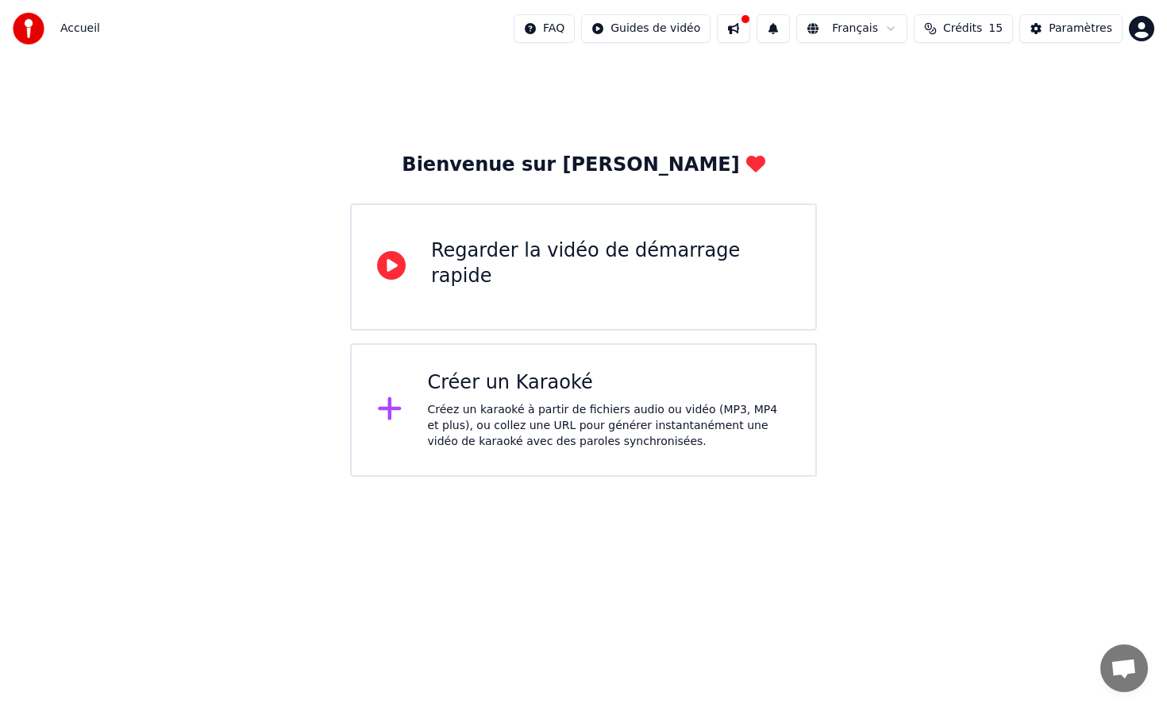
click at [620, 416] on div "Créez un karaoké à partir de fichiers audio ou vidéo (MP3, MP4 et plus), ou col…" at bounding box center [609, 426] width 363 height 48
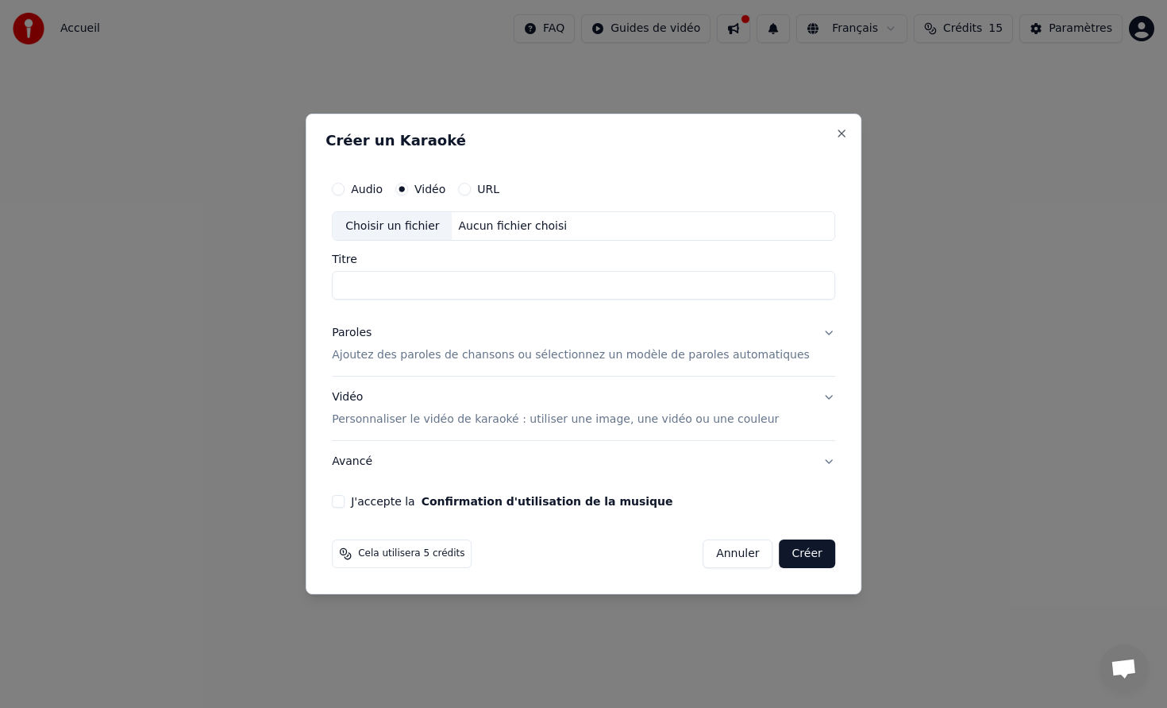
click at [471, 191] on button "URL" at bounding box center [464, 189] width 13 height 13
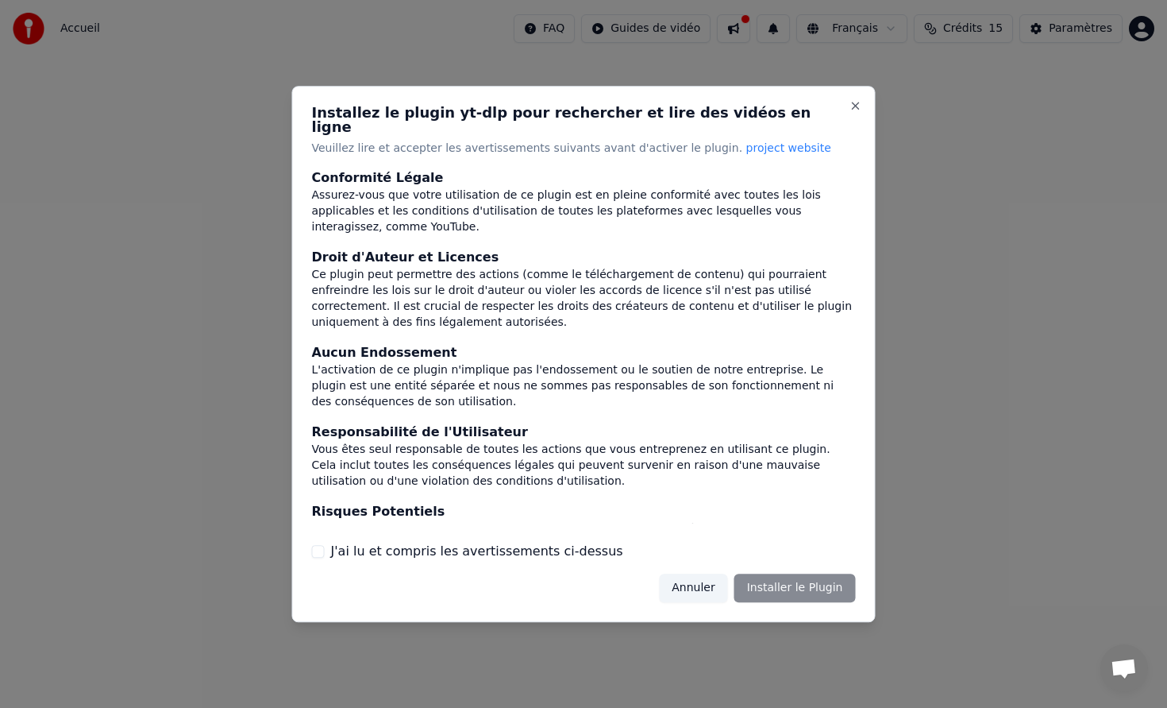
click at [815, 590] on div "Annuler Installer le Plugin" at bounding box center [757, 587] width 196 height 29
click at [707, 573] on button "Annuler" at bounding box center [693, 587] width 68 height 29
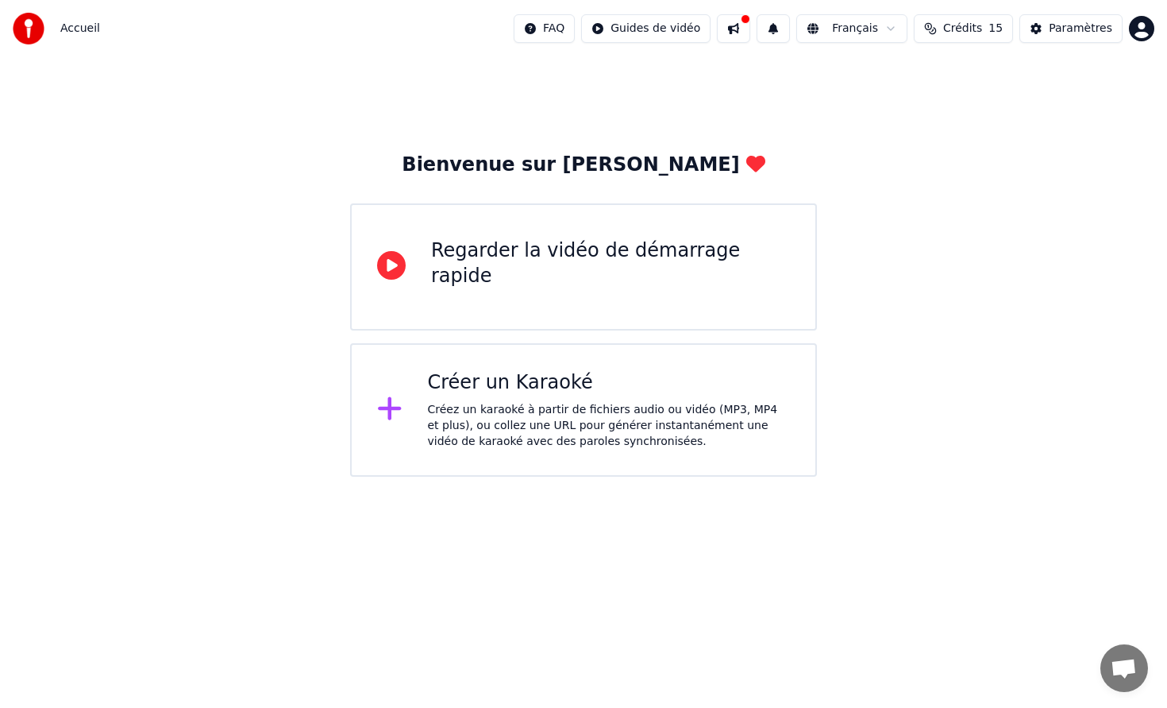
click at [677, 397] on div "Créer un Karaoké Créez un karaoké à partir de fichiers audio ou vidéo (MP3, MP4…" at bounding box center [609, 409] width 363 height 79
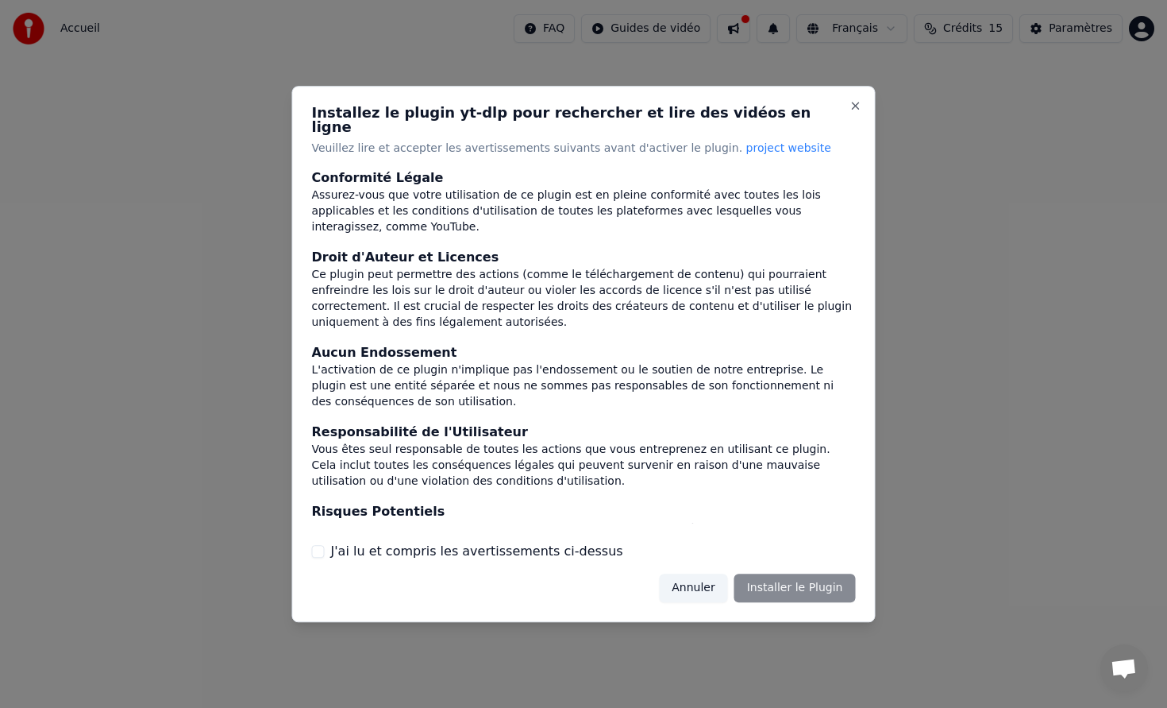
click at [698, 578] on button "Annuler" at bounding box center [693, 587] width 68 height 29
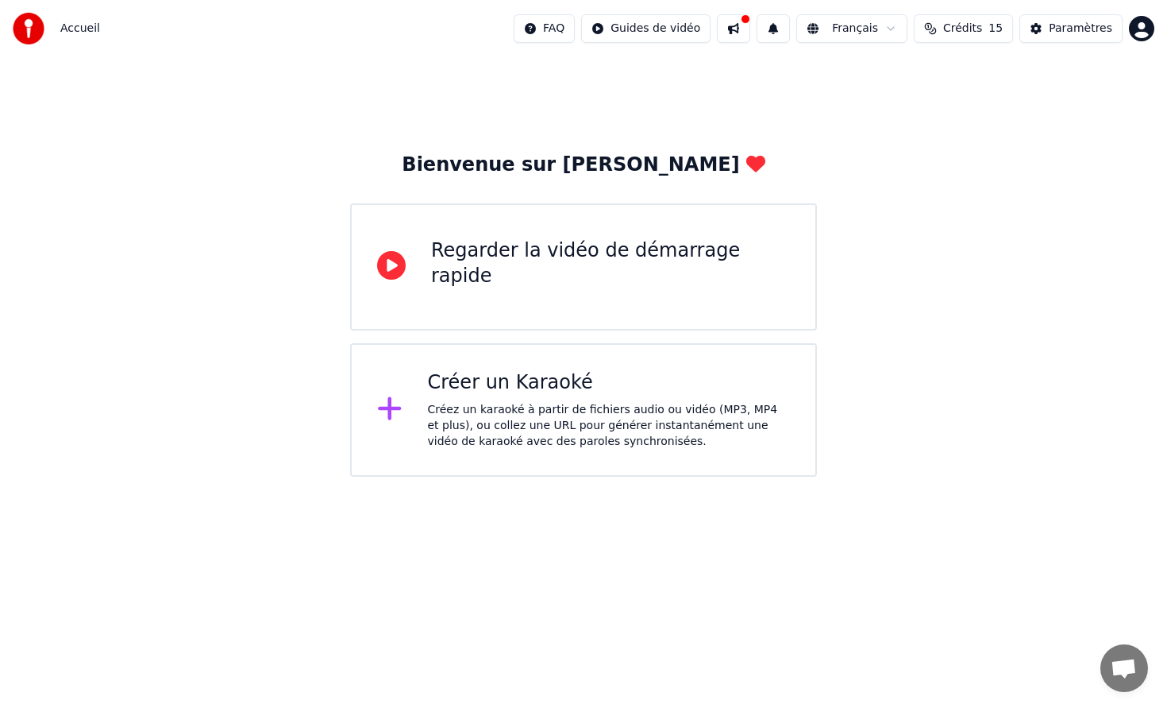
click at [584, 385] on div "Créer un Karaoké" at bounding box center [609, 382] width 363 height 25
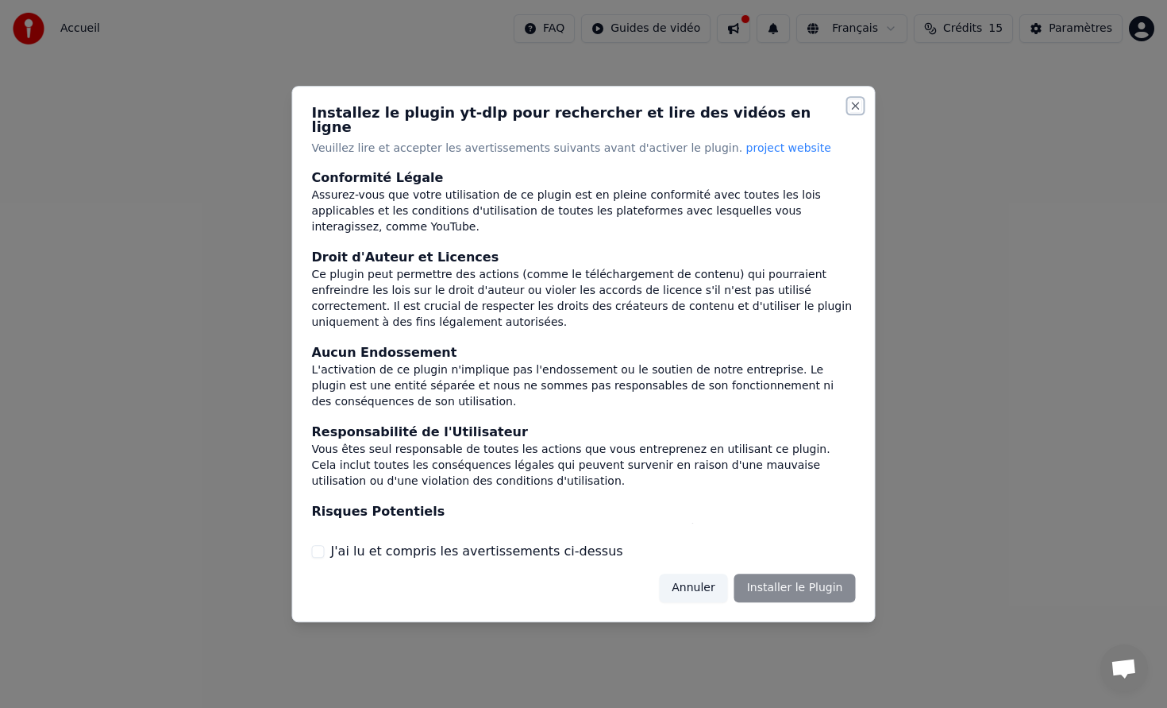
click at [853, 110] on button "Close" at bounding box center [856, 105] width 13 height 13
click at [853, 112] on button "Close" at bounding box center [856, 105] width 13 height 13
click at [857, 122] on div "Installez le plugin yt-dlp pour rechercher et lire des vidéos en ligne Veuillez…" at bounding box center [584, 354] width 584 height 536
click at [689, 579] on button "Annuler" at bounding box center [693, 587] width 68 height 29
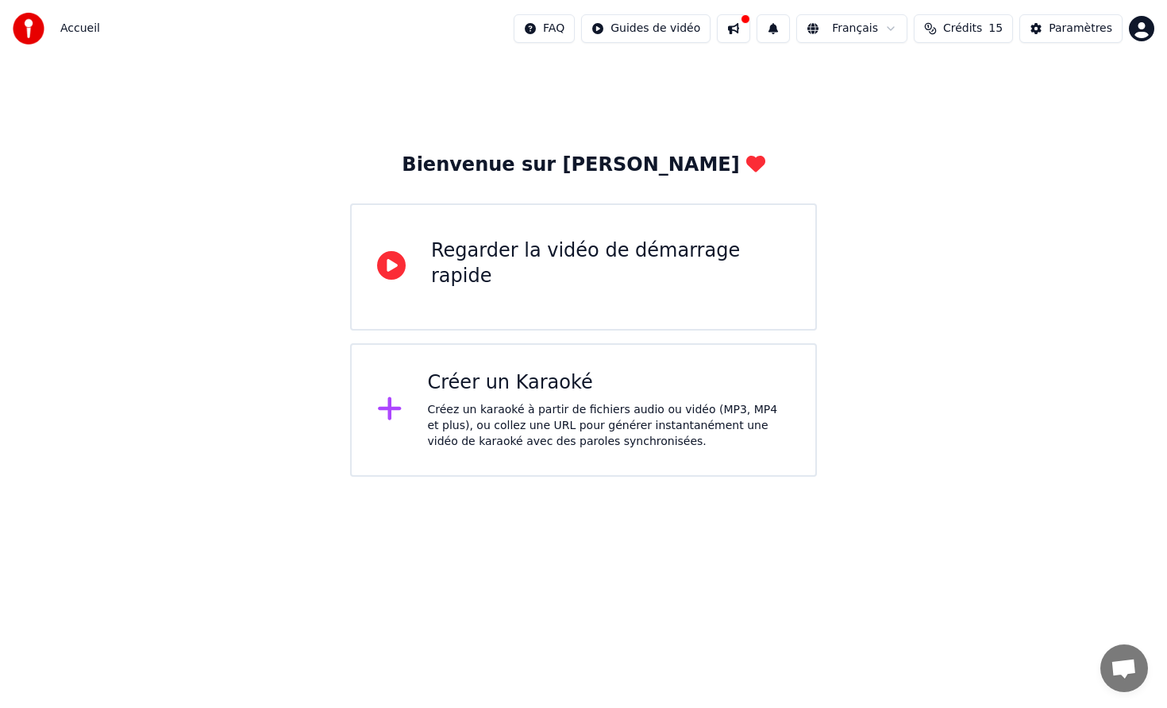
click at [622, 264] on div "Regarder la vidéo de démarrage rapide" at bounding box center [610, 263] width 359 height 51
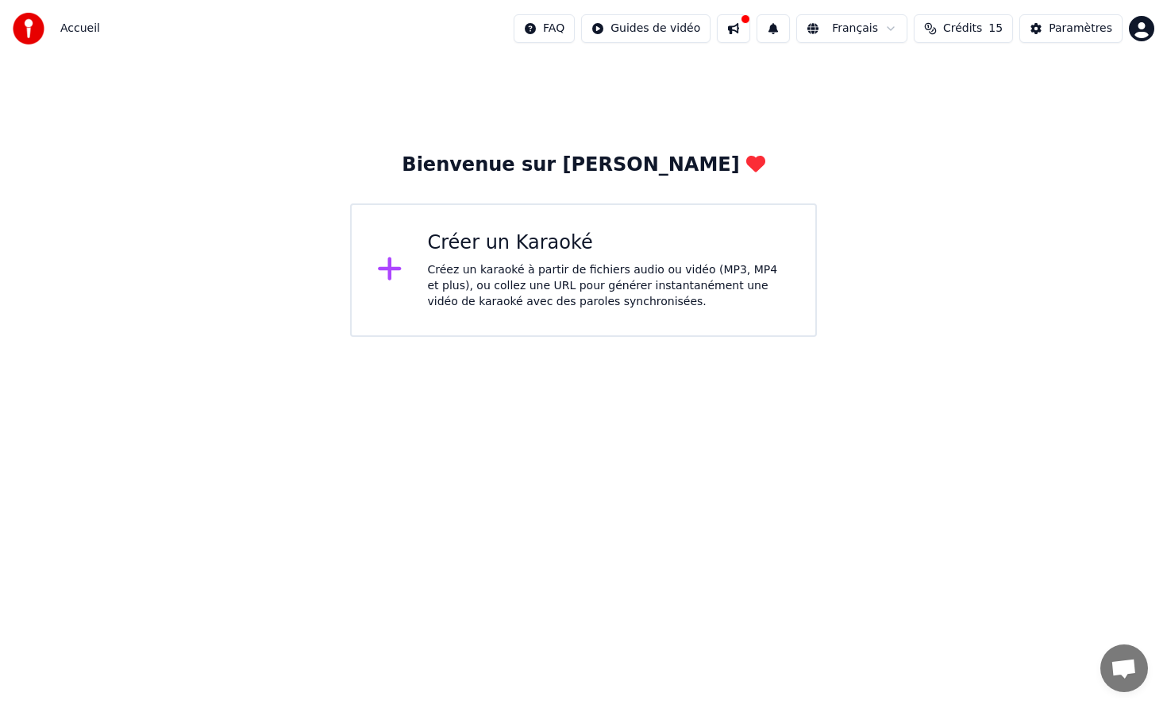
click at [635, 269] on div "Créez un karaoké à partir de fichiers audio ou vidéo (MP3, MP4 et plus), ou col…" at bounding box center [609, 286] width 363 height 48
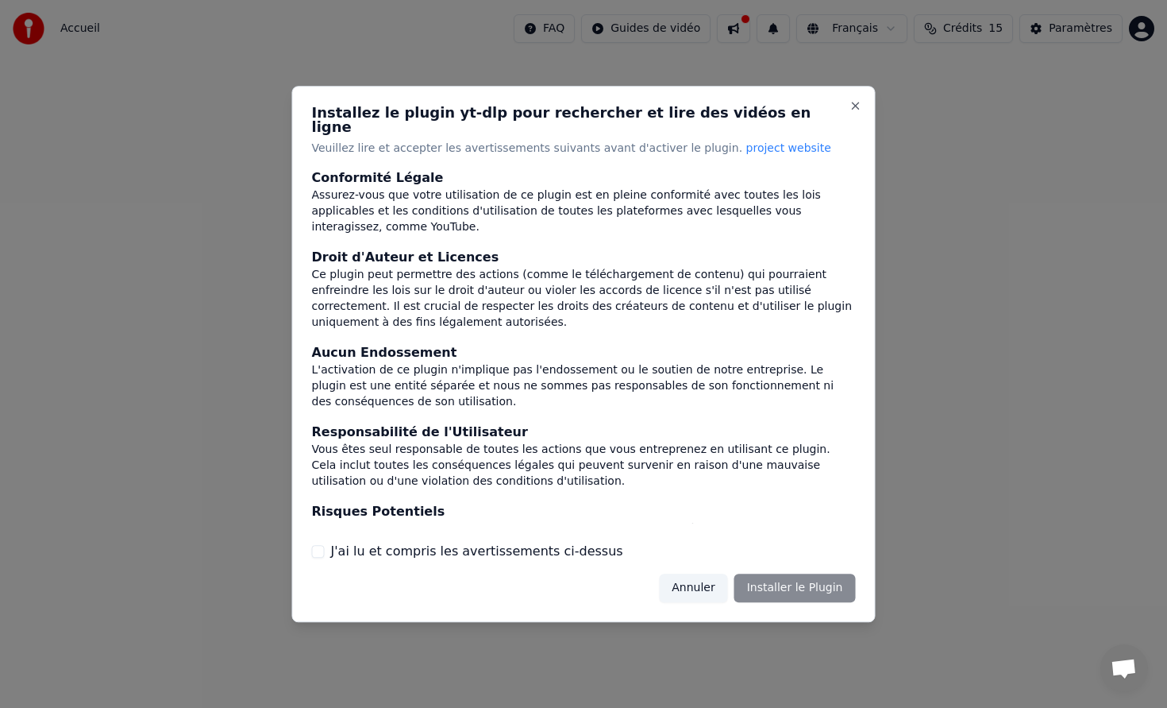
click at [396, 549] on label "J'ai lu et compris les avertissements ci-dessus" at bounding box center [477, 551] width 292 height 19
click at [325, 549] on button "J'ai lu et compris les avertissements ci-dessus" at bounding box center [318, 551] width 13 height 13
click at [778, 583] on button "Installer le Plugin" at bounding box center [796, 587] width 122 height 29
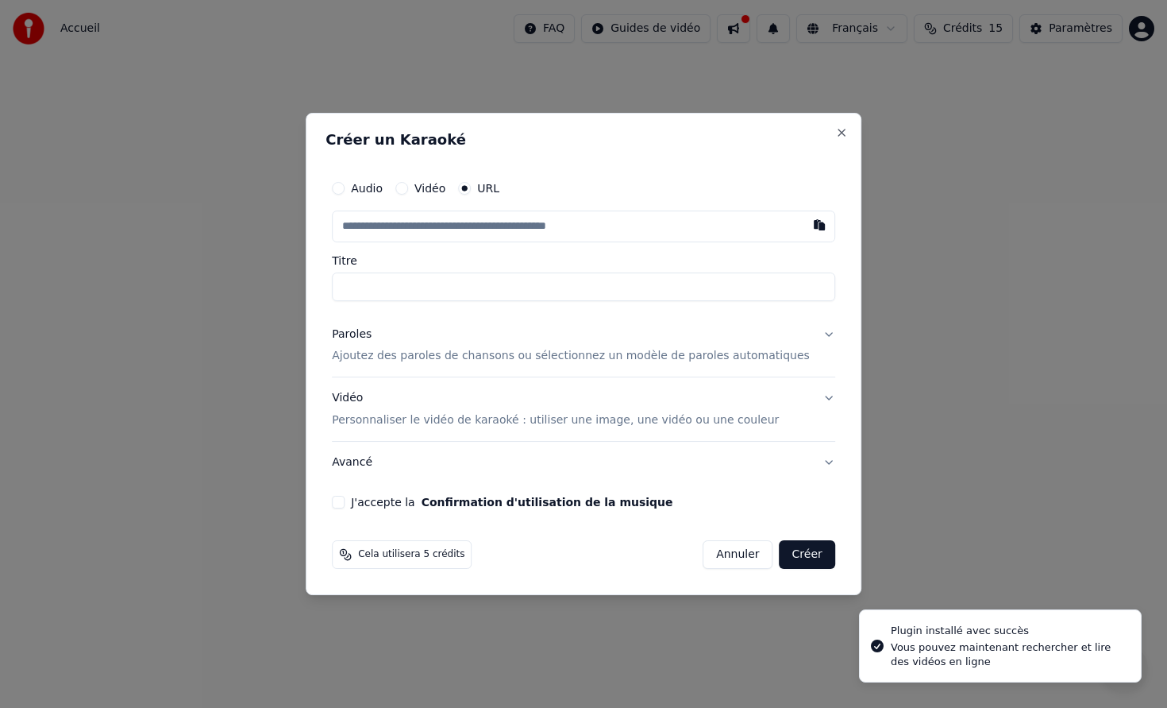
click at [442, 187] on label "Vidéo" at bounding box center [430, 188] width 31 height 11
click at [408, 187] on button "Vidéo" at bounding box center [402, 188] width 13 height 13
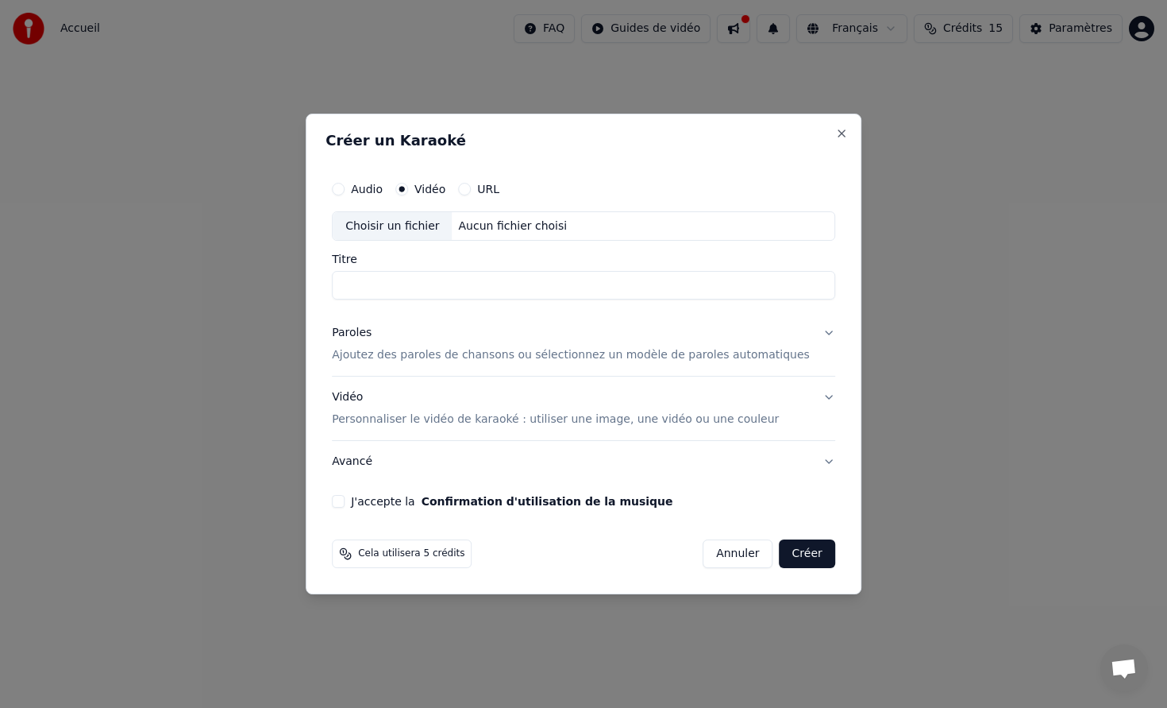
click at [431, 222] on div "Choisir un fichier" at bounding box center [392, 226] width 119 height 29
type input "**********"
click at [507, 357] on p "Ajoutez des paroles de chansons ou sélectionnez un modèle de paroles automatiqu…" at bounding box center [571, 356] width 478 height 16
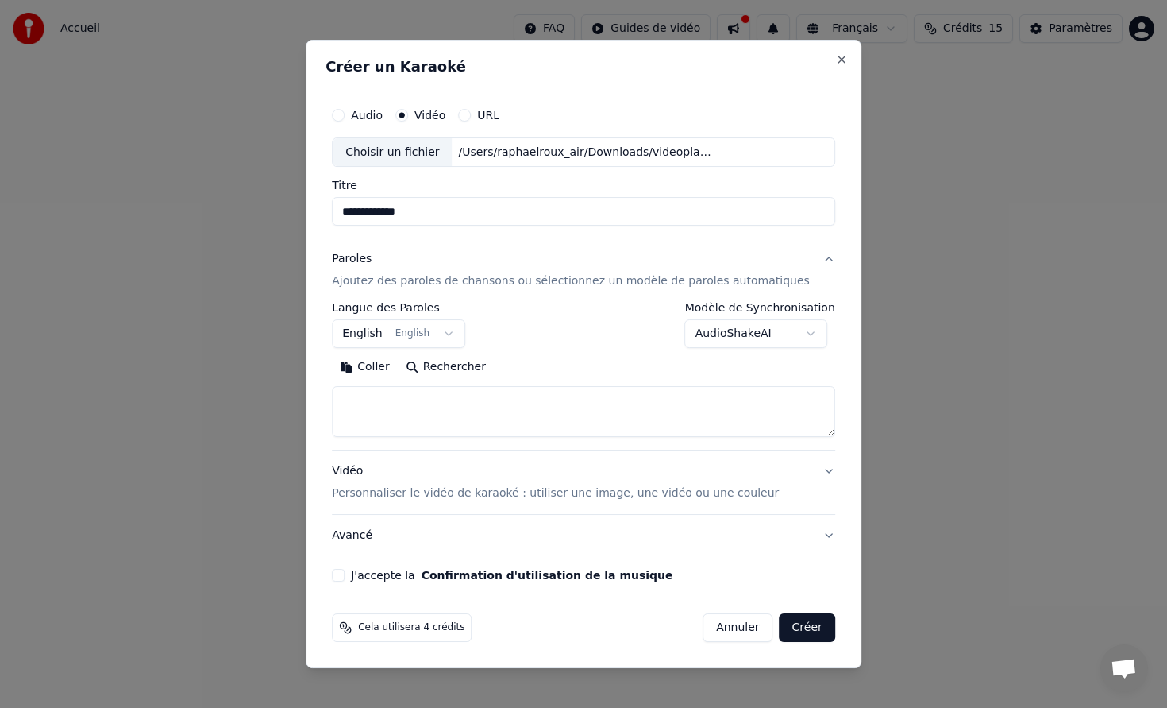
click at [613, 422] on textarea at bounding box center [584, 412] width 504 height 51
paste textarea "**********"
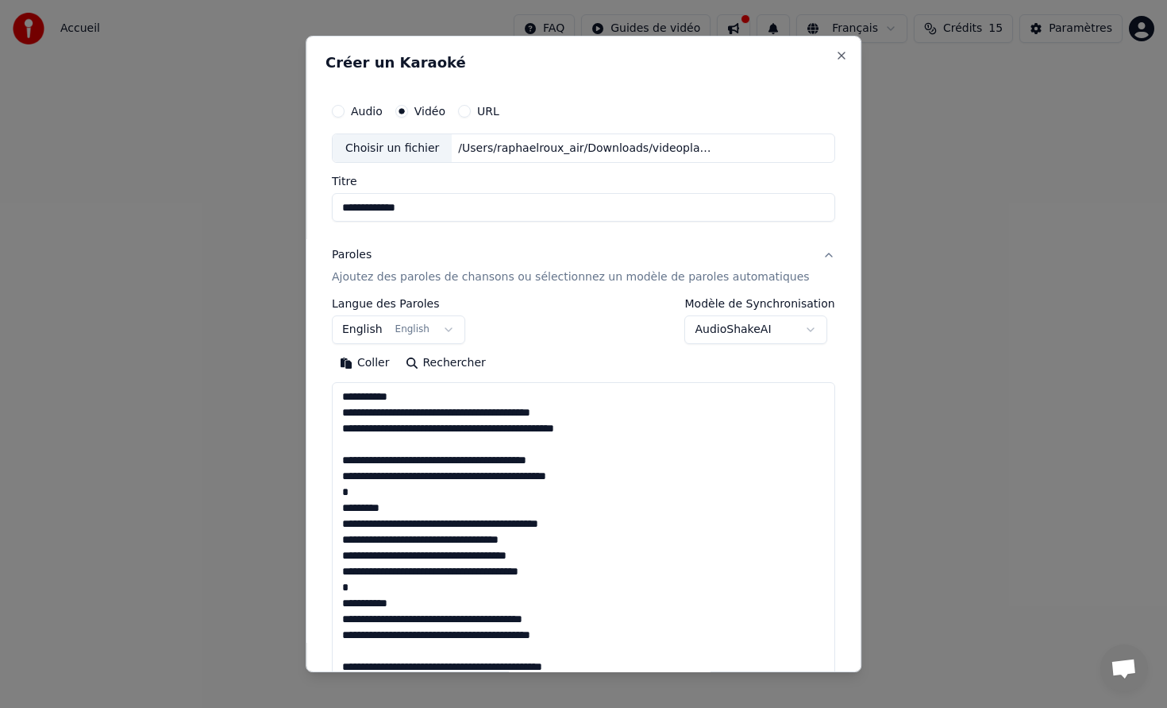
scroll to position [686, 0]
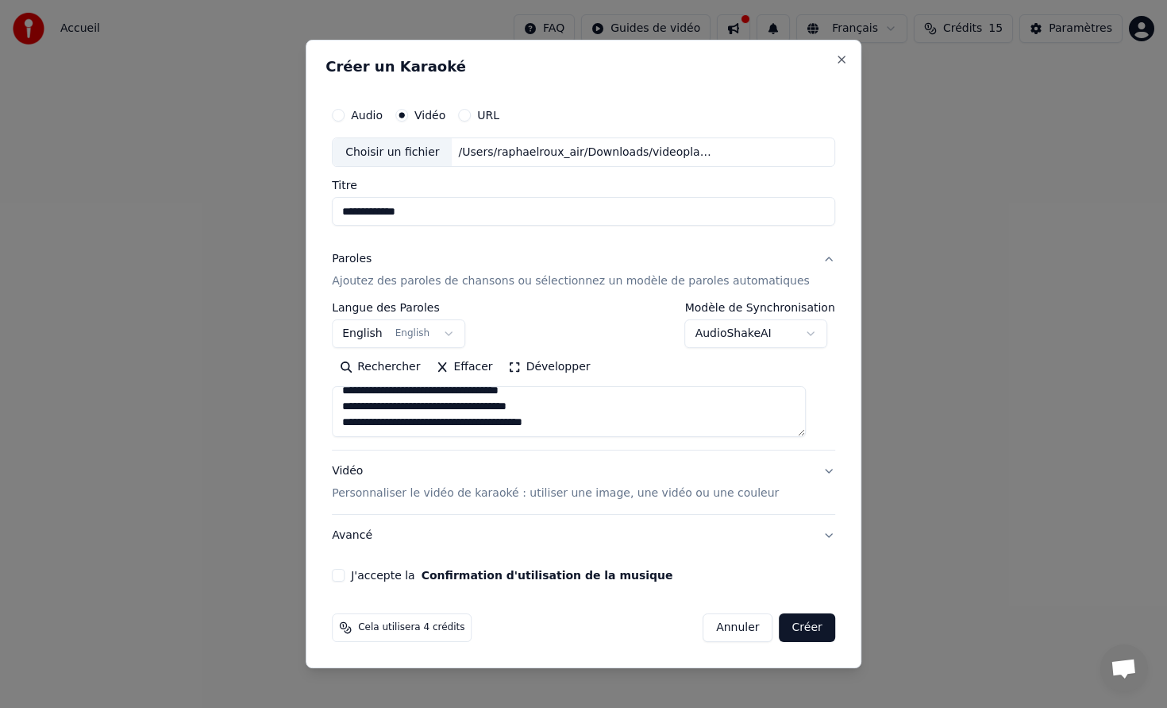
type textarea "**********"
click at [345, 577] on button "J'accepte la Confirmation d'utilisation de la musique" at bounding box center [338, 575] width 13 height 13
click at [793, 629] on button "Créer" at bounding box center [808, 627] width 56 height 29
select select "**"
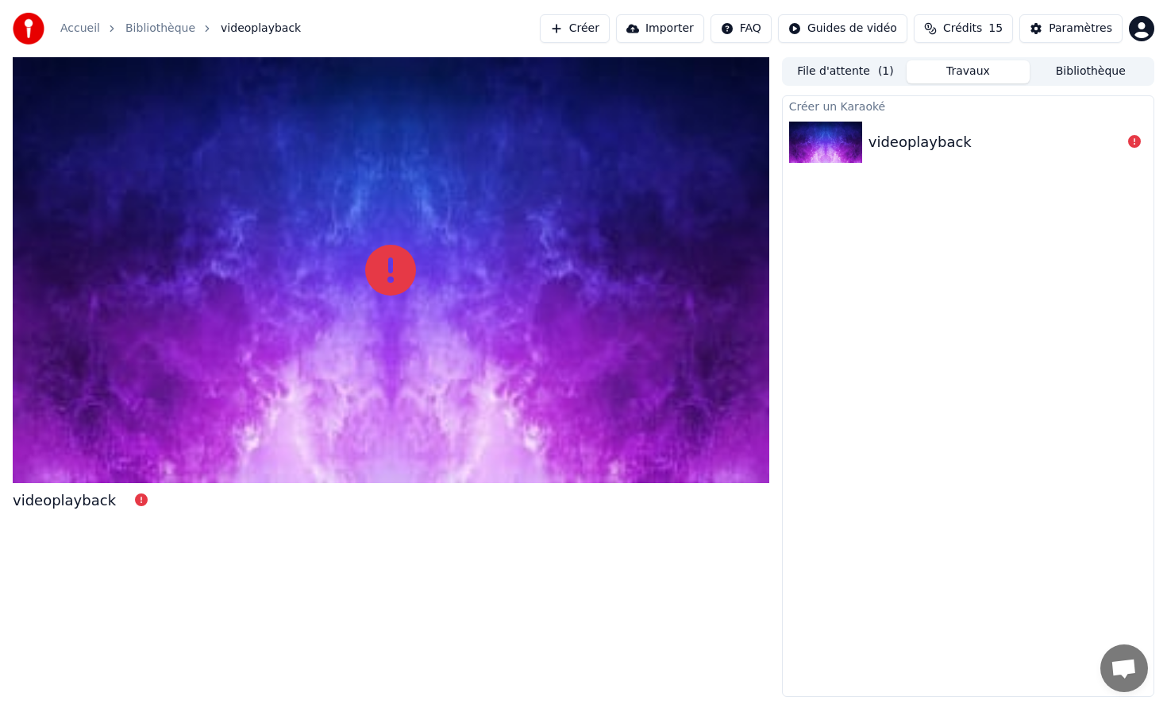
click at [1071, 157] on div "videoplayback" at bounding box center [968, 142] width 371 height 54
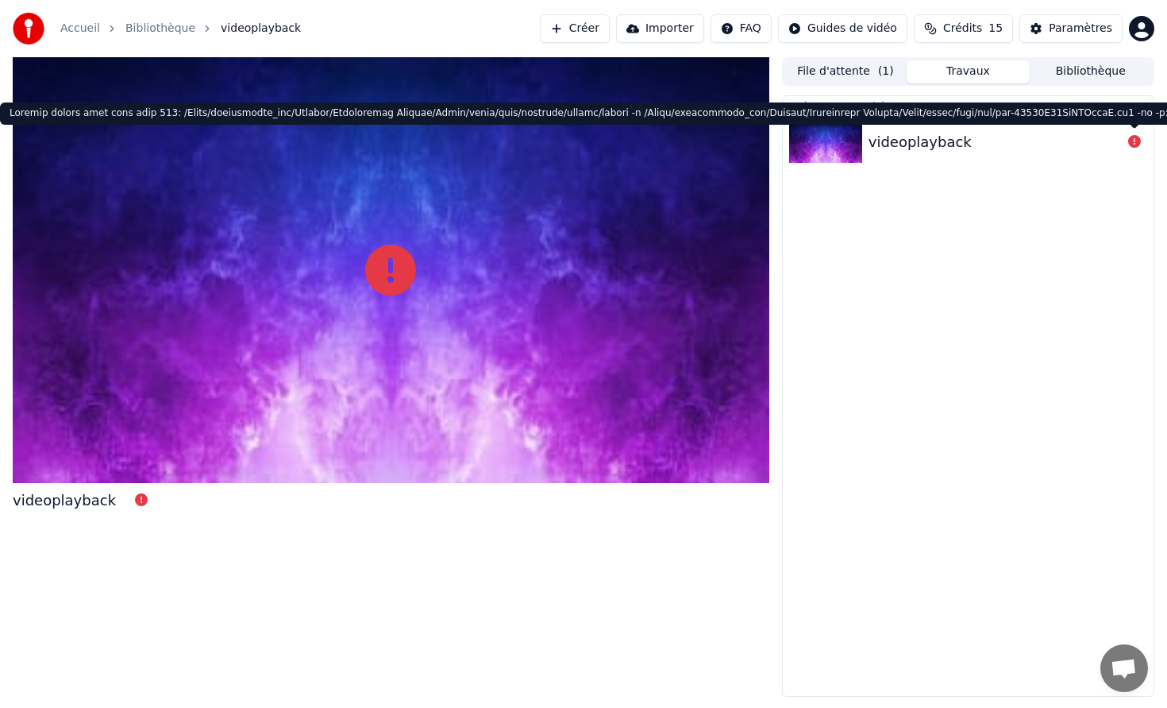
click at [1129, 141] on icon at bounding box center [1135, 141] width 13 height 13
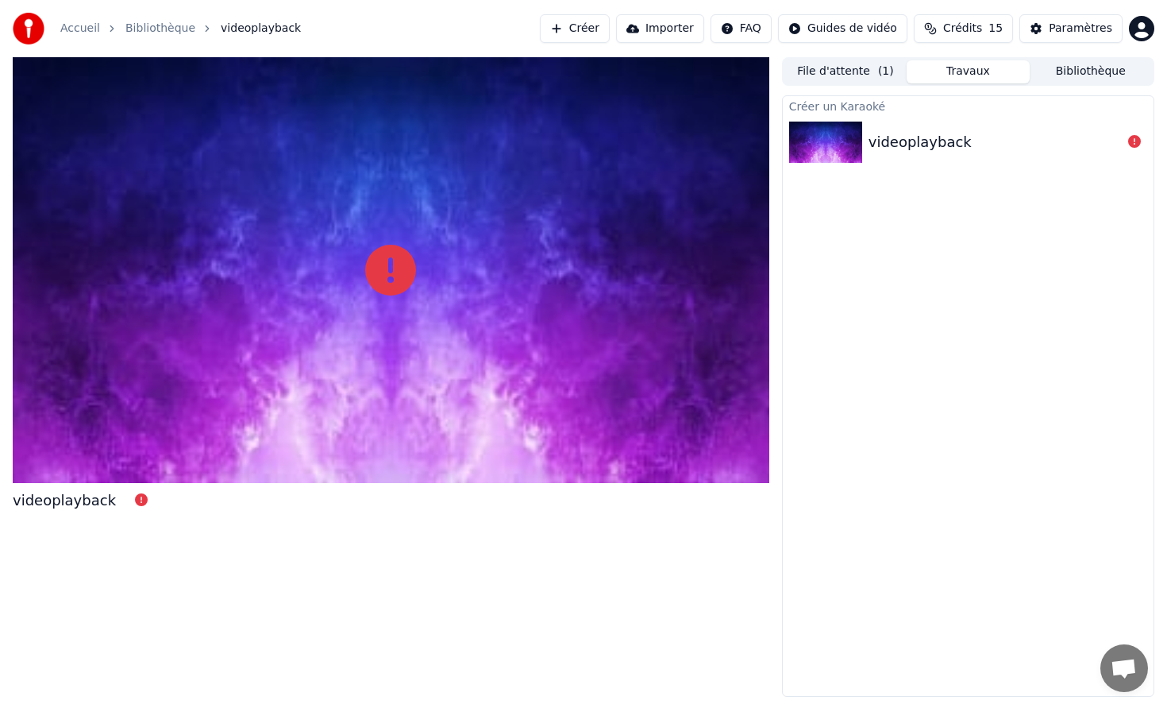
click at [1136, 140] on icon at bounding box center [1135, 141] width 13 height 13
click at [950, 106] on div "Créer un Karaoké" at bounding box center [968, 105] width 371 height 19
click at [924, 145] on div "videoplayback" at bounding box center [920, 142] width 103 height 22
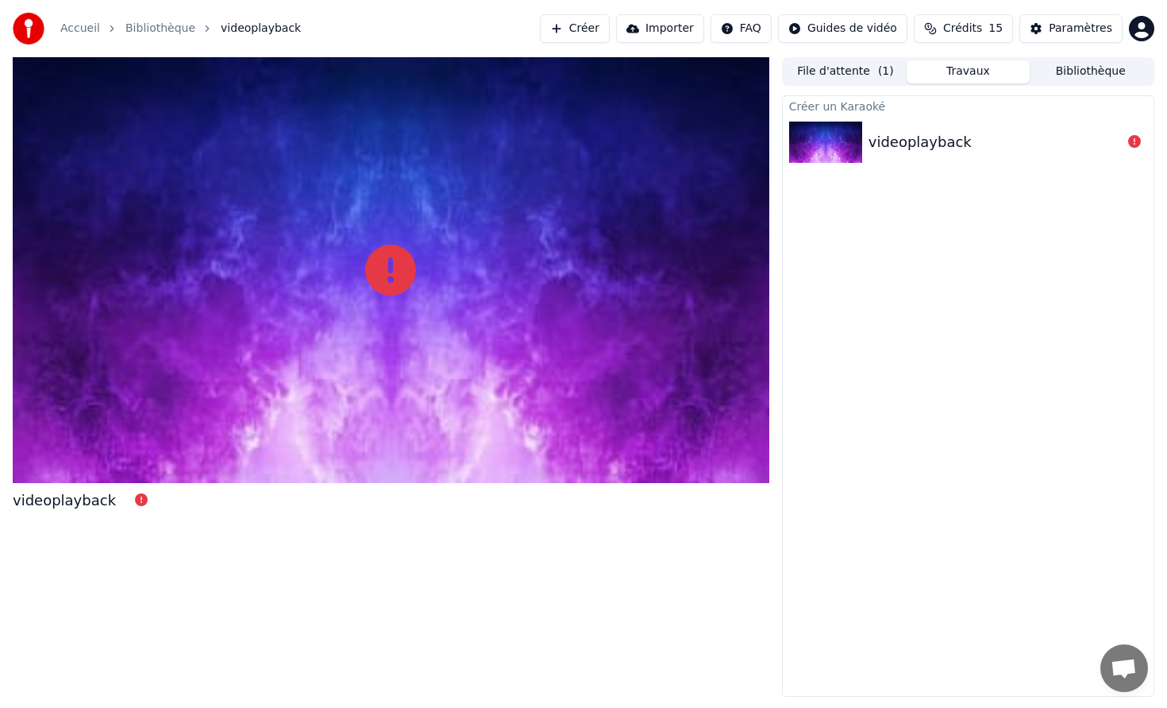
click at [924, 145] on div "videoplayback" at bounding box center [920, 142] width 103 height 22
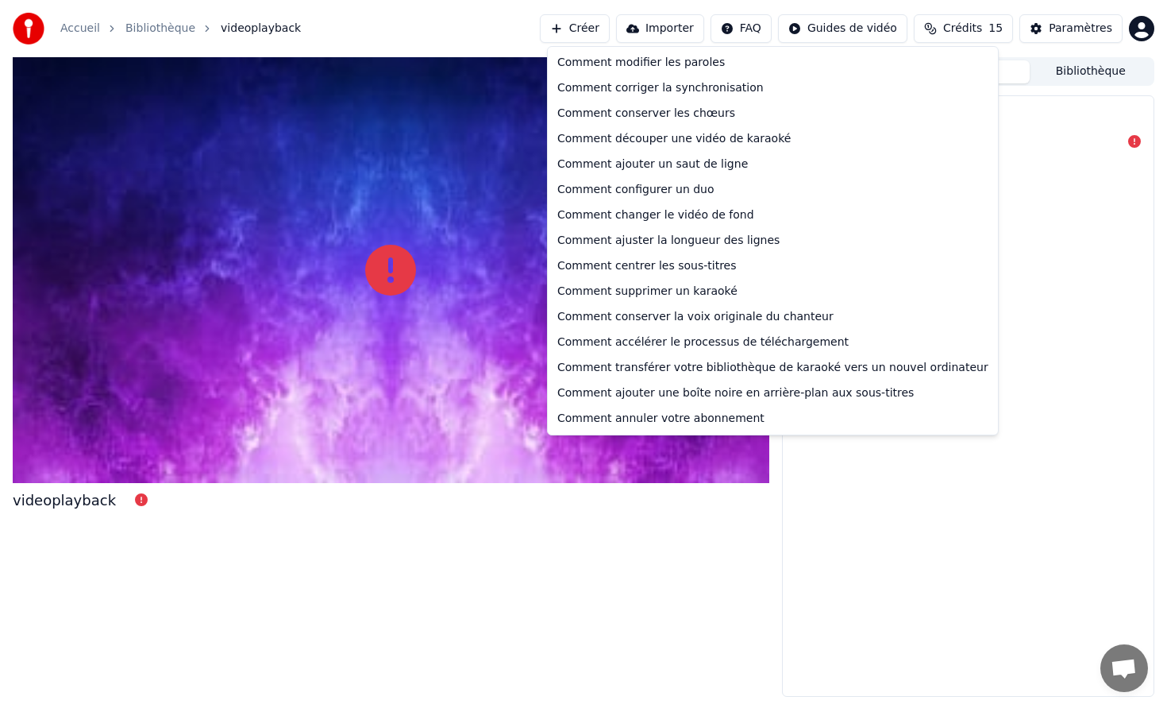
click at [754, 17] on html "Accueil Bibliothèque videoplayback Créer Importer FAQ Guides de vidéo Crédits 1…" at bounding box center [583, 354] width 1167 height 708
click at [430, 5] on html "Accueil Bibliothèque videoplayback Créer Importer FAQ Guides de vidéo Crédits 1…" at bounding box center [583, 354] width 1167 height 708
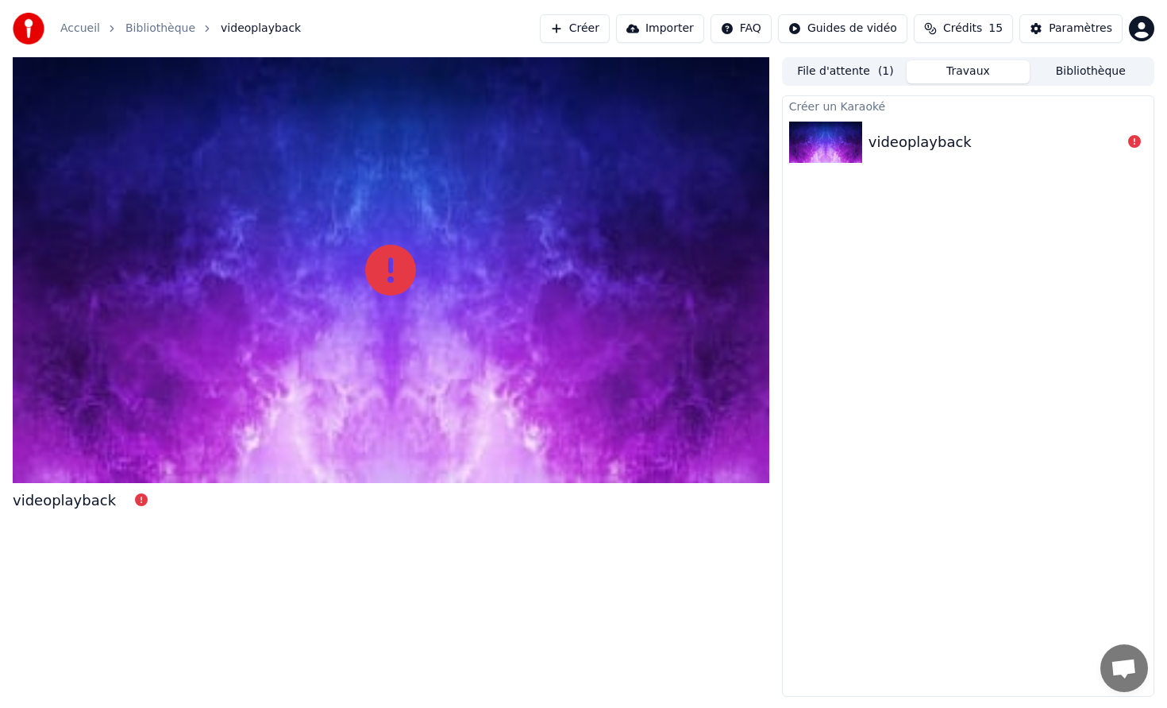
click at [596, 37] on button "Créer" at bounding box center [575, 28] width 70 height 29
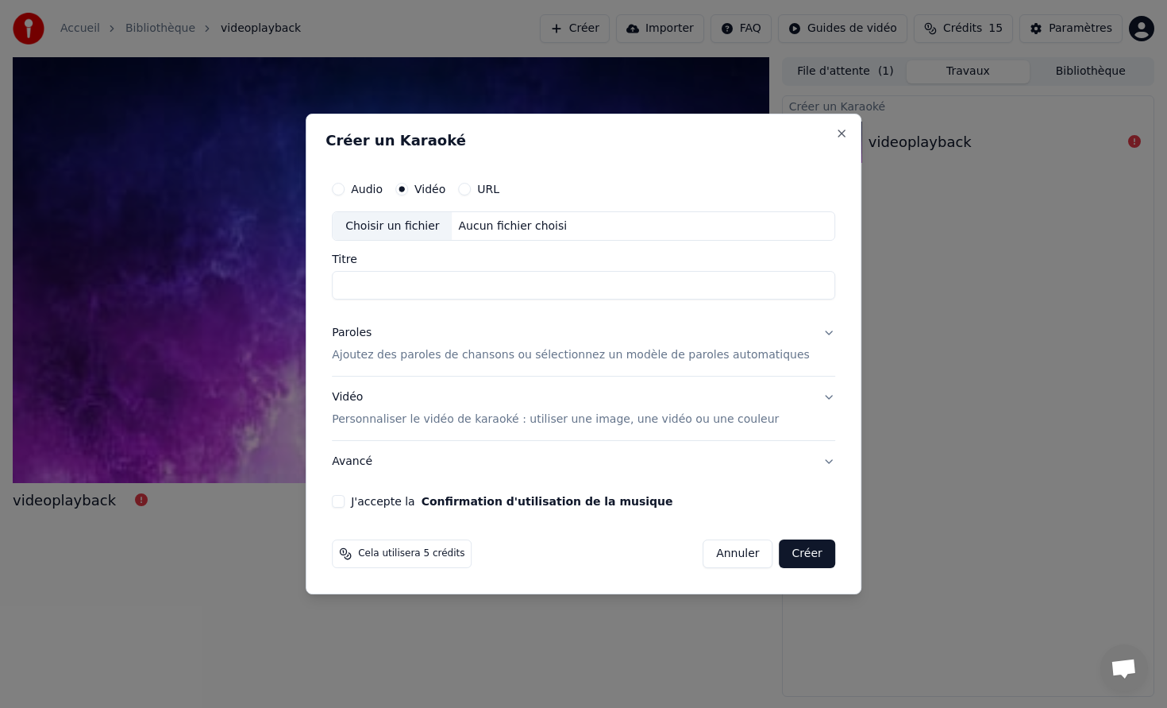
click at [493, 192] on label "URL" at bounding box center [488, 188] width 22 height 11
click at [471, 192] on button "URL" at bounding box center [464, 189] width 13 height 13
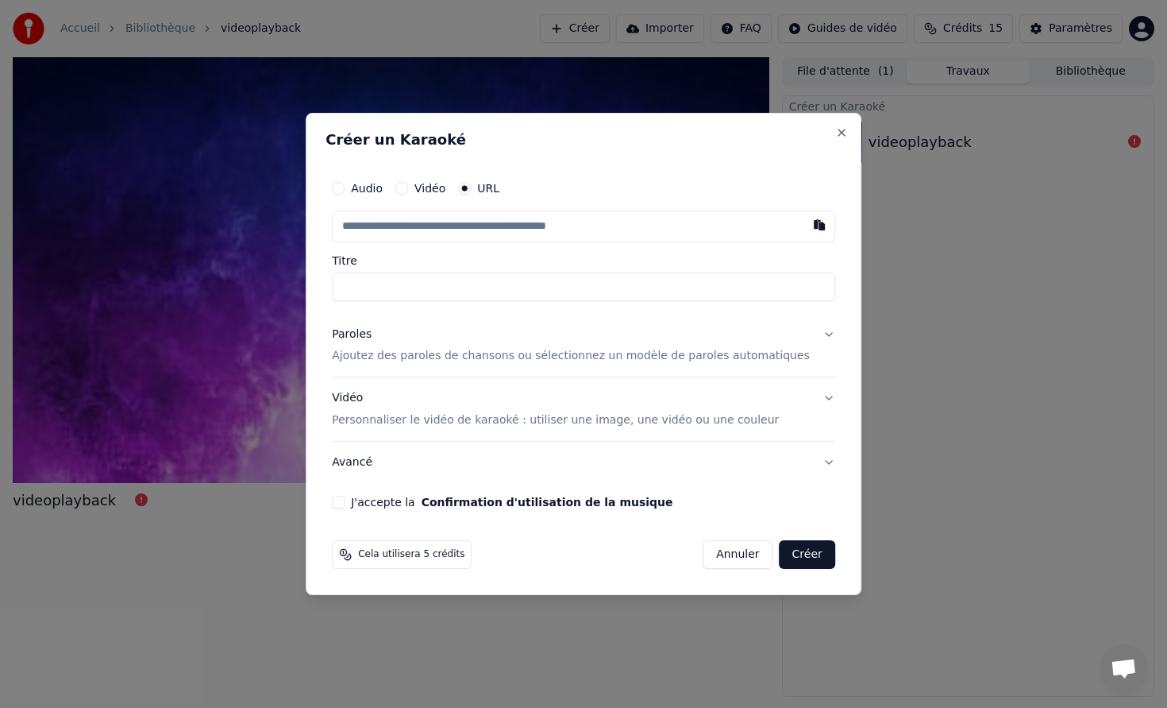
click at [500, 230] on input "text" at bounding box center [584, 226] width 504 height 32
paste input "**********"
type input "**********"
click at [411, 290] on input "Titre" at bounding box center [584, 286] width 504 height 29
type input "**********"
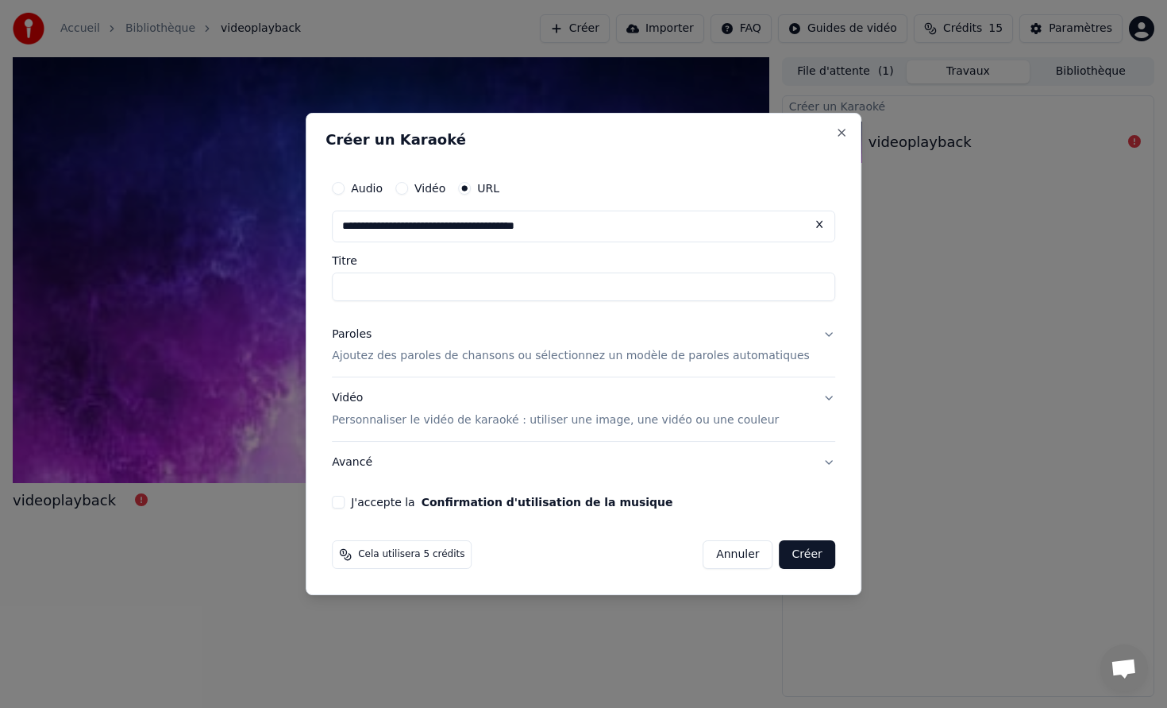
type input "**********"
click at [480, 358] on p "Ajoutez des paroles de chansons ou sélectionnez un modèle de paroles automatiqu…" at bounding box center [571, 357] width 478 height 16
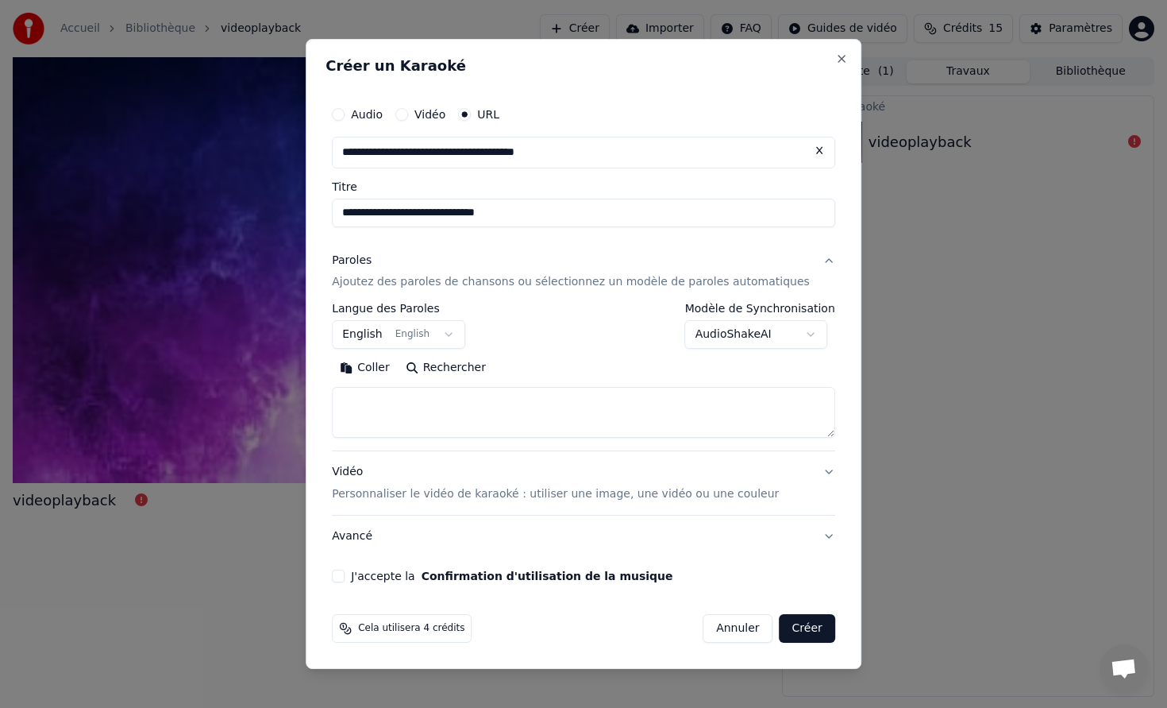
click at [450, 419] on textarea at bounding box center [584, 413] width 504 height 51
paste textarea "**********"
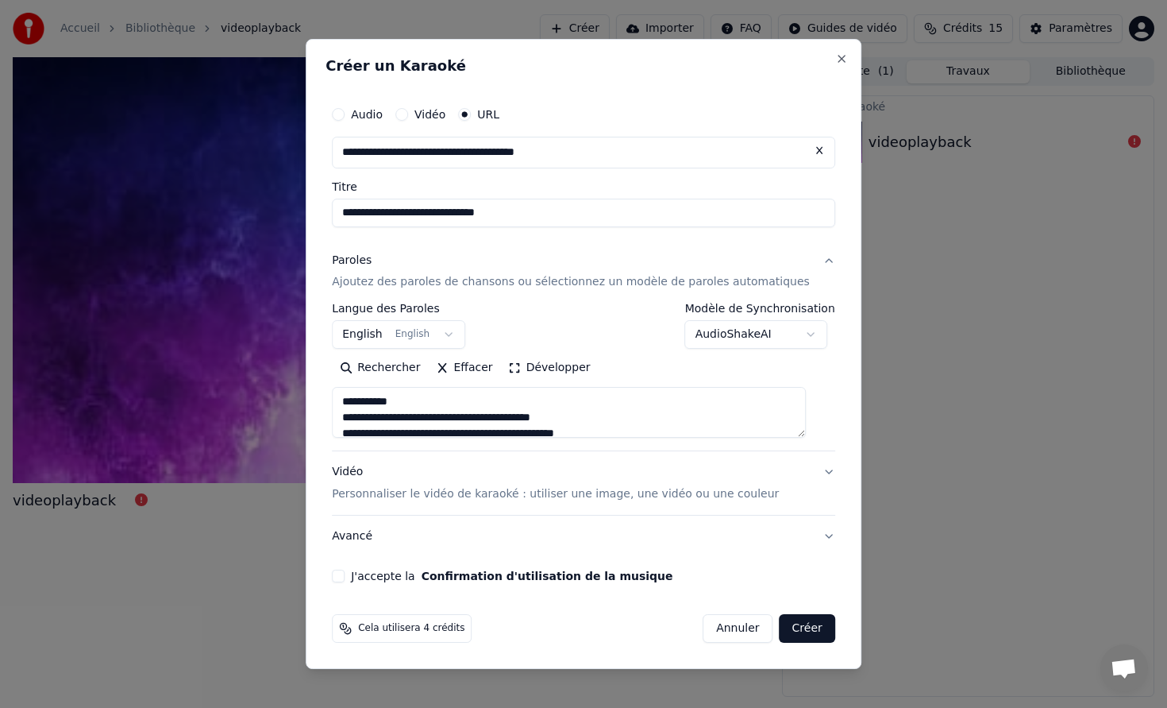
drag, startPoint x: 394, startPoint y: 419, endPoint x: 378, endPoint y: 418, distance: 16.0
click at [378, 418] on textarea at bounding box center [569, 413] width 474 height 51
click at [546, 417] on textarea at bounding box center [569, 413] width 474 height 51
drag, startPoint x: 439, startPoint y: 399, endPoint x: 344, endPoint y: 405, distance: 95.5
click at [344, 405] on div "**********" at bounding box center [584, 340] width 516 height 497
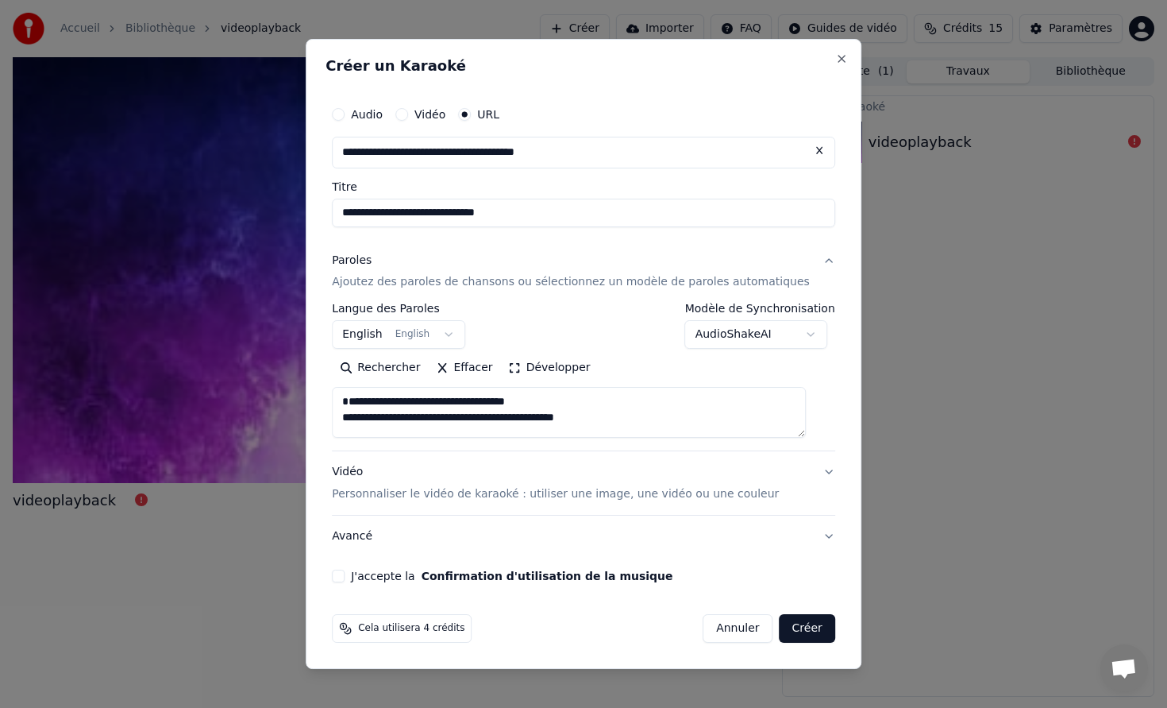
scroll to position [11, 0]
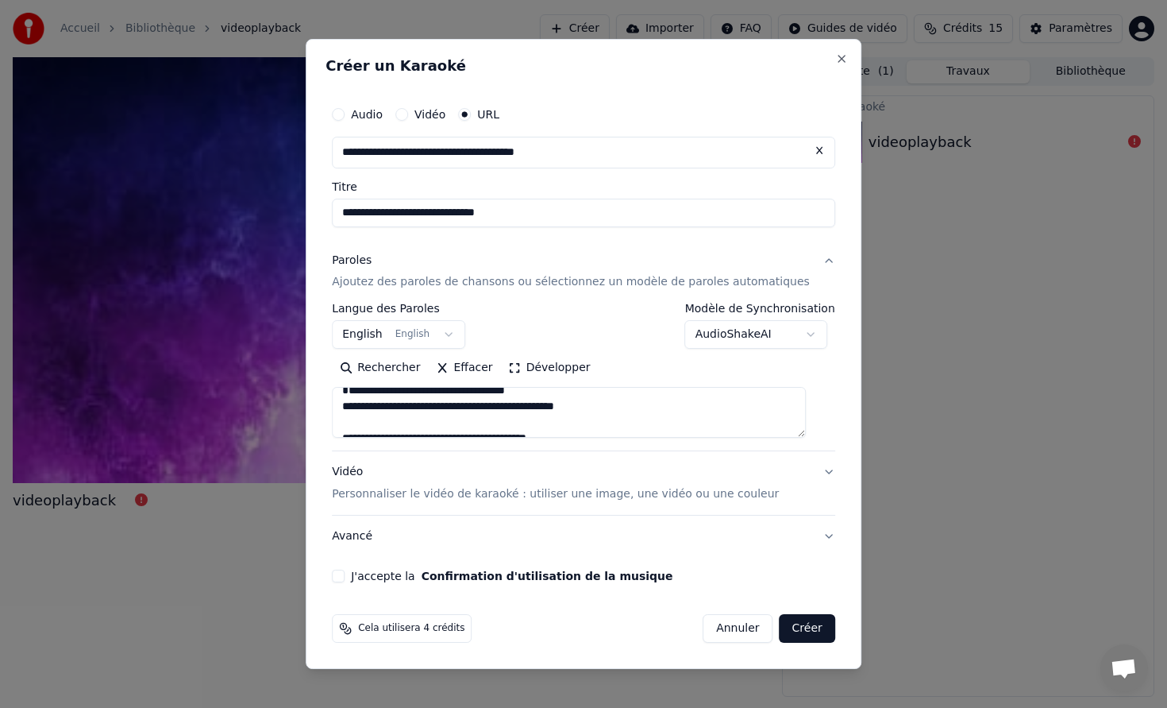
click at [380, 422] on textarea at bounding box center [569, 413] width 474 height 51
click at [450, 420] on textarea at bounding box center [569, 413] width 474 height 51
drag, startPoint x: 517, startPoint y: 425, endPoint x: 528, endPoint y: 423, distance: 11.2
click at [517, 425] on textarea at bounding box center [569, 413] width 474 height 51
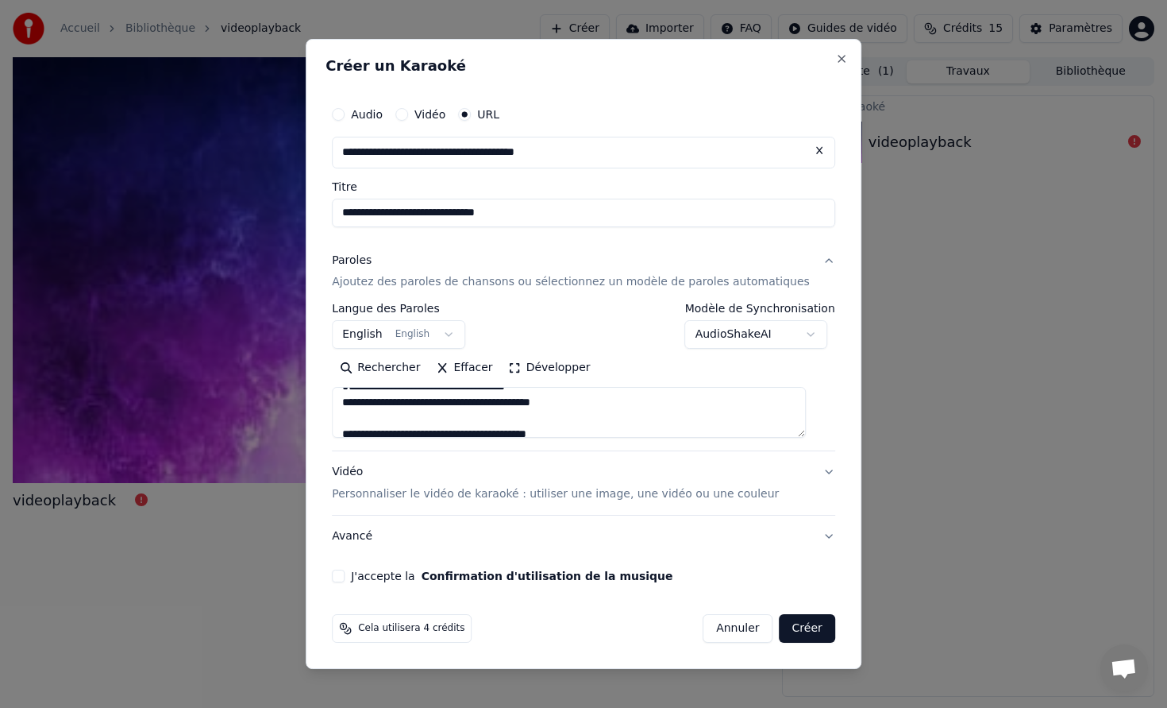
click at [555, 420] on textarea at bounding box center [569, 413] width 474 height 51
click at [569, 420] on textarea at bounding box center [569, 413] width 474 height 51
click at [404, 406] on textarea at bounding box center [569, 413] width 474 height 51
click at [551, 407] on textarea at bounding box center [569, 413] width 474 height 51
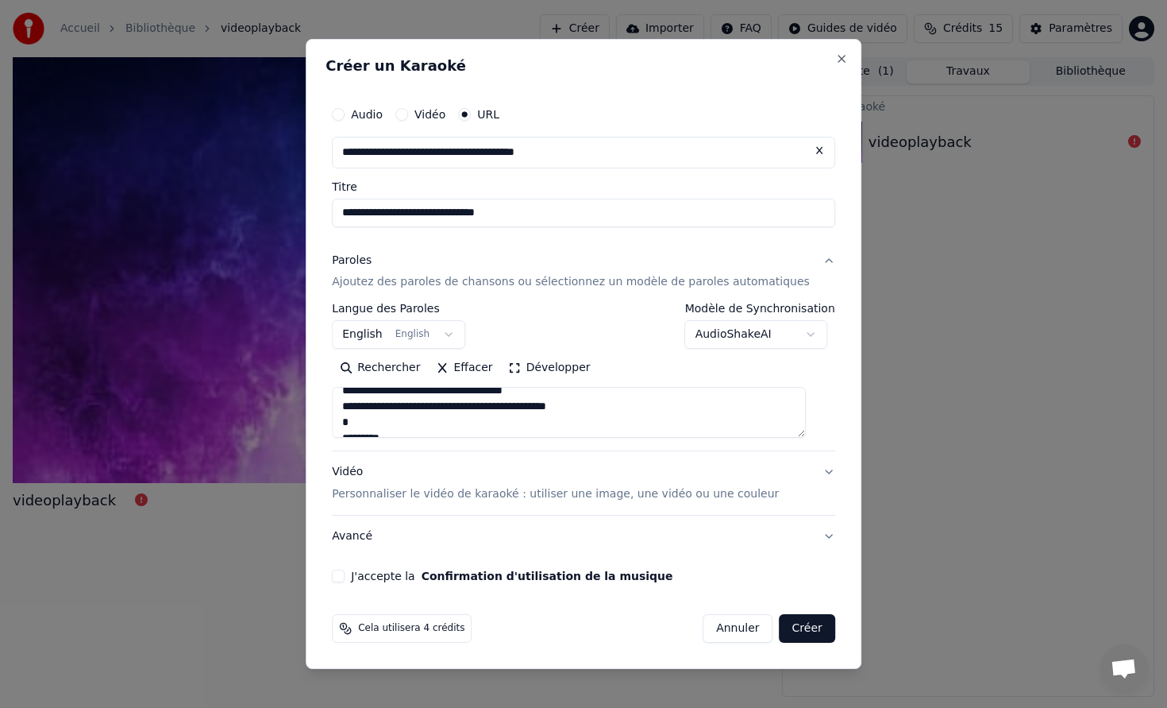
click at [540, 407] on textarea at bounding box center [569, 413] width 474 height 51
click at [535, 418] on textarea at bounding box center [569, 413] width 474 height 51
click at [600, 424] on textarea at bounding box center [569, 413] width 474 height 51
click at [404, 422] on textarea at bounding box center [569, 413] width 474 height 51
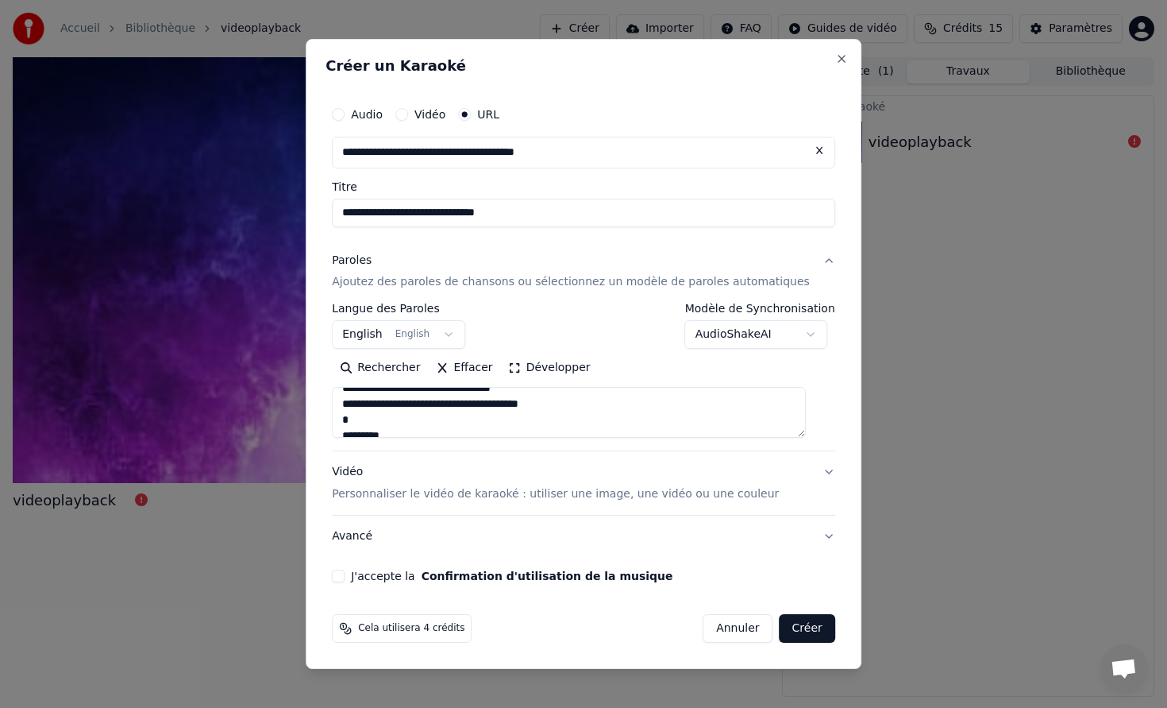
click at [396, 422] on textarea at bounding box center [569, 413] width 474 height 51
click at [375, 421] on textarea at bounding box center [569, 413] width 474 height 51
click at [454, 423] on textarea at bounding box center [569, 413] width 474 height 51
drag, startPoint x: 418, startPoint y: 418, endPoint x: 350, endPoint y: 416, distance: 67.5
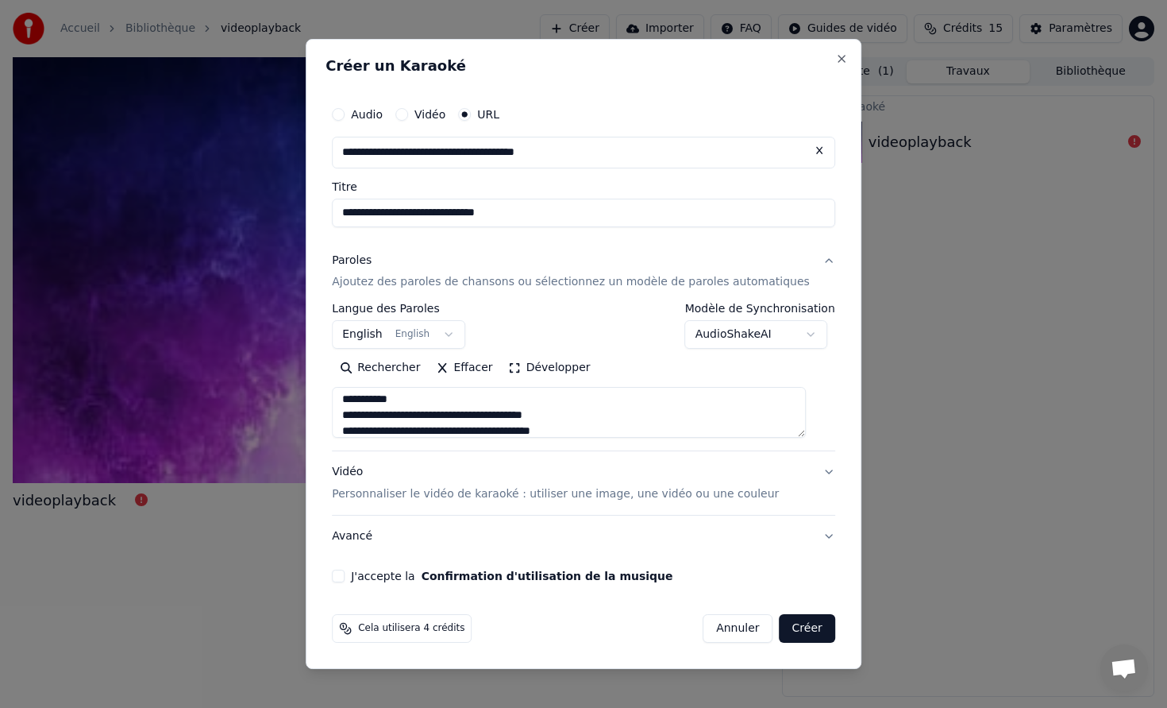
click at [350, 416] on textarea at bounding box center [569, 413] width 474 height 51
click at [392, 434] on textarea at bounding box center [569, 413] width 474 height 51
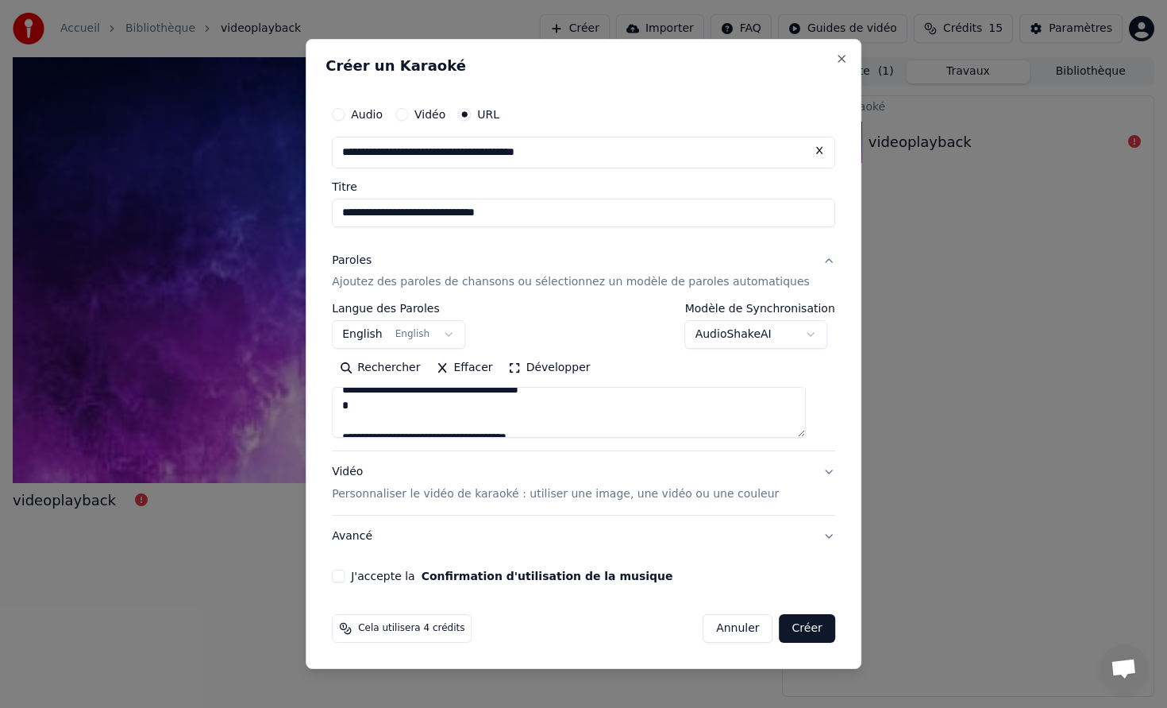
click at [386, 425] on textarea at bounding box center [569, 413] width 474 height 51
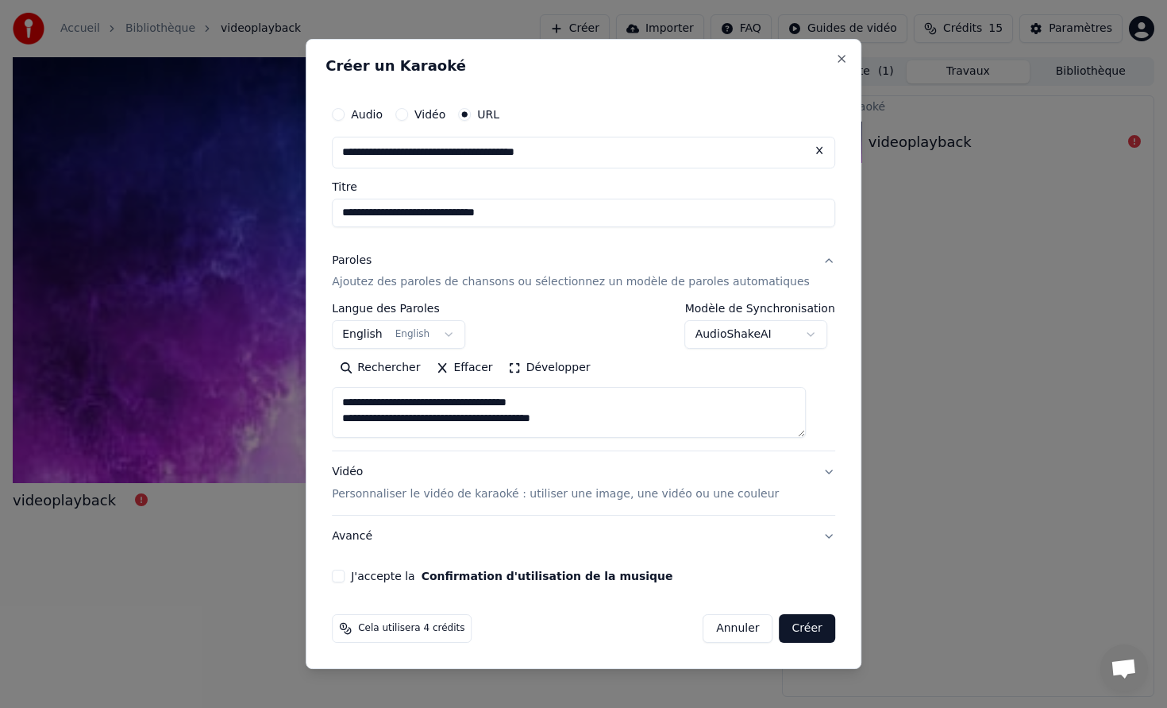
scroll to position [191, 0]
click at [537, 420] on textarea at bounding box center [569, 413] width 474 height 51
click at [509, 421] on textarea at bounding box center [569, 413] width 474 height 51
click at [564, 422] on textarea at bounding box center [569, 413] width 474 height 51
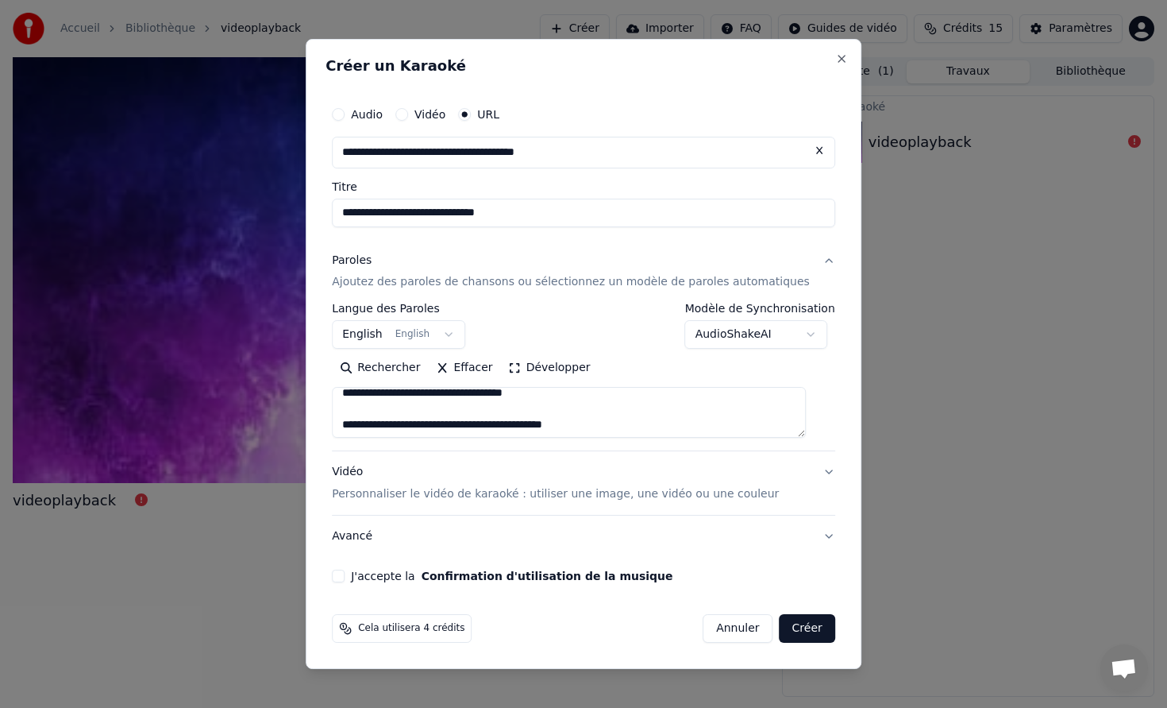
scroll to position [222, 0]
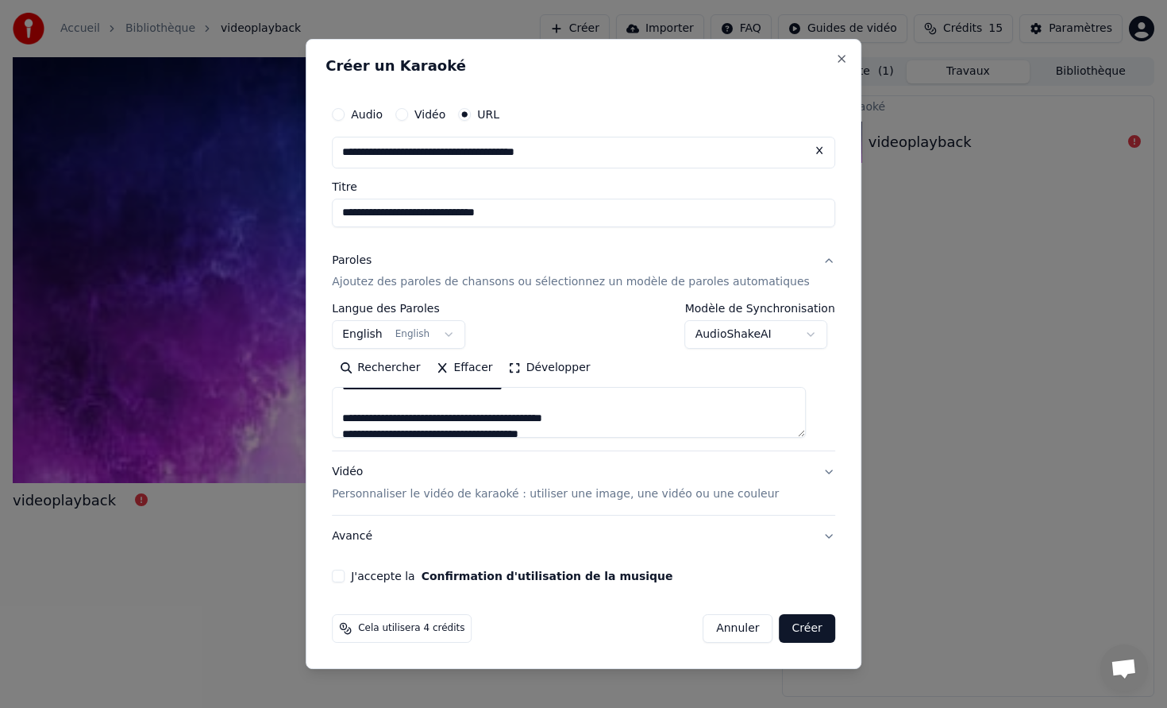
click at [396, 400] on textarea at bounding box center [569, 413] width 474 height 51
click at [396, 426] on textarea at bounding box center [569, 413] width 474 height 51
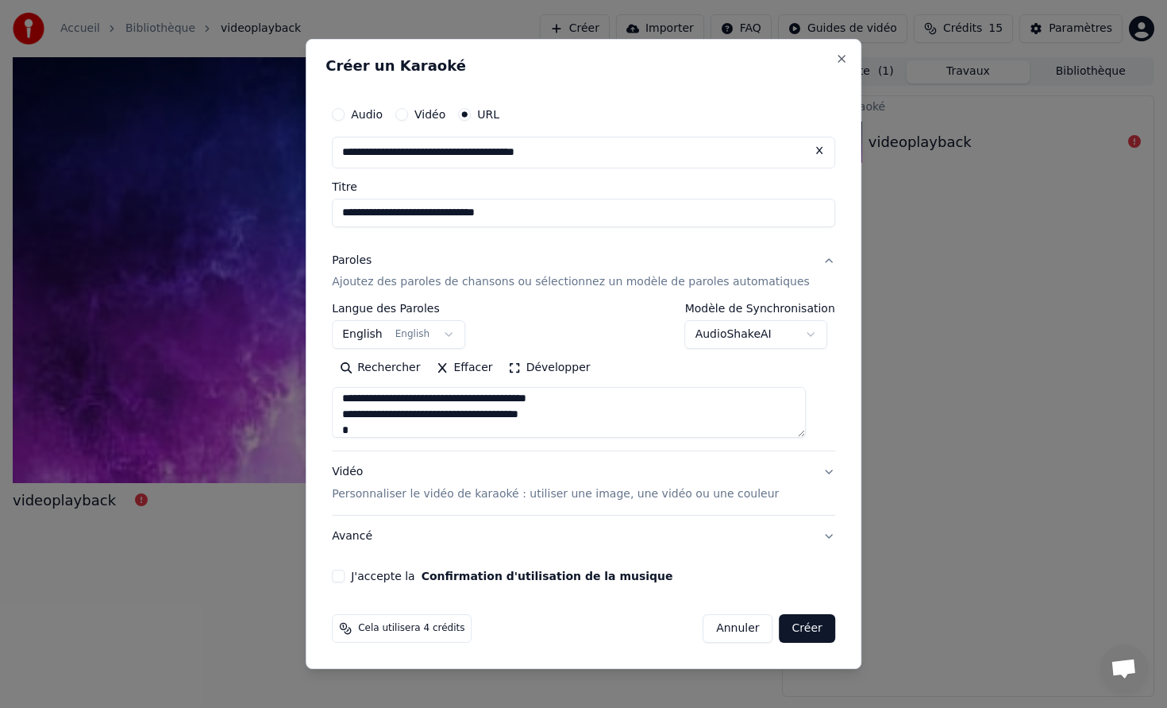
click at [520, 415] on textarea at bounding box center [569, 413] width 474 height 51
click at [514, 415] on textarea at bounding box center [569, 413] width 474 height 51
click at [565, 434] on textarea at bounding box center [569, 413] width 474 height 51
click at [455, 432] on textarea at bounding box center [569, 413] width 474 height 51
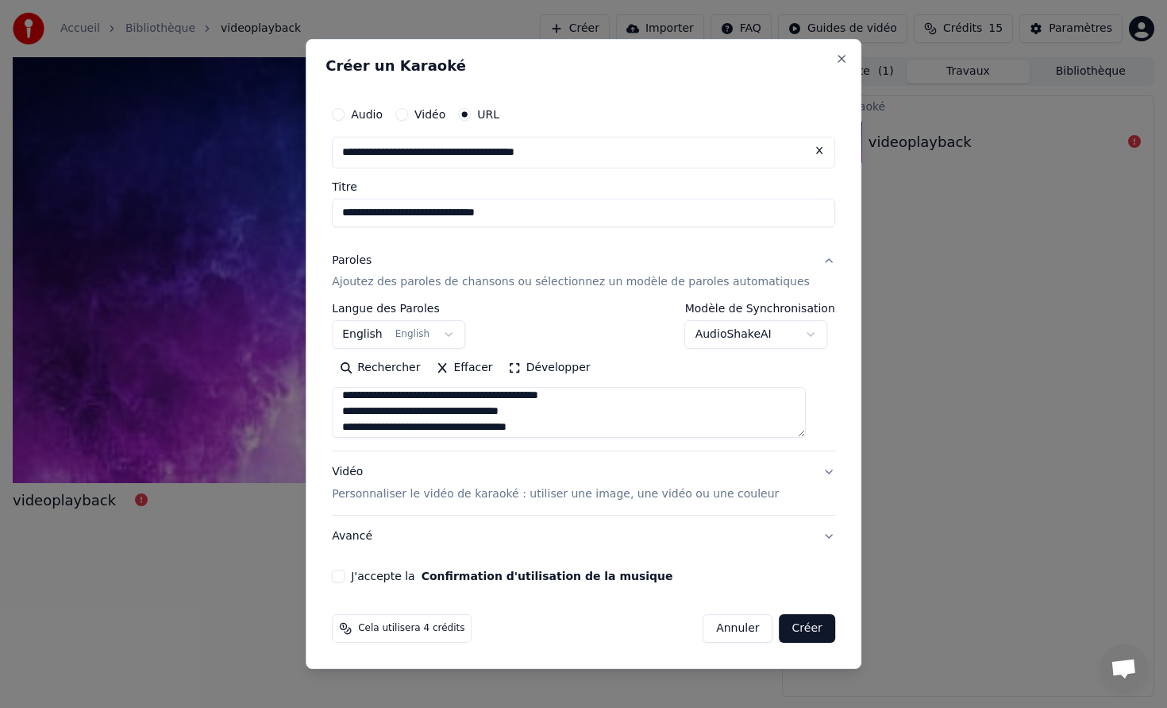
drag, startPoint x: 396, startPoint y: 396, endPoint x: 355, endPoint y: 396, distance: 41.3
click at [354, 396] on textarea at bounding box center [569, 413] width 474 height 51
click at [389, 394] on textarea at bounding box center [569, 413] width 474 height 51
click at [387, 414] on textarea at bounding box center [569, 413] width 474 height 51
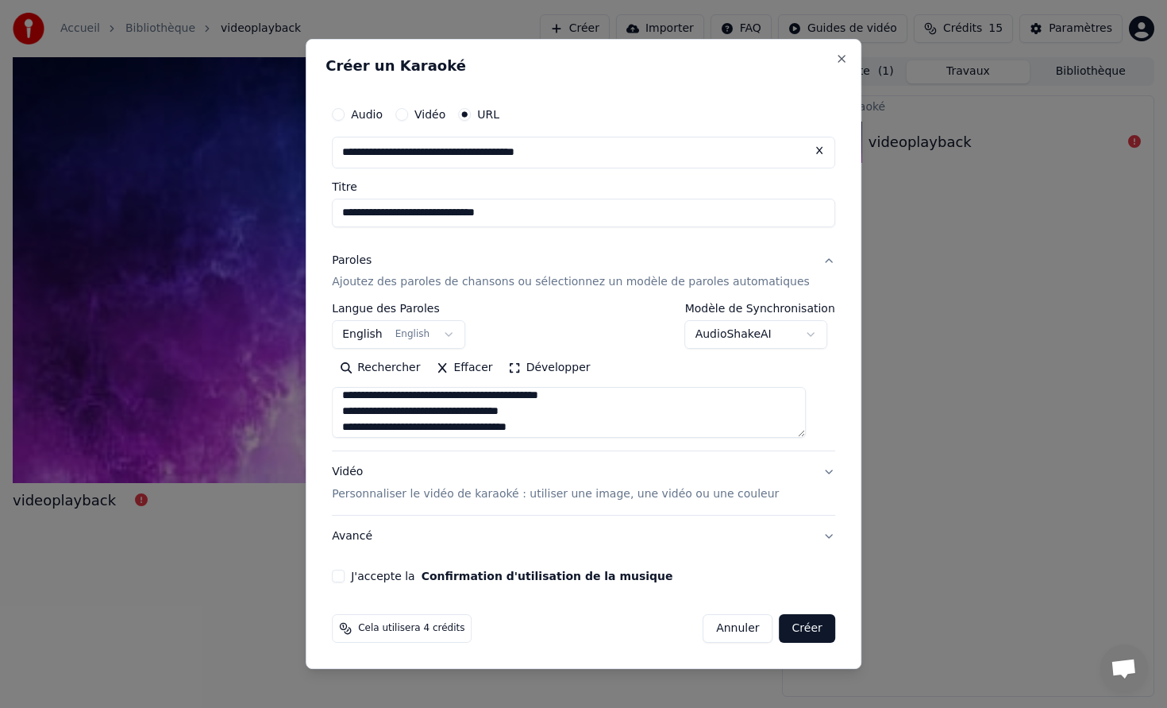
scroll to position [602, 0]
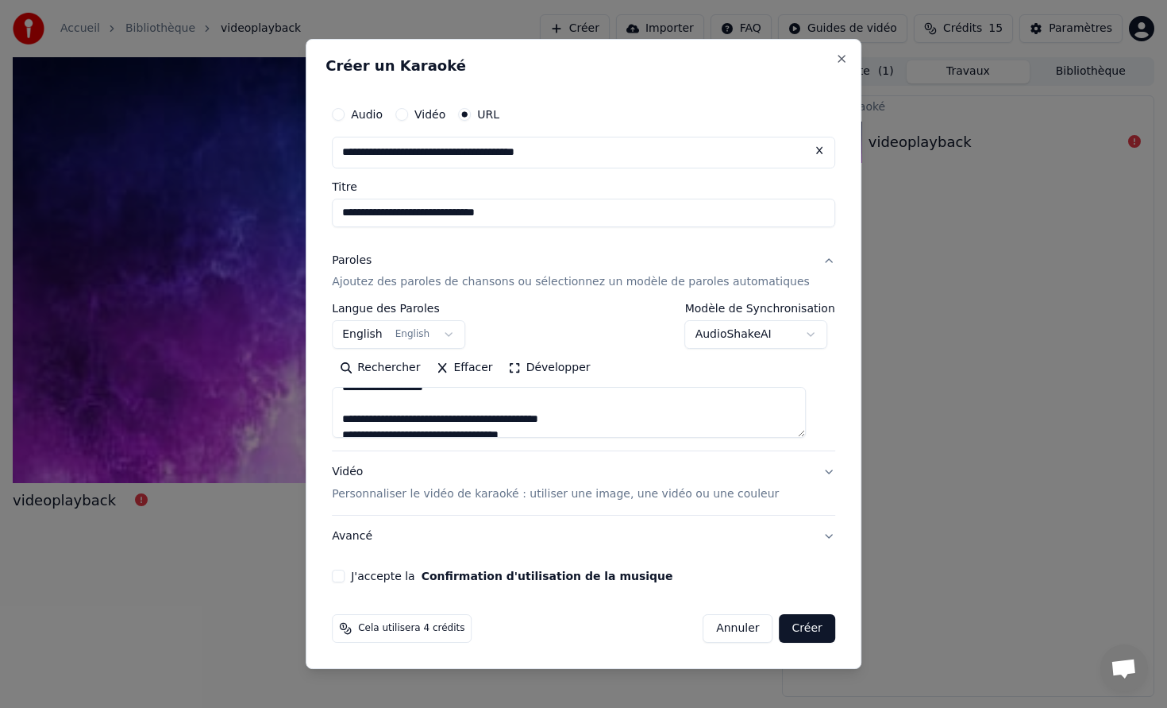
drag, startPoint x: 470, startPoint y: 407, endPoint x: 340, endPoint y: 398, distance: 130.6
click at [340, 398] on div "**********" at bounding box center [584, 340] width 516 height 497
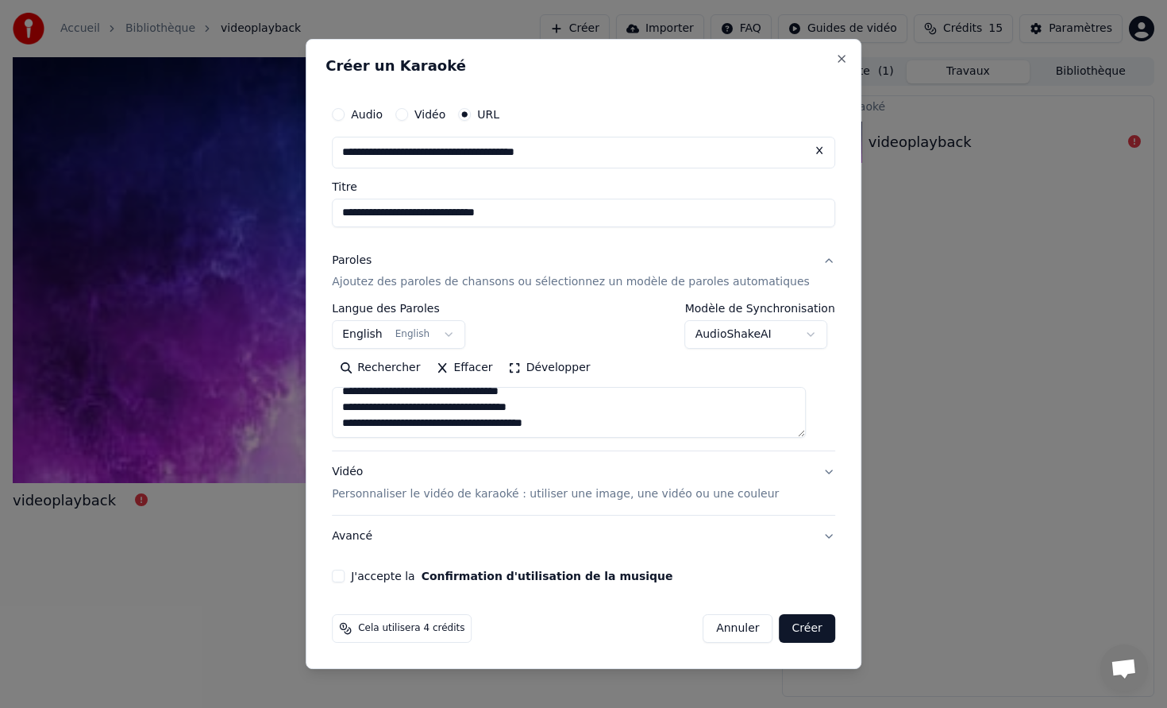
drag, startPoint x: 367, startPoint y: 405, endPoint x: 454, endPoint y: 460, distance: 103.1
click at [454, 460] on div "**********" at bounding box center [584, 399] width 504 height 318
click at [450, 425] on textarea "**********" at bounding box center [569, 413] width 474 height 51
paste textarea "**********"
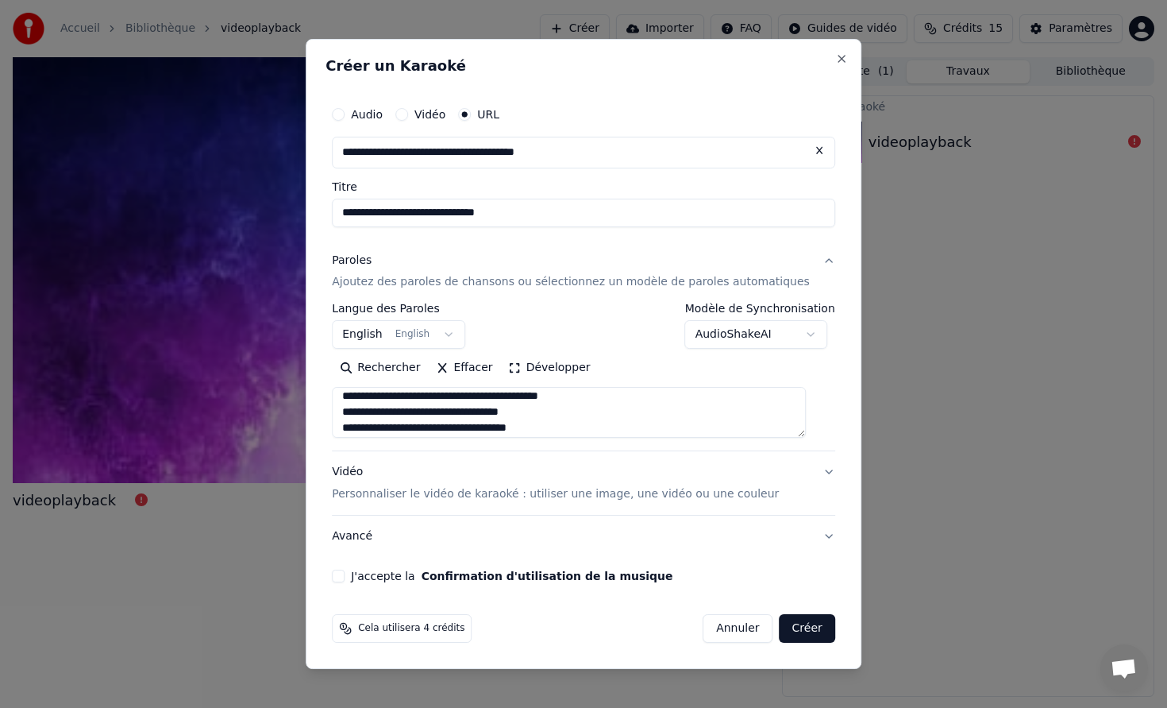
scroll to position [801, 0]
click at [559, 426] on textarea at bounding box center [569, 413] width 474 height 51
type textarea "**********"
click at [540, 500] on p "Personnaliser le vidéo de karaoké : utiliser une image, une vidéo ou une couleur" at bounding box center [555, 494] width 447 height 16
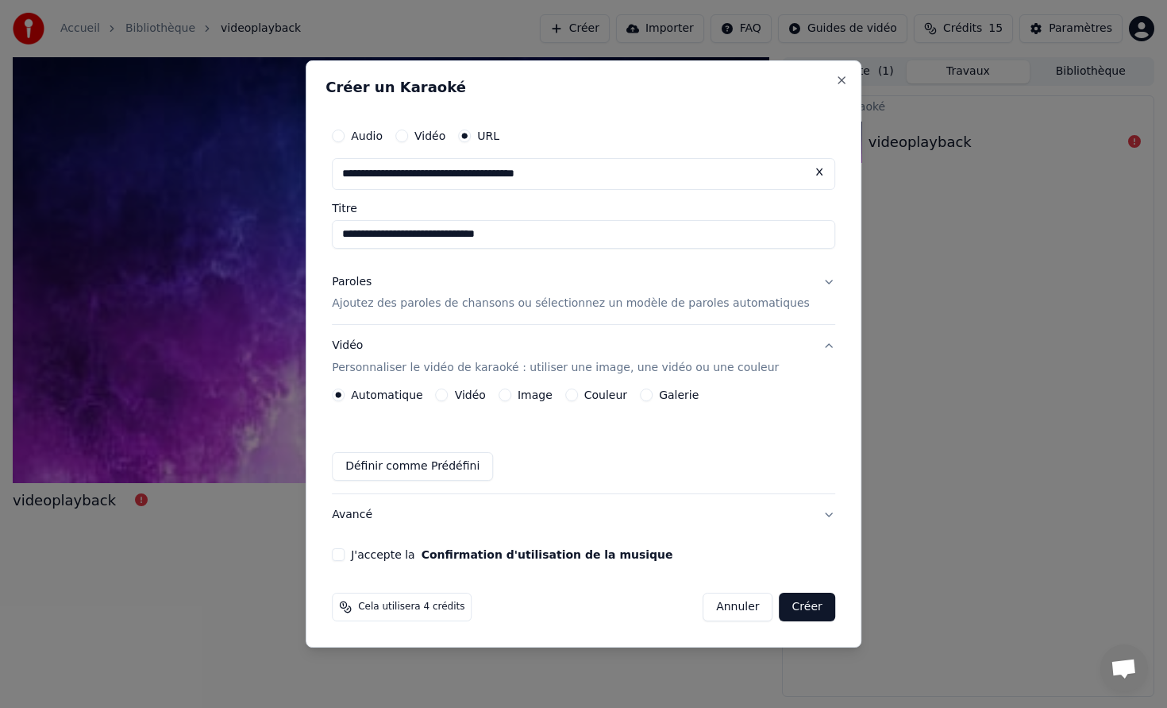
click at [511, 399] on button "Image" at bounding box center [505, 394] width 13 height 13
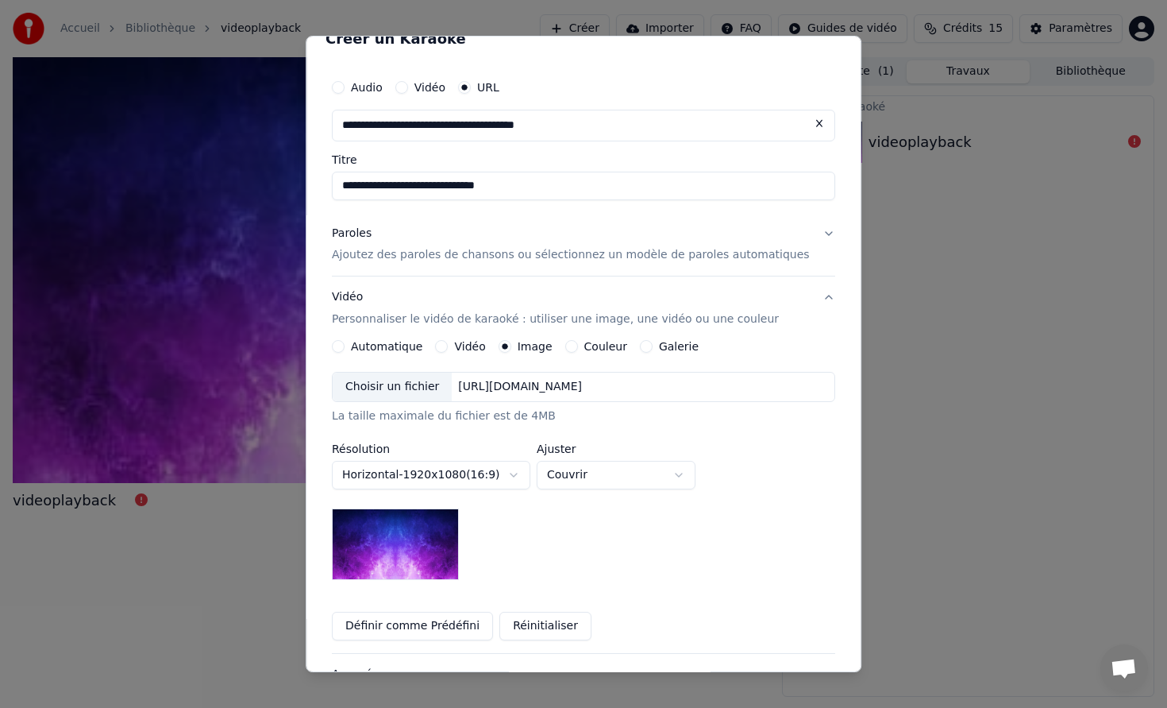
scroll to position [47, 0]
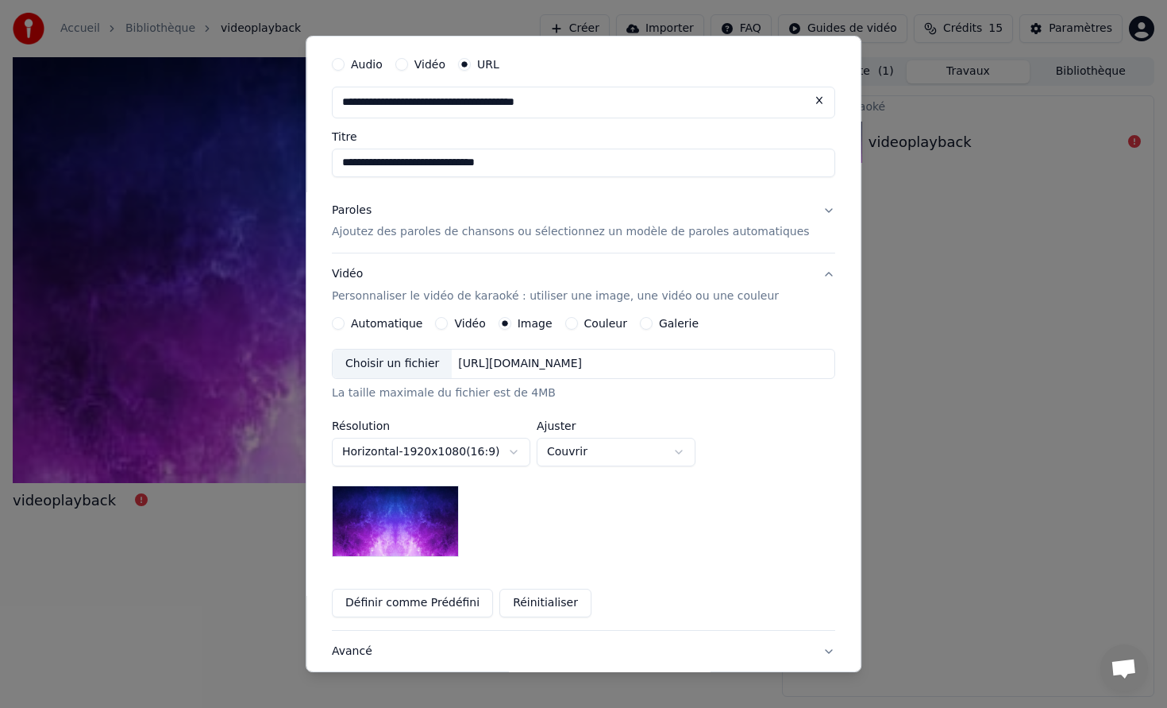
click at [424, 365] on div "Choisir un fichier" at bounding box center [392, 363] width 119 height 29
click at [438, 369] on div "Choisir un fichier" at bounding box center [392, 363] width 119 height 29
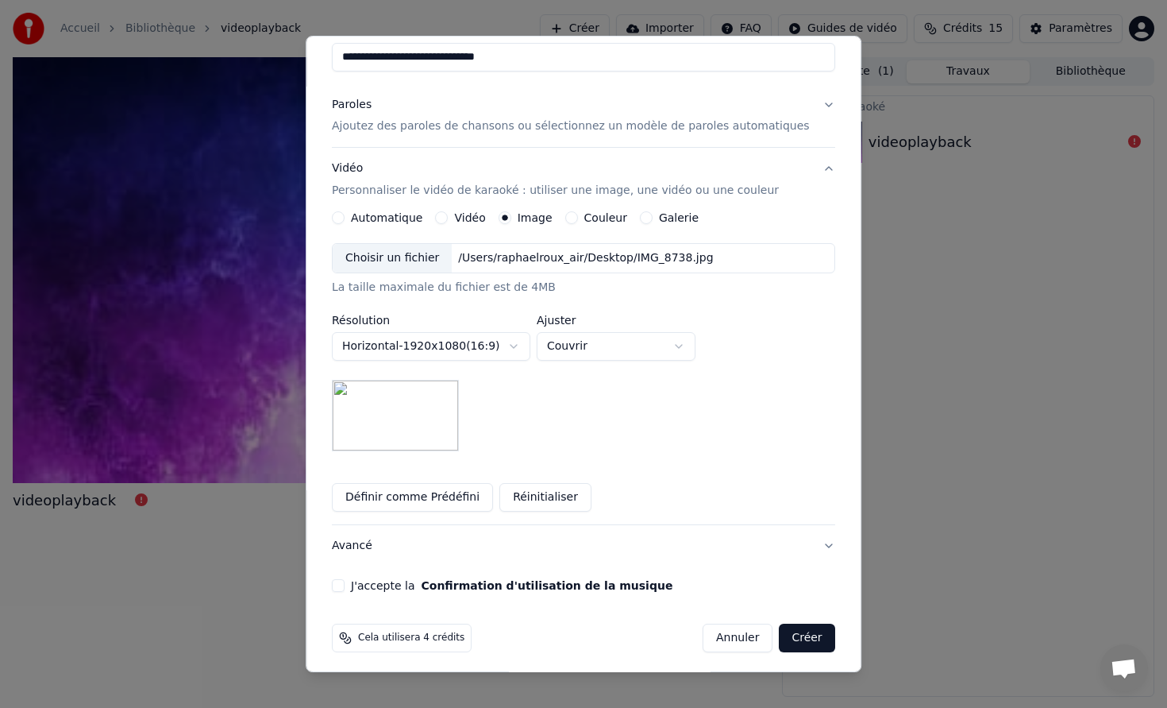
scroll to position [159, 0]
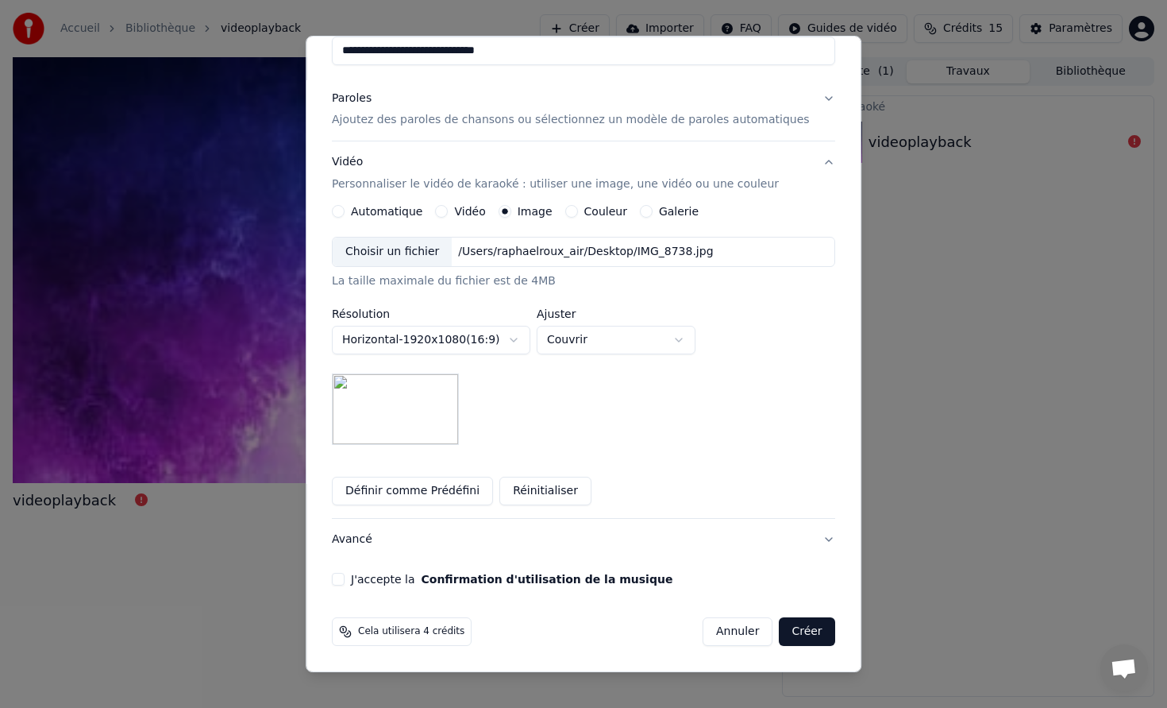
click at [345, 578] on button "J'accepte la Confirmation d'utilisation de la musique" at bounding box center [338, 579] width 13 height 13
click at [797, 632] on button "Créer" at bounding box center [808, 631] width 56 height 29
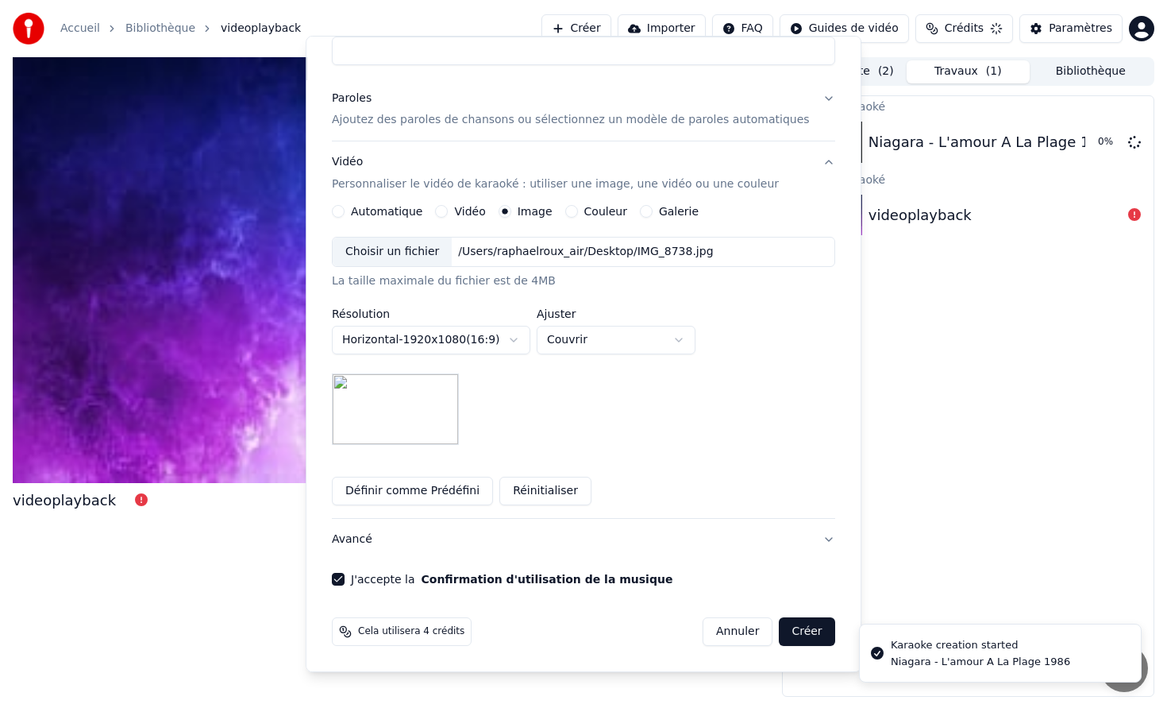
scroll to position [0, 0]
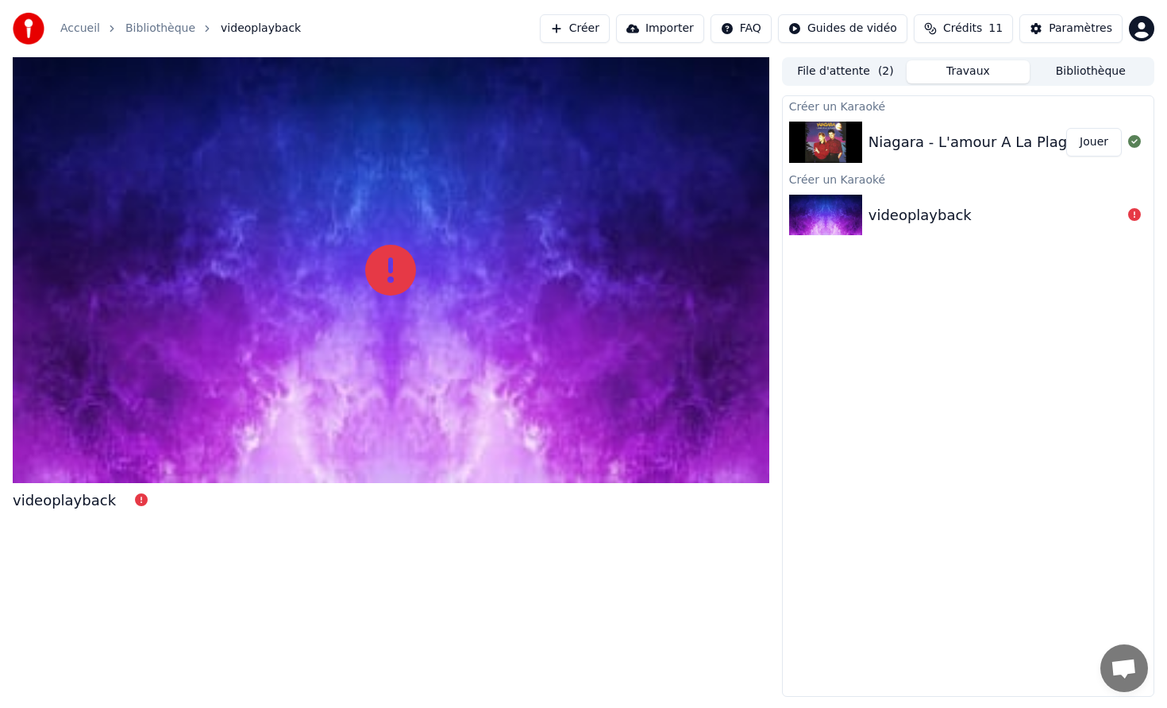
click at [1091, 135] on button "Jouer" at bounding box center [1095, 142] width 56 height 29
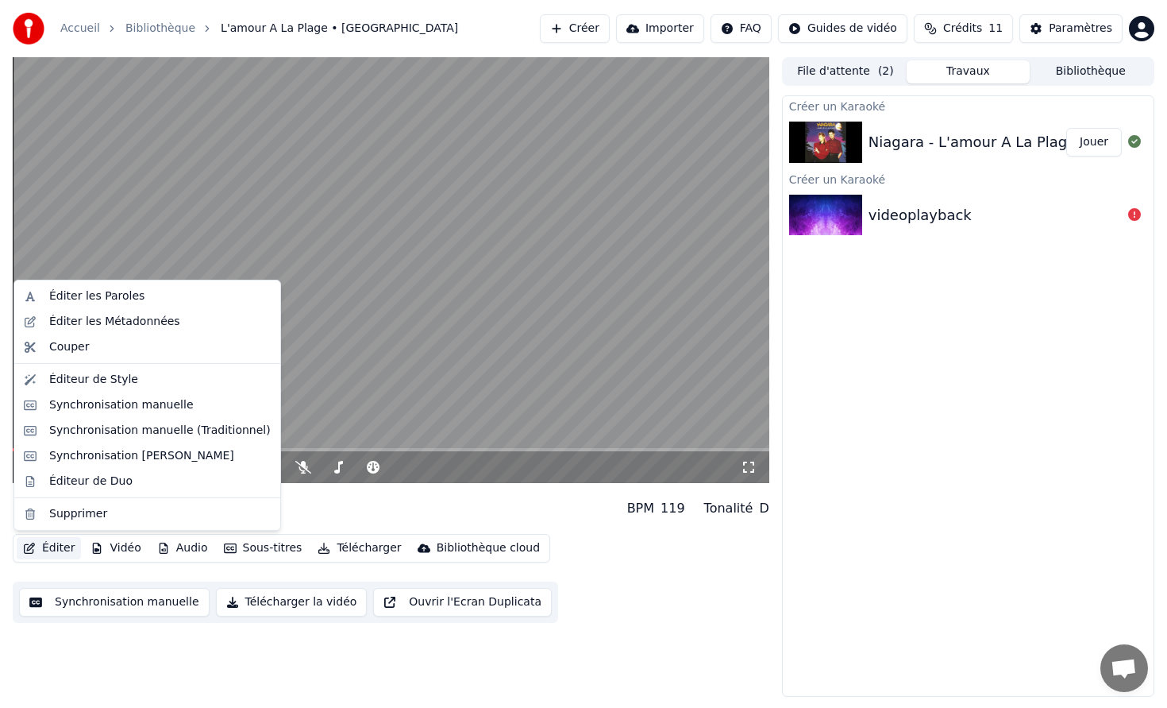
click at [63, 542] on button "Éditer" at bounding box center [49, 548] width 64 height 22
click at [204, 413] on div "Synchronisation manuelle" at bounding box center [147, 404] width 260 height 25
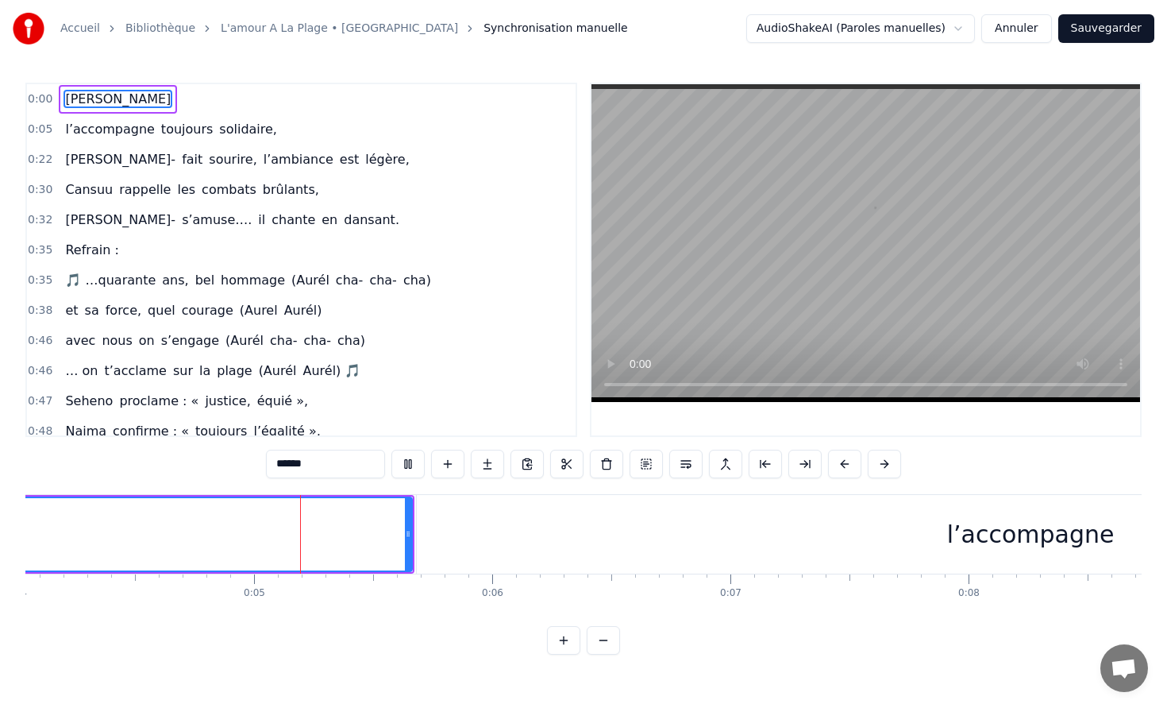
scroll to position [0, 980]
click at [269, 35] on link "L'amour A La Plage • Niagara" at bounding box center [339, 29] width 237 height 16
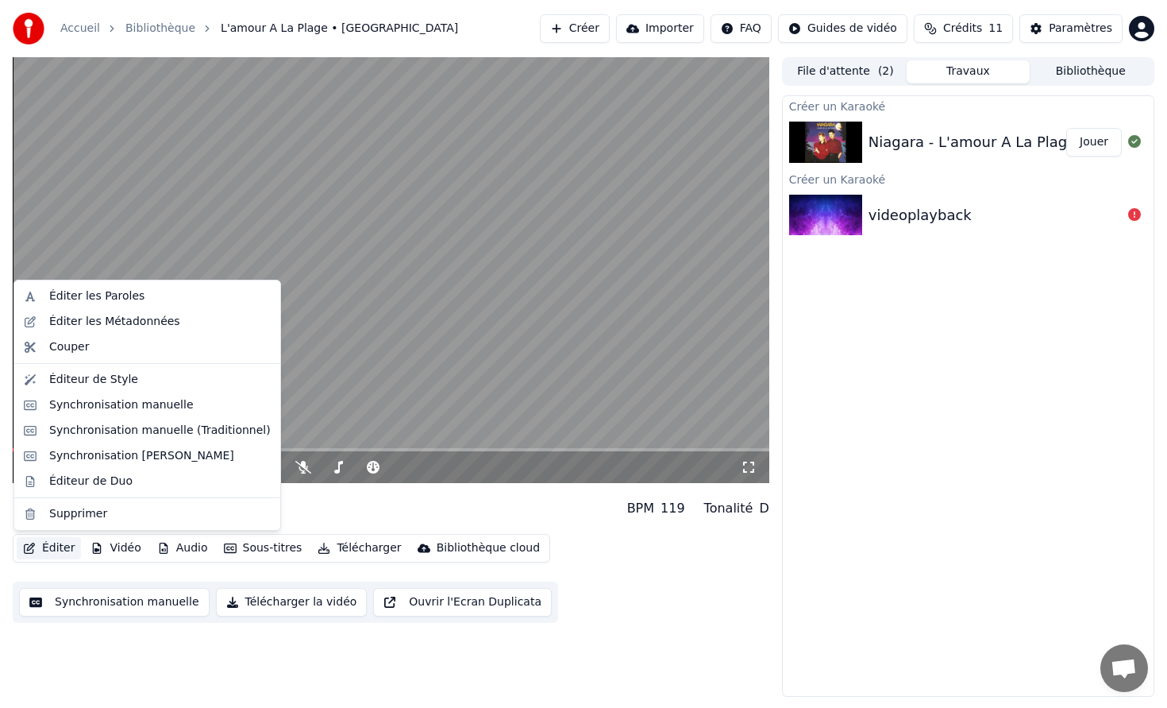
click at [37, 544] on button "Éditer" at bounding box center [49, 548] width 64 height 22
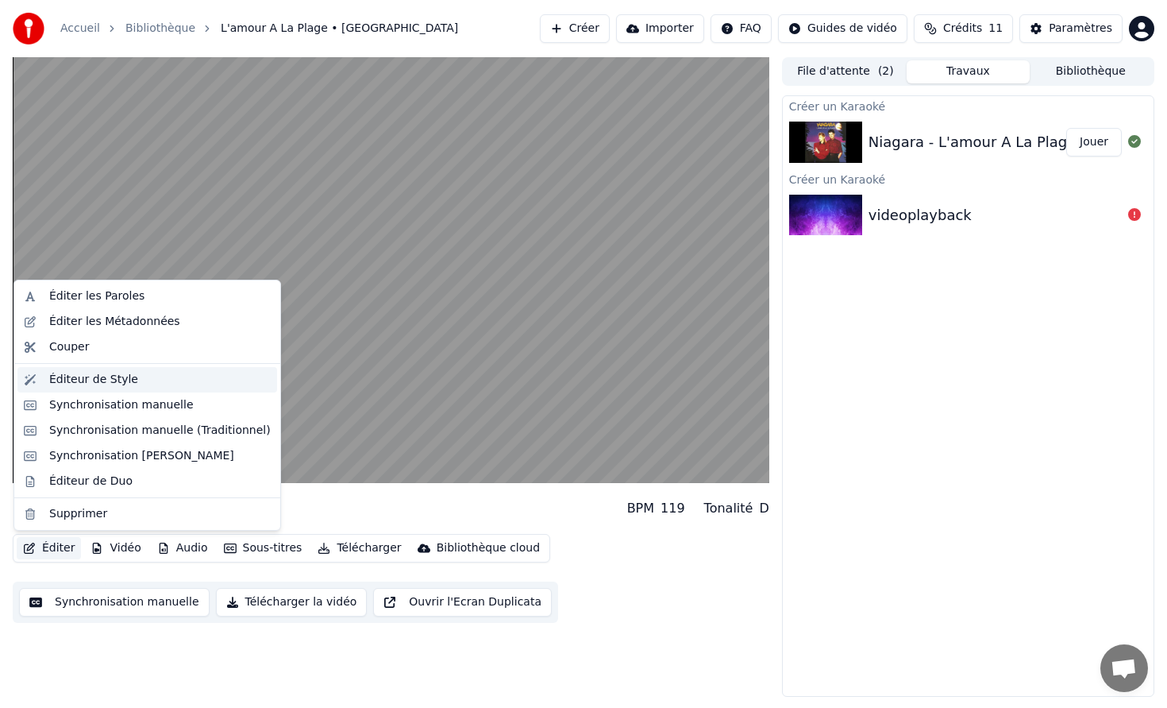
click at [150, 380] on div "Éditeur de Style" at bounding box center [160, 380] width 222 height 16
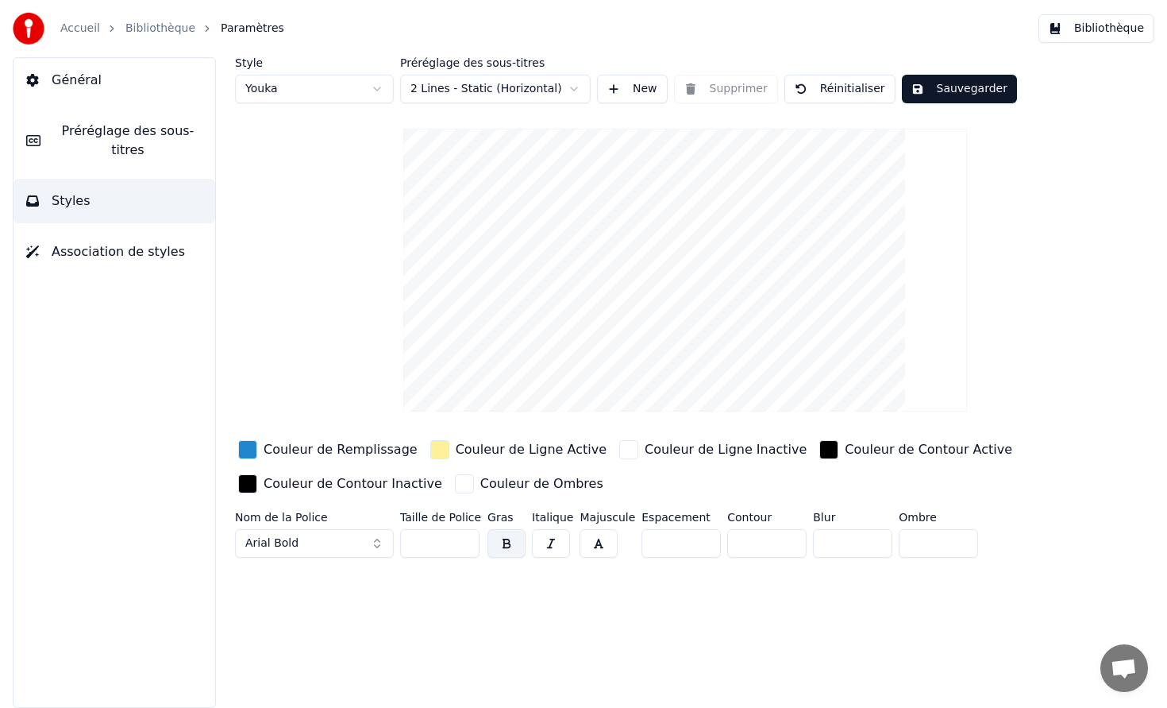
click at [136, 152] on span "Préréglage des sous-titres" at bounding box center [127, 141] width 149 height 38
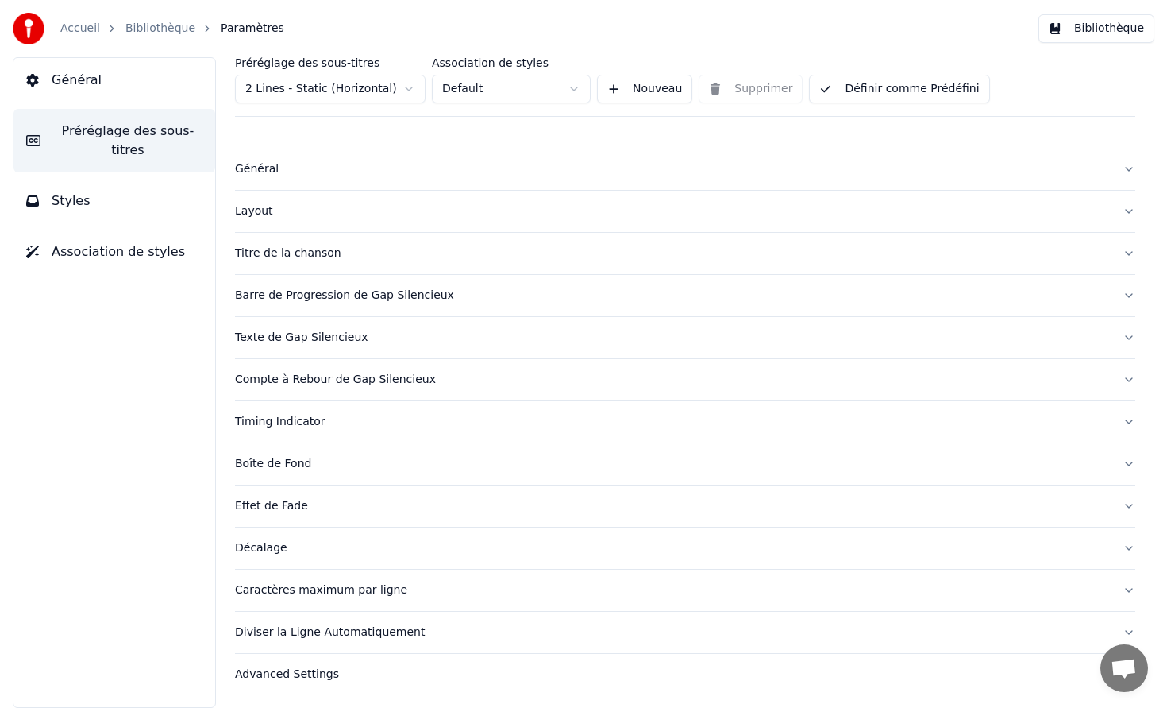
click at [134, 187] on button "Styles" at bounding box center [115, 201] width 202 height 44
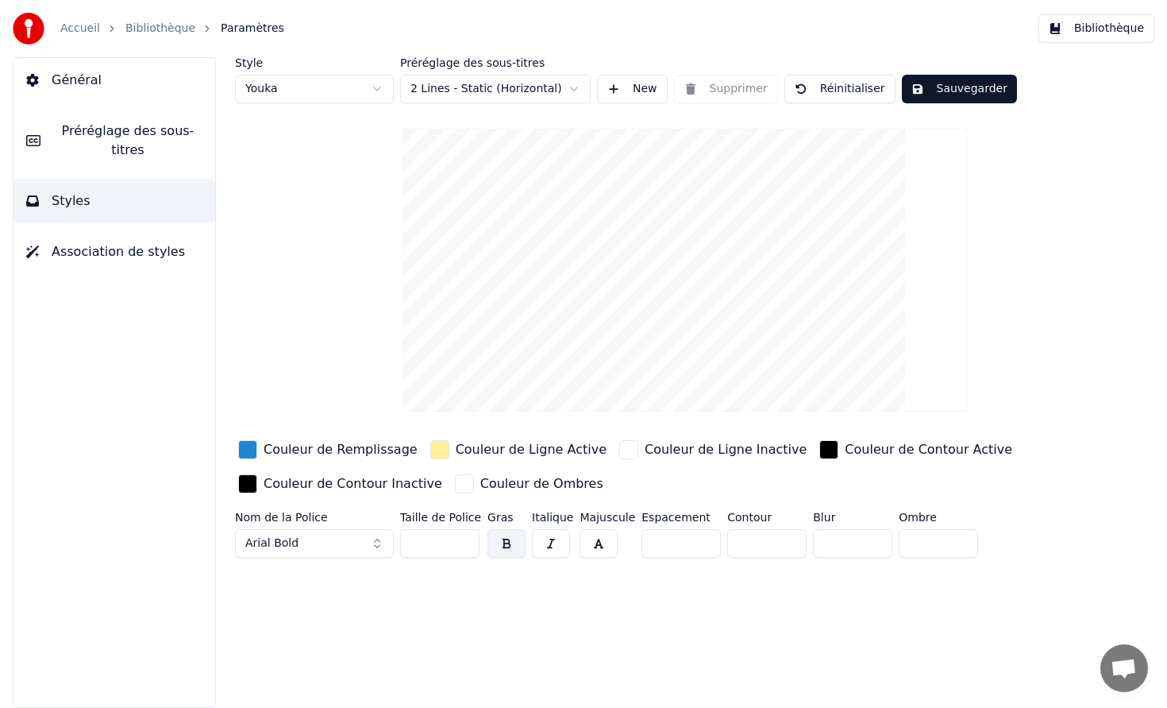
click at [132, 84] on button "Général" at bounding box center [115, 80] width 202 height 44
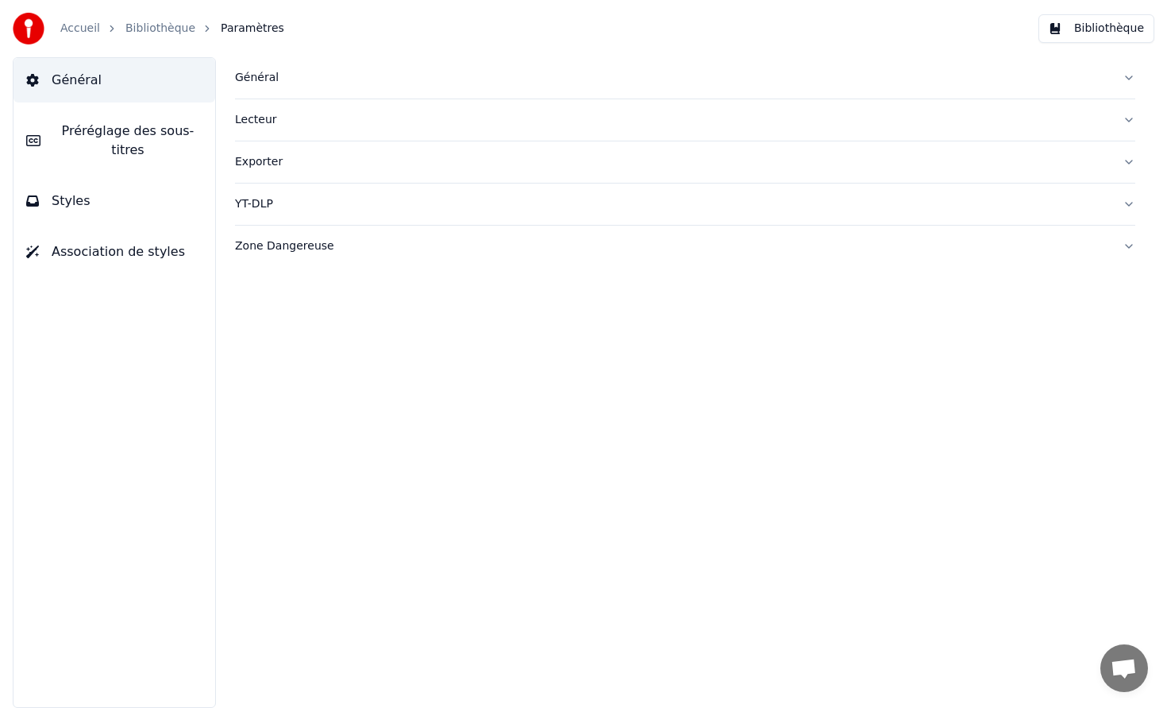
click at [132, 84] on button "Général" at bounding box center [115, 80] width 202 height 44
click at [121, 133] on span "Préréglage des sous-titres" at bounding box center [127, 141] width 149 height 38
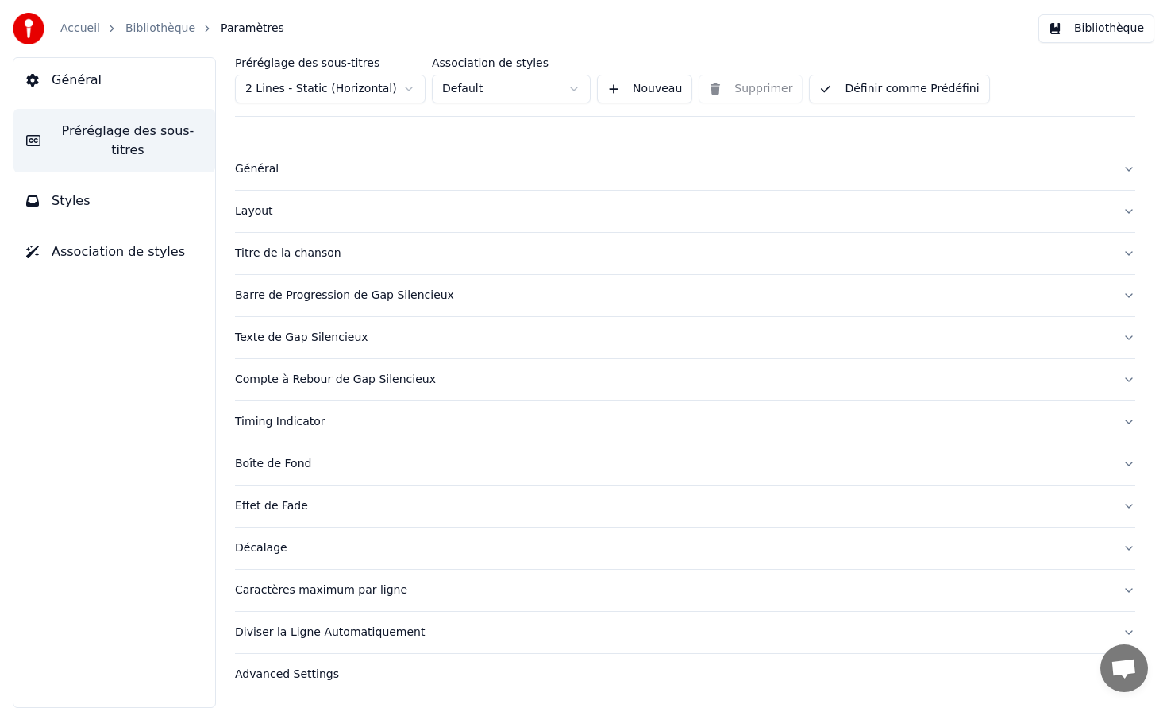
click at [106, 203] on button "Styles" at bounding box center [115, 201] width 202 height 44
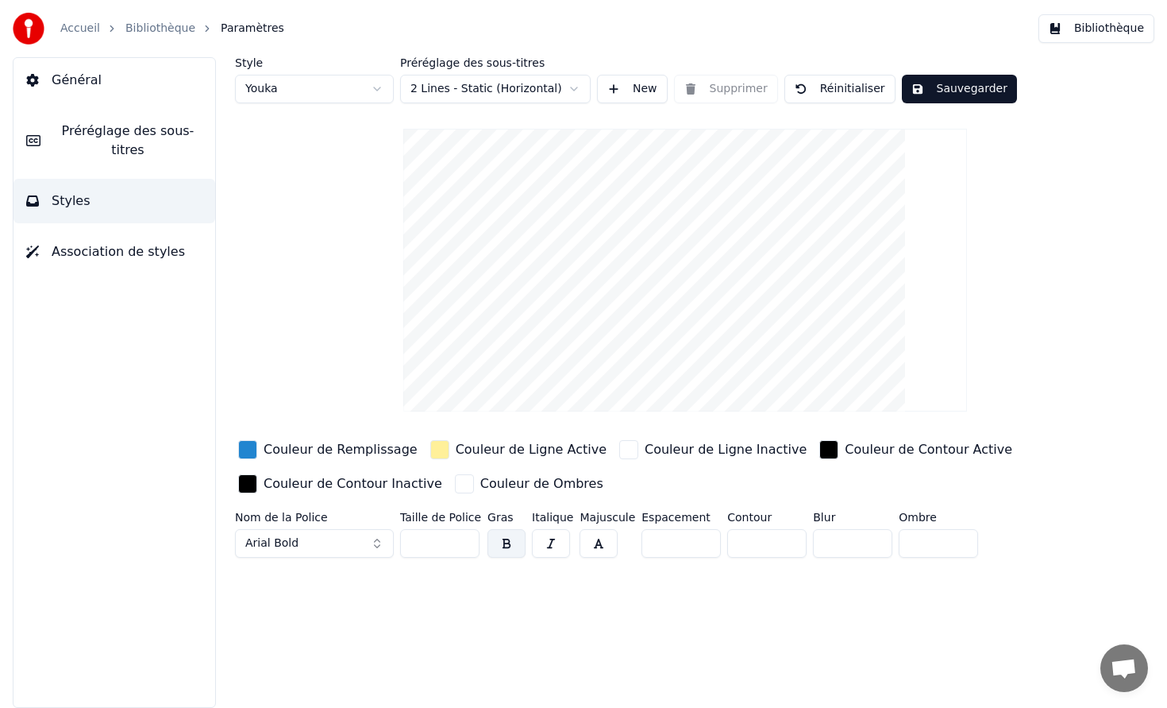
click at [107, 222] on button "Styles" at bounding box center [115, 201] width 202 height 44
click at [109, 247] on span "Association de styles" at bounding box center [118, 251] width 133 height 19
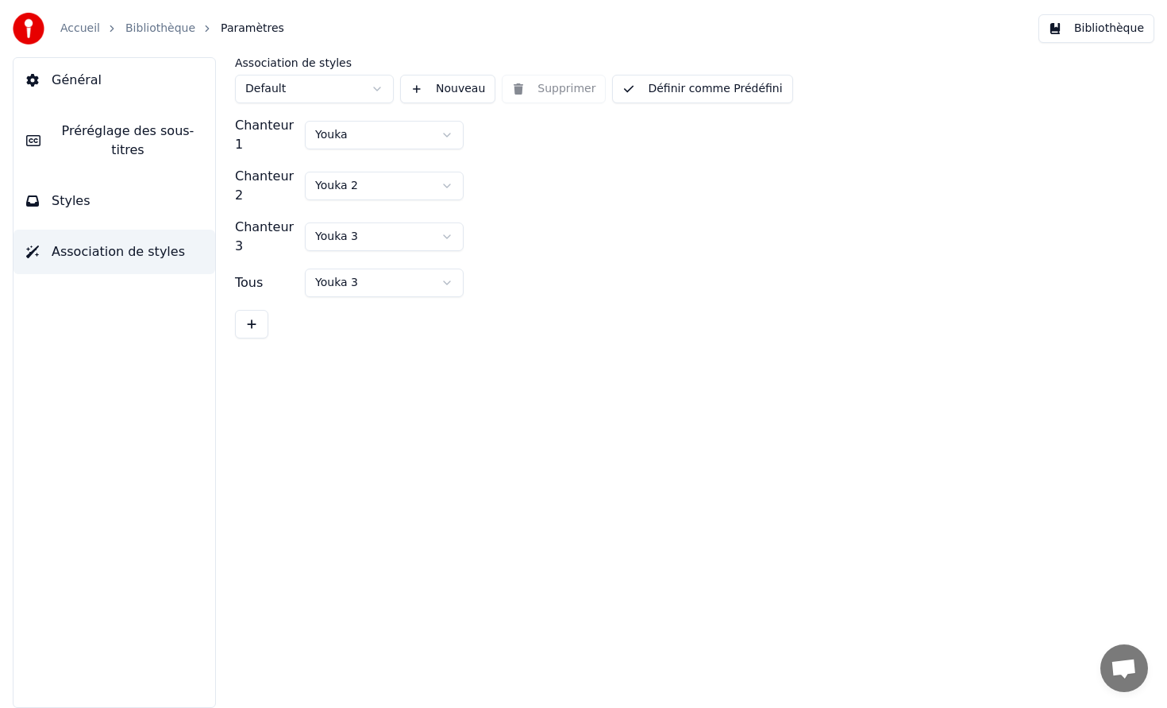
click at [164, 25] on link "Bibliothèque" at bounding box center [160, 29] width 70 height 16
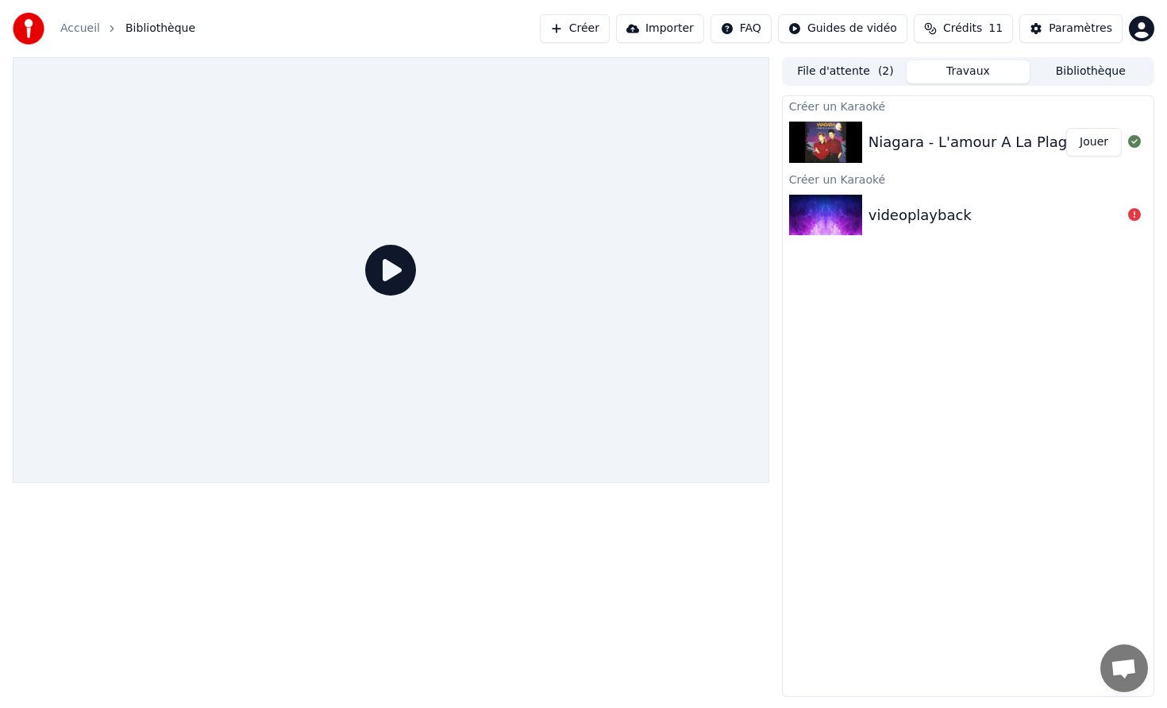
click at [842, 145] on img at bounding box center [825, 142] width 73 height 41
click at [1082, 129] on button "Jouer" at bounding box center [1095, 142] width 56 height 29
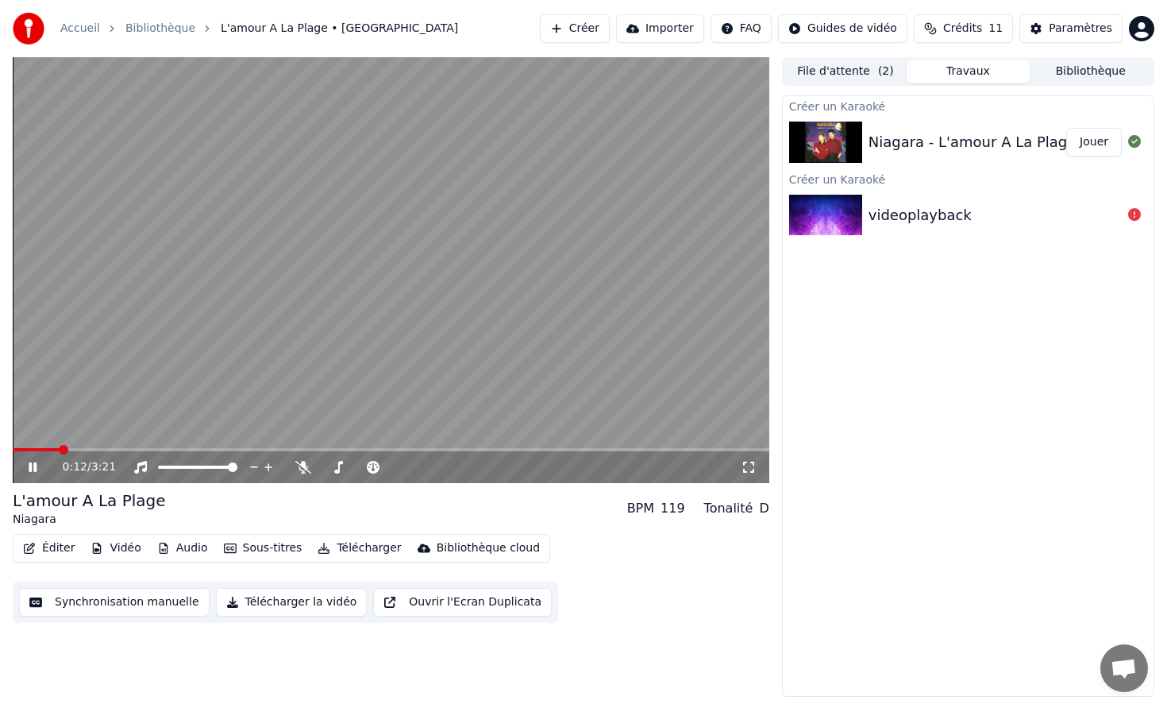
click at [121, 548] on button "Vidéo" at bounding box center [115, 548] width 63 height 22
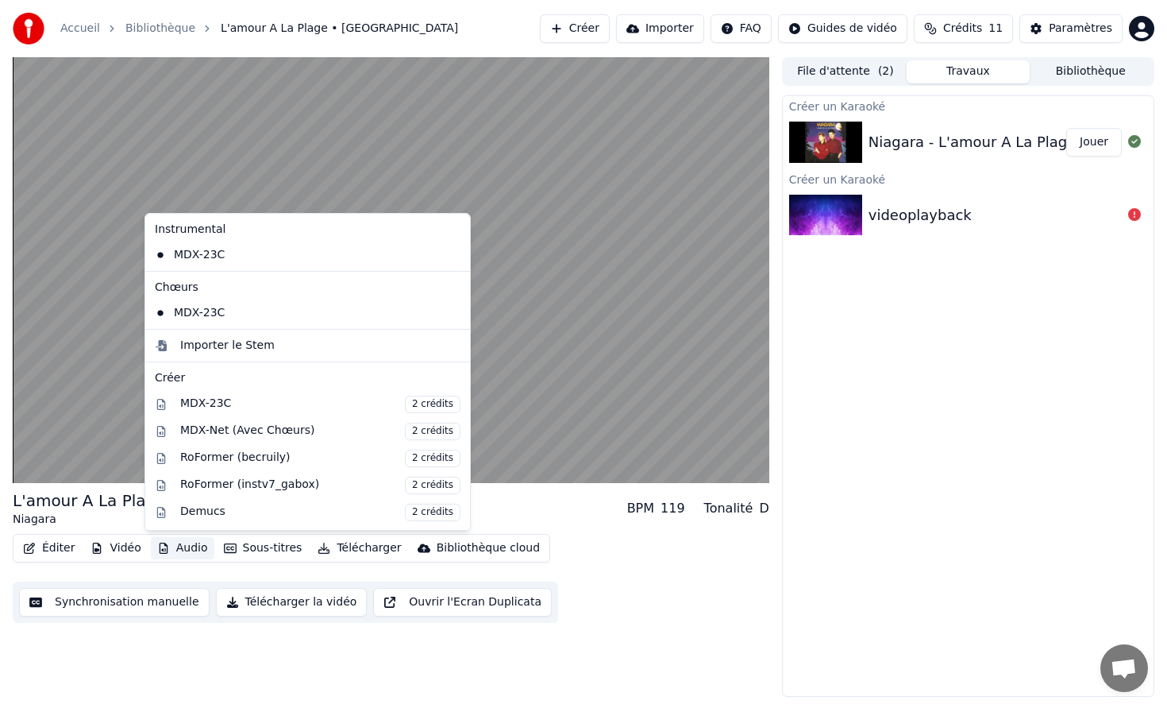
click at [206, 635] on div "L'amour A La Plage Niagara BPM 119 Tonalité D Éditer Vidéo Audio Sous-titres Té…" at bounding box center [391, 376] width 757 height 639
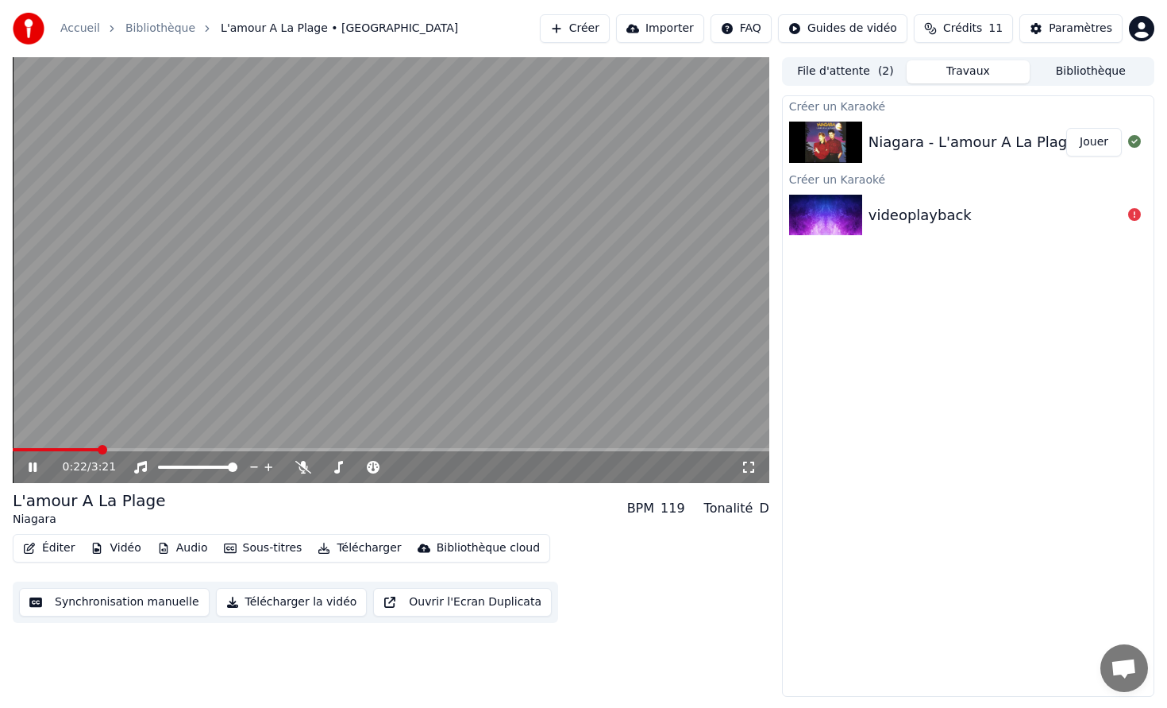
click at [49, 550] on button "Éditer" at bounding box center [49, 548] width 64 height 22
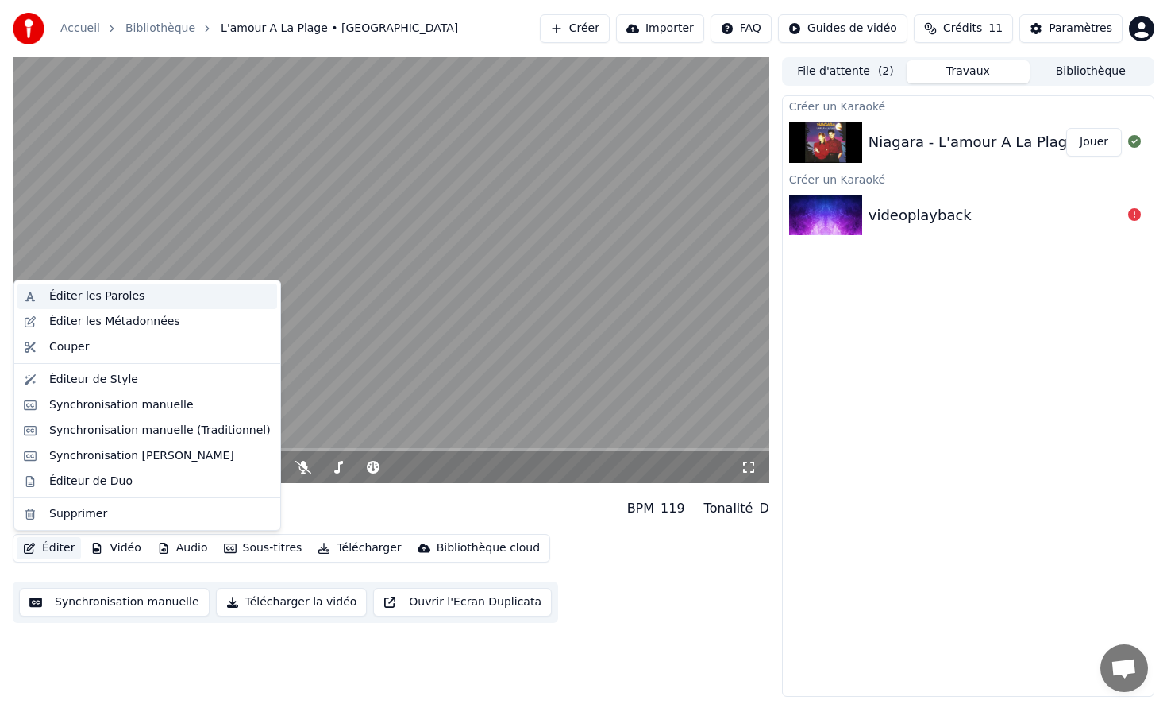
click at [137, 295] on div "Éditer les Paroles" at bounding box center [160, 296] width 222 height 16
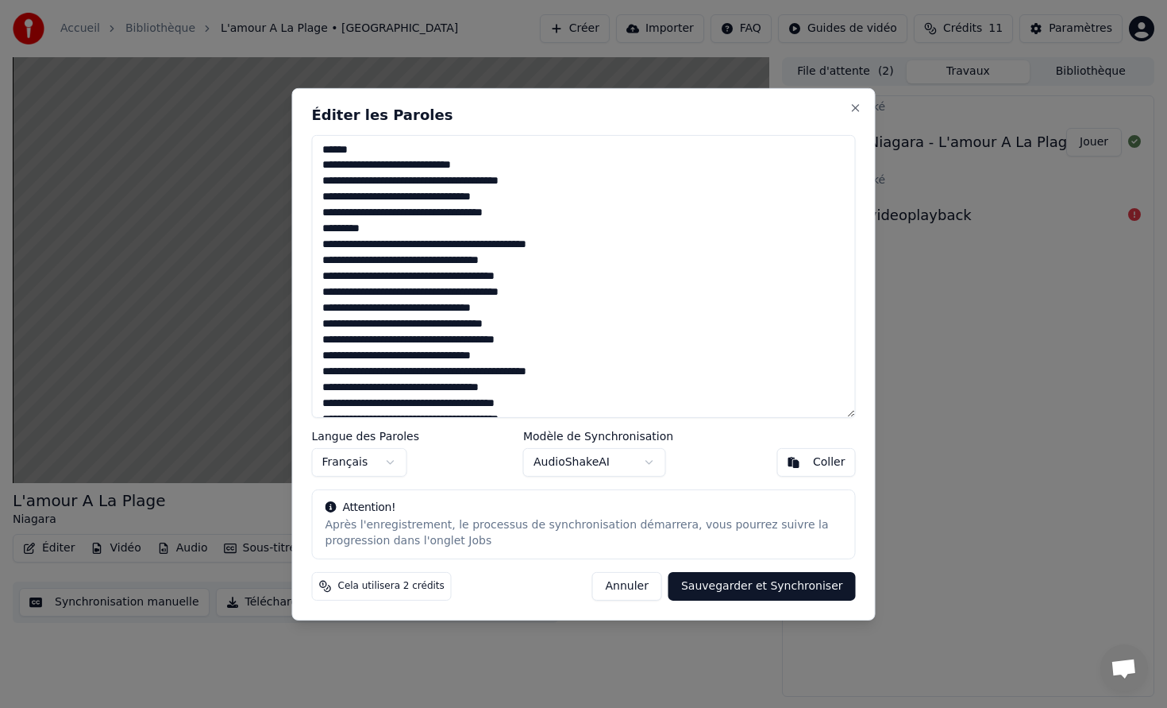
click at [643, 588] on button "Annuler" at bounding box center [627, 586] width 70 height 29
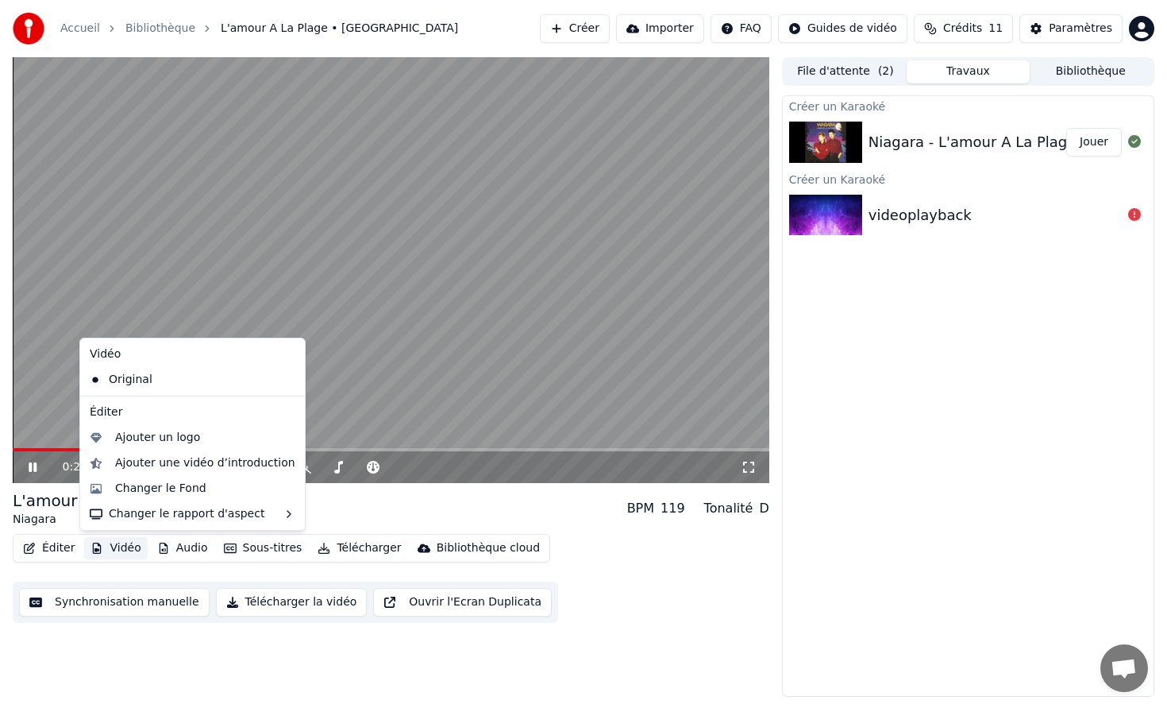
click at [129, 546] on button "Vidéo" at bounding box center [115, 548] width 63 height 22
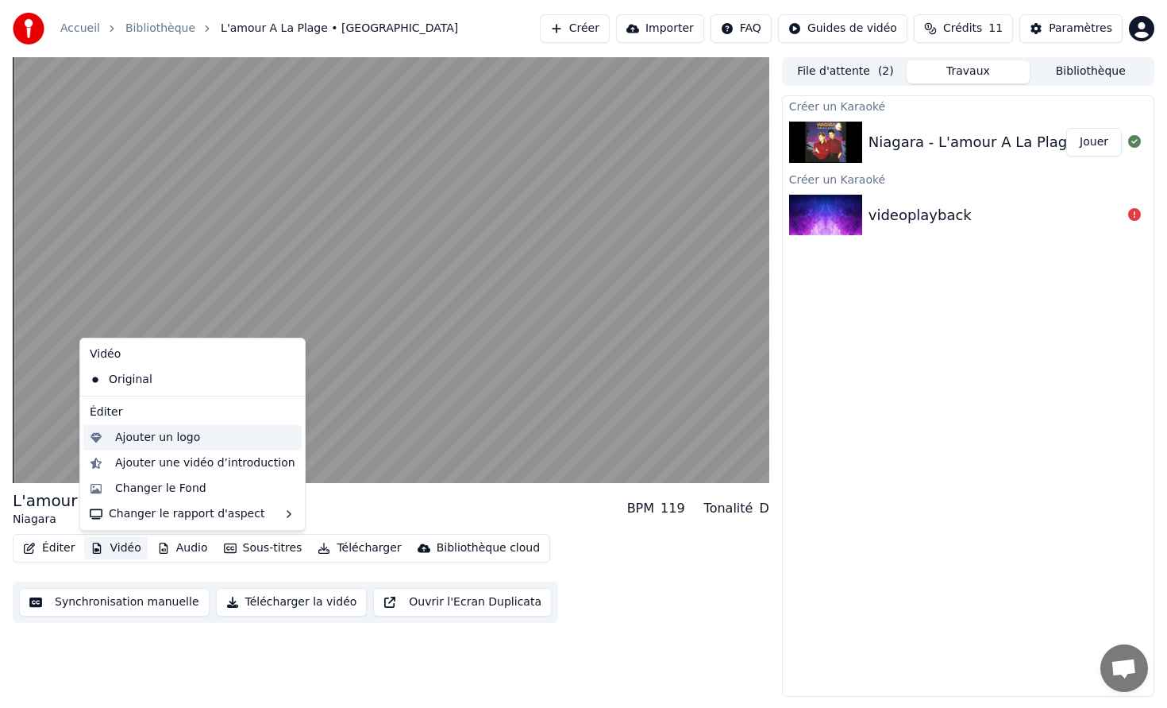
click at [152, 442] on div "Ajouter un logo" at bounding box center [157, 438] width 85 height 16
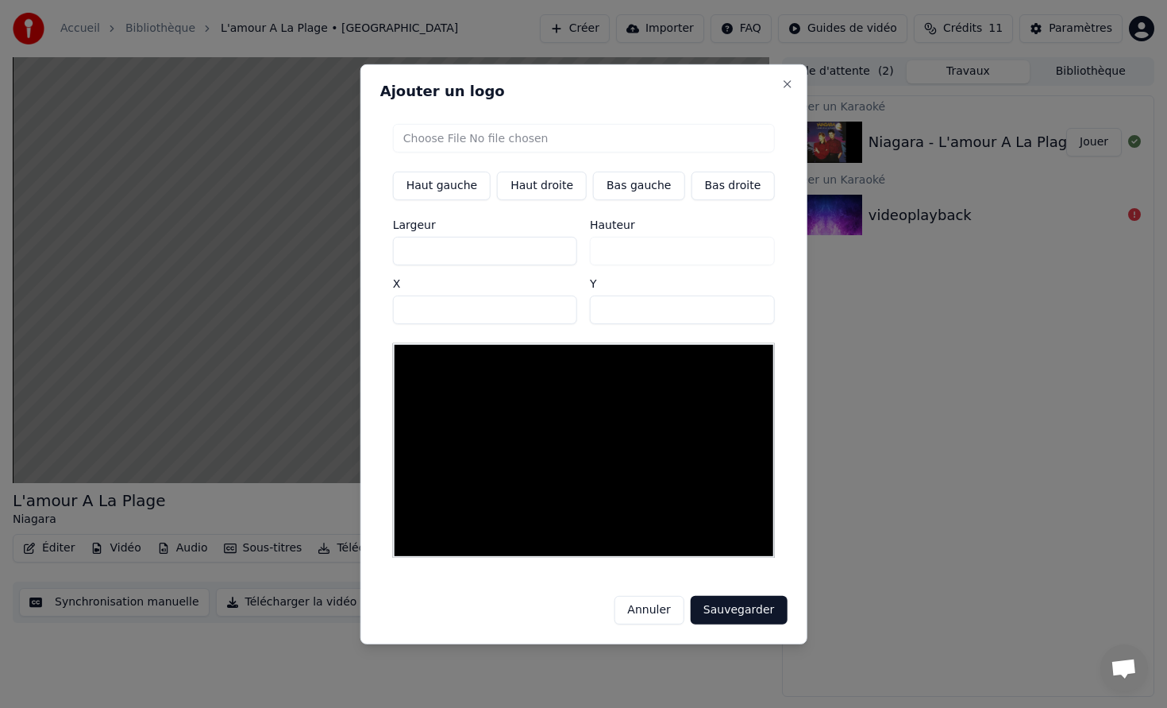
click at [633, 605] on button "Annuler" at bounding box center [649, 610] width 70 height 29
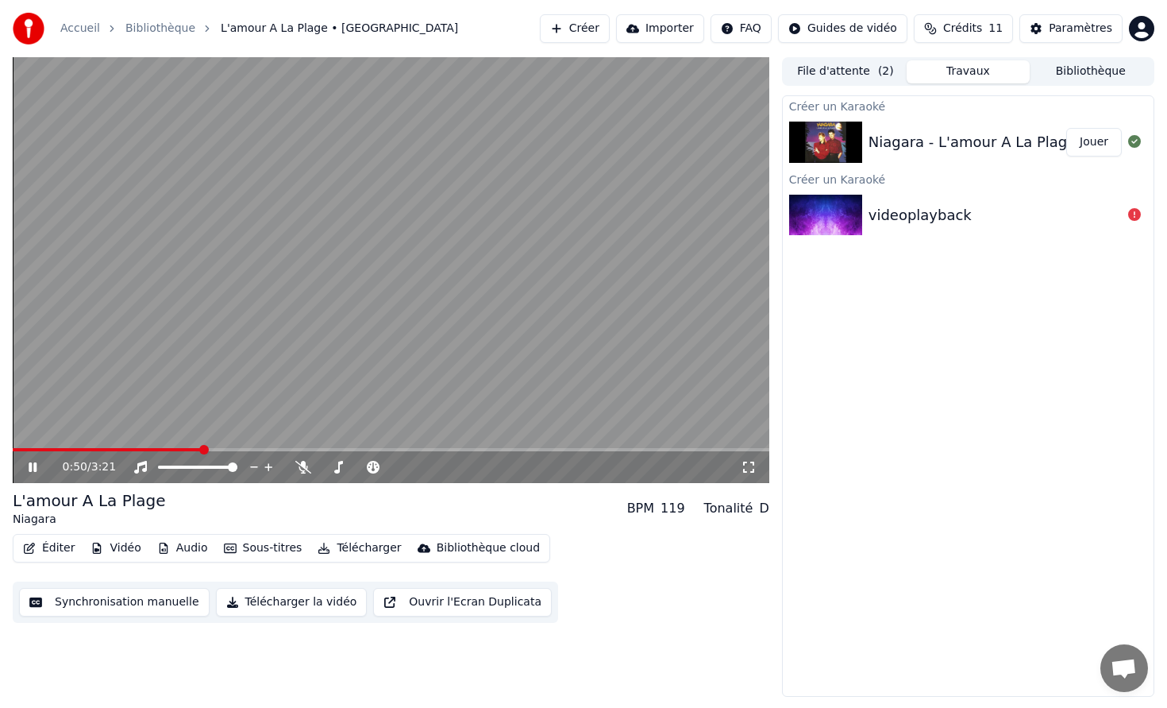
click at [41, 463] on icon at bounding box center [43, 467] width 37 height 13
click at [596, 30] on button "Créer" at bounding box center [575, 28] width 70 height 29
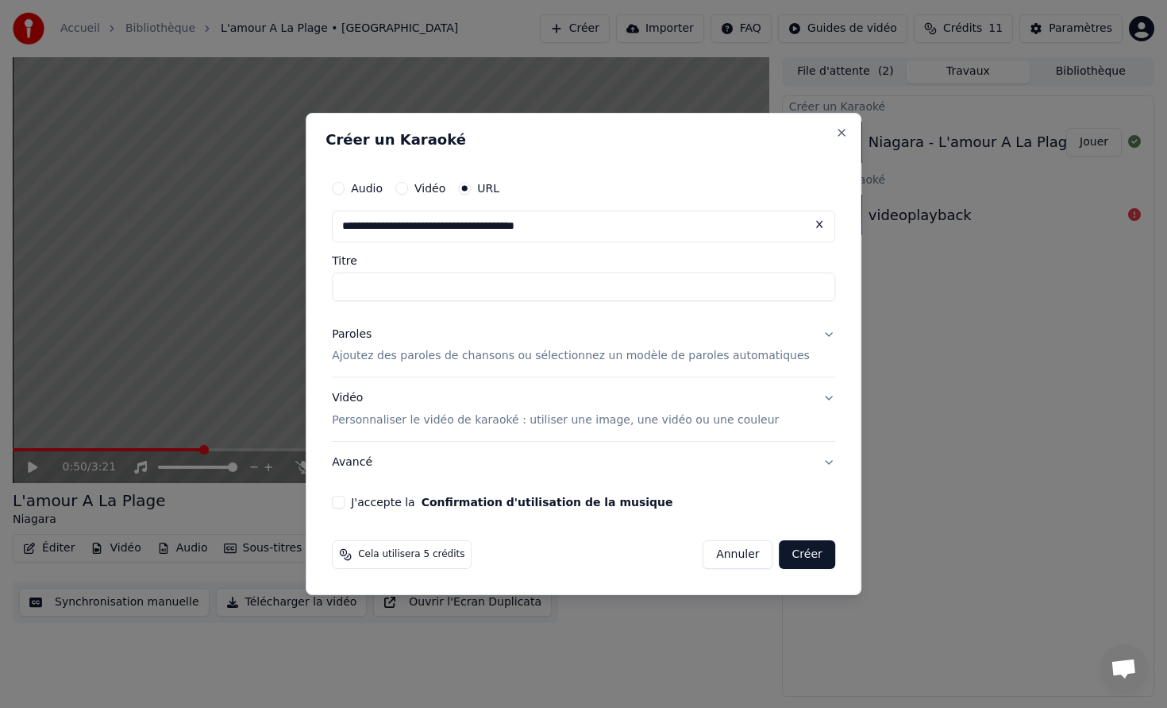
type input "**********"
click at [581, 299] on input "**********" at bounding box center [584, 286] width 504 height 29
drag, startPoint x: 588, startPoint y: 289, endPoint x: 336, endPoint y: 290, distance: 251.8
click at [336, 290] on div "**********" at bounding box center [584, 354] width 556 height 483
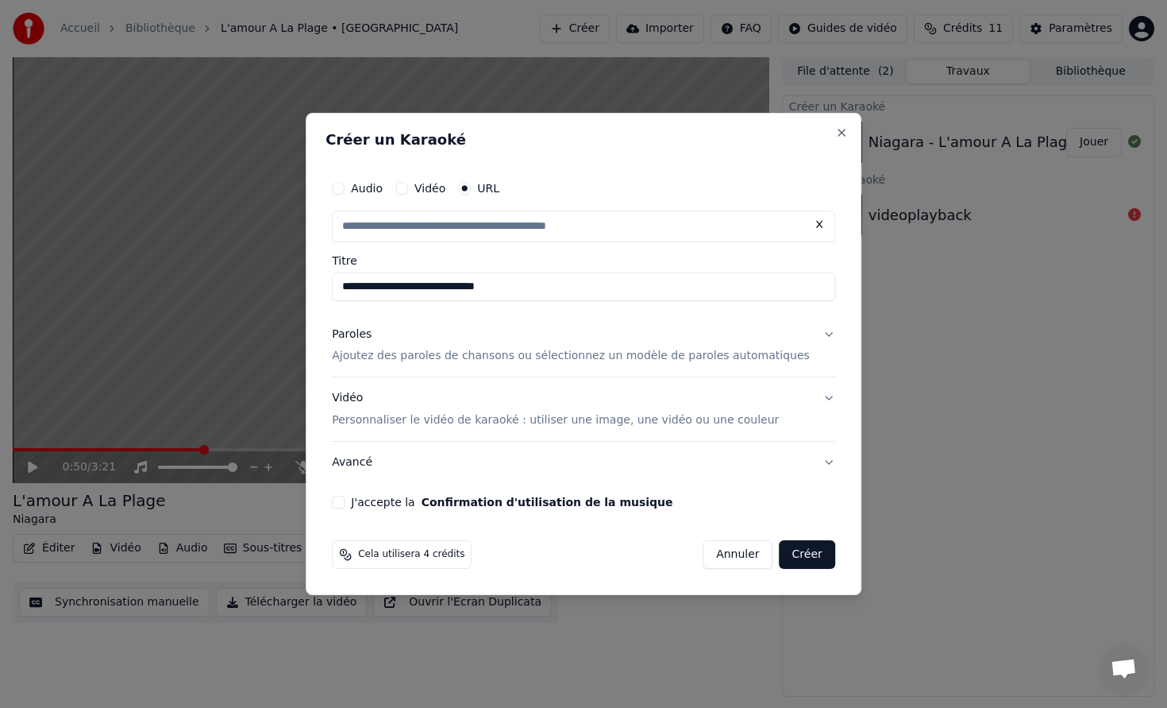
type input "**********"
click at [427, 359] on p "Ajoutez des paroles de chansons ou sélectionnez un modèle de paroles automatiqu…" at bounding box center [571, 357] width 478 height 16
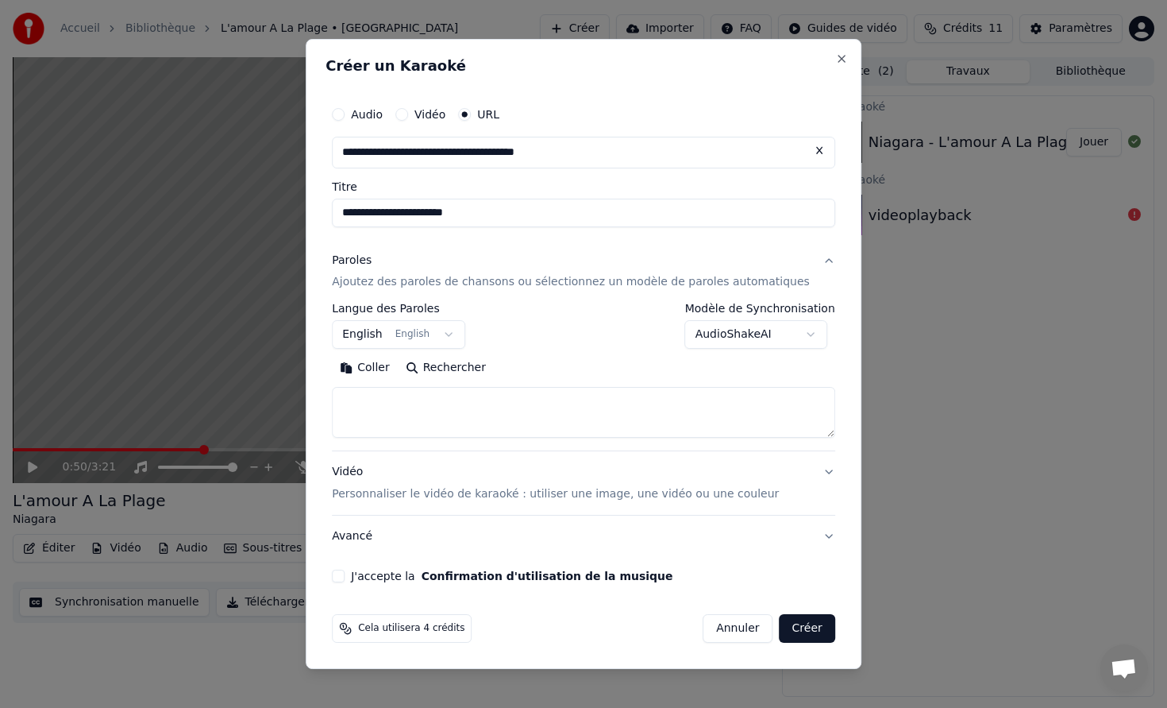
click at [409, 401] on textarea at bounding box center [584, 413] width 504 height 51
paste textarea "**********"
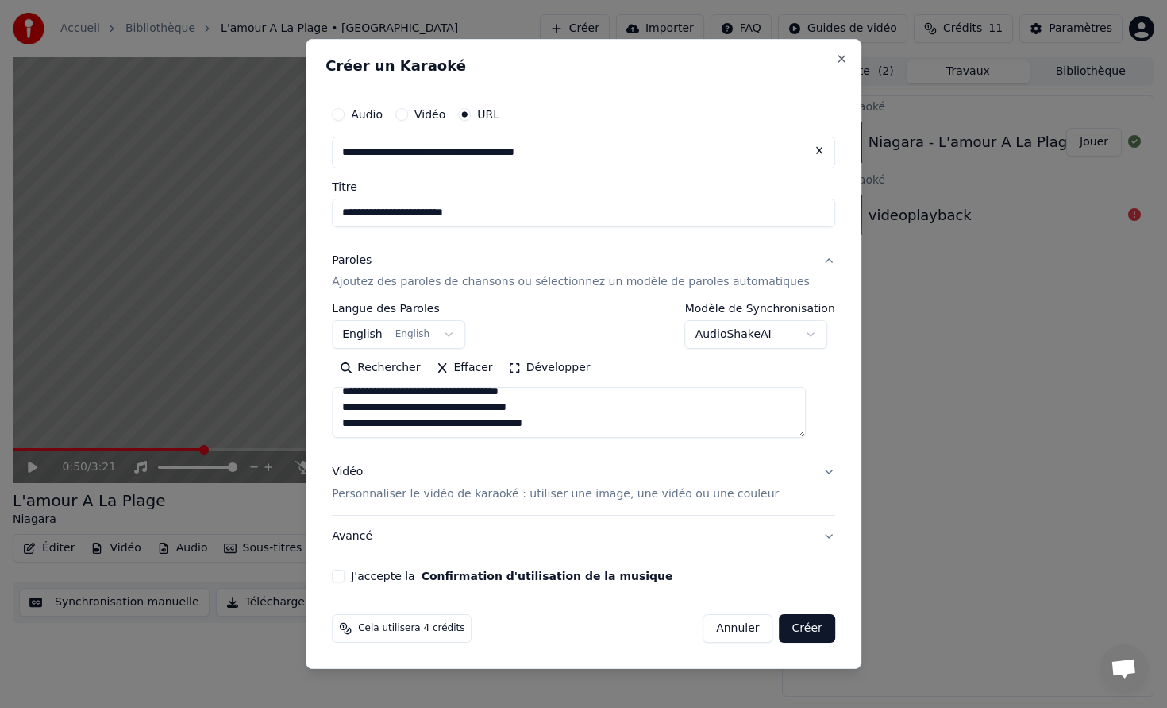
type textarea "**********"
click at [345, 577] on button "J'accepte la Confirmation d'utilisation de la musique" at bounding box center [338, 575] width 13 height 13
click at [793, 636] on button "Créer" at bounding box center [808, 628] width 56 height 29
select select "**"
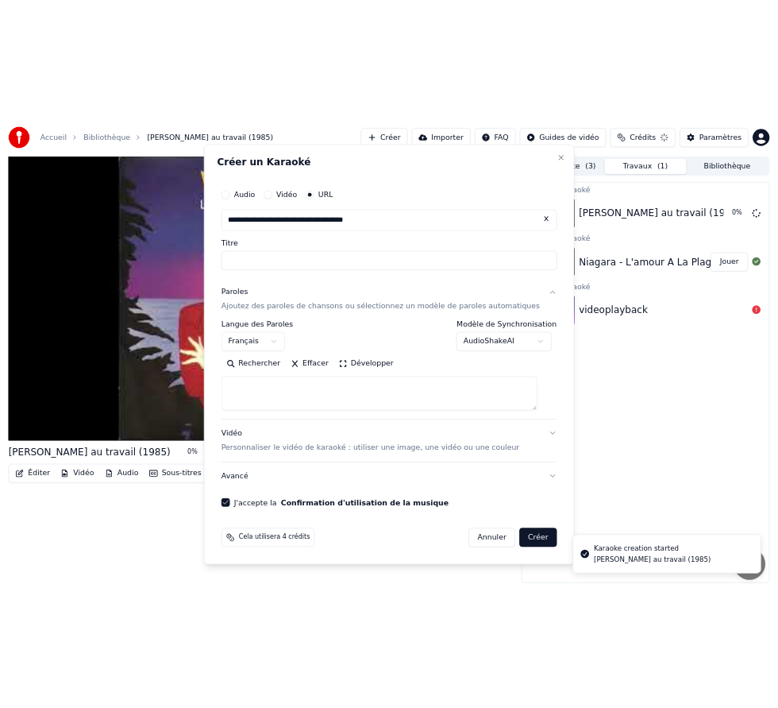
scroll to position [0, 0]
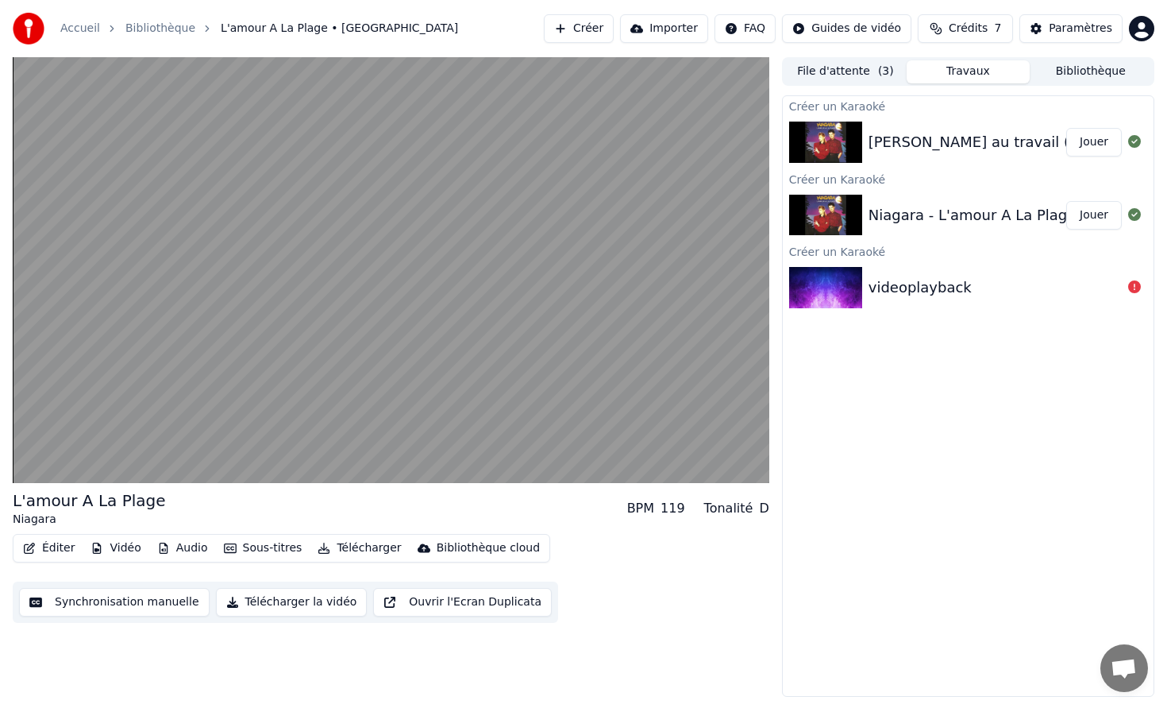
click at [1087, 141] on button "Jouer" at bounding box center [1095, 142] width 56 height 29
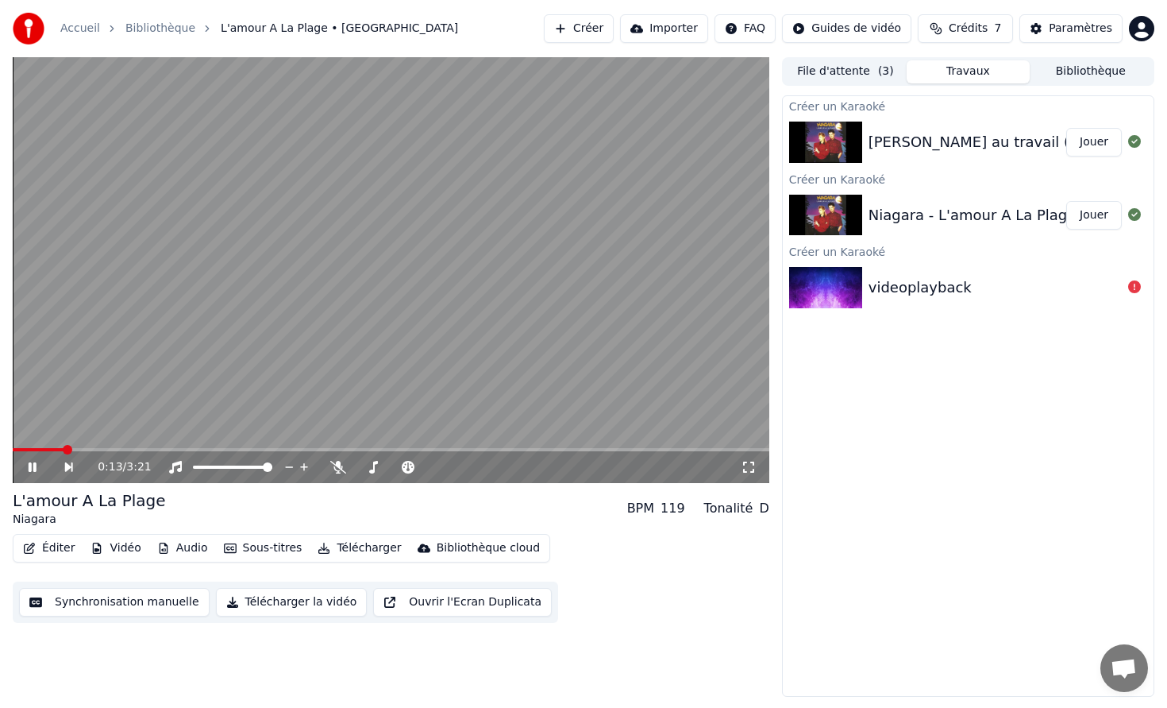
click at [975, 149] on div "[PERSON_NAME] au travail (1985)" at bounding box center [990, 142] width 243 height 22
click at [29, 465] on icon at bounding box center [33, 467] width 8 height 10
click at [54, 545] on button "Éditer" at bounding box center [49, 548] width 64 height 22
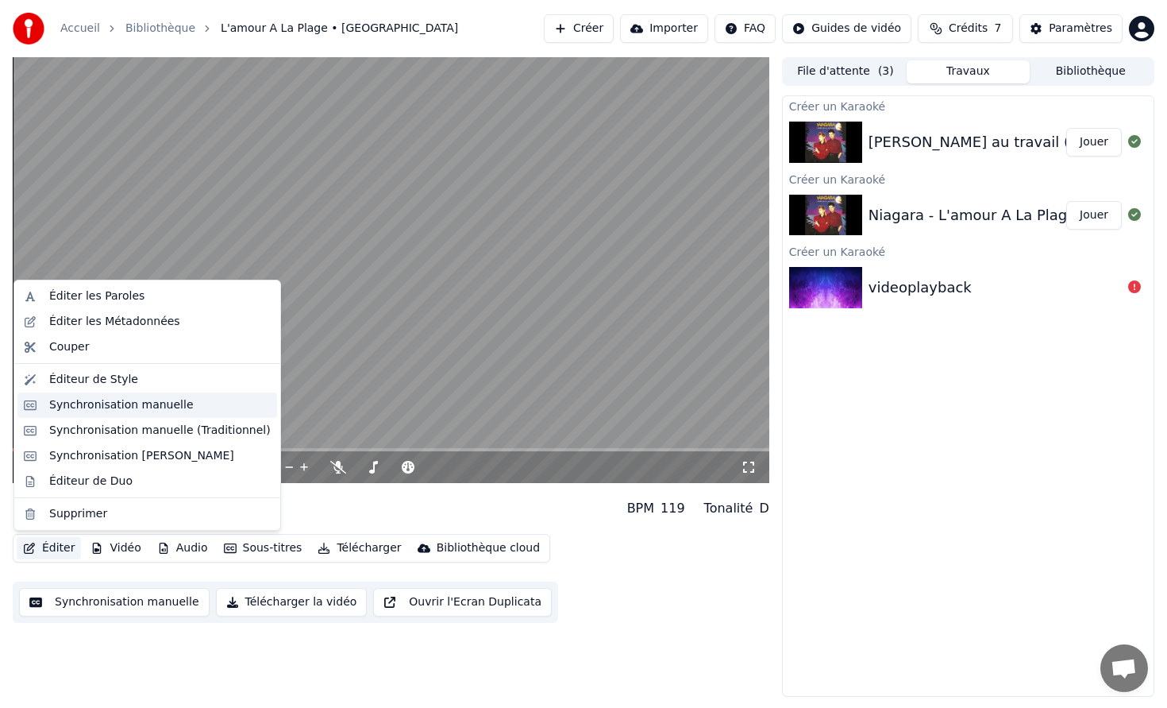
click at [168, 401] on div "Synchronisation manuelle" at bounding box center [121, 405] width 145 height 16
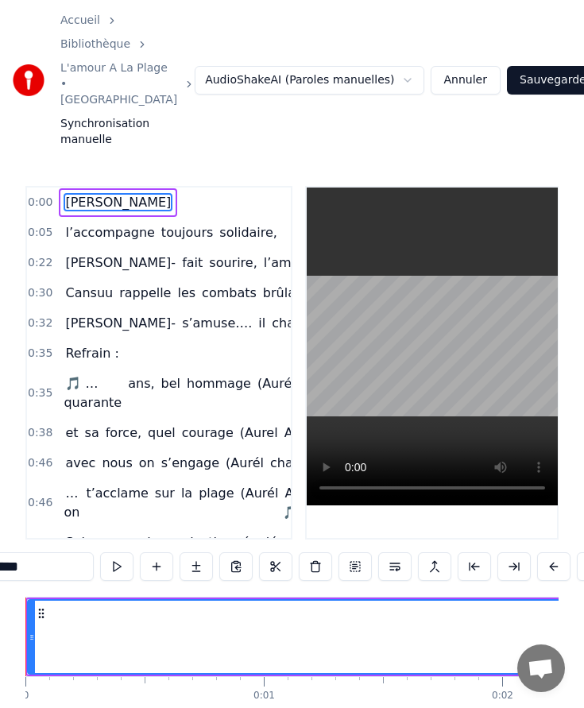
click at [472, 122] on div "Accueil Bibliothèque L'amour A La Plage • Niagara Synchronisation manuelle Audi…" at bounding box center [292, 80] width 584 height 160
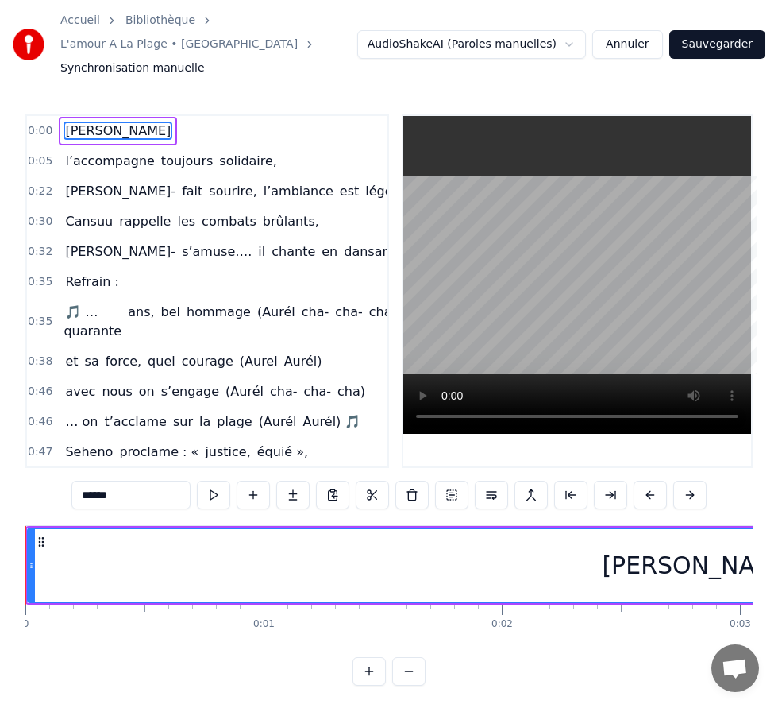
click at [618, 30] on button "Annuler" at bounding box center [627, 44] width 70 height 29
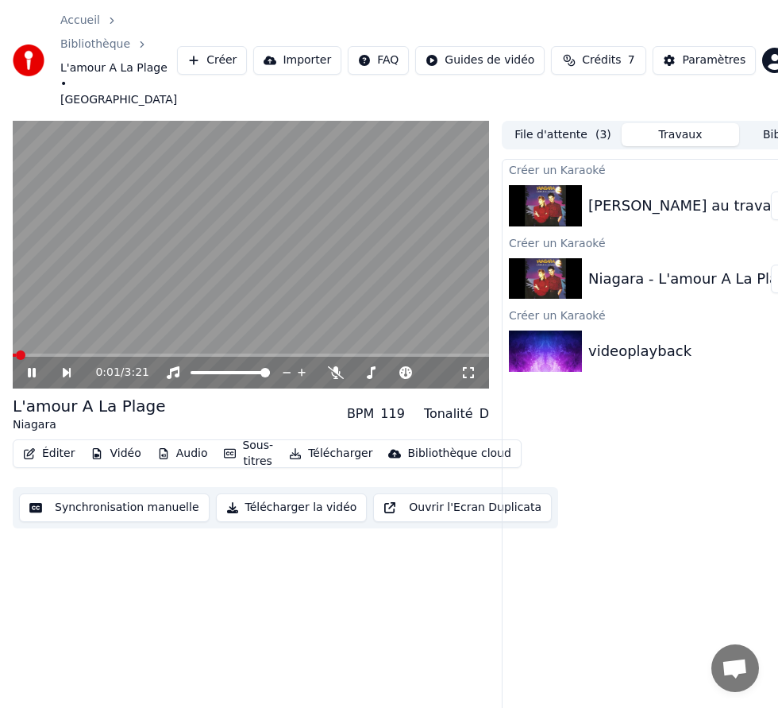
click at [214, 50] on button "Créer" at bounding box center [212, 60] width 70 height 29
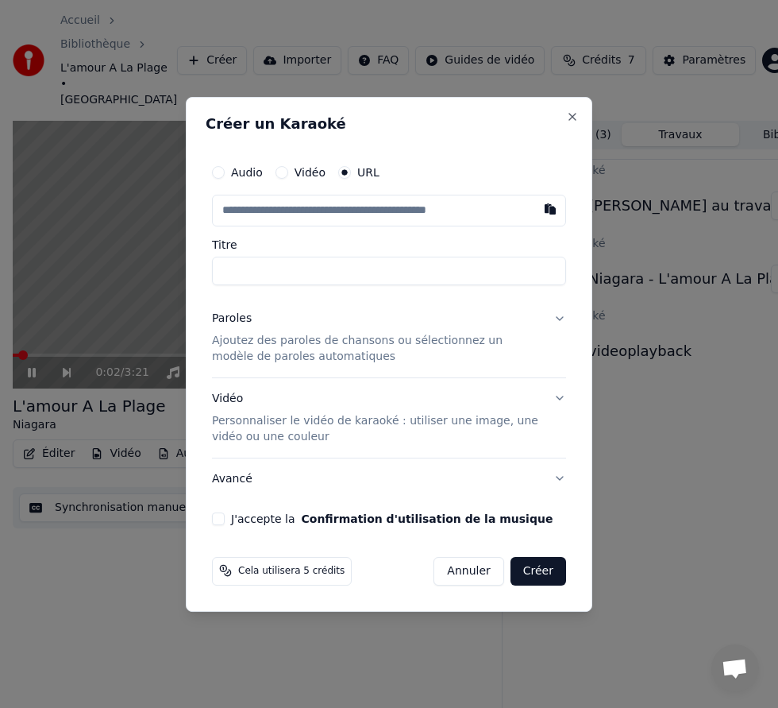
click at [361, 200] on input "text" at bounding box center [389, 211] width 354 height 32
type input "**********"
click at [325, 268] on input "Titre" at bounding box center [389, 271] width 354 height 29
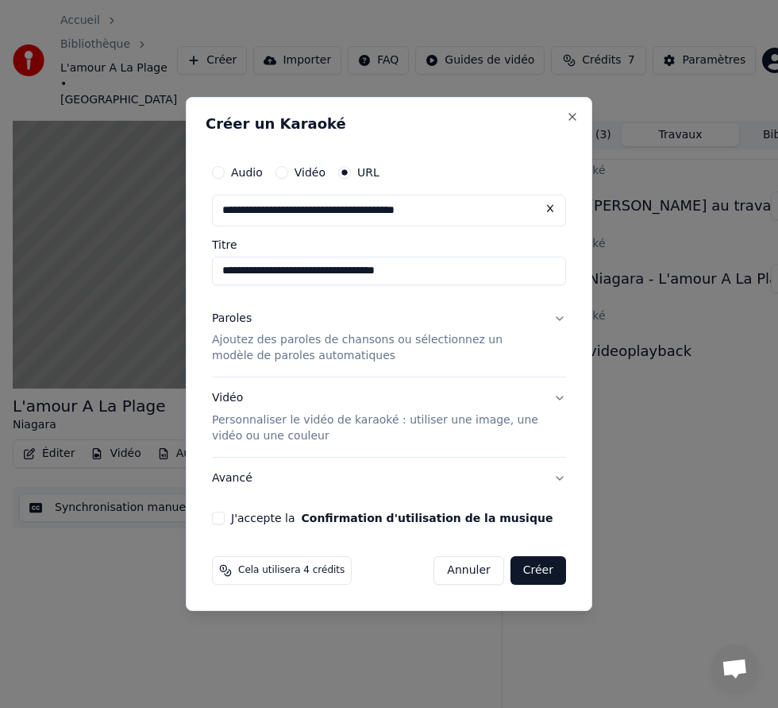
drag, startPoint x: 439, startPoint y: 281, endPoint x: 83, endPoint y: 234, distance: 358.9
click at [83, 234] on body "**********" at bounding box center [389, 354] width 778 height 708
type input "**********"
click at [326, 346] on p "Ajoutez des paroles de chansons ou sélectionnez un modèle de paroles automatiqu…" at bounding box center [376, 349] width 329 height 32
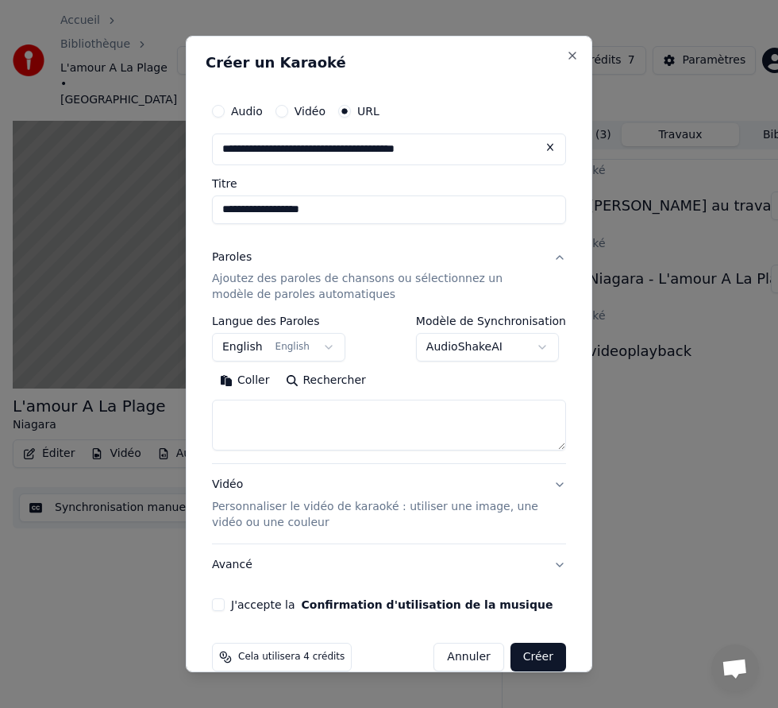
click at [294, 428] on textarea at bounding box center [389, 425] width 354 height 51
paste textarea "**********"
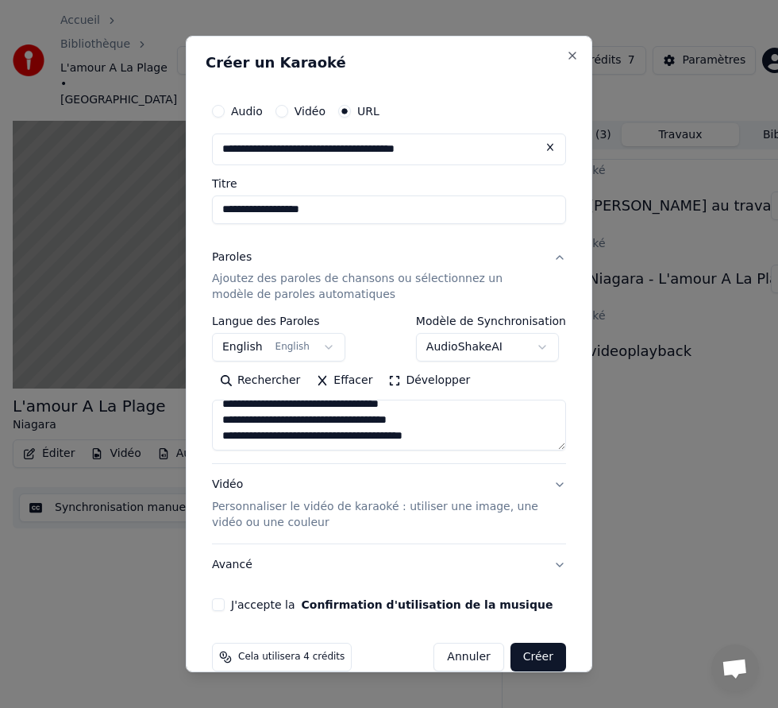
scroll to position [852, 0]
type textarea "**********"
click at [218, 599] on button "J'accepte la Confirmation d'utilisation de la musique" at bounding box center [218, 604] width 13 height 13
click at [333, 506] on p "Personnaliser le vidéo de karaoké : utiliser une image, une vidéo ou une couleur" at bounding box center [376, 515] width 329 height 32
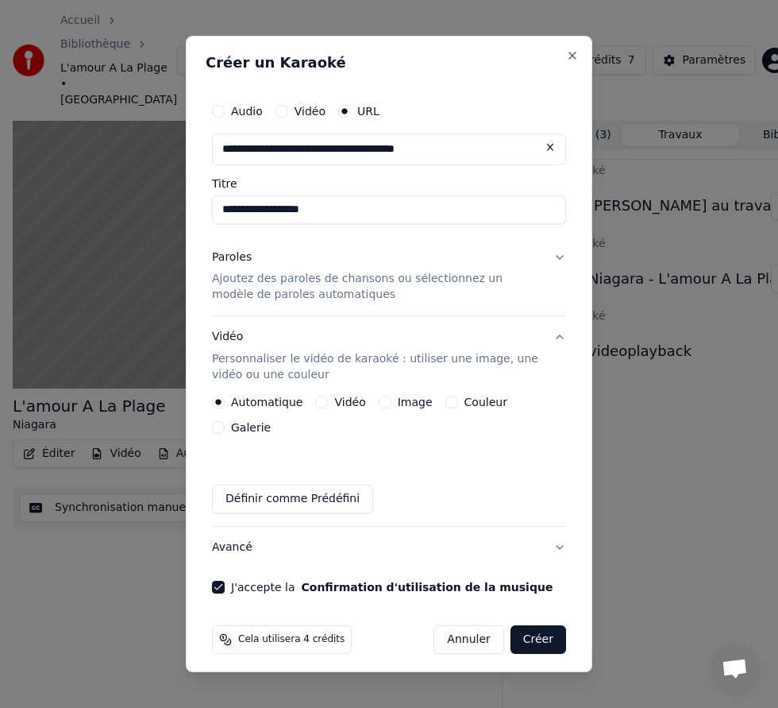
click at [386, 408] on div "Image" at bounding box center [406, 402] width 54 height 13
click at [383, 408] on button "Image" at bounding box center [385, 402] width 13 height 13
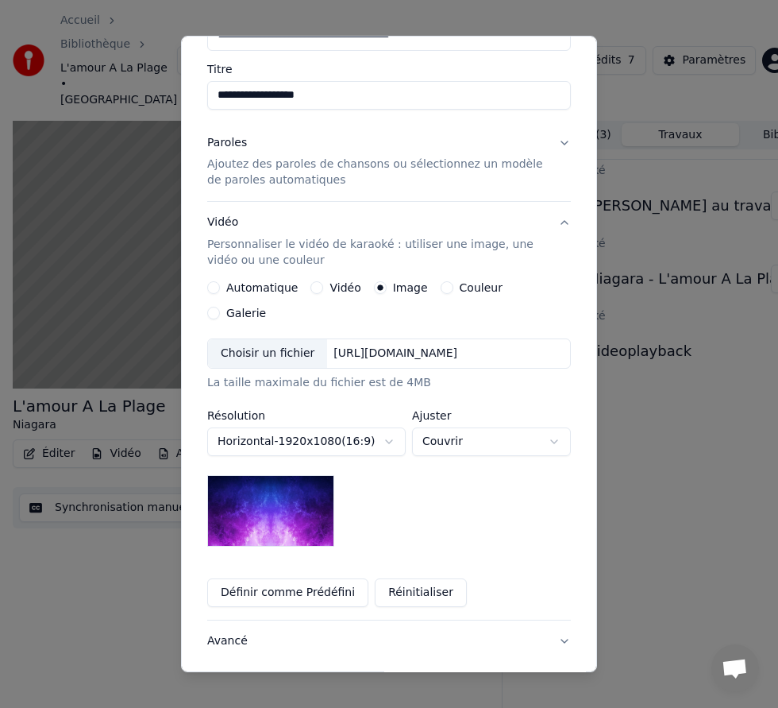
scroll to position [118, 0]
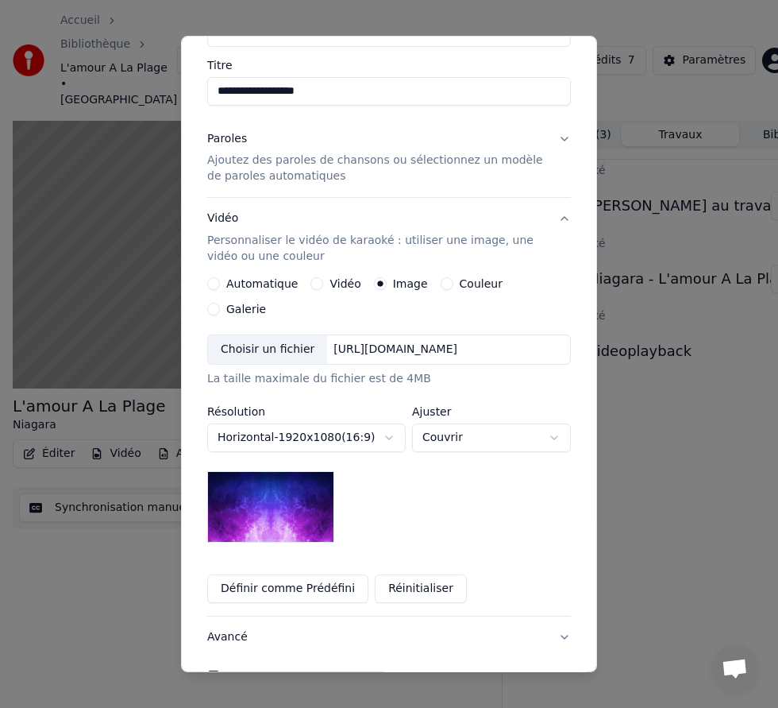
click at [295, 335] on div "Choisir un fichier" at bounding box center [267, 349] width 119 height 29
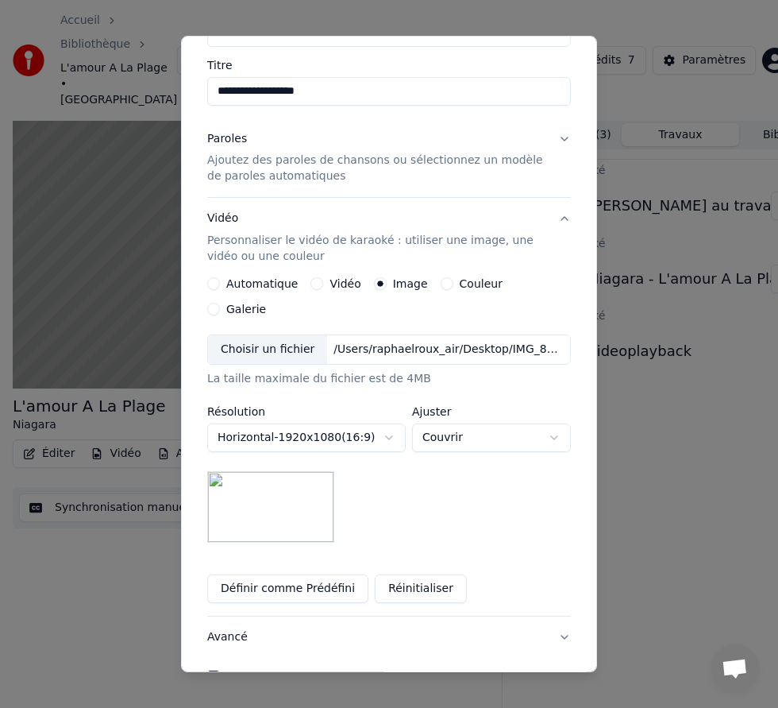
scroll to position [191, 0]
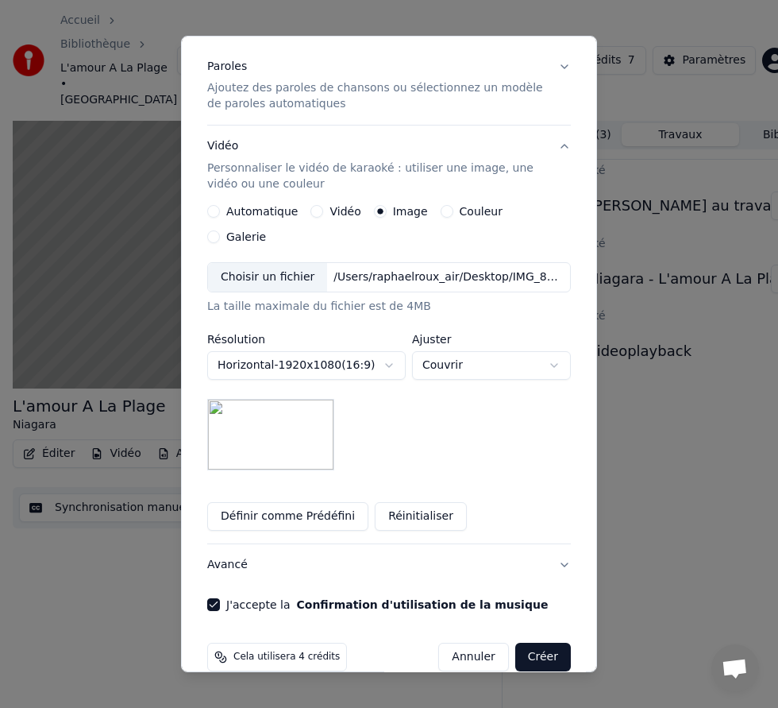
click at [552, 642] on button "Créer" at bounding box center [543, 656] width 56 height 29
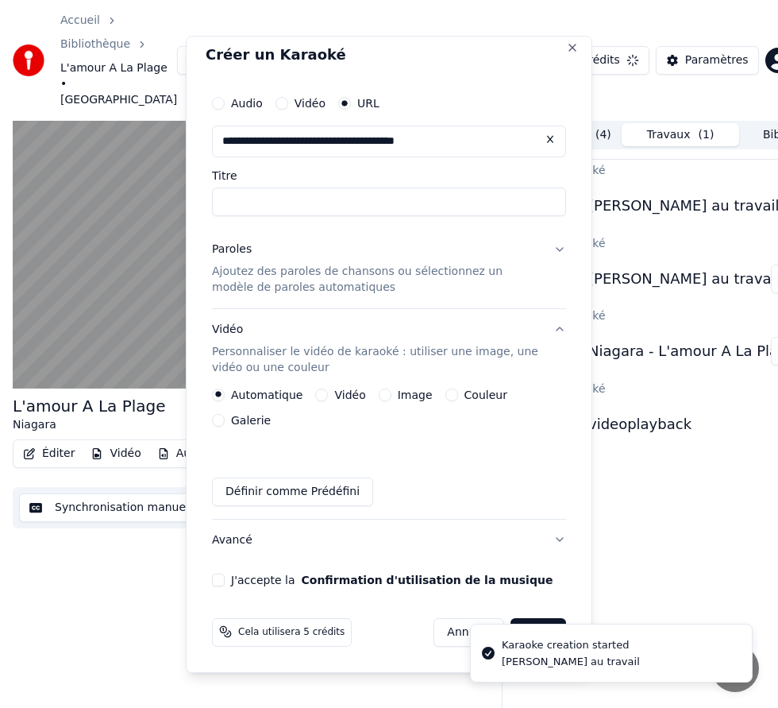
scroll to position [0, 0]
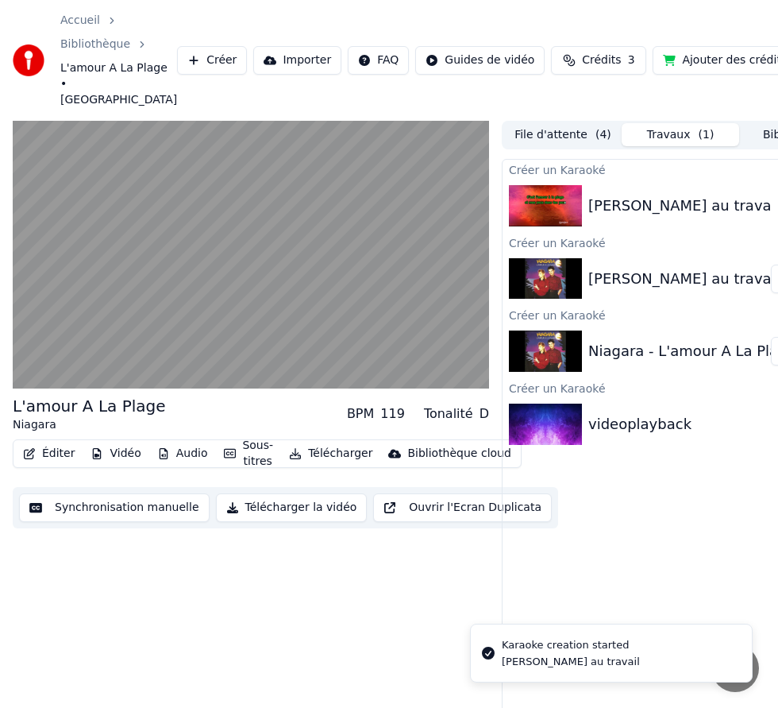
click at [687, 195] on div "[PERSON_NAME] au travail" at bounding box center [683, 206] width 191 height 22
click at [611, 195] on div "[PERSON_NAME] au travail" at bounding box center [683, 206] width 191 height 22
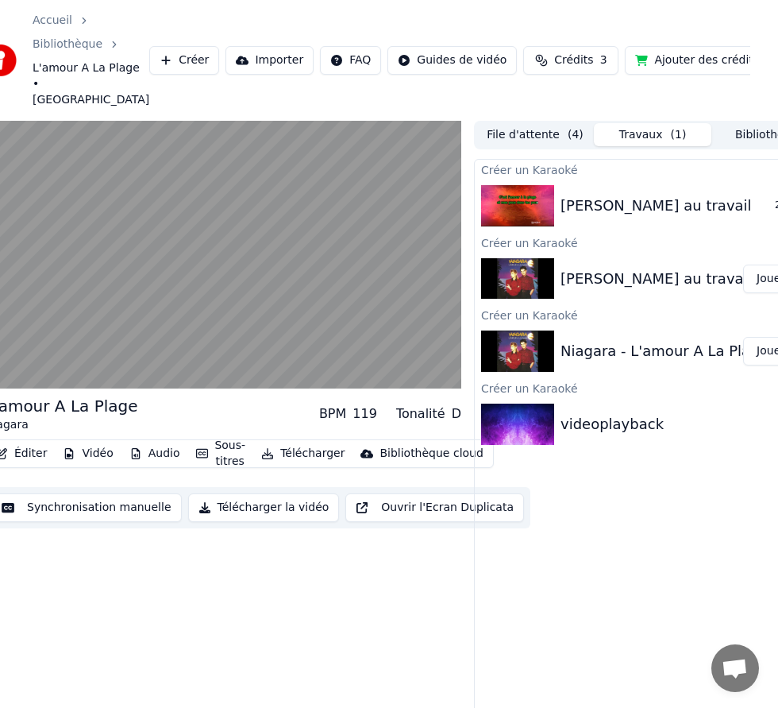
scroll to position [0, 81]
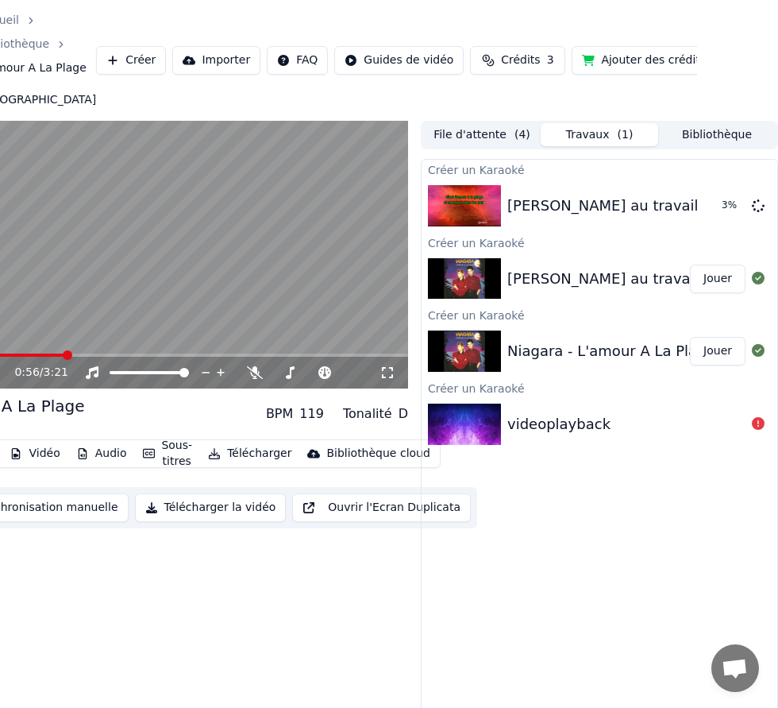
click at [109, 287] on video at bounding box center [170, 255] width 477 height 268
click at [526, 305] on div "Créer un Karaoké" at bounding box center [600, 314] width 356 height 19
click at [555, 324] on div "Niagara - L'amour A La Plage 1986 Jouer" at bounding box center [600, 351] width 356 height 54
click at [572, 268] on div "[PERSON_NAME] au travail (1985)" at bounding box center [628, 279] width 243 height 22
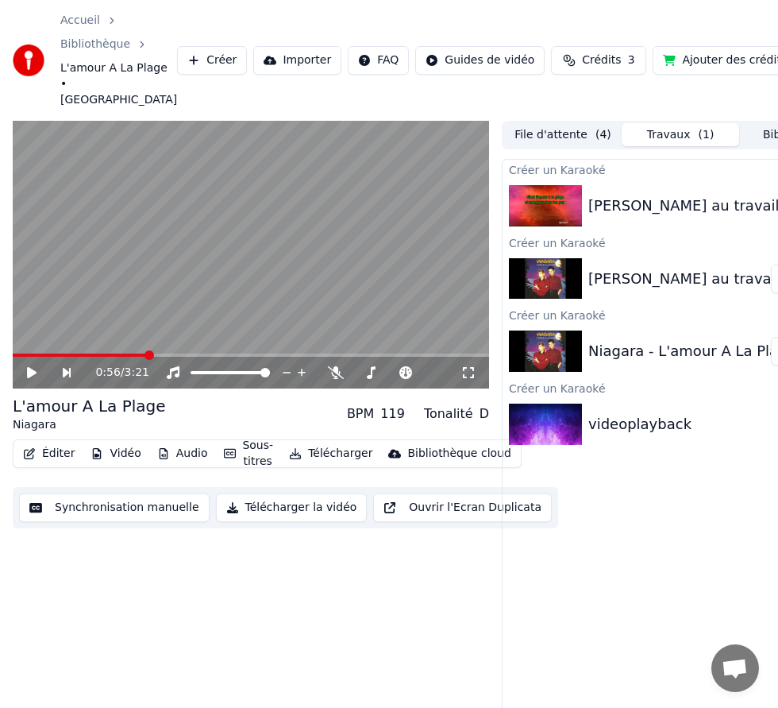
click at [278, 493] on button "Télécharger la vidéo" at bounding box center [292, 507] width 152 height 29
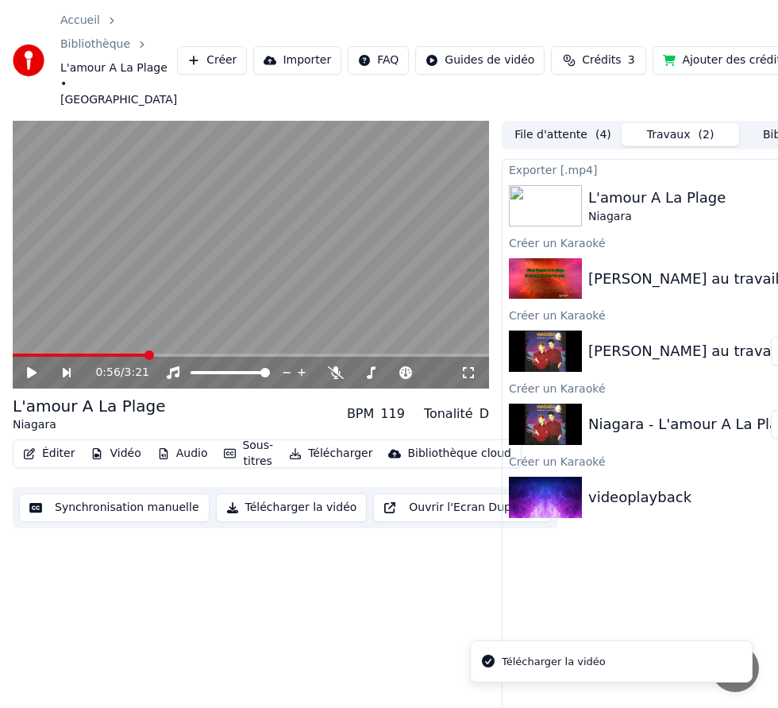
scroll to position [0, 81]
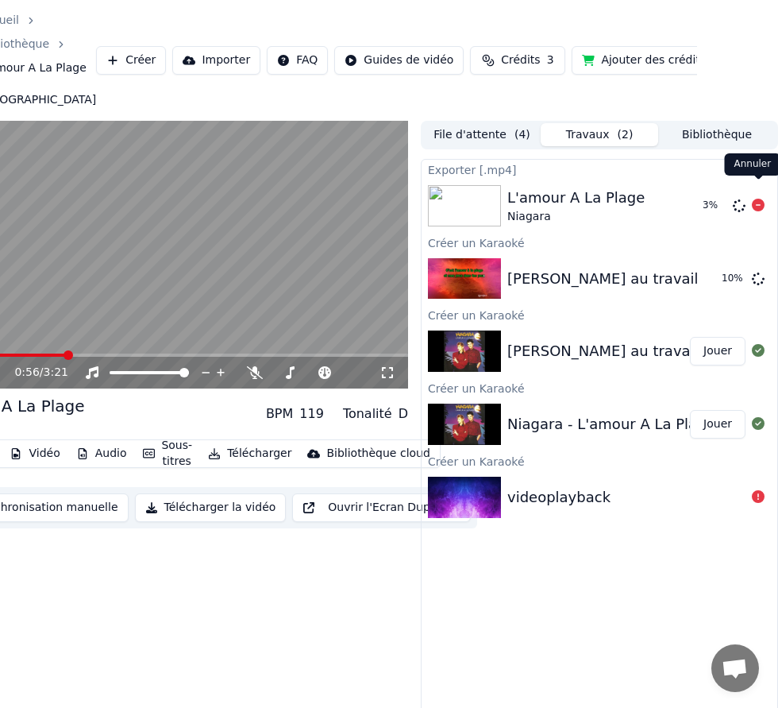
click at [757, 199] on icon at bounding box center [758, 205] width 13 height 13
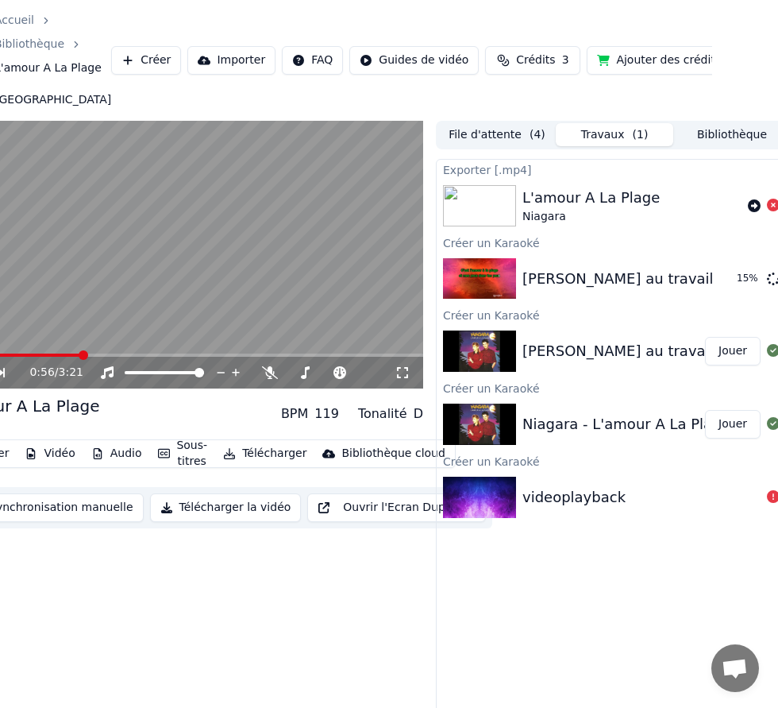
click at [608, 340] on div "[PERSON_NAME] au travail (1985)" at bounding box center [644, 351] width 243 height 22
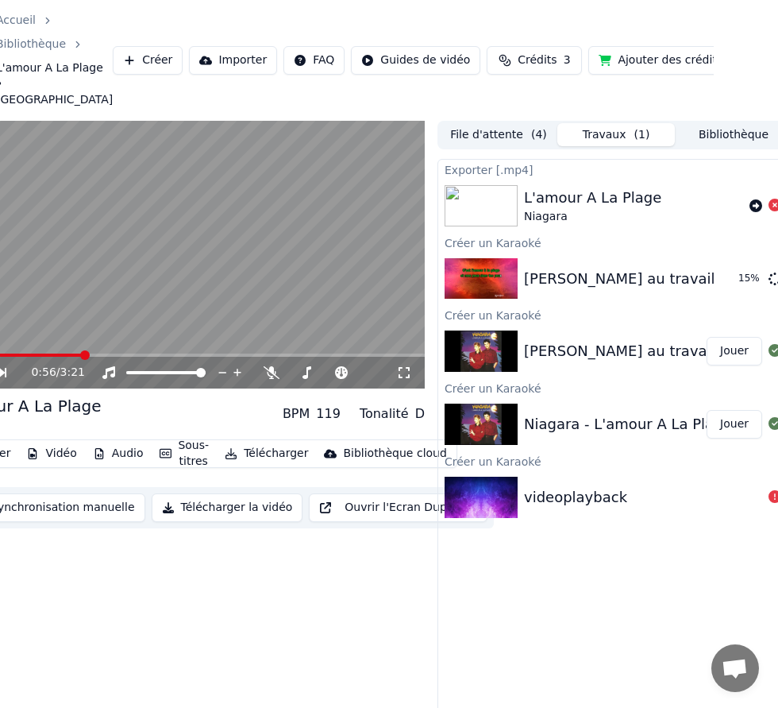
scroll to position [0, 0]
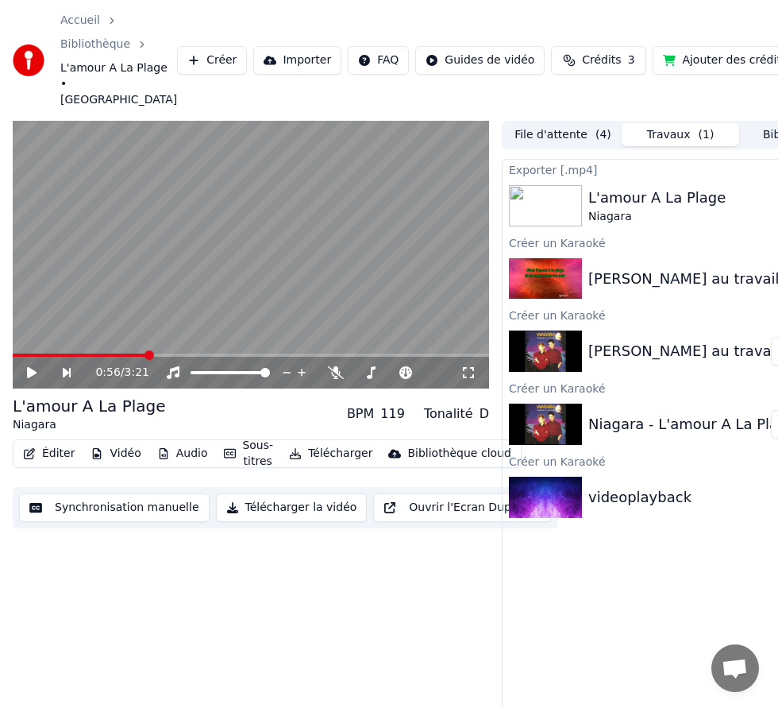
click at [50, 444] on button "Éditer" at bounding box center [49, 453] width 64 height 22
click at [50, 442] on button "Éditer" at bounding box center [49, 453] width 64 height 22
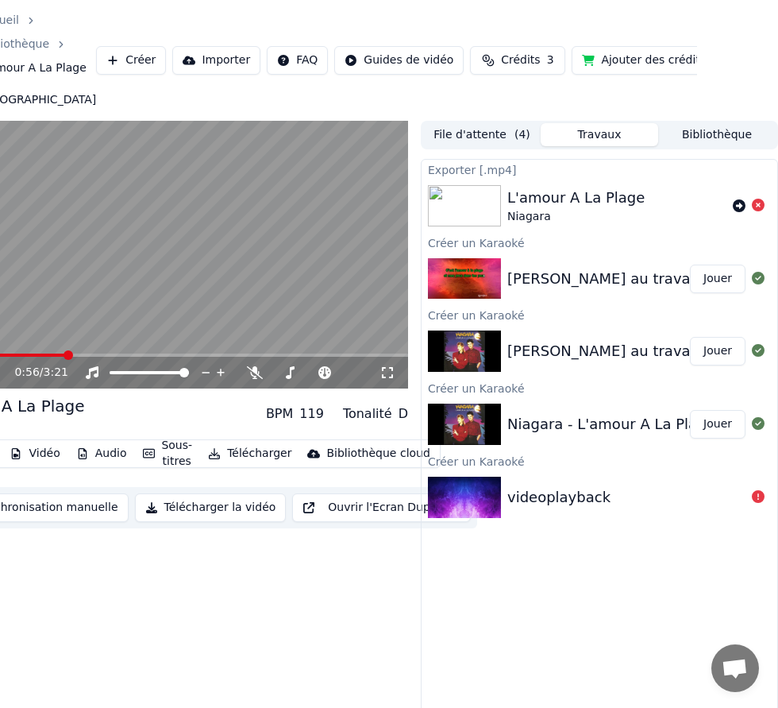
click at [704, 267] on button "Jouer" at bounding box center [718, 278] width 56 height 29
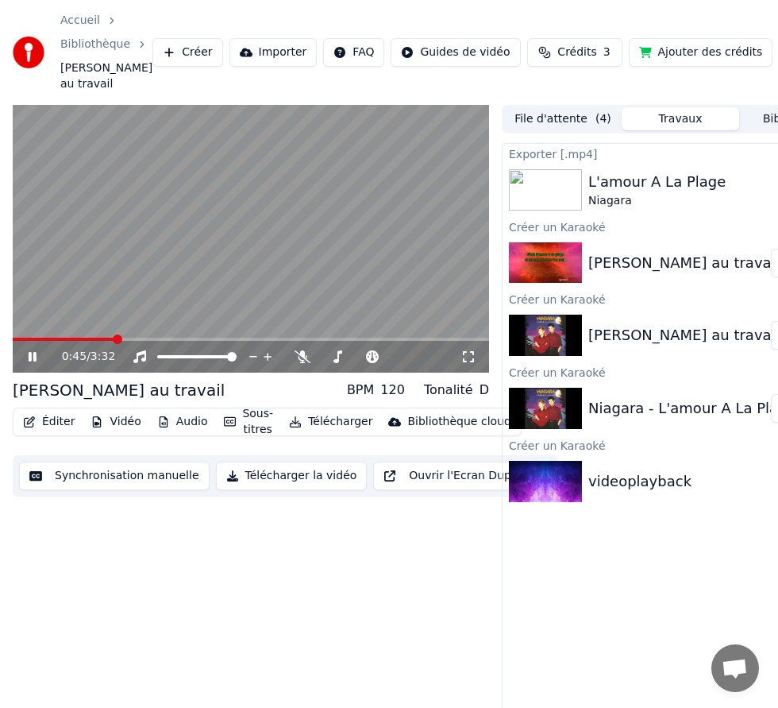
click at [31, 361] on icon at bounding box center [33, 357] width 8 height 10
click at [50, 422] on button "Éditer" at bounding box center [49, 422] width 64 height 22
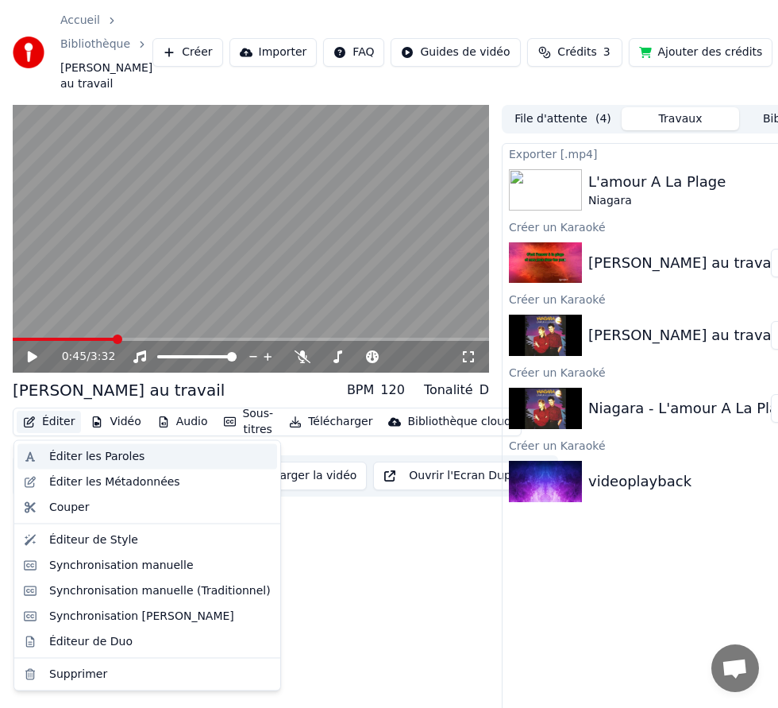
click at [110, 458] on div "Éditer les Paroles" at bounding box center [96, 457] width 95 height 16
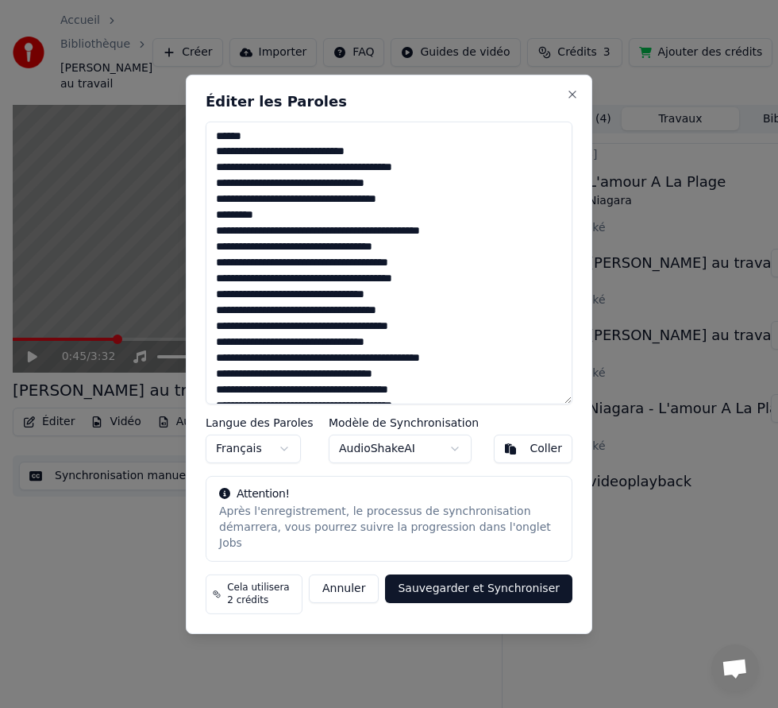
click at [263, 207] on textarea at bounding box center [389, 262] width 367 height 283
click at [253, 192] on textarea at bounding box center [389, 262] width 367 height 283
type textarea "**********"
click at [490, 583] on button "Sauvegarder et Synchroniser" at bounding box center [478, 588] width 187 height 29
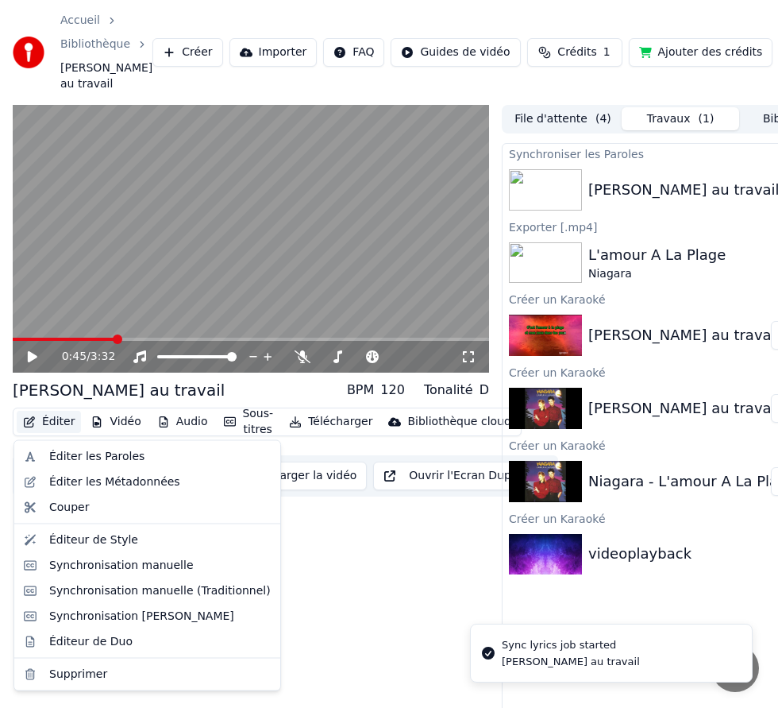
click at [50, 427] on button "Éditer" at bounding box center [49, 422] width 64 height 22
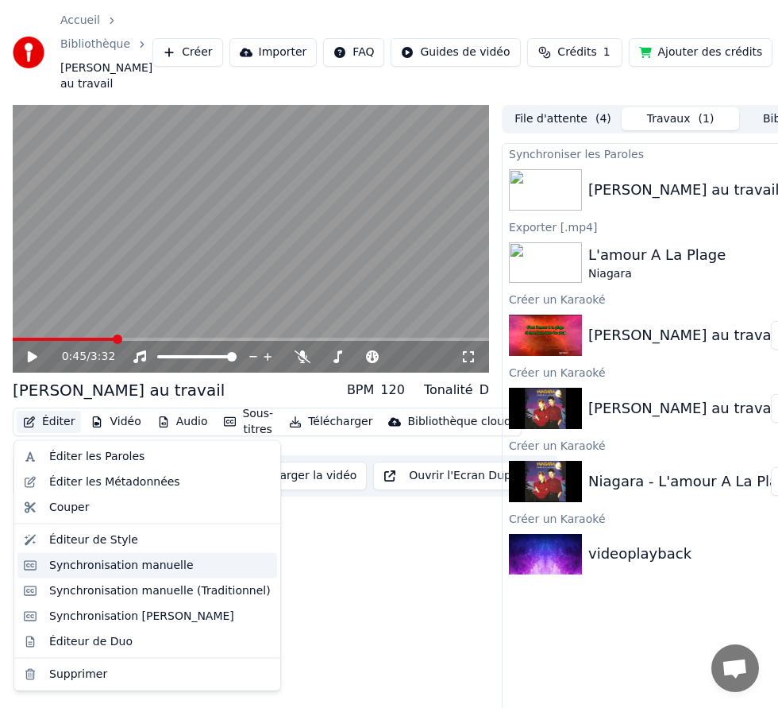
click at [106, 565] on div "Synchronisation manuelle" at bounding box center [121, 565] width 145 height 16
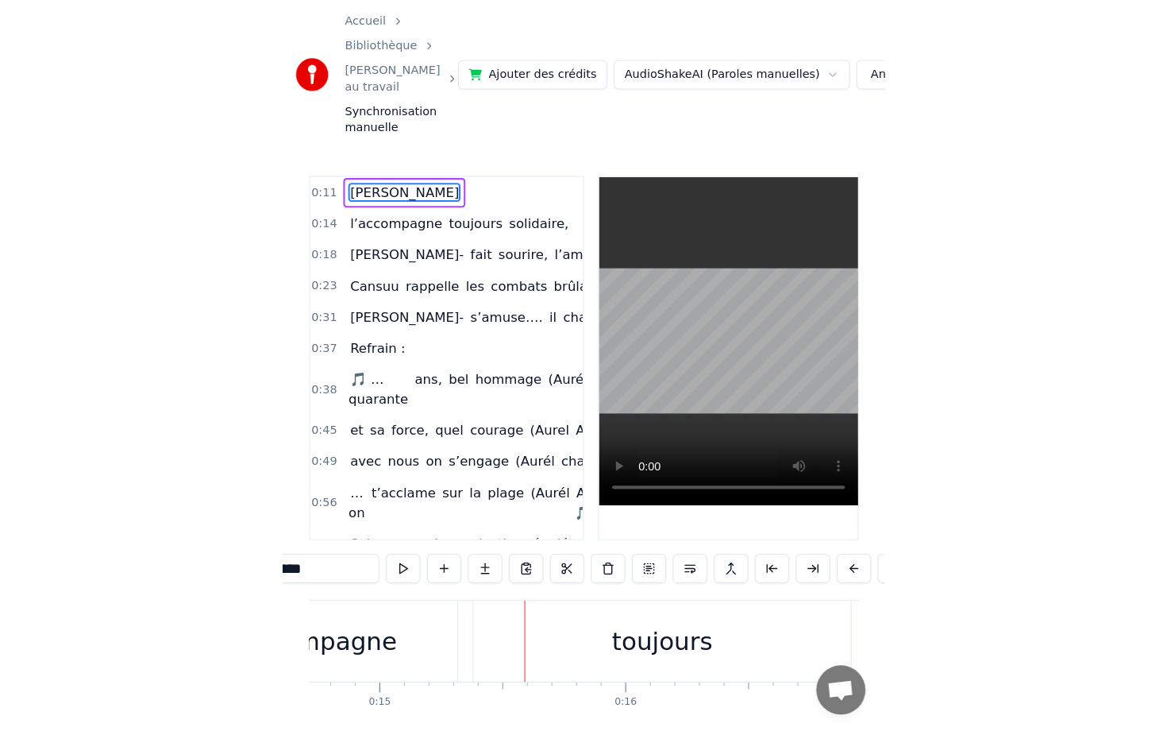
scroll to position [0, 3544]
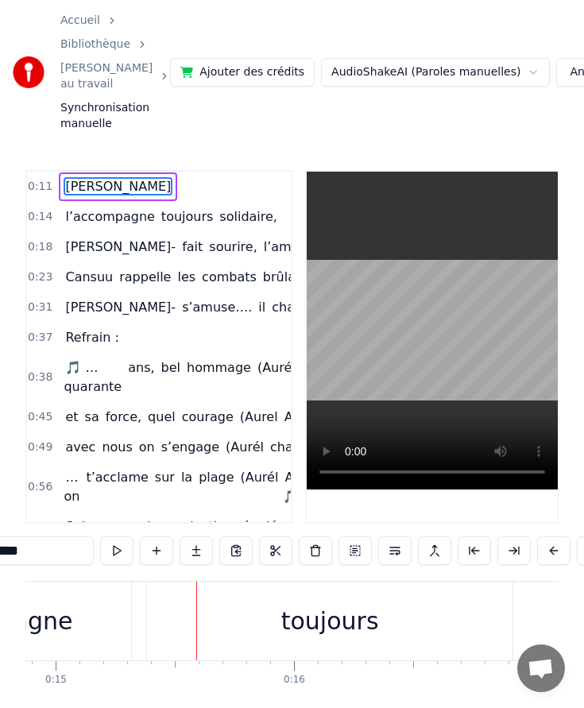
drag, startPoint x: 577, startPoint y: 695, endPoint x: 661, endPoint y: 682, distance: 84.4
click at [584, 682] on html "Accueil Bibliothèque Aurélie au travail Synchronisation manuelle Ajouter des cr…" at bounding box center [292, 383] width 584 height 766
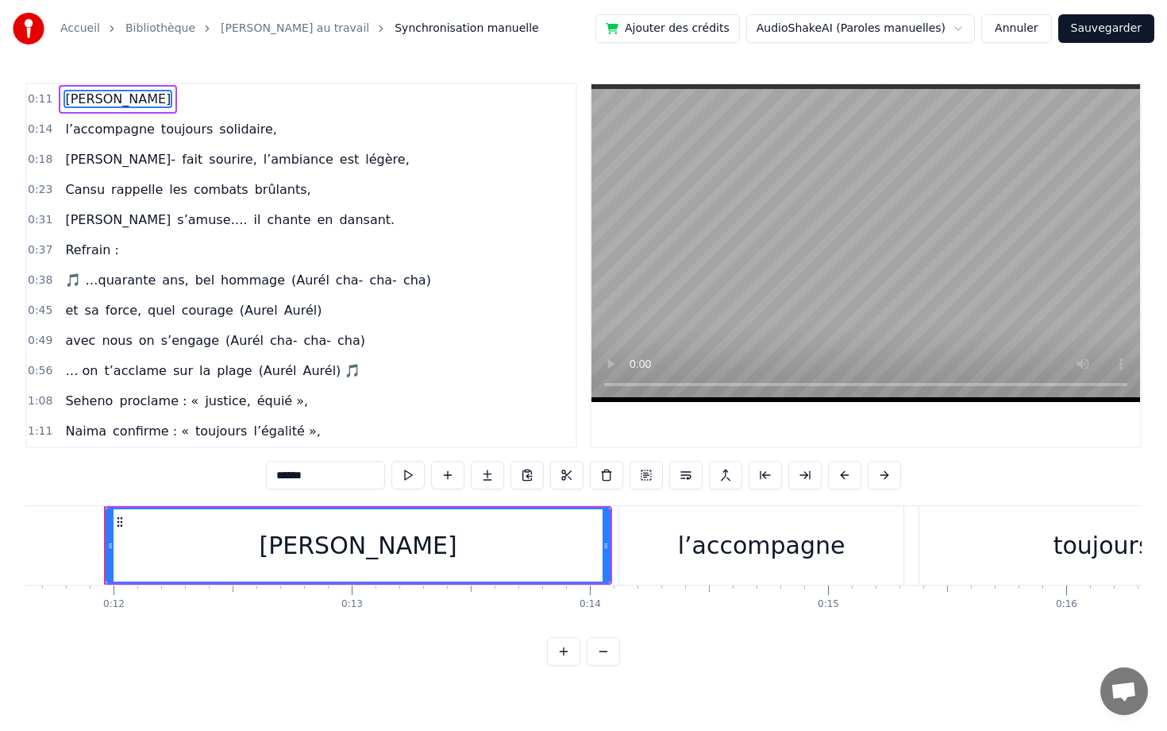
scroll to position [0, 2770]
drag, startPoint x: 403, startPoint y: 543, endPoint x: 382, endPoint y: 544, distance: 21.5
click at [382, 544] on div "[PERSON_NAME]" at bounding box center [359, 545] width 502 height 72
drag, startPoint x: 355, startPoint y: 526, endPoint x: 200, endPoint y: 530, distance: 154.9
click at [201, 529] on div "[PERSON_NAME]" at bounding box center [359, 545] width 502 height 72
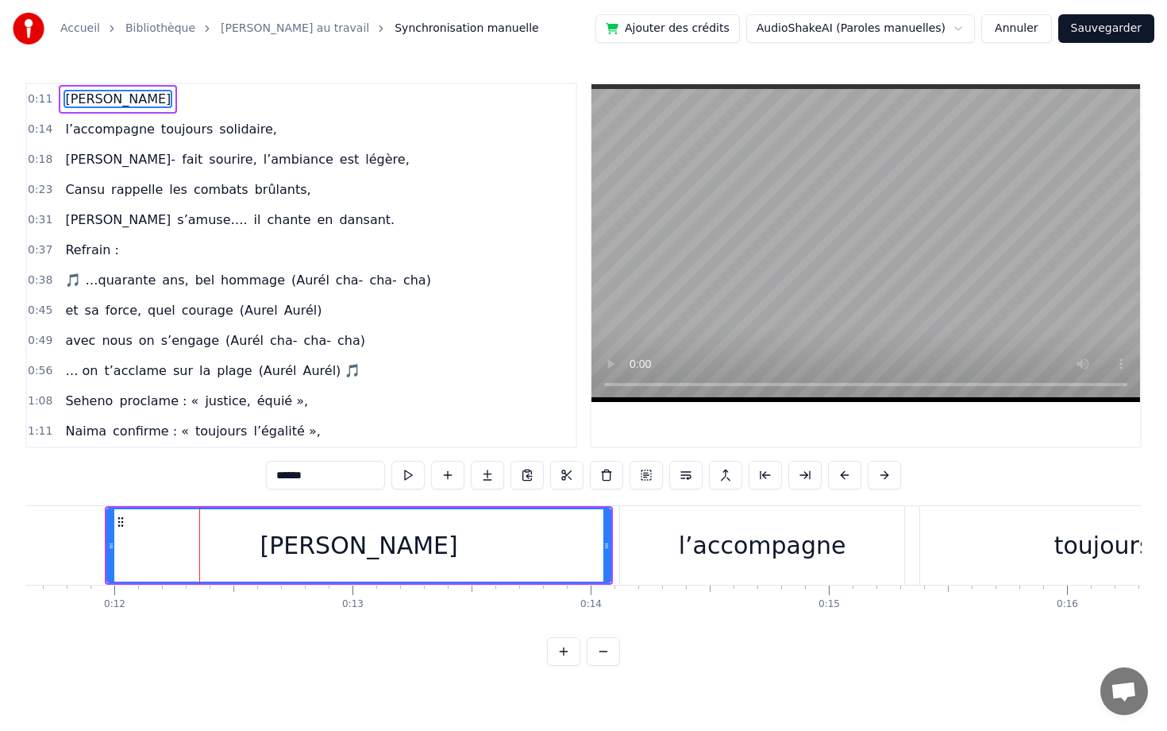
drag, startPoint x: 178, startPoint y: 535, endPoint x: 123, endPoint y: 535, distance: 54.8
click at [123, 535] on div "[PERSON_NAME]" at bounding box center [359, 545] width 502 height 72
drag, startPoint x: 605, startPoint y: 542, endPoint x: 517, endPoint y: 542, distance: 88.2
click at [517, 542] on icon at bounding box center [518, 545] width 6 height 13
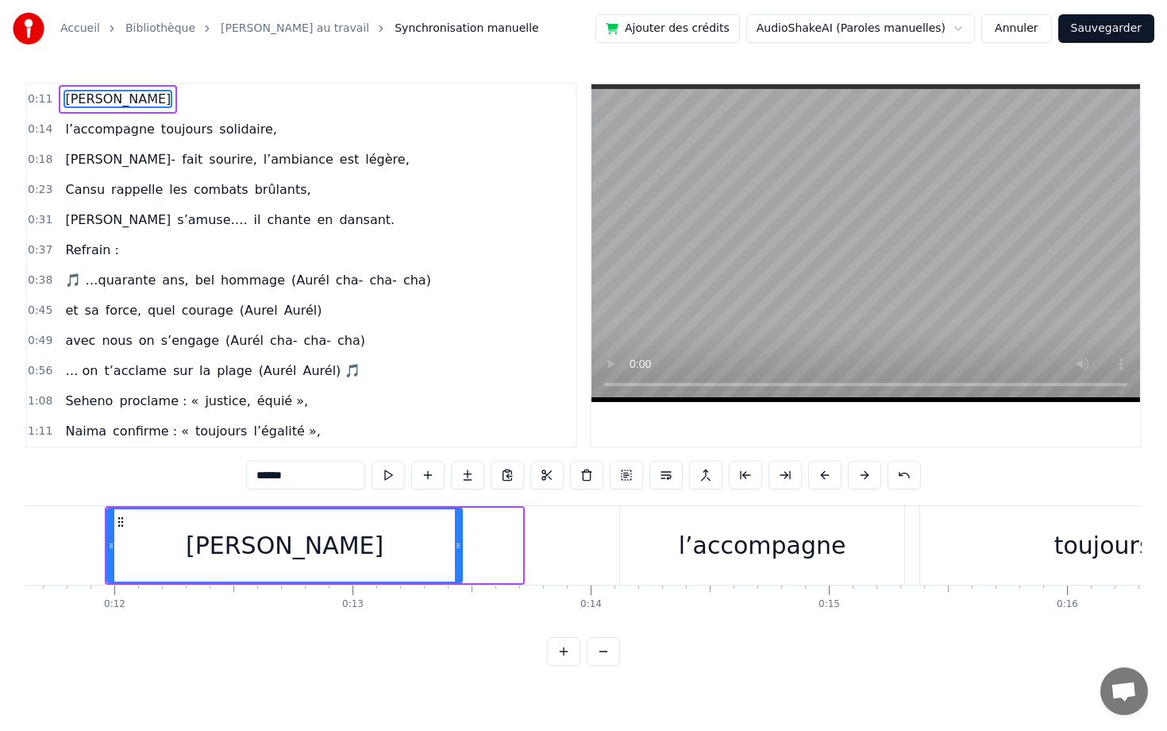
drag, startPoint x: 516, startPoint y: 542, endPoint x: 456, endPoint y: 541, distance: 60.4
click at [456, 541] on icon at bounding box center [458, 545] width 6 height 13
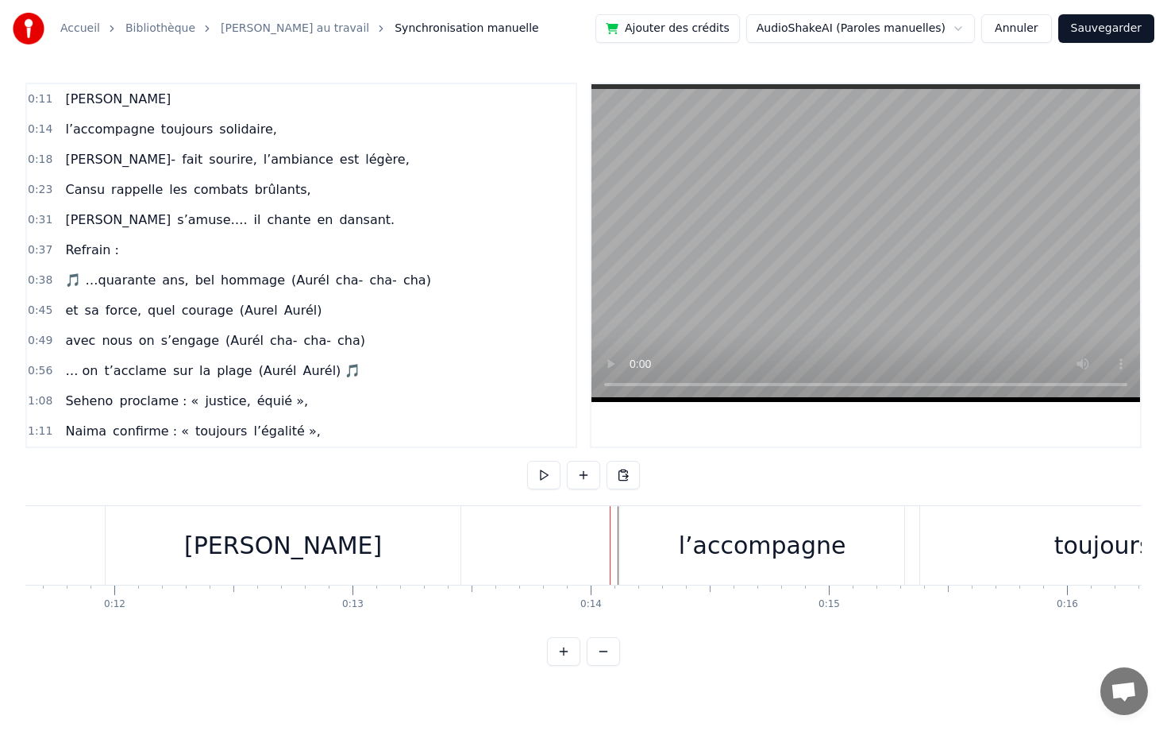
drag, startPoint x: 619, startPoint y: 545, endPoint x: 579, endPoint y: 539, distance: 40.9
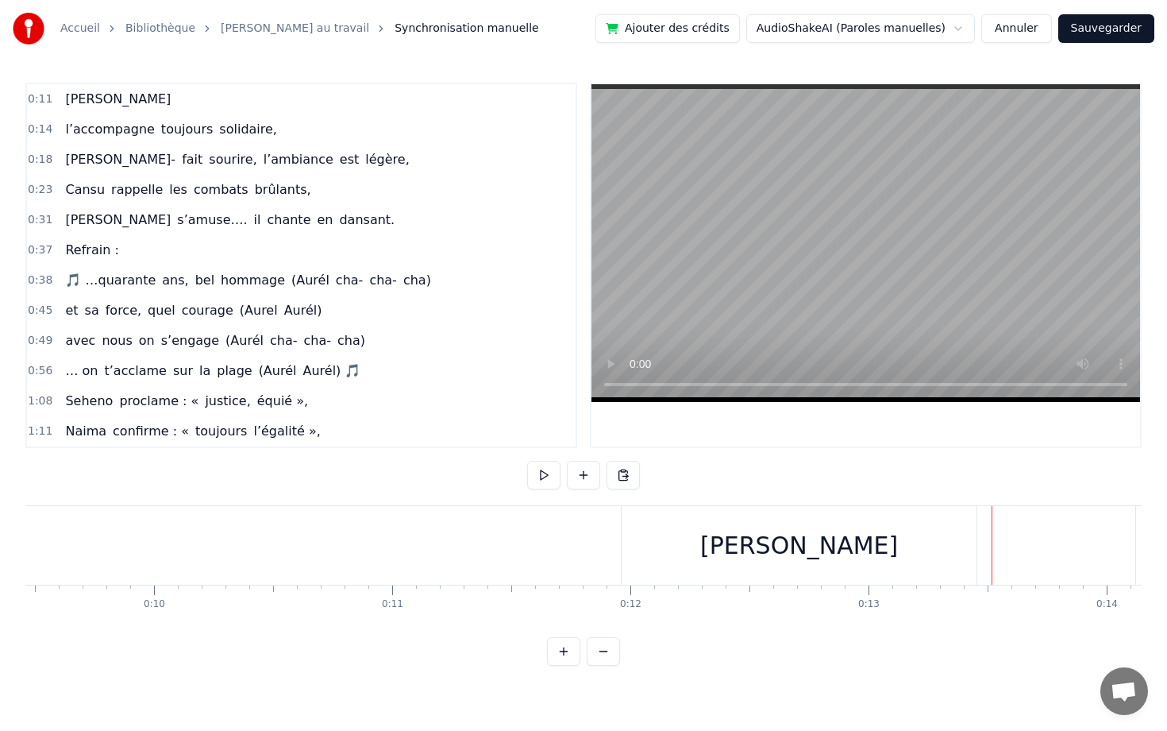
scroll to position [0, 2220]
click at [1117, 39] on button "Sauvegarder" at bounding box center [1107, 28] width 96 height 29
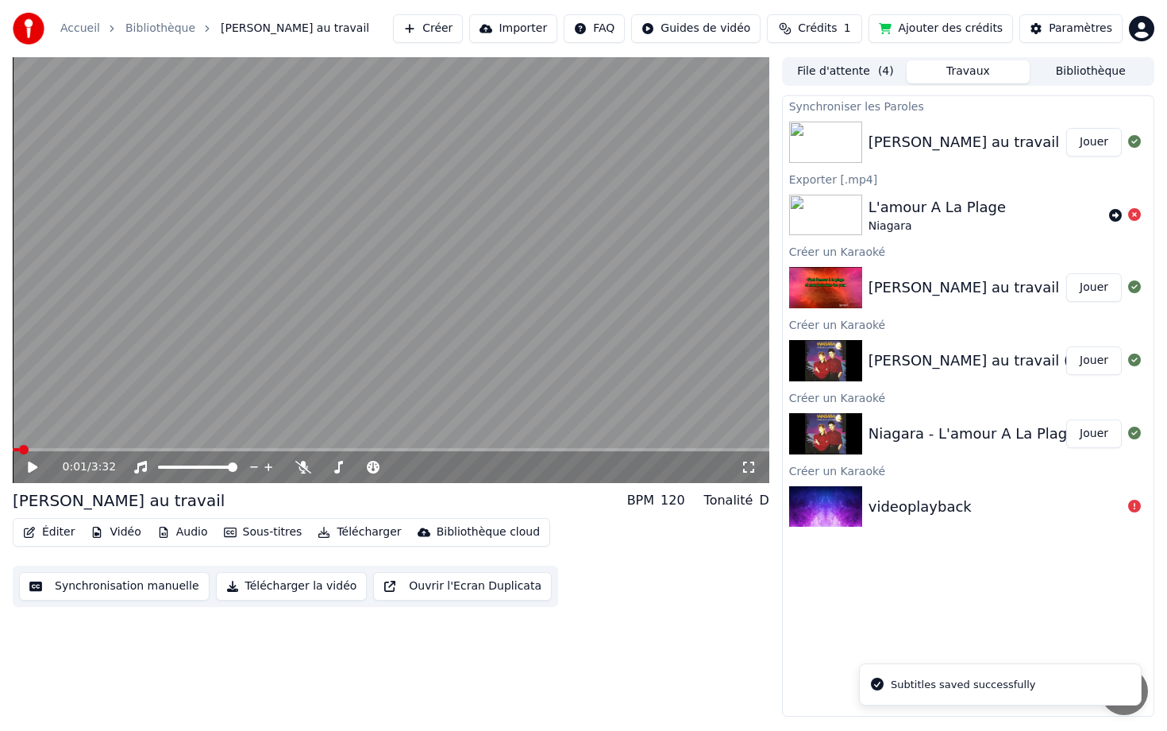
click at [44, 531] on button "Éditer" at bounding box center [49, 532] width 64 height 22
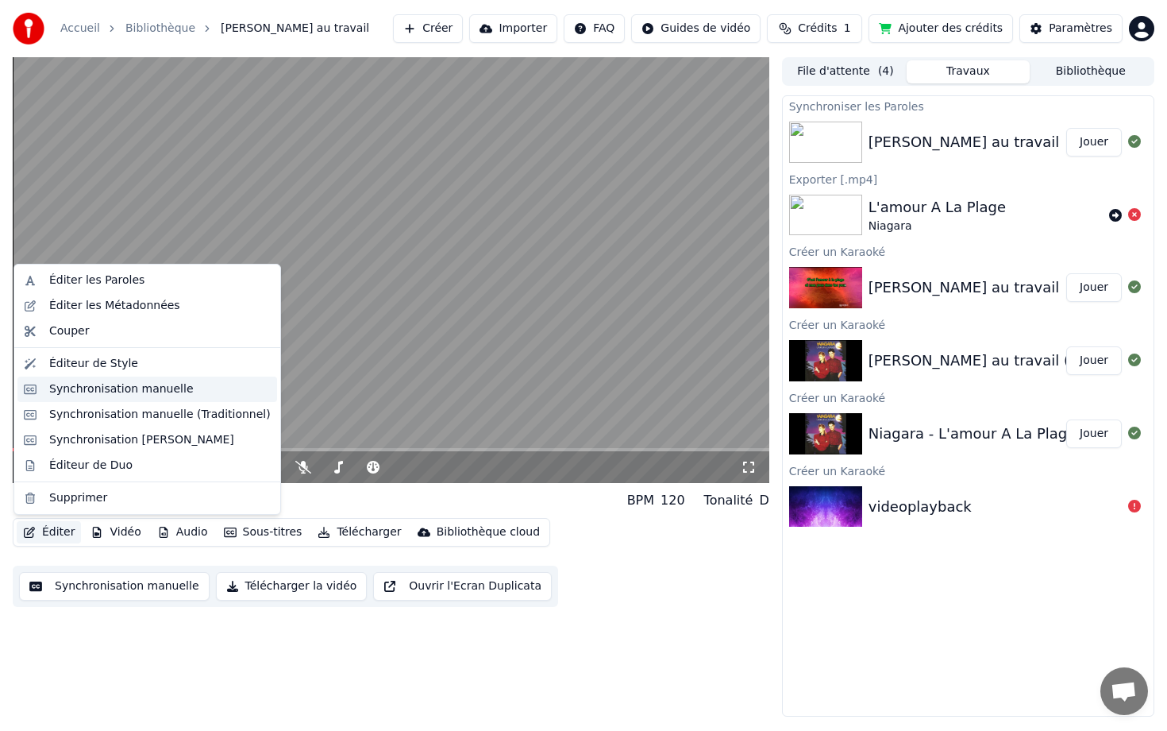
click at [106, 384] on div "Synchronisation manuelle" at bounding box center [121, 389] width 145 height 16
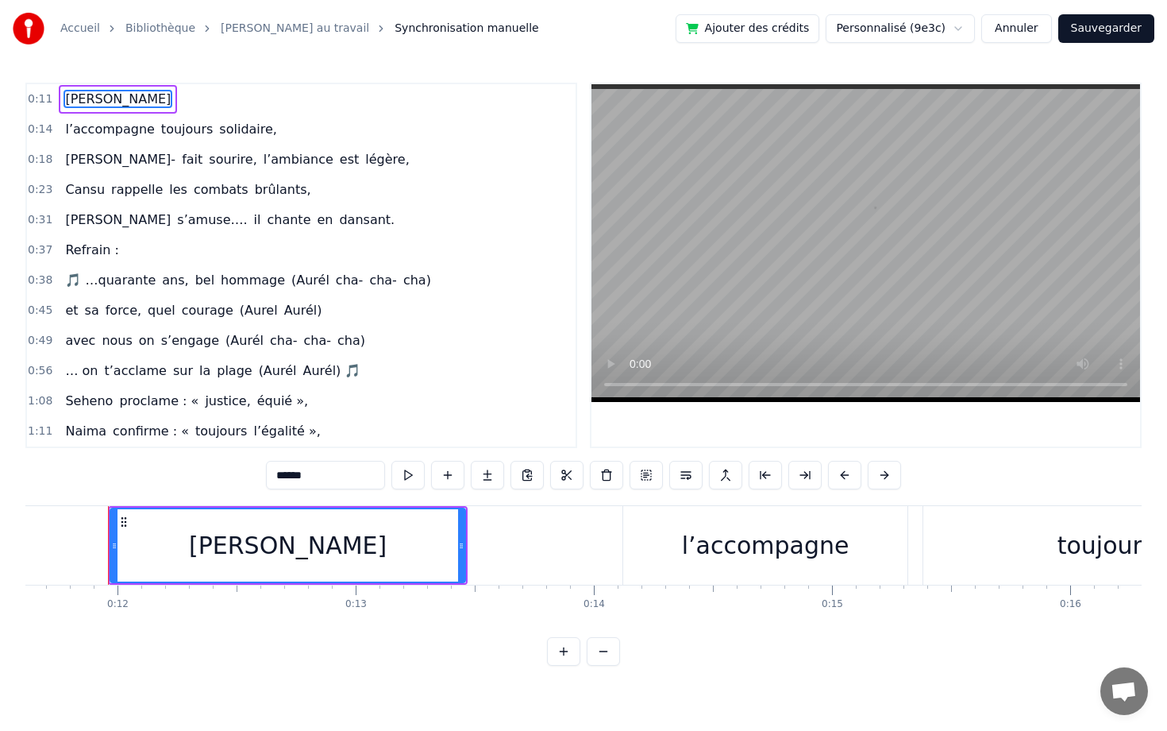
scroll to position [0, 2770]
click at [643, 543] on div "l’accompagne" at bounding box center [762, 545] width 284 height 79
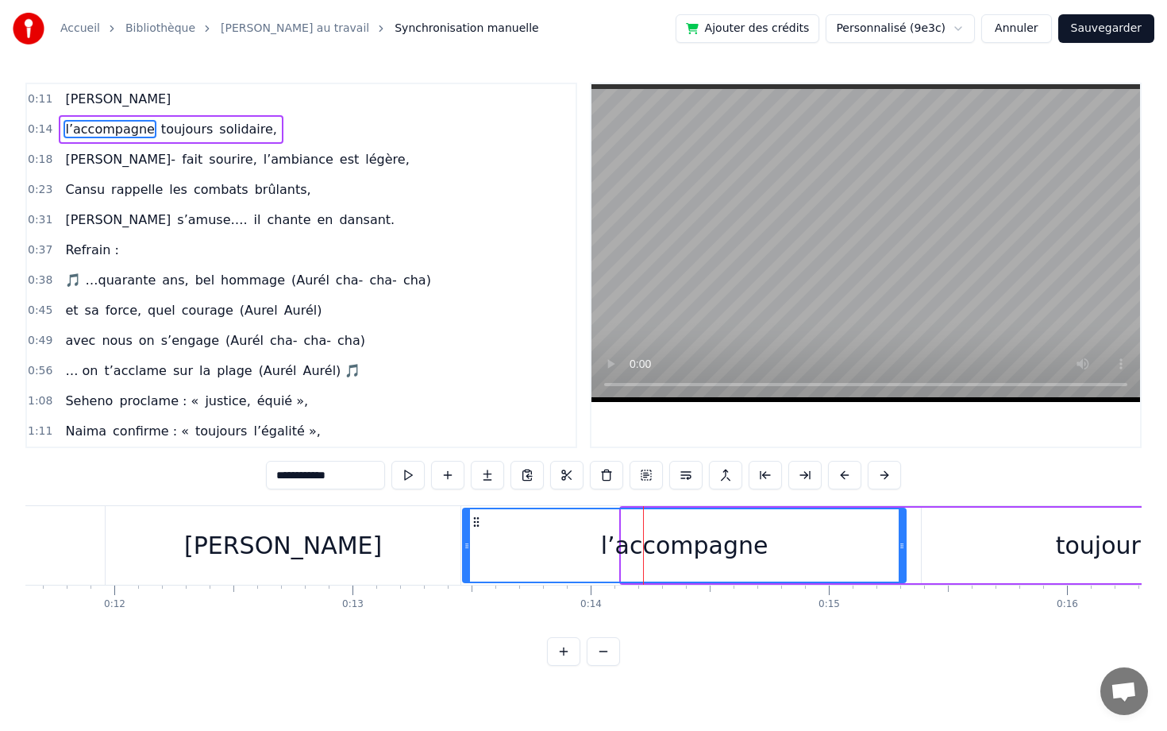
drag, startPoint x: 624, startPoint y: 544, endPoint x: 465, endPoint y: 536, distance: 159.8
click at [465, 536] on div at bounding box center [467, 545] width 6 height 72
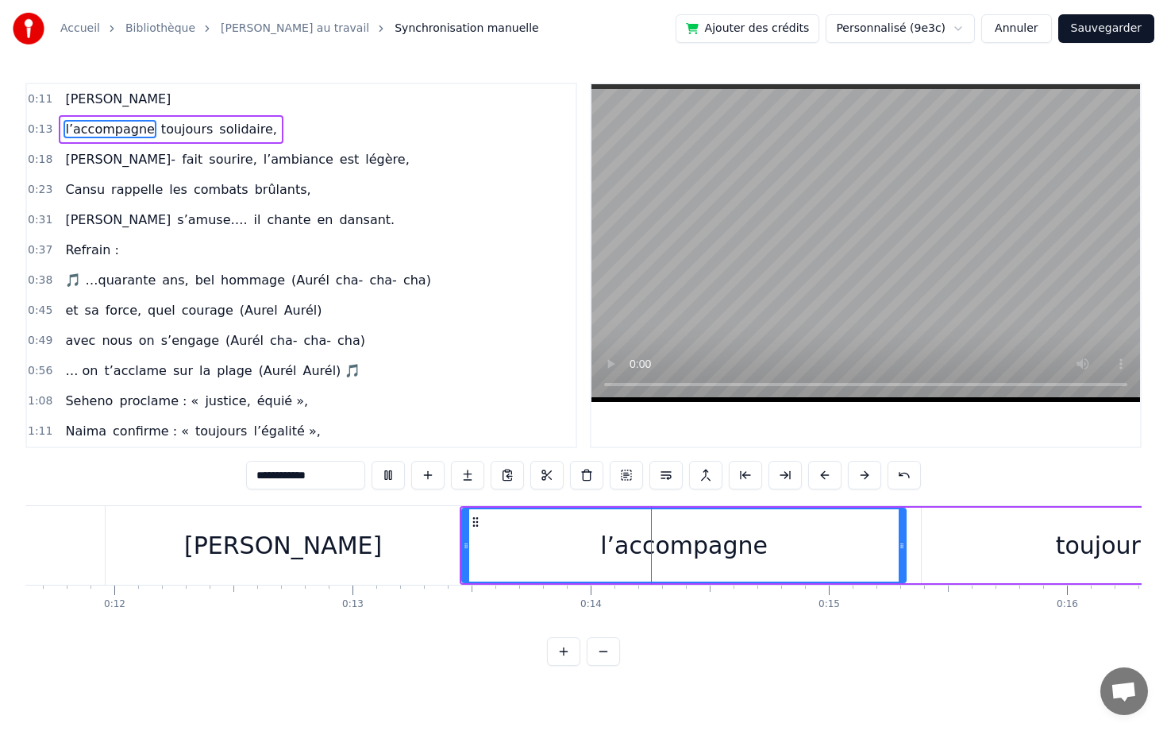
click at [194, 521] on div "[PERSON_NAME]" at bounding box center [283, 545] width 355 height 79
type input "******"
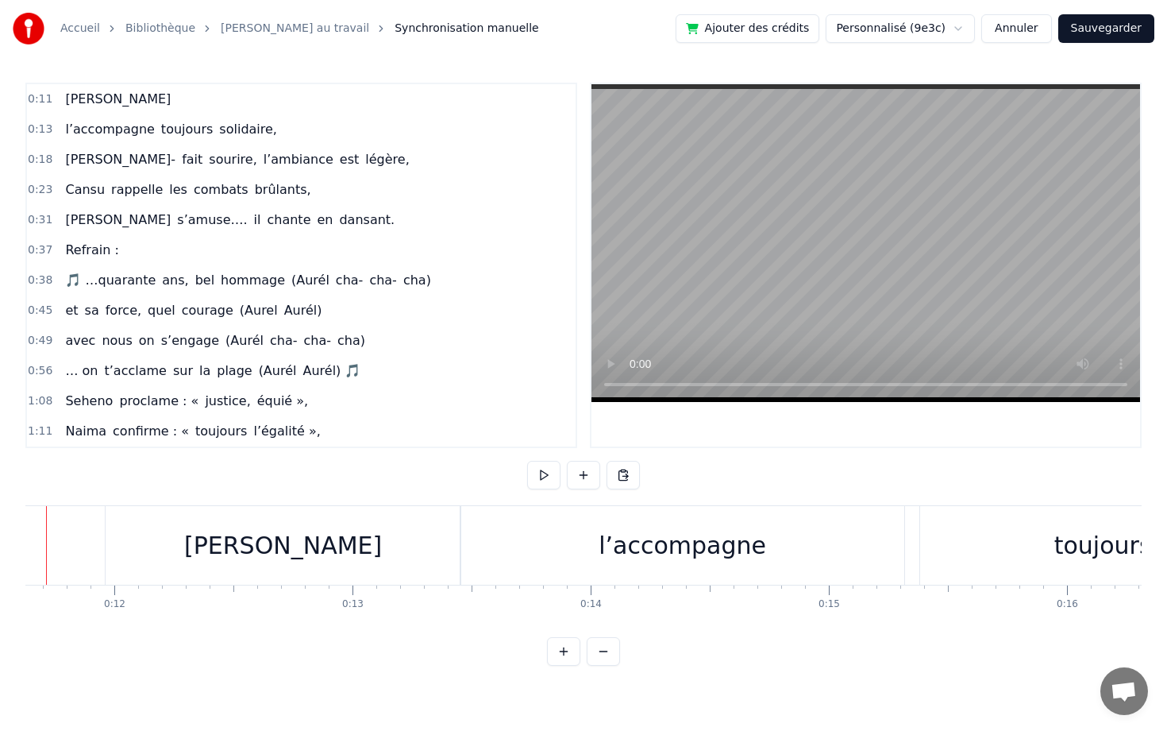
scroll to position [0, 2711]
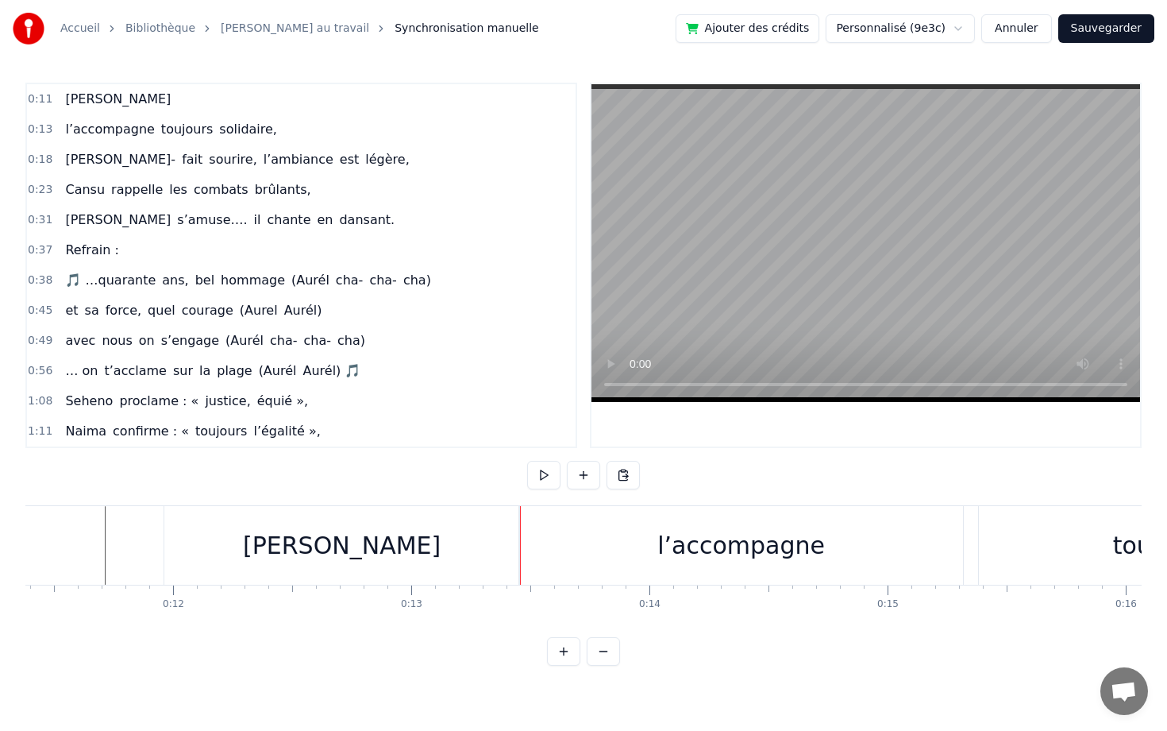
click at [584, 582] on div "l’accompagne" at bounding box center [741, 545] width 444 height 79
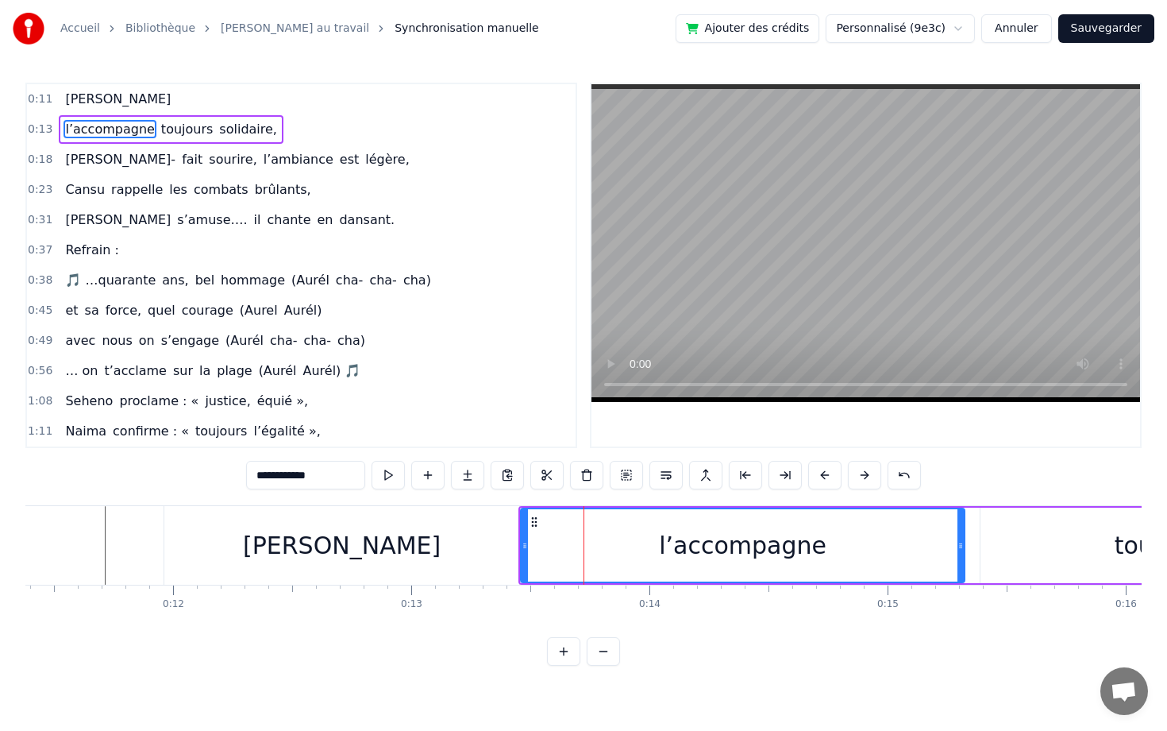
drag, startPoint x: 588, startPoint y: 543, endPoint x: 580, endPoint y: 543, distance: 8.7
click at [580, 543] on div "l’accompagne" at bounding box center [743, 545] width 442 height 72
drag, startPoint x: 582, startPoint y: 543, endPoint x: 529, endPoint y: 542, distance: 53.2
click at [529, 542] on div "l’accompagne" at bounding box center [743, 545] width 442 height 72
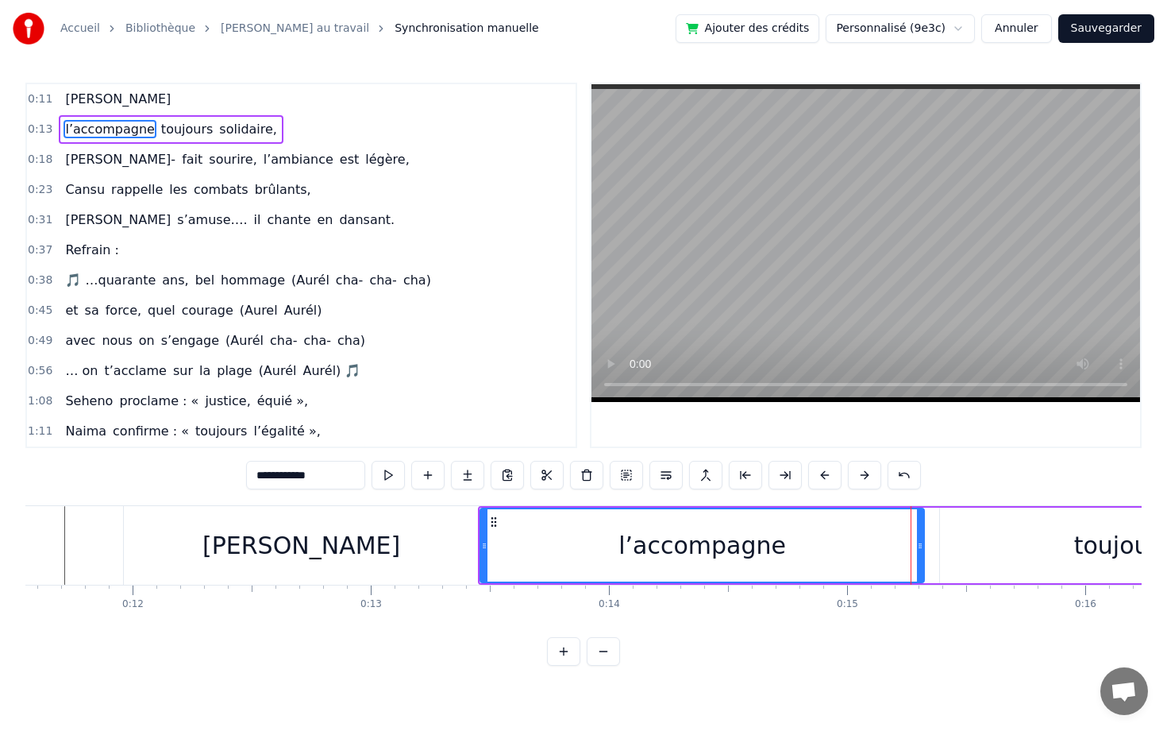
scroll to position [0, 2753]
drag, startPoint x: 917, startPoint y: 557, endPoint x: 824, endPoint y: 560, distance: 93.0
click at [827, 560] on div at bounding box center [830, 545] width 6 height 72
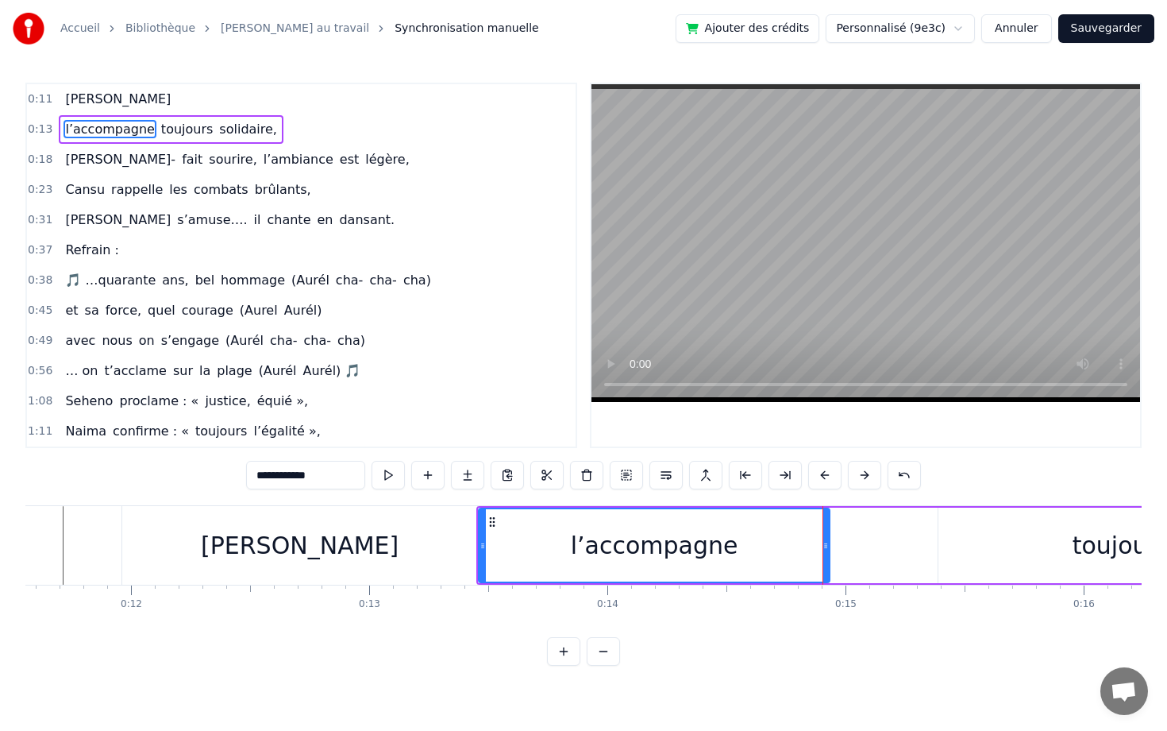
click at [994, 519] on div "toujours" at bounding box center [1121, 544] width 365 height 75
type input "********"
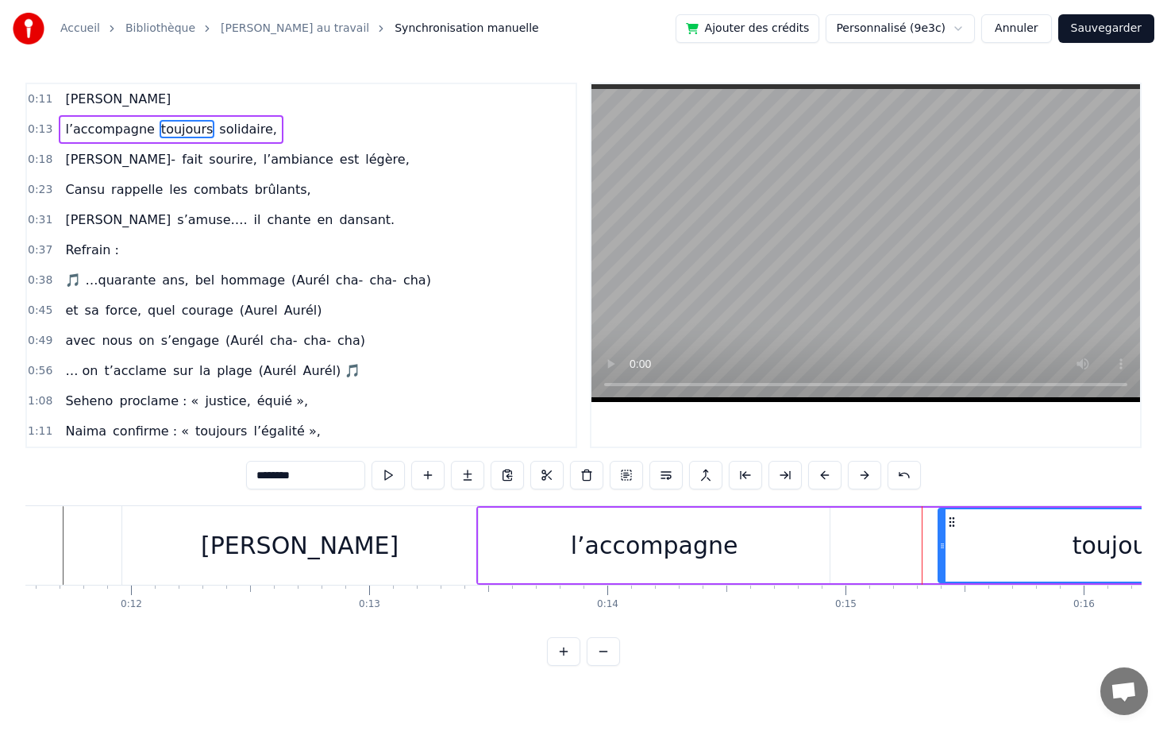
drag, startPoint x: 939, startPoint y: 540, endPoint x: 898, endPoint y: 531, distance: 41.6
click at [852, 542] on div "l’accompagne toujours solidaire," at bounding box center [1068, 545] width 1183 height 79
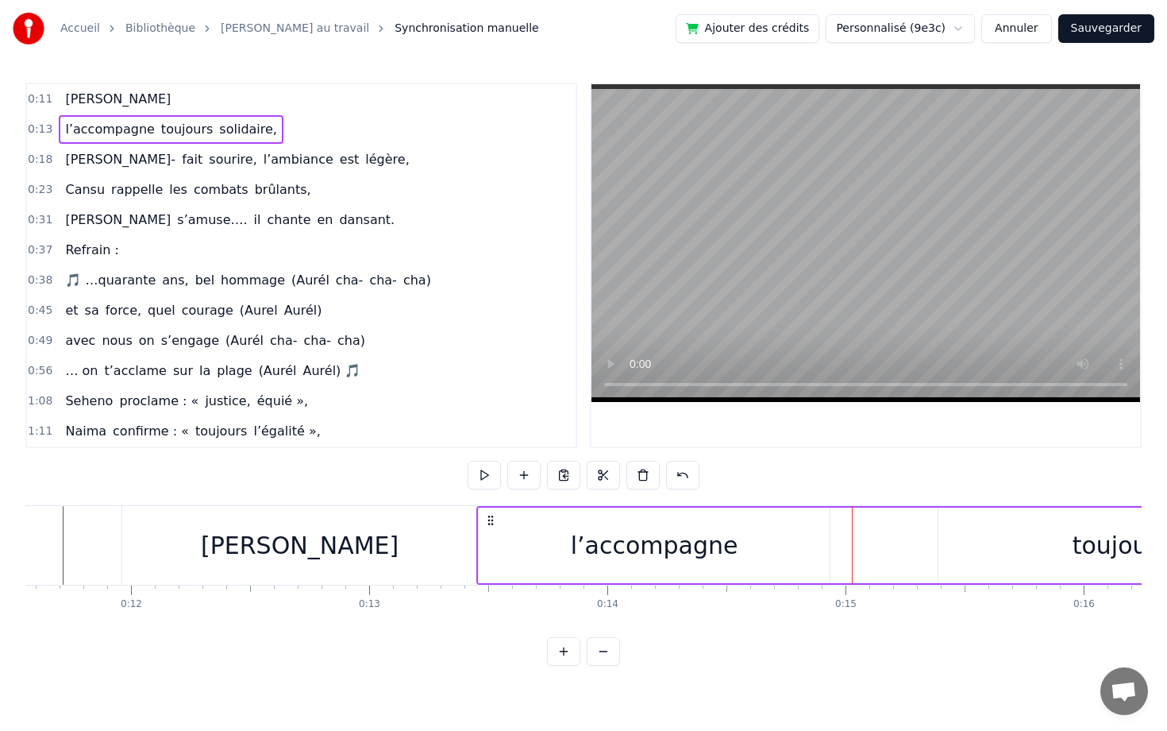
click at [959, 541] on div "toujours" at bounding box center [1121, 544] width 365 height 75
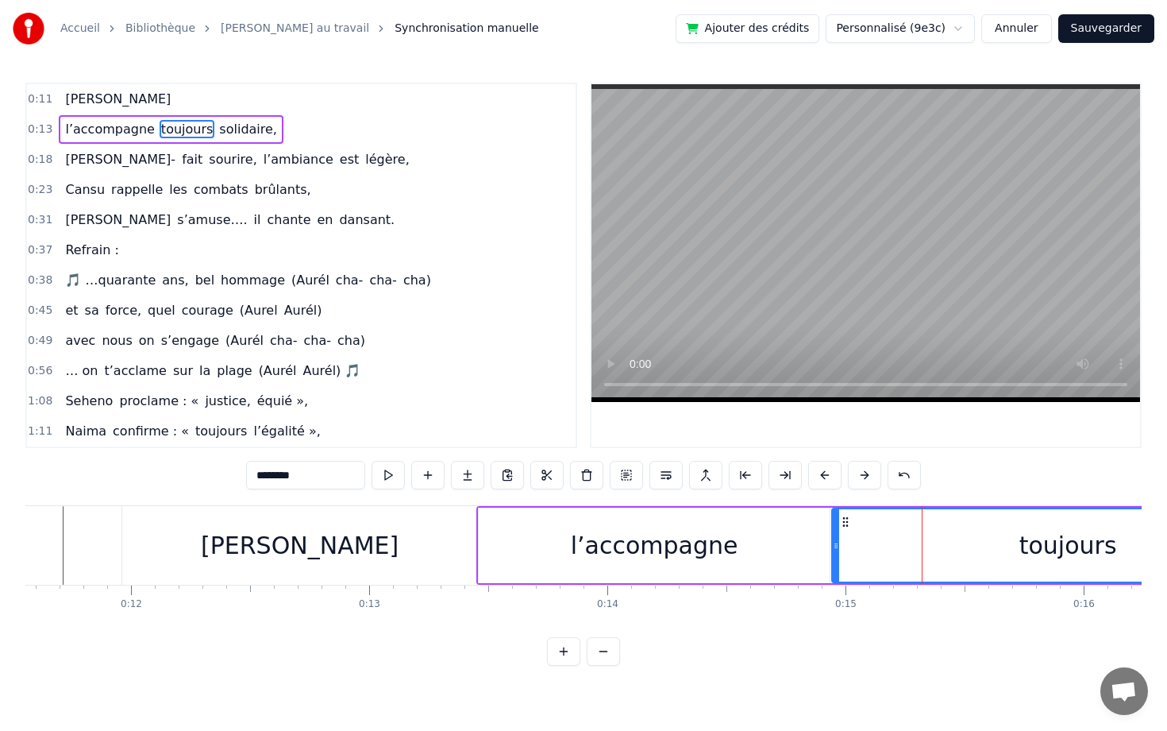
drag, startPoint x: 940, startPoint y: 542, endPoint x: 833, endPoint y: 538, distance: 106.5
click at [833, 538] on div at bounding box center [836, 545] width 6 height 72
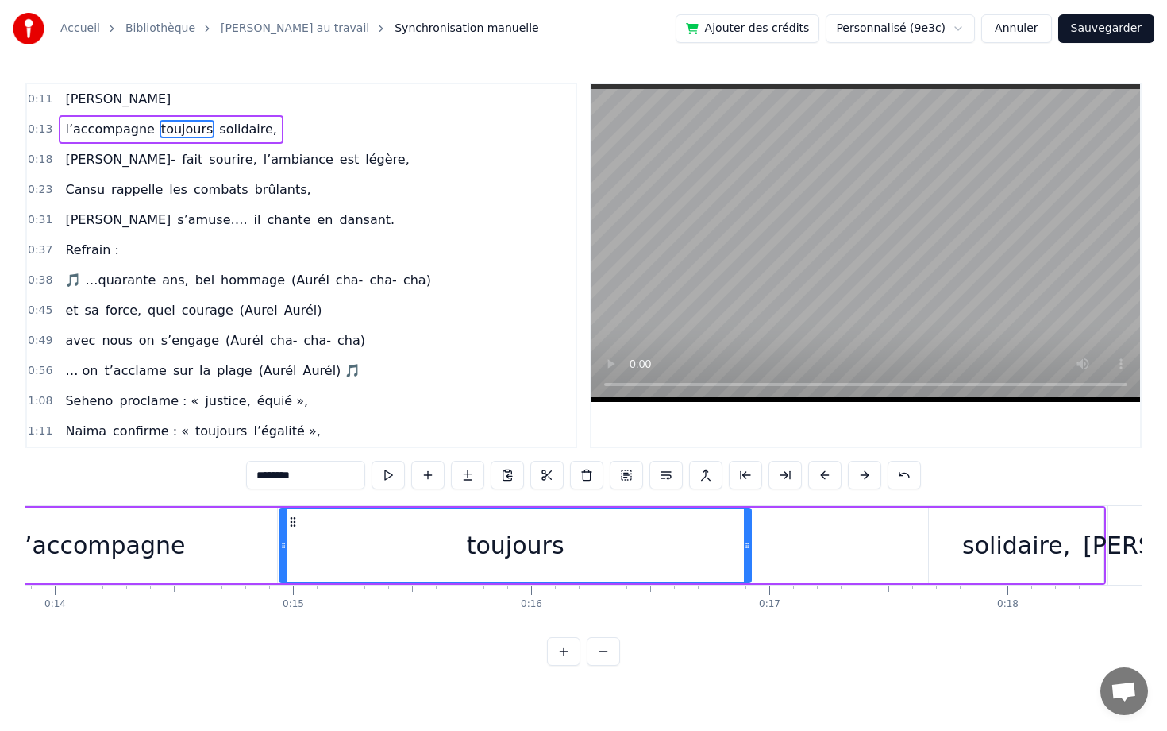
scroll to position [0, 3297]
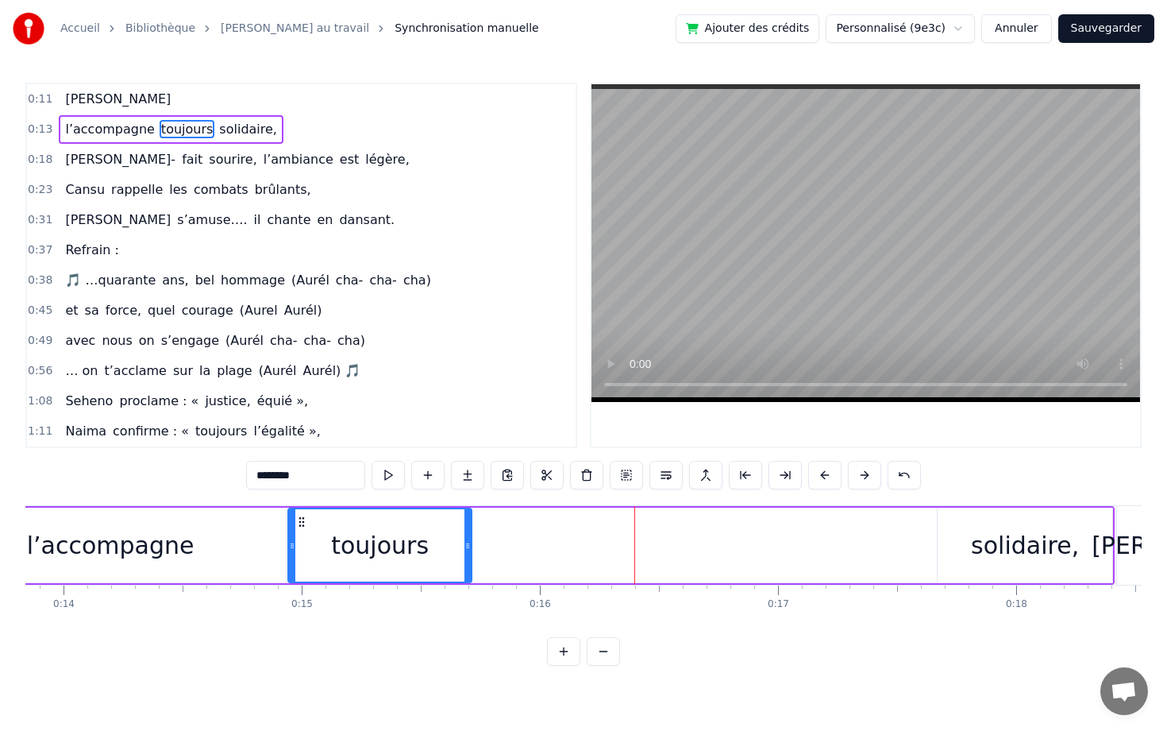
drag, startPoint x: 754, startPoint y: 536, endPoint x: 466, endPoint y: 534, distance: 288.3
click at [466, 534] on div at bounding box center [468, 545] width 6 height 72
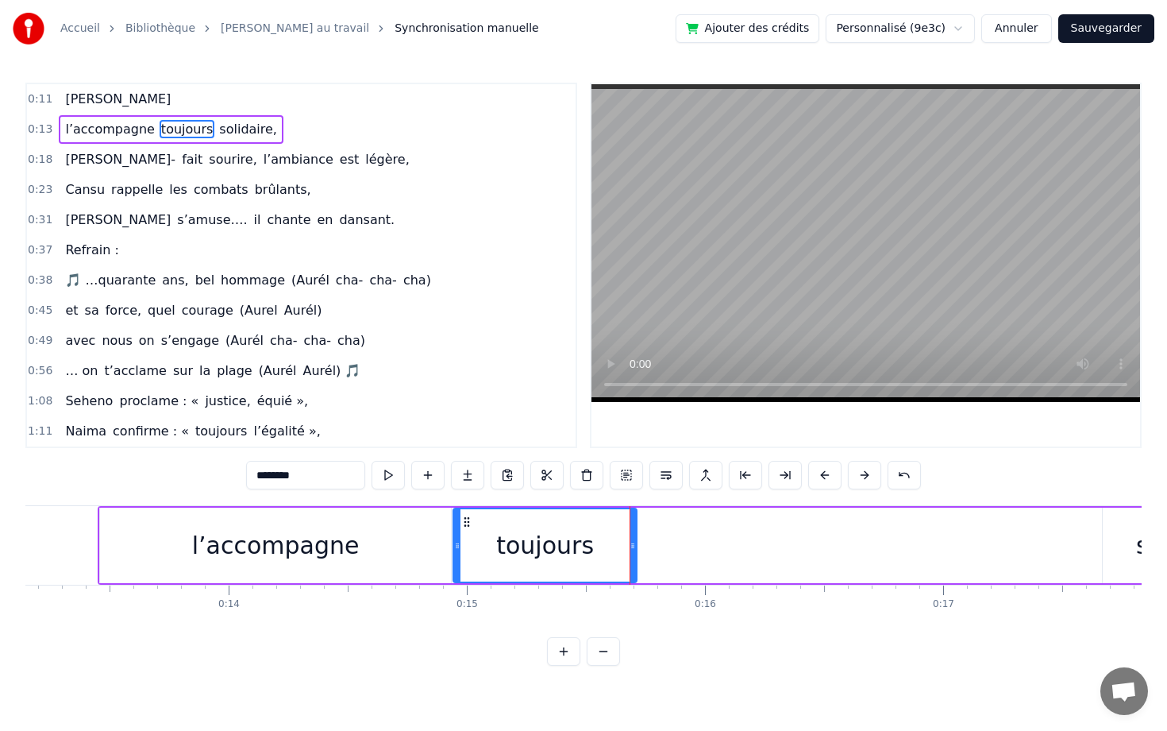
scroll to position [0, 2993]
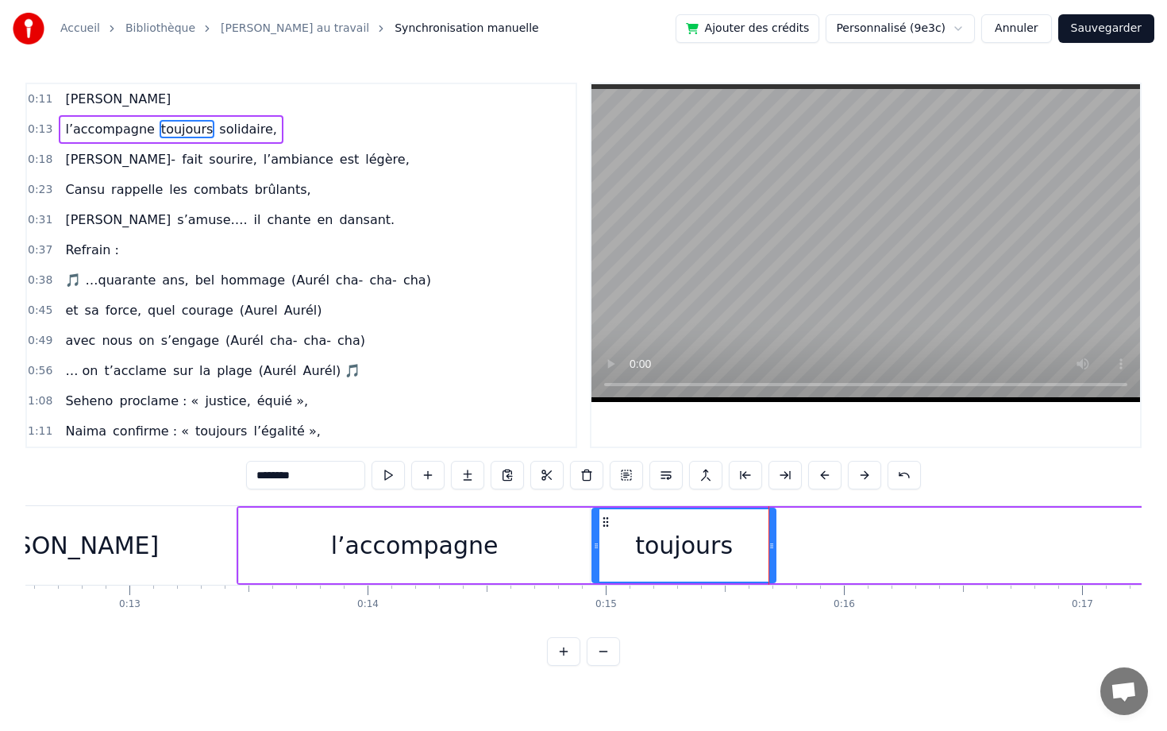
click at [441, 538] on div "l’accompagne" at bounding box center [415, 545] width 168 height 36
type input "**********"
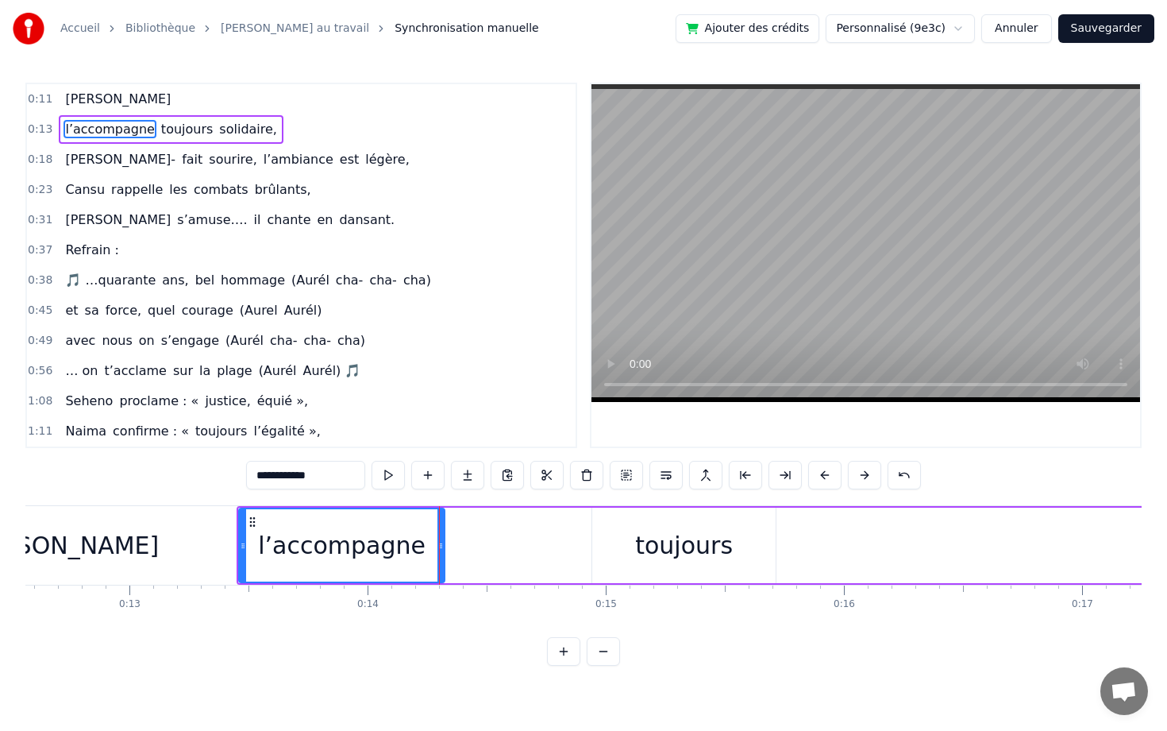
drag, startPoint x: 585, startPoint y: 542, endPoint x: 439, endPoint y: 541, distance: 145.3
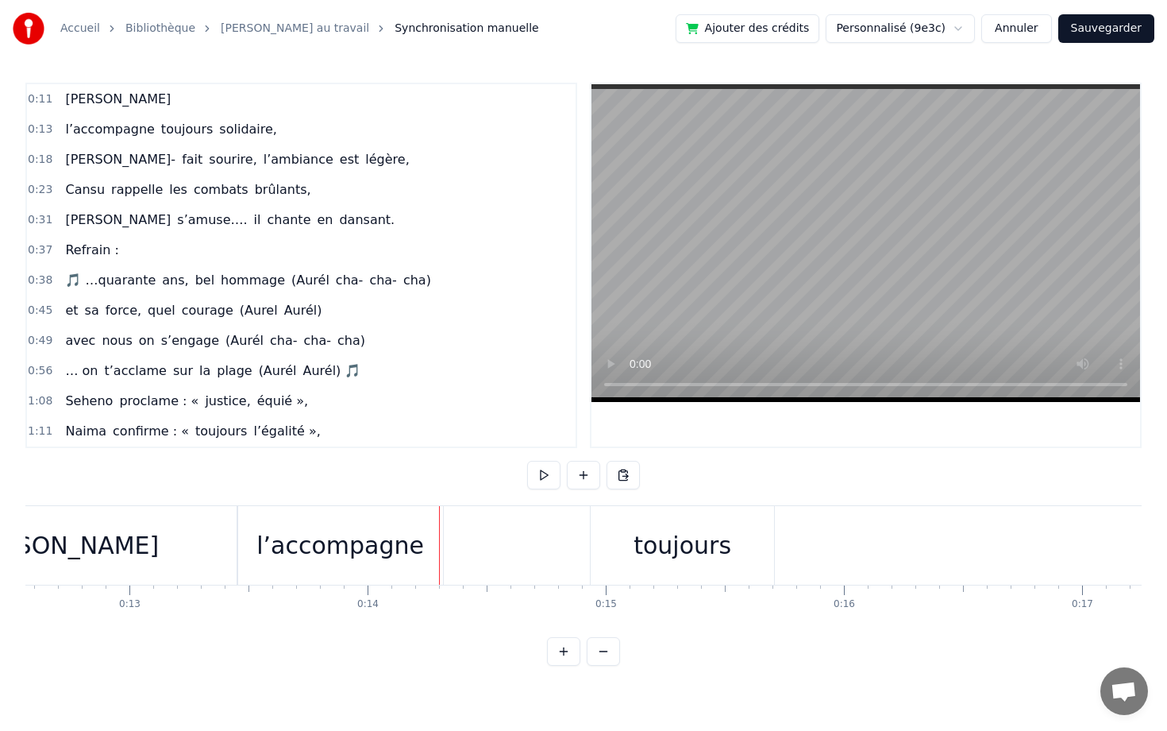
click at [617, 536] on div "toujours" at bounding box center [682, 545] width 183 height 79
click at [440, 536] on div at bounding box center [439, 545] width 1 height 79
click at [589, 540] on div "l’accompagne toujours solidaire," at bounding box center [828, 545] width 1183 height 79
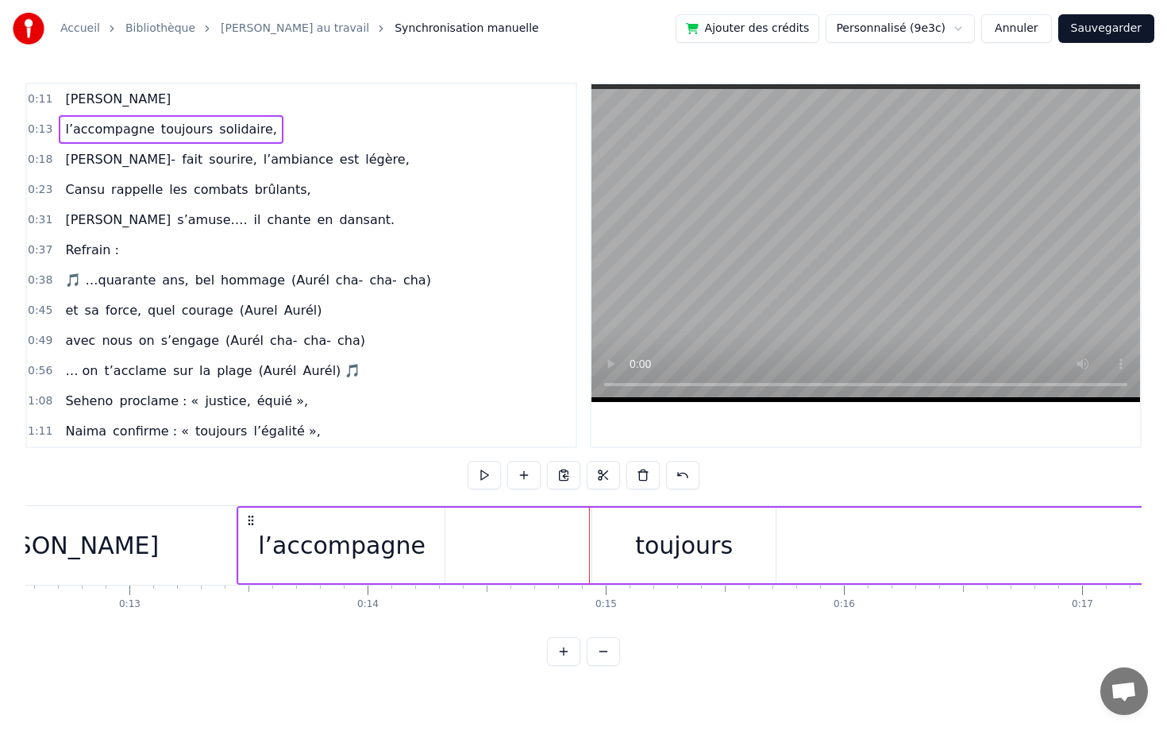
click at [608, 541] on div "toujours" at bounding box center [683, 544] width 183 height 75
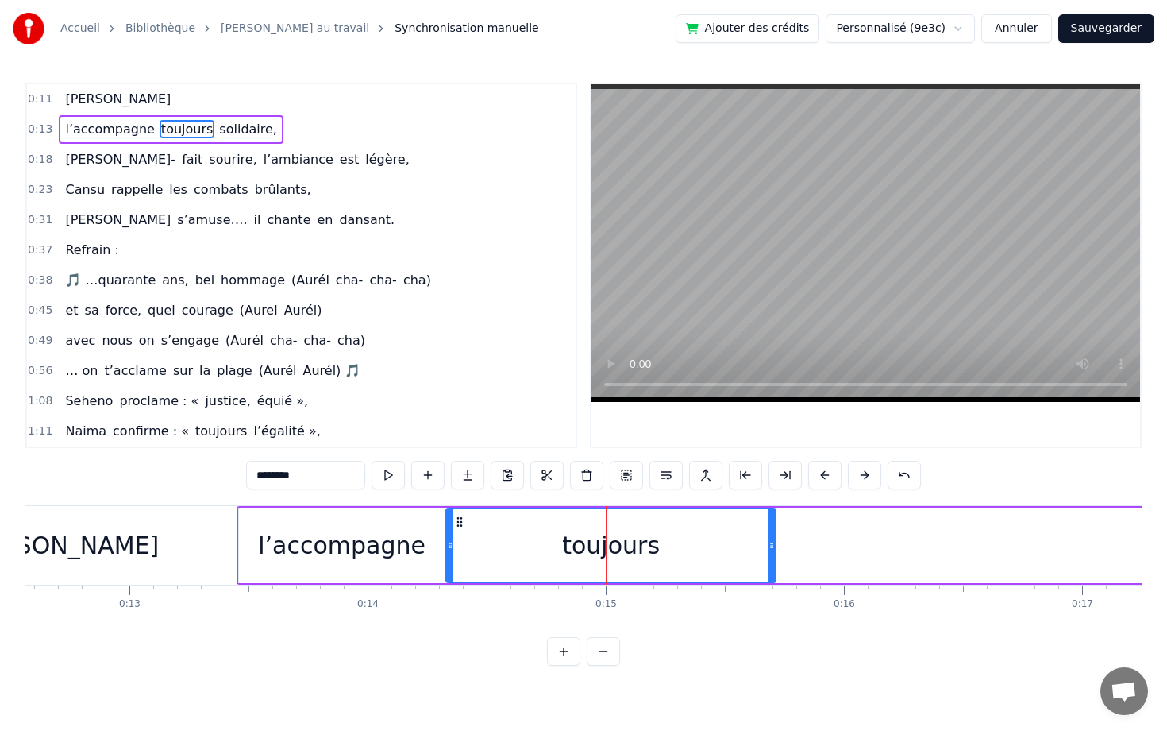
drag, startPoint x: 596, startPoint y: 541, endPoint x: 448, endPoint y: 538, distance: 148.5
click at [450, 538] on div at bounding box center [450, 545] width 6 height 72
drag, startPoint x: 769, startPoint y: 544, endPoint x: 608, endPoint y: 546, distance: 160.4
click at [608, 546] on icon at bounding box center [611, 545] width 6 height 13
click at [422, 554] on div "l’accompagne" at bounding box center [342, 544] width 206 height 75
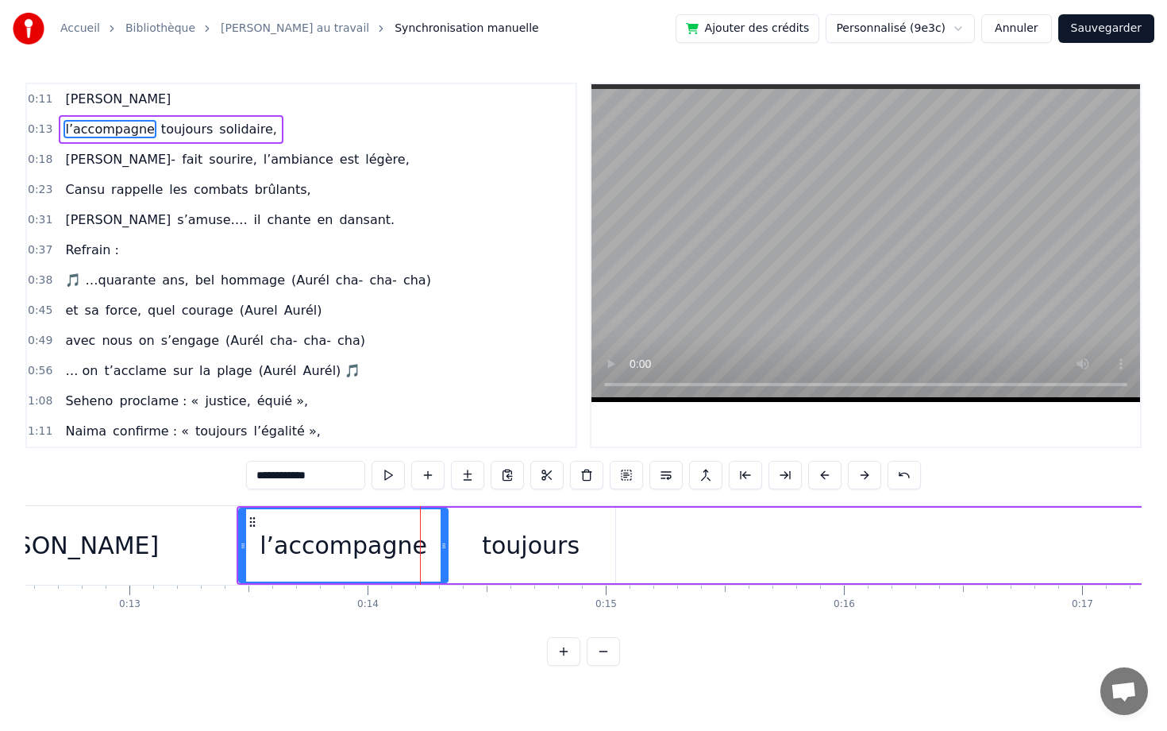
click at [443, 542] on icon at bounding box center [444, 545] width 6 height 13
click at [60, 580] on div "[PERSON_NAME]" at bounding box center [59, 545] width 355 height 79
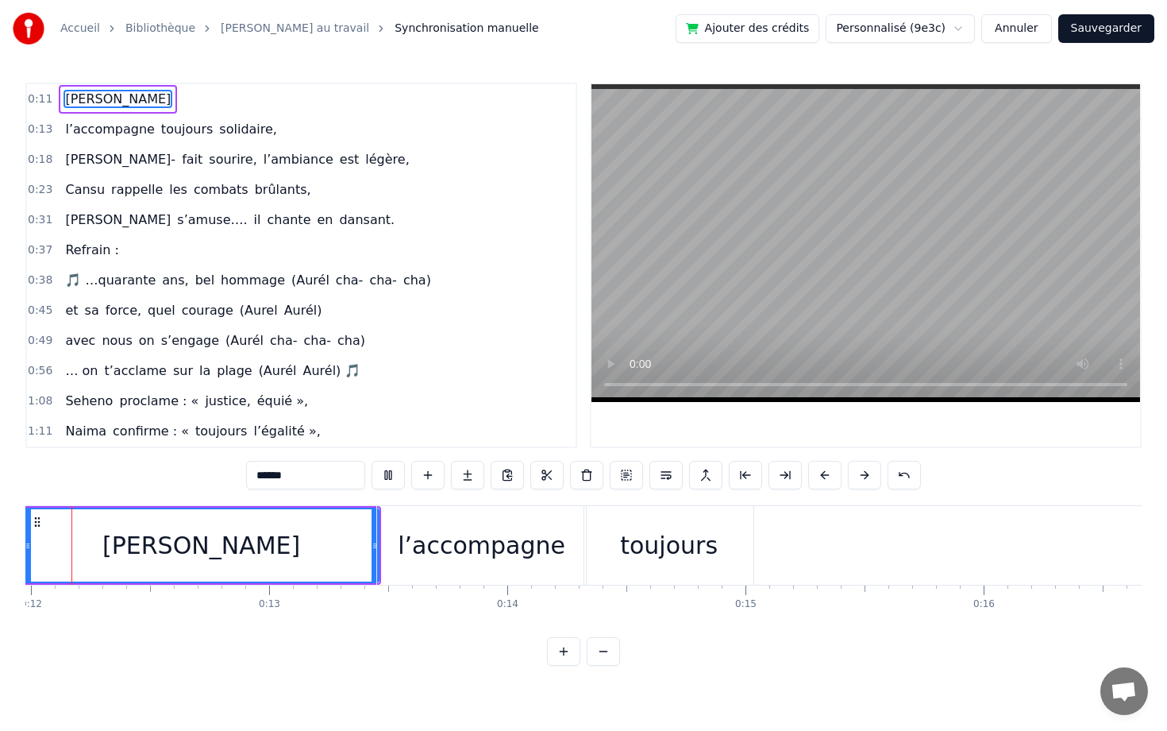
scroll to position [0, 2770]
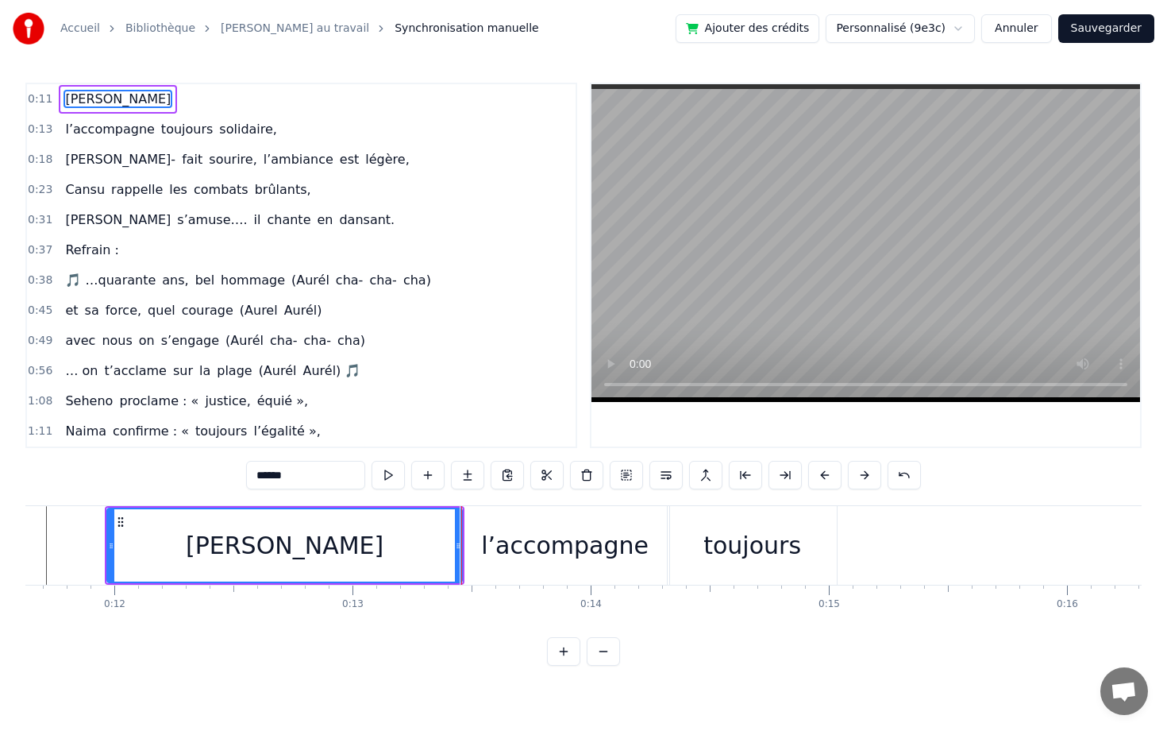
click at [527, 570] on div "l’accompagne" at bounding box center [565, 545] width 209 height 79
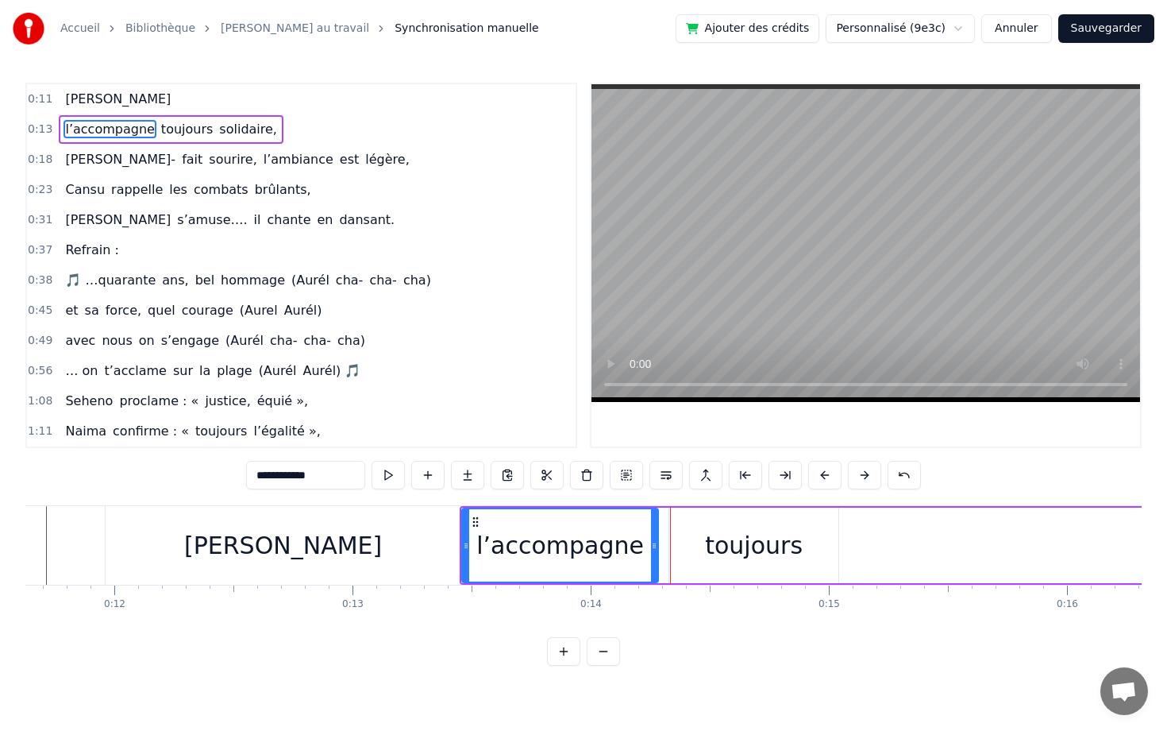
drag, startPoint x: 664, startPoint y: 543, endPoint x: 649, endPoint y: 543, distance: 15.1
click at [651, 543] on icon at bounding box center [654, 545] width 6 height 13
click at [697, 542] on div "toujours" at bounding box center [754, 544] width 169 height 75
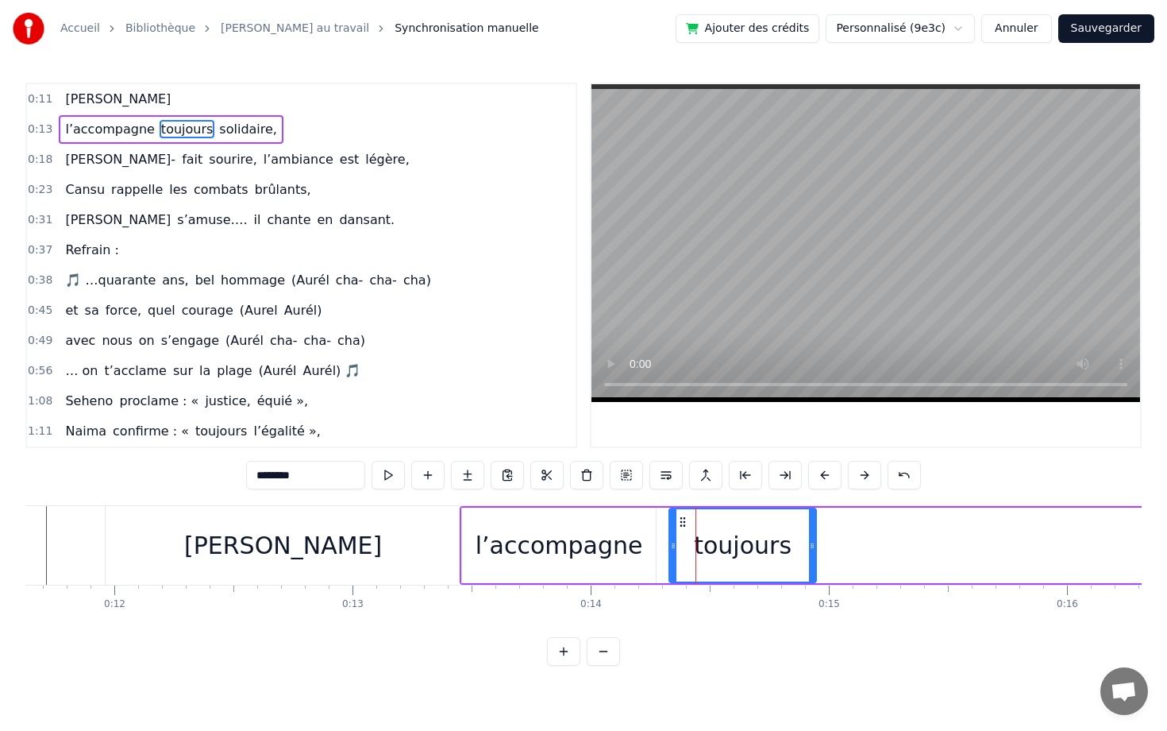
drag, startPoint x: 834, startPoint y: 546, endPoint x: 812, endPoint y: 546, distance: 22.2
click at [812, 546] on icon at bounding box center [812, 545] width 6 height 13
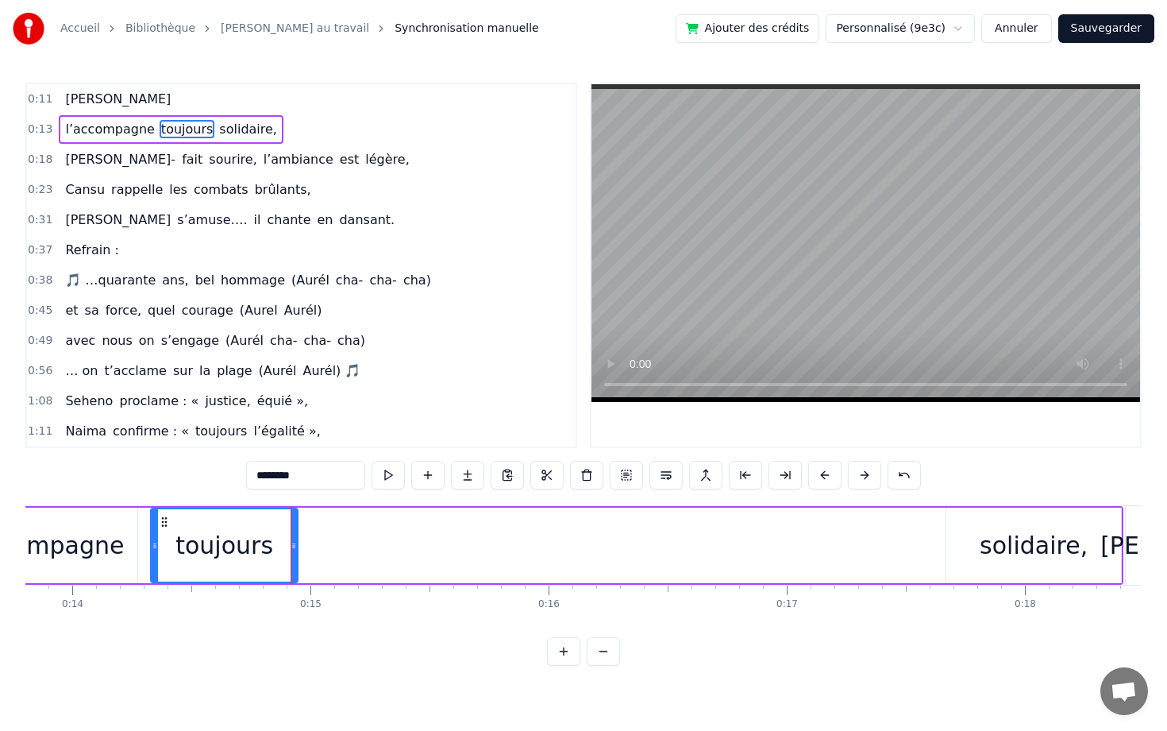
scroll to position [0, 3297]
click at [1032, 546] on div "solidaire," at bounding box center [1026, 545] width 108 height 36
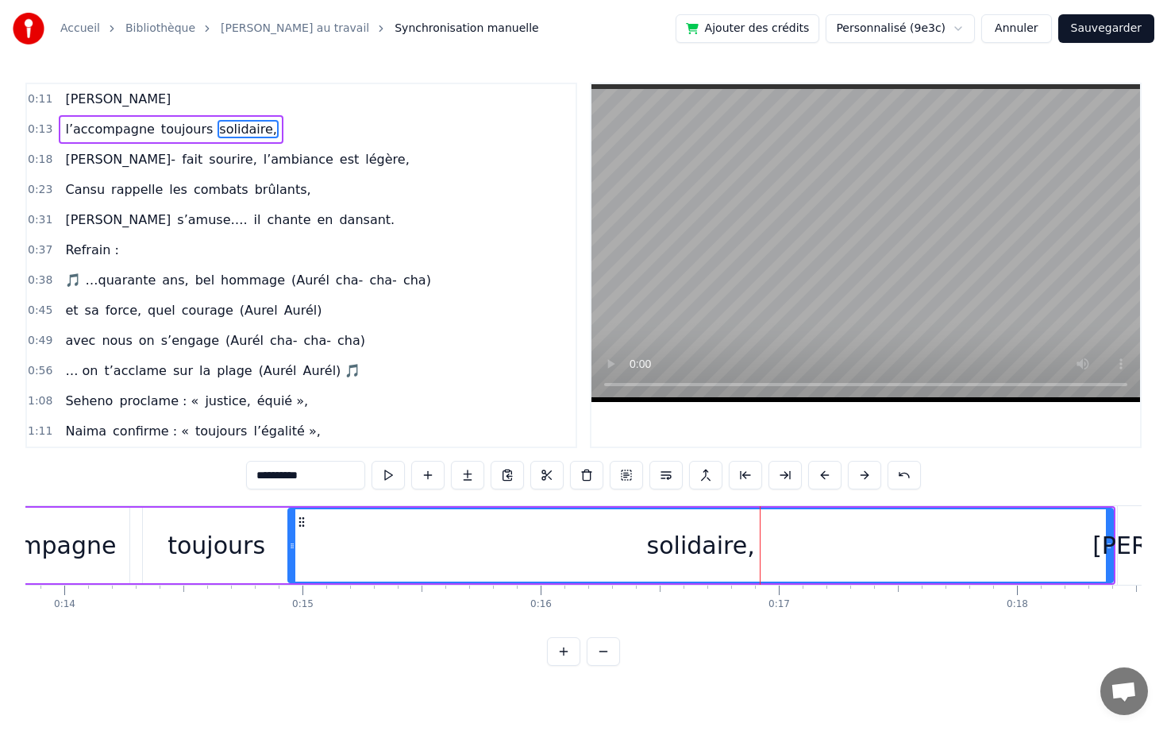
drag, startPoint x: 941, startPoint y: 542, endPoint x: 291, endPoint y: 538, distance: 649.7
click at [291, 538] on div at bounding box center [292, 545] width 6 height 72
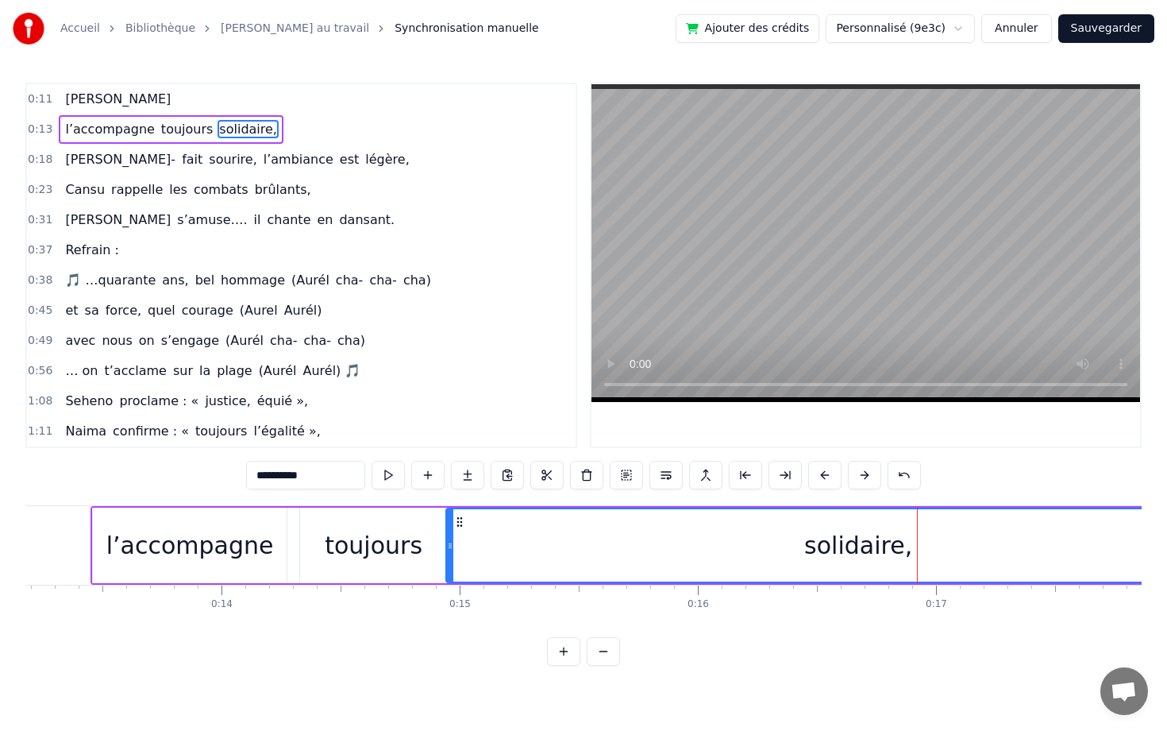
scroll to position [0, 3009]
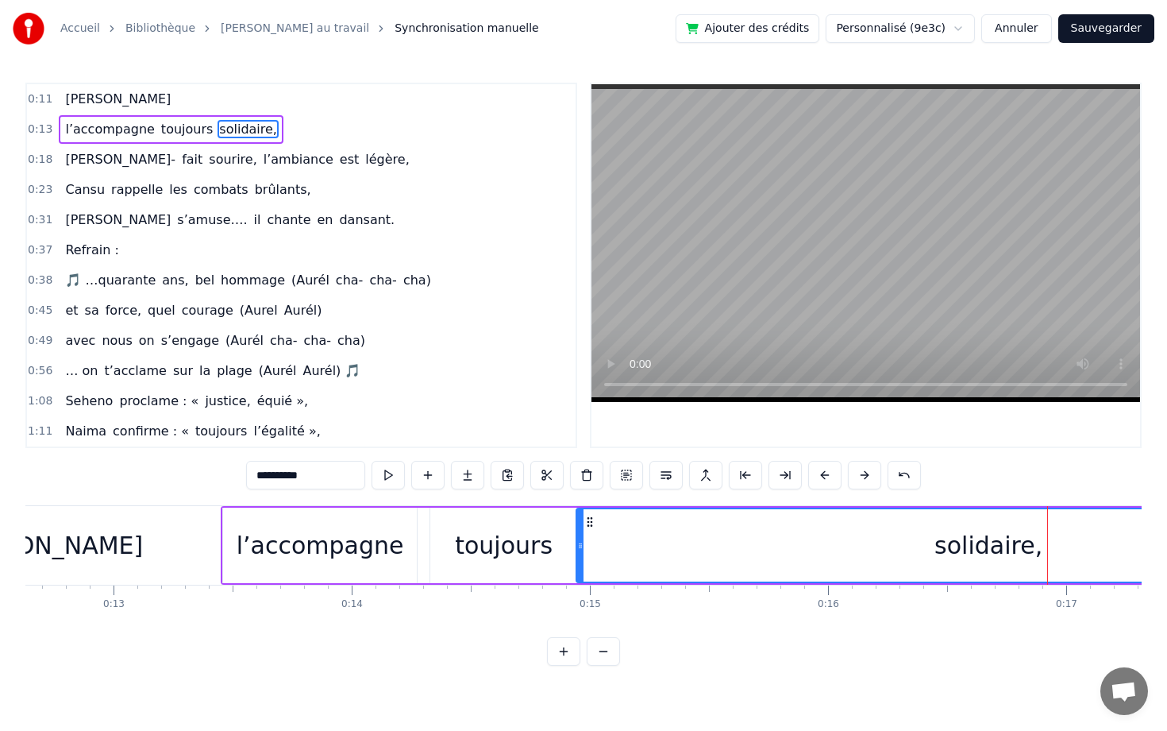
click at [334, 537] on div "l’accompagne" at bounding box center [321, 545] width 168 height 36
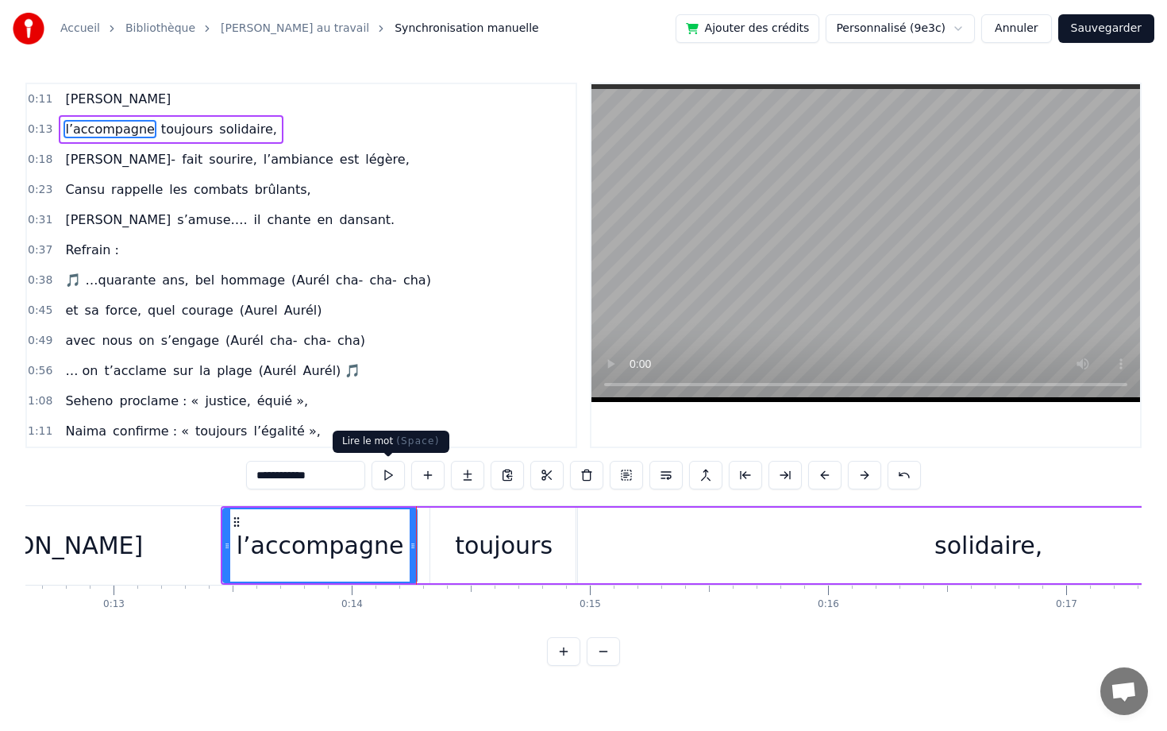
click at [392, 482] on button at bounding box center [388, 475] width 33 height 29
click at [859, 533] on div "solidaire," at bounding box center [989, 544] width 824 height 75
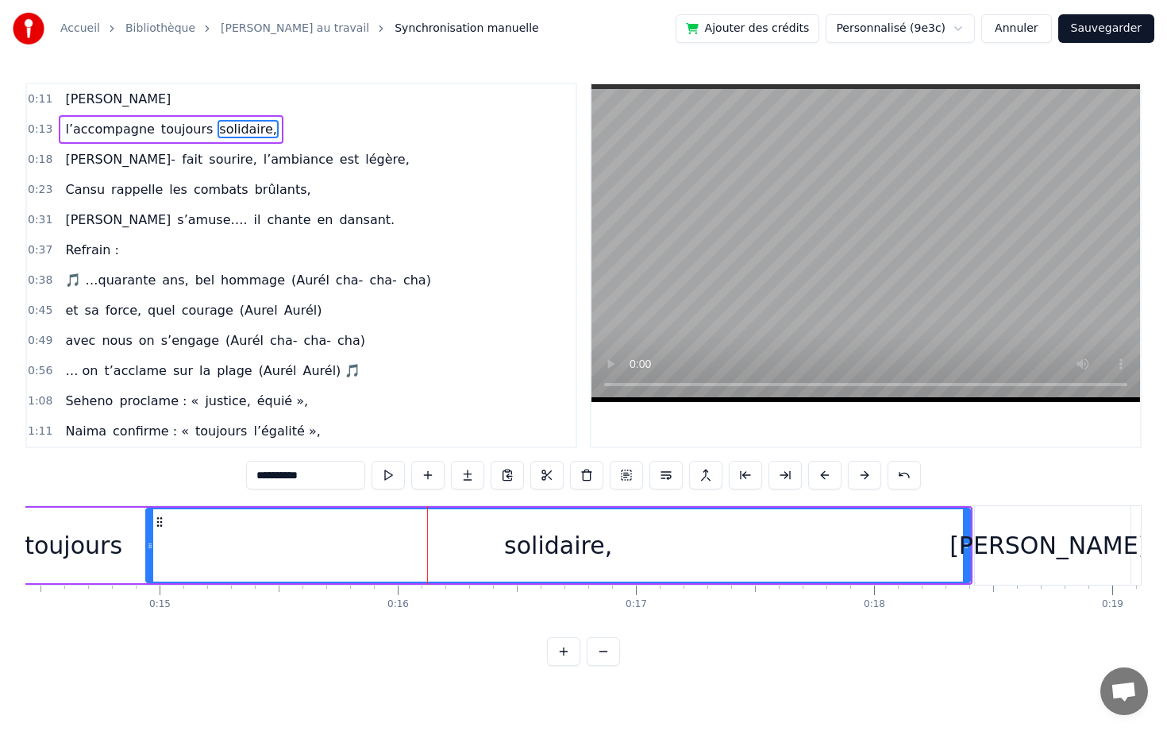
scroll to position [0, 3514]
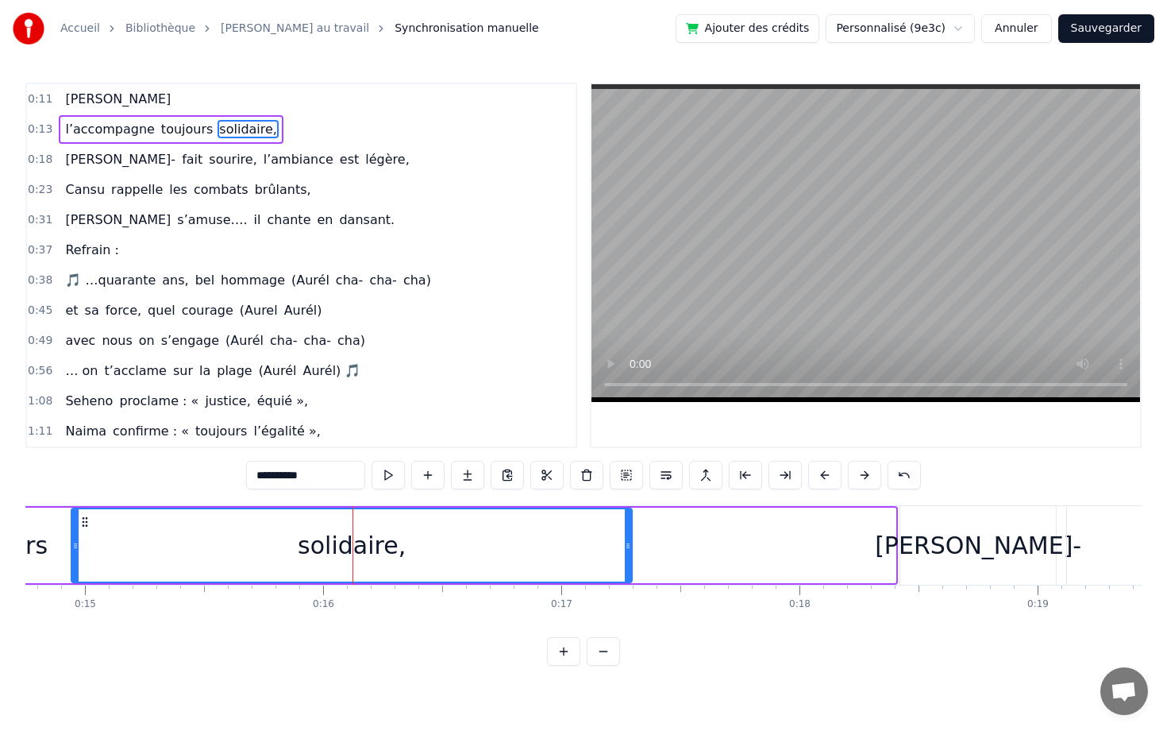
drag, startPoint x: 893, startPoint y: 542, endPoint x: 629, endPoint y: 540, distance: 263.7
click at [629, 540] on icon at bounding box center [628, 545] width 6 height 13
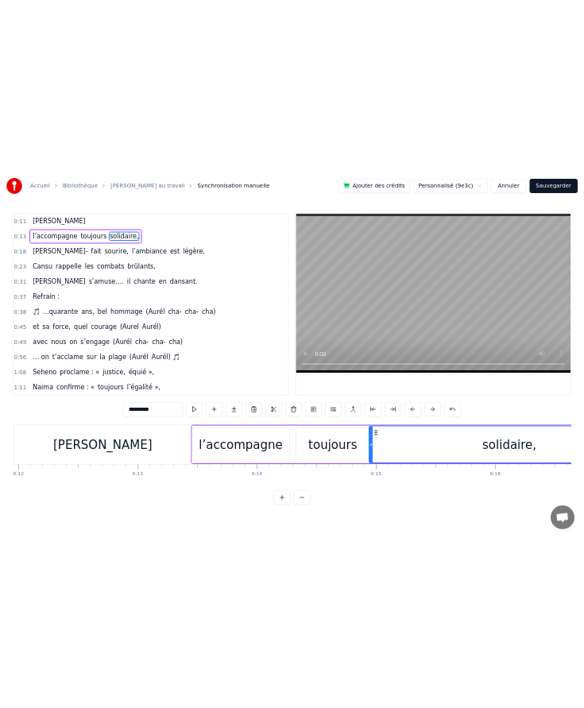
scroll to position [0, 2765]
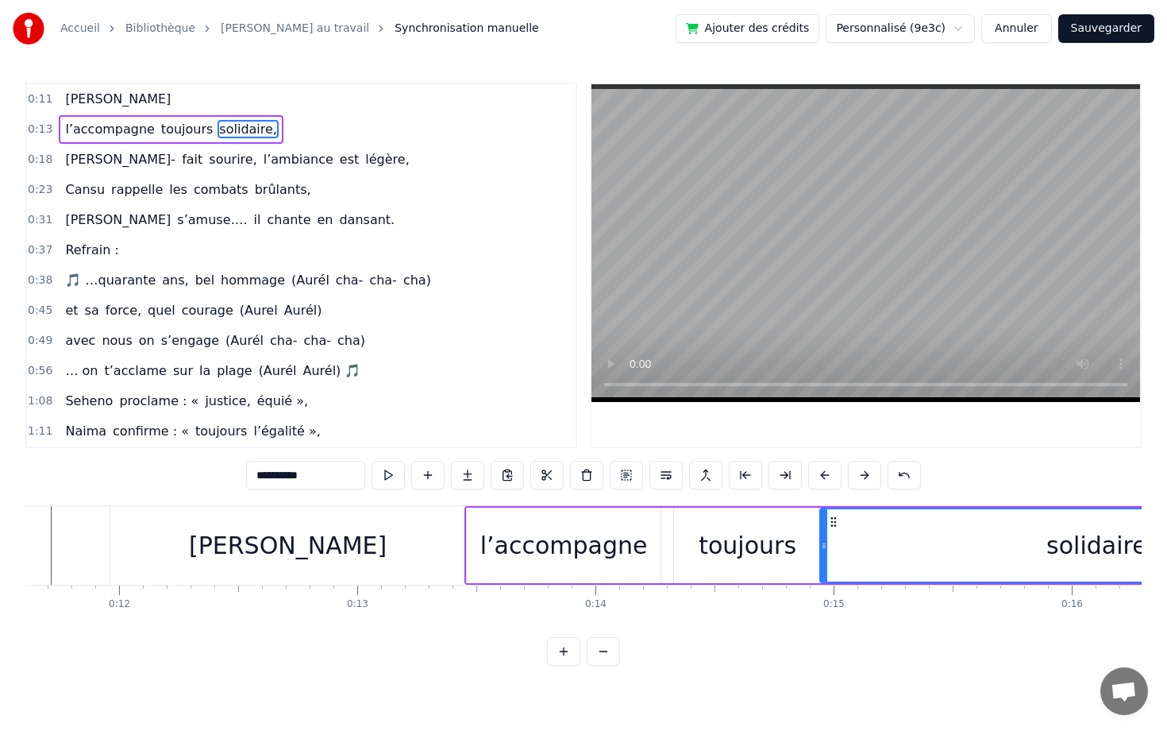
click at [241, 550] on div "[PERSON_NAME]" at bounding box center [287, 545] width 355 height 79
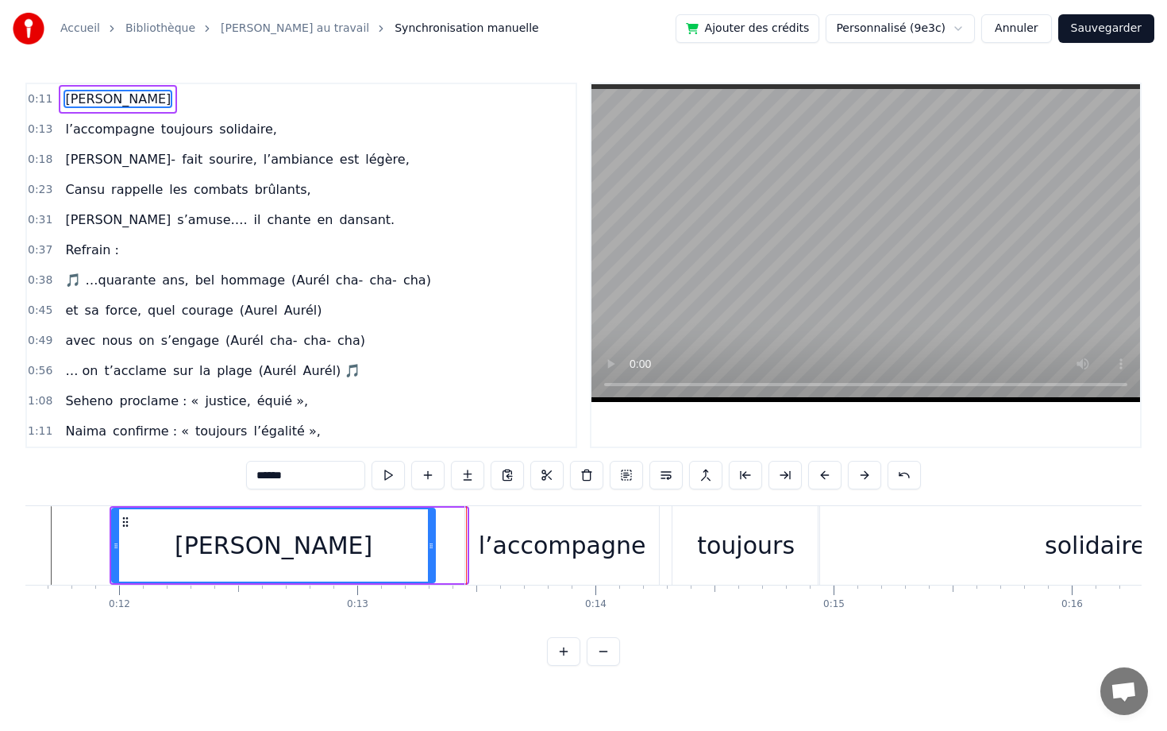
drag, startPoint x: 461, startPoint y: 548, endPoint x: 429, endPoint y: 549, distance: 31.8
click at [429, 549] on icon at bounding box center [431, 545] width 6 height 13
click at [511, 561] on div "l’accompagne" at bounding box center [563, 545] width 168 height 36
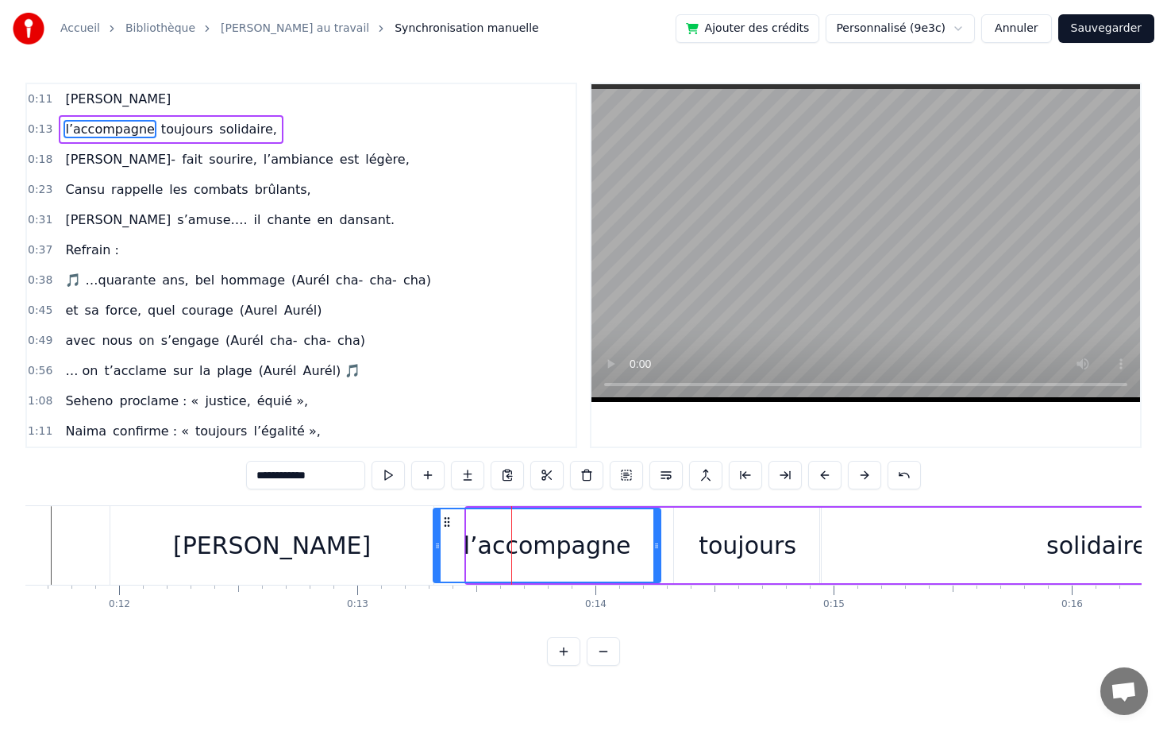
drag, startPoint x: 469, startPoint y: 549, endPoint x: 436, endPoint y: 544, distance: 33.7
click at [436, 544] on icon at bounding box center [437, 545] width 6 height 13
click at [722, 553] on div "toujours" at bounding box center [748, 545] width 98 height 36
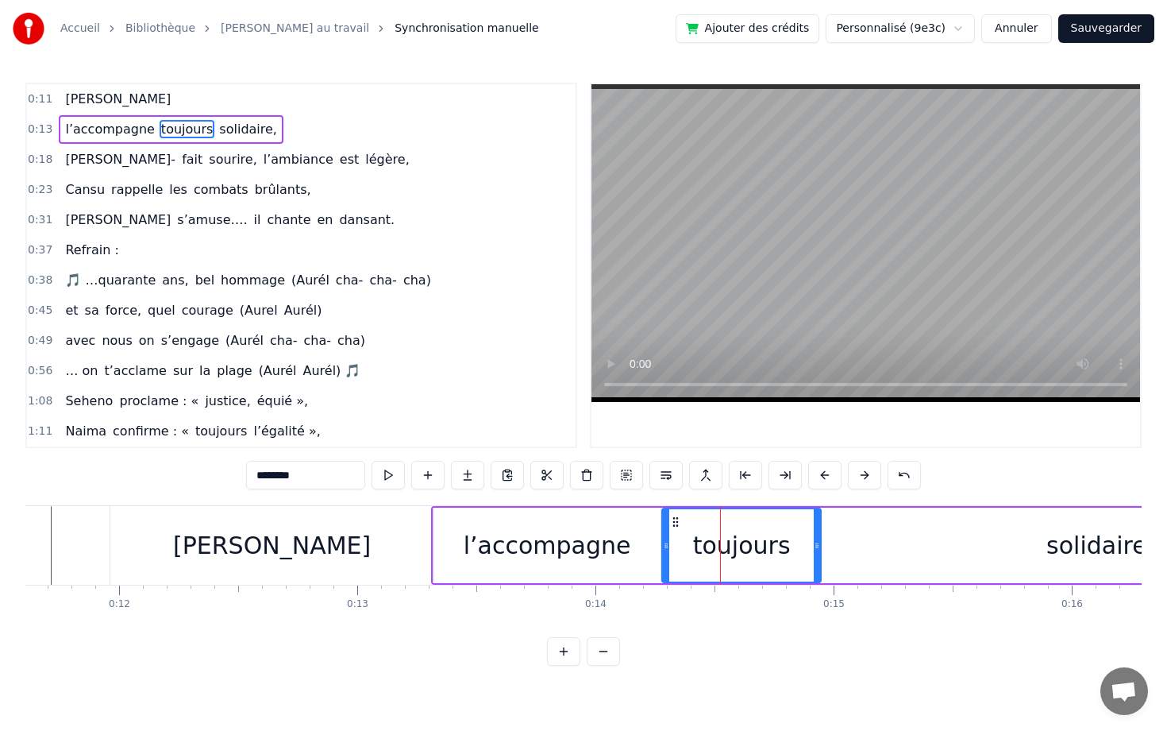
drag, startPoint x: 675, startPoint y: 542, endPoint x: 666, endPoint y: 544, distance: 9.7
click at [663, 543] on icon at bounding box center [666, 545] width 6 height 13
click at [816, 539] on icon at bounding box center [817, 545] width 6 height 13
drag, startPoint x: 816, startPoint y: 539, endPoint x: 790, endPoint y: 539, distance: 26.2
click at [790, 539] on icon at bounding box center [793, 545] width 6 height 13
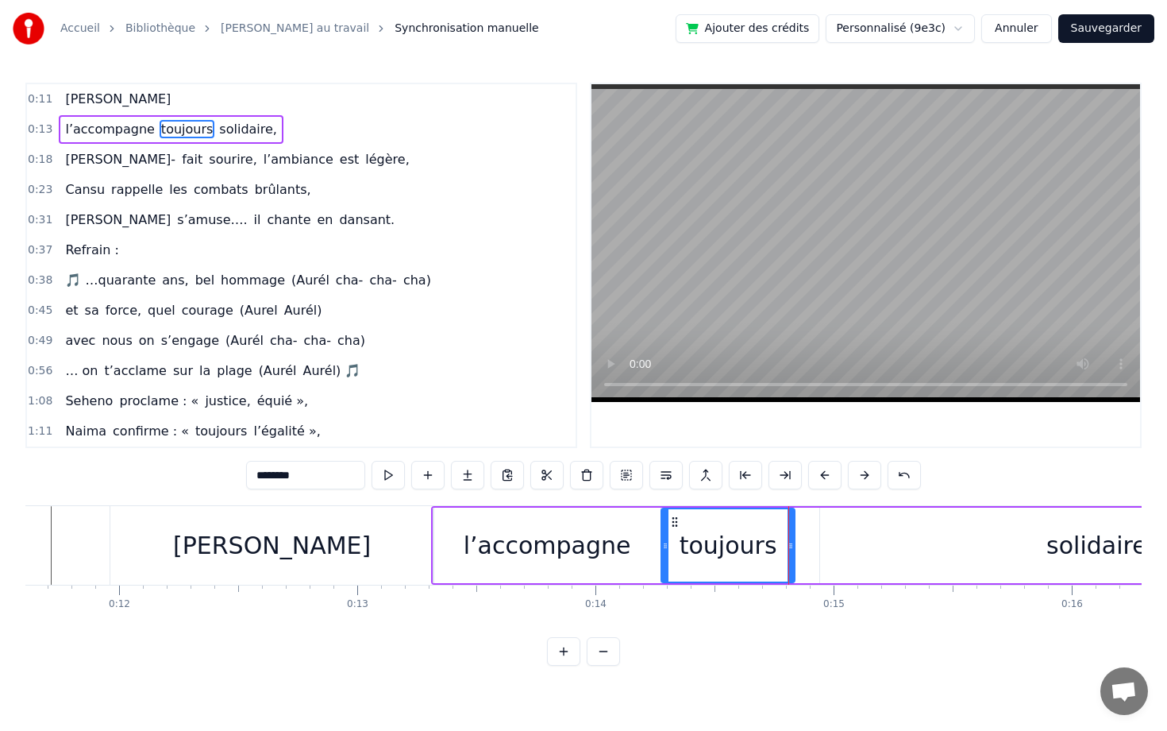
click at [852, 540] on div "solidaire," at bounding box center [1100, 544] width 561 height 75
type input "**********"
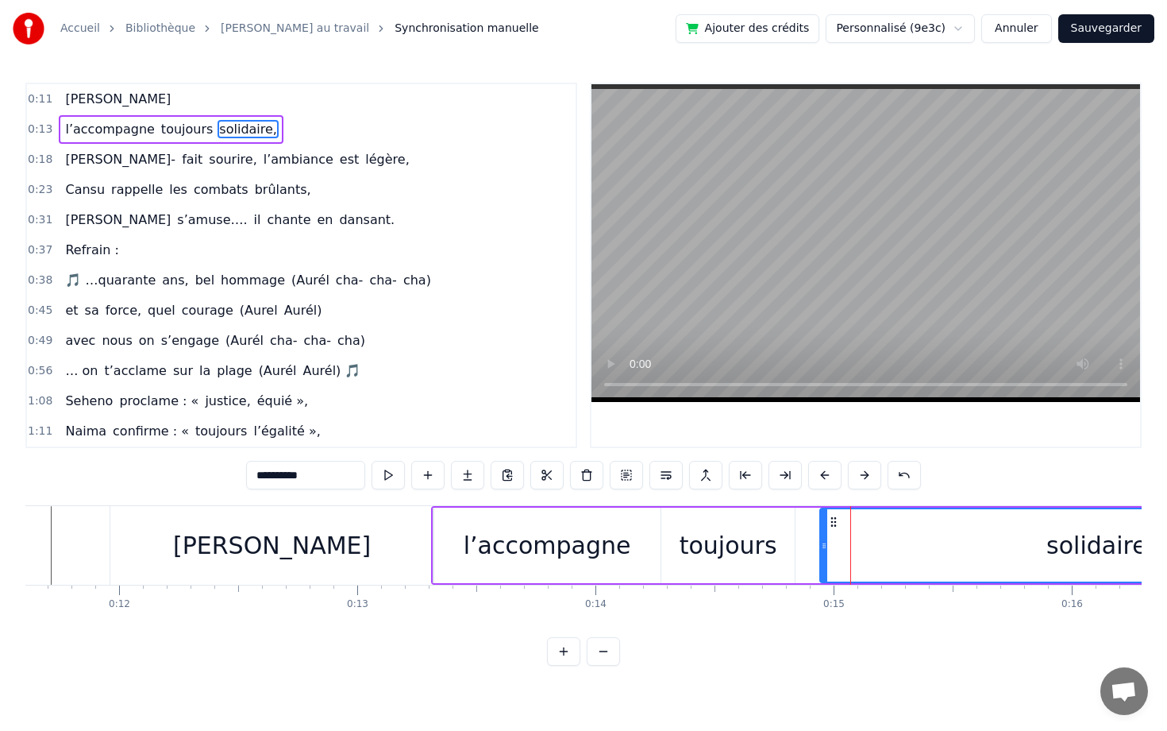
click at [852, 540] on div "solidaire," at bounding box center [1100, 545] width 559 height 72
drag, startPoint x: 822, startPoint y: 542, endPoint x: 791, endPoint y: 542, distance: 31.0
click at [791, 542] on icon at bounding box center [793, 545] width 6 height 13
click at [1115, 27] on button "Sauvegarder" at bounding box center [1107, 28] width 96 height 29
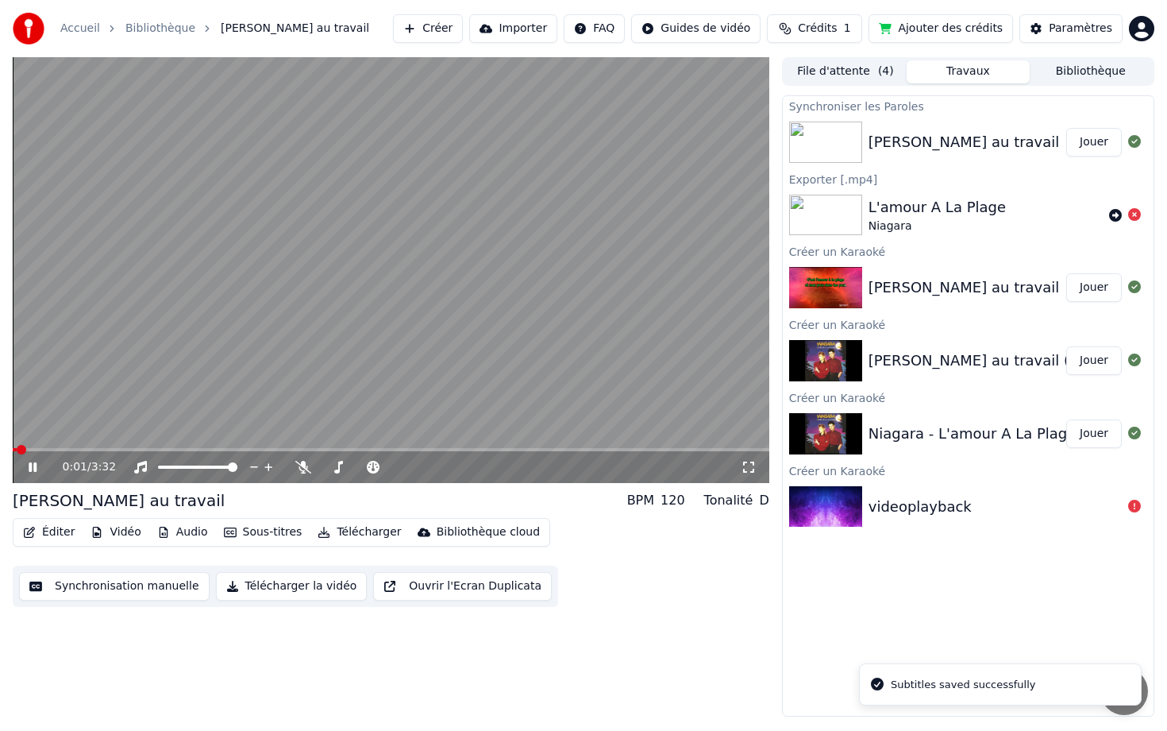
click at [24, 462] on div "0:01 / 3:32" at bounding box center [391, 467] width 744 height 16
click at [44, 448] on span at bounding box center [29, 449] width 32 height 3
click at [60, 448] on span at bounding box center [67, 449] width 109 height 3
click at [24, 468] on div "0:17 / 3:32" at bounding box center [391, 467] width 744 height 16
click at [33, 465] on icon at bounding box center [33, 467] width 8 height 10
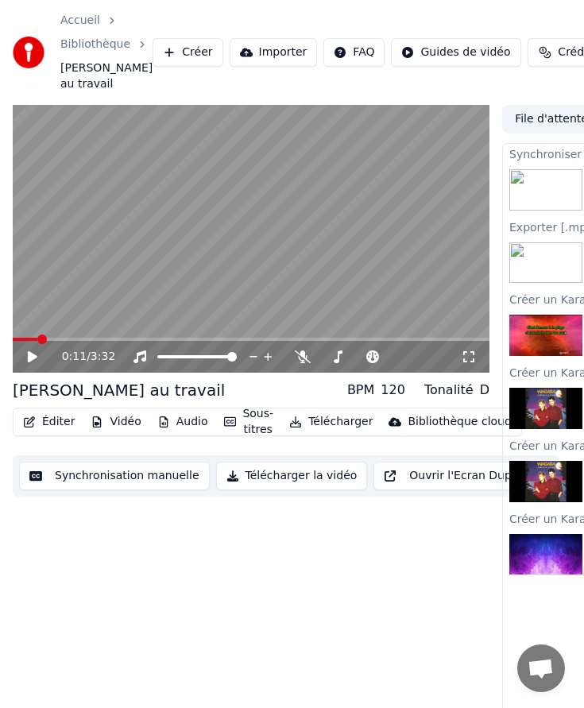
click at [37, 338] on span at bounding box center [25, 339] width 25 height 3
click at [30, 353] on icon at bounding box center [33, 356] width 10 height 11
click at [31, 352] on icon at bounding box center [43, 356] width 37 height 13
click at [52, 423] on button "Éditer" at bounding box center [49, 422] width 64 height 22
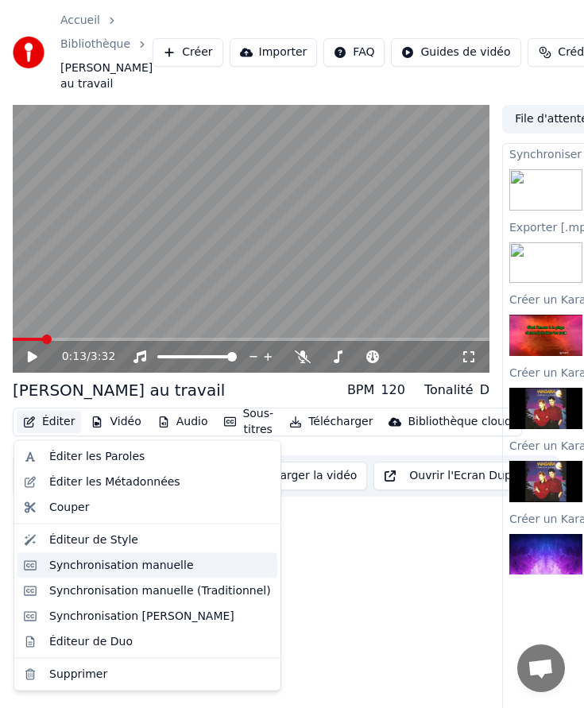
click at [88, 561] on div "Synchronisation manuelle" at bounding box center [121, 565] width 145 height 16
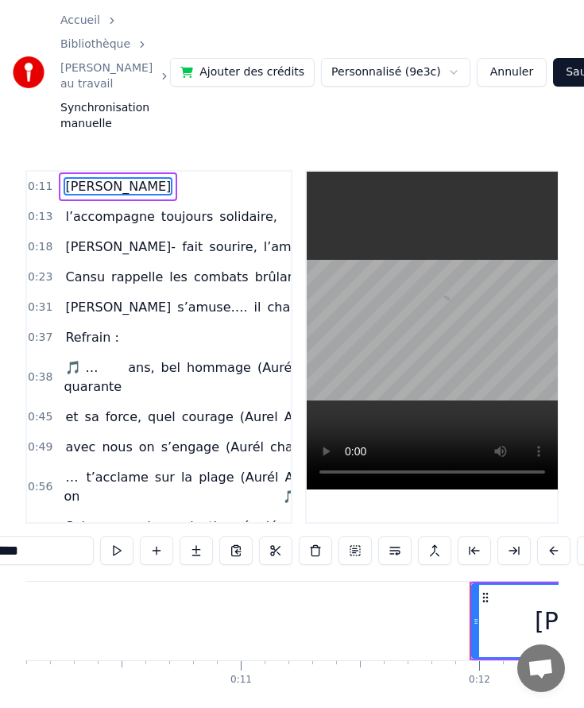
scroll to position [0, 2770]
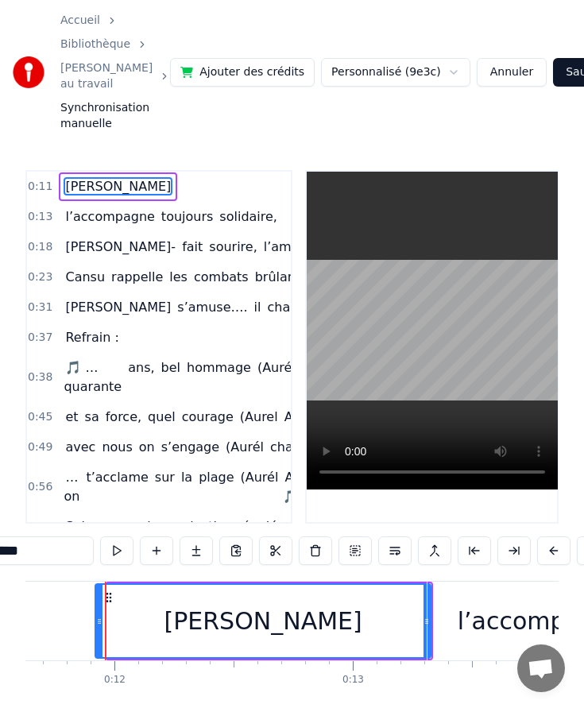
drag, startPoint x: 109, startPoint y: 623, endPoint x: 97, endPoint y: 621, distance: 12.0
click at [97, 621] on icon at bounding box center [99, 621] width 6 height 13
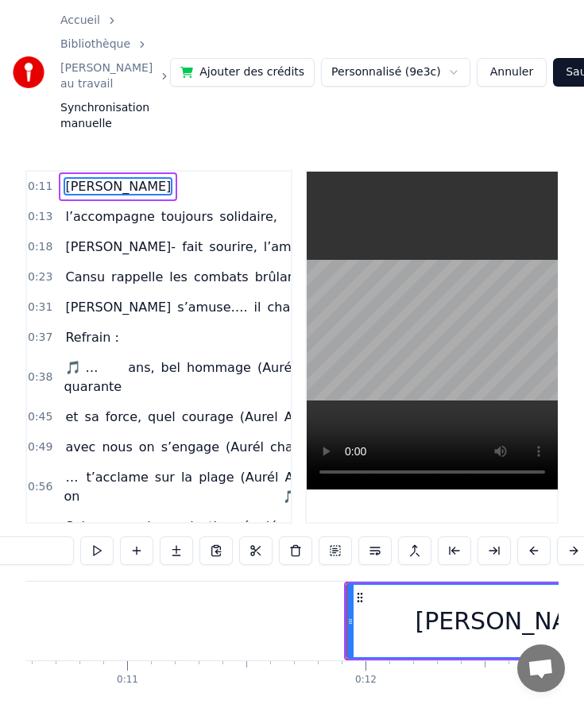
scroll to position [0, 2509]
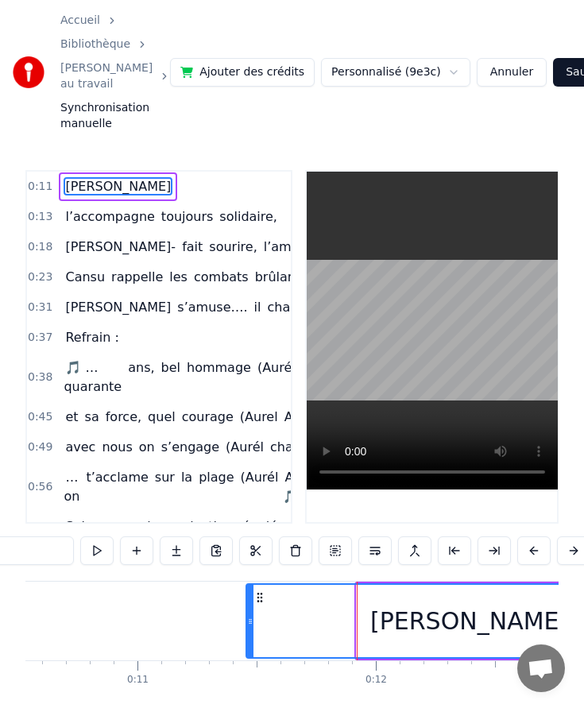
drag, startPoint x: 360, startPoint y: 619, endPoint x: 249, endPoint y: 618, distance: 110.4
click at [249, 618] on icon at bounding box center [250, 621] width 6 height 13
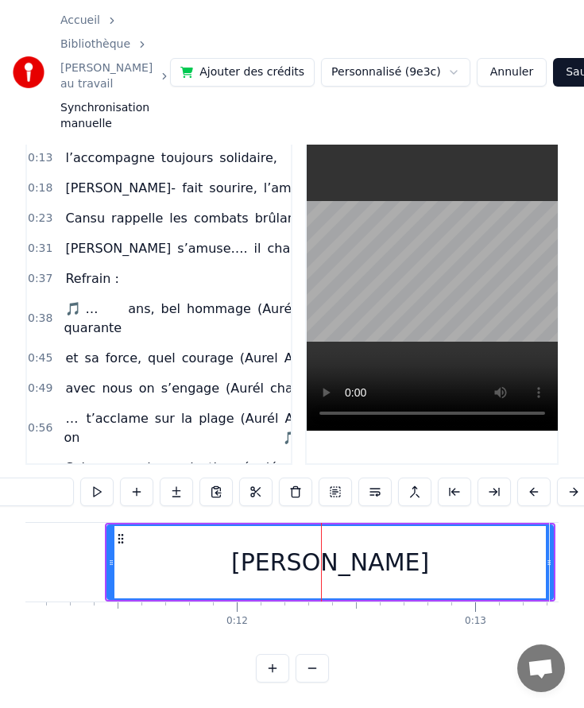
scroll to position [0, 2648]
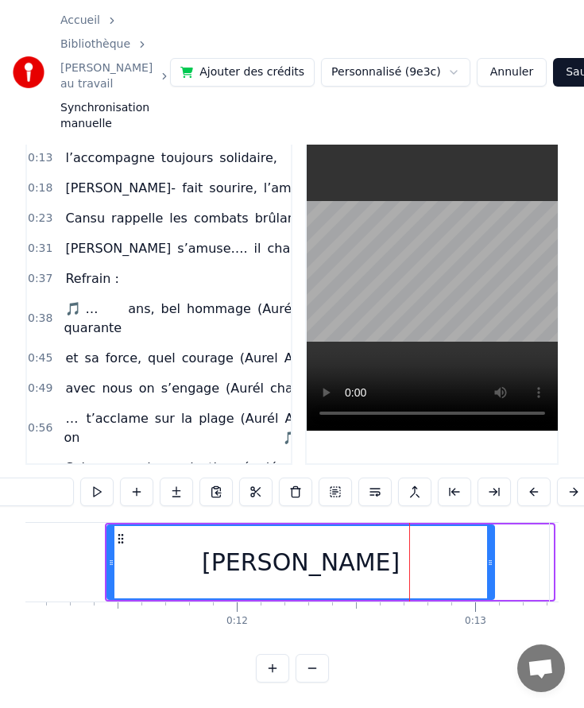
drag, startPoint x: 545, startPoint y: 562, endPoint x: 484, endPoint y: 558, distance: 61.3
click at [484, 558] on div "[PERSON_NAME]" at bounding box center [300, 562] width 385 height 72
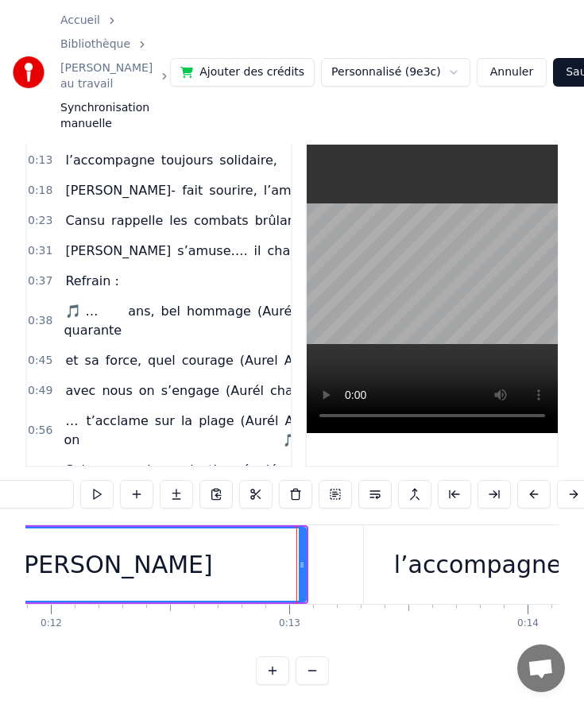
scroll to position [0, 2759]
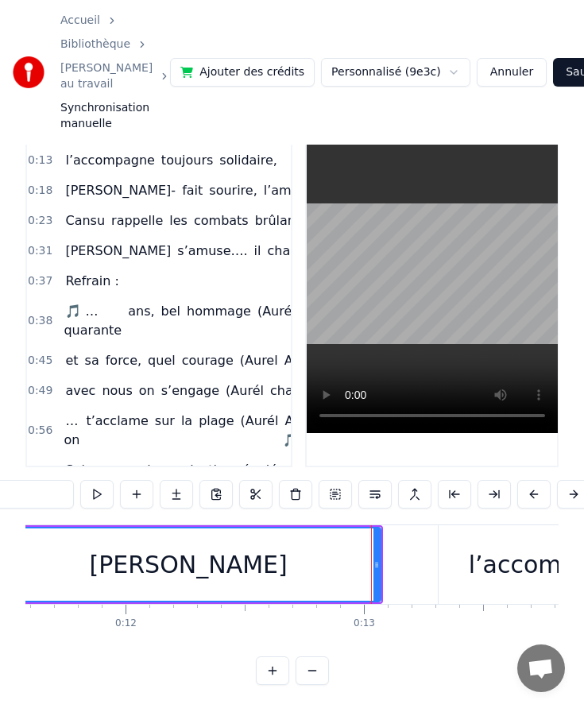
click at [266, 570] on div "[PERSON_NAME]" at bounding box center [188, 564] width 383 height 72
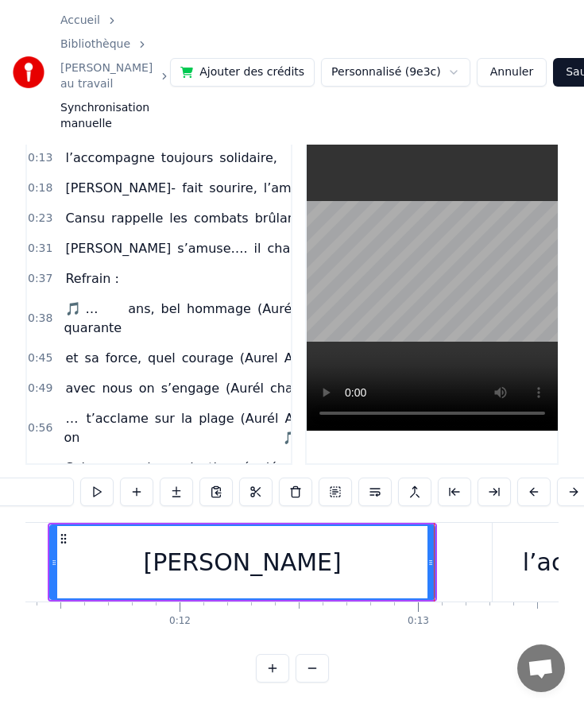
scroll to position [0, 2685]
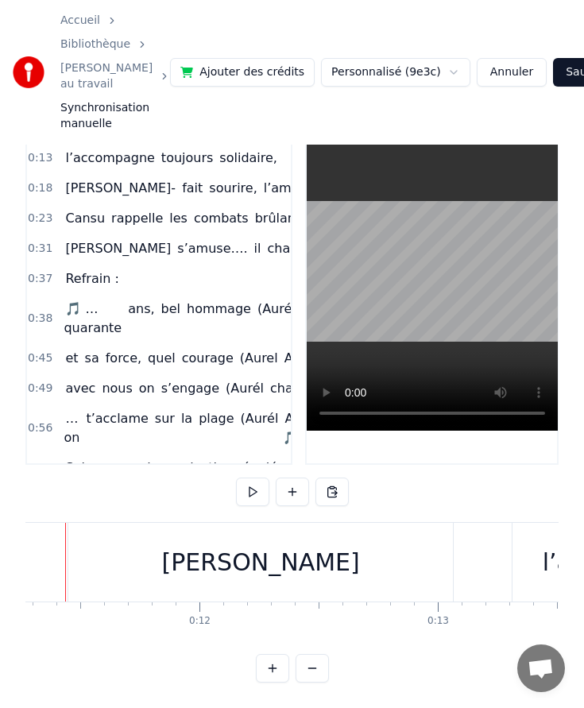
scroll to position [0, 2645]
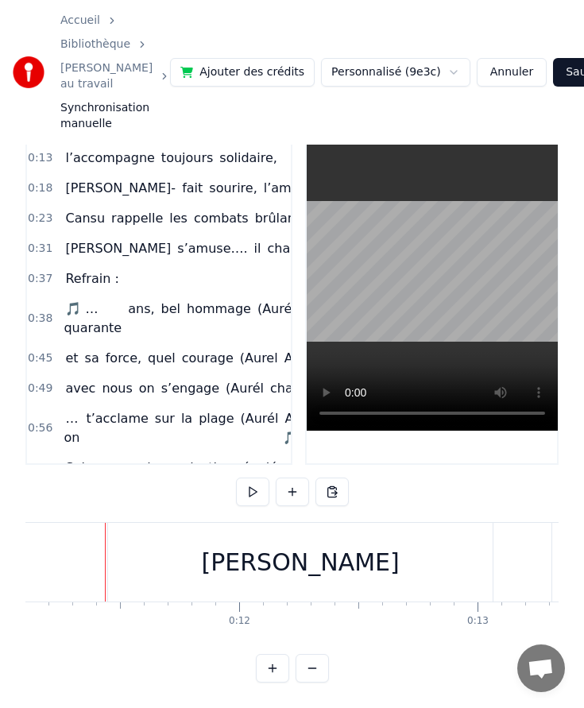
click at [161, 551] on div "[PERSON_NAME]" at bounding box center [300, 562] width 384 height 79
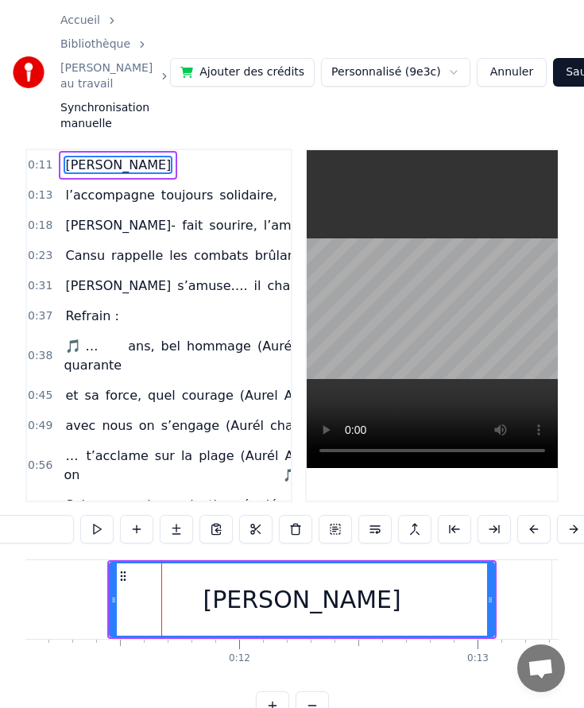
scroll to position [0, 0]
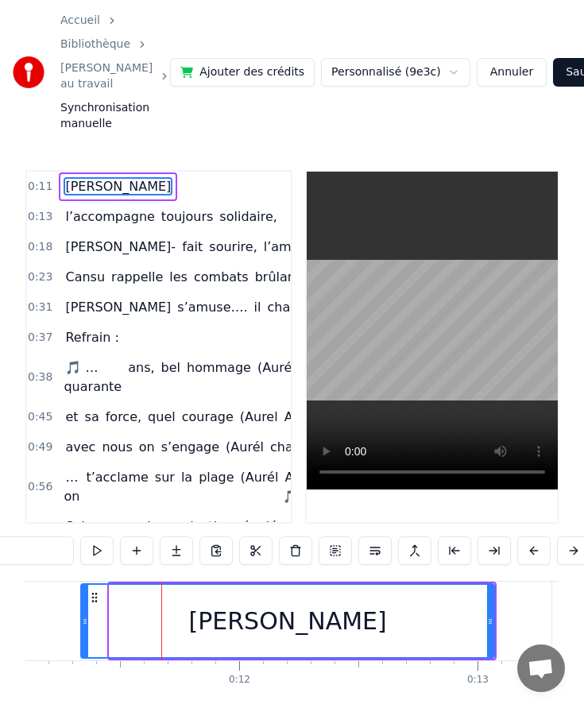
drag, startPoint x: 110, startPoint y: 620, endPoint x: 81, endPoint y: 619, distance: 28.6
click at [81, 619] on div "[PERSON_NAME]" at bounding box center [287, 620] width 415 height 75
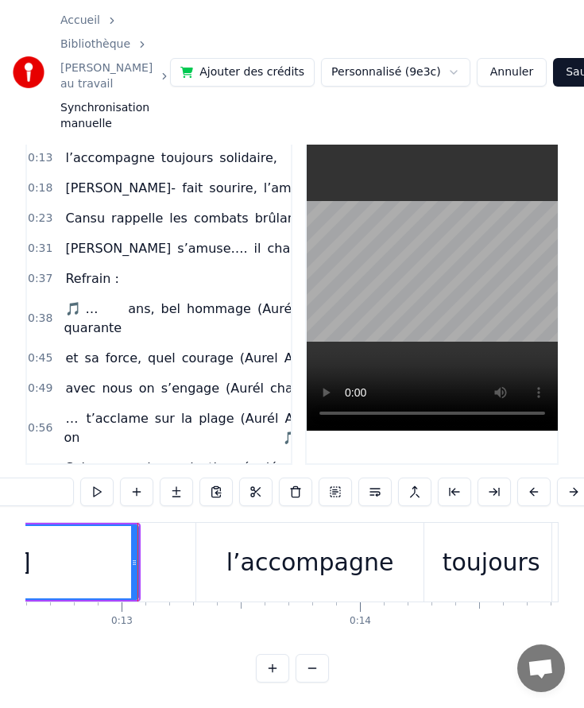
scroll to position [0, 3034]
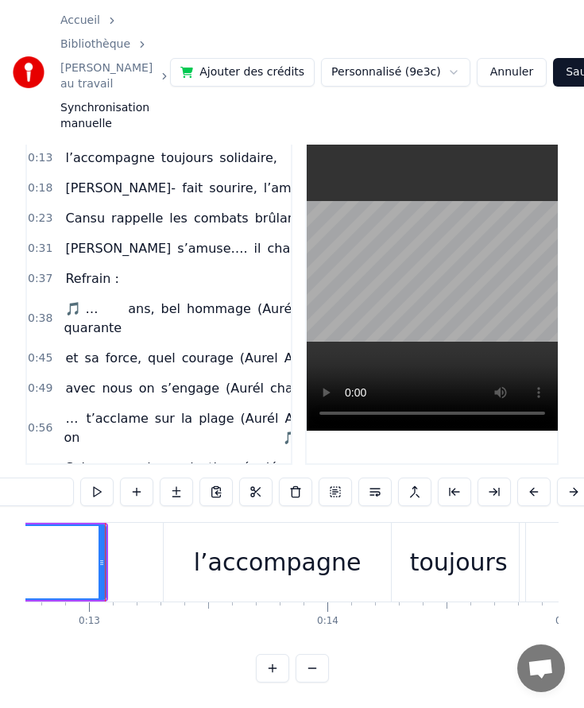
click at [183, 566] on div "l’accompagne" at bounding box center [277, 562] width 227 height 79
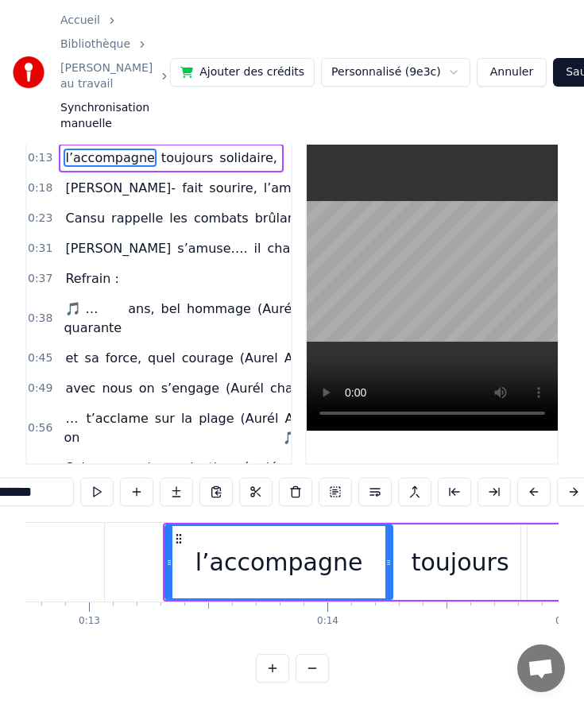
scroll to position [0, 0]
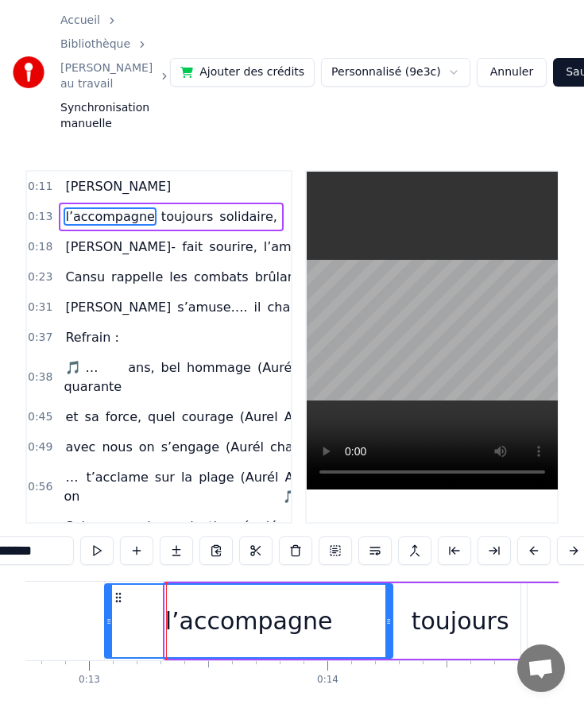
drag, startPoint x: 168, startPoint y: 623, endPoint x: 129, endPoint y: 609, distance: 41.5
click at [108, 615] on icon at bounding box center [109, 621] width 6 height 13
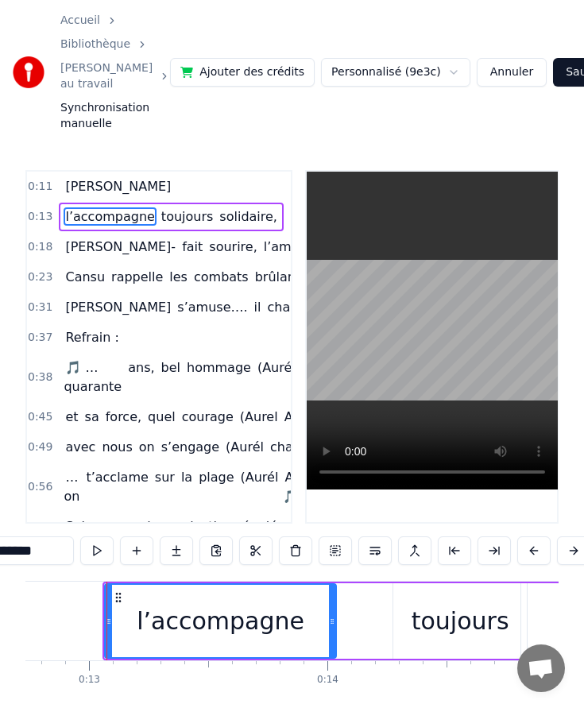
drag, startPoint x: 386, startPoint y: 622, endPoint x: 327, endPoint y: 623, distance: 58.8
click at [329, 623] on icon at bounding box center [332, 621] width 6 height 13
click at [419, 617] on div "toujours" at bounding box center [460, 621] width 98 height 36
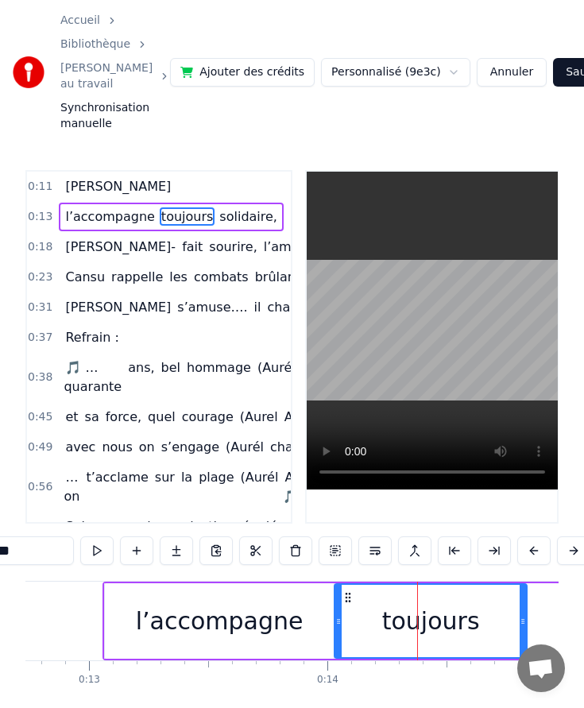
drag, startPoint x: 397, startPoint y: 624, endPoint x: 338, endPoint y: 624, distance: 58.8
click at [338, 624] on icon at bounding box center [338, 621] width 6 height 13
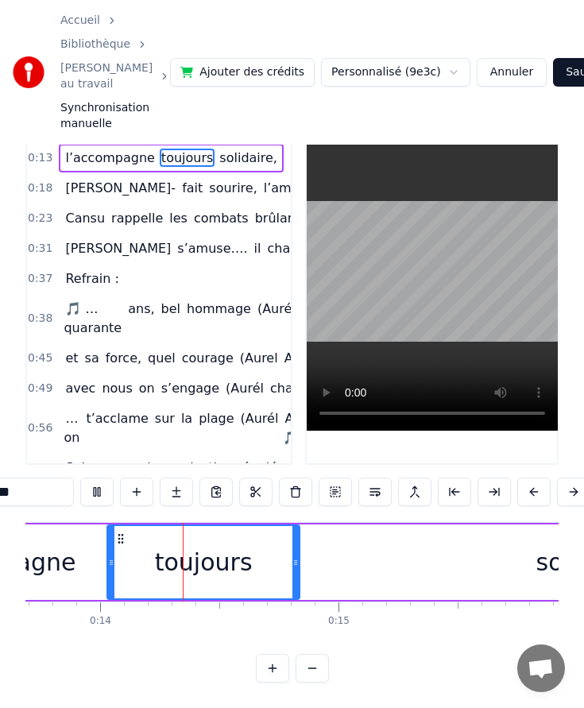
click at [375, 546] on div "solidaire," at bounding box center [590, 561] width 592 height 75
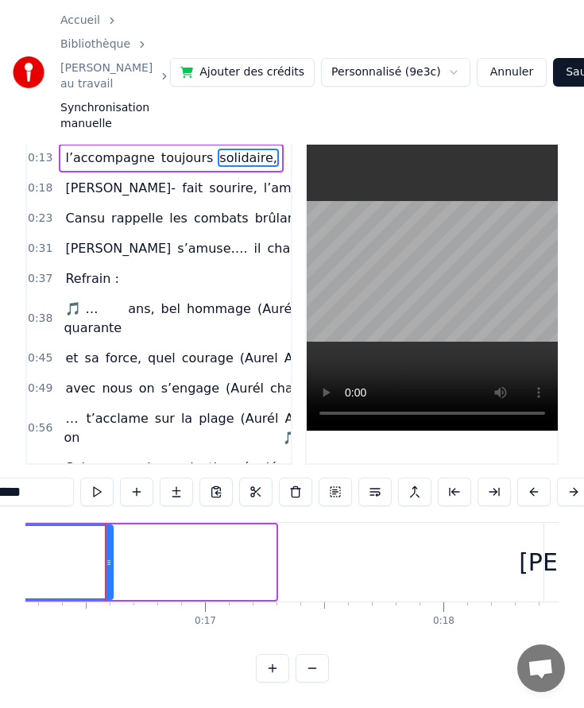
drag, startPoint x: 271, startPoint y: 561, endPoint x: 108, endPoint y: 554, distance: 162.9
click at [108, 554] on div at bounding box center [109, 562] width 6 height 72
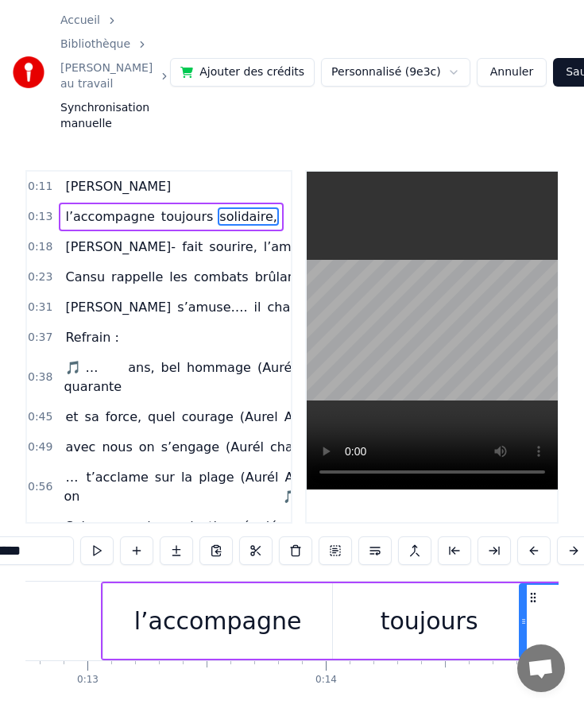
click at [214, 635] on div "l’accompagne" at bounding box center [218, 621] width 168 height 36
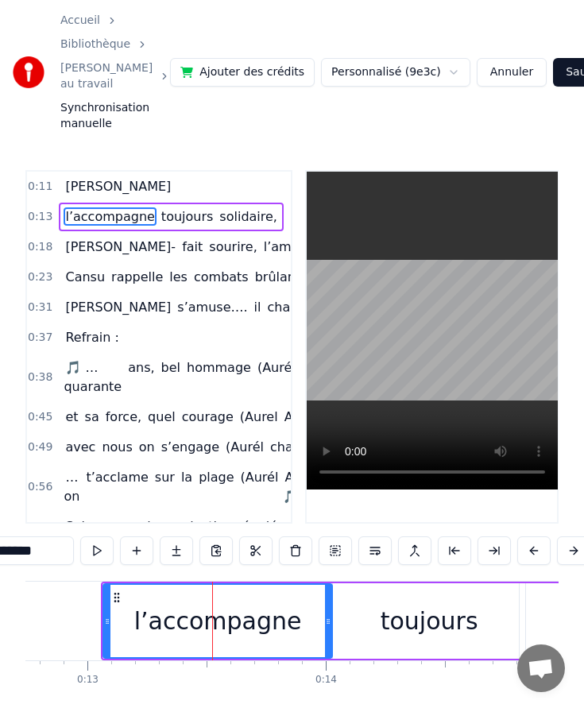
click at [369, 619] on div "toujours" at bounding box center [429, 620] width 192 height 75
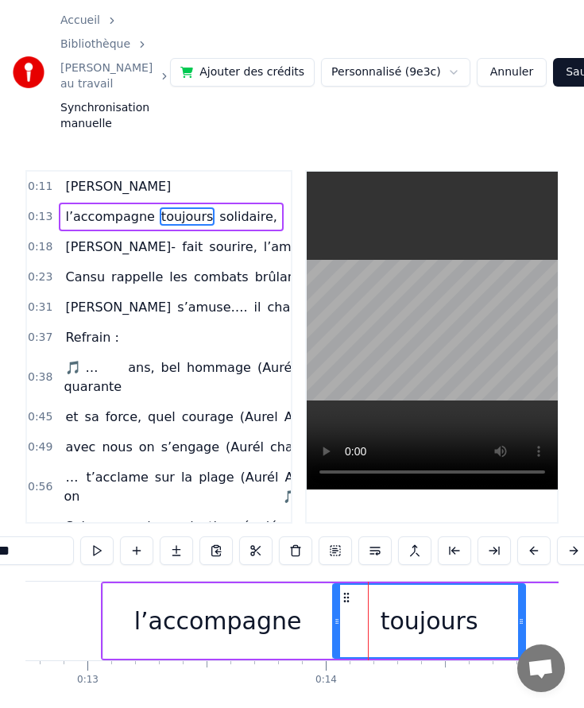
click at [321, 621] on div "l’accompagne" at bounding box center [217, 620] width 229 height 75
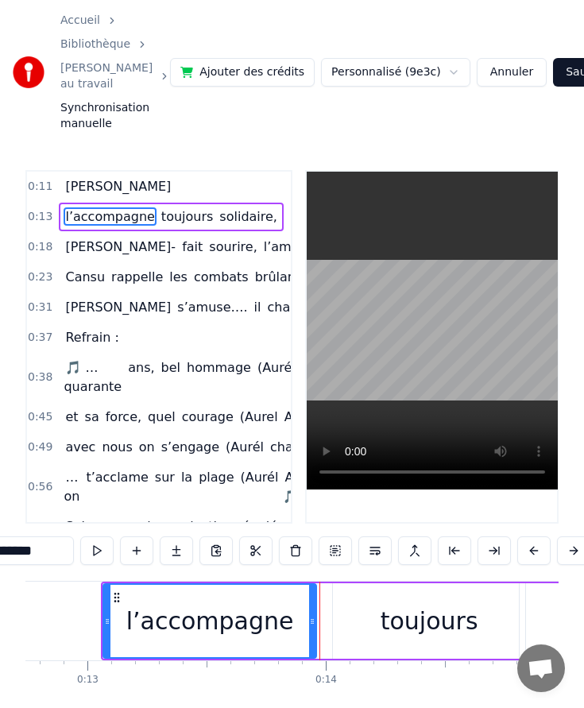
drag, startPoint x: 326, startPoint y: 621, endPoint x: 311, endPoint y: 621, distance: 15.9
click at [311, 621] on icon at bounding box center [312, 621] width 6 height 13
click at [353, 621] on div "toujours" at bounding box center [429, 620] width 192 height 75
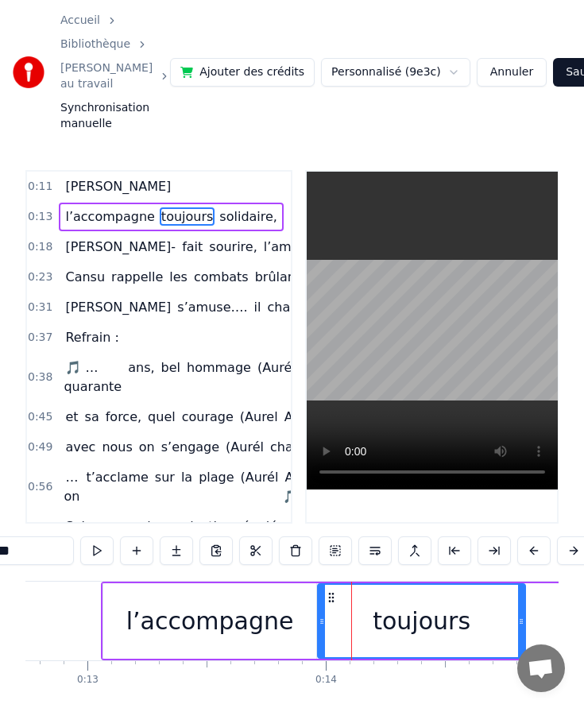
drag, startPoint x: 335, startPoint y: 619, endPoint x: 321, endPoint y: 620, distance: 14.3
click at [322, 620] on icon at bounding box center [321, 621] width 6 height 13
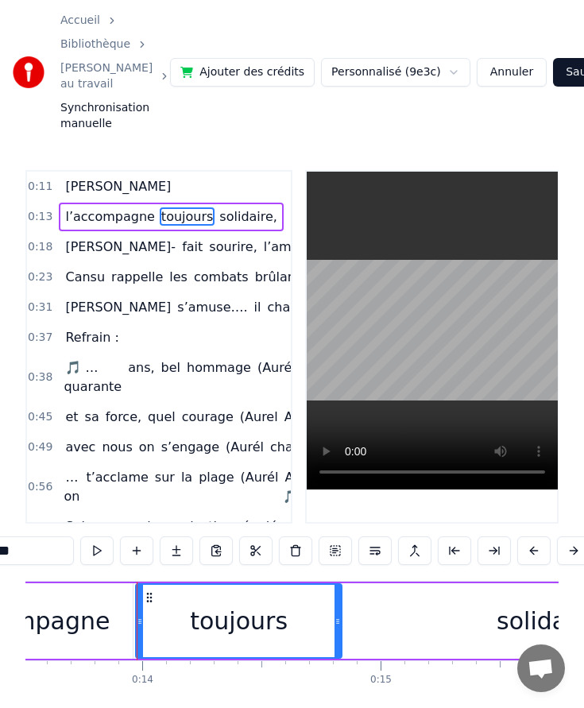
click at [436, 610] on div "solidaire," at bounding box center [550, 620] width 429 height 75
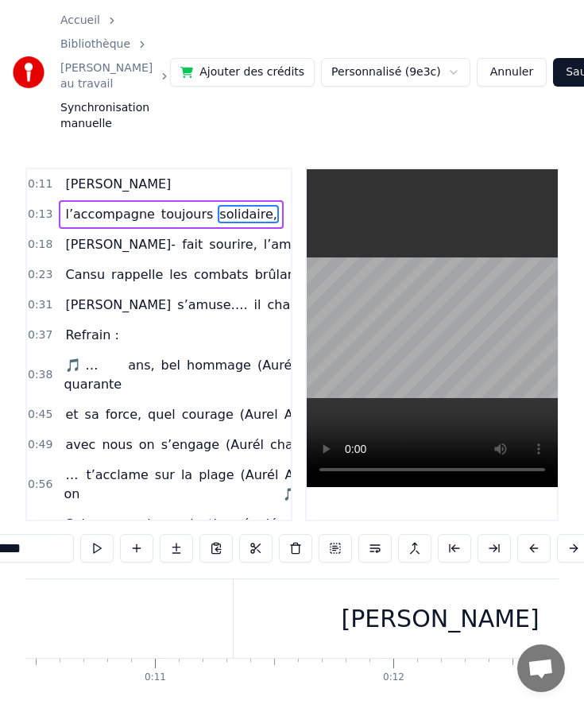
click at [322, 611] on div "[PERSON_NAME]" at bounding box center [439, 618] width 413 height 79
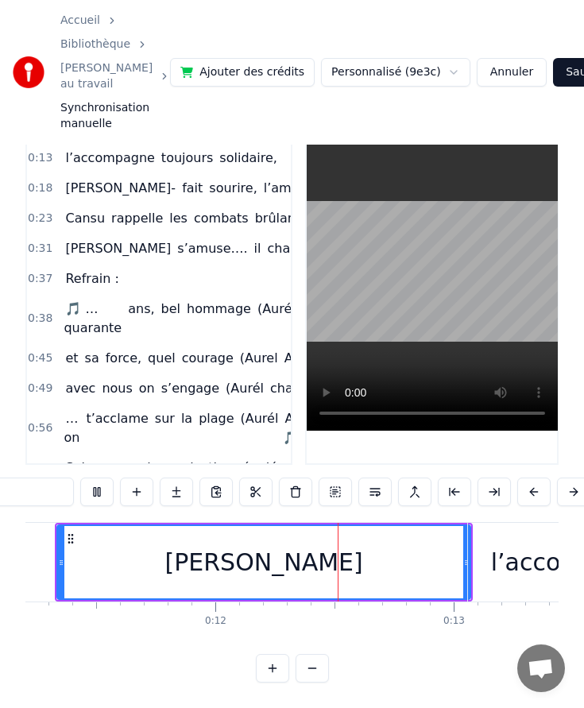
click at [511, 545] on div "l’accompagne" at bounding box center [575, 562] width 168 height 36
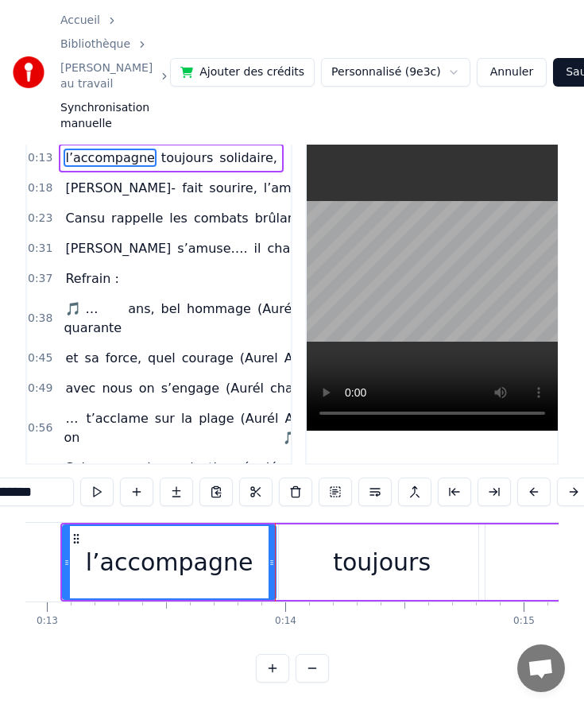
click at [387, 565] on div "toujours" at bounding box center [382, 562] width 98 height 36
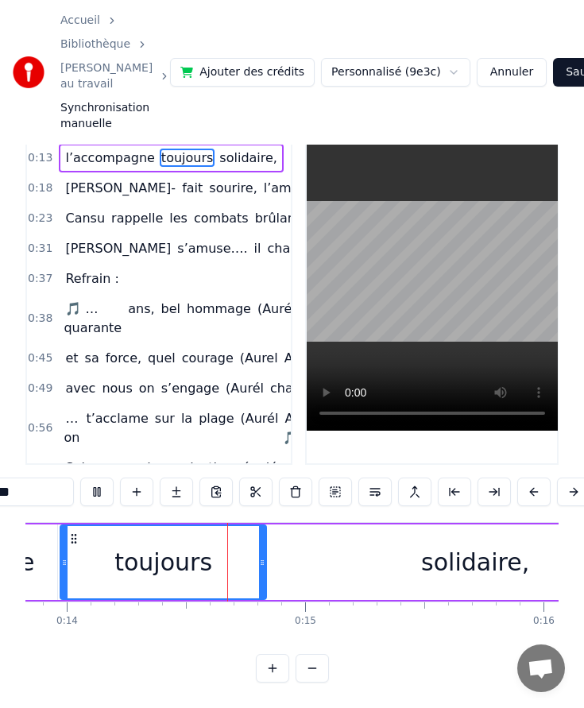
click at [387, 565] on div "solidaire," at bounding box center [474, 561] width 429 height 75
type input "**********"
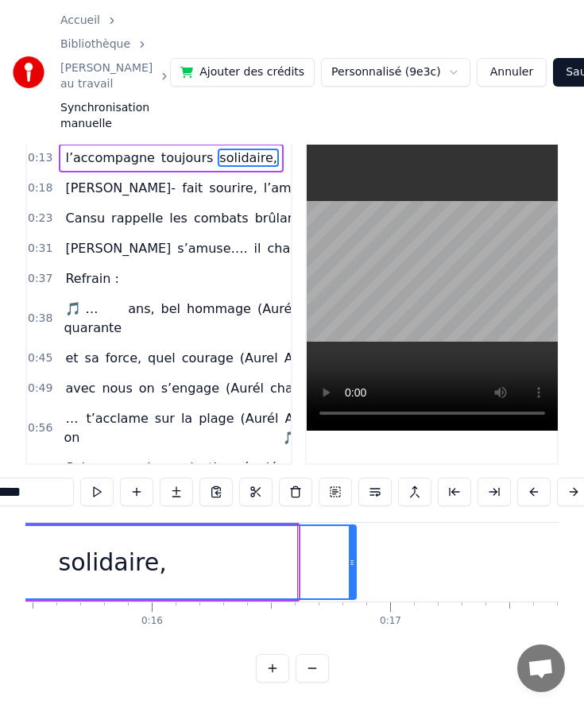
drag, startPoint x: 294, startPoint y: 558, endPoint x: 352, endPoint y: 556, distance: 58.0
click at [352, 556] on icon at bounding box center [352, 562] width 6 height 13
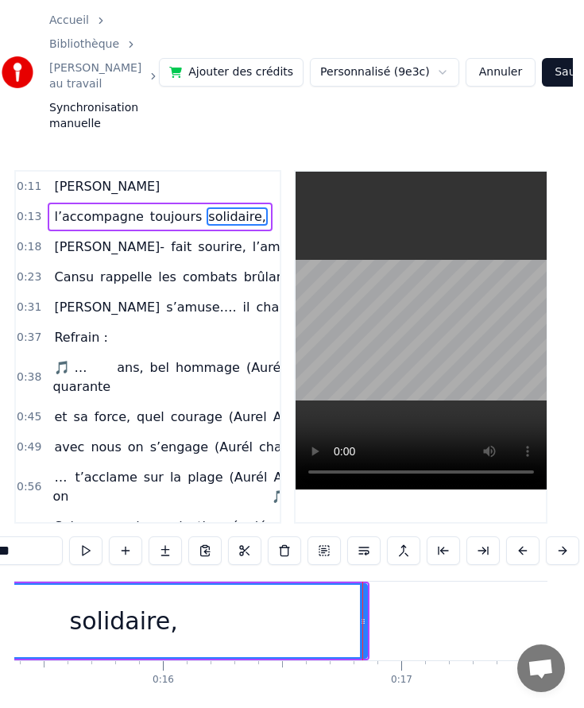
scroll to position [0, 3661]
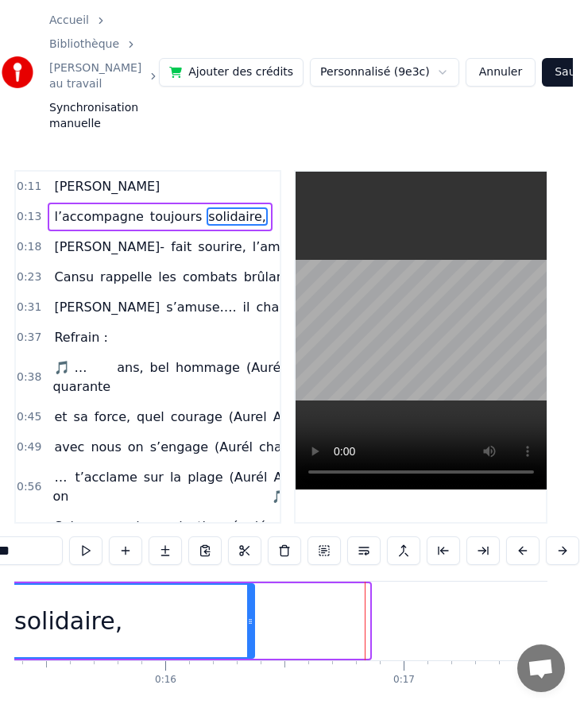
drag, startPoint x: 365, startPoint y: 619, endPoint x: 250, endPoint y: 623, distance: 115.2
click at [250, 623] on icon at bounding box center [250, 621] width 6 height 13
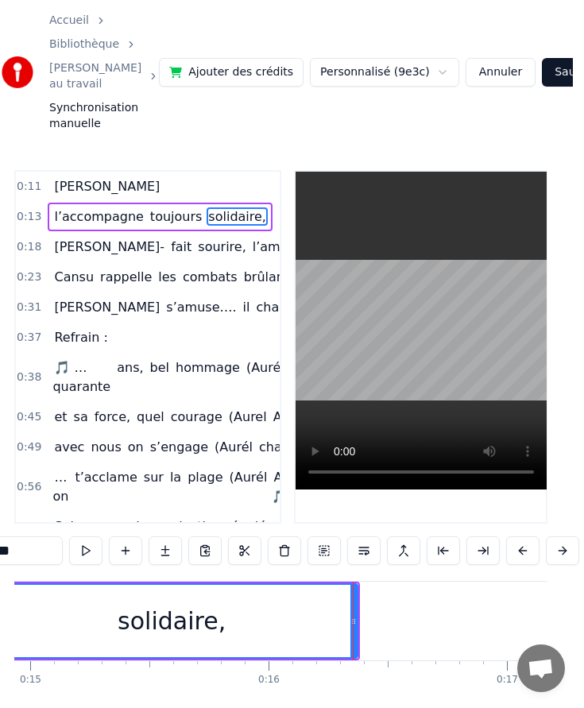
click at [206, 639] on div "solidaire," at bounding box center [171, 621] width 370 height 72
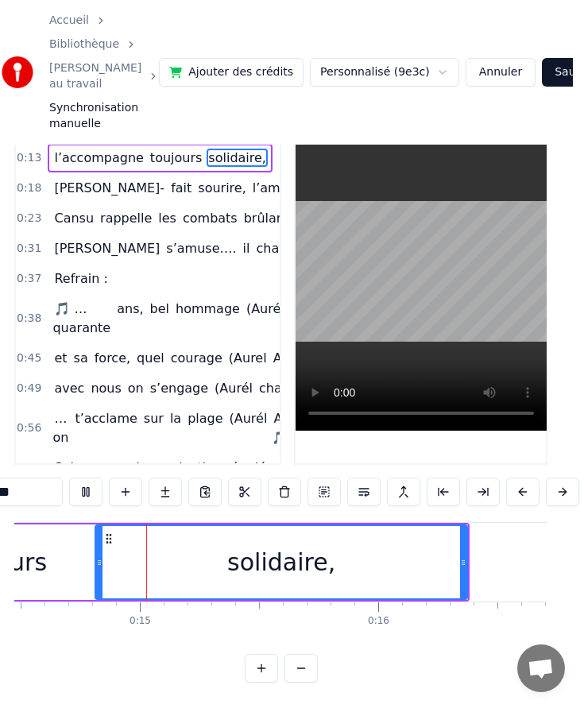
scroll to position [0, 3448]
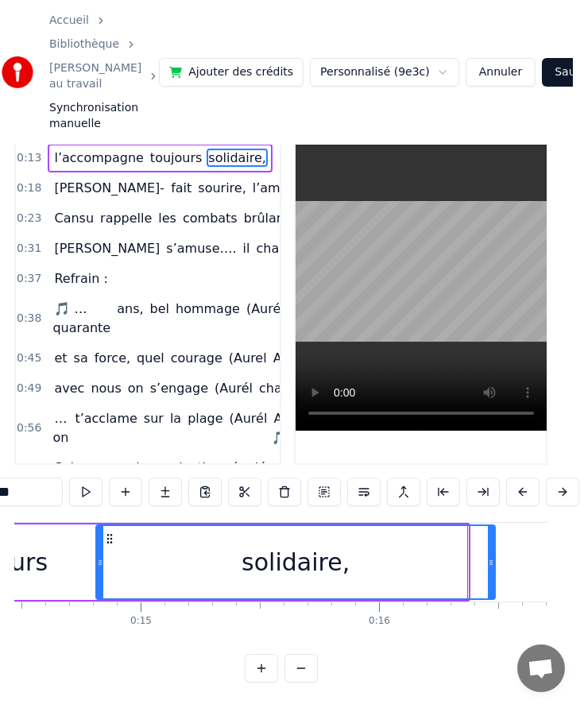
drag, startPoint x: 463, startPoint y: 561, endPoint x: 490, endPoint y: 561, distance: 27.0
click at [490, 561] on icon at bounding box center [491, 562] width 6 height 13
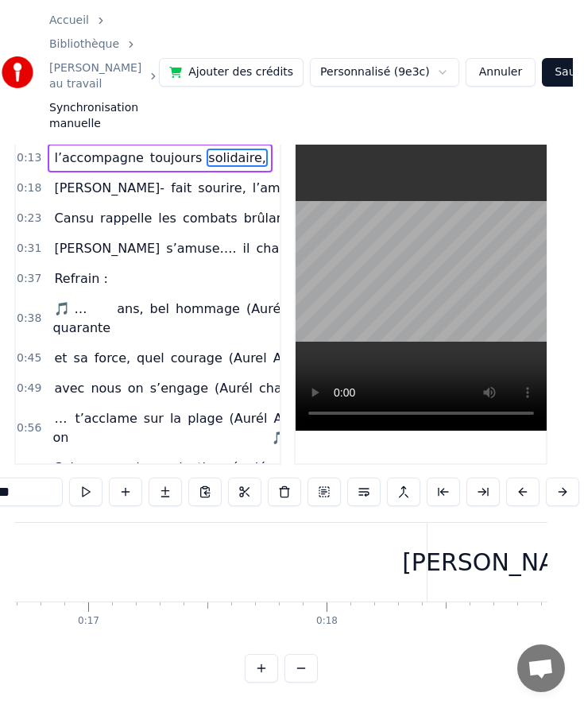
scroll to position [0, 3987]
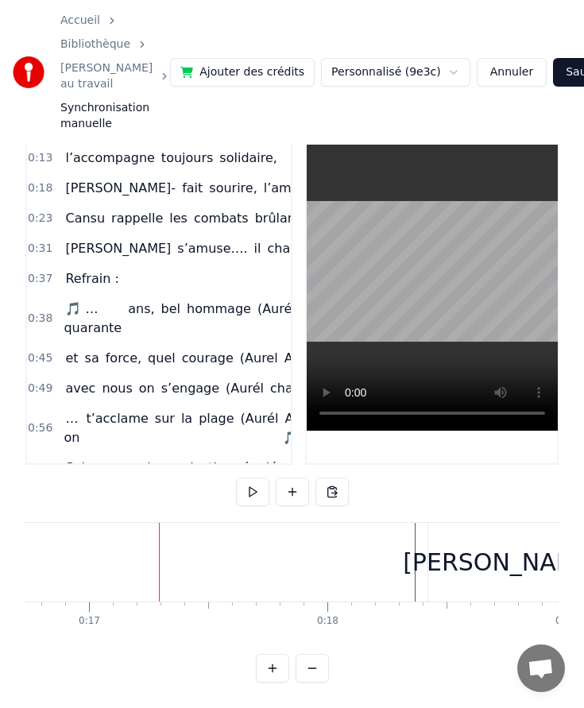
click at [434, 564] on div "[PERSON_NAME]-" at bounding box center [506, 562] width 156 height 79
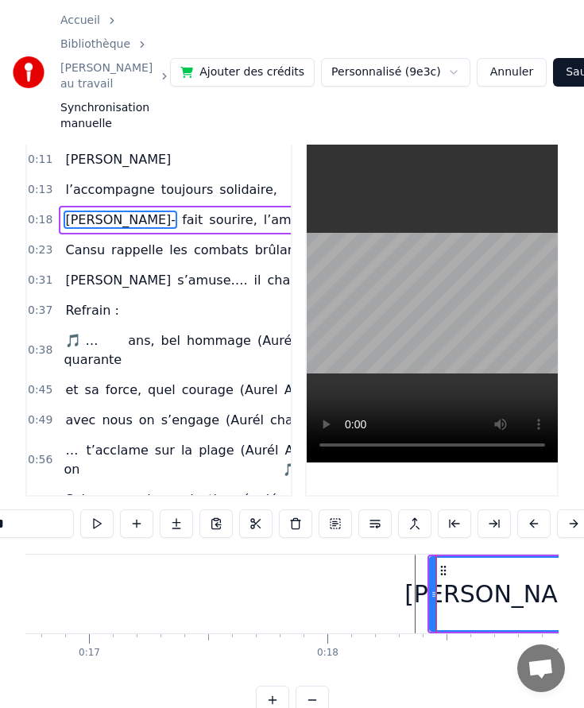
scroll to position [0, 3980]
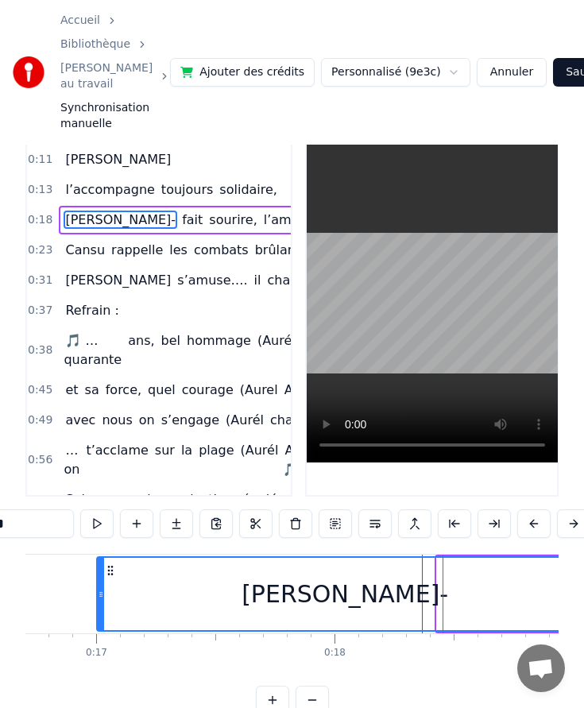
drag, startPoint x: 438, startPoint y: 600, endPoint x: 98, endPoint y: 598, distance: 339.9
click at [98, 598] on div at bounding box center [101, 594] width 6 height 72
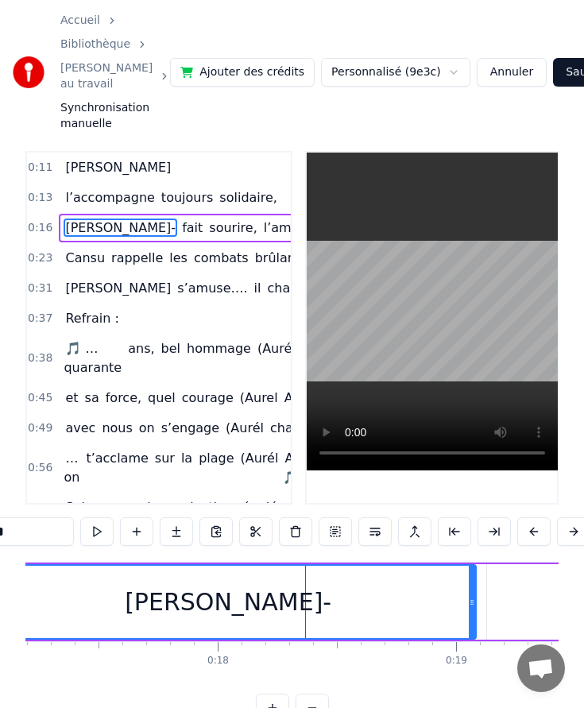
scroll to position [0, 4110]
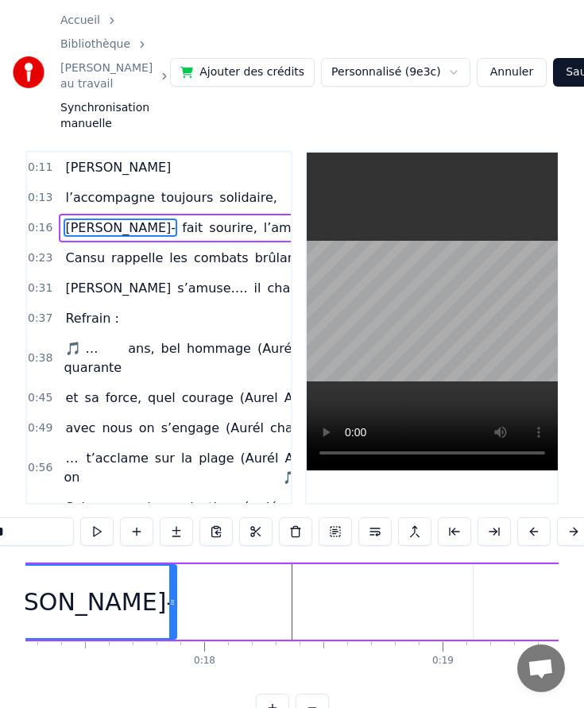
drag, startPoint x: 458, startPoint y: 604, endPoint x: 172, endPoint y: 604, distance: 286.7
click at [173, 604] on circle at bounding box center [173, 604] width 1 height 1
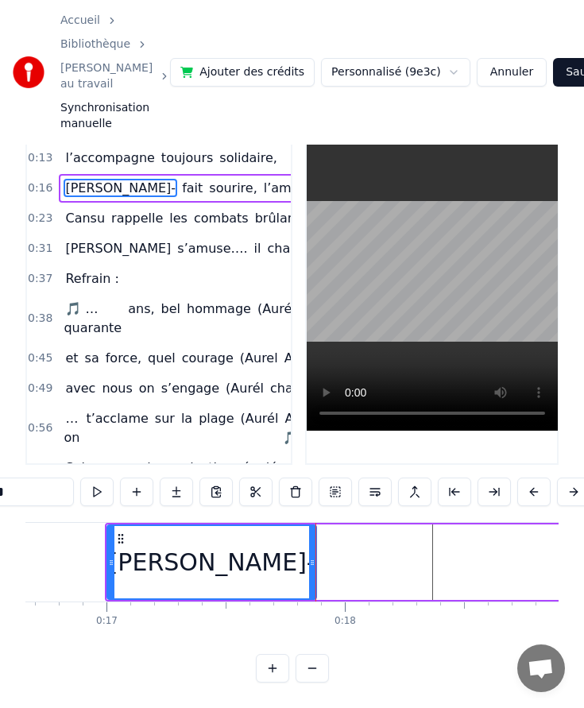
scroll to position [0, 3969]
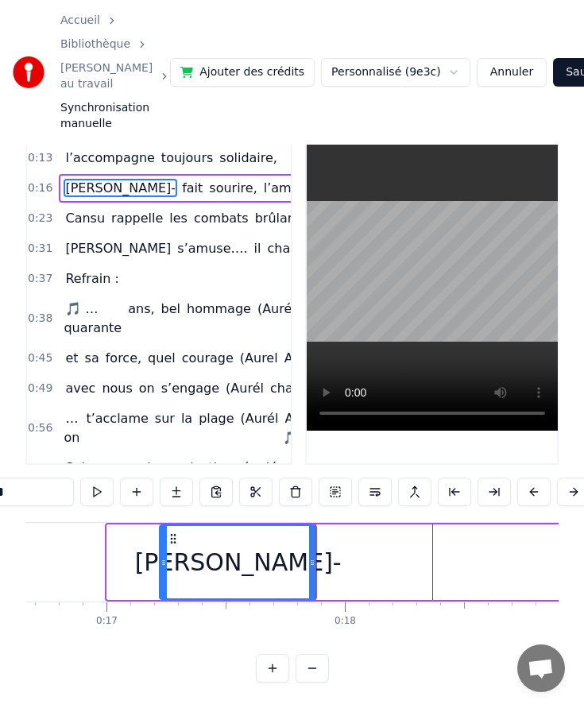
drag, startPoint x: 108, startPoint y: 560, endPoint x: 164, endPoint y: 561, distance: 56.4
click at [164, 561] on icon at bounding box center [163, 562] width 6 height 13
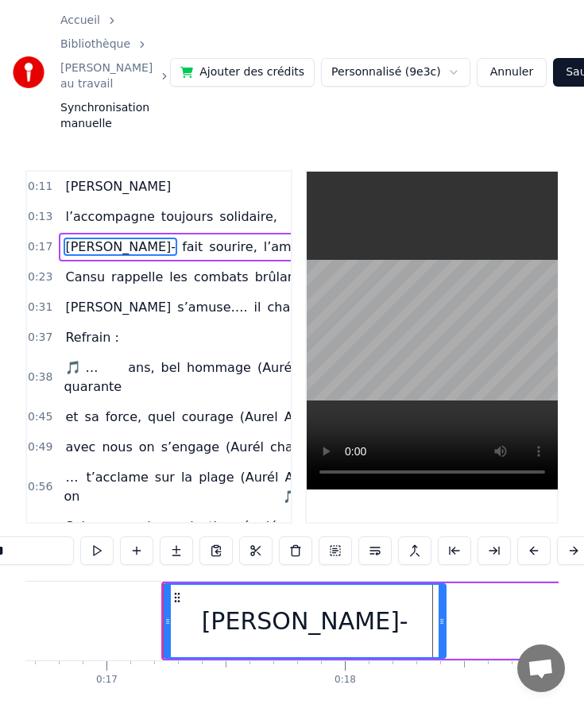
drag, startPoint x: 312, startPoint y: 619, endPoint x: 442, endPoint y: 619, distance: 129.5
click at [442, 619] on icon at bounding box center [441, 621] width 6 height 13
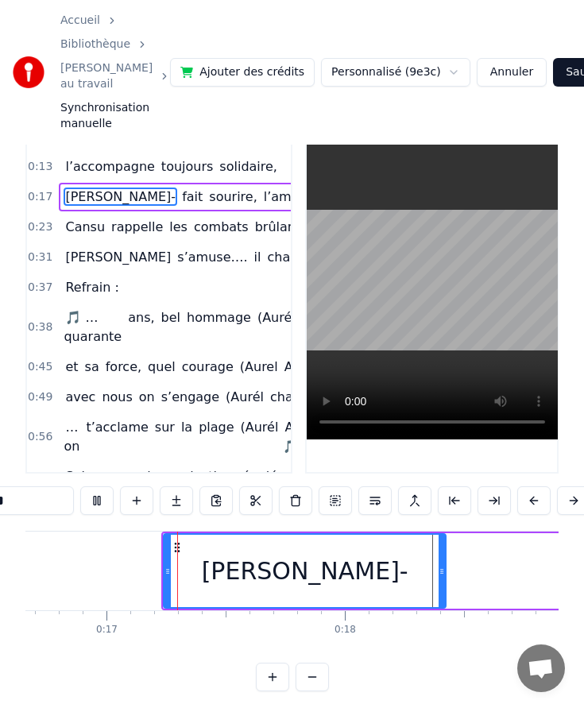
scroll to position [59, 0]
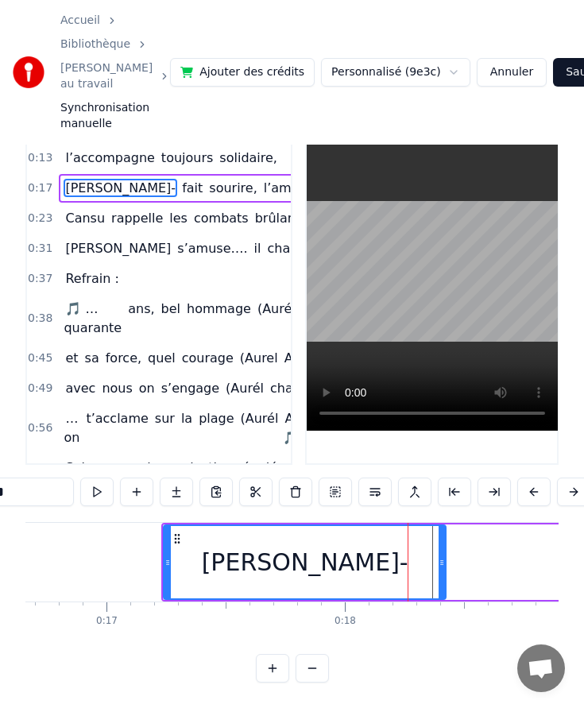
click at [171, 560] on div "[PERSON_NAME]-" at bounding box center [304, 562] width 280 height 72
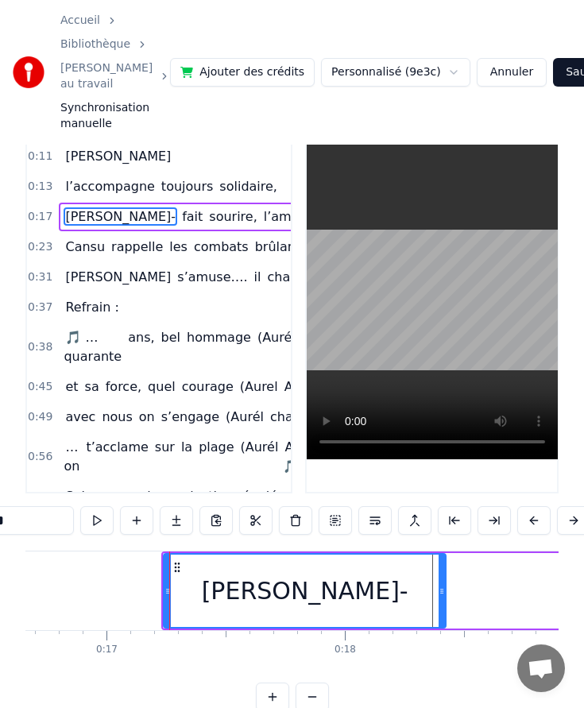
scroll to position [0, 0]
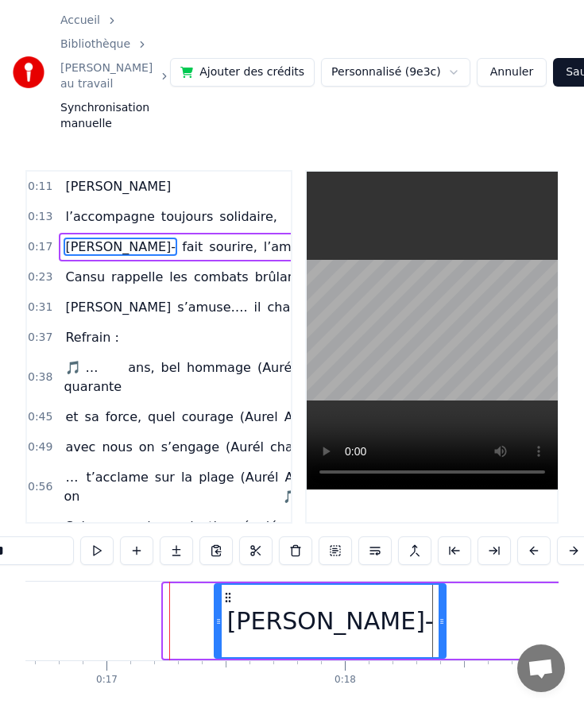
drag, startPoint x: 165, startPoint y: 616, endPoint x: 218, endPoint y: 619, distance: 52.5
click at [218, 619] on icon at bounding box center [218, 621] width 6 height 13
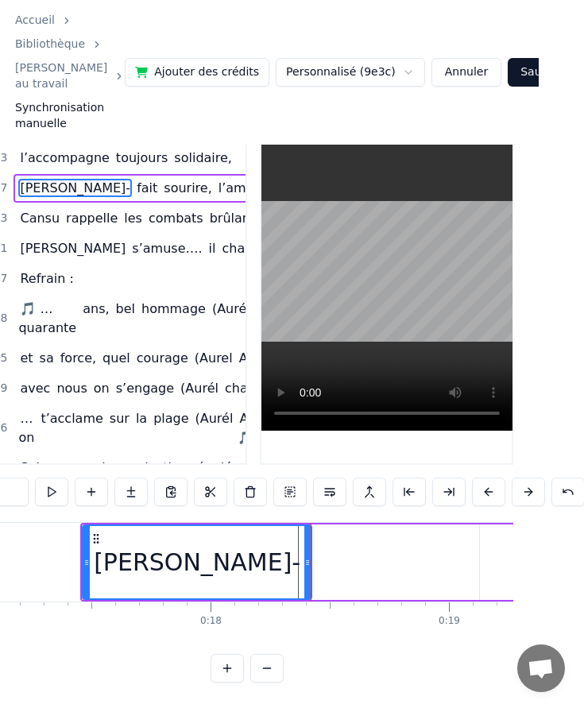
scroll to position [0, 3997]
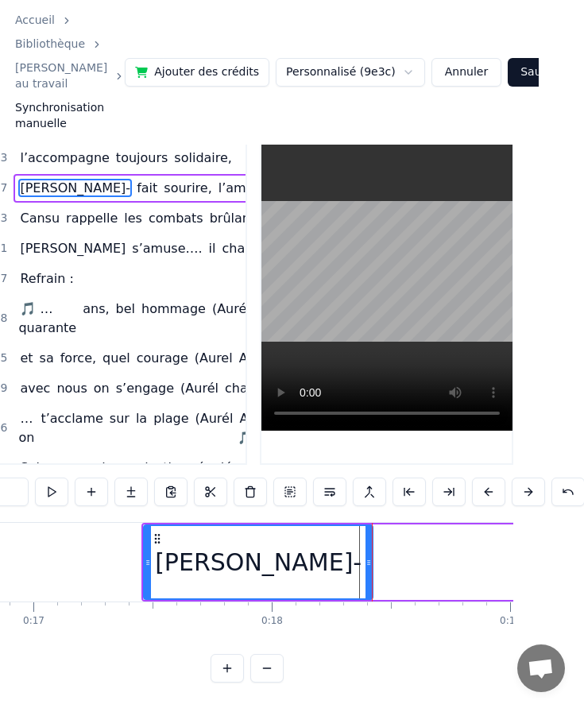
click at [204, 560] on div "[PERSON_NAME]-" at bounding box center [258, 562] width 227 height 72
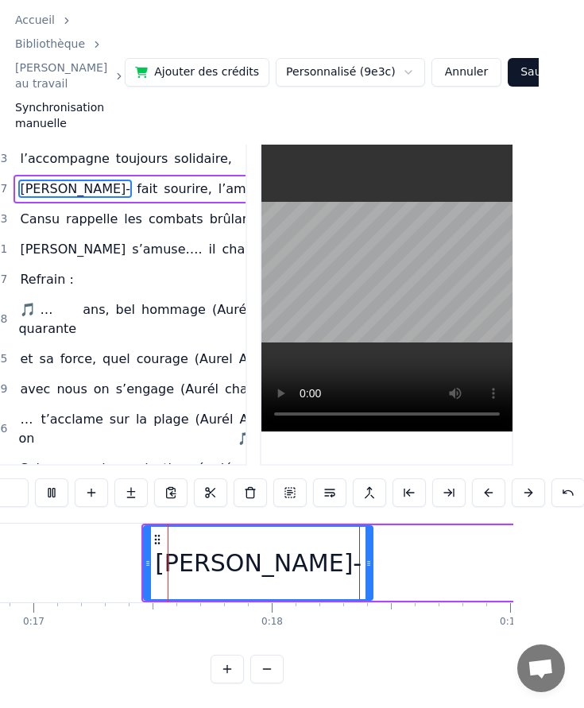
scroll to position [59, 45]
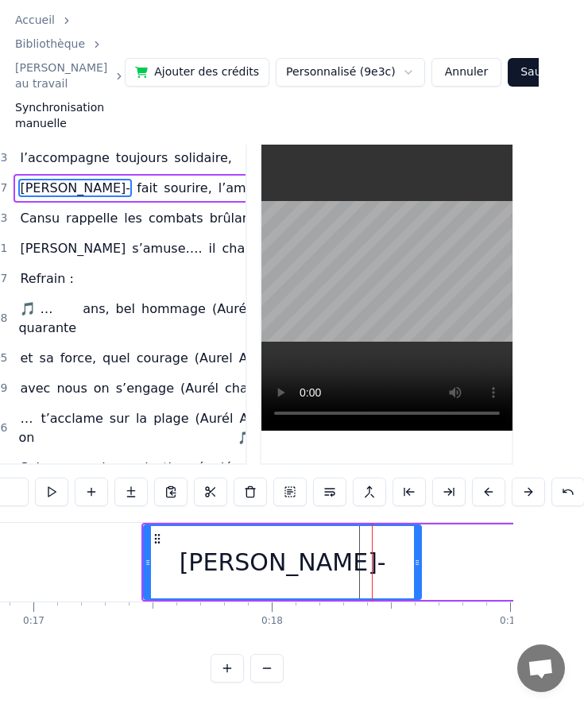
drag, startPoint x: 366, startPoint y: 560, endPoint x: 415, endPoint y: 558, distance: 48.5
click at [415, 558] on icon at bounding box center [417, 562] width 6 height 13
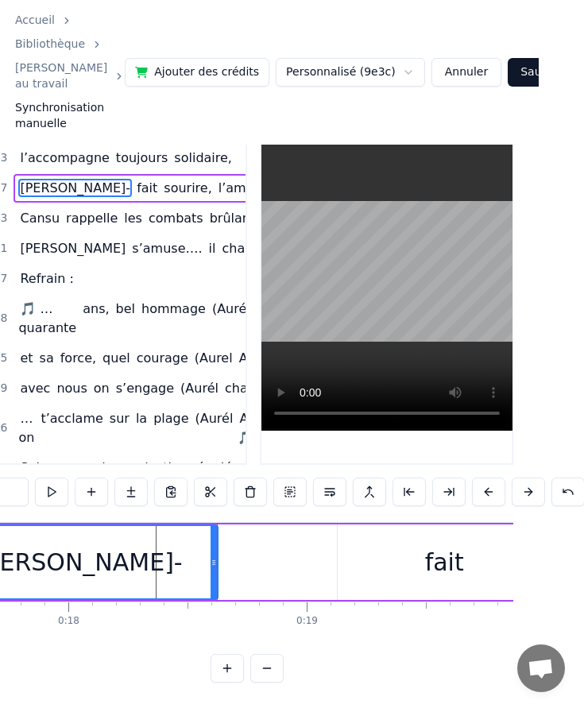
scroll to position [0, 4174]
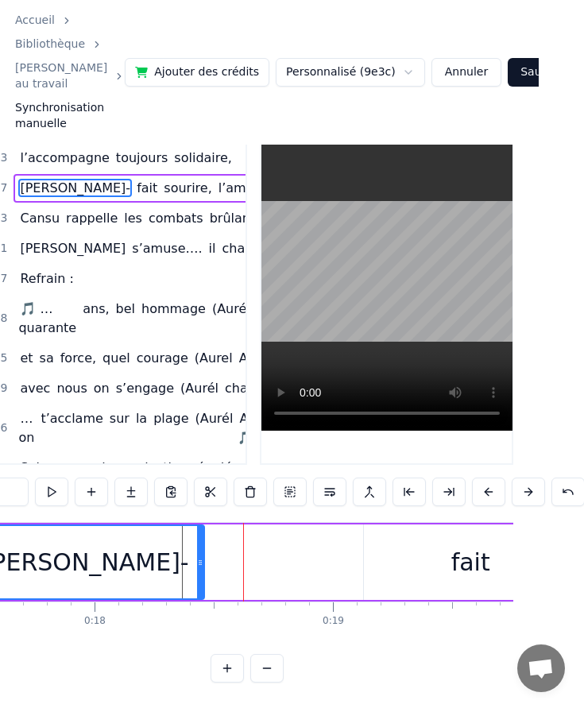
drag, startPoint x: 239, startPoint y: 563, endPoint x: 199, endPoint y: 563, distance: 39.7
click at [199, 564] on circle at bounding box center [199, 564] width 1 height 1
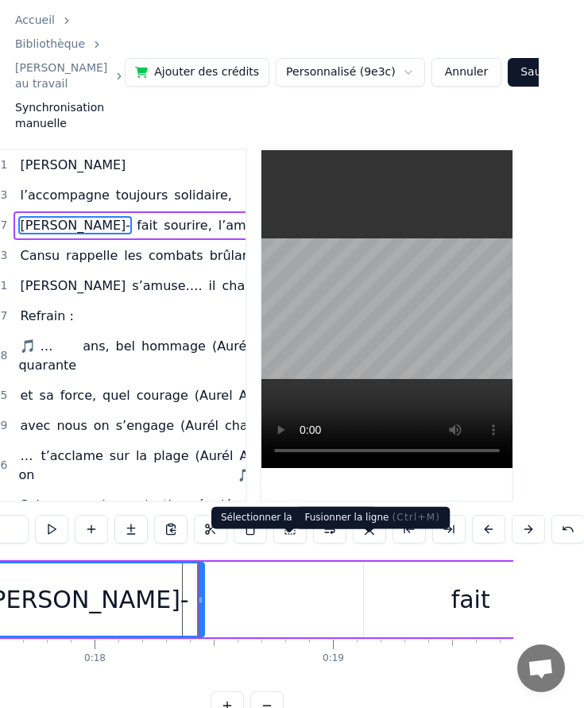
scroll to position [0, 45]
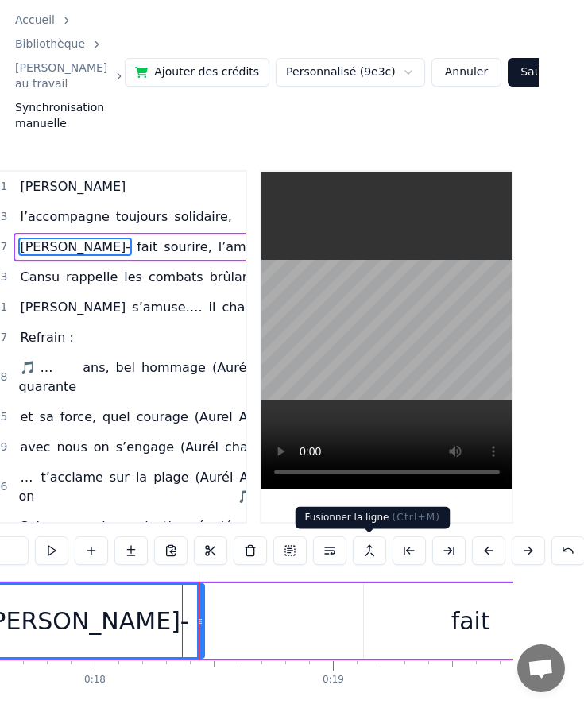
click at [393, 595] on div "fait" at bounding box center [470, 620] width 213 height 75
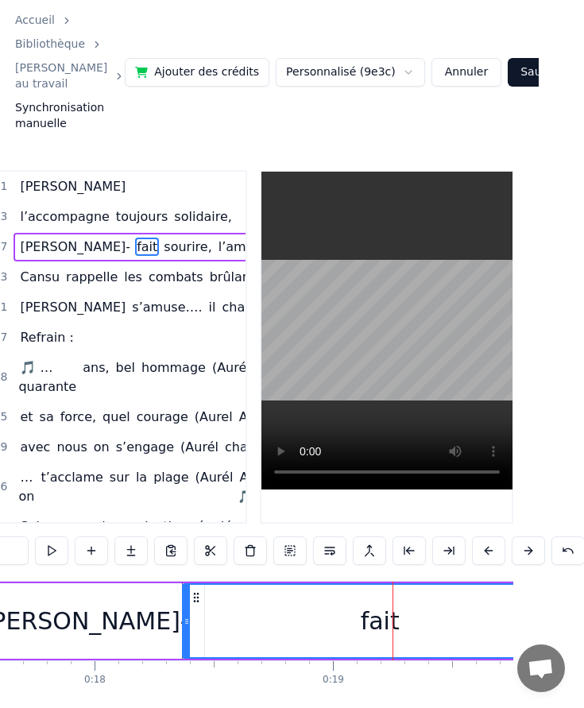
drag, startPoint x: 368, startPoint y: 620, endPoint x: 187, endPoint y: 620, distance: 181.1
click at [187, 620] on icon at bounding box center [186, 621] width 6 height 13
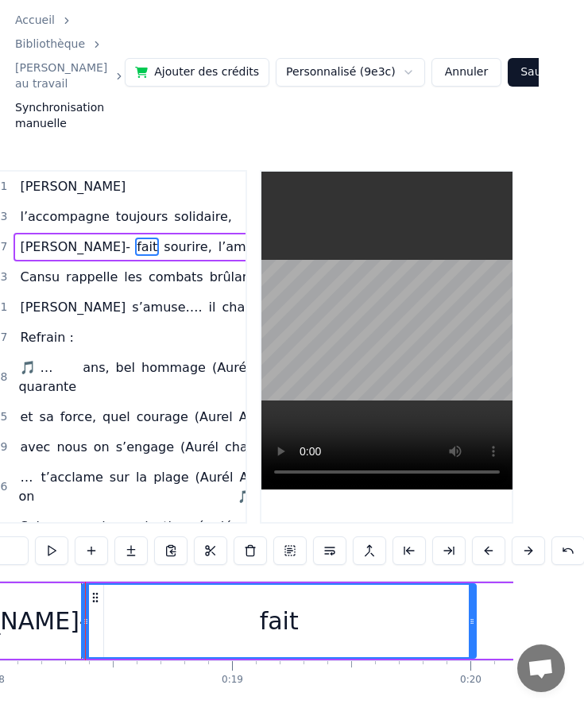
scroll to position [0, 4336]
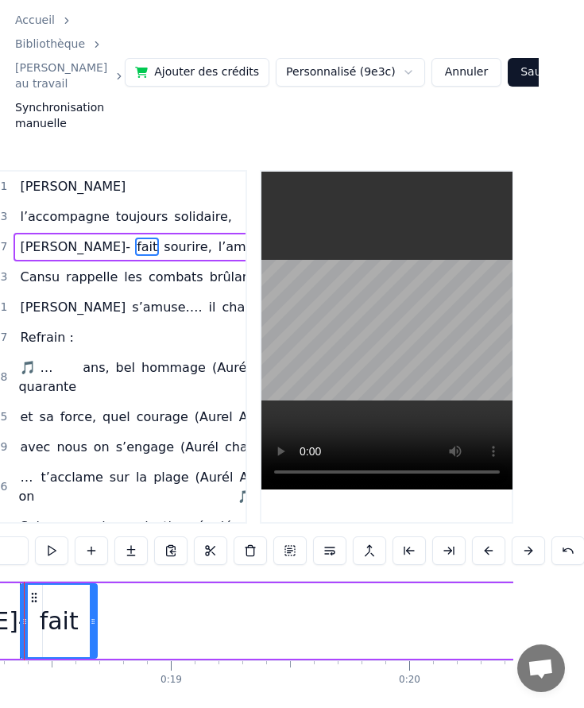
drag, startPoint x: 410, startPoint y: 624, endPoint x: 92, endPoint y: 628, distance: 317.7
click at [92, 628] on div at bounding box center [93, 621] width 6 height 72
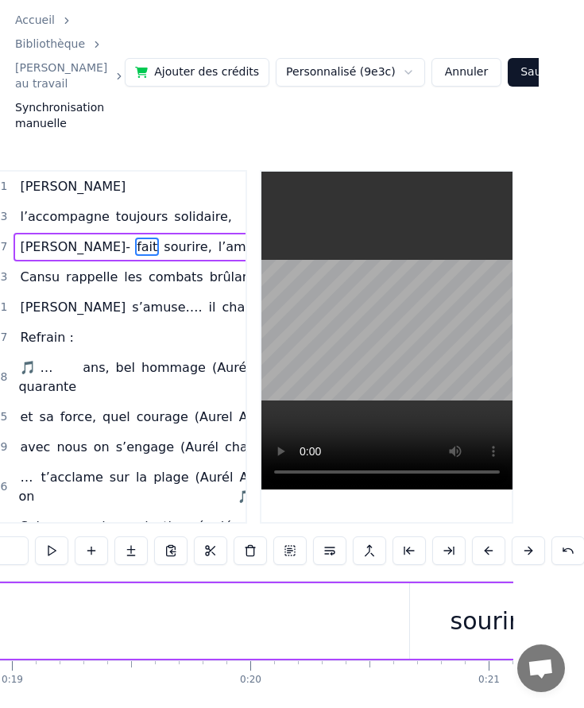
scroll to position [0, 4590]
click at [381, 612] on div "sourire," at bounding box center [400, 621] width 90 height 36
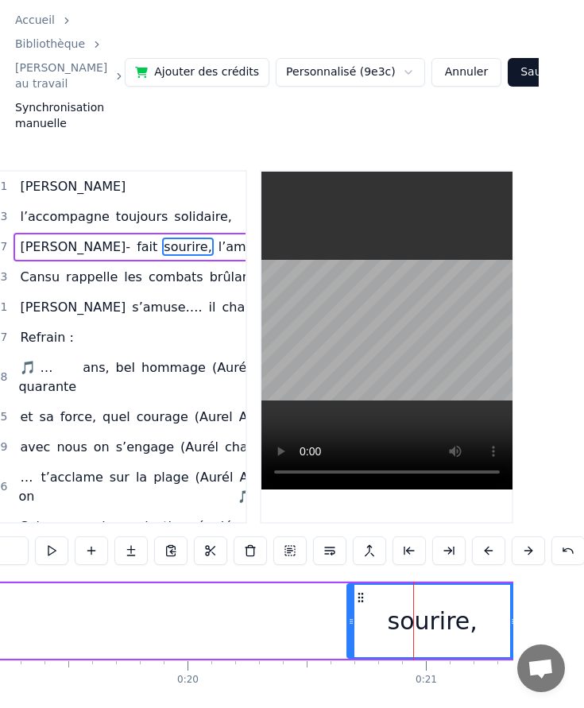
scroll to position [0, 4538]
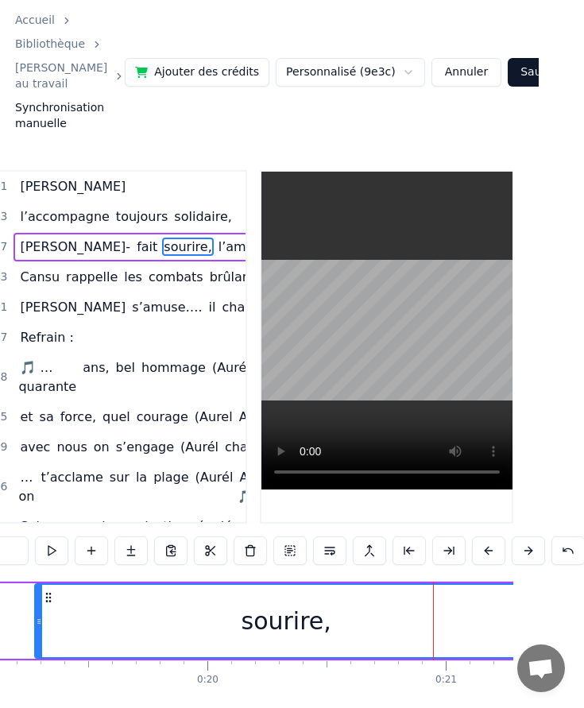
drag, startPoint x: 369, startPoint y: 619, endPoint x: 37, endPoint y: 631, distance: 333.0
click at [37, 630] on div at bounding box center [39, 621] width 6 height 72
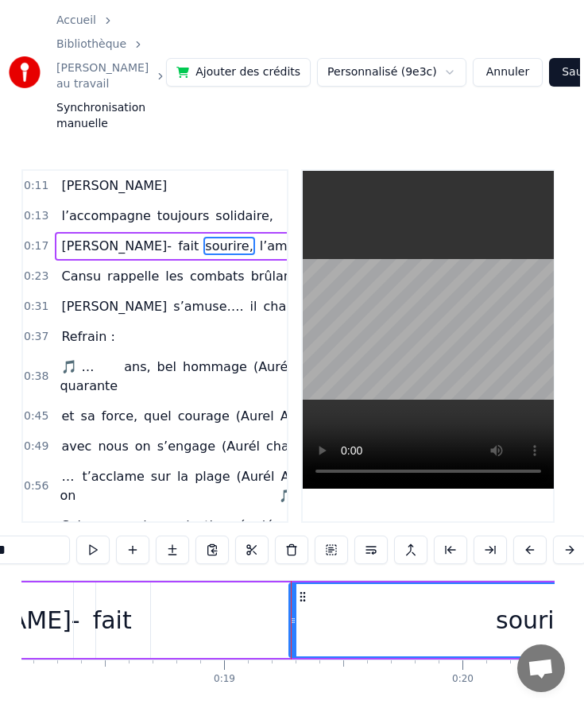
scroll to position [1, 0]
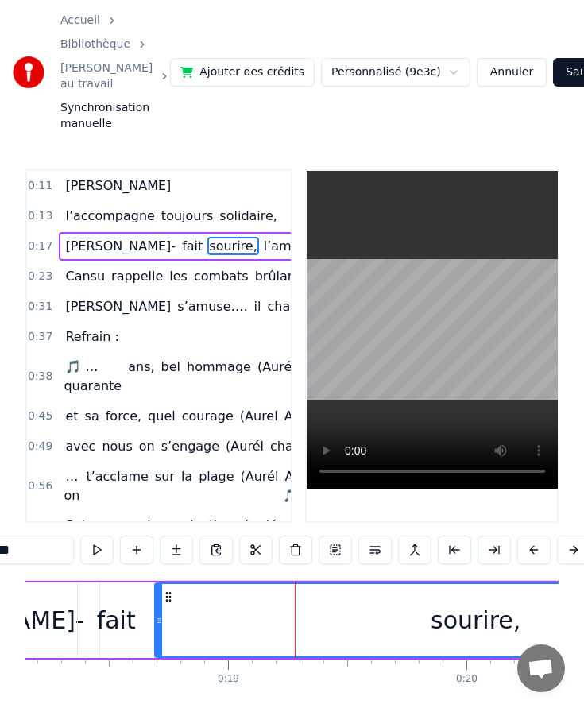
drag, startPoint x: 296, startPoint y: 618, endPoint x: 165, endPoint y: 613, distance: 131.1
click at [164, 613] on div "sourire," at bounding box center [475, 620] width 639 height 72
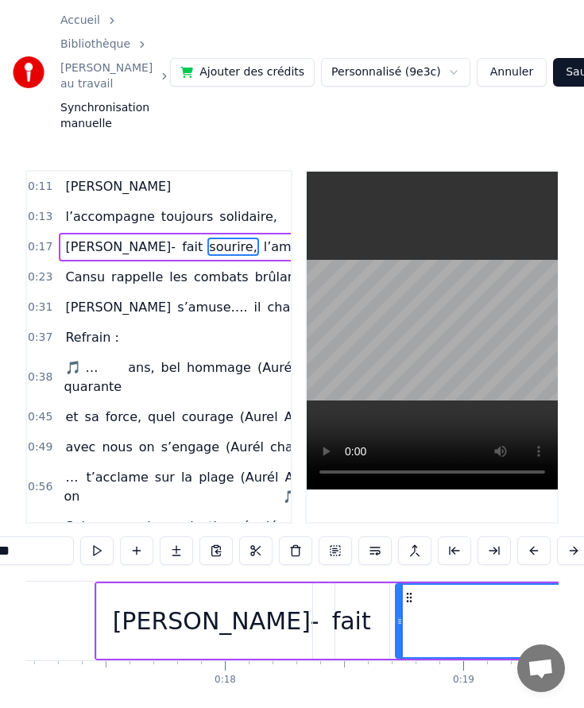
scroll to position [0, 4080]
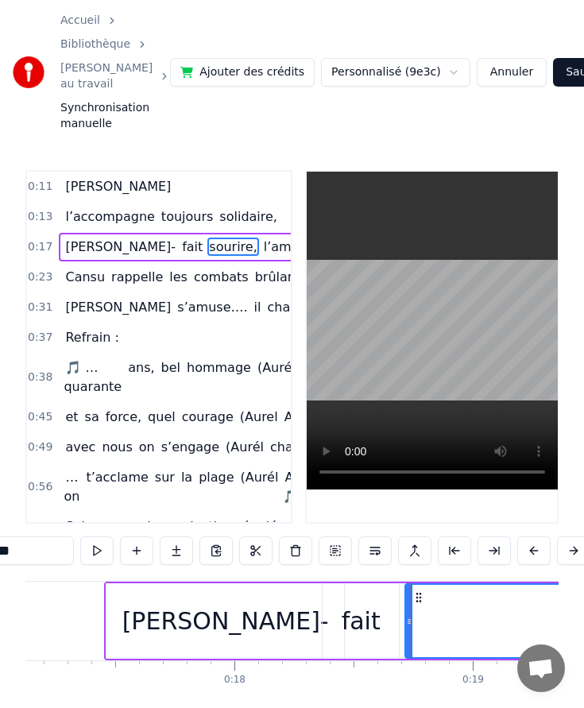
click at [172, 615] on div "[PERSON_NAME]-" at bounding box center [224, 620] width 237 height 75
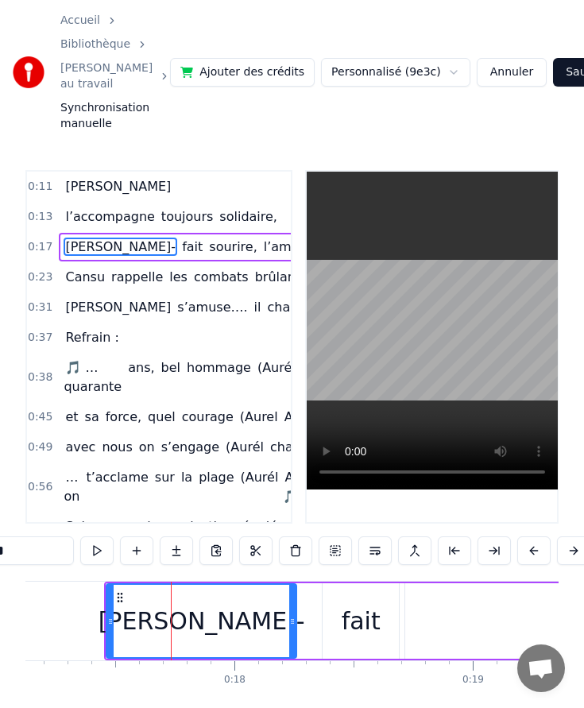
drag, startPoint x: 339, startPoint y: 621, endPoint x: 289, endPoint y: 618, distance: 50.1
click at [291, 618] on icon at bounding box center [292, 621] width 6 height 13
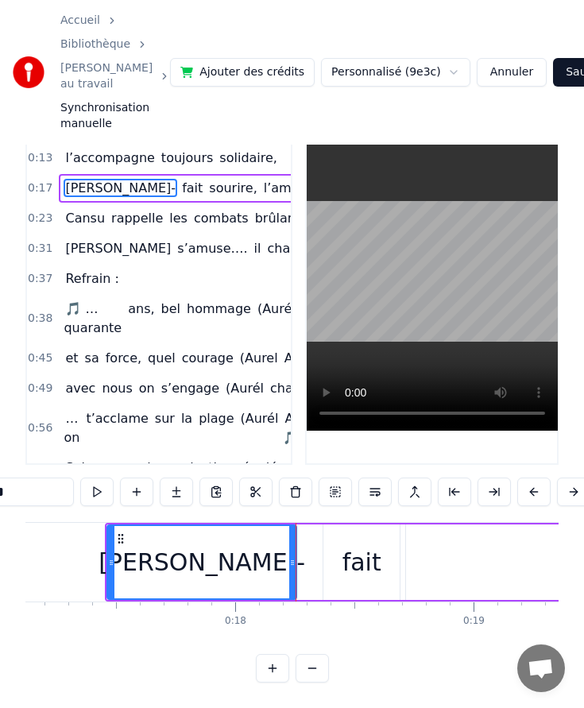
click at [347, 555] on div "fait" at bounding box center [361, 562] width 39 height 36
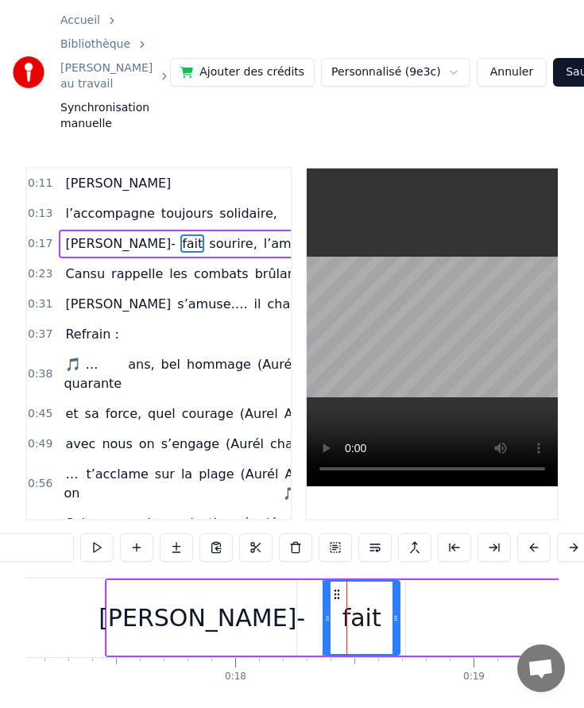
scroll to position [0, 0]
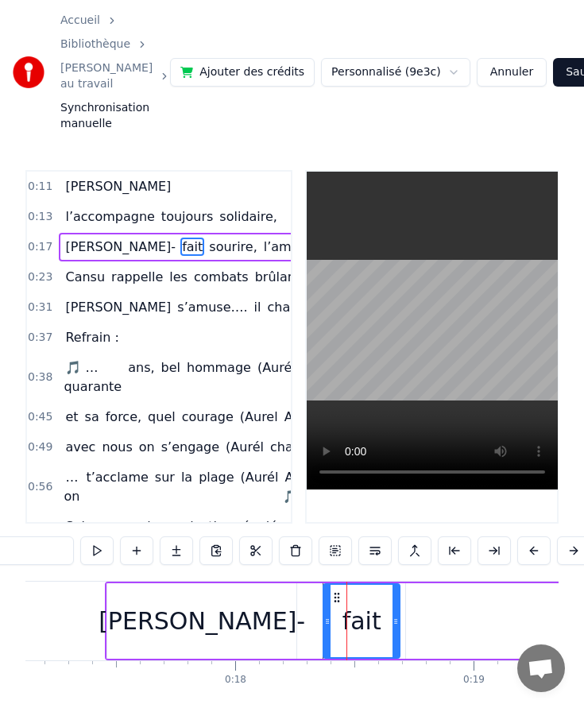
click at [278, 623] on div "[PERSON_NAME]-" at bounding box center [201, 620] width 189 height 75
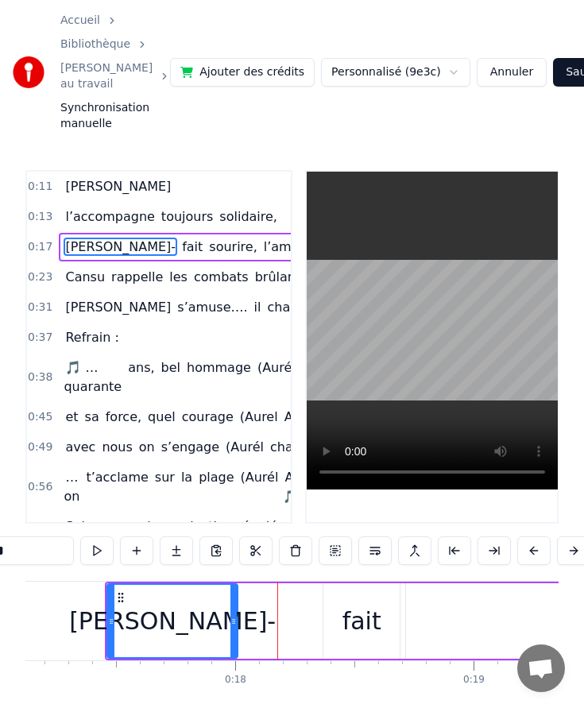
drag, startPoint x: 292, startPoint y: 619, endPoint x: 233, endPoint y: 614, distance: 59.0
click at [233, 615] on icon at bounding box center [233, 621] width 6 height 13
click at [335, 614] on div "fait" at bounding box center [361, 620] width 76 height 75
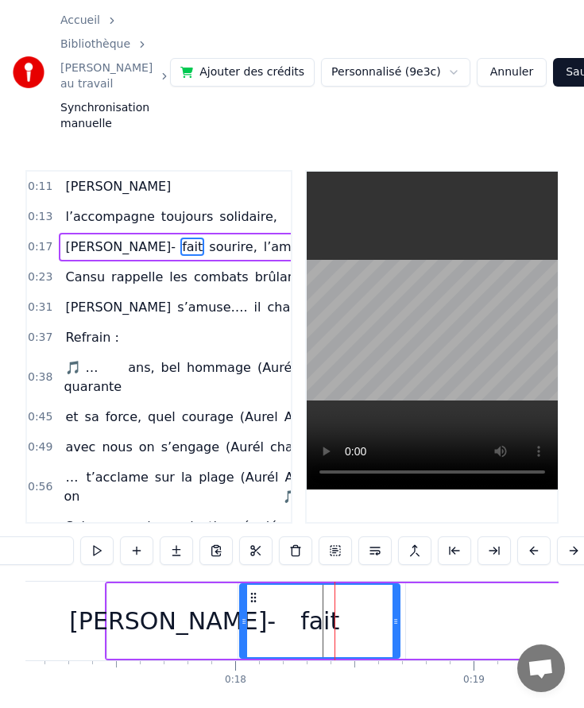
drag, startPoint x: 325, startPoint y: 616, endPoint x: 244, endPoint y: 610, distance: 81.3
click at [241, 613] on div at bounding box center [244, 621] width 6 height 72
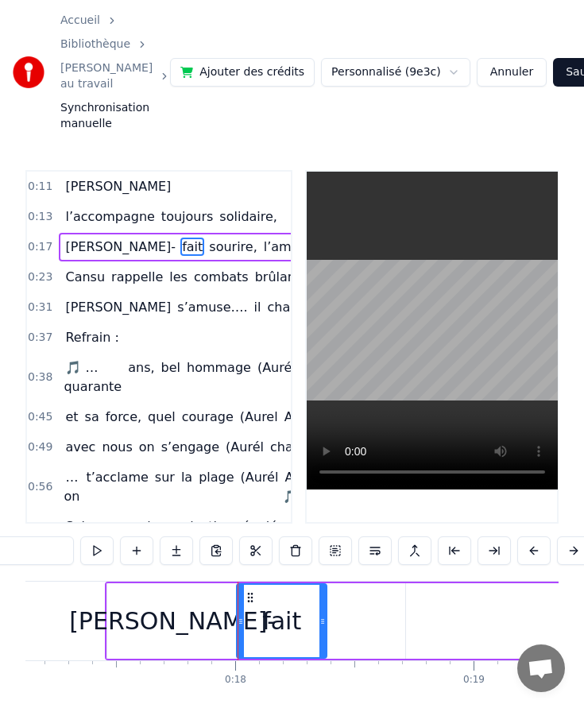
drag, startPoint x: 396, startPoint y: 615, endPoint x: 324, endPoint y: 615, distance: 72.3
click at [324, 615] on icon at bounding box center [322, 621] width 6 height 13
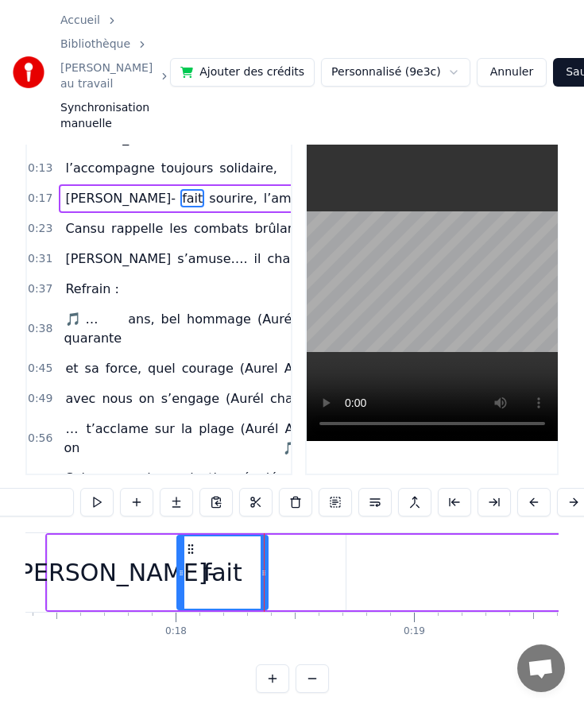
scroll to position [0, 4141]
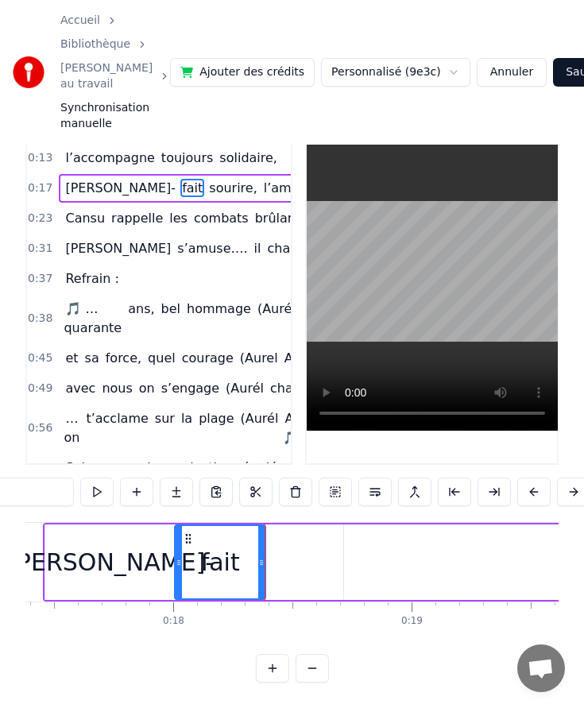
click at [125, 560] on div "[PERSON_NAME]-" at bounding box center [110, 562] width 206 height 36
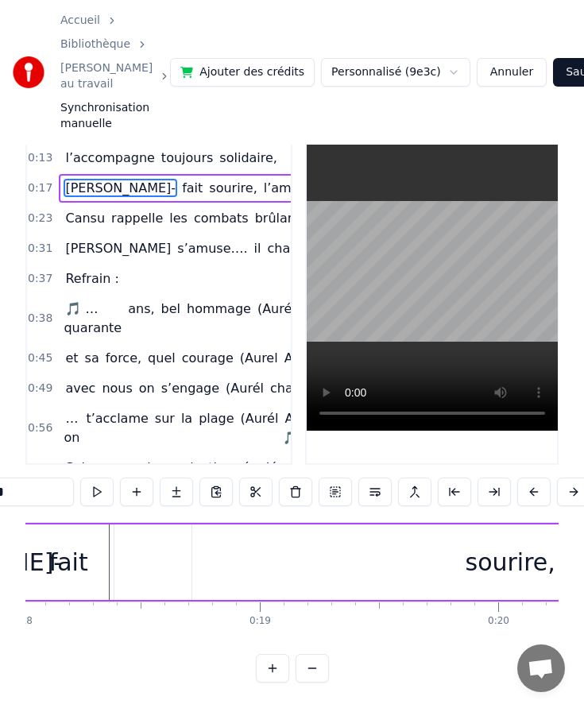
scroll to position [0, 4318]
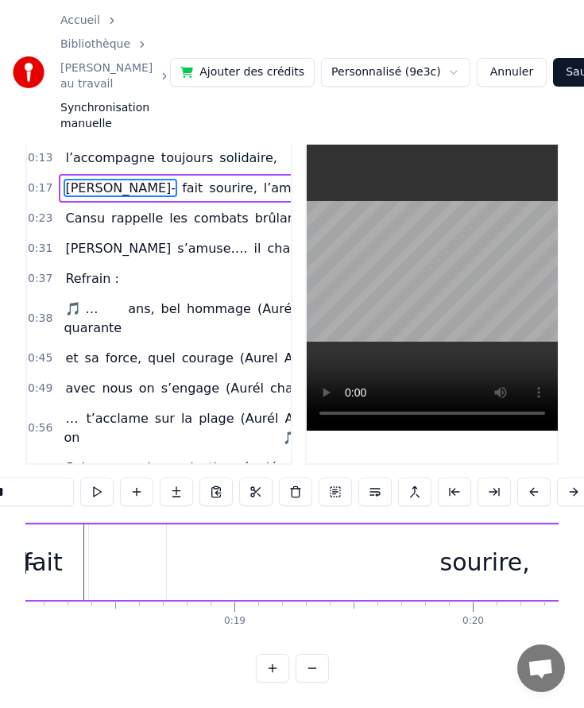
click at [438, 553] on div "sourire," at bounding box center [484, 561] width 635 height 75
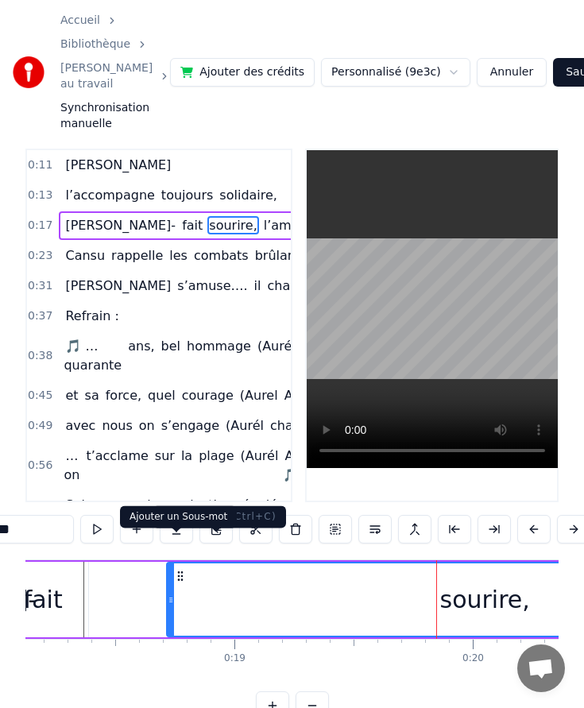
scroll to position [0, 0]
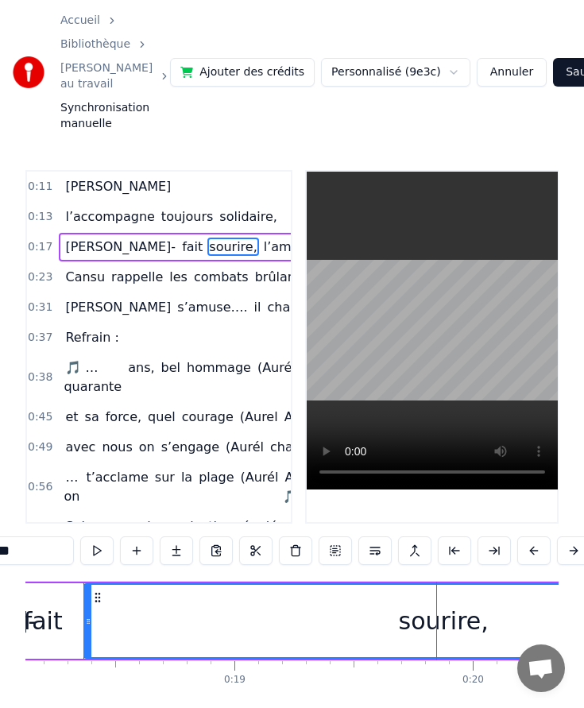
drag, startPoint x: 168, startPoint y: 623, endPoint x: 86, endPoint y: 623, distance: 82.6
click at [86, 623] on icon at bounding box center [88, 621] width 6 height 13
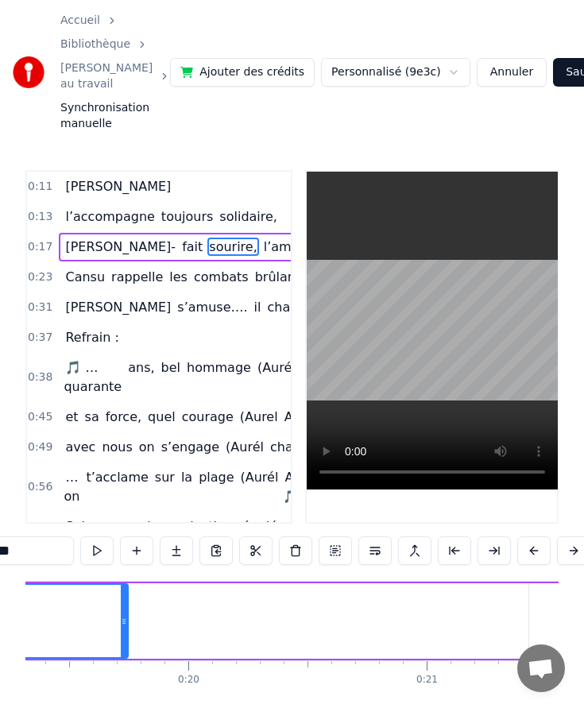
drag, startPoint x: 513, startPoint y: 617, endPoint x: 117, endPoint y: 622, distance: 396.3
click at [121, 622] on icon at bounding box center [124, 621] width 6 height 13
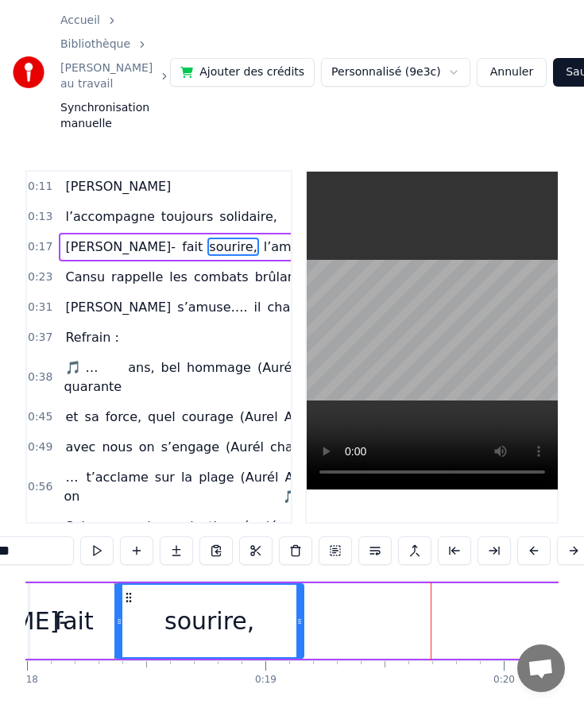
drag, startPoint x: 431, startPoint y: 619, endPoint x: 295, endPoint y: 612, distance: 136.8
click at [296, 612] on div at bounding box center [299, 621] width 6 height 72
click at [81, 614] on div "fait" at bounding box center [73, 621] width 39 height 36
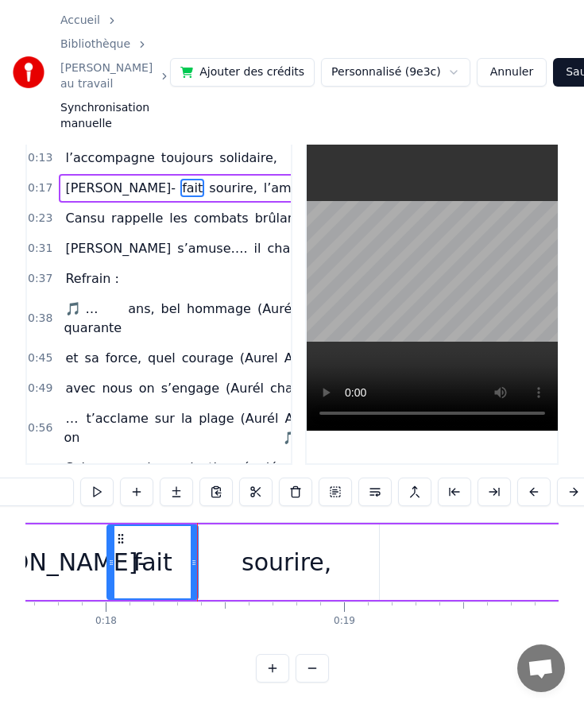
click at [253, 576] on div "sourire," at bounding box center [286, 562] width 90 height 36
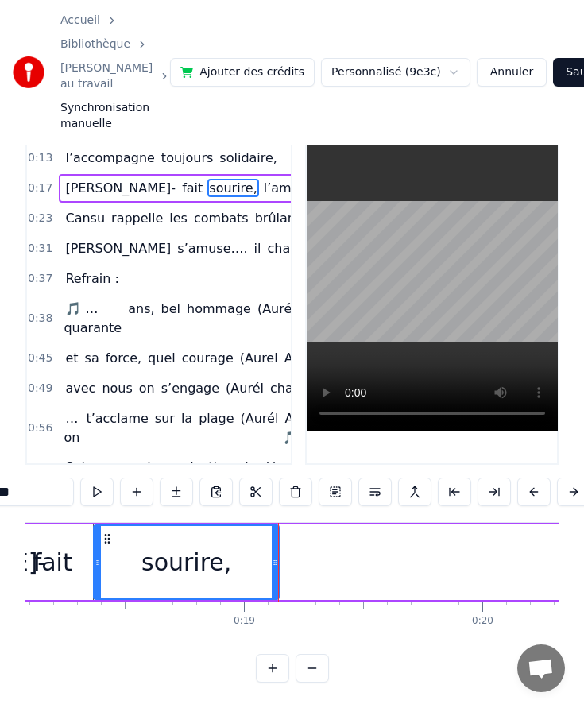
scroll to position [0, 4329]
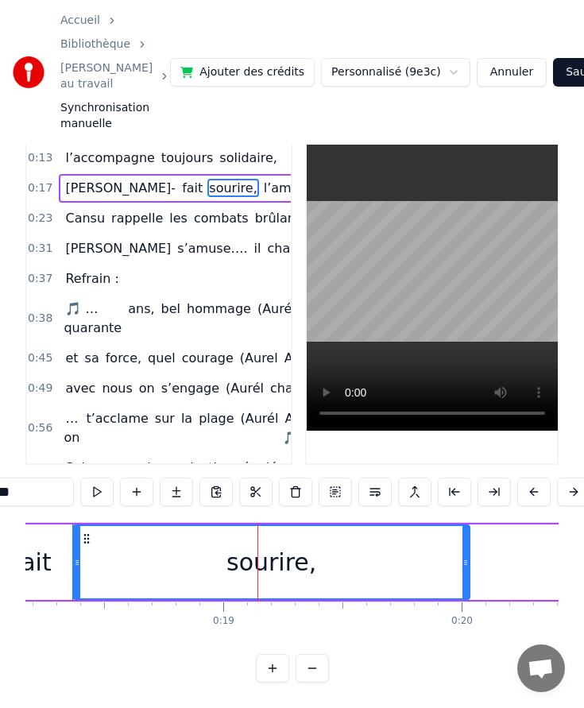
drag, startPoint x: 253, startPoint y: 558, endPoint x: 480, endPoint y: 558, distance: 226.3
click at [469, 558] on icon at bounding box center [465, 562] width 6 height 13
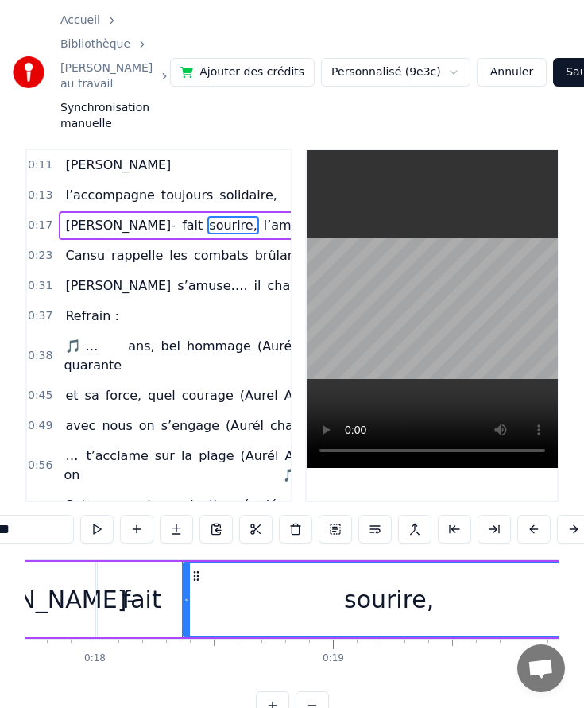
scroll to position [0, 4208]
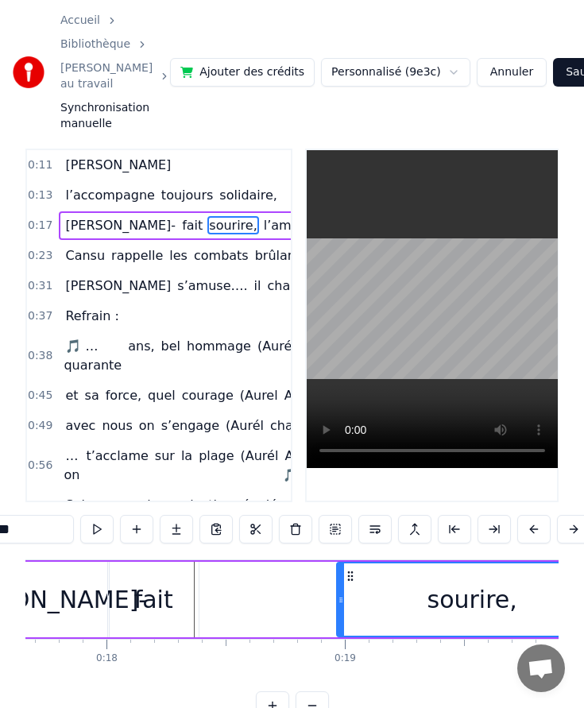
drag, startPoint x: 197, startPoint y: 600, endPoint x: 353, endPoint y: 583, distance: 156.6
click at [344, 583] on div at bounding box center [341, 599] width 6 height 72
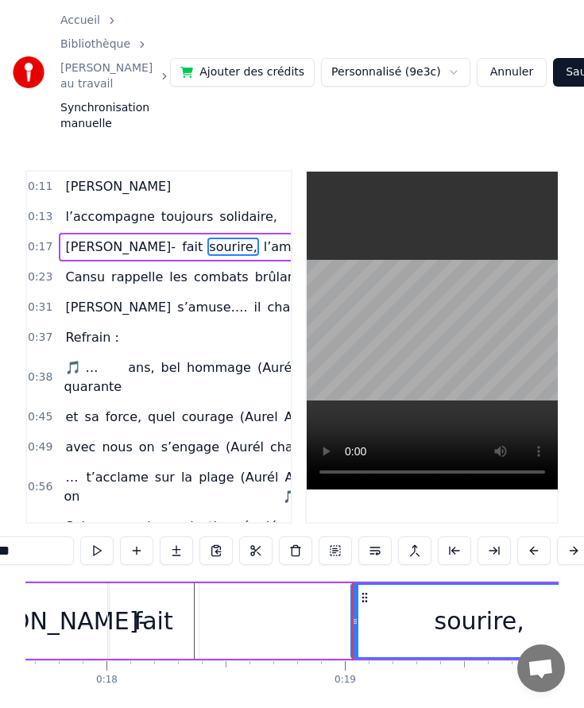
click at [169, 612] on div "fait" at bounding box center [153, 620] width 91 height 75
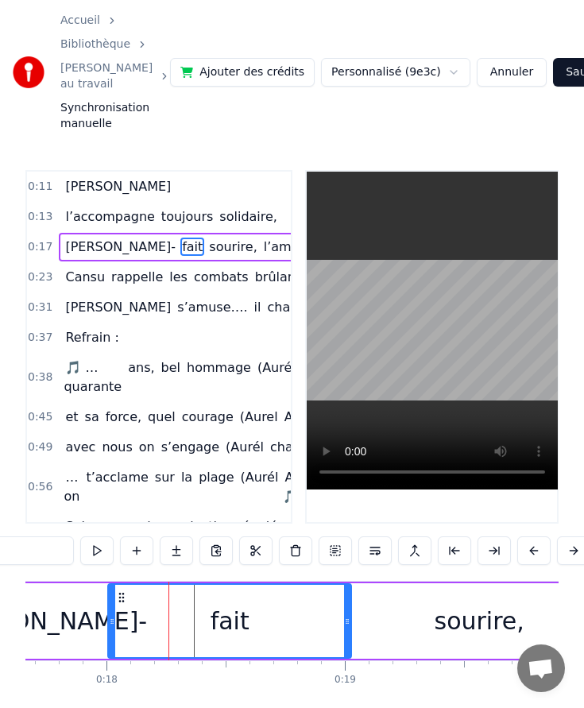
drag, startPoint x: 195, startPoint y: 618, endPoint x: 348, endPoint y: 619, distance: 152.5
click at [348, 619] on icon at bounding box center [347, 621] width 6 height 13
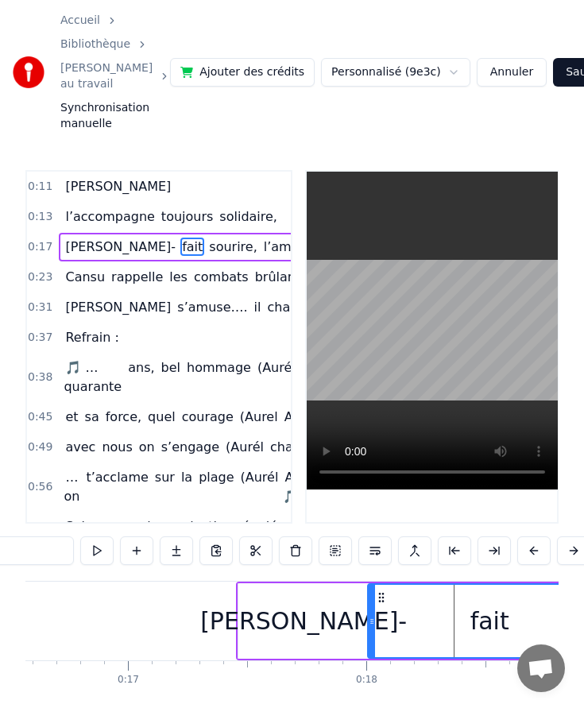
scroll to position [0, 3926]
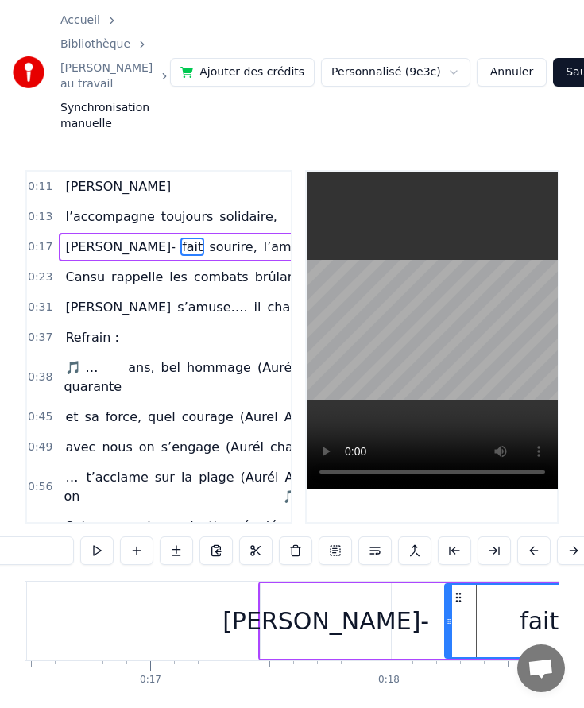
drag, startPoint x: 395, startPoint y: 621, endPoint x: 461, endPoint y: 621, distance: 66.7
click at [452, 620] on icon at bounding box center [449, 621] width 6 height 13
click at [330, 612] on div "[PERSON_NAME]-" at bounding box center [325, 621] width 206 height 36
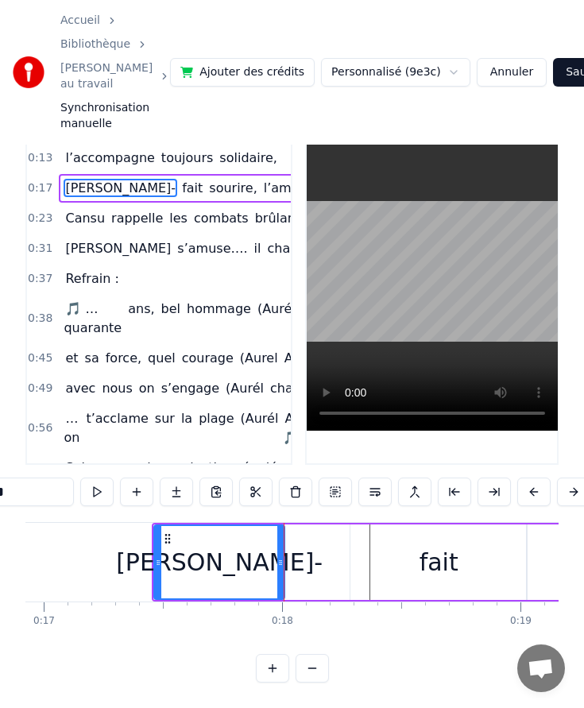
scroll to position [0, 4042]
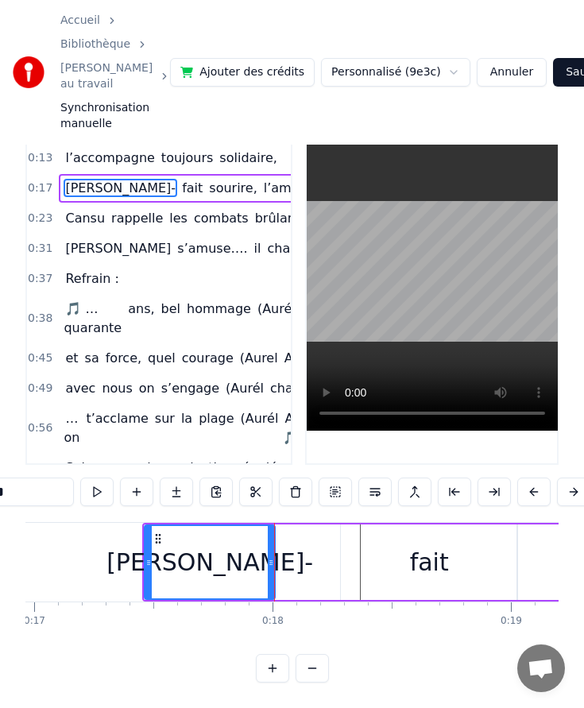
click at [366, 561] on div "fait" at bounding box center [429, 561] width 176 height 75
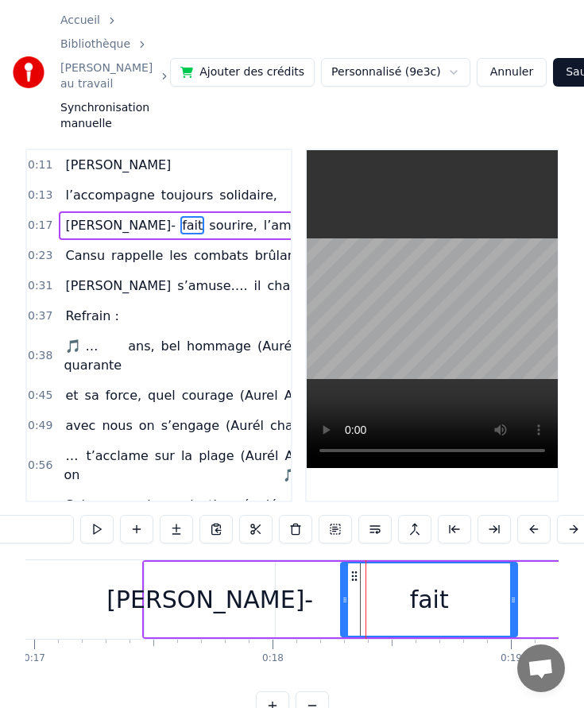
scroll to position [0, 0]
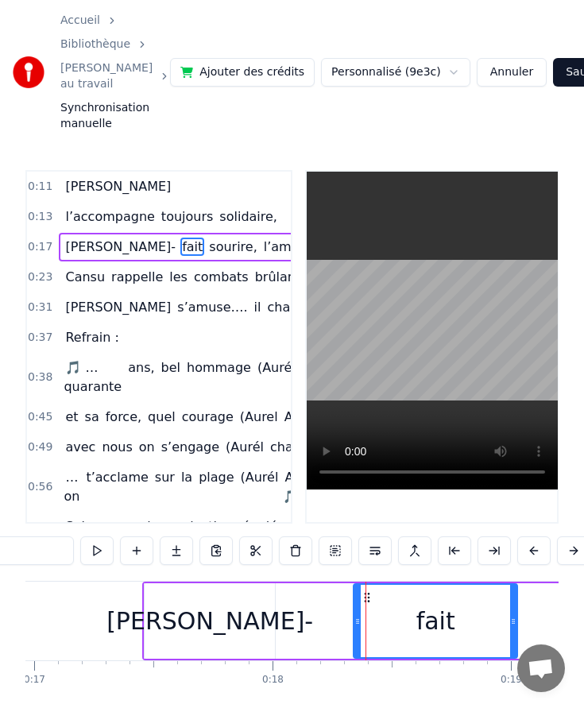
drag, startPoint x: 343, startPoint y: 620, endPoint x: 358, endPoint y: 619, distance: 15.2
click at [358, 619] on icon at bounding box center [357, 621] width 6 height 13
drag, startPoint x: 354, startPoint y: 618, endPoint x: 364, endPoint y: 619, distance: 9.6
click at [364, 619] on div "fait" at bounding box center [436, 620] width 163 height 75
click at [272, 614] on div "[PERSON_NAME]-" at bounding box center [210, 620] width 130 height 75
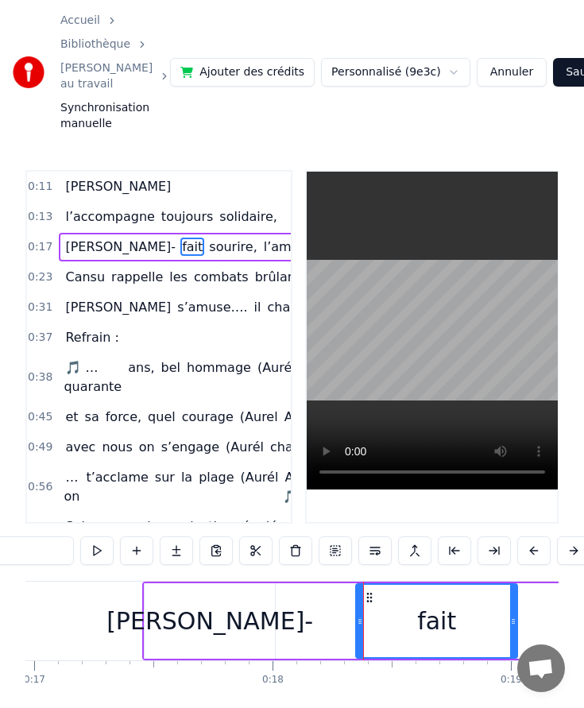
type input "*******"
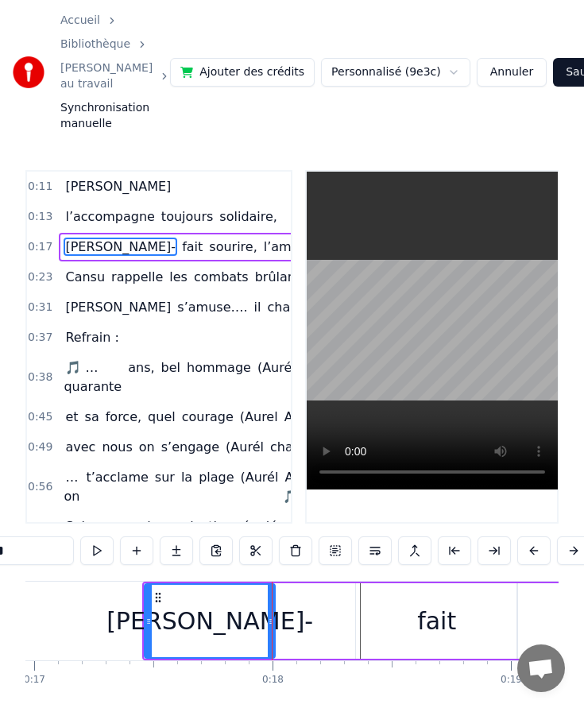
drag, startPoint x: 271, startPoint y: 615, endPoint x: 287, endPoint y: 615, distance: 15.9
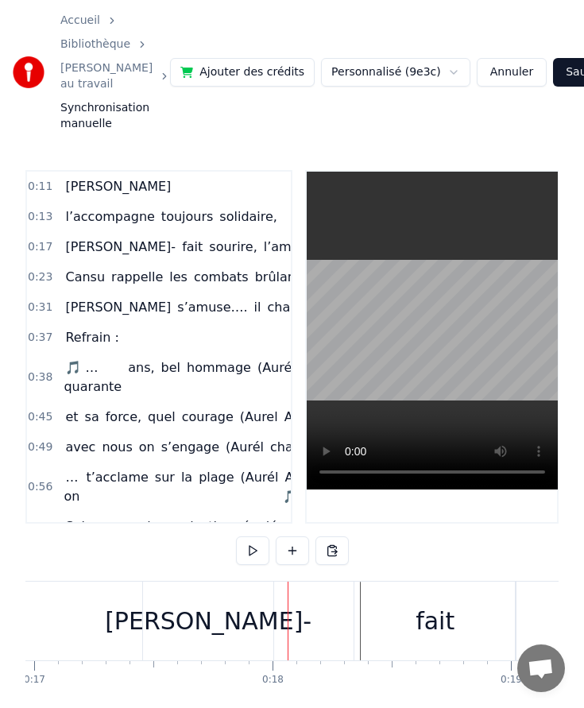
click at [267, 615] on div "[PERSON_NAME]-" at bounding box center [208, 620] width 130 height 79
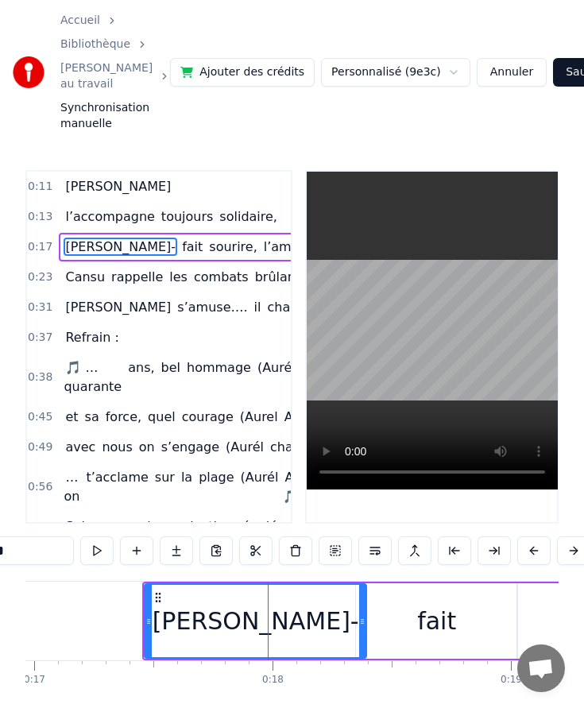
drag, startPoint x: 271, startPoint y: 617, endPoint x: 362, endPoint y: 618, distance: 91.3
click at [362, 618] on icon at bounding box center [362, 621] width 6 height 13
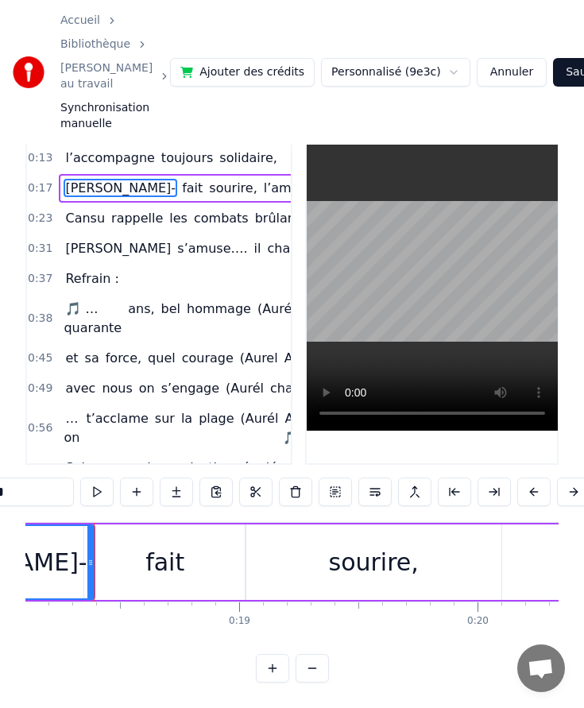
scroll to position [0, 4318]
click at [318, 569] on div "sourire," at bounding box center [369, 561] width 256 height 75
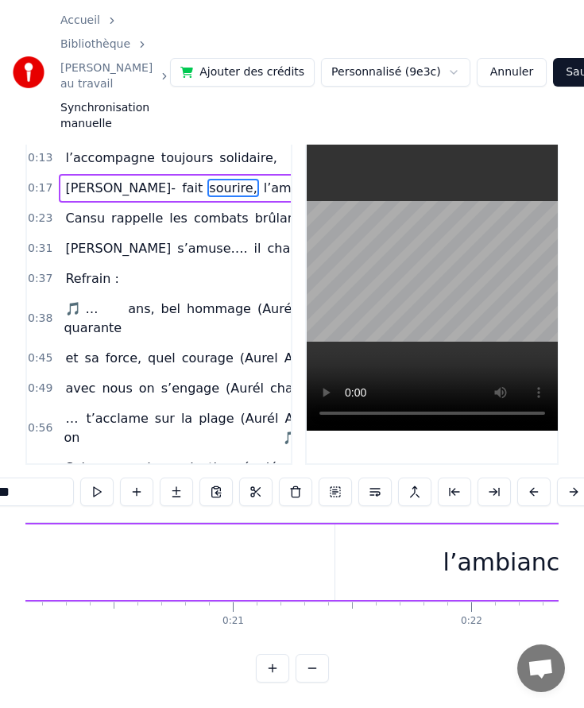
scroll to position [0, 4759]
click at [429, 575] on div "l’ambiance" at bounding box center [545, 561] width 346 height 75
type input "**********"
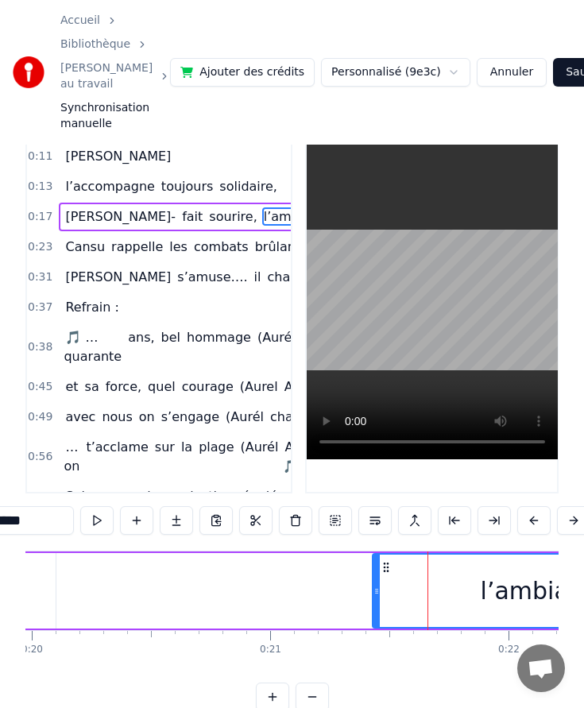
scroll to position [0, 0]
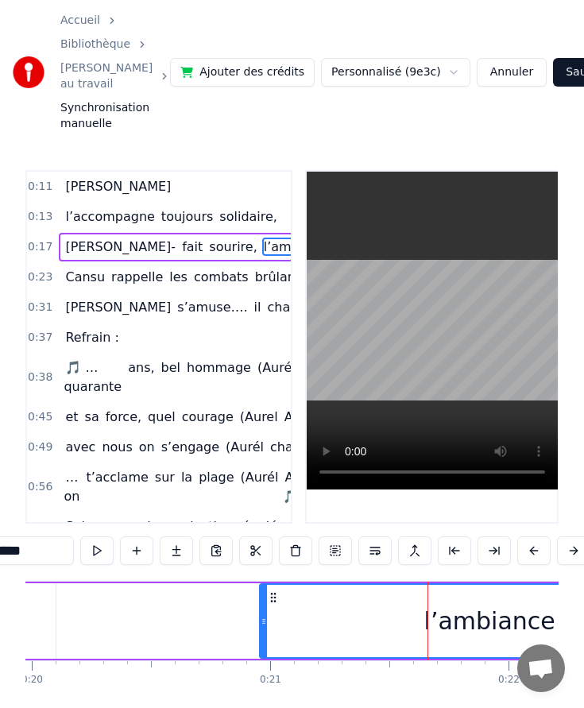
drag, startPoint x: 377, startPoint y: 619, endPoint x: 264, endPoint y: 622, distance: 112.8
click at [264, 622] on icon at bounding box center [263, 621] width 6 height 13
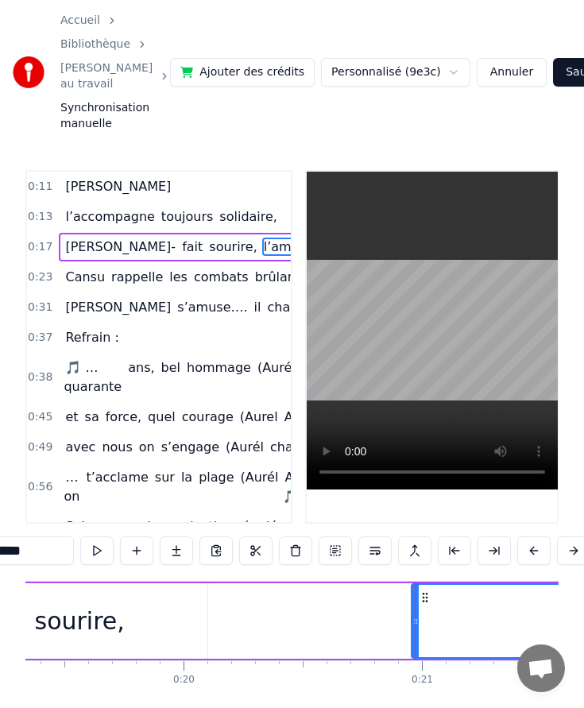
scroll to position [0, 4594]
drag, startPoint x: 427, startPoint y: 618, endPoint x: 417, endPoint y: 618, distance: 10.3
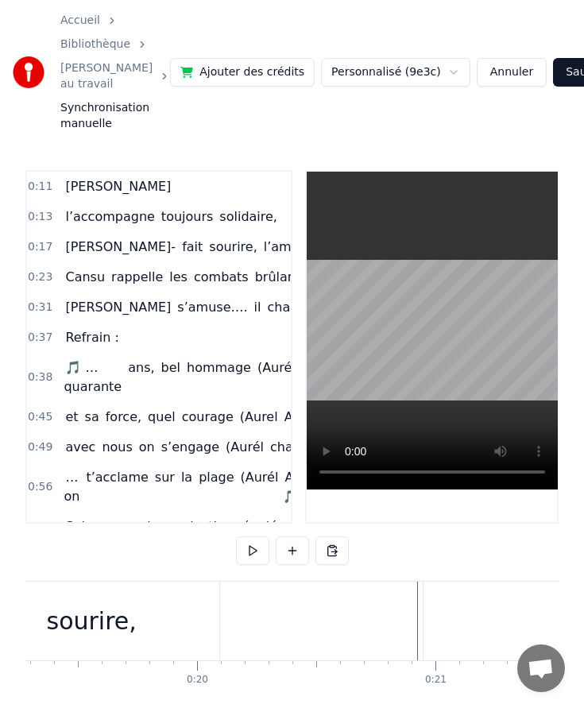
click at [419, 618] on div "Margot- fait sourire, l’ambiance est légère," at bounding box center [297, 620] width 1415 height 79
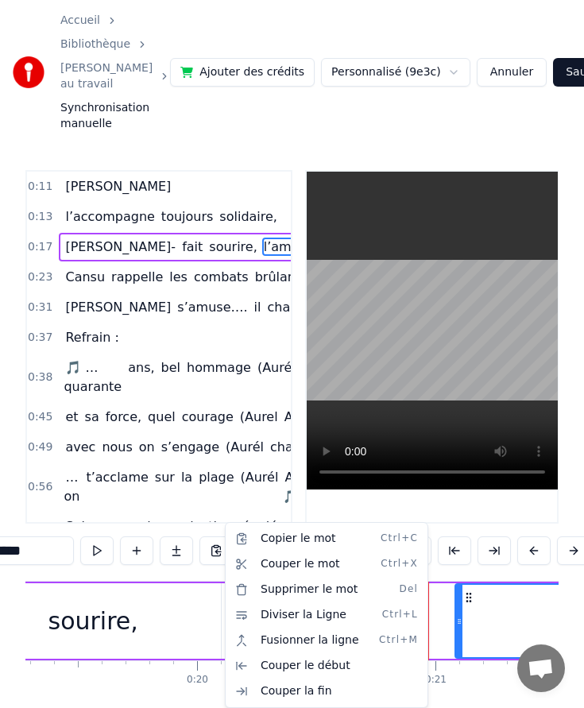
drag, startPoint x: 430, startPoint y: 618, endPoint x: 460, endPoint y: 615, distance: 30.3
click at [465, 615] on html "Accueil Bibliothèque Aurélie au travail Synchronisation manuelle Ajouter des cr…" at bounding box center [292, 383] width 584 height 766
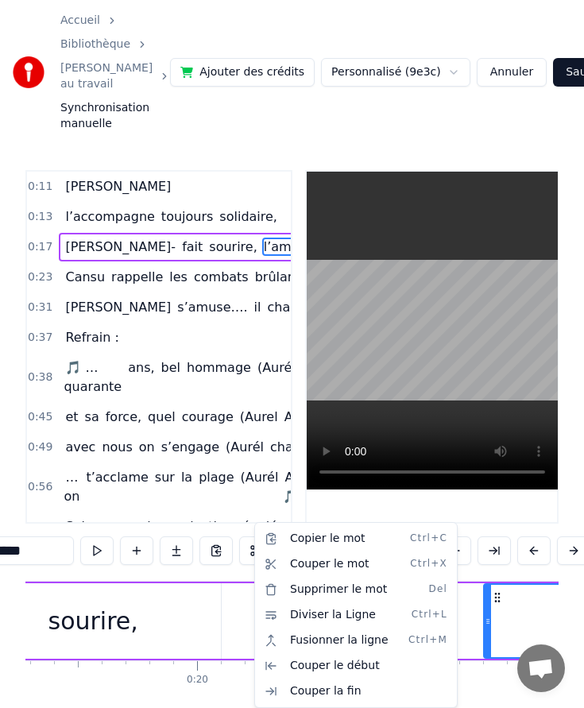
drag, startPoint x: 459, startPoint y: 619, endPoint x: 488, endPoint y: 611, distance: 30.7
click at [488, 625] on html "Accueil Bibliothèque Aurélie au travail Synchronisation manuelle Ajouter des cr…" at bounding box center [292, 383] width 584 height 766
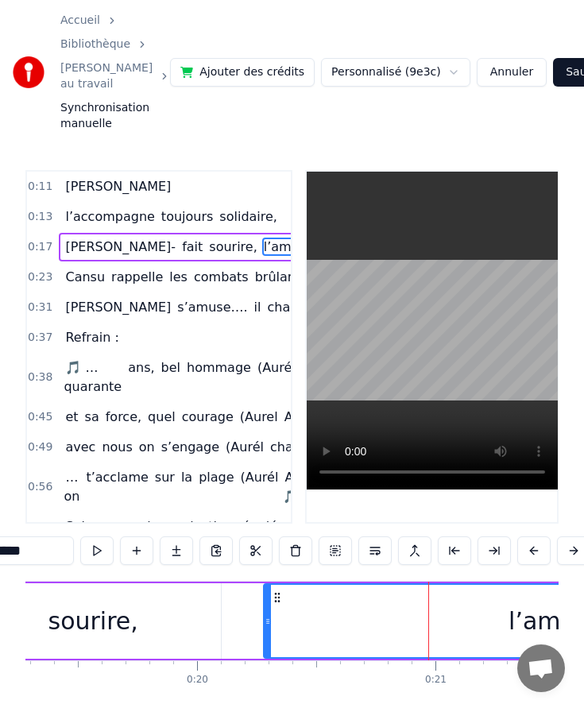
drag, startPoint x: 489, startPoint y: 615, endPoint x: 268, endPoint y: 619, distance: 220.8
click at [268, 619] on icon at bounding box center [267, 621] width 6 height 13
click at [220, 618] on div "sourire," at bounding box center [92, 620] width 257 height 75
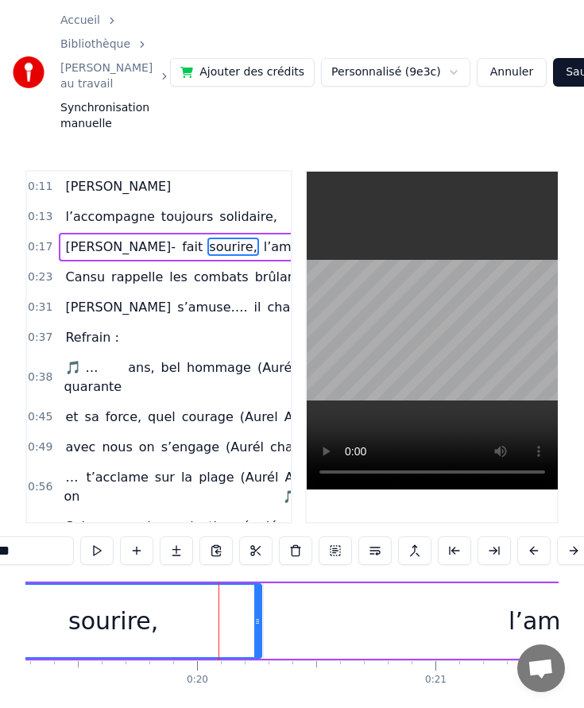
drag, startPoint x: 215, startPoint y: 618, endPoint x: 257, endPoint y: 618, distance: 42.1
click at [257, 618] on icon at bounding box center [257, 621] width 6 height 13
click at [173, 622] on div "sourire," at bounding box center [114, 621] width 296 height 72
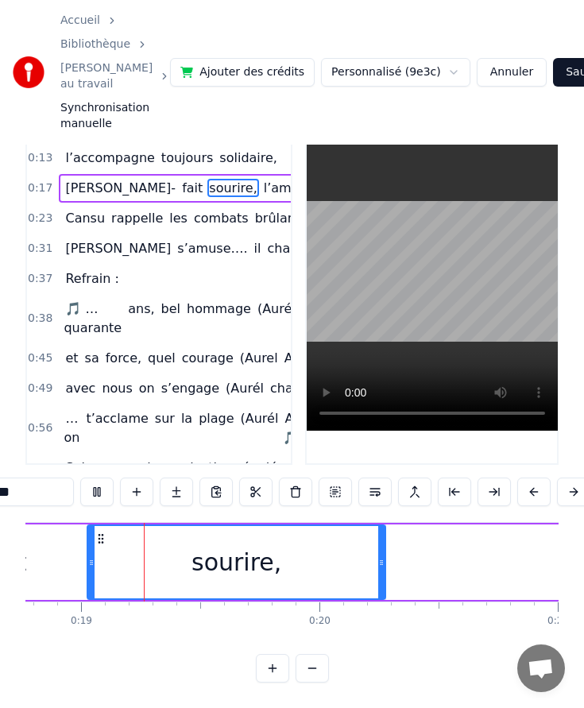
scroll to position [0, 4452]
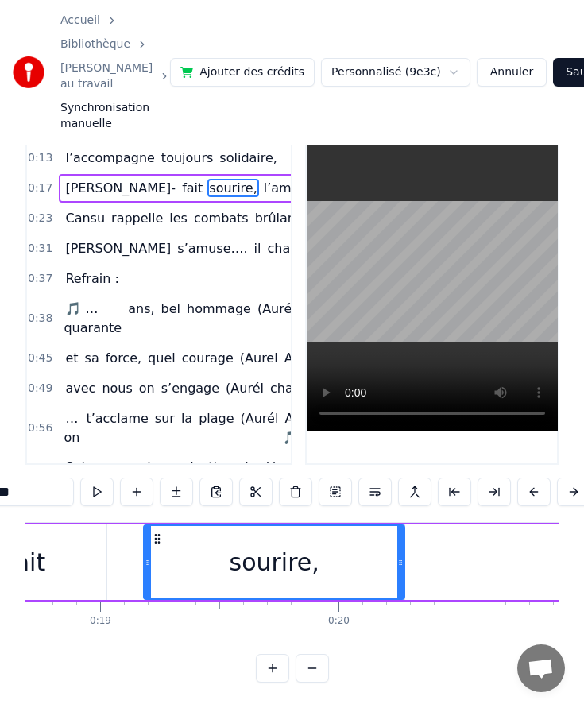
drag, startPoint x: 109, startPoint y: 561, endPoint x: 146, endPoint y: 560, distance: 37.4
click at [146, 560] on icon at bounding box center [148, 562] width 6 height 13
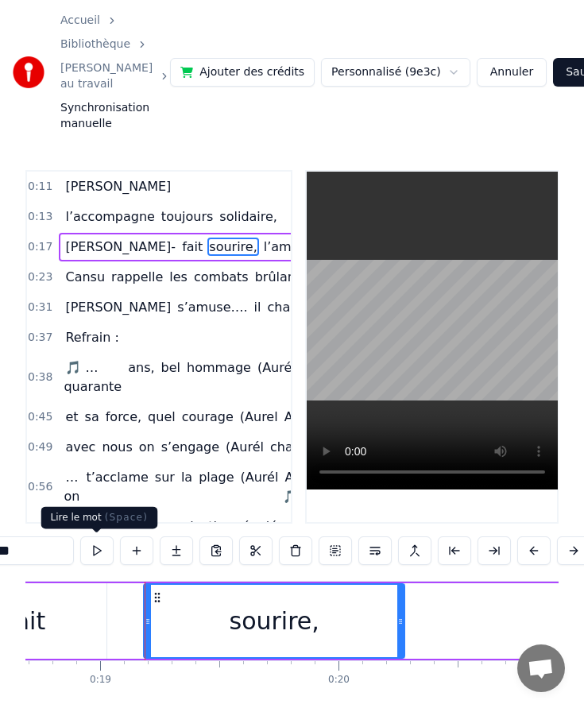
click at [83, 615] on div "fait" at bounding box center [25, 620] width 161 height 75
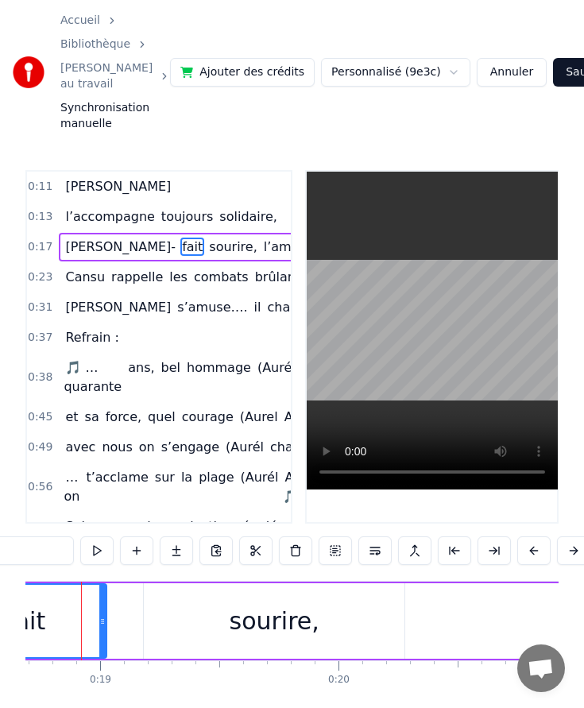
scroll to position [0, 4428]
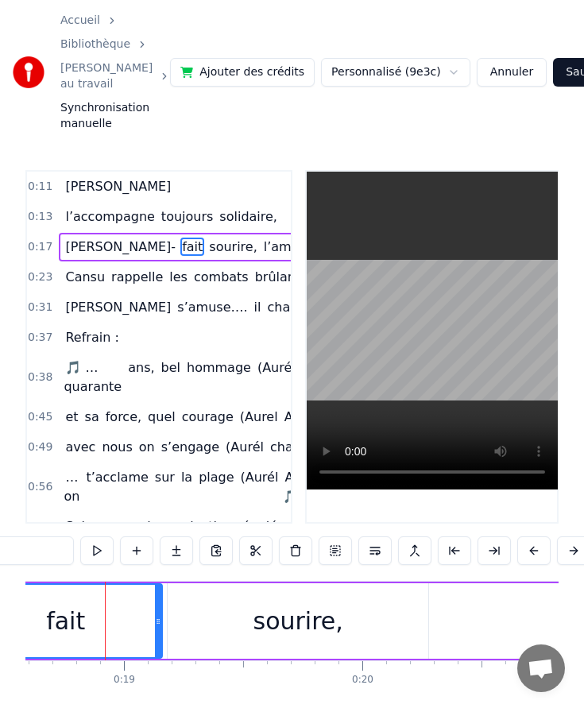
drag, startPoint x: 126, startPoint y: 620, endPoint x: 165, endPoint y: 620, distance: 38.9
click at [160, 621] on circle at bounding box center [159, 621] width 1 height 1
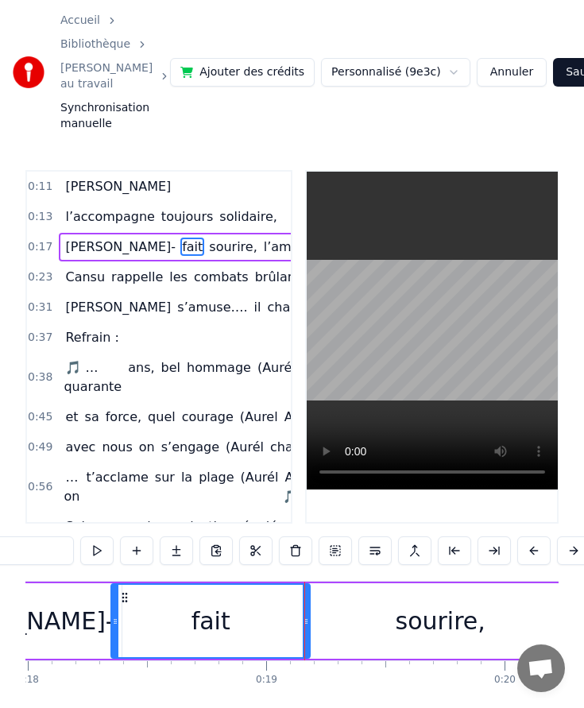
scroll to position [0, 4279]
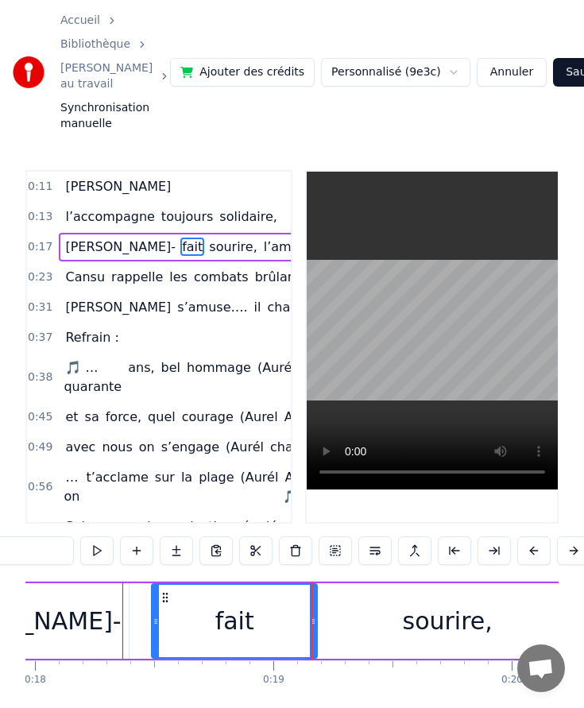
drag, startPoint x: 122, startPoint y: 614, endPoint x: 156, endPoint y: 613, distance: 34.2
click at [156, 614] on div at bounding box center [155, 621] width 6 height 72
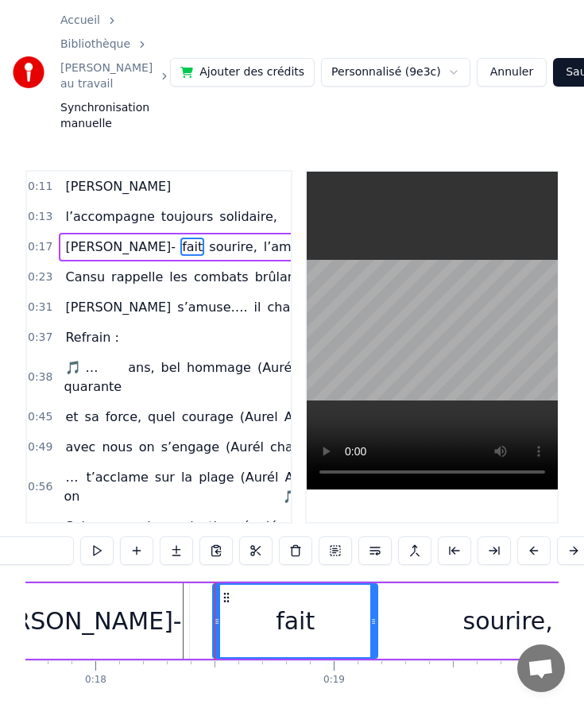
scroll to position [0, 4203]
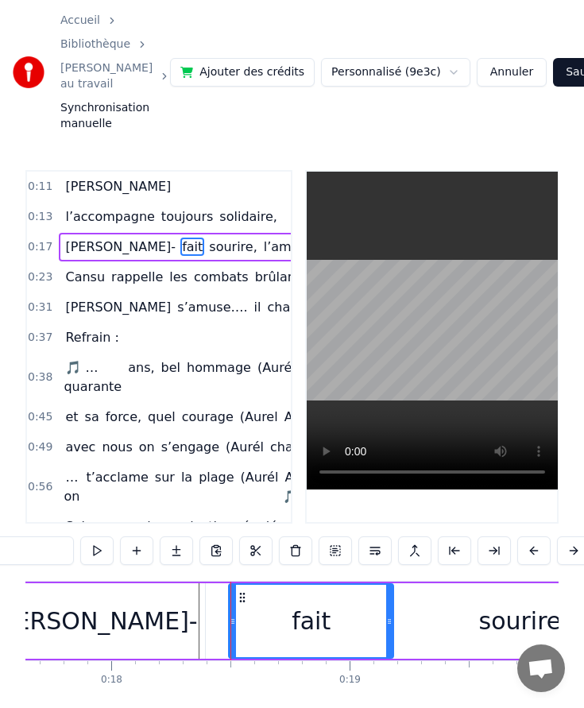
click at [200, 627] on div "[PERSON_NAME]-" at bounding box center [94, 620] width 222 height 75
type input "*******"
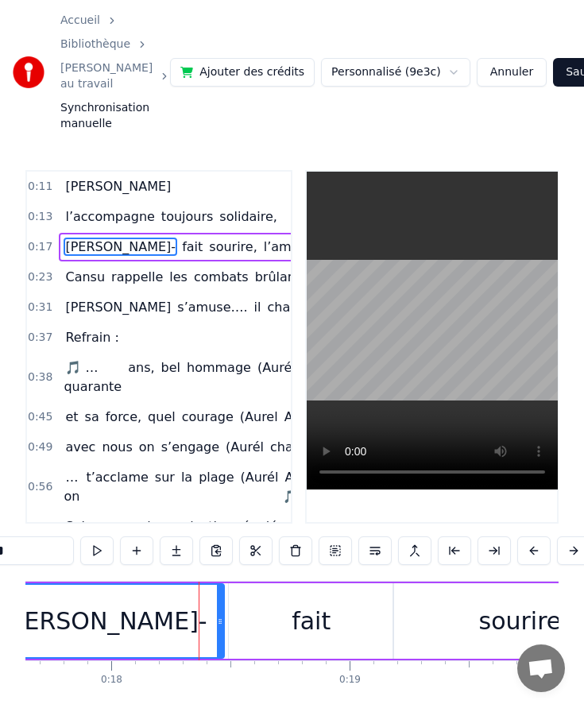
drag, startPoint x: 203, startPoint y: 626, endPoint x: 226, endPoint y: 626, distance: 23.8
click at [223, 626] on icon at bounding box center [220, 621] width 6 height 13
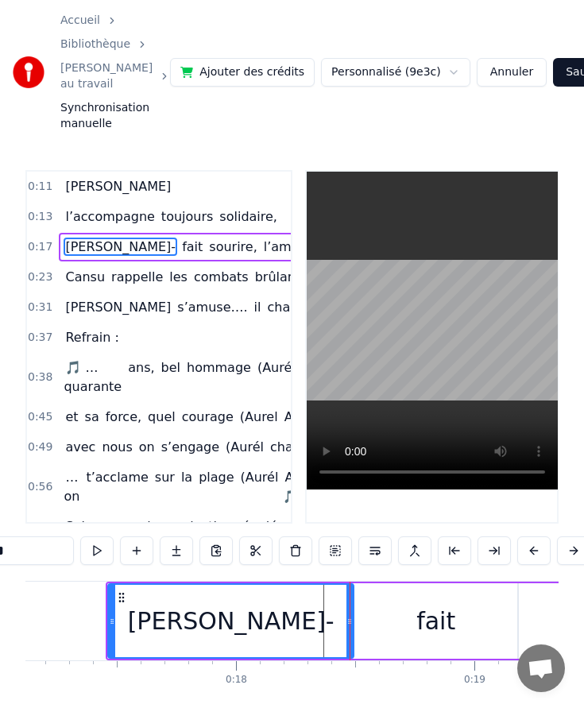
scroll to position [0, 3977]
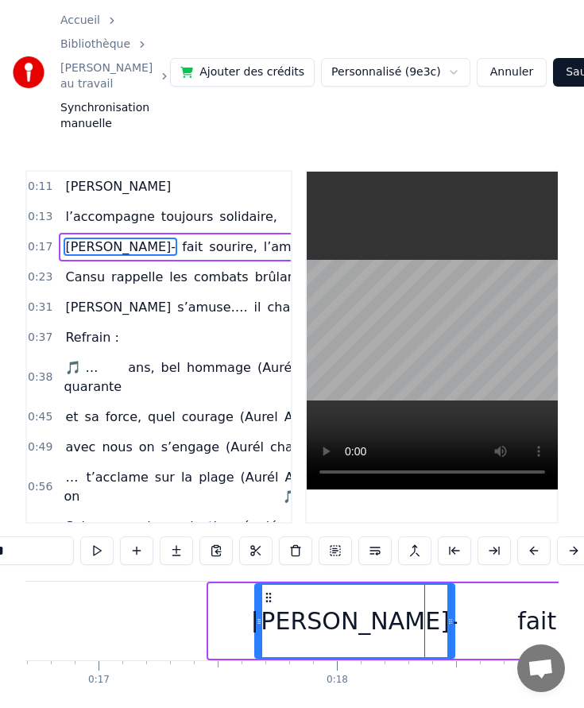
drag, startPoint x: 213, startPoint y: 620, endPoint x: 261, endPoint y: 620, distance: 48.4
click at [261, 620] on icon at bounding box center [259, 621] width 6 height 13
drag, startPoint x: 260, startPoint y: 619, endPoint x: 241, endPoint y: 619, distance: 18.3
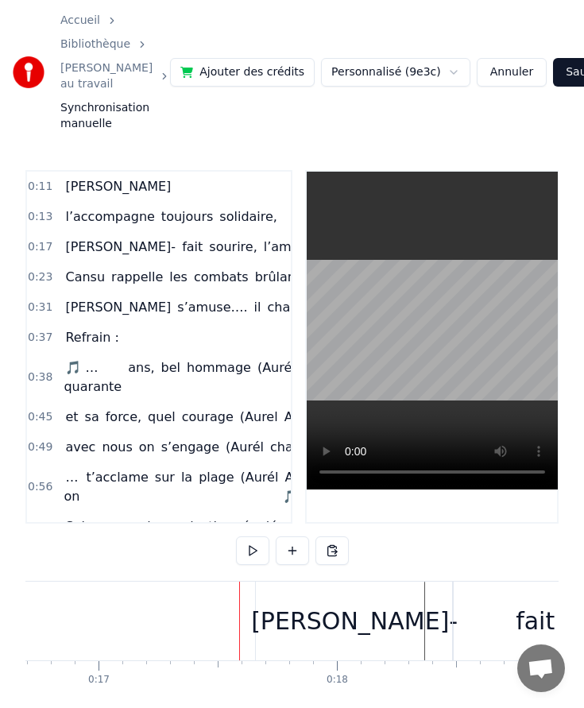
click at [263, 618] on div "[PERSON_NAME]-" at bounding box center [354, 620] width 197 height 79
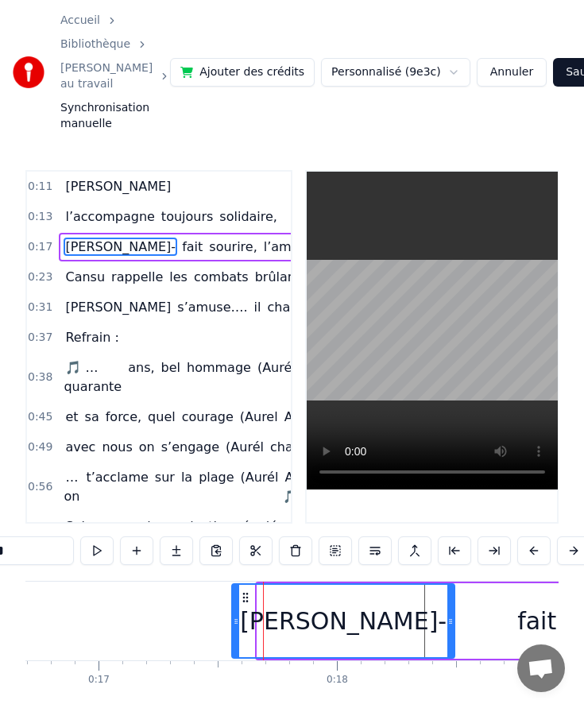
drag, startPoint x: 259, startPoint y: 622, endPoint x: 224, endPoint y: 623, distance: 35.0
click at [233, 623] on icon at bounding box center [236, 621] width 6 height 13
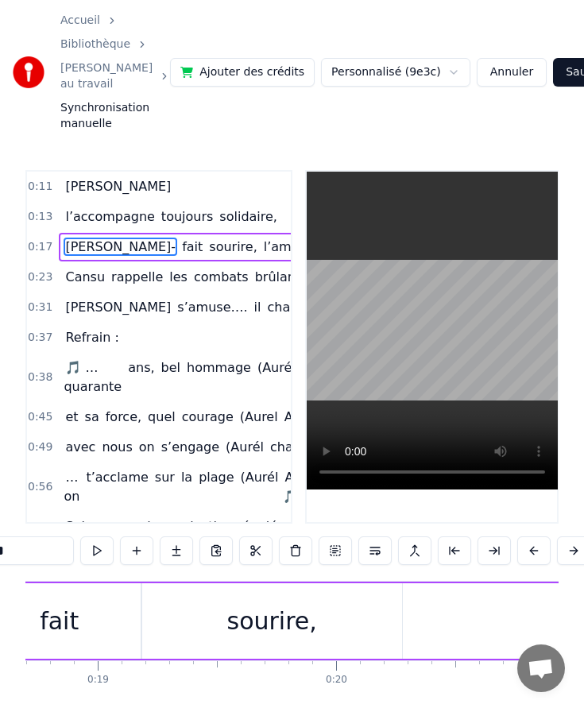
scroll to position [0, 4459]
click at [377, 618] on div "sourire," at bounding box center [267, 620] width 260 height 75
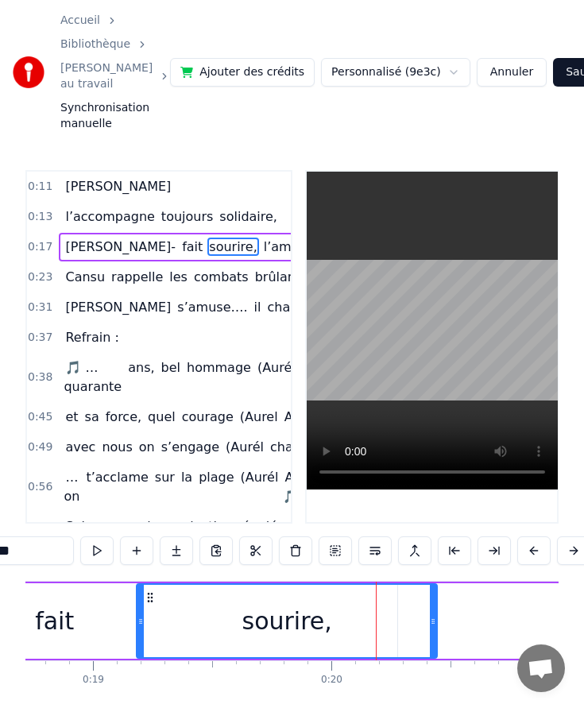
drag, startPoint x: 393, startPoint y: 619, endPoint x: 438, endPoint y: 619, distance: 44.5
click at [436, 619] on icon at bounding box center [433, 621] width 6 height 13
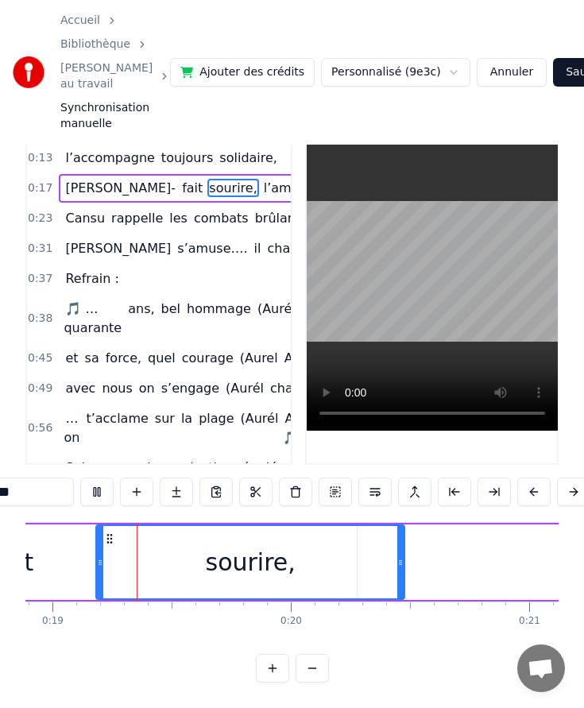
scroll to position [0, 4489]
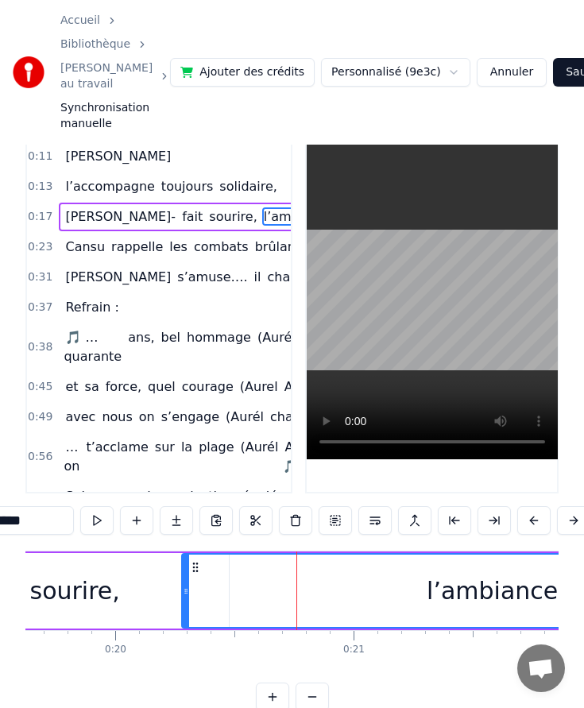
scroll to position [0, 4579]
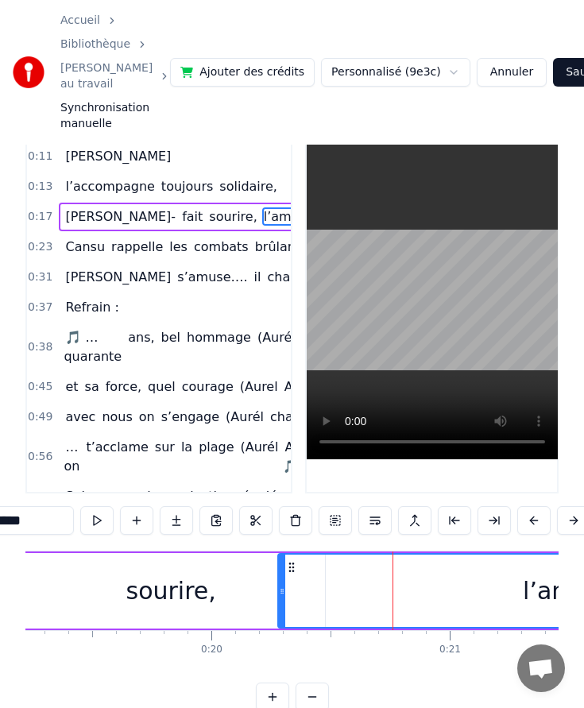
click at [196, 610] on div "sourire," at bounding box center [171, 590] width 308 height 75
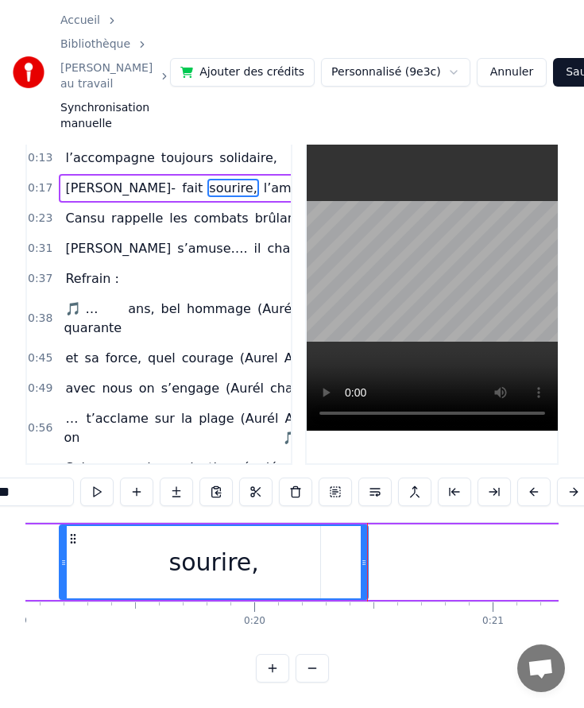
scroll to position [0, 4595]
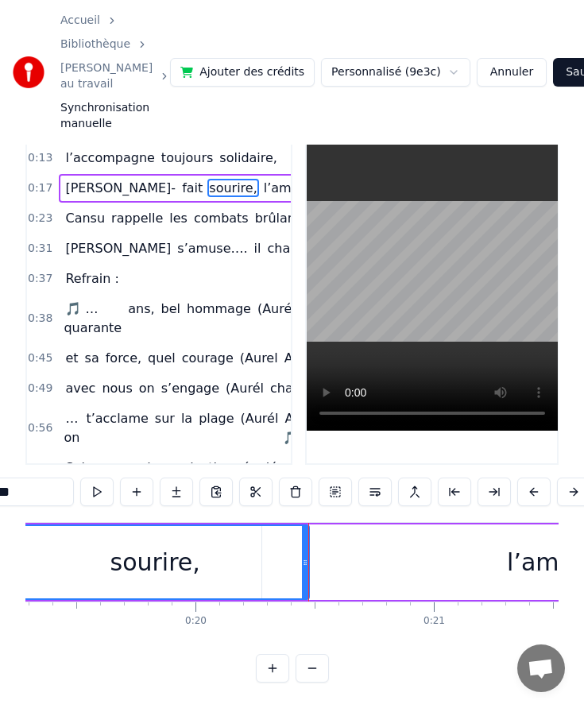
click at [210, 573] on div "sourire," at bounding box center [155, 562] width 307 height 72
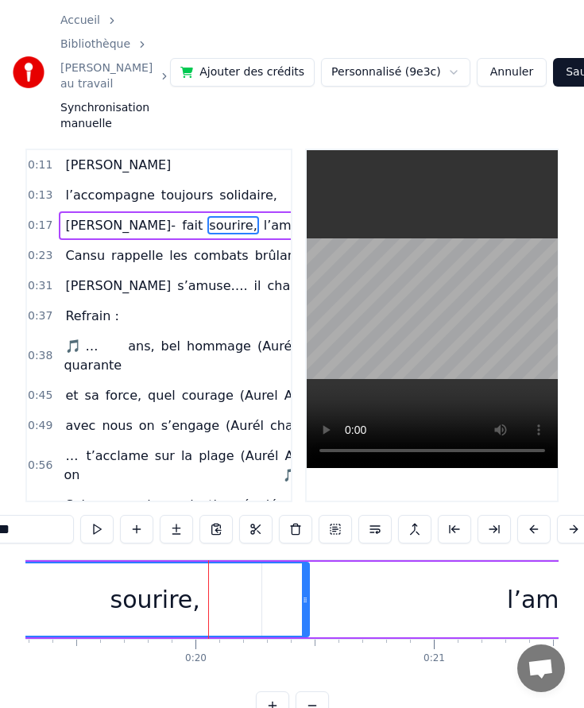
scroll to position [0, 0]
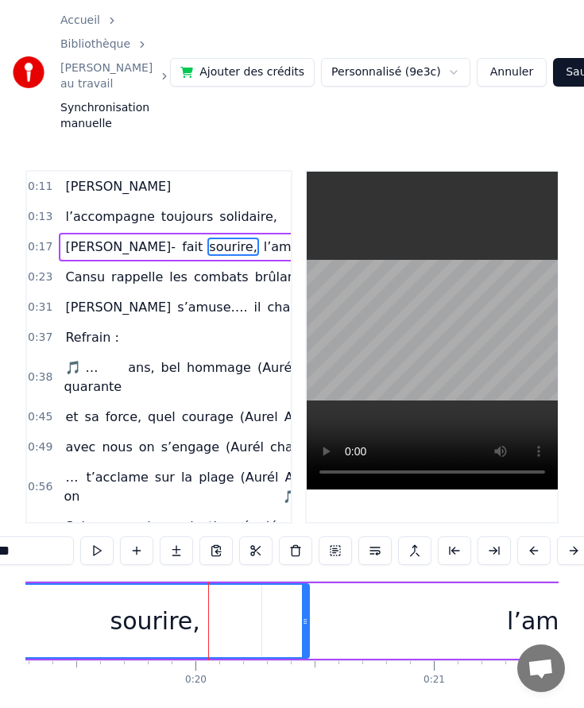
click at [115, 619] on div "sourire," at bounding box center [155, 621] width 307 height 72
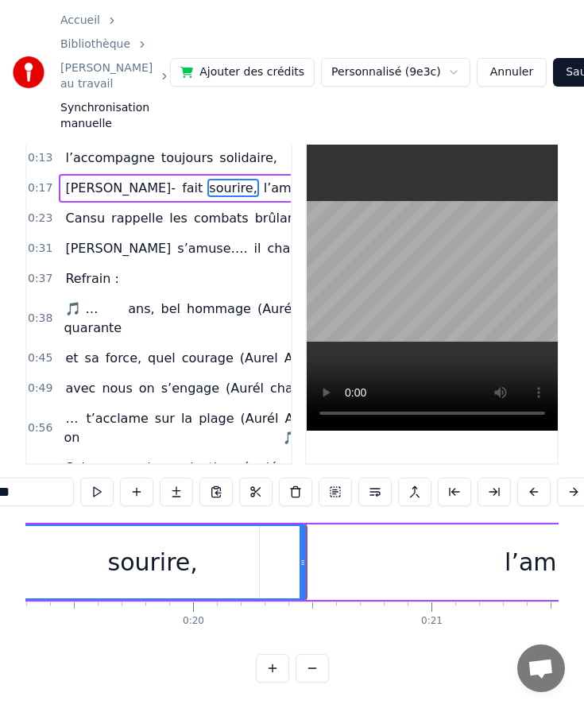
scroll to position [0, 4600]
click at [381, 565] on div "l’ambiance" at bounding box center [567, 561] width 620 height 75
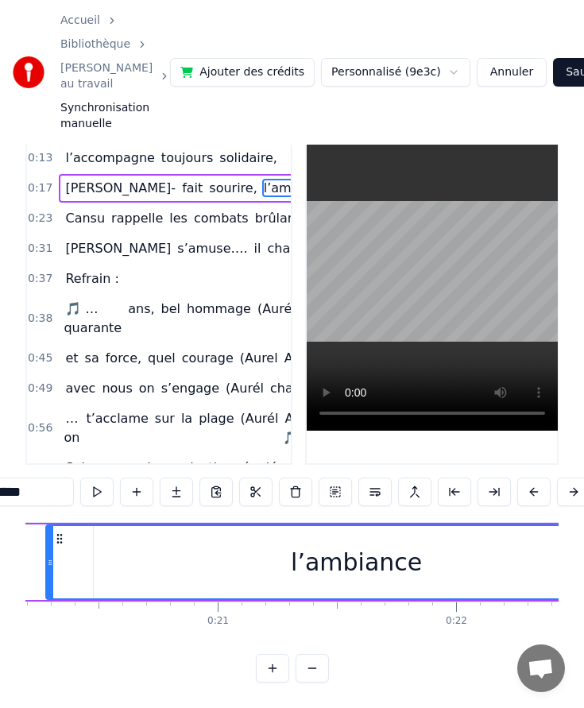
scroll to position [0, 4771]
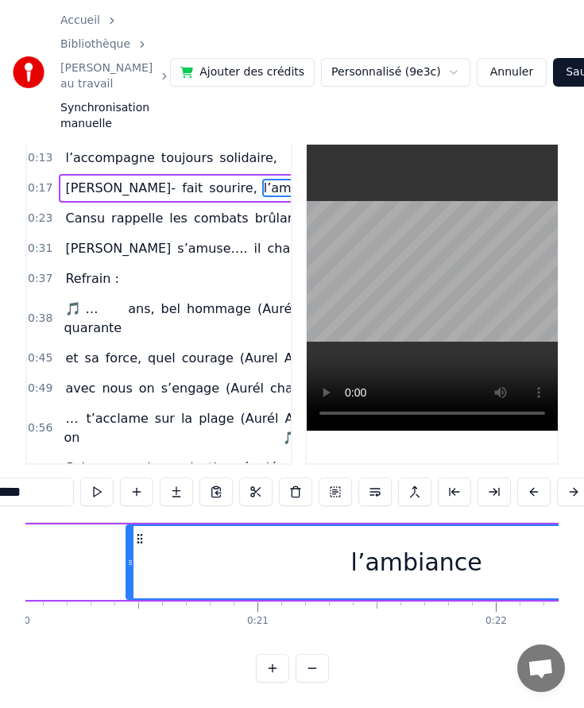
drag, startPoint x: 88, startPoint y: 561, endPoint x: 131, endPoint y: 560, distance: 42.9
click at [130, 562] on circle at bounding box center [129, 562] width 1 height 1
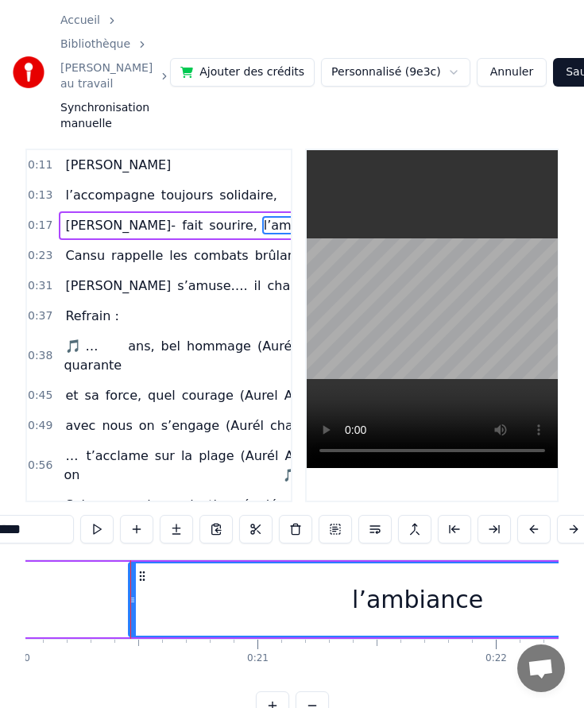
scroll to position [0, 0]
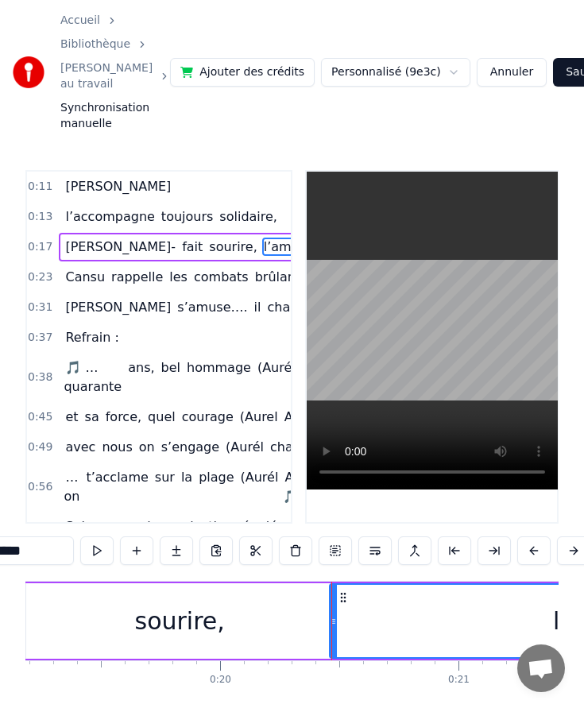
click at [99, 613] on div "sourire," at bounding box center [179, 620] width 308 height 75
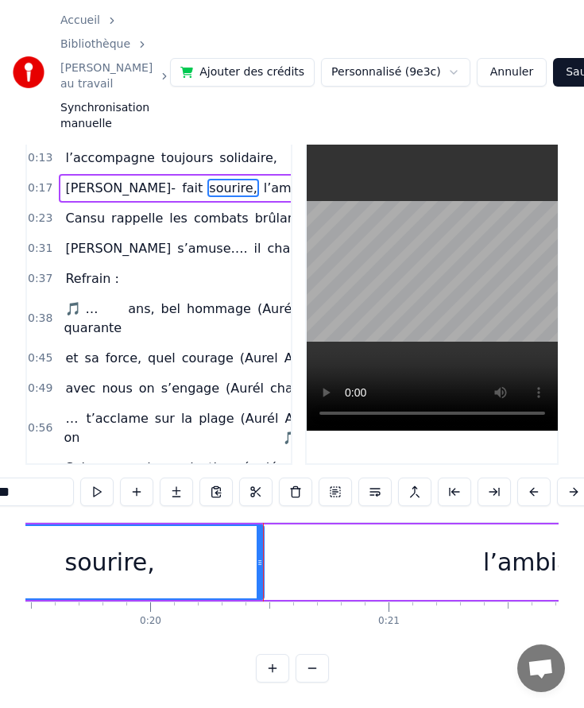
scroll to position [0, 4641]
click at [303, 569] on div "l’ambiance" at bounding box center [547, 561] width 577 height 75
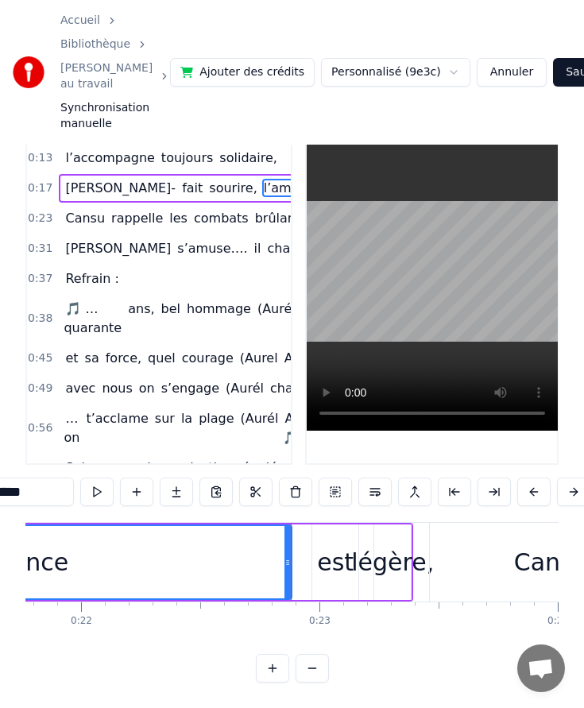
scroll to position [0, 5199]
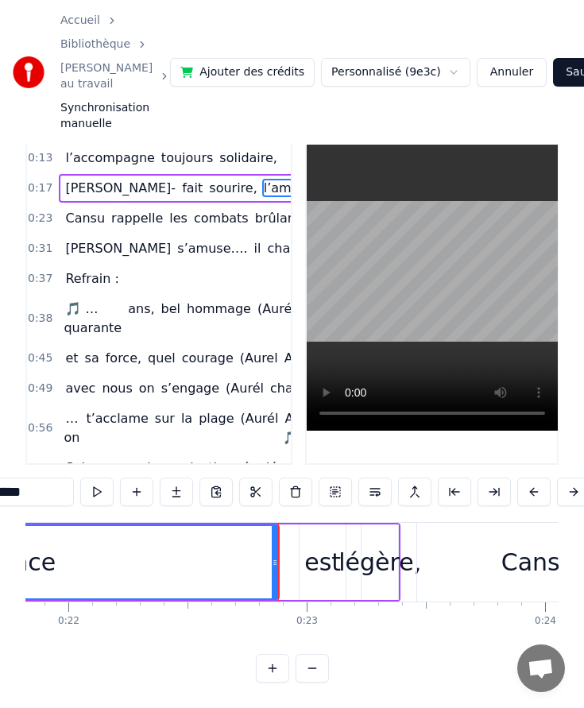
click at [310, 561] on div "est" at bounding box center [322, 562] width 37 height 36
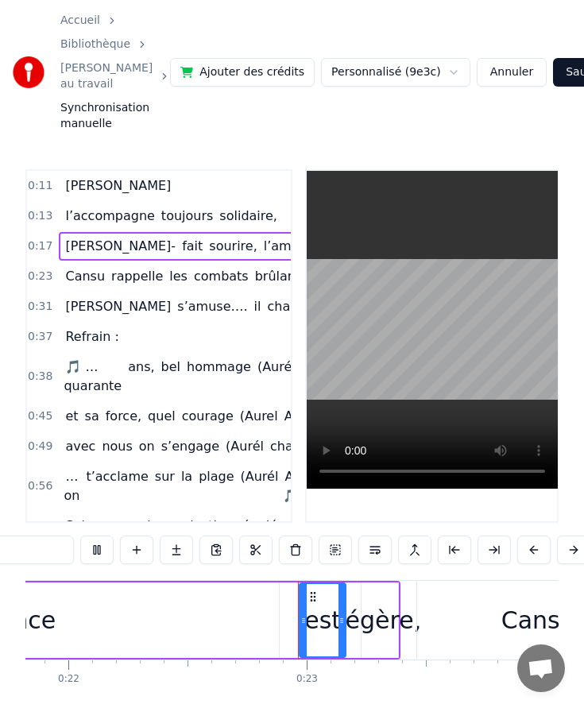
scroll to position [59, 0]
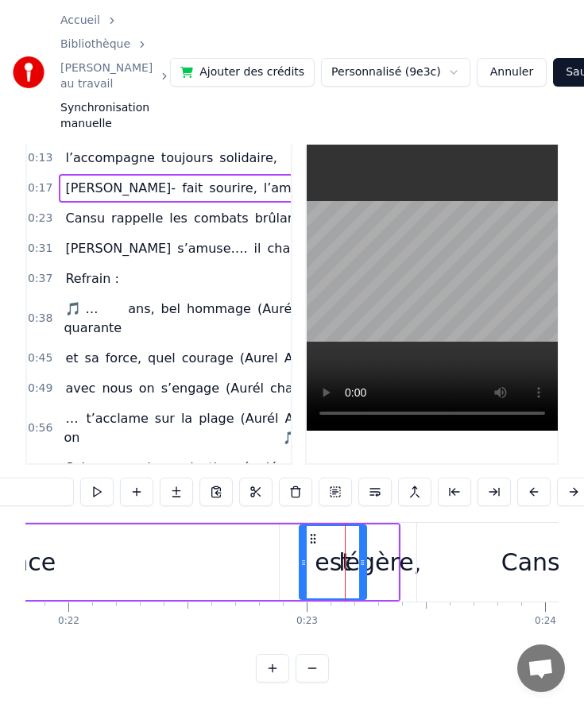
drag, startPoint x: 342, startPoint y: 558, endPoint x: 362, endPoint y: 558, distance: 20.6
click at [363, 558] on icon at bounding box center [362, 562] width 6 height 13
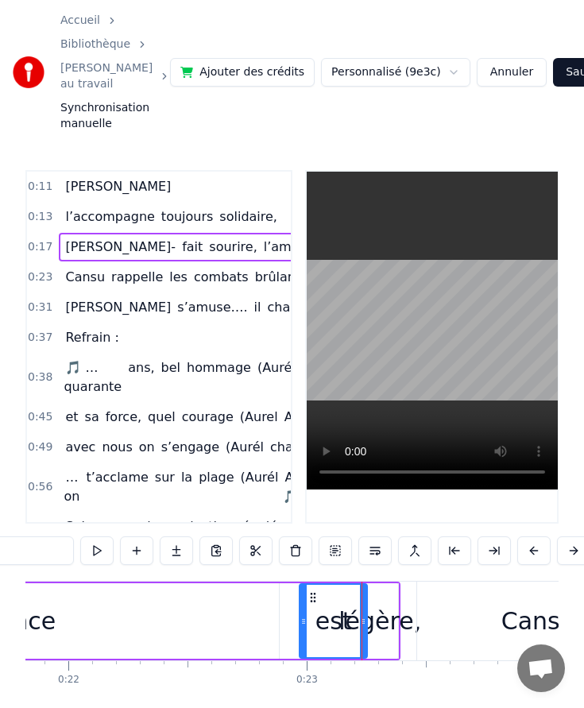
click at [386, 604] on div "légère," at bounding box center [379, 621] width 83 height 36
type input "*******"
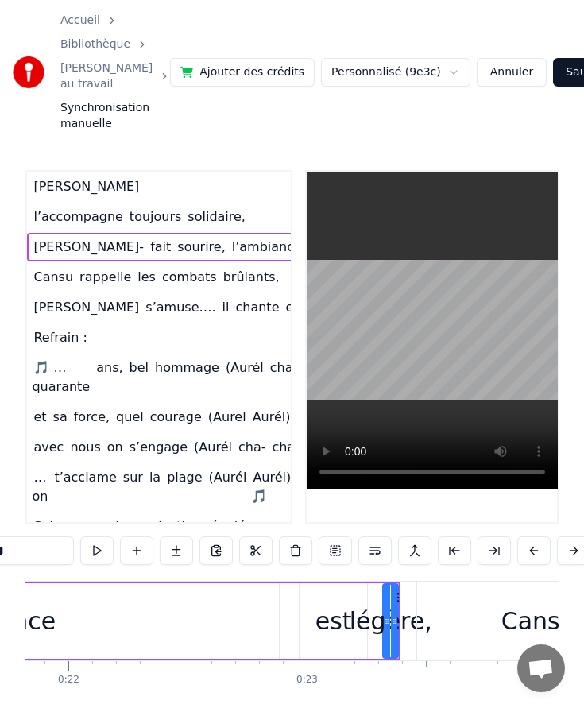
drag, startPoint x: 363, startPoint y: 619, endPoint x: 384, endPoint y: 619, distance: 21.4
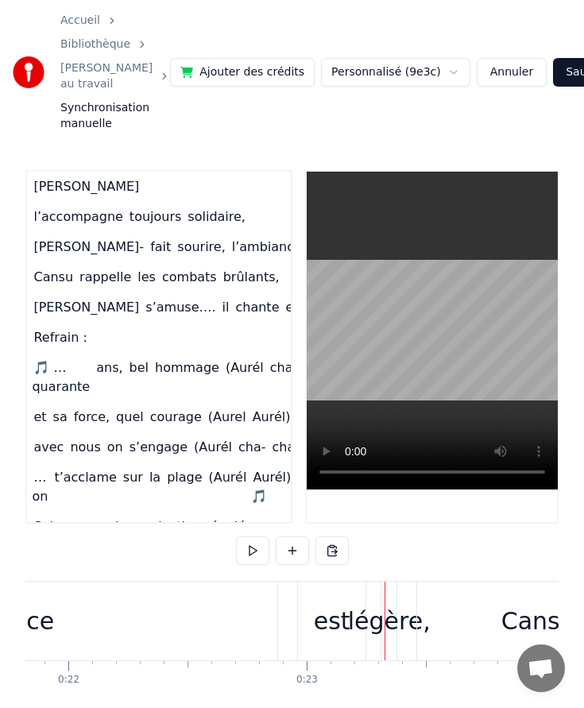
click at [388, 621] on div "légère," at bounding box center [389, 621] width 83 height 36
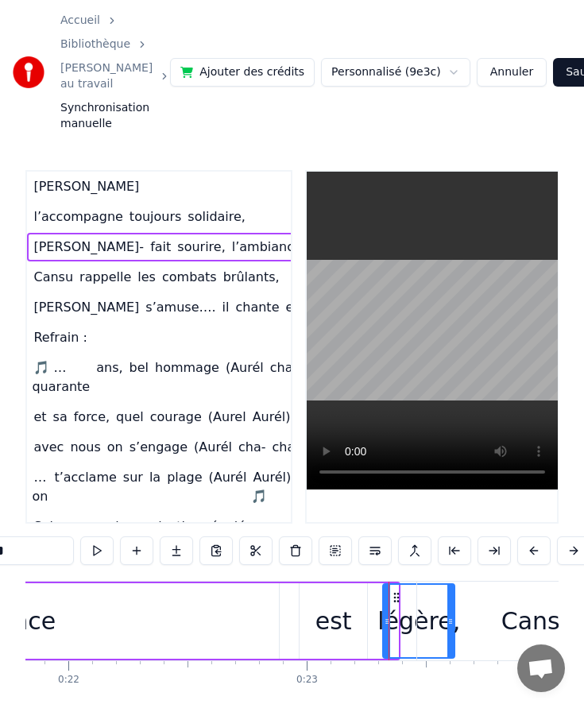
drag, startPoint x: 396, startPoint y: 623, endPoint x: 453, endPoint y: 619, distance: 57.3
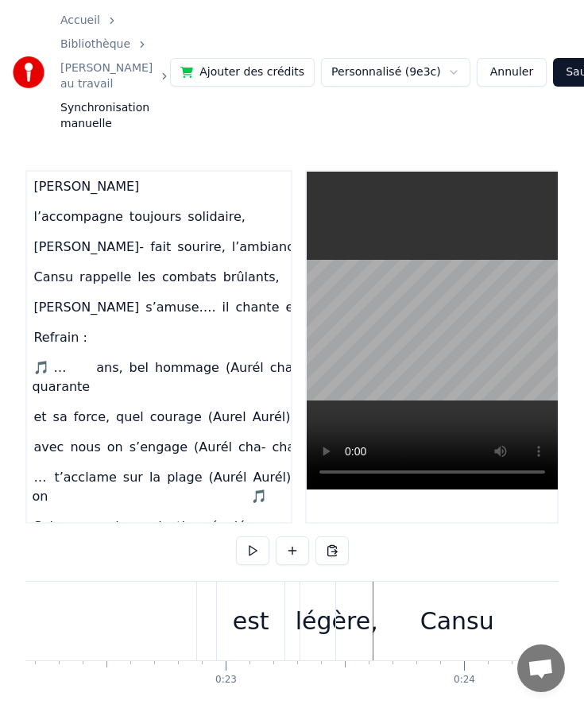
click at [451, 619] on div "Cansu" at bounding box center [457, 621] width 74 height 36
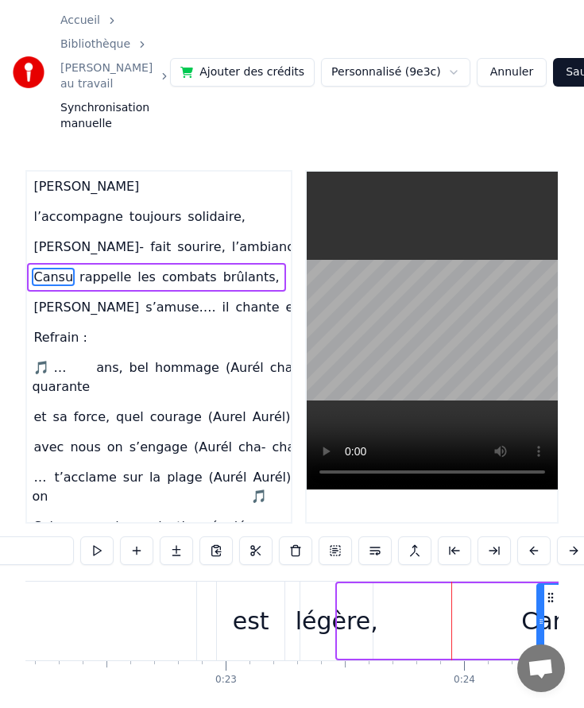
drag, startPoint x: 341, startPoint y: 621, endPoint x: 540, endPoint y: 619, distance: 199.3
click at [540, 619] on icon at bounding box center [541, 621] width 6 height 13
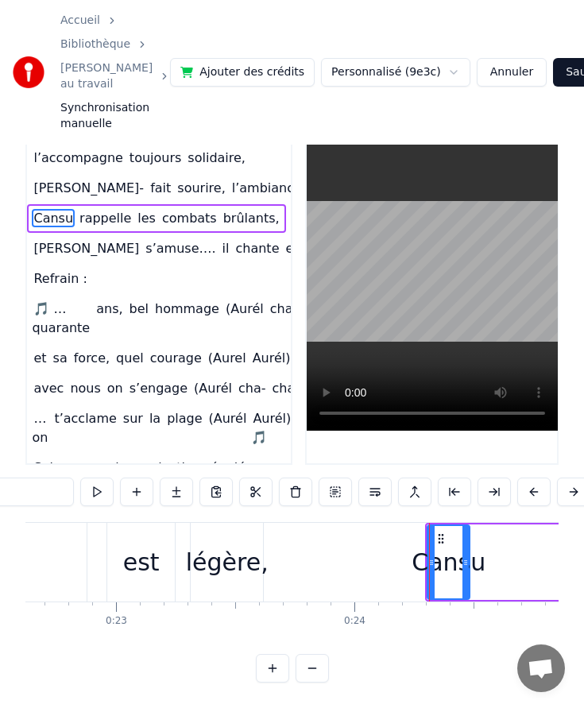
scroll to position [0, 5400]
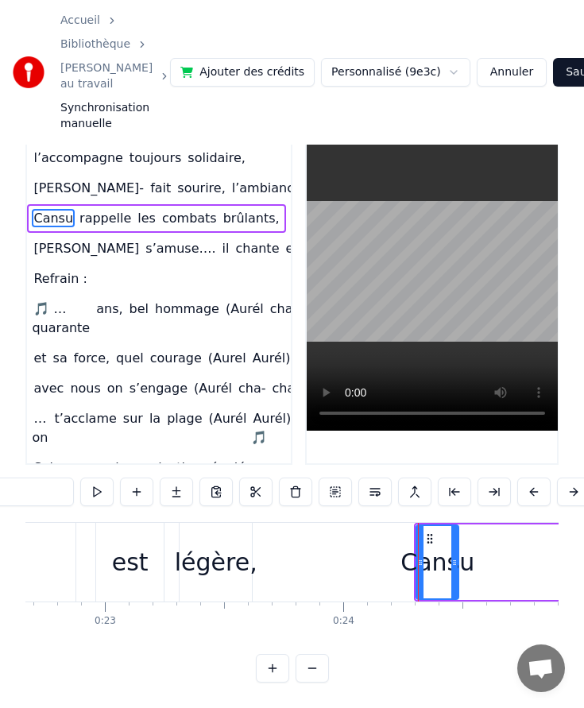
click at [97, 571] on div "est" at bounding box center [130, 562] width 68 height 79
type input "***"
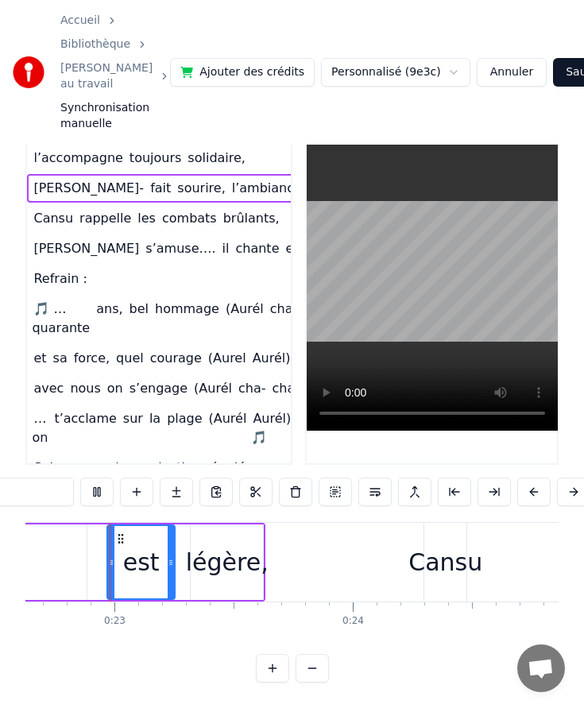
scroll to position [0, 5391]
click at [210, 550] on div "légère," at bounding box center [227, 562] width 83 height 36
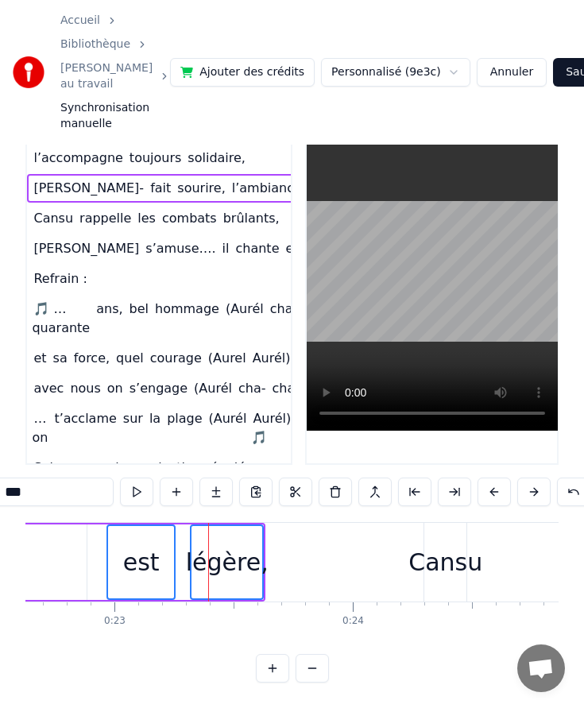
scroll to position [0, 0]
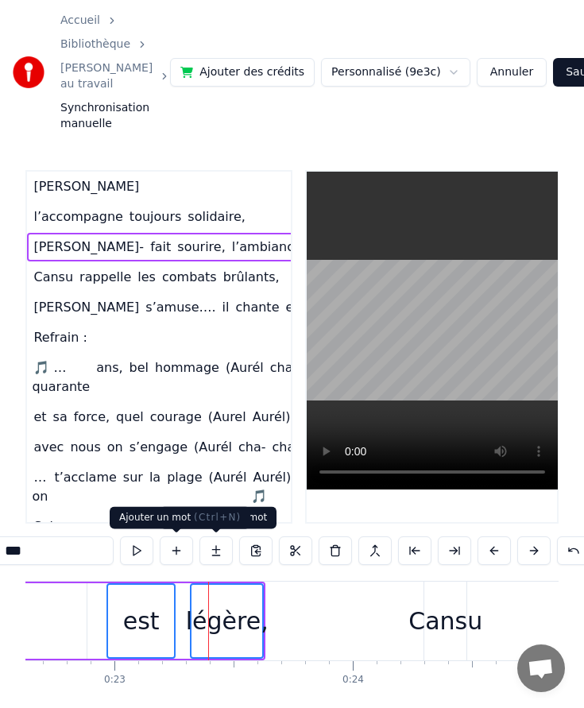
click at [149, 619] on div "est" at bounding box center [141, 621] width 37 height 36
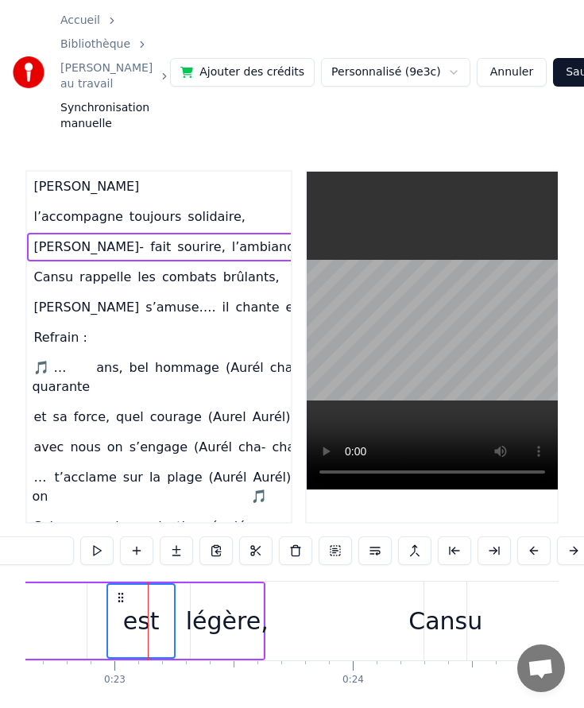
click at [200, 614] on div "légère," at bounding box center [227, 621] width 83 height 36
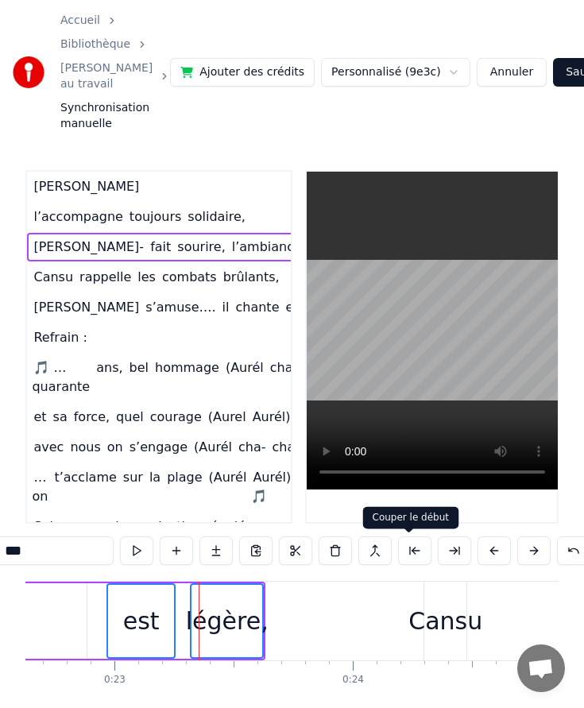
scroll to position [0, 6]
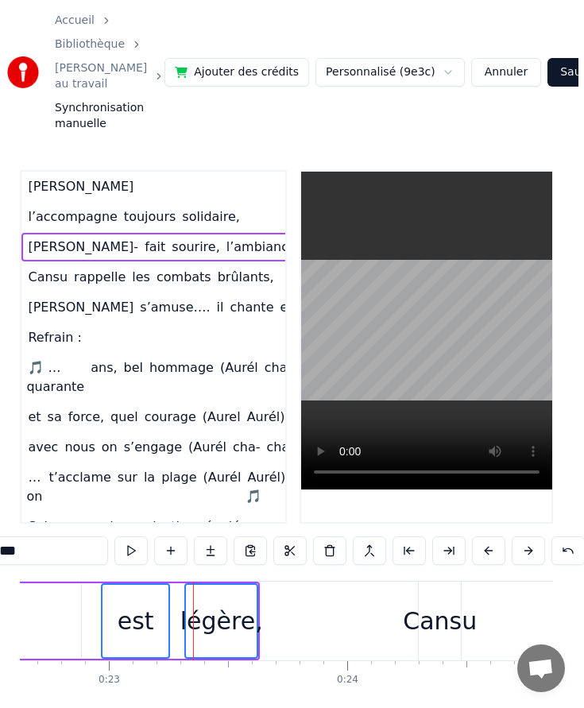
click at [547, 71] on button "Sauvegarder" at bounding box center [595, 72] width 96 height 29
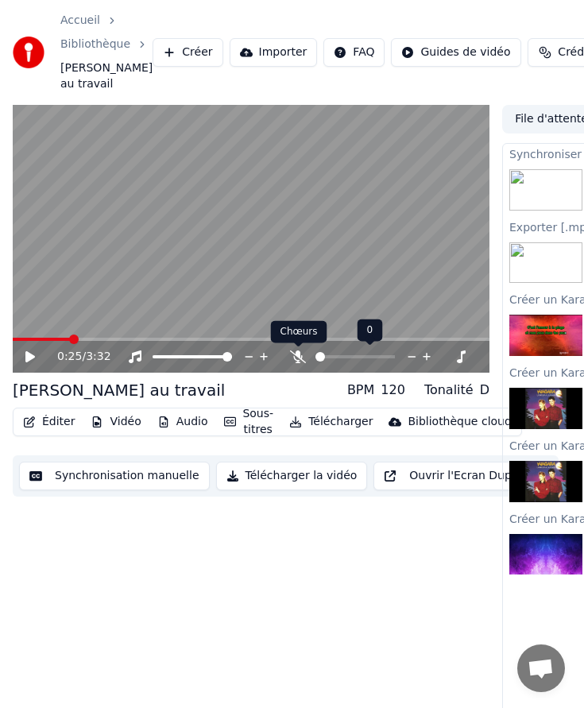
click at [294, 358] on icon at bounding box center [298, 356] width 16 height 13
click at [44, 339] on span at bounding box center [42, 339] width 58 height 3
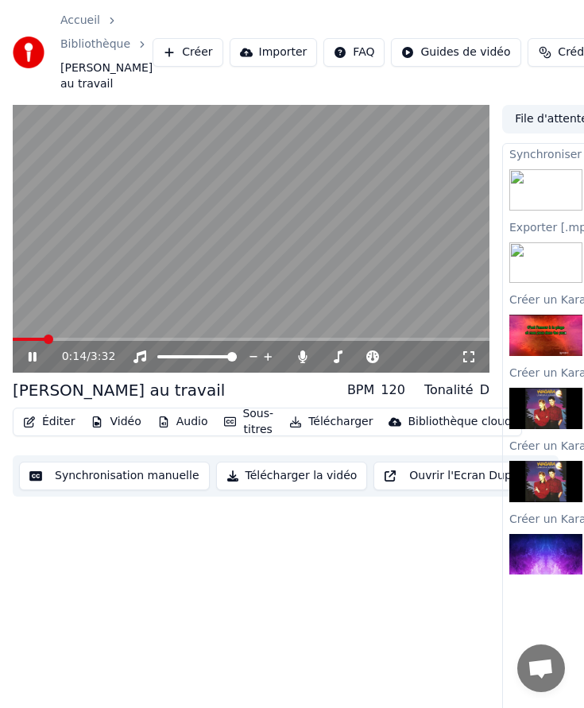
scroll to position [37, 0]
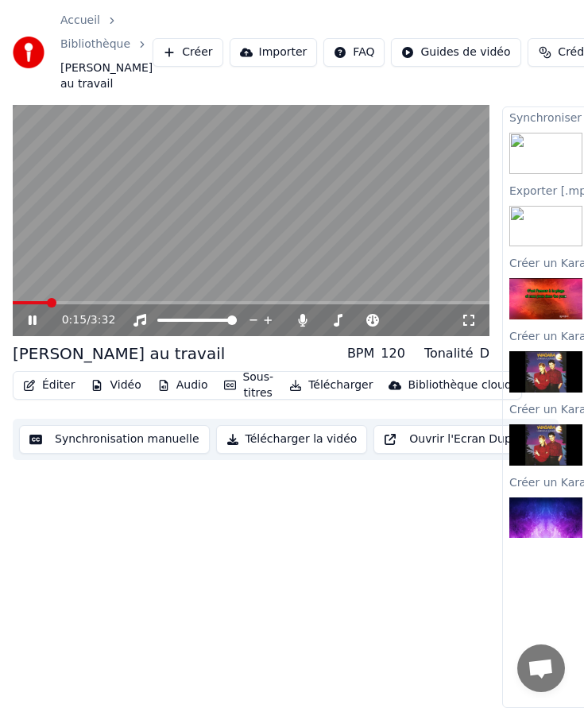
click at [28, 297] on video at bounding box center [251, 202] width 477 height 268
click at [15, 301] on span at bounding box center [17, 302] width 9 height 3
click at [25, 317] on icon at bounding box center [43, 320] width 37 height 13
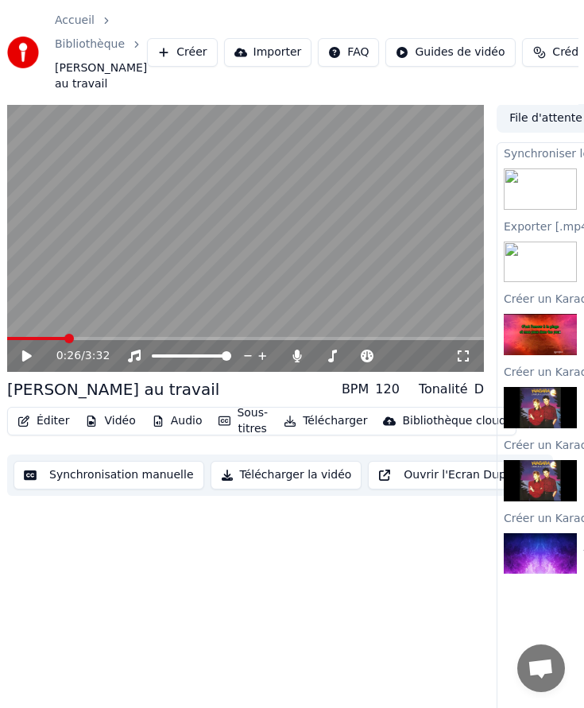
scroll to position [1, 0]
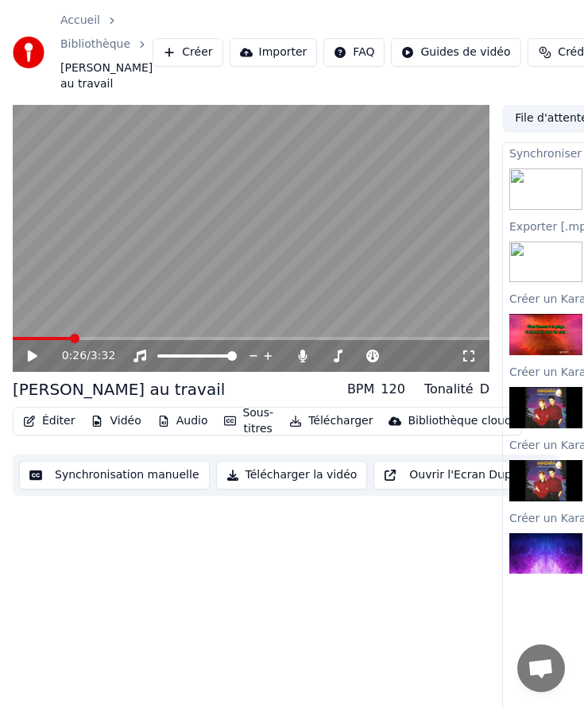
click at [326, 527] on div "0:26 / 3:32 Aurélie au travail BPM 120 Tonalité D Éditer Vidéo Audio Sous-titre…" at bounding box center [251, 423] width 477 height 639
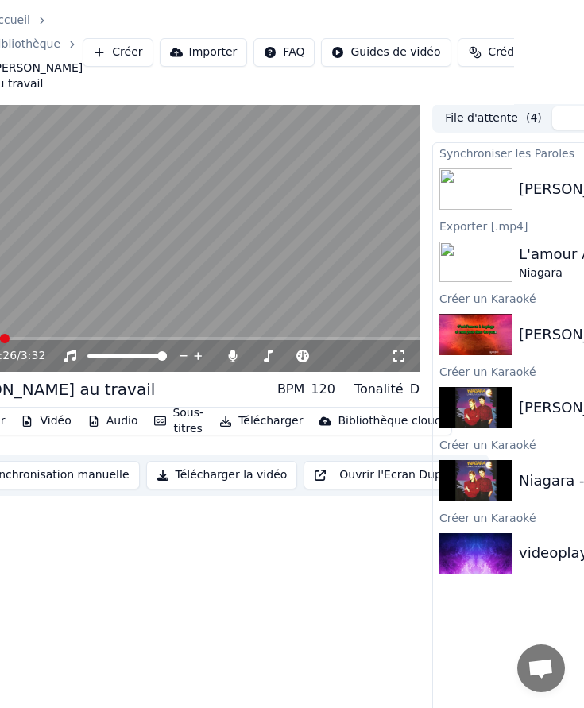
scroll to position [1, 276]
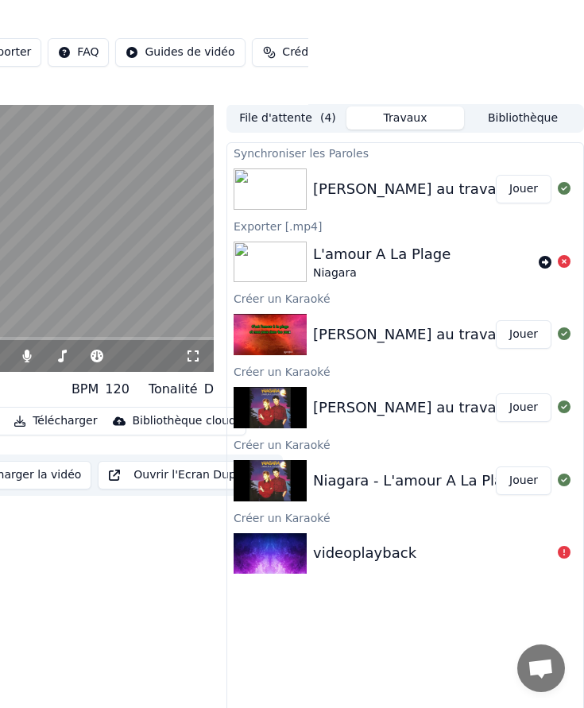
click at [420, 190] on div "[PERSON_NAME] au travail" at bounding box center [404, 189] width 183 height 22
click at [407, 160] on div "Synchroniser les Paroles" at bounding box center [405, 152] width 356 height 19
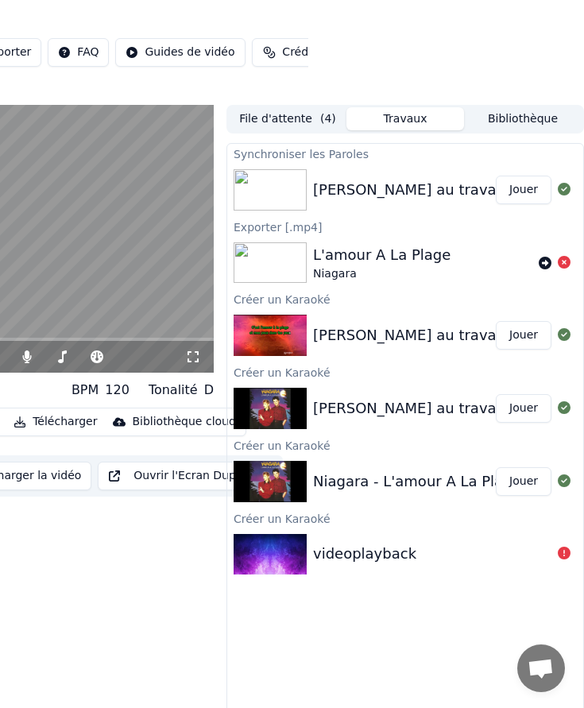
click at [490, 123] on button "Bibliothèque" at bounding box center [523, 118] width 118 height 23
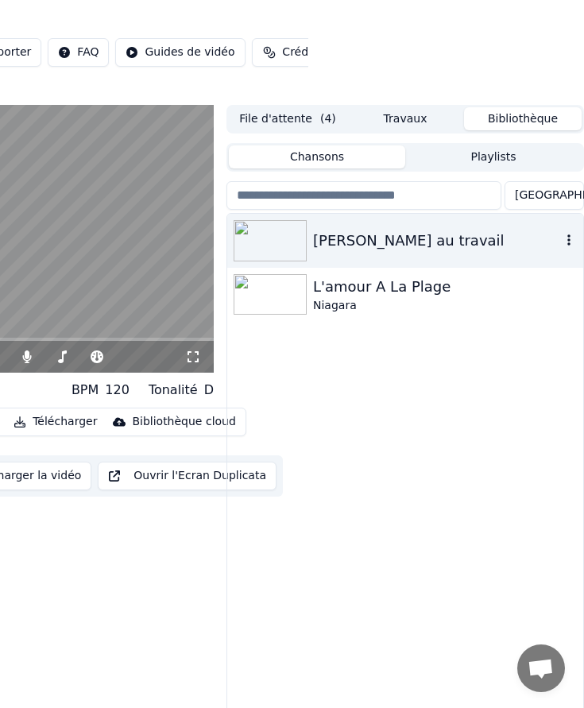
click at [567, 247] on button "button" at bounding box center [569, 240] width 16 height 19
click at [372, 467] on div "Aurélie au travail L'amour A La Plage Niagara" at bounding box center [405, 478] width 356 height 529
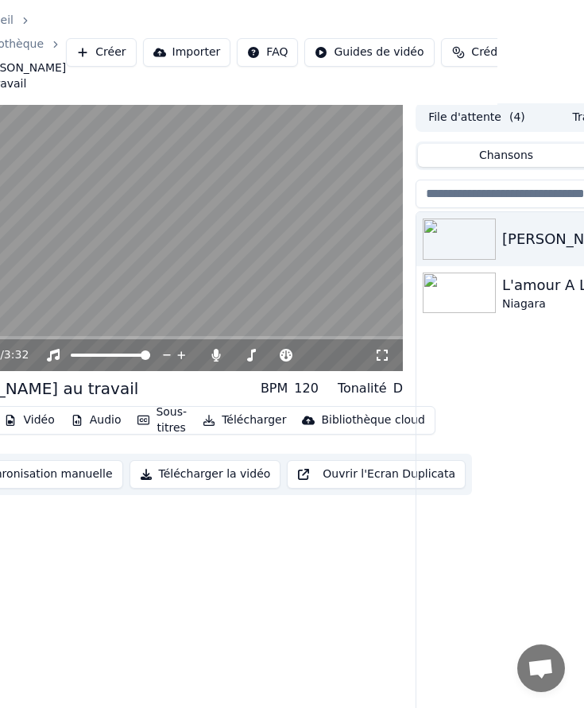
scroll to position [2, 0]
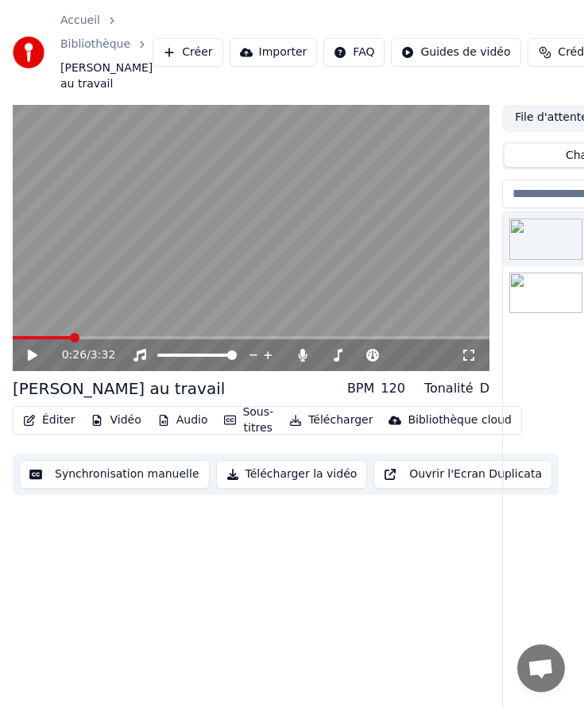
click at [332, 423] on button "Télécharger" at bounding box center [331, 420] width 96 height 22
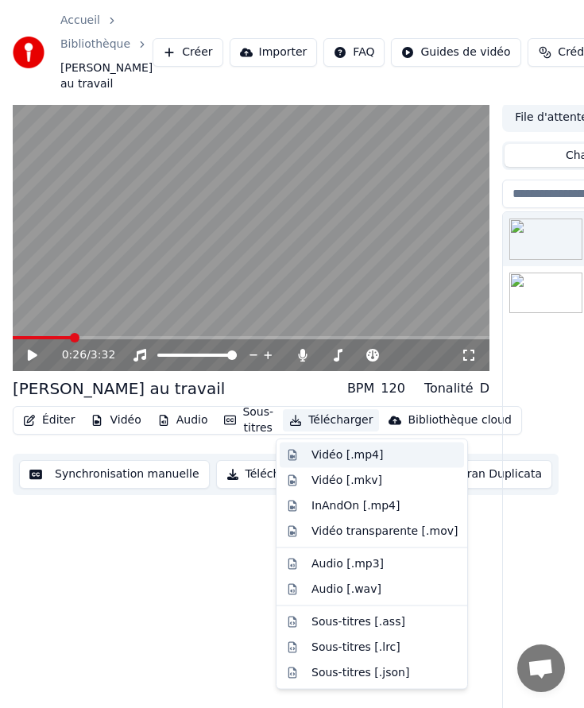
click at [392, 452] on div "Vidéo [.mp4]" at bounding box center [384, 455] width 146 height 16
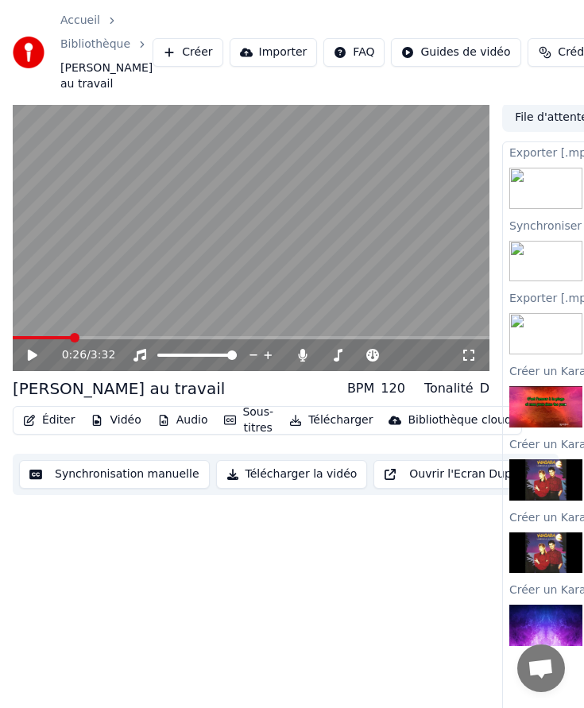
drag, startPoint x: 39, startPoint y: 335, endPoint x: 0, endPoint y: 326, distance: 39.9
click at [0, 326] on div "0:26 / 3:32 Aurélie au travail BPM 120 Tonalité D Éditer Vidéo Audio Sous-titre…" at bounding box center [292, 422] width 584 height 639
click at [13, 336] on span at bounding box center [13, 337] width 0 height 3
click at [29, 349] on icon at bounding box center [43, 355] width 37 height 13
click at [474, 356] on icon at bounding box center [469, 355] width 16 height 13
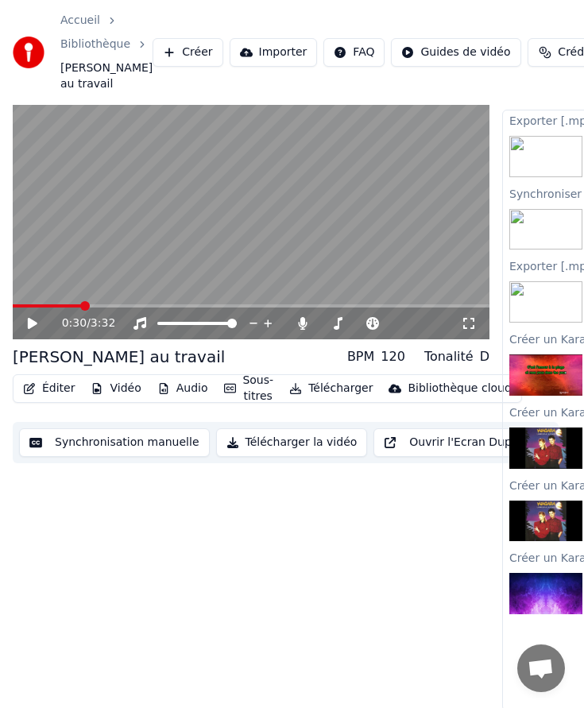
scroll to position [37, 0]
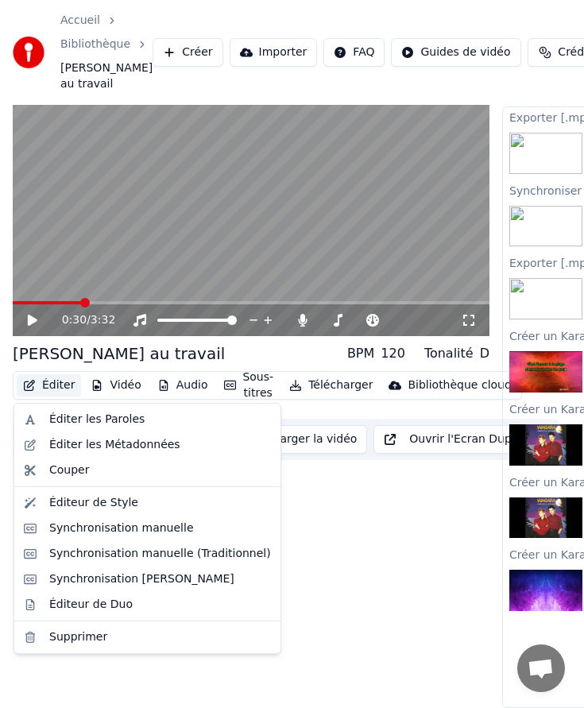
click at [46, 384] on button "Éditer" at bounding box center [49, 385] width 64 height 22
click at [61, 417] on div "Éditer les Paroles" at bounding box center [96, 419] width 95 height 16
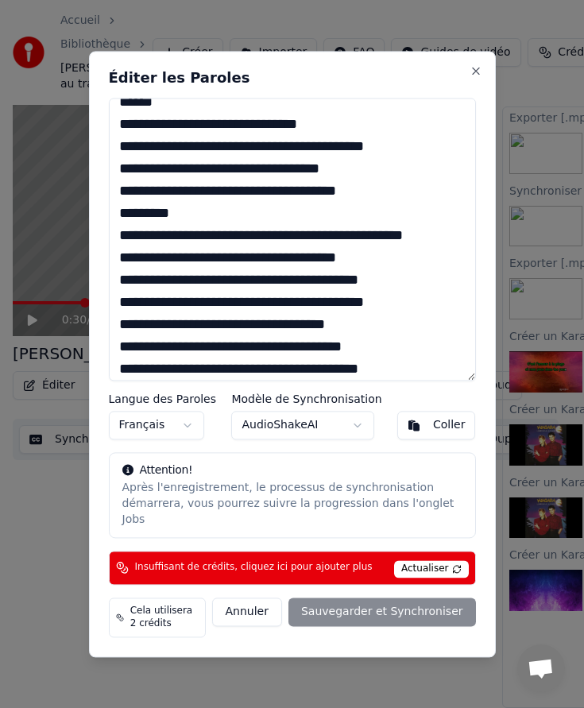
scroll to position [0, 0]
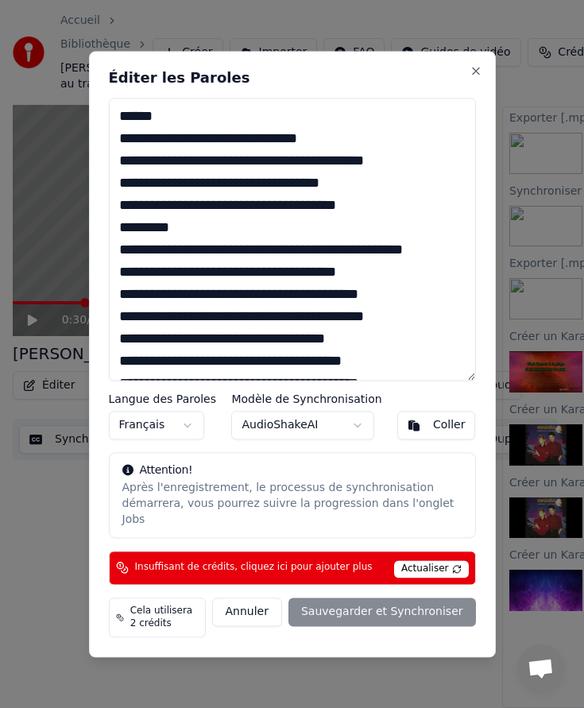
click at [133, 121] on textarea at bounding box center [292, 239] width 367 height 283
click at [213, 147] on textarea at bounding box center [292, 239] width 367 height 283
click at [434, 562] on span "Actualiser" at bounding box center [431, 568] width 75 height 17
click at [264, 588] on div "Éditer les Paroles Langue des Paroles Français Modèle de Synchronisation AudioS…" at bounding box center [292, 354] width 407 height 606
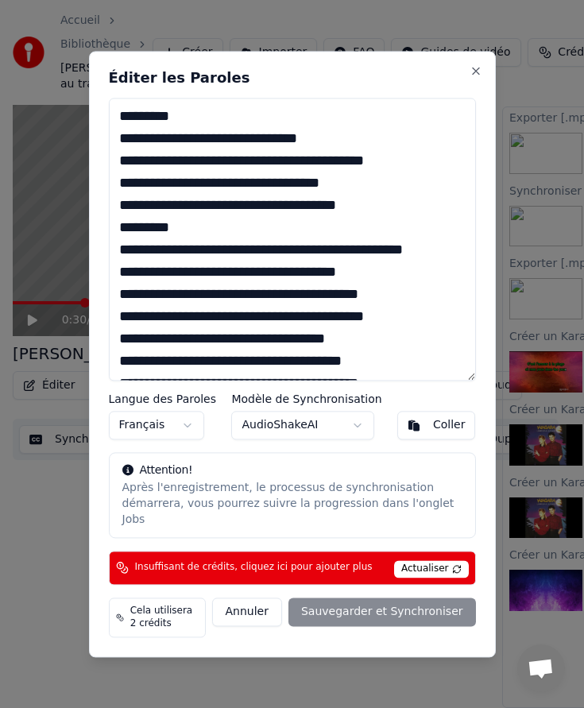
click at [267, 602] on button "Annuler" at bounding box center [247, 611] width 70 height 29
type textarea "**********"
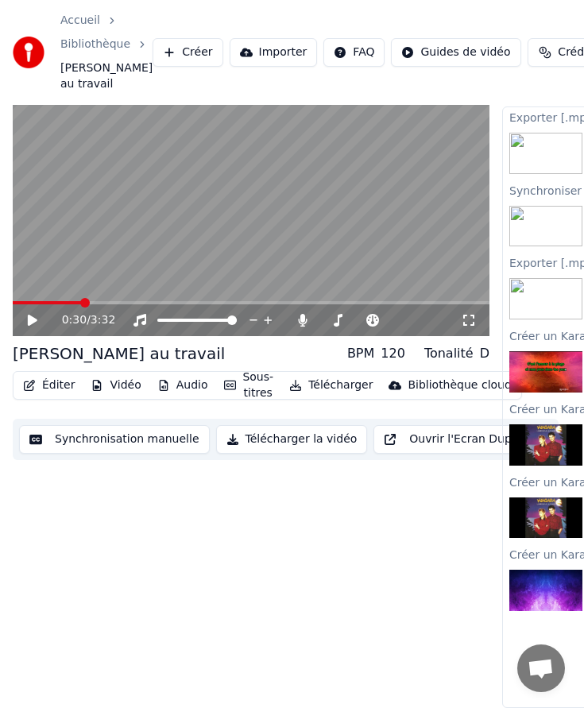
click at [52, 384] on button "Éditer" at bounding box center [49, 385] width 64 height 22
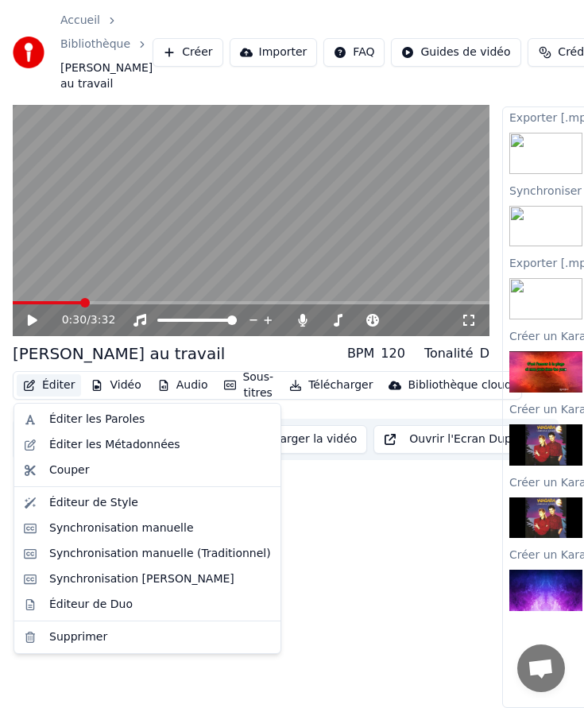
click at [305, 540] on div "0:30 / 3:32 Aurélie au travail BPM 120 Tonalité D Éditer Vidéo Audio Sous-titre…" at bounding box center [251, 387] width 477 height 639
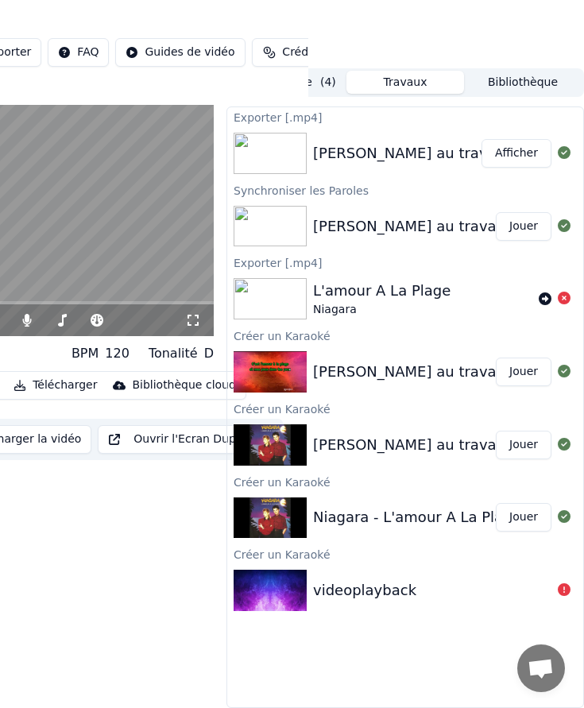
scroll to position [0, 276]
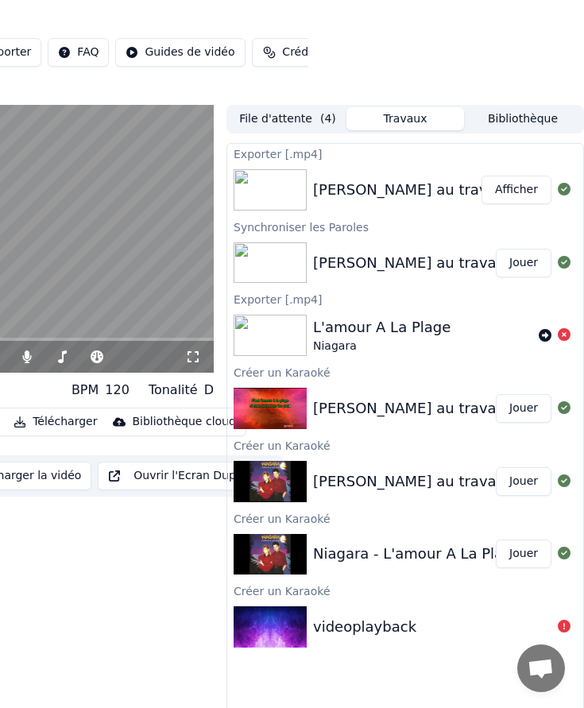
click at [515, 198] on button "Afficher" at bounding box center [516, 190] width 70 height 29
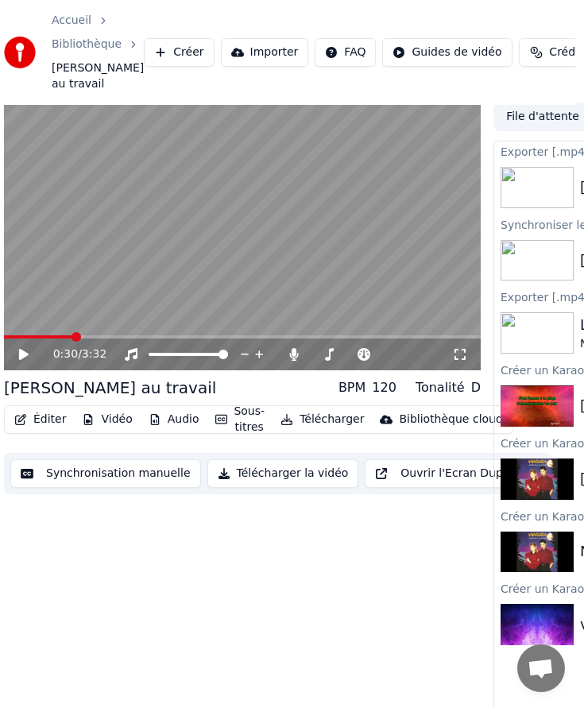
scroll to position [2, 0]
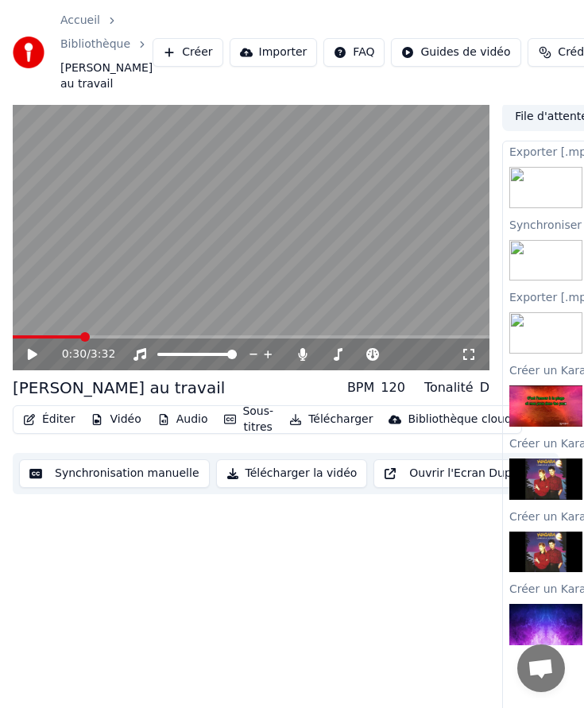
click at [56, 424] on button "Éditer" at bounding box center [49, 419] width 64 height 22
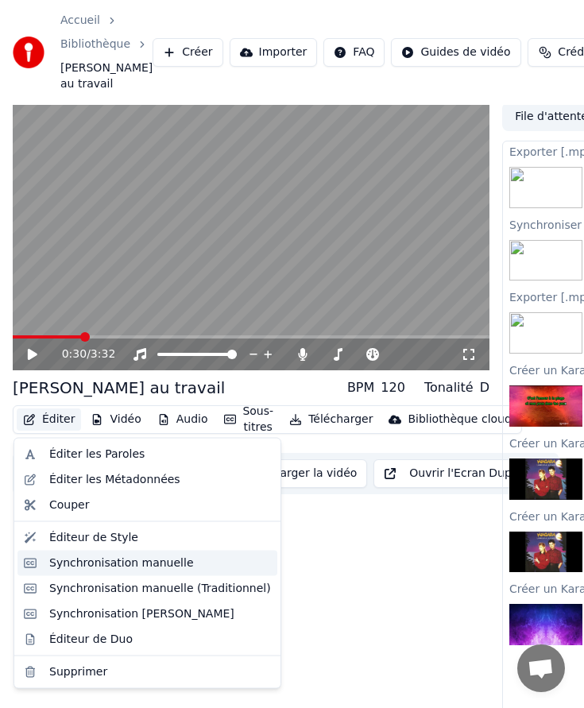
click at [86, 561] on div "Synchronisation manuelle" at bounding box center [121, 562] width 145 height 16
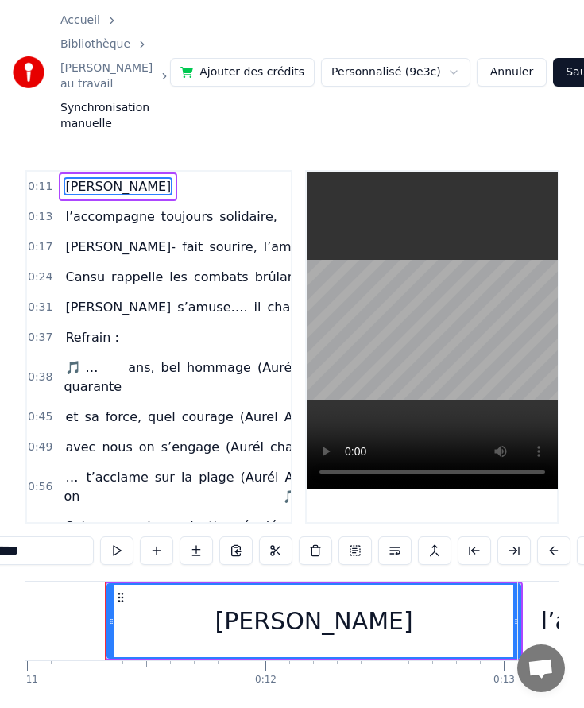
scroll to position [0, 5]
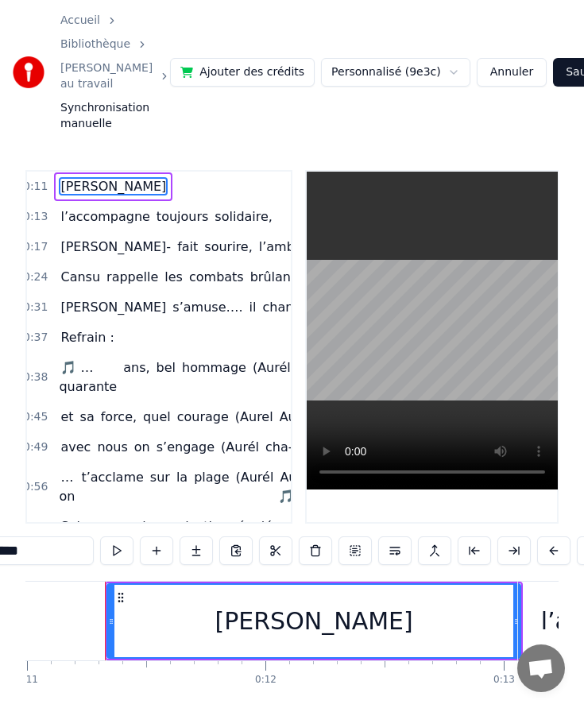
click at [190, 278] on span "combats" at bounding box center [216, 277] width 58 height 18
type input "*******"
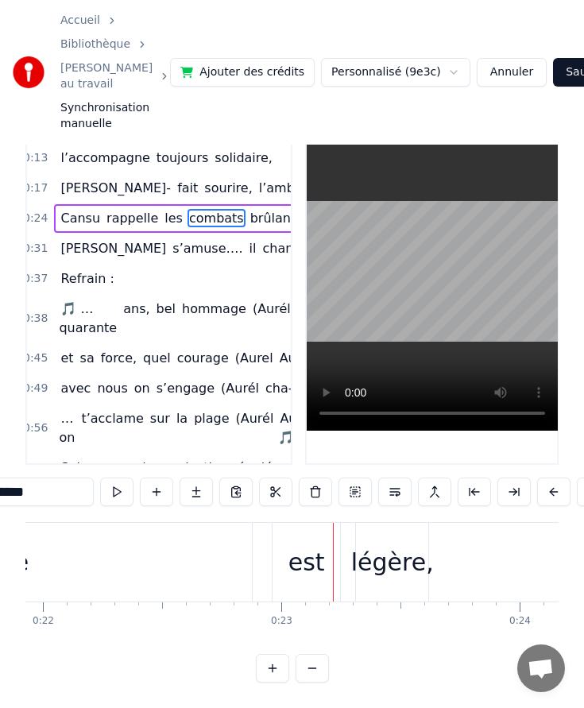
scroll to position [0, 5225]
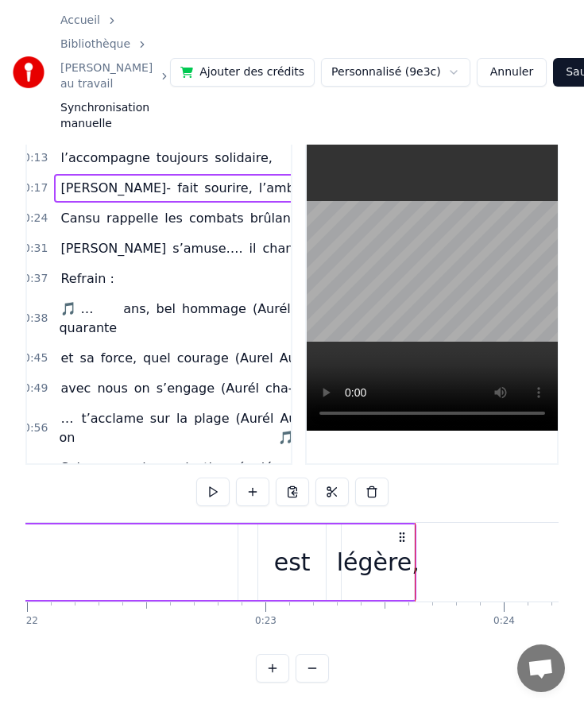
scroll to position [0, 5241]
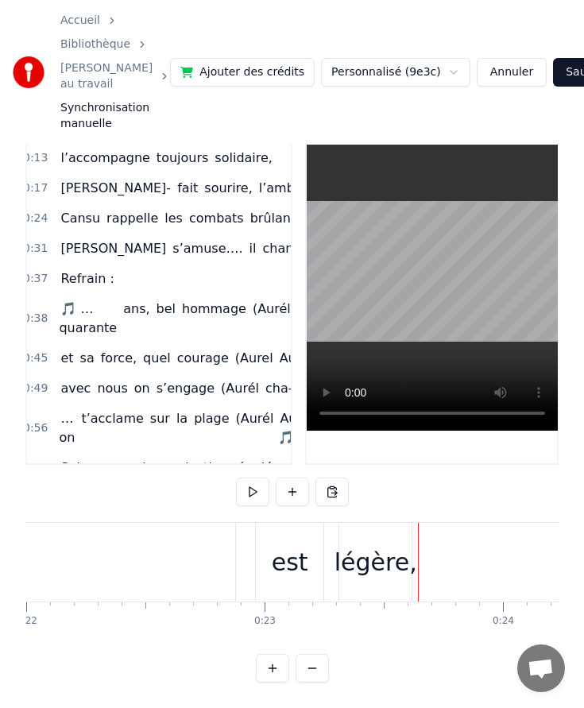
click at [404, 559] on div "légère," at bounding box center [375, 562] width 83 height 36
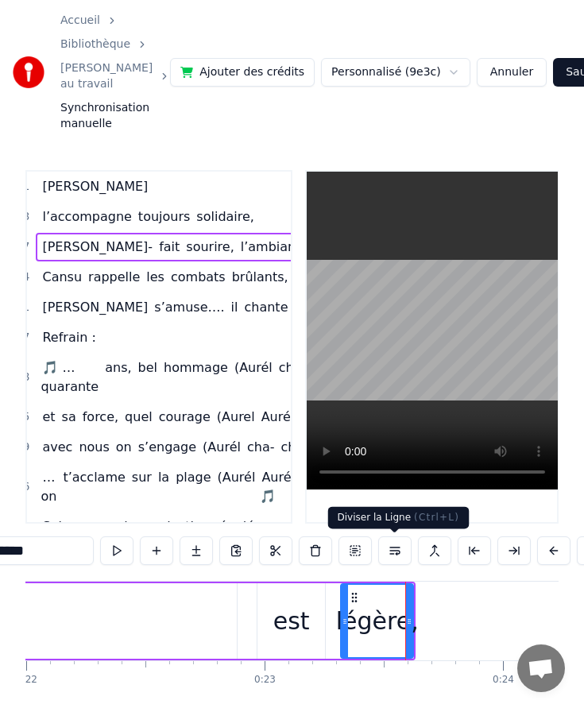
scroll to position [0, 32]
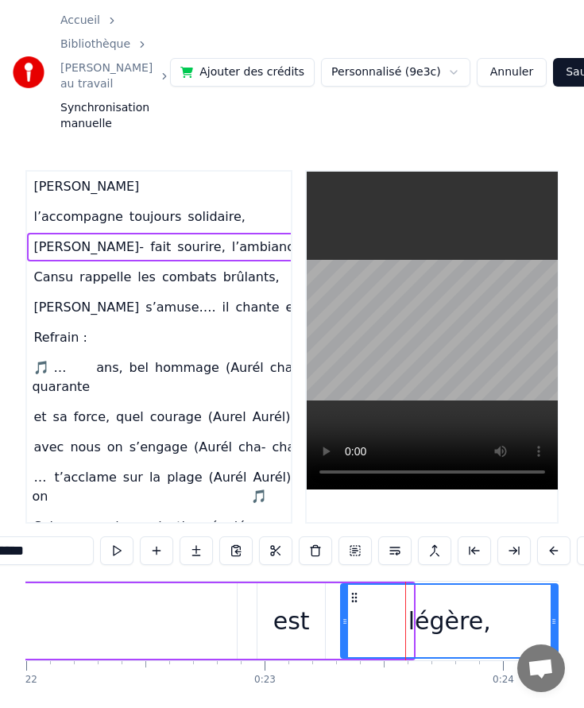
drag, startPoint x: 407, startPoint y: 623, endPoint x: 556, endPoint y: 626, distance: 149.3
click at [556, 626] on icon at bounding box center [553, 621] width 6 height 13
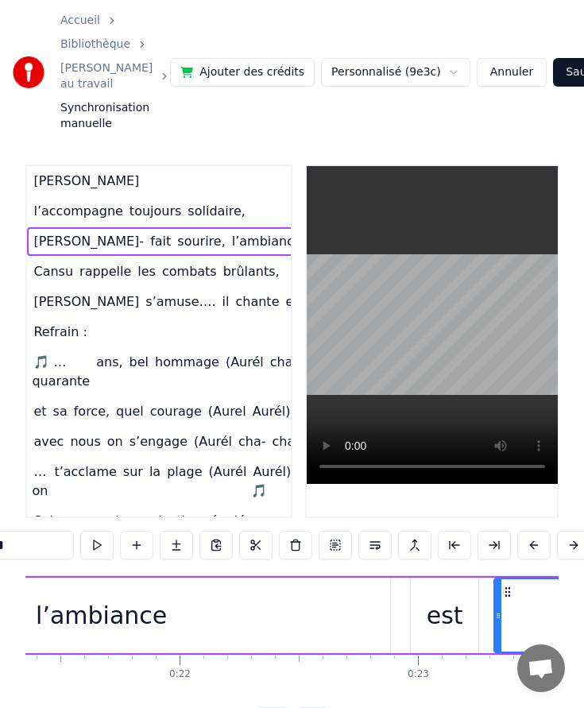
scroll to position [0, 5115]
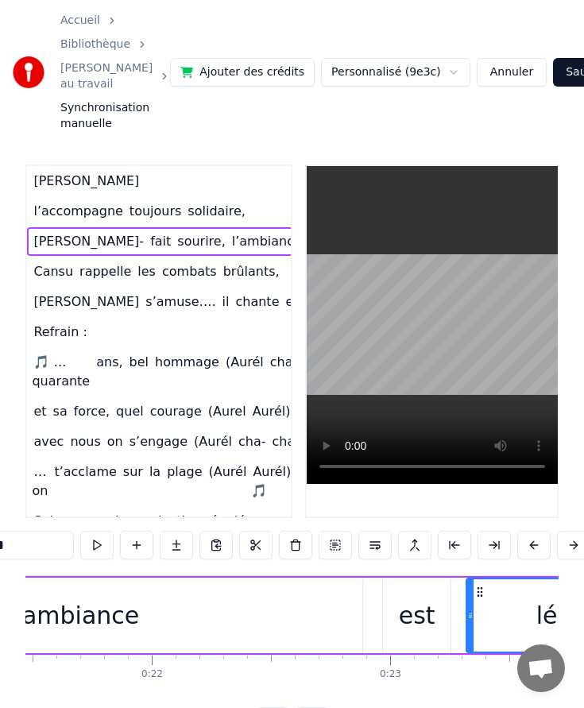
click at [394, 612] on div "est" at bounding box center [417, 614] width 68 height 75
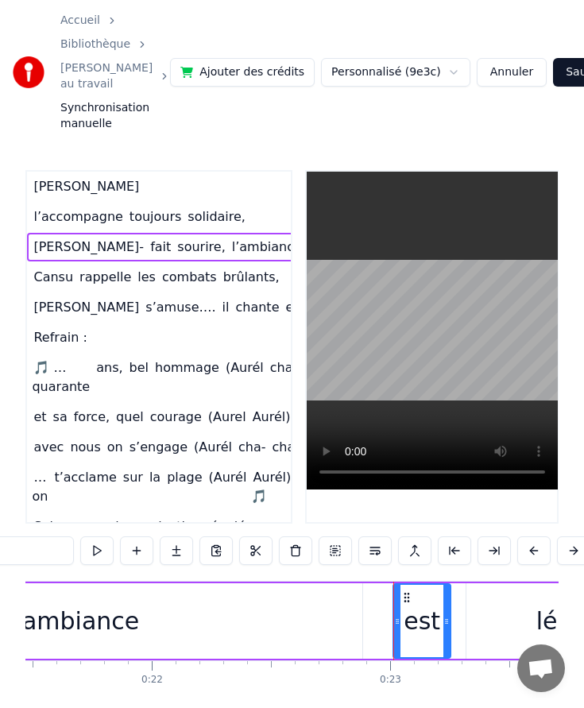
drag, startPoint x: 384, startPoint y: 616, endPoint x: 394, endPoint y: 618, distance: 10.4
click at [394, 618] on icon at bounding box center [397, 621] width 6 height 13
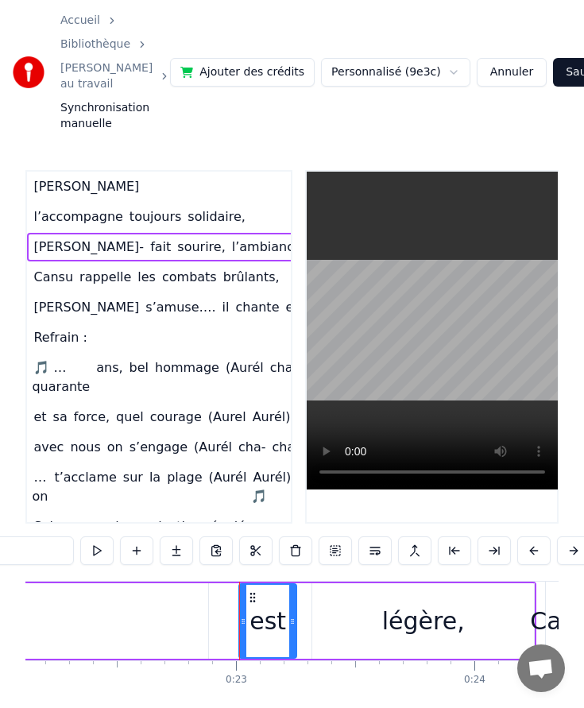
scroll to position [0, 5309]
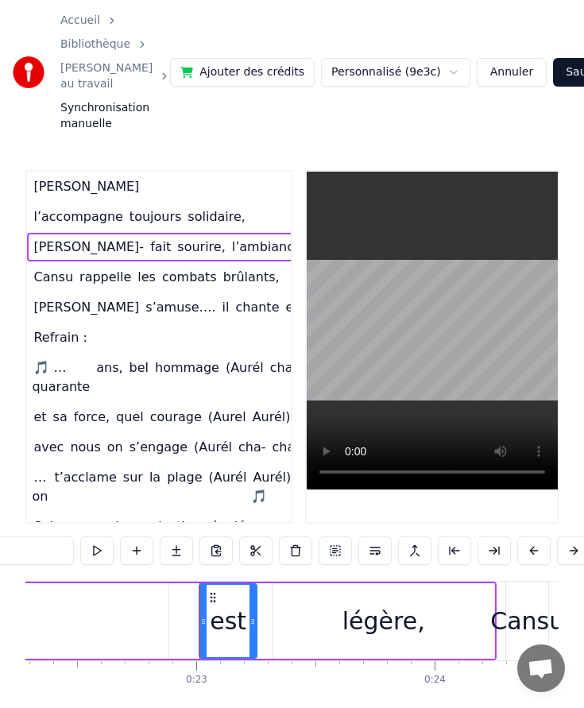
click at [408, 620] on div "légère," at bounding box center [383, 621] width 83 height 36
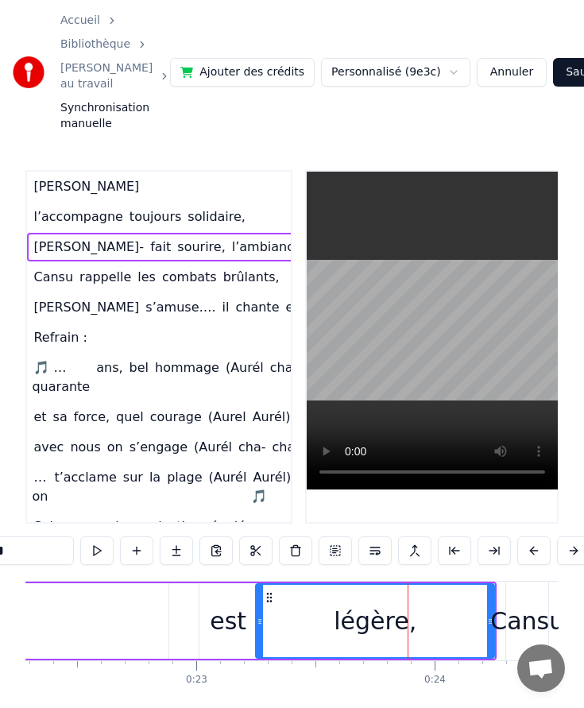
drag, startPoint x: 276, startPoint y: 617, endPoint x: 259, endPoint y: 617, distance: 16.7
click at [259, 617] on icon at bounding box center [260, 621] width 6 height 13
click at [297, 612] on div "légère," at bounding box center [375, 621] width 237 height 72
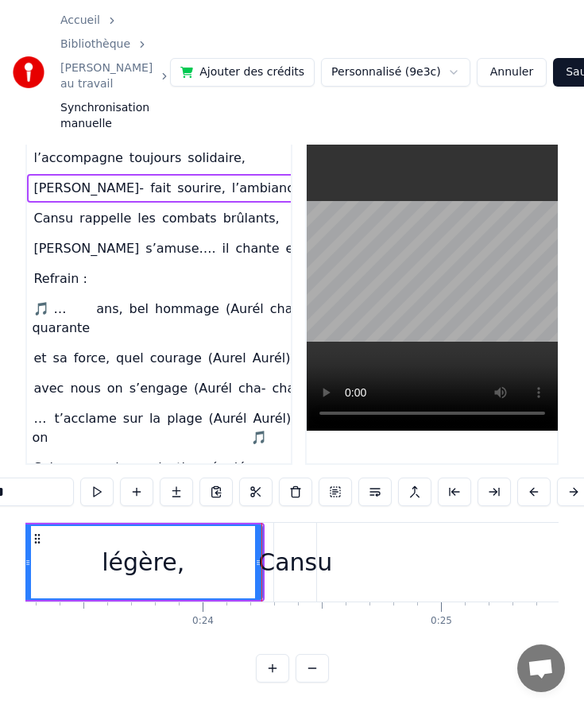
scroll to position [0, 5399]
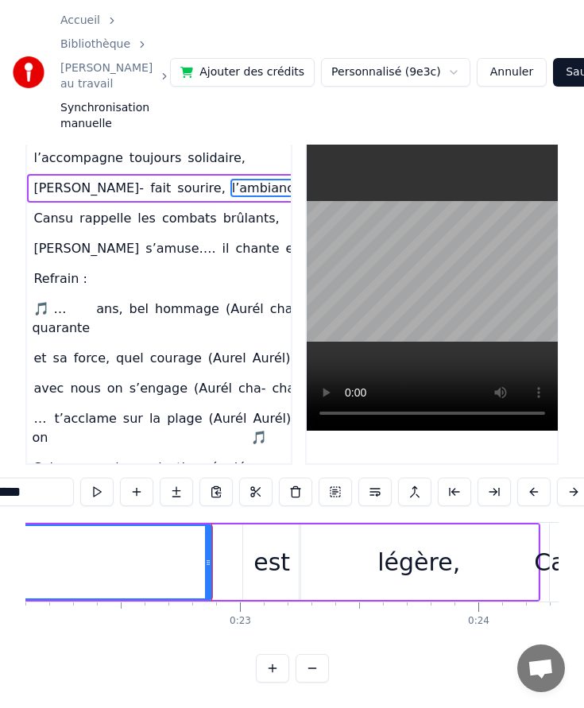
scroll to position [0, 5281]
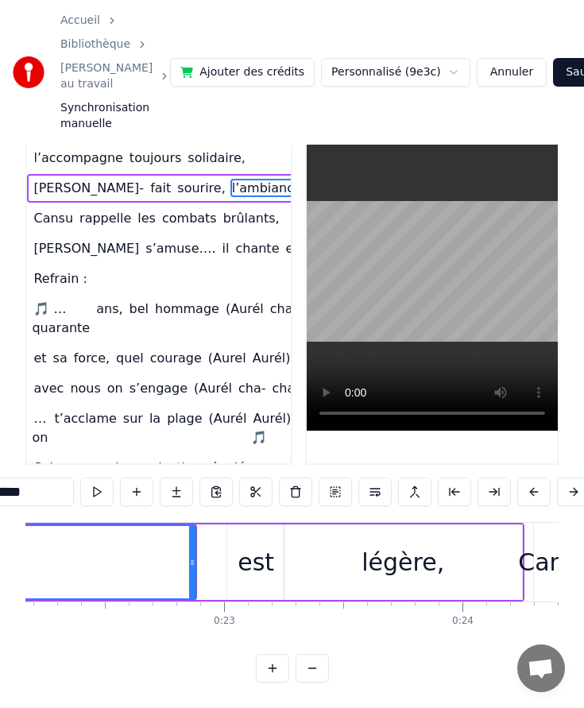
click at [234, 563] on div "est" at bounding box center [255, 561] width 57 height 75
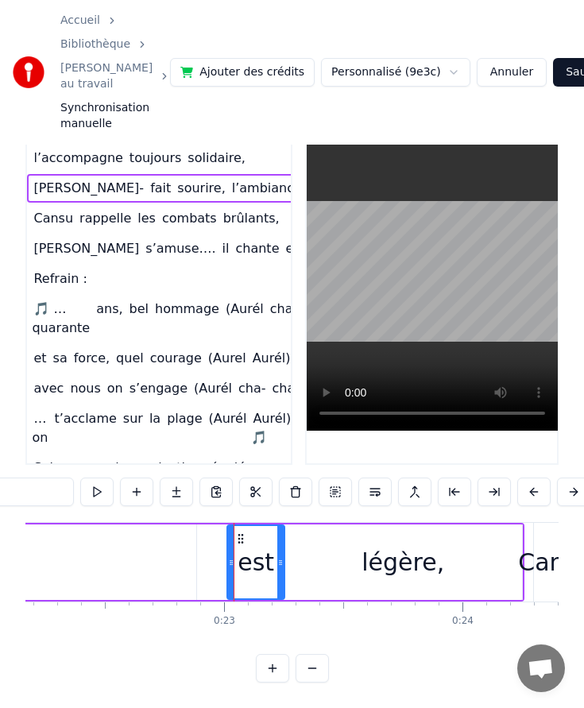
scroll to position [0, 0]
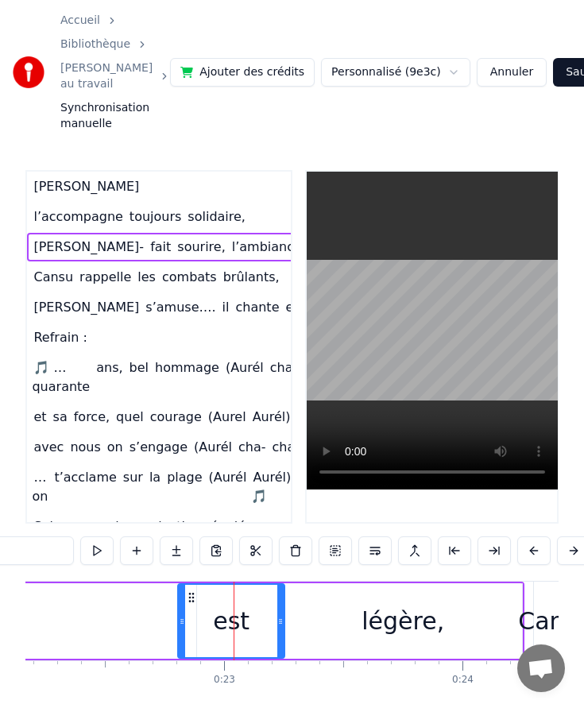
drag, startPoint x: 227, startPoint y: 619, endPoint x: 178, endPoint y: 619, distance: 49.2
click at [178, 619] on div "est" at bounding box center [231, 620] width 108 height 75
drag, startPoint x: 280, startPoint y: 619, endPoint x: 245, endPoint y: 618, distance: 35.0
click at [245, 619] on icon at bounding box center [245, 621] width 6 height 13
click at [321, 623] on div "légère," at bounding box center [403, 620] width 238 height 75
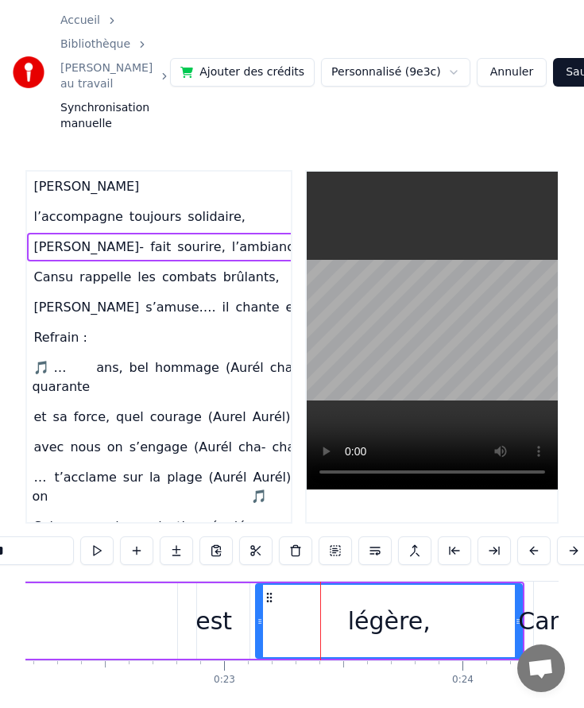
drag, startPoint x: 287, startPoint y: 623, endPoint x: 257, endPoint y: 623, distance: 29.4
click at [257, 623] on icon at bounding box center [260, 621] width 6 height 13
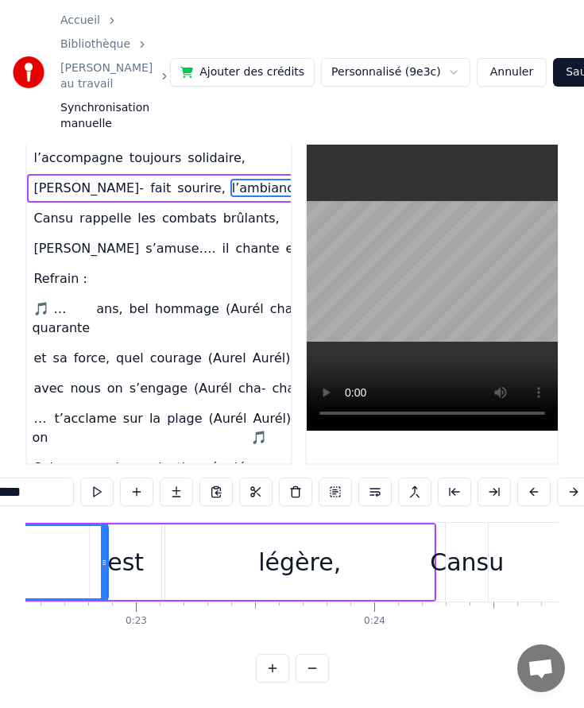
scroll to position [0, 5372]
drag, startPoint x: 99, startPoint y: 565, endPoint x: 79, endPoint y: 565, distance: 19.9
click at [79, 565] on icon at bounding box center [82, 562] width 6 height 13
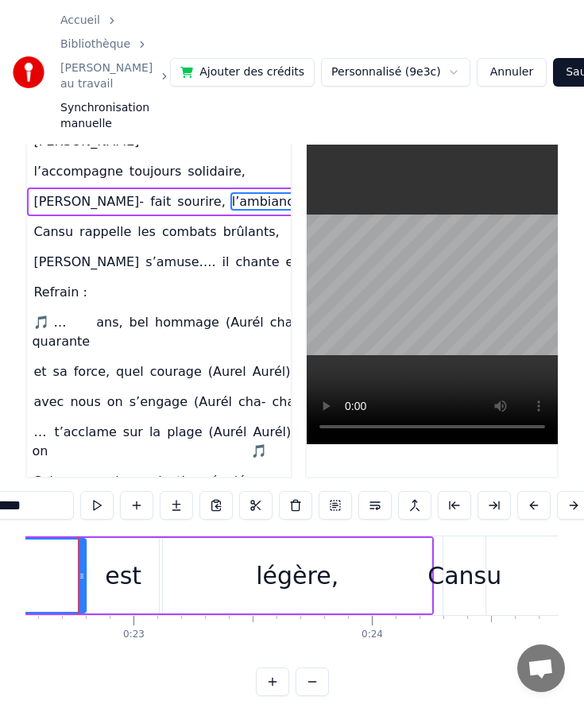
scroll to position [0, 5345]
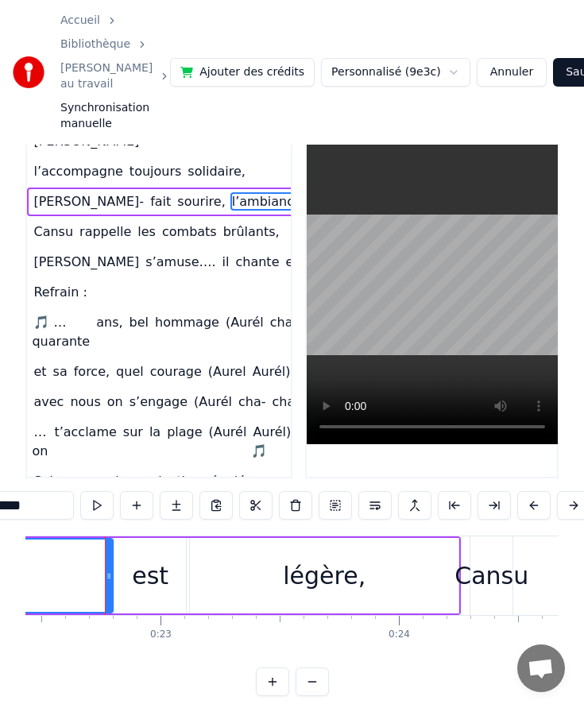
click at [115, 563] on div "est" at bounding box center [149, 575] width 71 height 75
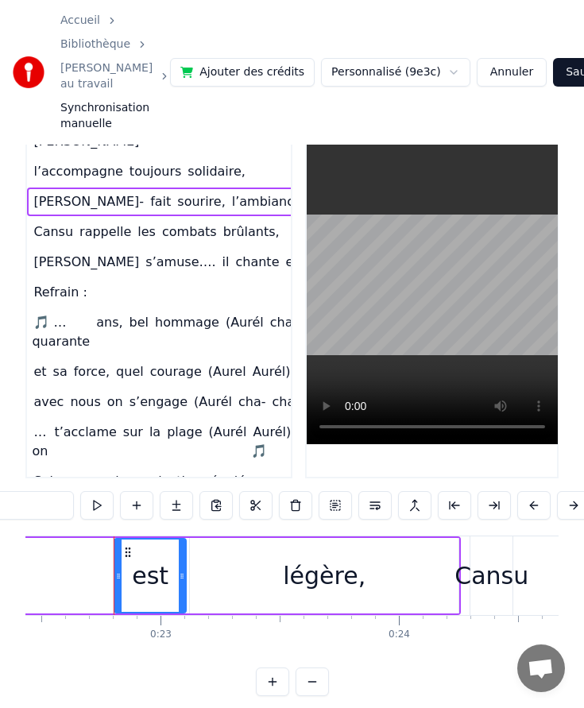
scroll to position [0, 0]
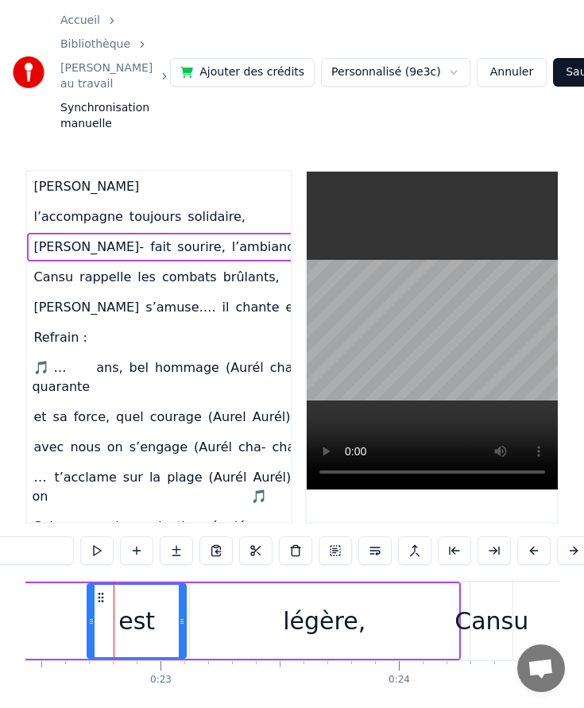
drag, startPoint x: 117, startPoint y: 612, endPoint x: 87, endPoint y: 612, distance: 29.4
click at [88, 612] on div at bounding box center [91, 621] width 6 height 72
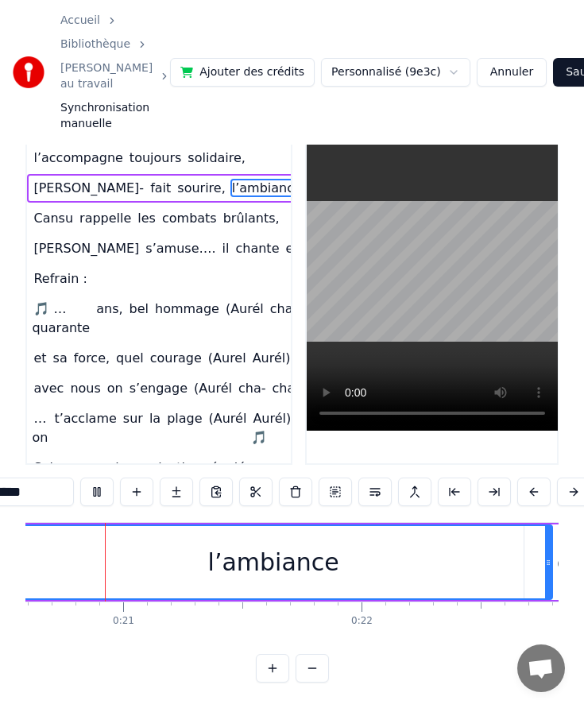
scroll to position [0, 4899]
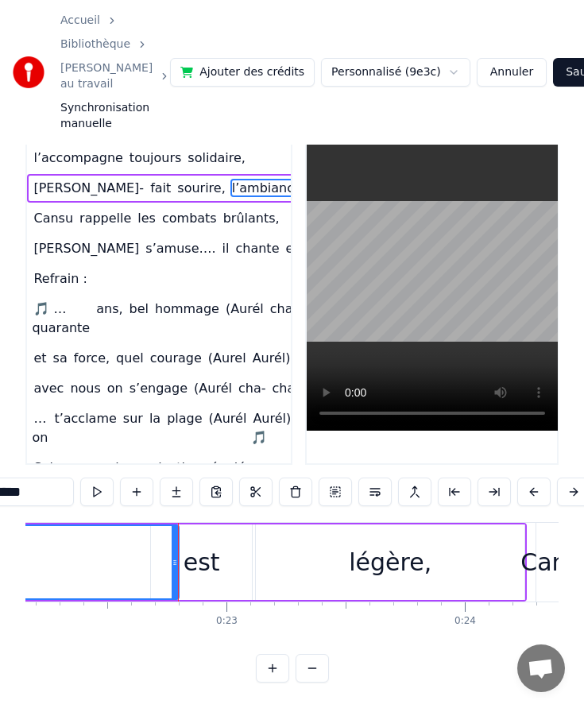
click at [212, 562] on div "est" at bounding box center [201, 562] width 37 height 36
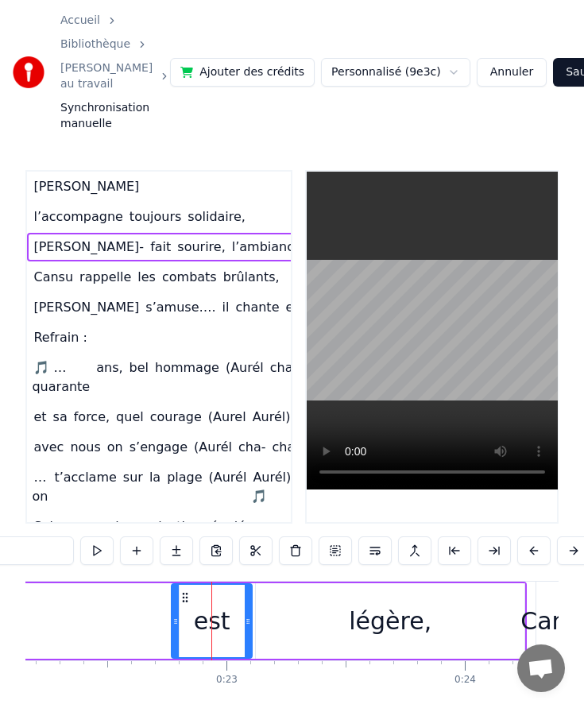
drag, startPoint x: 156, startPoint y: 619, endPoint x: 176, endPoint y: 619, distance: 20.7
click at [176, 619] on icon at bounding box center [175, 621] width 6 height 13
click at [294, 627] on div "légère," at bounding box center [390, 620] width 268 height 75
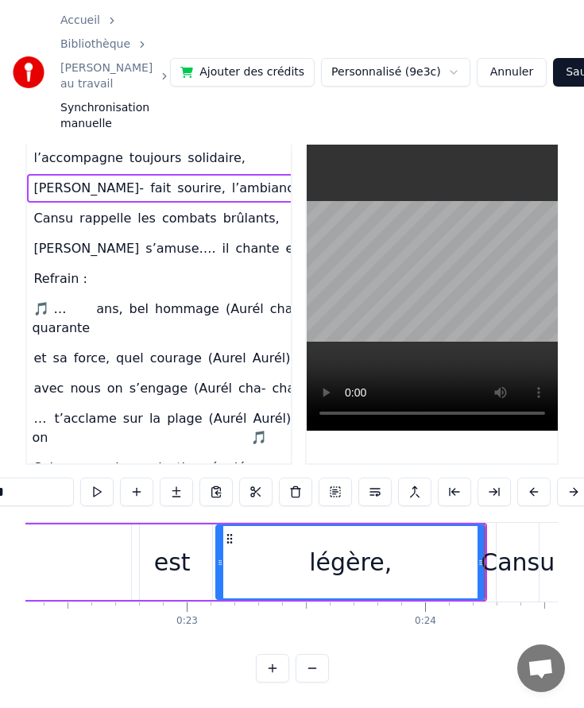
click at [499, 563] on div "Cansu" at bounding box center [517, 562] width 74 height 36
type input "*****"
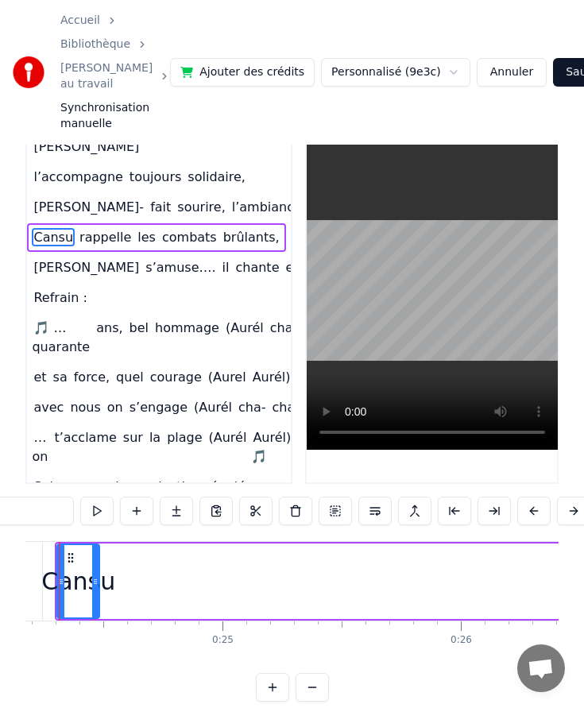
click at [181, 249] on div "Cansu rappelle les combats brûlants," at bounding box center [156, 237] width 258 height 29
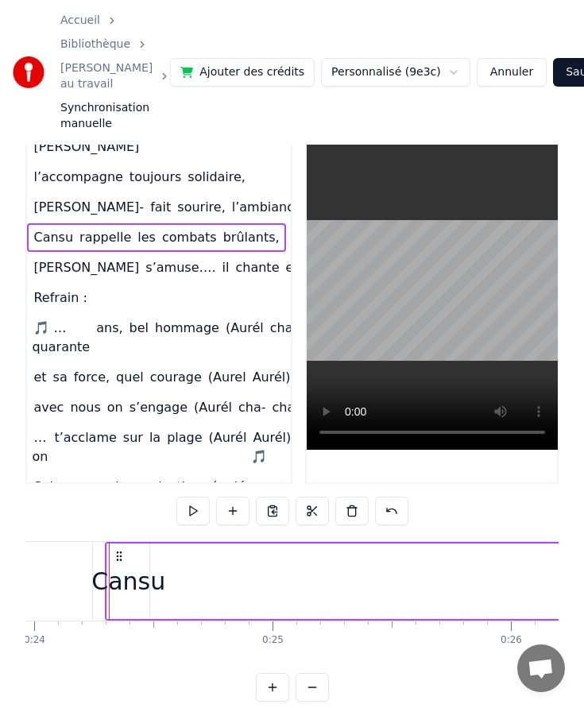
click at [130, 539] on div "0:11 Rachel 0:13 l’accompagne toujours solidaire, 0:17 Margot- fait sourire, l’…" at bounding box center [291, 416] width 533 height 572
click at [230, 205] on span "l’ambiance" at bounding box center [266, 207] width 73 height 18
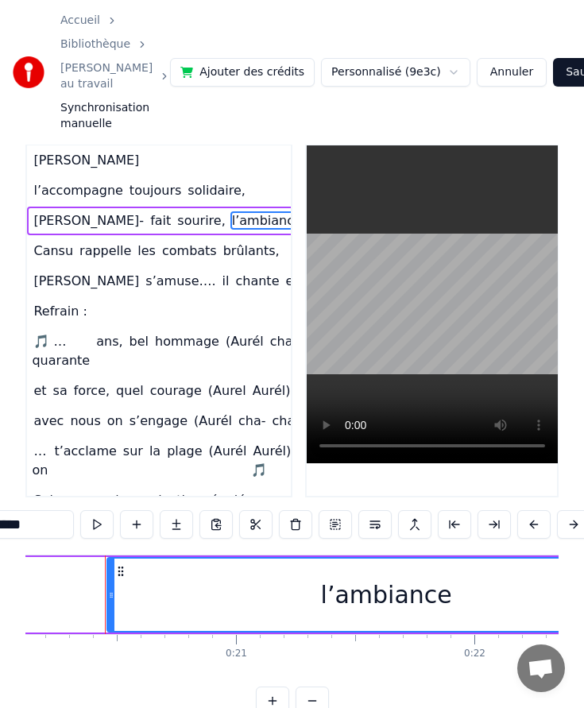
scroll to position [0, 0]
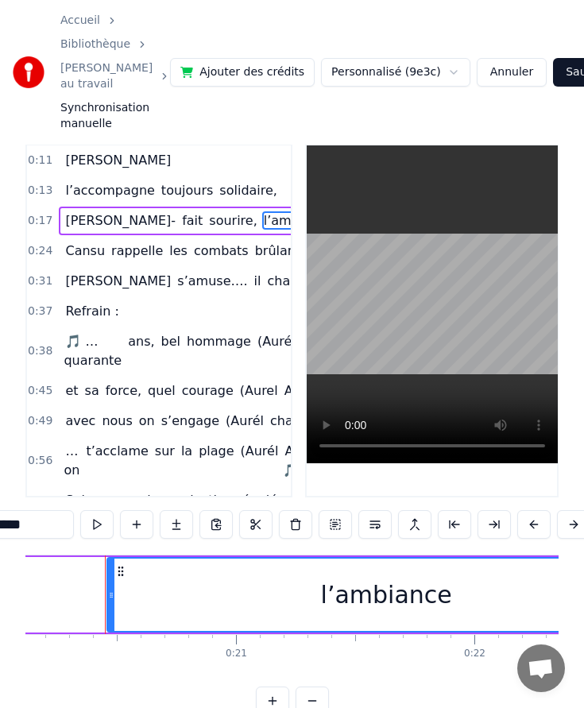
click at [97, 552] on div "0:11 Rachel 0:13 l’accompagne toujours solidaire, 0:17 Margot- fait sourire, l’…" at bounding box center [291, 430] width 533 height 572
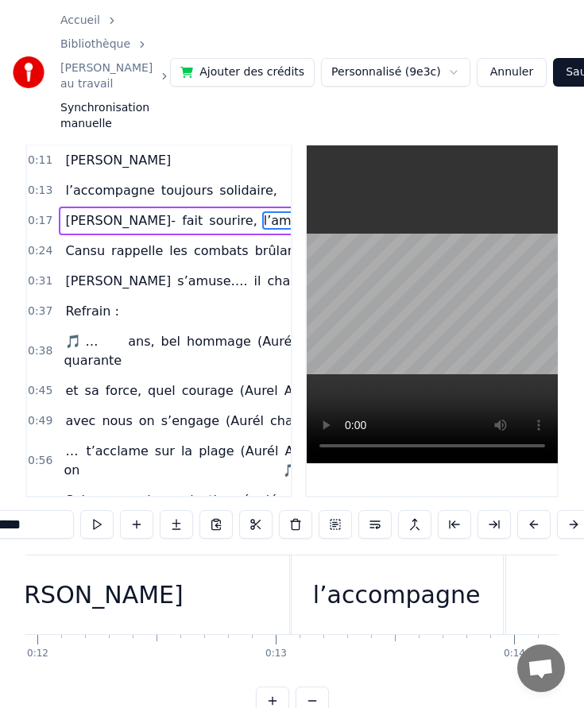
scroll to position [0, 2849]
click at [334, 634] on div "l’accompagne" at bounding box center [394, 594] width 214 height 79
type input "**********"
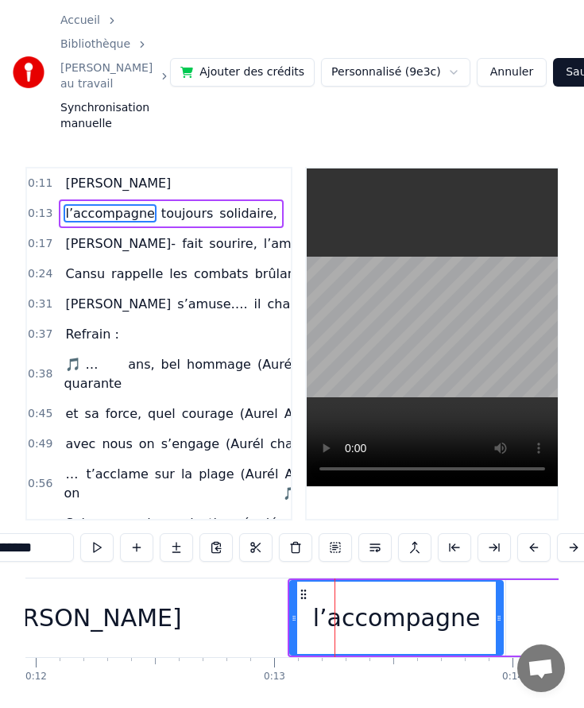
scroll to position [0, 0]
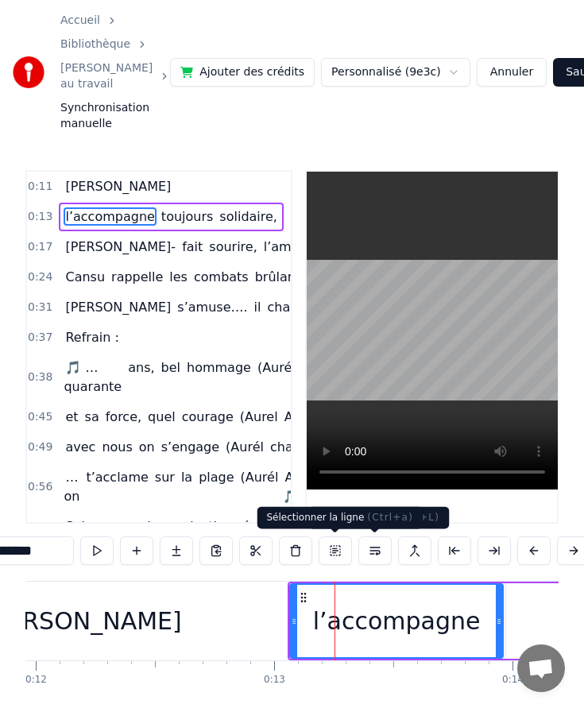
click at [338, 548] on button at bounding box center [334, 550] width 33 height 29
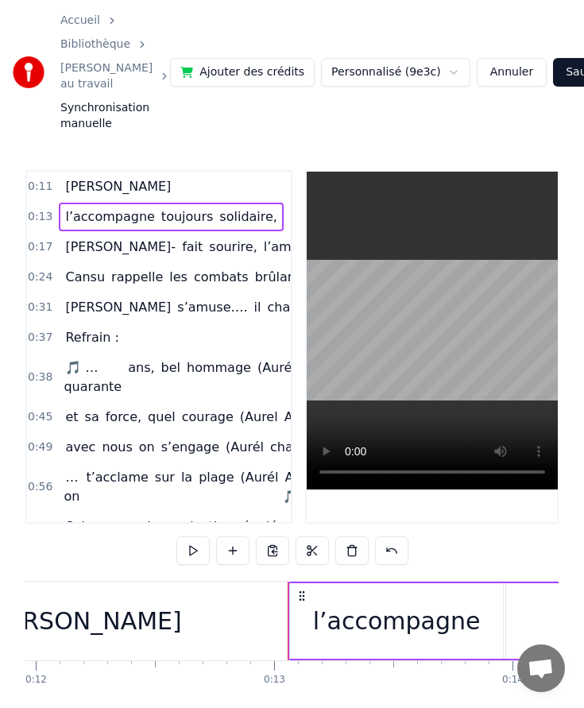
click at [190, 557] on button at bounding box center [192, 550] width 33 height 29
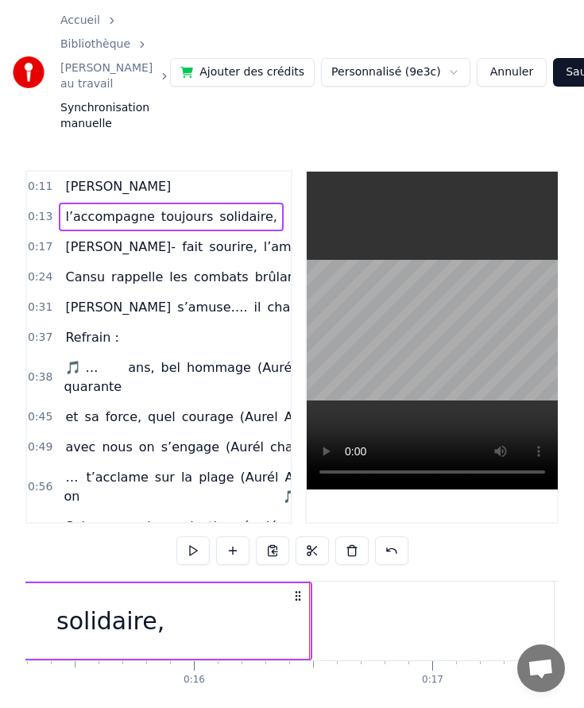
scroll to position [1, 0]
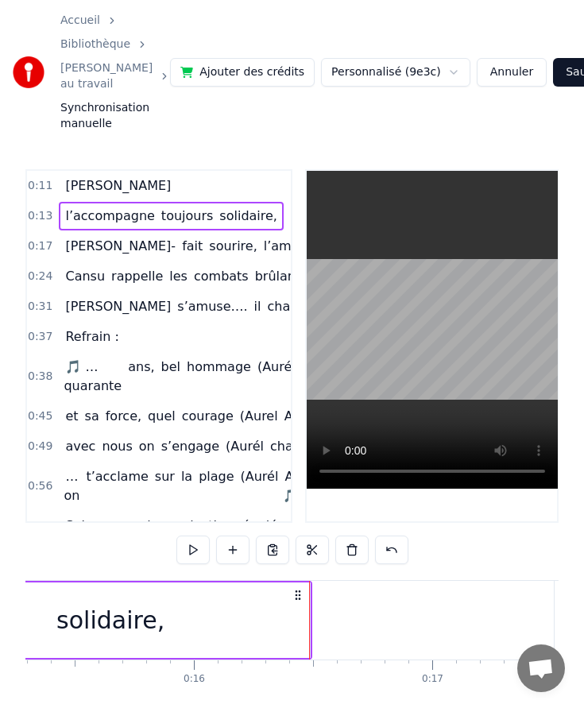
click at [226, 287] on div "Cansu rappelle les combats brûlants," at bounding box center [188, 276] width 258 height 29
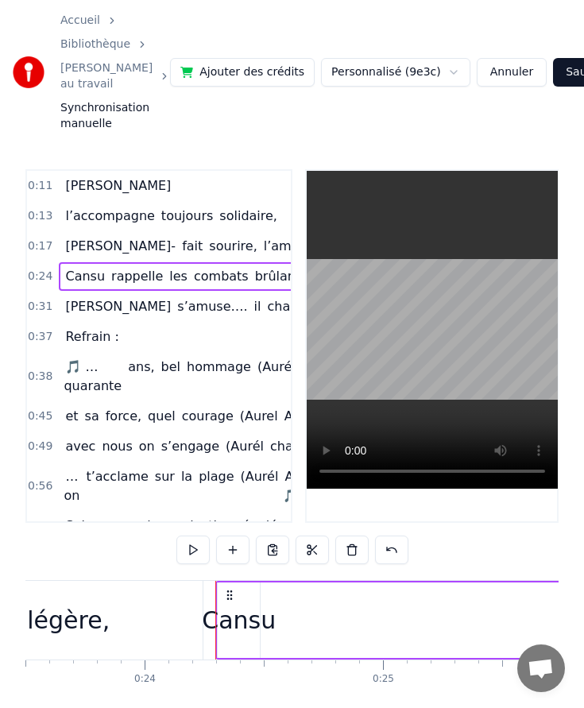
scroll to position [0, 5709]
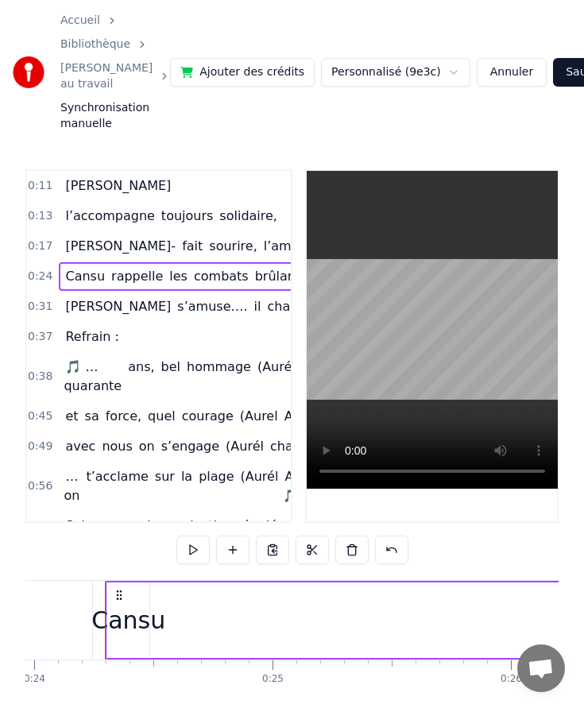
click at [120, 625] on div "Cansu" at bounding box center [128, 620] width 74 height 36
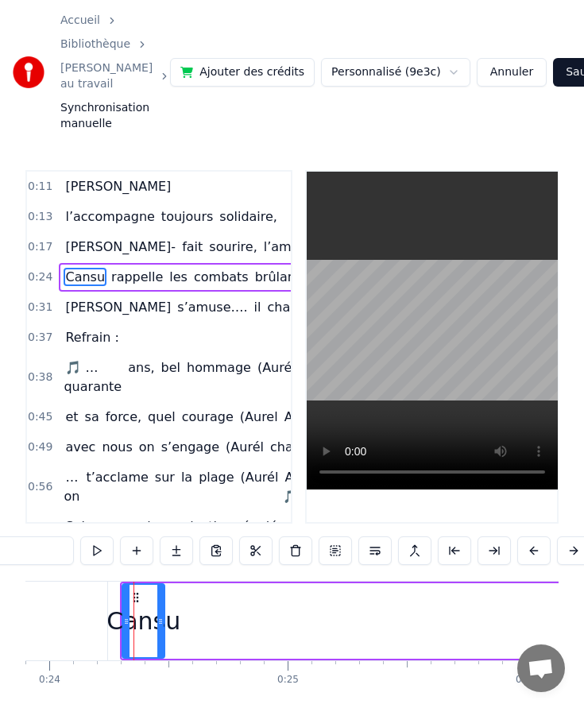
scroll to position [4, 0]
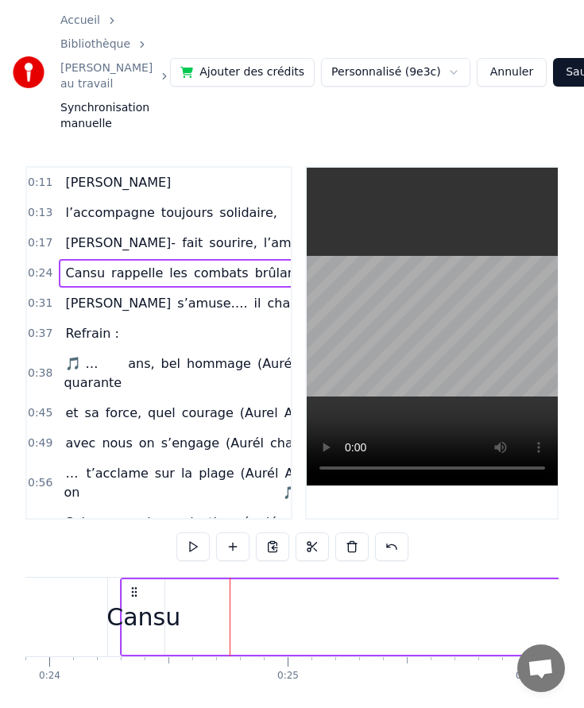
drag, startPoint x: 218, startPoint y: 654, endPoint x: 242, endPoint y: 653, distance: 23.9
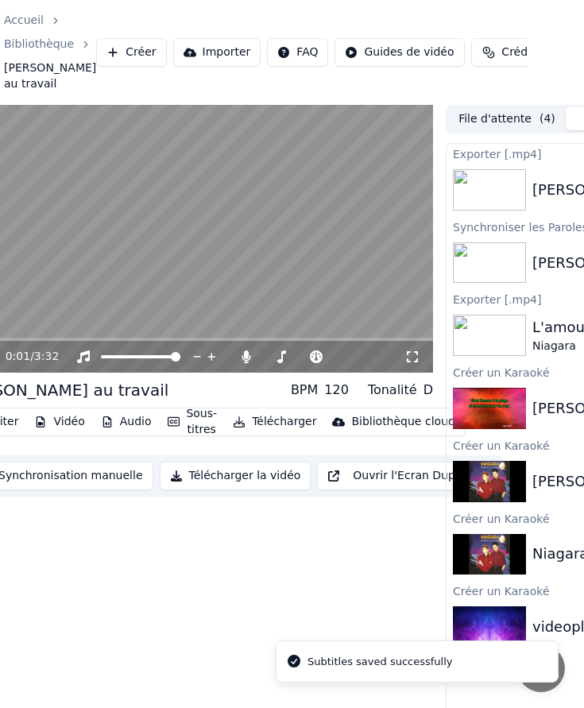
scroll to position [0, 12]
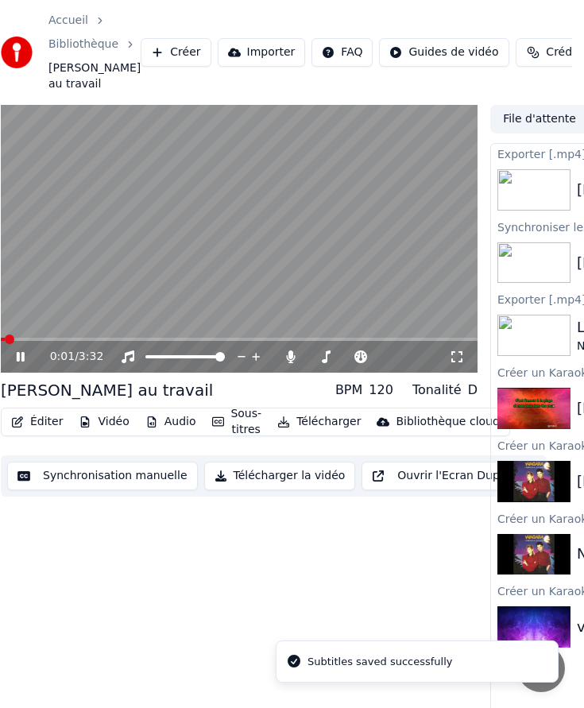
click at [228, 265] on video at bounding box center [239, 239] width 477 height 268
click at [43, 418] on button "Éditer" at bounding box center [37, 422] width 64 height 22
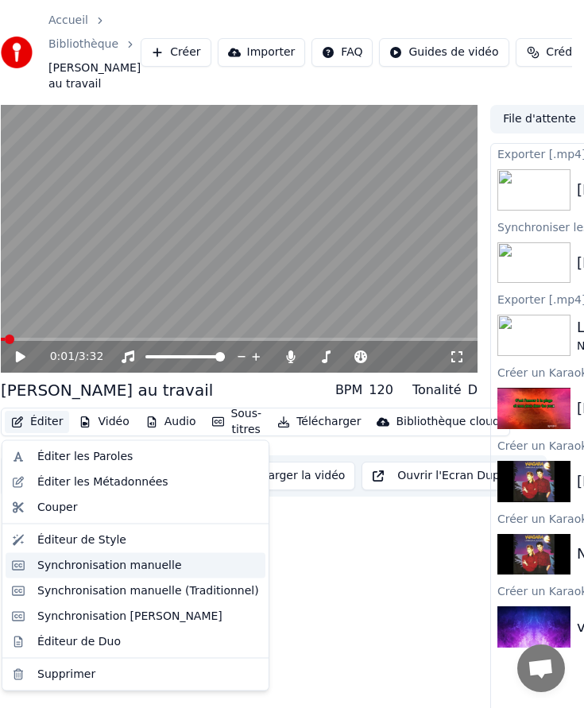
click at [90, 563] on div "Synchronisation manuelle" at bounding box center [109, 565] width 145 height 16
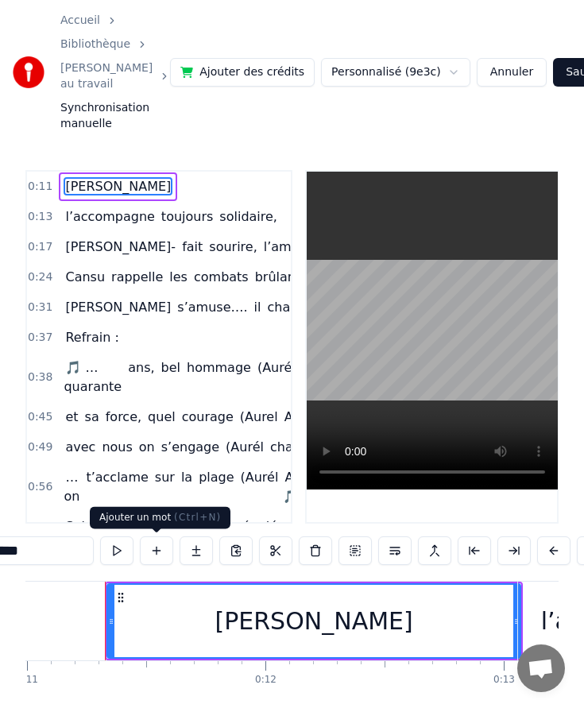
scroll to position [0, 25]
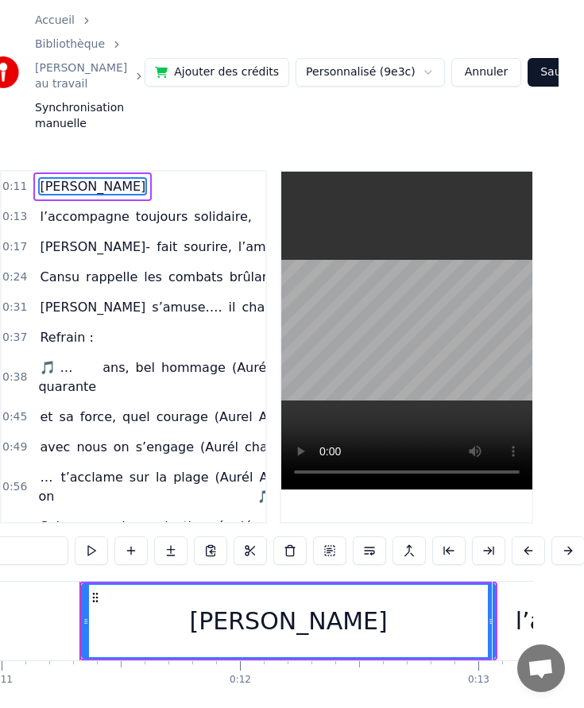
click at [152, 286] on div "Cansu rappelle les combats brûlants," at bounding box center [162, 277] width 258 height 29
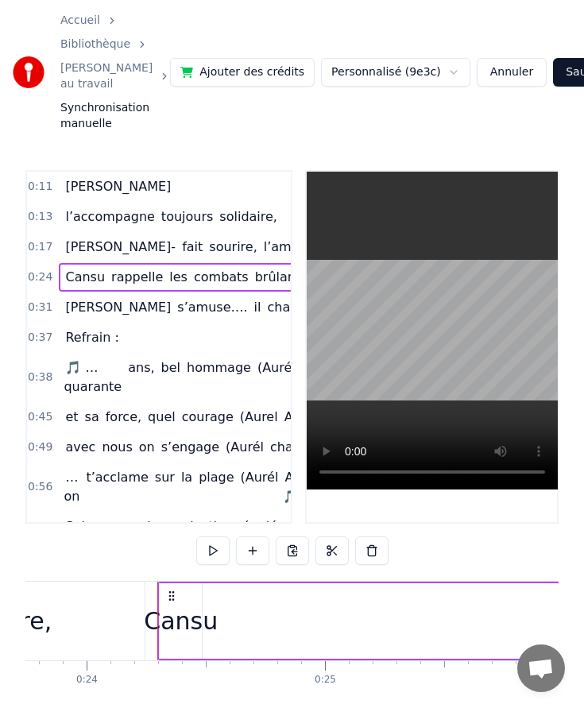
scroll to position [0, 5709]
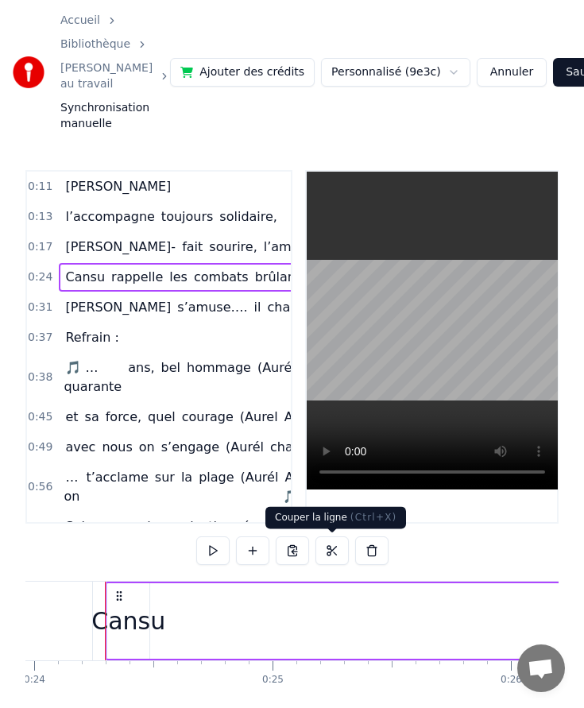
click at [334, 554] on button at bounding box center [331, 550] width 33 height 29
click at [332, 553] on button at bounding box center [331, 550] width 33 height 29
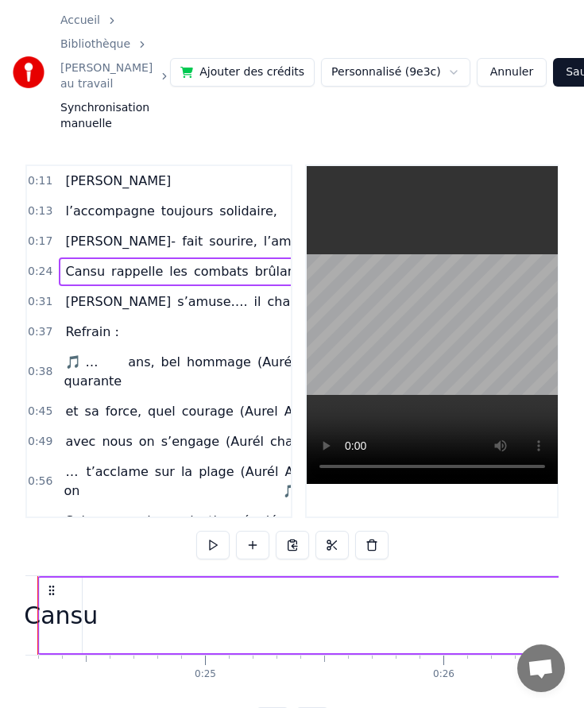
scroll to position [58, 0]
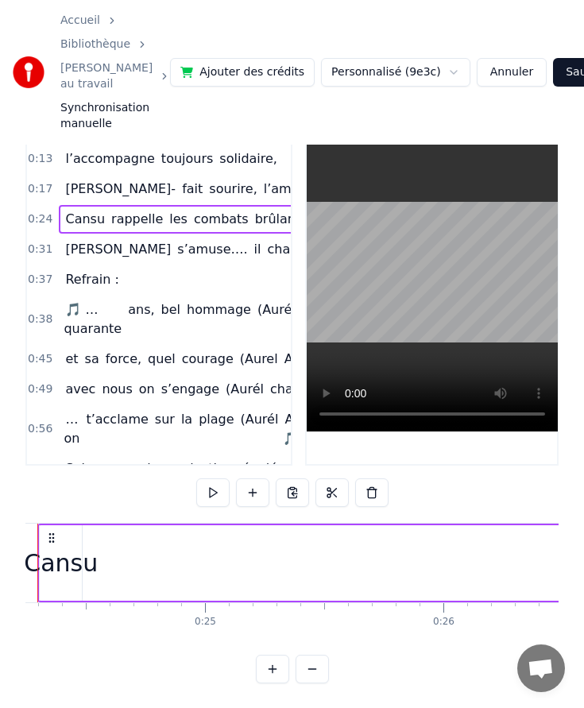
click at [139, 637] on div "Rachel l’accompagne toujours solidaire, Margot- fait sourire, l’ambiance est lé…" at bounding box center [291, 582] width 533 height 119
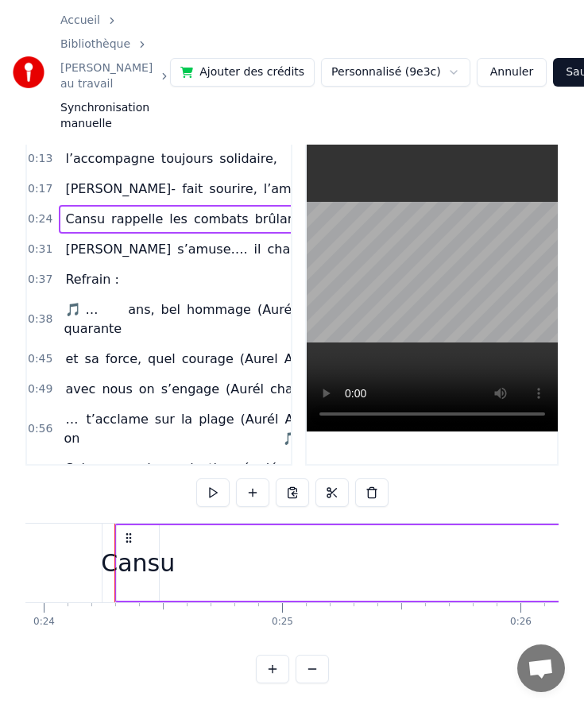
scroll to position [0, 5728]
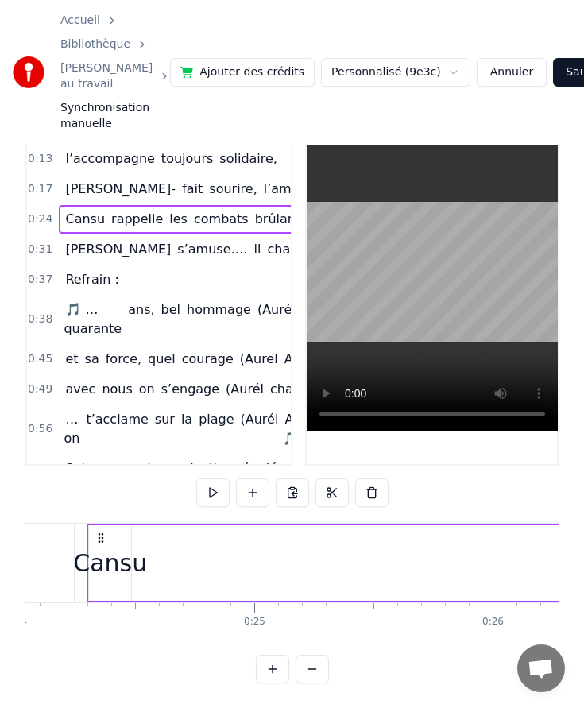
drag, startPoint x: 365, startPoint y: 524, endPoint x: 380, endPoint y: 521, distance: 14.6
click at [380, 521] on div "0:11 Rachel 0:13 l’accompagne toujours solidaire, 0:17 Margot- fait sourire, l’…" at bounding box center [291, 398] width 533 height 572
click at [376, 525] on div "0:11 Rachel 0:13 l’accompagne toujours solidaire, 0:17 Margot- fait sourire, l’…" at bounding box center [291, 398] width 533 height 572
click at [299, 490] on button at bounding box center [292, 492] width 33 height 29
click at [372, 494] on button at bounding box center [371, 492] width 33 height 29
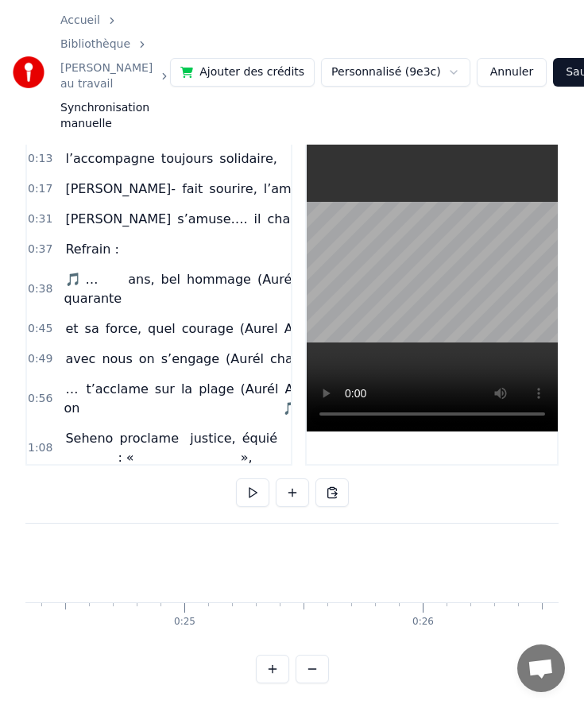
scroll to position [0, 5840]
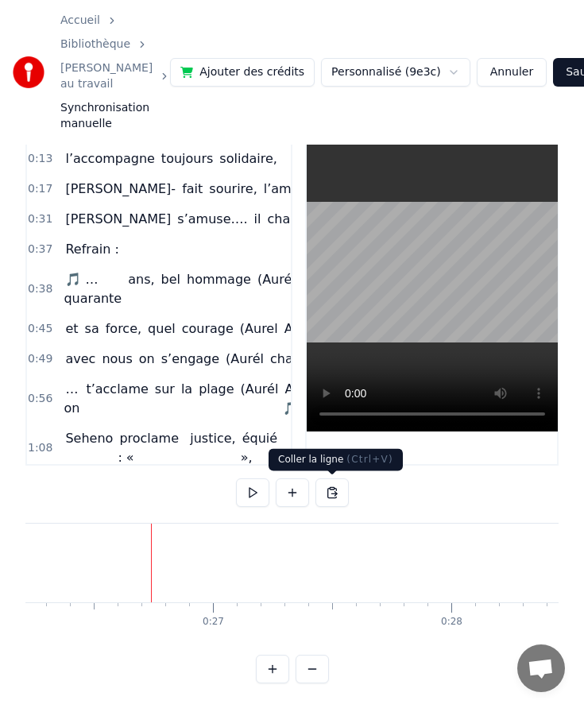
click at [331, 491] on button at bounding box center [331, 492] width 33 height 29
click at [334, 493] on button at bounding box center [331, 492] width 33 height 29
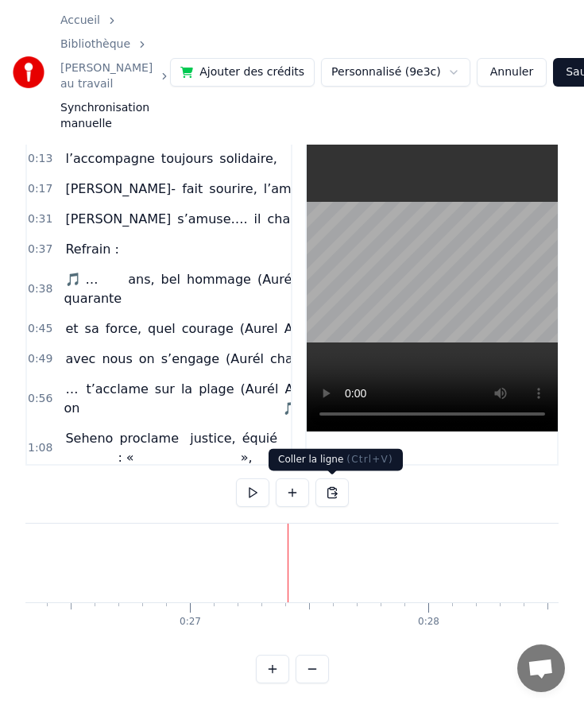
click at [335, 484] on button at bounding box center [331, 492] width 33 height 29
click at [274, 670] on button at bounding box center [272, 668] width 33 height 29
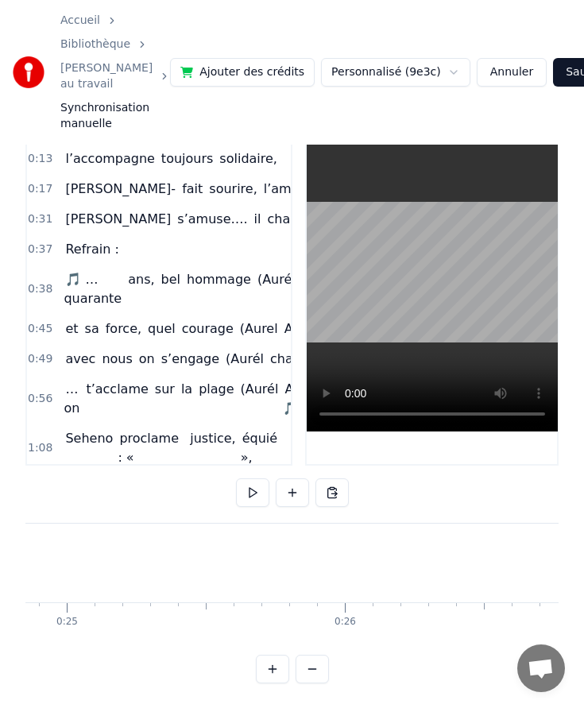
scroll to position [59, 0]
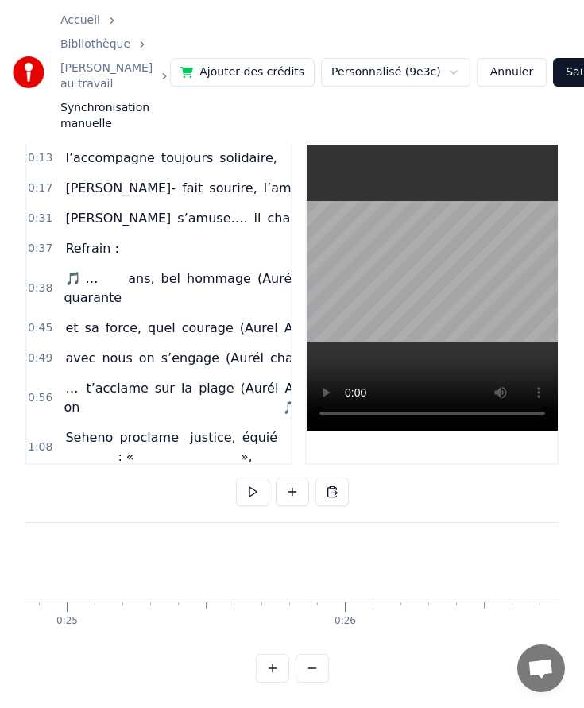
click at [477, 73] on button "Annuler" at bounding box center [512, 72] width 70 height 29
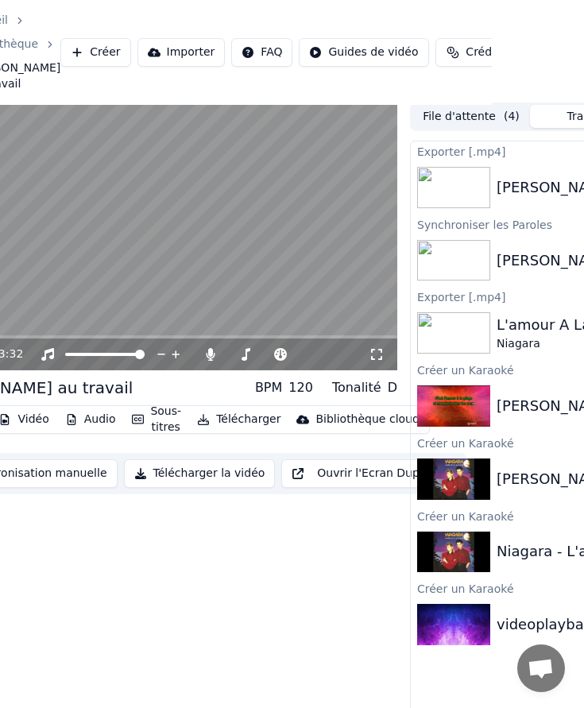
scroll to position [2, 0]
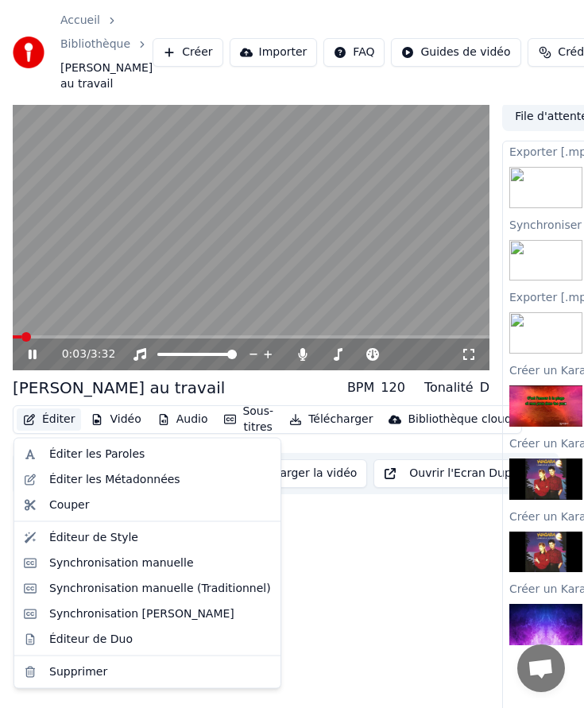
click at [48, 418] on button "Éditer" at bounding box center [49, 419] width 64 height 22
click at [80, 542] on div "Éditeur de Style" at bounding box center [93, 537] width 89 height 16
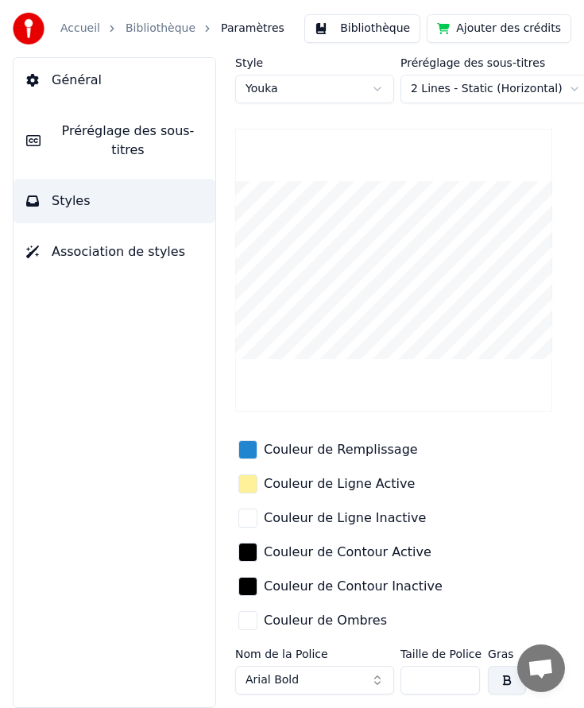
click at [77, 25] on link "Accueil" at bounding box center [80, 29] width 40 height 16
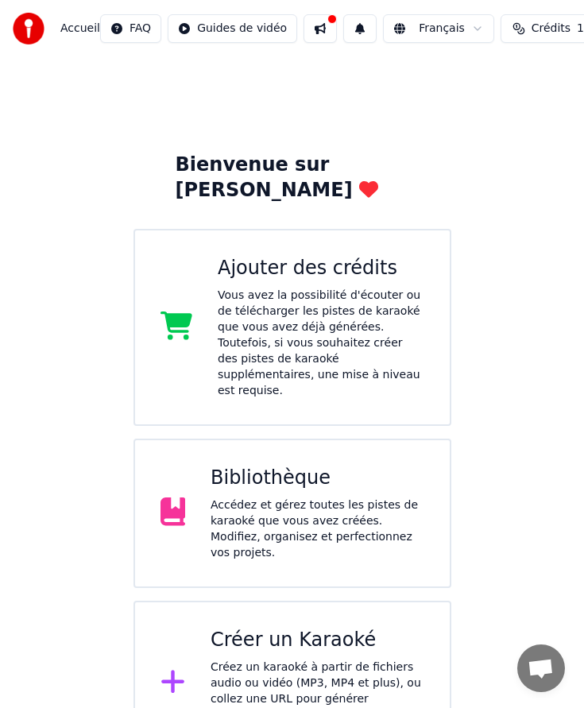
click at [122, 21] on html "Accueil FAQ Guides de vidéo Français Crédits 1 Ajouter des crédits Paramètres B…" at bounding box center [292, 383] width 584 height 766
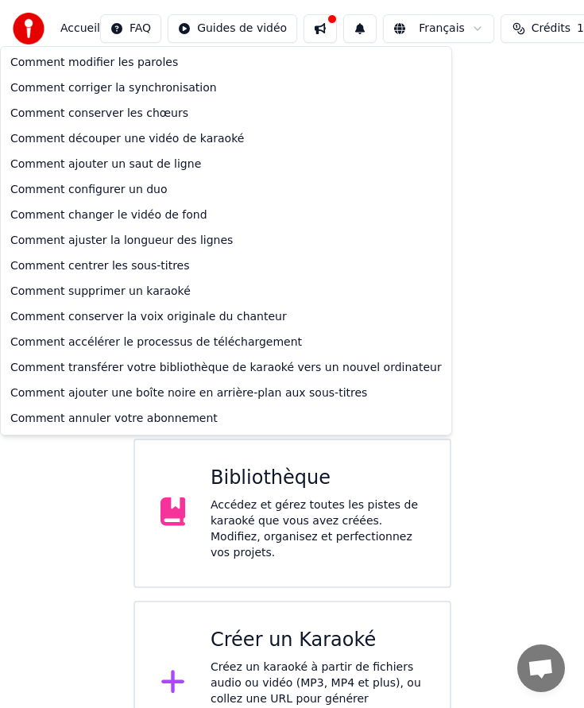
click at [73, 25] on html "Accueil FAQ Guides de vidéo Français Crédits 1 Ajouter des crédits Paramètres B…" at bounding box center [292, 383] width 584 height 766
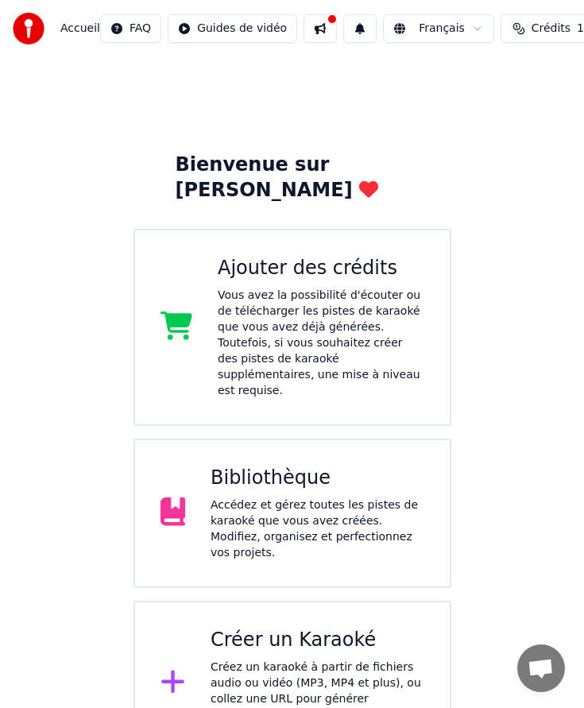
click at [75, 29] on span "Accueil" at bounding box center [80, 29] width 40 height 16
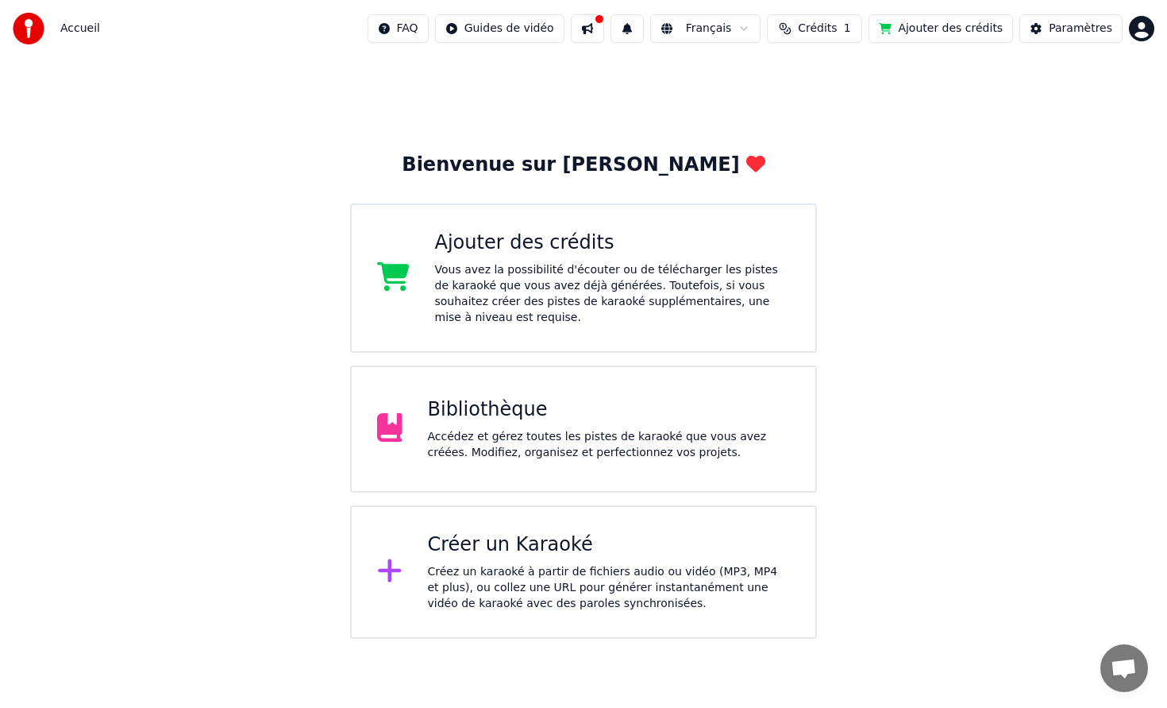
click at [565, 495] on div "Bienvenue sur Youka Ajouter des crédits Vous avez la possibilité d'écouter ou d…" at bounding box center [583, 395] width 467 height 486
click at [581, 452] on div "Accédez et gérez toutes les pistes de karaoké que vous avez créées. Modifiez, o…" at bounding box center [609, 445] width 363 height 32
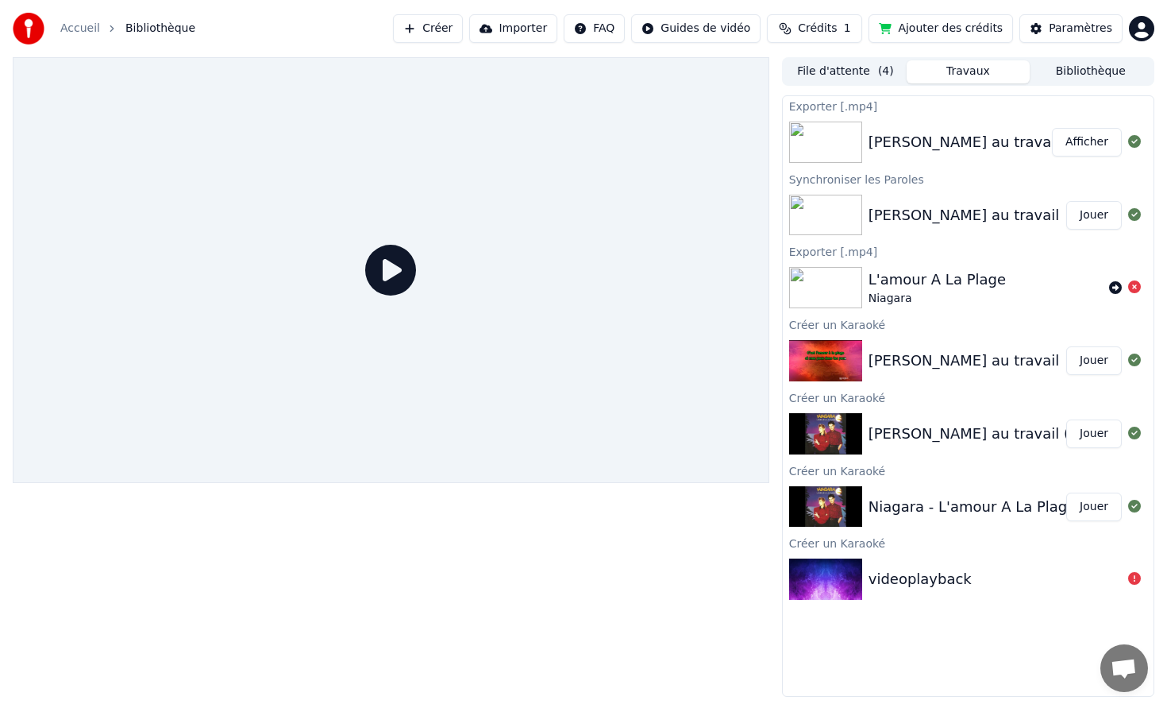
click at [1004, 210] on div "[PERSON_NAME] au travail" at bounding box center [968, 215] width 198 height 22
click at [1030, 205] on div "[PERSON_NAME] au travail" at bounding box center [968, 215] width 198 height 22
drag, startPoint x: 1019, startPoint y: 245, endPoint x: 1020, endPoint y: 254, distance: 9.6
click at [1019, 245] on div "Exporter [.mp4]" at bounding box center [968, 250] width 371 height 19
click at [1099, 218] on button "Jouer" at bounding box center [1095, 215] width 56 height 29
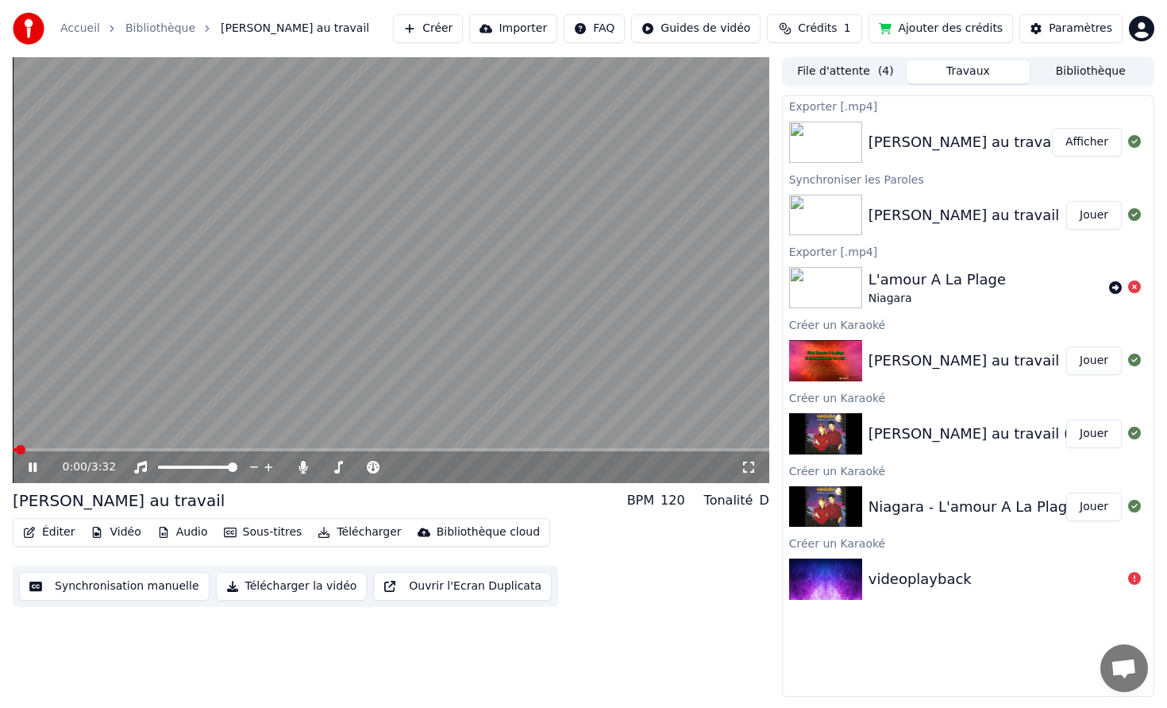
click at [28, 466] on icon at bounding box center [43, 467] width 37 height 13
click at [56, 543] on div "Éditer Vidéo Audio Sous-titres Télécharger Bibliothèque cloud" at bounding box center [282, 532] width 538 height 29
click at [43, 461] on icon at bounding box center [43, 467] width 37 height 13
click at [60, 527] on button "Éditer" at bounding box center [49, 532] width 64 height 22
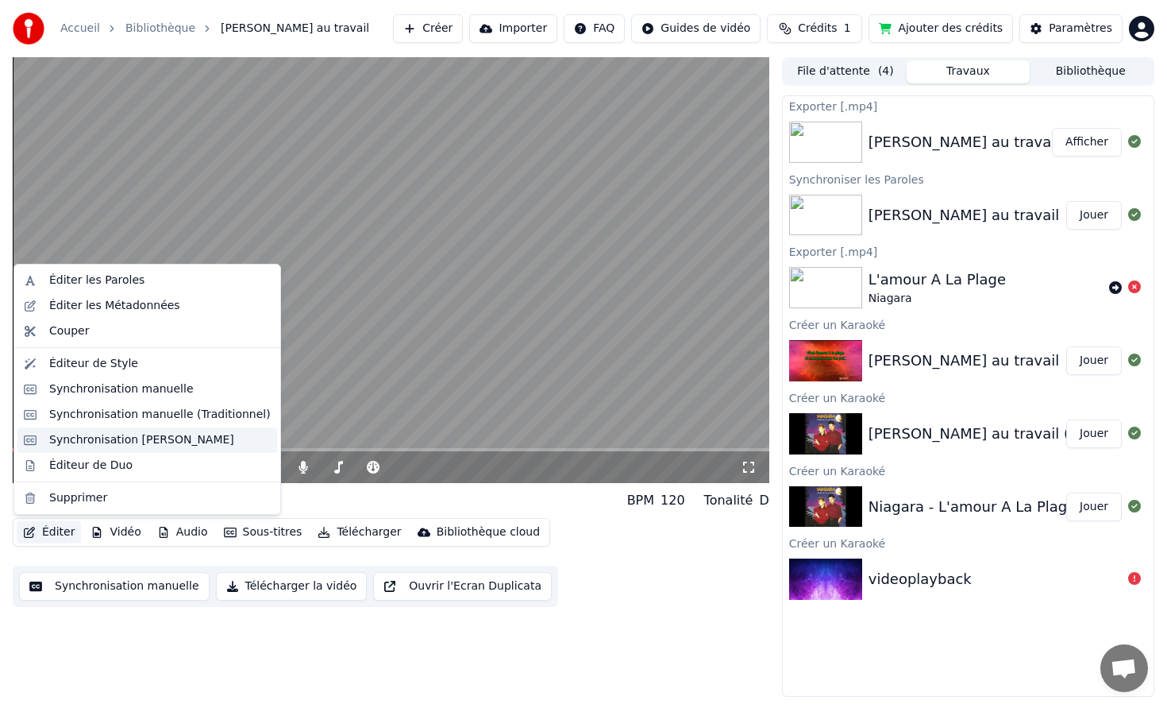
click at [118, 438] on div "Synchronisation [PERSON_NAME]" at bounding box center [141, 440] width 185 height 16
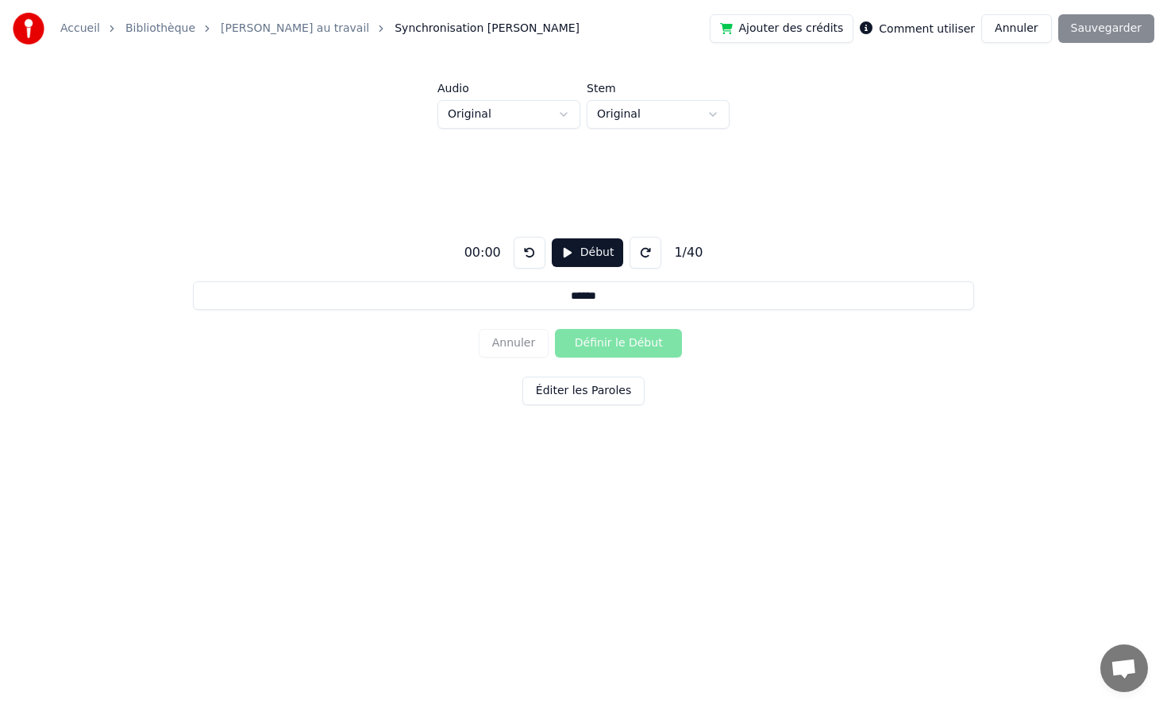
click at [263, 32] on link "[PERSON_NAME] au travail" at bounding box center [295, 29] width 149 height 16
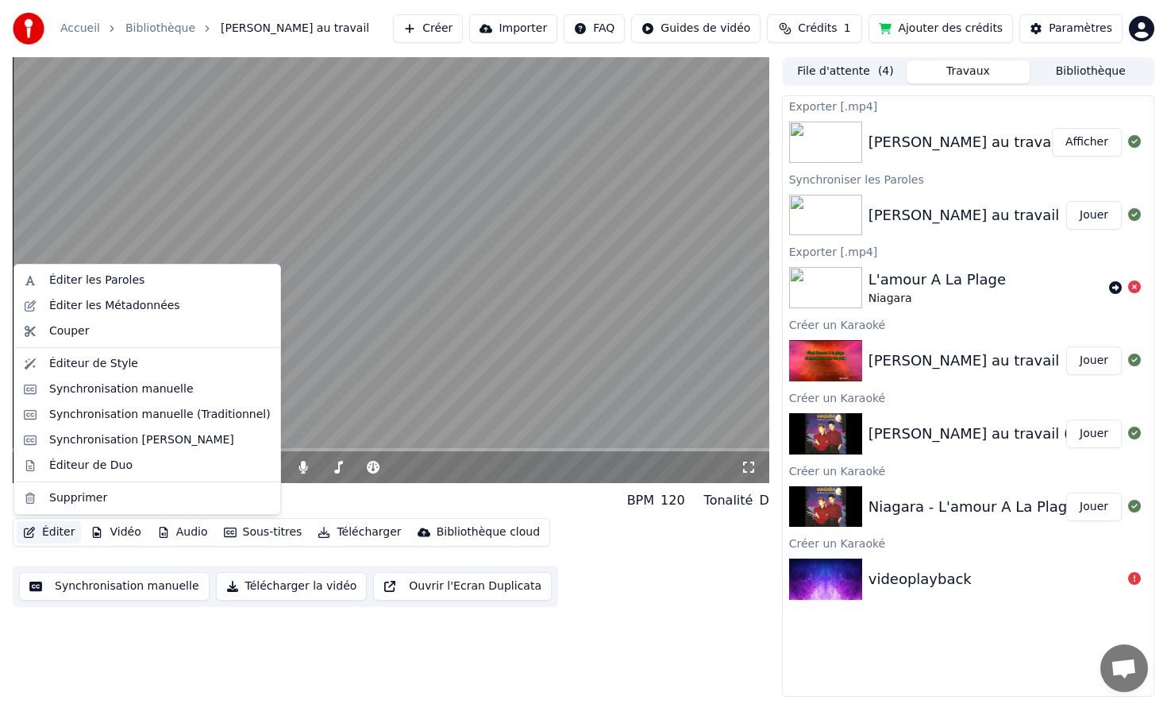
click at [55, 531] on button "Éditer" at bounding box center [49, 532] width 64 height 22
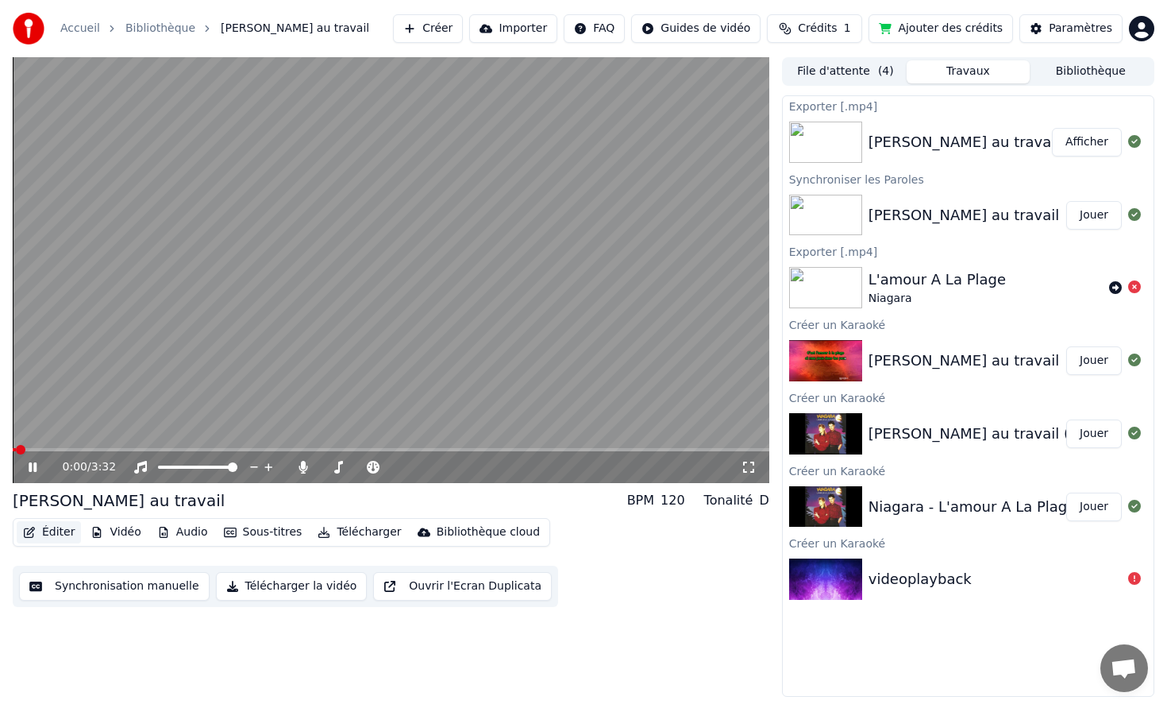
click at [55, 531] on button "Éditer" at bounding box center [49, 532] width 64 height 22
click at [122, 446] on video at bounding box center [391, 270] width 757 height 426
click at [122, 448] on span at bounding box center [391, 449] width 757 height 3
click at [103, 446] on video at bounding box center [391, 270] width 757 height 426
click at [92, 447] on video at bounding box center [391, 270] width 757 height 426
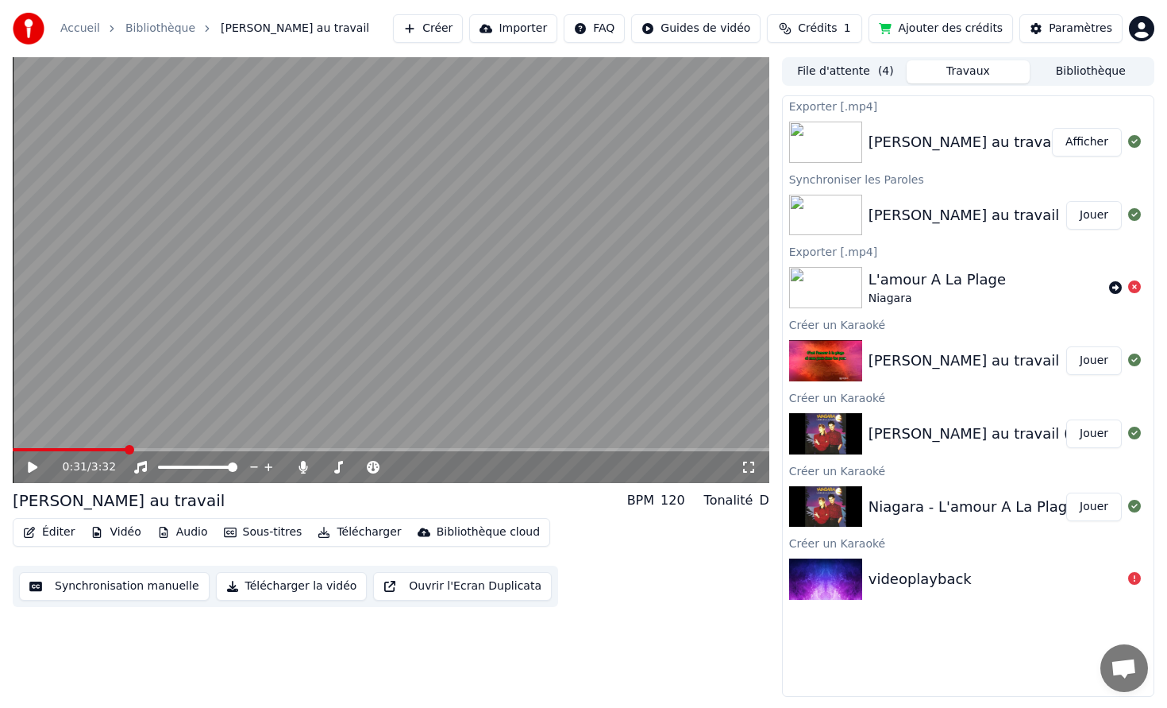
click at [88, 445] on video at bounding box center [391, 270] width 757 height 426
click at [88, 446] on video at bounding box center [391, 270] width 757 height 426
click at [84, 450] on span at bounding box center [48, 449] width 71 height 3
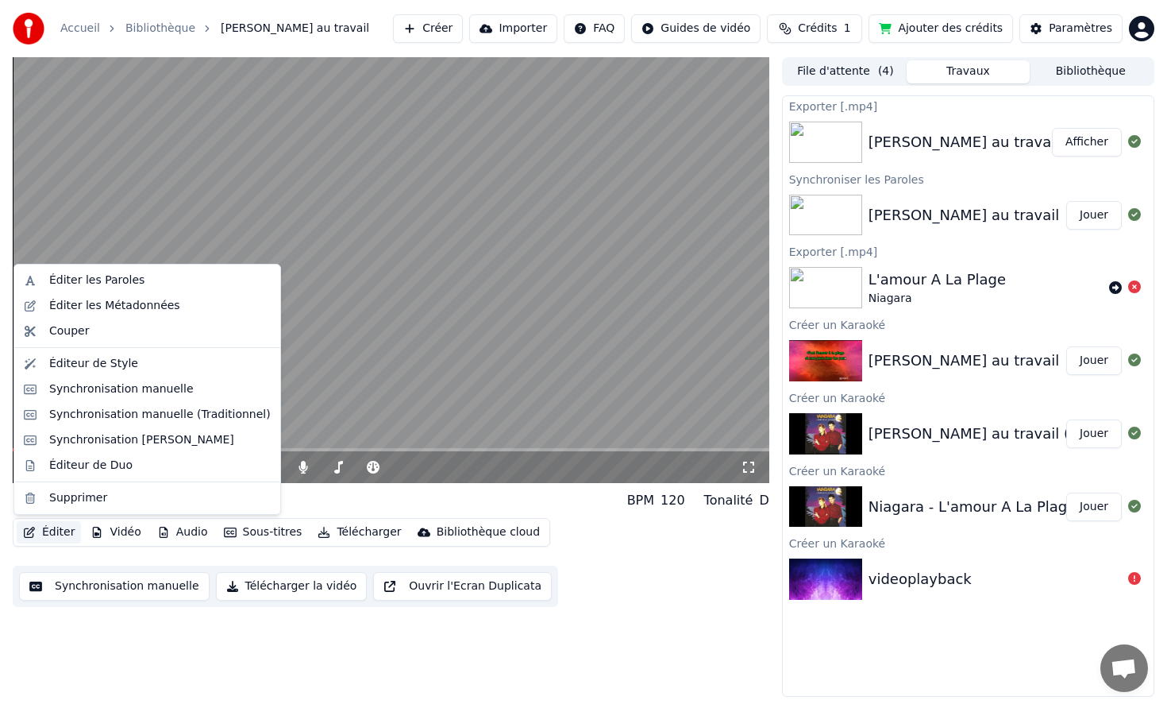
click at [44, 529] on button "Éditer" at bounding box center [49, 532] width 64 height 22
click at [110, 446] on div "Synchronisation [PERSON_NAME]" at bounding box center [141, 440] width 185 height 16
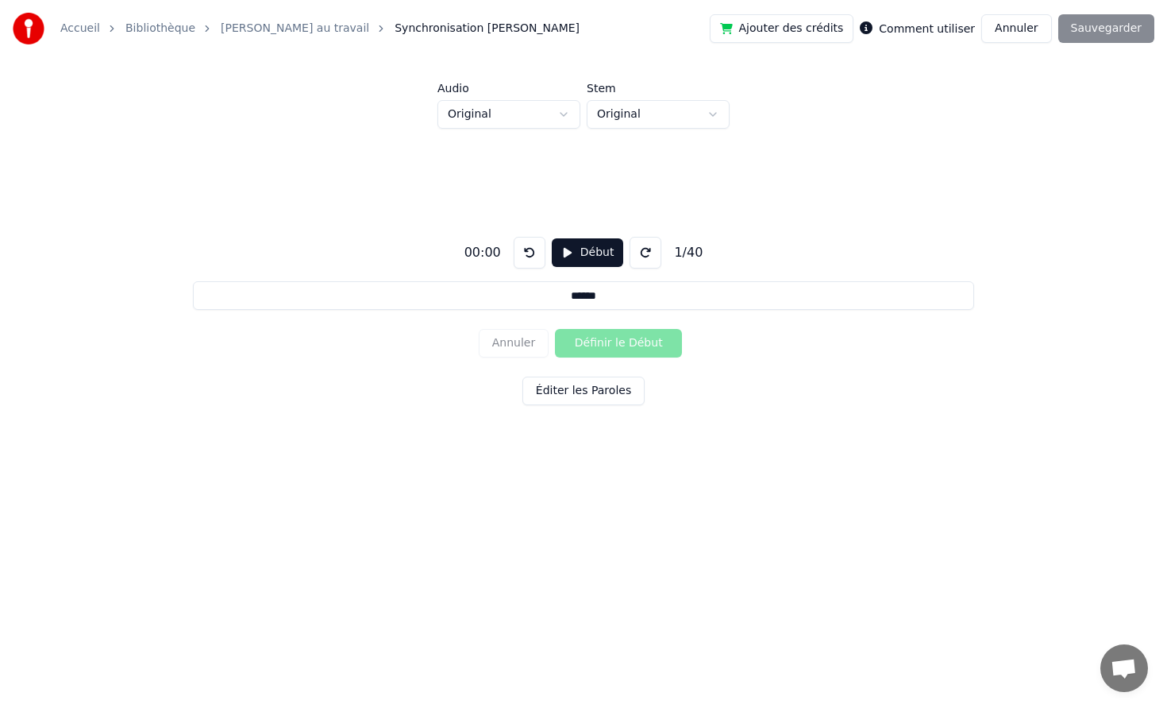
click at [886, 36] on div "Comment utiliser" at bounding box center [917, 28] width 115 height 19
click at [893, 27] on label "Comment utiliser" at bounding box center [927, 28] width 96 height 11
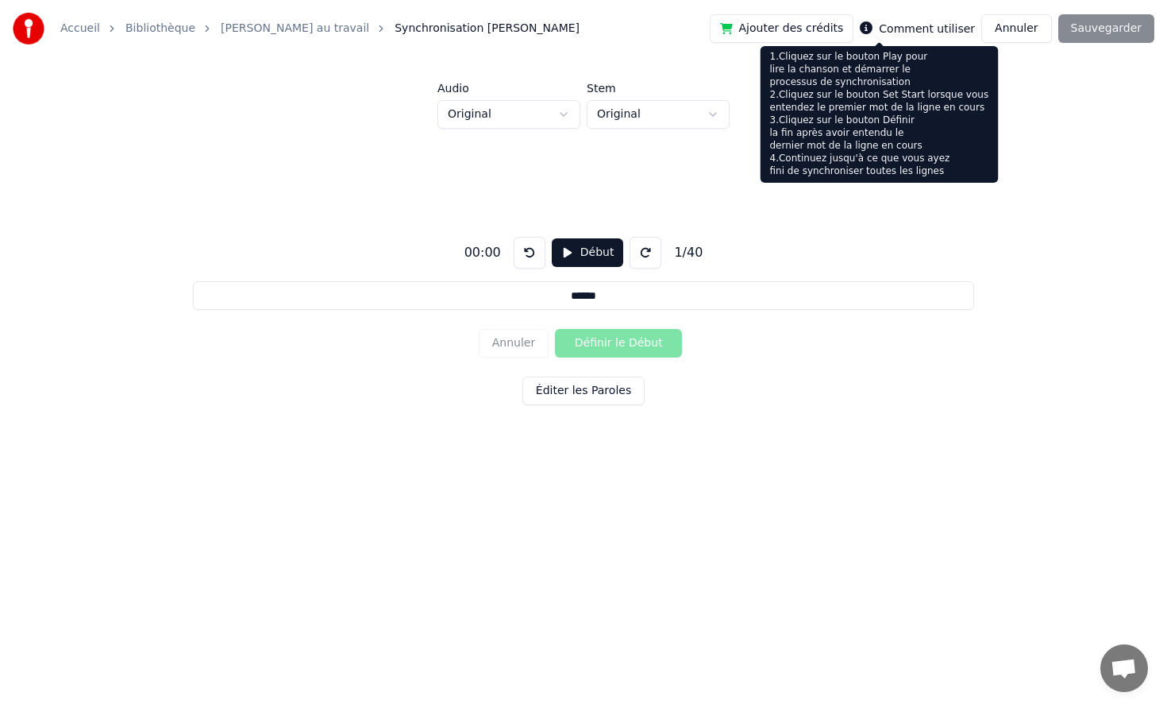
click at [873, 30] on icon at bounding box center [866, 27] width 13 height 13
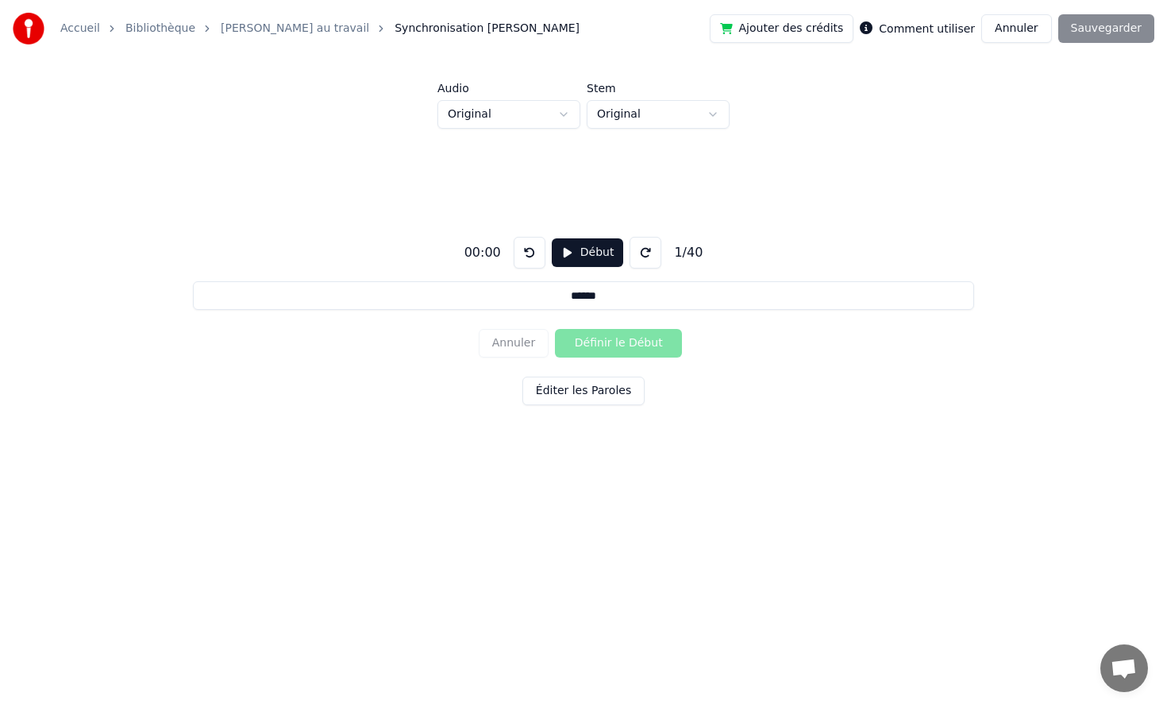
click at [873, 30] on icon at bounding box center [866, 27] width 13 height 13
click at [588, 245] on button "Début" at bounding box center [588, 252] width 72 height 29
click at [641, 258] on button at bounding box center [646, 253] width 32 height 32
click at [639, 255] on button at bounding box center [646, 253] width 32 height 32
click at [495, 350] on div "Annuler Définir le Début" at bounding box center [584, 342] width 210 height 41
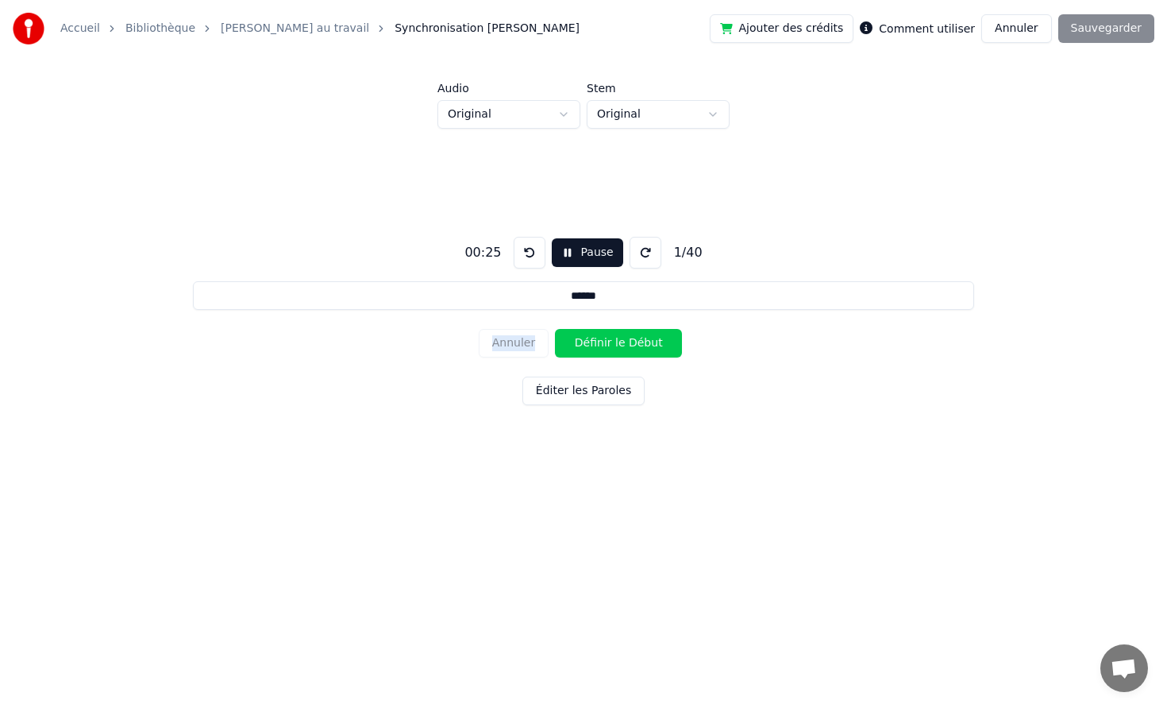
click at [499, 347] on div "Annuler Définir le Début" at bounding box center [584, 342] width 210 height 41
click at [1017, 29] on button "Annuler" at bounding box center [1017, 28] width 70 height 29
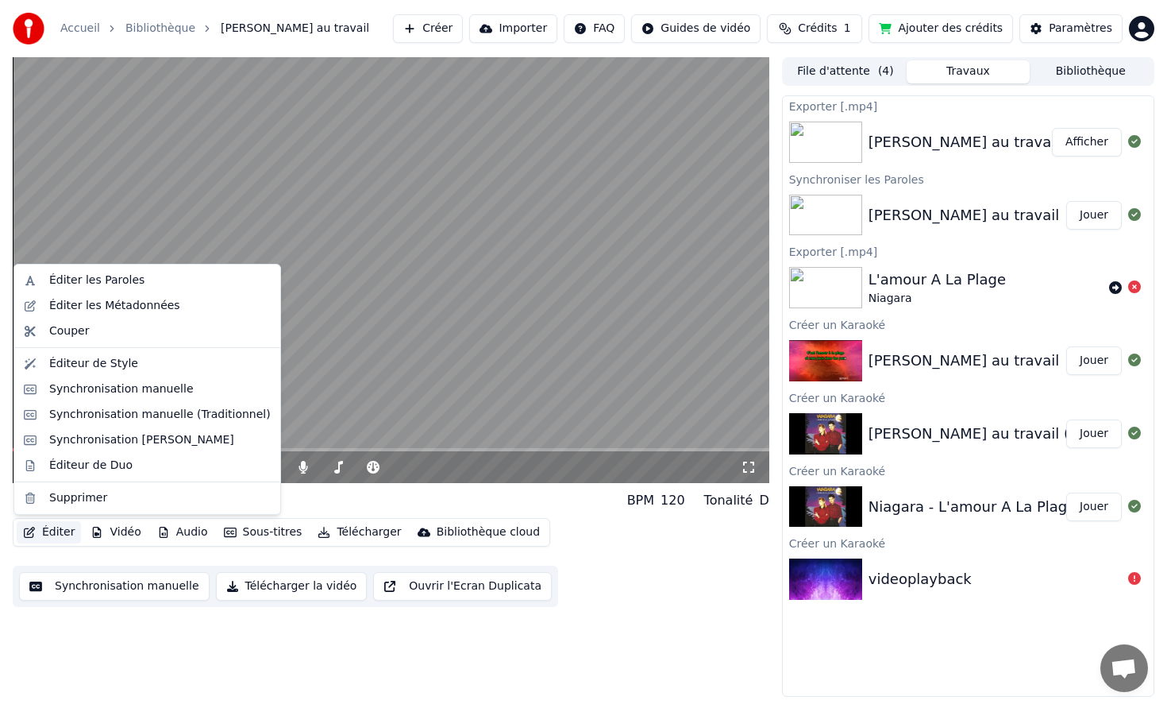
click at [68, 533] on button "Éditer" at bounding box center [49, 532] width 64 height 22
click at [130, 438] on div "Synchronisation [PERSON_NAME]" at bounding box center [141, 440] width 185 height 16
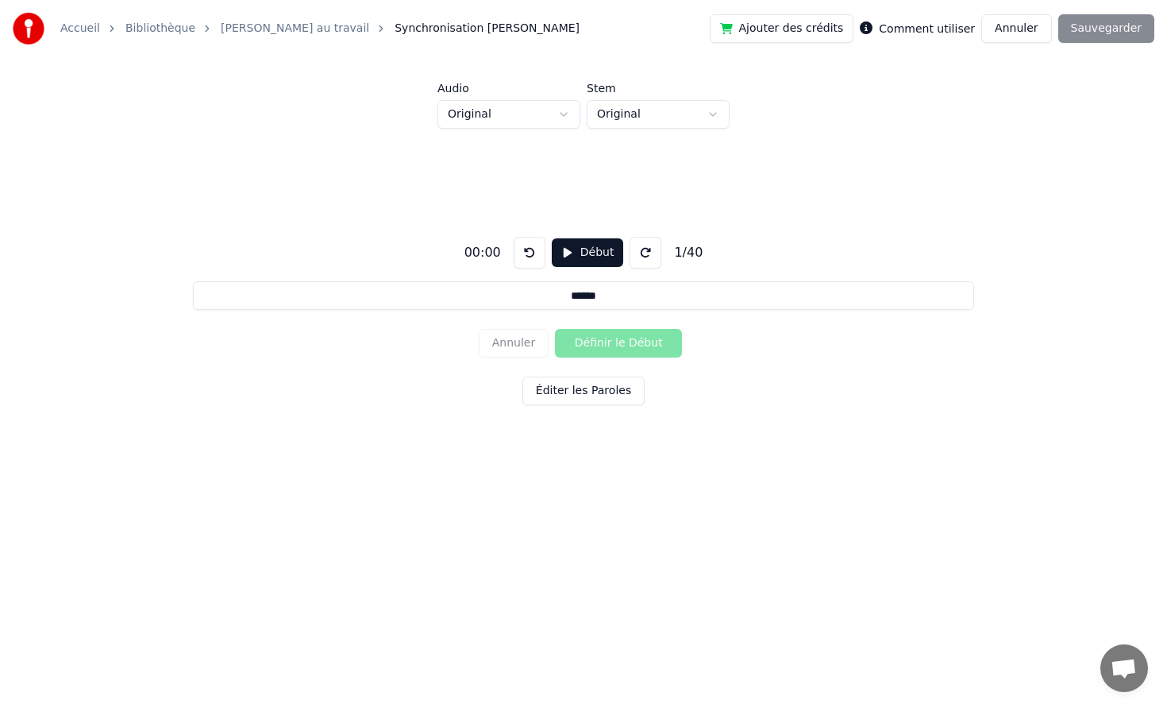
click at [641, 251] on button at bounding box center [646, 253] width 32 height 32
click at [642, 258] on button at bounding box center [646, 253] width 32 height 32
click at [640, 257] on button at bounding box center [646, 253] width 32 height 32
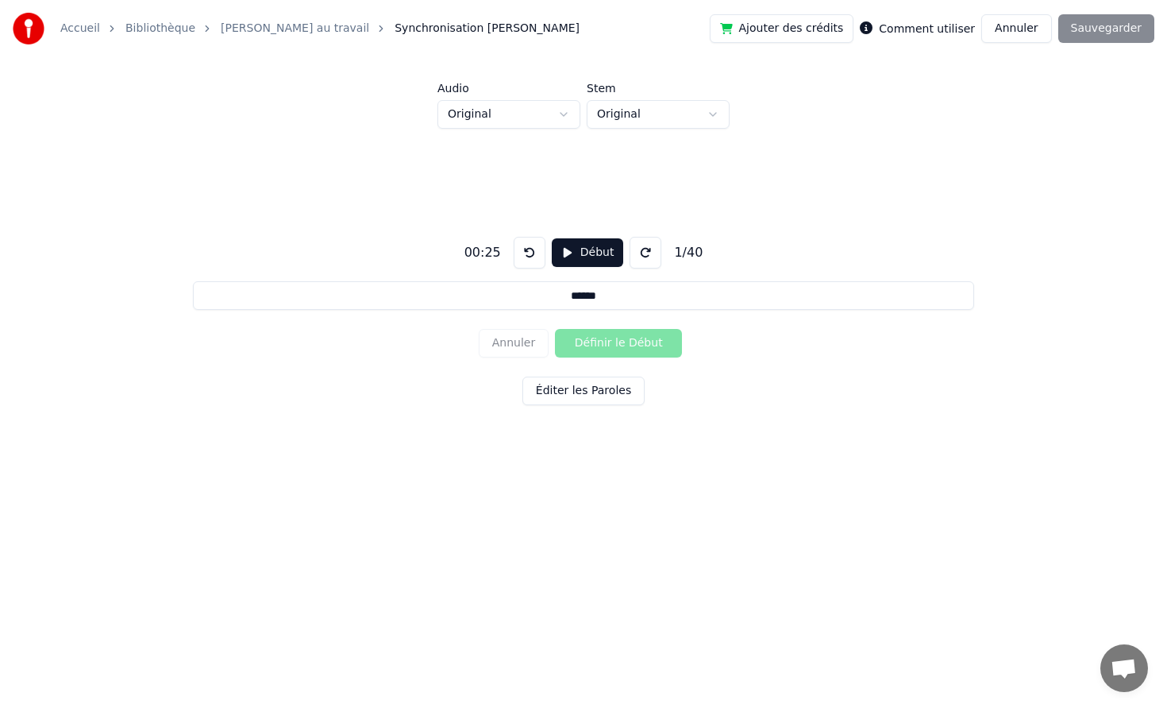
click at [586, 257] on button "Début" at bounding box center [588, 252] width 72 height 29
click at [532, 255] on button at bounding box center [530, 253] width 32 height 32
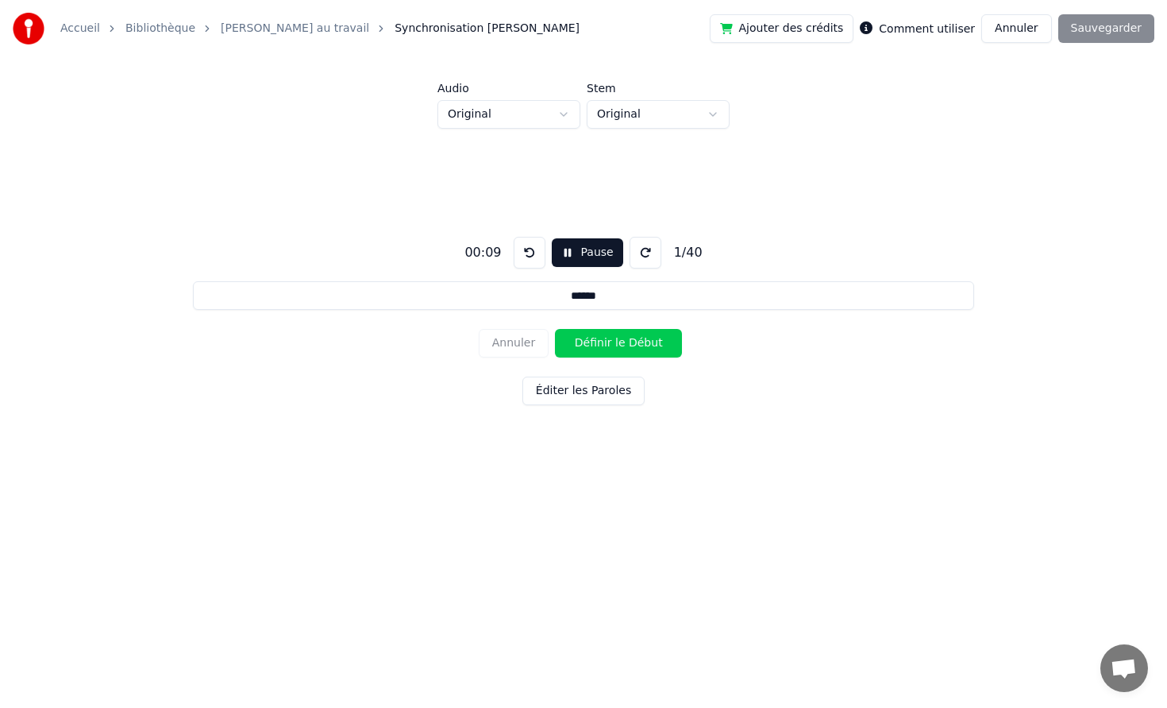
click at [532, 255] on button at bounding box center [530, 253] width 32 height 32
click at [622, 347] on button "Définir le Début" at bounding box center [618, 343] width 127 height 29
click at [517, 343] on button "Annuler" at bounding box center [514, 343] width 70 height 29
click at [517, 343] on div "Annuler Définir le Début" at bounding box center [584, 342] width 210 height 41
click at [570, 254] on button "Pause" at bounding box center [587, 252] width 71 height 29
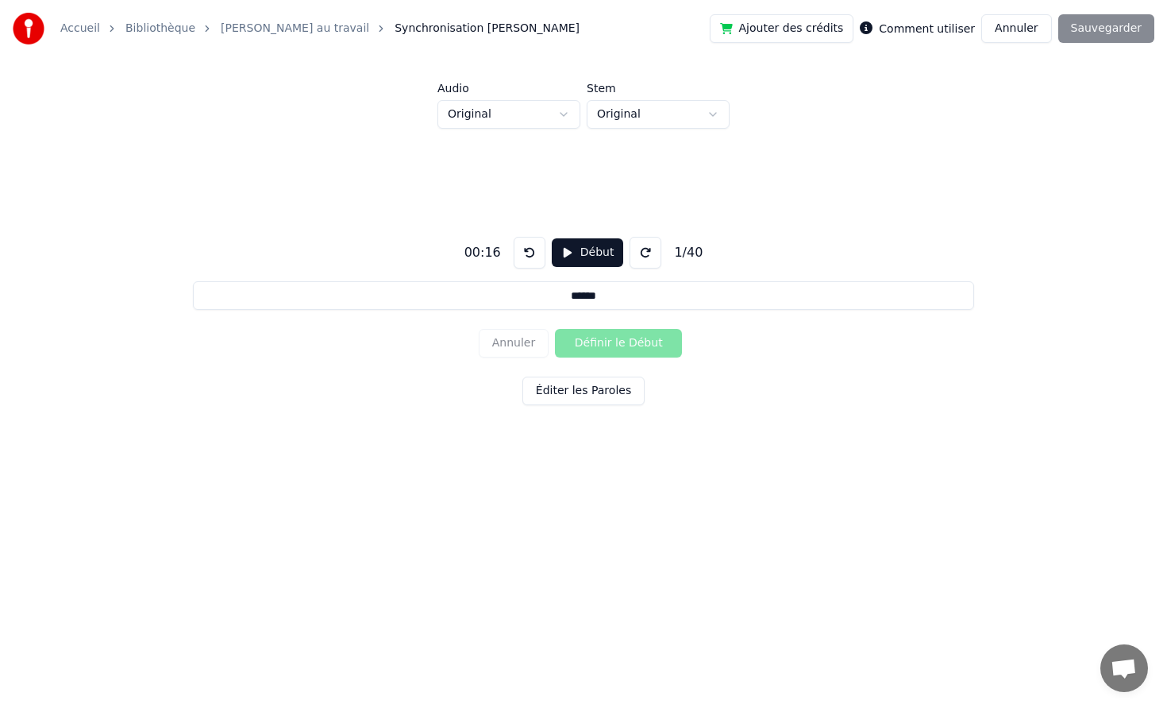
click at [277, 21] on link "[PERSON_NAME] au travail" at bounding box center [295, 29] width 149 height 16
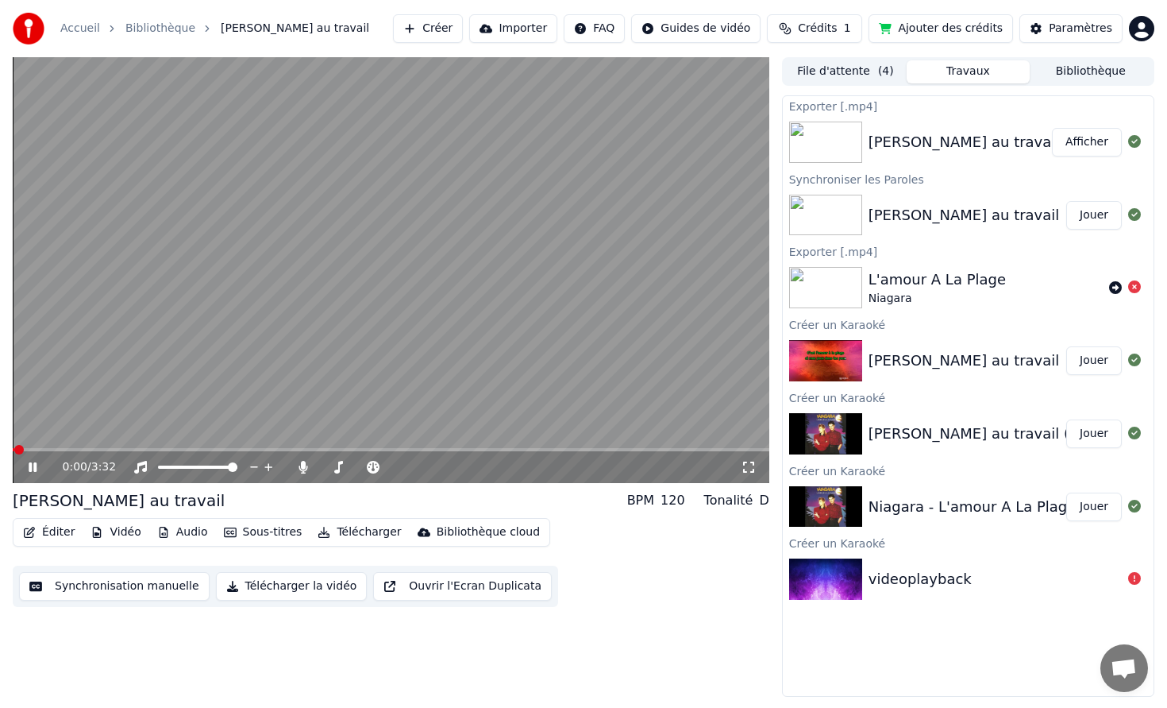
click at [48, 522] on button "Éditer" at bounding box center [49, 532] width 64 height 22
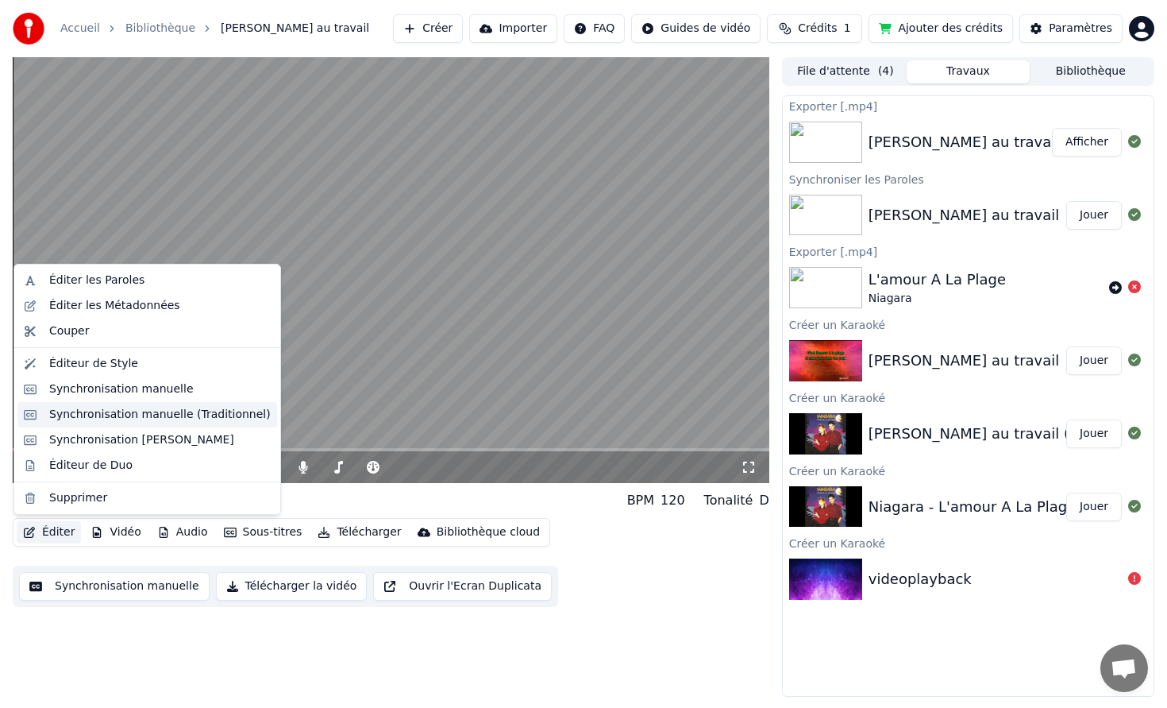
click at [119, 413] on div "Synchronisation manuelle (Traditionnel)" at bounding box center [160, 415] width 222 height 16
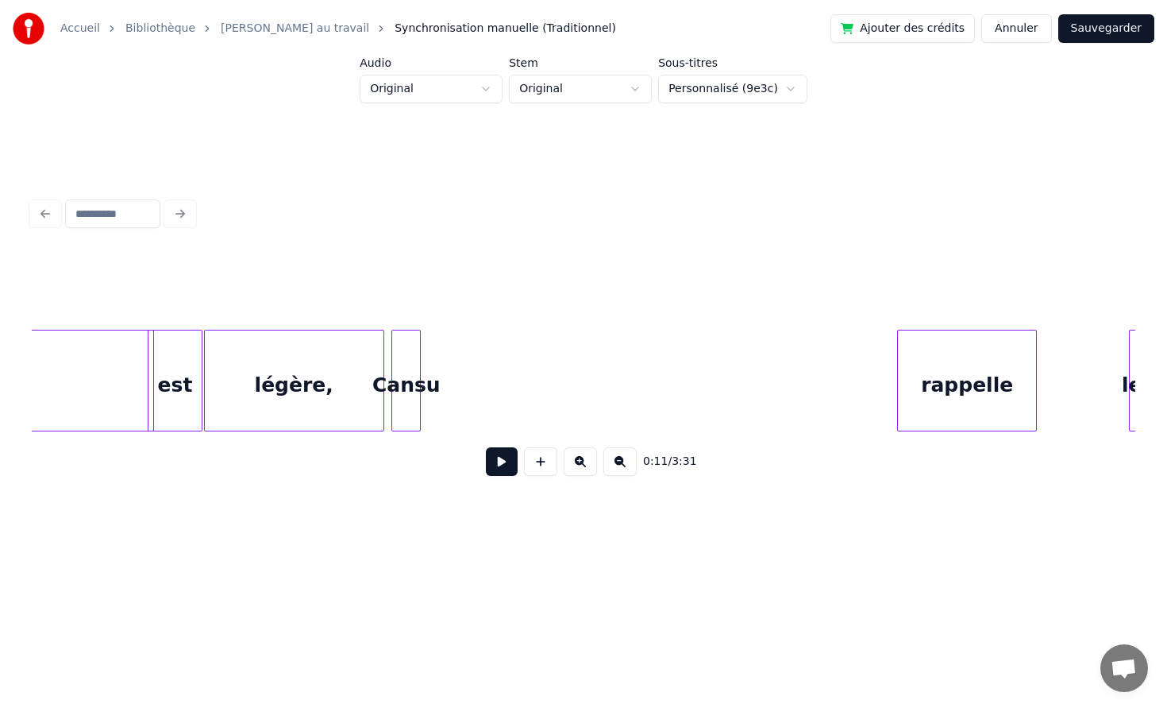
scroll to position [0, 3532]
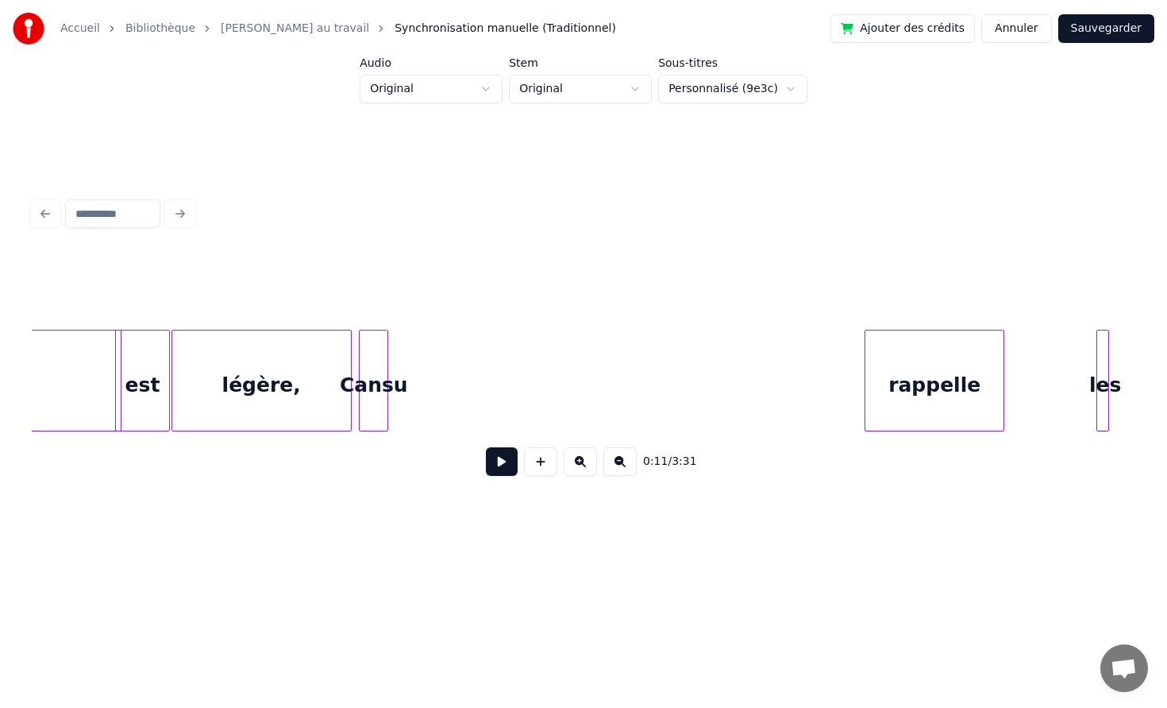
click at [384, 372] on div at bounding box center [385, 380] width 5 height 100
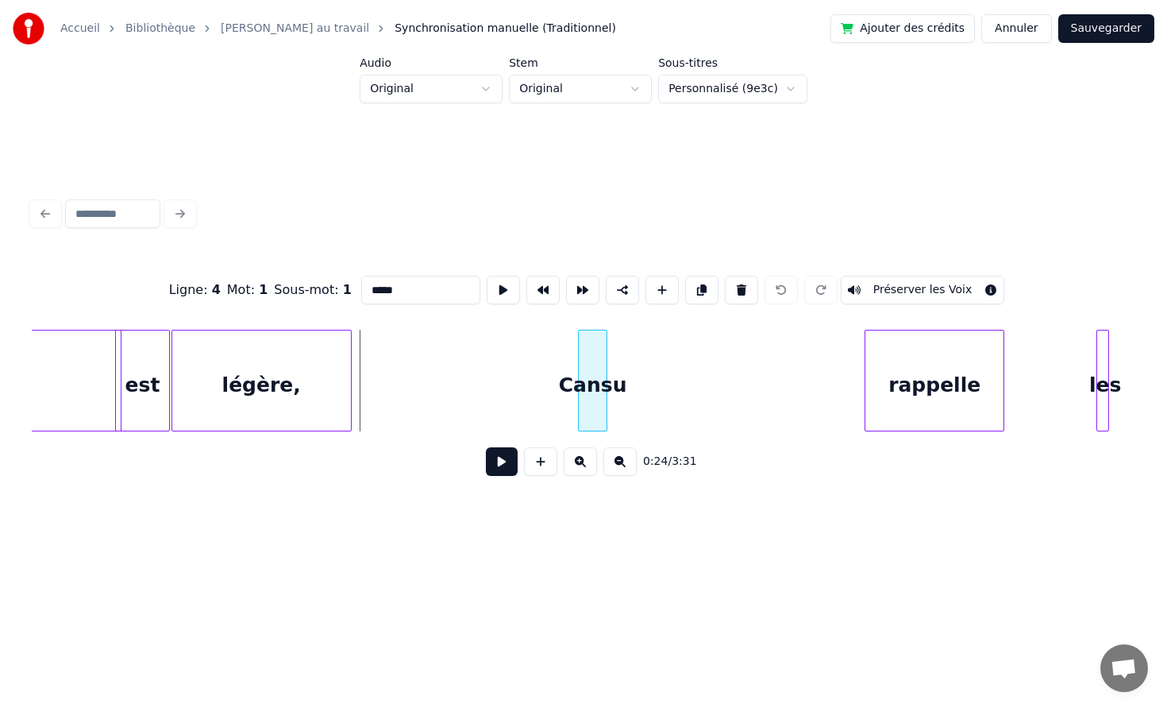
click at [591, 337] on div "Cansu" at bounding box center [593, 384] width 28 height 108
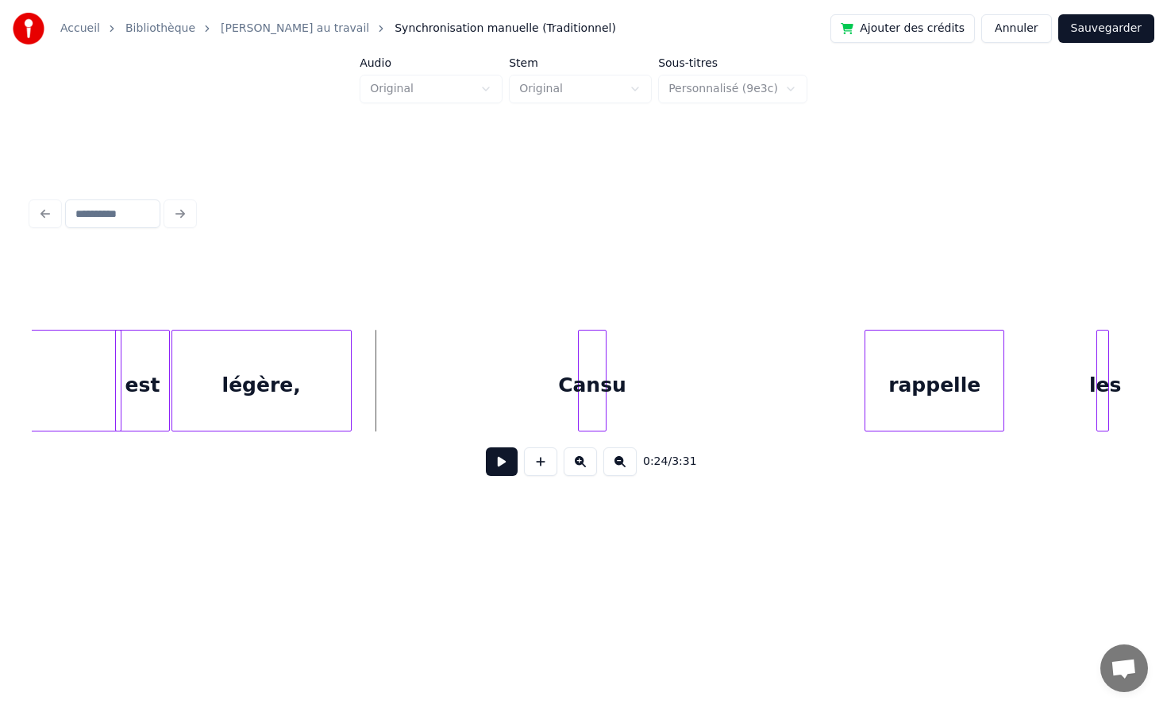
click at [493, 459] on button at bounding box center [502, 461] width 32 height 29
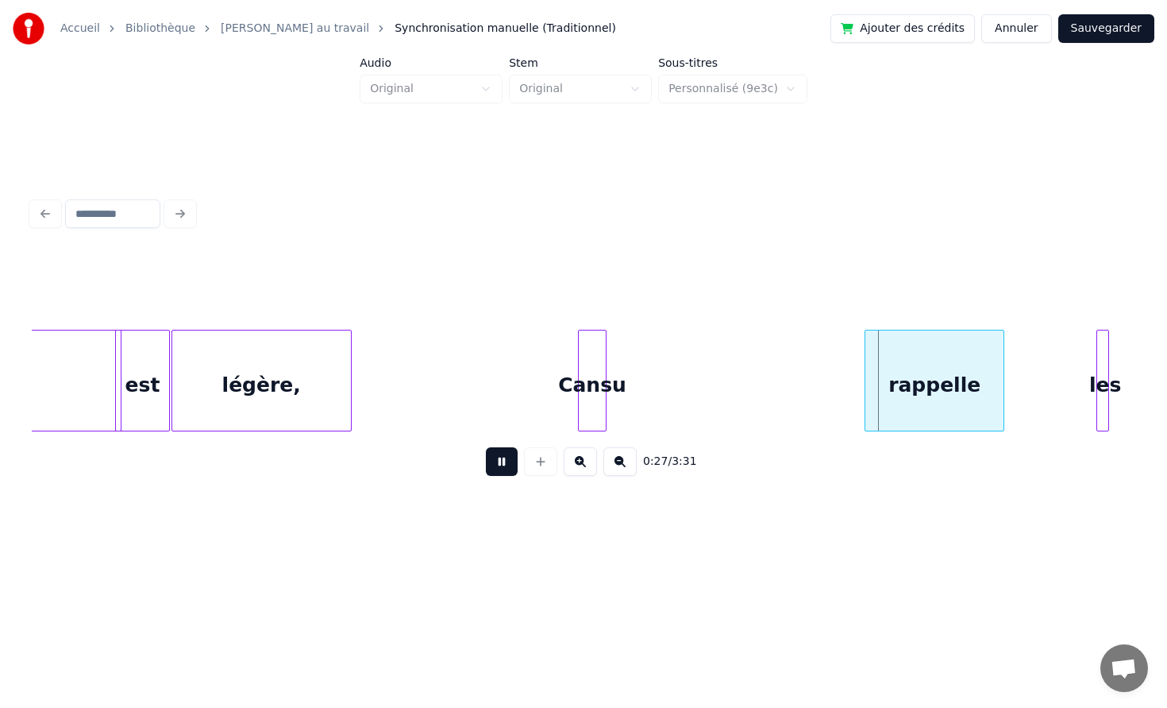
click at [492, 459] on button at bounding box center [502, 461] width 32 height 29
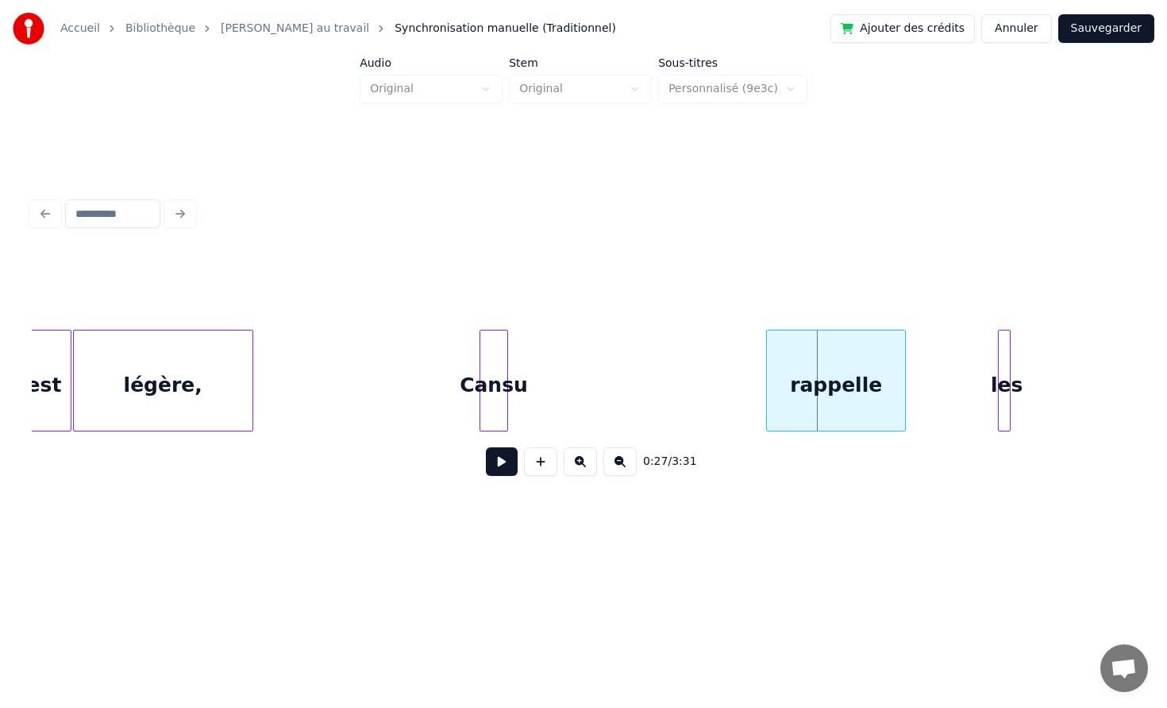
scroll to position [0, 3667]
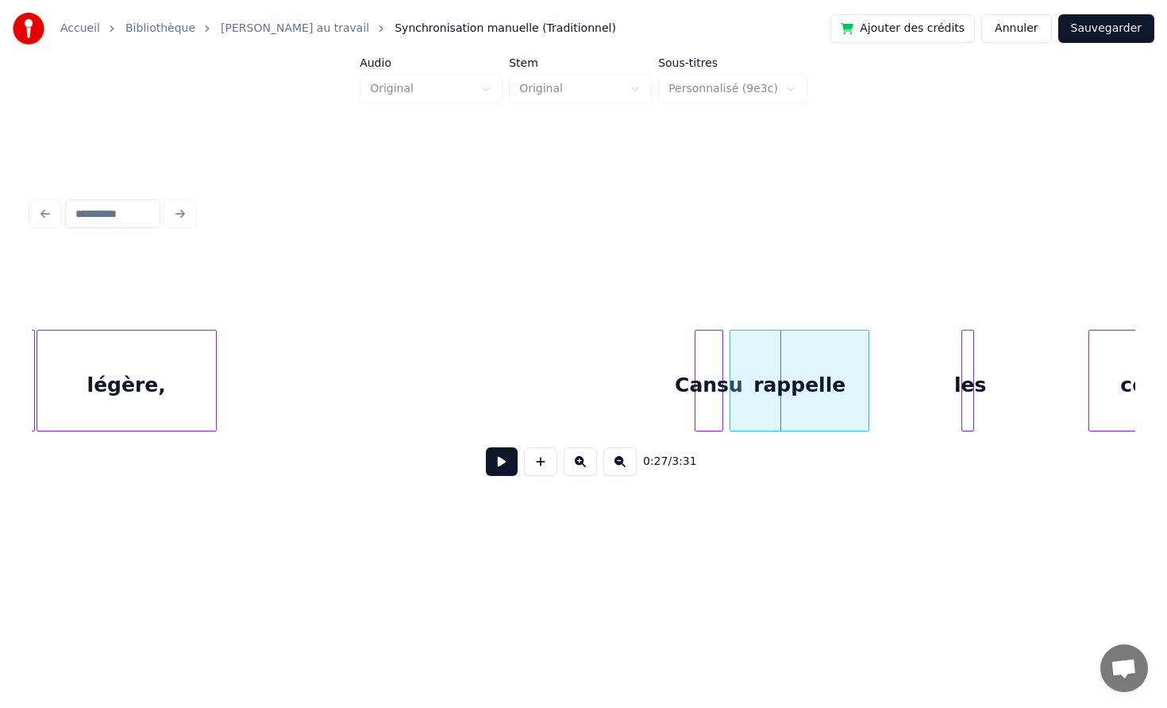
click at [712, 341] on div "Cansu" at bounding box center [710, 384] width 28 height 108
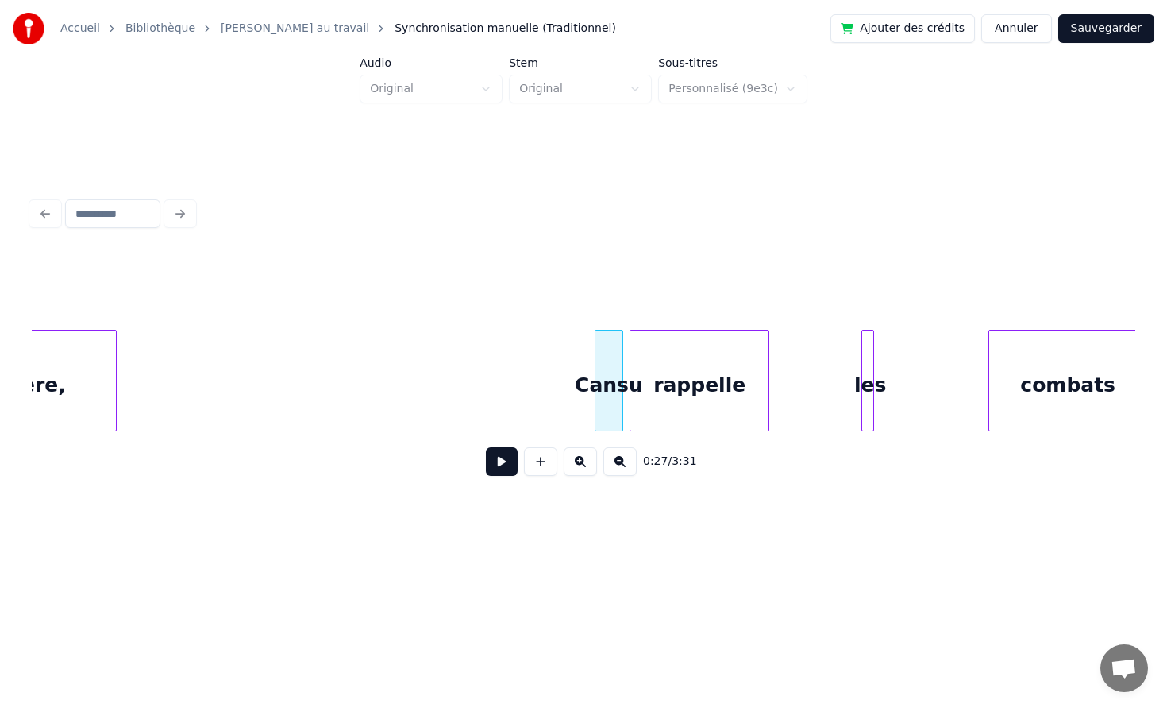
scroll to position [0, 3786]
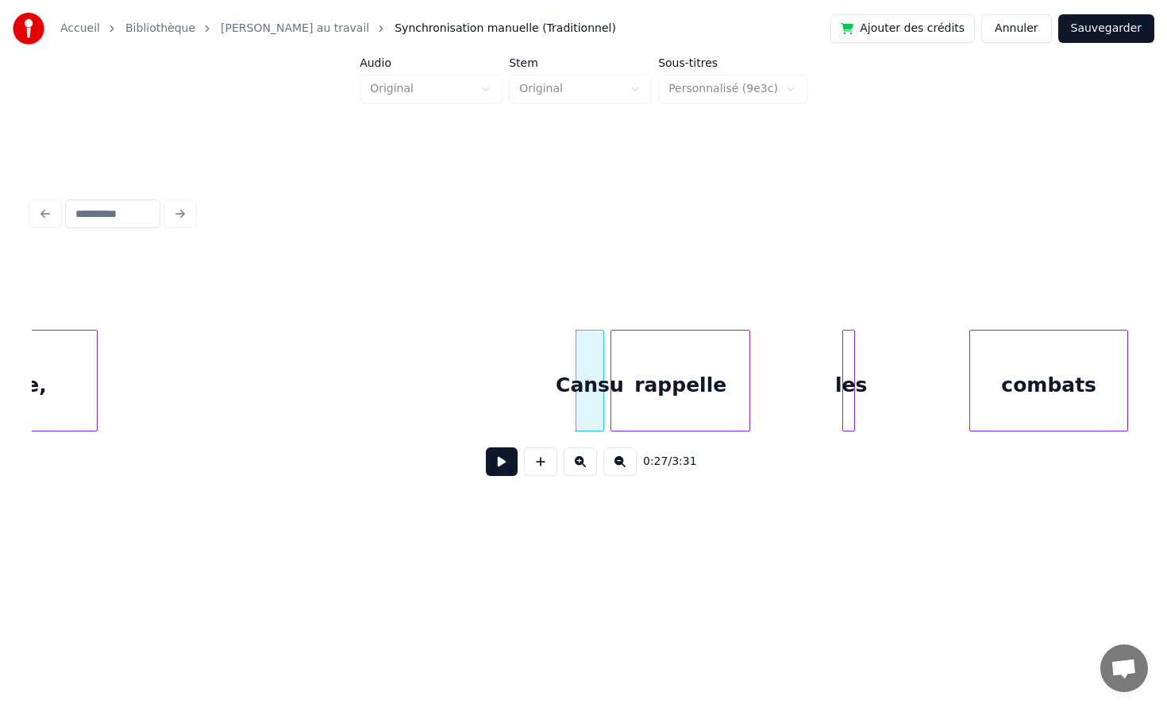
click at [691, 359] on div "rappelle" at bounding box center [681, 384] width 138 height 108
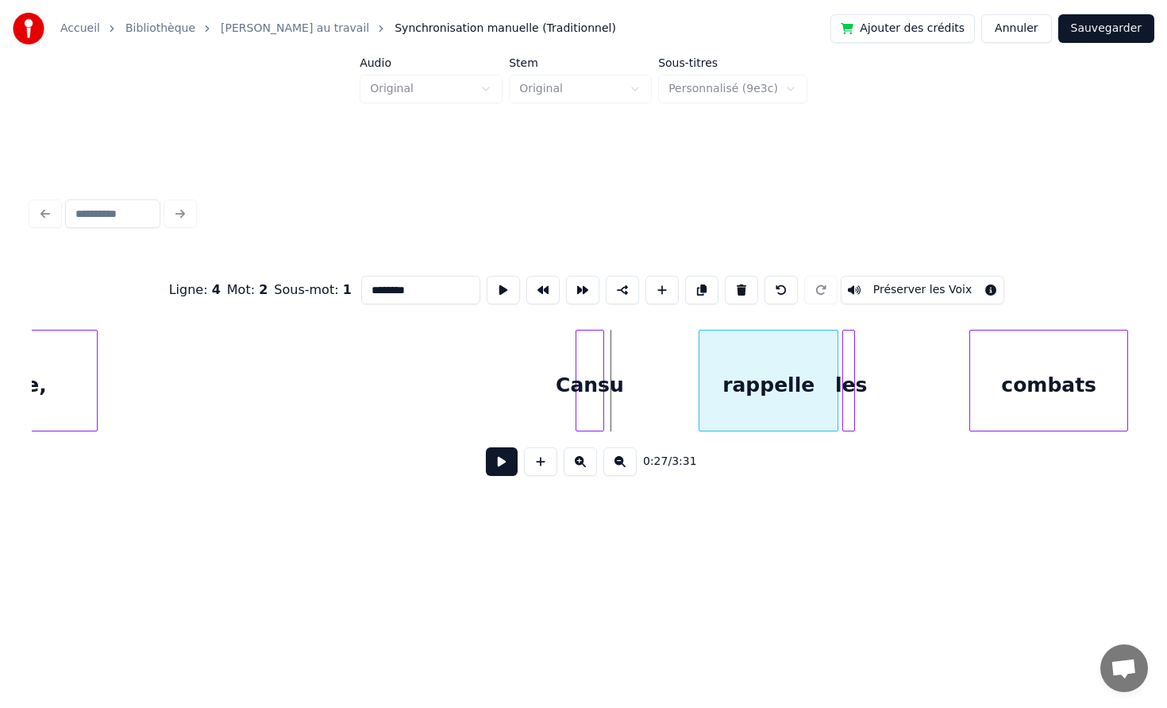
click at [773, 358] on div "rappelle" at bounding box center [769, 384] width 138 height 108
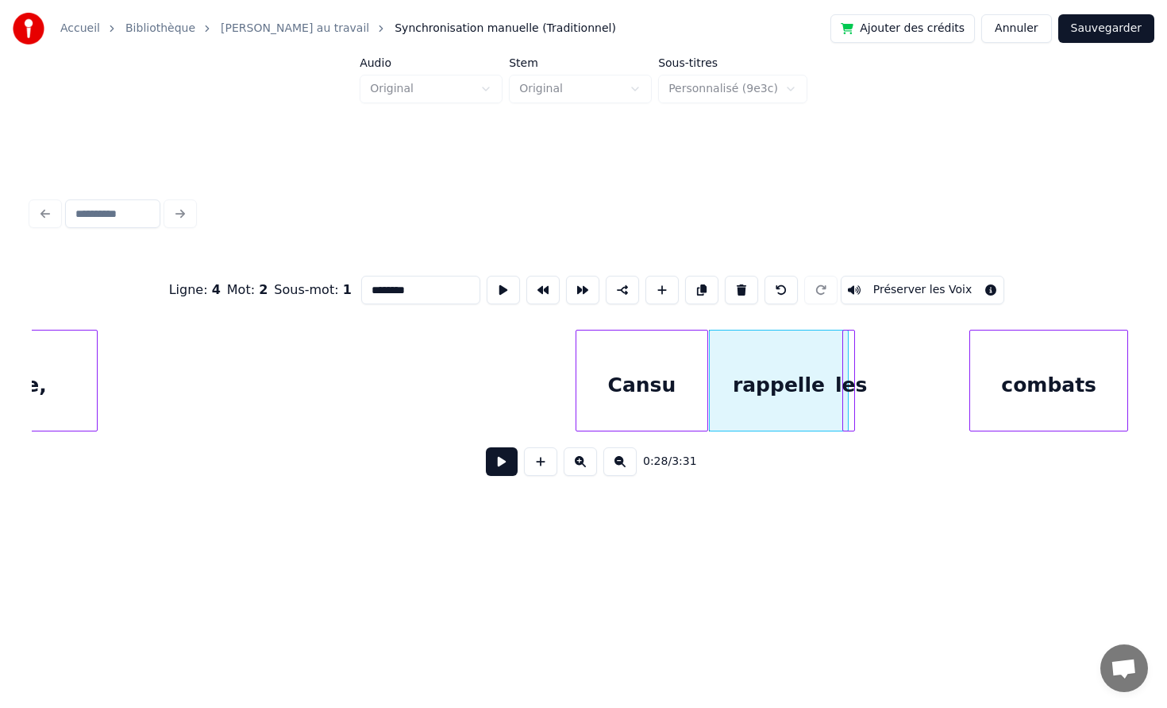
click at [704, 366] on div at bounding box center [705, 380] width 5 height 100
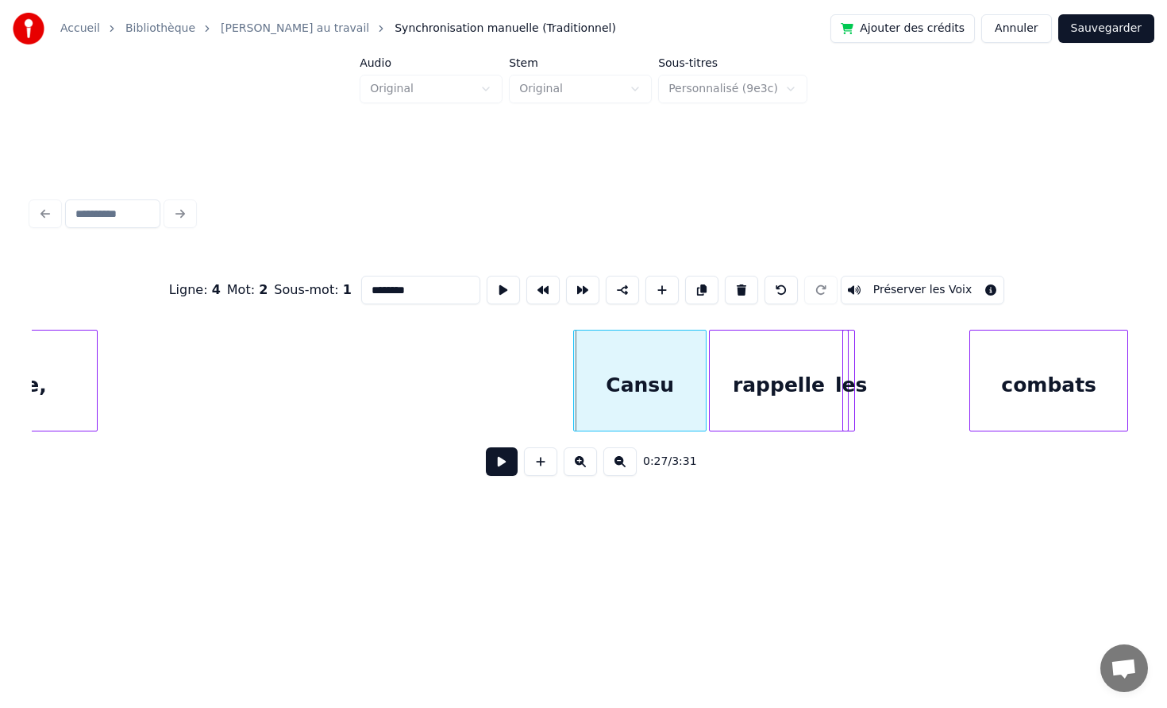
click at [579, 381] on div "Cansu" at bounding box center [639, 381] width 133 height 102
click at [605, 376] on div at bounding box center [607, 380] width 5 height 100
click at [486, 447] on button at bounding box center [502, 461] width 32 height 29
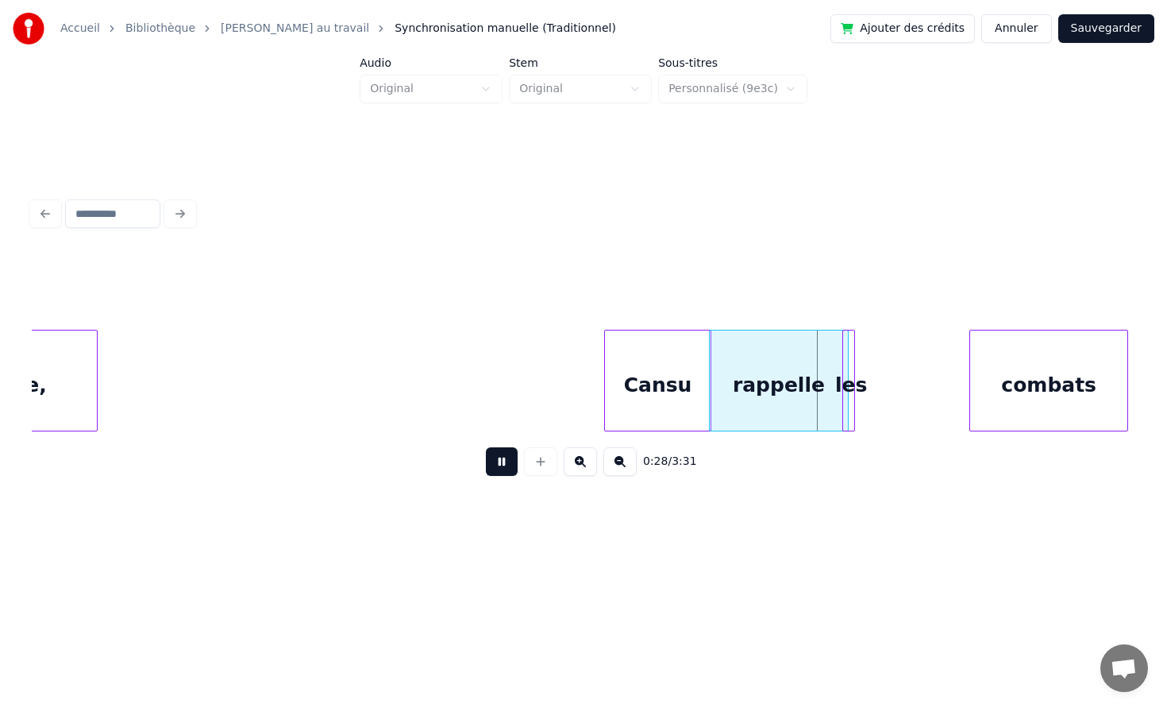
click at [486, 447] on button at bounding box center [502, 461] width 32 height 29
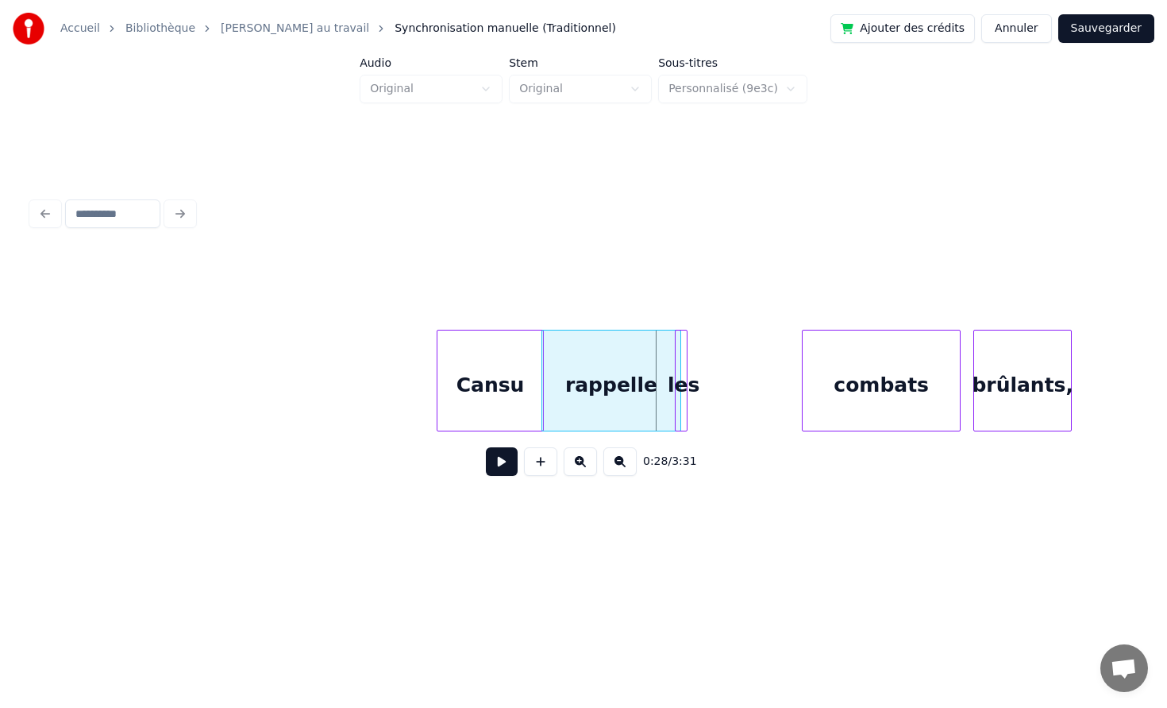
scroll to position [0, 4043]
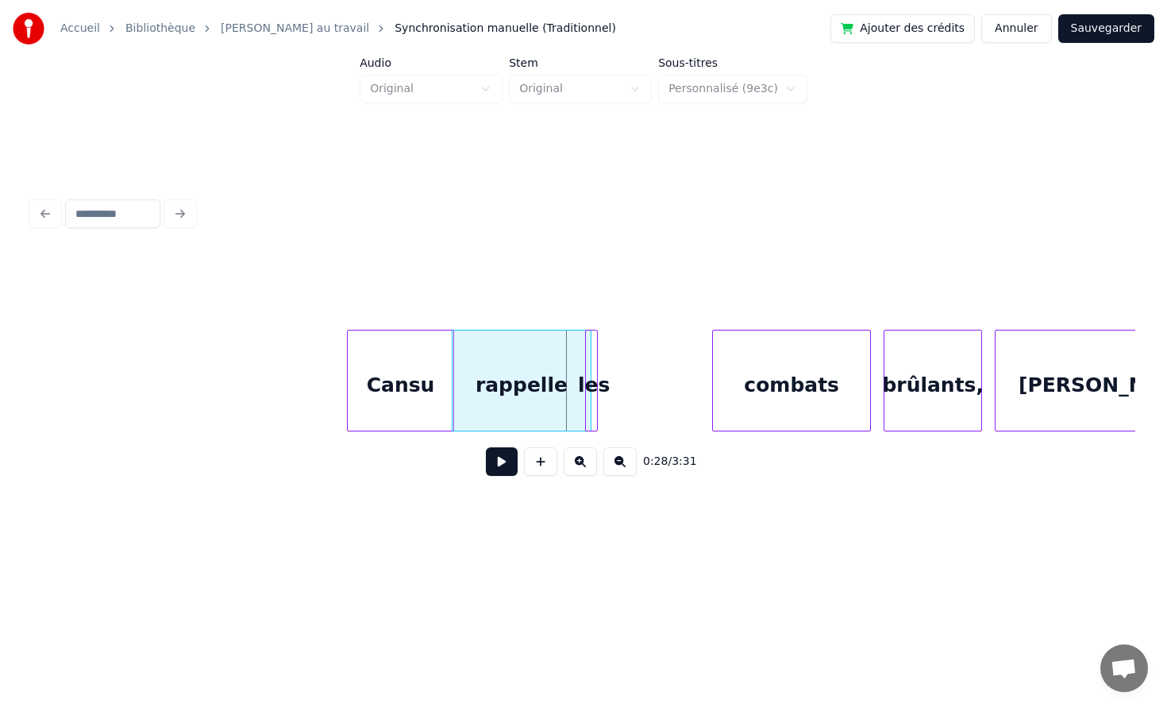
click at [594, 372] on div at bounding box center [594, 380] width 5 height 100
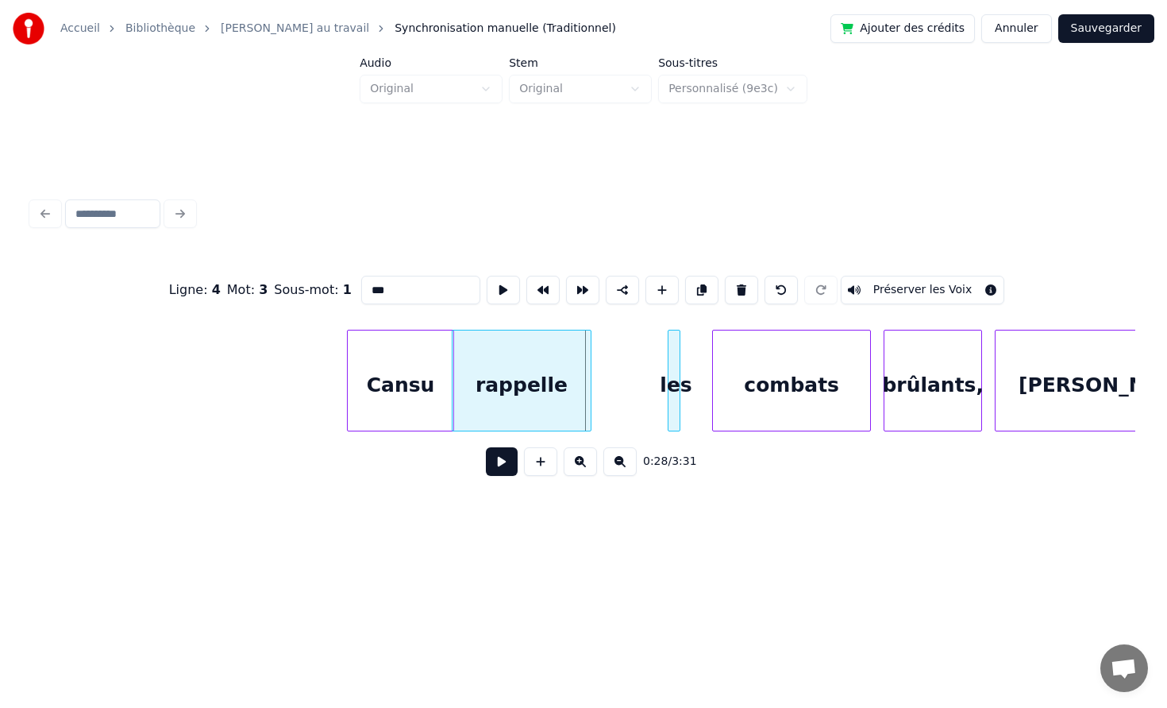
click at [674, 367] on div "les" at bounding box center [677, 384] width 16 height 108
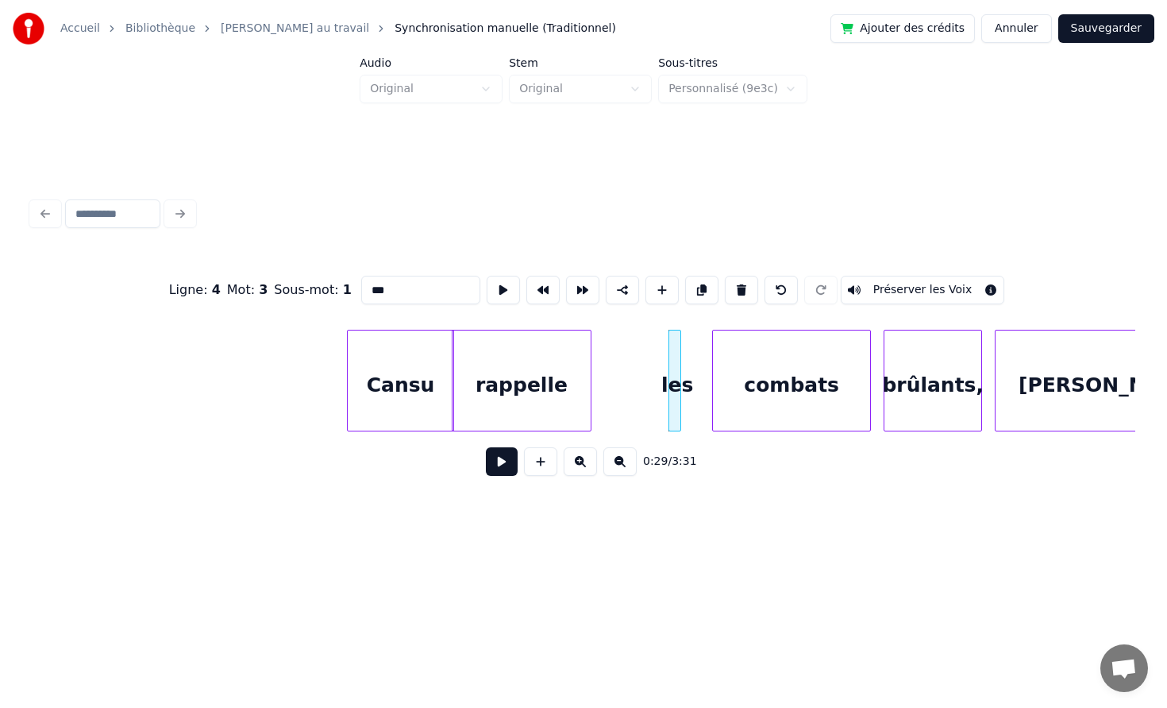
click at [537, 402] on div "rappelle" at bounding box center [522, 384] width 138 height 108
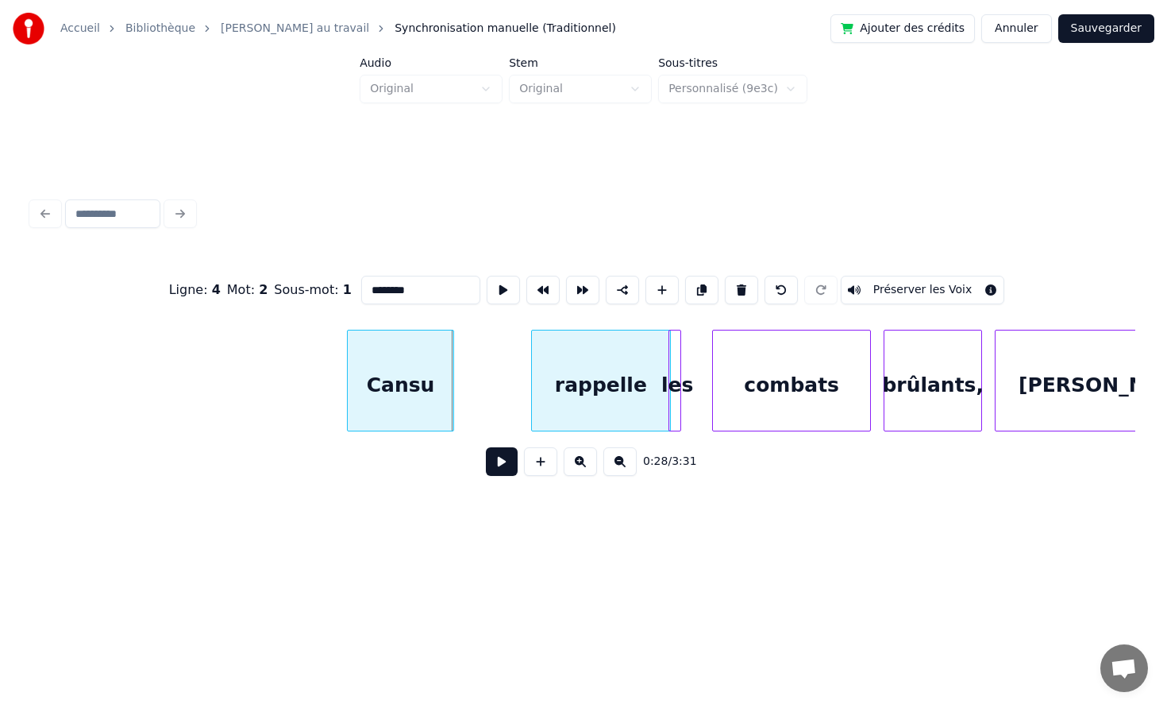
click at [602, 388] on div "rappelle" at bounding box center [601, 384] width 138 height 108
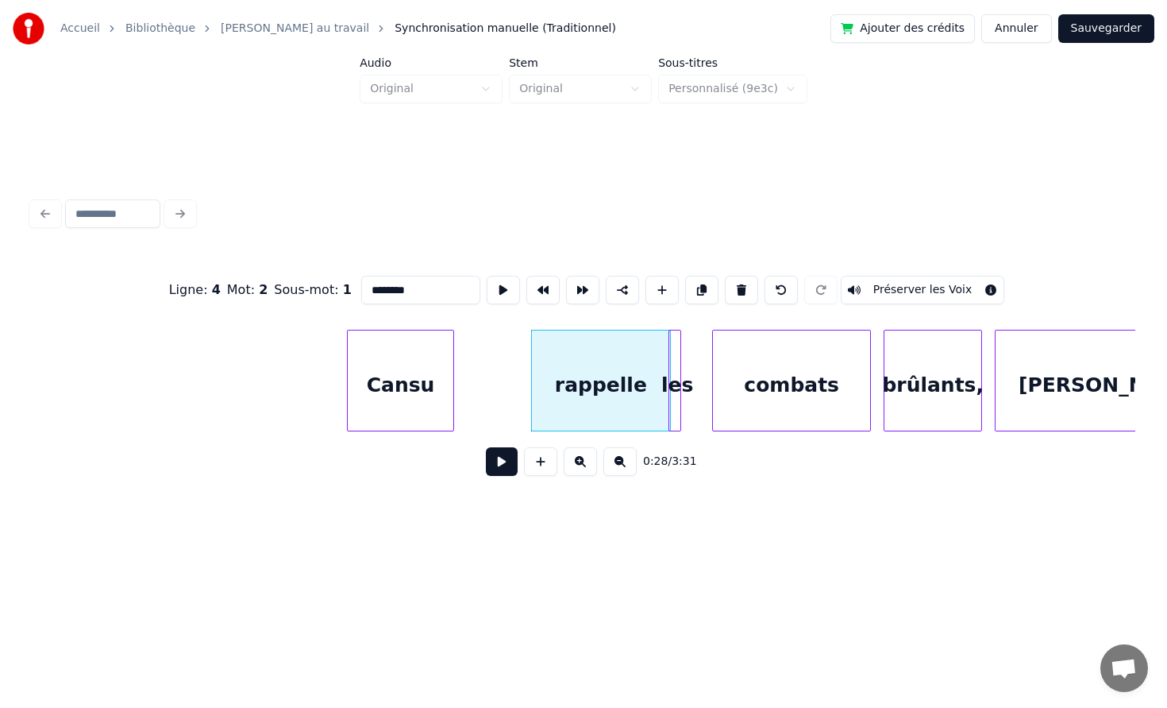
click at [427, 396] on div "Cansu" at bounding box center [401, 384] width 106 height 108
type input "*****"
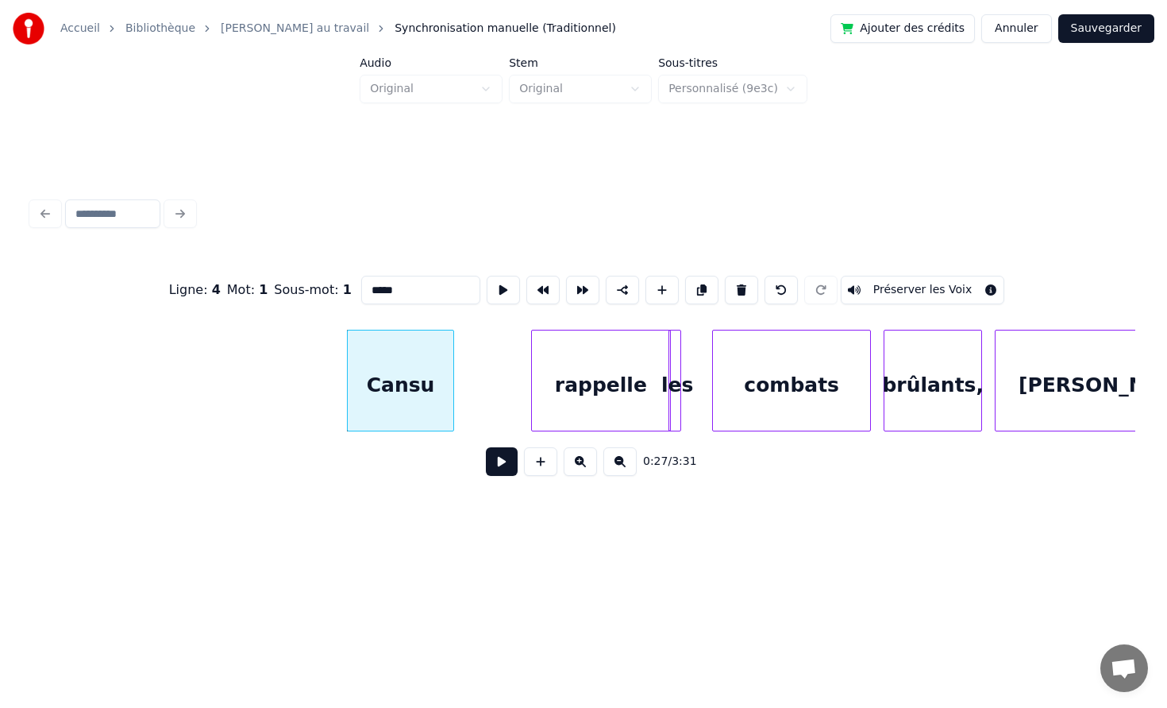
click at [486, 447] on button at bounding box center [502, 461] width 32 height 29
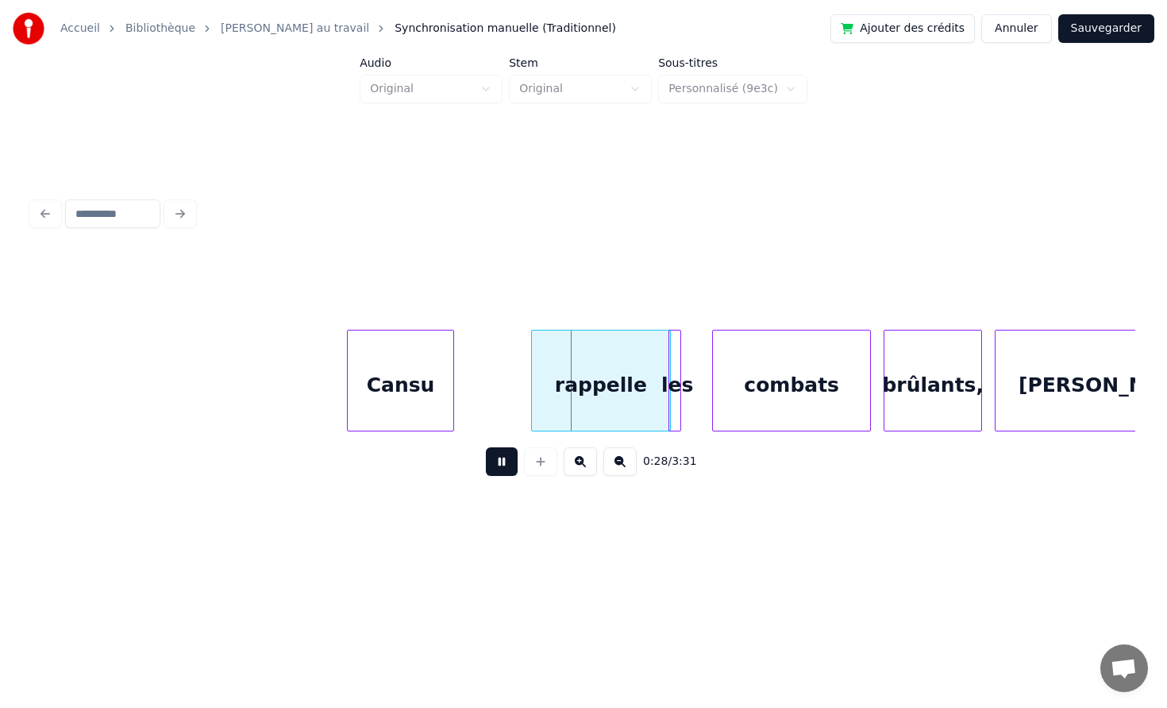
click at [486, 447] on button at bounding box center [502, 461] width 32 height 29
click at [538, 373] on div at bounding box center [536, 380] width 5 height 100
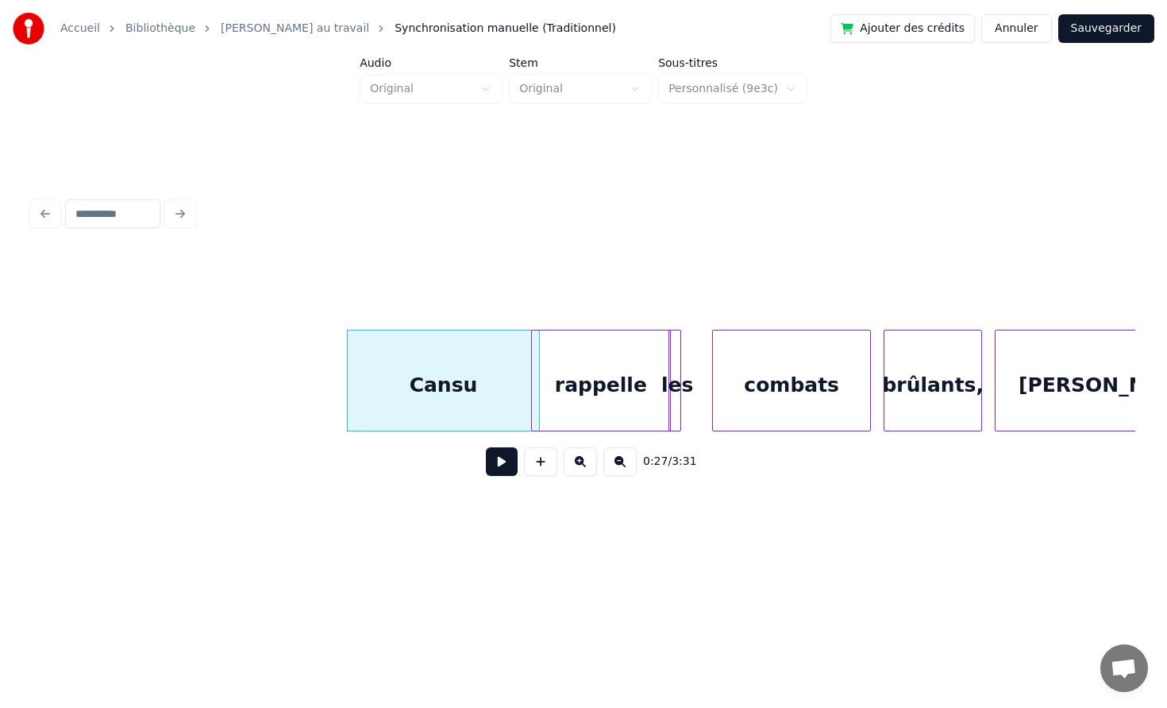
click at [579, 375] on div "rappelle" at bounding box center [601, 384] width 138 height 108
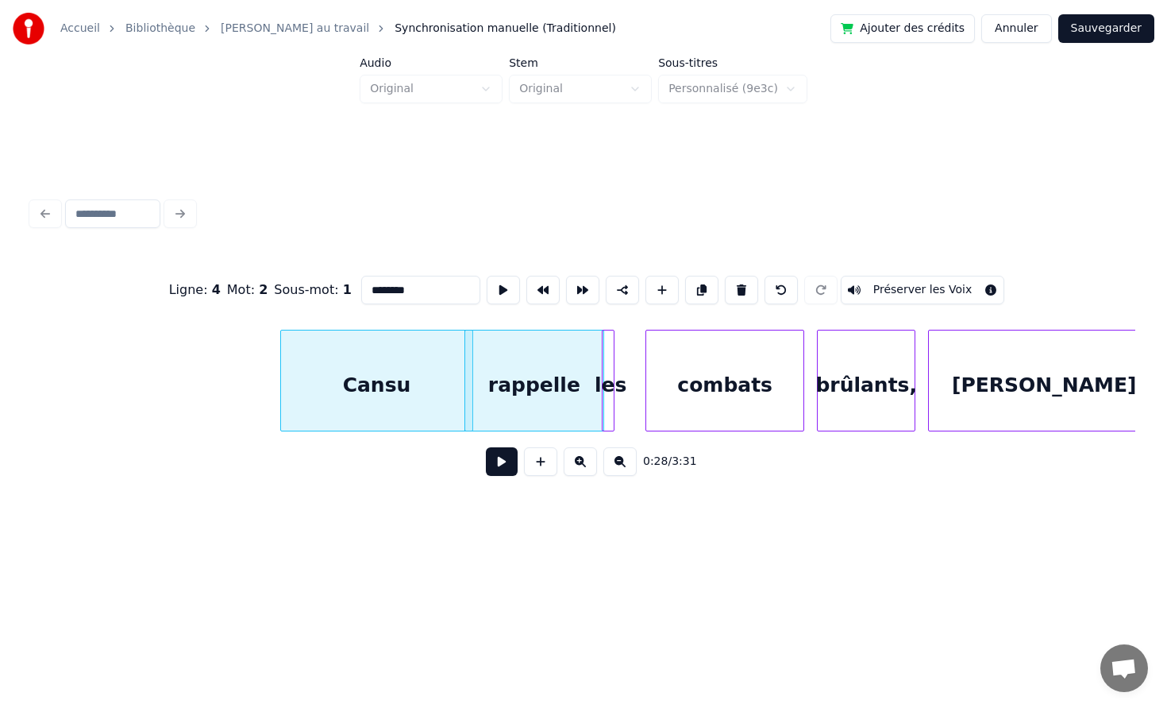
scroll to position [0, 4145]
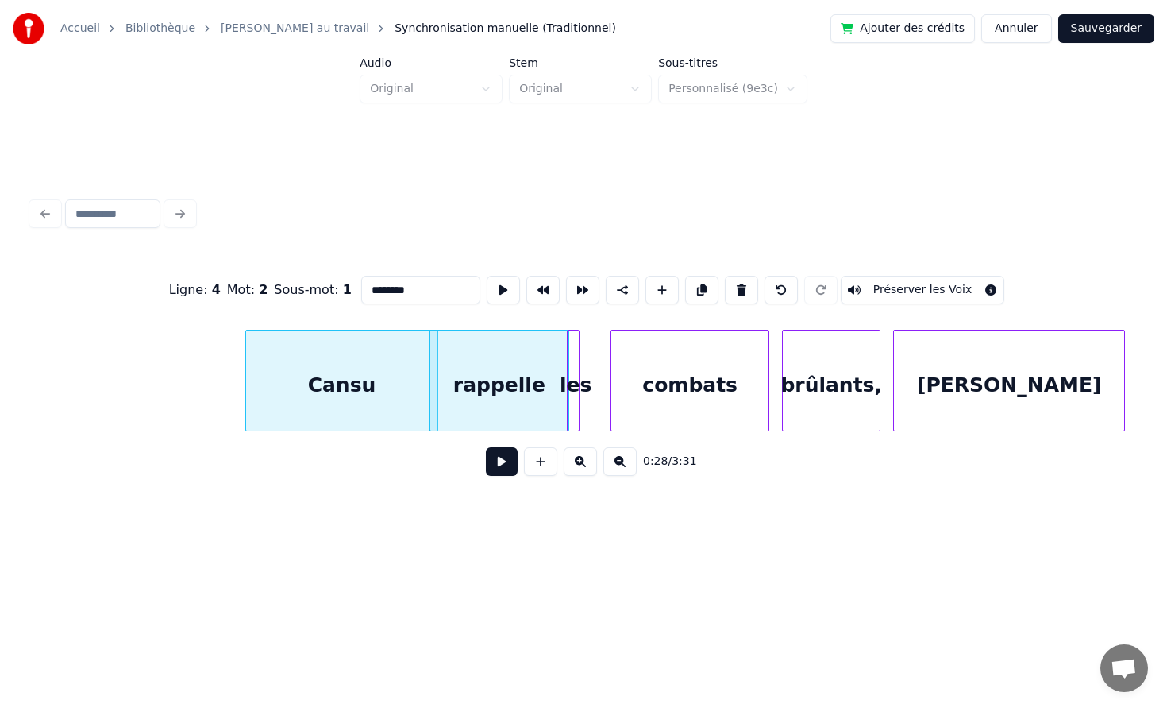
click at [577, 375] on div at bounding box center [576, 380] width 5 height 100
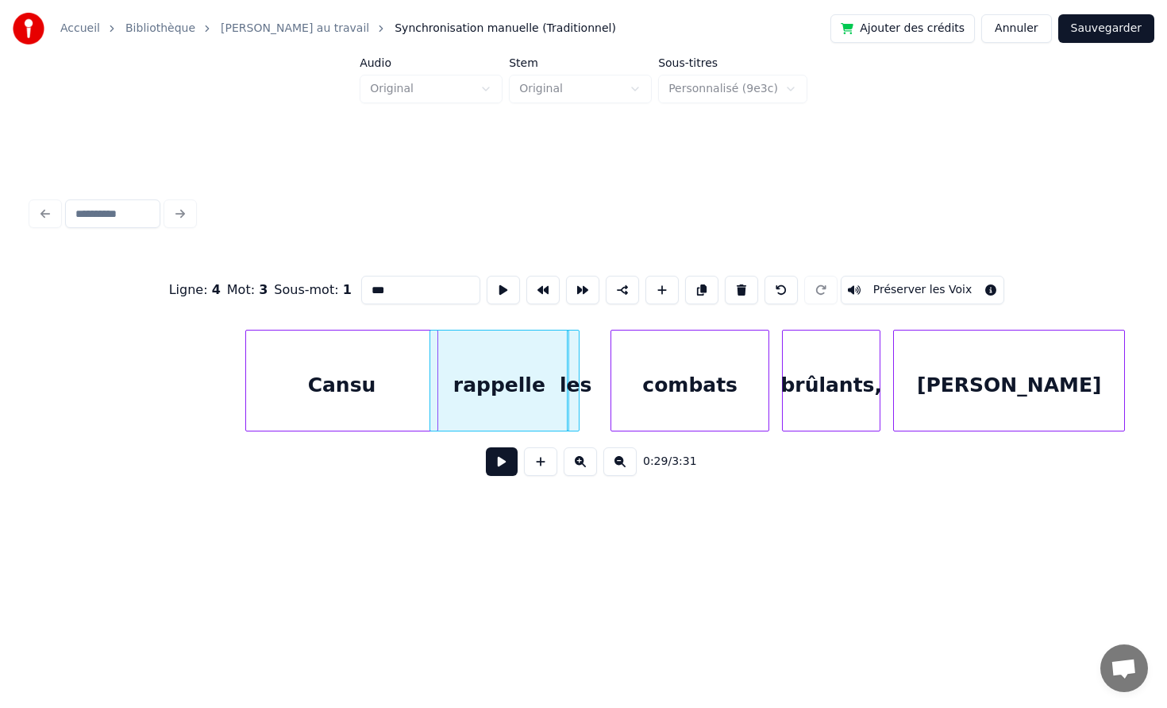
click at [528, 370] on div "rappelle" at bounding box center [499, 384] width 138 height 108
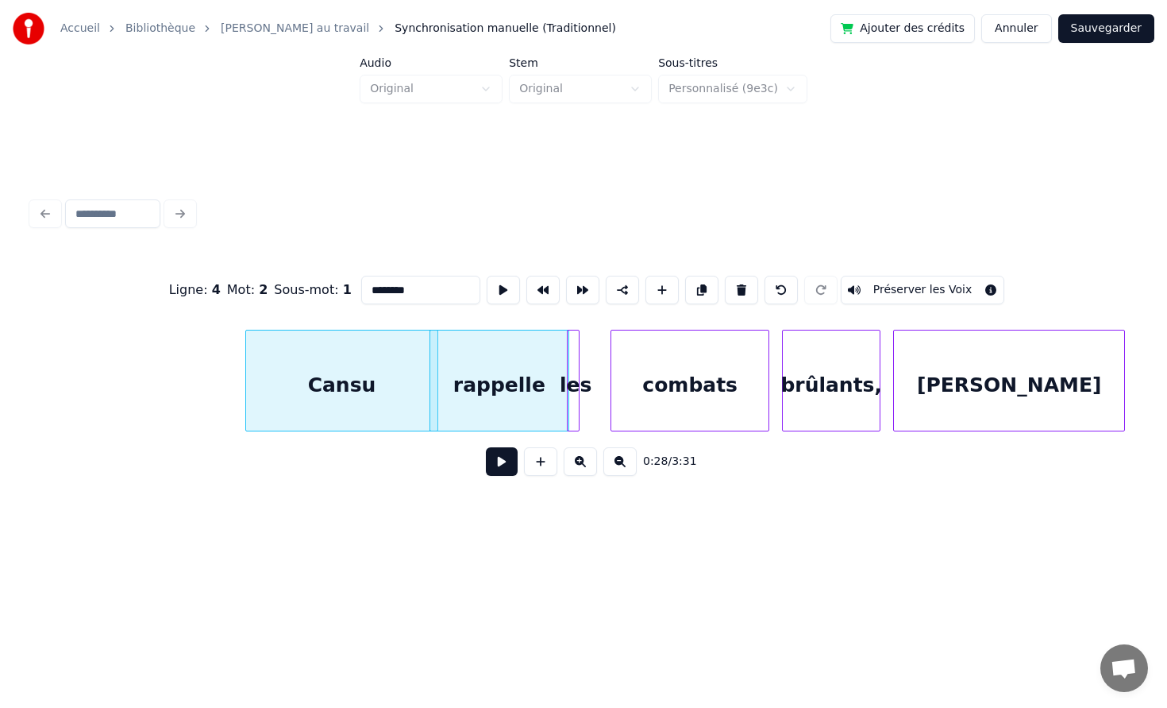
click at [574, 379] on div at bounding box center [576, 380] width 5 height 100
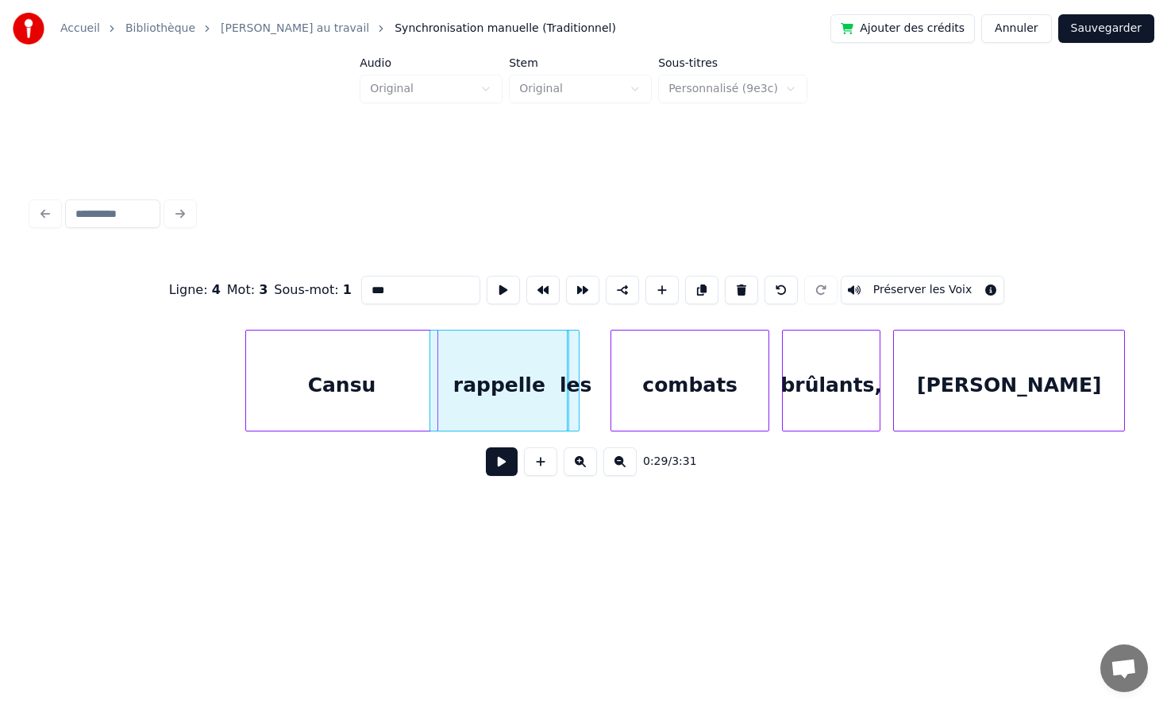
click at [664, 392] on div "combats" at bounding box center [690, 384] width 157 height 108
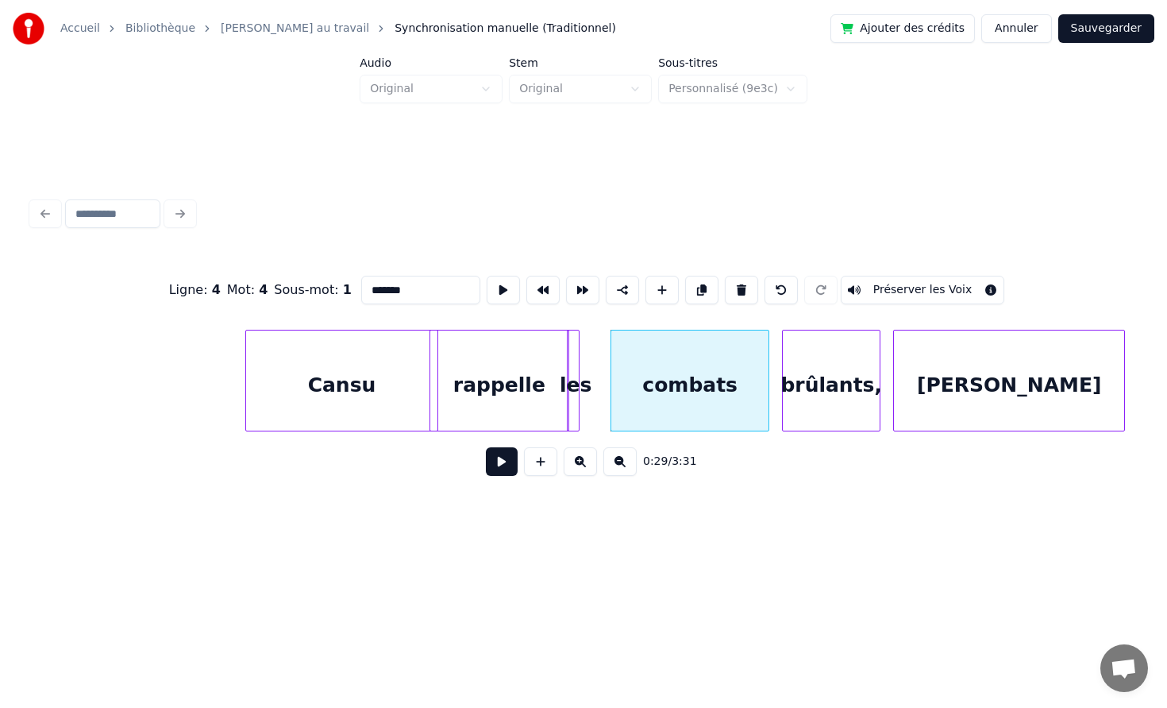
click at [524, 376] on div "rappelle" at bounding box center [499, 384] width 138 height 108
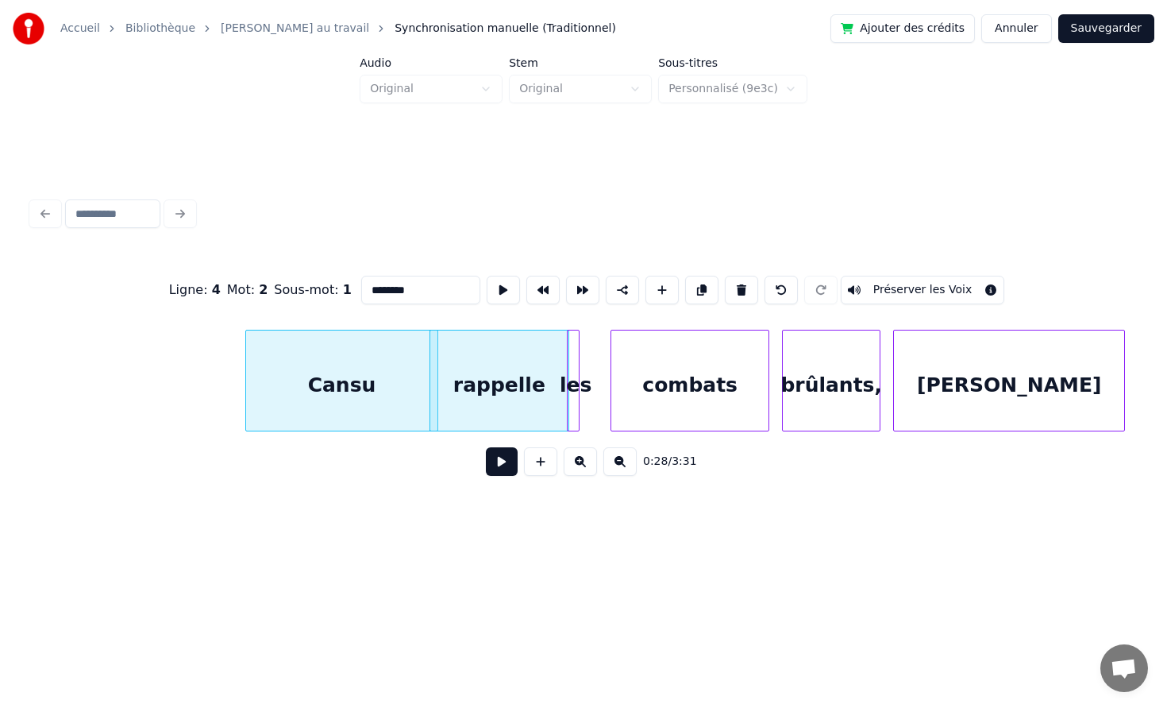
click at [576, 370] on div at bounding box center [576, 380] width 5 height 100
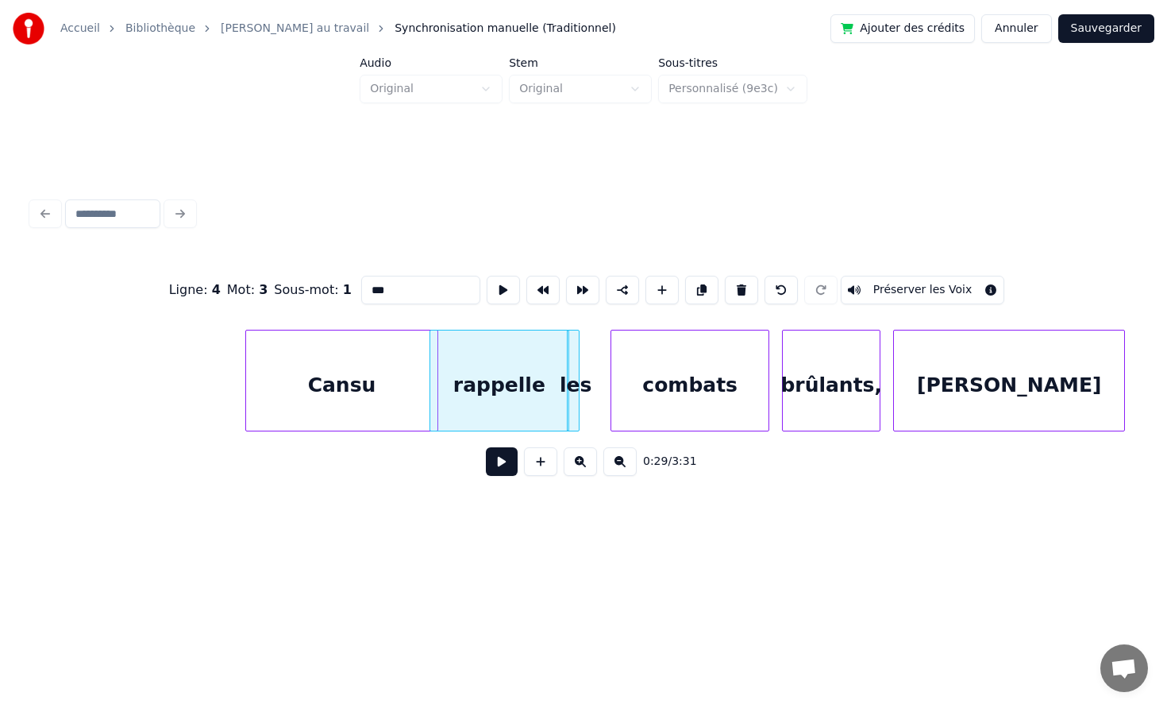
click at [701, 380] on div "combats" at bounding box center [690, 384] width 157 height 108
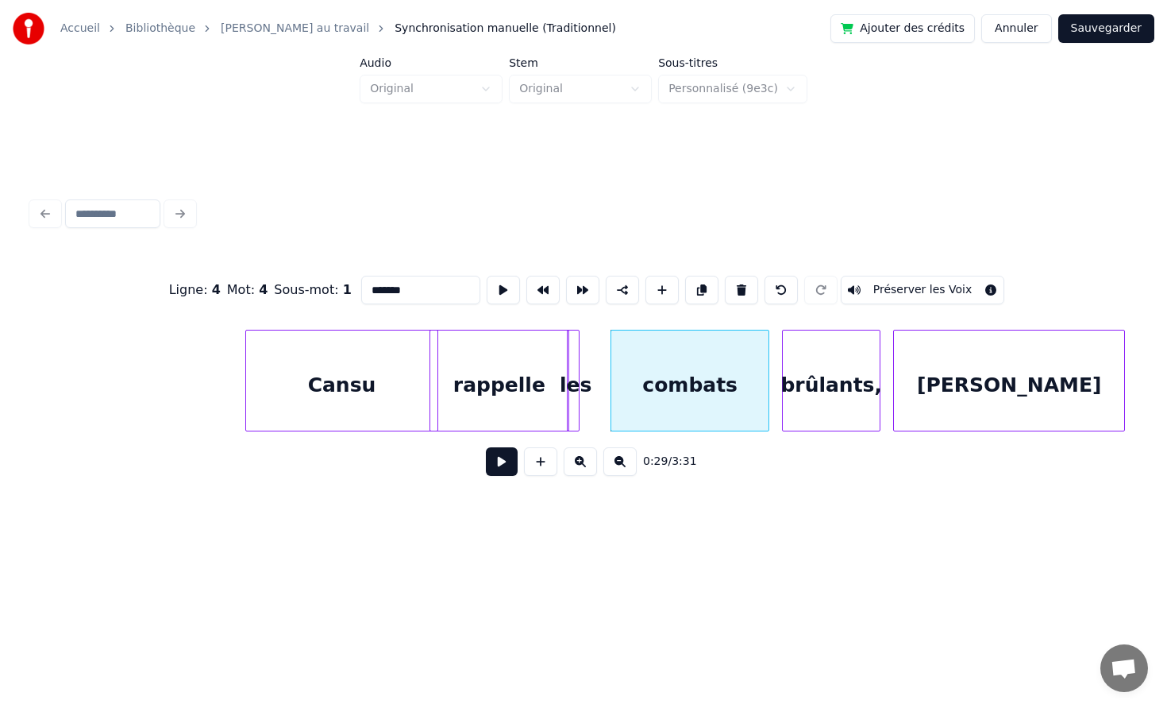
click at [568, 387] on div "les" at bounding box center [576, 384] width 16 height 108
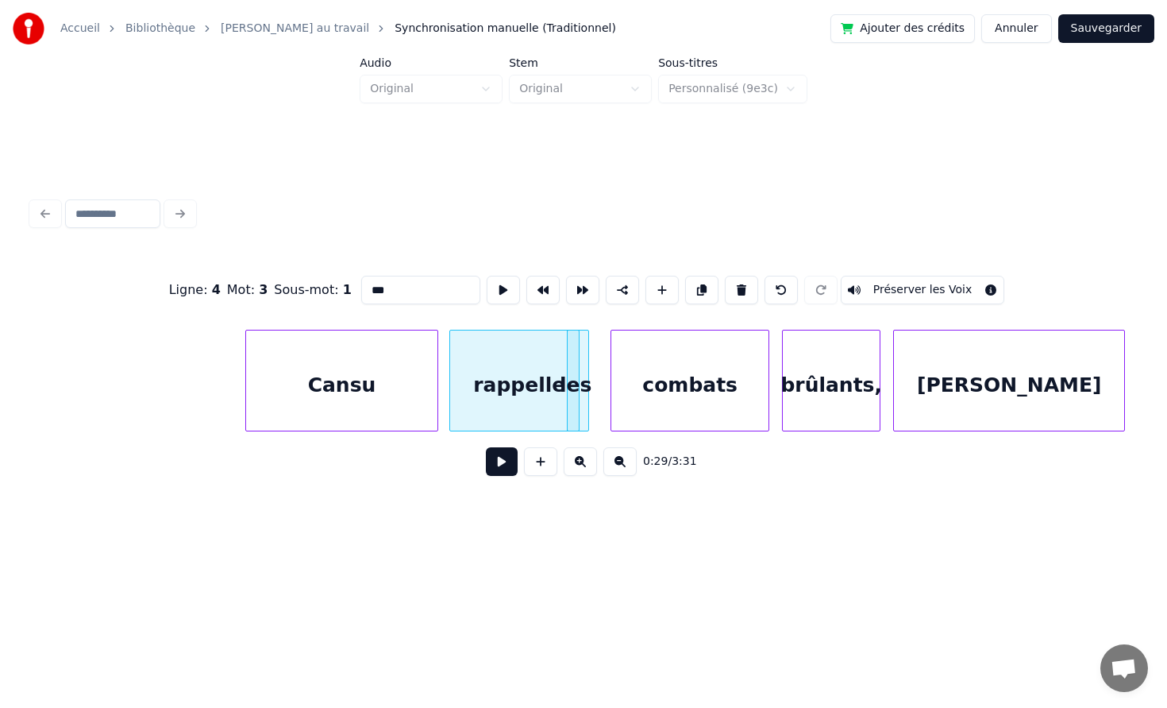
click at [558, 385] on div "rappelle" at bounding box center [519, 384] width 138 height 108
click at [606, 378] on div "les" at bounding box center [608, 384] width 16 height 108
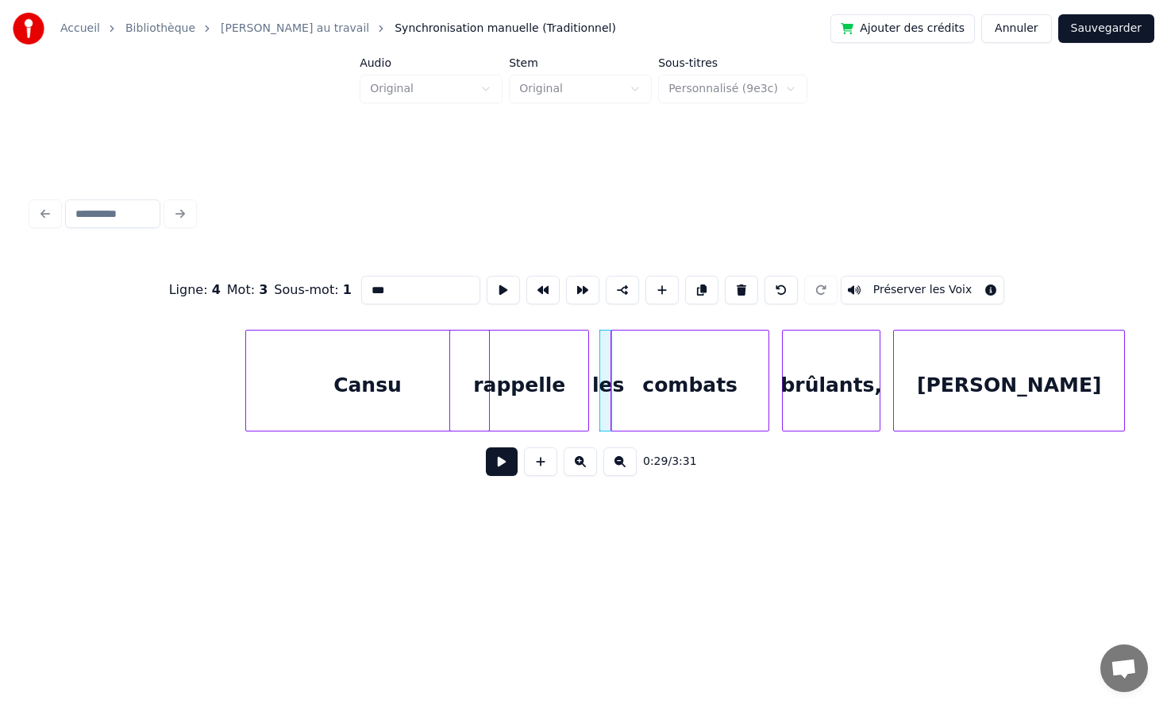
click at [489, 388] on div at bounding box center [486, 380] width 5 height 100
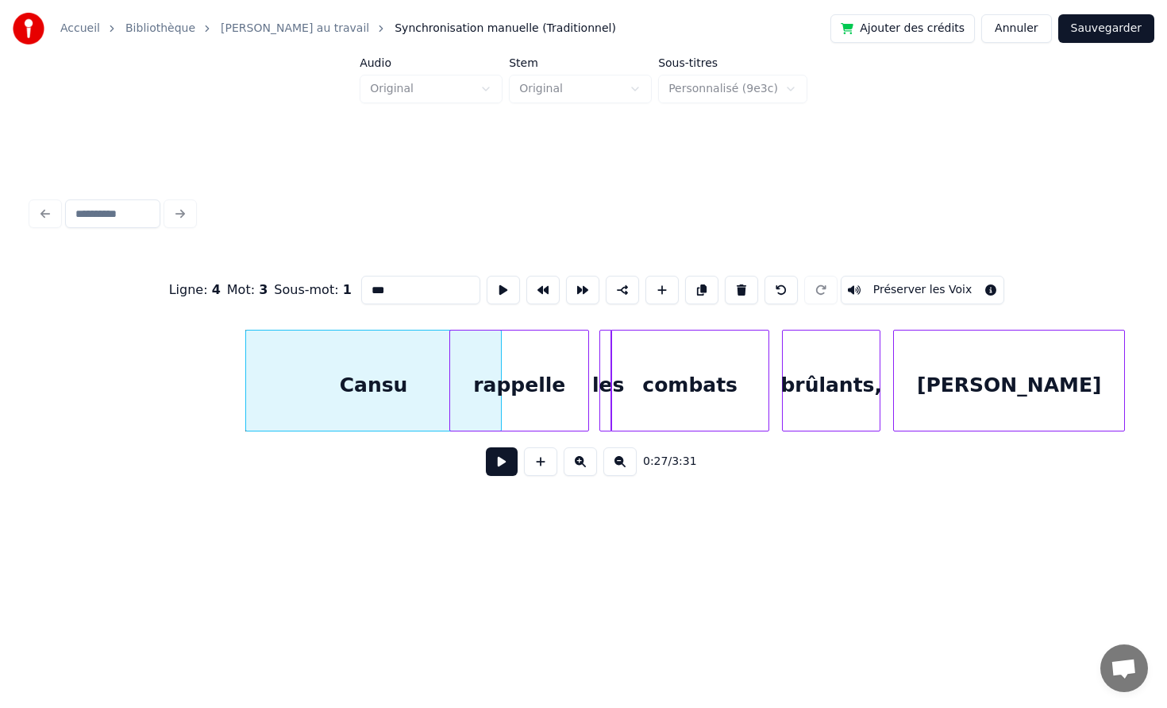
click at [318, 378] on div "Cansu" at bounding box center [373, 384] width 255 height 108
type input "*****"
click at [486, 447] on button at bounding box center [502, 461] width 32 height 29
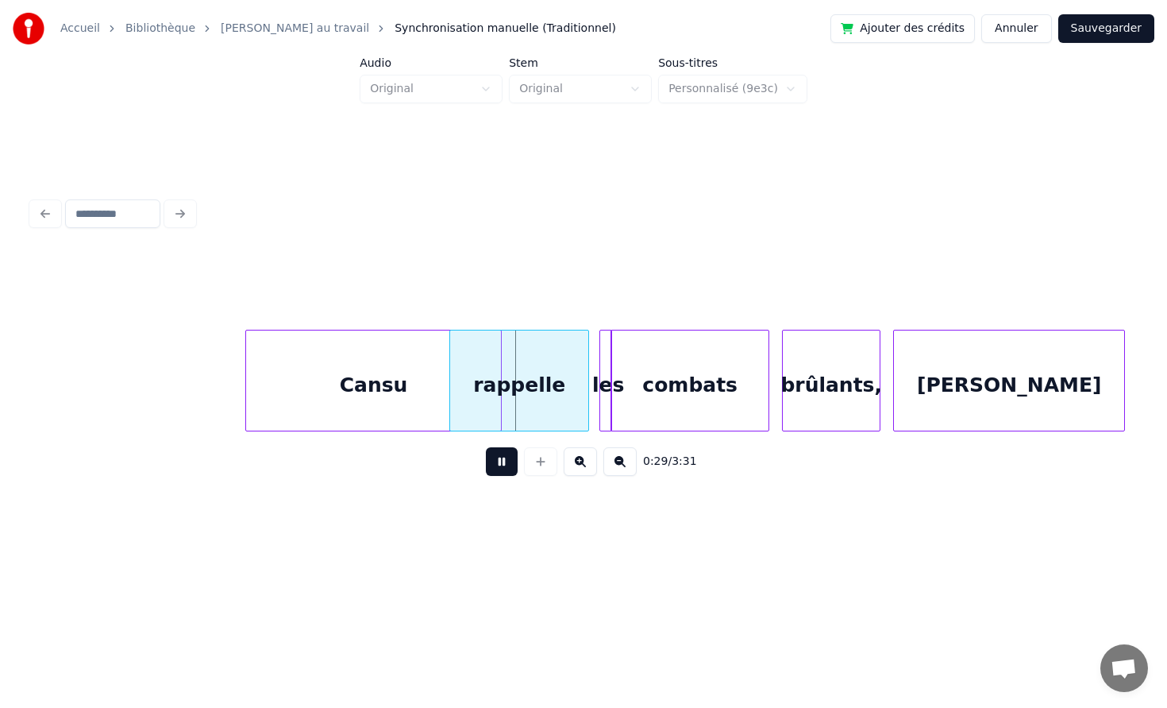
click at [486, 447] on button at bounding box center [502, 461] width 32 height 29
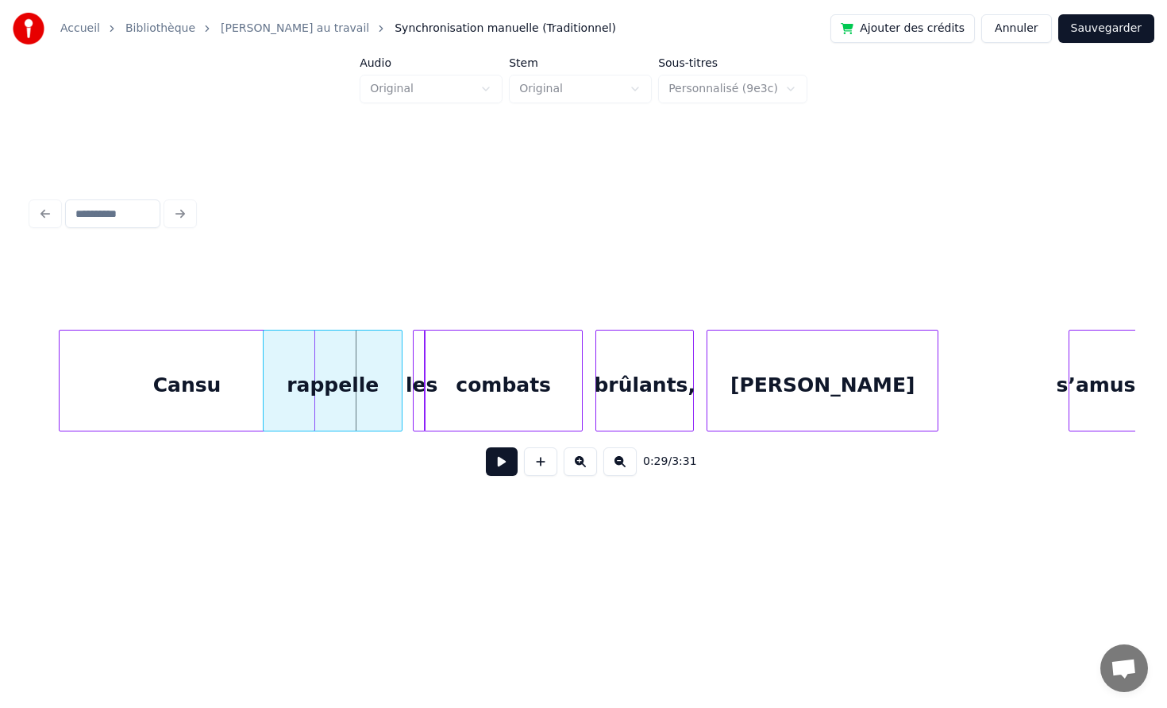
scroll to position [0, 4404]
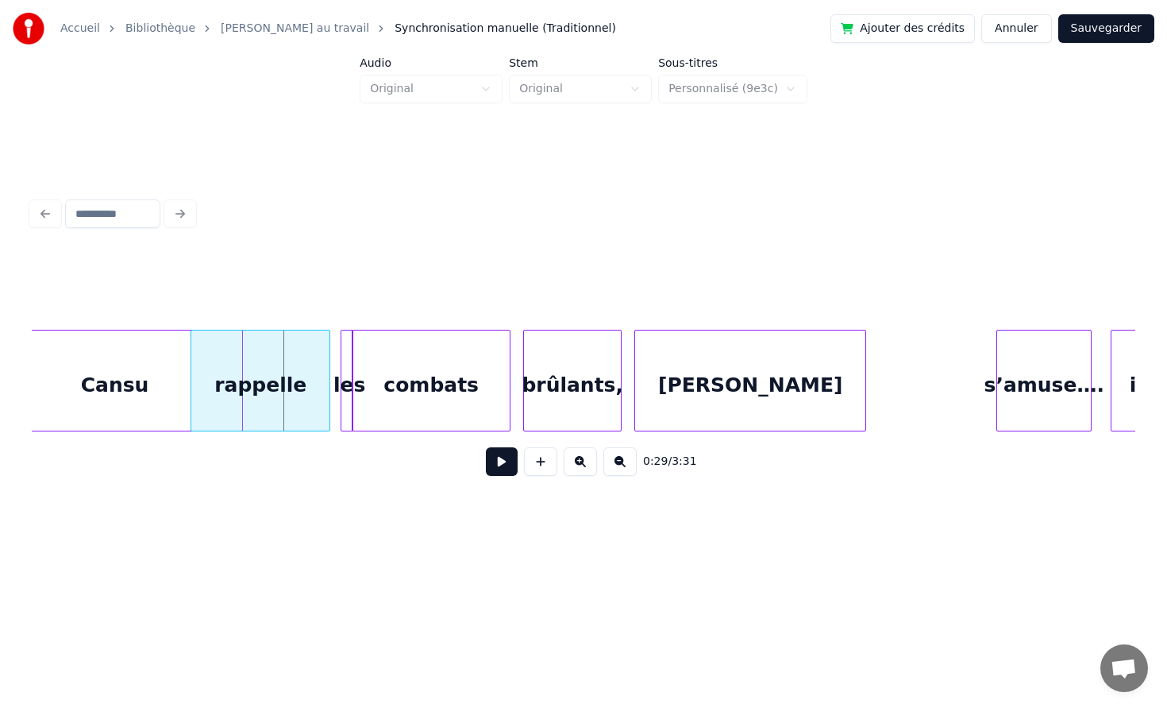
click at [751, 399] on div "[PERSON_NAME]" at bounding box center [750, 384] width 230 height 108
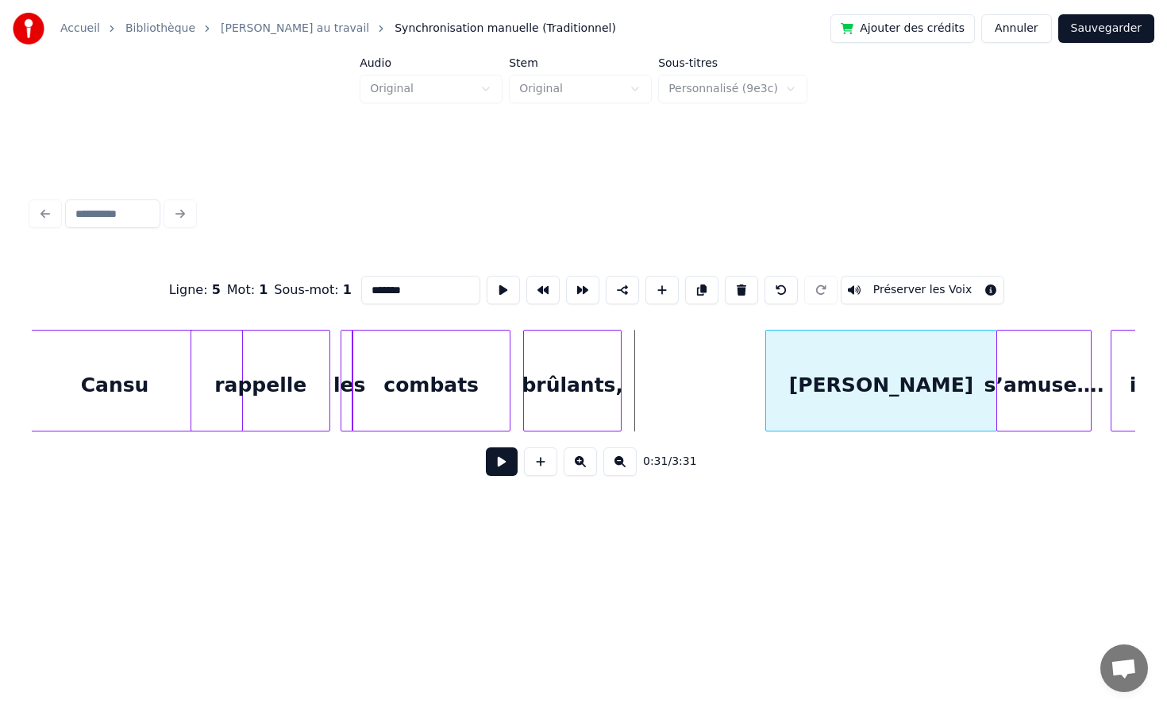
click at [863, 380] on div "[PERSON_NAME]" at bounding box center [881, 384] width 230 height 108
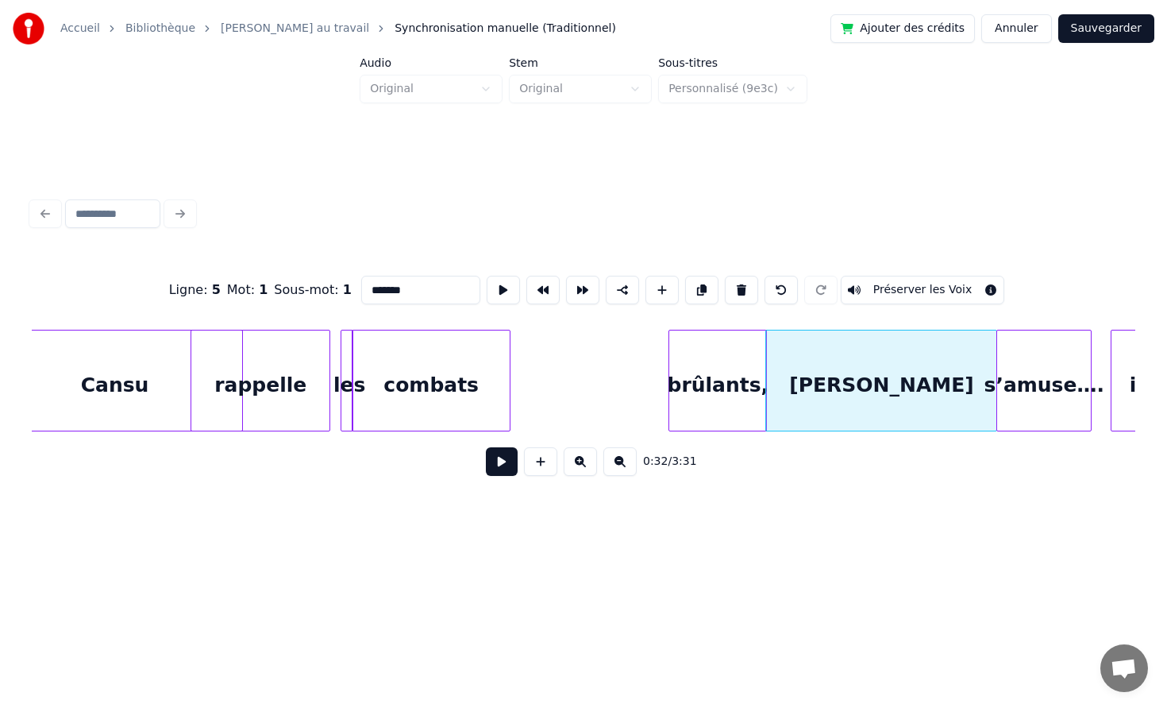
click at [740, 382] on div "brûlants," at bounding box center [718, 384] width 97 height 108
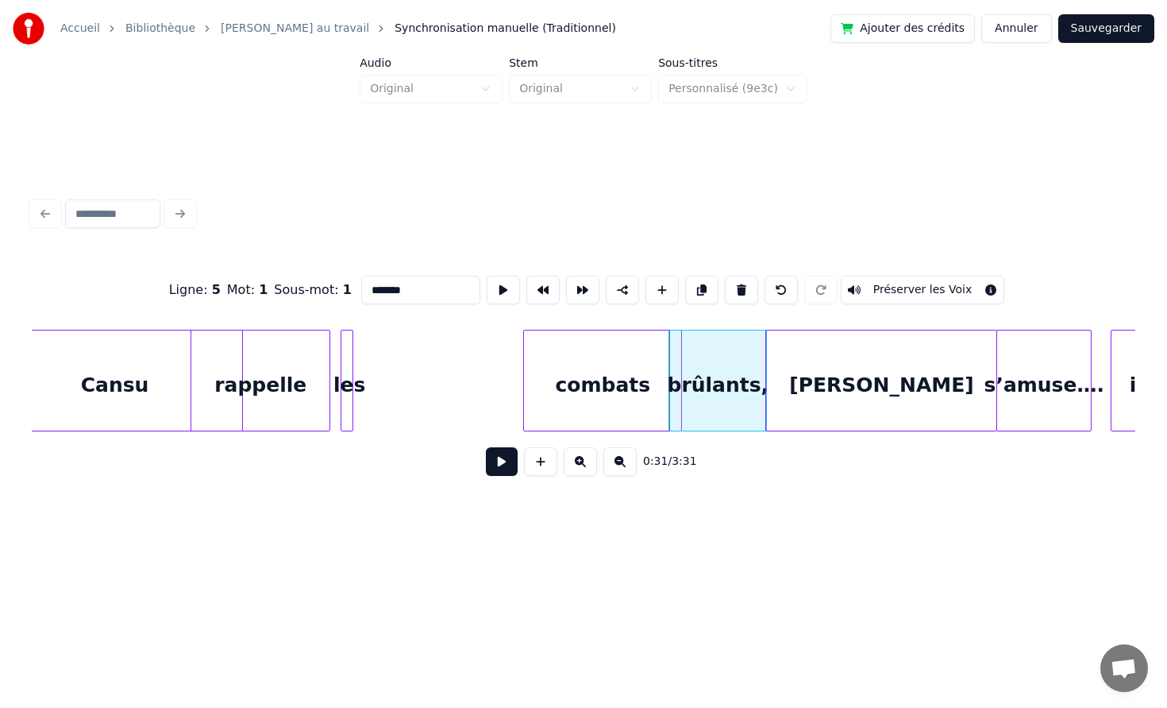
click at [571, 383] on div "combats" at bounding box center [602, 384] width 157 height 108
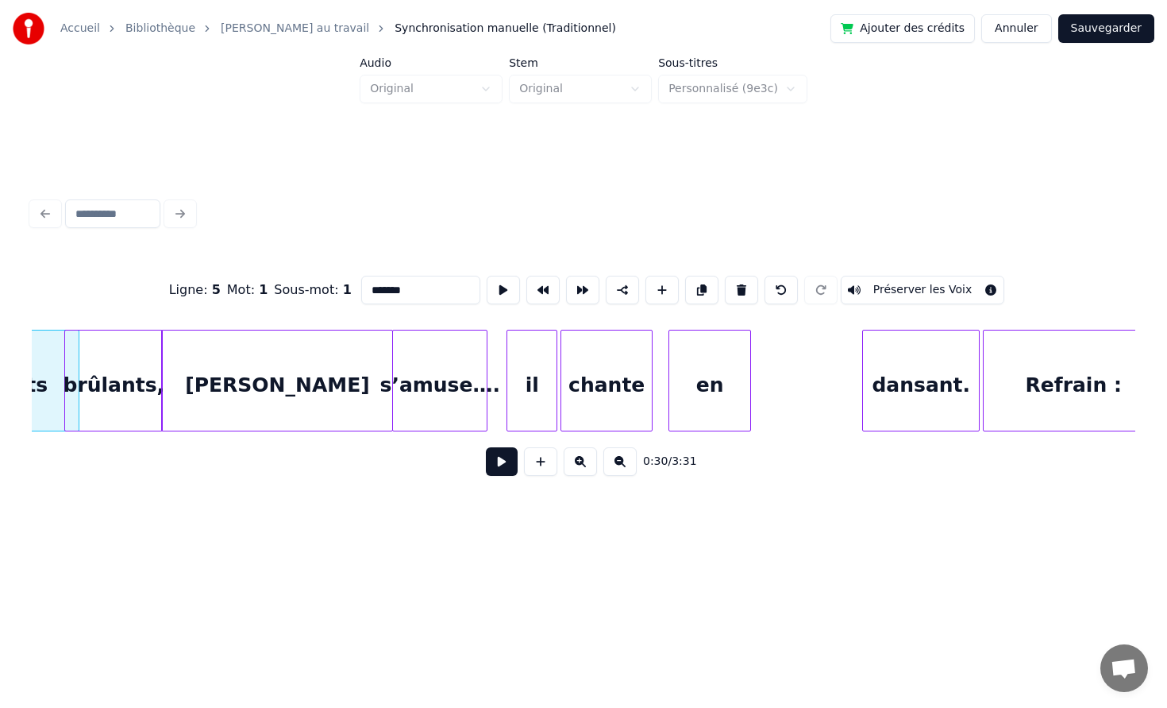
scroll to position [0, 5026]
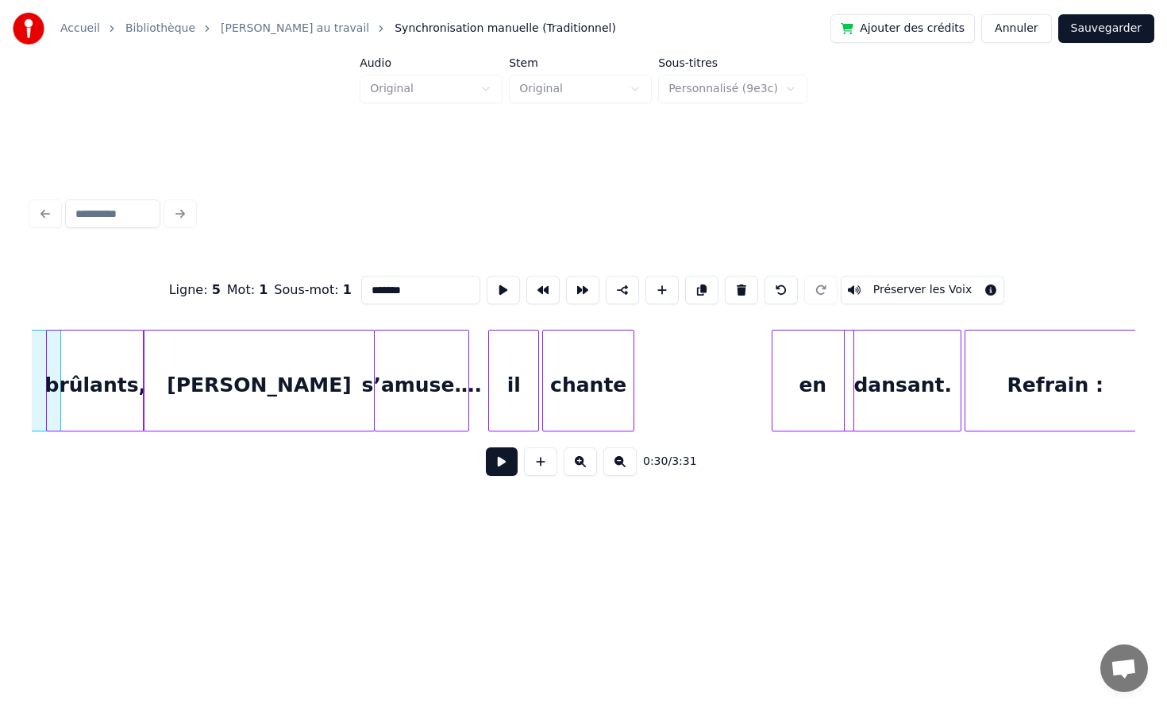
click at [796, 374] on div "en" at bounding box center [813, 384] width 81 height 108
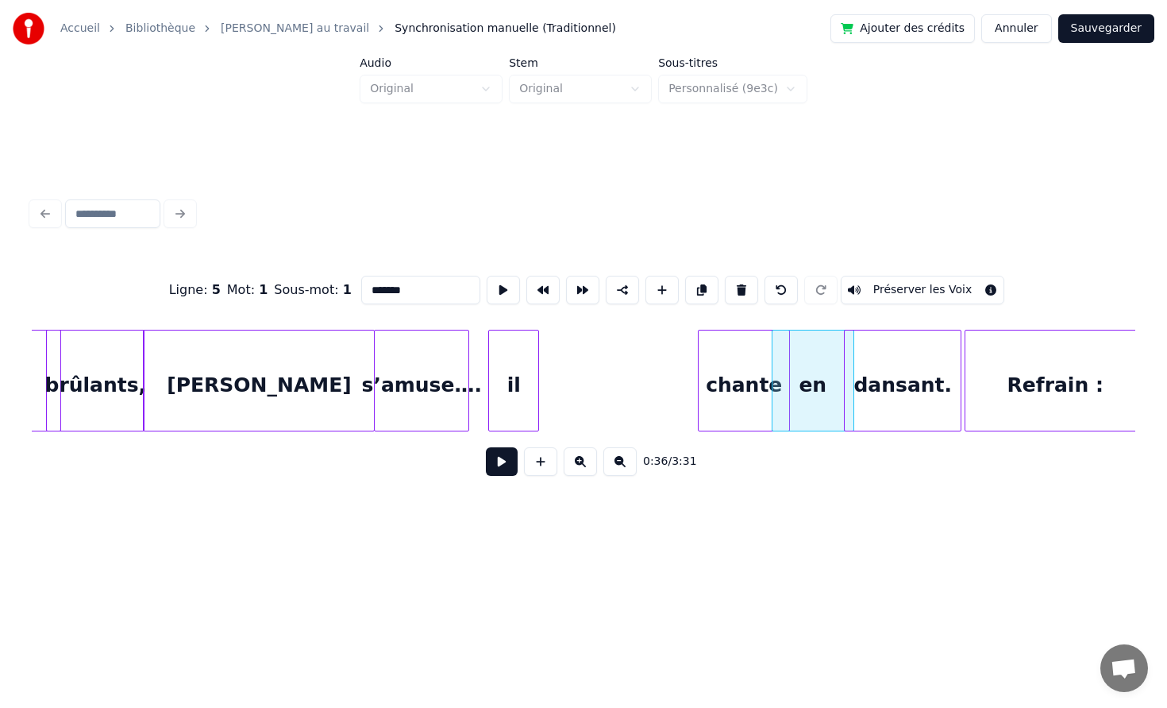
click at [764, 376] on div "chante" at bounding box center [744, 384] width 91 height 108
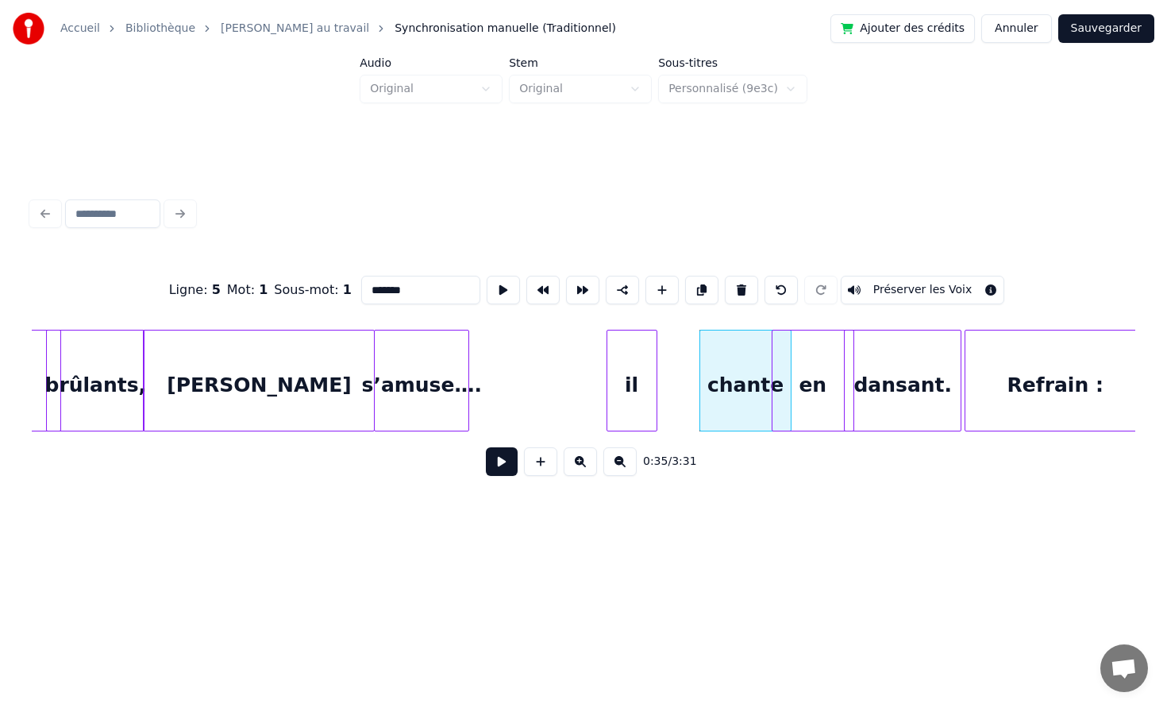
click at [657, 379] on div "il" at bounding box center [632, 384] width 49 height 108
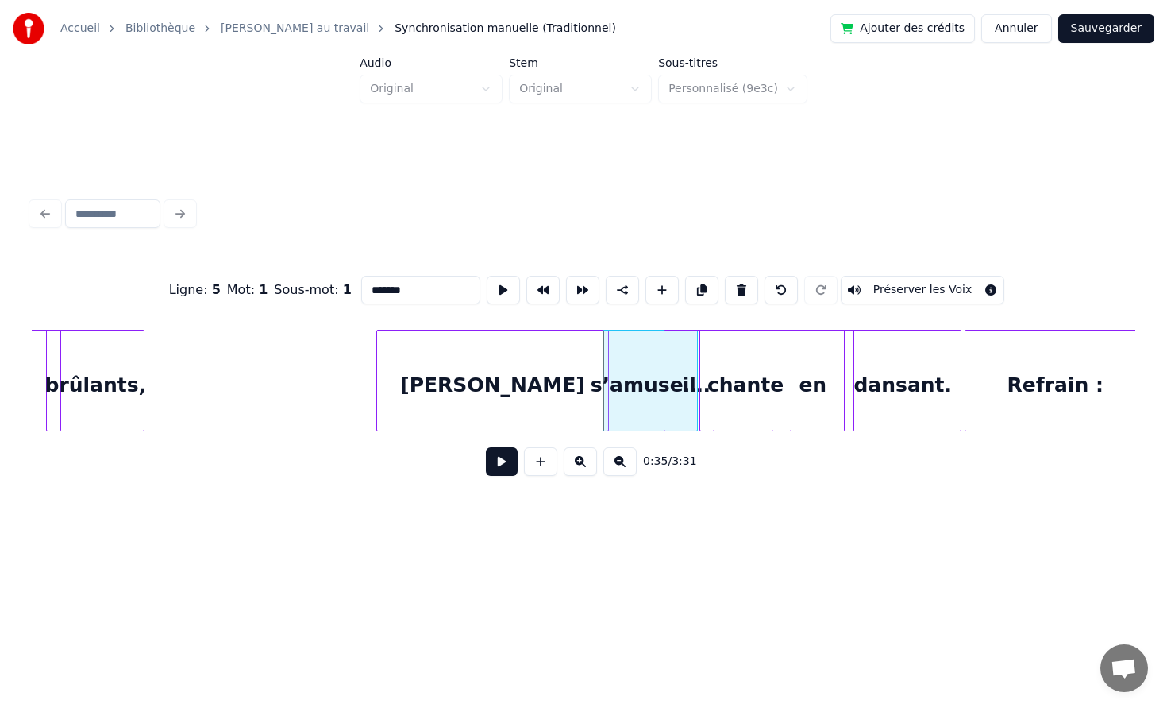
click at [558, 366] on div "[PERSON_NAME]" at bounding box center [492, 384] width 230 height 108
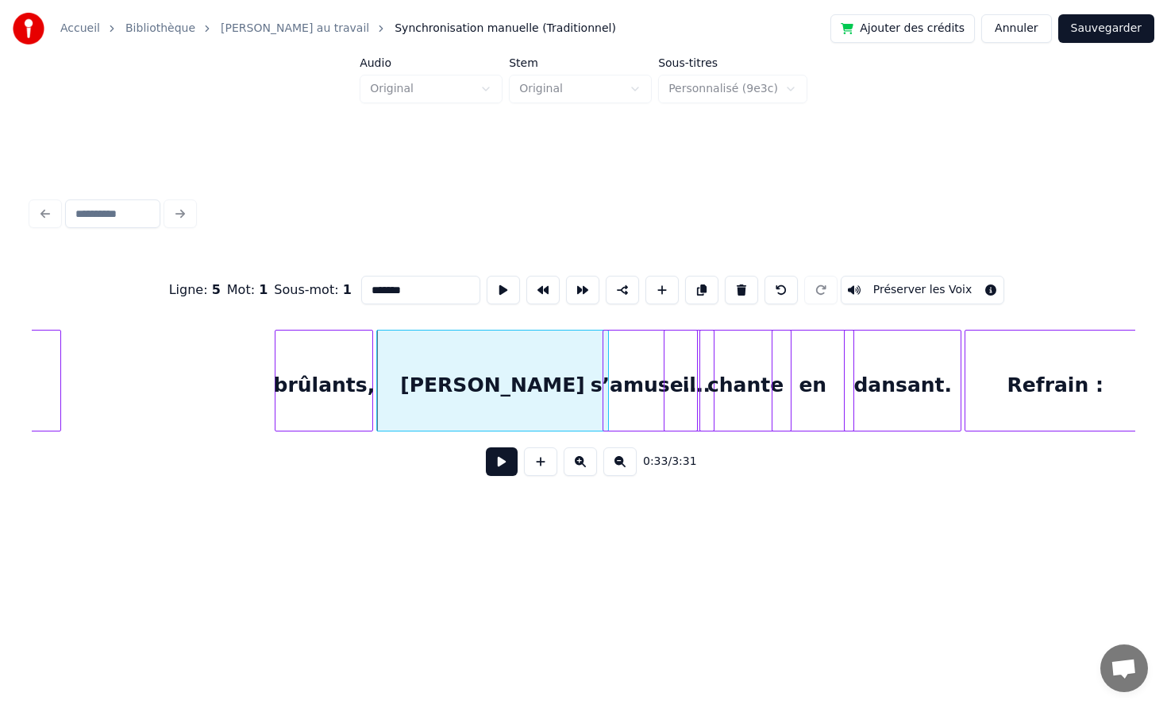
click at [353, 369] on div "brûlants," at bounding box center [324, 384] width 97 height 108
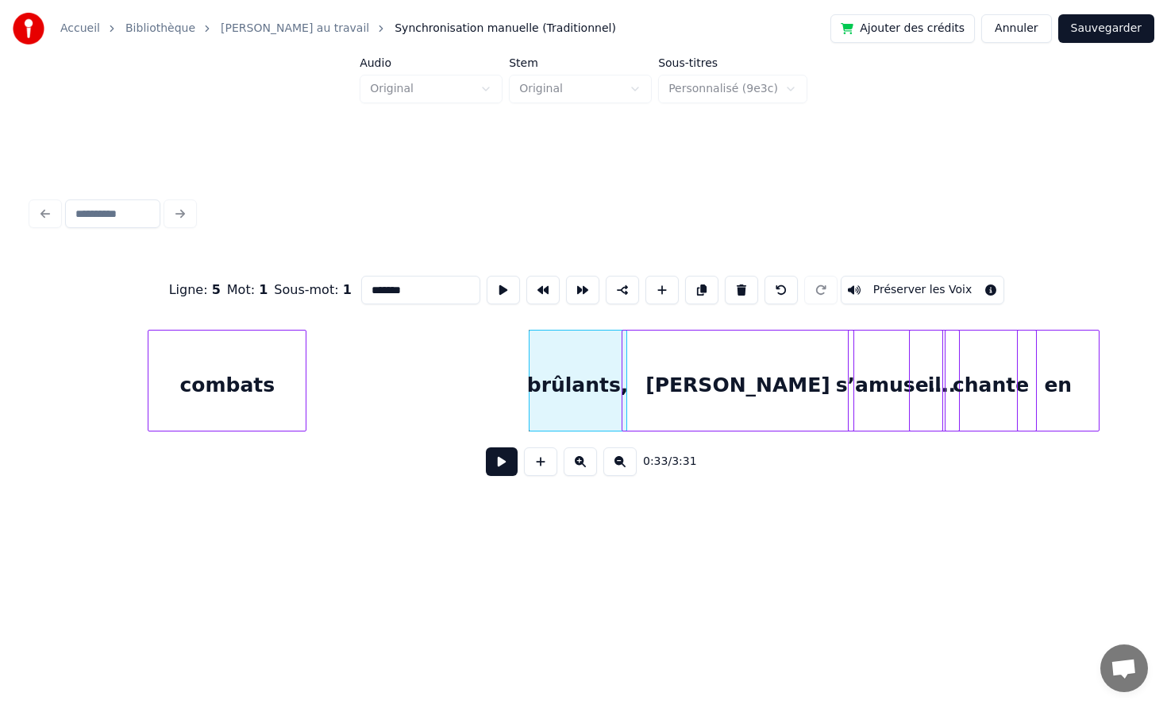
scroll to position [0, 4714]
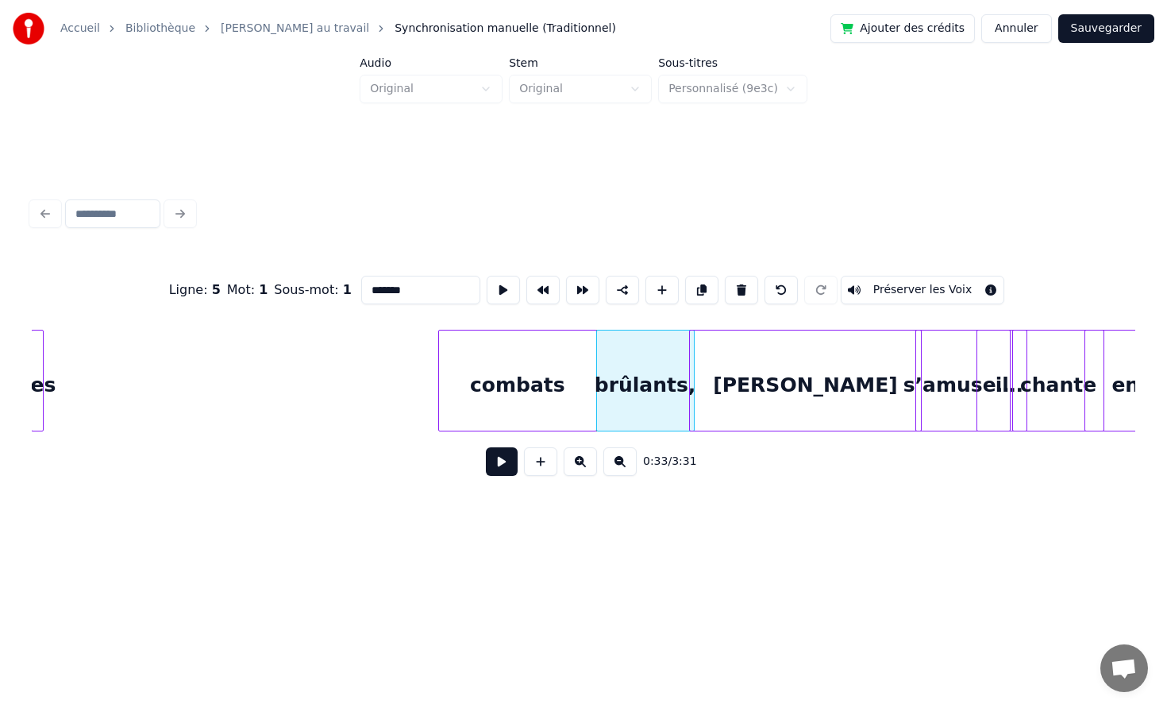
click at [541, 376] on div "combats" at bounding box center [517, 384] width 157 height 108
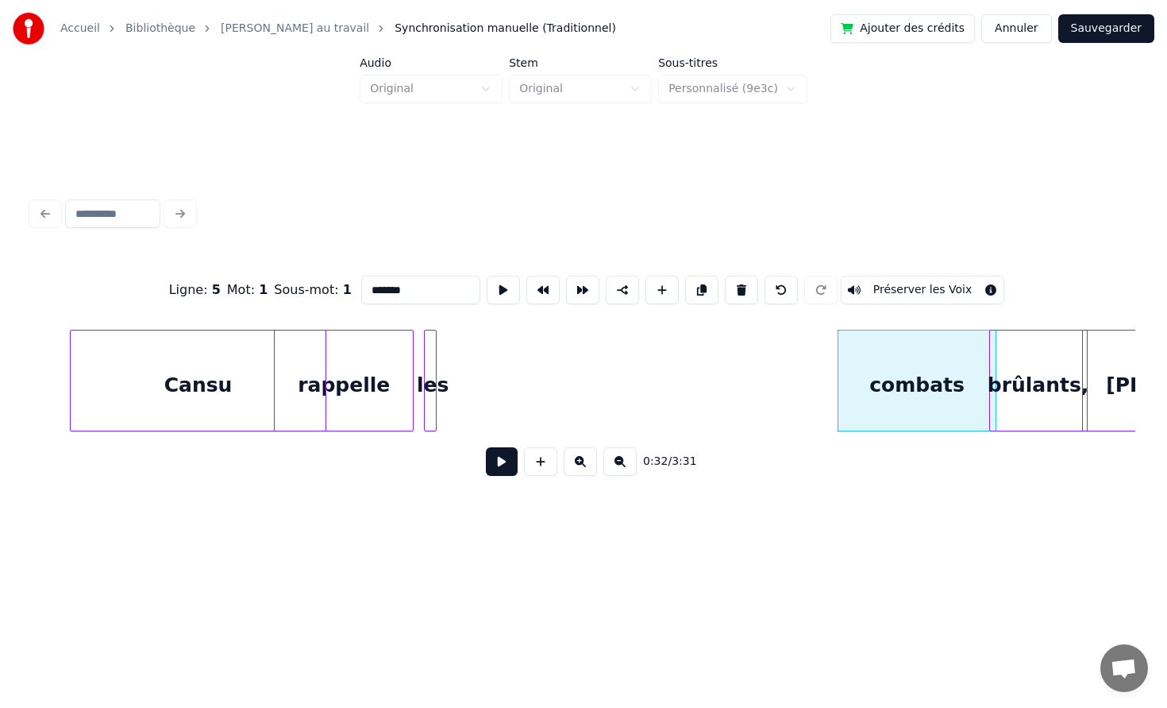
scroll to position [0, 4312]
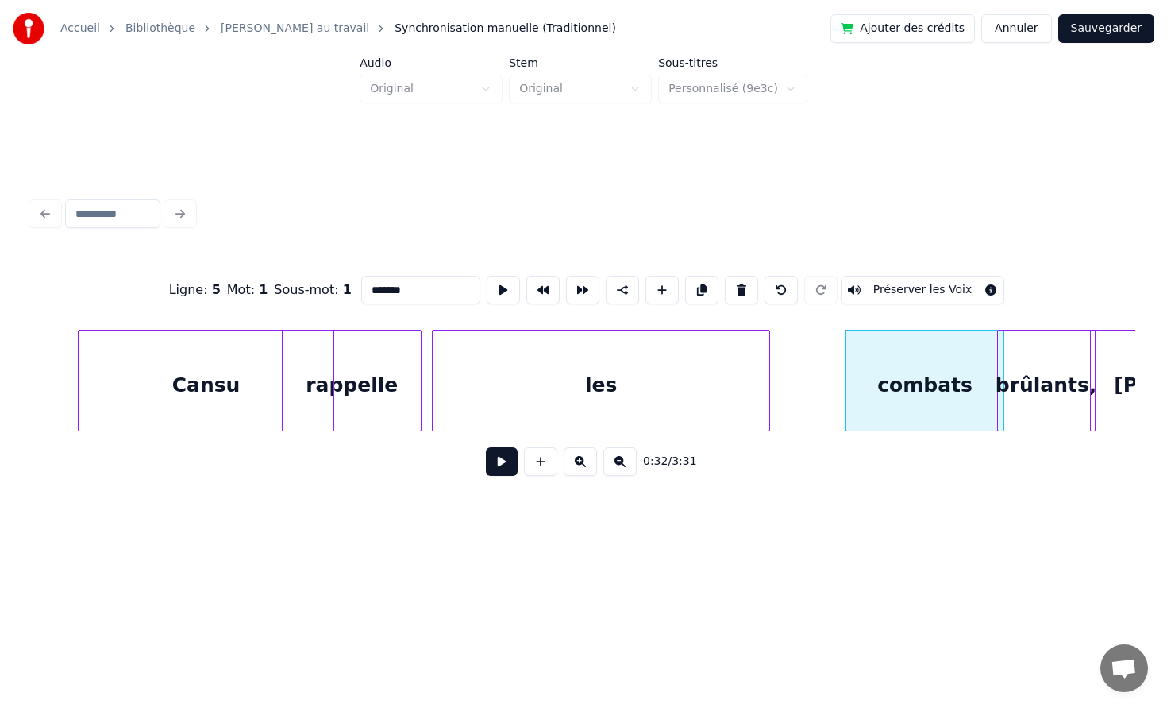
click at [766, 387] on div at bounding box center [767, 380] width 5 height 100
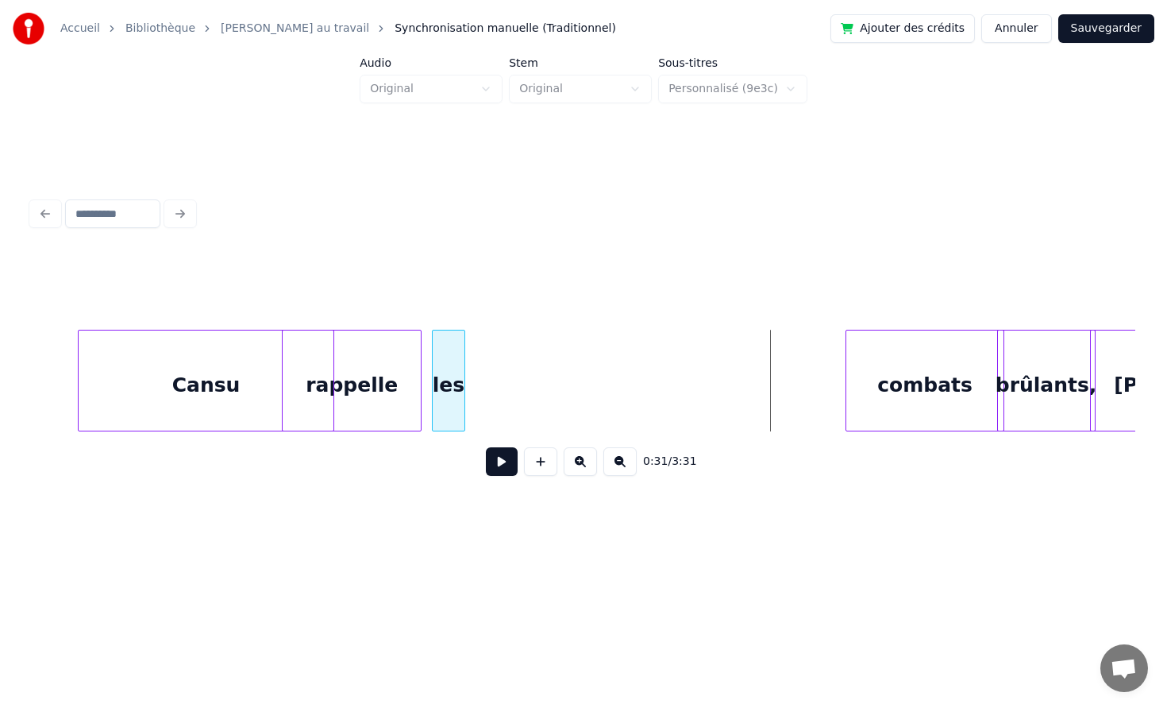
click at [463, 384] on div at bounding box center [462, 380] width 5 height 100
click at [832, 375] on div "les" at bounding box center [827, 384] width 31 height 108
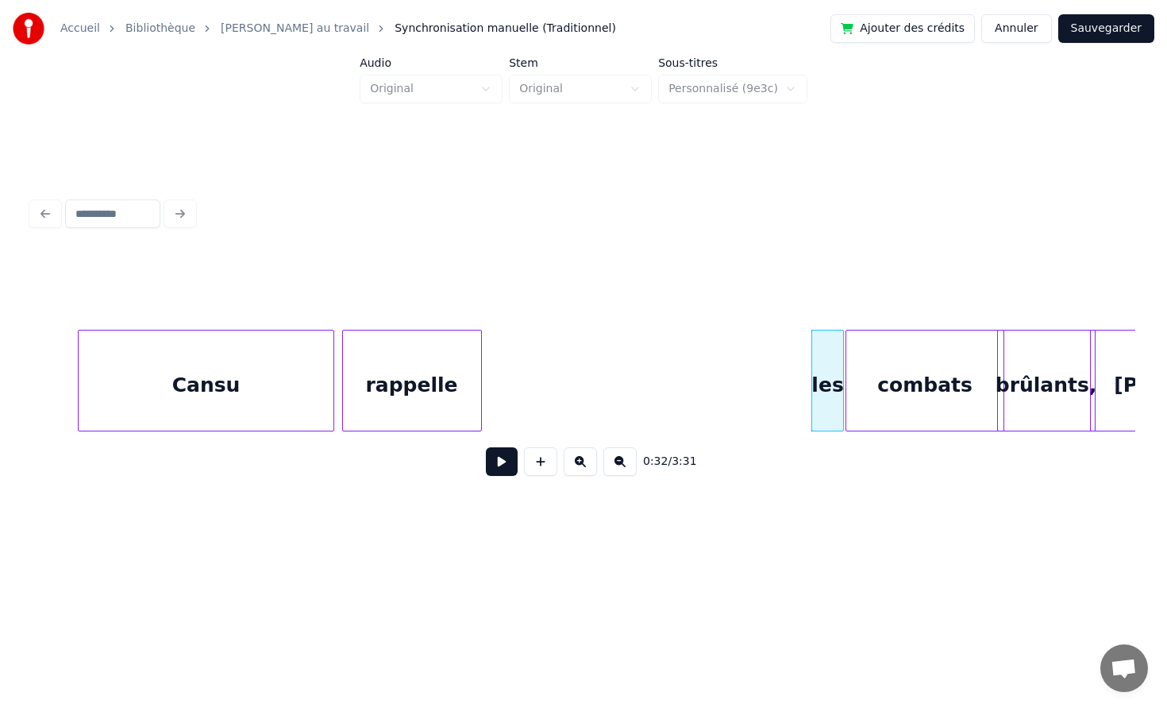
click at [463, 381] on div "rappelle" at bounding box center [412, 384] width 138 height 108
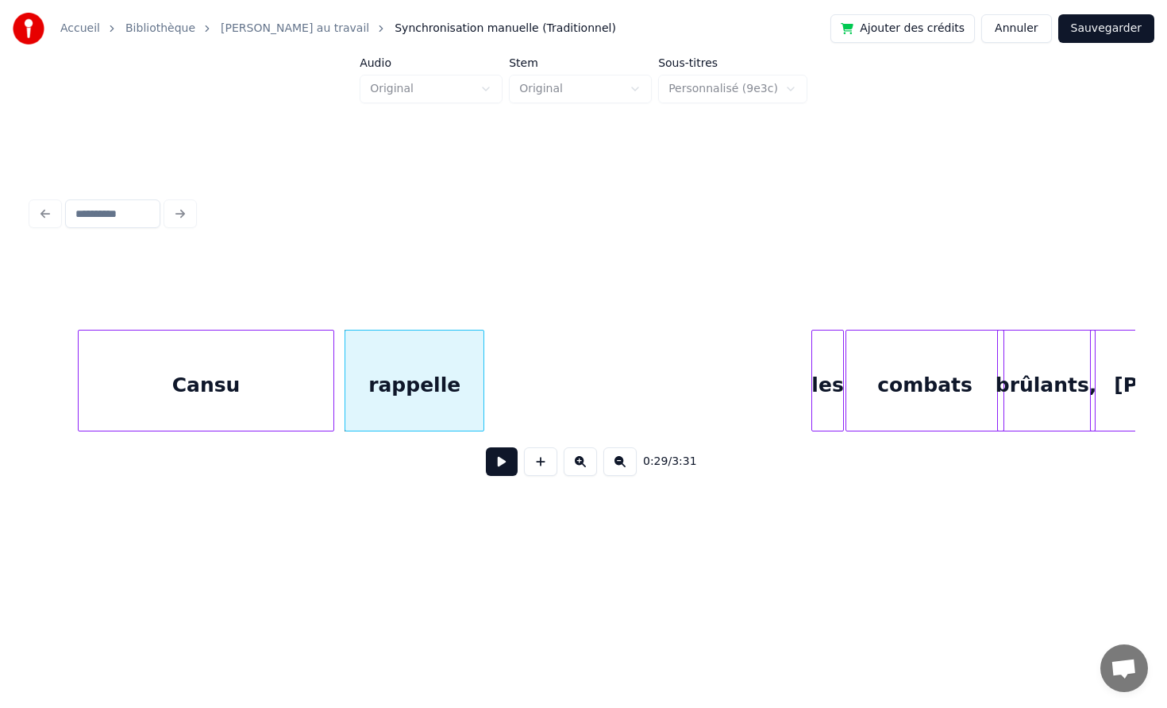
click at [83, 399] on div at bounding box center [81, 380] width 5 height 100
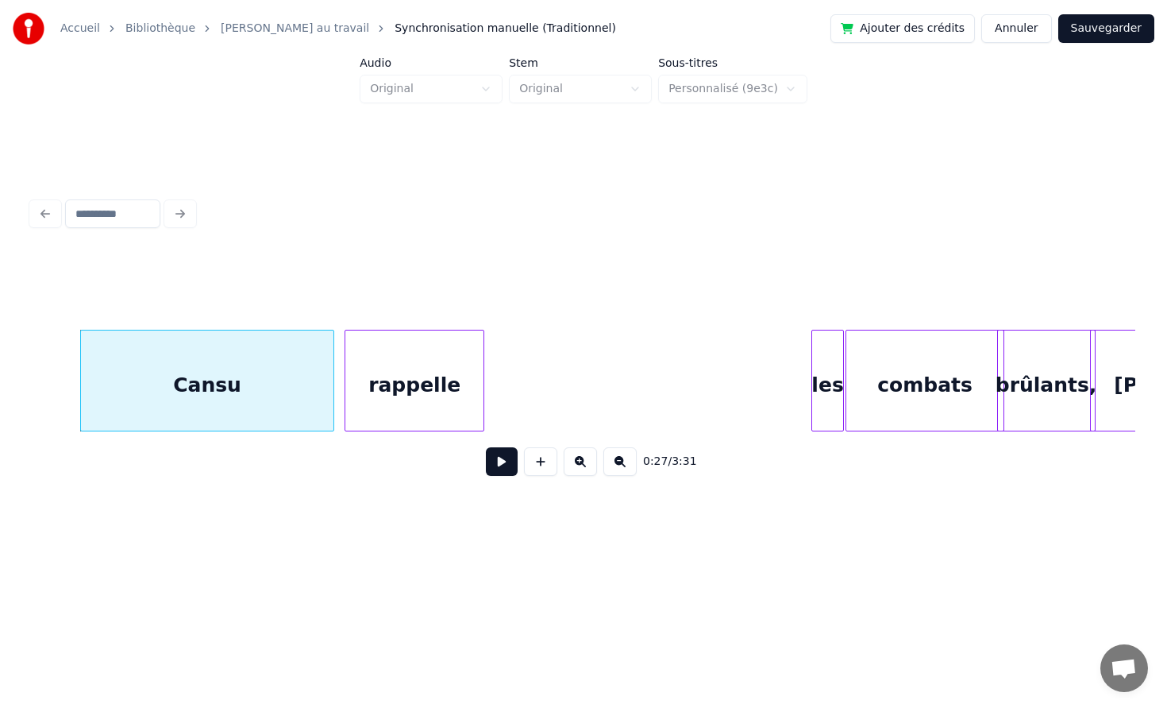
click at [141, 372] on div "Cansu" at bounding box center [207, 384] width 253 height 108
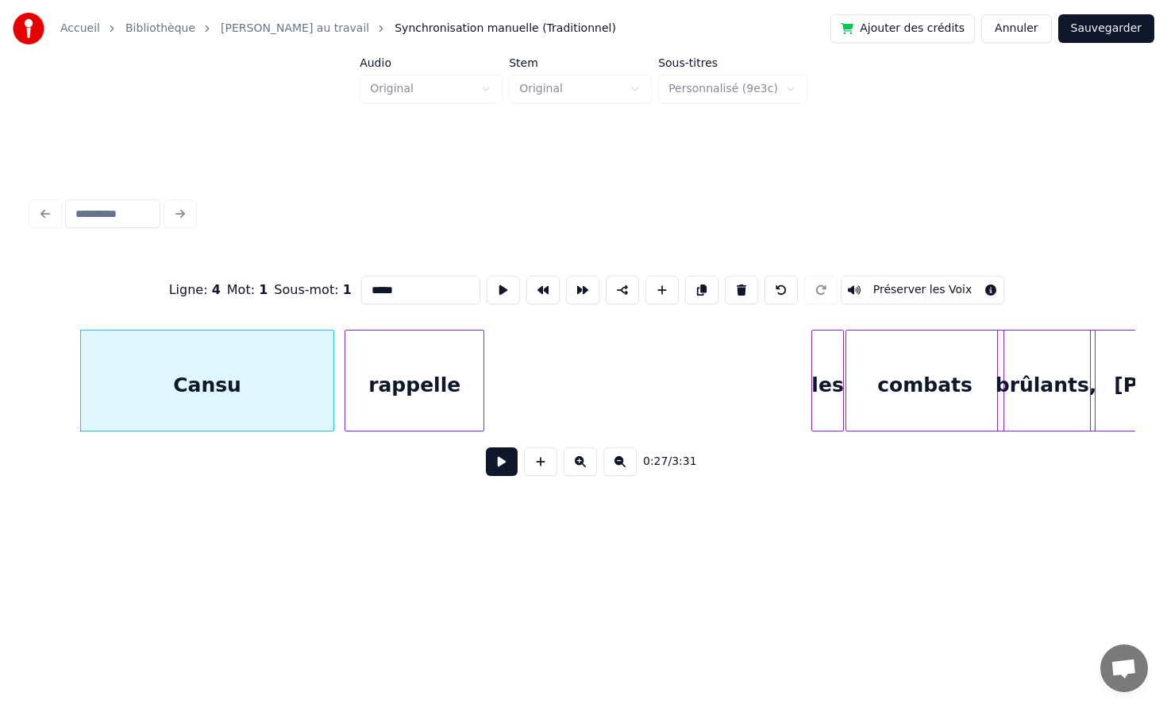
click at [191, 377] on div "Cansu" at bounding box center [207, 384] width 253 height 108
click at [489, 462] on button at bounding box center [502, 461] width 32 height 29
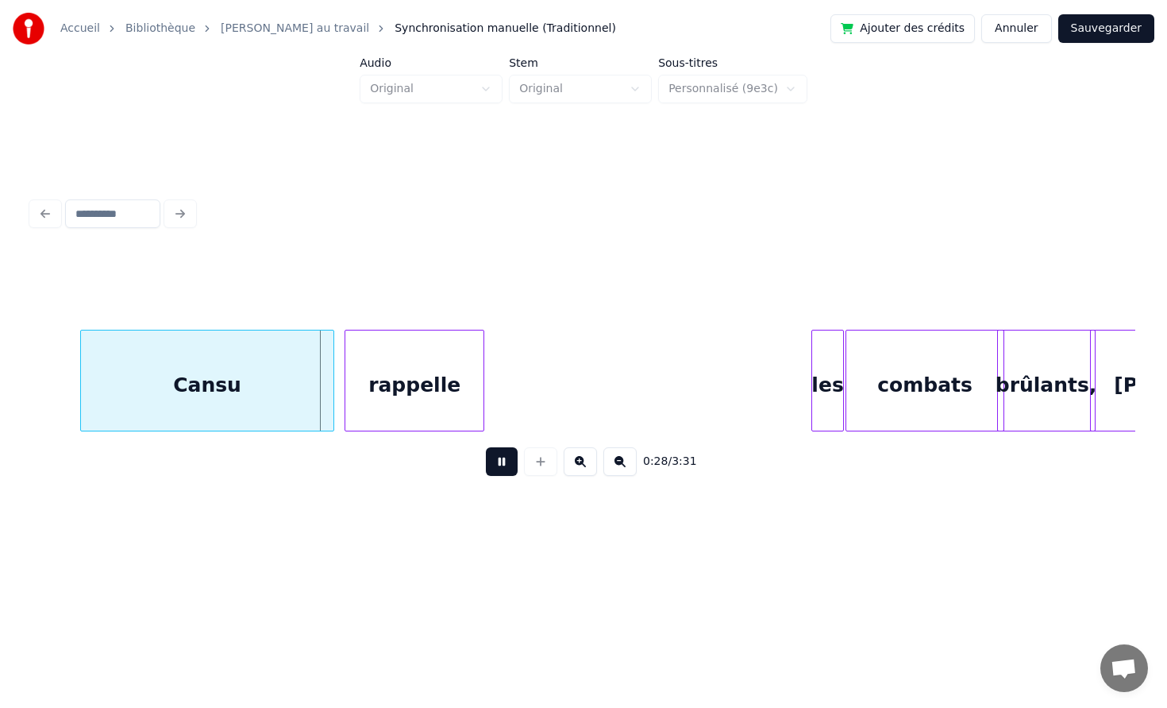
click at [503, 463] on button at bounding box center [502, 461] width 32 height 29
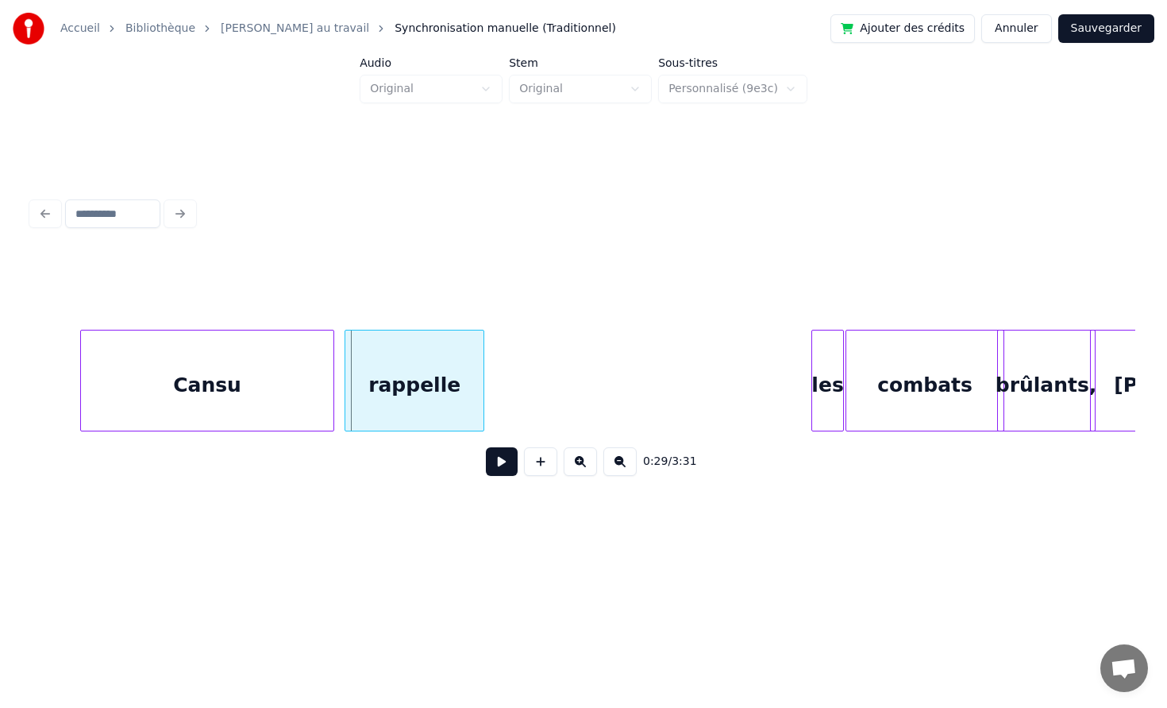
click at [486, 447] on button at bounding box center [502, 461] width 32 height 29
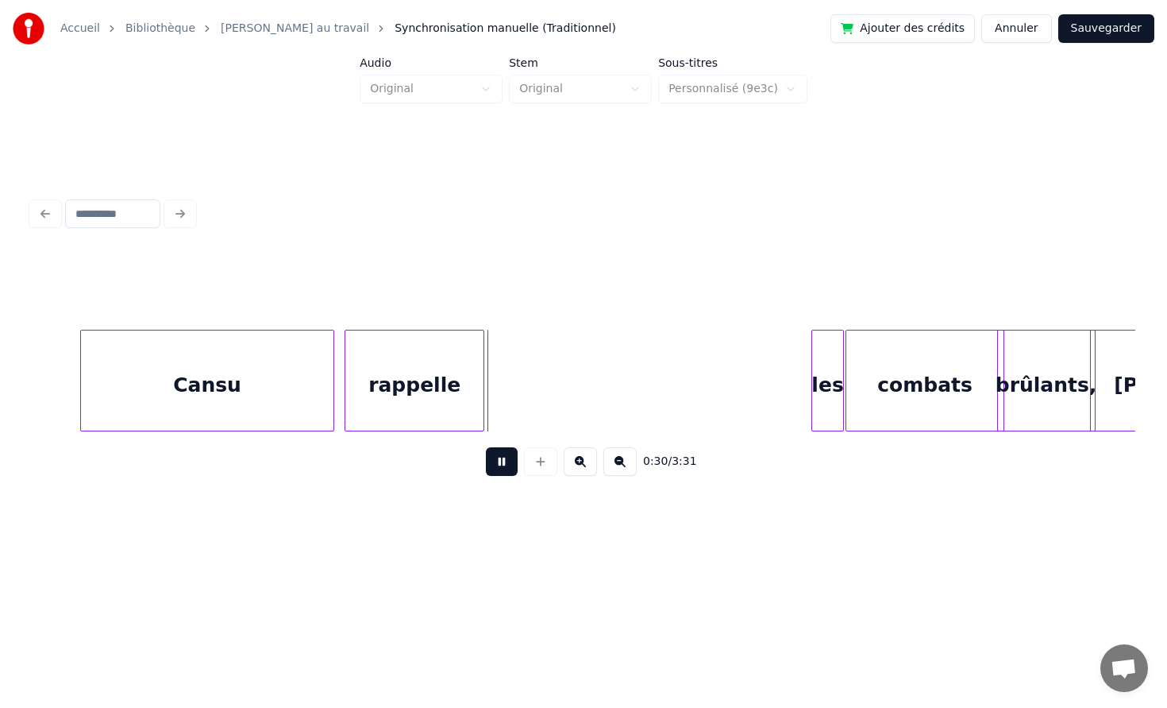
click at [486, 447] on button at bounding box center [502, 461] width 32 height 29
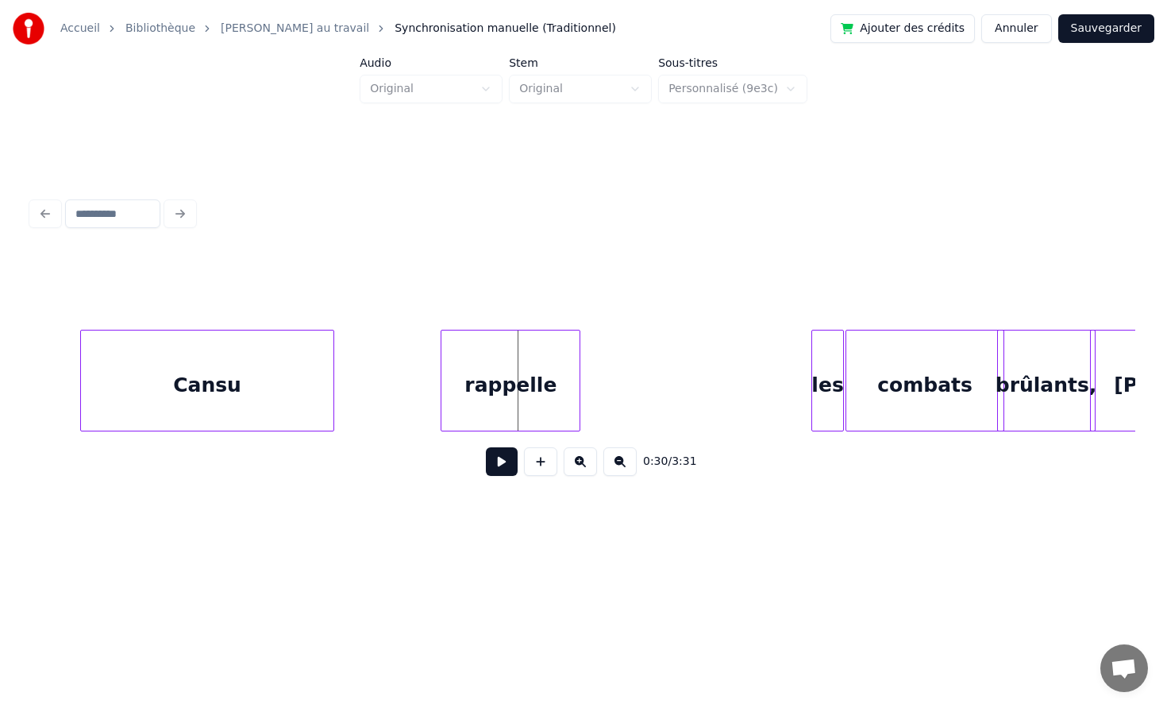
click at [514, 385] on div "rappelle" at bounding box center [511, 384] width 138 height 108
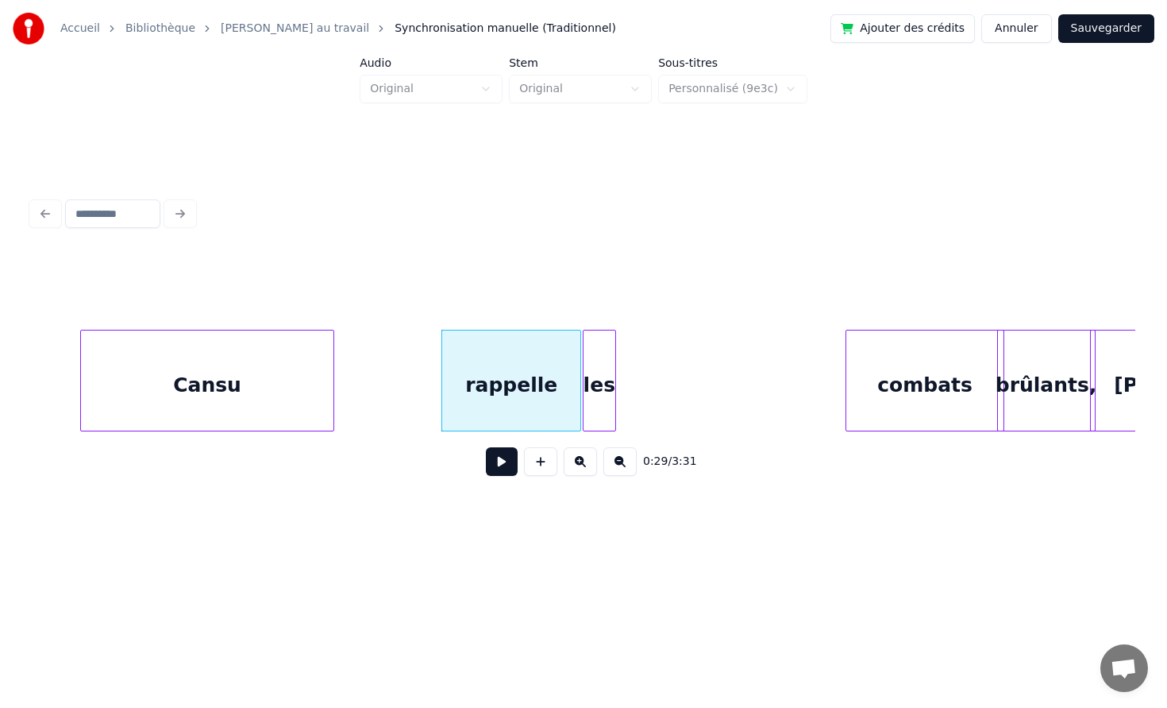
click at [593, 384] on div "les" at bounding box center [599, 384] width 31 height 108
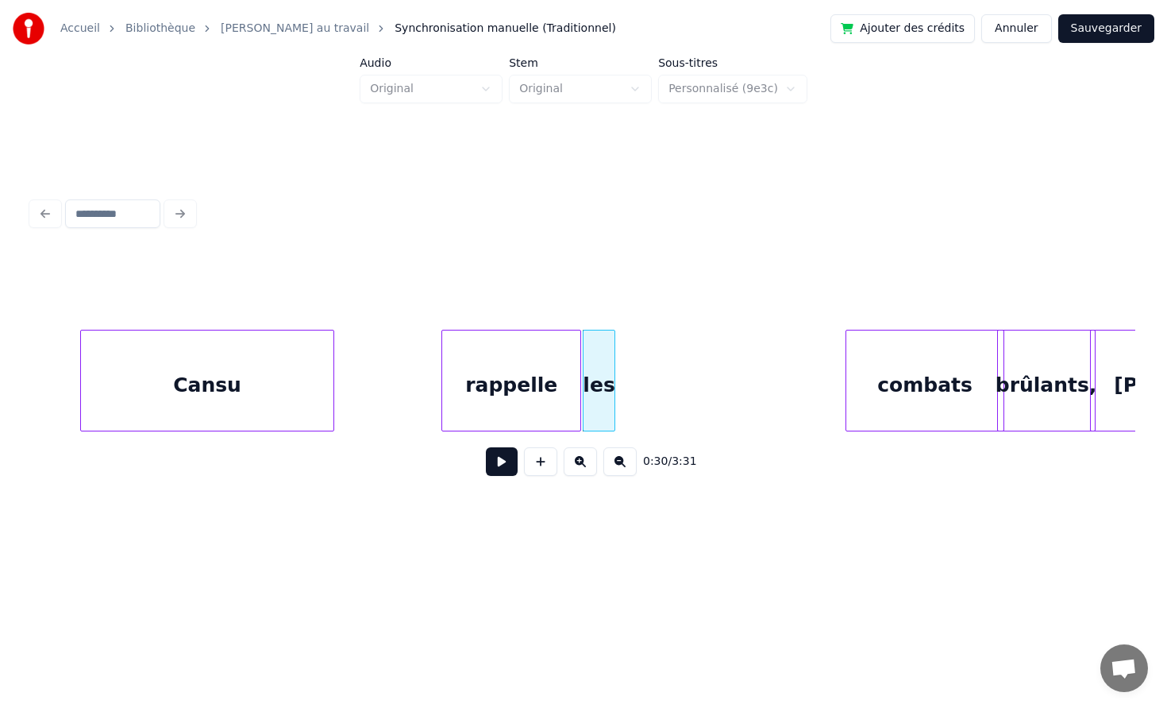
click at [486, 447] on button at bounding box center [502, 461] width 32 height 29
click at [488, 395] on div "rappelle" at bounding box center [511, 384] width 138 height 108
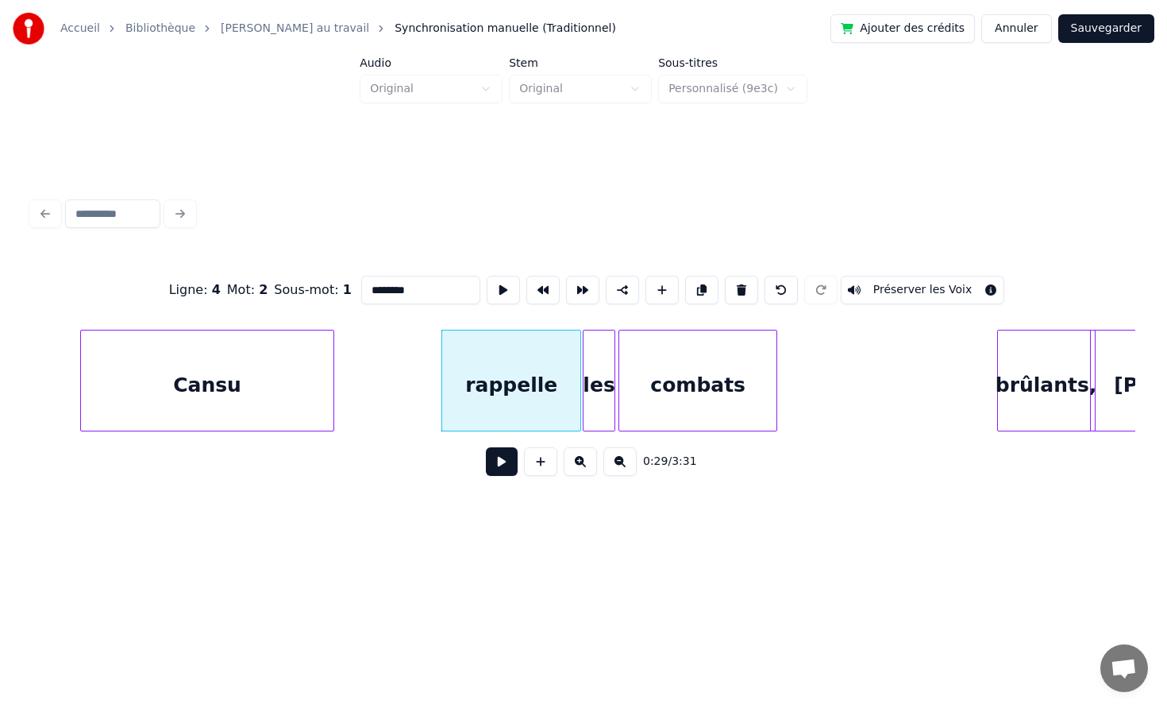
click at [666, 390] on div "combats" at bounding box center [697, 384] width 157 height 108
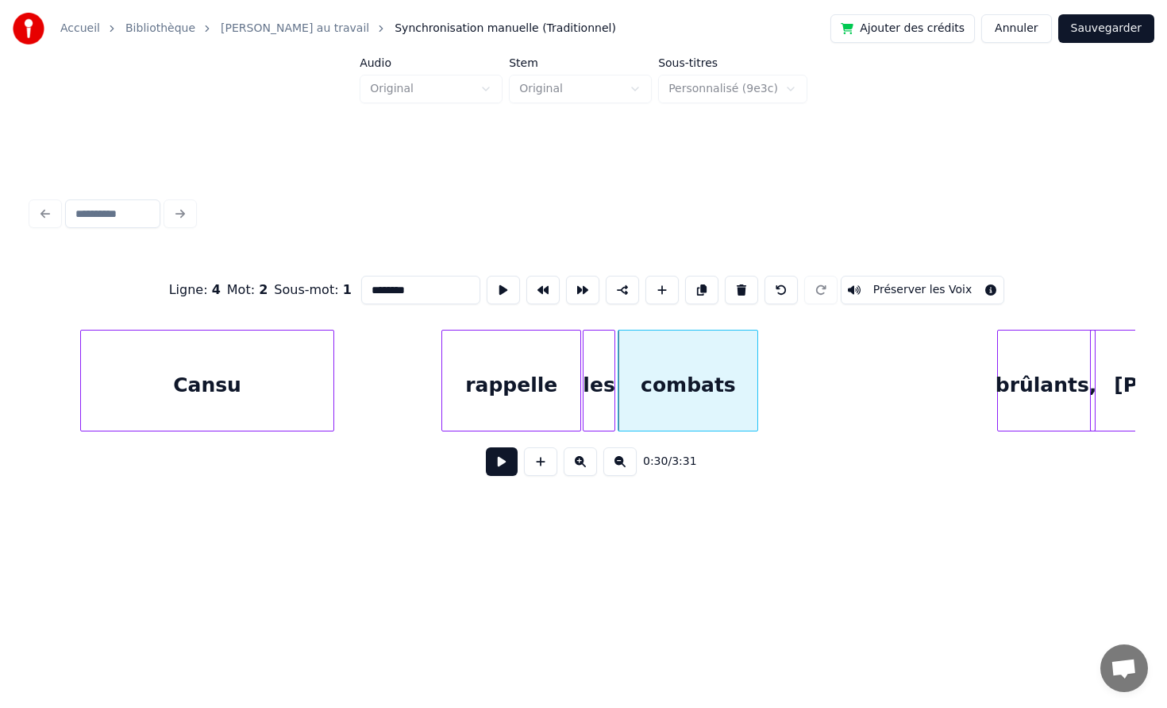
click at [756, 381] on div at bounding box center [755, 380] width 5 height 100
click at [67, 383] on div at bounding box center [69, 380] width 5 height 100
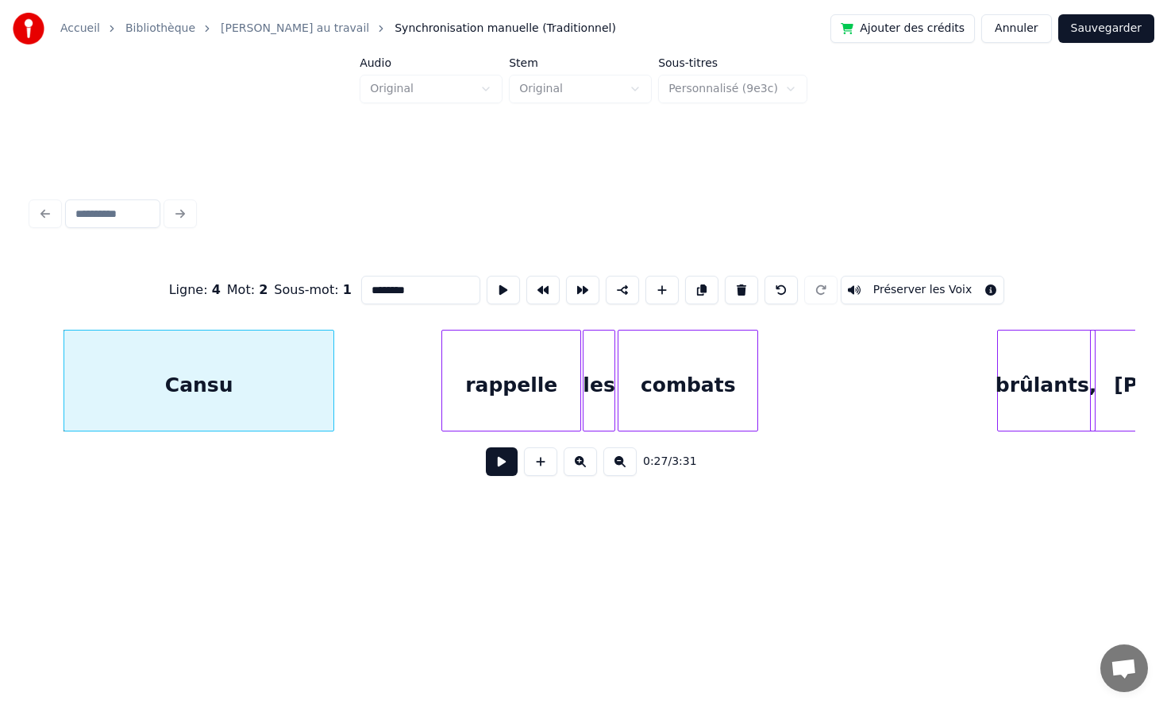
click at [486, 447] on button at bounding box center [502, 461] width 32 height 29
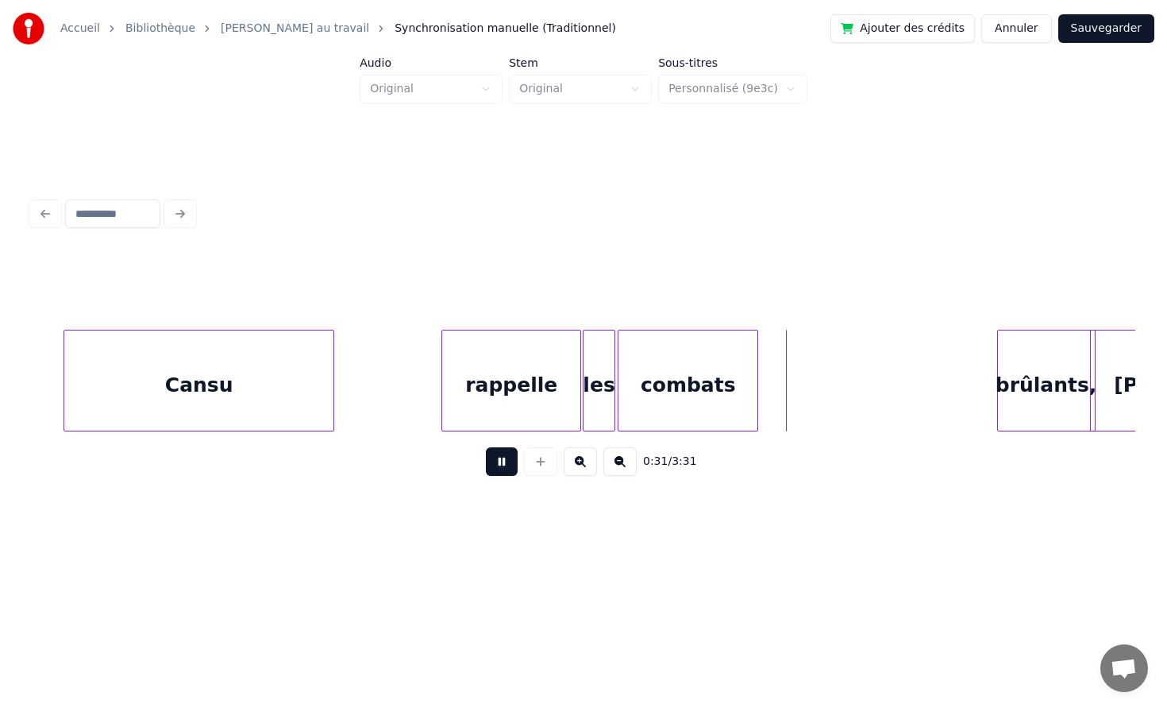
click at [486, 447] on button at bounding box center [502, 461] width 32 height 29
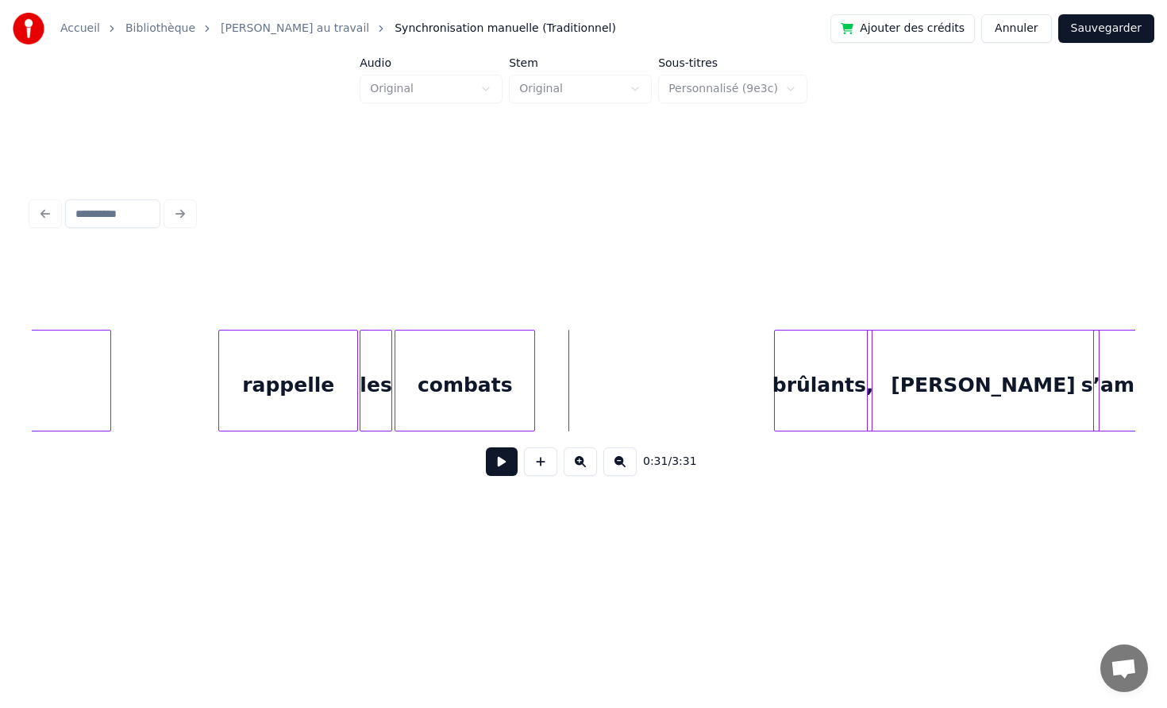
scroll to position [0, 4536]
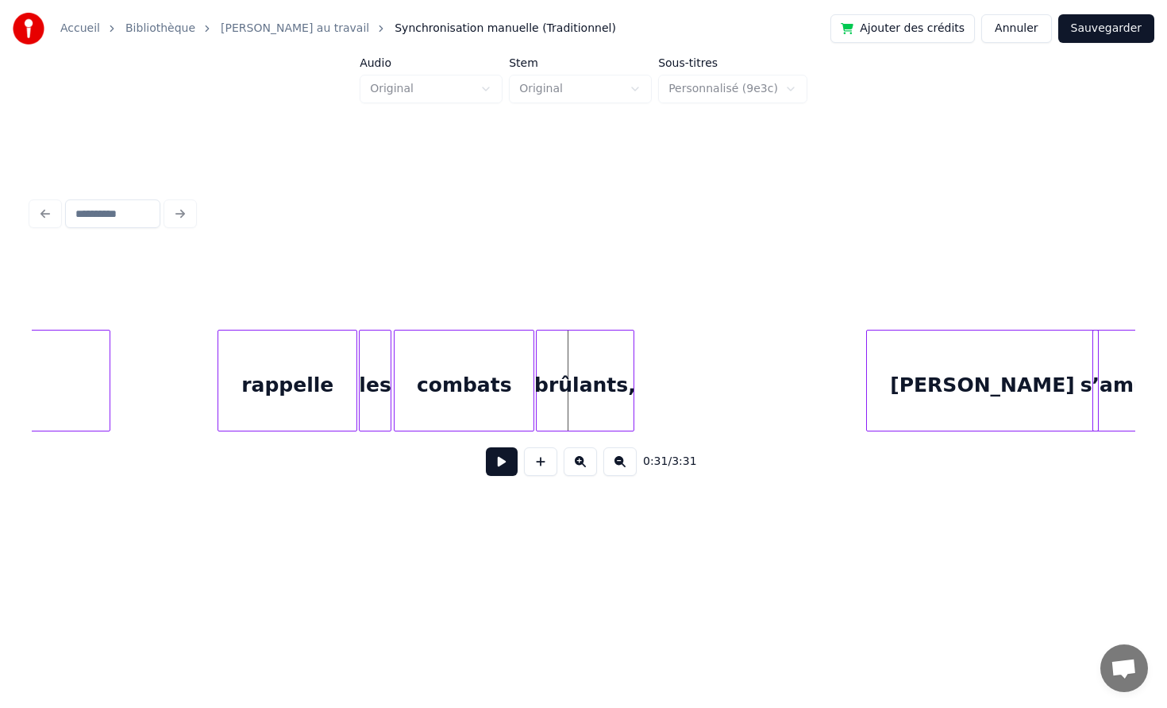
click at [568, 384] on div "brûlants," at bounding box center [585, 384] width 97 height 108
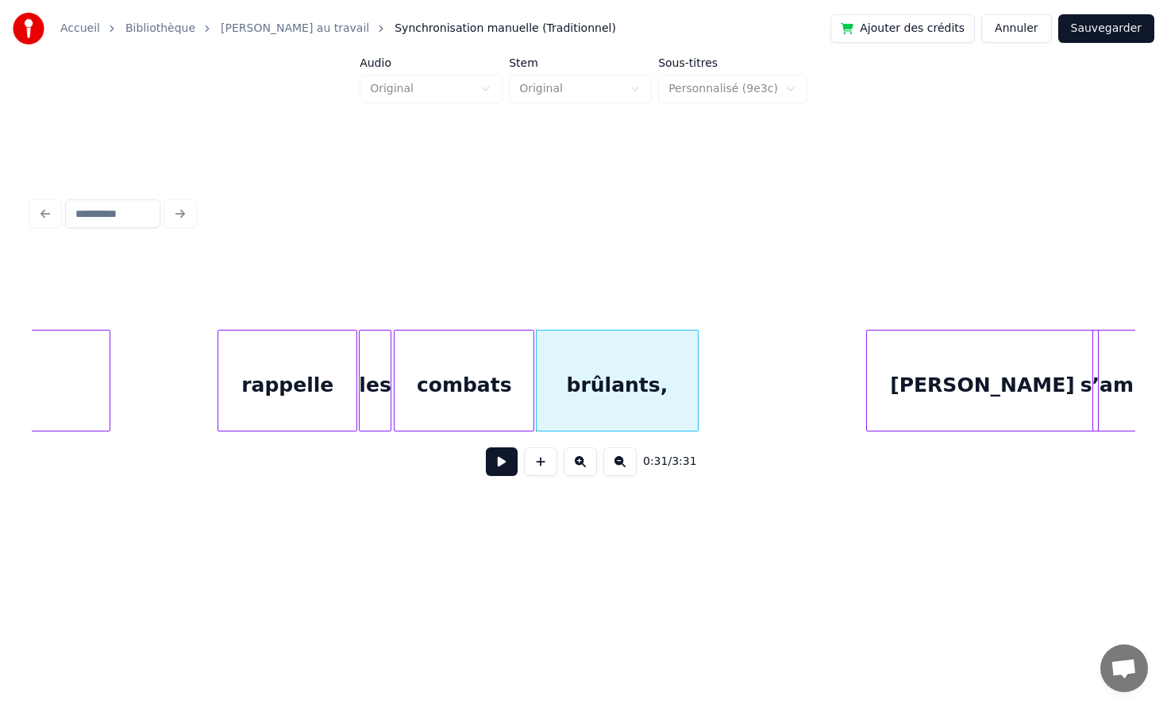
click at [696, 376] on div at bounding box center [695, 380] width 5 height 100
click at [252, 402] on div "rappelle" at bounding box center [287, 384] width 138 height 108
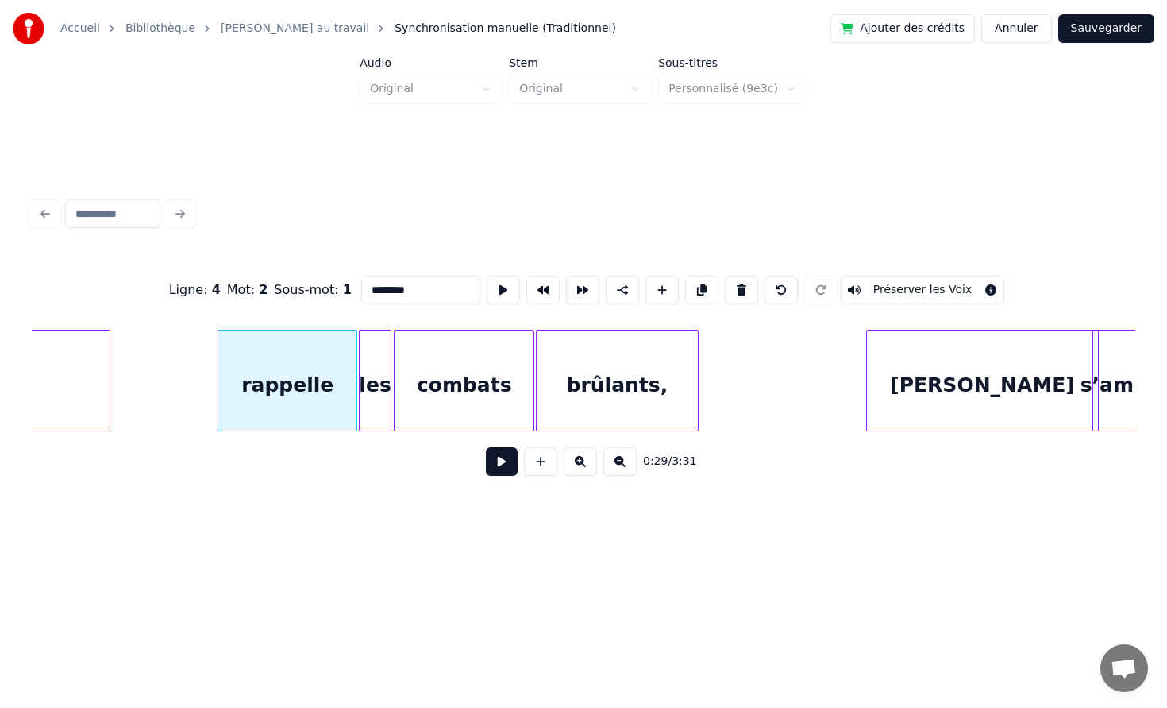
click at [486, 447] on button at bounding box center [502, 461] width 32 height 29
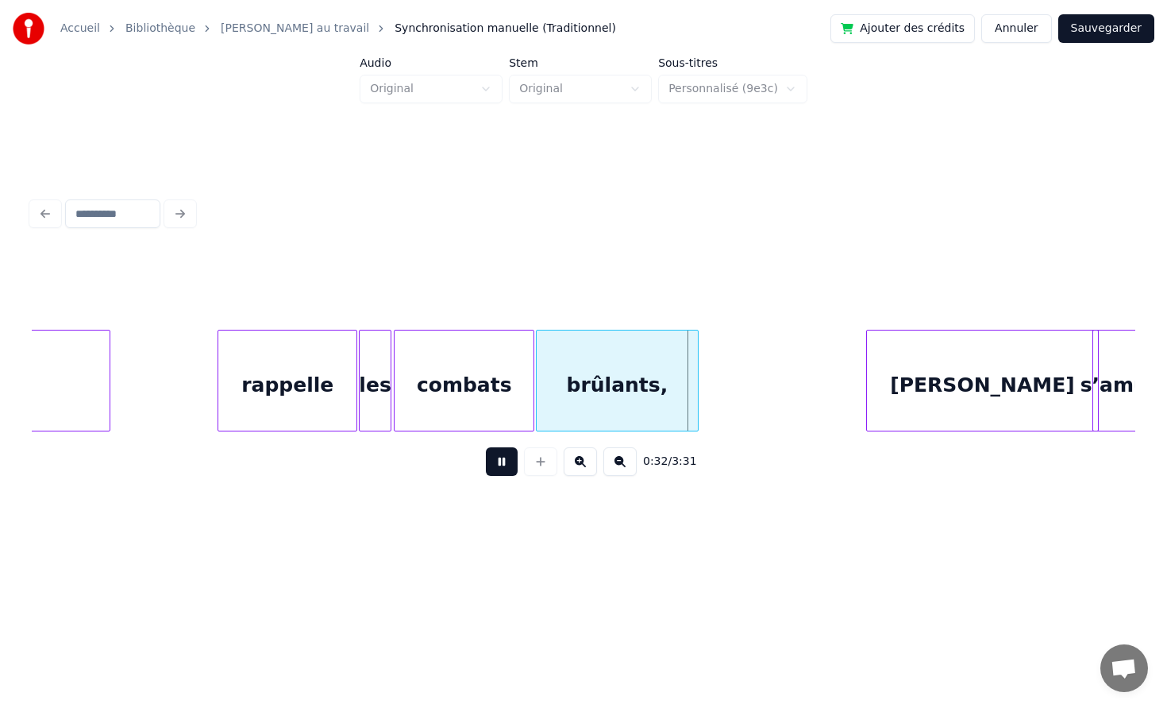
click at [486, 447] on button at bounding box center [502, 461] width 32 height 29
click at [500, 384] on div at bounding box center [502, 380] width 5 height 100
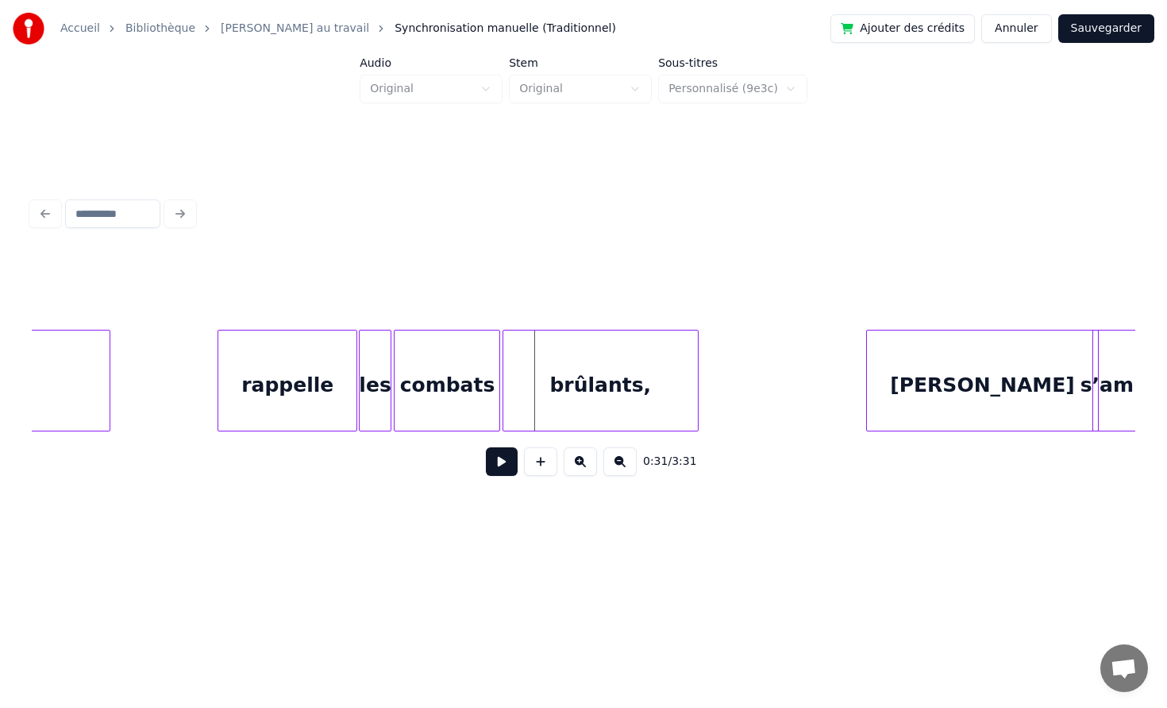
click at [504, 380] on div at bounding box center [506, 380] width 5 height 100
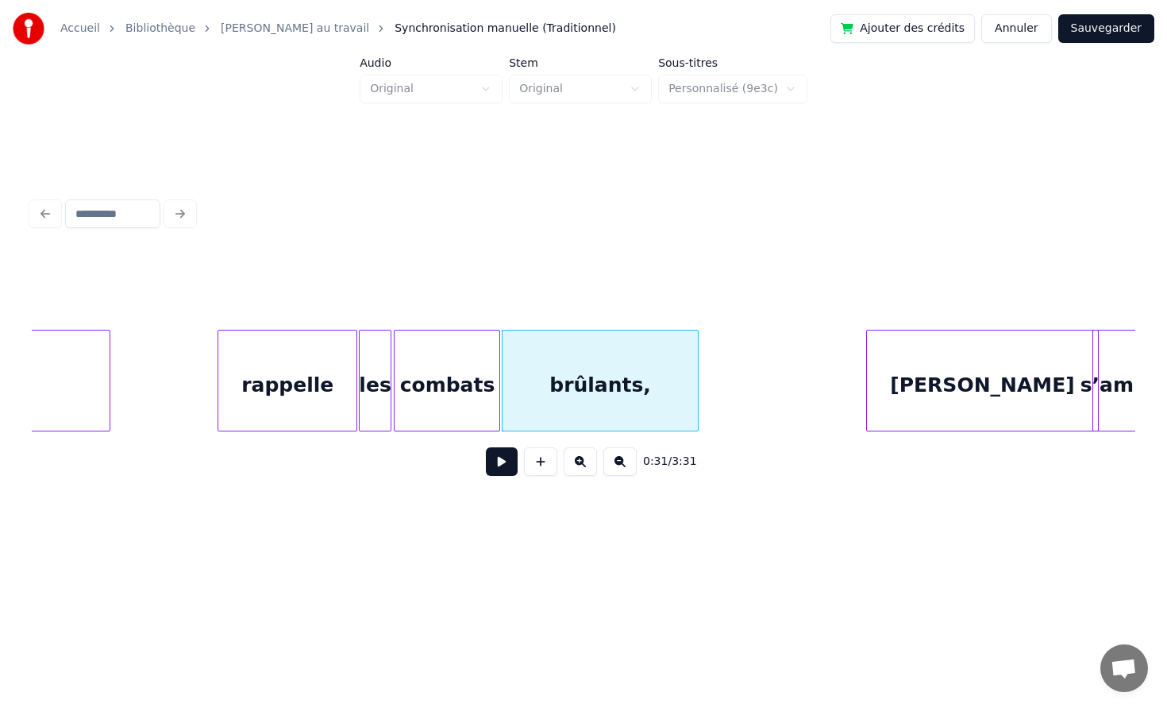
click at [253, 383] on div "rappelle" at bounding box center [287, 384] width 138 height 108
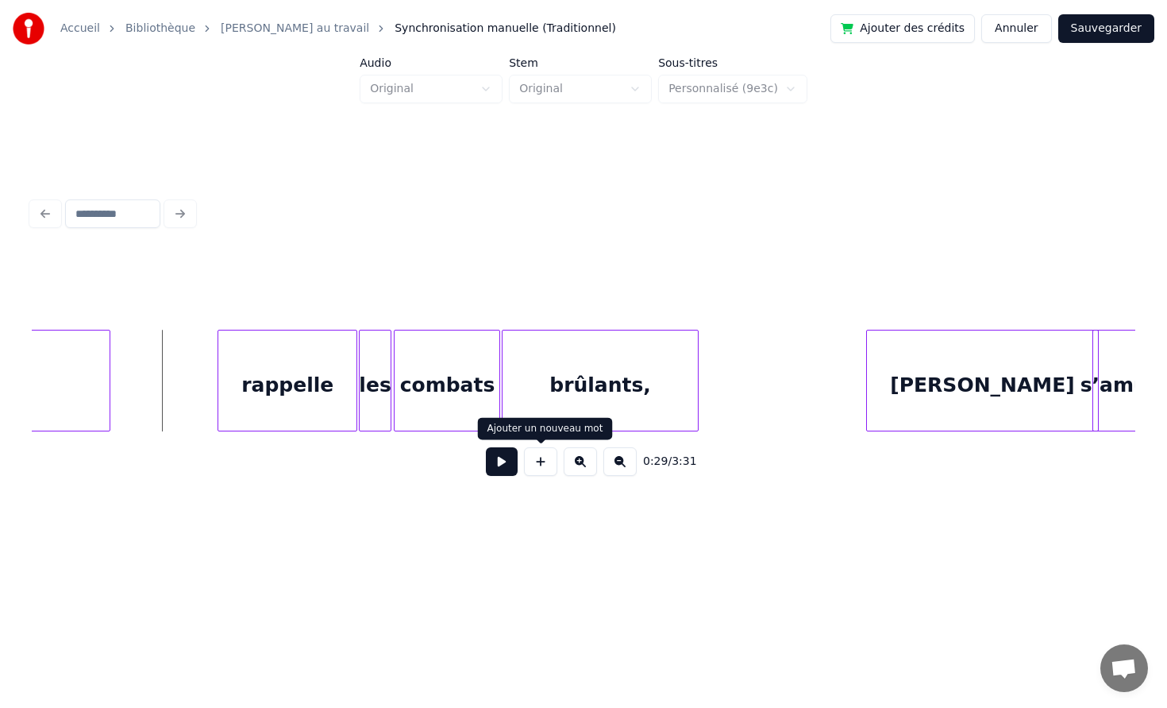
click at [506, 461] on button at bounding box center [502, 461] width 32 height 29
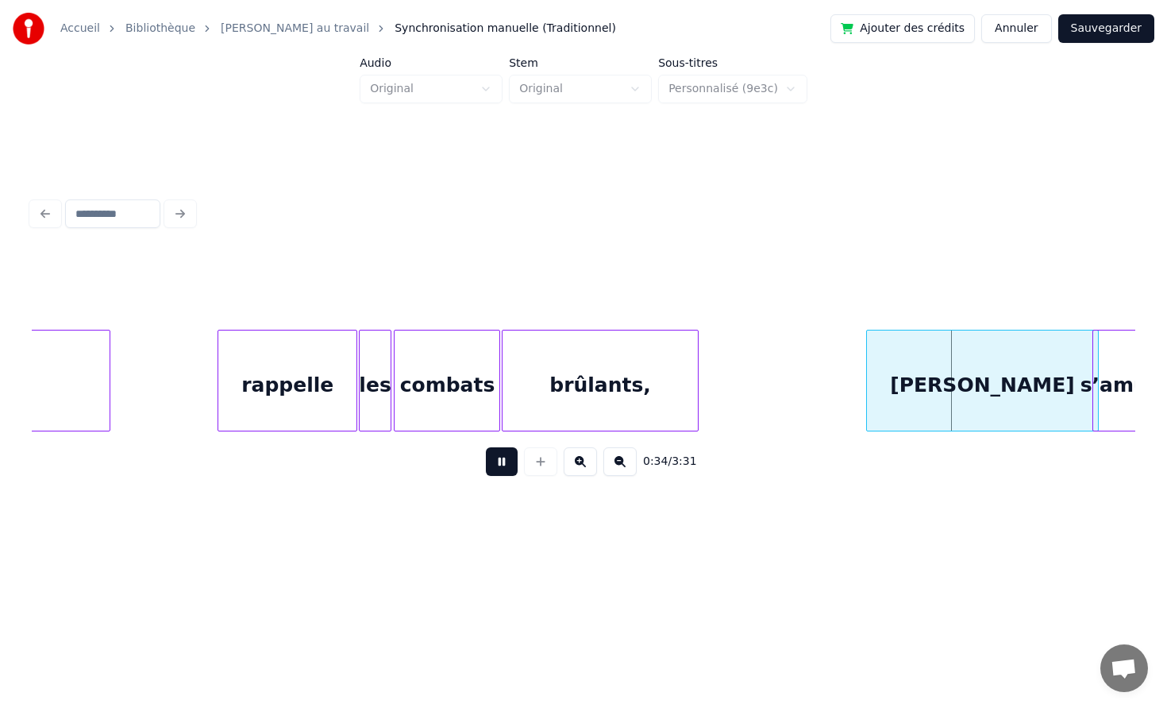
click at [486, 447] on button at bounding box center [502, 461] width 32 height 29
click at [859, 390] on div at bounding box center [861, 380] width 5 height 100
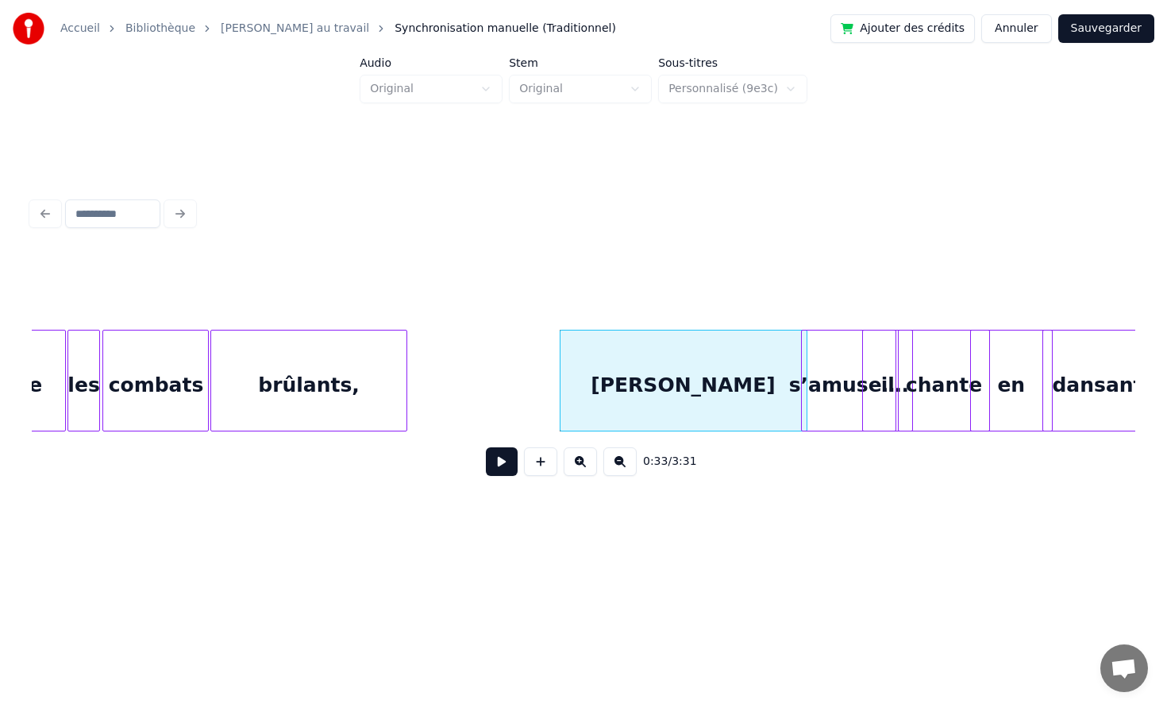
scroll to position [0, 4872]
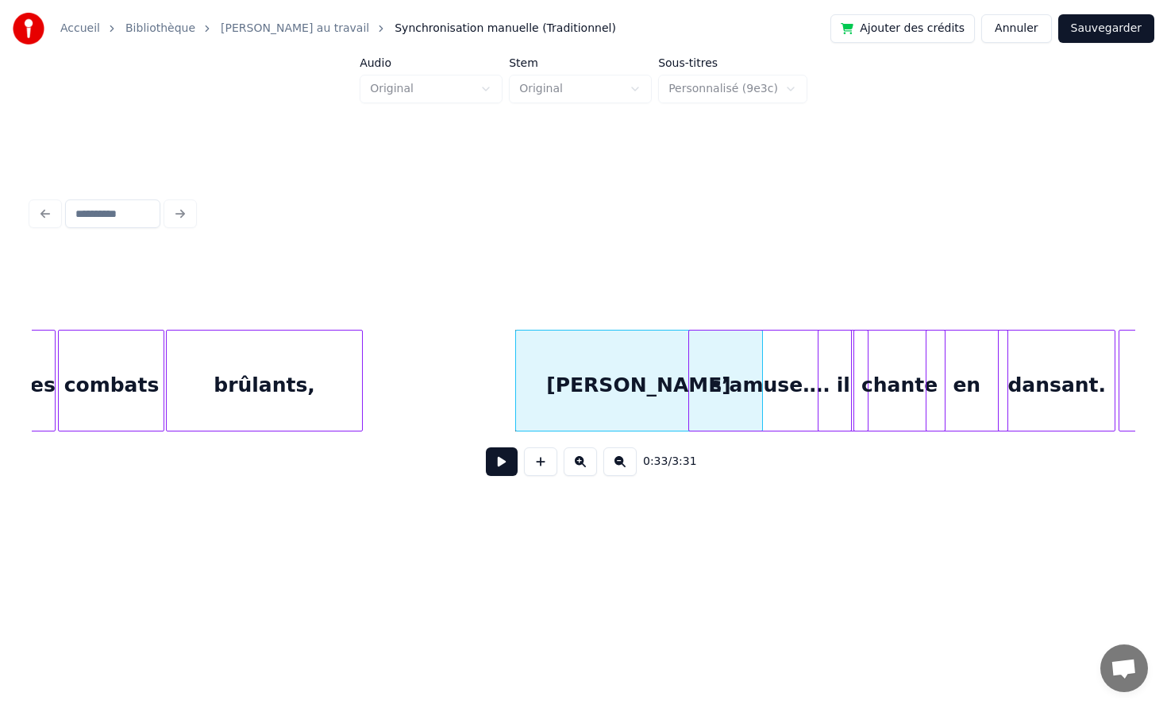
click at [691, 382] on div at bounding box center [691, 380] width 5 height 100
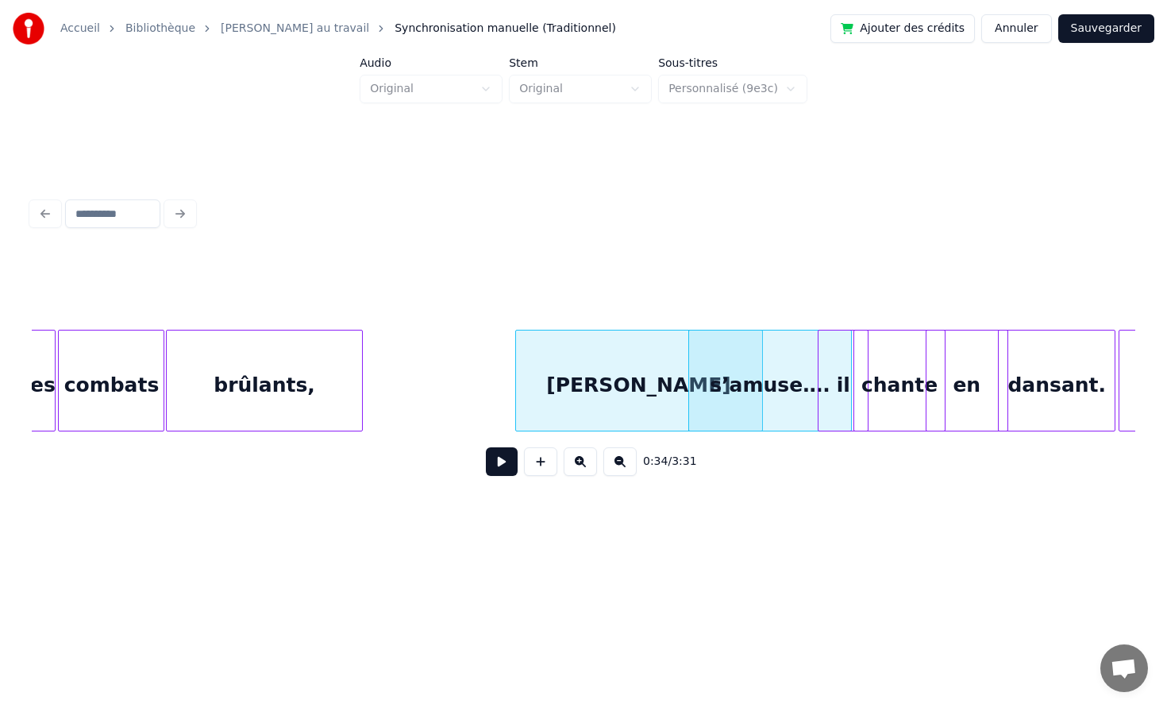
click at [712, 374] on div "s’amuse…." at bounding box center [770, 384] width 163 height 108
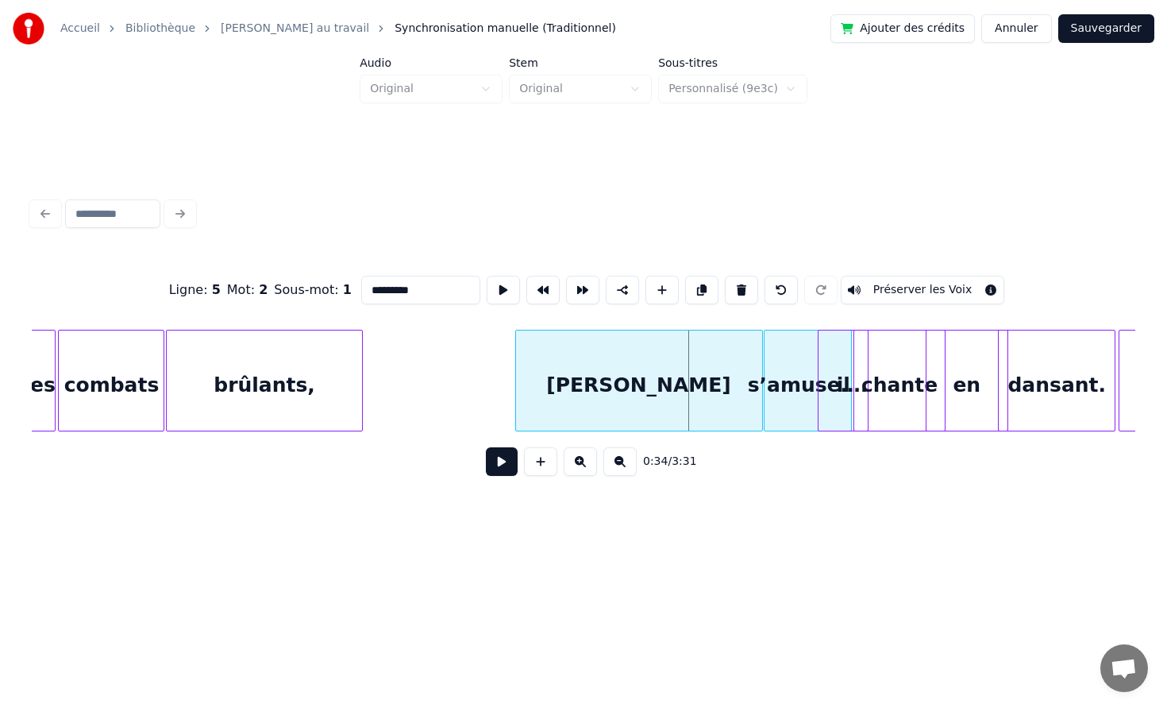
click at [770, 367] on div at bounding box center [767, 380] width 5 height 100
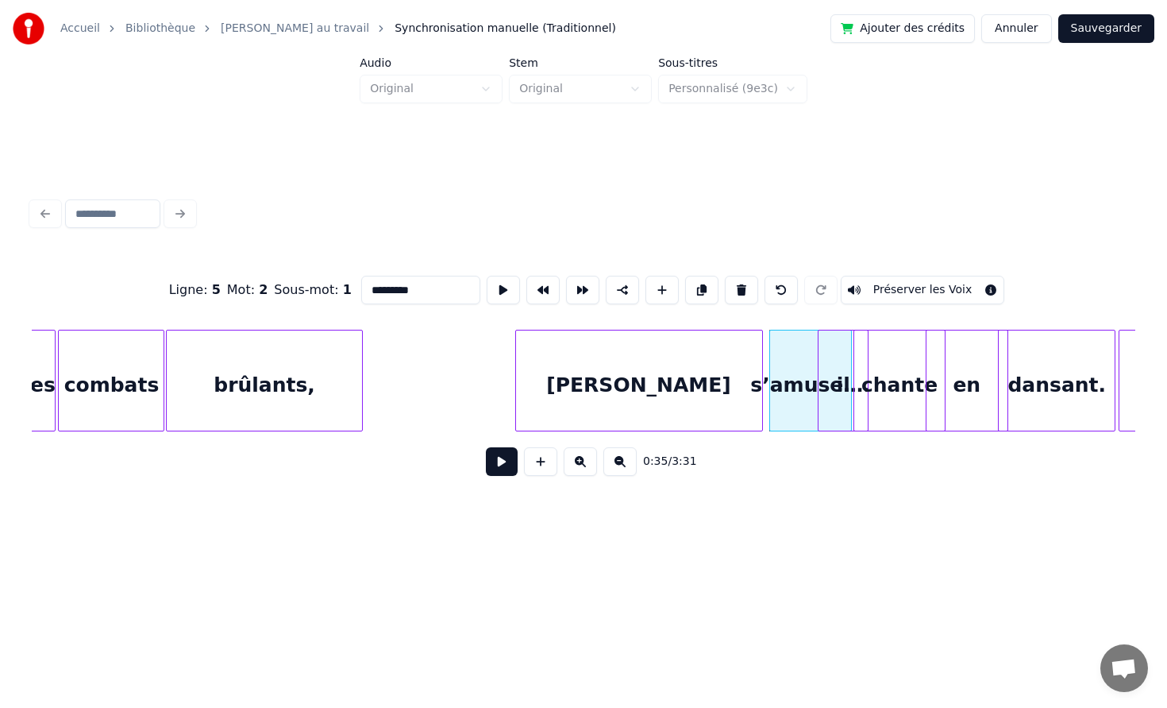
click at [602, 390] on div "[PERSON_NAME]" at bounding box center [639, 384] width 246 height 108
type input "*******"
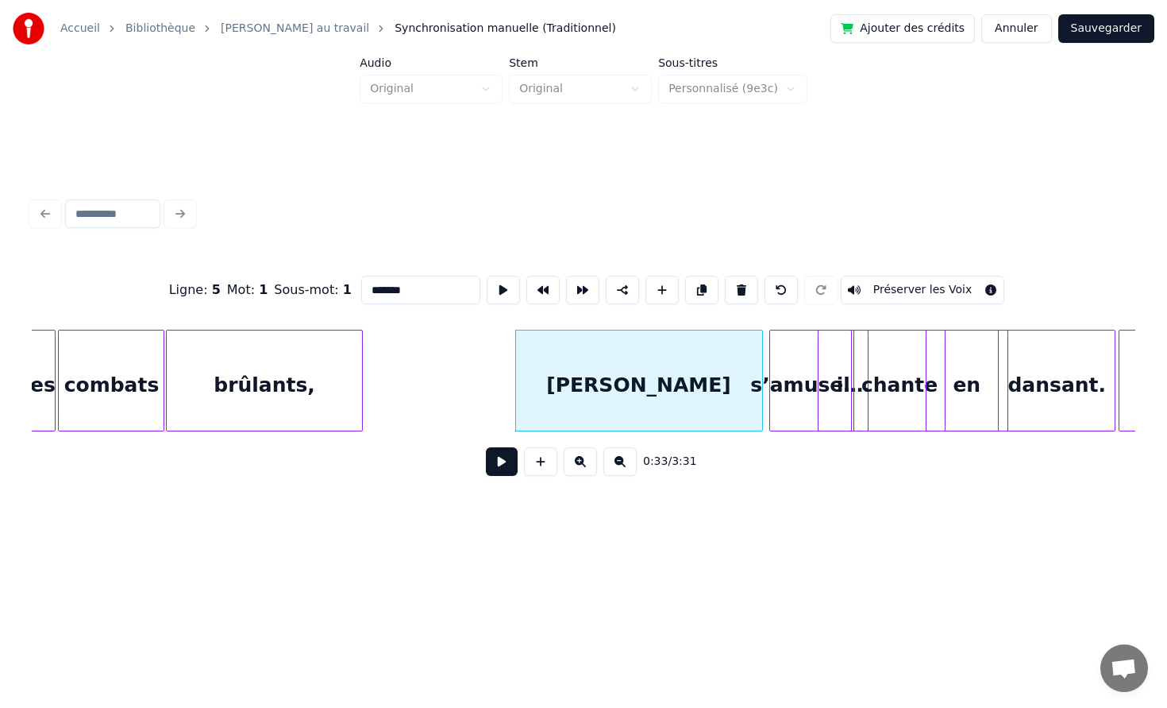
click at [486, 447] on button at bounding box center [502, 461] width 32 height 29
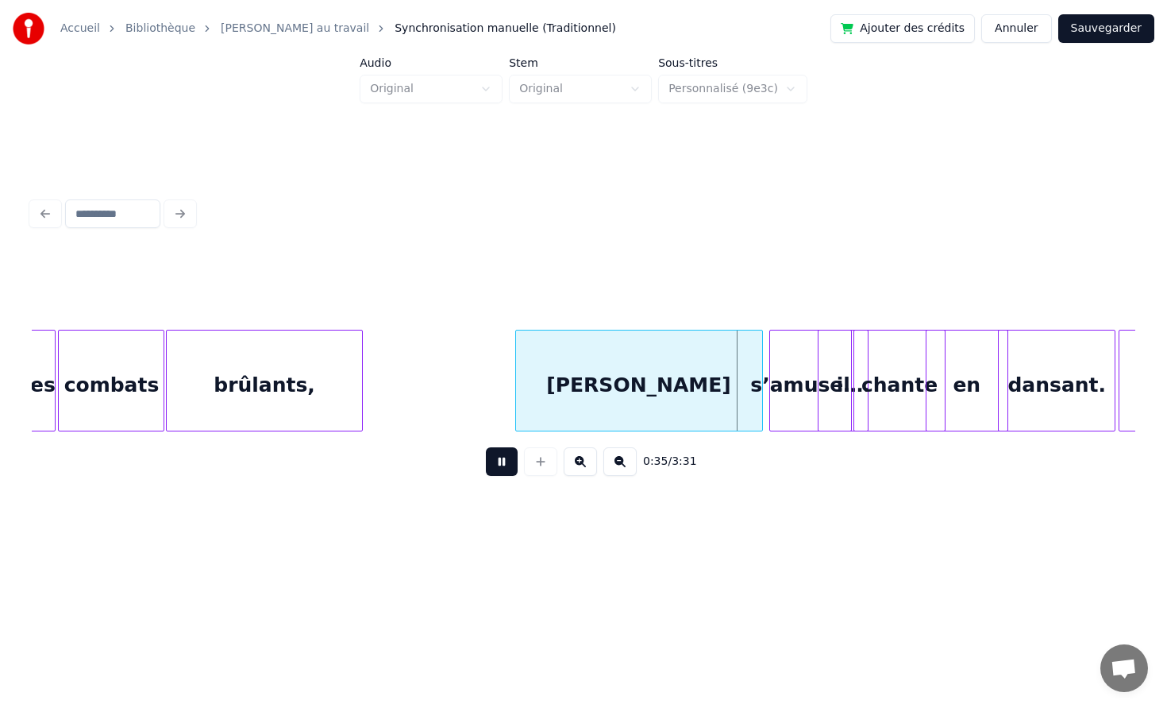
click at [486, 447] on button at bounding box center [502, 461] width 32 height 29
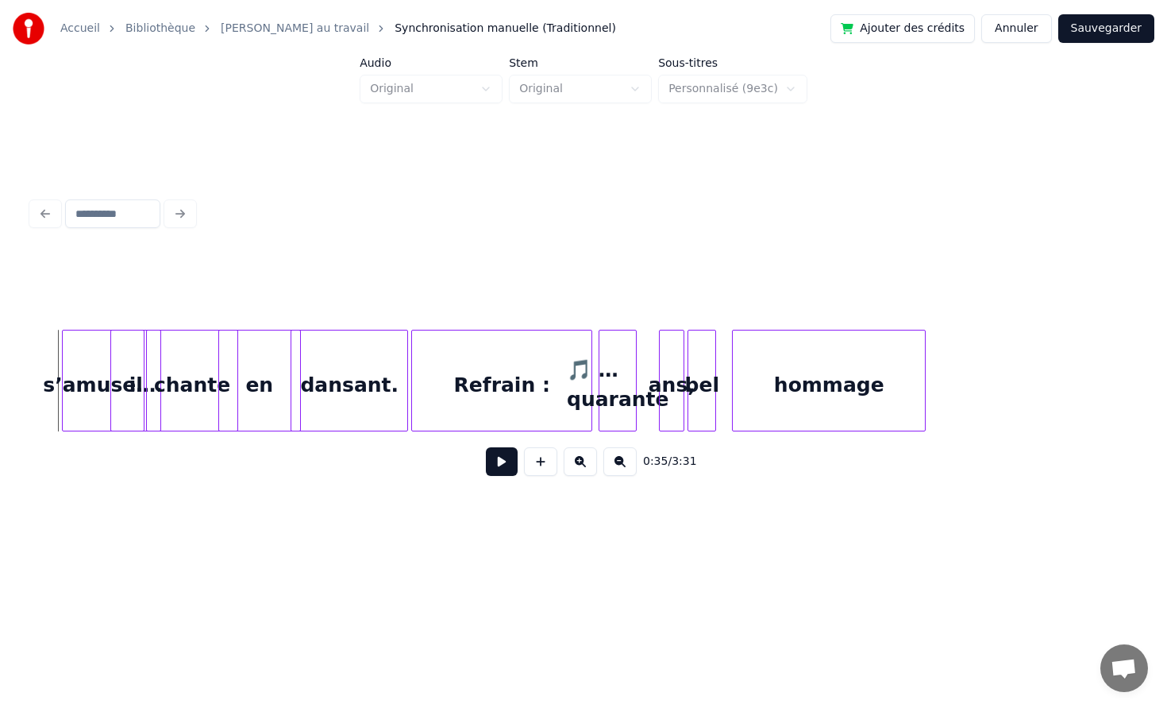
scroll to position [0, 5706]
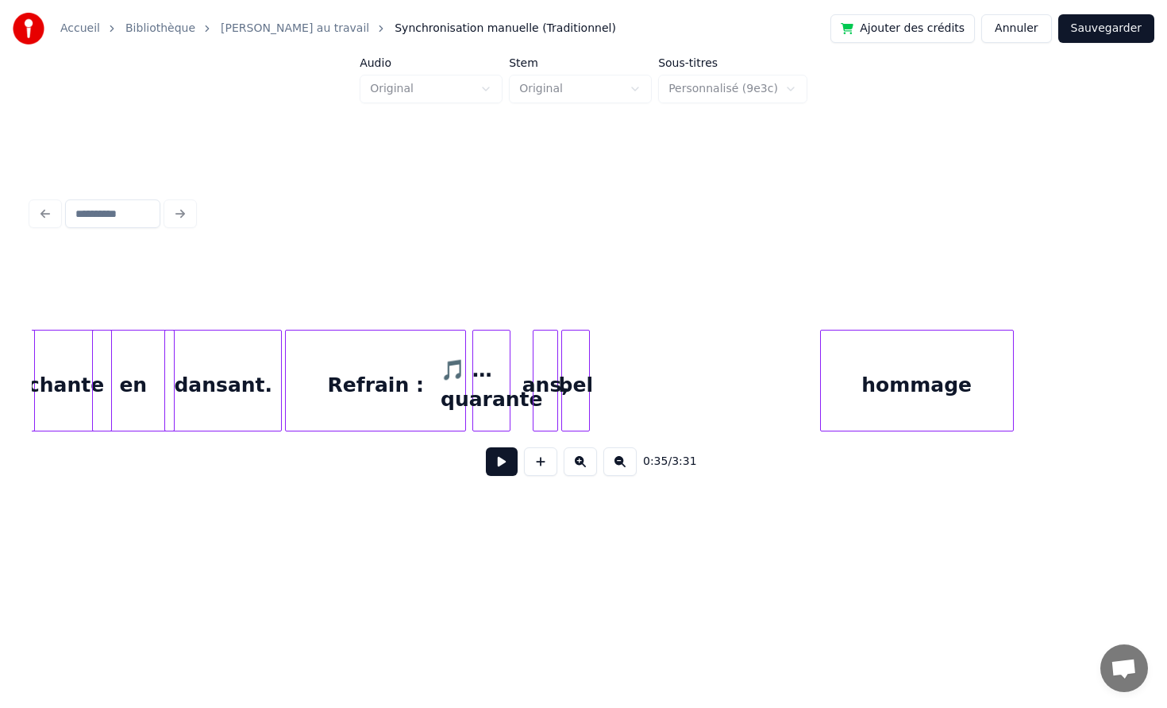
click at [942, 384] on div "hommage" at bounding box center [917, 384] width 192 height 108
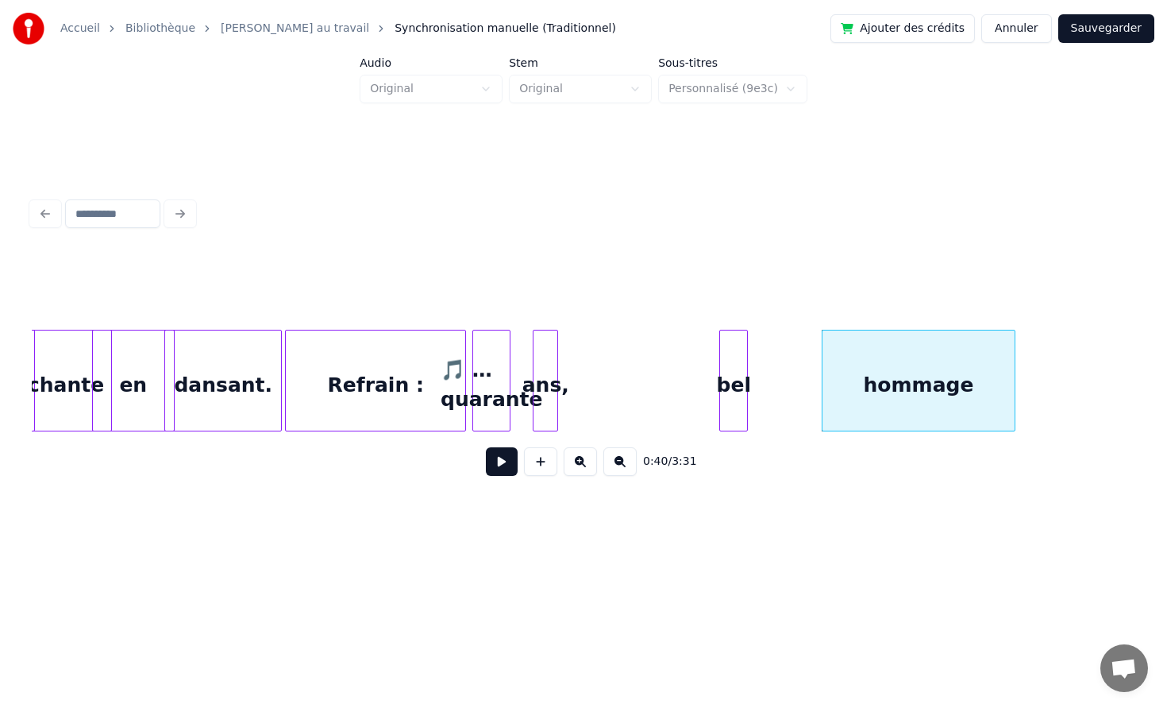
click at [747, 390] on div "bel" at bounding box center [733, 384] width 27 height 108
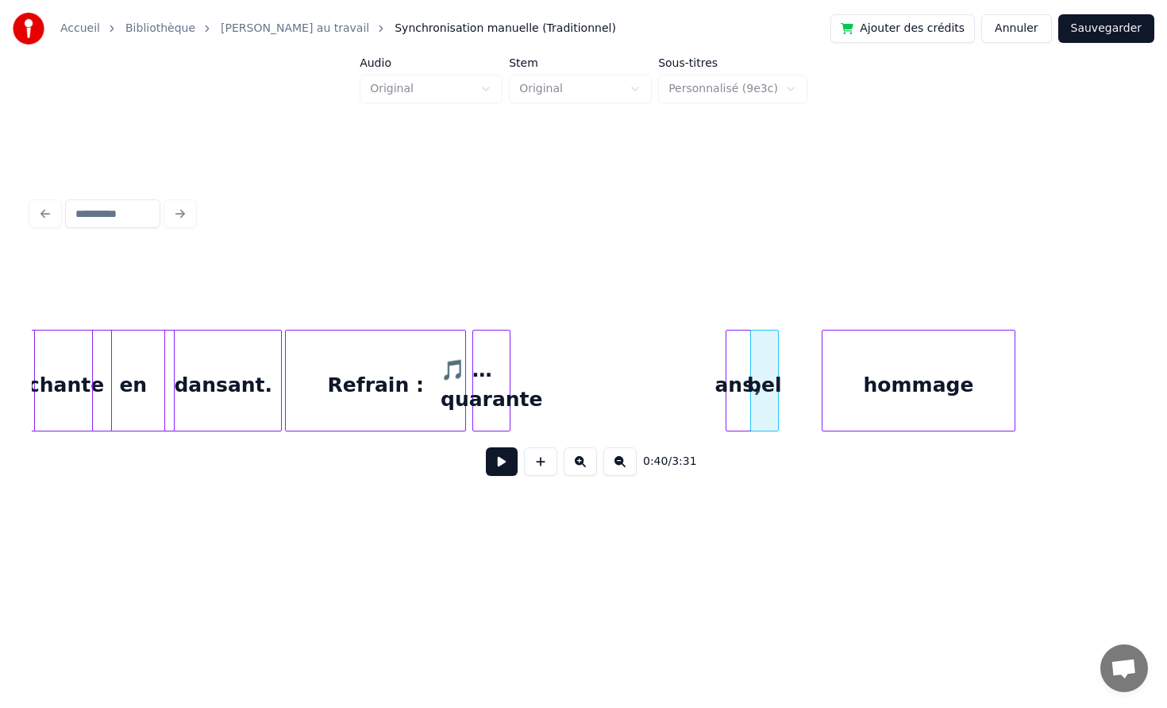
click at [747, 383] on div "ans," at bounding box center [739, 384] width 24 height 108
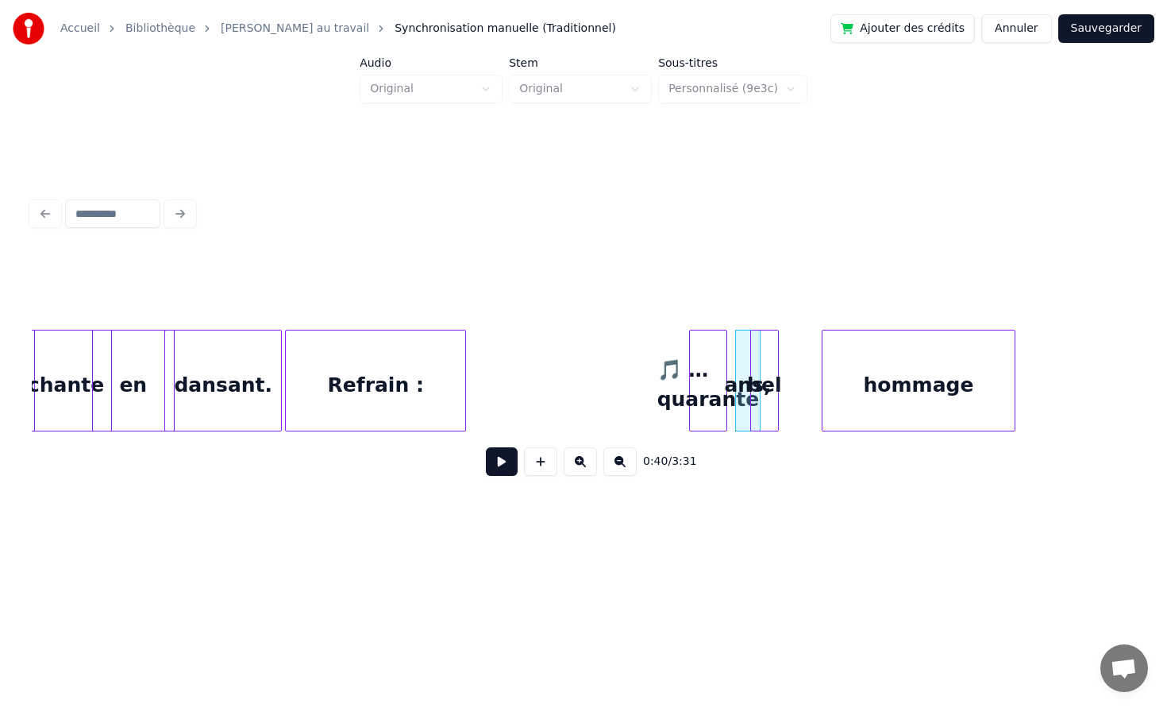
click at [708, 360] on div "🎵 …quarante" at bounding box center [708, 384] width 37 height 108
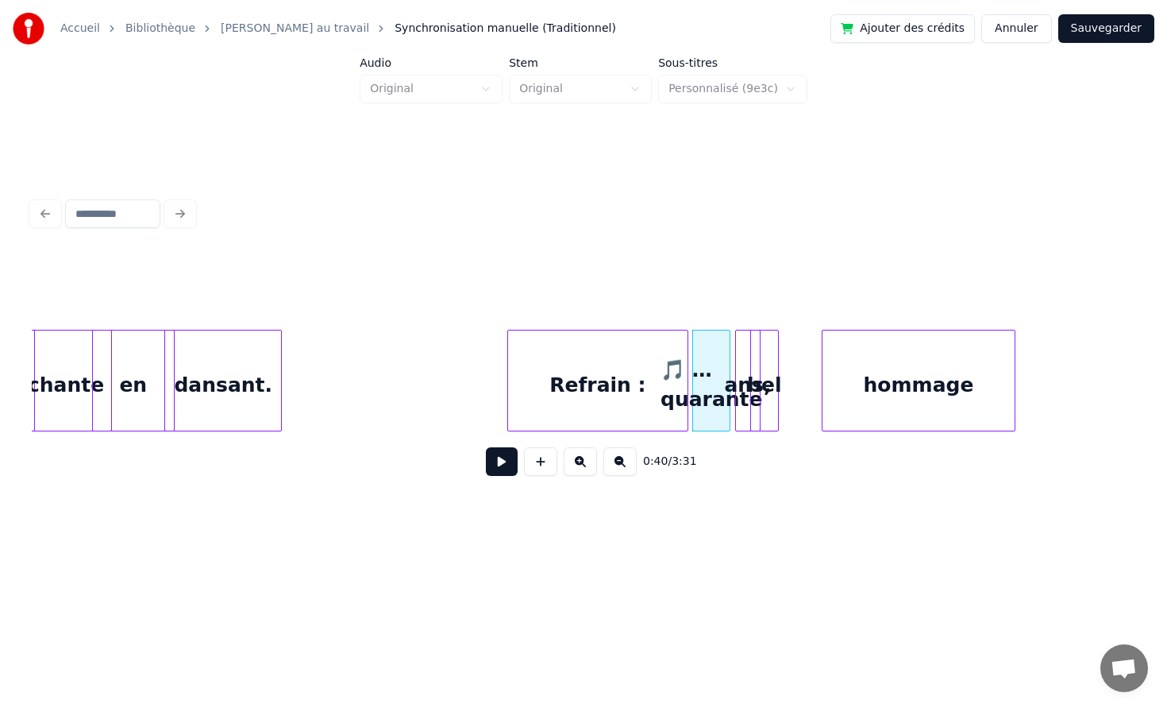
click at [543, 366] on div "Refrain :" at bounding box center [597, 384] width 179 height 108
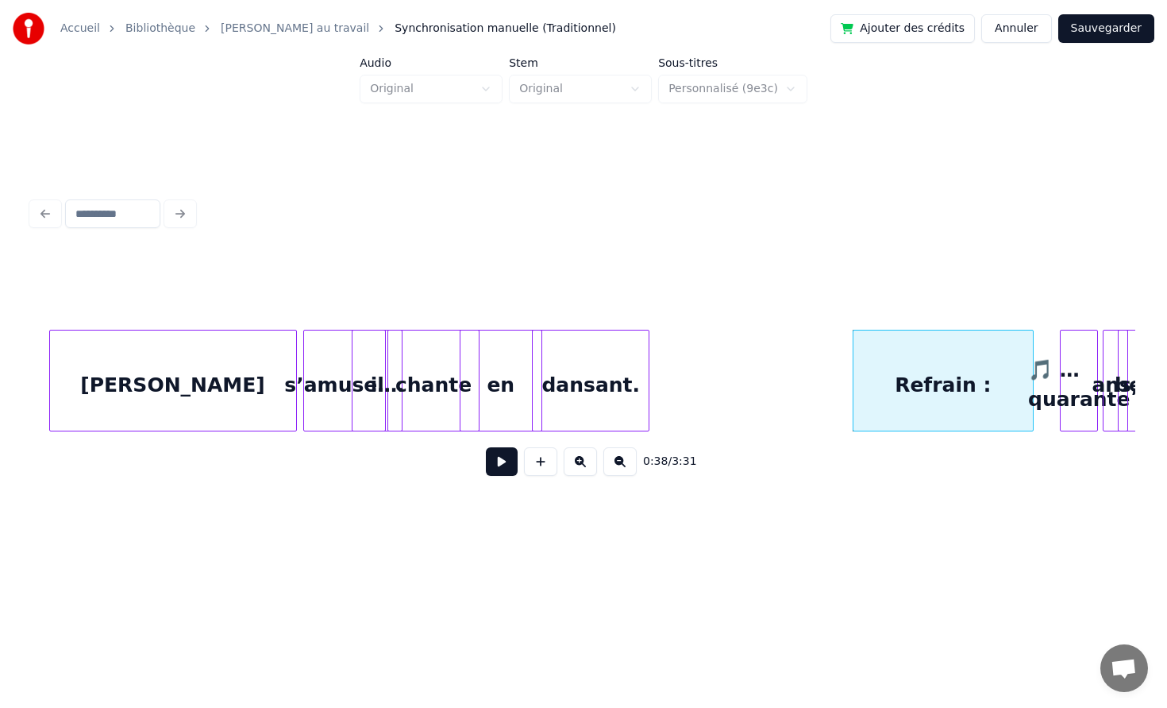
scroll to position [0, 5330]
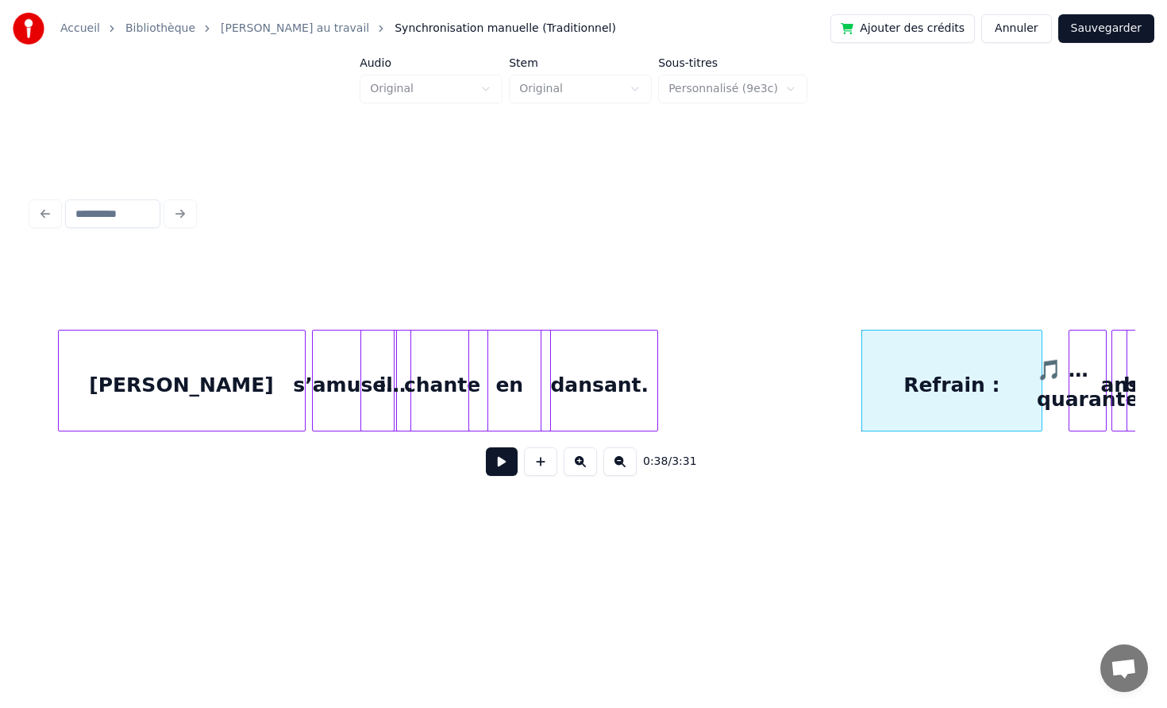
click at [231, 381] on div "[PERSON_NAME]" at bounding box center [182, 384] width 246 height 108
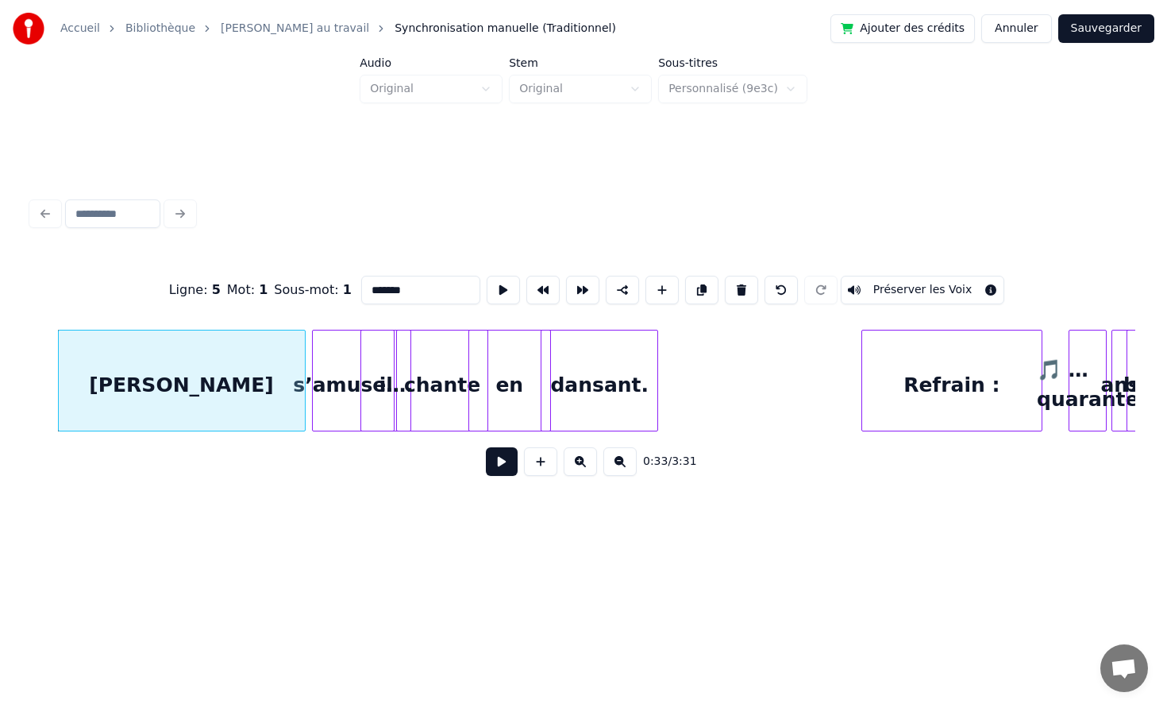
click at [486, 447] on button at bounding box center [502, 461] width 32 height 29
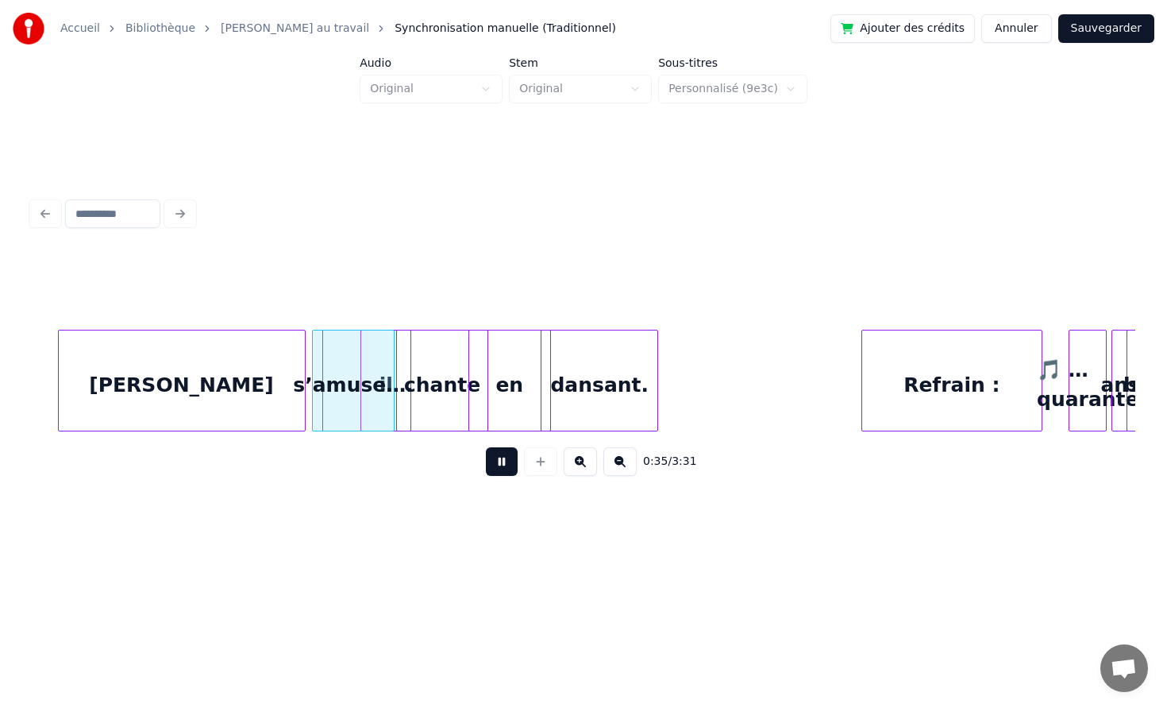
click at [486, 447] on button at bounding box center [502, 461] width 32 height 29
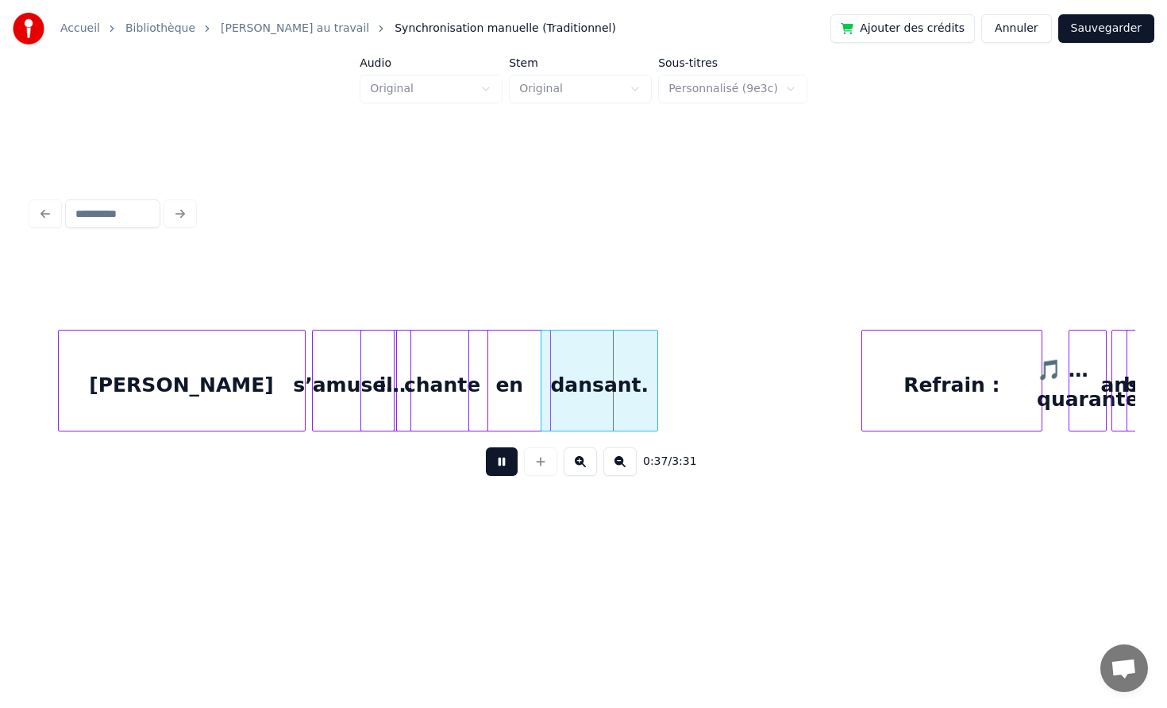
click at [486, 447] on button at bounding box center [502, 461] width 32 height 29
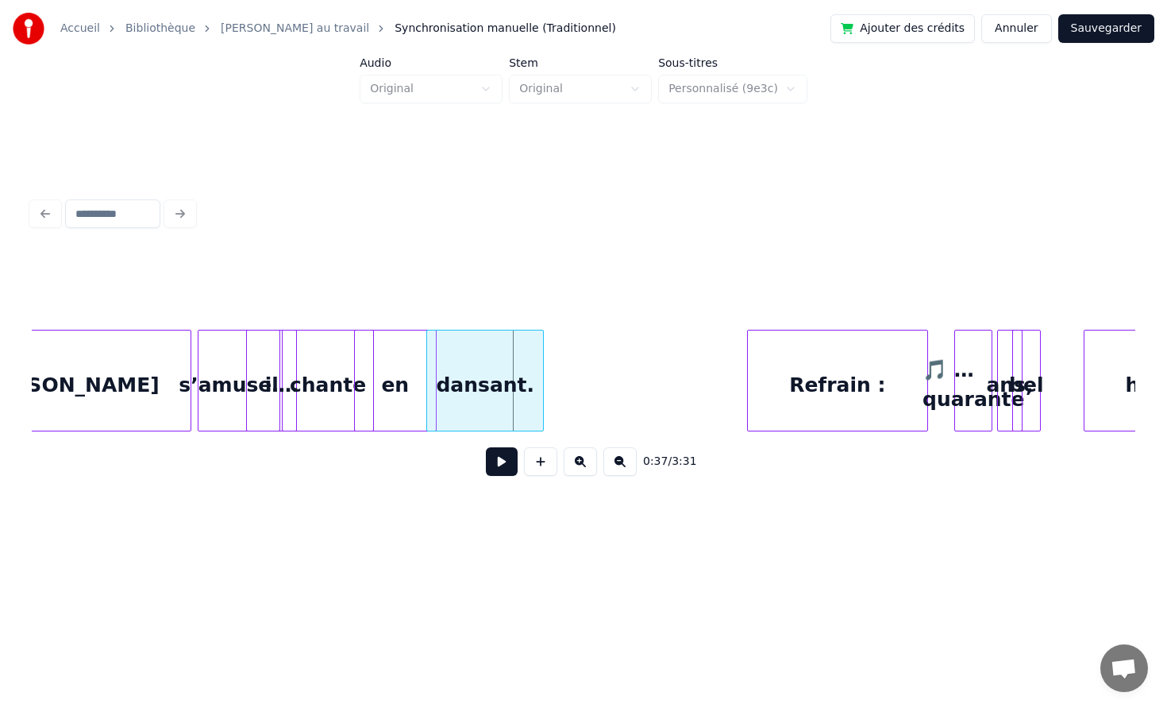
scroll to position [0, 5466]
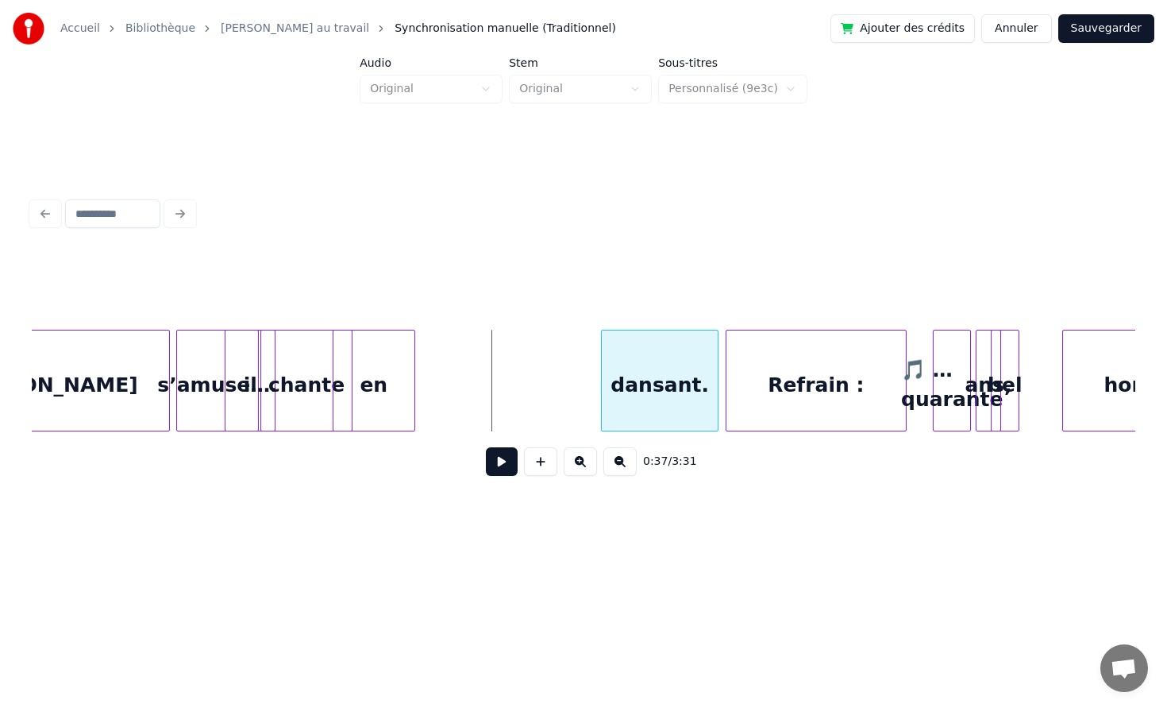
click at [703, 360] on div "dansant." at bounding box center [660, 384] width 116 height 108
click at [586, 365] on div "en" at bounding box center [548, 384] width 81 height 108
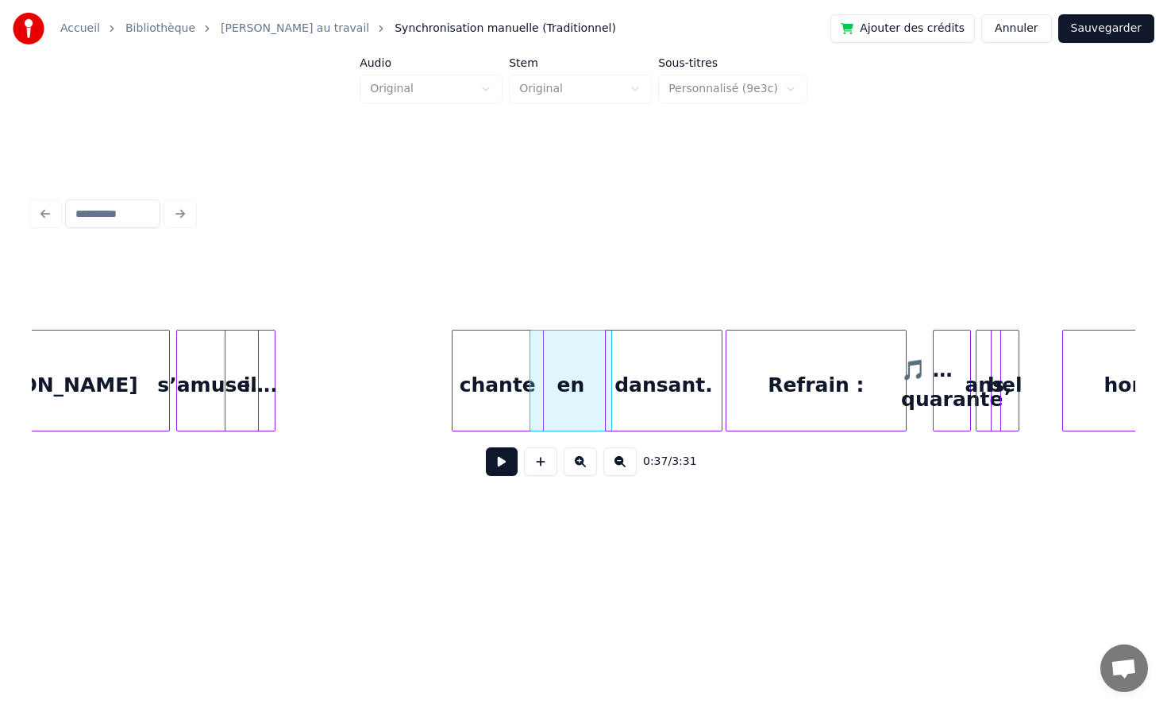
click at [509, 366] on div "chante" at bounding box center [498, 384] width 91 height 108
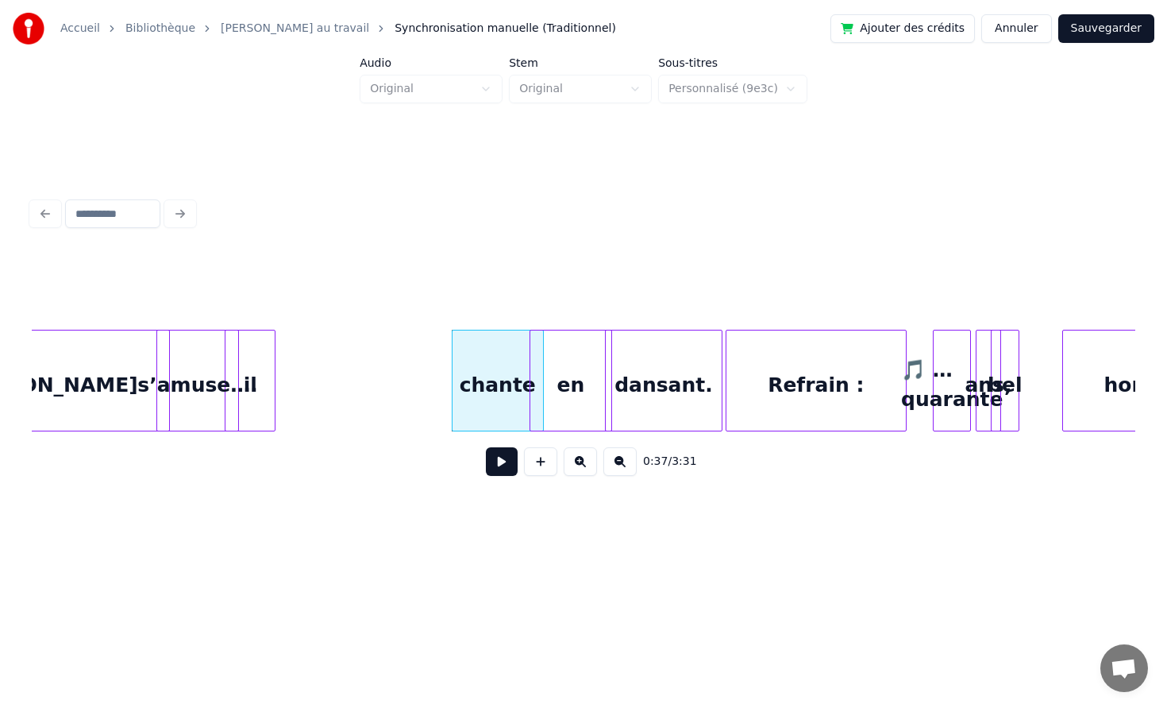
click at [231, 367] on div "s’amuse…." at bounding box center [198, 384] width 82 height 108
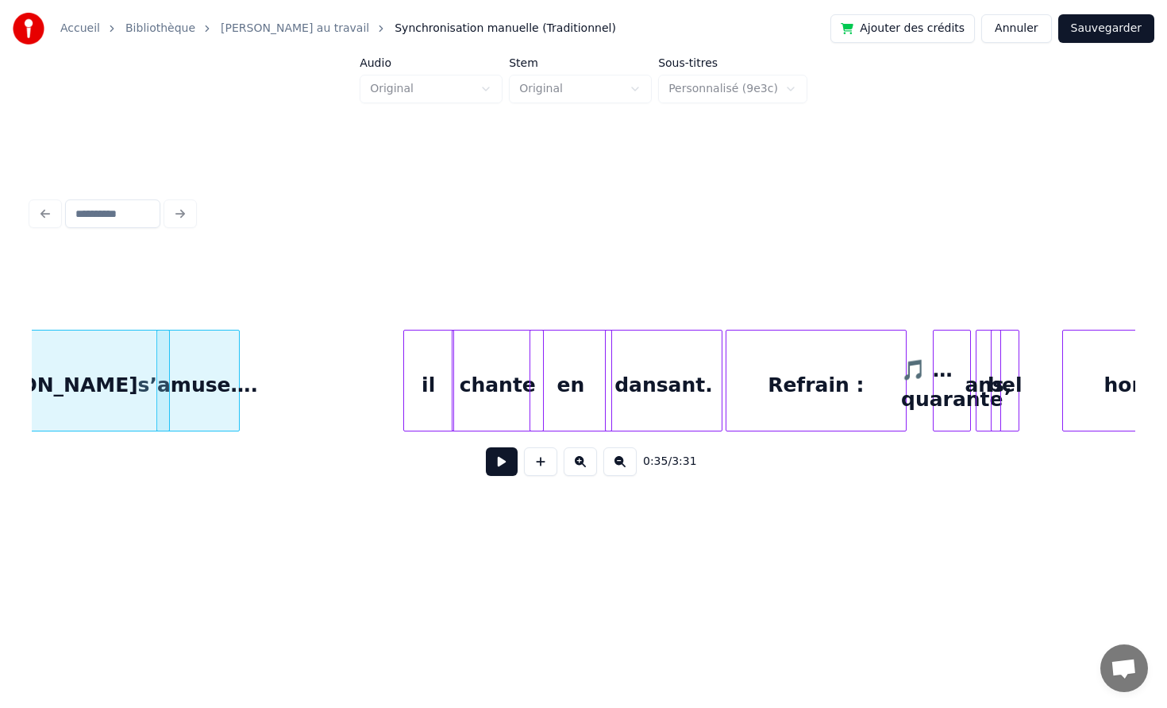
click at [434, 368] on div "il" at bounding box center [428, 384] width 49 height 108
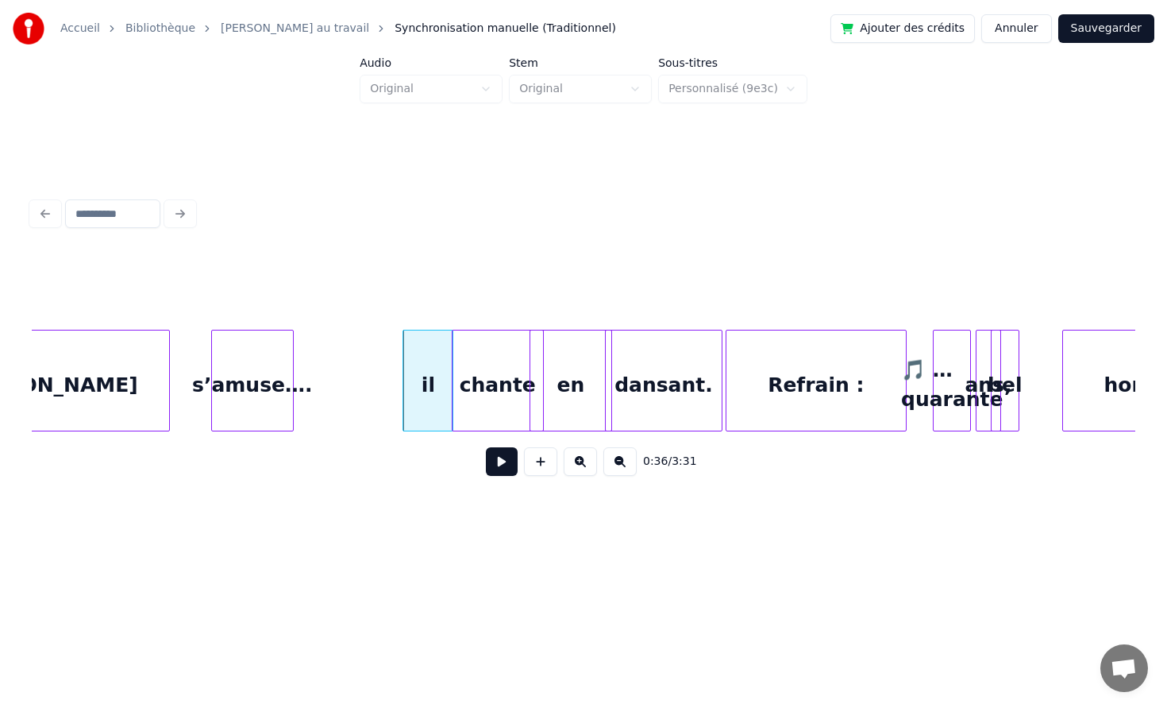
click at [288, 394] on div "s’amuse…." at bounding box center [253, 384] width 82 height 108
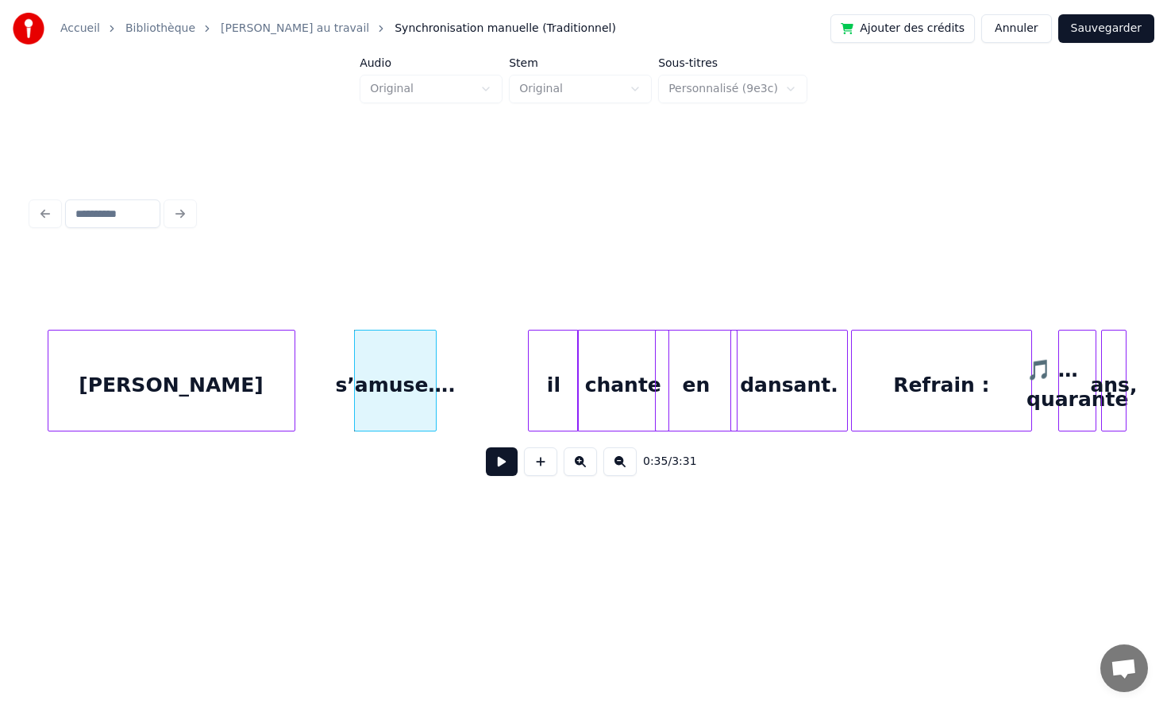
scroll to position [0, 5276]
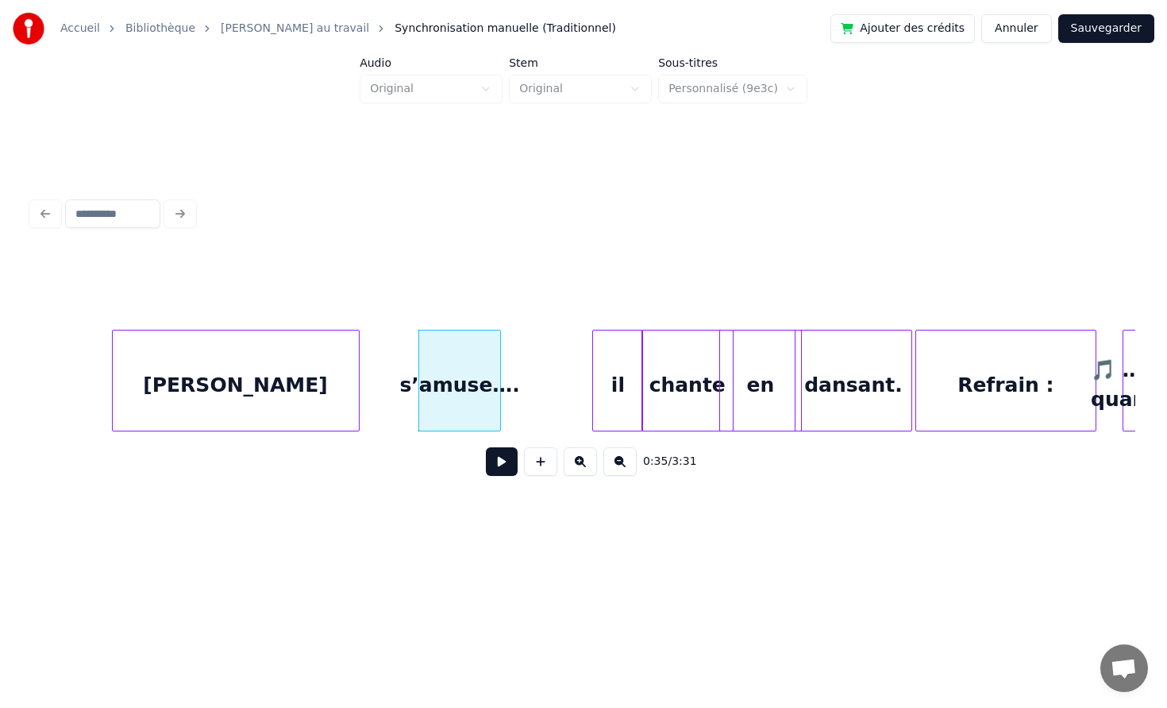
click at [205, 379] on div "[PERSON_NAME]" at bounding box center [236, 384] width 246 height 108
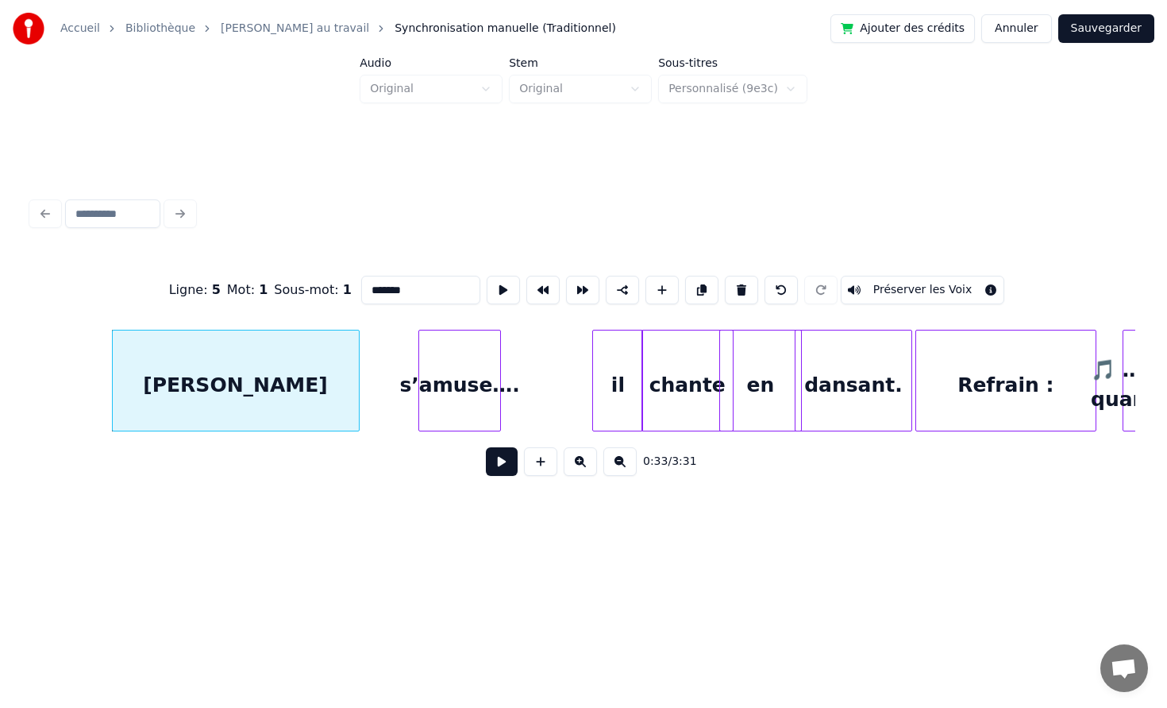
click at [486, 447] on button at bounding box center [502, 461] width 32 height 29
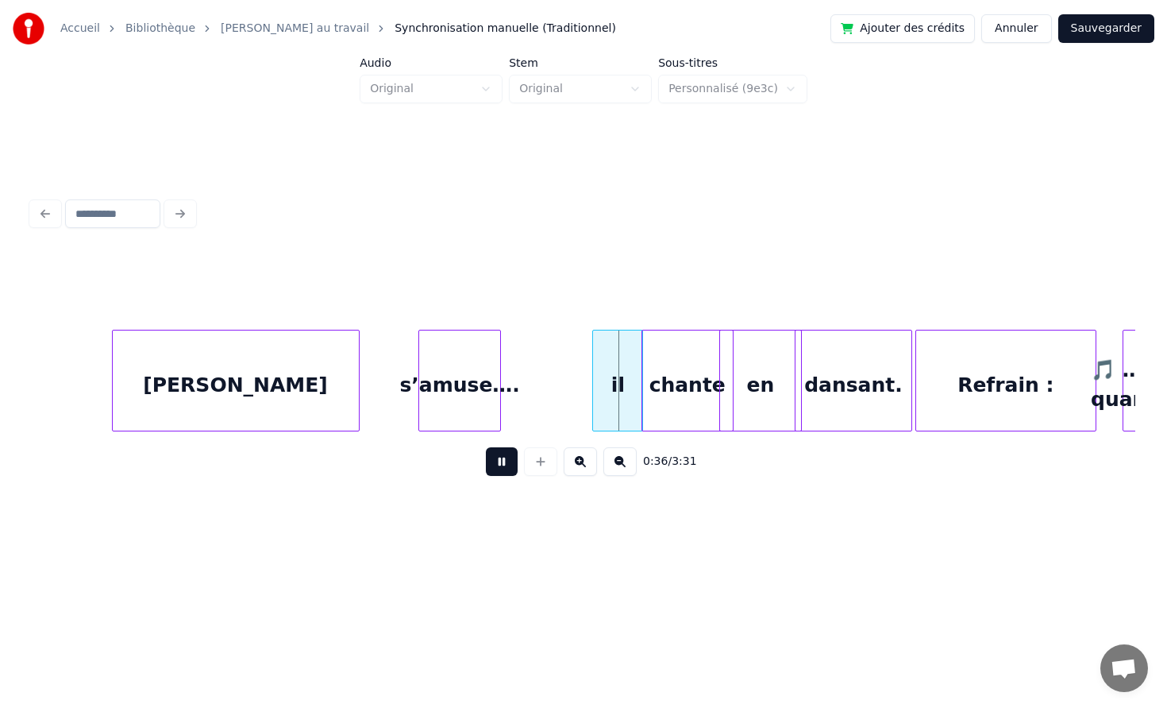
scroll to position [0, 5292]
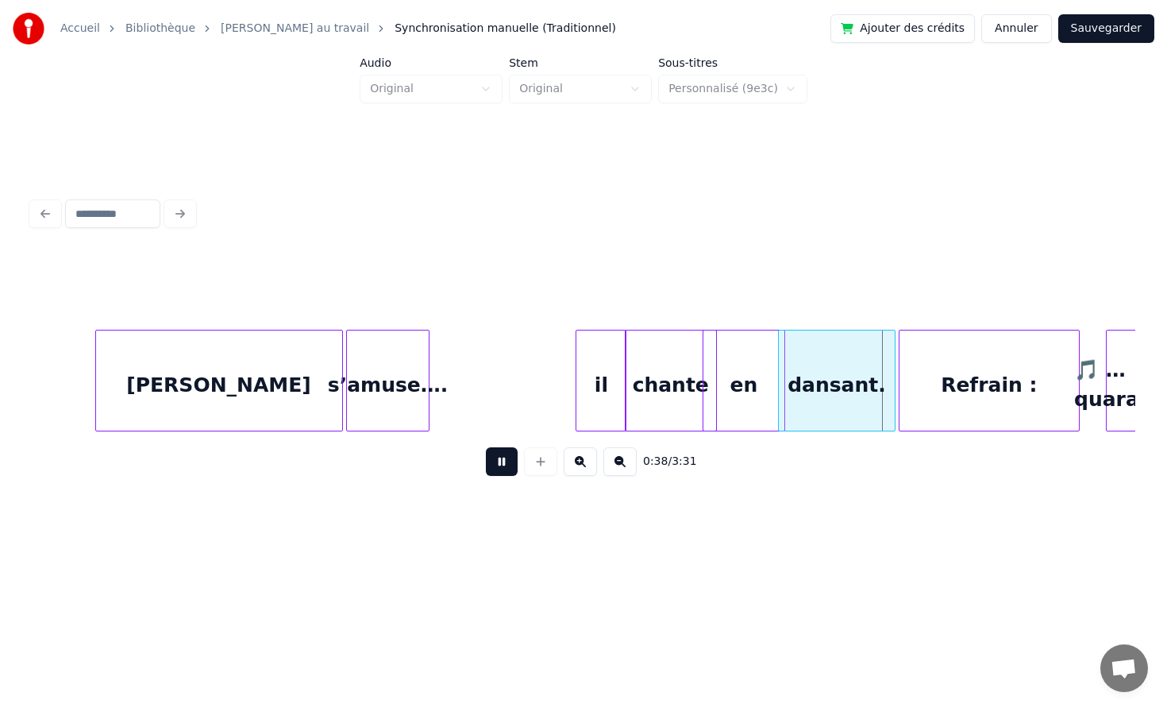
click at [373, 384] on div "s’amuse…." at bounding box center [388, 384] width 82 height 108
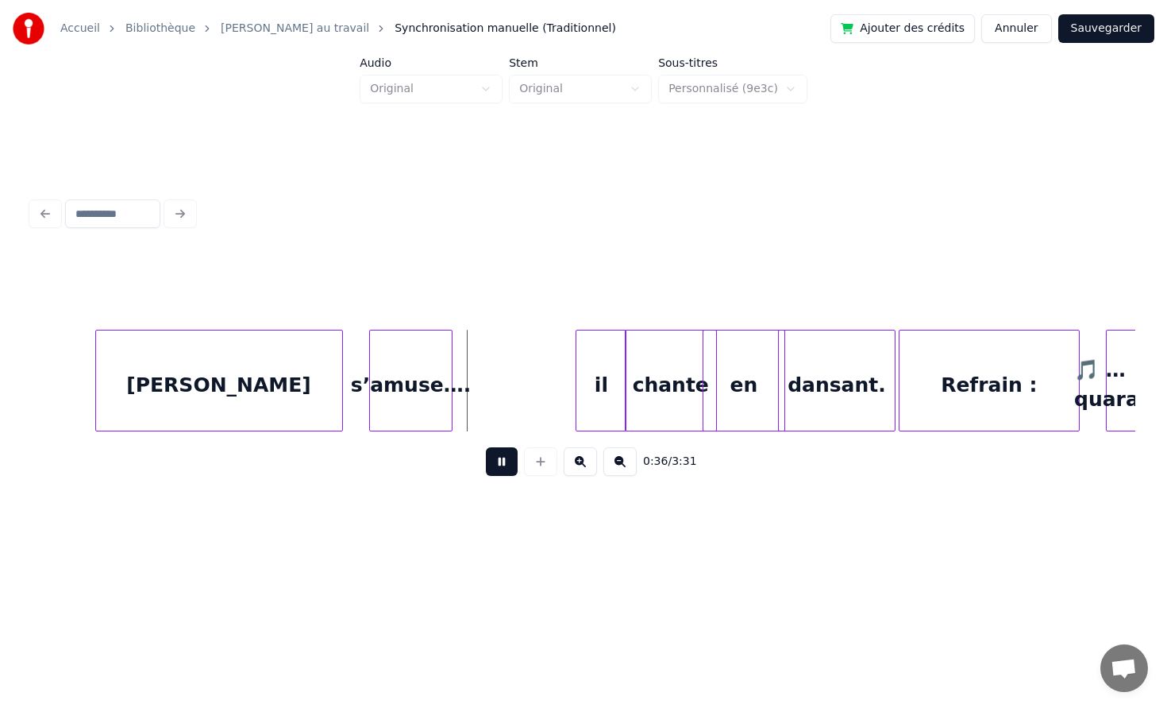
click at [415, 381] on div "s’amuse…." at bounding box center [411, 384] width 82 height 108
click at [342, 382] on div "[PERSON_NAME]" at bounding box center [219, 381] width 248 height 102
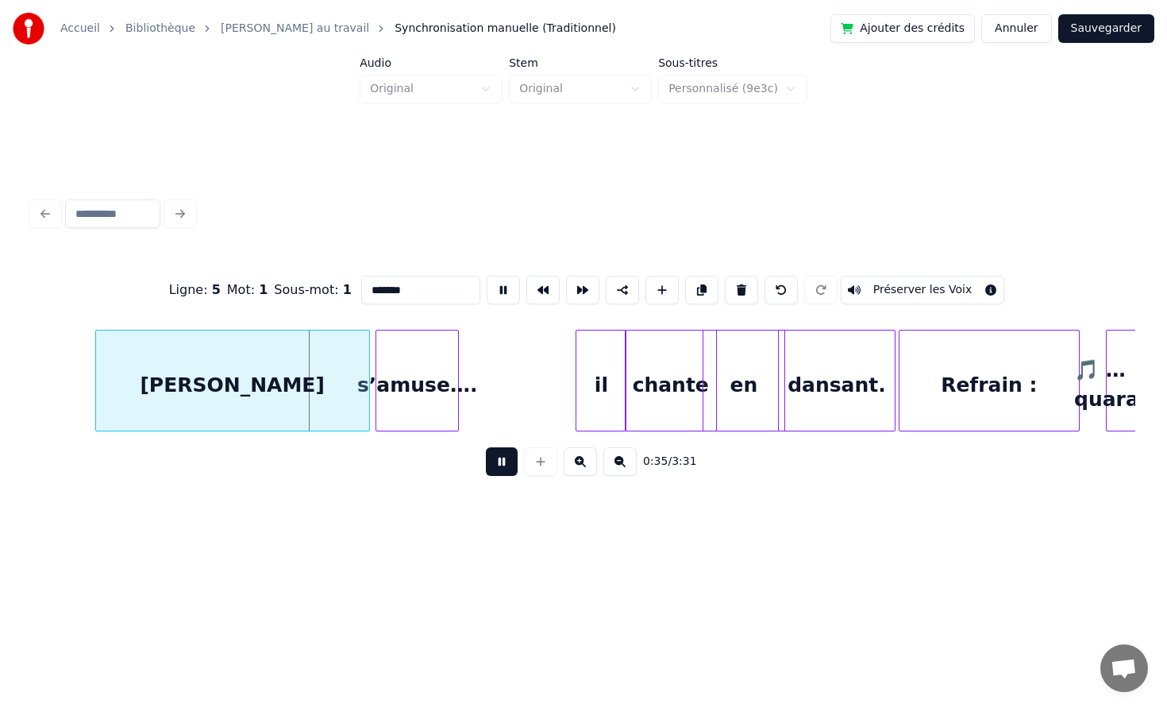
click at [367, 382] on div at bounding box center [367, 380] width 5 height 100
click at [274, 388] on div "[PERSON_NAME]" at bounding box center [233, 384] width 274 height 108
click at [486, 447] on button at bounding box center [502, 461] width 32 height 29
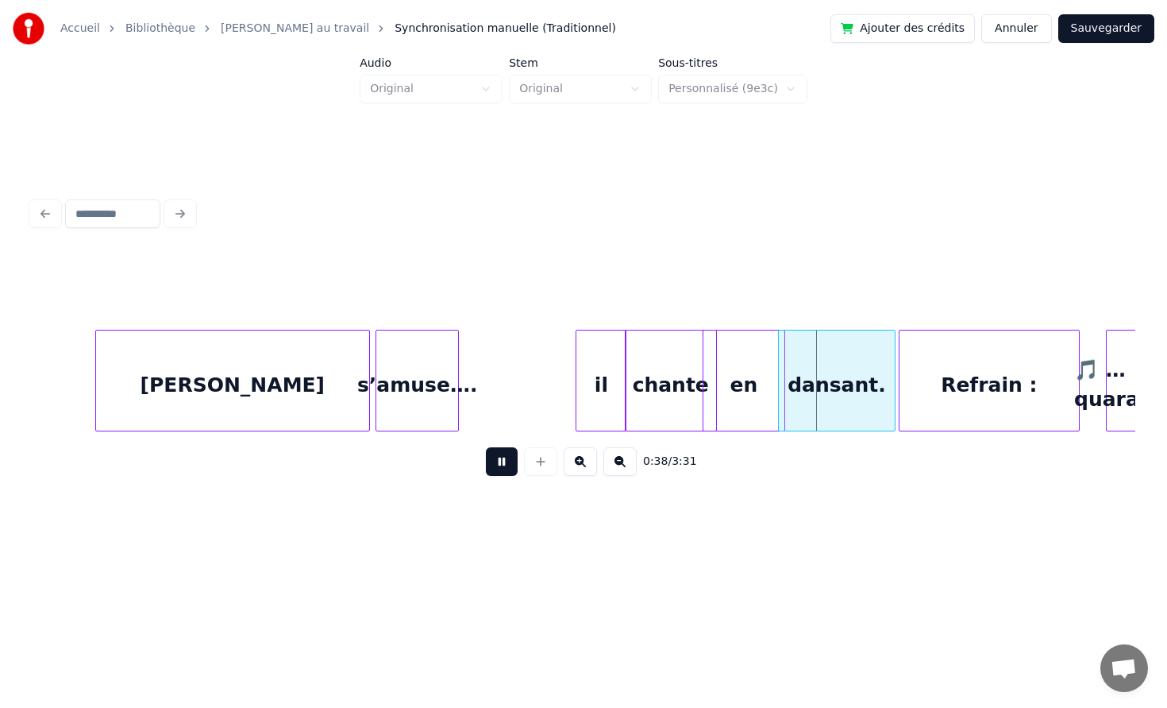
click at [486, 447] on button at bounding box center [502, 461] width 32 height 29
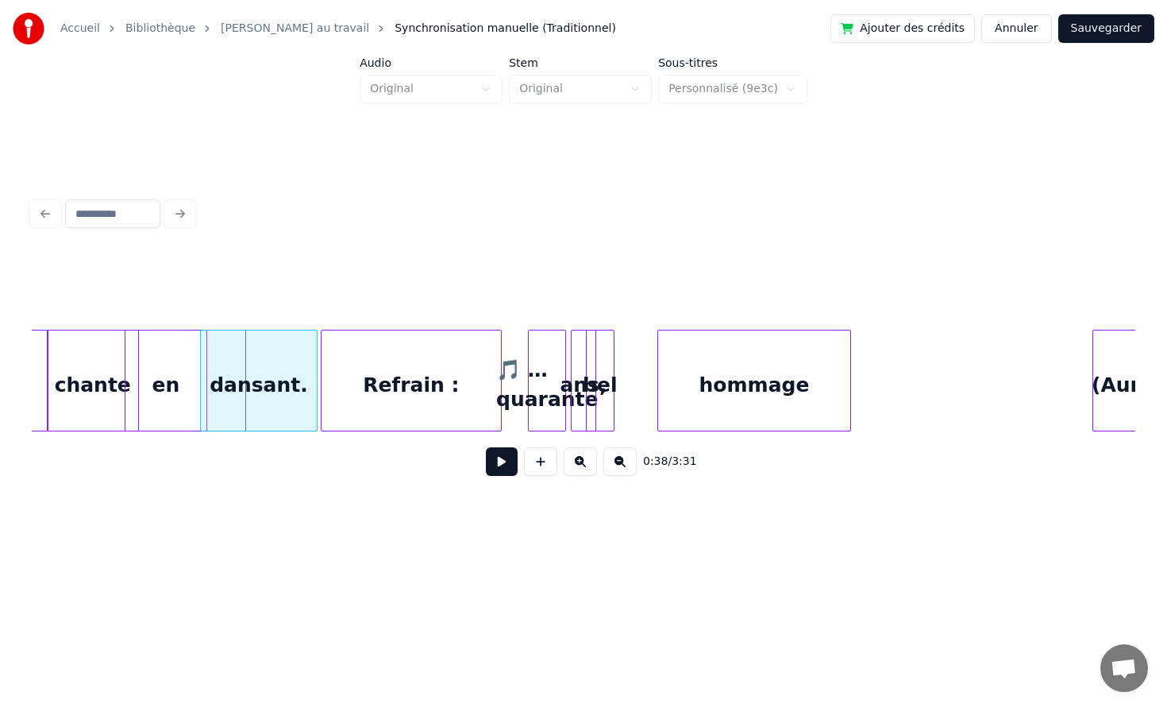
scroll to position [0, 5904]
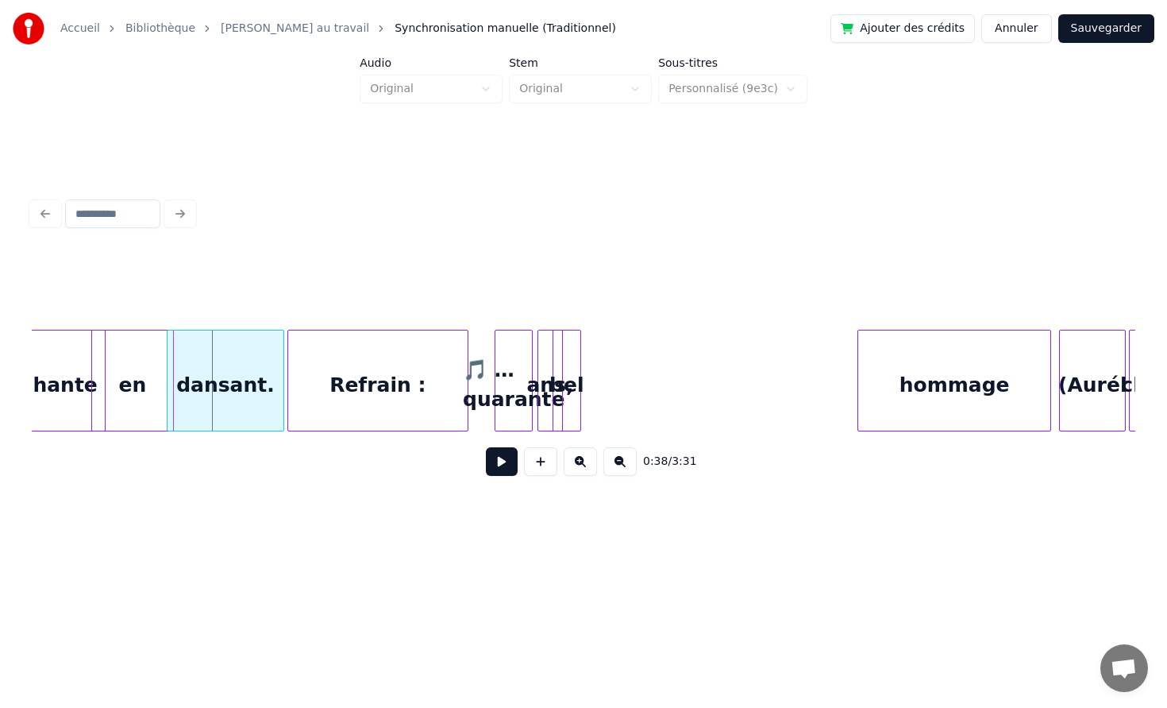
click at [967, 369] on div "hommage" at bounding box center [955, 384] width 192 height 108
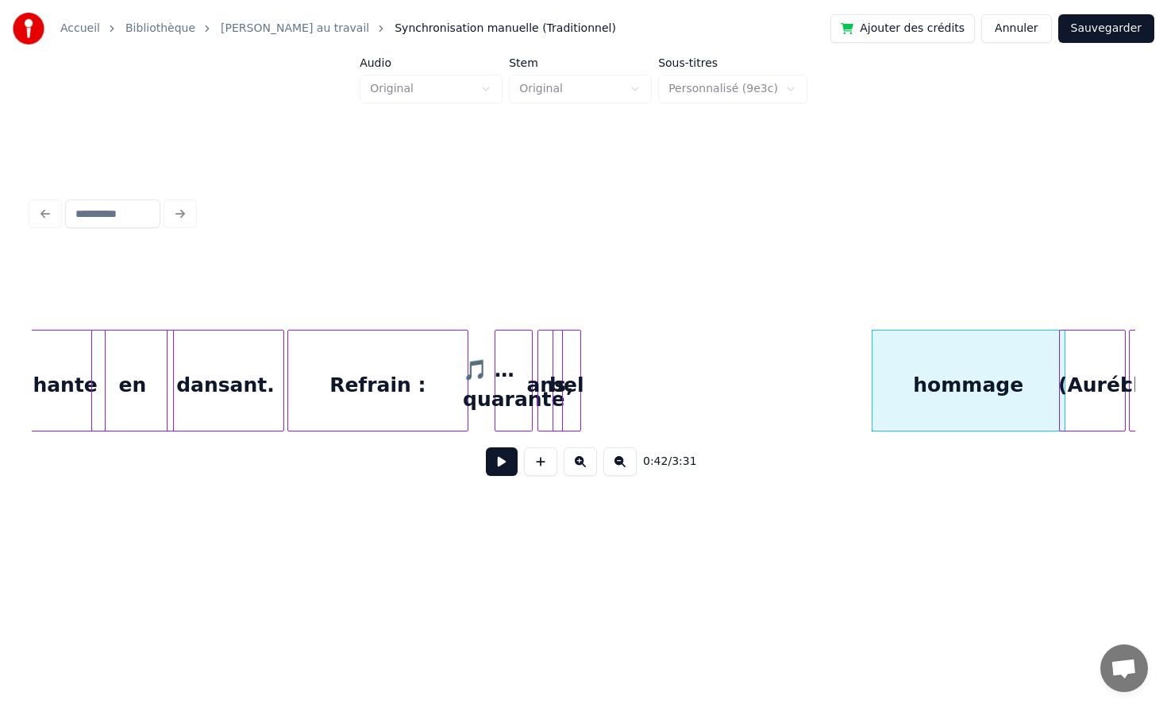
drag, startPoint x: 351, startPoint y: 328, endPoint x: 474, endPoint y: 365, distance: 128.4
click at [465, 364] on div "0:42 / 3:31" at bounding box center [584, 370] width 1104 height 241
click at [811, 376] on div "bel" at bounding box center [807, 384] width 27 height 108
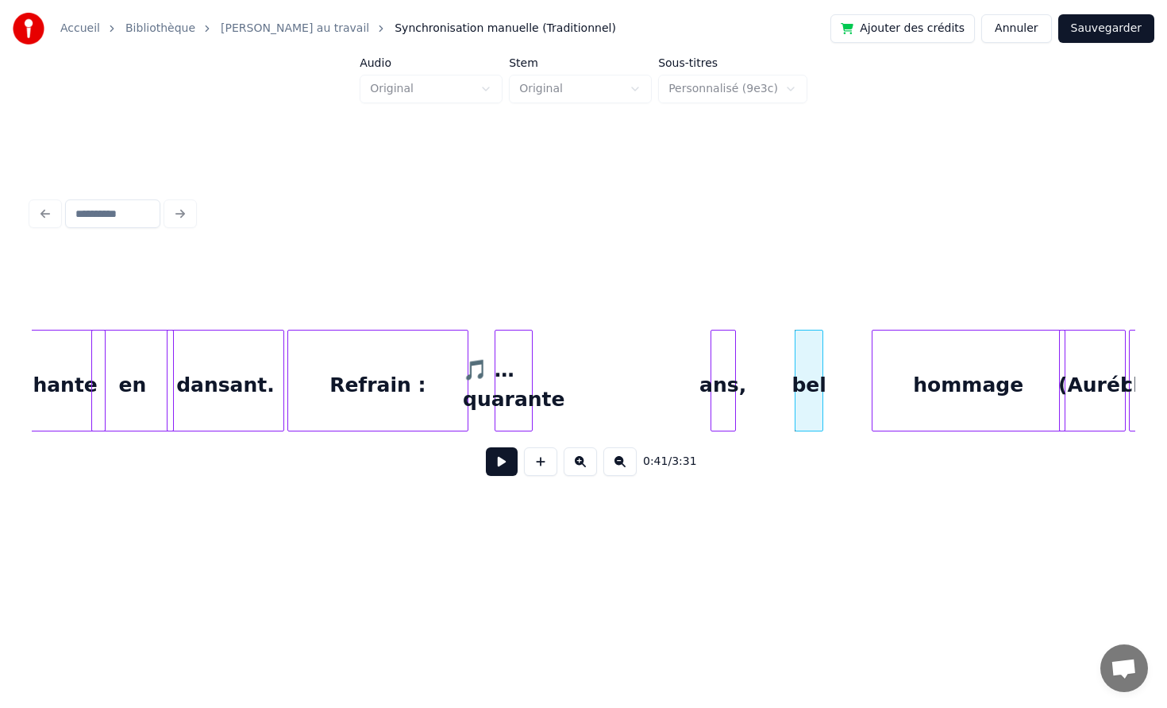
click at [735, 365] on div "ans," at bounding box center [724, 384] width 24 height 108
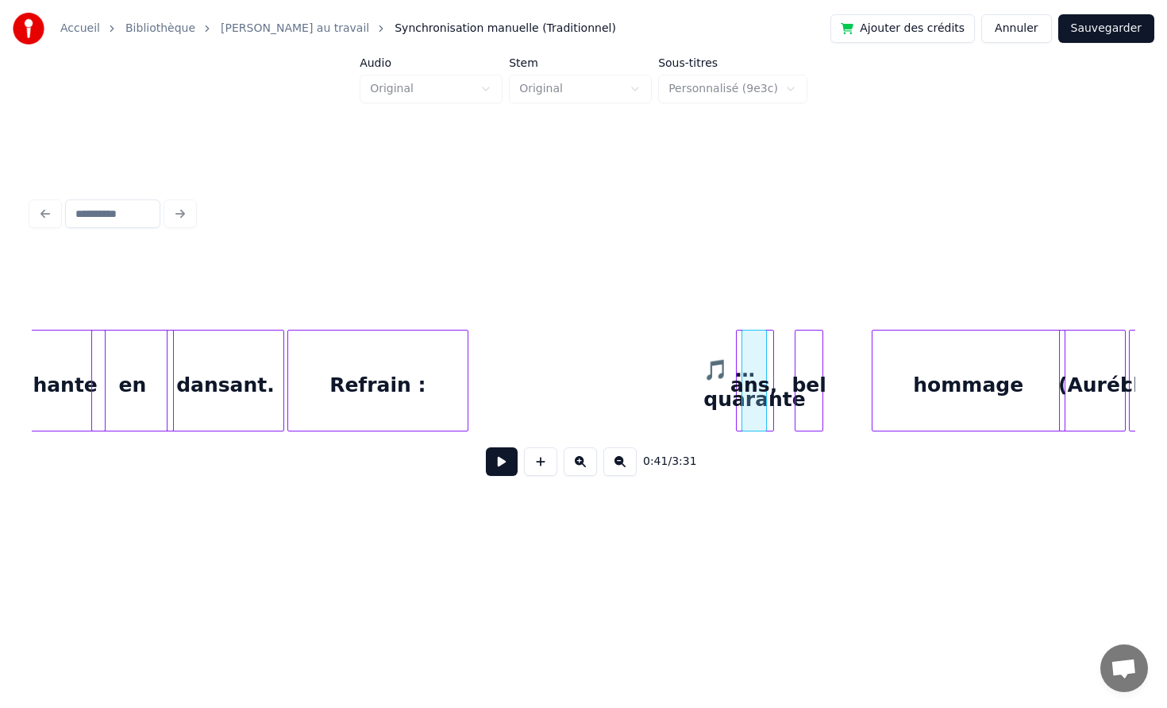
click at [766, 363] on div "🎵 …quarante" at bounding box center [755, 384] width 37 height 108
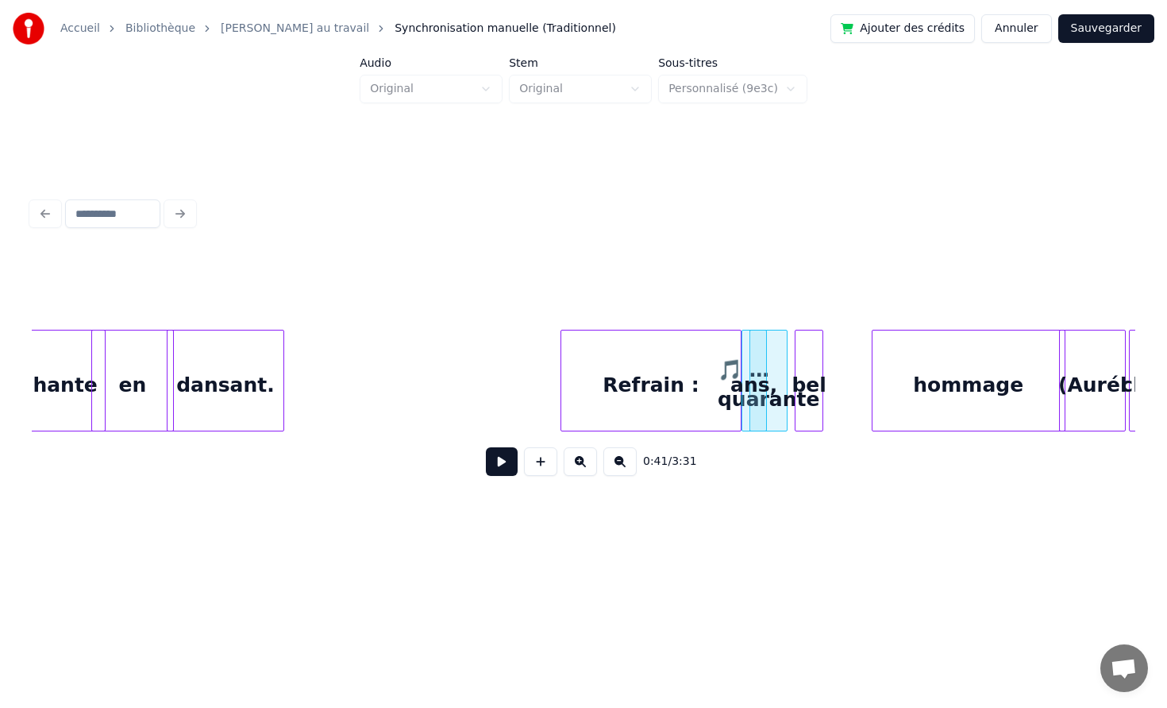
click at [638, 374] on div "Refrain :" at bounding box center [650, 384] width 179 height 108
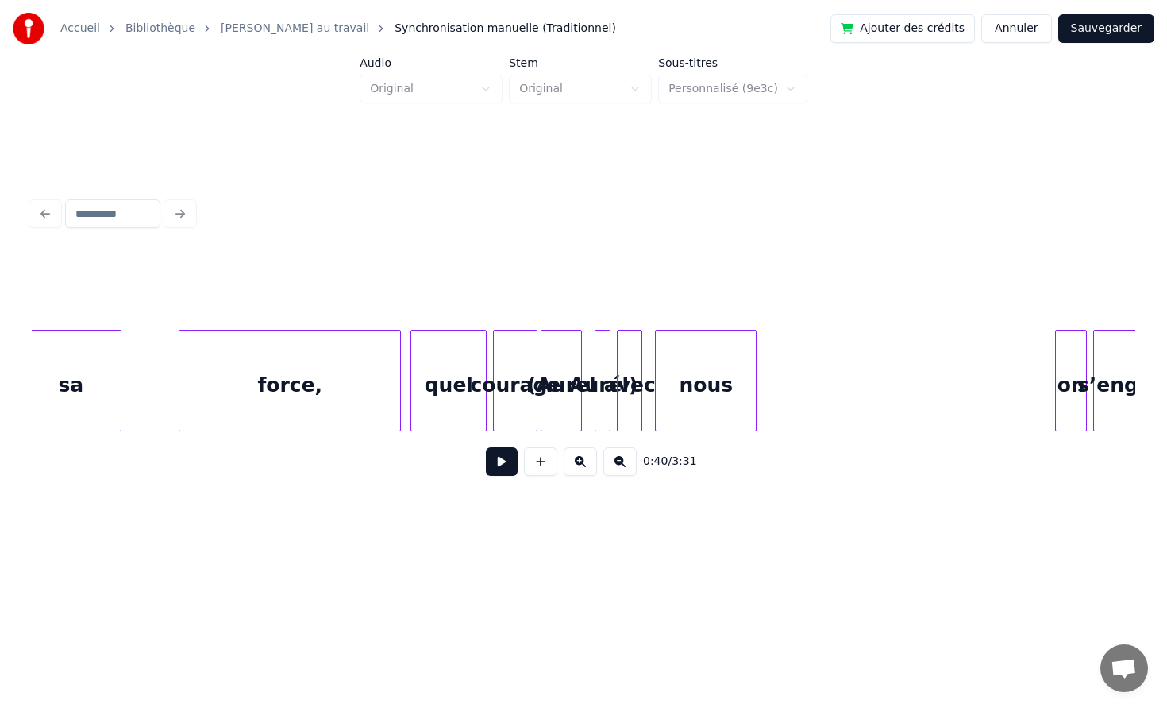
scroll to position [0, 7288]
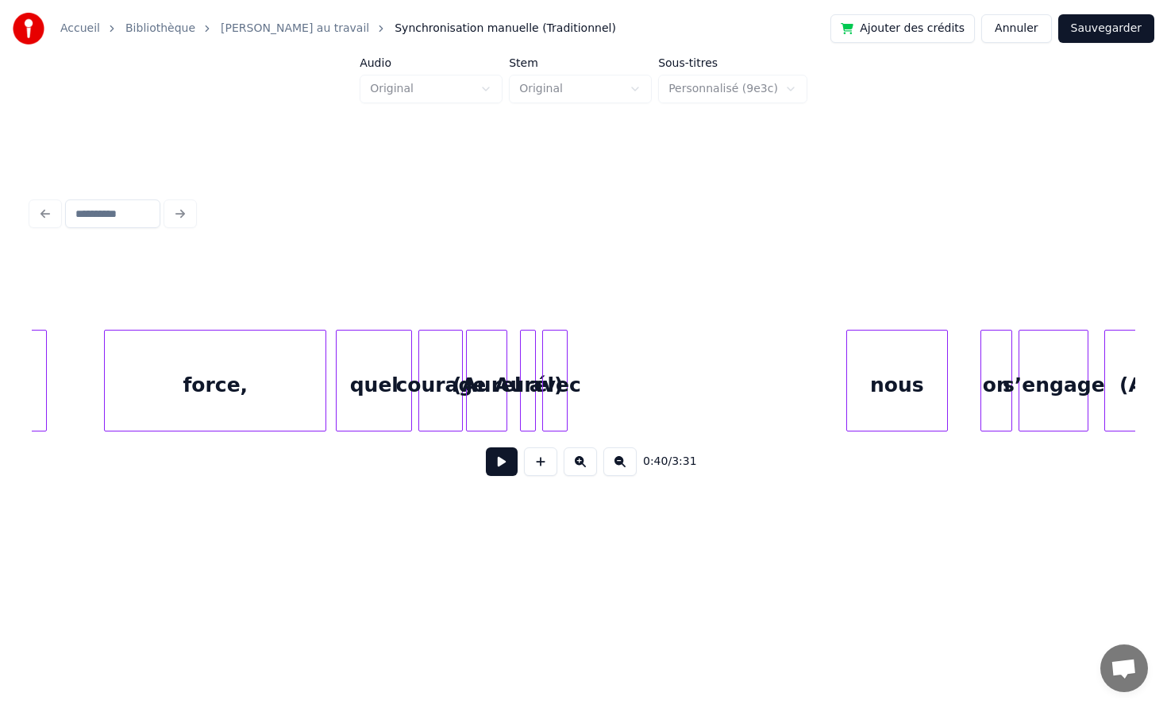
click at [914, 379] on div "nous" at bounding box center [897, 384] width 100 height 108
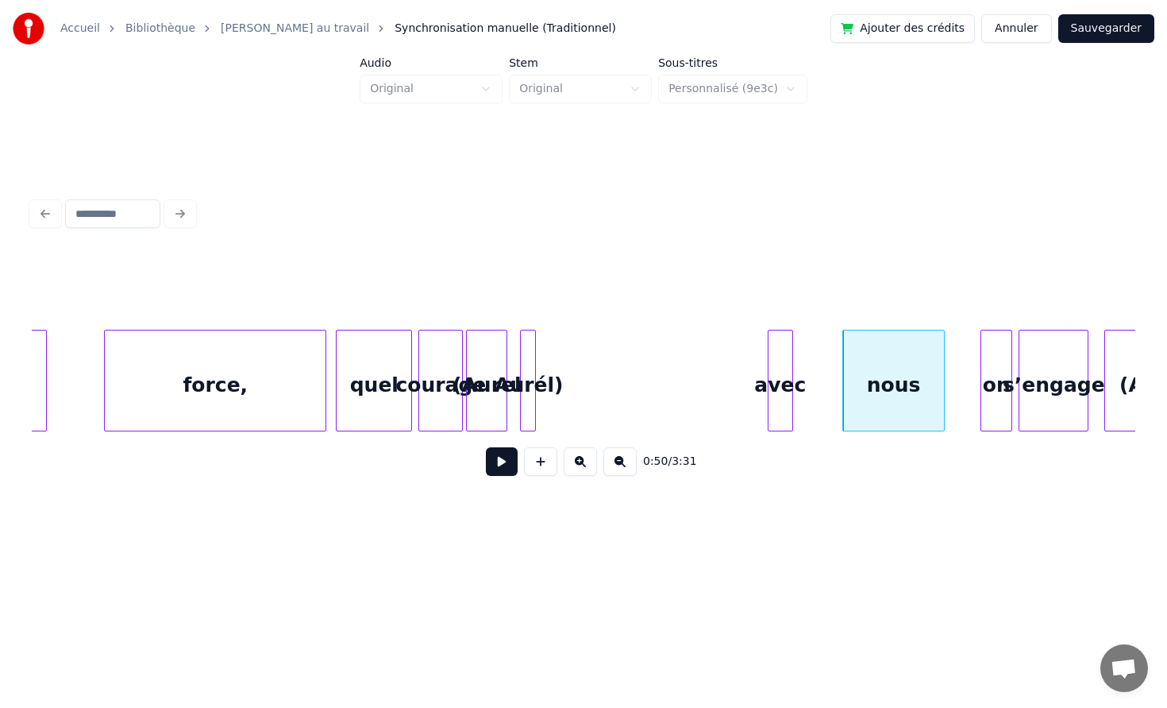
click at [793, 353] on div "avec" at bounding box center [781, 384] width 24 height 108
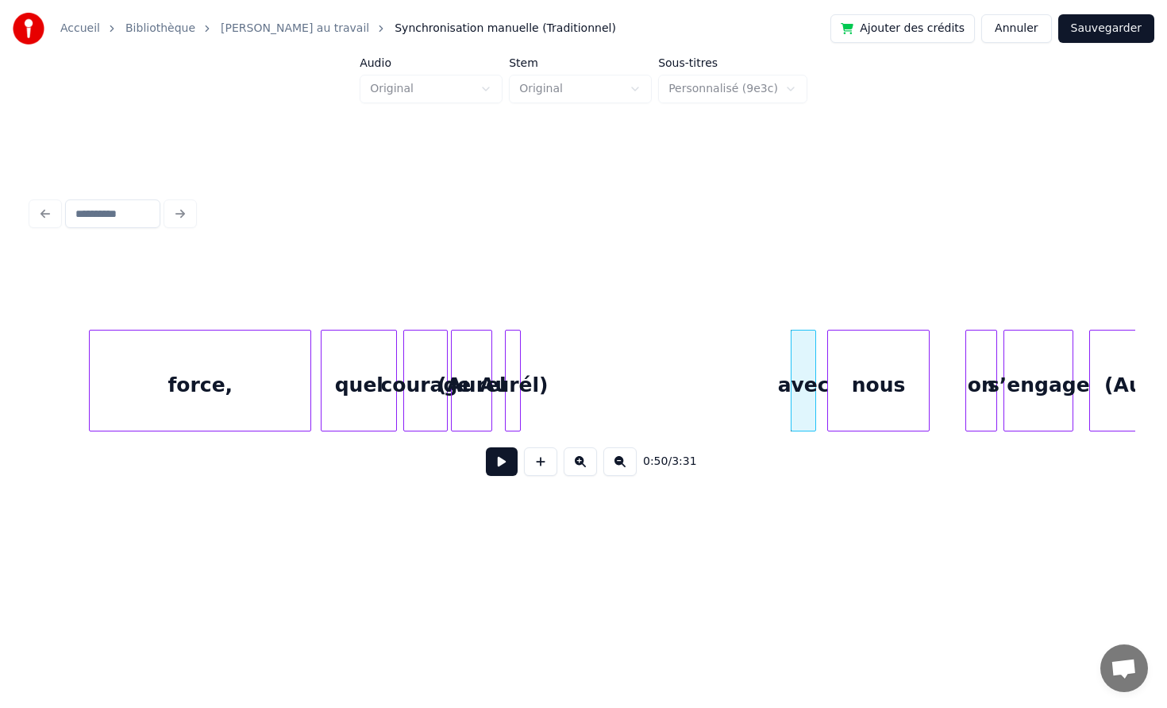
scroll to position [0, 7319]
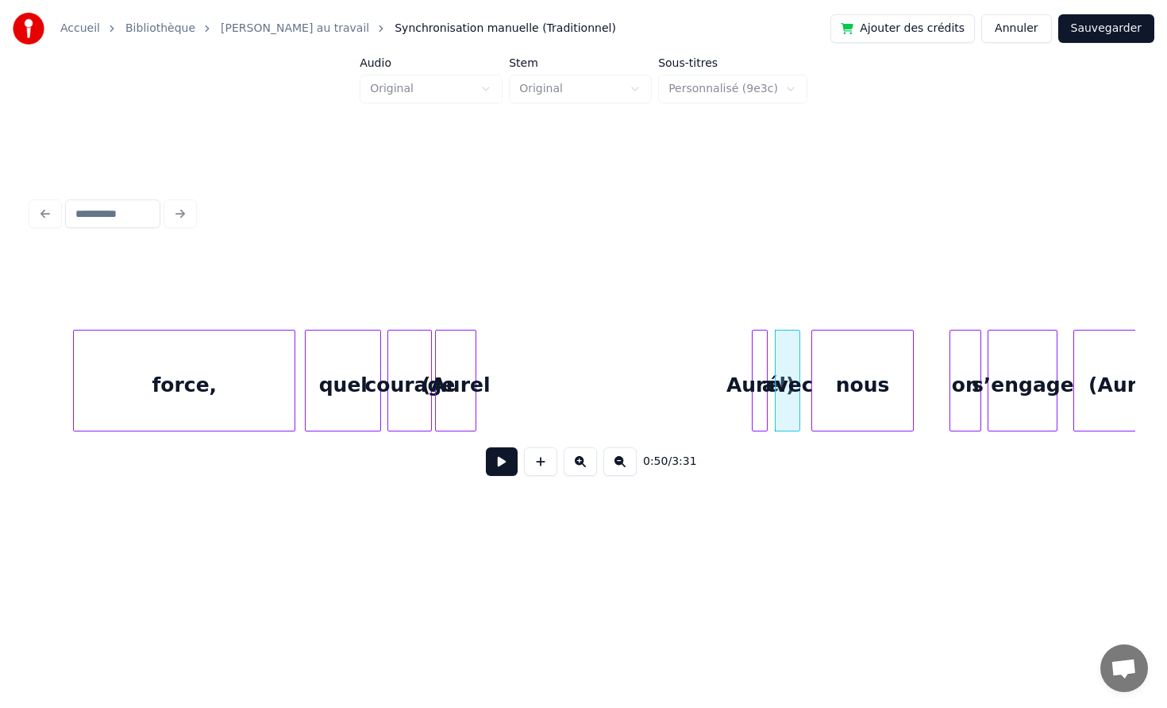
click at [768, 349] on div "Aurél)" at bounding box center [761, 384] width 16 height 108
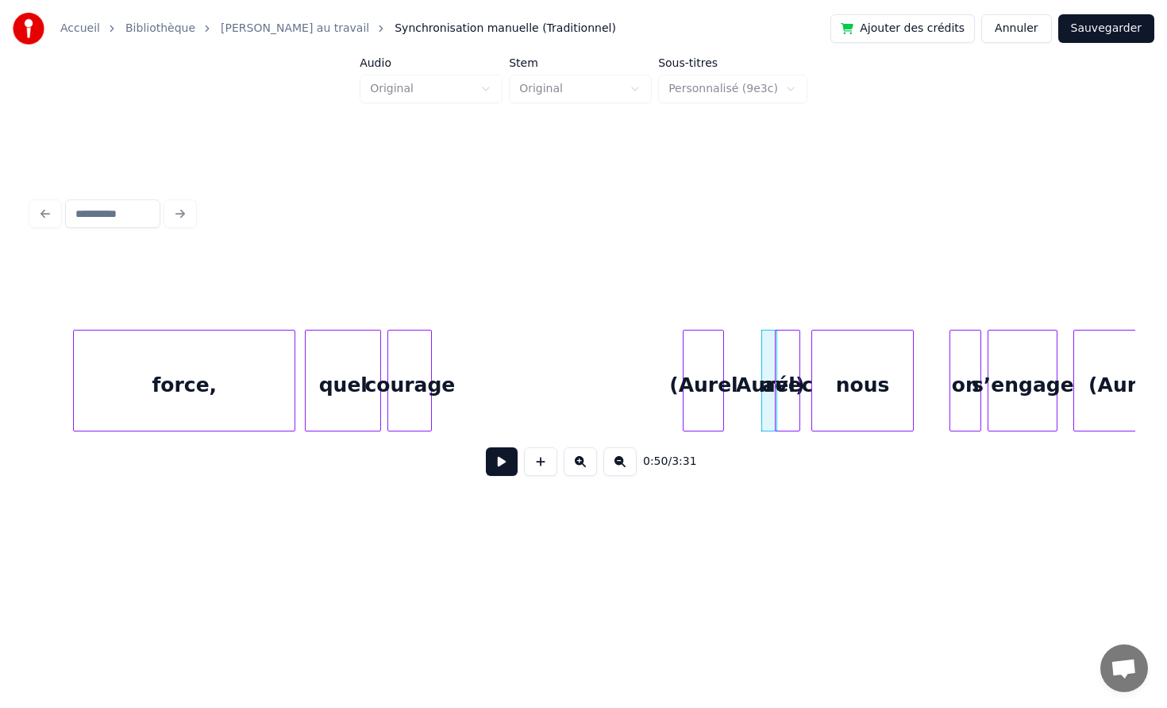
click at [688, 357] on div "(Aurel" at bounding box center [704, 384] width 40 height 108
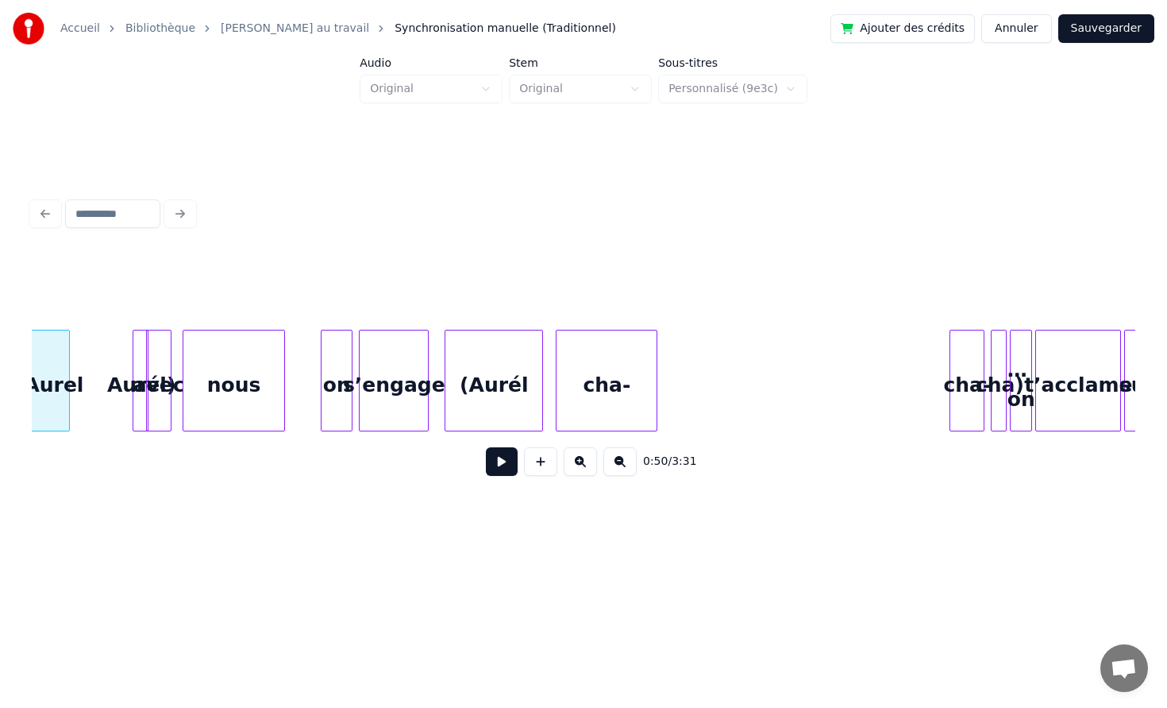
scroll to position [0, 8078]
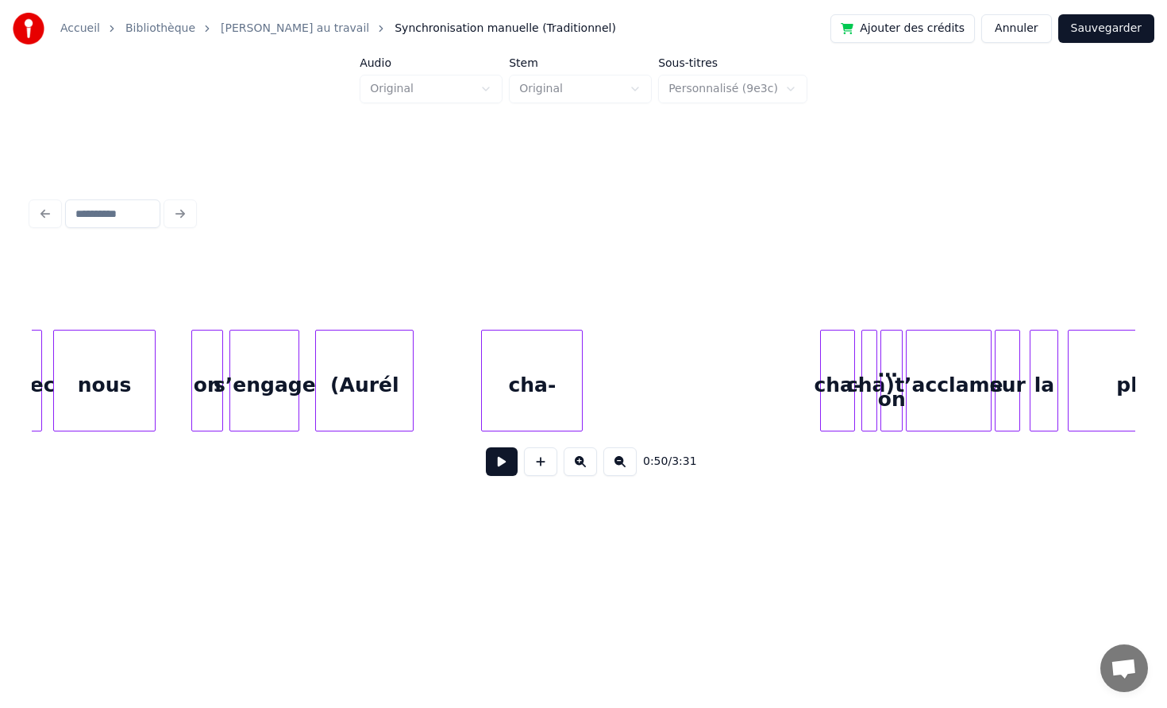
click at [582, 359] on div "cha-" at bounding box center [532, 384] width 100 height 108
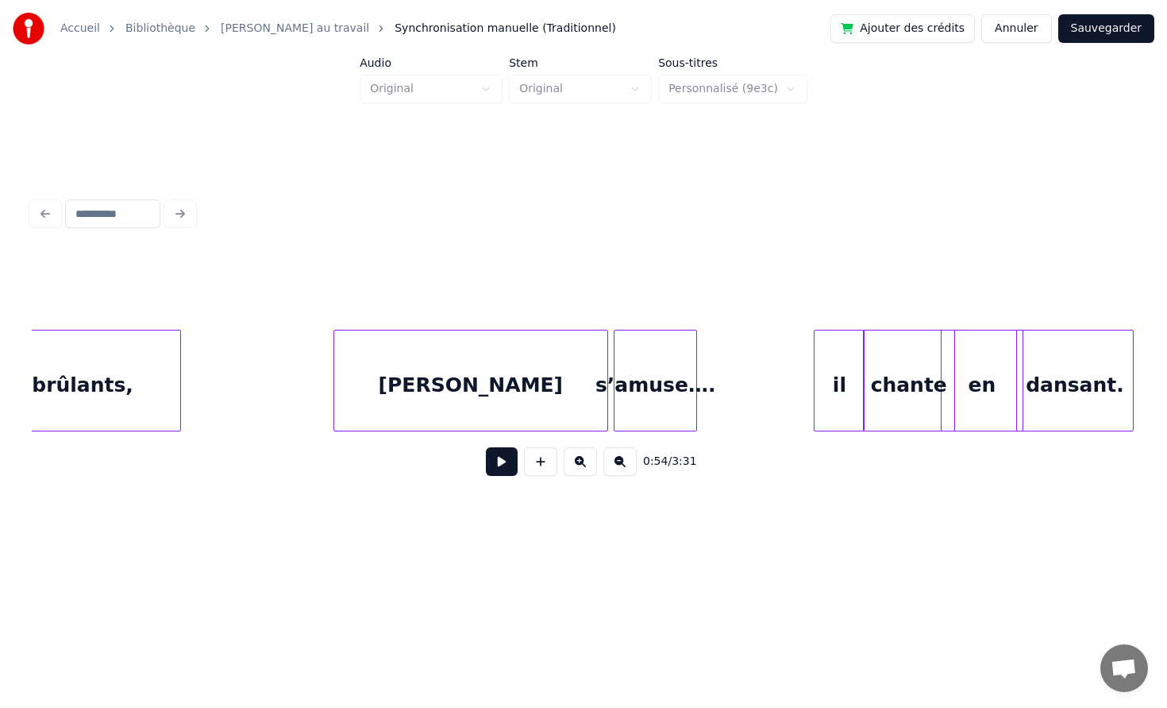
scroll to position [0, 5052]
click at [509, 357] on div "[PERSON_NAME]" at bounding box center [474, 384] width 274 height 108
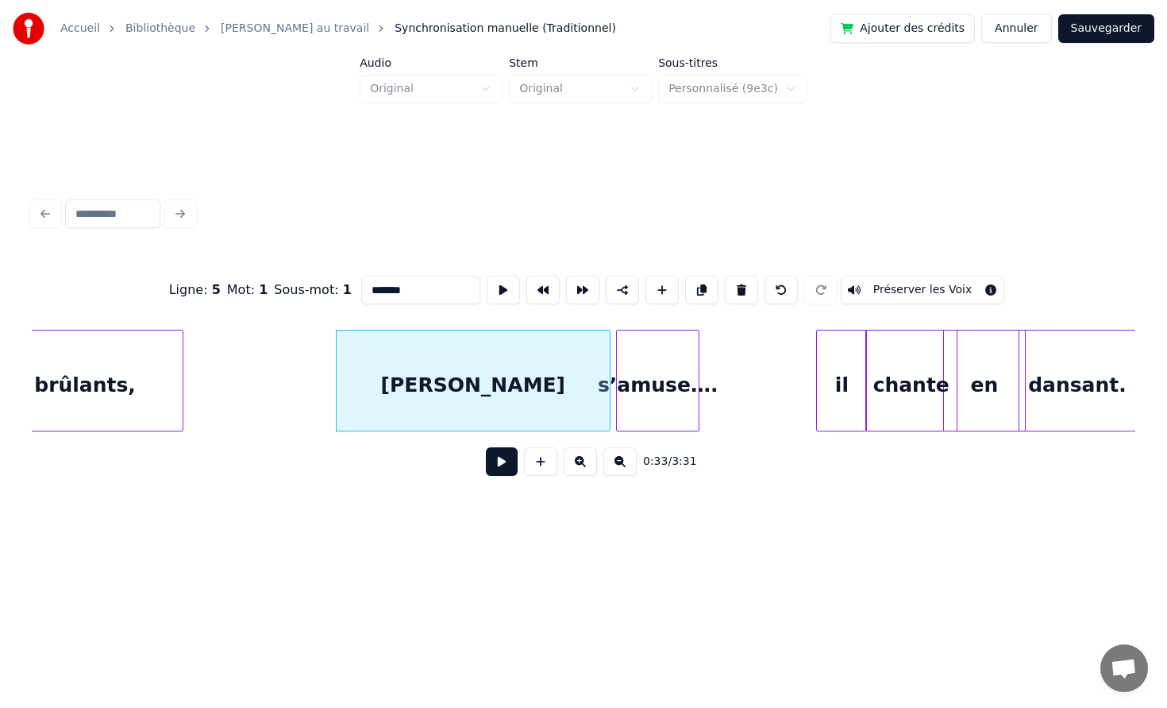
click at [502, 473] on button at bounding box center [502, 461] width 32 height 29
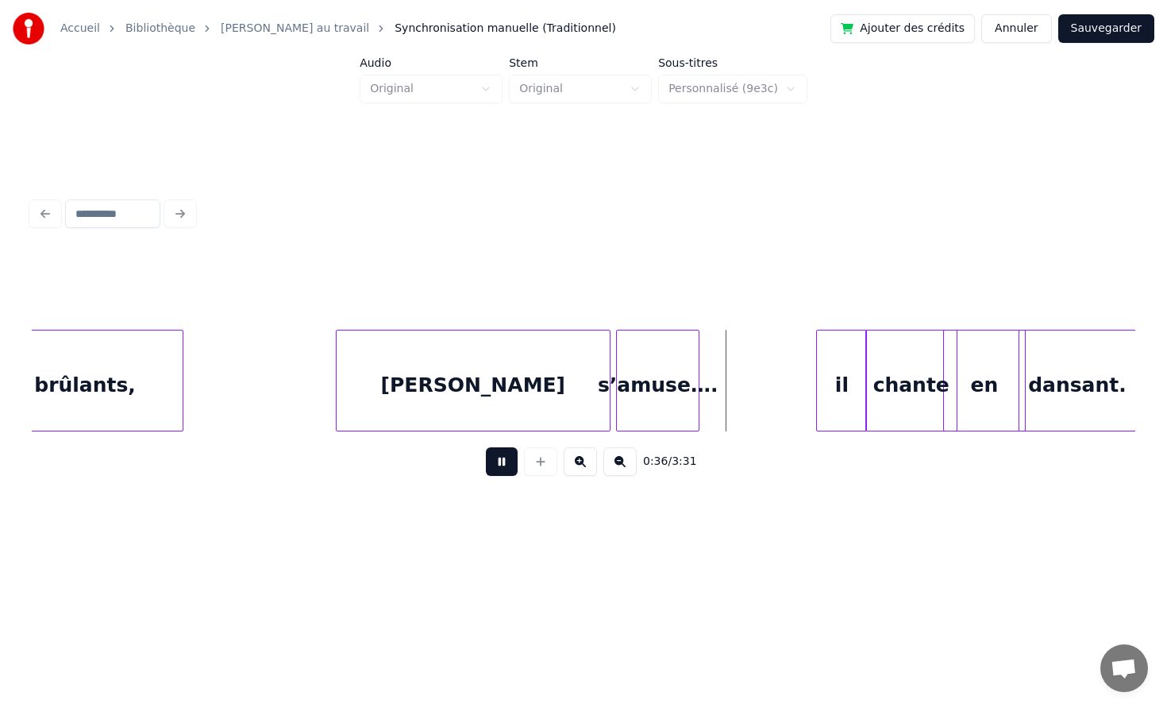
click at [505, 465] on button at bounding box center [502, 461] width 32 height 29
click at [592, 358] on div at bounding box center [593, 380] width 5 height 100
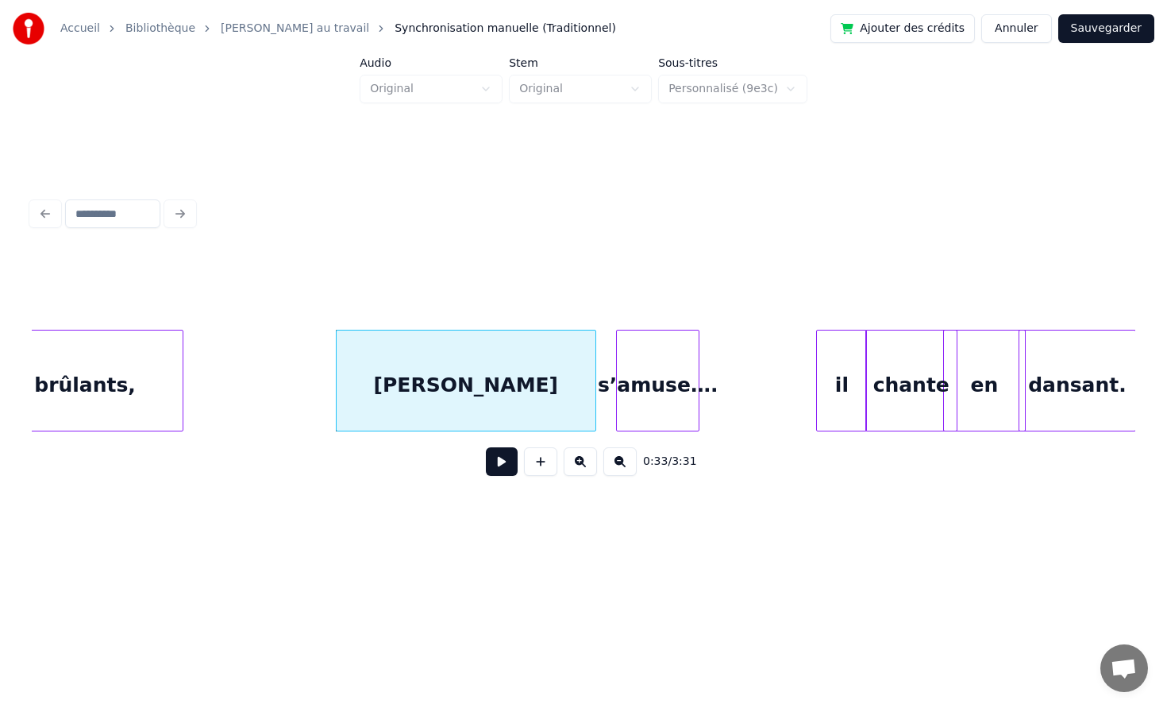
click at [635, 369] on div "s’amuse…." at bounding box center [658, 384] width 82 height 108
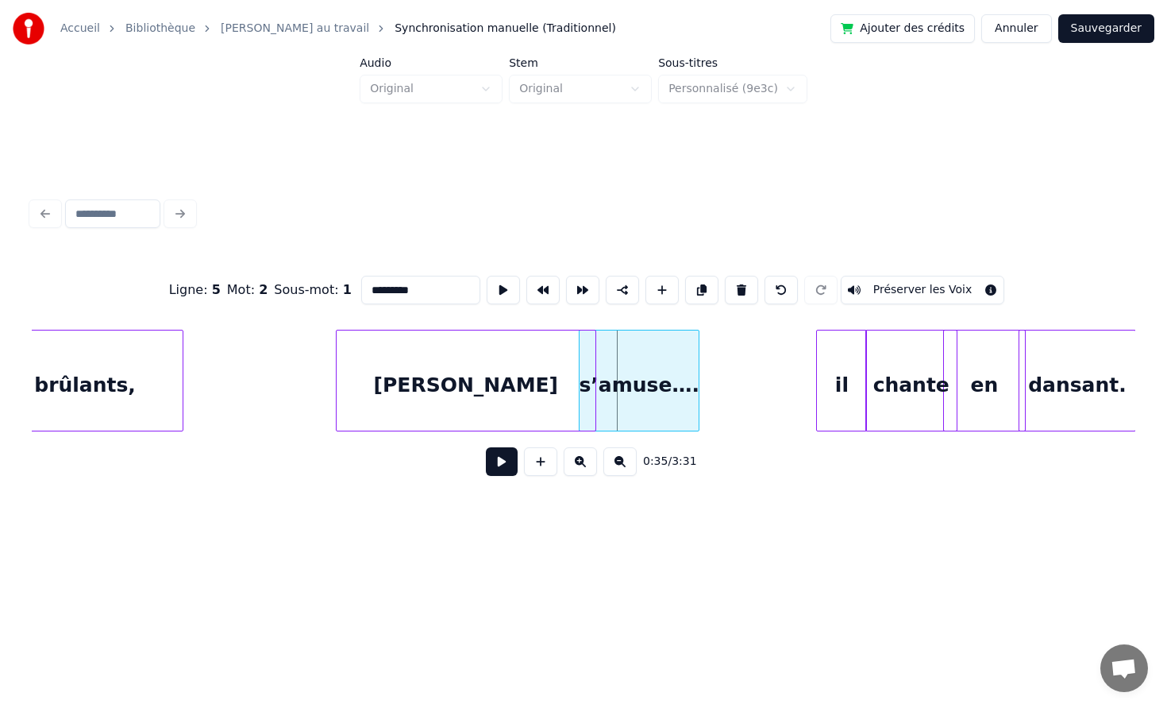
click at [580, 372] on div at bounding box center [582, 380] width 5 height 100
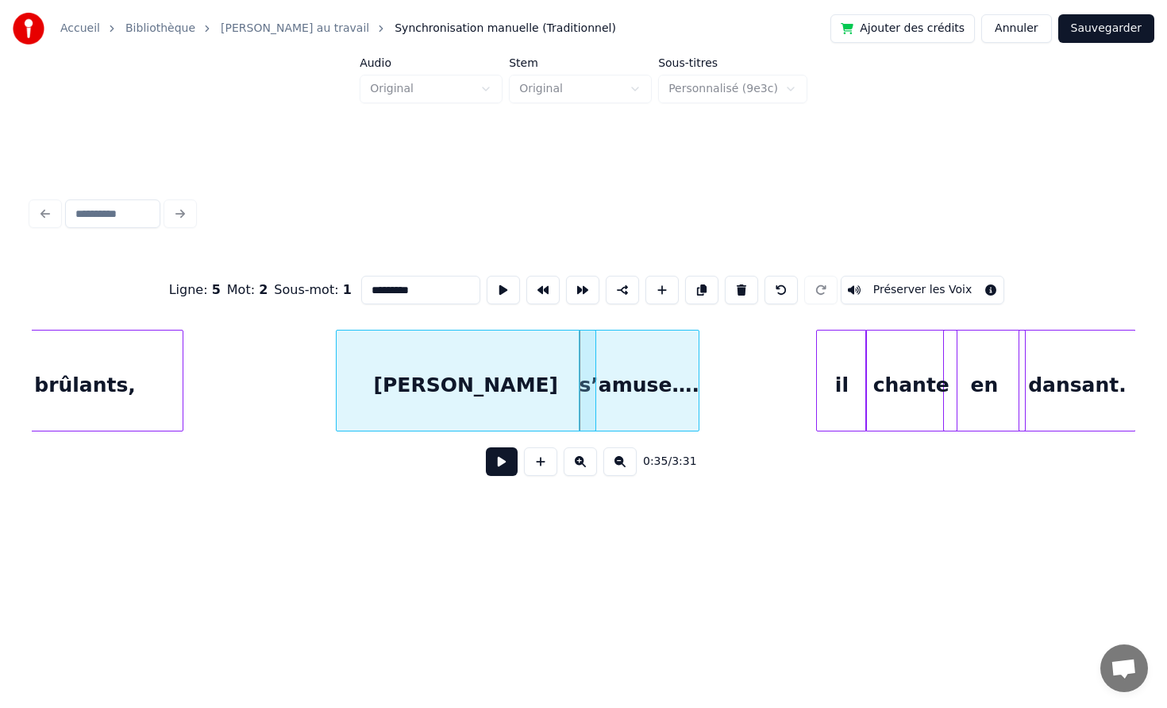
click at [560, 378] on div "[PERSON_NAME]" at bounding box center [467, 384] width 260 height 108
type input "*******"
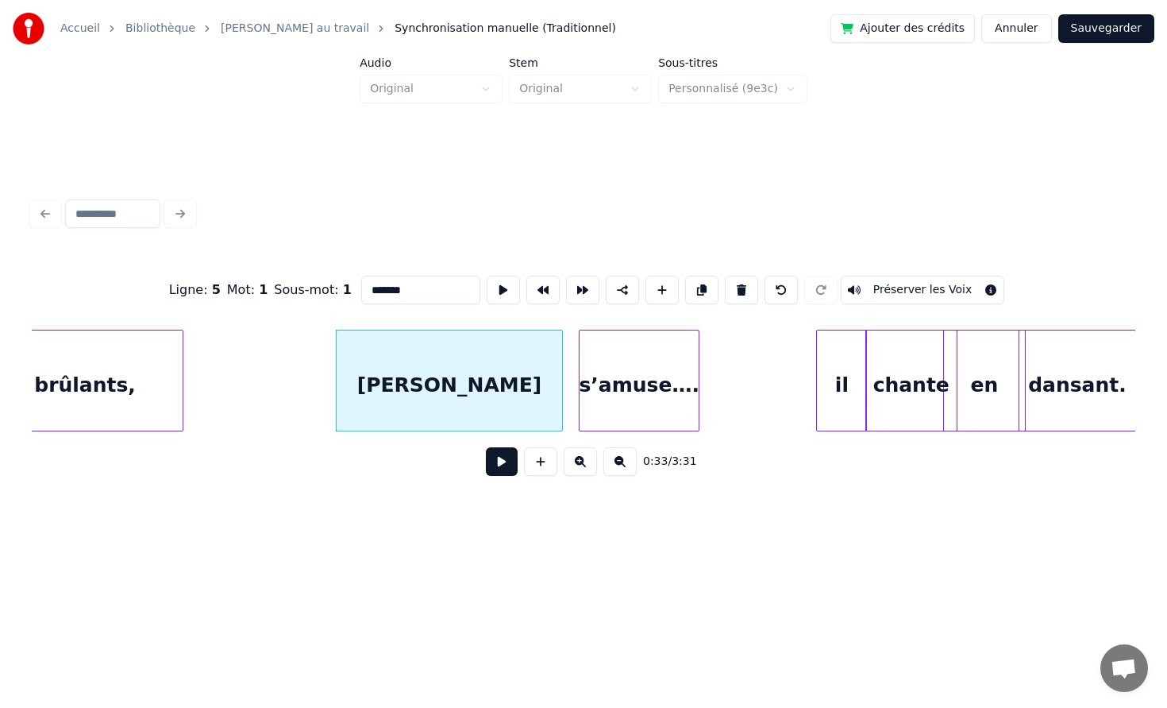
click at [560, 376] on div at bounding box center [560, 380] width 5 height 100
click at [572, 376] on div at bounding box center [574, 380] width 5 height 100
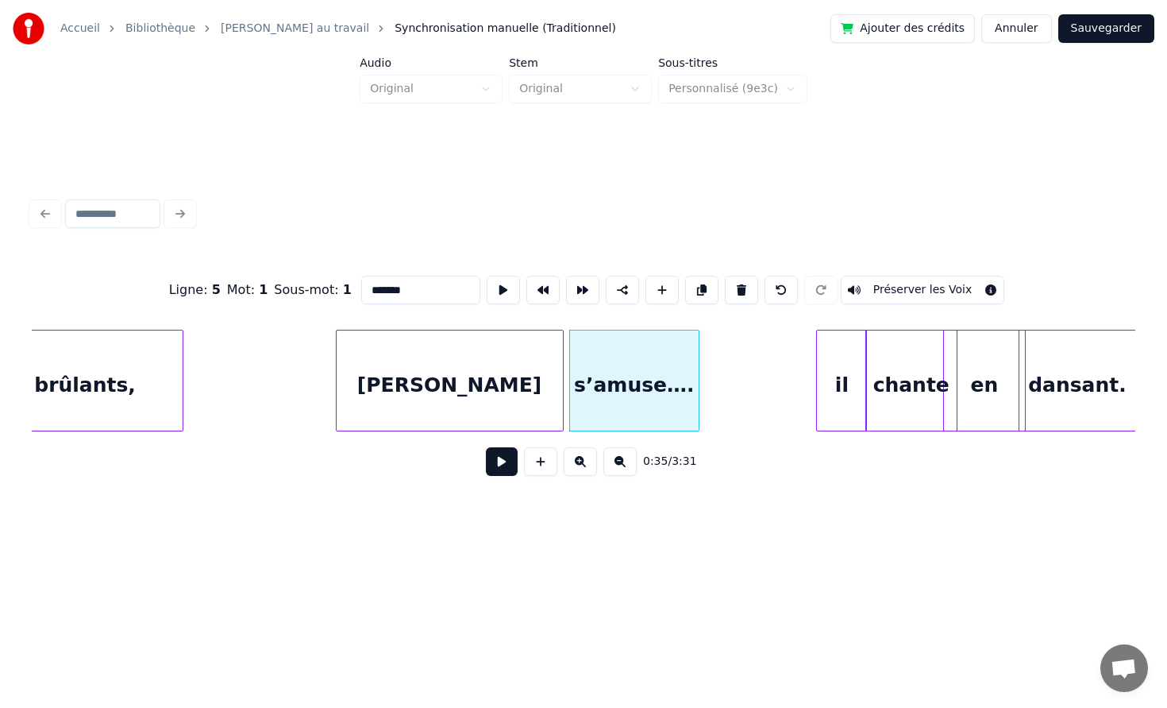
click at [503, 362] on div "[PERSON_NAME]" at bounding box center [450, 384] width 226 height 108
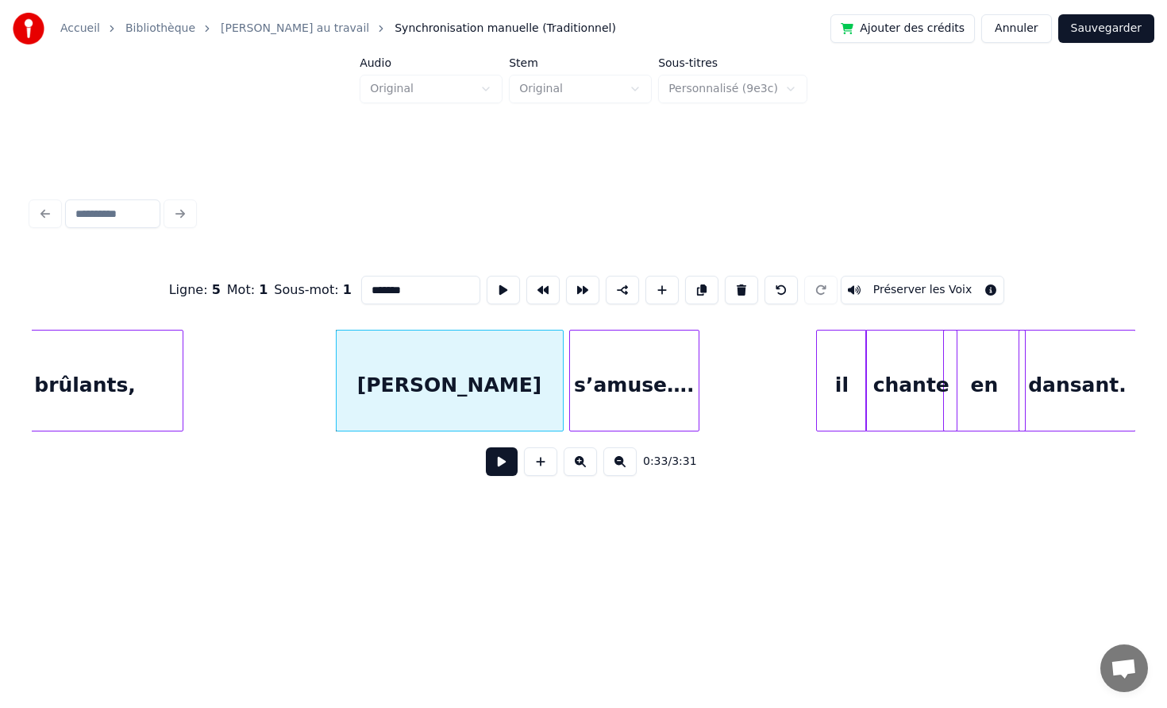
click at [486, 447] on button at bounding box center [502, 461] width 32 height 29
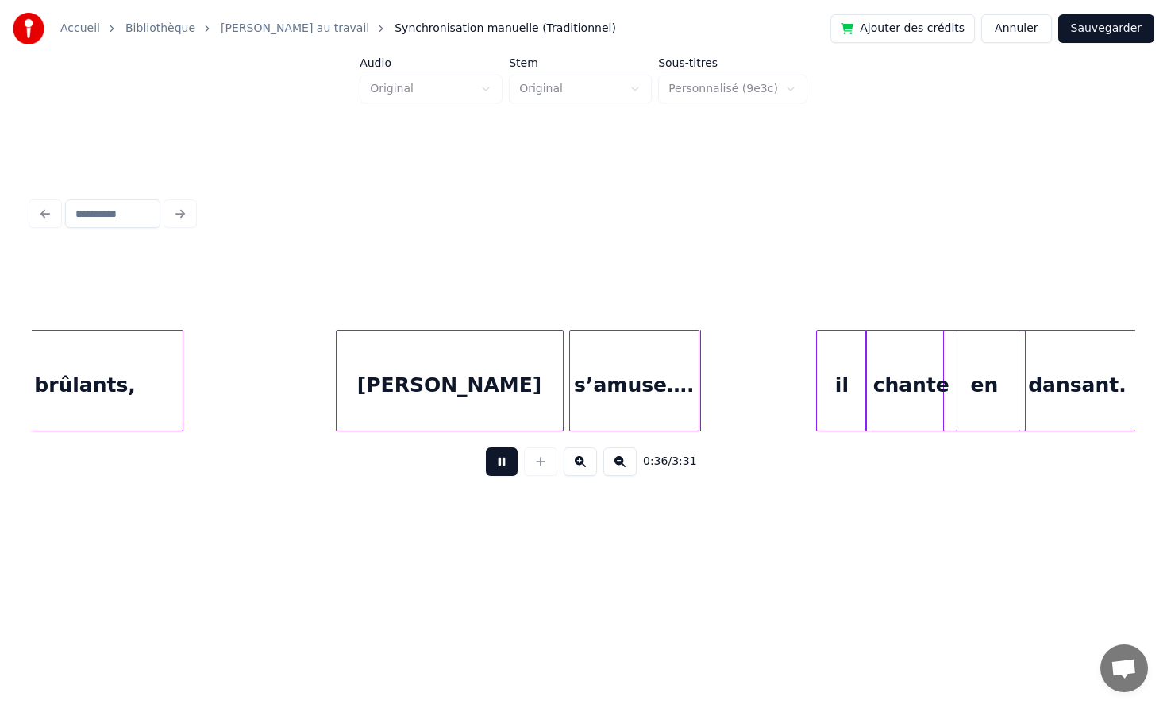
click at [486, 447] on button at bounding box center [502, 461] width 32 height 29
click at [565, 361] on div at bounding box center [567, 380] width 5 height 100
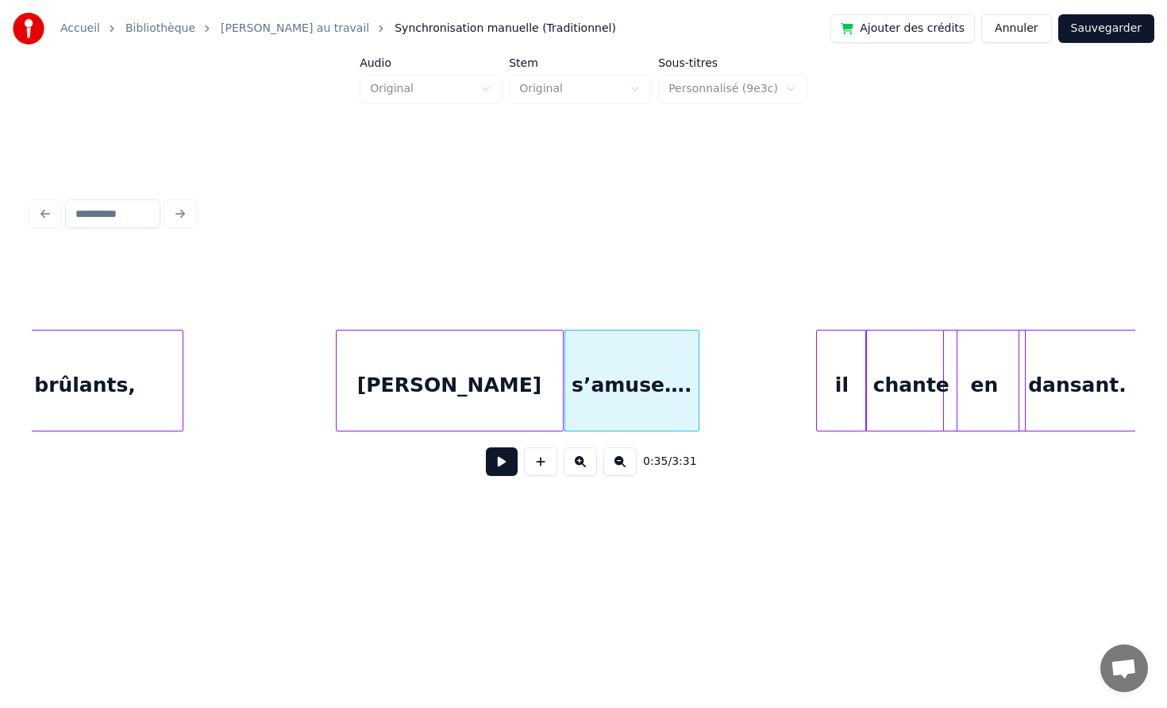
click at [486, 447] on button at bounding box center [502, 461] width 32 height 29
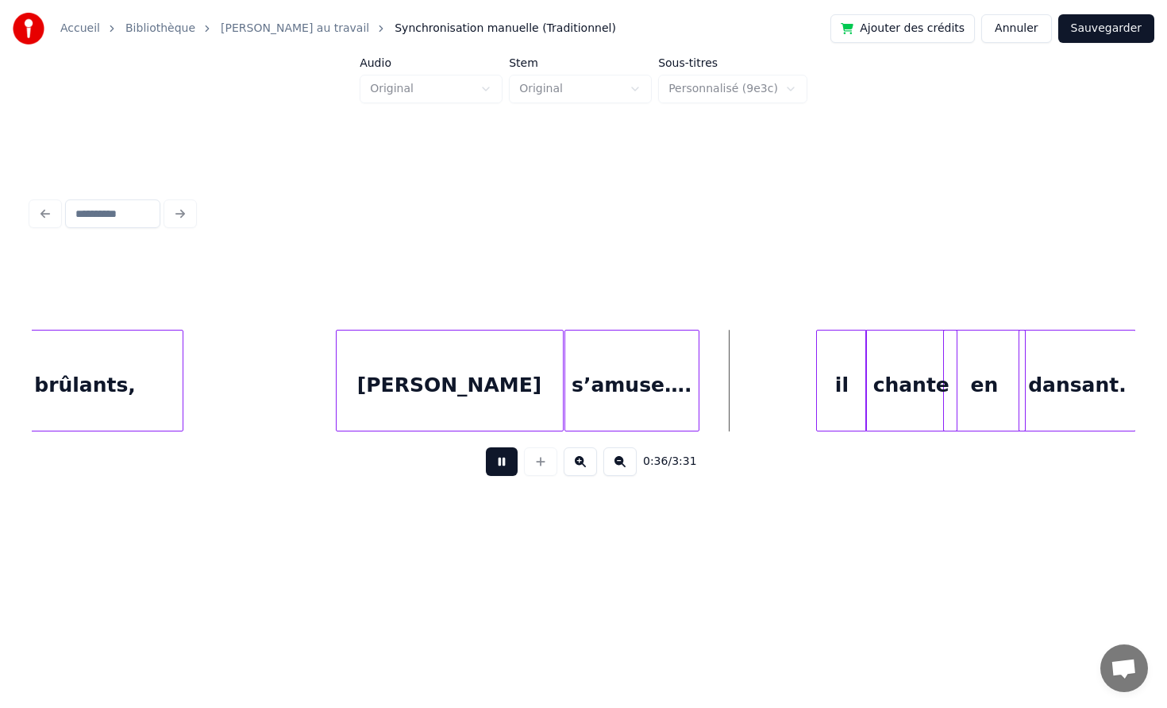
click at [486, 447] on button at bounding box center [502, 461] width 32 height 29
click at [716, 357] on div at bounding box center [714, 380] width 5 height 100
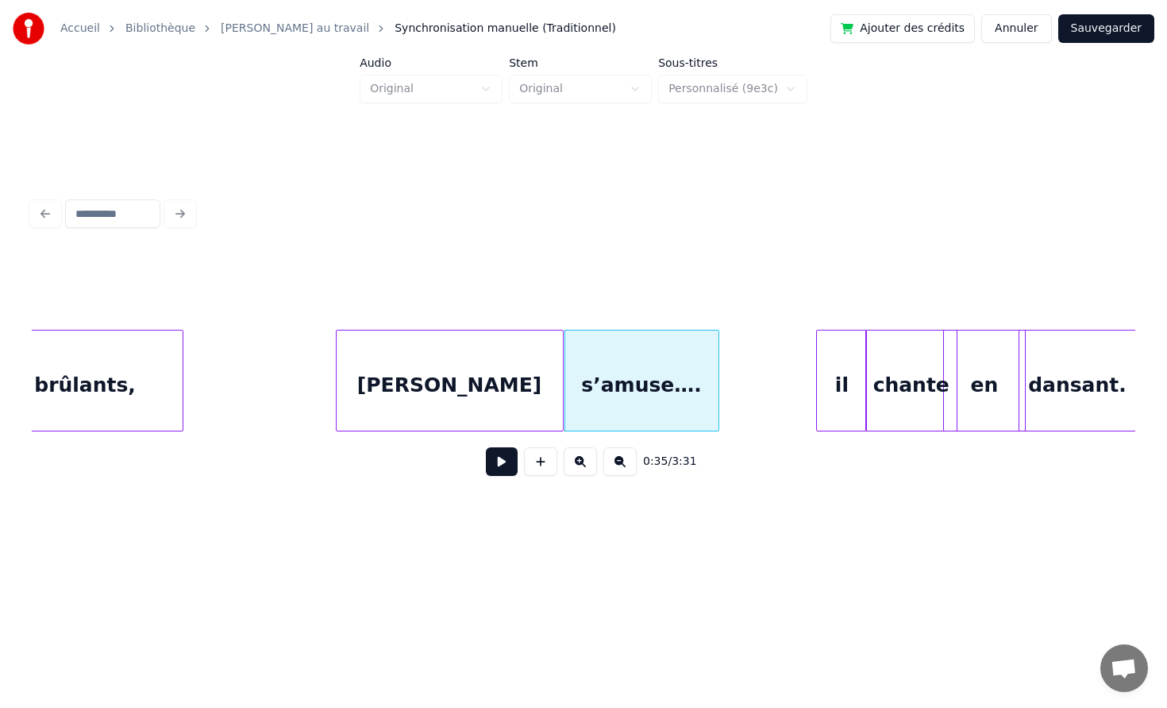
click at [486, 447] on button at bounding box center [502, 461] width 32 height 29
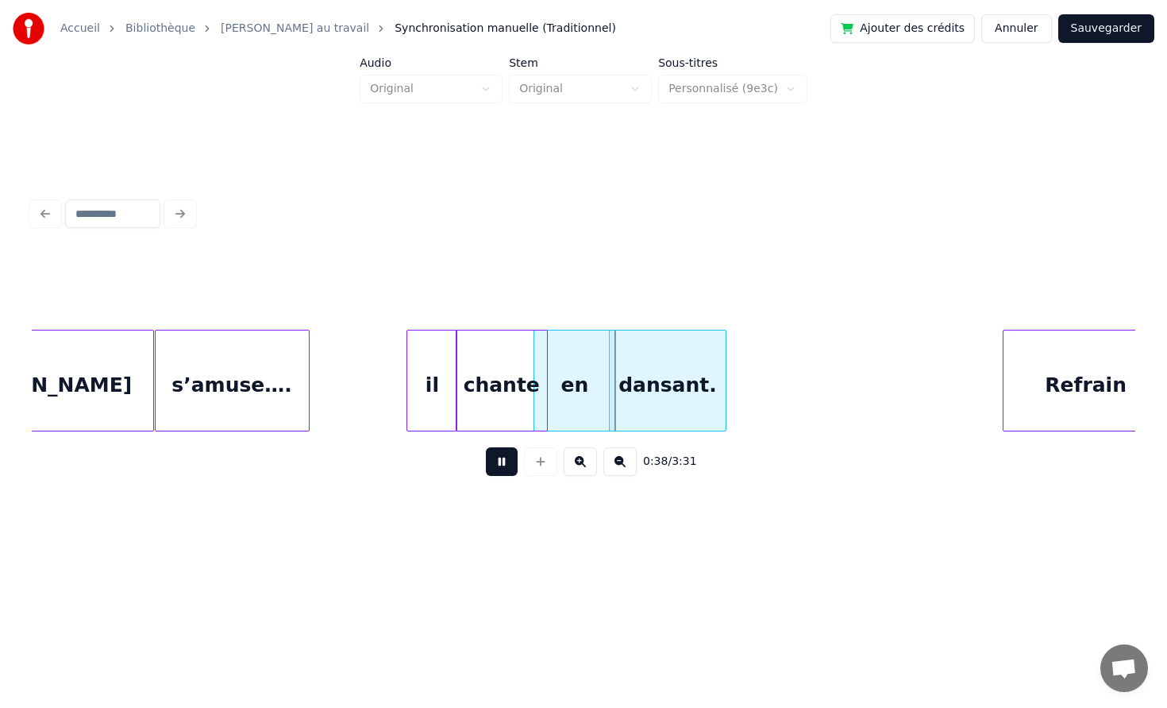
scroll to position [0, 5474]
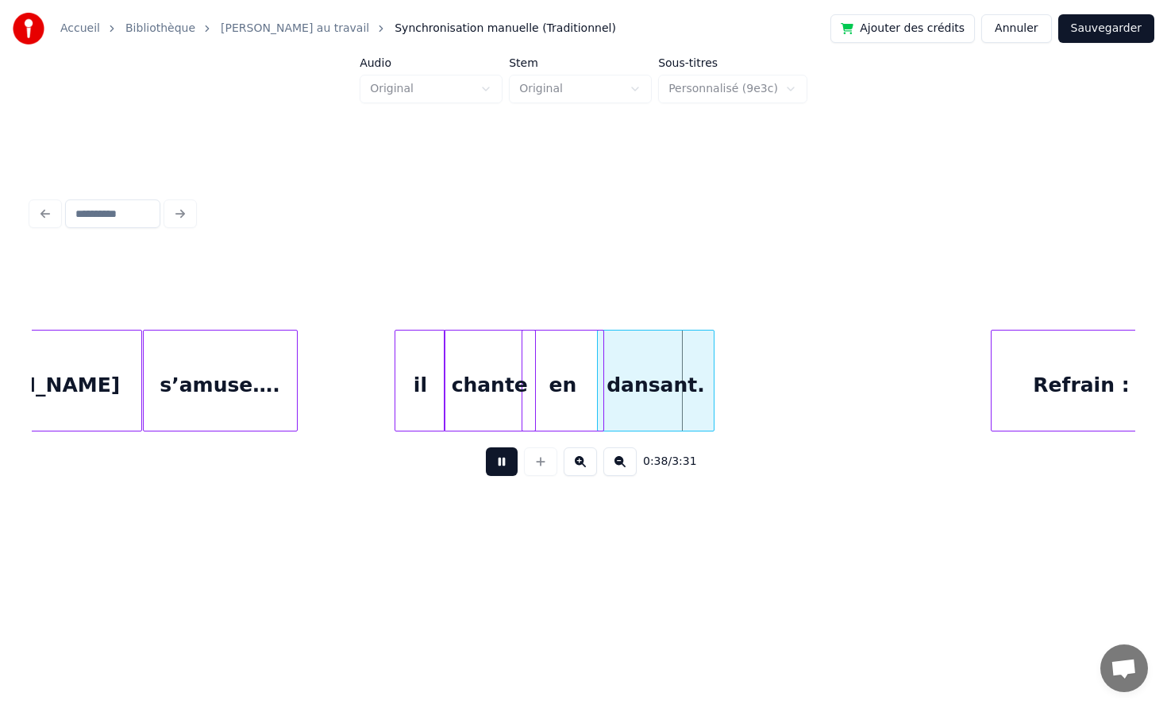
click at [486, 447] on button at bounding box center [502, 461] width 32 height 29
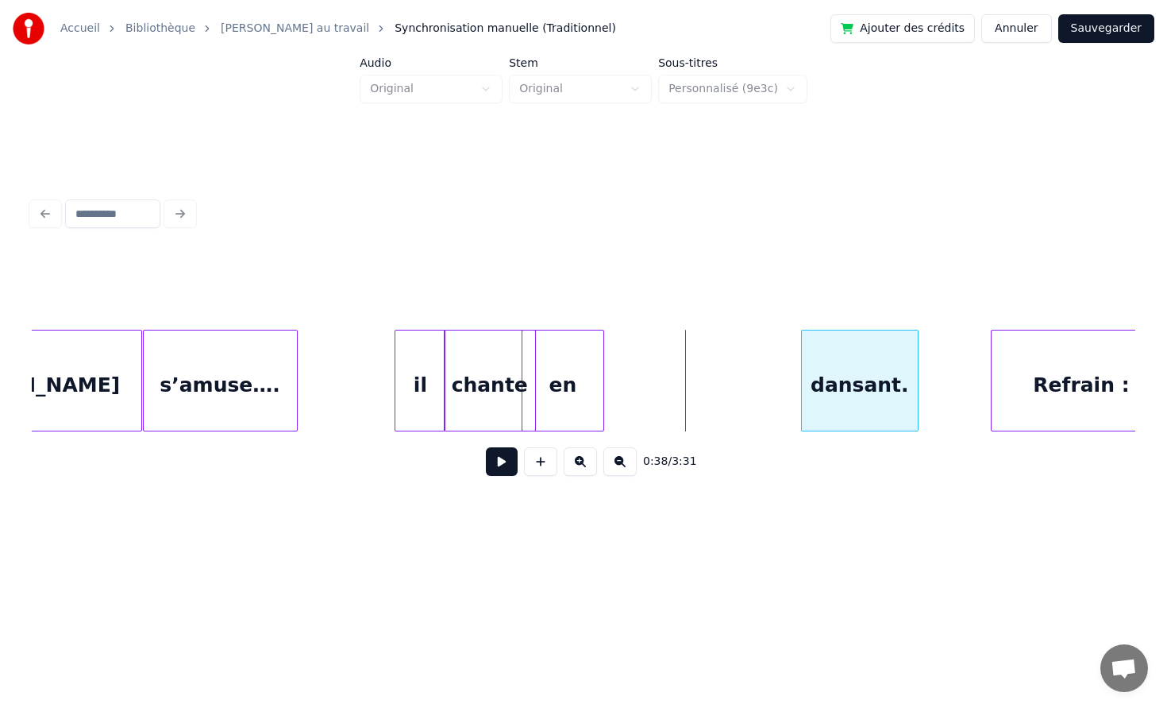
click at [850, 351] on div "dansant." at bounding box center [860, 384] width 116 height 108
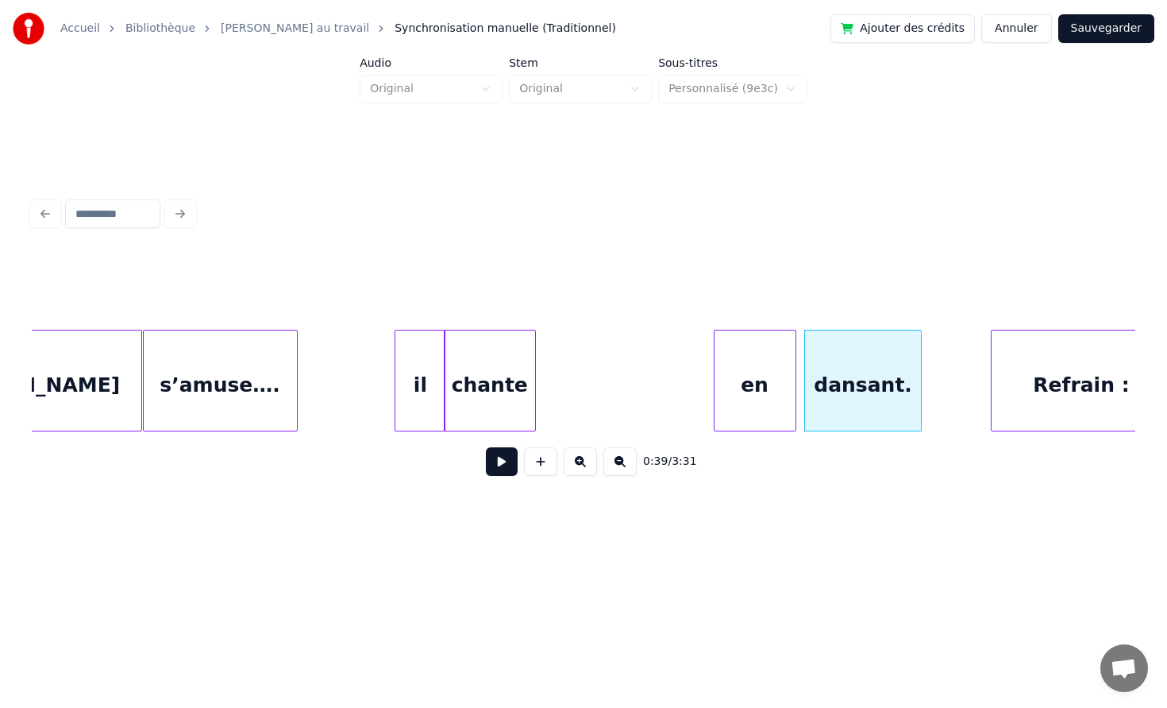
click at [781, 361] on div "en" at bounding box center [755, 384] width 81 height 108
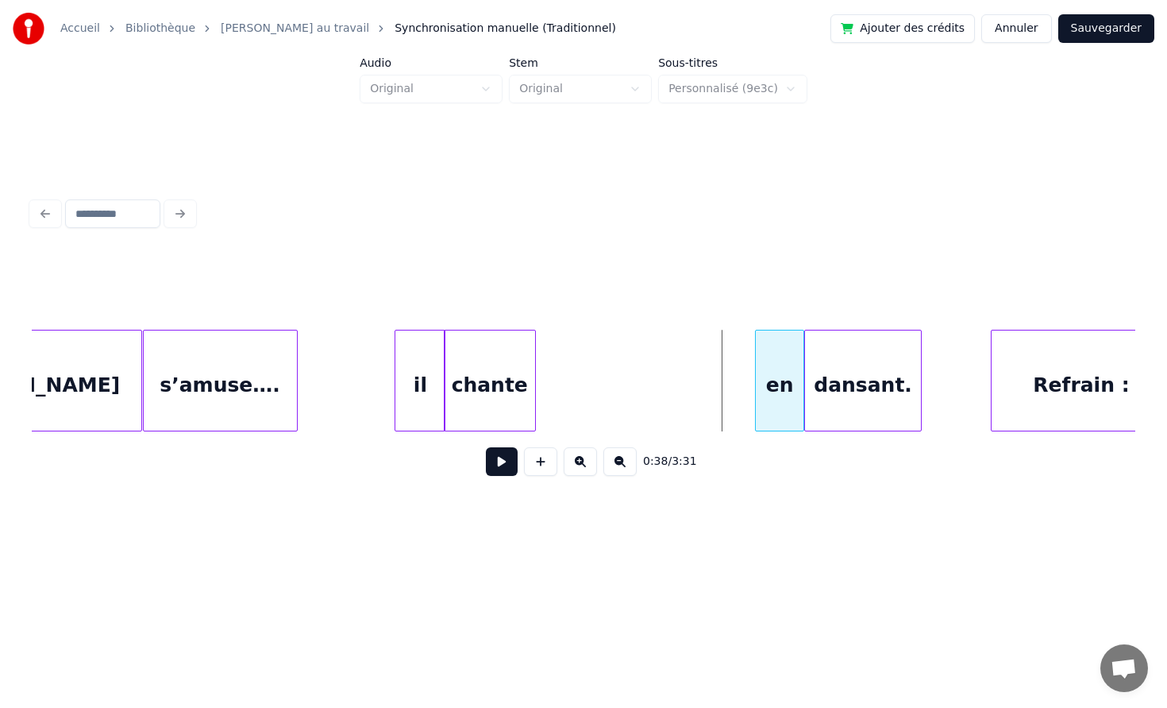
click at [757, 374] on div at bounding box center [758, 380] width 5 height 100
click at [657, 369] on div at bounding box center [656, 380] width 5 height 100
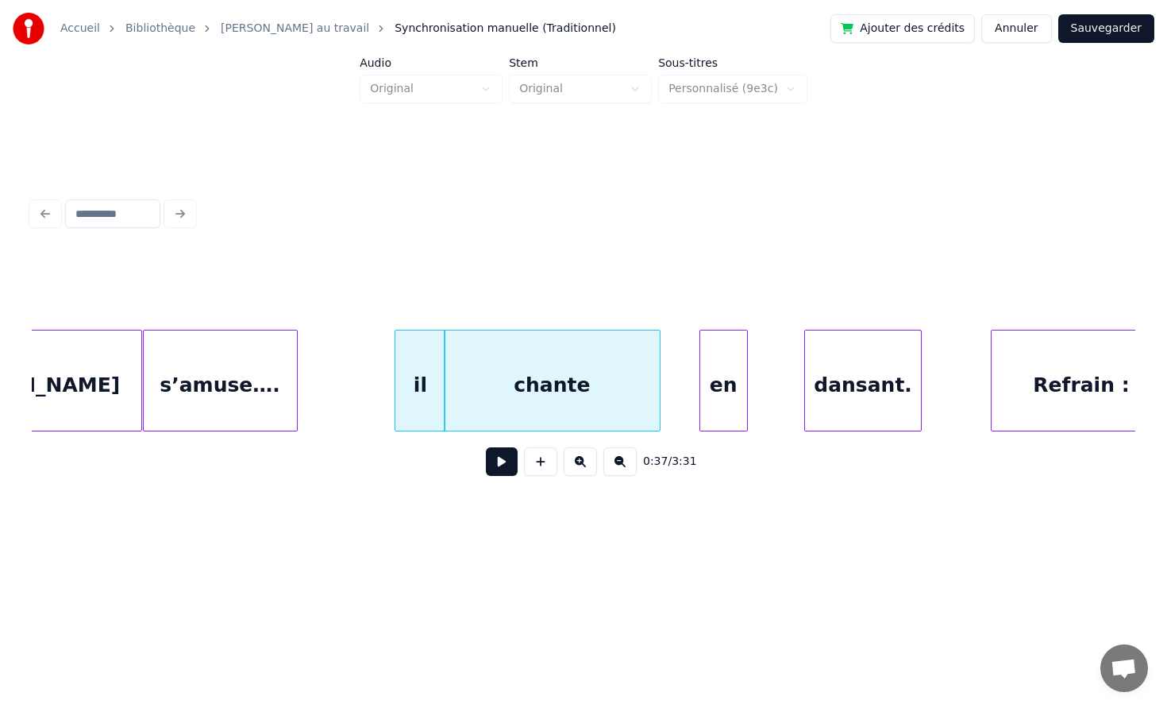
click at [709, 365] on div "en" at bounding box center [723, 384] width 47 height 108
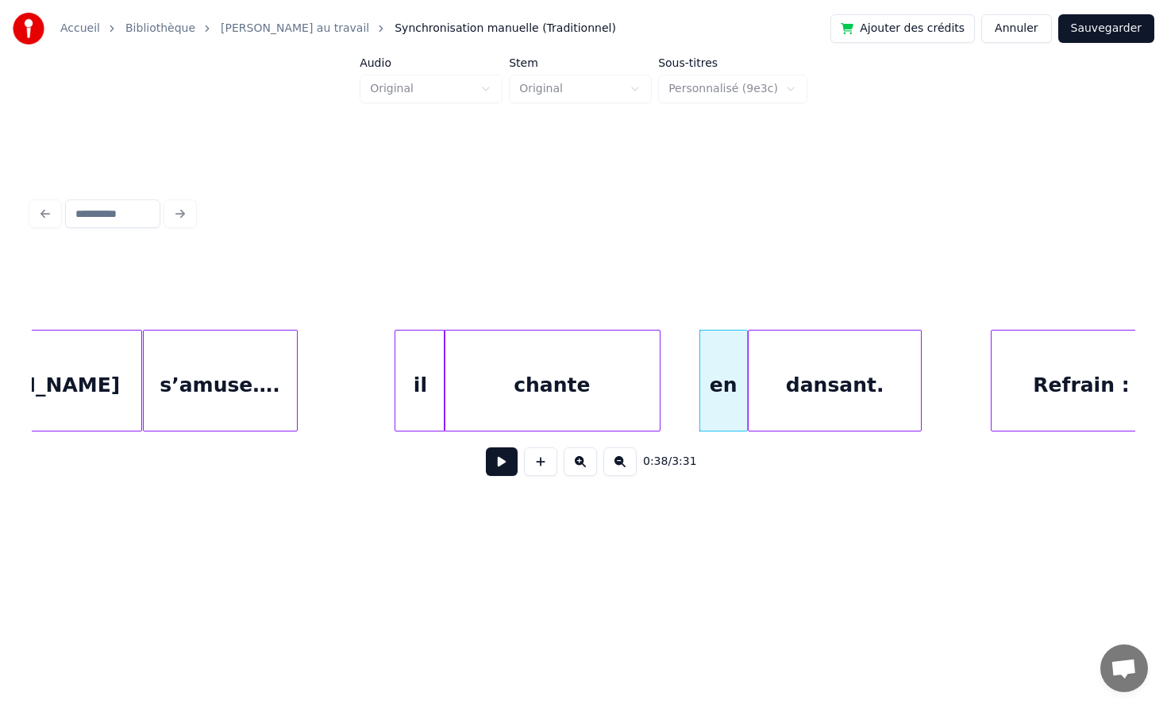
click at [750, 377] on div at bounding box center [751, 380] width 5 height 100
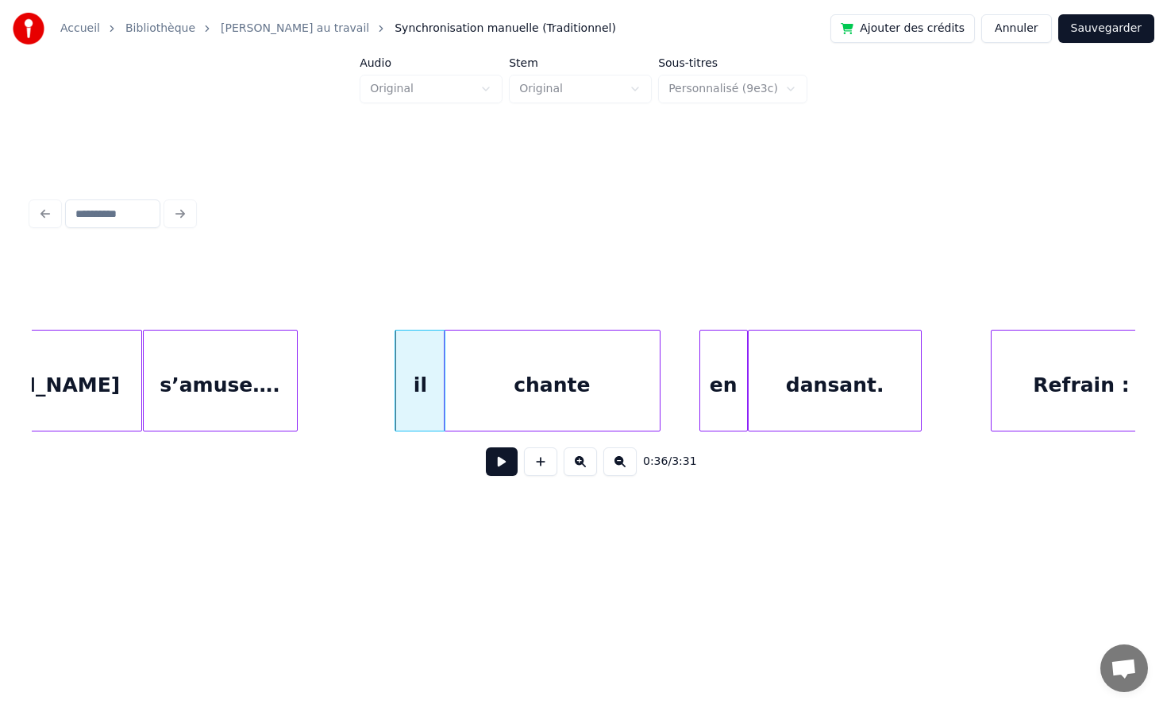
click at [507, 461] on button at bounding box center [502, 461] width 32 height 29
click at [486, 447] on button at bounding box center [502, 461] width 32 height 29
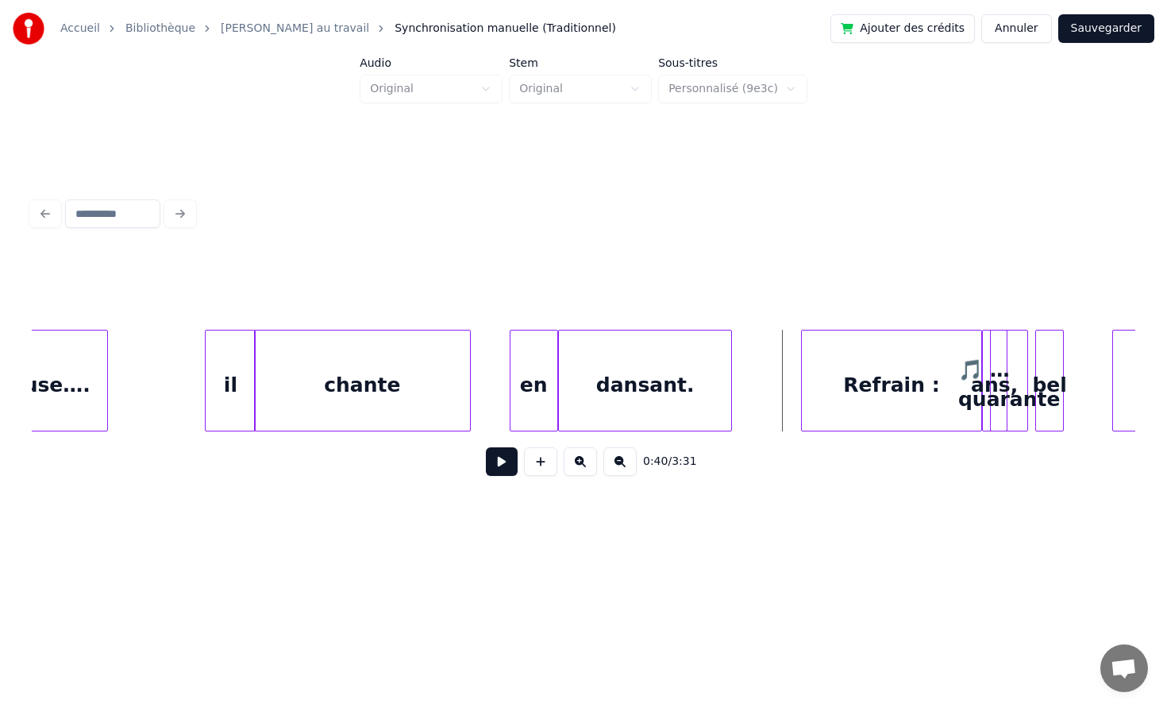
click at [486, 447] on button at bounding box center [502, 461] width 32 height 29
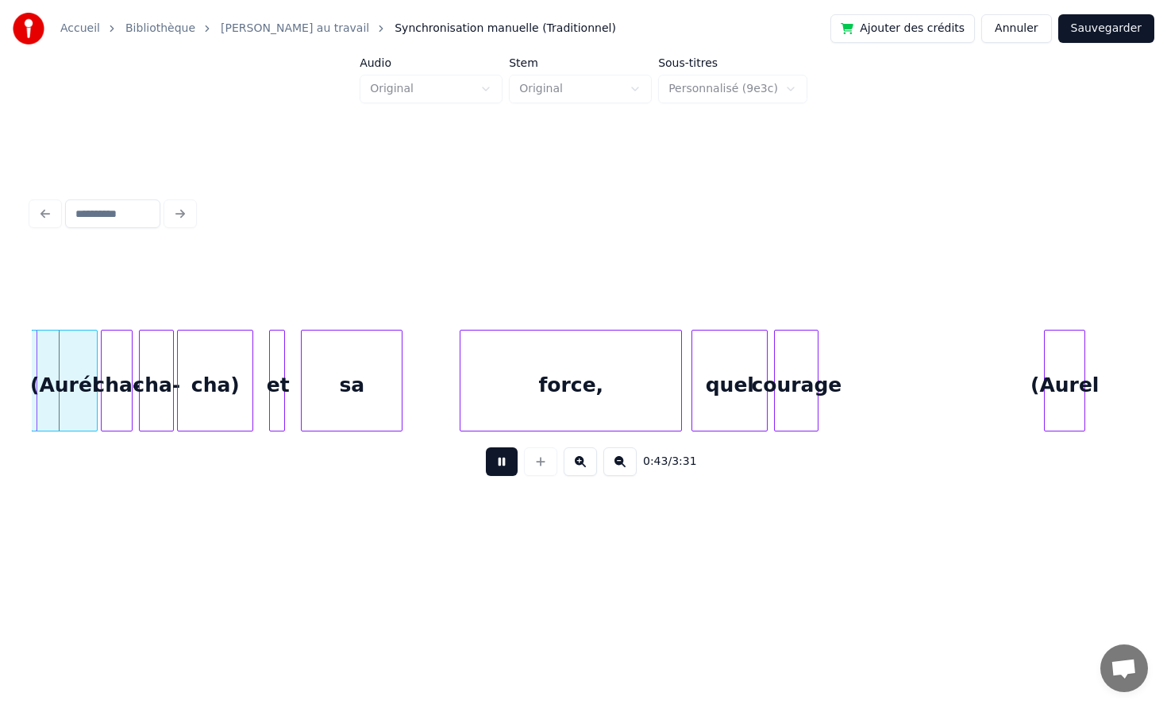
click at [486, 447] on button at bounding box center [502, 461] width 32 height 29
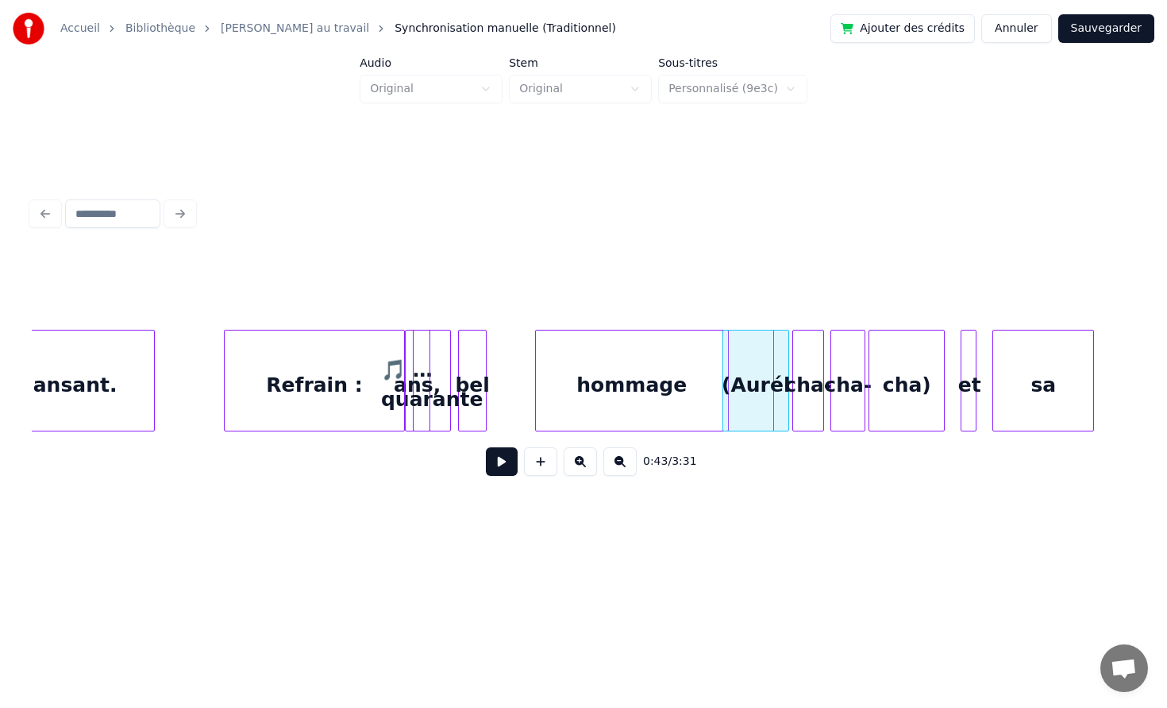
scroll to position [0, 6239]
click at [528, 377] on div "bel" at bounding box center [526, 384] width 27 height 108
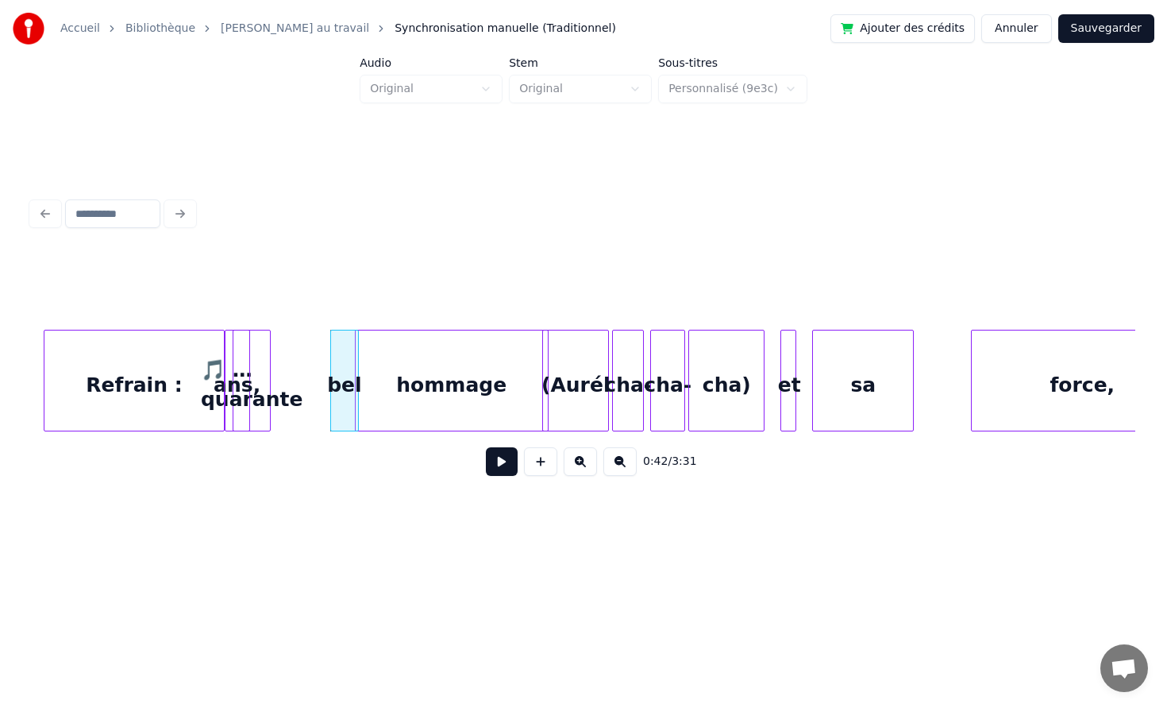
scroll to position [0, 6524]
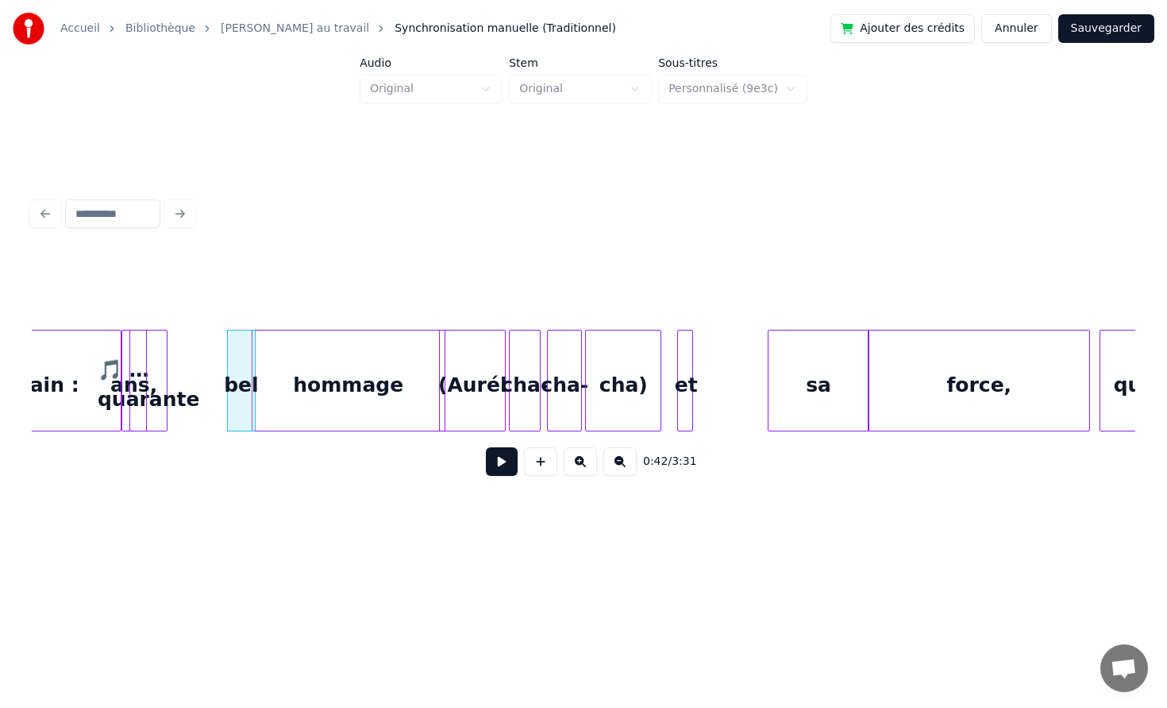
click at [835, 396] on div "sa" at bounding box center [819, 384] width 100 height 108
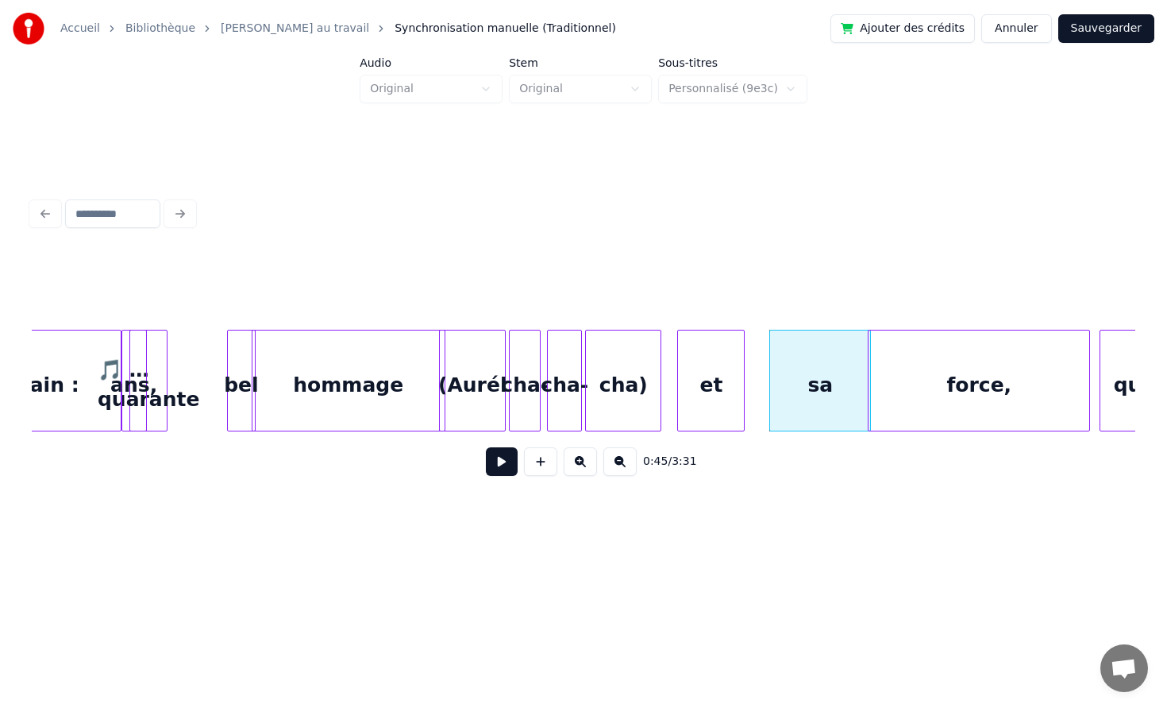
click at [742, 372] on div at bounding box center [741, 380] width 5 height 100
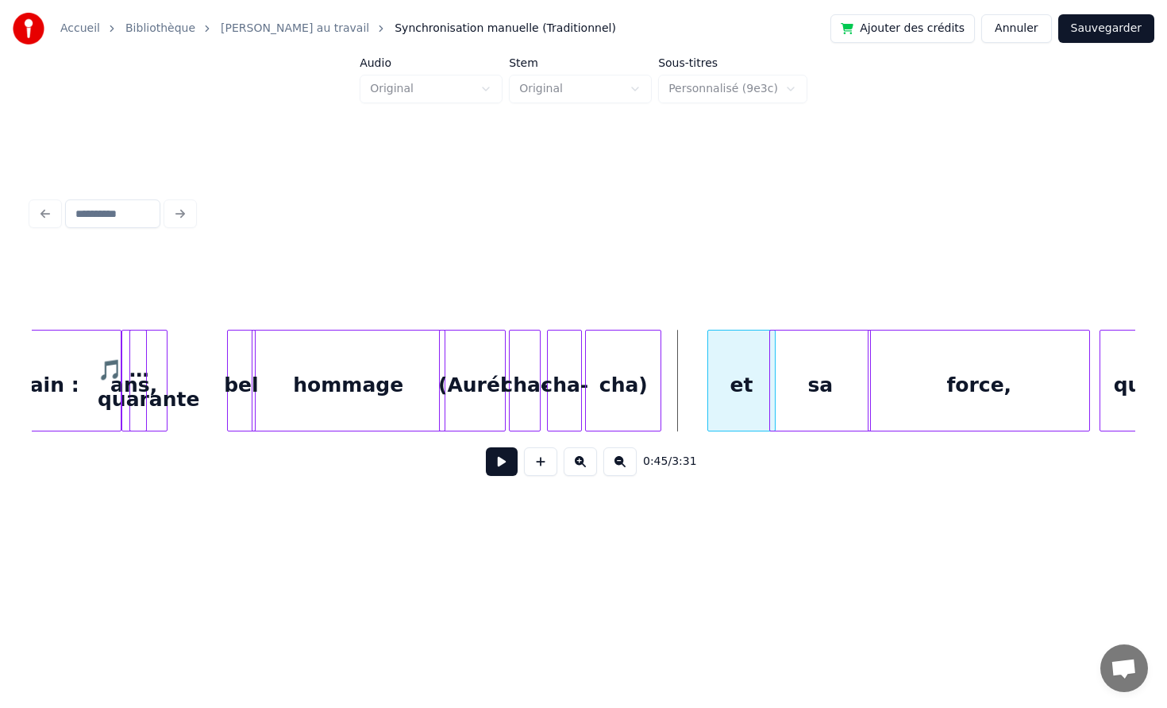
click at [743, 372] on div "et" at bounding box center [741, 384] width 66 height 108
click at [708, 370] on div "et" at bounding box center [741, 384] width 66 height 108
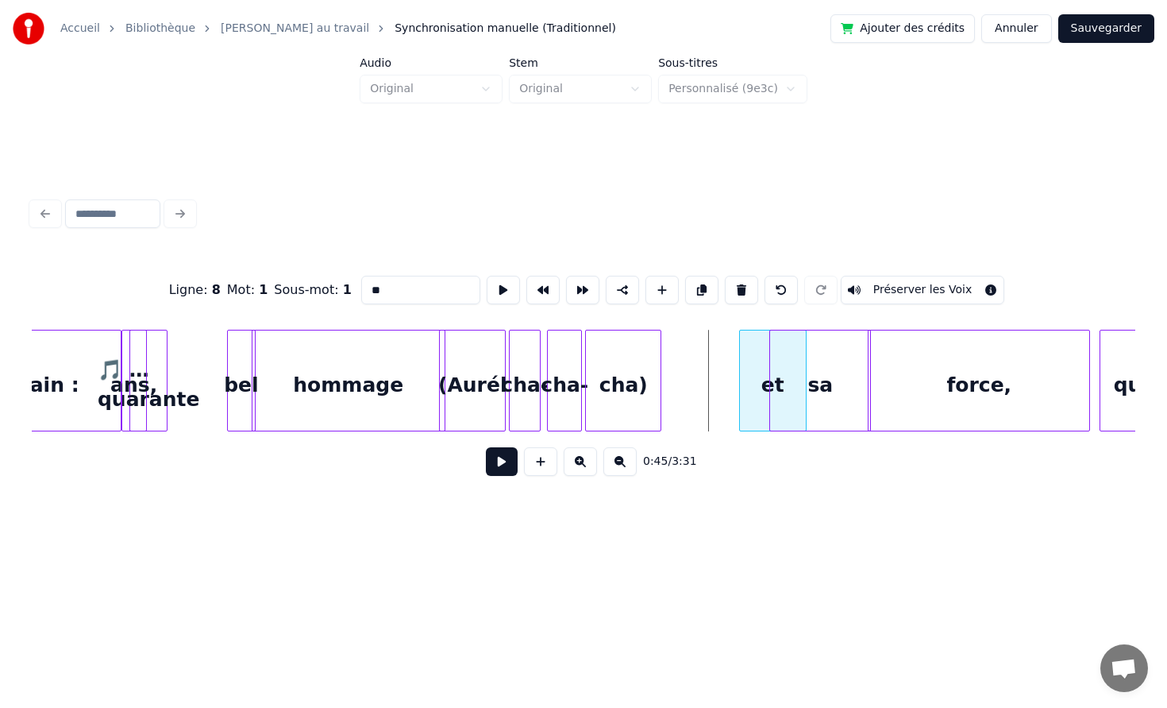
click at [745, 372] on div "et" at bounding box center [773, 381] width 68 height 102
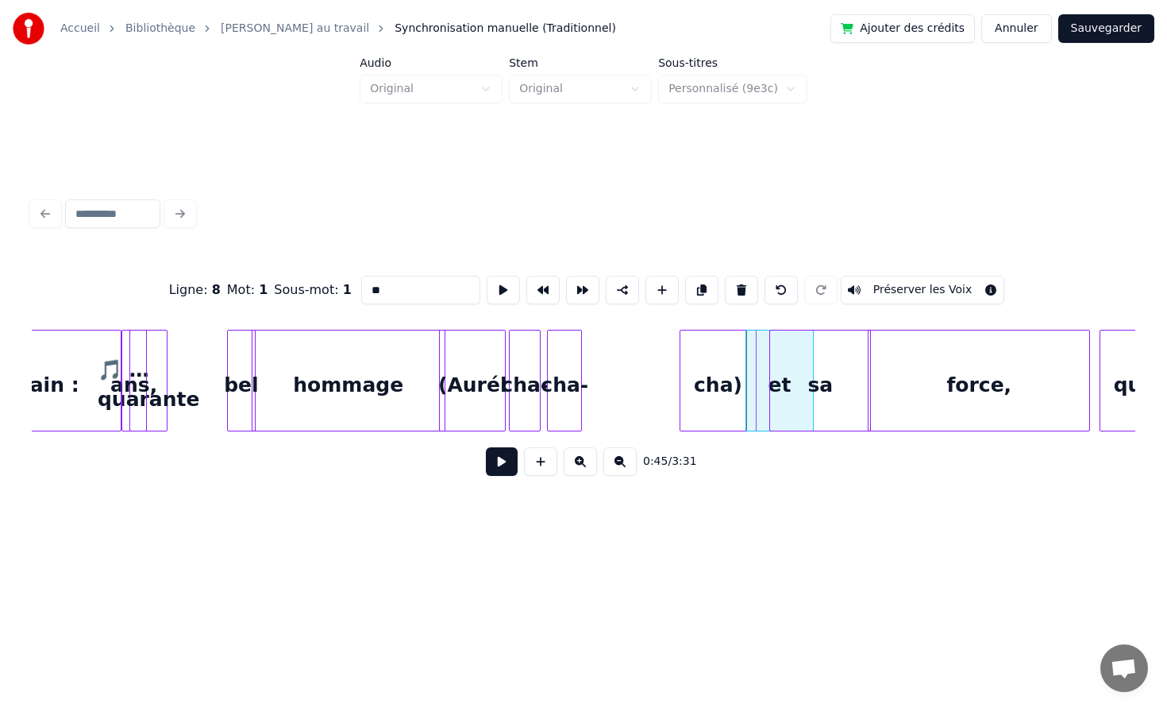
click at [703, 365] on div "cha)" at bounding box center [718, 384] width 75 height 108
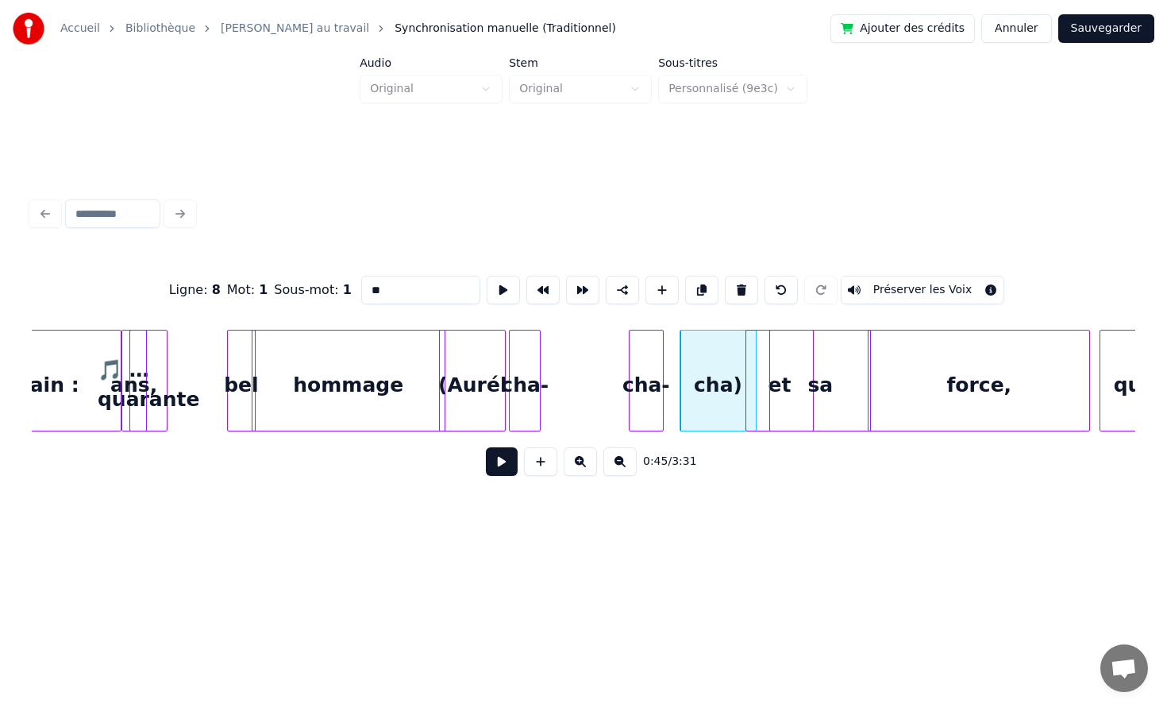
click at [642, 361] on div "cha-" at bounding box center [646, 384] width 33 height 108
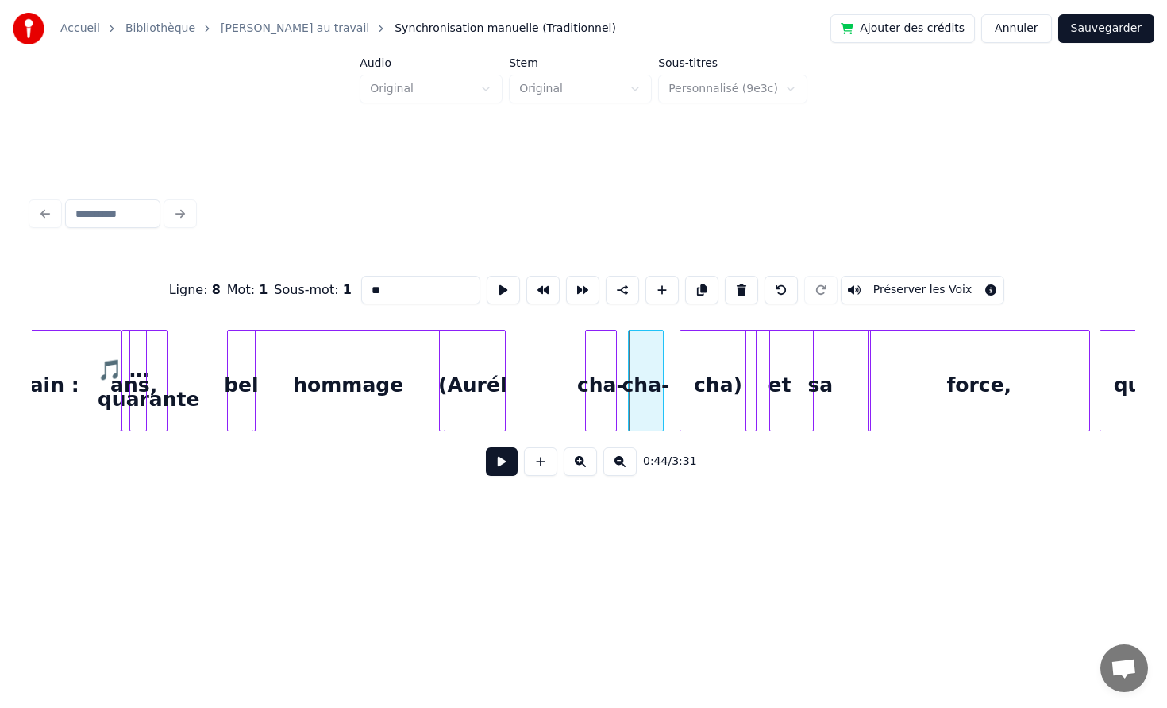
click at [608, 355] on div "cha-" at bounding box center [601, 384] width 30 height 108
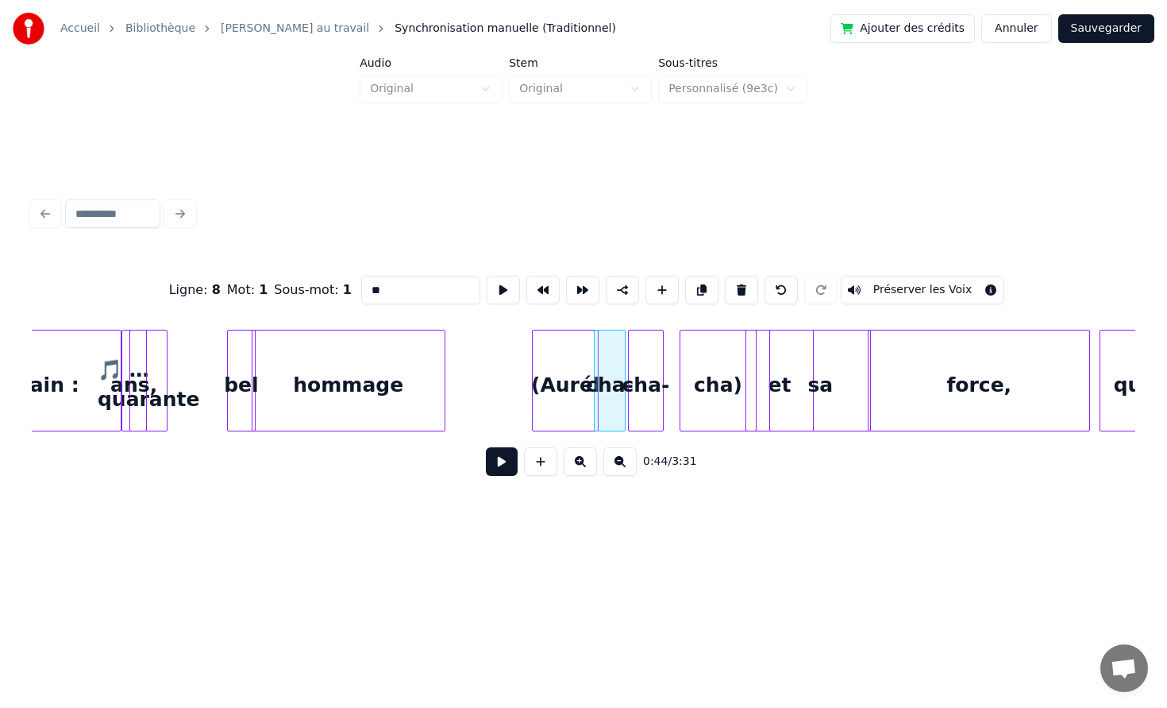
click at [569, 354] on div "(Aurél" at bounding box center [565, 384] width 65 height 108
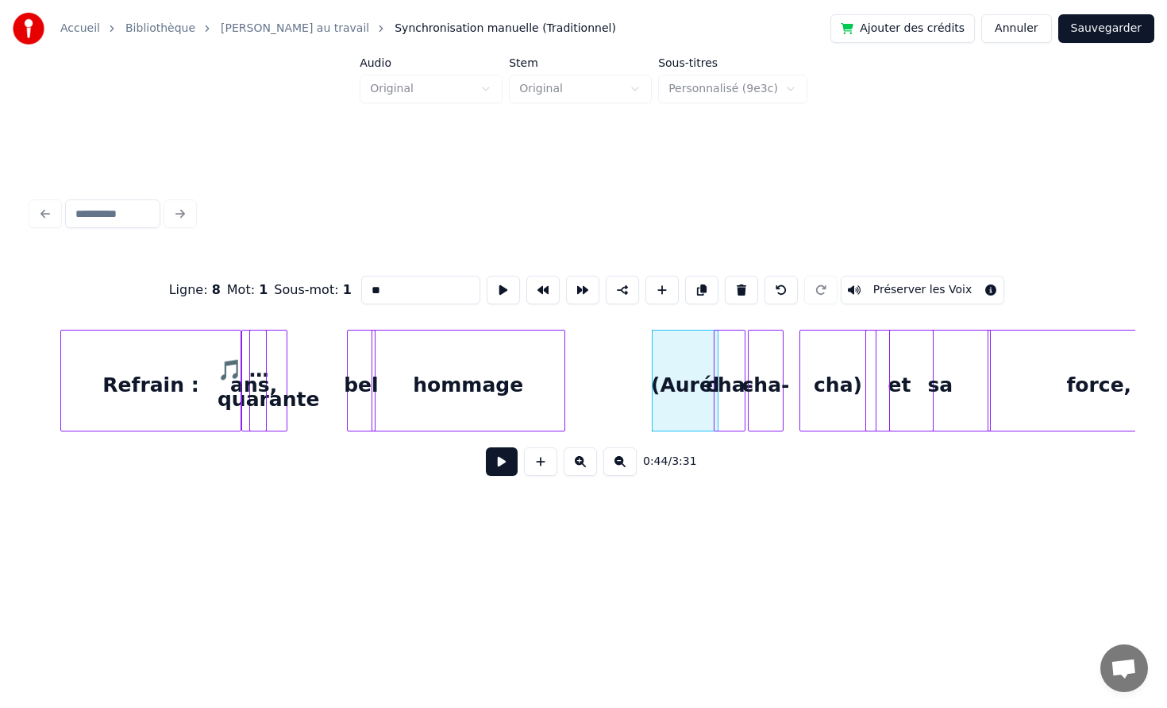
scroll to position [0, 6400]
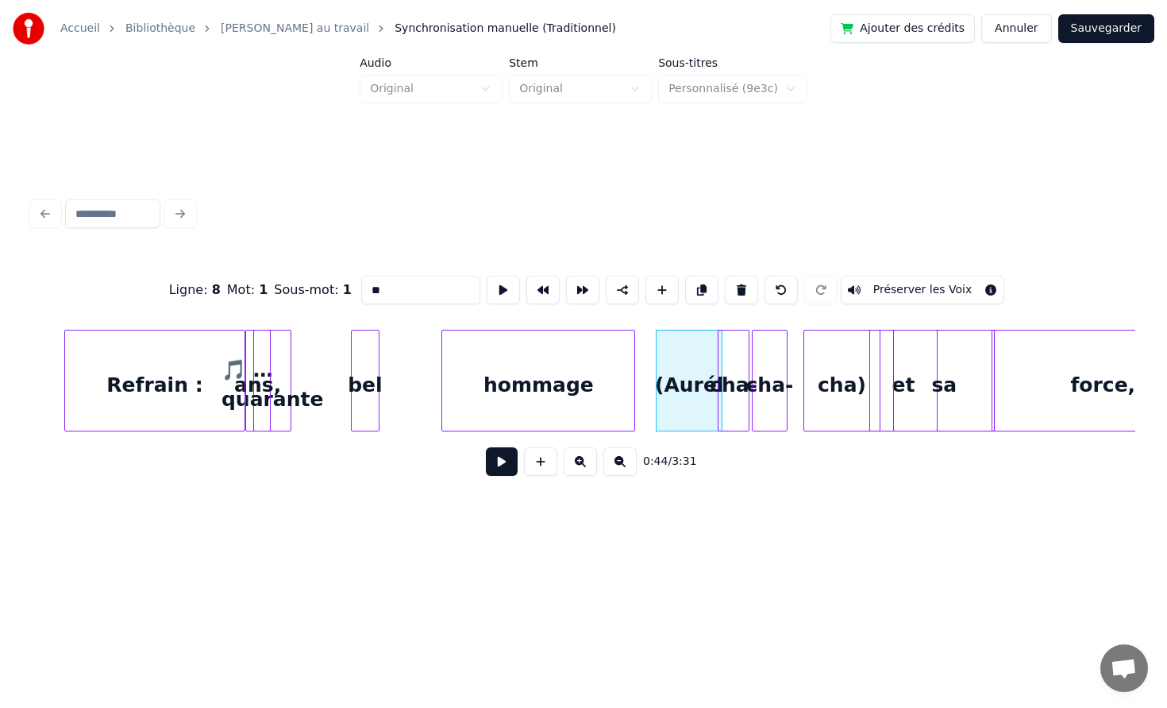
click at [566, 376] on div "hommage" at bounding box center [538, 384] width 192 height 108
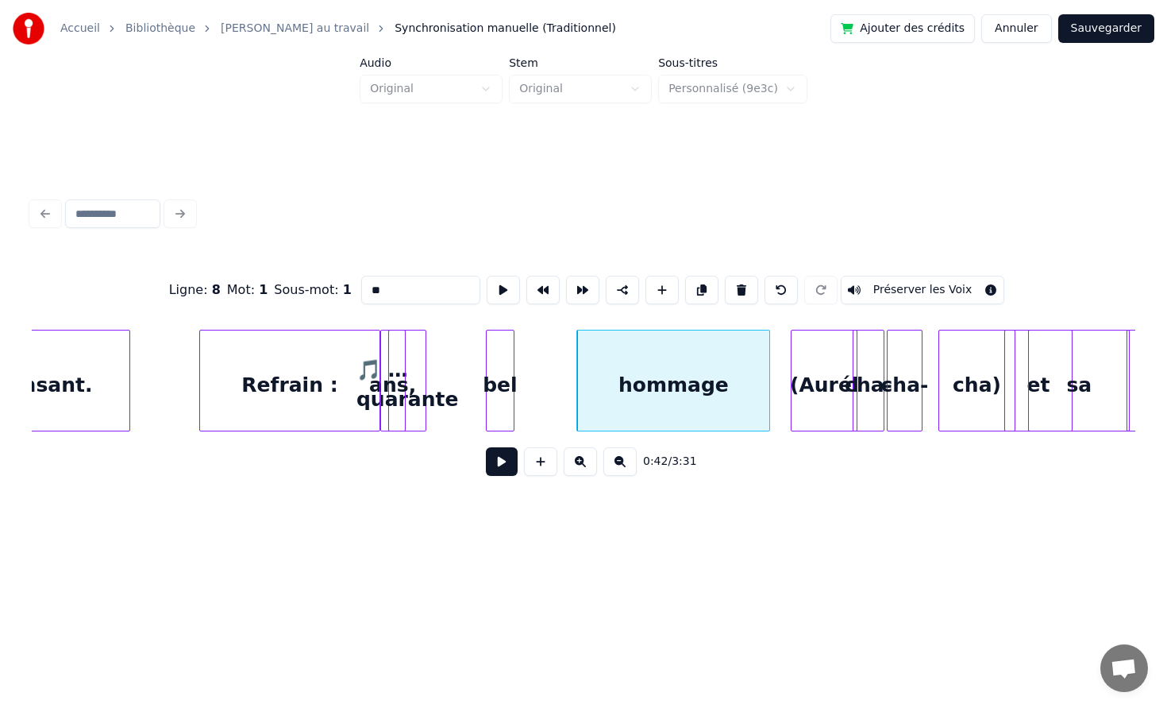
scroll to position [0, 6222]
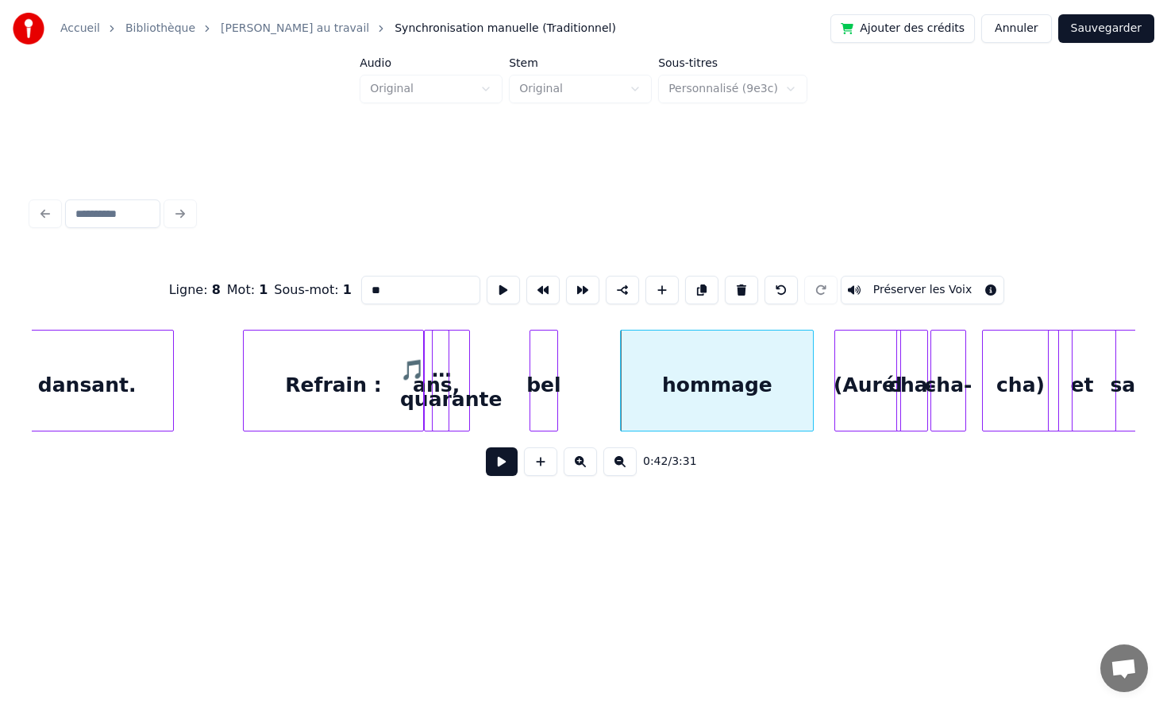
click at [330, 374] on div "Refrain :" at bounding box center [333, 384] width 179 height 108
type input "*********"
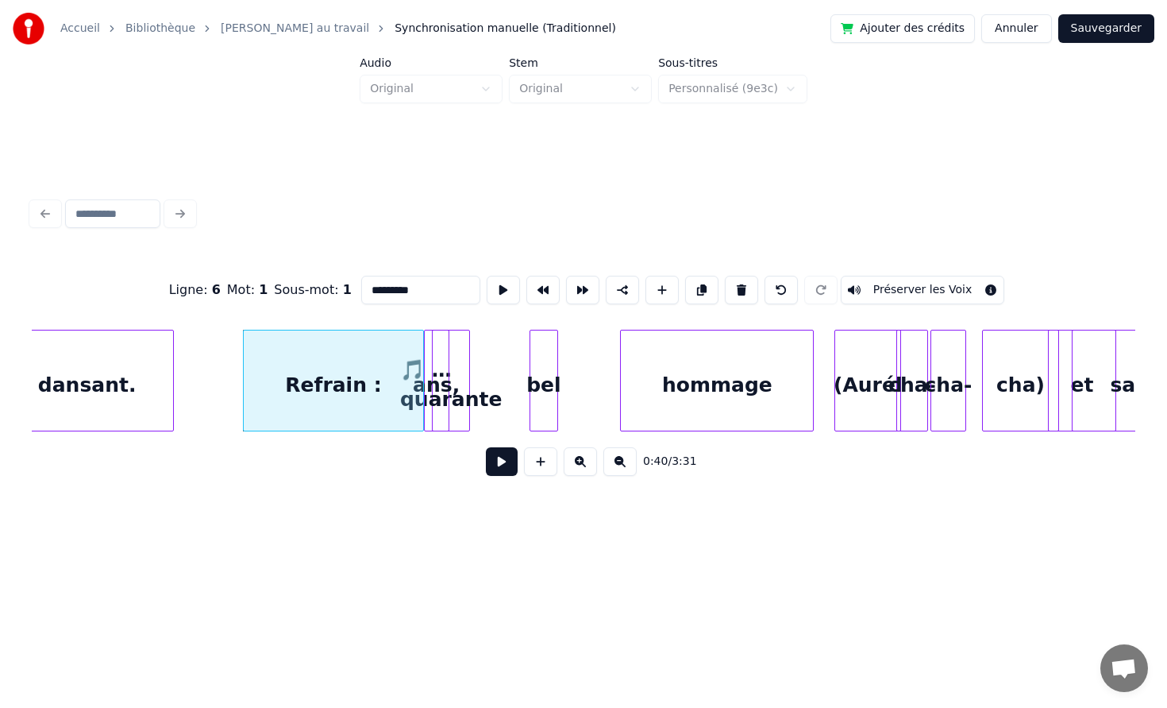
click at [486, 447] on button at bounding box center [502, 461] width 32 height 29
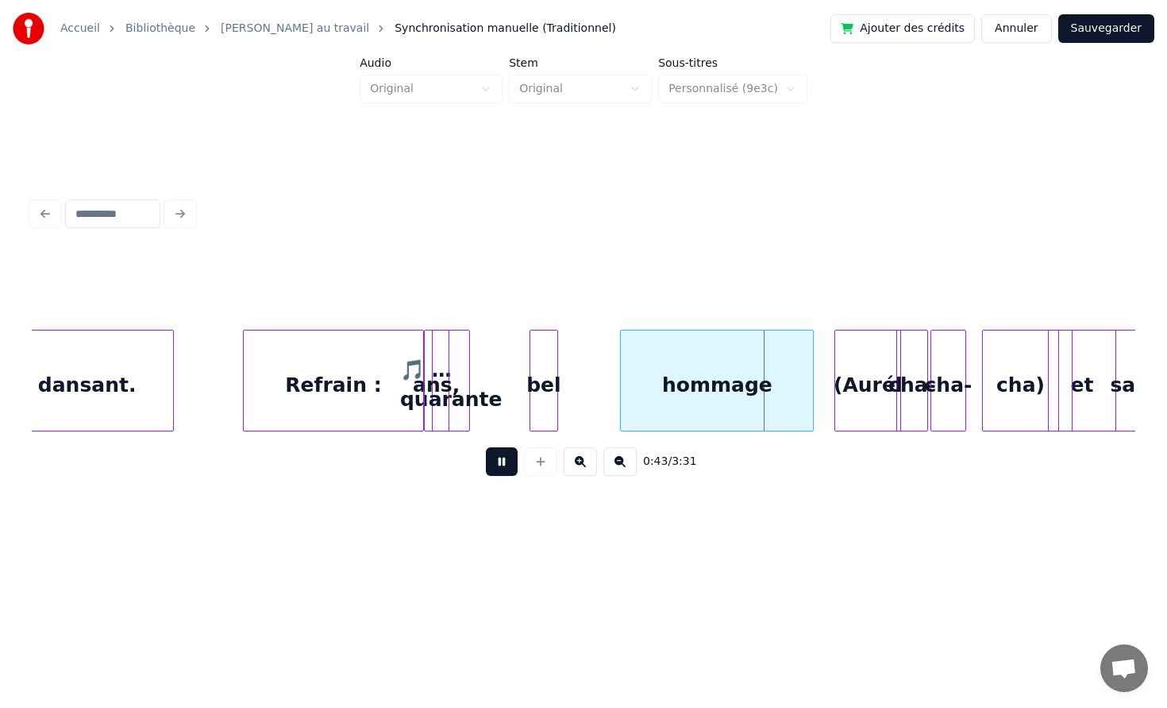
click at [486, 447] on button at bounding box center [502, 461] width 32 height 29
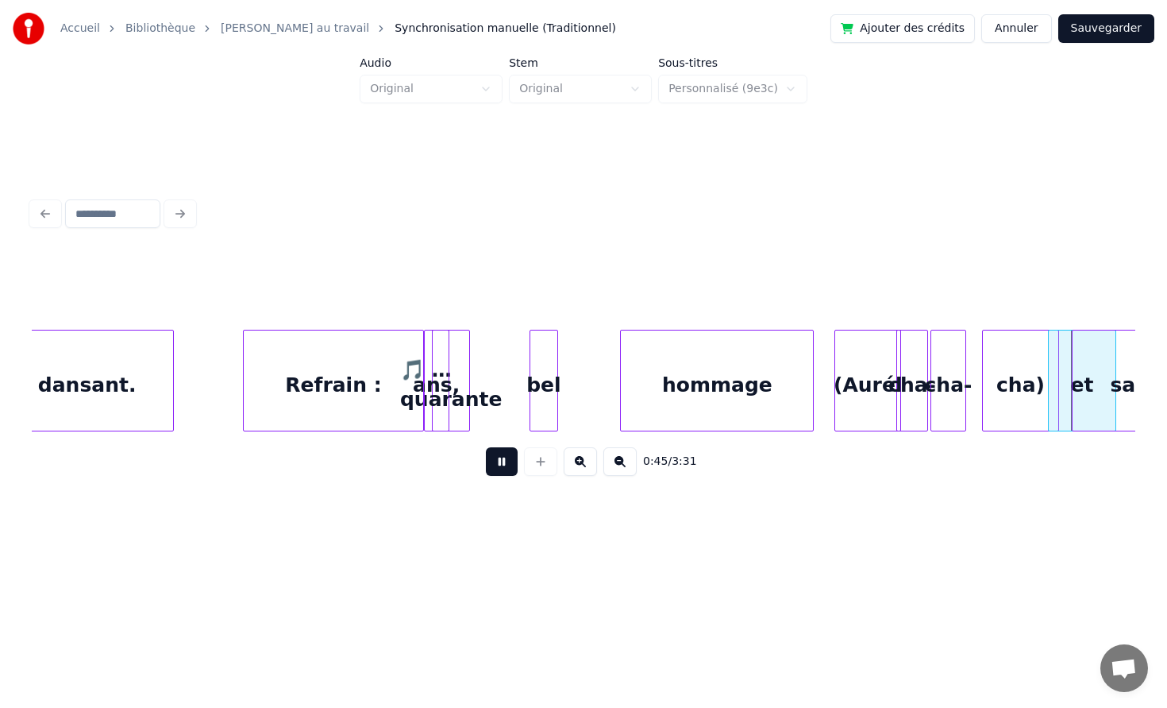
click at [486, 447] on button at bounding box center [502, 461] width 32 height 29
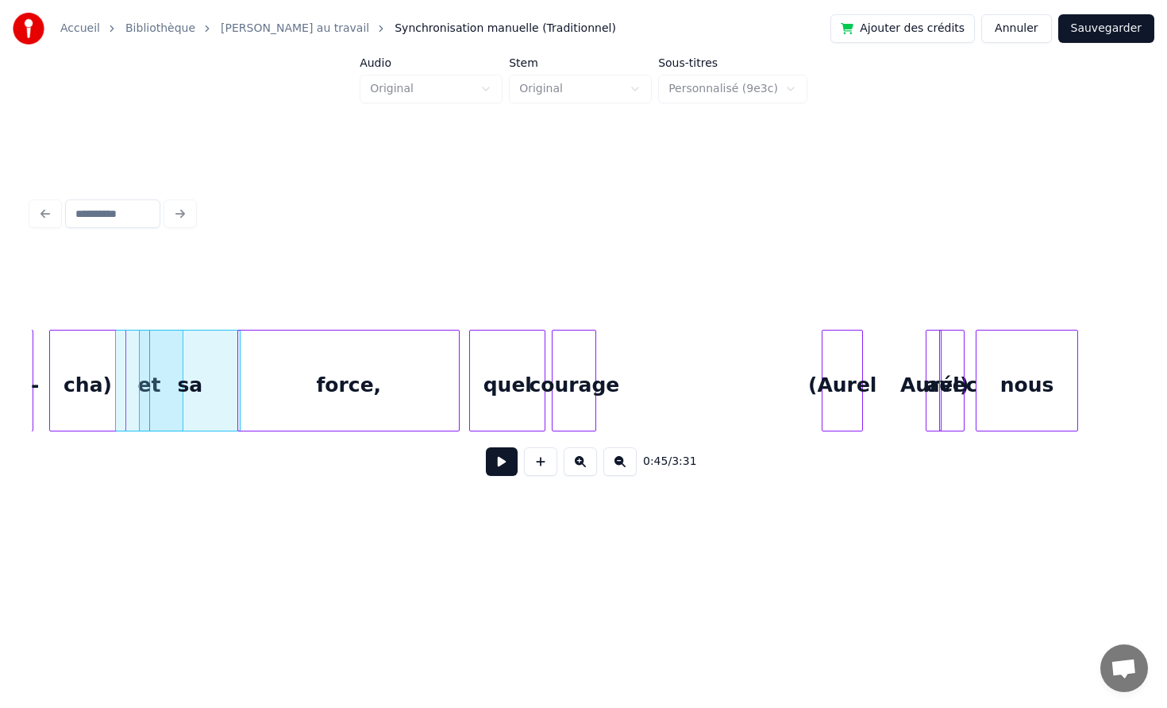
scroll to position [0, 7183]
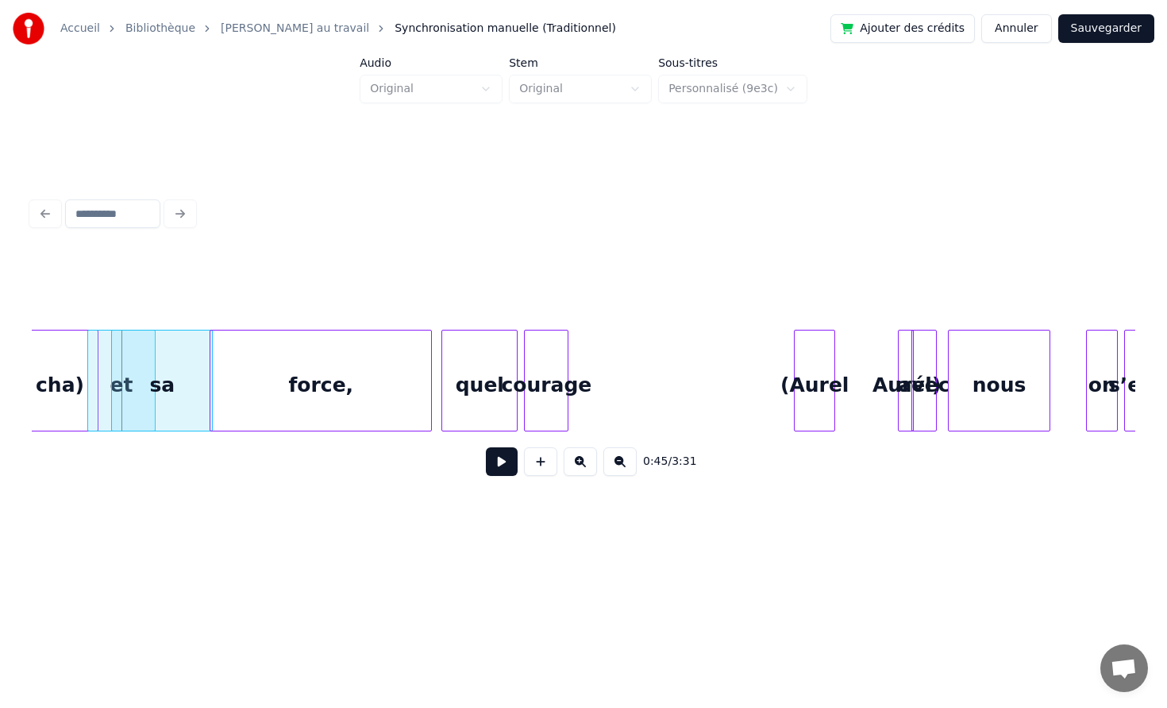
click at [1095, 25] on button "Sauvegarder" at bounding box center [1107, 28] width 96 height 29
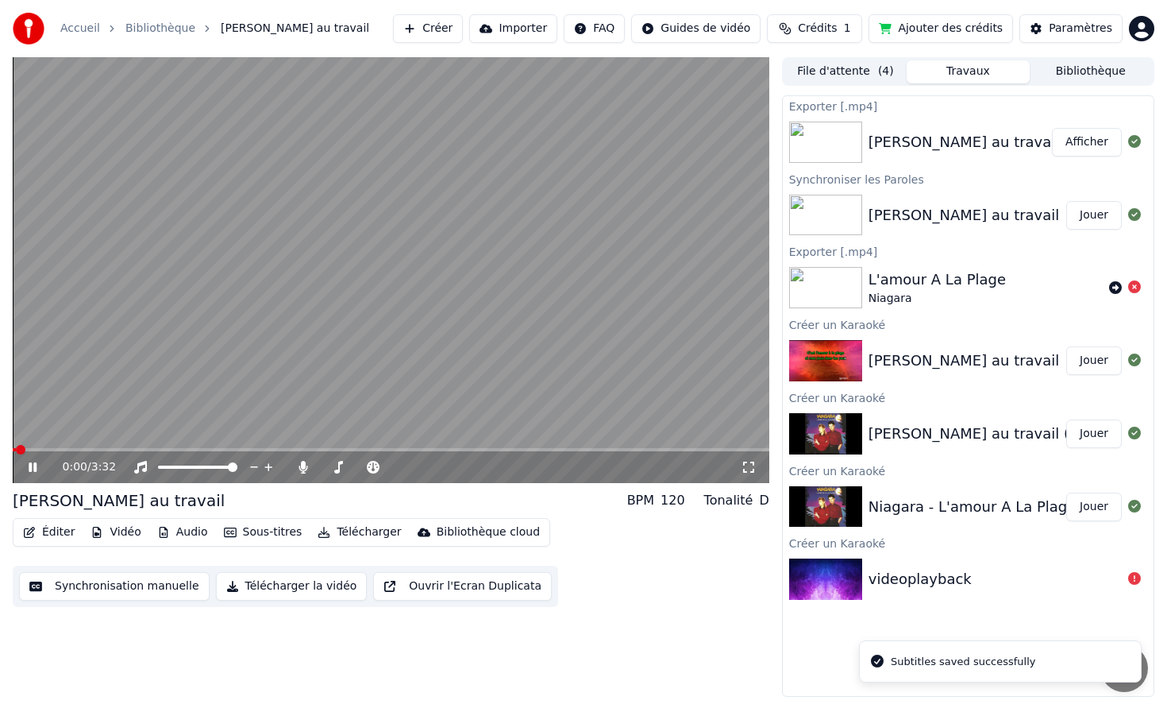
click at [38, 526] on button "Éditer" at bounding box center [49, 532] width 64 height 22
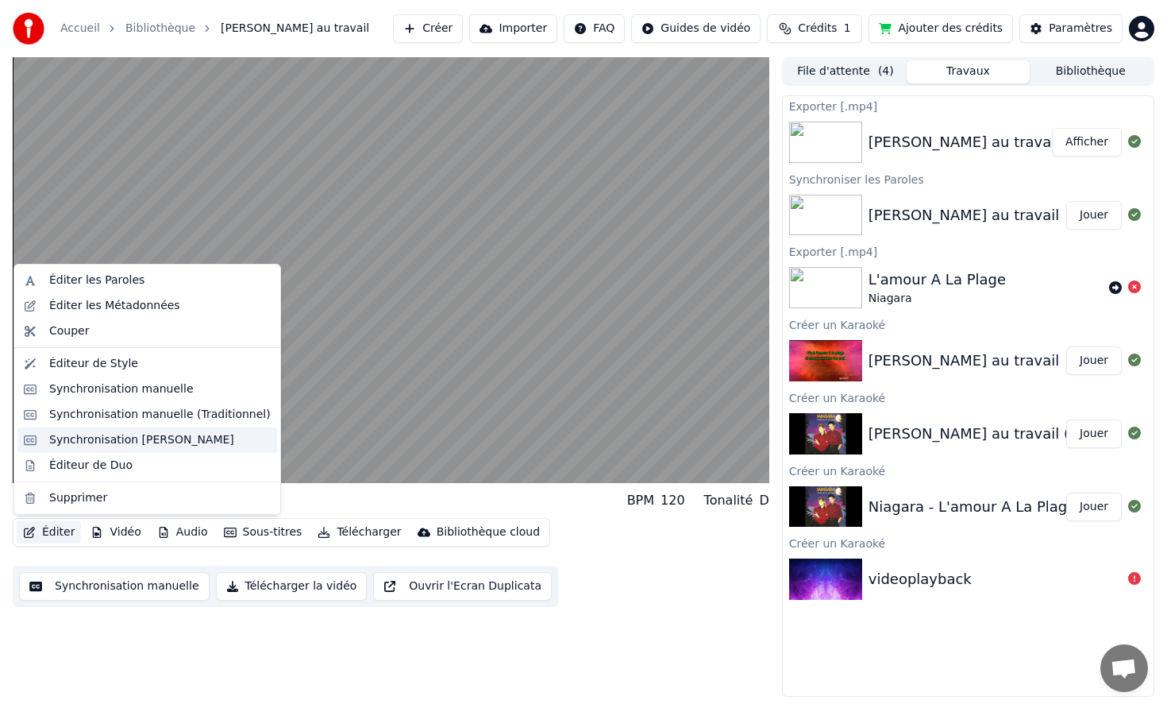
click at [155, 439] on div "Synchronisation [PERSON_NAME]" at bounding box center [141, 440] width 185 height 16
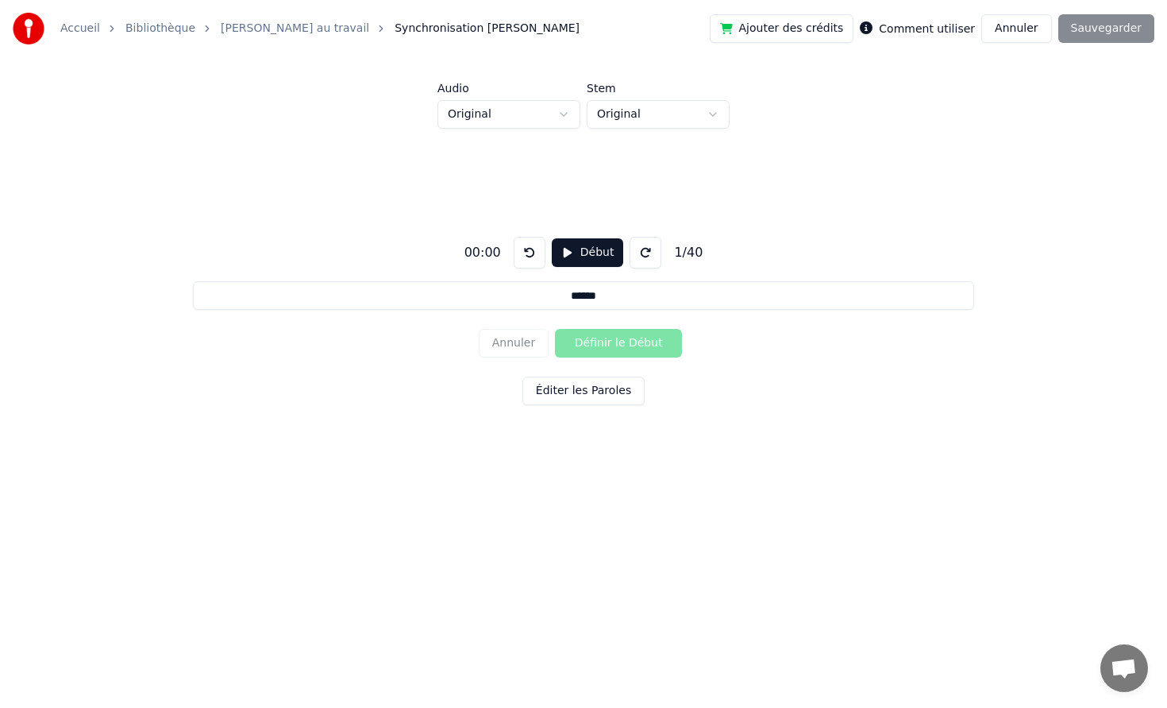
click at [551, 382] on button "Éditer les Paroles" at bounding box center [584, 390] width 122 height 29
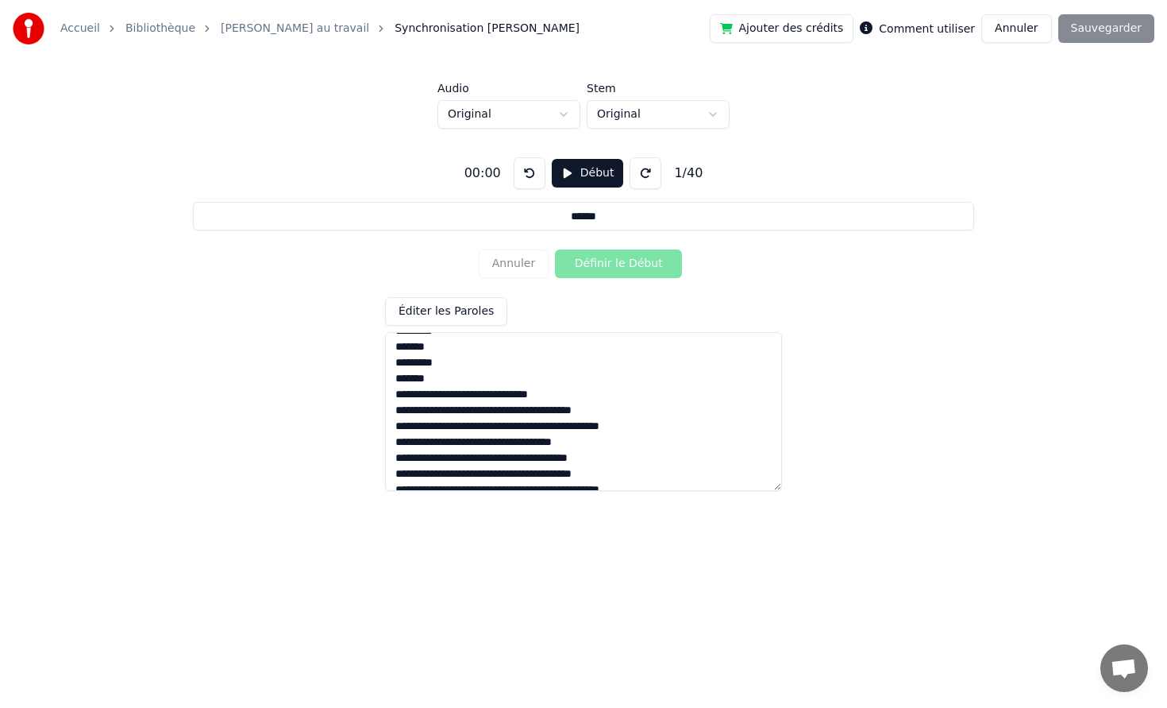
scroll to position [490, 0]
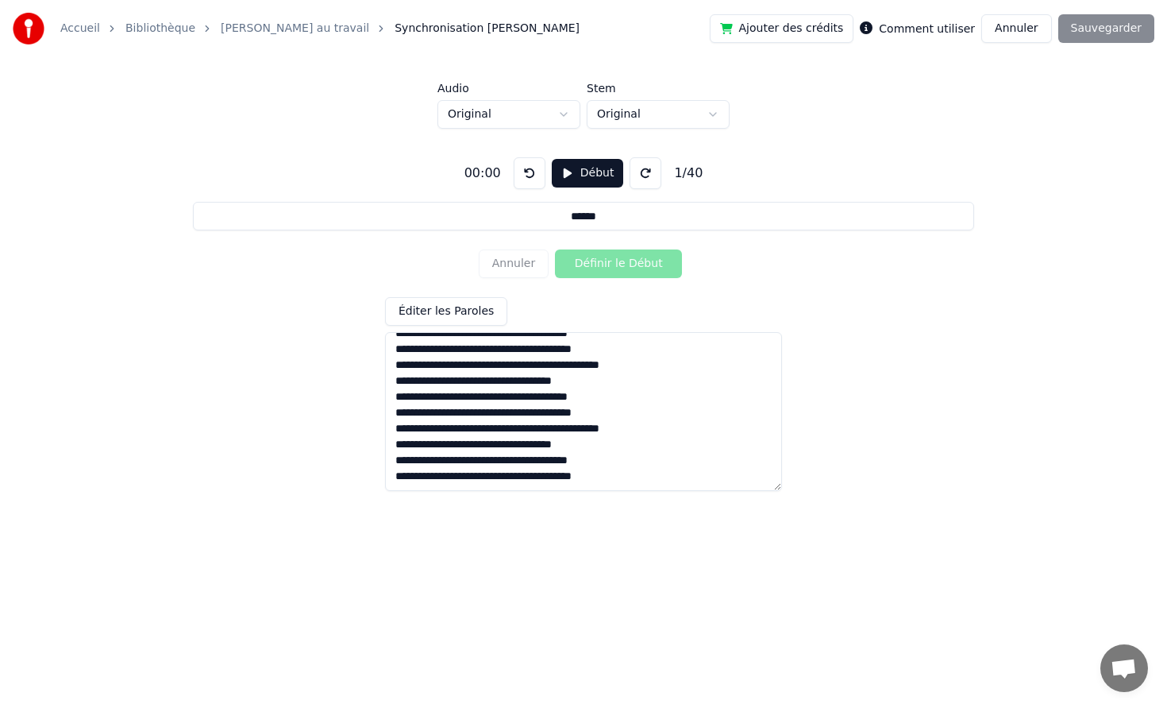
click at [991, 27] on button "Annuler" at bounding box center [1017, 28] width 70 height 29
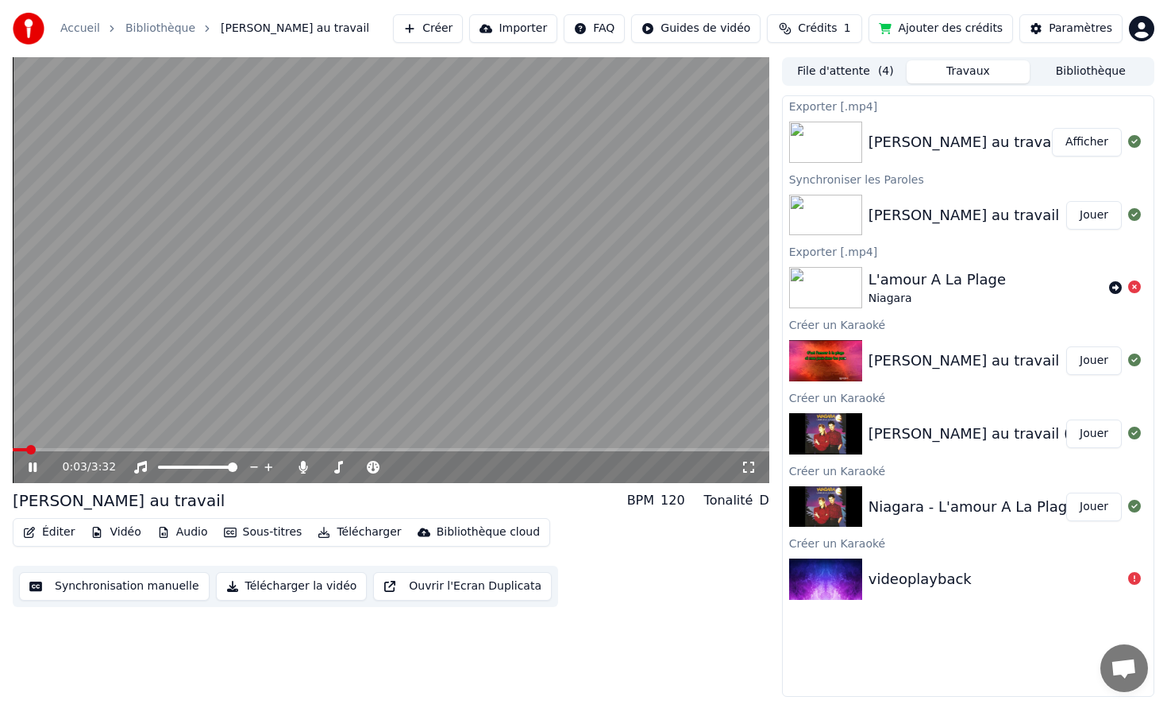
click at [167, 534] on button "Audio" at bounding box center [183, 532] width 64 height 22
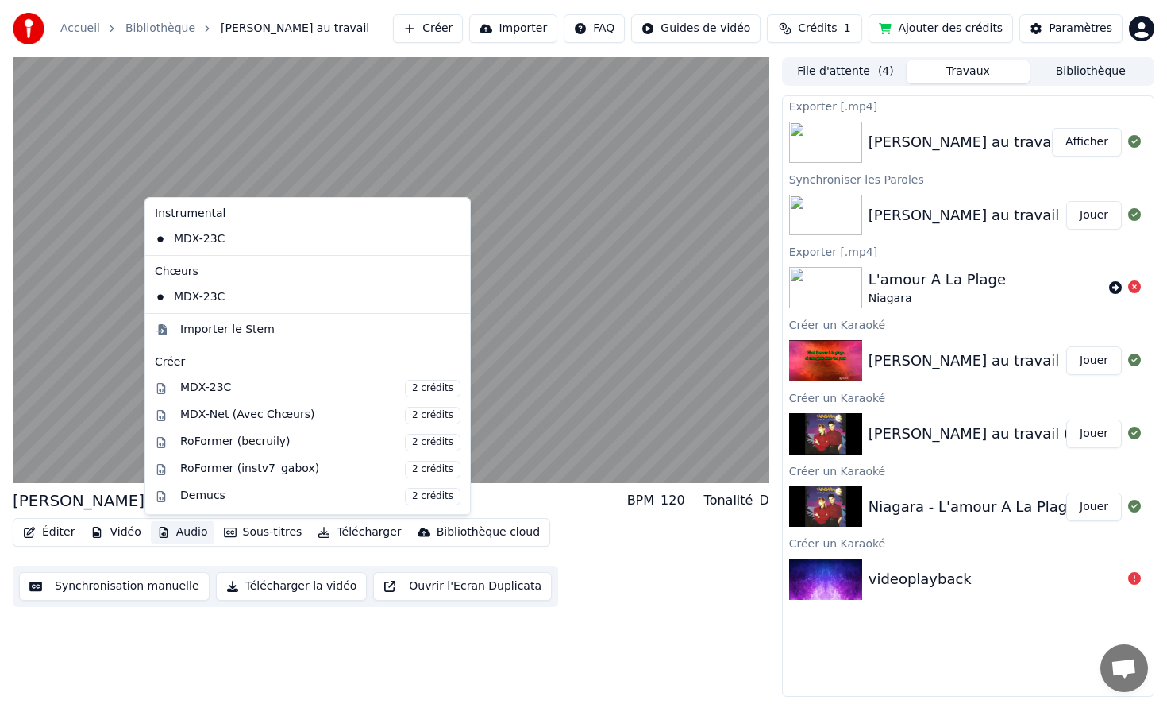
click at [167, 534] on button "Audio" at bounding box center [183, 532] width 64 height 22
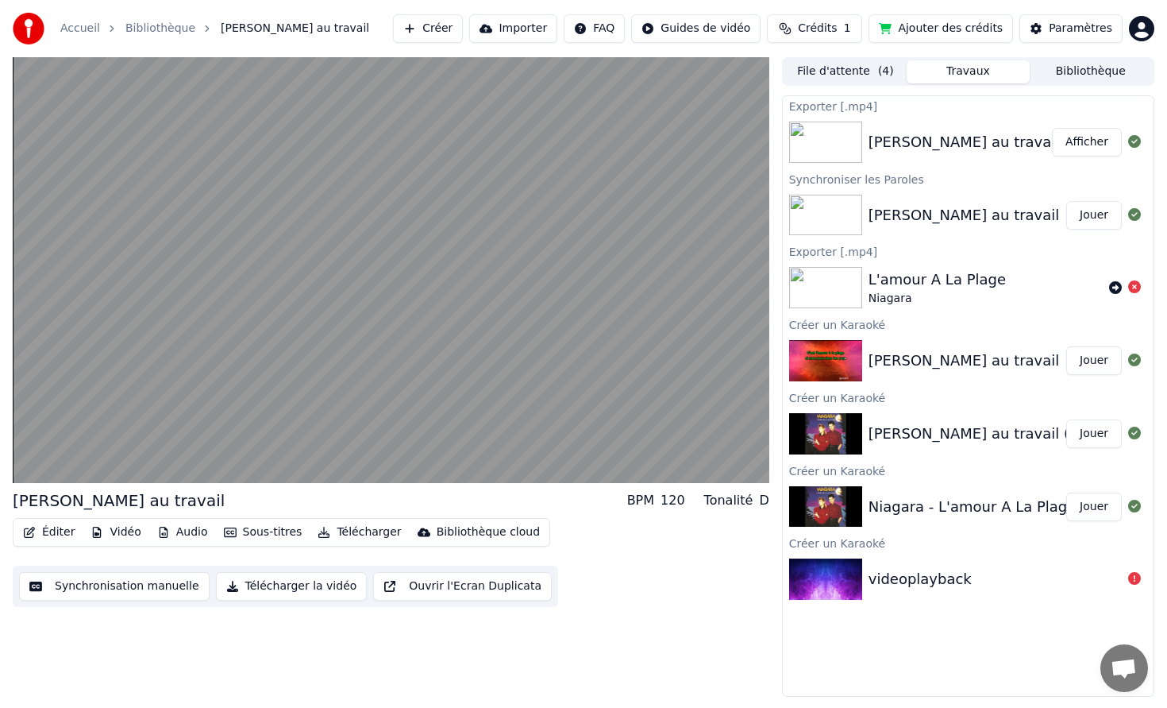
click at [57, 527] on button "Éditer" at bounding box center [49, 532] width 64 height 22
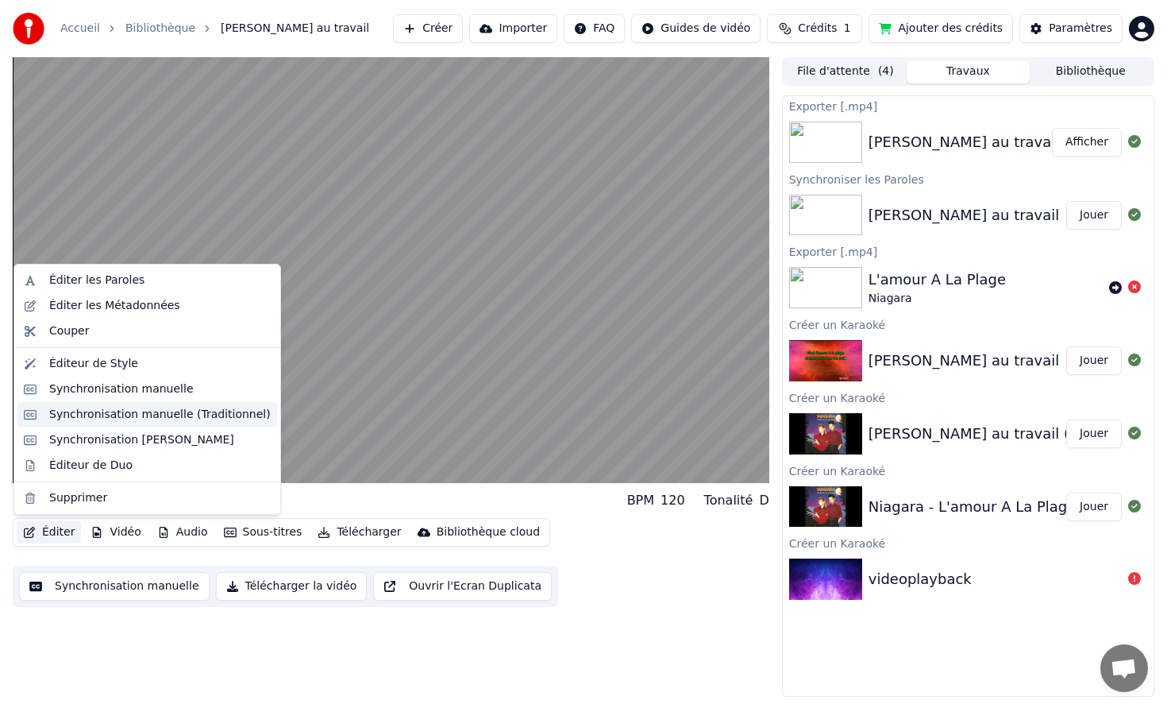
click at [115, 418] on div "Synchronisation manuelle (Traditionnel)" at bounding box center [160, 415] width 222 height 16
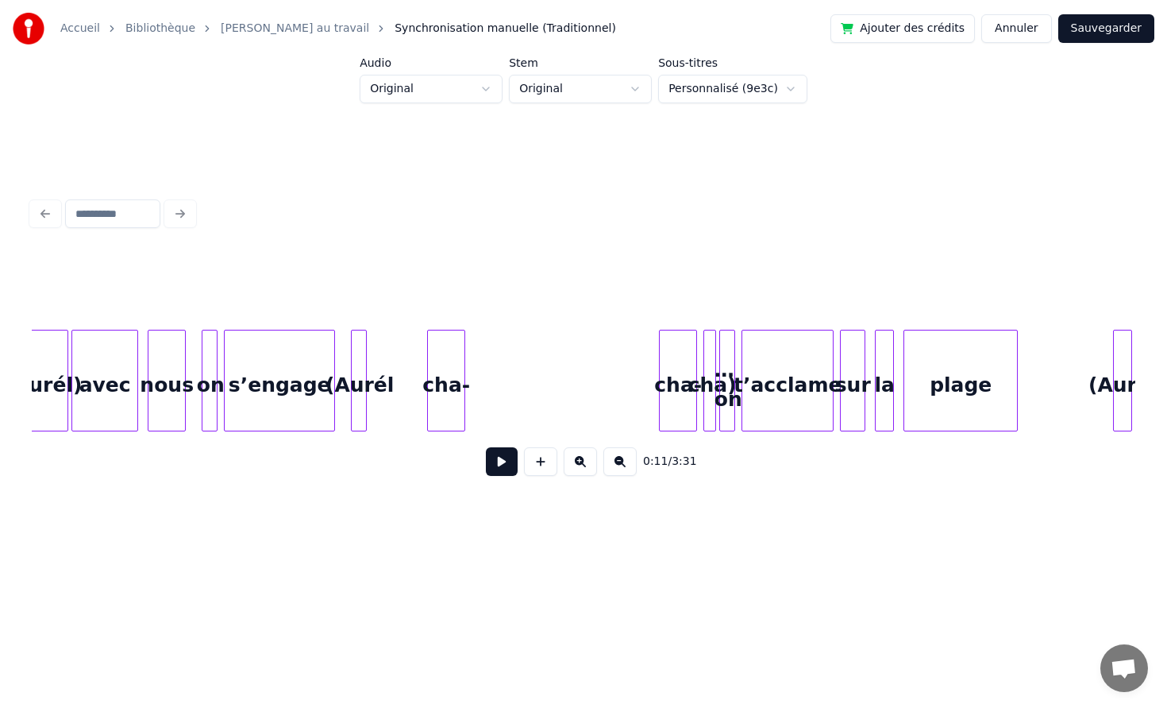
scroll to position [0, 30101]
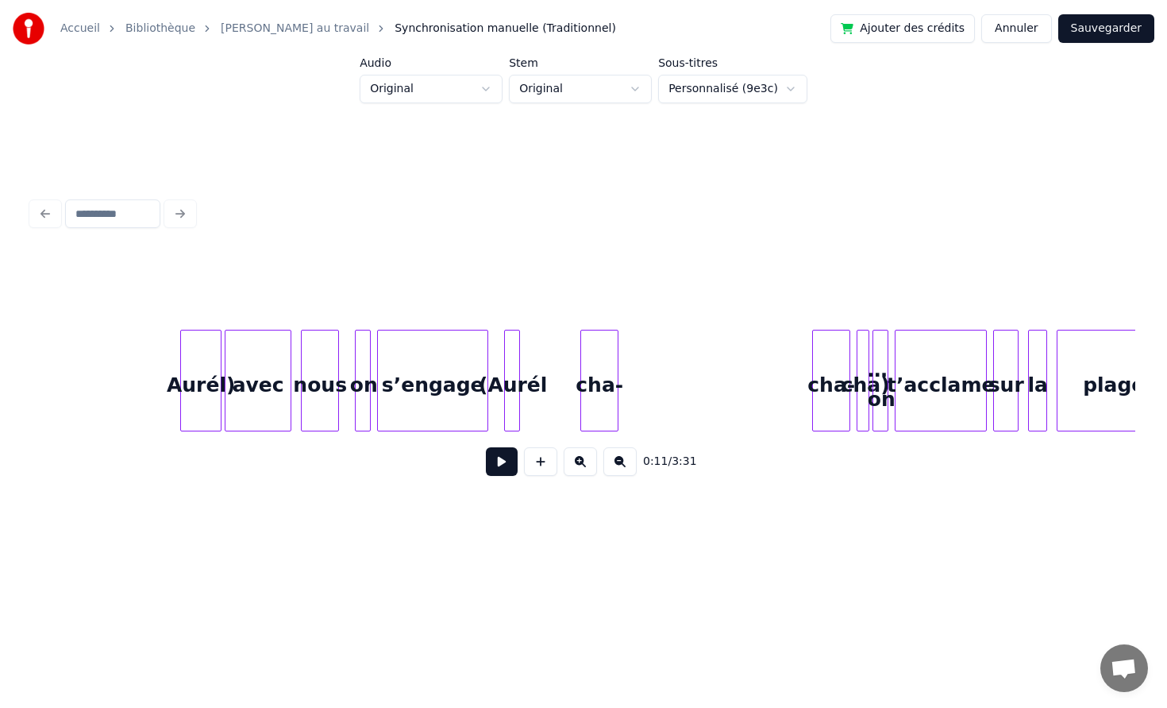
click at [181, 383] on div "Aurél)" at bounding box center [201, 384] width 40 height 108
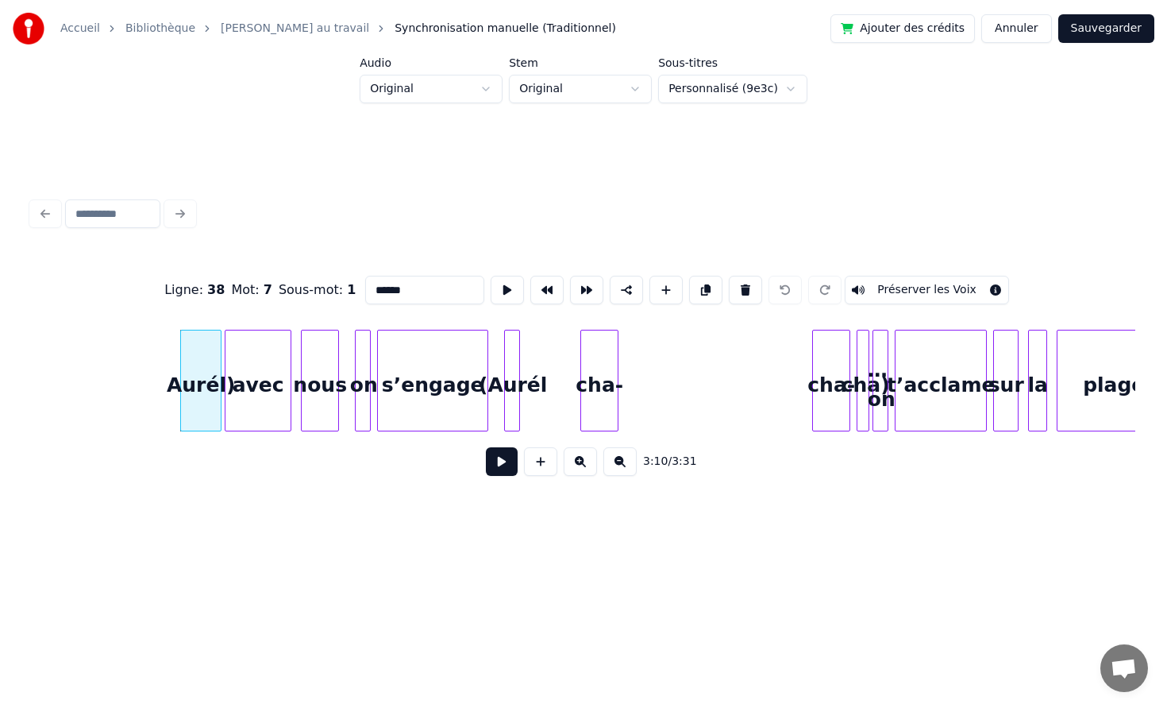
click at [194, 371] on div "Aurél)" at bounding box center [201, 384] width 40 height 108
click at [503, 458] on button at bounding box center [502, 461] width 32 height 29
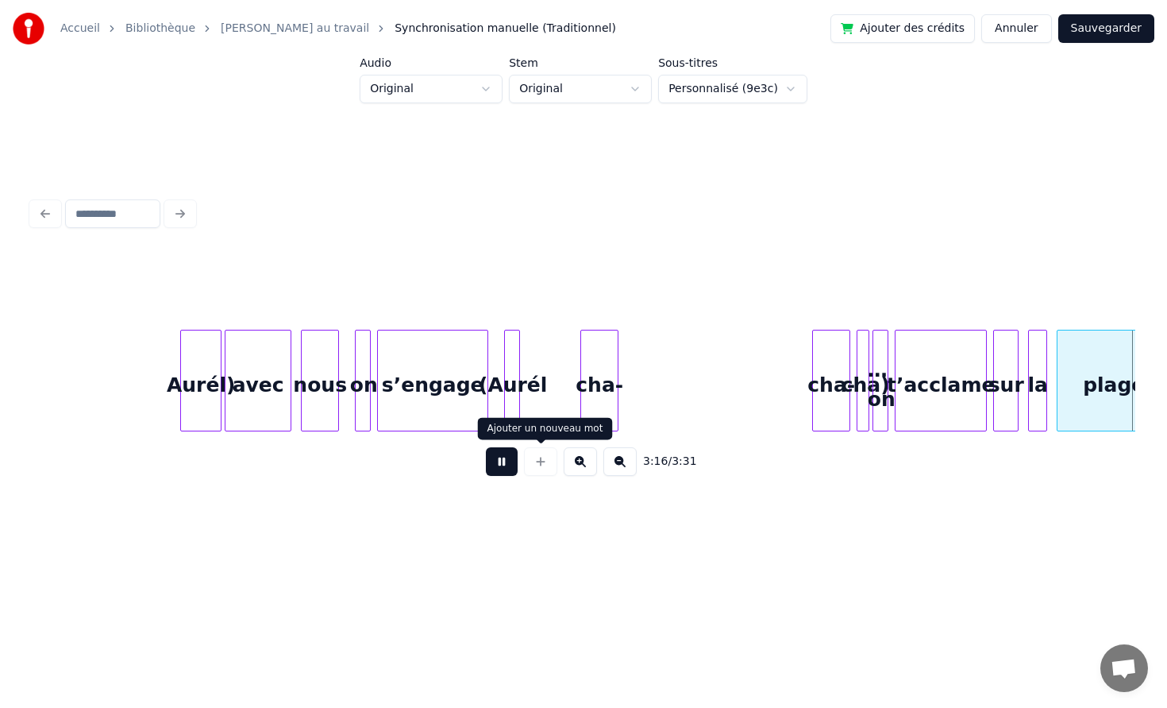
scroll to position [0, 31206]
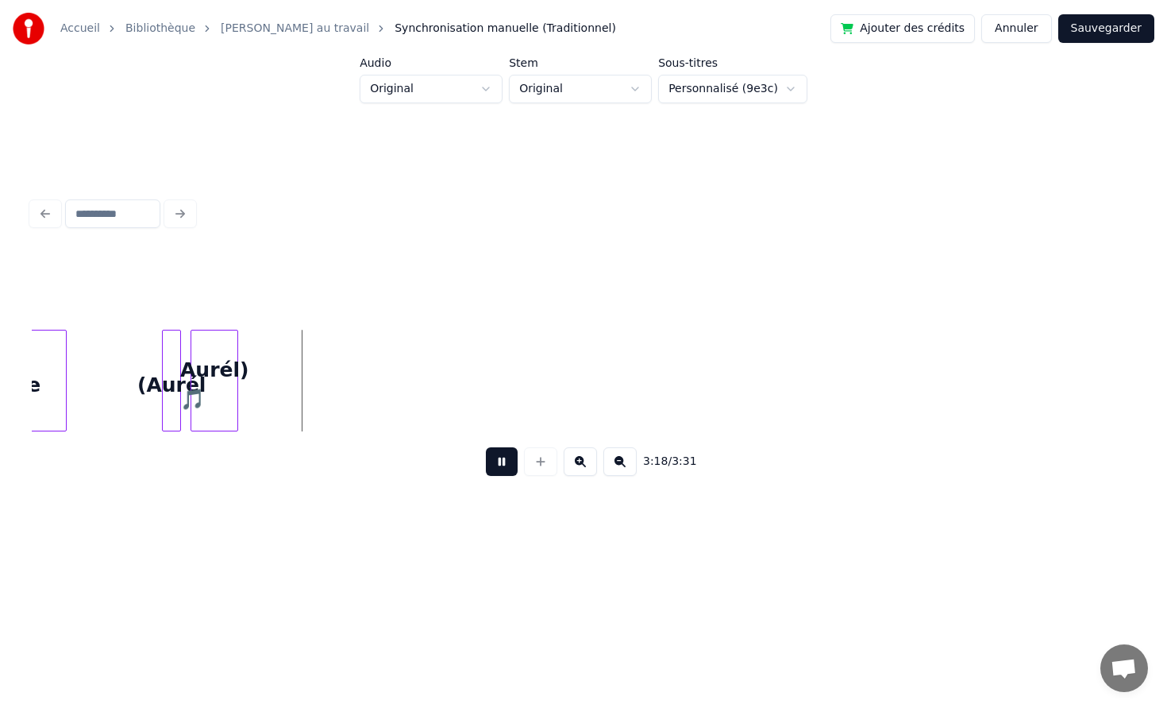
click at [486, 447] on button at bounding box center [502, 461] width 32 height 29
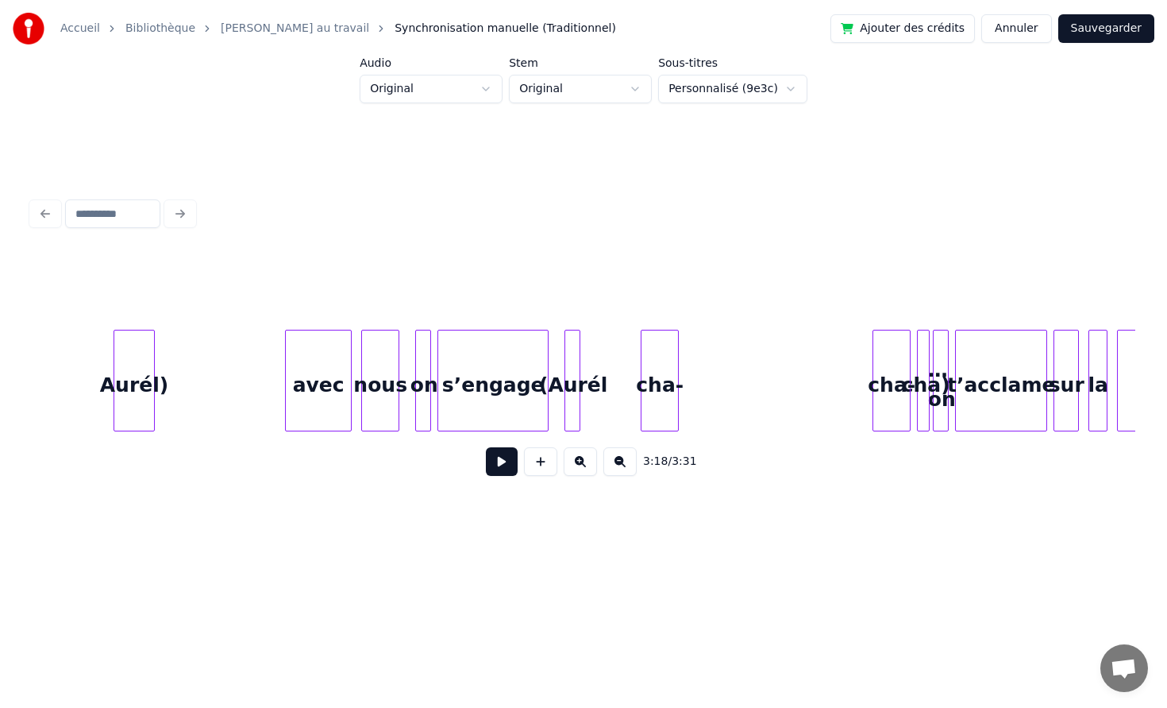
scroll to position [0, 30035]
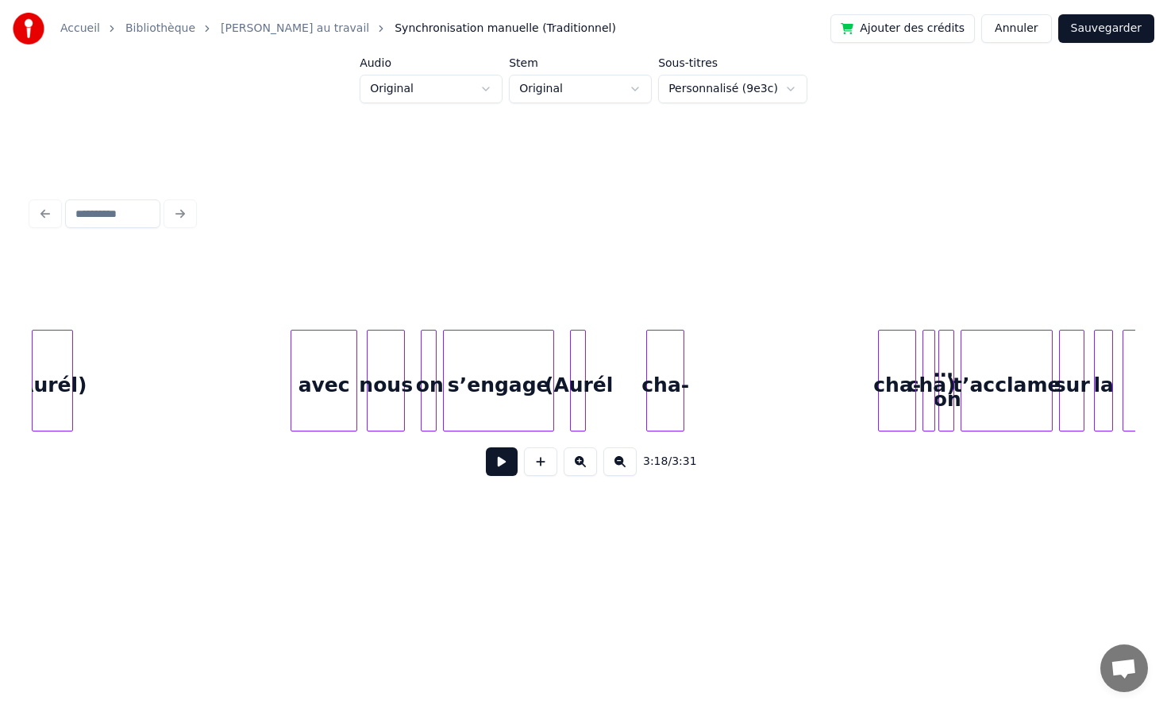
click at [47, 372] on div "Aurél)" at bounding box center [53, 384] width 40 height 108
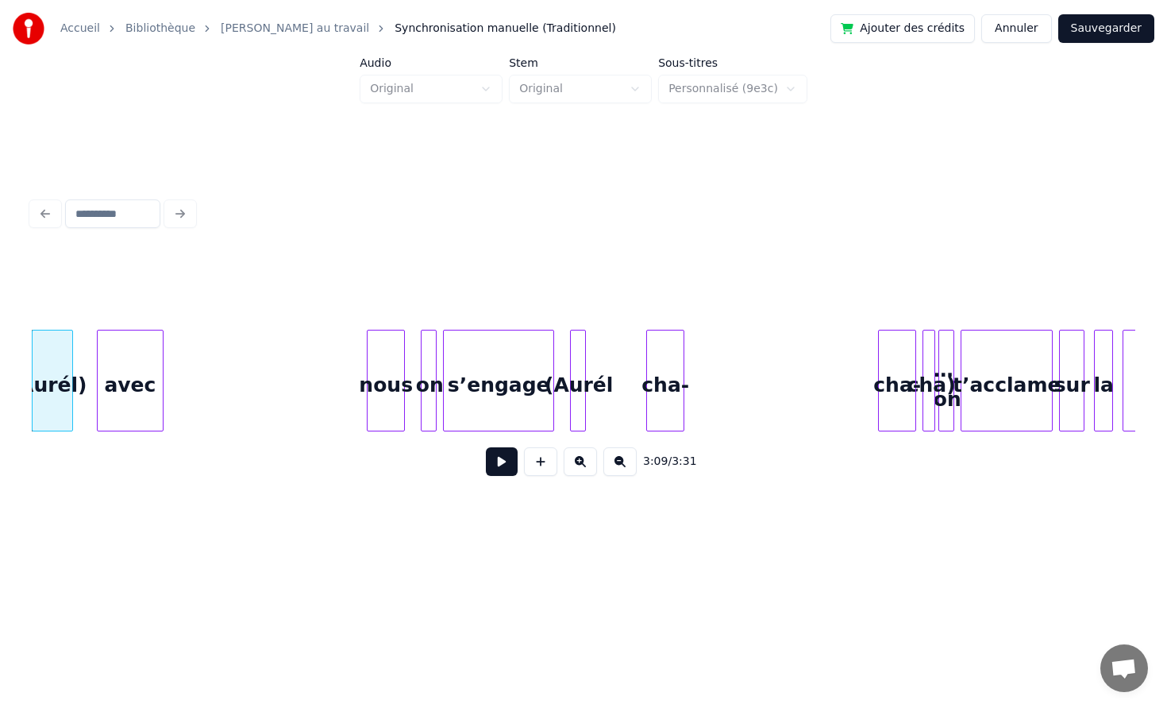
click at [122, 380] on div "avec" at bounding box center [130, 384] width 65 height 108
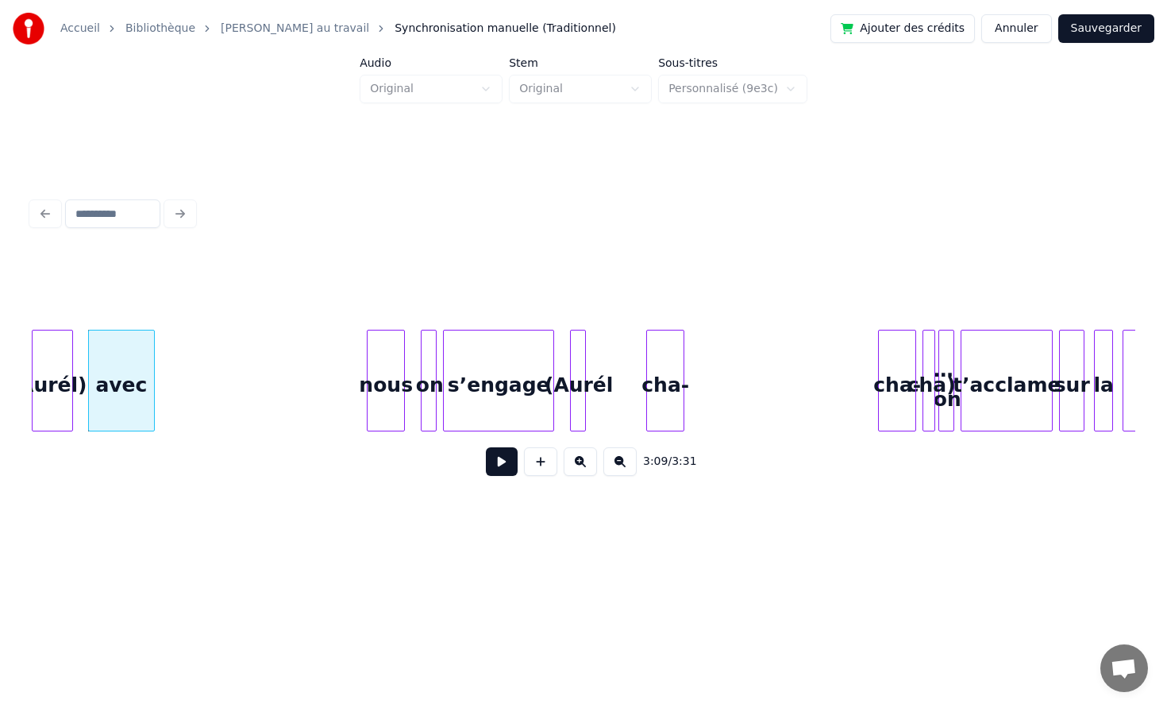
click at [486, 447] on button at bounding box center [502, 461] width 32 height 29
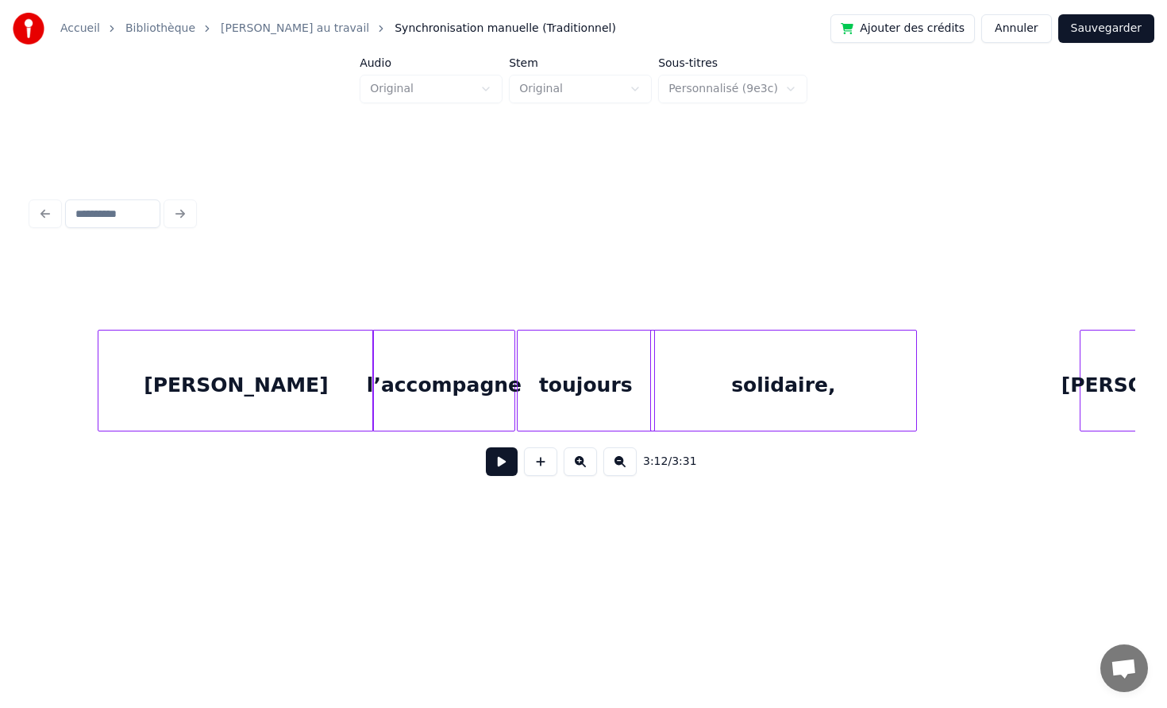
scroll to position [0, 1572]
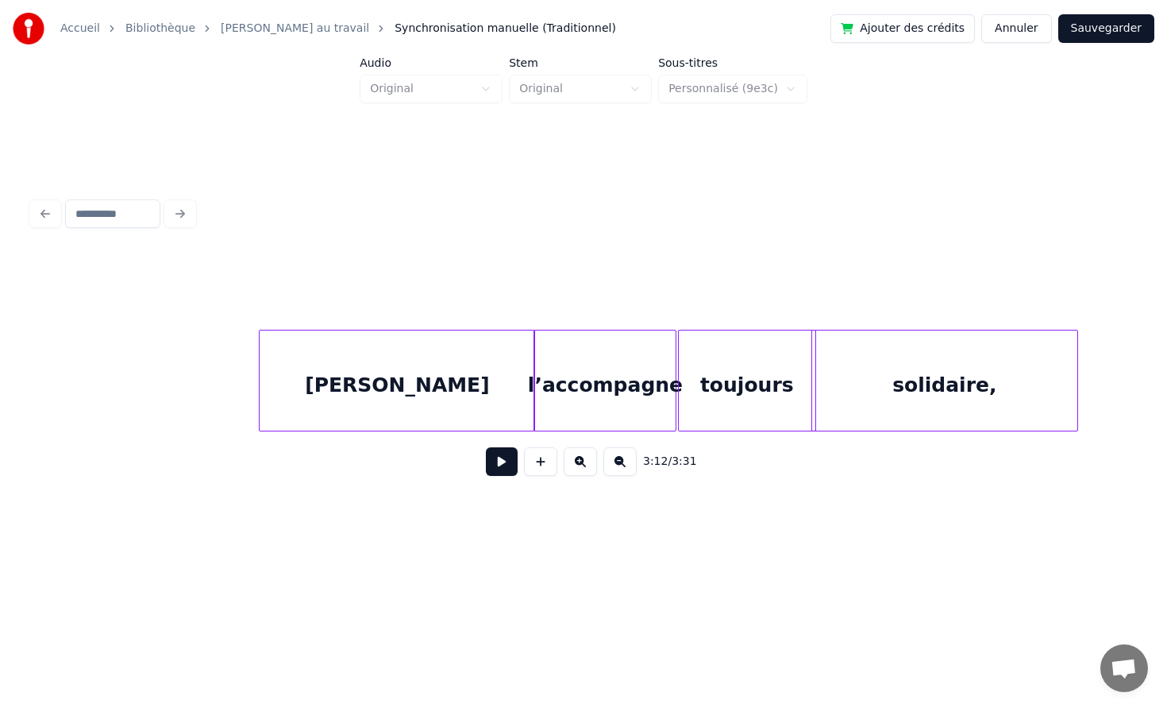
click at [260, 372] on div "[PERSON_NAME]" at bounding box center [397, 384] width 275 height 108
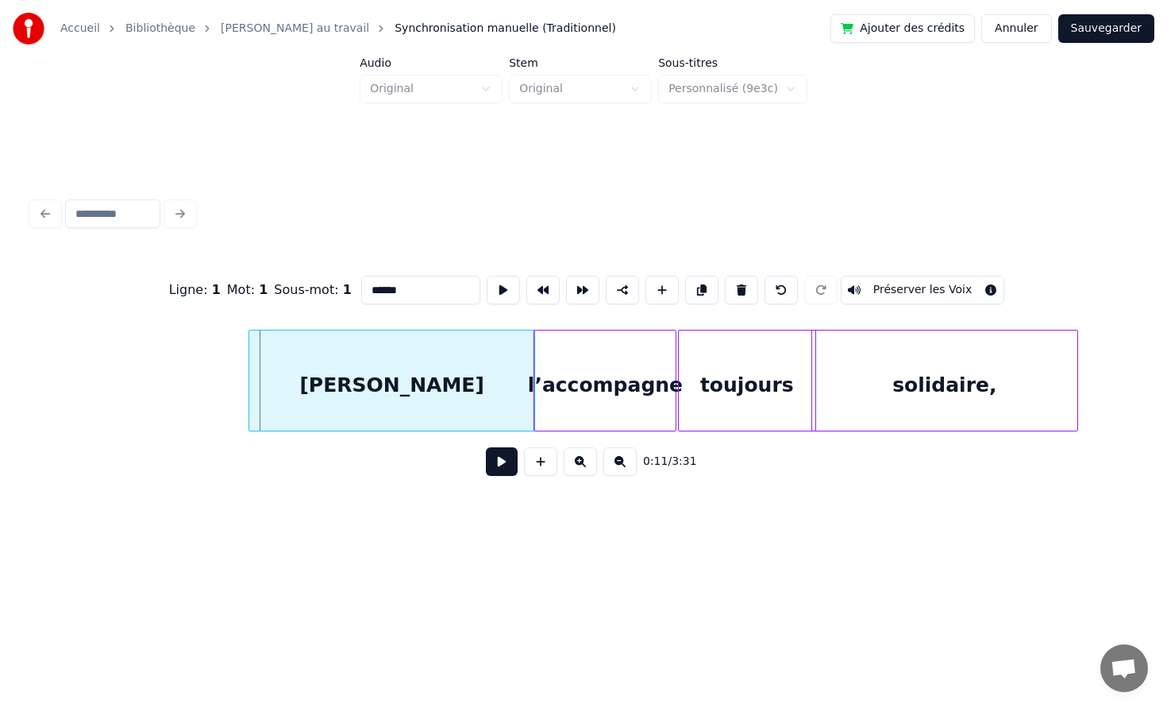
click at [250, 372] on div at bounding box center [251, 380] width 5 height 100
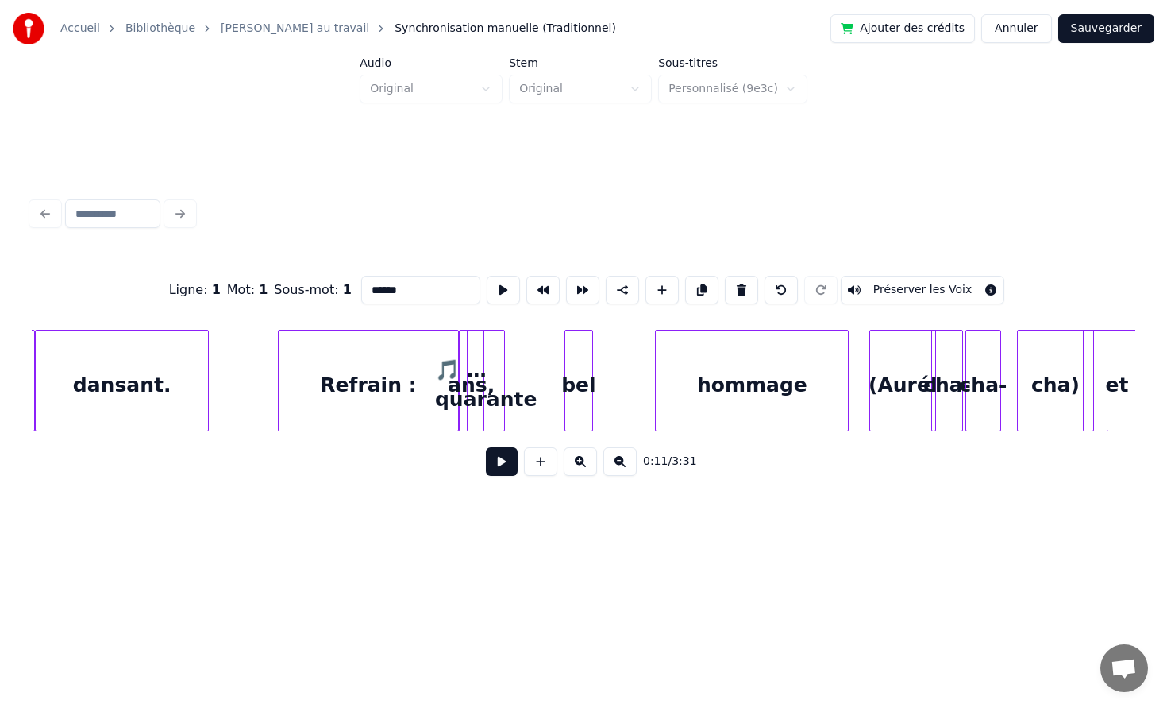
scroll to position [0, 6266]
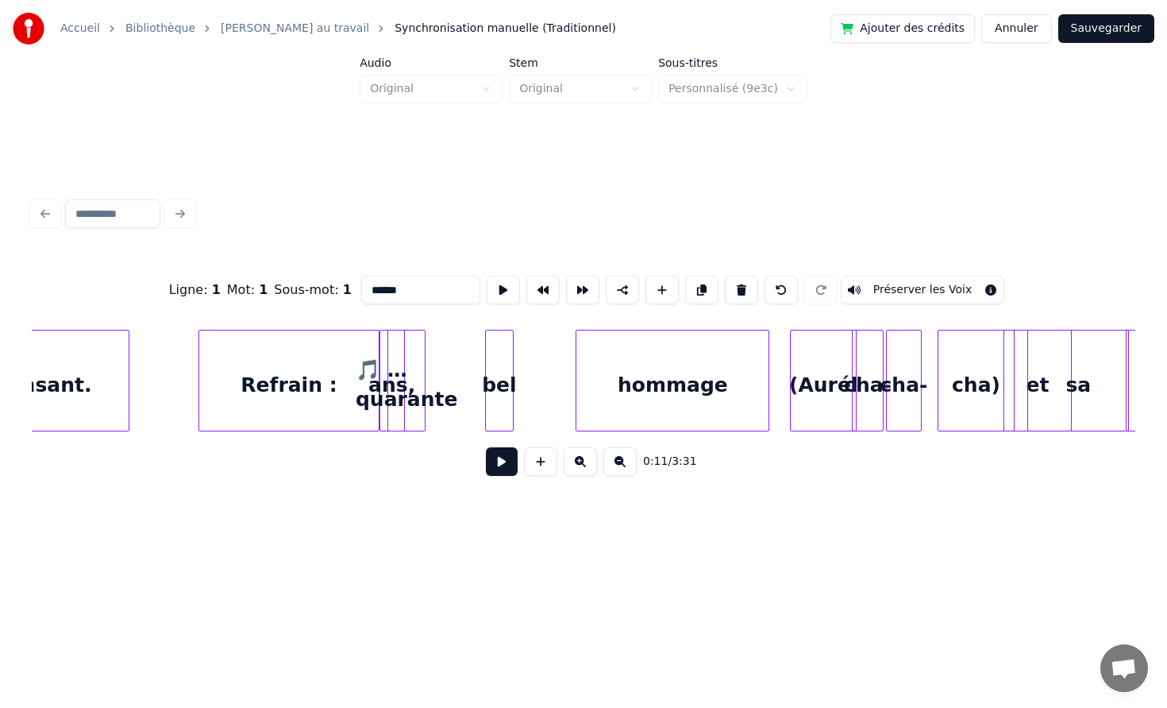
click at [318, 375] on div "Refrain :" at bounding box center [288, 384] width 179 height 108
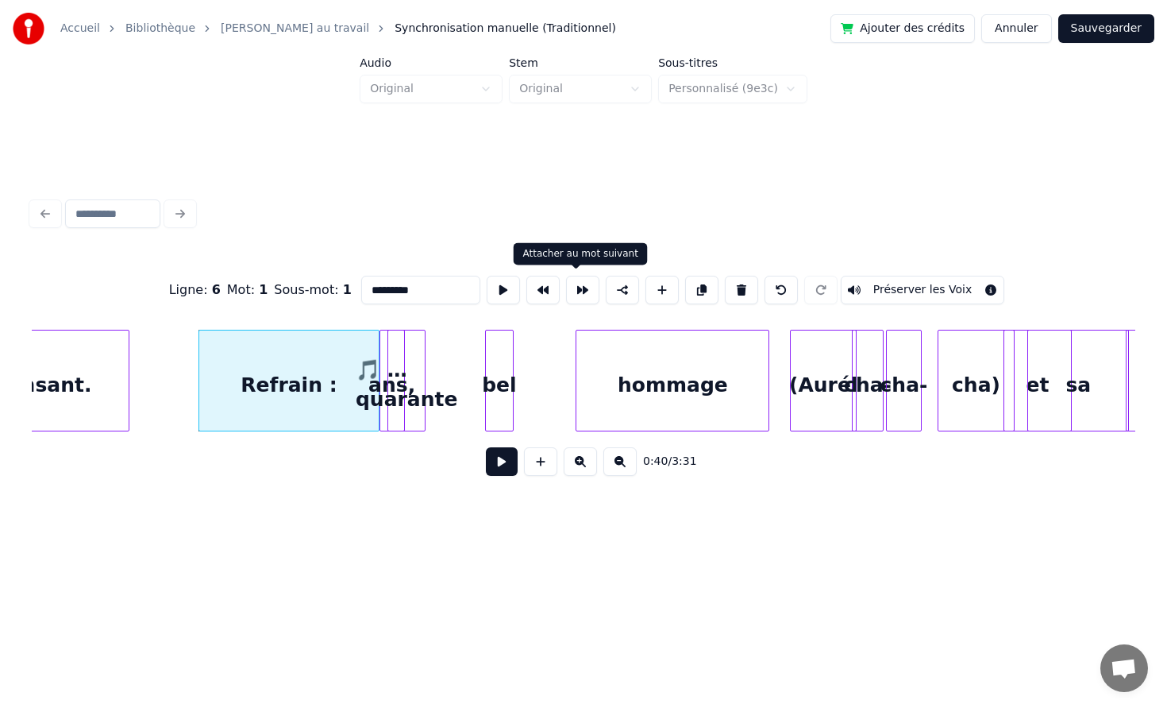
click at [573, 290] on button at bounding box center [582, 290] width 33 height 29
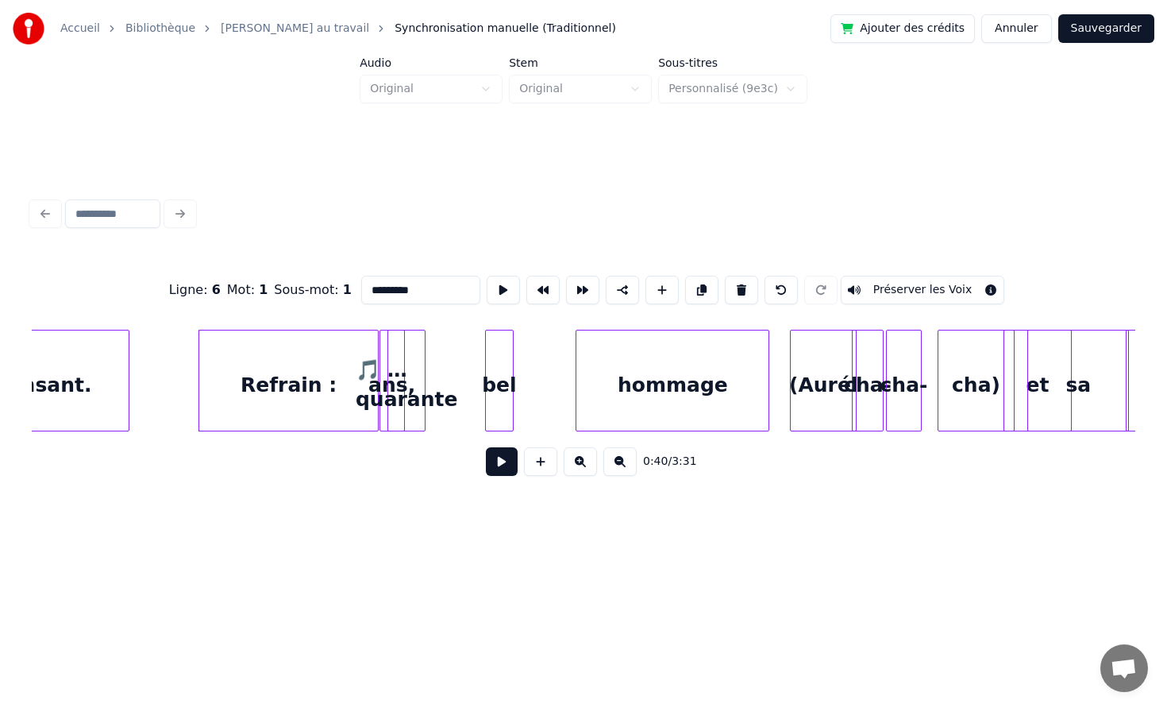
click at [573, 289] on button at bounding box center [582, 290] width 33 height 29
click at [397, 372] on div "🎵 …quarante" at bounding box center [406, 384] width 37 height 108
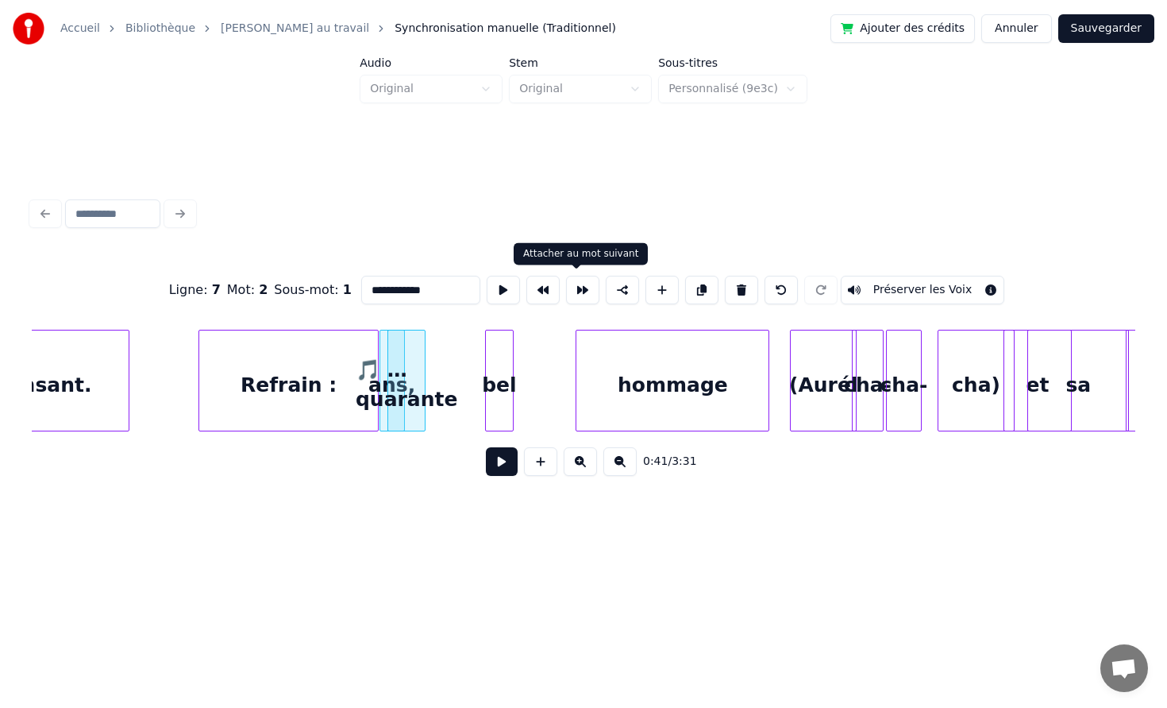
click at [577, 285] on button at bounding box center [582, 290] width 33 height 29
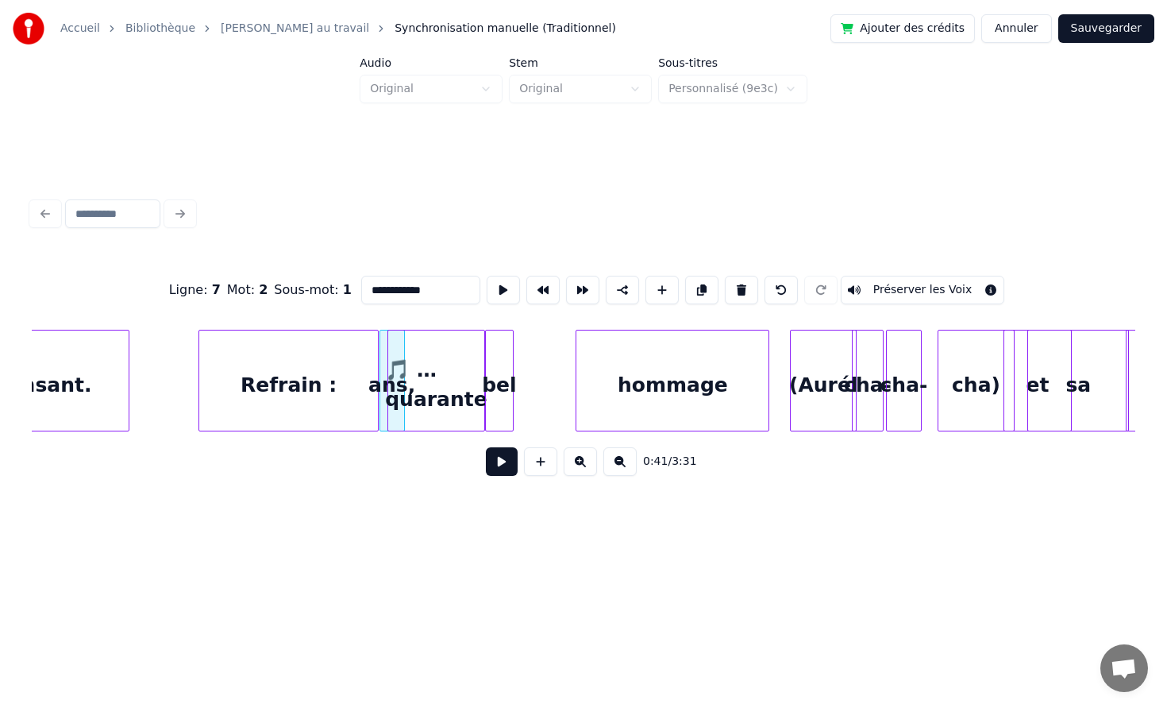
click at [386, 391] on div "ans," at bounding box center [392, 384] width 24 height 108
click at [340, 427] on div "Refrain :" at bounding box center [281, 384] width 179 height 108
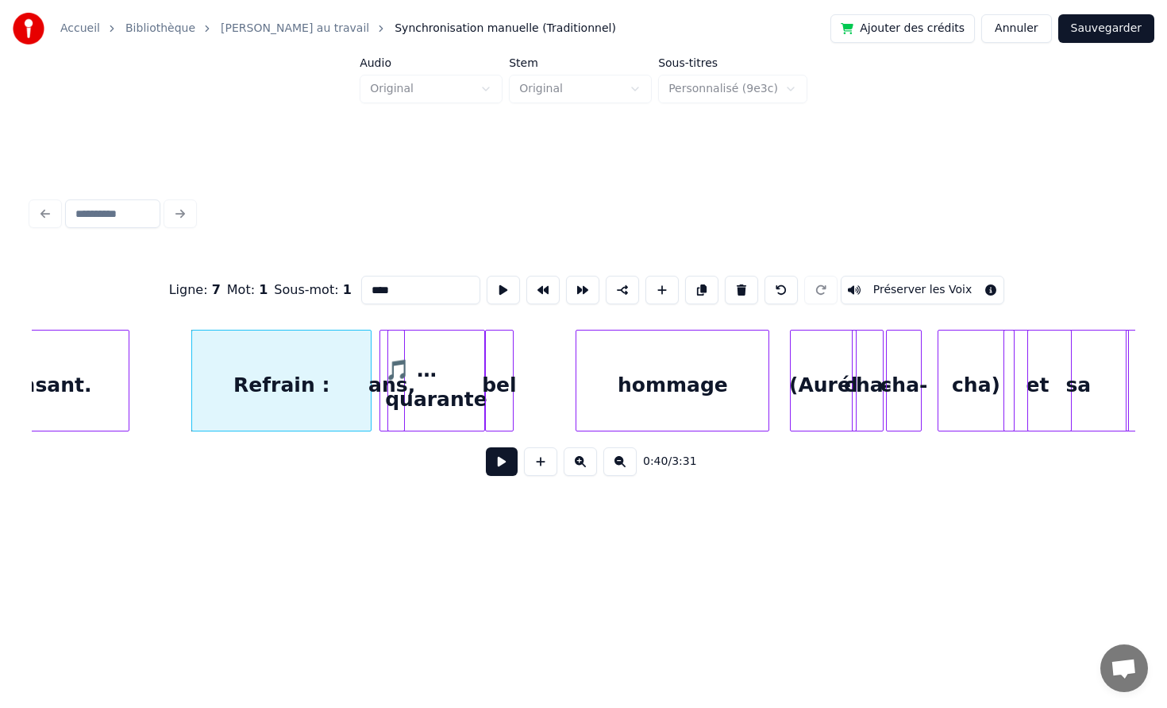
click at [380, 407] on div at bounding box center [382, 380] width 5 height 100
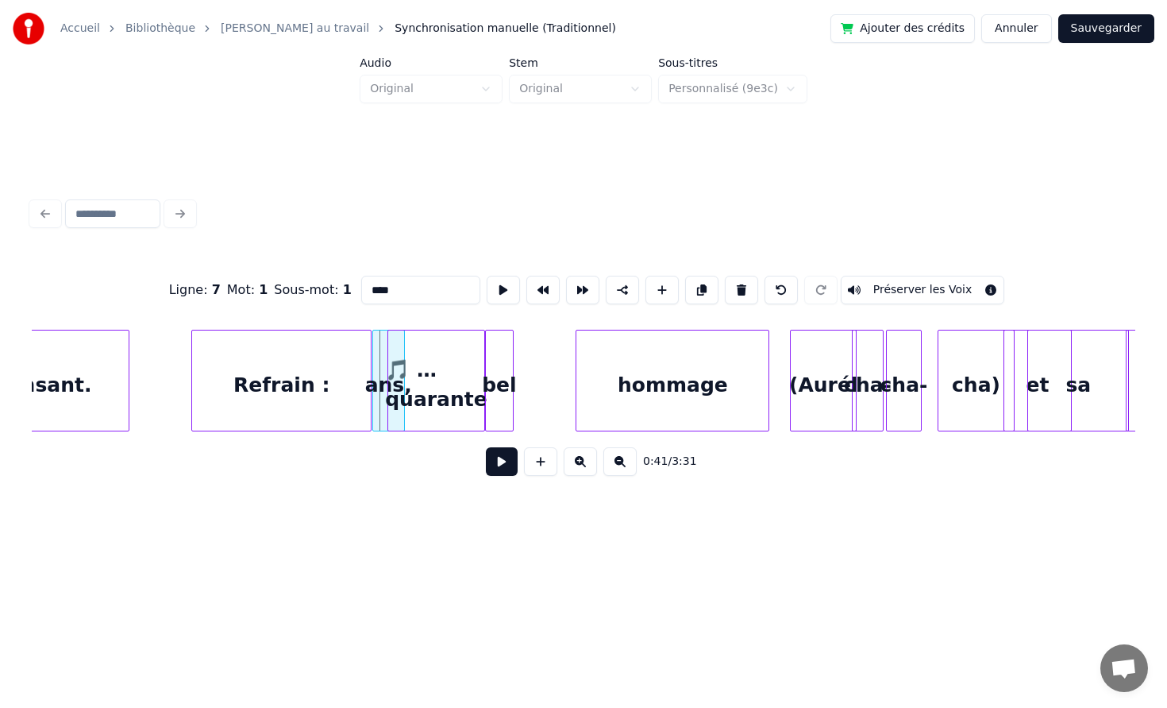
click at [373, 408] on div at bounding box center [375, 380] width 5 height 100
click at [348, 406] on div "Refrain :" at bounding box center [281, 384] width 179 height 108
type input "*********"
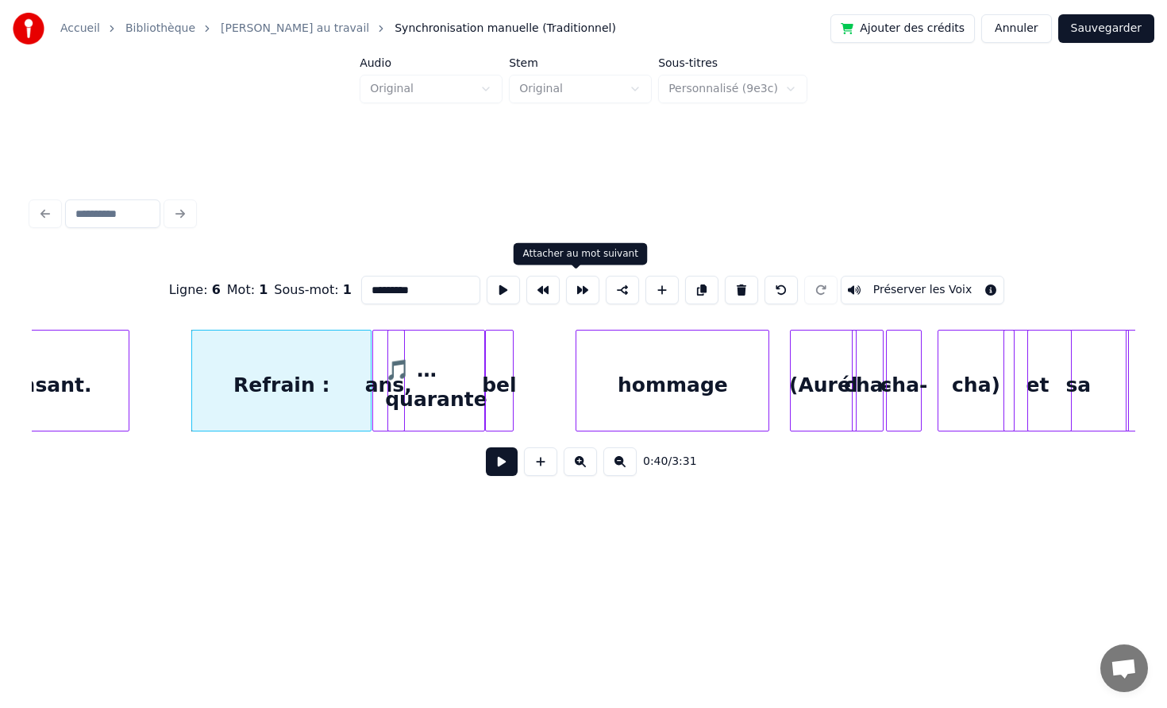
click at [573, 294] on button at bounding box center [582, 290] width 33 height 29
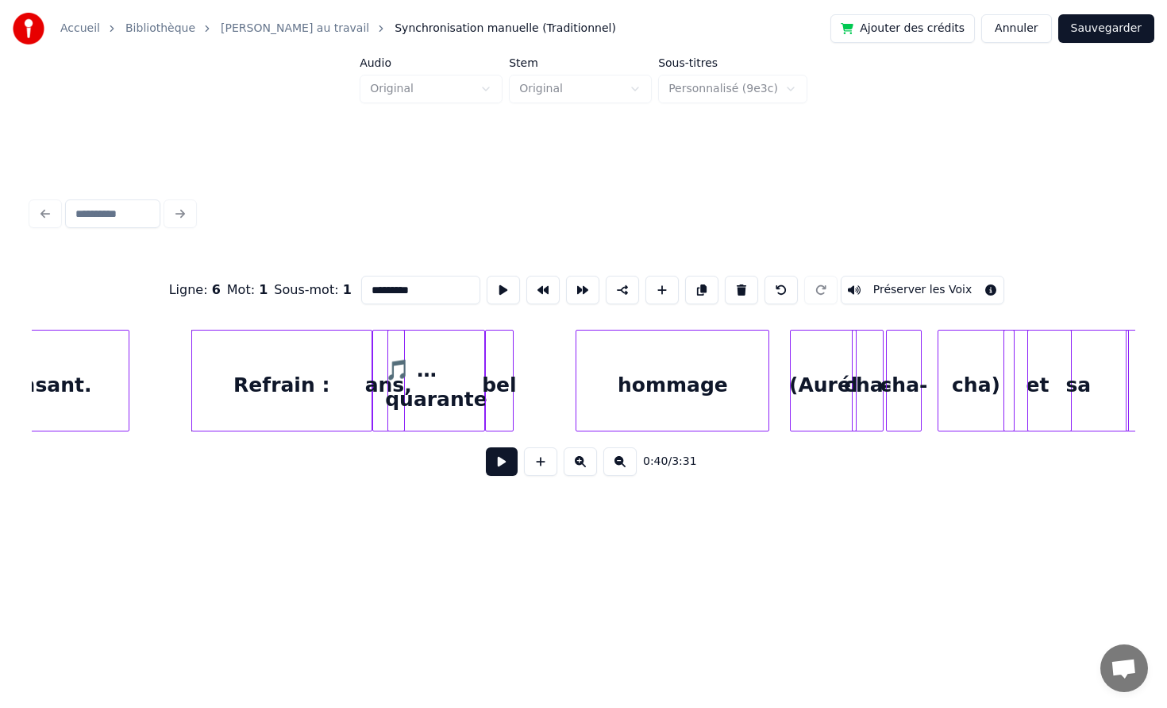
click at [573, 294] on button at bounding box center [582, 290] width 33 height 29
click at [327, 399] on div "Refrain :" at bounding box center [276, 384] width 179 height 108
click at [571, 290] on button at bounding box center [582, 290] width 33 height 29
click at [979, 289] on button "Préserver les Voix" at bounding box center [923, 290] width 164 height 29
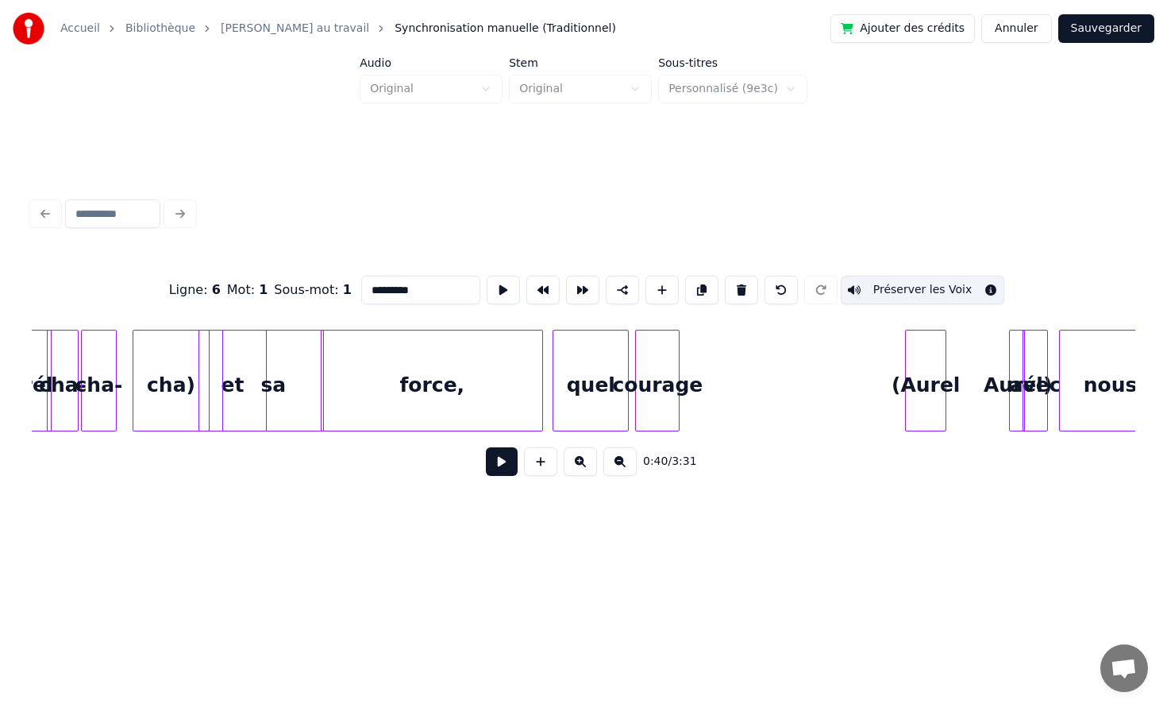
scroll to position [0, 7085]
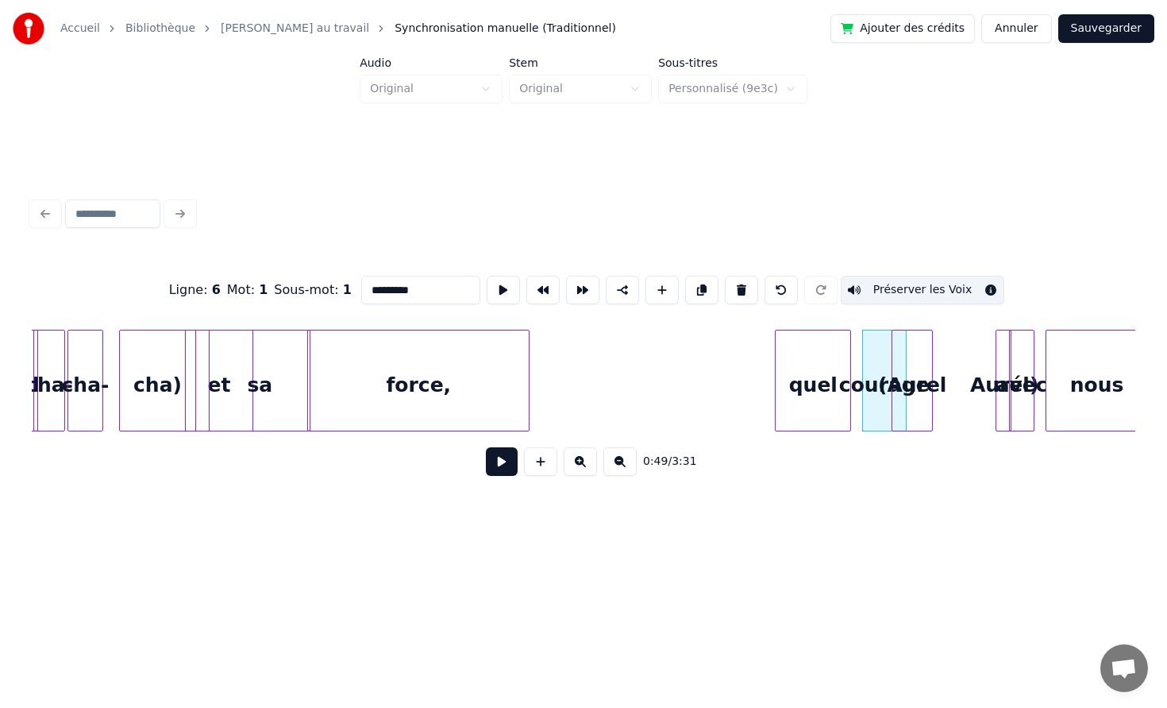
click at [818, 384] on div "quel" at bounding box center [813, 384] width 75 height 108
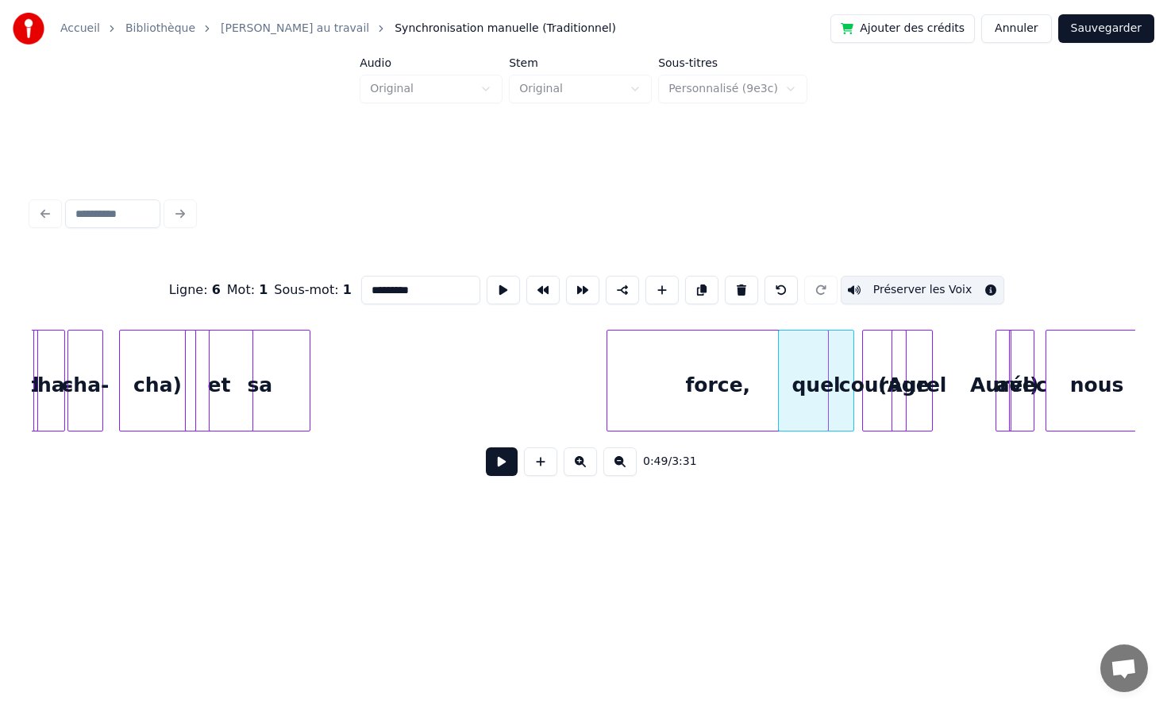
click at [741, 377] on div "force," at bounding box center [718, 384] width 221 height 108
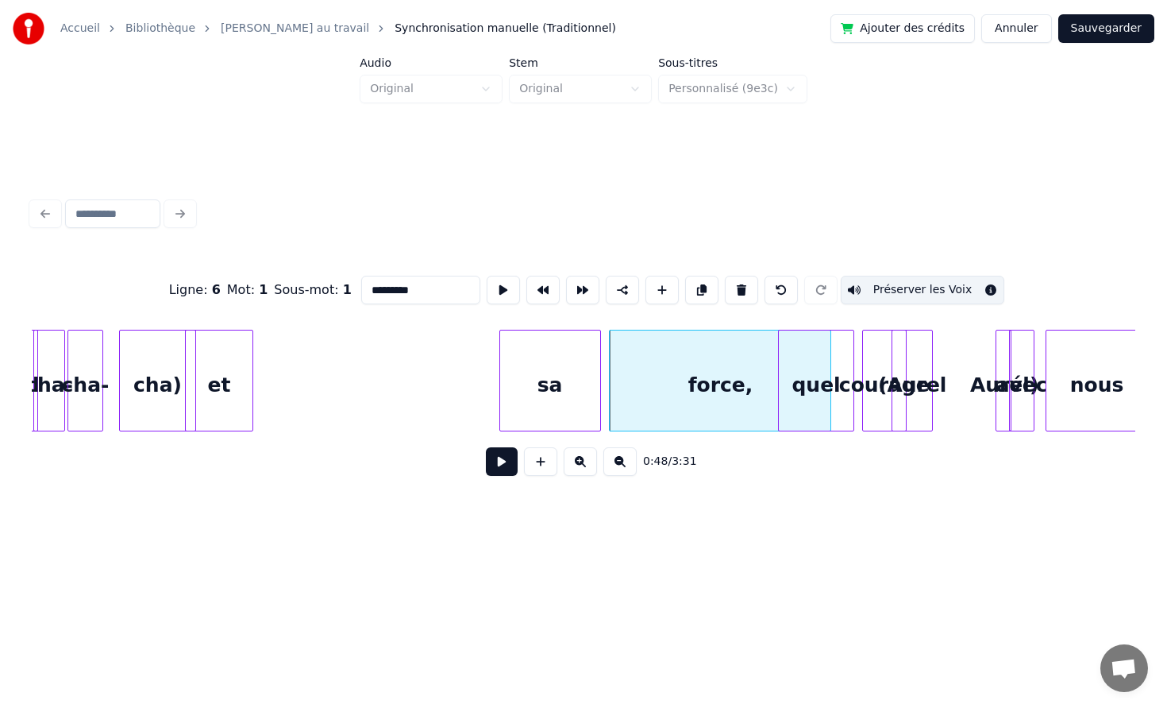
click at [571, 372] on div "sa" at bounding box center [550, 384] width 100 height 108
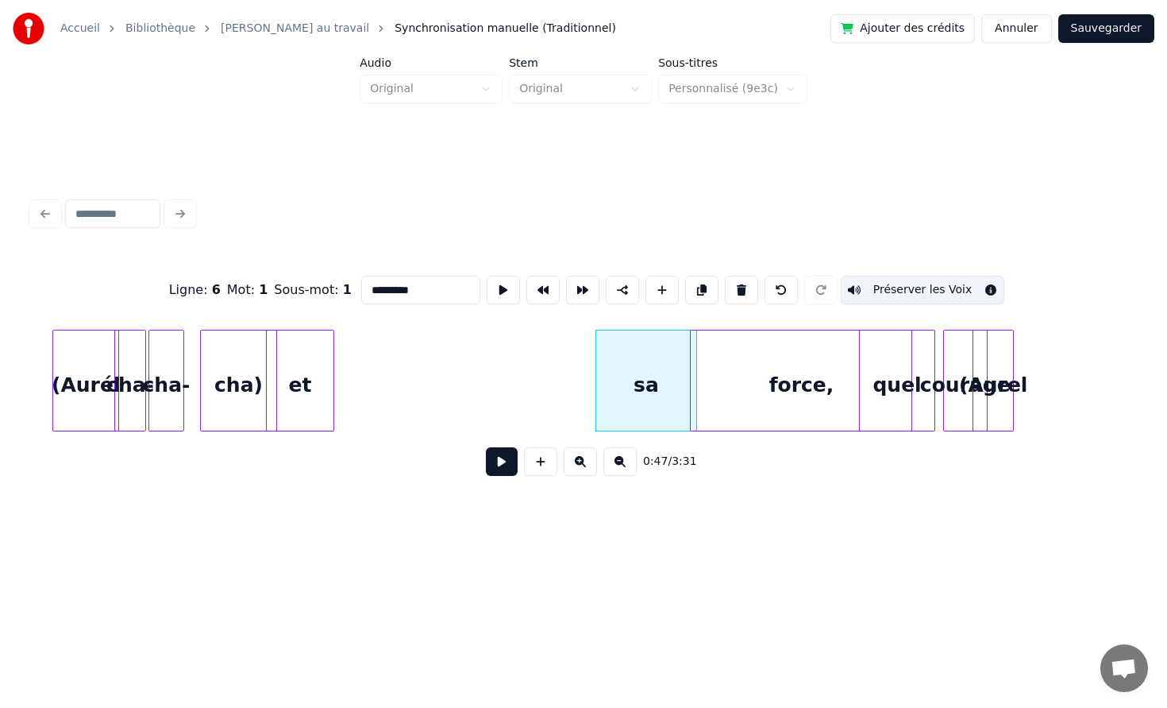
scroll to position [0, 6942]
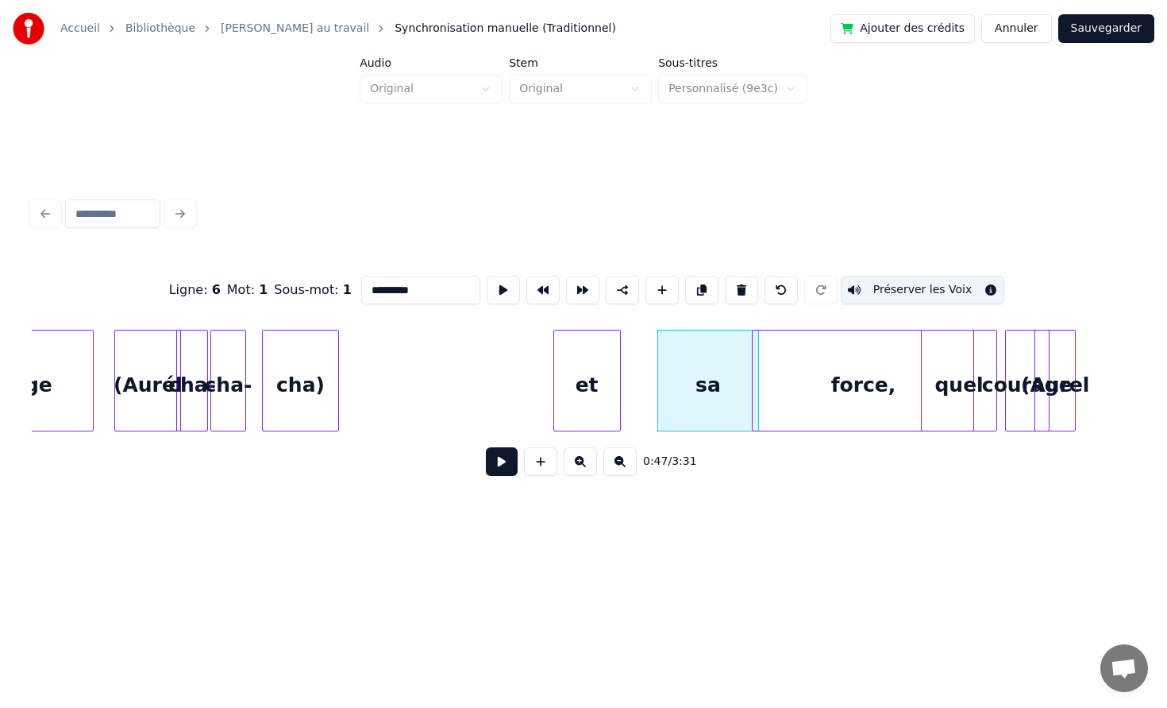
click at [620, 375] on div "et" at bounding box center [587, 384] width 66 height 108
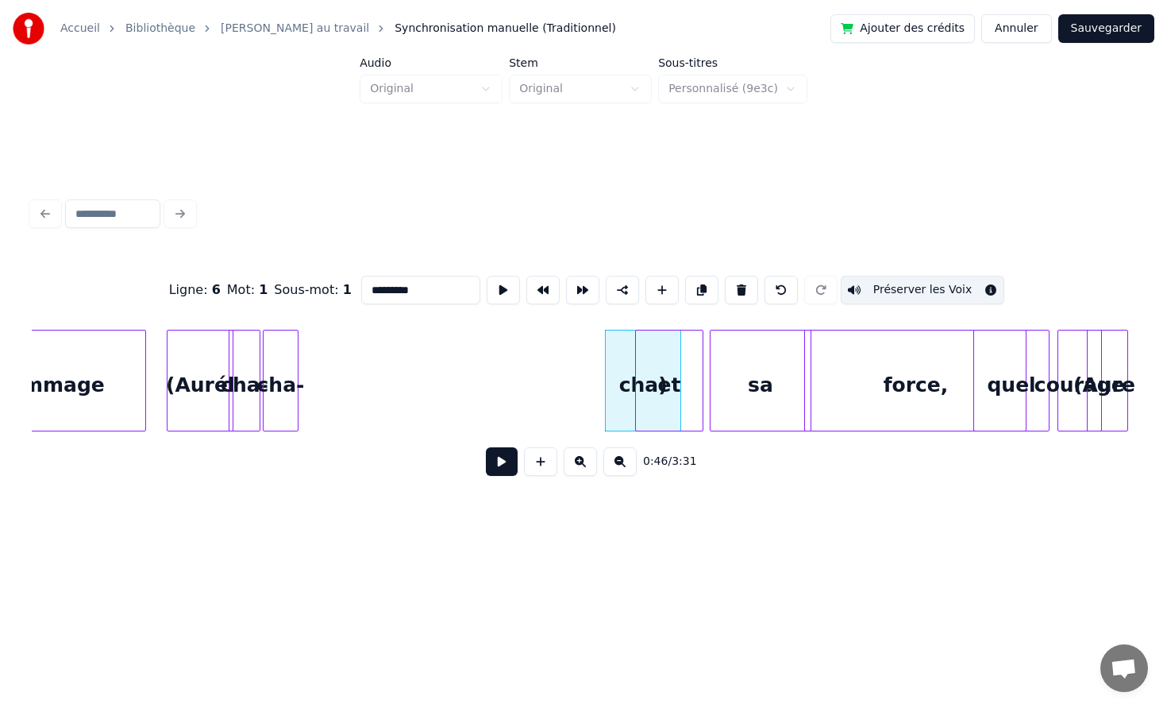
scroll to position [0, 6805]
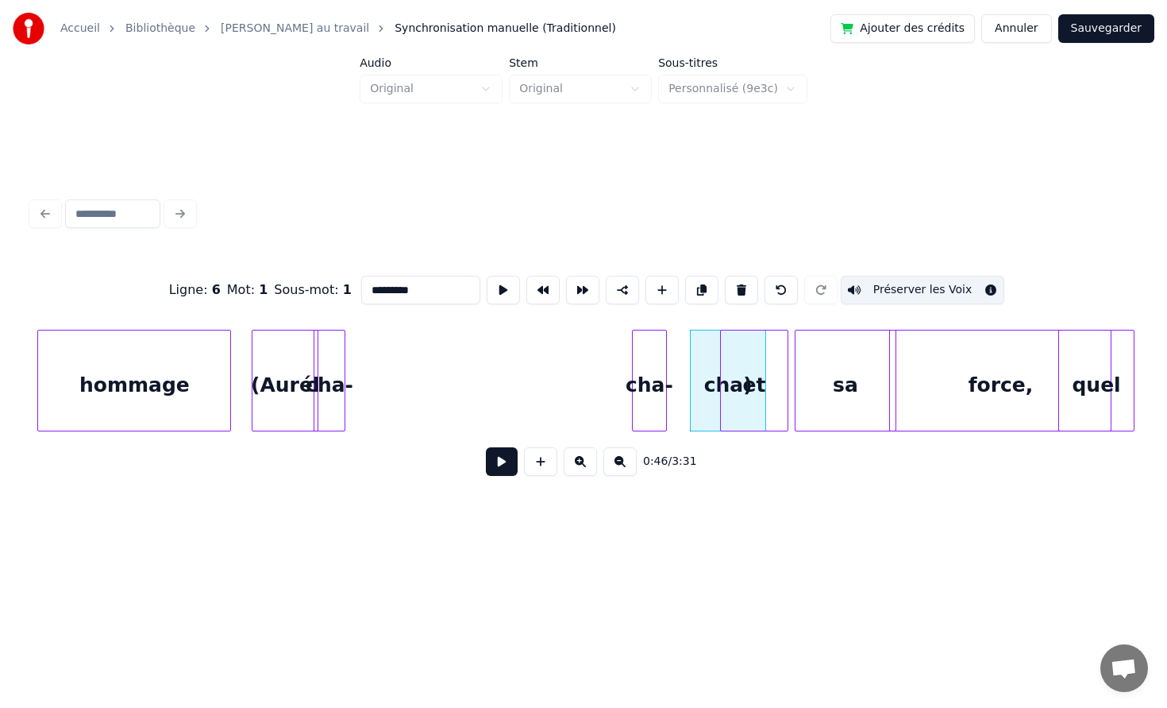
click at [660, 400] on div "cha-" at bounding box center [649, 384] width 33 height 108
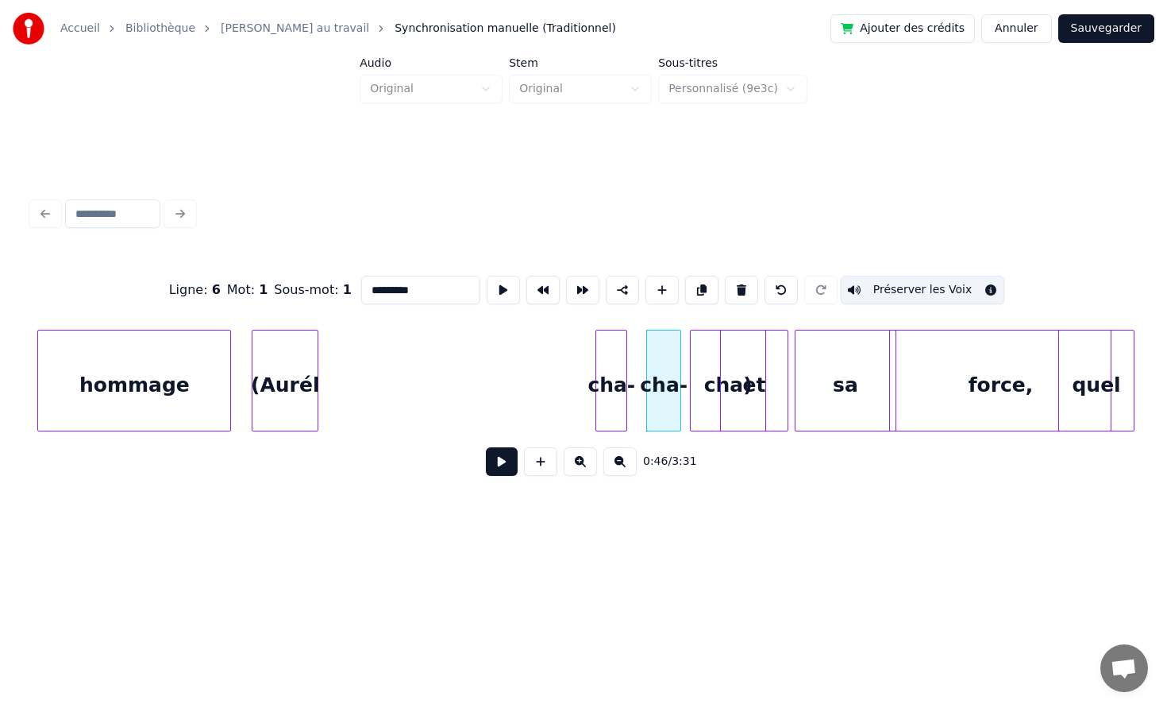
click at [623, 399] on div "cha-" at bounding box center [611, 384] width 30 height 108
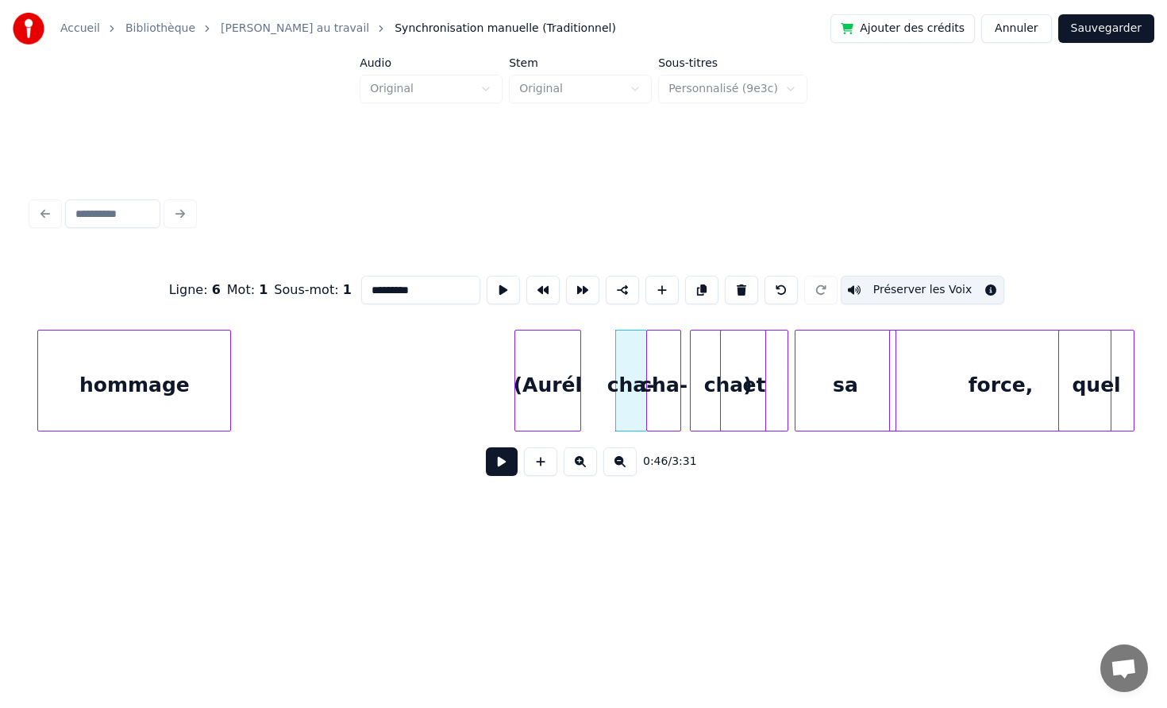
click at [577, 396] on div "(Aurél" at bounding box center [547, 384] width 65 height 108
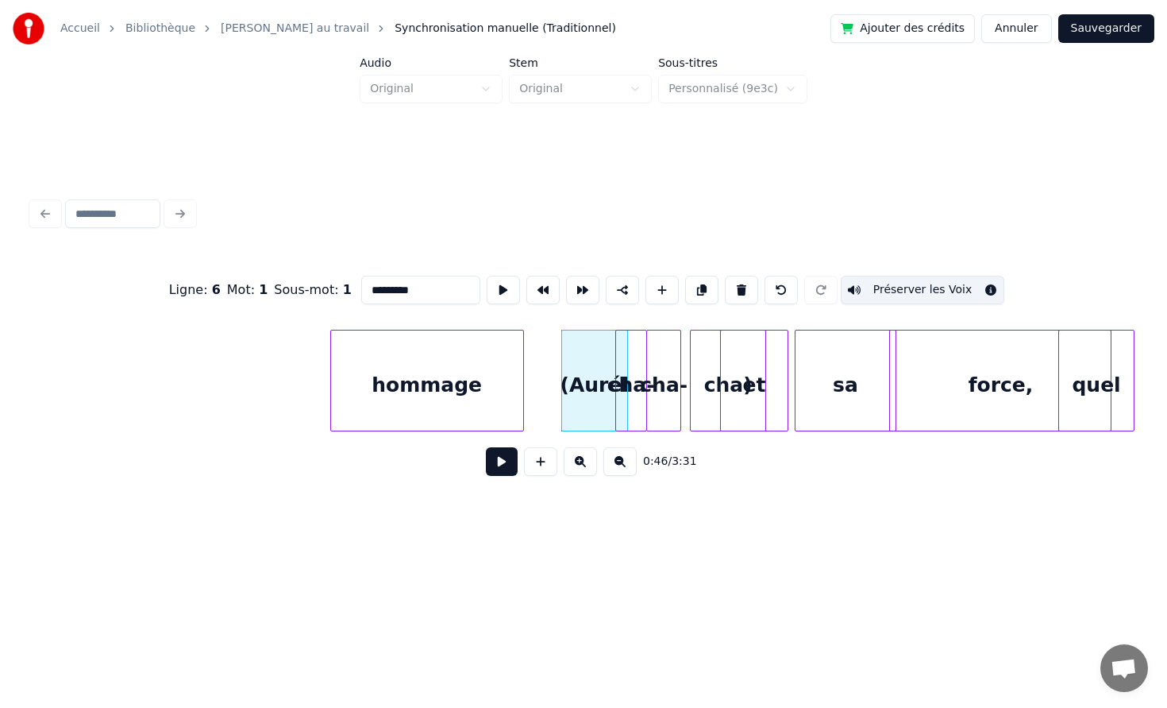
click at [496, 365] on div "hommage" at bounding box center [427, 384] width 192 height 108
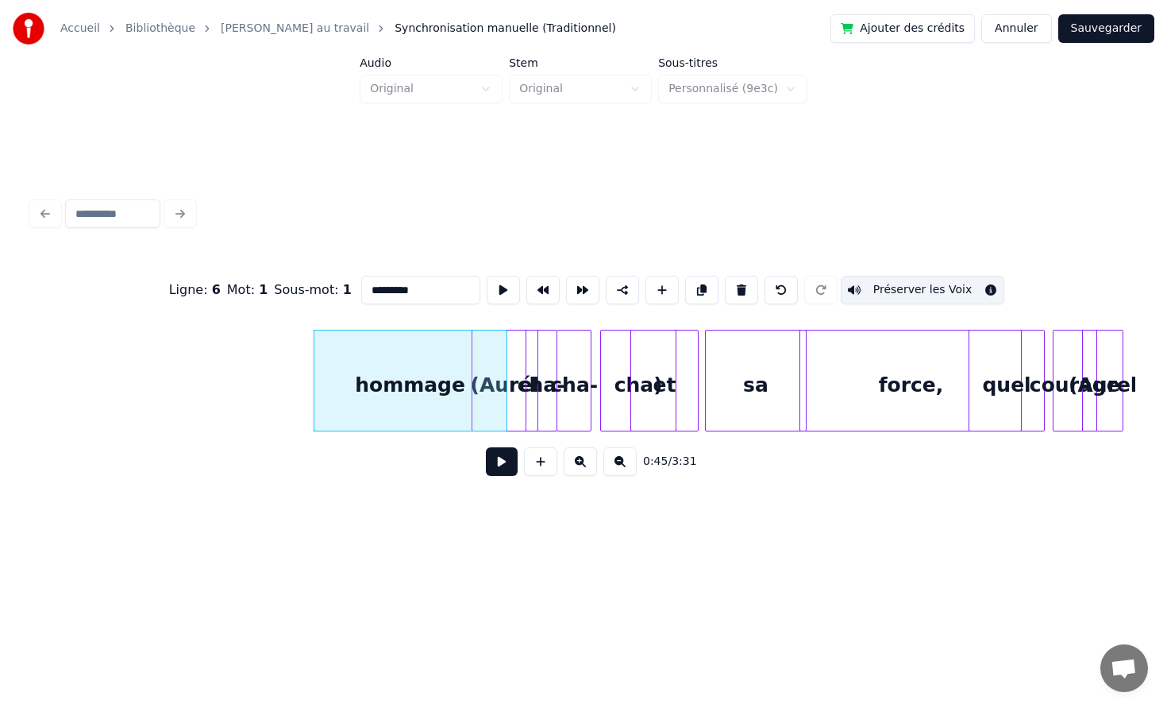
scroll to position [0, 6786]
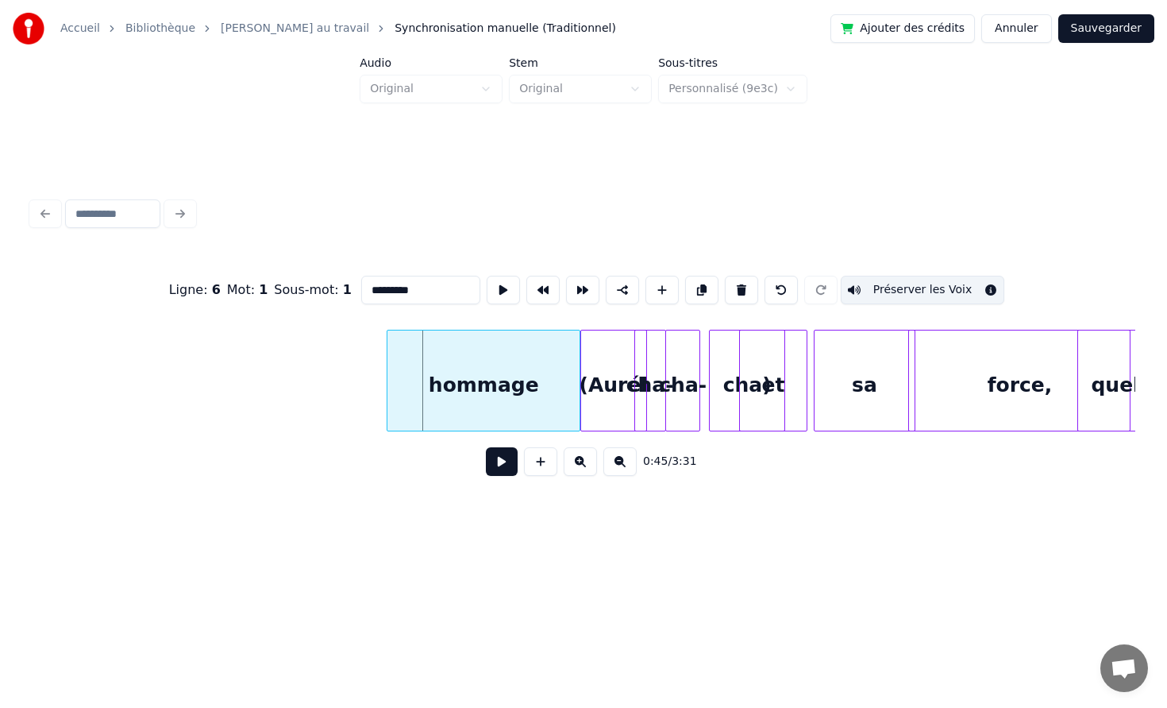
click at [492, 385] on div "hommage" at bounding box center [484, 384] width 192 height 108
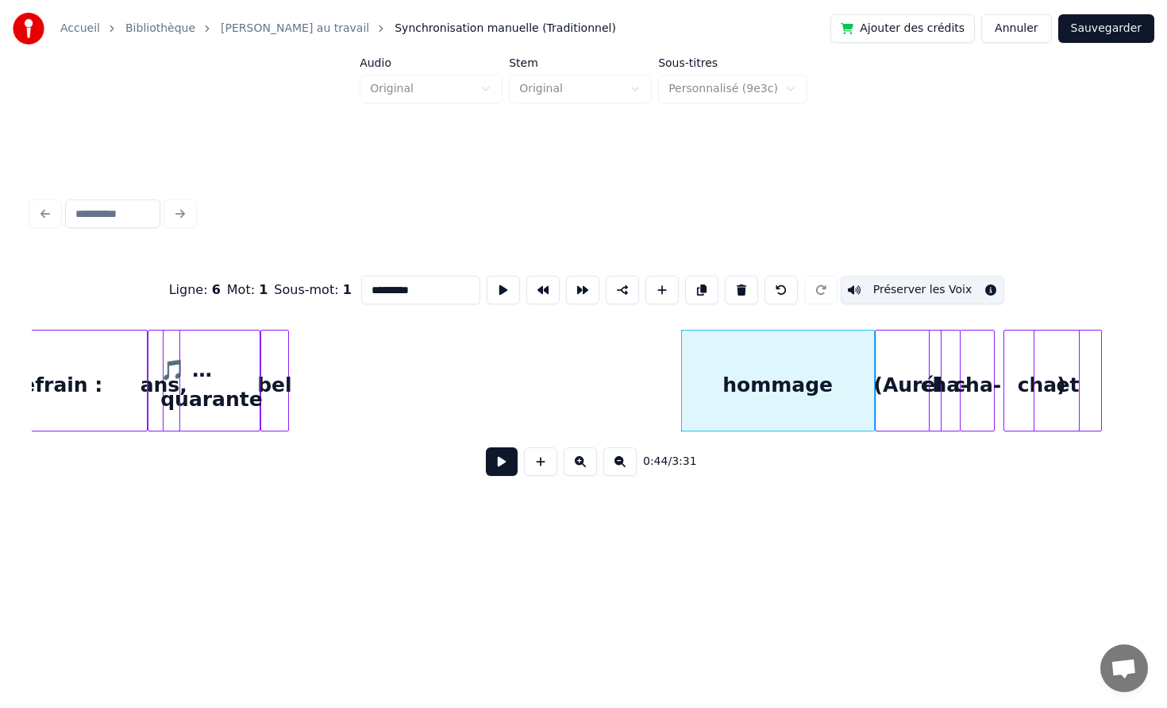
scroll to position [0, 6412]
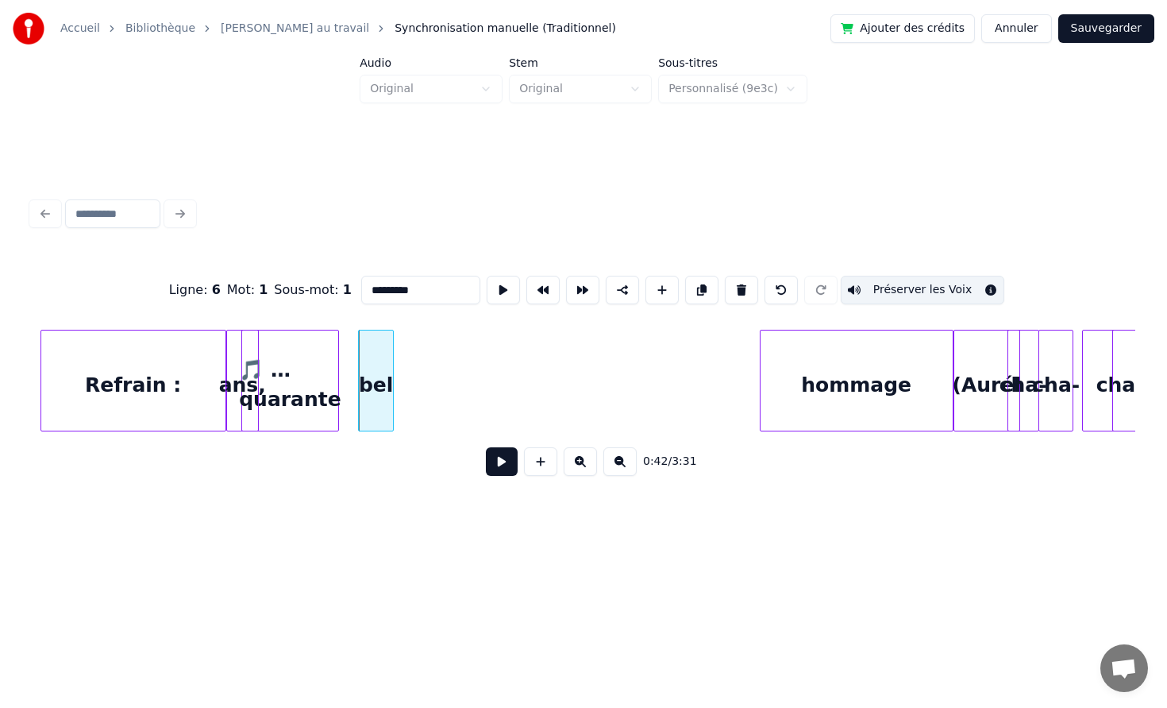
click at [393, 360] on div at bounding box center [390, 380] width 5 height 100
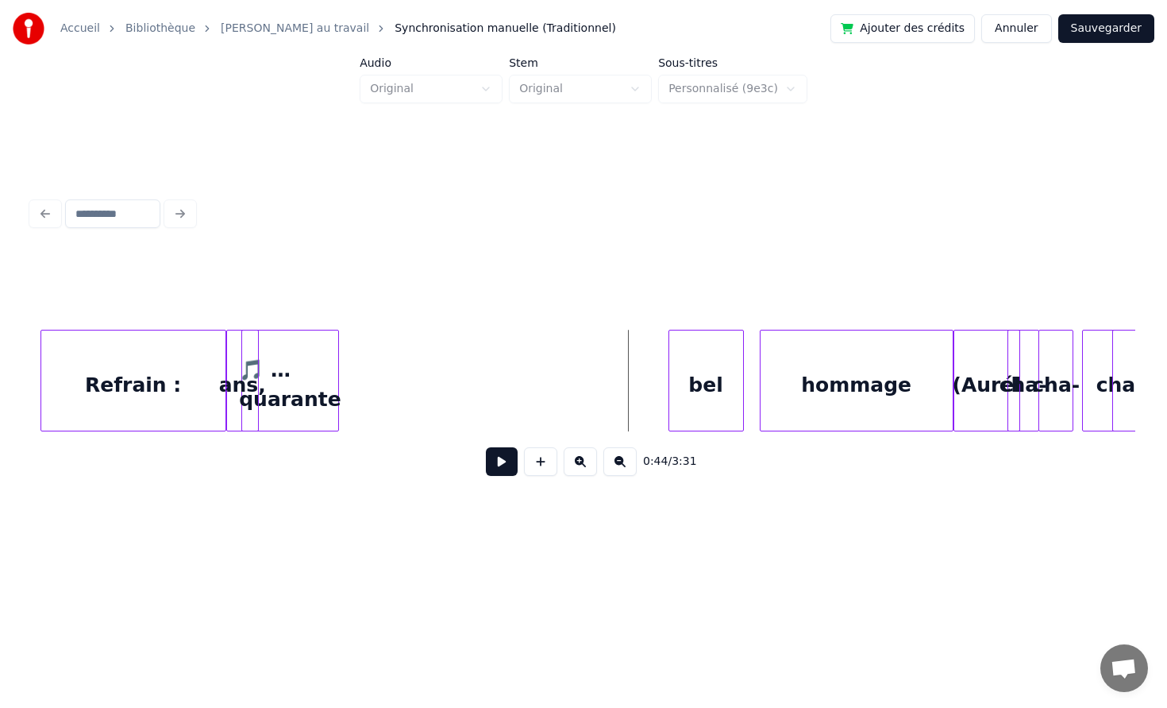
click at [705, 359] on div "bel" at bounding box center [707, 384] width 74 height 108
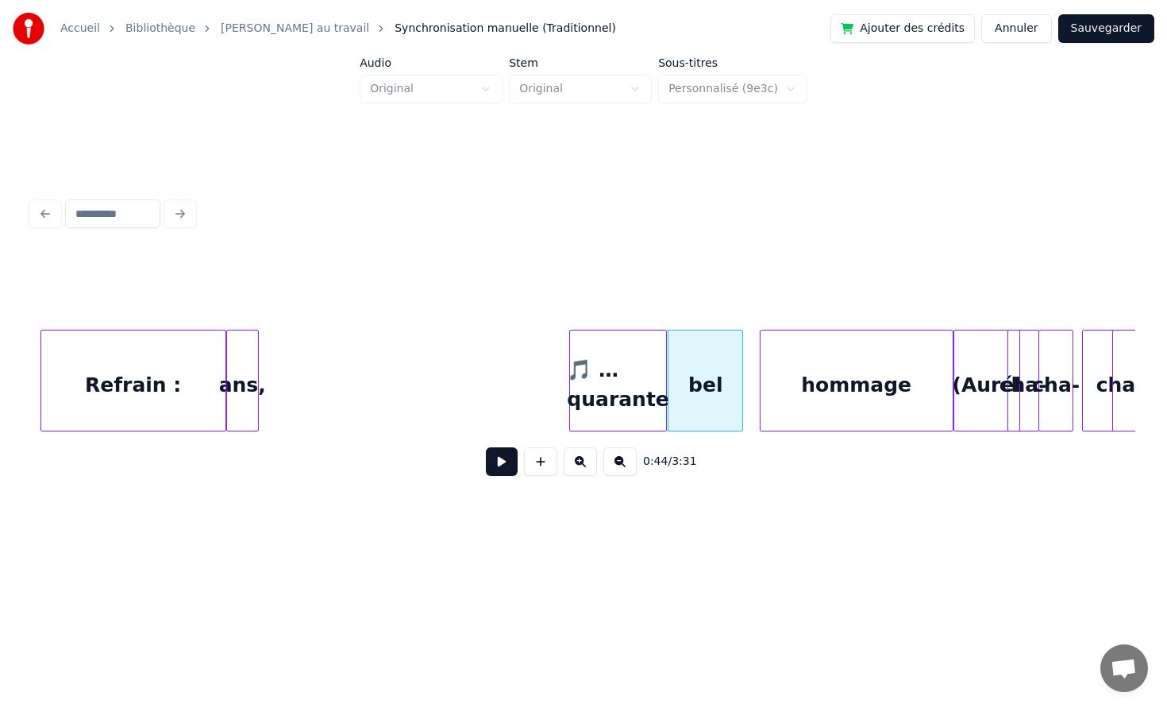
click at [637, 361] on div "🎵 …quarante" at bounding box center [618, 384] width 96 height 108
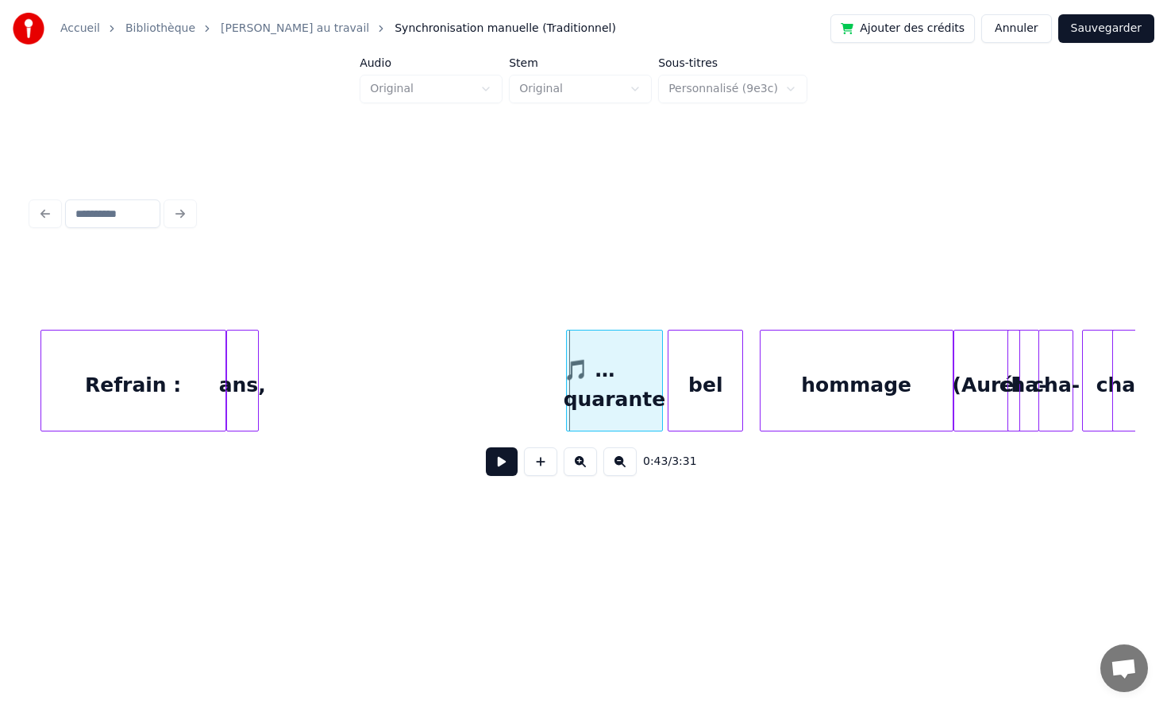
click at [592, 387] on div "🎵 …quarante" at bounding box center [615, 384] width 96 height 108
click at [249, 382] on div "ans," at bounding box center [242, 384] width 31 height 108
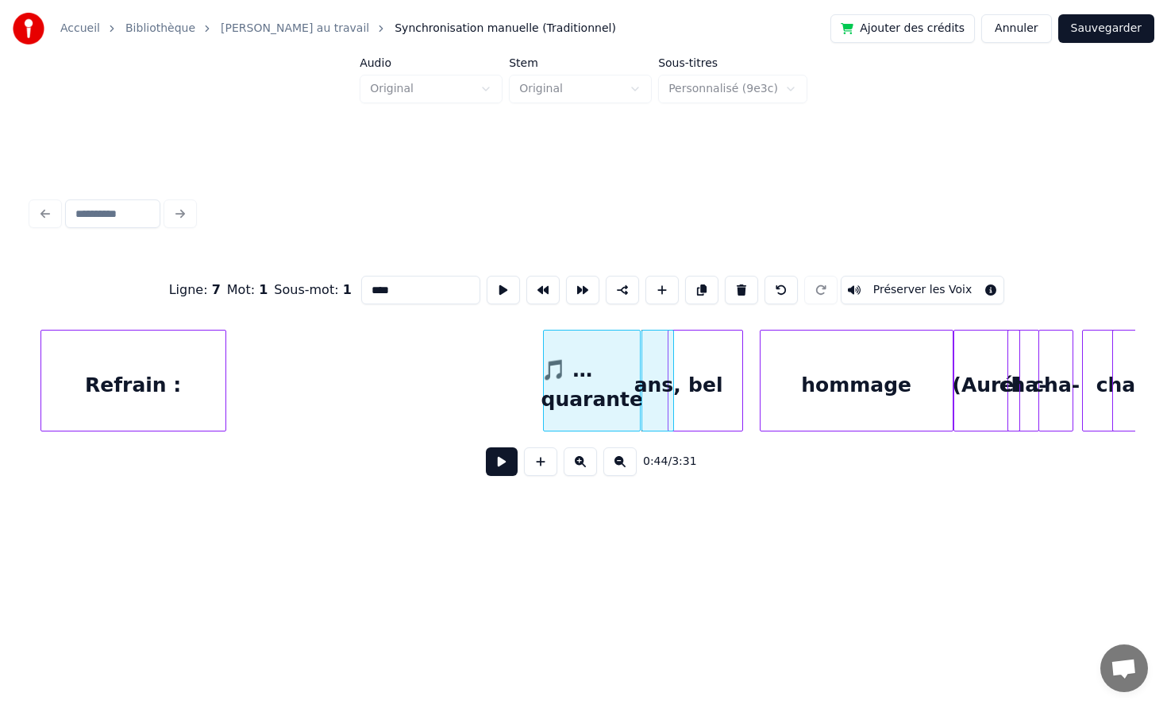
click at [588, 393] on div "🎵 …quarante" at bounding box center [592, 384] width 96 height 108
click at [723, 389] on div "bel" at bounding box center [722, 384] width 74 height 108
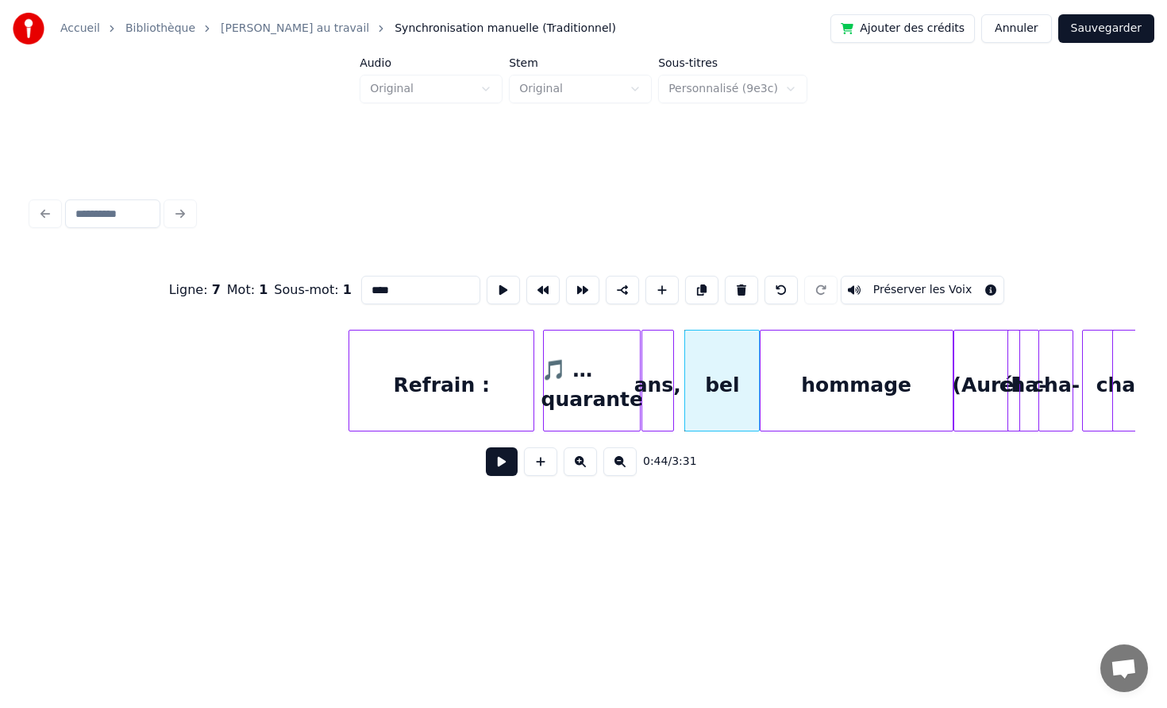
click at [467, 396] on div "Refrain :" at bounding box center [441, 384] width 184 height 108
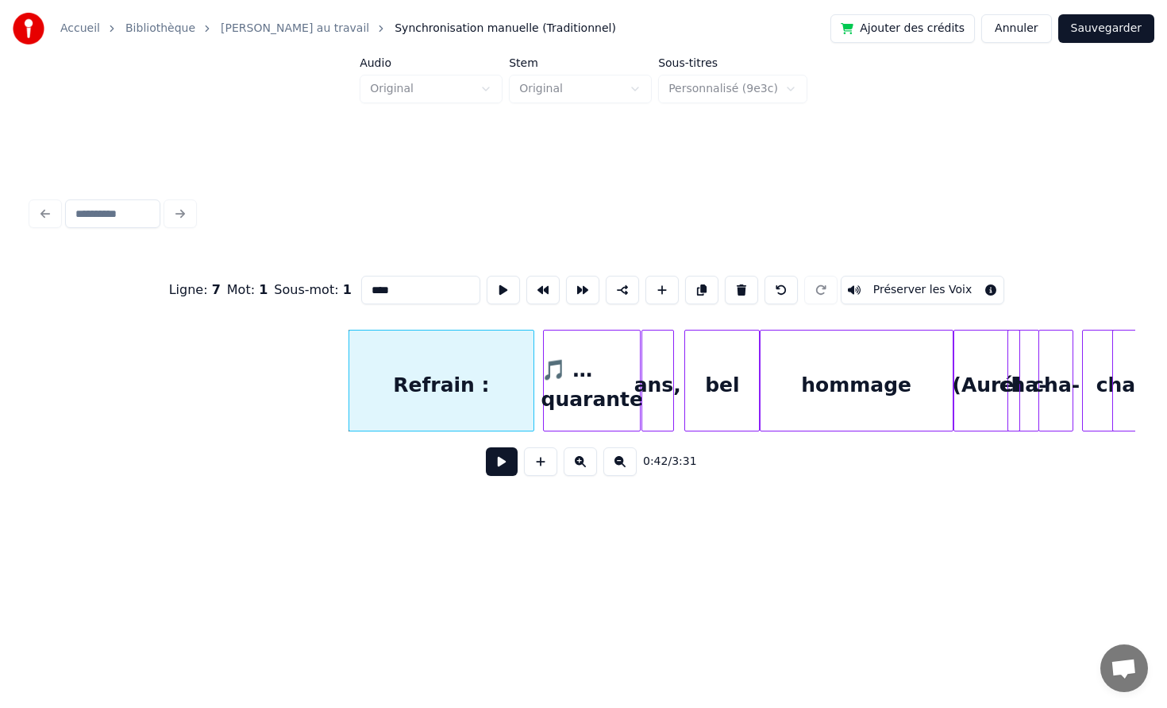
click at [365, 381] on div "Refrain :" at bounding box center [441, 384] width 184 height 108
type input "*********"
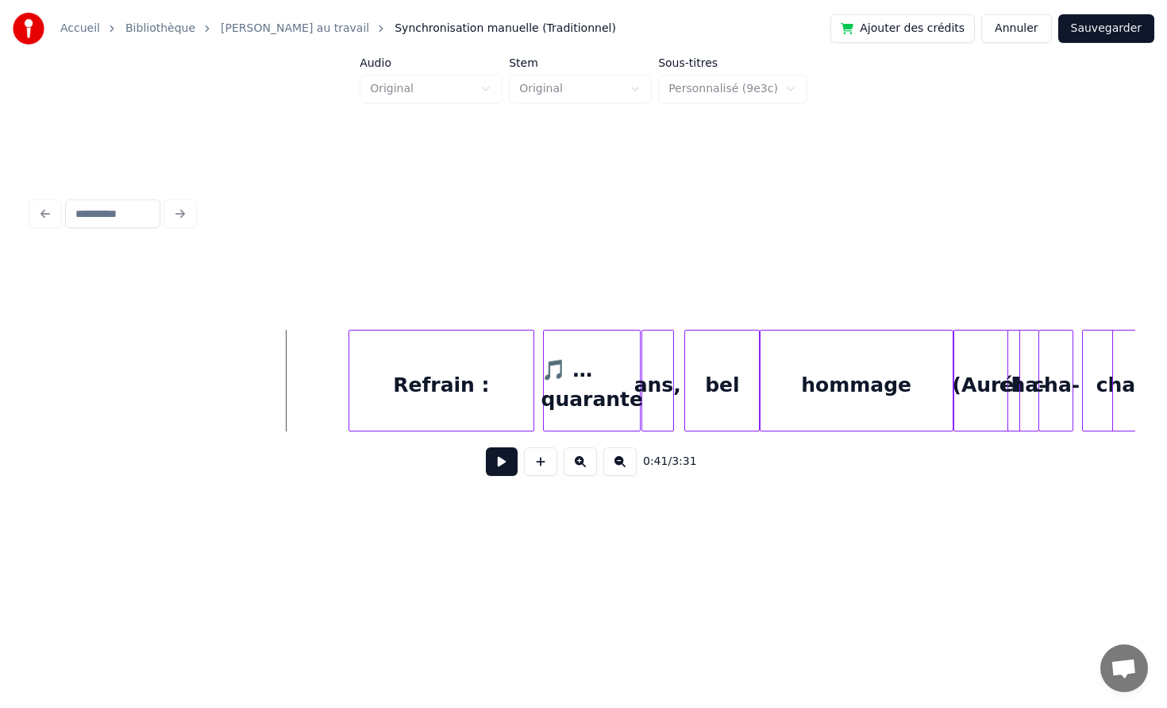
click at [496, 469] on button at bounding box center [502, 461] width 32 height 29
click at [486, 447] on button at bounding box center [502, 461] width 32 height 29
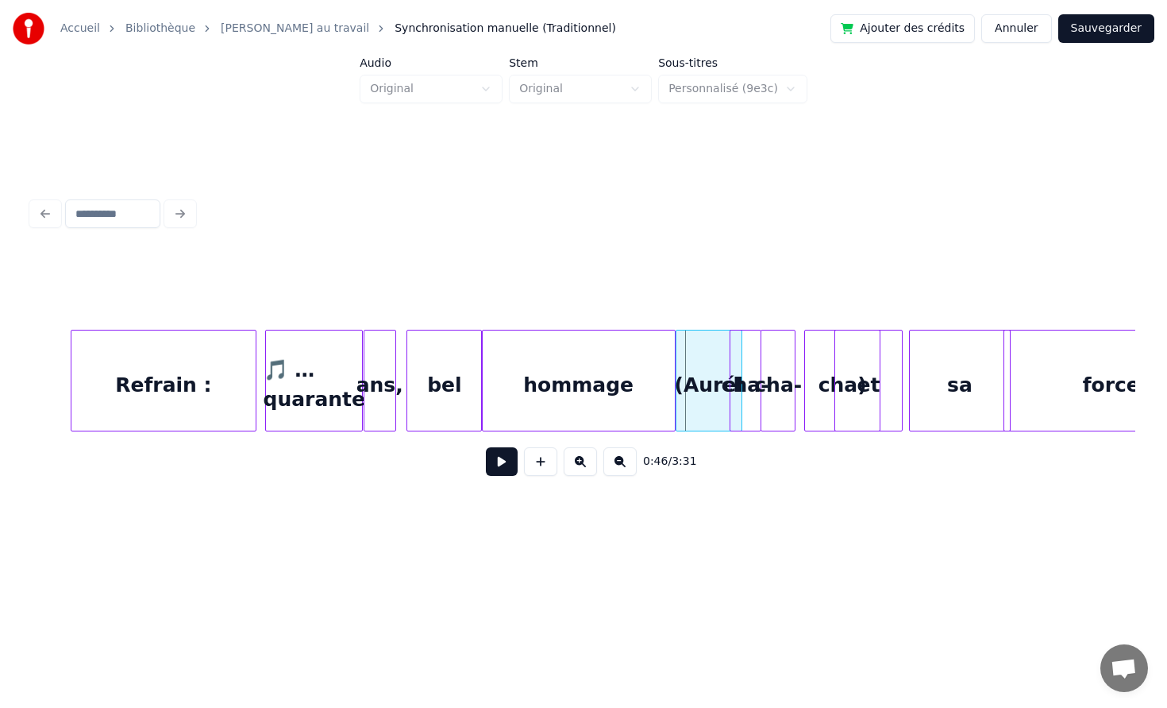
scroll to position [0, 6787]
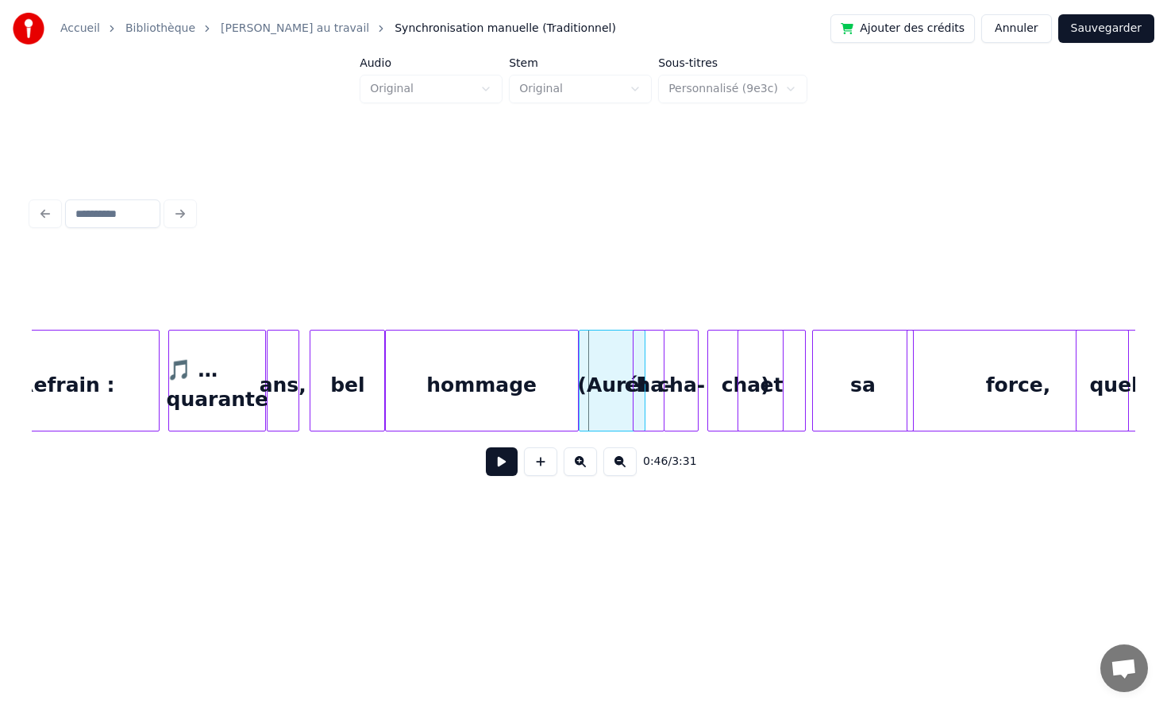
click at [486, 447] on button at bounding box center [502, 461] width 32 height 29
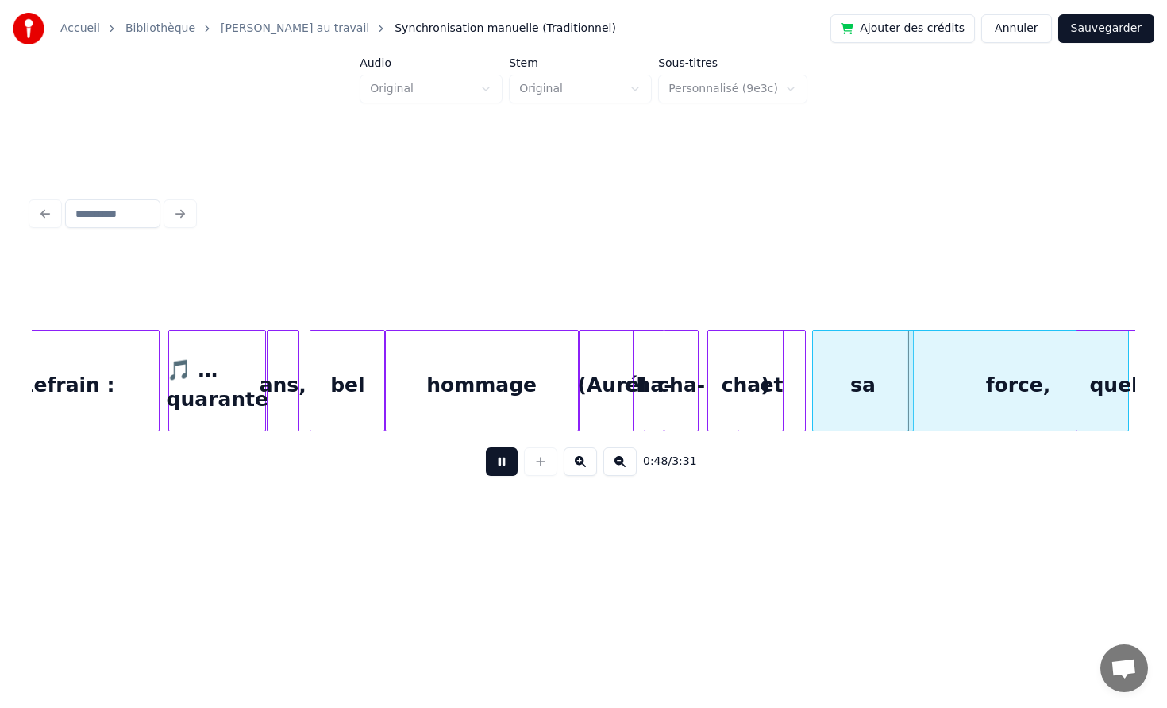
click at [486, 447] on button at bounding box center [502, 461] width 32 height 29
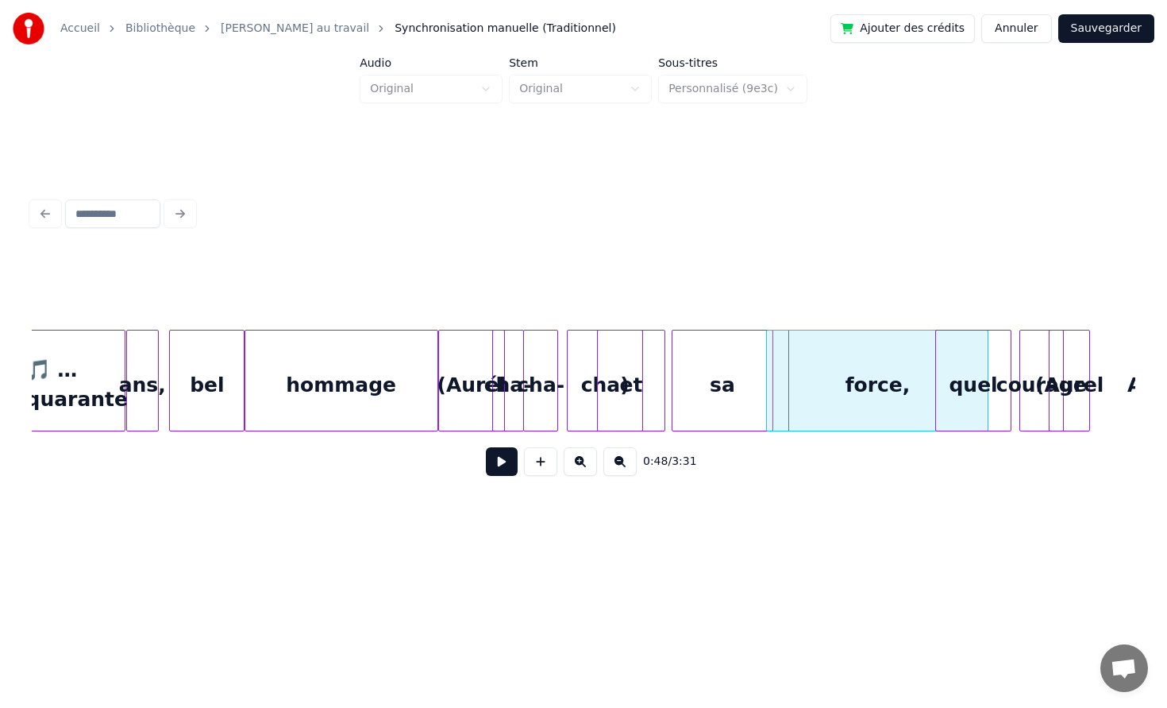
scroll to position [0, 6988]
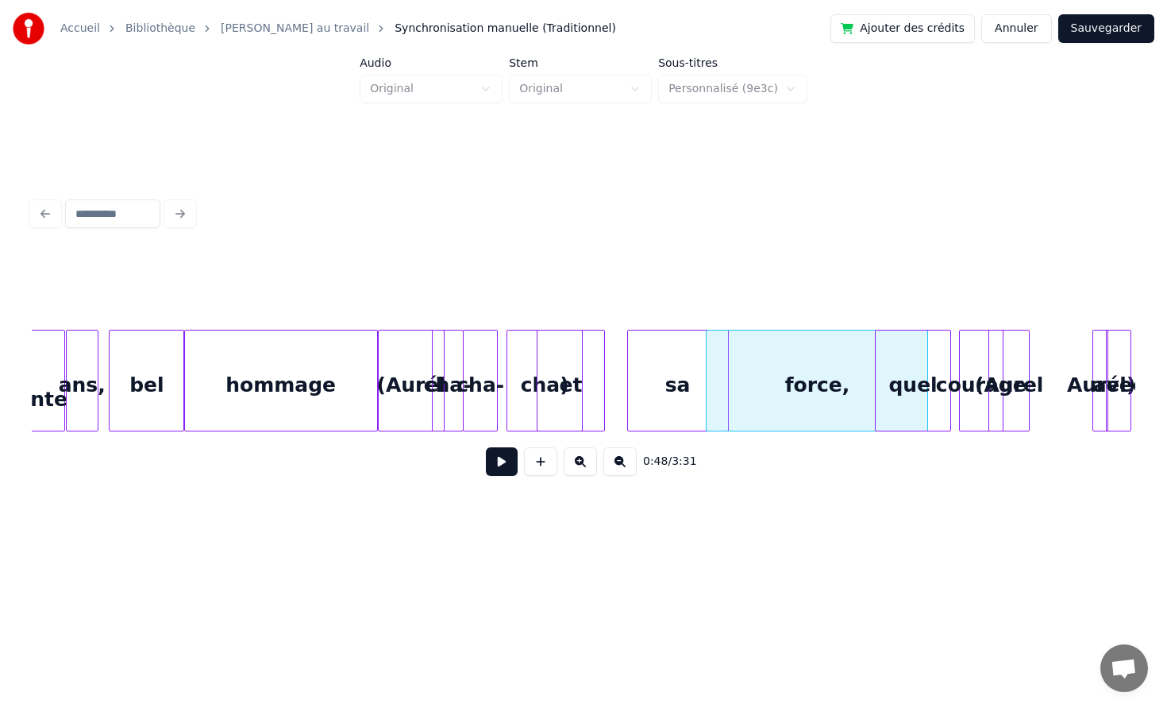
click at [686, 397] on div "sa" at bounding box center [678, 384] width 100 height 108
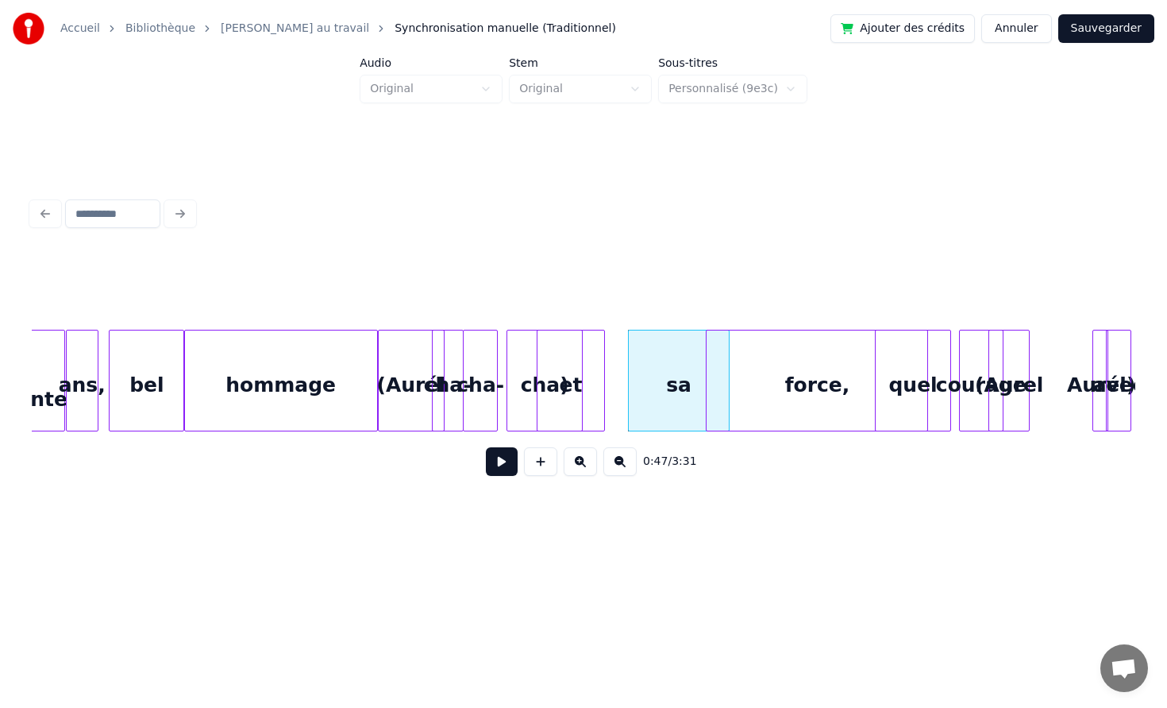
click at [758, 365] on div "force," at bounding box center [817, 384] width 221 height 108
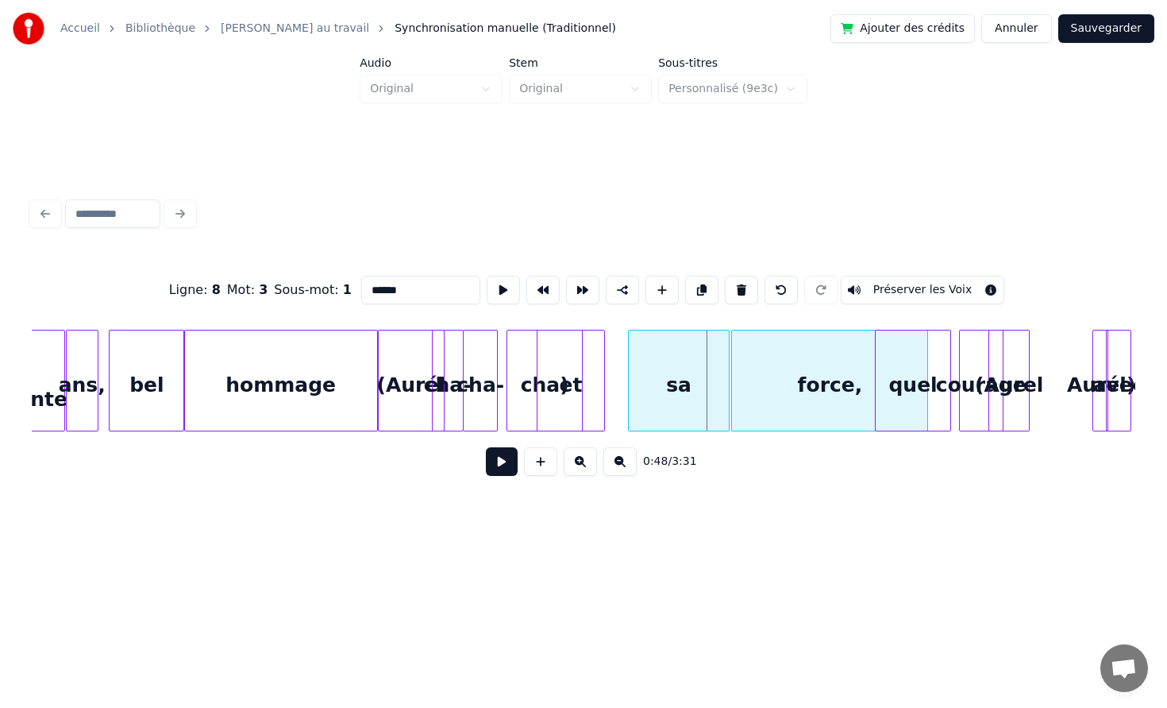
click at [734, 366] on div at bounding box center [734, 380] width 5 height 100
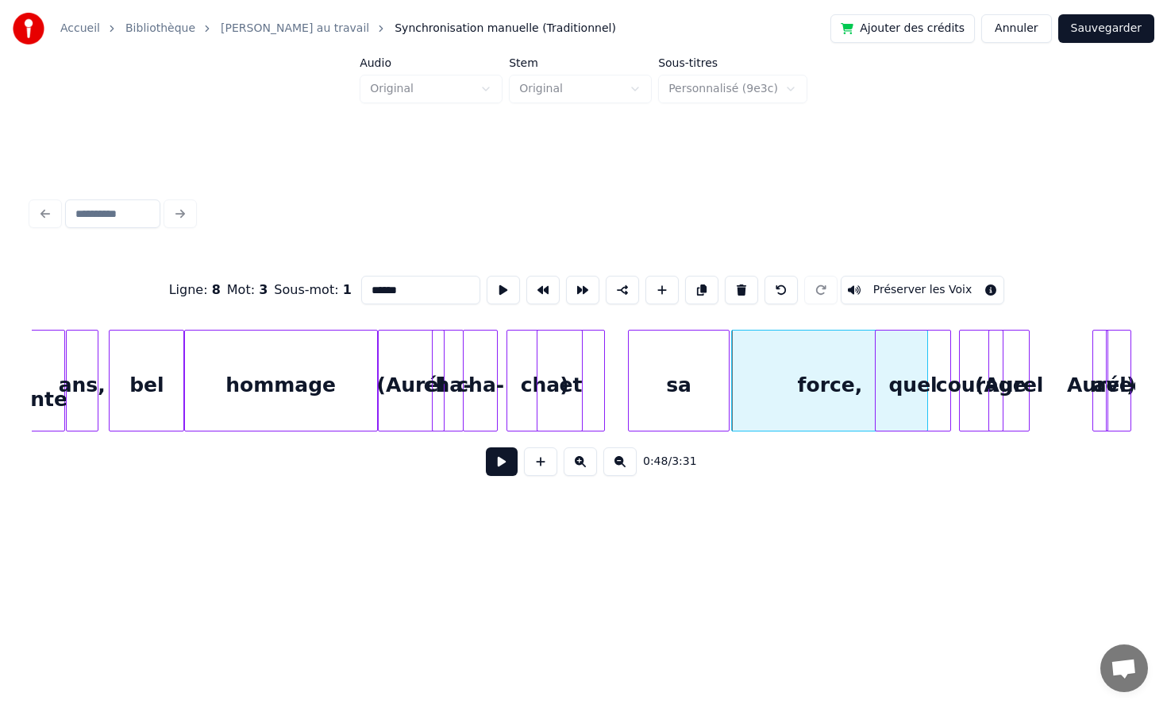
click at [486, 447] on button at bounding box center [502, 461] width 32 height 29
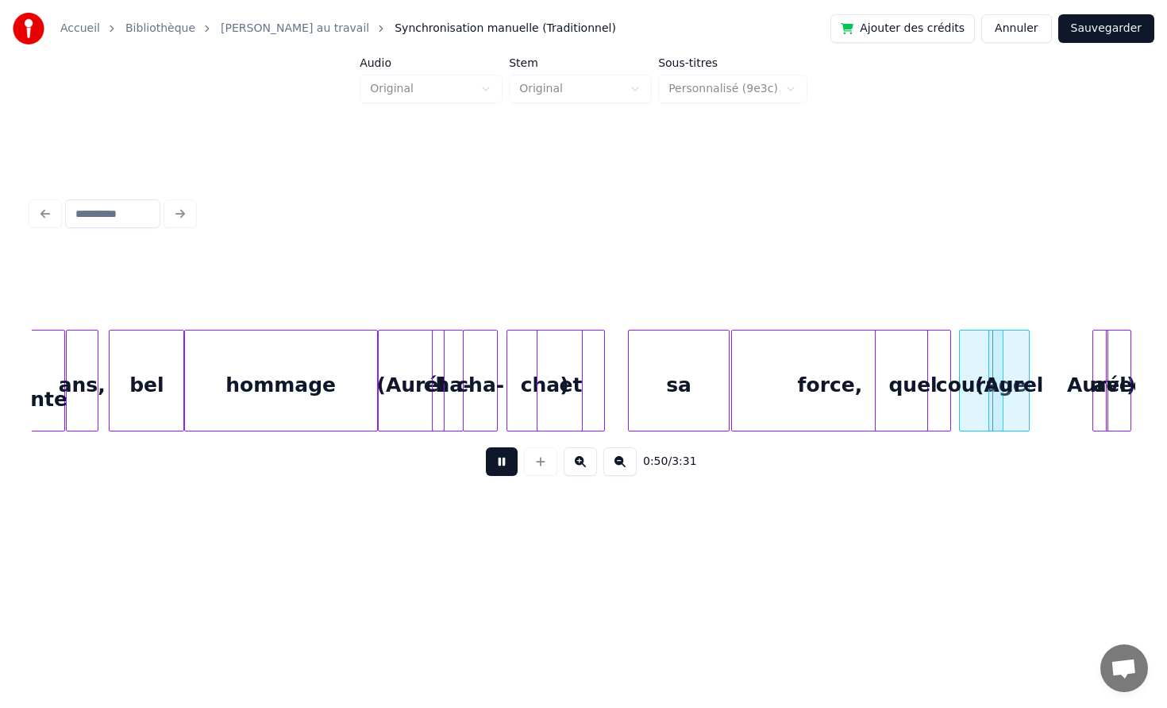
click at [486, 447] on button at bounding box center [502, 461] width 32 height 29
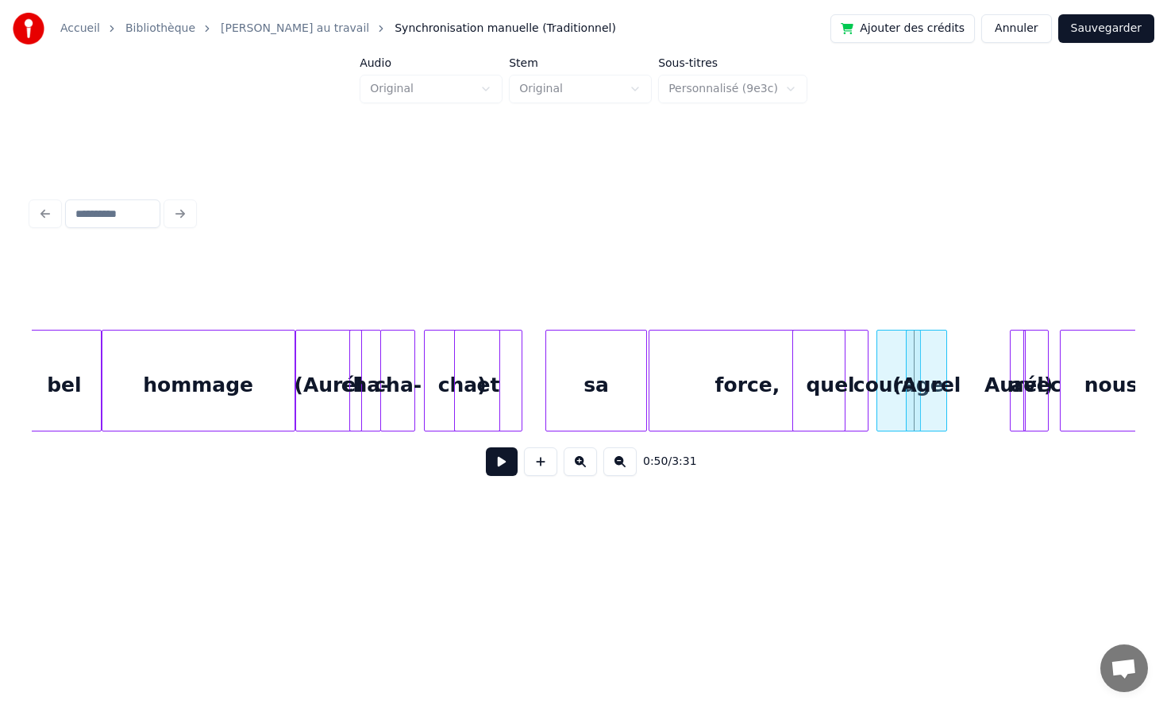
scroll to position [0, 7170]
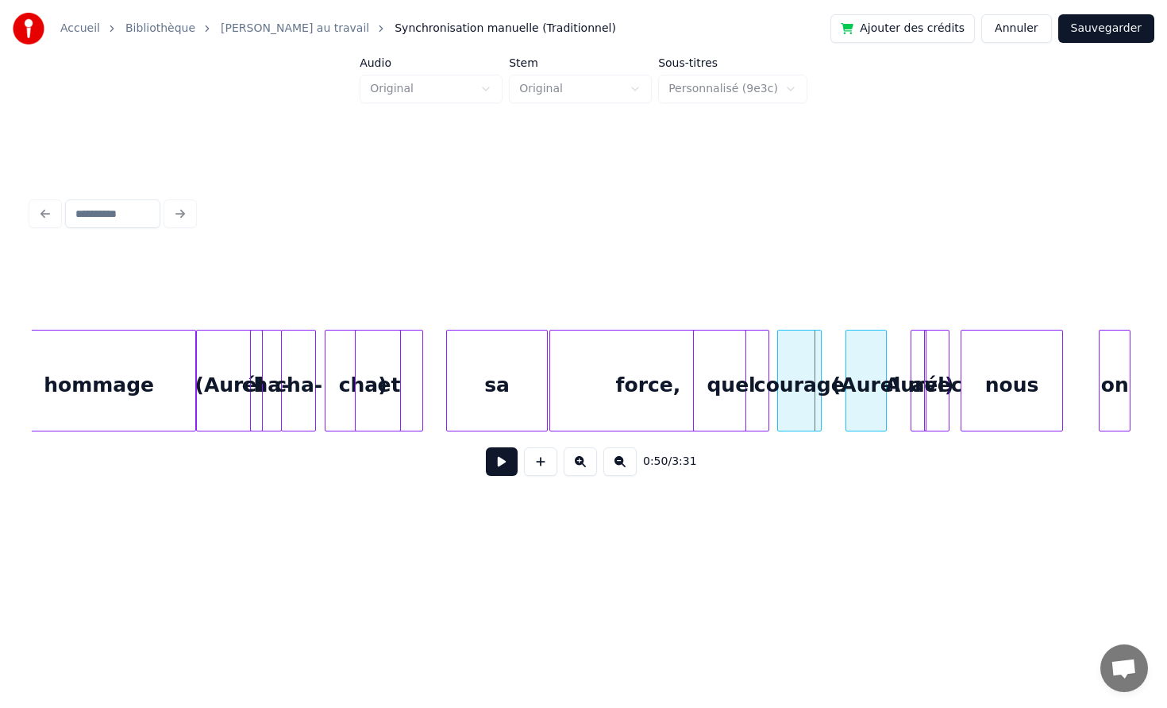
click at [877, 362] on div "(Aurel" at bounding box center [867, 384] width 40 height 108
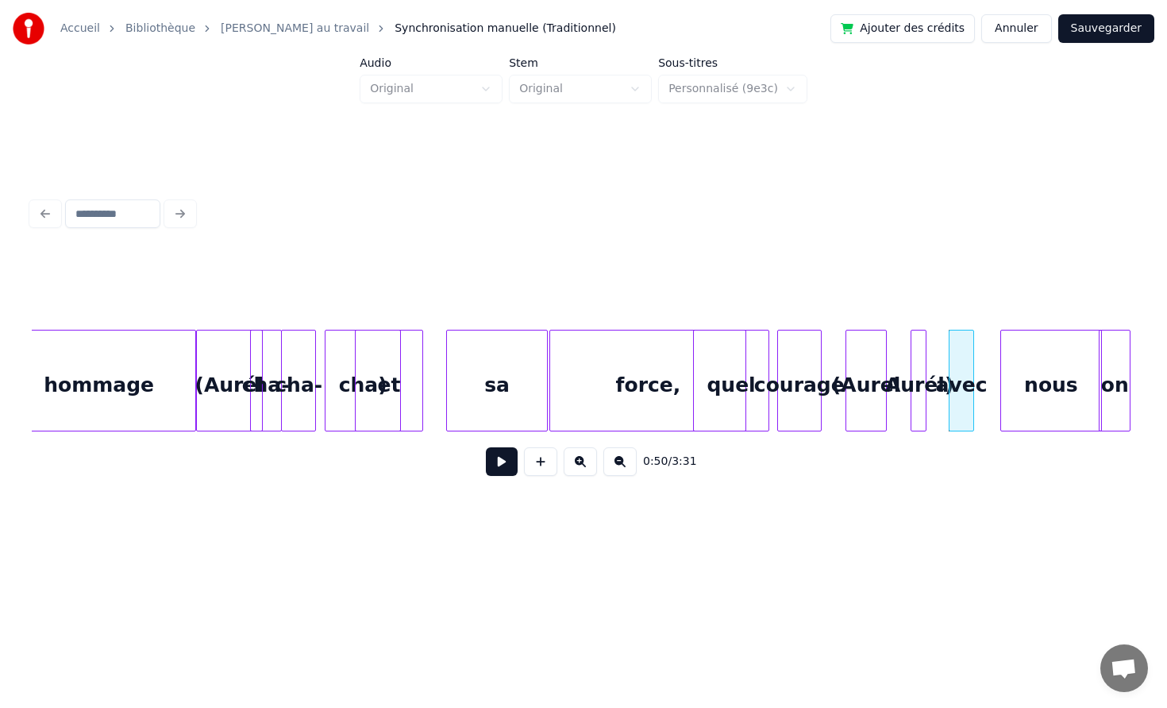
click at [1076, 379] on div "nous" at bounding box center [1051, 384] width 100 height 108
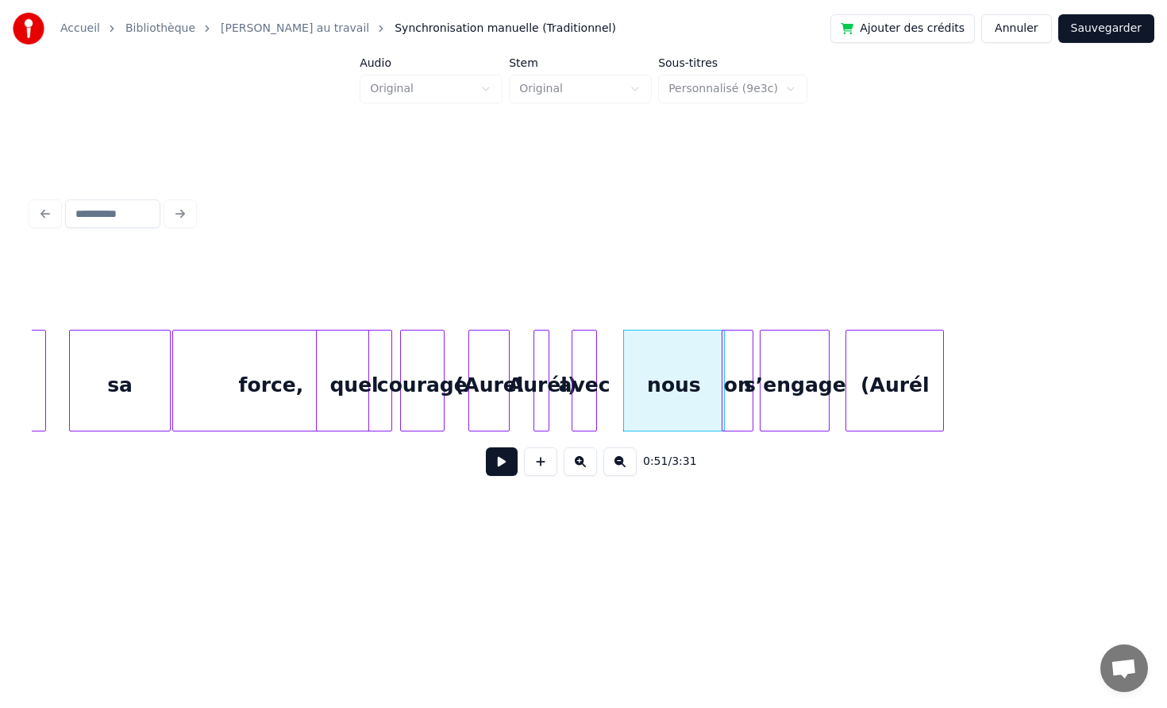
scroll to position [0, 7558]
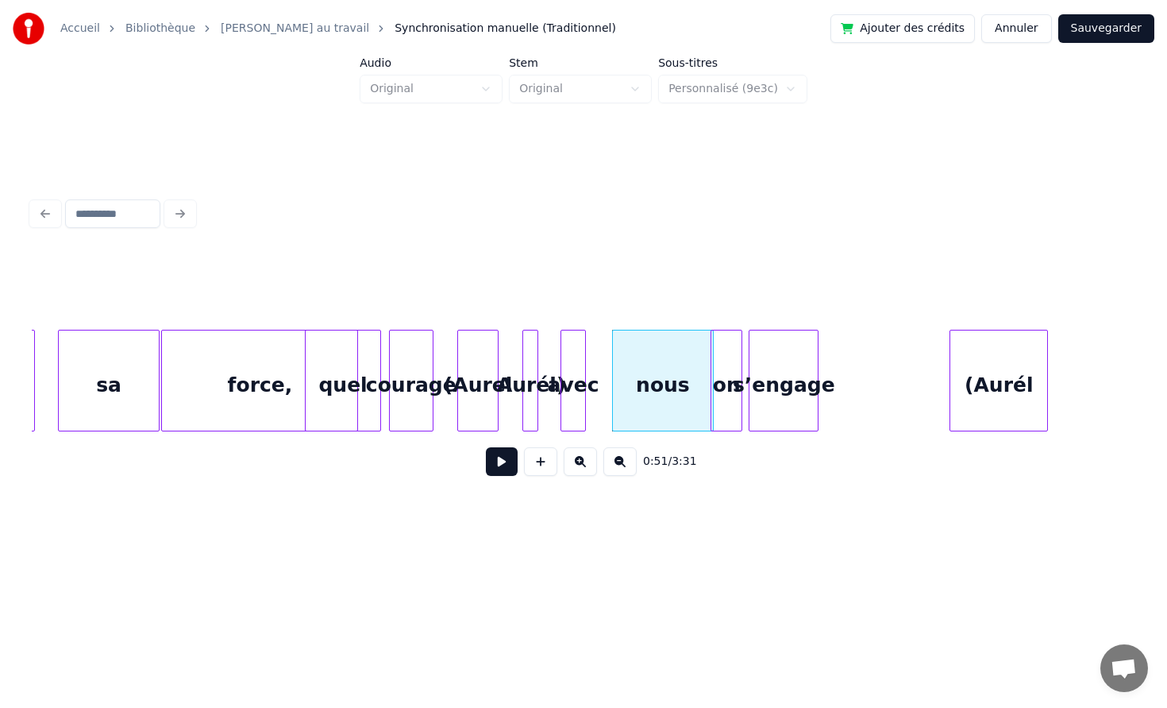
click at [1039, 353] on div "(Aurél" at bounding box center [999, 384] width 97 height 108
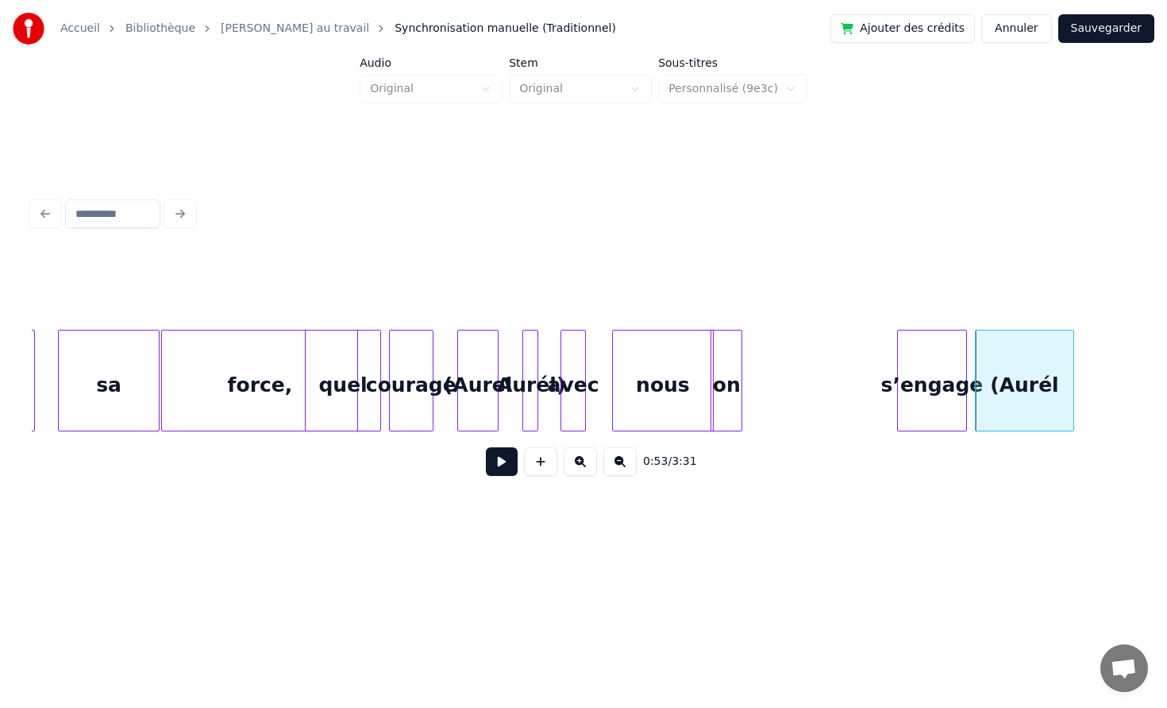
click at [939, 360] on div "s’engage" at bounding box center [932, 384] width 68 height 108
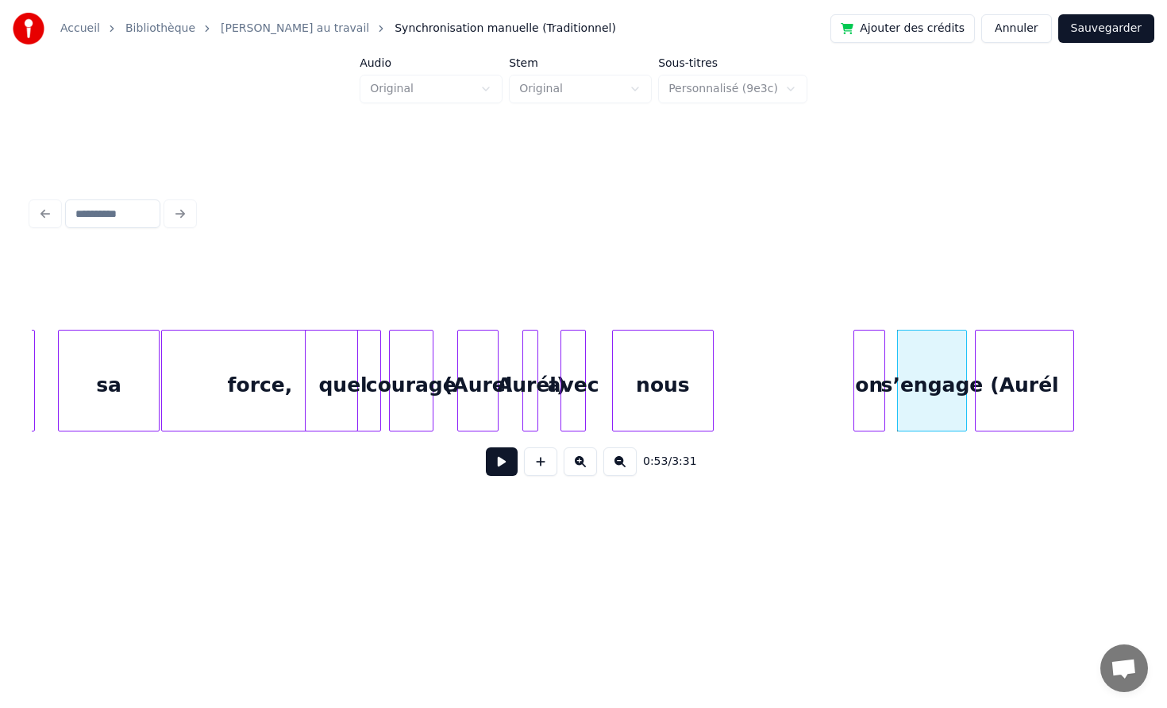
click at [878, 361] on div "on" at bounding box center [870, 384] width 30 height 108
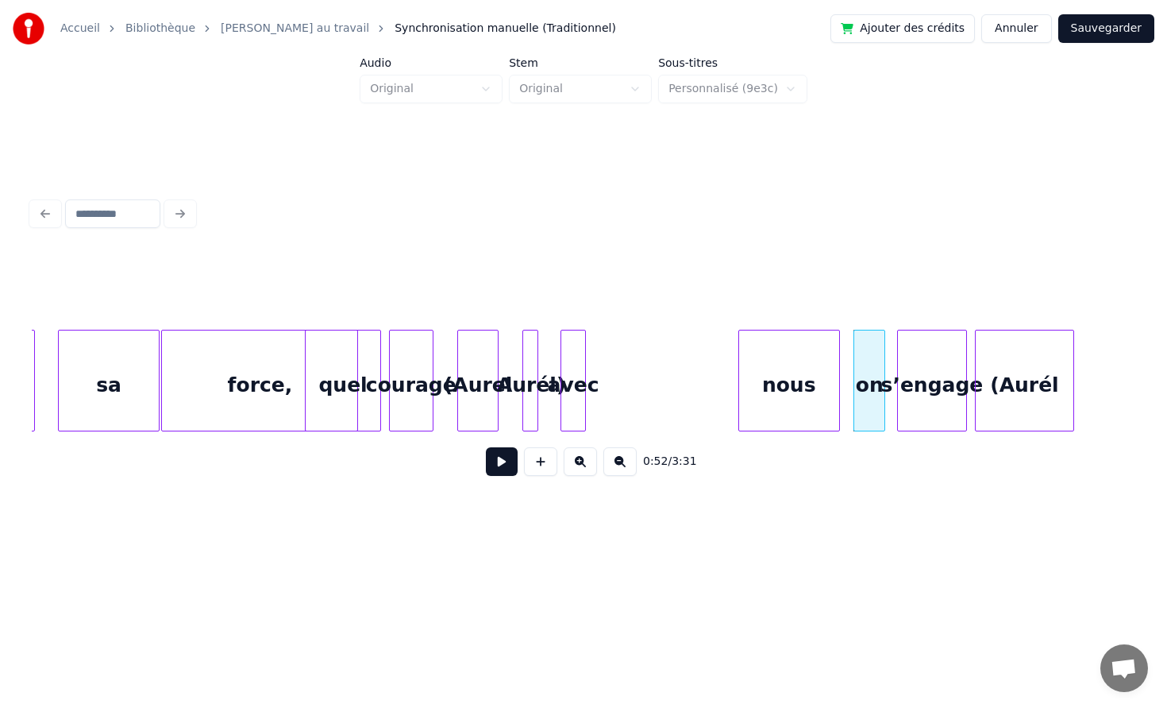
click at [813, 368] on div "nous" at bounding box center [789, 384] width 100 height 108
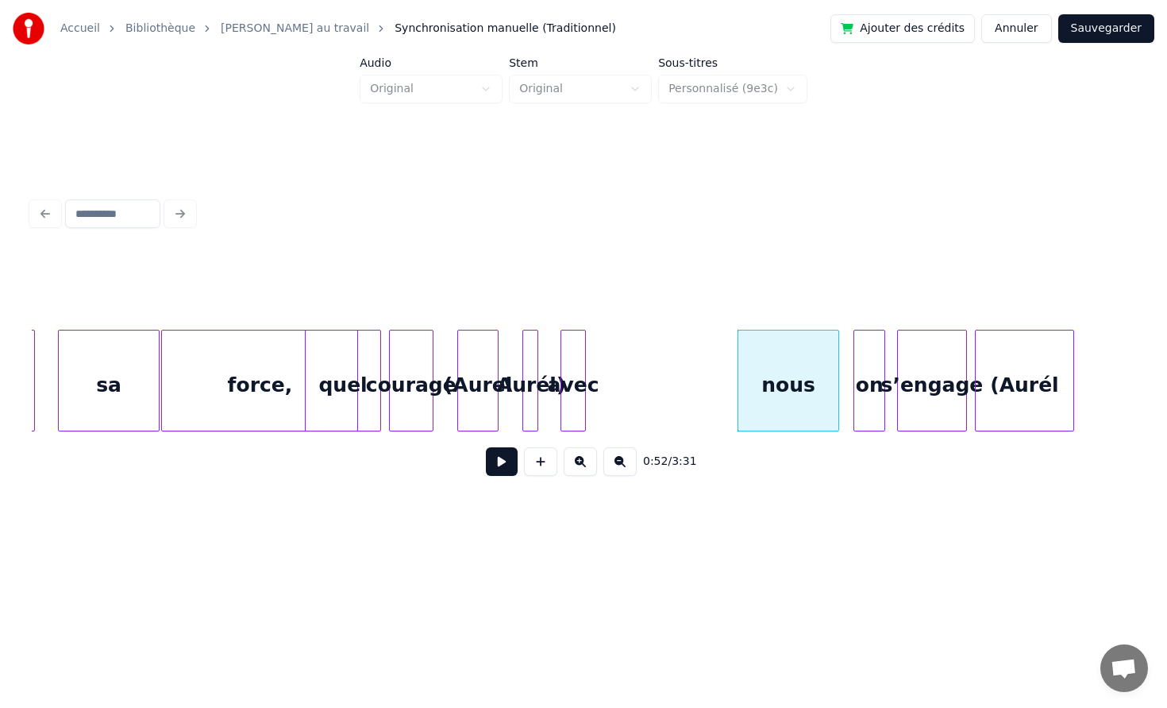
click at [486, 447] on button at bounding box center [502, 461] width 32 height 29
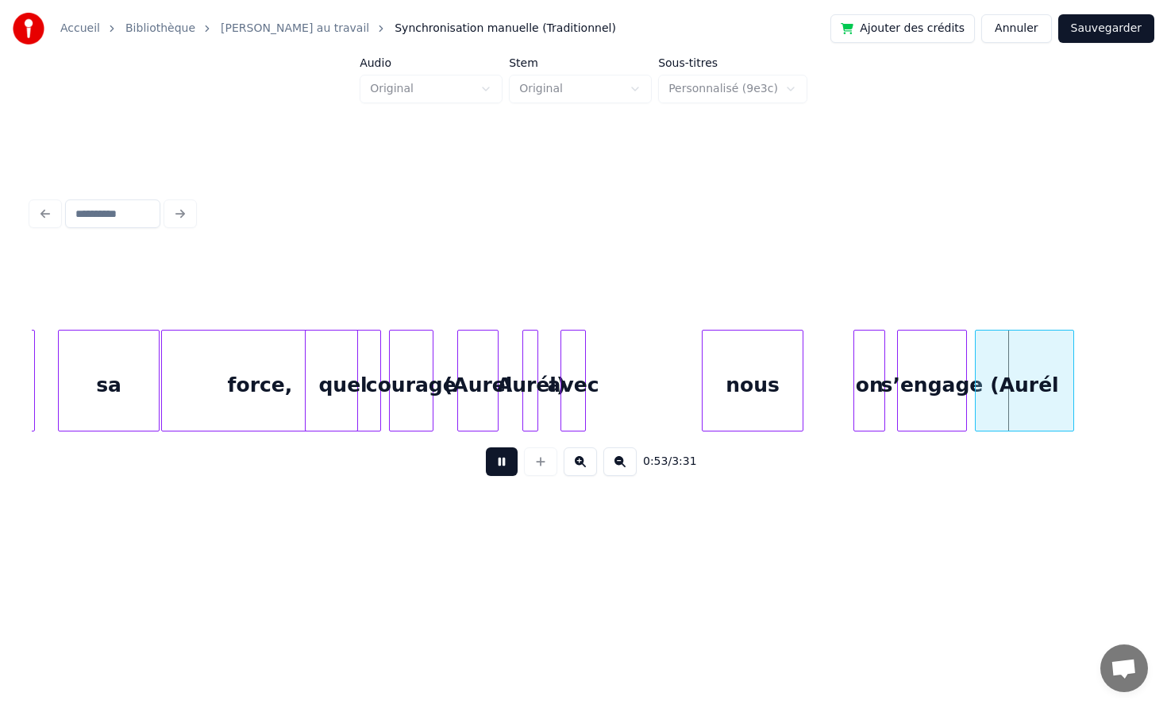
click at [728, 382] on div "nous" at bounding box center [753, 384] width 100 height 108
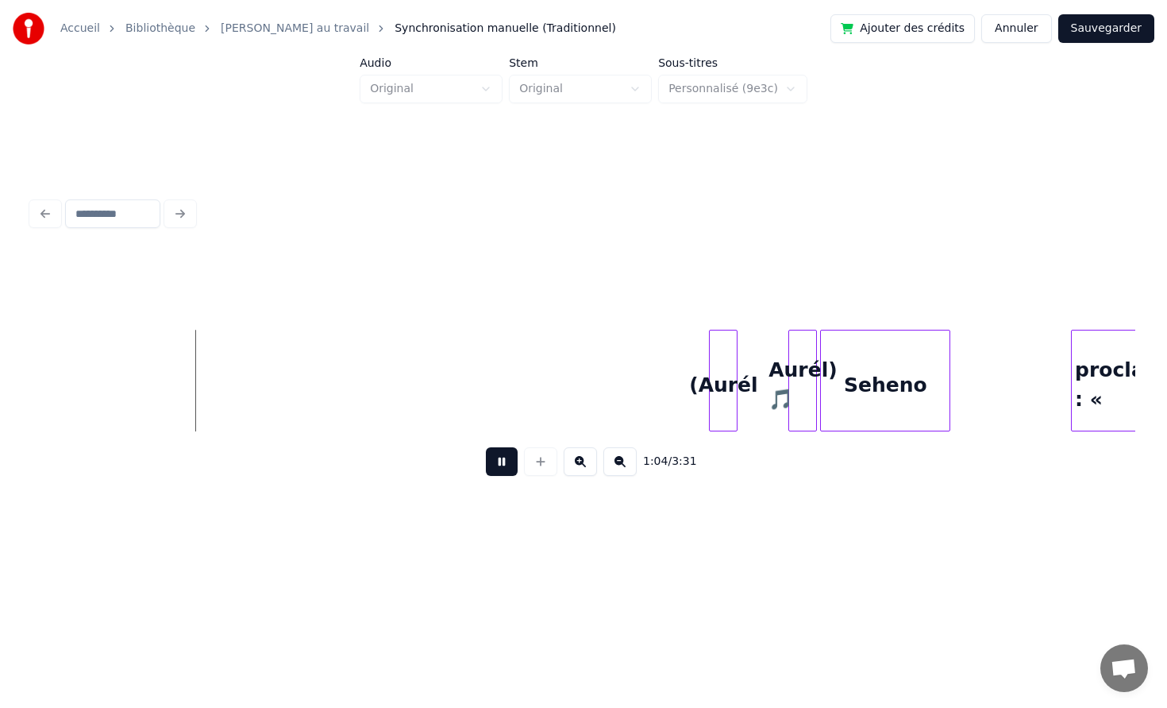
scroll to position [0, 10012]
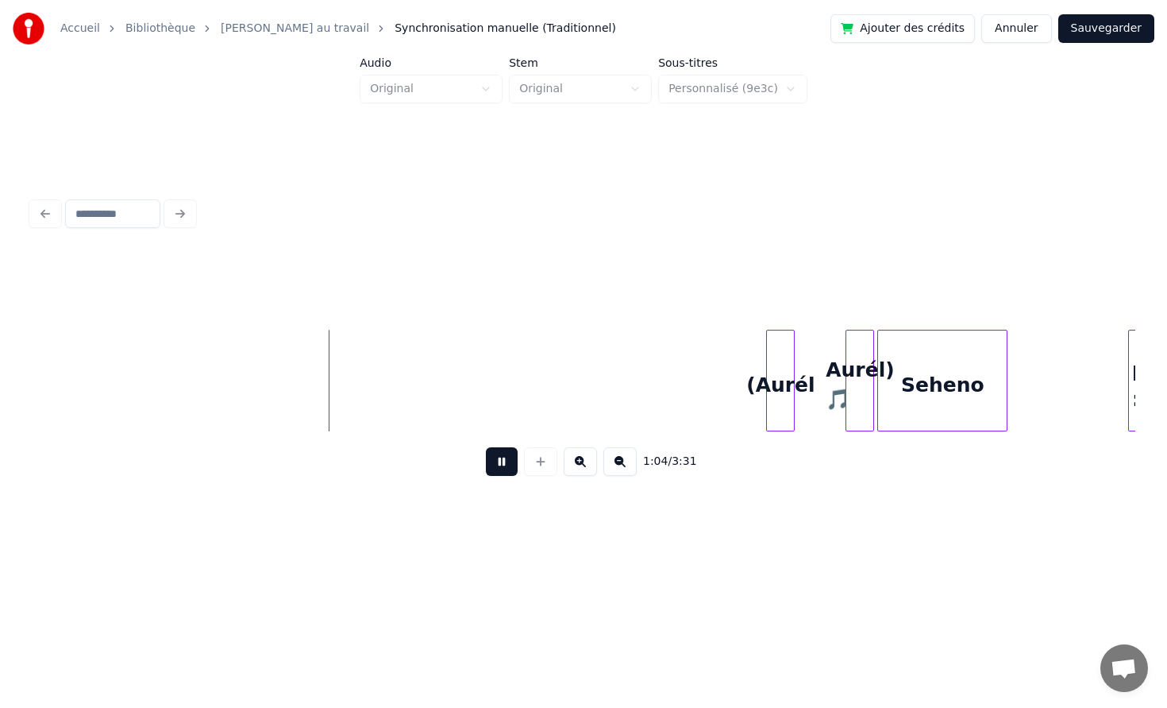
click at [506, 453] on button at bounding box center [502, 461] width 32 height 29
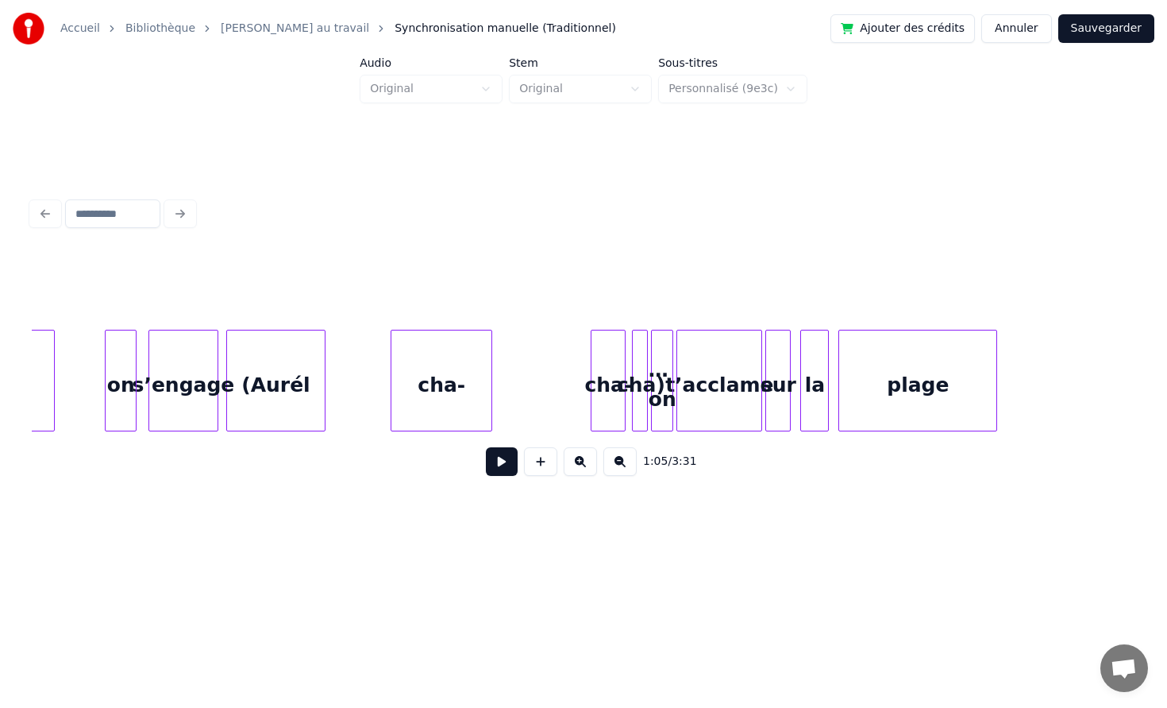
scroll to position [0, 8287]
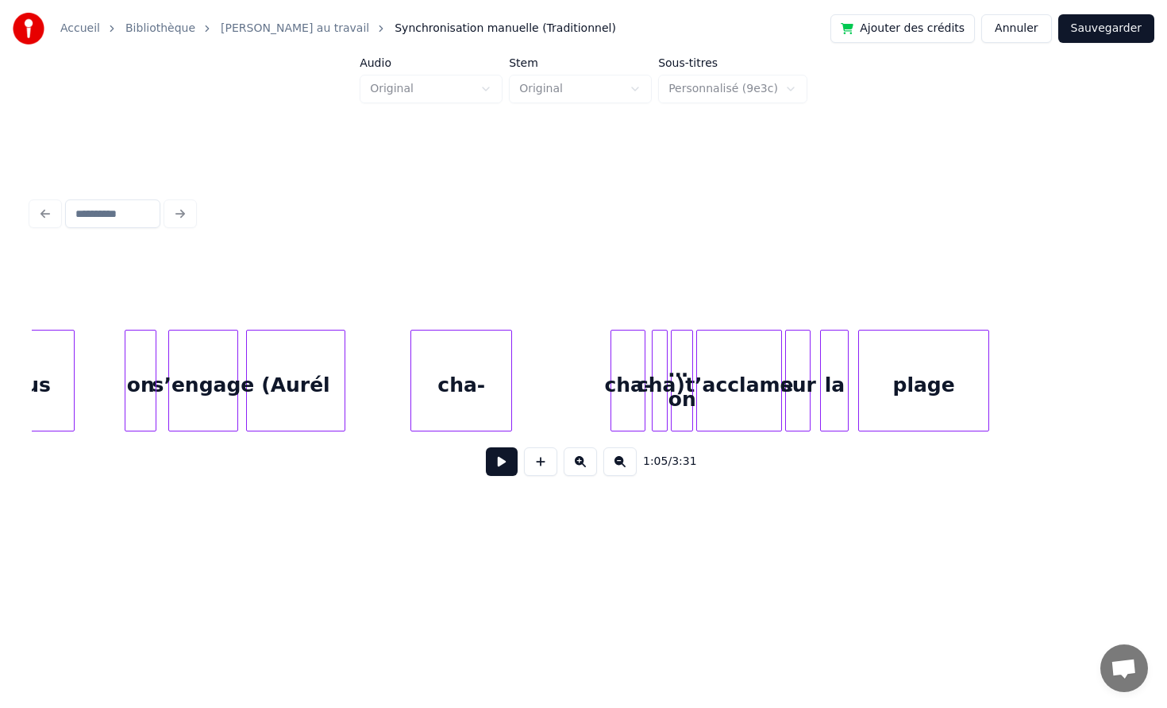
click at [985, 373] on div at bounding box center [986, 380] width 5 height 100
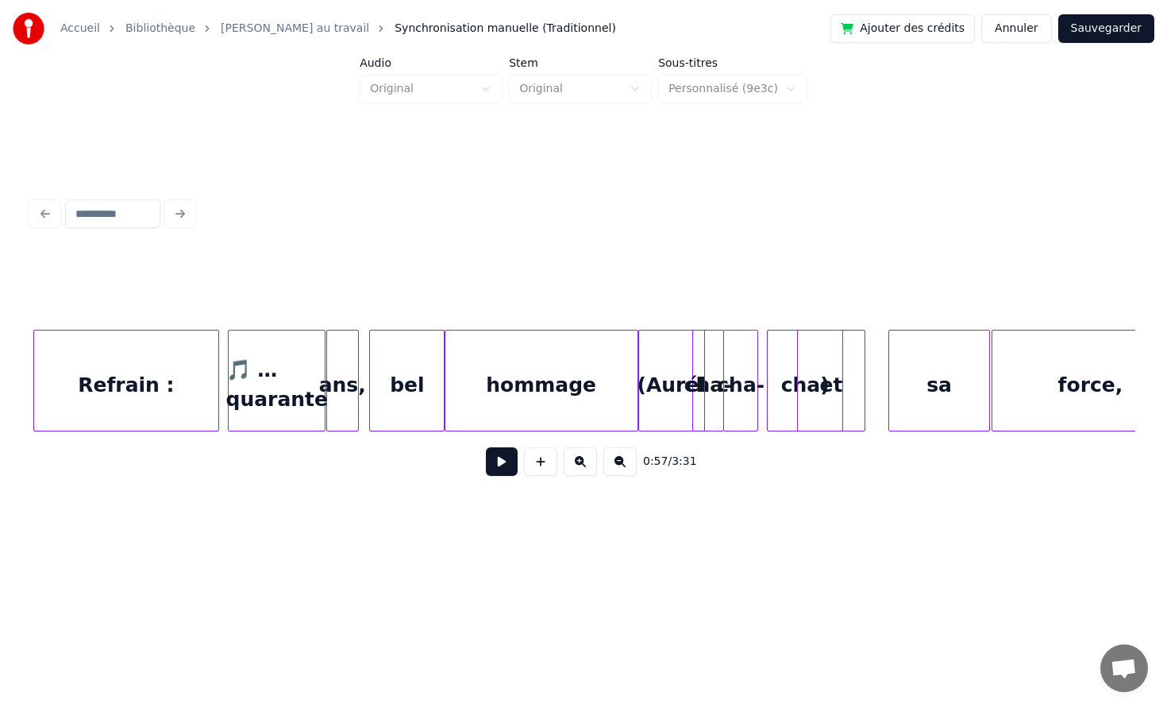
scroll to position [0, 6731]
click at [246, 389] on div "🎵 …quarante" at bounding box center [274, 384] width 96 height 108
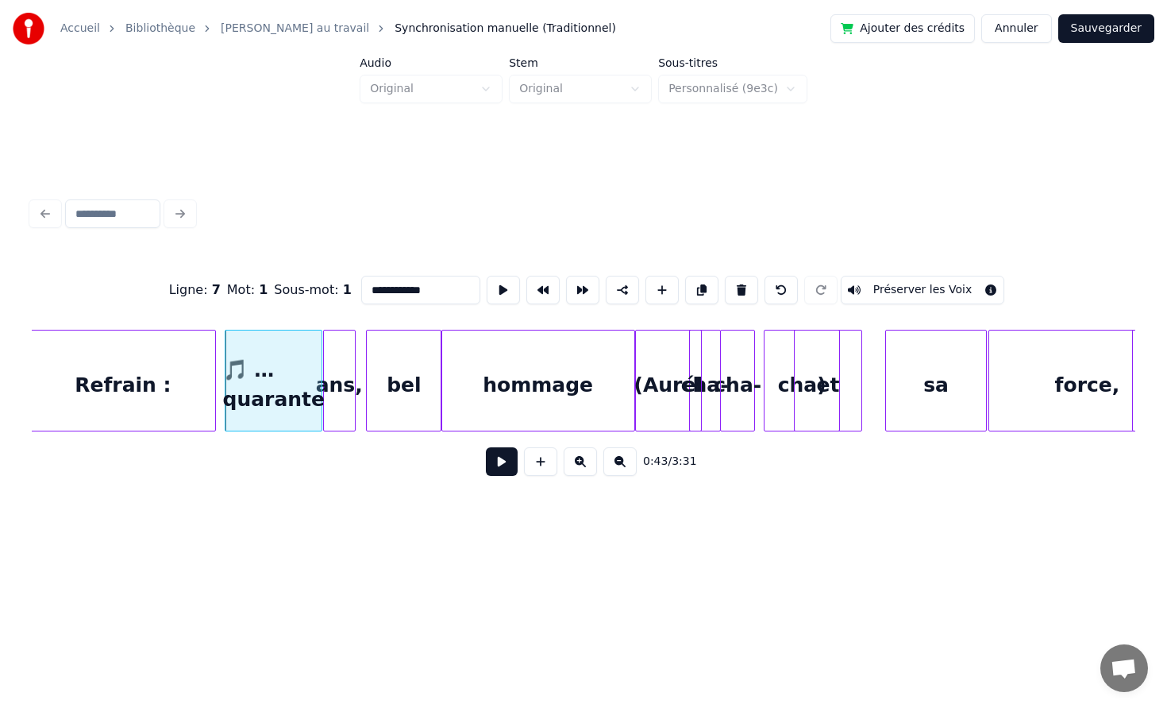
click at [486, 447] on button at bounding box center [502, 461] width 32 height 29
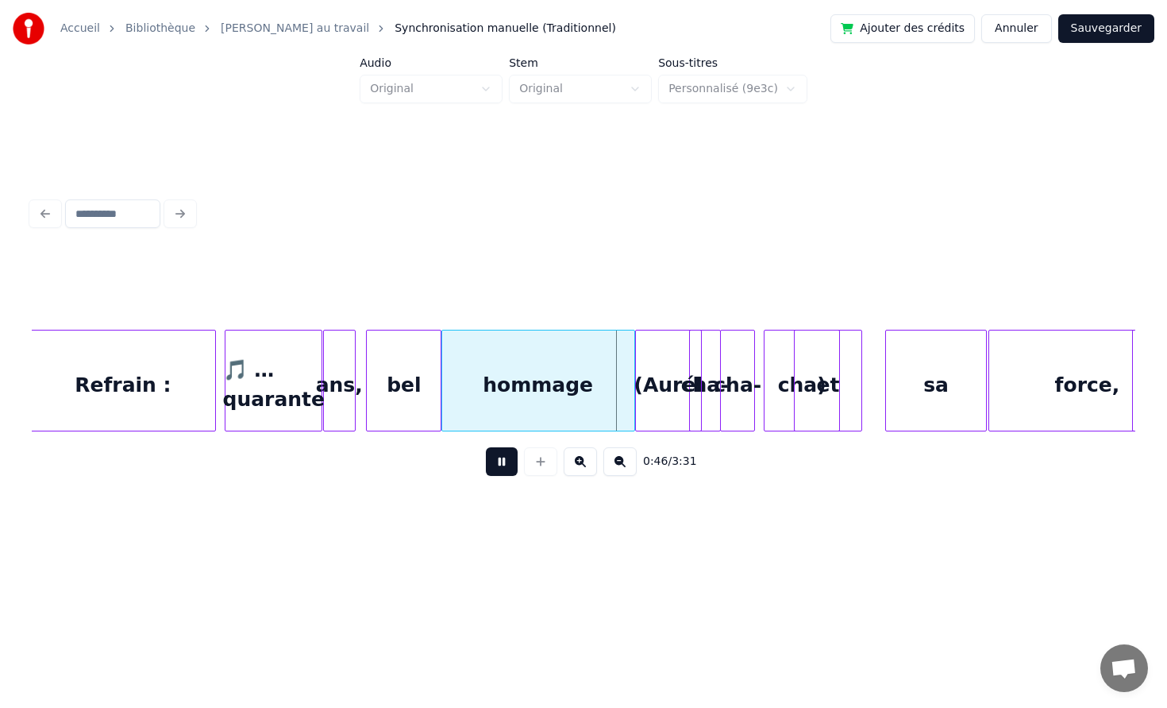
click at [486, 447] on button at bounding box center [502, 461] width 32 height 29
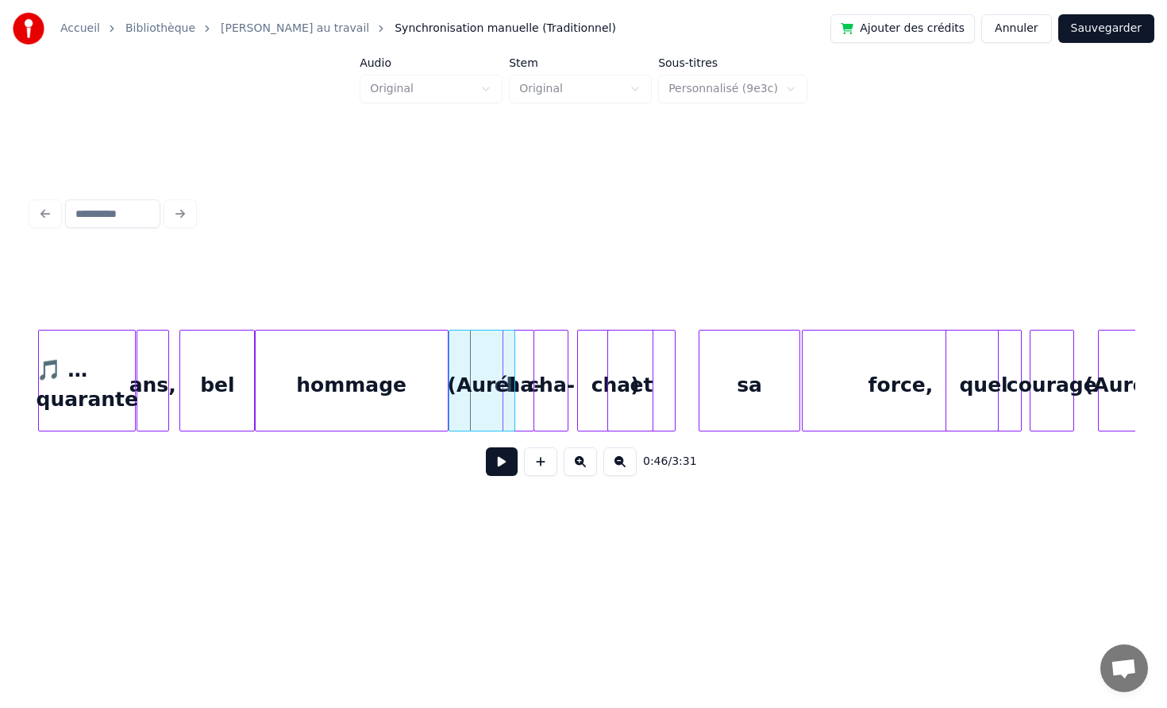
scroll to position [0, 6966]
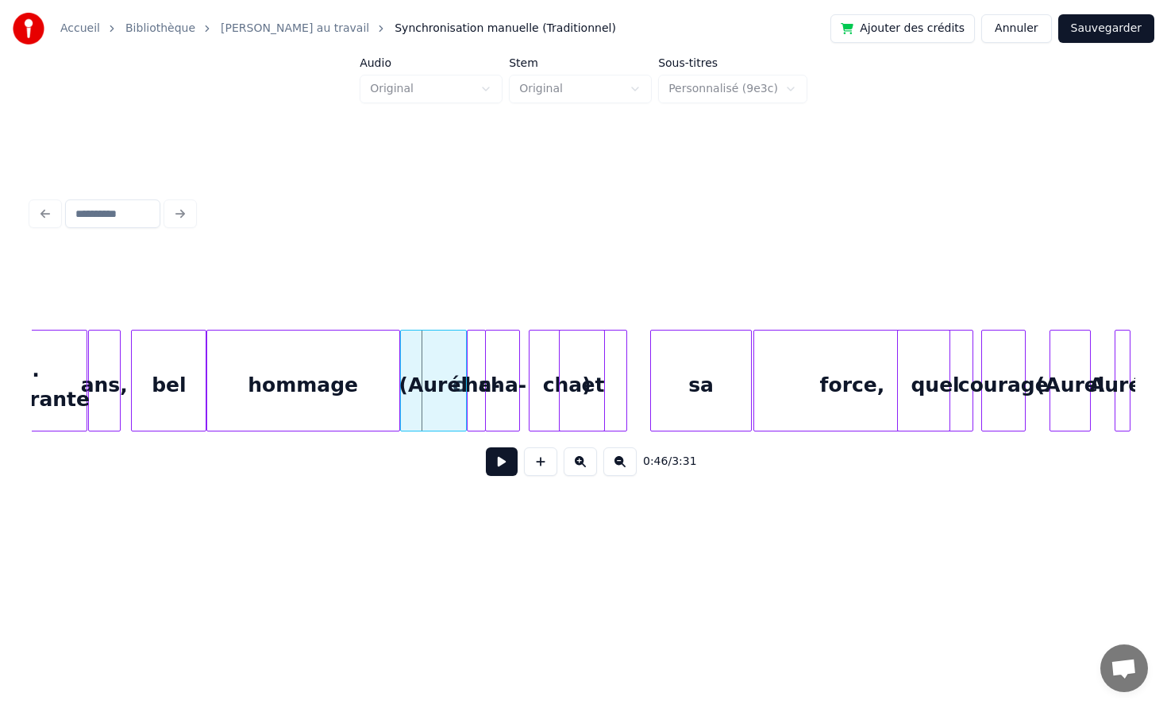
click at [469, 372] on div at bounding box center [470, 380] width 5 height 100
click at [512, 366] on div "cha-" at bounding box center [512, 384] width 33 height 108
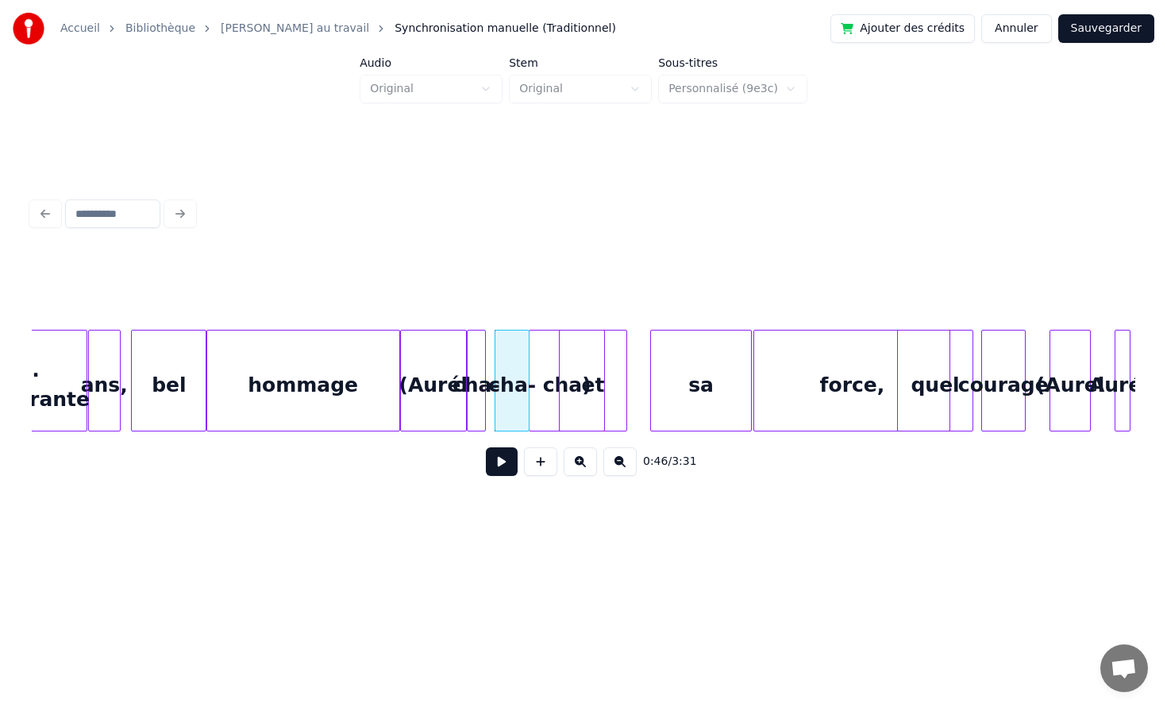
click at [534, 374] on div at bounding box center [532, 380] width 5 height 100
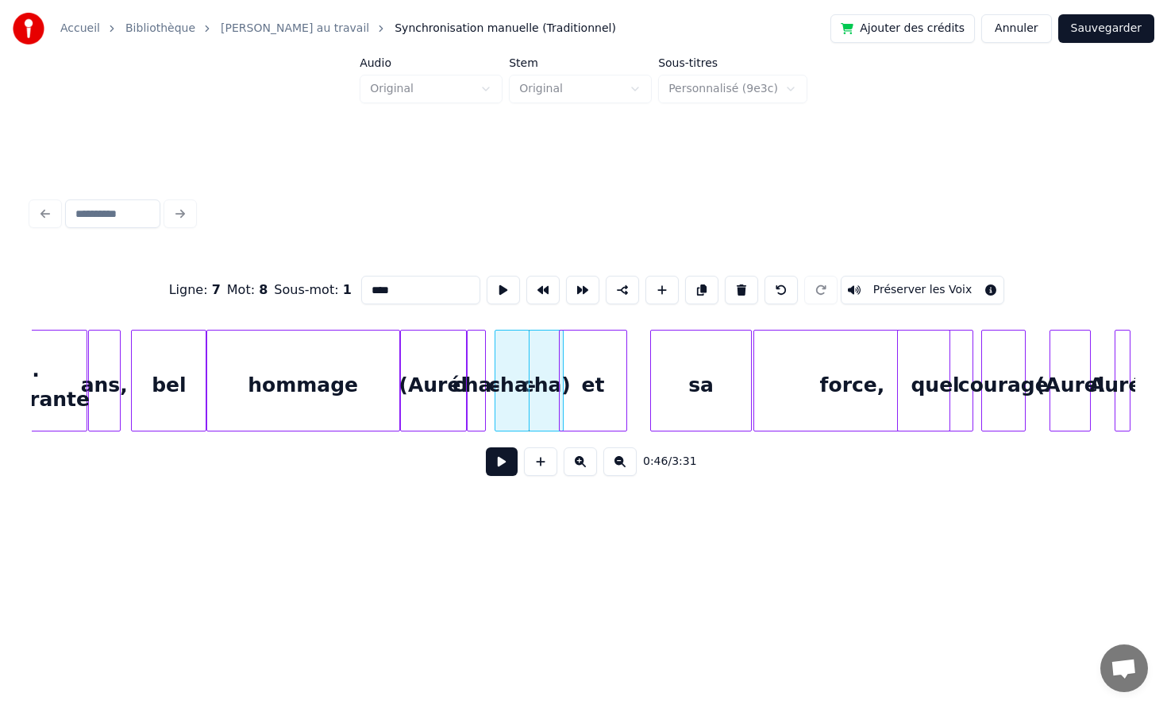
click at [619, 376] on div "et" at bounding box center [629, 384] width 66 height 108
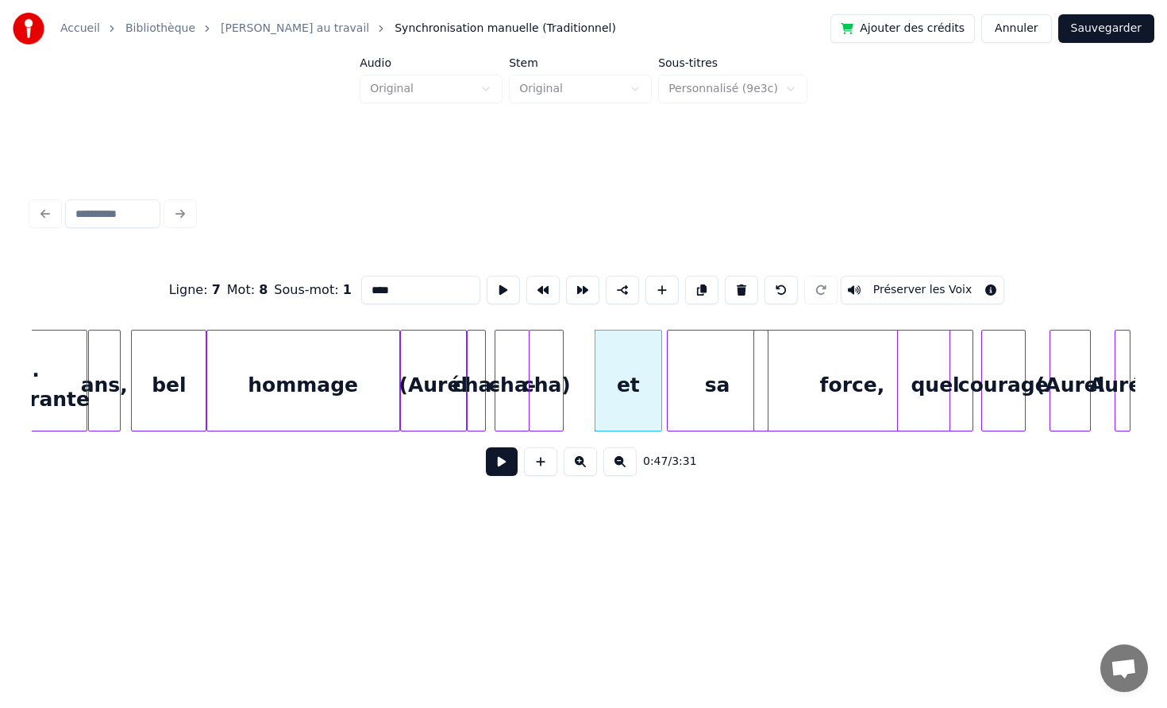
click at [704, 376] on div "sa" at bounding box center [718, 384] width 100 height 108
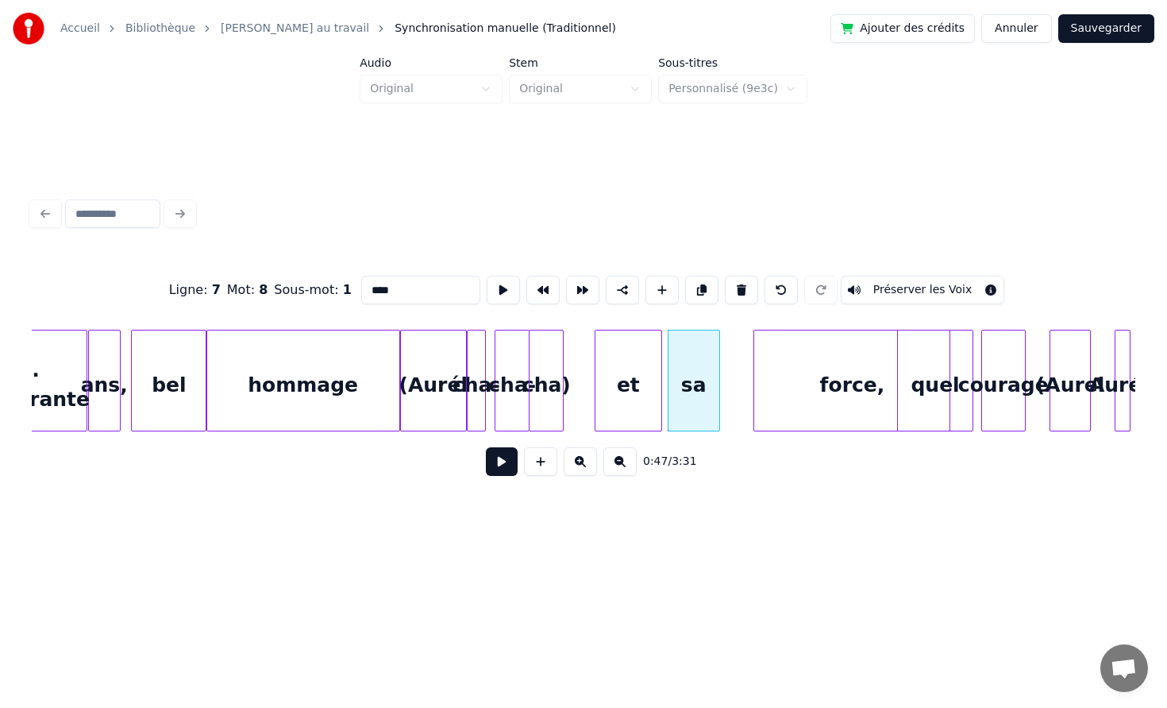
click at [715, 376] on div at bounding box center [717, 380] width 5 height 100
click at [719, 380] on div "sa" at bounding box center [725, 384] width 50 height 108
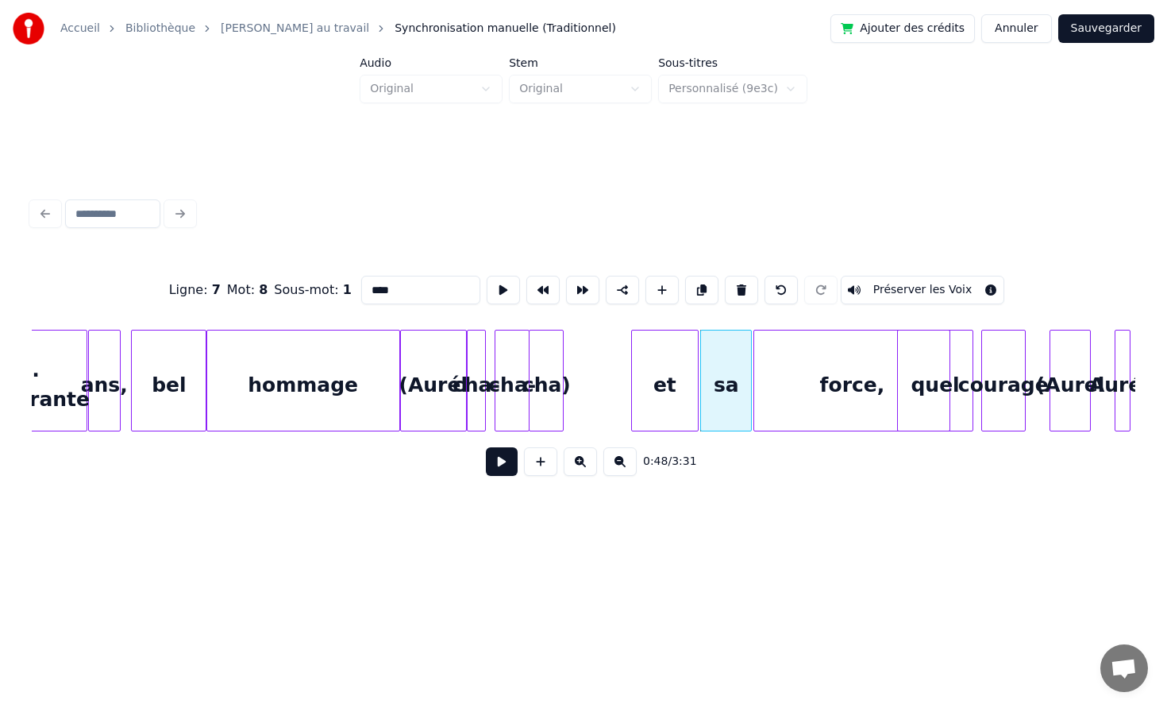
click at [663, 377] on div "et" at bounding box center [665, 384] width 66 height 108
click at [665, 377] on div at bounding box center [667, 380] width 5 height 100
click at [855, 399] on div "force," at bounding box center [851, 384] width 195 height 108
type input "******"
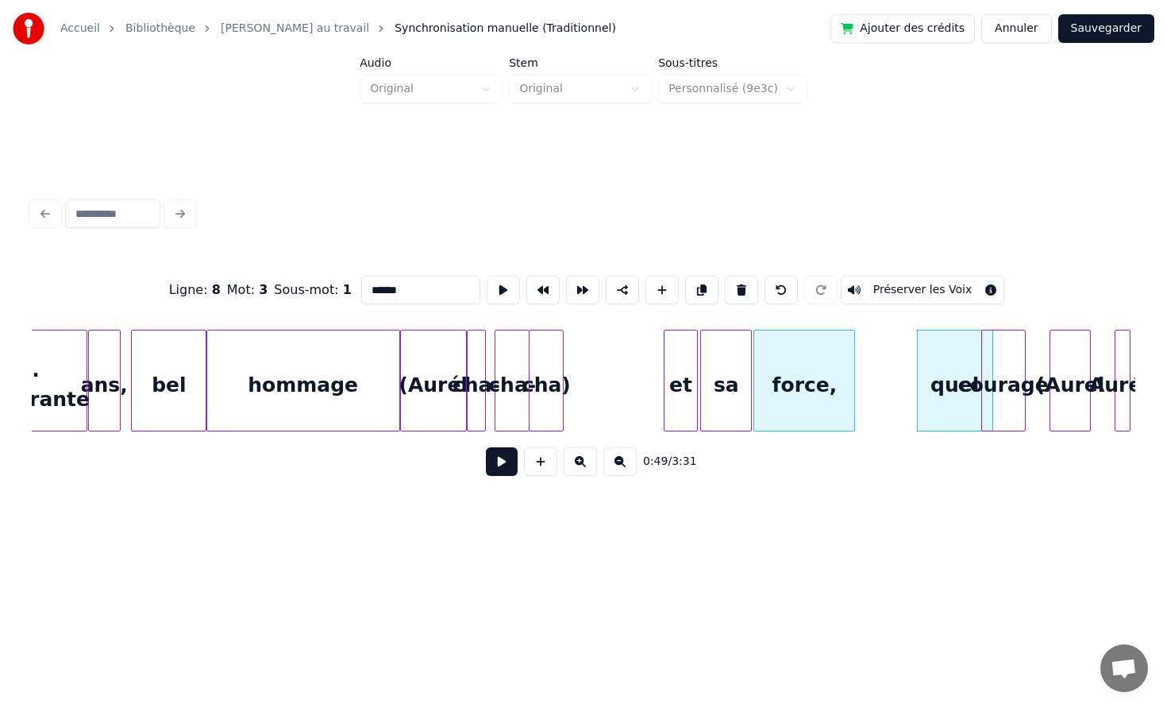
click at [853, 367] on div at bounding box center [852, 380] width 5 height 100
click at [938, 380] on div "quel" at bounding box center [942, 384] width 75 height 108
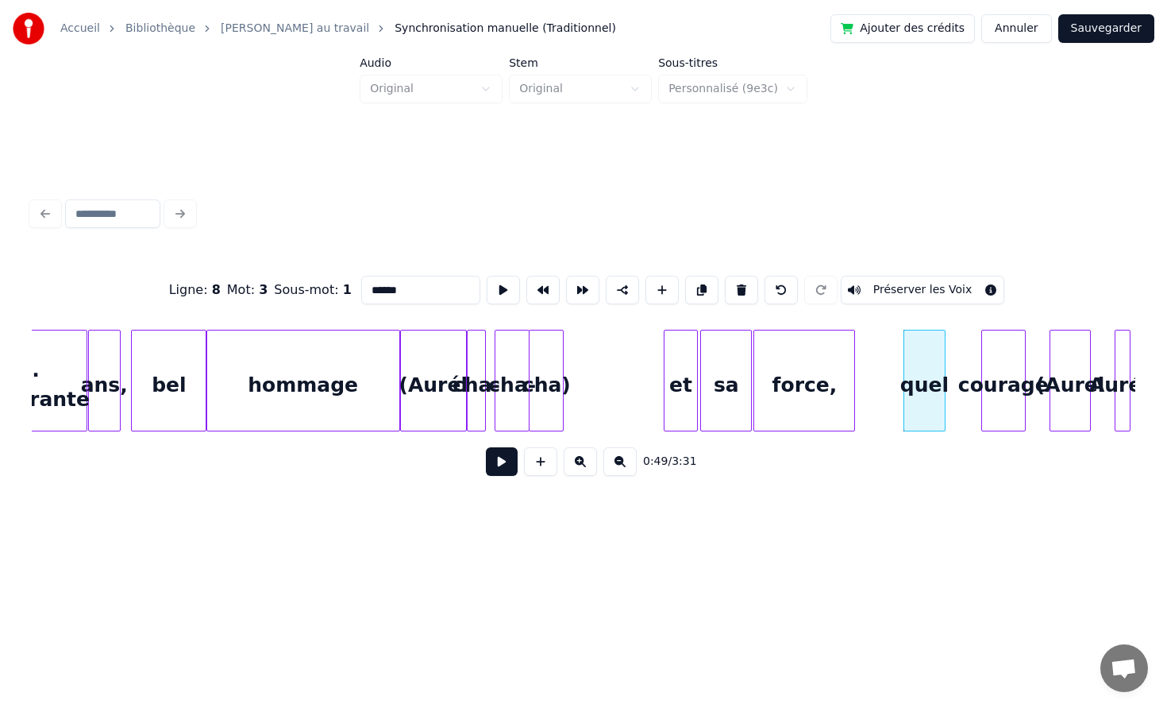
click at [944, 373] on div at bounding box center [942, 380] width 5 height 100
click at [944, 372] on div at bounding box center [946, 380] width 5 height 100
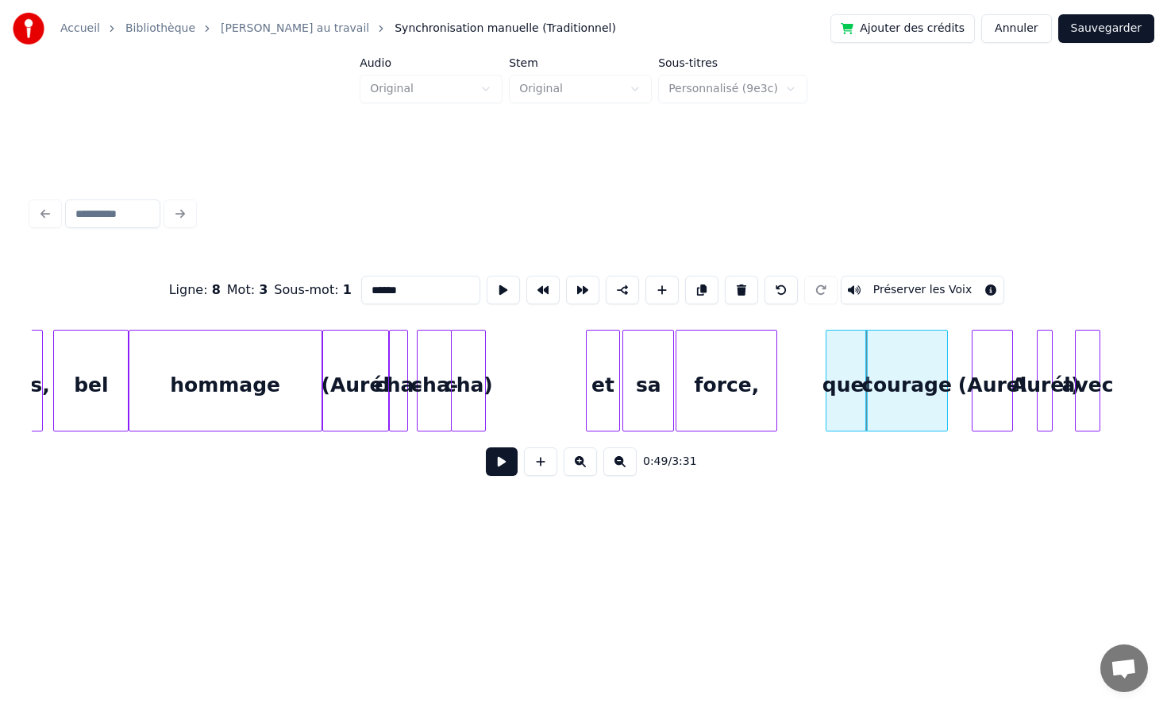
scroll to position [0, 7048]
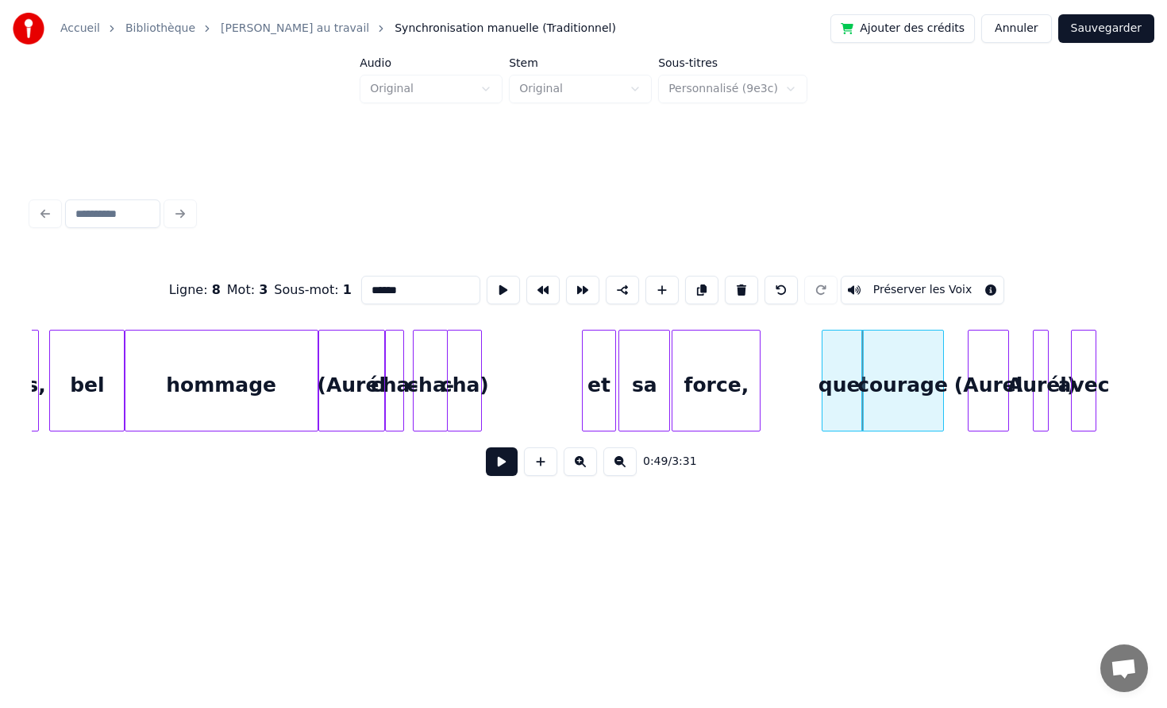
click at [760, 363] on div at bounding box center [757, 380] width 5 height 100
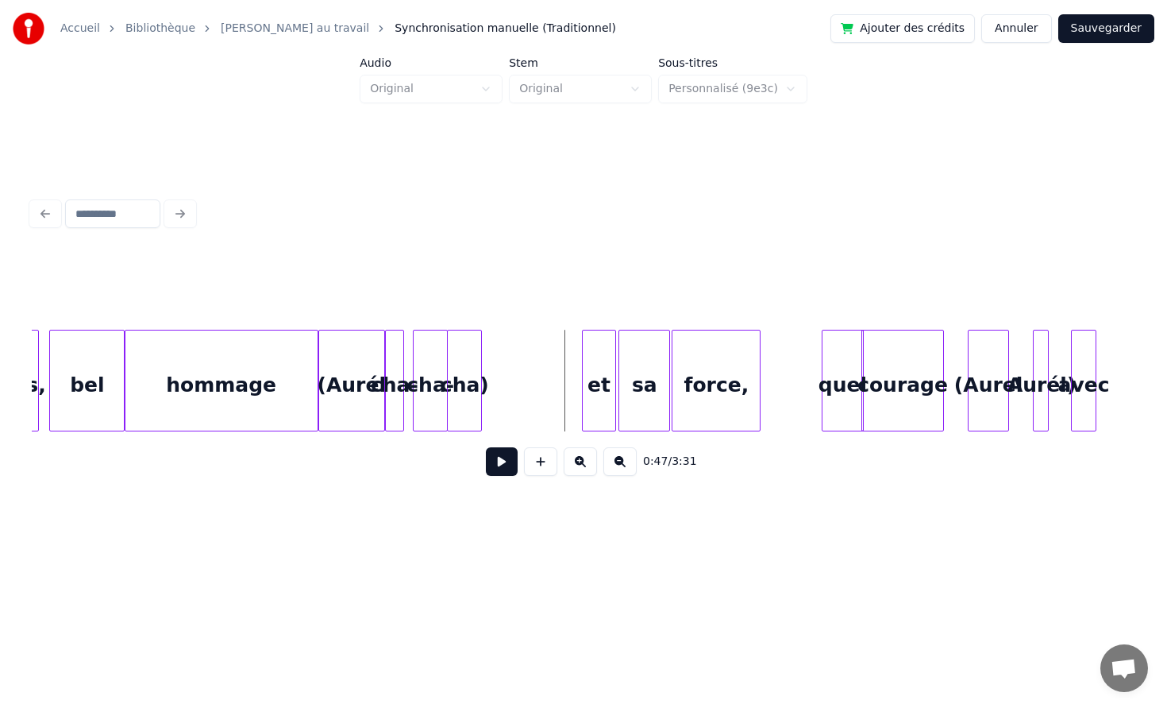
click at [499, 446] on div "0:47 / 3:31" at bounding box center [583, 461] width 1079 height 35
click at [499, 460] on button at bounding box center [502, 461] width 32 height 29
click at [499, 458] on button at bounding box center [502, 461] width 32 height 29
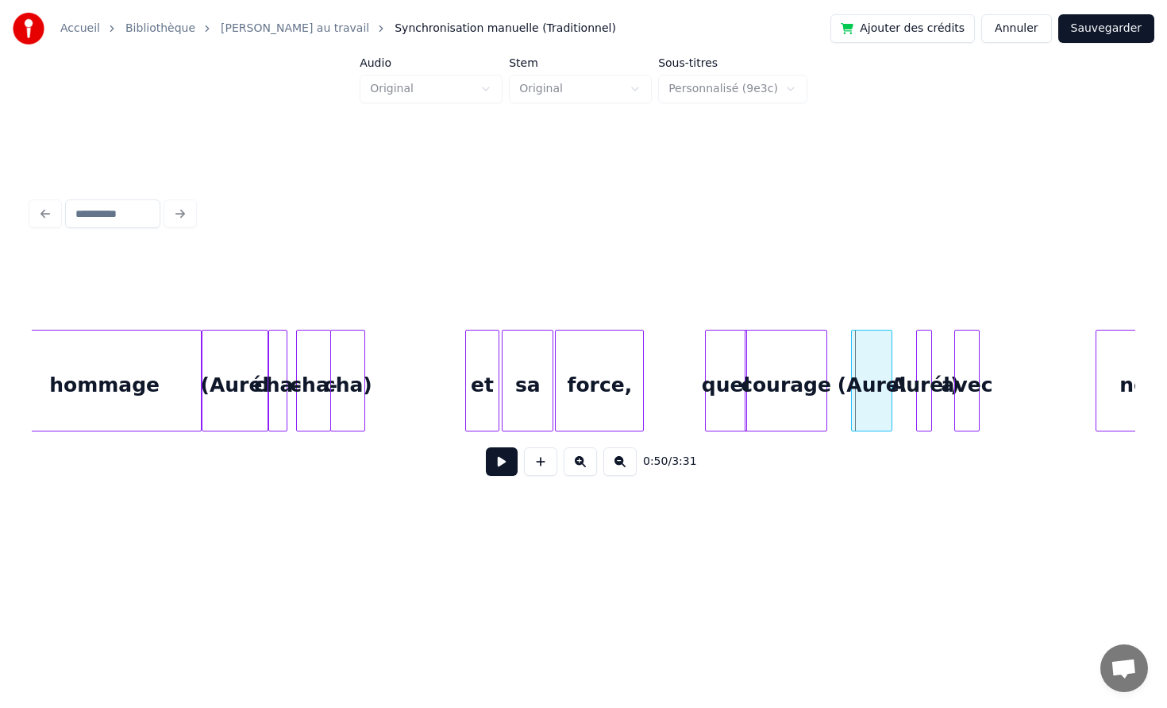
scroll to position [0, 7167]
click at [722, 373] on div "quel" at bounding box center [724, 384] width 41 height 108
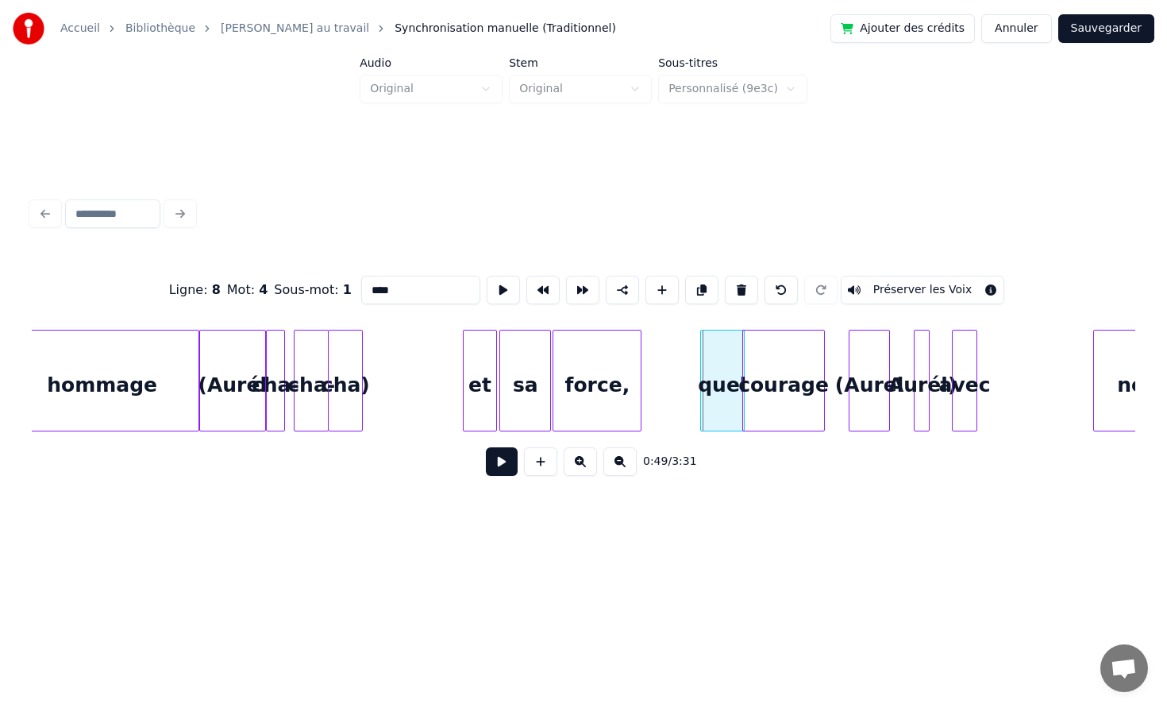
click at [703, 374] on div at bounding box center [703, 380] width 5 height 100
click at [732, 376] on div at bounding box center [732, 380] width 5 height 100
click at [737, 358] on div at bounding box center [739, 380] width 5 height 100
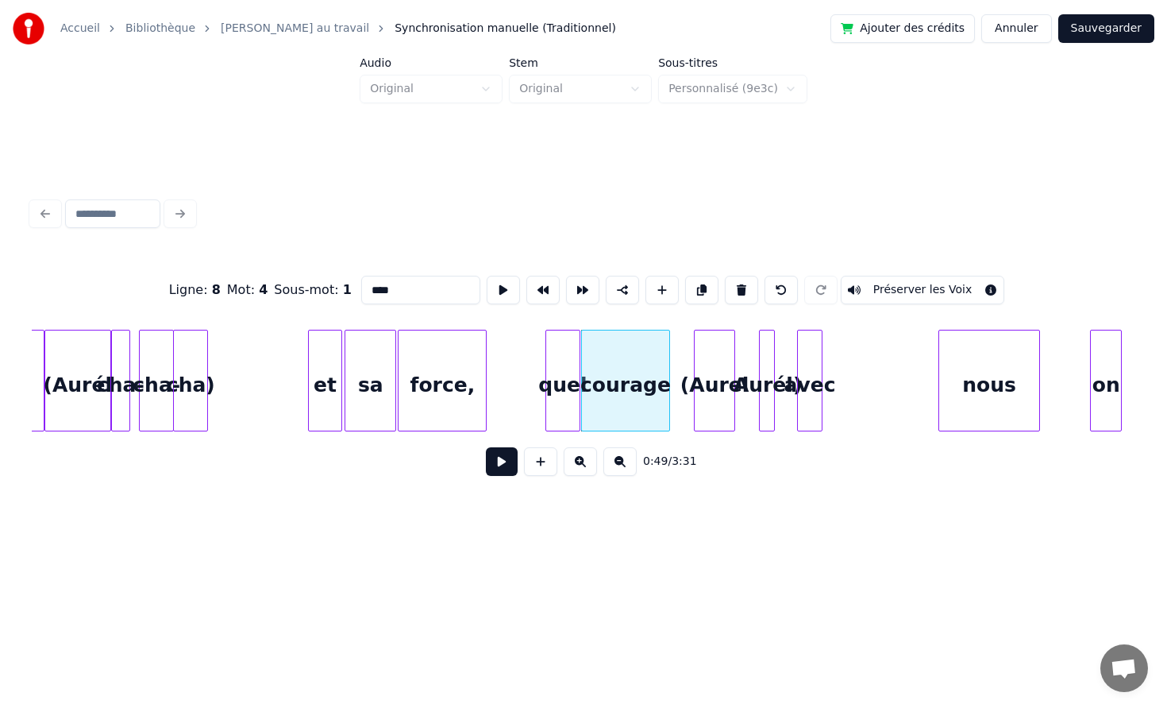
scroll to position [0, 7329]
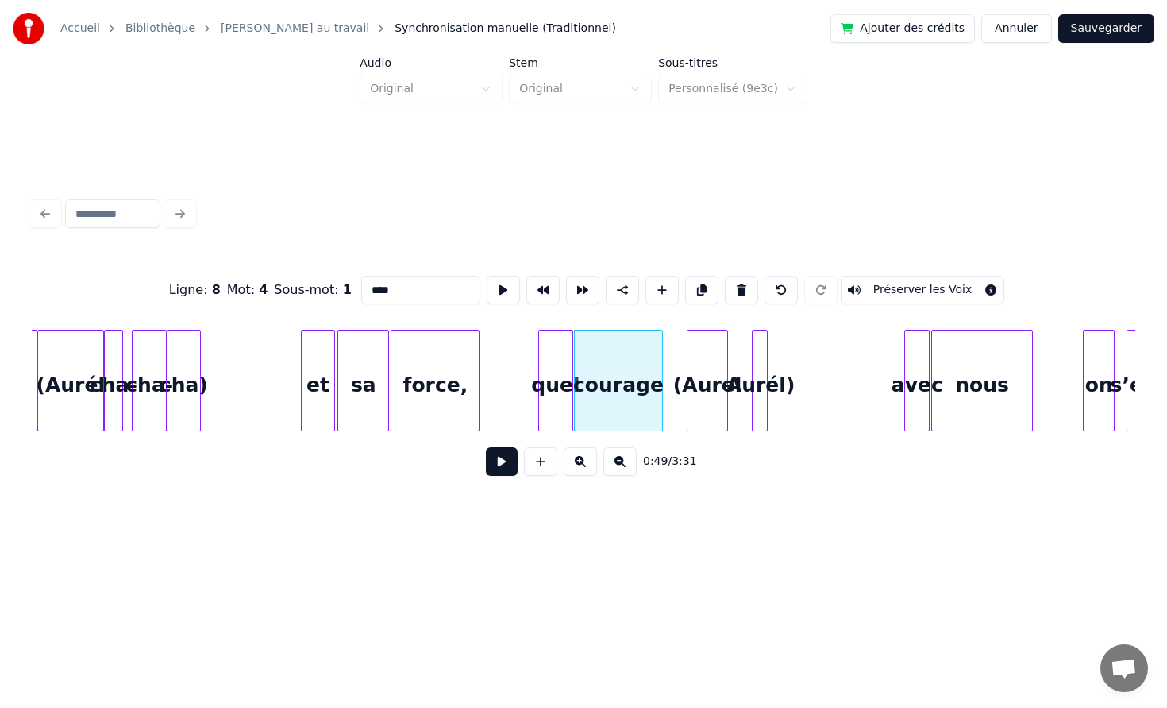
click at [913, 354] on div "avec" at bounding box center [917, 384] width 24 height 108
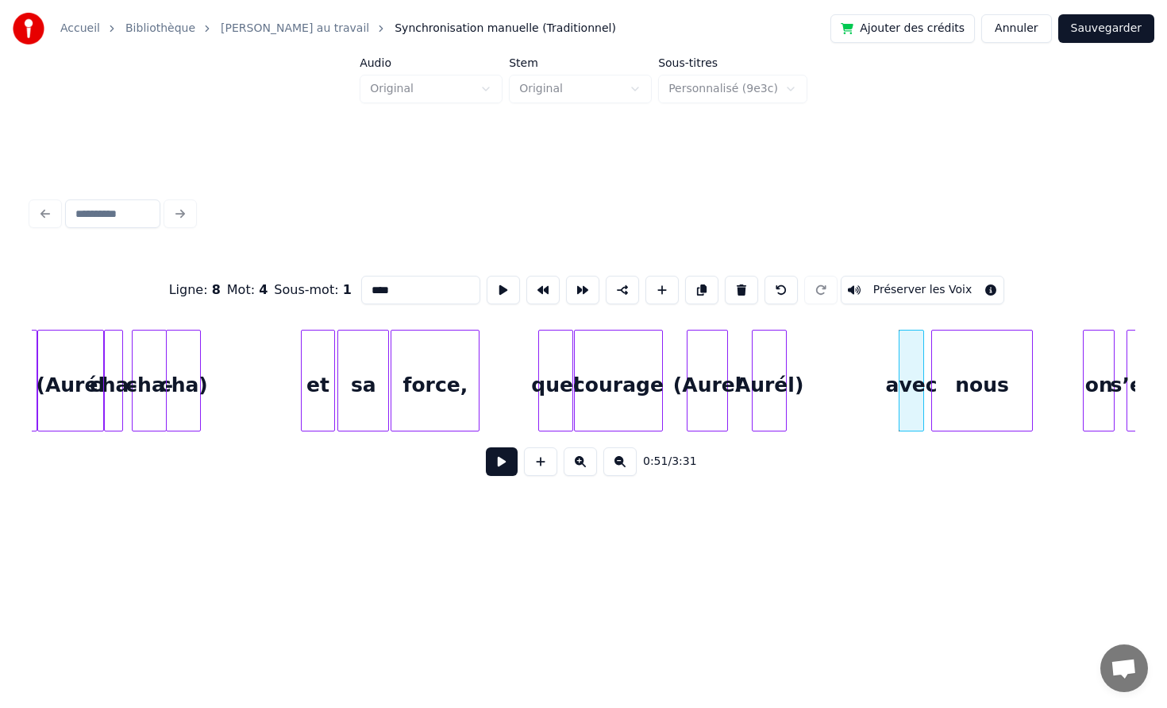
click at [785, 358] on div at bounding box center [783, 380] width 5 height 100
click at [805, 358] on div at bounding box center [803, 380] width 5 height 100
click at [803, 358] on div "Aurél)" at bounding box center [789, 384] width 52 height 108
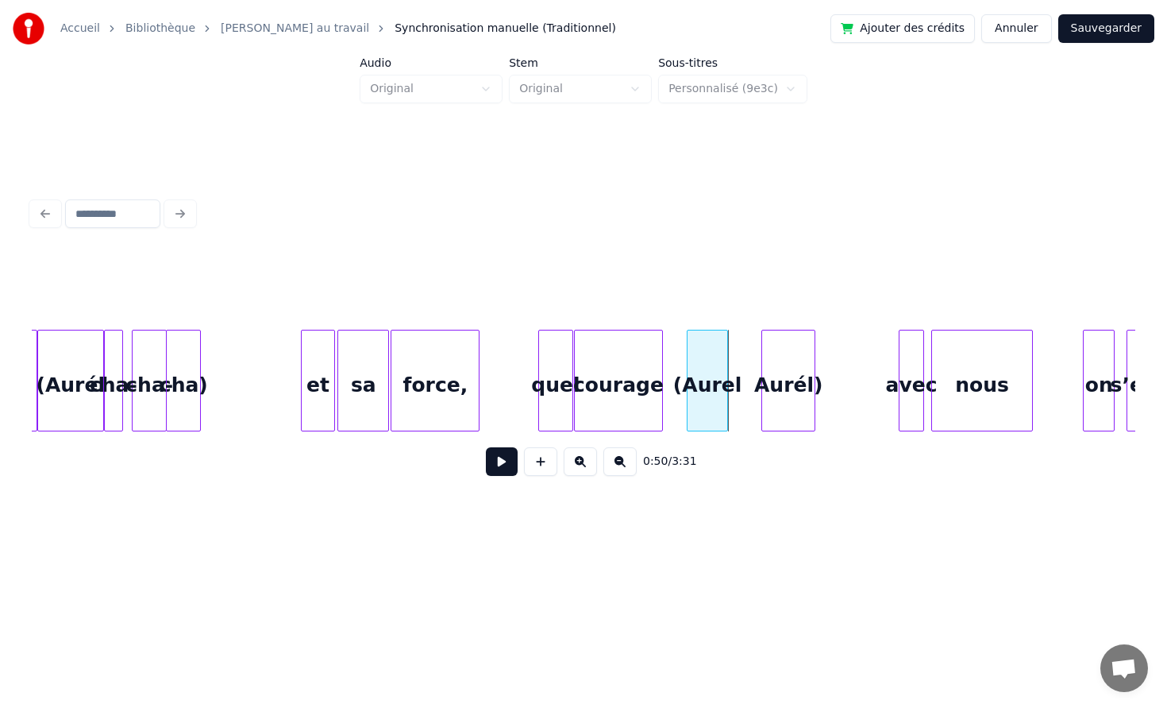
click at [714, 358] on div "(Aurel" at bounding box center [708, 384] width 40 height 108
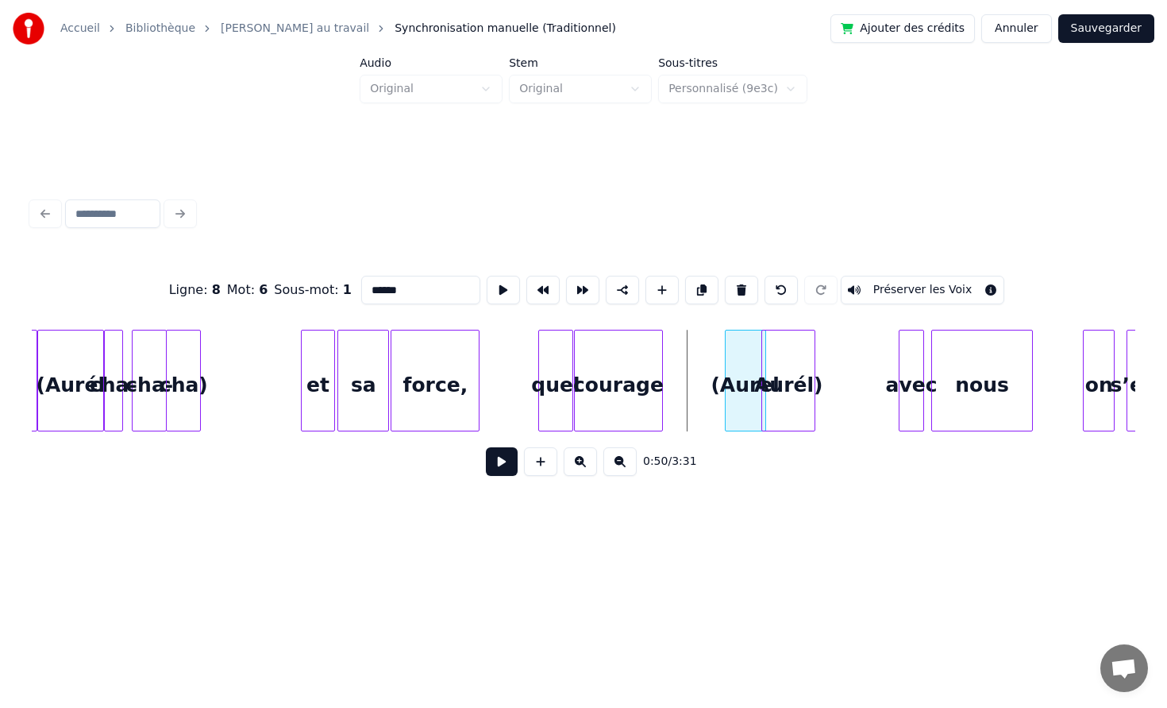
click at [751, 361] on div "(Aurel" at bounding box center [746, 384] width 40 height 108
click at [744, 361] on div "(Aurel" at bounding box center [740, 384] width 40 height 108
click at [791, 360] on div at bounding box center [791, 380] width 5 height 100
click at [764, 361] on div at bounding box center [766, 380] width 5 height 100
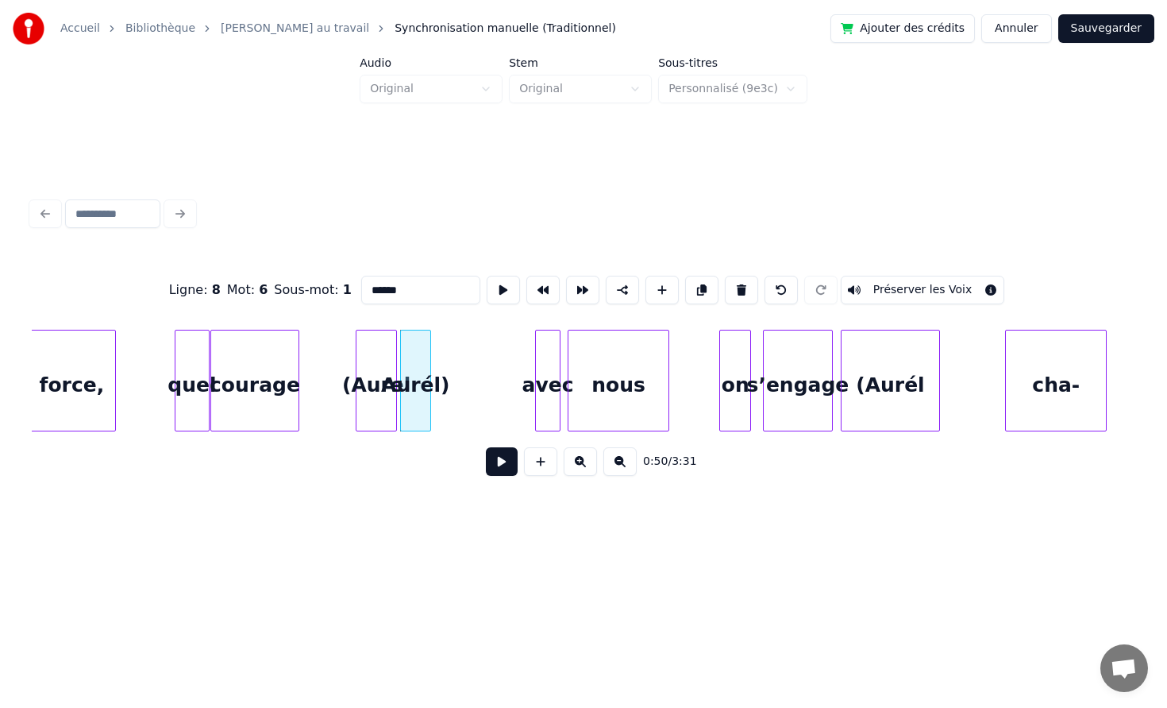
scroll to position [0, 7823]
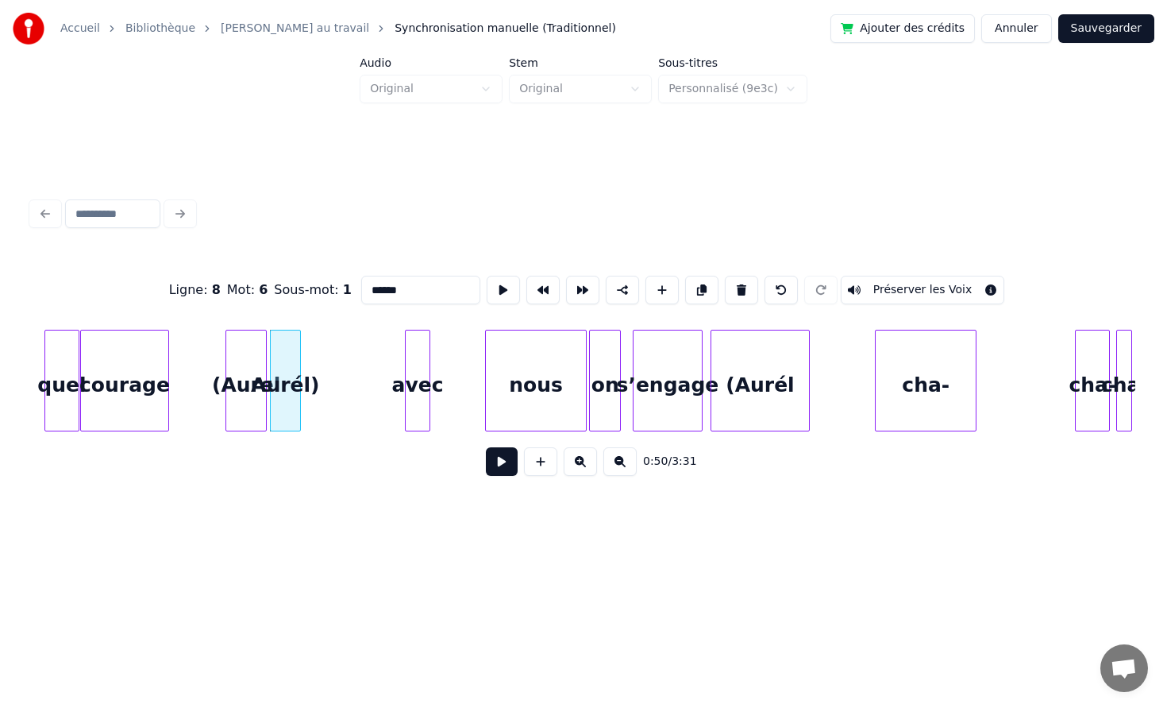
click at [552, 376] on div "nous" at bounding box center [536, 384] width 100 height 108
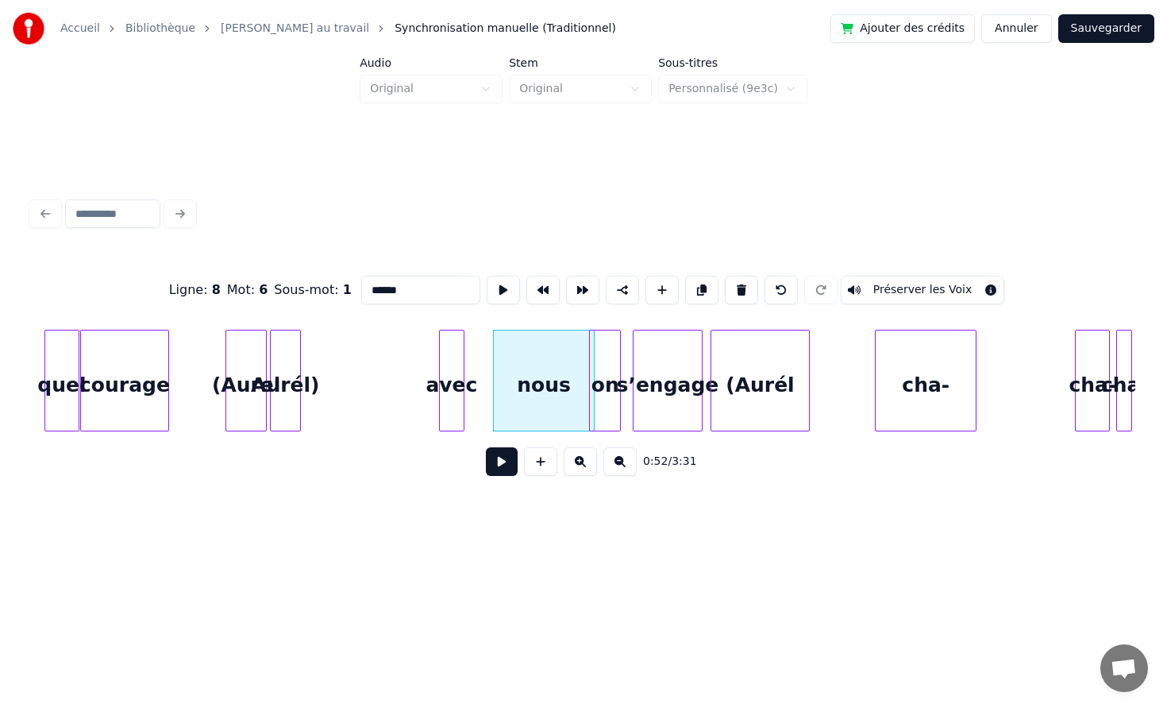
click at [451, 370] on div "avec" at bounding box center [452, 384] width 24 height 108
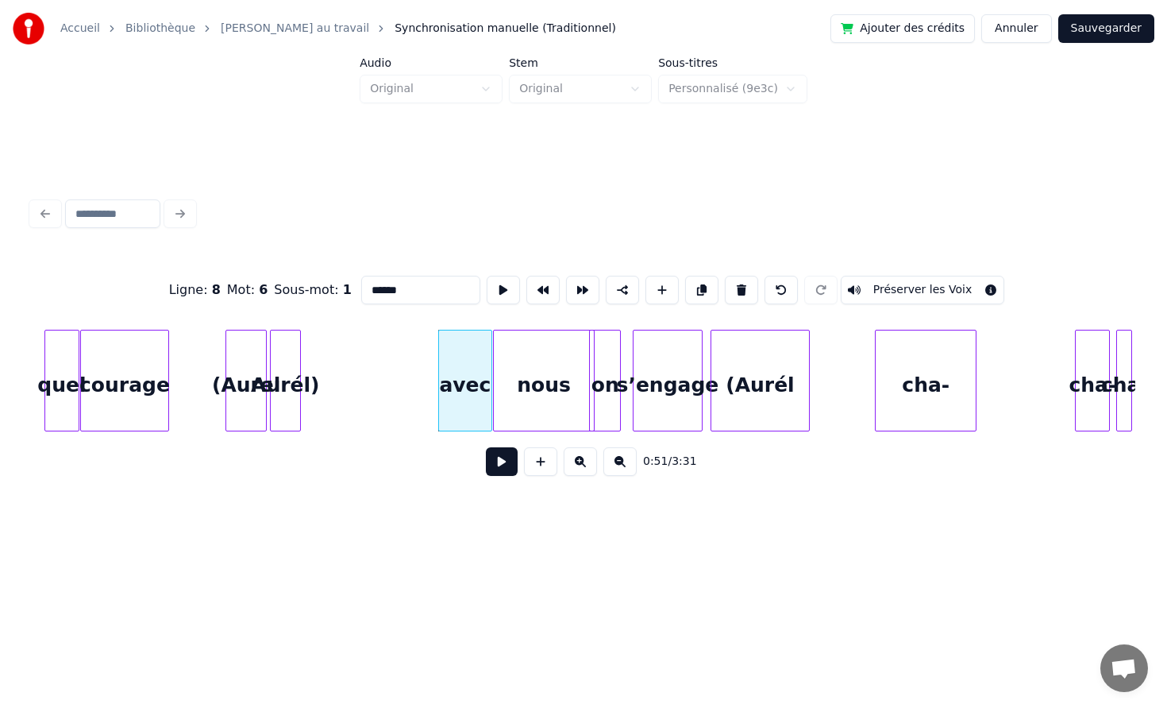
click at [488, 370] on div at bounding box center [489, 380] width 5 height 100
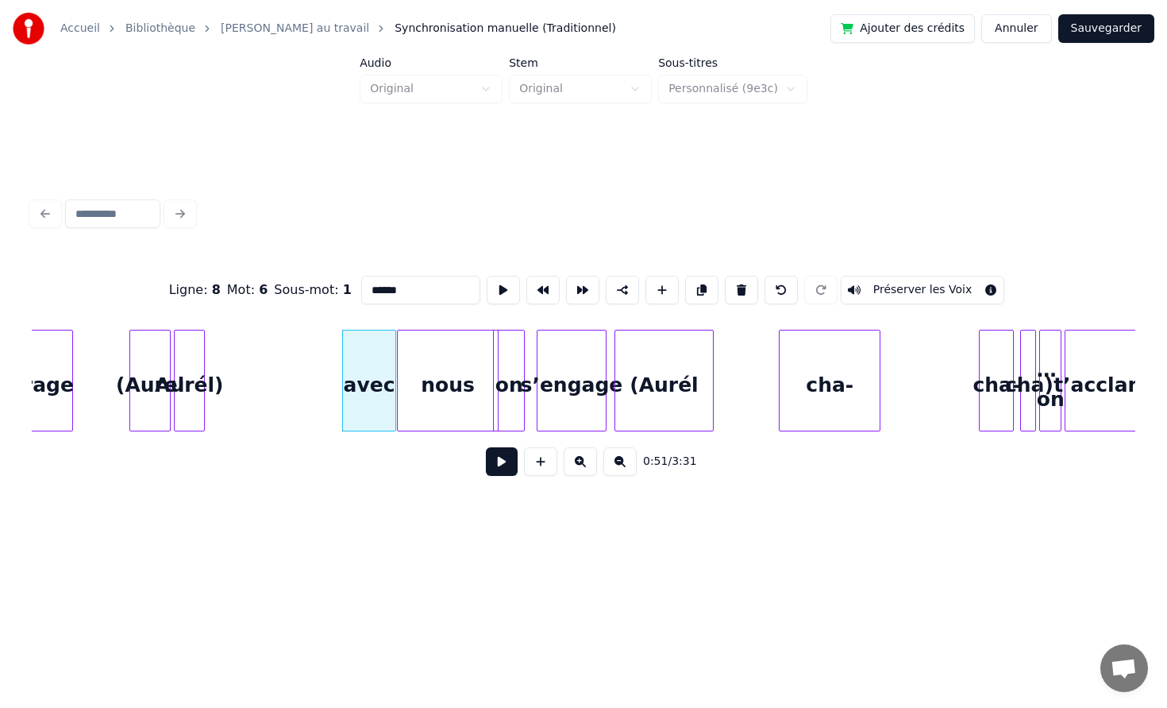
scroll to position [0, 8009]
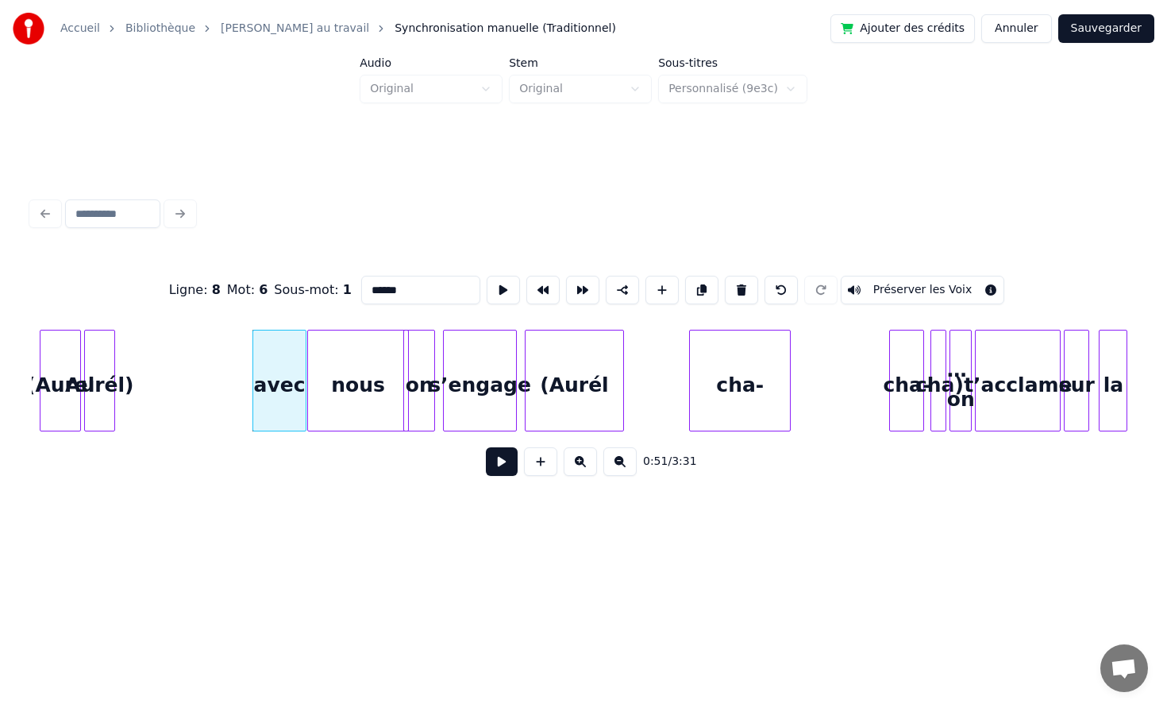
click at [444, 365] on div at bounding box center [446, 380] width 5 height 100
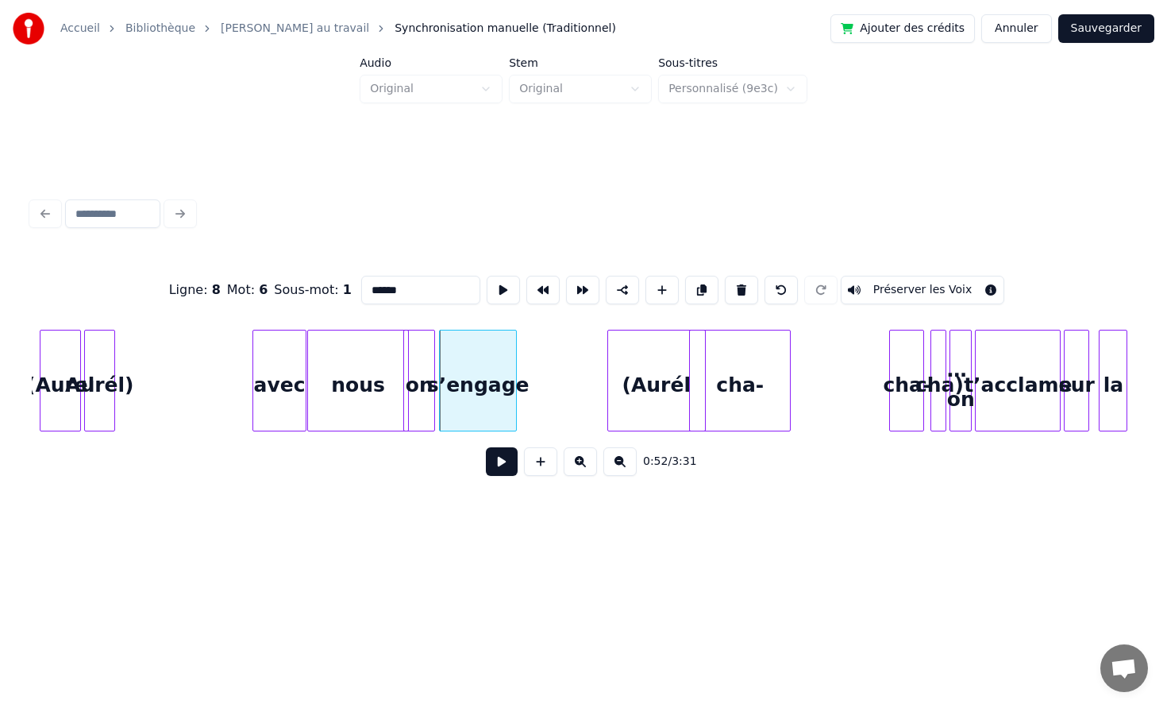
click at [652, 384] on div "(Aurél" at bounding box center [656, 384] width 97 height 108
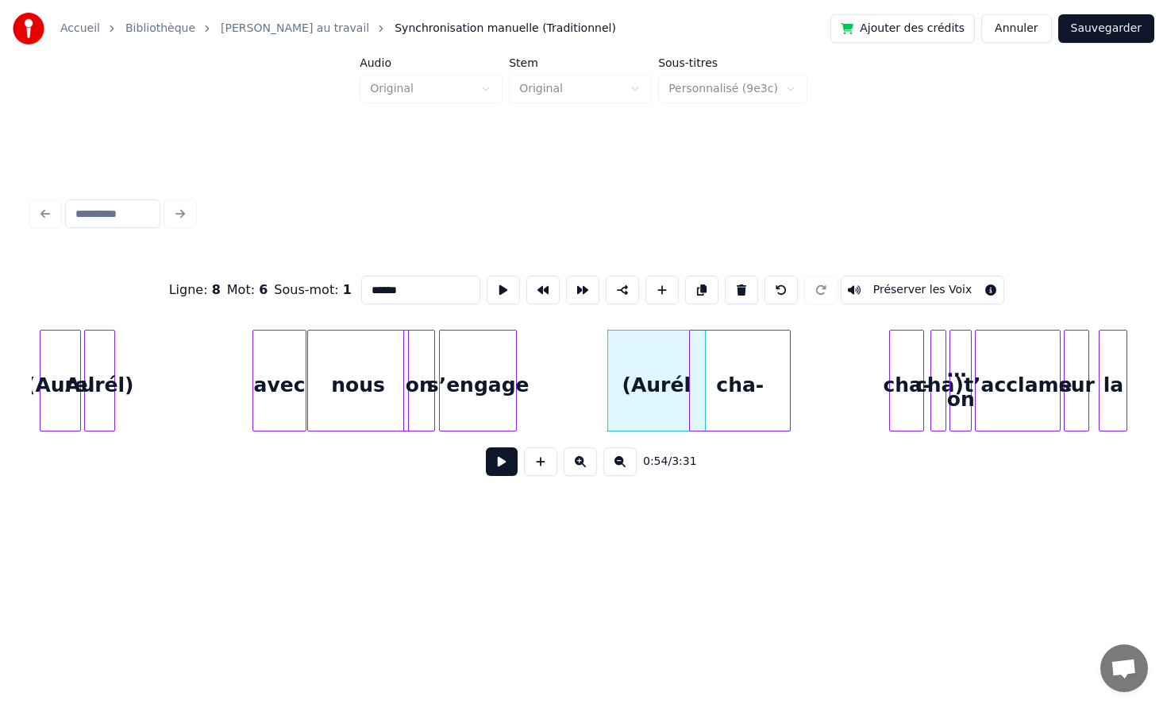
drag, startPoint x: 510, startPoint y: 459, endPoint x: 494, endPoint y: 459, distance: 15.9
click at [509, 459] on button at bounding box center [502, 461] width 32 height 29
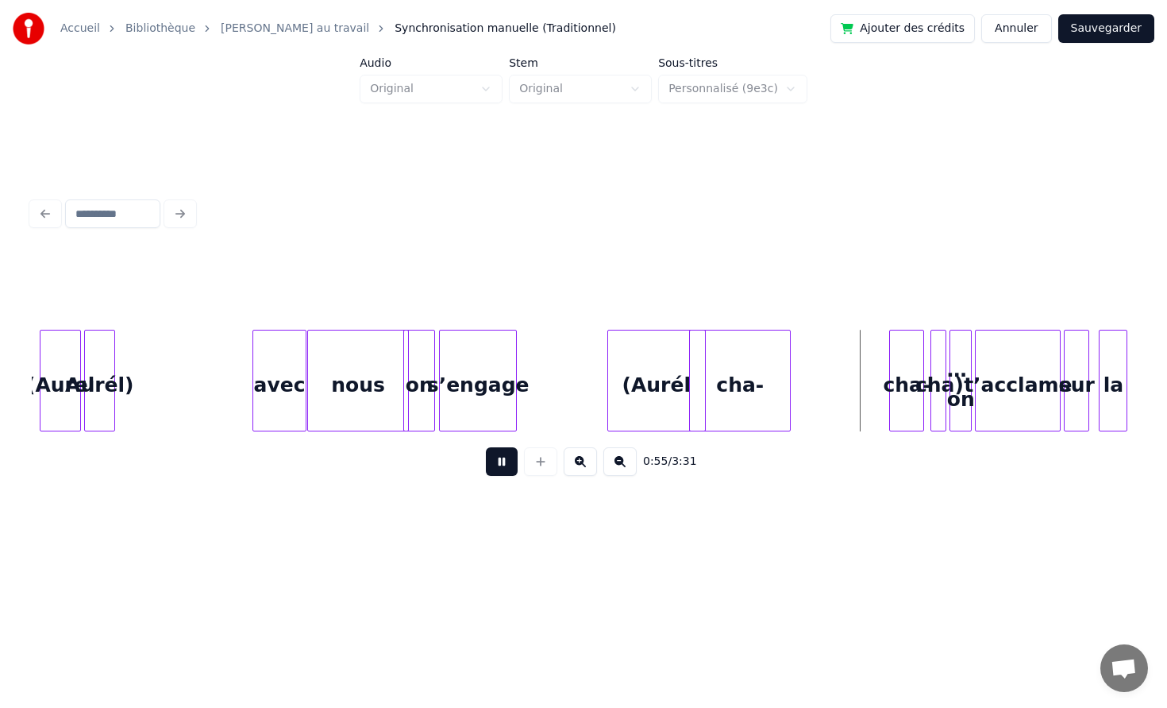
click at [292, 376] on div "avec" at bounding box center [279, 384] width 52 height 108
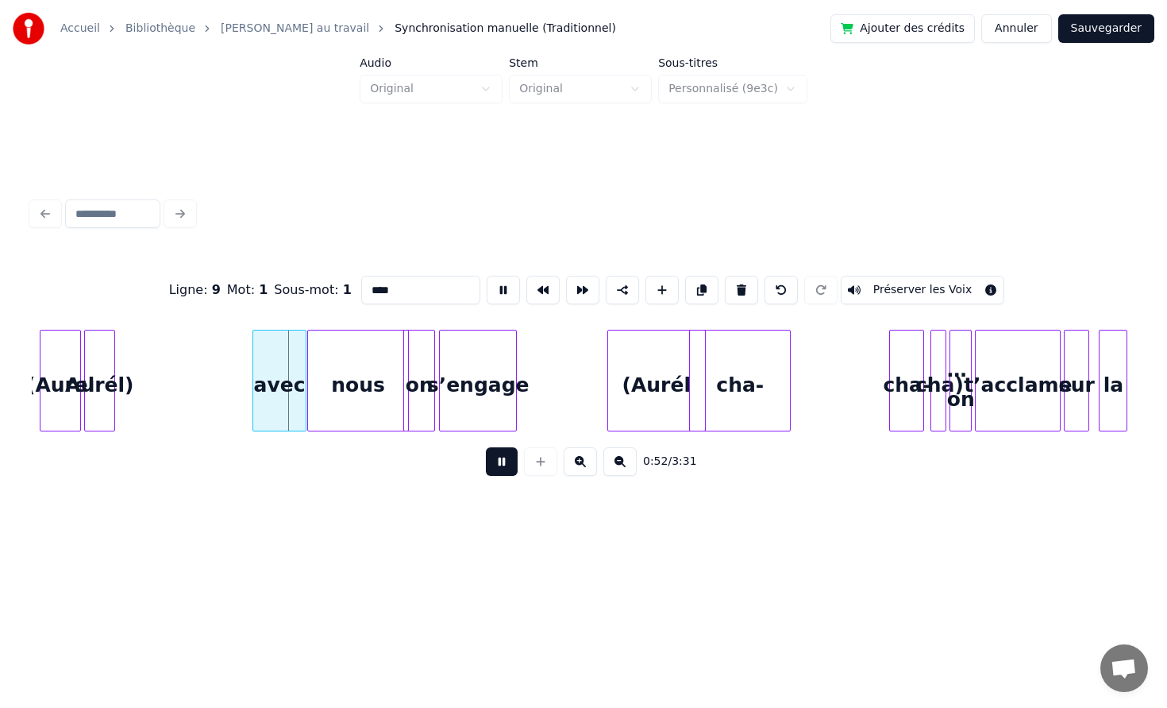
click at [486, 447] on button at bounding box center [502, 461] width 32 height 29
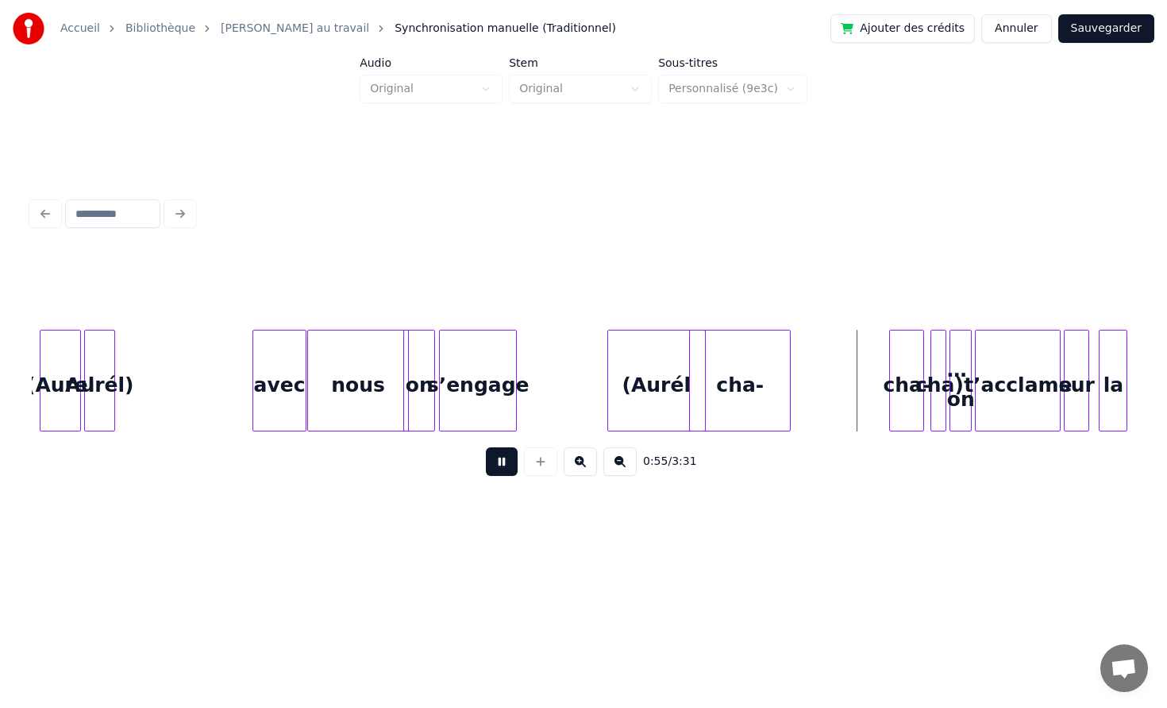
click at [486, 447] on button at bounding box center [502, 461] width 32 height 29
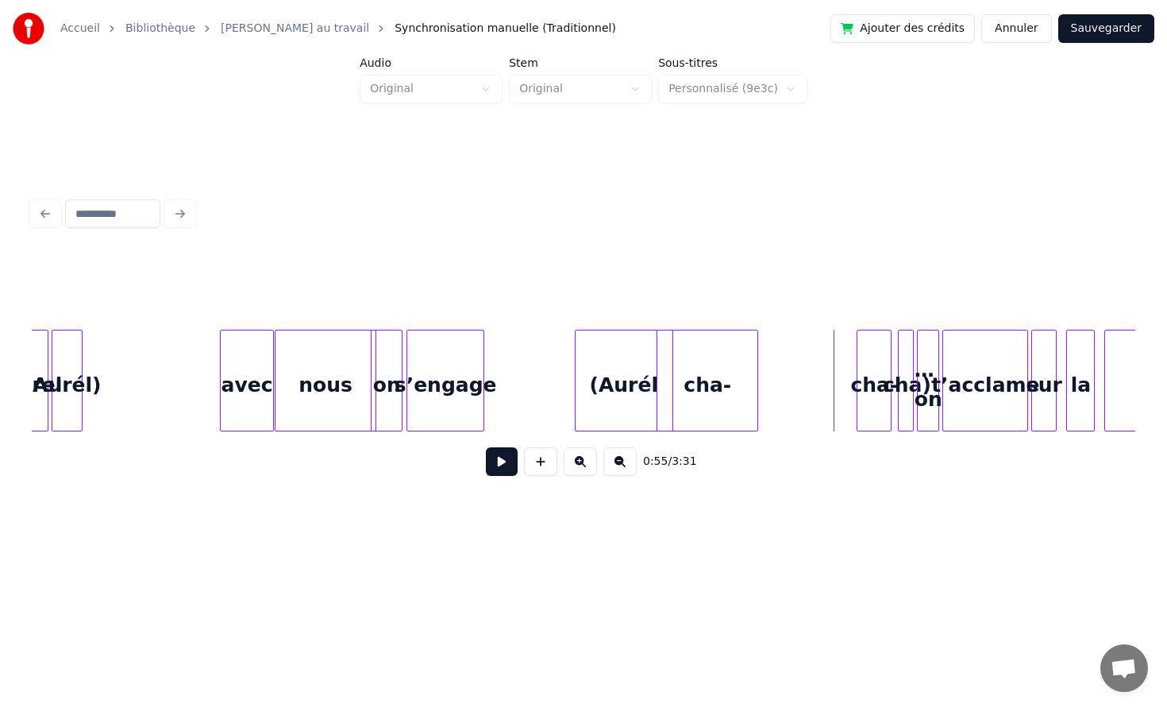
scroll to position [0, 8075]
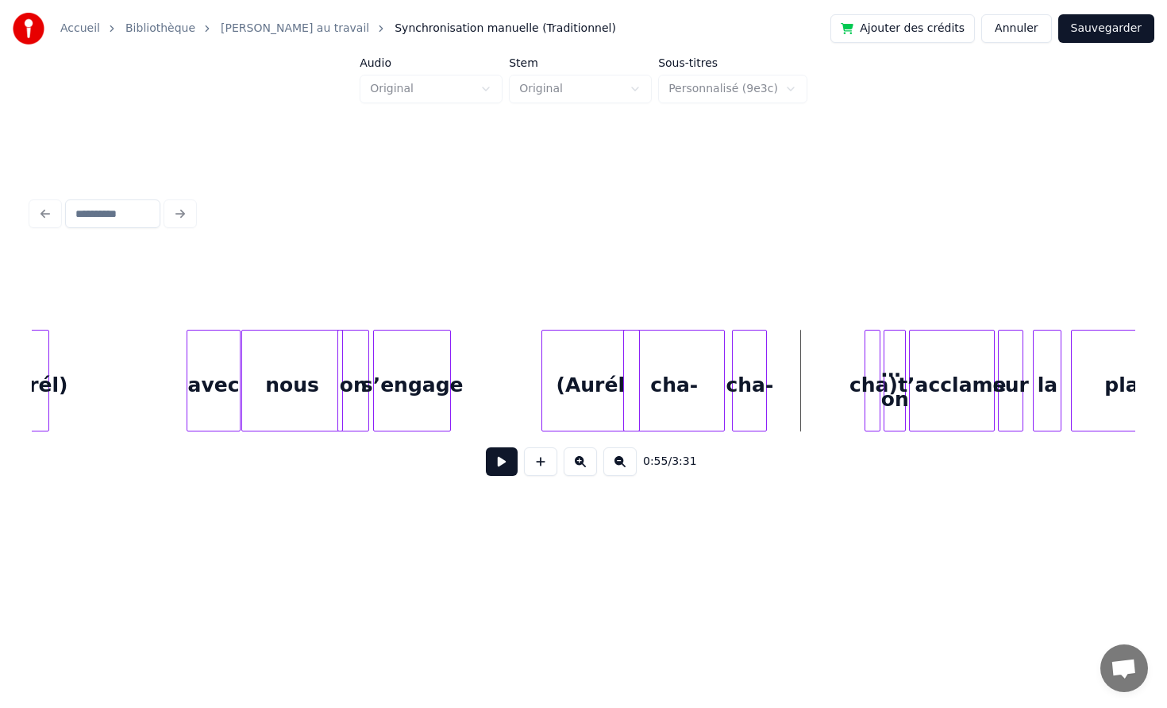
click at [746, 360] on div "cha-" at bounding box center [749, 384] width 33 height 108
click at [663, 367] on div at bounding box center [662, 380] width 5 height 100
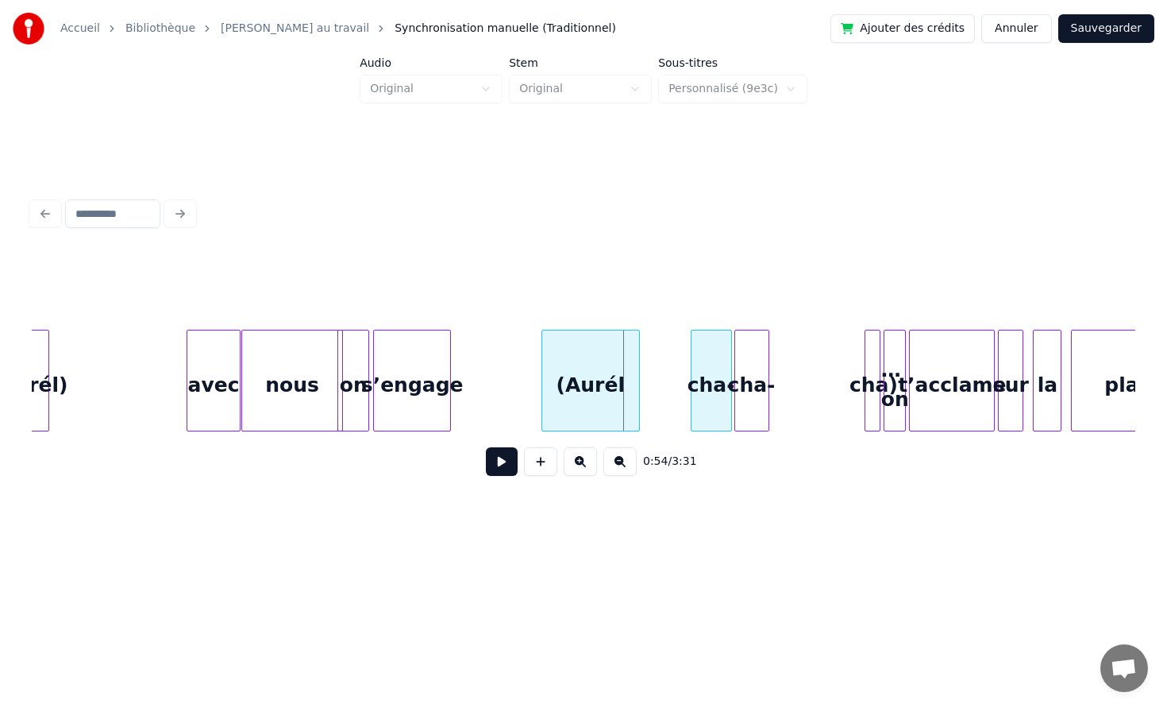
click at [716, 367] on div "cha-" at bounding box center [712, 384] width 40 height 108
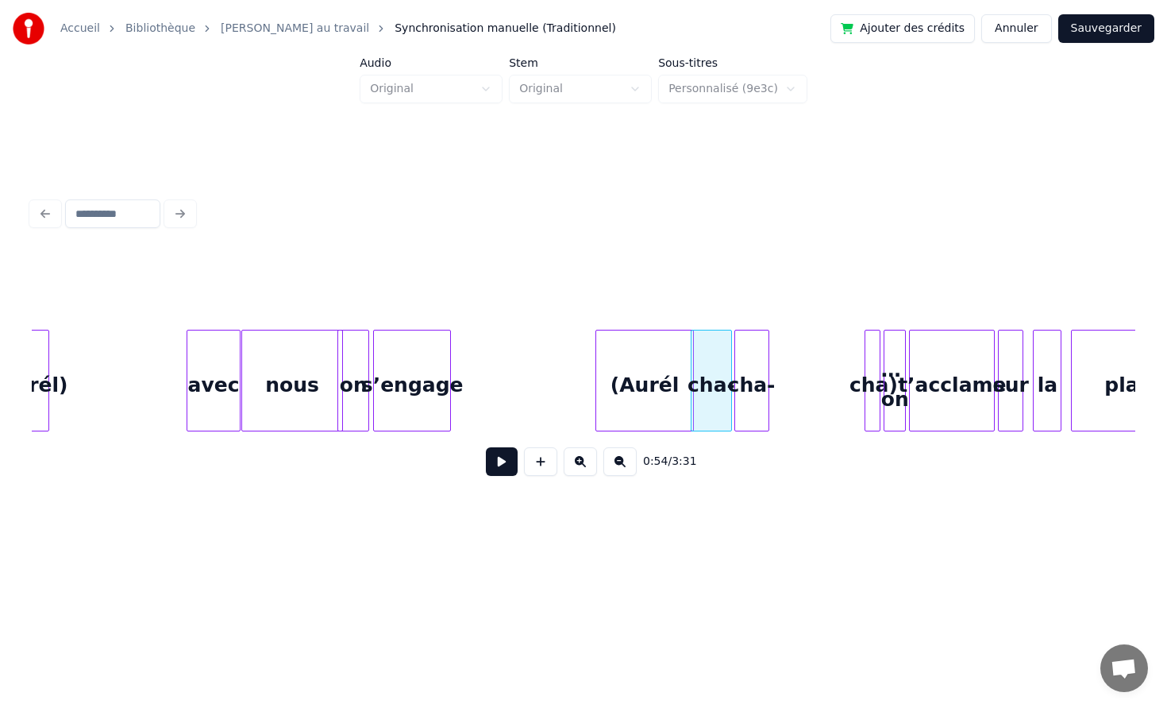
click at [672, 372] on div "(Aurél" at bounding box center [644, 384] width 97 height 108
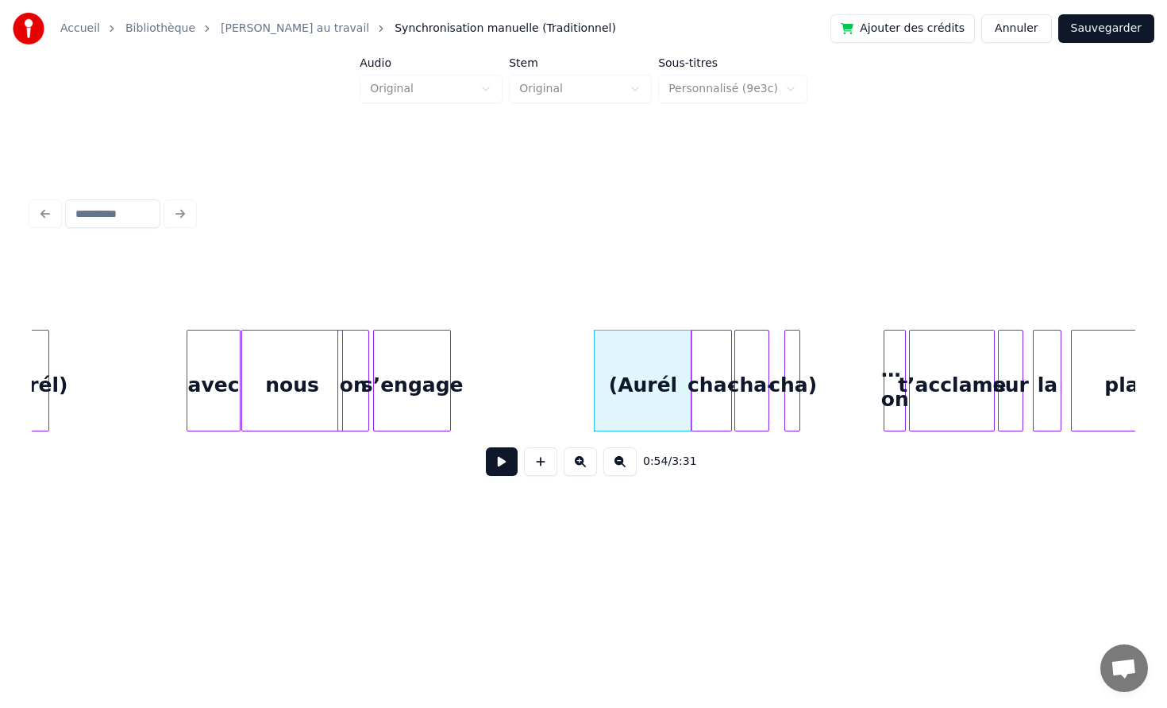
click at [789, 360] on div "cha)" at bounding box center [793, 384] width 16 height 108
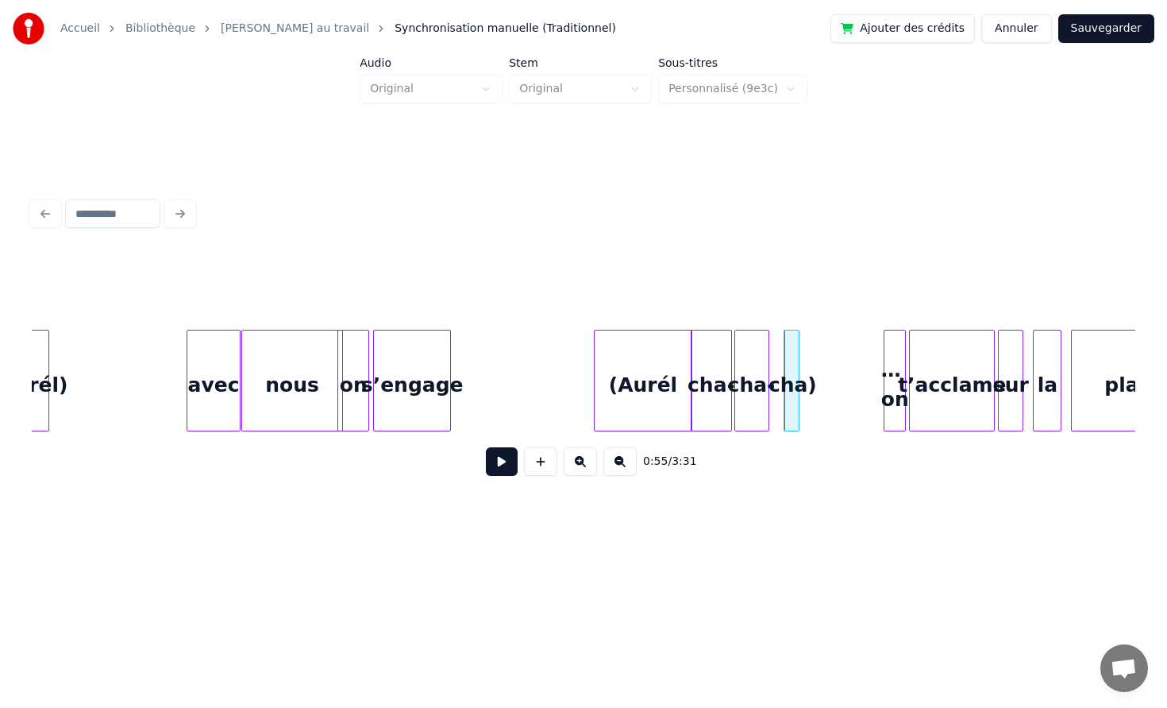
click at [500, 441] on div "0:53 / 3:31" at bounding box center [584, 461] width 1104 height 60
click at [492, 455] on button at bounding box center [502, 461] width 32 height 29
click at [657, 366] on div at bounding box center [658, 380] width 5 height 100
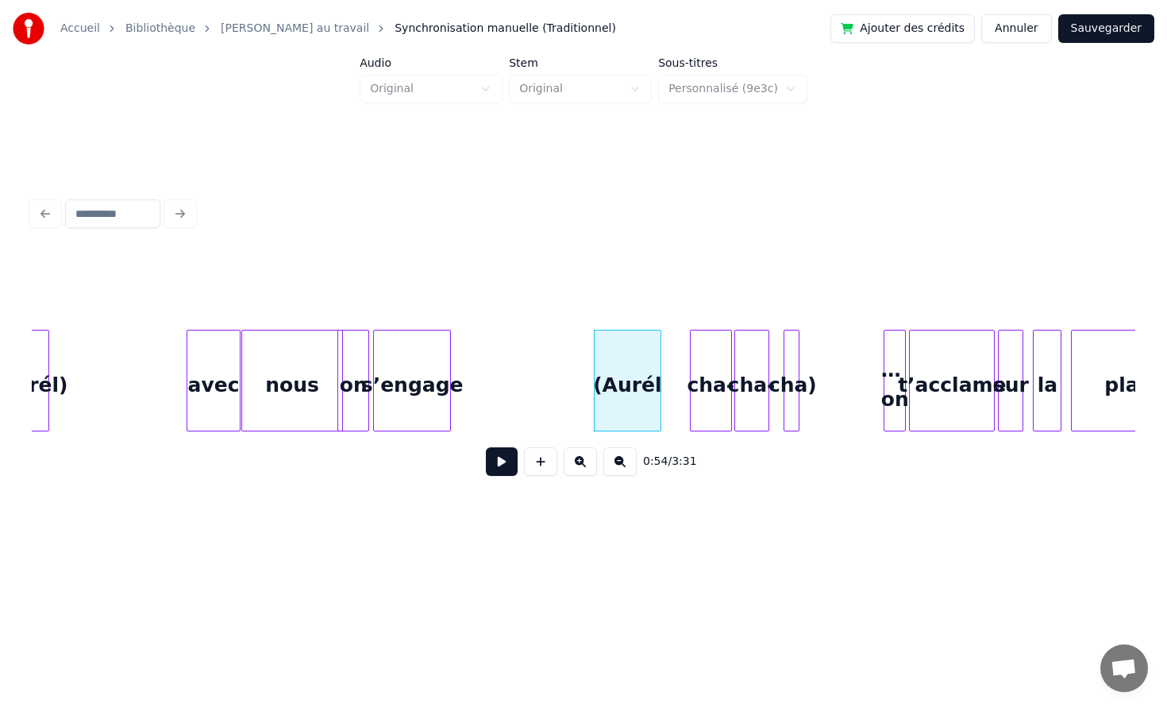
click at [696, 372] on div at bounding box center [693, 380] width 5 height 100
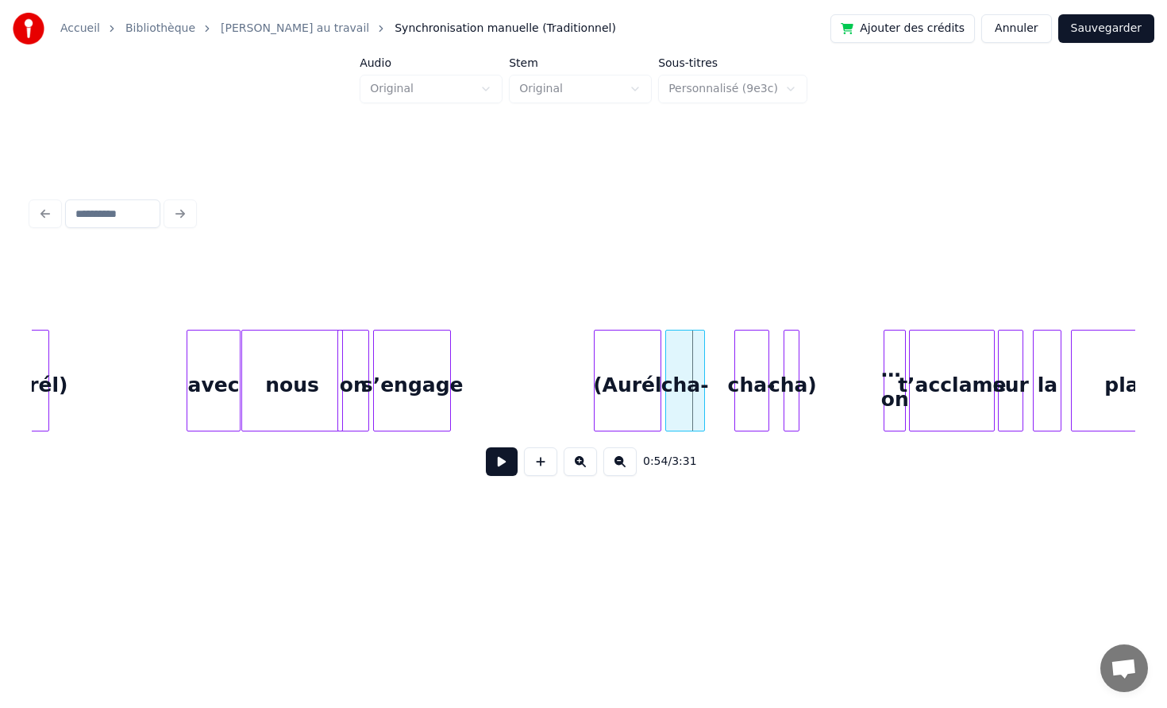
click at [683, 374] on div "cha-" at bounding box center [685, 384] width 38 height 108
click at [718, 375] on div "cha-" at bounding box center [724, 384] width 33 height 108
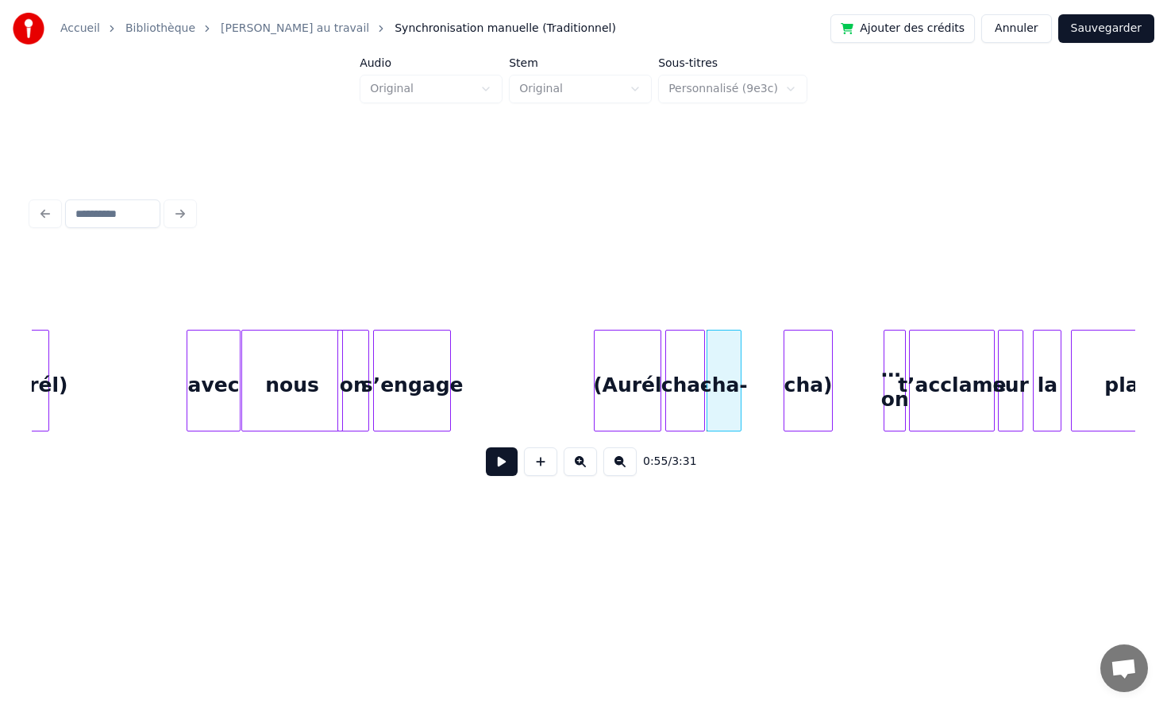
click at [813, 371] on div "cha)" at bounding box center [808, 381] width 48 height 102
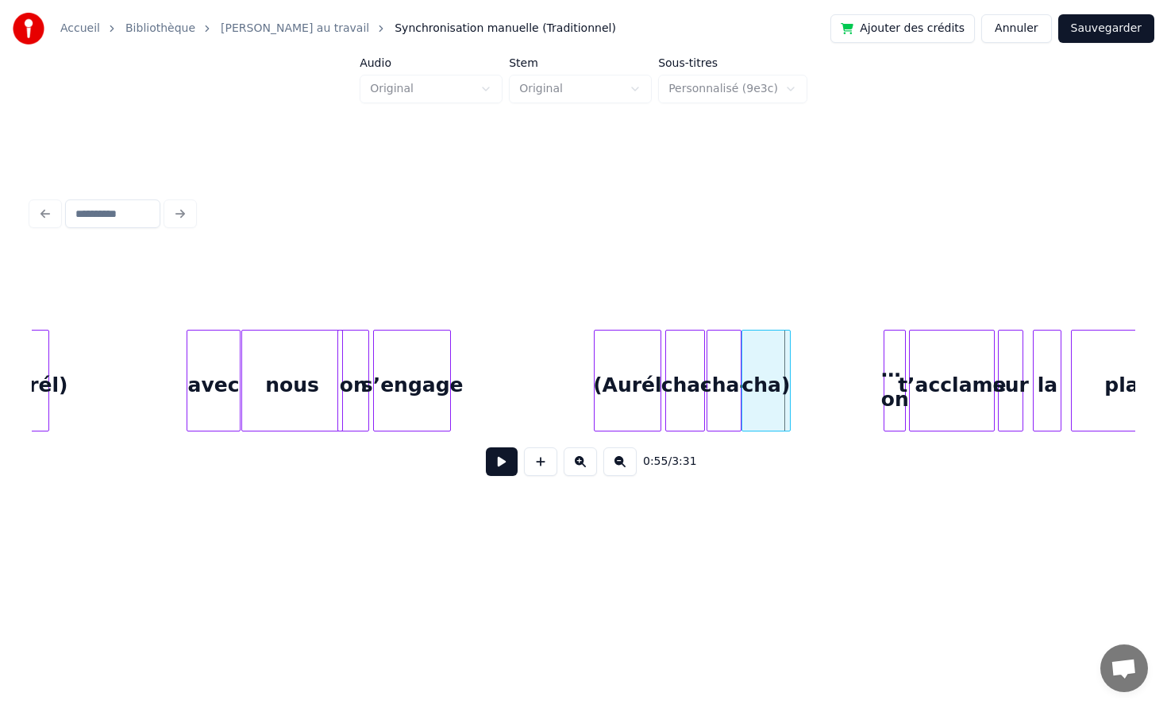
click at [758, 367] on div "cha)" at bounding box center [767, 384] width 48 height 108
click at [257, 391] on div "nous" at bounding box center [292, 384] width 100 height 108
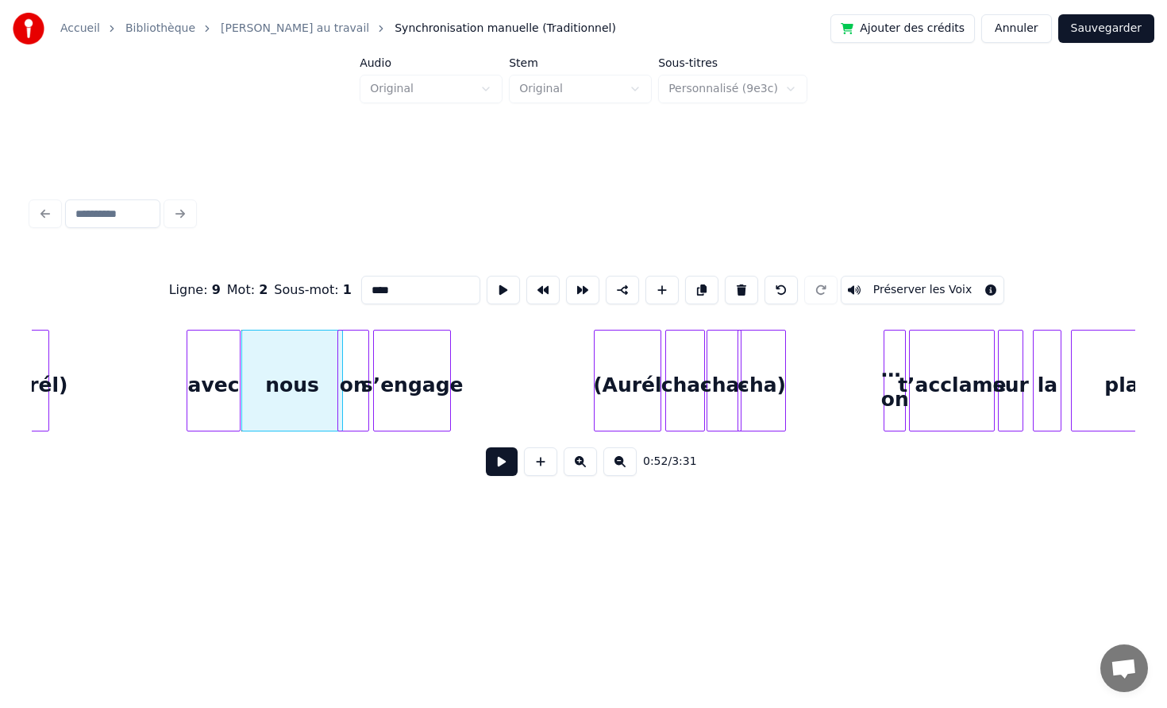
click at [196, 385] on div "avec" at bounding box center [213, 384] width 52 height 108
type input "****"
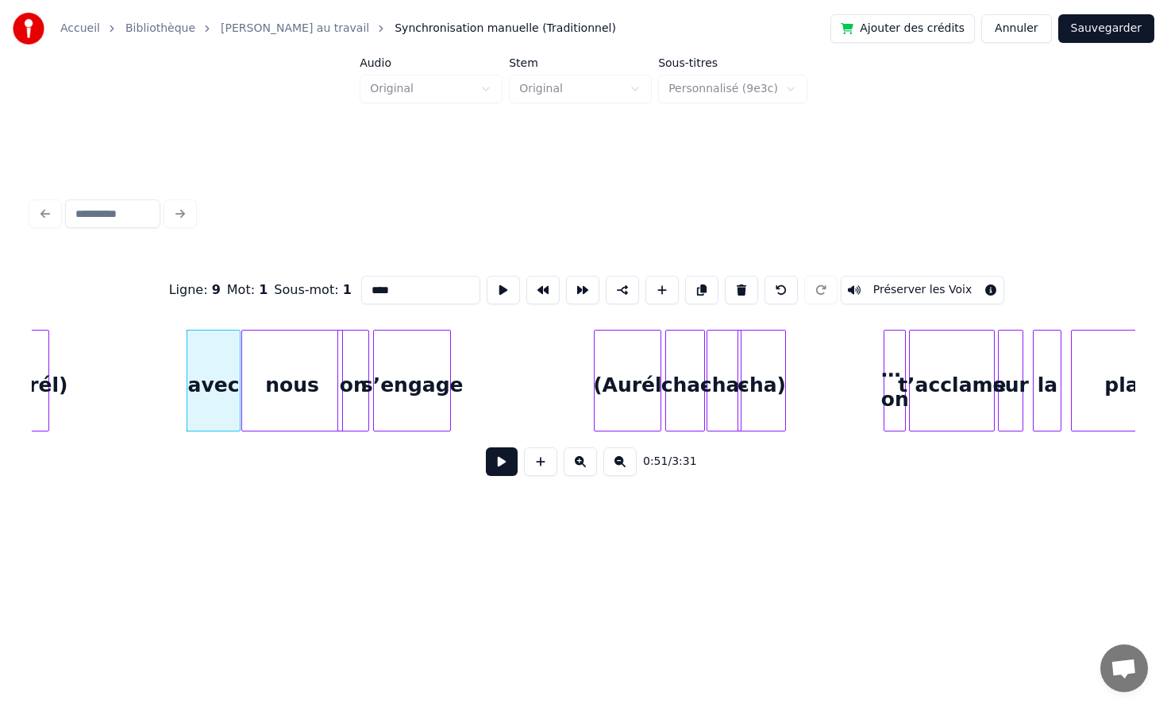
click at [493, 452] on button at bounding box center [502, 461] width 32 height 29
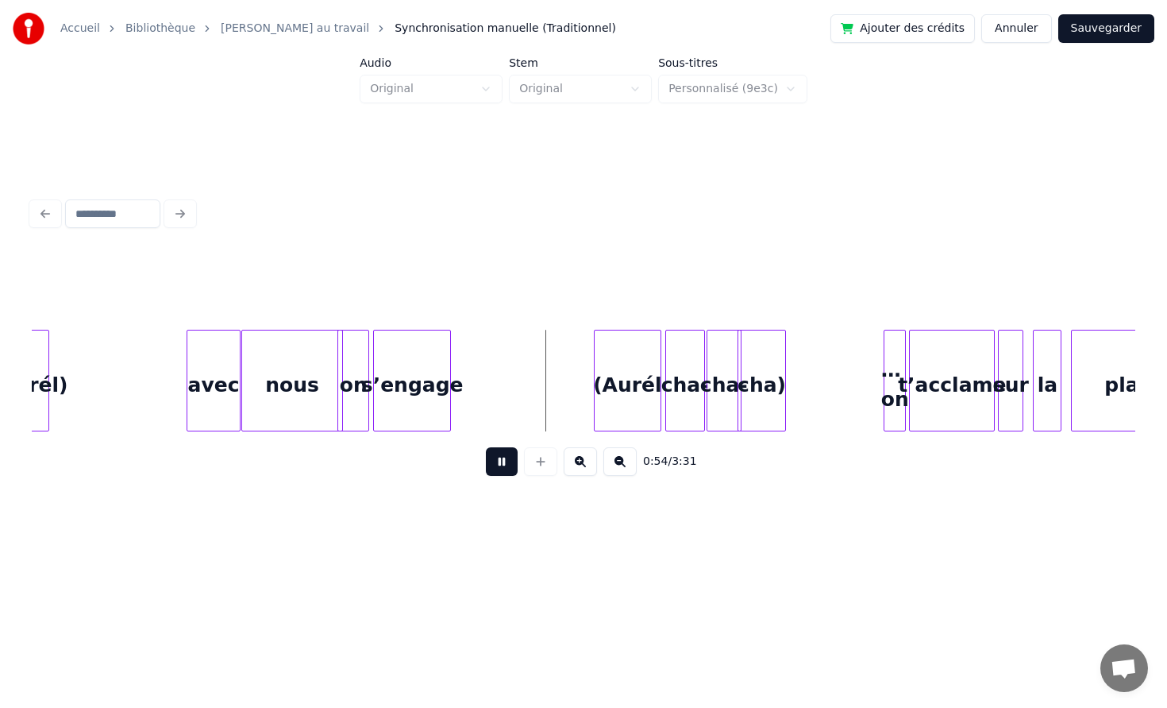
click at [500, 455] on button at bounding box center [502, 461] width 32 height 29
click at [531, 355] on div at bounding box center [529, 380] width 5 height 100
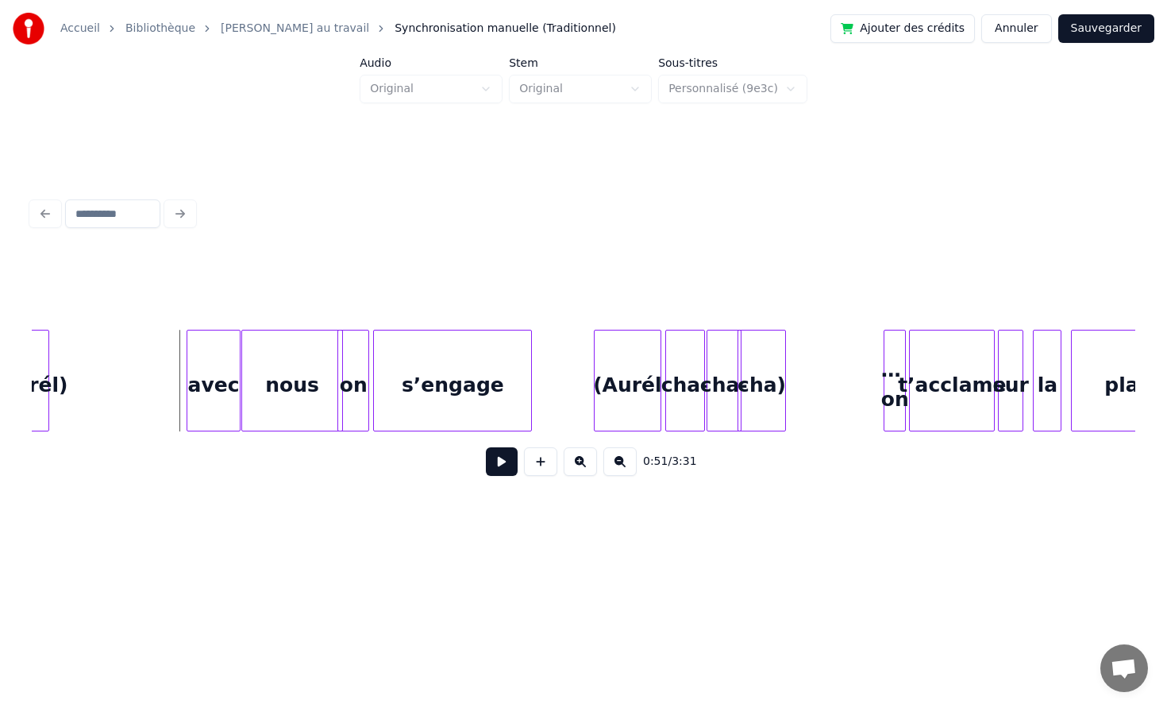
click at [501, 463] on button at bounding box center [502, 461] width 32 height 29
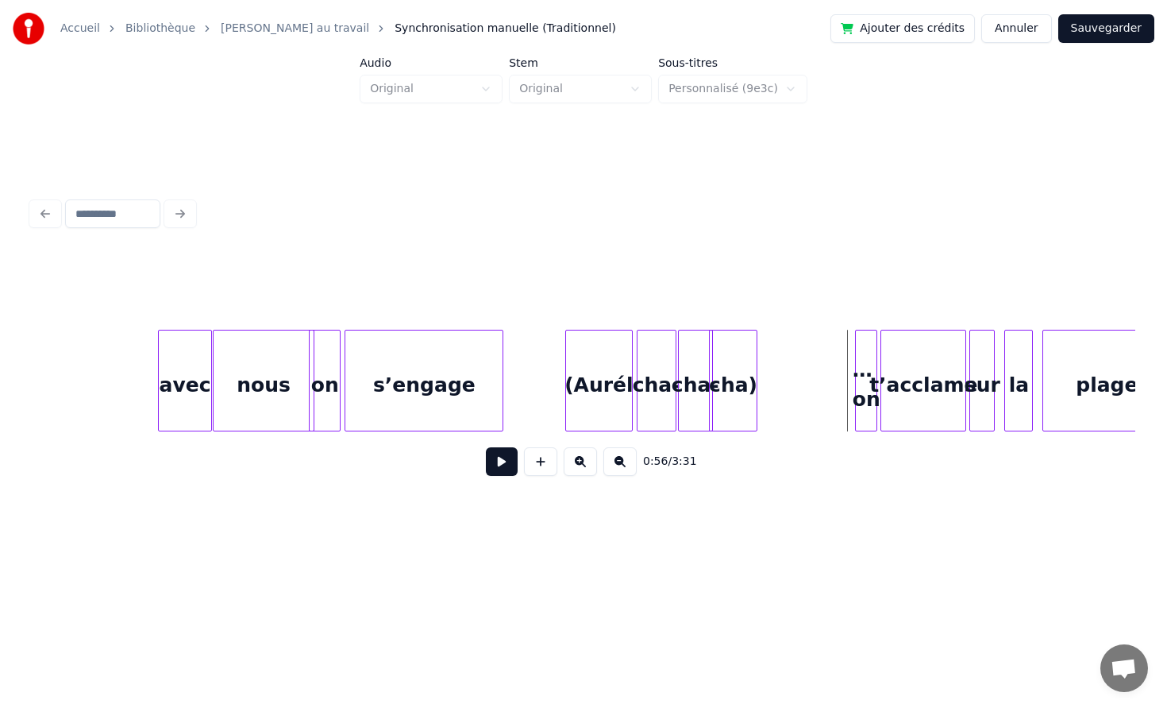
scroll to position [0, 8127]
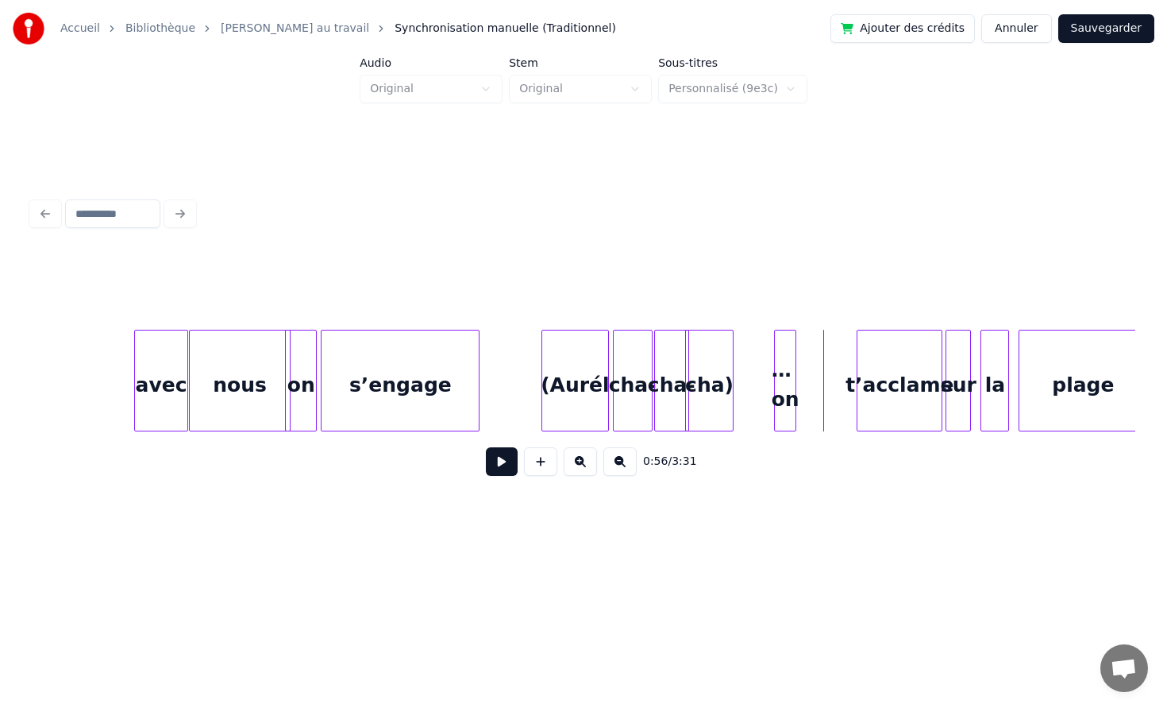
click at [785, 376] on div "… on" at bounding box center [785, 384] width 21 height 108
click at [833, 379] on div at bounding box center [832, 380] width 5 height 100
click at [840, 367] on div at bounding box center [841, 380] width 5 height 100
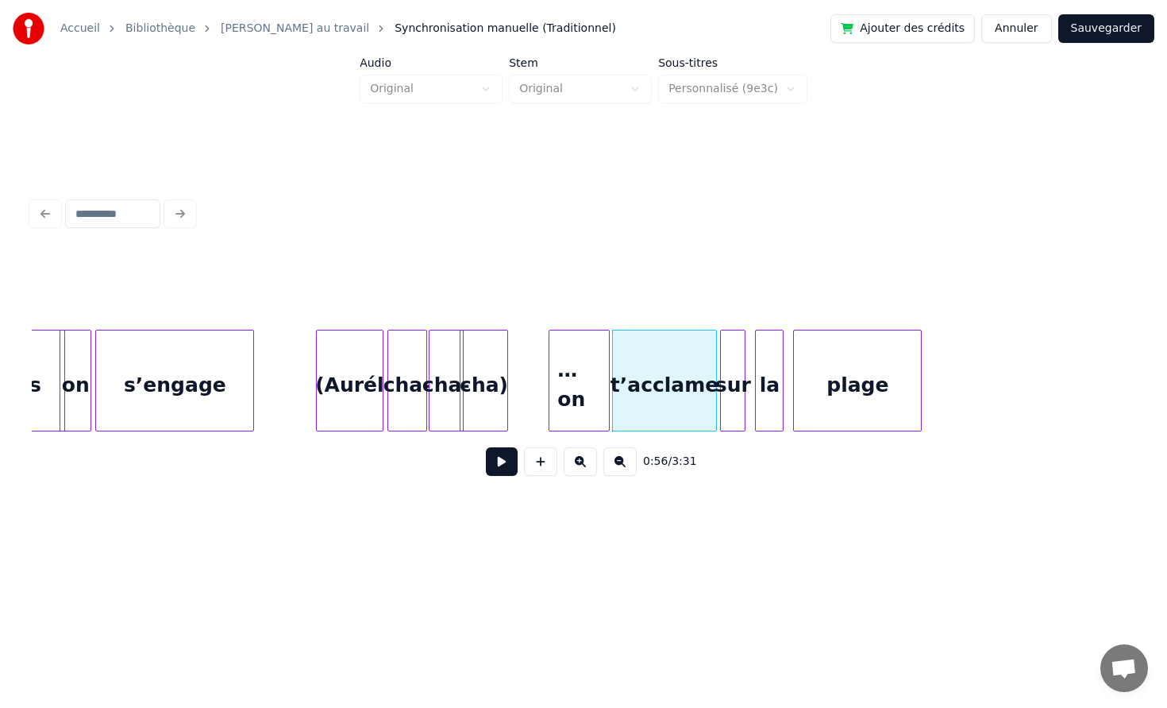
scroll to position [0, 8369]
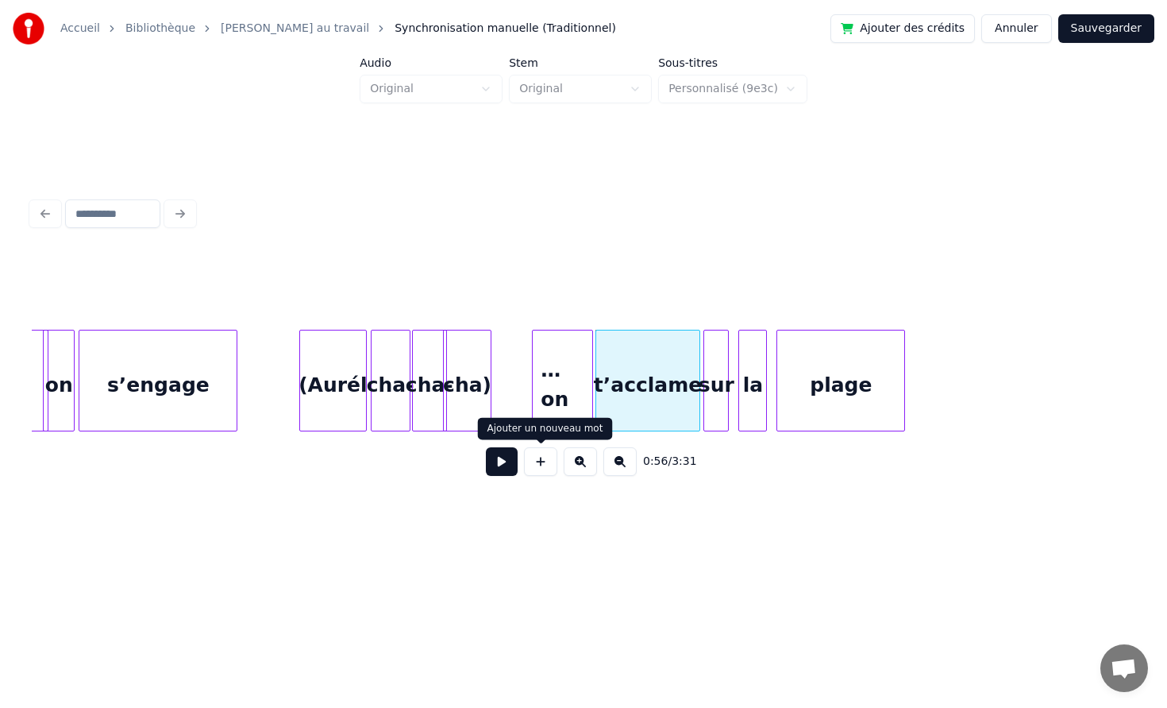
click at [500, 461] on button at bounding box center [502, 461] width 32 height 29
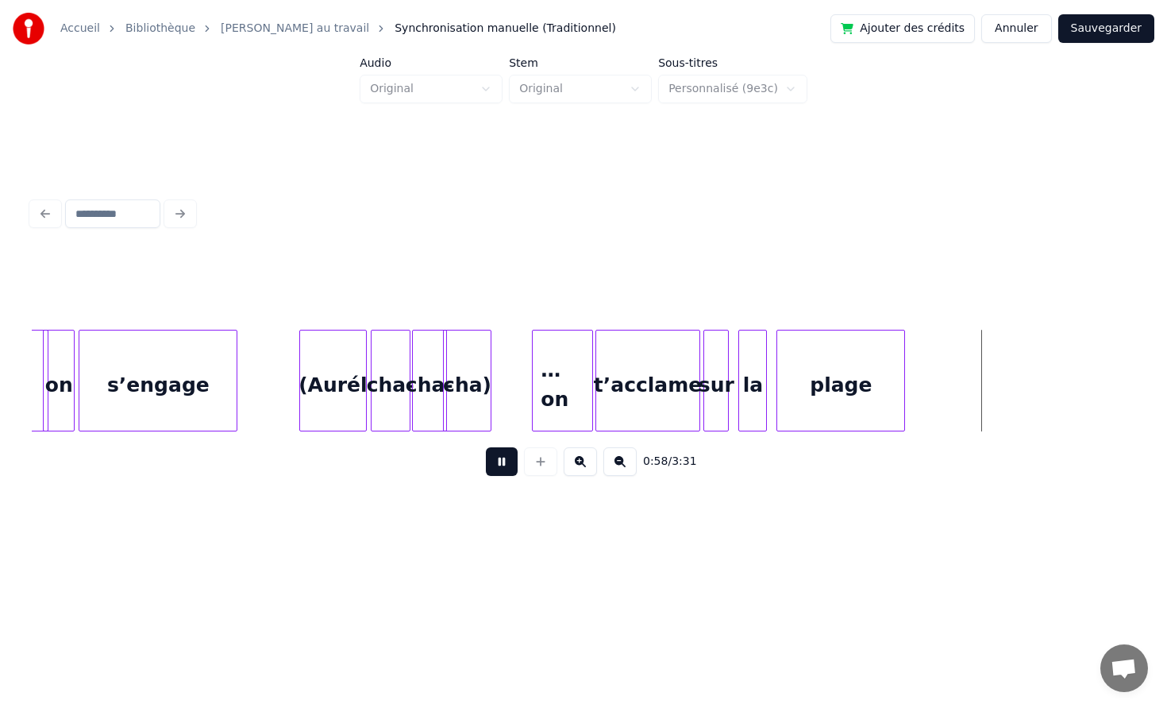
click at [500, 461] on button at bounding box center [502, 461] width 32 height 29
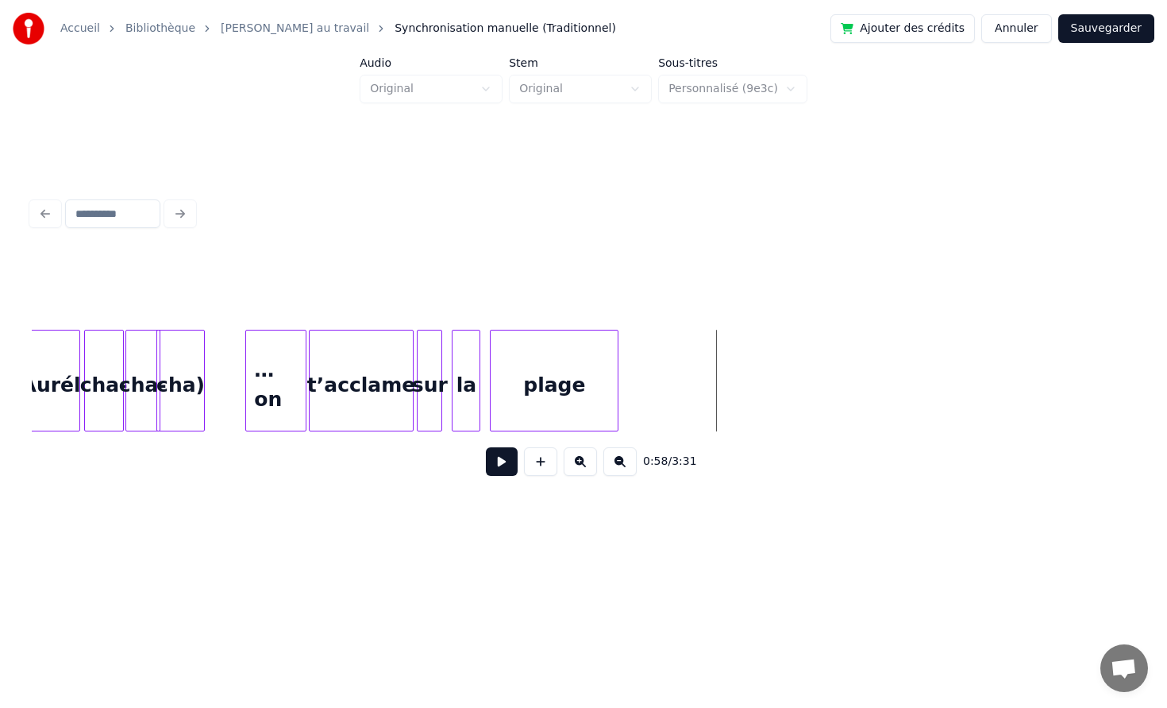
scroll to position [0, 8772]
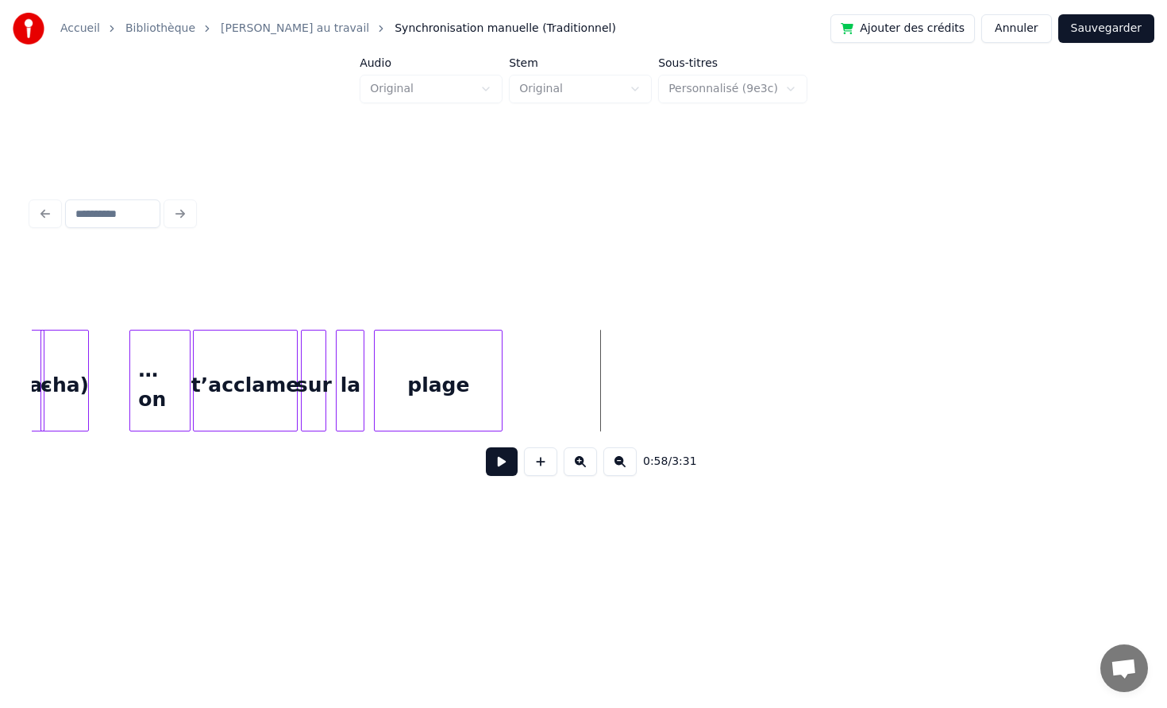
click at [486, 447] on button at bounding box center [502, 461] width 32 height 29
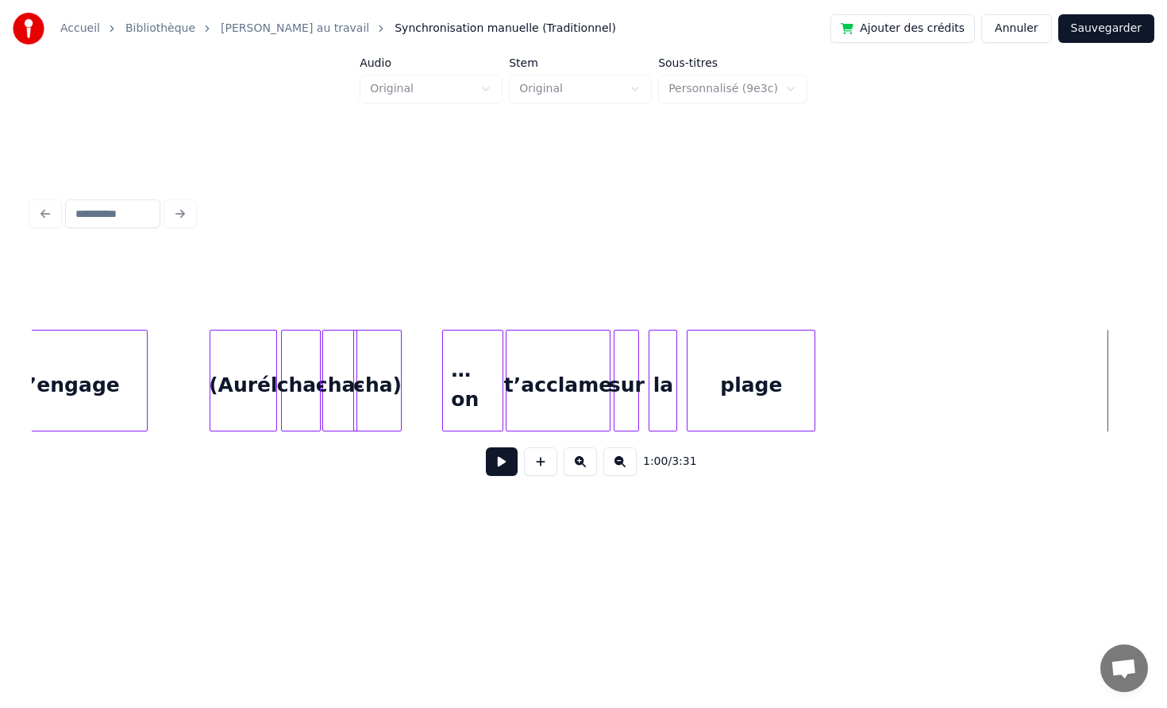
scroll to position [0, 8451]
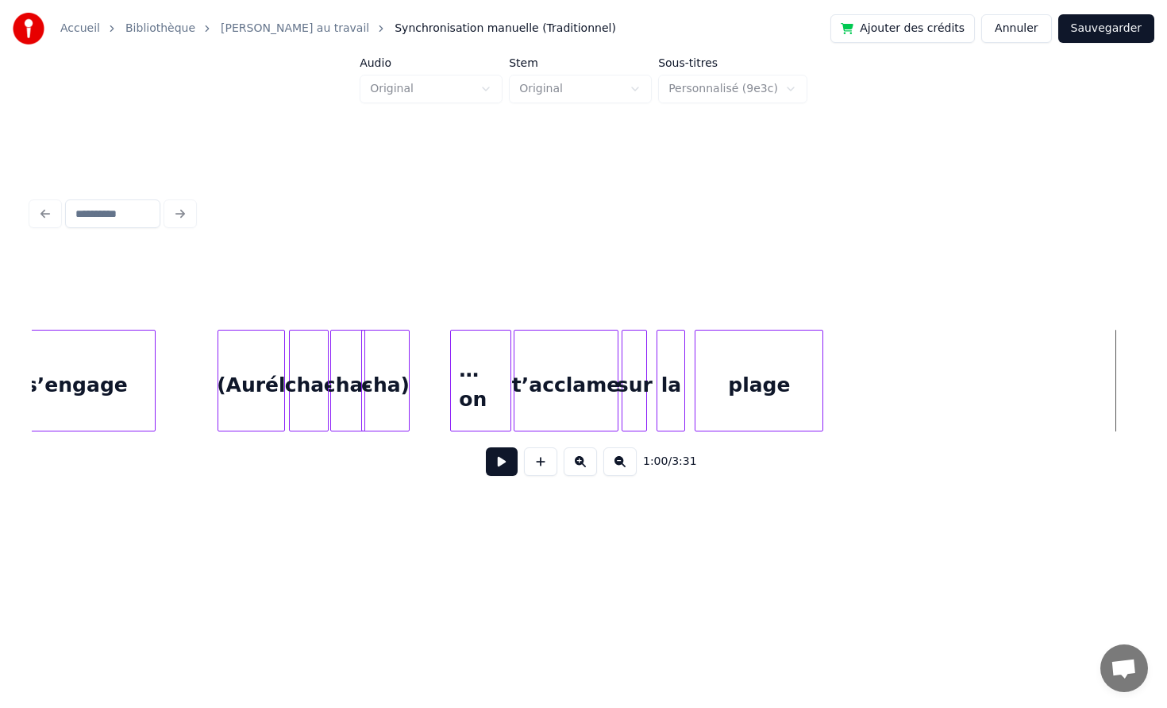
click at [1129, 35] on button "Sauvegarder" at bounding box center [1107, 28] width 96 height 29
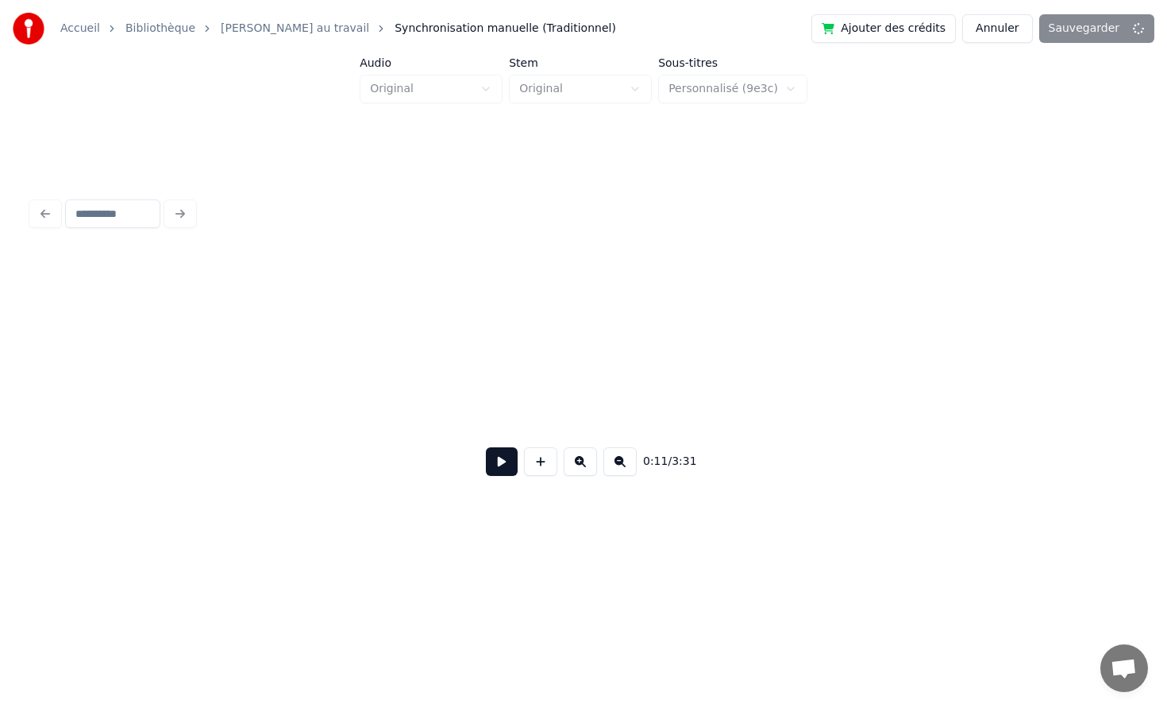
scroll to position [0, 1799]
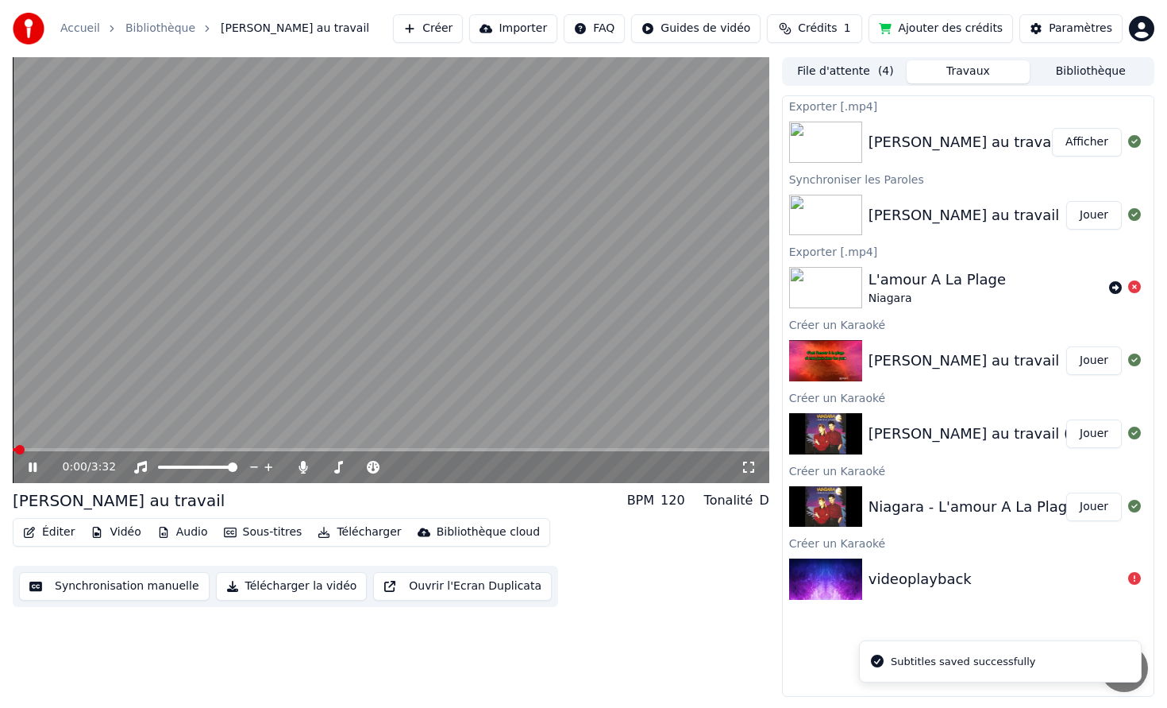
click at [492, 130] on video at bounding box center [391, 270] width 757 height 426
click at [1094, 365] on button "Jouer" at bounding box center [1095, 360] width 56 height 29
click at [44, 446] on video at bounding box center [391, 270] width 757 height 426
click at [54, 449] on span at bounding box center [391, 449] width 757 height 3
click at [50, 449] on span at bounding box center [32, 449] width 39 height 3
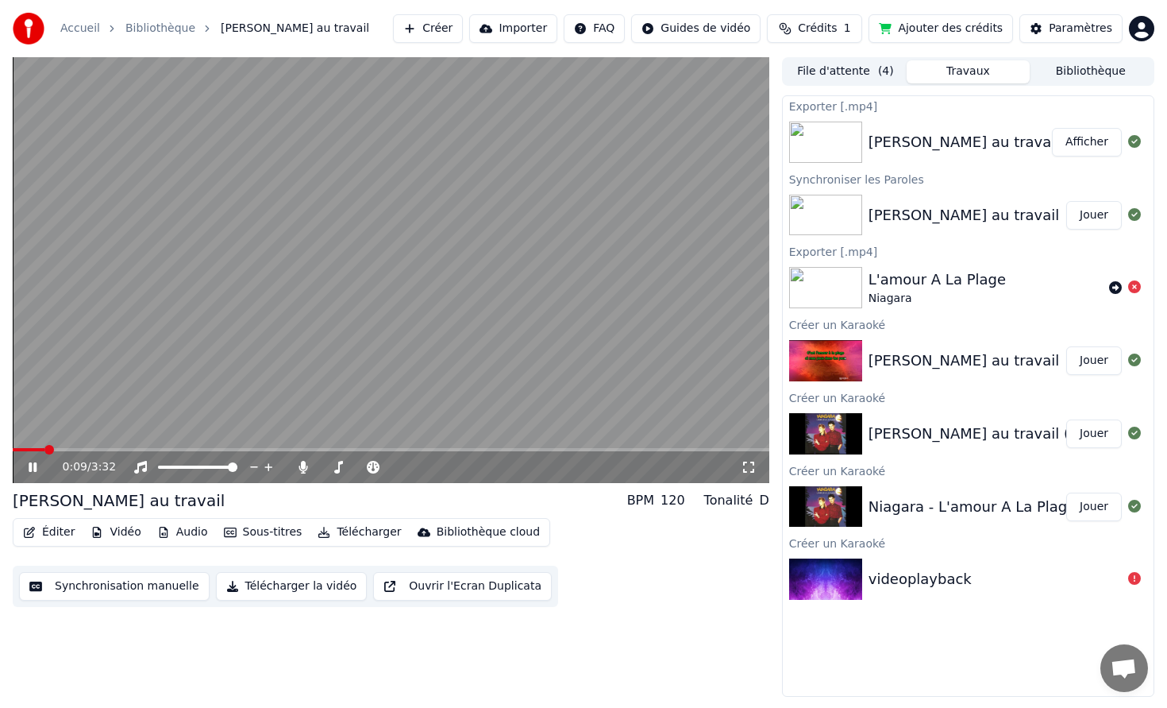
click at [44, 449] on span at bounding box center [29, 449] width 32 height 3
click at [49, 533] on button "Éditer" at bounding box center [49, 532] width 64 height 22
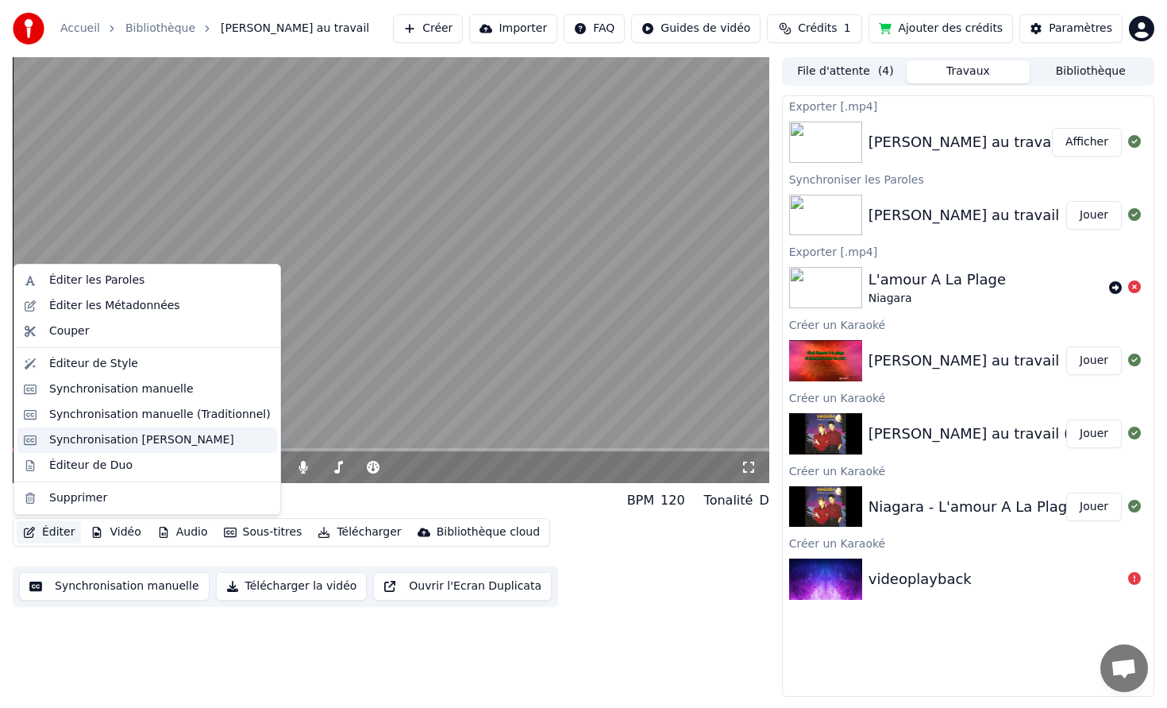
click at [132, 446] on div "Synchronisation [PERSON_NAME]" at bounding box center [141, 440] width 185 height 16
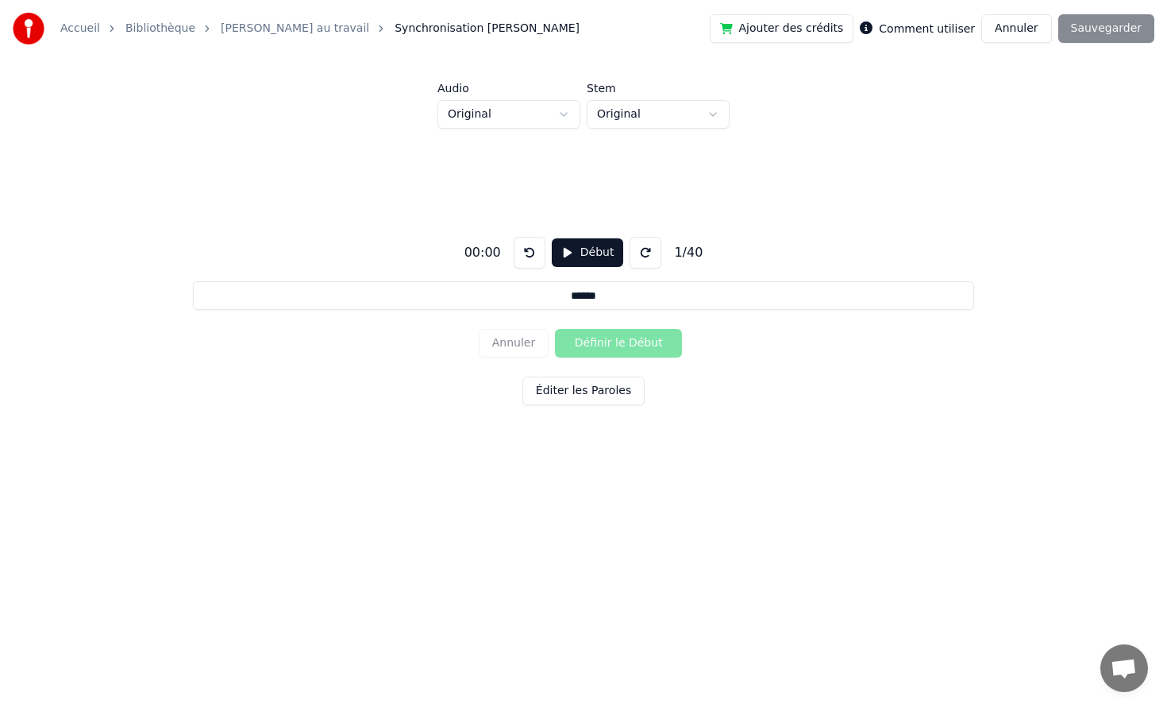
click at [255, 31] on link "[PERSON_NAME] au travail" at bounding box center [295, 29] width 149 height 16
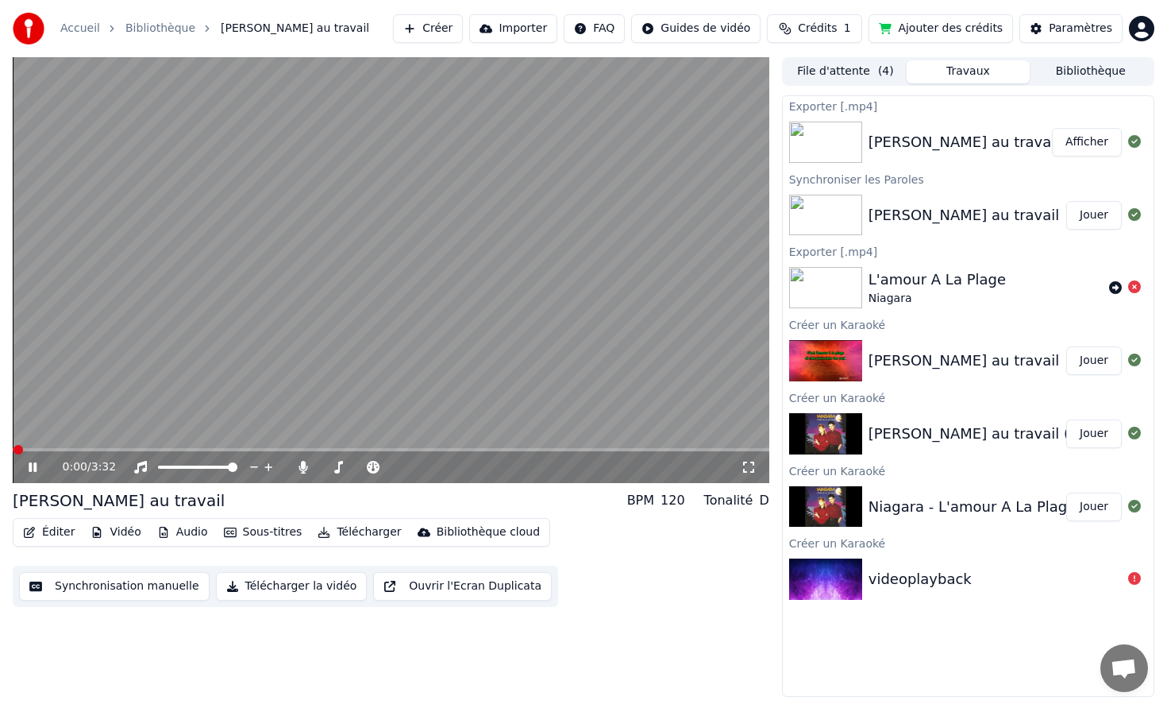
click at [44, 529] on button "Éditer" at bounding box center [49, 532] width 64 height 22
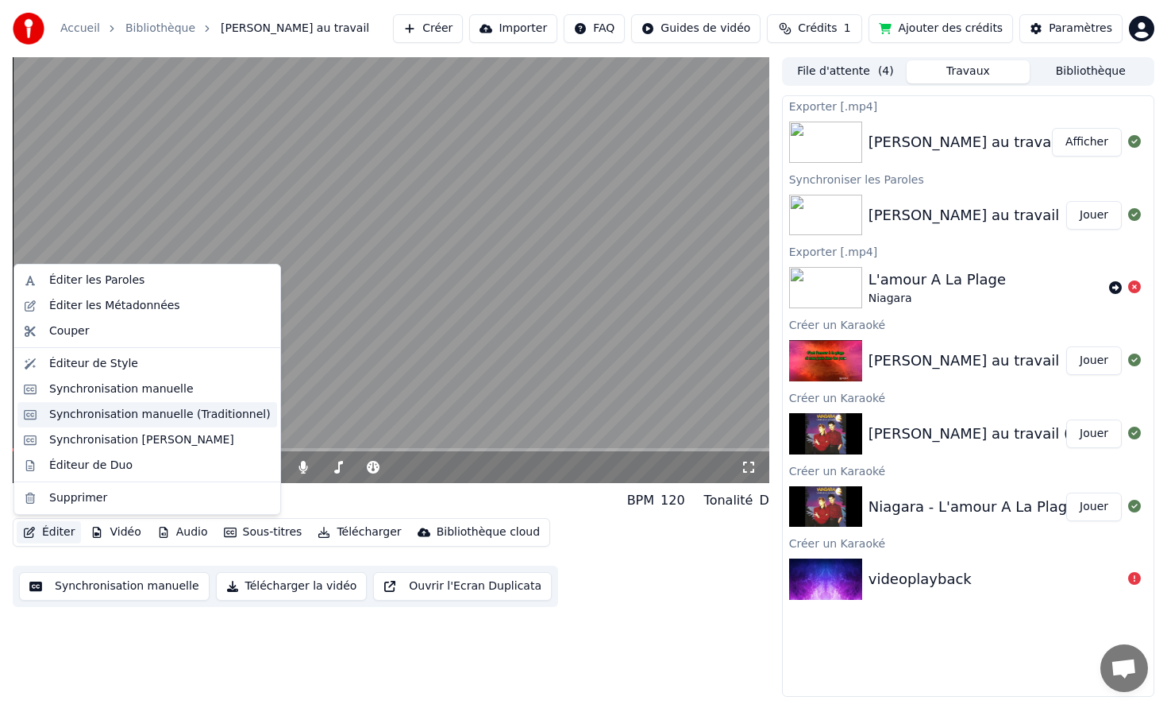
click at [119, 415] on div "Synchronisation manuelle (Traditionnel)" at bounding box center [160, 415] width 222 height 16
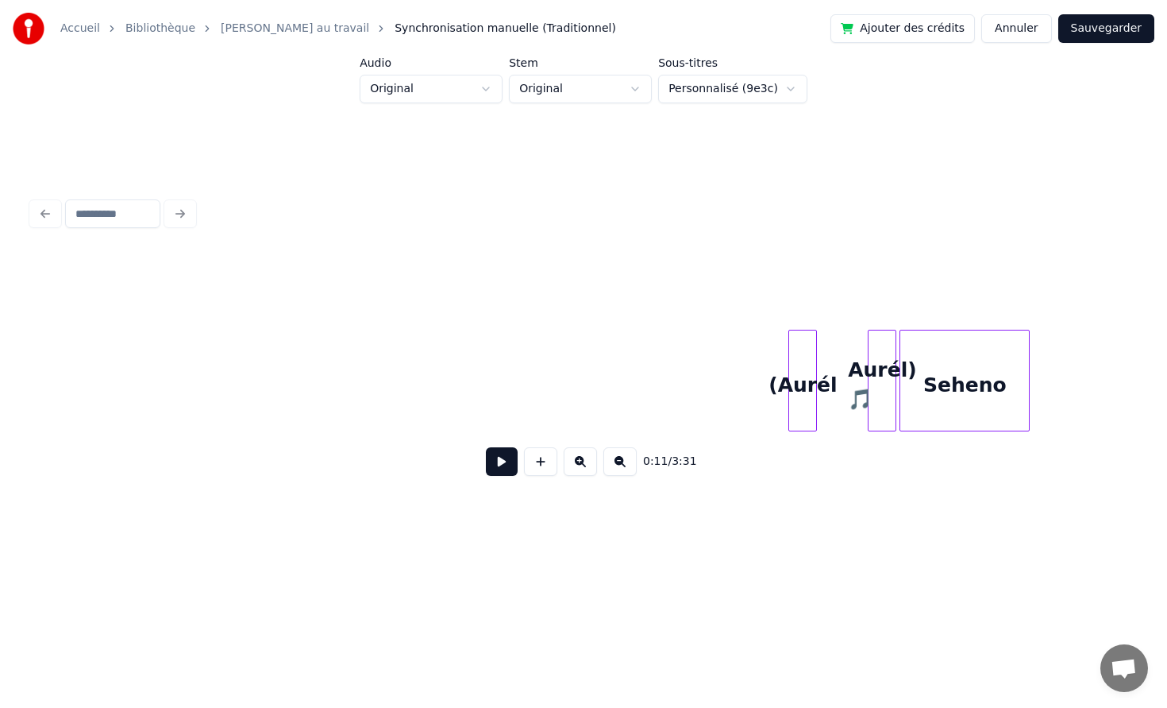
scroll to position [0, 10164]
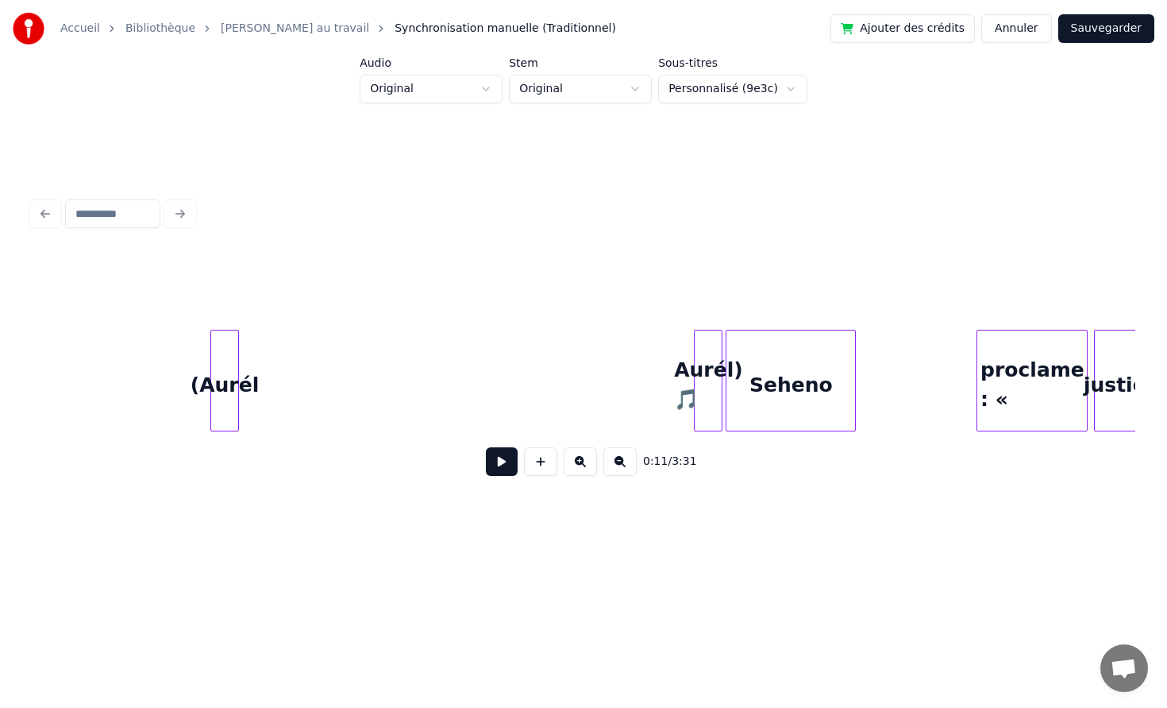
click at [226, 371] on div "(Aurél" at bounding box center [224, 384] width 27 height 108
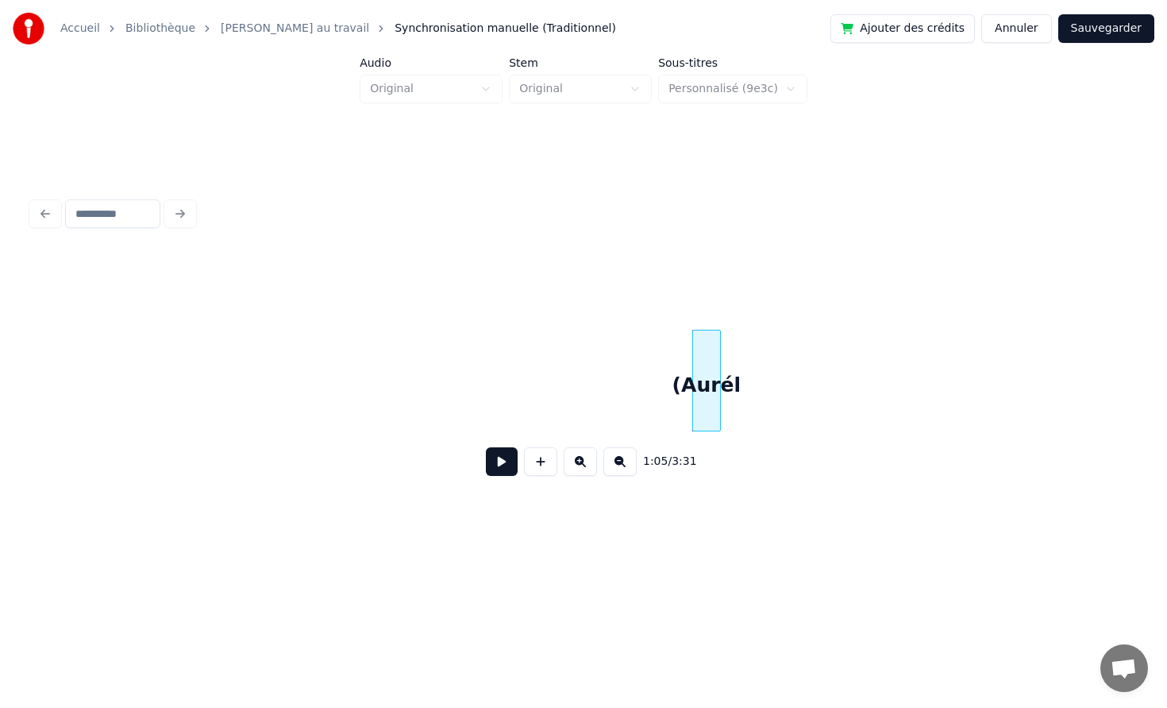
scroll to position [0, 9495]
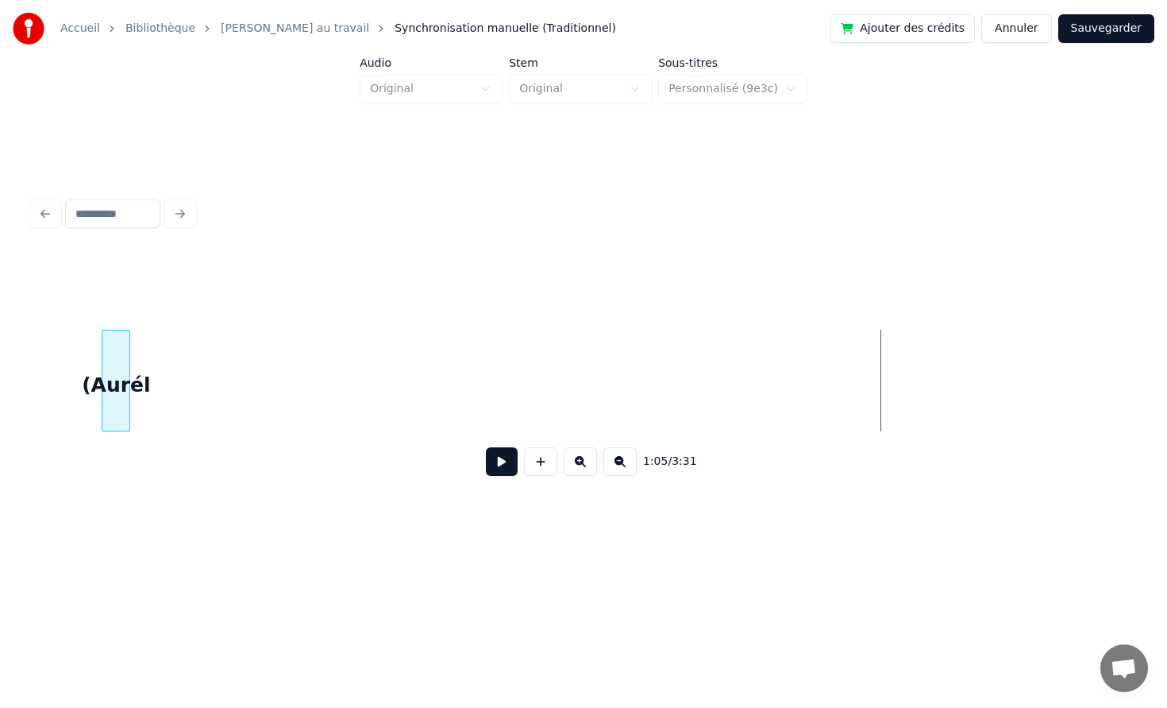
click at [109, 338] on div "(Aurél" at bounding box center [115, 384] width 27 height 108
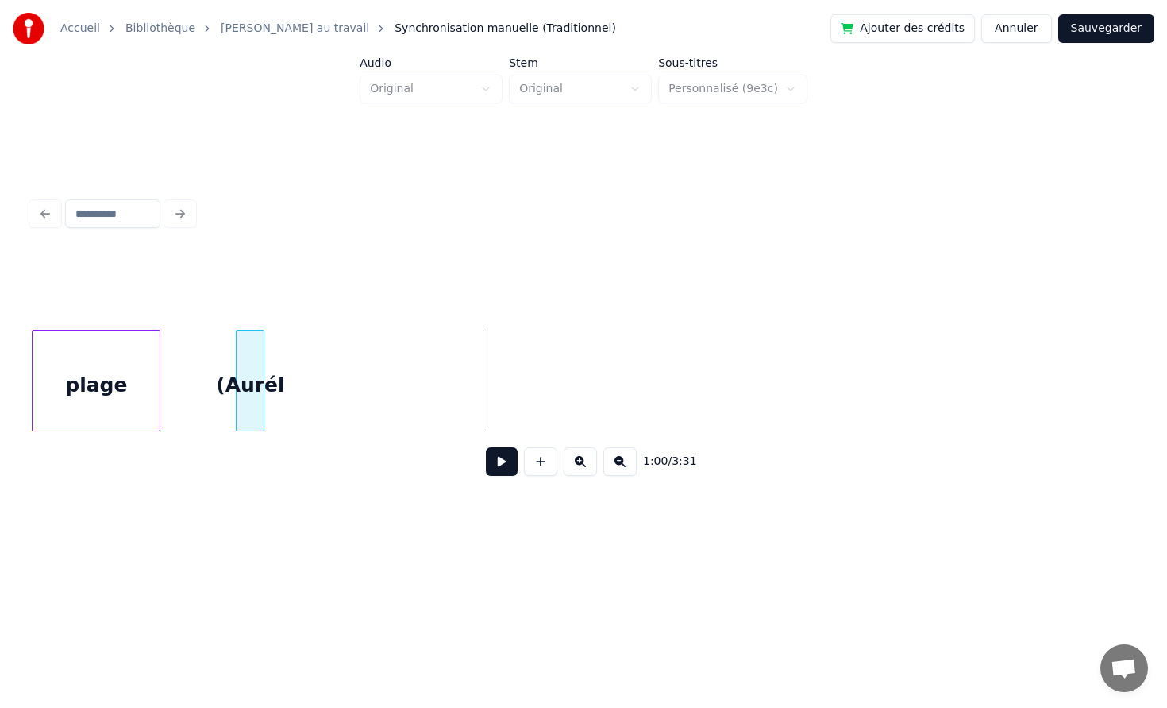
click at [247, 345] on div "(Aurél" at bounding box center [250, 384] width 27 height 108
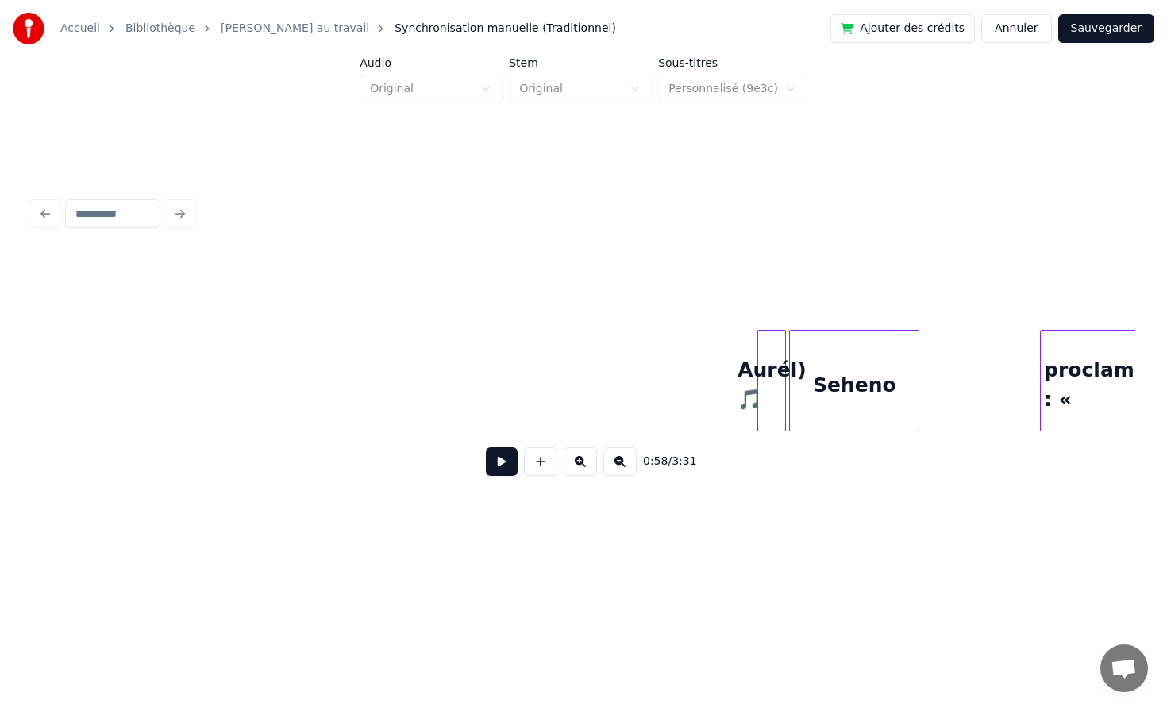
scroll to position [0, 10113]
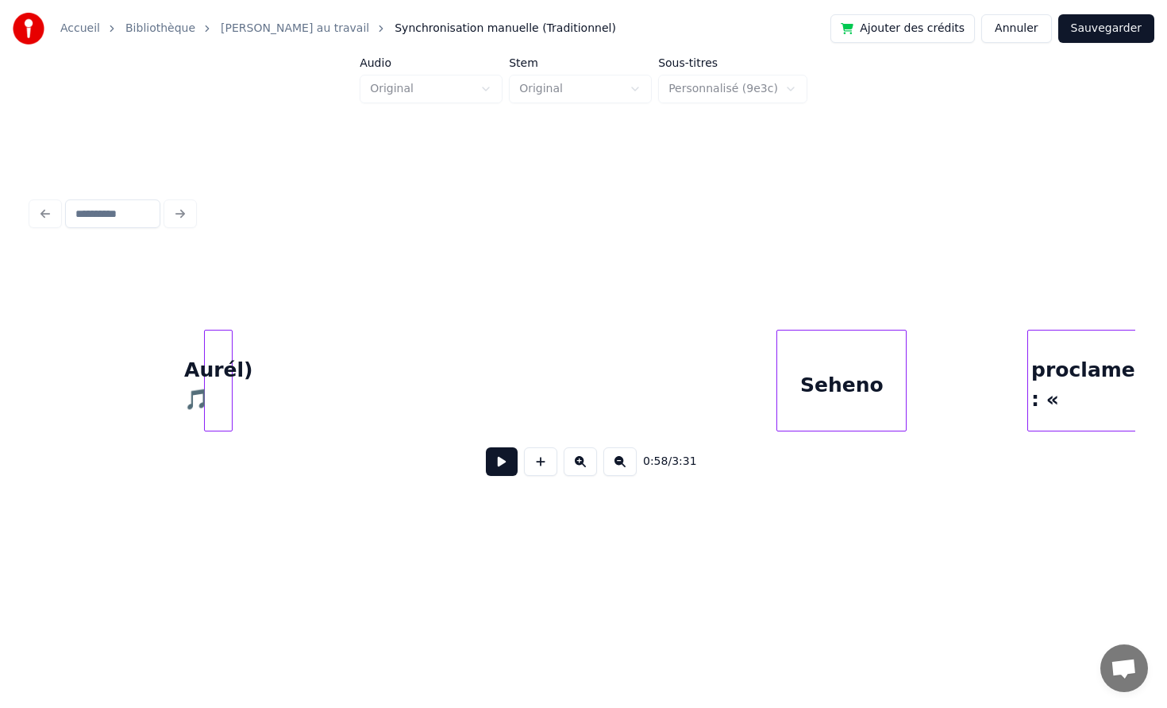
click at [205, 419] on div "Aurél) 🎵" at bounding box center [218, 384] width 27 height 108
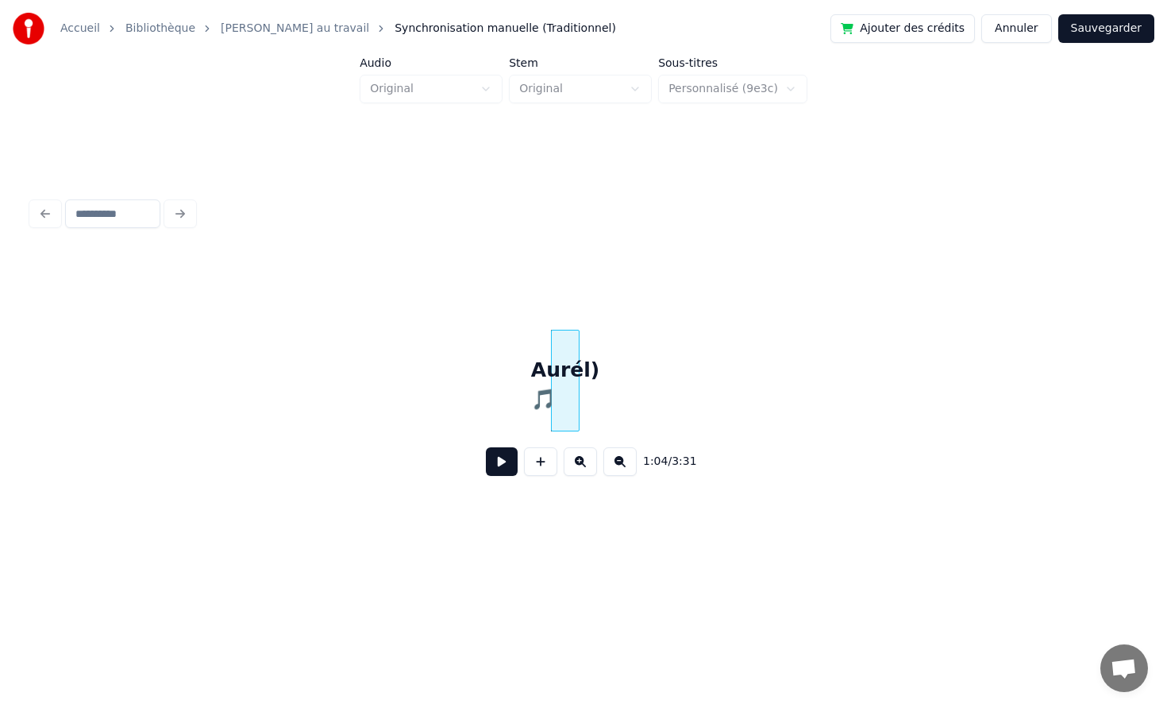
scroll to position [0, 9520]
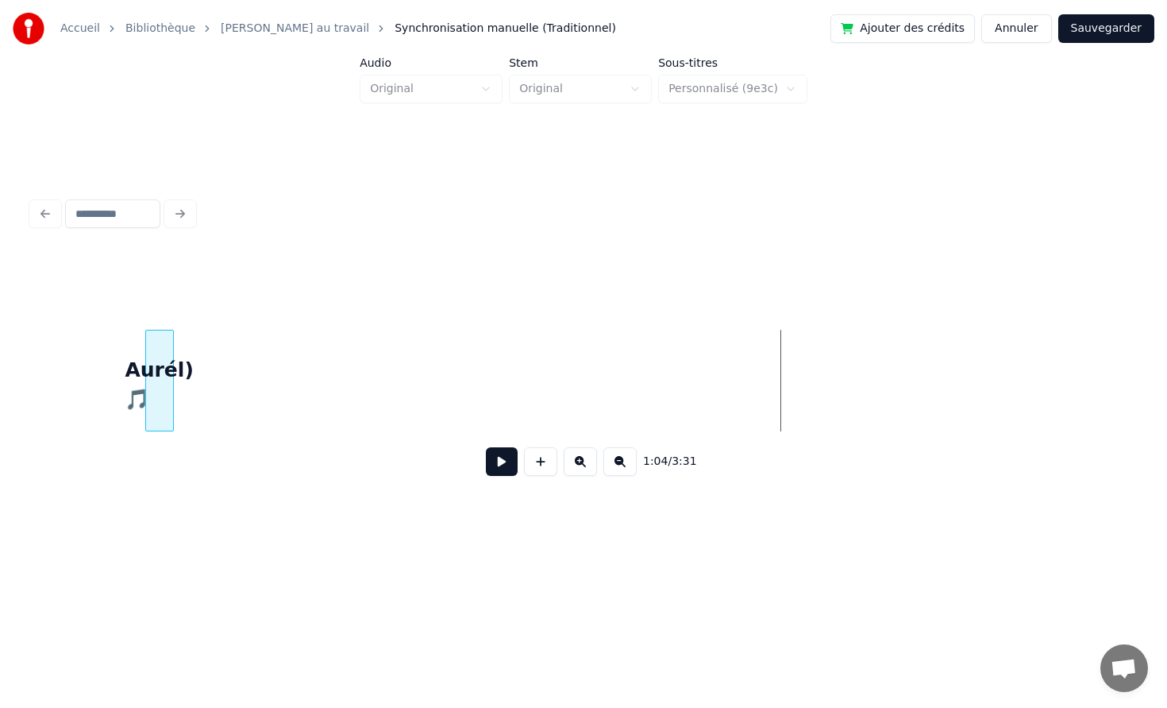
click at [146, 334] on div "Aurél) 🎵" at bounding box center [159, 384] width 27 height 108
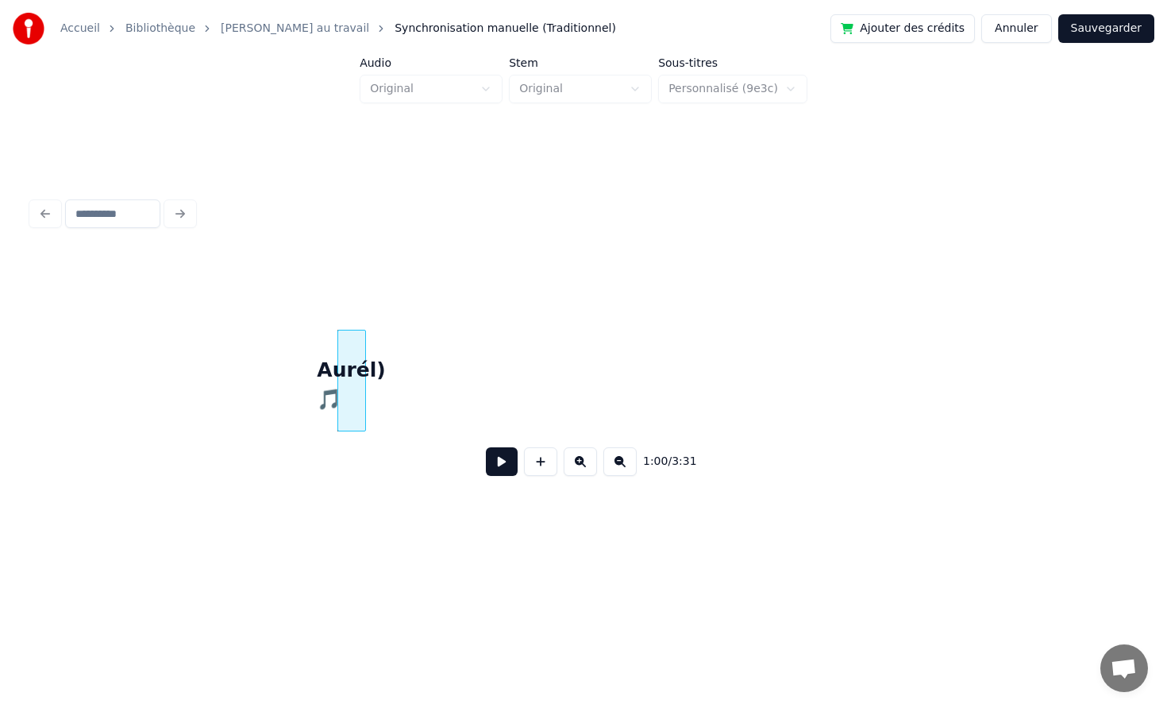
scroll to position [0, 9131]
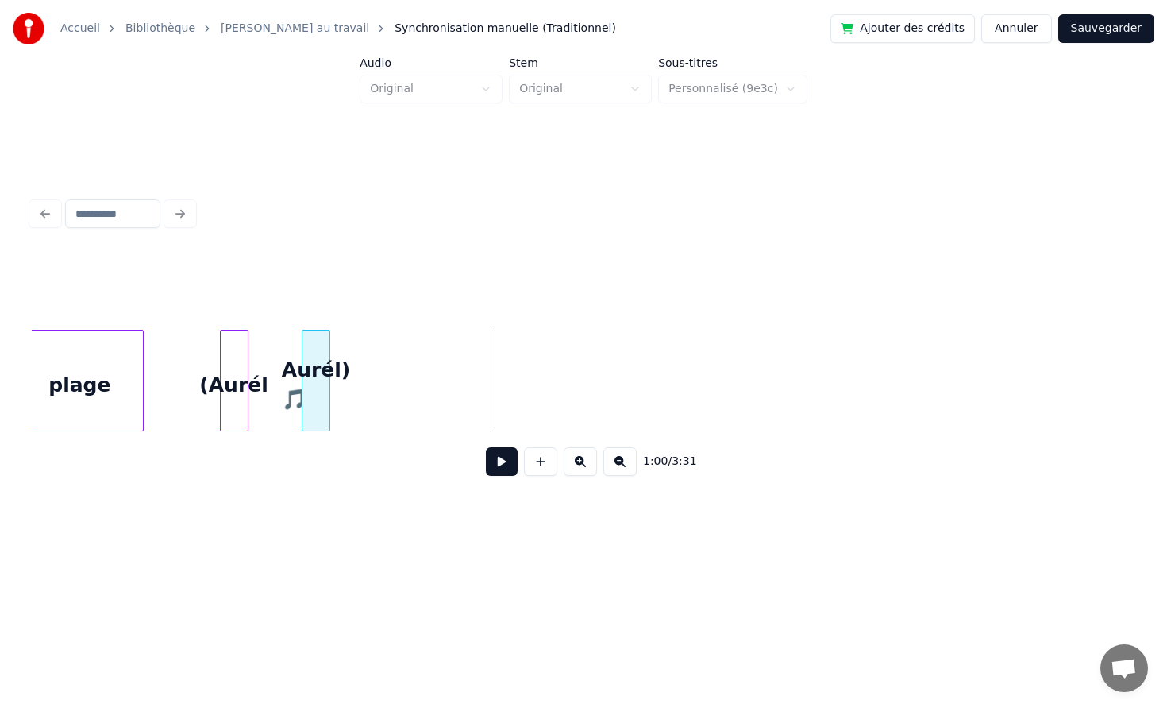
click at [311, 342] on div "Aurél) 🎵" at bounding box center [316, 384] width 27 height 108
click at [500, 458] on button at bounding box center [502, 461] width 32 height 29
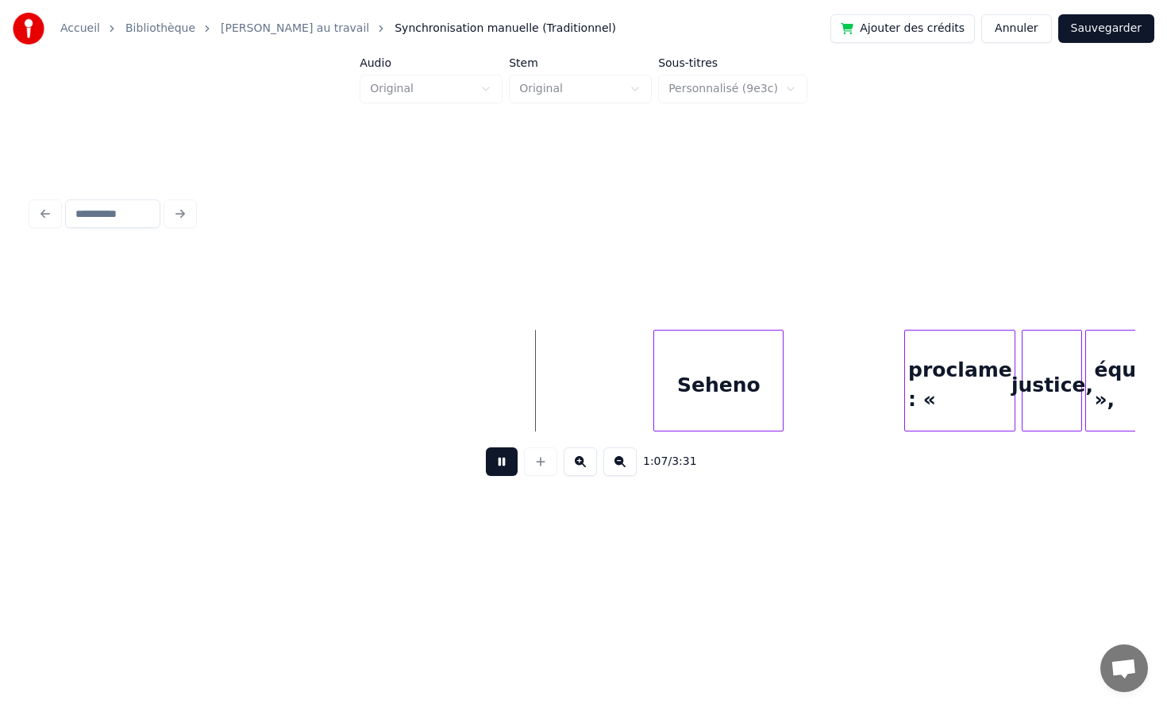
click at [486, 447] on button at bounding box center [502, 461] width 32 height 29
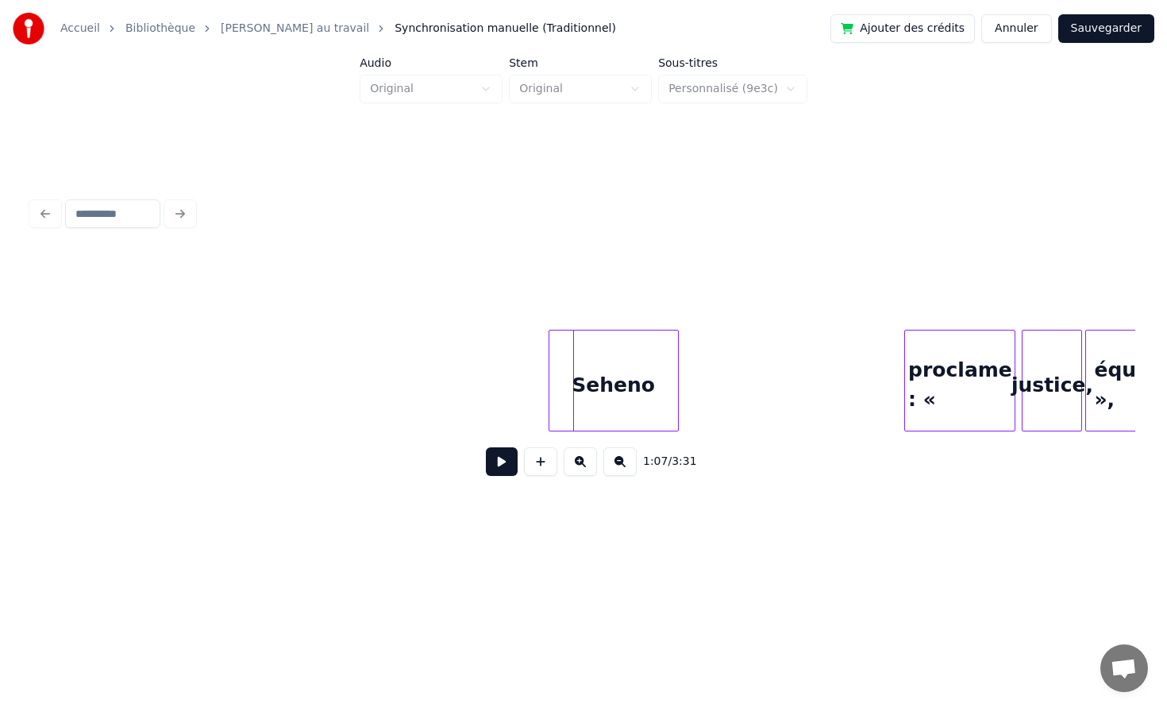
click at [607, 378] on div "Seheno" at bounding box center [614, 384] width 129 height 108
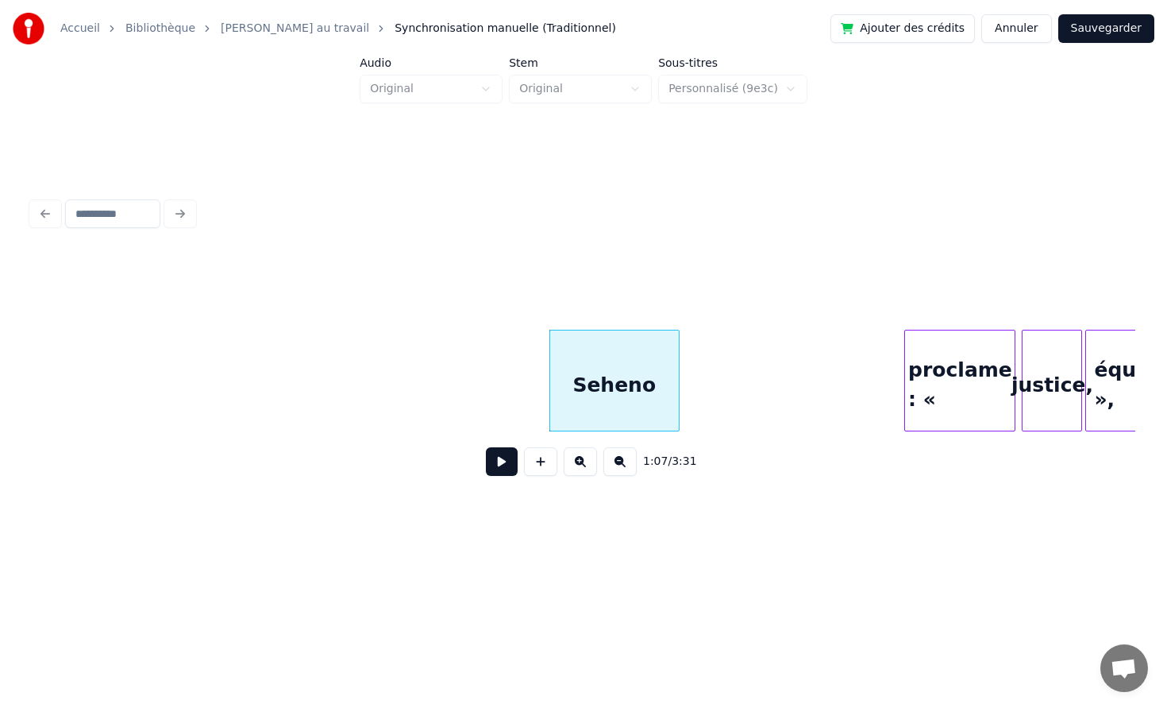
click at [486, 447] on button at bounding box center [502, 461] width 32 height 29
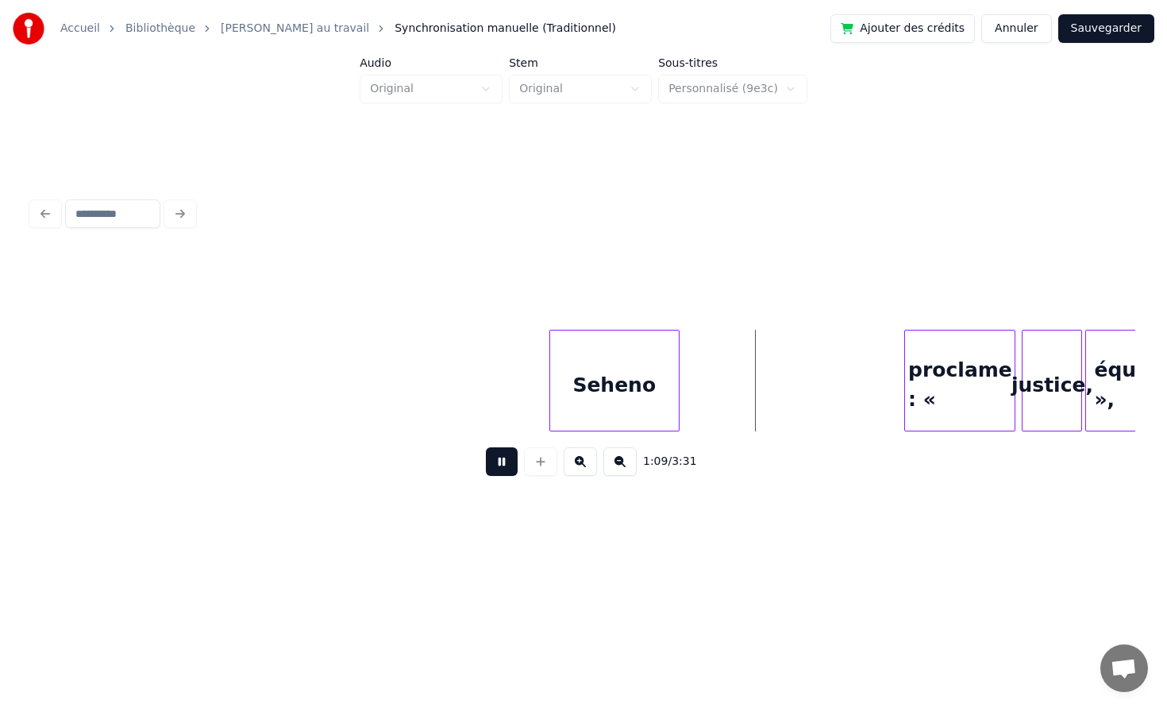
click at [486, 447] on button at bounding box center [502, 461] width 32 height 29
click at [765, 367] on div at bounding box center [764, 380] width 5 height 100
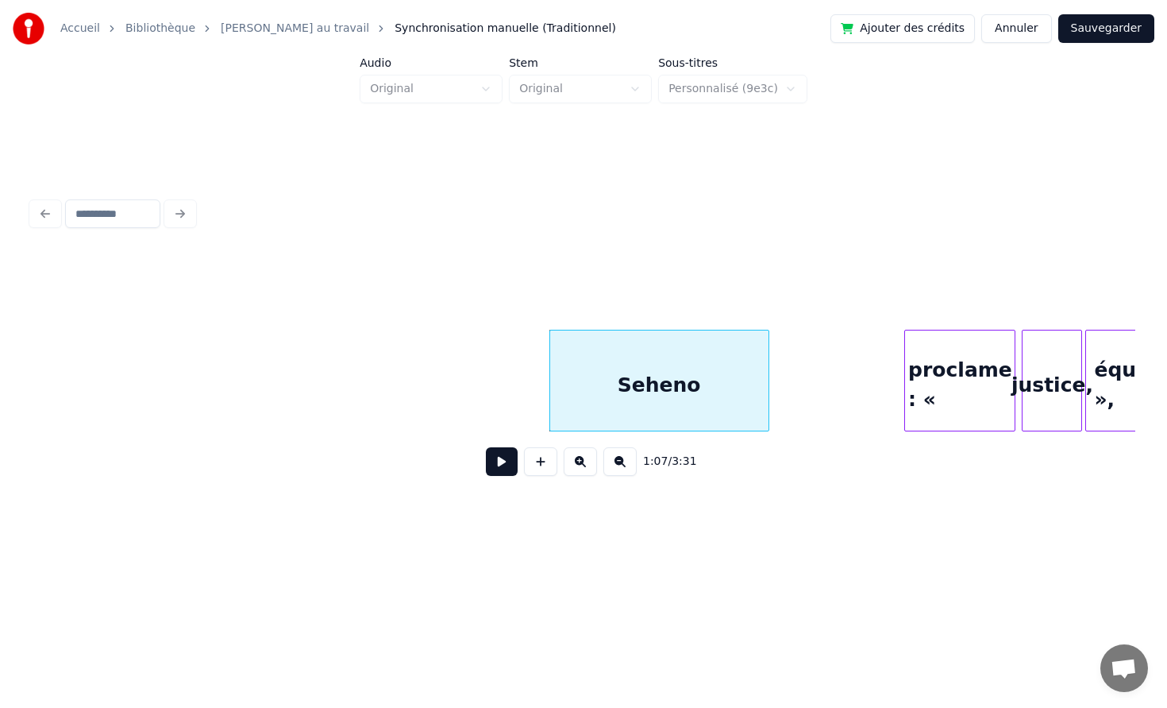
click at [486, 447] on button at bounding box center [502, 461] width 32 height 29
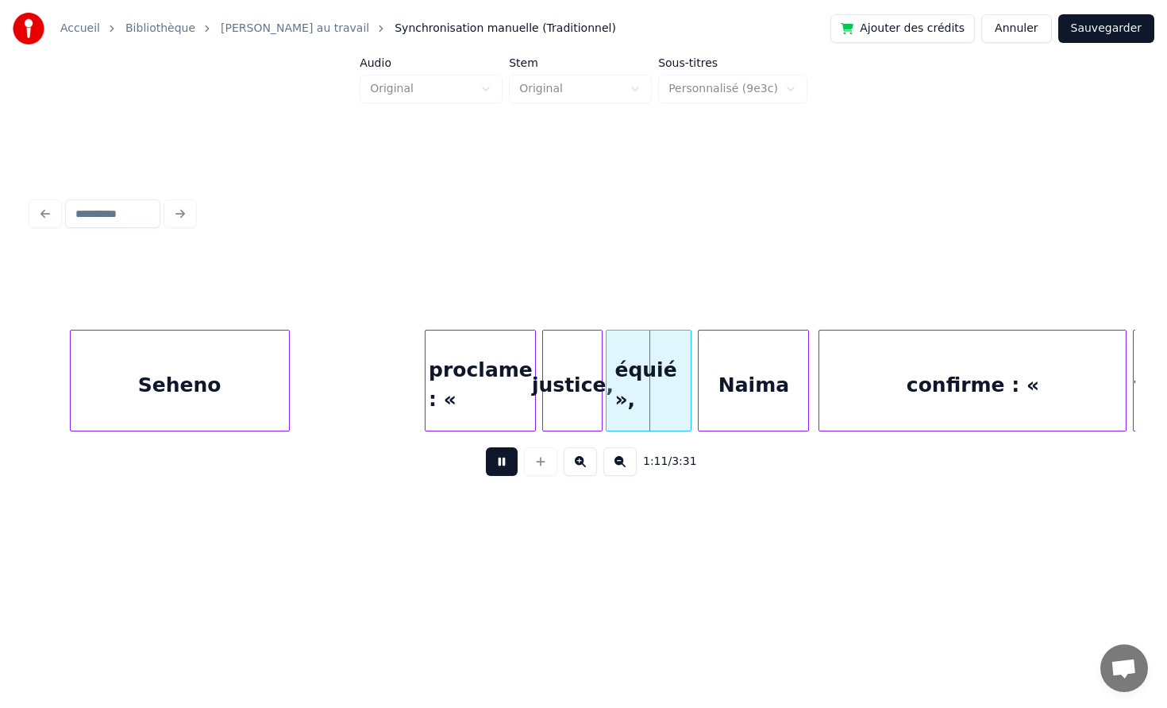
scroll to position [0, 10717]
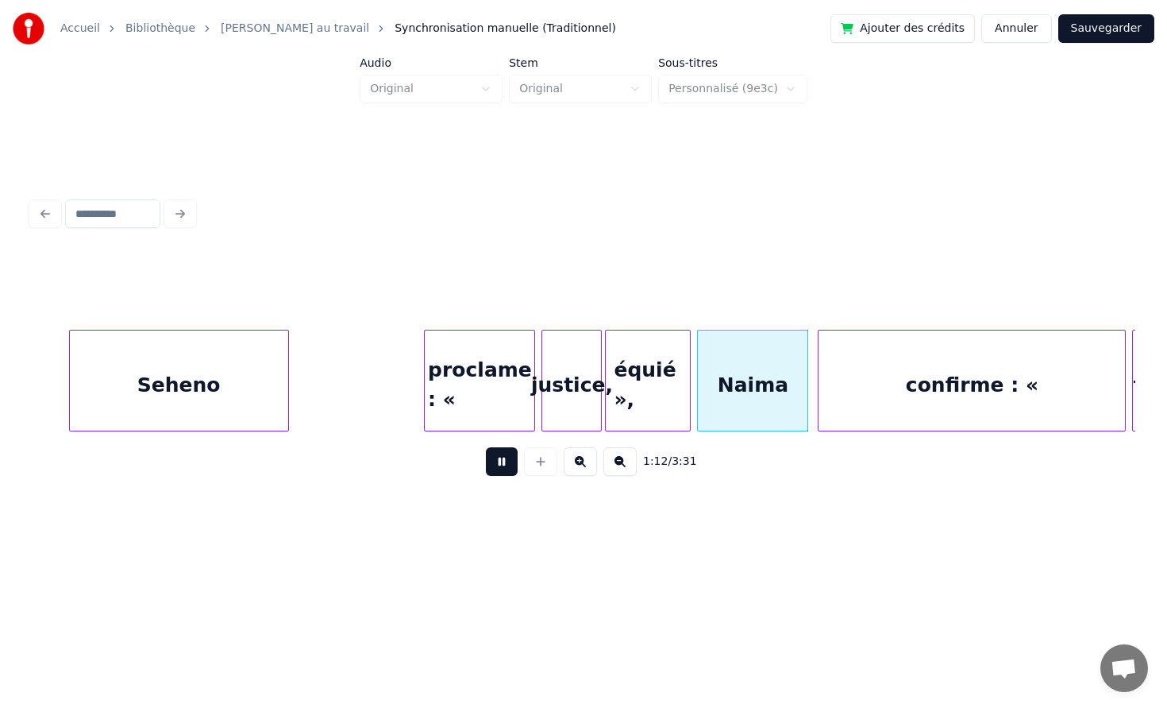
click at [486, 447] on button at bounding box center [502, 461] width 32 height 29
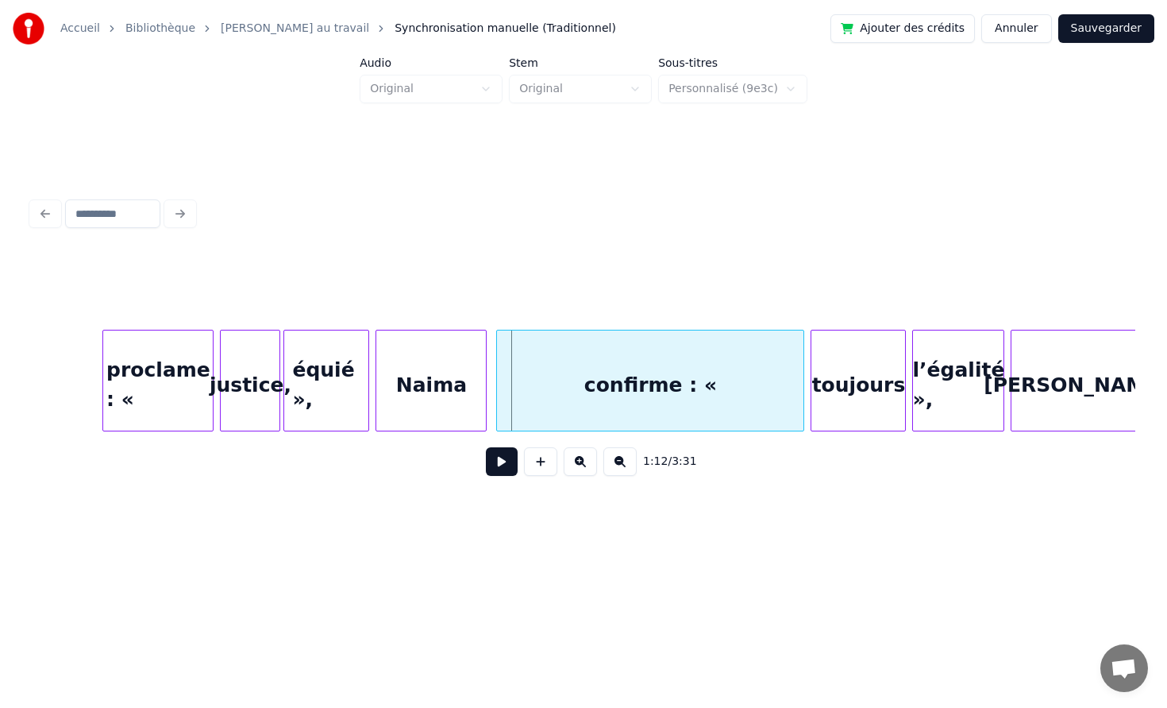
scroll to position [0, 11040]
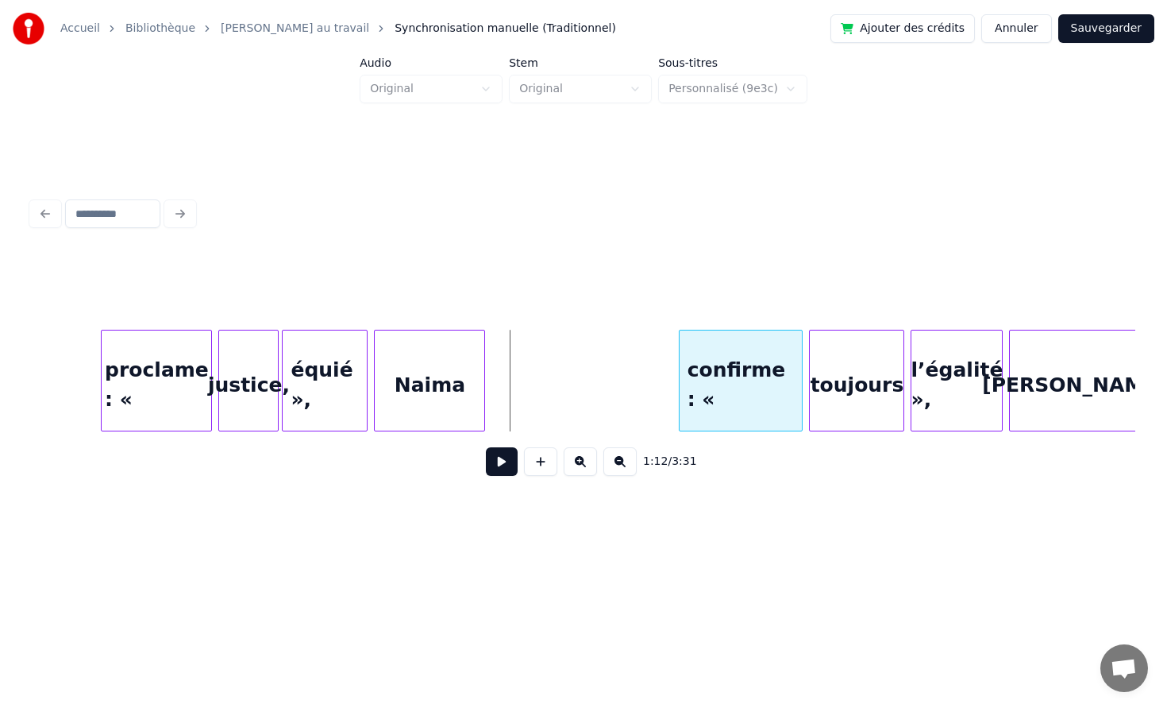
click at [680, 331] on div at bounding box center [682, 380] width 5 height 100
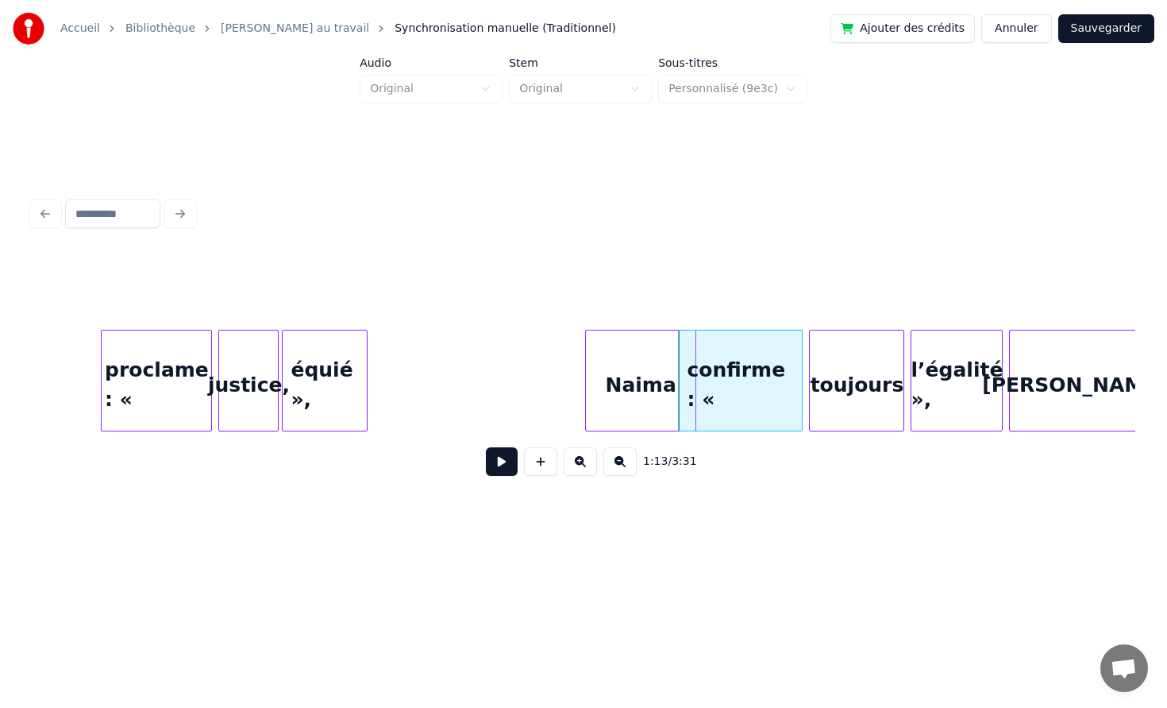
click at [673, 369] on div "Naima" at bounding box center [641, 384] width 110 height 108
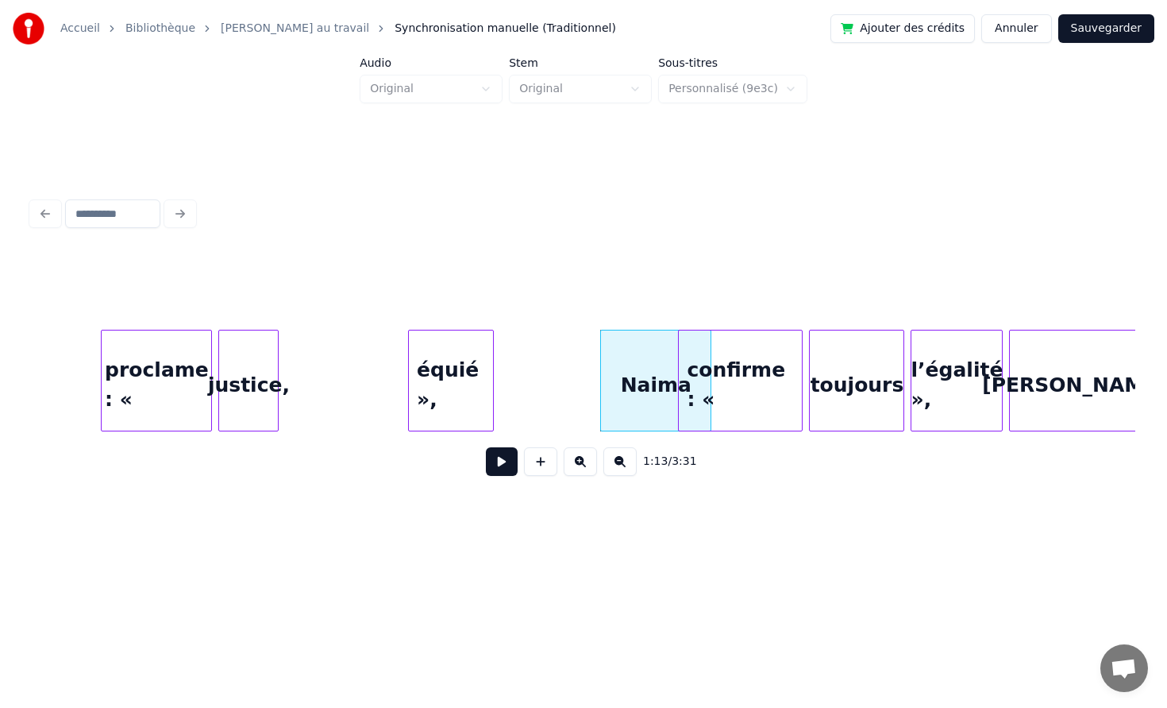
click at [466, 393] on div "équié »," at bounding box center [451, 384] width 84 height 108
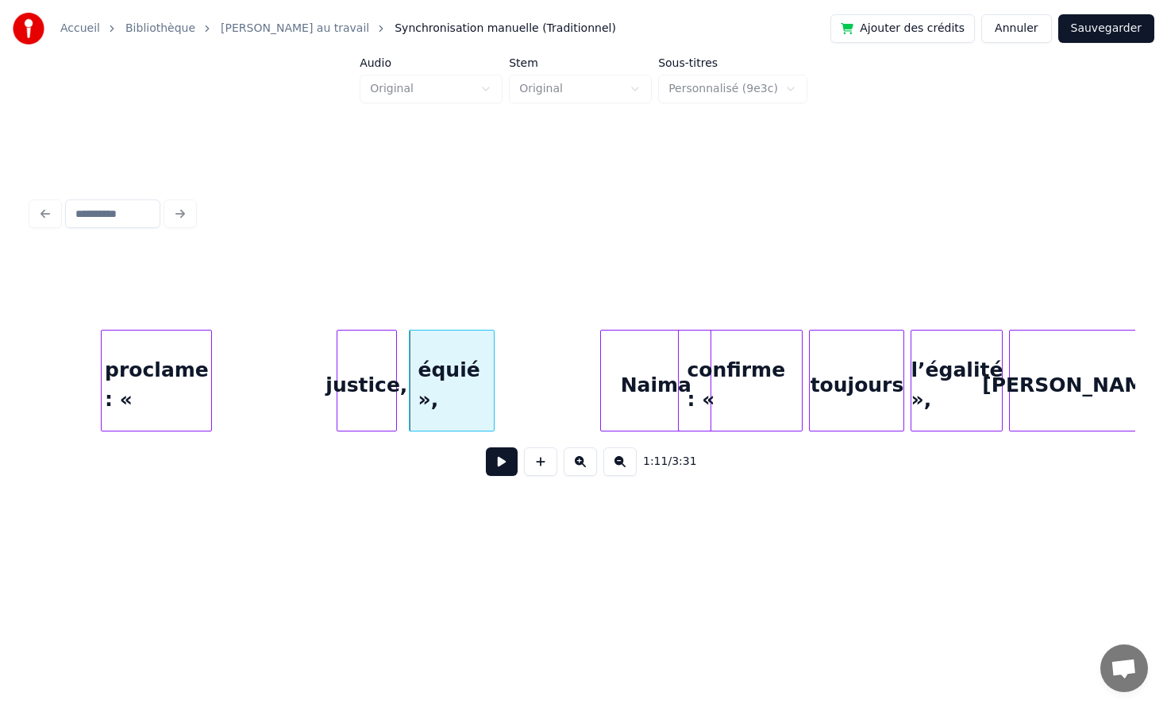
click at [356, 361] on div "justice," at bounding box center [367, 384] width 59 height 108
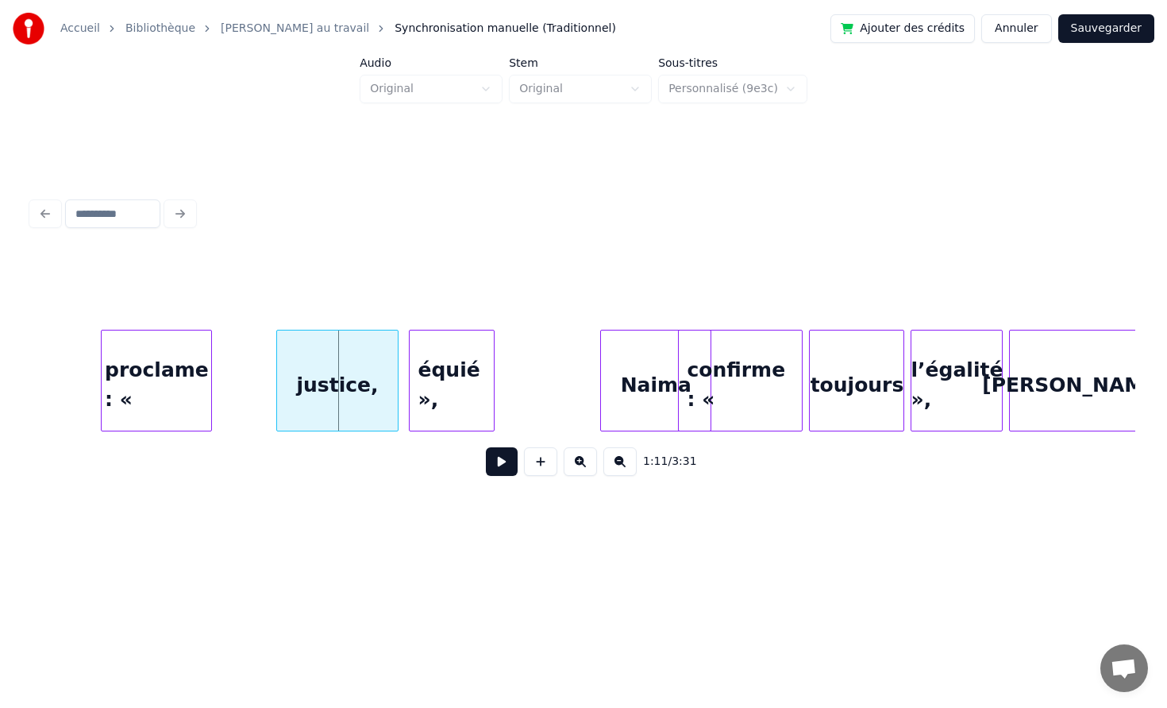
click at [277, 364] on div at bounding box center [279, 380] width 5 height 100
click at [260, 369] on div at bounding box center [259, 380] width 5 height 100
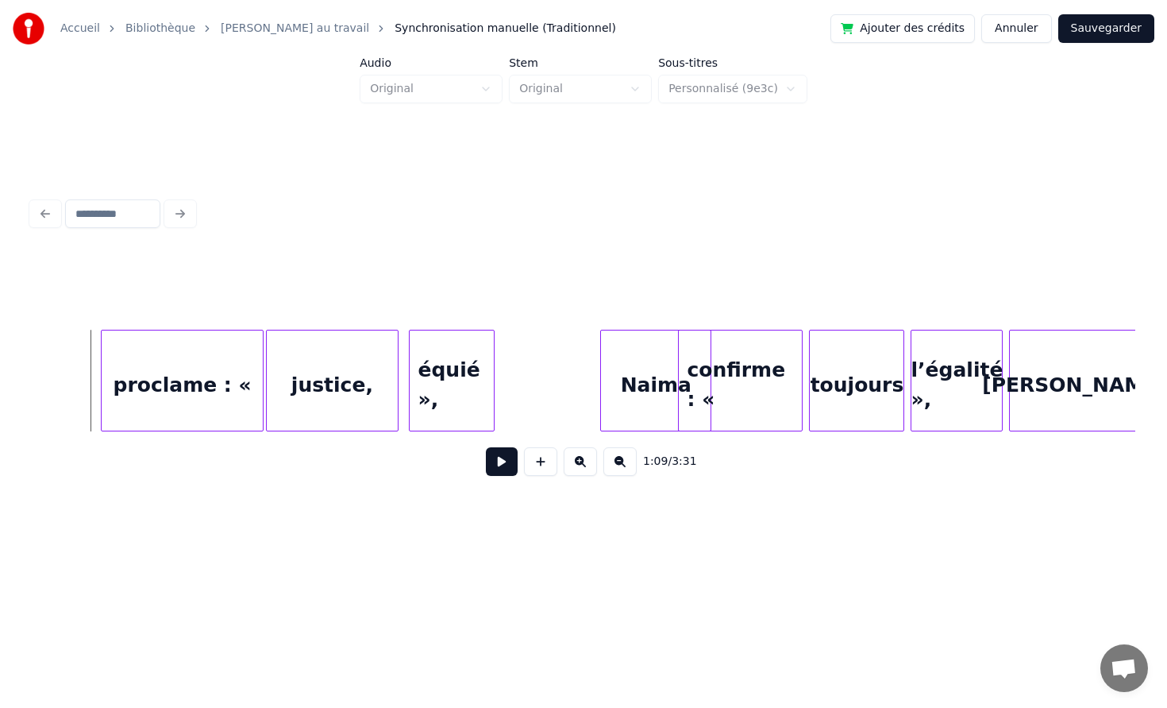
click at [496, 469] on button at bounding box center [502, 461] width 32 height 29
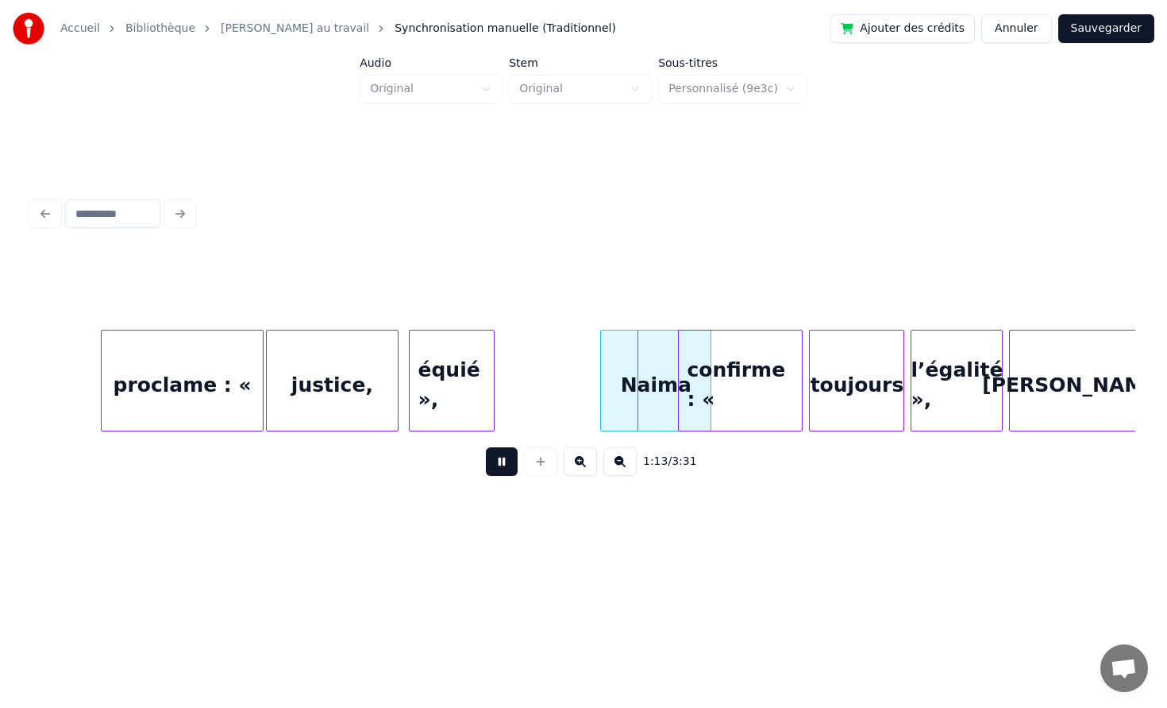
click at [505, 460] on button at bounding box center [502, 461] width 32 height 29
click at [496, 365] on div "équié »," at bounding box center [481, 384] width 84 height 108
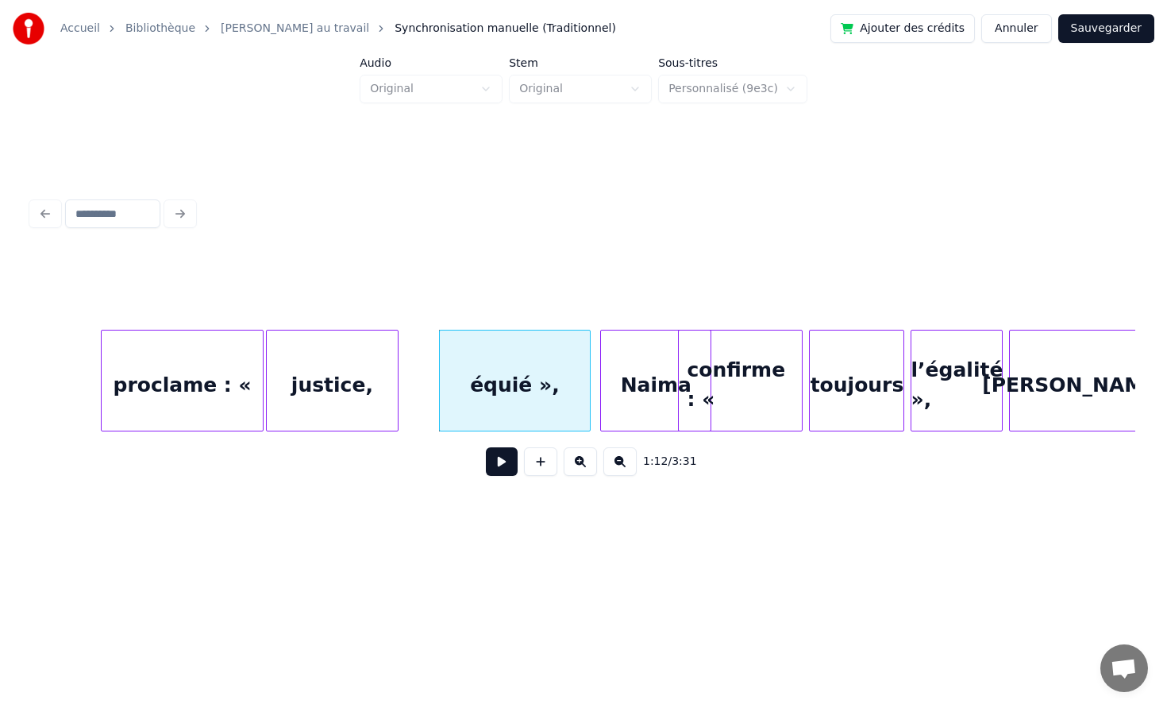
click at [590, 363] on div at bounding box center [587, 380] width 5 height 100
click at [372, 365] on div "justice," at bounding box center [332, 384] width 131 height 108
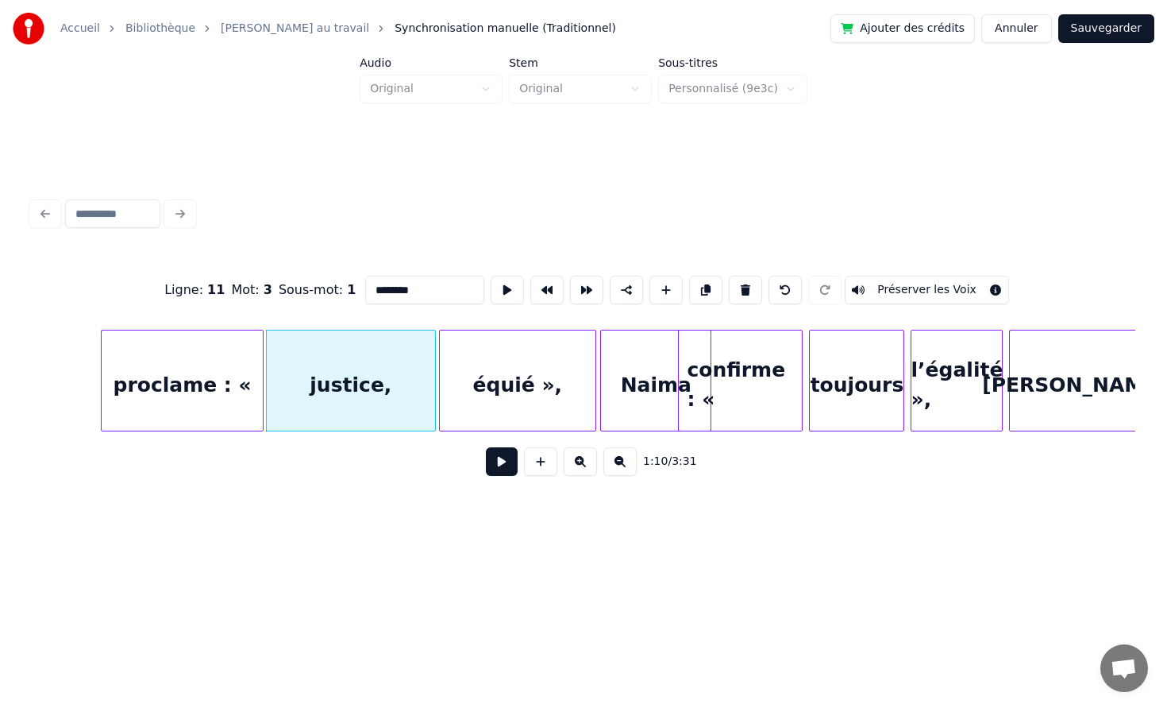
click at [434, 365] on div at bounding box center [432, 380] width 5 height 100
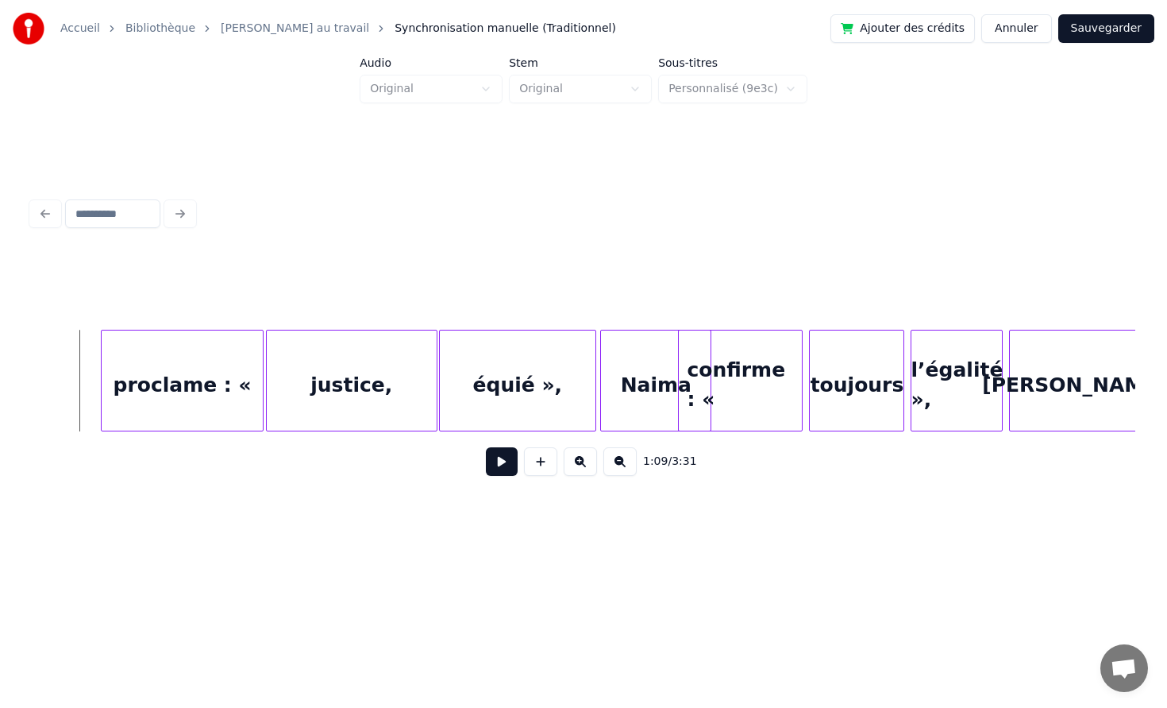
click at [122, 351] on div "proclame : «" at bounding box center [182, 384] width 160 height 108
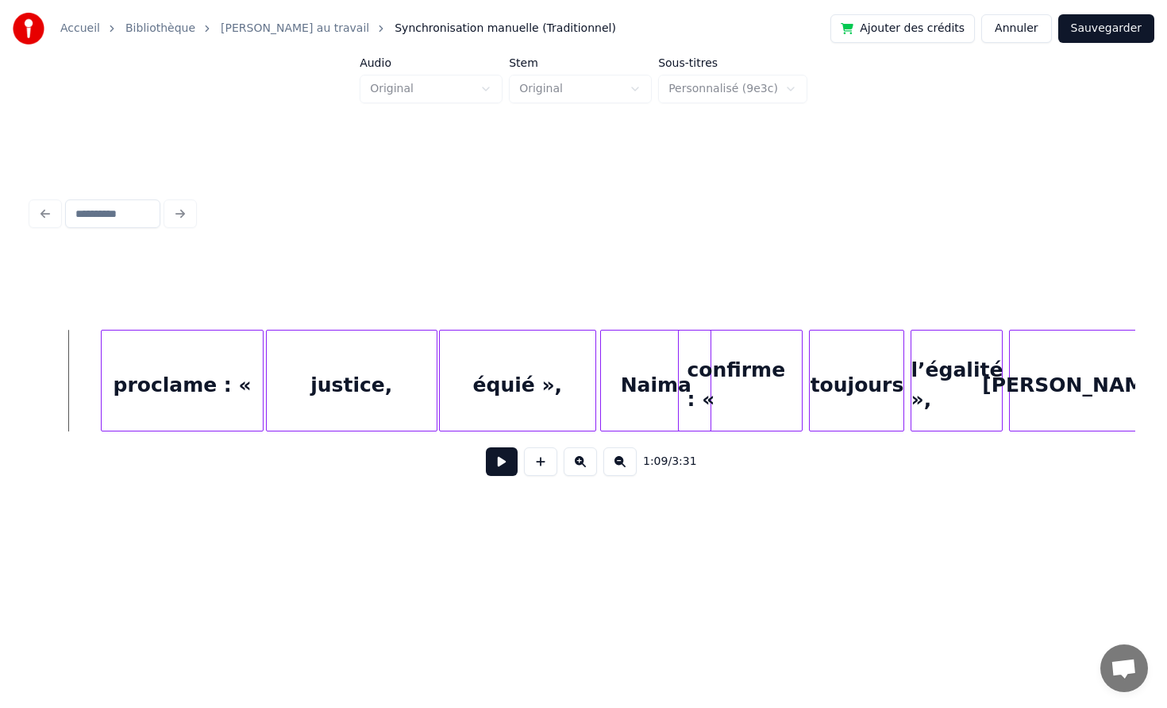
click at [502, 457] on button at bounding box center [502, 461] width 32 height 29
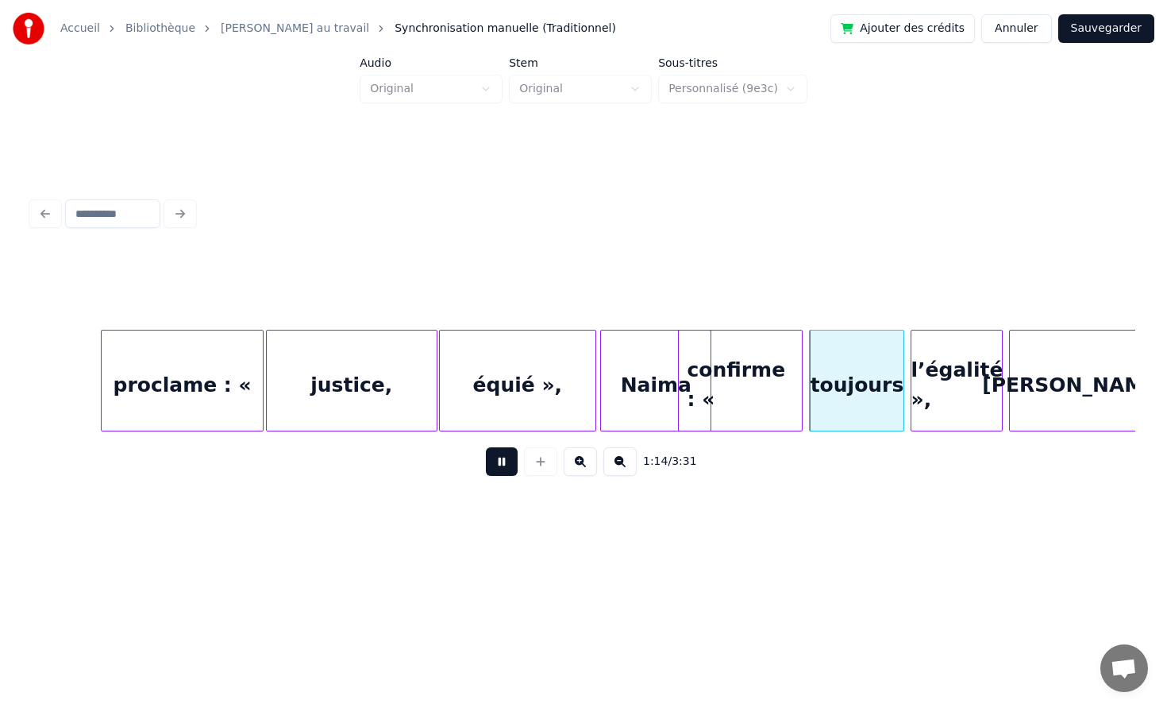
click at [486, 447] on button at bounding box center [502, 461] width 32 height 29
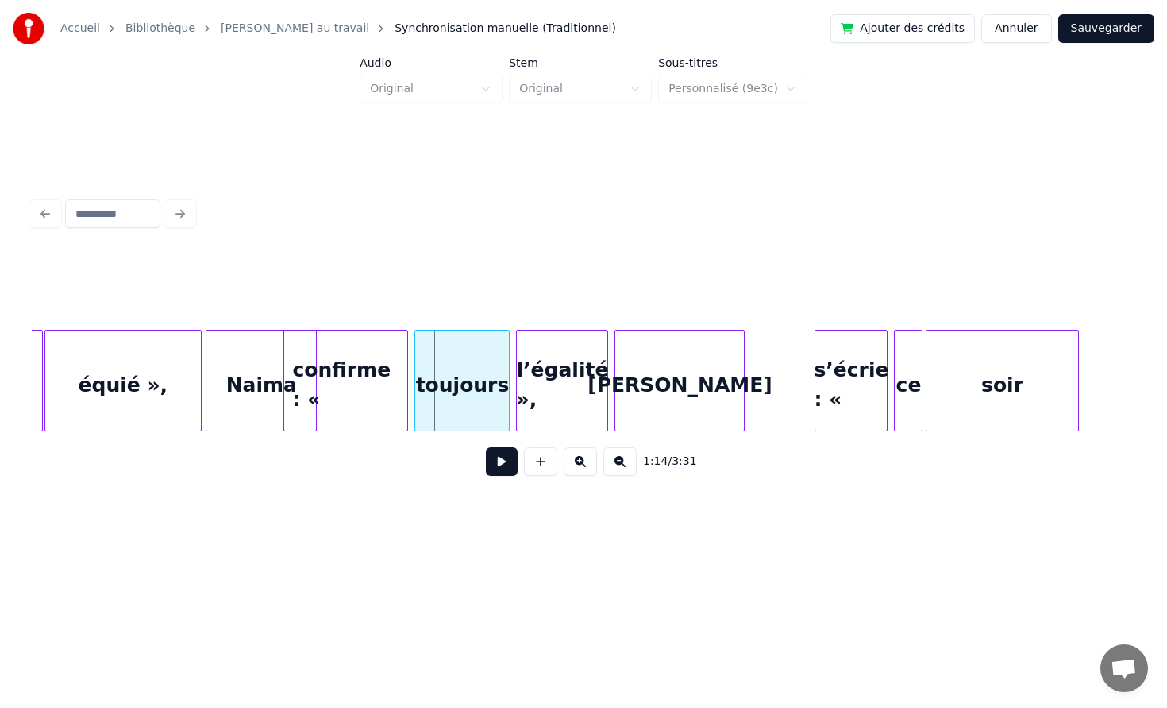
scroll to position [0, 11439]
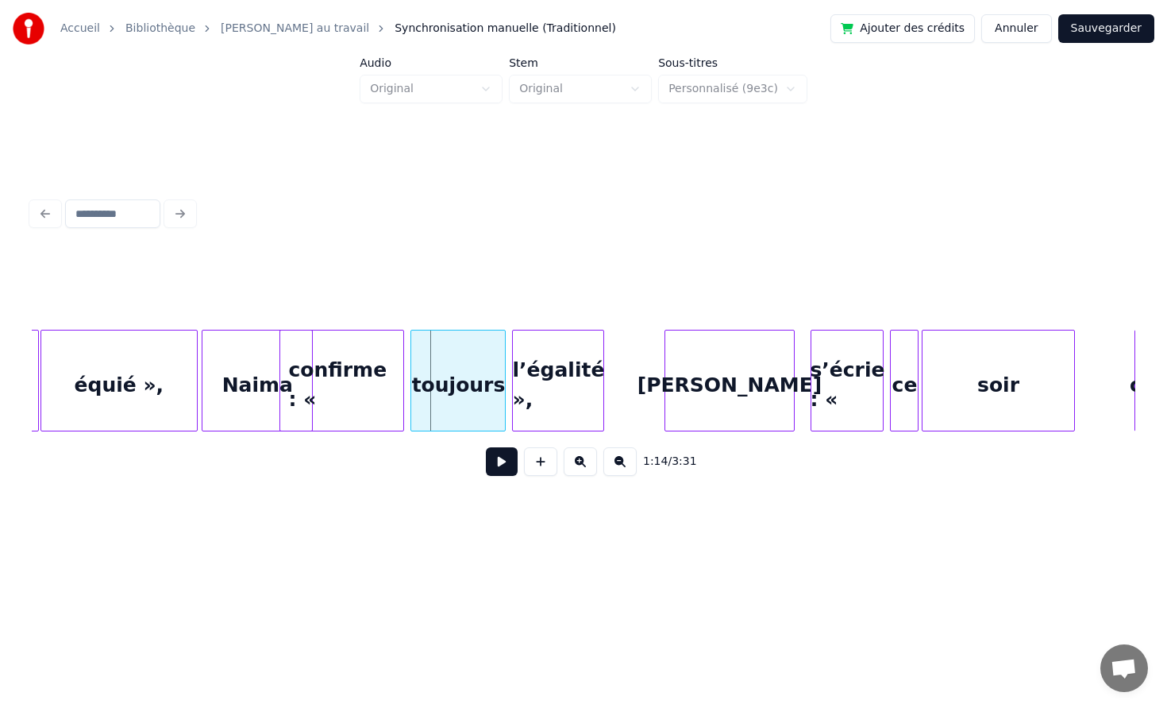
click at [764, 377] on div "[PERSON_NAME]" at bounding box center [730, 384] width 129 height 108
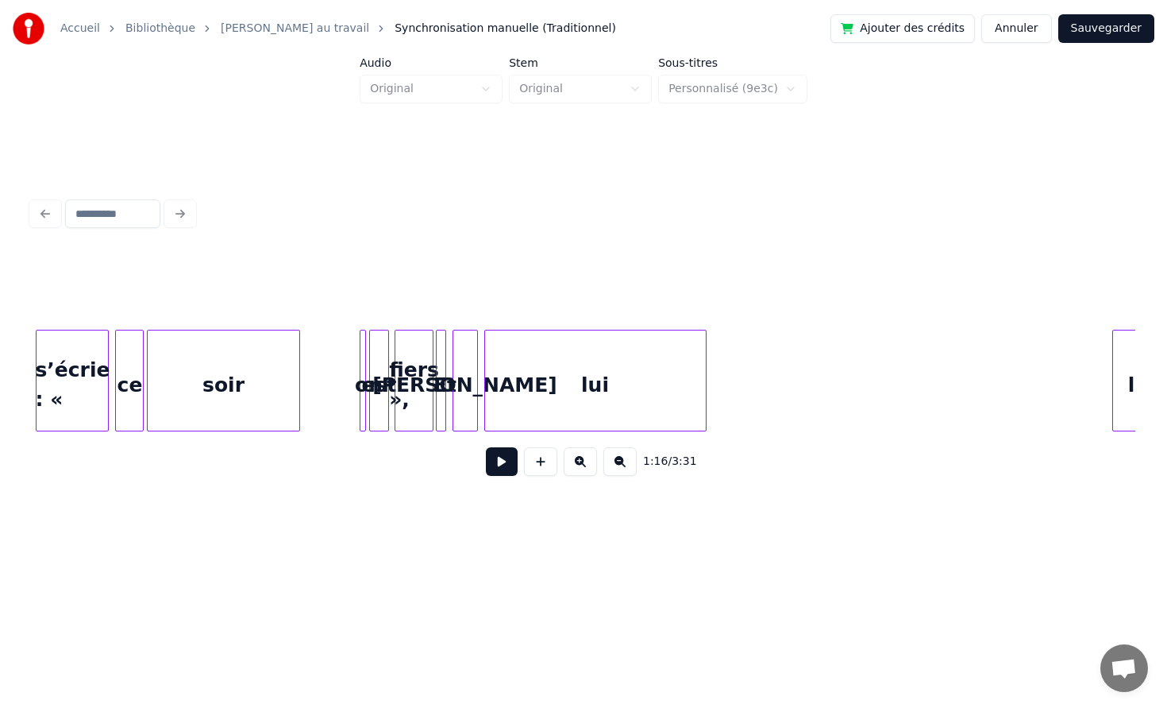
scroll to position [0, 12242]
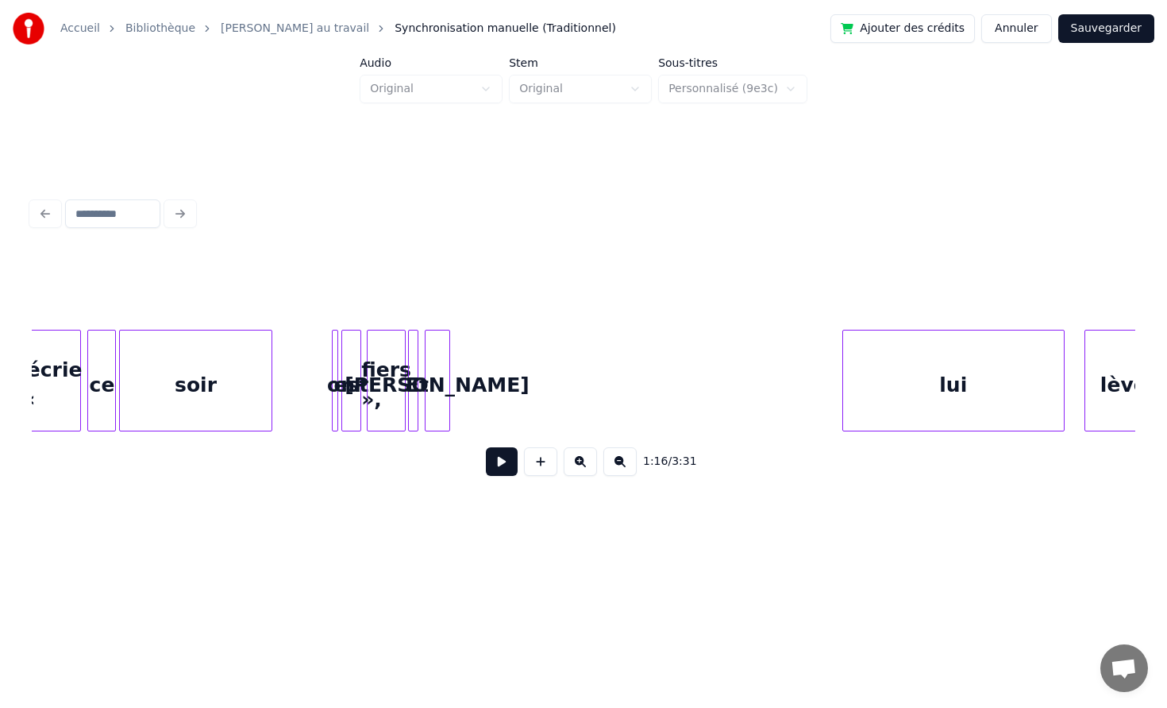
click at [987, 361] on div "lui" at bounding box center [953, 384] width 221 height 108
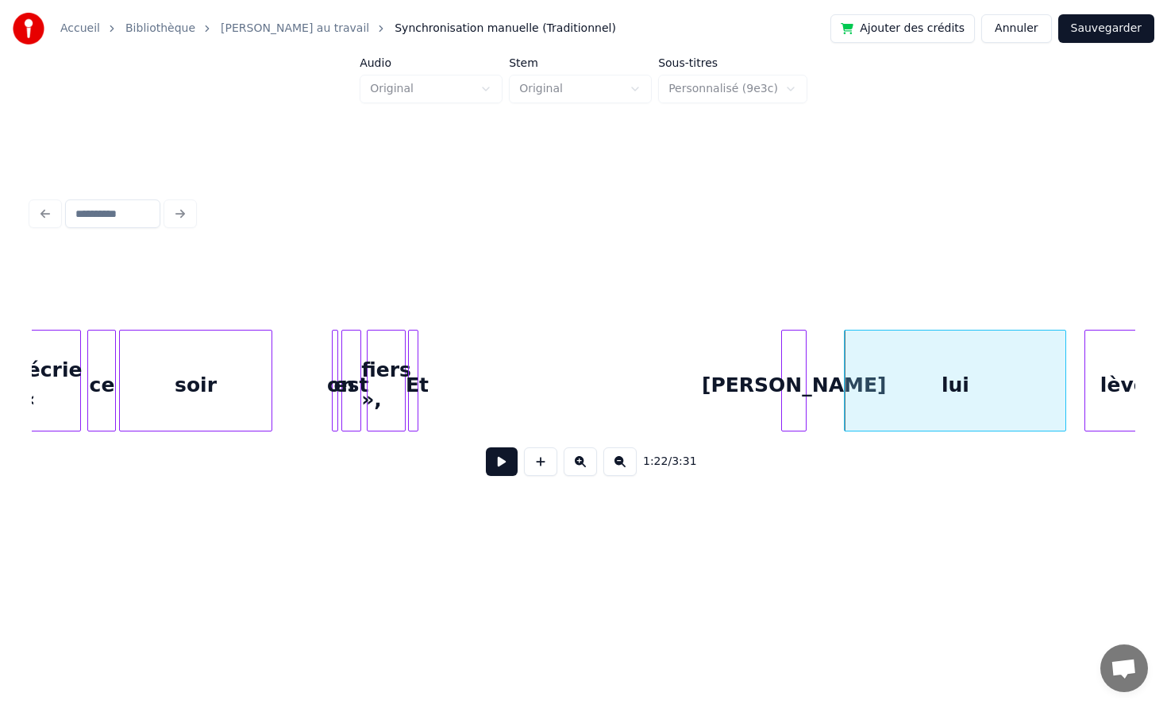
click at [806, 338] on div "[PERSON_NAME]" at bounding box center [794, 384] width 24 height 108
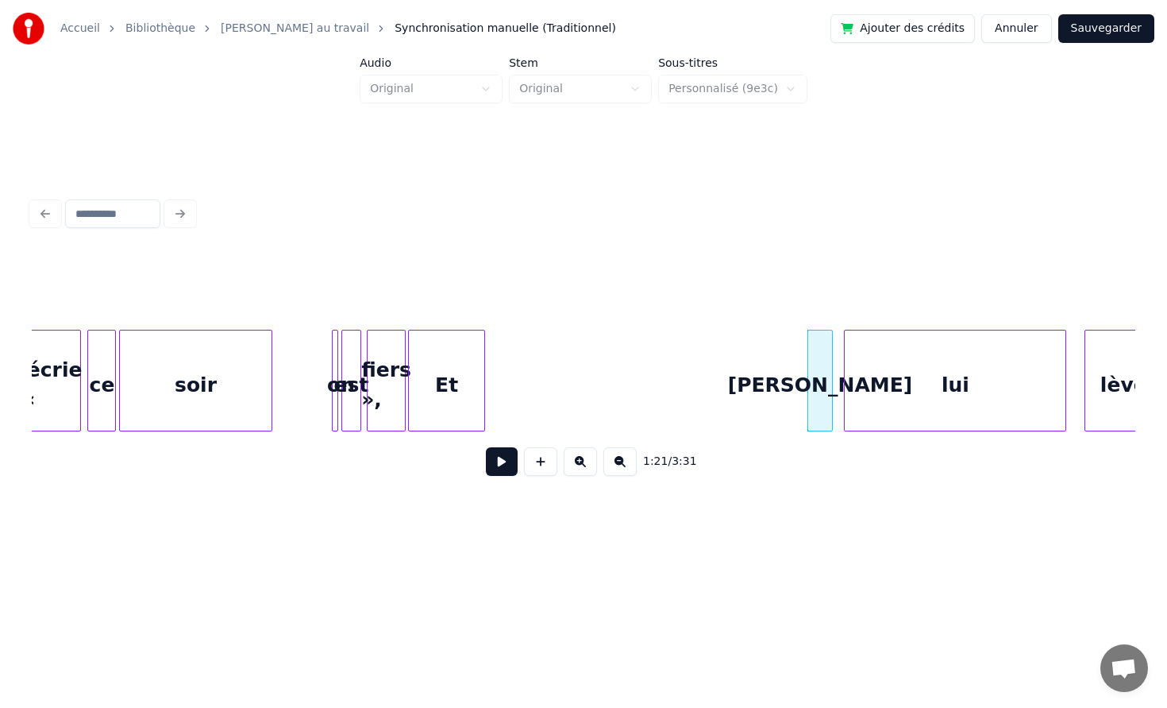
click at [480, 343] on div at bounding box center [482, 380] width 5 height 100
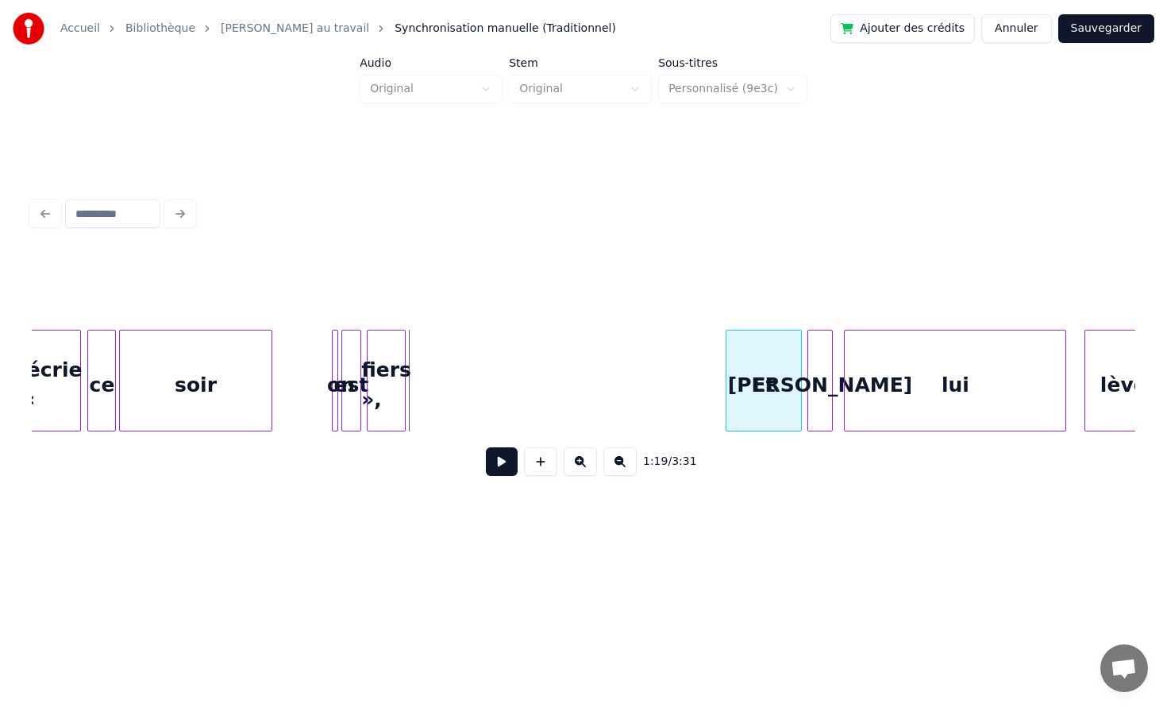
click at [764, 334] on div "Et" at bounding box center [764, 384] width 75 height 108
click at [391, 362] on div "fiers »," at bounding box center [386, 384] width 37 height 108
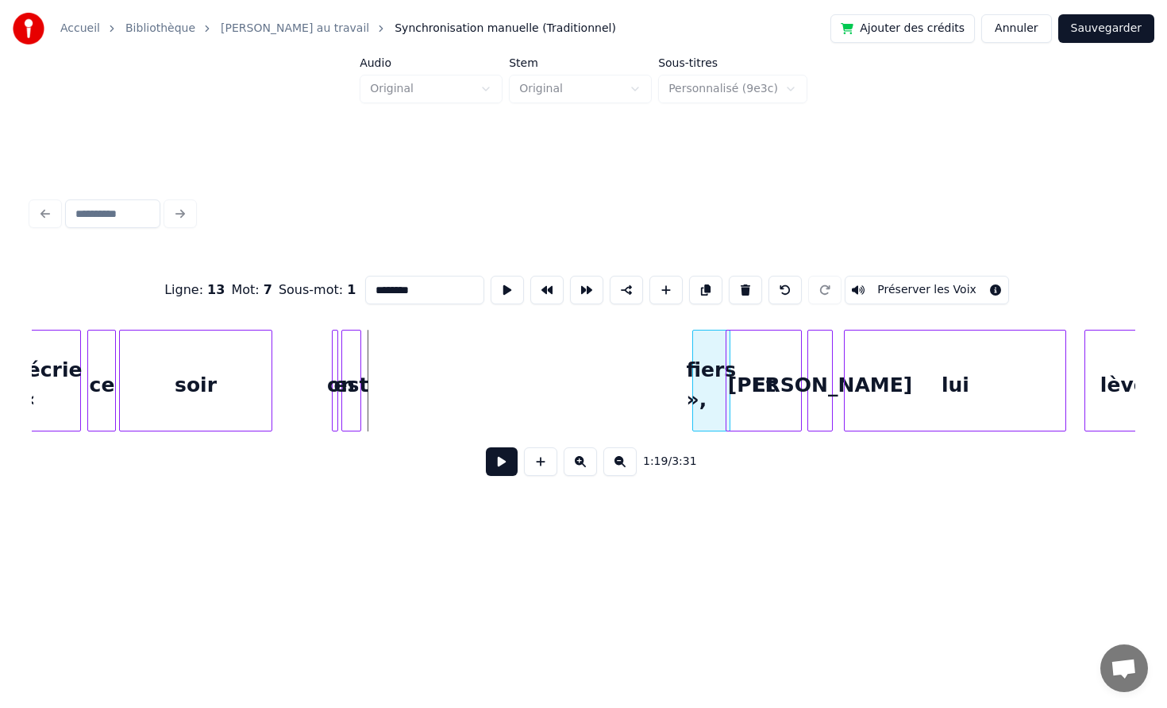
click at [712, 360] on div "fiers »," at bounding box center [711, 384] width 37 height 108
click at [349, 367] on div "est" at bounding box center [350, 384] width 17 height 108
click at [665, 359] on div "est" at bounding box center [656, 384] width 17 height 108
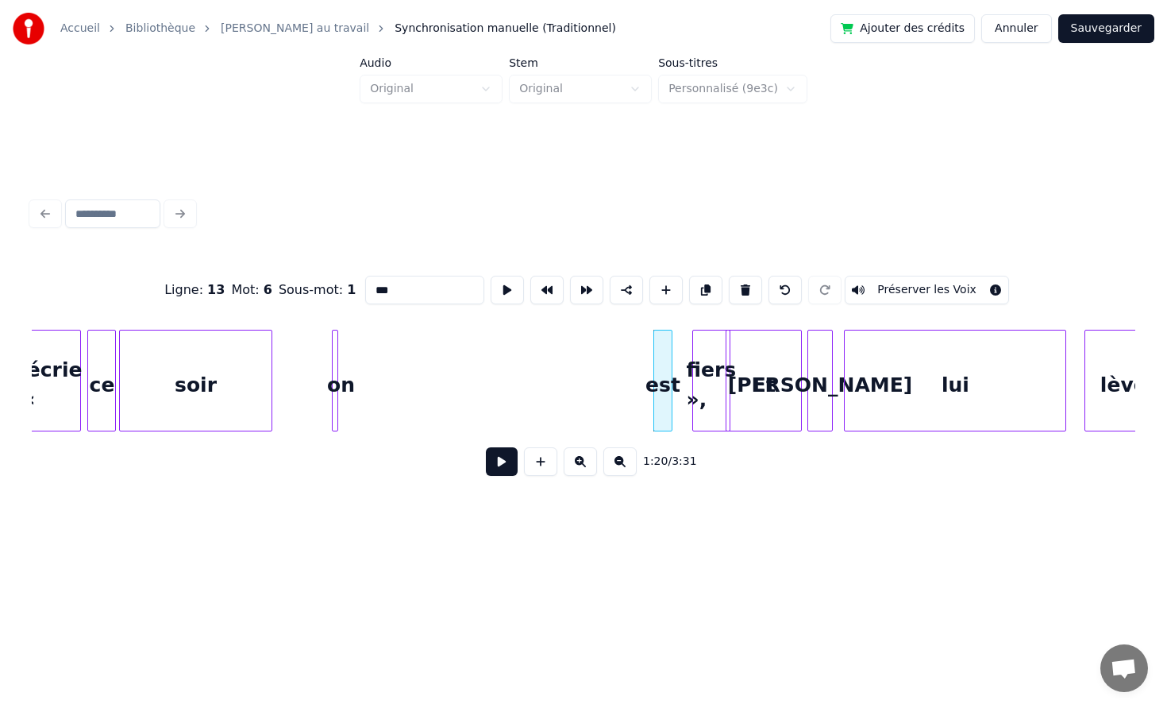
click at [341, 355] on div "on" at bounding box center [341, 384] width 16 height 108
type input "**"
click at [611, 364] on div "on" at bounding box center [614, 384] width 16 height 108
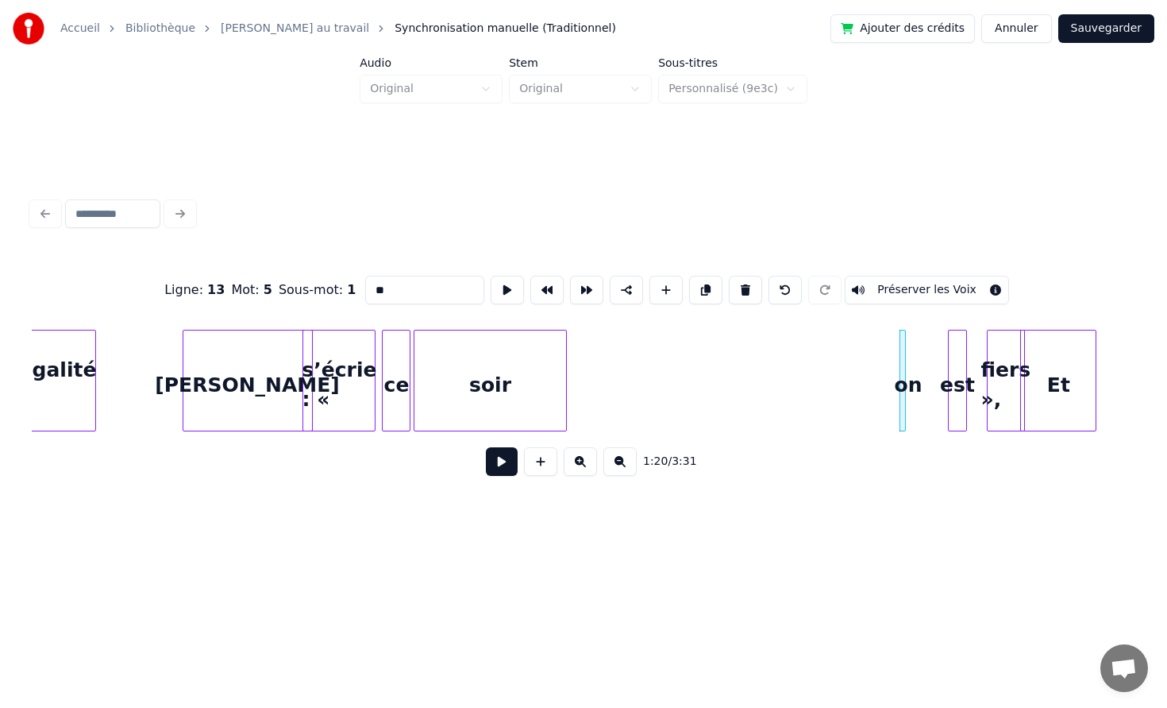
scroll to position [0, 11900]
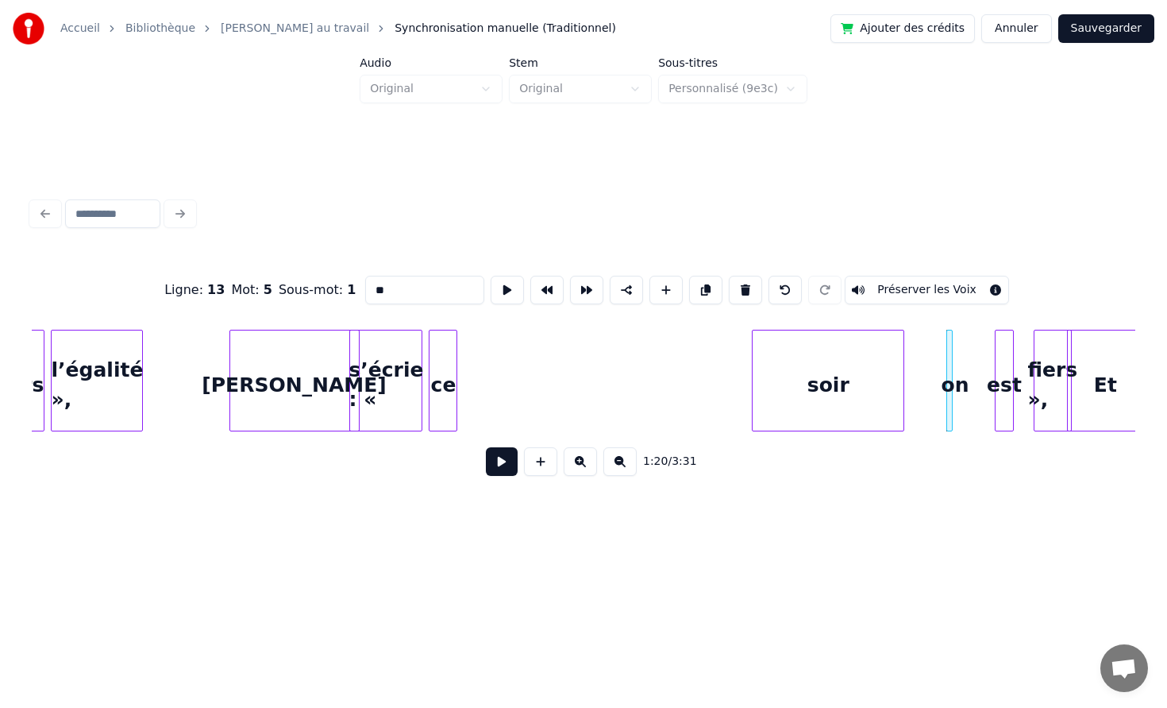
click at [855, 377] on div "soir" at bounding box center [828, 384] width 151 height 108
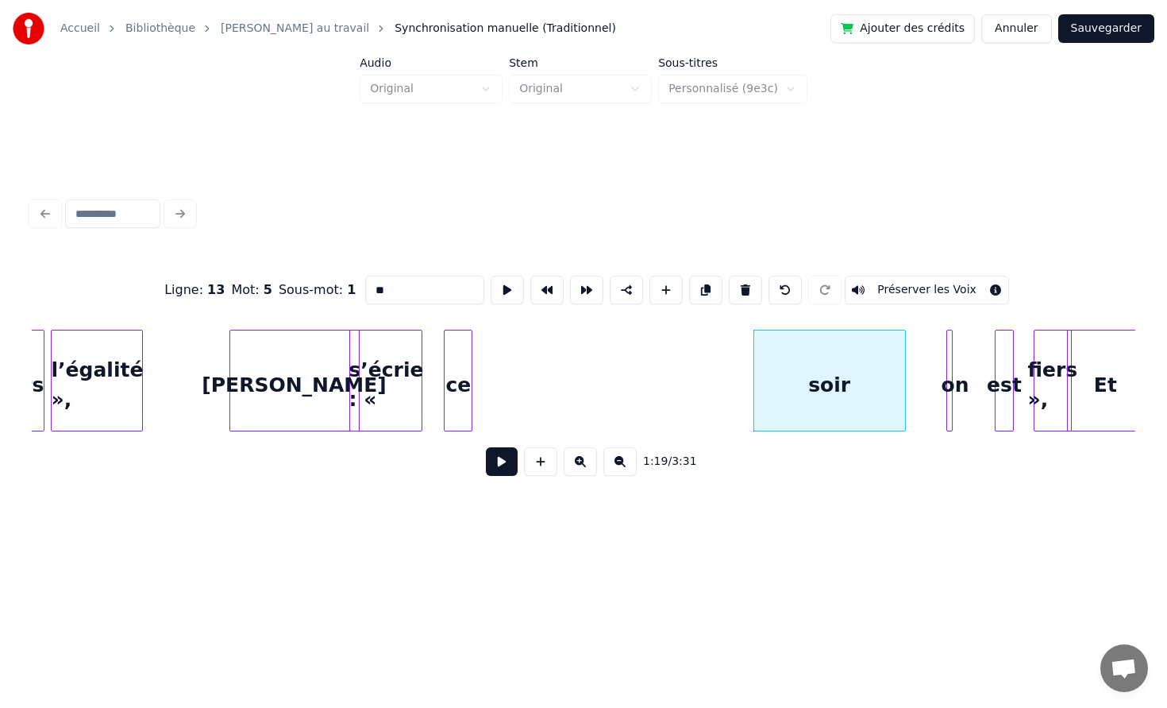
click at [472, 368] on div "ce" at bounding box center [458, 384] width 27 height 108
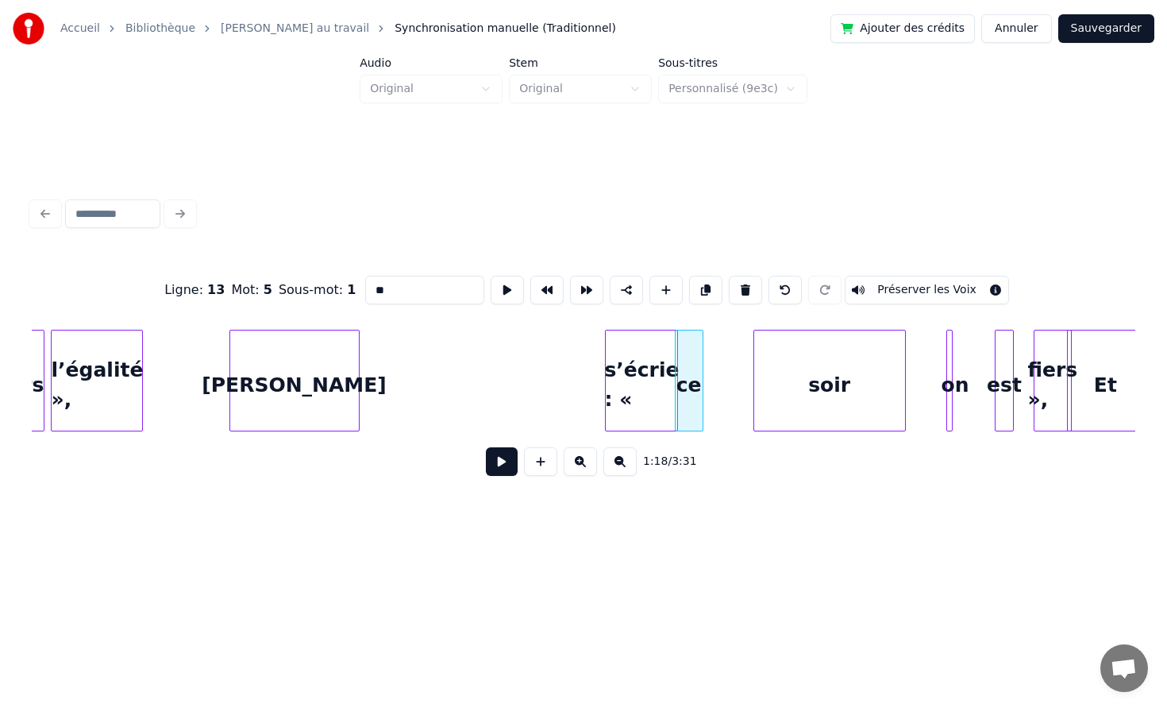
click at [640, 377] on div "s’écrie : «" at bounding box center [641, 384] width 71 height 108
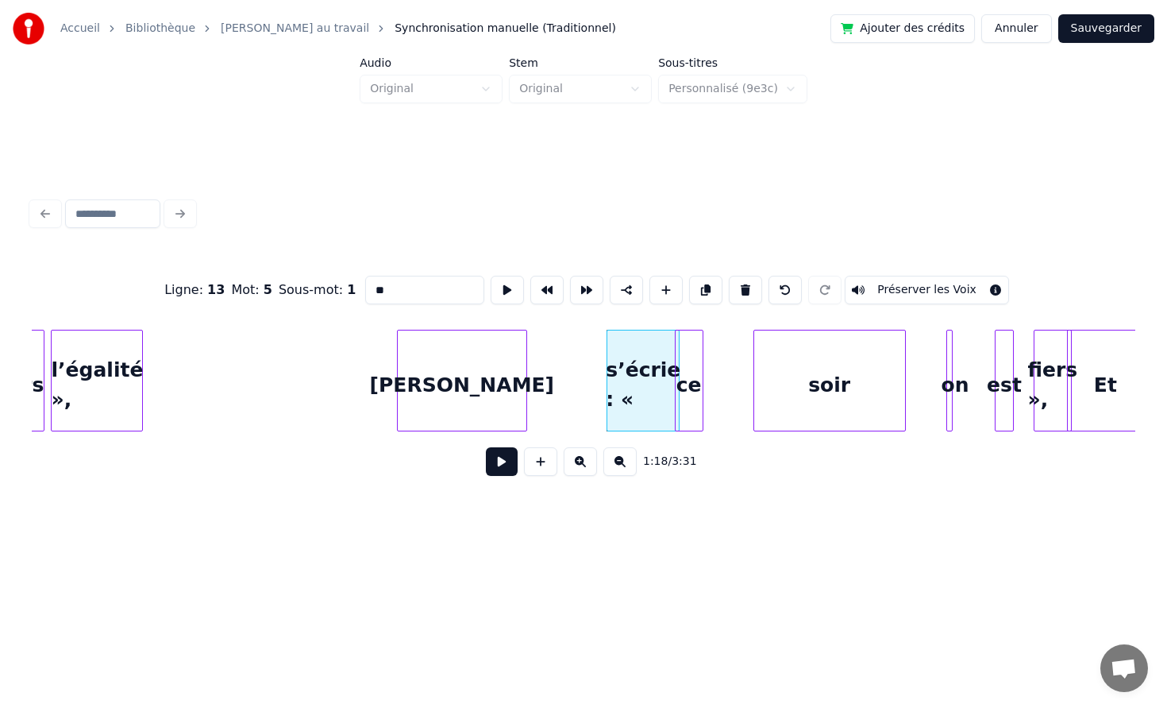
click at [503, 383] on div "[PERSON_NAME]" at bounding box center [462, 384] width 129 height 108
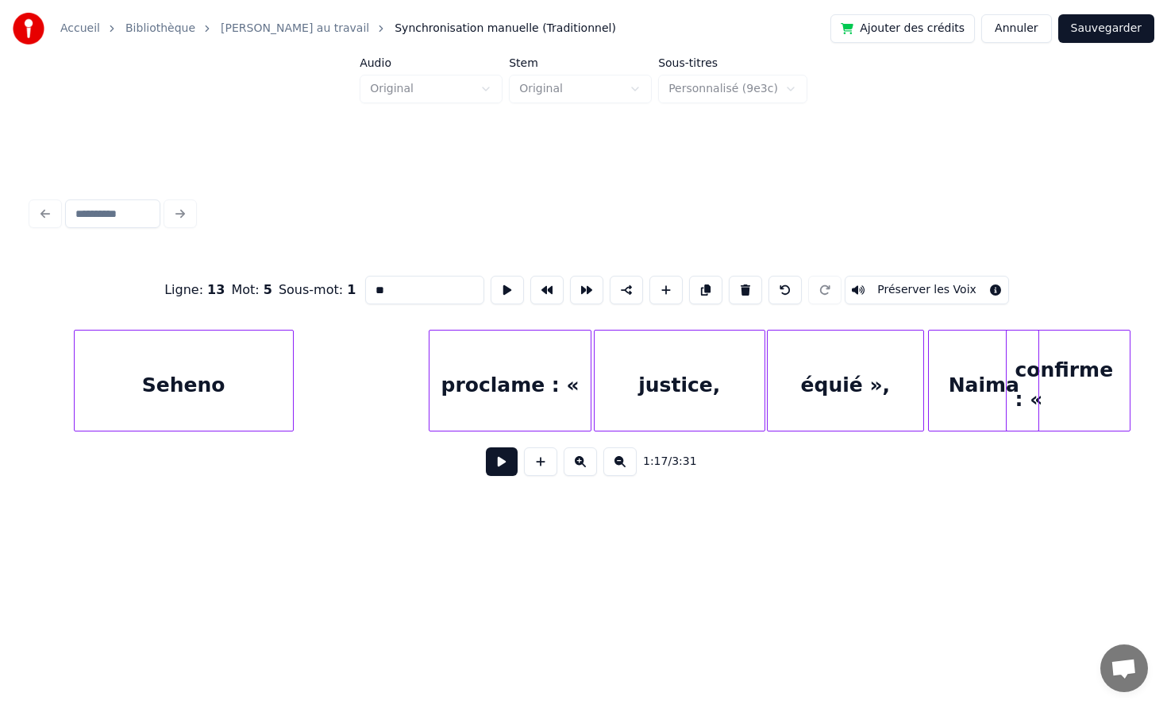
scroll to position [0, 10659]
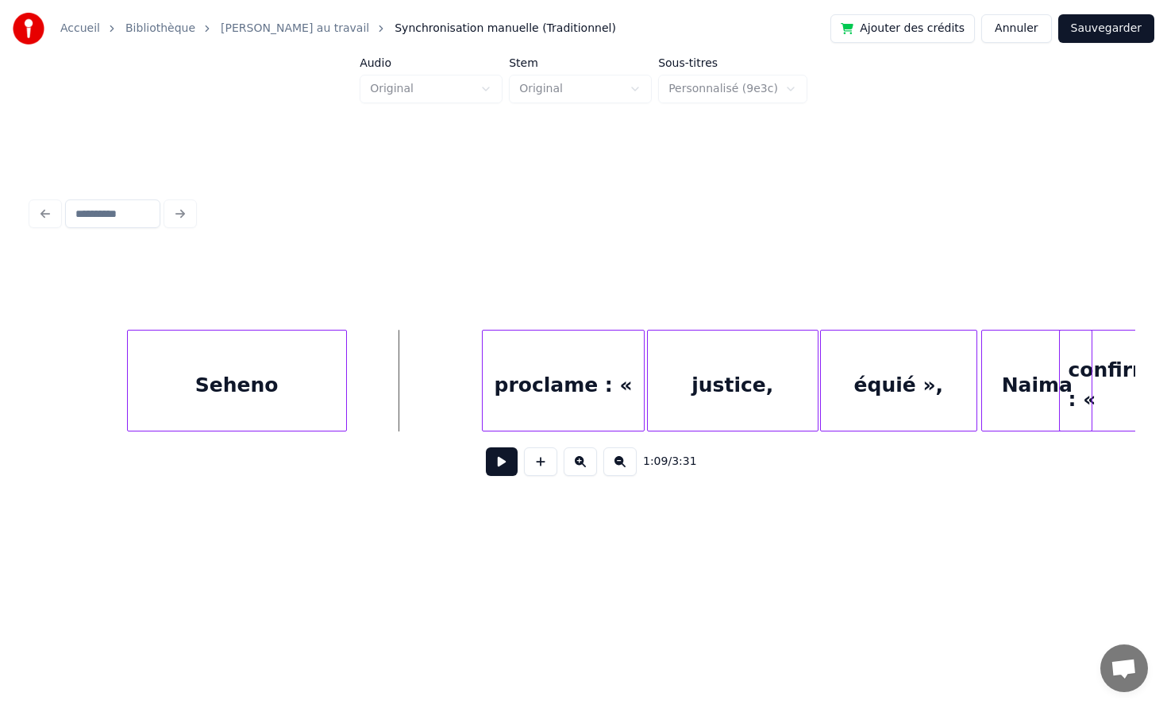
click at [496, 459] on button at bounding box center [502, 461] width 32 height 29
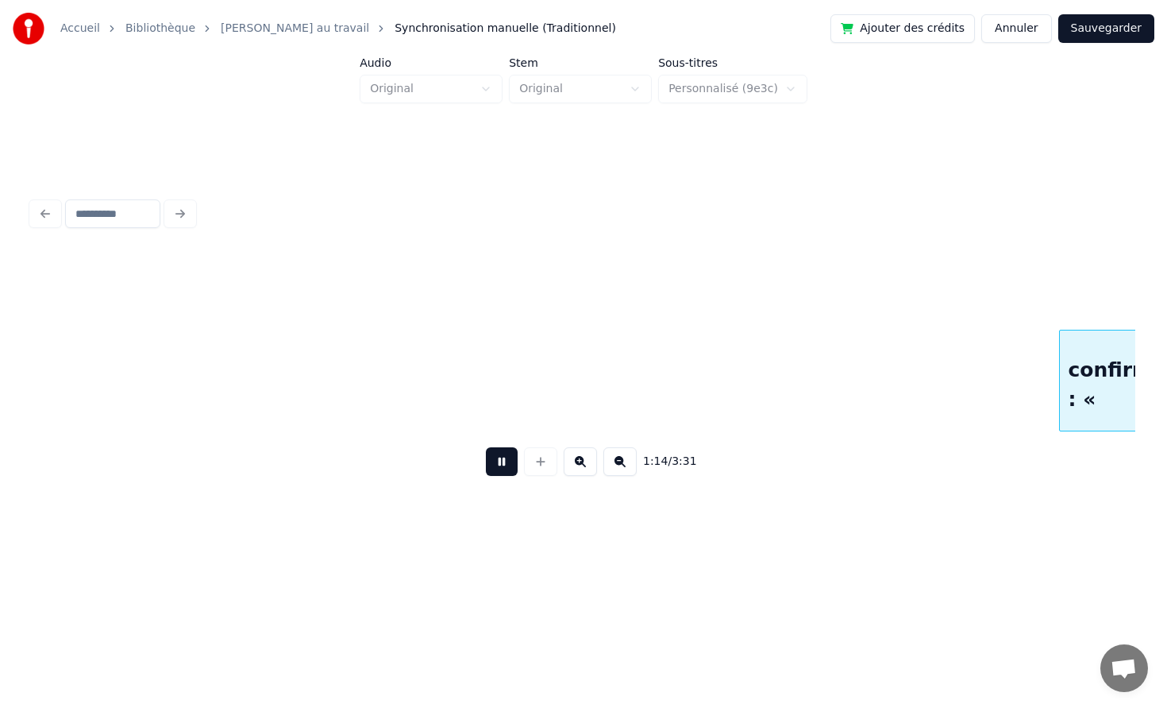
scroll to position [0, 11763]
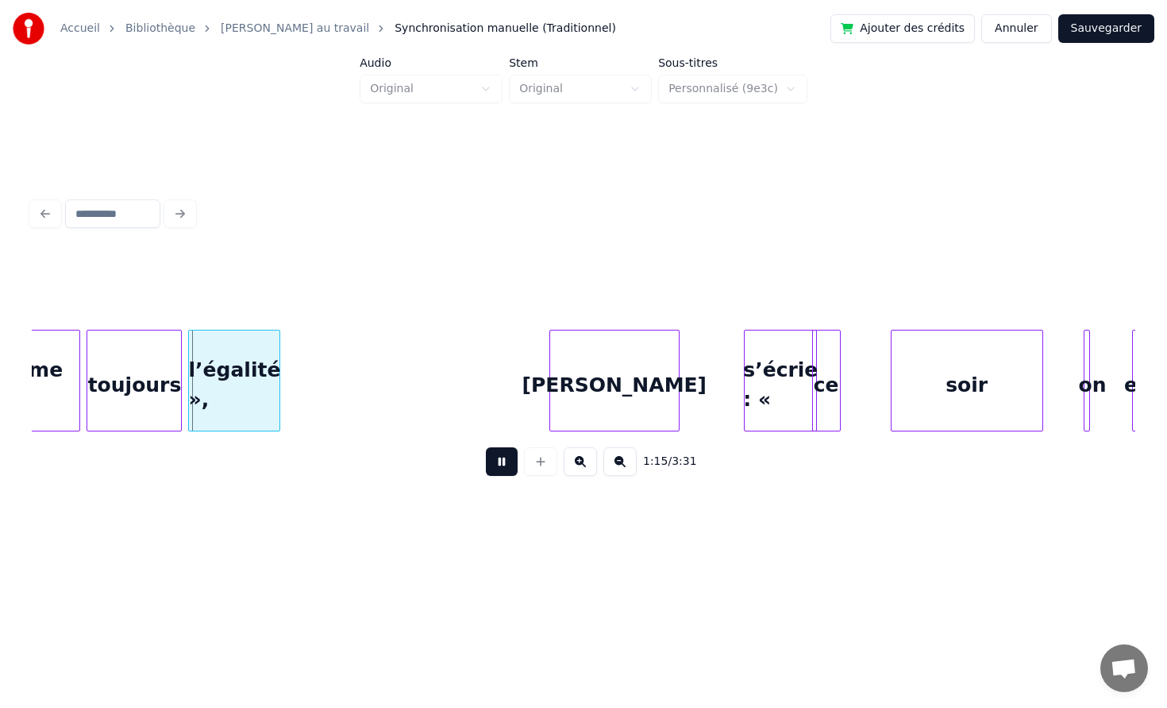
click at [498, 463] on button at bounding box center [502, 461] width 32 height 29
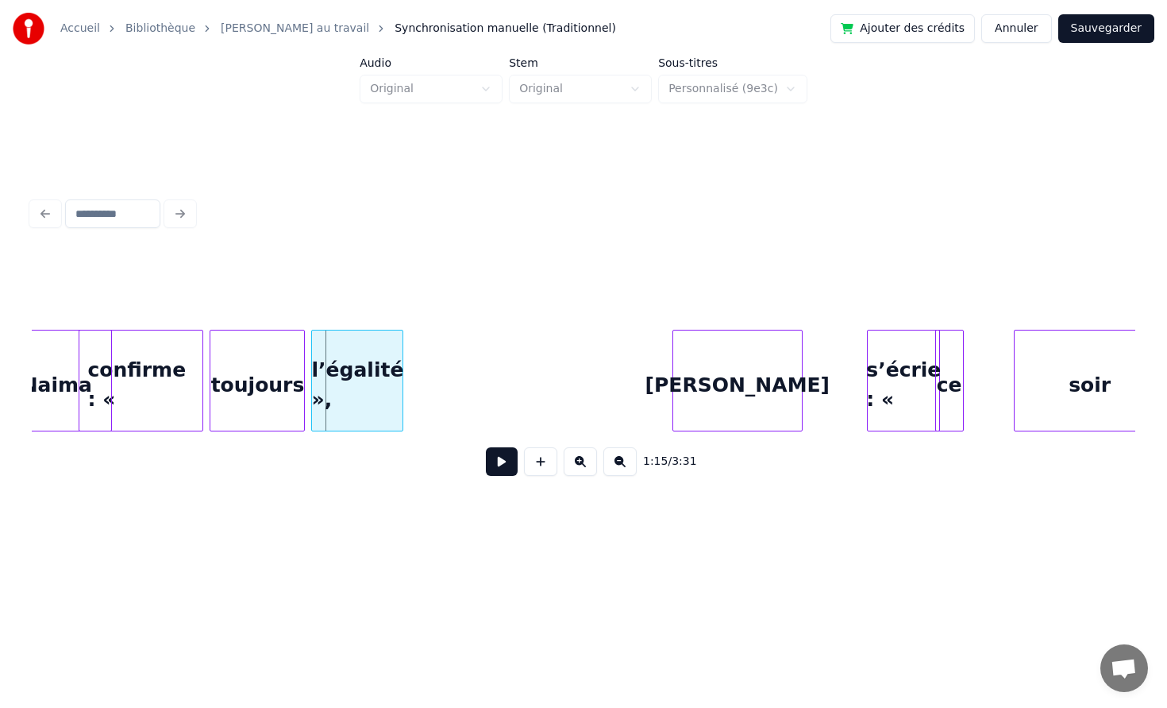
scroll to position [0, 11486]
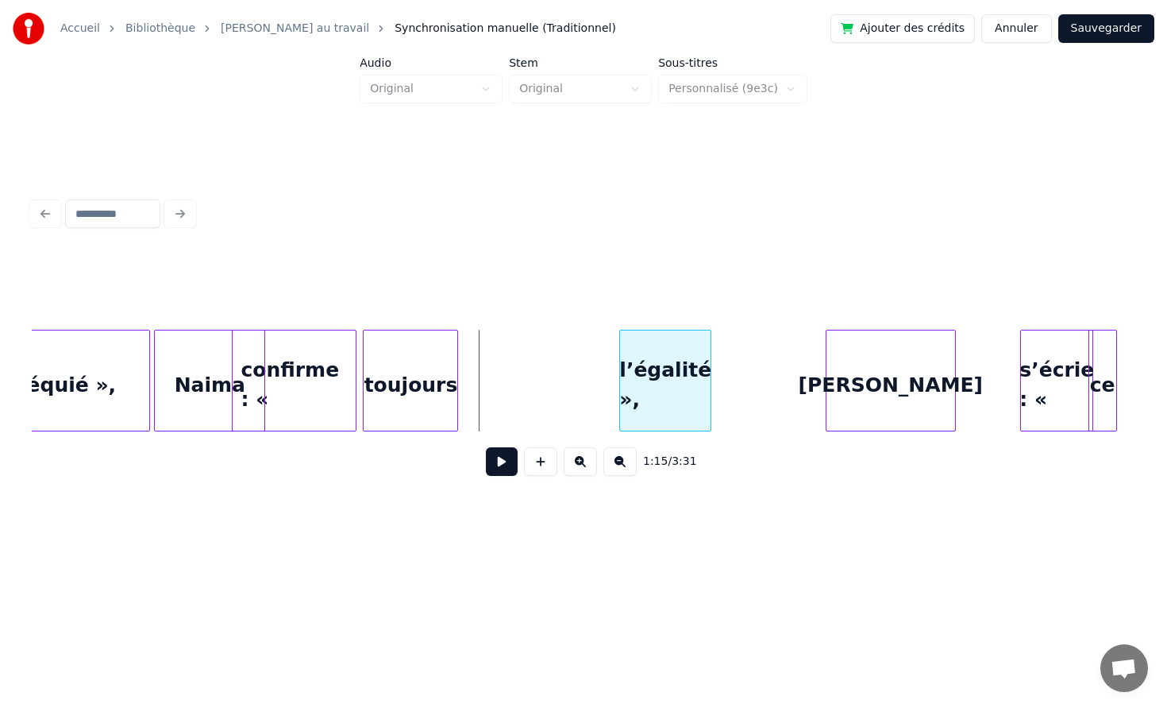
click at [676, 380] on div "l’égalité »," at bounding box center [665, 384] width 91 height 108
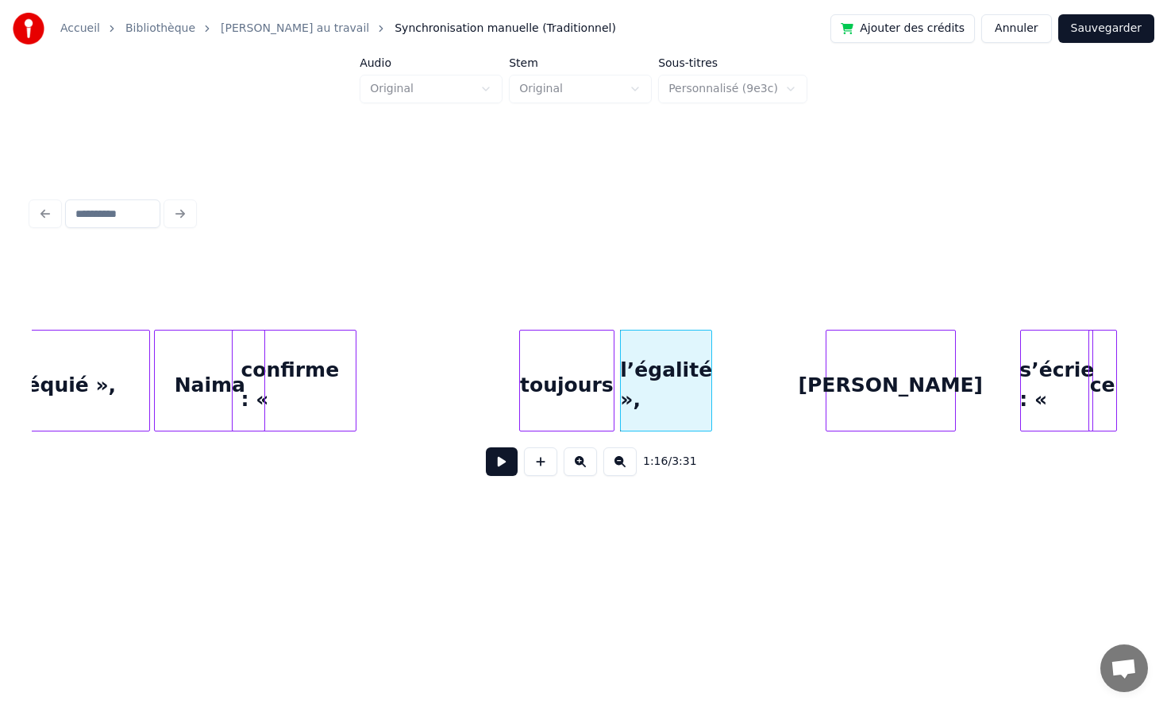
click at [569, 374] on div "toujours" at bounding box center [567, 384] width 94 height 108
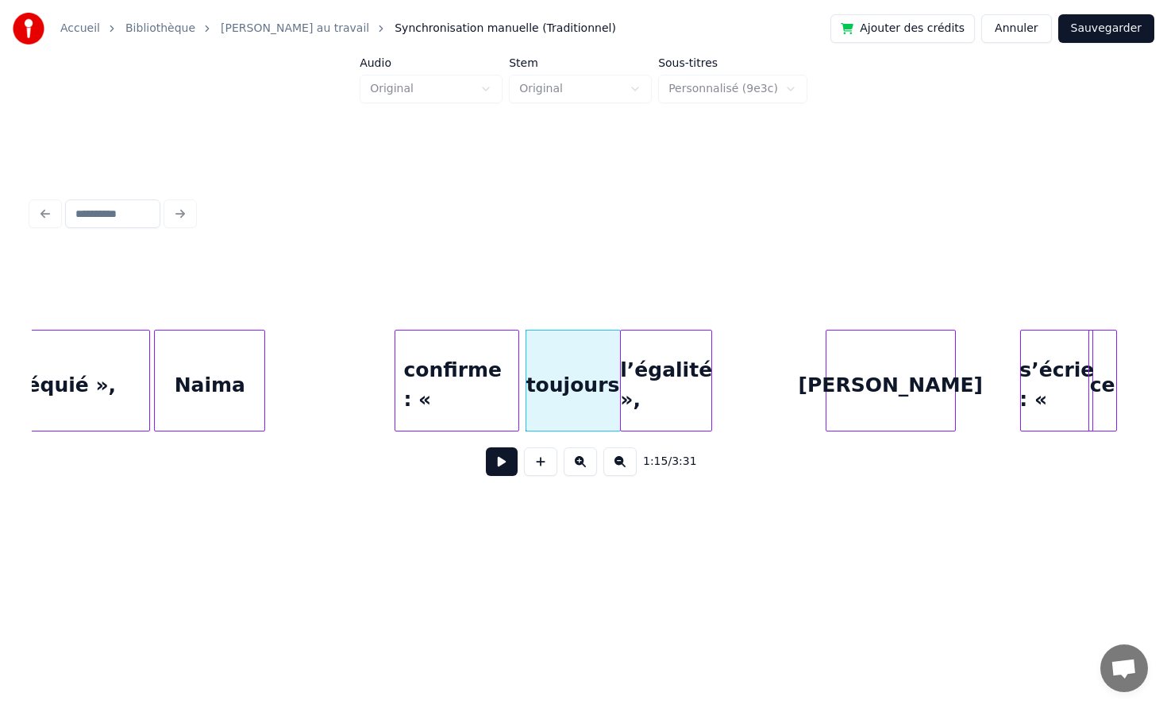
click at [456, 376] on div "confirme : «" at bounding box center [457, 384] width 123 height 108
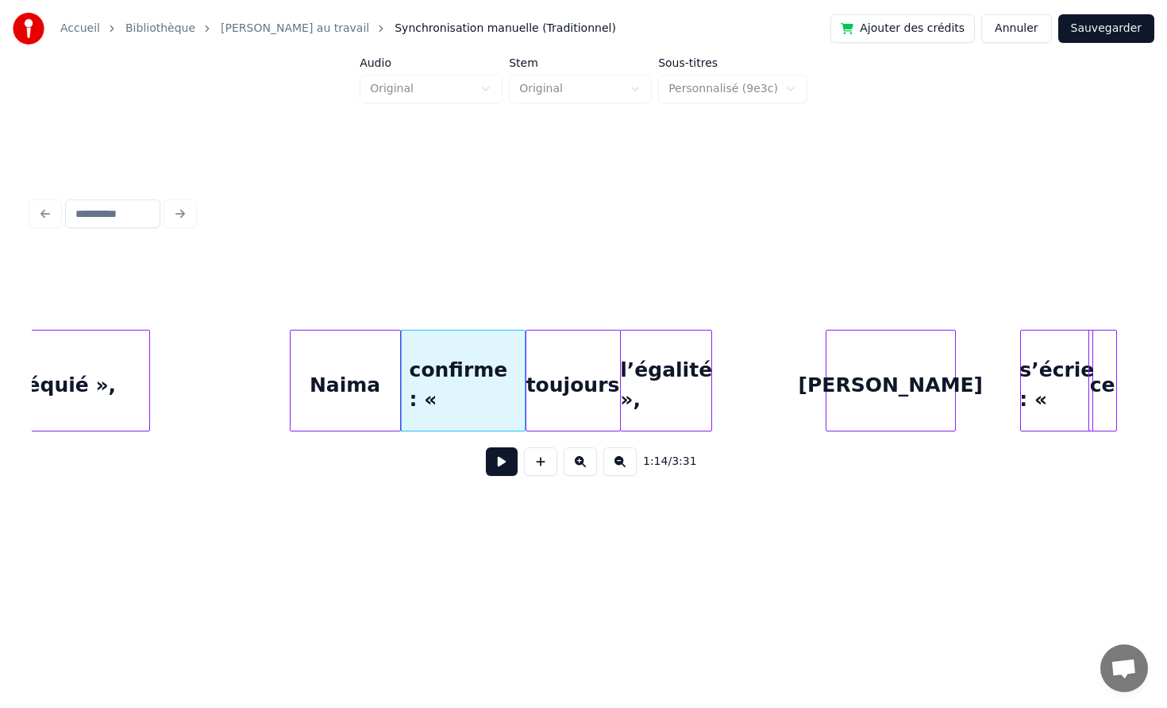
click at [343, 372] on div "Naima" at bounding box center [346, 384] width 110 height 108
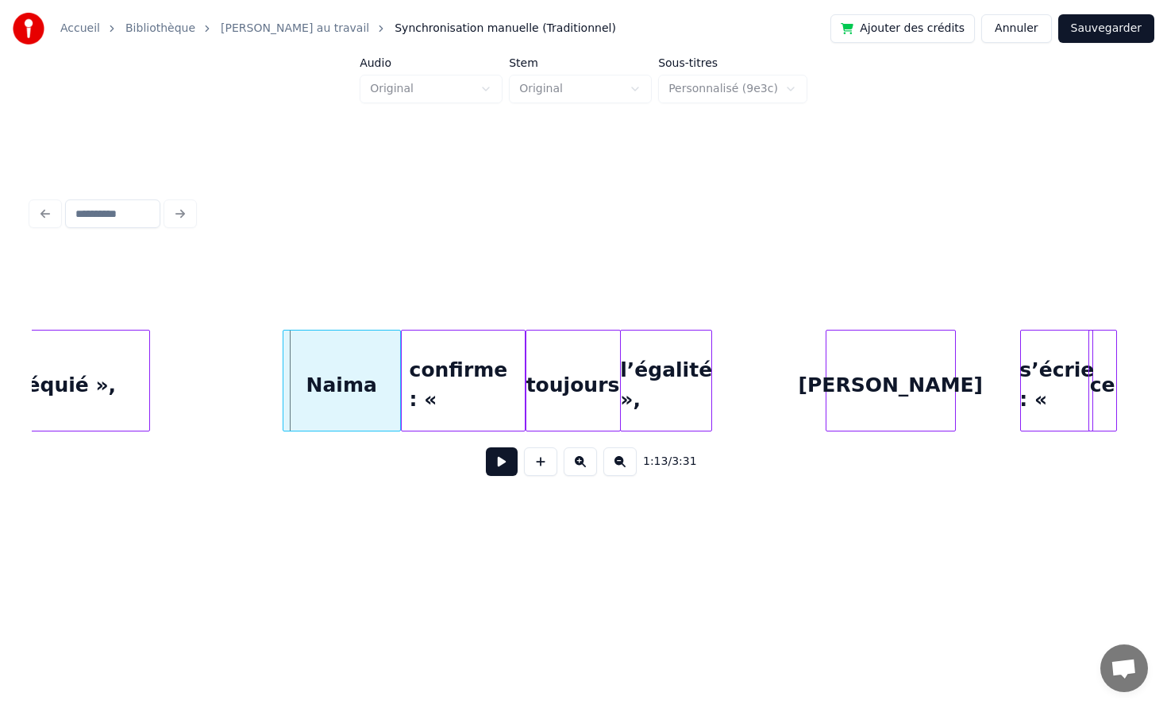
click at [284, 371] on div at bounding box center [286, 380] width 5 height 100
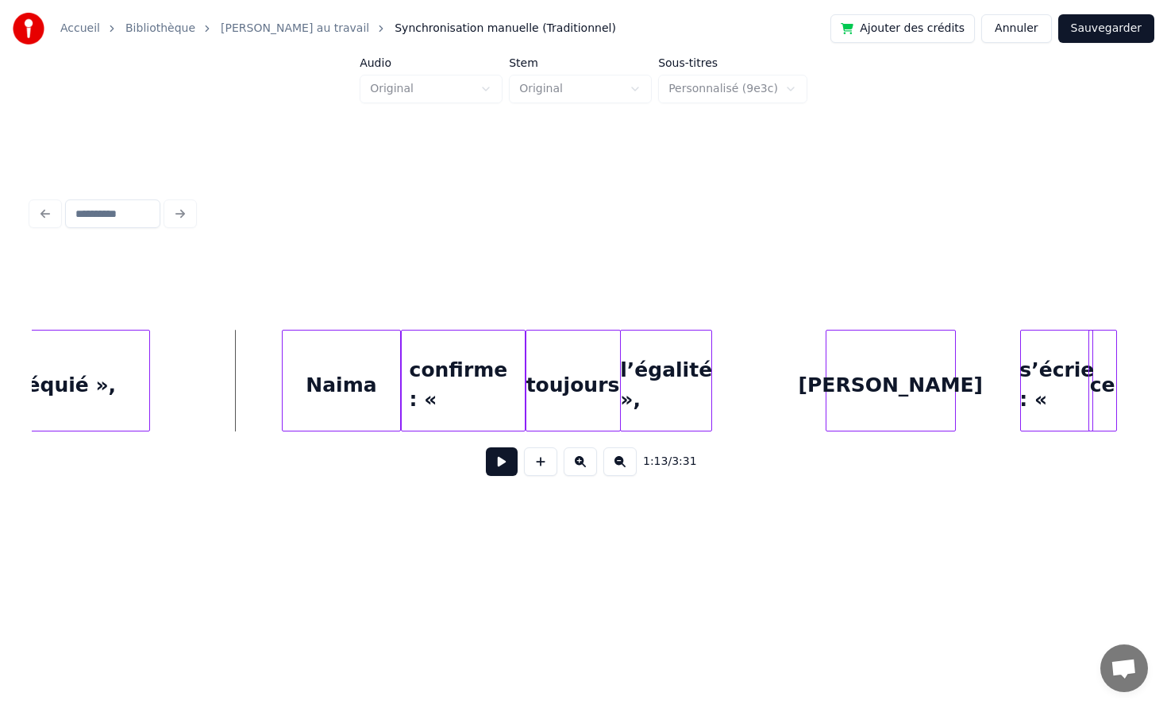
click at [499, 461] on button at bounding box center [502, 461] width 32 height 29
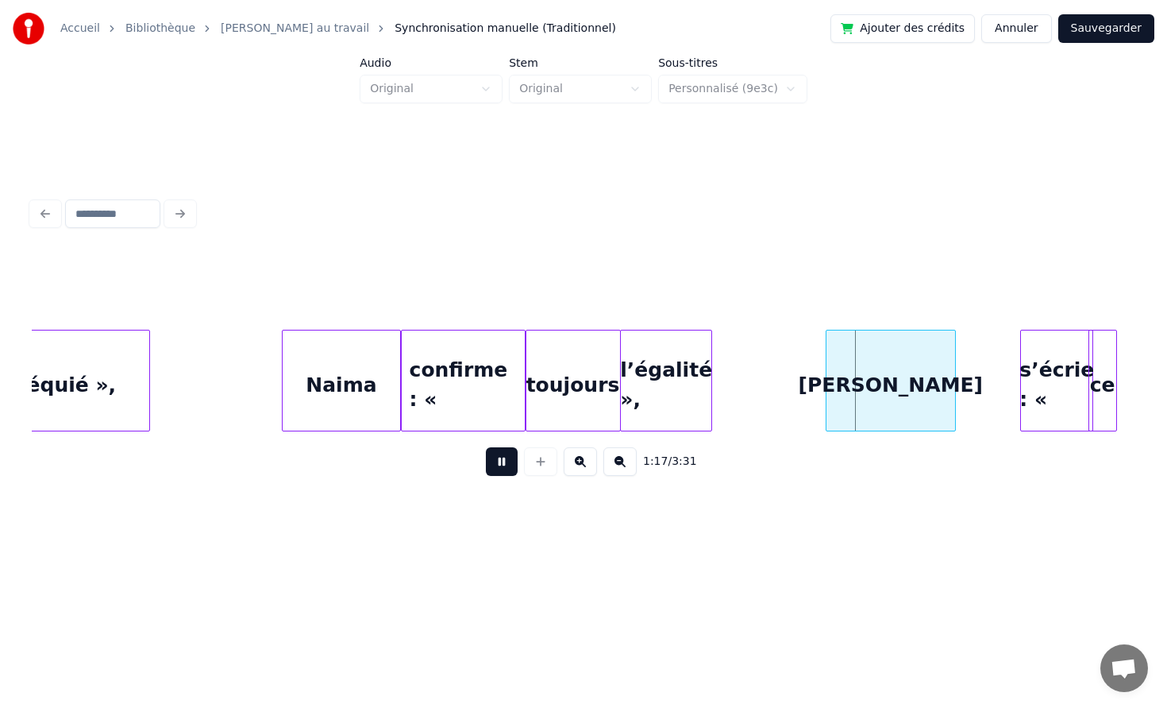
click at [486, 447] on button at bounding box center [502, 461] width 32 height 29
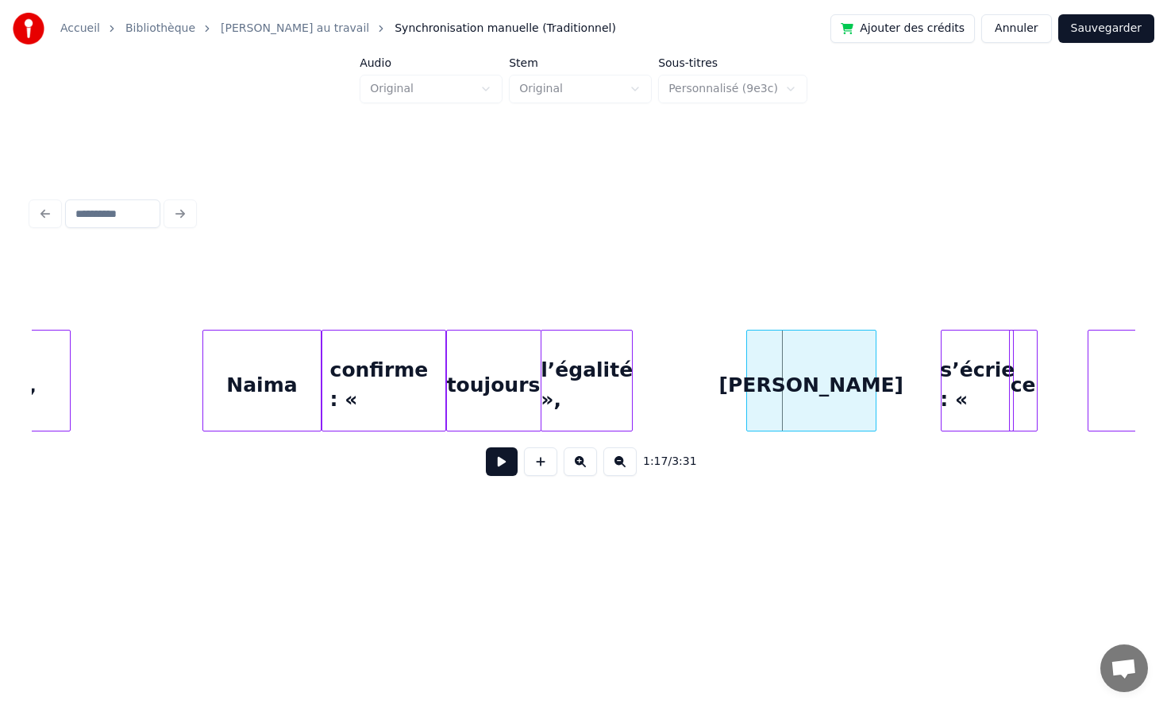
scroll to position [0, 11579]
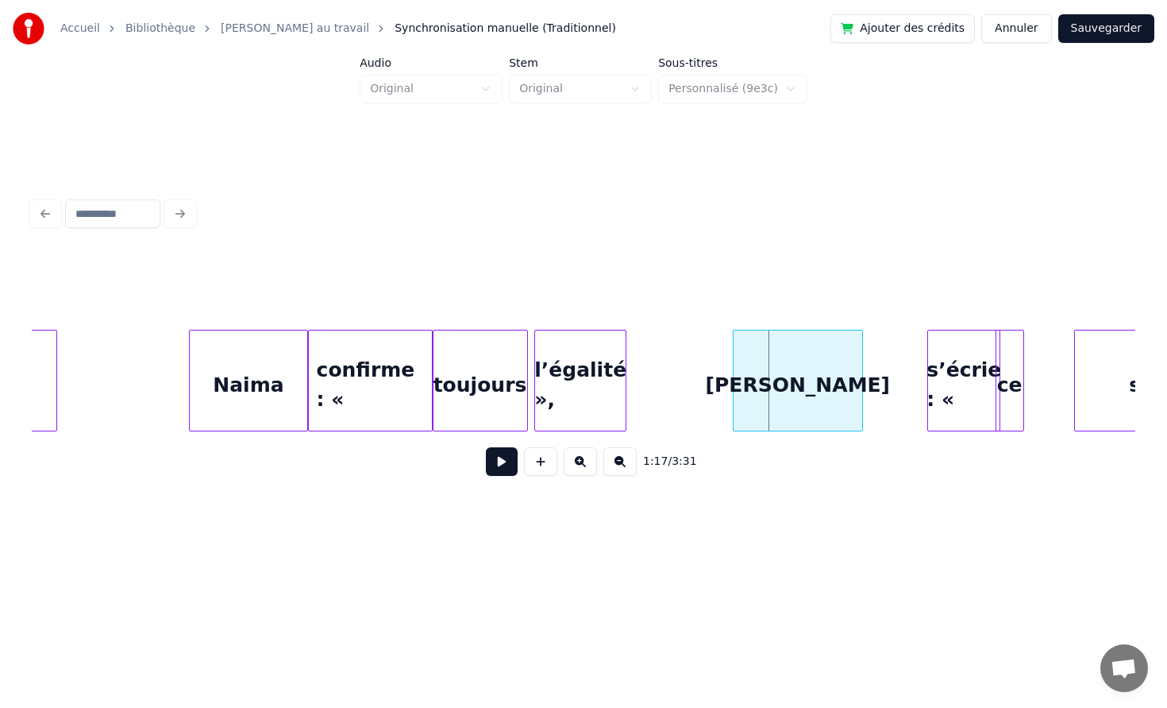
click at [583, 385] on div "l’égalité »," at bounding box center [580, 384] width 91 height 108
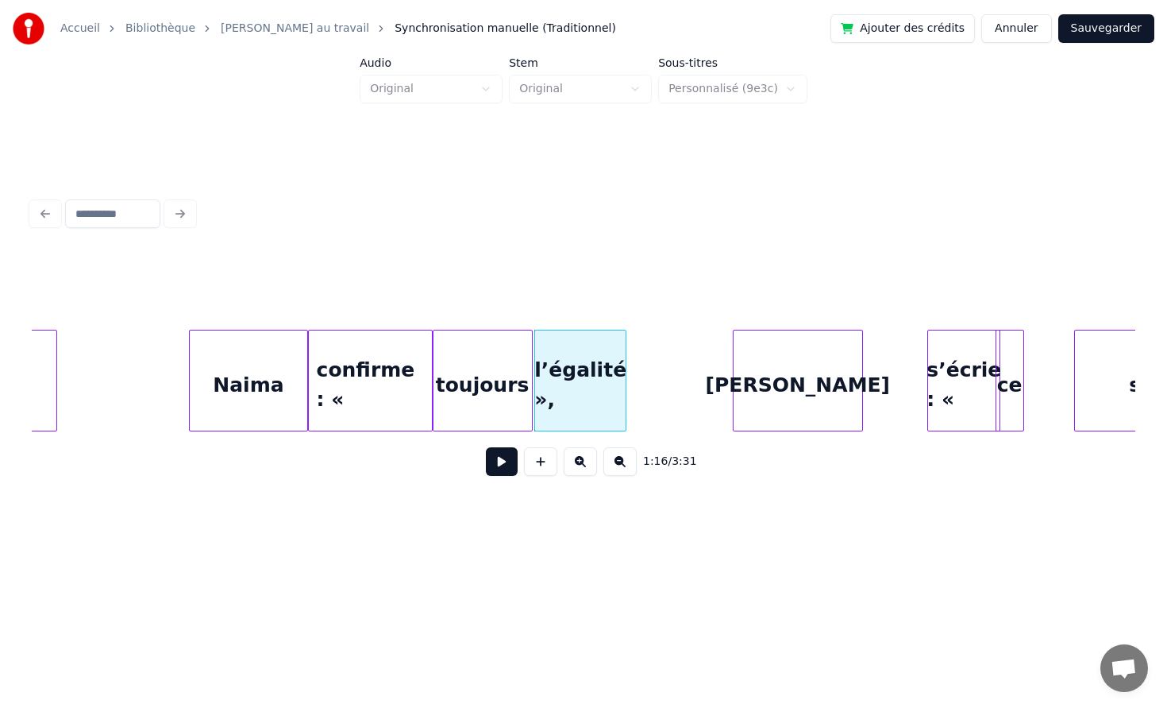
click at [527, 373] on div at bounding box center [529, 380] width 5 height 100
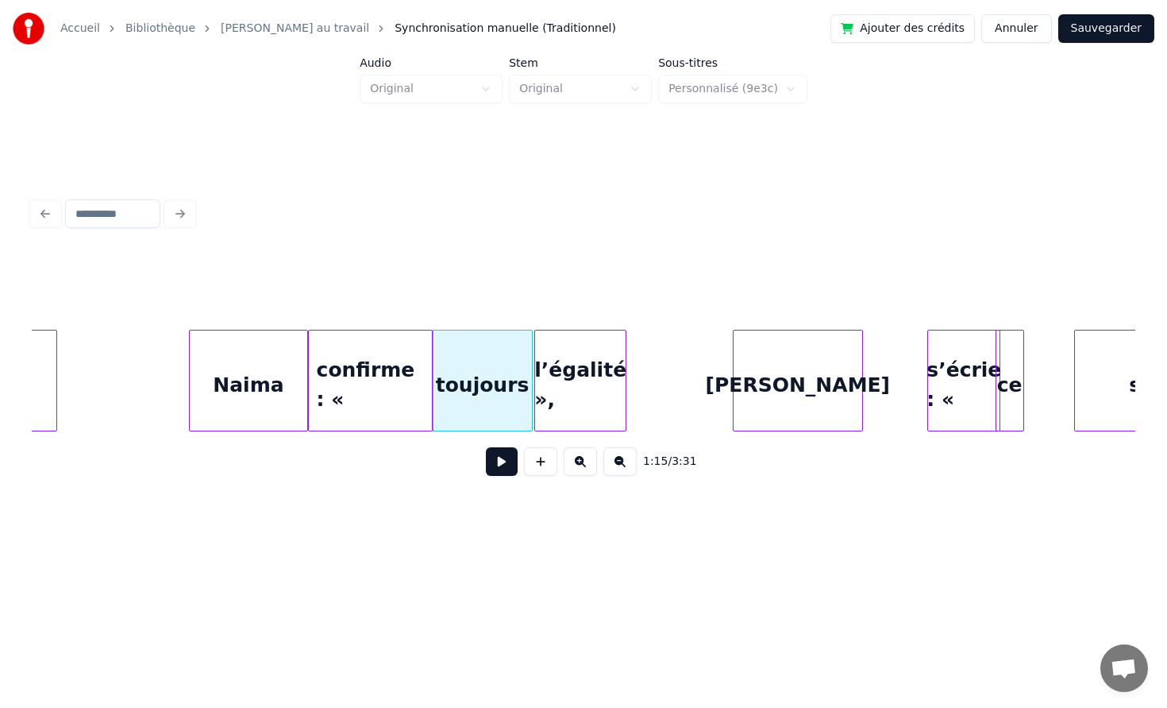
click at [495, 455] on button at bounding box center [502, 461] width 32 height 29
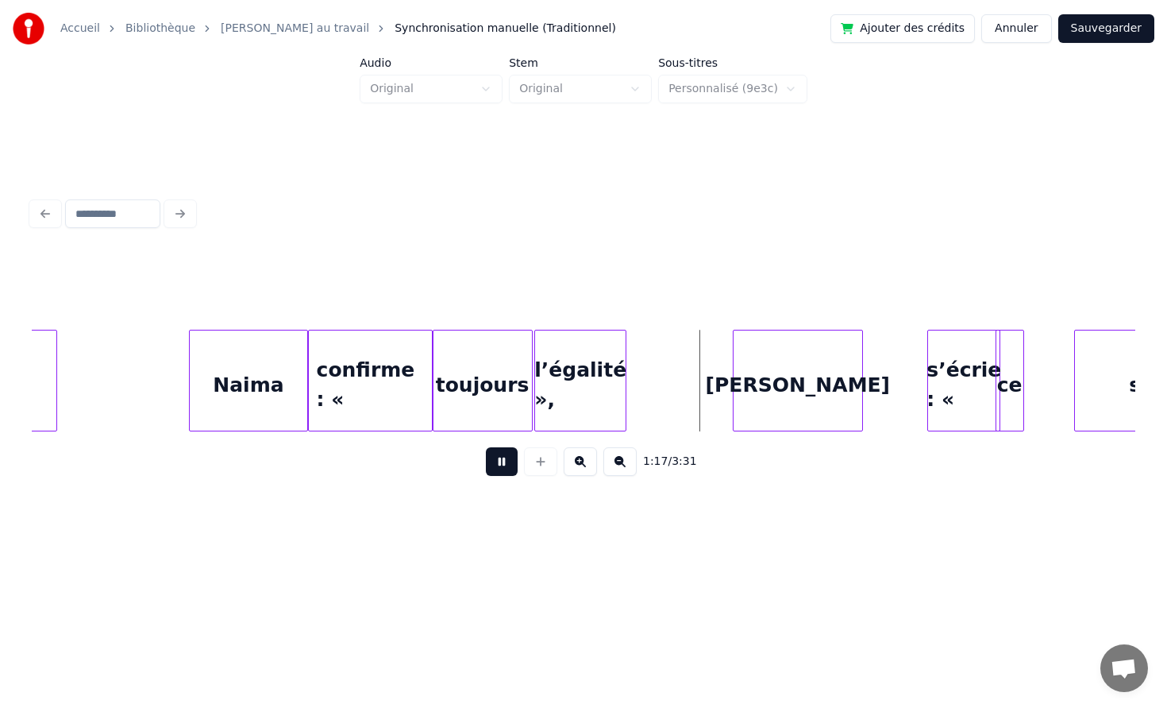
click at [496, 453] on button at bounding box center [502, 461] width 32 height 29
click at [489, 461] on button at bounding box center [502, 461] width 32 height 29
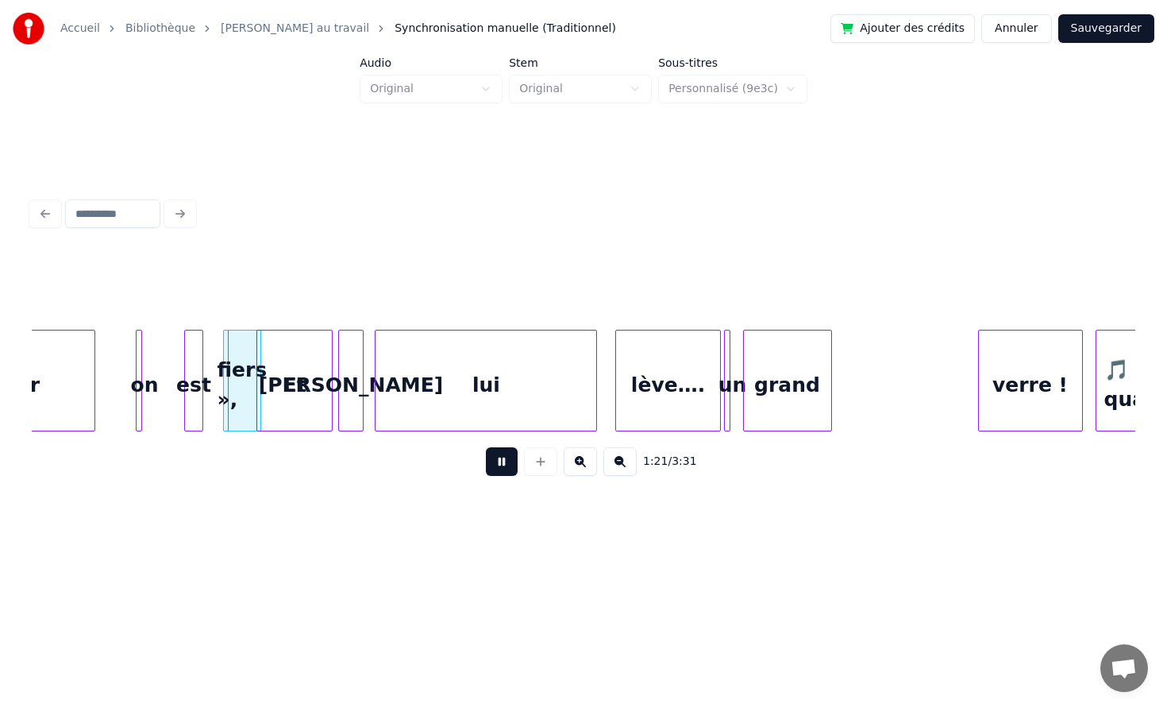
scroll to position [0, 12664]
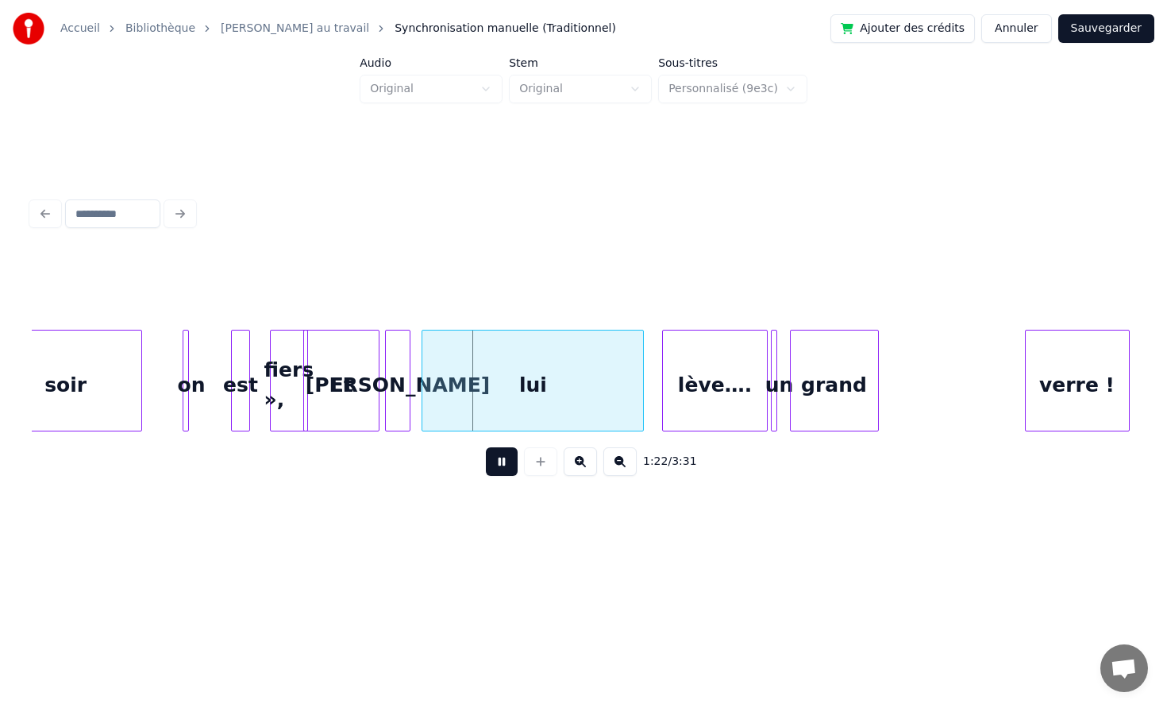
click at [502, 465] on button at bounding box center [502, 461] width 32 height 29
click at [936, 394] on div "grand" at bounding box center [929, 384] width 87 height 108
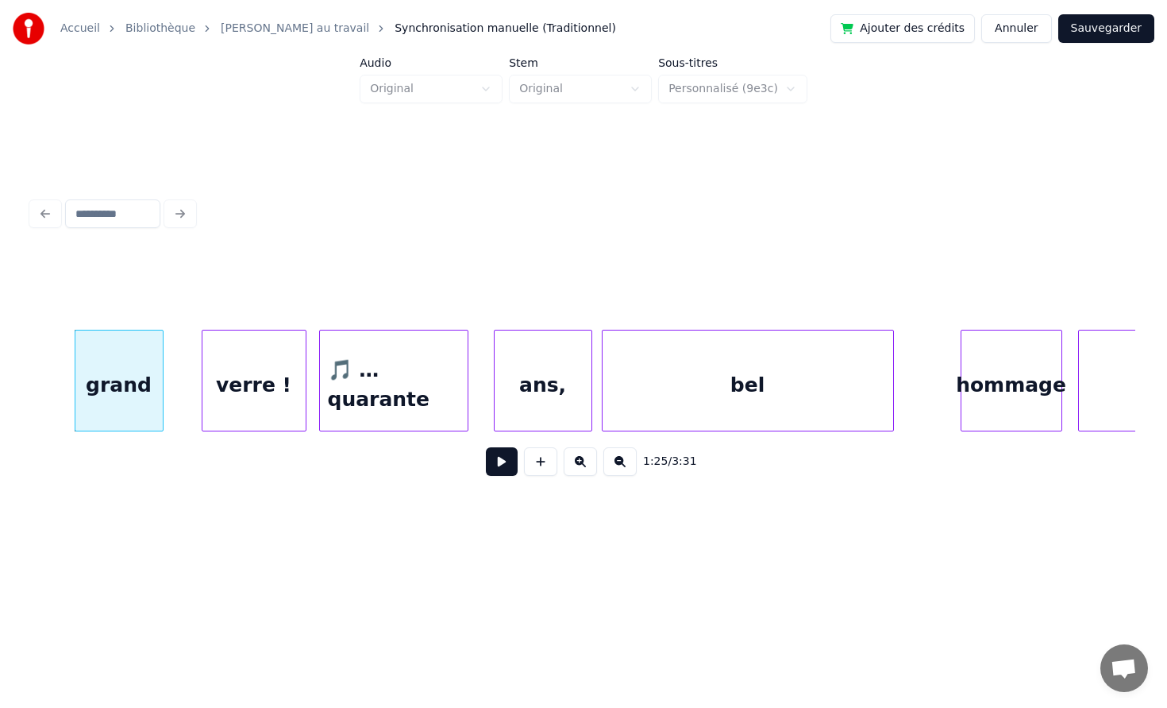
scroll to position [0, 13558]
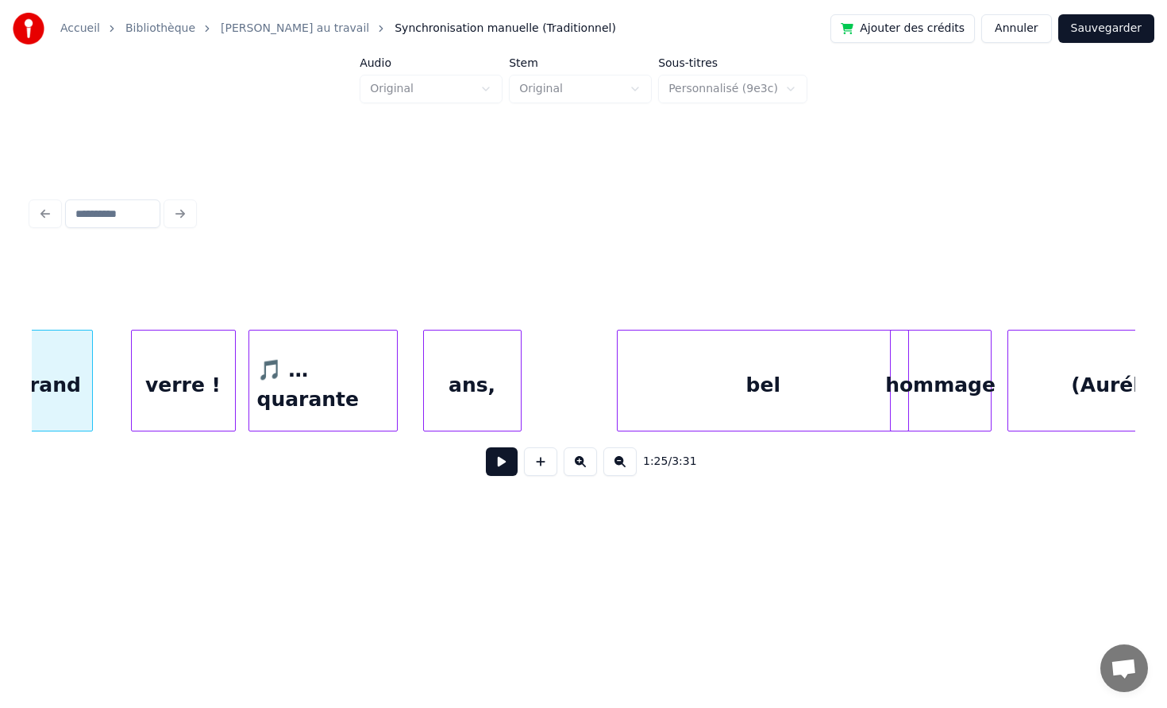
click at [836, 397] on div "bel" at bounding box center [763, 384] width 291 height 108
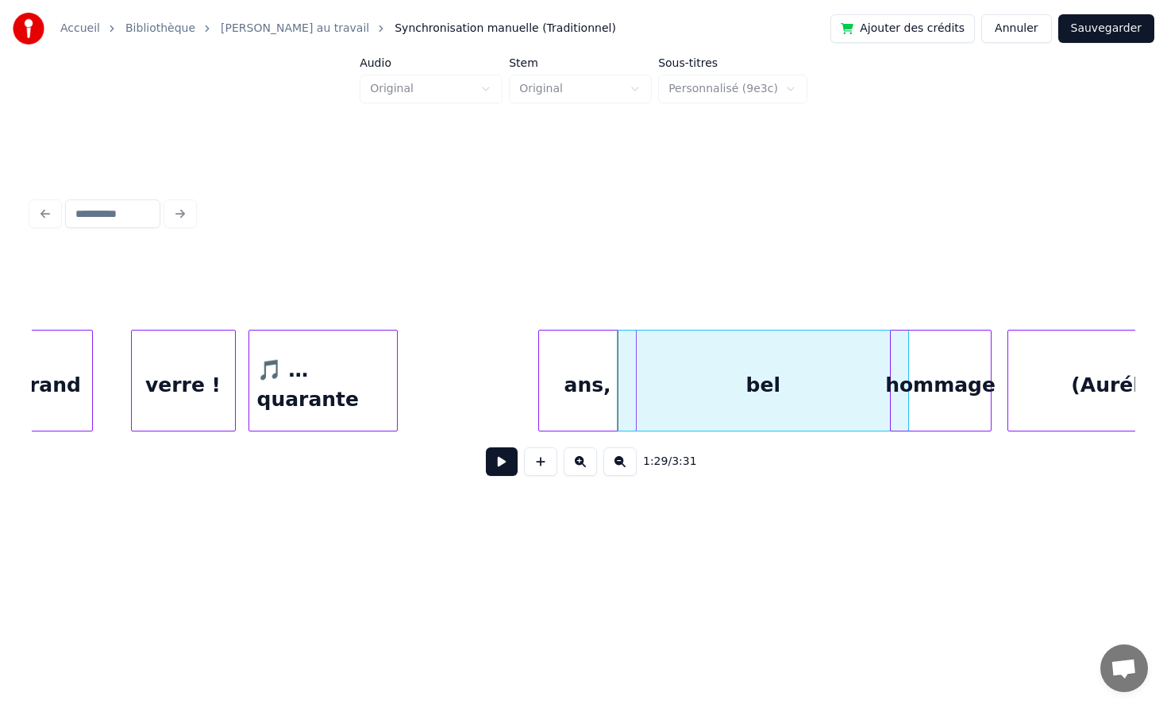
click at [592, 379] on div "ans," at bounding box center [587, 384] width 97 height 108
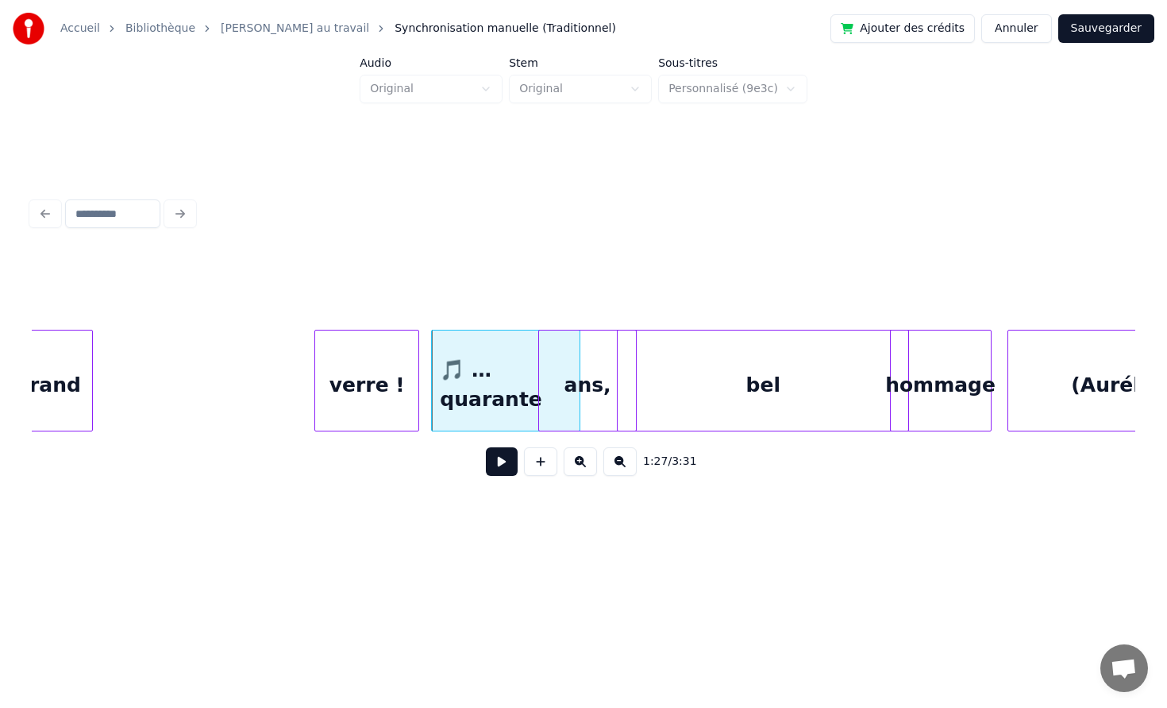
click at [419, 395] on div "verre !" at bounding box center [366, 384] width 103 height 108
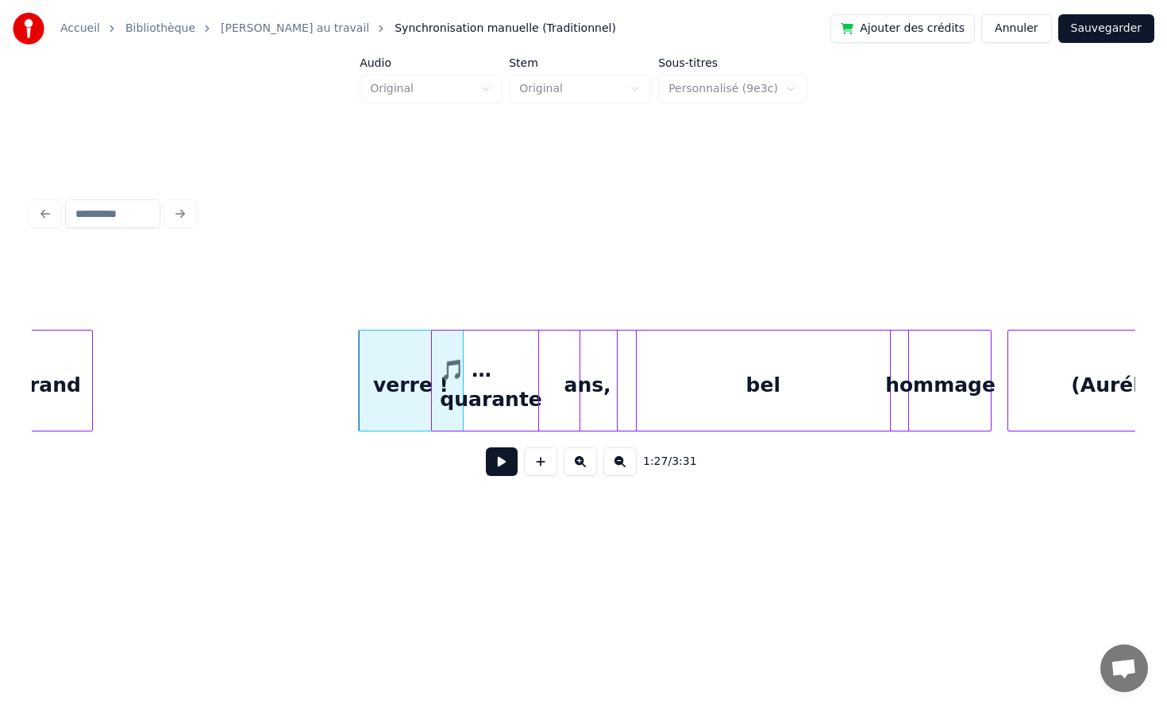
scroll to position [0, 13533]
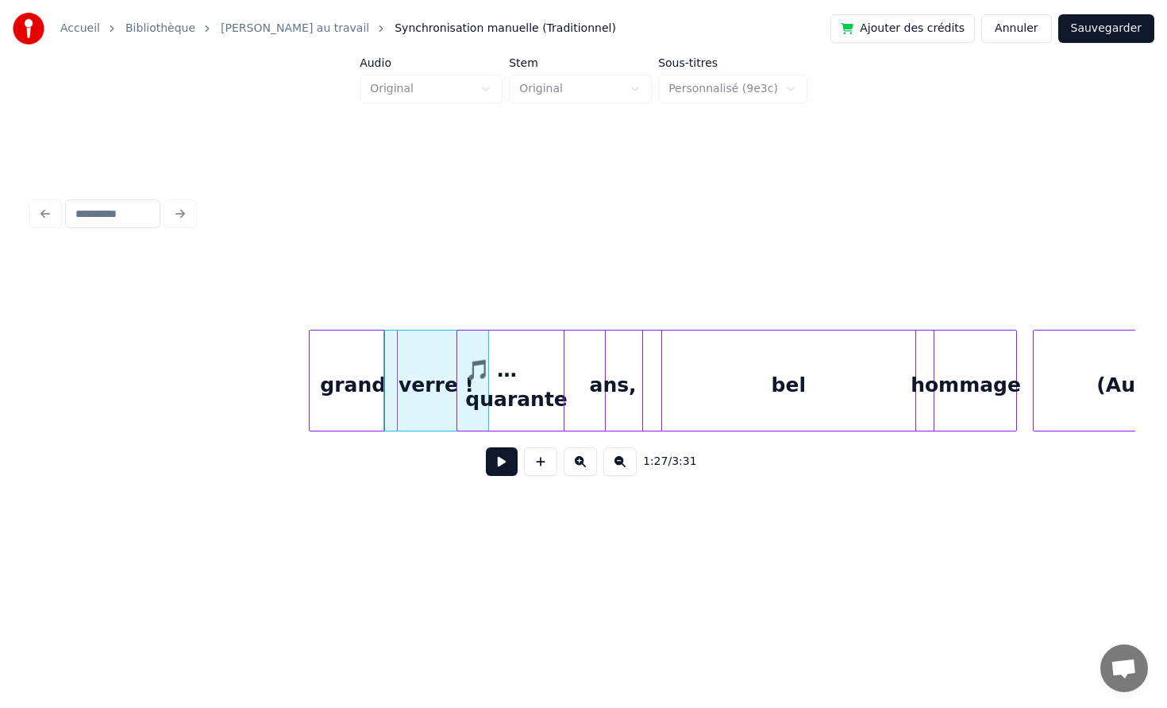
click at [324, 384] on div "grand" at bounding box center [353, 384] width 87 height 108
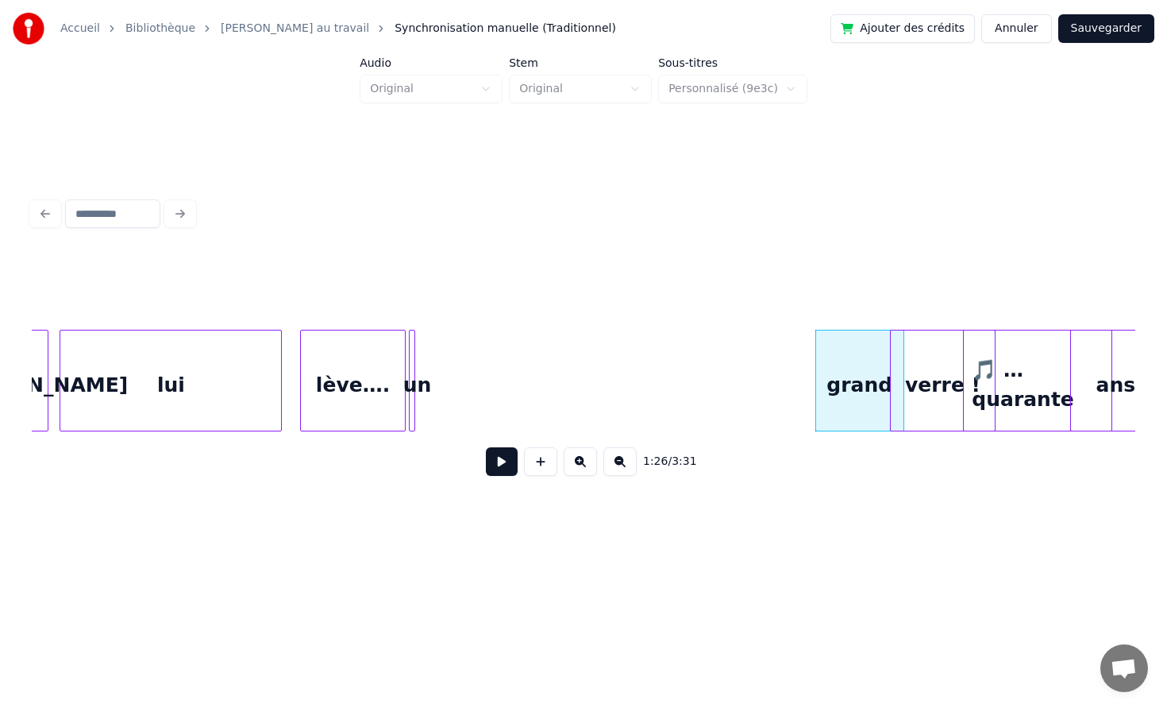
scroll to position [0, 12995]
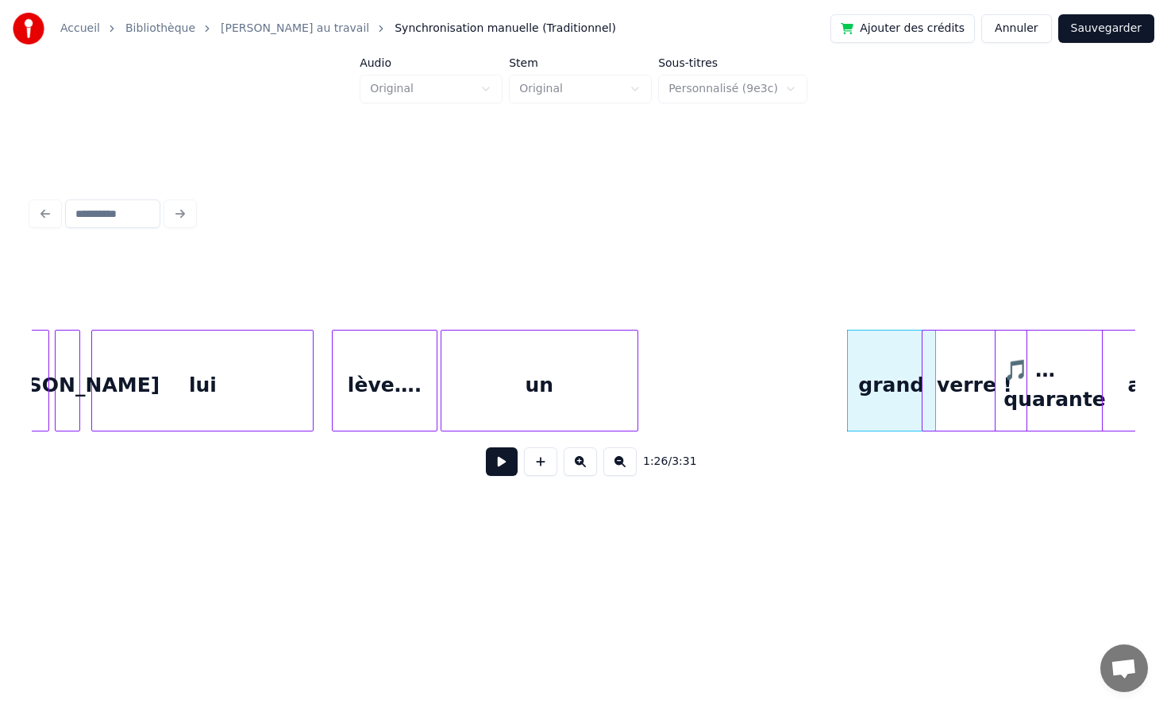
click at [633, 366] on div at bounding box center [635, 380] width 5 height 100
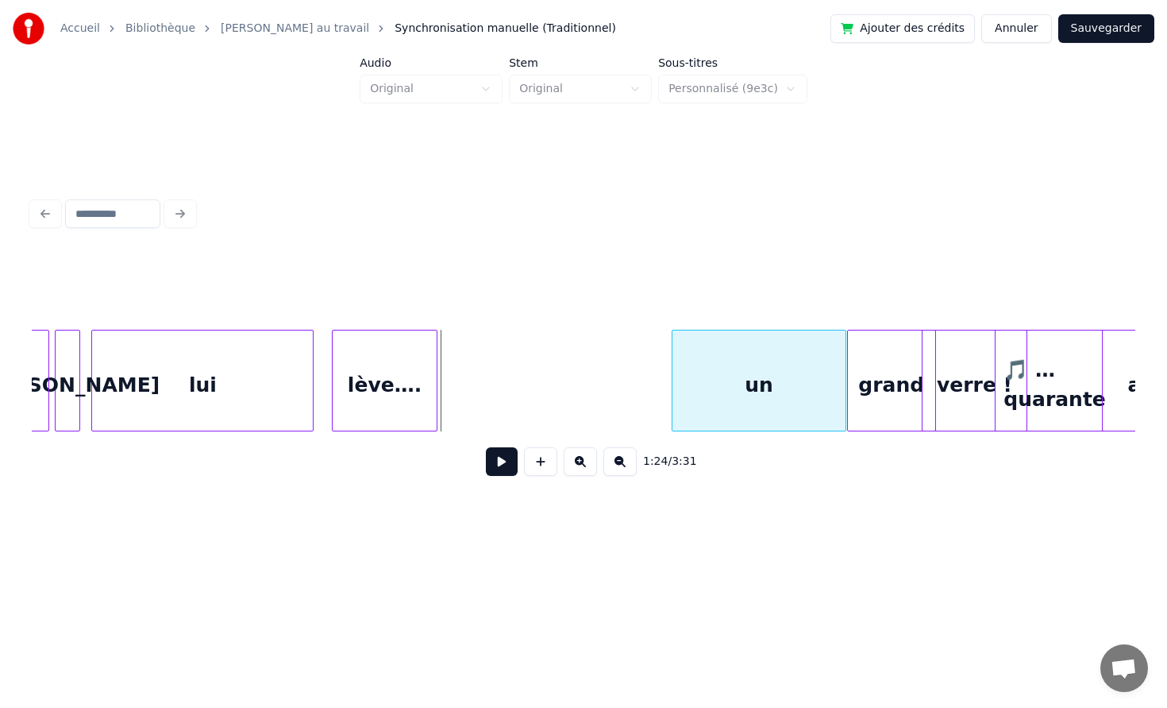
click at [766, 369] on div "un" at bounding box center [759, 384] width 173 height 108
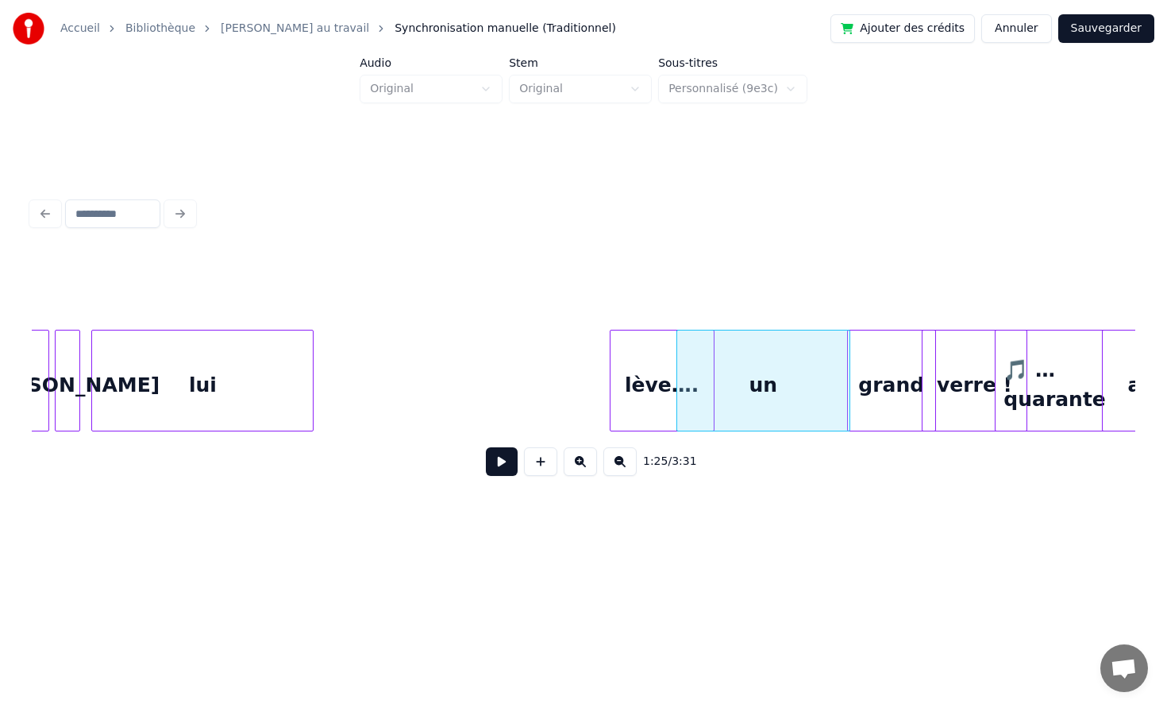
click at [630, 362] on div "lève…." at bounding box center [662, 384] width 103 height 108
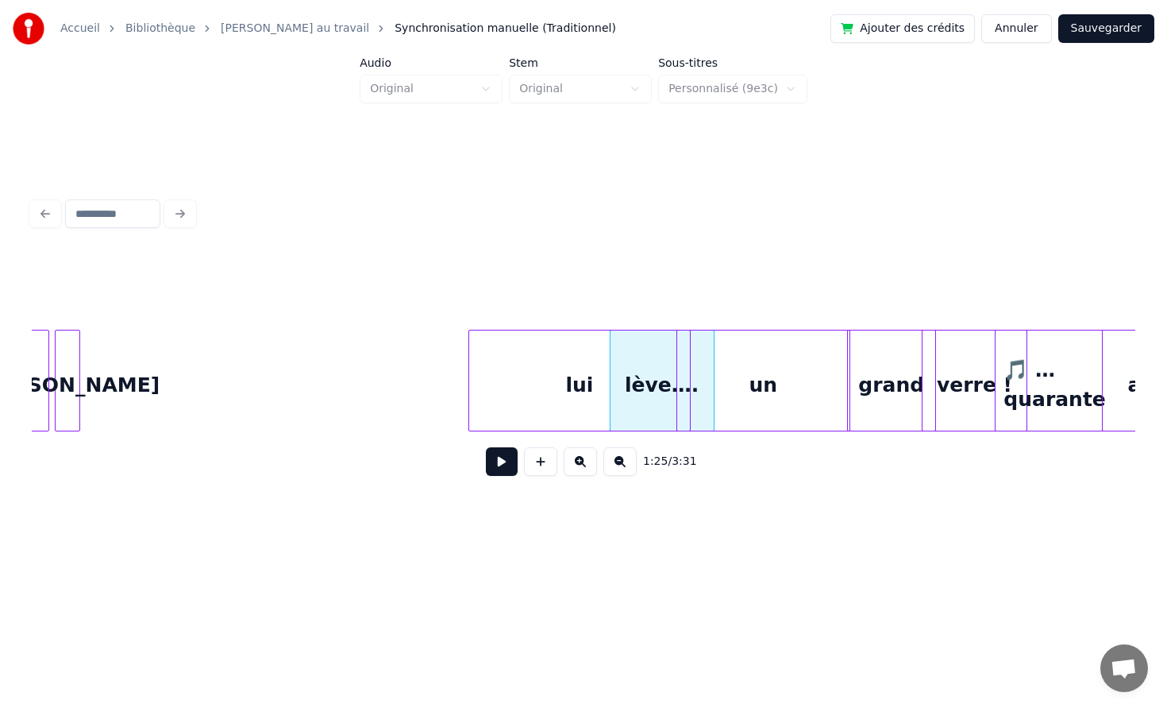
click at [554, 370] on div "lui" at bounding box center [579, 384] width 221 height 108
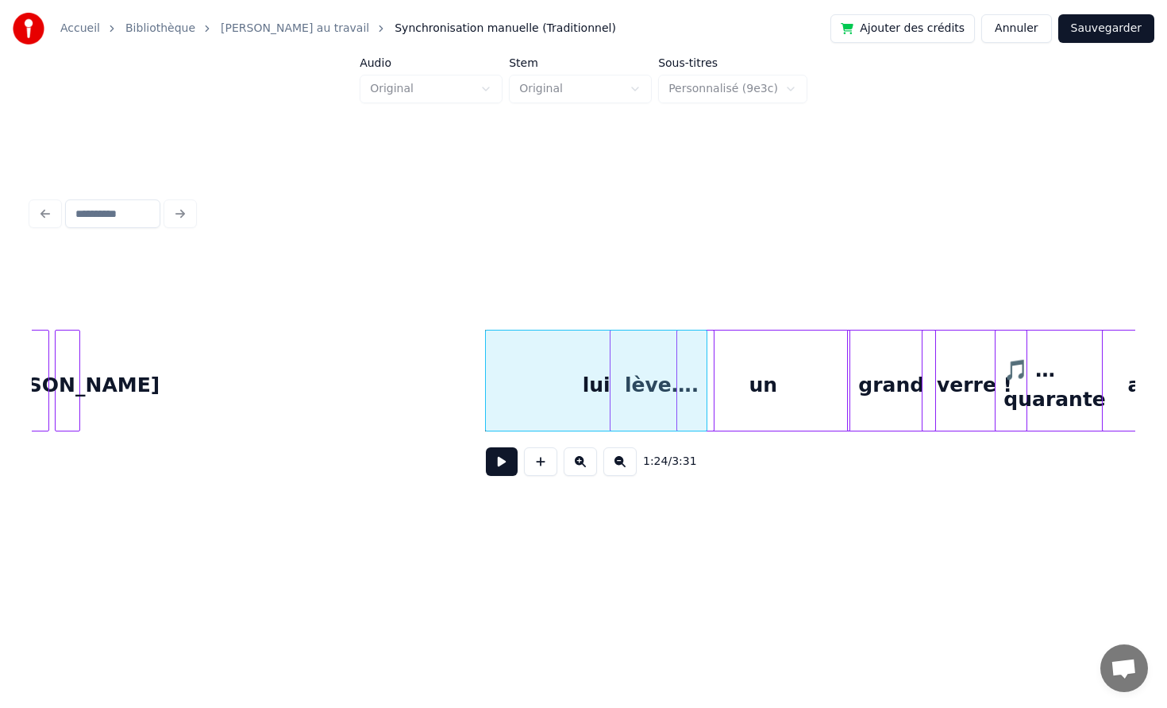
click at [58, 345] on div at bounding box center [58, 380] width 5 height 100
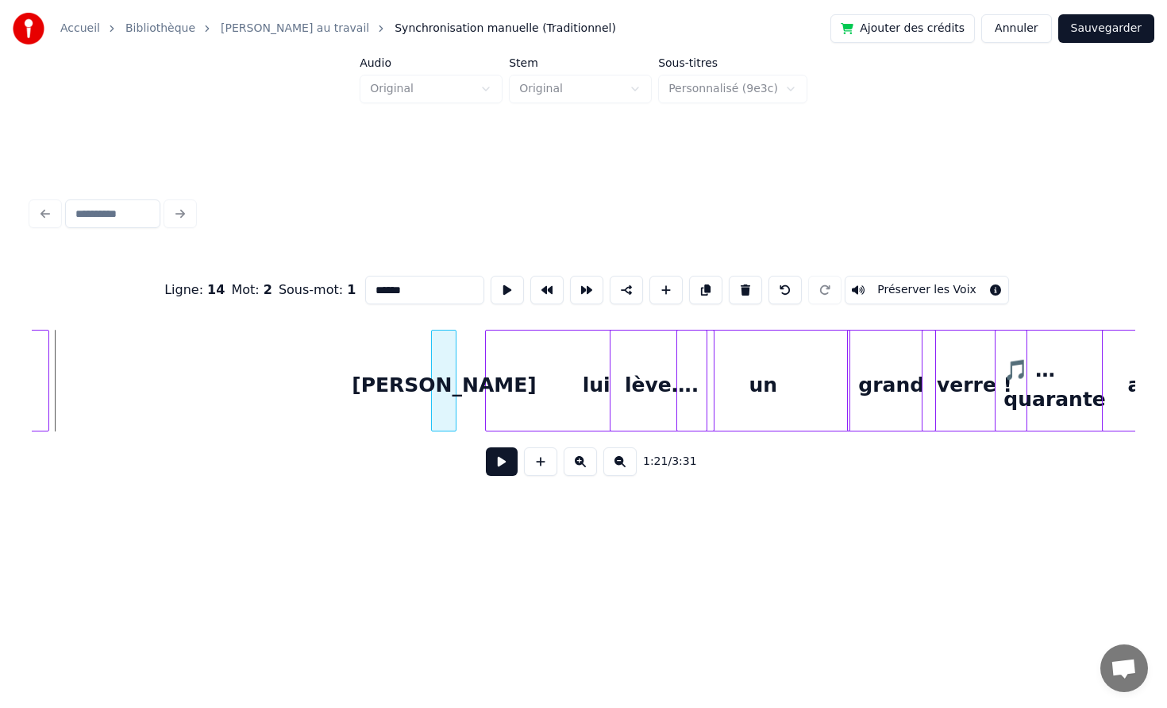
click at [443, 355] on div "[PERSON_NAME]" at bounding box center [444, 384] width 24 height 108
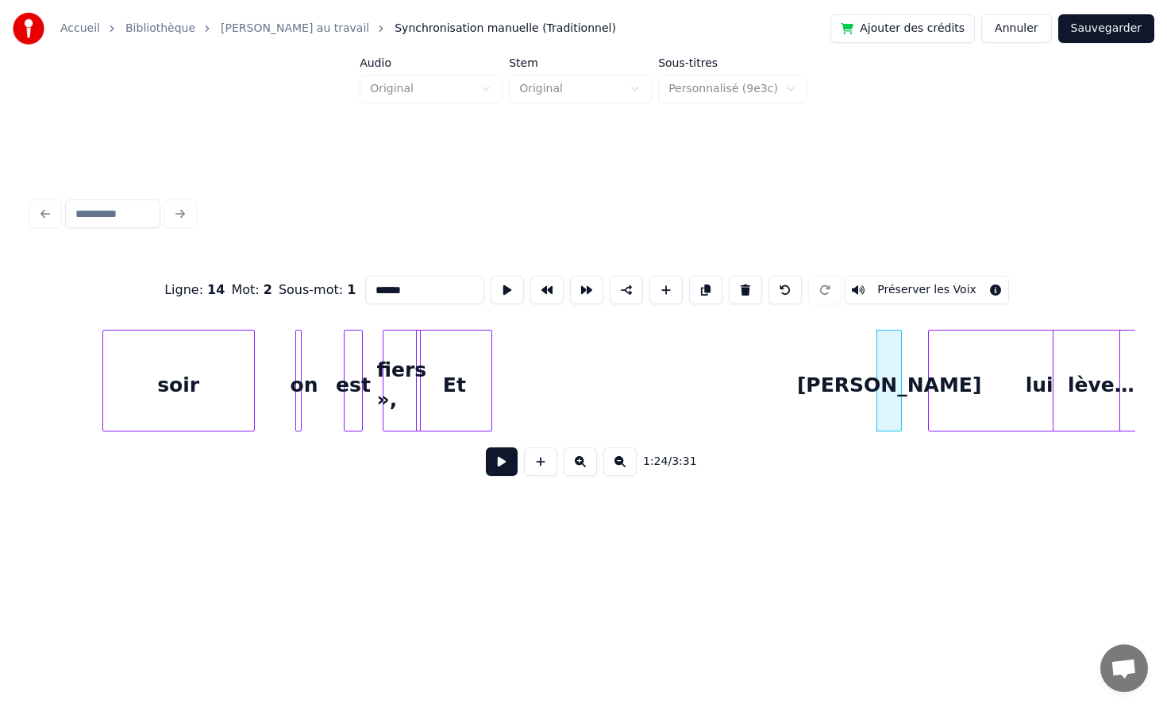
scroll to position [0, 12536]
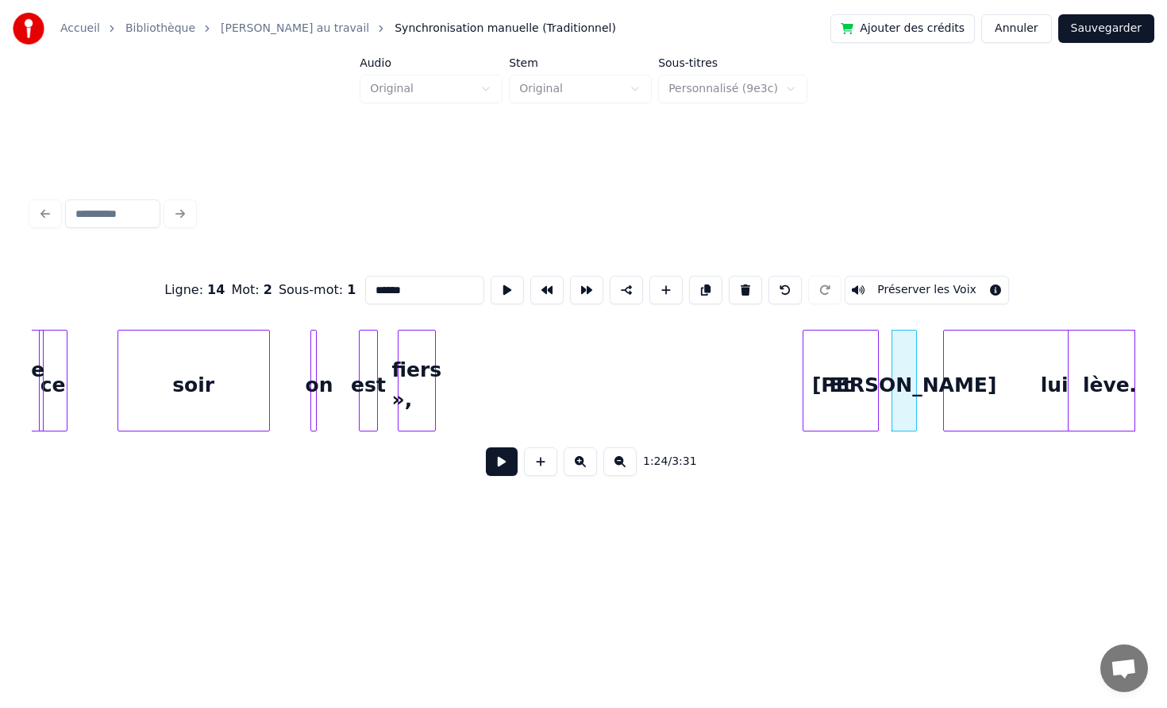
click at [864, 333] on div "Et" at bounding box center [841, 384] width 75 height 108
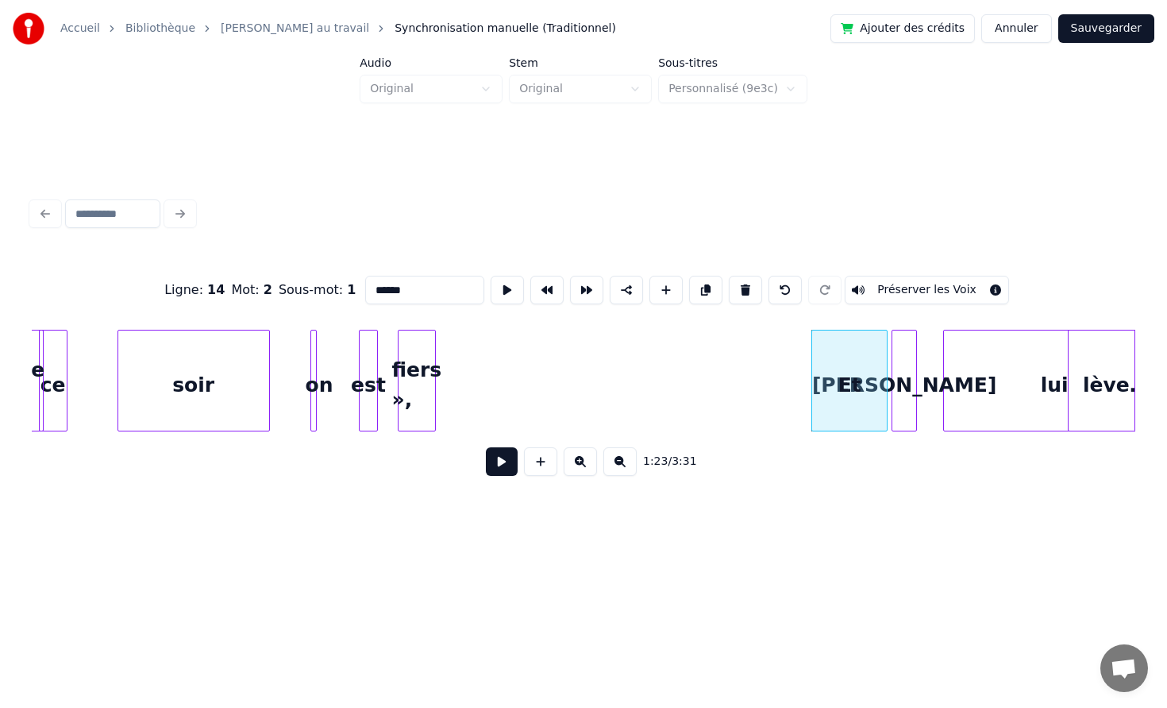
click at [420, 364] on div "fiers »," at bounding box center [417, 384] width 37 height 108
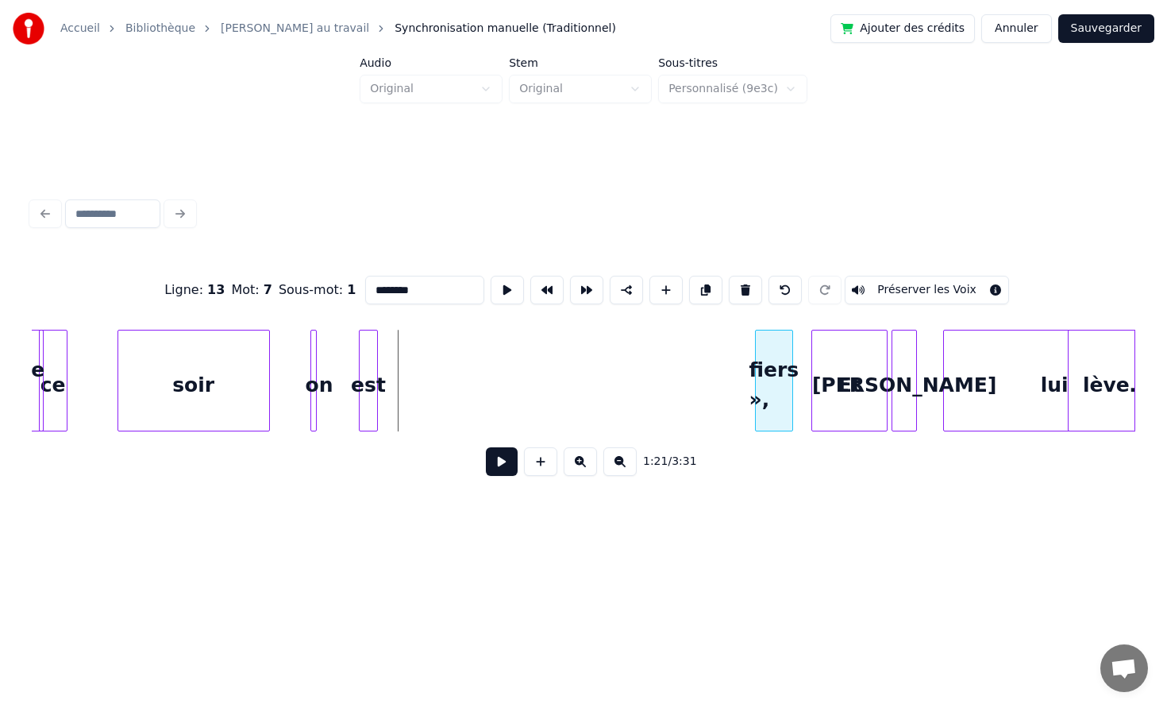
click at [783, 355] on div "fiers »," at bounding box center [774, 384] width 37 height 108
click at [365, 339] on div "est" at bounding box center [368, 384] width 17 height 108
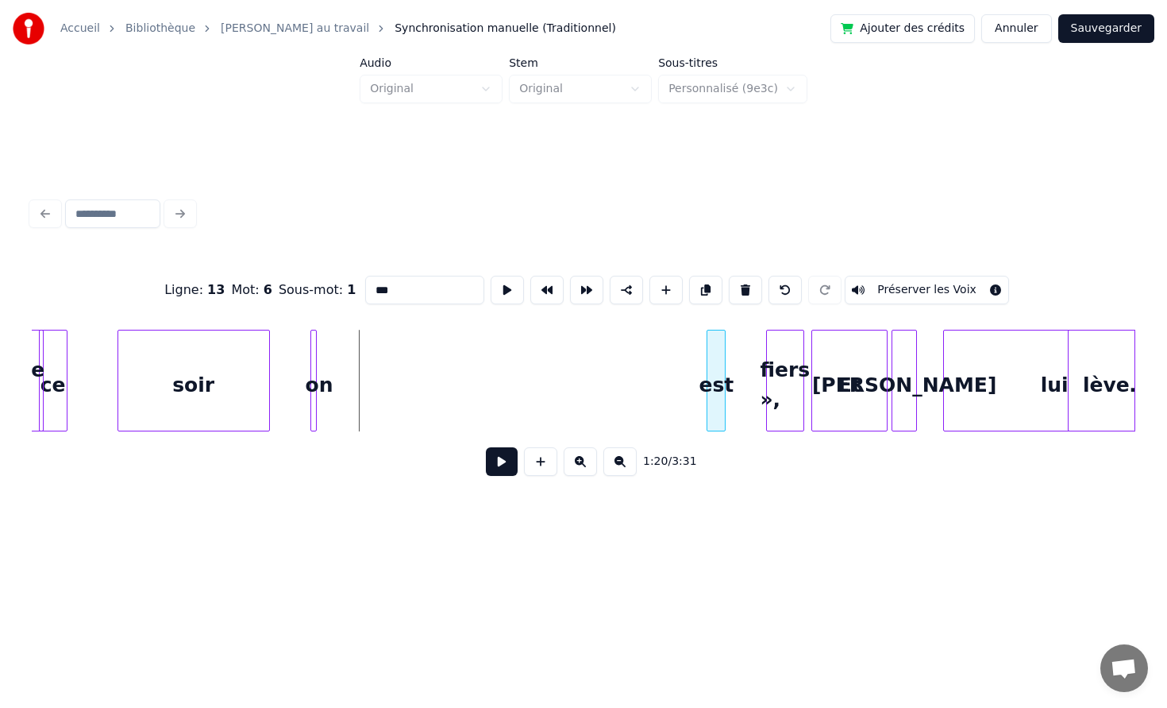
click at [725, 345] on div "est" at bounding box center [716, 384] width 17 height 108
click at [316, 339] on div "on" at bounding box center [319, 384] width 16 height 108
type input "**"
click at [311, 357] on div at bounding box center [313, 380] width 5 height 100
click at [330, 357] on div at bounding box center [329, 380] width 5 height 100
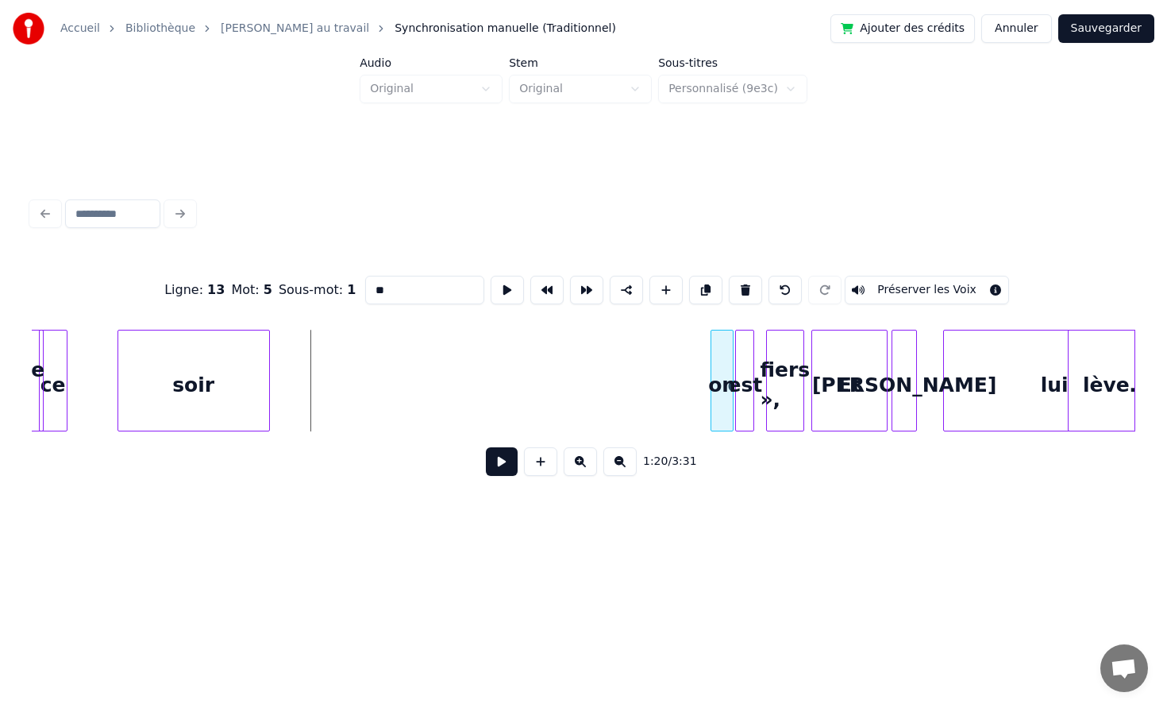
click at [722, 340] on div "on" at bounding box center [722, 384] width 21 height 108
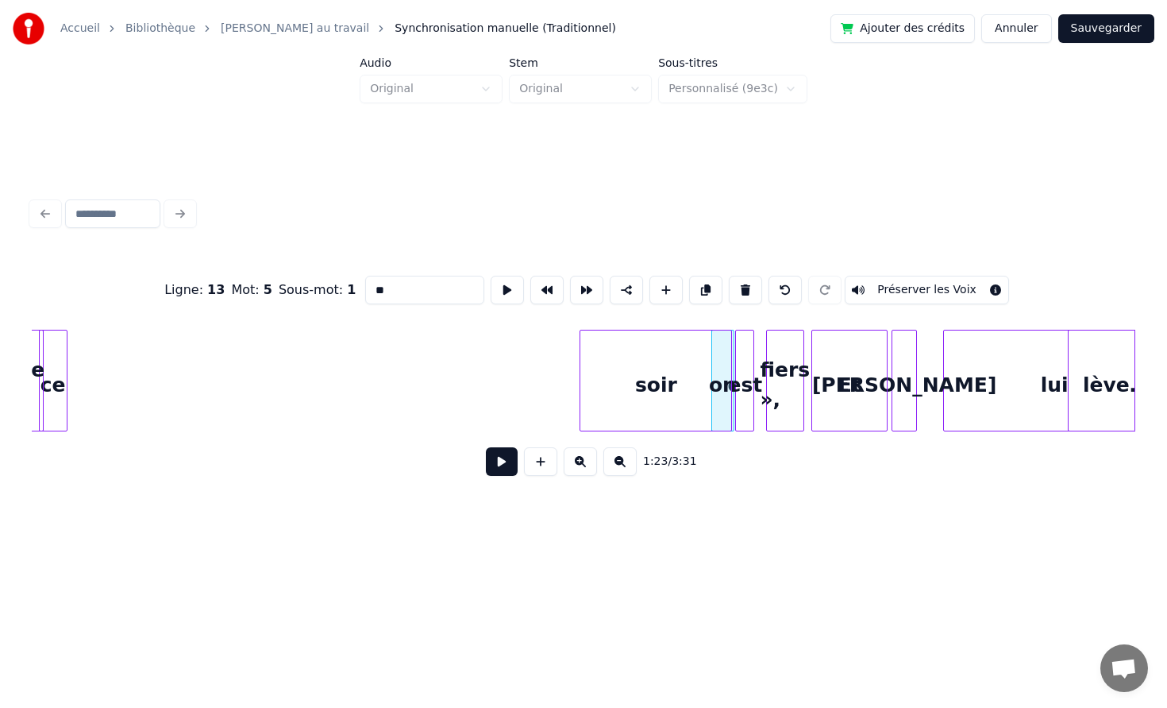
click at [585, 328] on div "Ligne : 13 Mot : 5 Sous-mot : 1 ** Préserver les Voix 1:23 / 3:31" at bounding box center [584, 370] width 1104 height 241
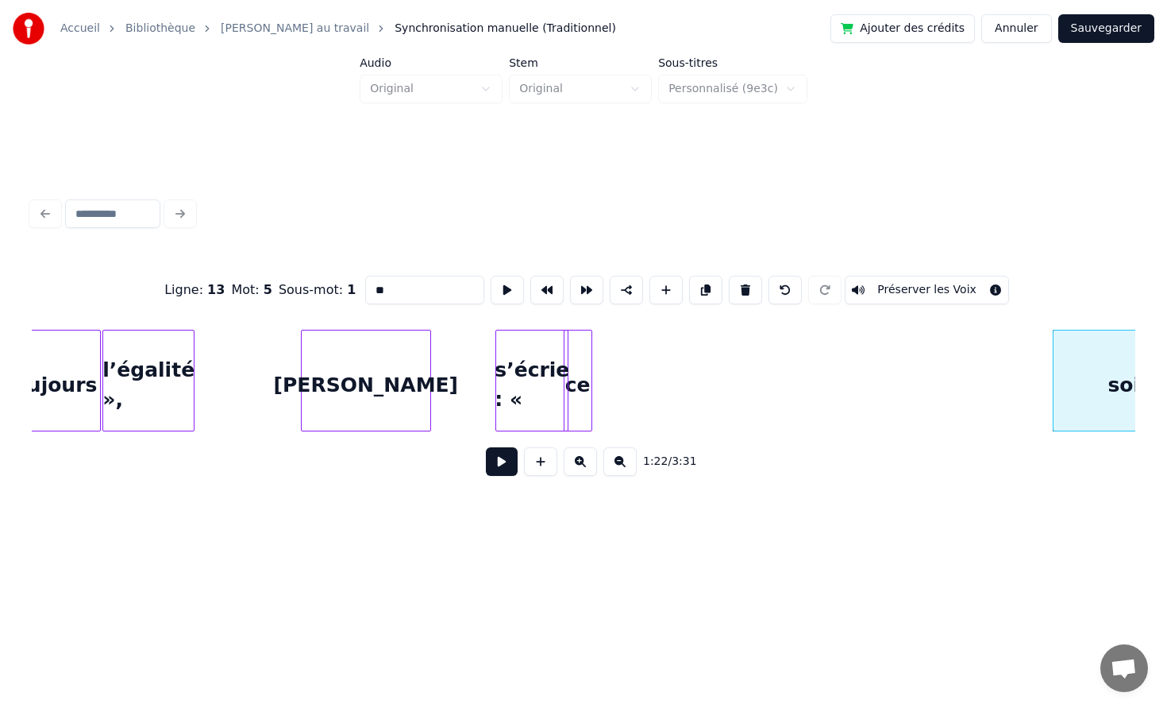
scroll to position [0, 12005]
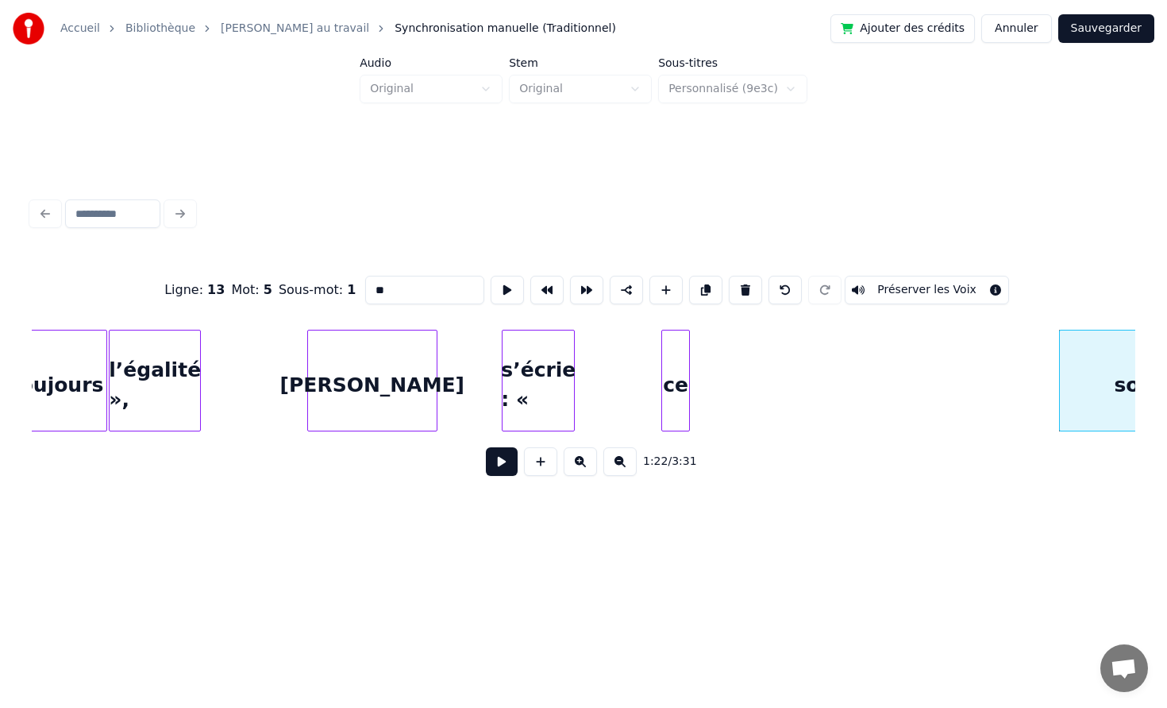
click at [689, 357] on div "ce" at bounding box center [675, 384] width 27 height 108
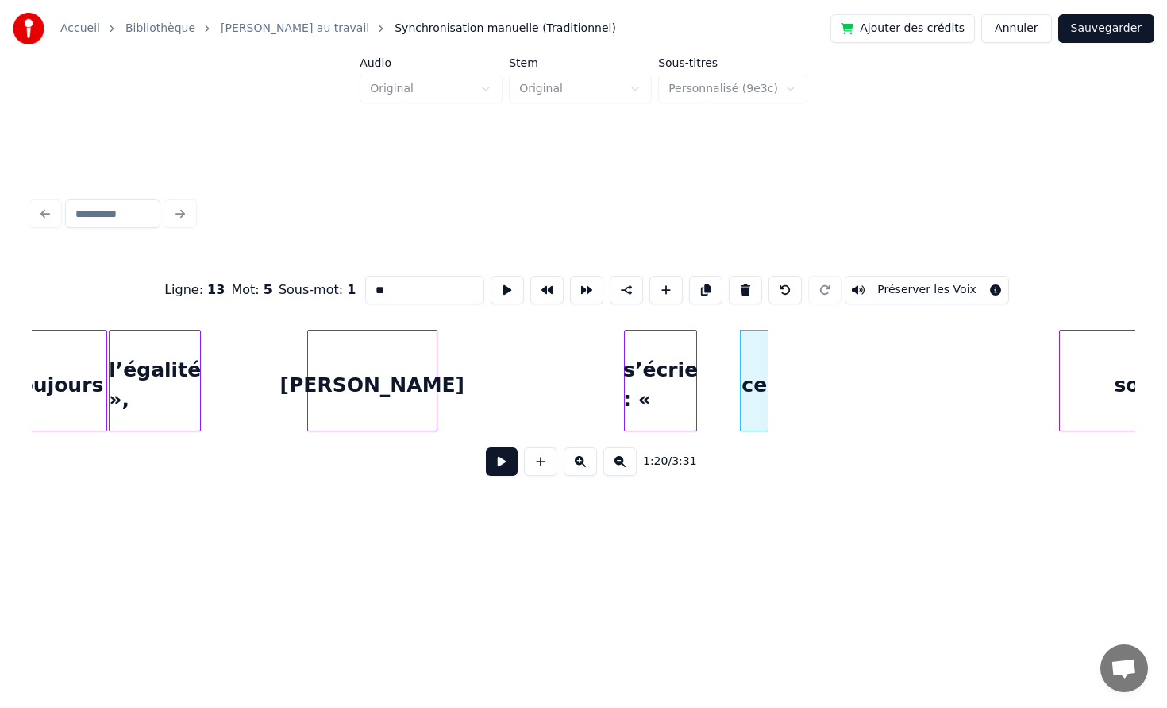
click at [697, 357] on div "s’écrie : «" at bounding box center [660, 384] width 71 height 108
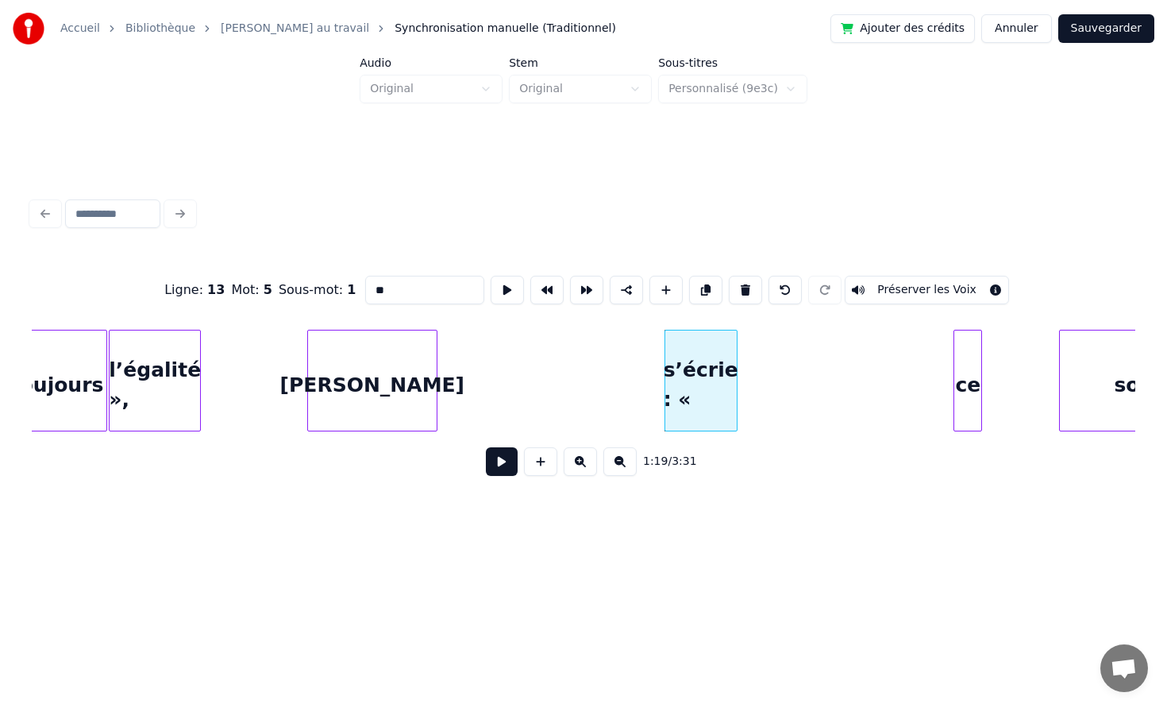
click at [982, 365] on div "ce" at bounding box center [968, 384] width 27 height 108
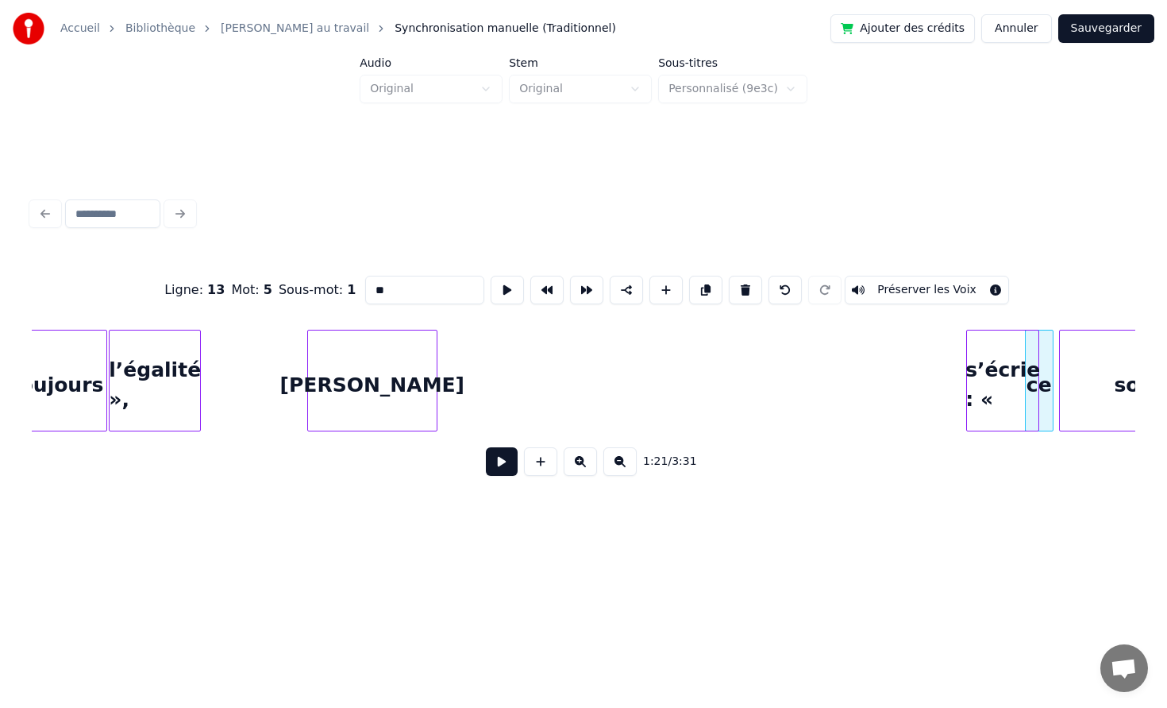
click at [1010, 357] on div "s’écrie : «" at bounding box center [1002, 384] width 71 height 108
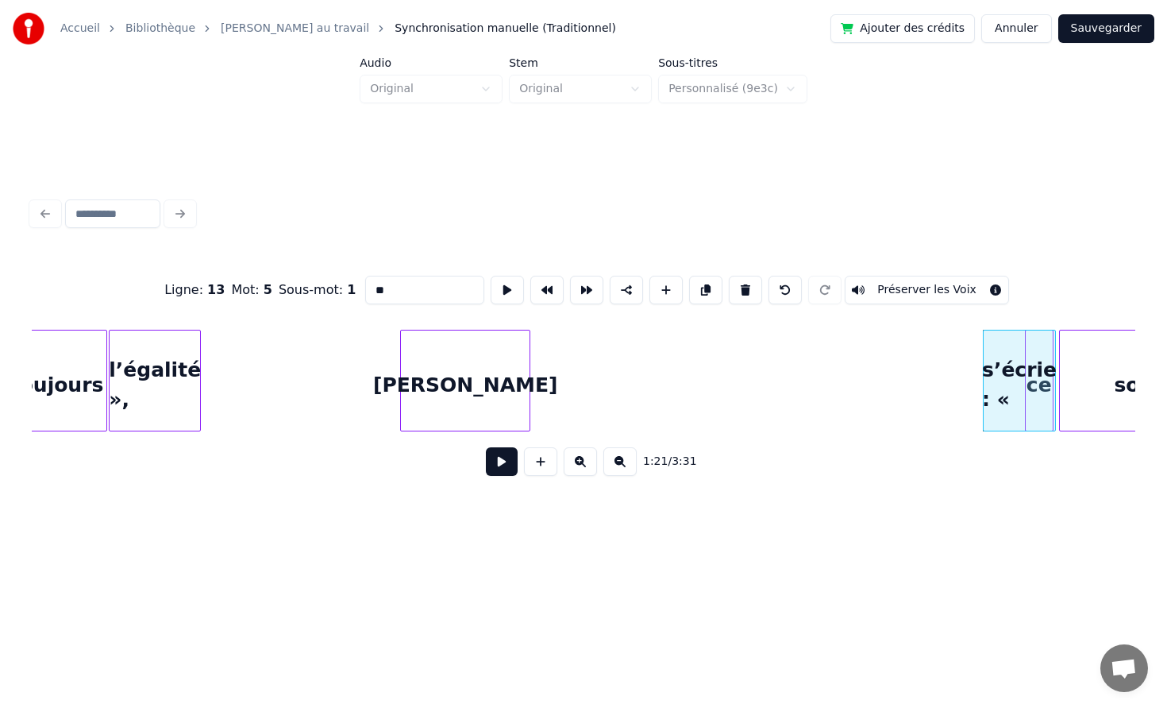
click at [438, 369] on div "[PERSON_NAME]" at bounding box center [465, 384] width 129 height 108
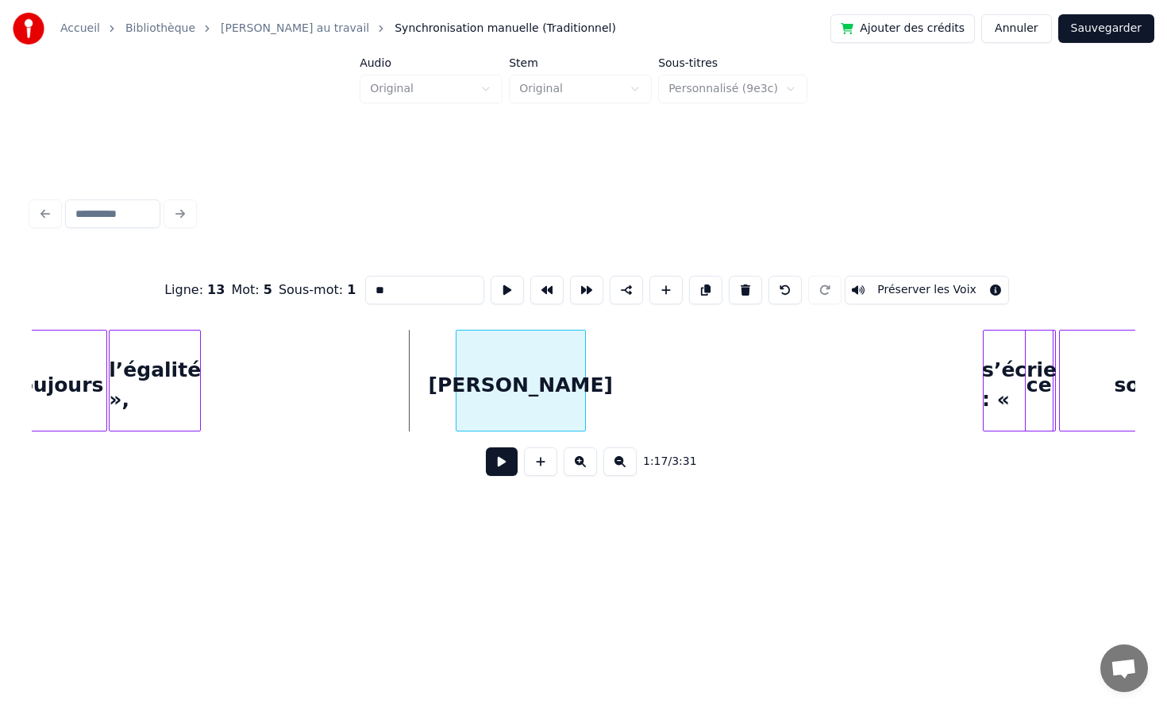
click at [585, 380] on div "[PERSON_NAME]" at bounding box center [521, 384] width 129 height 108
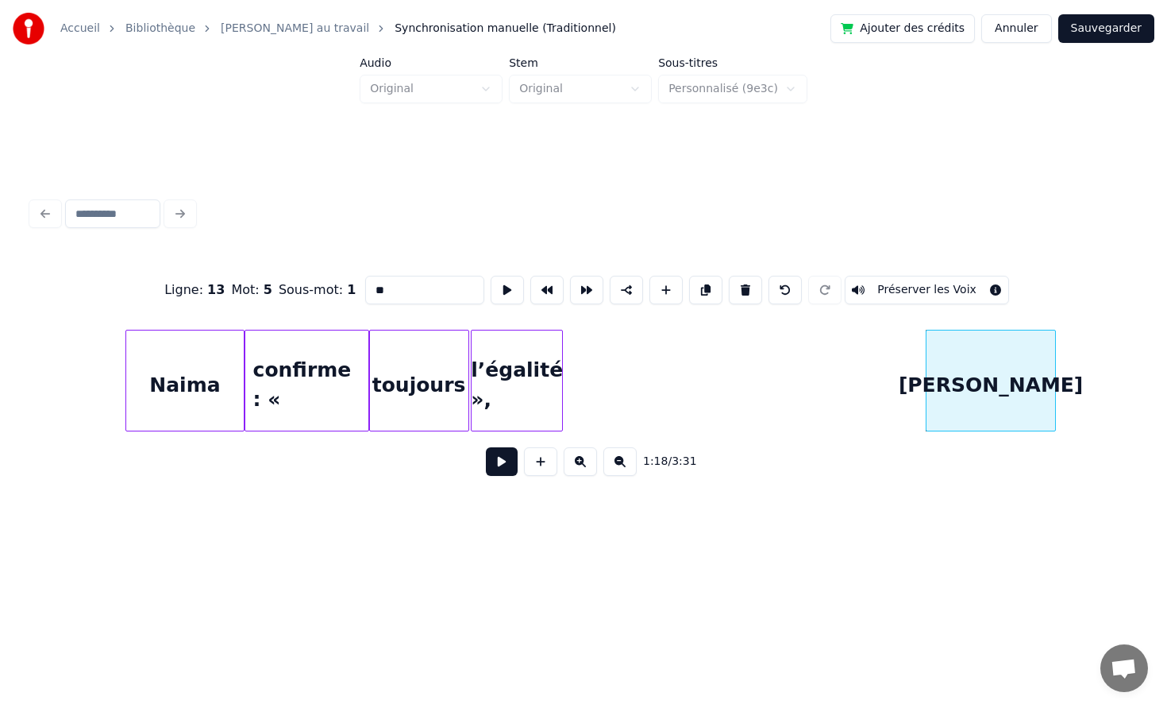
scroll to position [0, 11398]
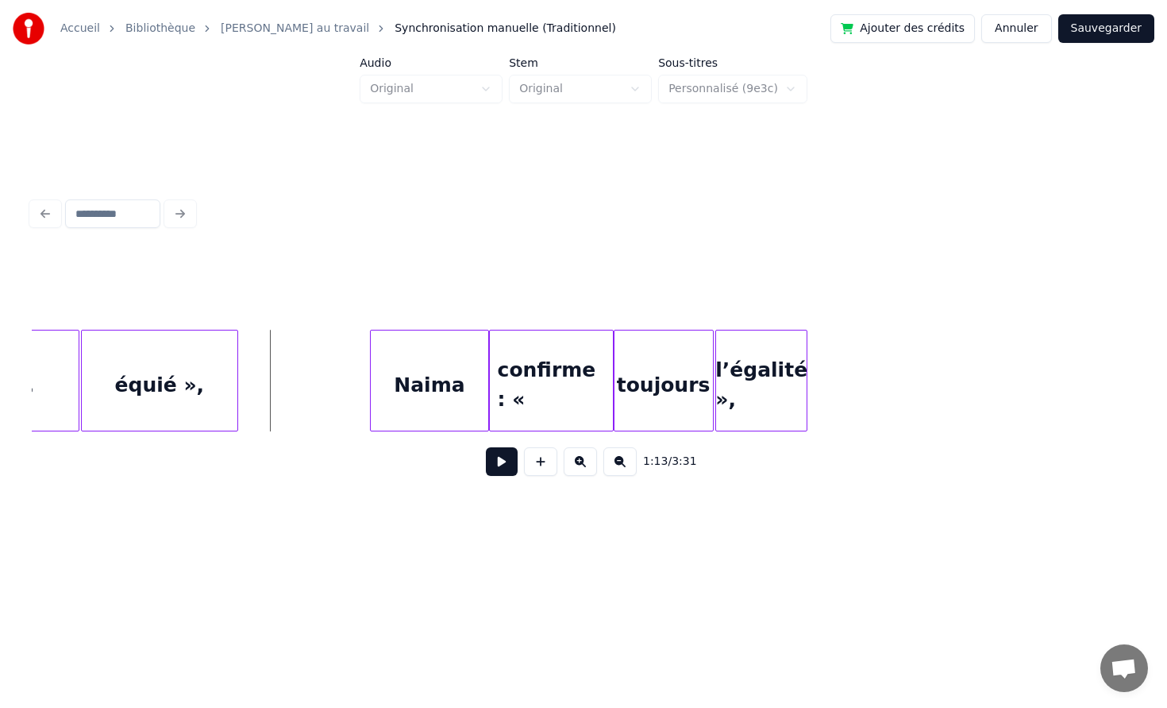
click at [495, 462] on button at bounding box center [502, 461] width 32 height 29
click at [505, 462] on button at bounding box center [502, 461] width 32 height 29
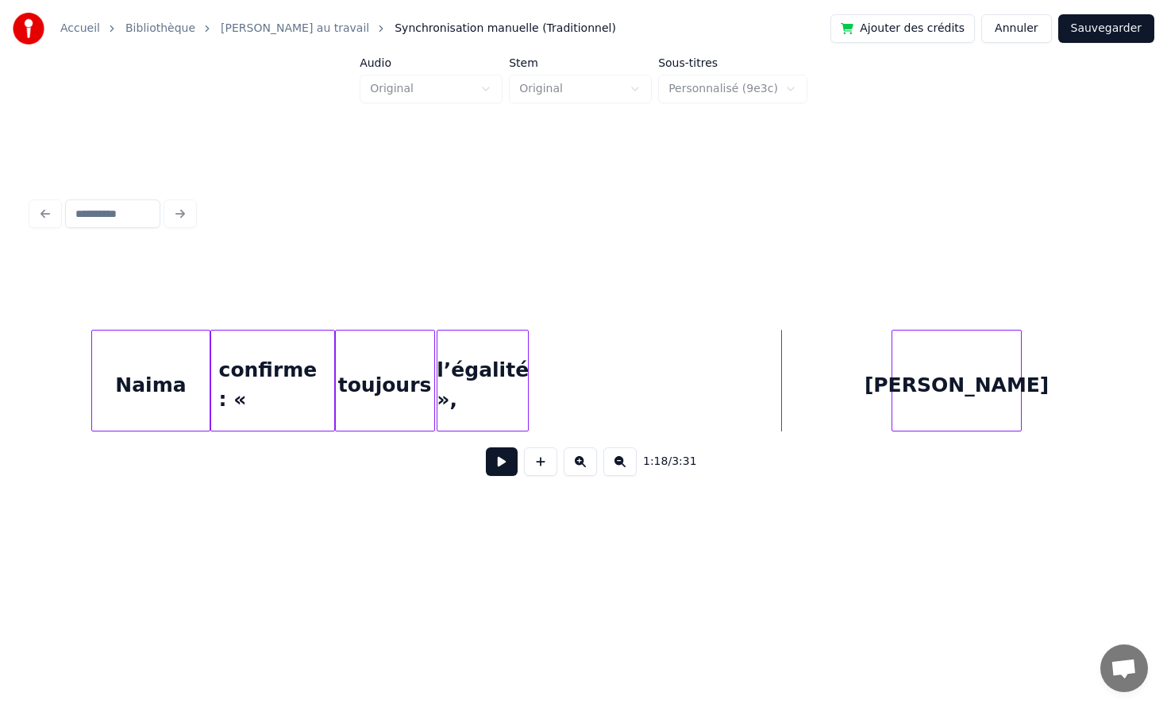
scroll to position [0, 11690]
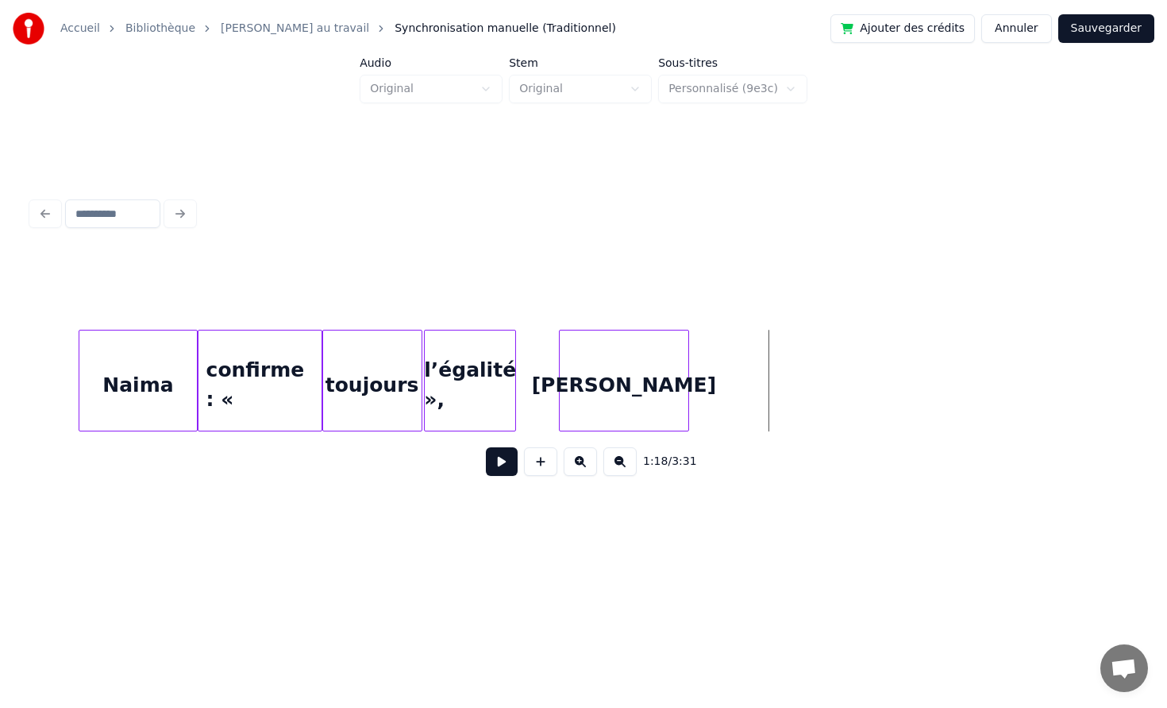
click at [635, 392] on div "[PERSON_NAME]" at bounding box center [624, 384] width 129 height 108
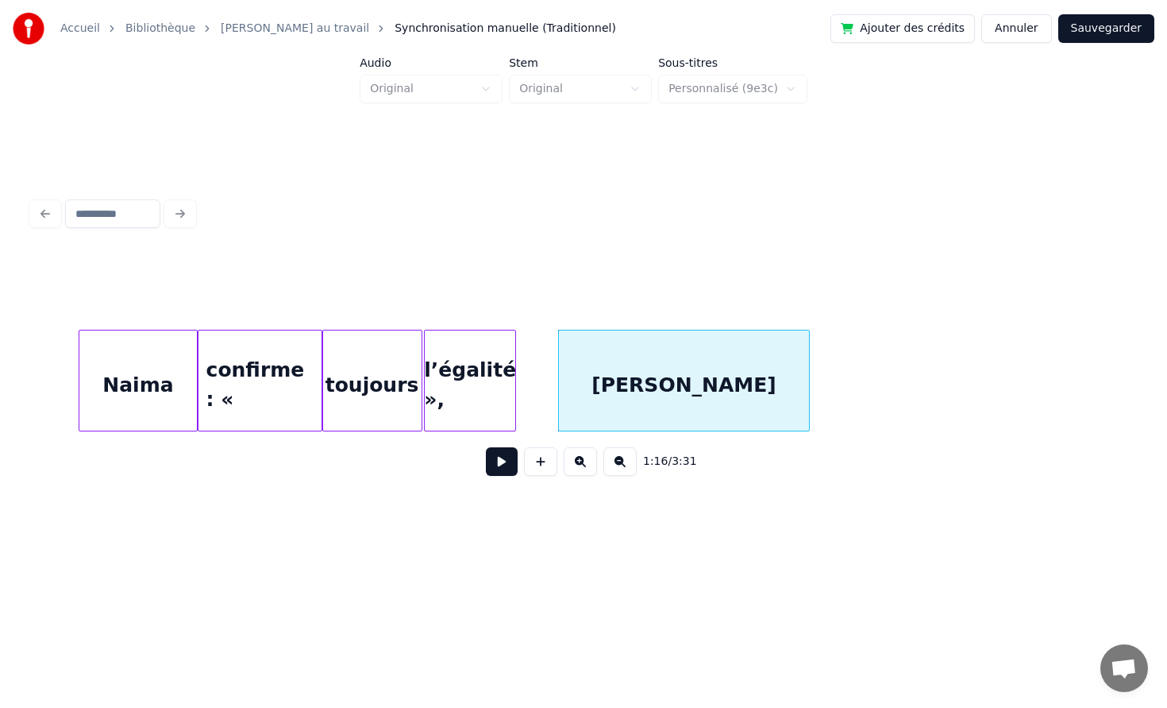
click at [809, 378] on div at bounding box center [807, 380] width 5 height 100
click at [500, 462] on button at bounding box center [502, 461] width 32 height 29
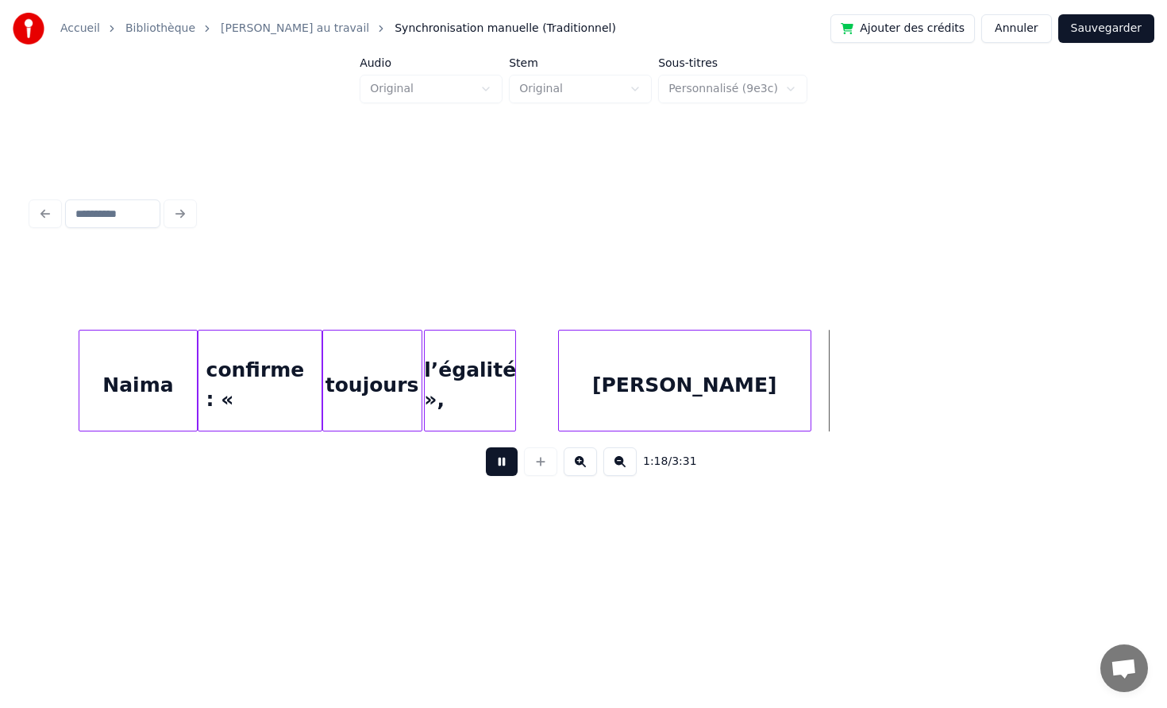
click at [486, 447] on button at bounding box center [502, 461] width 32 height 29
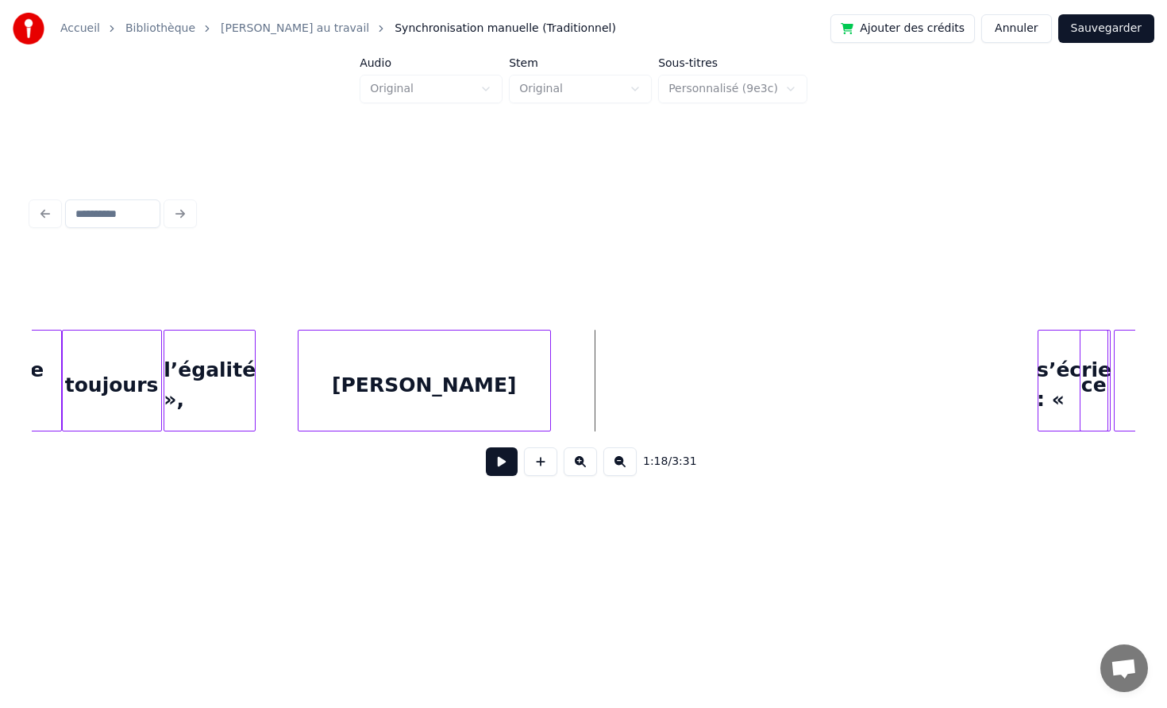
scroll to position [0, 12113]
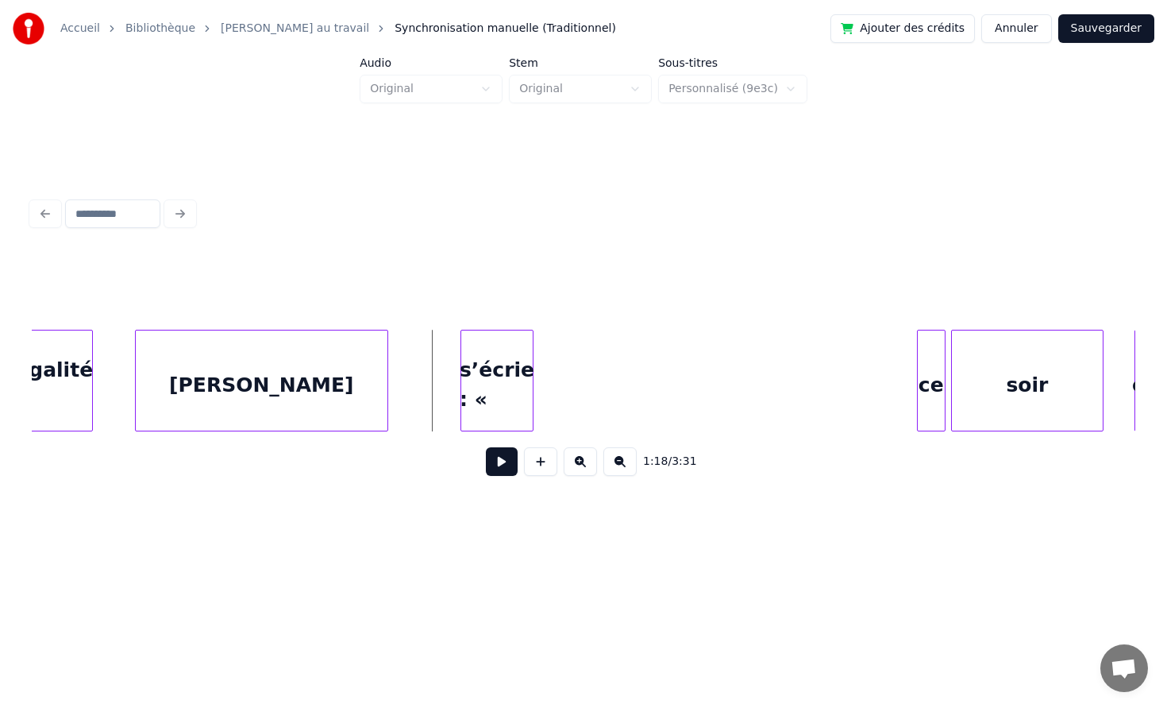
click at [483, 391] on div "s’écrie : «" at bounding box center [496, 384] width 71 height 108
click at [506, 470] on button at bounding box center [502, 461] width 32 height 29
click at [505, 466] on button at bounding box center [502, 461] width 32 height 29
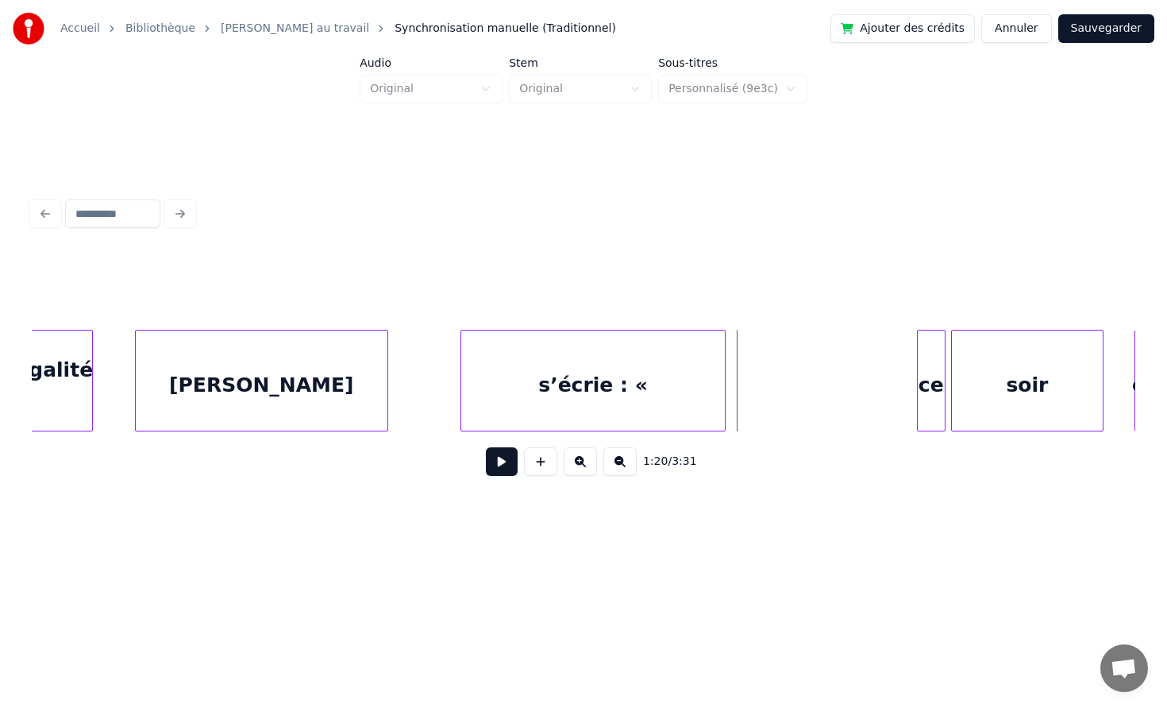
click at [725, 370] on div at bounding box center [722, 380] width 5 height 100
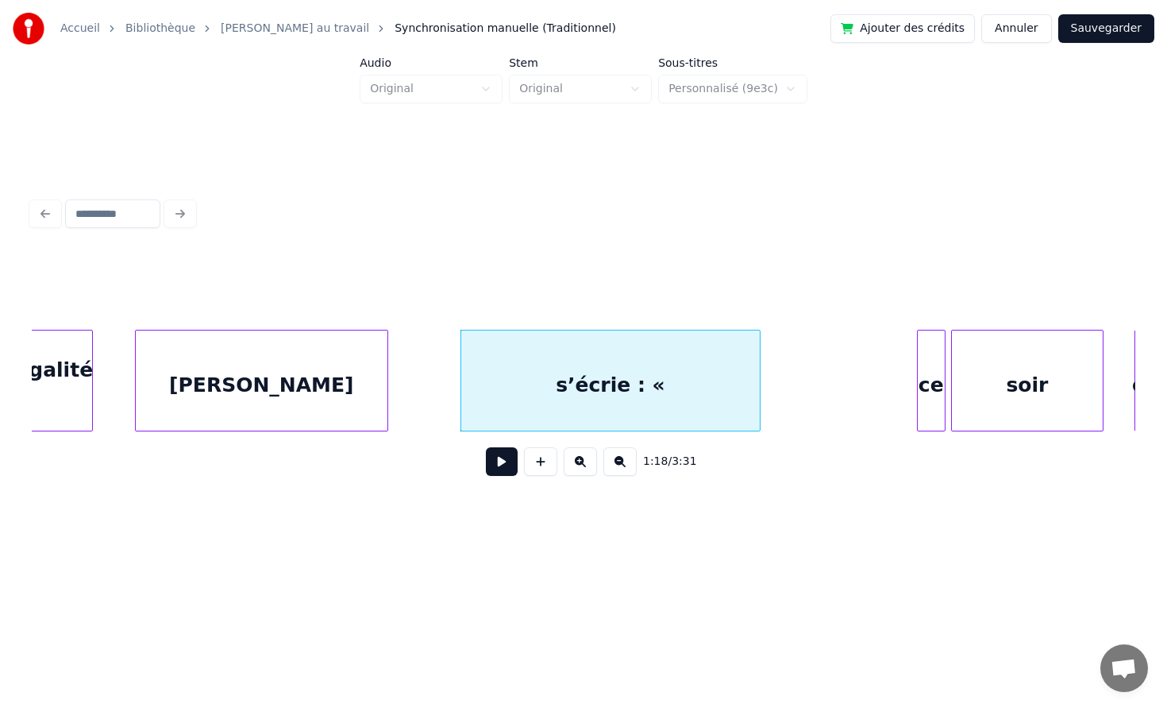
scroll to position [0, 12126]
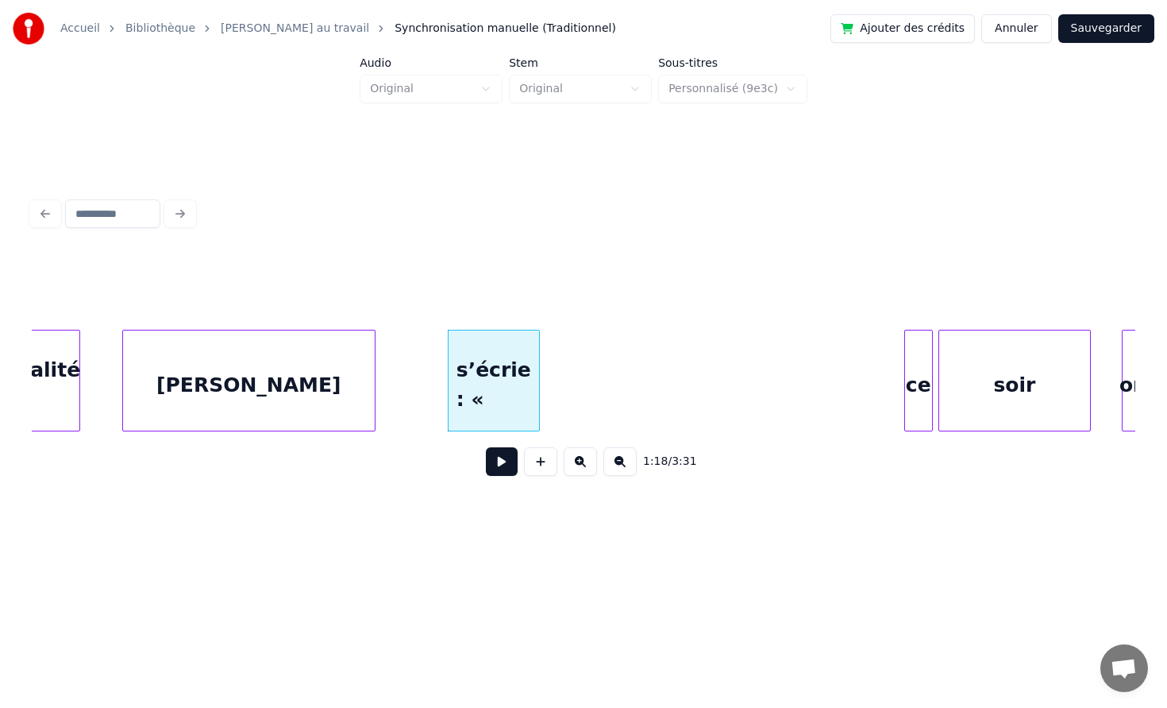
click at [534, 382] on div at bounding box center [536, 380] width 5 height 100
click at [546, 395] on div "ce" at bounding box center [559, 384] width 27 height 108
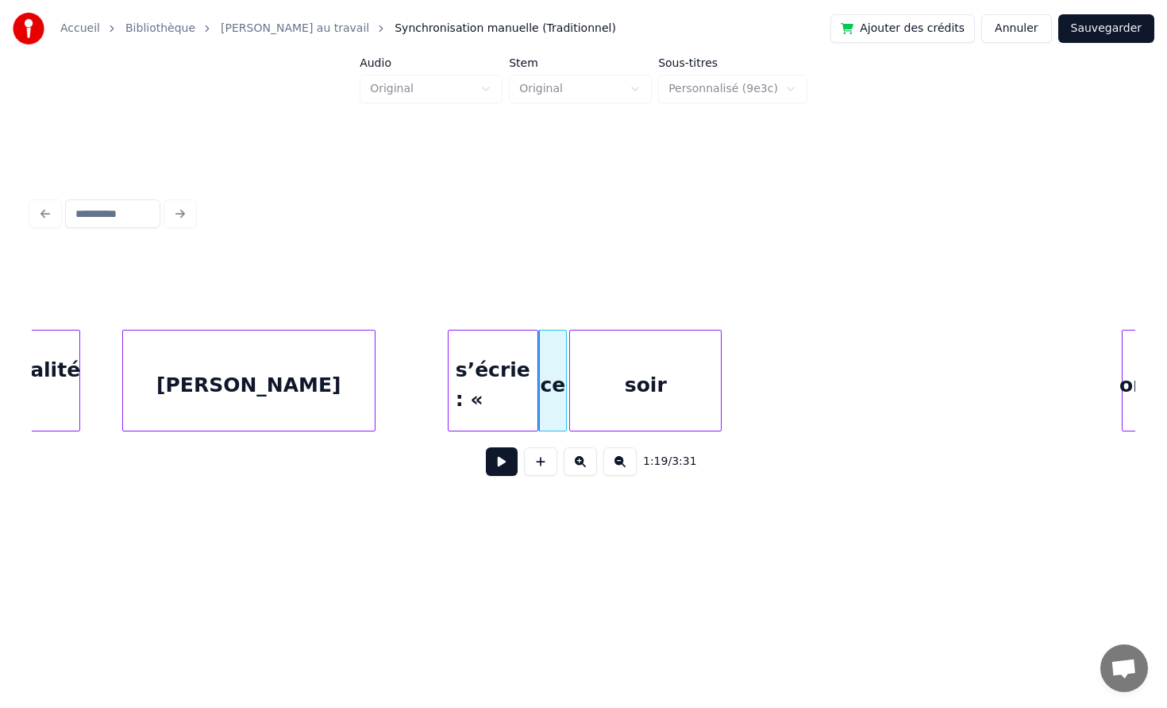
click at [623, 392] on div "soir" at bounding box center [645, 384] width 151 height 108
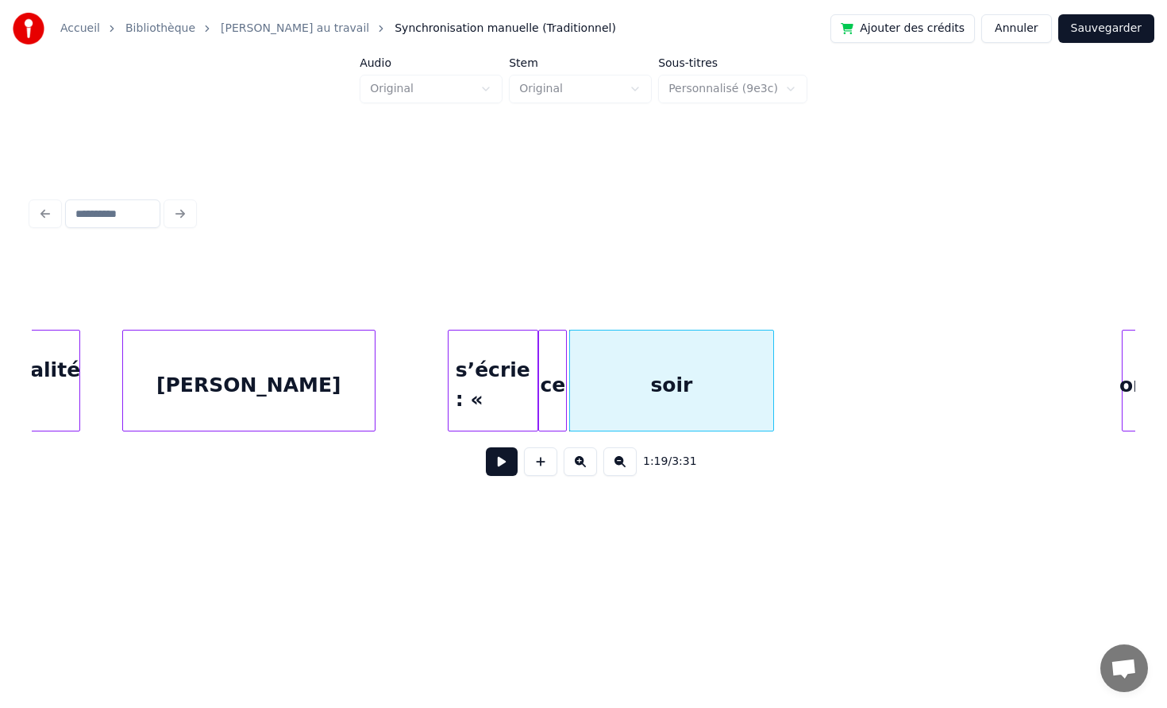
click at [774, 377] on div at bounding box center [771, 380] width 5 height 100
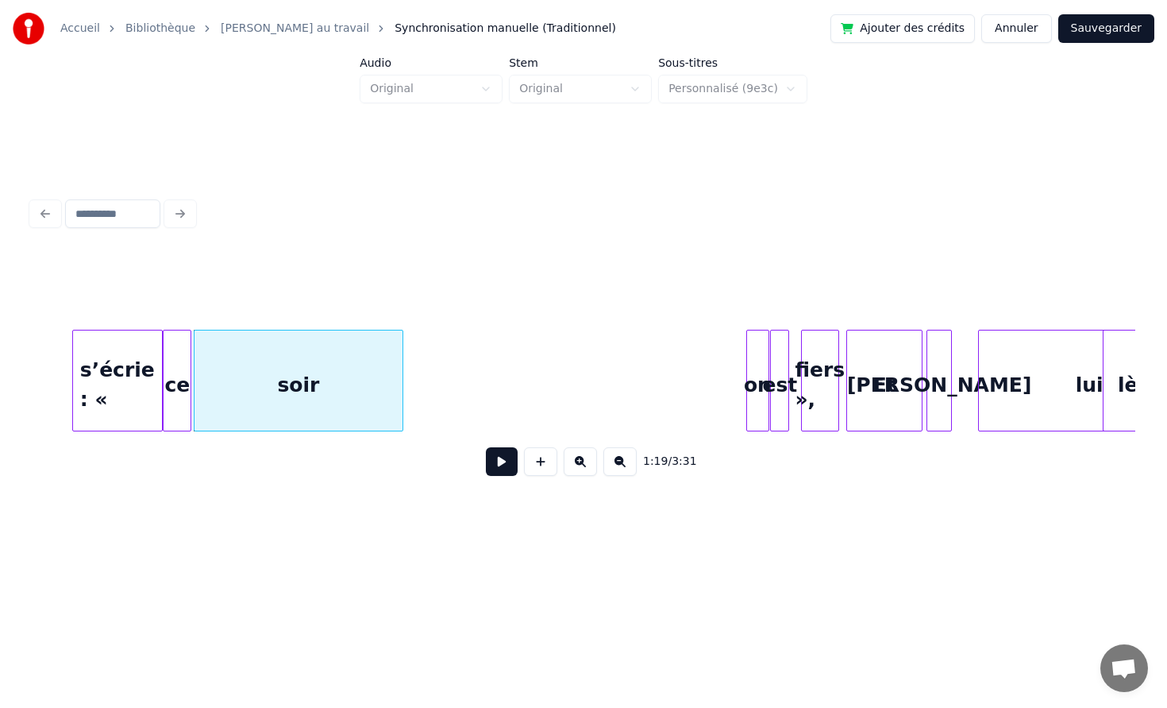
scroll to position [0, 12504]
click at [152, 372] on div "s’écrie : «" at bounding box center [115, 384] width 89 height 108
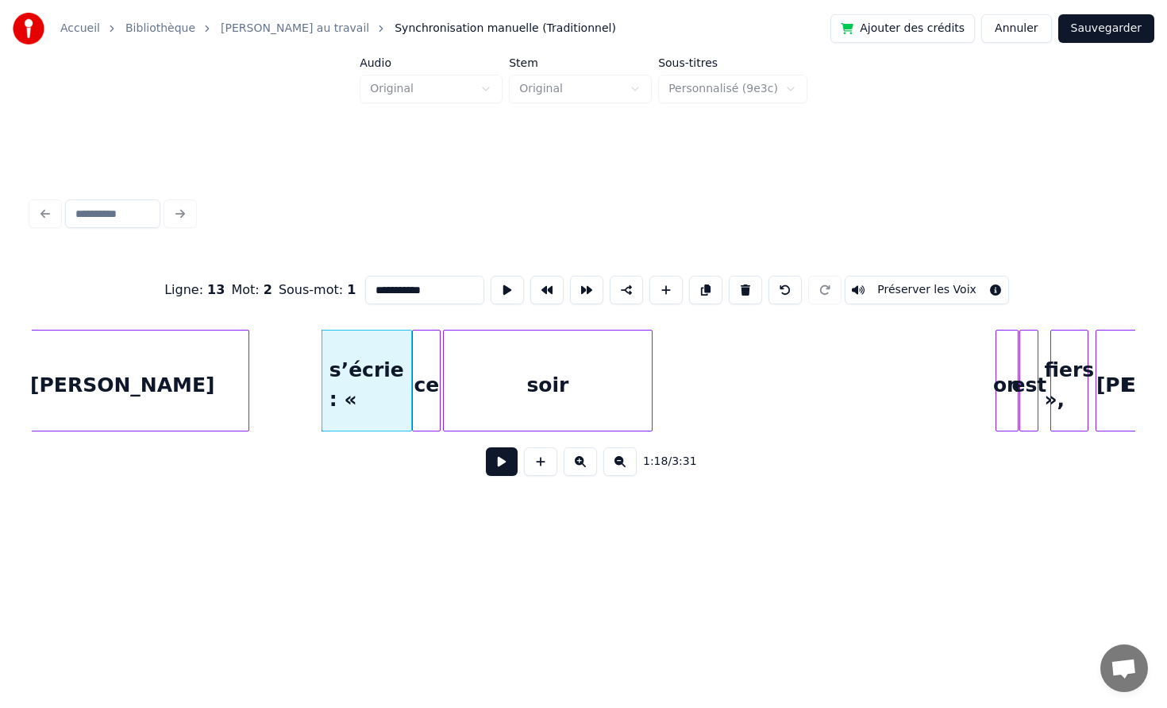
scroll to position [0, 12229]
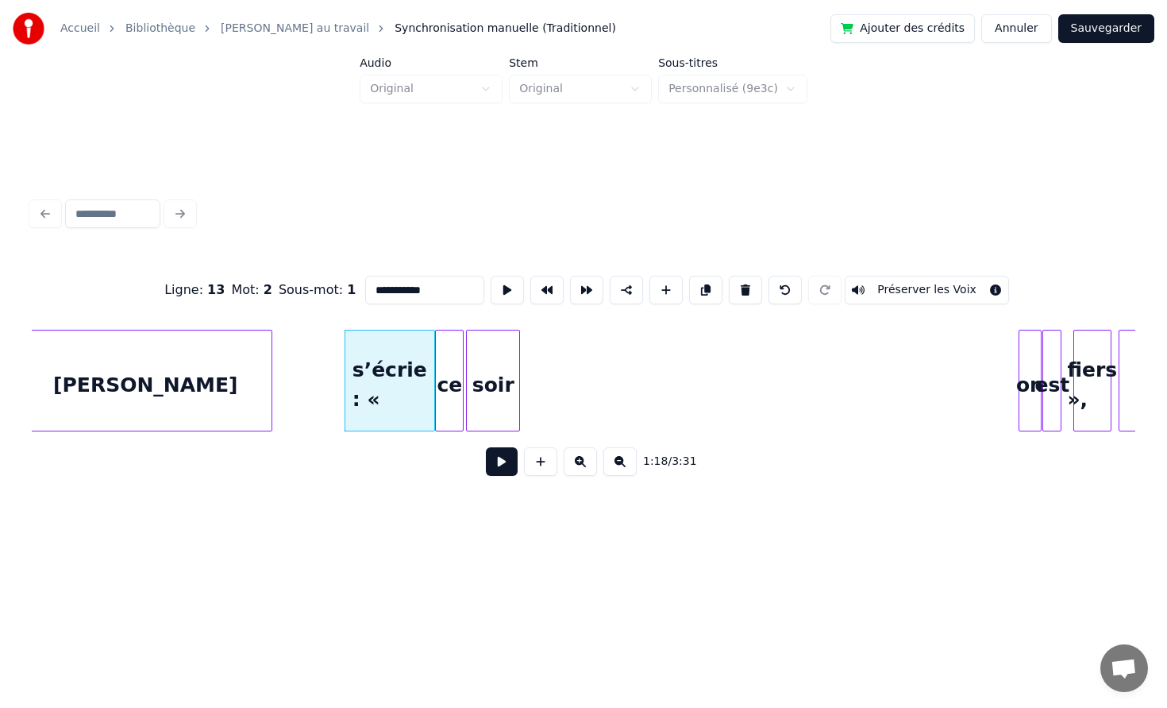
click at [517, 375] on div at bounding box center [517, 380] width 5 height 100
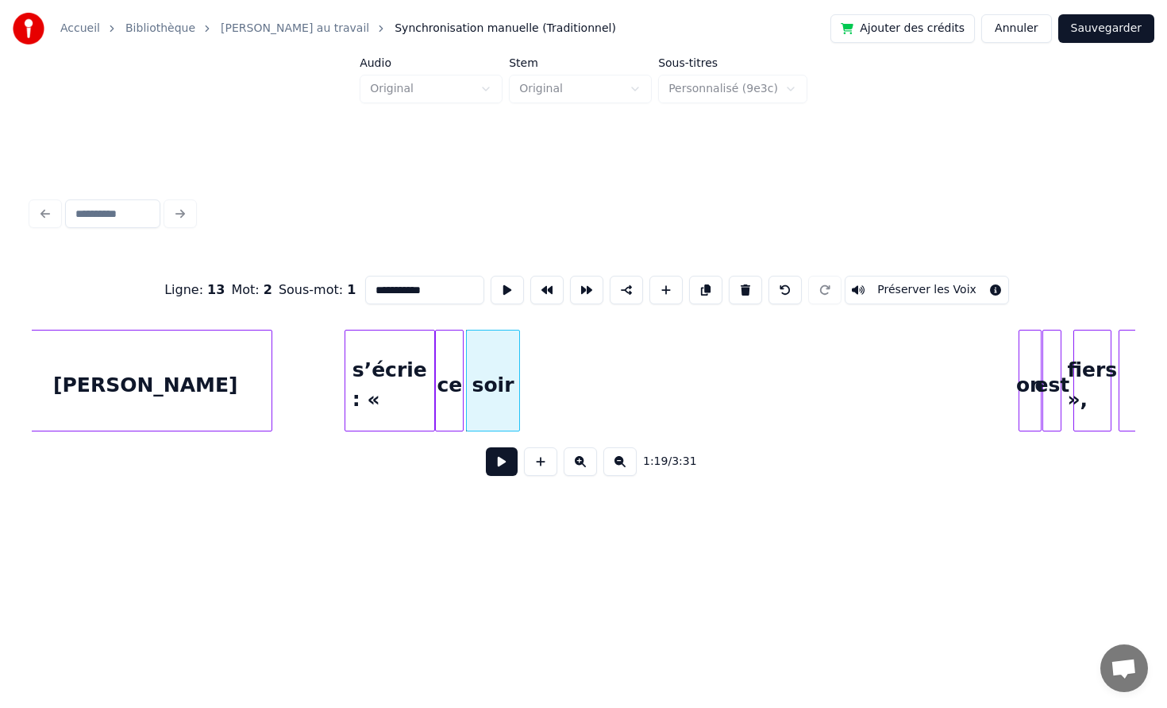
click at [371, 362] on div "s’écrie : «" at bounding box center [389, 384] width 89 height 108
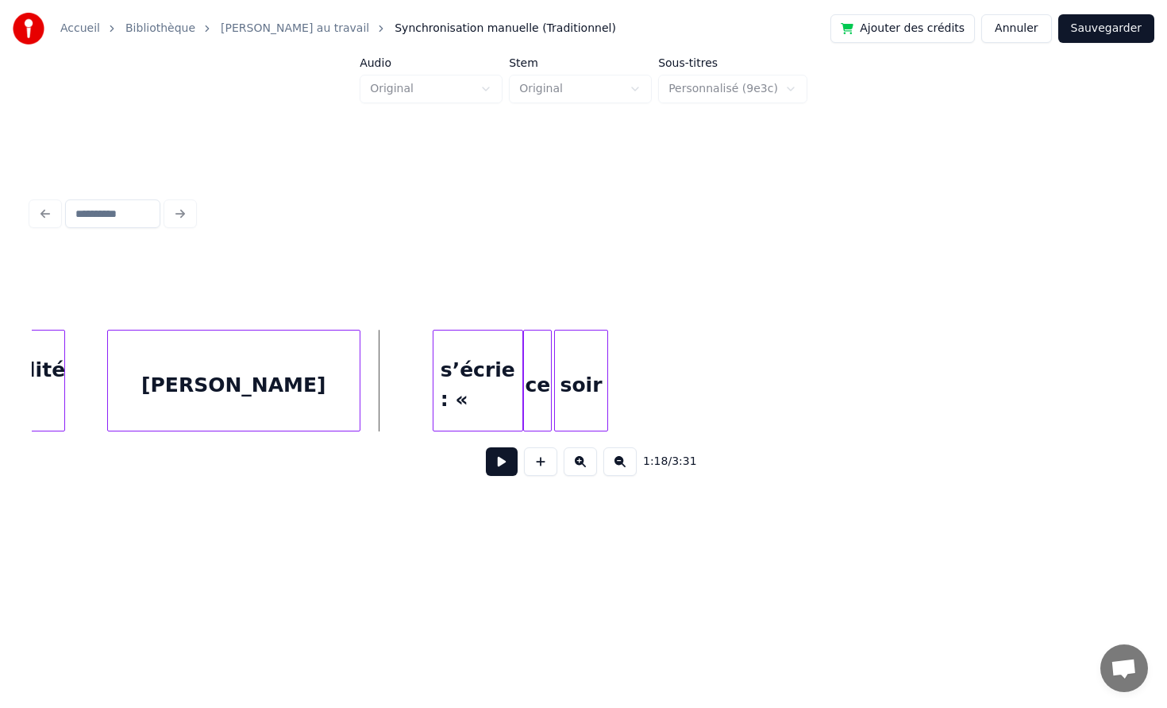
scroll to position [0, 12103]
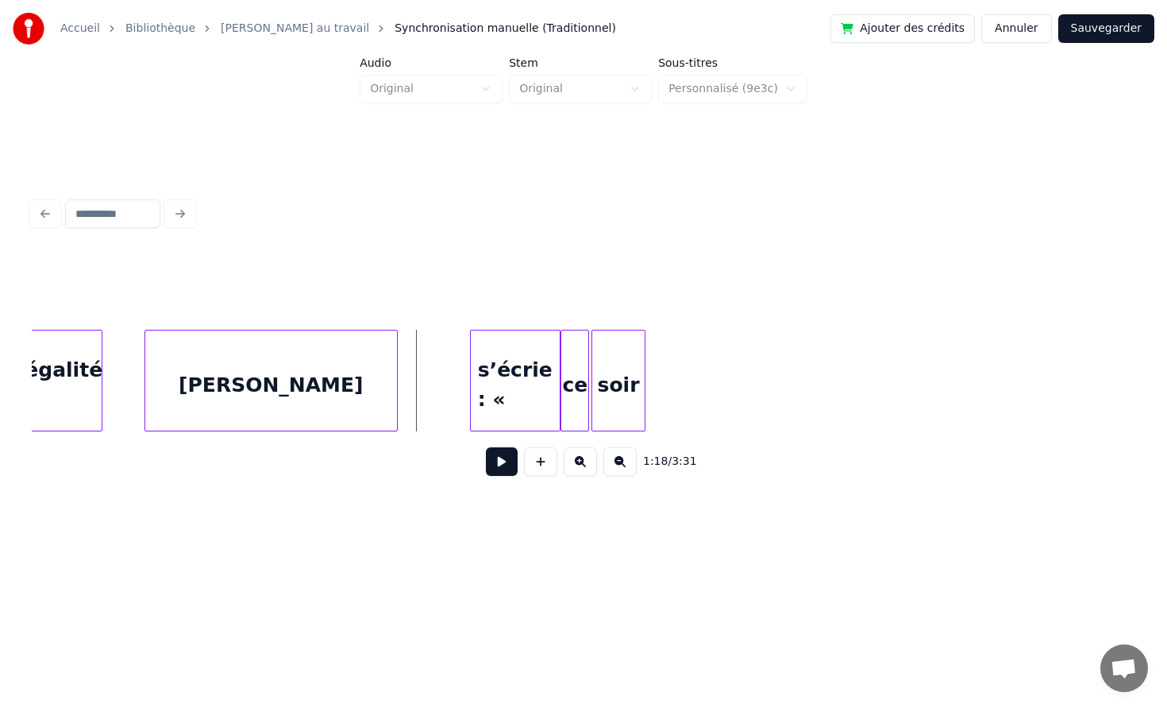
click at [182, 392] on div "[PERSON_NAME]" at bounding box center [271, 384] width 252 height 108
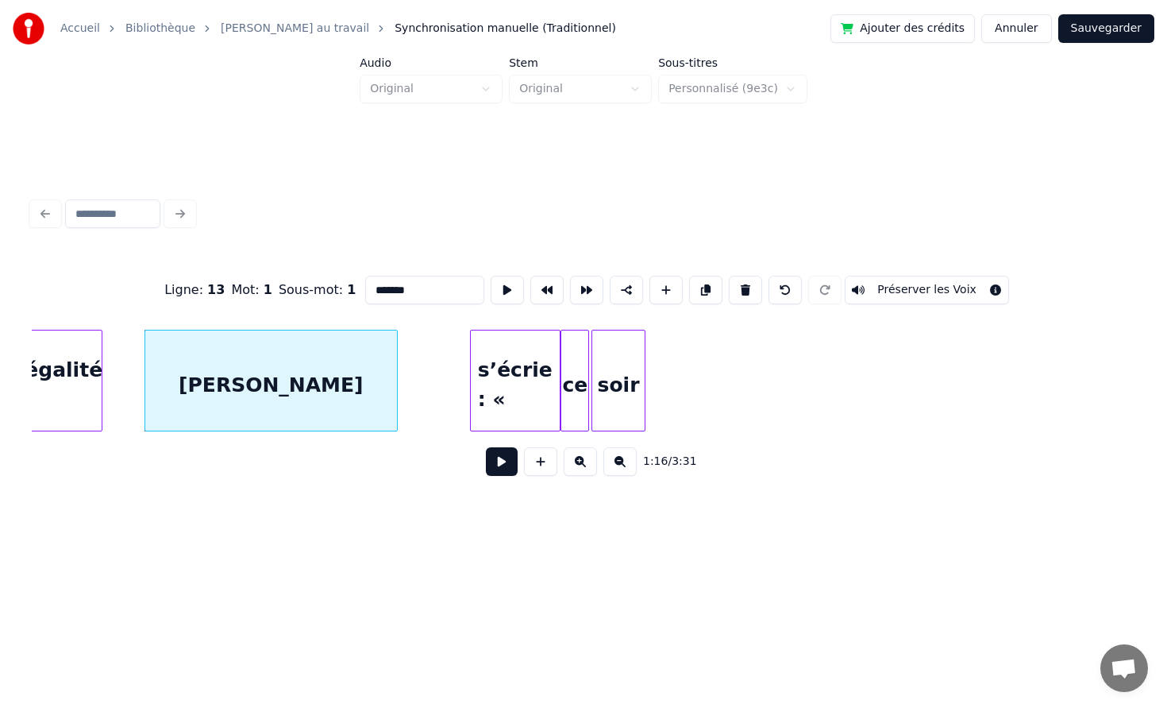
click at [219, 383] on div "[PERSON_NAME]" at bounding box center [271, 384] width 252 height 108
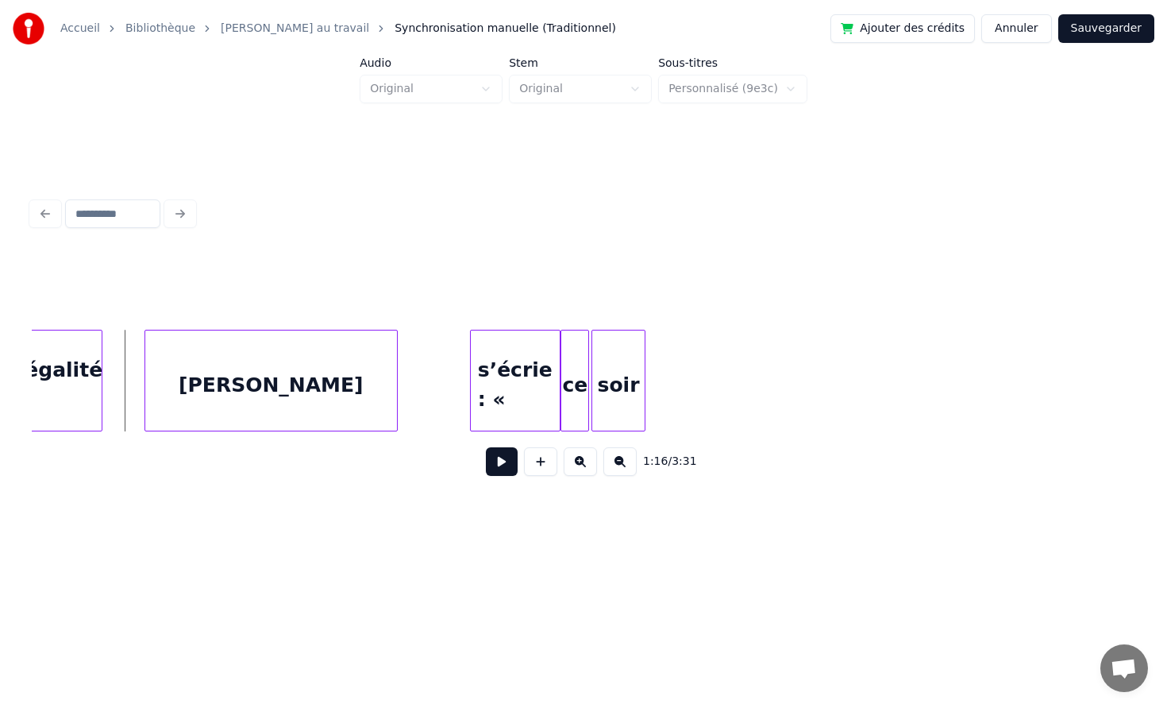
click at [492, 469] on button at bounding box center [502, 461] width 32 height 29
click at [486, 447] on button at bounding box center [502, 461] width 32 height 29
click at [521, 385] on div at bounding box center [521, 380] width 5 height 100
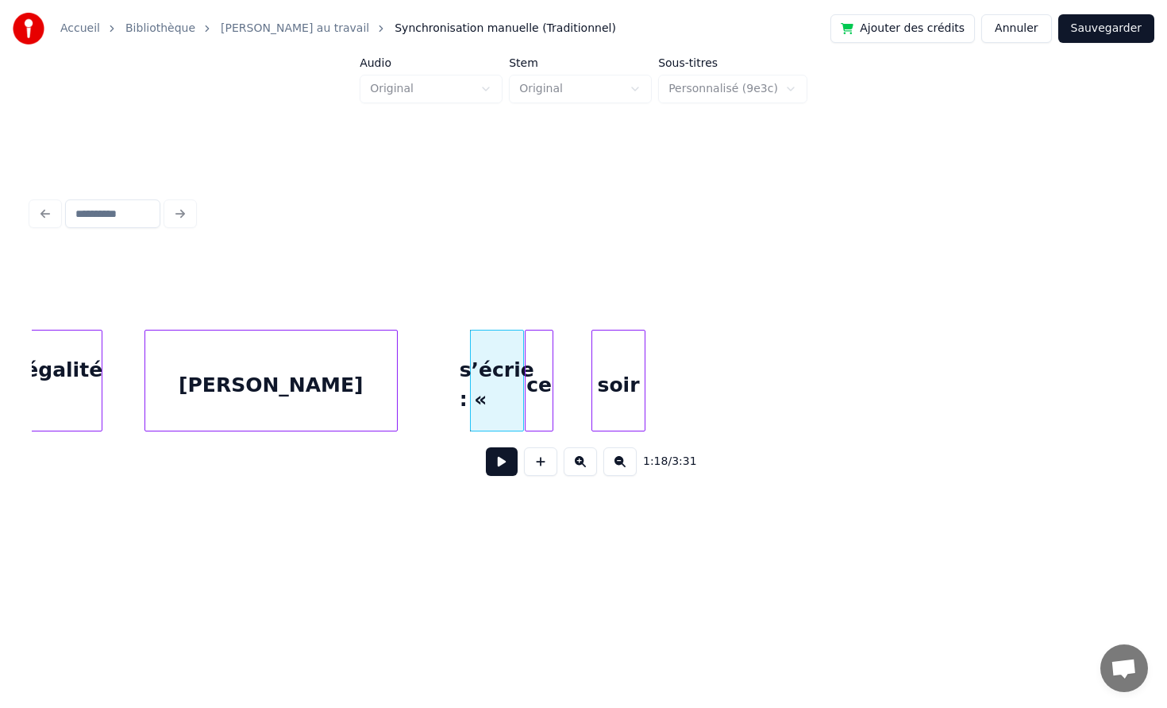
click at [534, 385] on div "ce" at bounding box center [539, 384] width 27 height 108
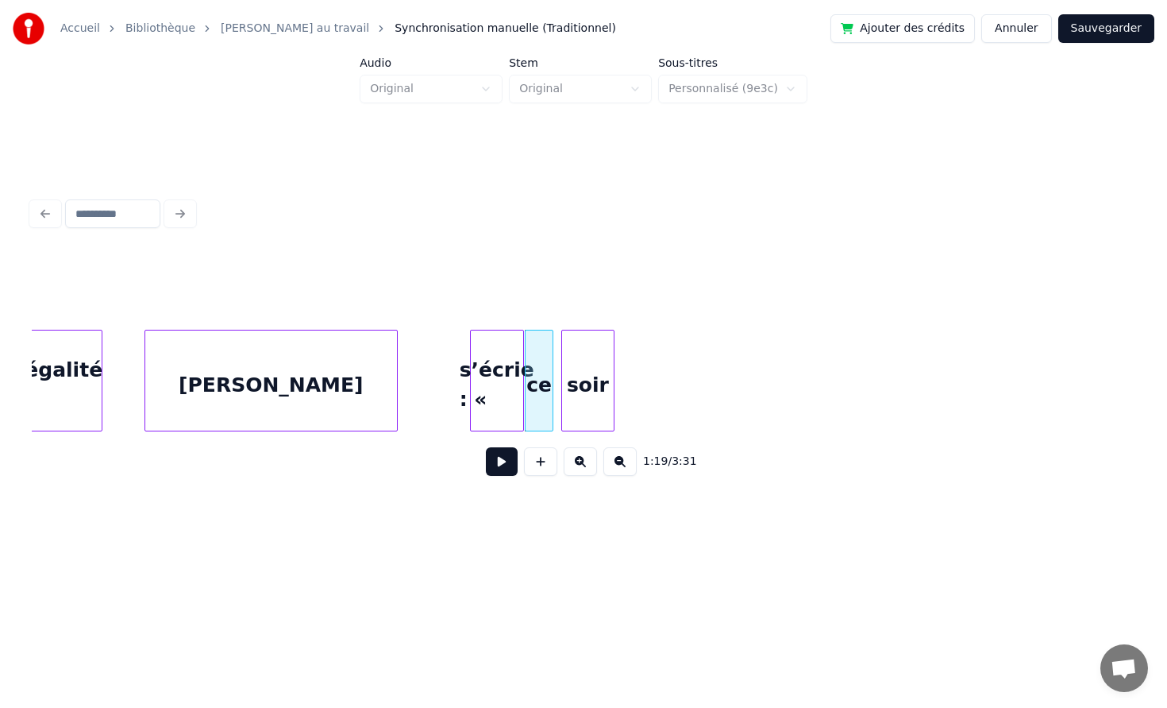
click at [585, 388] on div "soir" at bounding box center [588, 384] width 52 height 108
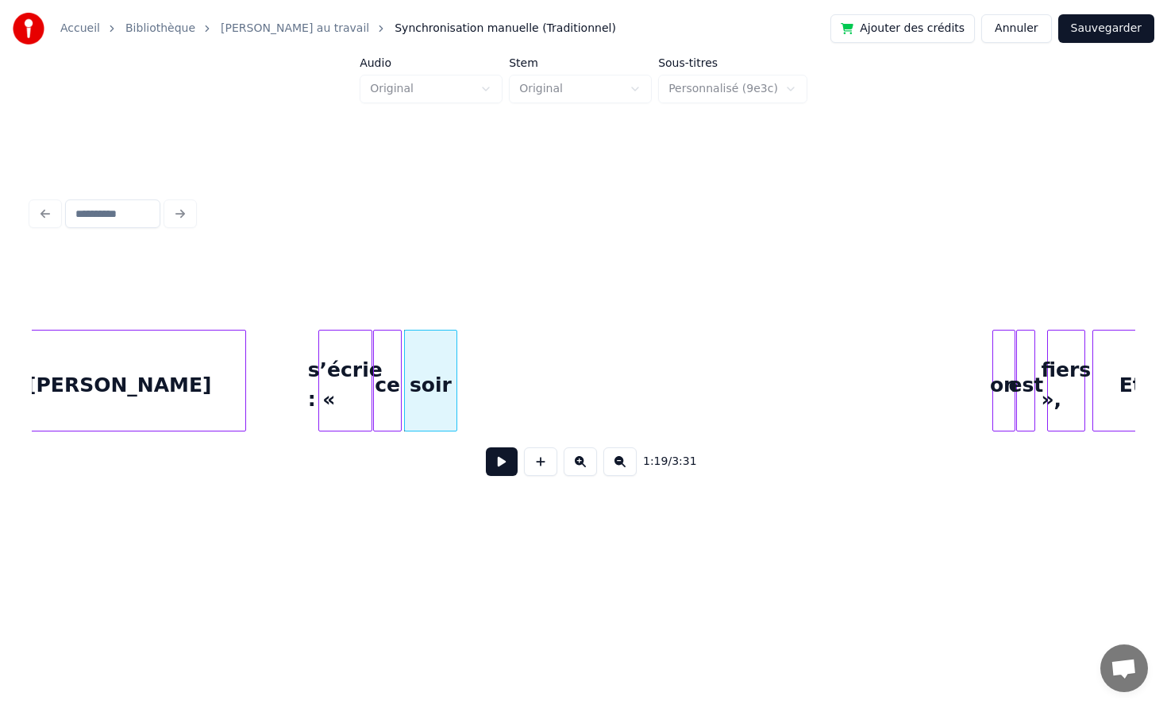
scroll to position [0, 12262]
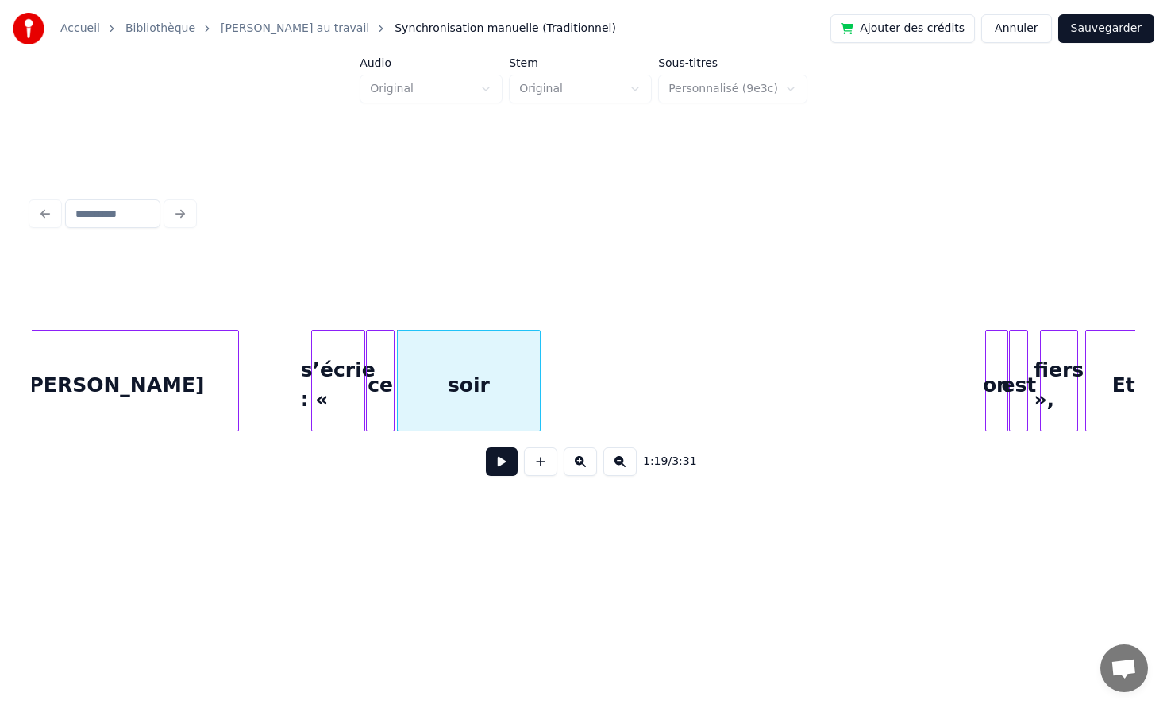
click at [539, 378] on div at bounding box center [537, 380] width 5 height 100
click at [553, 382] on div "on" at bounding box center [559, 384] width 21 height 108
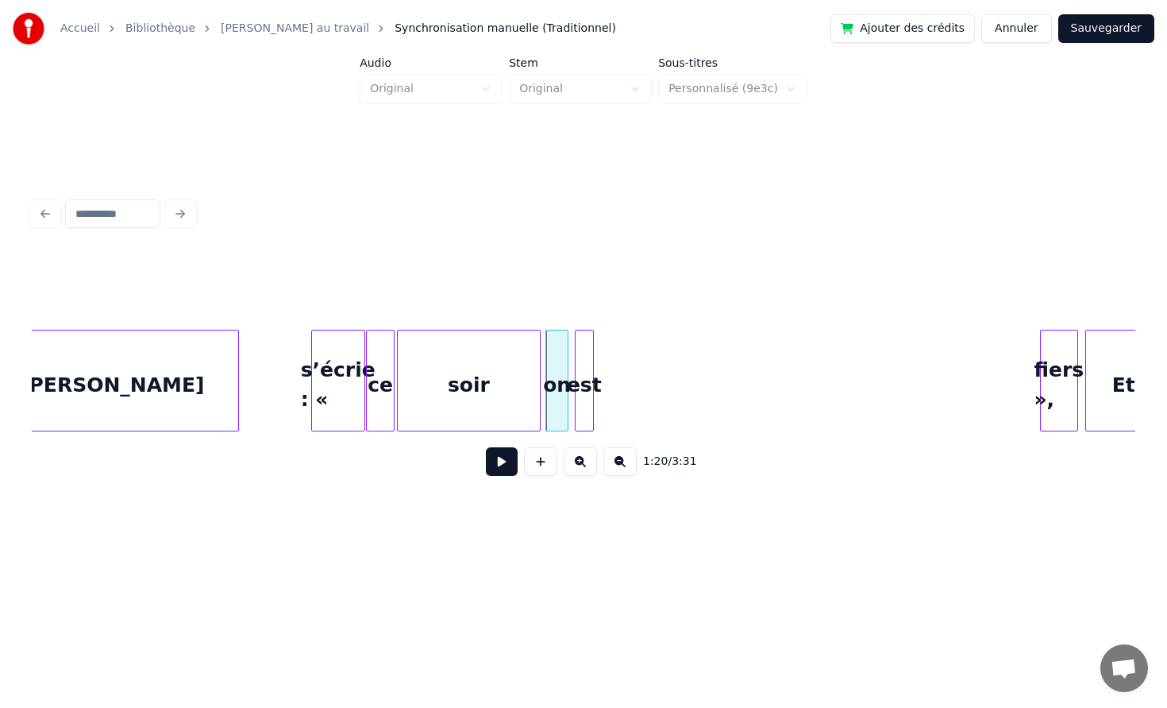
click at [579, 373] on div "est" at bounding box center [584, 384] width 17 height 108
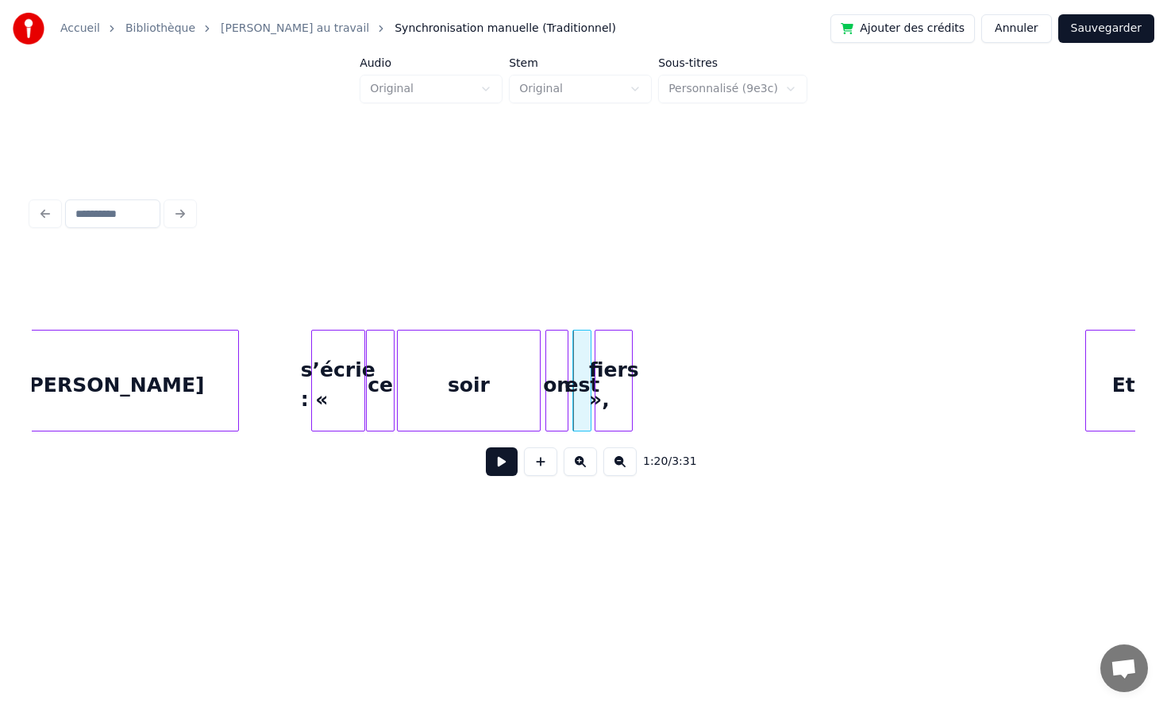
click at [607, 376] on div "fiers »," at bounding box center [614, 384] width 37 height 108
click at [496, 464] on button at bounding box center [502, 461] width 32 height 29
click at [486, 447] on button at bounding box center [502, 461] width 32 height 29
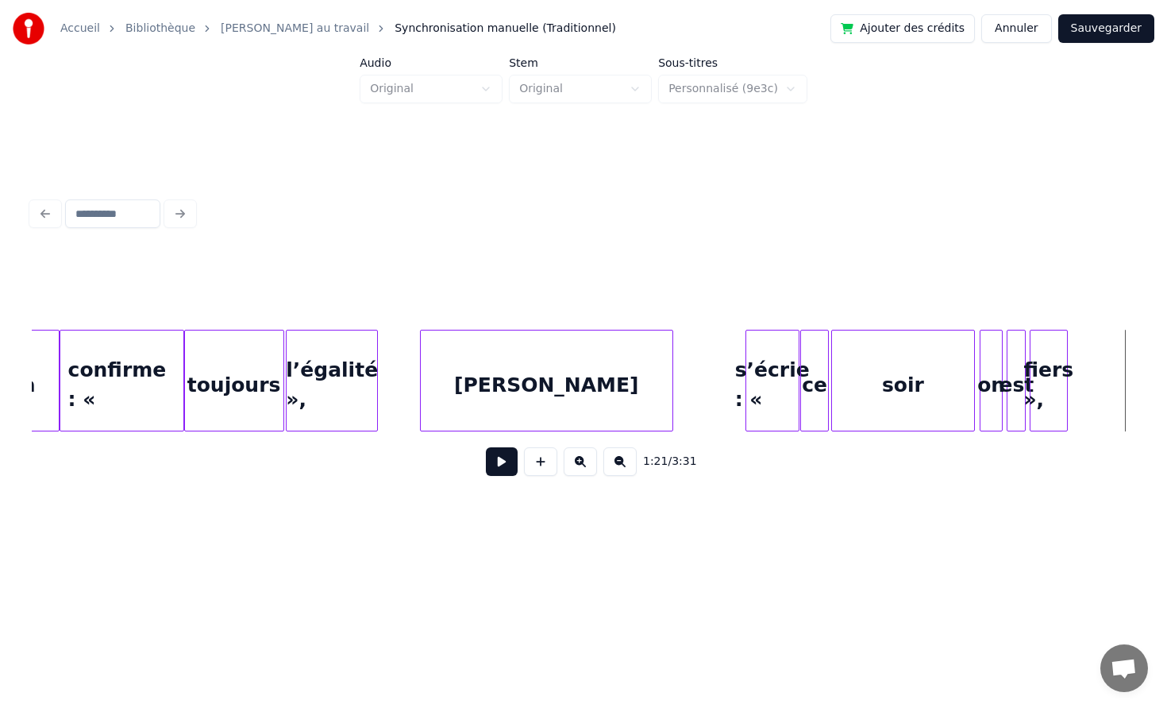
scroll to position [0, 11810]
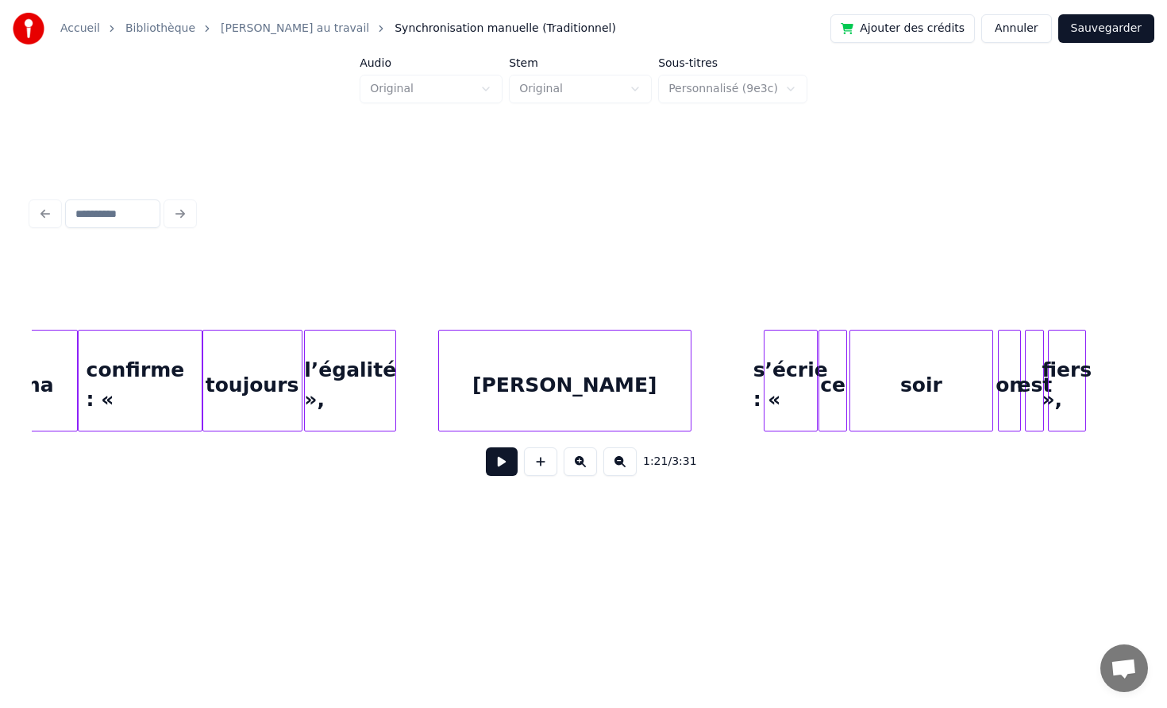
click at [508, 469] on button at bounding box center [502, 461] width 32 height 29
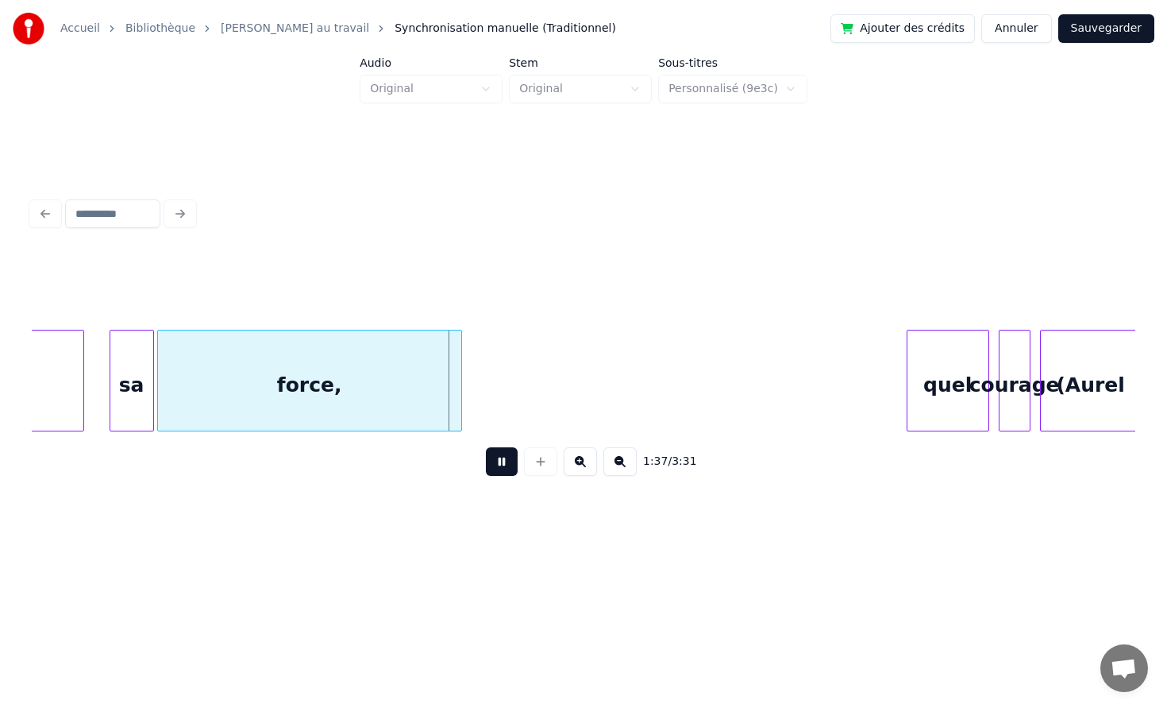
scroll to position [0, 15157]
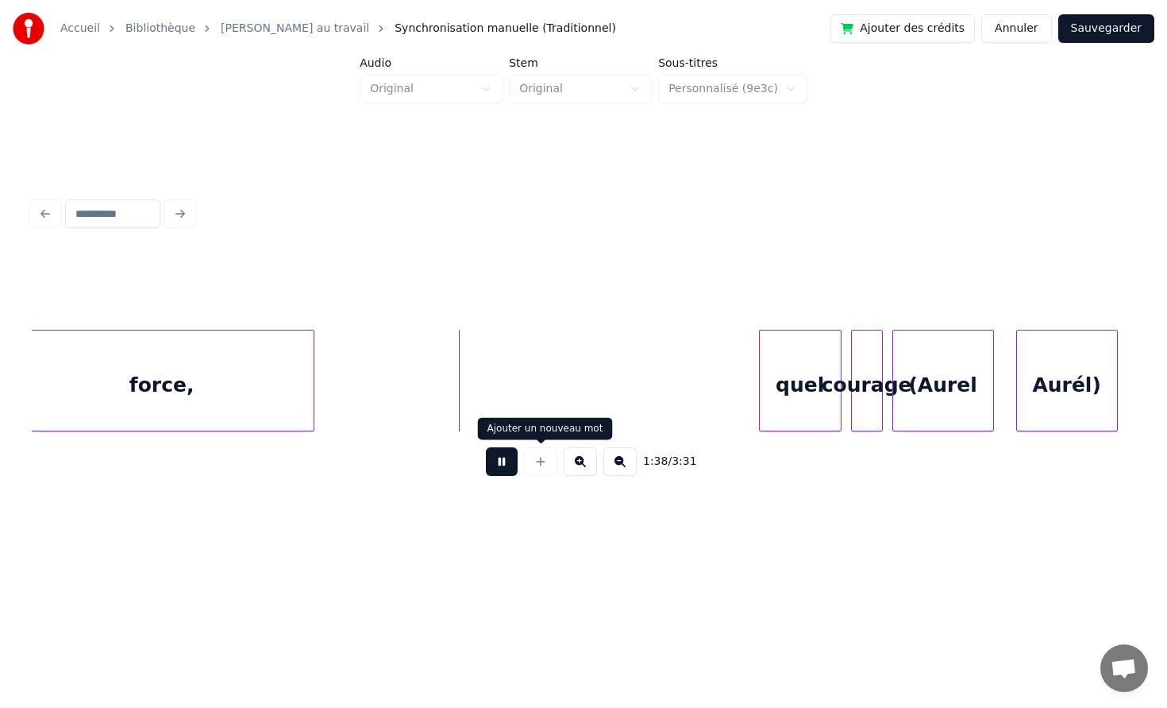
click at [494, 462] on button at bounding box center [502, 461] width 32 height 29
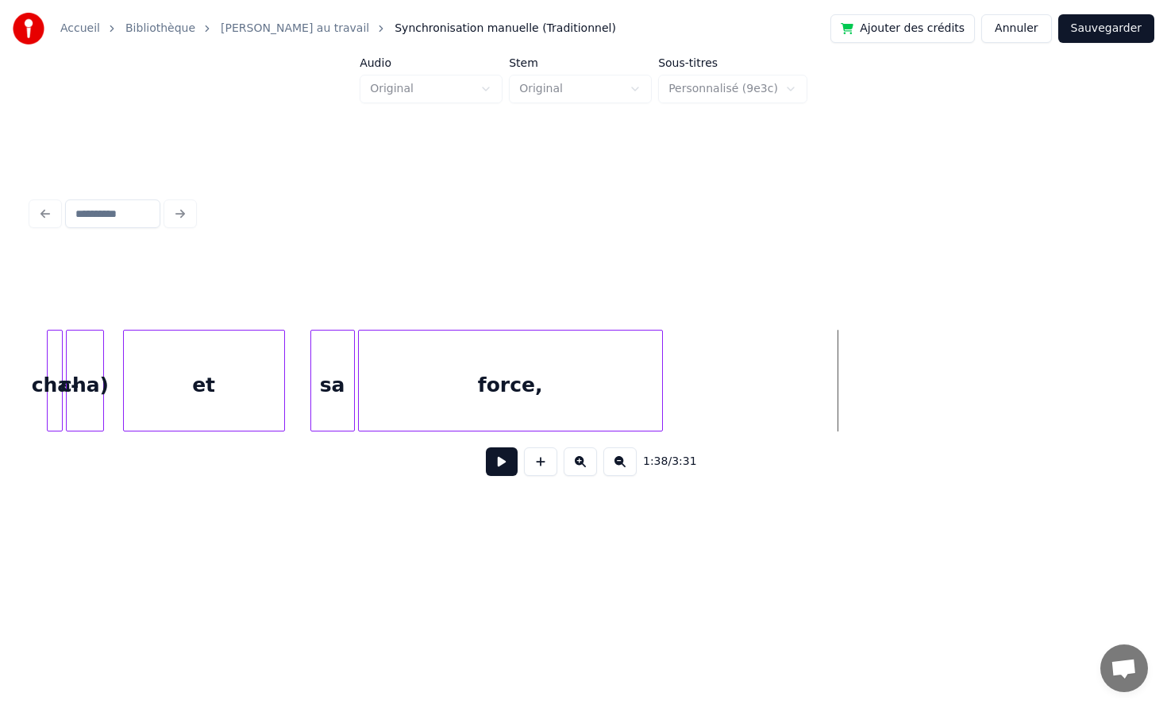
scroll to position [0, 14943]
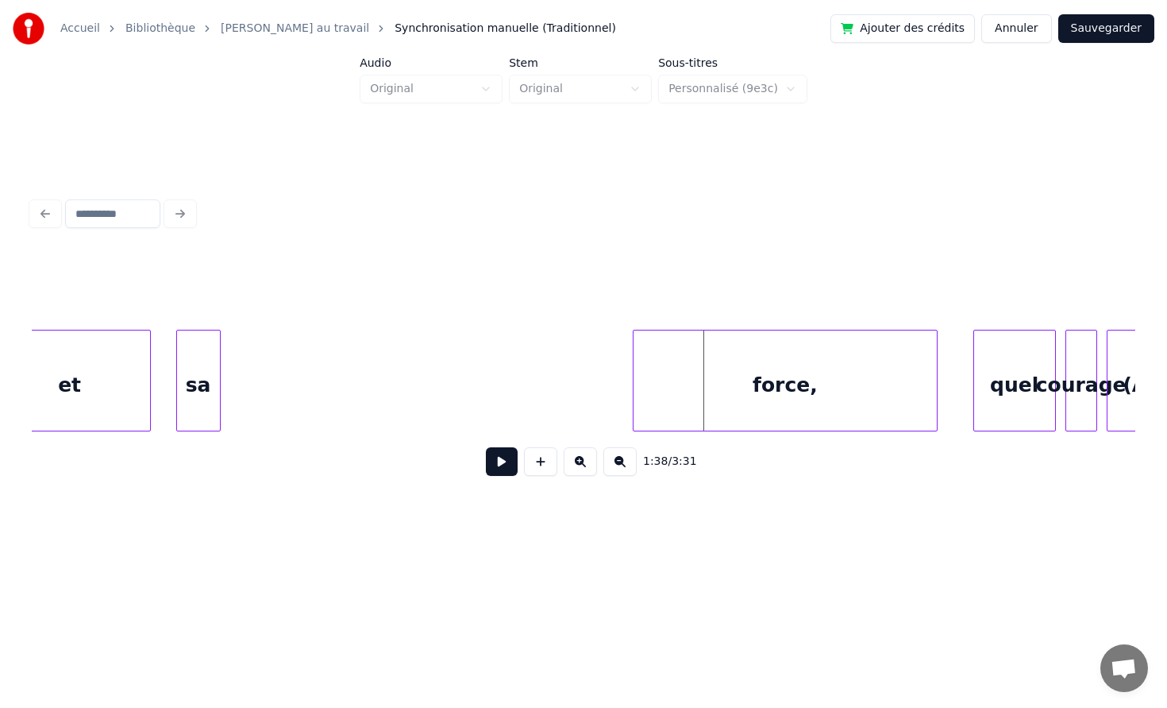
click at [884, 362] on div "force," at bounding box center [785, 384] width 303 height 108
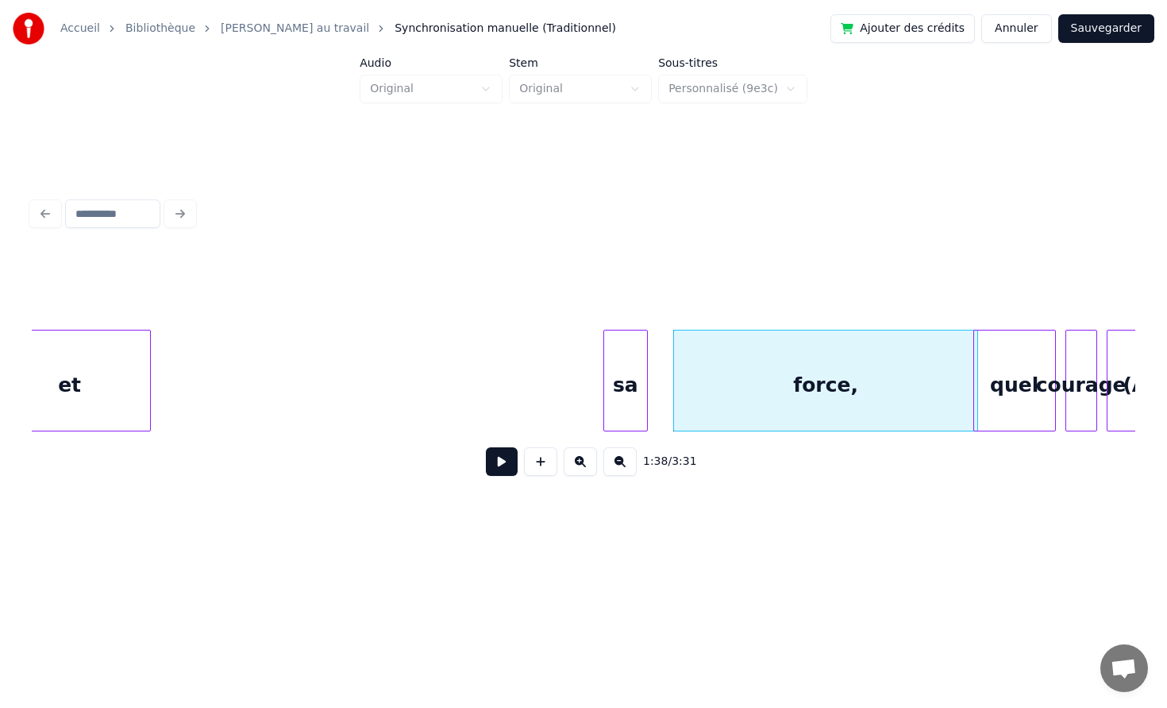
click at [647, 357] on div "sa" at bounding box center [625, 384] width 43 height 108
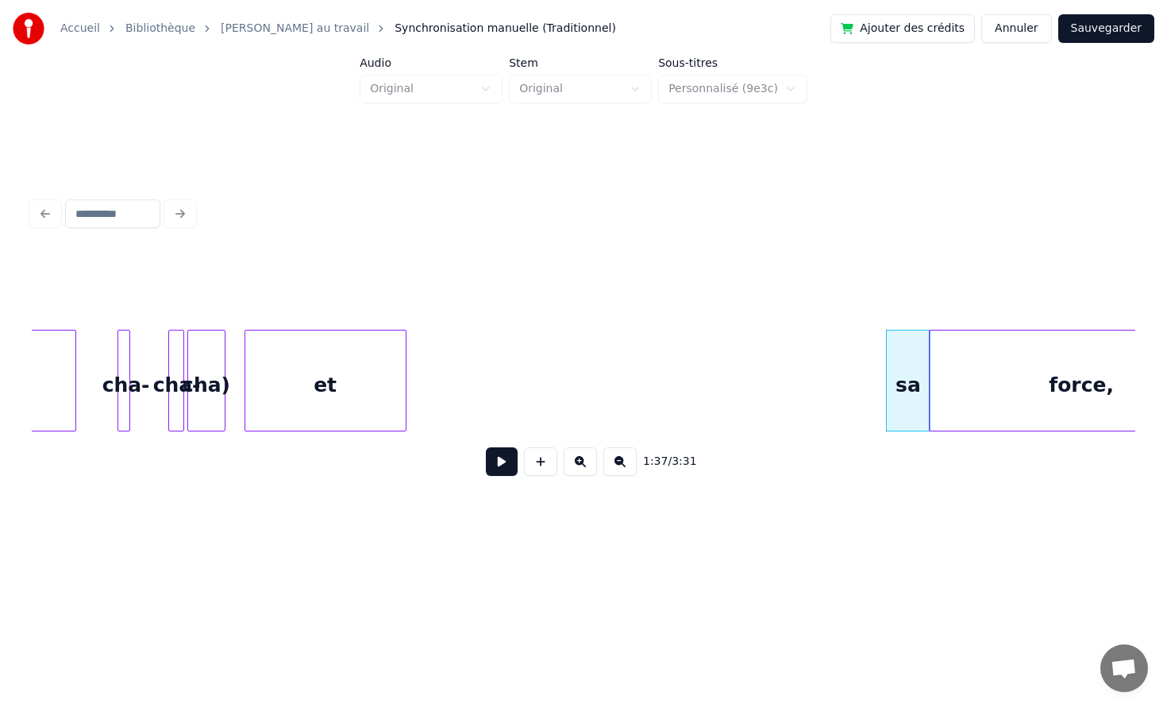
scroll to position [0, 14663]
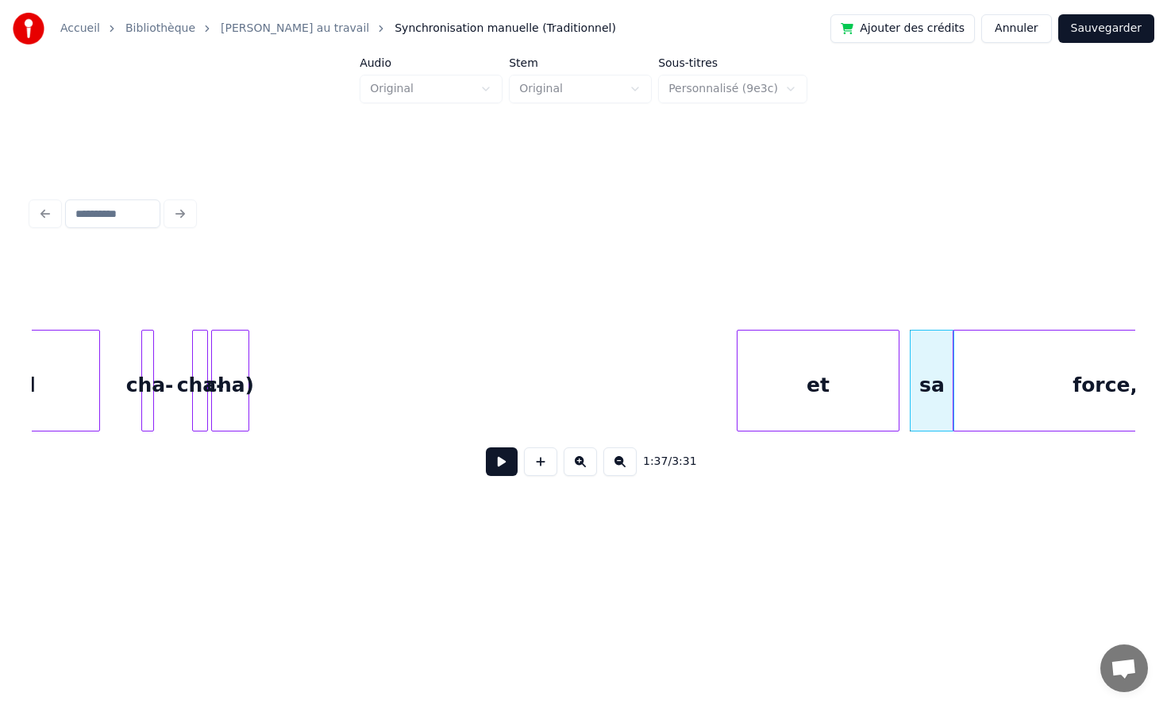
click at [876, 402] on div "et" at bounding box center [818, 384] width 160 height 108
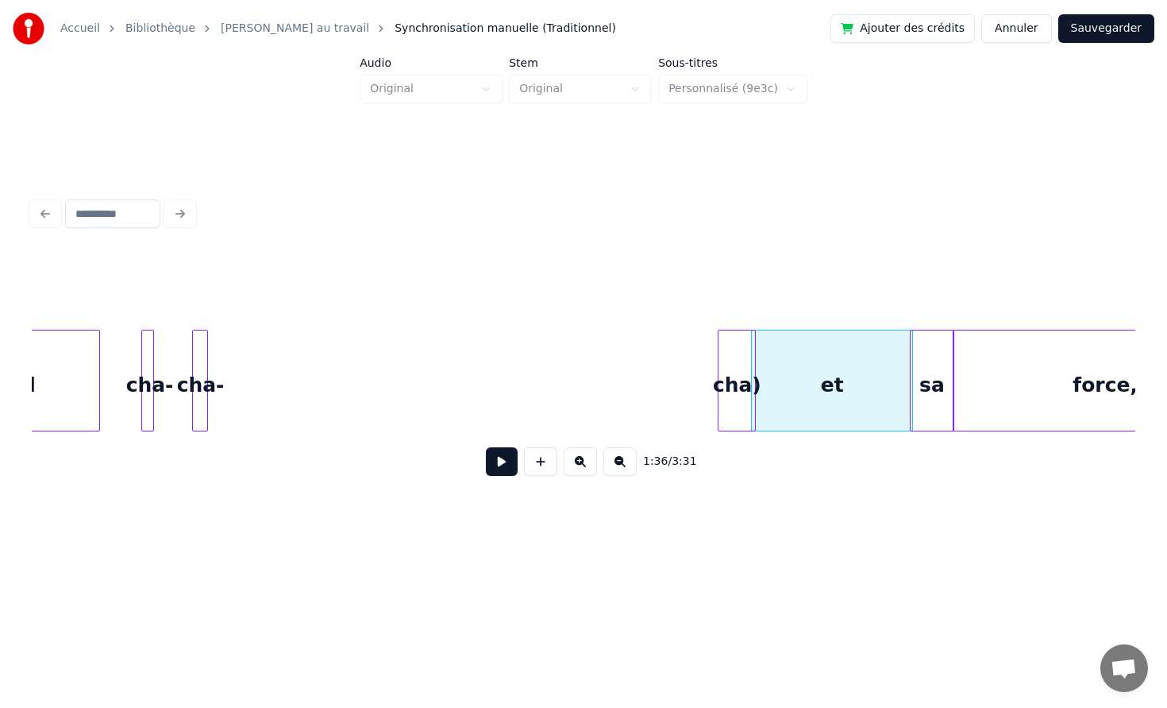
click at [737, 390] on div "cha)" at bounding box center [737, 384] width 37 height 108
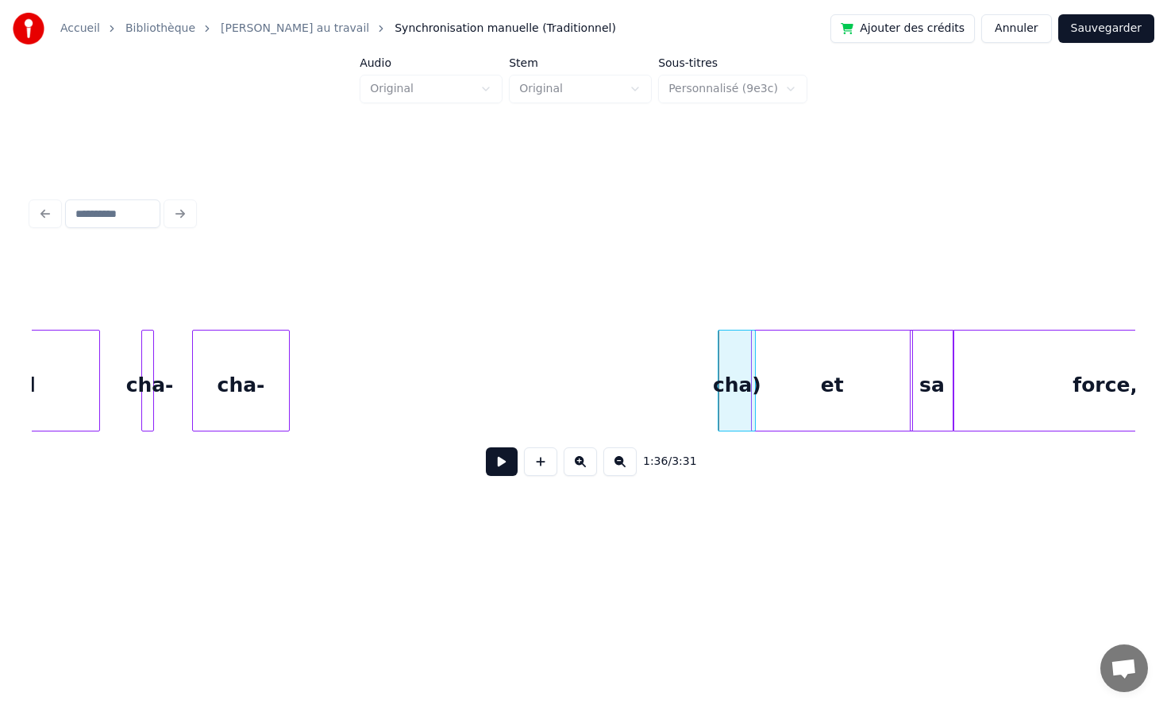
click at [284, 368] on div at bounding box center [286, 380] width 5 height 100
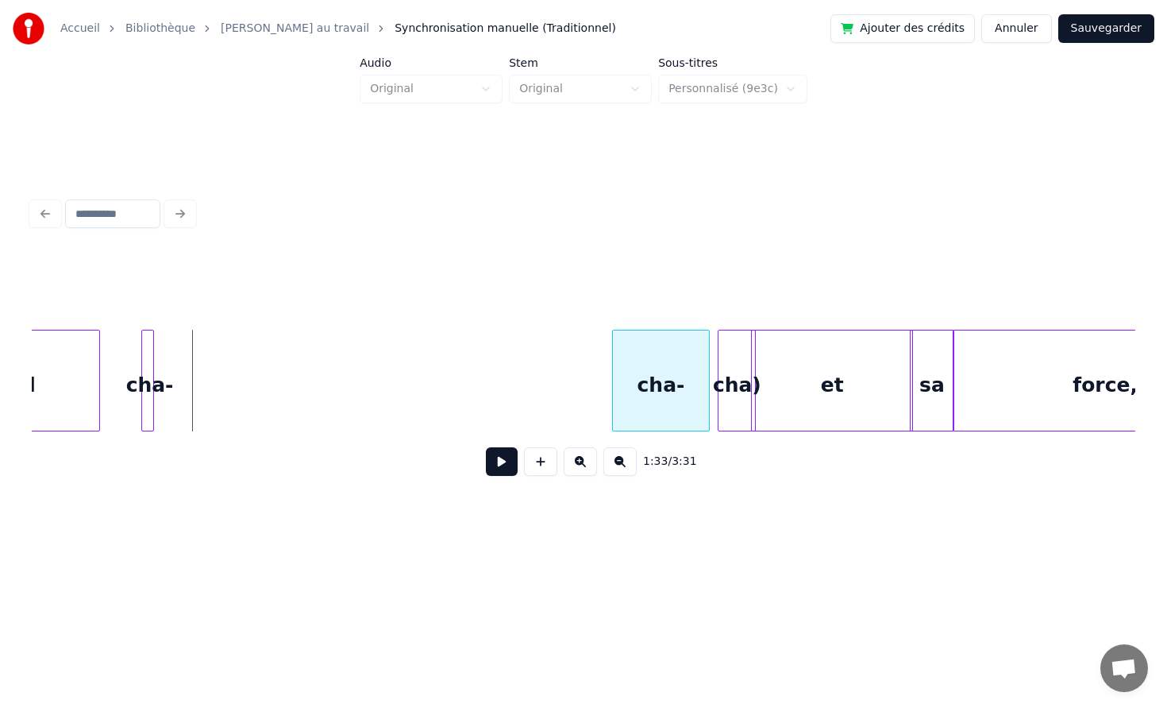
click at [662, 403] on div "cha-" at bounding box center [661, 384] width 97 height 108
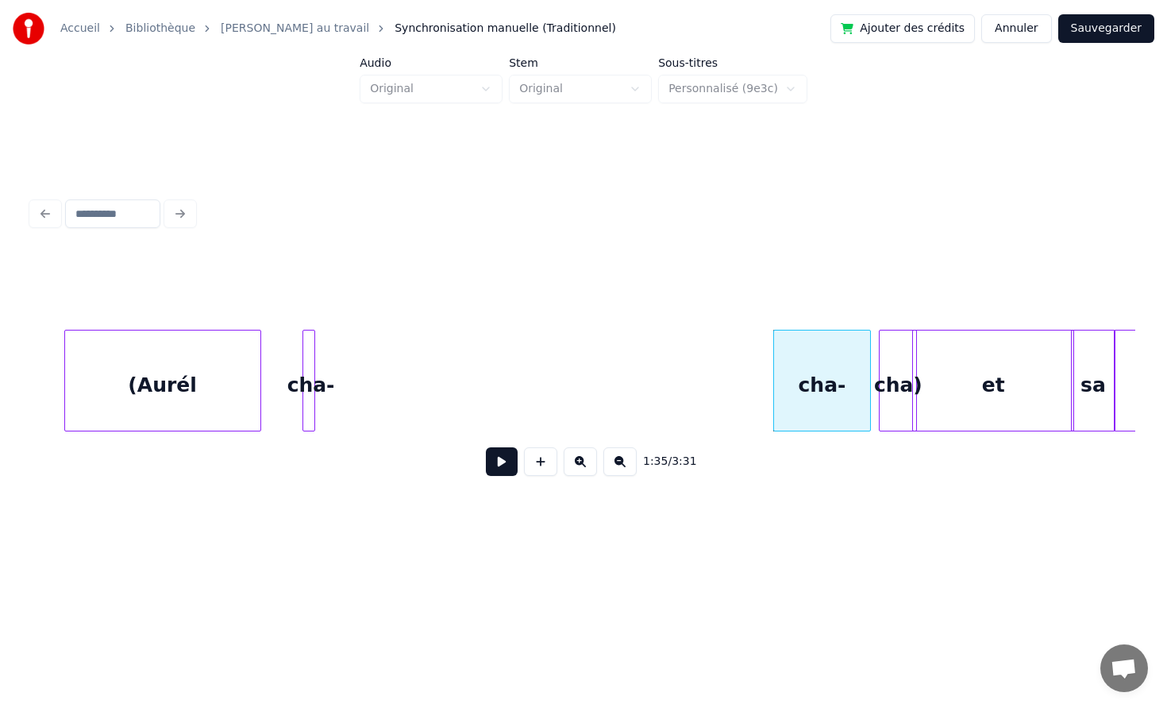
scroll to position [0, 14476]
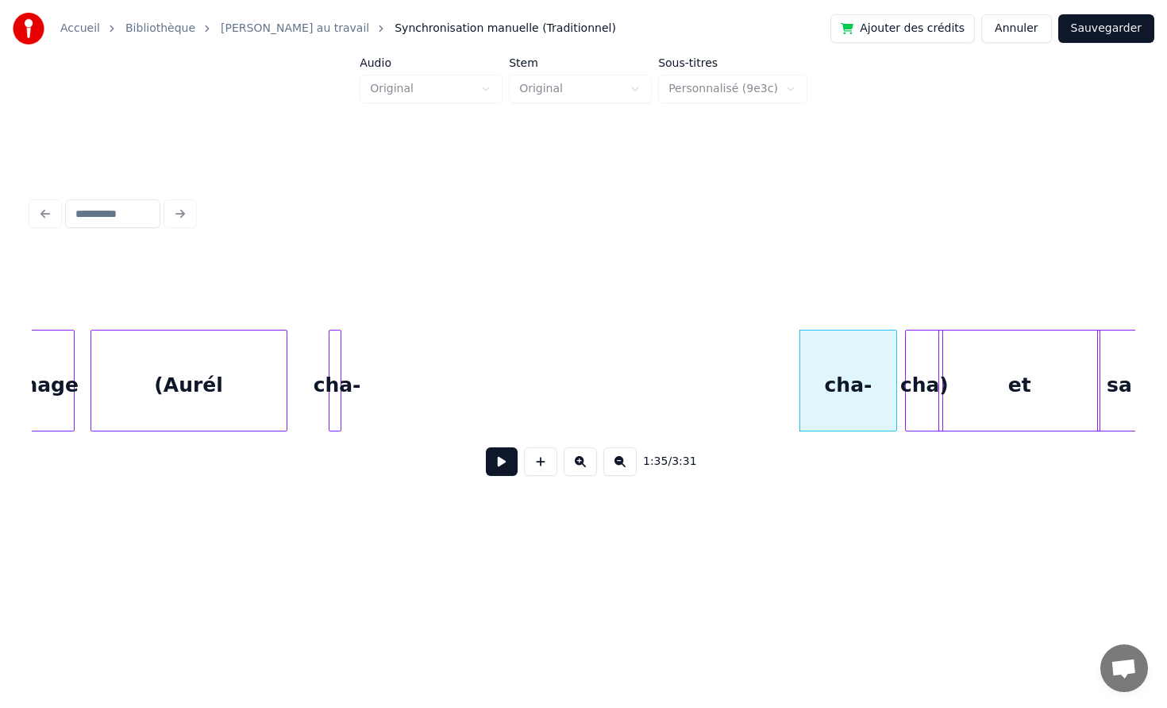
click at [341, 357] on div at bounding box center [338, 380] width 5 height 100
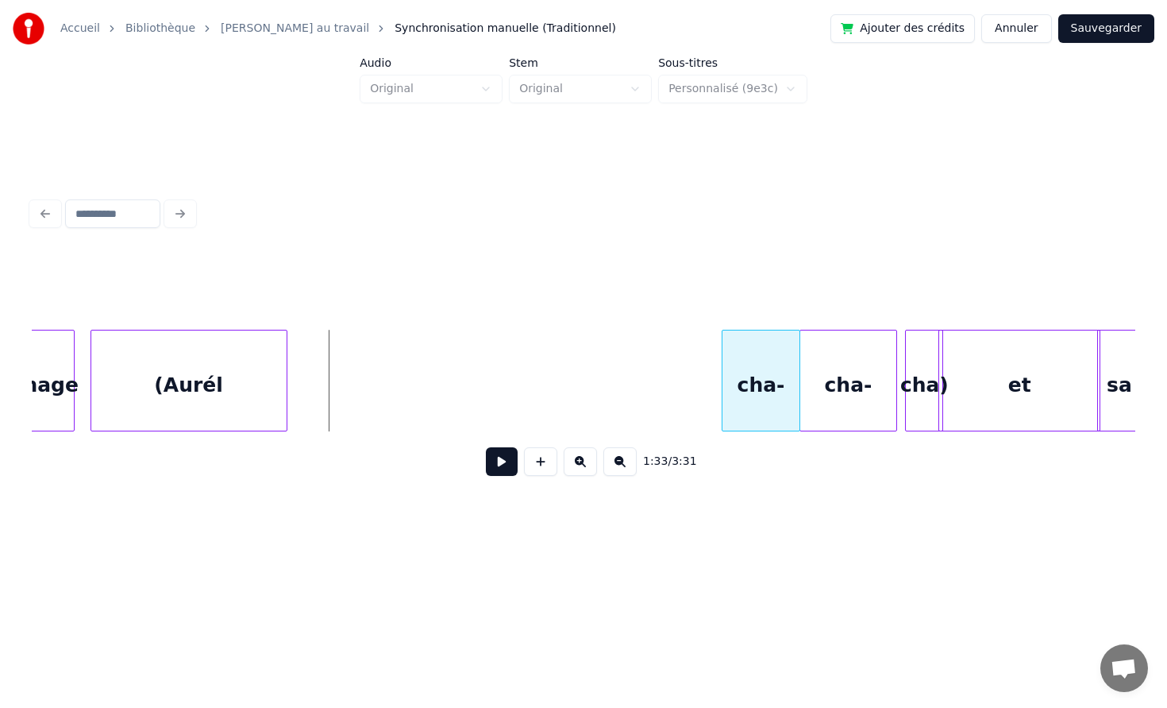
click at [777, 358] on div "cha-" at bounding box center [761, 384] width 77 height 108
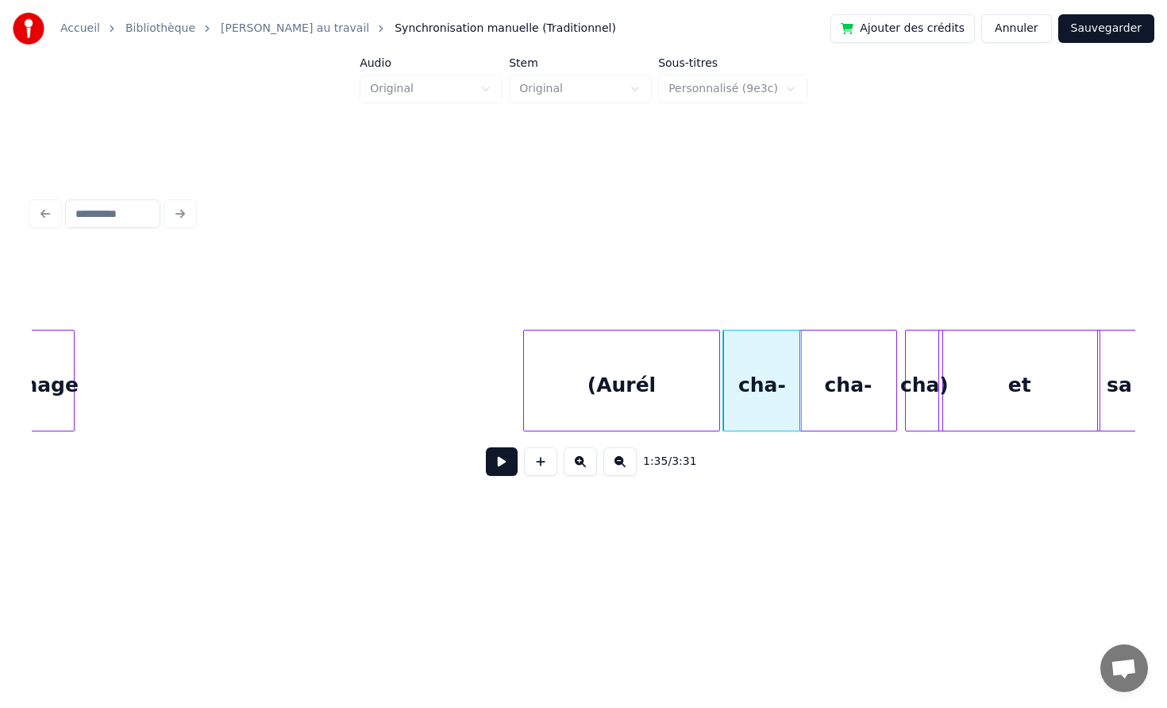
click at [654, 356] on div "(Aurél" at bounding box center [621, 384] width 195 height 108
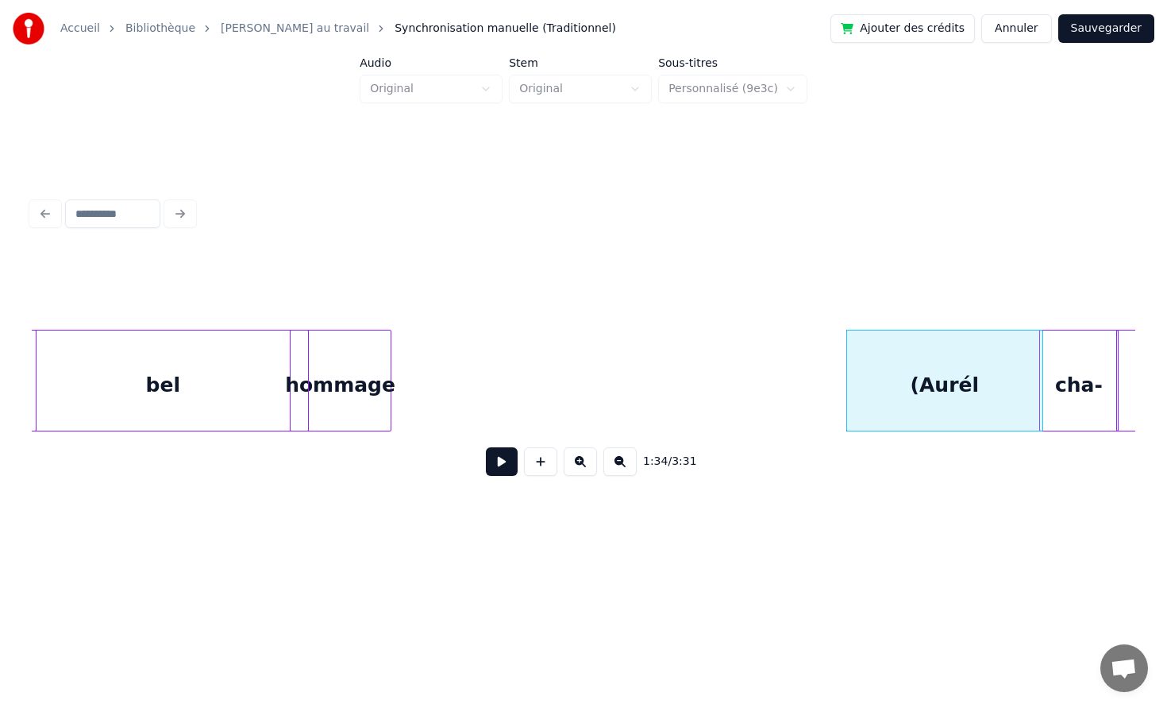
scroll to position [0, 14033]
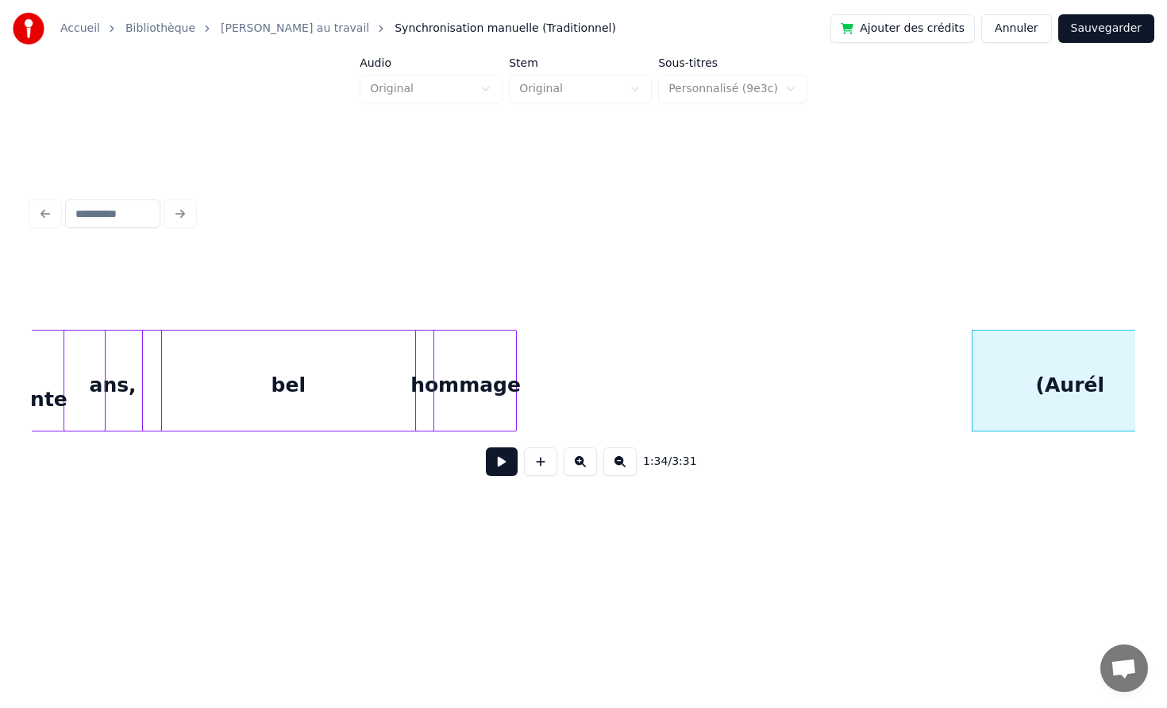
click at [464, 361] on div "hommage" at bounding box center [466, 384] width 100 height 108
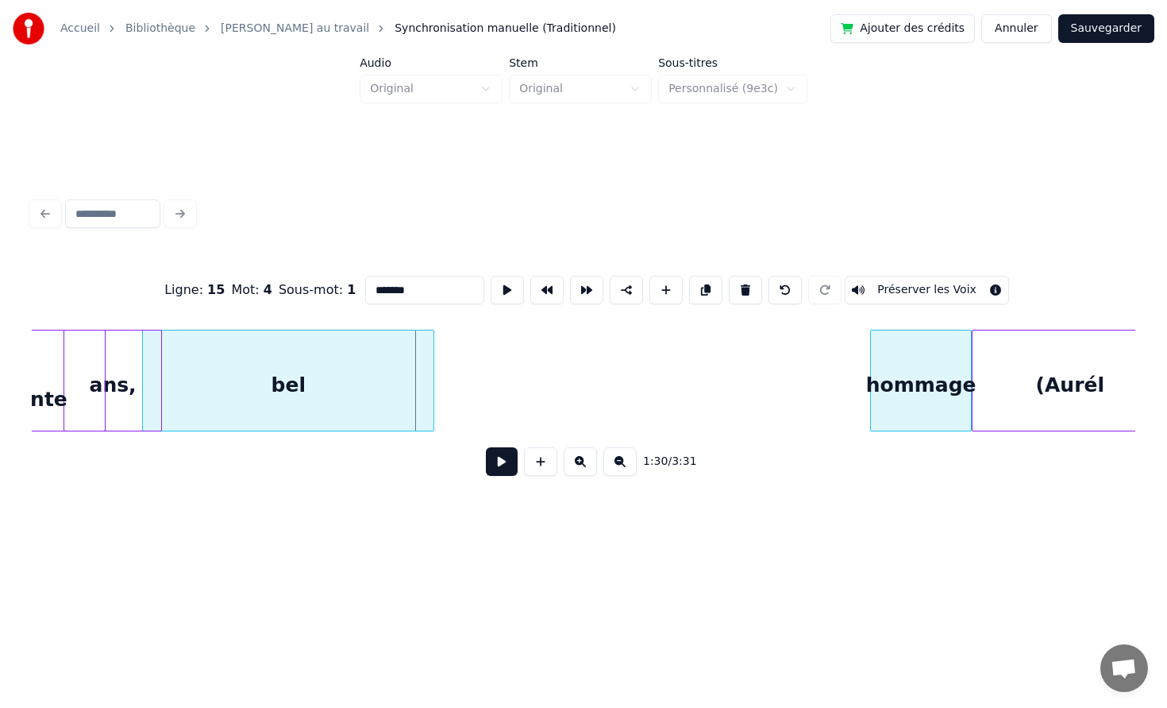
click at [925, 361] on div "hommage" at bounding box center [921, 384] width 100 height 108
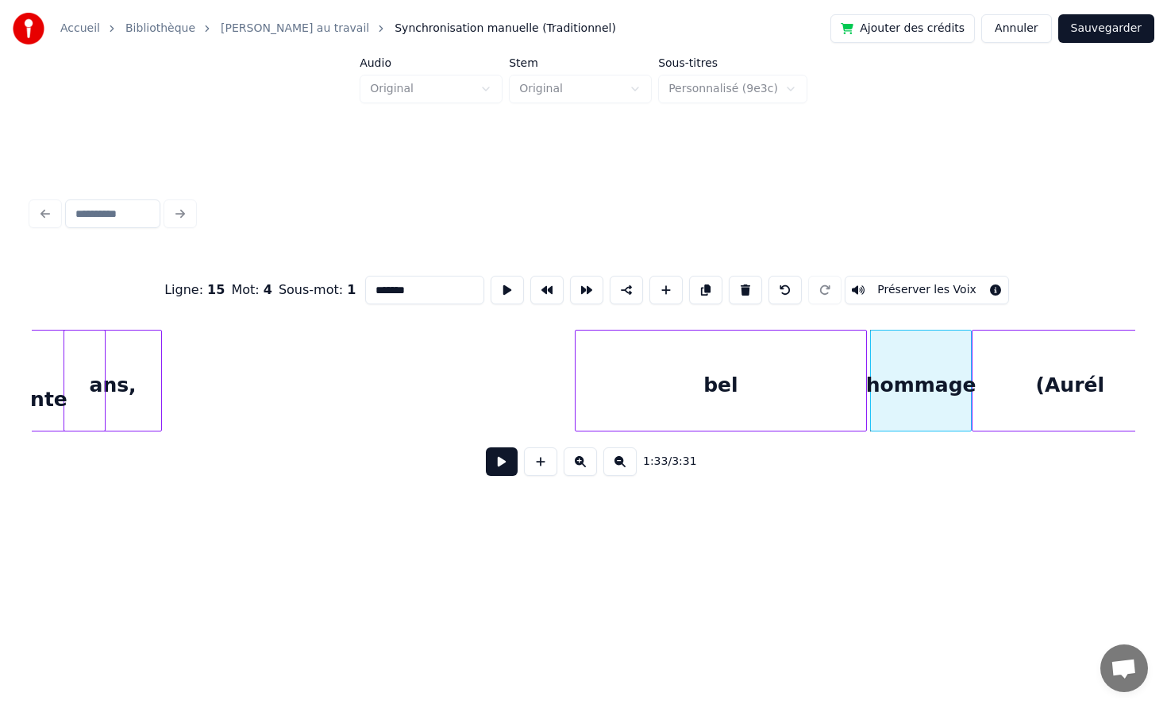
click at [818, 382] on div "bel" at bounding box center [721, 384] width 291 height 108
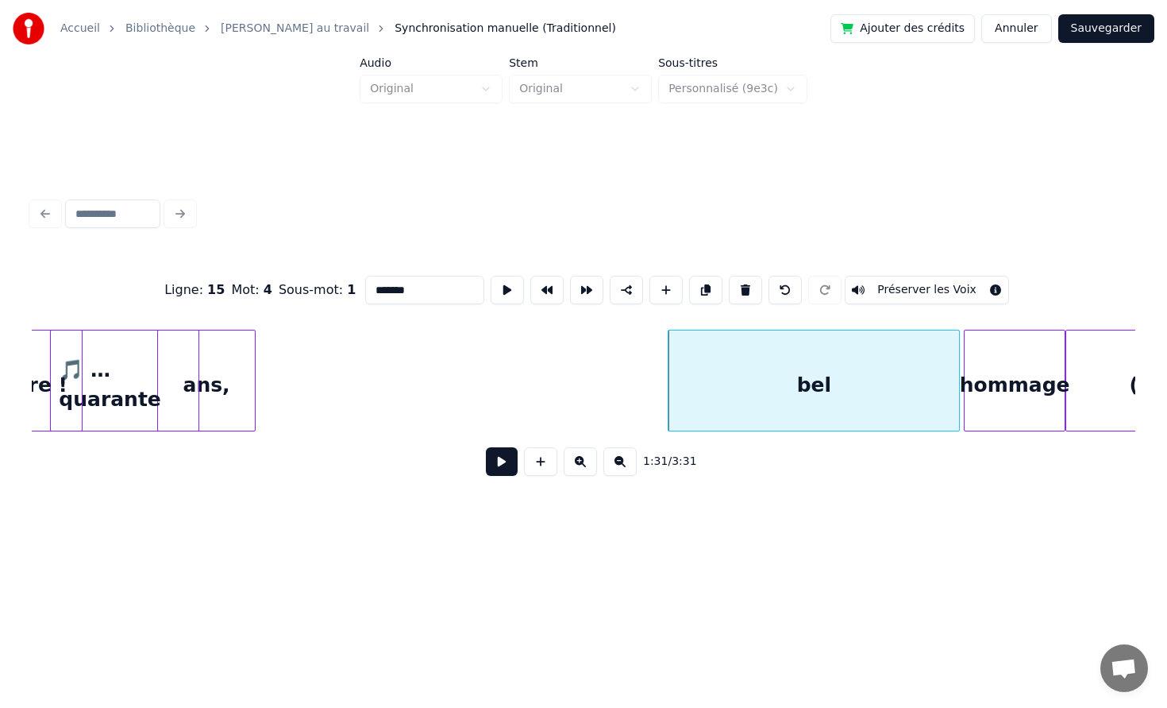
scroll to position [0, 13665]
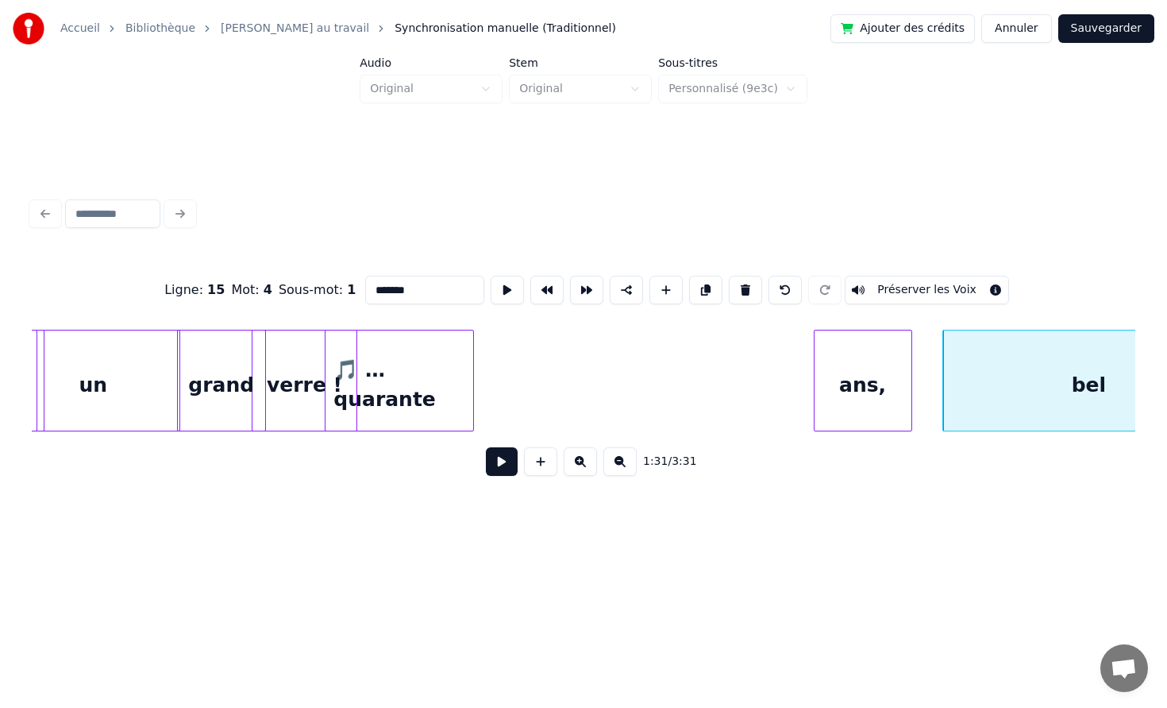
click at [912, 391] on div "ans," at bounding box center [863, 384] width 97 height 108
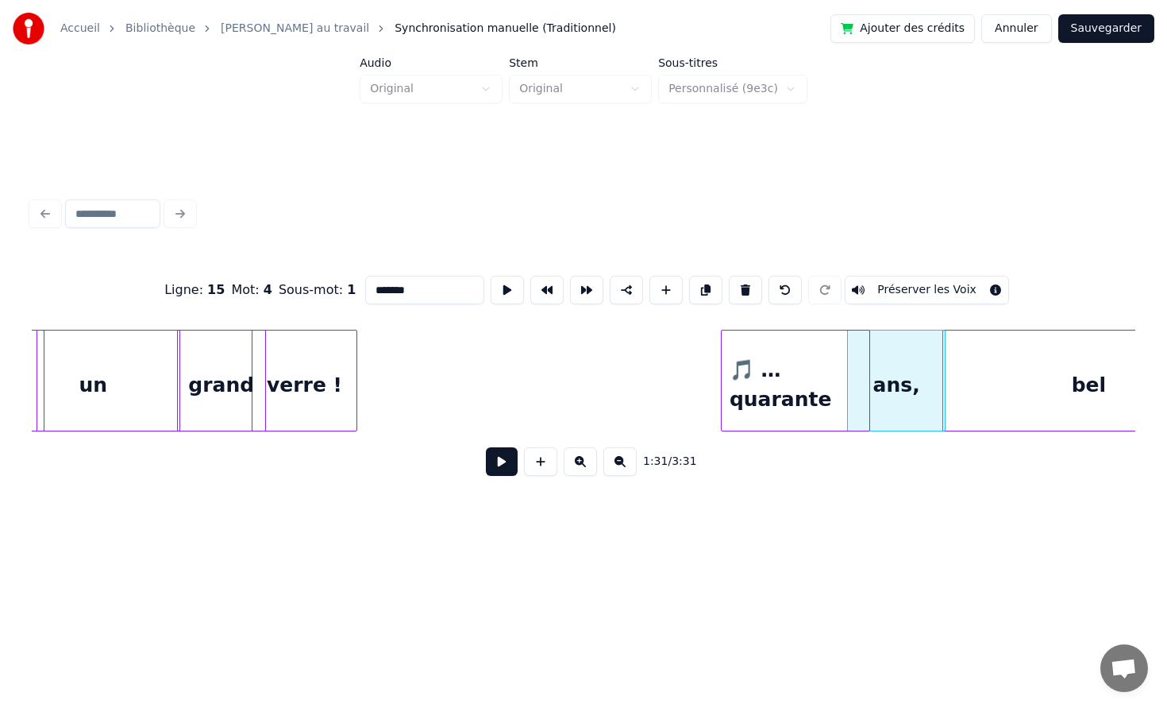
click at [826, 385] on div "🎵 …quarante" at bounding box center [796, 384] width 148 height 108
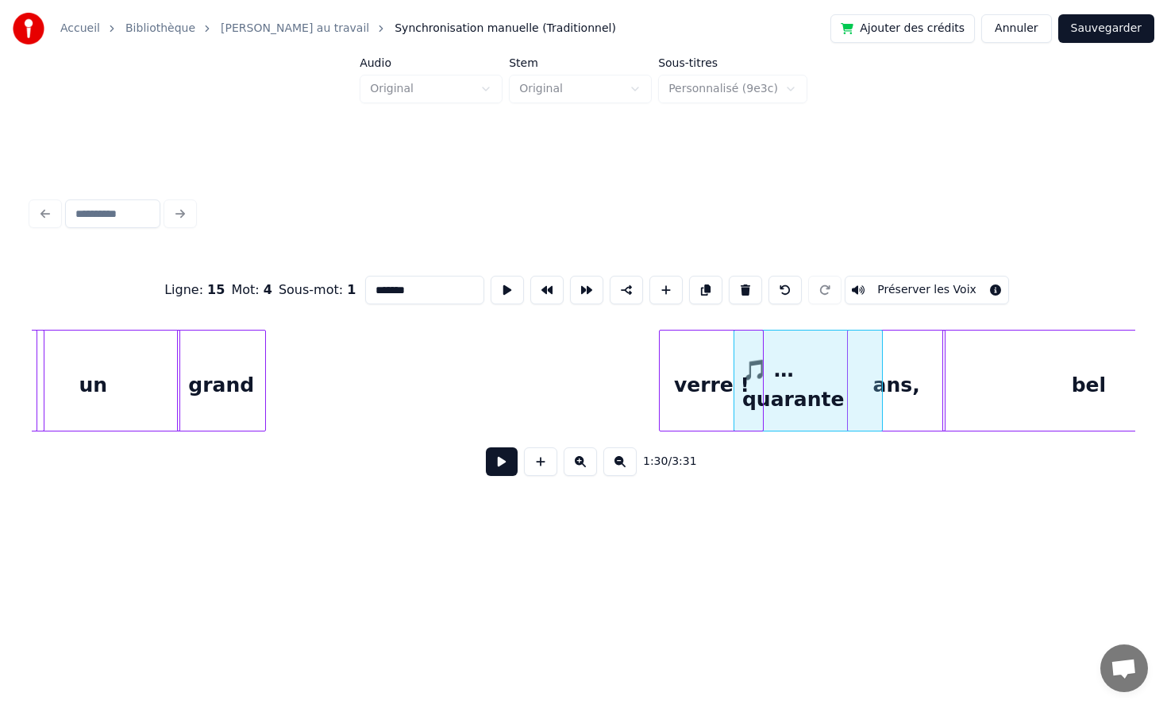
click at [744, 371] on div "verre !" at bounding box center [711, 384] width 103 height 108
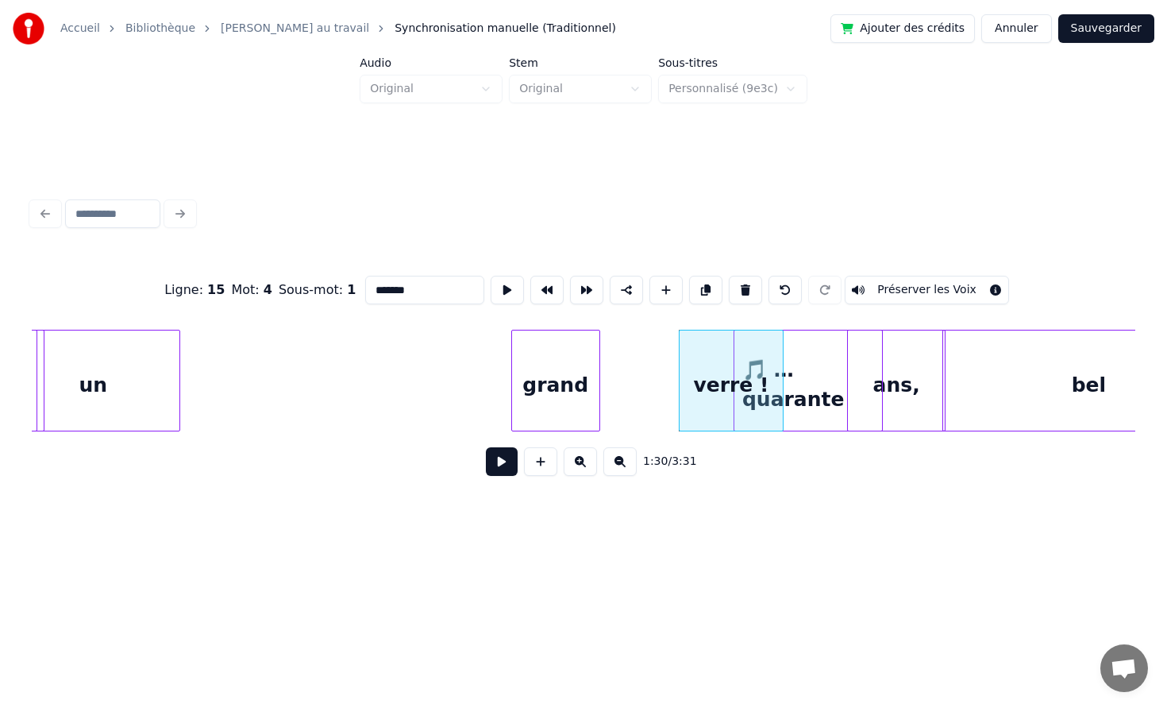
click at [600, 374] on div "grand" at bounding box center [555, 384] width 87 height 108
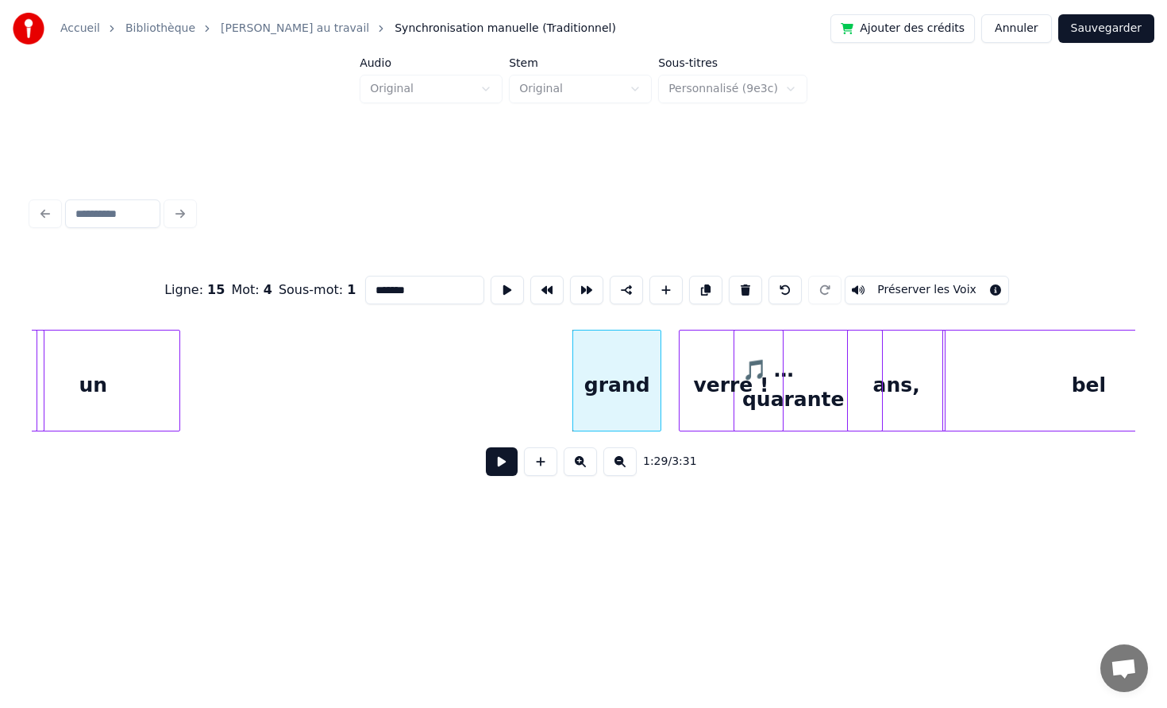
scroll to position [0, 13658]
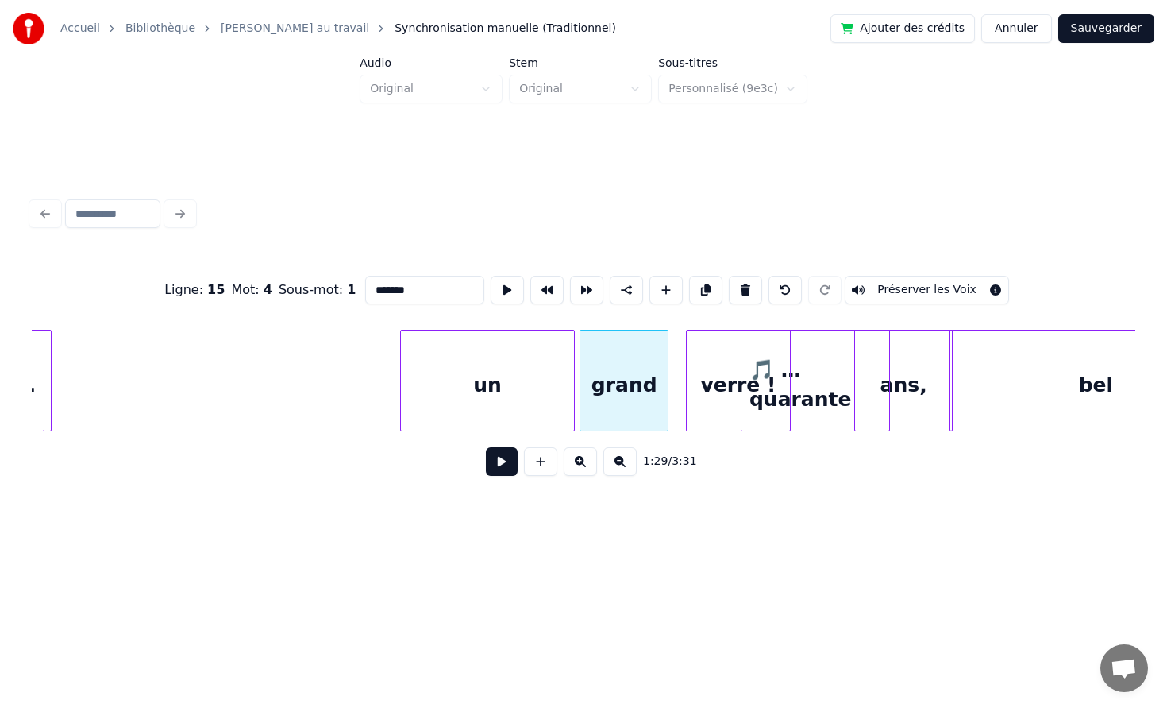
click at [496, 381] on div "un" at bounding box center [487, 384] width 173 height 108
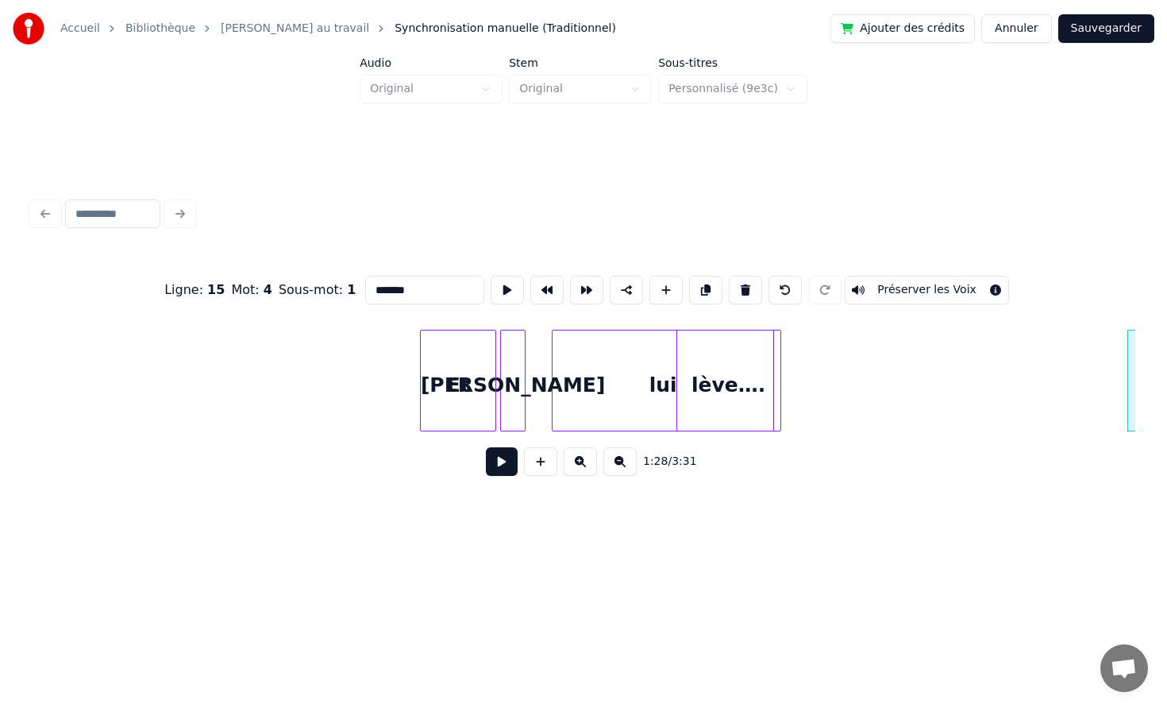
scroll to position [0, 12890]
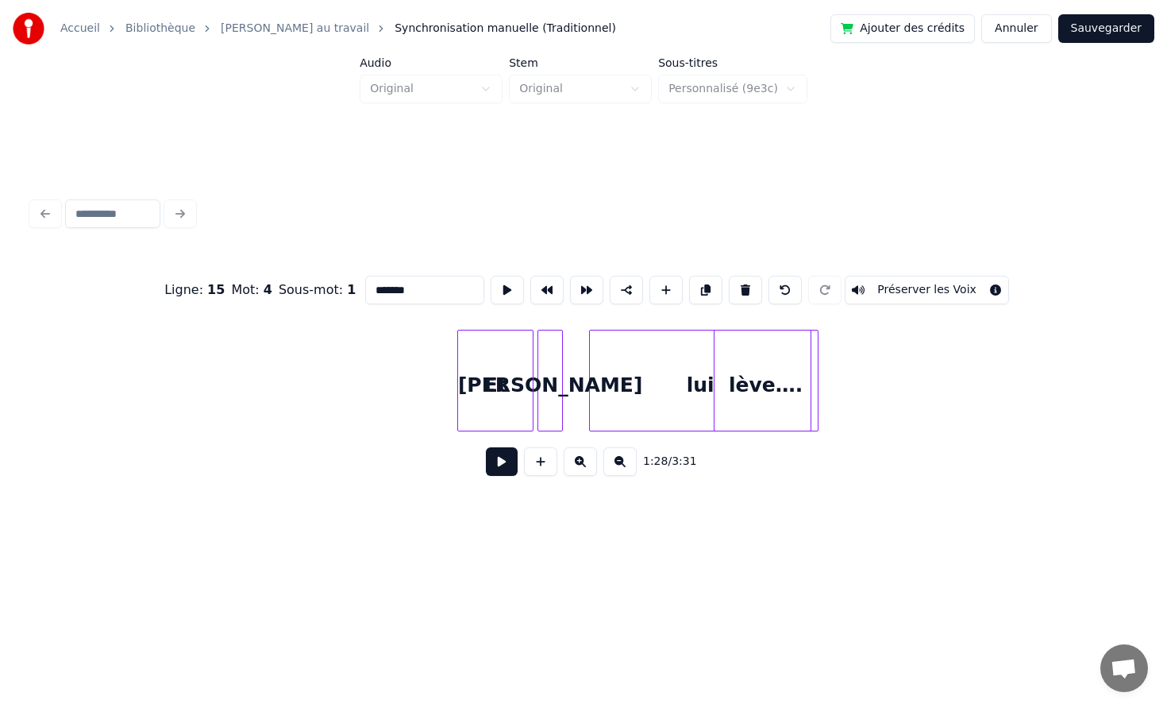
click at [488, 453] on button at bounding box center [502, 461] width 32 height 29
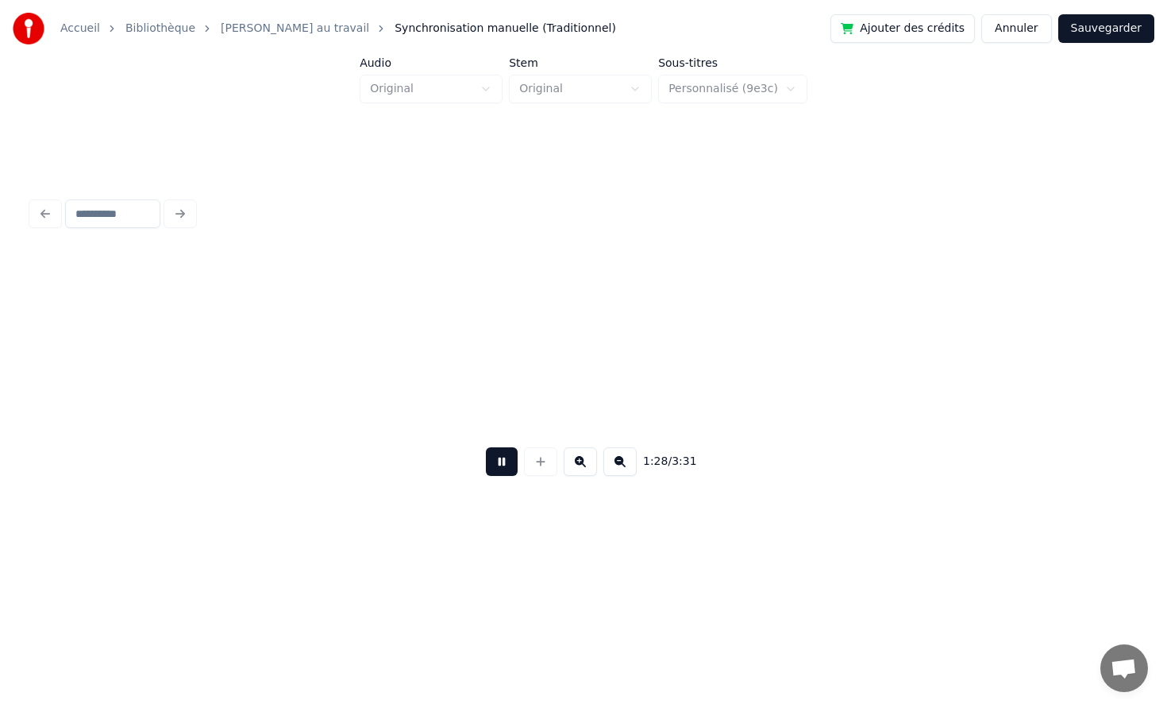
scroll to position [0, 14024]
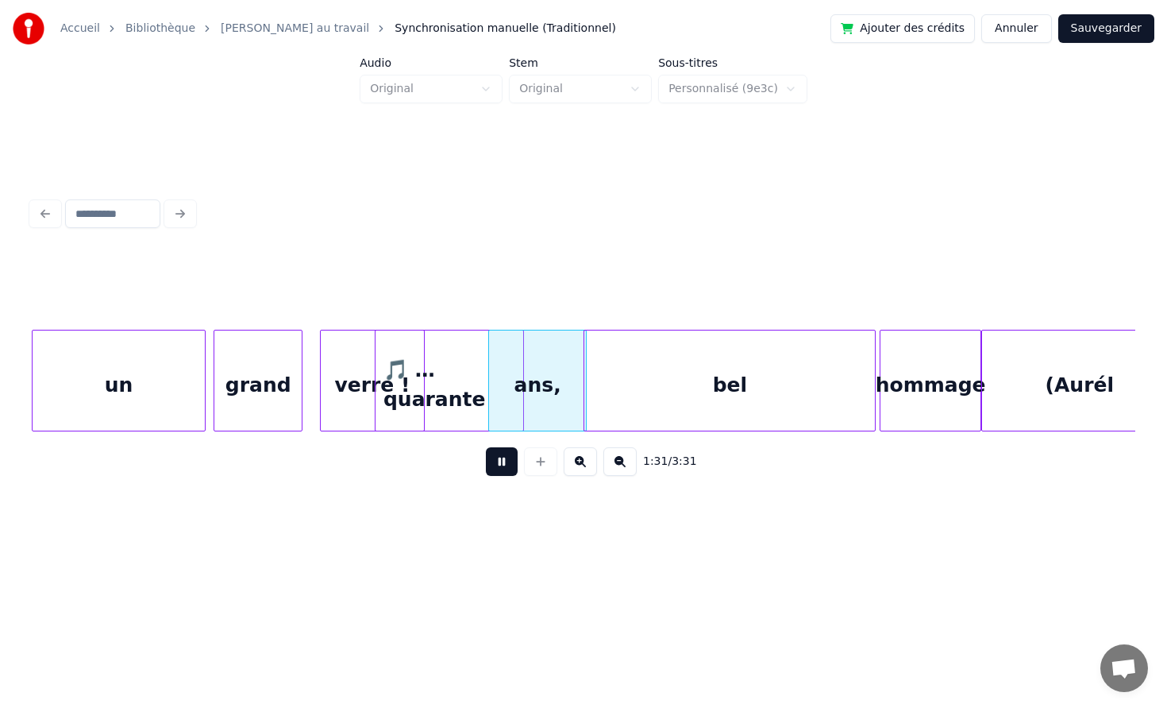
click at [501, 463] on button at bounding box center [502, 461] width 32 height 29
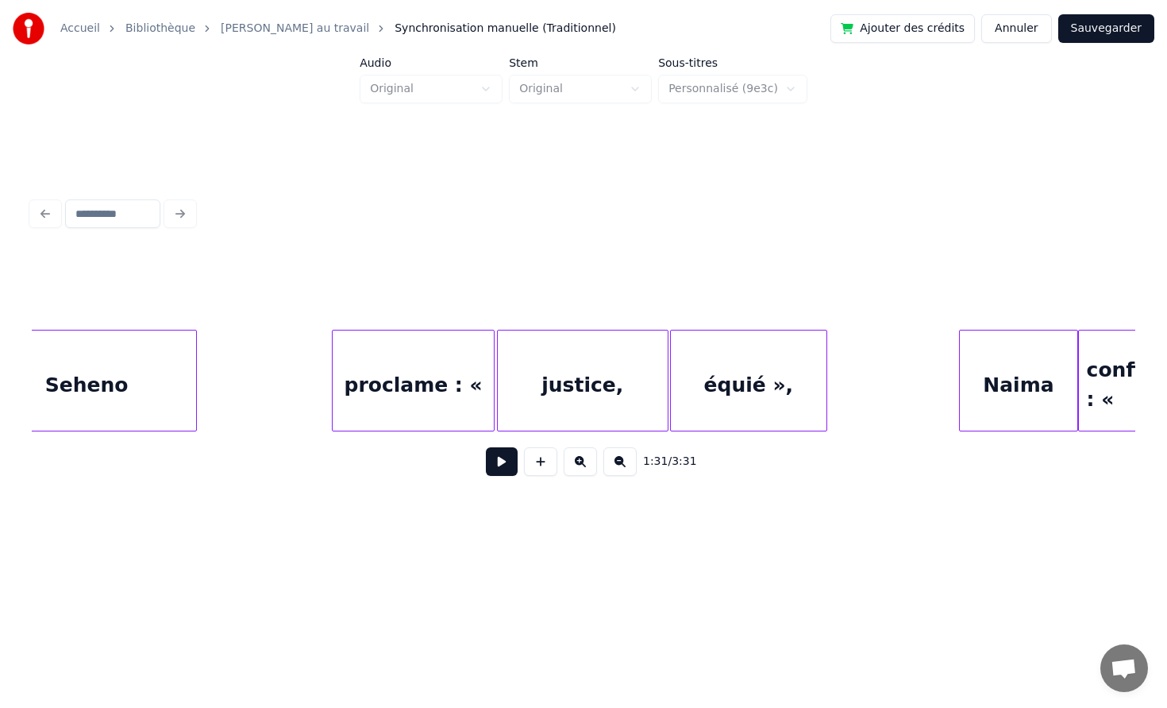
scroll to position [0, 10722]
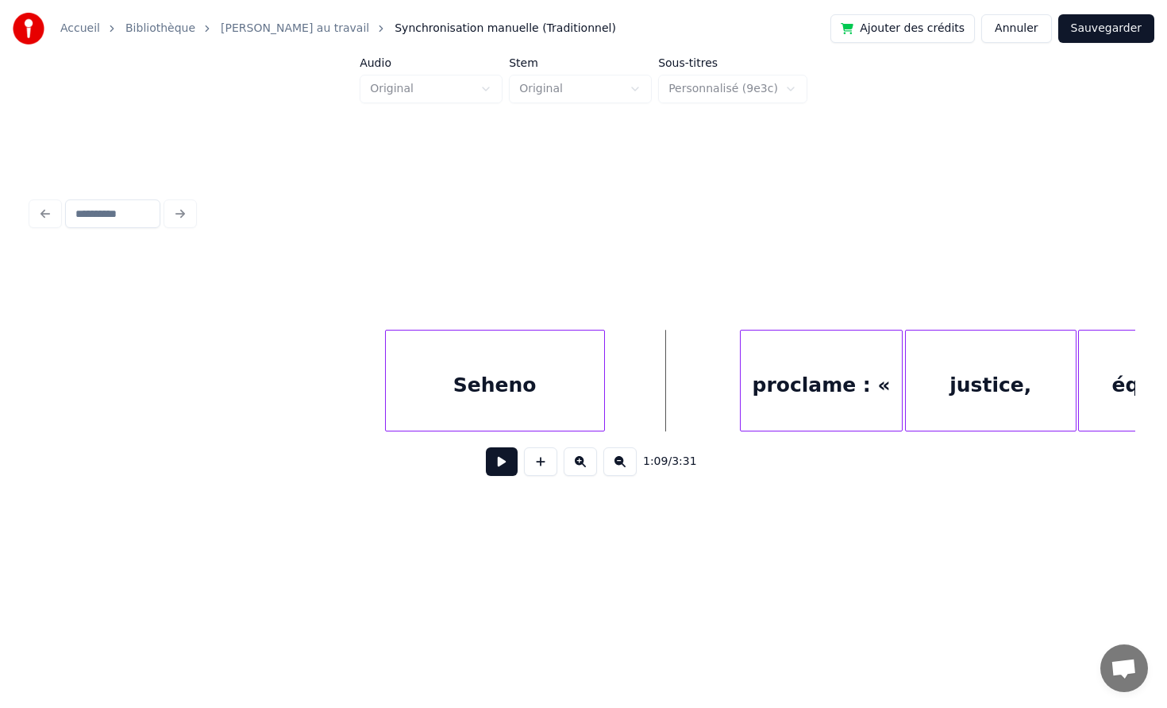
scroll to position [0, 10382]
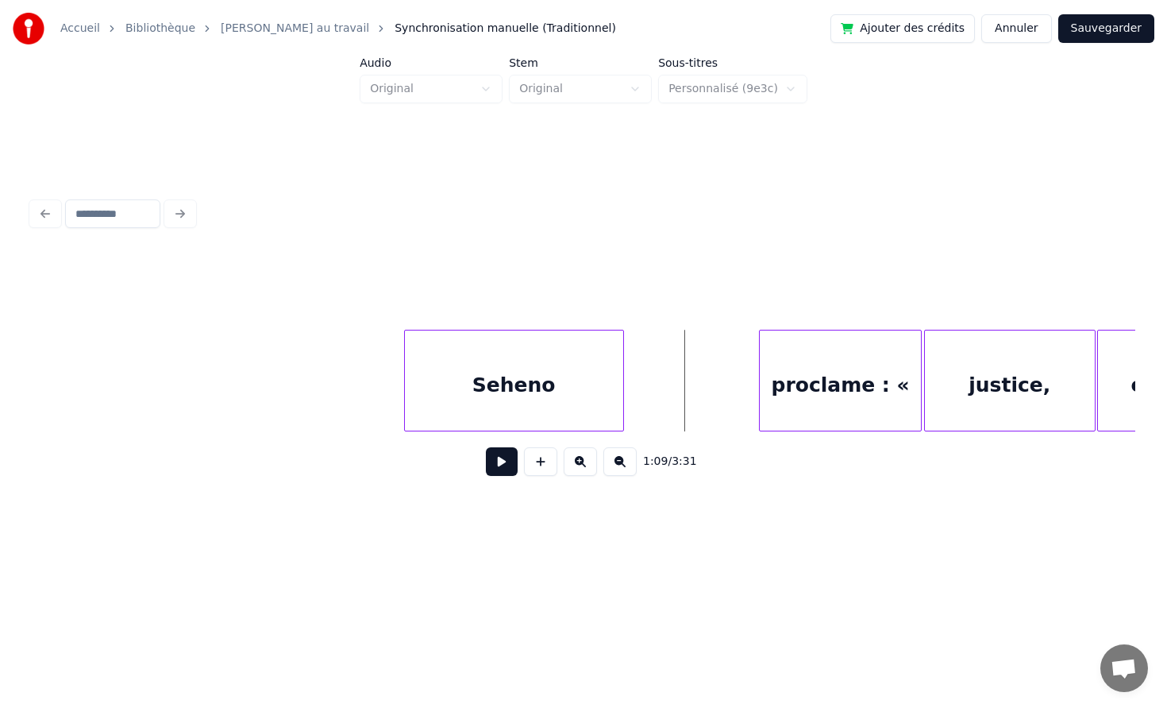
click at [511, 460] on button at bounding box center [502, 461] width 32 height 29
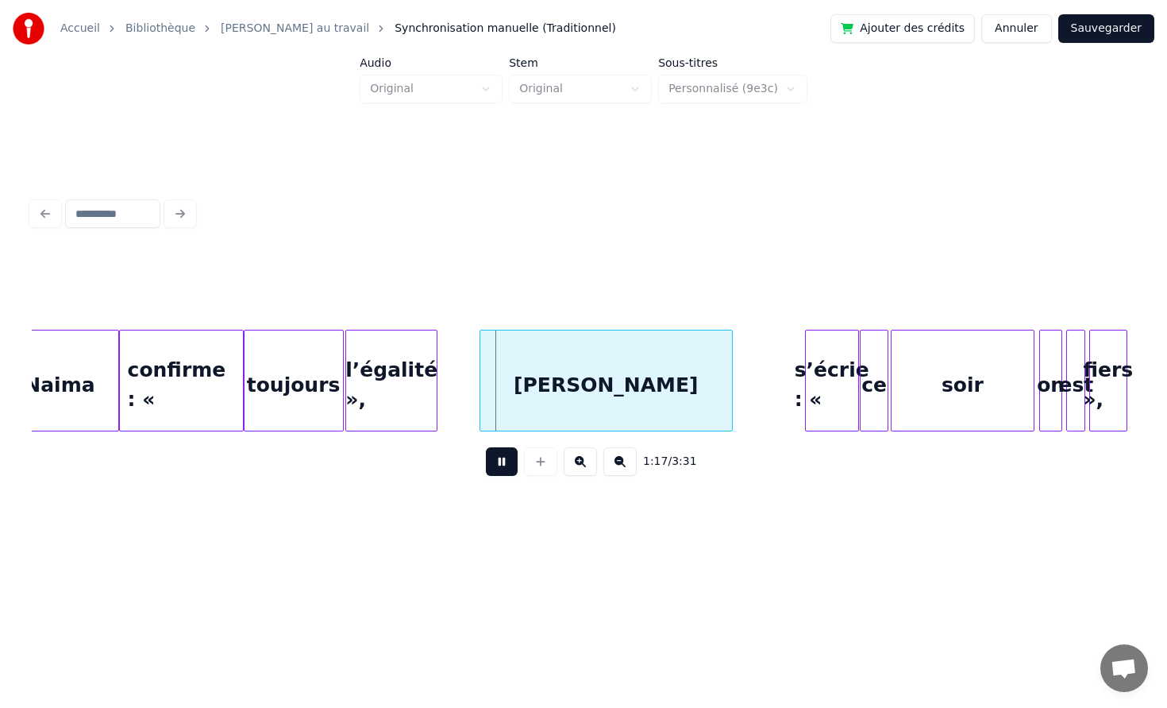
scroll to position [0, 11770]
click at [501, 470] on button at bounding box center [502, 461] width 32 height 29
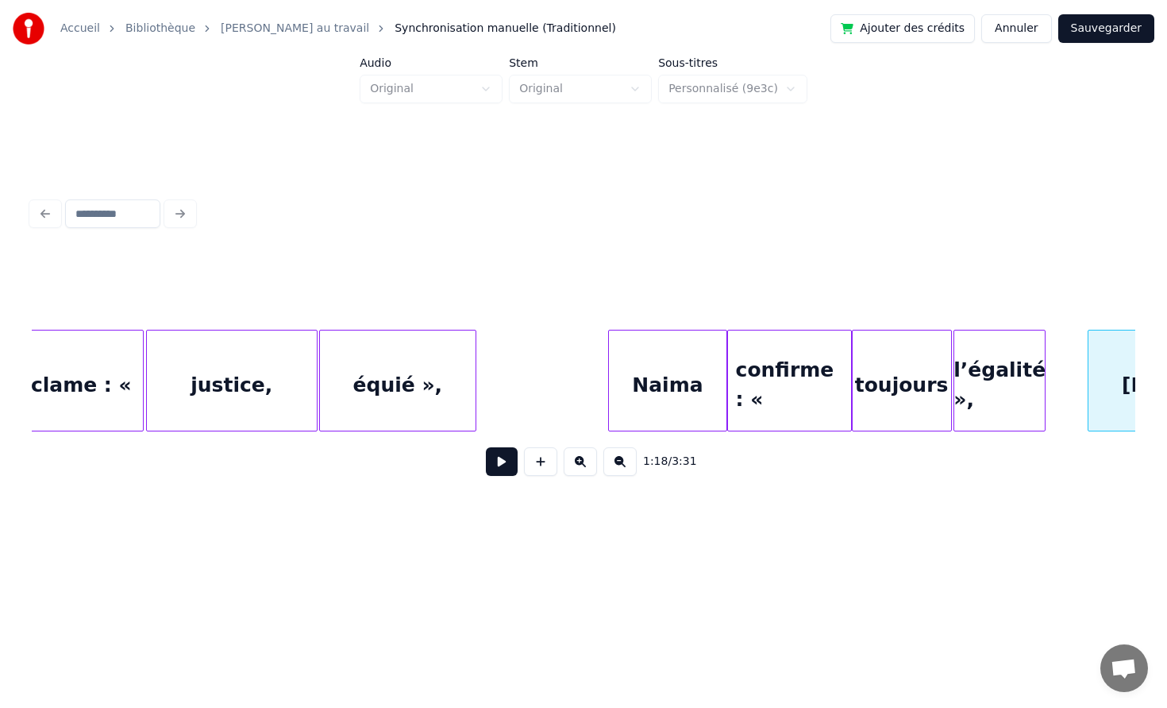
scroll to position [0, 11120]
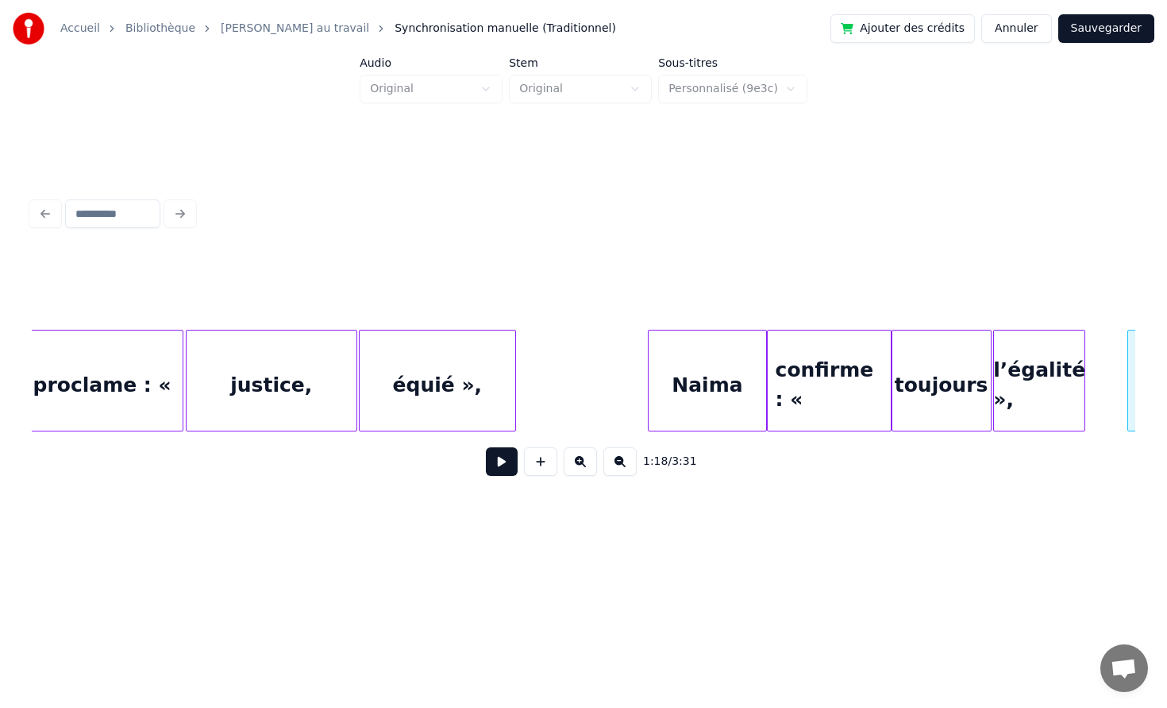
click at [425, 387] on div "équié »," at bounding box center [438, 384] width 156 height 108
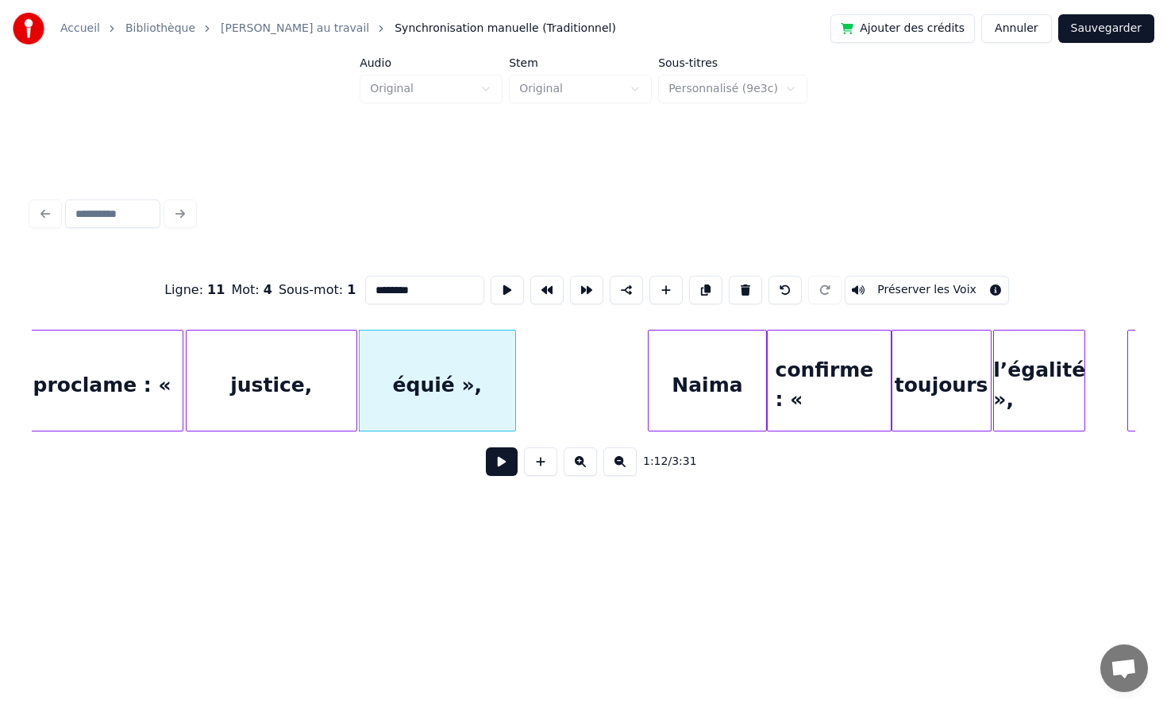
click at [388, 291] on input "********" at bounding box center [424, 290] width 119 height 29
type input "*********"
click at [407, 488] on div "1:12 / 3:31" at bounding box center [584, 461] width 1104 height 60
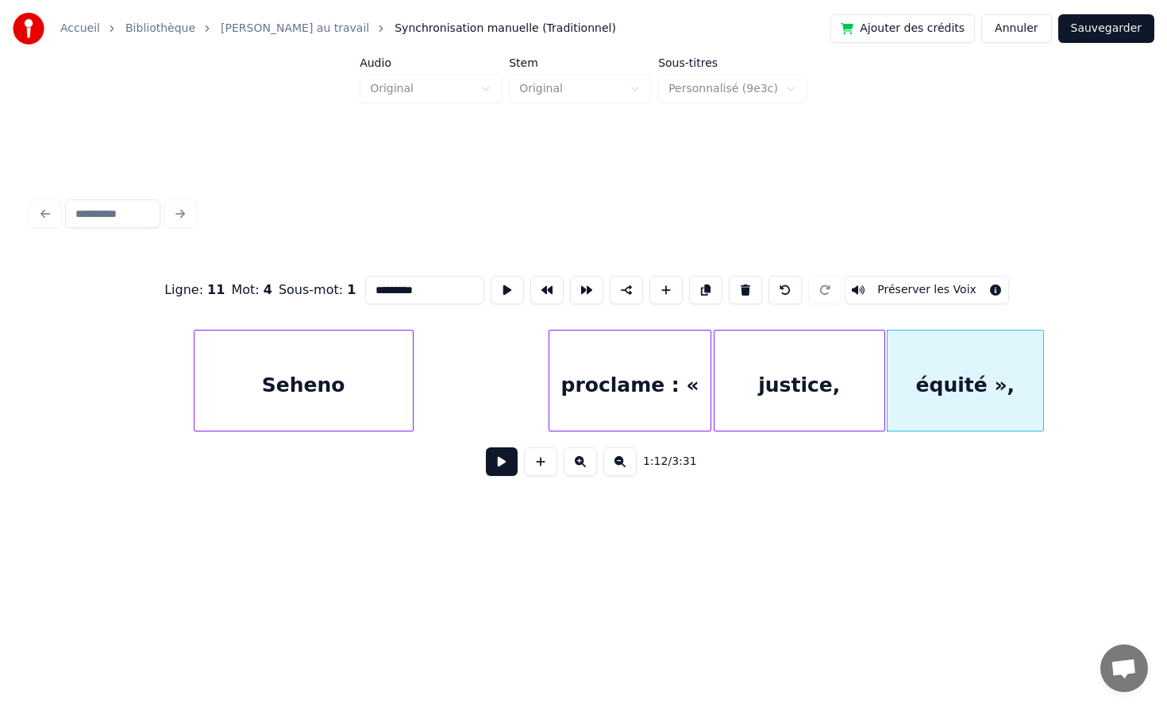
scroll to position [0, 10575]
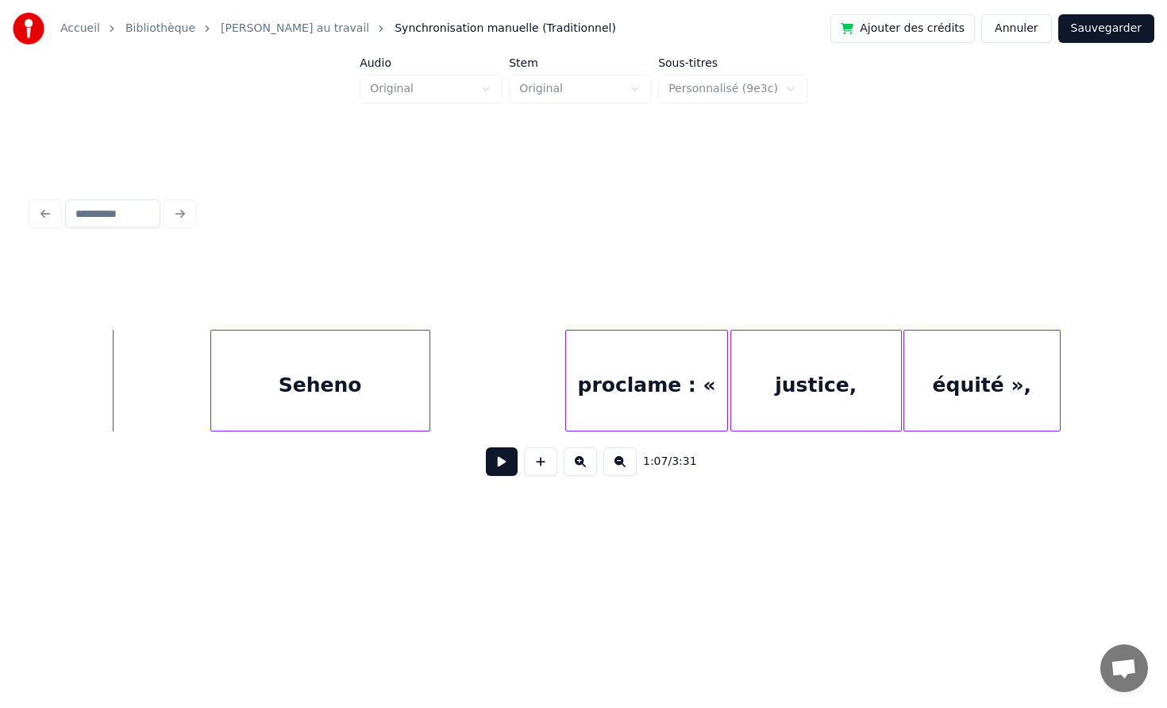
click at [504, 468] on button at bounding box center [502, 461] width 32 height 29
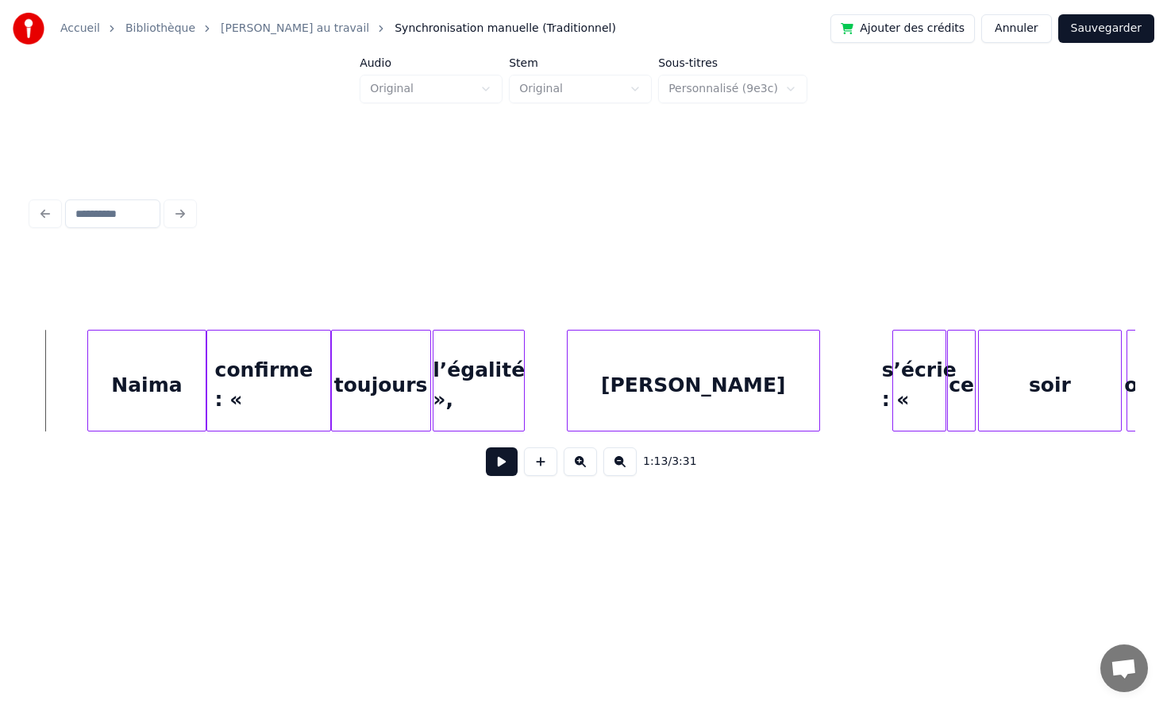
click at [486, 447] on button at bounding box center [502, 461] width 32 height 29
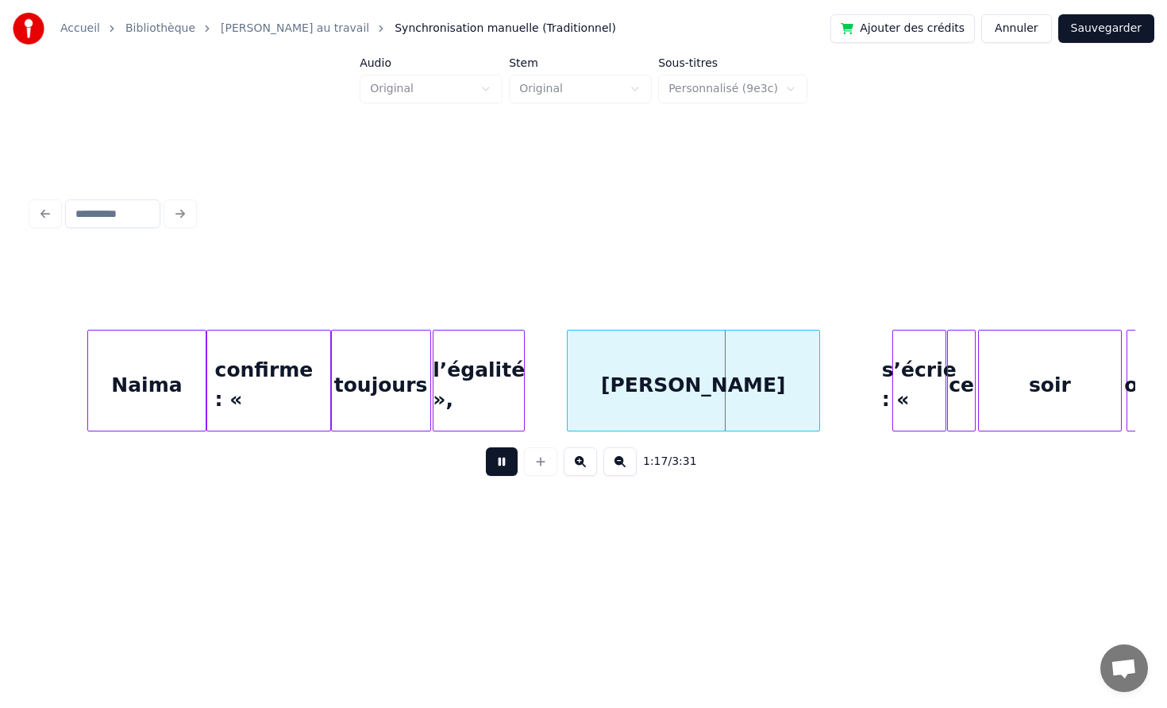
click at [486, 447] on button at bounding box center [502, 461] width 32 height 29
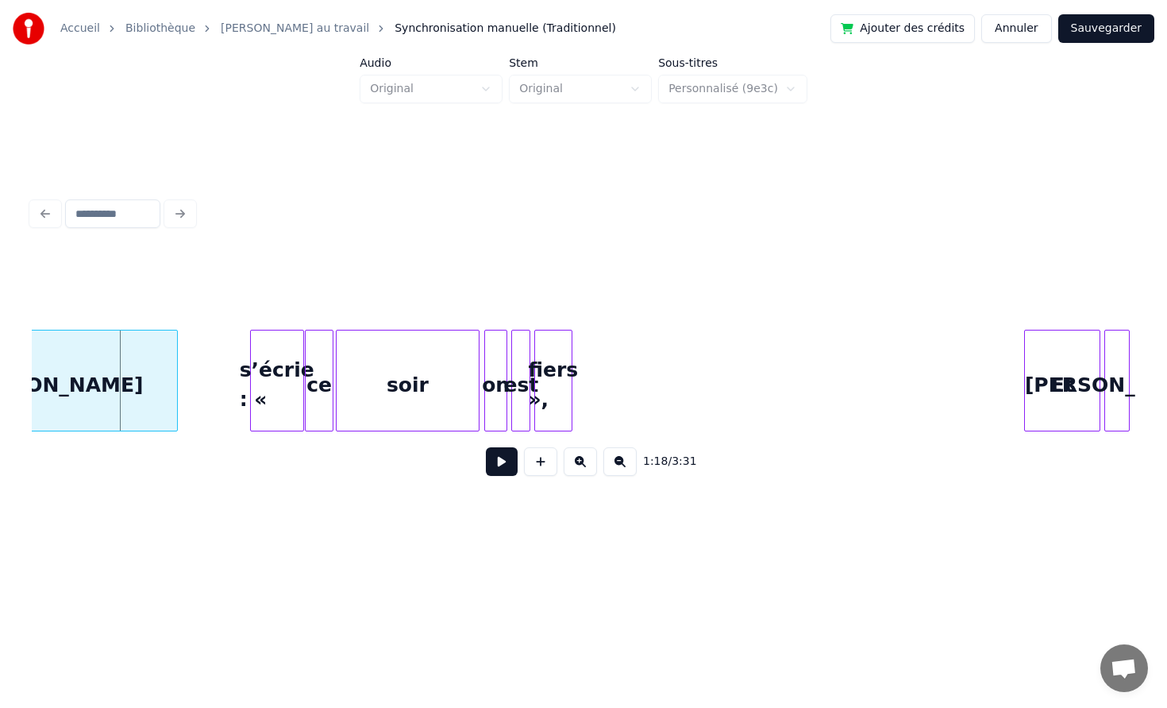
scroll to position [0, 12467]
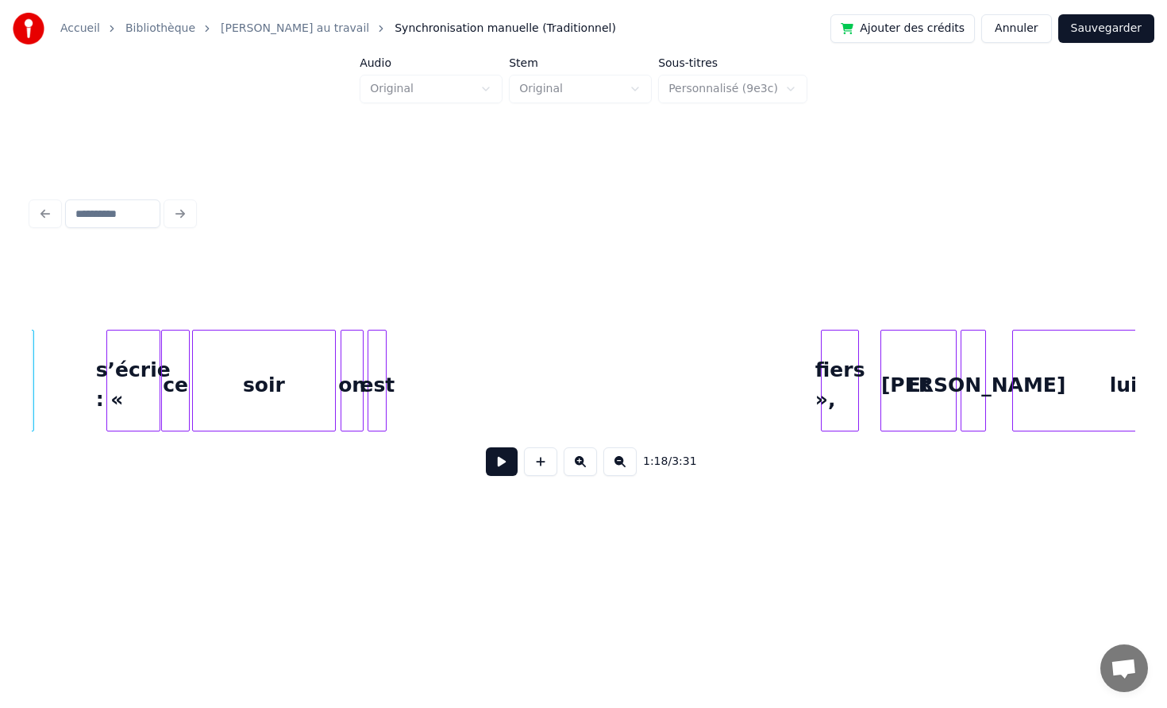
click at [831, 369] on div "fiers »," at bounding box center [840, 384] width 37 height 108
click at [770, 349] on div "est" at bounding box center [761, 384] width 17 height 108
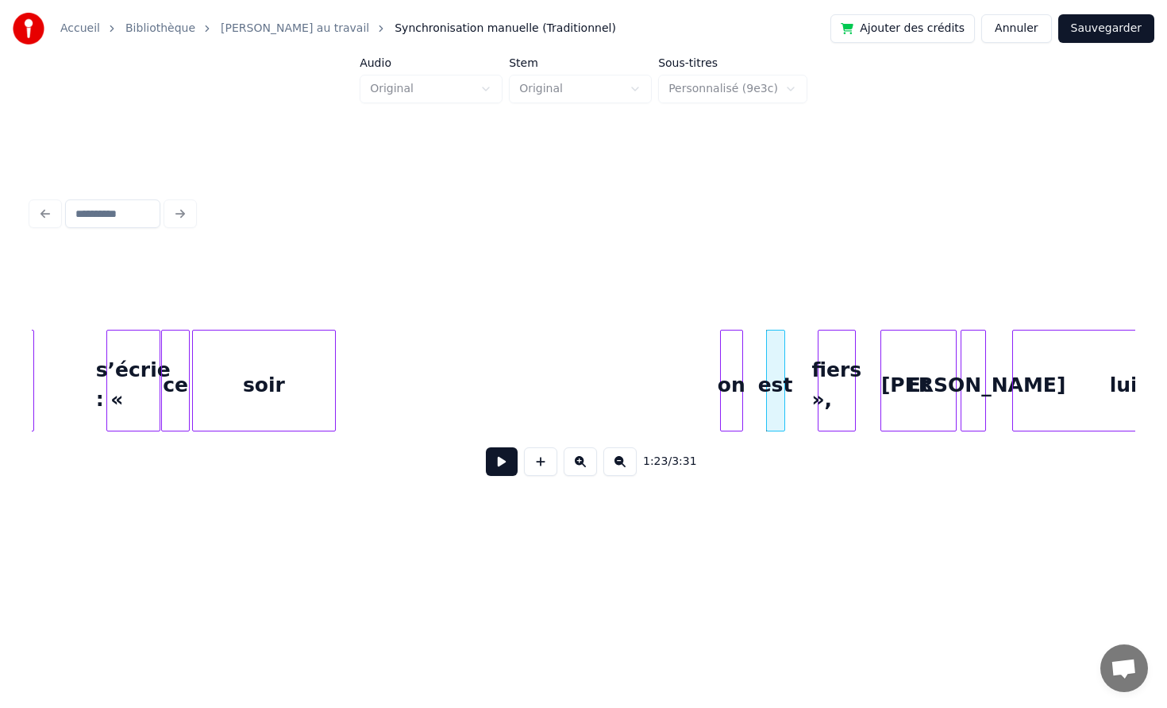
click at [732, 357] on div "on" at bounding box center [731, 384] width 21 height 108
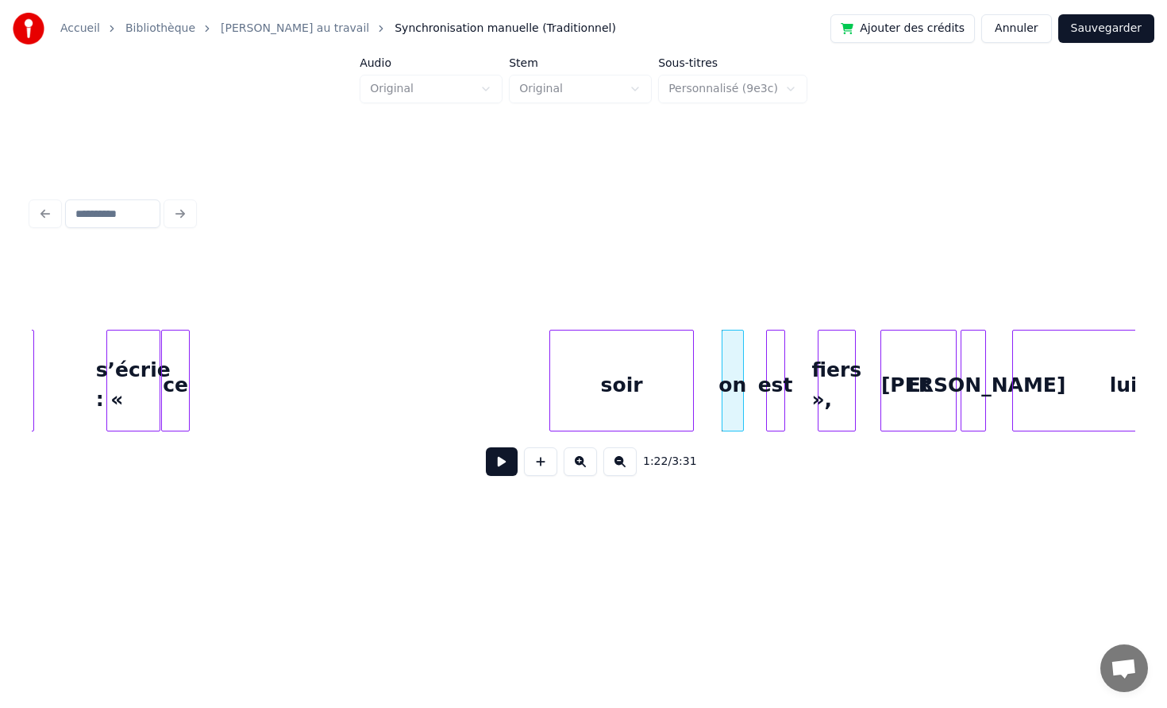
click at [599, 370] on div "soir" at bounding box center [621, 384] width 143 height 108
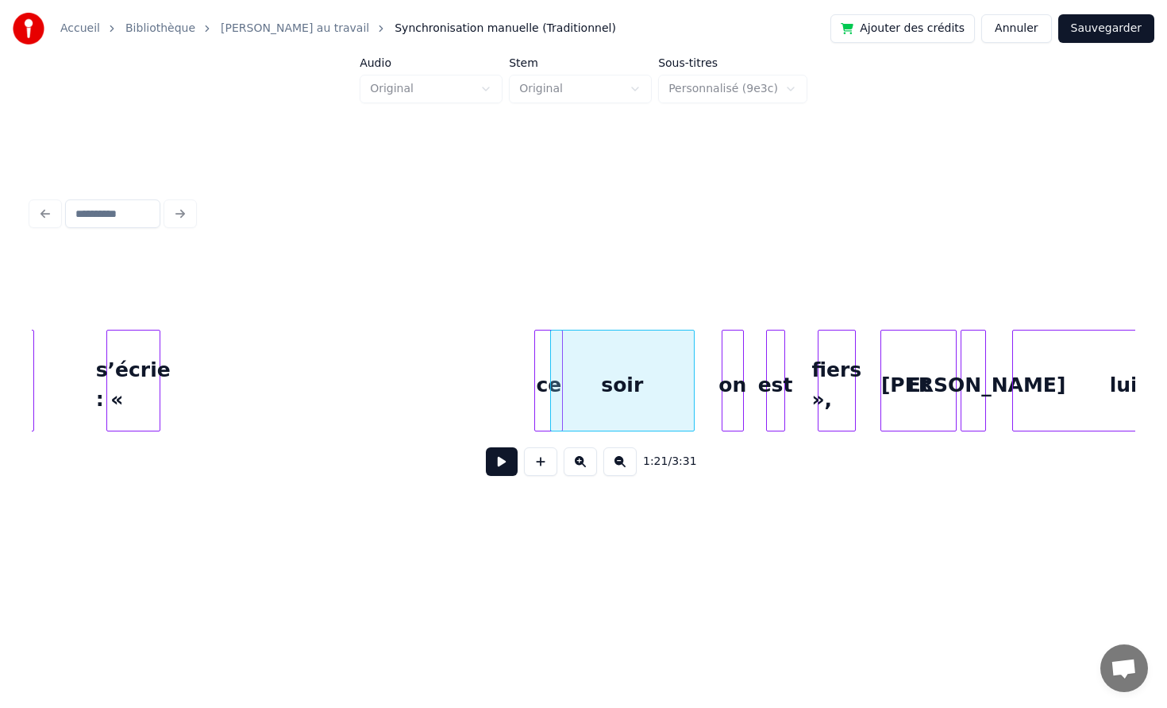
click at [549, 354] on div "ce" at bounding box center [548, 384] width 27 height 108
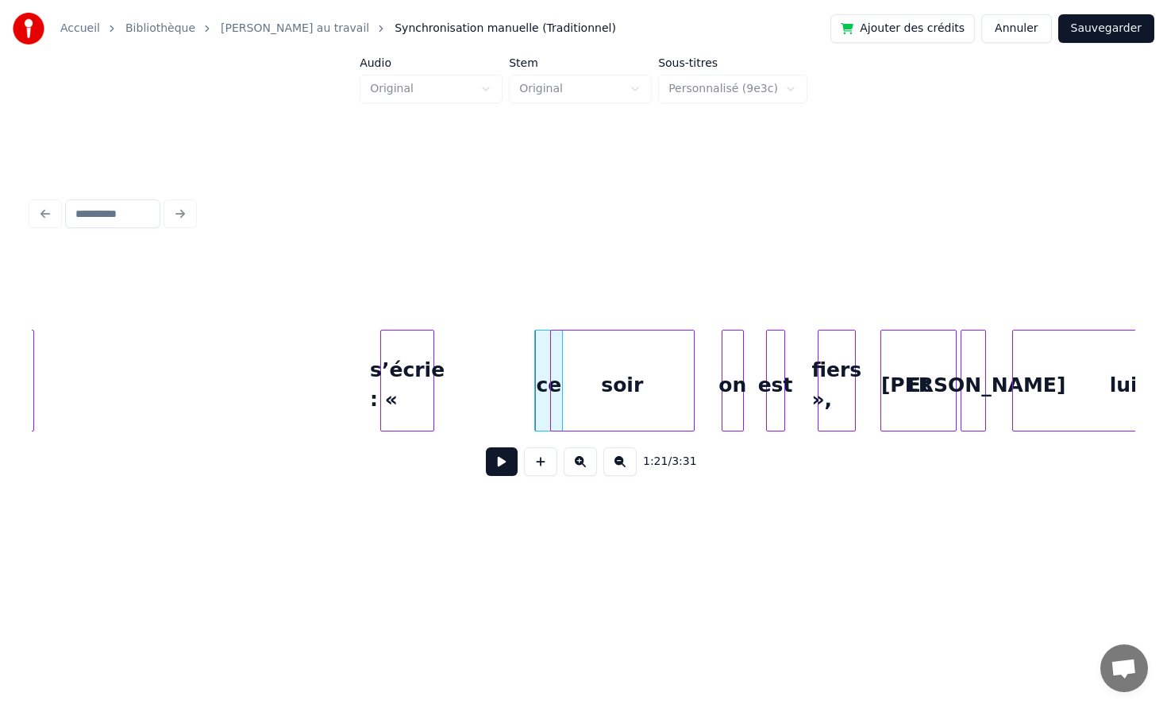
click at [434, 353] on div "s’écrie : «" at bounding box center [407, 384] width 52 height 108
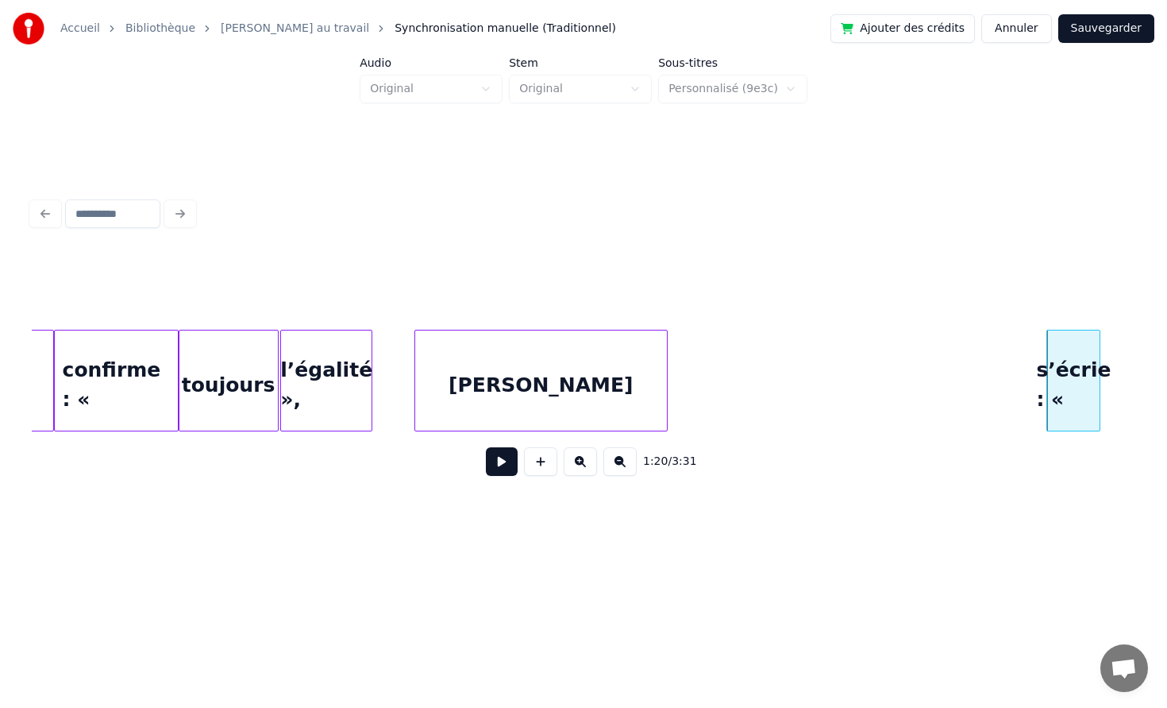
scroll to position [0, 11769]
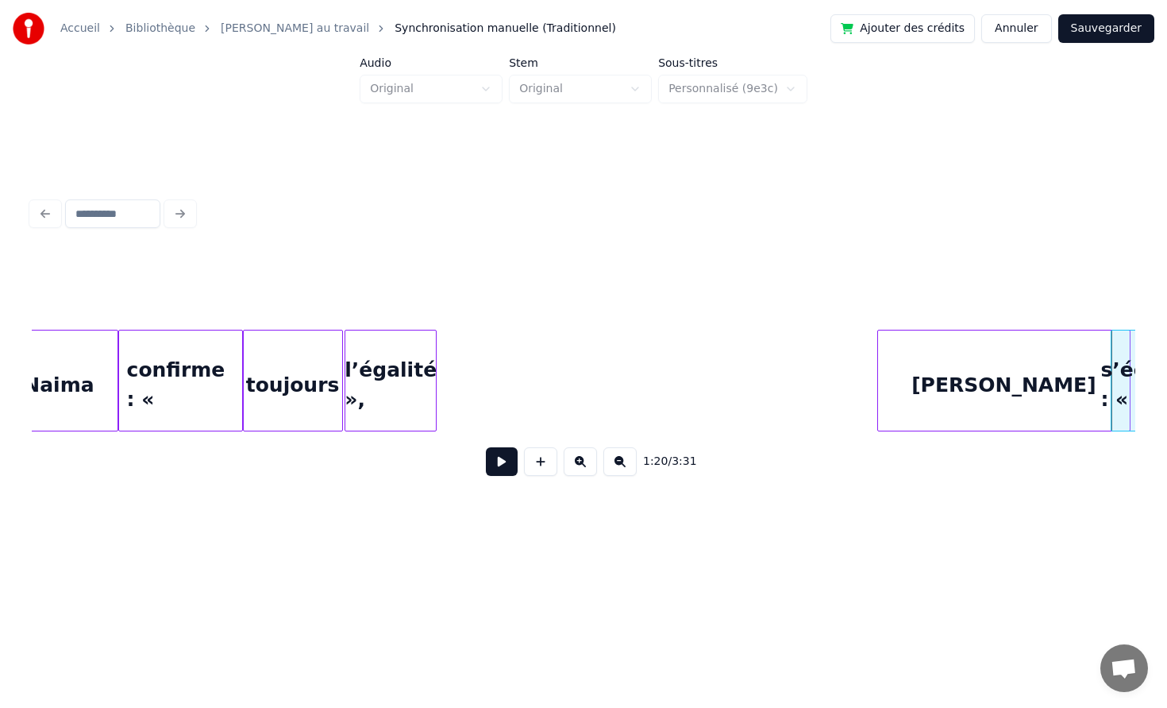
click at [1014, 362] on div "[PERSON_NAME]" at bounding box center [1004, 384] width 252 height 108
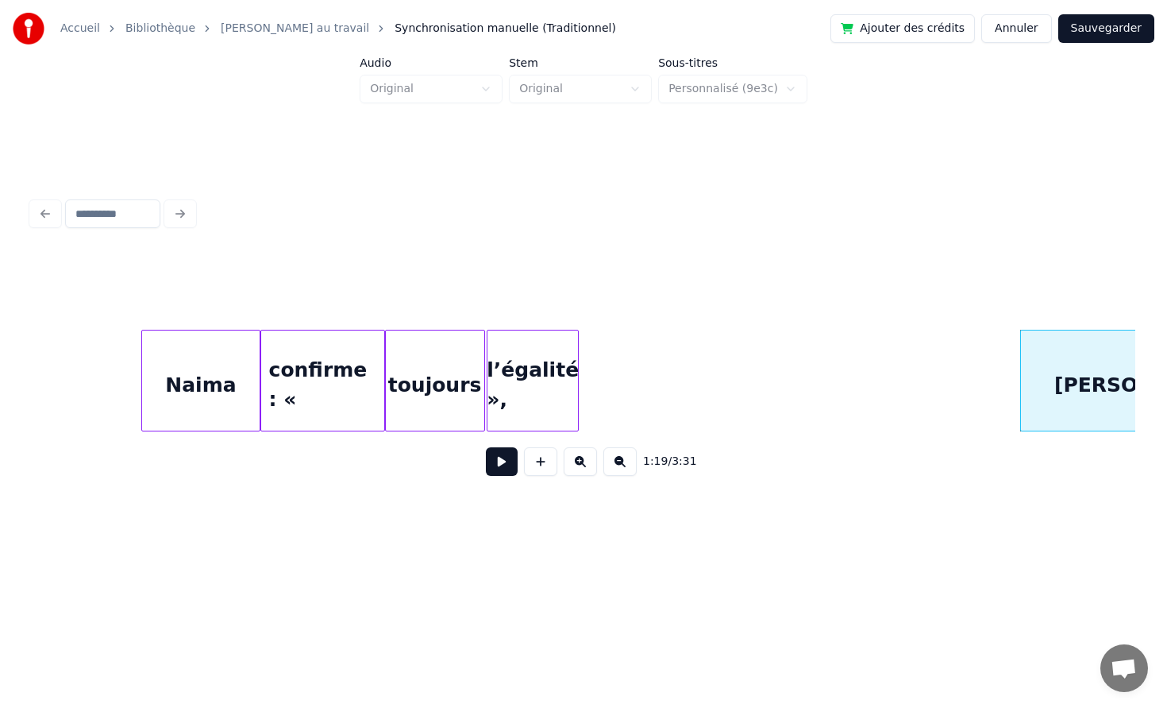
scroll to position [0, 11528]
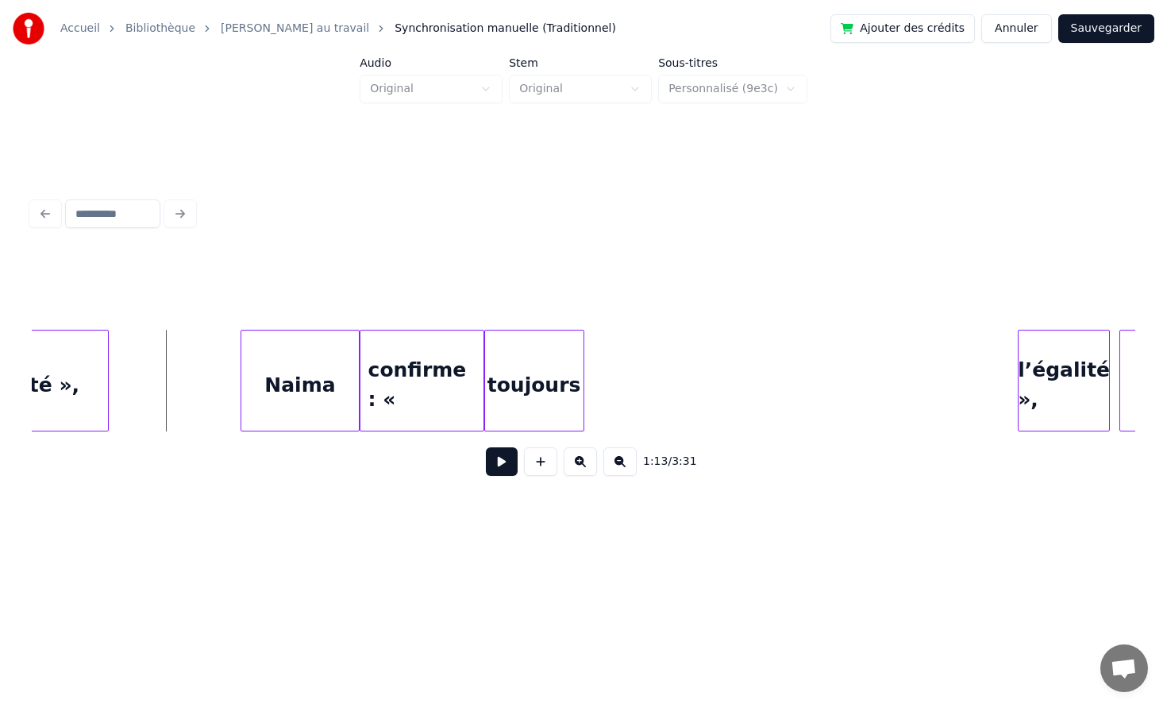
click at [1061, 349] on div "l’égalité »," at bounding box center [1064, 384] width 91 height 108
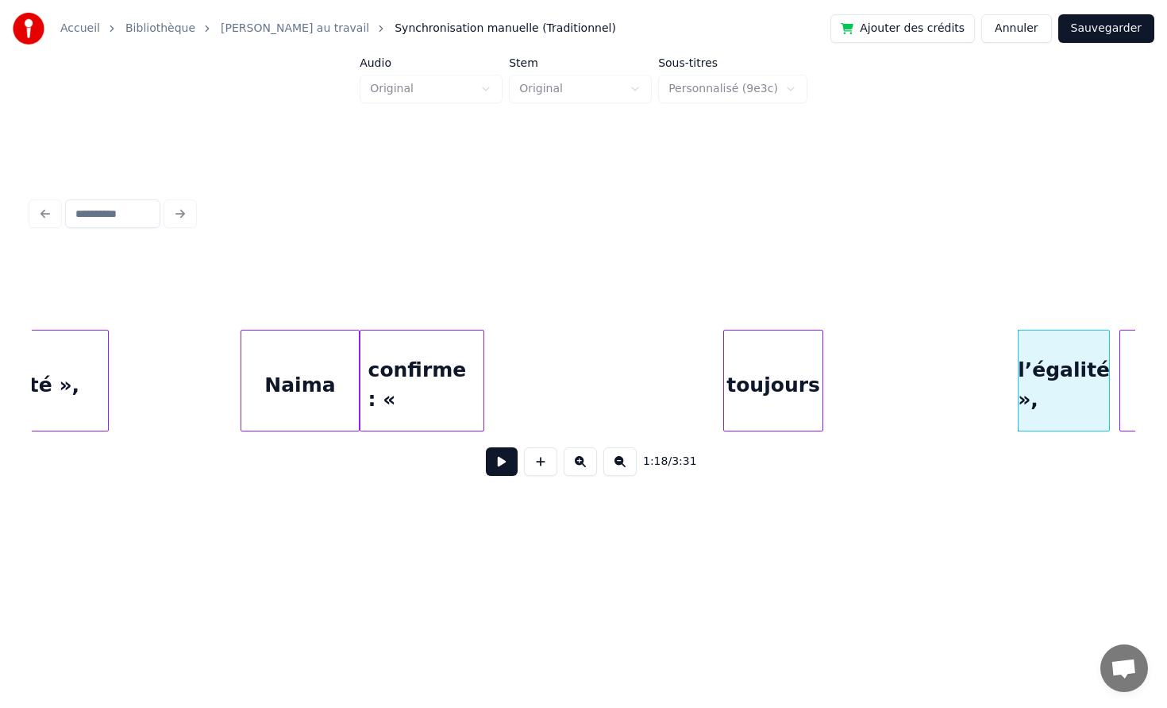
click at [787, 369] on div "toujours" at bounding box center [773, 384] width 98 height 108
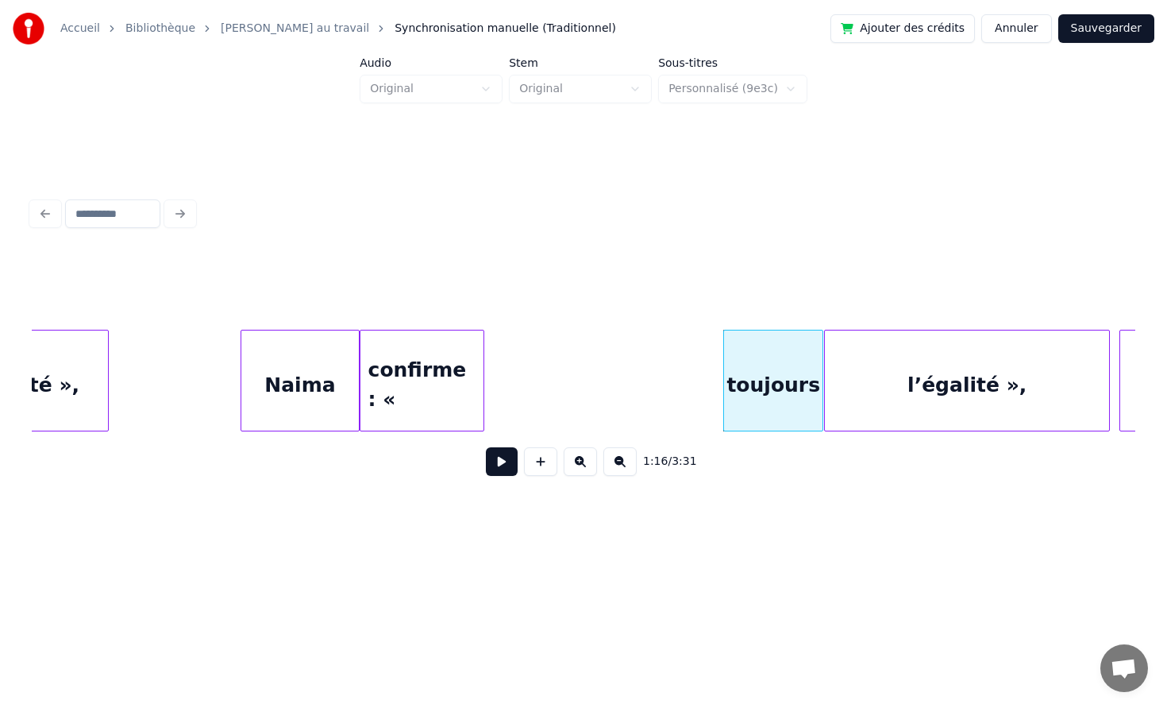
click at [825, 371] on div at bounding box center [827, 380] width 5 height 100
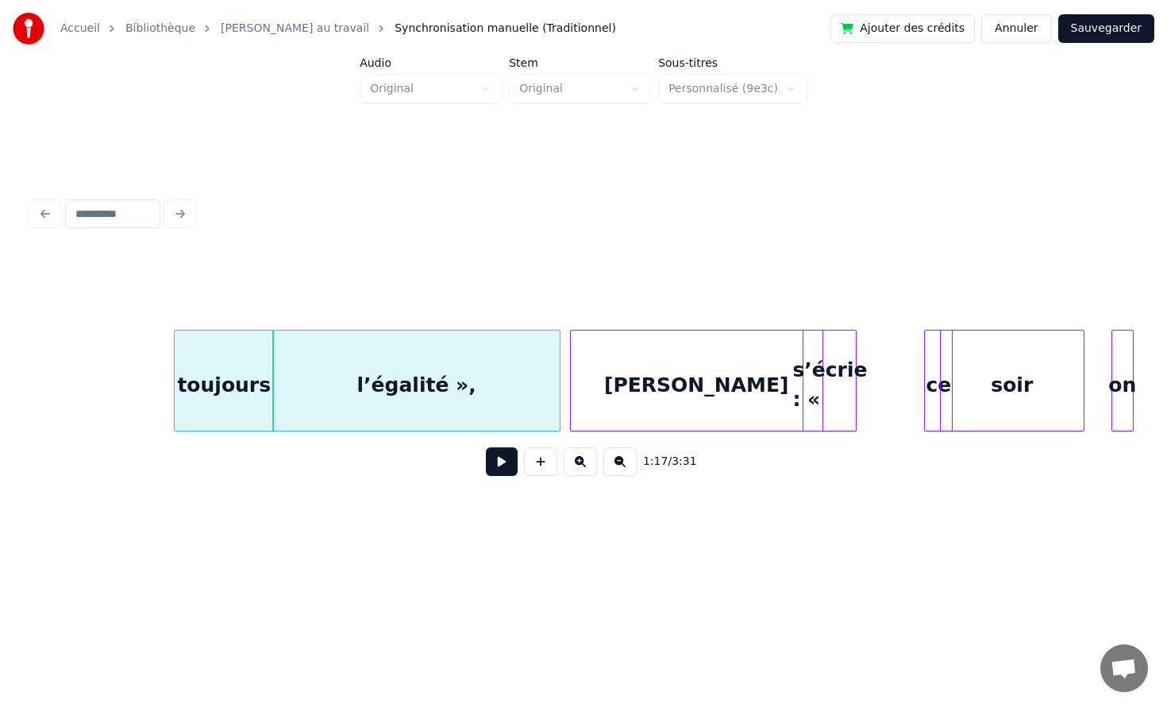
scroll to position [0, 12099]
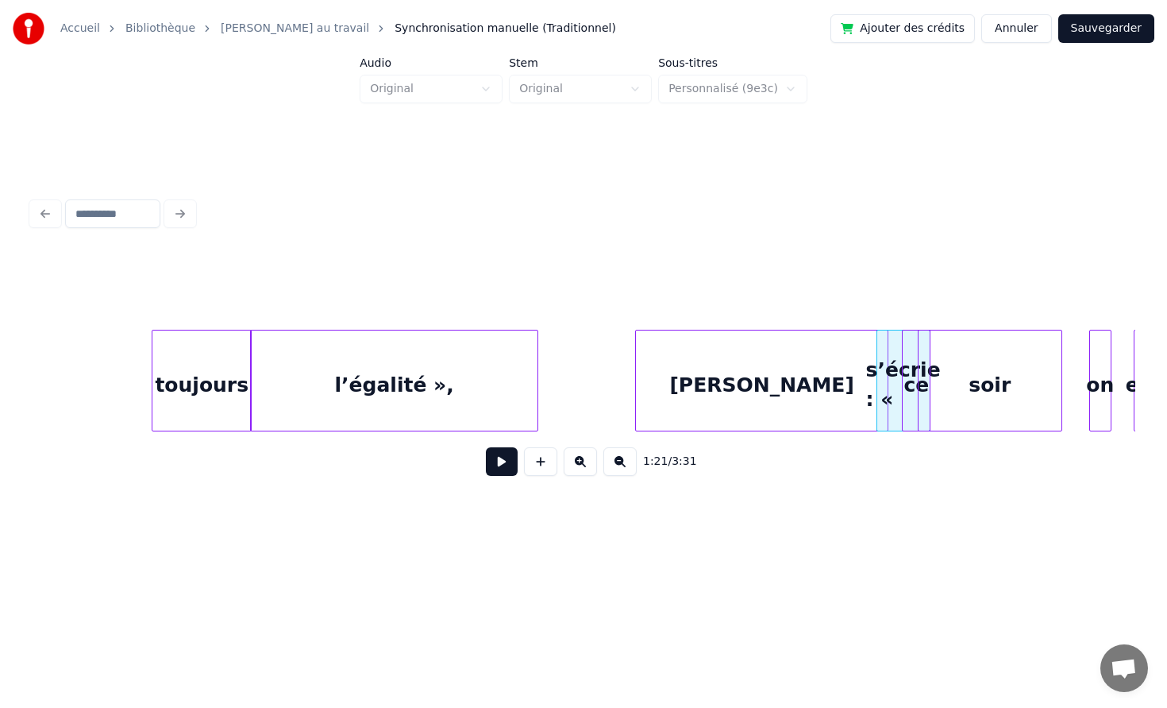
click at [862, 388] on div "[PERSON_NAME]" at bounding box center [762, 384] width 252 height 108
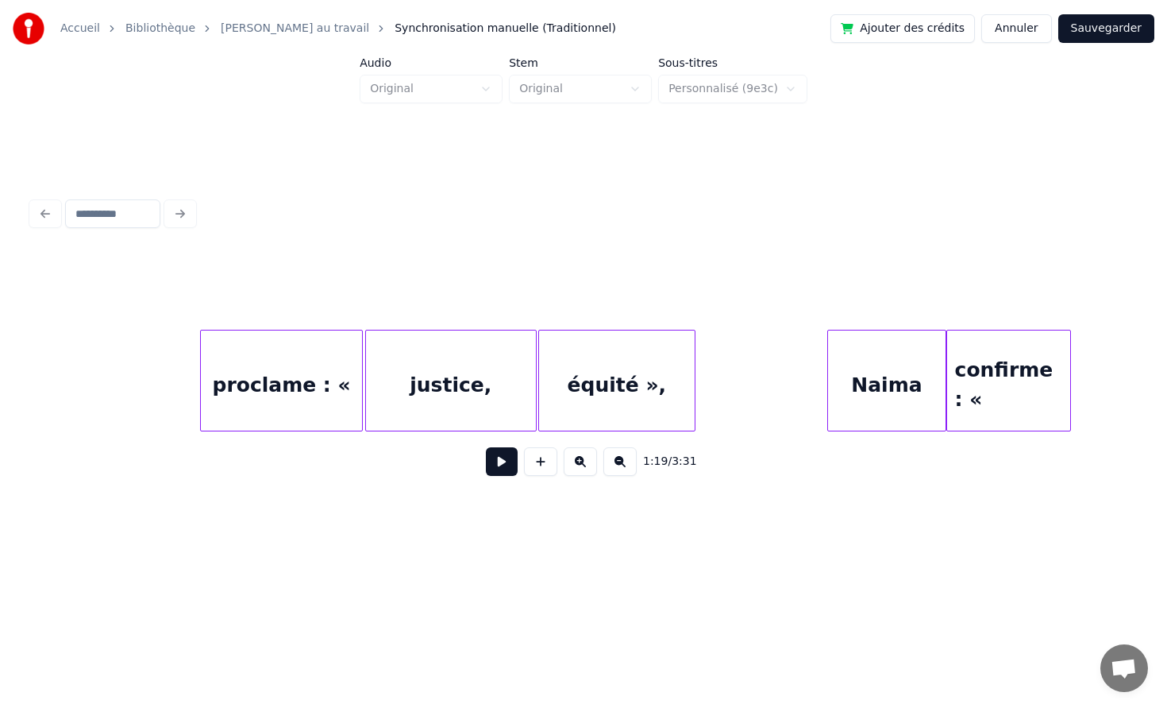
scroll to position [0, 10853]
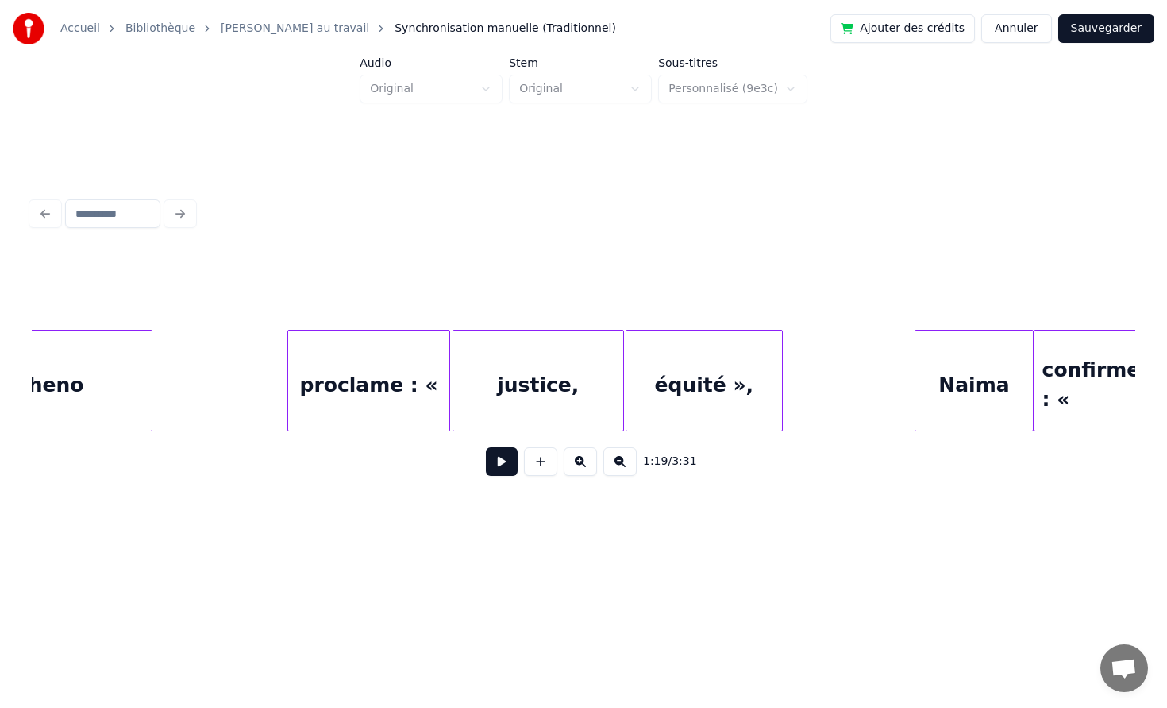
click at [499, 467] on button at bounding box center [502, 461] width 32 height 29
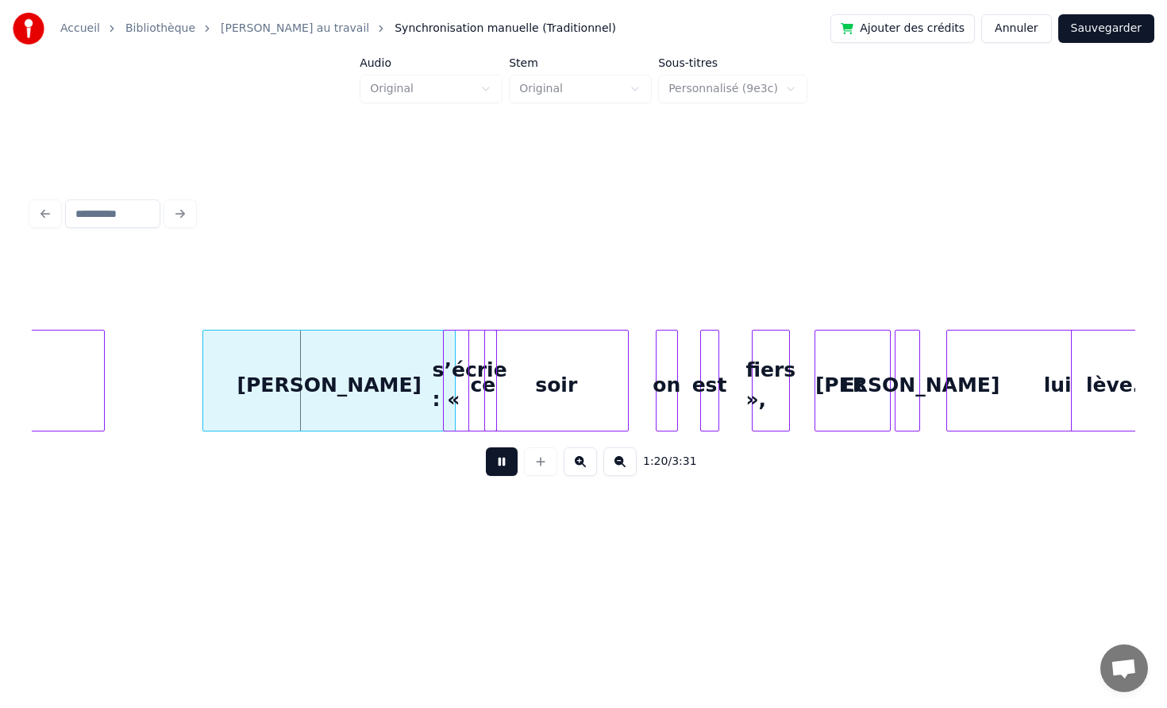
scroll to position [0, 12524]
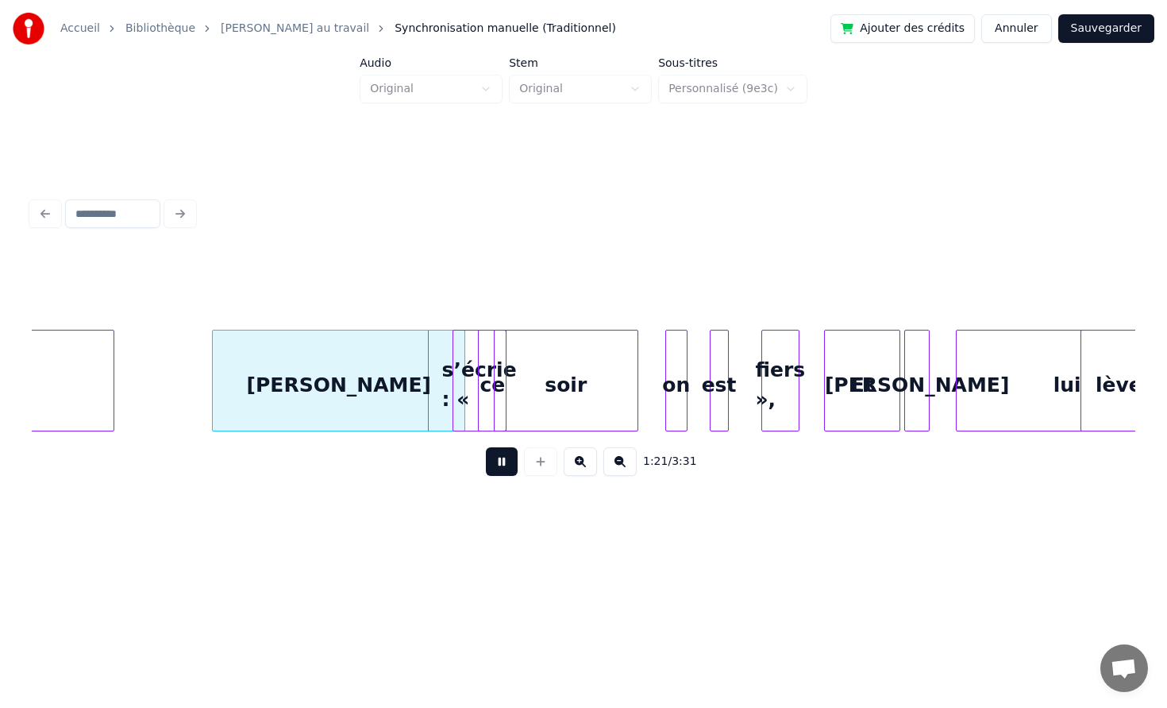
click at [495, 459] on button at bounding box center [502, 461] width 32 height 29
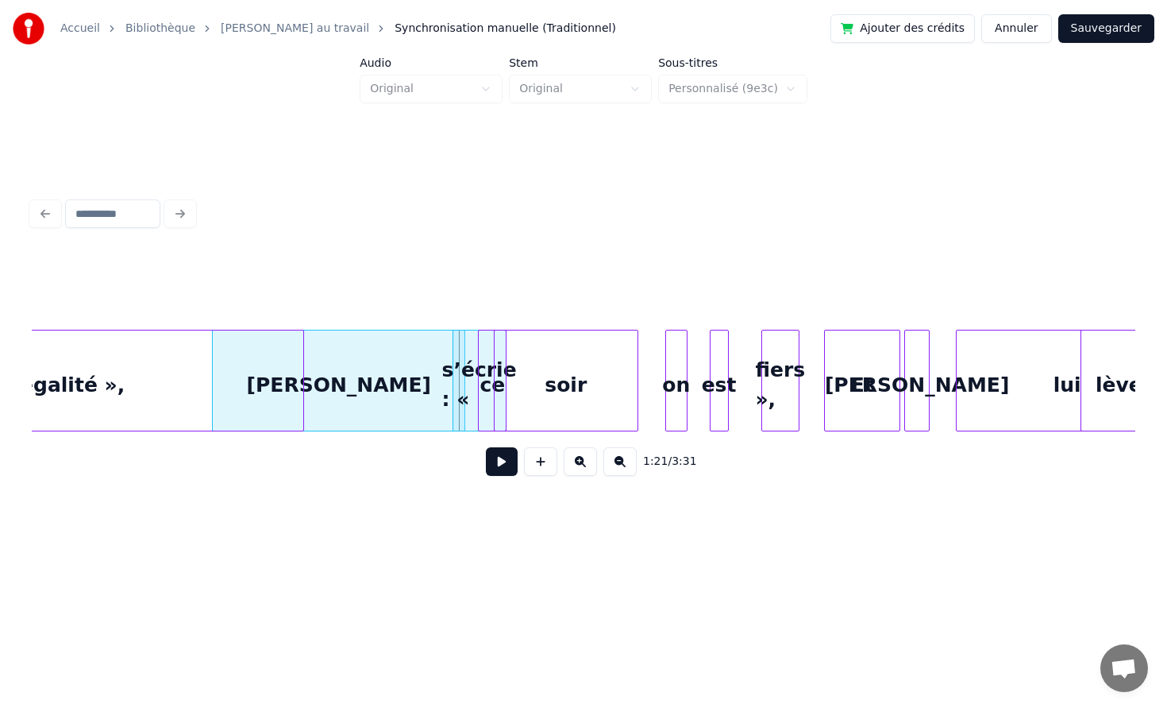
click at [302, 371] on div at bounding box center [301, 380] width 5 height 100
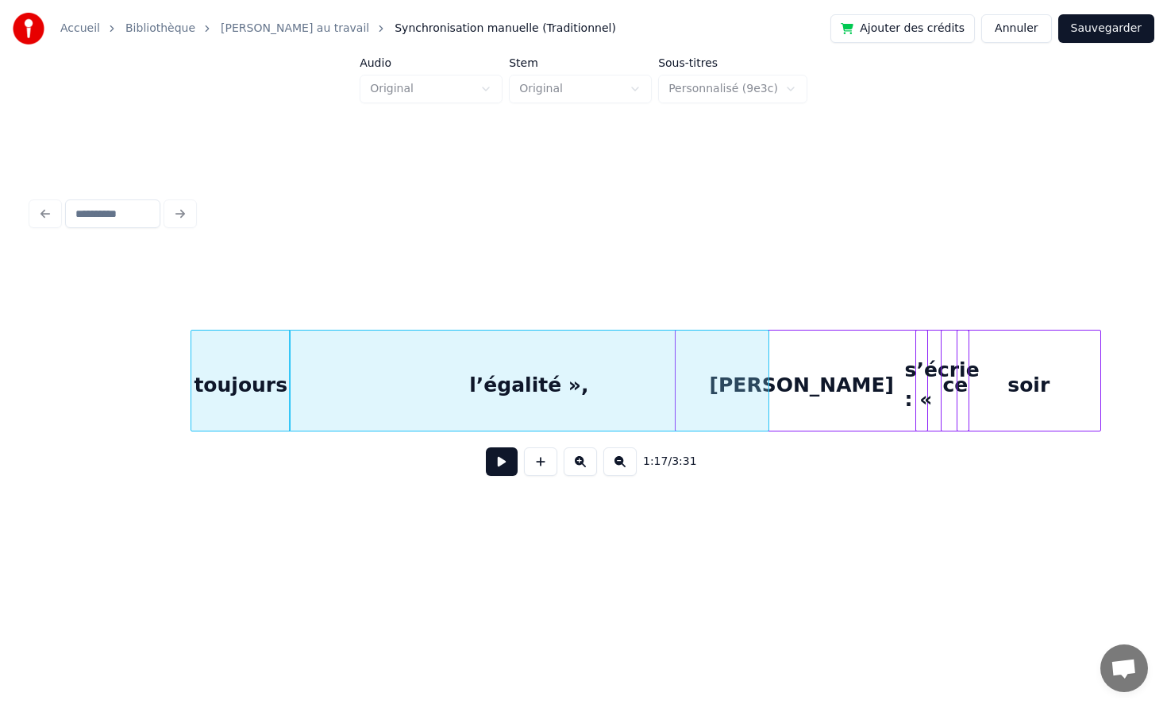
scroll to position [0, 12044]
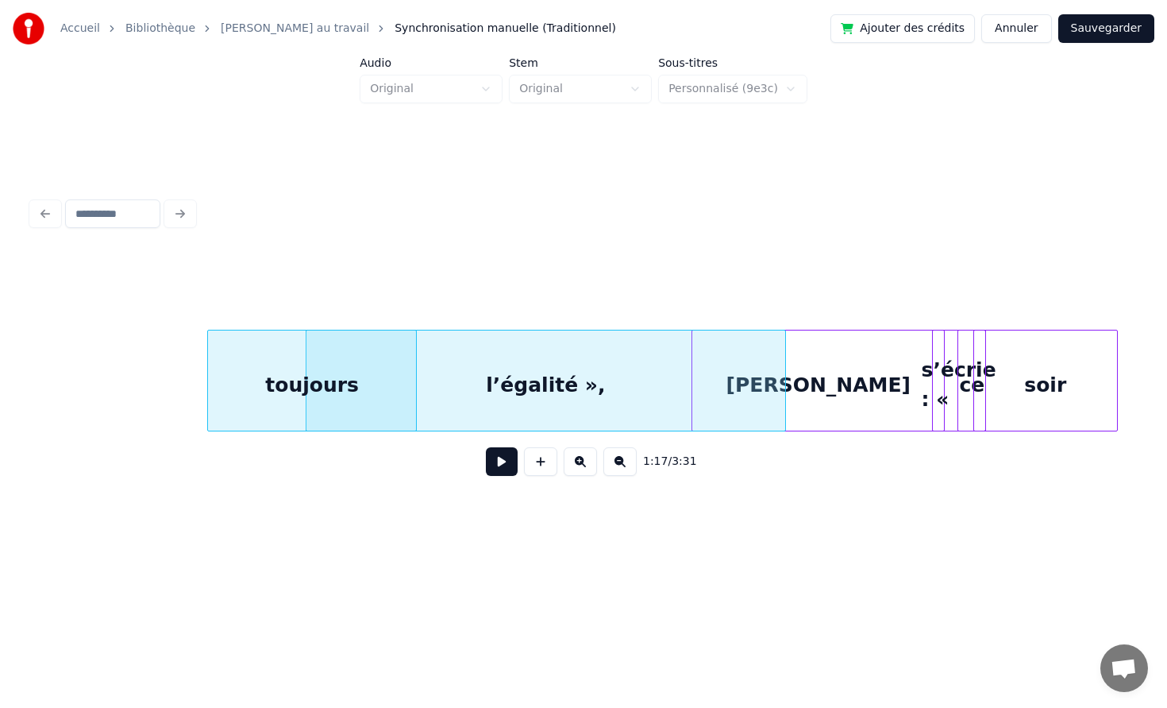
click at [415, 372] on div at bounding box center [413, 380] width 5 height 100
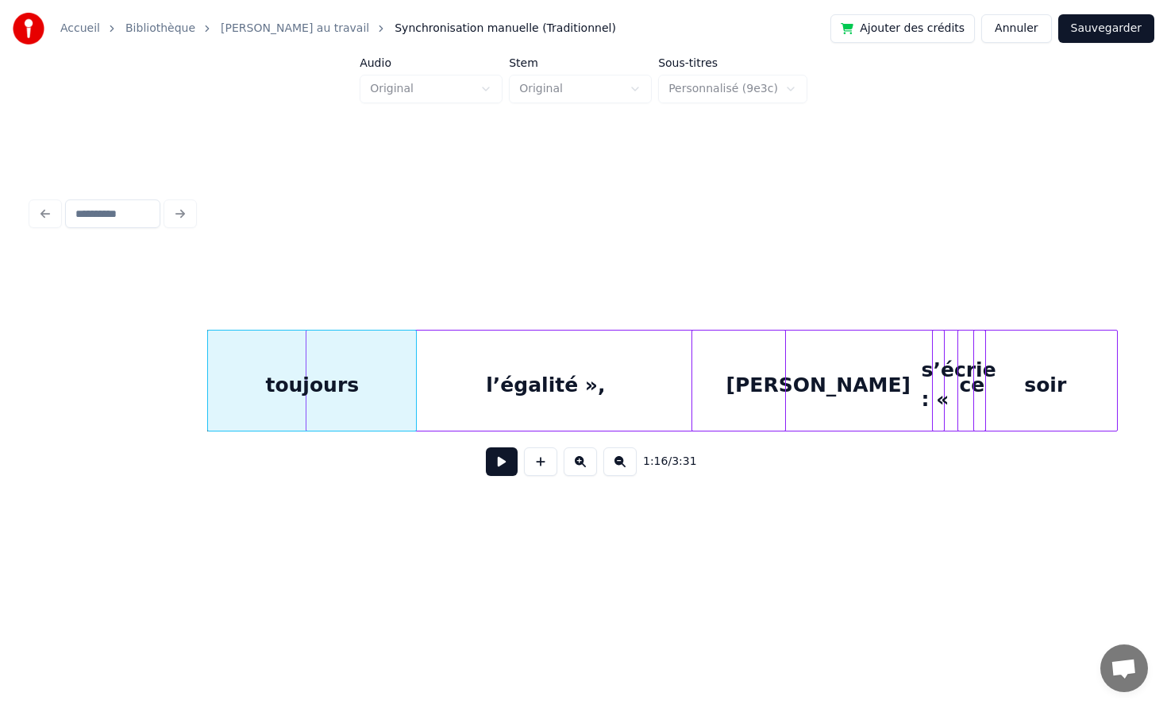
click at [463, 371] on div "l’égalité »," at bounding box center [546, 384] width 478 height 108
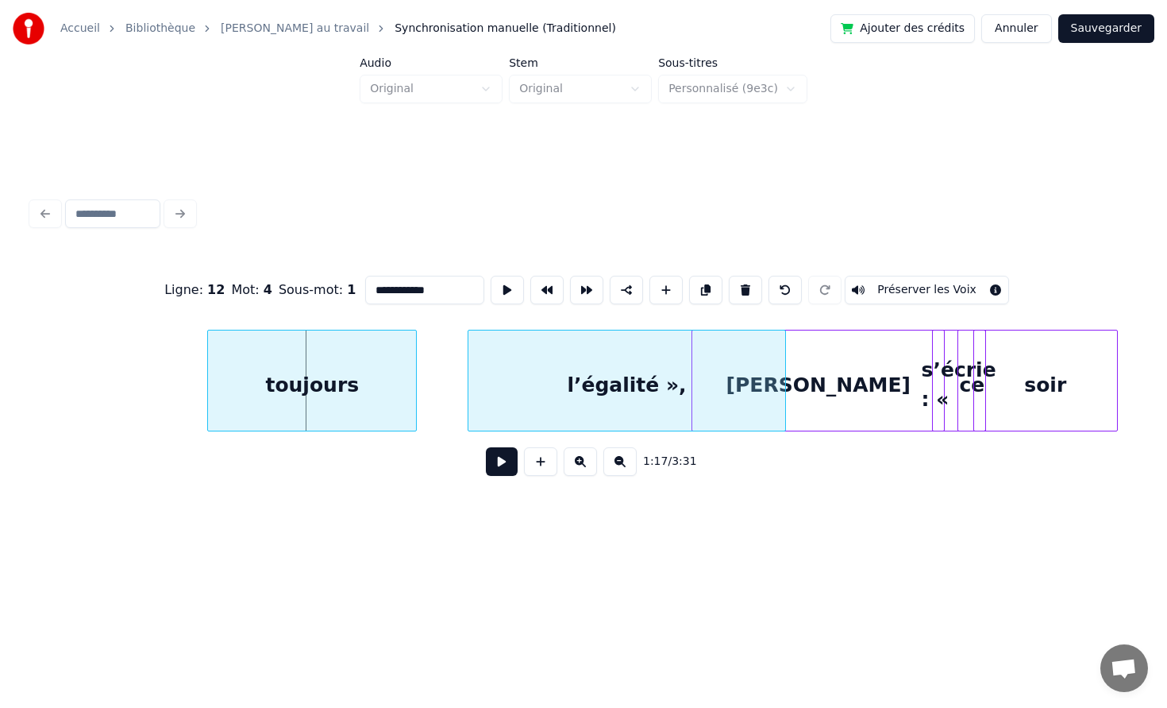
click at [472, 357] on div at bounding box center [471, 380] width 5 height 100
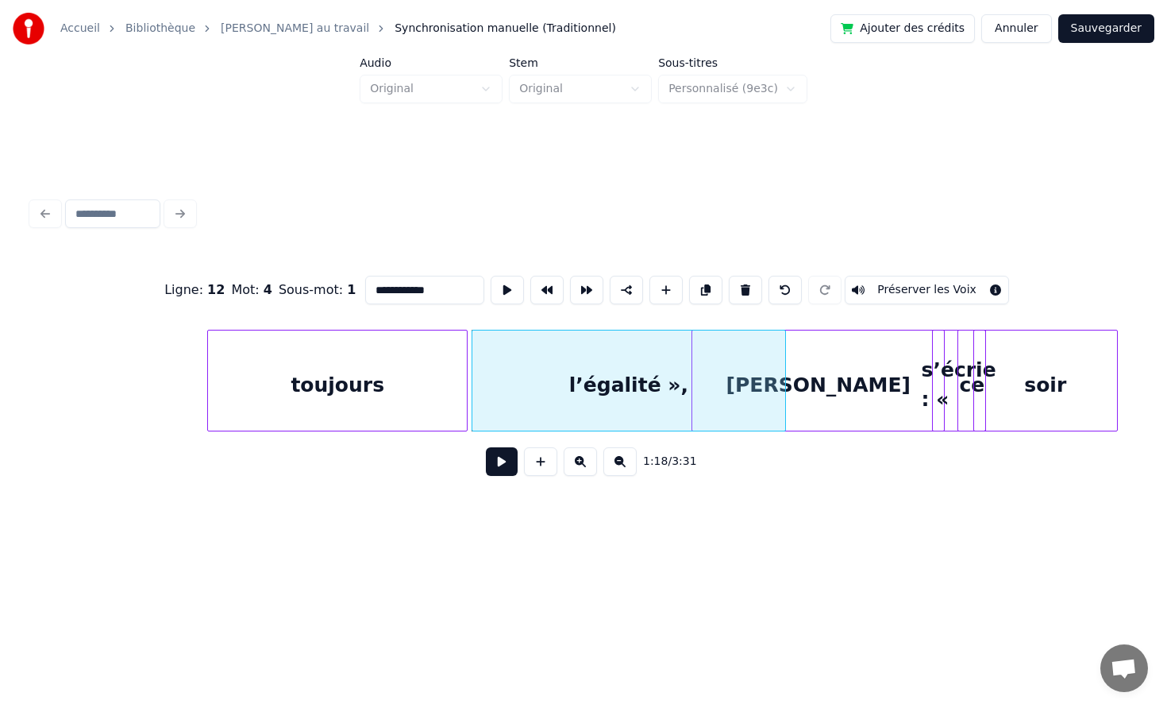
click at [467, 359] on div at bounding box center [464, 380] width 5 height 100
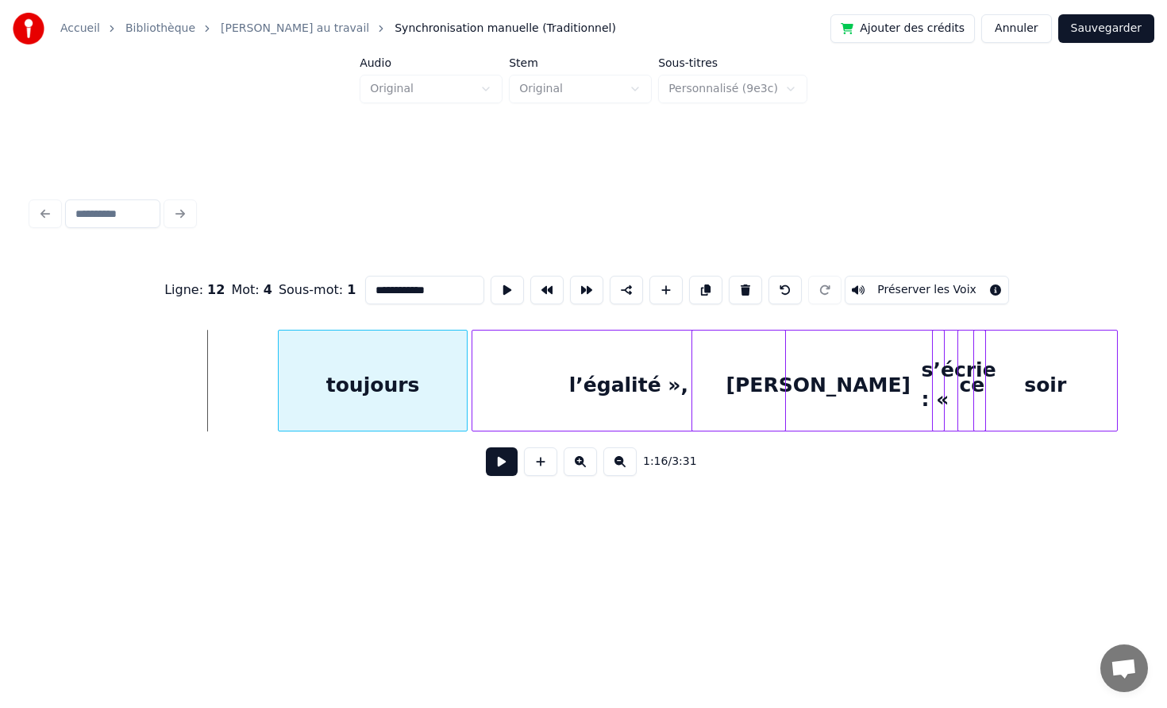
click at [284, 365] on div at bounding box center [281, 380] width 5 height 100
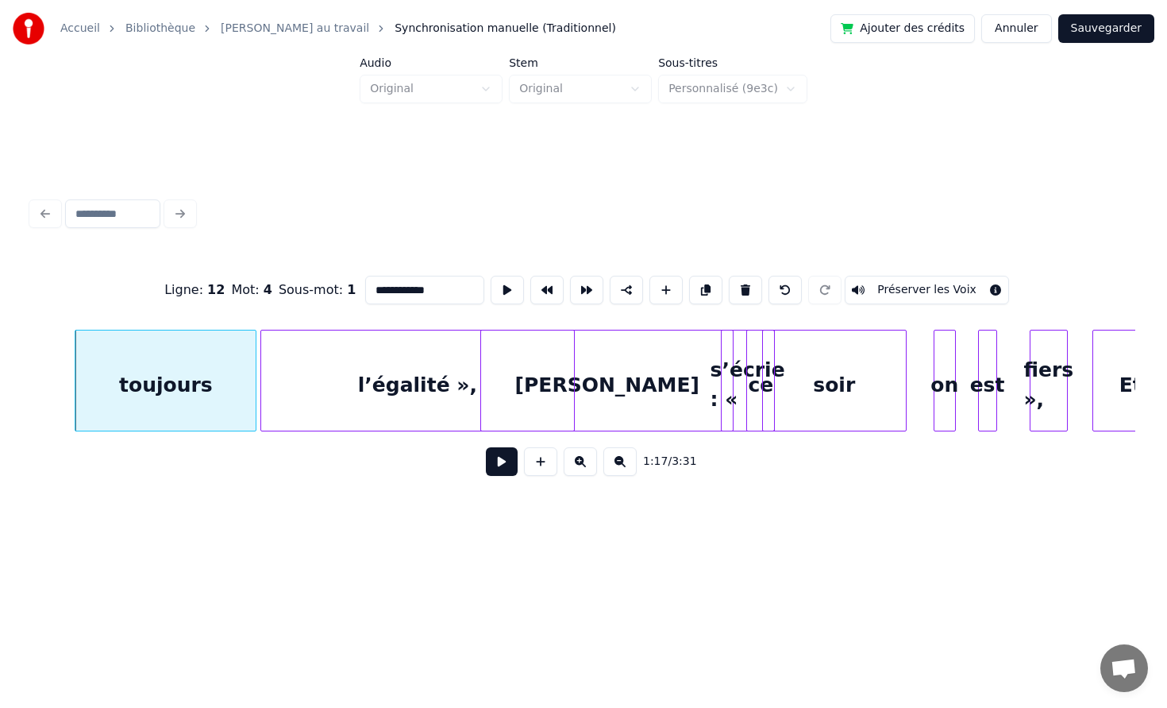
click at [615, 373] on div "[PERSON_NAME]" at bounding box center [607, 384] width 252 height 108
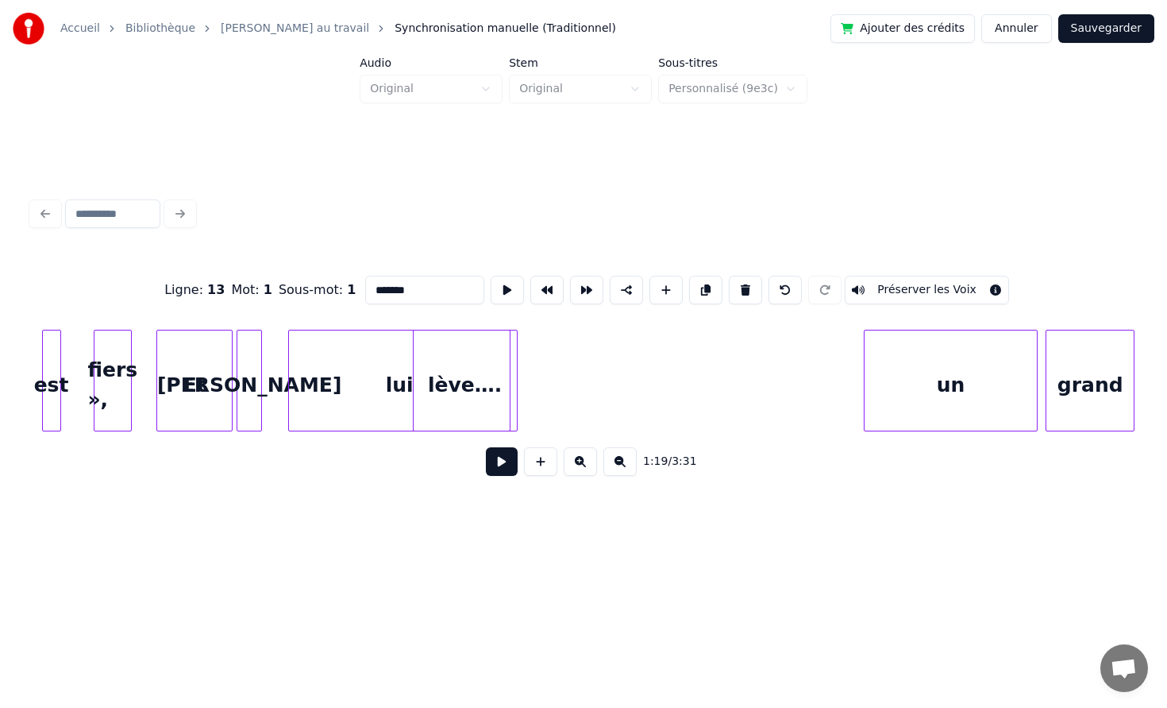
scroll to position [0, 13203]
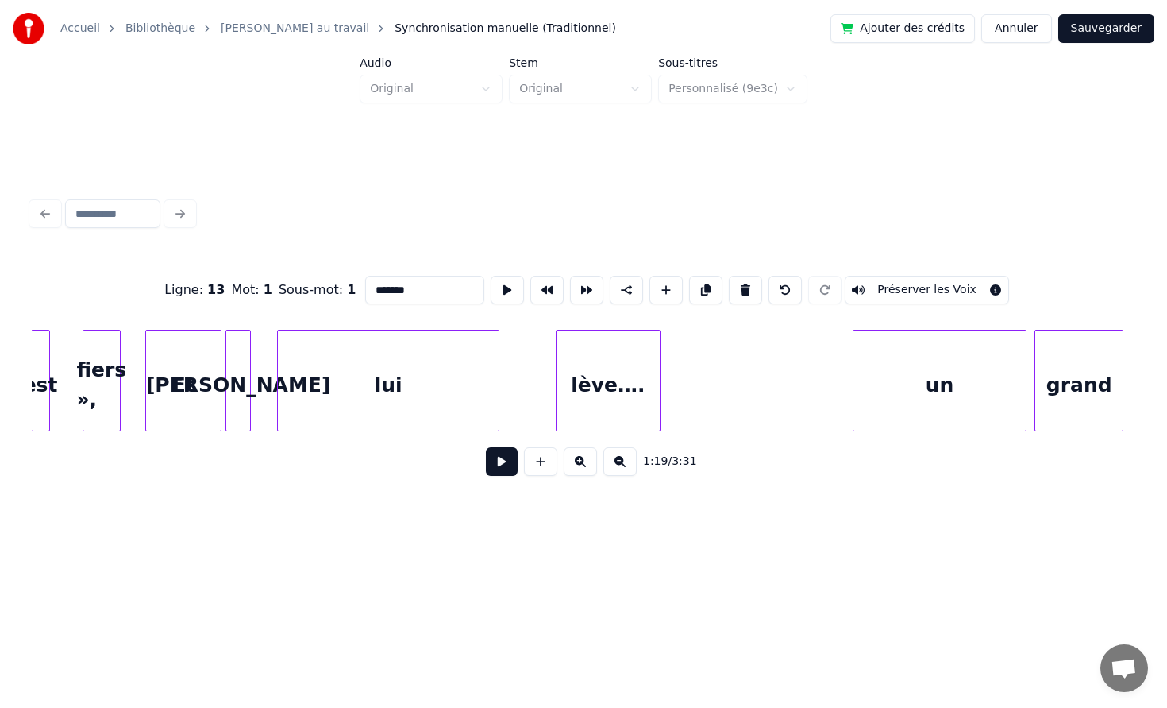
click at [642, 382] on div "lève…." at bounding box center [608, 384] width 103 height 108
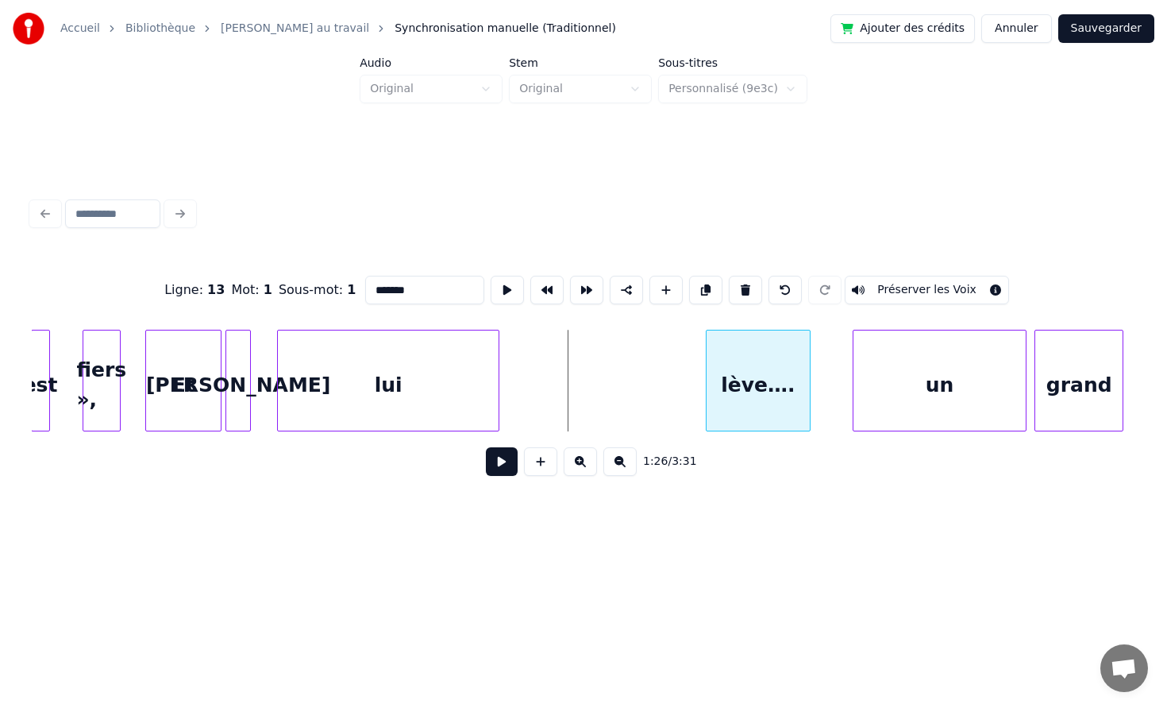
click at [769, 380] on div "lève…." at bounding box center [758, 384] width 103 height 108
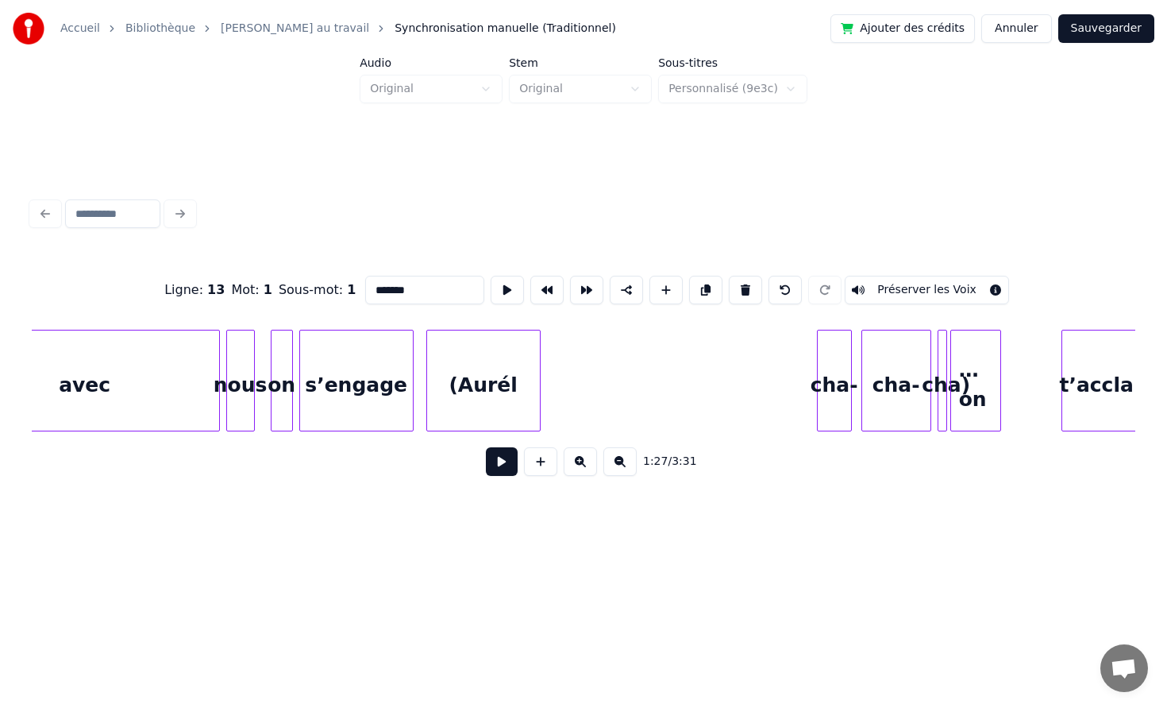
scroll to position [0, 16399]
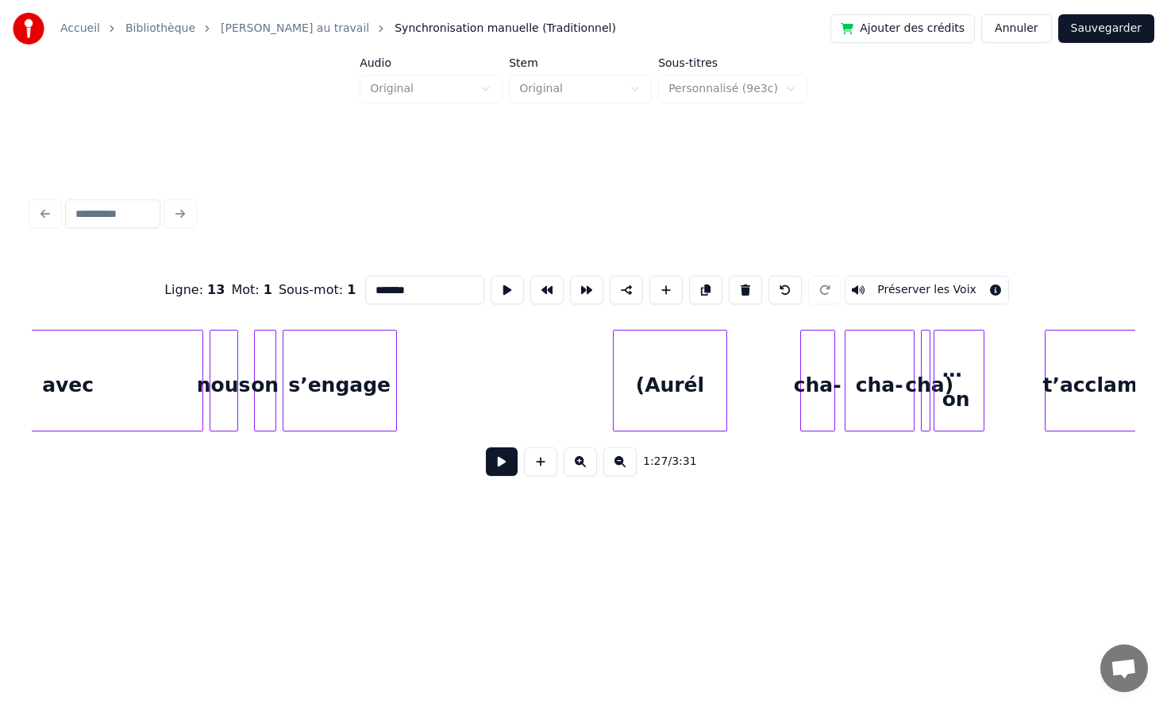
click at [727, 371] on div "(Aurél" at bounding box center [670, 384] width 113 height 108
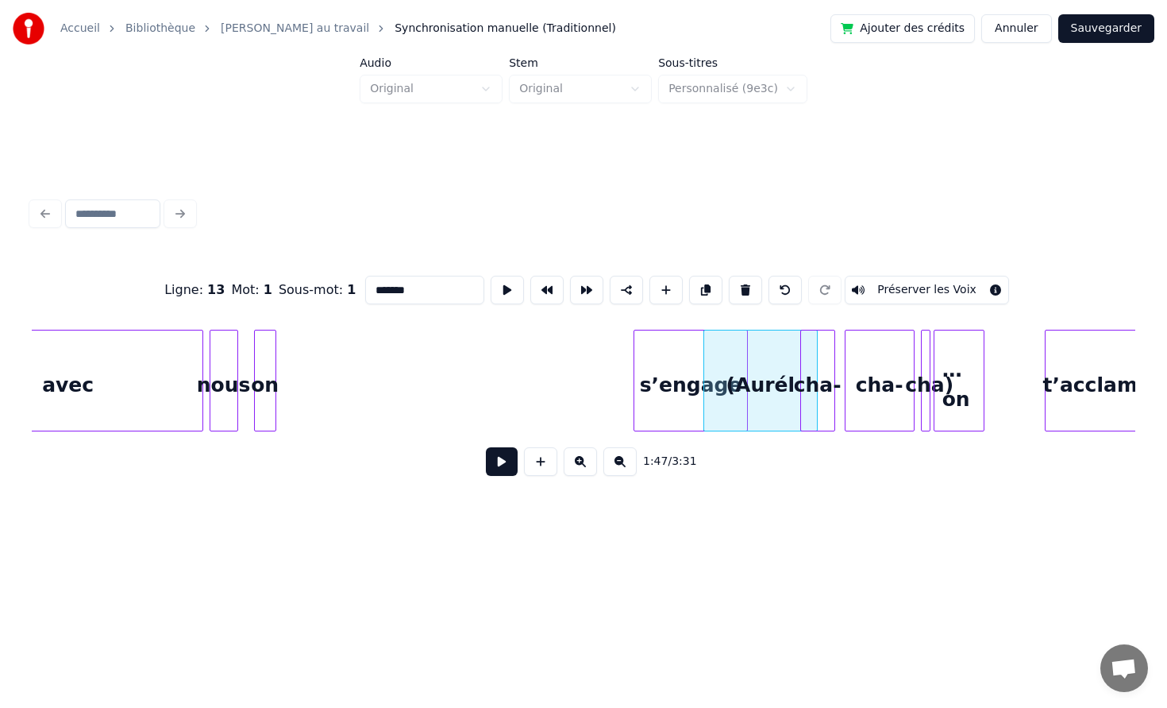
click at [698, 406] on div "s’engage" at bounding box center [691, 384] width 113 height 108
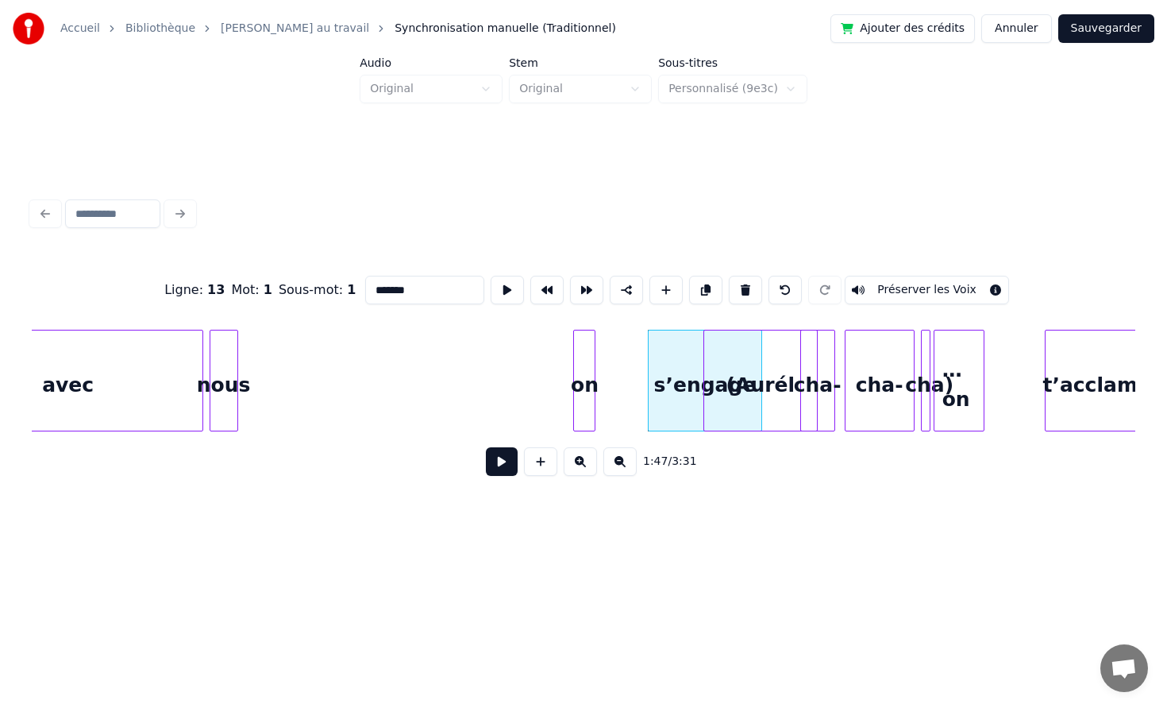
click at [595, 386] on div "on" at bounding box center [584, 384] width 21 height 108
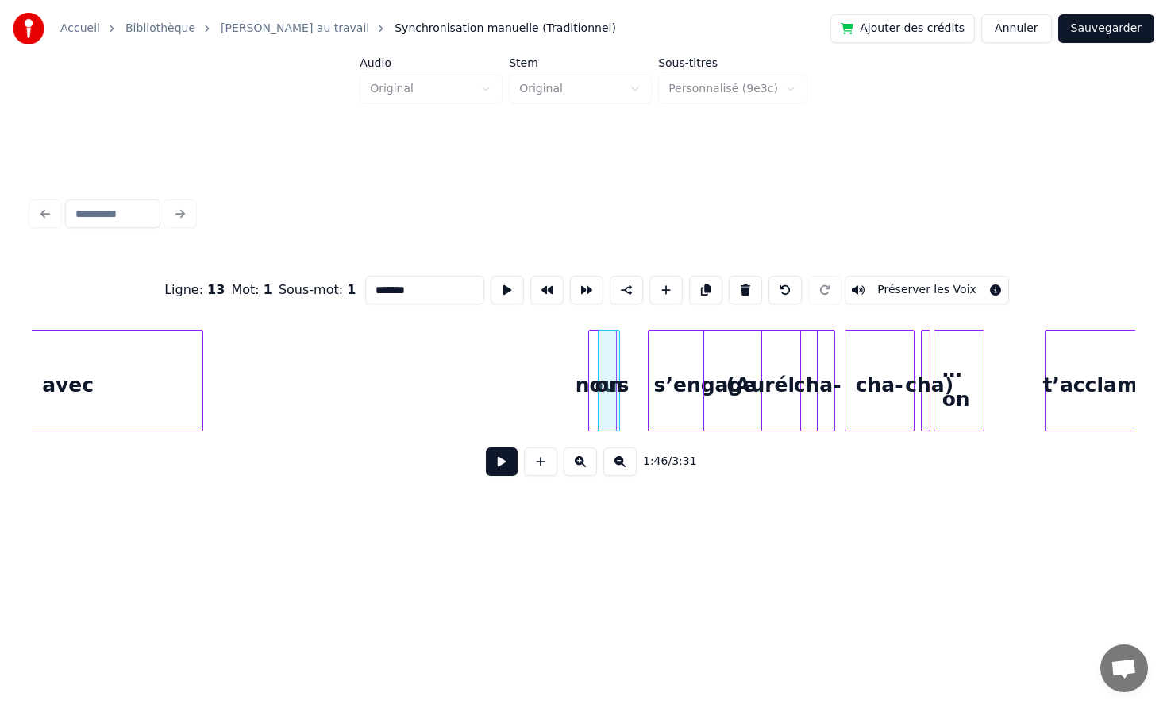
click at [589, 359] on div "nous" at bounding box center [602, 384] width 27 height 108
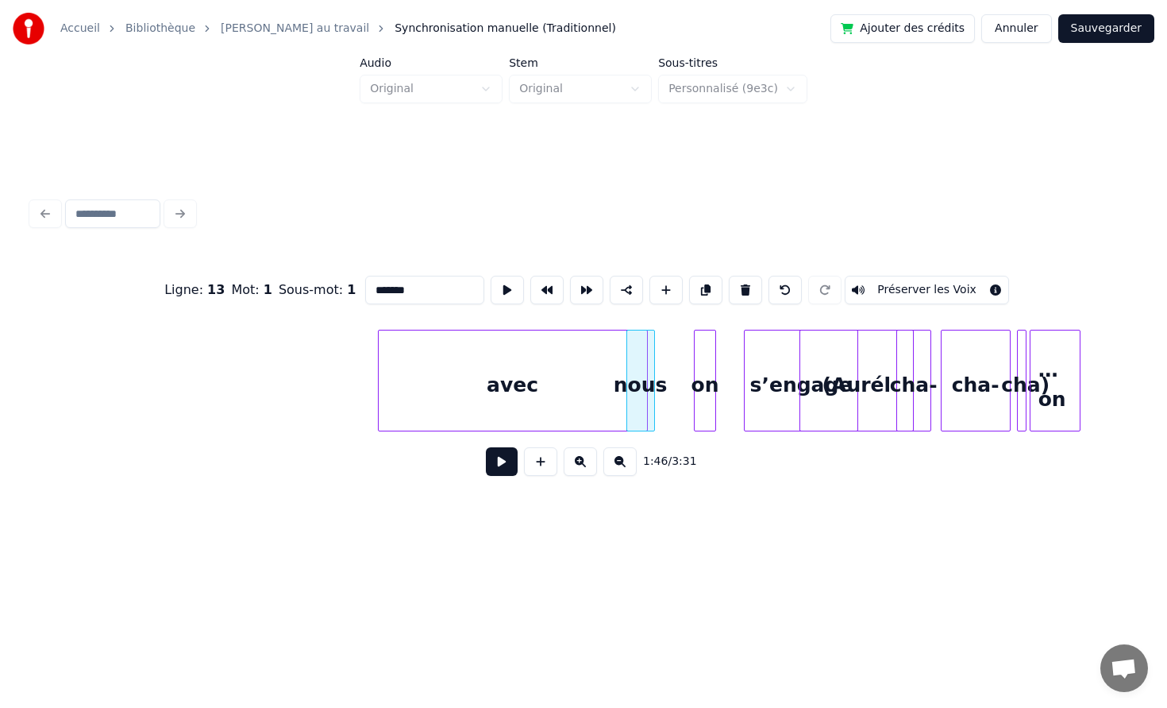
click at [441, 368] on div "avec" at bounding box center [513, 384] width 268 height 108
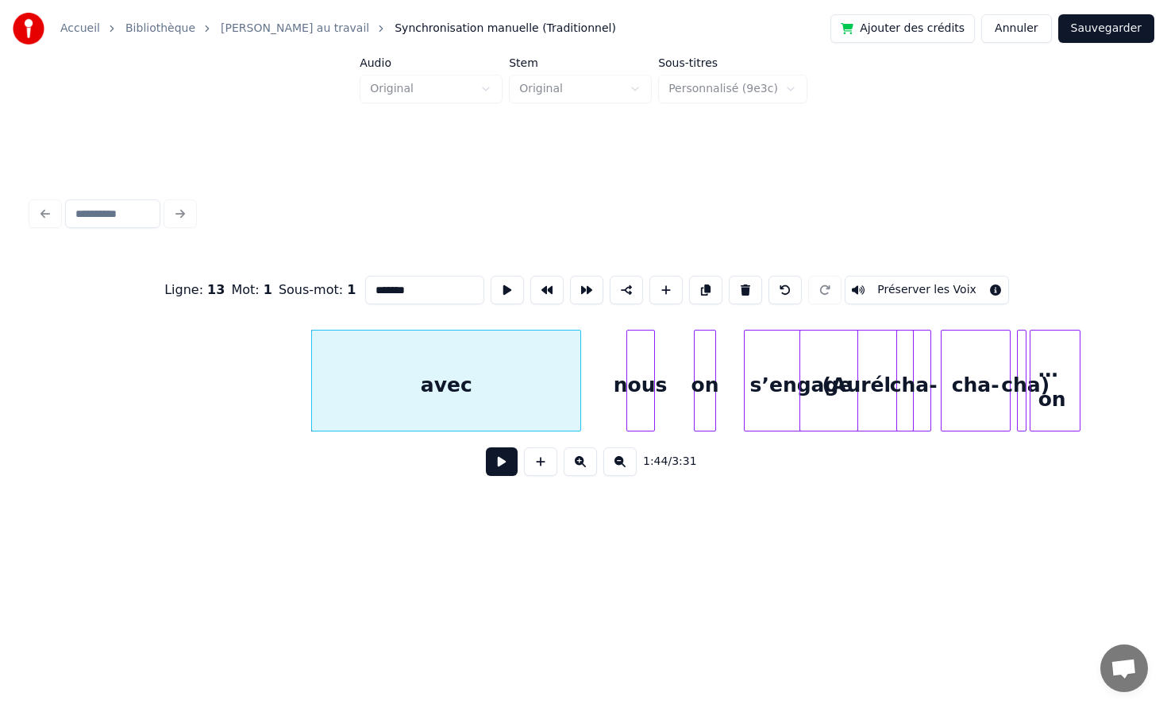
click at [311, 384] on div "avec" at bounding box center [446, 381] width 270 height 102
type input "****"
drag, startPoint x: 311, startPoint y: 376, endPoint x: 360, endPoint y: 376, distance: 49.2
click at [360, 376] on div "avec nous on s’engage (Aurél cha- cha- cha) … on" at bounding box center [538, 381] width 33618 height 102
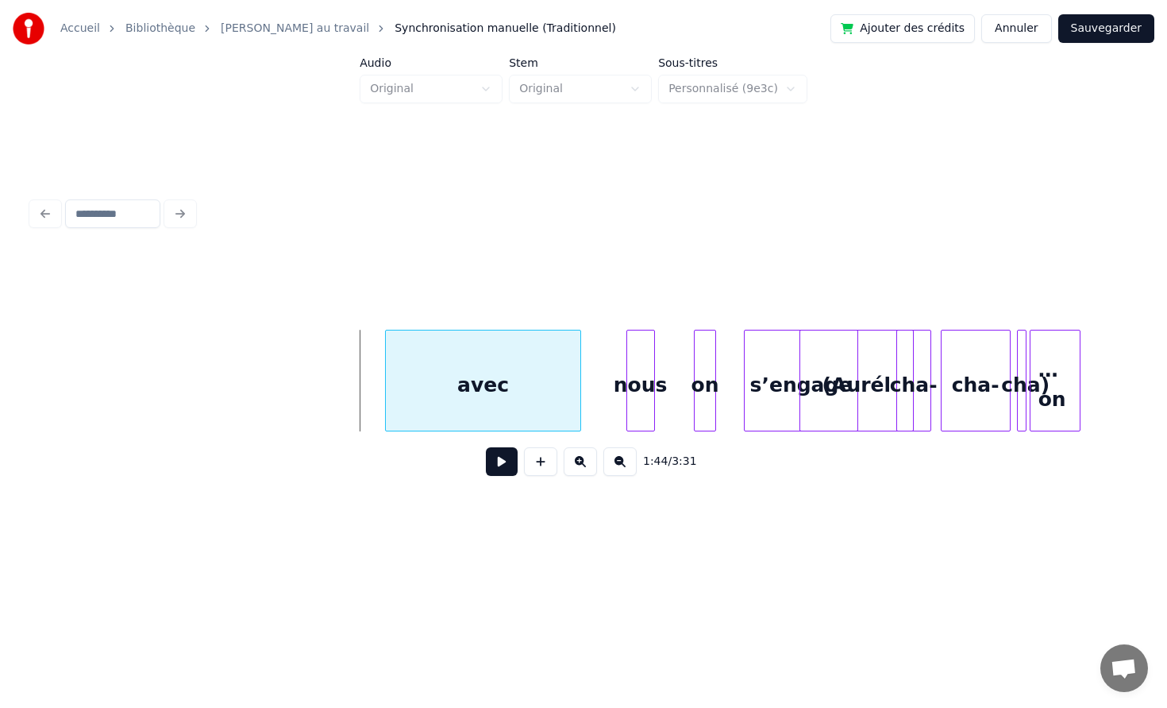
click at [391, 381] on div at bounding box center [388, 380] width 5 height 100
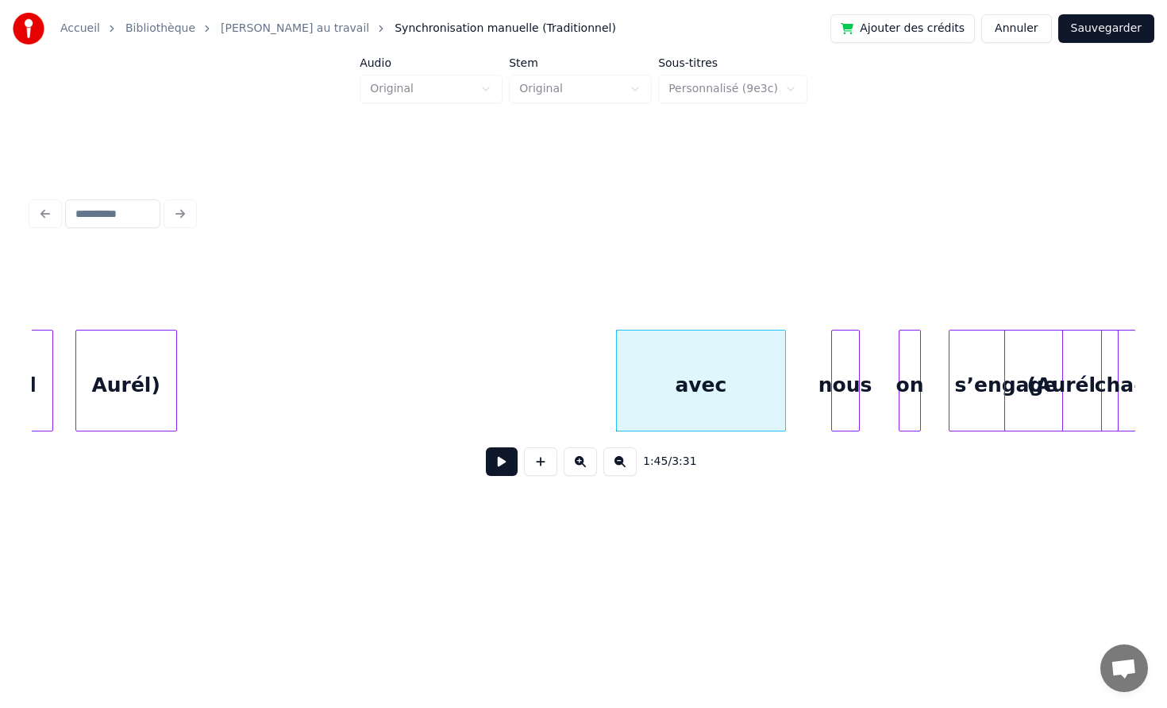
scroll to position [0, 15978]
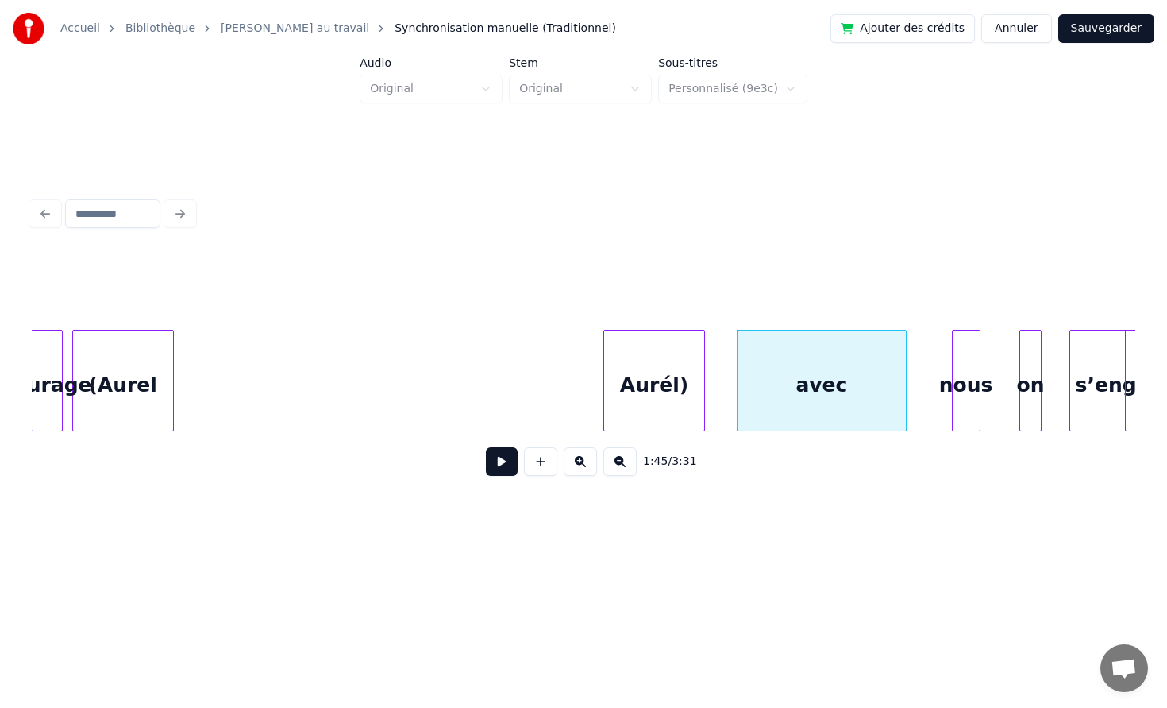
click at [690, 395] on div "Aurél)" at bounding box center [654, 384] width 100 height 108
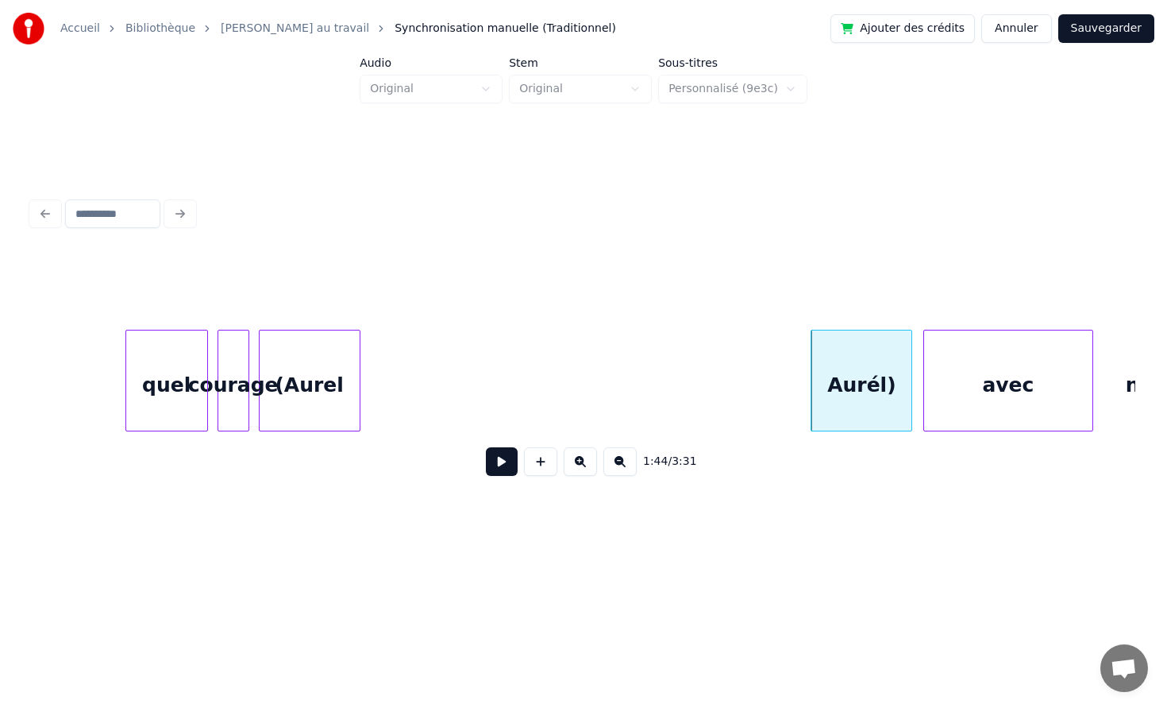
scroll to position [0, 15775]
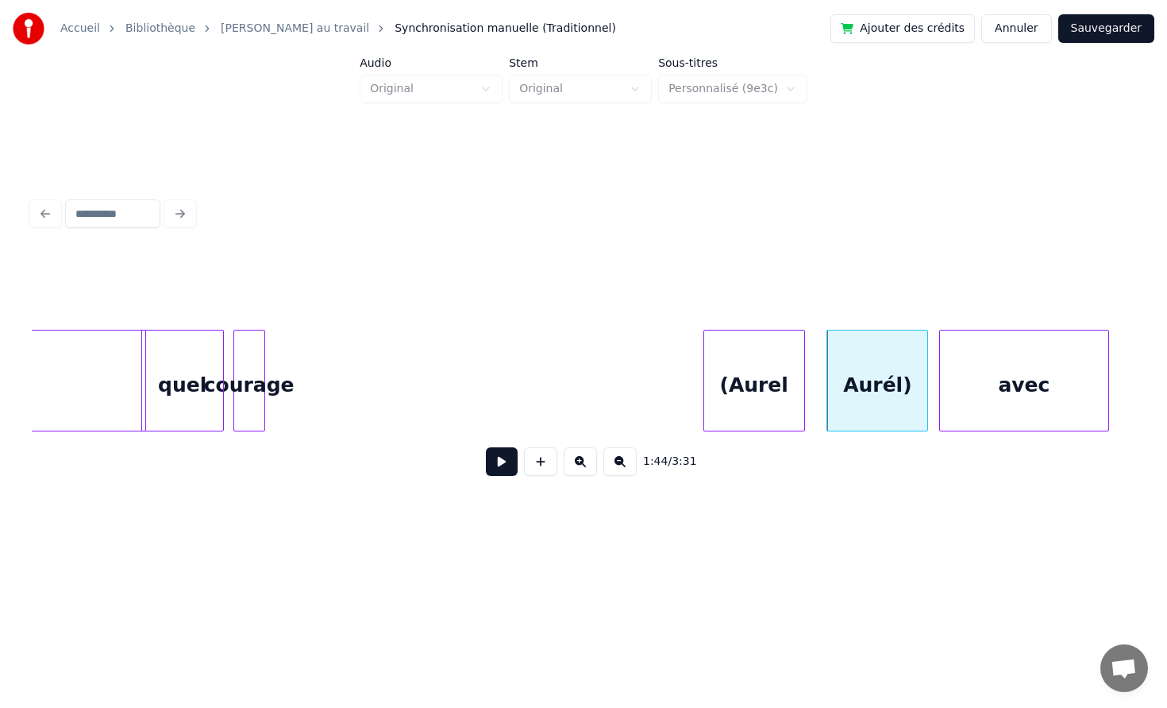
click at [770, 376] on div "(Aurel" at bounding box center [754, 384] width 100 height 108
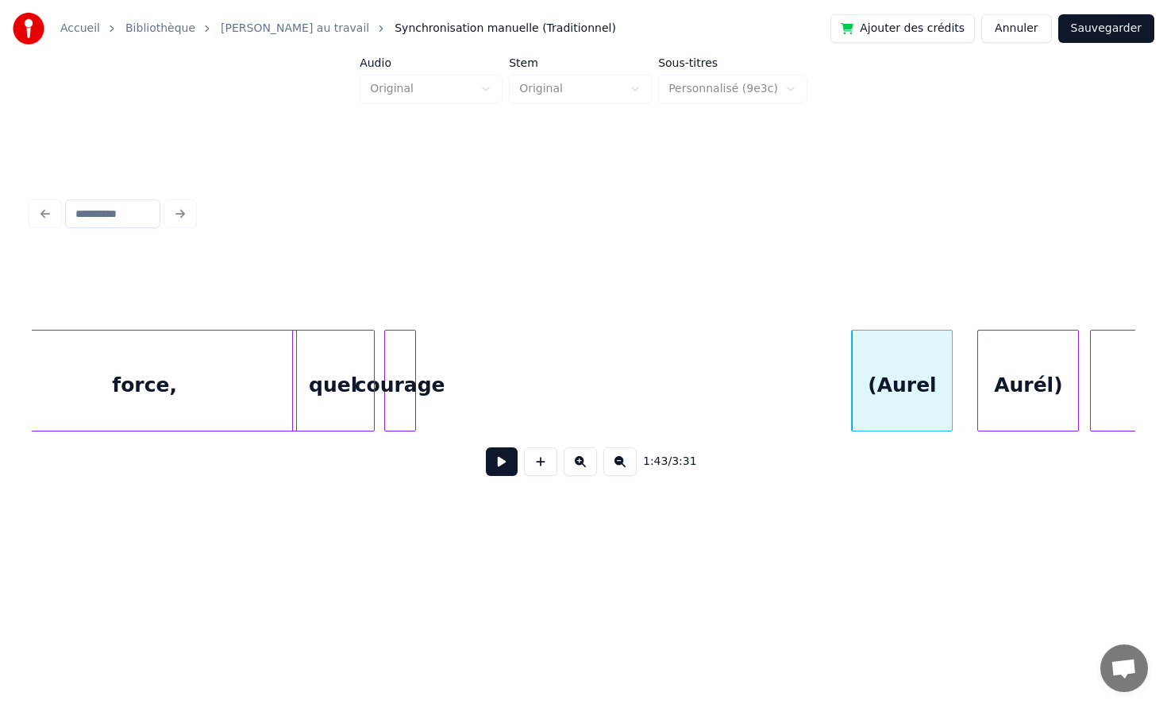
scroll to position [0, 15607]
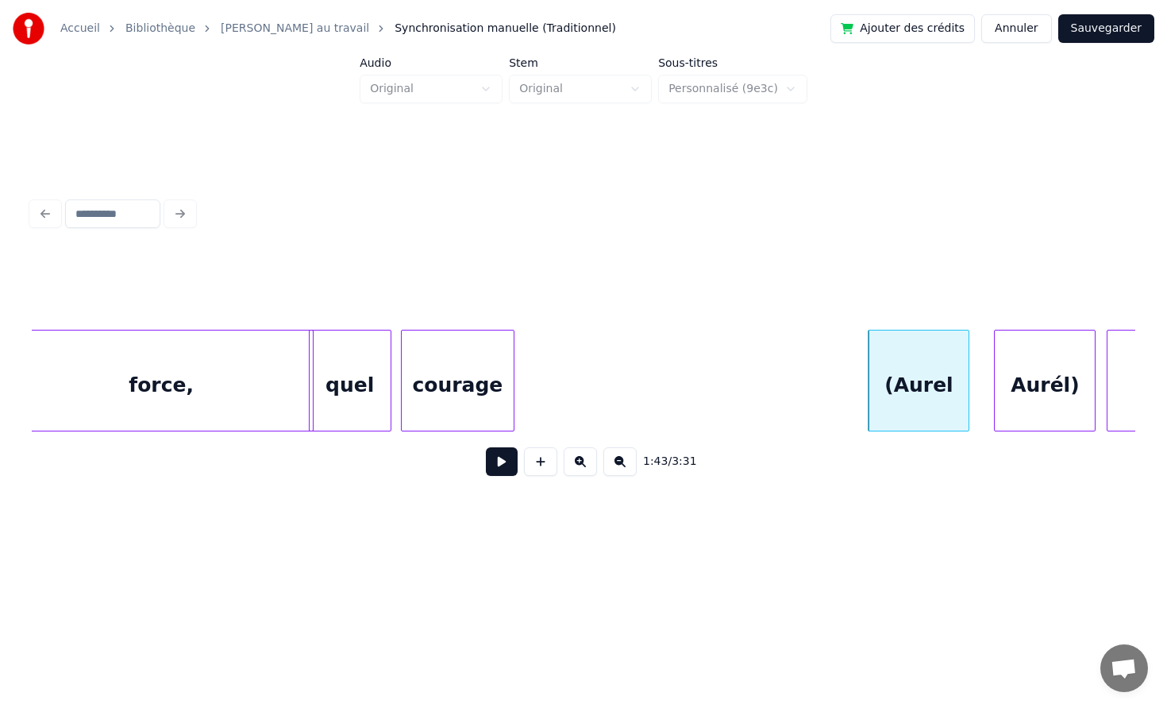
click at [509, 357] on div at bounding box center [511, 380] width 5 height 100
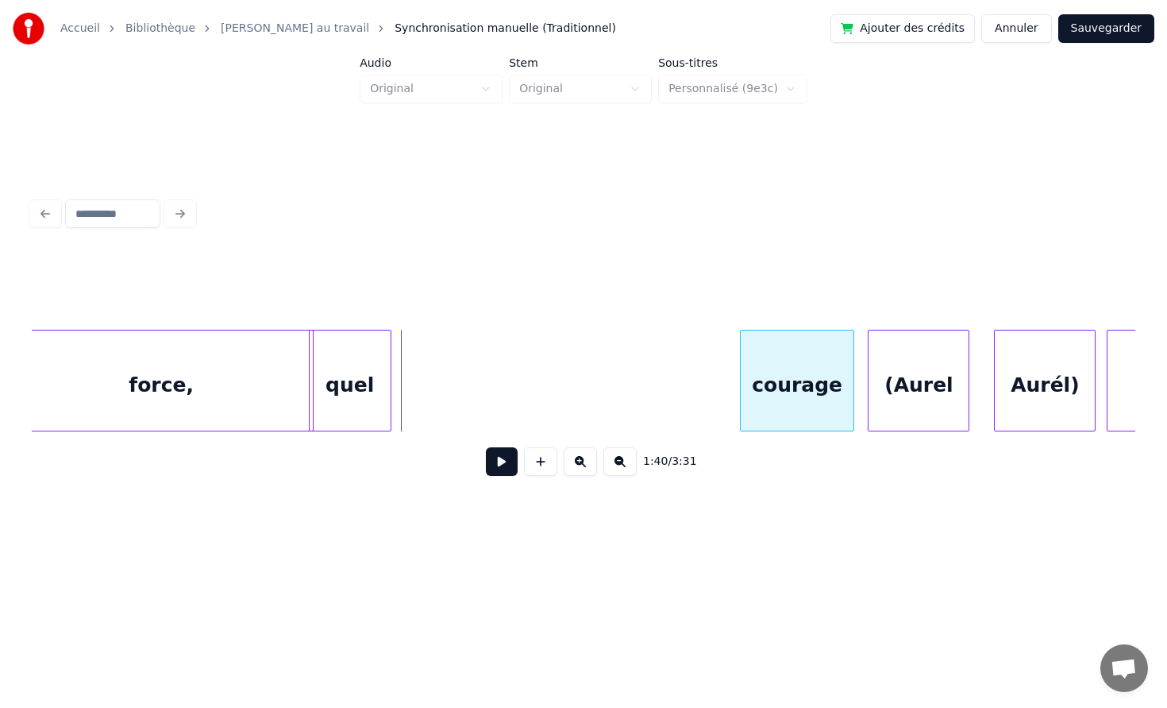
click at [813, 352] on div "courage" at bounding box center [797, 384] width 113 height 108
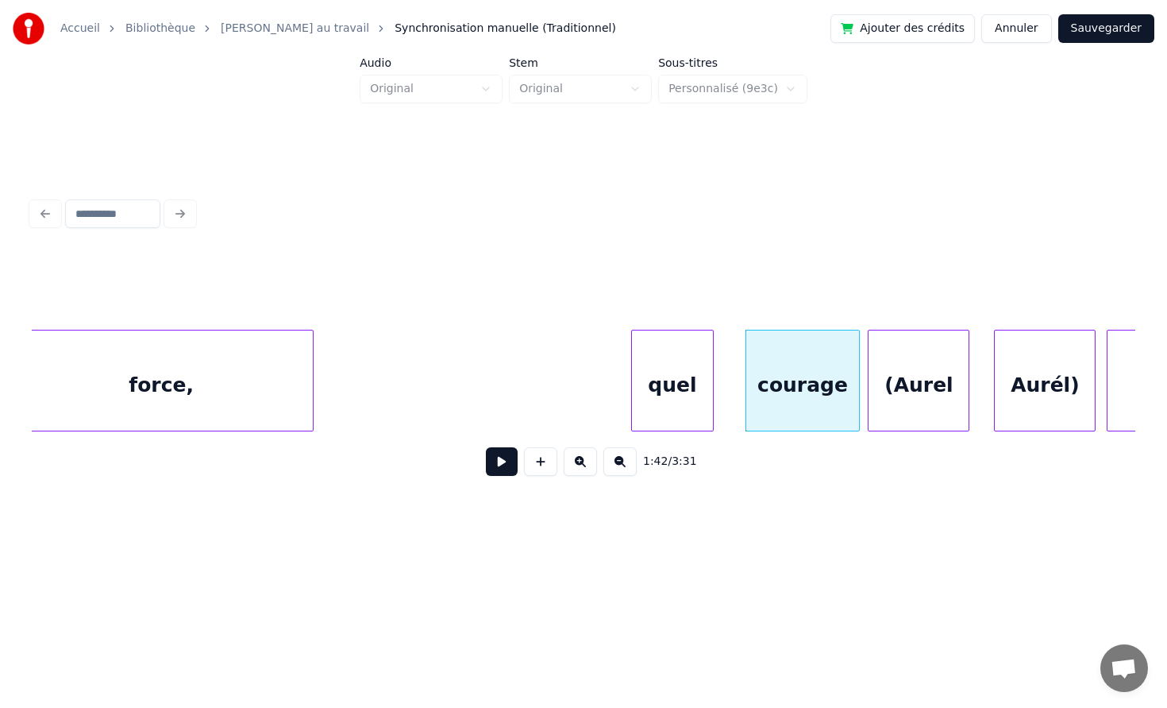
click at [713, 372] on div "quel" at bounding box center [672, 384] width 81 height 108
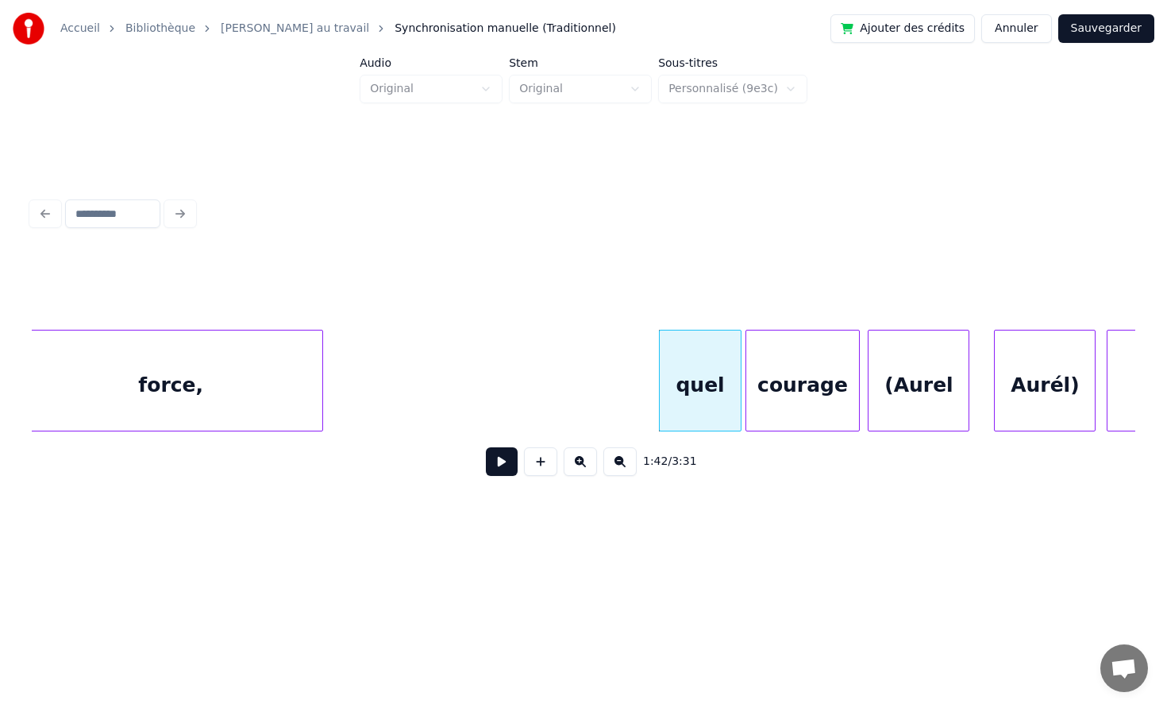
scroll to position [0, 15588]
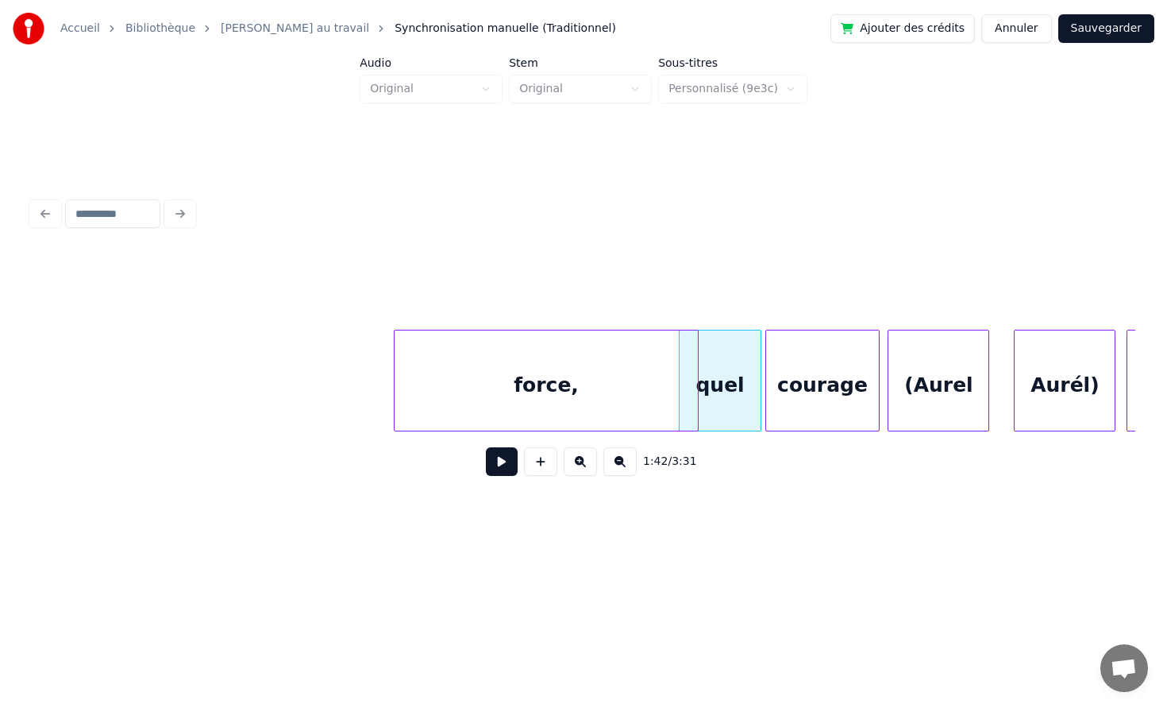
click at [562, 375] on div "force," at bounding box center [546, 384] width 303 height 108
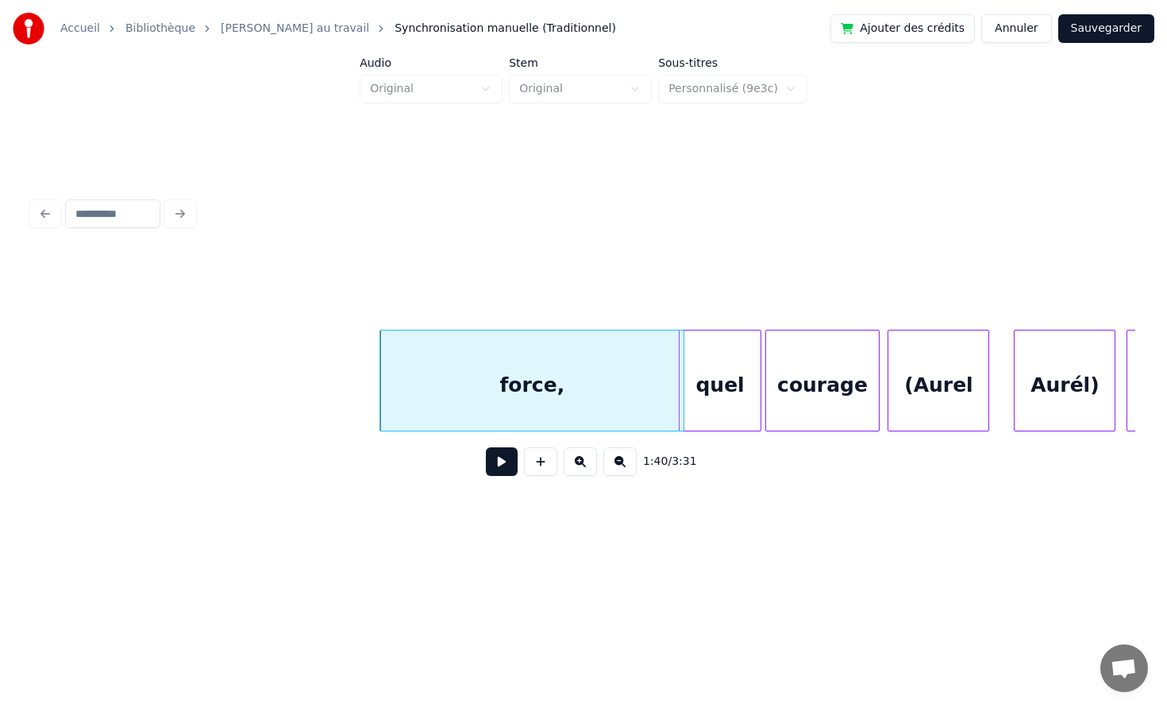
scroll to position [0, 15398]
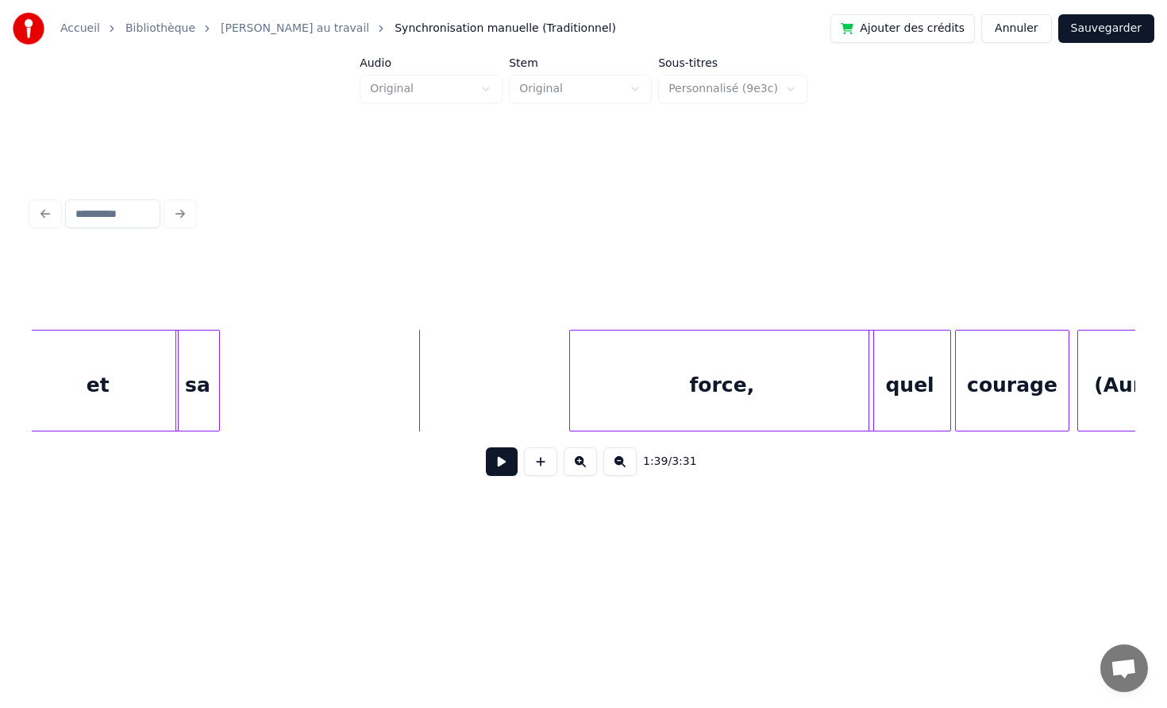
click at [498, 461] on button at bounding box center [502, 461] width 32 height 29
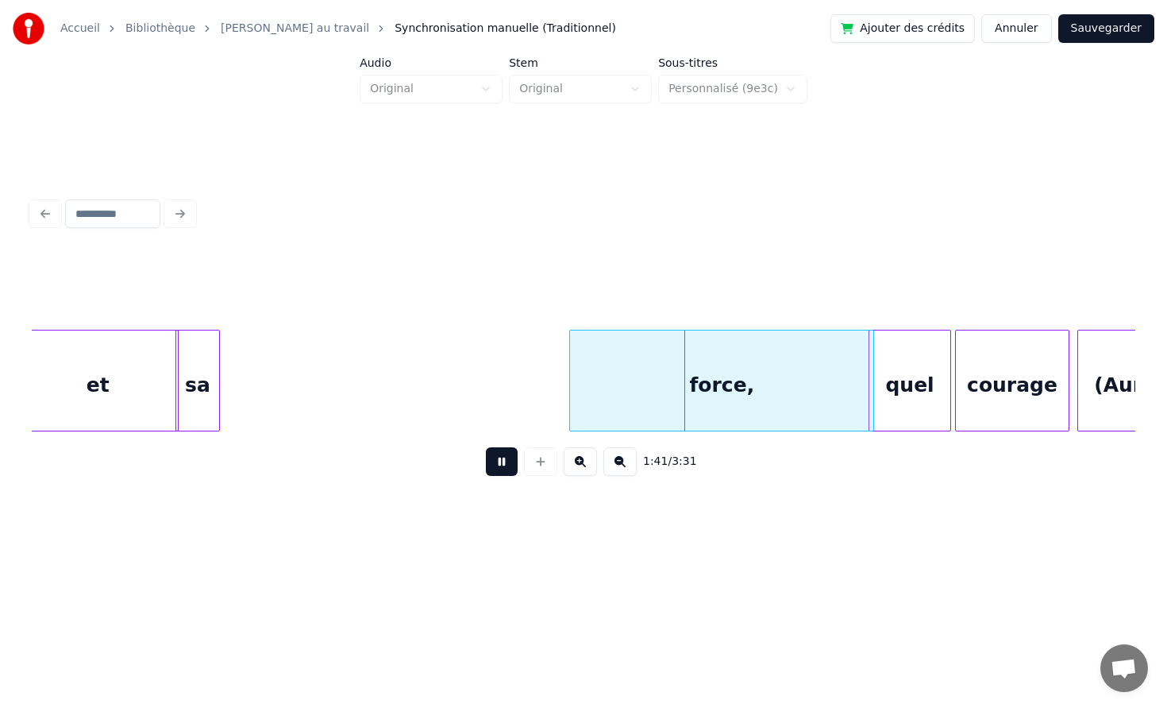
click at [498, 461] on button at bounding box center [502, 461] width 32 height 29
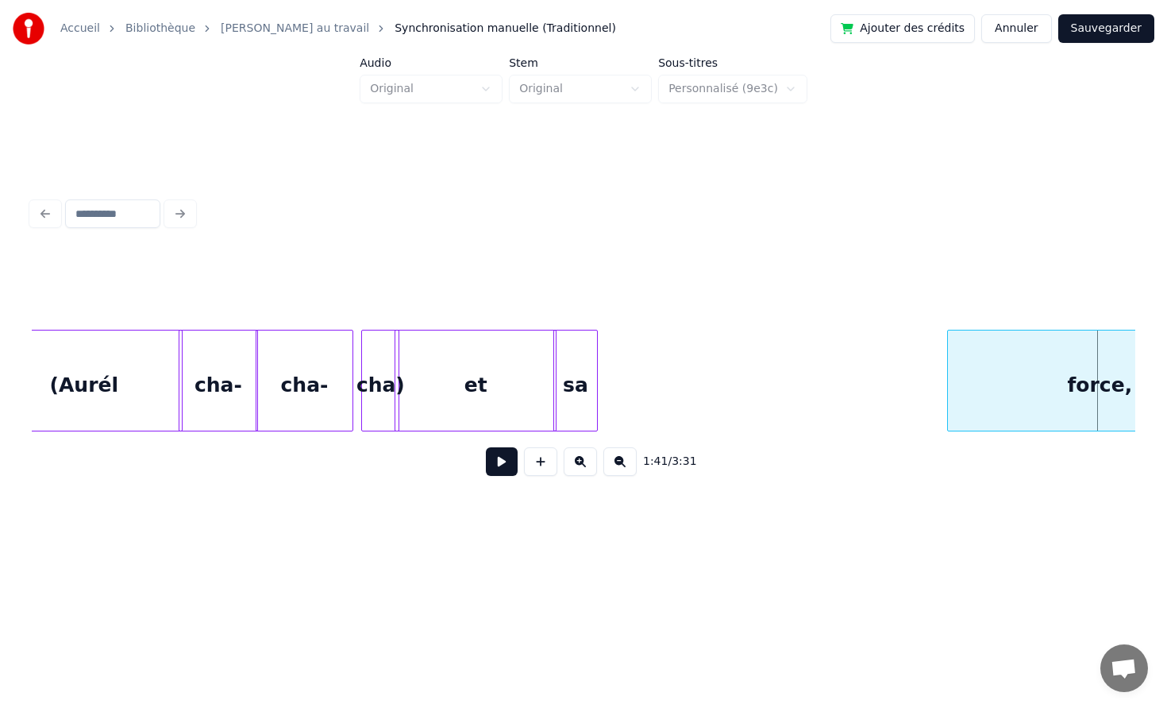
scroll to position [0, 15208]
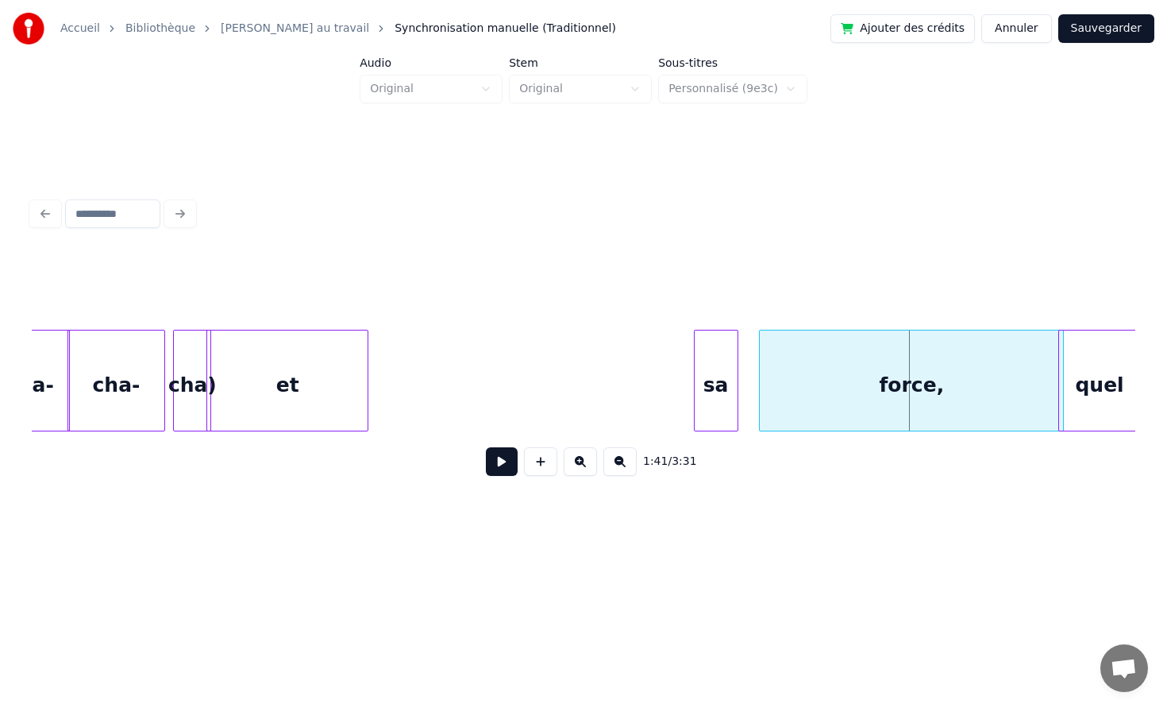
click at [716, 372] on div "sa" at bounding box center [716, 384] width 43 height 108
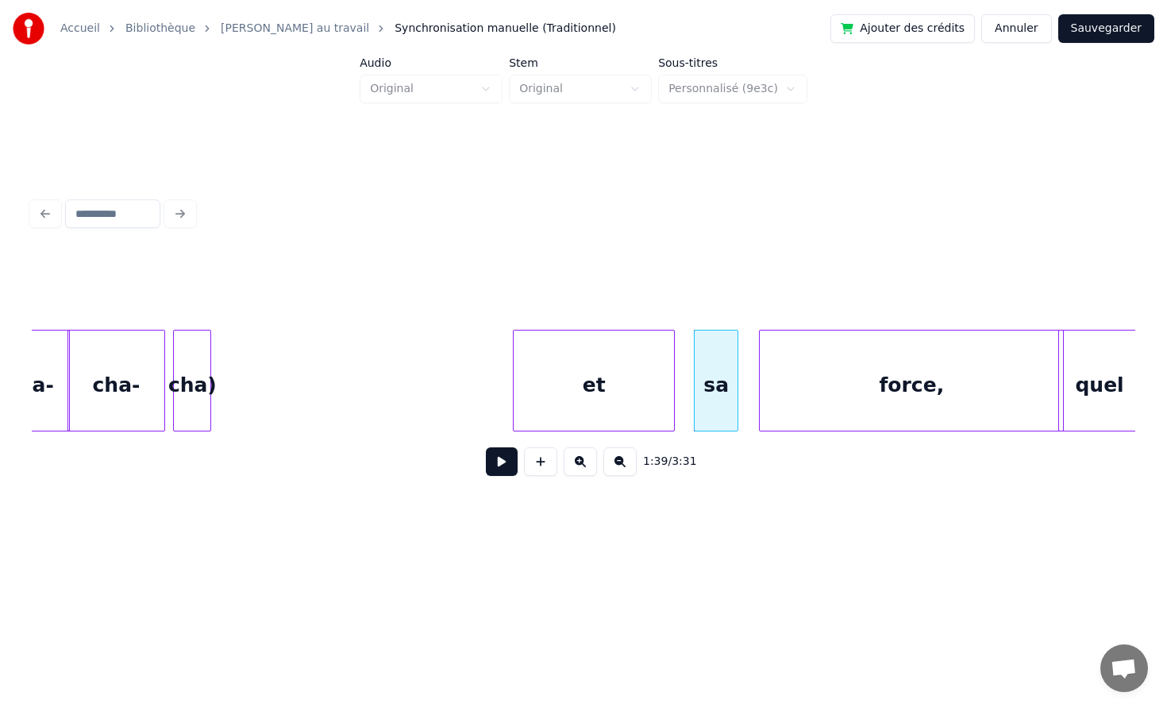
click at [636, 367] on div "et" at bounding box center [594, 384] width 160 height 108
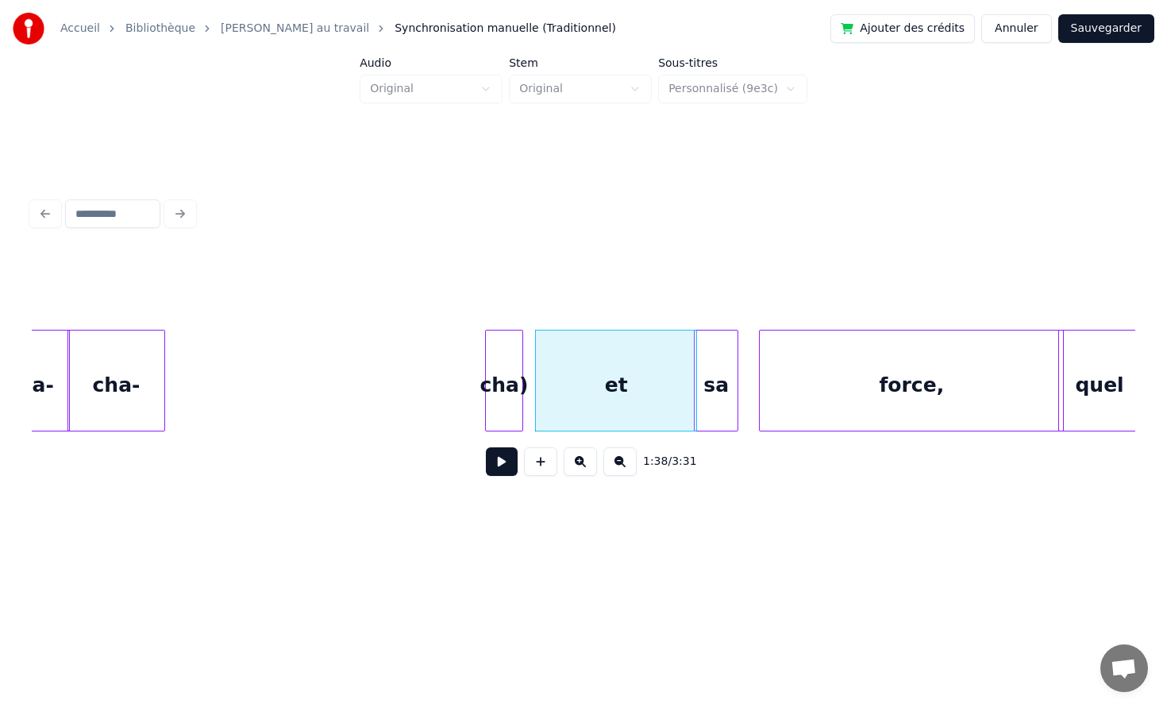
click at [514, 369] on div "cha)" at bounding box center [504, 384] width 37 height 108
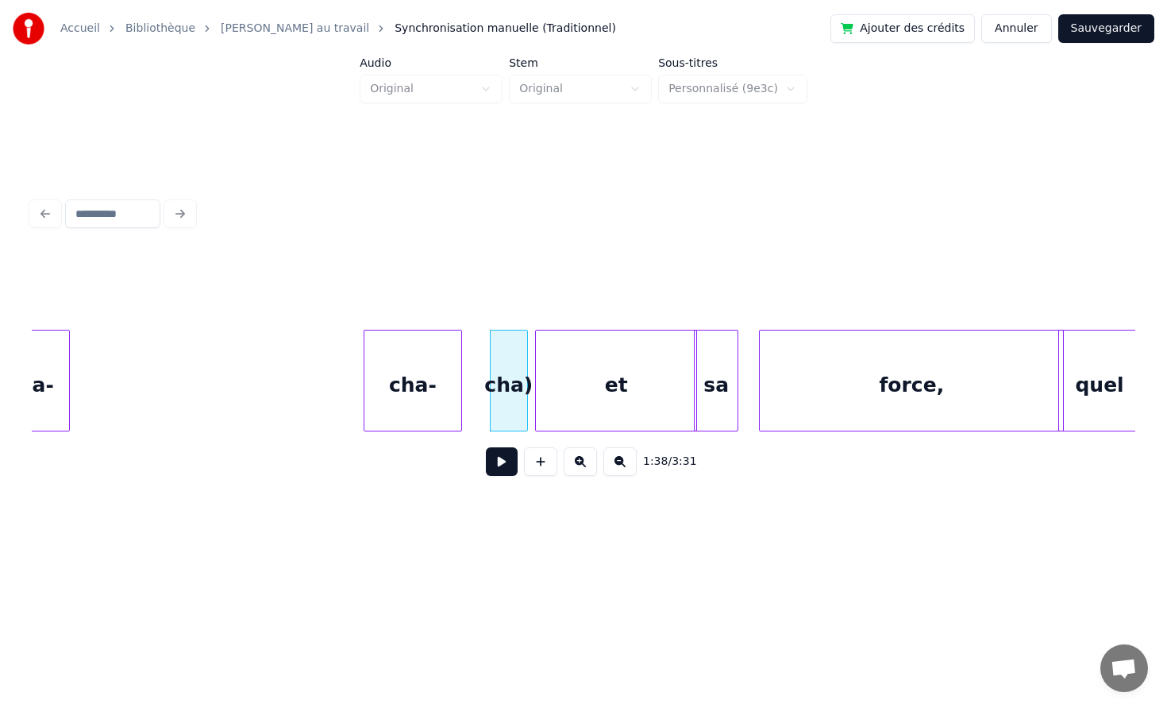
click at [411, 355] on div "cha-" at bounding box center [413, 384] width 97 height 108
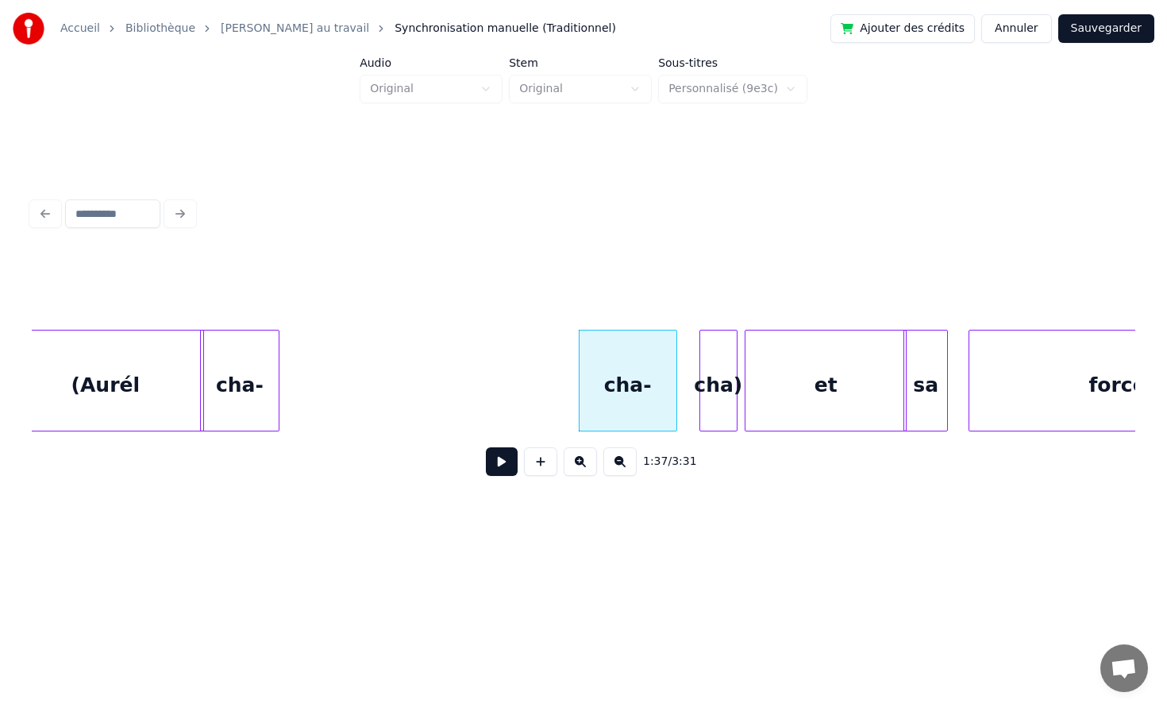
scroll to position [0, 14889]
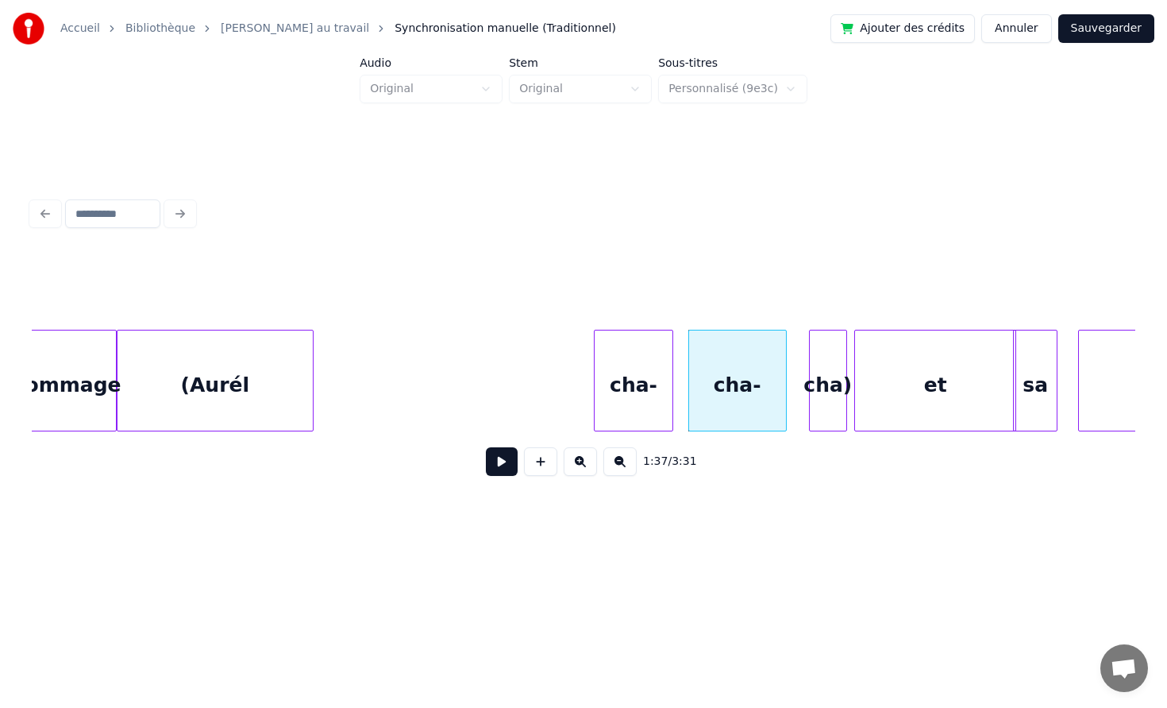
click at [654, 365] on div "cha-" at bounding box center [633, 384] width 77 height 108
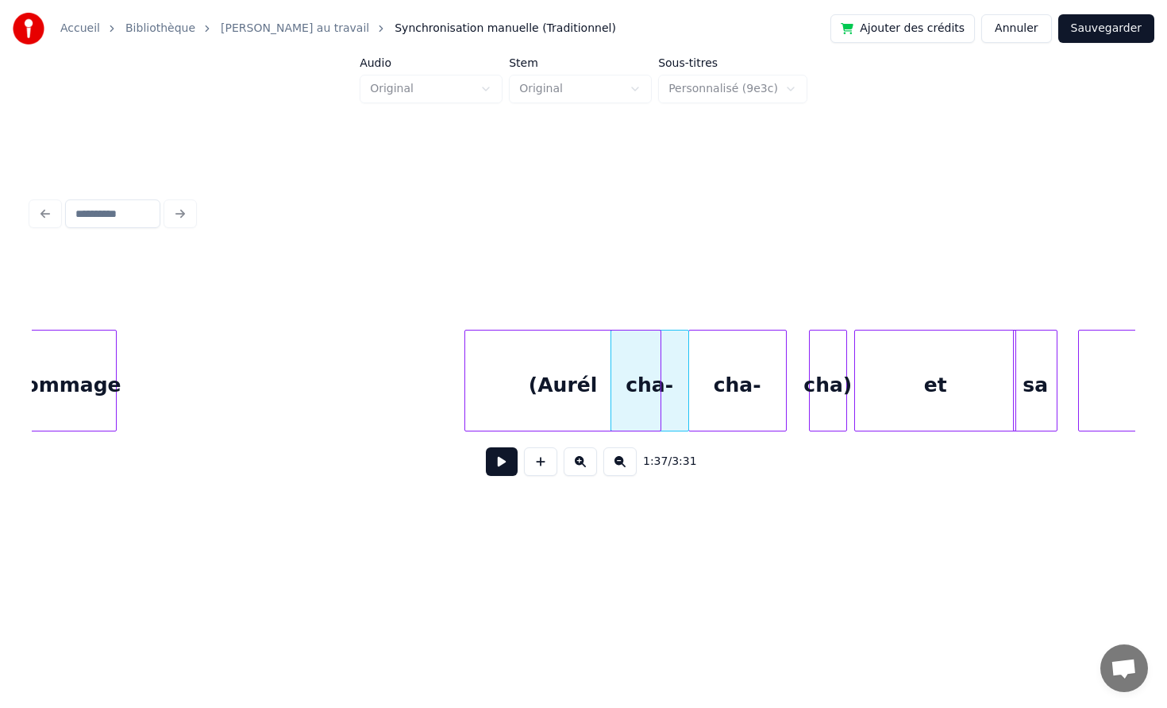
click at [633, 361] on div "(Aurél" at bounding box center [562, 384] width 195 height 108
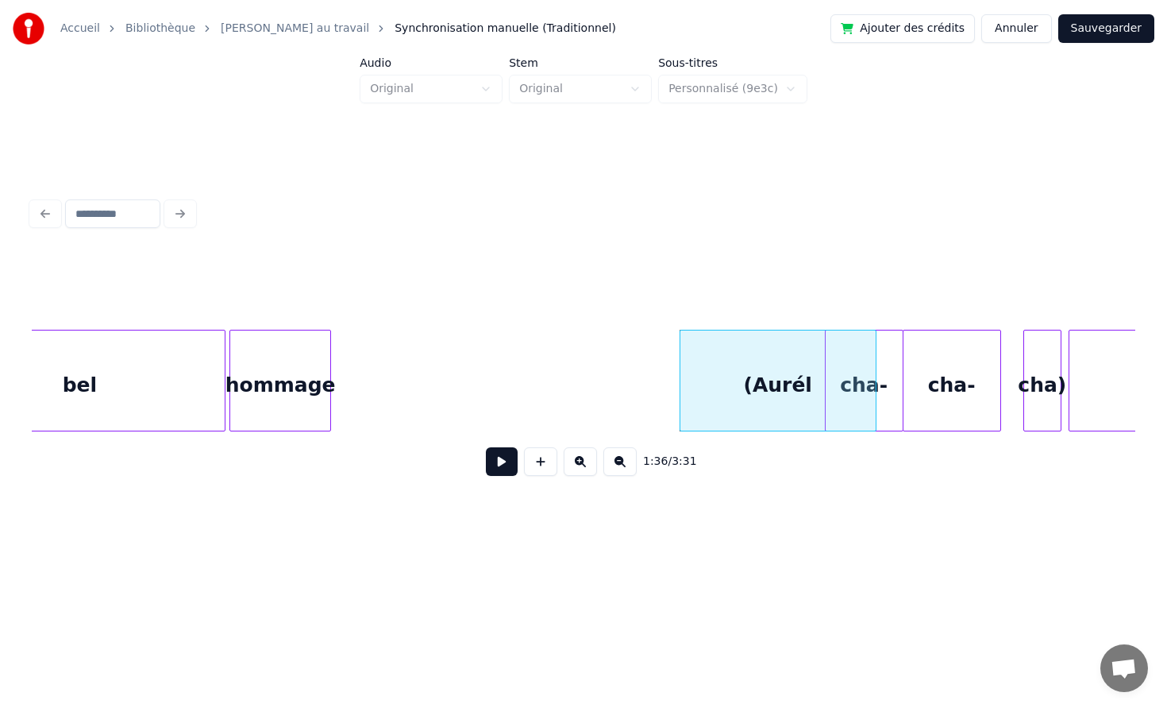
scroll to position [0, 14607]
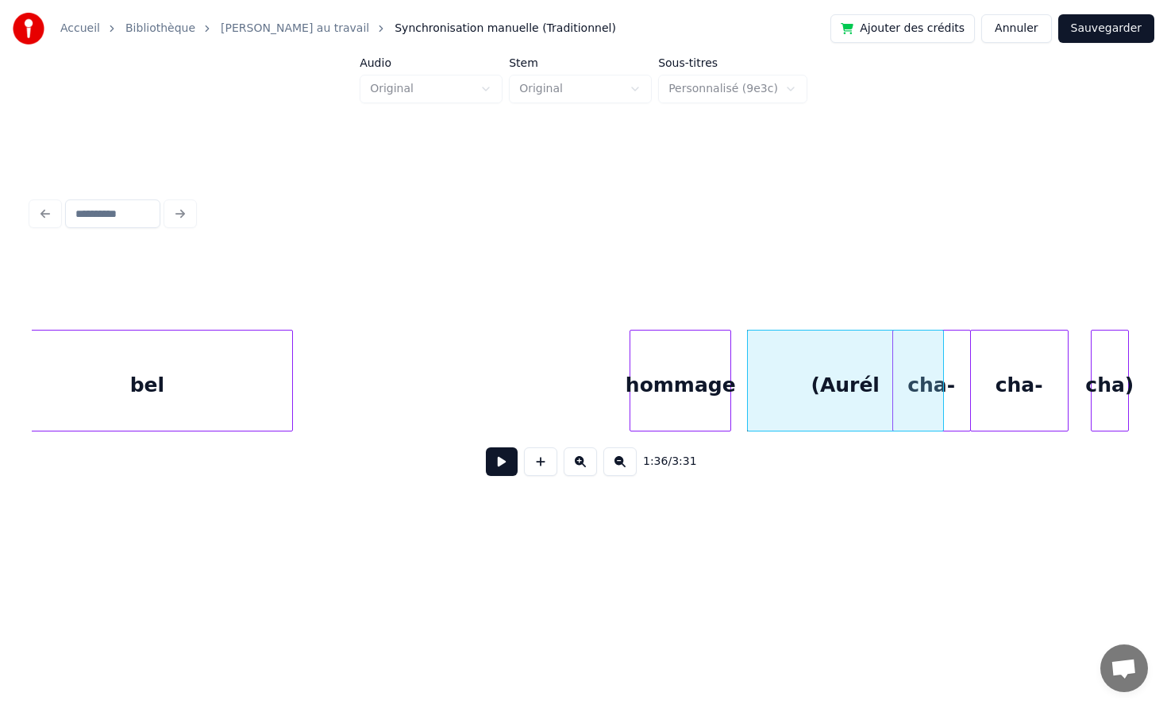
click at [677, 389] on div "hommage" at bounding box center [681, 384] width 100 height 108
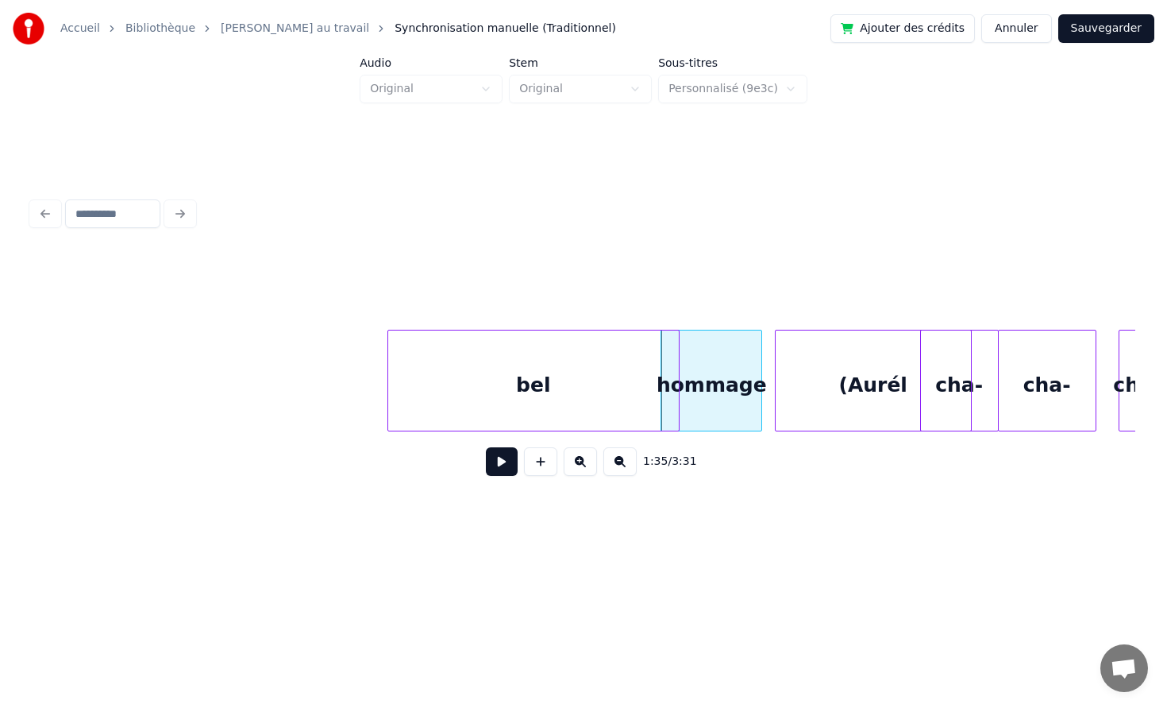
click at [600, 397] on div "bel" at bounding box center [533, 384] width 291 height 108
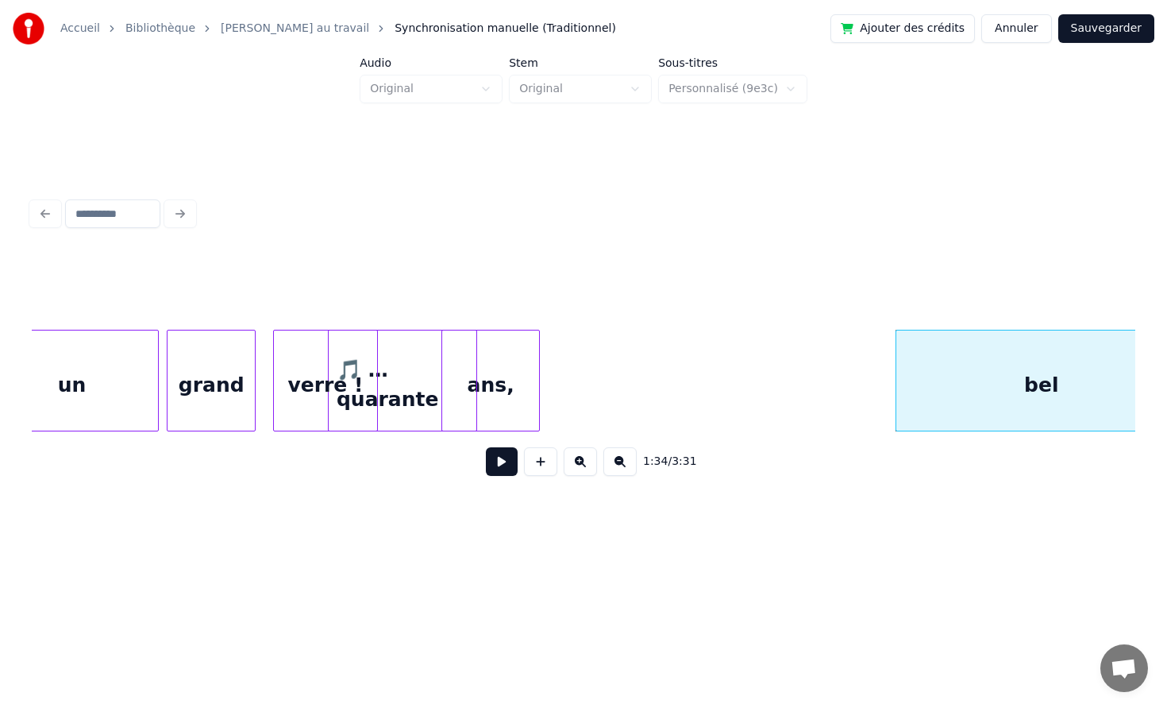
scroll to position [0, 13994]
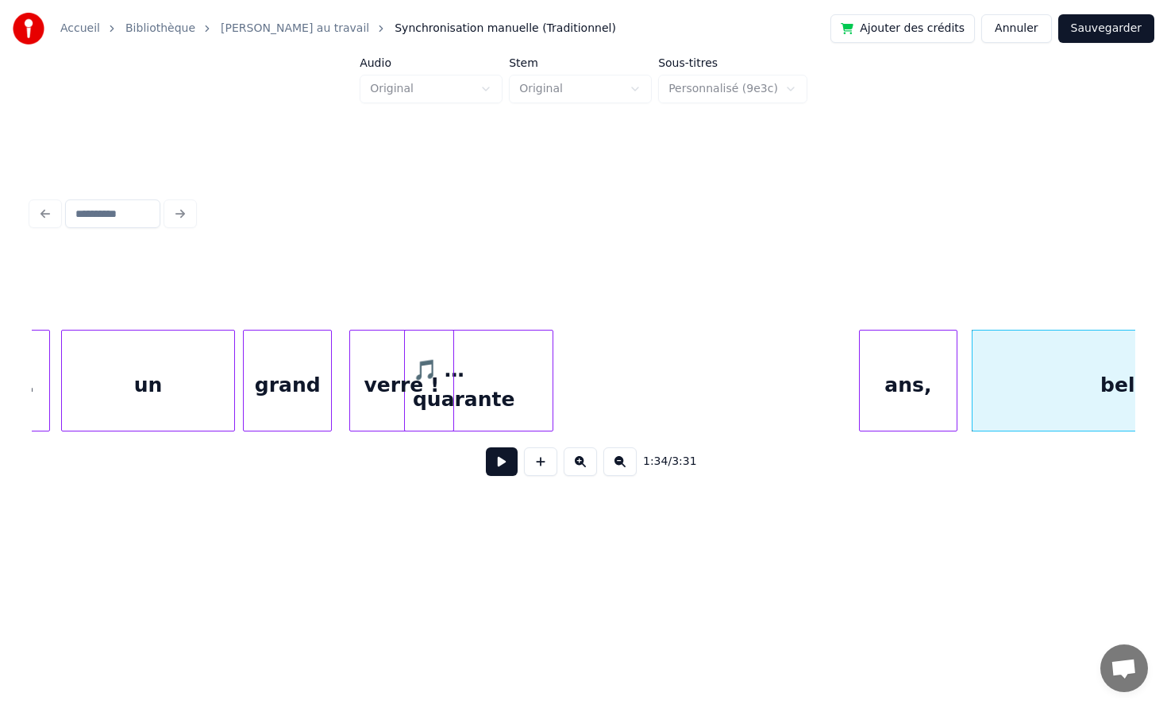
click at [932, 380] on div "ans," at bounding box center [908, 384] width 97 height 108
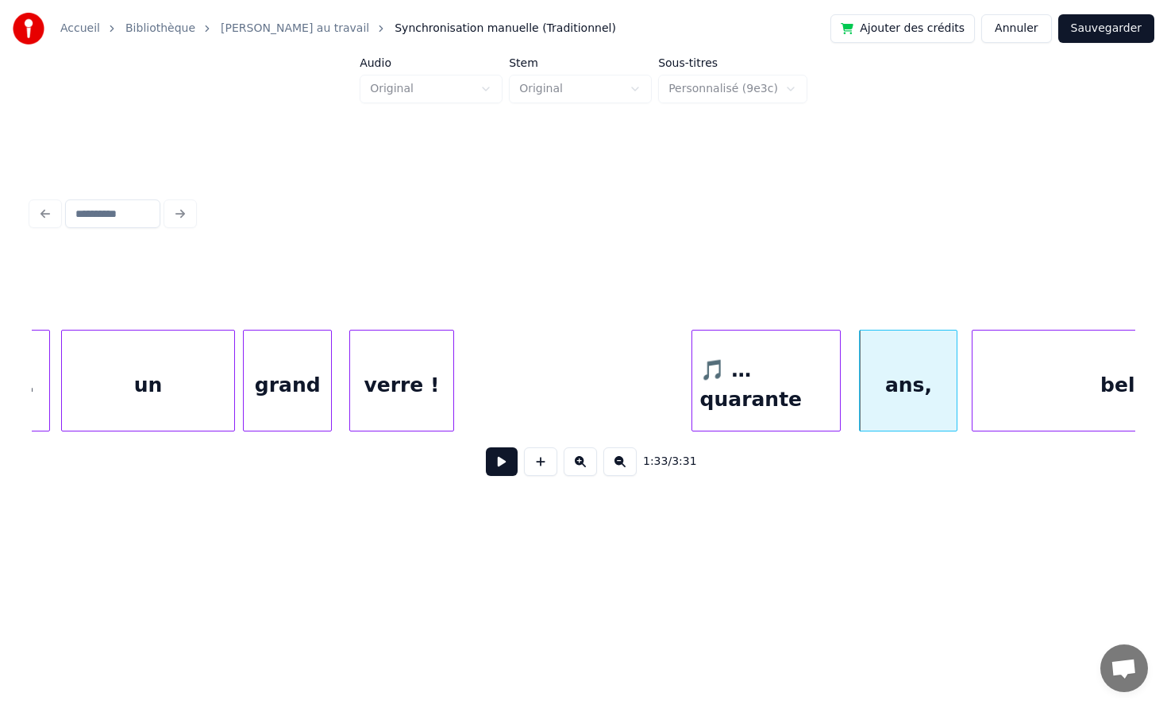
click at [814, 371] on div "🎵 …quarante" at bounding box center [767, 384] width 148 height 108
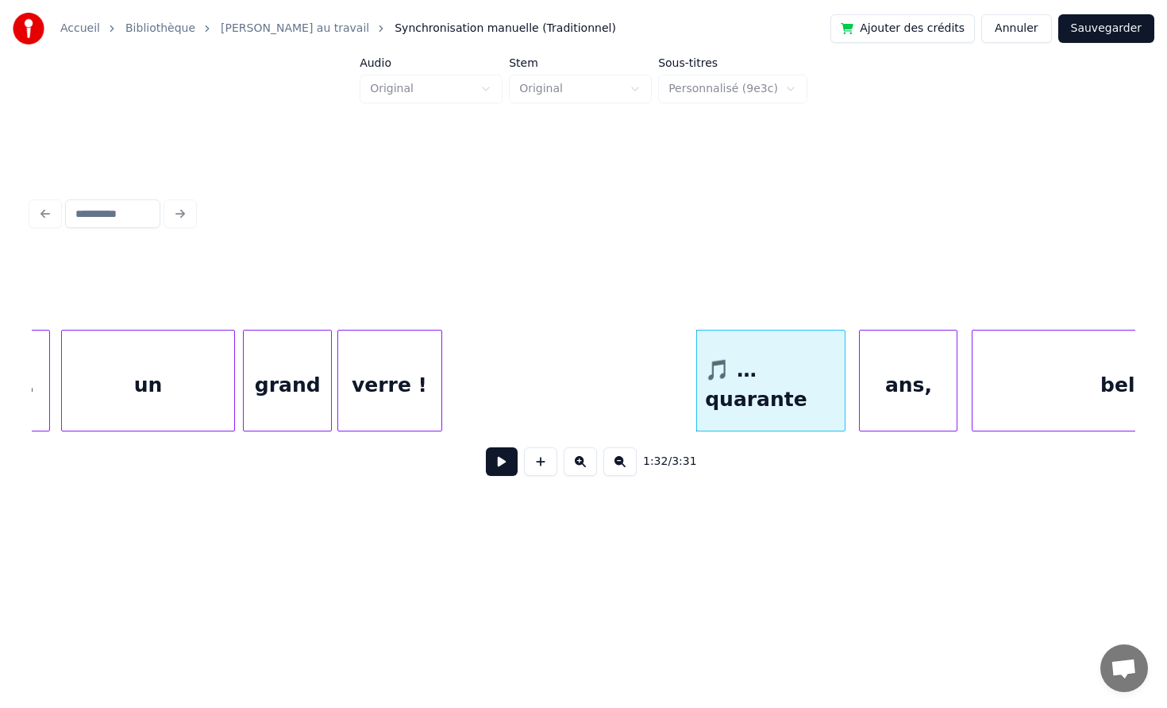
click at [400, 361] on div "verre !" at bounding box center [389, 384] width 103 height 108
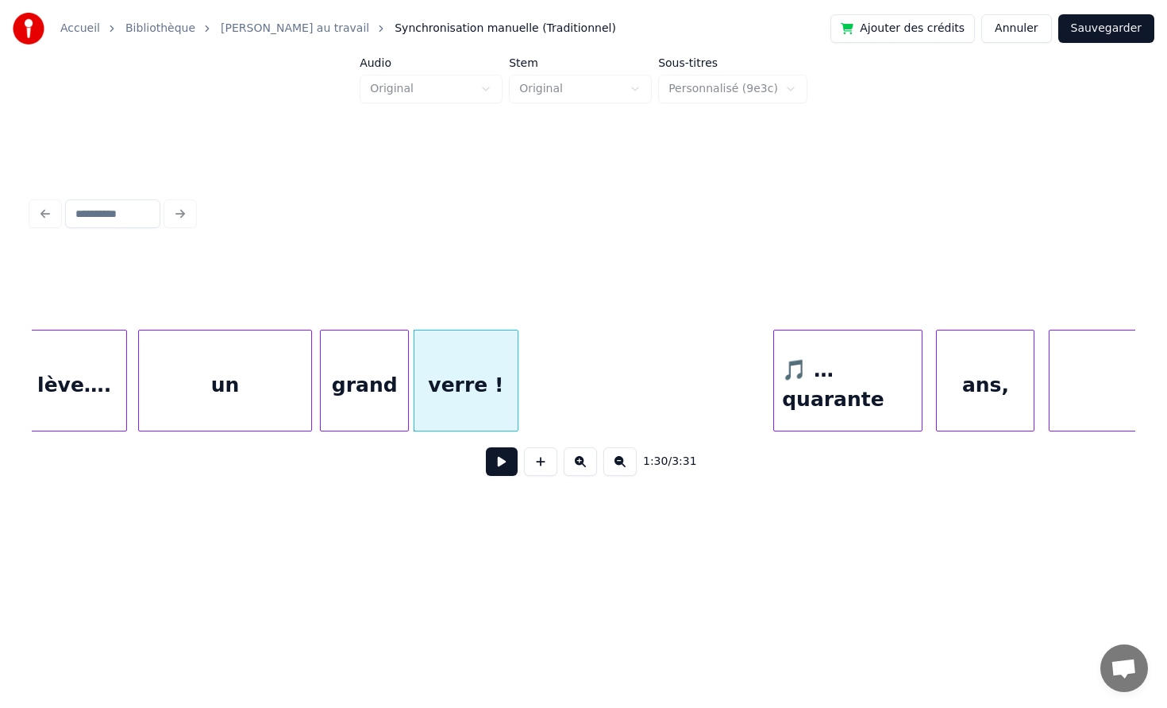
scroll to position [0, 13882]
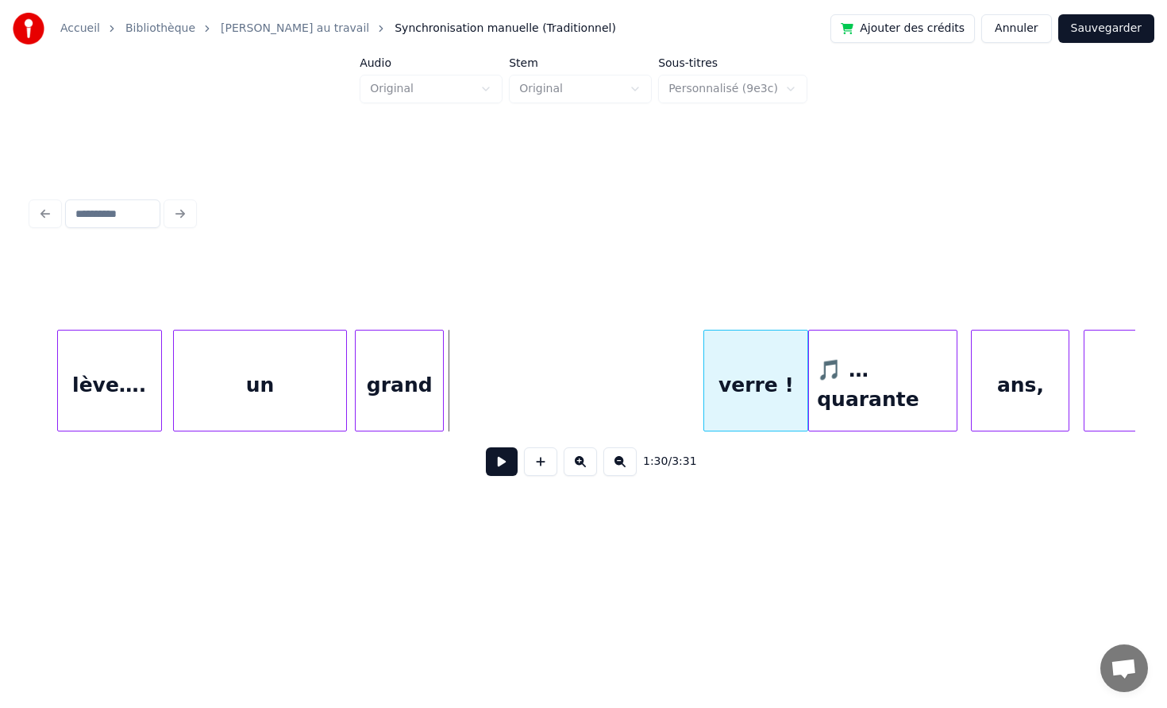
click at [754, 371] on div "verre !" at bounding box center [755, 384] width 103 height 108
click at [449, 375] on div "grand" at bounding box center [404, 384] width 87 height 108
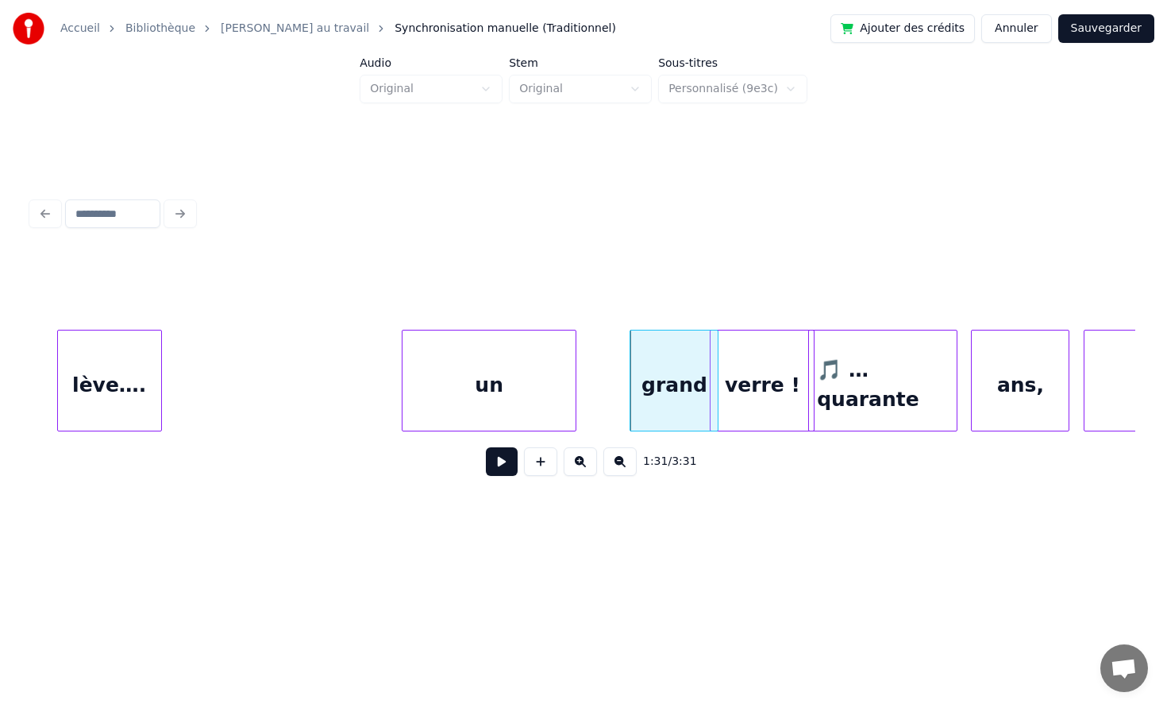
click at [569, 365] on div "un" at bounding box center [489, 384] width 173 height 108
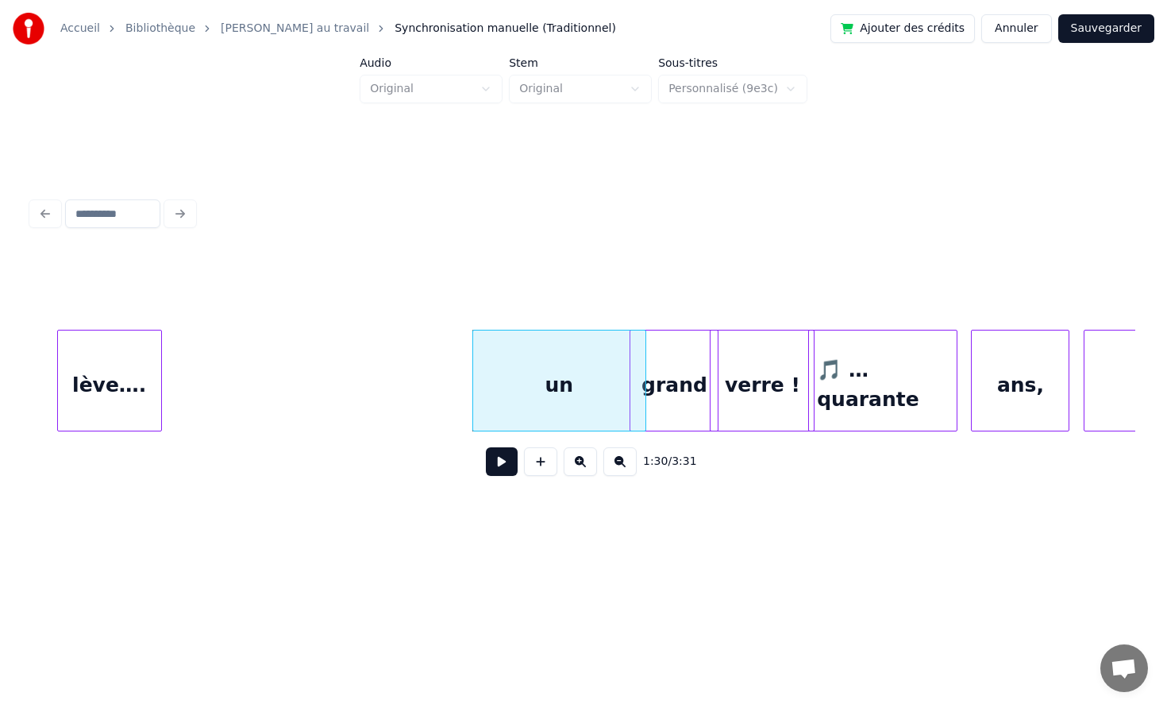
scroll to position [0, 13768]
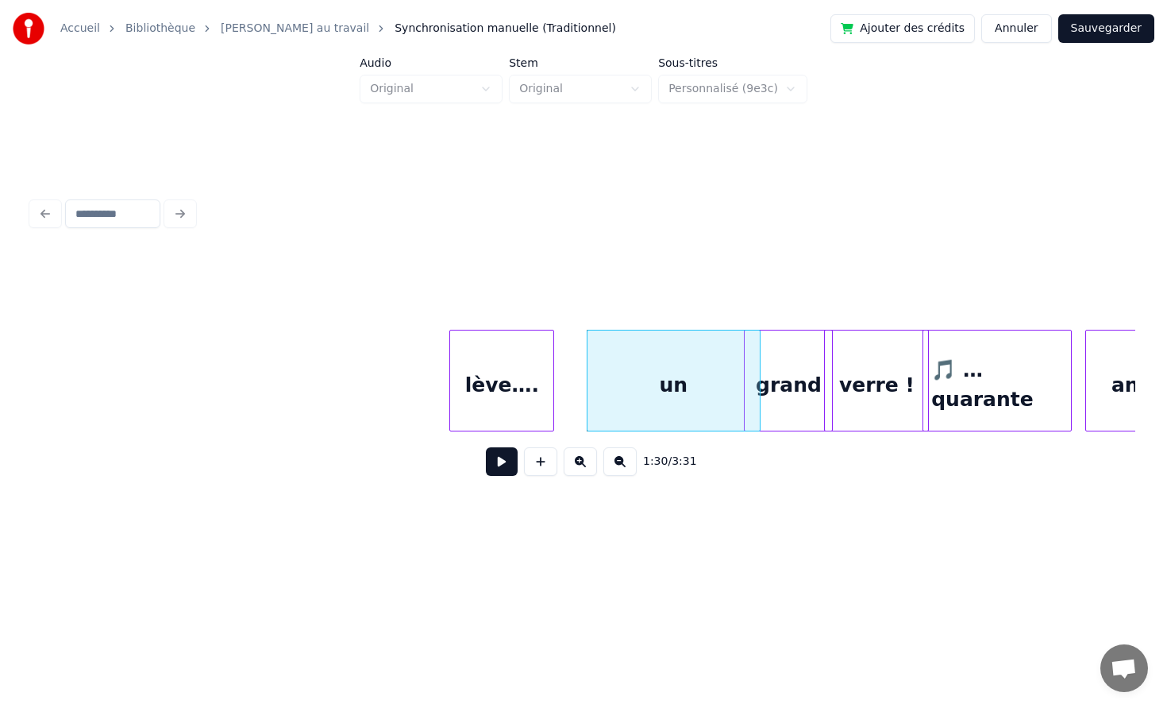
click at [527, 367] on div "lève…." at bounding box center [501, 384] width 103 height 108
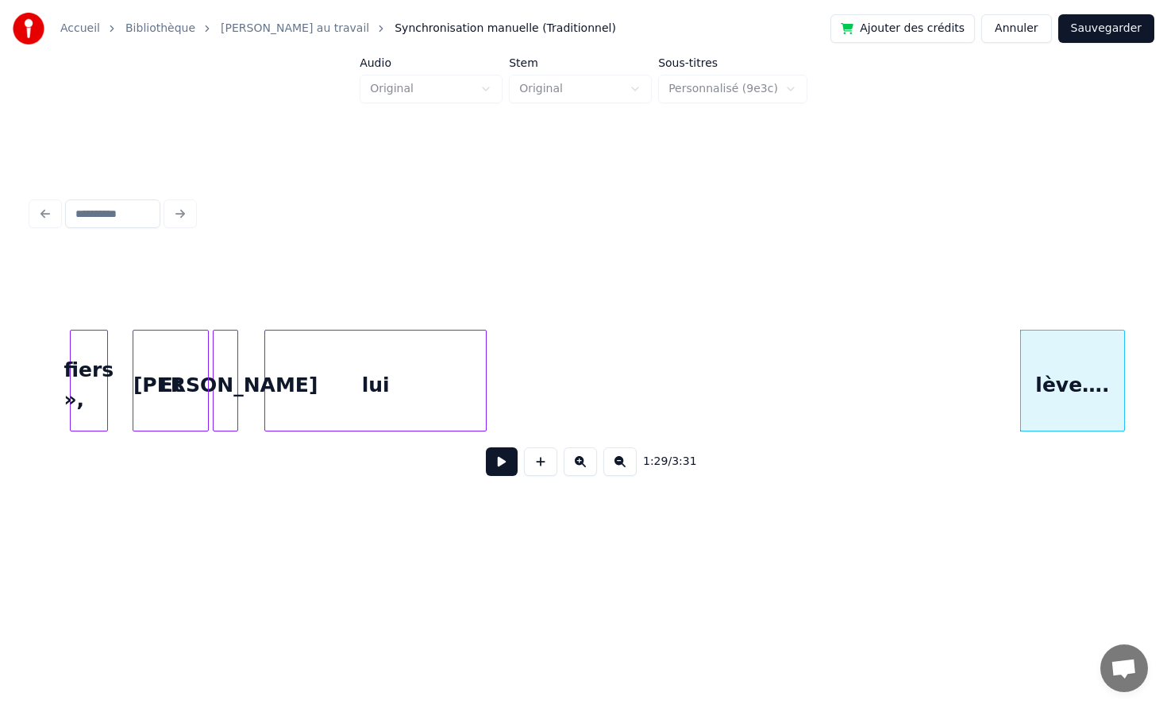
scroll to position [0, 13272]
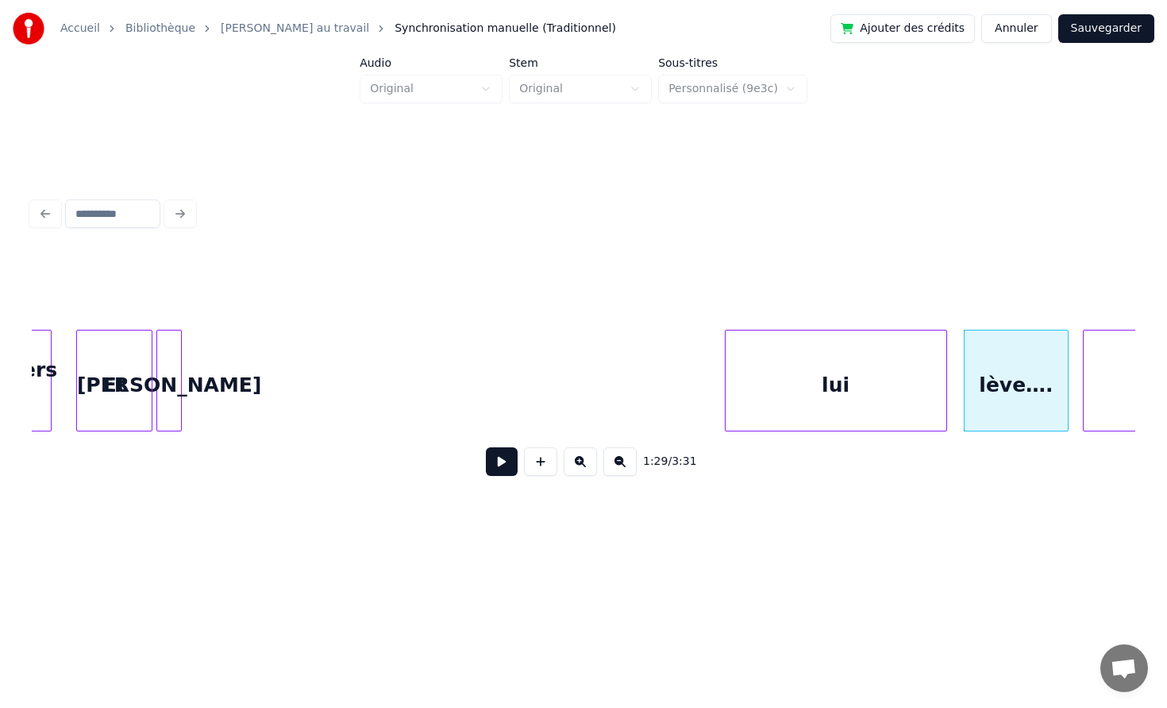
click at [851, 345] on div "lui" at bounding box center [836, 384] width 221 height 108
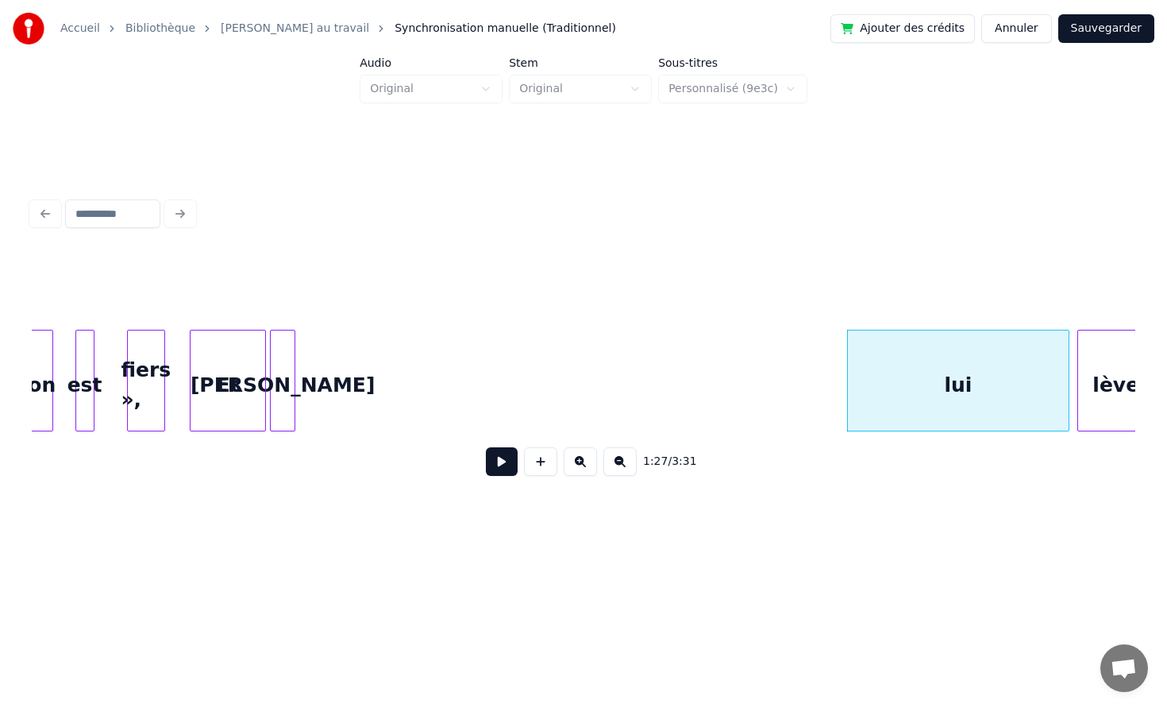
scroll to position [0, 13144]
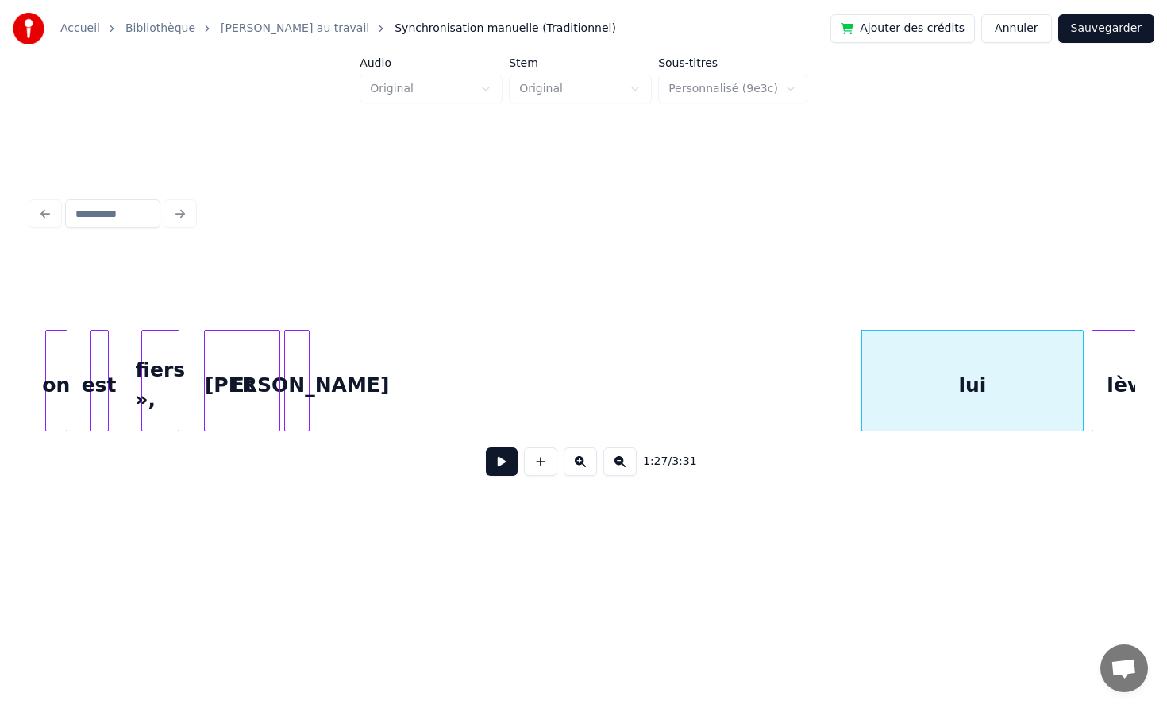
click at [309, 349] on div at bounding box center [306, 380] width 5 height 100
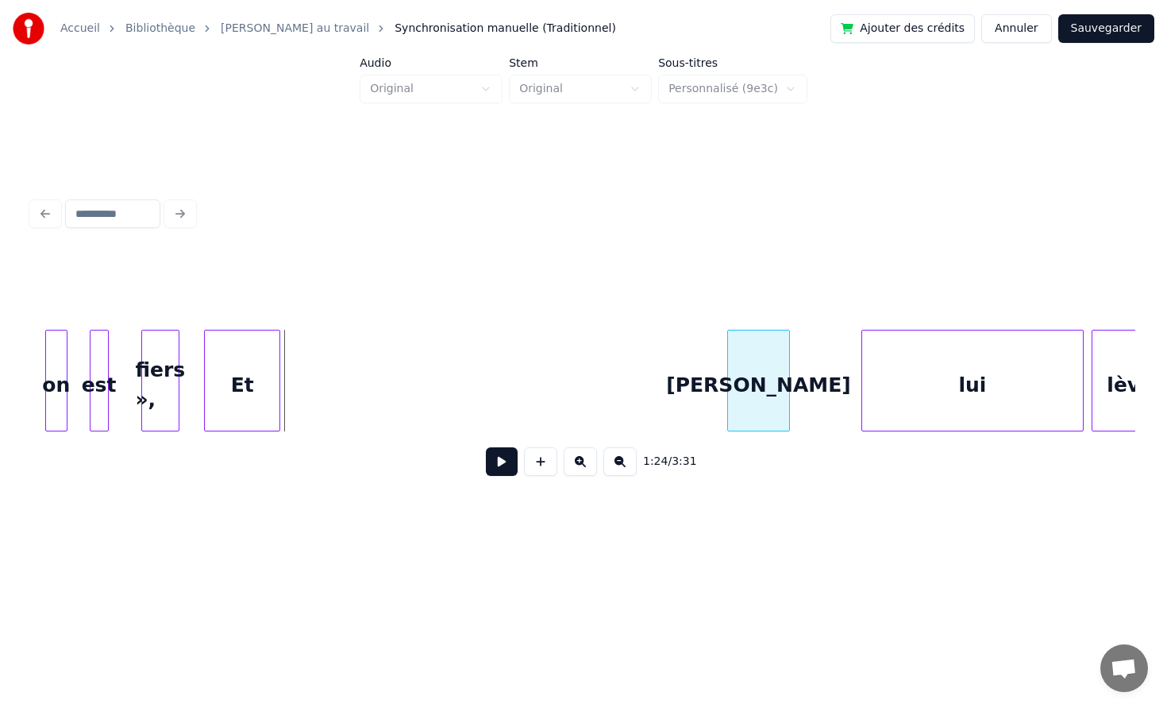
click at [789, 342] on div "[PERSON_NAME]" at bounding box center [758, 384] width 61 height 108
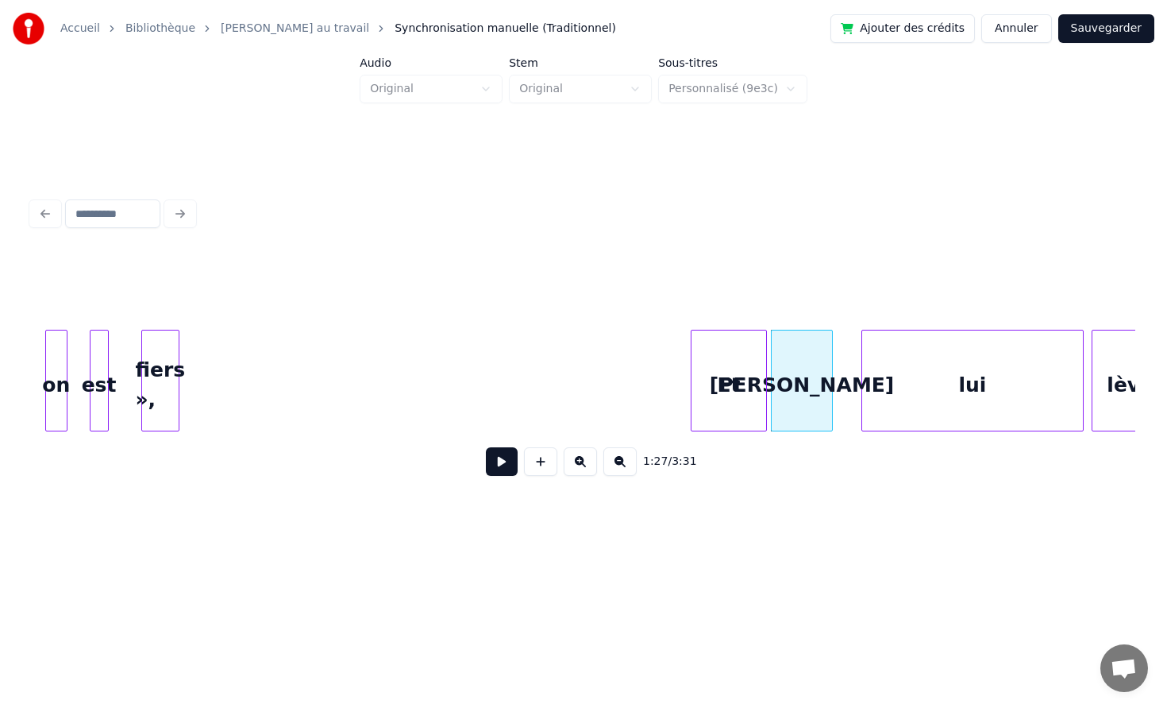
click at [752, 371] on div "Et" at bounding box center [729, 384] width 75 height 108
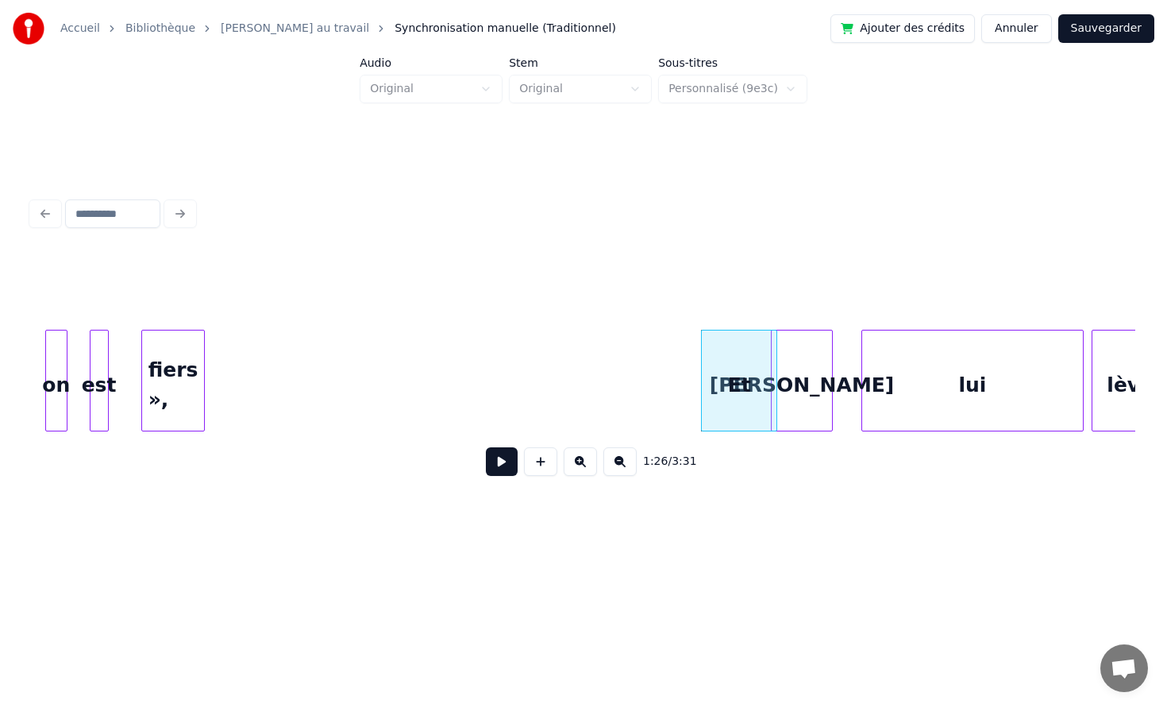
click at [204, 357] on div at bounding box center [201, 380] width 5 height 100
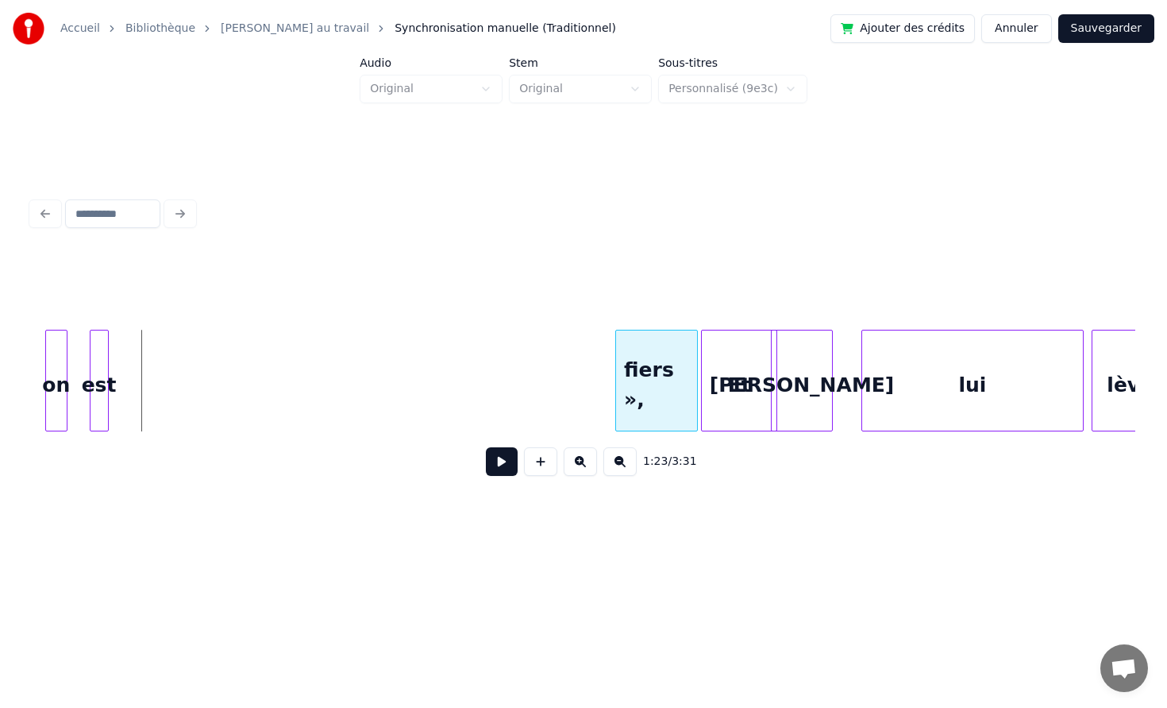
click at [637, 372] on div "fiers »," at bounding box center [656, 384] width 81 height 108
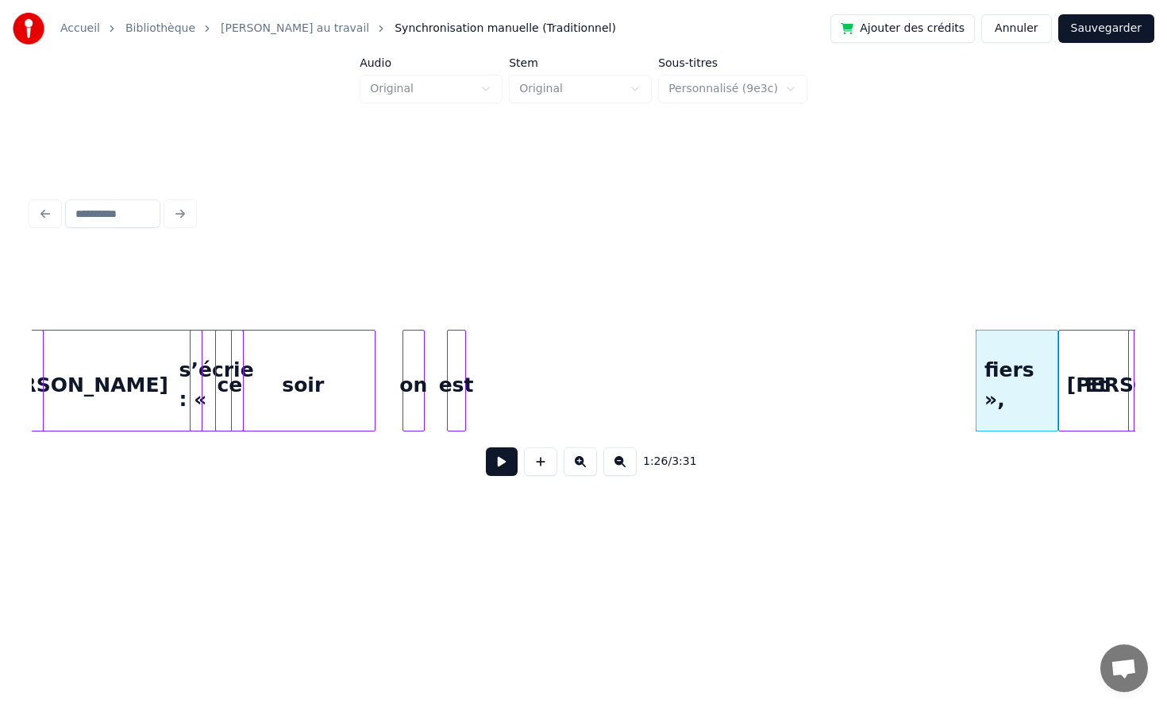
scroll to position [0, 12754]
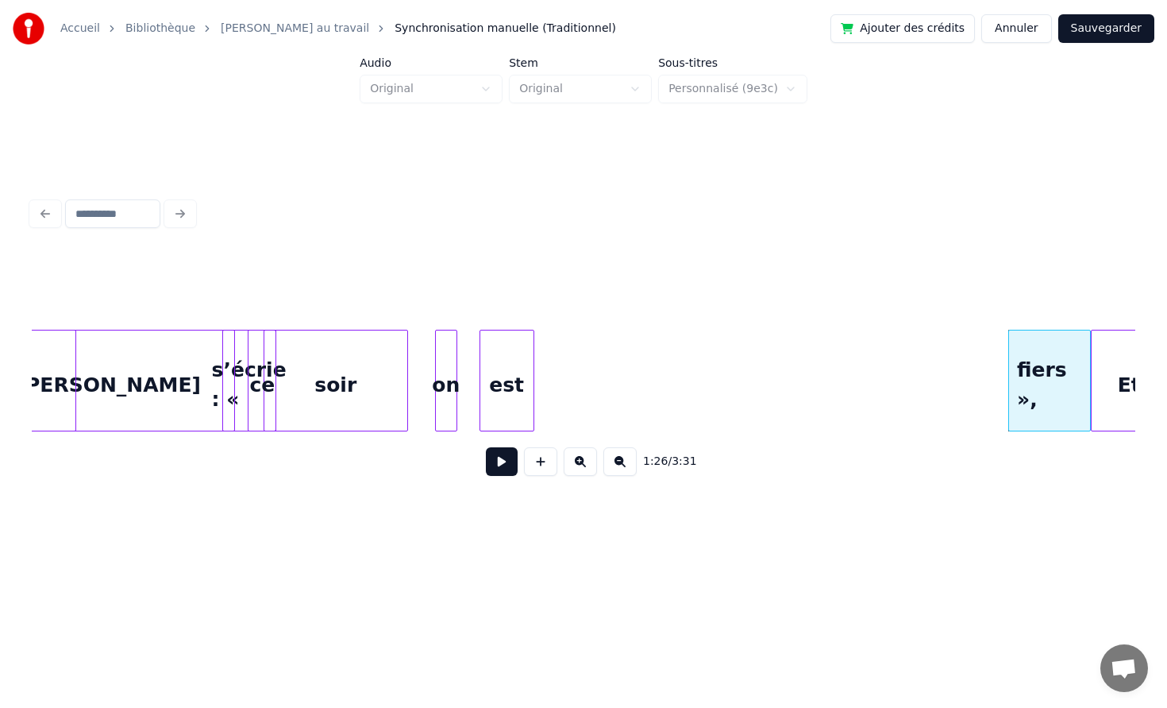
click at [534, 360] on div at bounding box center [531, 380] width 5 height 100
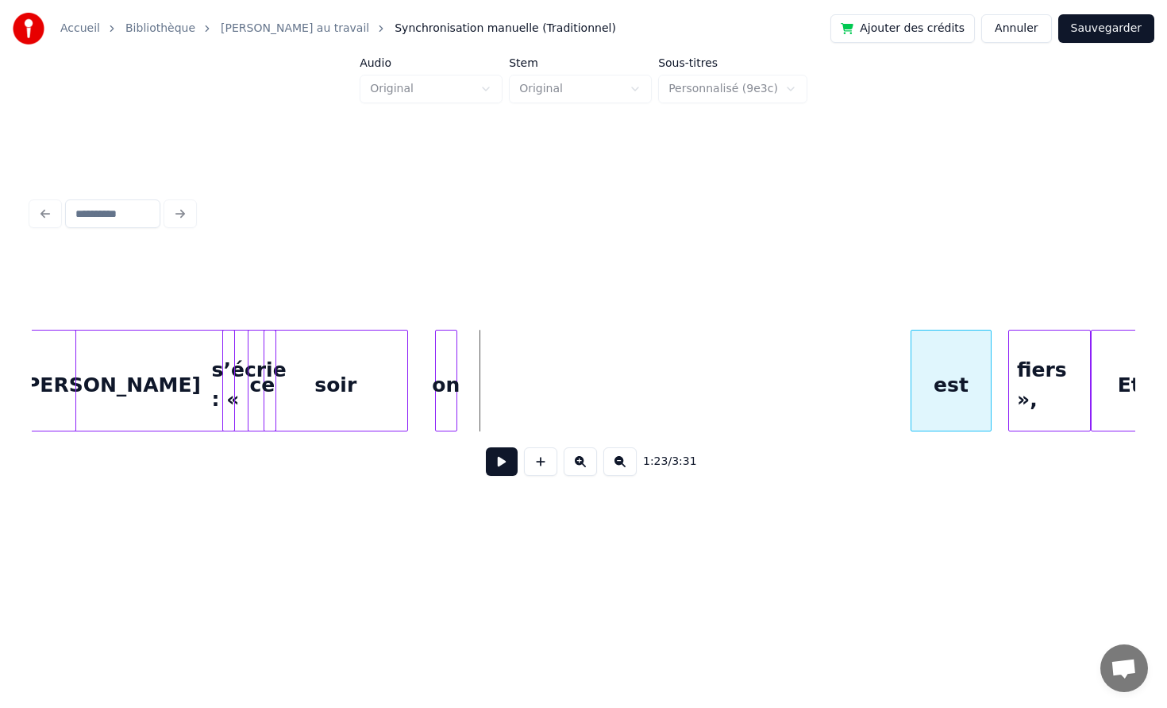
click at [977, 372] on div "est" at bounding box center [952, 384] width 80 height 108
click at [488, 355] on div at bounding box center [486, 380] width 5 height 100
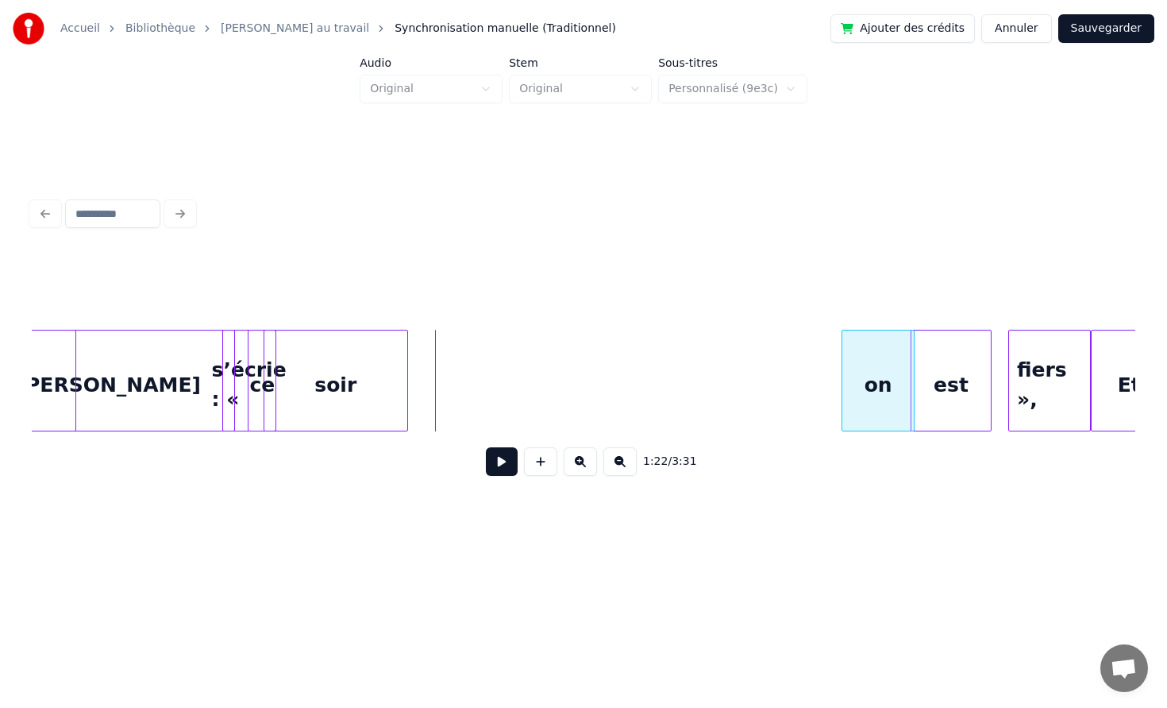
click at [888, 360] on div "on" at bounding box center [878, 384] width 71 height 108
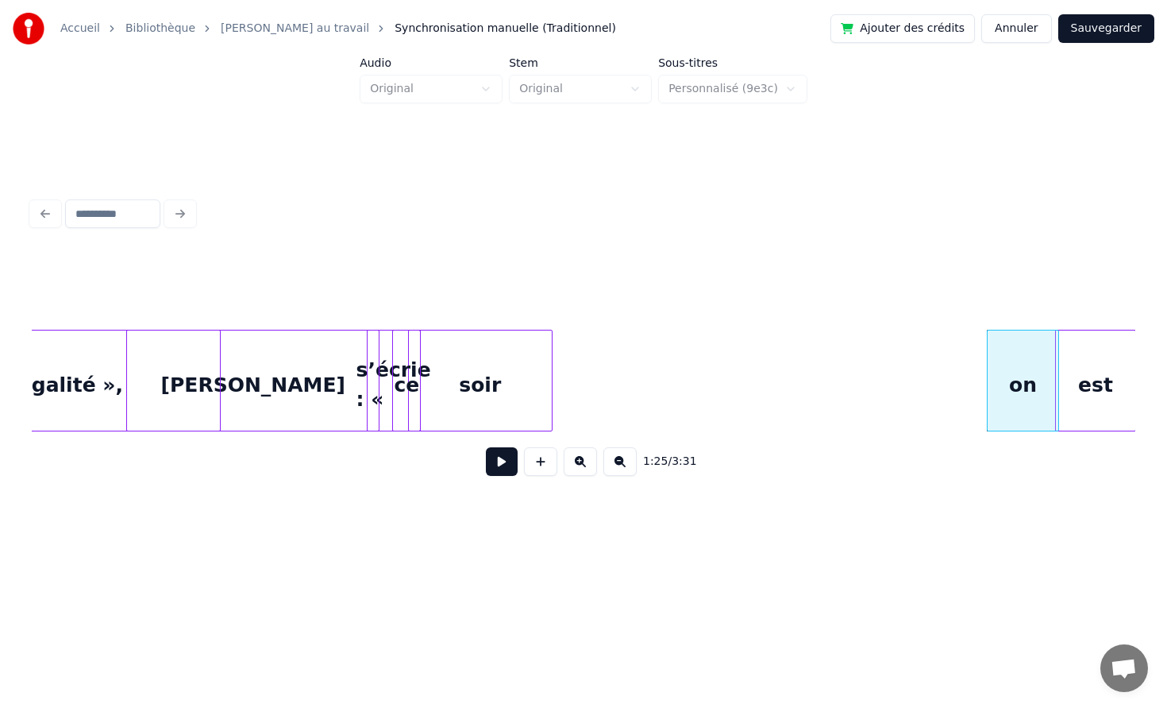
scroll to position [0, 12534]
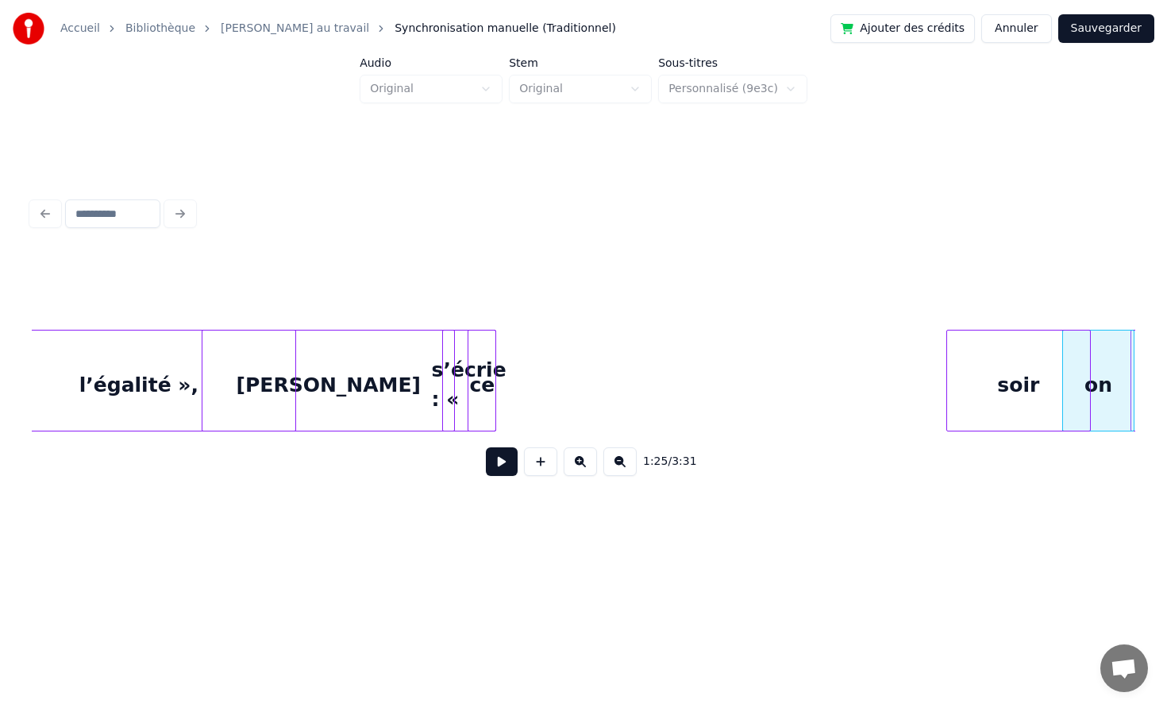
click at [1037, 380] on div "soir" at bounding box center [1018, 384] width 143 height 108
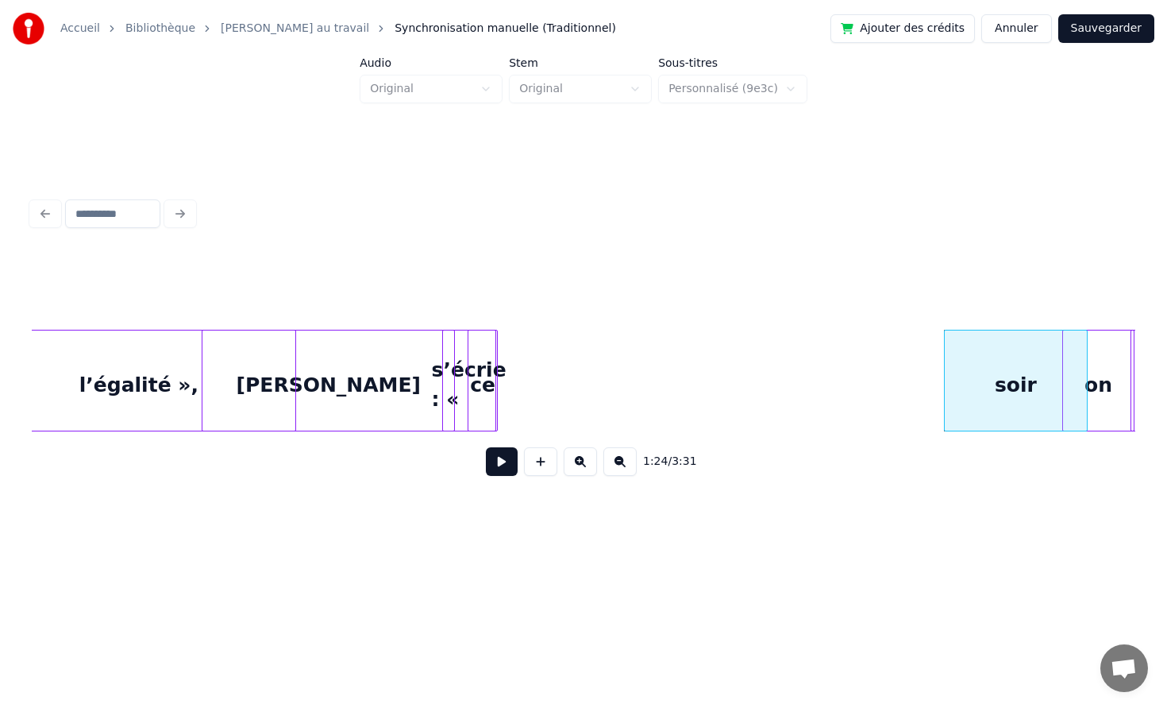
click at [497, 352] on div at bounding box center [494, 380] width 5 height 100
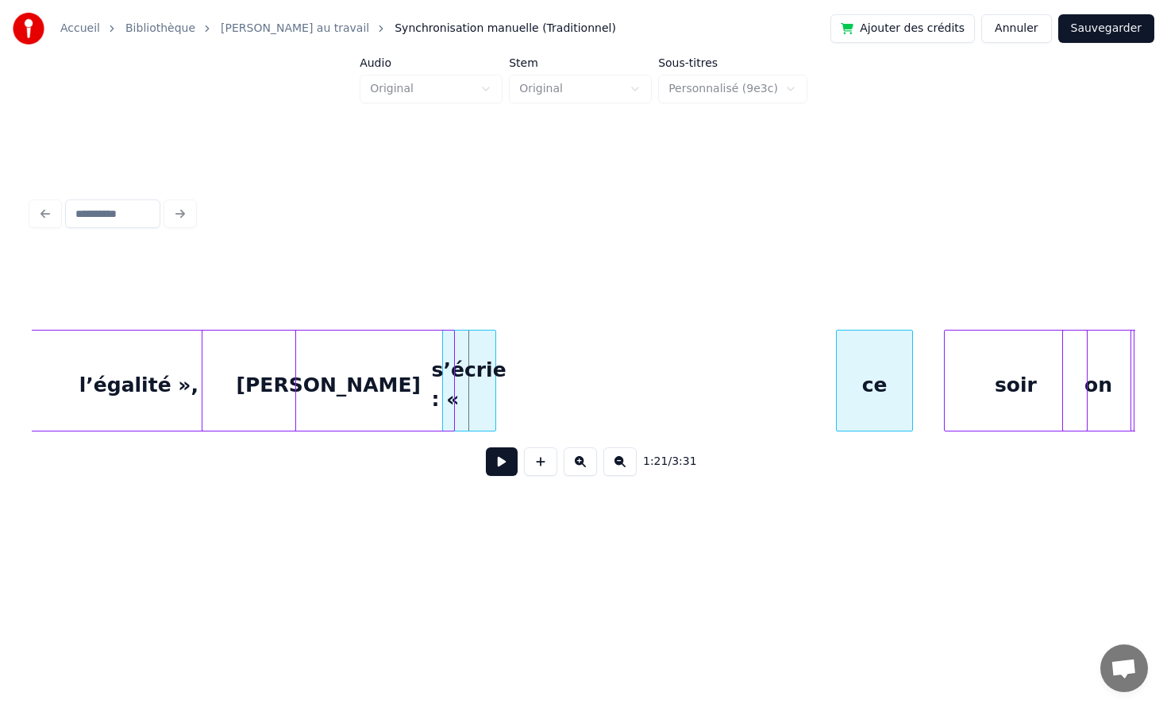
click at [889, 361] on div "ce" at bounding box center [874, 384] width 75 height 108
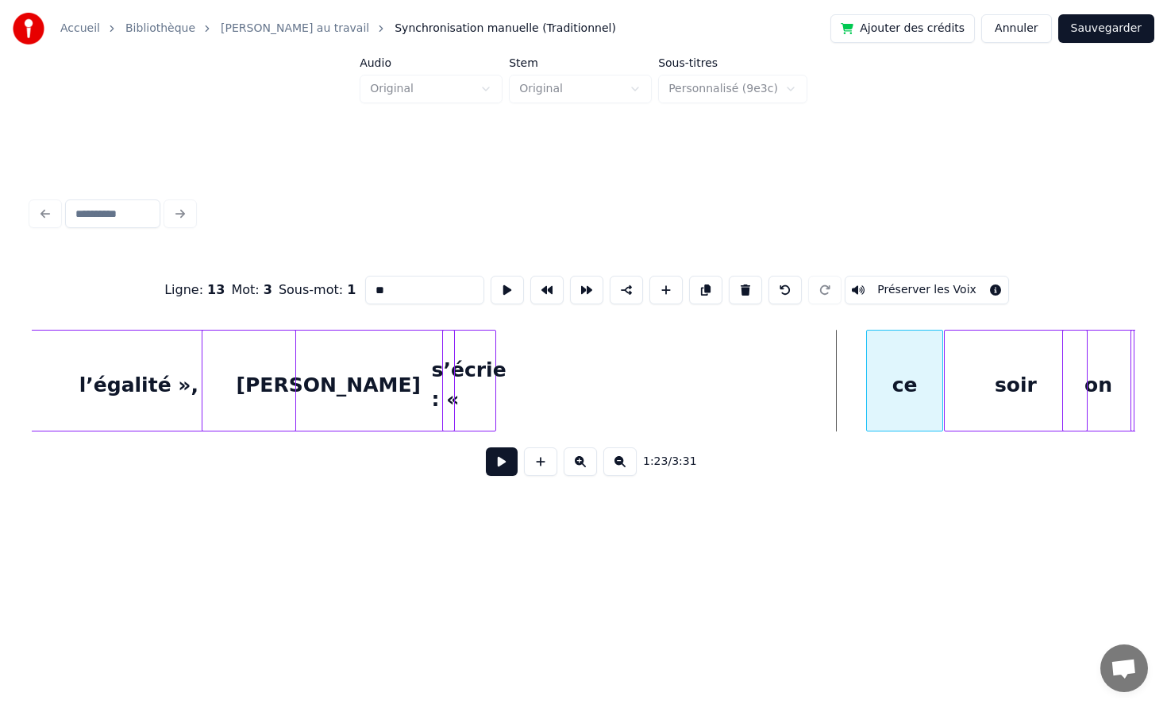
click at [922, 357] on div "ce" at bounding box center [904, 384] width 75 height 108
click at [852, 372] on div "s’écrie : «" at bounding box center [844, 384] width 52 height 108
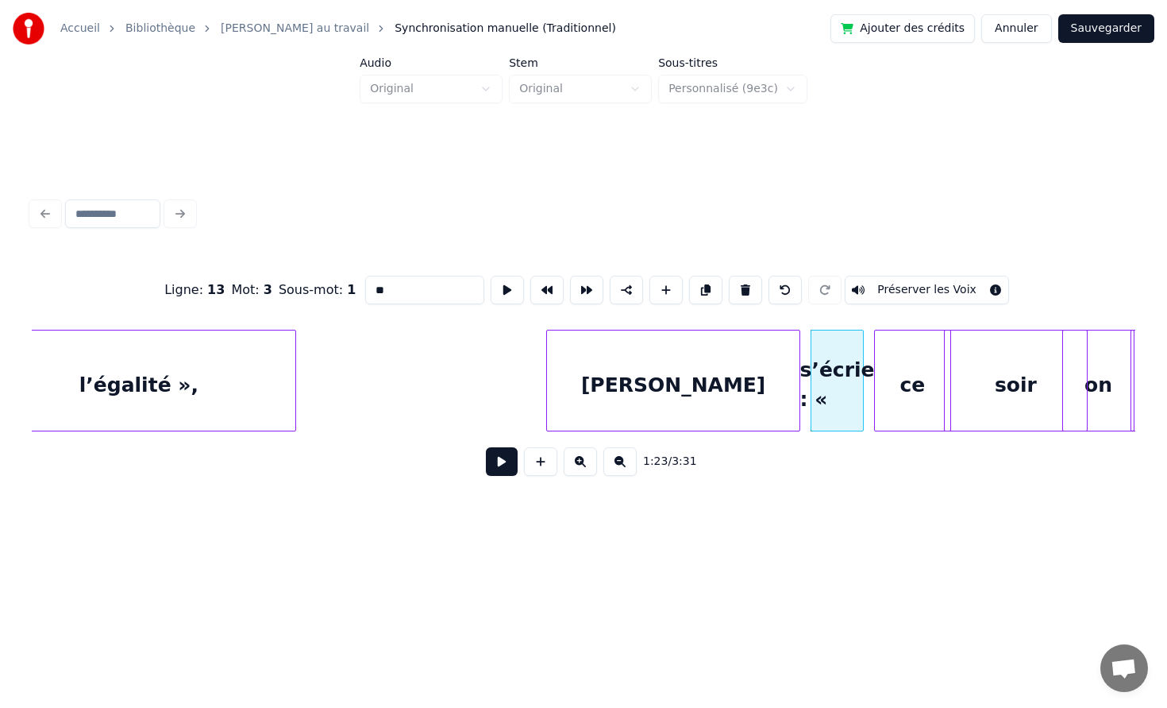
click at [752, 369] on div "[PERSON_NAME]" at bounding box center [673, 384] width 252 height 108
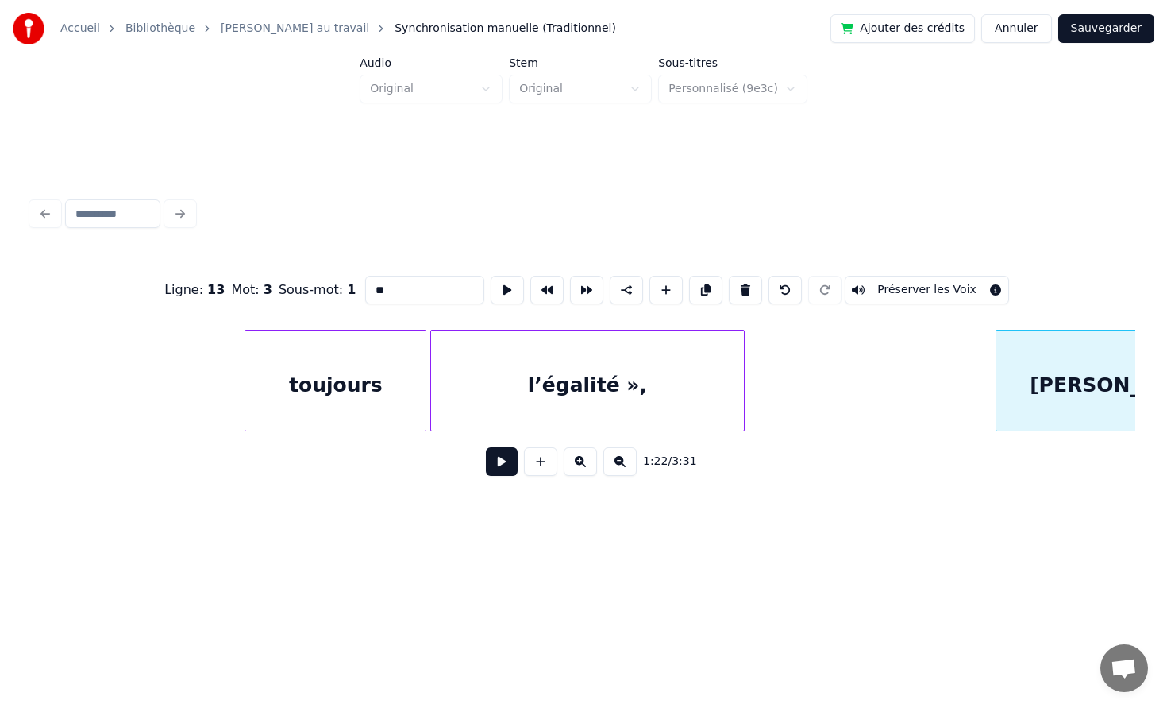
scroll to position [0, 12053]
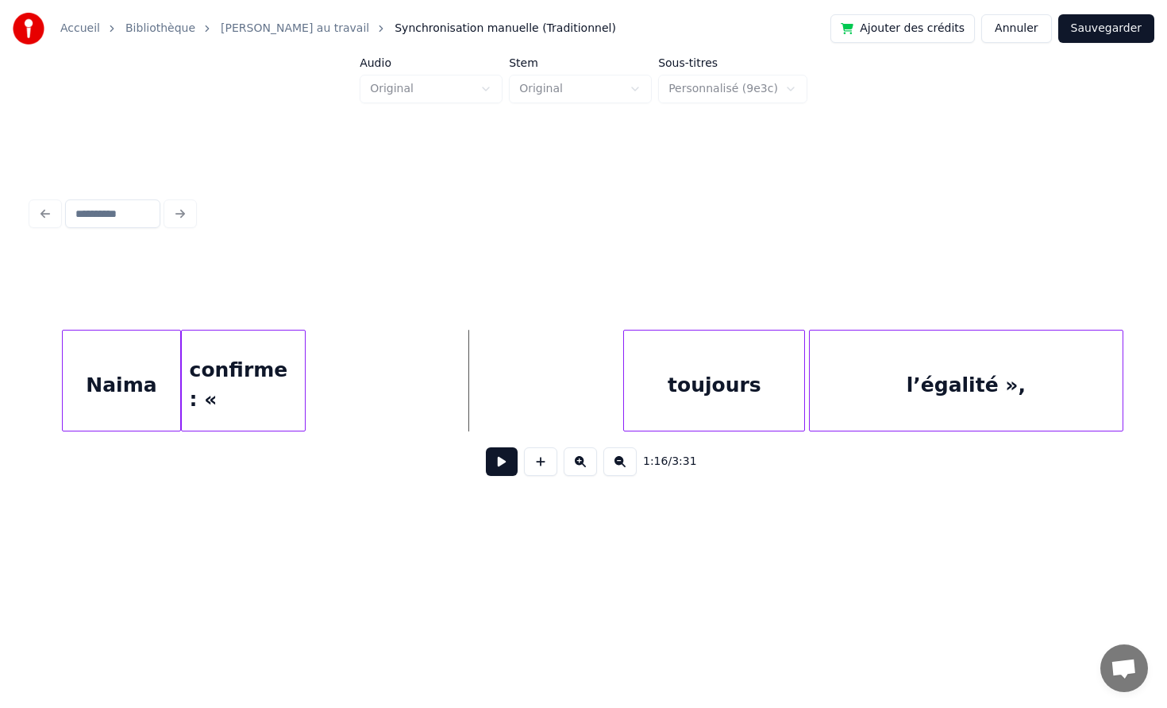
scroll to position [0, 11658]
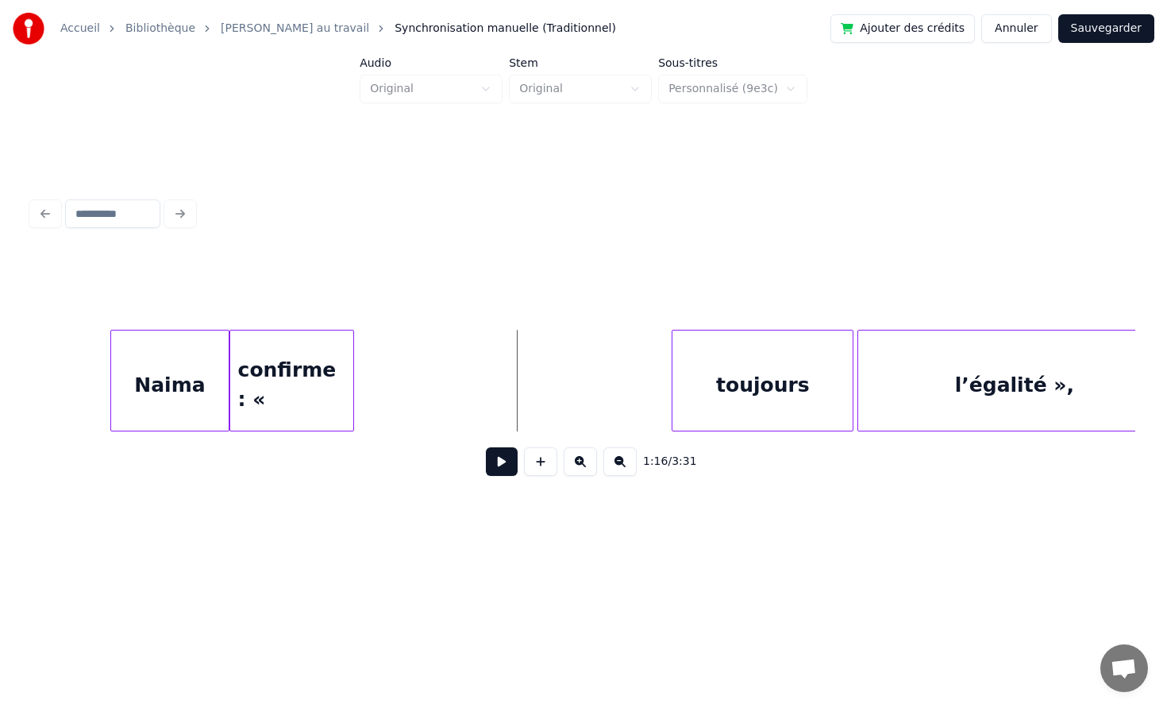
click at [497, 469] on button at bounding box center [502, 461] width 32 height 29
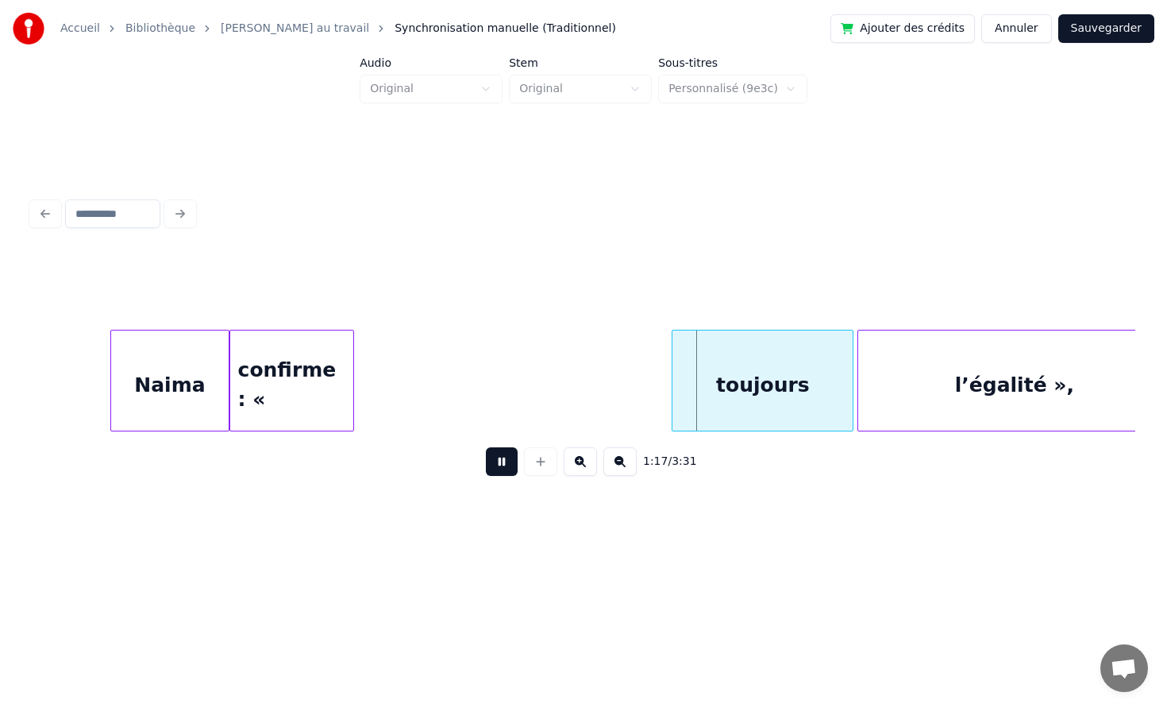
click at [501, 468] on button at bounding box center [502, 461] width 32 height 29
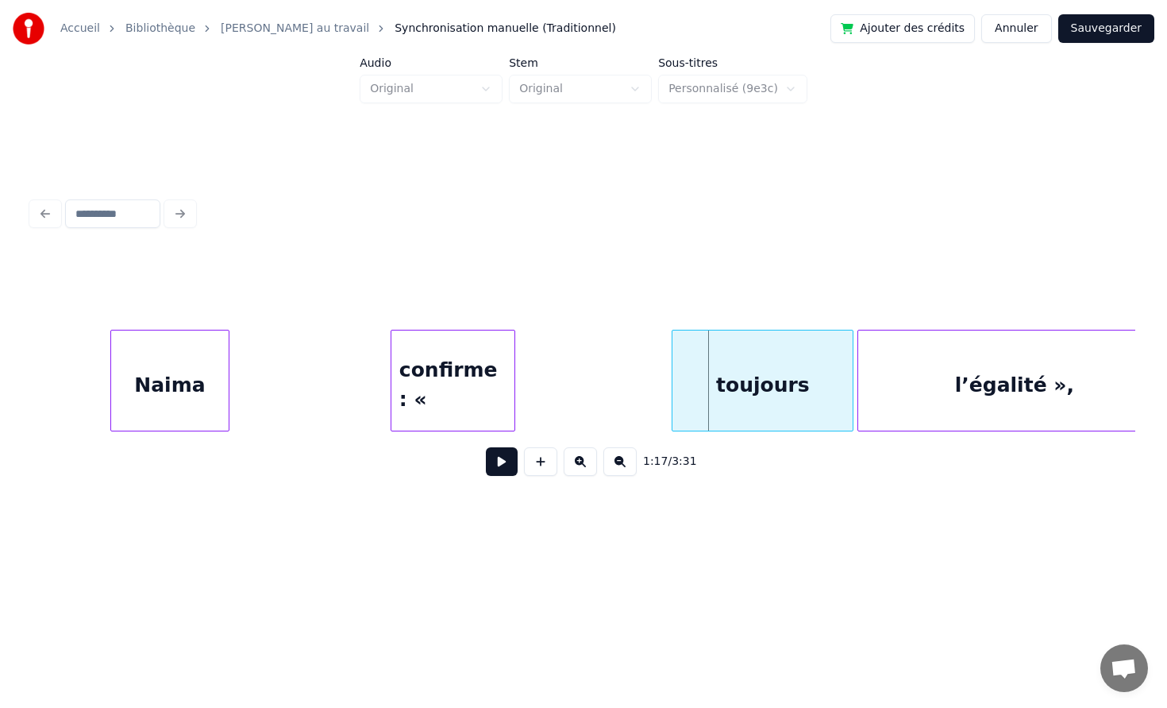
click at [426, 357] on div "confirme : «" at bounding box center [453, 384] width 123 height 108
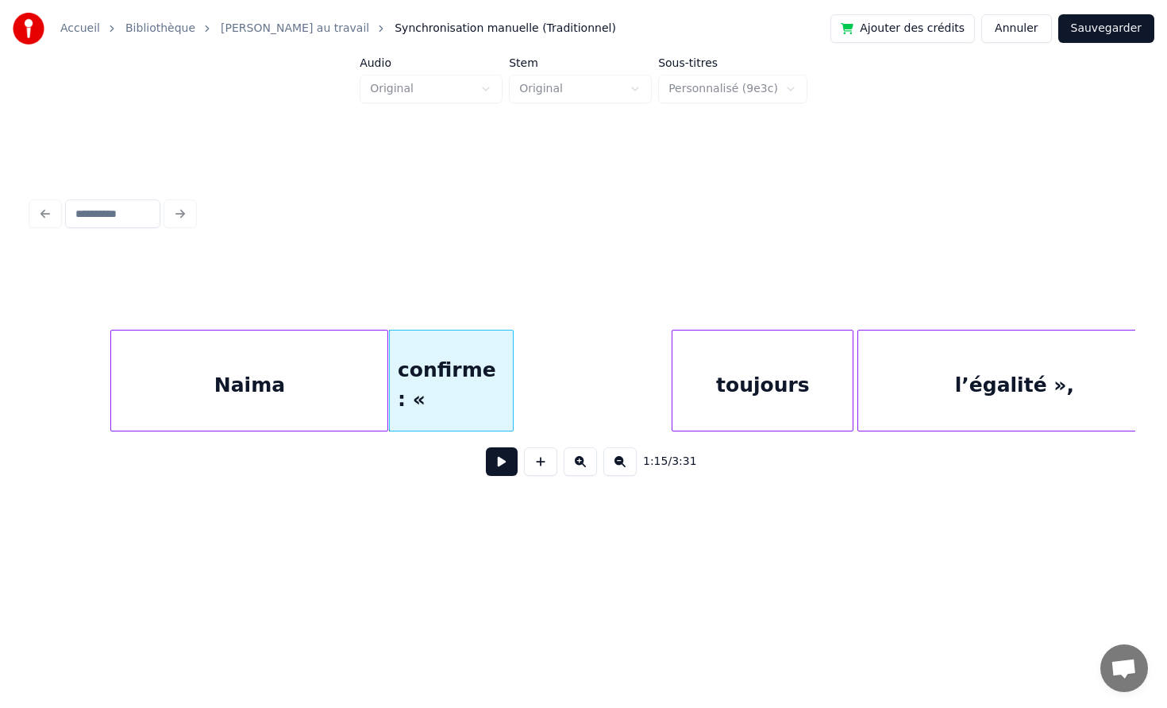
click at [386, 366] on div at bounding box center [385, 380] width 5 height 100
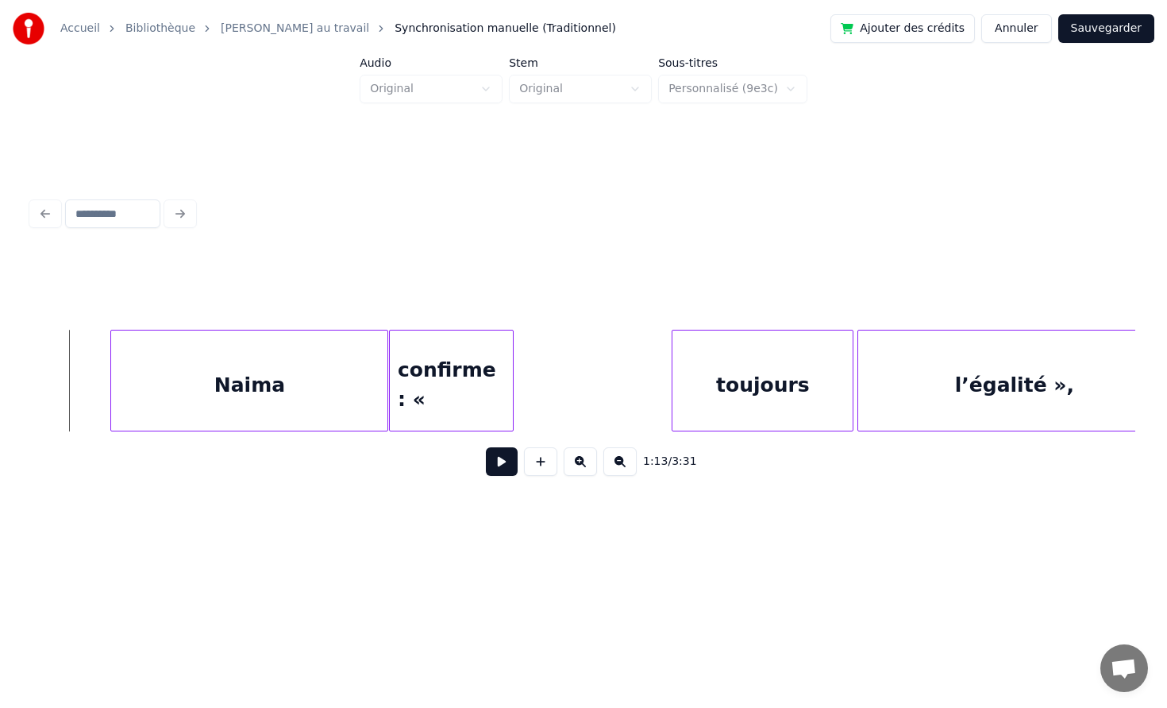
click at [496, 462] on button at bounding box center [502, 461] width 32 height 29
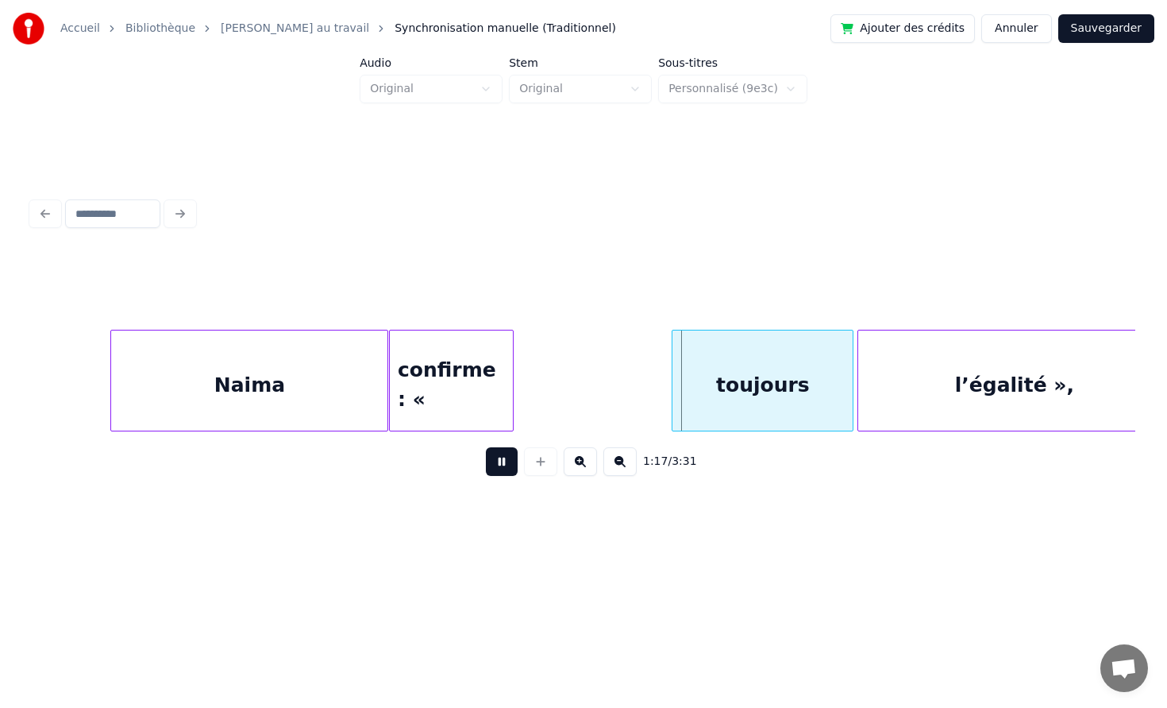
click at [486, 447] on button at bounding box center [502, 461] width 32 height 29
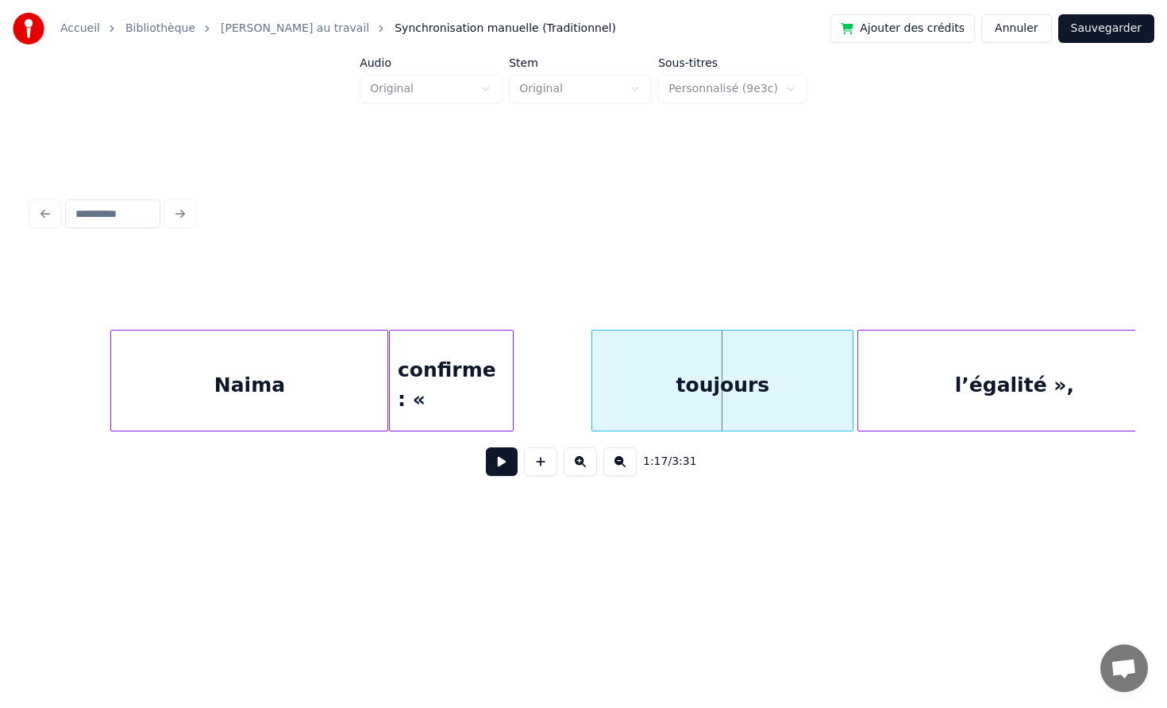
click at [592, 352] on div at bounding box center [594, 380] width 5 height 100
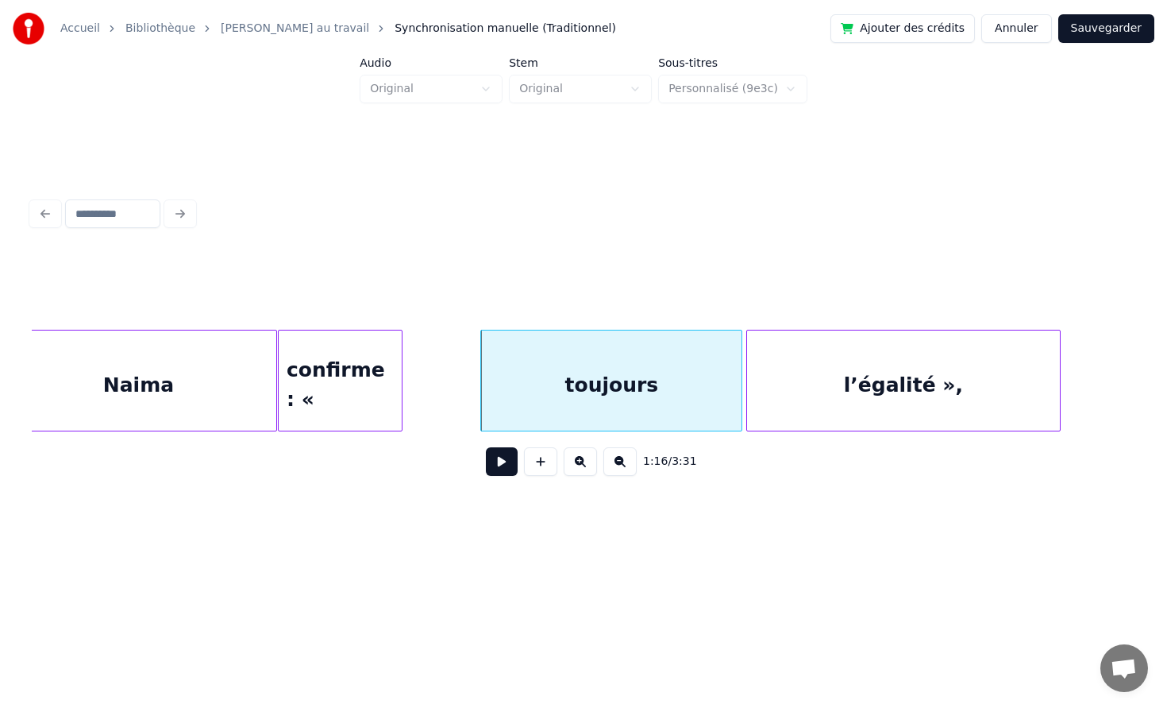
scroll to position [0, 11853]
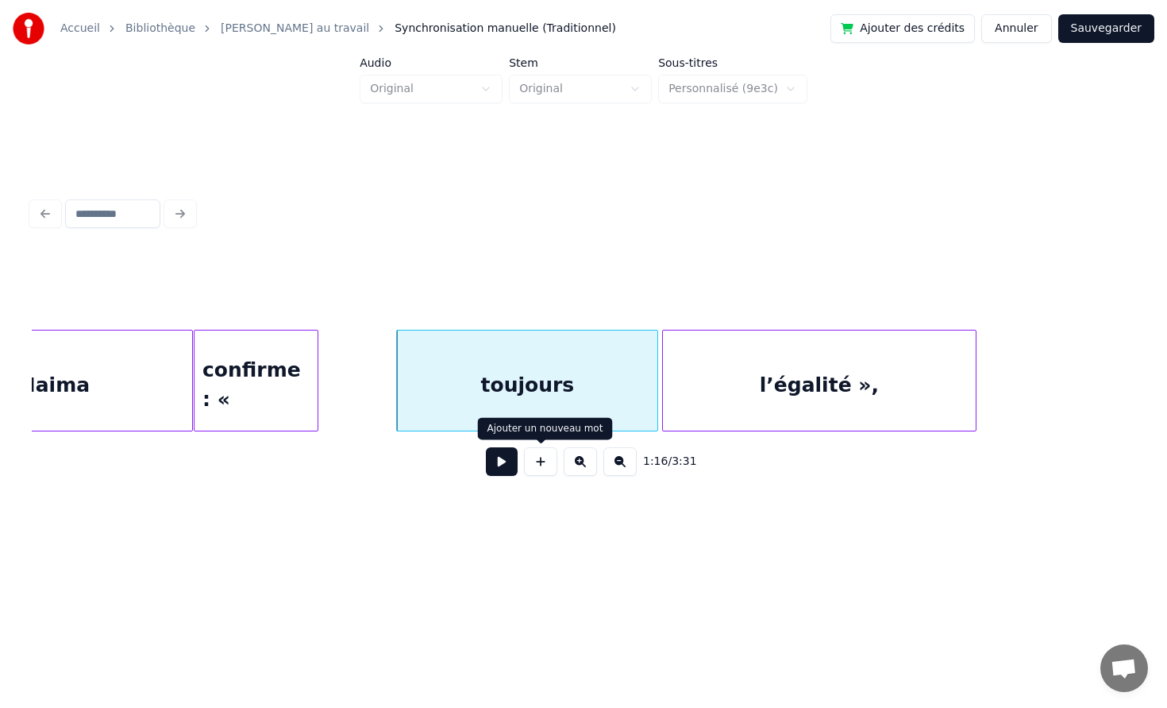
click at [491, 464] on button at bounding box center [502, 461] width 32 height 29
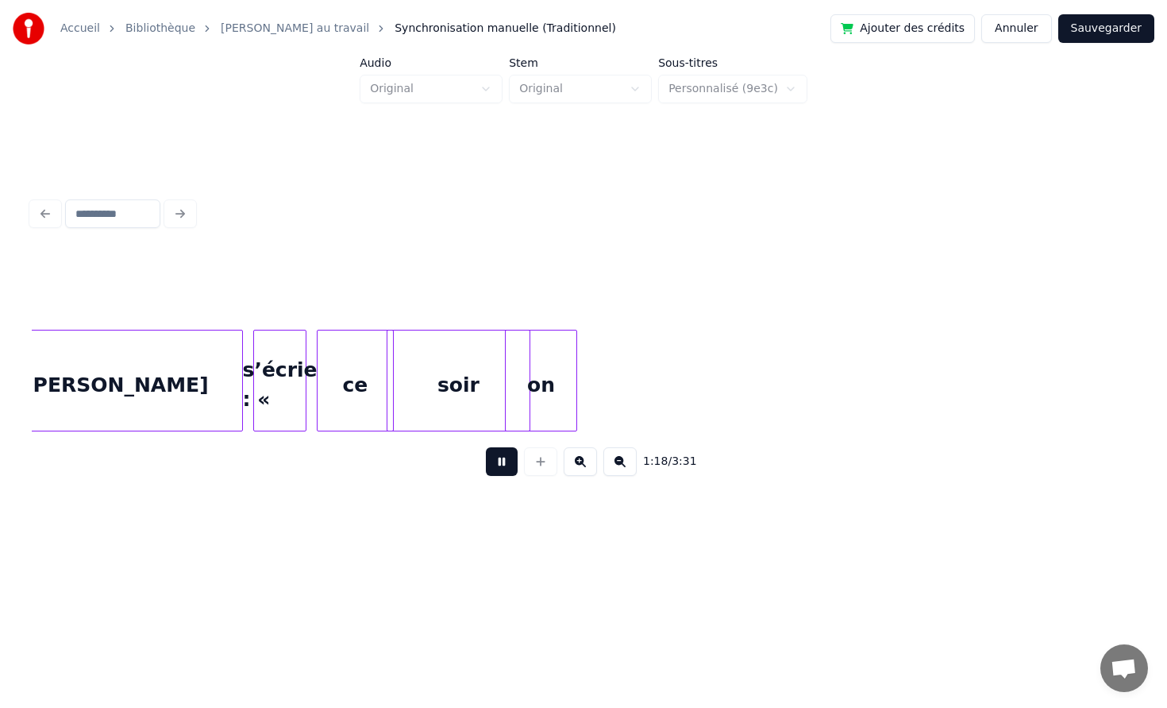
scroll to position [0, 12517]
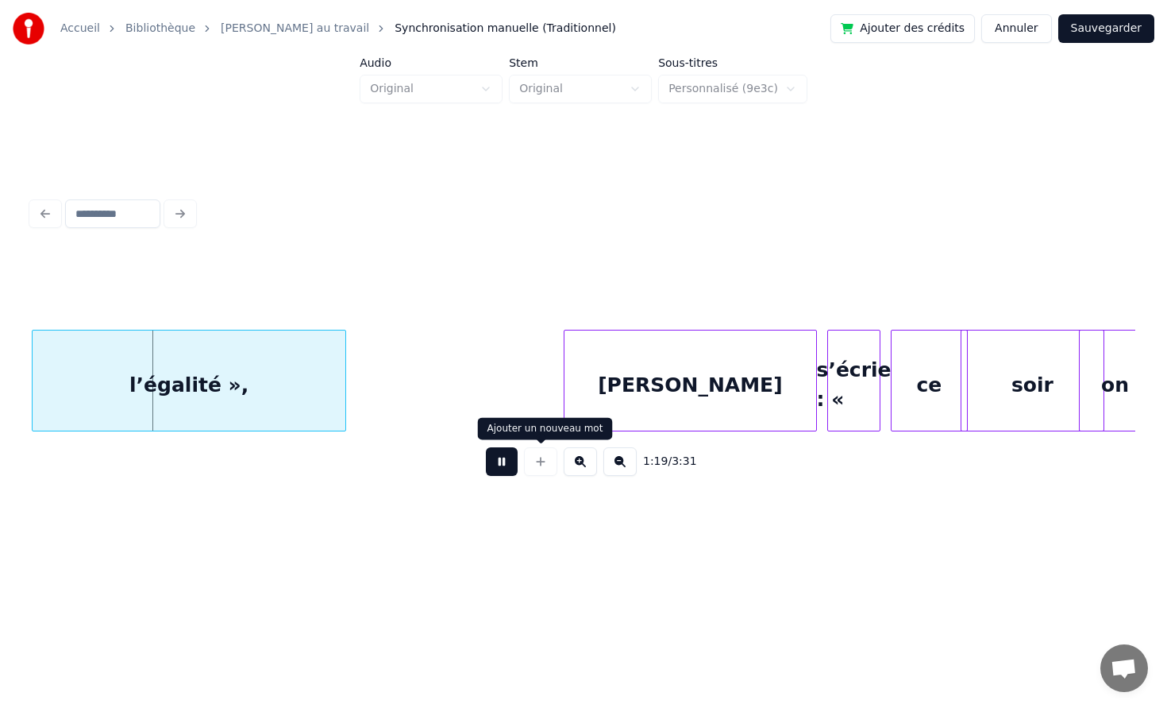
click at [496, 464] on button at bounding box center [502, 461] width 32 height 29
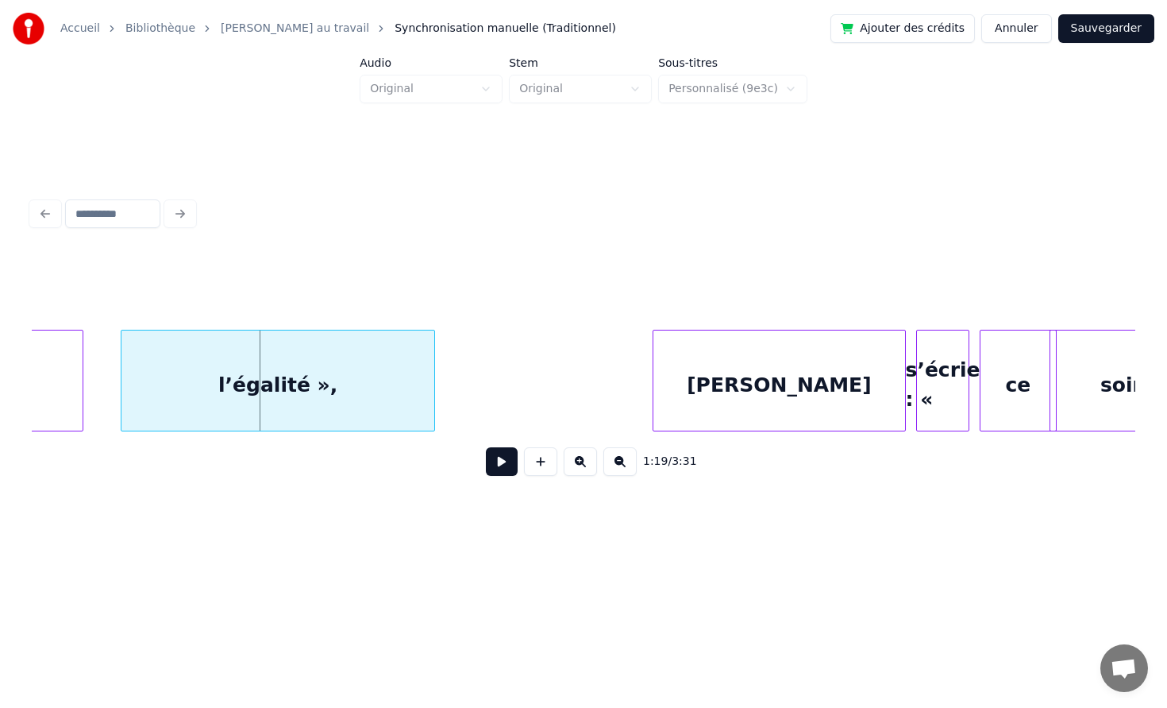
click at [434, 365] on div "l’égalité »," at bounding box center [278, 381] width 314 height 102
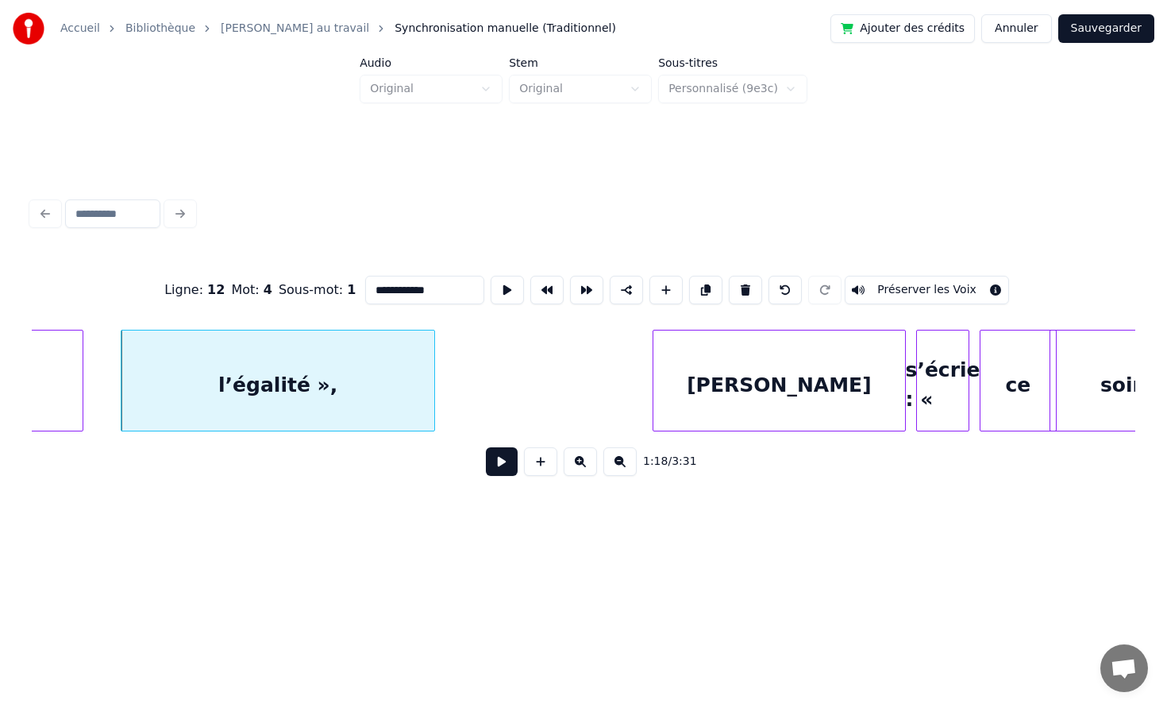
click at [434, 369] on div "l’égalité »," at bounding box center [278, 381] width 314 height 102
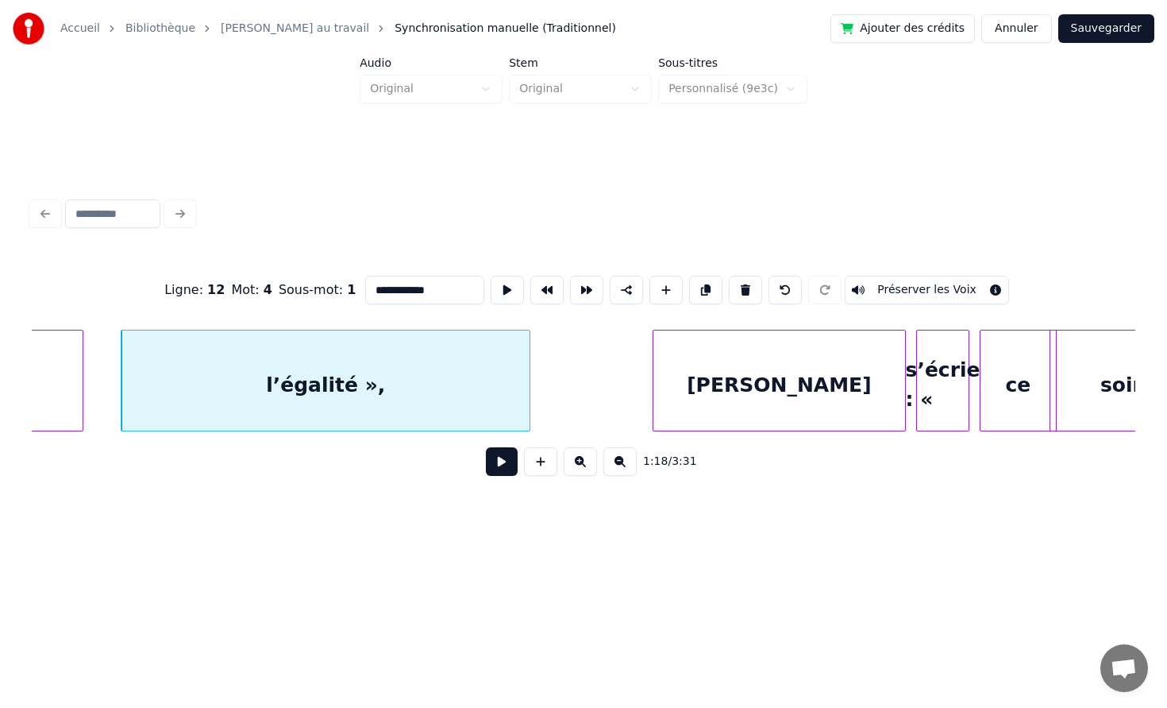
click at [530, 368] on div at bounding box center [527, 380] width 5 height 100
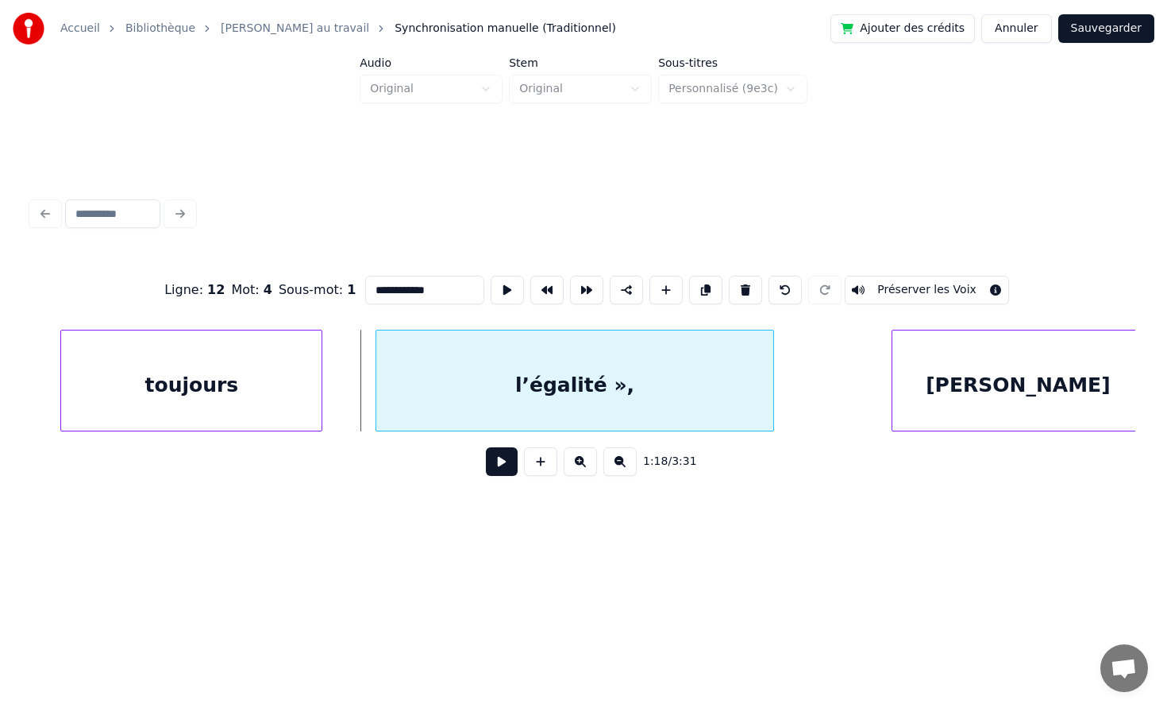
click at [376, 369] on div at bounding box center [378, 380] width 5 height 100
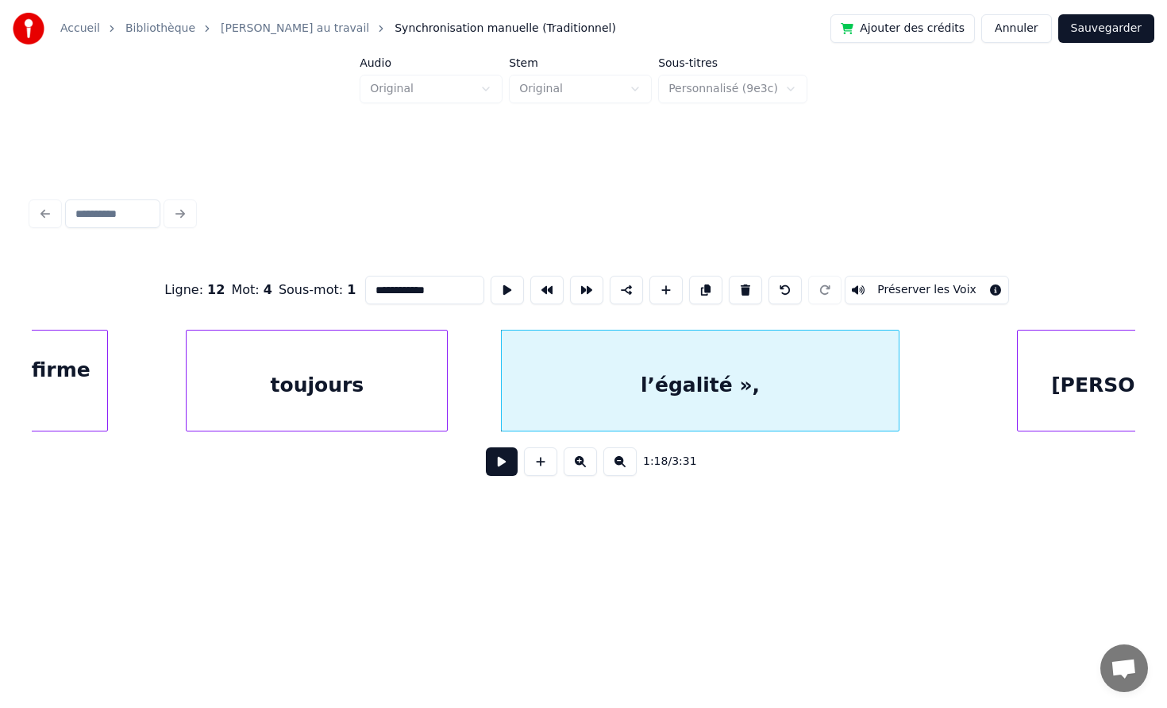
scroll to position [0, 12013]
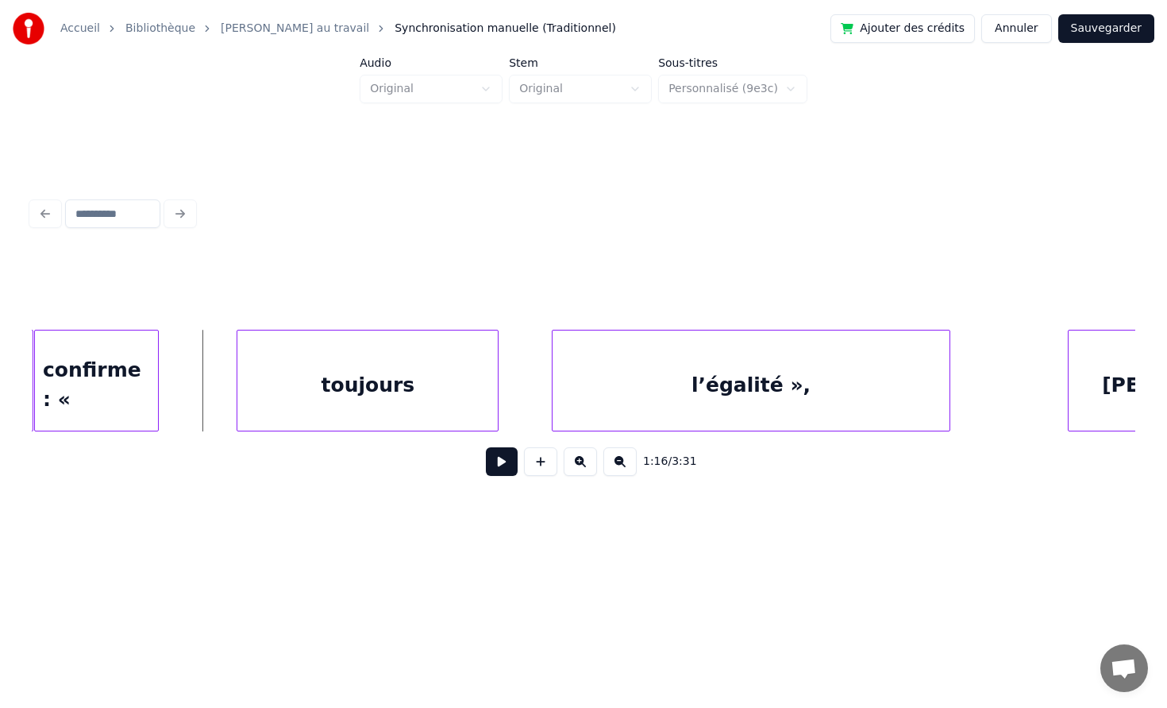
click at [496, 466] on button at bounding box center [502, 461] width 32 height 29
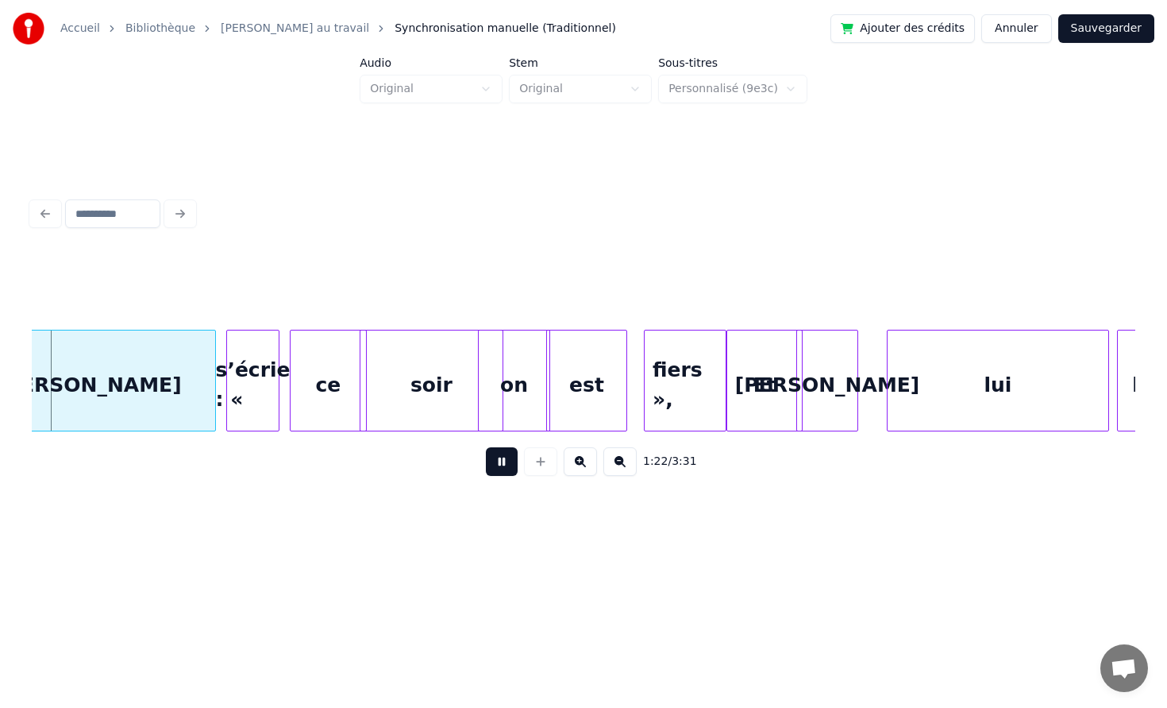
click at [486, 447] on button at bounding box center [502, 461] width 32 height 29
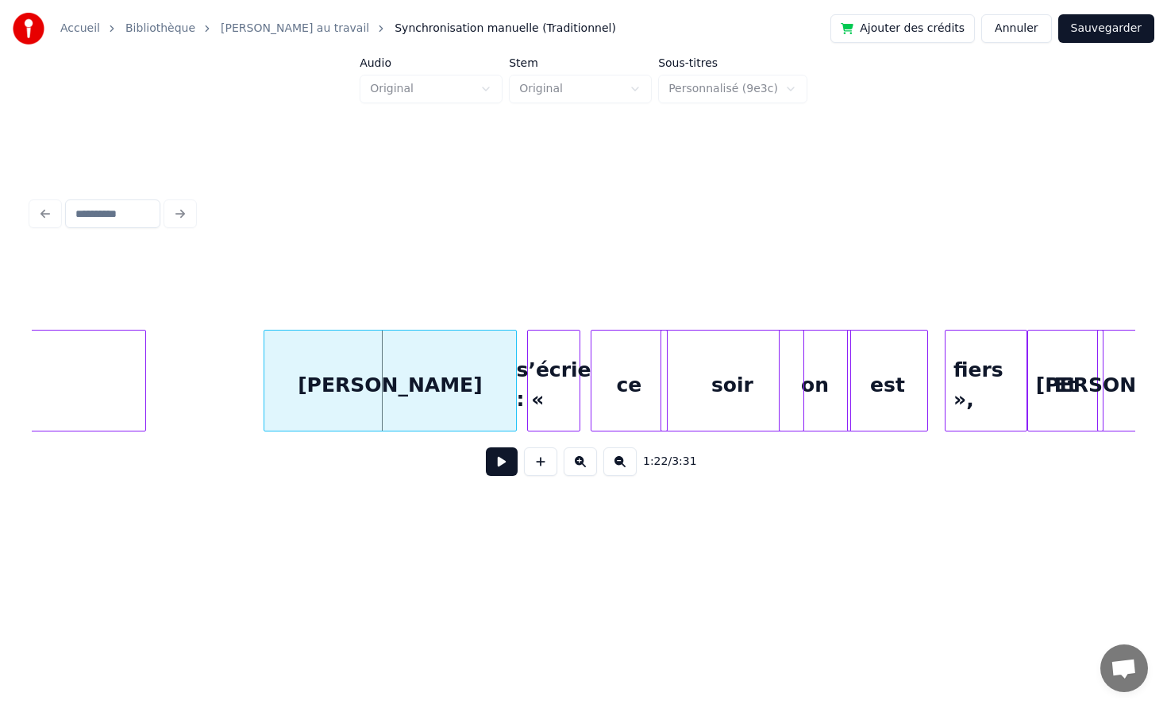
scroll to position [0, 12790]
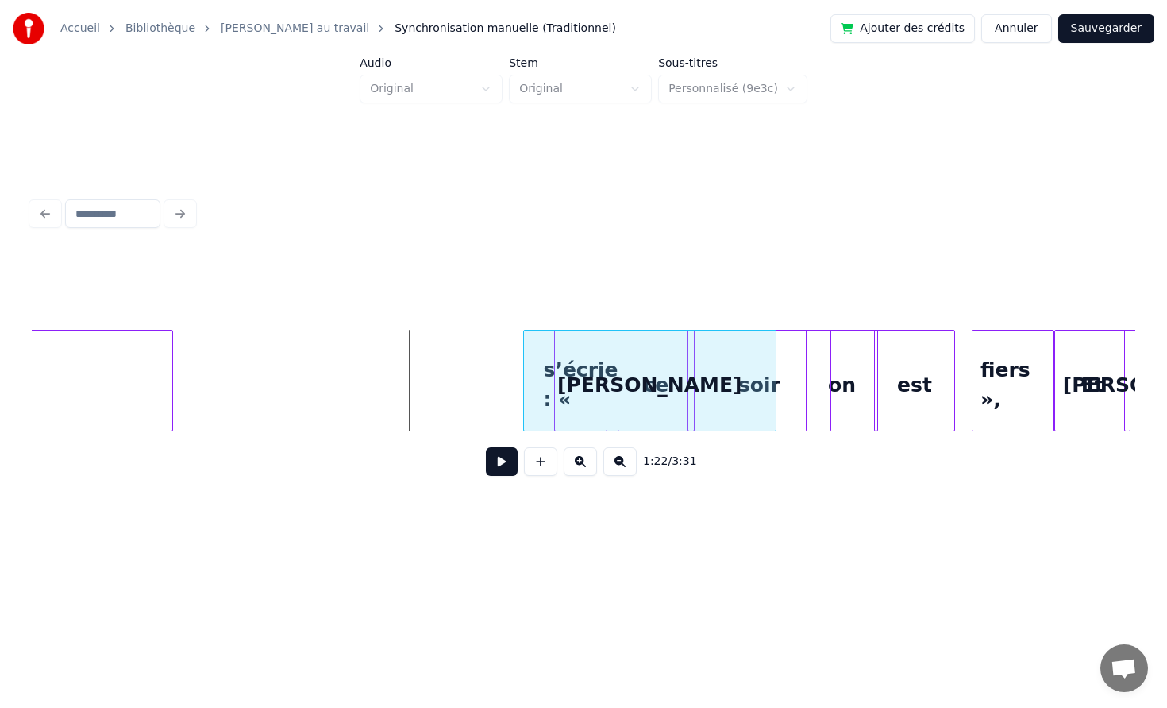
click at [657, 394] on div "[PERSON_NAME]" at bounding box center [650, 384] width 252 height 108
click at [585, 381] on div "[PERSON_NAME]" at bounding box center [650, 384] width 252 height 108
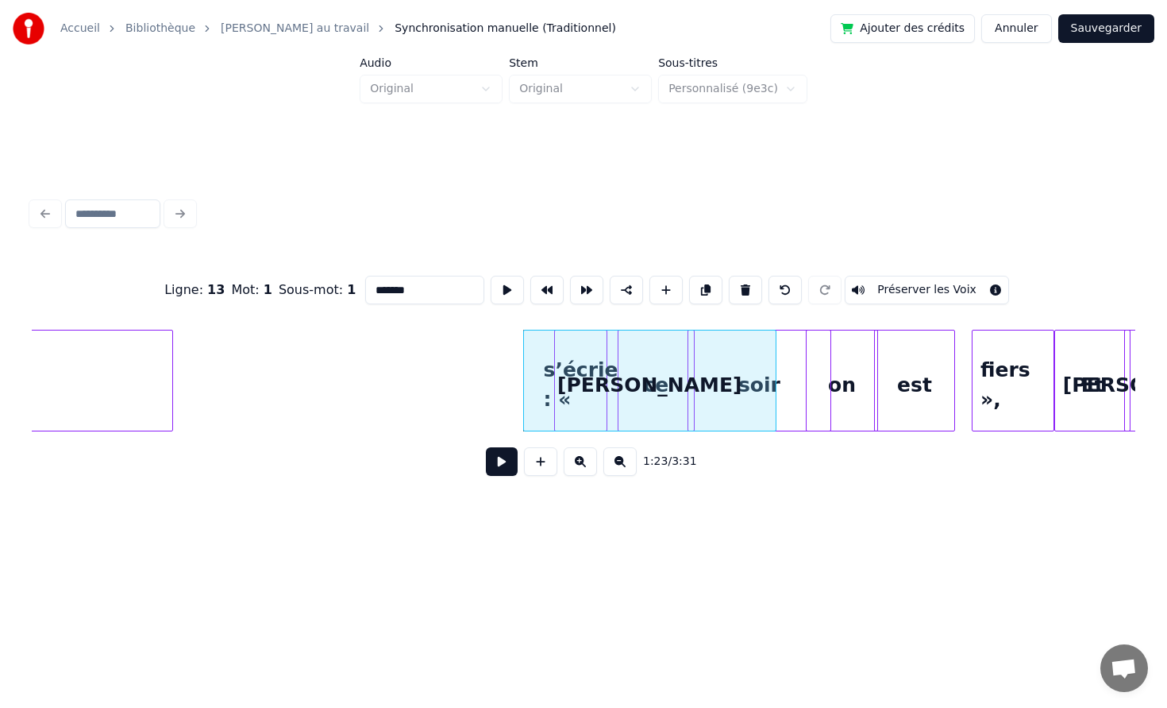
click at [571, 367] on div "[PERSON_NAME]" at bounding box center [650, 384] width 252 height 108
click at [622, 506] on div "Ligne : 13 Mot : 1 Sous-mot : 1 ******* Préserver les Voix 1:23 / 3:31" at bounding box center [583, 341] width 1117 height 425
click at [843, 415] on div "on" at bounding box center [842, 384] width 71 height 108
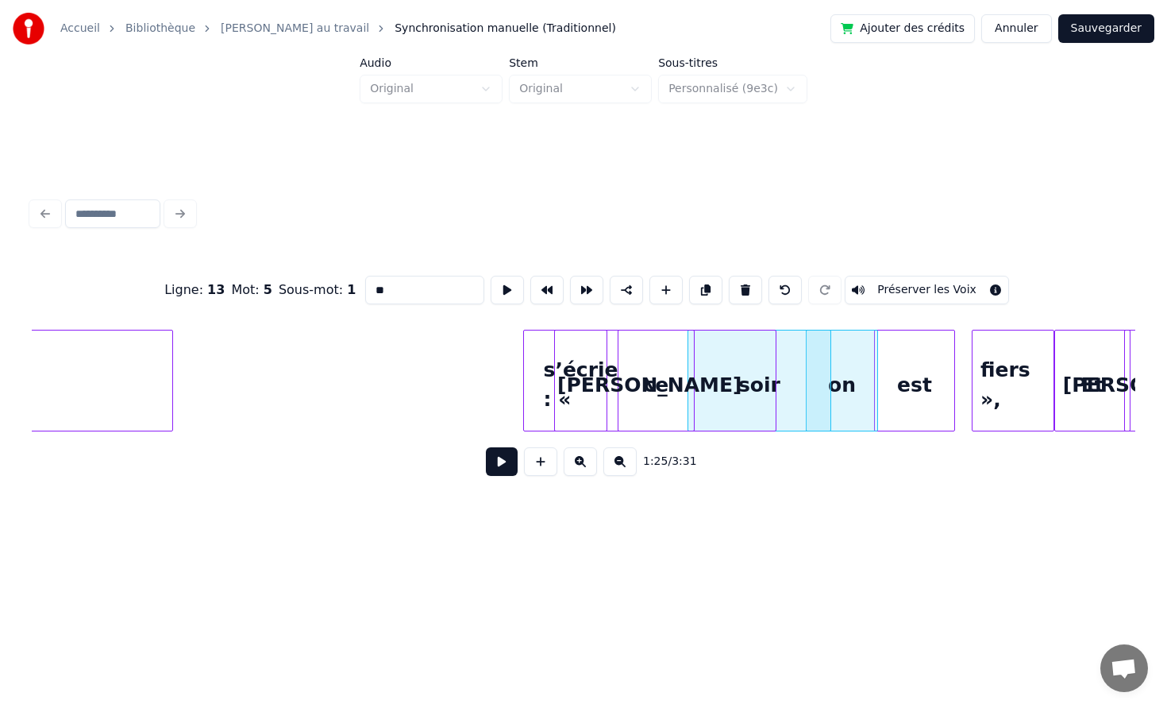
click at [582, 381] on div "[PERSON_NAME]" at bounding box center [650, 384] width 252 height 108
type input "*******"
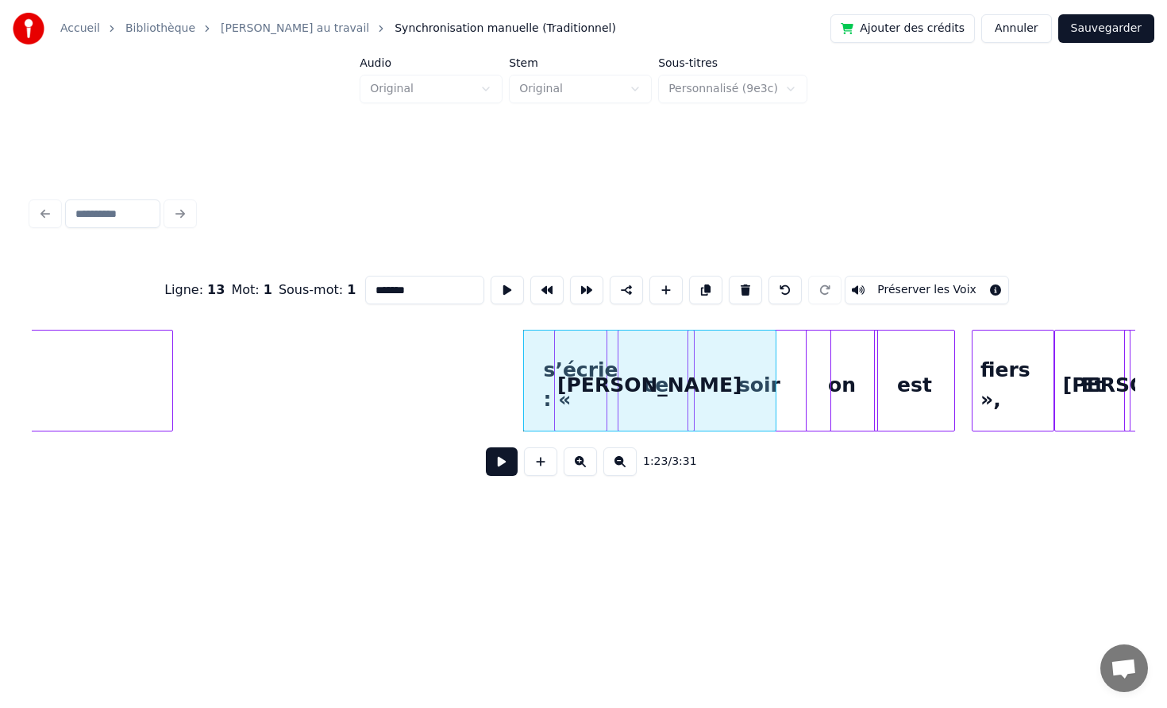
click at [574, 362] on div "[PERSON_NAME]" at bounding box center [650, 384] width 252 height 108
click at [549, 367] on div "[PERSON_NAME]" at bounding box center [626, 384] width 252 height 108
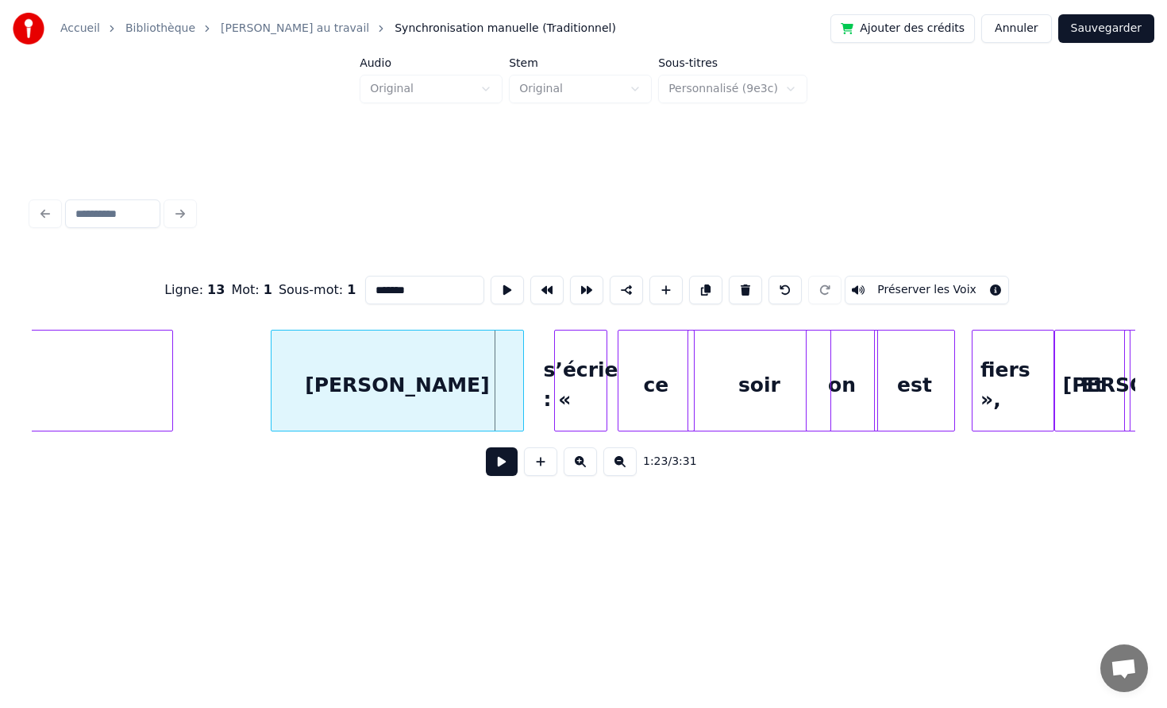
click at [369, 372] on div "[PERSON_NAME]" at bounding box center [398, 384] width 252 height 108
click at [574, 408] on div "s’écrie : «" at bounding box center [591, 384] width 52 height 108
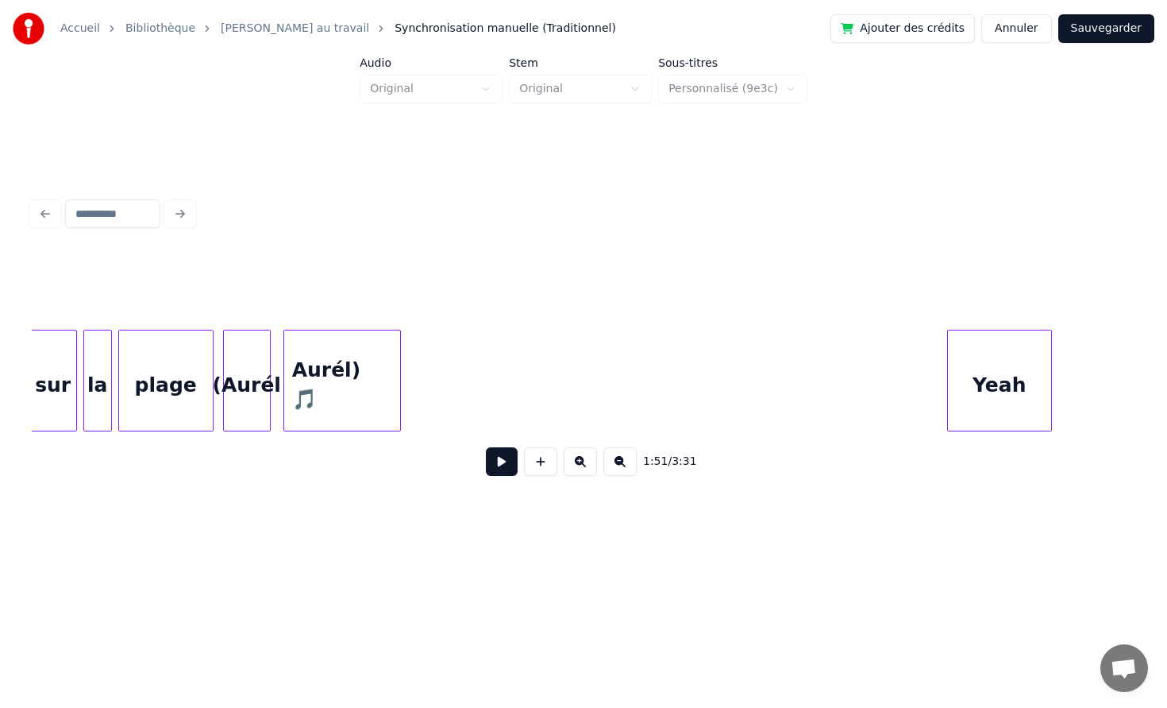
scroll to position [0, 17821]
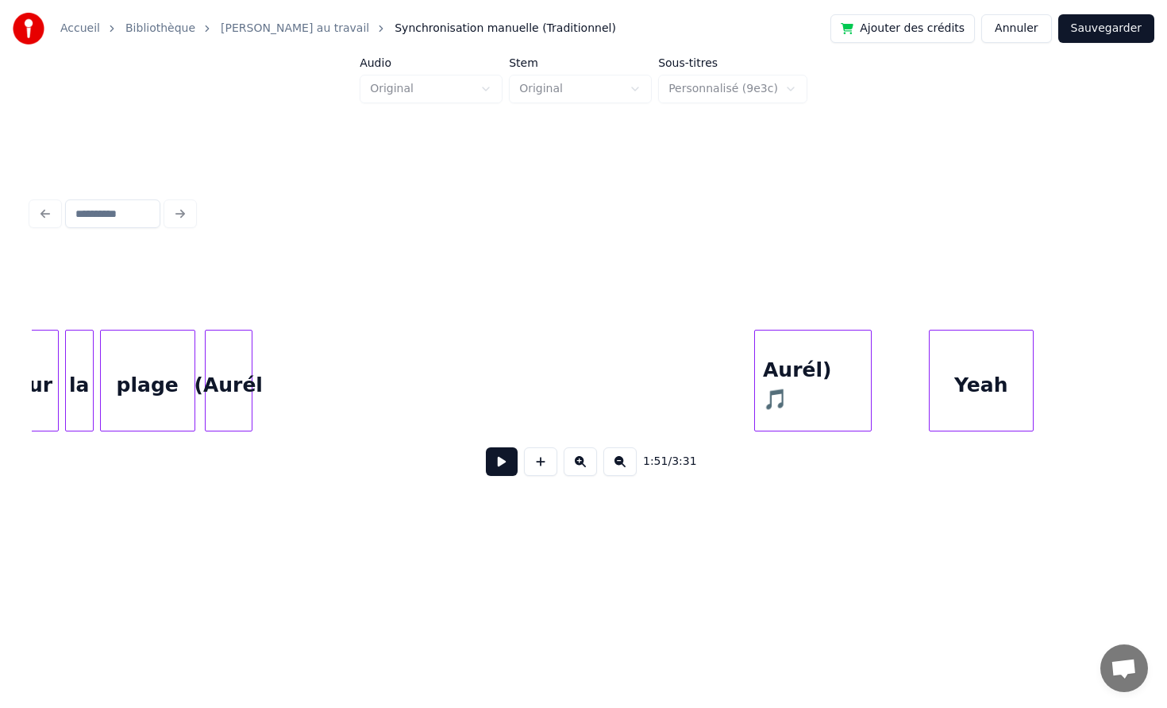
click at [813, 372] on div "Aurél) 🎵" at bounding box center [813, 384] width 116 height 108
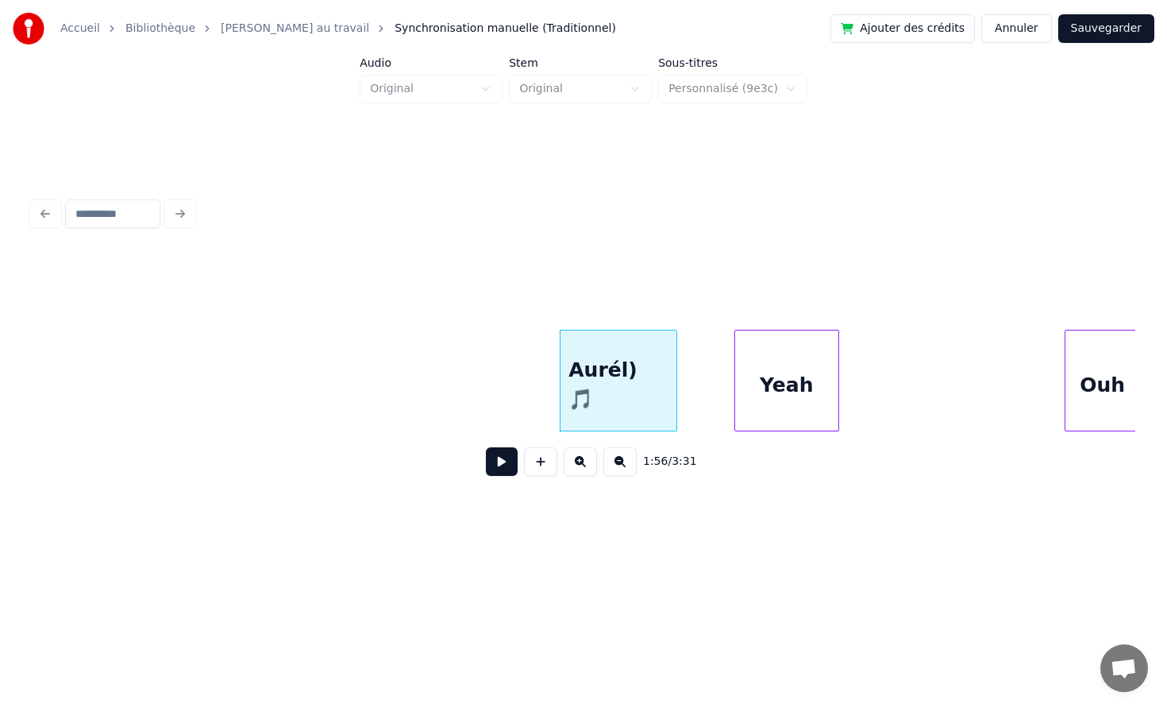
scroll to position [0, 18088]
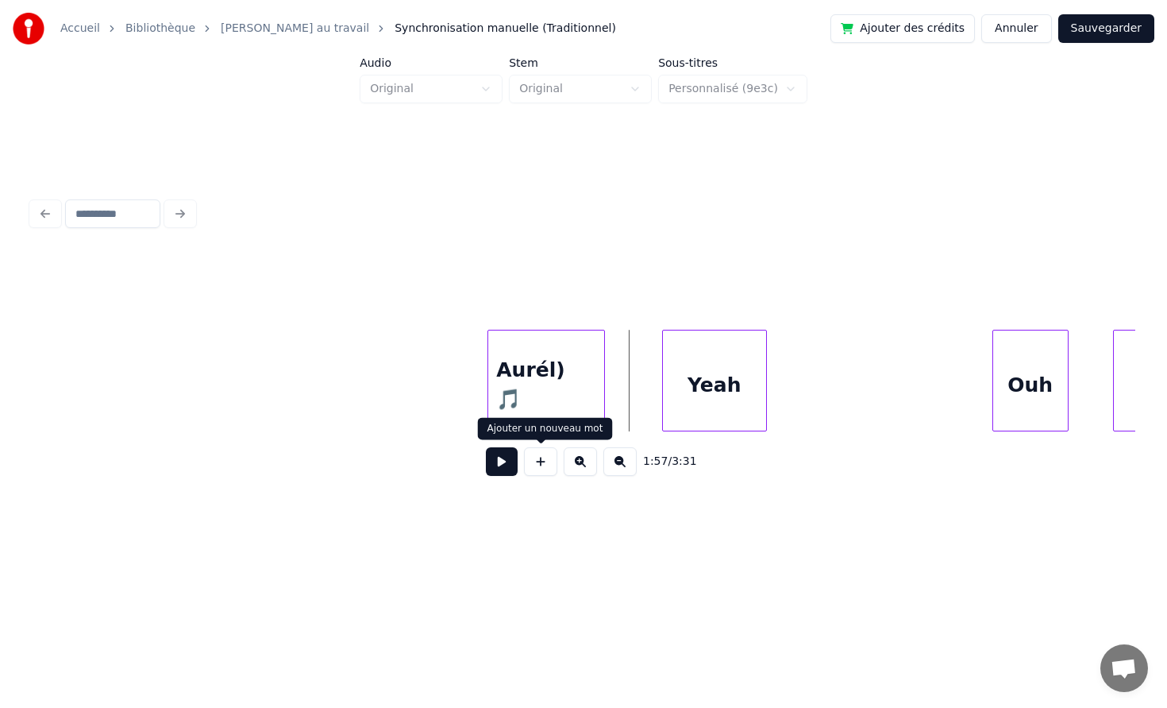
click at [499, 469] on button at bounding box center [502, 461] width 32 height 29
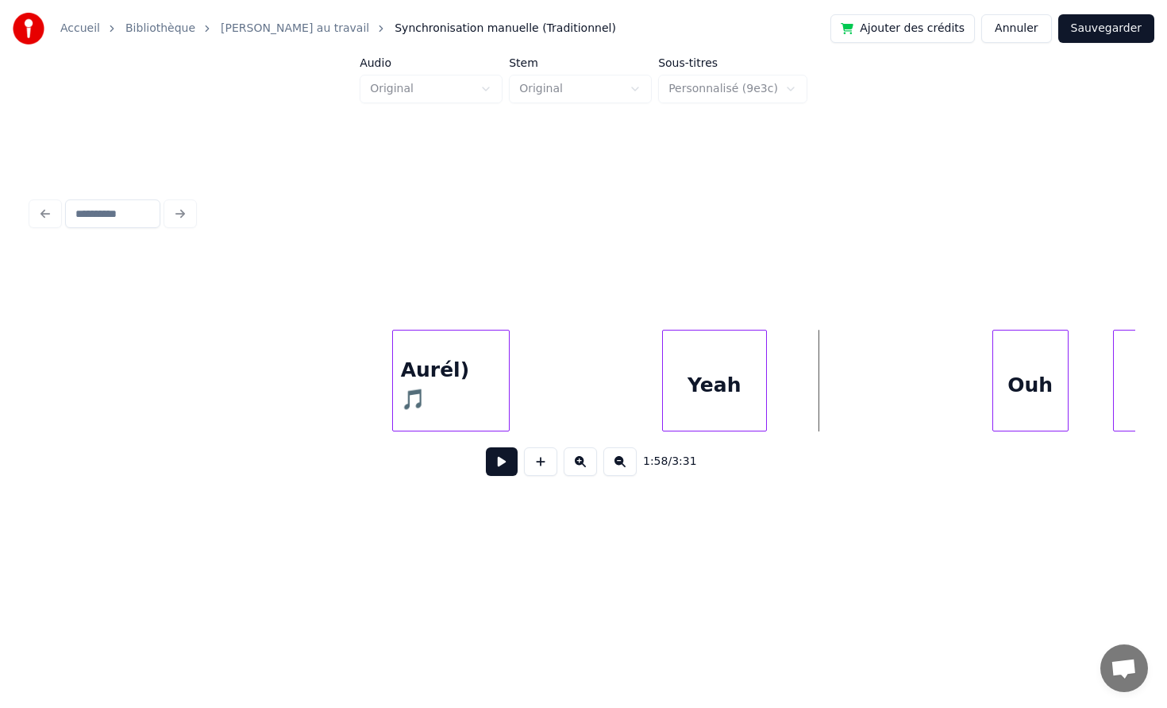
click at [449, 384] on div "Aurél) 🎵" at bounding box center [451, 384] width 116 height 108
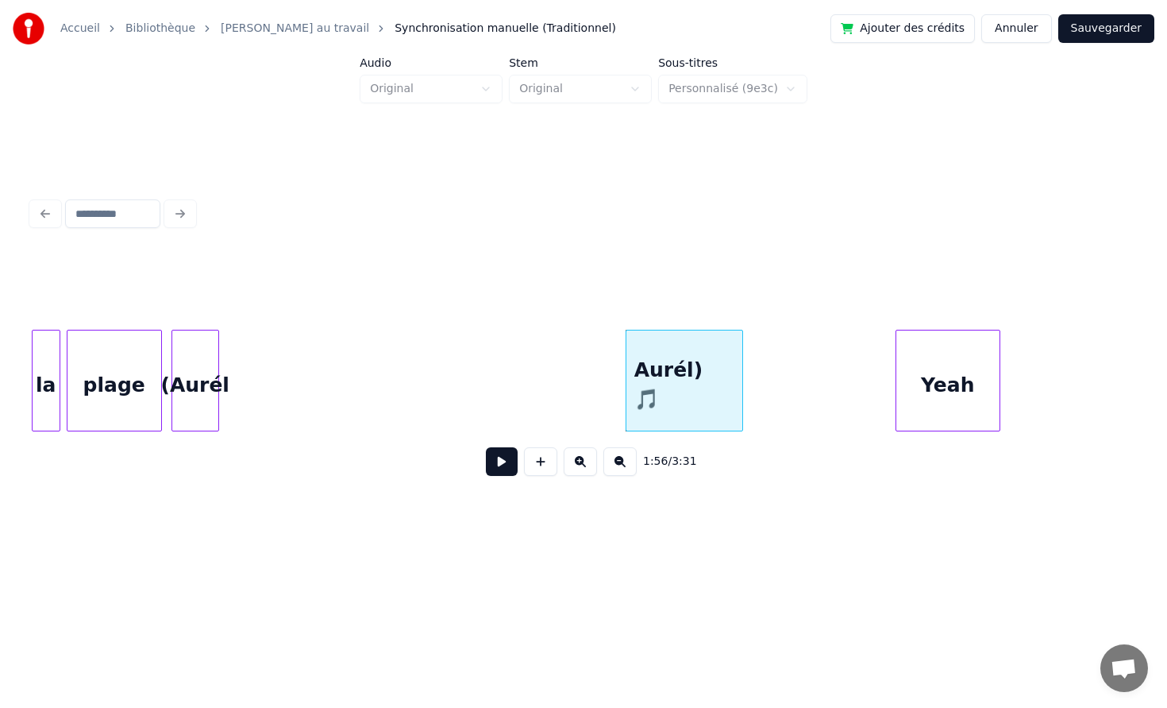
scroll to position [0, 17714]
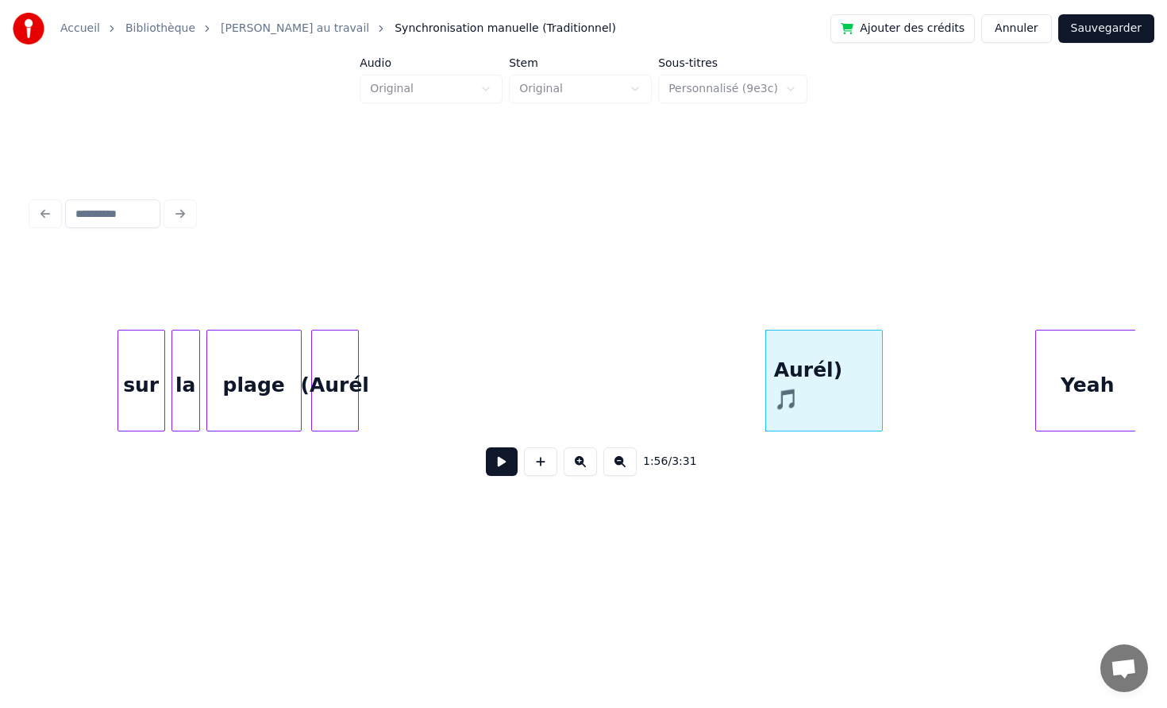
click at [125, 386] on div "sur" at bounding box center [141, 384] width 46 height 108
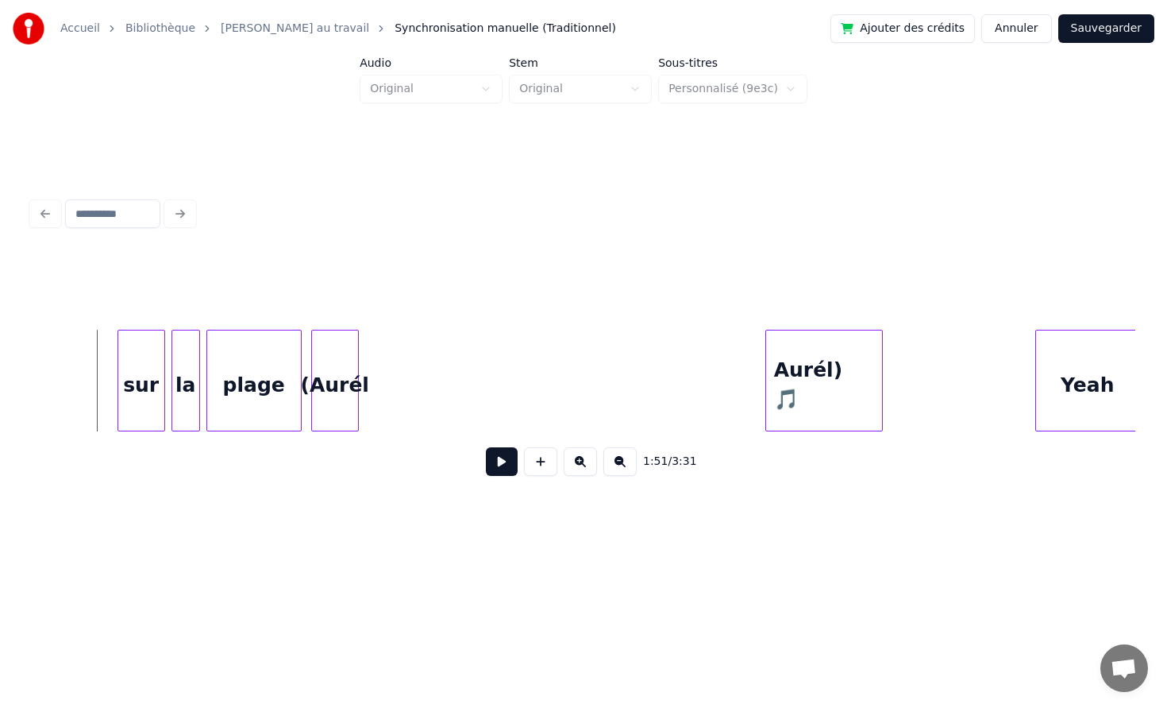
click at [500, 461] on button at bounding box center [502, 461] width 32 height 29
click at [591, 372] on div "(Aurél" at bounding box center [592, 384] width 46 height 108
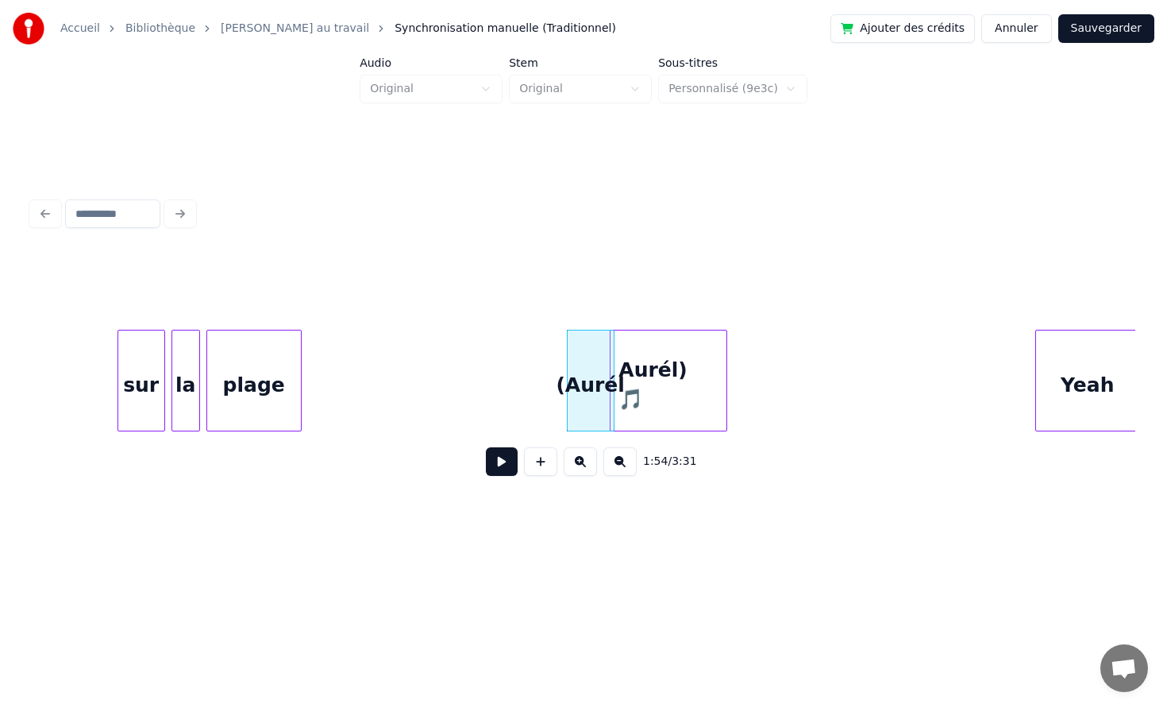
click at [636, 357] on div "Aurél) 🎵" at bounding box center [669, 384] width 116 height 108
click at [664, 359] on div at bounding box center [666, 380] width 5 height 100
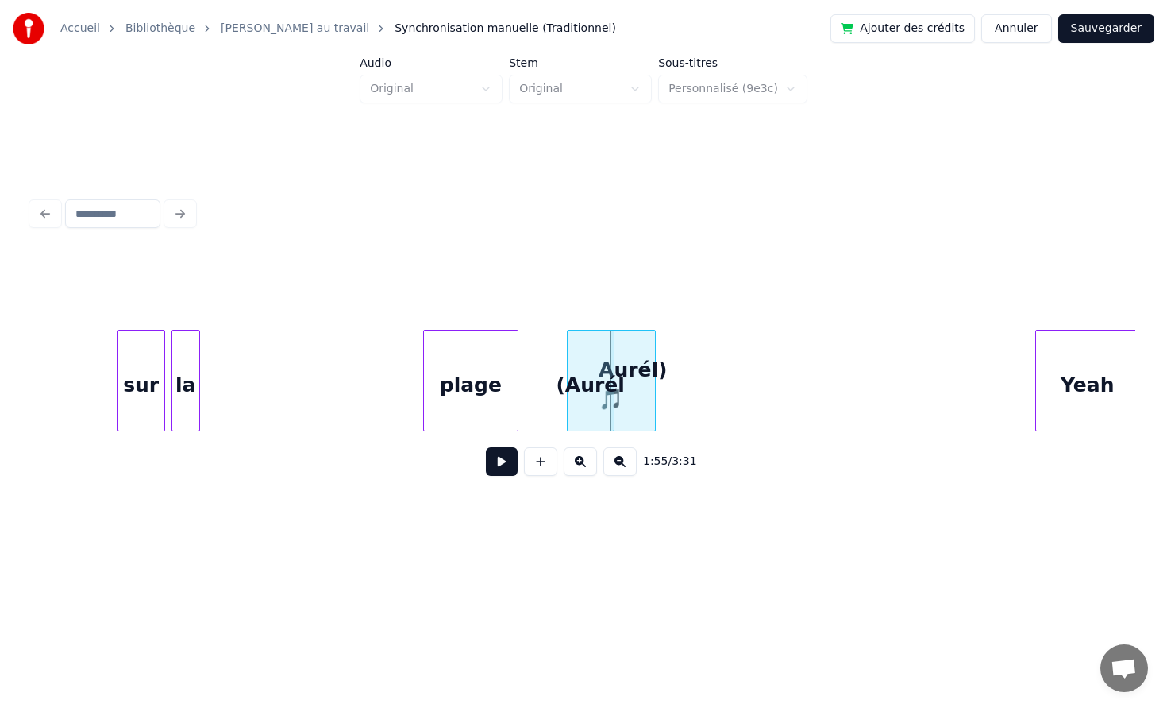
click at [457, 388] on div "plage" at bounding box center [471, 384] width 94 height 108
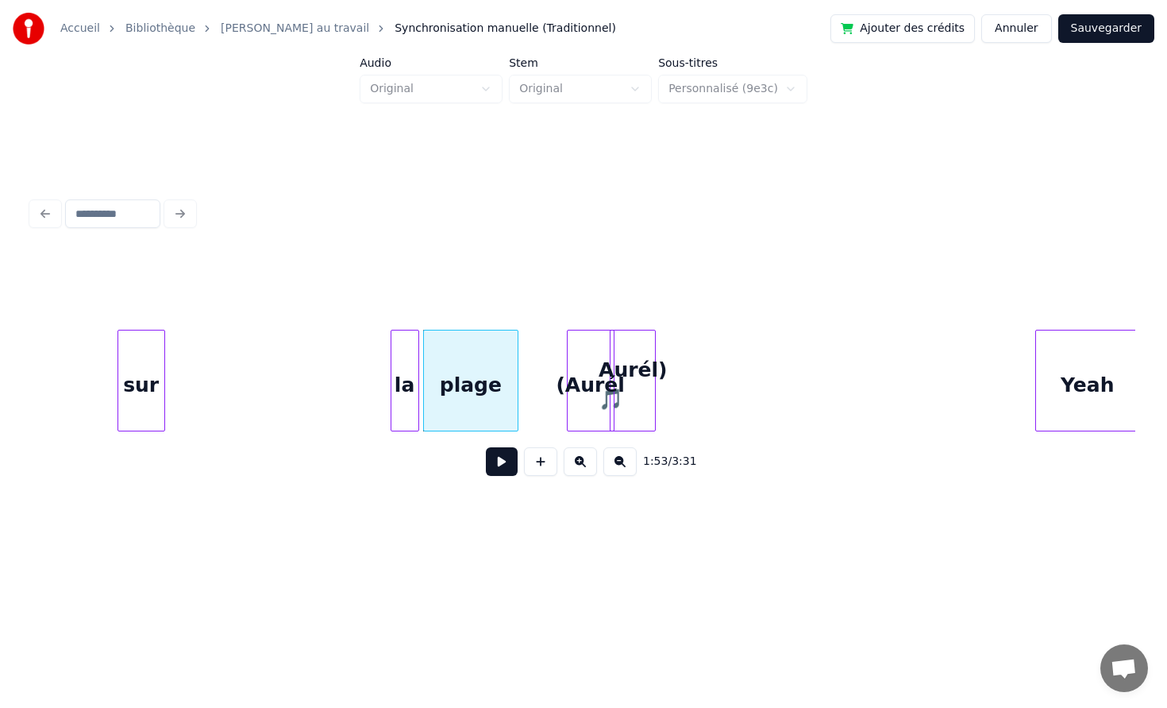
click at [405, 396] on div "la" at bounding box center [405, 384] width 27 height 108
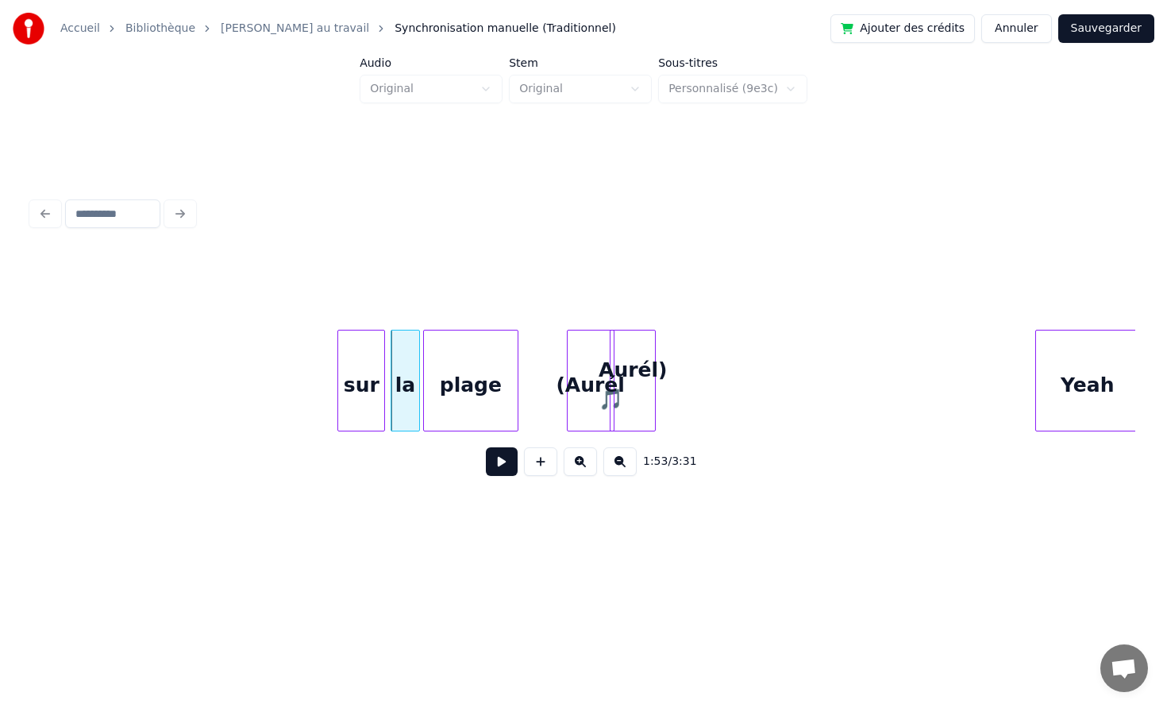
click at [364, 375] on div "sur" at bounding box center [361, 384] width 46 height 108
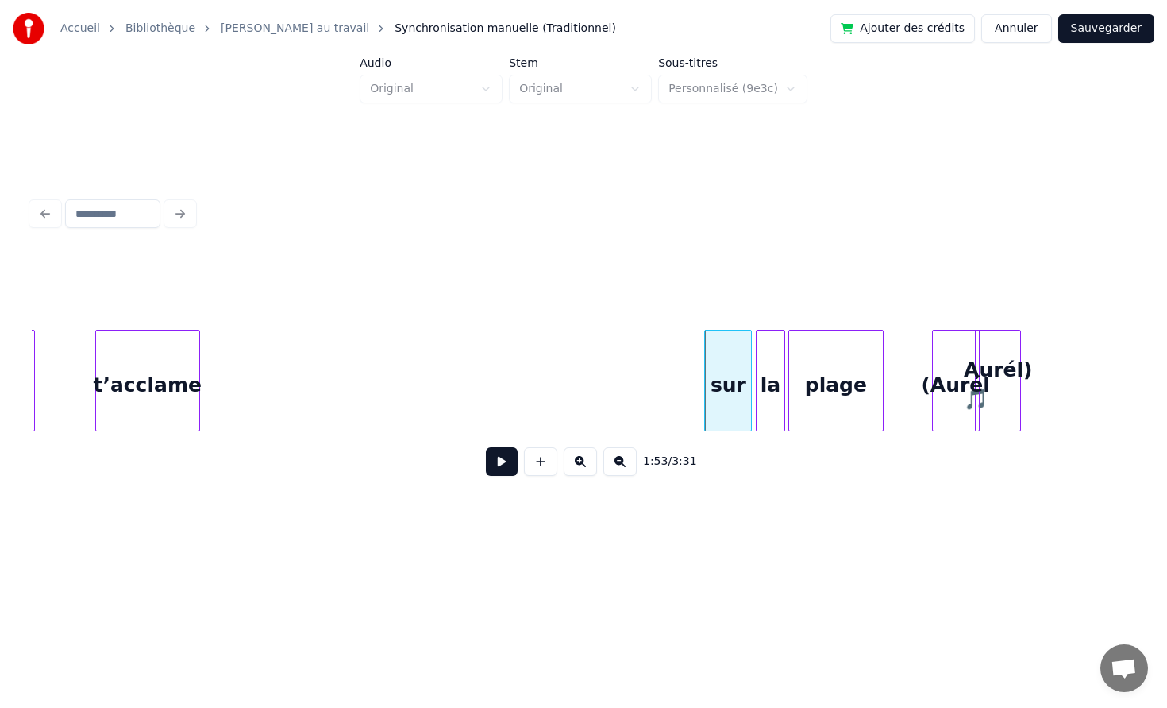
scroll to position [0, 17266]
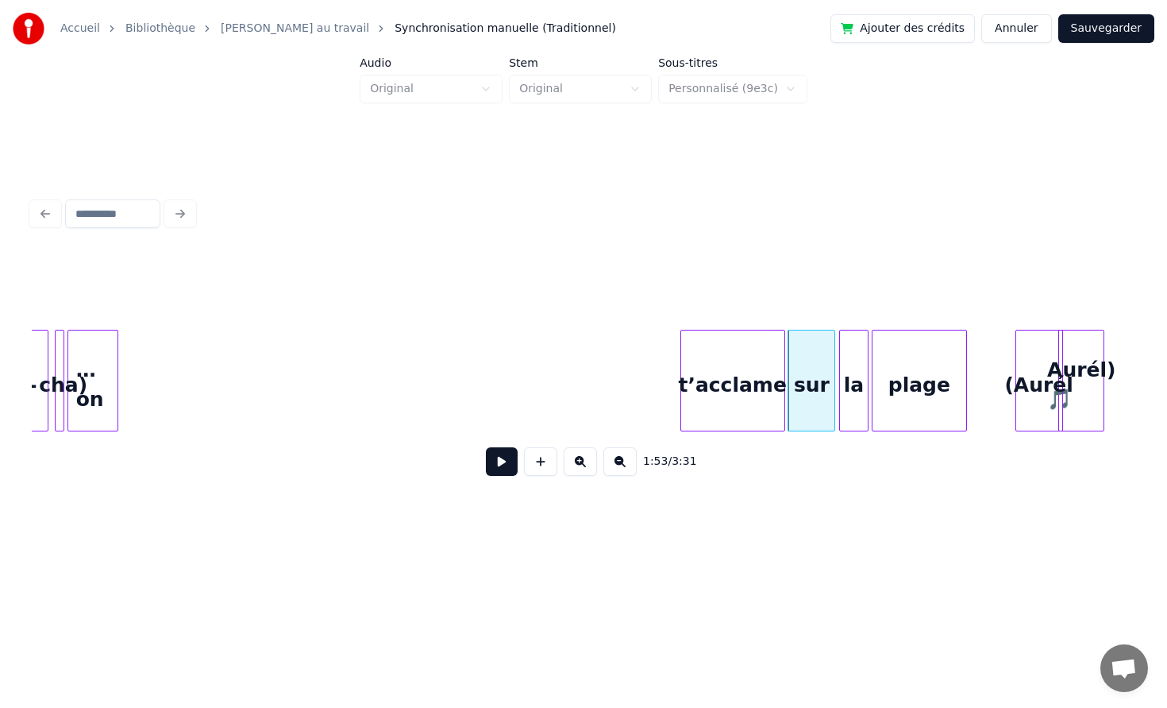
click at [742, 373] on div "t’acclame" at bounding box center [732, 384] width 103 height 108
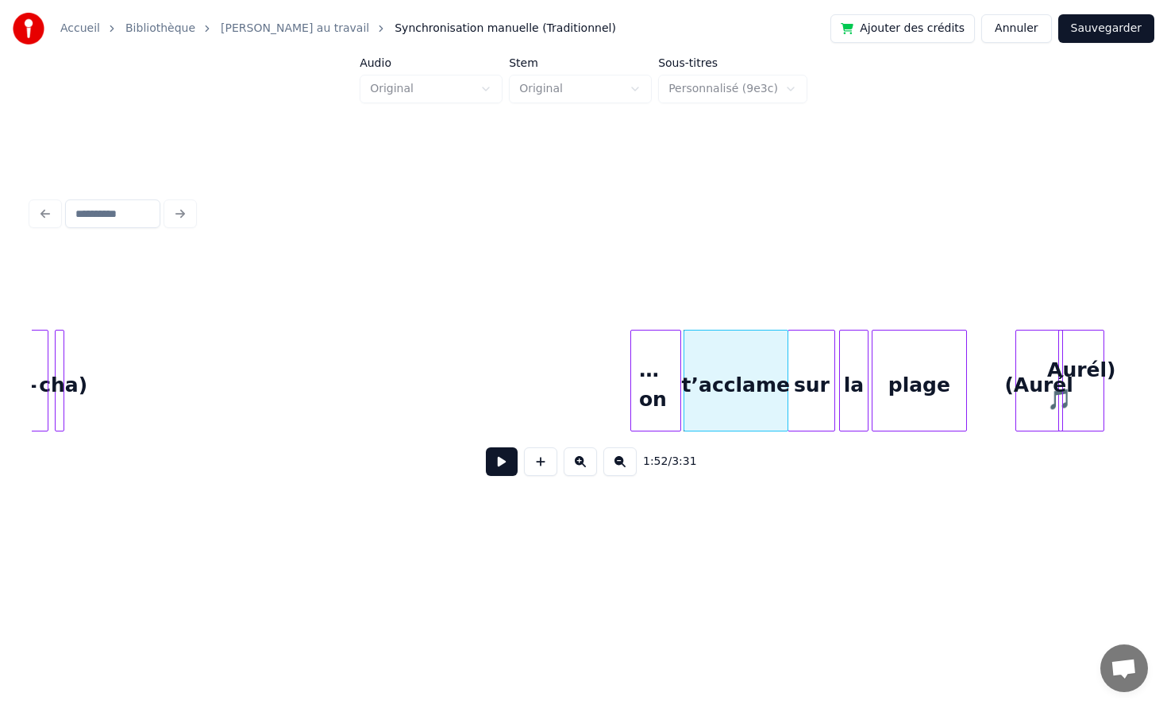
click at [652, 380] on div "… on" at bounding box center [655, 384] width 49 height 108
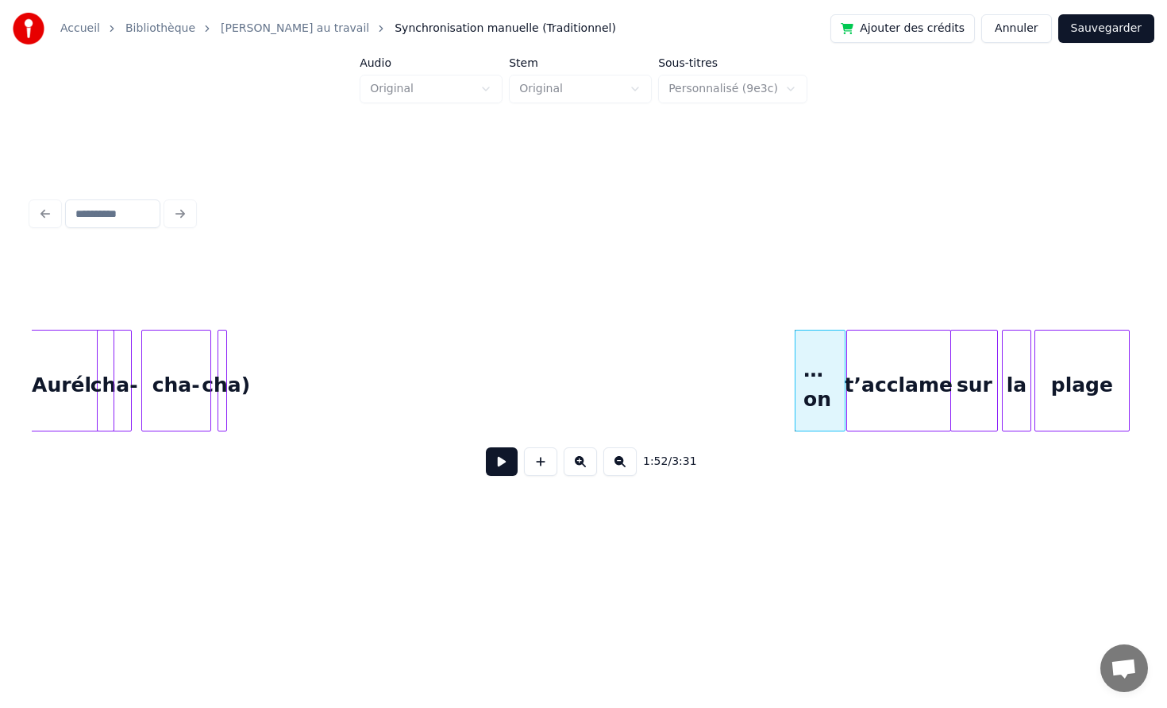
scroll to position [0, 17085]
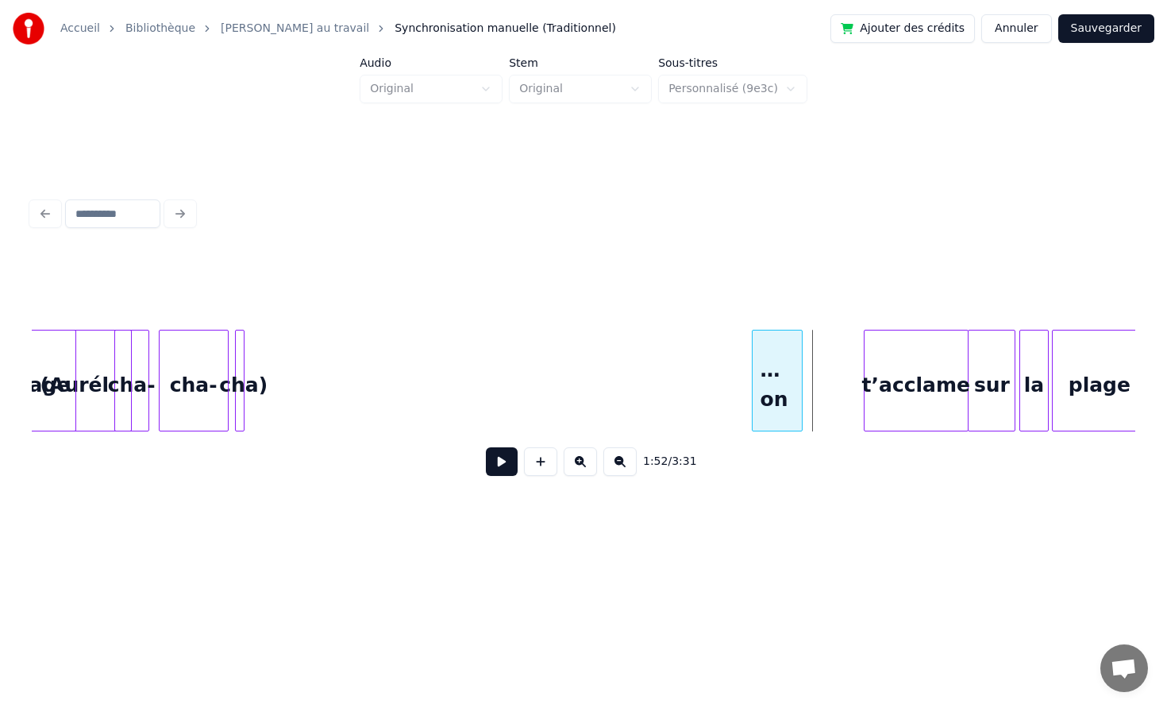
click at [765, 357] on div "… on" at bounding box center [777, 384] width 49 height 108
click at [507, 472] on button at bounding box center [502, 461] width 32 height 29
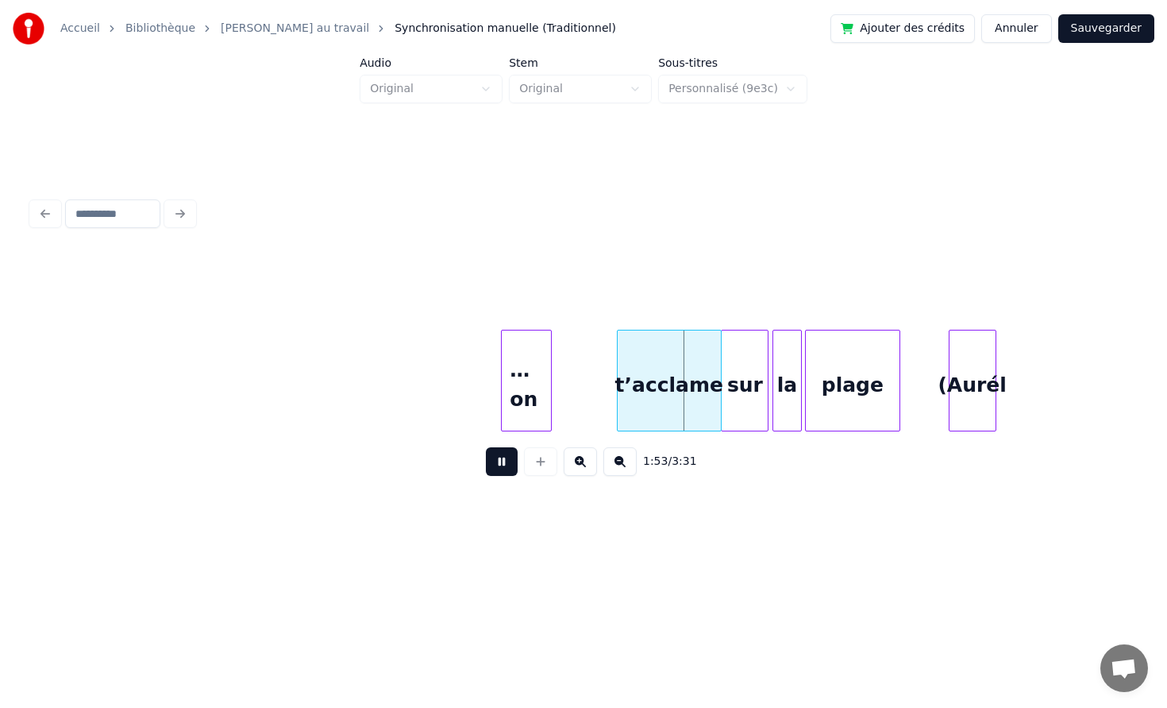
scroll to position [0, 17445]
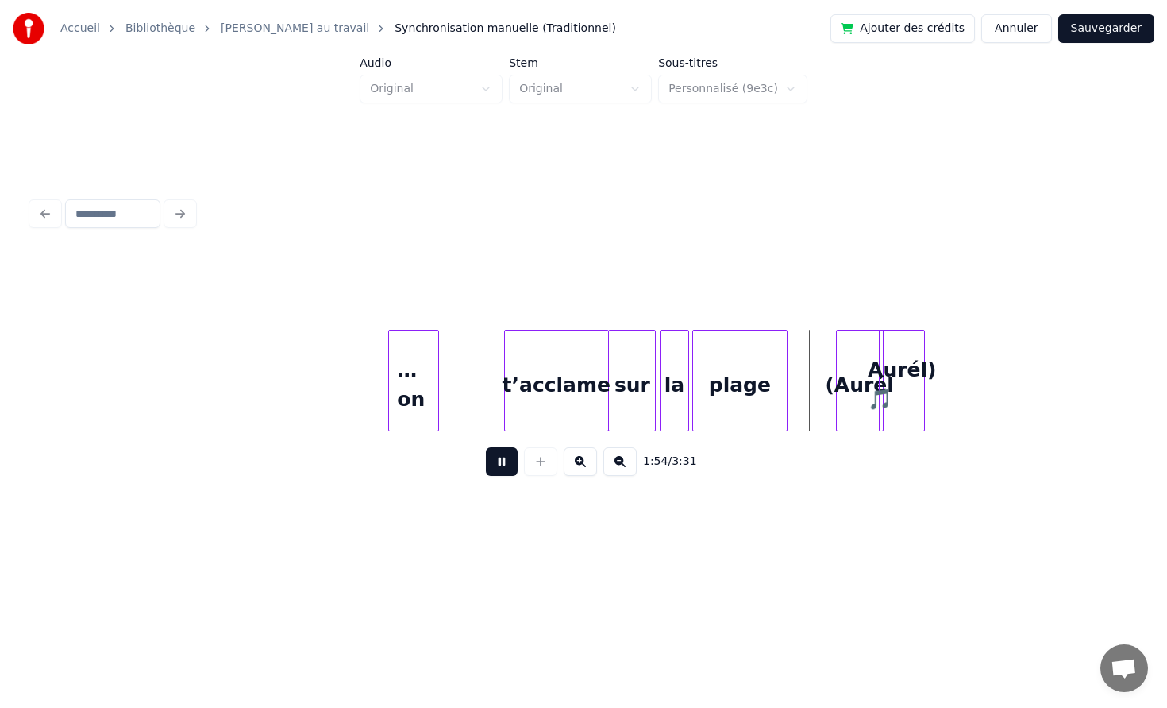
click at [495, 461] on button at bounding box center [502, 461] width 32 height 29
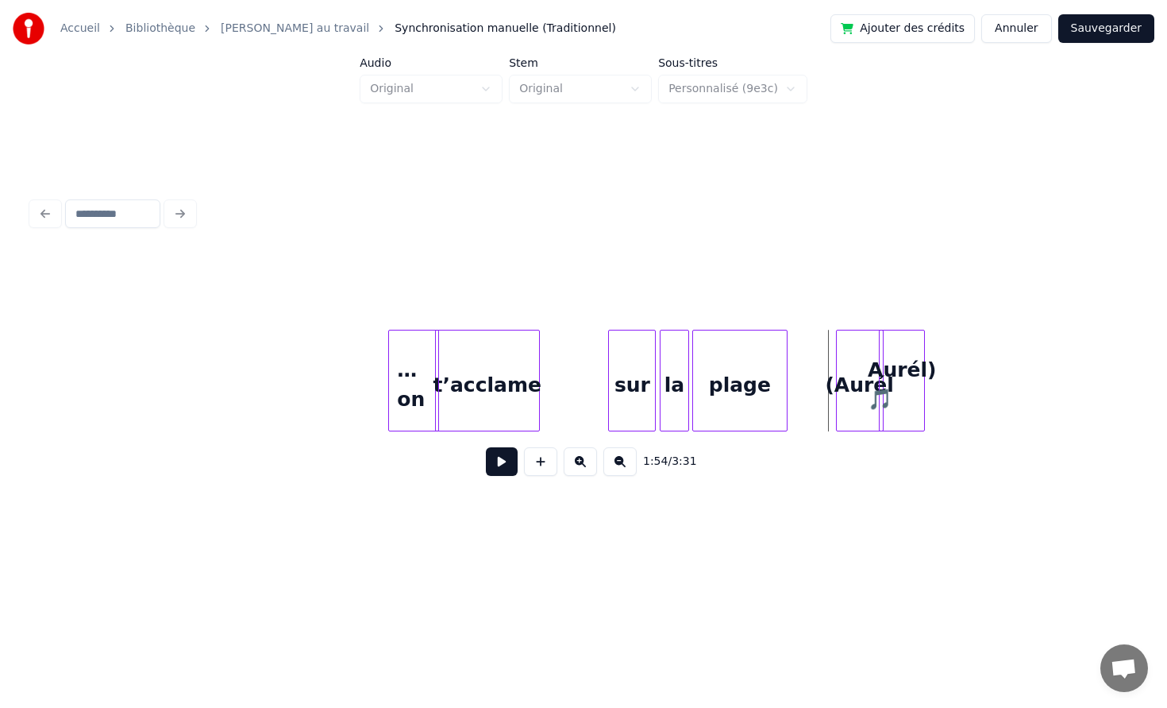
click at [505, 396] on div "t’acclame" at bounding box center [487, 384] width 103 height 108
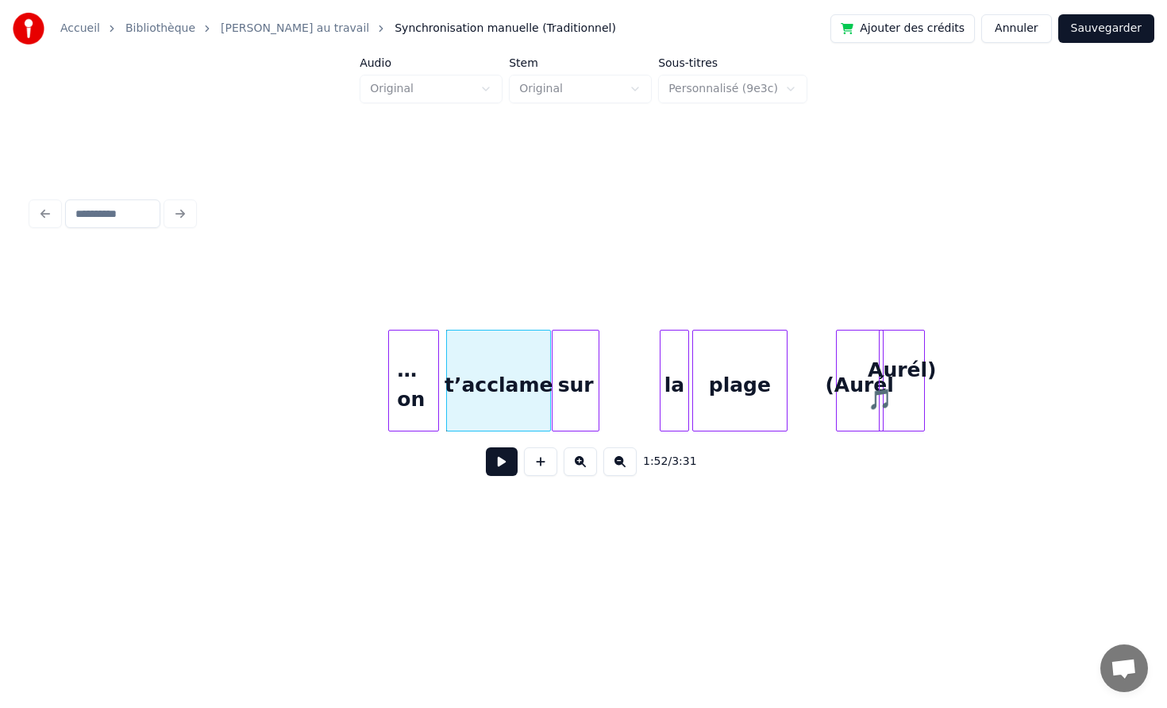
click at [564, 384] on div "sur" at bounding box center [576, 384] width 46 height 108
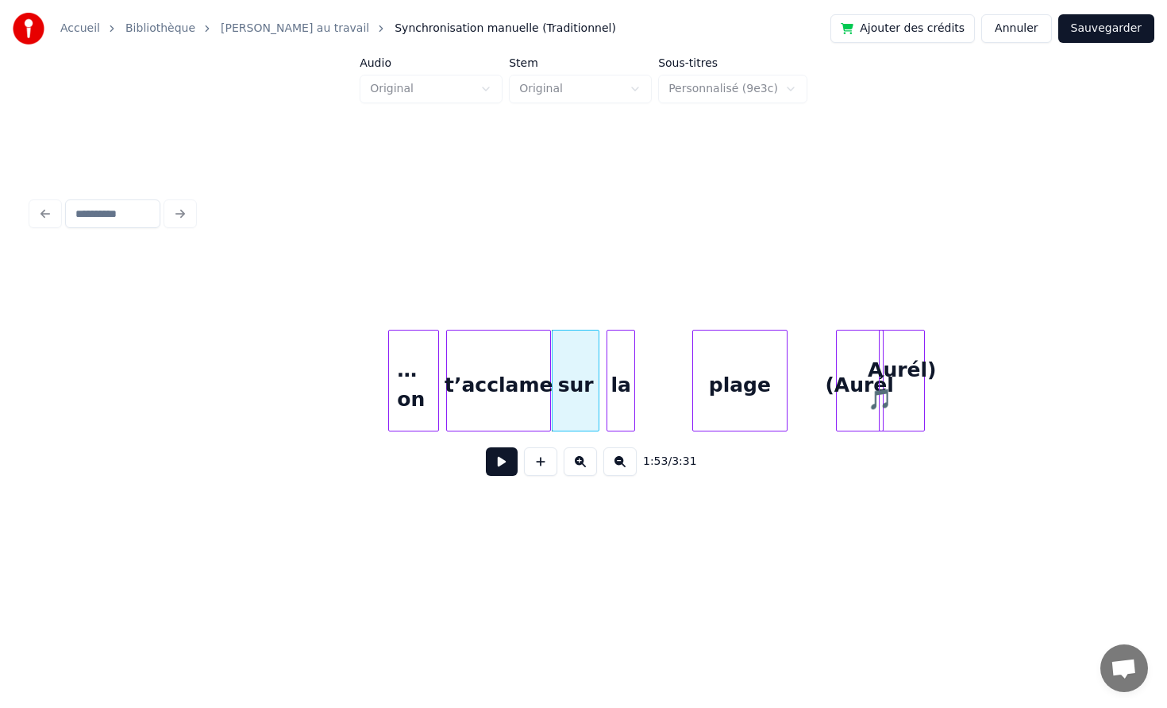
click at [618, 388] on div "la" at bounding box center [621, 384] width 27 height 108
click at [709, 372] on div "plage" at bounding box center [740, 384] width 94 height 108
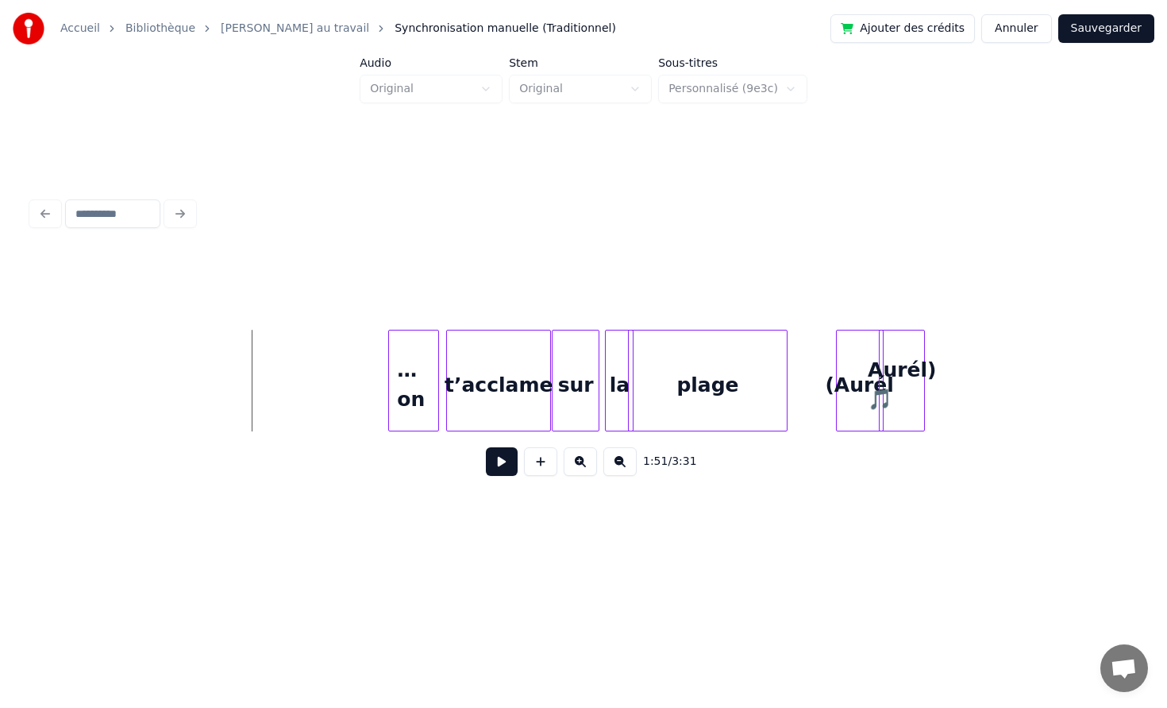
click at [499, 469] on button at bounding box center [502, 461] width 32 height 29
click at [496, 466] on button at bounding box center [502, 461] width 32 height 29
click at [792, 386] on div at bounding box center [792, 380] width 5 height 100
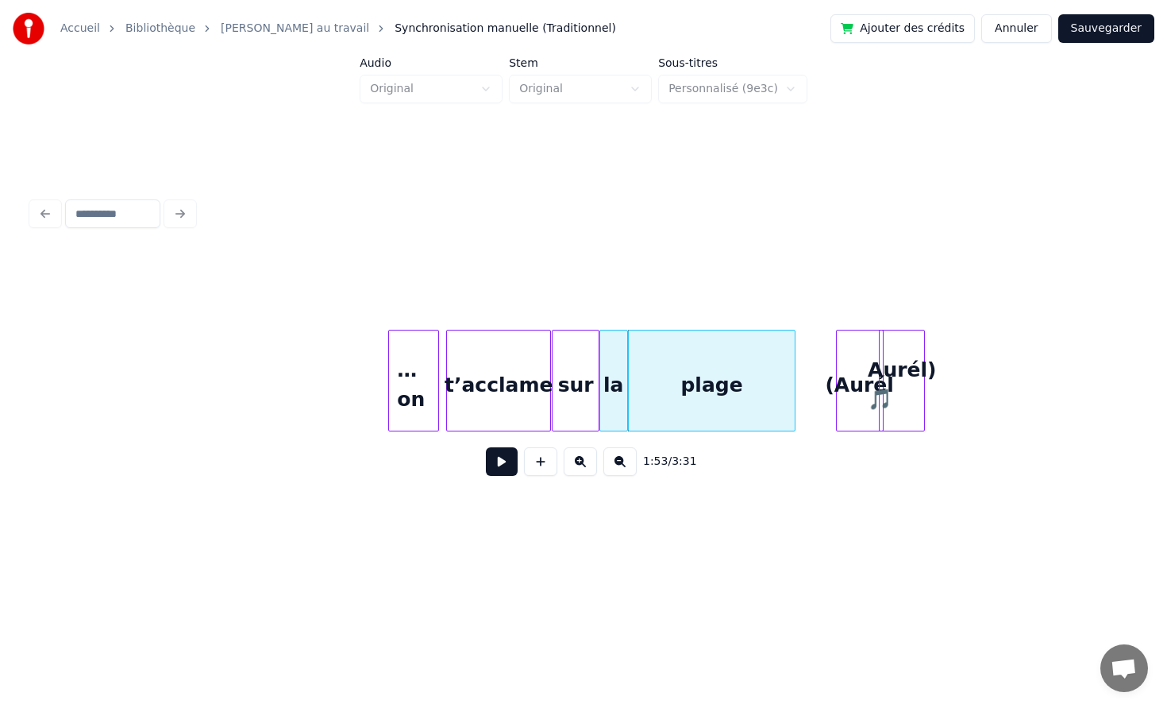
click at [607, 390] on div "la" at bounding box center [613, 384] width 27 height 108
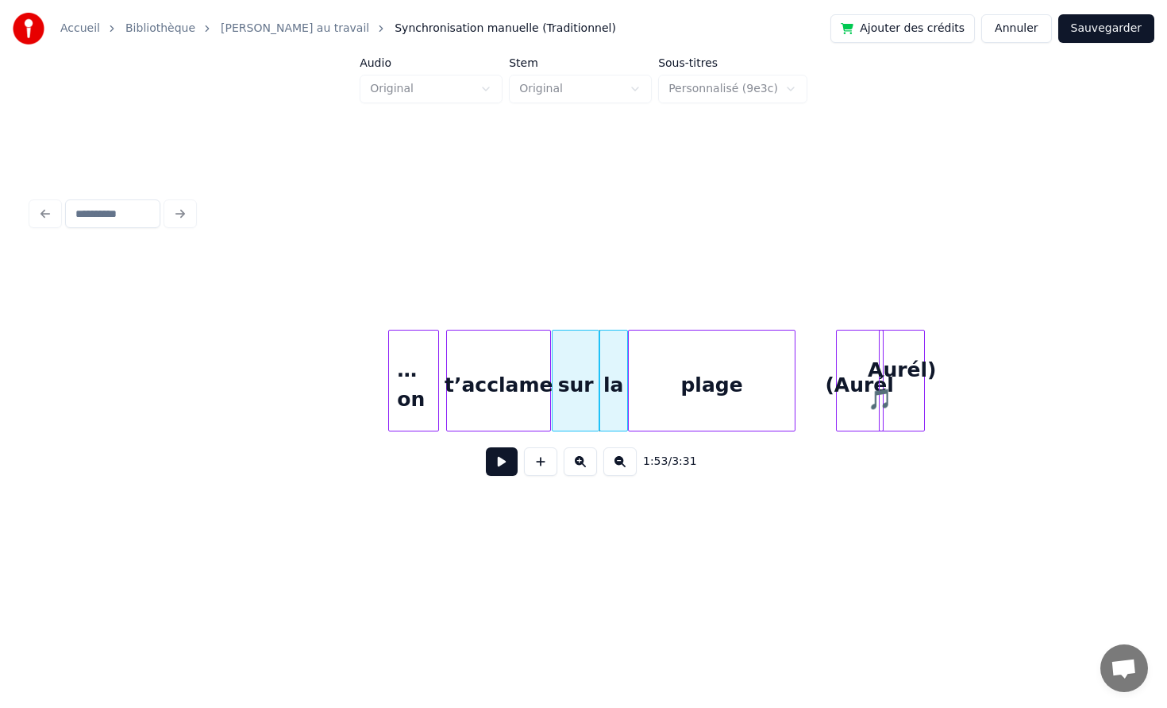
click at [418, 393] on div "… on" at bounding box center [413, 384] width 49 height 108
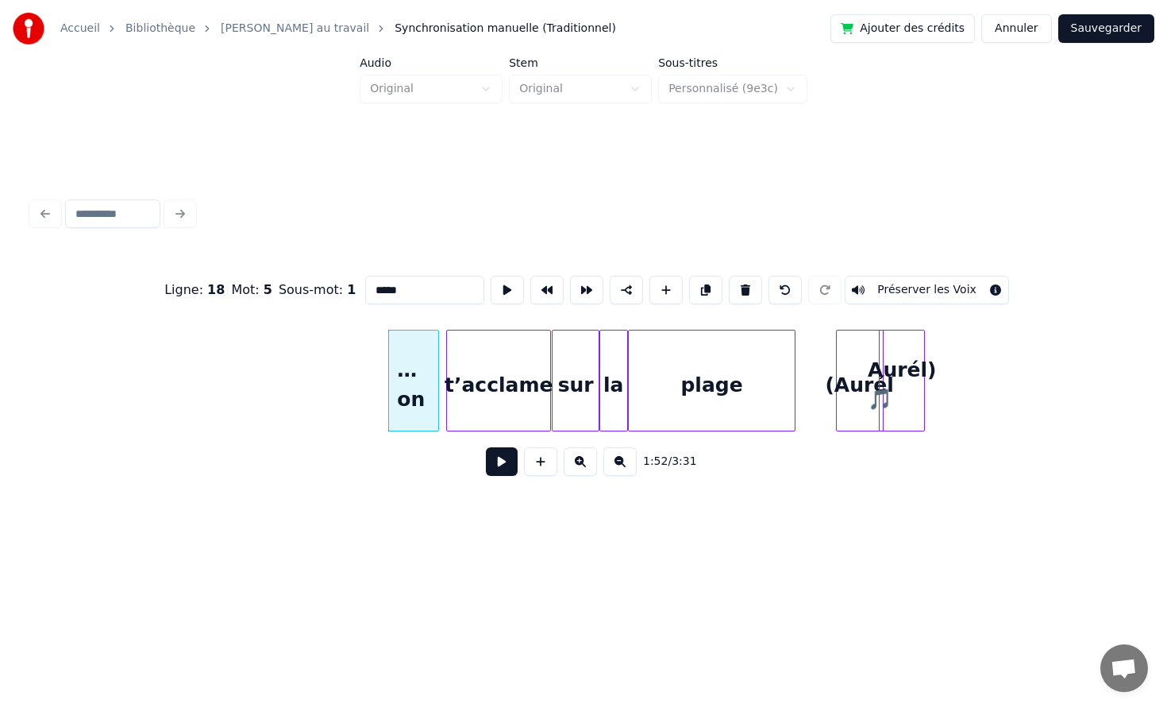
type input "****"
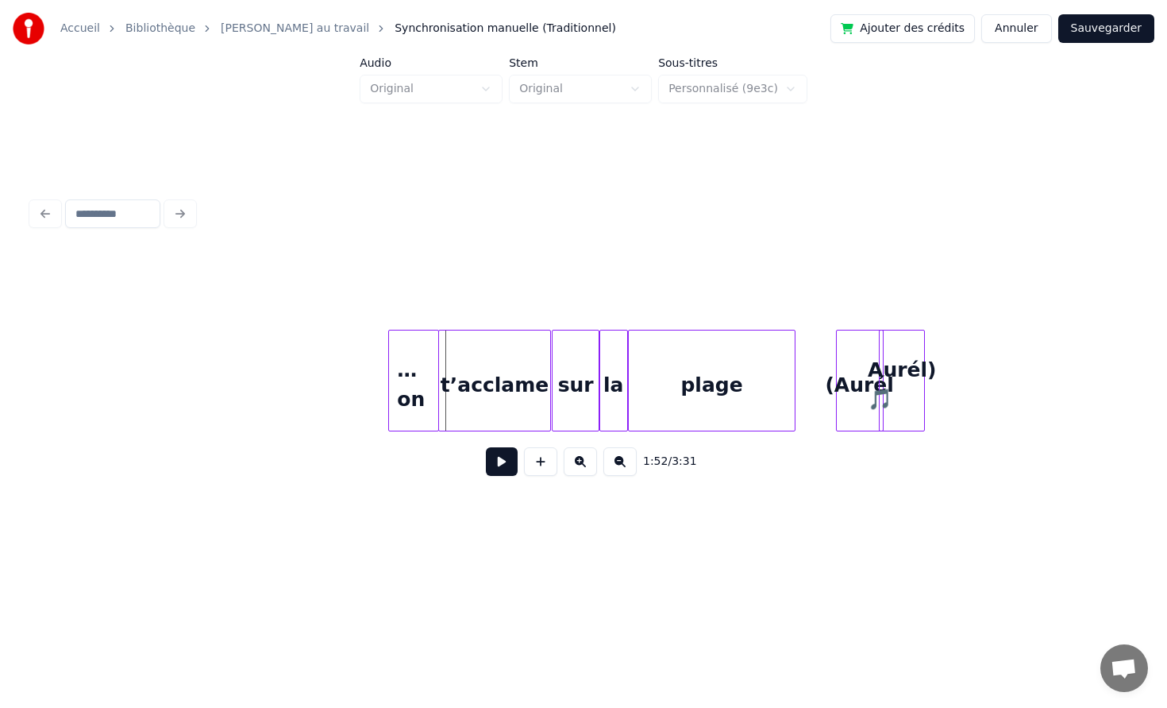
click at [440, 390] on div at bounding box center [441, 380] width 5 height 100
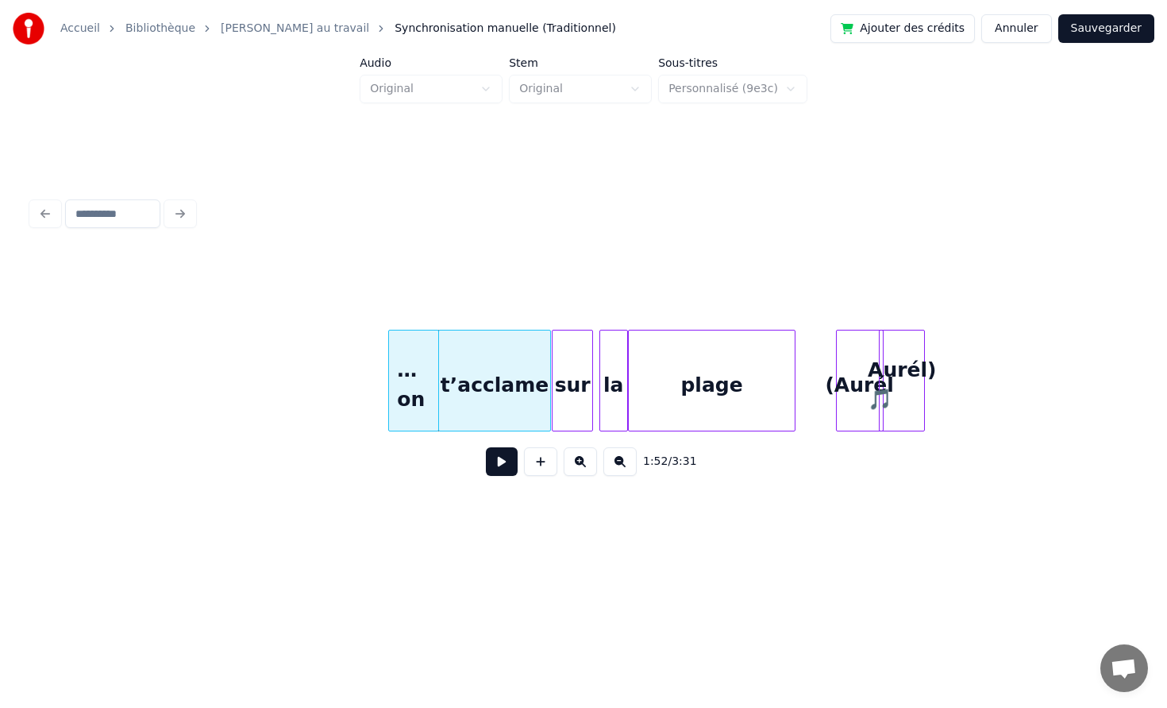
click at [588, 396] on div at bounding box center [590, 380] width 5 height 100
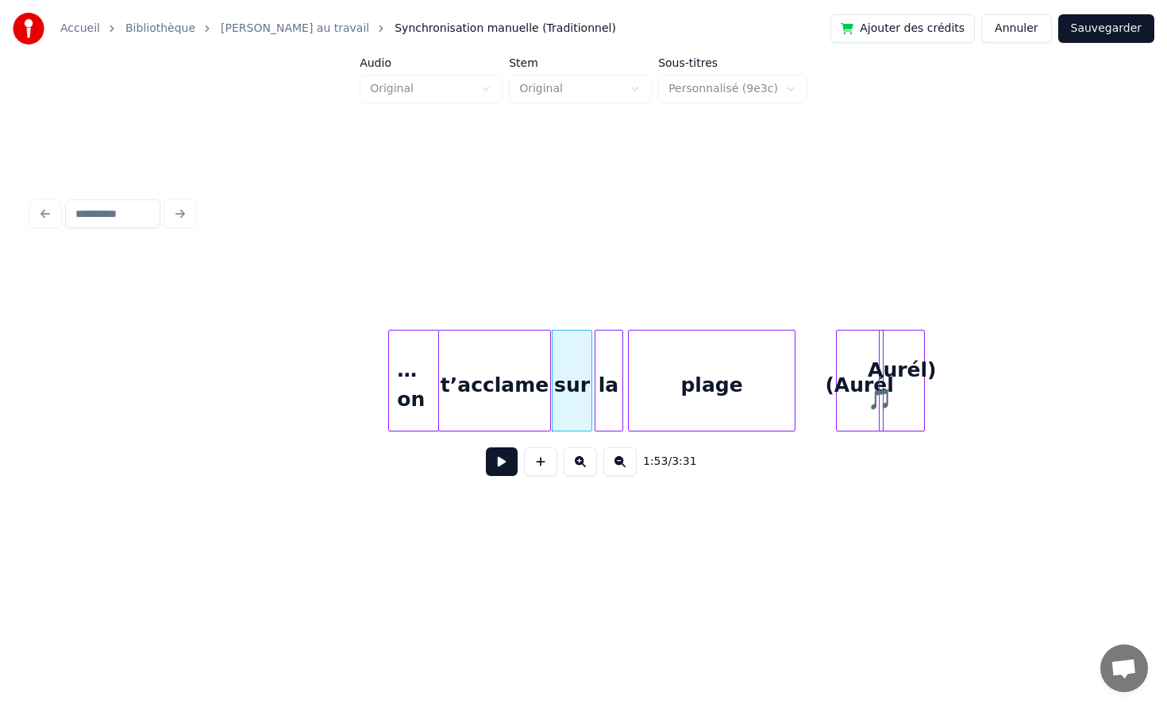
click at [604, 380] on div "la" at bounding box center [609, 384] width 27 height 108
click at [628, 380] on div "plage" at bounding box center [712, 381] width 168 height 102
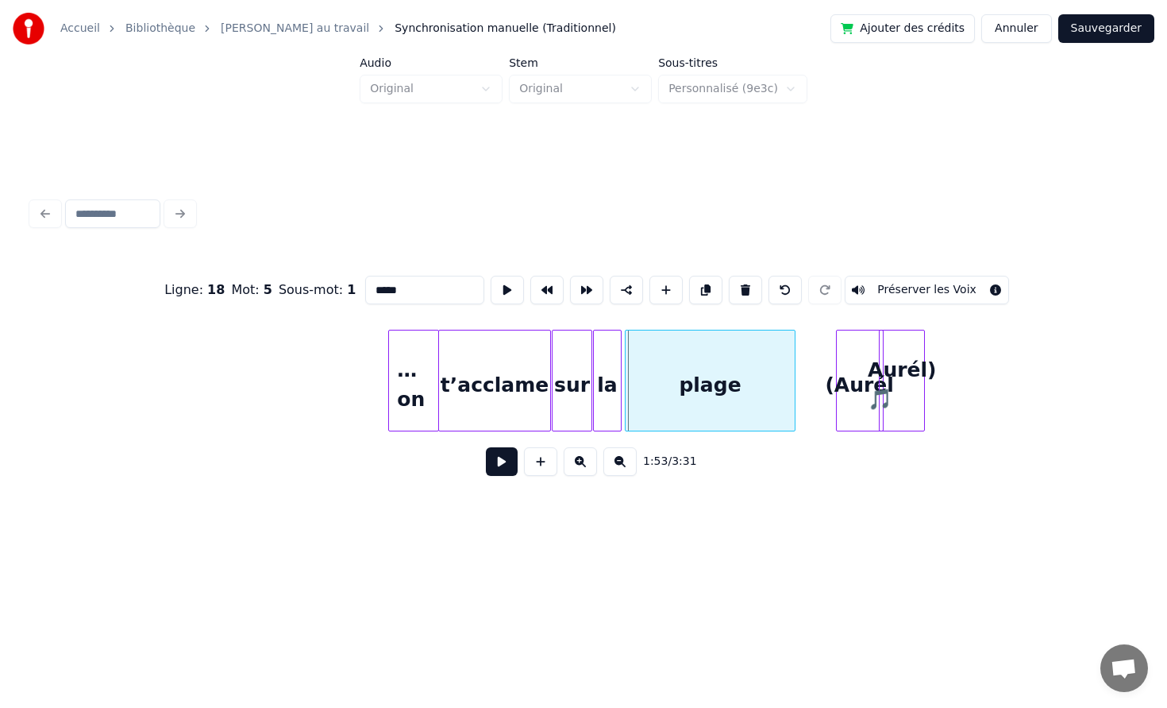
click at [626, 380] on div at bounding box center [628, 380] width 5 height 100
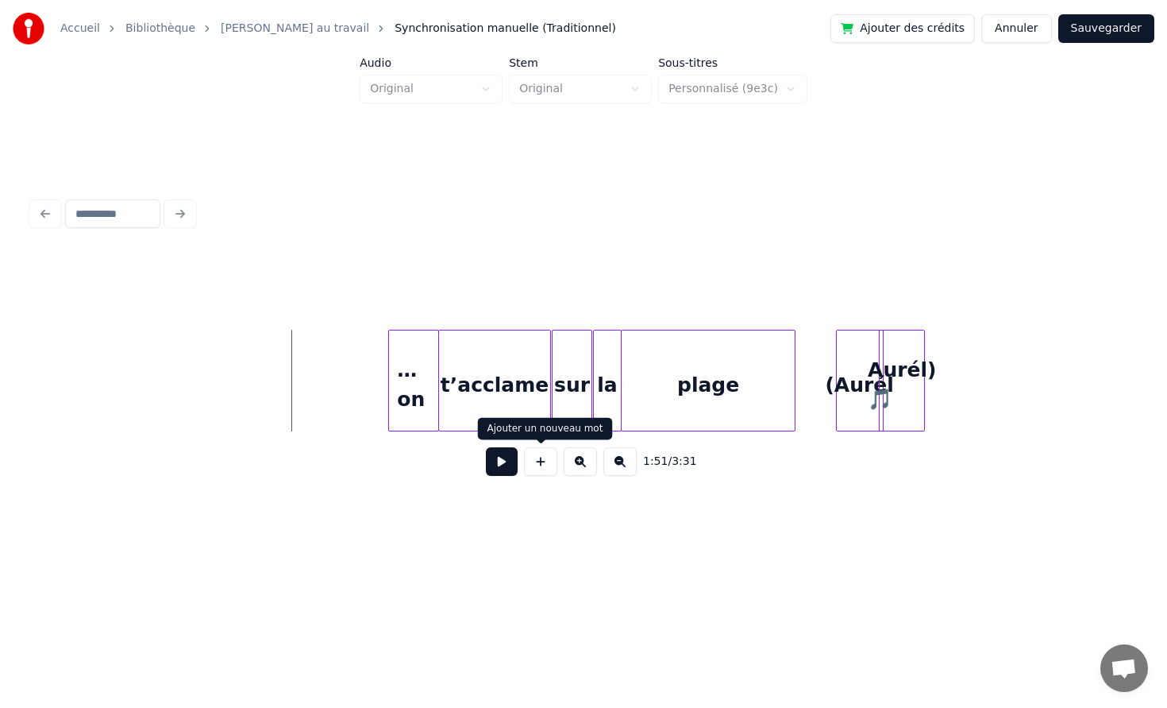
click at [501, 461] on button at bounding box center [502, 461] width 32 height 29
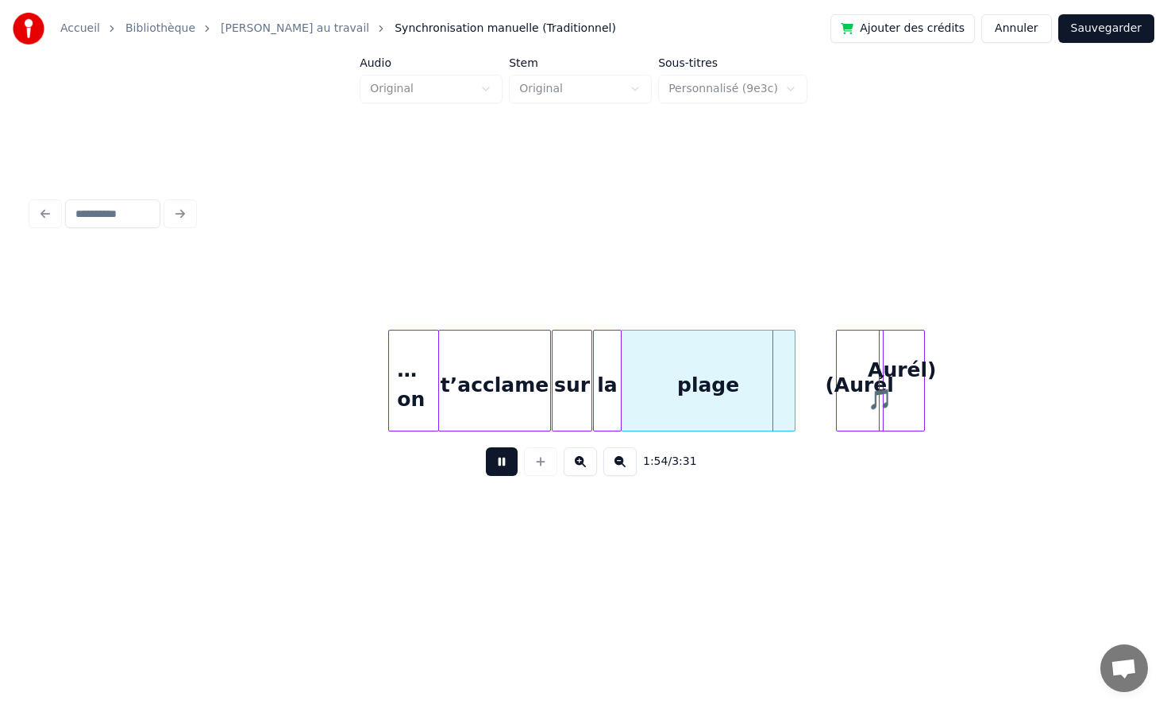
click at [486, 447] on button at bounding box center [502, 461] width 32 height 29
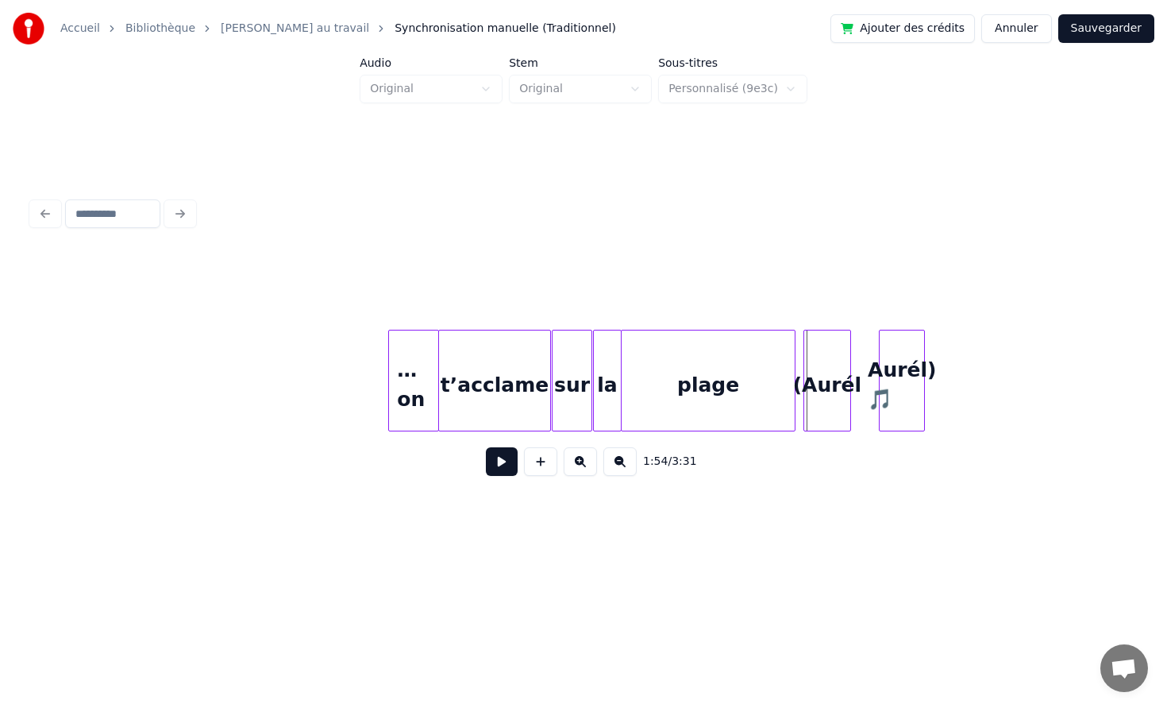
click at [819, 352] on div "(Aurél" at bounding box center [828, 384] width 46 height 108
click at [861, 353] on div "Aurél) 🎵" at bounding box center [877, 384] width 44 height 108
click at [501, 462] on button at bounding box center [502, 461] width 32 height 29
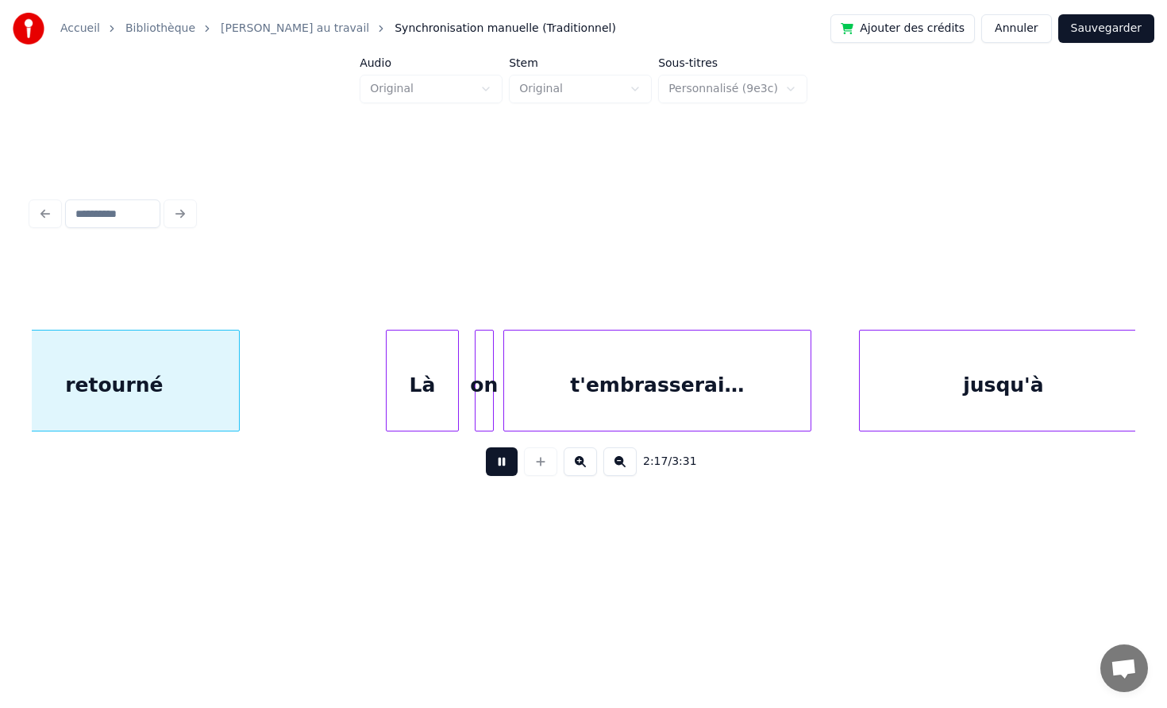
scroll to position [0, 21922]
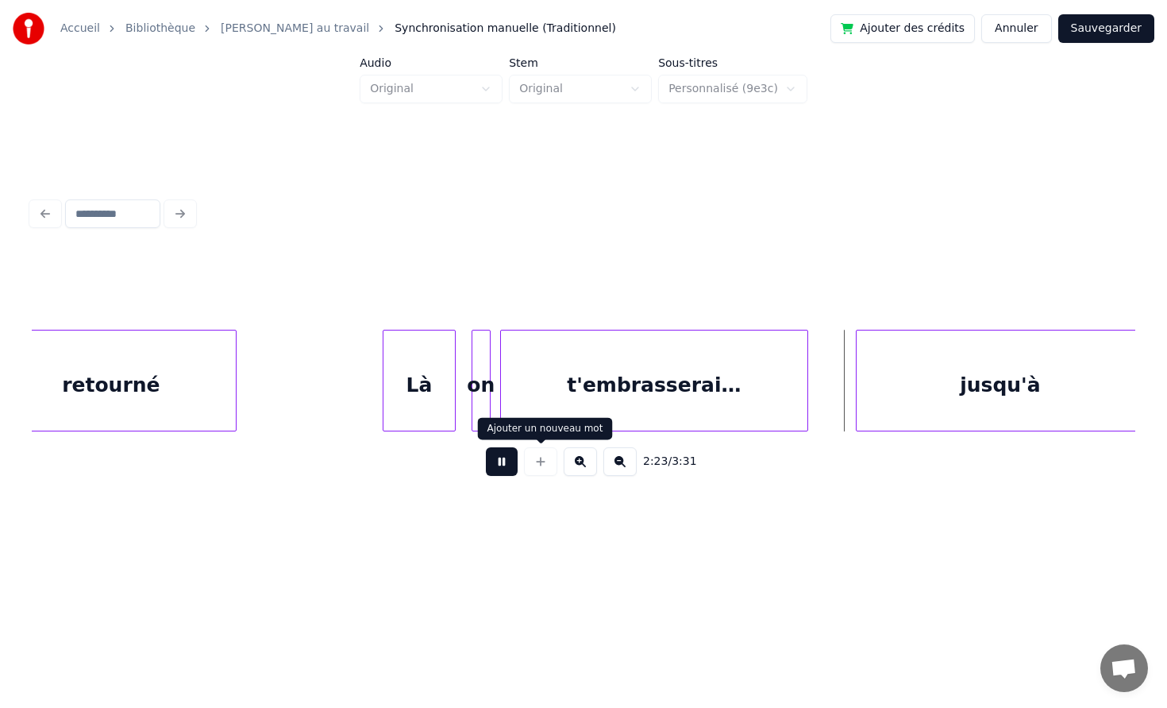
click at [506, 459] on button at bounding box center [502, 461] width 32 height 29
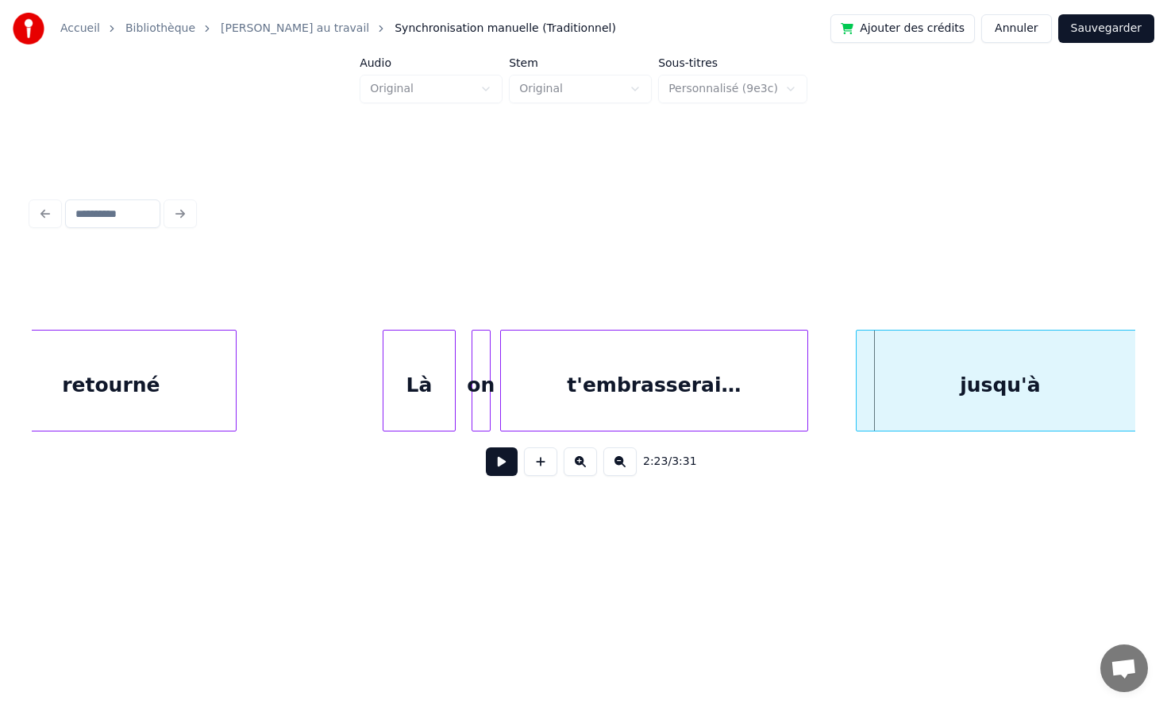
click at [627, 396] on div "t'embrasserai…" at bounding box center [654, 384] width 307 height 108
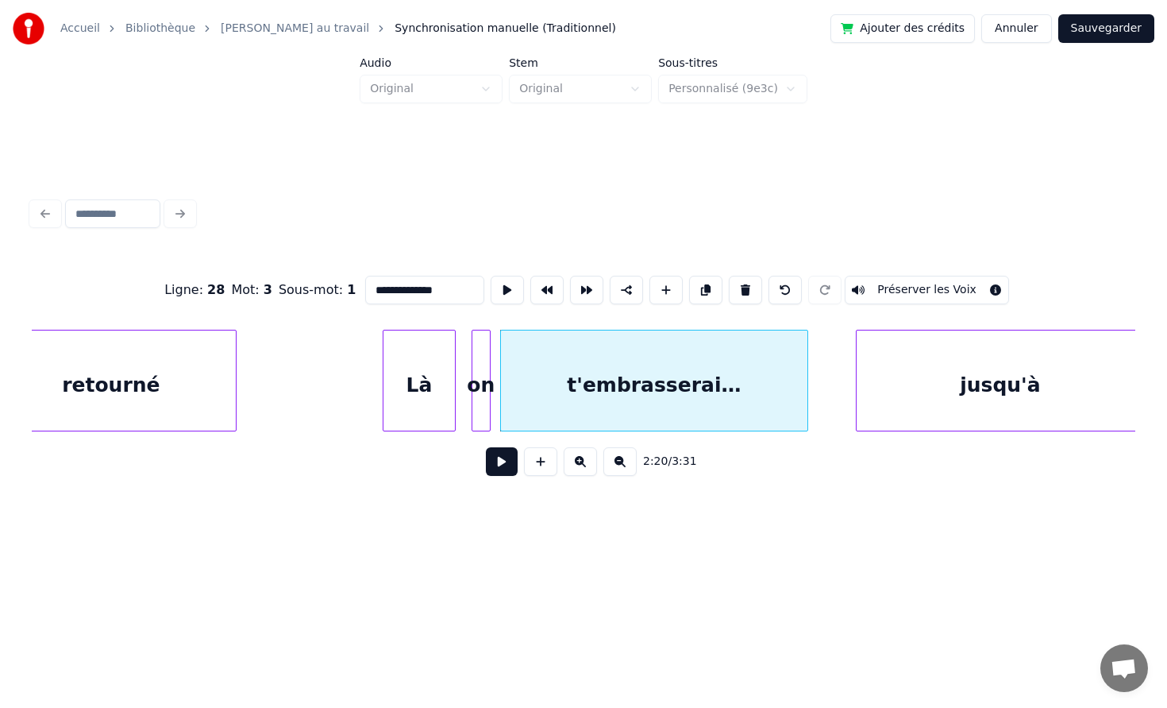
click at [442, 292] on input "**********" at bounding box center [424, 290] width 119 height 29
type input "**********"
click at [499, 469] on button at bounding box center [502, 461] width 32 height 29
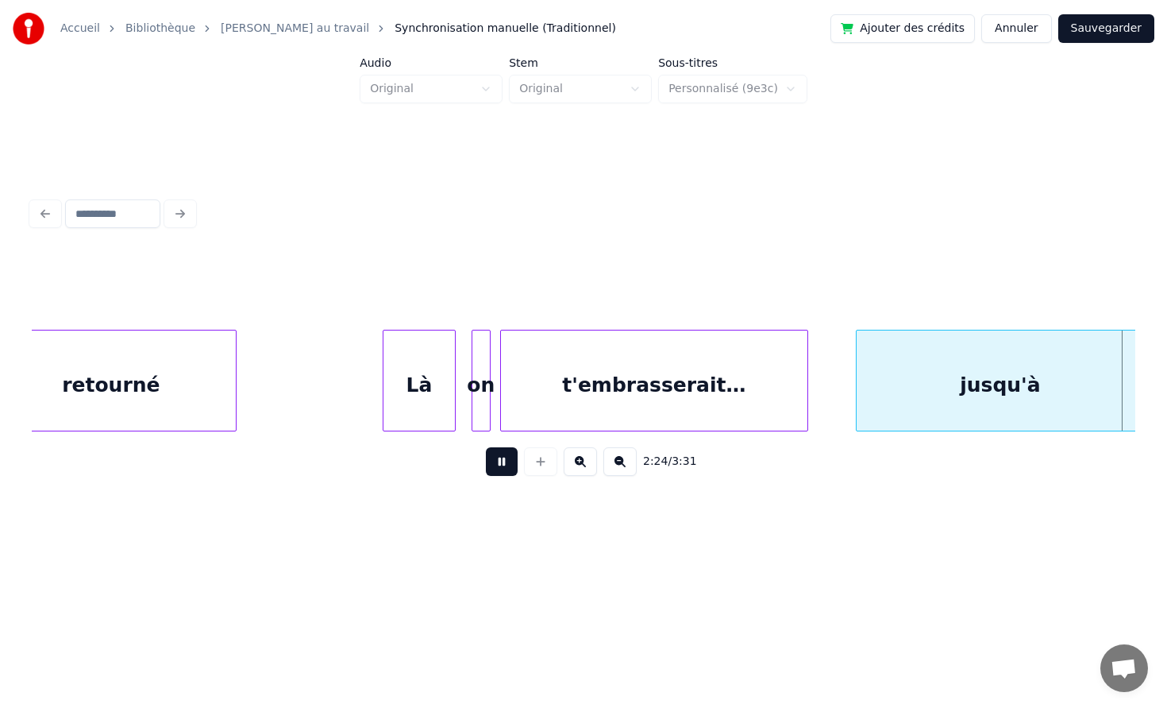
scroll to position [0, 23027]
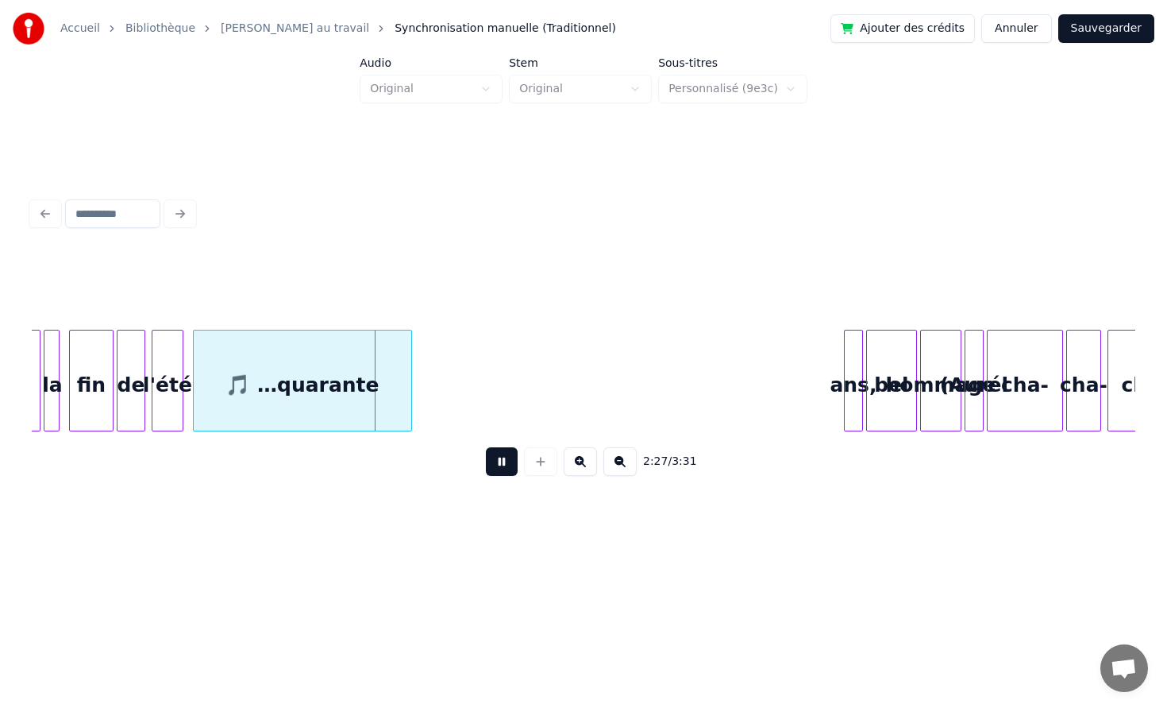
click at [499, 466] on button at bounding box center [502, 461] width 32 height 29
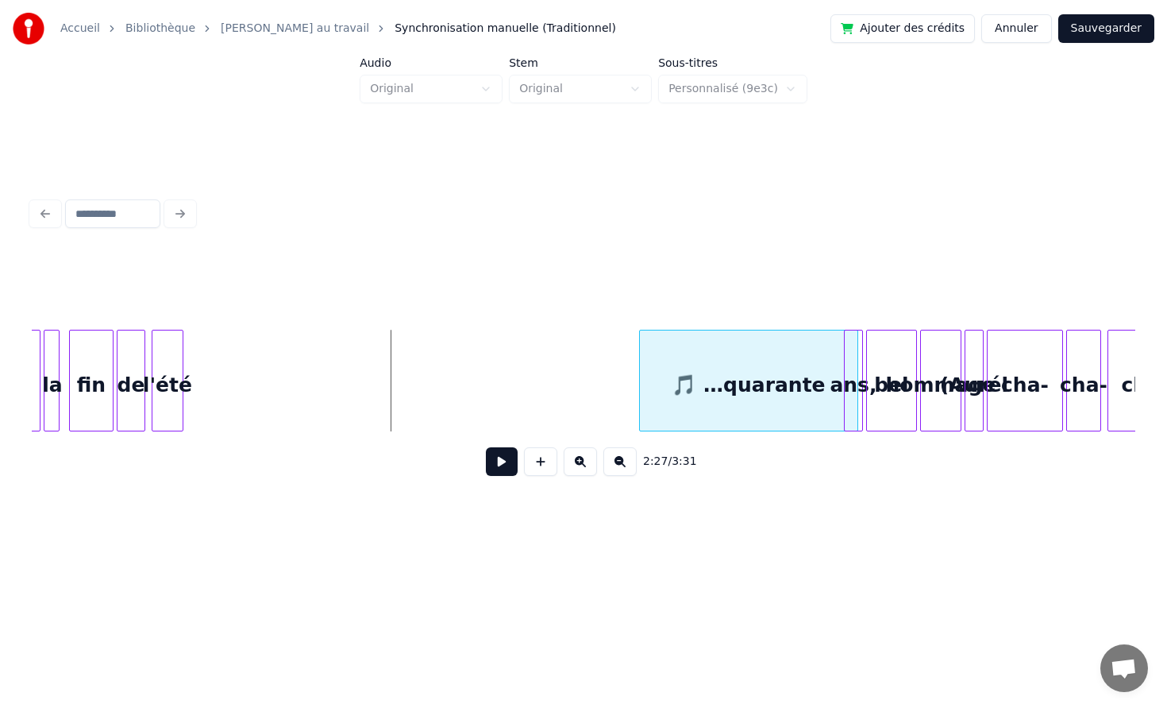
click at [739, 360] on div "🎵 …quarante" at bounding box center [749, 384] width 218 height 108
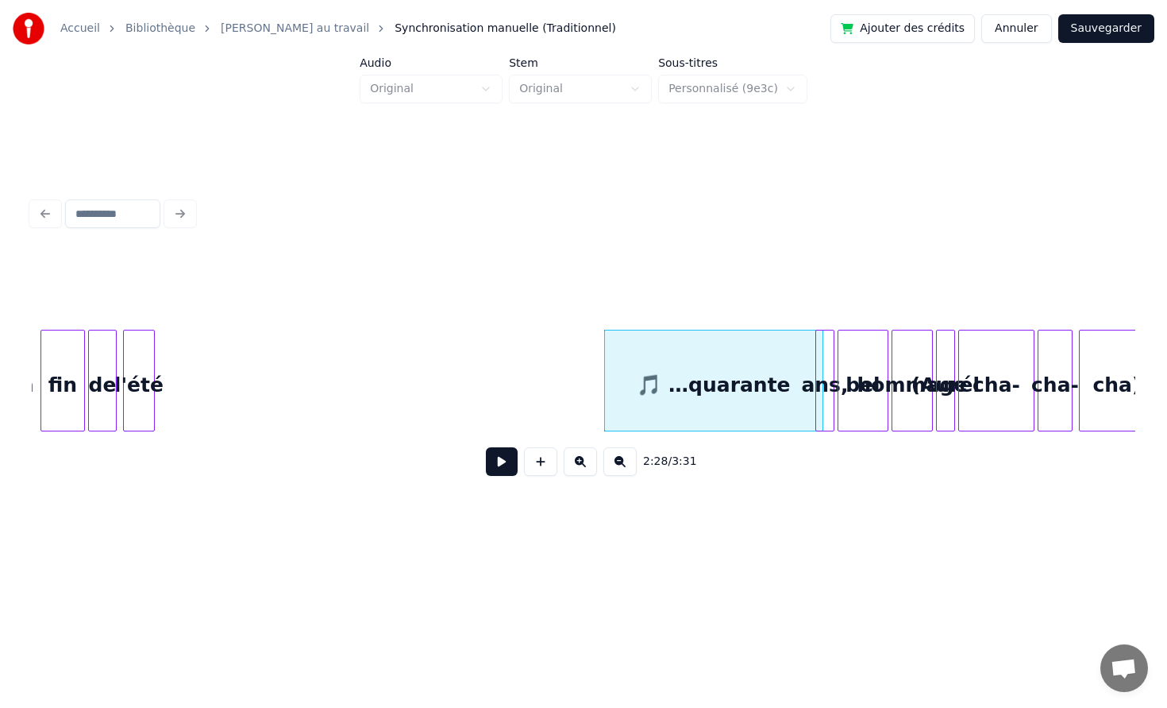
scroll to position [0, 22983]
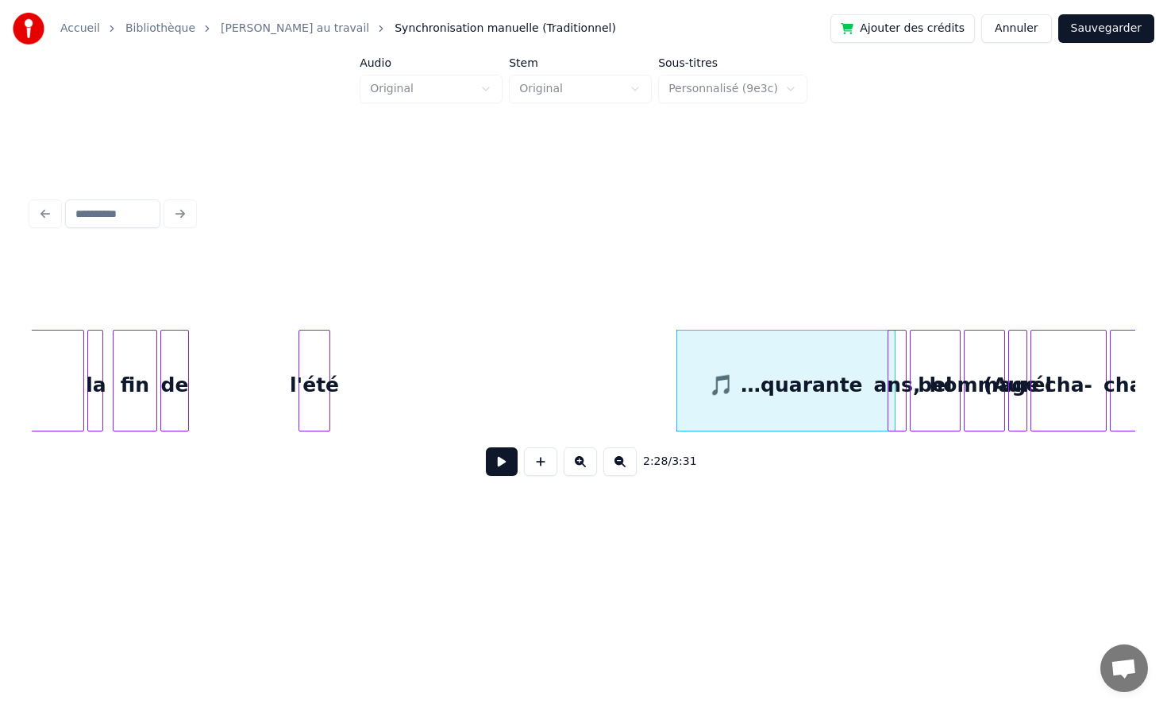
click at [316, 358] on div "l'été" at bounding box center [314, 384] width 30 height 108
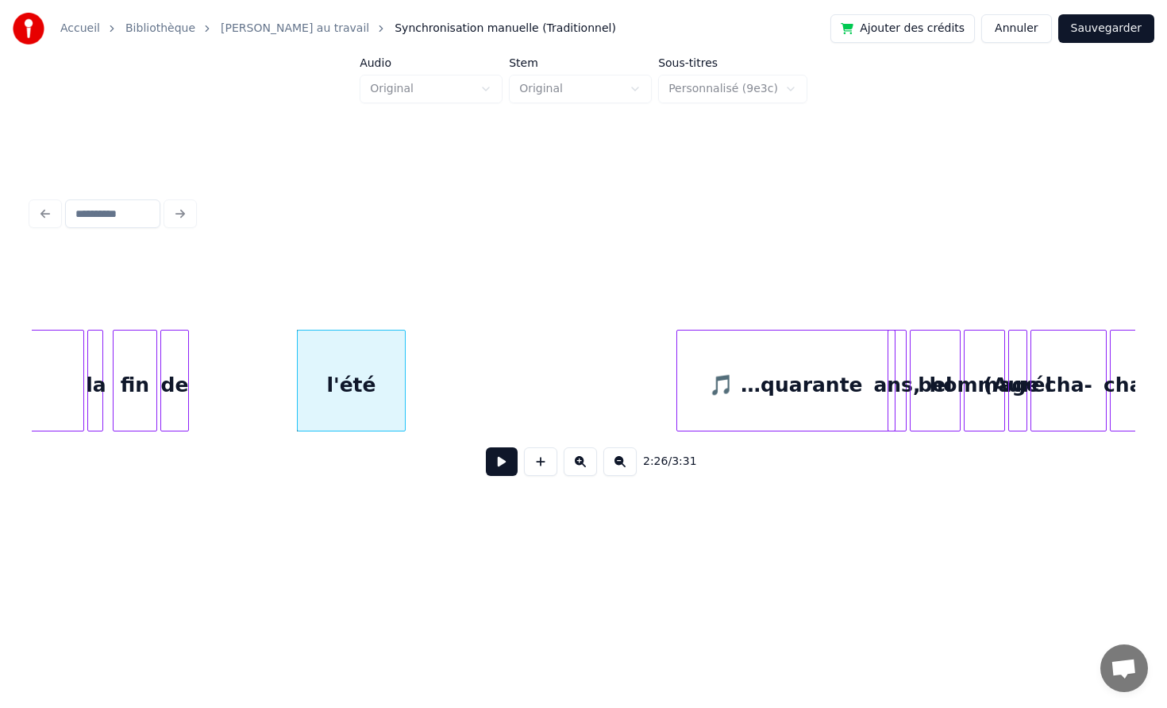
click at [405, 364] on div at bounding box center [402, 380] width 5 height 100
click at [203, 376] on div "de" at bounding box center [199, 384] width 27 height 108
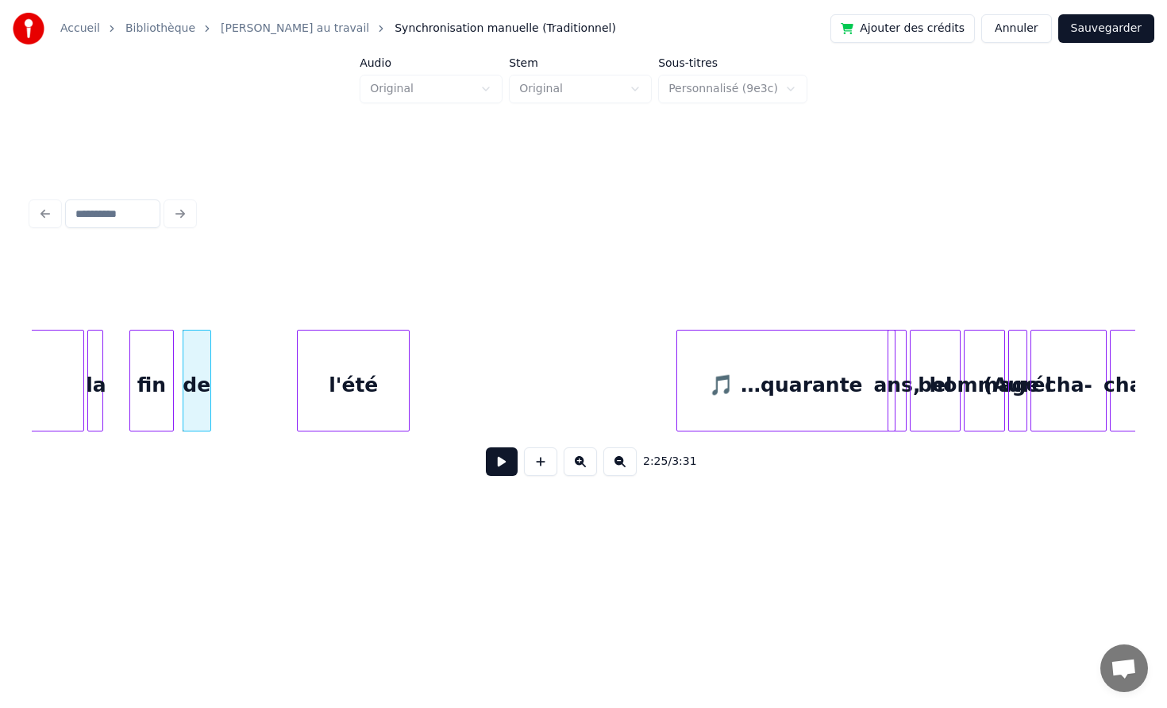
click at [152, 369] on div "fin" at bounding box center [151, 384] width 43 height 108
click at [107, 366] on div "la" at bounding box center [107, 384] width 16 height 108
click at [132, 366] on div at bounding box center [132, 380] width 5 height 100
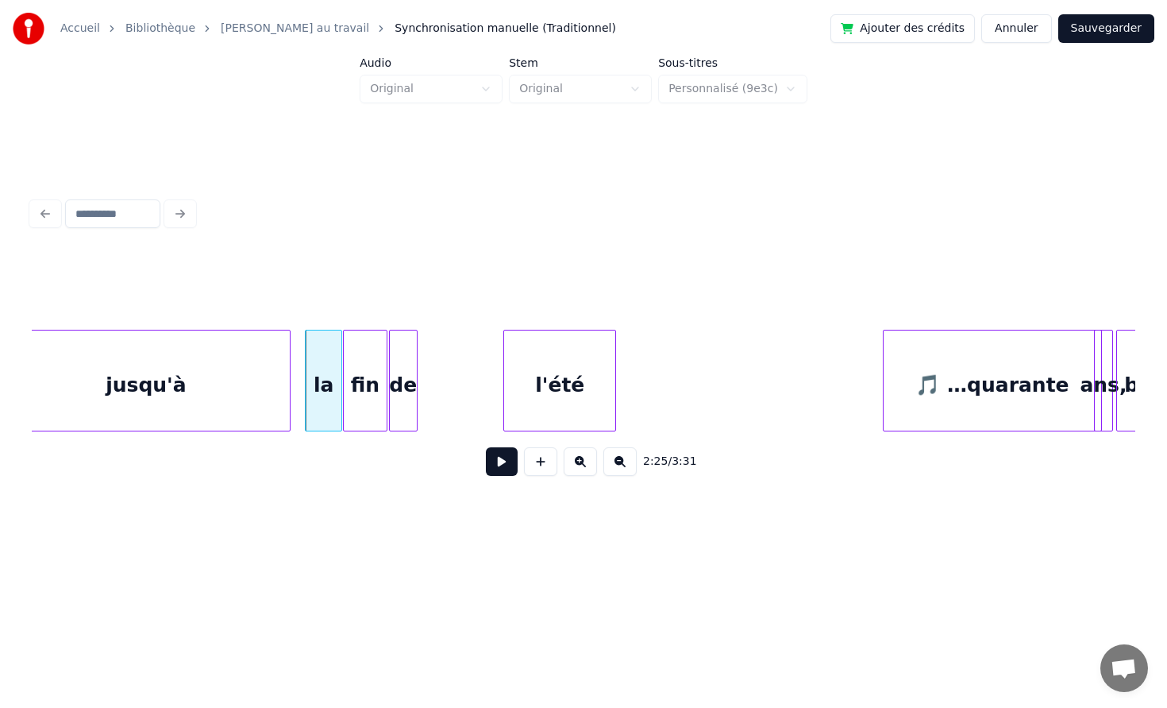
click at [151, 390] on div "jusqu'à" at bounding box center [145, 384] width 287 height 108
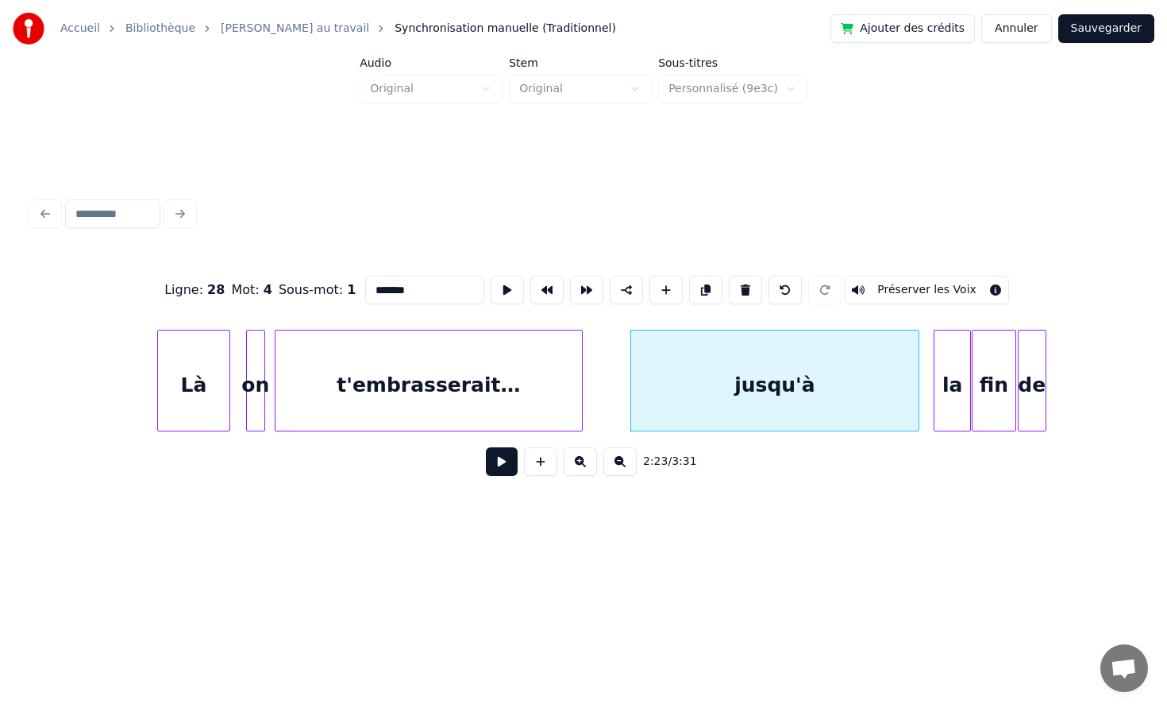
scroll to position [0, 21983]
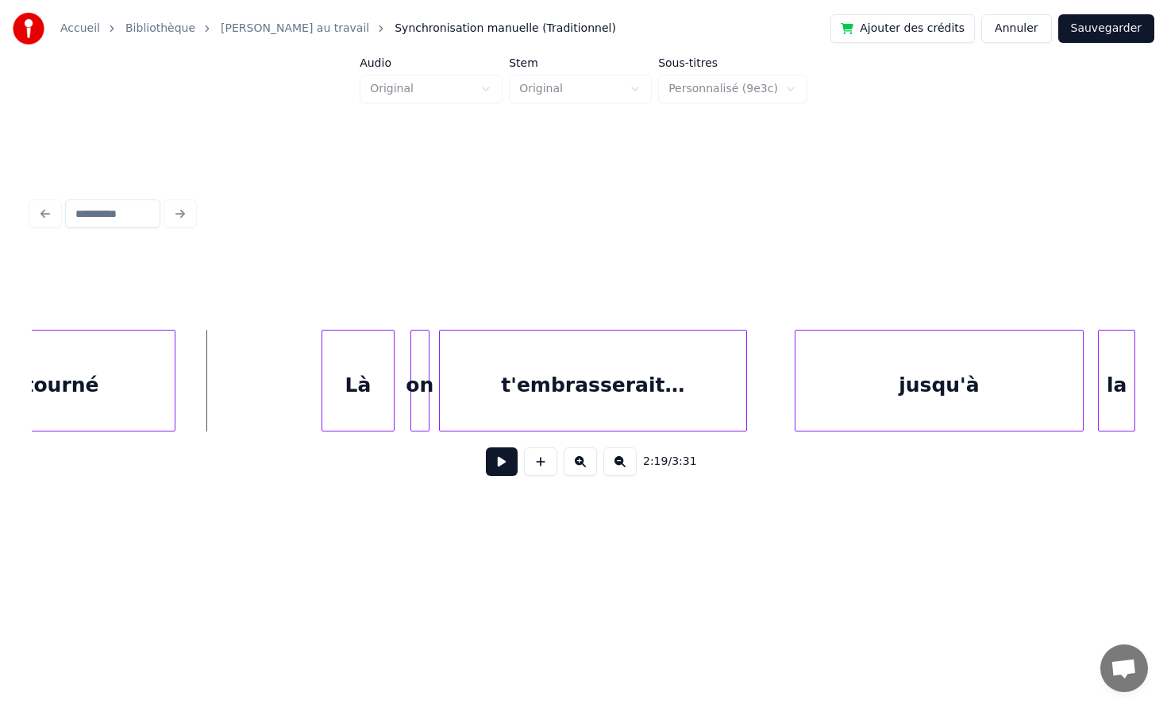
click at [492, 461] on button at bounding box center [502, 461] width 32 height 29
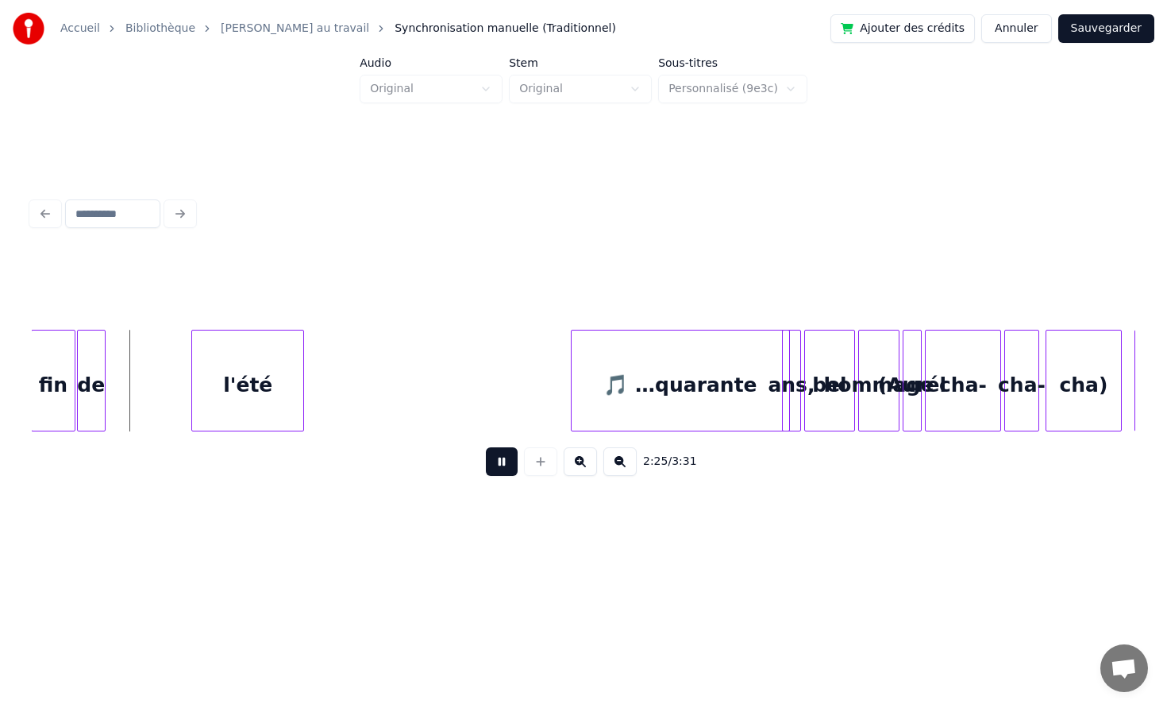
click at [499, 464] on button at bounding box center [502, 461] width 32 height 29
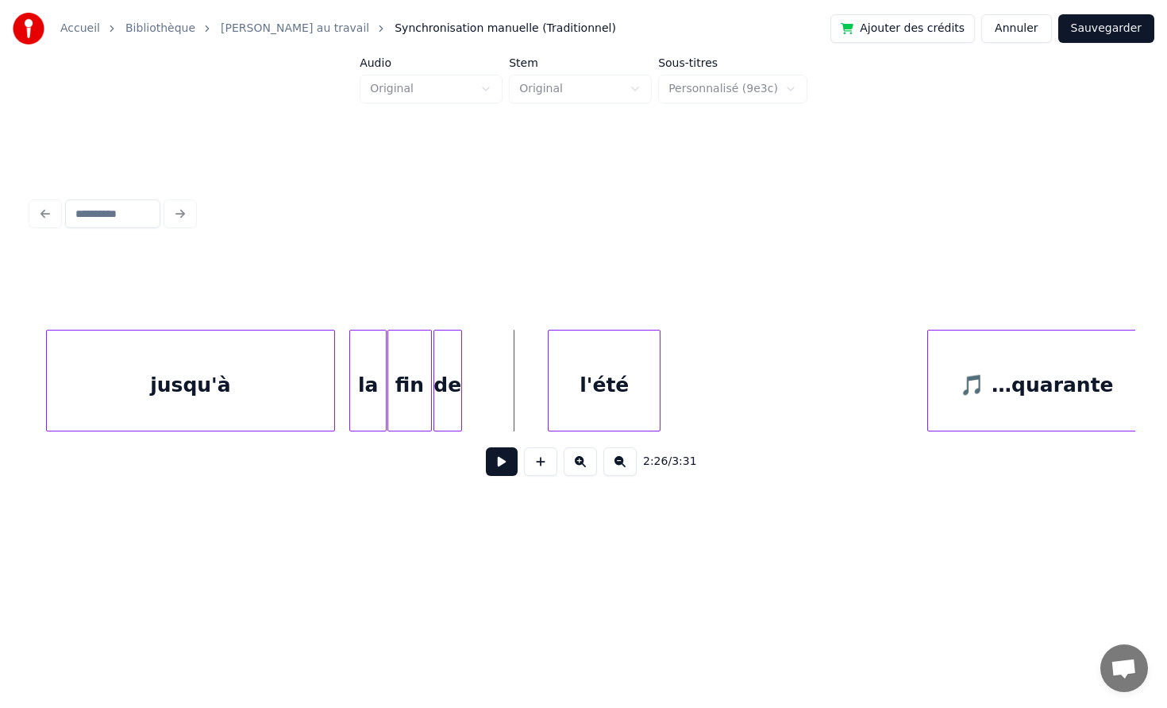
scroll to position [0, 22679]
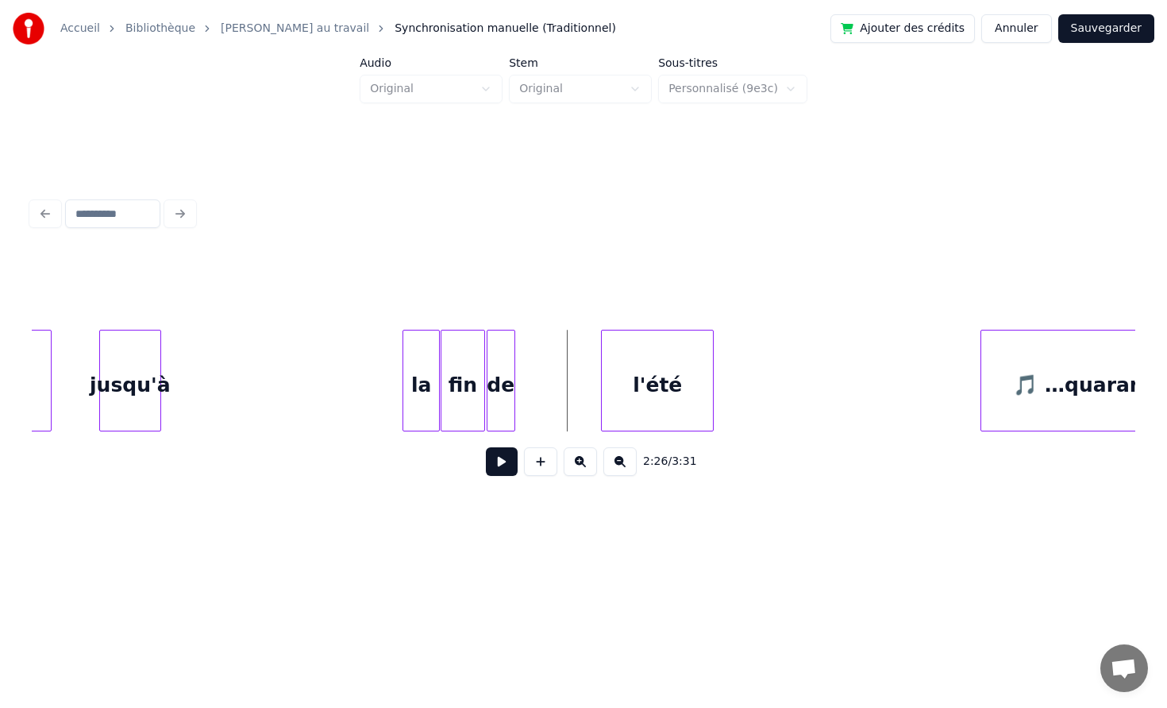
click at [158, 384] on div at bounding box center [158, 380] width 5 height 100
click at [403, 369] on div at bounding box center [405, 380] width 5 height 100
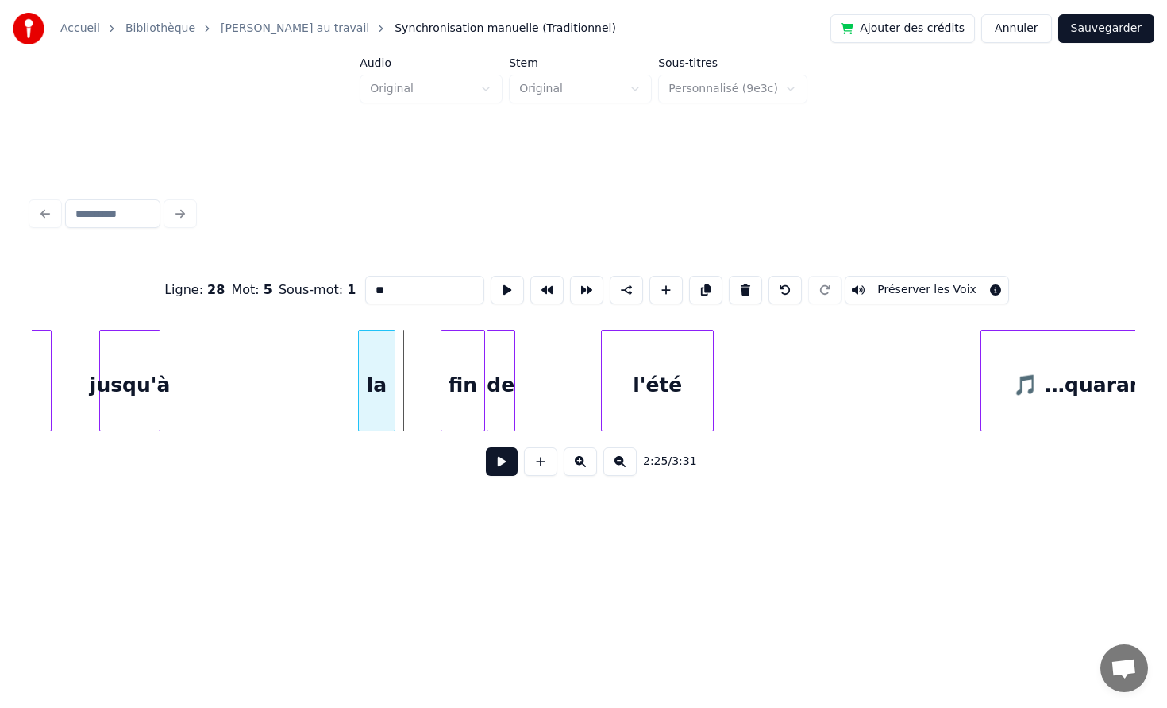
click at [359, 382] on div "la" at bounding box center [376, 381] width 37 height 102
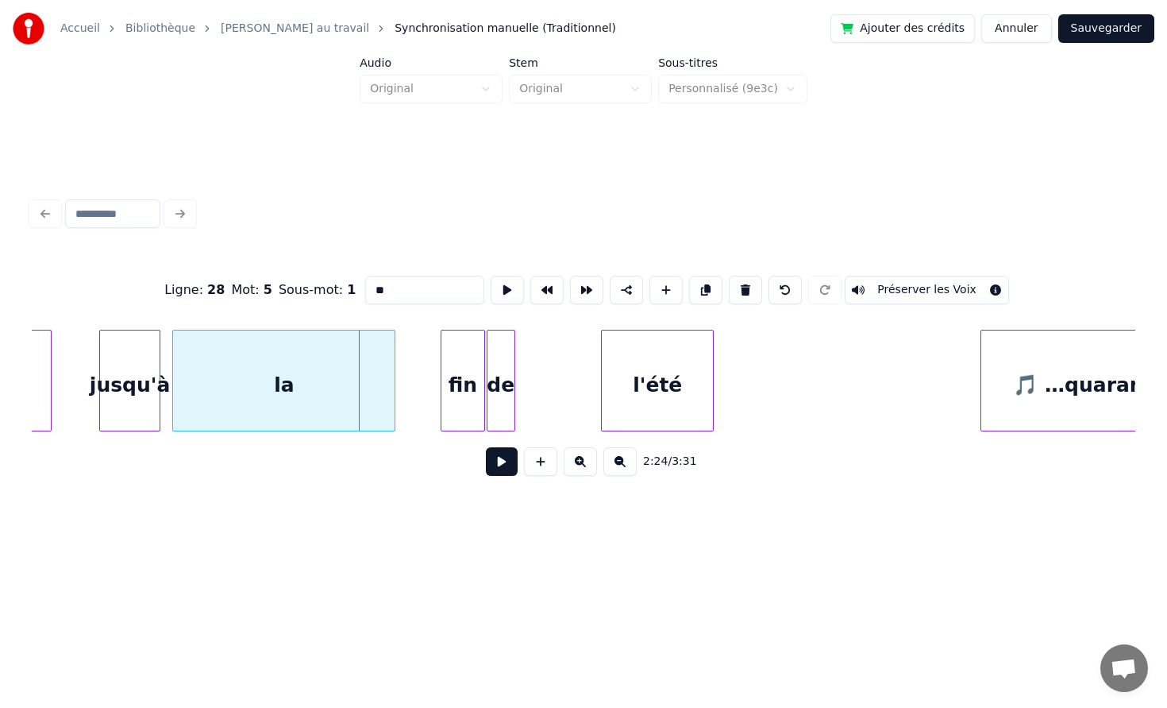
click at [173, 379] on div at bounding box center [175, 380] width 5 height 100
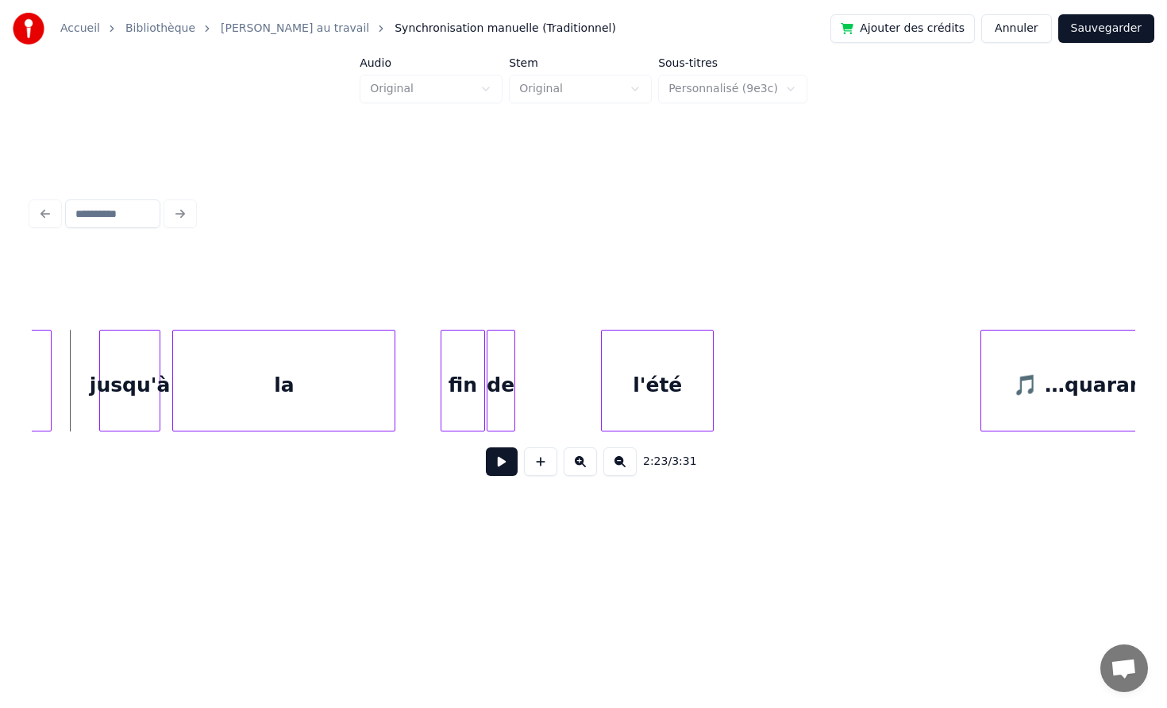
click at [504, 465] on button at bounding box center [502, 461] width 32 height 29
click at [430, 406] on div "fin" at bounding box center [440, 384] width 43 height 108
click at [478, 401] on div "de" at bounding box center [482, 384] width 27 height 108
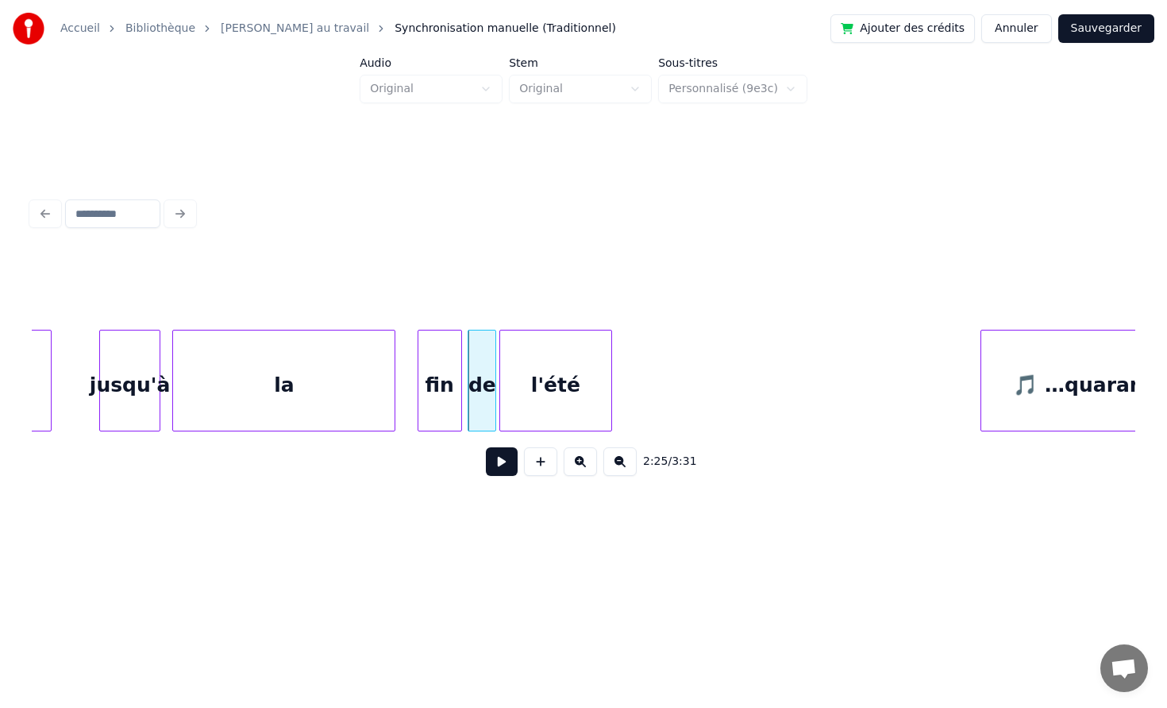
click at [529, 397] on div "l'été" at bounding box center [555, 384] width 111 height 108
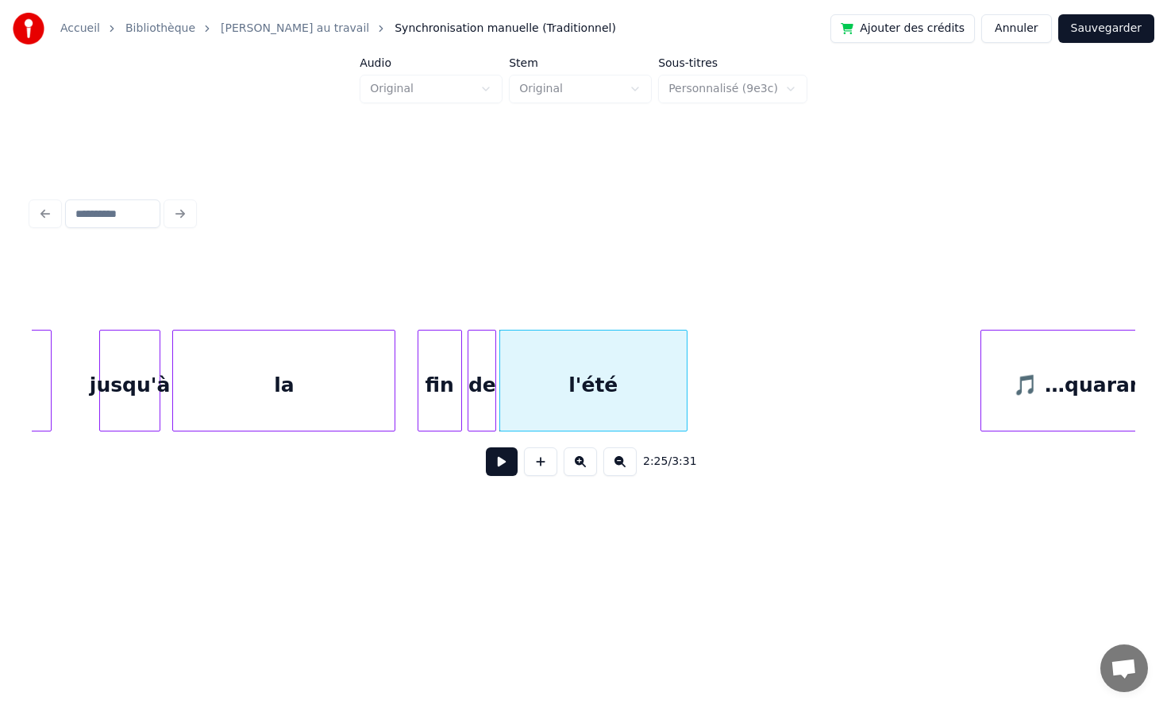
click at [687, 389] on div at bounding box center [684, 380] width 5 height 100
click at [508, 465] on button at bounding box center [502, 461] width 32 height 29
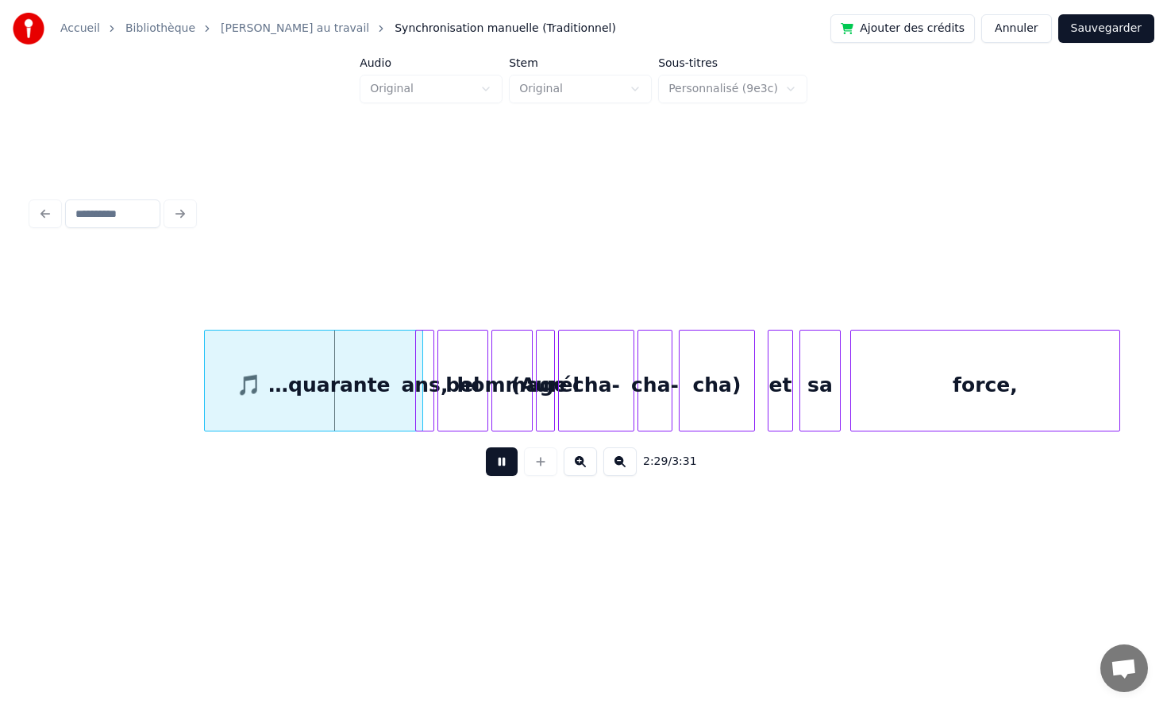
scroll to position [0, 23480]
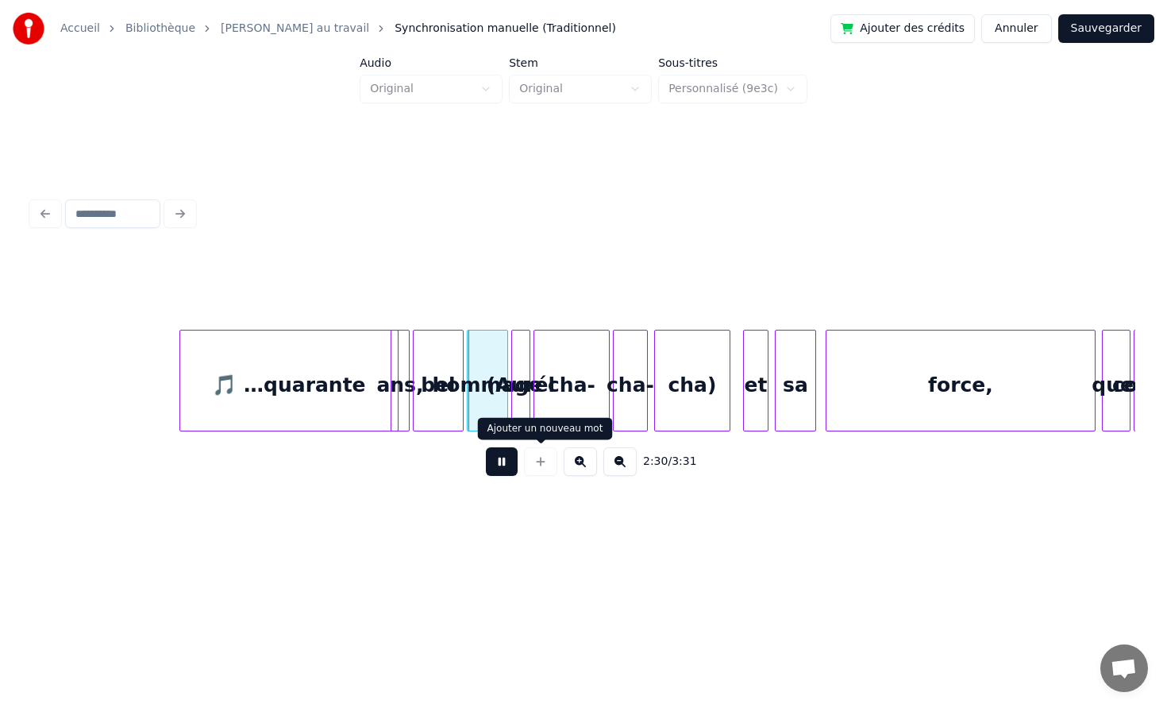
click at [511, 465] on button at bounding box center [502, 461] width 32 height 29
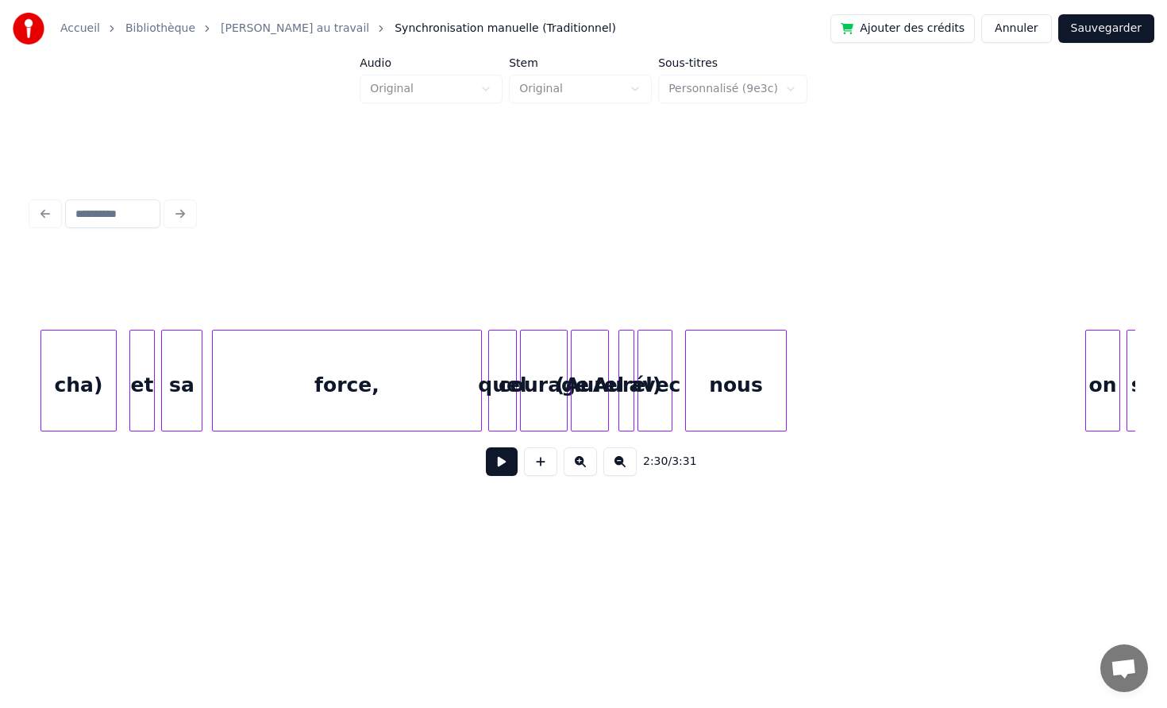
scroll to position [0, 24178]
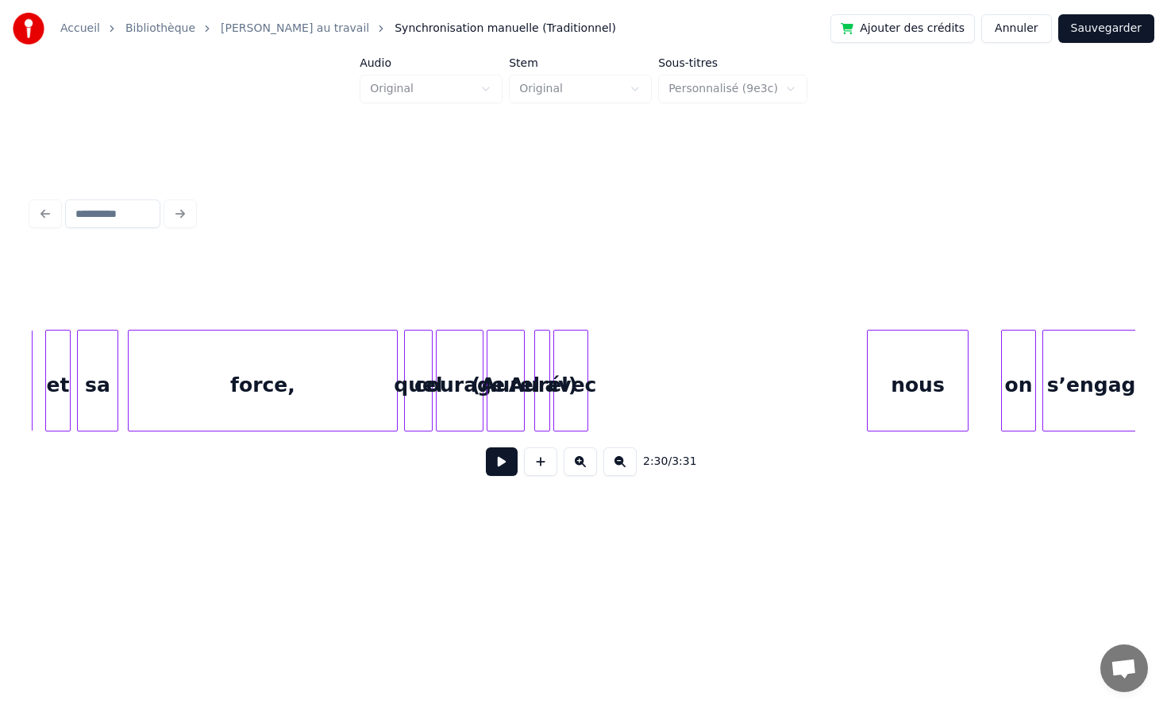
click at [929, 397] on div "nous" at bounding box center [918, 384] width 100 height 108
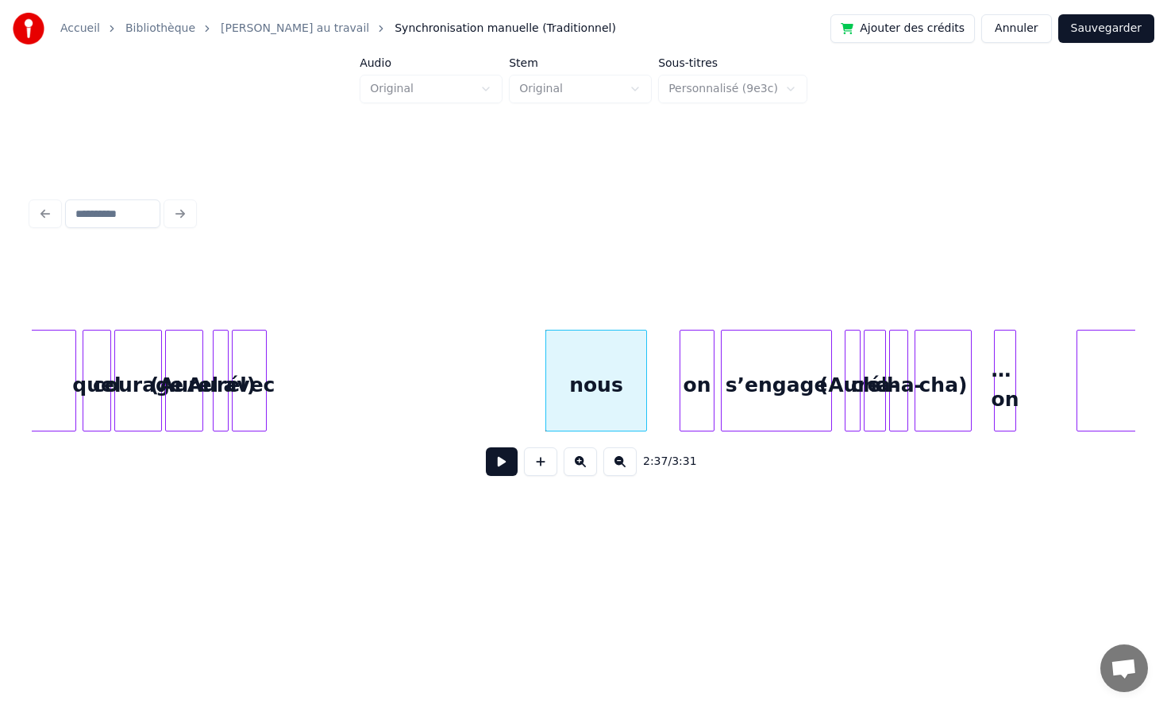
scroll to position [0, 24623]
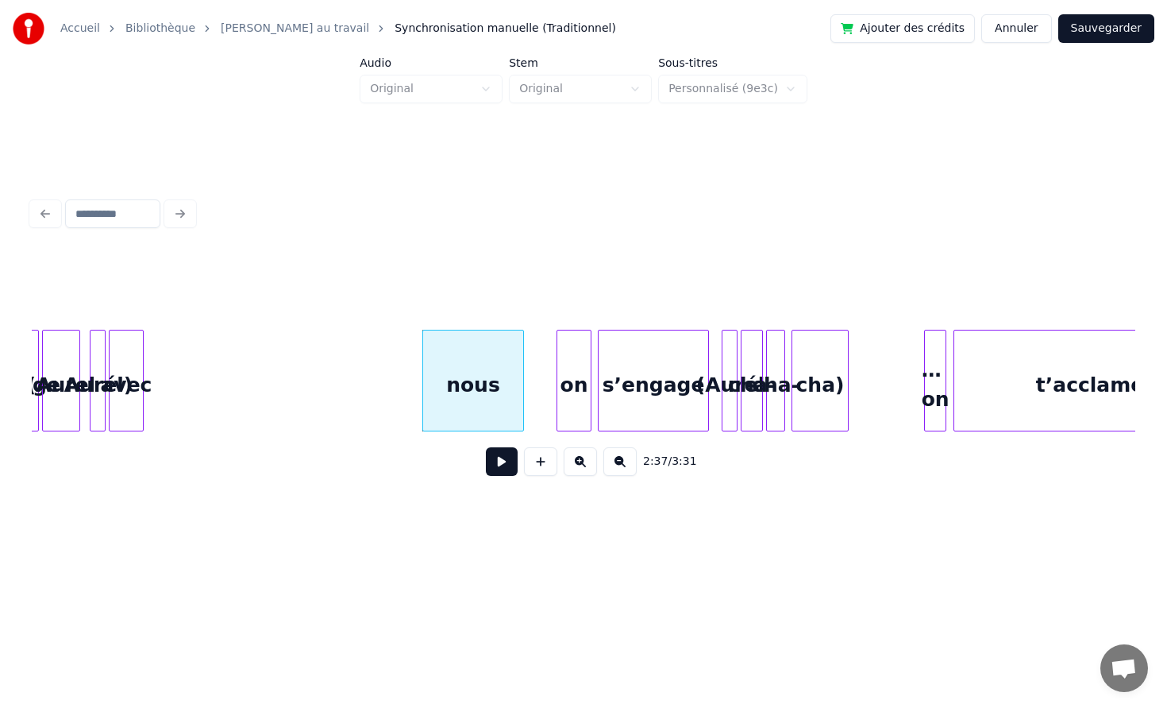
click at [944, 385] on div "… on" at bounding box center [935, 384] width 21 height 108
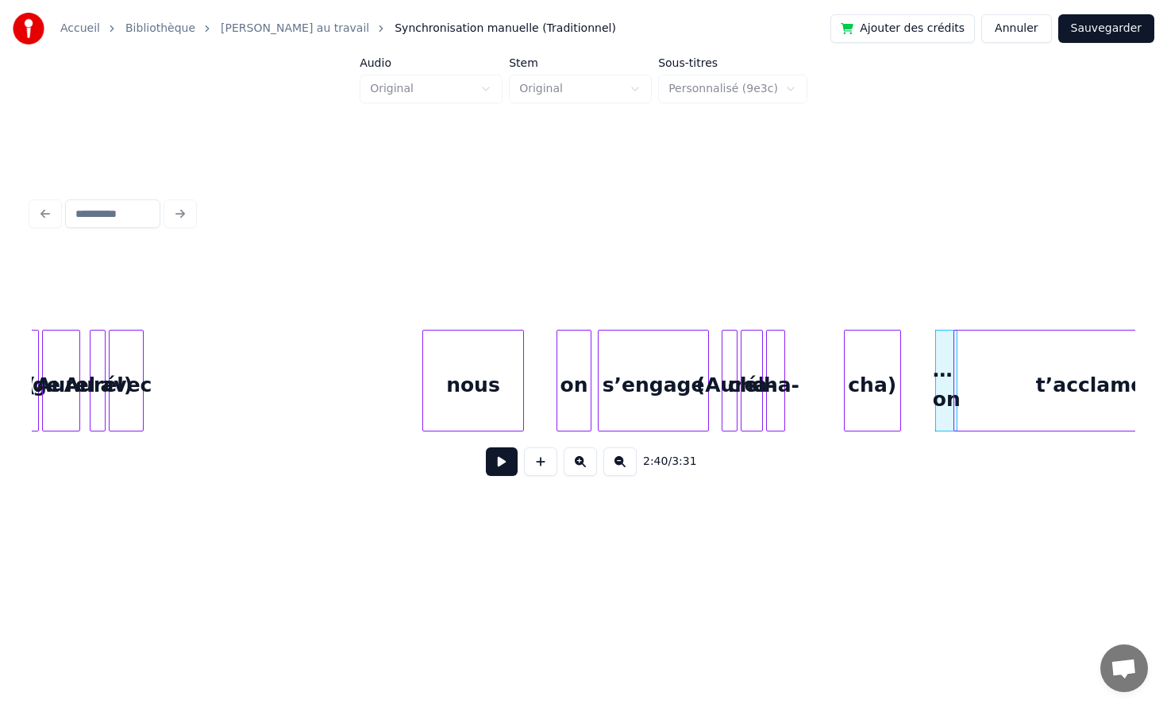
click at [901, 400] on div "cha)" at bounding box center [873, 384] width 56 height 108
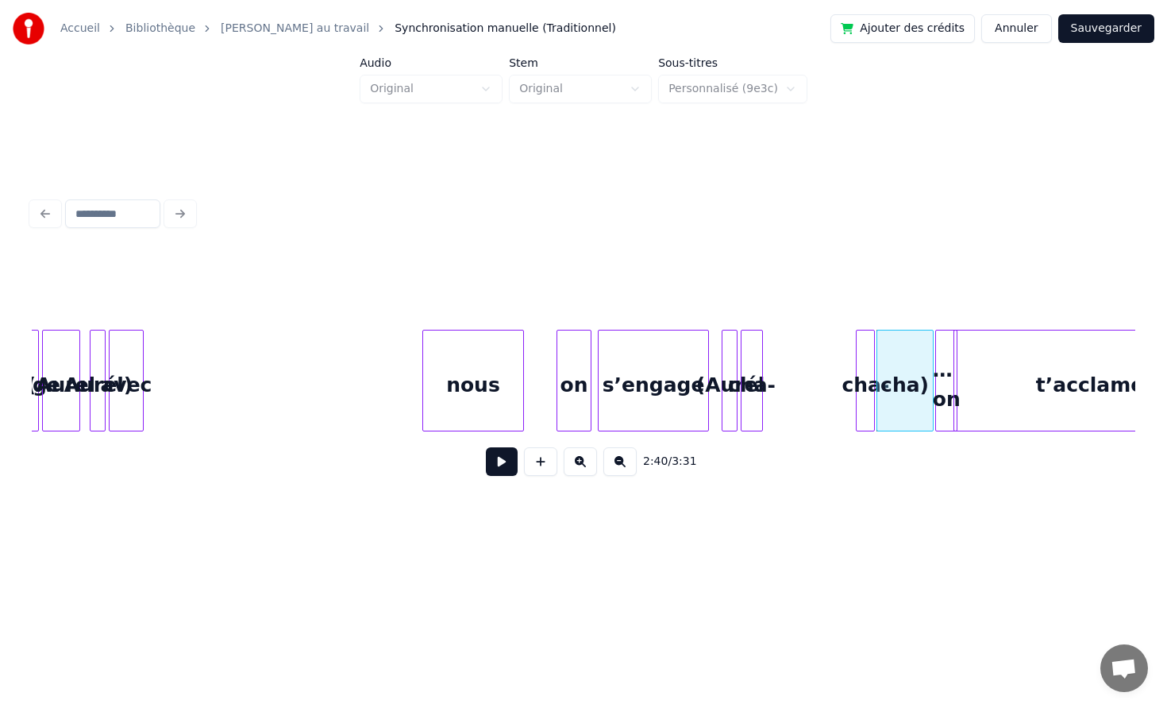
click at [866, 410] on div "cha-" at bounding box center [865, 384] width 17 height 108
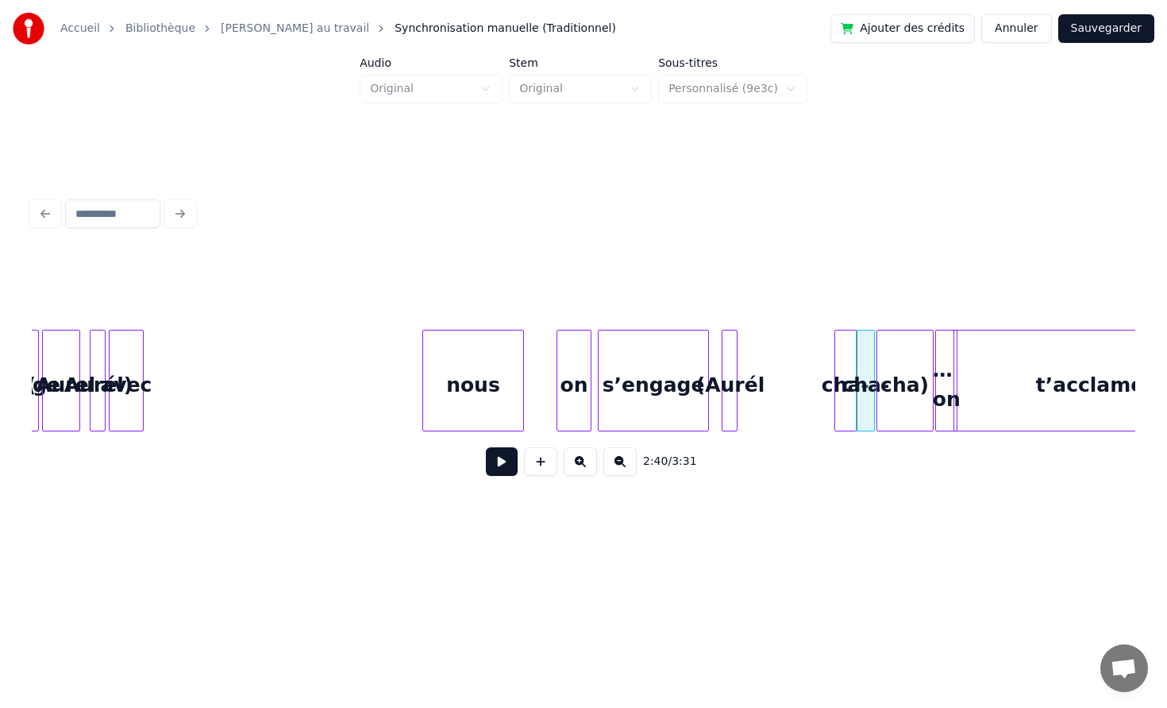
click at [852, 418] on div "cha-" at bounding box center [845, 384] width 21 height 108
click at [832, 416] on div "(Aurél" at bounding box center [832, 384] width 16 height 108
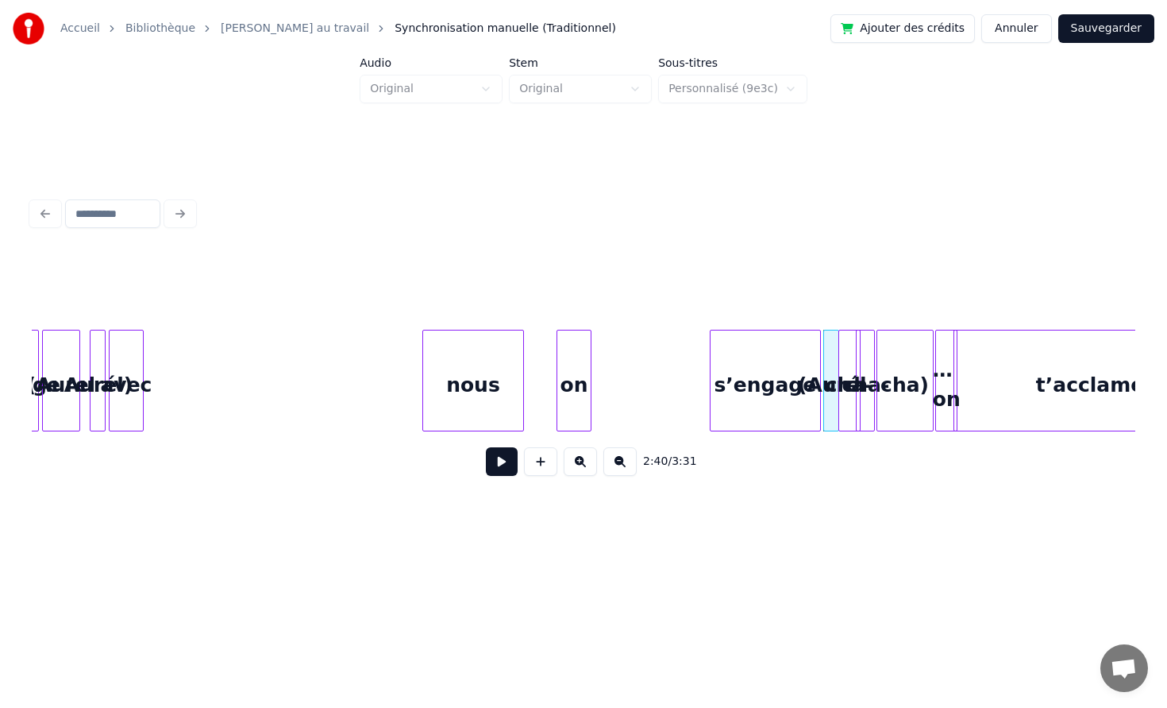
click at [763, 418] on div "s’engage" at bounding box center [766, 384] width 110 height 108
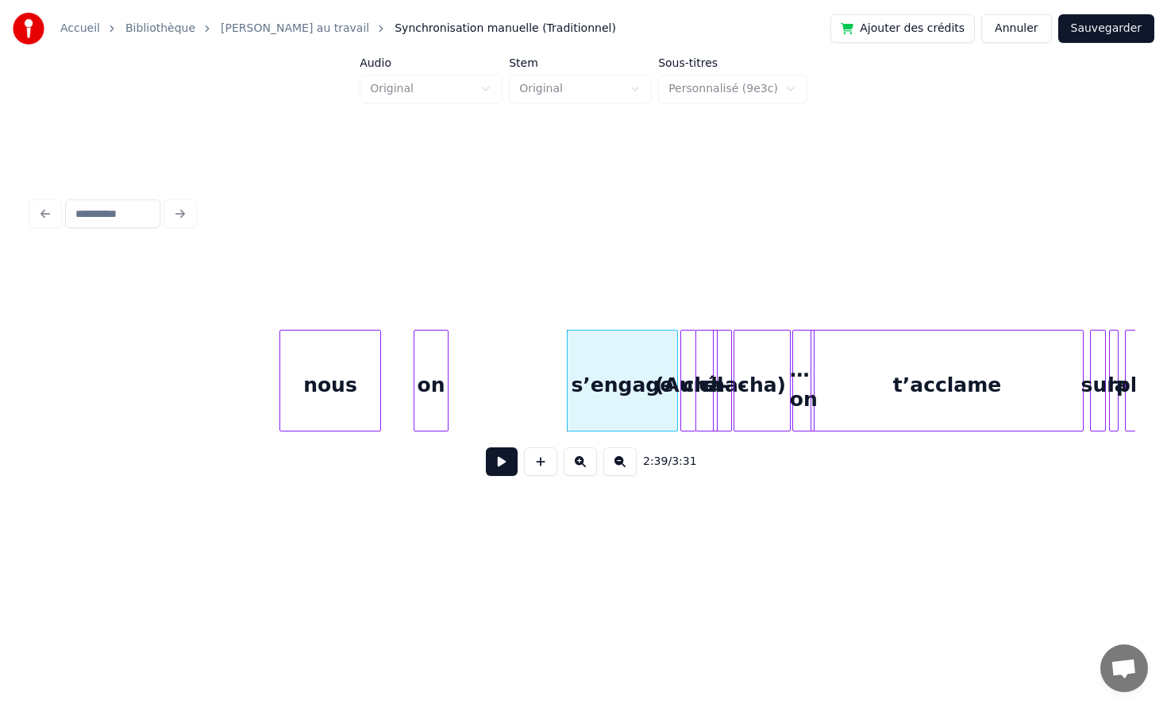
scroll to position [0, 24768]
click at [426, 355] on div "on" at bounding box center [429, 384] width 33 height 108
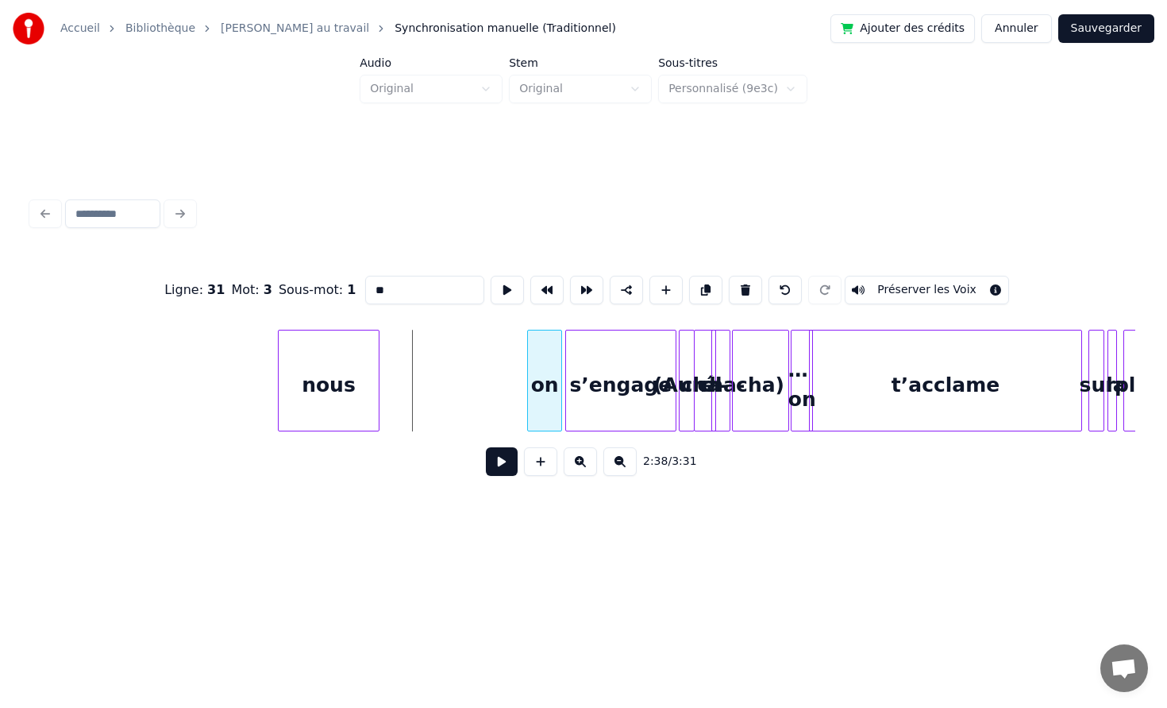
click at [552, 361] on div "on" at bounding box center [544, 384] width 33 height 108
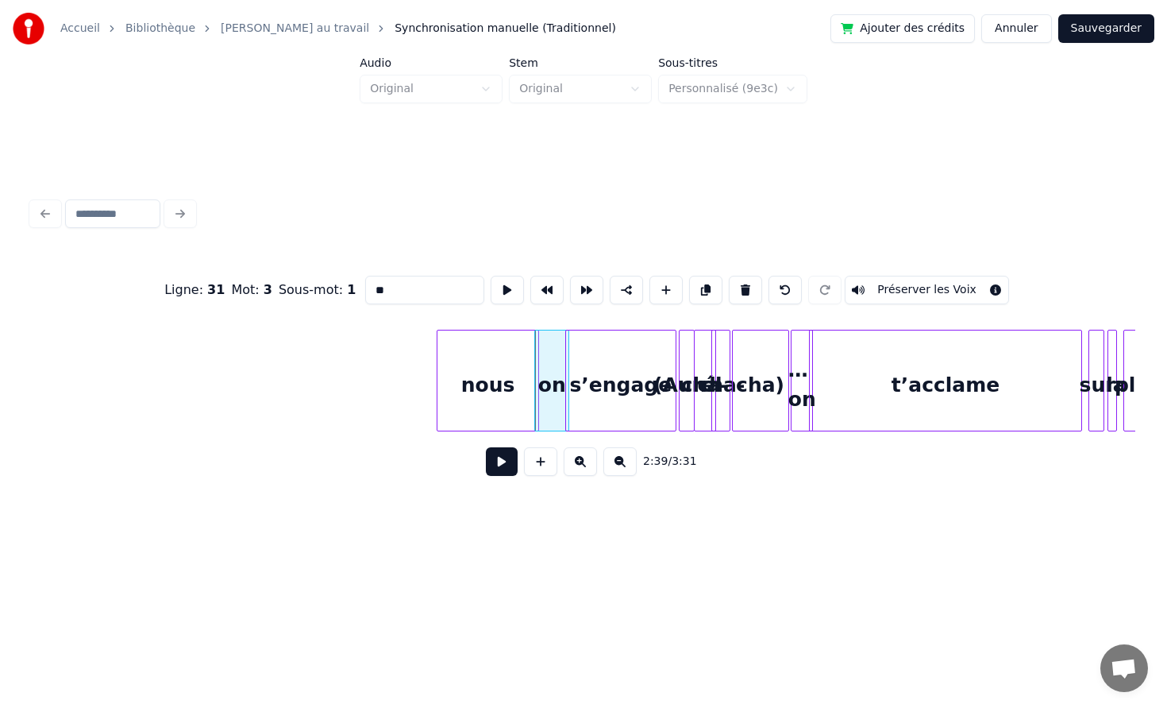
click at [504, 375] on div "nous" at bounding box center [488, 384] width 100 height 108
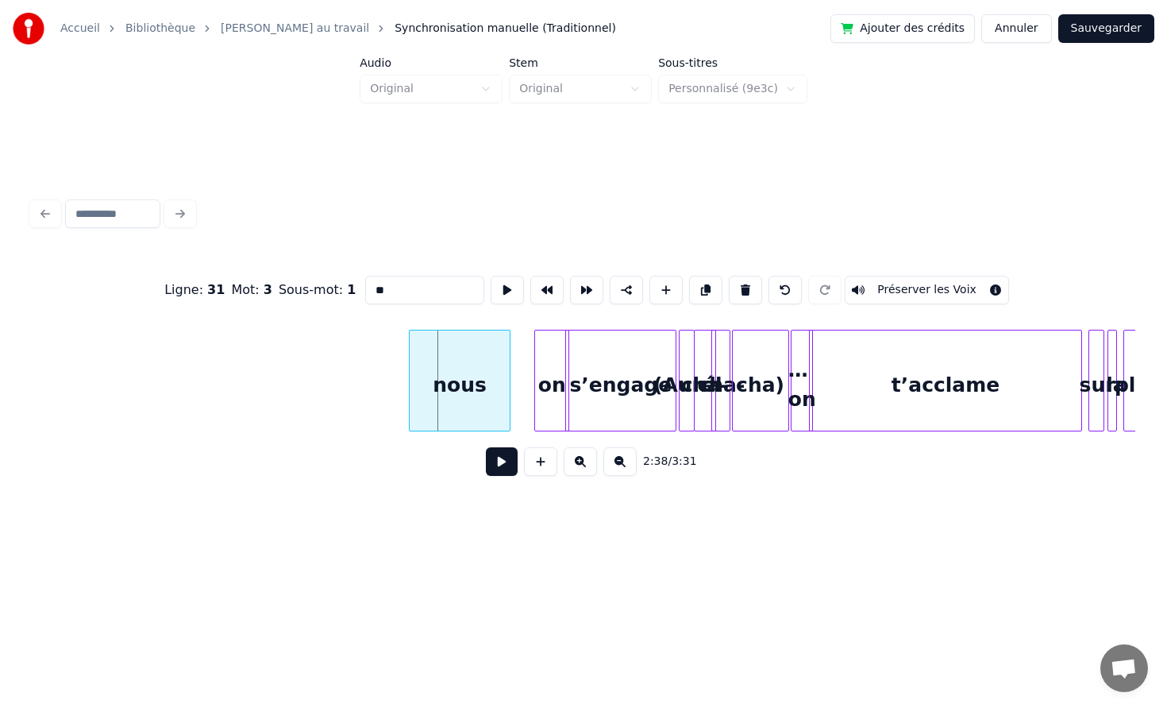
click at [475, 375] on div "nous" at bounding box center [460, 384] width 100 height 108
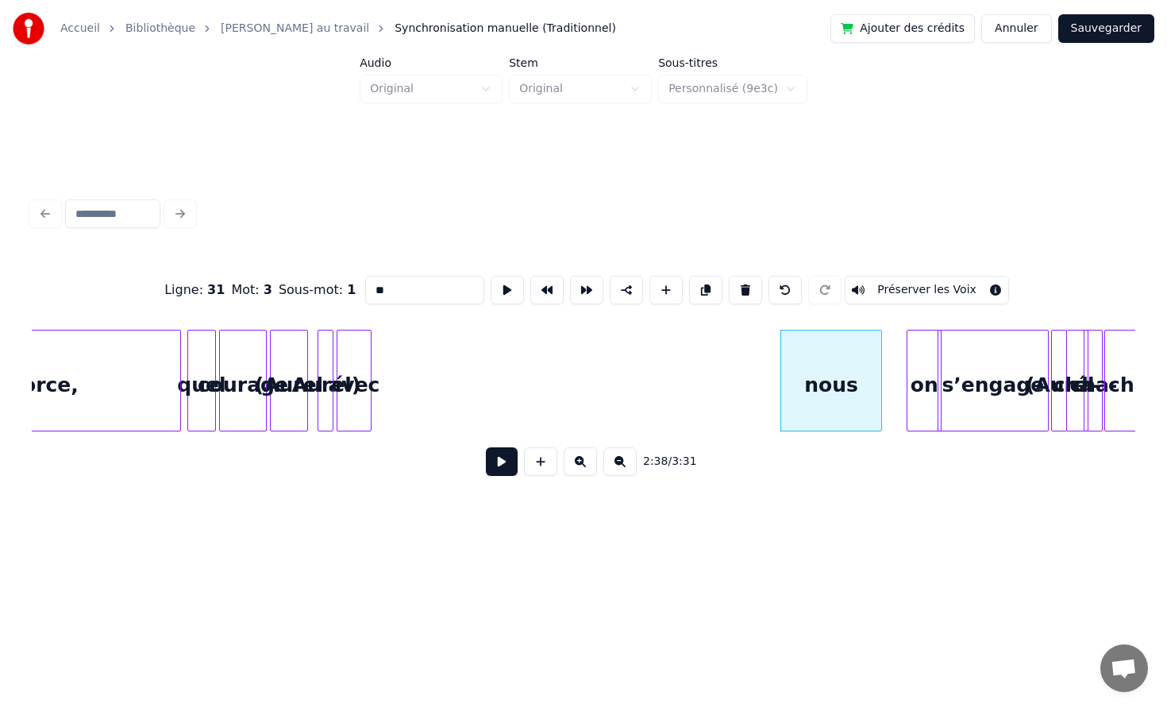
scroll to position [0, 24367]
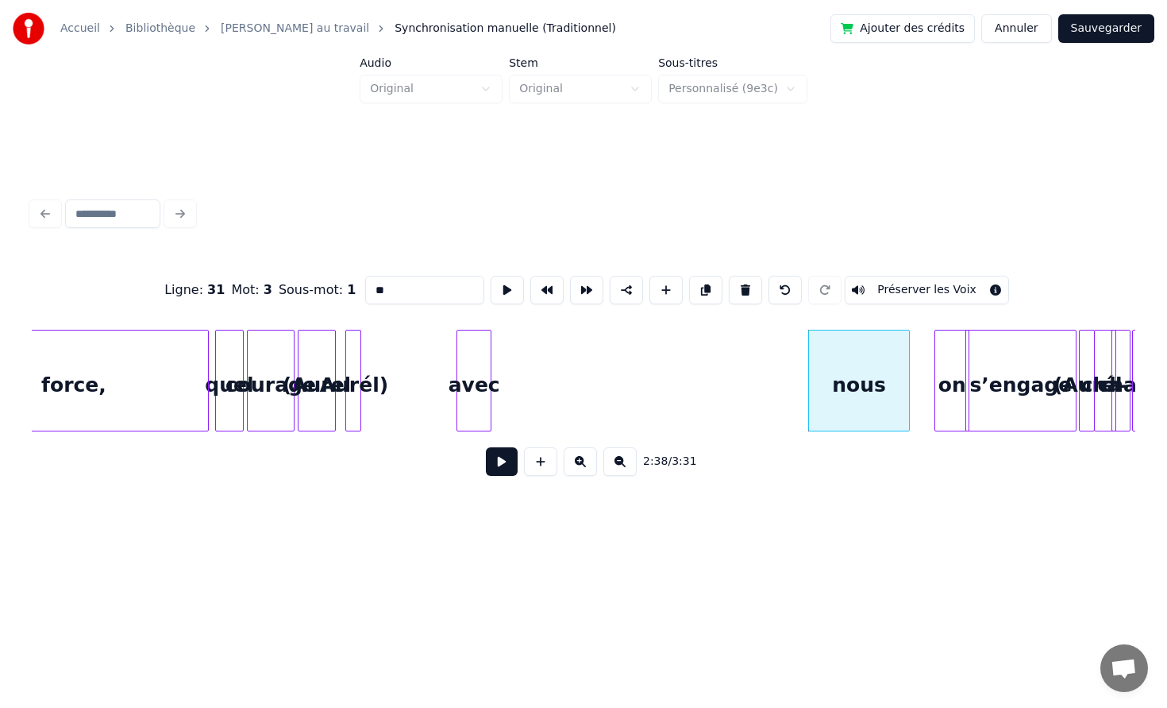
click at [478, 359] on div "avec" at bounding box center [473, 384] width 33 height 108
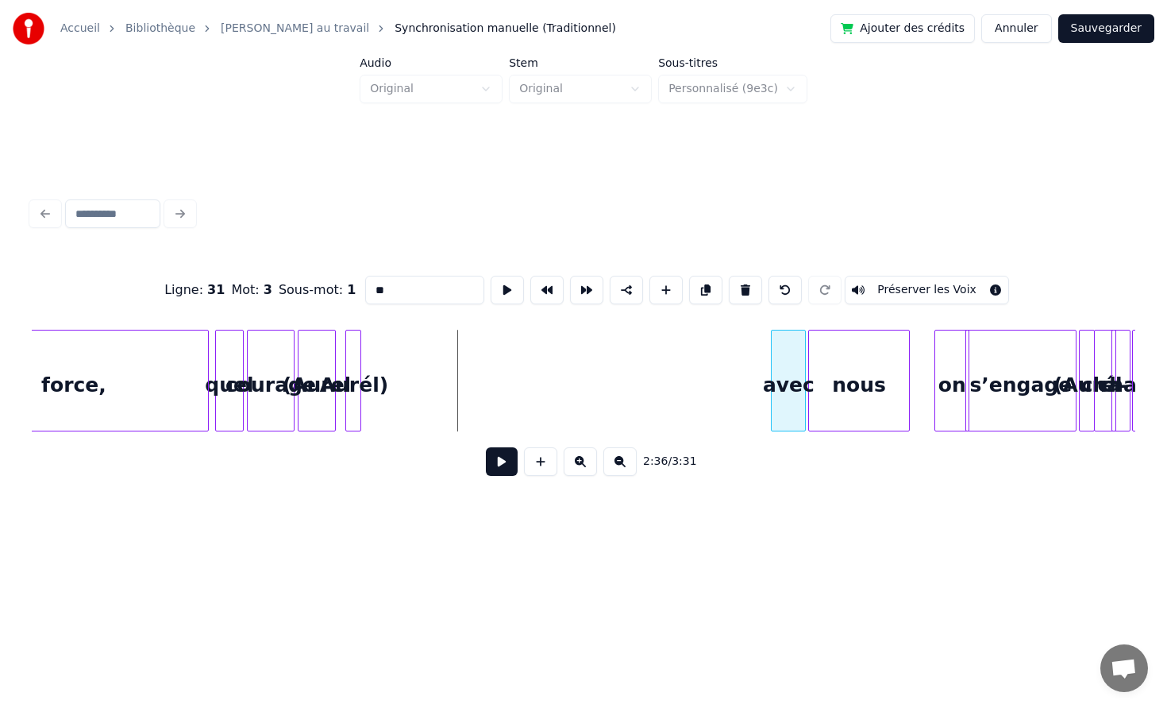
click at [798, 374] on div "avec" at bounding box center [788, 384] width 33 height 108
click at [895, 380] on div "nous" at bounding box center [893, 384] width 100 height 108
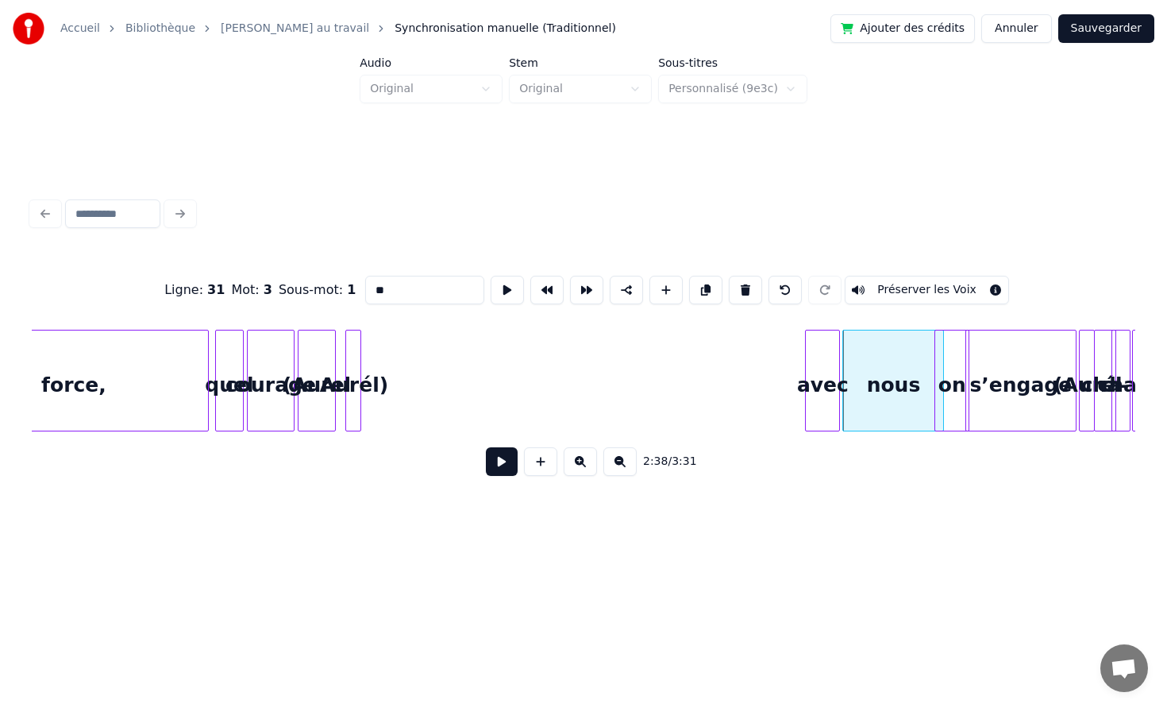
click at [824, 371] on div "avec" at bounding box center [822, 384] width 33 height 108
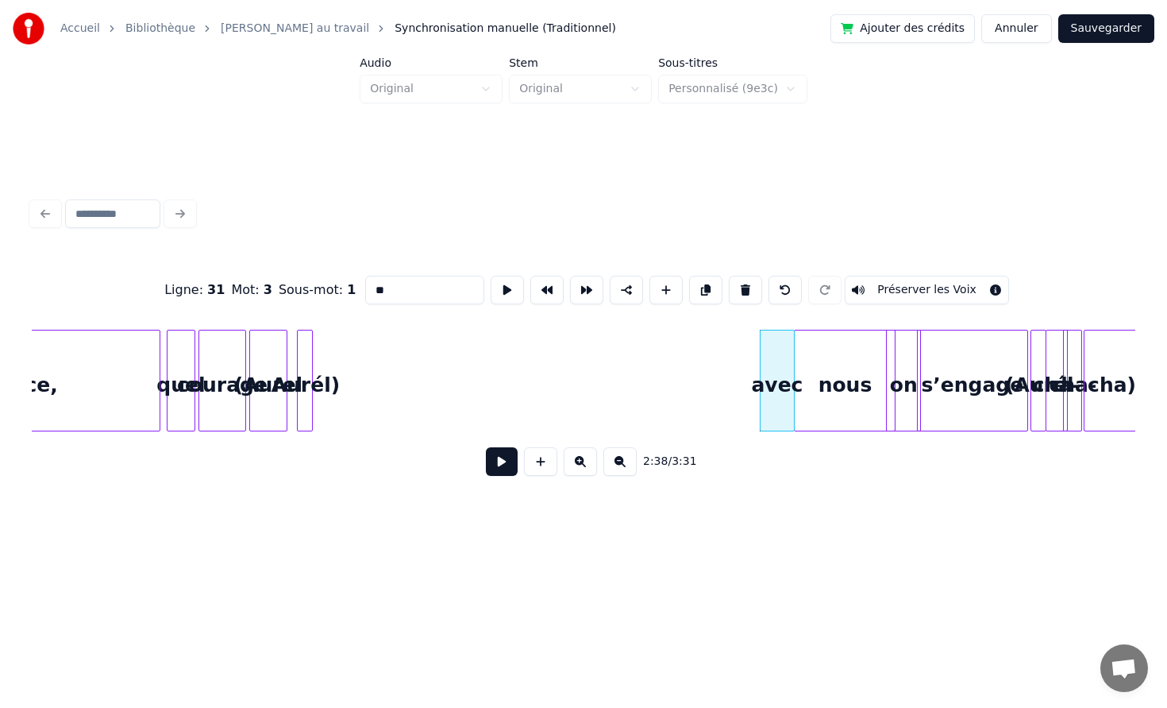
scroll to position [0, 24444]
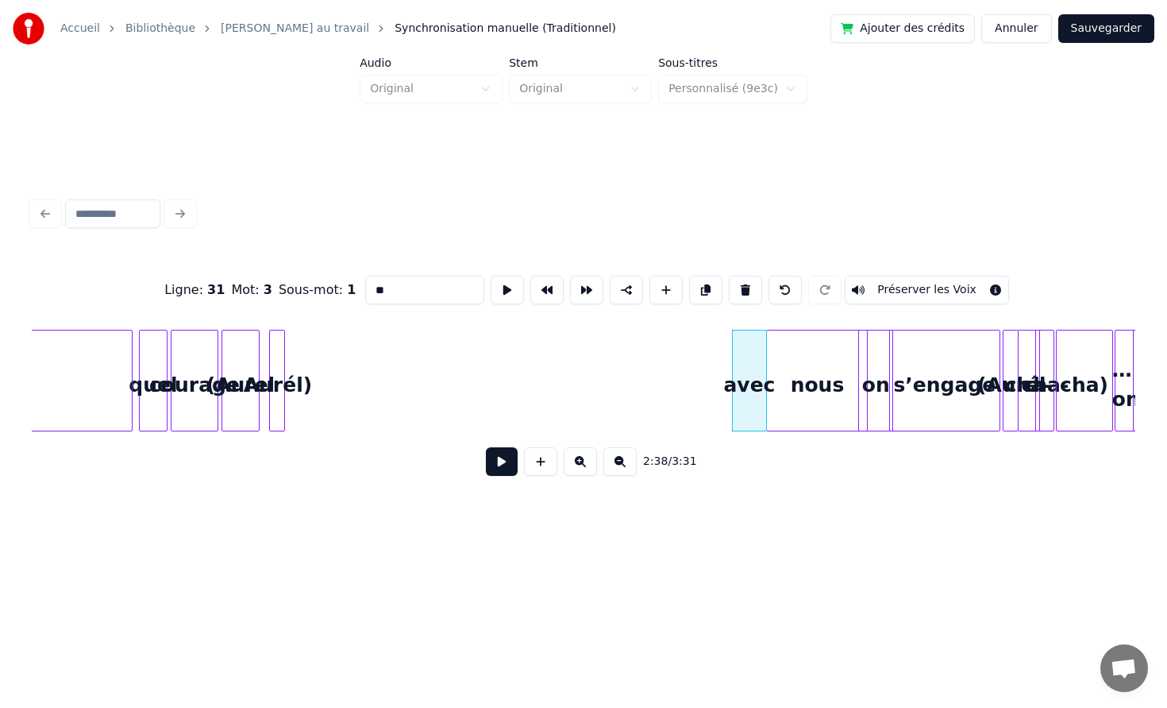
click at [878, 384] on div "on" at bounding box center [875, 384] width 33 height 108
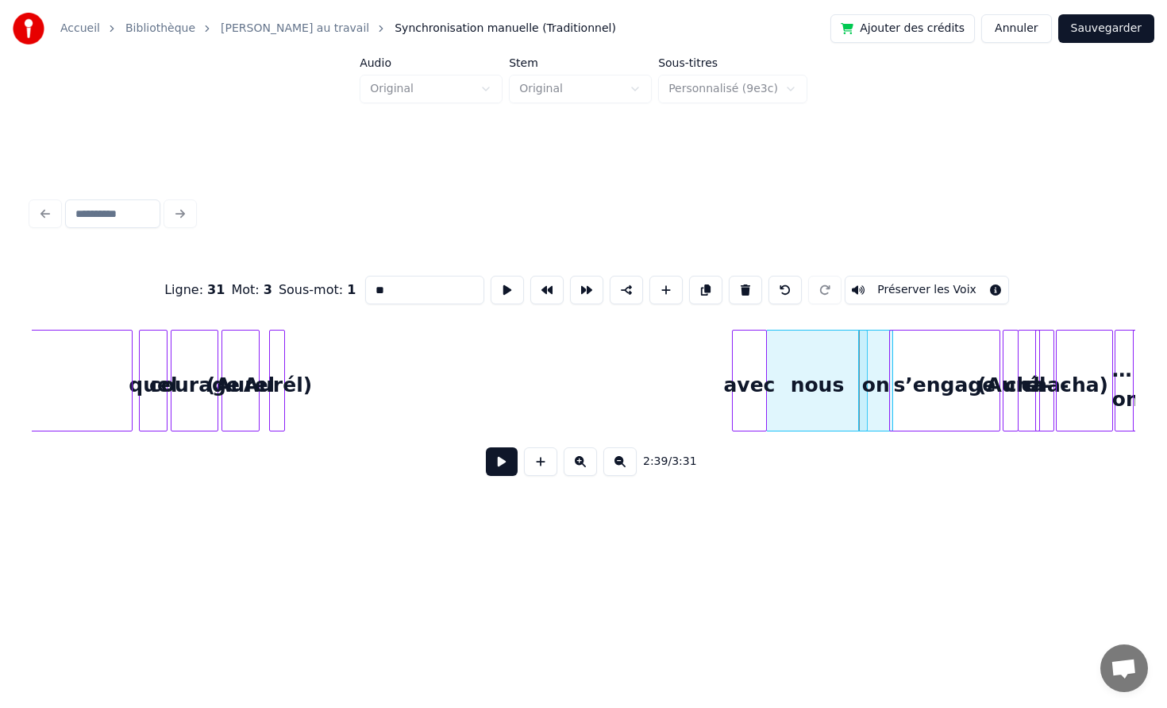
click at [420, 282] on input "**" at bounding box center [424, 290] width 119 height 29
type input "****"
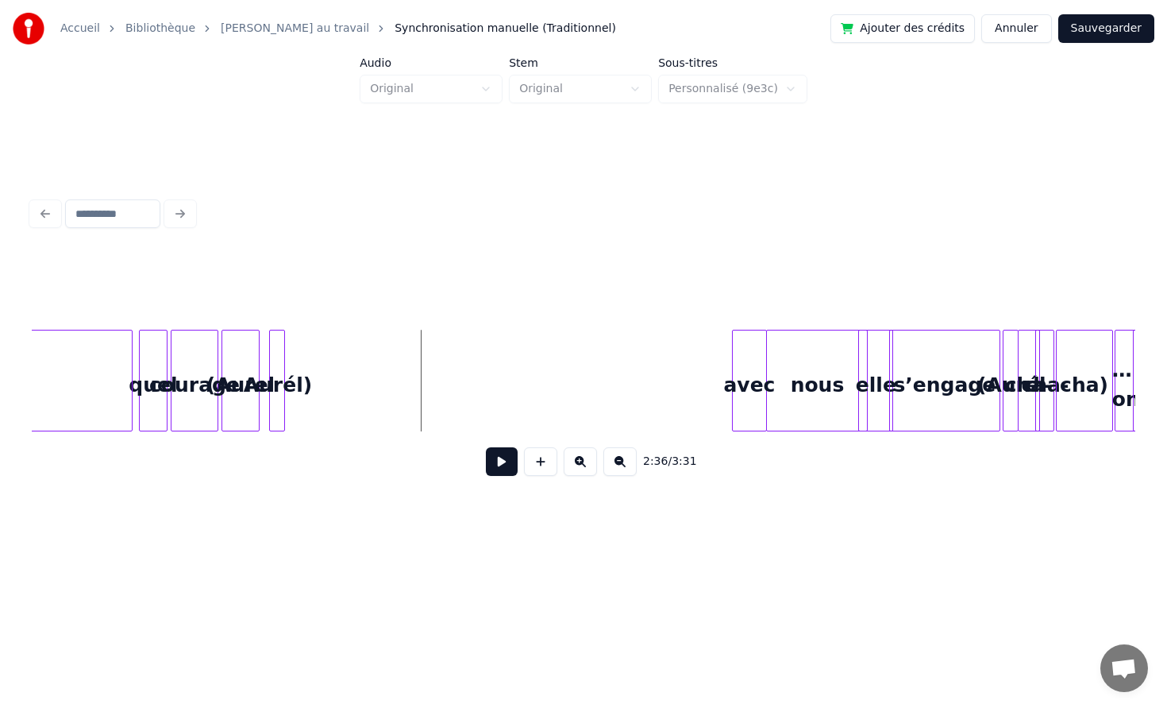
click at [282, 347] on div at bounding box center [282, 380] width 5 height 100
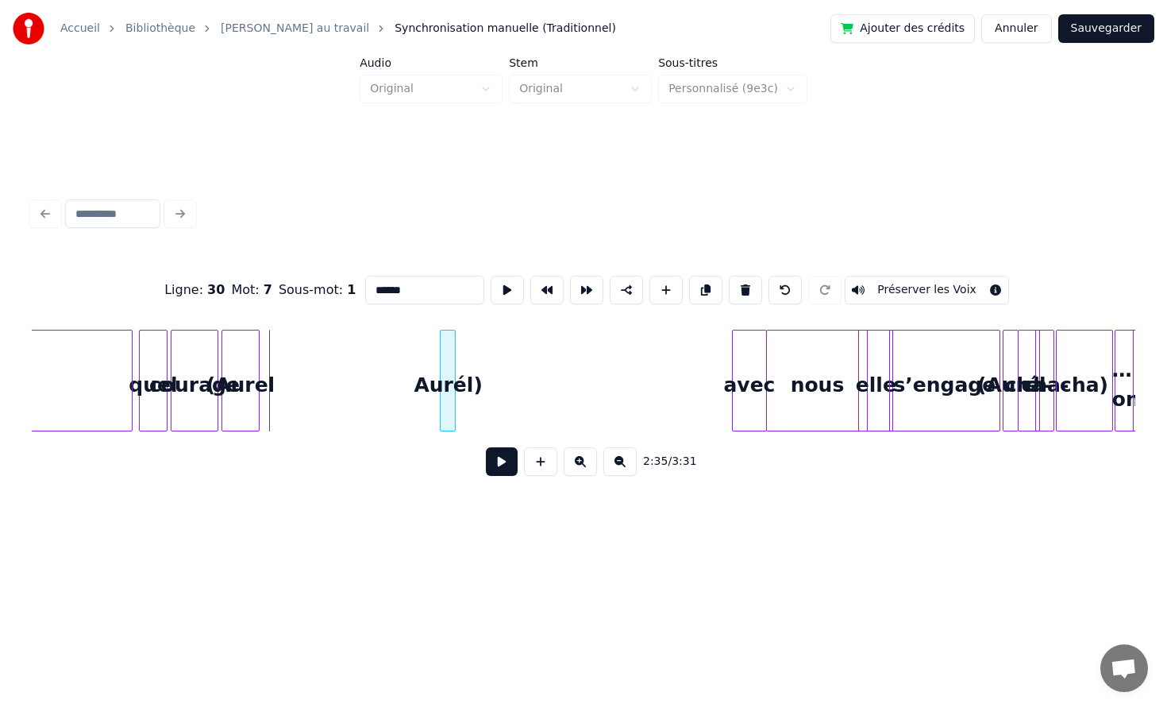
click at [446, 351] on div "Aurél)" at bounding box center [449, 384] width 16 height 108
click at [407, 360] on div "(Aurel" at bounding box center [396, 384] width 37 height 108
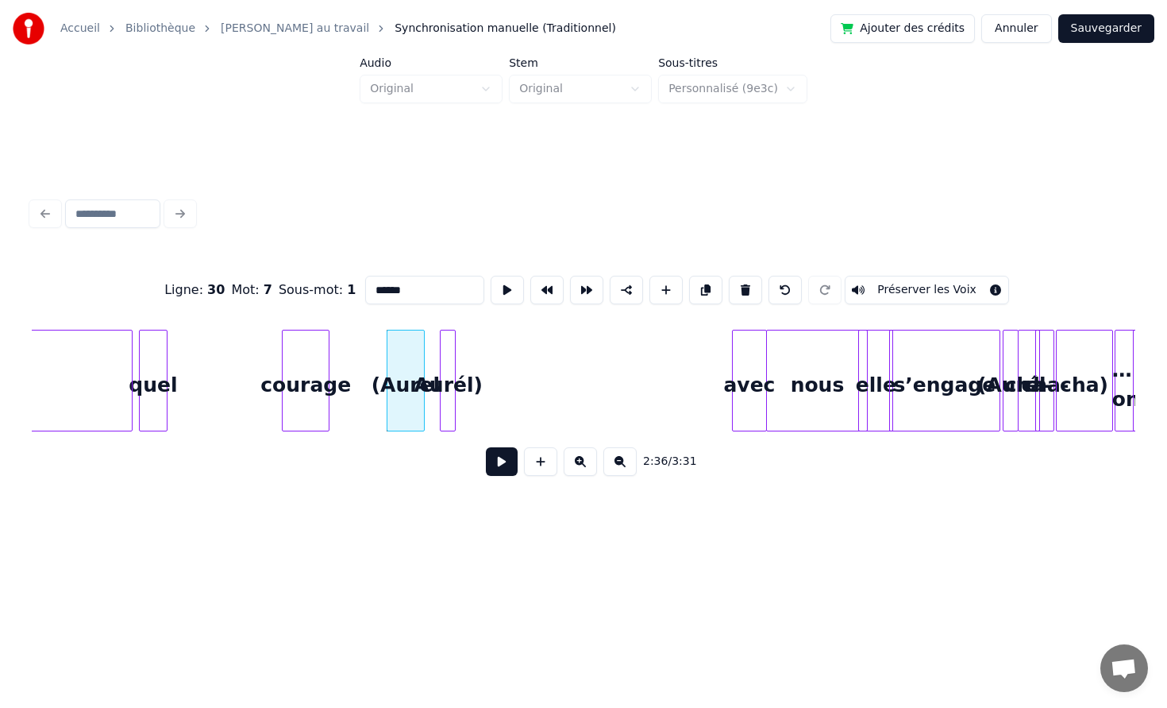
click at [329, 359] on div "courage" at bounding box center [306, 384] width 46 height 108
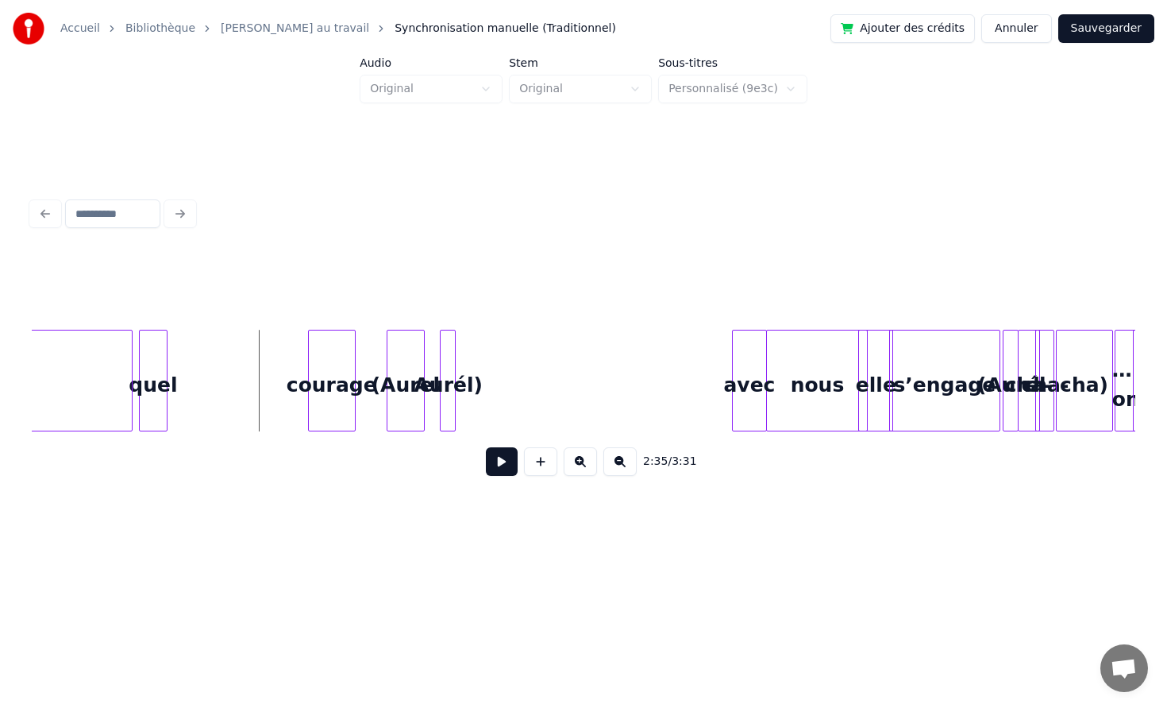
click at [497, 459] on button at bounding box center [502, 461] width 32 height 29
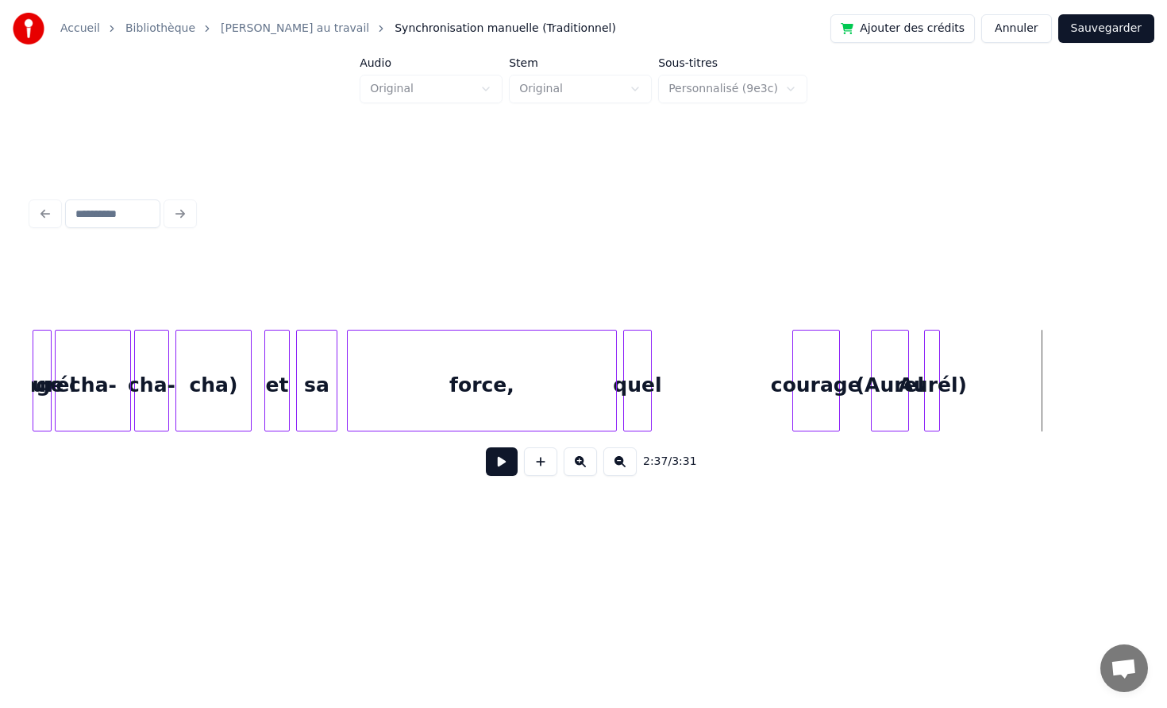
scroll to position [0, 23946]
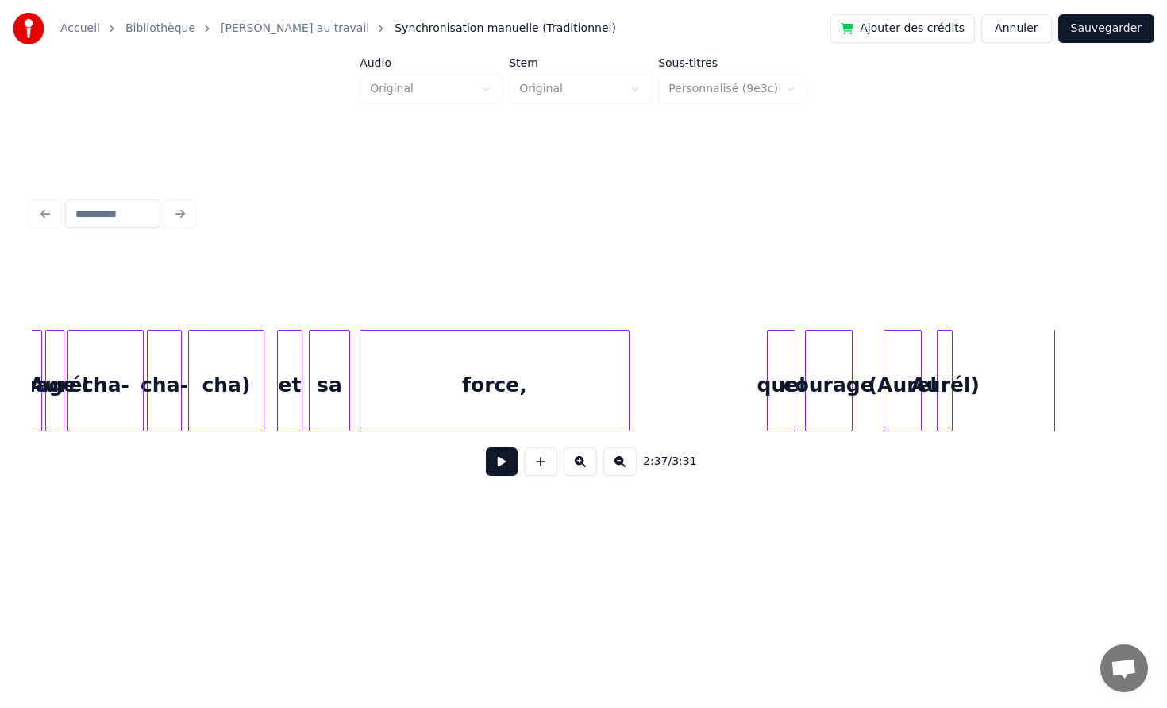
click at [778, 365] on div "quel" at bounding box center [781, 384] width 27 height 108
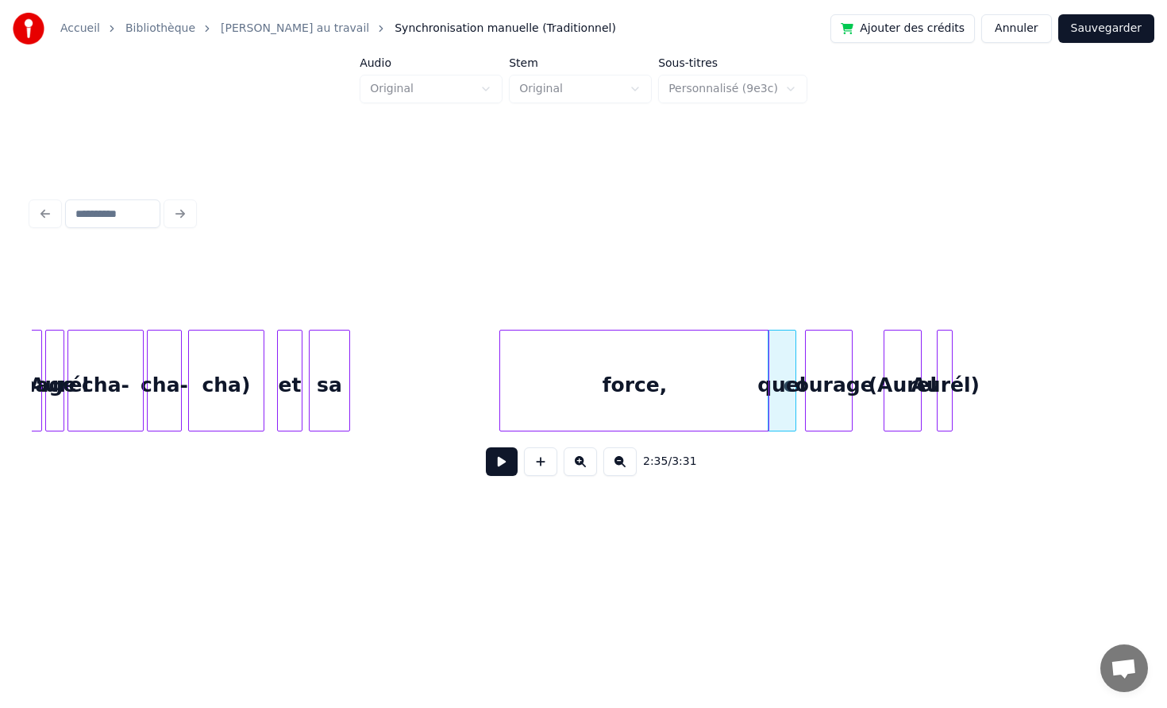
click at [675, 367] on div "force," at bounding box center [634, 384] width 268 height 108
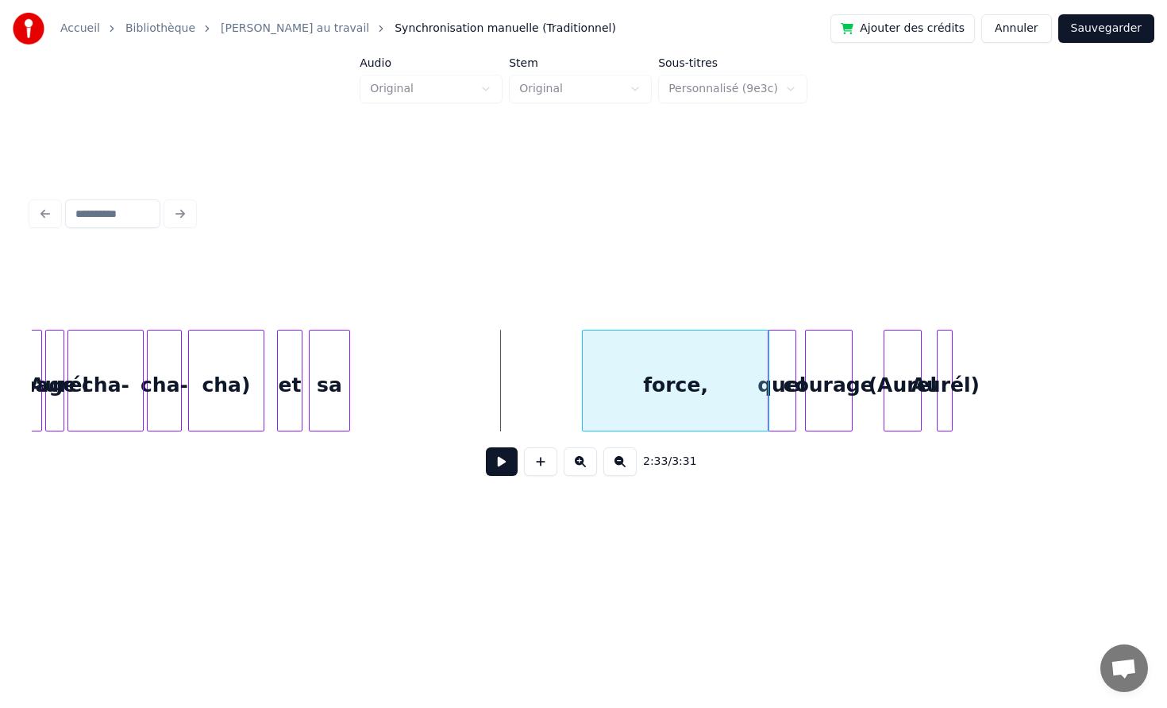
click at [584, 374] on div at bounding box center [585, 380] width 5 height 100
click at [648, 362] on div at bounding box center [648, 380] width 5 height 100
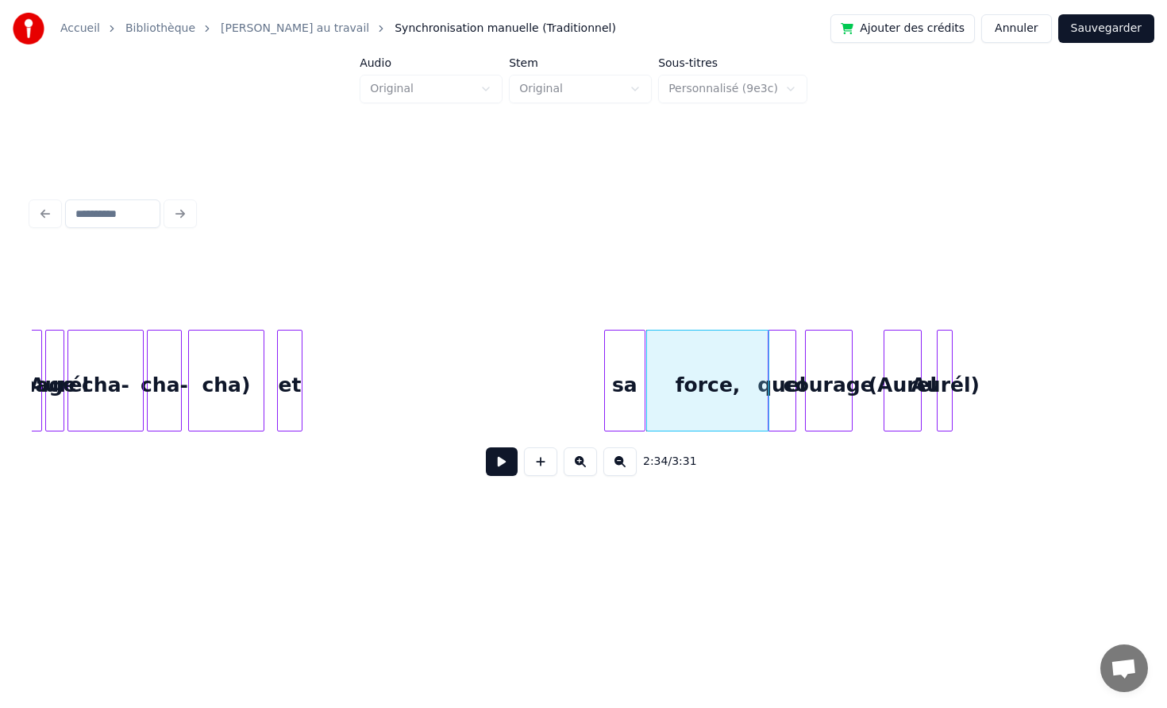
click at [626, 383] on div "sa" at bounding box center [625, 384] width 40 height 108
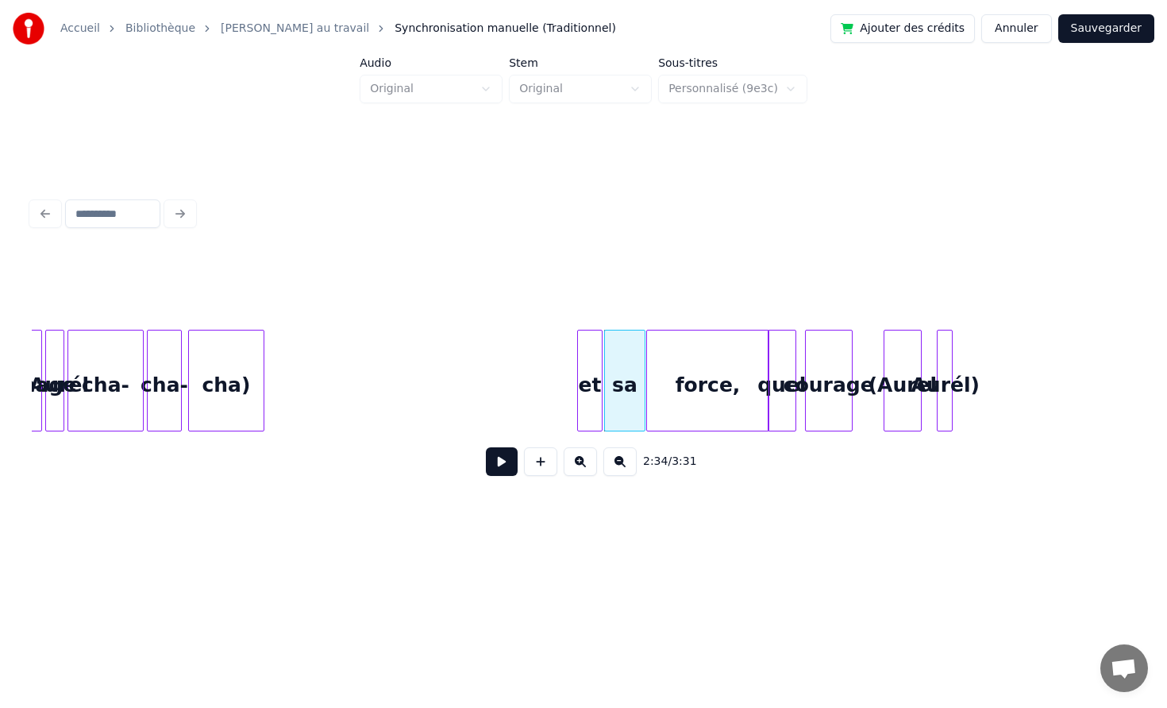
click at [587, 369] on div "et" at bounding box center [590, 384] width 24 height 108
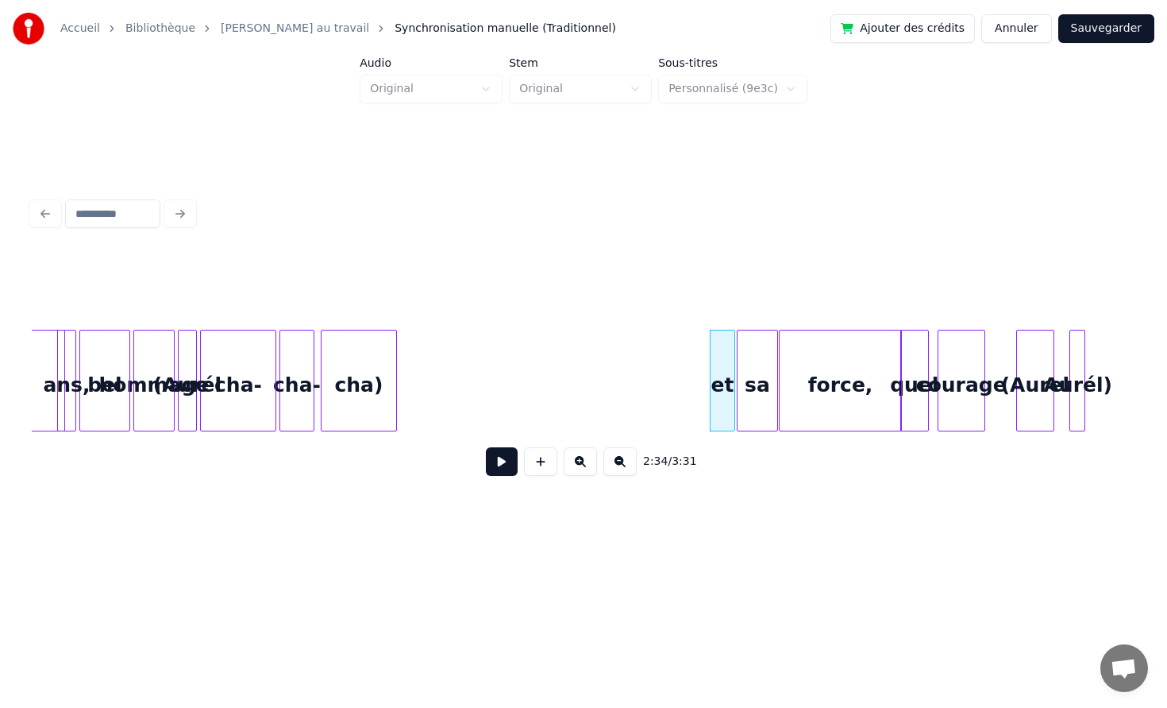
scroll to position [0, 23705]
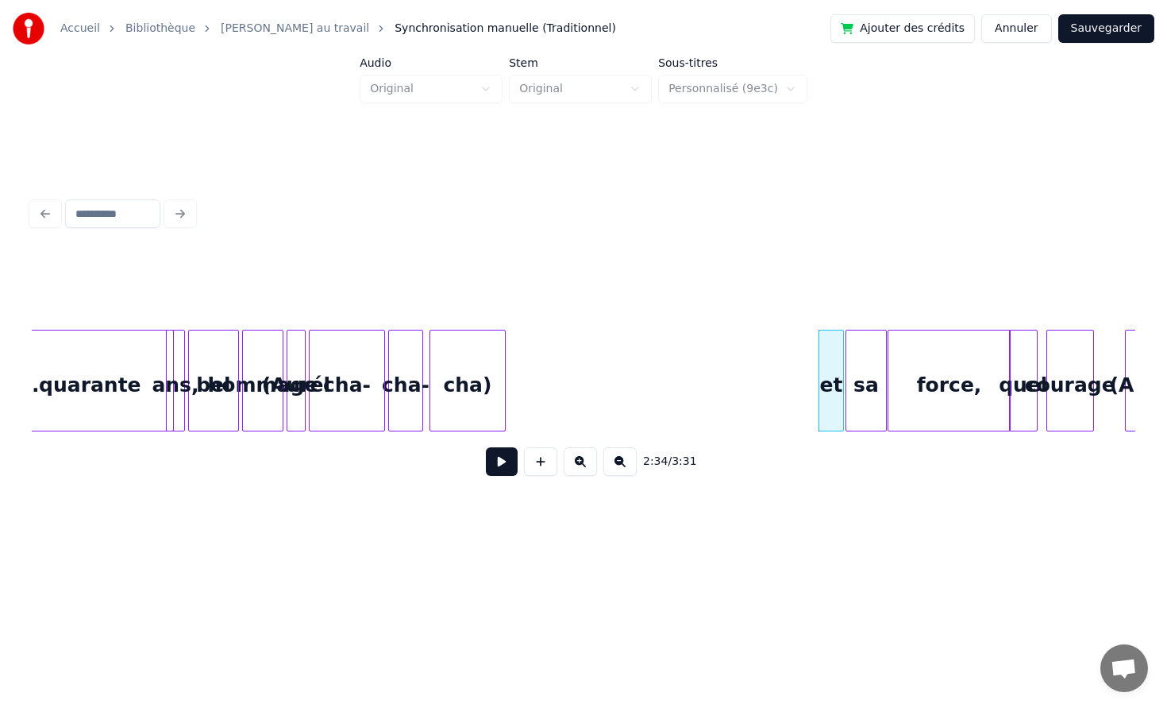
drag, startPoint x: 482, startPoint y: 466, endPoint x: 497, endPoint y: 467, distance: 15.1
click at [487, 467] on div "2:32 / 3:31" at bounding box center [583, 461] width 1079 height 35
click at [501, 470] on button at bounding box center [502, 461] width 32 height 29
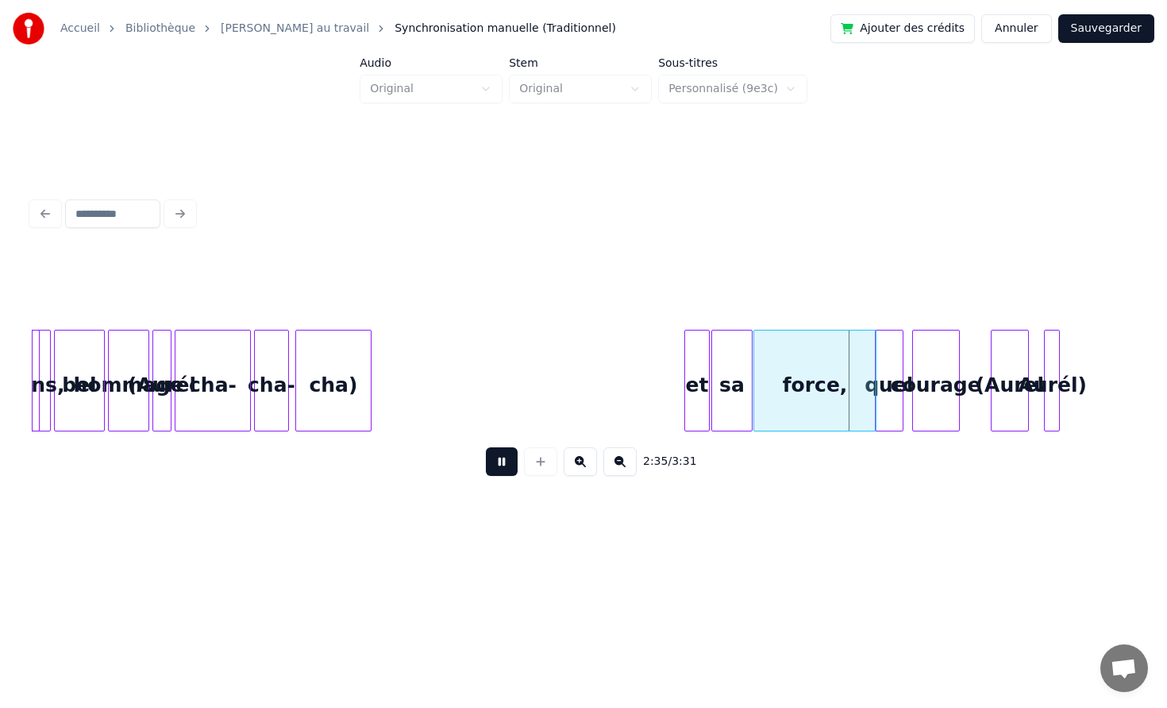
scroll to position [0, 23969]
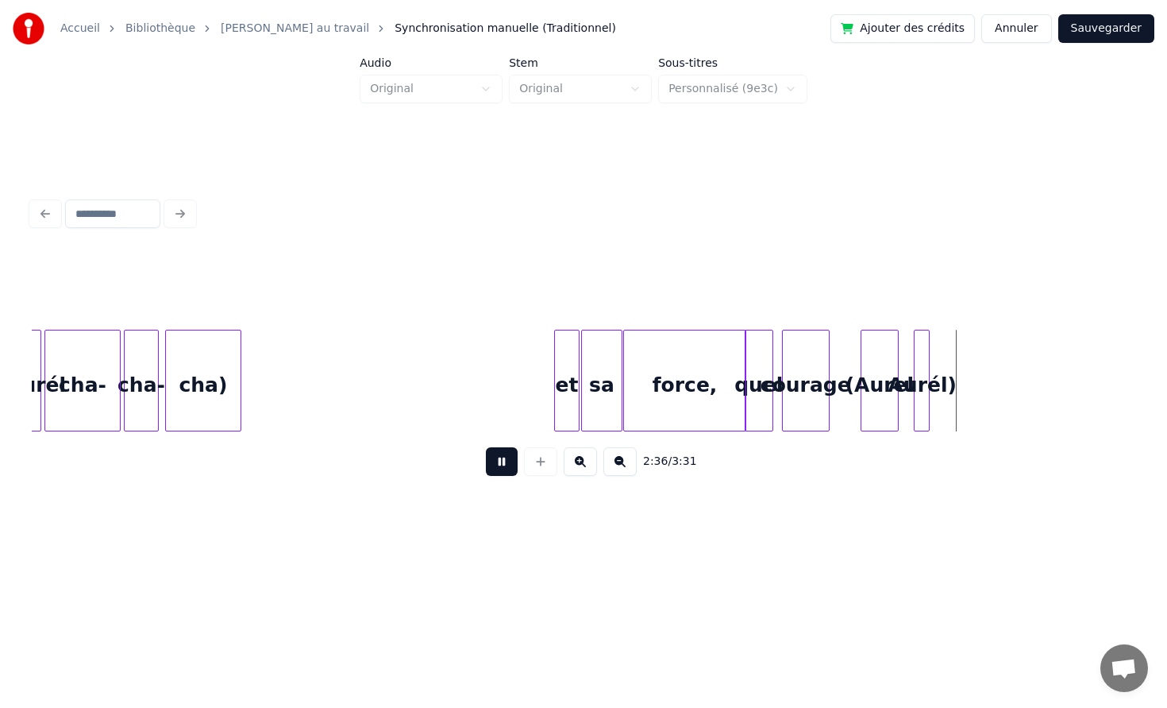
click at [498, 463] on button at bounding box center [502, 461] width 32 height 29
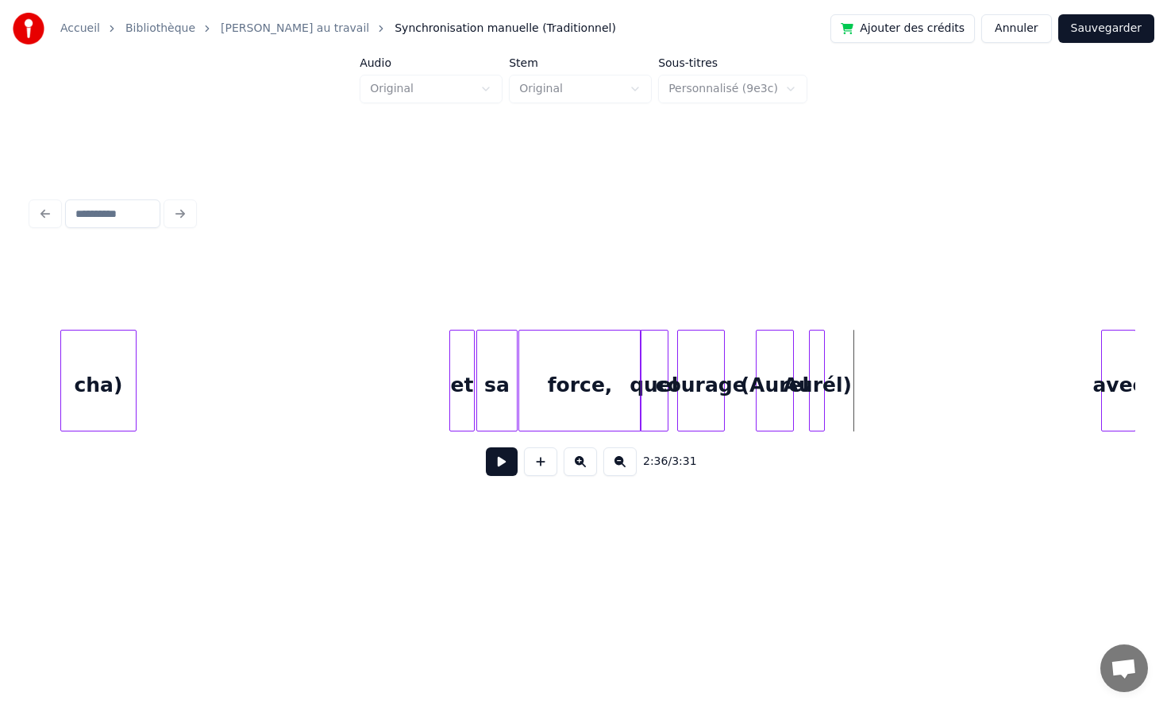
scroll to position [0, 24116]
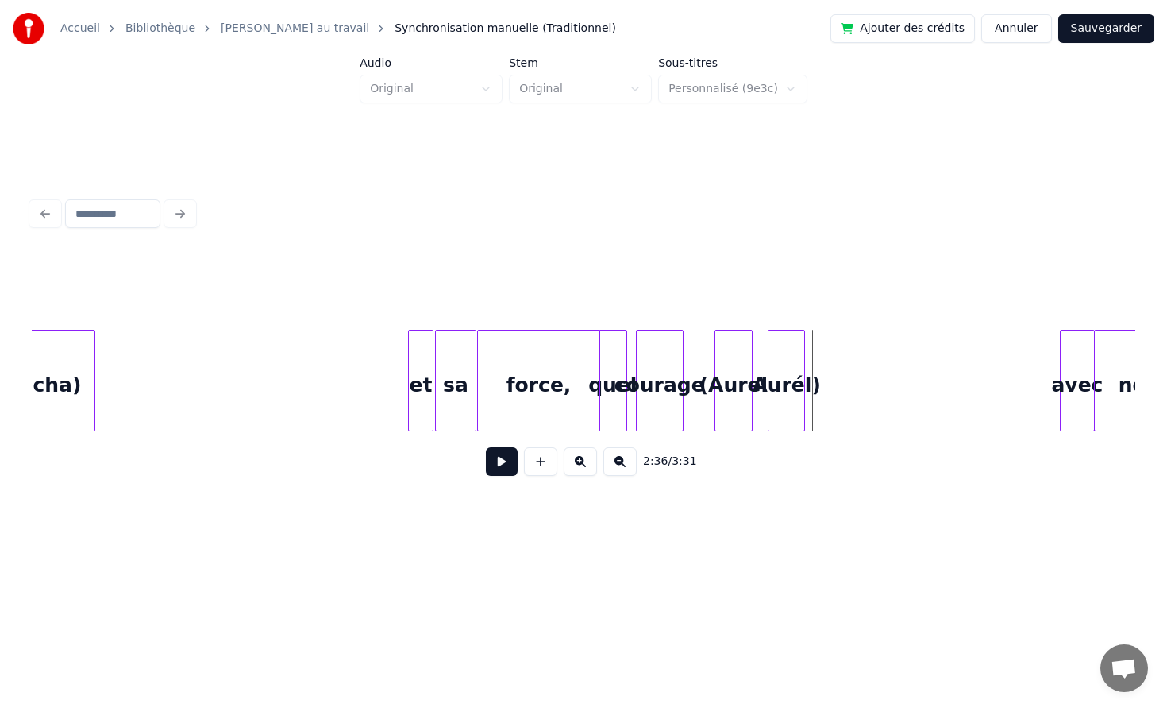
click at [800, 357] on div at bounding box center [802, 380] width 5 height 100
click at [869, 357] on div "Aurél)" at bounding box center [851, 384] width 35 height 108
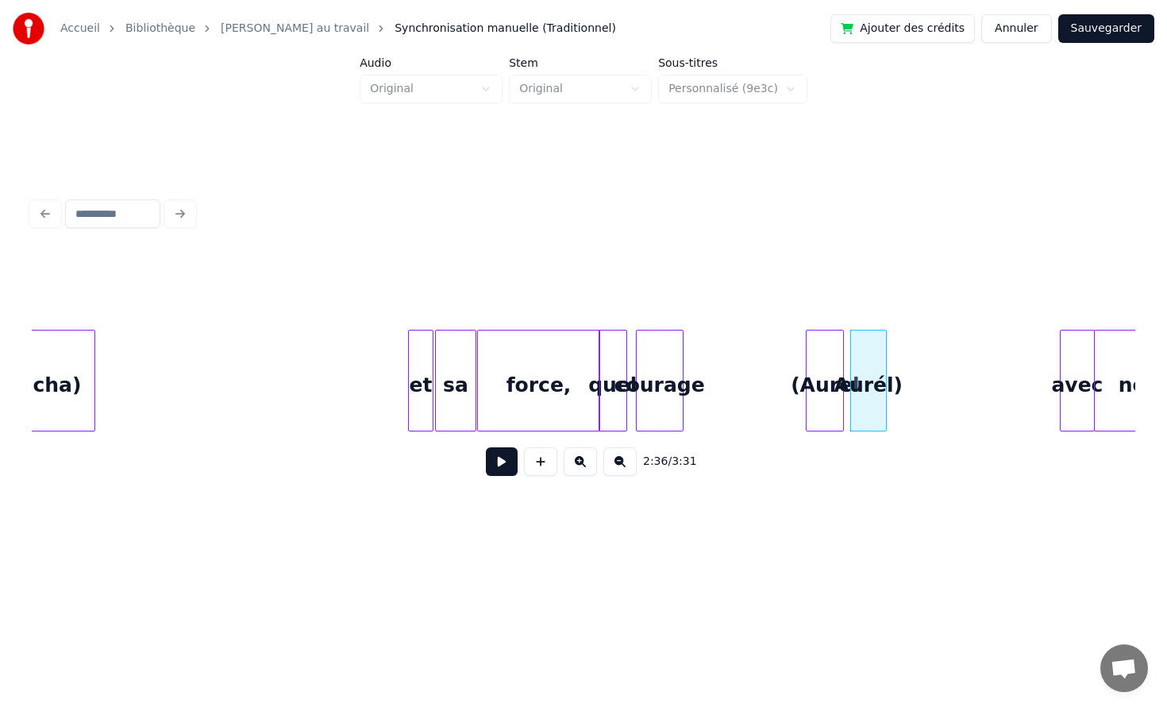
click at [828, 358] on div "(Aurel" at bounding box center [825, 384] width 37 height 108
click at [886, 356] on div "Aurél)" at bounding box center [885, 384] width 35 height 108
click at [855, 357] on div "(Aurel" at bounding box center [852, 384] width 37 height 108
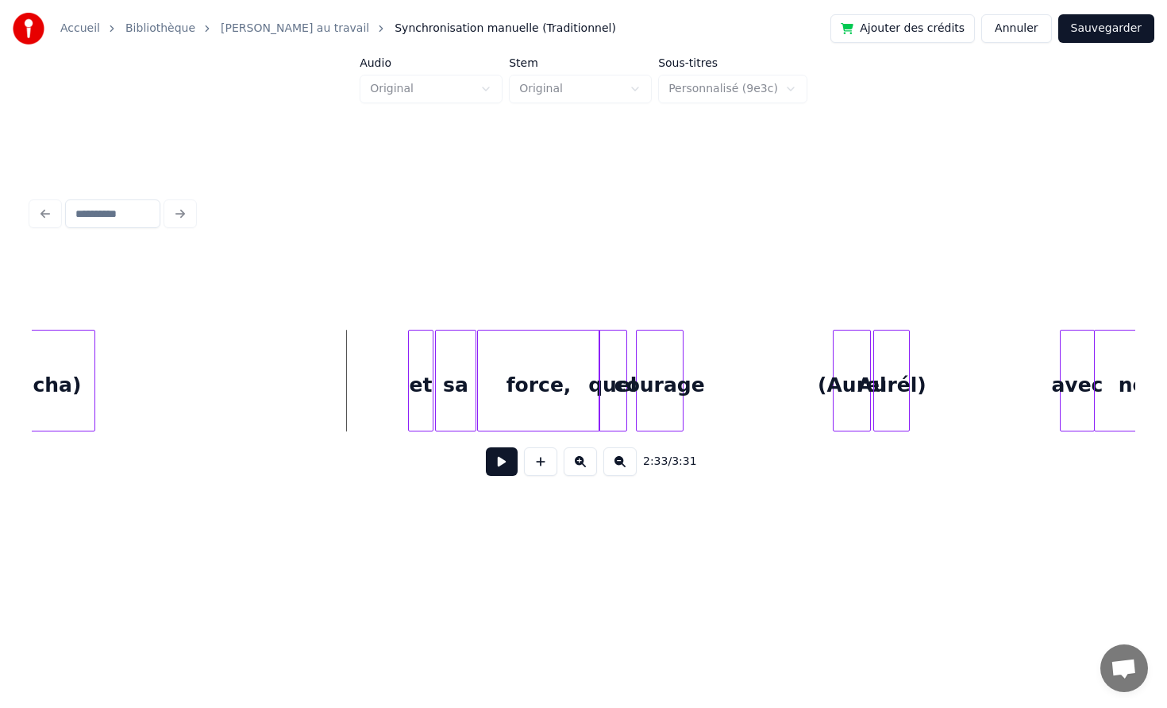
click at [494, 465] on button at bounding box center [502, 461] width 32 height 29
click at [747, 355] on div "courage" at bounding box center [734, 384] width 46 height 108
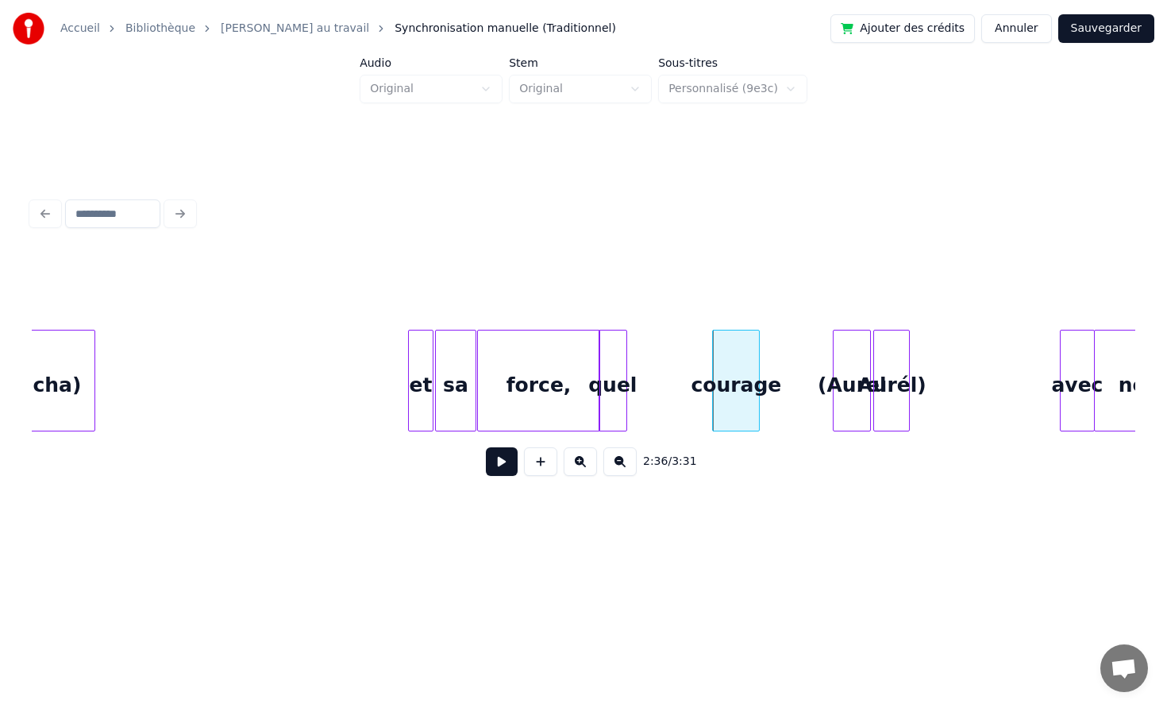
click at [713, 361] on div at bounding box center [715, 380] width 5 height 100
click at [677, 372] on div "quel" at bounding box center [674, 384] width 27 height 108
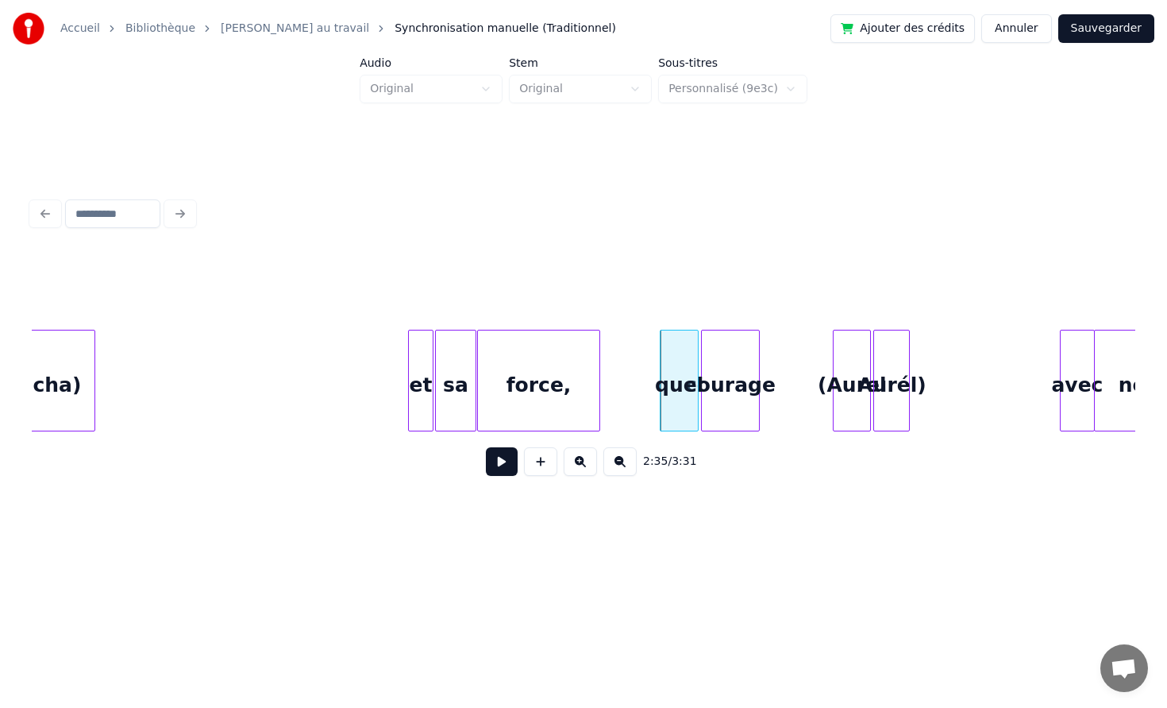
click at [696, 369] on div at bounding box center [695, 380] width 5 height 100
click at [569, 374] on div "force," at bounding box center [552, 384] width 122 height 108
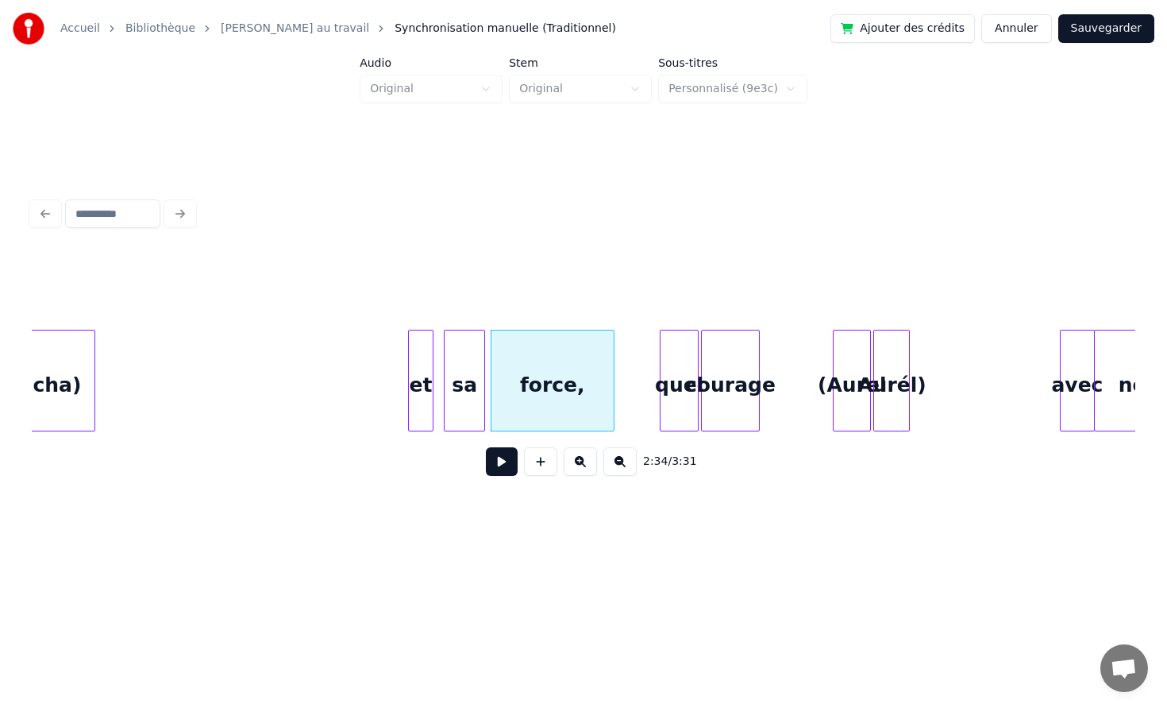
click at [475, 373] on div "sa" at bounding box center [465, 384] width 40 height 108
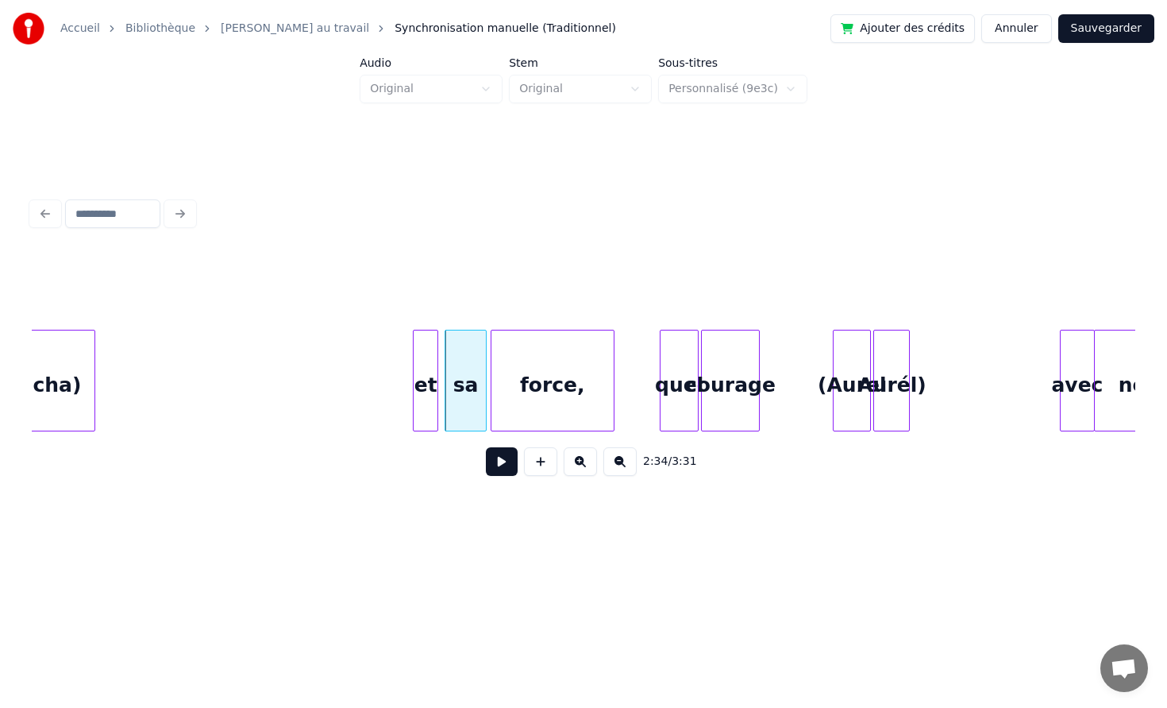
click at [429, 369] on div "et" at bounding box center [426, 384] width 24 height 108
click at [502, 472] on button at bounding box center [502, 461] width 32 height 29
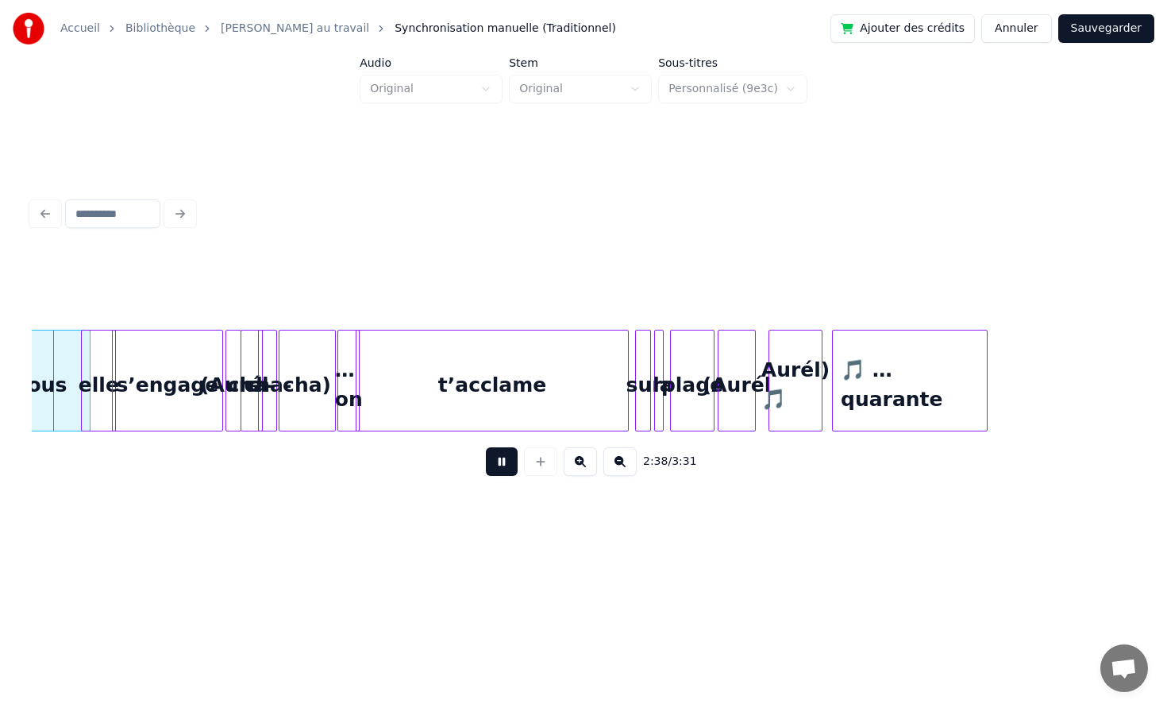
click at [488, 462] on button at bounding box center [502, 461] width 32 height 29
click at [489, 462] on button at bounding box center [502, 461] width 32 height 29
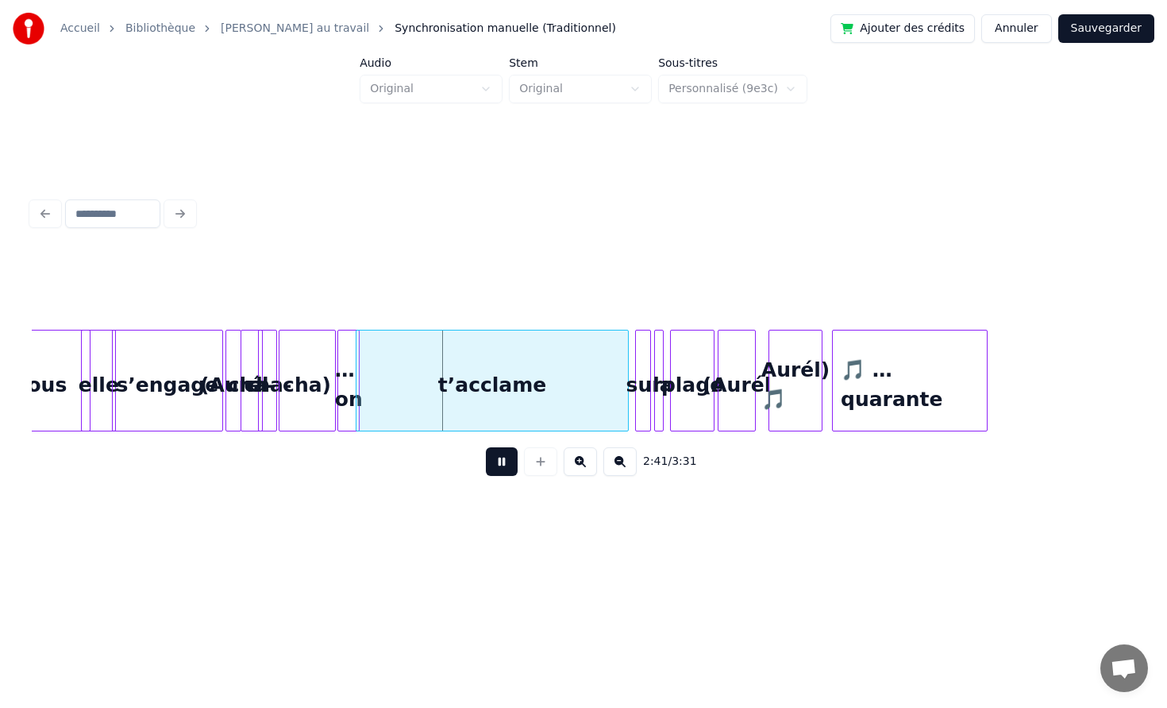
click at [489, 462] on button at bounding box center [502, 461] width 32 height 29
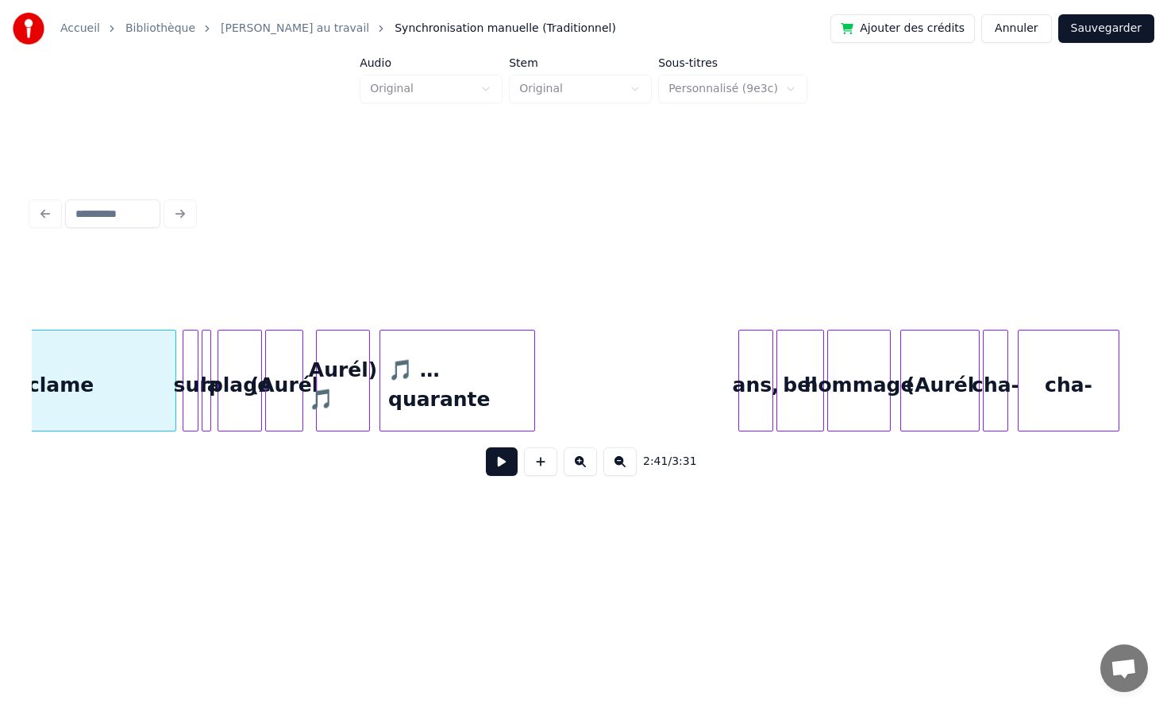
scroll to position [0, 25726]
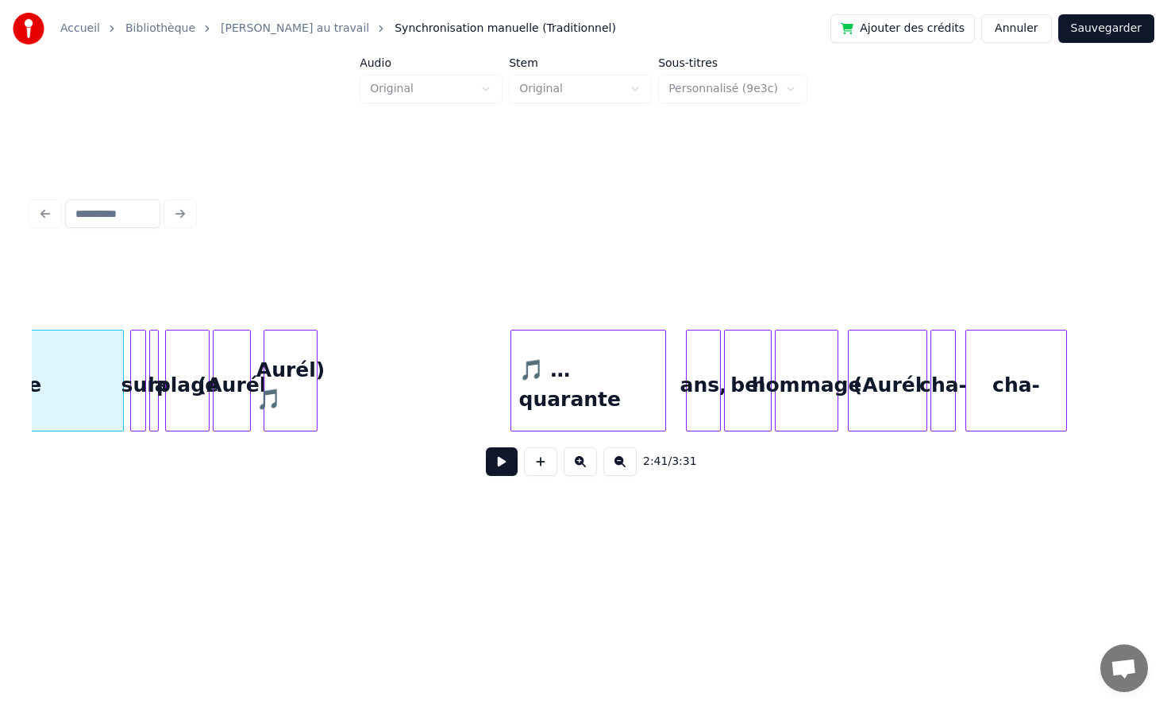
click at [590, 369] on div "🎵 …quarante" at bounding box center [588, 384] width 154 height 108
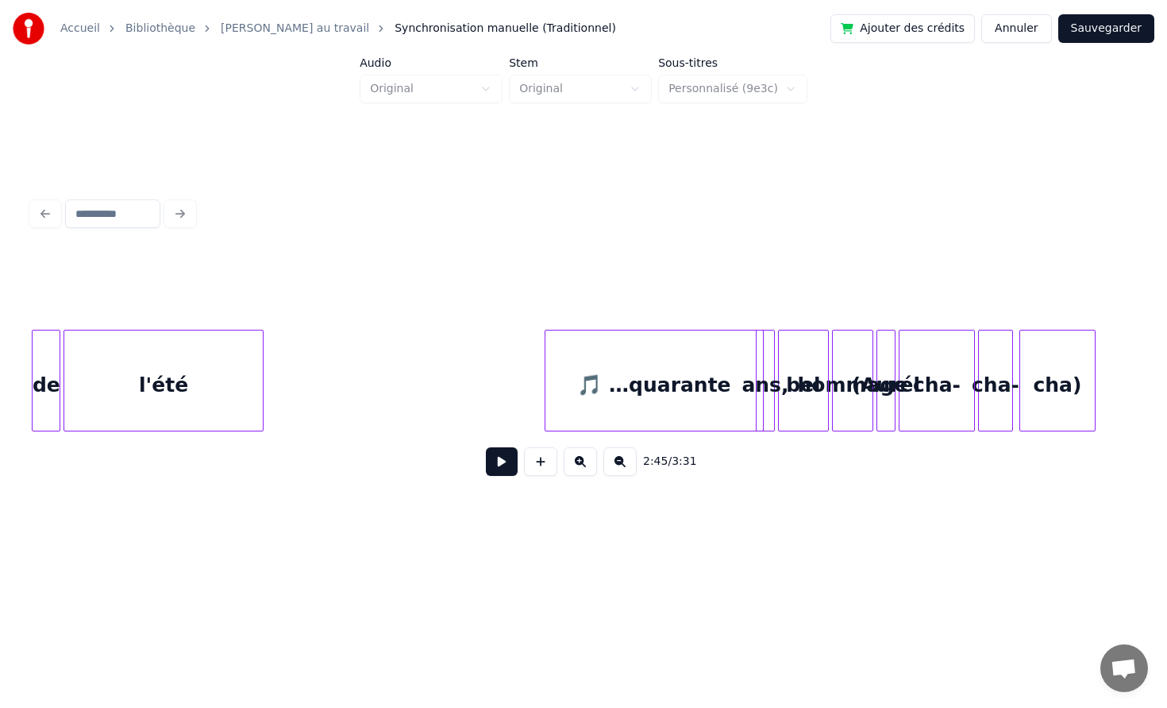
scroll to position [0, 22797]
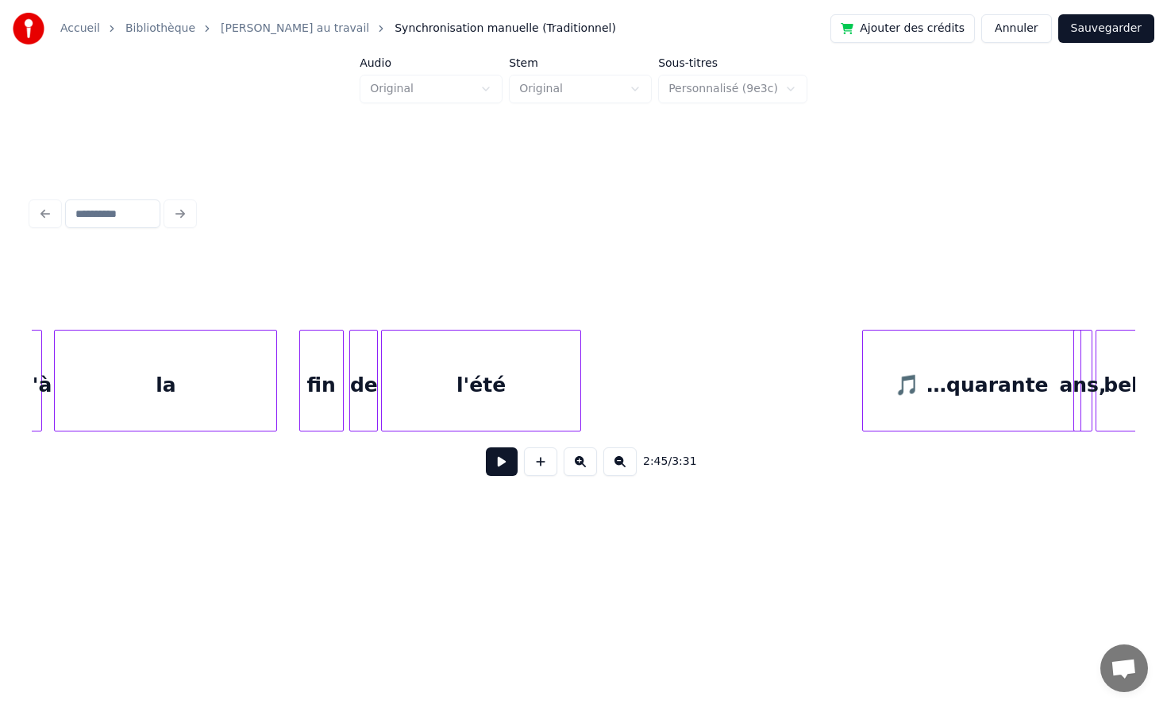
click at [1105, 33] on button "Sauvegarder" at bounding box center [1107, 28] width 96 height 29
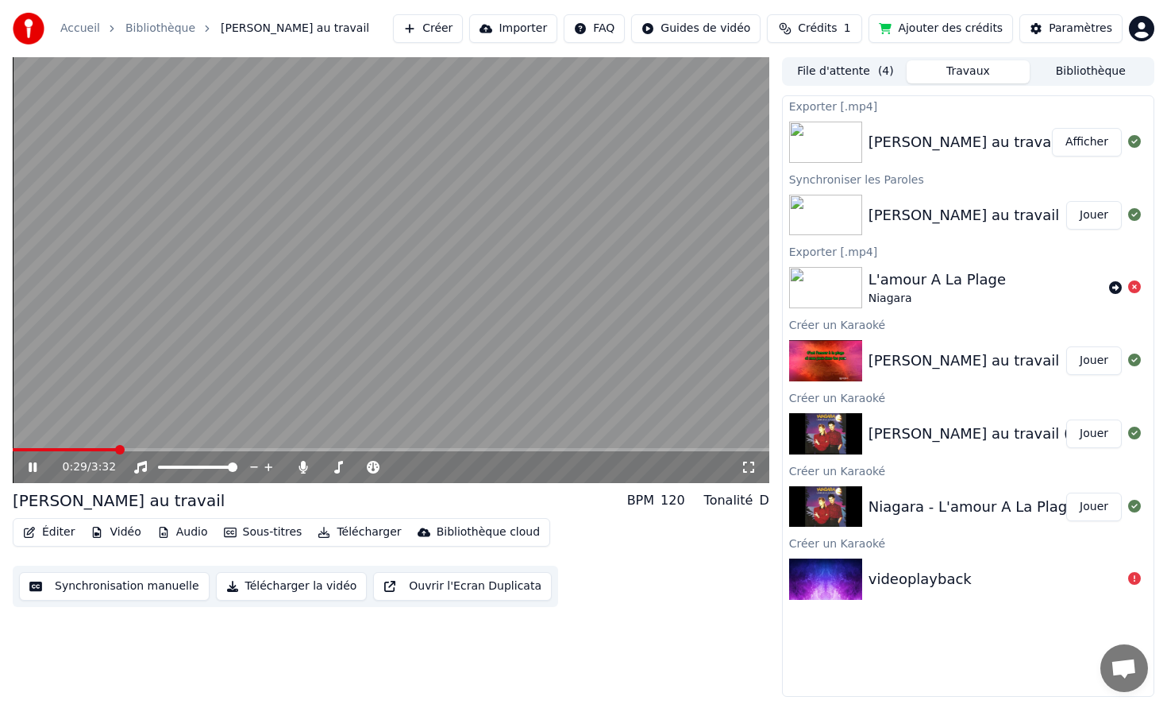
click at [115, 448] on span at bounding box center [391, 449] width 757 height 3
click at [37, 524] on button "Éditer" at bounding box center [49, 532] width 64 height 22
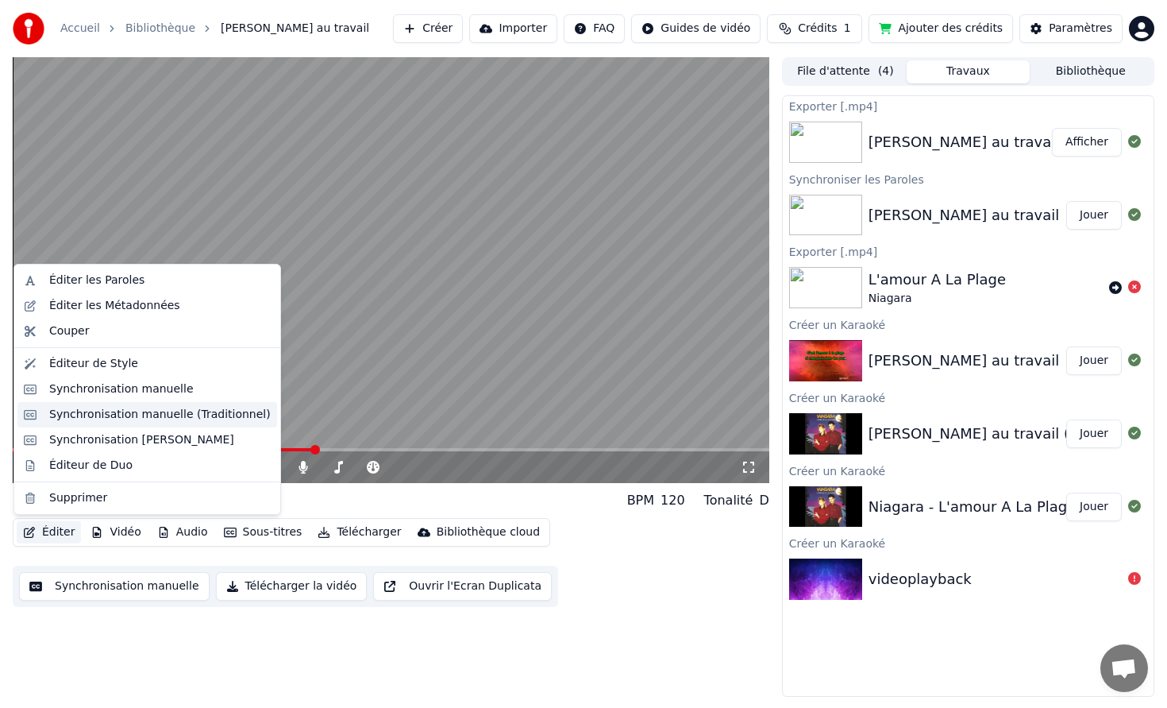
click at [104, 422] on div "Synchronisation manuelle (Traditionnel)" at bounding box center [160, 415] width 222 height 16
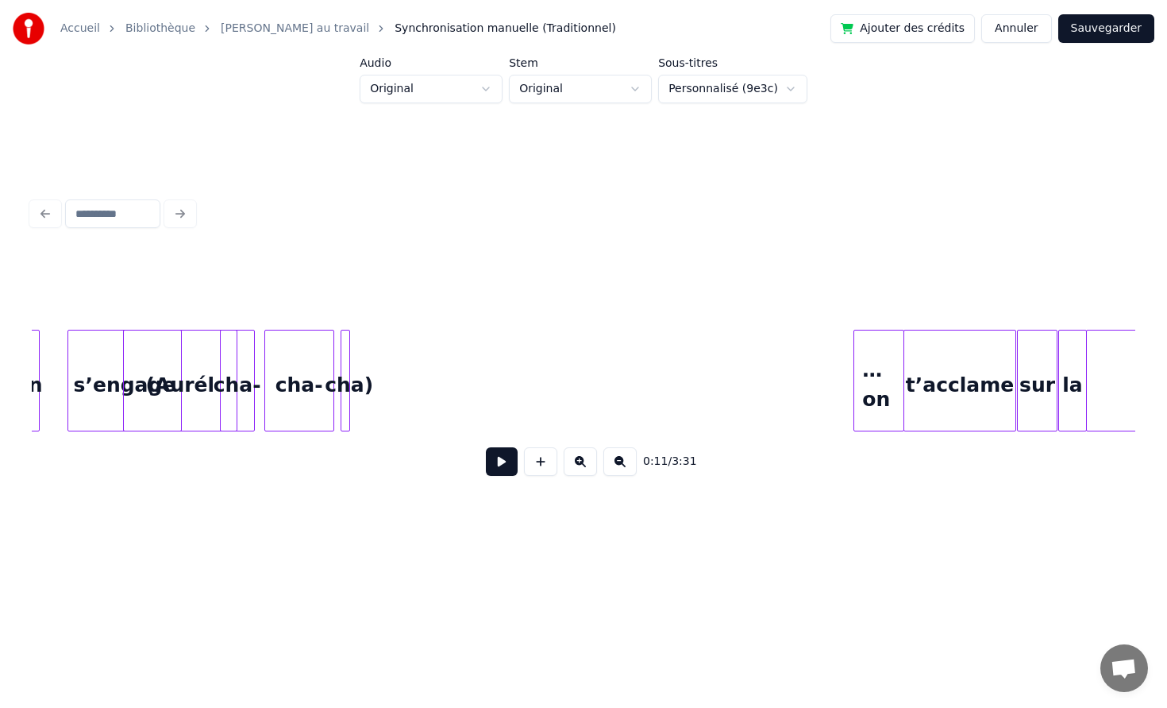
scroll to position [0, 16986]
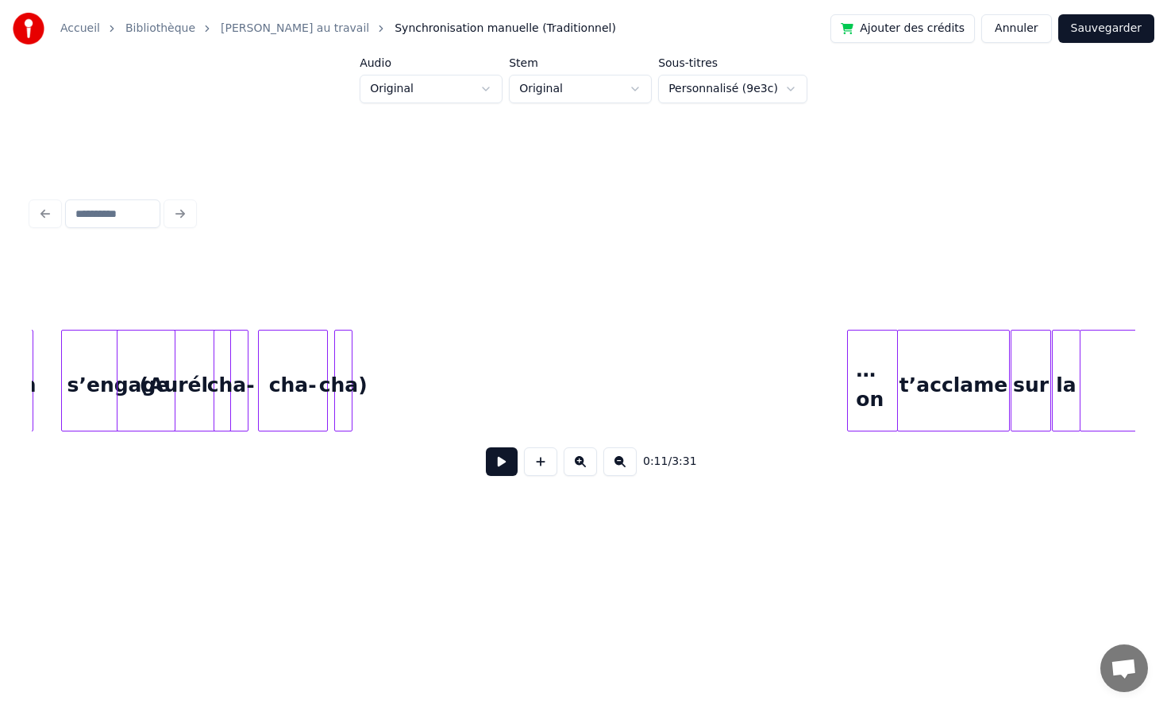
click at [352, 362] on div at bounding box center [349, 380] width 5 height 100
click at [670, 386] on div "cha)" at bounding box center [666, 384] width 25 height 108
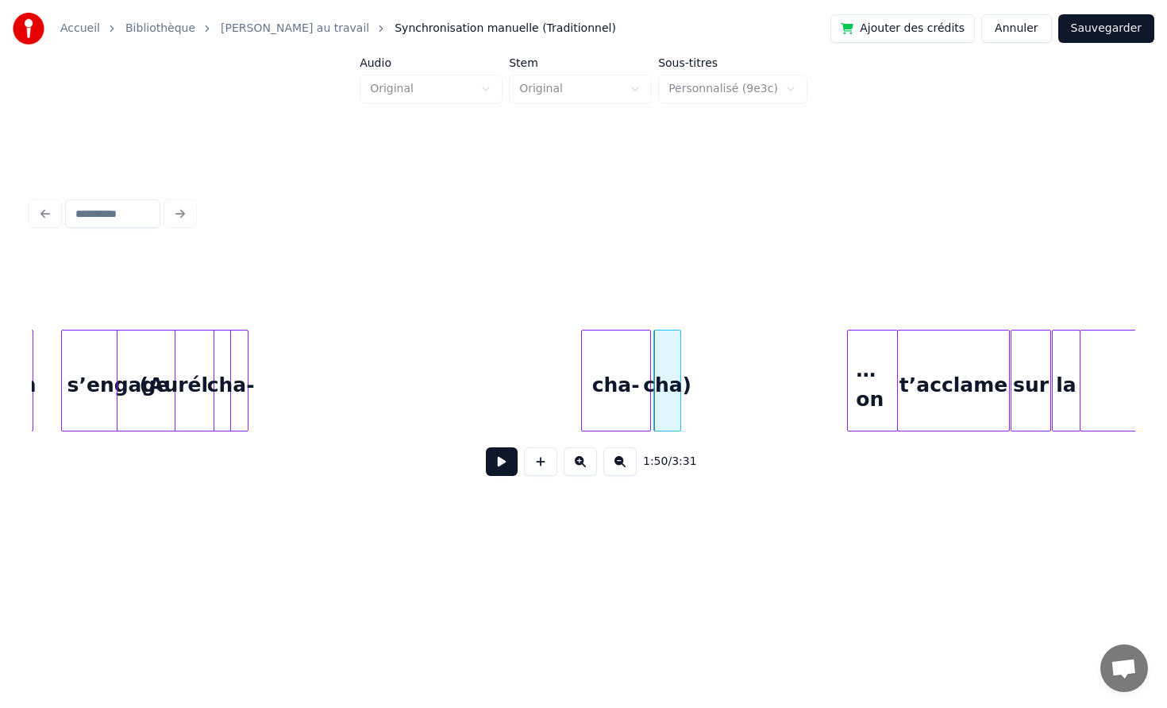
click at [623, 375] on div "cha-" at bounding box center [616, 384] width 68 height 108
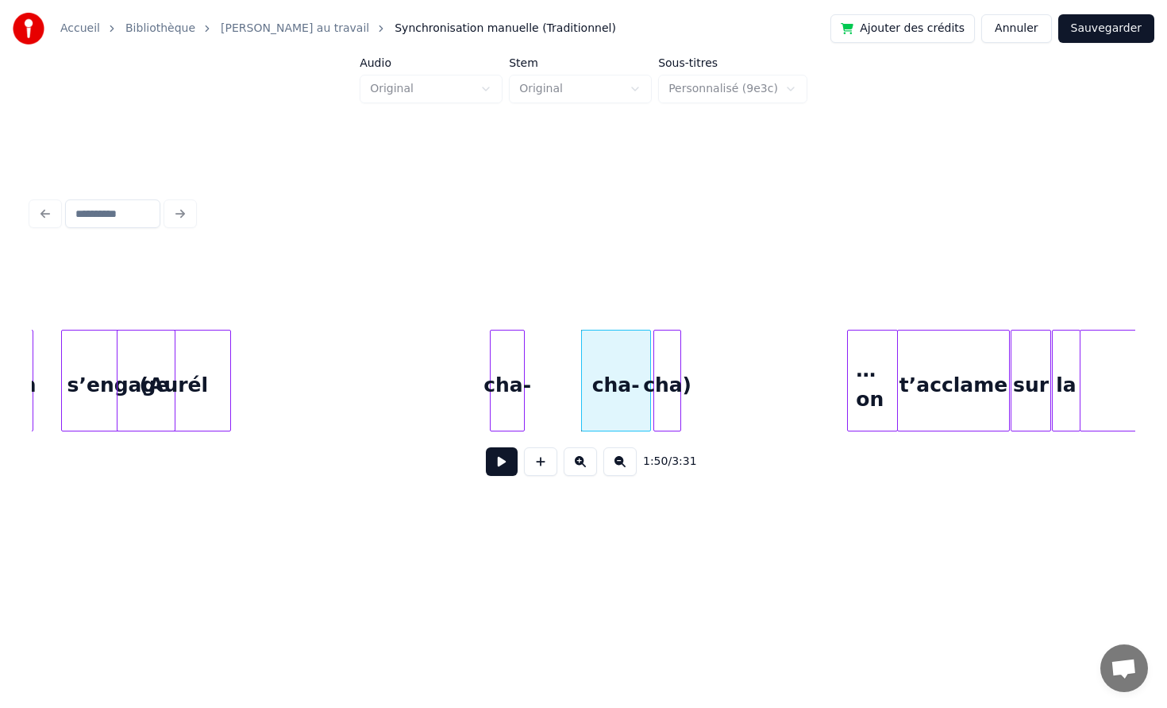
click at [524, 376] on div "cha-" at bounding box center [507, 384] width 33 height 108
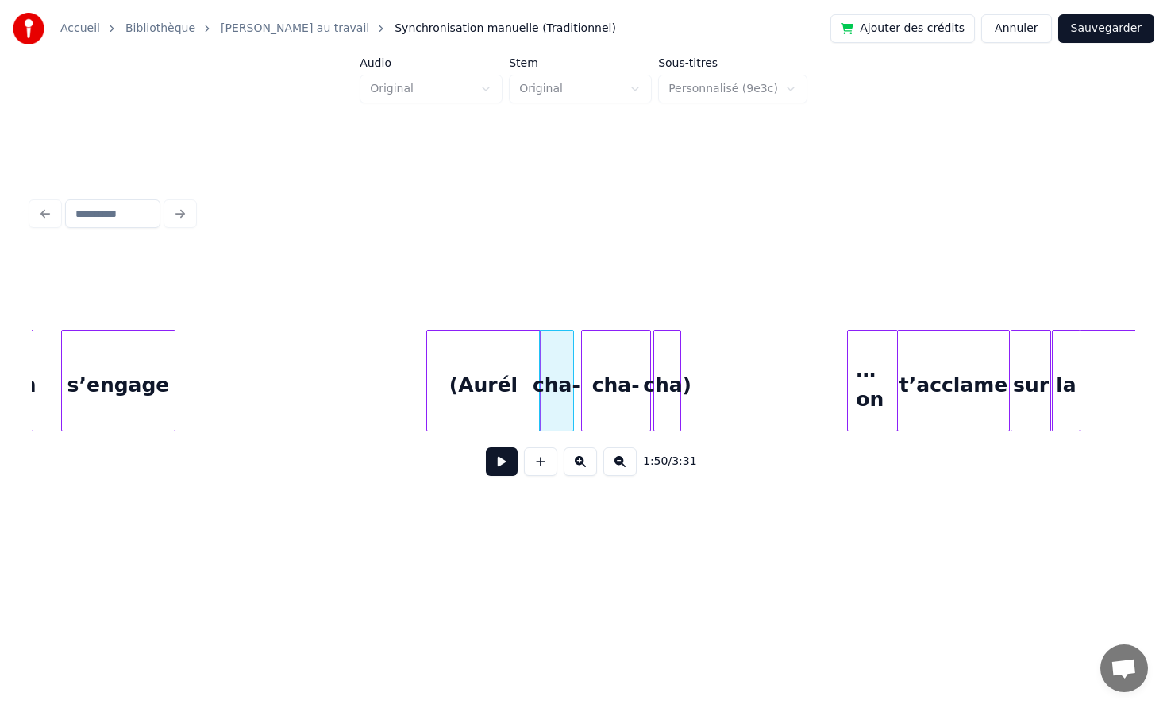
click at [512, 382] on div "(Aurél" at bounding box center [483, 384] width 113 height 108
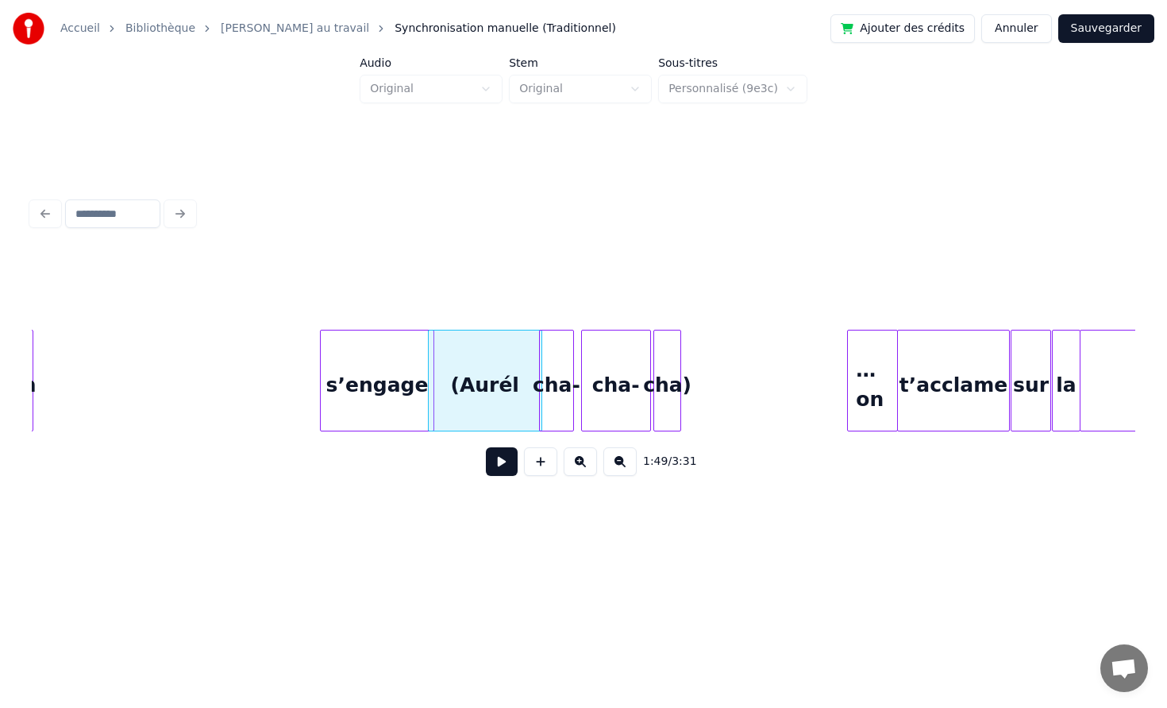
click at [419, 385] on div "s’engage" at bounding box center [377, 384] width 113 height 108
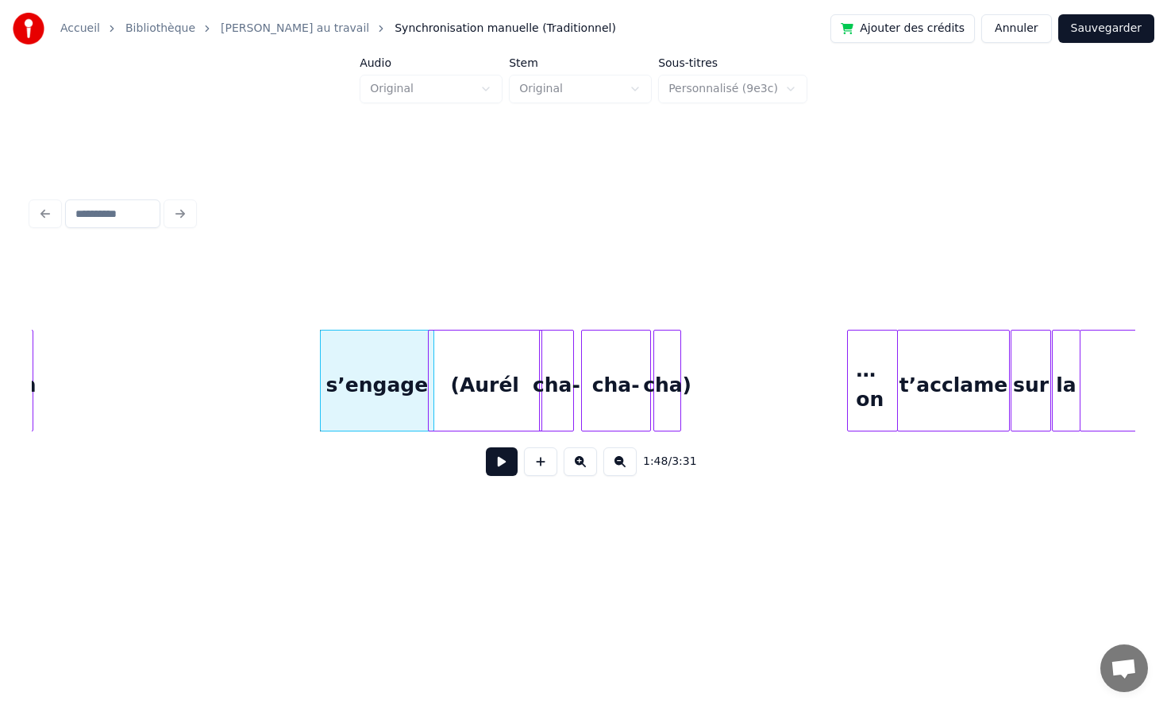
click at [680, 362] on div "cha)" at bounding box center [666, 384] width 25 height 108
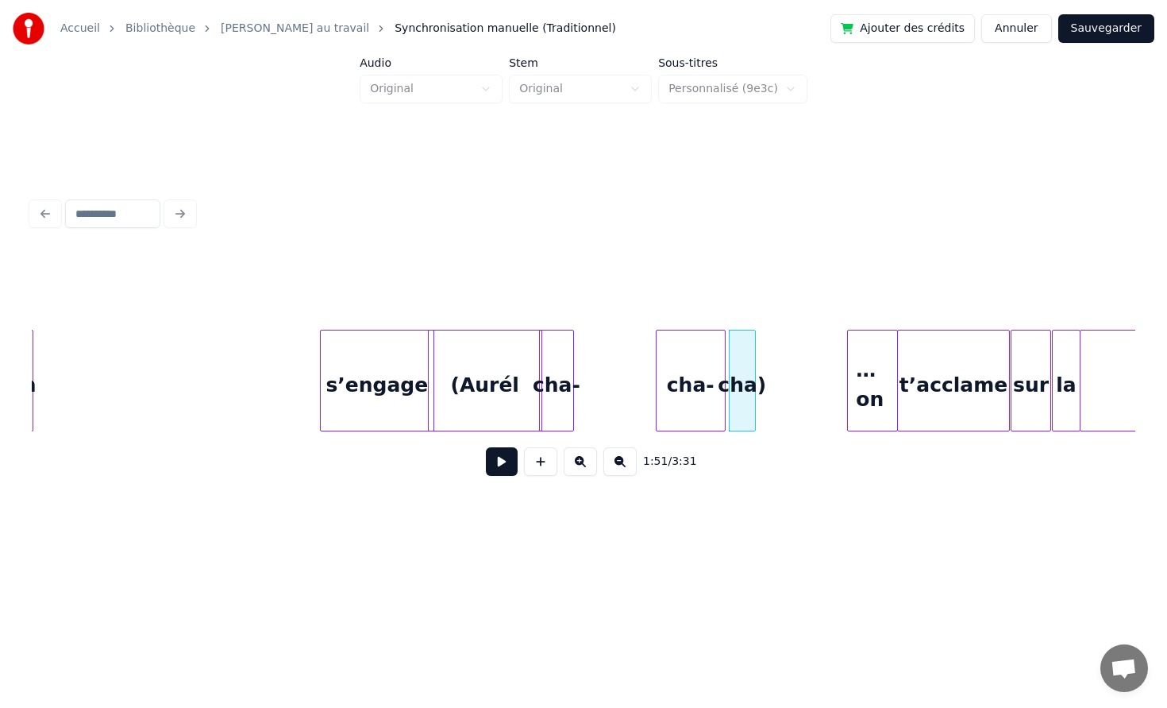
click at [717, 360] on div "cha-" at bounding box center [691, 384] width 68 height 108
click at [573, 361] on div "cha-" at bounding box center [556, 384] width 33 height 108
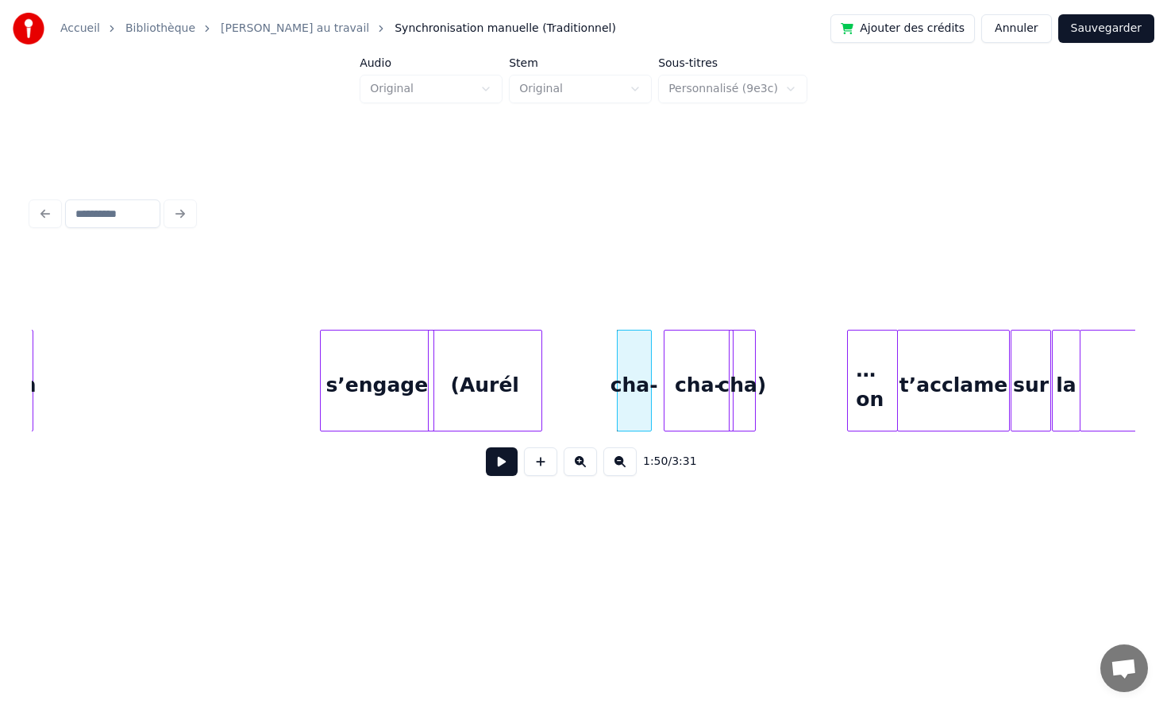
click at [542, 366] on div "(Aurél" at bounding box center [485, 384] width 113 height 108
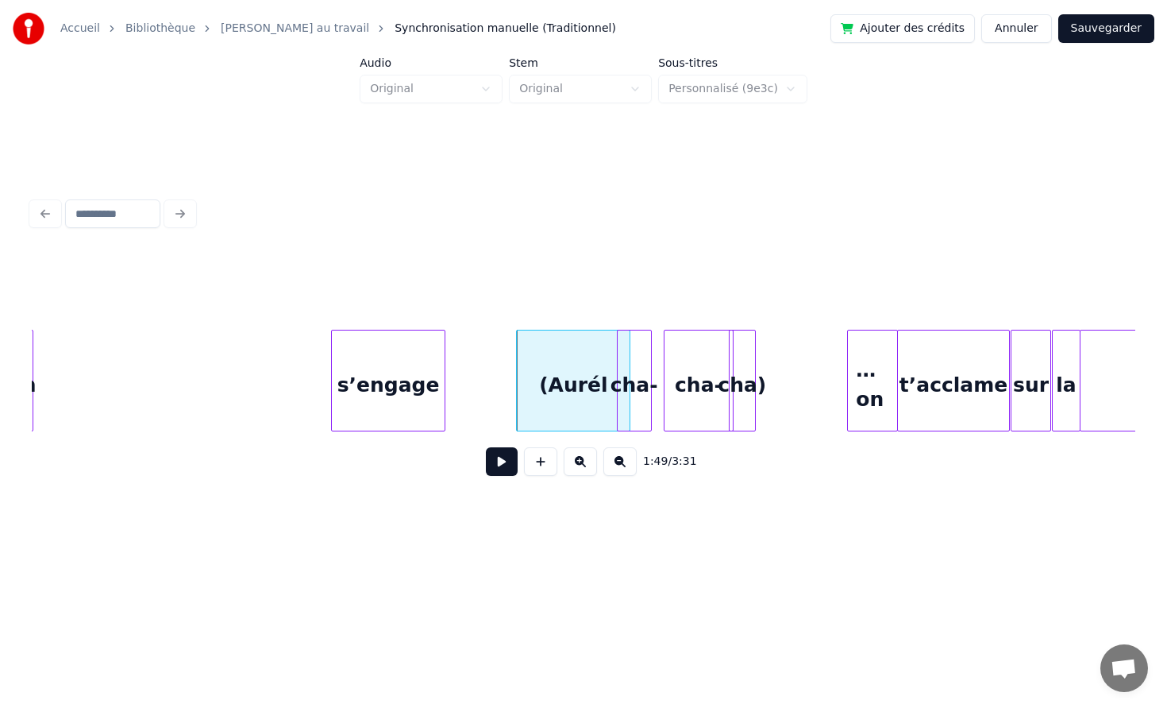
click at [445, 365] on div "s’engage" at bounding box center [388, 384] width 113 height 108
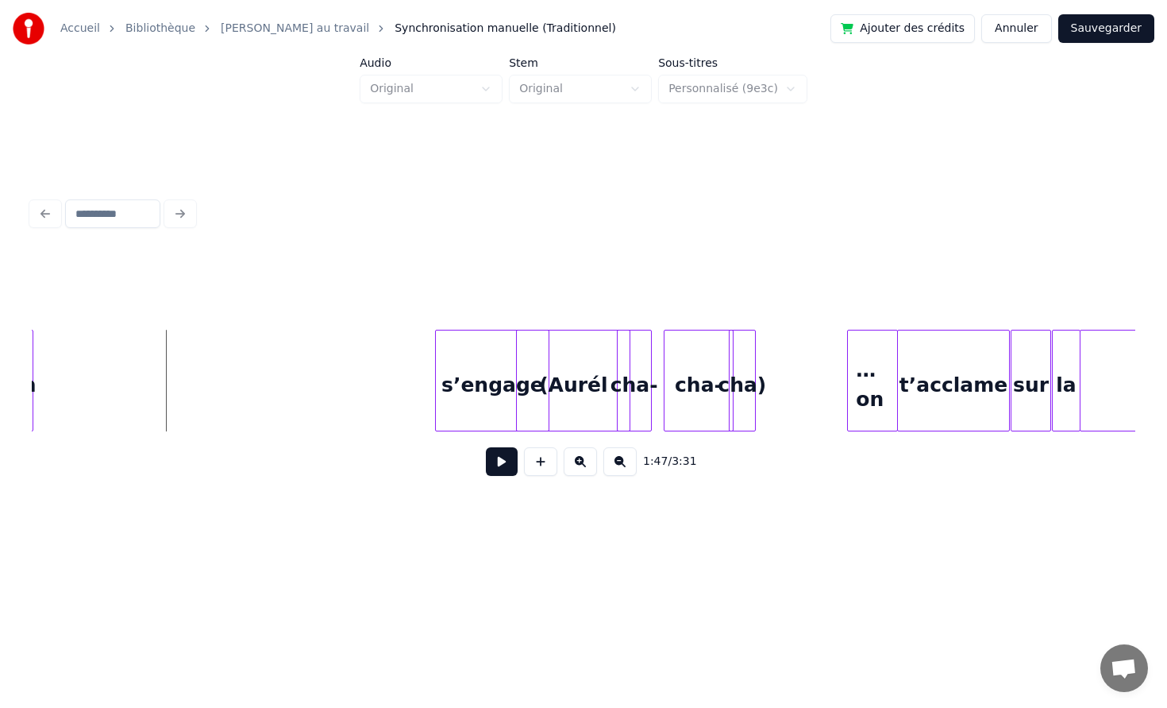
click at [500, 465] on button at bounding box center [502, 461] width 32 height 29
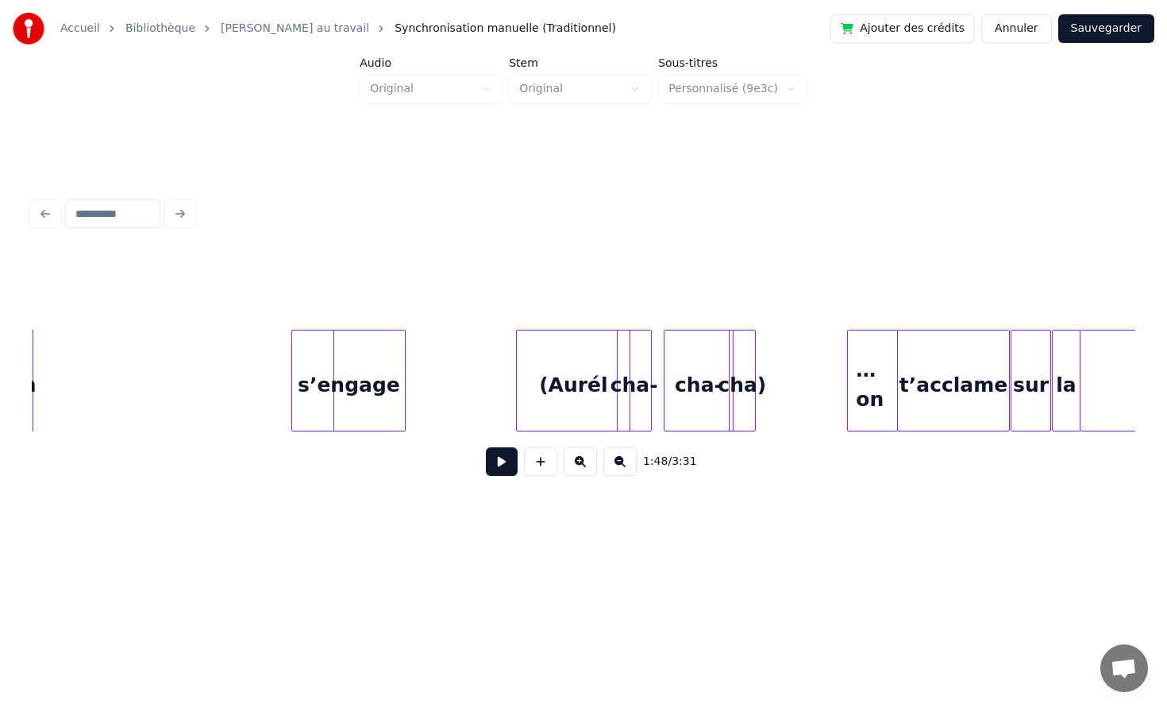
click at [355, 376] on div "s’engage" at bounding box center [348, 384] width 113 height 108
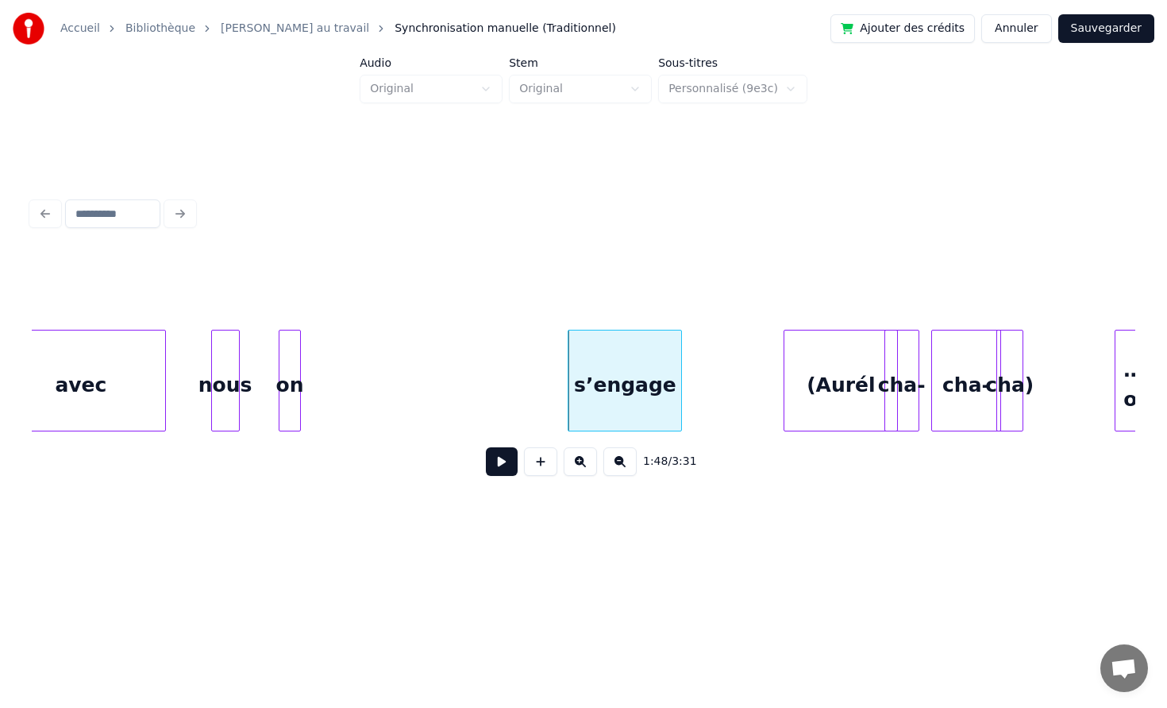
scroll to position [0, 16684]
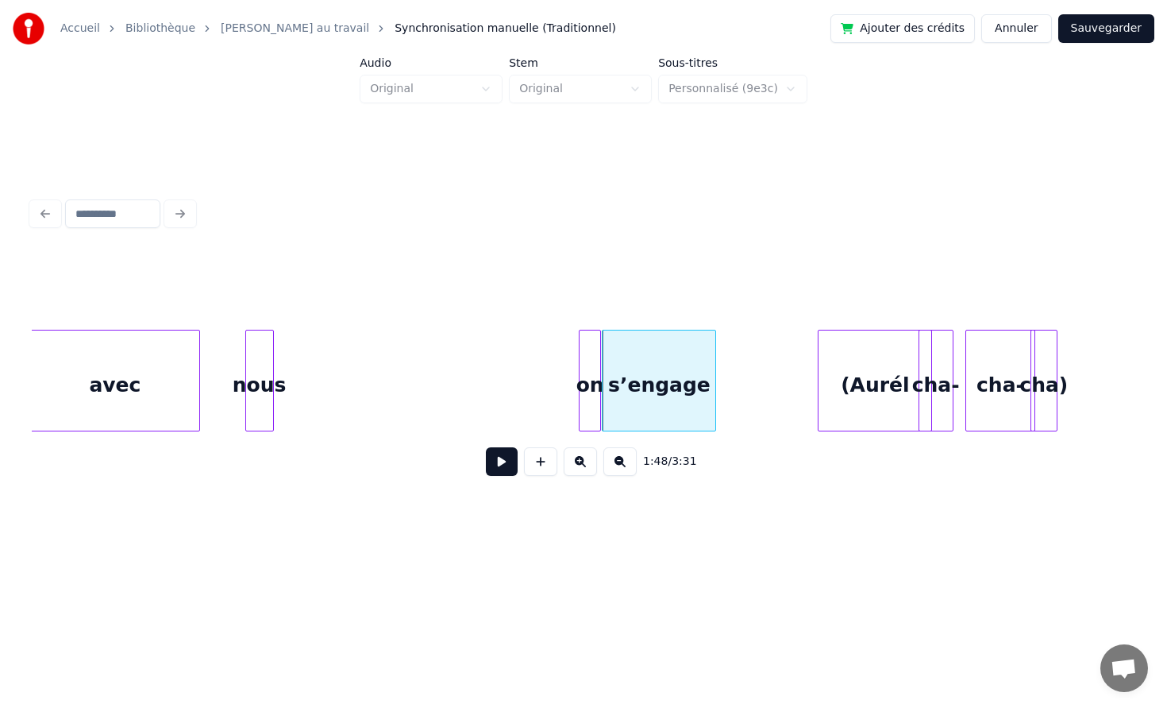
click at [588, 389] on div "on" at bounding box center [590, 384] width 21 height 108
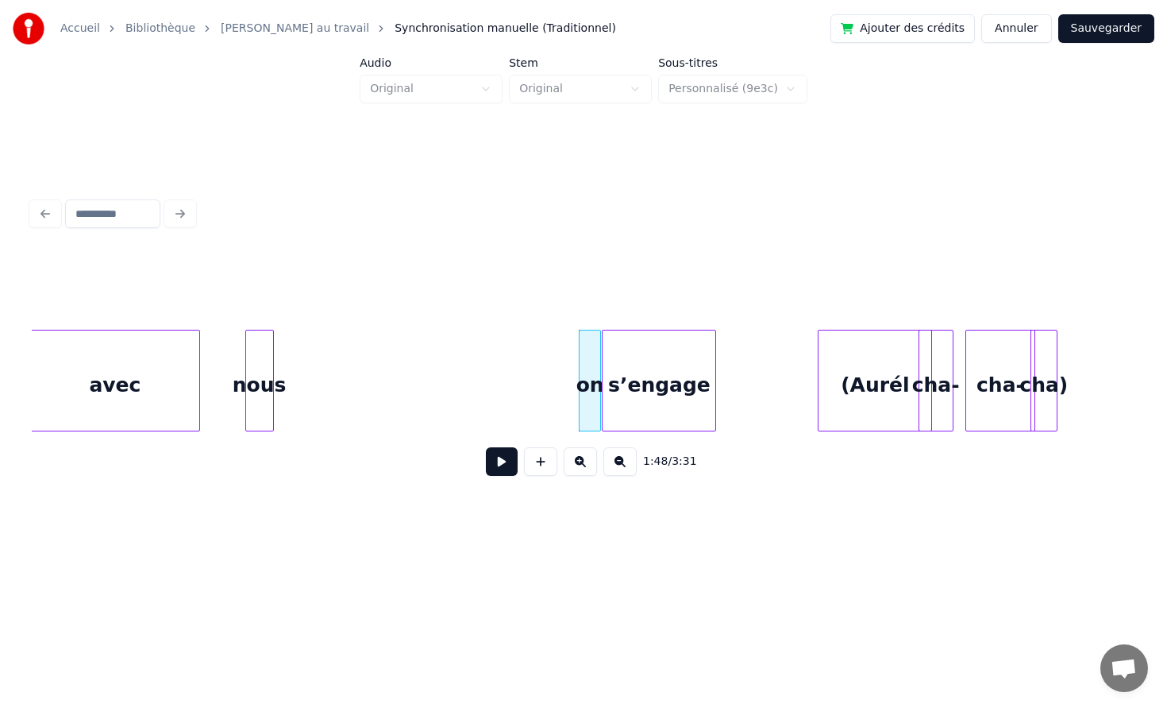
click at [587, 388] on div "on" at bounding box center [590, 384] width 21 height 108
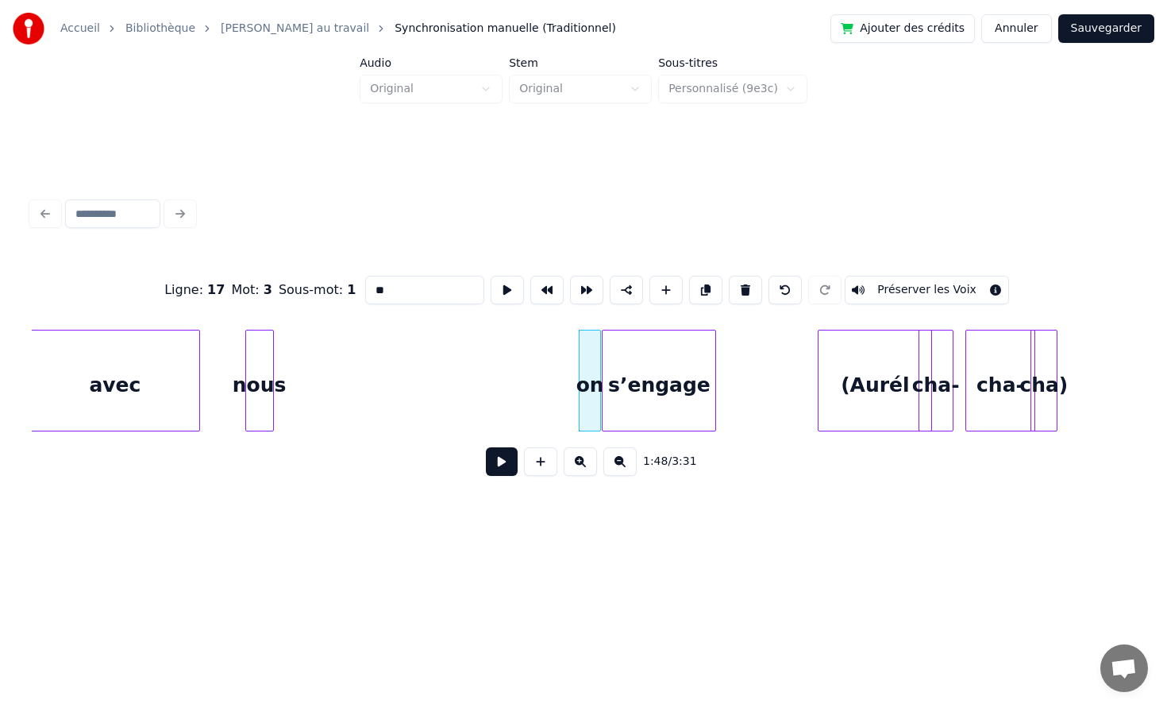
click at [414, 287] on input "**" at bounding box center [424, 290] width 119 height 29
type input "*"
type input "****"
click at [392, 402] on div "elle s’engage (Aurél cha- cha- cha) nous avec" at bounding box center [156, 381] width 33618 height 102
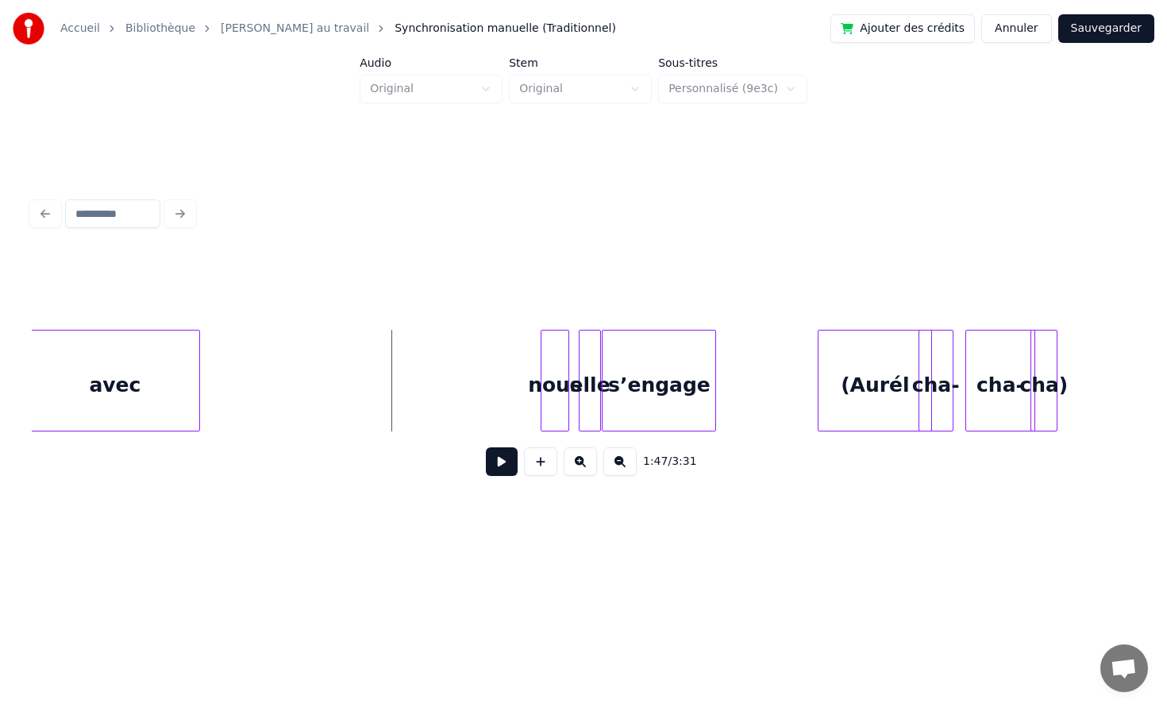
click at [556, 368] on div "nous" at bounding box center [555, 384] width 27 height 108
click at [160, 365] on div "avec" at bounding box center [115, 384] width 169 height 108
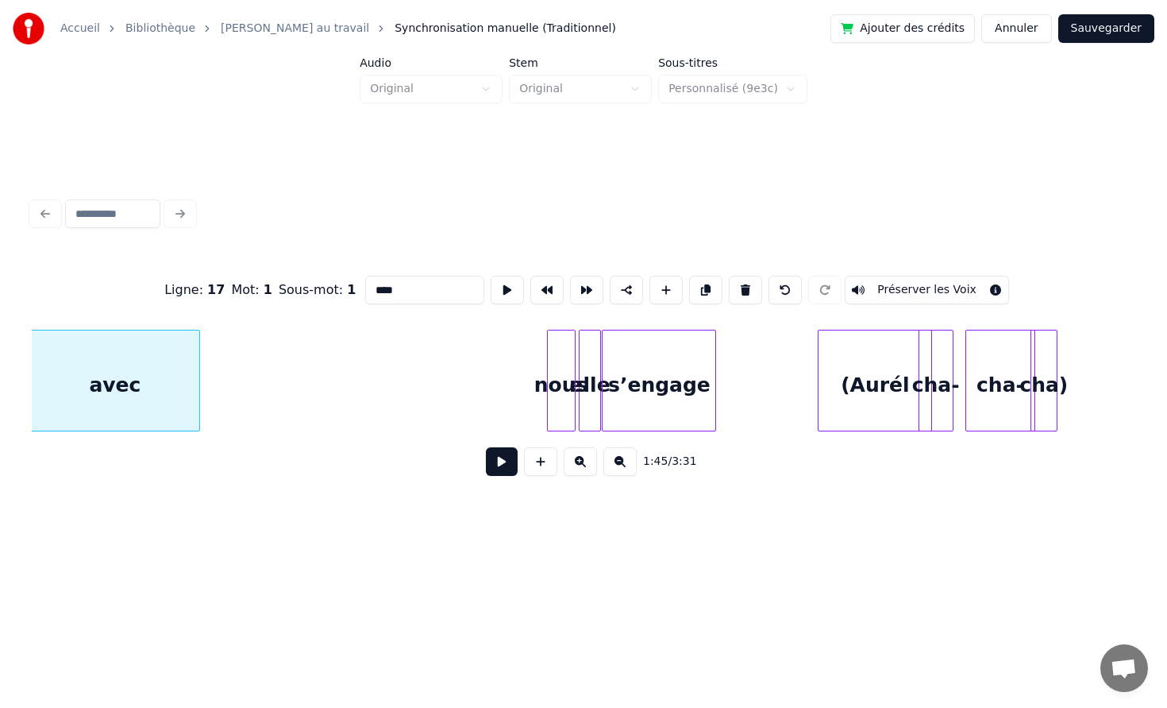
scroll to position [0, 16682]
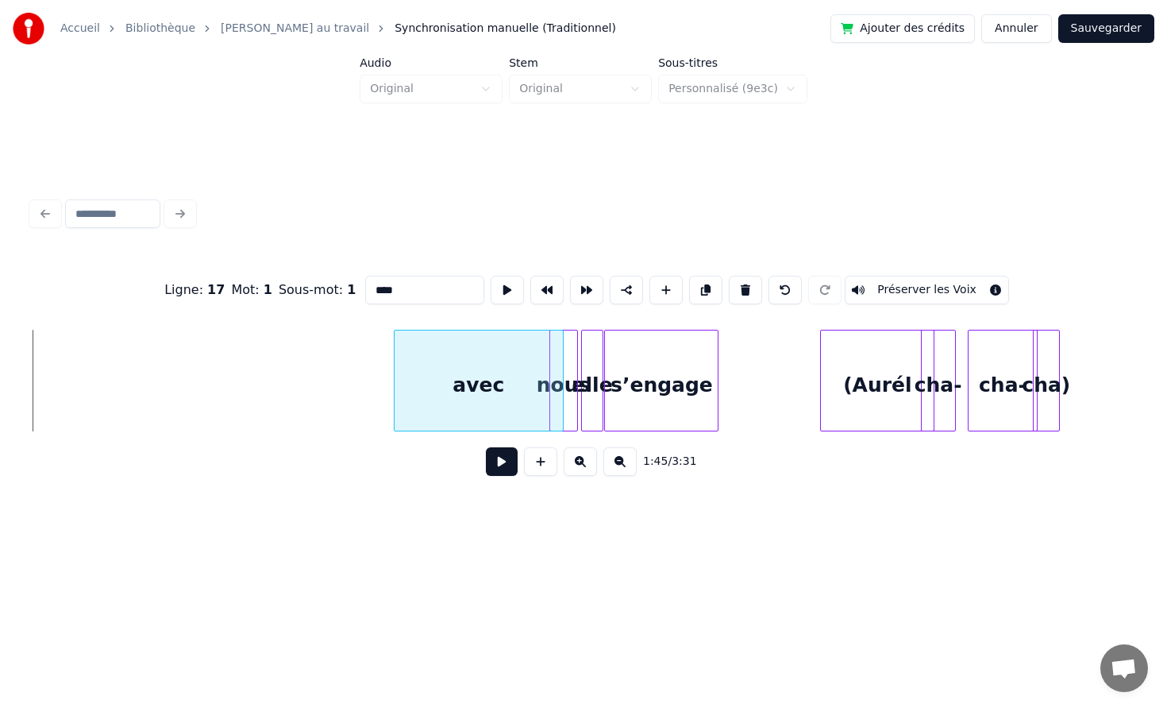
click at [476, 372] on div "avec" at bounding box center [479, 384] width 169 height 108
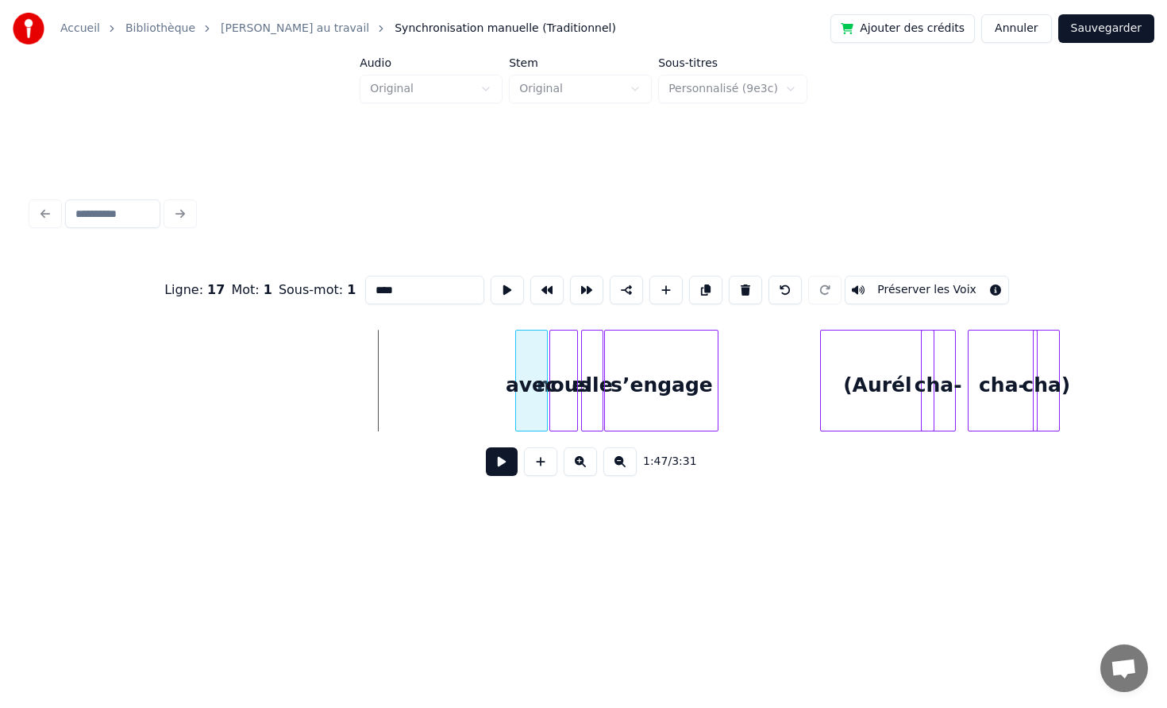
click at [516, 376] on div at bounding box center [518, 380] width 5 height 100
click at [528, 365] on div "avec" at bounding box center [531, 384] width 31 height 108
click at [720, 369] on div at bounding box center [718, 380] width 5 height 100
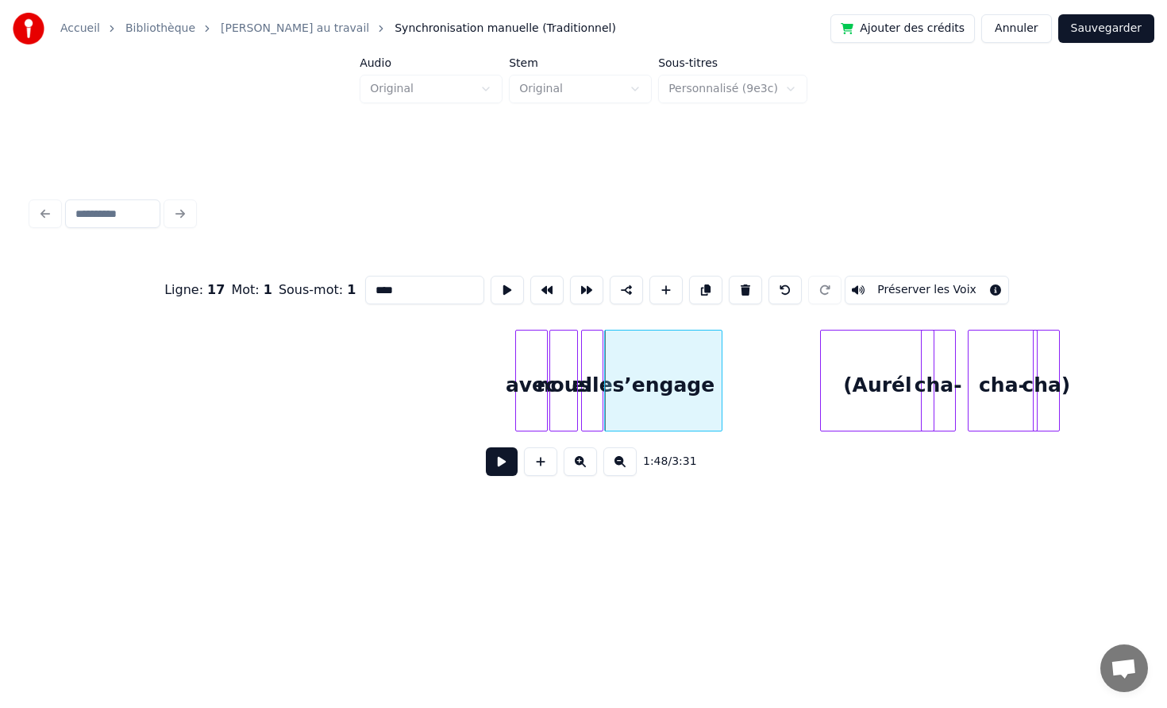
click at [410, 401] on div "elle s’engage (Aurél cha- cha- cha) nous avec" at bounding box center [159, 381] width 33618 height 102
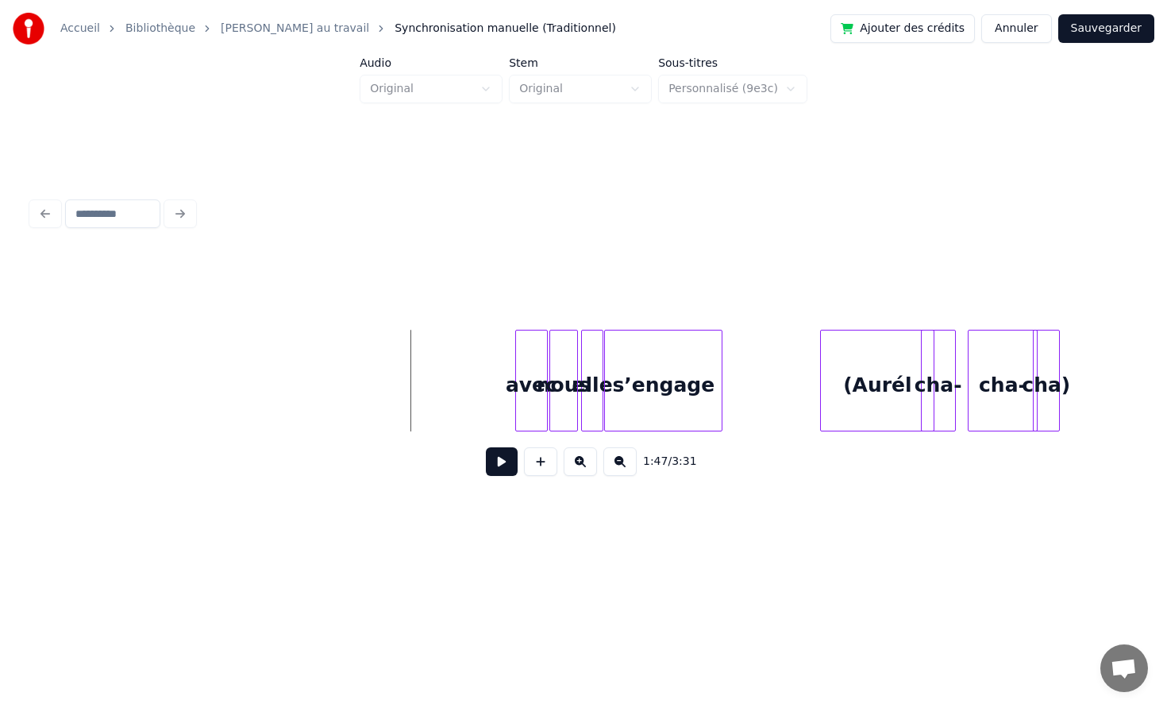
click at [403, 380] on div "elle s’engage (Aurél cha- cha- cha) nous avec" at bounding box center [159, 381] width 33618 height 102
click at [500, 467] on button at bounding box center [502, 461] width 32 height 29
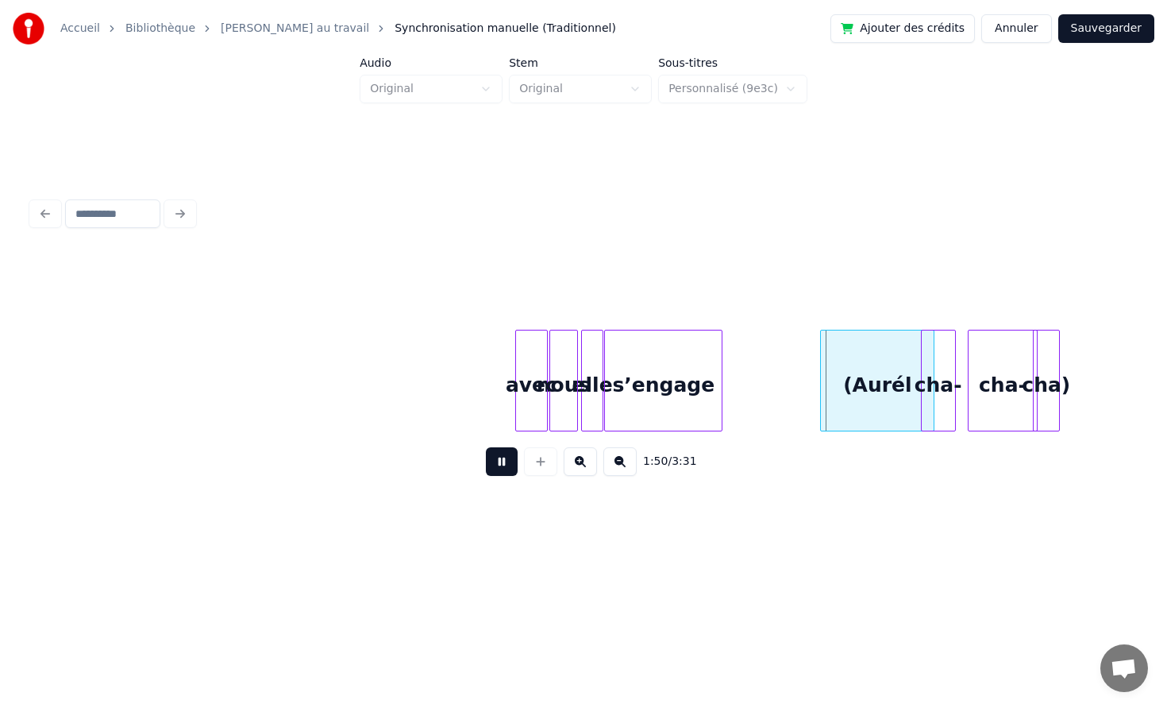
click at [500, 467] on button at bounding box center [502, 461] width 32 height 29
click at [816, 362] on div at bounding box center [815, 380] width 5 height 100
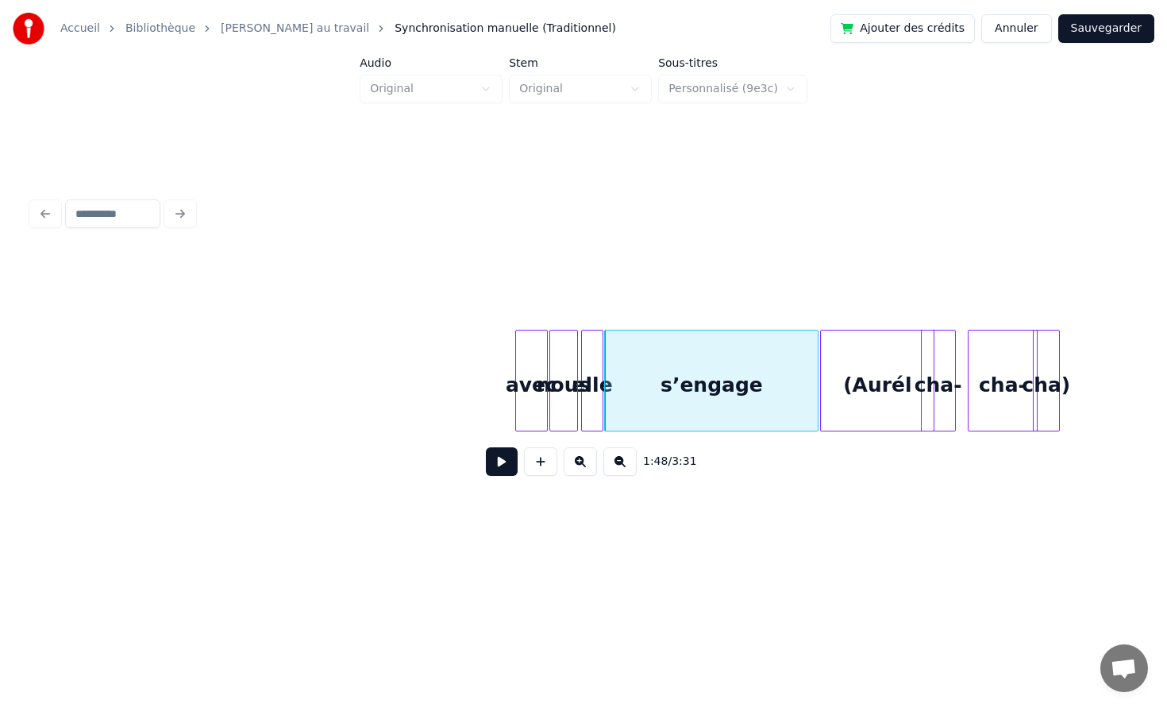
click at [442, 378] on div "elle s’engage (Aurél cha- cha- cha) nous avec" at bounding box center [159, 381] width 33618 height 102
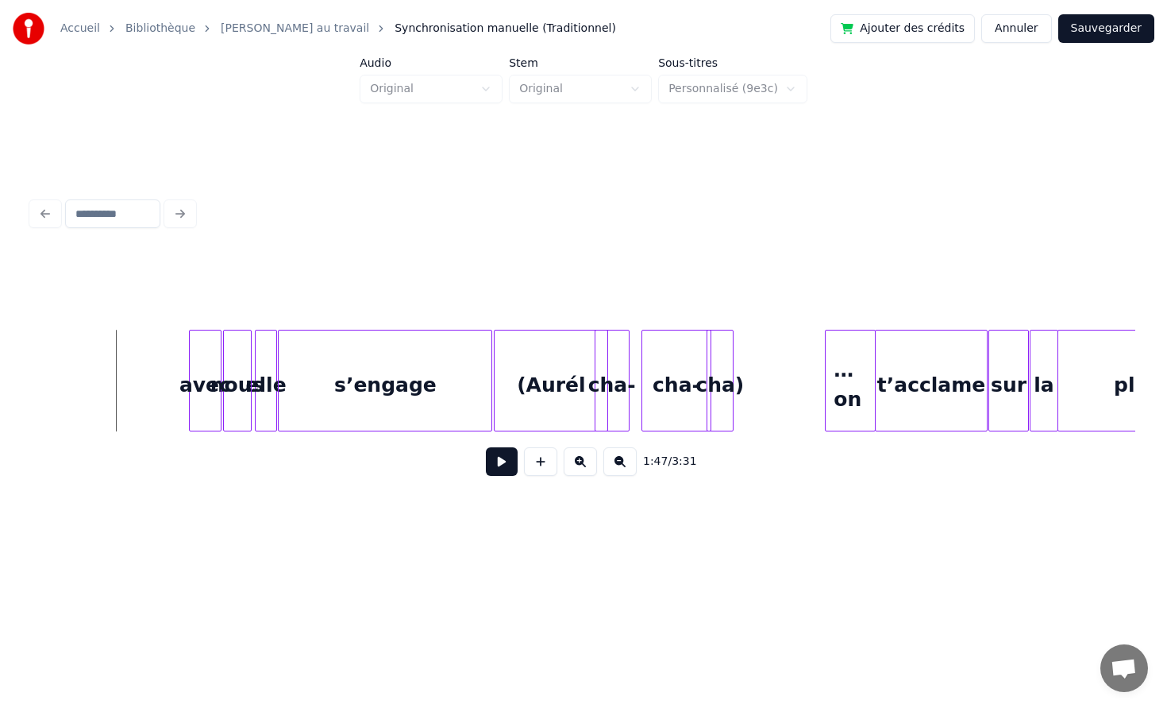
scroll to position [0, 17049]
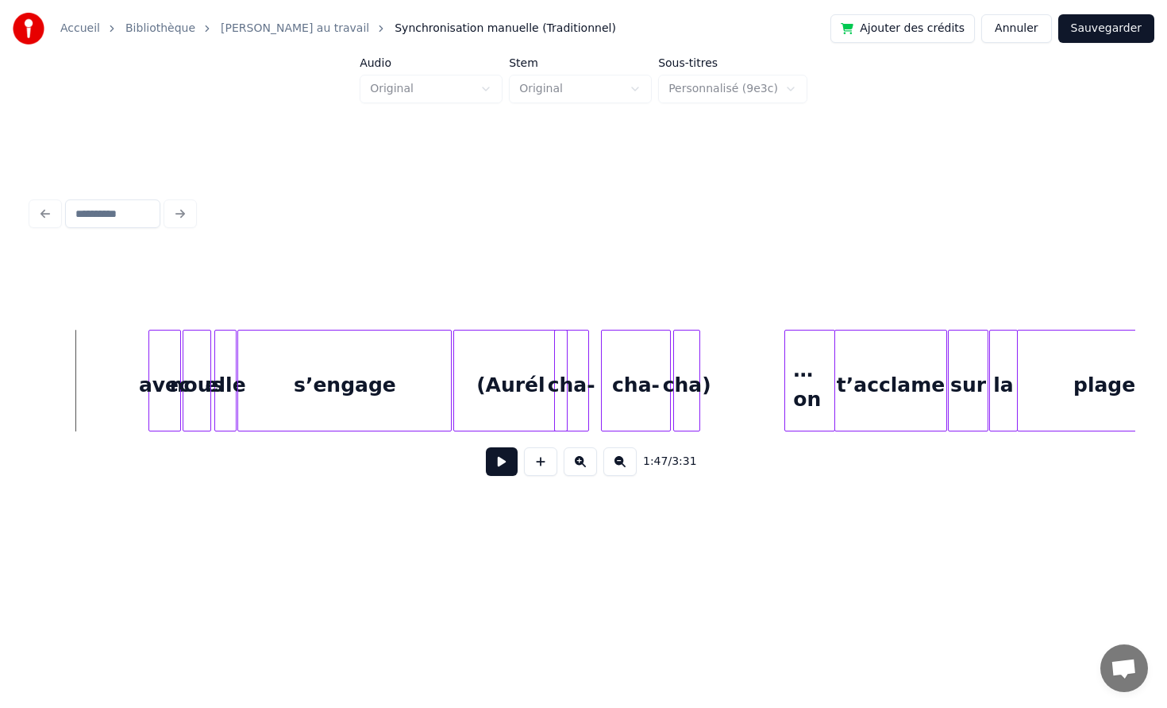
click at [700, 372] on div "cha)" at bounding box center [686, 384] width 25 height 108
click at [663, 372] on div "cha-" at bounding box center [636, 384] width 68 height 108
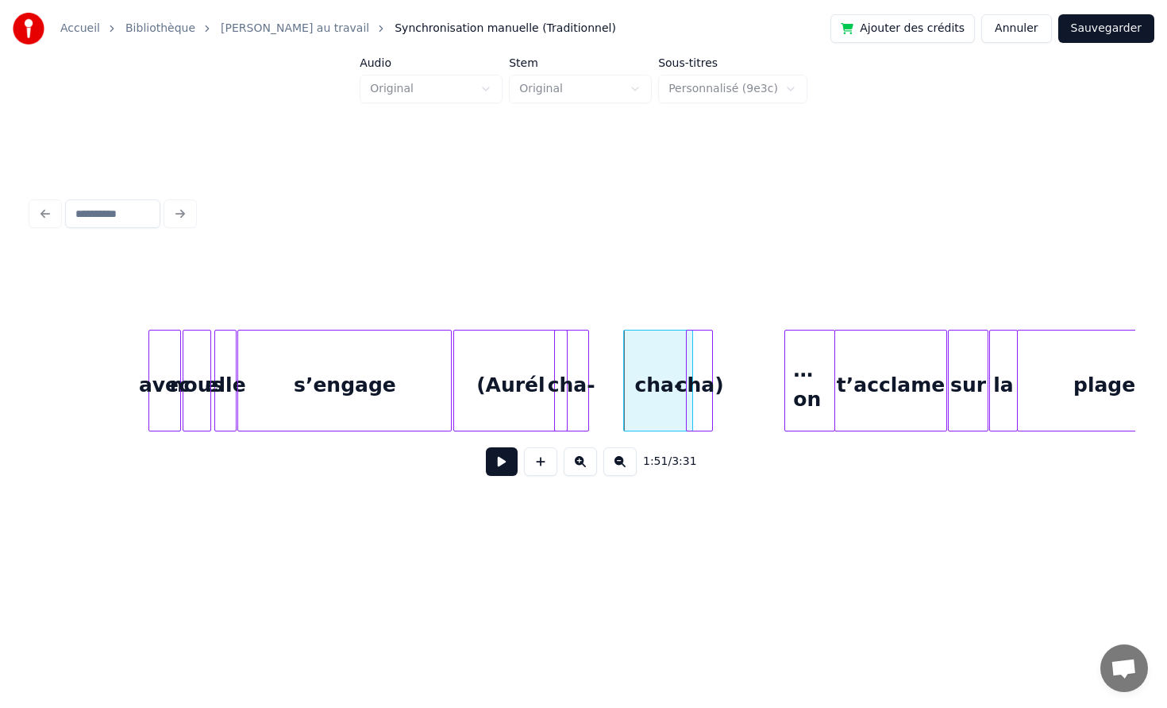
click at [588, 370] on div "cha-" at bounding box center [571, 384] width 33 height 108
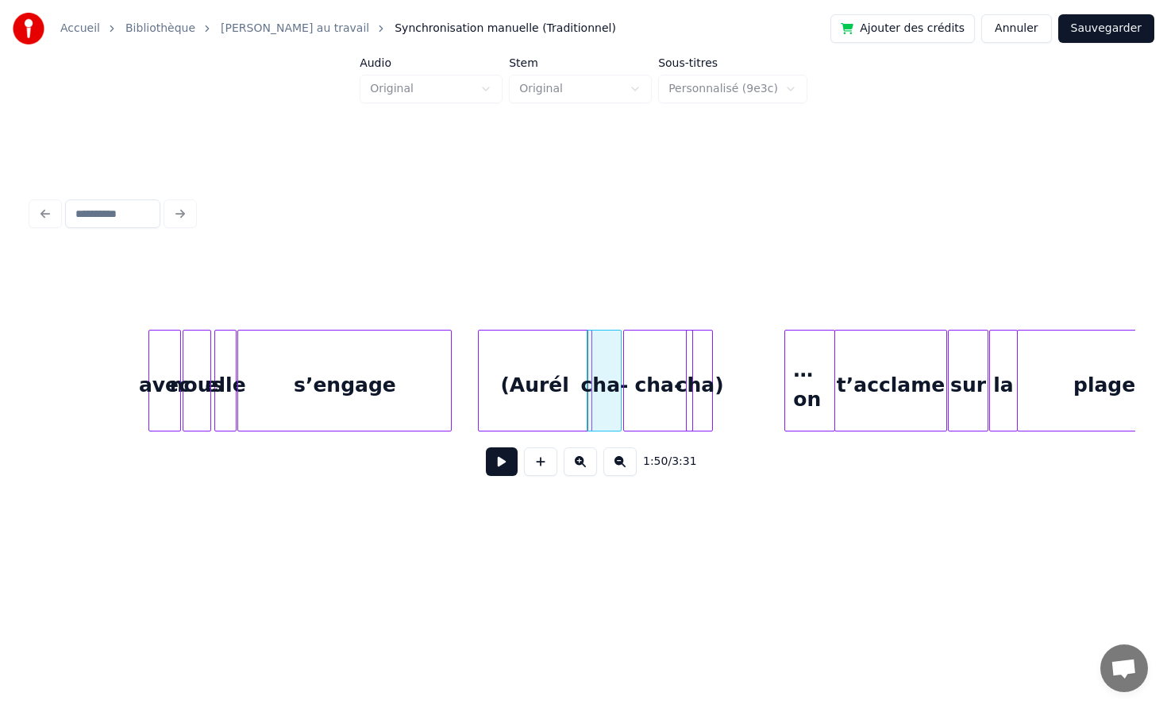
click at [566, 370] on div "(Aurél" at bounding box center [535, 384] width 113 height 108
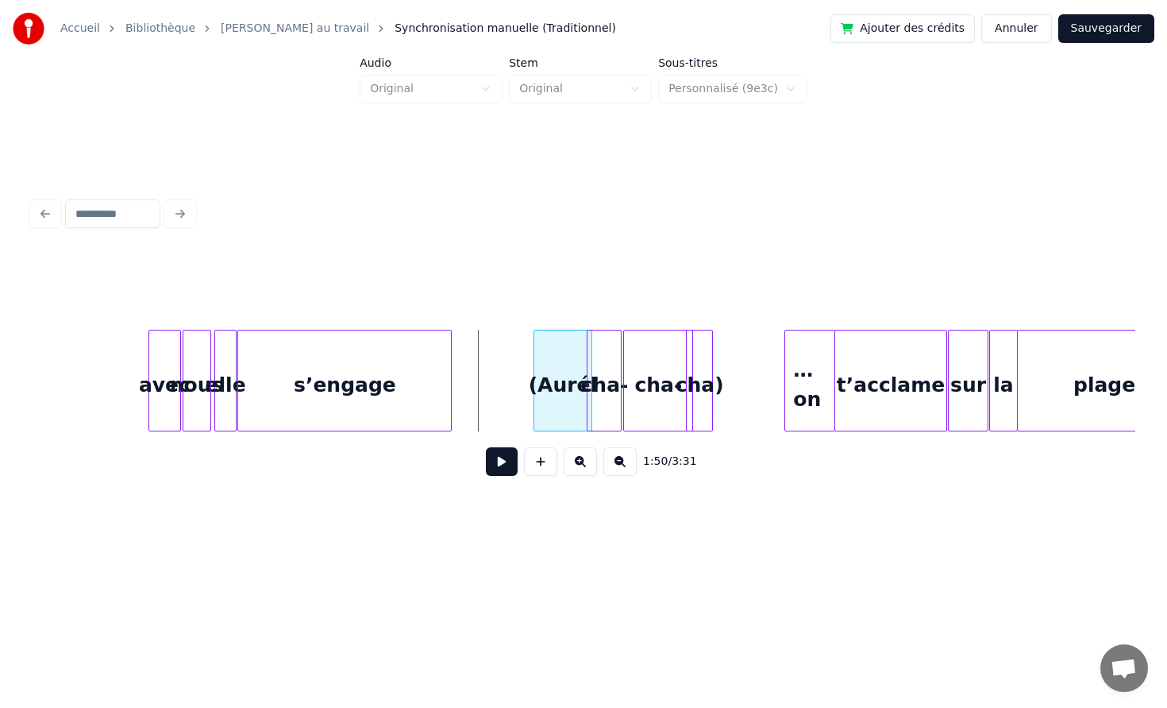
click at [537, 372] on div at bounding box center [536, 380] width 5 height 100
click at [492, 464] on button at bounding box center [502, 461] width 32 height 29
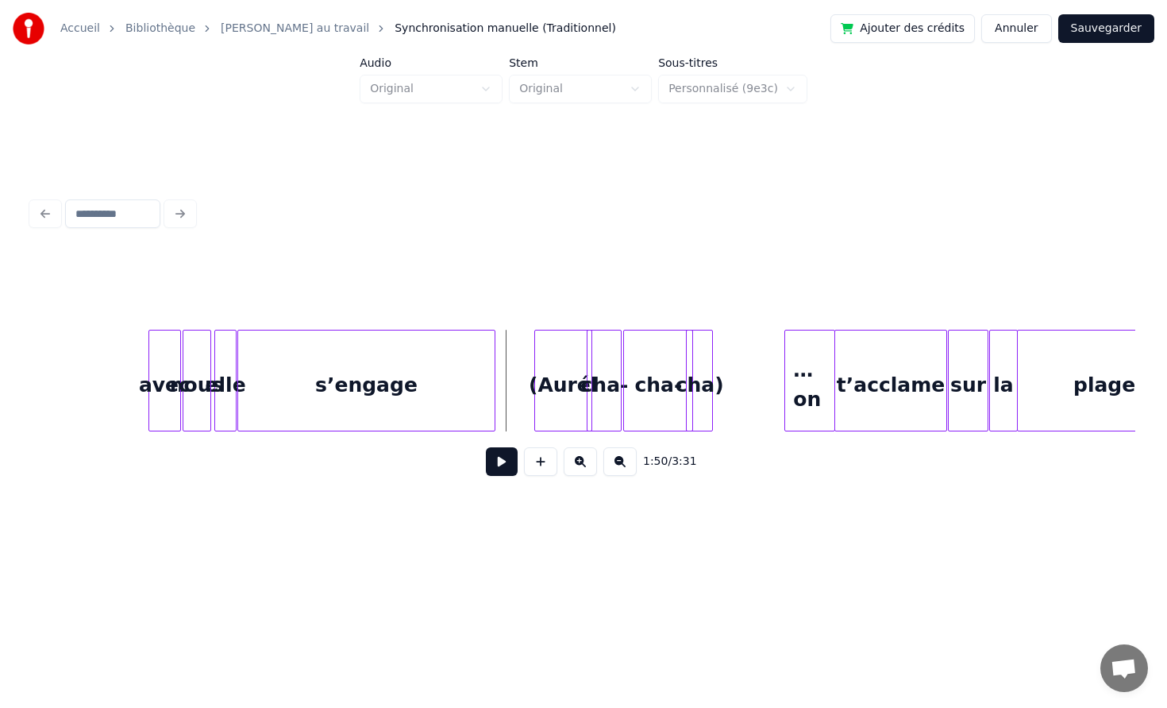
click at [495, 365] on div at bounding box center [492, 380] width 5 height 100
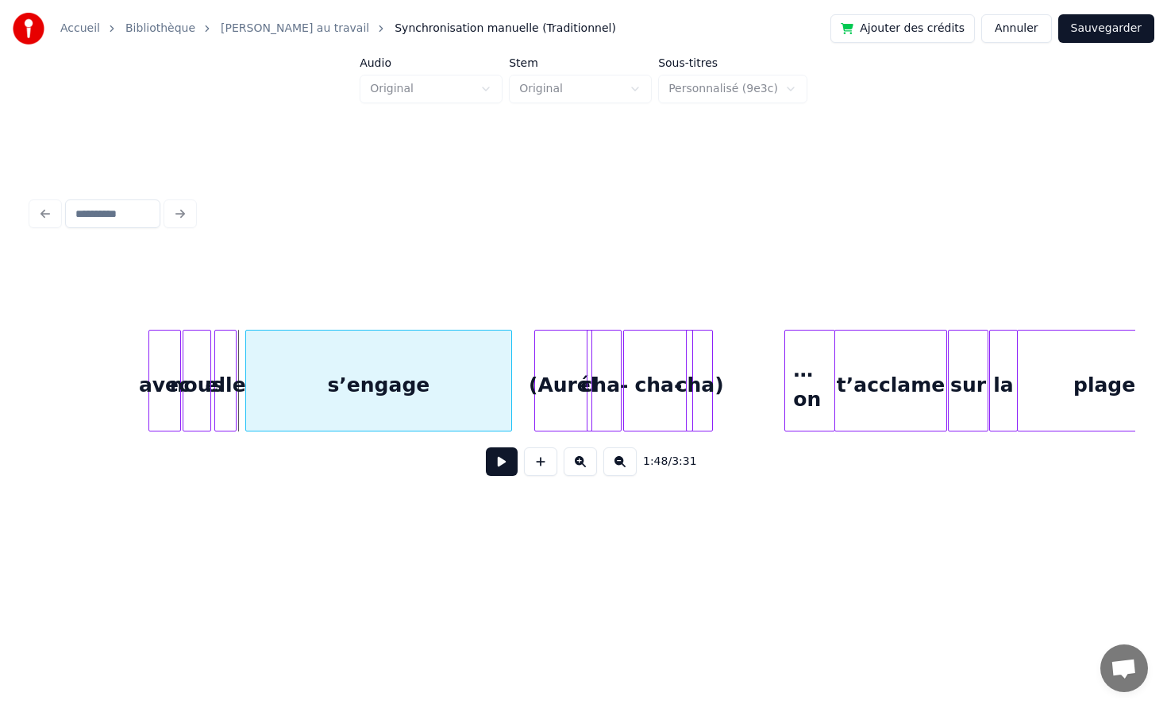
click at [314, 380] on div "s’engage" at bounding box center [378, 384] width 265 height 108
click at [234, 375] on div "elle" at bounding box center [233, 384] width 21 height 108
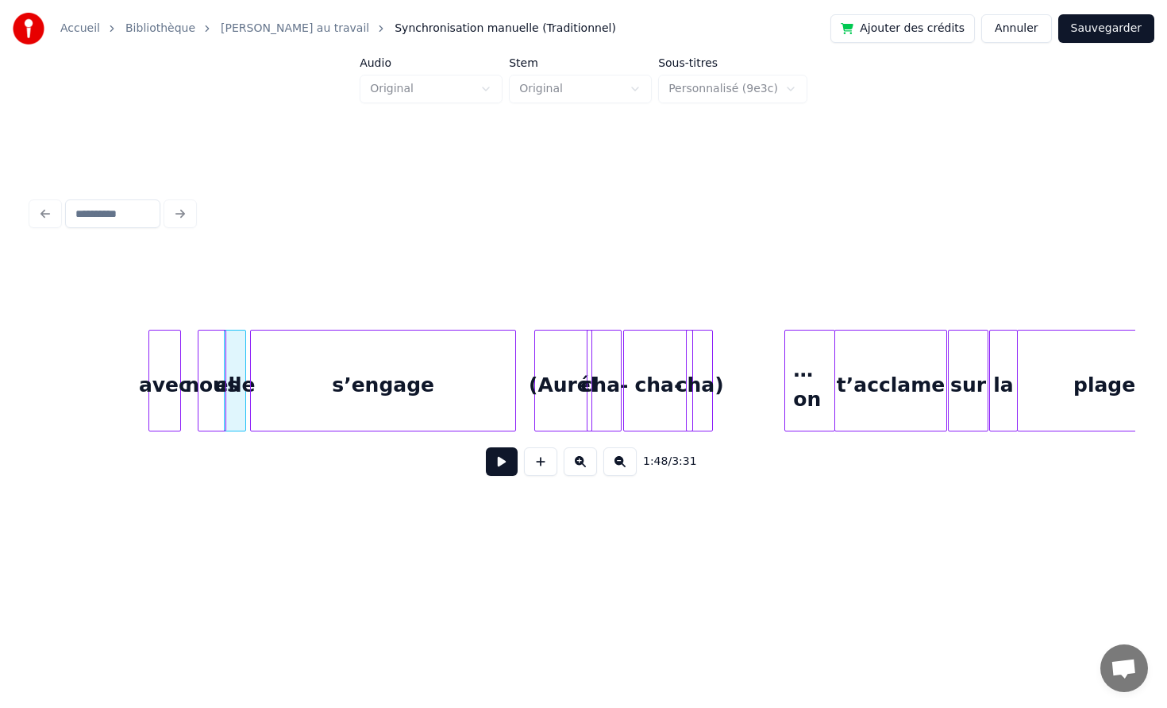
click at [217, 372] on div "nous" at bounding box center [212, 384] width 27 height 108
click at [196, 366] on div at bounding box center [197, 380] width 5 height 100
click at [500, 462] on button at bounding box center [502, 461] width 32 height 29
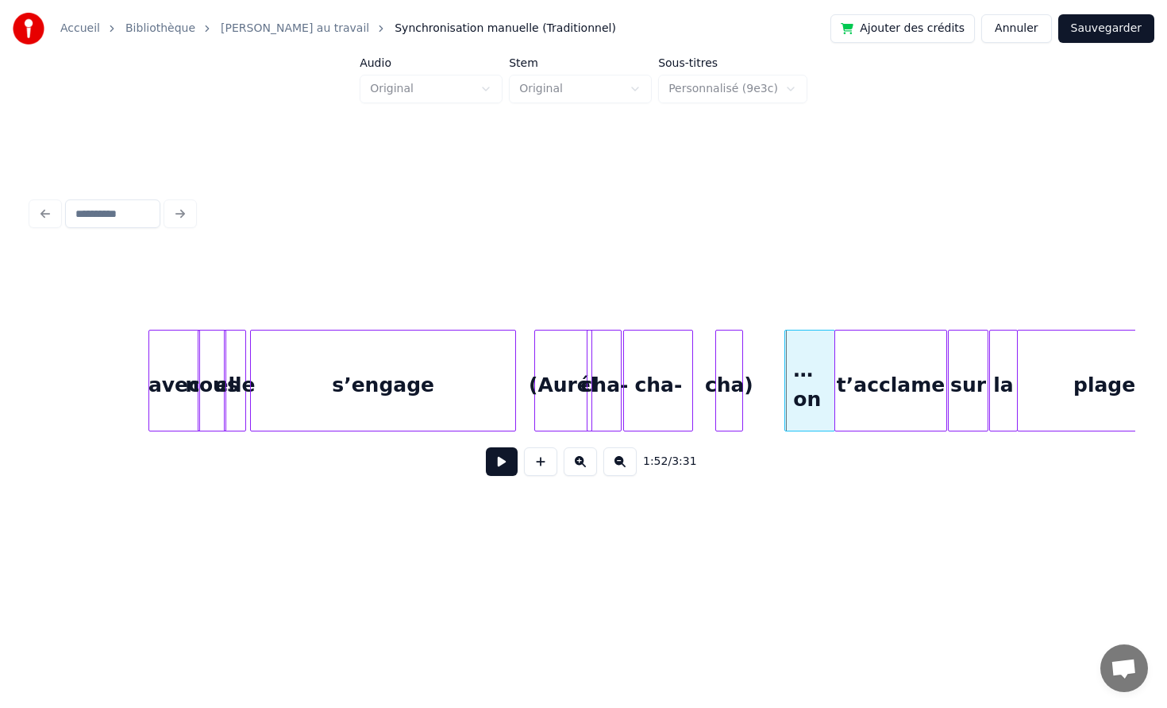
click at [739, 366] on div "cha)" at bounding box center [728, 384] width 25 height 108
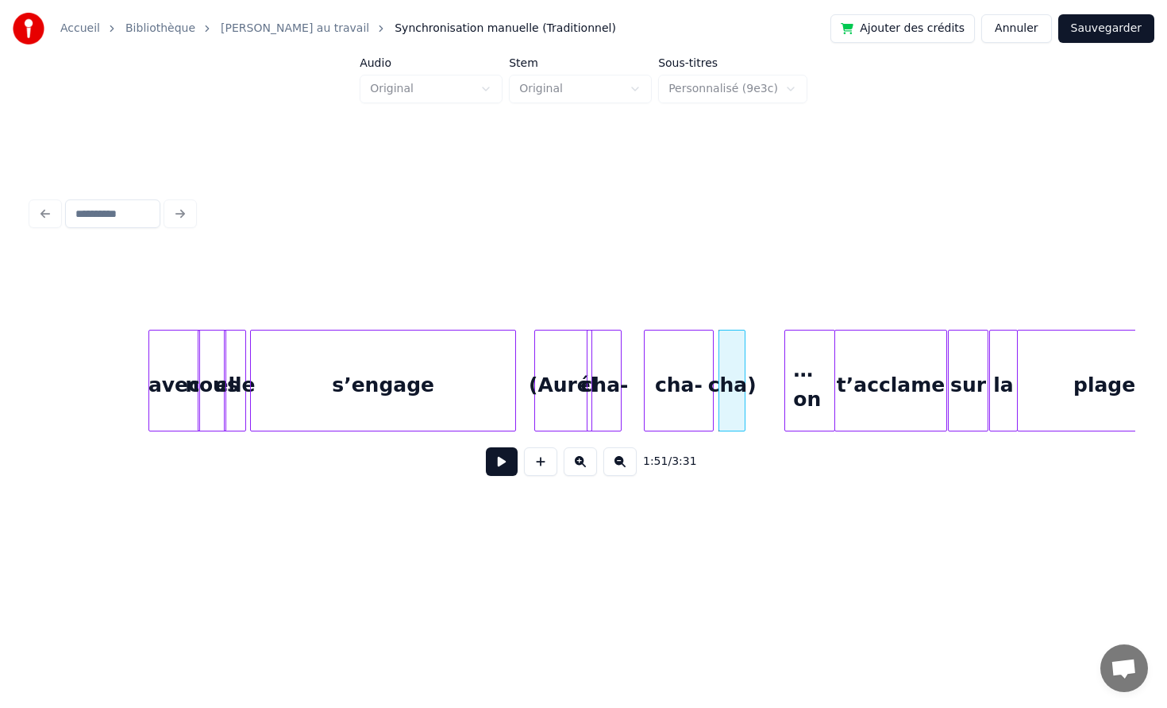
click at [697, 369] on div "cha-" at bounding box center [679, 384] width 68 height 108
click at [656, 371] on div at bounding box center [653, 380] width 5 height 100
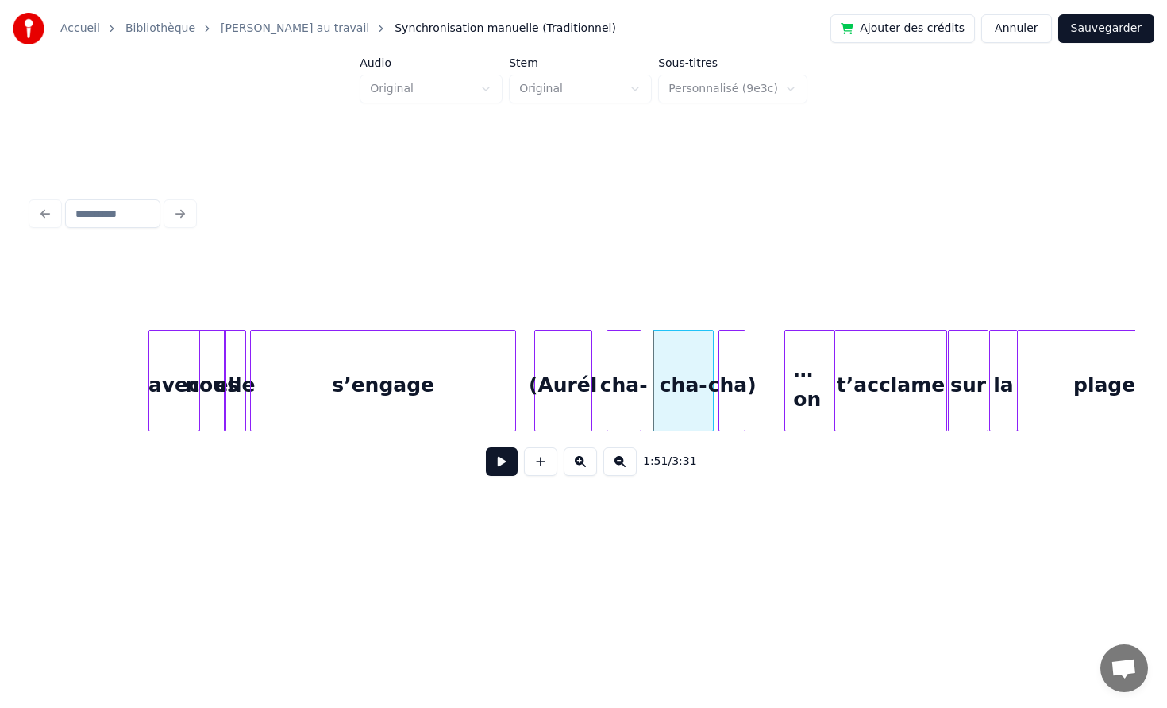
click at [637, 371] on div "cha-" at bounding box center [624, 384] width 33 height 108
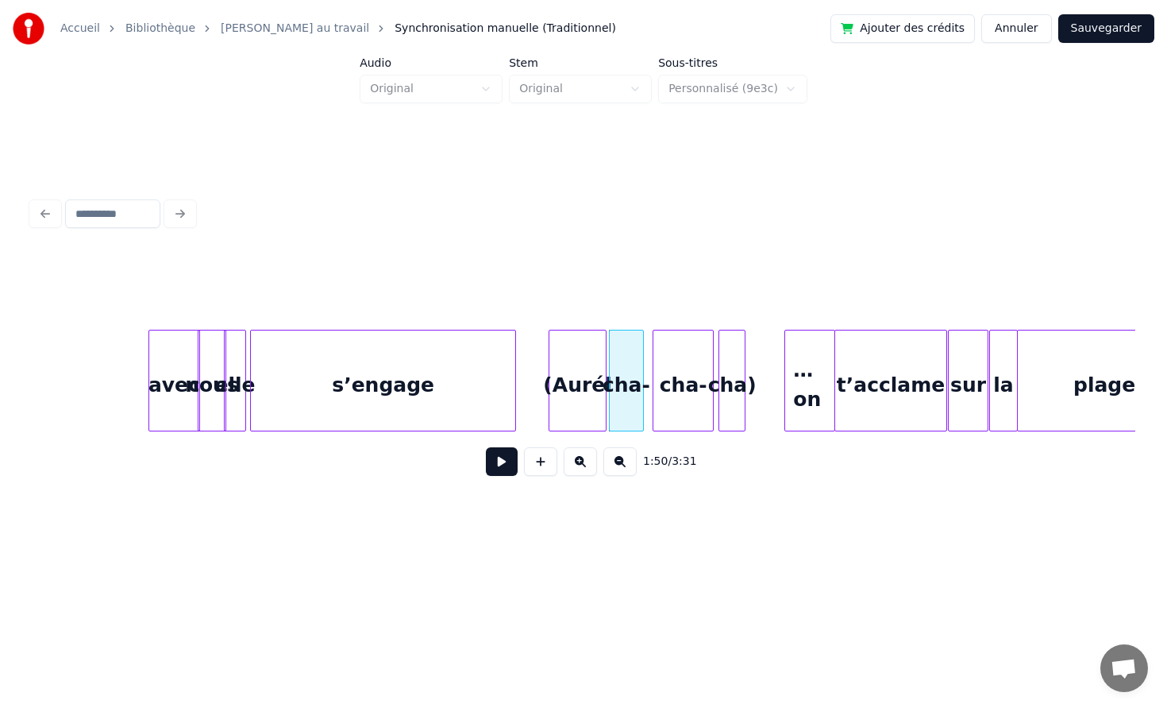
click at [583, 372] on div "(Aurél" at bounding box center [578, 384] width 56 height 108
click at [505, 451] on button at bounding box center [502, 461] width 32 height 29
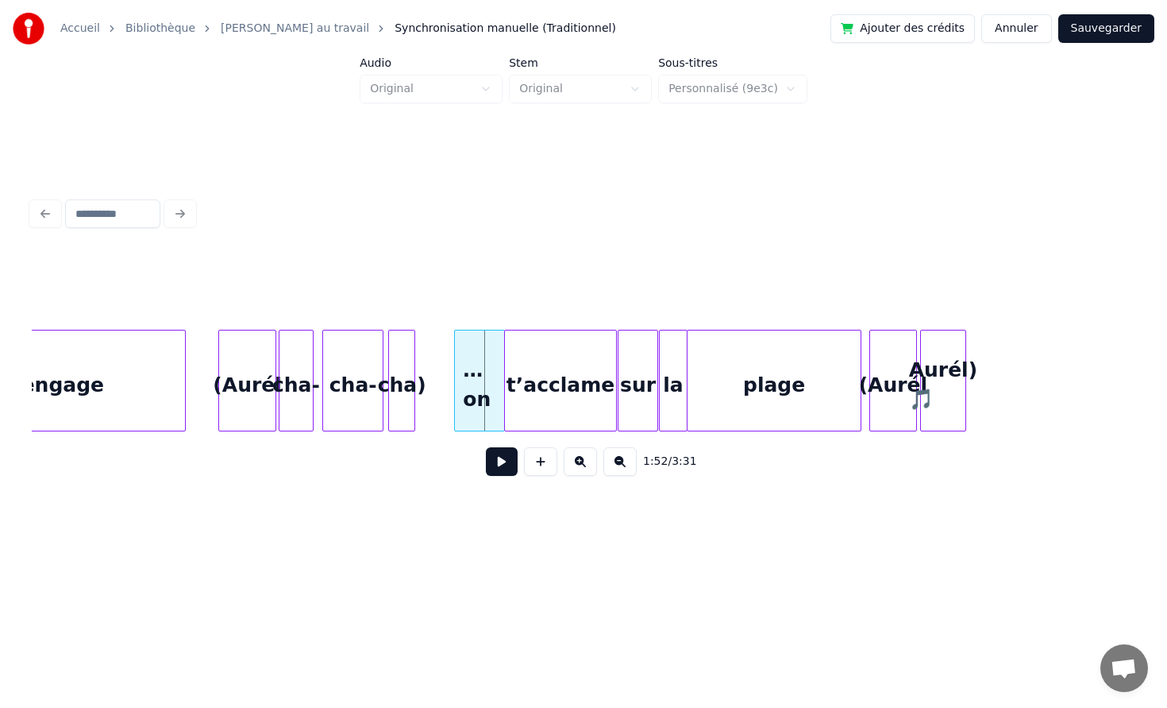
scroll to position [0, 17437]
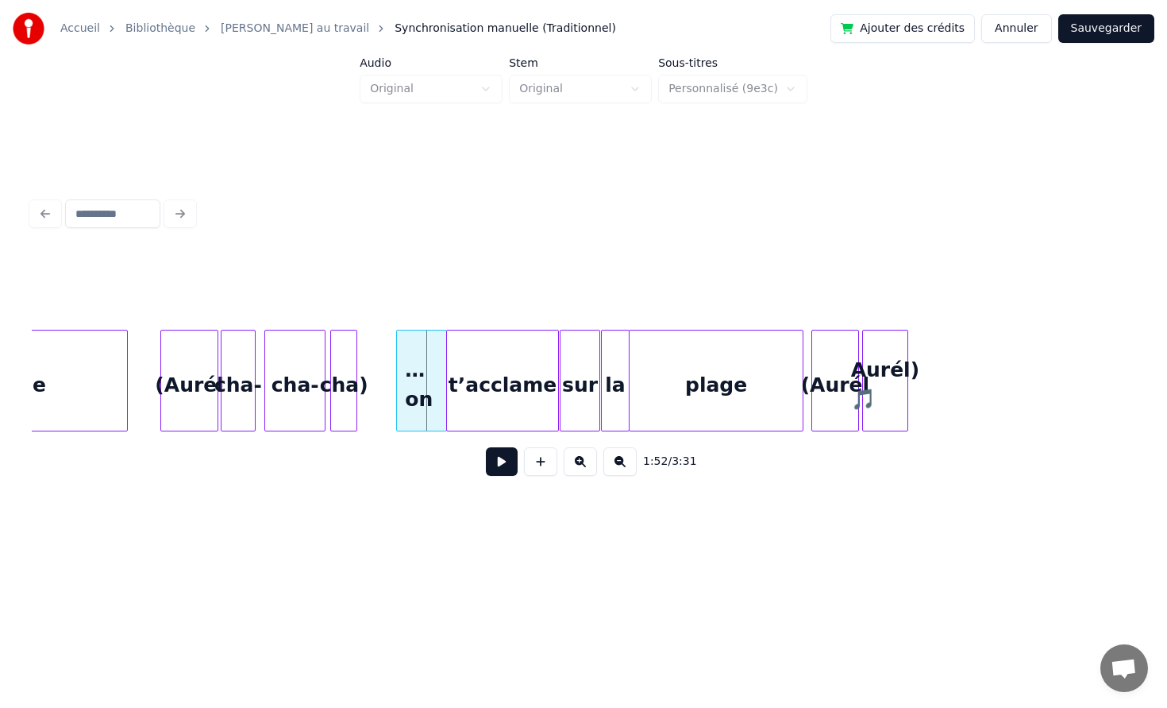
click at [496, 466] on button at bounding box center [502, 461] width 32 height 29
click at [494, 468] on button at bounding box center [502, 461] width 32 height 29
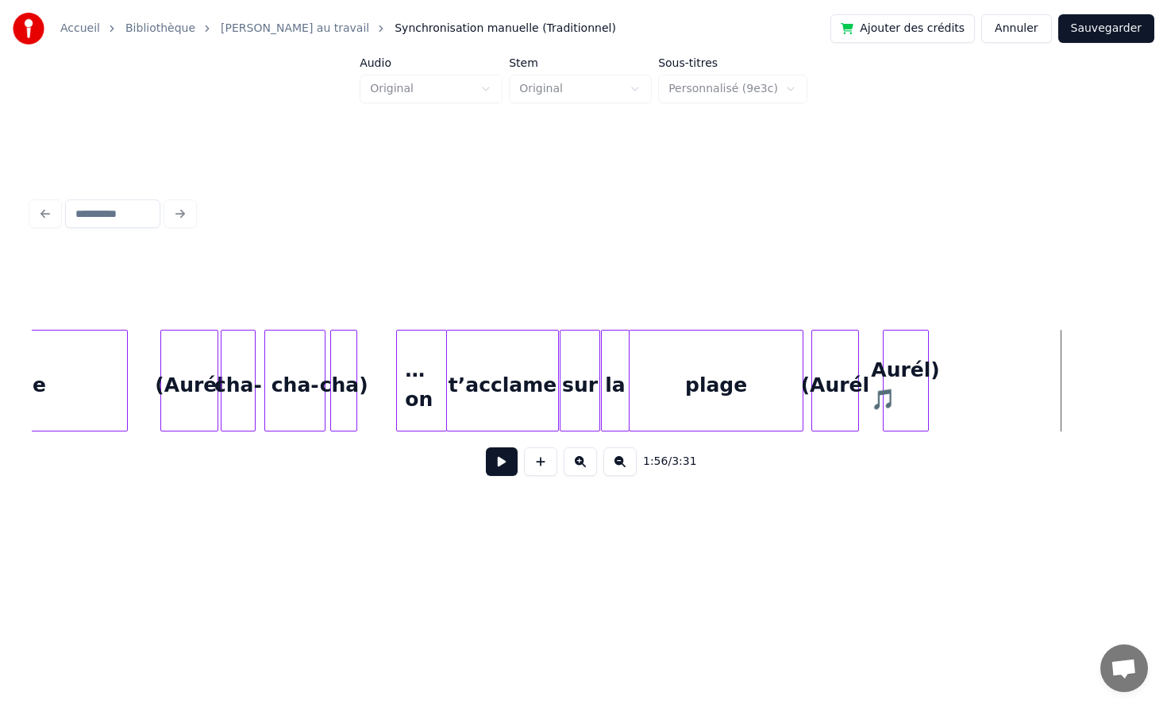
click at [920, 391] on div "Aurél) 🎵" at bounding box center [906, 384] width 44 height 108
click at [929, 384] on div at bounding box center [926, 380] width 5 height 100
click at [957, 388] on div at bounding box center [954, 380] width 5 height 100
click at [859, 376] on div "(Aurél" at bounding box center [835, 384] width 46 height 108
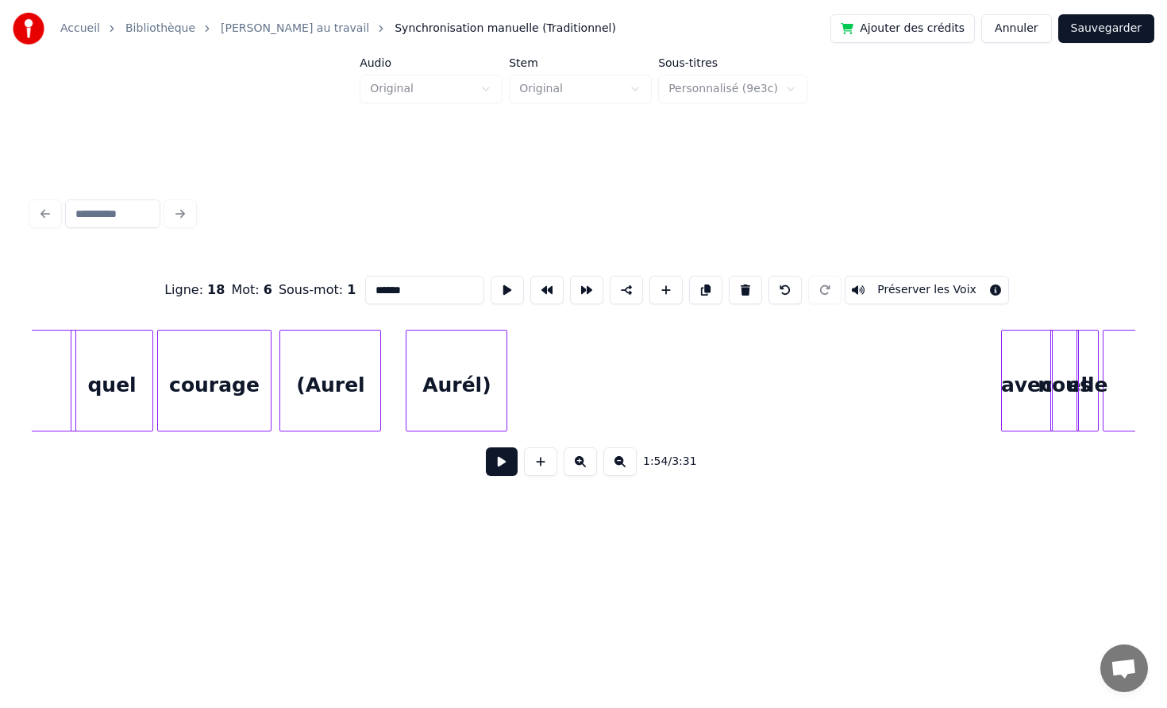
scroll to position [0, 16100]
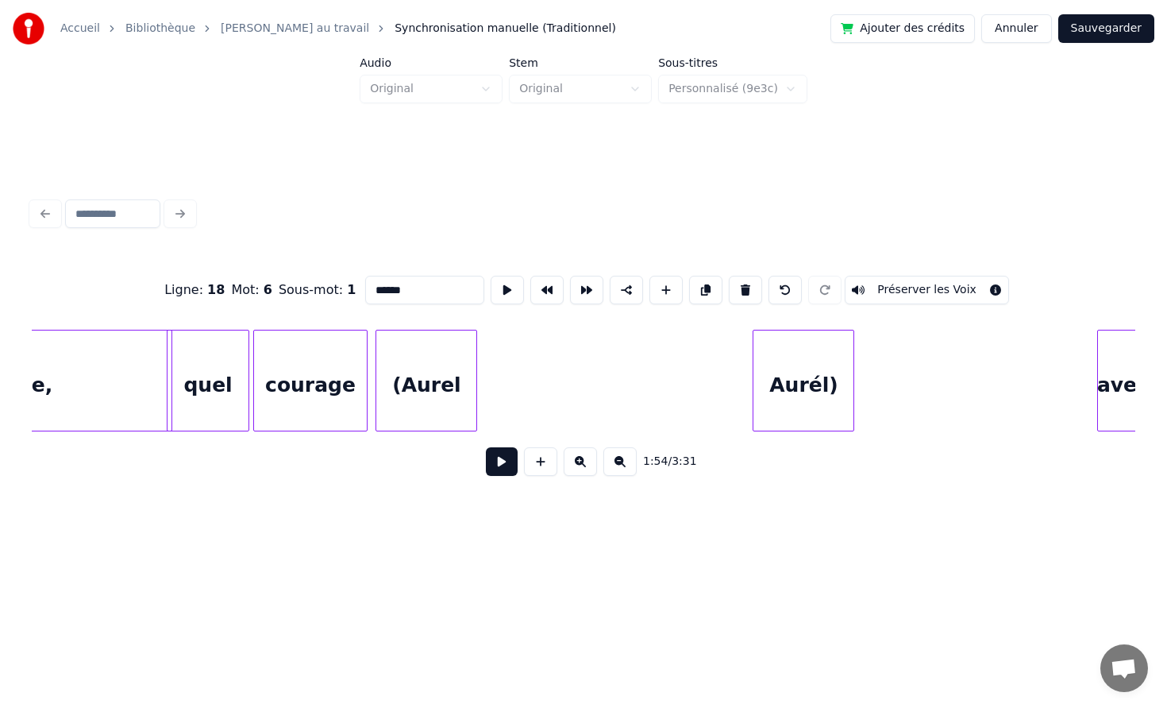
click at [801, 382] on div "Aurél)" at bounding box center [804, 384] width 100 height 108
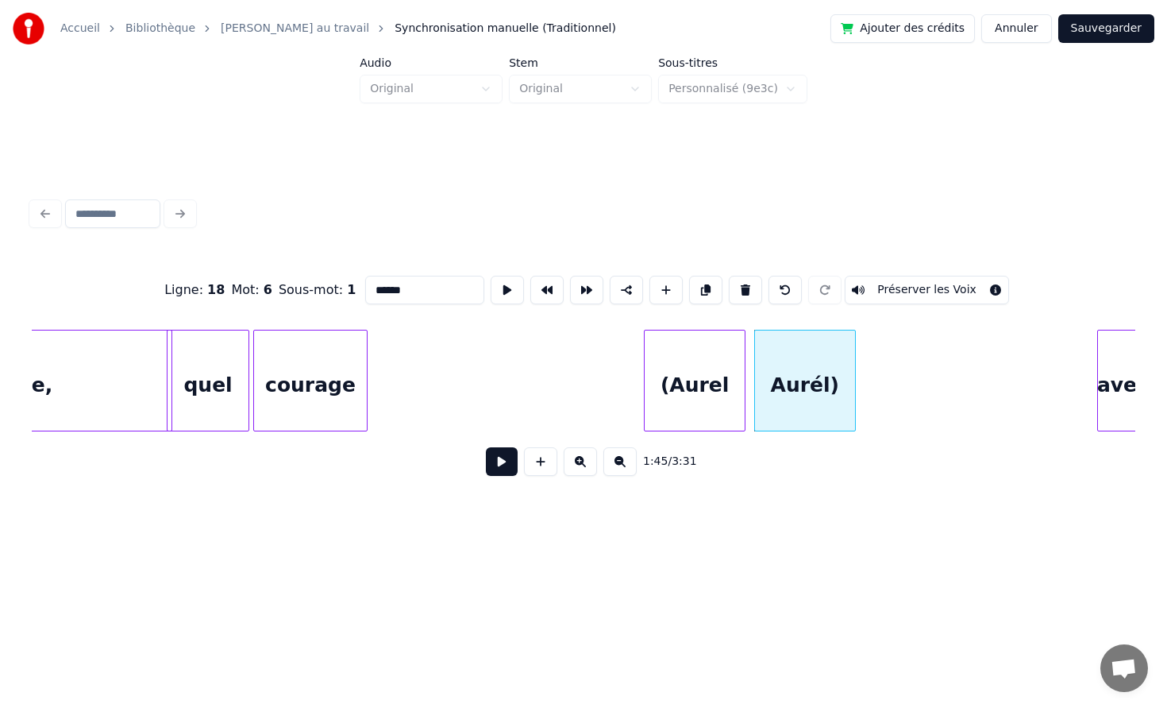
click at [691, 394] on div "(Aurel" at bounding box center [695, 384] width 100 height 108
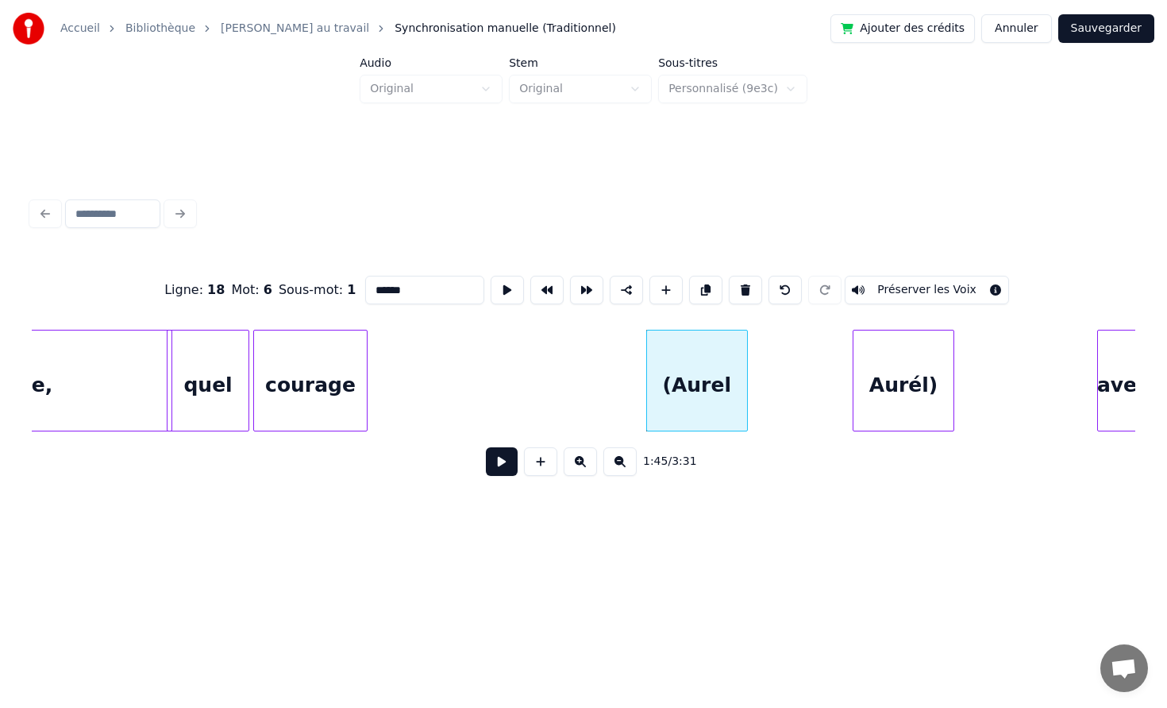
click at [917, 388] on div "Aurél)" at bounding box center [904, 384] width 100 height 108
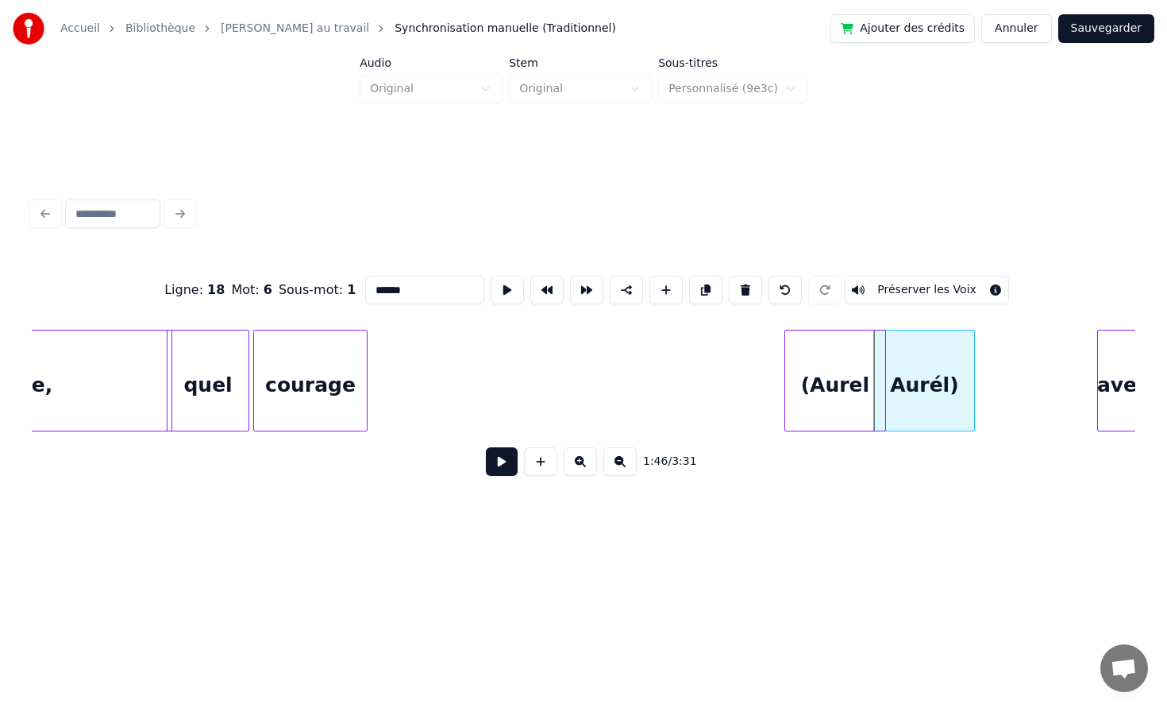
click at [851, 372] on div "(Aurel" at bounding box center [835, 384] width 100 height 108
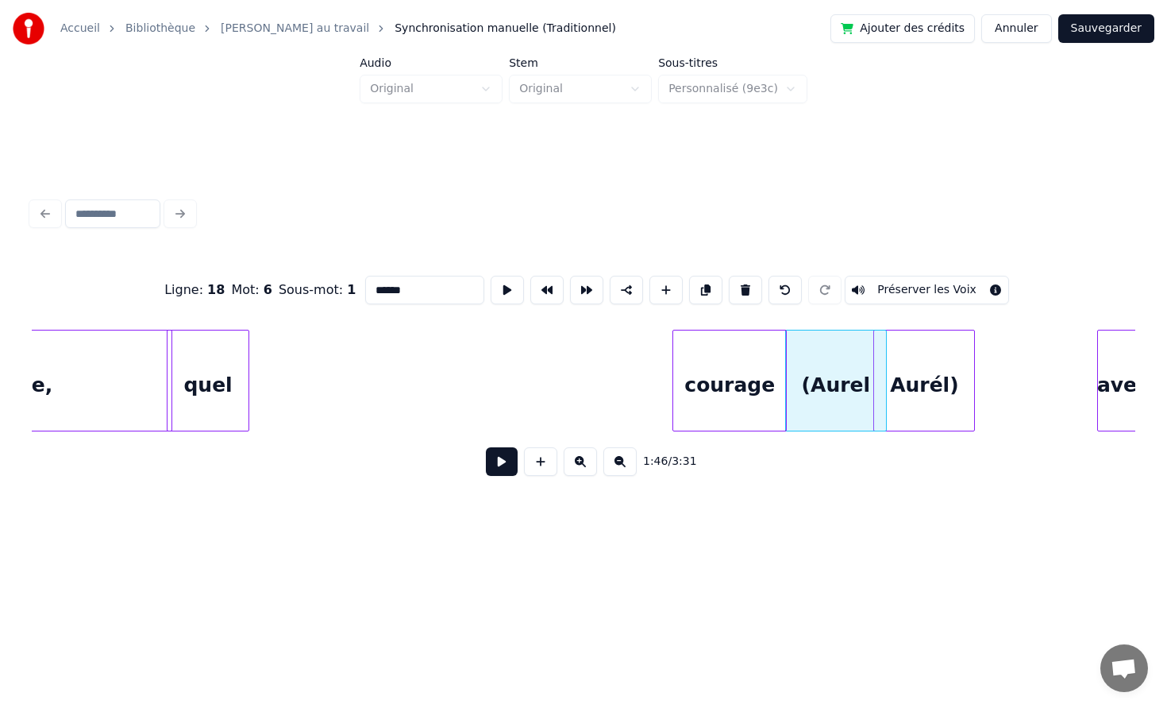
click at [722, 396] on div "courage" at bounding box center [729, 384] width 113 height 108
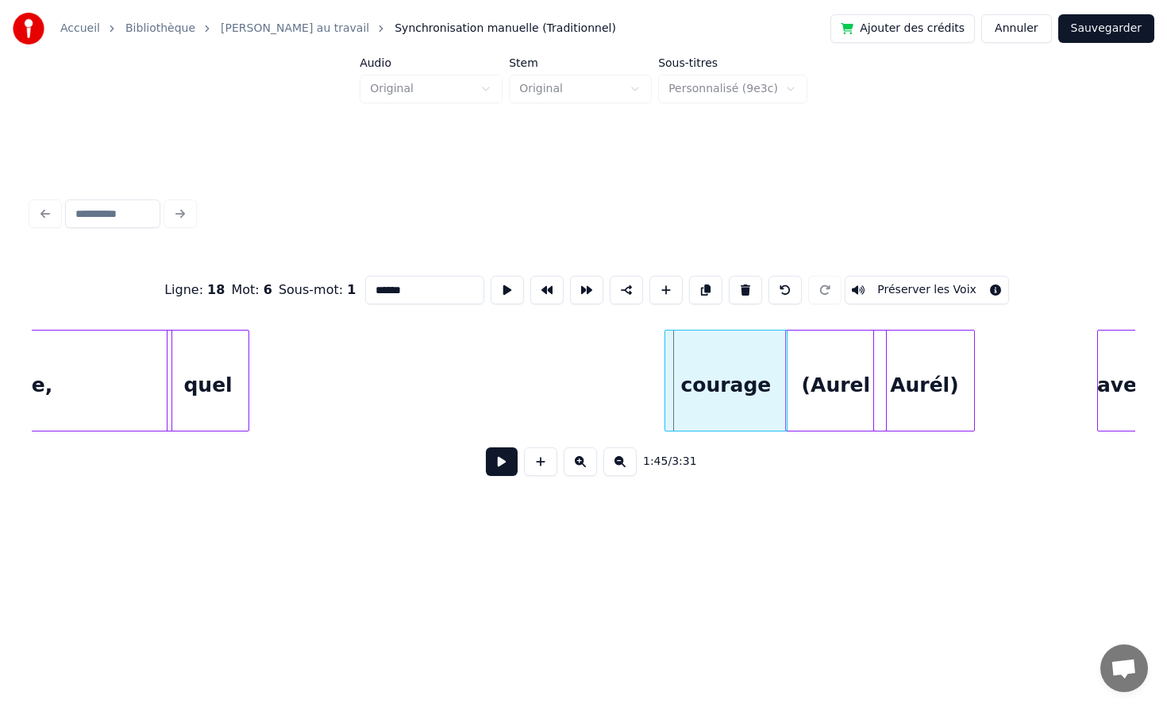
click at [666, 369] on div at bounding box center [668, 380] width 5 height 100
click at [602, 371] on div "quel" at bounding box center [601, 384] width 81 height 108
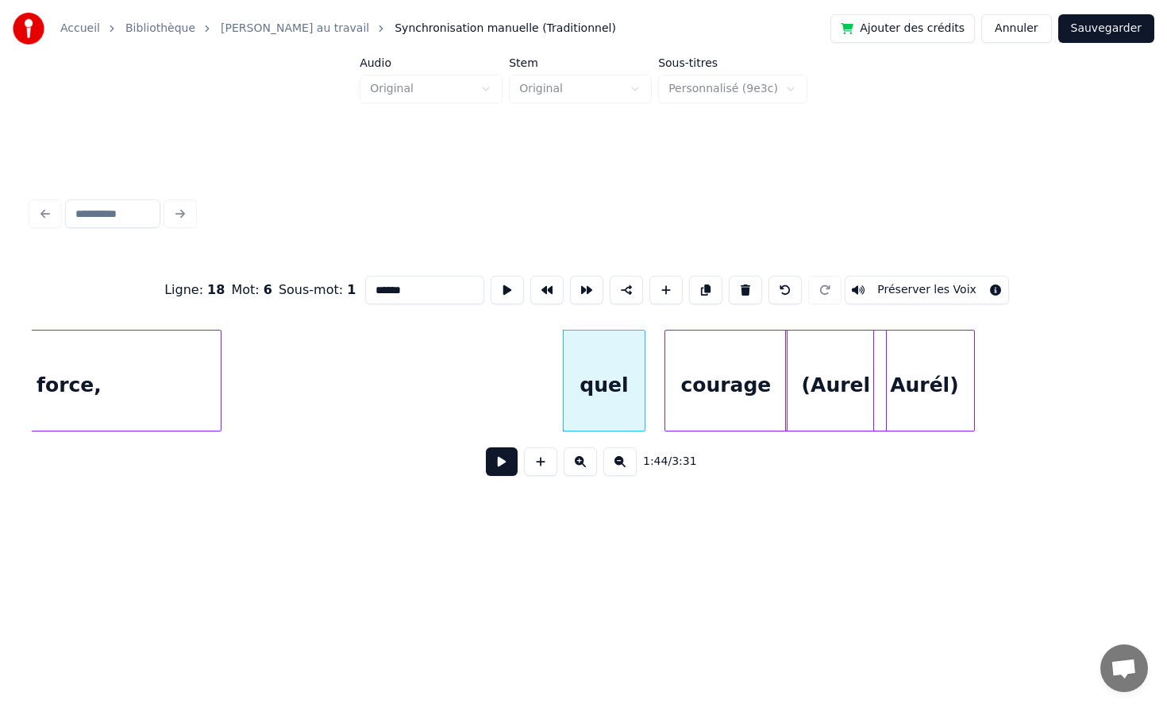
scroll to position [0, 15938]
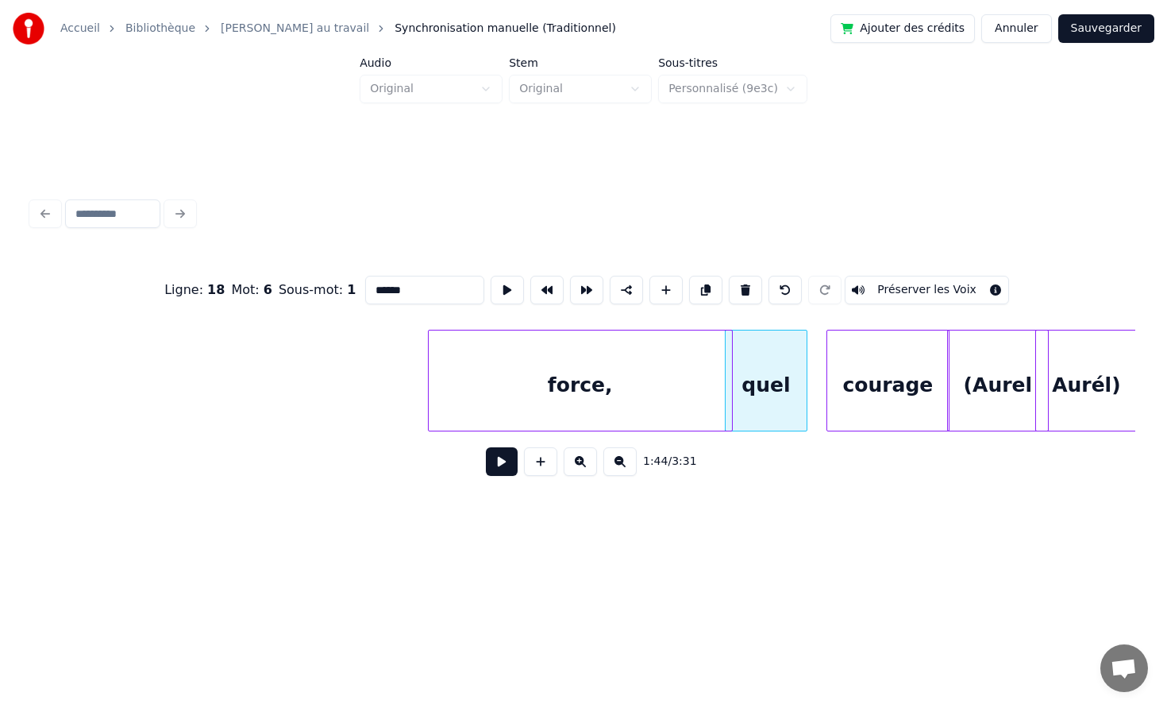
click at [538, 394] on div "force," at bounding box center [580, 384] width 303 height 108
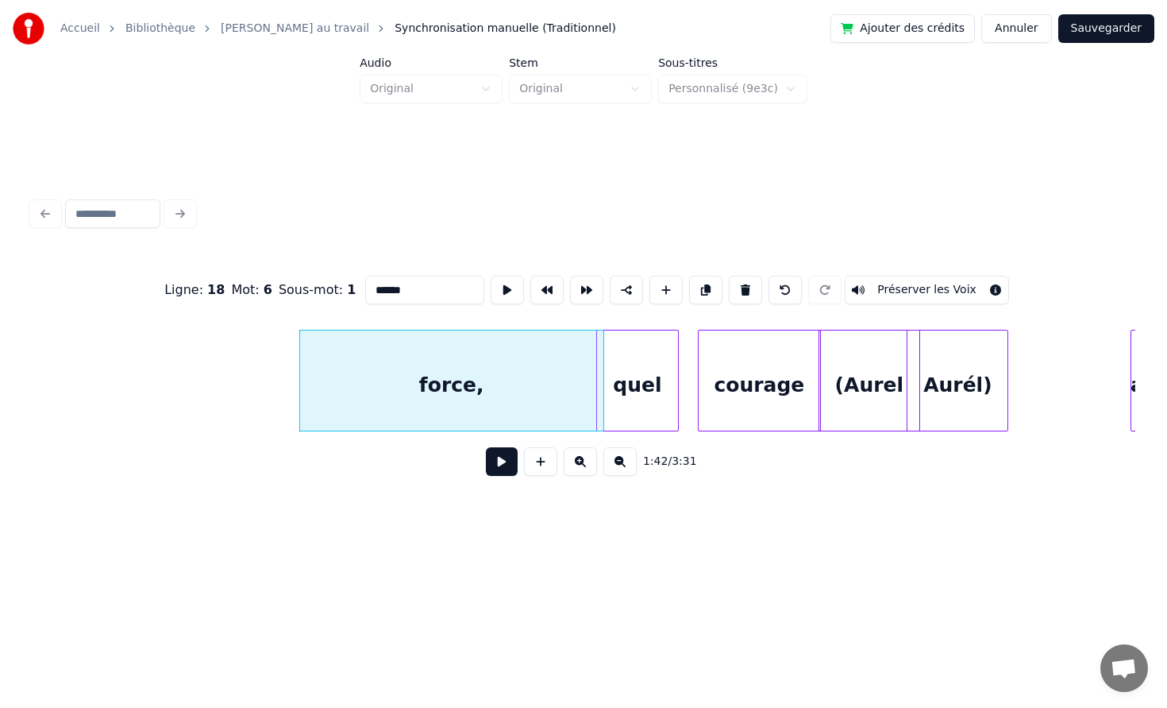
scroll to position [0, 16175]
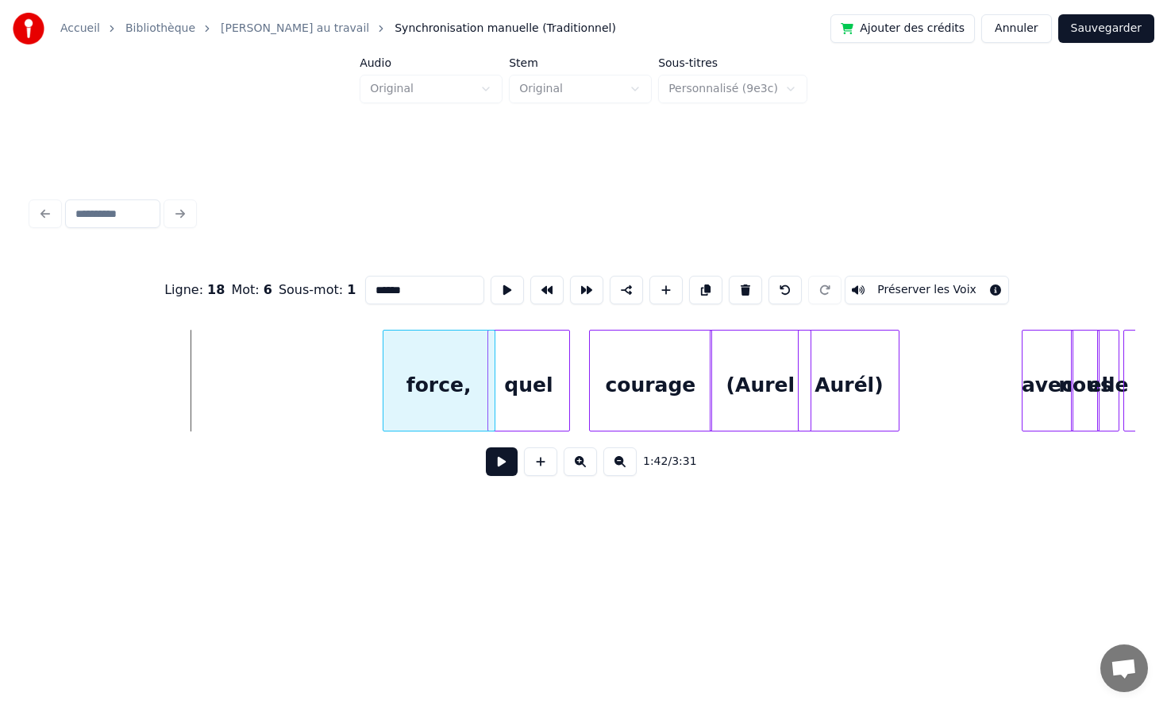
click at [388, 384] on div at bounding box center [386, 380] width 5 height 100
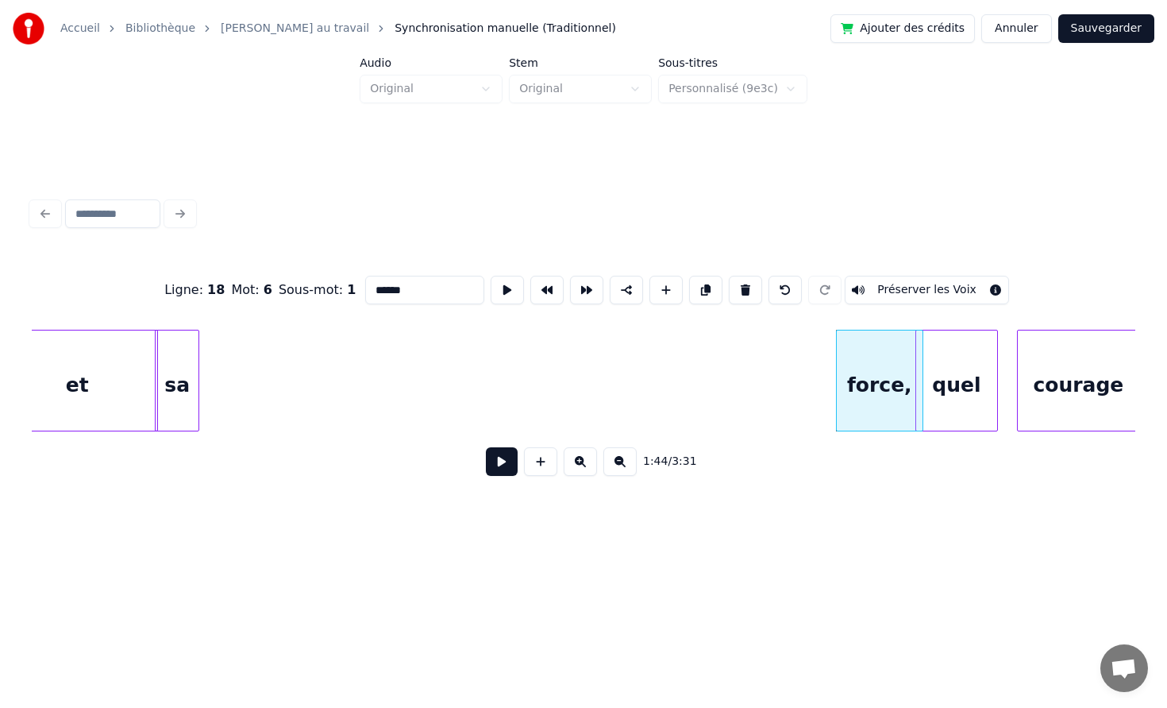
scroll to position [0, 15697]
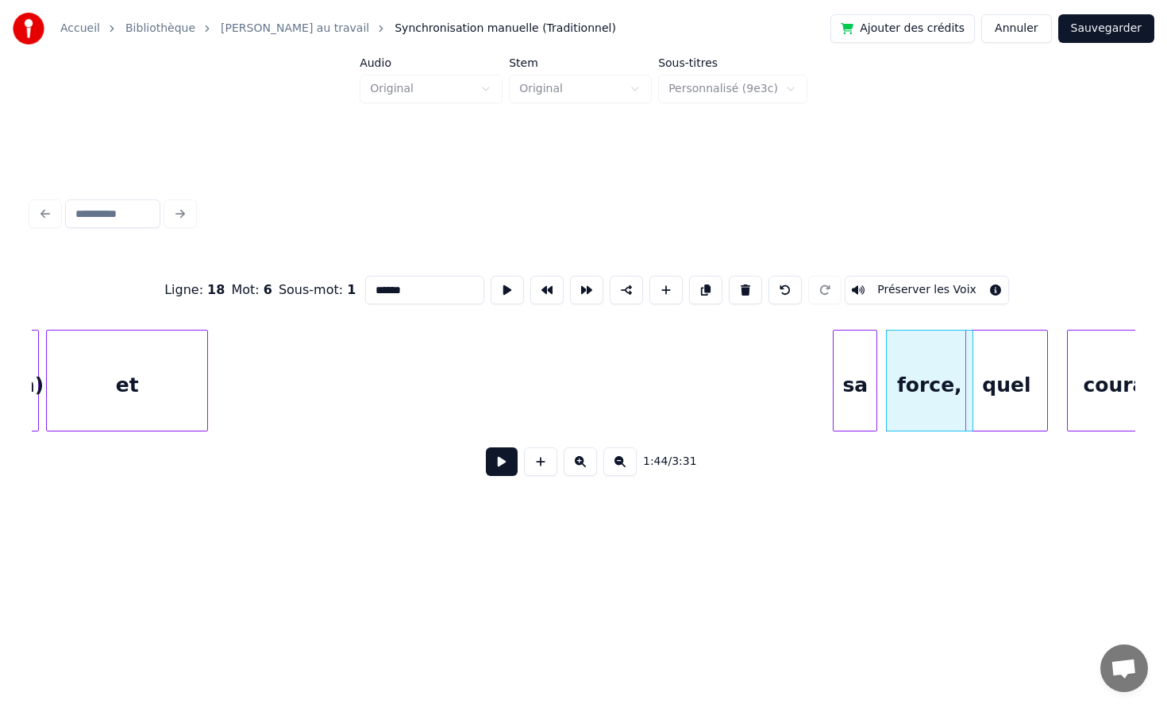
click at [872, 392] on div "sa" at bounding box center [855, 384] width 43 height 108
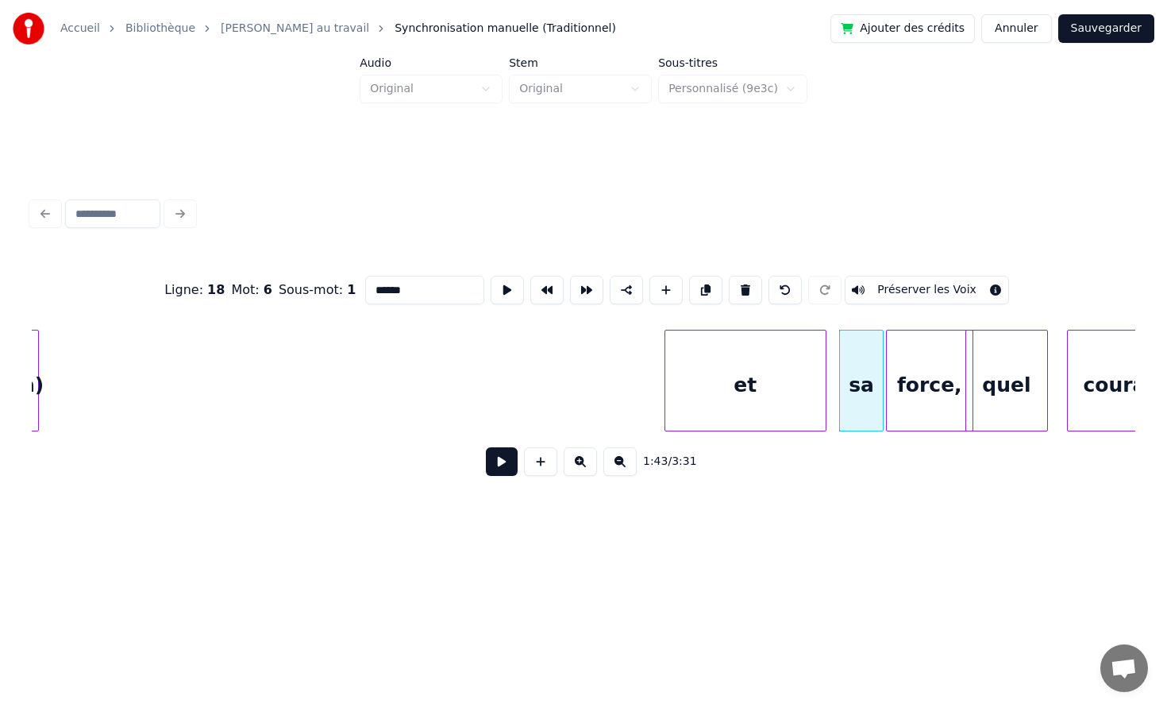
click at [794, 399] on div "et" at bounding box center [746, 384] width 160 height 108
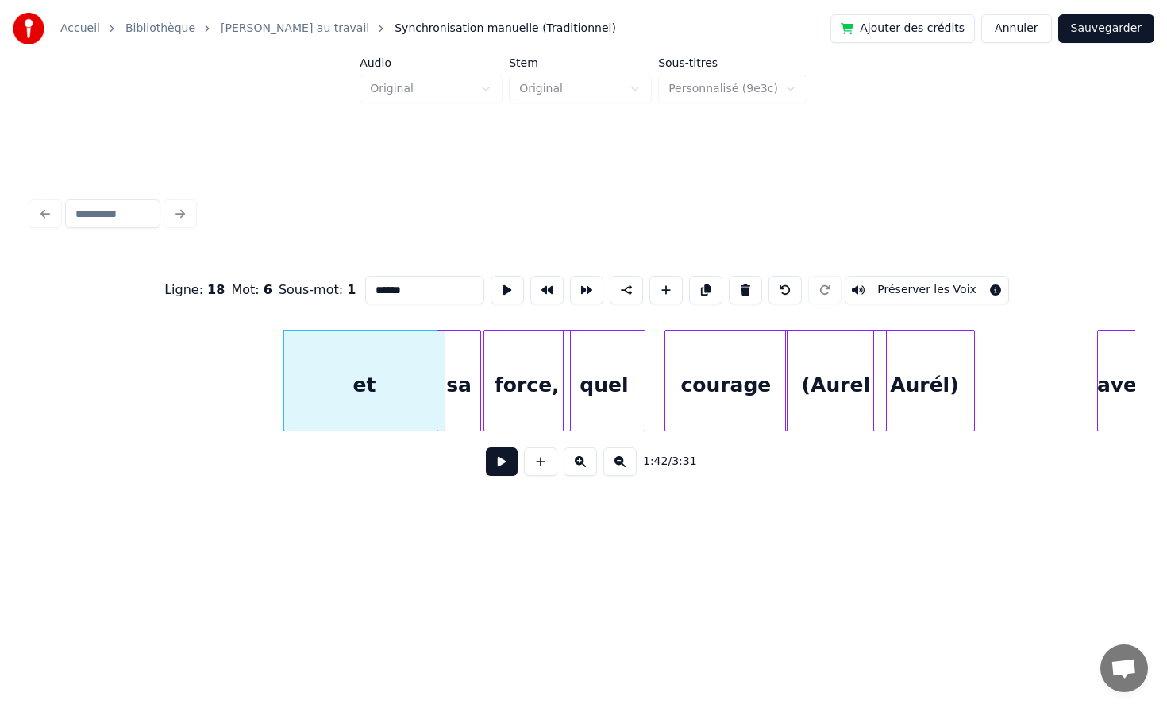
scroll to position [0, 16131]
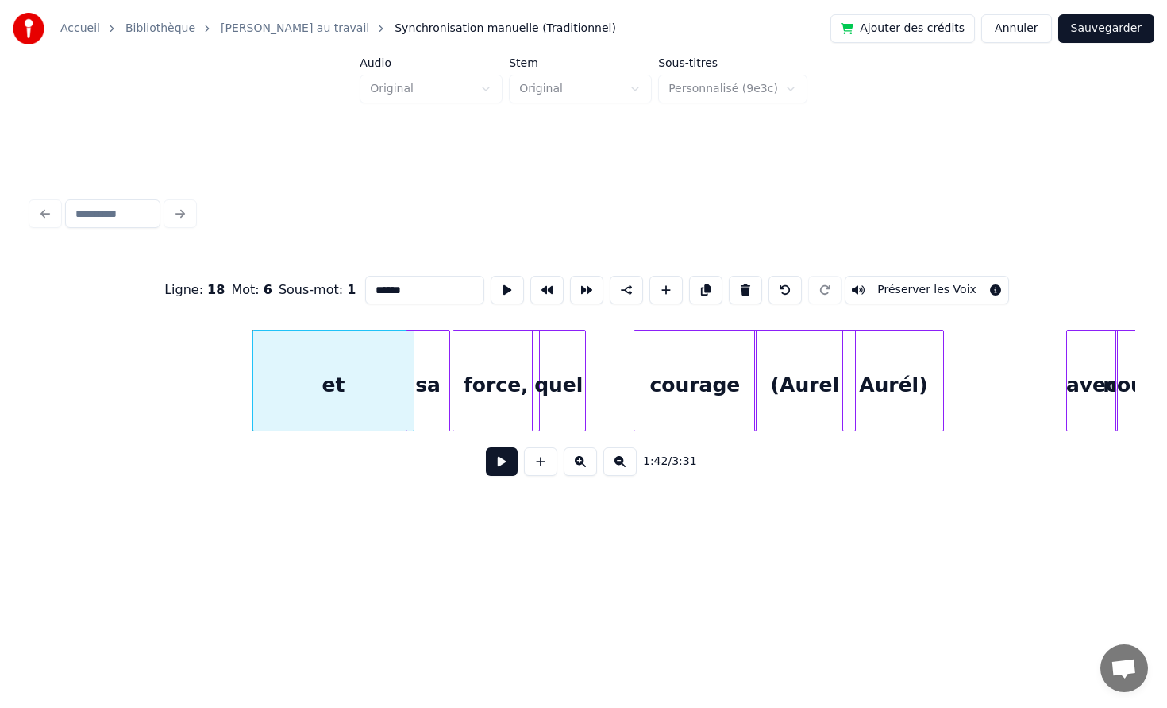
click at [581, 376] on div at bounding box center [583, 380] width 5 height 100
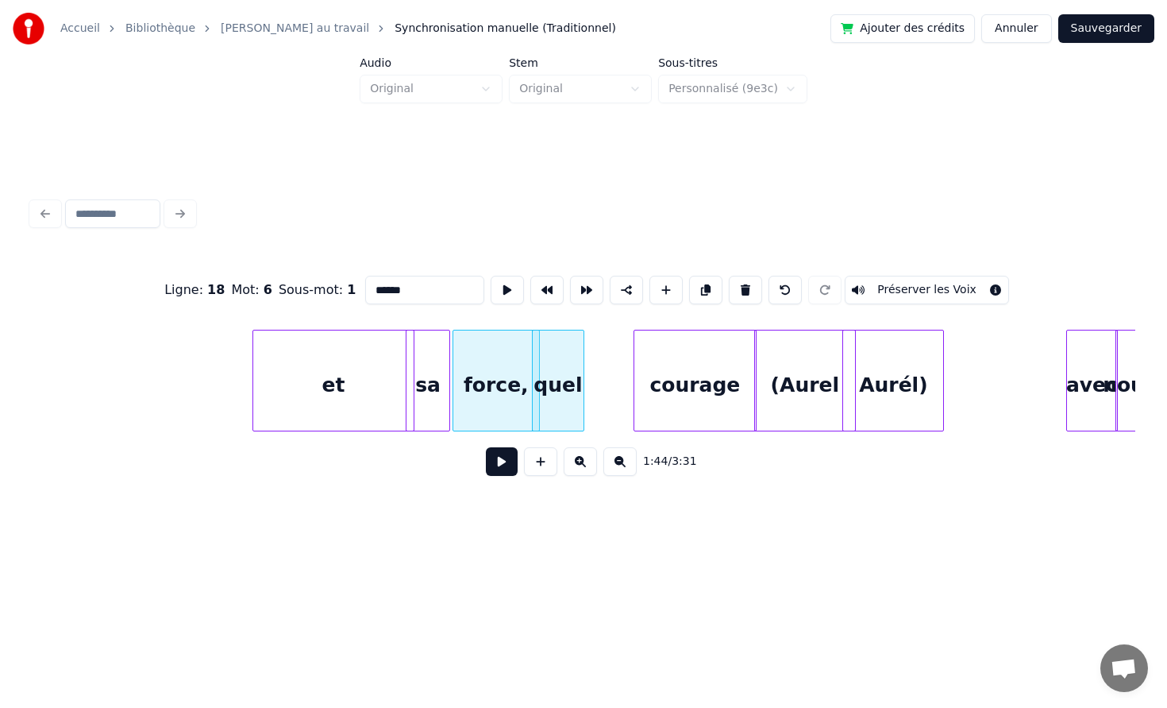
click at [494, 376] on div "force," at bounding box center [496, 384] width 86 height 108
type input "******"
click at [492, 385] on div "force," at bounding box center [496, 384] width 86 height 108
click at [551, 385] on div at bounding box center [548, 380] width 5 height 100
click at [516, 384] on div at bounding box center [515, 380] width 5 height 100
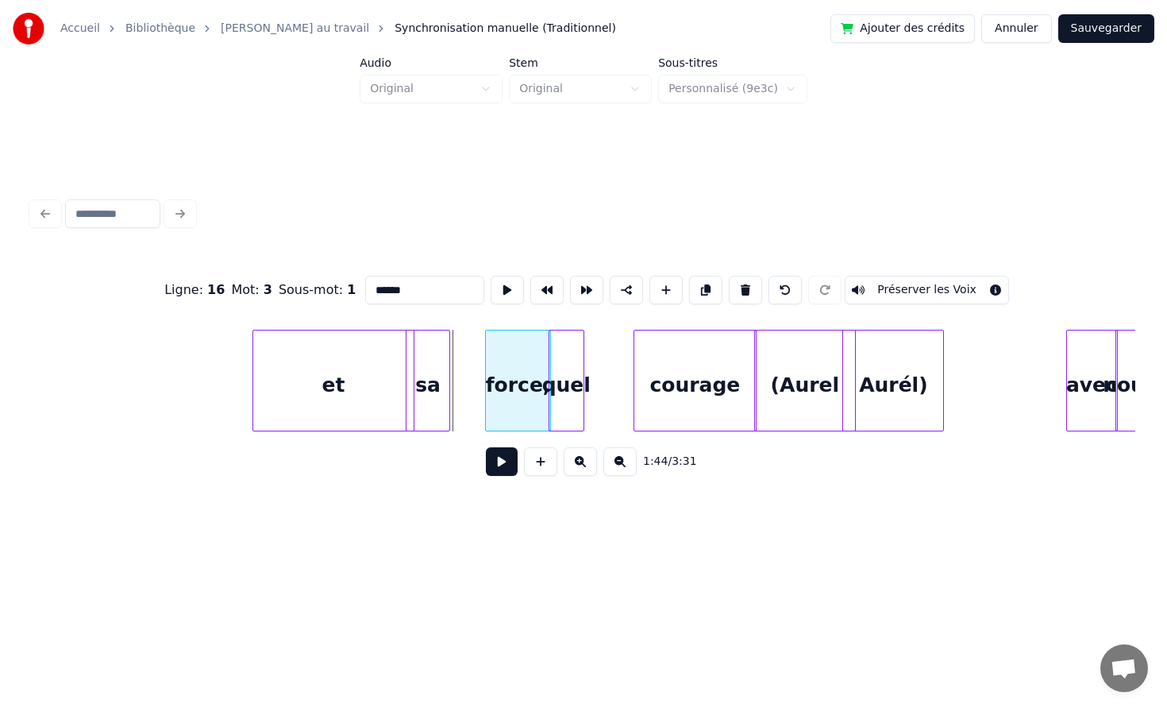
click at [524, 387] on div "force," at bounding box center [518, 384] width 64 height 108
click at [473, 393] on div "sa" at bounding box center [461, 384] width 43 height 108
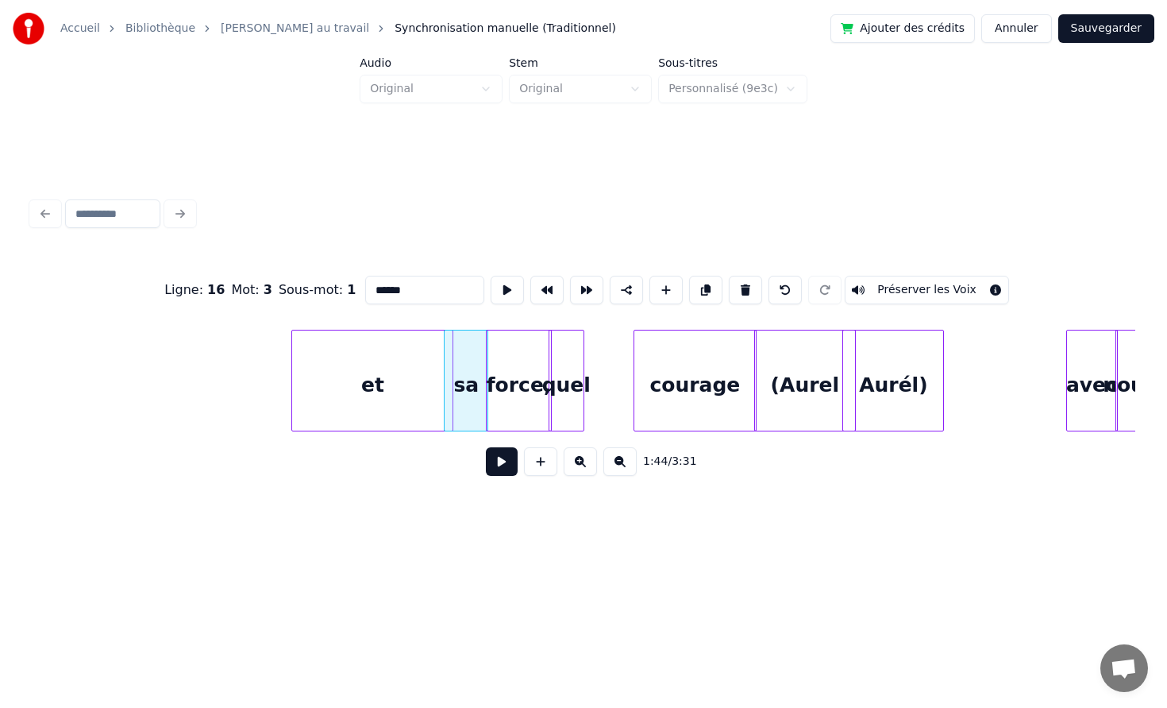
click at [428, 392] on div "et" at bounding box center [372, 384] width 160 height 108
click at [426, 393] on div at bounding box center [428, 380] width 5 height 100
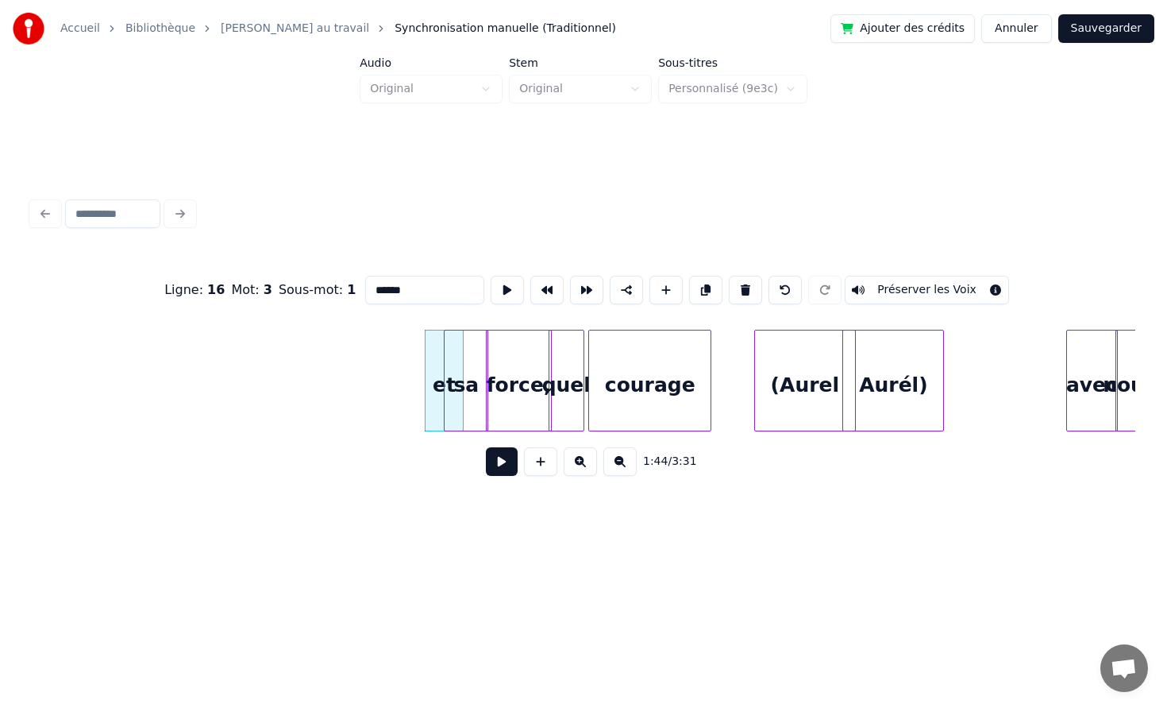
click at [693, 358] on div "courage" at bounding box center [649, 381] width 123 height 102
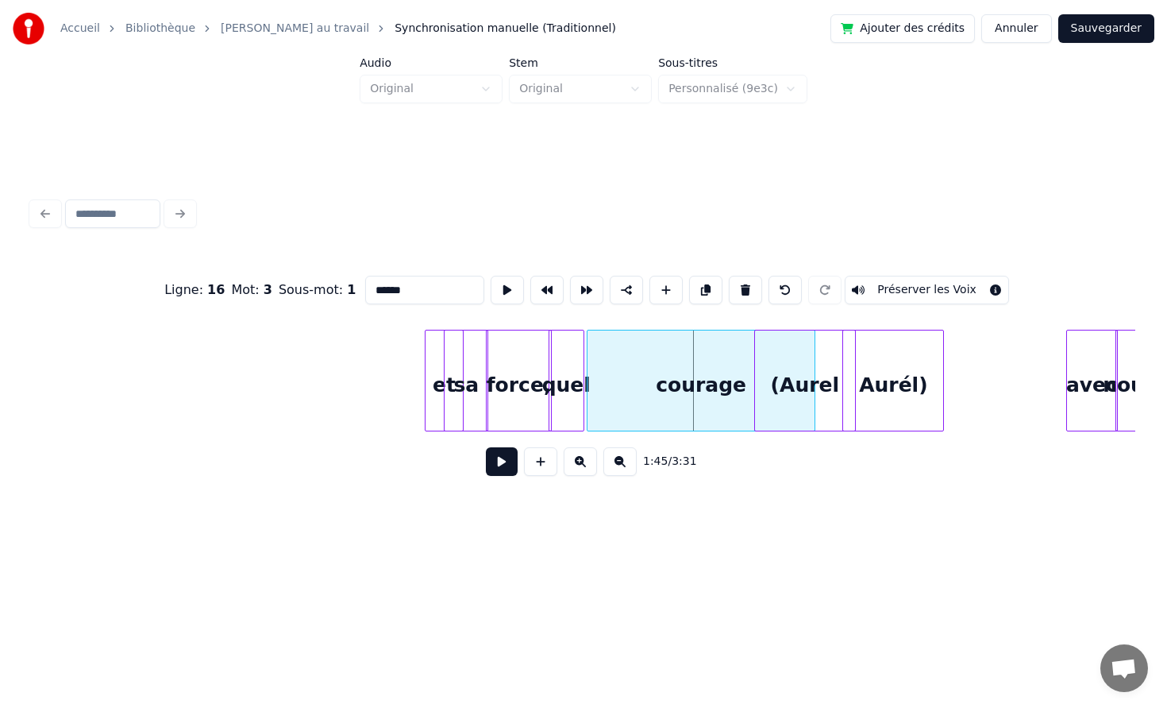
click at [588, 386] on div at bounding box center [590, 380] width 5 height 100
click at [653, 378] on div "courage" at bounding box center [687, 384] width 233 height 108
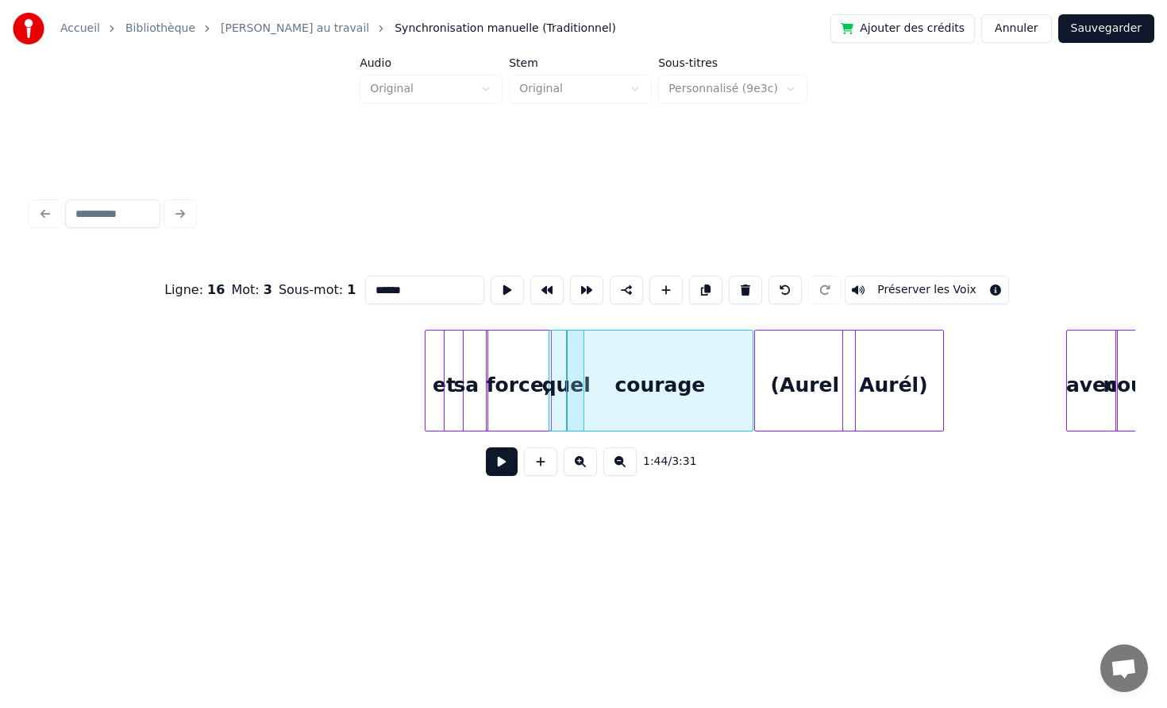
click at [755, 364] on div "et sa force, quel courage (Aurel Aurél) avec nous" at bounding box center [710, 381] width 33618 height 102
click at [319, 387] on div "et sa force, quel courage (Aurel Aurél) avec nous" at bounding box center [710, 381] width 33618 height 102
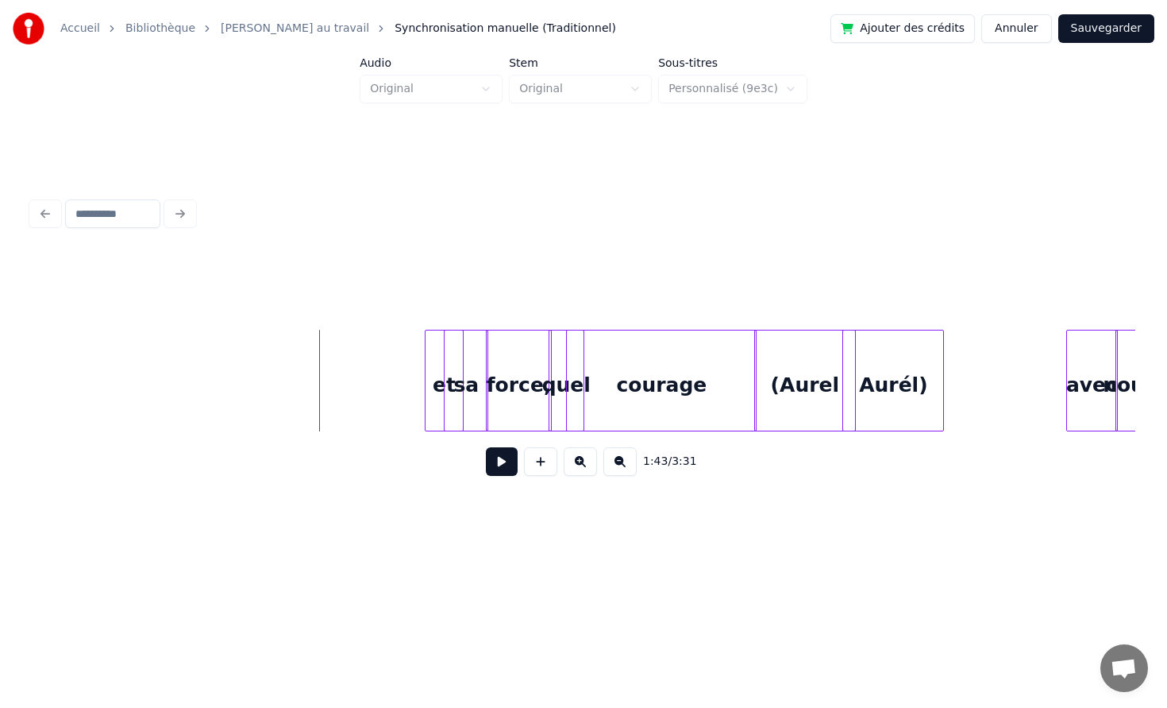
click at [505, 469] on button at bounding box center [502, 461] width 32 height 29
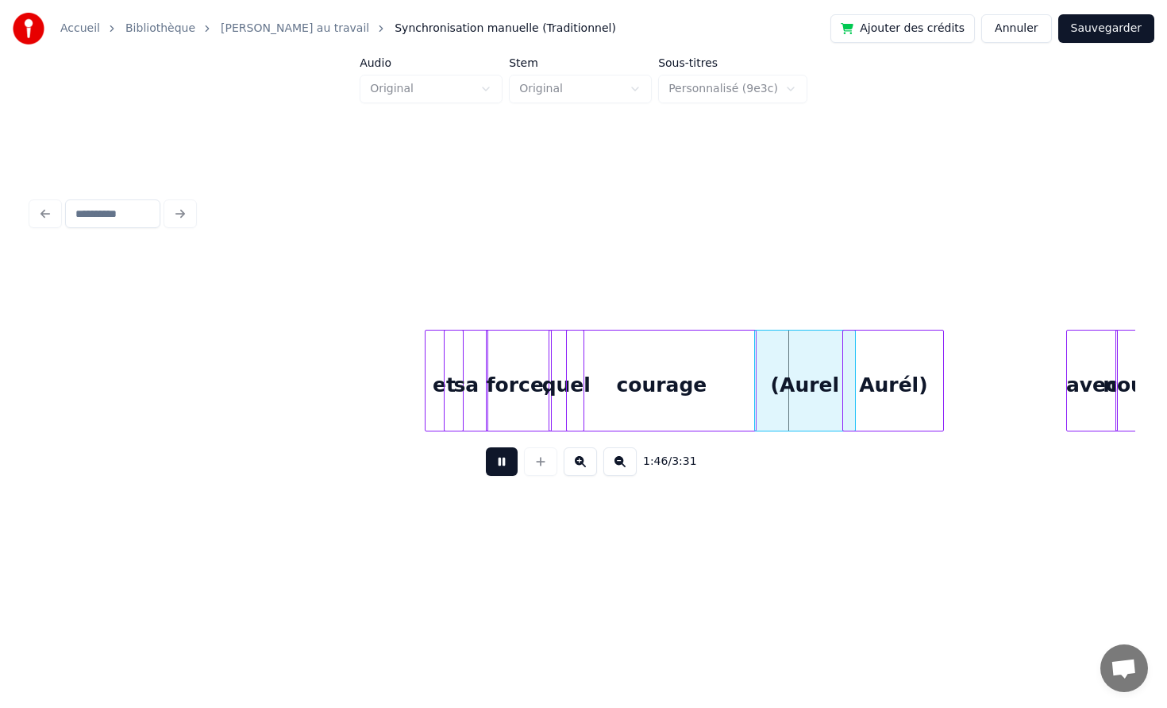
click at [505, 469] on button at bounding box center [502, 461] width 32 height 29
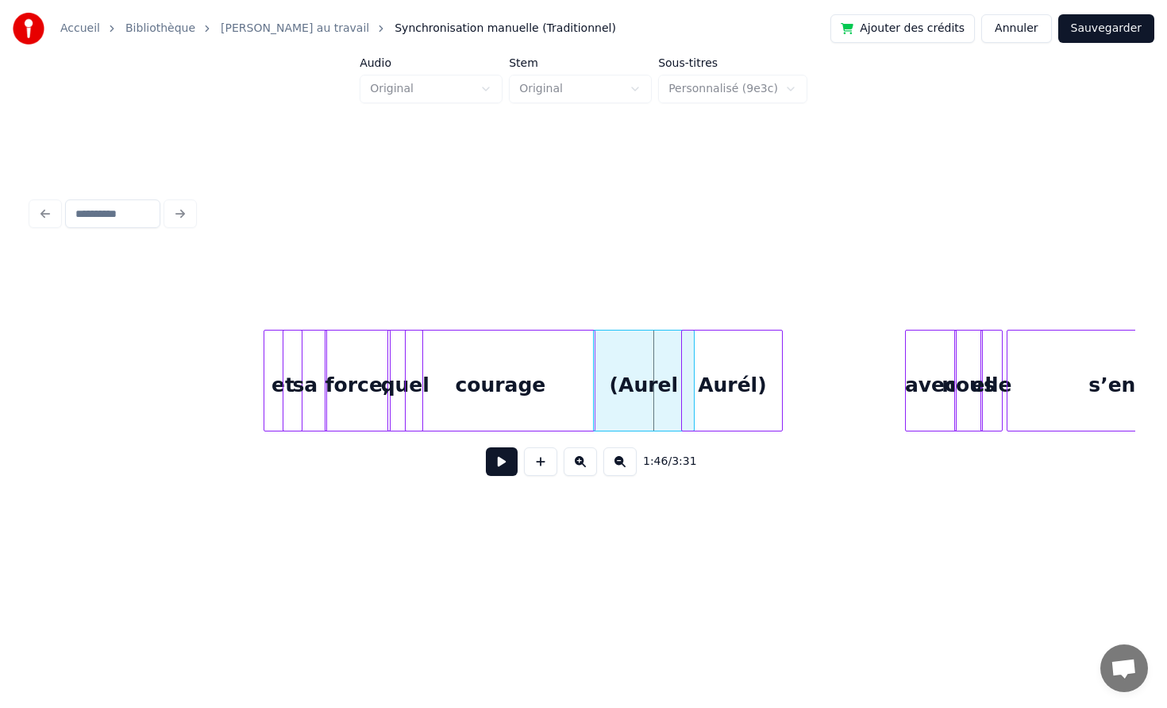
scroll to position [0, 16319]
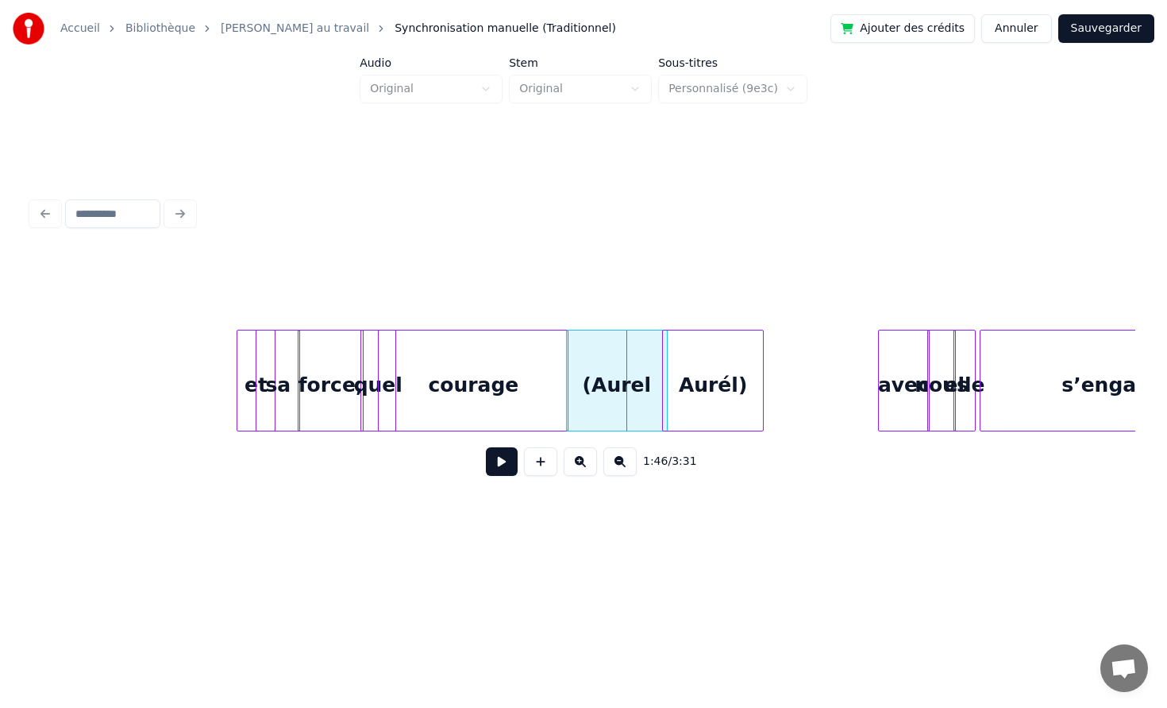
click at [763, 391] on div "Aurél)" at bounding box center [713, 384] width 100 height 108
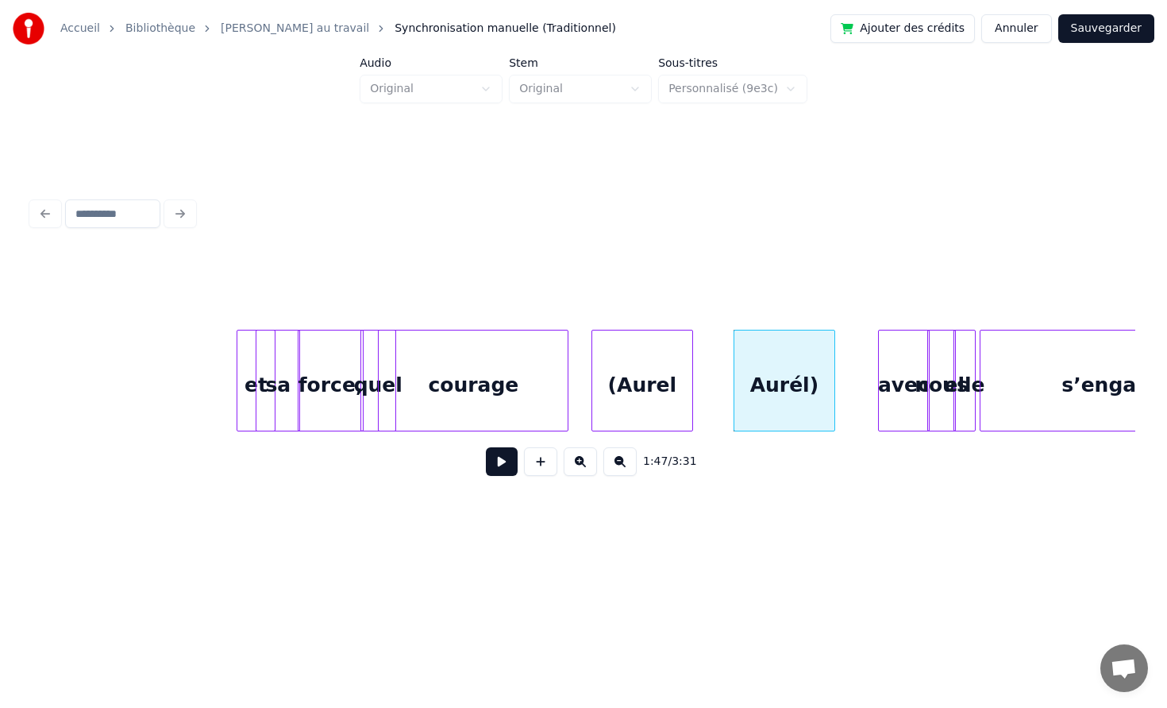
click at [750, 392] on div "et sa force, quel courage (Aurel Aurél) avec nous elle s’engage" at bounding box center [522, 381] width 33618 height 102
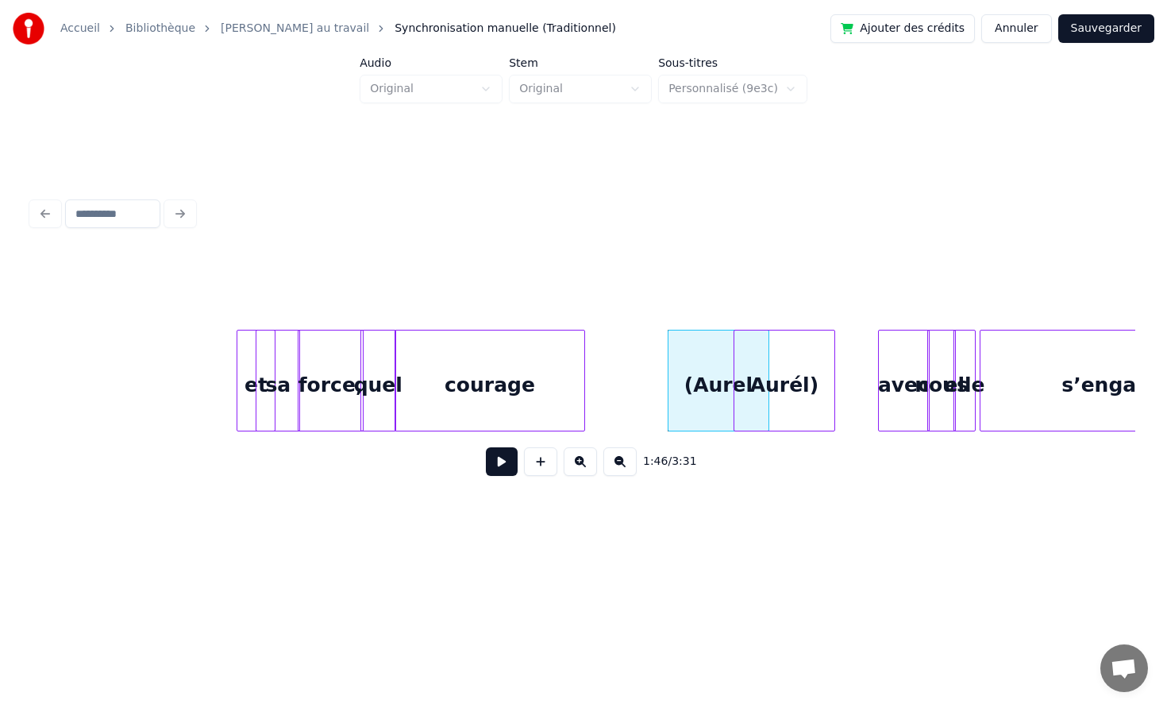
click at [566, 394] on div "courage" at bounding box center [490, 384] width 189 height 108
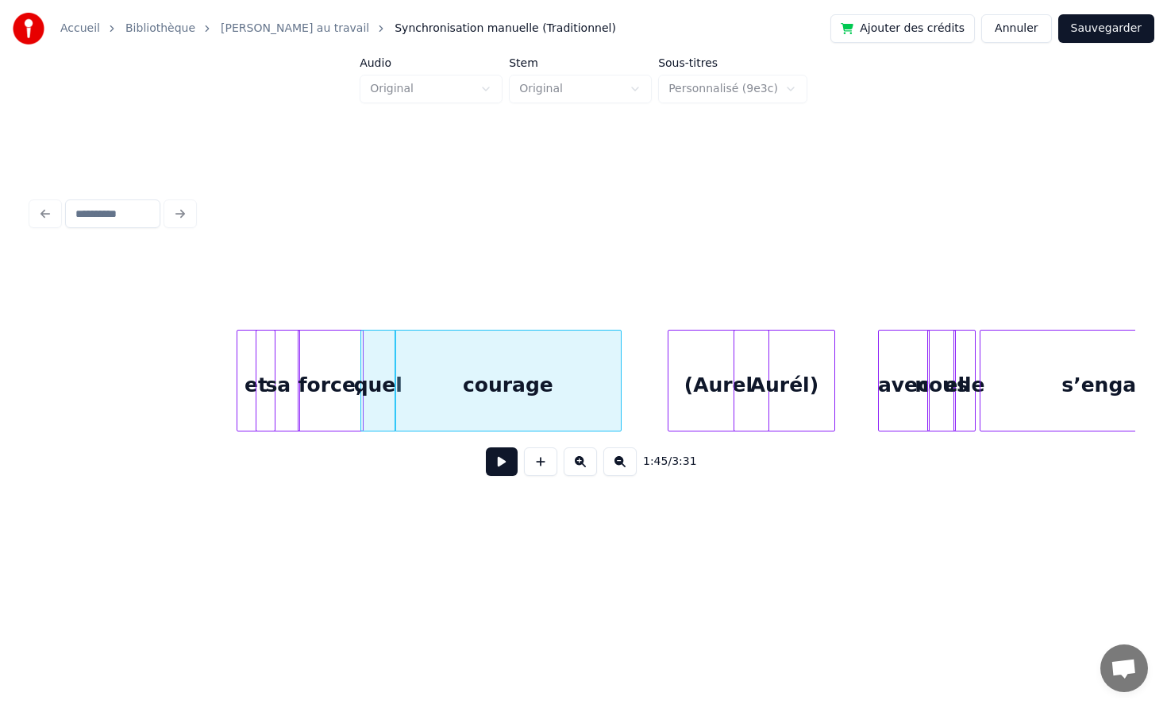
click at [618, 390] on div at bounding box center [618, 380] width 5 height 100
click at [374, 387] on div "quel" at bounding box center [378, 384] width 34 height 108
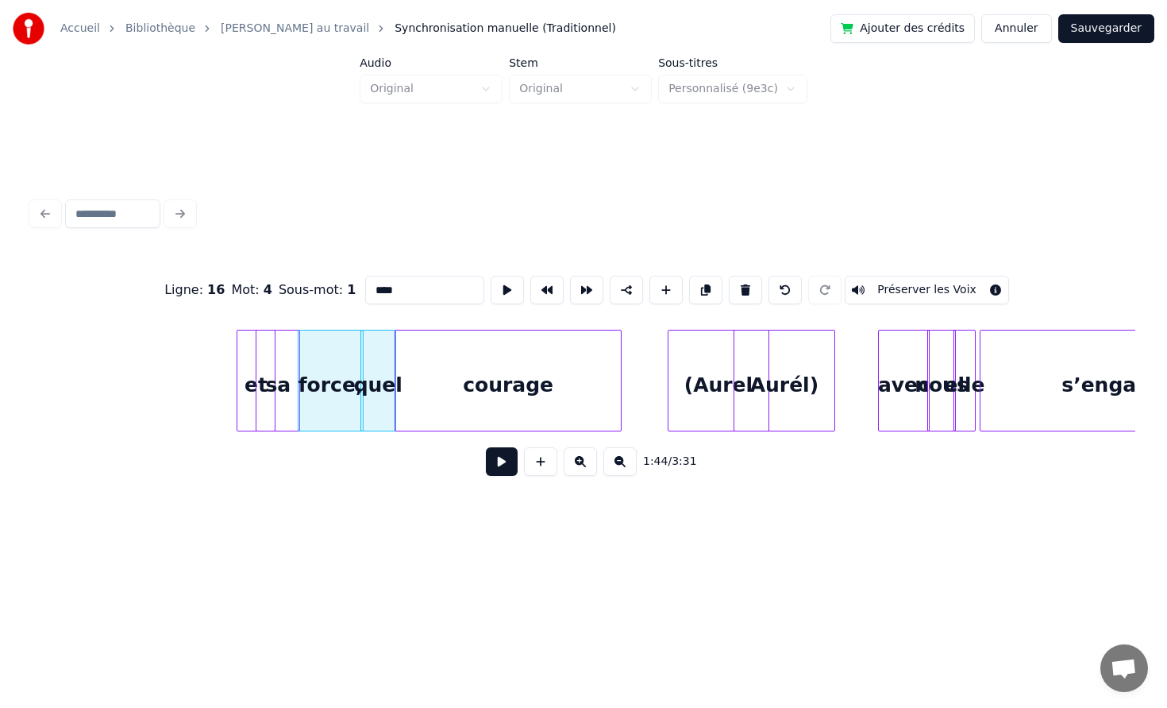
click at [431, 368] on div "courage" at bounding box center [509, 384] width 226 height 108
type input "*******"
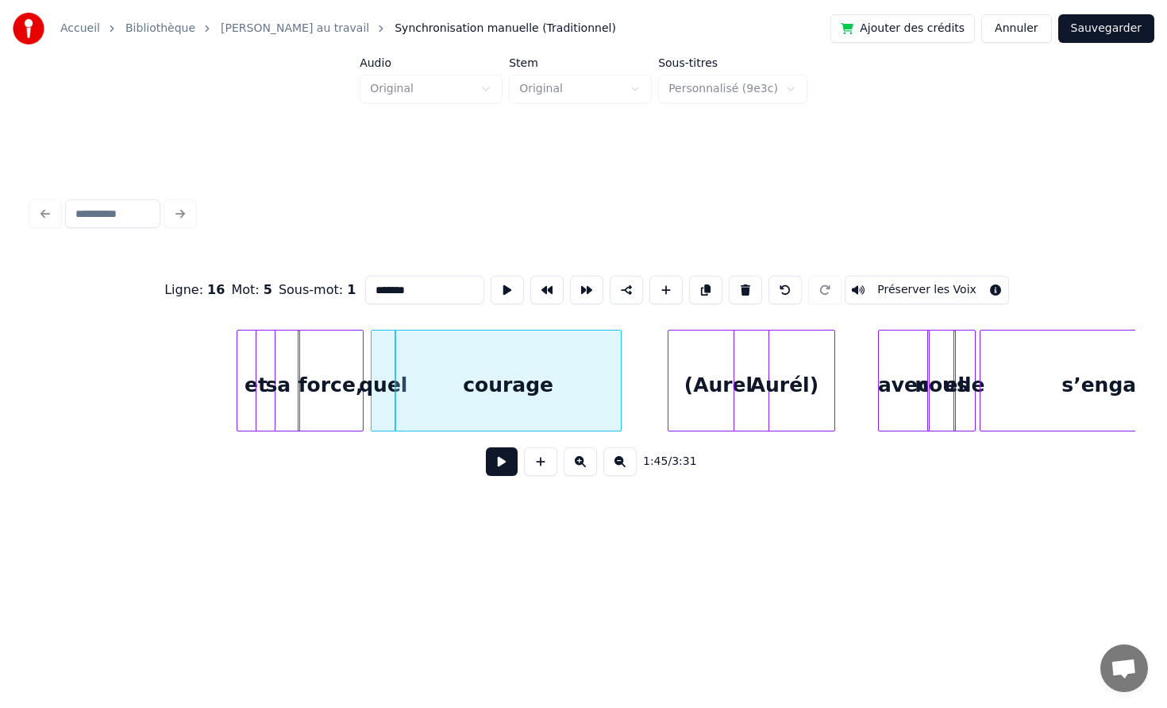
click at [376, 376] on div at bounding box center [374, 380] width 5 height 100
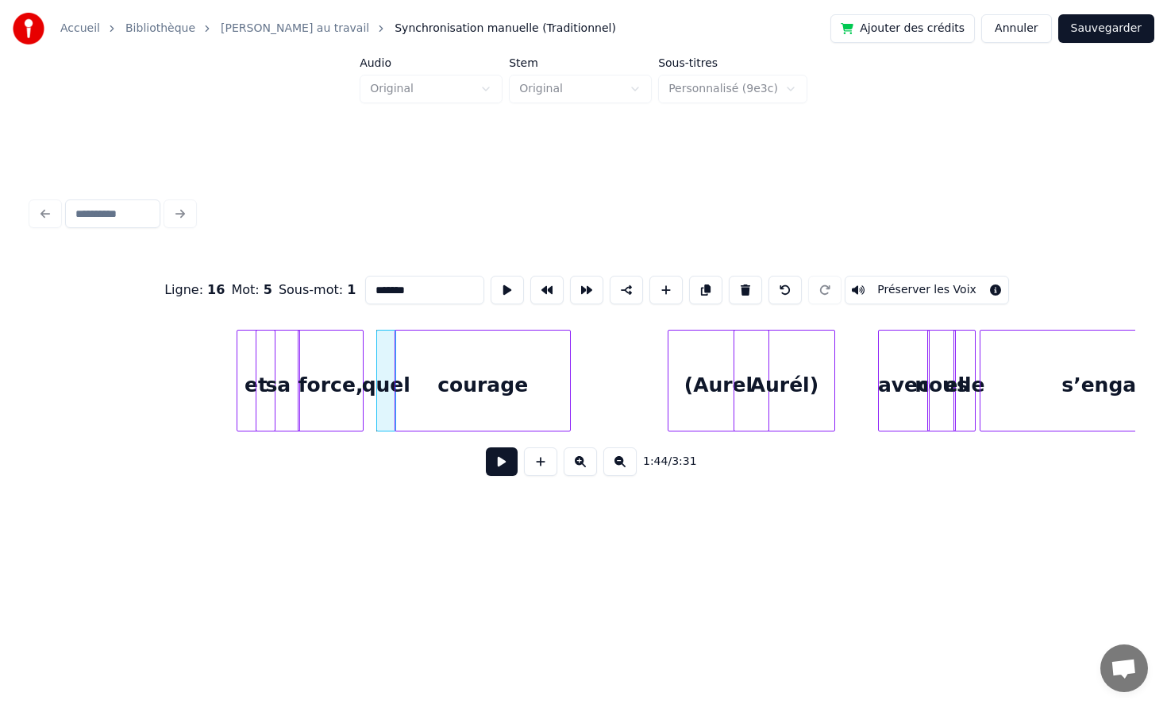
click at [570, 372] on div at bounding box center [567, 380] width 5 height 100
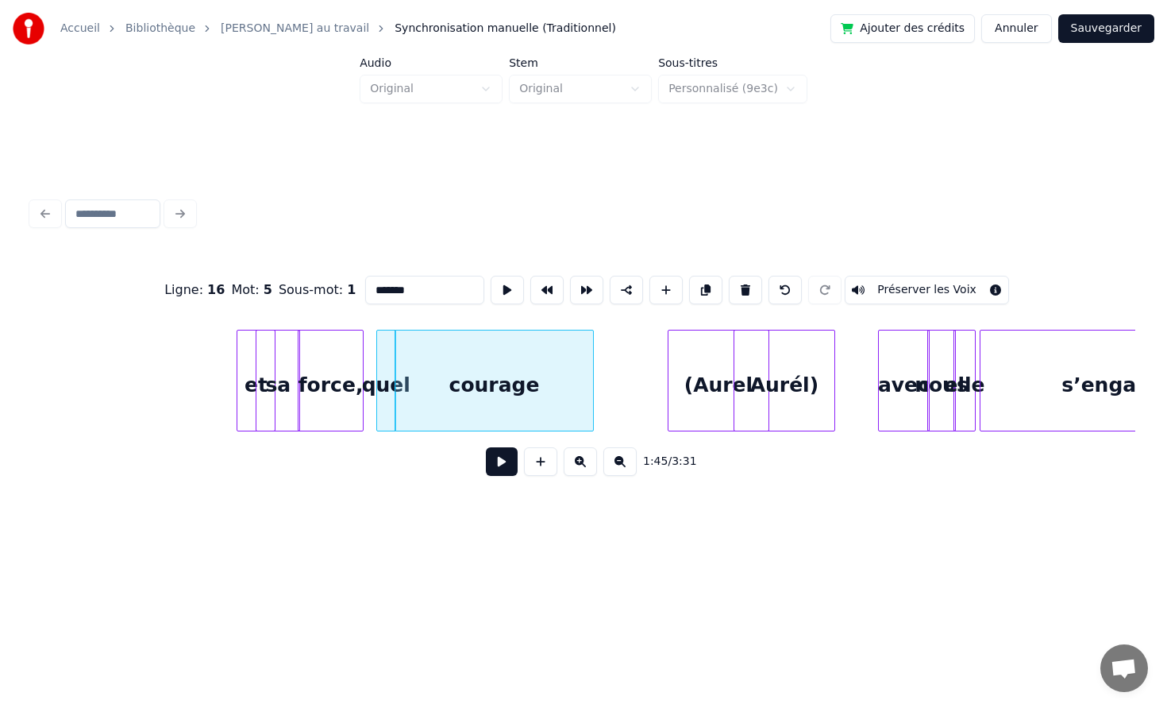
click at [372, 457] on div "1:45 / 3:31" at bounding box center [583, 461] width 1079 height 35
click at [371, 417] on div "et sa force, quel courage (Aurel Aurél) avec nous elle s’engage" at bounding box center [522, 381] width 33618 height 102
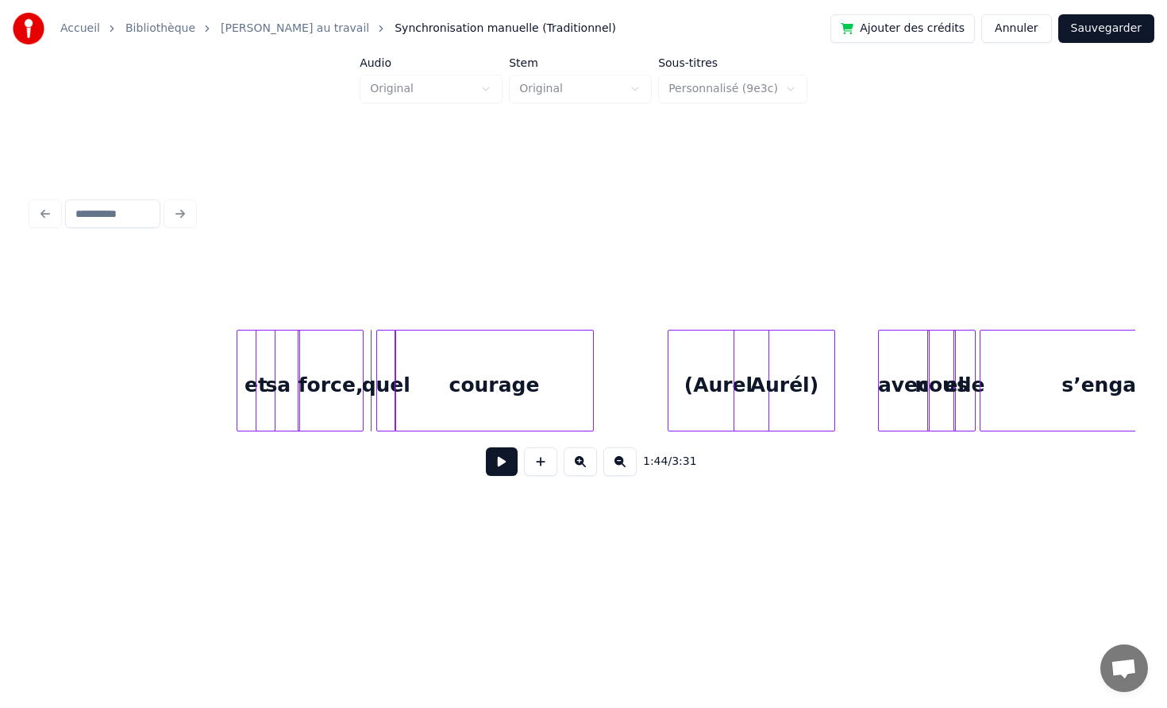
click at [388, 421] on div "quel" at bounding box center [386, 384] width 18 height 108
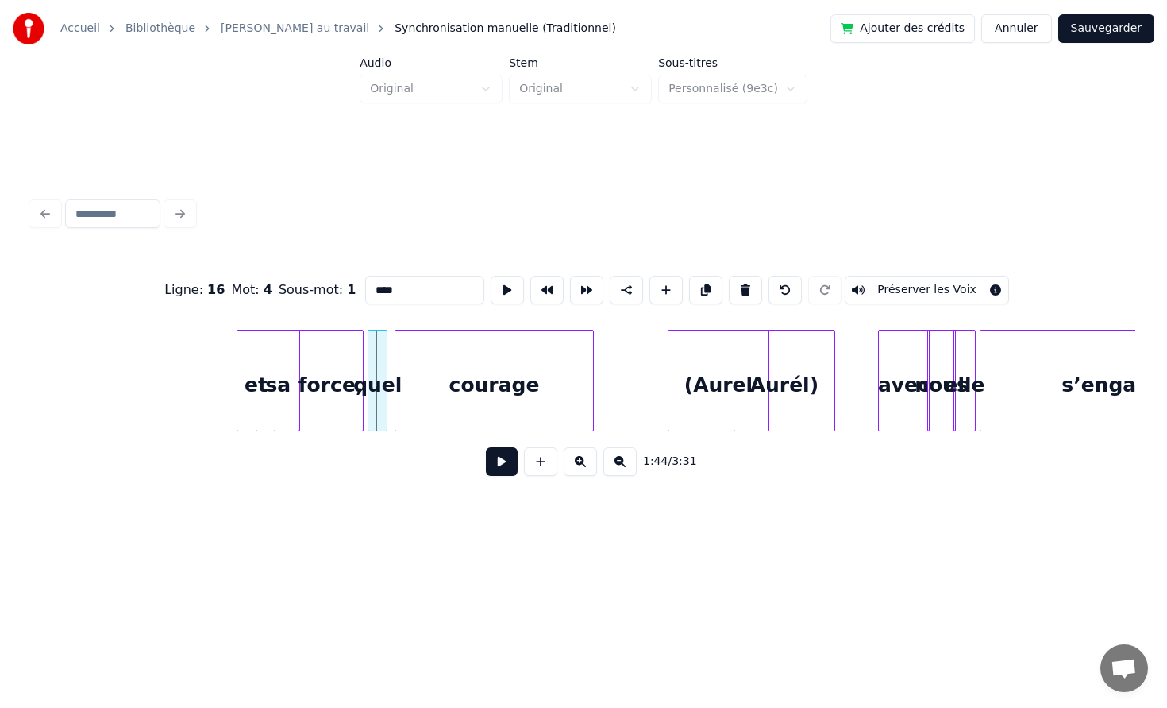
click at [380, 421] on div "quel" at bounding box center [378, 384] width 18 height 108
click at [394, 420] on div at bounding box center [391, 380] width 5 height 100
drag, startPoint x: 324, startPoint y: 460, endPoint x: 312, endPoint y: 456, distance: 12.6
click at [324, 460] on div "1:44 / 3:31" at bounding box center [583, 461] width 1079 height 35
click at [149, 380] on div "et sa force, quel courage (Aurel Aurél) avec nous elle s’engage" at bounding box center [522, 381] width 33618 height 102
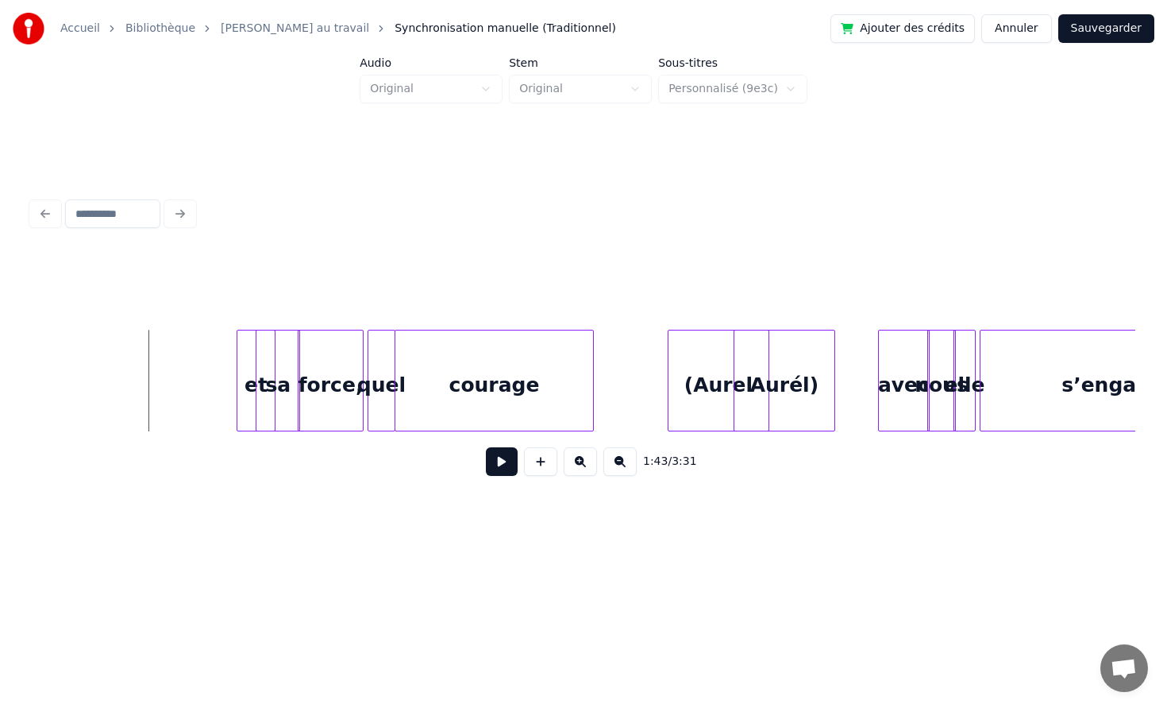
click at [496, 453] on button at bounding box center [502, 461] width 32 height 29
click at [441, 365] on div at bounding box center [443, 380] width 5 height 100
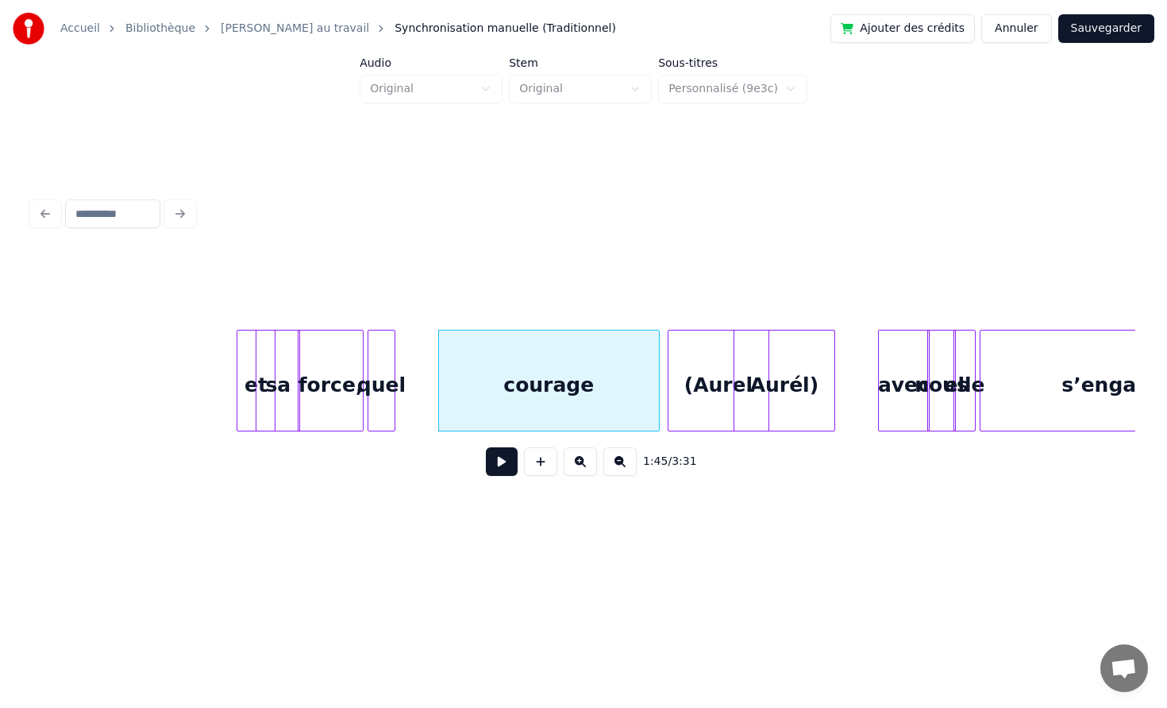
click at [659, 369] on div at bounding box center [656, 380] width 5 height 100
click at [429, 364] on div "quel" at bounding box center [425, 384] width 26 height 108
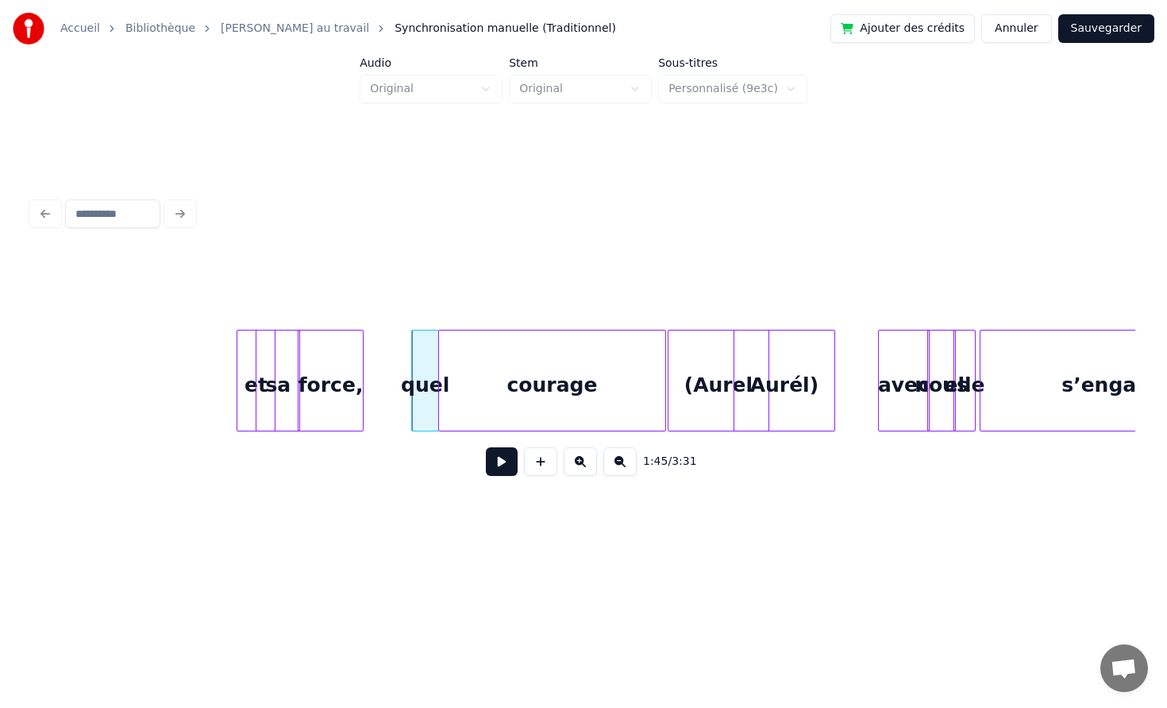
click at [411, 364] on div "quel" at bounding box center [425, 381] width 28 height 102
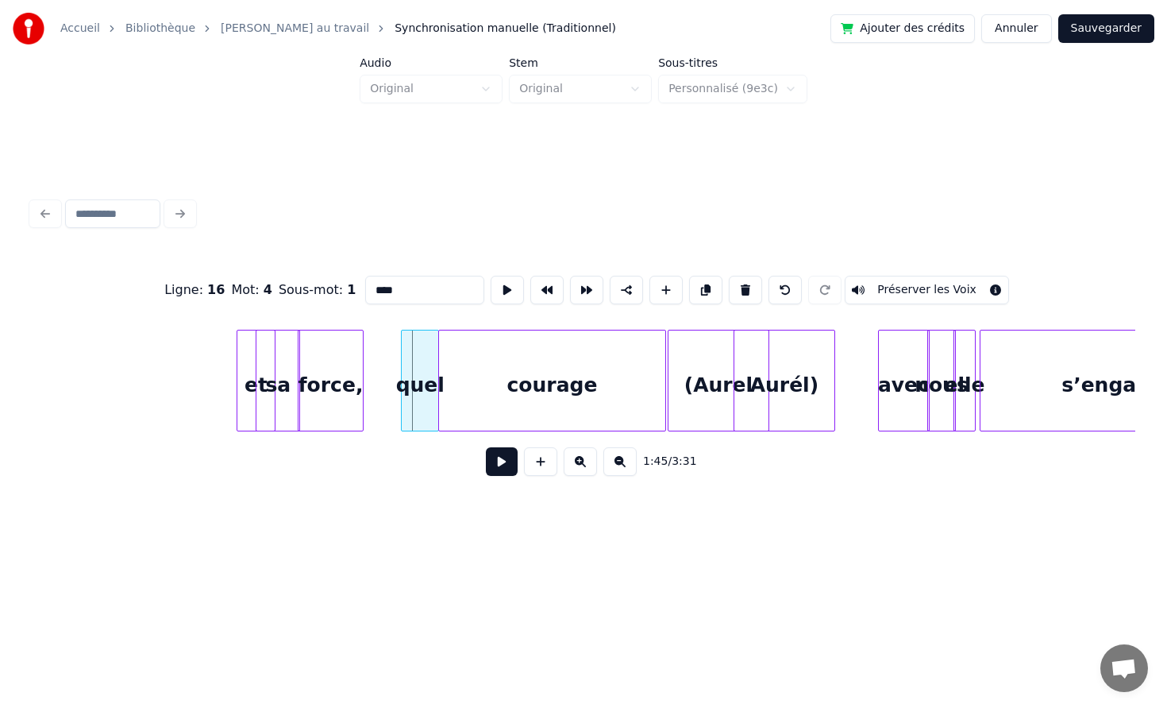
click at [402, 364] on div at bounding box center [404, 380] width 5 height 100
click at [388, 368] on div at bounding box center [386, 380] width 5 height 100
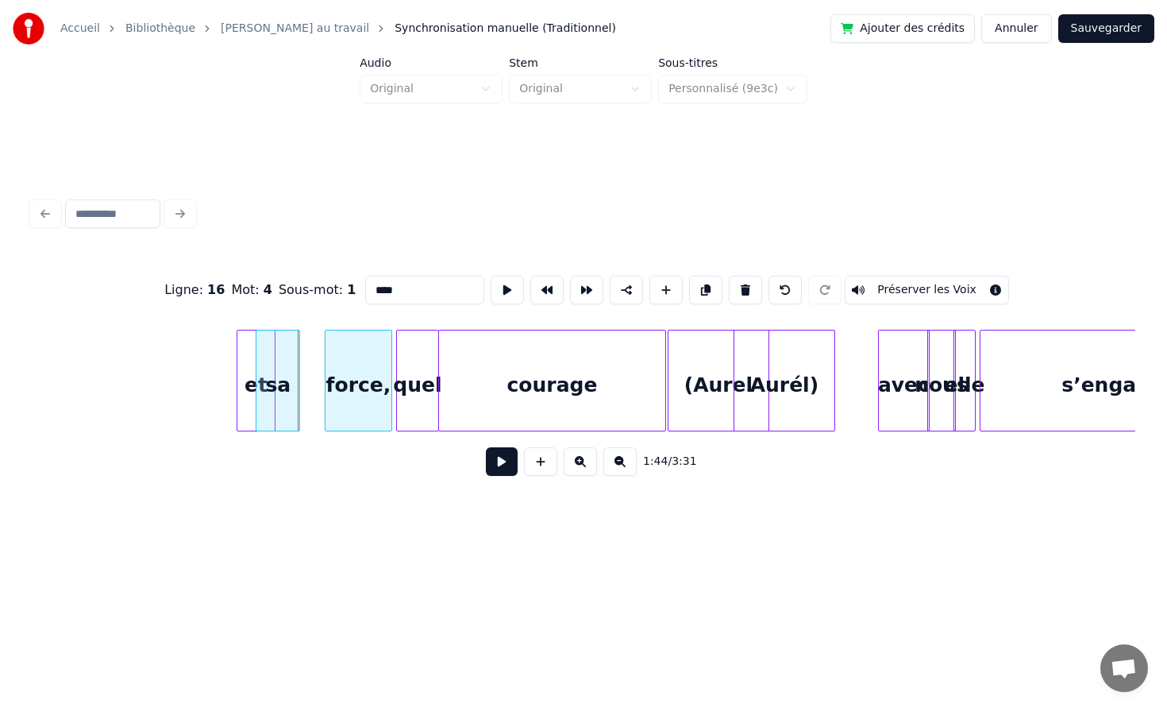
click at [326, 366] on div at bounding box center [328, 380] width 5 height 100
click at [308, 365] on div "sa" at bounding box center [298, 384] width 43 height 108
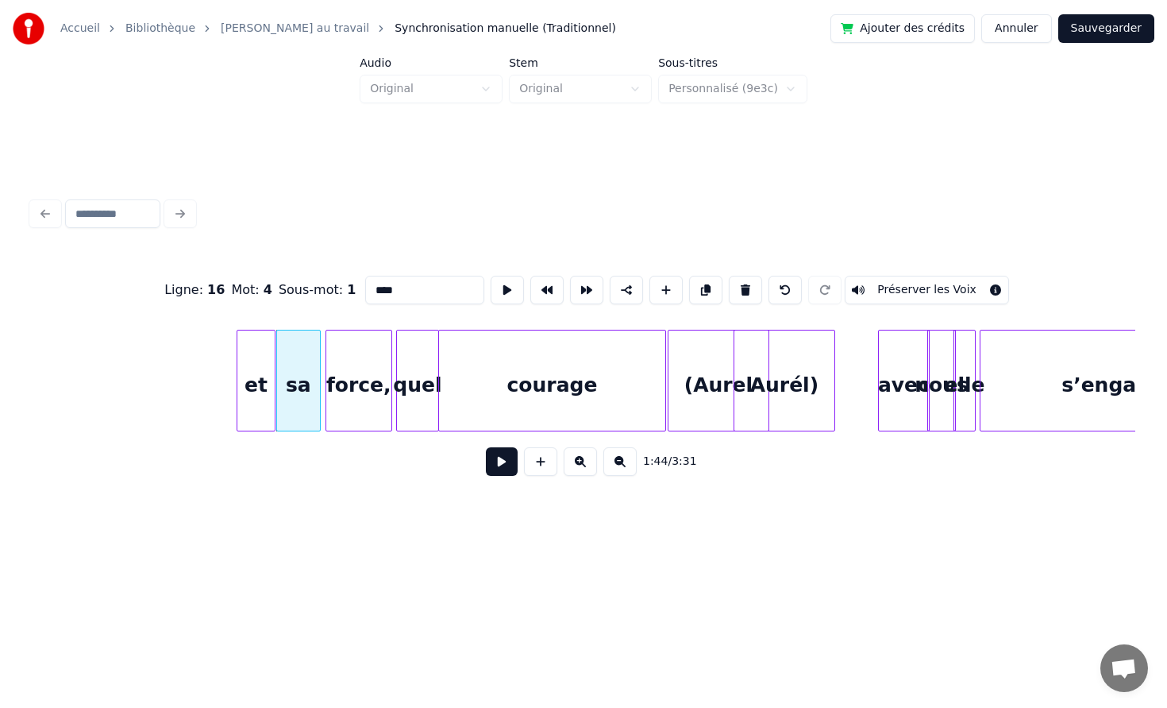
click at [214, 373] on div "et sa force, quel courage (Aurel Aurél) avec nous elle s’engage" at bounding box center [522, 381] width 33618 height 102
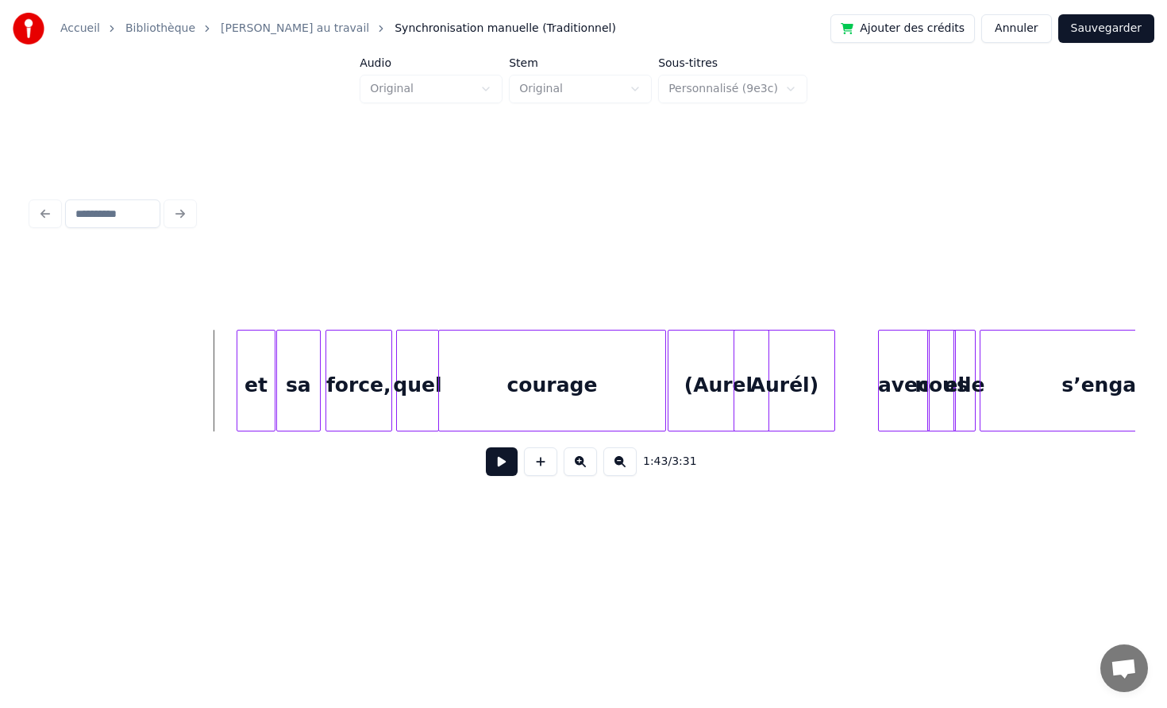
click at [492, 457] on button at bounding box center [502, 461] width 32 height 29
click at [486, 447] on button at bounding box center [502, 461] width 32 height 29
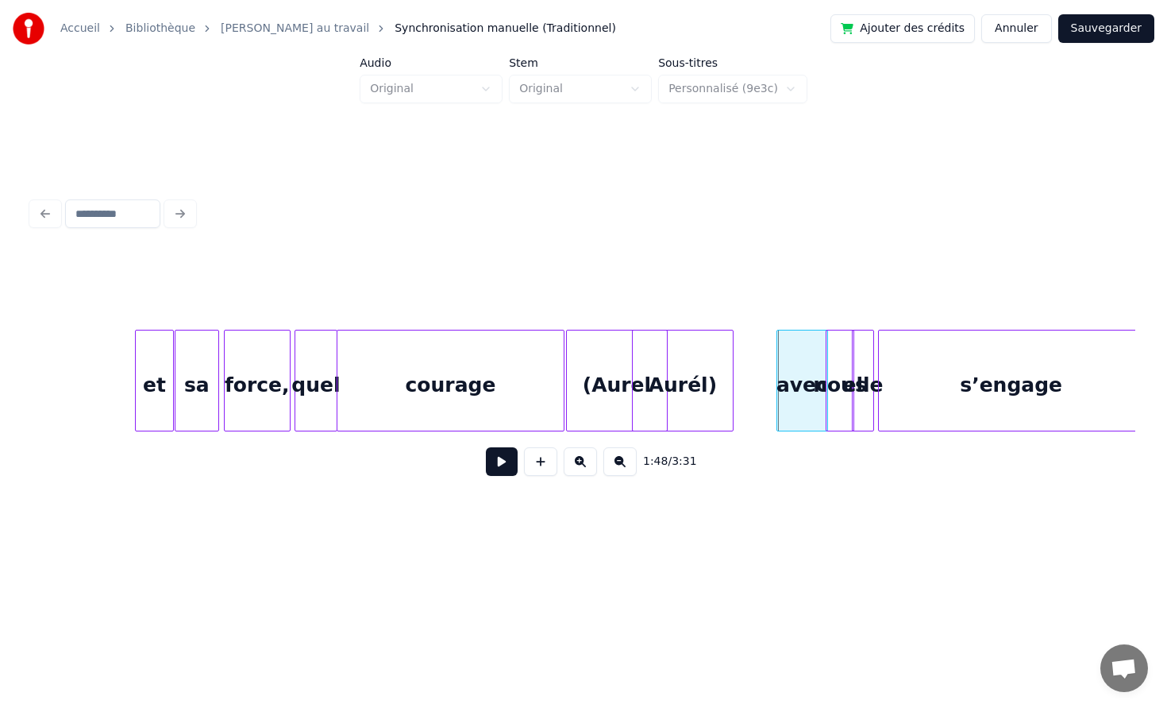
scroll to position [0, 16514]
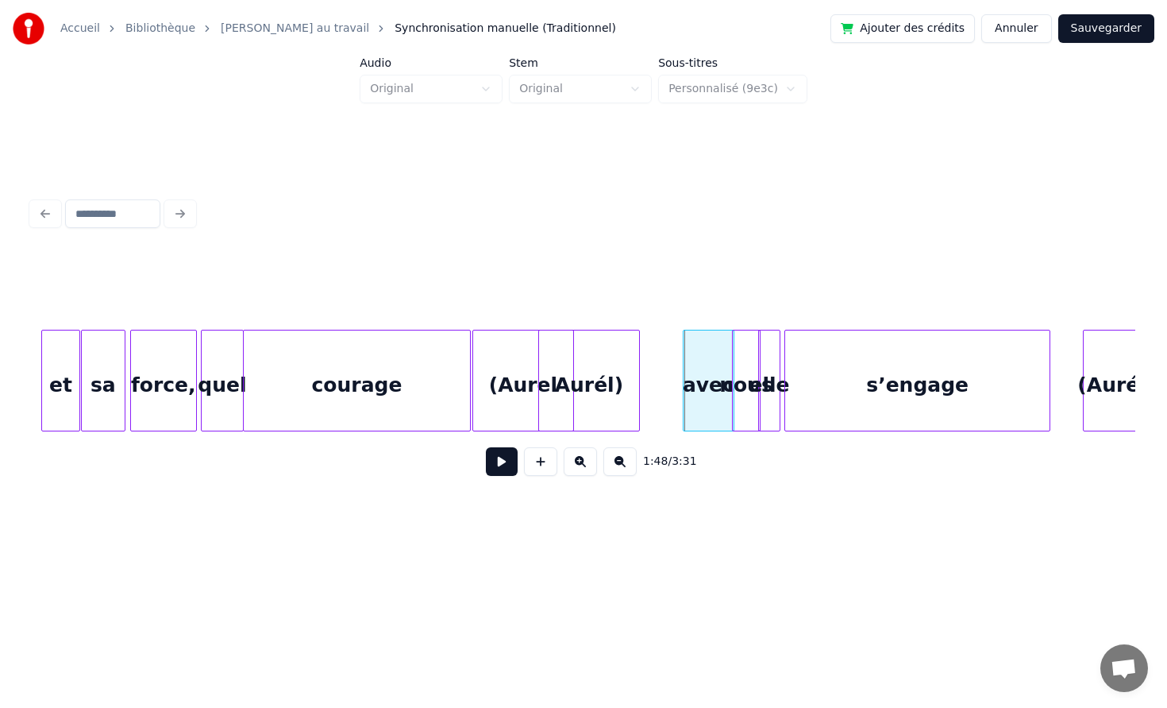
click at [486, 447] on button at bounding box center [502, 461] width 32 height 29
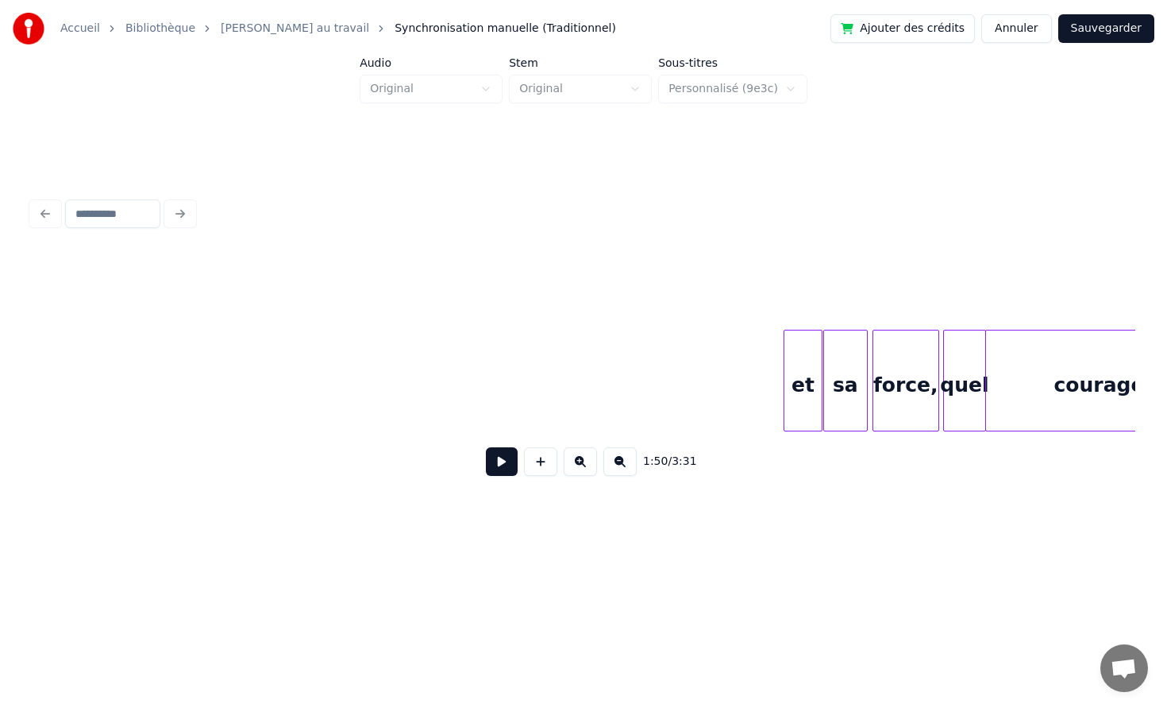
scroll to position [0, 15596]
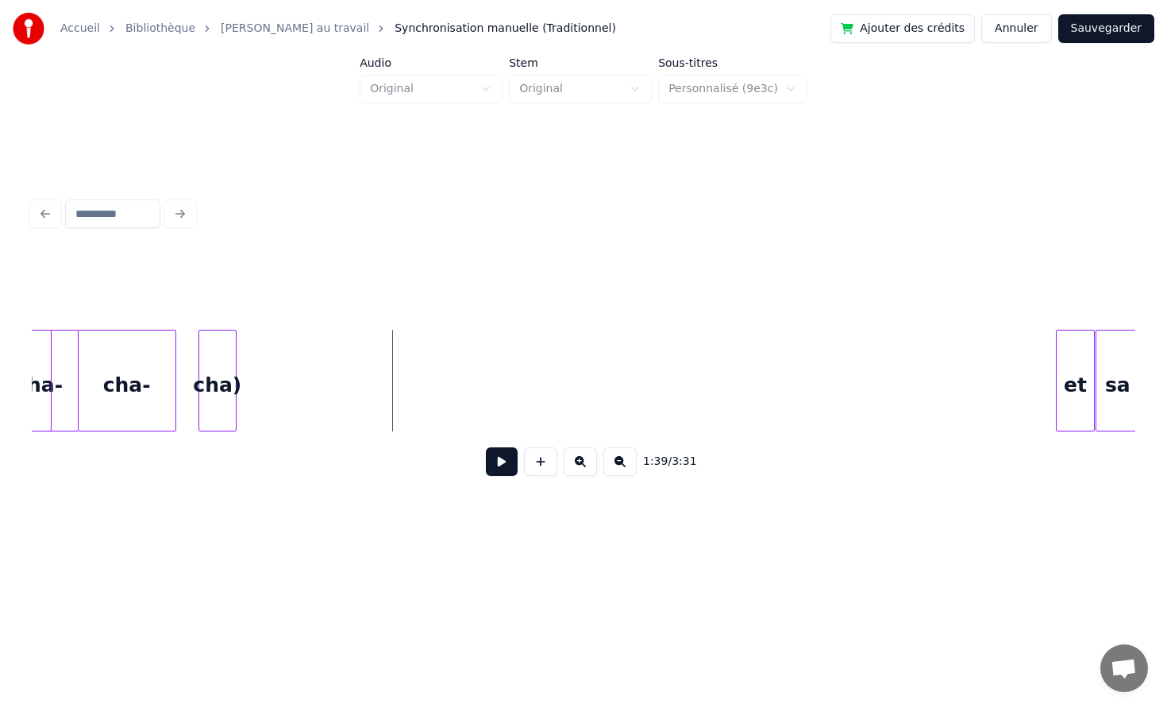
scroll to position [0, 15487]
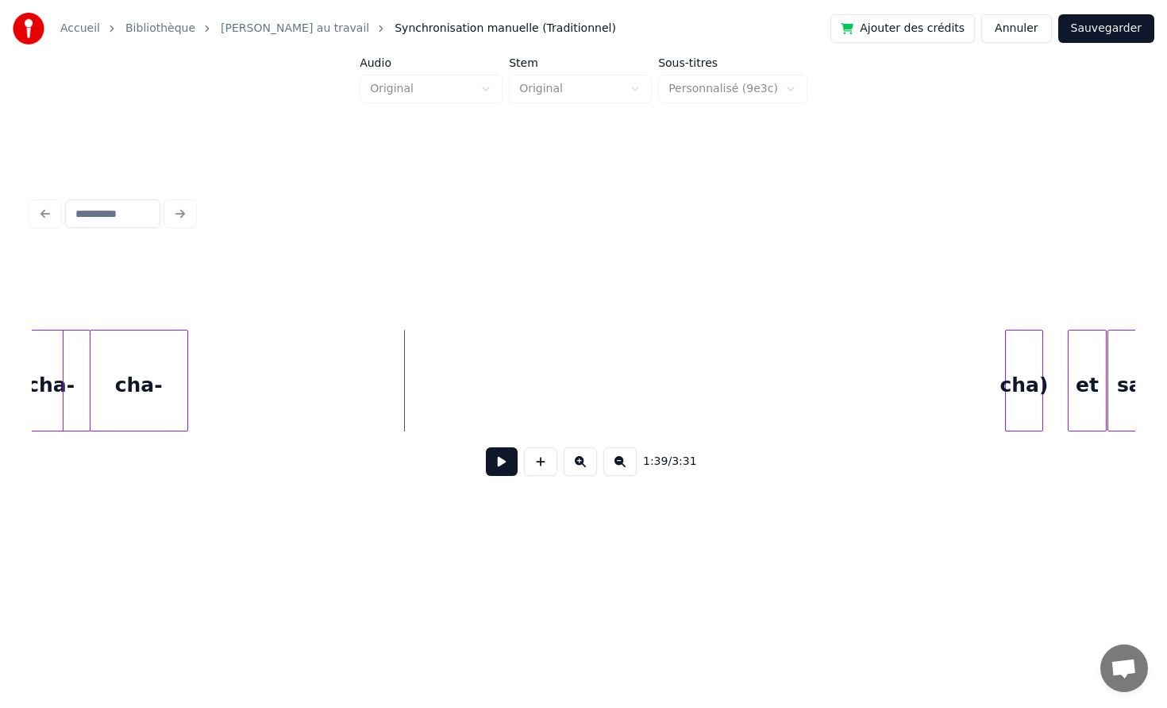
click at [1021, 414] on div "cha)" at bounding box center [1024, 384] width 37 height 108
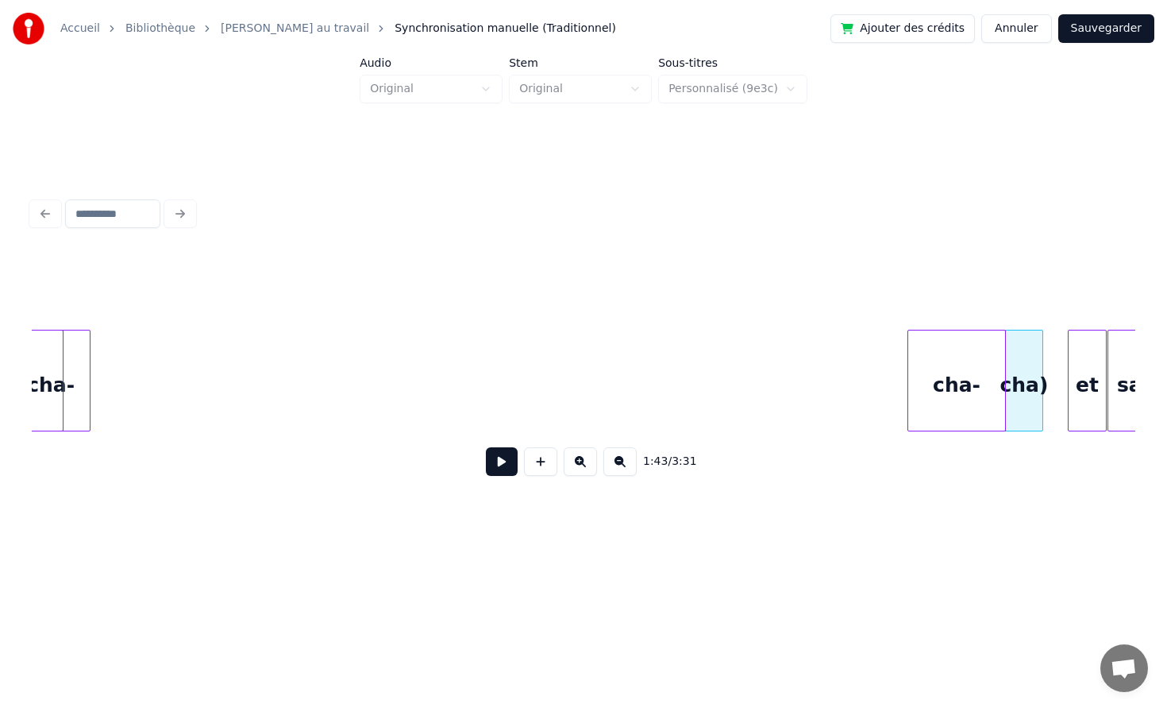
click at [954, 361] on div "cha-" at bounding box center [957, 384] width 97 height 108
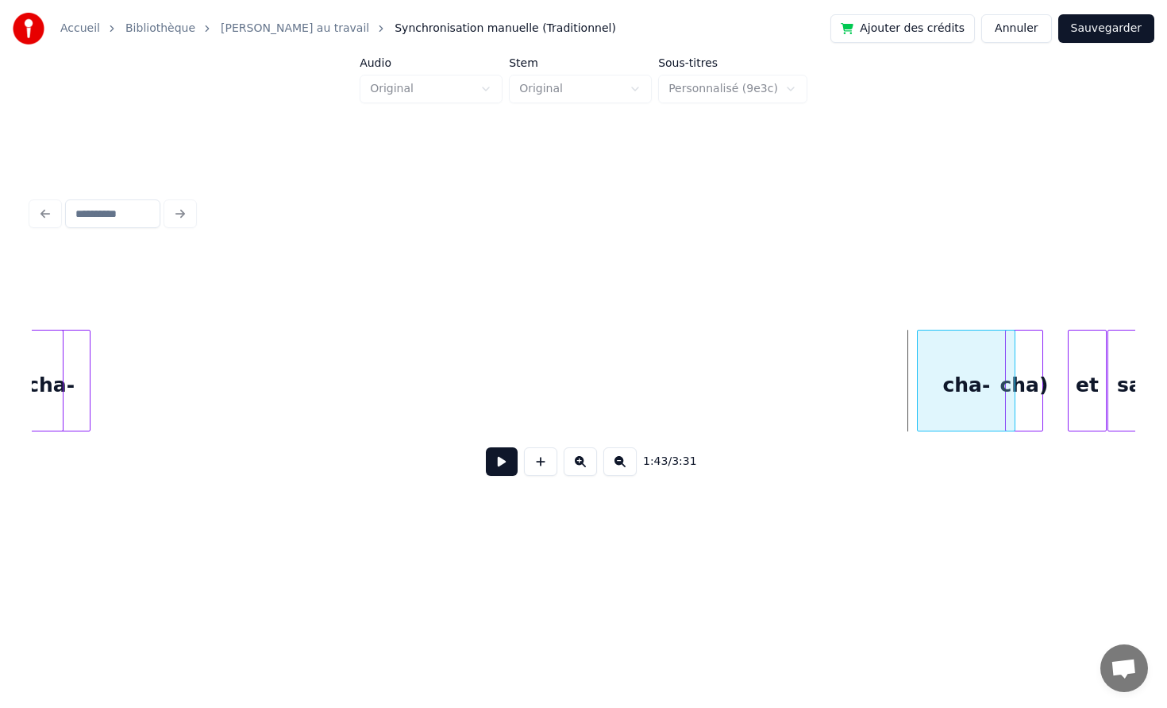
click at [917, 375] on div "cha-" at bounding box center [966, 381] width 98 height 102
click at [974, 375] on div at bounding box center [971, 380] width 5 height 100
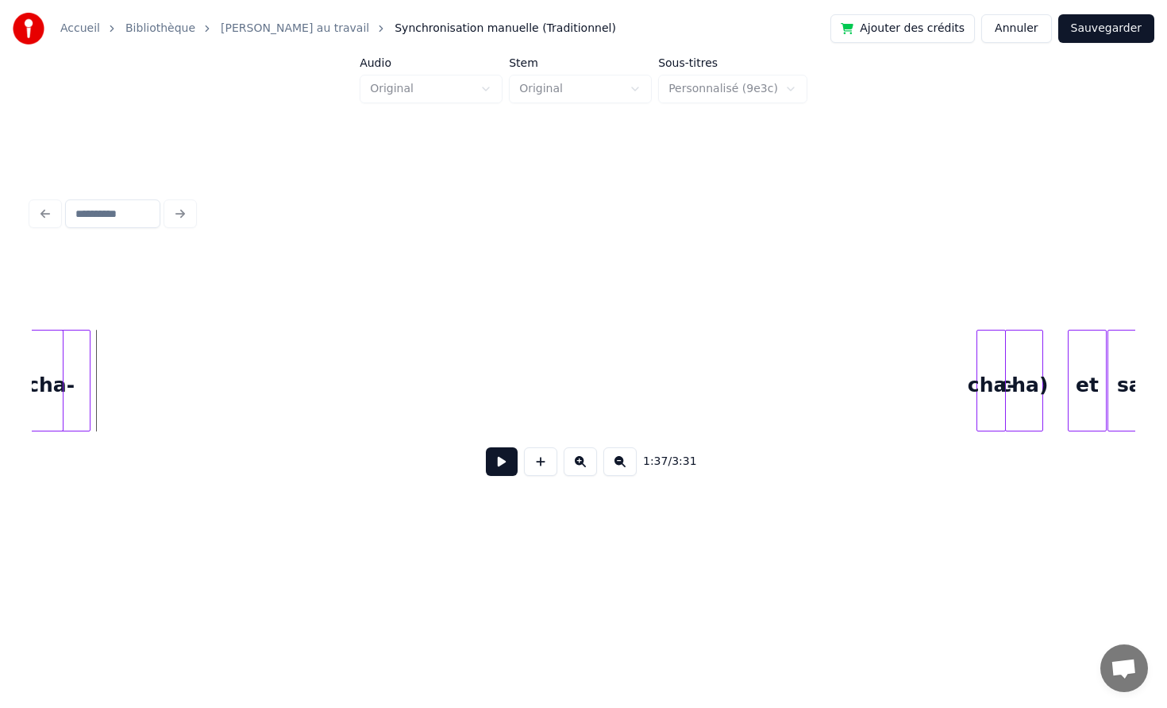
click at [66, 371] on div "cha-" at bounding box center [51, 384] width 77 height 108
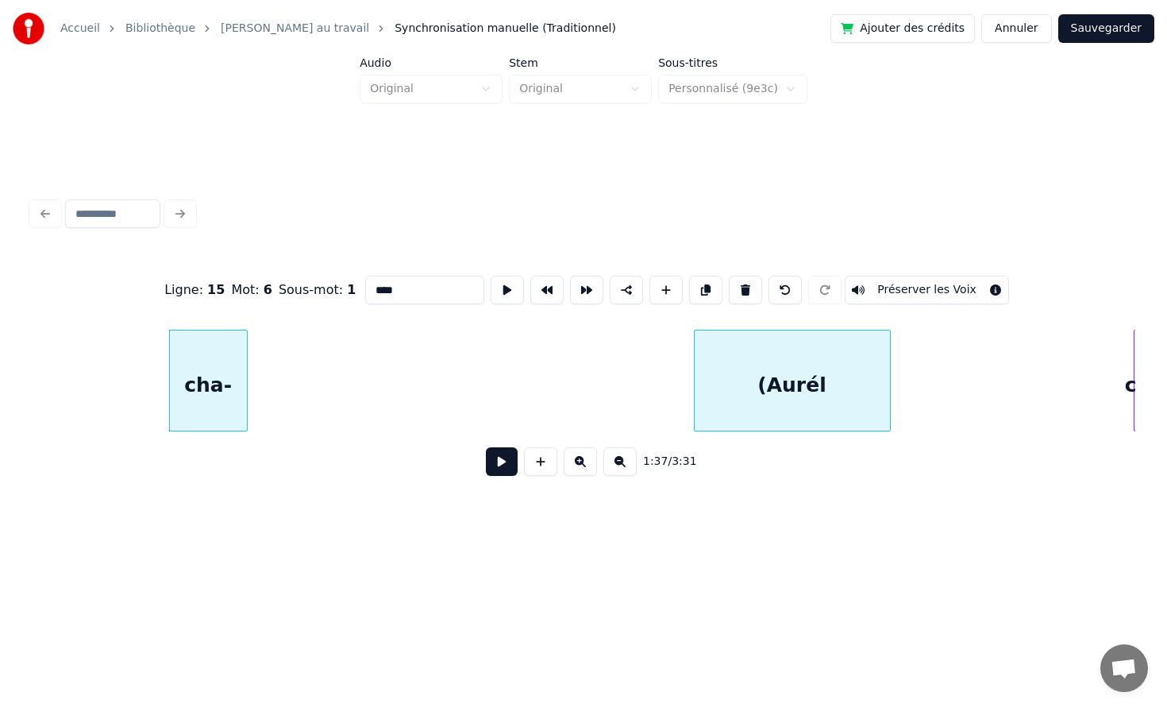
click at [737, 358] on div "(Aurél" at bounding box center [792, 384] width 195 height 108
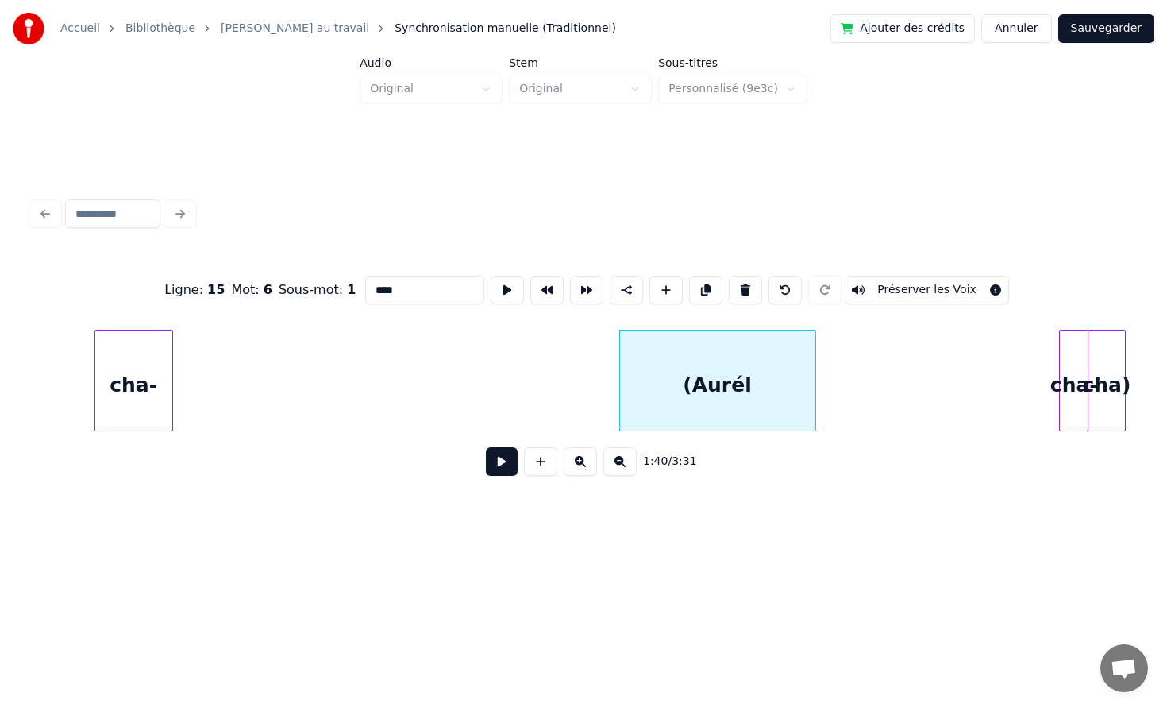
scroll to position [0, 15283]
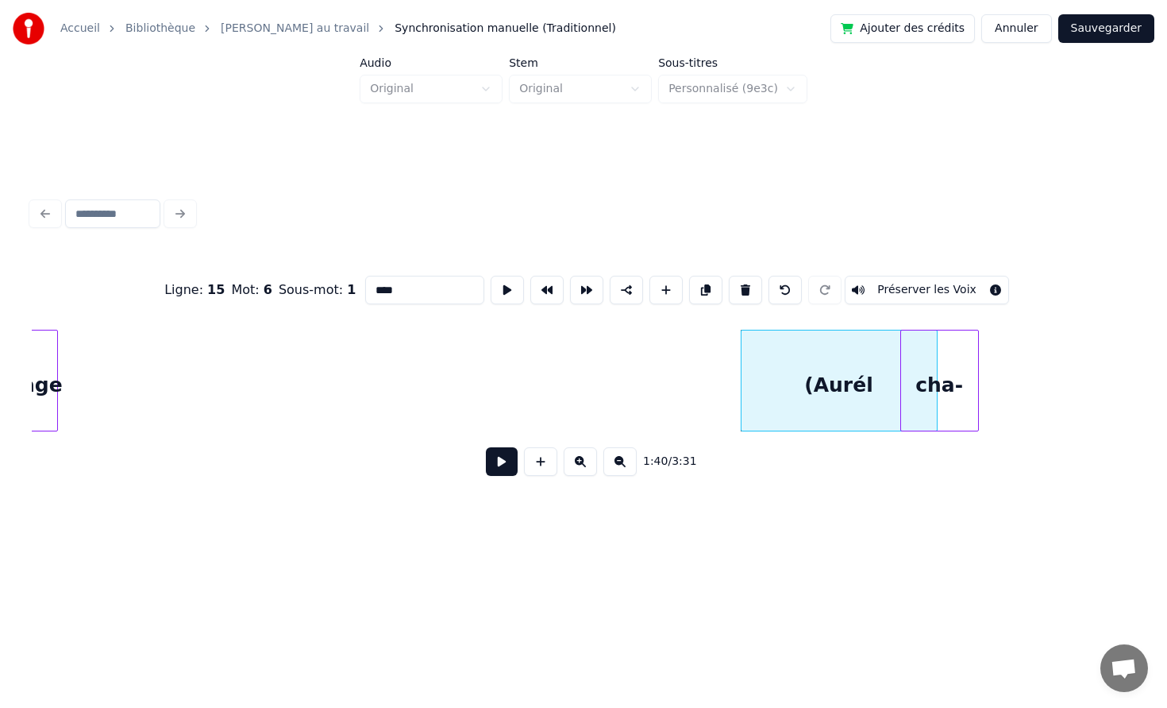
click at [958, 364] on div "cha-" at bounding box center [939, 384] width 77 height 108
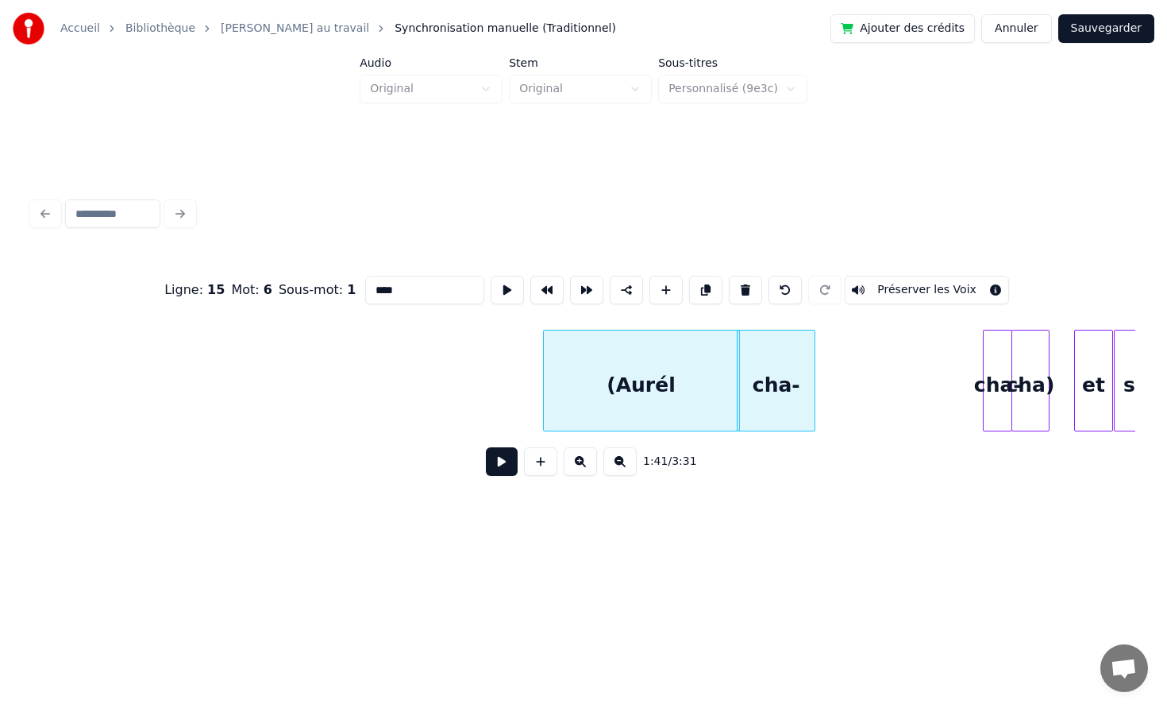
scroll to position [0, 15591]
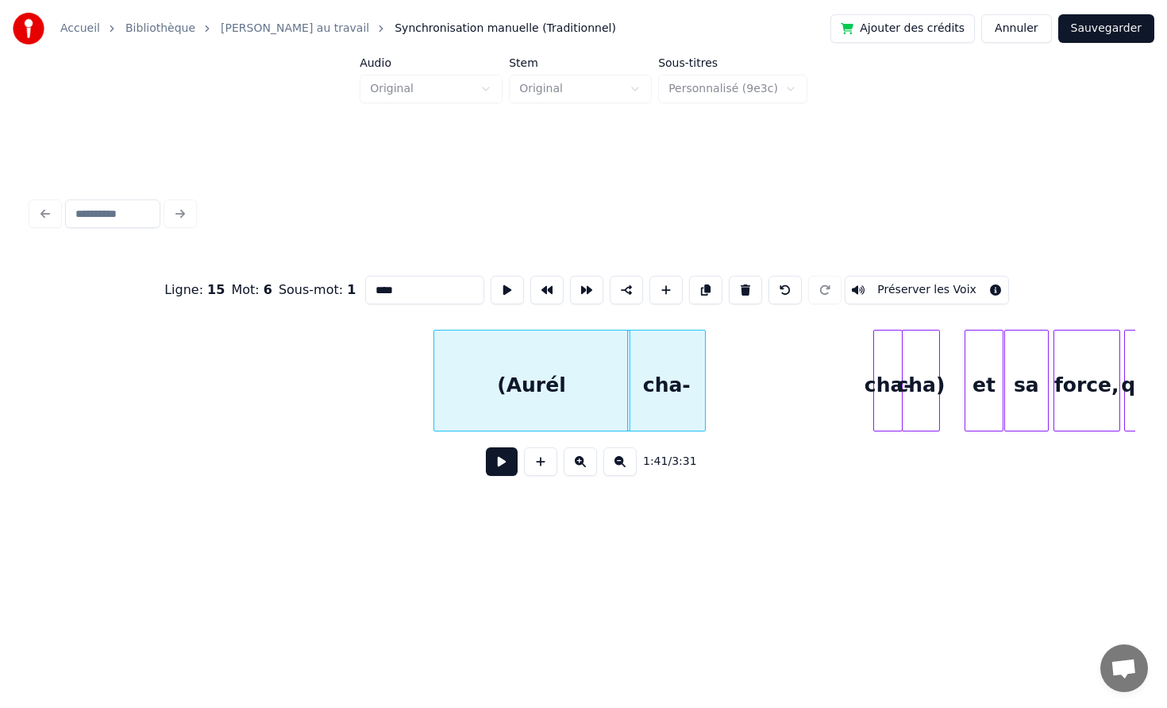
click at [705, 377] on div "cha-" at bounding box center [666, 381] width 79 height 102
click at [678, 378] on div at bounding box center [680, 380] width 5 height 100
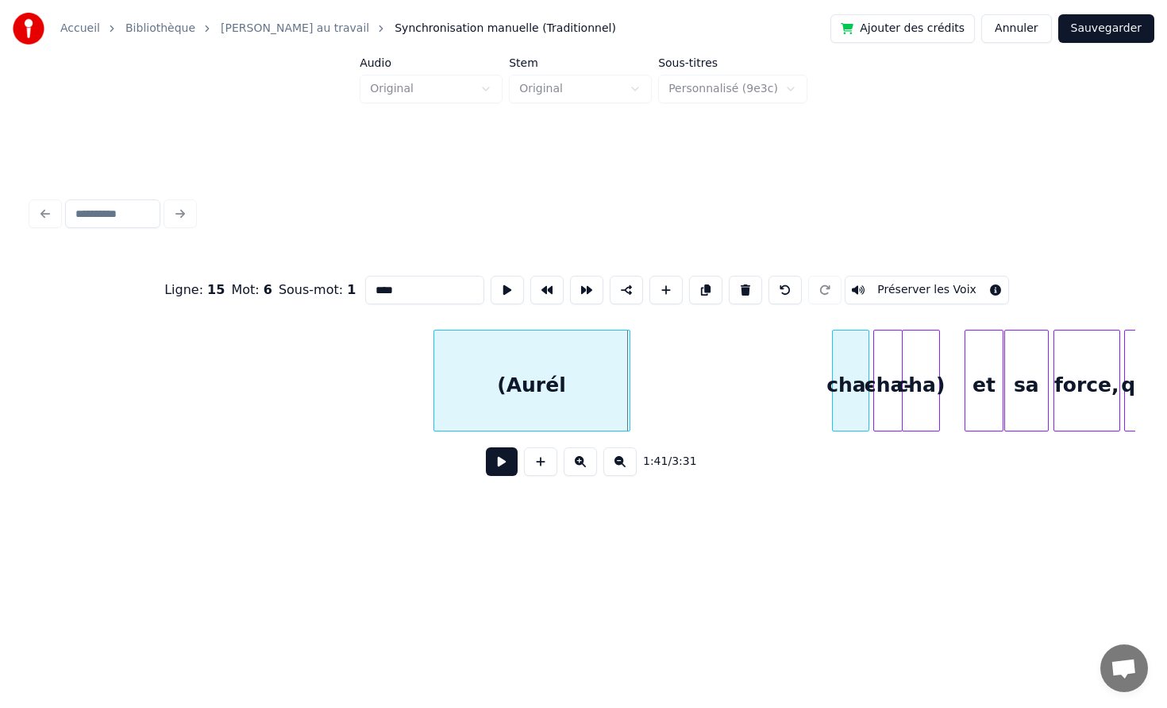
click at [850, 384] on div "cha-" at bounding box center [851, 384] width 36 height 108
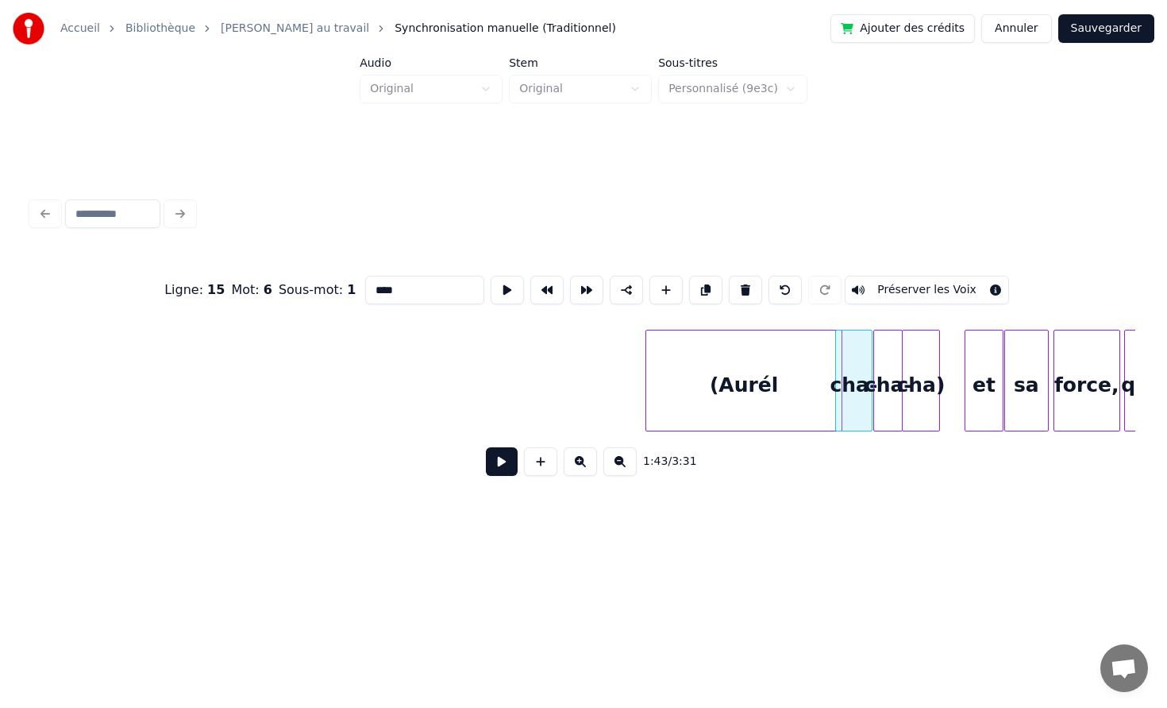
click at [760, 388] on div "(Aurél" at bounding box center [743, 384] width 195 height 108
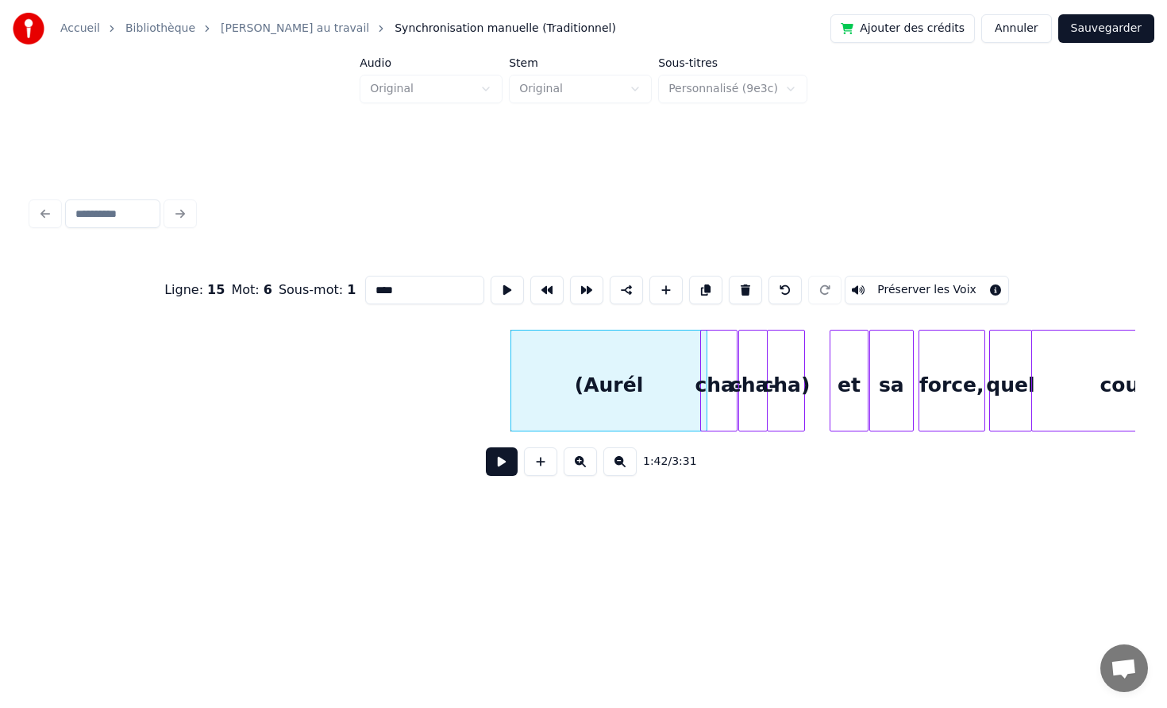
scroll to position [0, 15737]
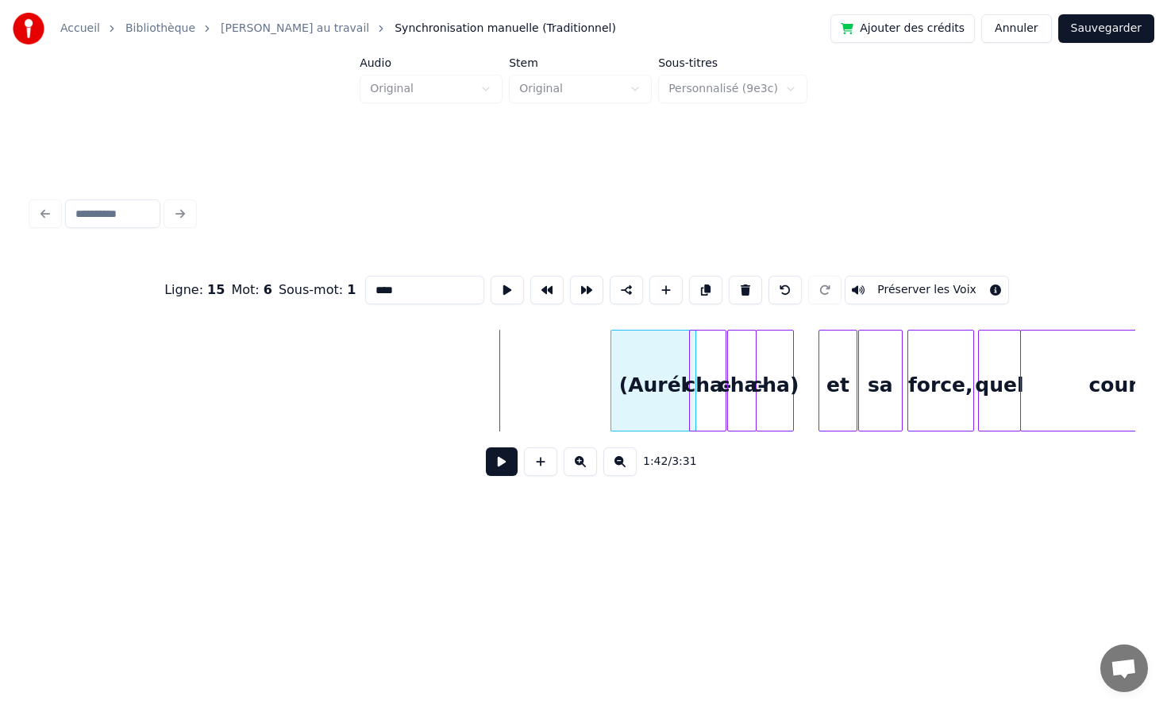
click at [612, 384] on div at bounding box center [614, 380] width 5 height 100
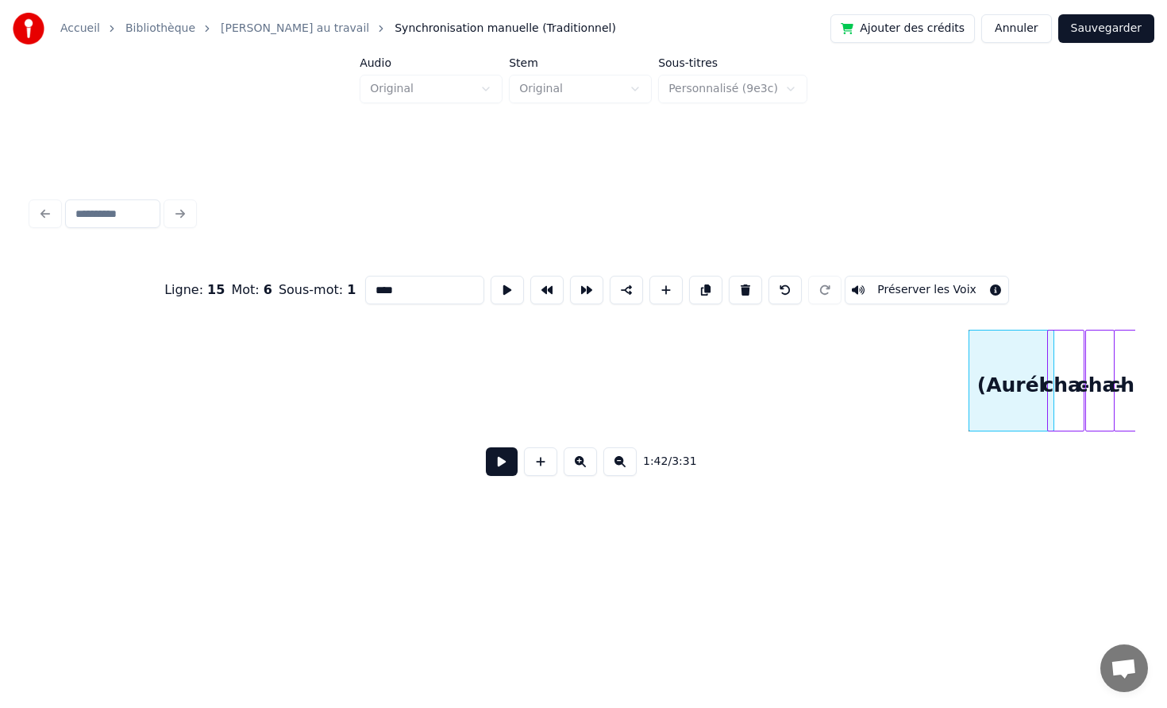
scroll to position [0, 15164]
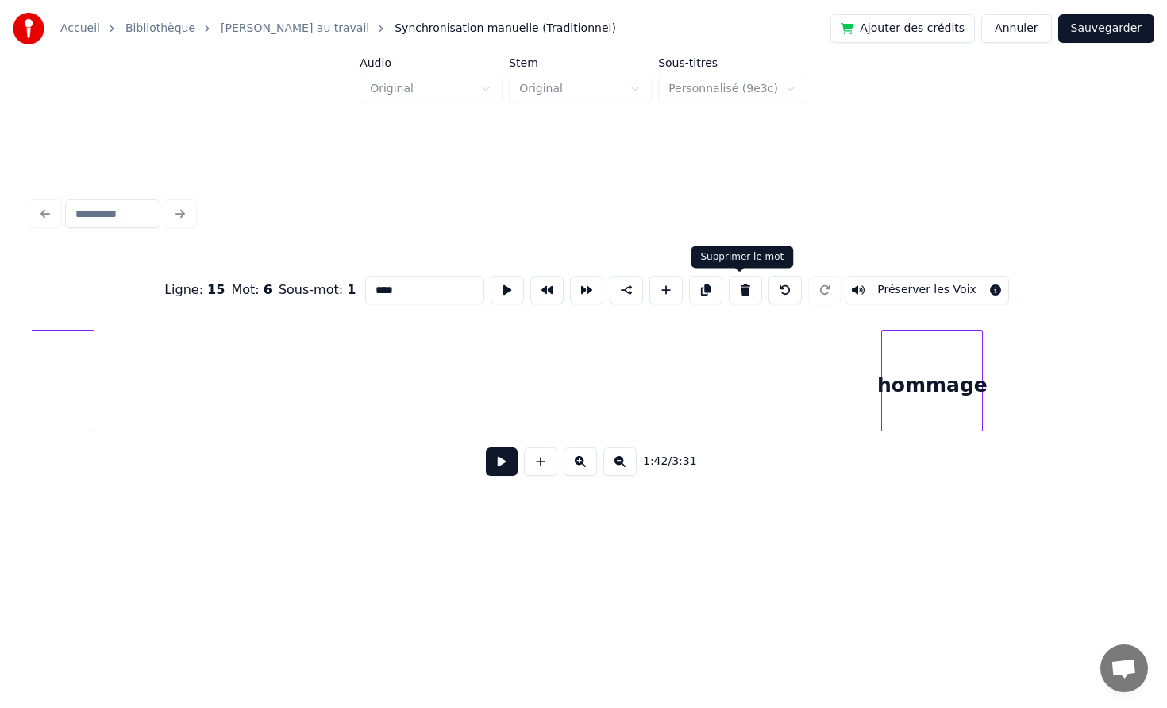
click at [982, 336] on div "hommage" at bounding box center [932, 384] width 100 height 108
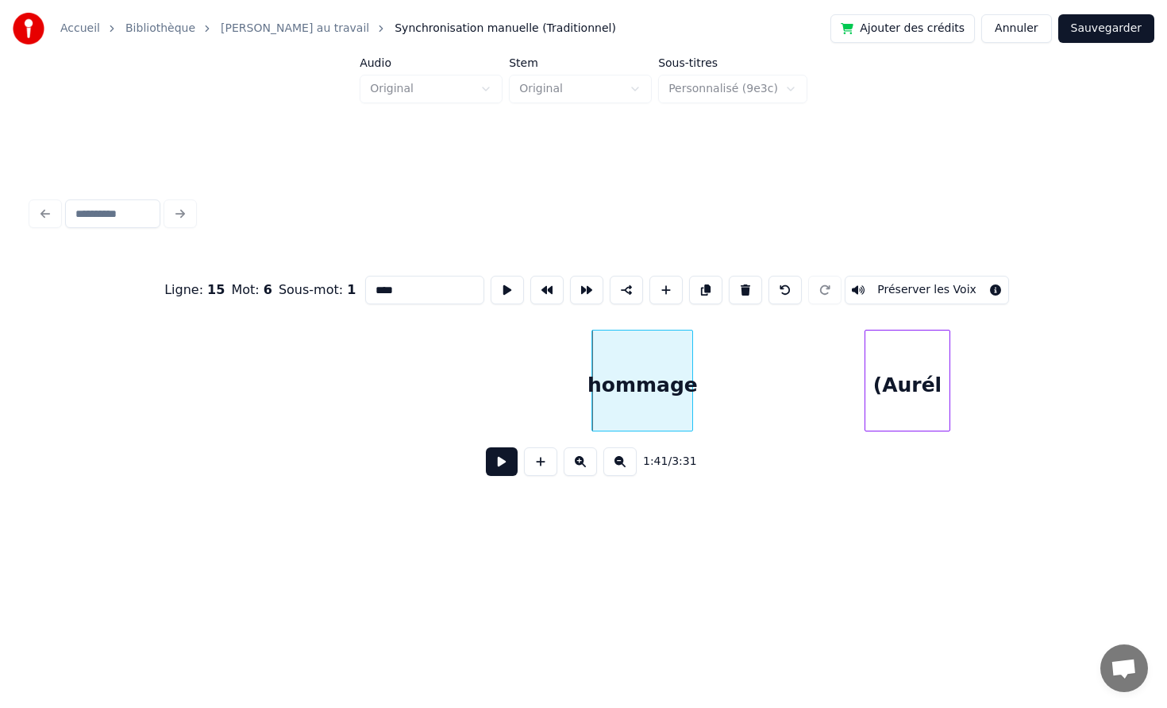
scroll to position [0, 15556]
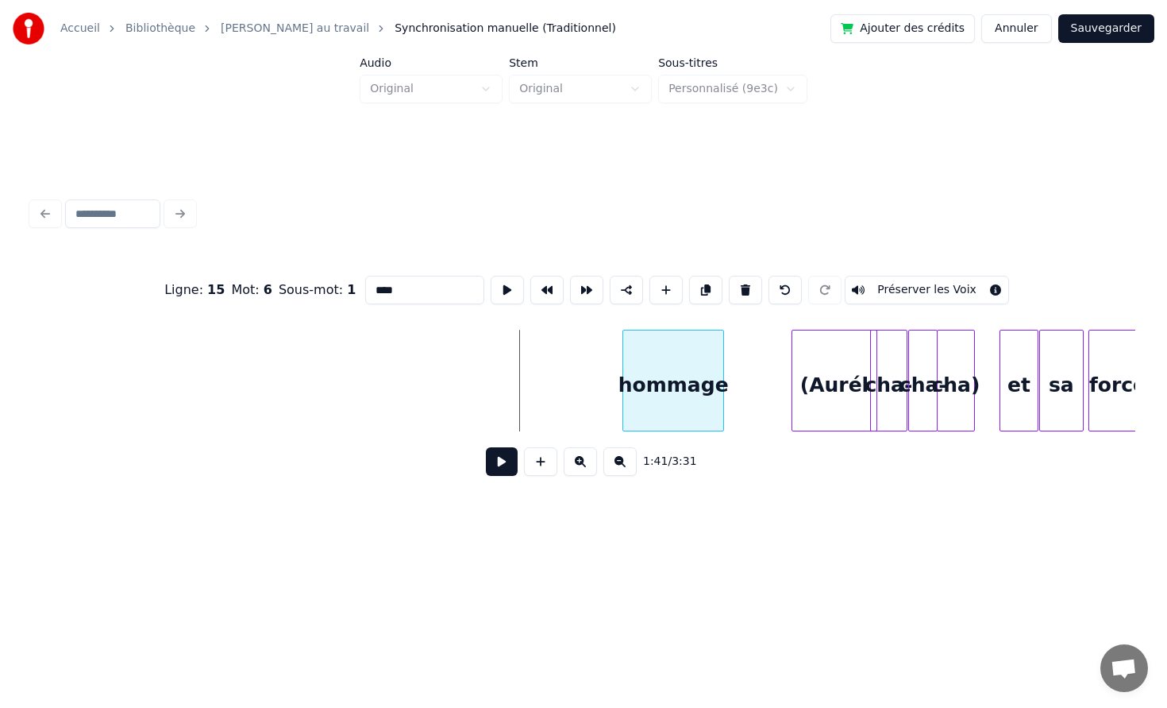
click at [693, 368] on div "hommage" at bounding box center [673, 384] width 100 height 108
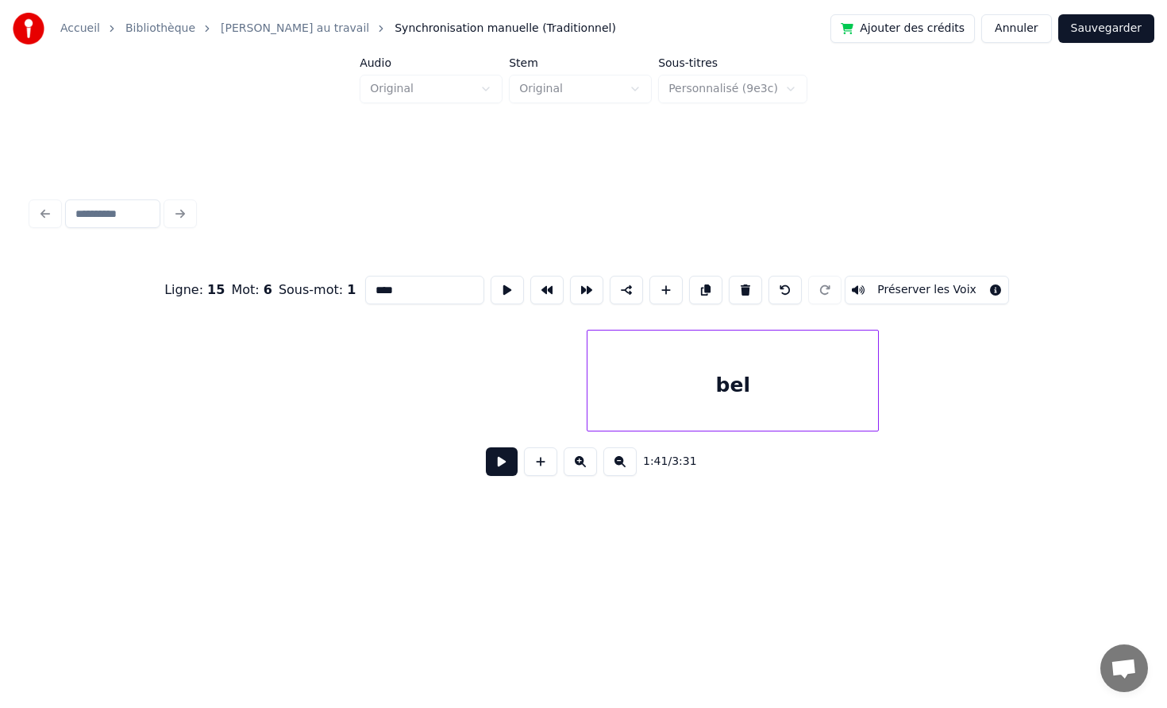
click at [808, 370] on div "bel" at bounding box center [733, 384] width 291 height 108
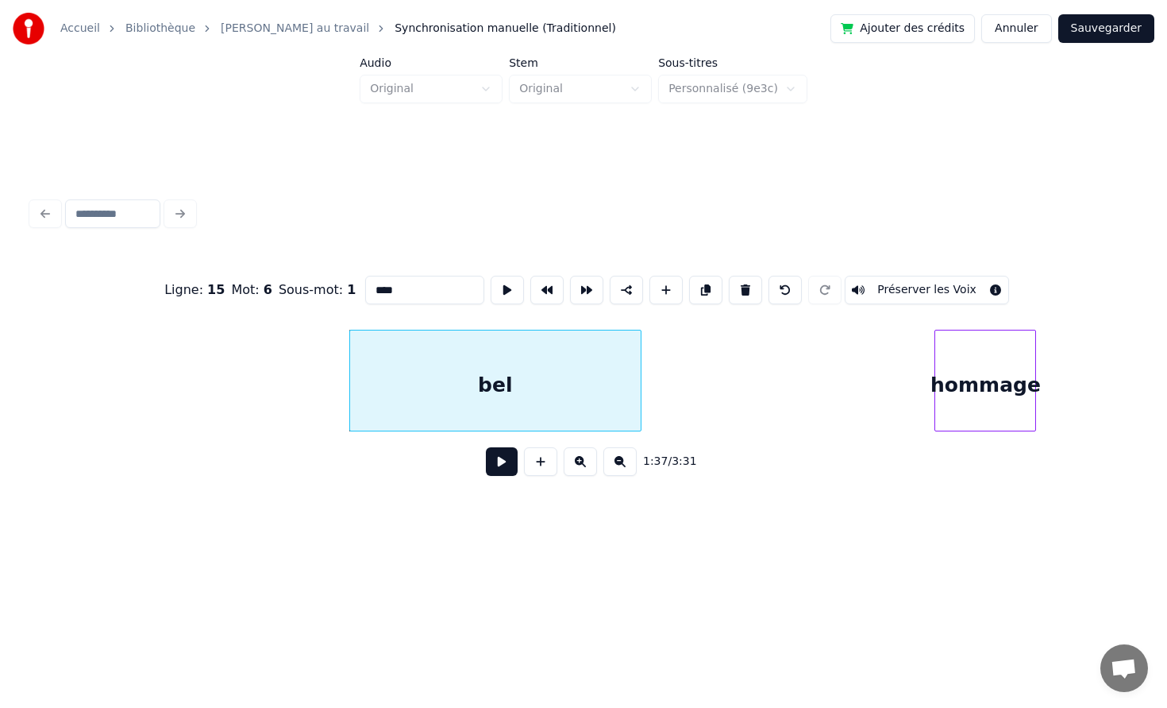
scroll to position [0, 15314]
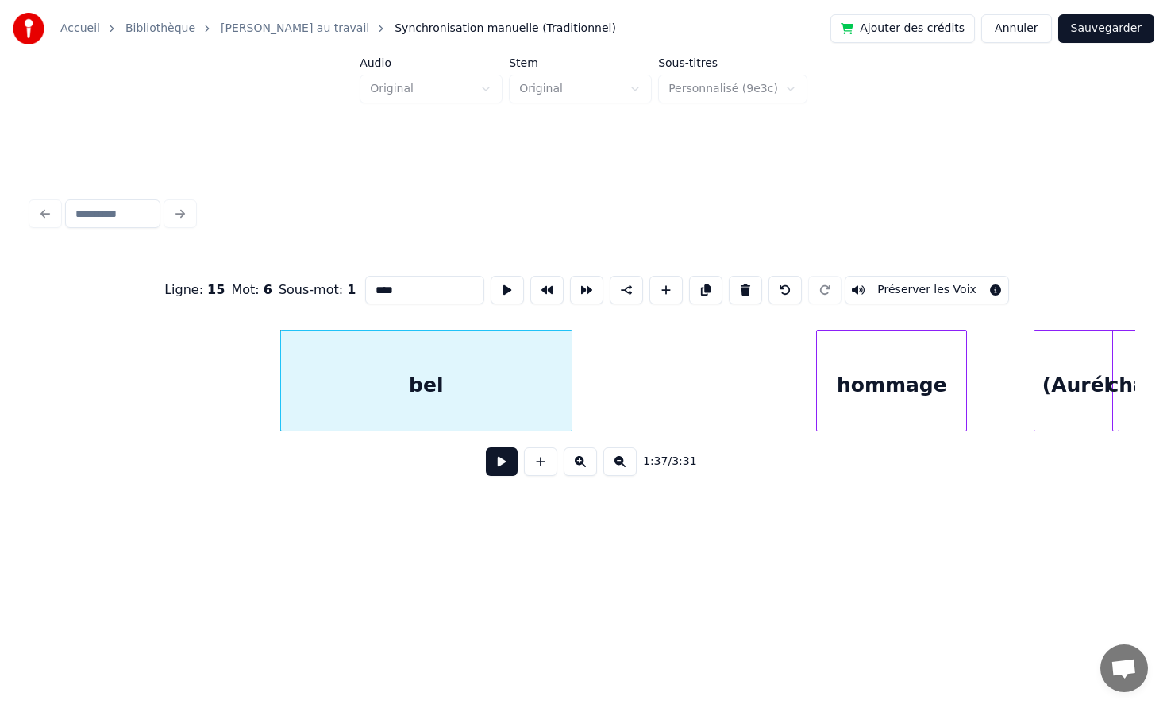
click at [817, 373] on div at bounding box center [819, 380] width 5 height 100
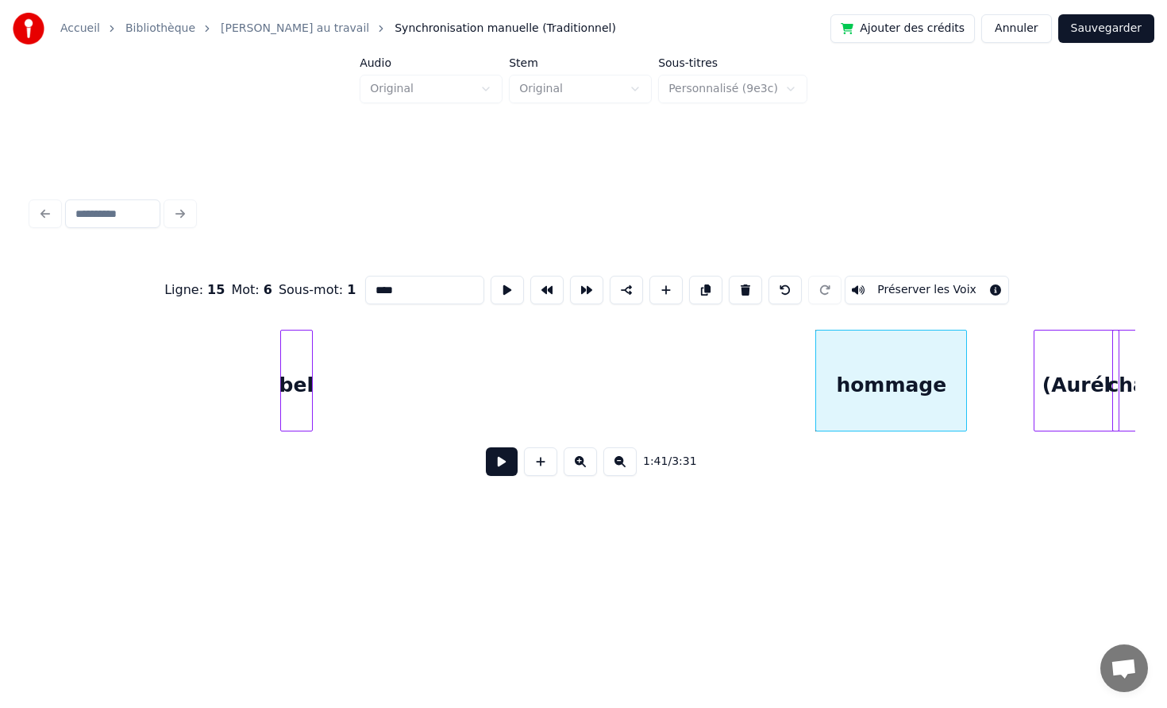
click at [310, 393] on div at bounding box center [309, 380] width 5 height 100
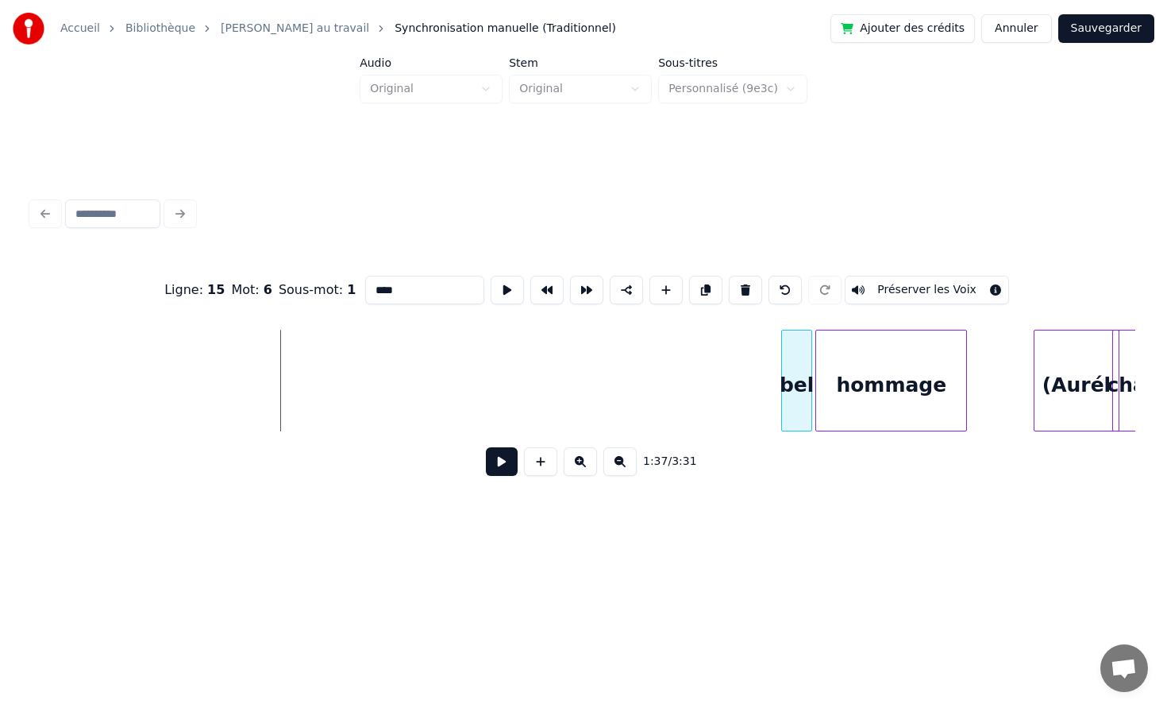
click at [795, 376] on div "bel" at bounding box center [796, 384] width 29 height 108
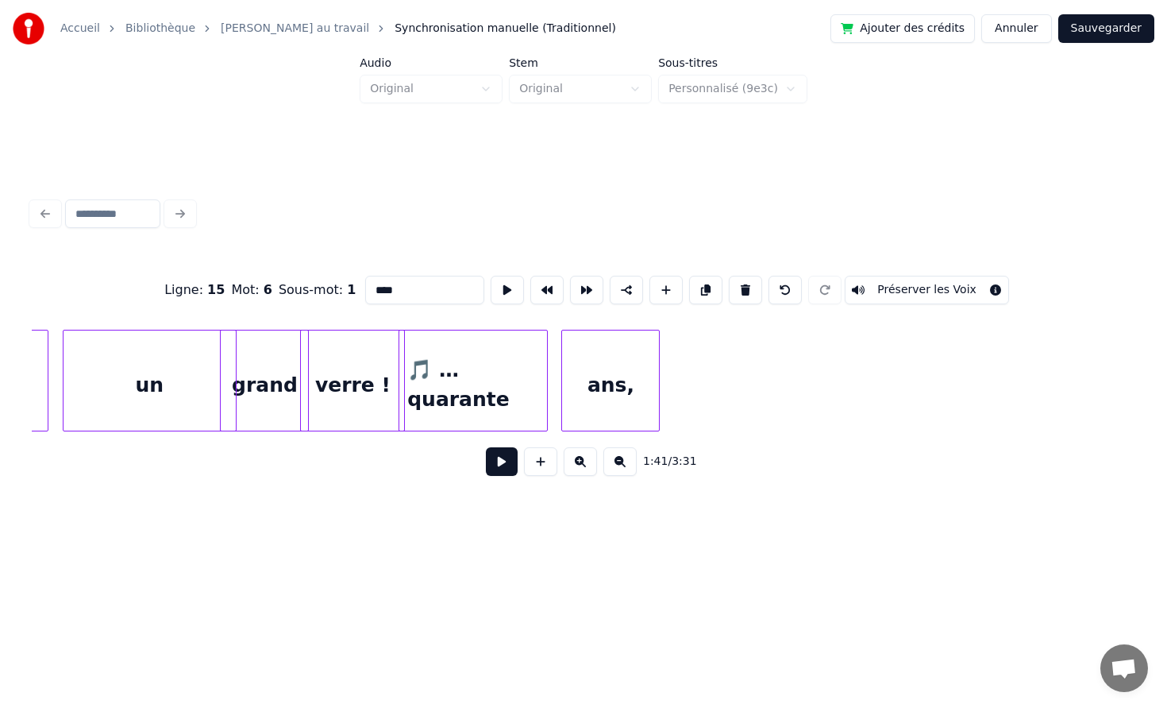
scroll to position [0, 14294]
click at [1035, 330] on div "ans," at bounding box center [1012, 384] width 97 height 108
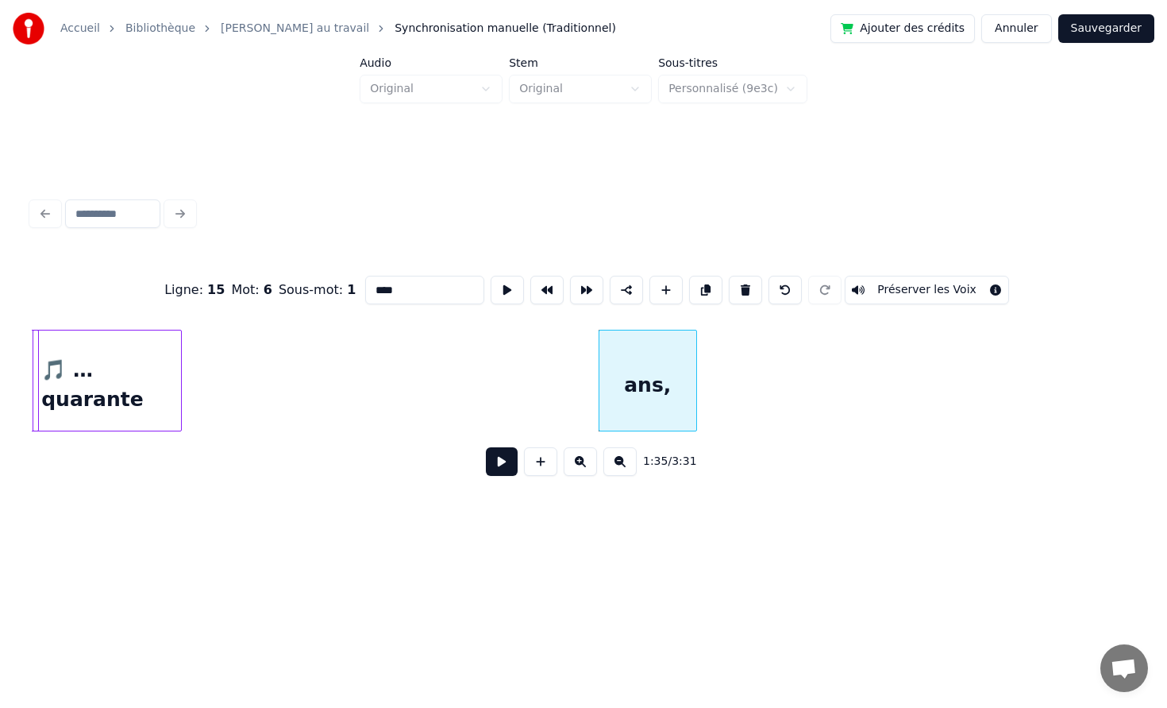
scroll to position [0, 14689]
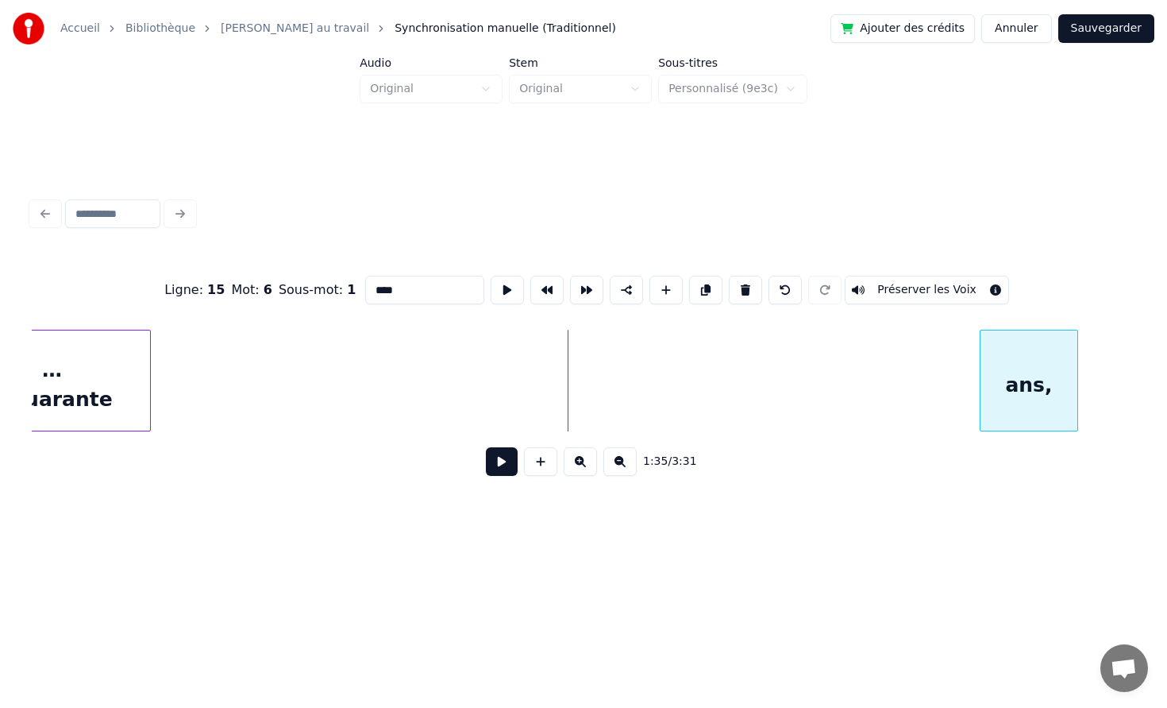
click at [1076, 397] on div "ans," at bounding box center [1029, 384] width 97 height 108
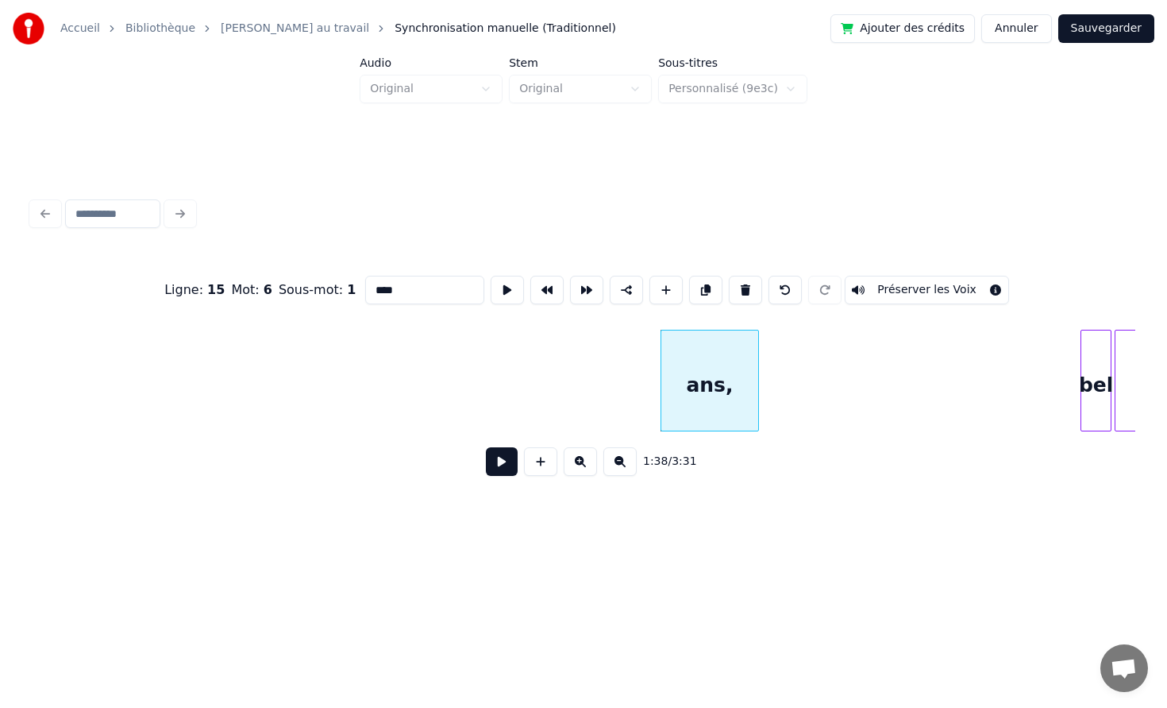
scroll to position [0, 15071]
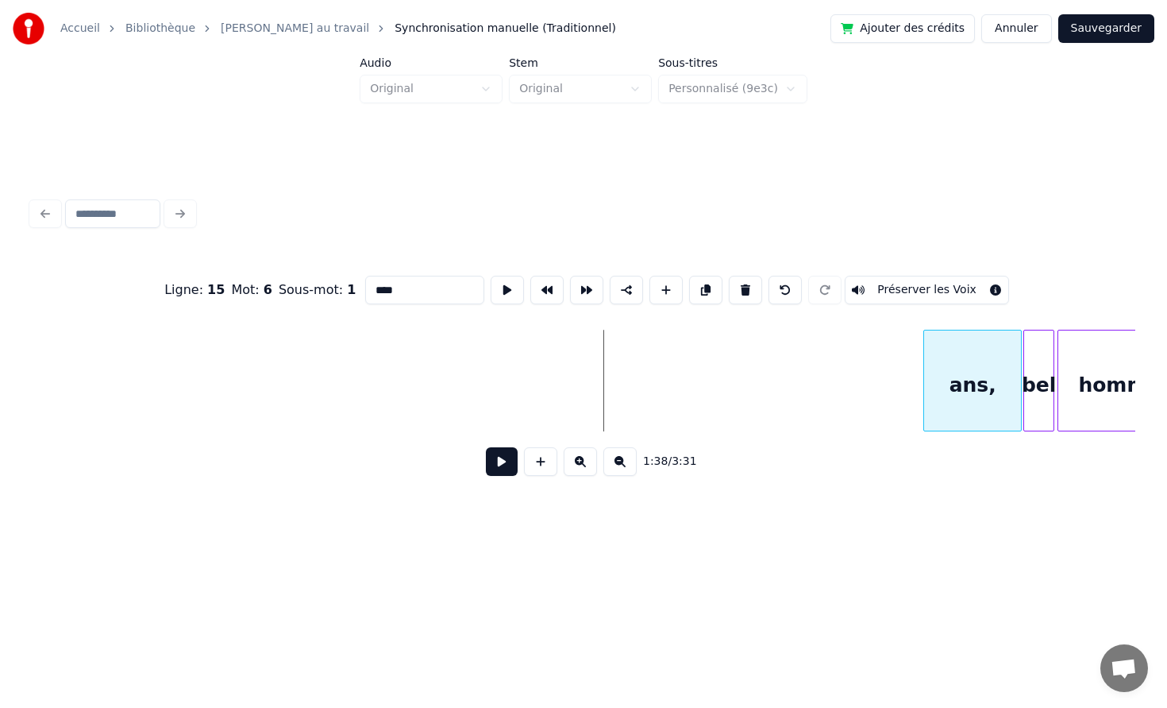
click at [989, 374] on div "ans," at bounding box center [972, 384] width 97 height 108
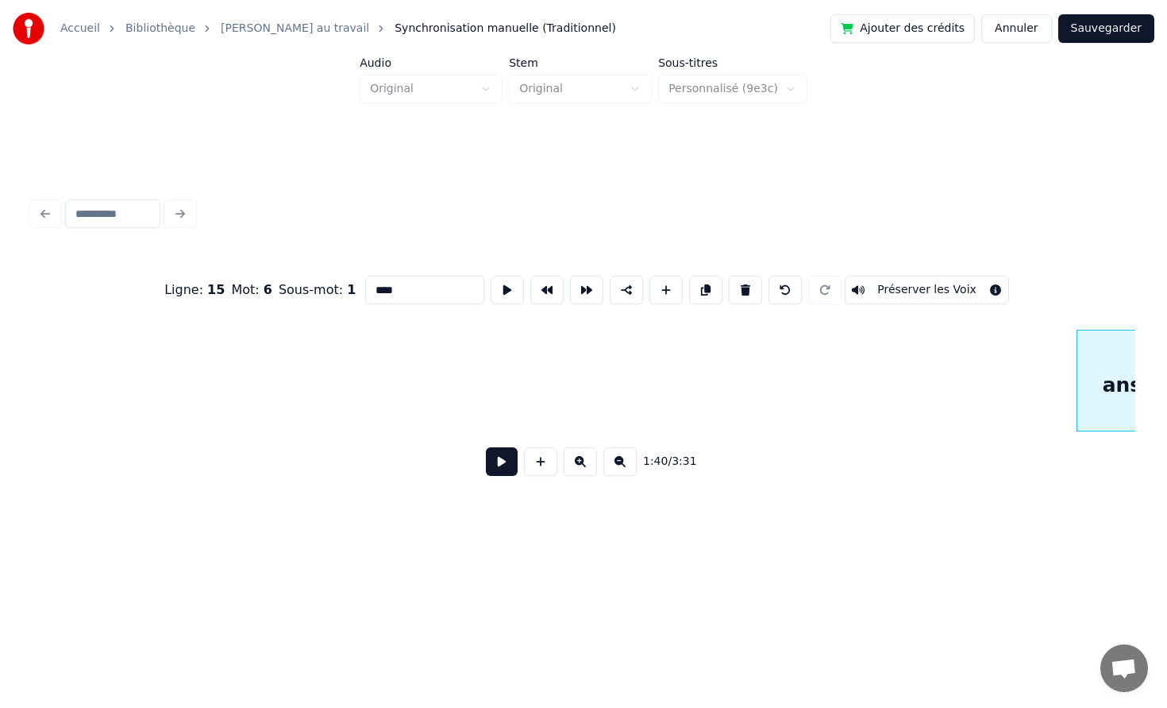
scroll to position [0, 14763]
click at [56, 380] on div "🎵 …quarante" at bounding box center [3, 384] width 148 height 108
type input "**********"
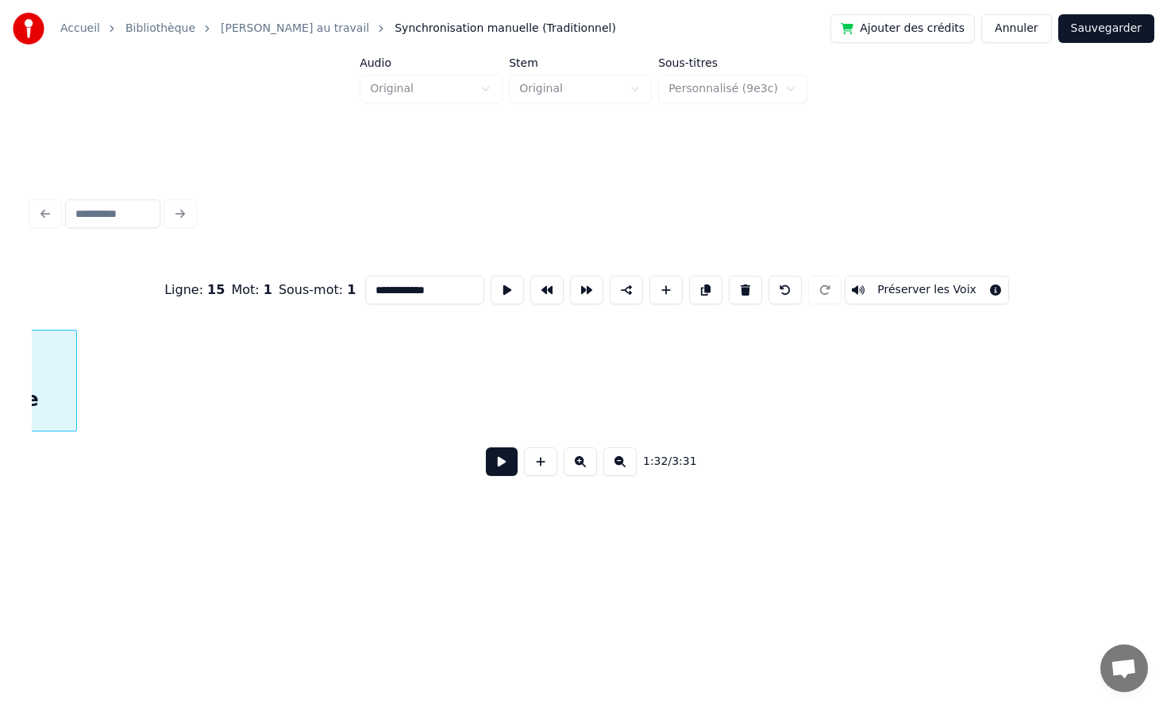
scroll to position [0, 14659]
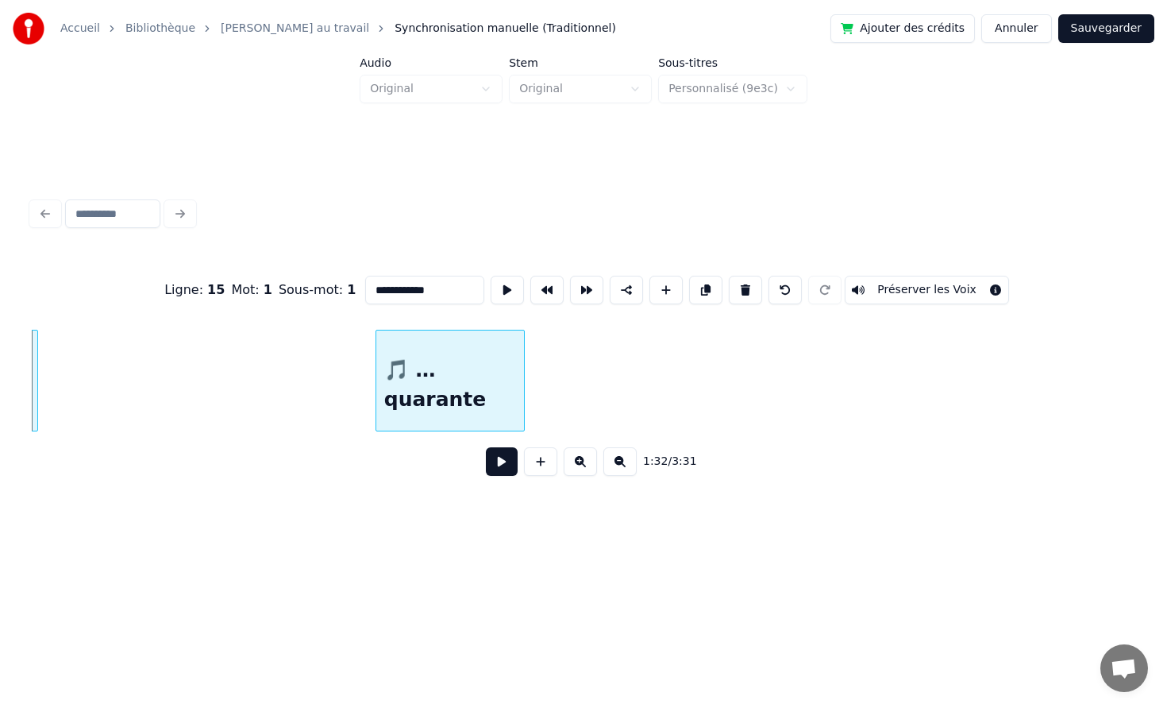
click at [524, 385] on div "🎵 …quarante" at bounding box center [450, 384] width 148 height 108
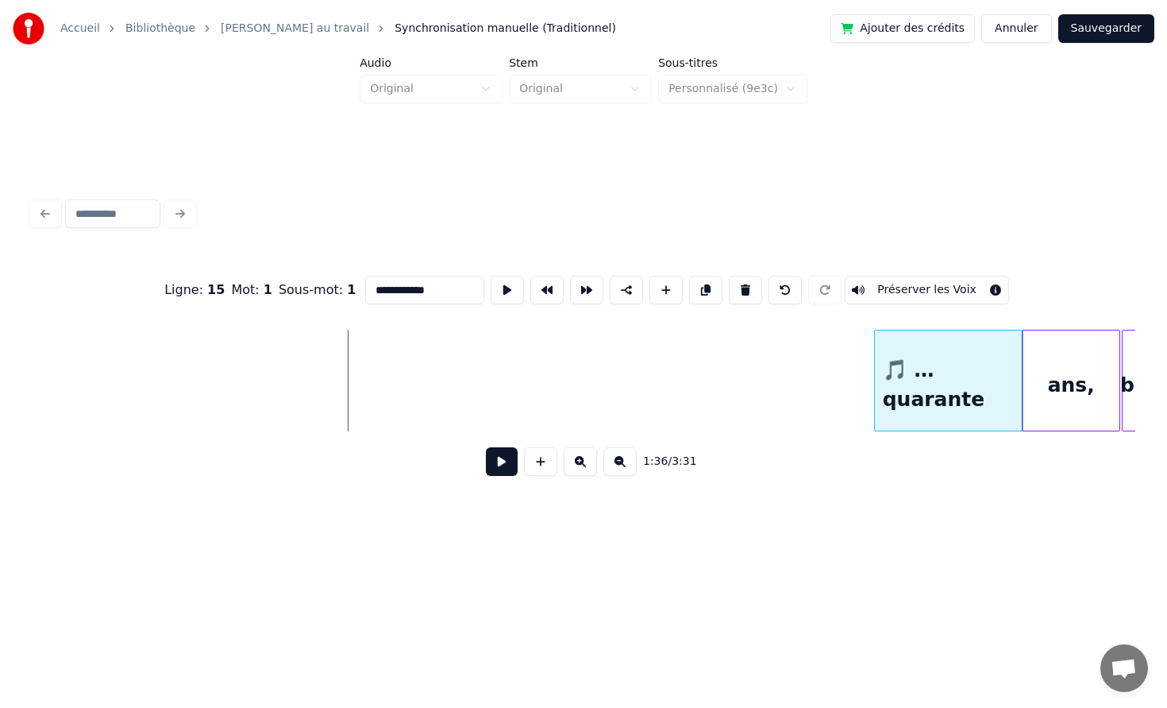
click at [967, 361] on div "🎵 …quarante" at bounding box center [949, 384] width 148 height 108
click at [936, 365] on div at bounding box center [938, 380] width 5 height 100
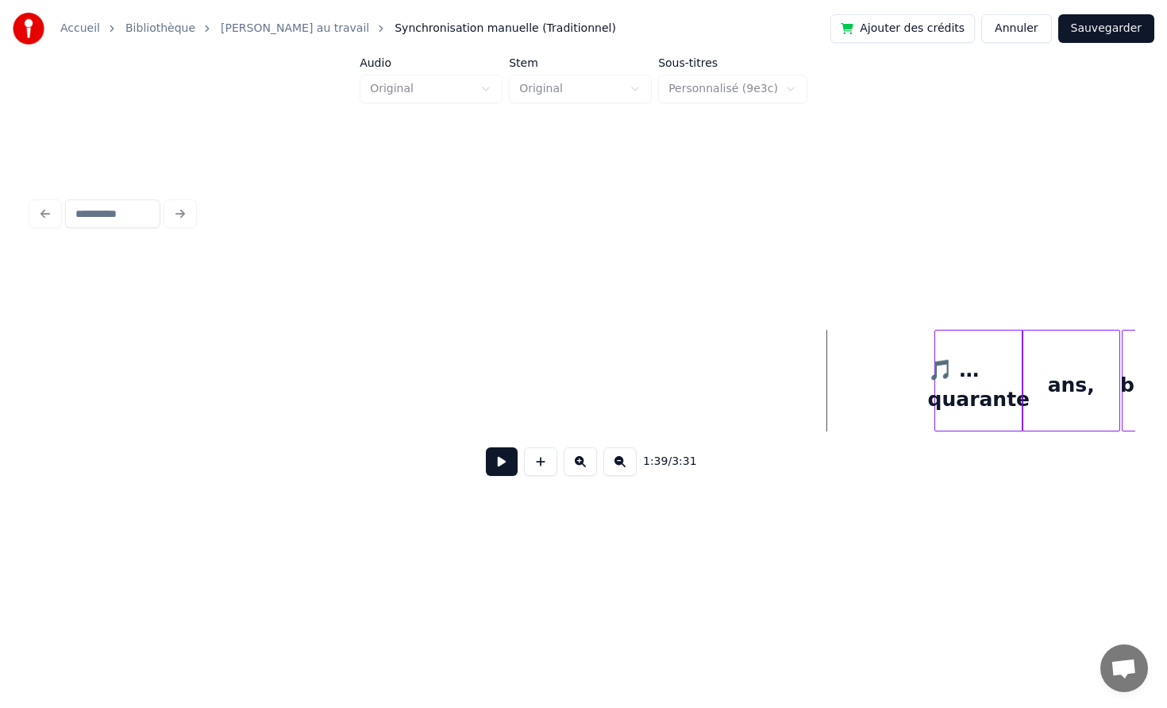
click at [502, 450] on button at bounding box center [502, 461] width 32 height 29
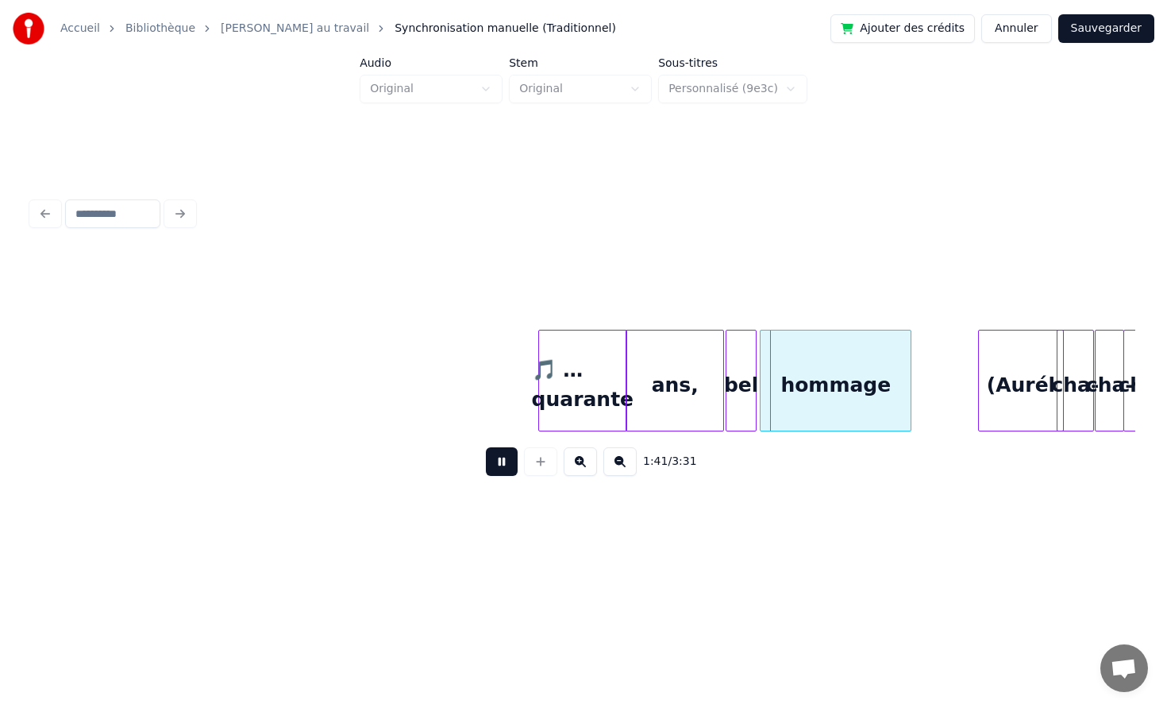
scroll to position [0, 15372]
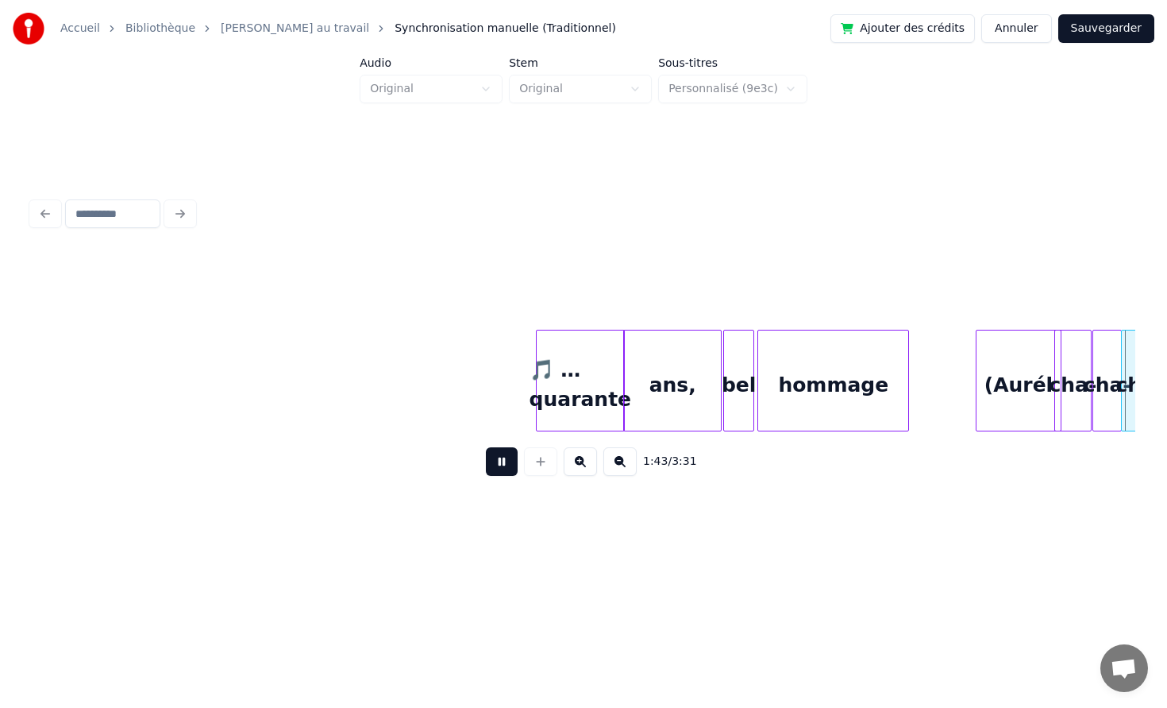
click at [500, 467] on button at bounding box center [502, 461] width 32 height 29
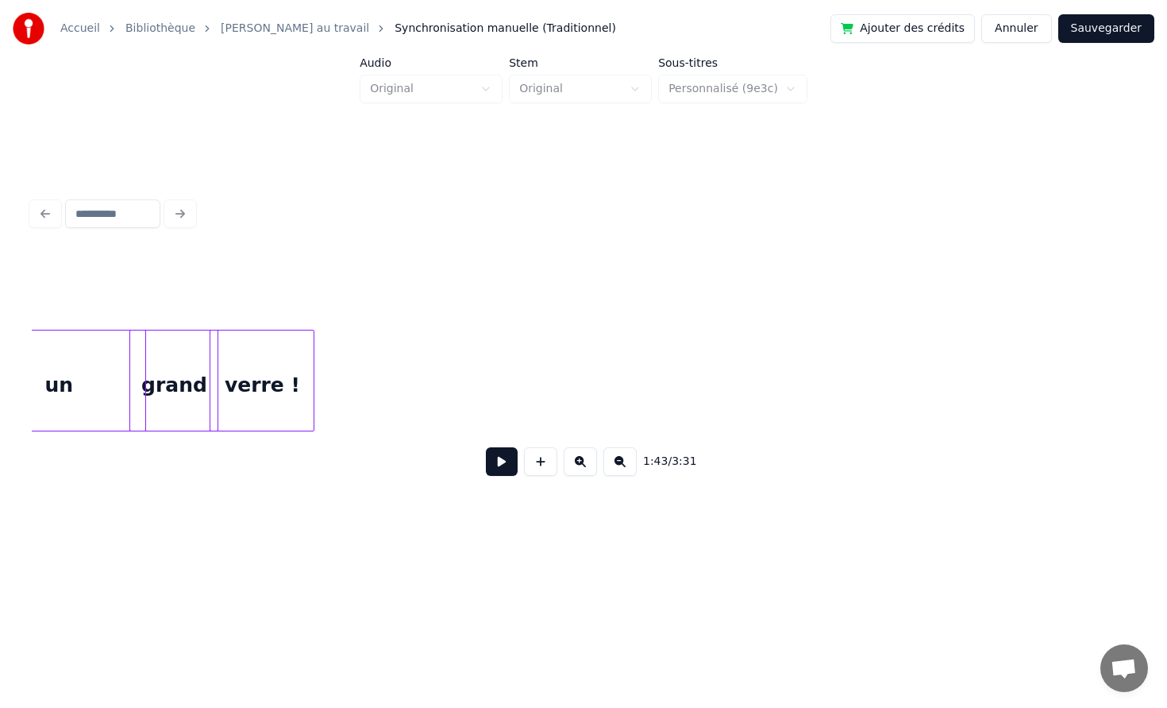
scroll to position [0, 14377]
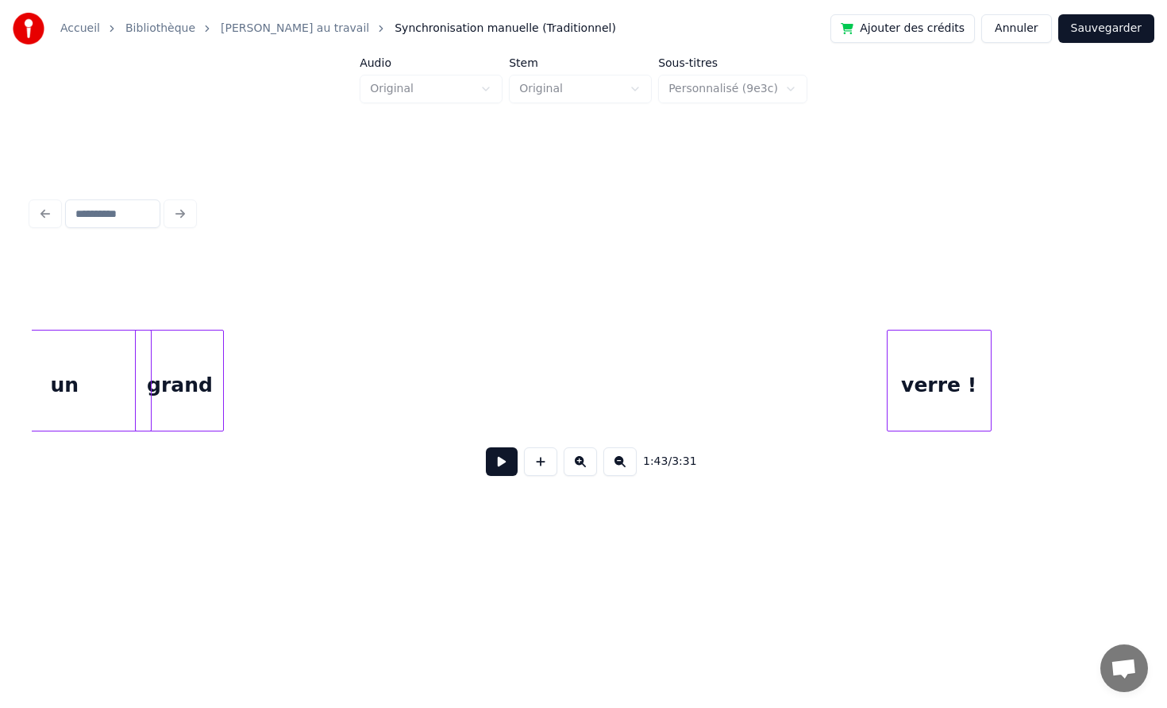
click at [962, 353] on div "verre !" at bounding box center [939, 384] width 103 height 108
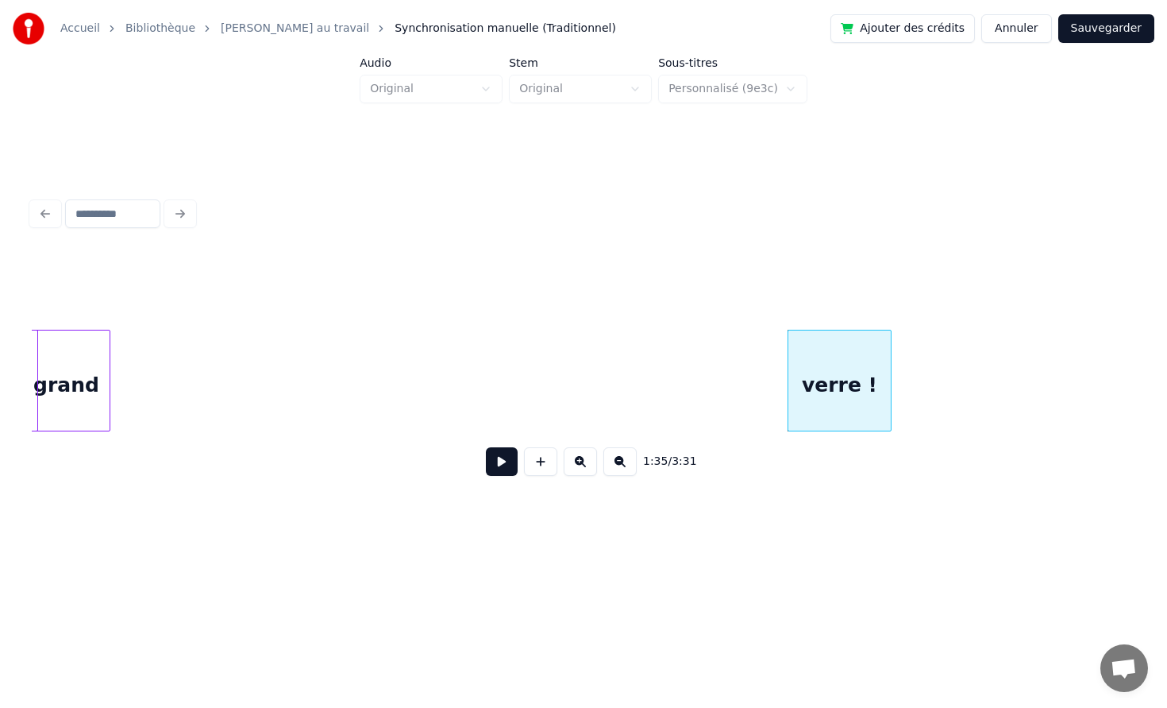
scroll to position [0, 14550]
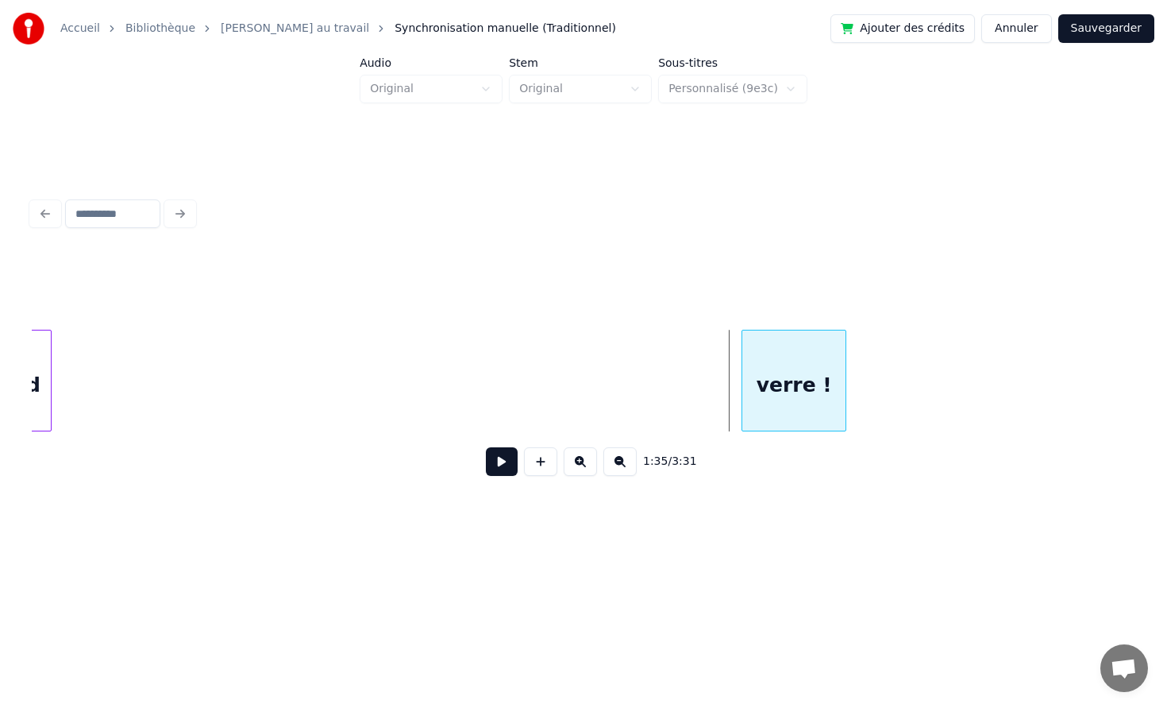
click at [846, 376] on div "verre !" at bounding box center [794, 384] width 103 height 108
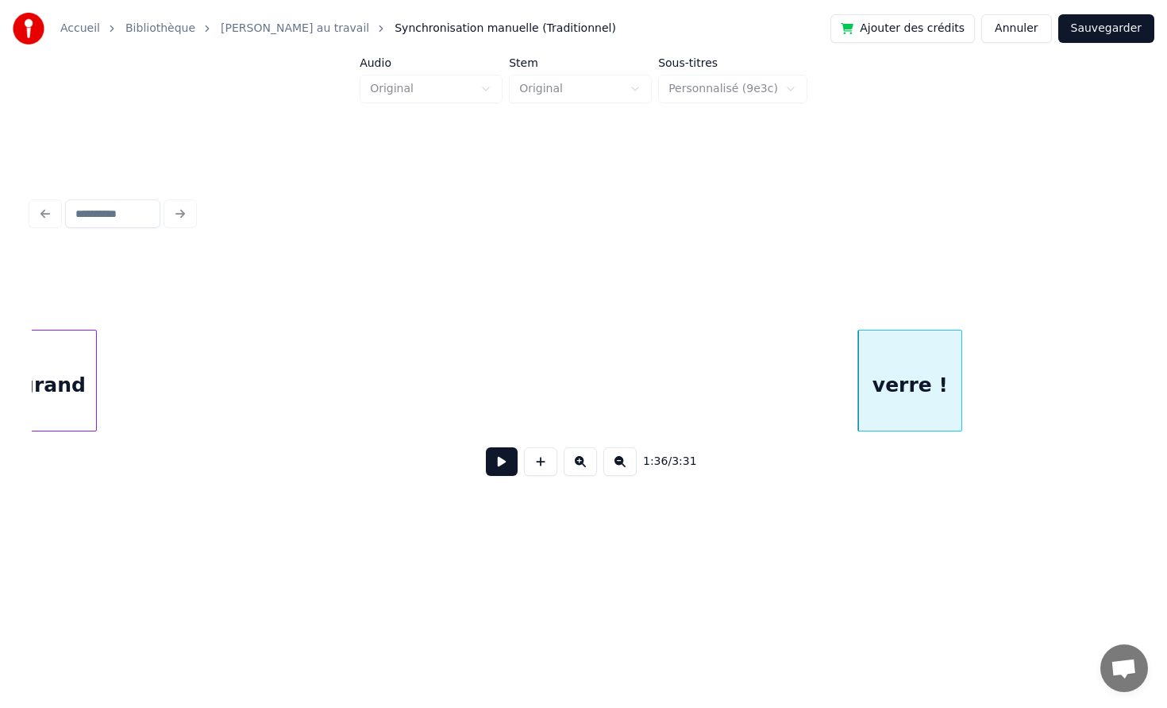
scroll to position [0, 14445]
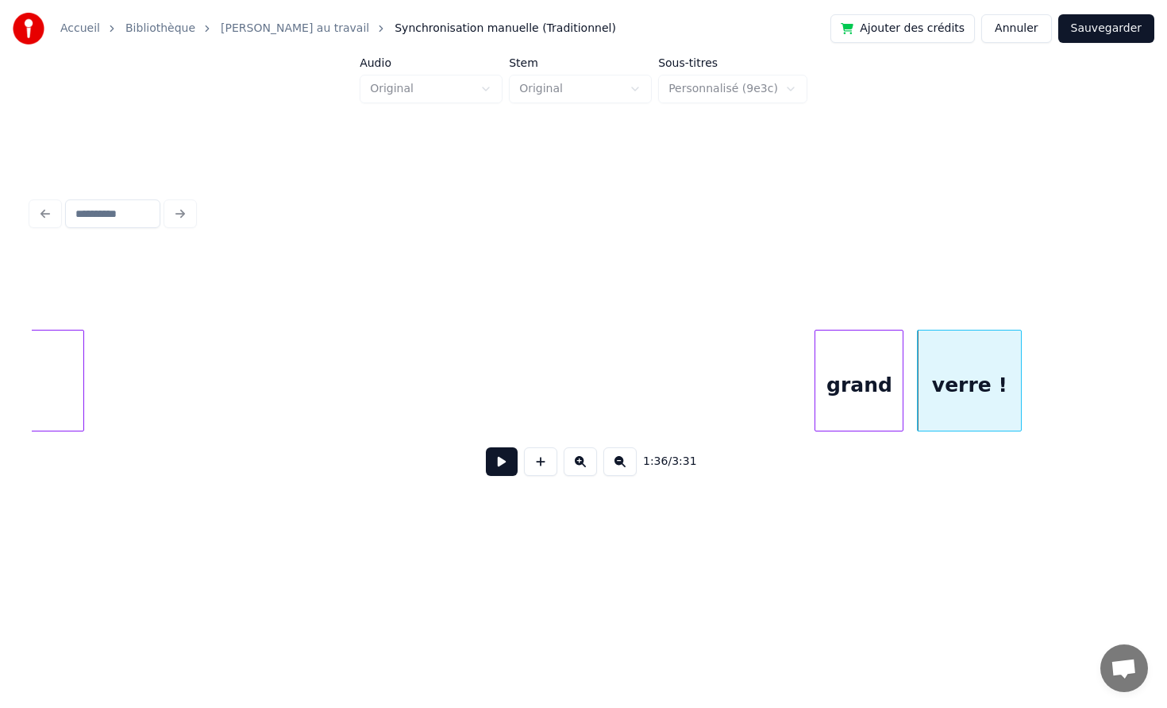
click at [870, 369] on div "grand" at bounding box center [859, 384] width 87 height 108
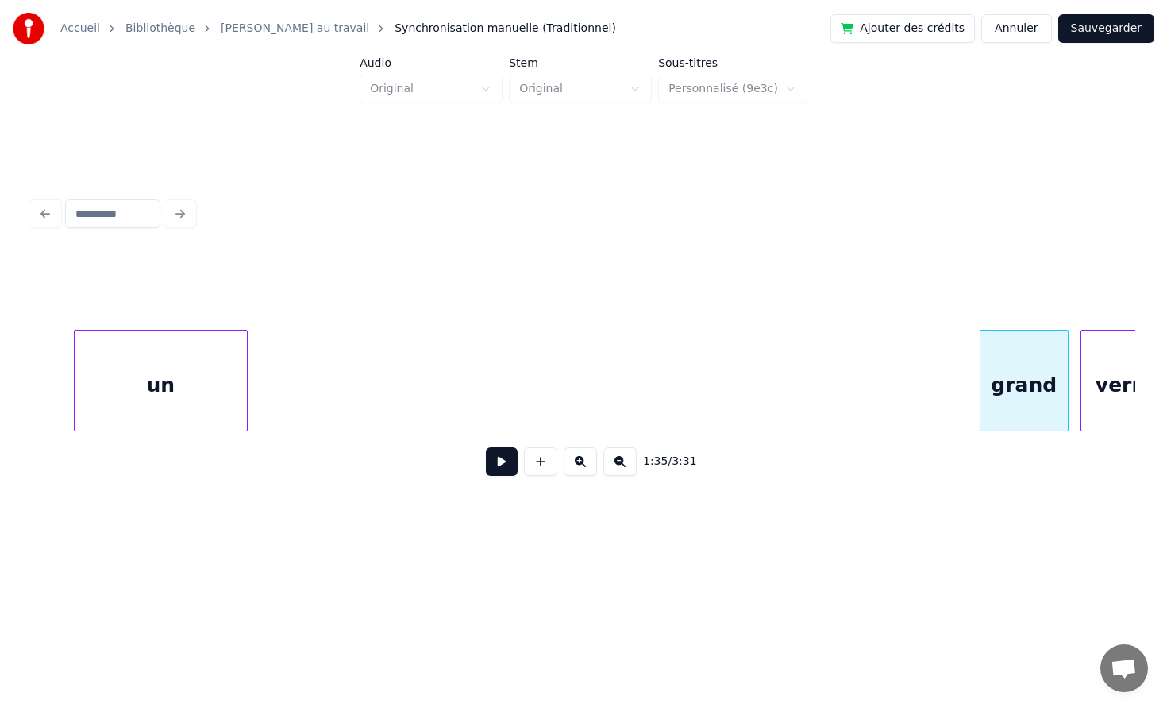
scroll to position [0, 14207]
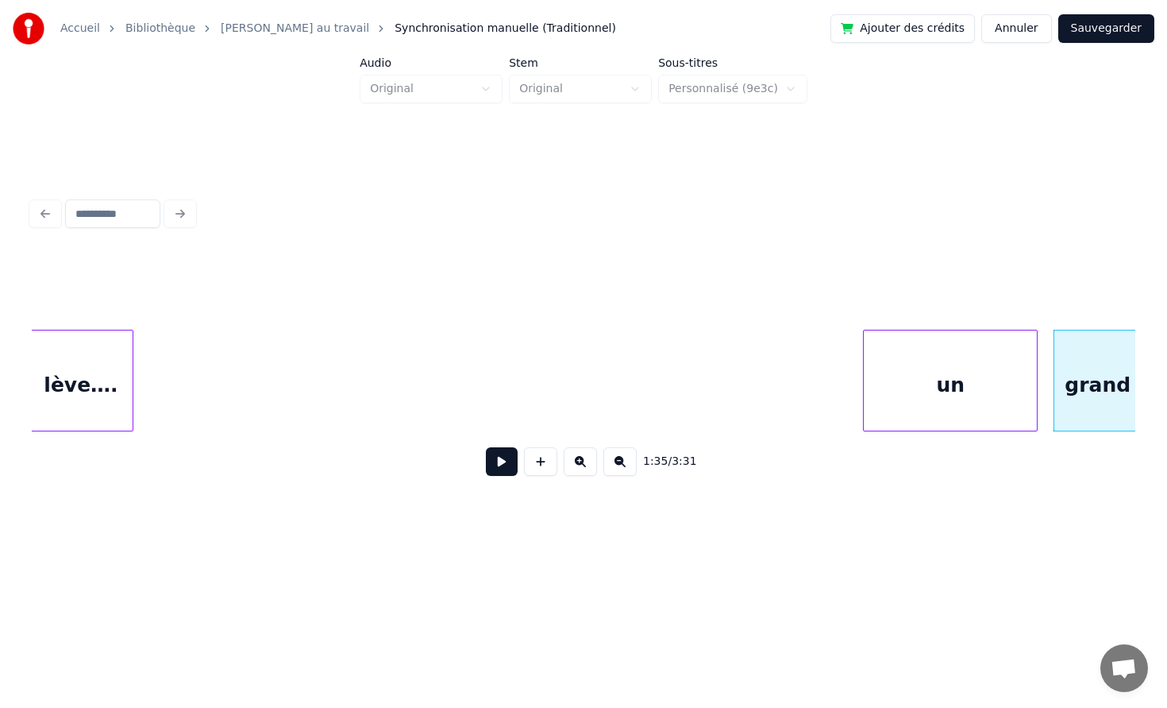
click at [992, 368] on div "un" at bounding box center [950, 384] width 173 height 108
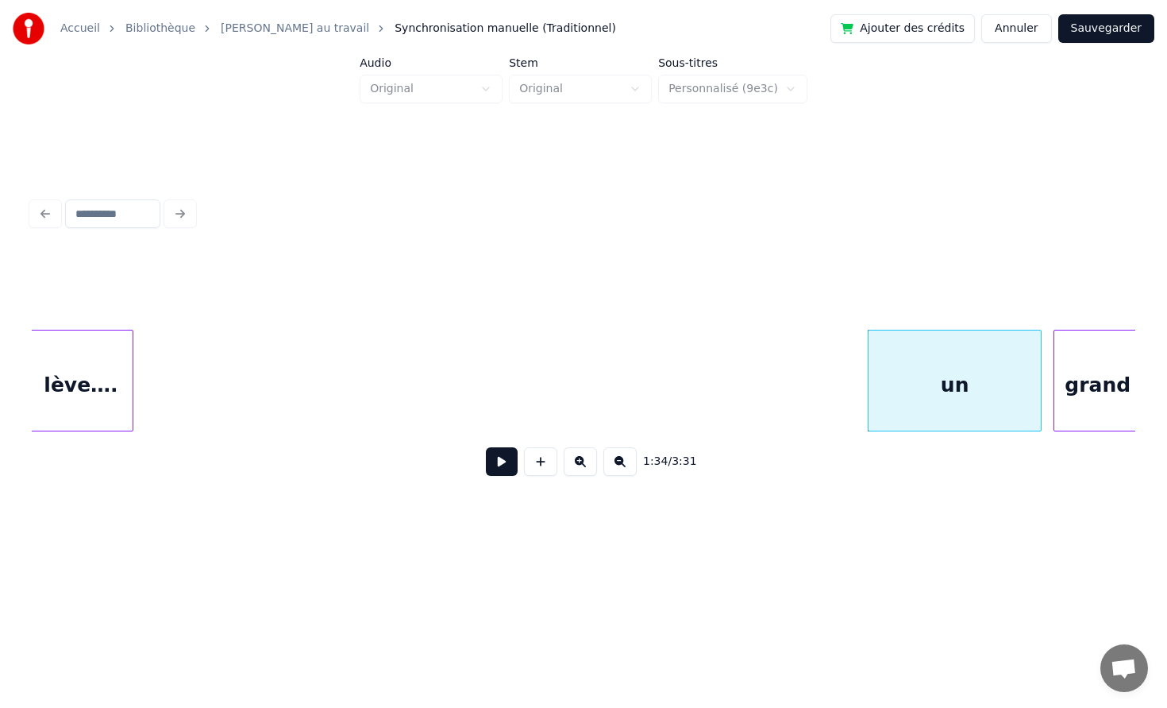
scroll to position [0, 14048]
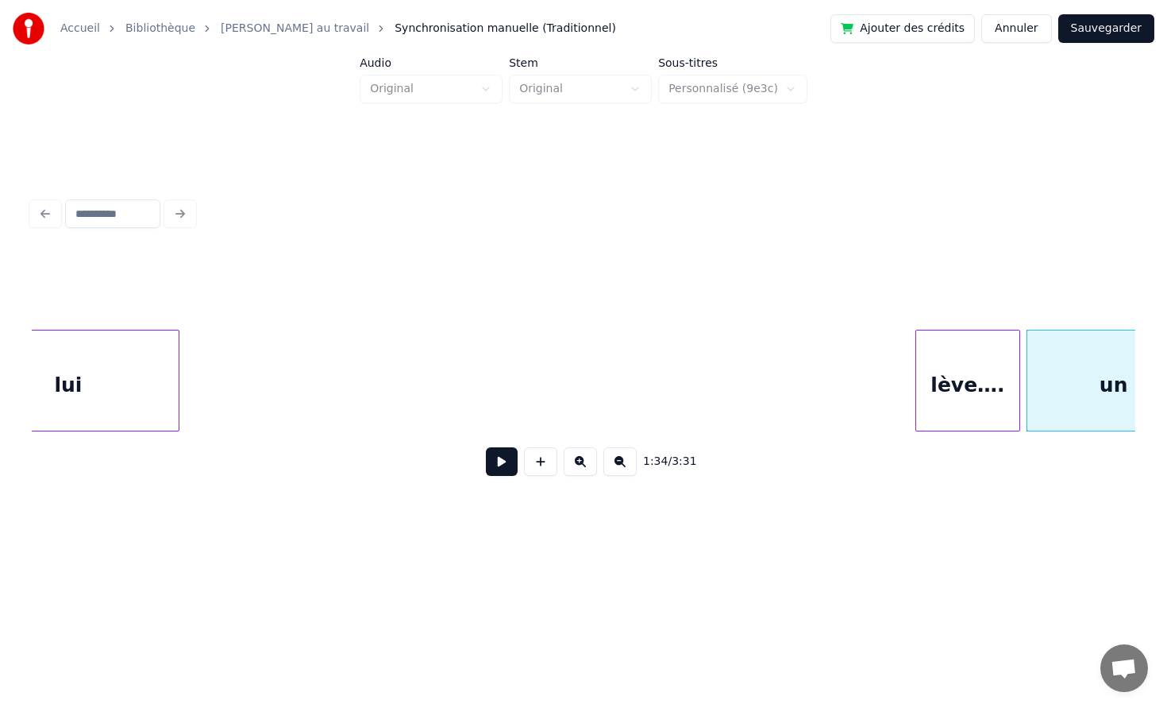
click at [976, 324] on div "1:34 / 3:31" at bounding box center [584, 370] width 1104 height 241
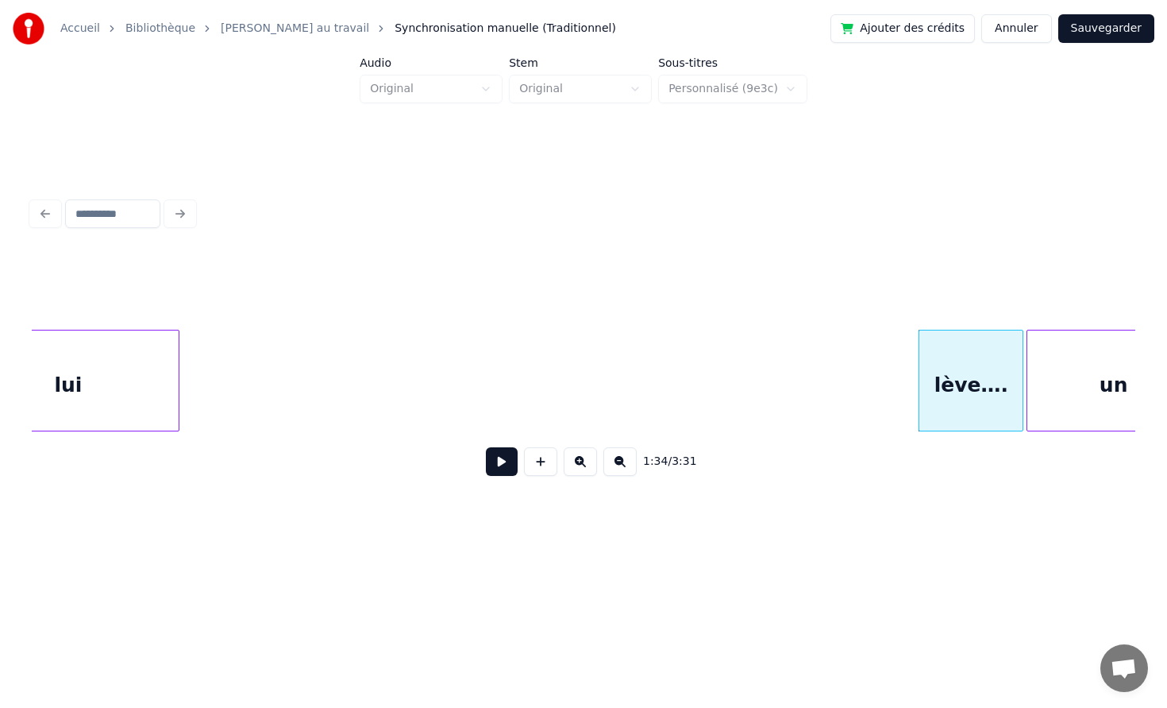
scroll to position [0, 13993]
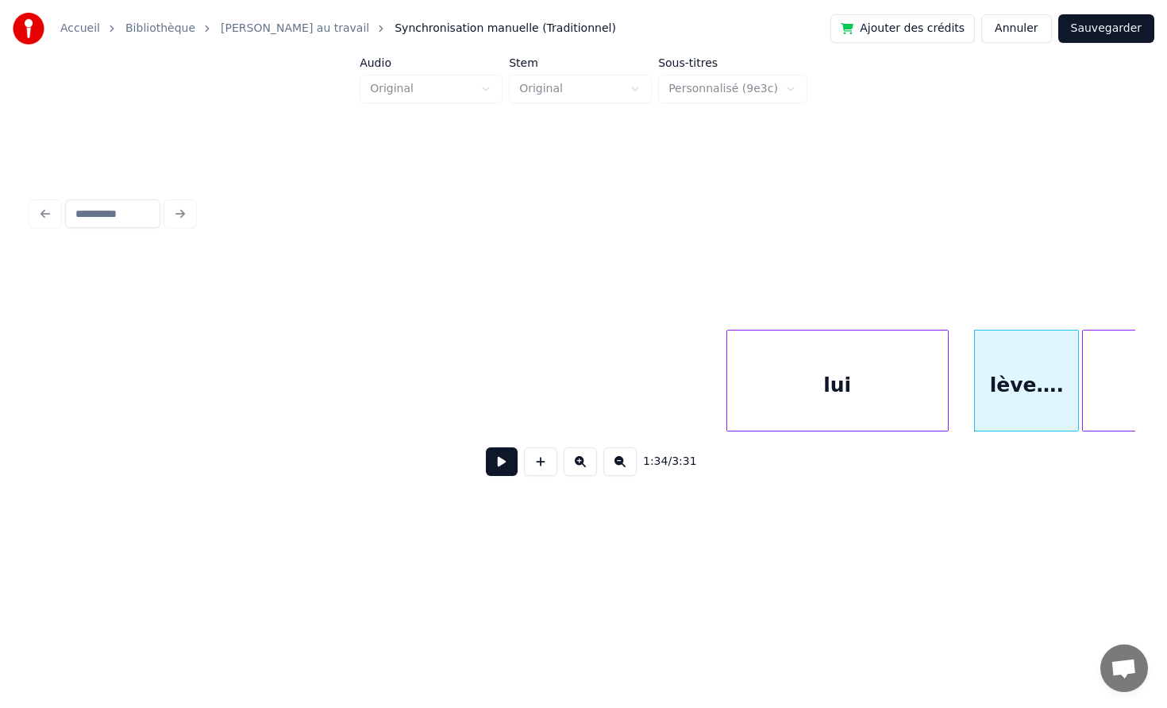
click at [882, 369] on div "lui" at bounding box center [837, 384] width 221 height 108
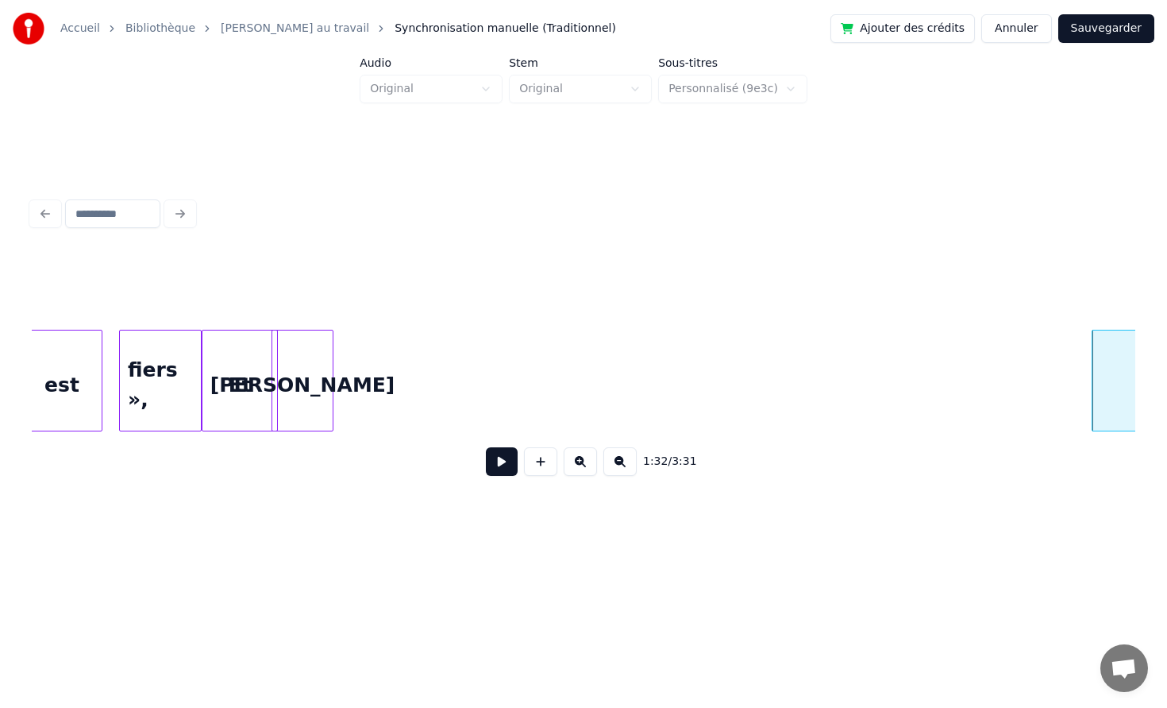
scroll to position [0, 13577]
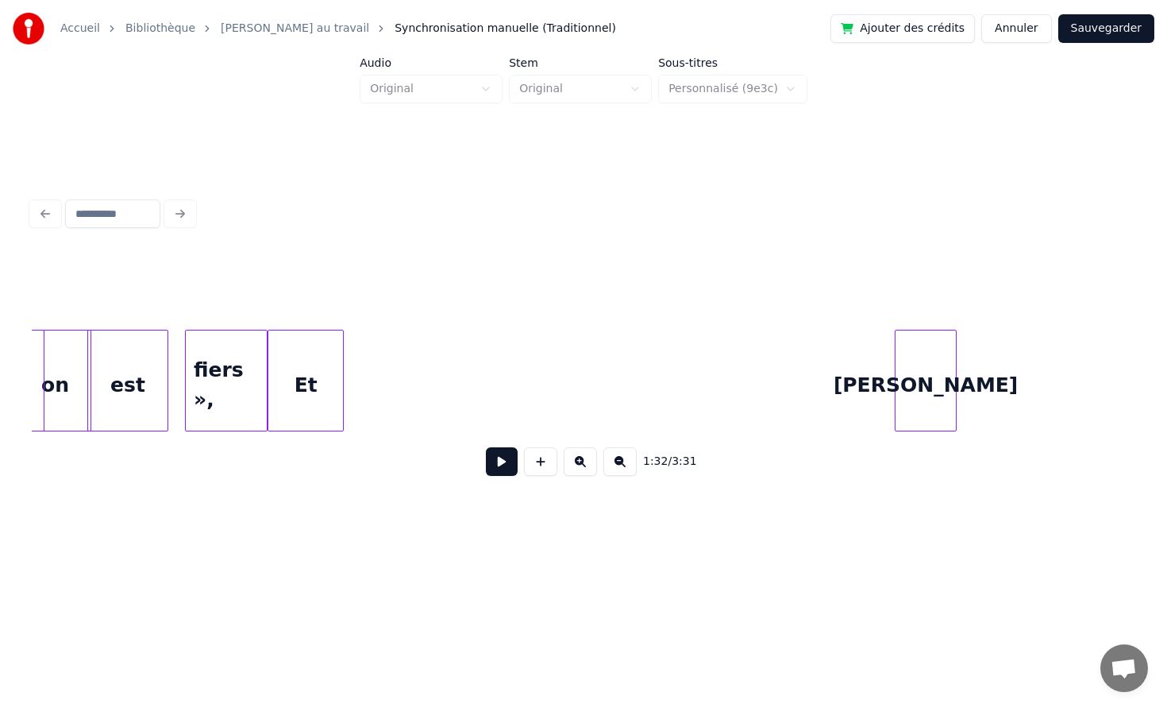
click at [957, 348] on div "[PERSON_NAME]" at bounding box center [926, 384] width 61 height 108
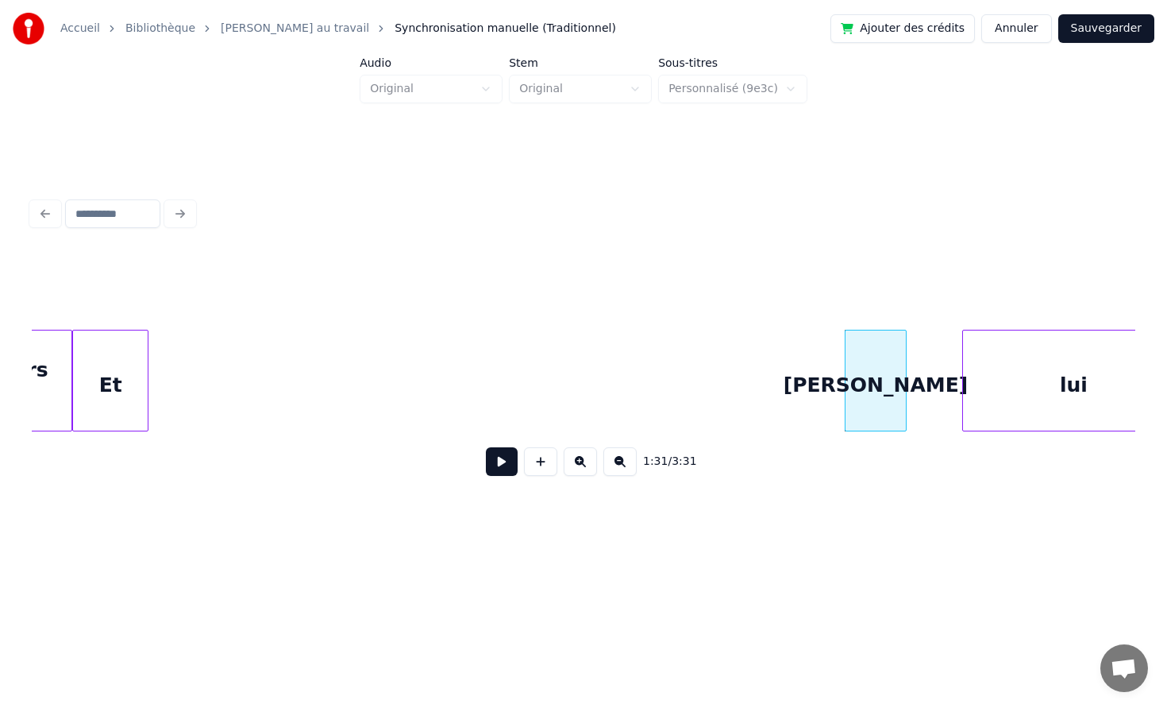
scroll to position [0, 13836]
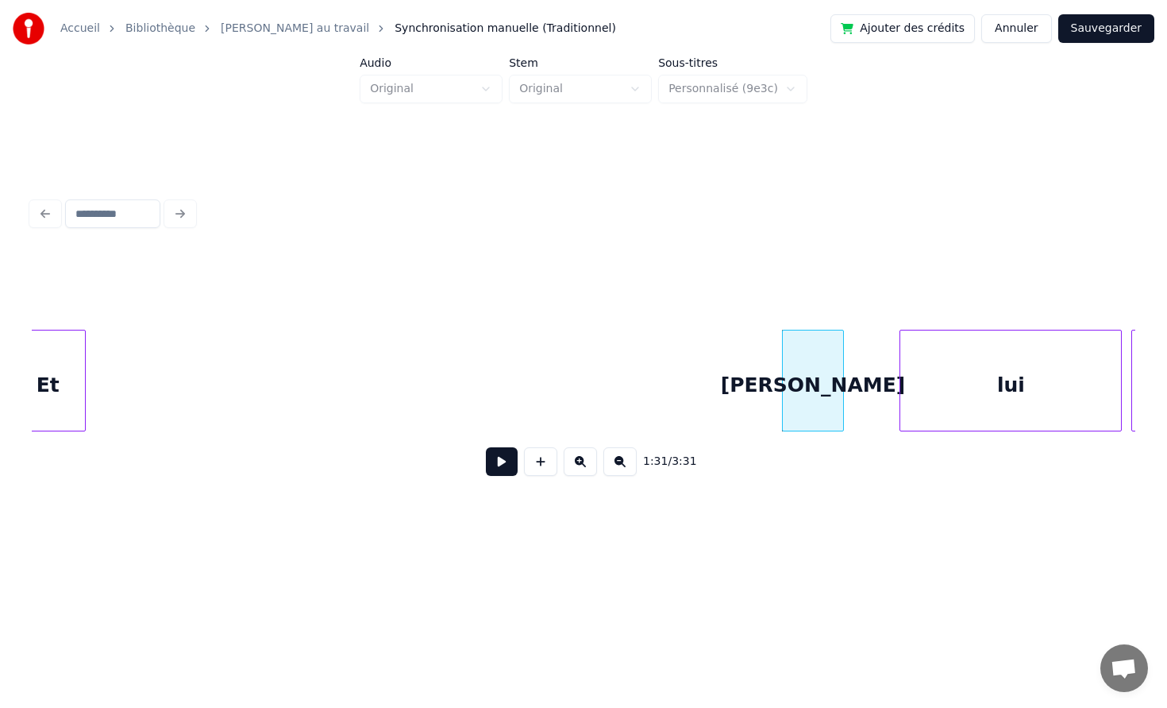
click at [844, 372] on div "[PERSON_NAME]" at bounding box center [813, 384] width 61 height 108
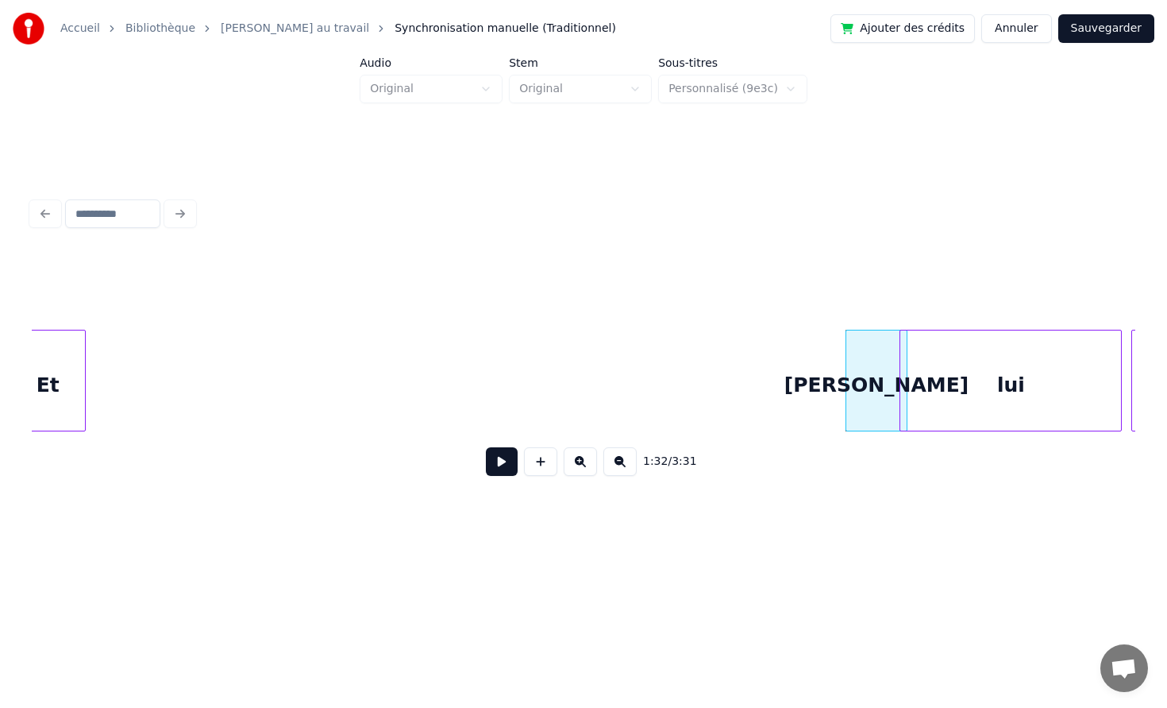
scroll to position [0, 13824]
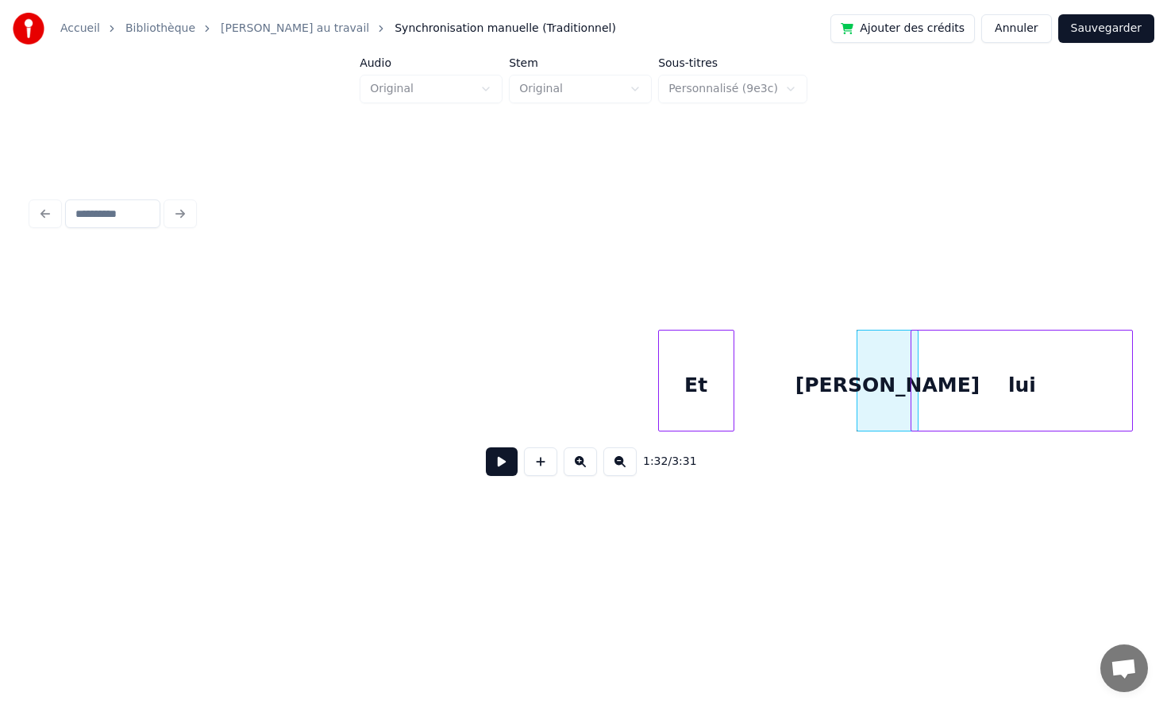
click at [734, 366] on div "Et" at bounding box center [696, 384] width 75 height 108
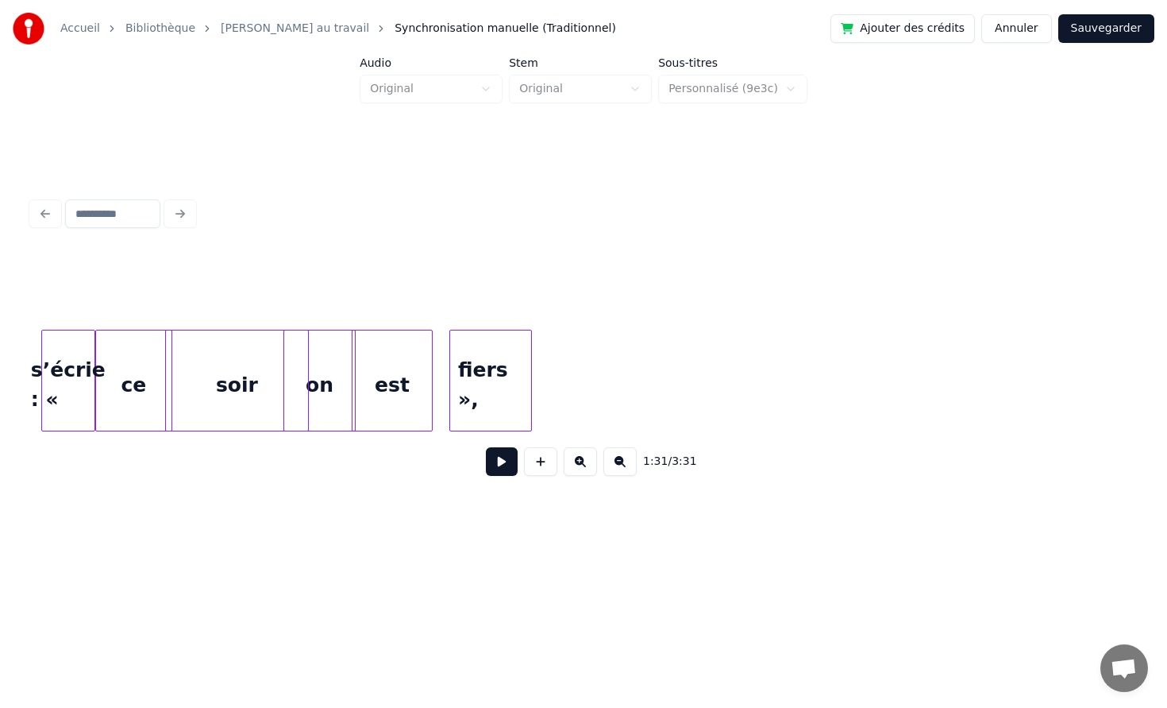
scroll to position [0, 13329]
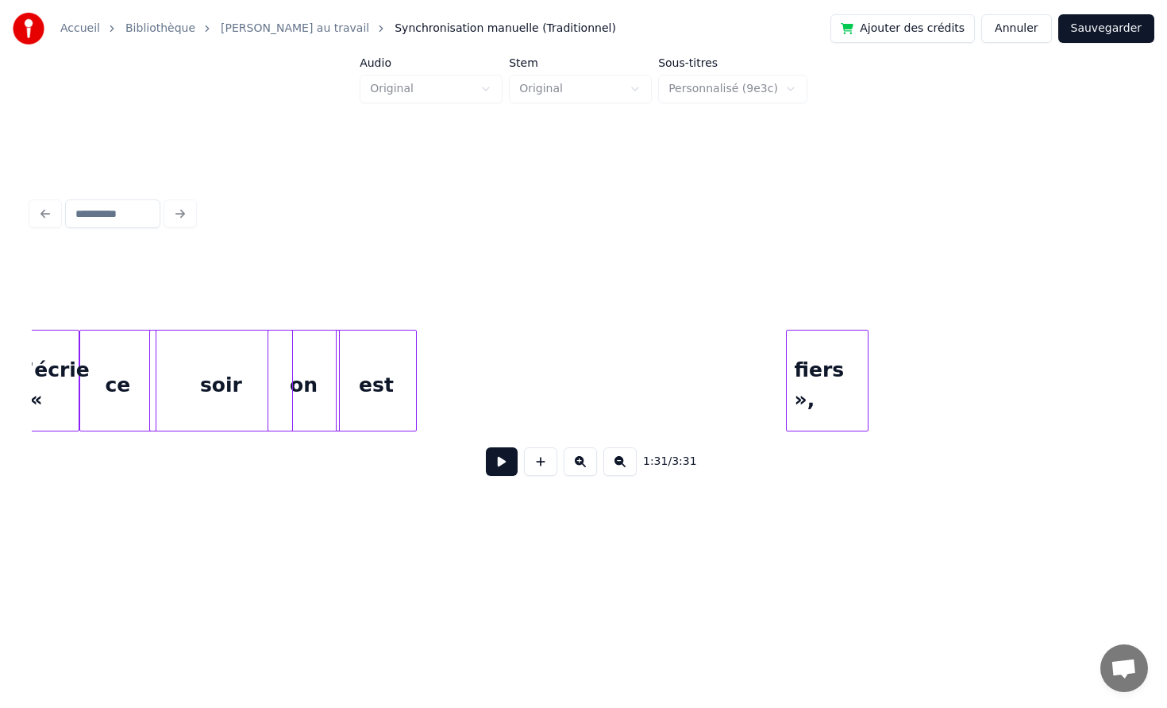
click at [816, 363] on div "fiers »," at bounding box center [827, 384] width 81 height 108
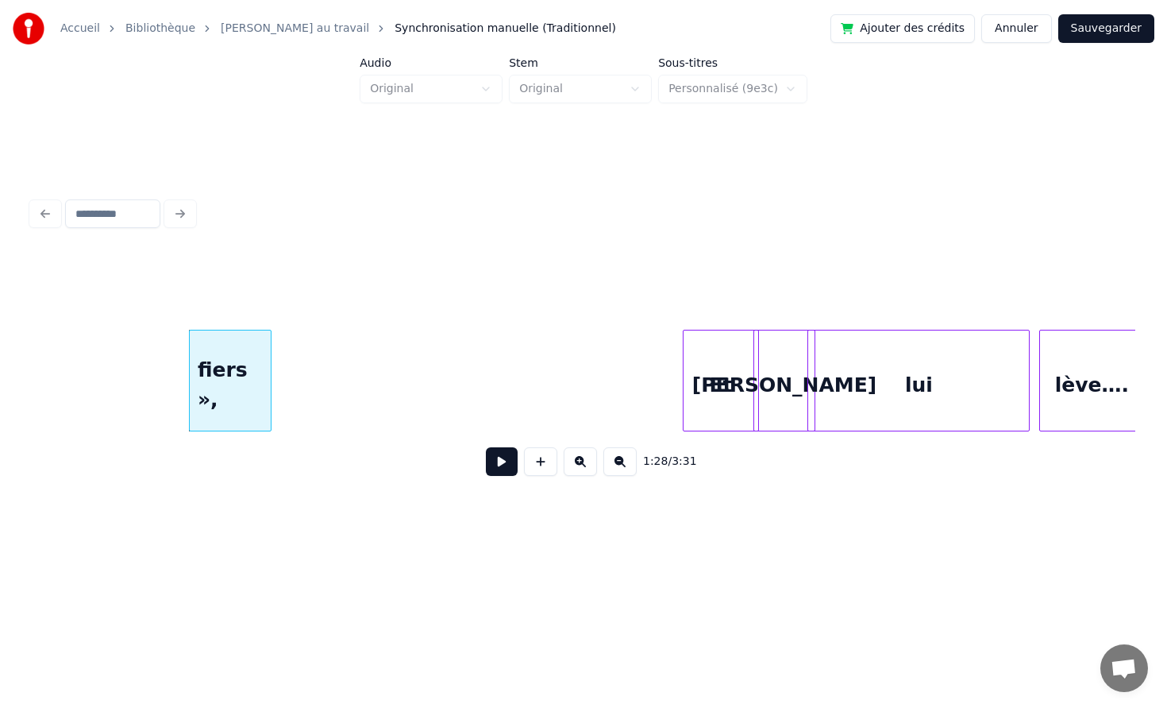
scroll to position [0, 13841]
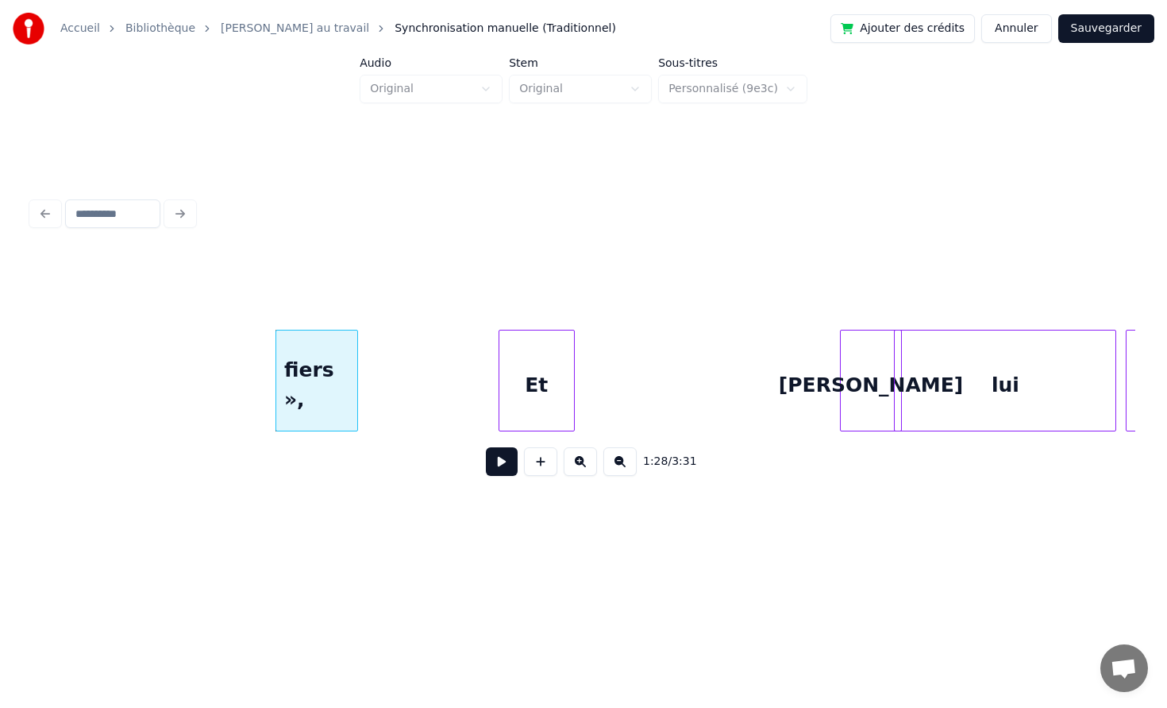
click at [544, 388] on div "Et" at bounding box center [537, 384] width 75 height 108
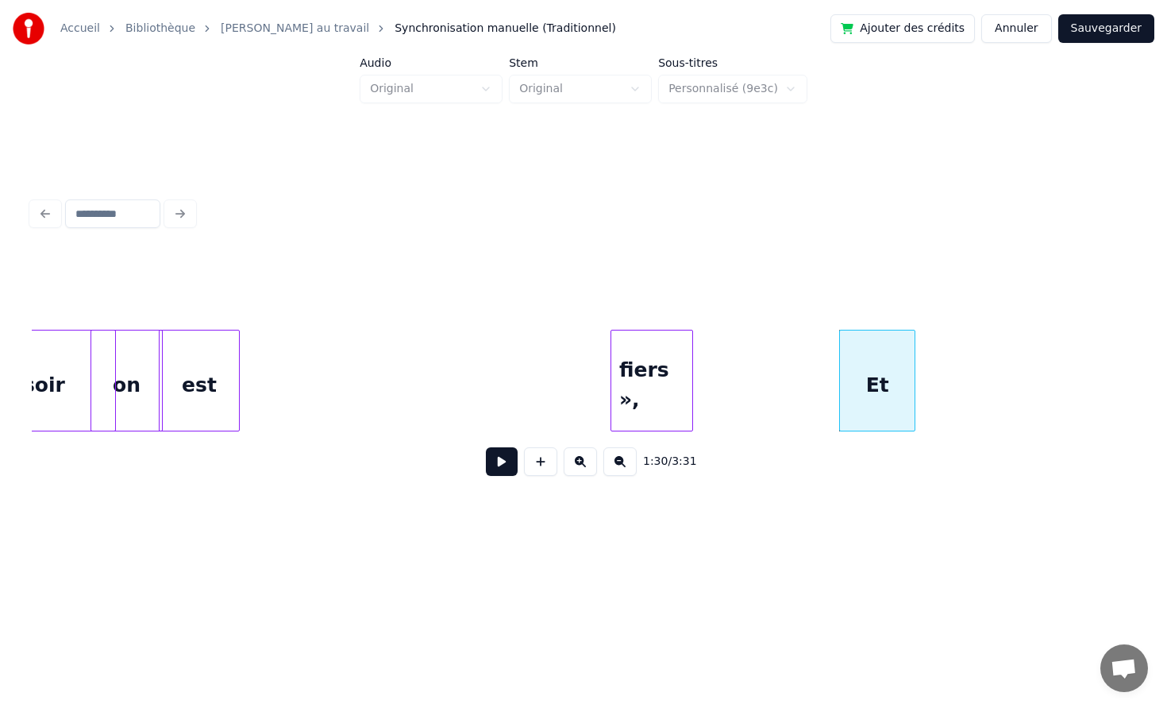
scroll to position [0, 13488]
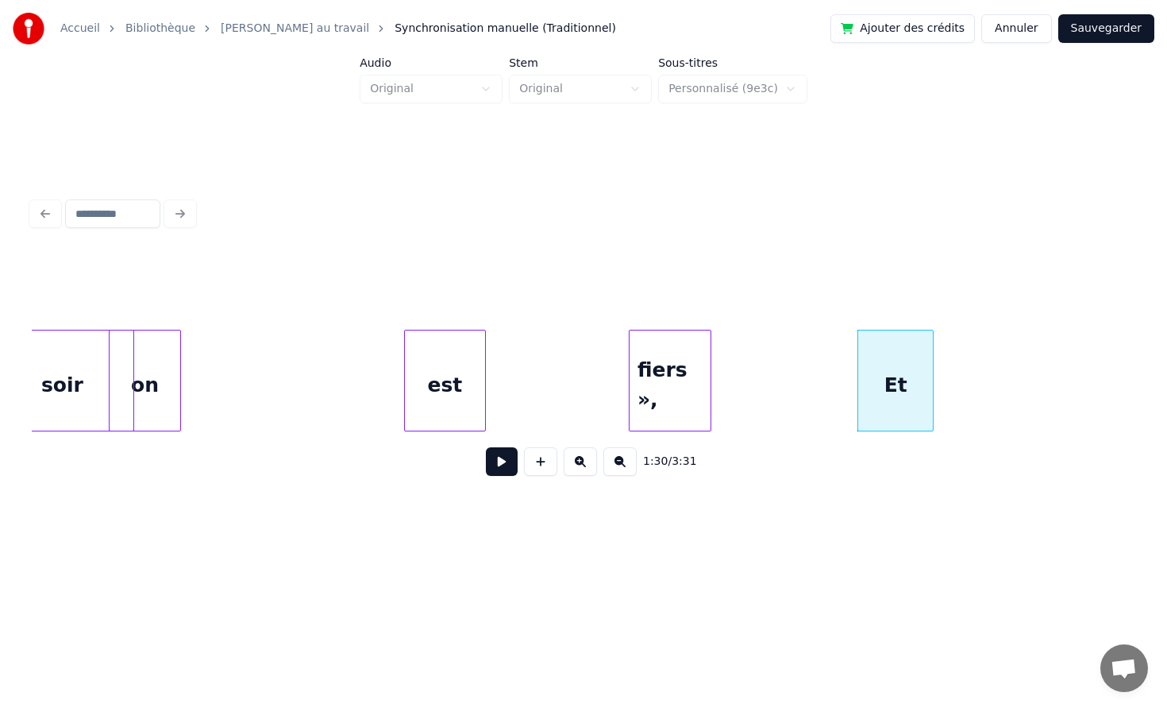
click at [485, 388] on div "est" at bounding box center [445, 384] width 80 height 108
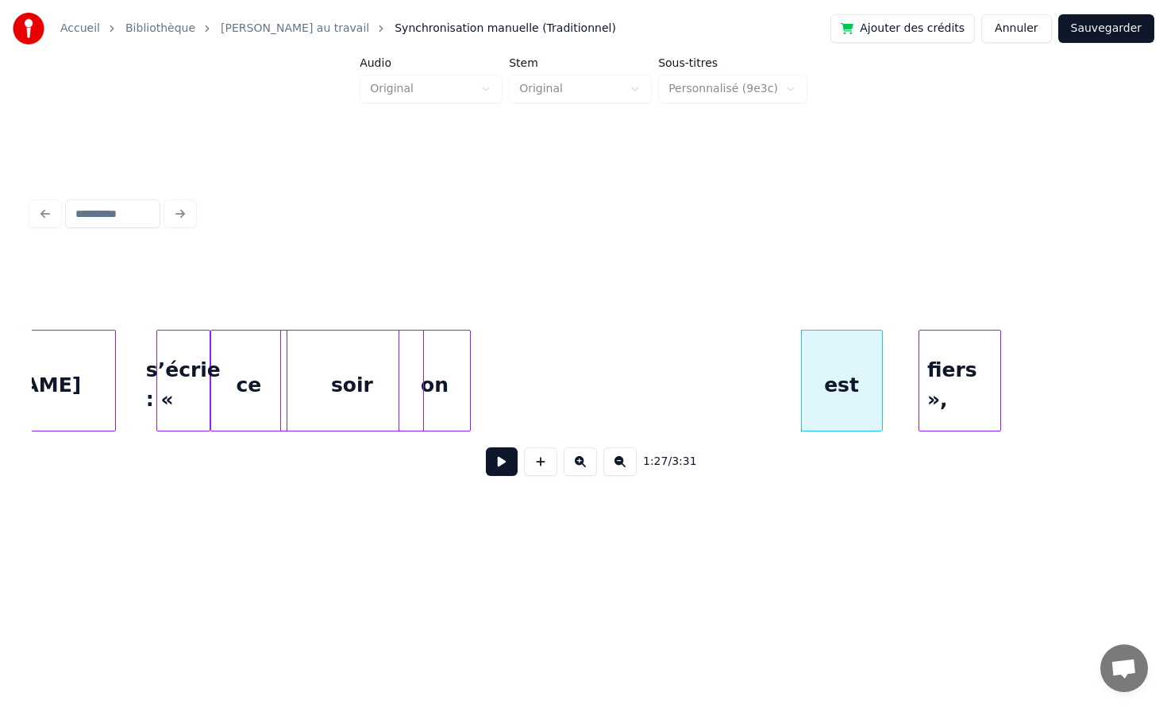
scroll to position [0, 13140]
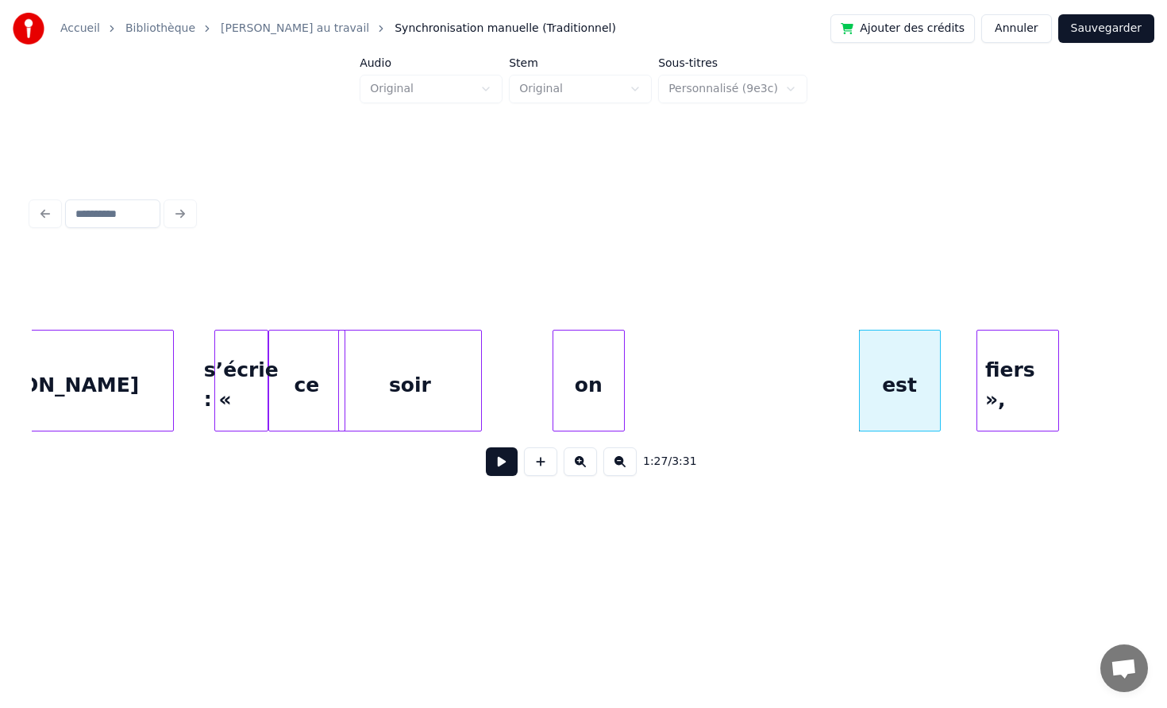
click at [624, 378] on div "on" at bounding box center [589, 384] width 71 height 108
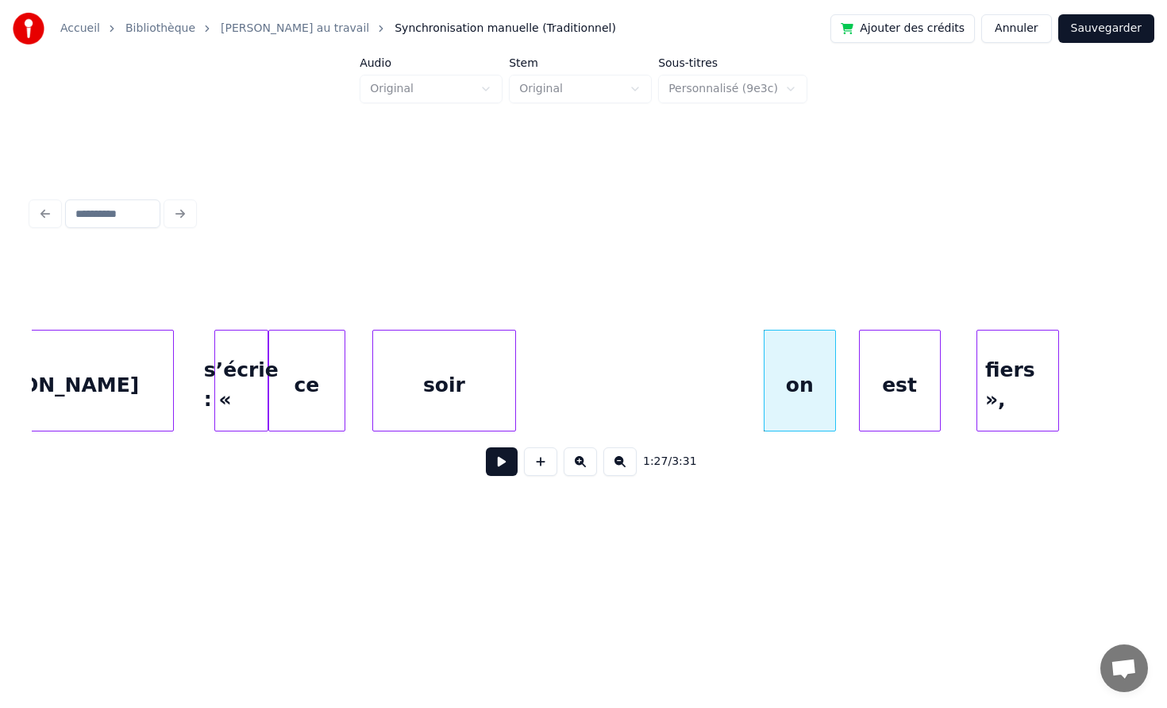
click at [516, 376] on div "soir" at bounding box center [444, 384] width 143 height 108
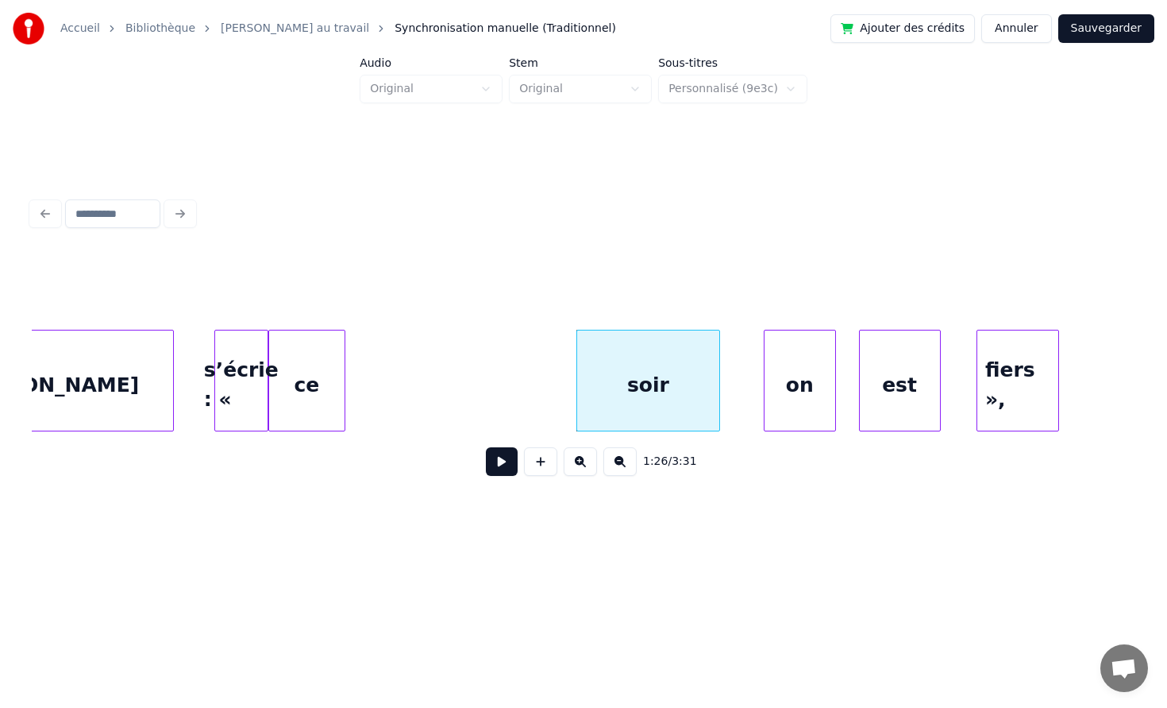
click at [345, 372] on div "ce" at bounding box center [306, 384] width 75 height 108
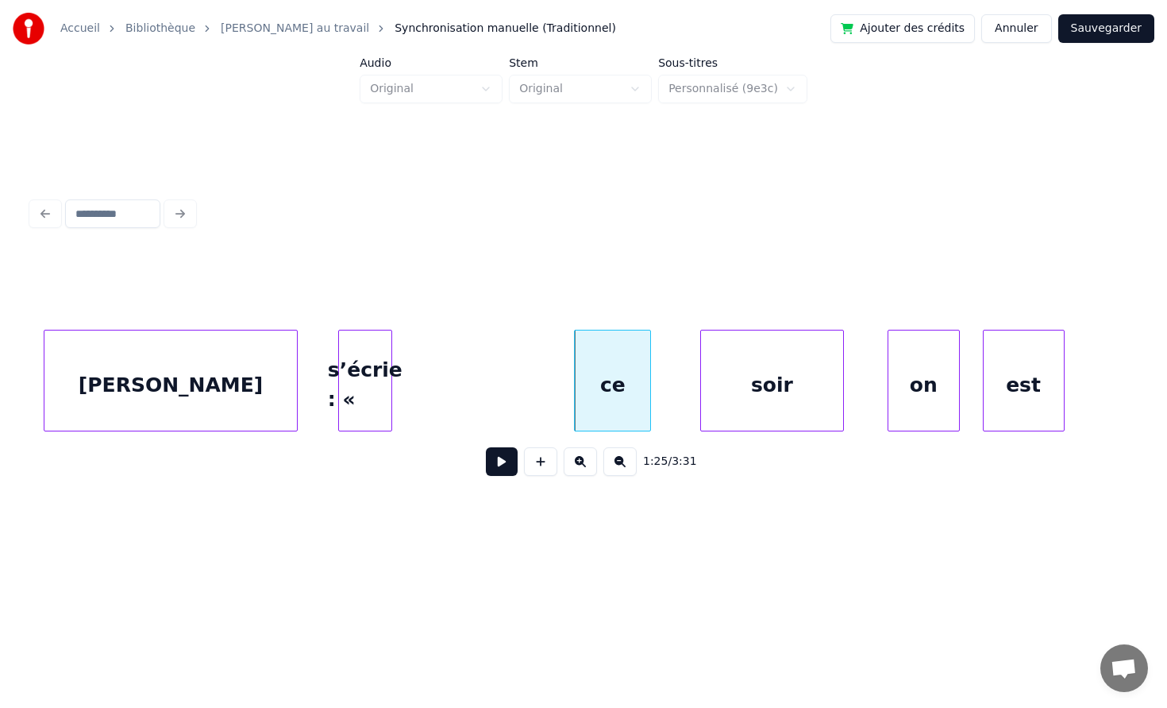
scroll to position [0, 12924]
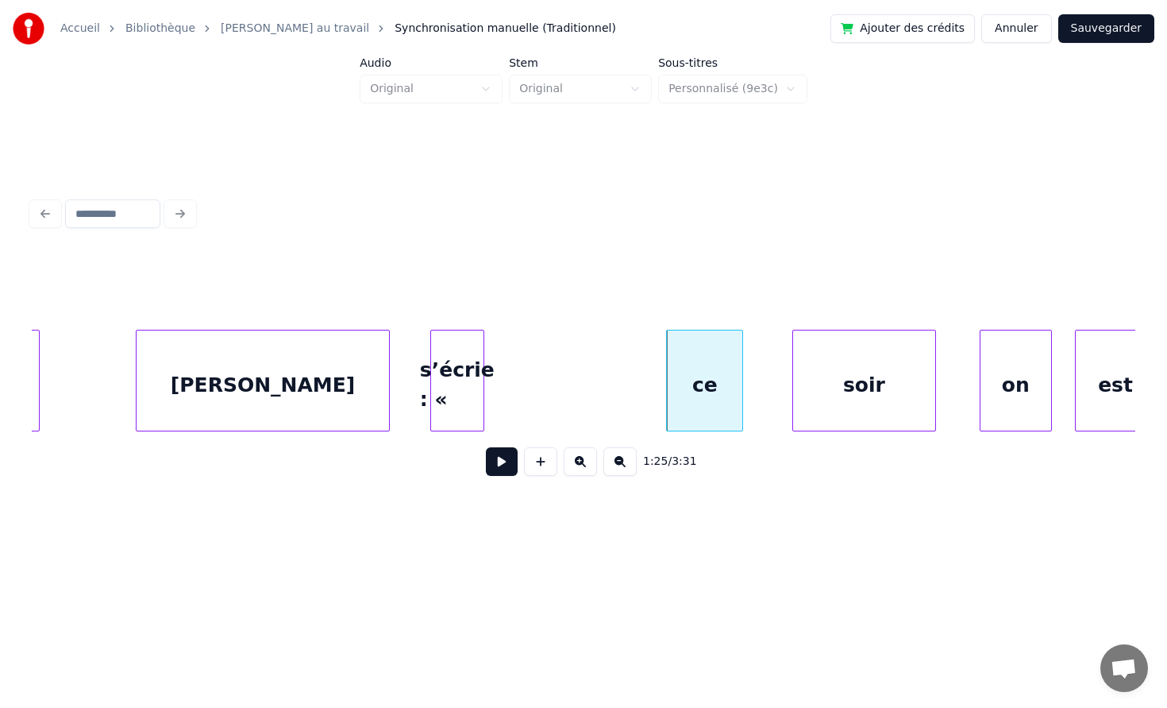
click at [484, 382] on div "s’écrie : «" at bounding box center [457, 384] width 52 height 108
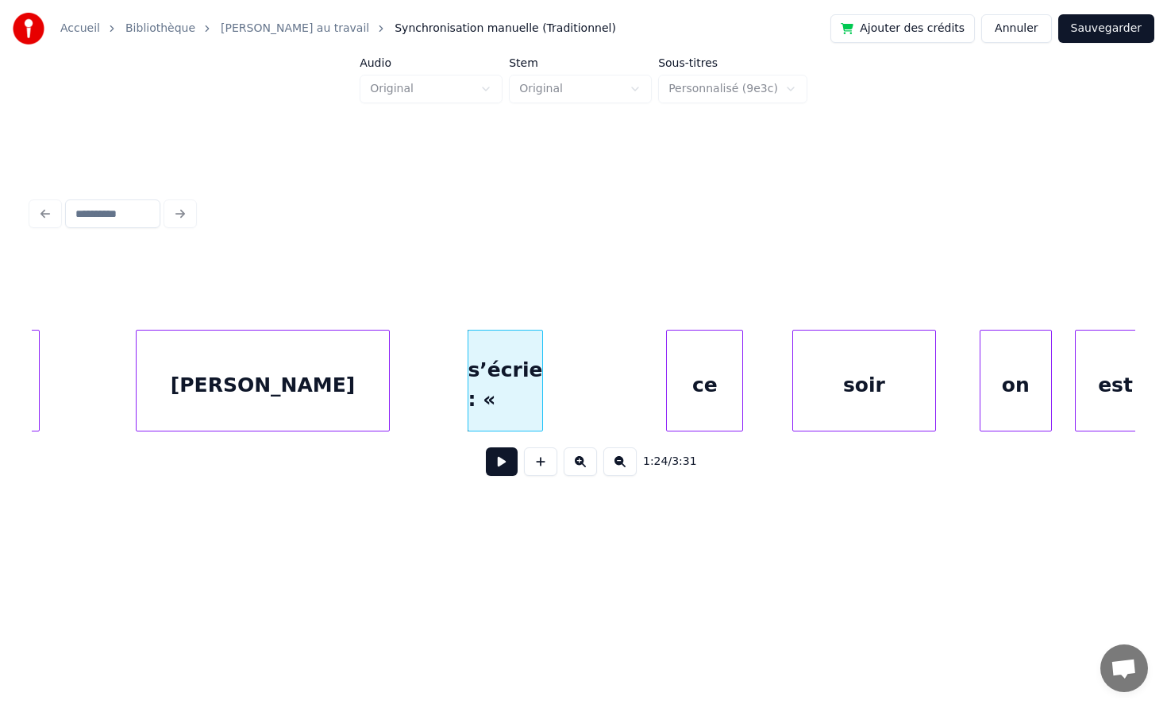
click at [542, 387] on div at bounding box center [540, 380] width 5 height 100
click at [593, 379] on div "s’écrie : «" at bounding box center [546, 384] width 117 height 108
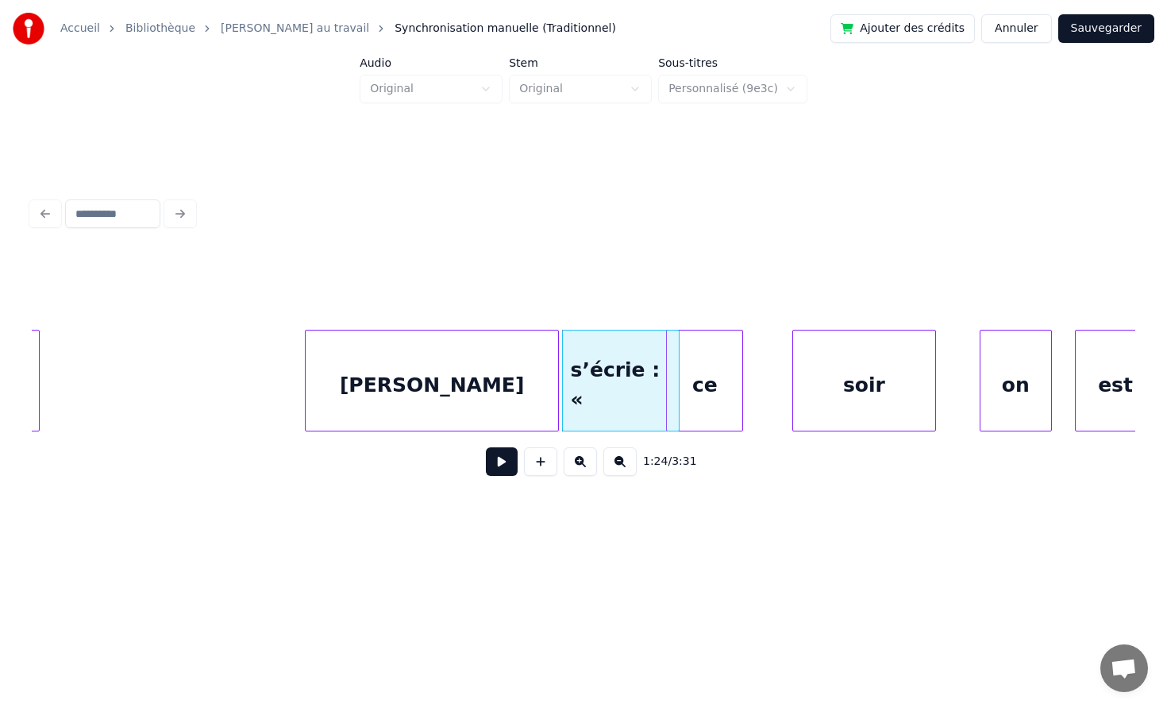
click at [434, 384] on div "[PERSON_NAME]" at bounding box center [432, 384] width 252 height 108
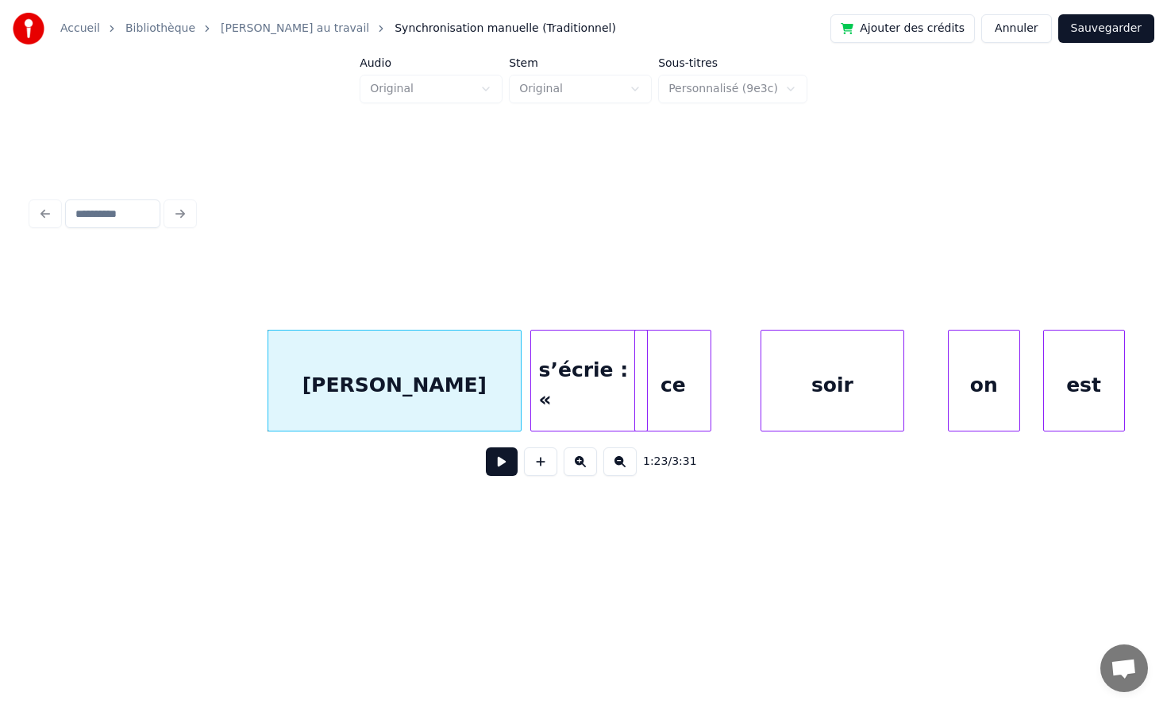
scroll to position [0, 13130]
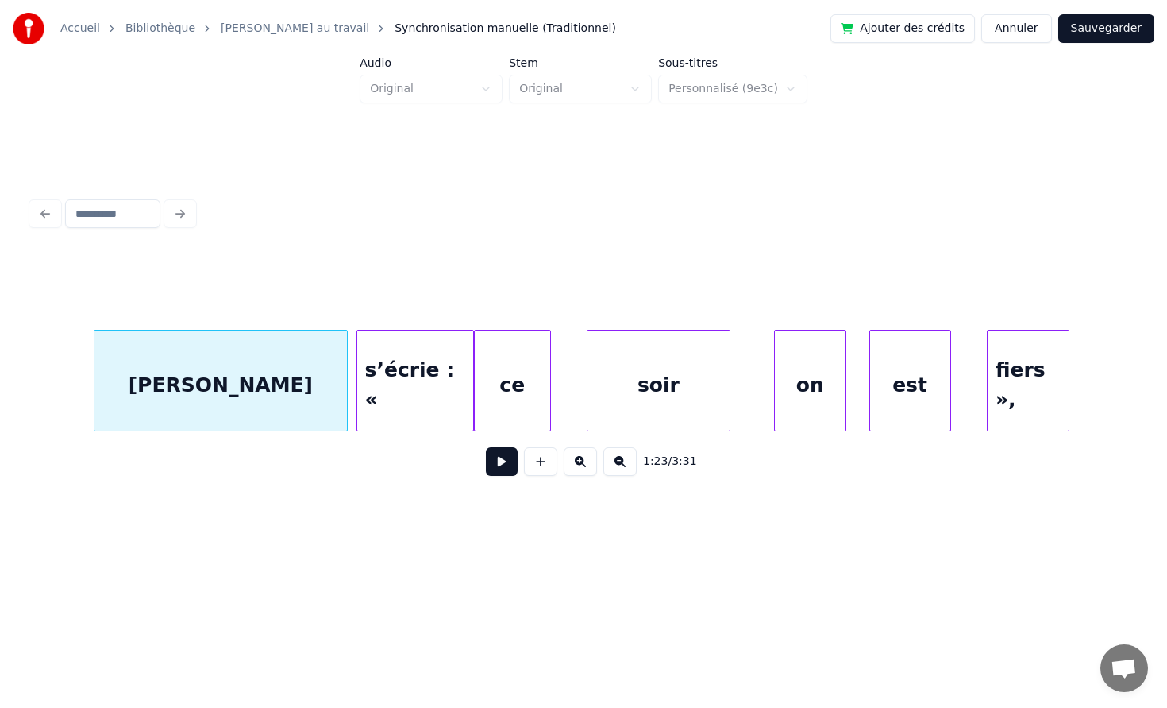
click at [550, 377] on div "ce" at bounding box center [512, 384] width 75 height 108
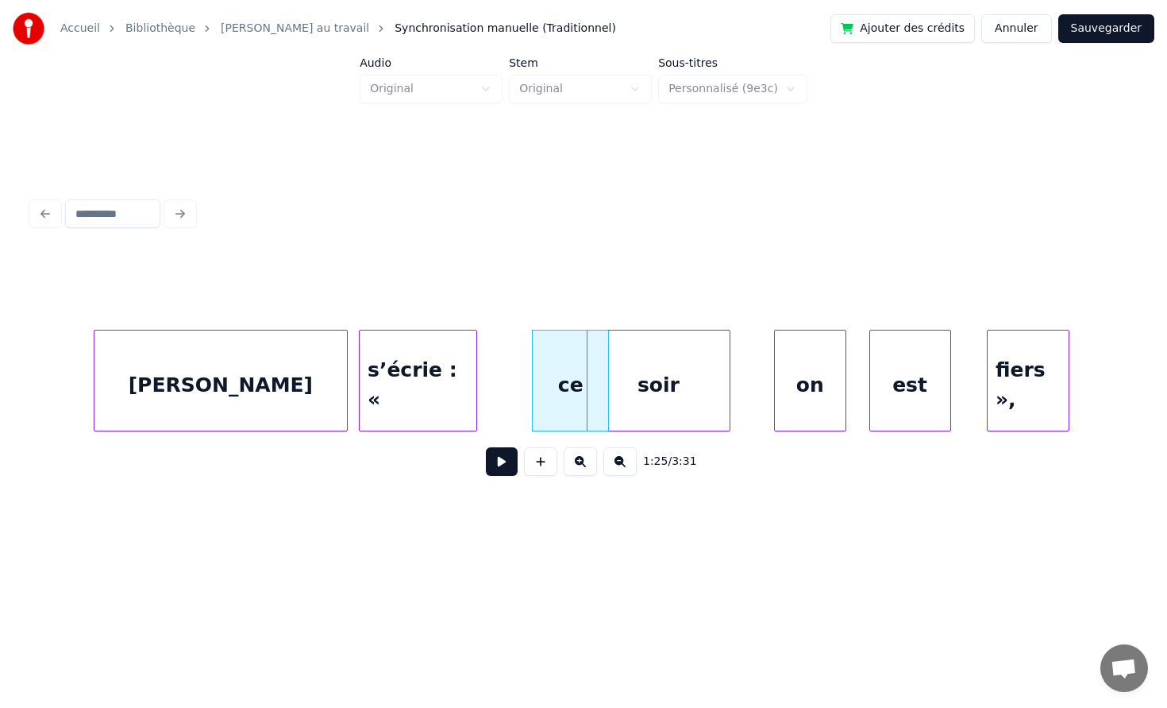
click at [477, 377] on div "s’écrie : «" at bounding box center [418, 384] width 117 height 108
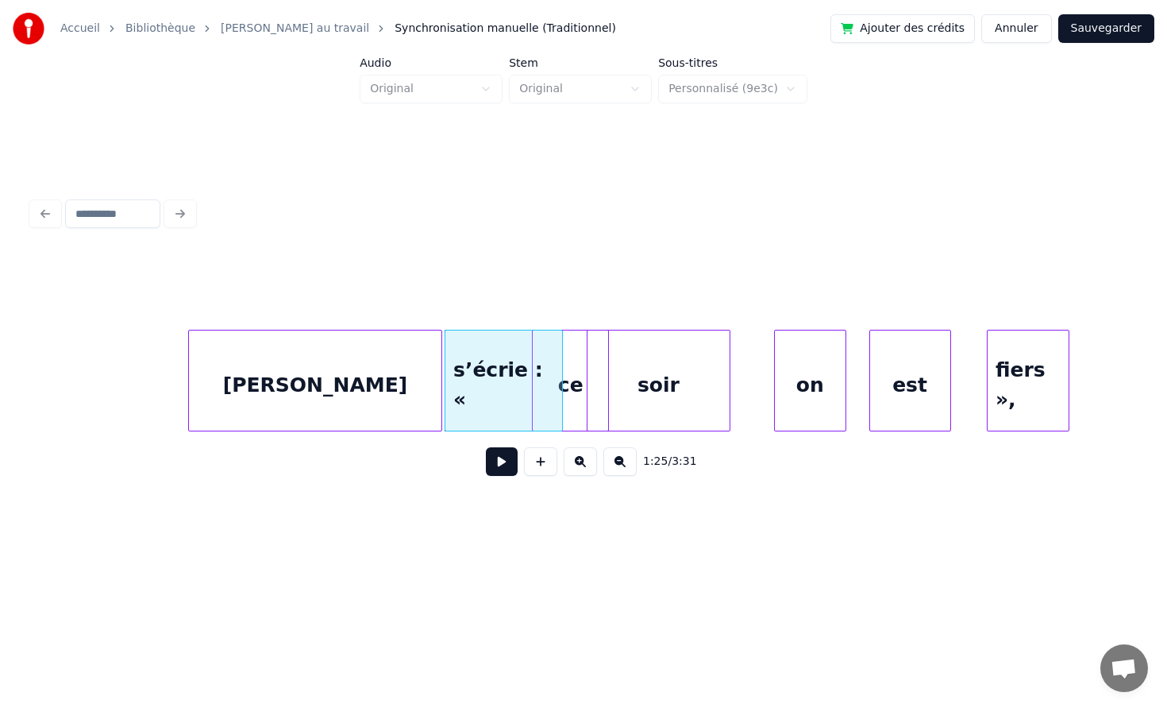
click at [393, 371] on div "[PERSON_NAME]" at bounding box center [315, 384] width 252 height 108
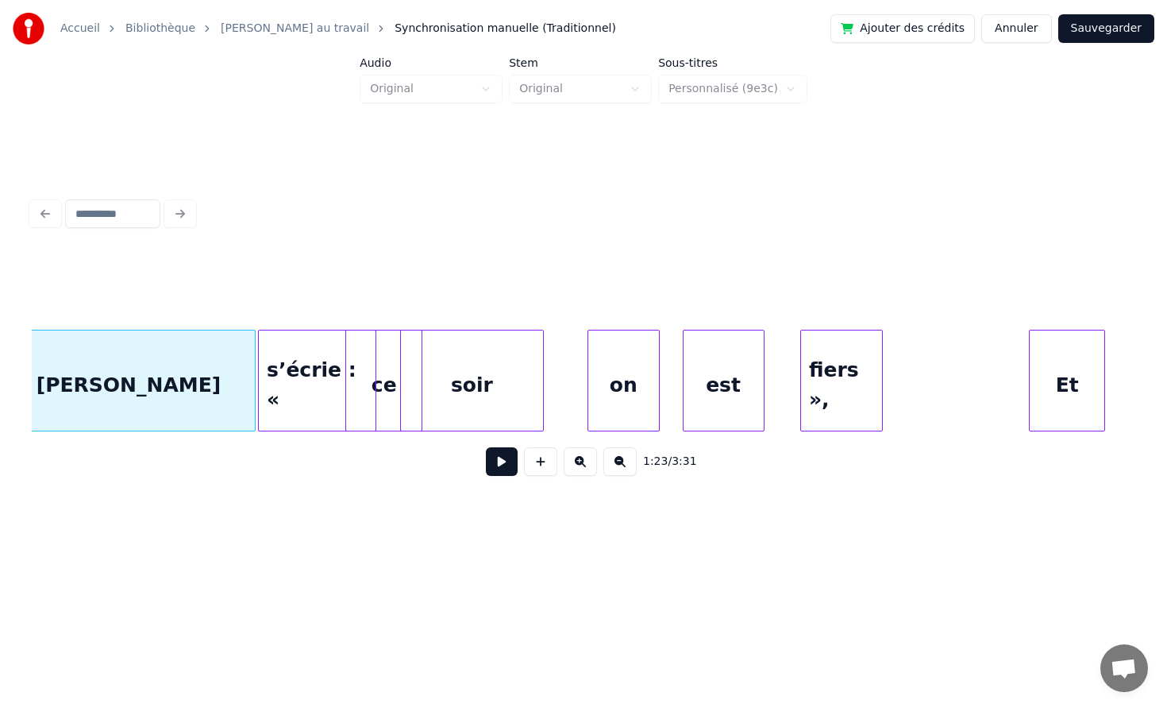
scroll to position [0, 13327]
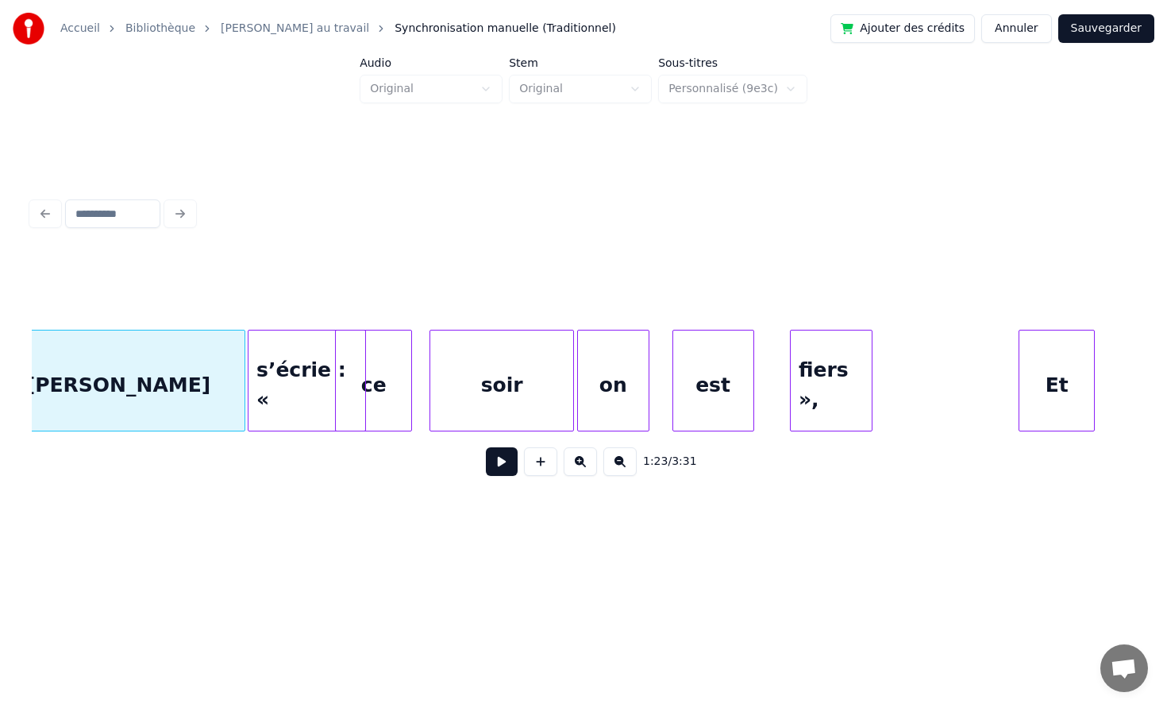
click at [524, 383] on div "soir" at bounding box center [501, 384] width 143 height 108
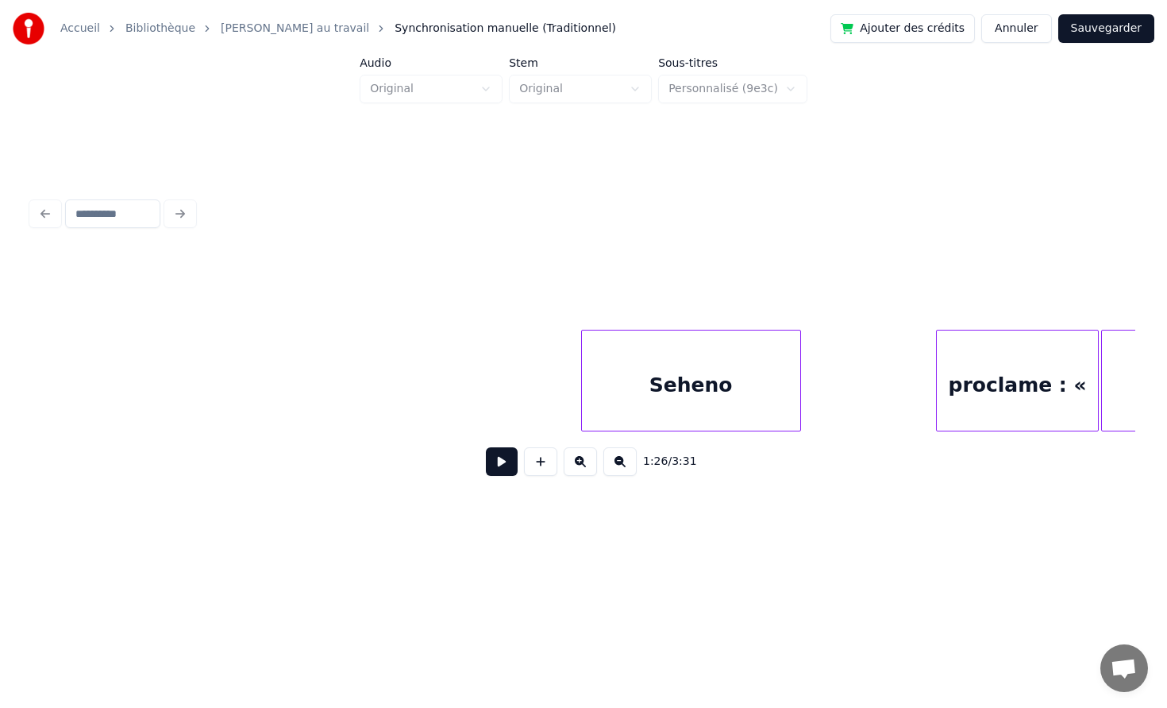
scroll to position [0, 10187]
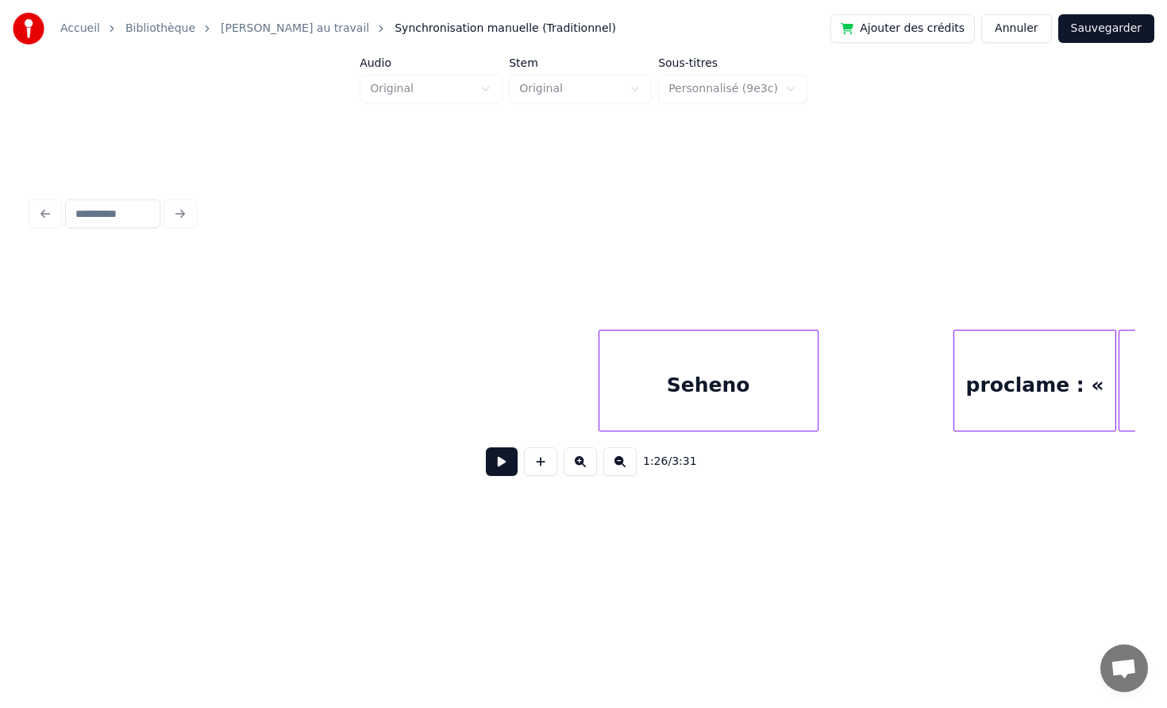
click at [504, 458] on button at bounding box center [502, 461] width 32 height 29
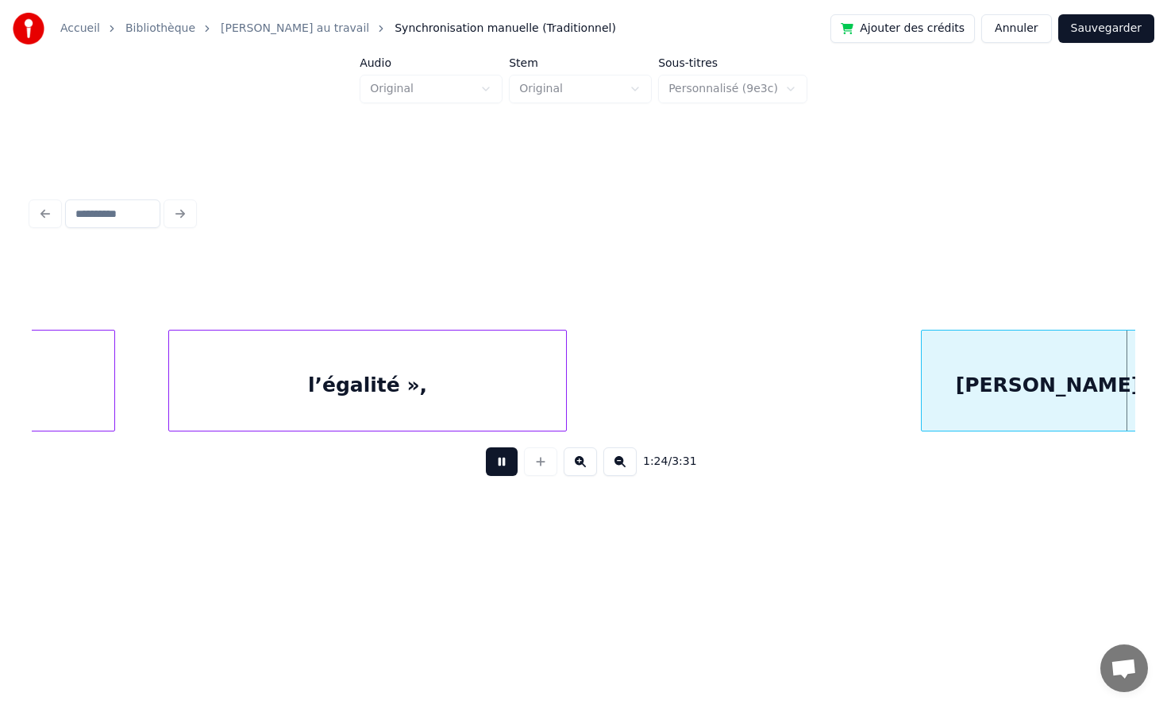
scroll to position [0, 13503]
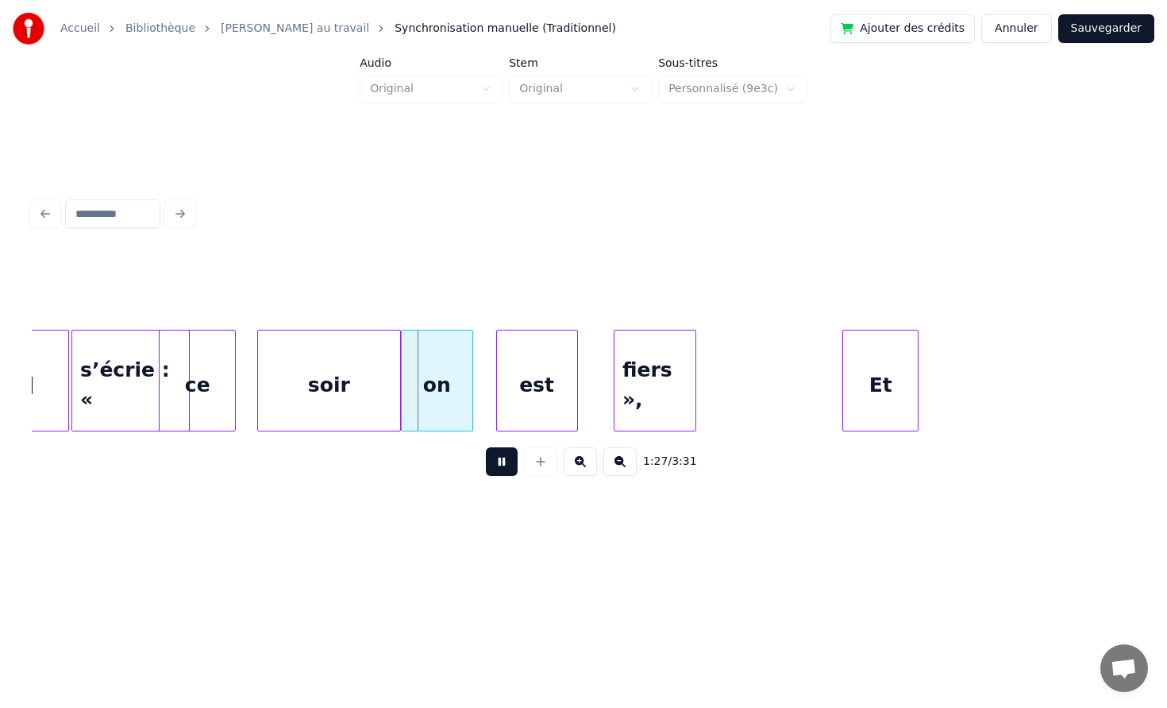
click at [501, 477] on div "1:27 / 3:31" at bounding box center [583, 461] width 1079 height 35
click at [496, 465] on button at bounding box center [502, 461] width 32 height 29
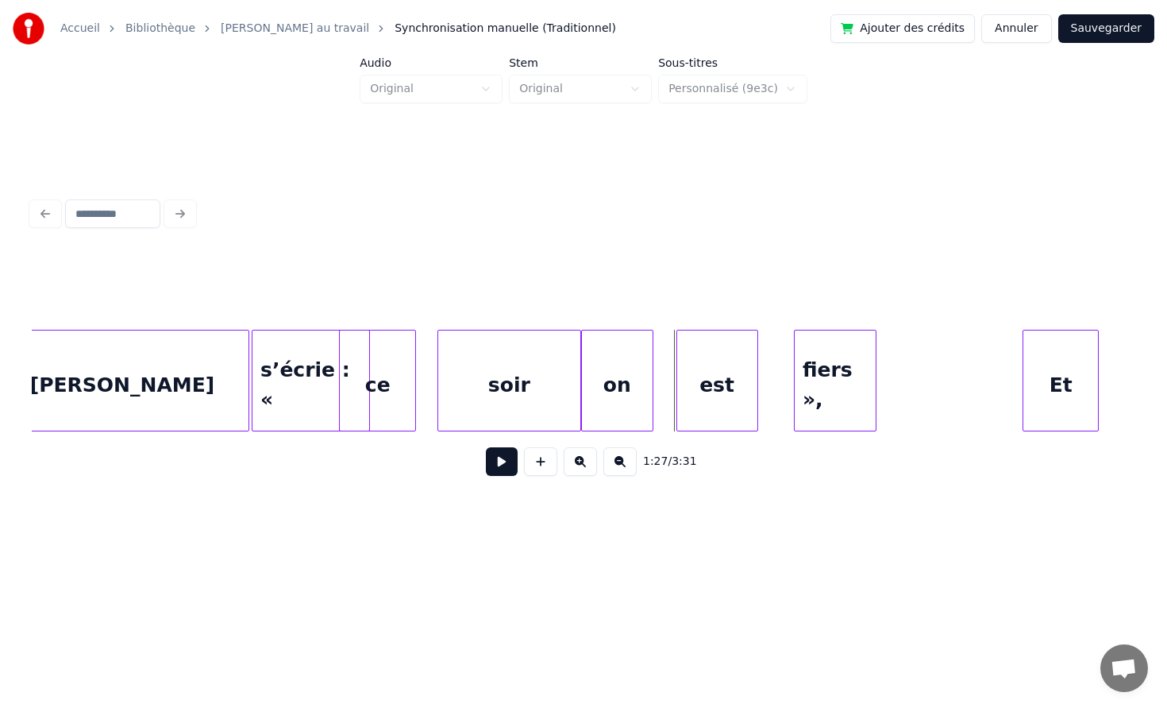
scroll to position [0, 13318]
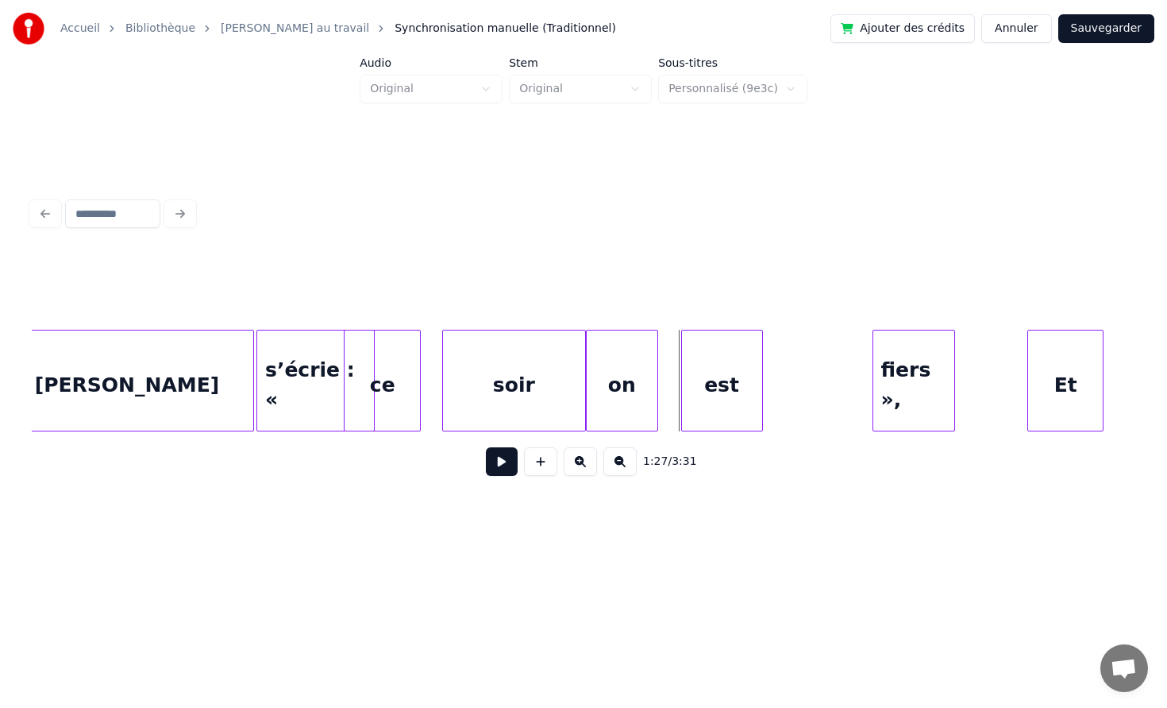
click at [955, 383] on div "fiers »," at bounding box center [914, 384] width 81 height 108
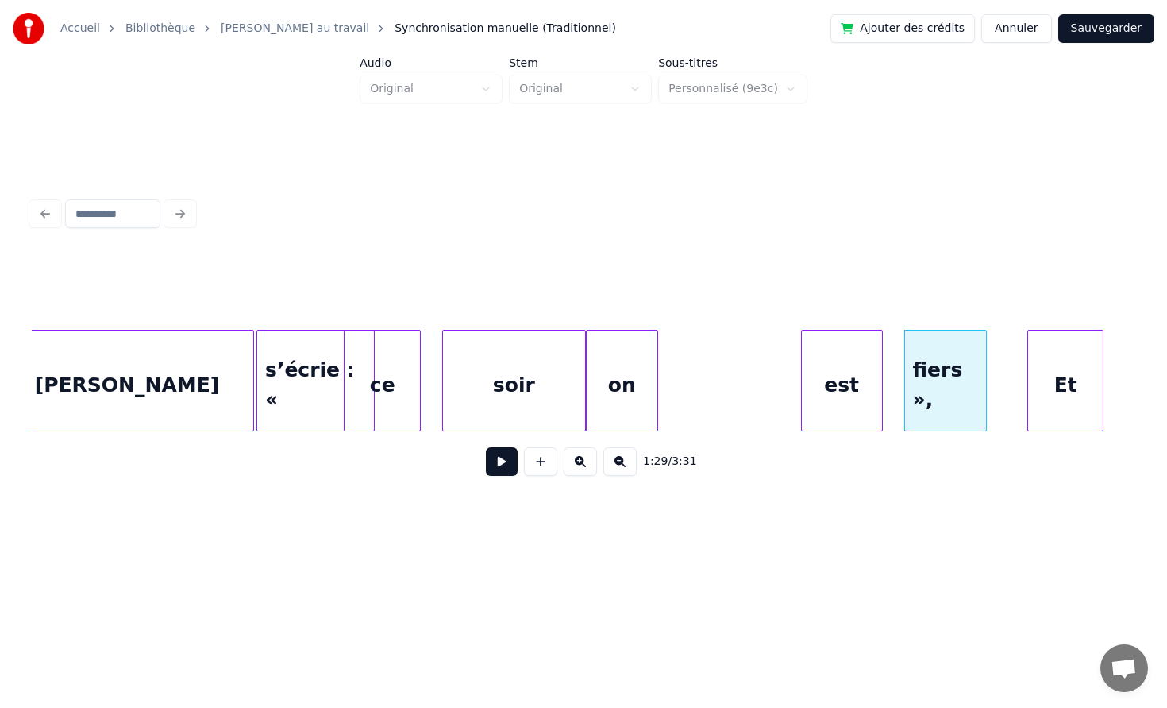
click at [836, 387] on div "est" at bounding box center [842, 384] width 80 height 108
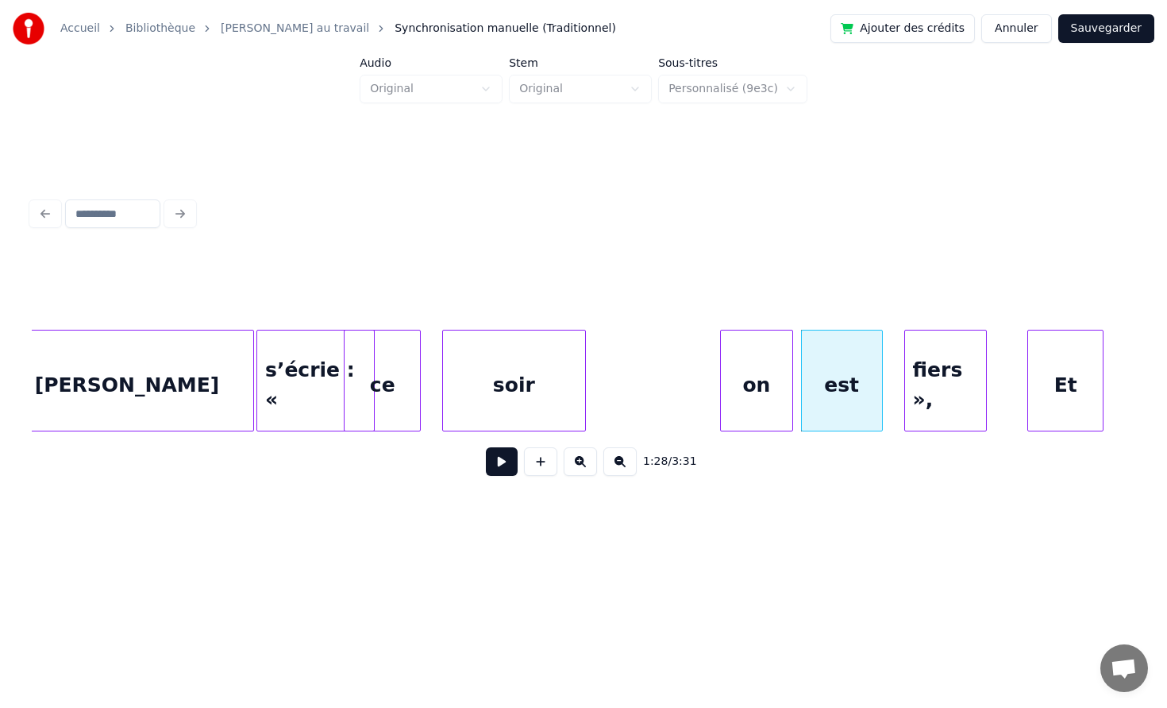
click at [763, 386] on div "on" at bounding box center [756, 384] width 71 height 108
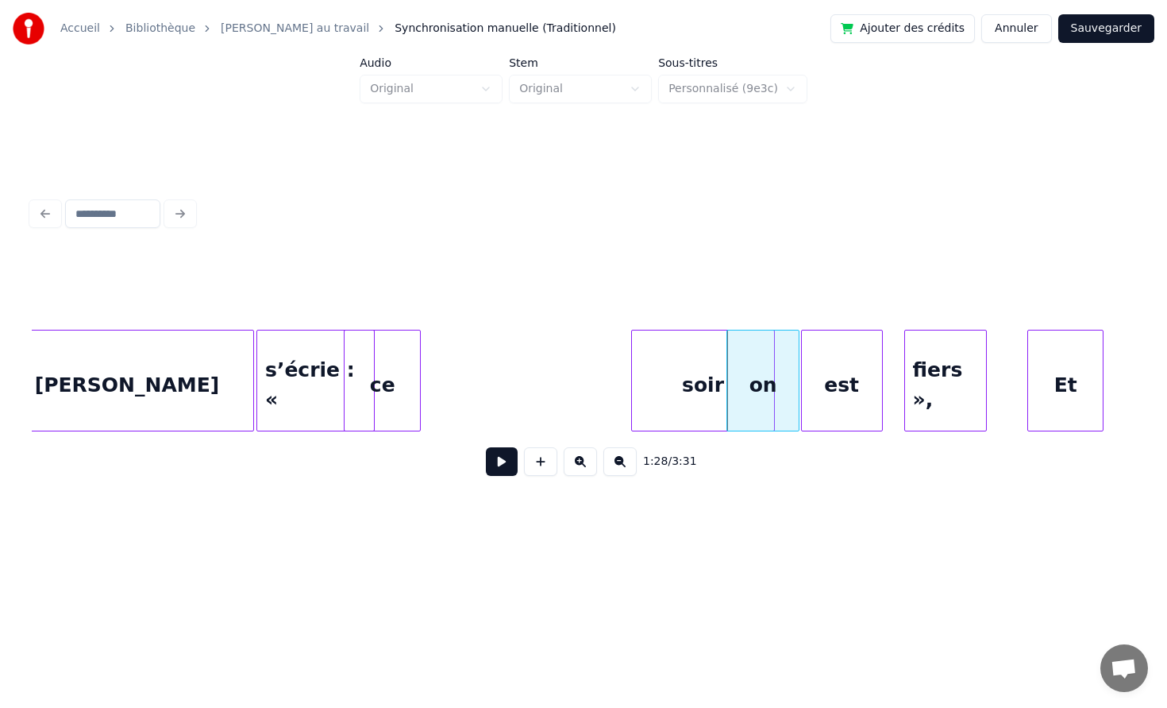
click at [722, 389] on div "soir" at bounding box center [703, 384] width 143 height 108
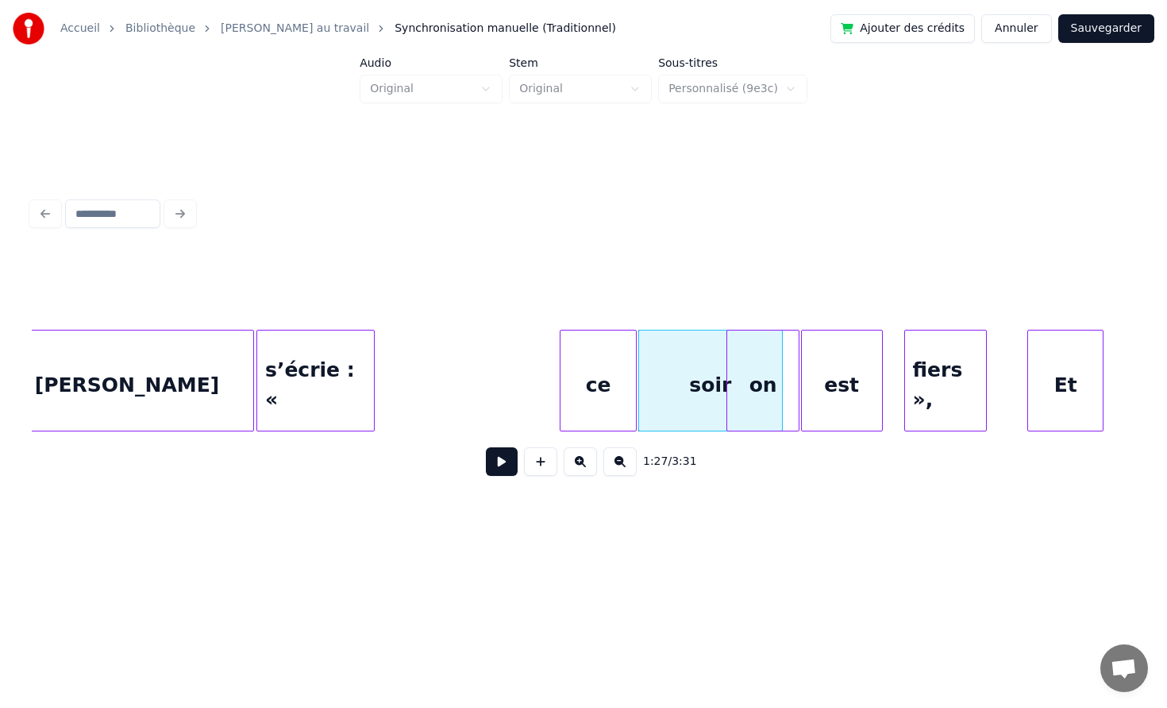
click at [605, 392] on div "ce" at bounding box center [598, 384] width 75 height 108
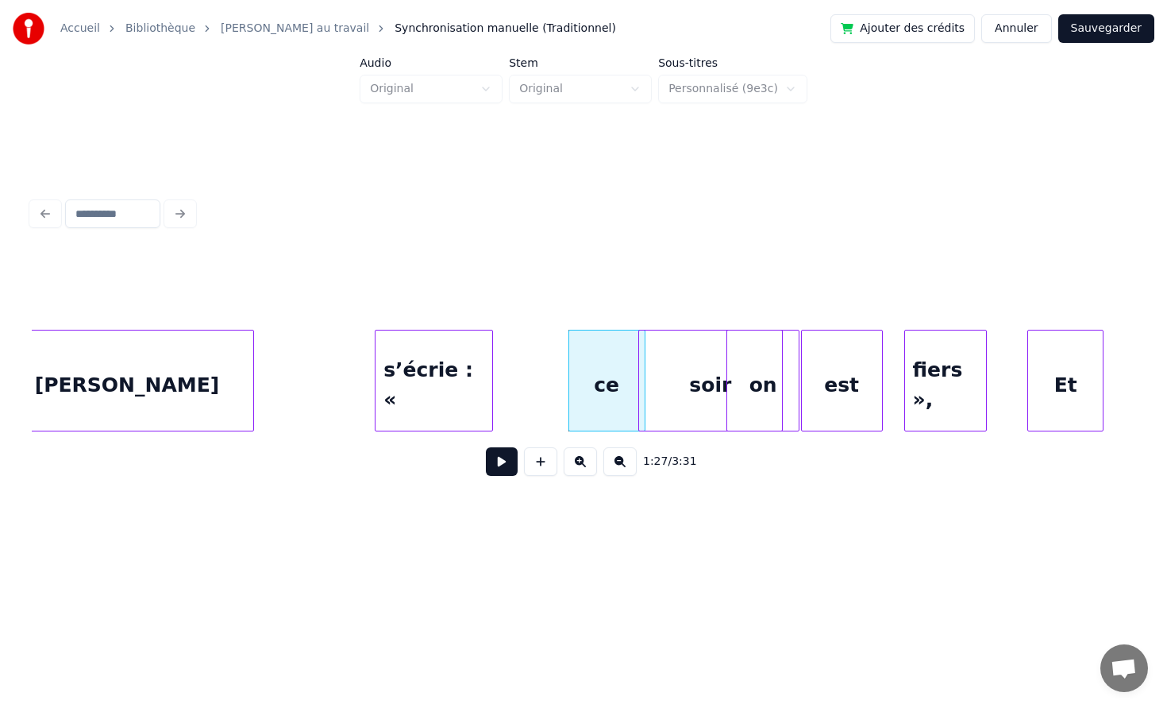
click at [448, 381] on div "s’écrie : «" at bounding box center [434, 384] width 117 height 108
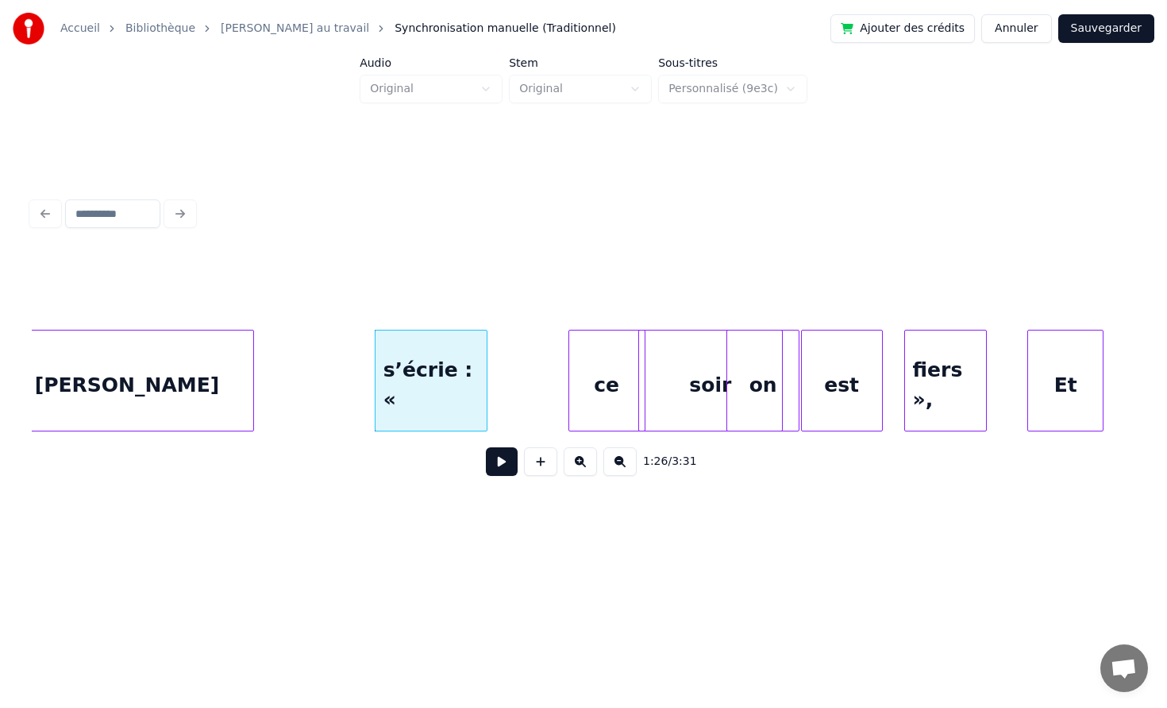
click at [482, 377] on div at bounding box center [484, 380] width 5 height 100
click at [496, 377] on div "ce" at bounding box center [521, 384] width 75 height 108
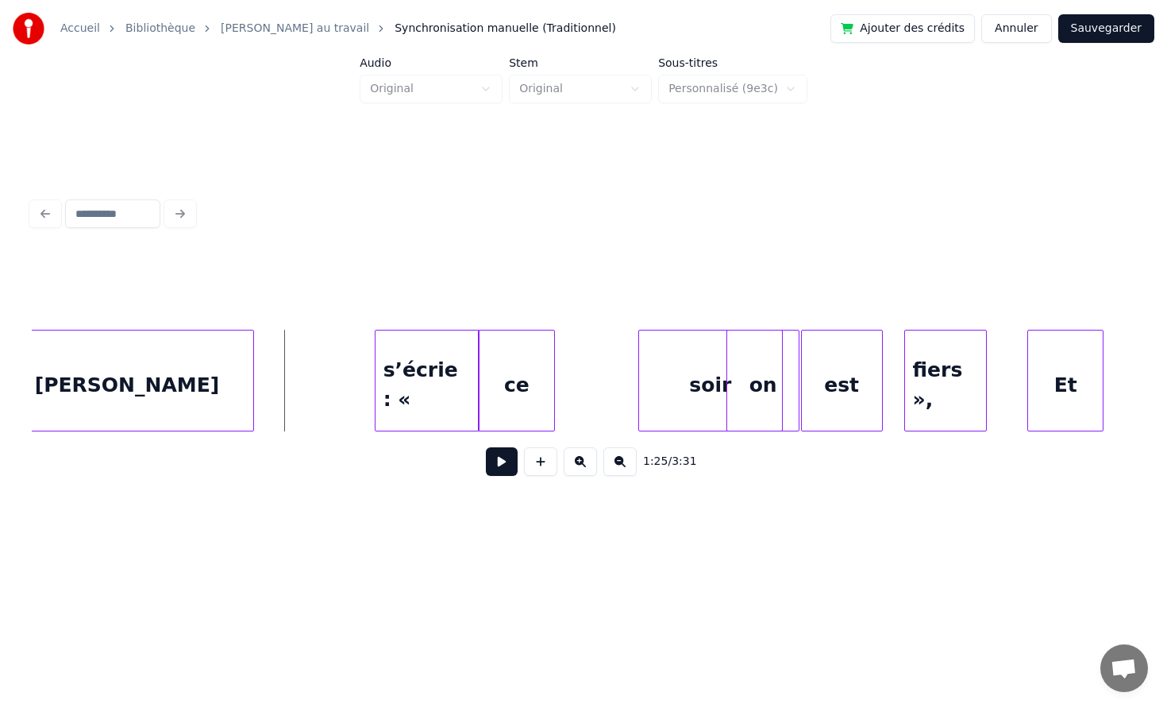
click at [488, 465] on button at bounding box center [502, 461] width 32 height 29
click at [511, 465] on button at bounding box center [502, 461] width 32 height 29
click at [603, 384] on div "soir" at bounding box center [627, 384] width 143 height 108
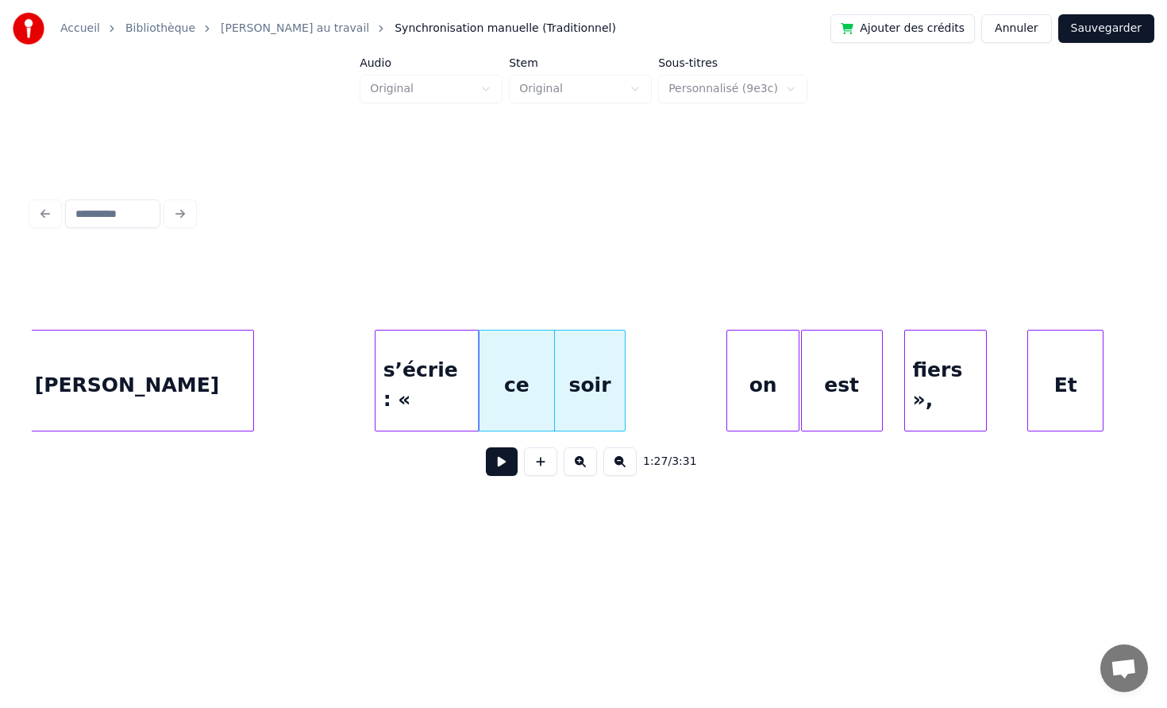
click at [620, 383] on div at bounding box center [622, 380] width 5 height 100
click at [639, 380] on div "on" at bounding box center [656, 384] width 71 height 108
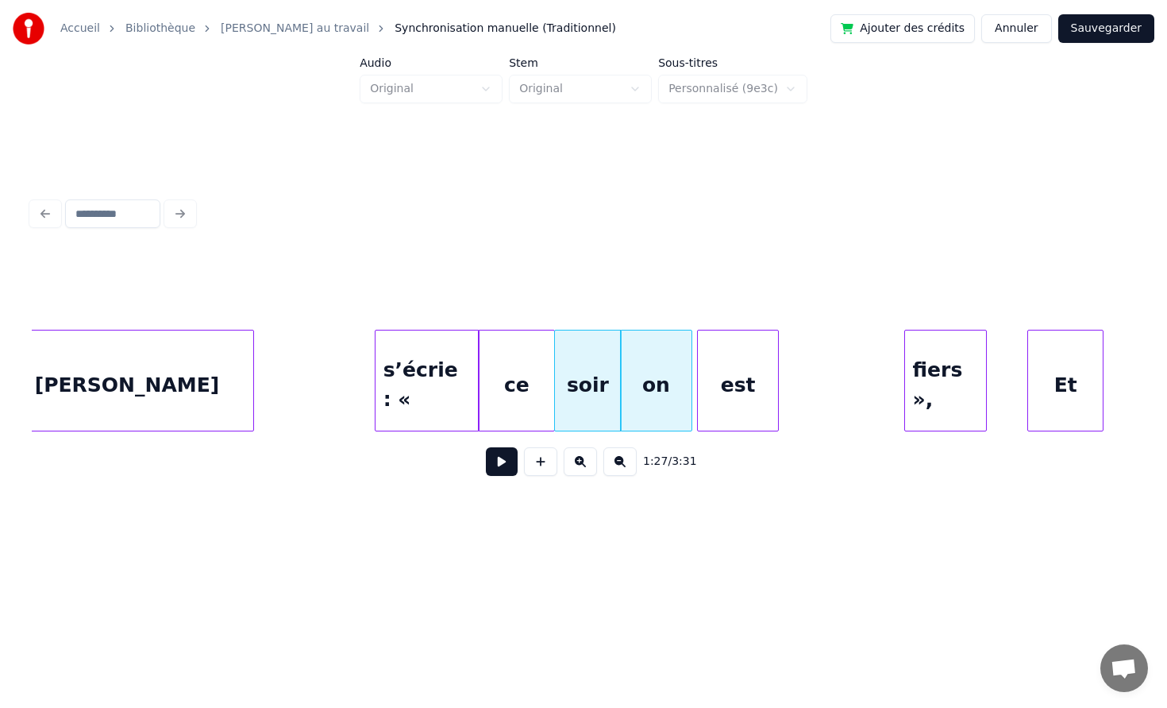
click at [722, 376] on div "est" at bounding box center [738, 384] width 80 height 108
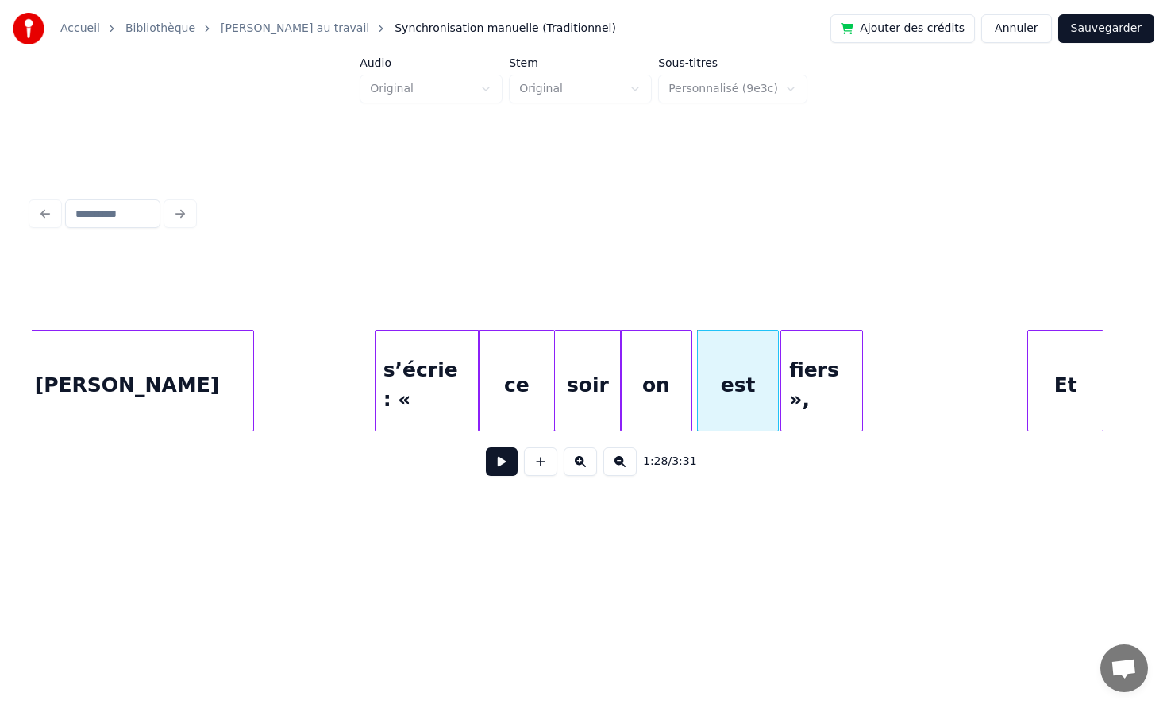
click at [800, 376] on div "fiers »," at bounding box center [821, 384] width 81 height 108
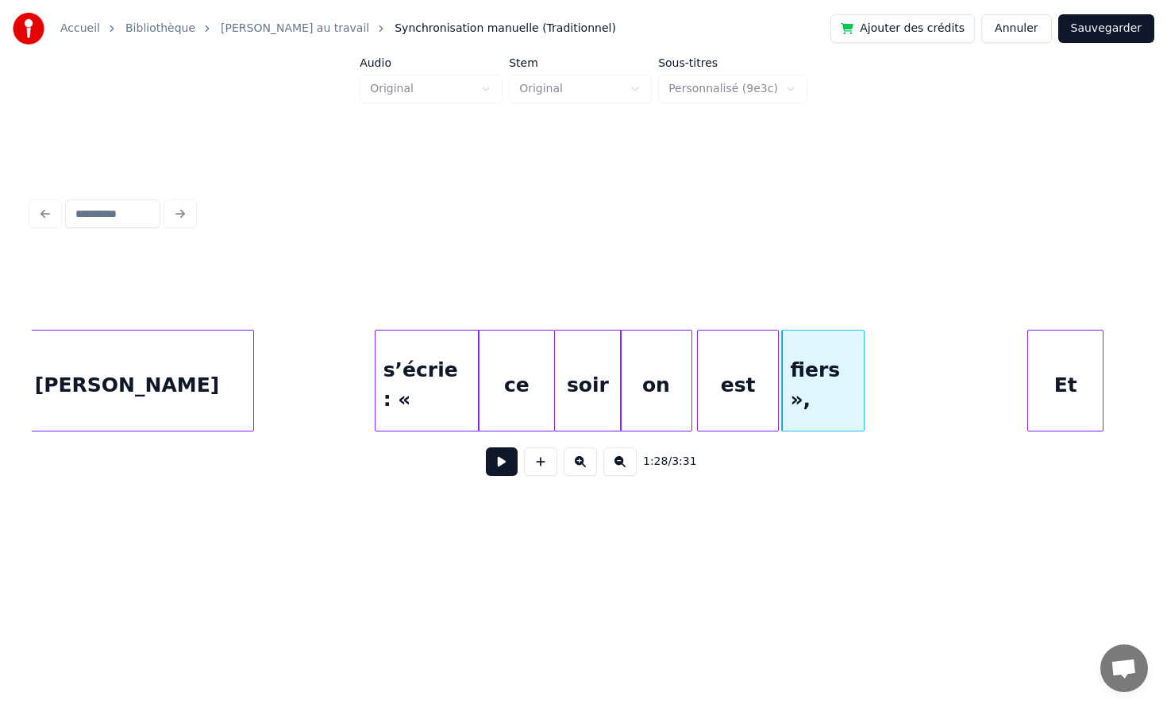
scroll to position [0, 13324]
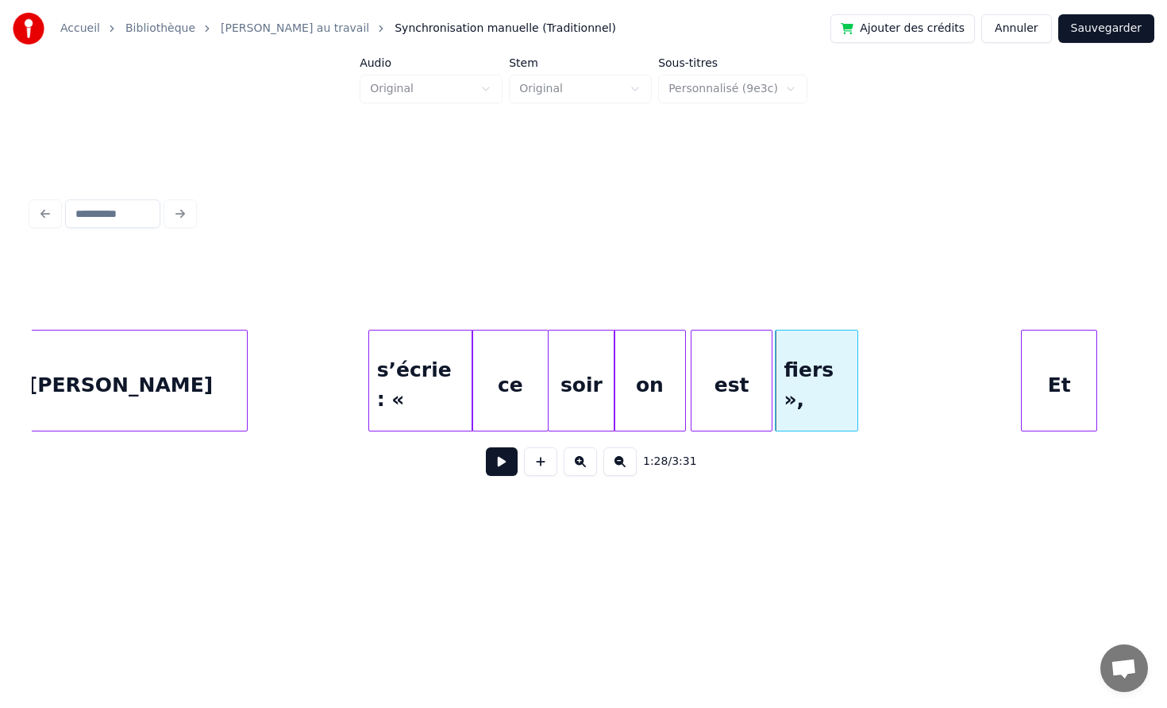
click at [496, 461] on button at bounding box center [502, 461] width 32 height 29
click at [862, 387] on div "fiers »," at bounding box center [821, 384] width 81 height 108
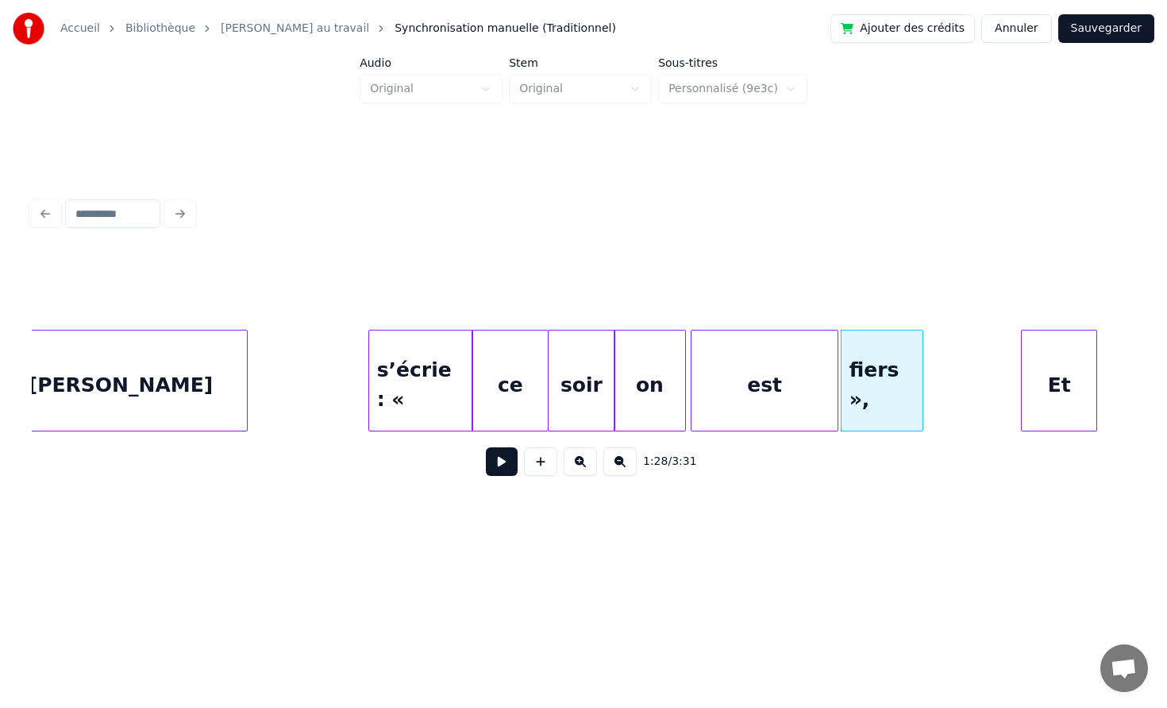
click at [838, 384] on div at bounding box center [835, 380] width 5 height 100
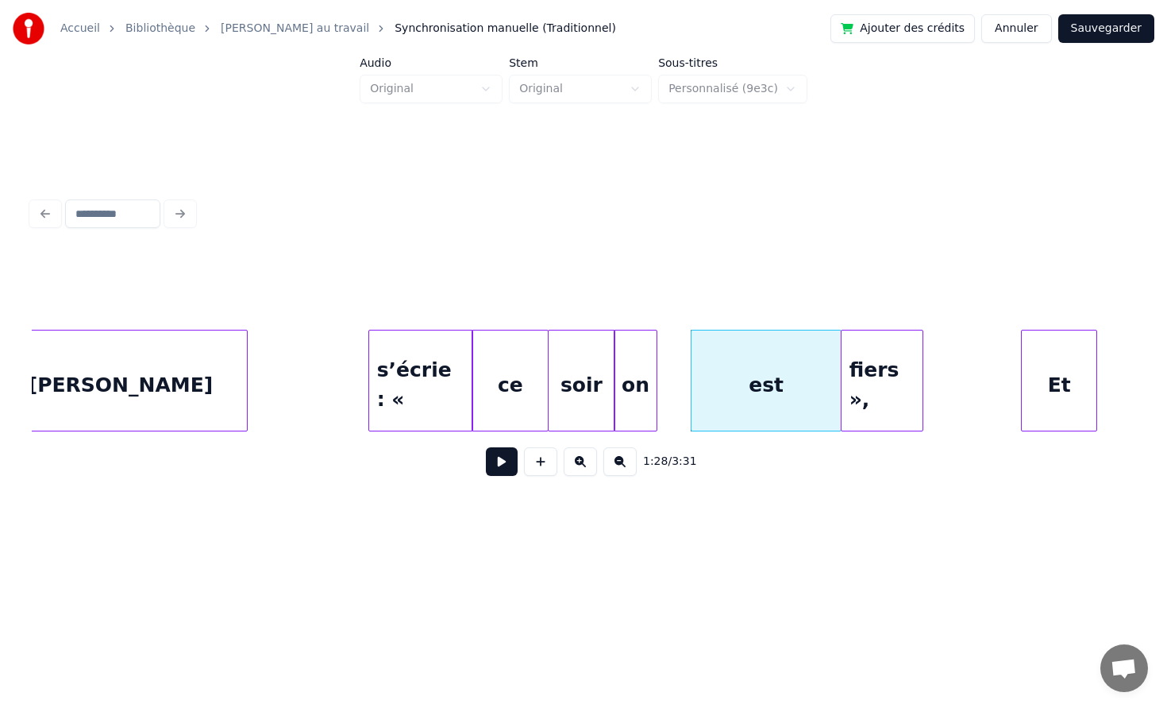
click at [652, 381] on div at bounding box center [654, 380] width 5 height 100
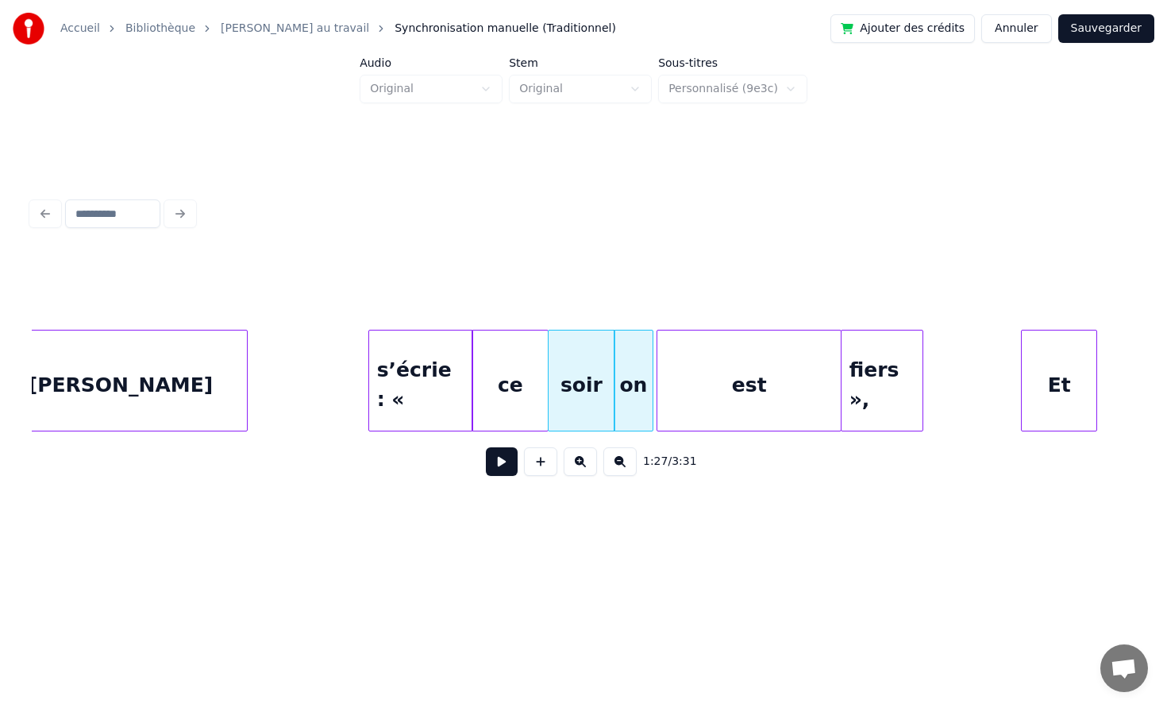
click at [658, 384] on div at bounding box center [660, 380] width 5 height 100
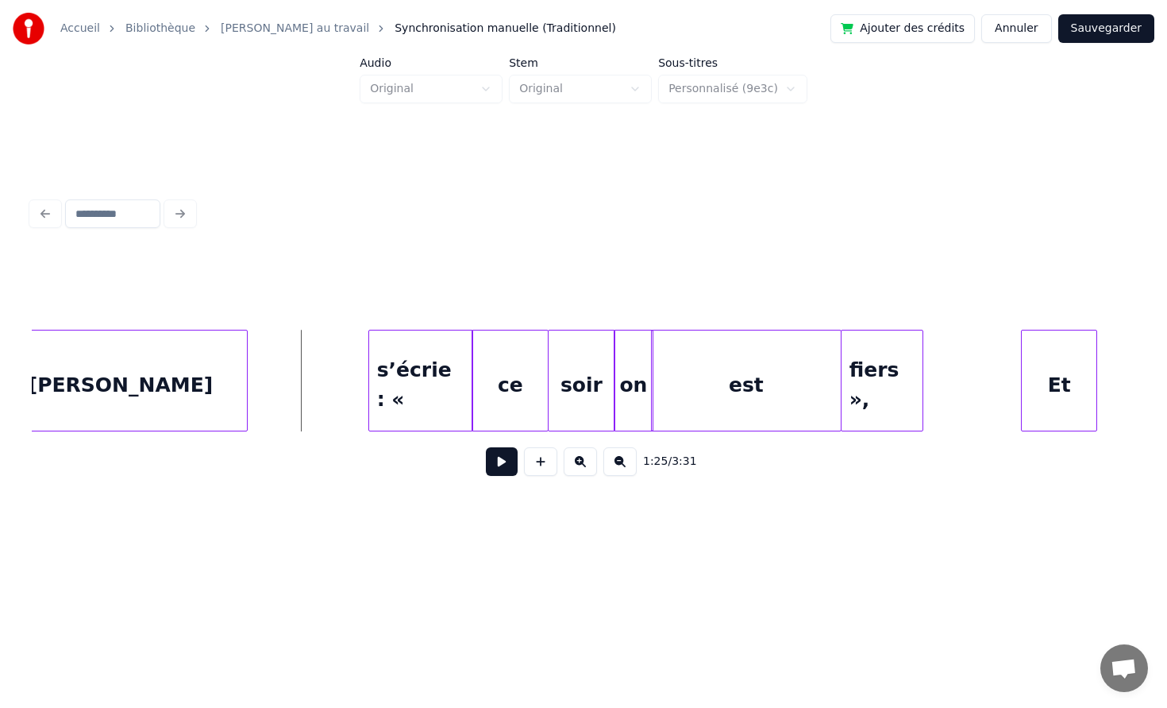
click at [490, 462] on button at bounding box center [502, 461] width 32 height 29
click at [487, 452] on button at bounding box center [502, 461] width 32 height 29
click at [821, 366] on div at bounding box center [823, 380] width 5 height 100
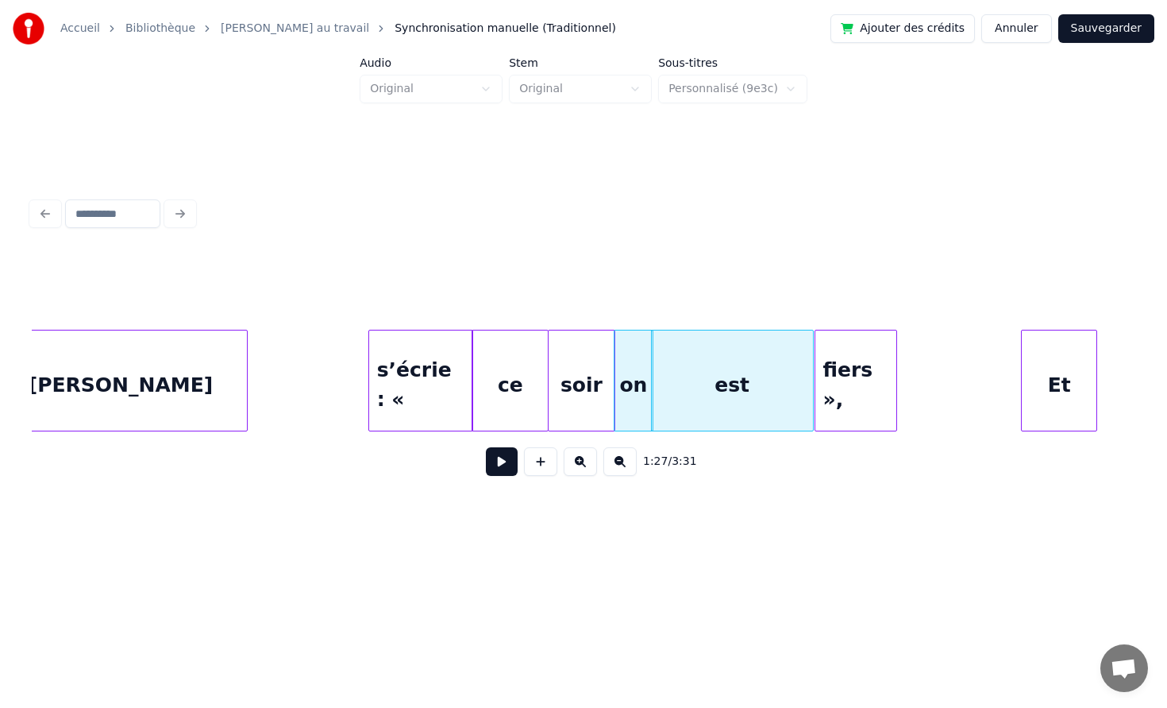
click at [841, 366] on div "fiers »," at bounding box center [856, 384] width 81 height 108
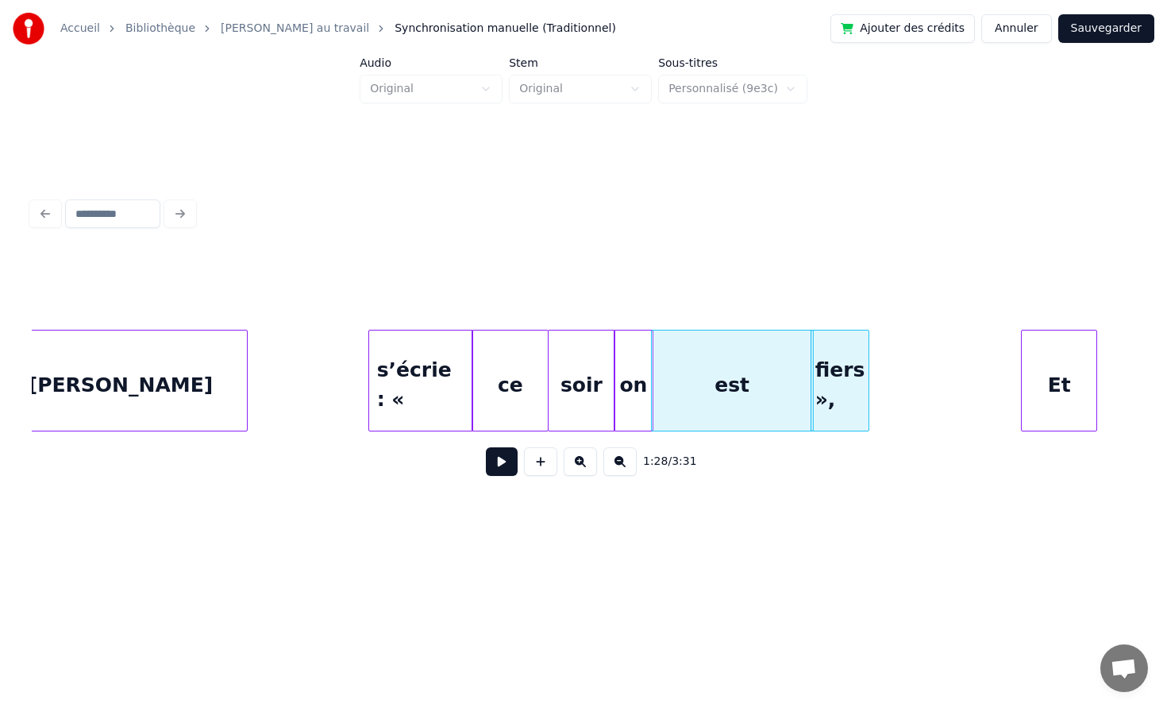
click at [866, 365] on div at bounding box center [866, 380] width 5 height 100
click at [597, 372] on div at bounding box center [599, 380] width 5 height 100
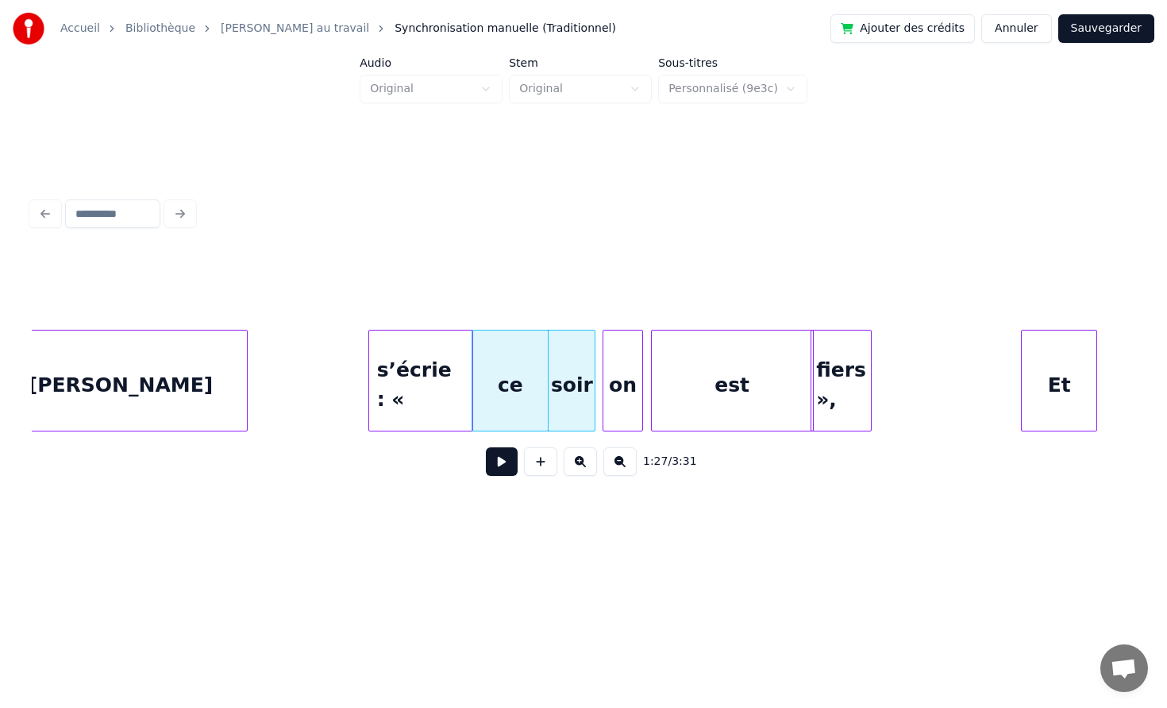
click at [609, 368] on div "on" at bounding box center [623, 384] width 38 height 108
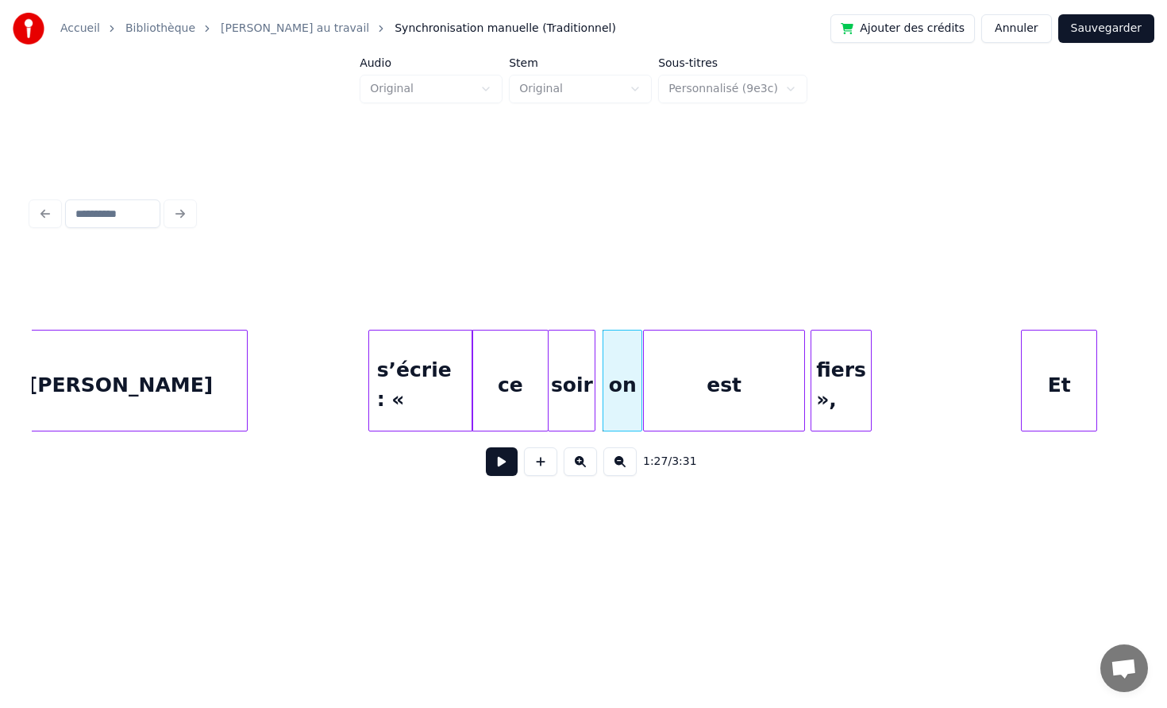
click at [671, 369] on div "est" at bounding box center [724, 384] width 161 height 108
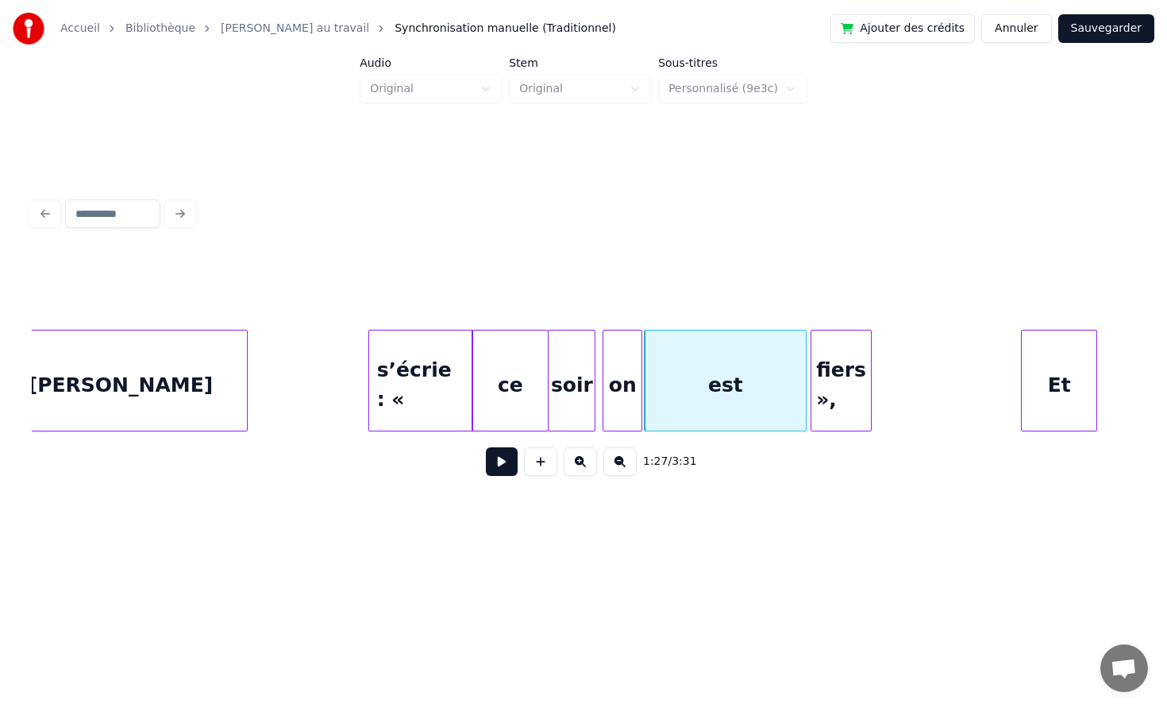
click at [819, 376] on div "fiers »," at bounding box center [842, 384] width 60 height 108
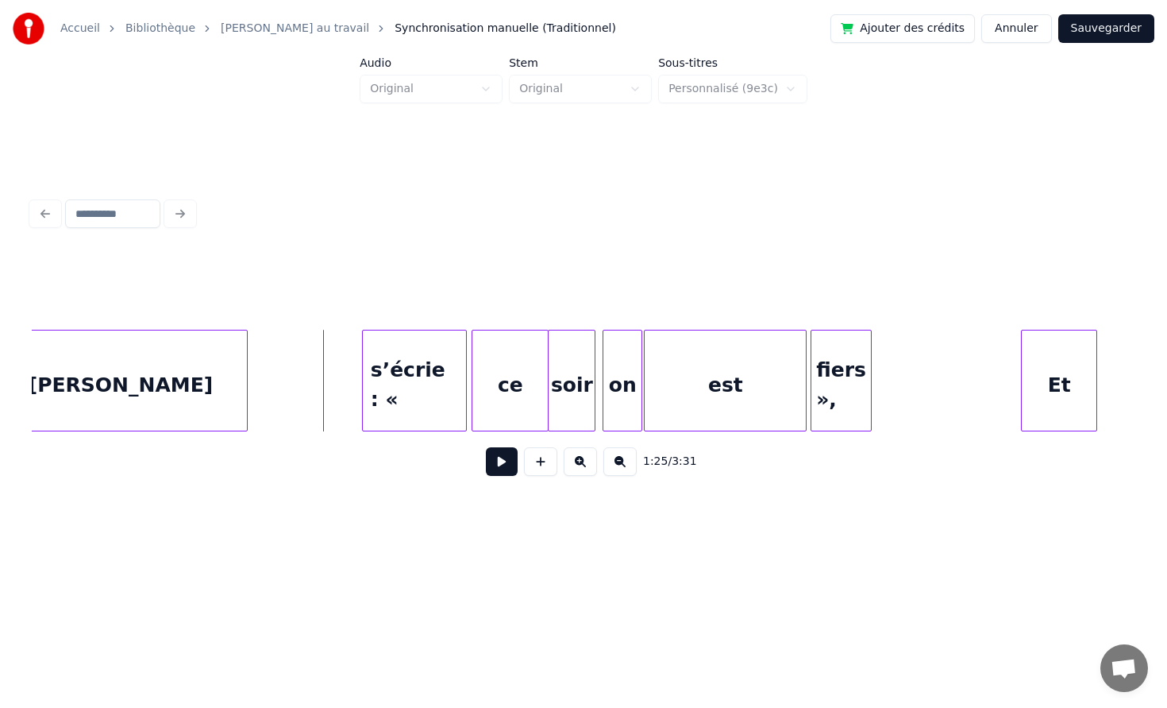
click at [392, 375] on div "s’écrie : «" at bounding box center [415, 384] width 104 height 108
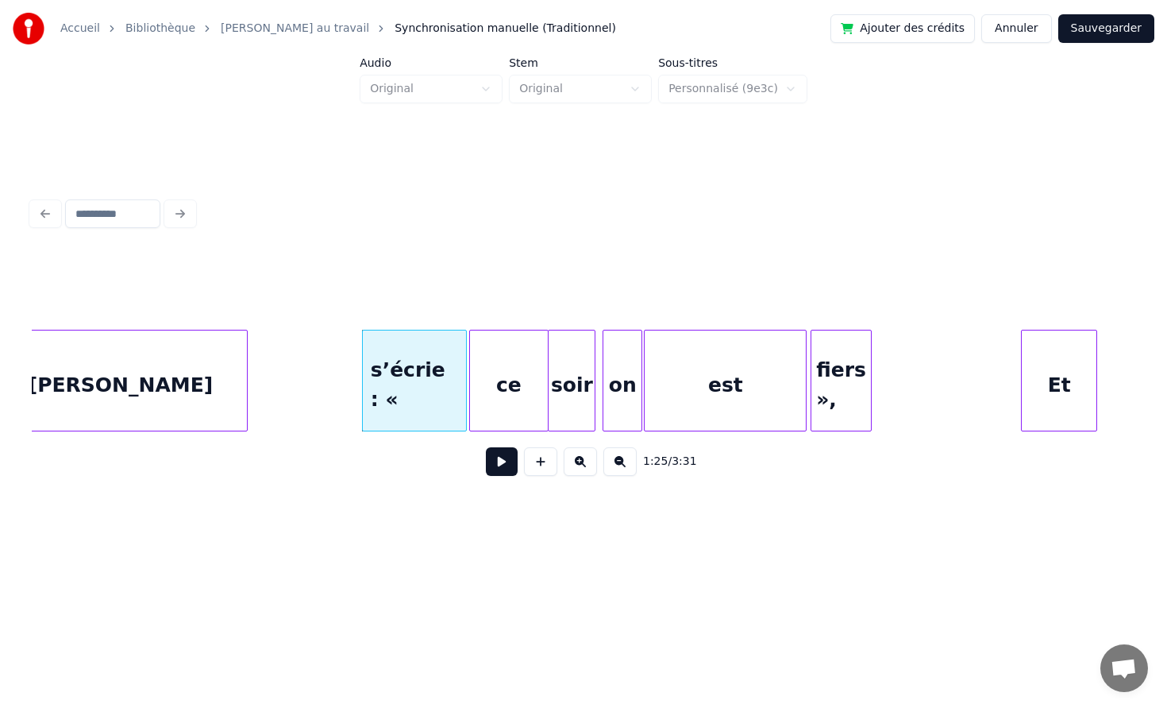
click at [473, 378] on div at bounding box center [472, 380] width 5 height 100
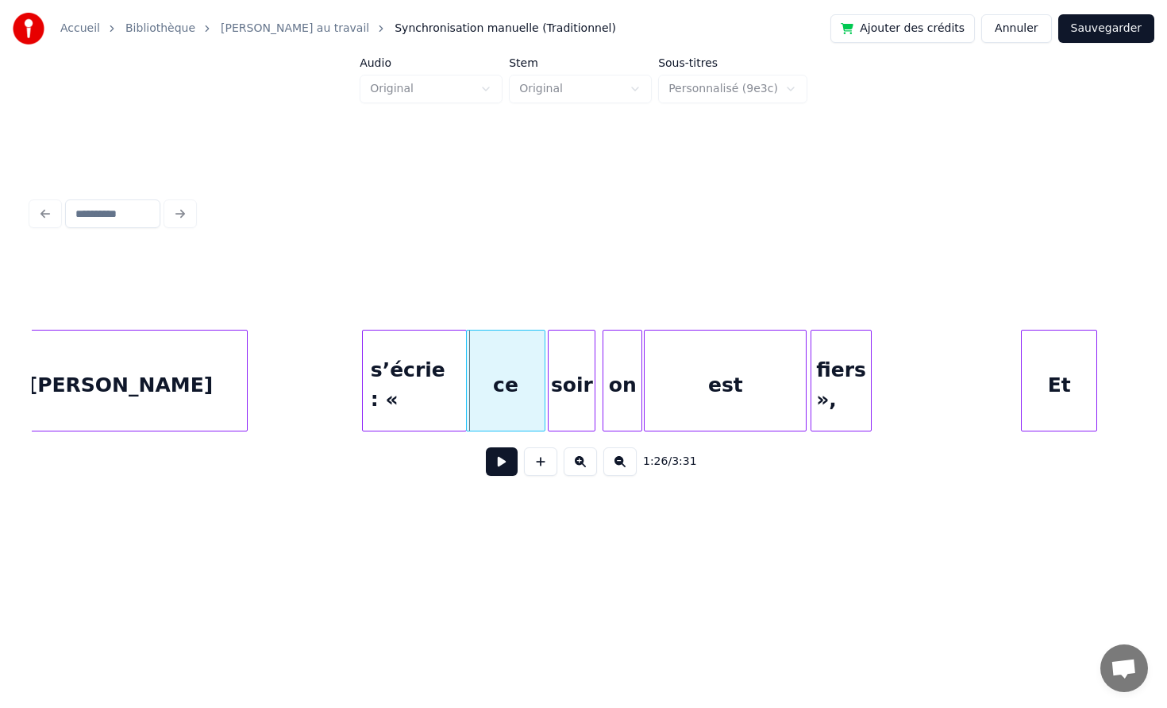
click at [494, 378] on div "ce" at bounding box center [506, 384] width 79 height 108
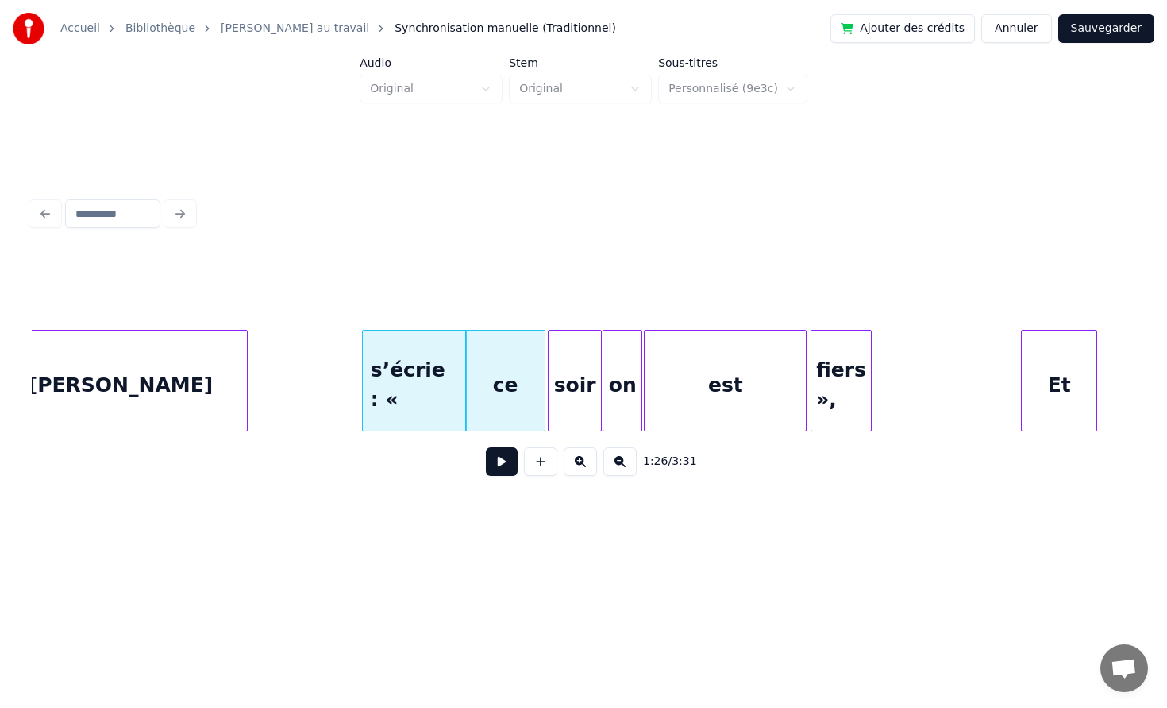
click at [599, 377] on div at bounding box center [598, 380] width 5 height 100
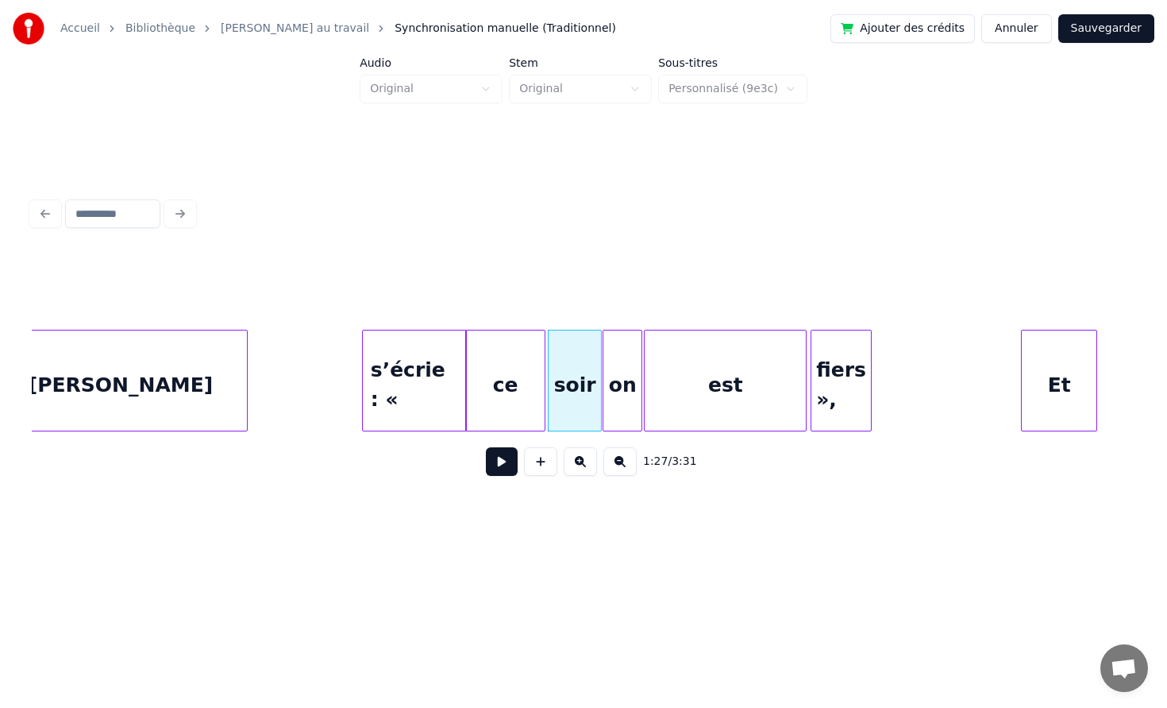
click at [507, 464] on button at bounding box center [502, 461] width 32 height 29
click at [856, 384] on div at bounding box center [858, 380] width 5 height 100
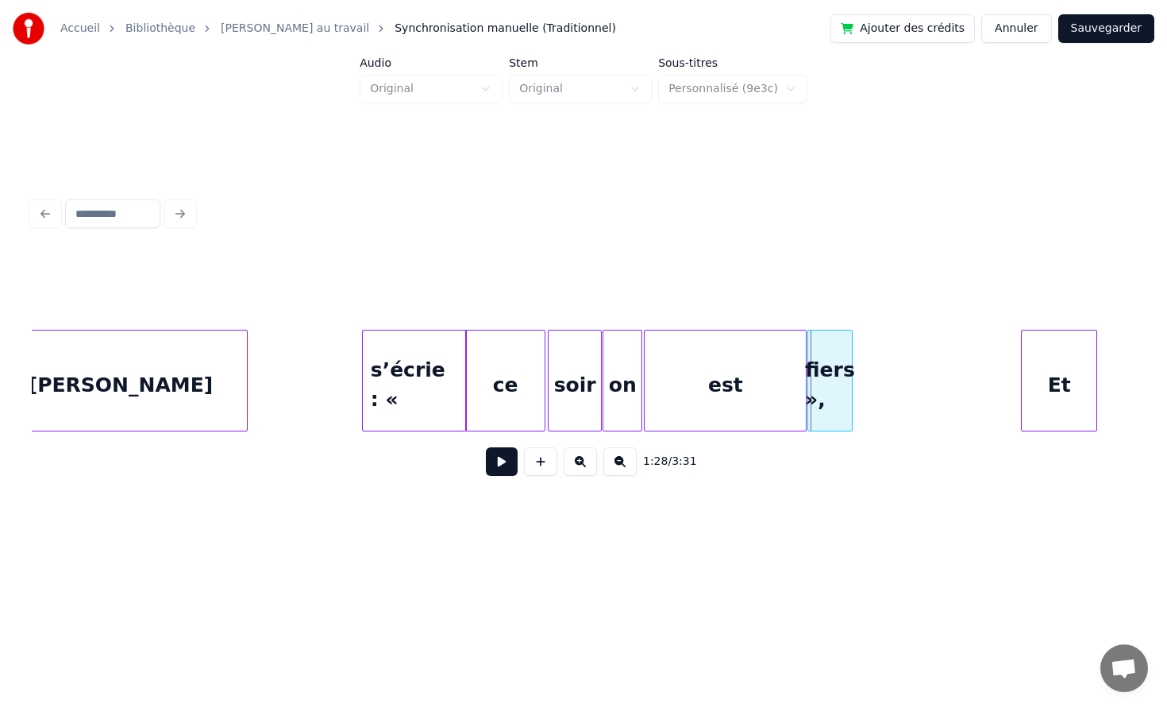
click at [833, 384] on div "fiers »," at bounding box center [830, 384] width 44 height 108
click at [797, 384] on div "est" at bounding box center [716, 381] width 163 height 102
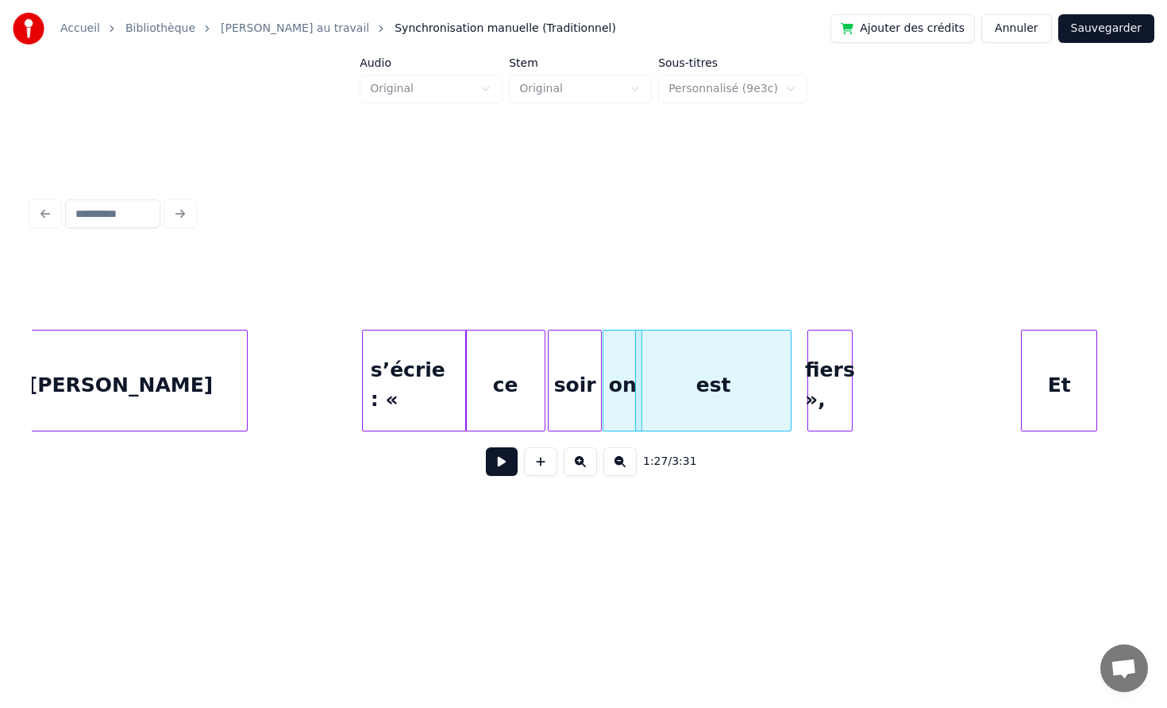
click at [787, 384] on div at bounding box center [788, 380] width 5 height 100
click at [751, 392] on div "est" at bounding box center [720, 384] width 152 height 108
click at [829, 388] on div "fiers »," at bounding box center [823, 384] width 44 height 108
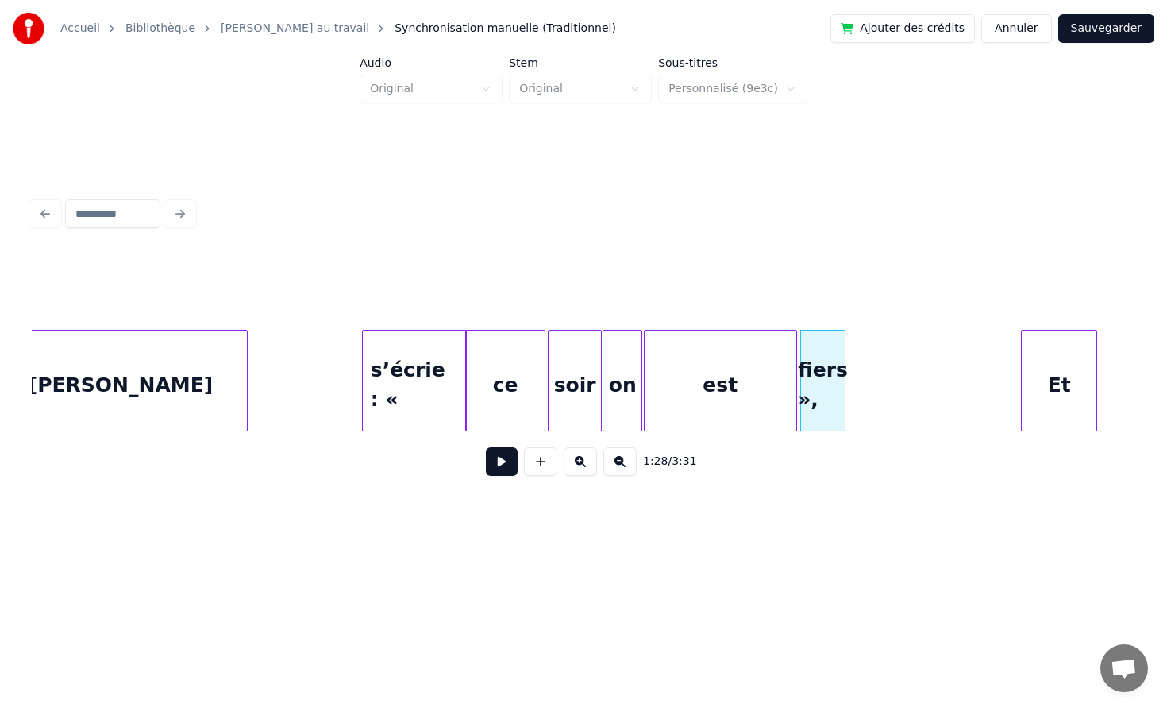
click at [488, 463] on button at bounding box center [502, 461] width 32 height 29
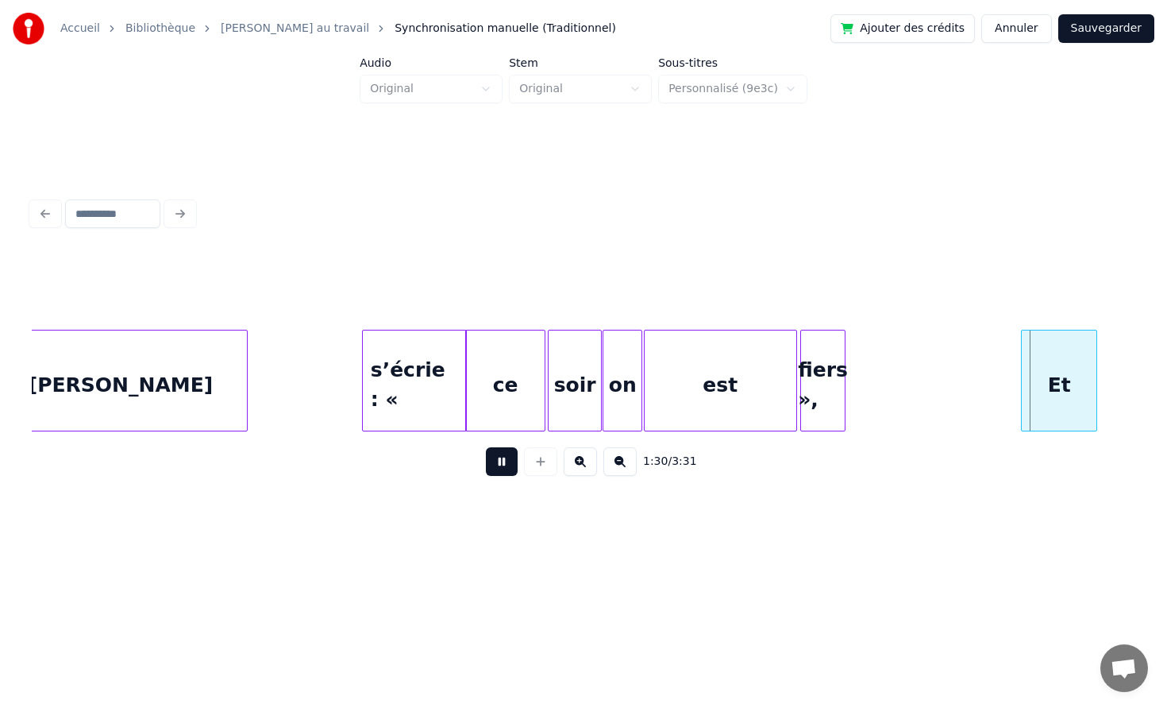
click at [488, 463] on button at bounding box center [502, 461] width 32 height 29
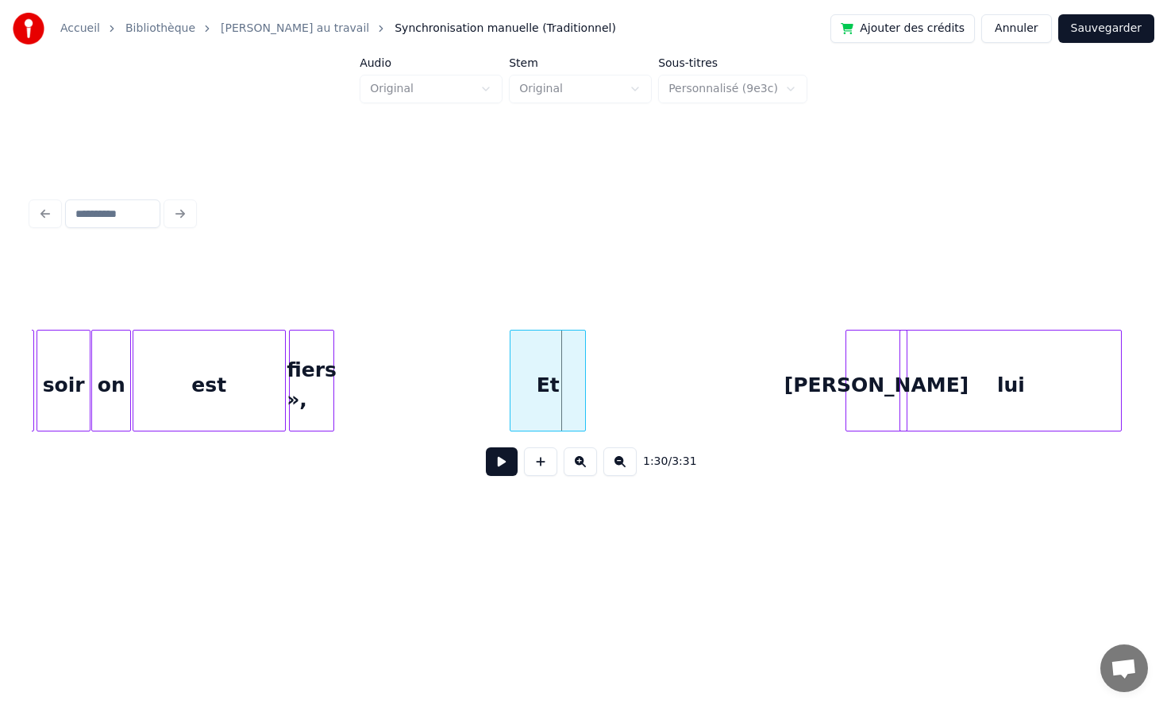
scroll to position [0, 13885]
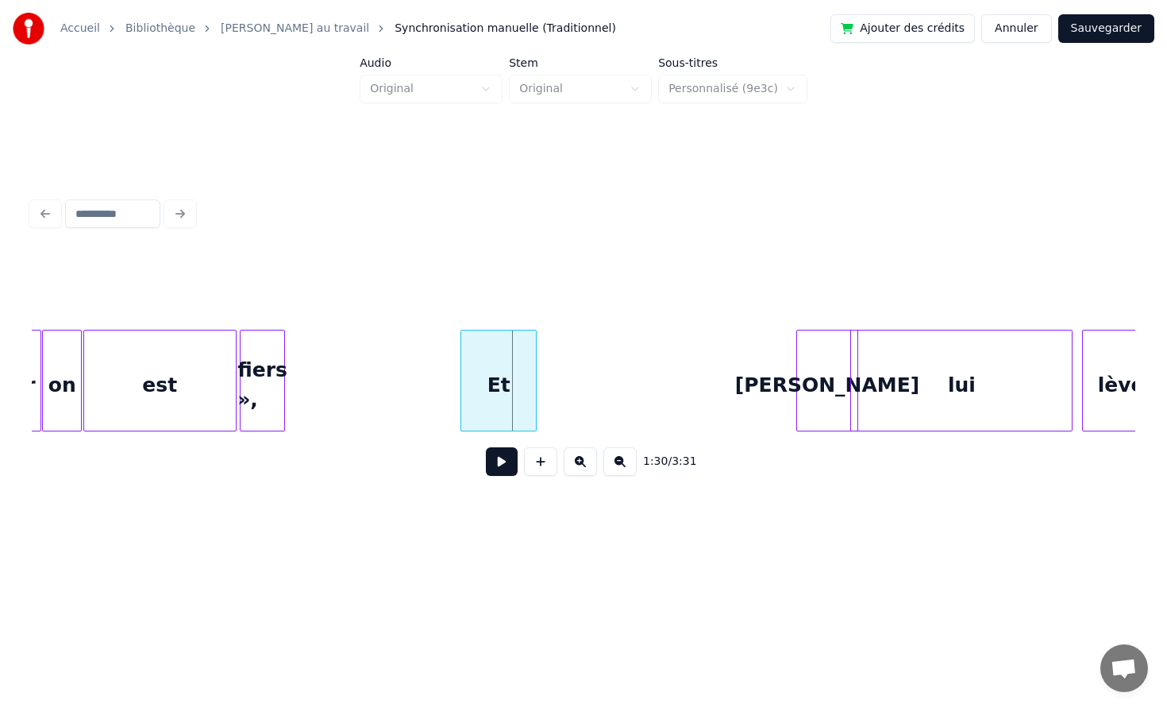
click at [507, 448] on div "1:30 / 3:31" at bounding box center [583, 461] width 1079 height 35
click at [503, 458] on button at bounding box center [502, 461] width 32 height 29
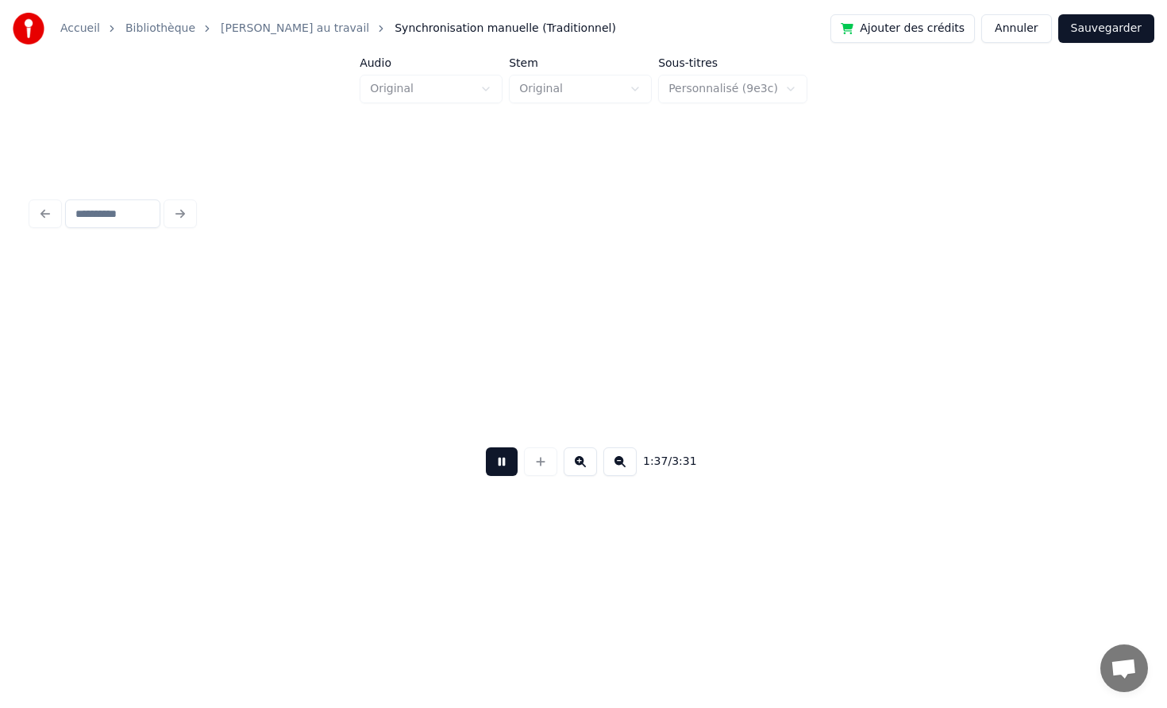
scroll to position [0, 15469]
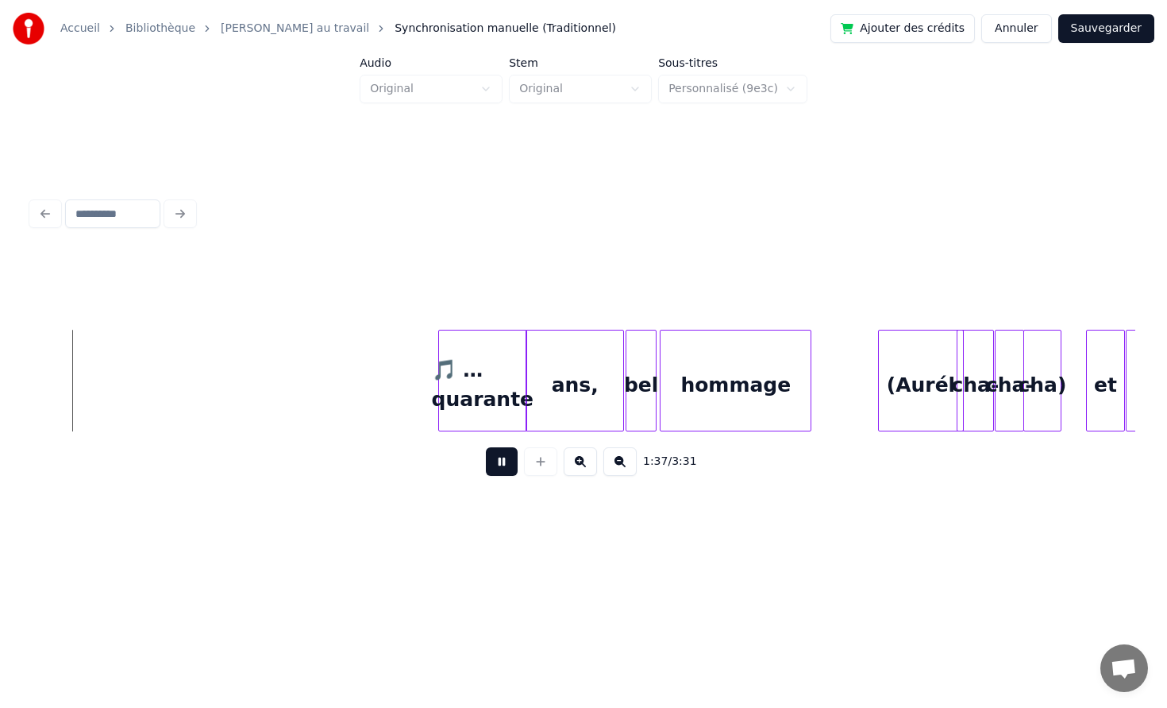
click at [494, 463] on button at bounding box center [502, 461] width 32 height 29
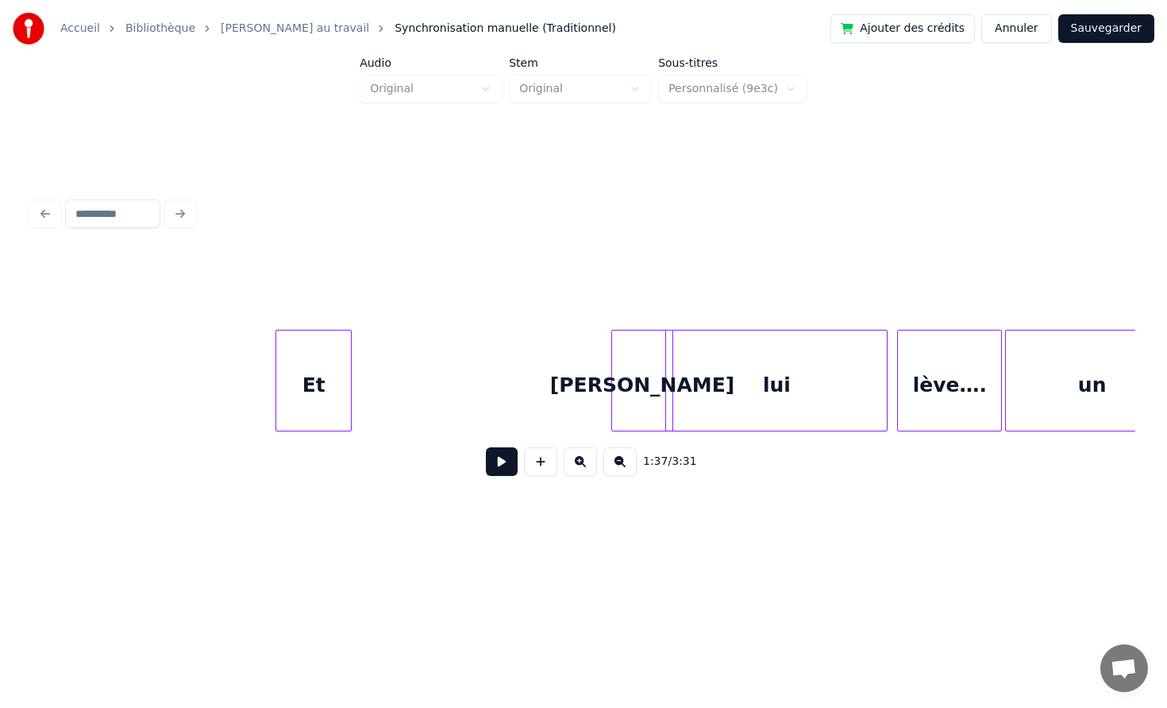
scroll to position [0, 13977]
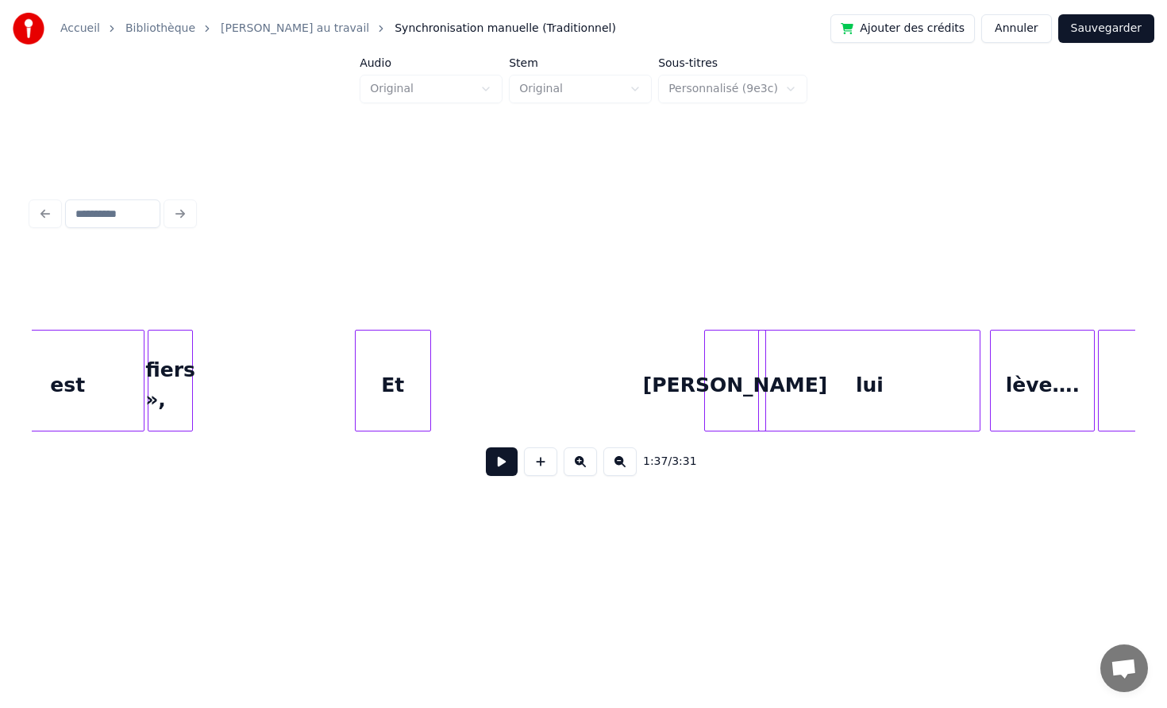
click at [380, 395] on div "Et" at bounding box center [393, 384] width 75 height 108
click at [396, 395] on div at bounding box center [398, 380] width 5 height 100
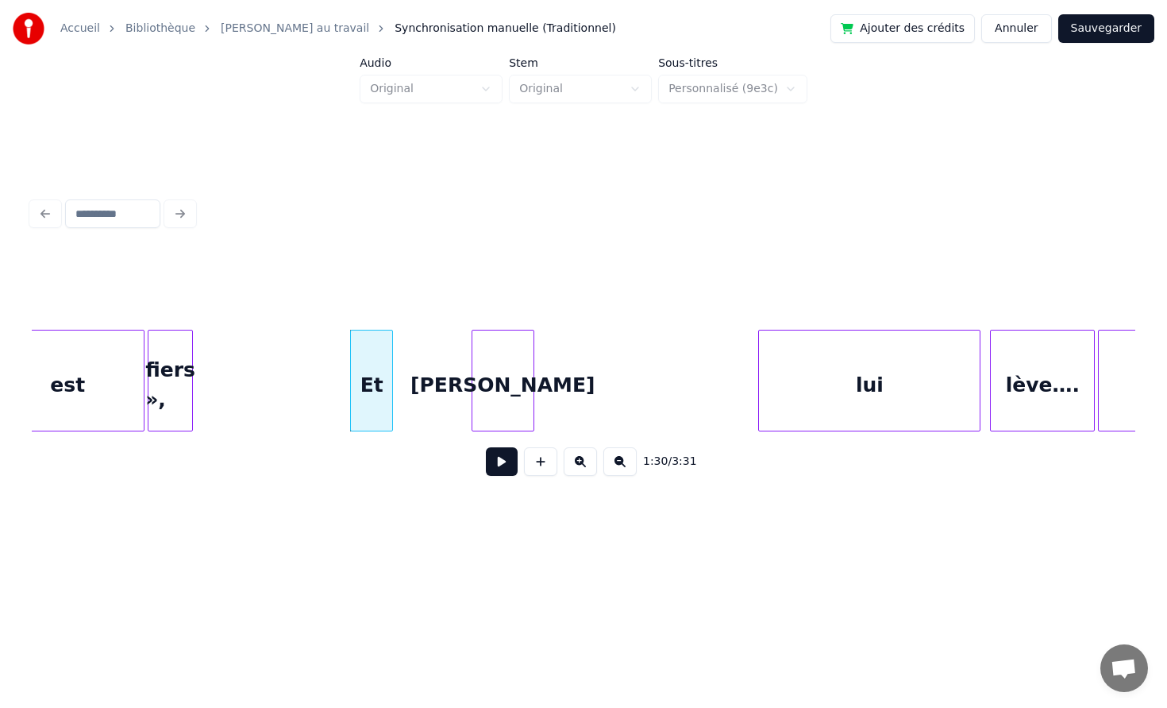
click at [507, 388] on div "[PERSON_NAME]" at bounding box center [503, 384] width 61 height 108
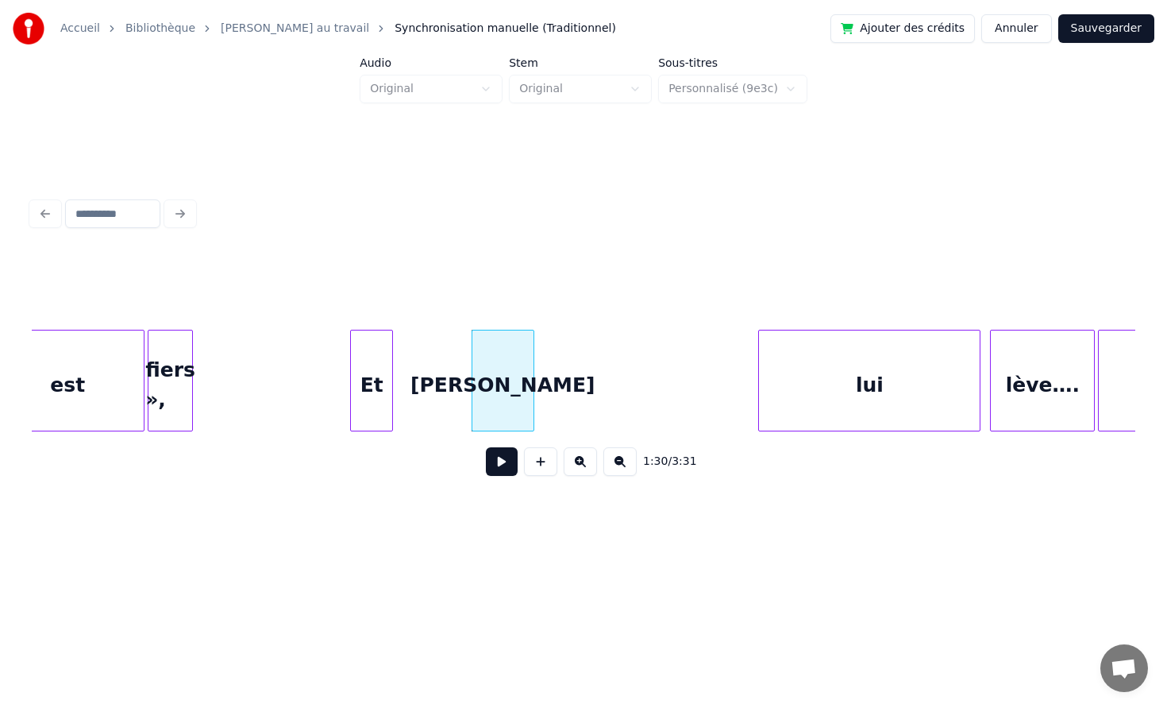
scroll to position [0, 13984]
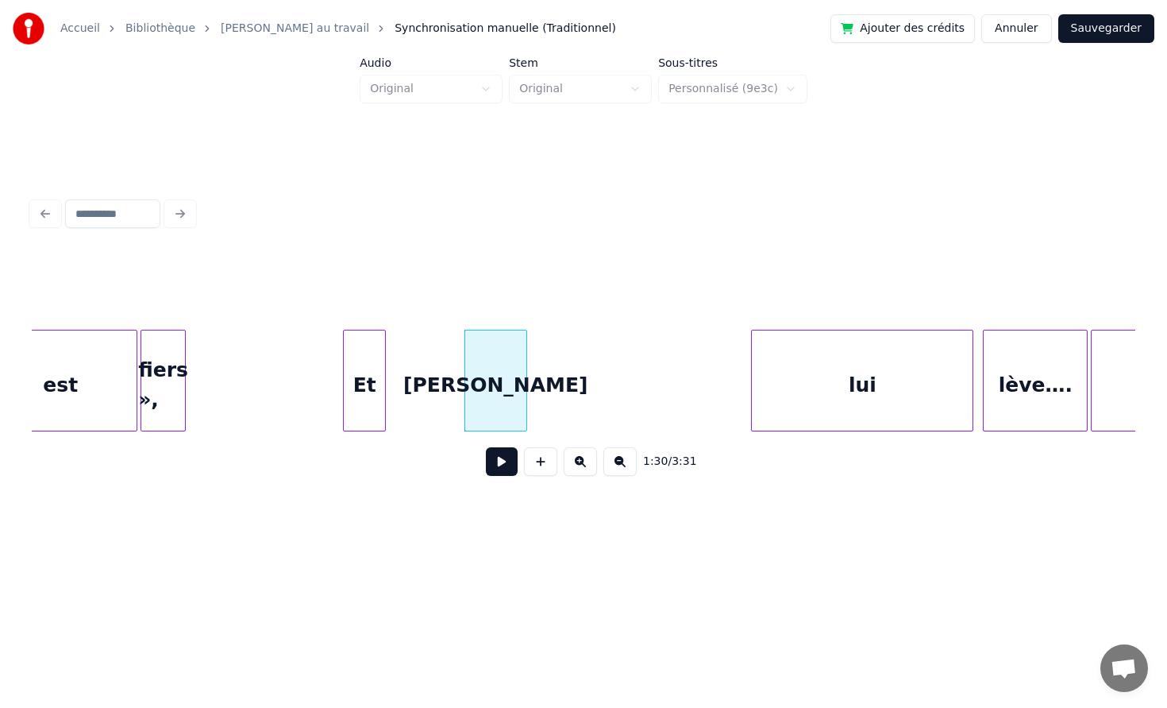
click at [506, 461] on button at bounding box center [502, 461] width 32 height 29
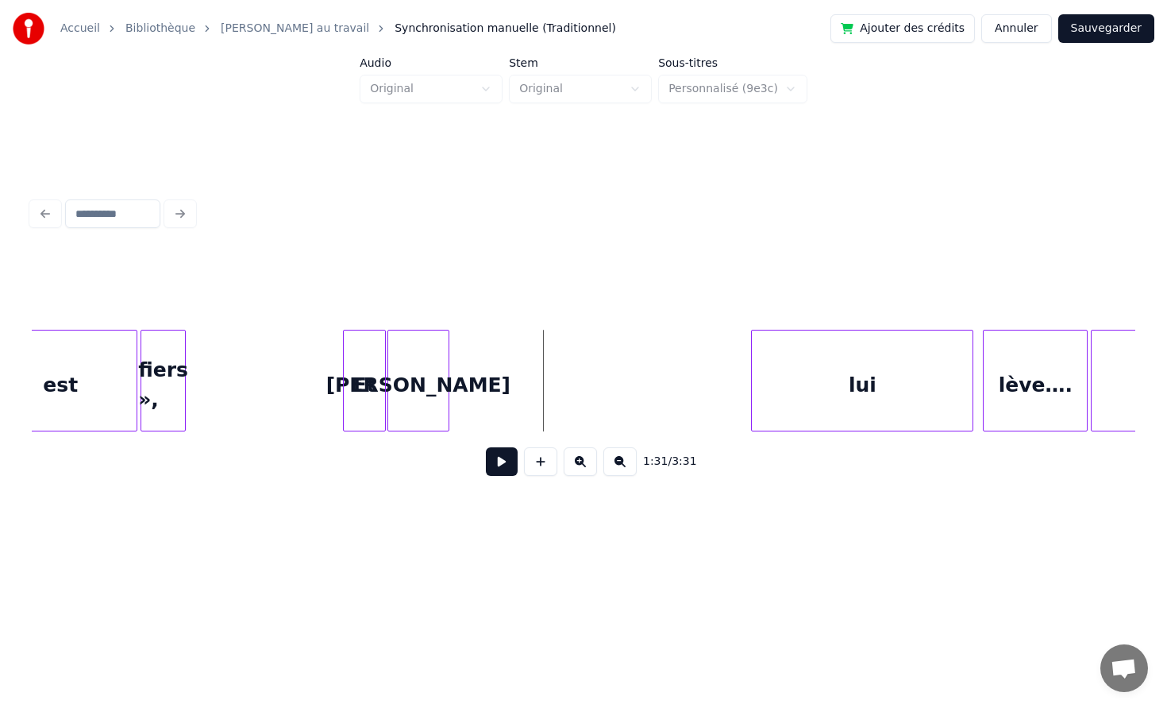
click at [421, 367] on div "[PERSON_NAME]" at bounding box center [418, 384] width 61 height 108
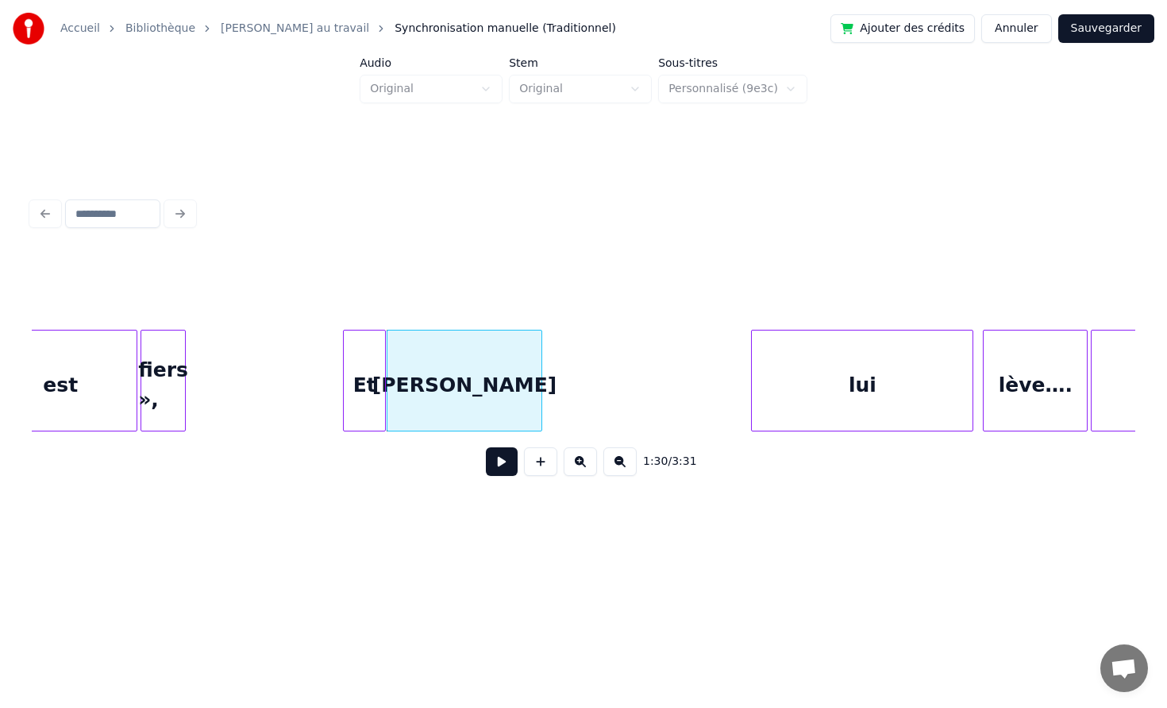
click at [542, 370] on div at bounding box center [539, 380] width 5 height 100
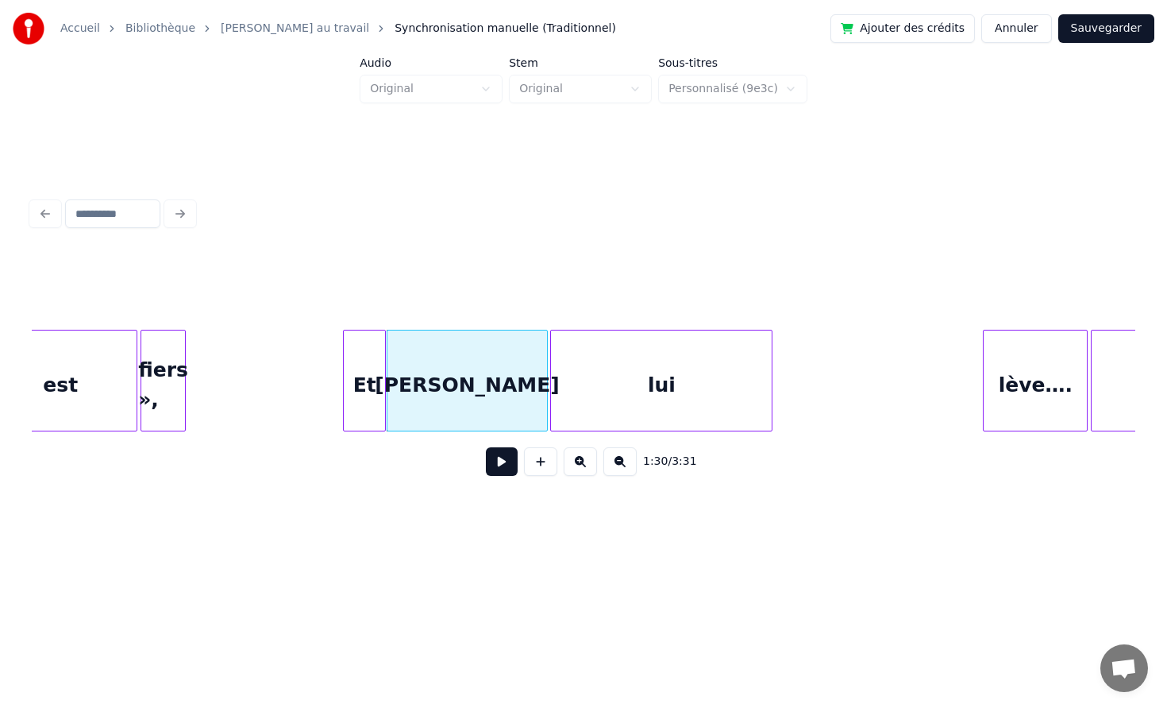
click at [639, 369] on div "lui" at bounding box center [661, 384] width 221 height 108
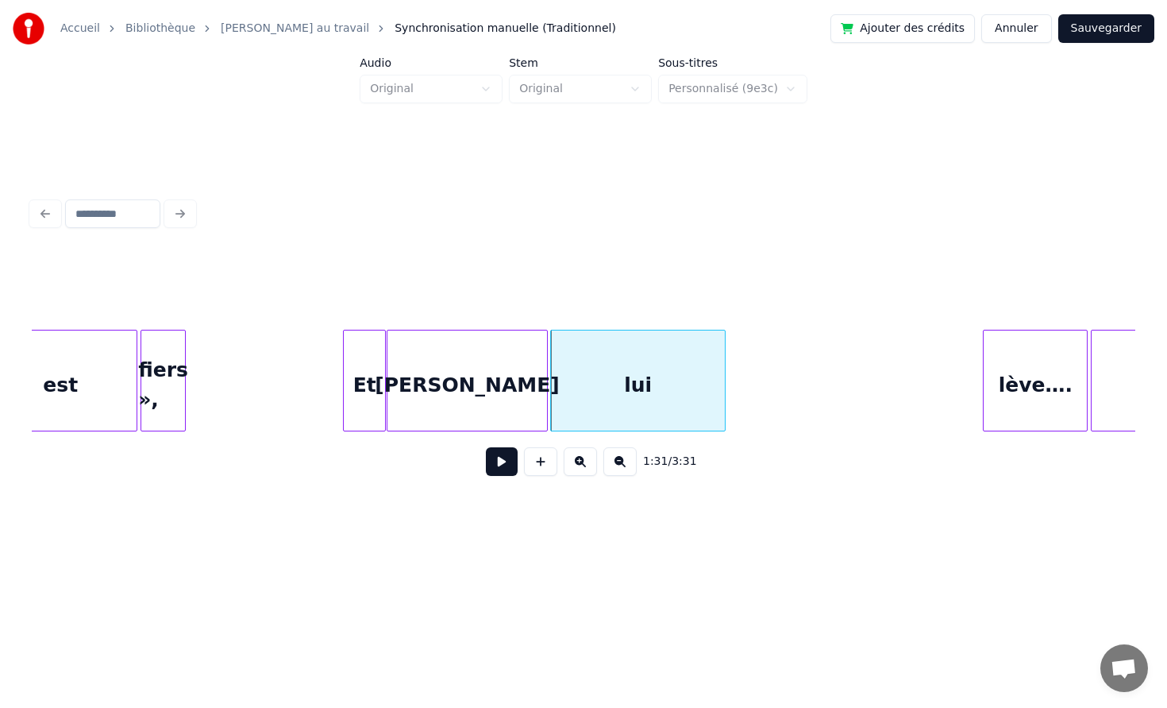
click at [722, 361] on div at bounding box center [722, 380] width 5 height 100
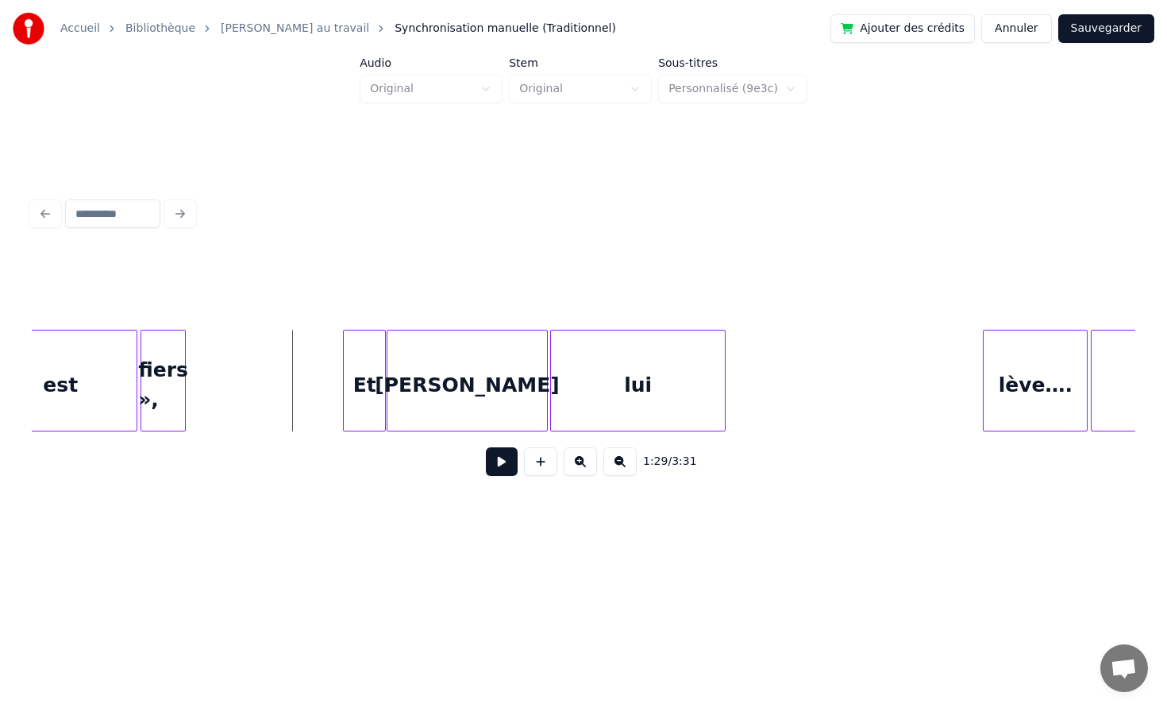
click at [492, 461] on button at bounding box center [502, 461] width 32 height 29
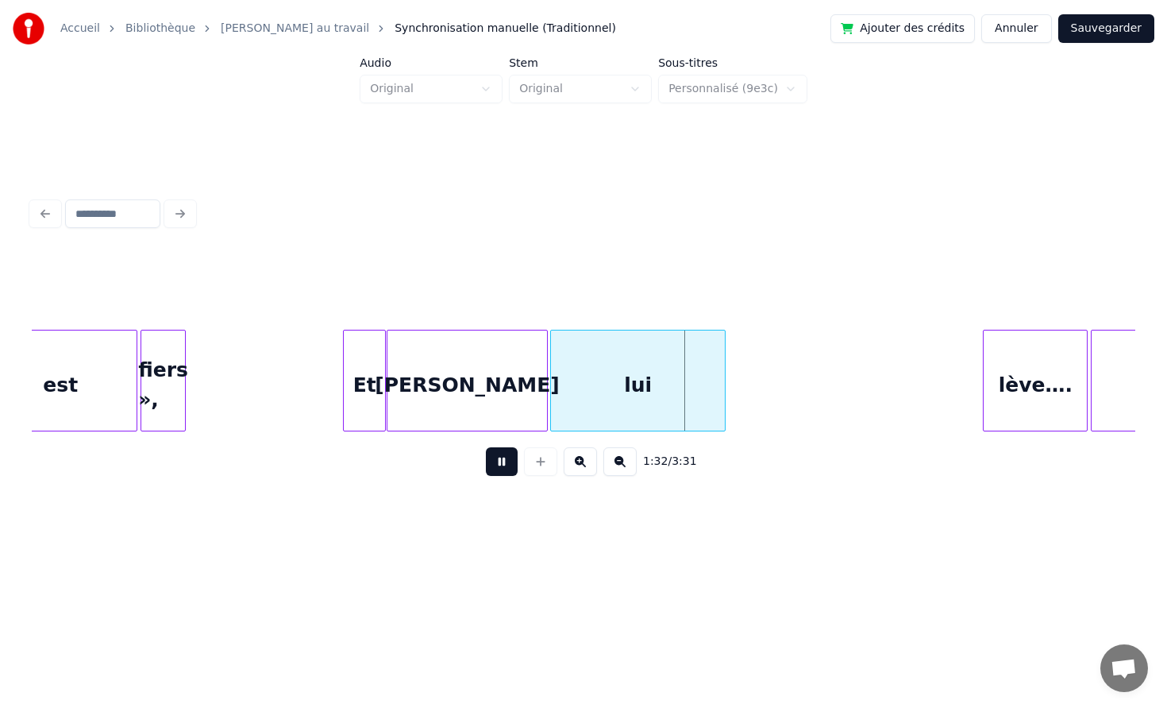
click at [504, 461] on button at bounding box center [502, 461] width 32 height 29
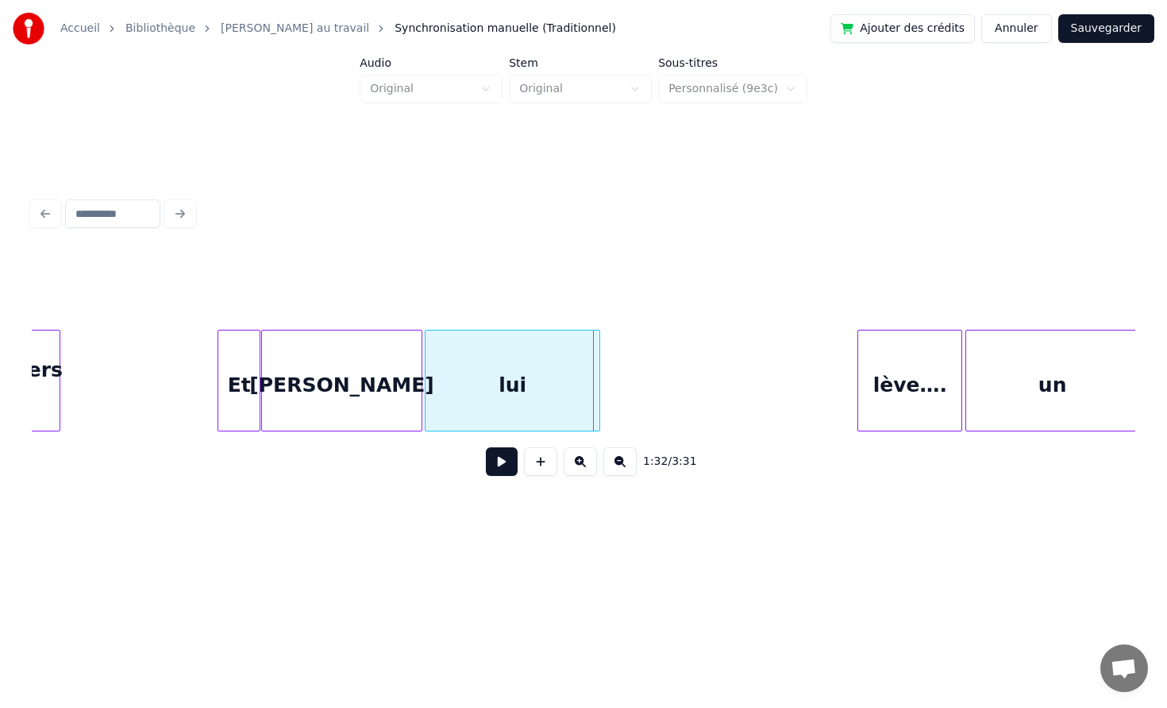
scroll to position [0, 14123]
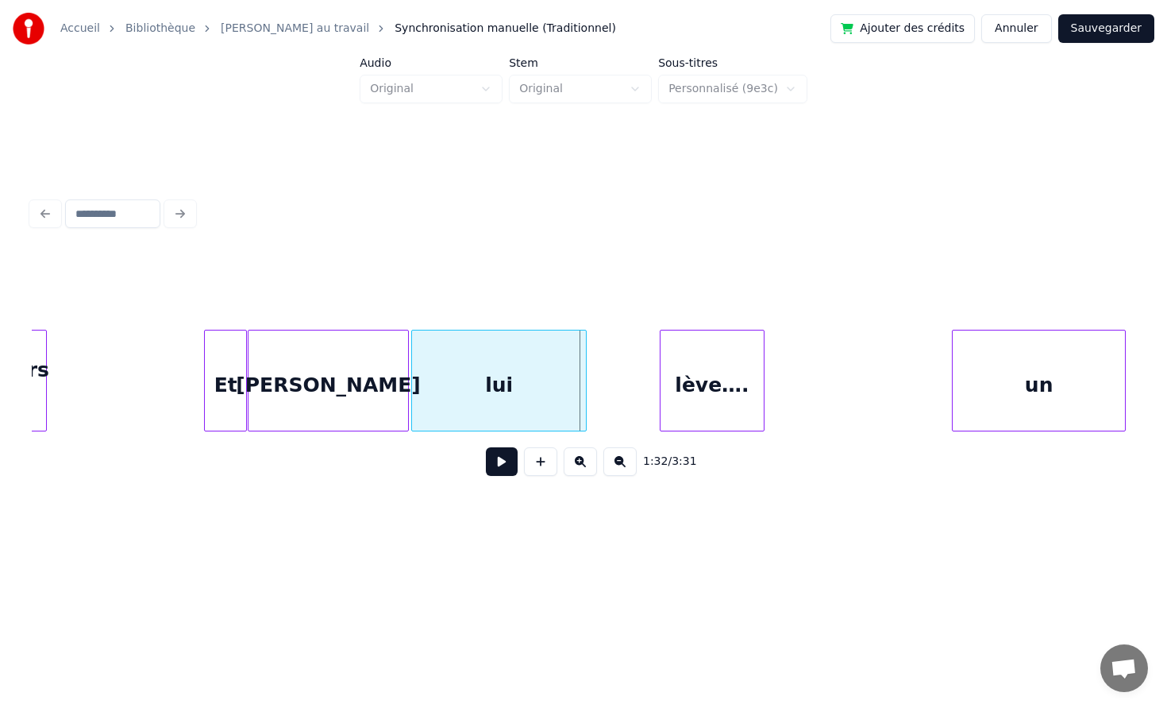
click at [708, 384] on div "lève…." at bounding box center [712, 384] width 103 height 108
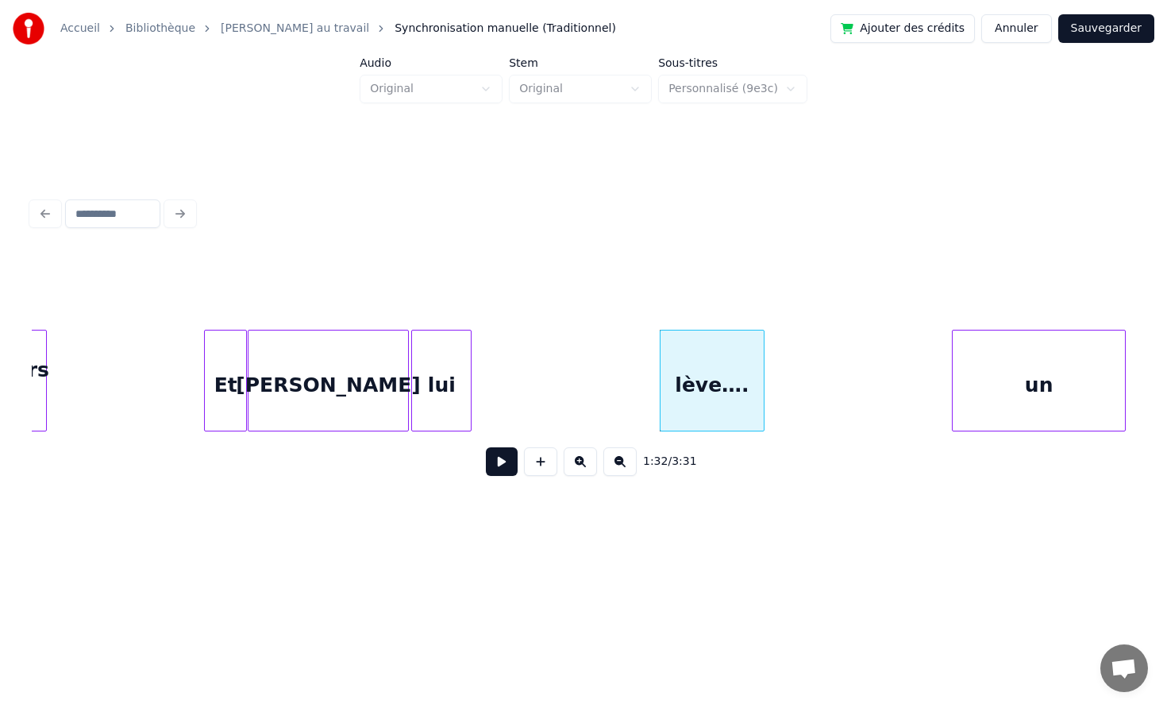
click at [466, 377] on div at bounding box center [468, 380] width 5 height 100
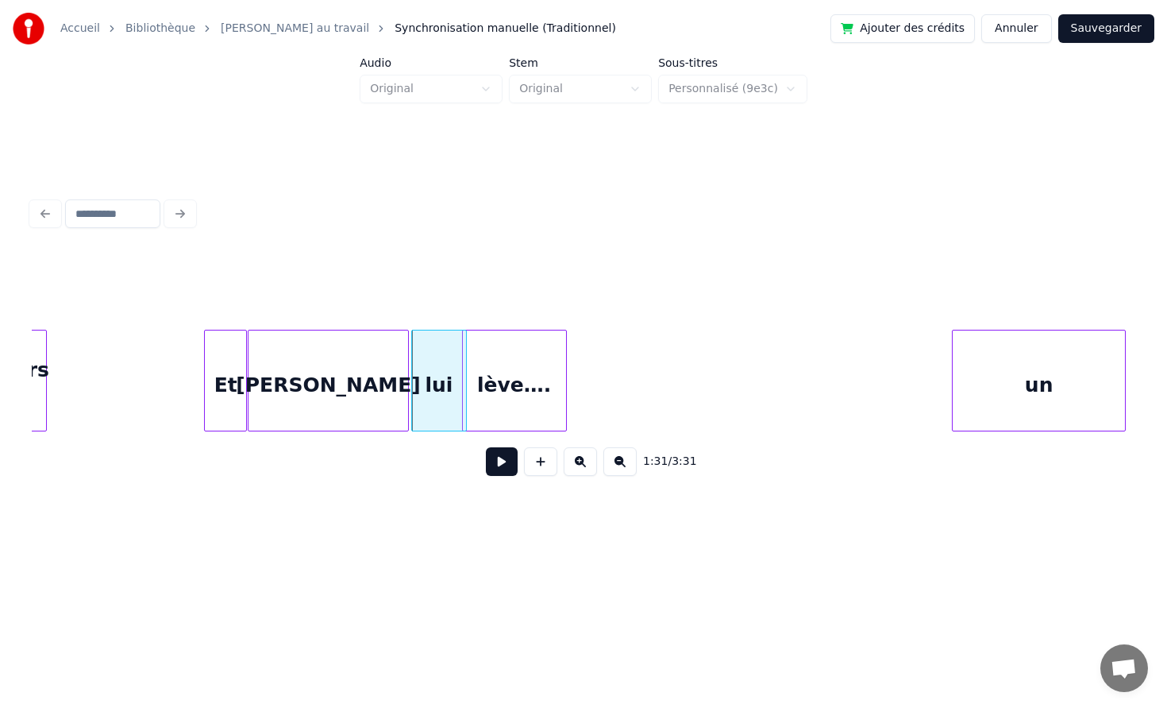
click at [521, 380] on div "lève…." at bounding box center [514, 384] width 103 height 108
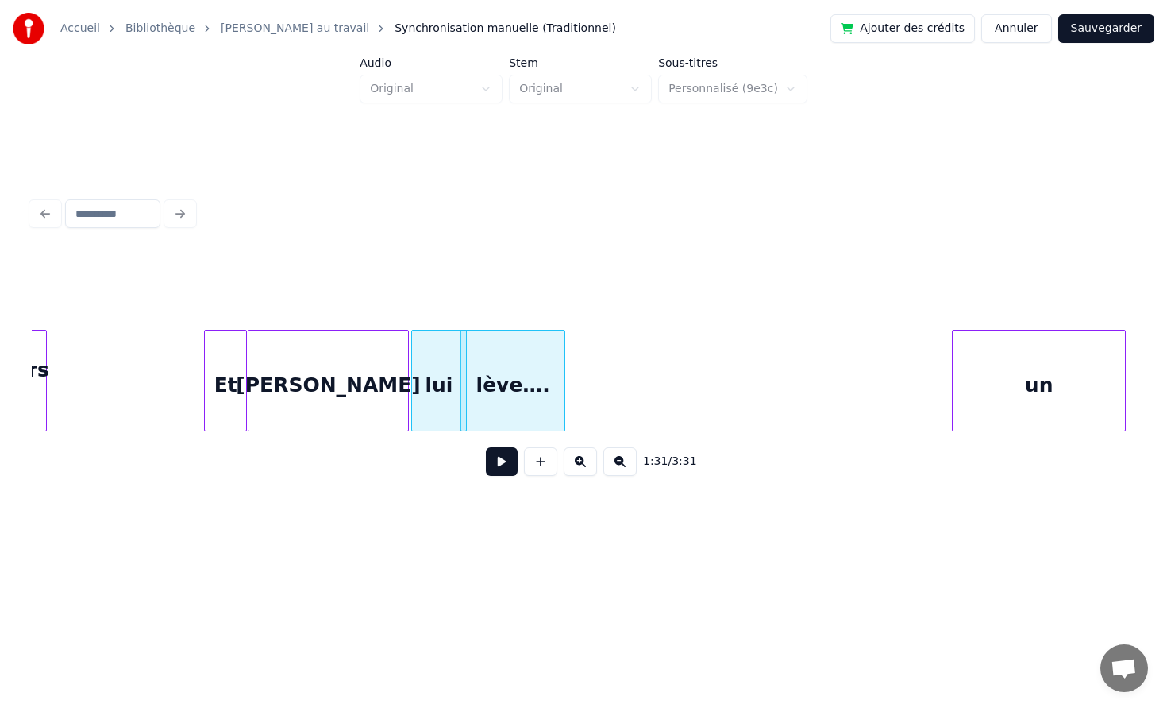
click at [521, 380] on div "lève…." at bounding box center [512, 384] width 103 height 108
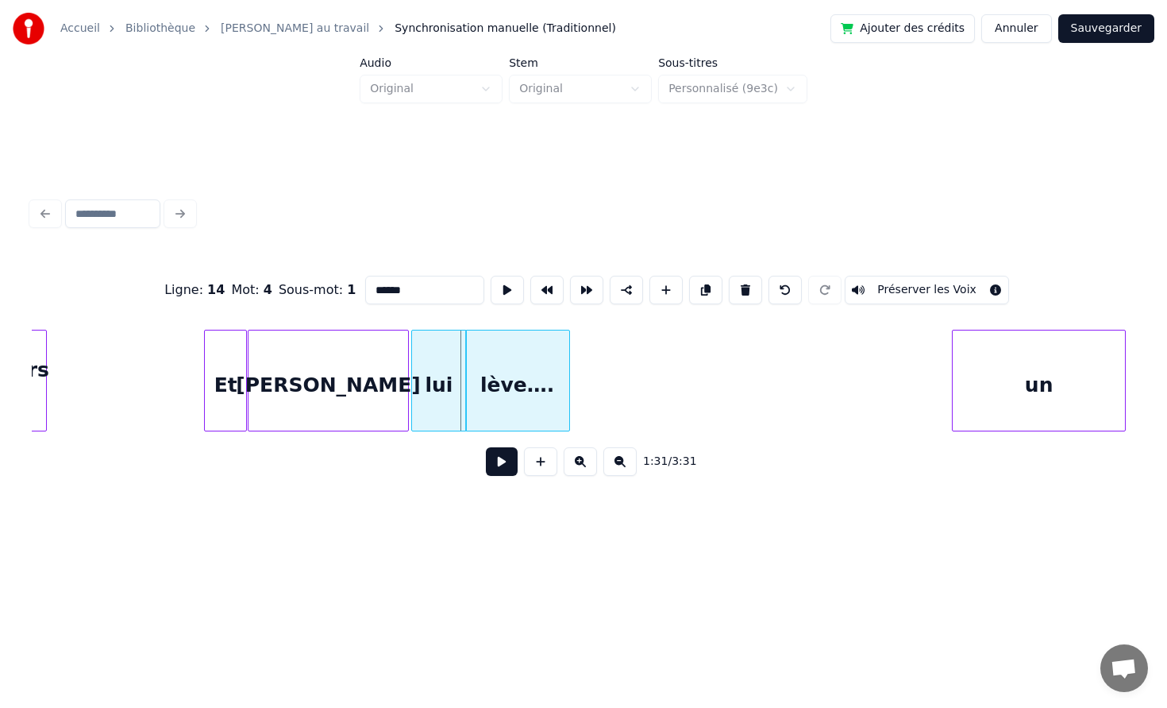
click at [520, 369] on div "lève…." at bounding box center [517, 384] width 103 height 108
click at [623, 367] on div at bounding box center [622, 380] width 5 height 100
click at [328, 406] on div "[PERSON_NAME]" at bounding box center [329, 384] width 160 height 108
type input "******"
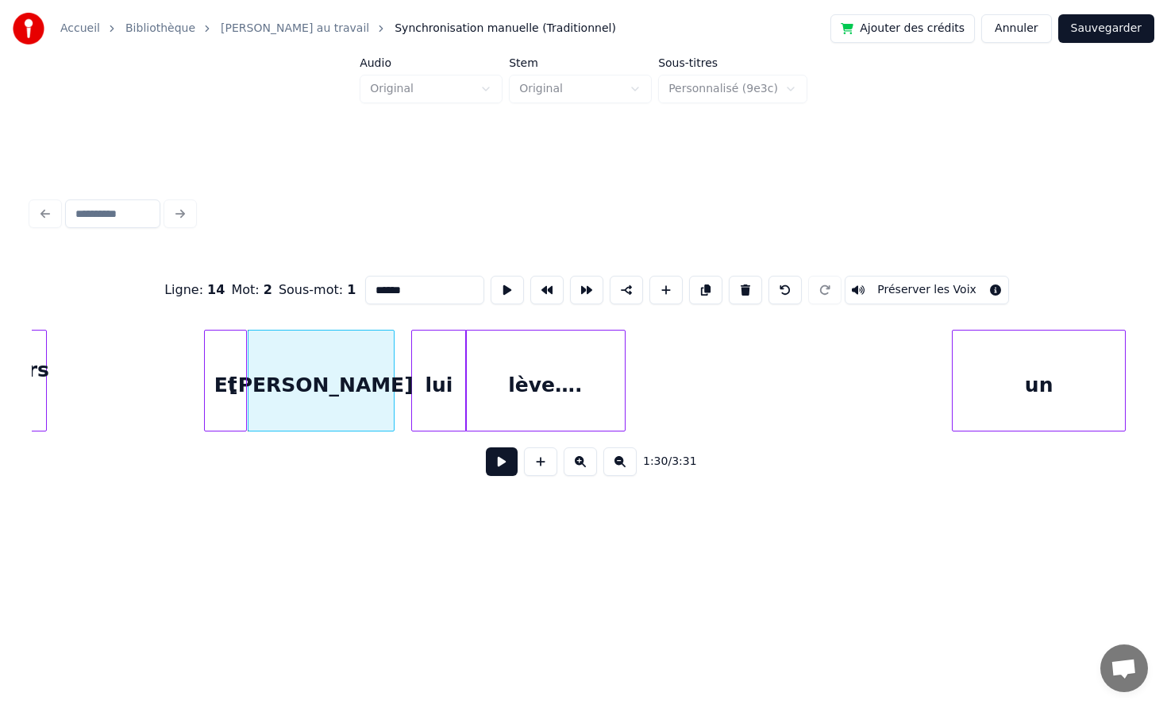
click at [389, 380] on div at bounding box center [391, 380] width 5 height 100
click at [399, 382] on div "lui" at bounding box center [413, 384] width 53 height 108
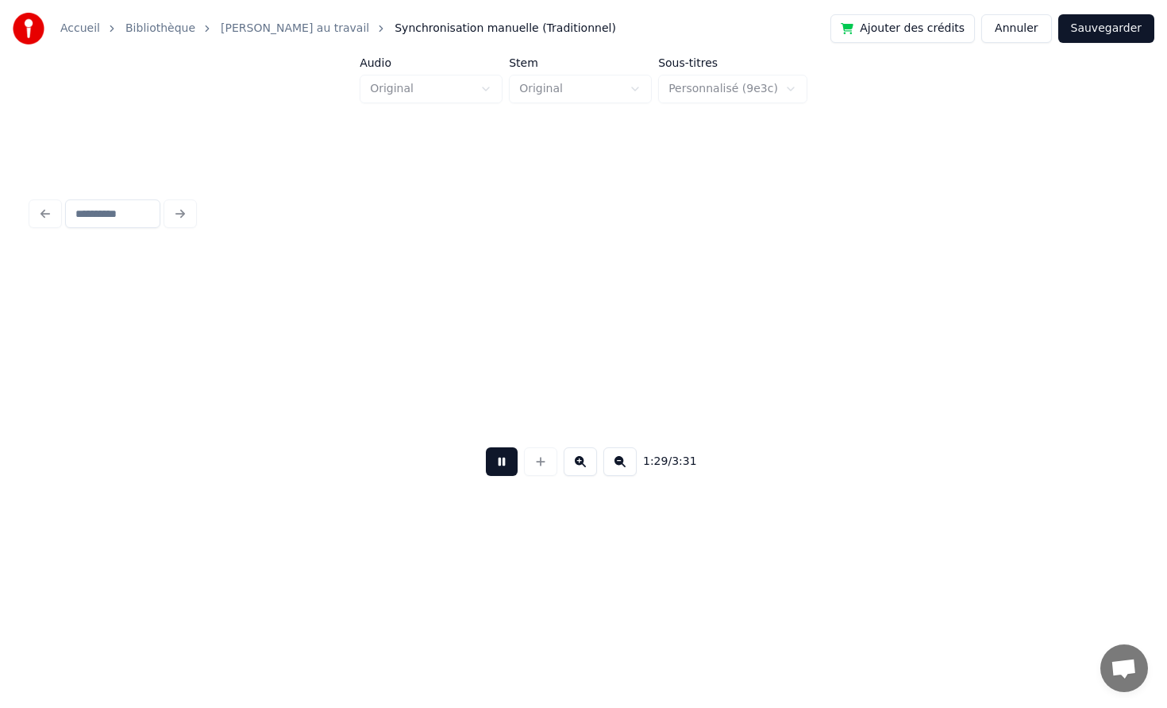
scroll to position [0, 14123]
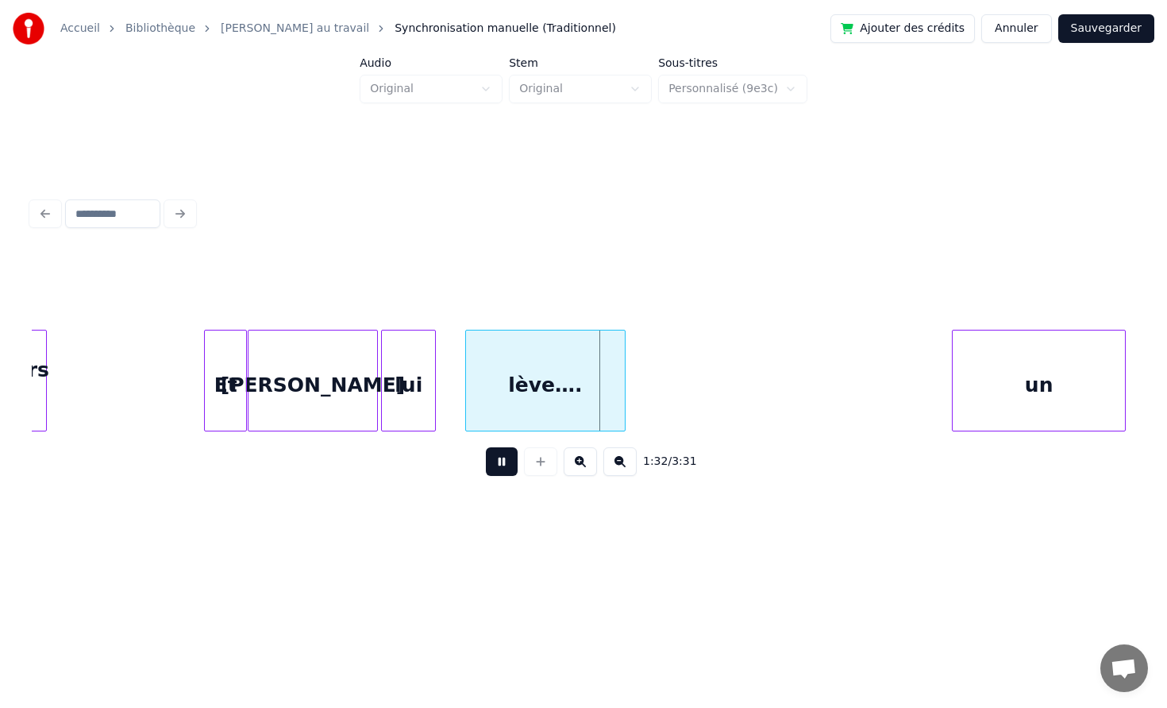
click at [499, 459] on button at bounding box center [502, 461] width 32 height 29
click at [484, 380] on div "lève…." at bounding box center [519, 384] width 159 height 108
click at [482, 383] on div "lève…." at bounding box center [516, 384] width 159 height 108
click at [626, 388] on div at bounding box center [626, 380] width 5 height 100
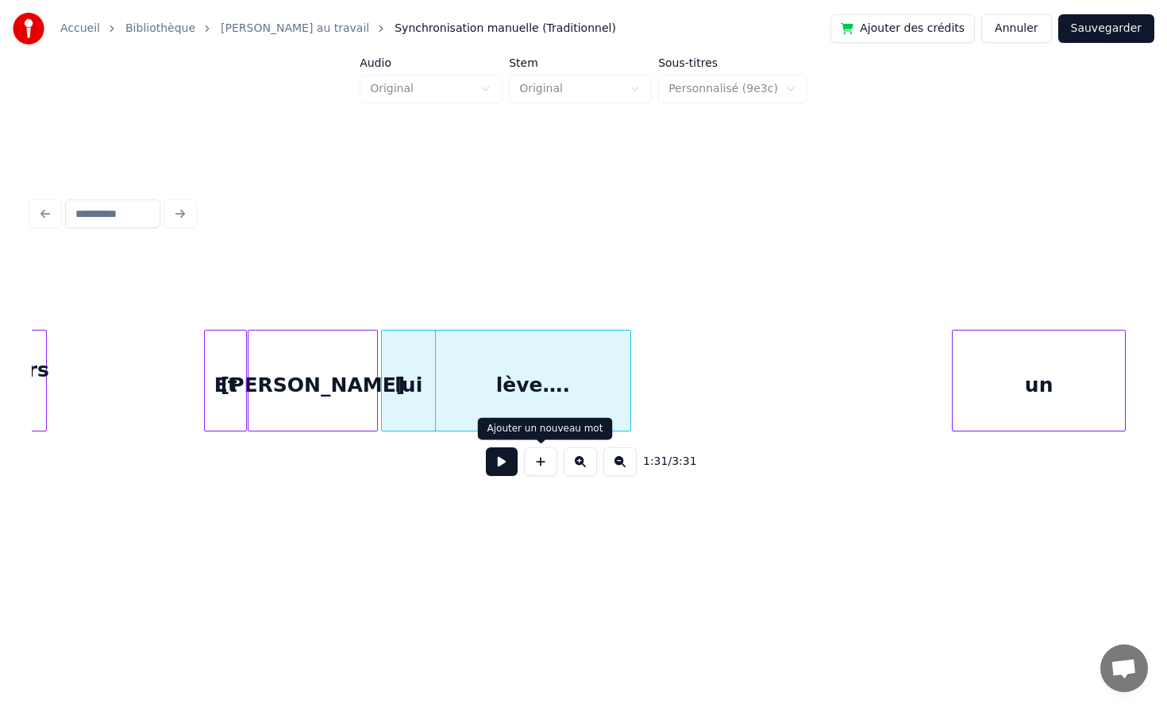
click at [501, 465] on button at bounding box center [502, 461] width 32 height 29
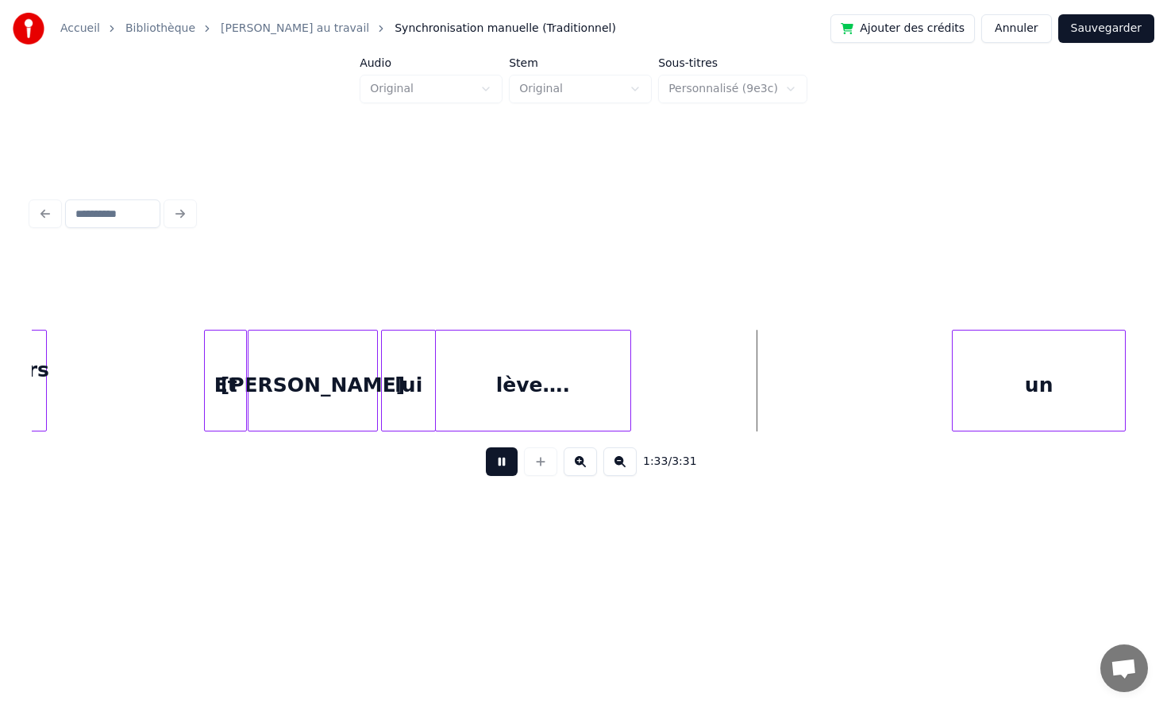
click at [501, 465] on button at bounding box center [502, 461] width 32 height 29
click at [1022, 386] on div "un" at bounding box center [1039, 384] width 173 height 108
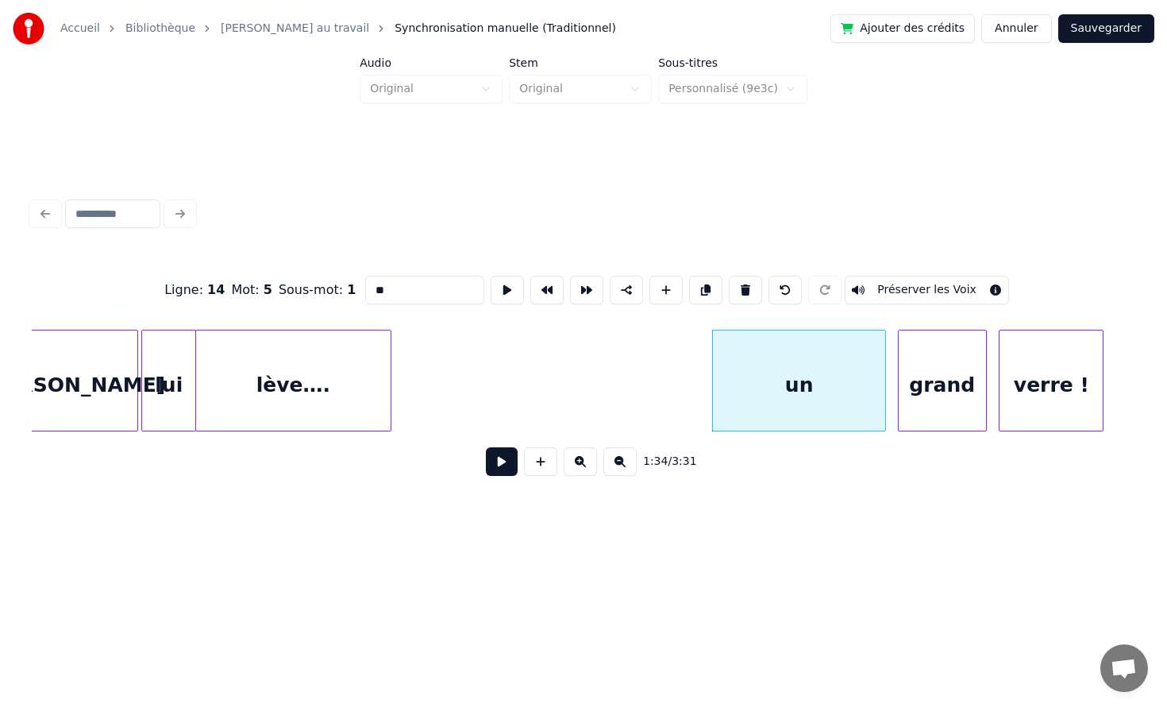
scroll to position [0, 14392]
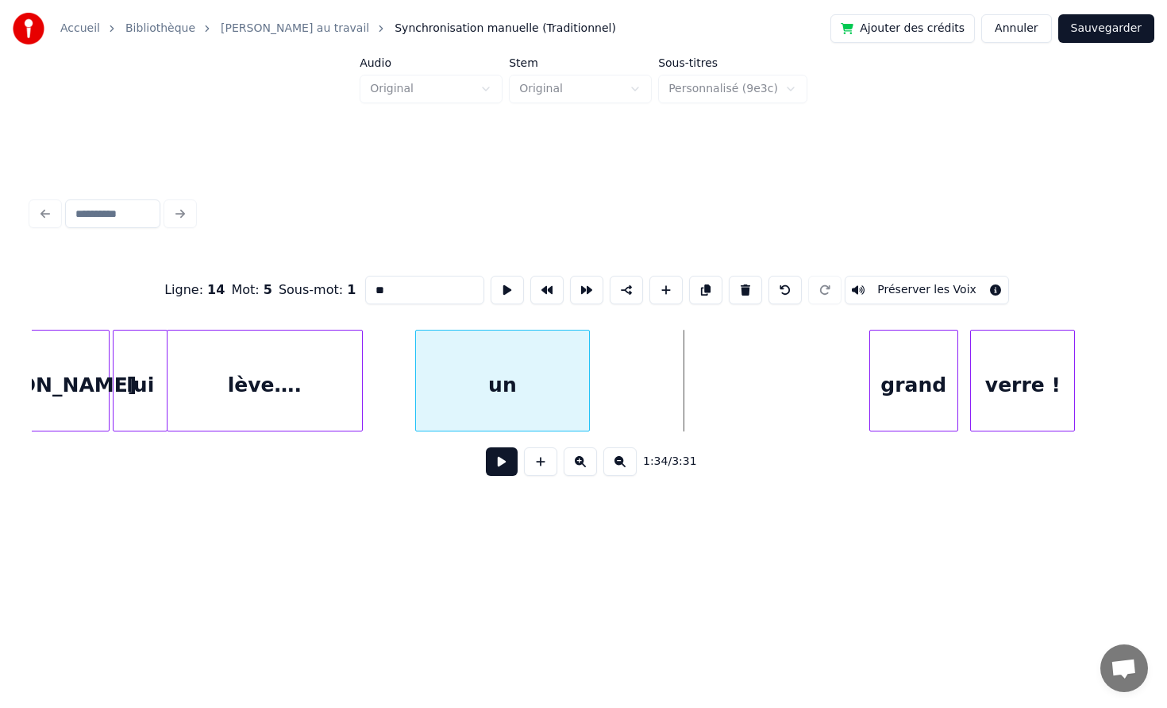
click at [532, 404] on div "un" at bounding box center [502, 384] width 173 height 108
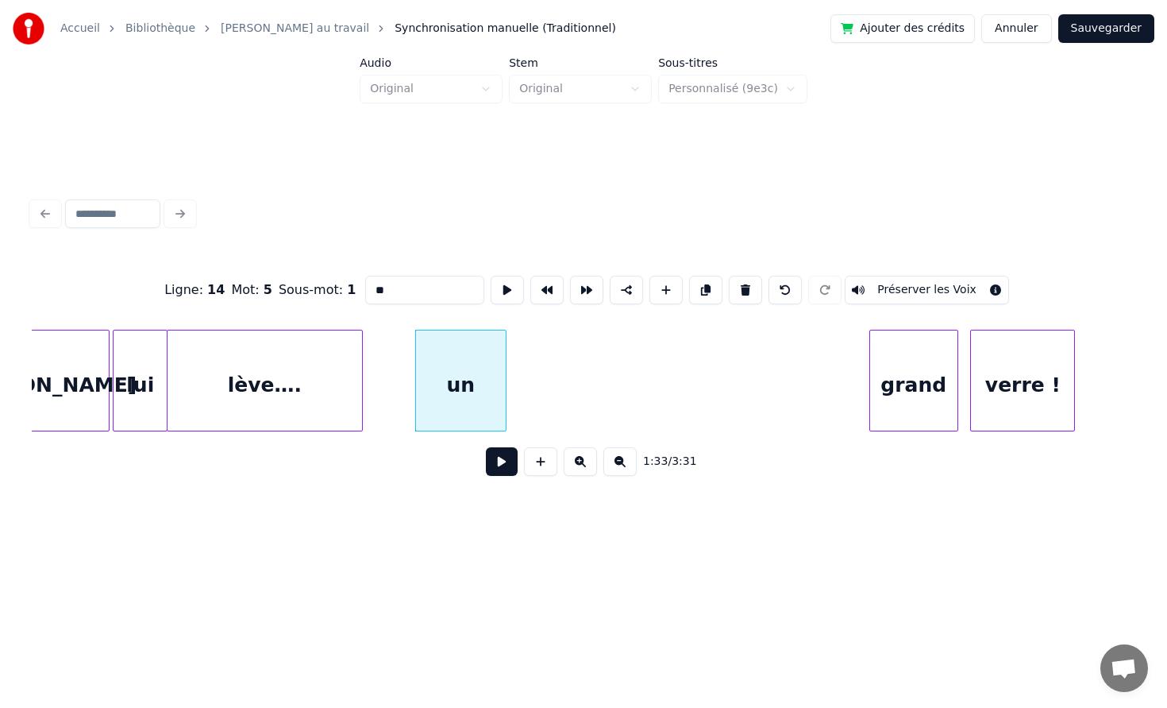
click at [501, 402] on div at bounding box center [503, 380] width 5 height 100
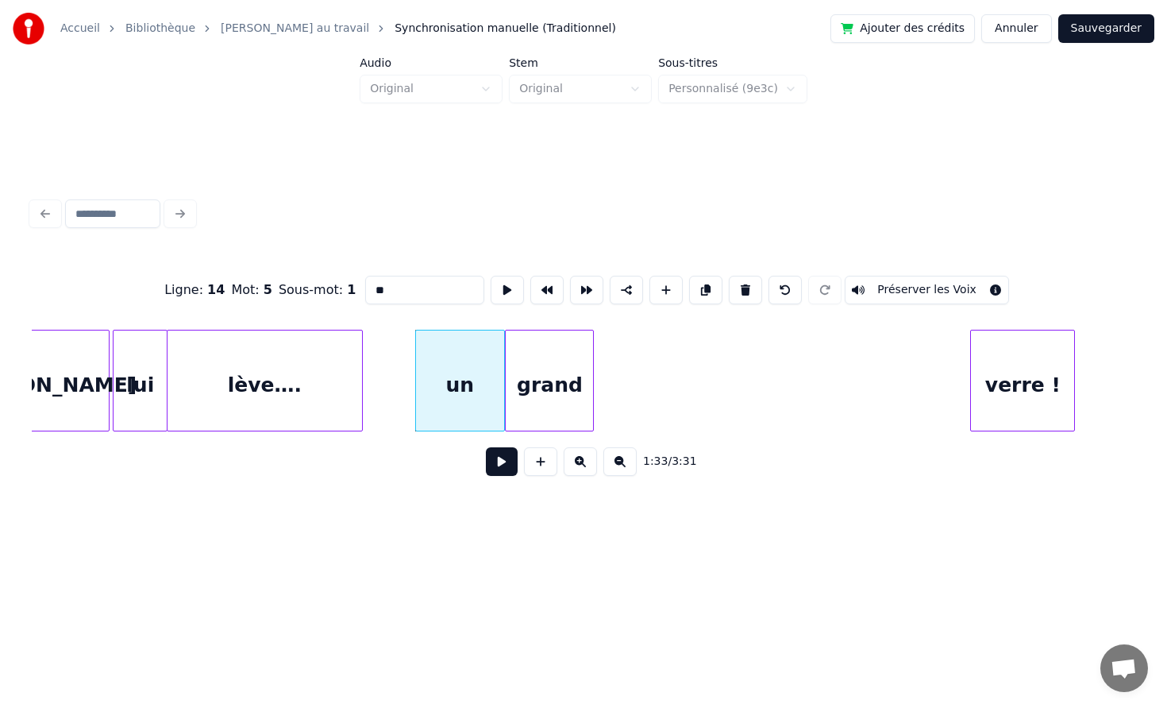
click at [527, 396] on div "grand" at bounding box center [549, 384] width 87 height 108
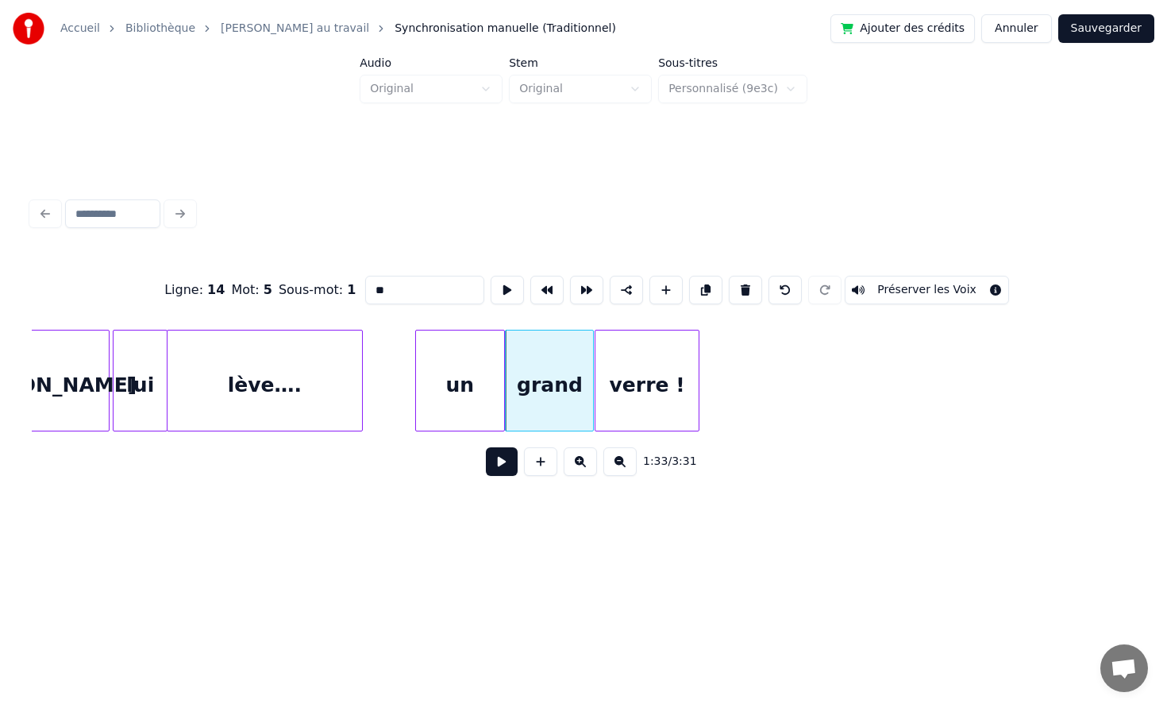
click at [642, 421] on div "verre !" at bounding box center [647, 384] width 103 height 108
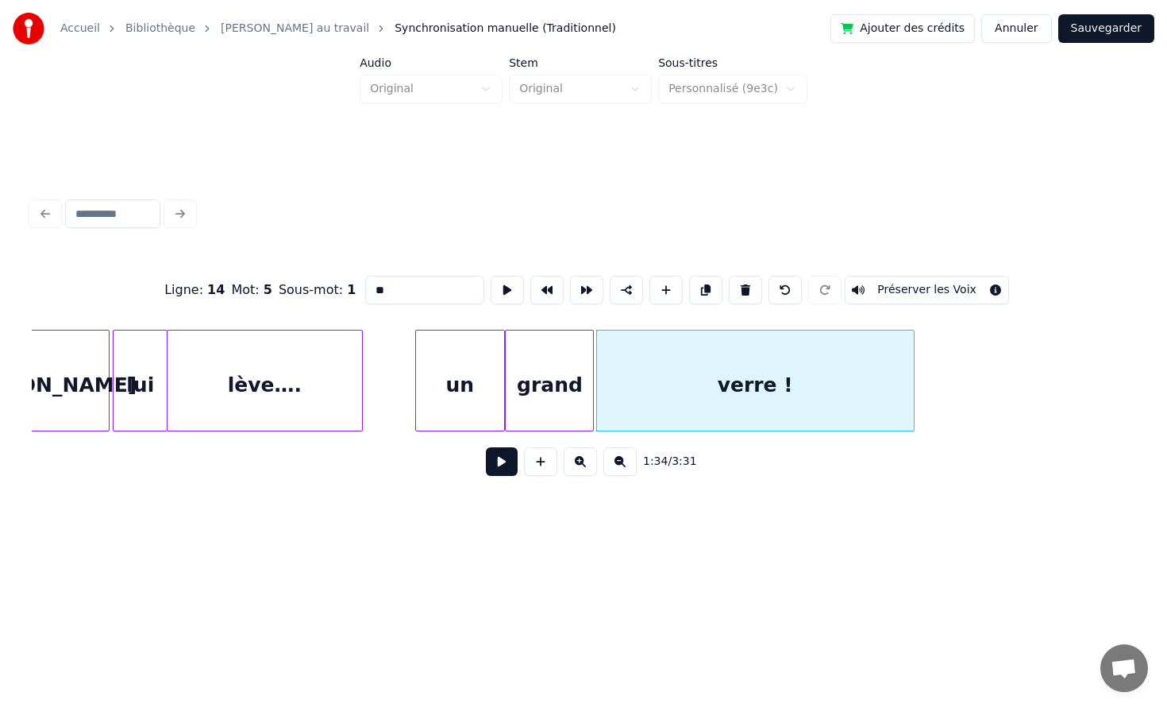
click at [914, 429] on div at bounding box center [911, 380] width 5 height 100
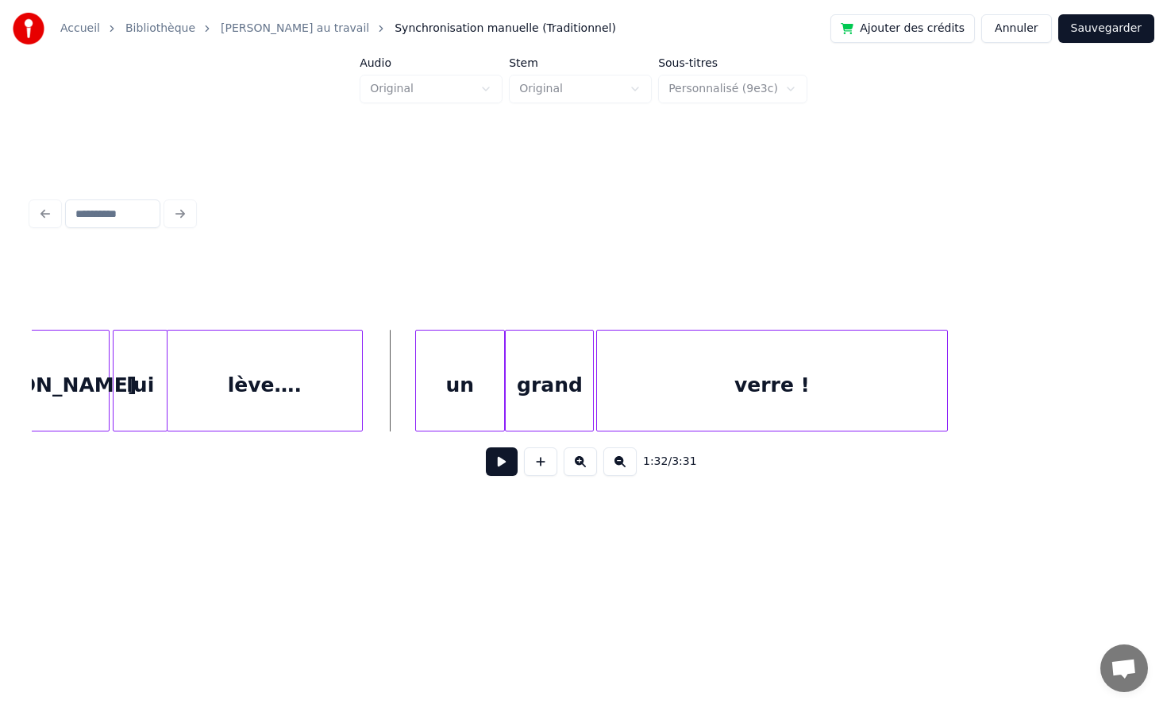
click at [505, 465] on button at bounding box center [502, 461] width 32 height 29
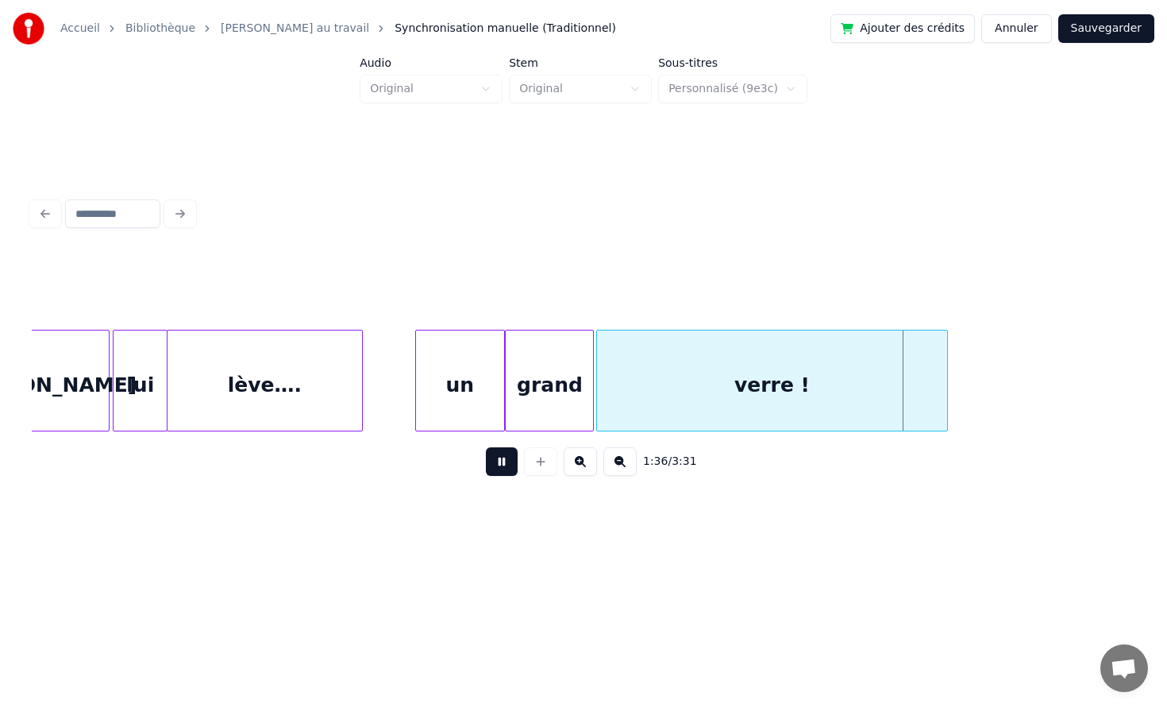
click at [505, 465] on button at bounding box center [502, 461] width 32 height 29
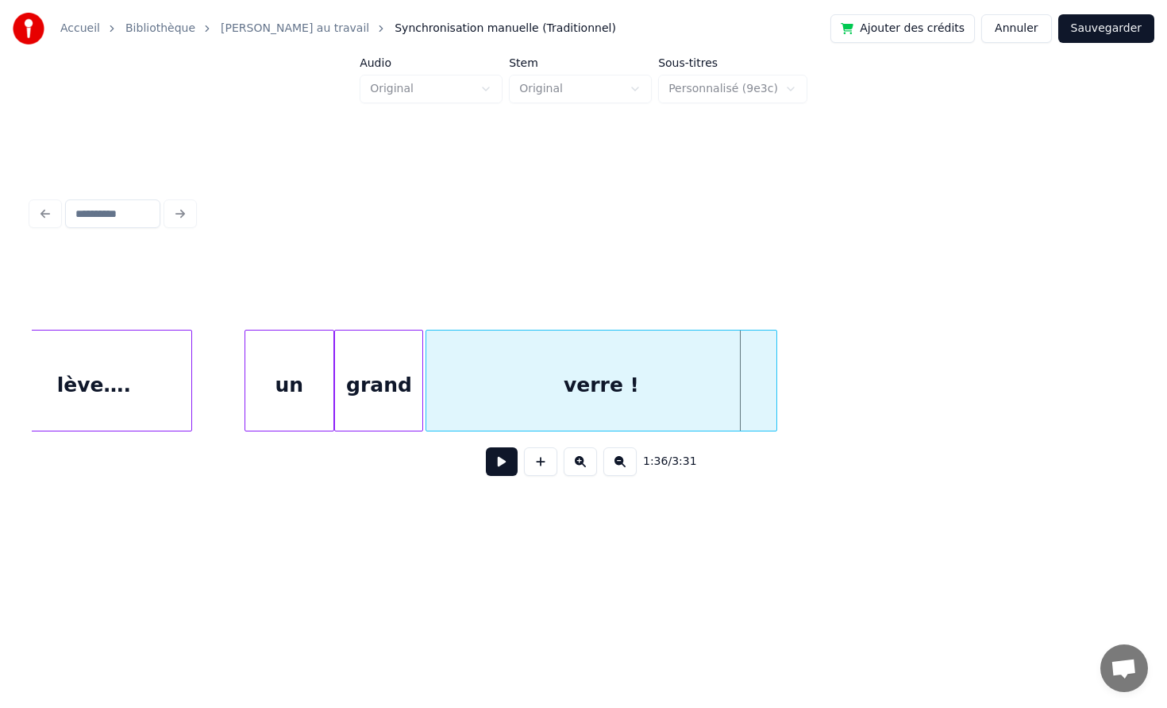
scroll to position [0, 14573]
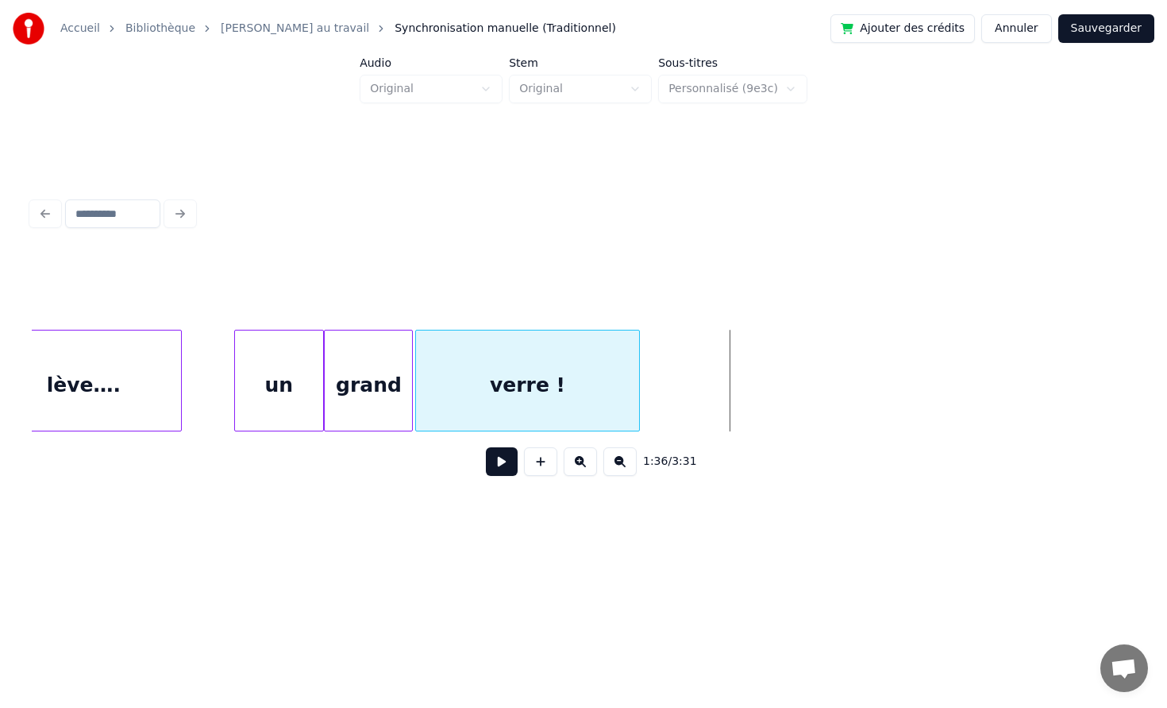
click at [635, 384] on div at bounding box center [637, 380] width 5 height 100
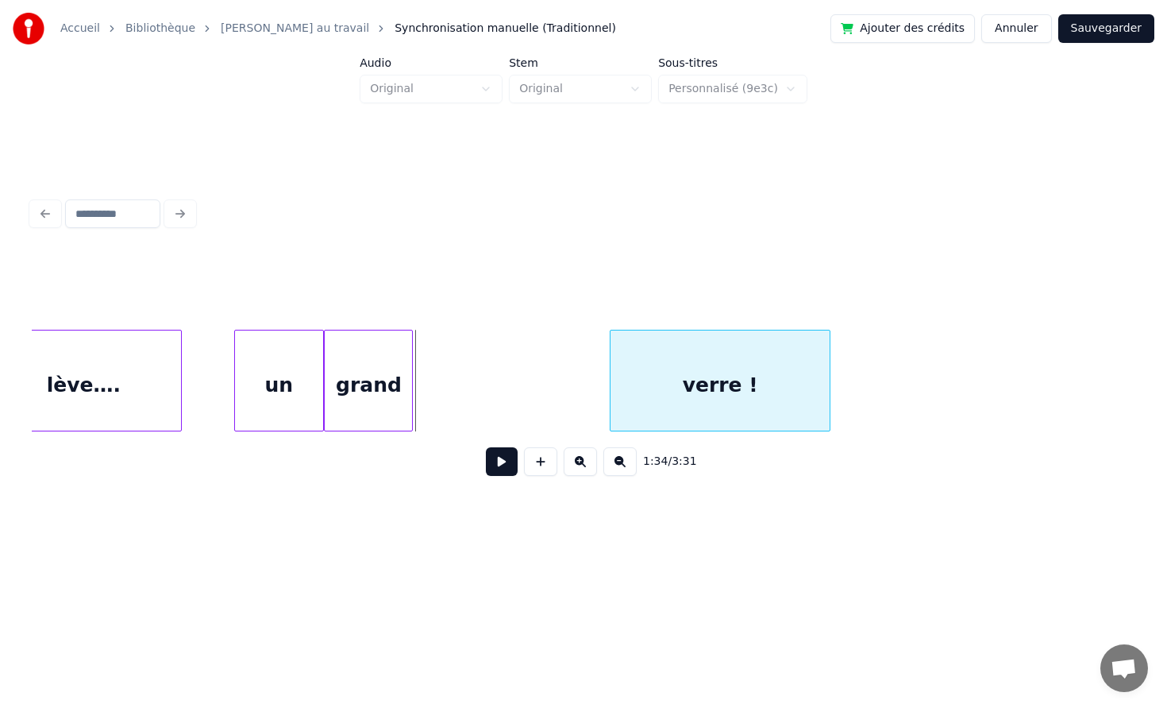
click at [743, 381] on div "verre !" at bounding box center [720, 384] width 219 height 108
click at [383, 399] on div "grand" at bounding box center [368, 384] width 87 height 108
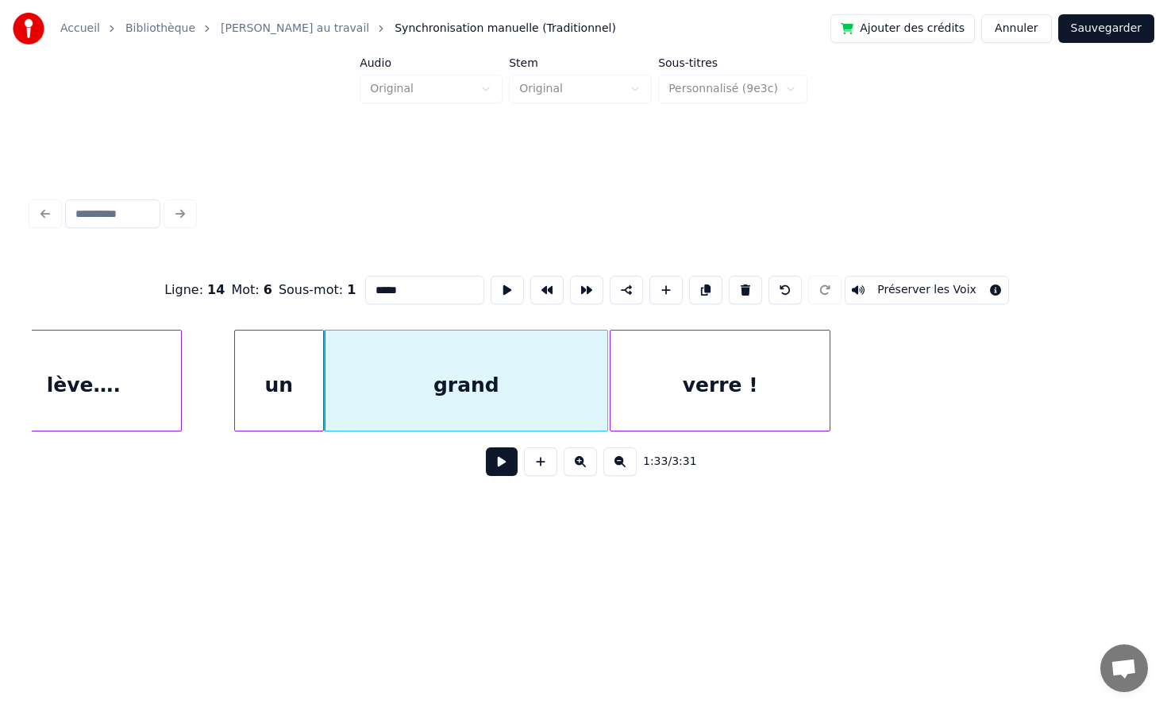
click at [608, 380] on div at bounding box center [605, 380] width 5 height 100
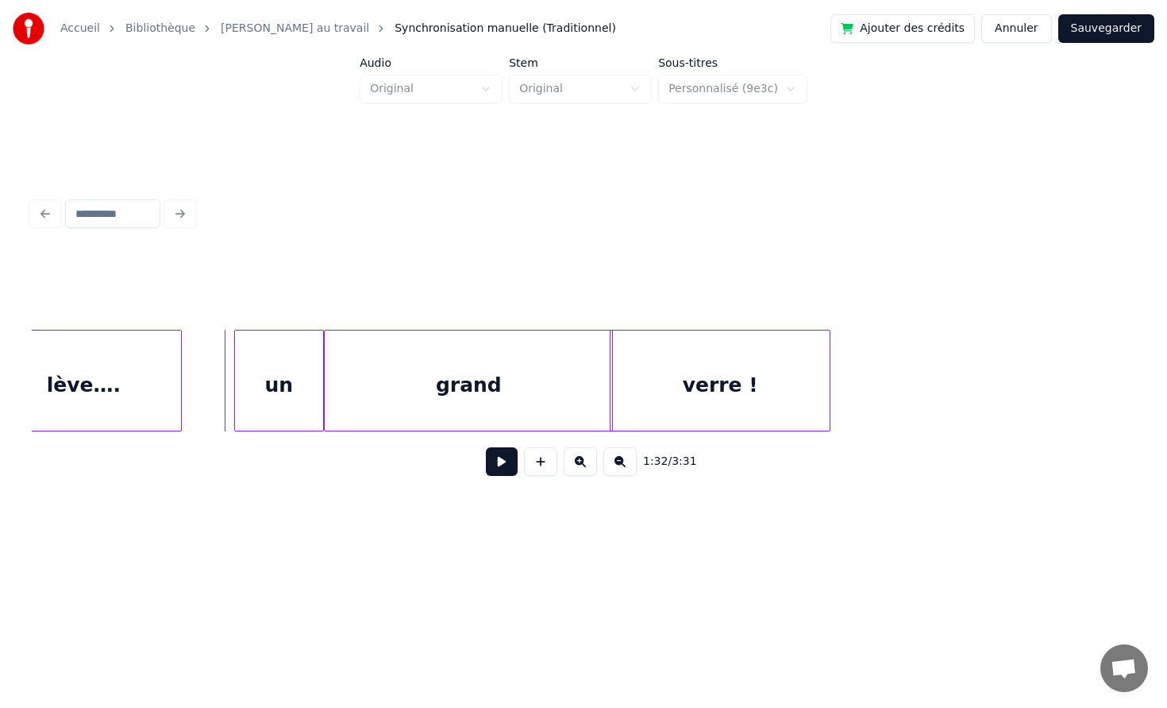
click at [504, 469] on button at bounding box center [502, 461] width 32 height 29
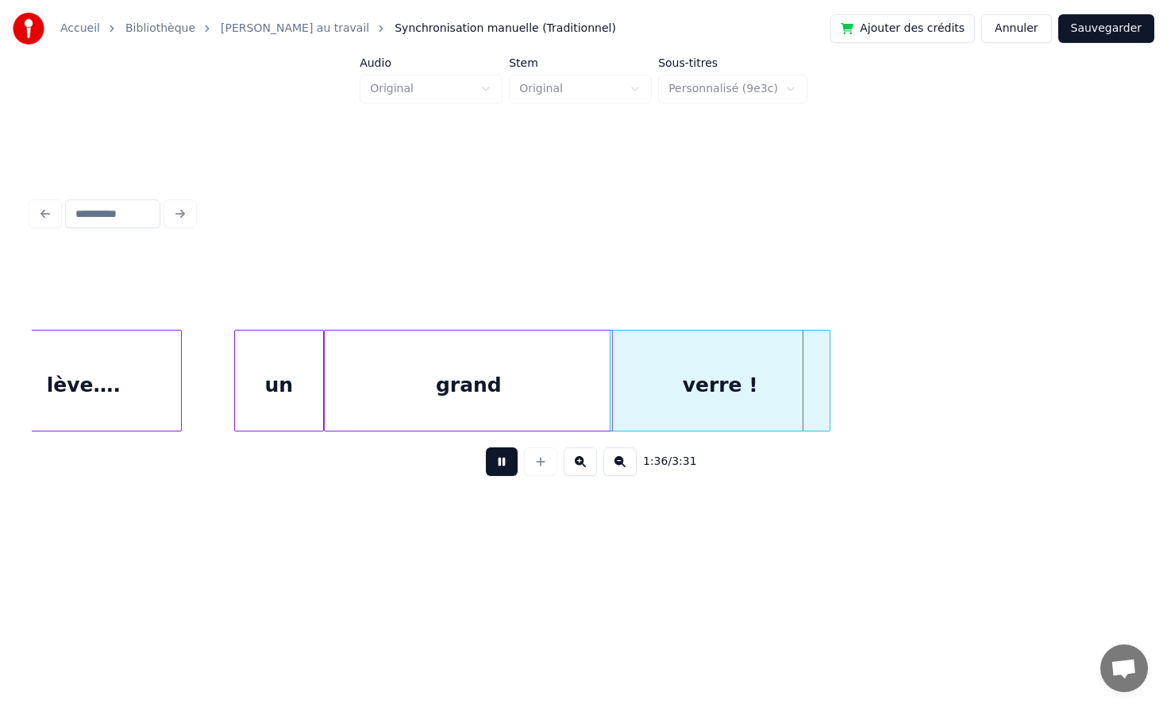
click at [504, 469] on button at bounding box center [502, 461] width 32 height 29
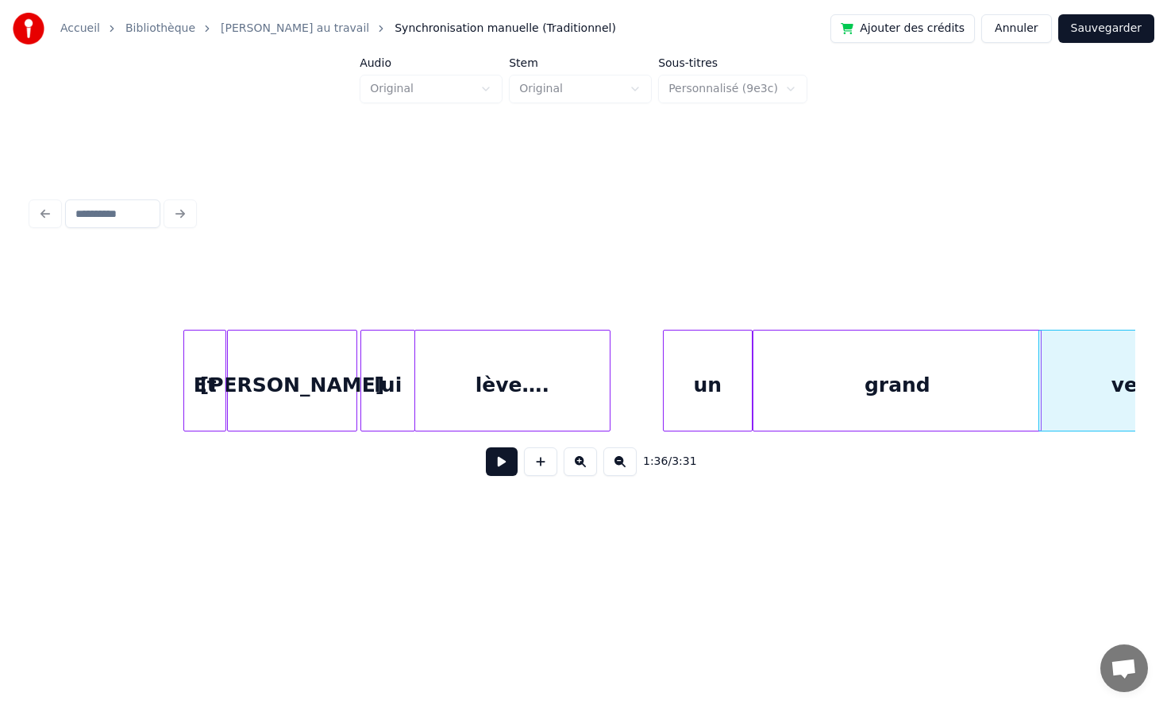
scroll to position [0, 14136]
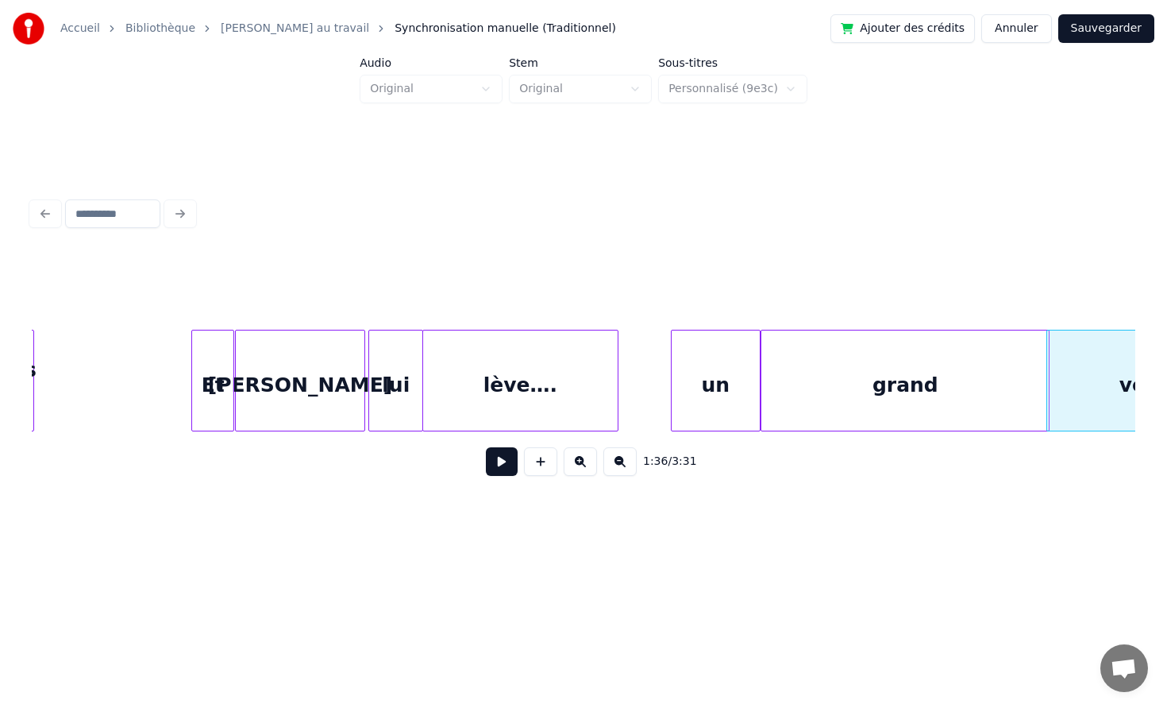
click at [508, 461] on button at bounding box center [502, 461] width 32 height 29
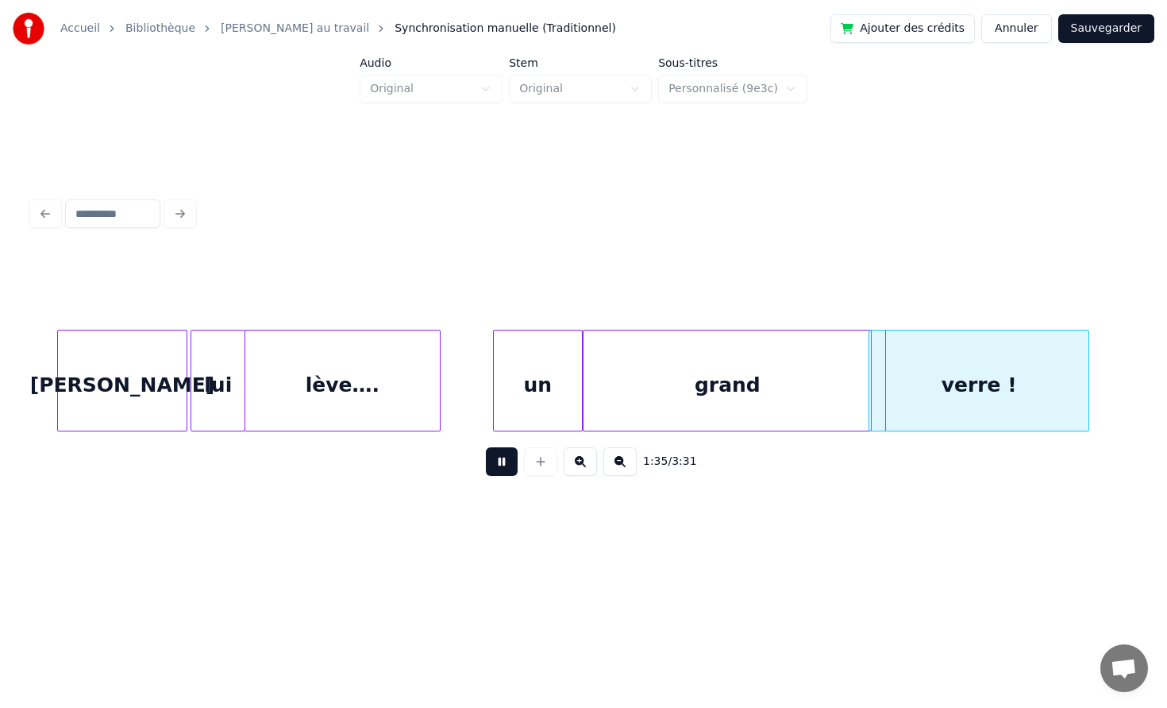
scroll to position [0, 14506]
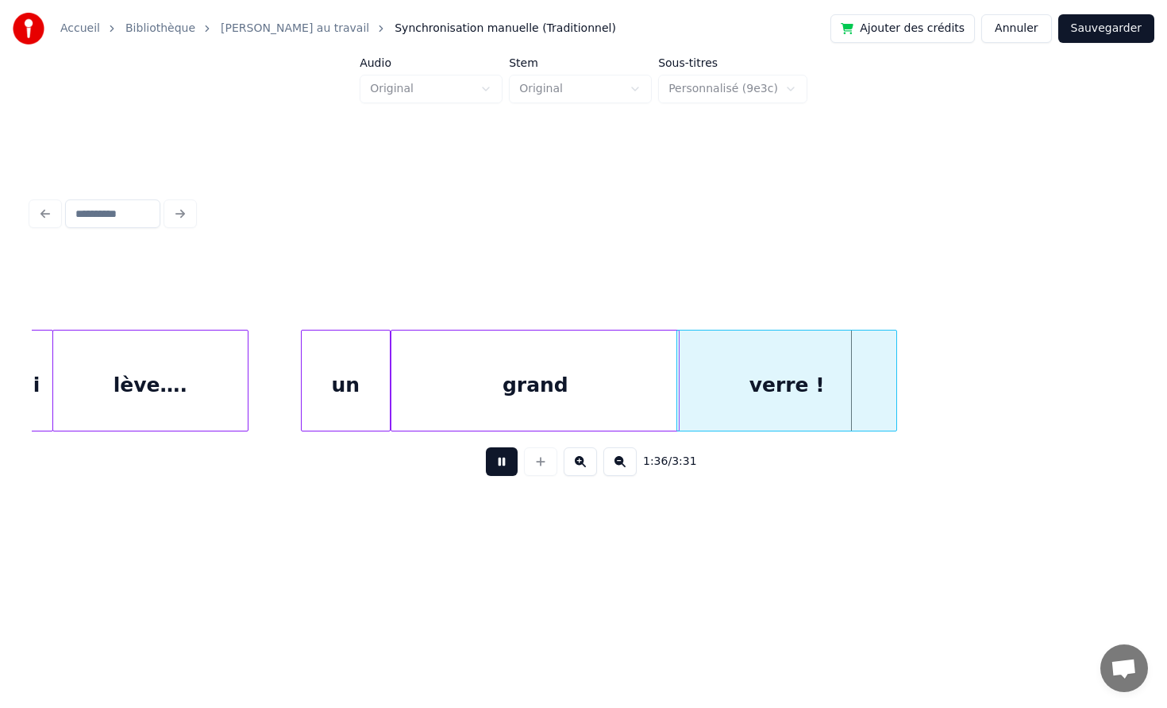
click at [503, 462] on button at bounding box center [502, 461] width 32 height 29
click at [479, 388] on div at bounding box center [479, 380] width 5 height 100
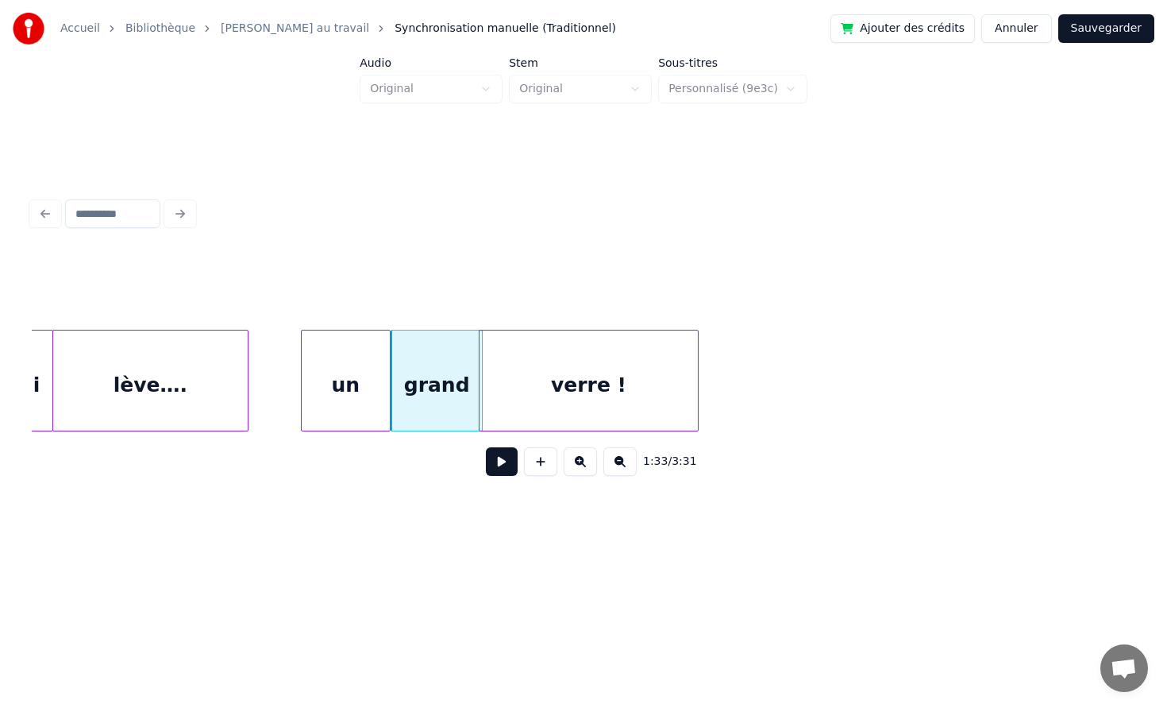
click at [534, 361] on div "verre !" at bounding box center [589, 384] width 219 height 108
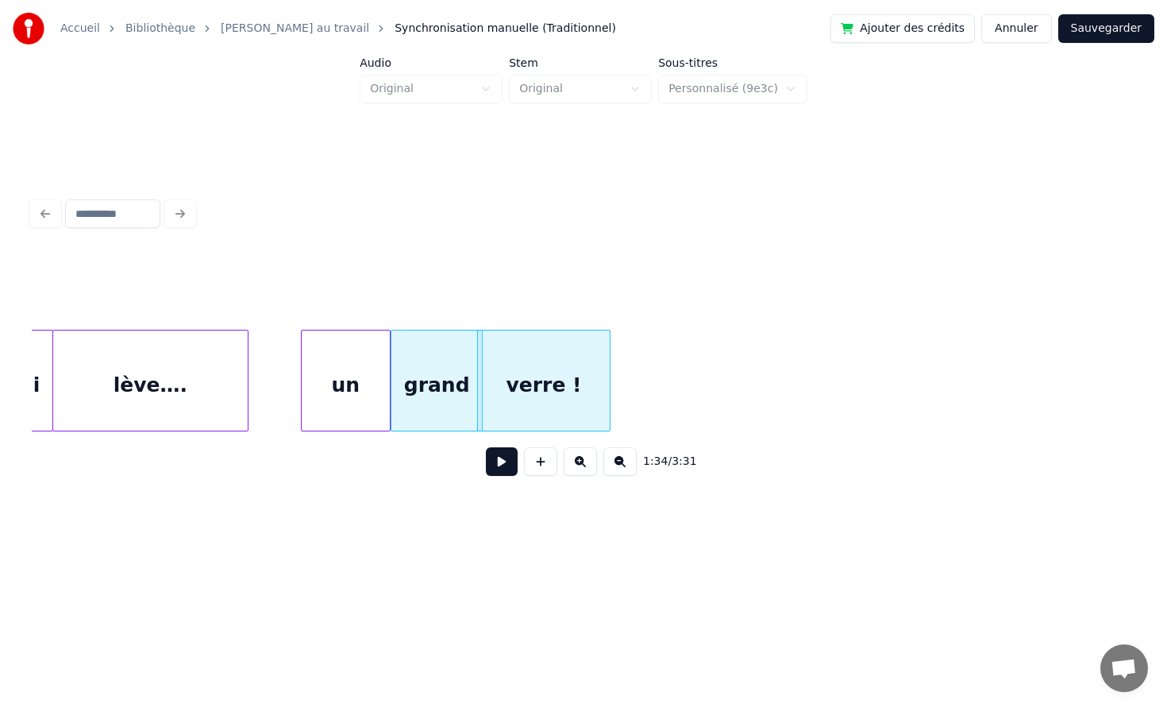
click at [605, 367] on div at bounding box center [607, 380] width 5 height 100
click at [550, 372] on div "verre !" at bounding box center [543, 384] width 119 height 108
click at [1091, 33] on button "Sauvegarder" at bounding box center [1107, 28] width 96 height 29
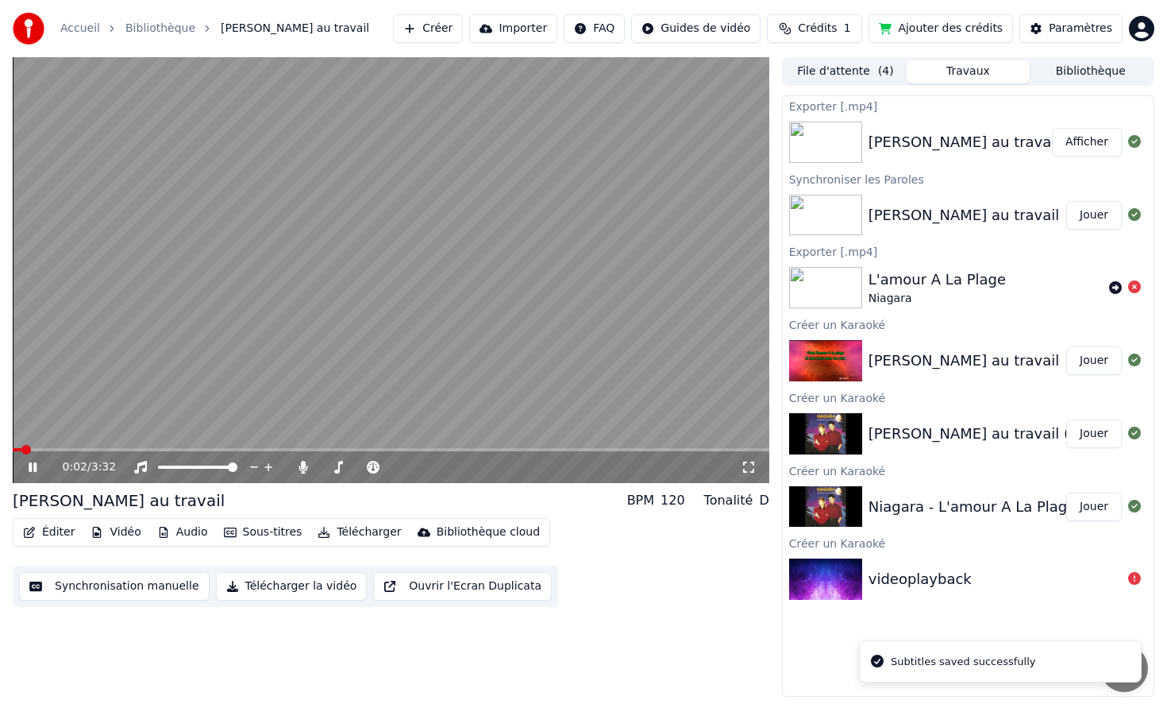
click at [48, 533] on button "Éditer" at bounding box center [49, 532] width 64 height 22
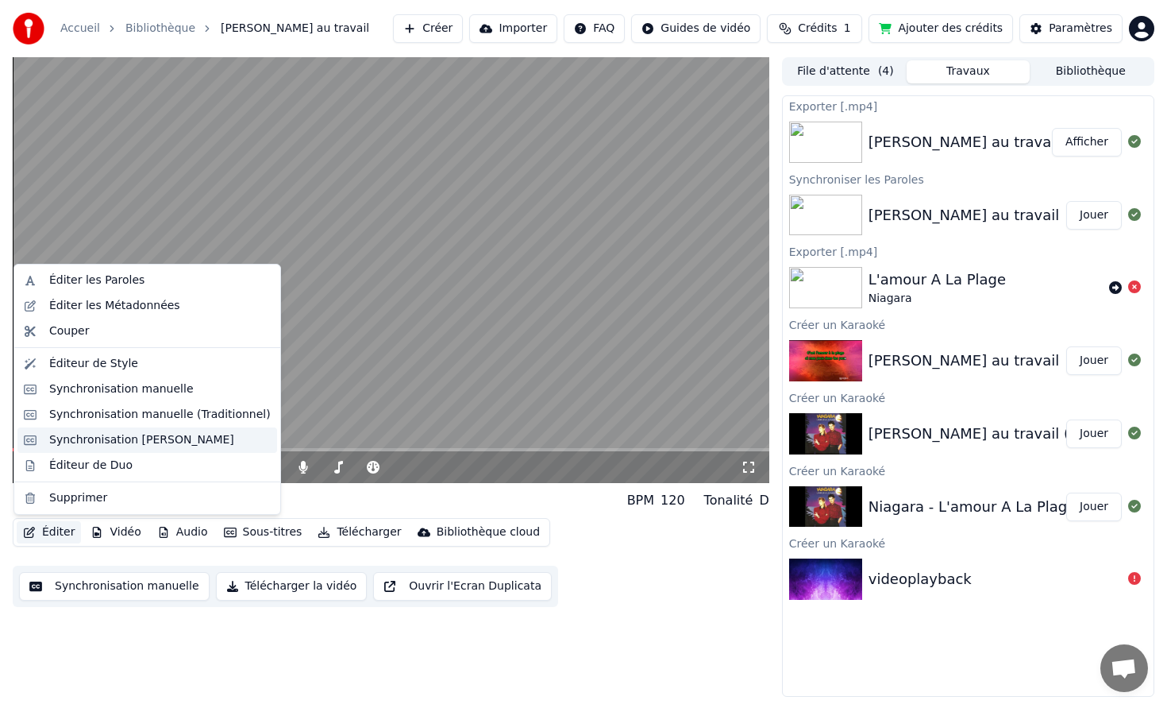
click at [139, 440] on div "Synchronisation [PERSON_NAME]" at bounding box center [141, 440] width 185 height 16
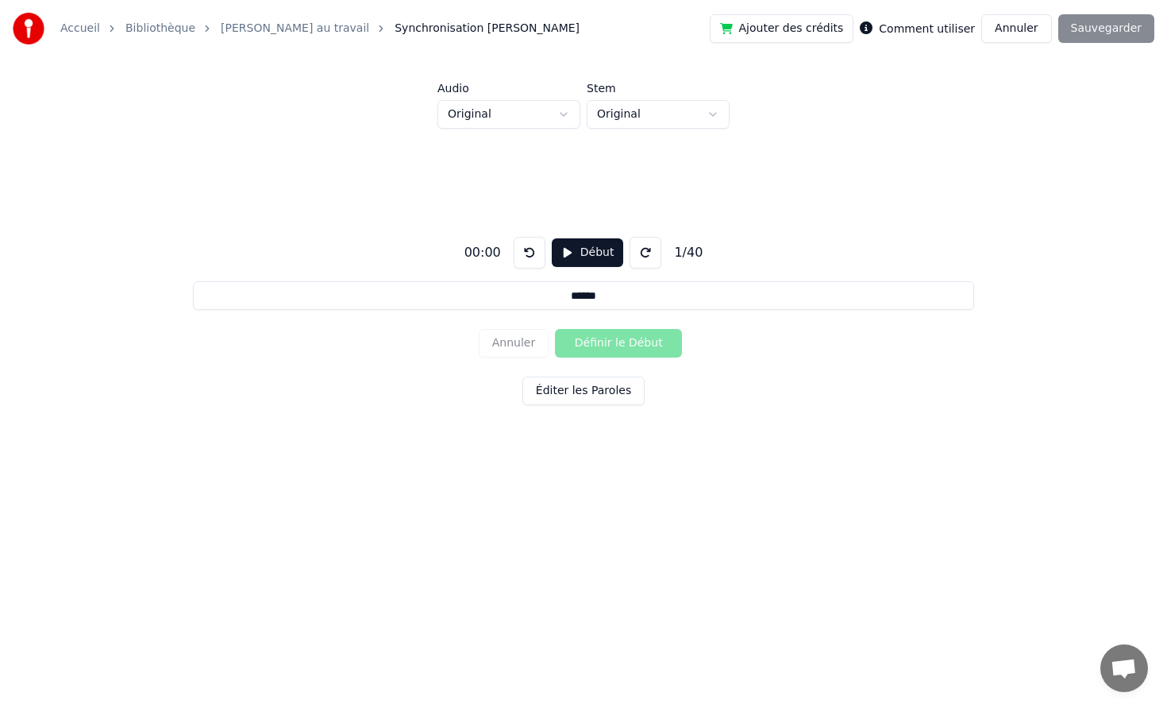
click at [249, 29] on link "[PERSON_NAME] au travail" at bounding box center [295, 29] width 149 height 16
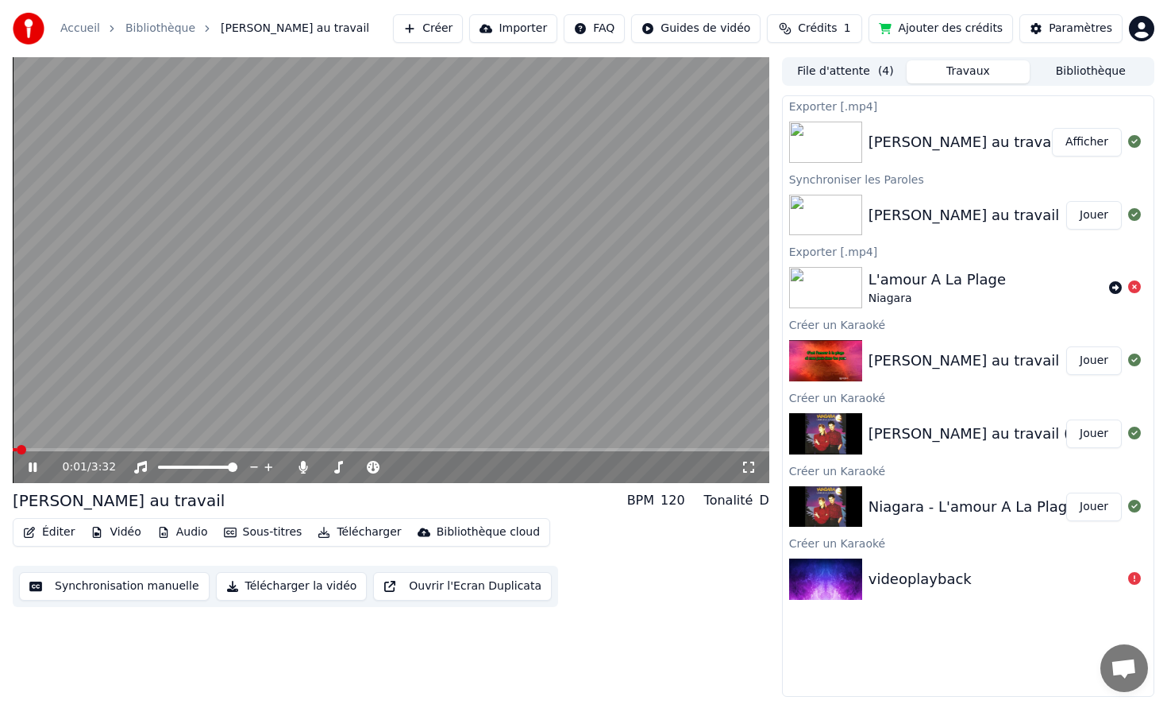
click at [55, 522] on button "Éditer" at bounding box center [49, 532] width 64 height 22
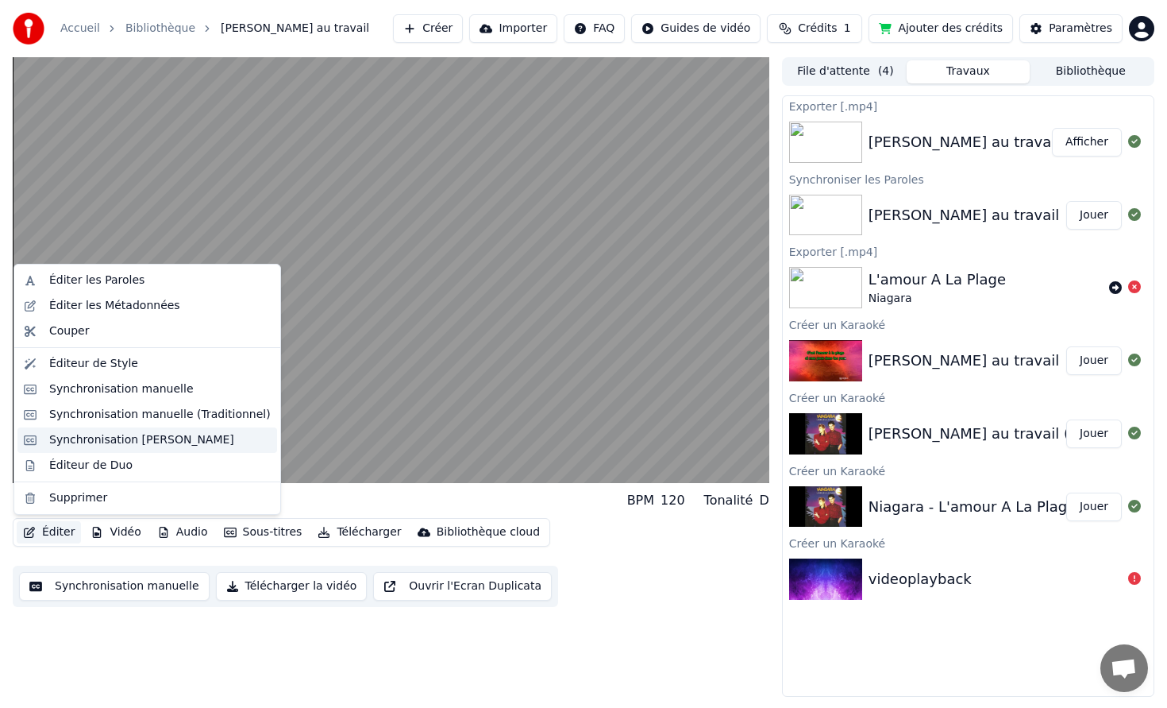
click at [166, 431] on div "Synchronisation [PERSON_NAME]" at bounding box center [147, 439] width 260 height 25
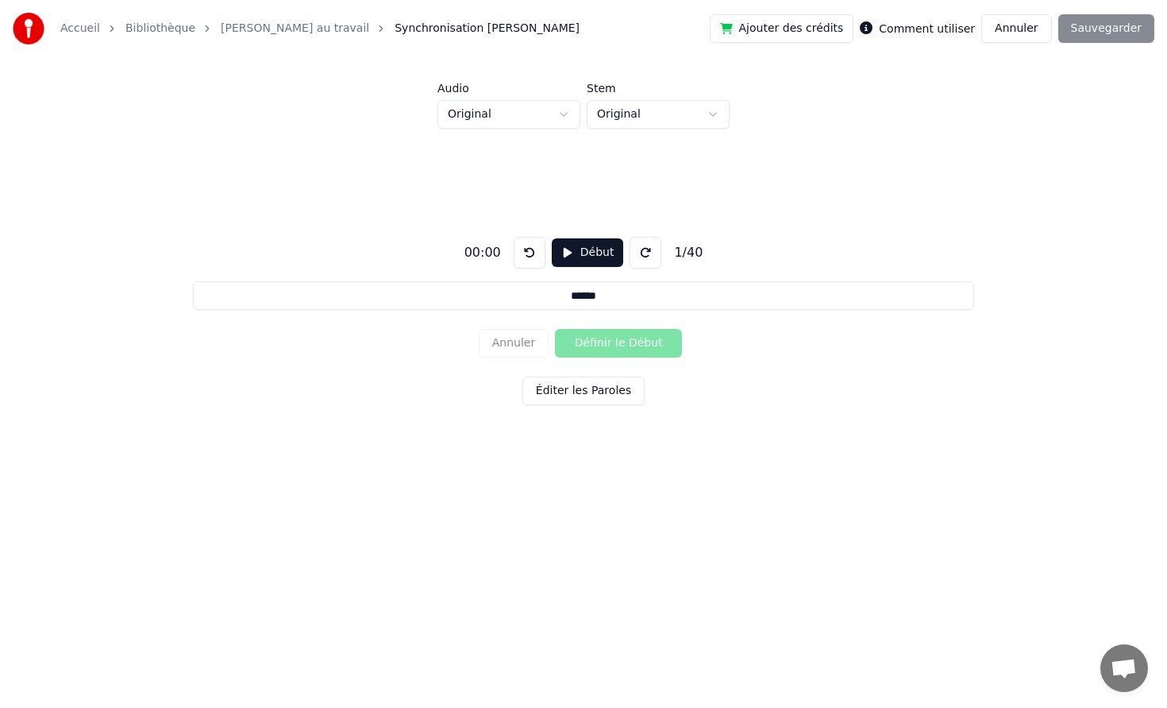
click at [276, 21] on link "[PERSON_NAME] au travail" at bounding box center [295, 29] width 149 height 16
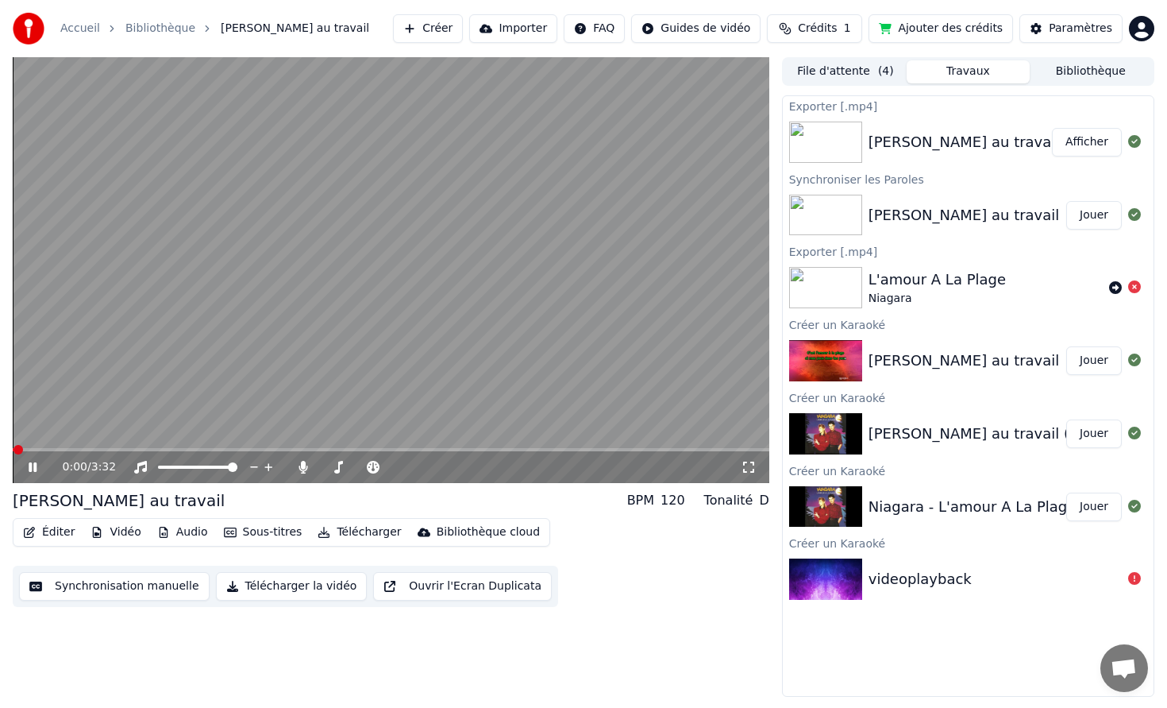
click at [62, 522] on button "Éditer" at bounding box center [49, 532] width 64 height 22
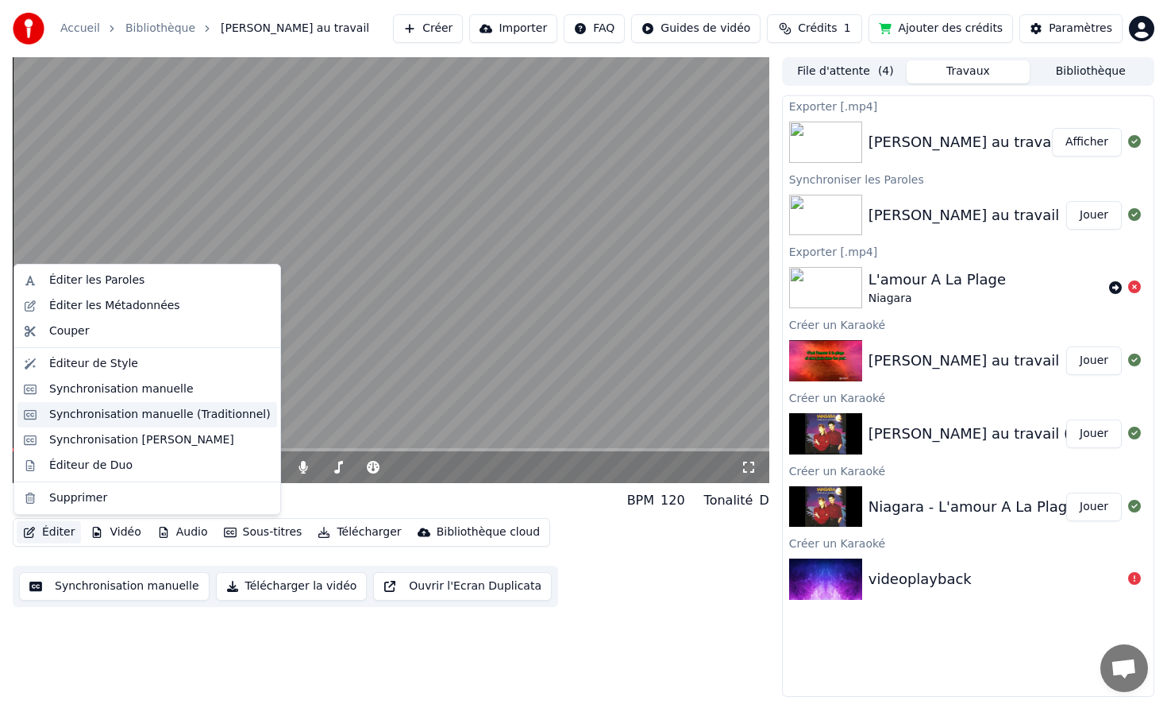
click at [129, 415] on div "Synchronisation manuelle (Traditionnel)" at bounding box center [160, 415] width 222 height 16
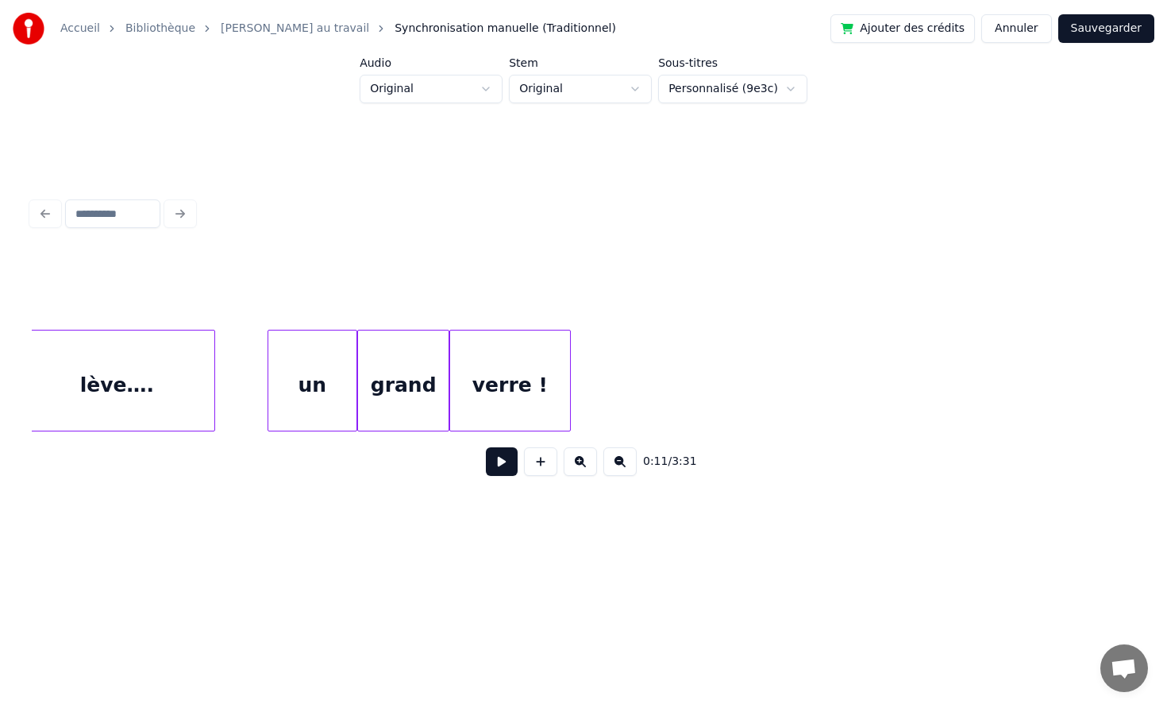
scroll to position [0, 14573]
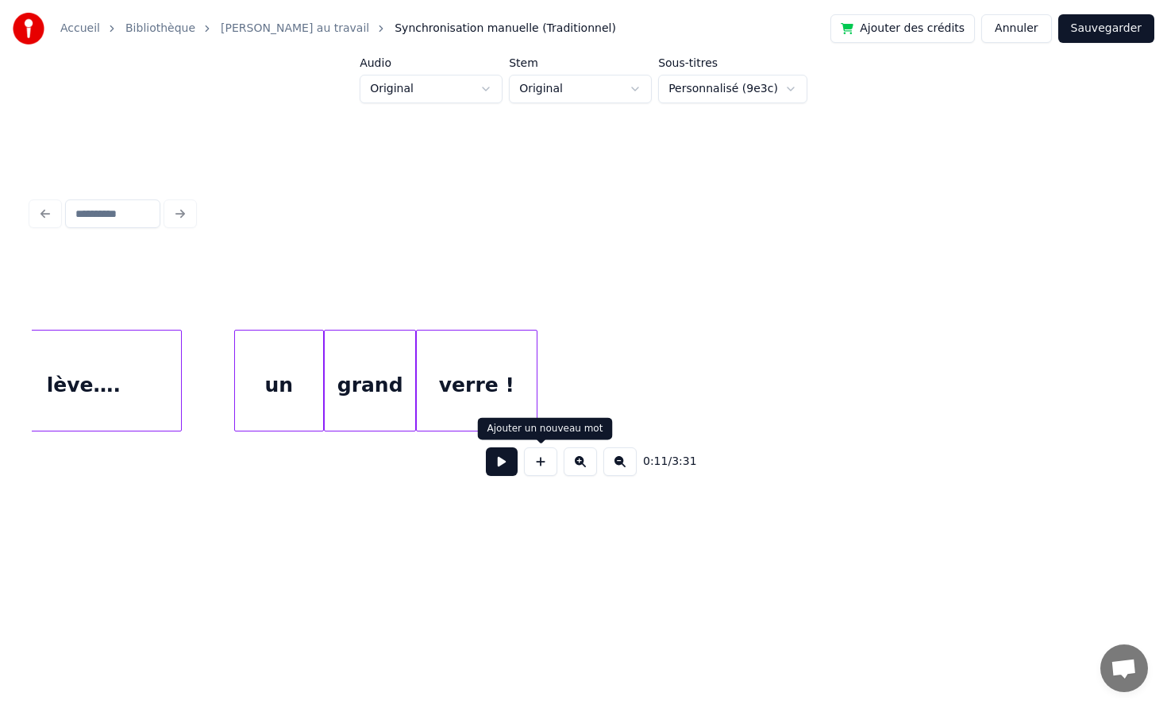
click at [540, 457] on button at bounding box center [540, 461] width 33 height 29
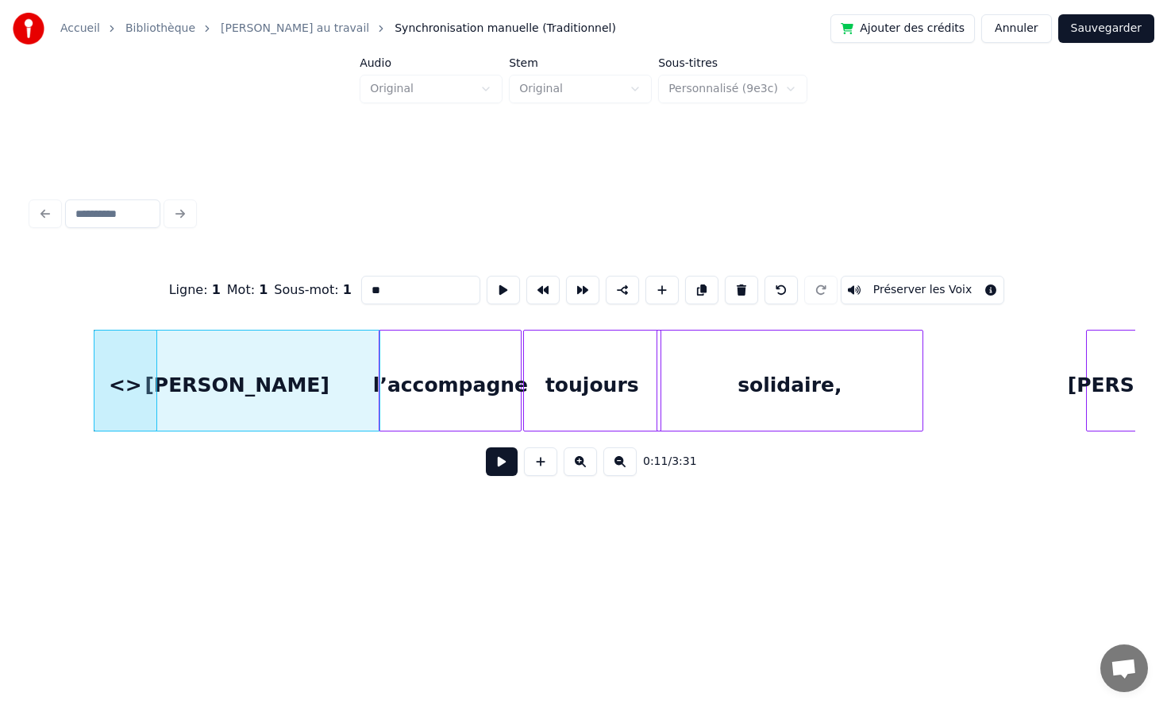
scroll to position [0, 1719]
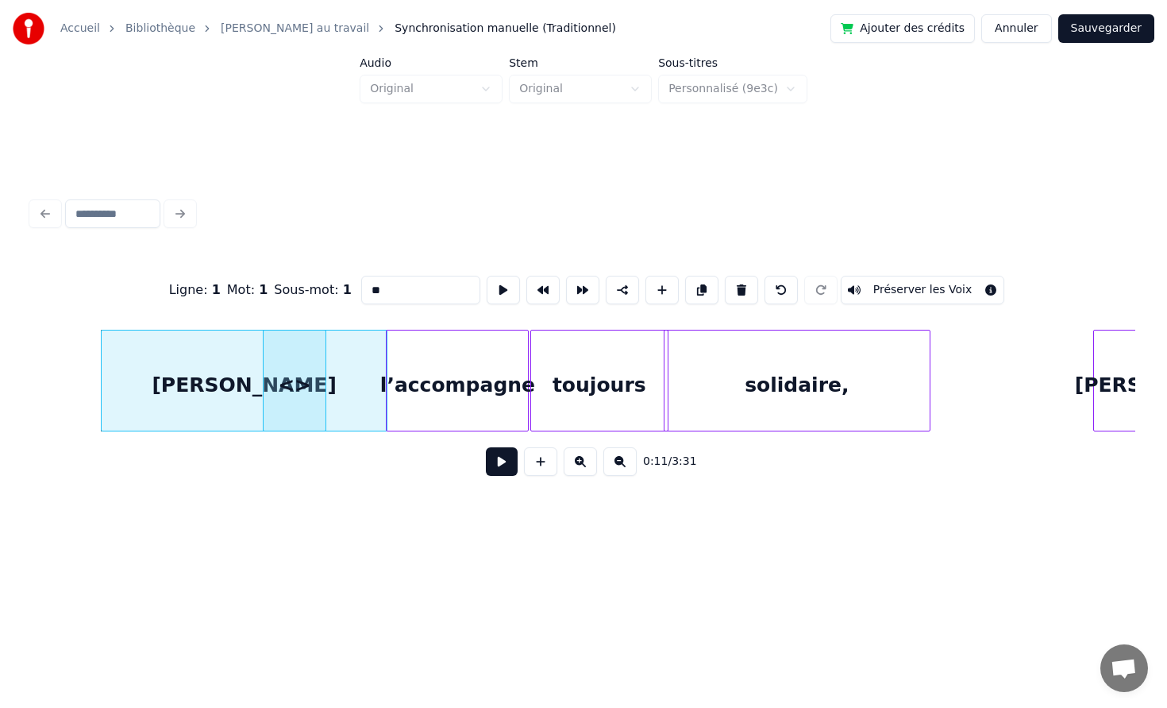
click at [287, 381] on div "<>" at bounding box center [295, 384] width 62 height 108
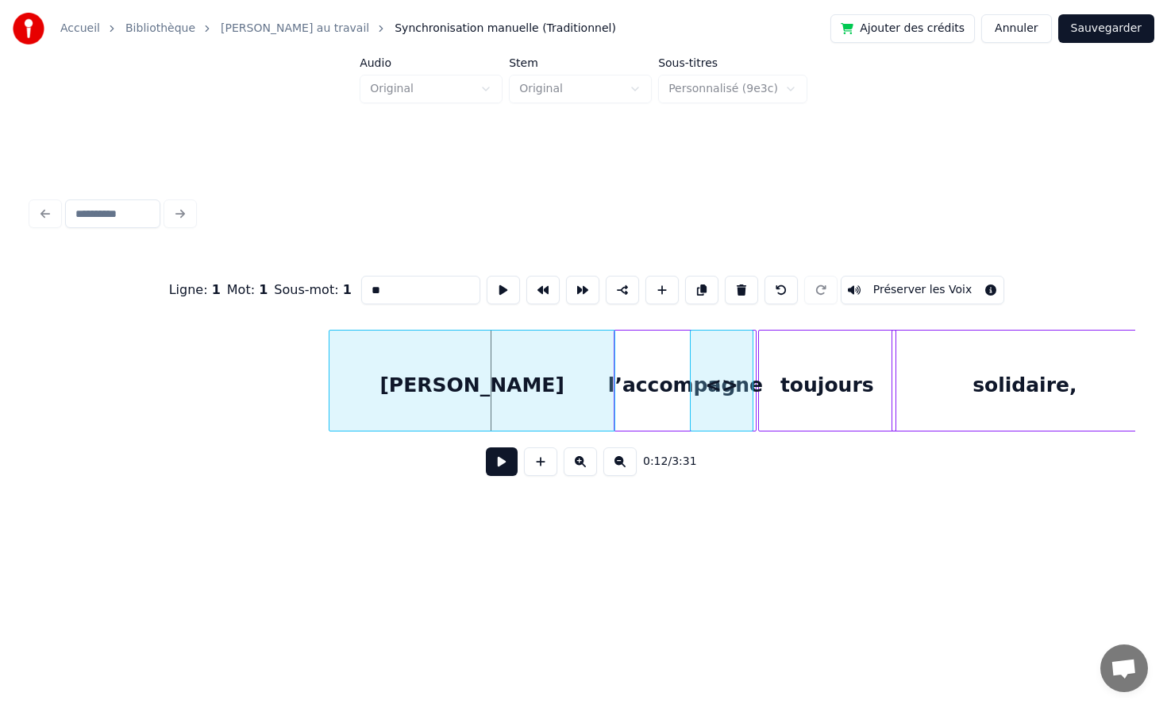
scroll to position [0, 1450]
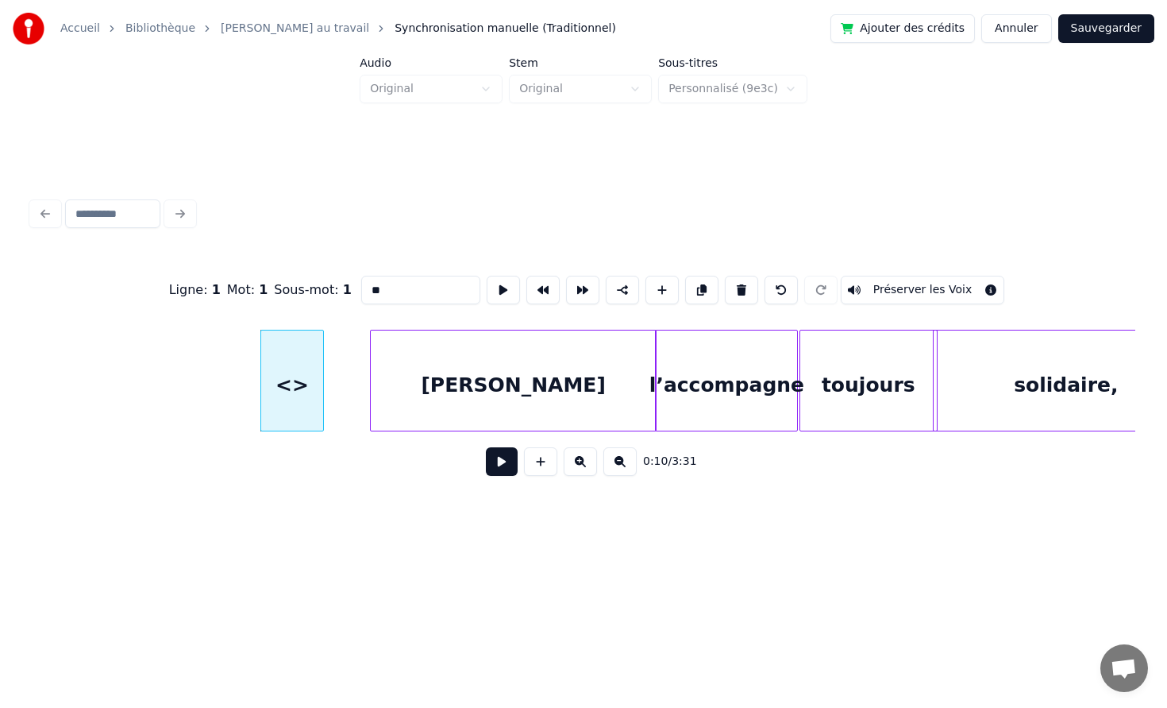
click at [279, 395] on div "<>" at bounding box center [292, 384] width 62 height 108
click at [725, 287] on button at bounding box center [741, 290] width 33 height 29
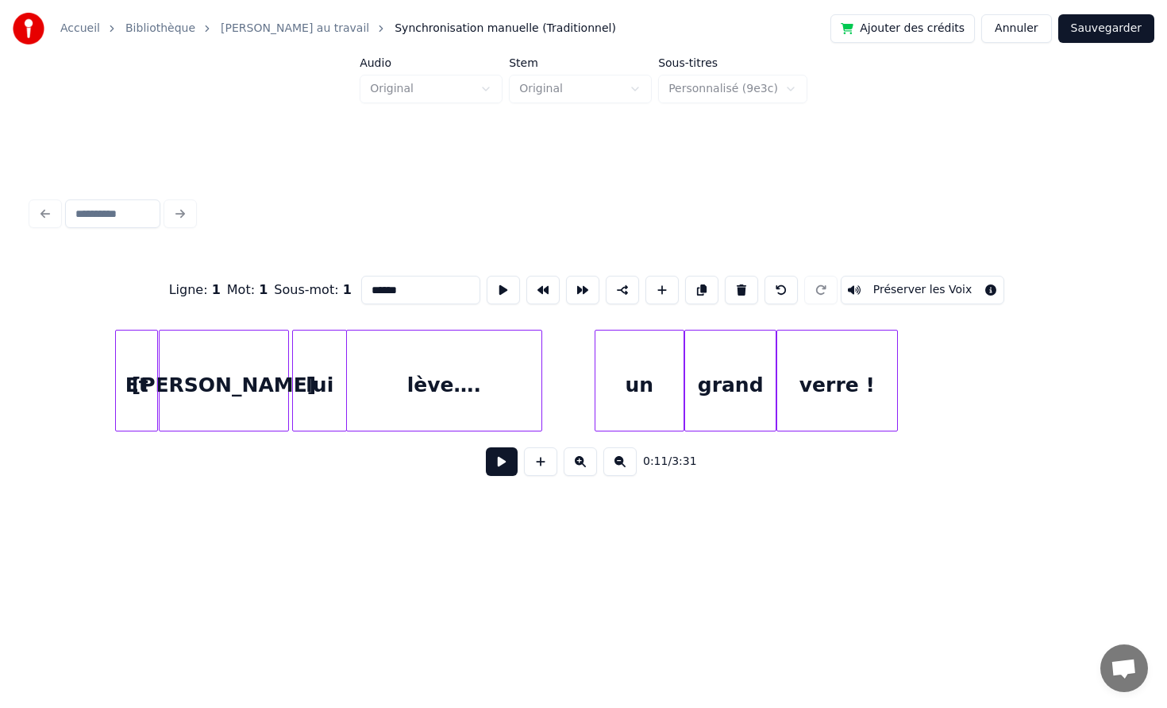
scroll to position [0, 14208]
click at [835, 383] on div "verre !" at bounding box center [840, 384] width 119 height 108
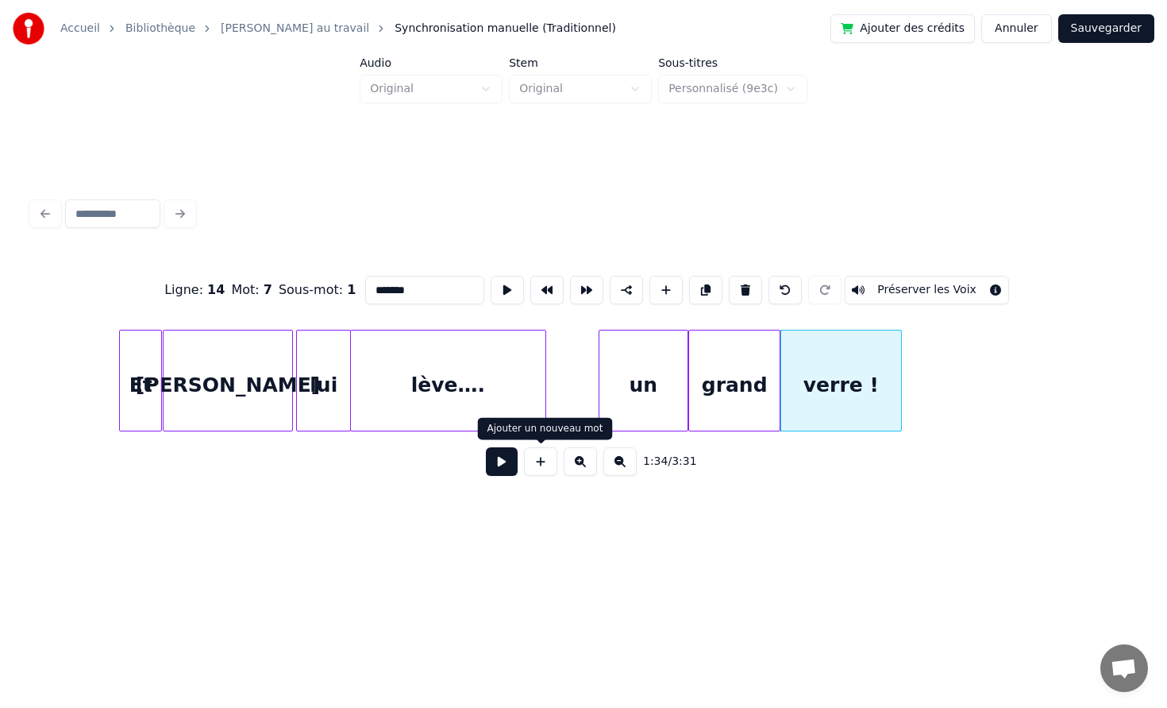
click at [546, 463] on button at bounding box center [540, 461] width 33 height 29
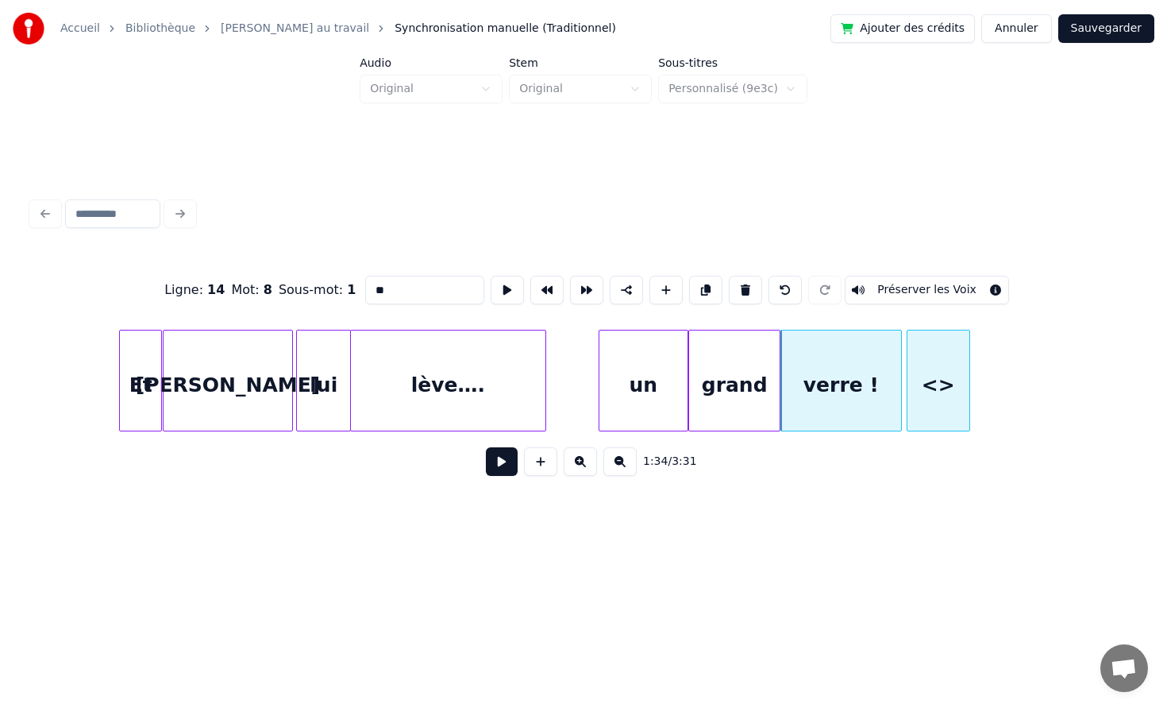
click at [940, 379] on div "<>" at bounding box center [939, 384] width 62 height 108
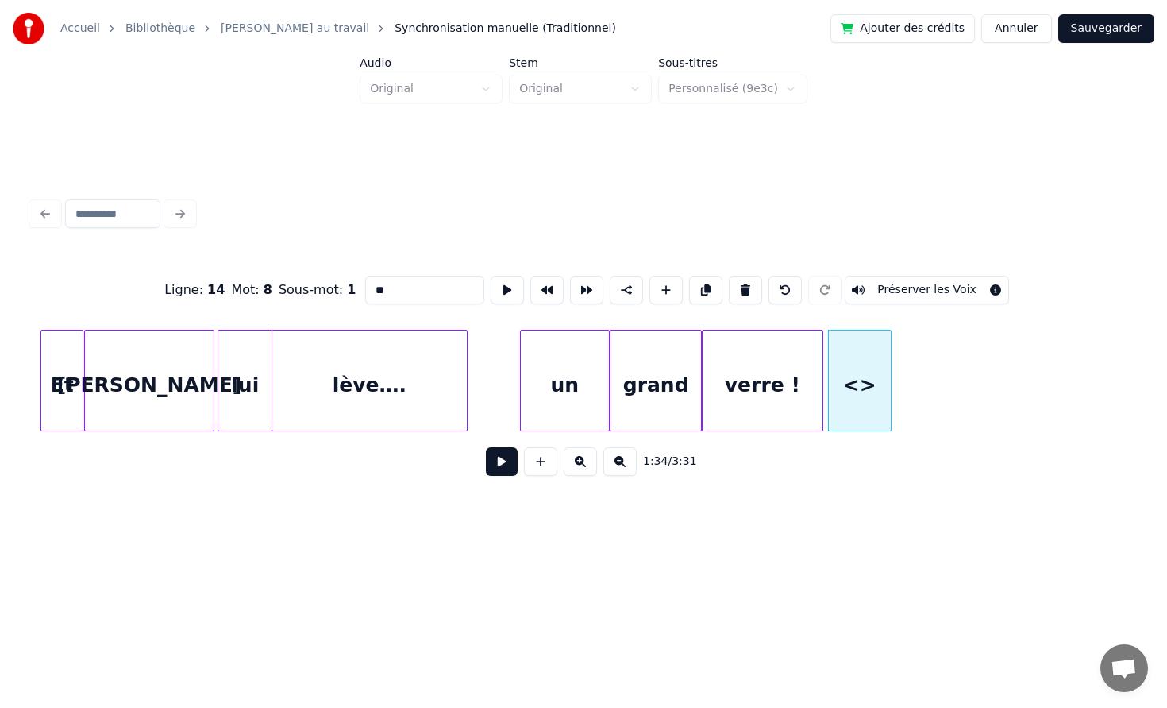
scroll to position [0, 14312]
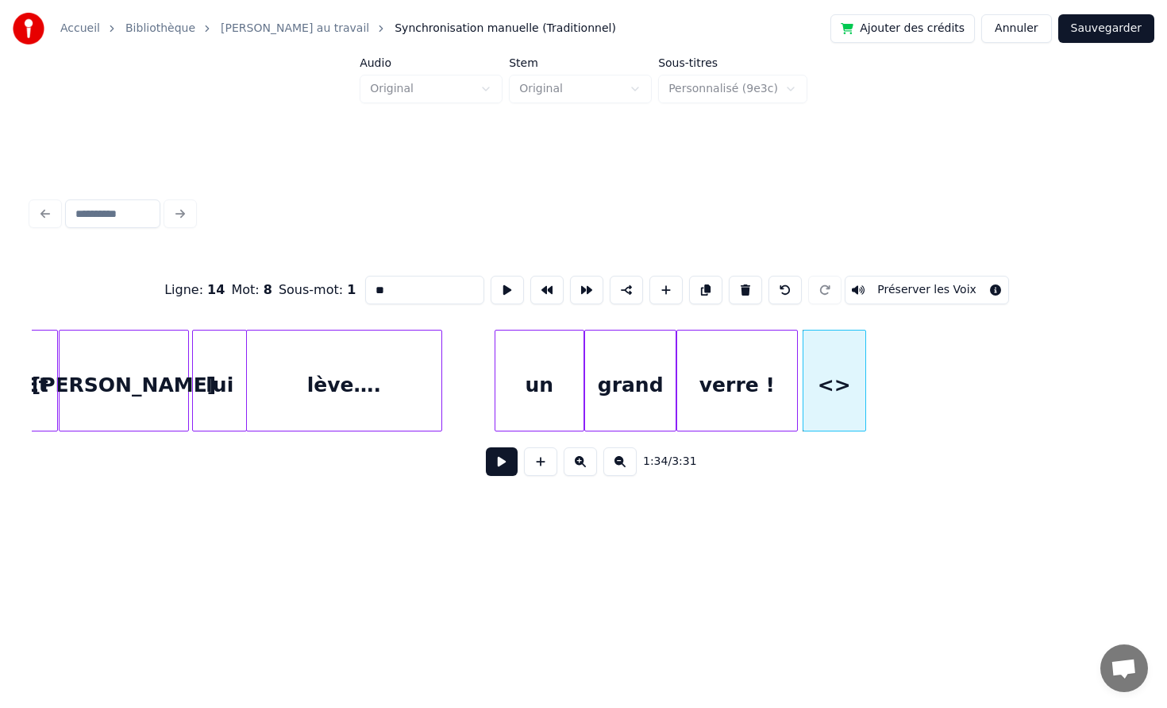
click at [423, 285] on input "**" at bounding box center [424, 290] width 119 height 29
type input "*"
click at [545, 467] on button at bounding box center [540, 461] width 33 height 29
click at [897, 390] on div "<>" at bounding box center [910, 384] width 62 height 108
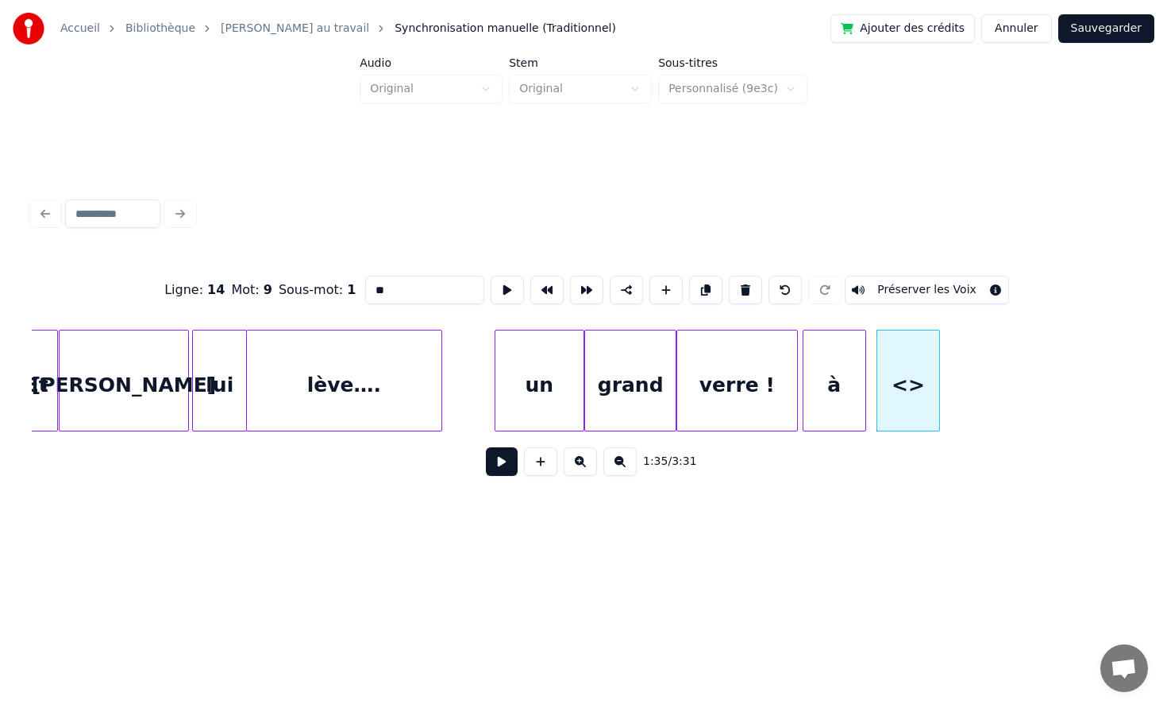
click at [419, 288] on input "**" at bounding box center [424, 290] width 119 height 29
type input "*"
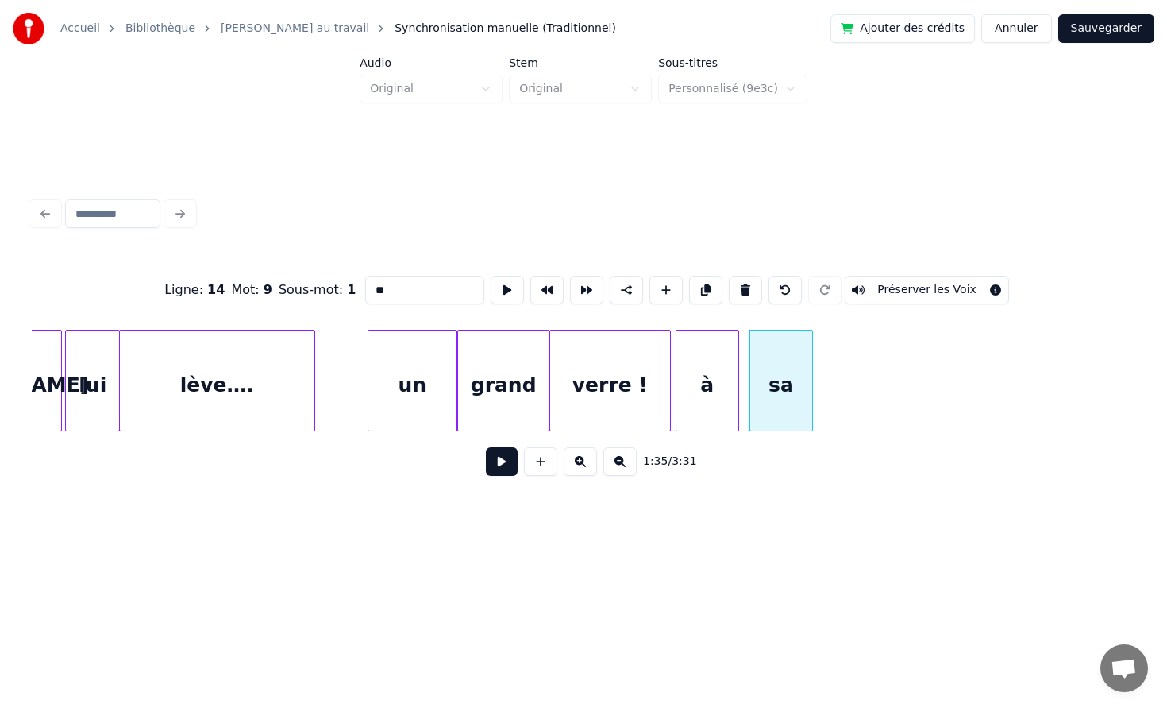
scroll to position [0, 14501]
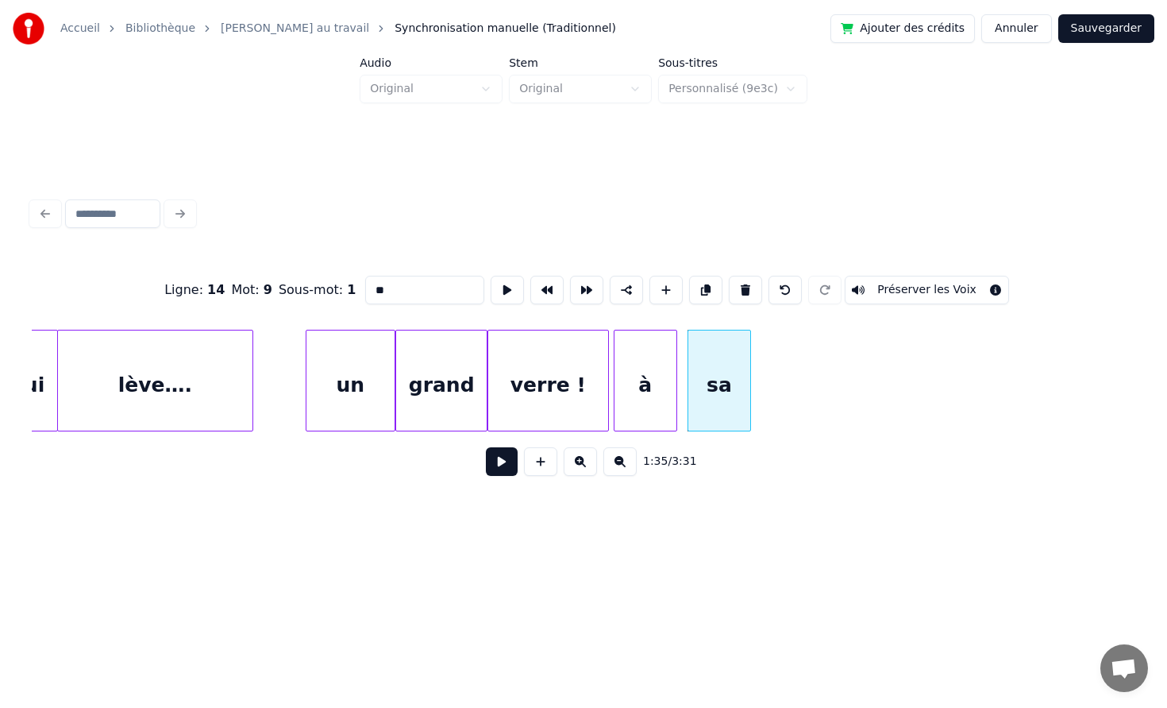
type input "**"
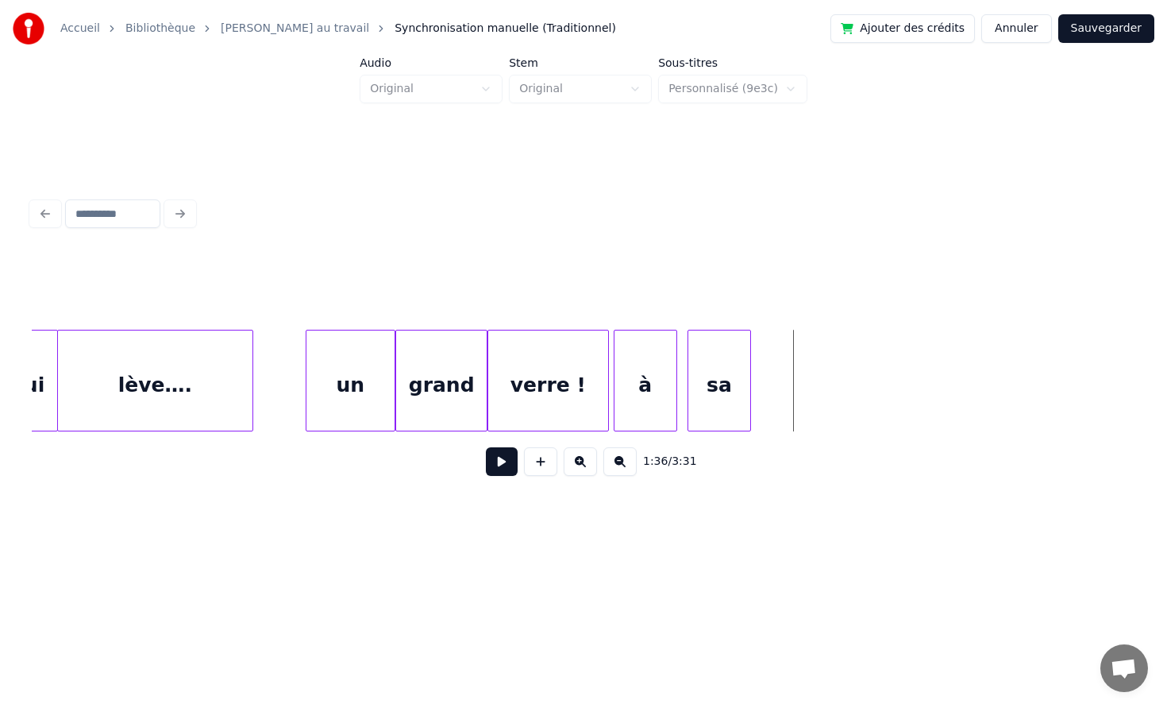
click at [709, 388] on div "sa" at bounding box center [720, 384] width 62 height 108
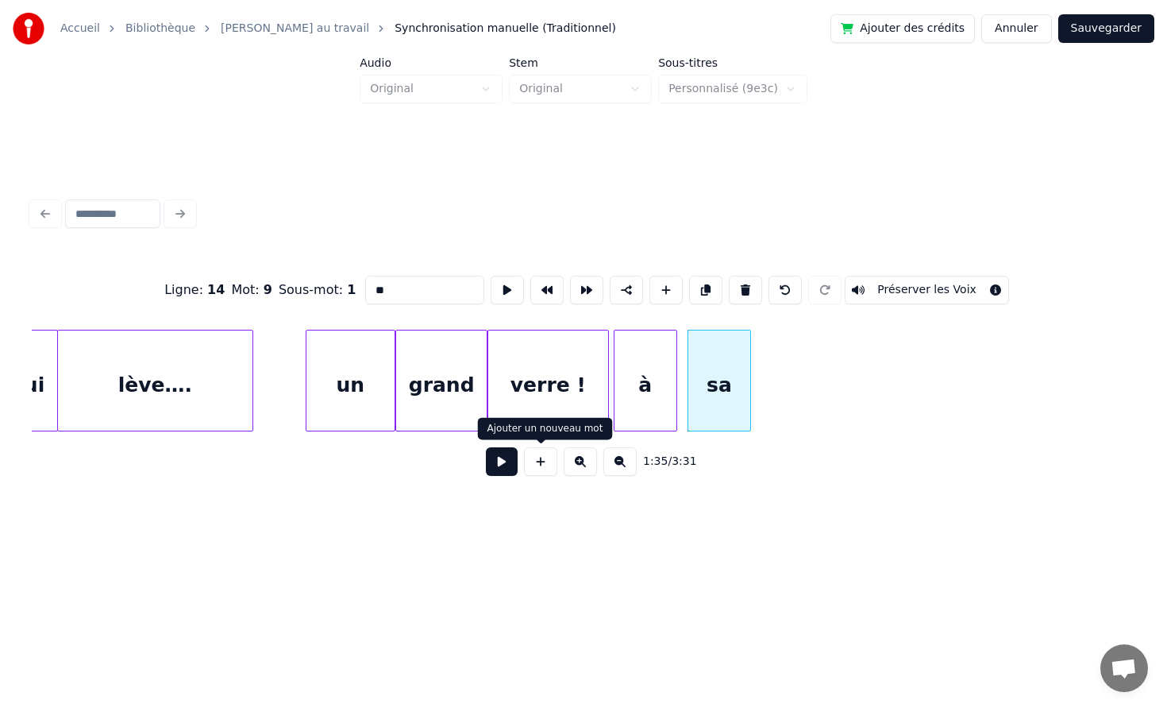
click at [540, 469] on button at bounding box center [540, 461] width 33 height 29
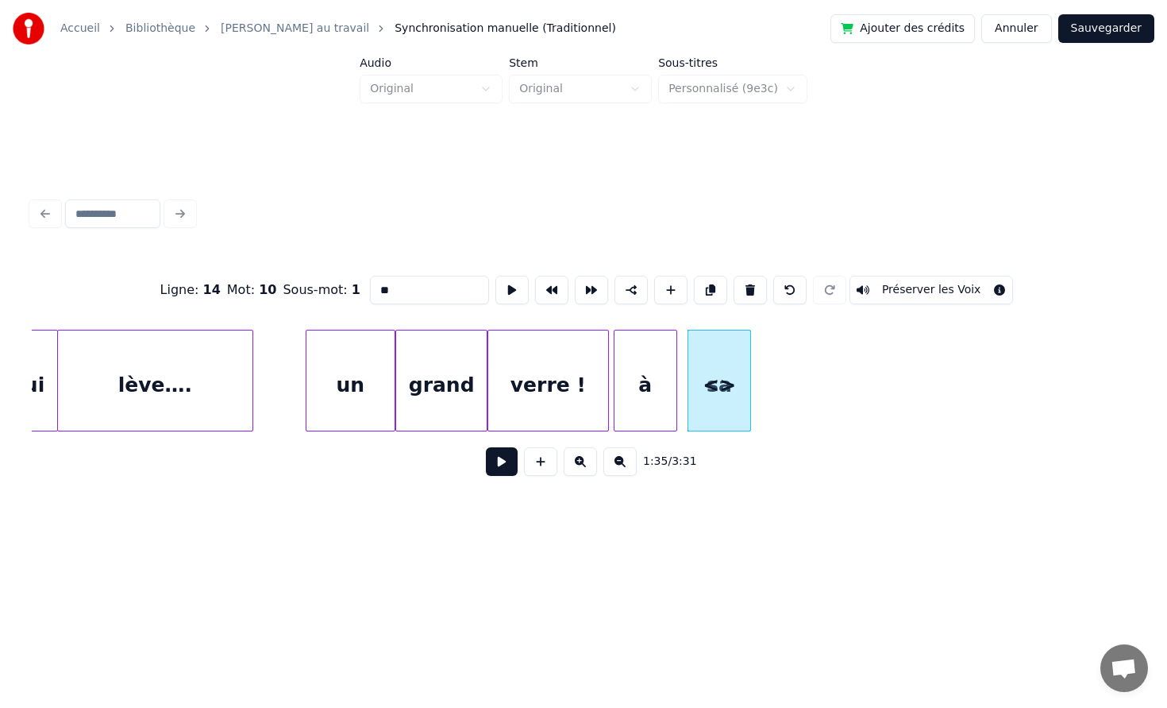
click at [394, 291] on input "**" at bounding box center [429, 290] width 119 height 29
type input "*"
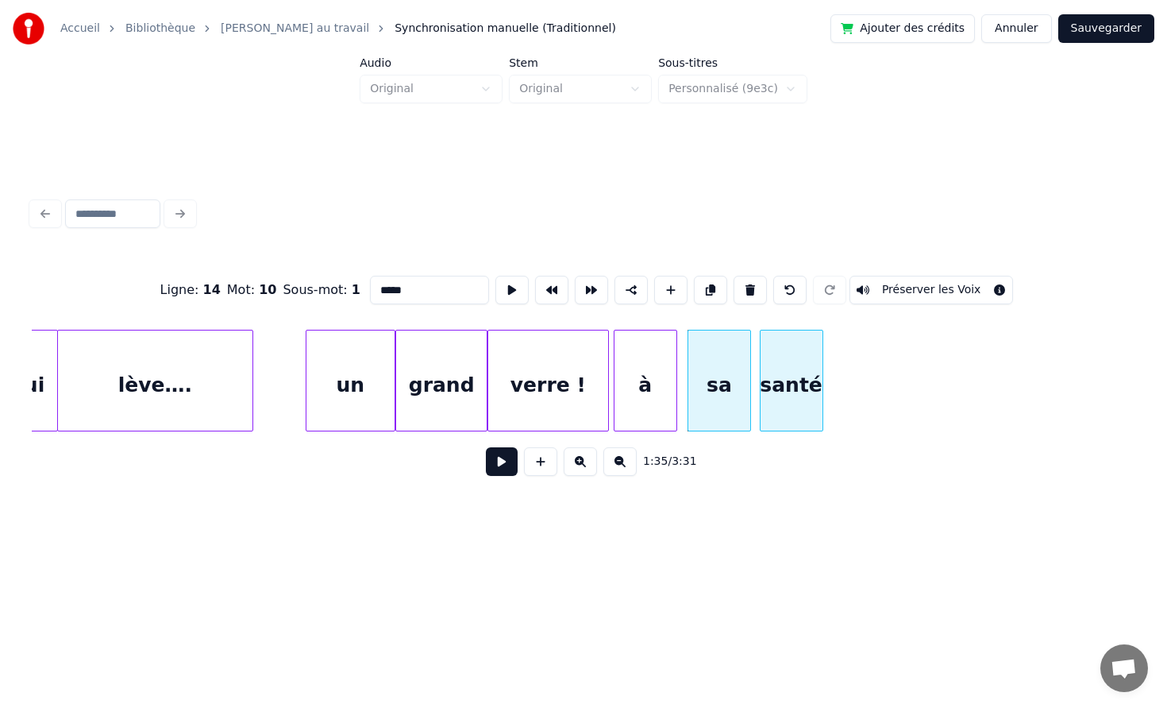
click at [793, 375] on div "santé" at bounding box center [792, 384] width 62 height 108
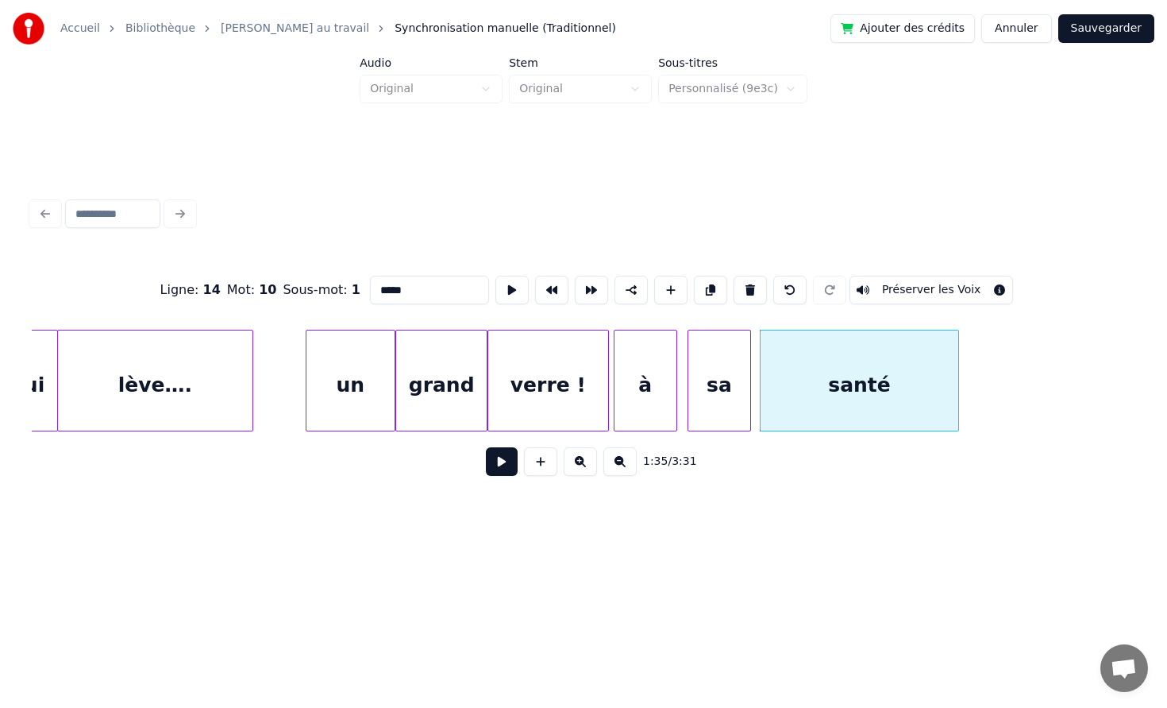
click at [959, 380] on div at bounding box center [956, 380] width 5 height 100
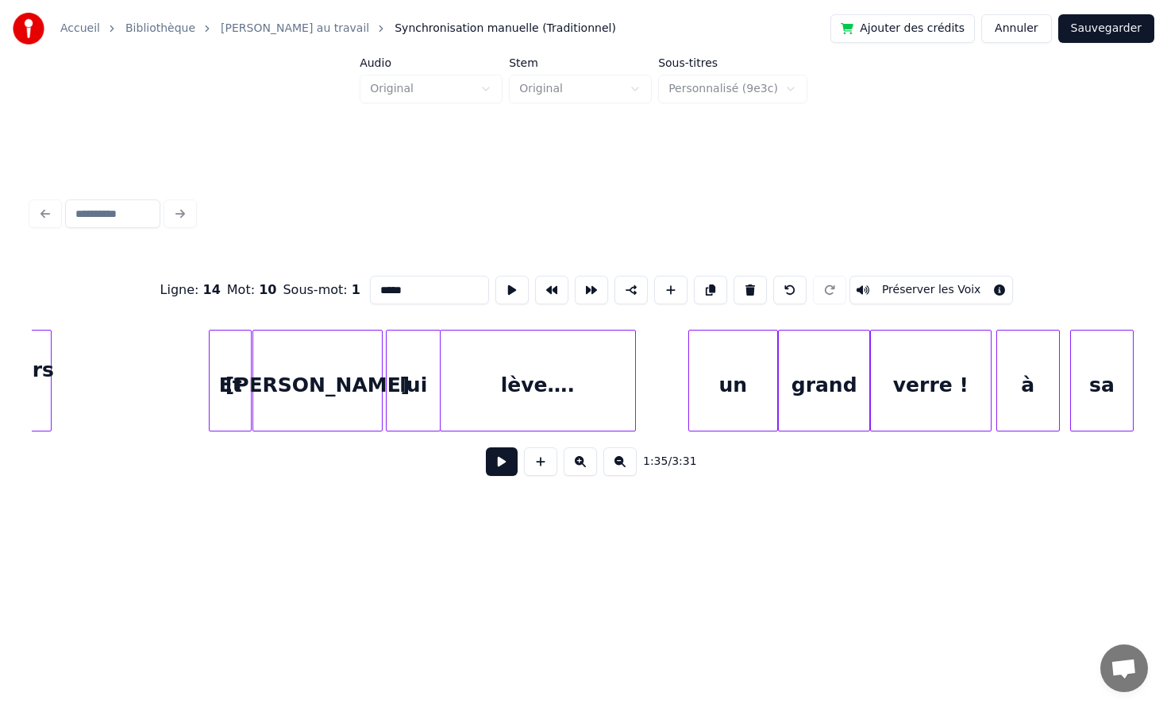
scroll to position [0, 14082]
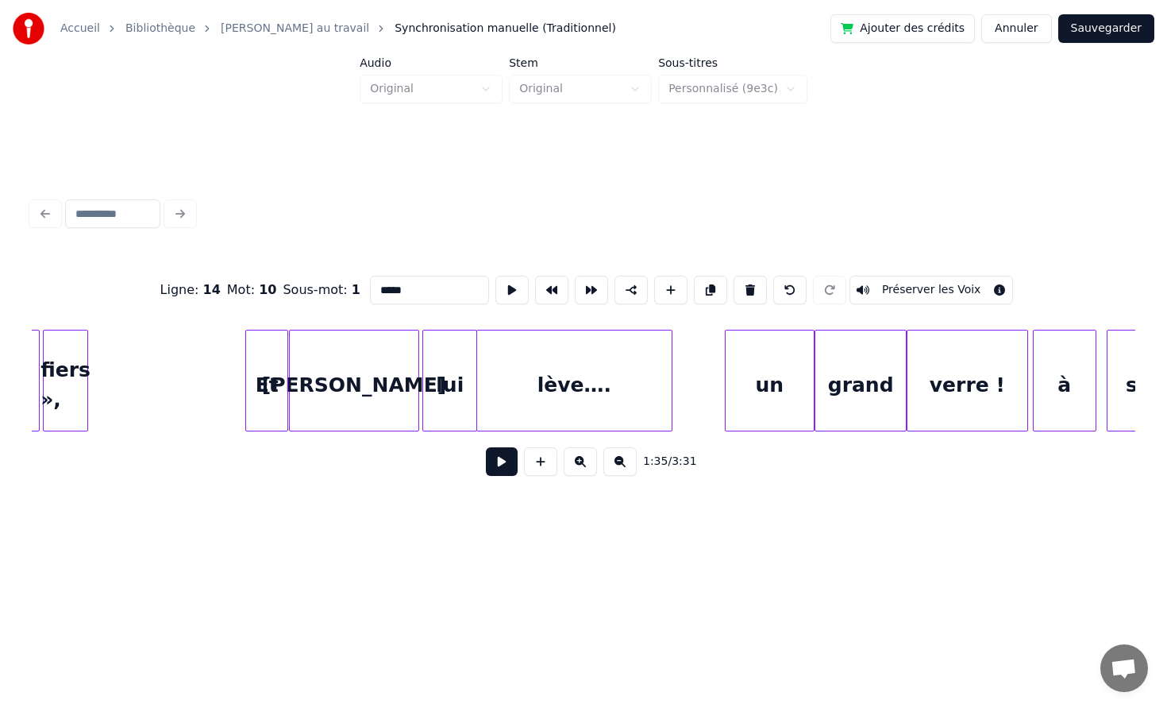
type input "*****"
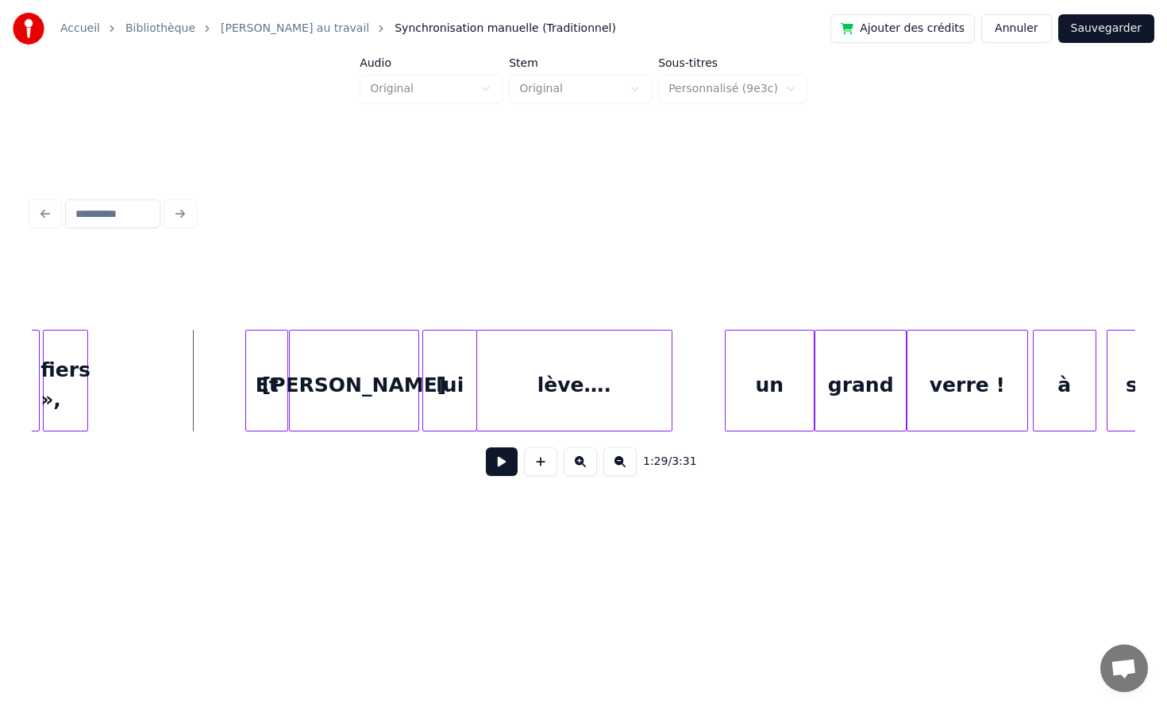
click at [495, 461] on button at bounding box center [502, 461] width 32 height 29
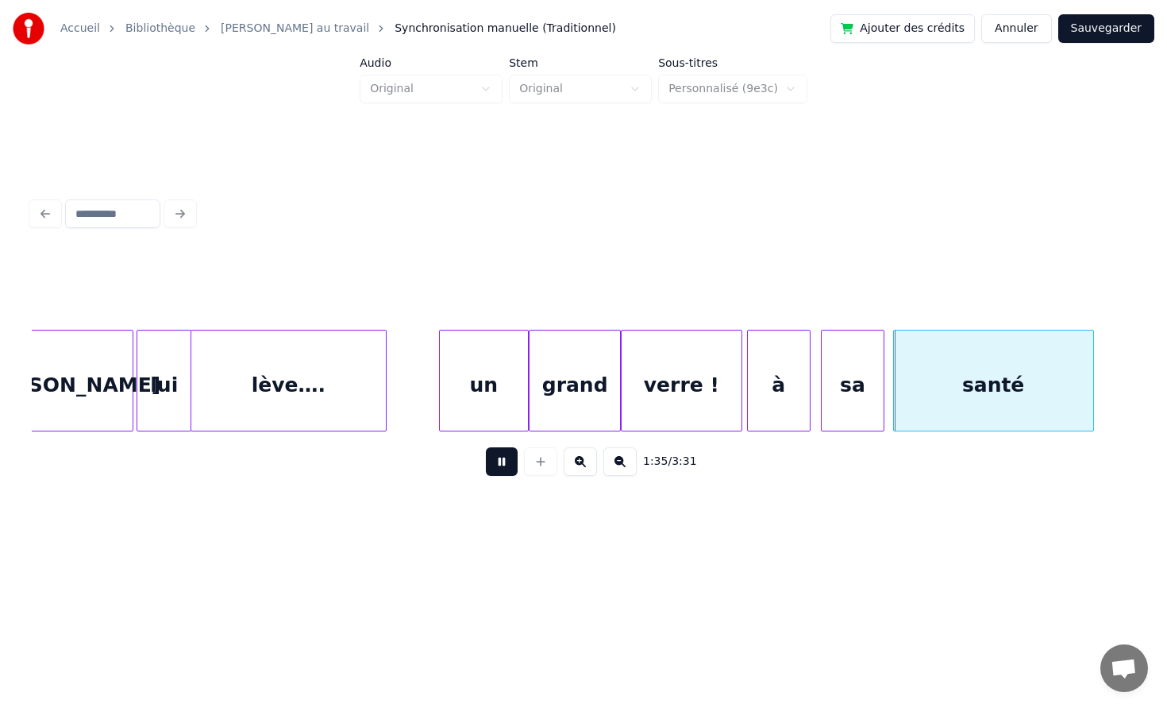
scroll to position [0, 14370]
click at [496, 469] on button at bounding box center [502, 461] width 32 height 29
click at [477, 382] on div "un" at bounding box center [476, 384] width 88 height 108
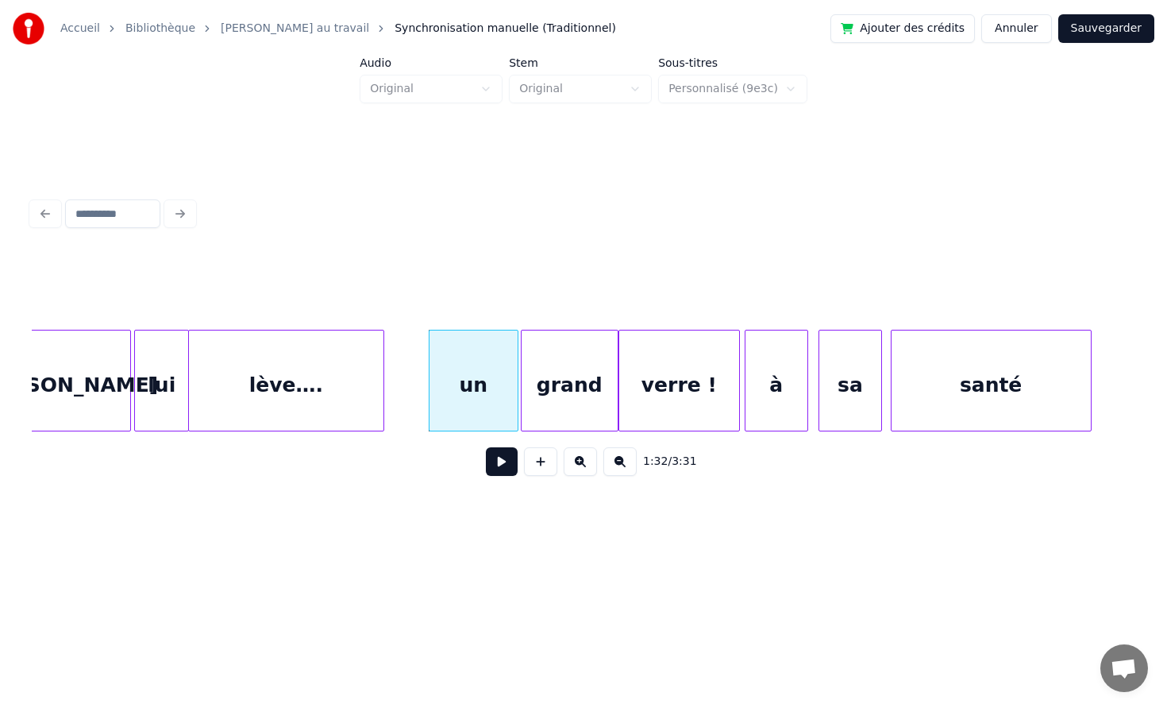
click at [522, 381] on div at bounding box center [524, 380] width 5 height 100
click at [504, 379] on div "un" at bounding box center [474, 384] width 88 height 108
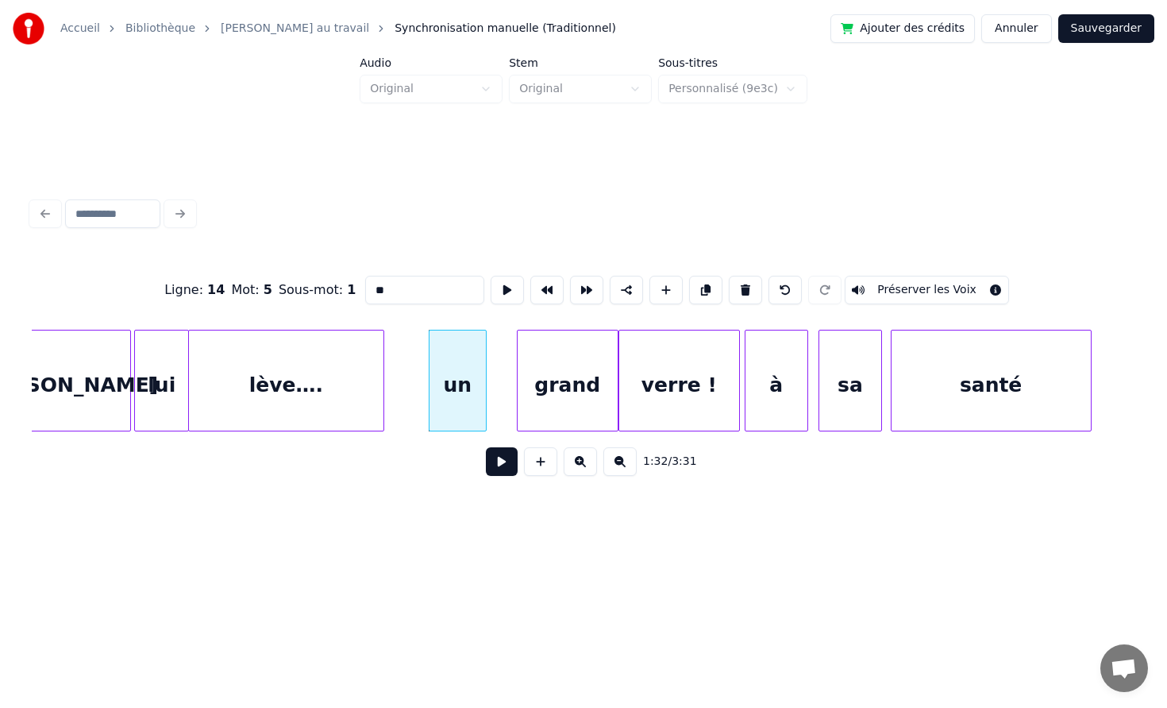
click at [483, 381] on div at bounding box center [483, 380] width 5 height 100
click at [523, 382] on div "grand" at bounding box center [555, 384] width 100 height 108
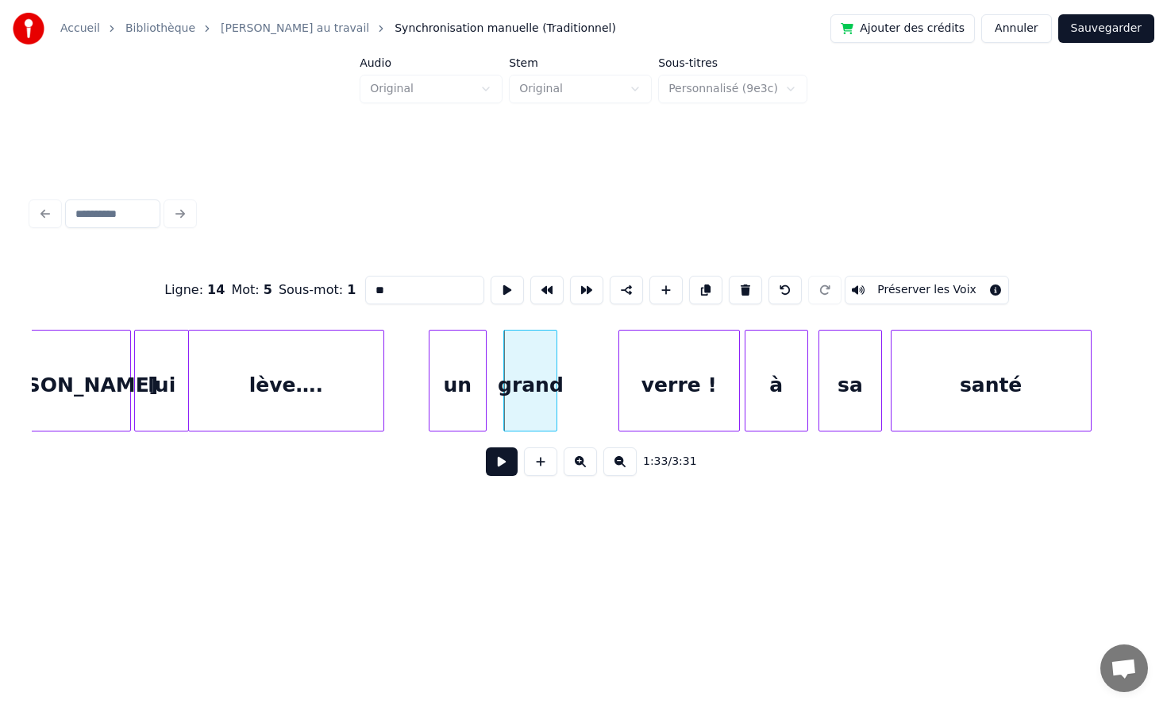
click at [554, 371] on div at bounding box center [554, 380] width 5 height 100
click at [561, 372] on div at bounding box center [563, 380] width 5 height 100
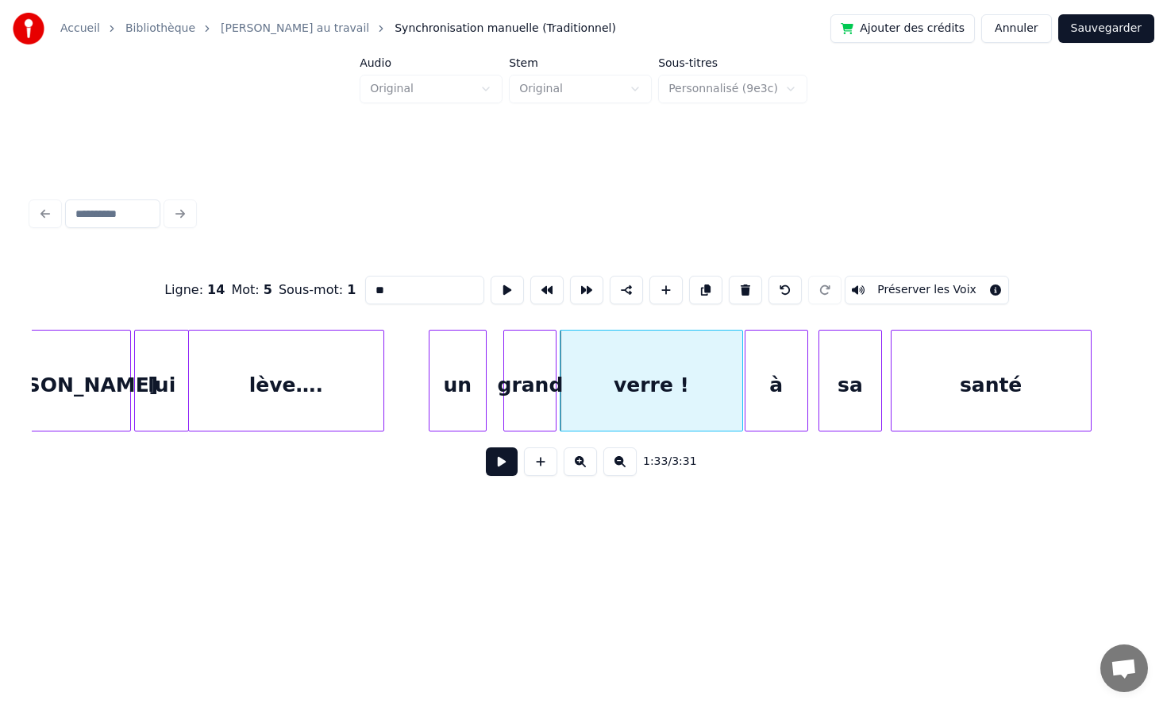
click at [742, 369] on div at bounding box center [740, 380] width 5 height 100
click at [832, 370] on div at bounding box center [831, 380] width 5 height 100
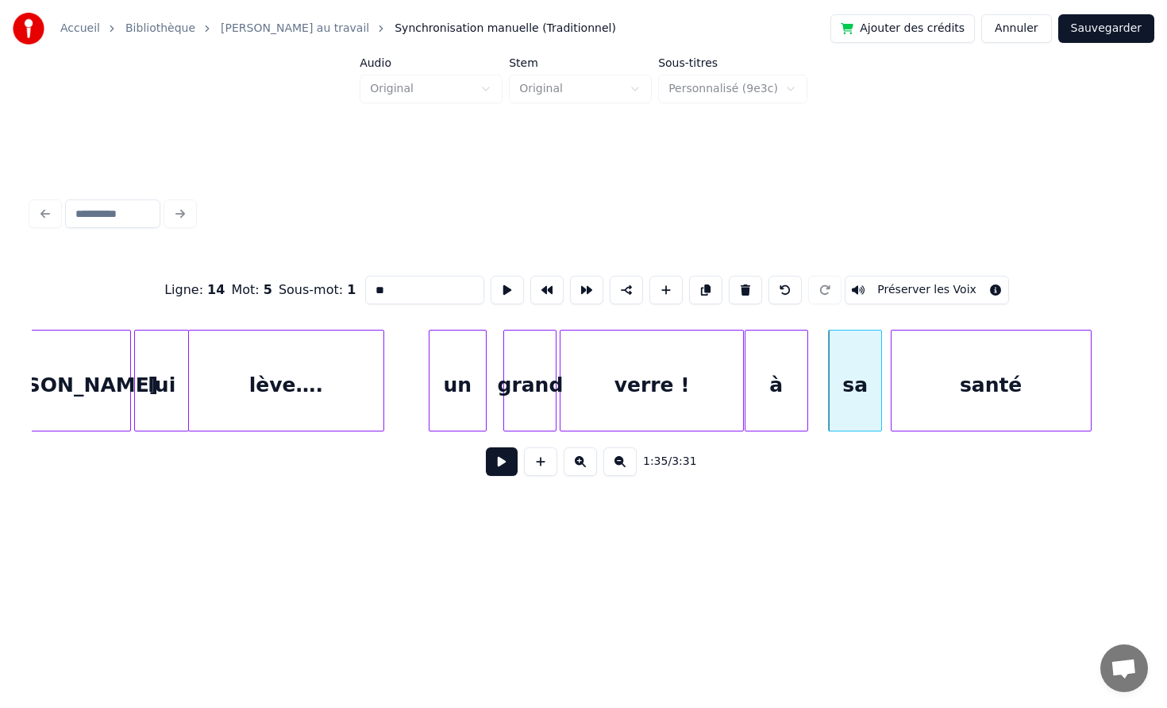
click at [794, 369] on div "à" at bounding box center [777, 384] width 62 height 108
type input "*"
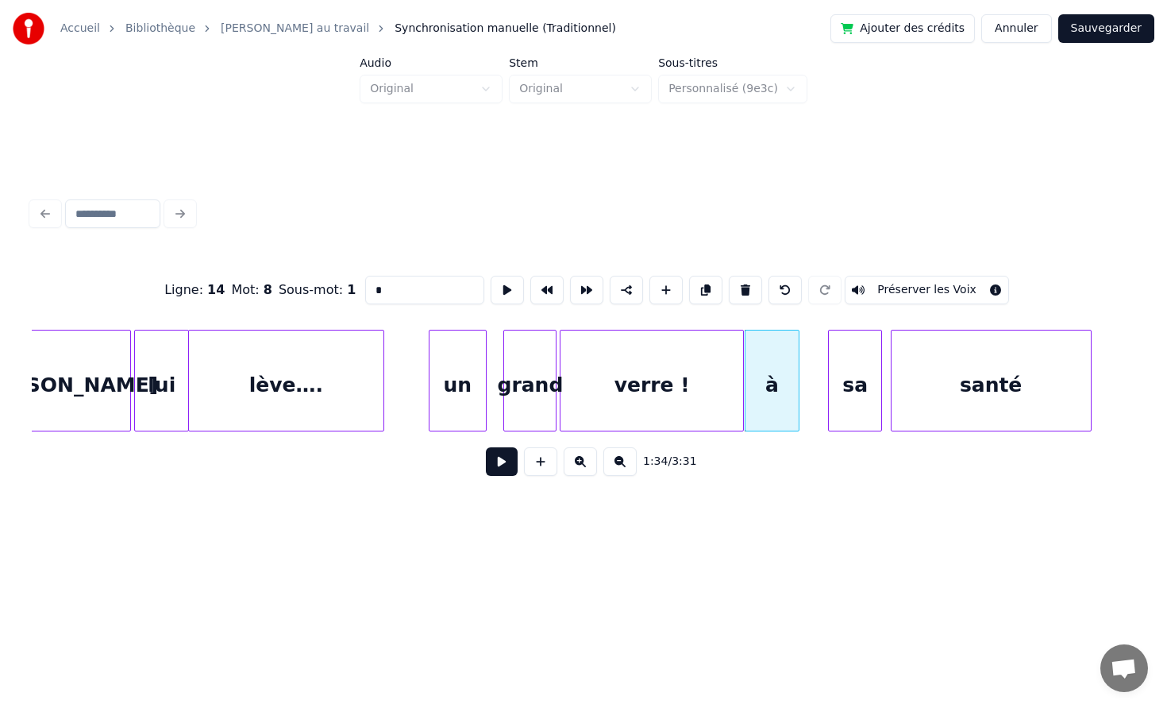
click at [796, 371] on div at bounding box center [796, 380] width 5 height 100
click at [787, 374] on div "à" at bounding box center [782, 384] width 51 height 108
click at [787, 376] on div "à" at bounding box center [780, 384] width 51 height 108
click at [836, 372] on div "sa" at bounding box center [844, 384] width 52 height 108
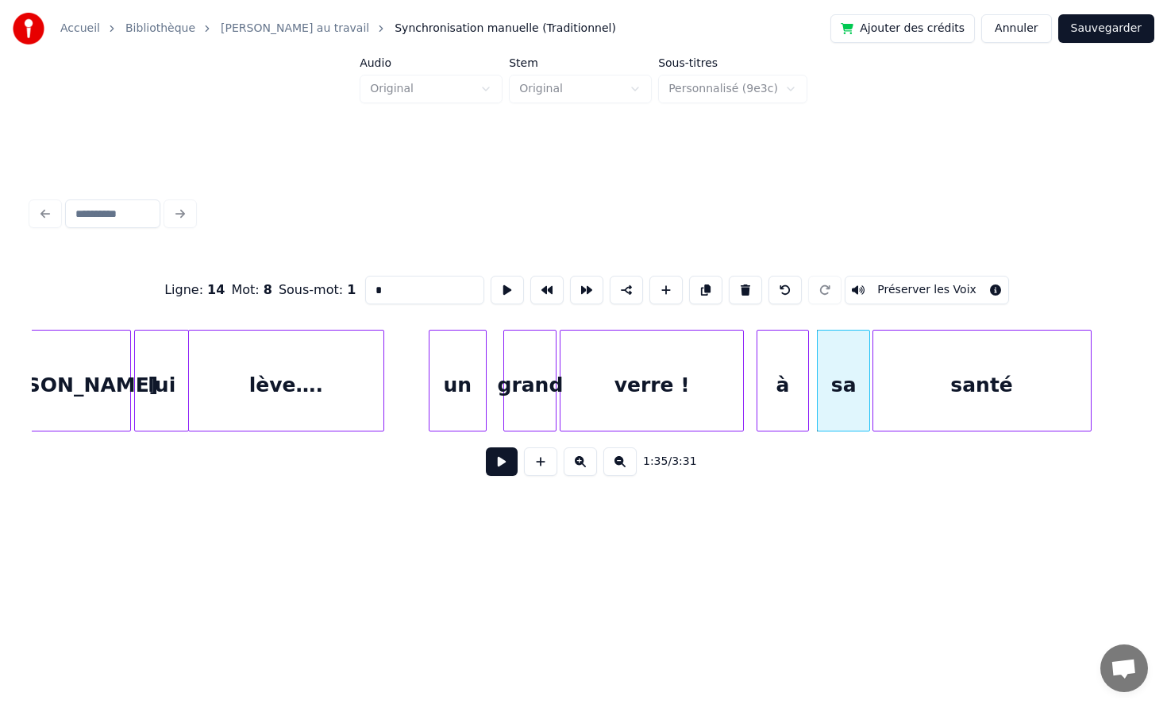
click at [874, 378] on div at bounding box center [876, 380] width 5 height 100
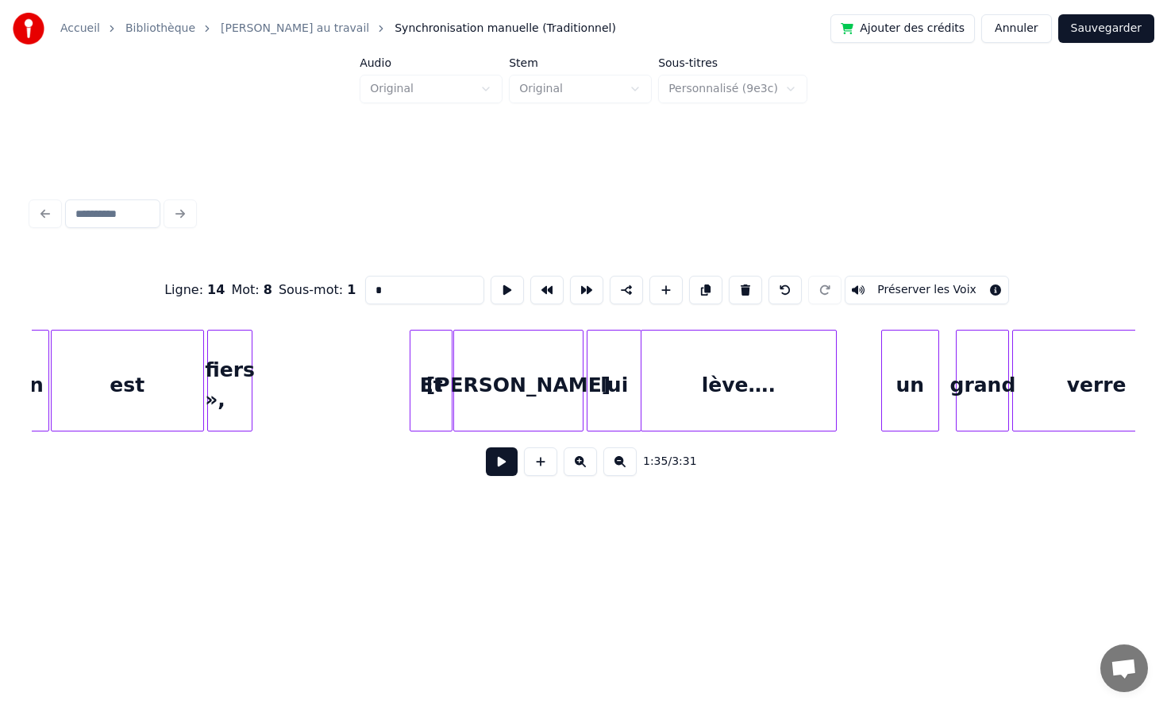
scroll to position [0, 13814]
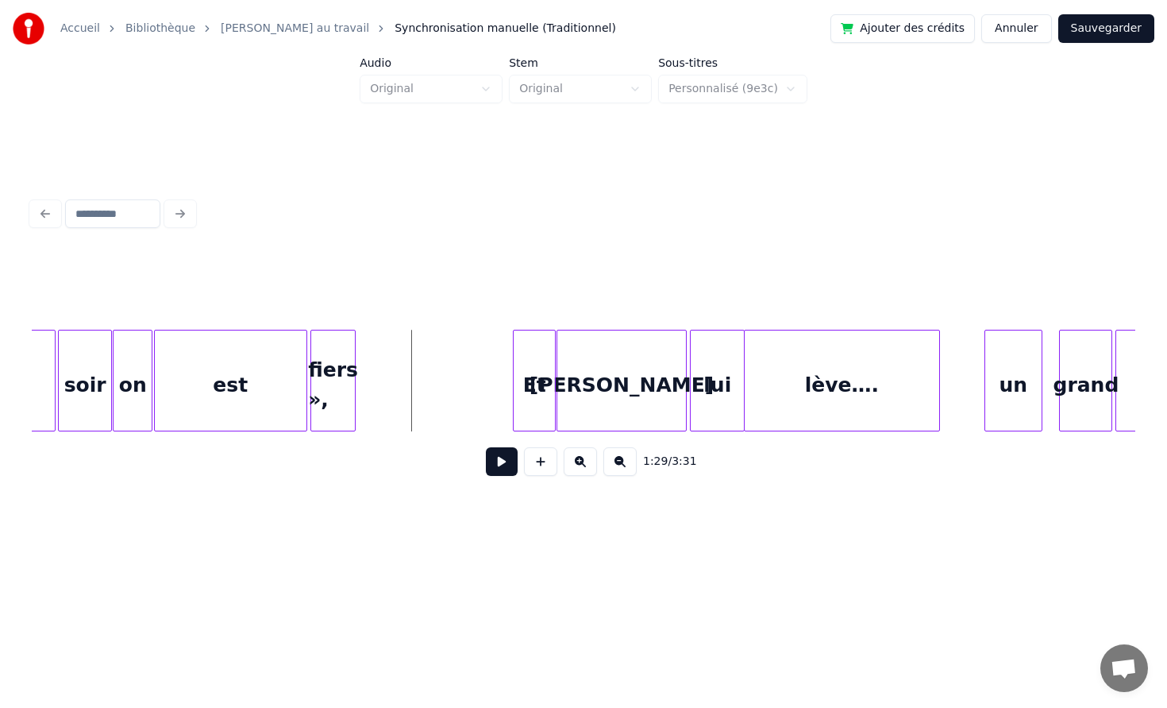
click at [500, 465] on button at bounding box center [502, 461] width 32 height 29
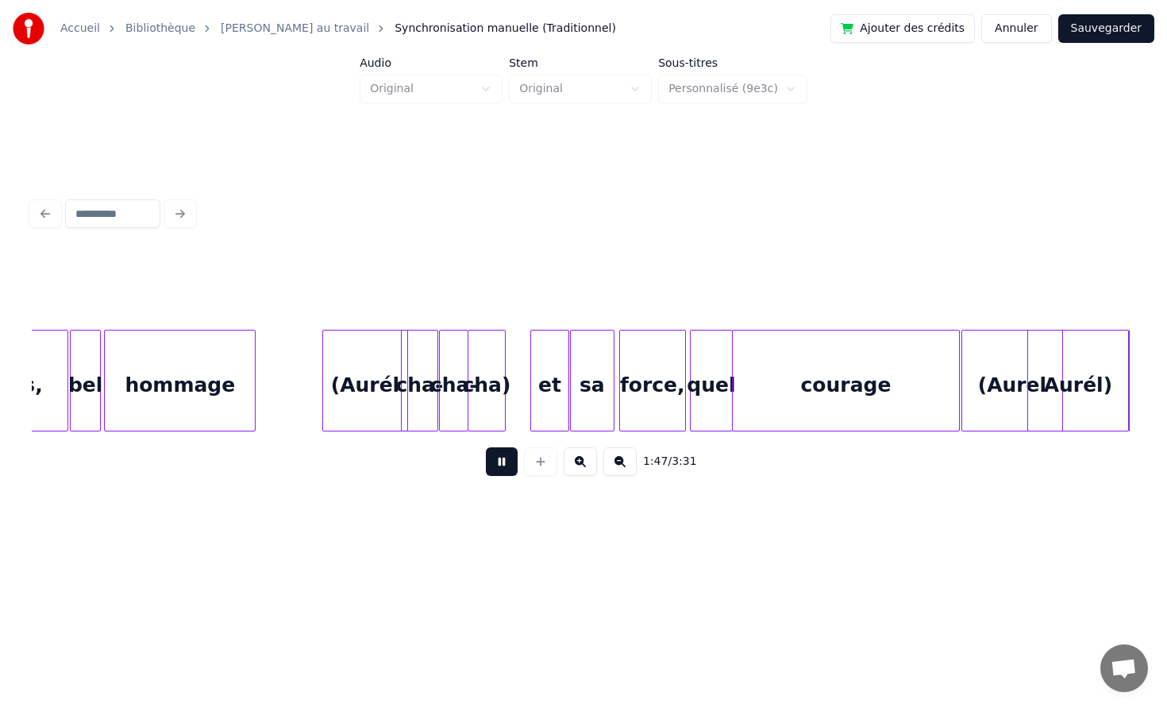
scroll to position [0, 17129]
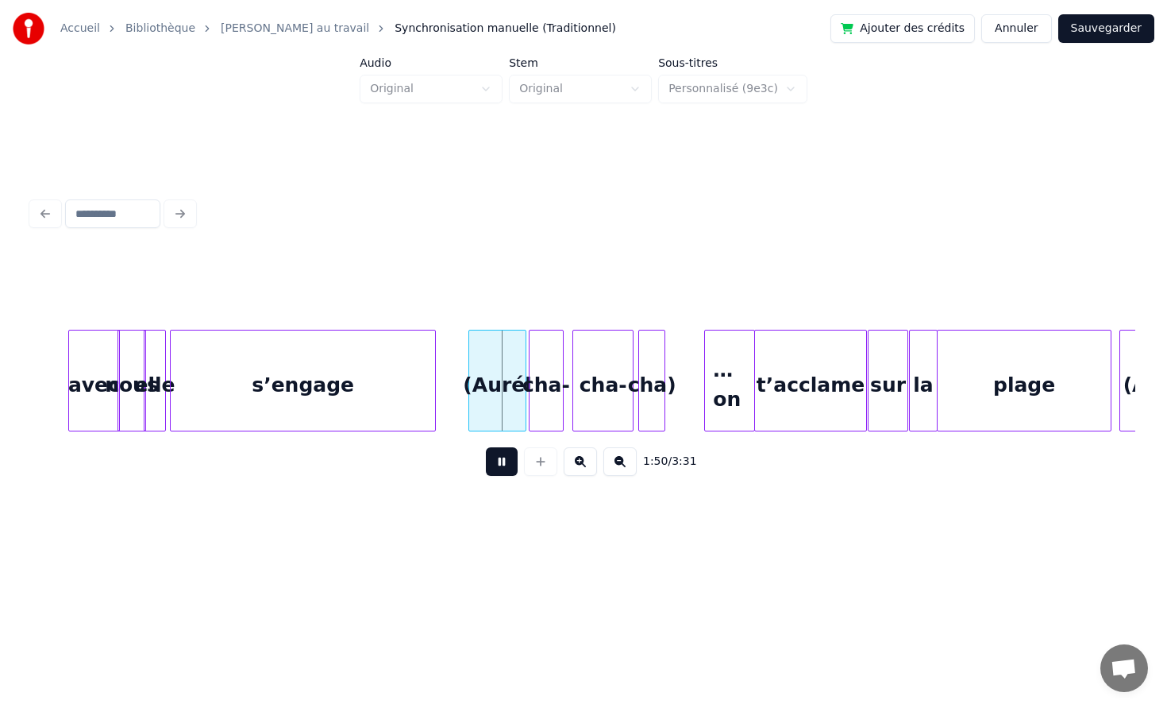
click at [497, 459] on button at bounding box center [502, 461] width 32 height 29
click at [99, 382] on div "avec" at bounding box center [94, 384] width 50 height 108
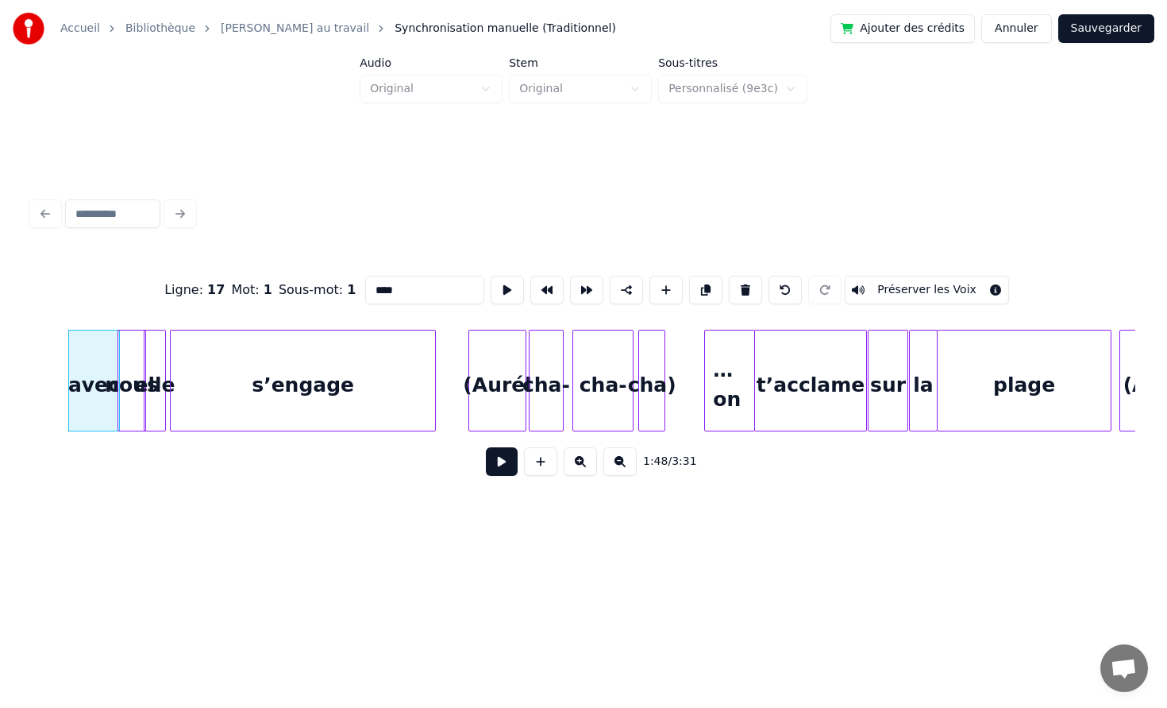
click at [133, 380] on div "nous" at bounding box center [131, 384] width 27 height 108
click at [372, 284] on input "****" at bounding box center [424, 290] width 119 height 29
click at [154, 369] on div "elle" at bounding box center [155, 384] width 21 height 108
type input "****"
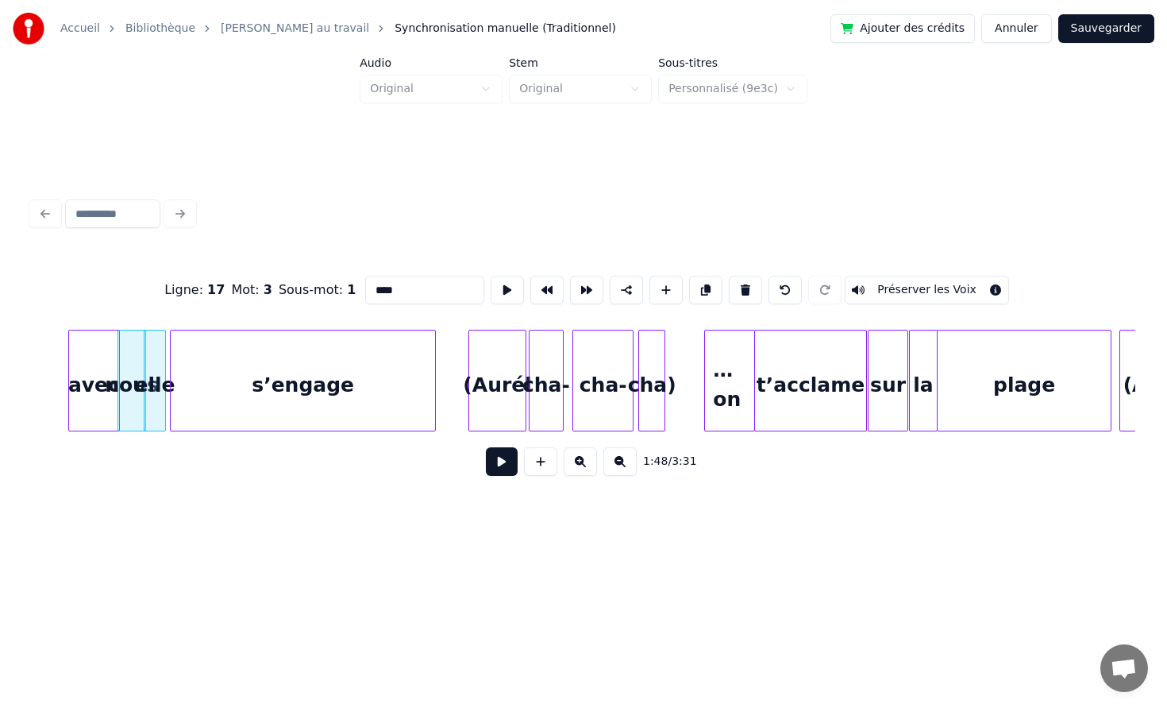
click at [156, 365] on div "elle" at bounding box center [155, 384] width 21 height 108
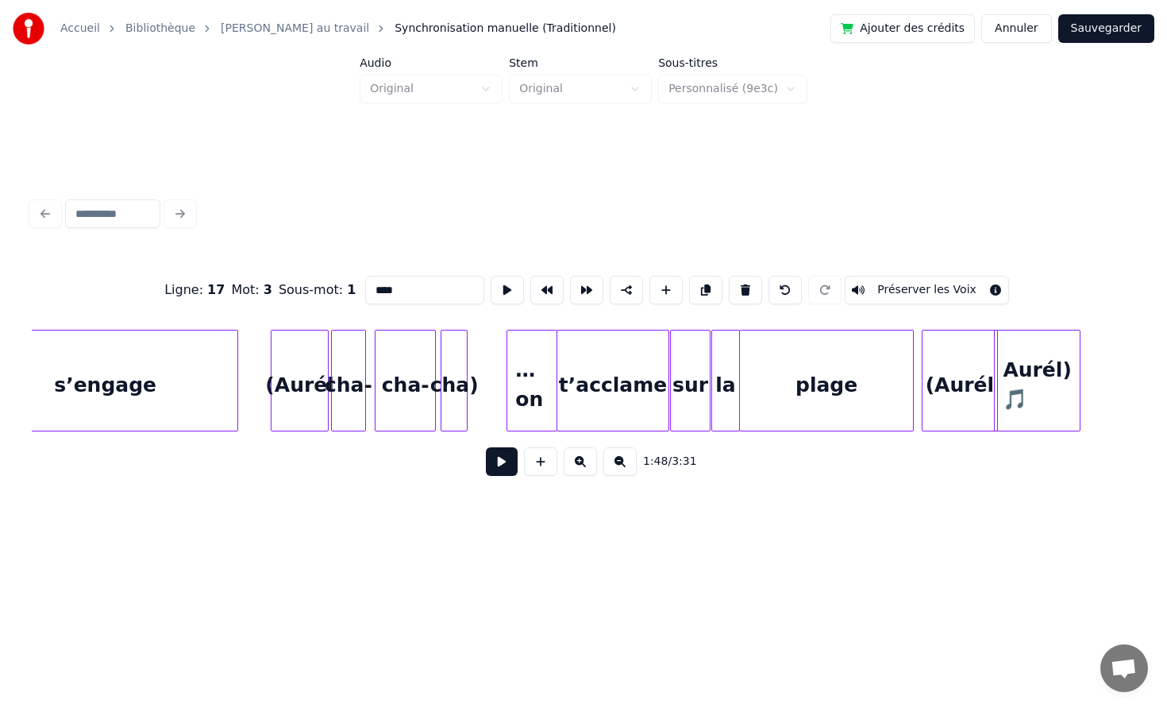
scroll to position [0, 17338]
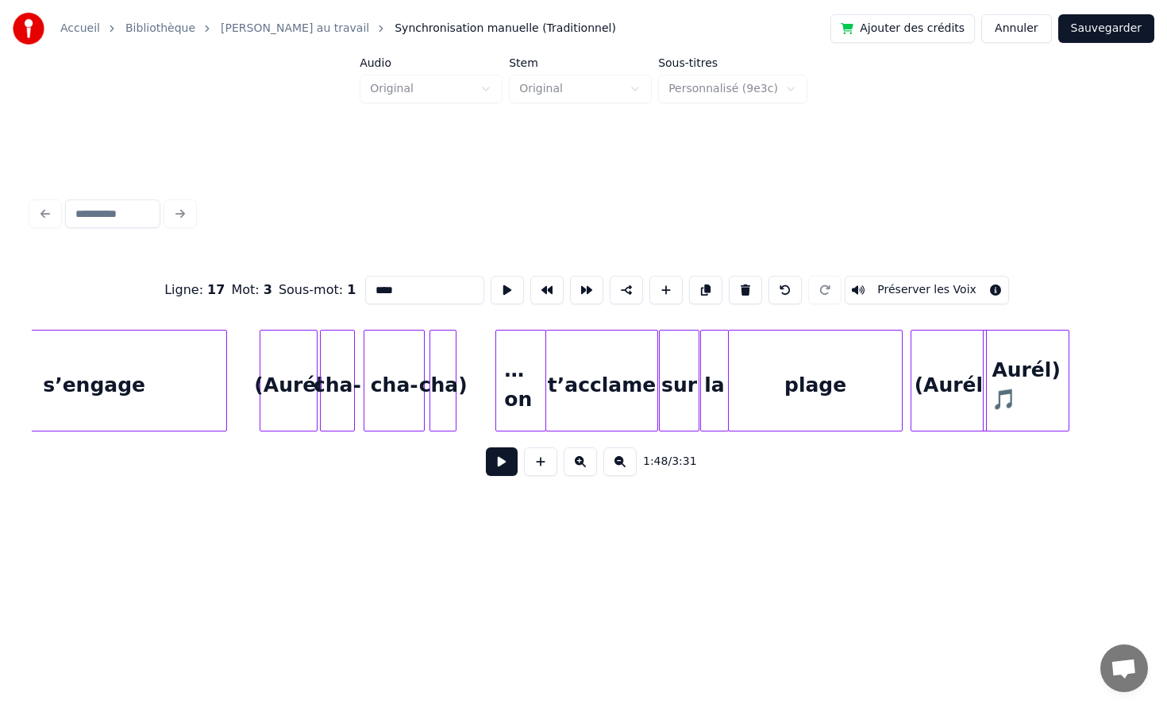
click at [480, 457] on div "1:48 / 3:31" at bounding box center [583, 461] width 1079 height 35
click at [500, 459] on button at bounding box center [502, 461] width 32 height 29
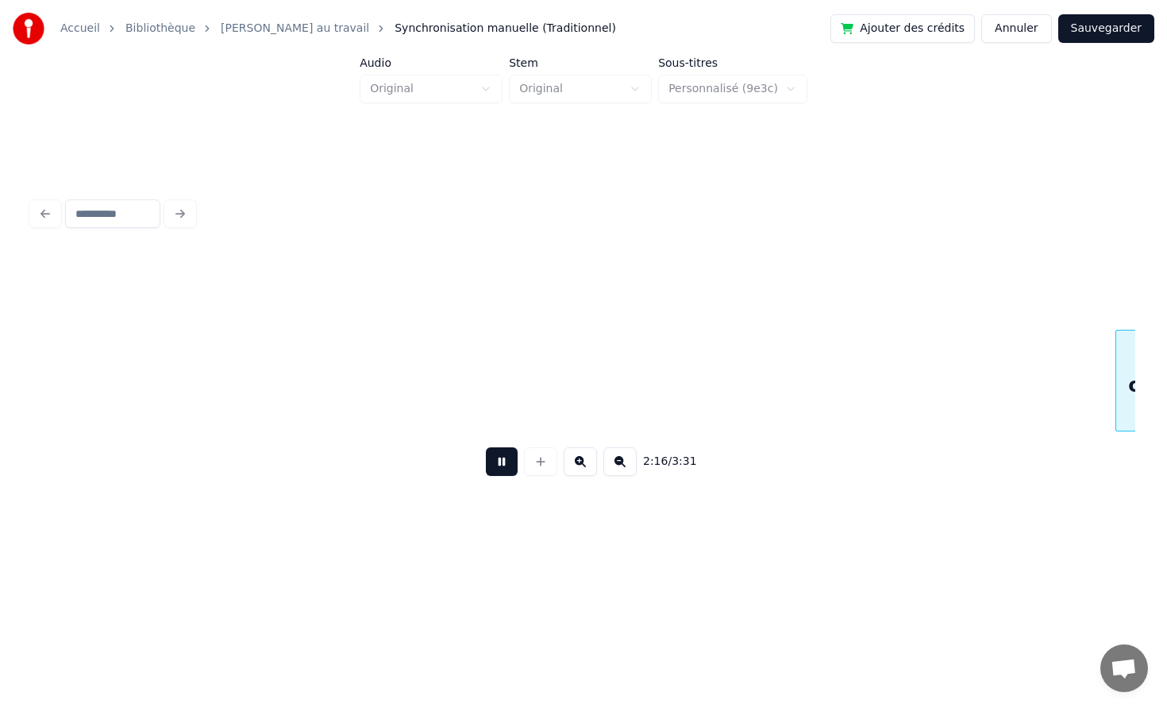
scroll to position [0, 21658]
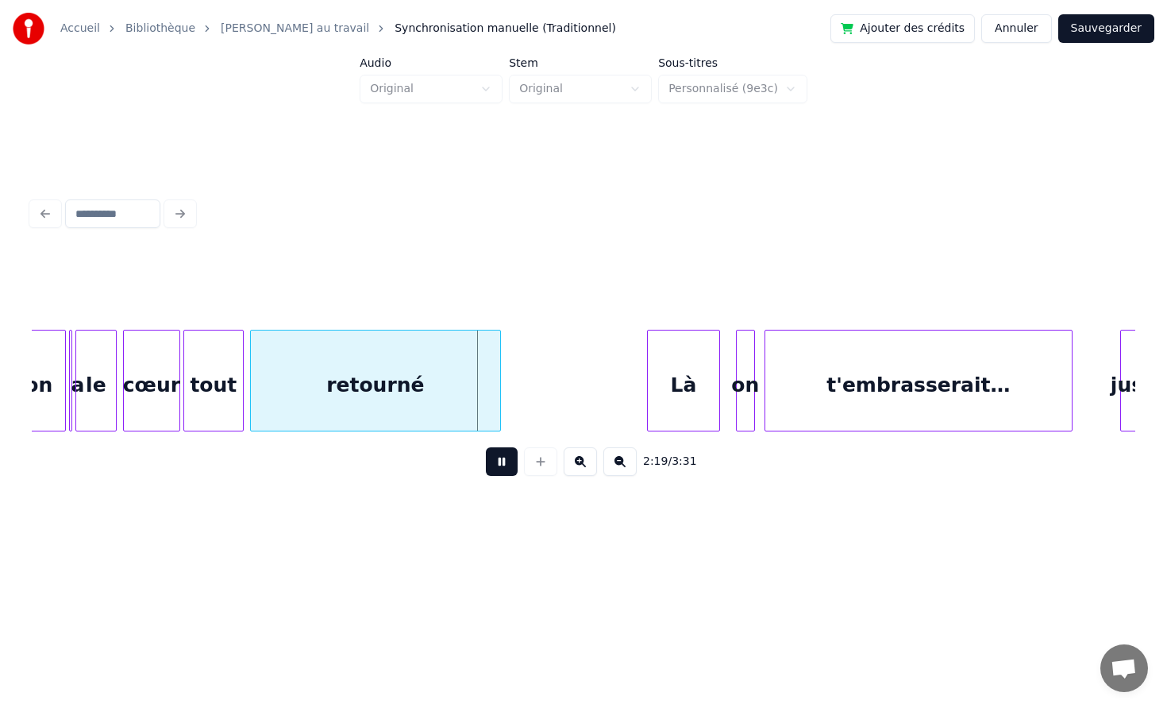
click at [504, 463] on button at bounding box center [502, 461] width 32 height 29
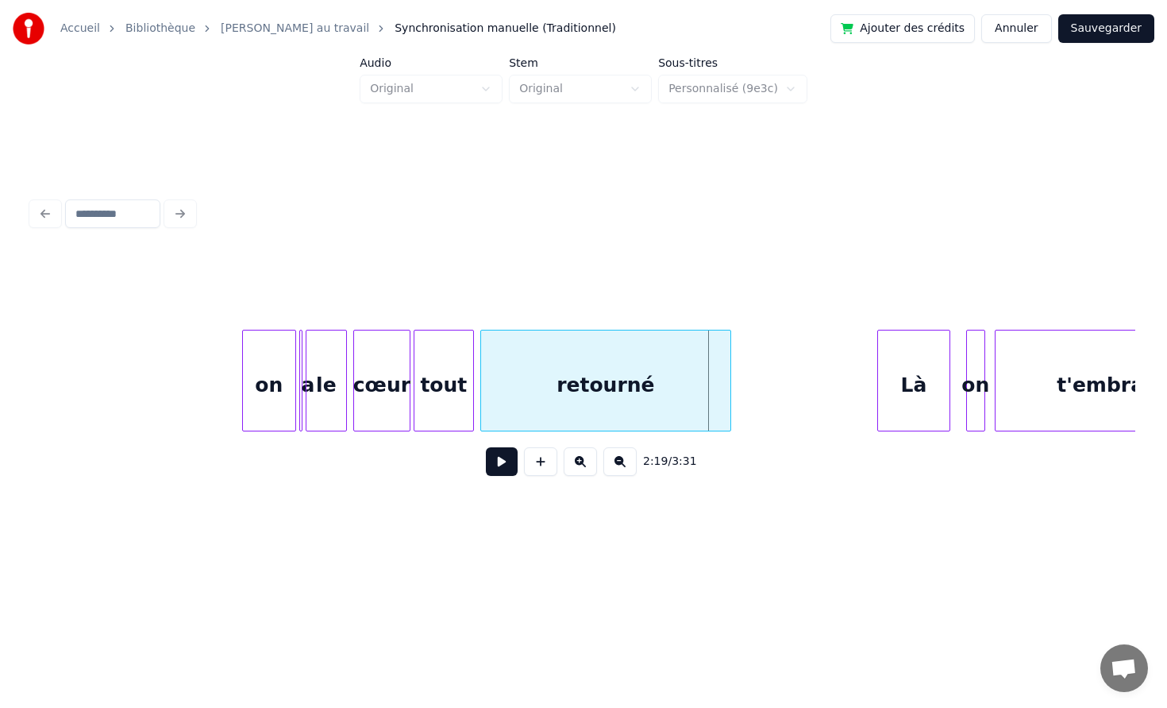
scroll to position [0, 21416]
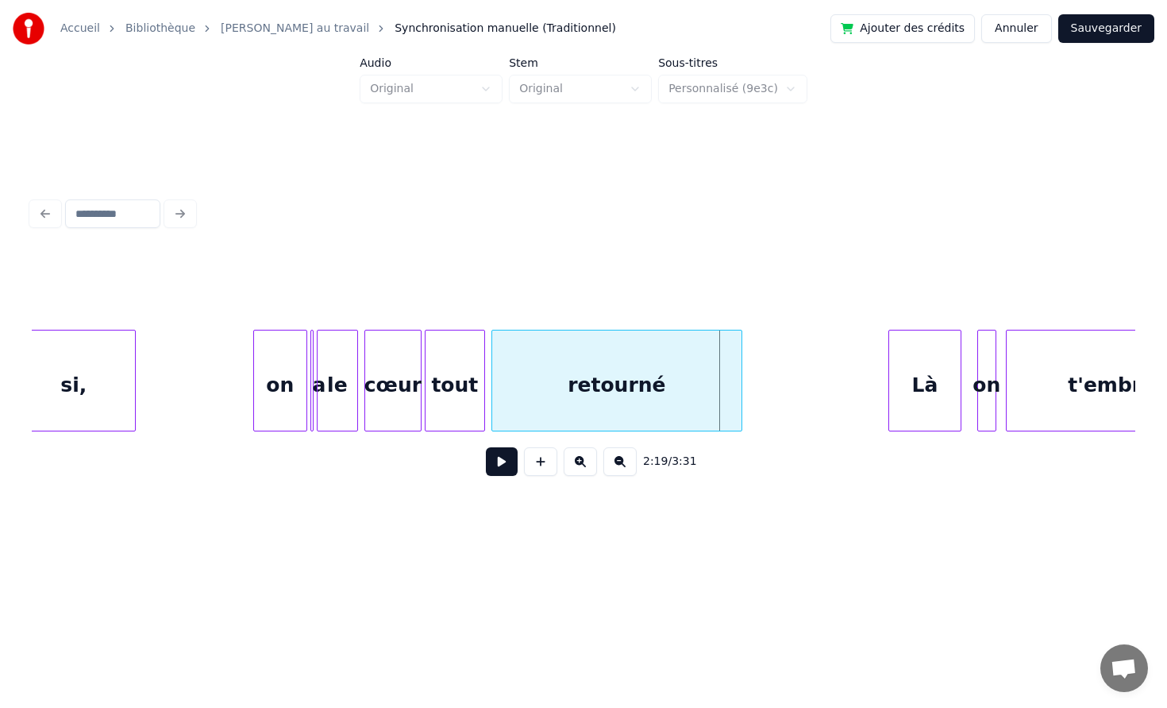
click at [509, 462] on button at bounding box center [502, 461] width 32 height 29
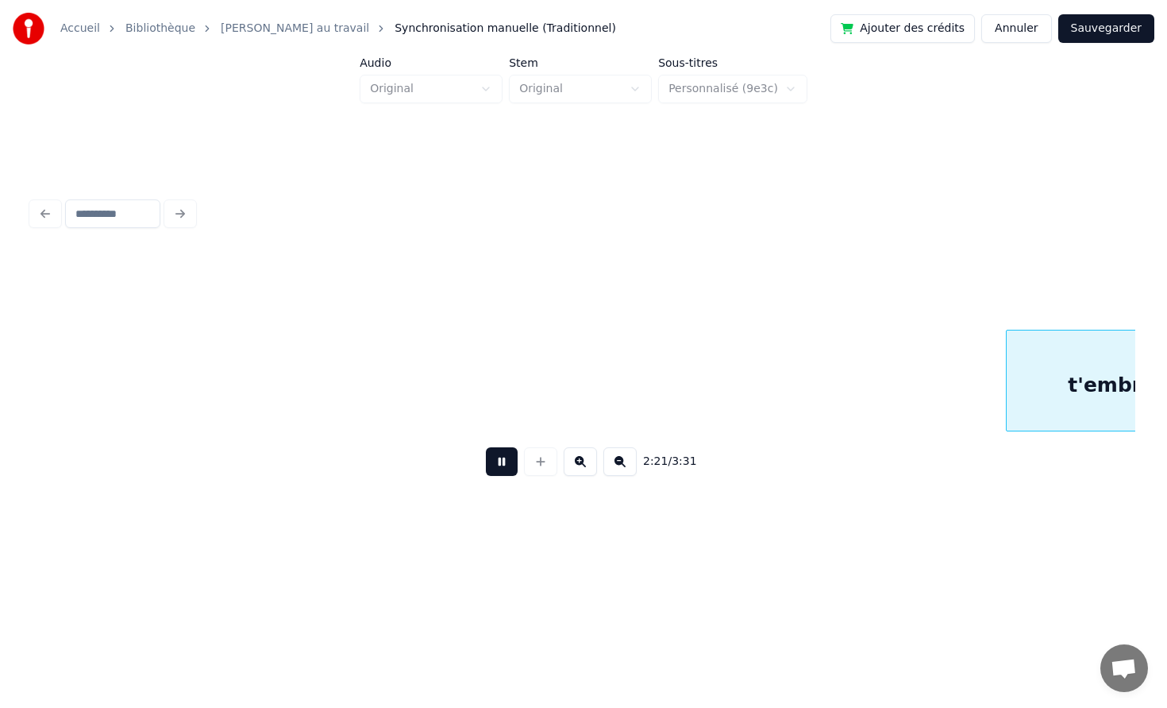
scroll to position [0, 22521]
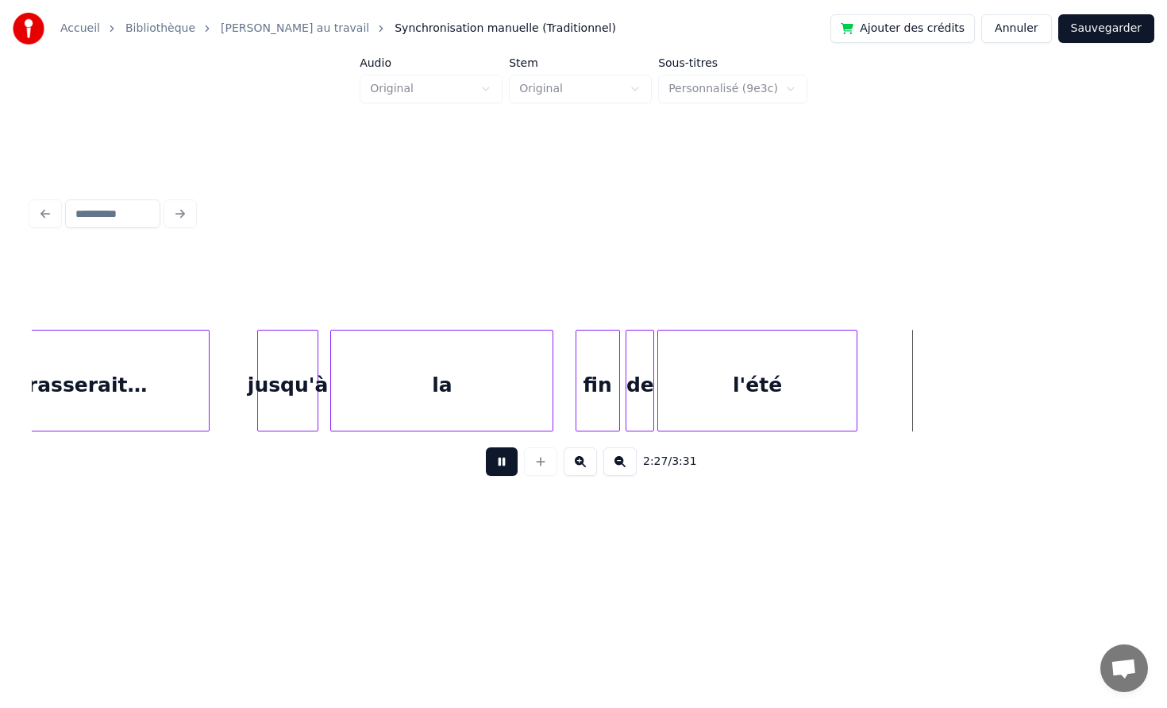
click at [502, 459] on button at bounding box center [502, 461] width 32 height 29
click at [727, 383] on div "l'été" at bounding box center [757, 384] width 199 height 108
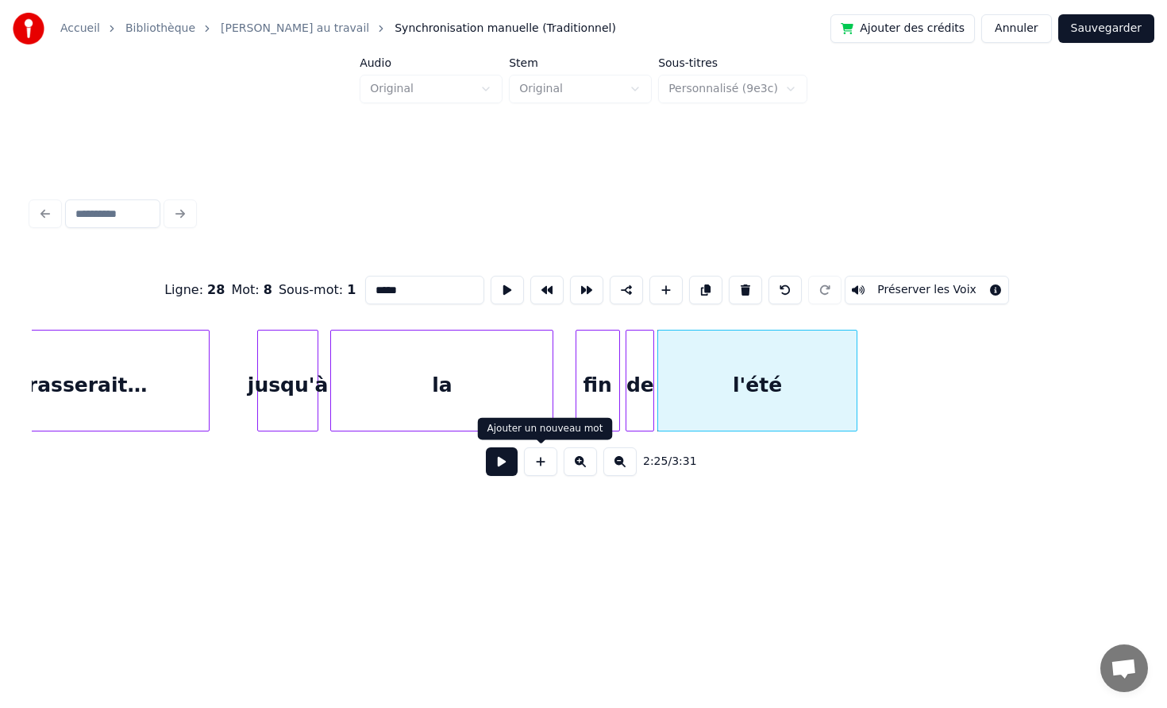
click at [546, 471] on button at bounding box center [540, 461] width 33 height 29
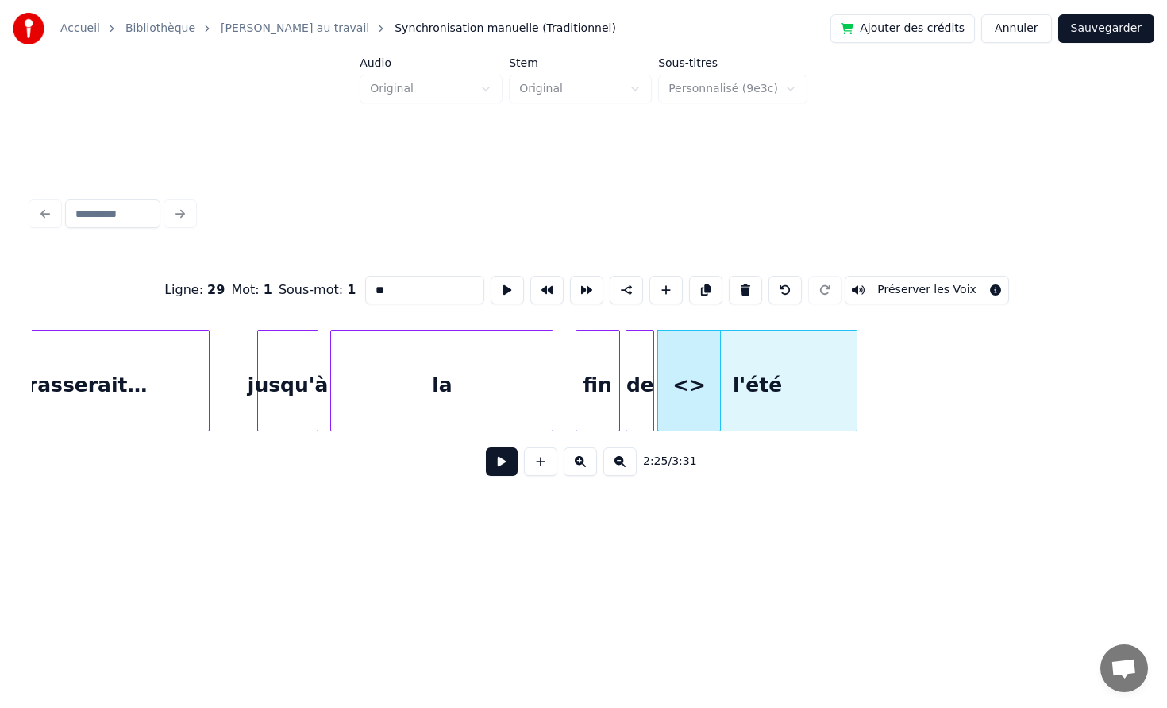
click at [693, 389] on div "<>" at bounding box center [689, 384] width 62 height 108
click at [423, 279] on input "**" at bounding box center [424, 290] width 119 height 29
click at [424, 289] on input "**" at bounding box center [424, 290] width 119 height 29
type input "*"
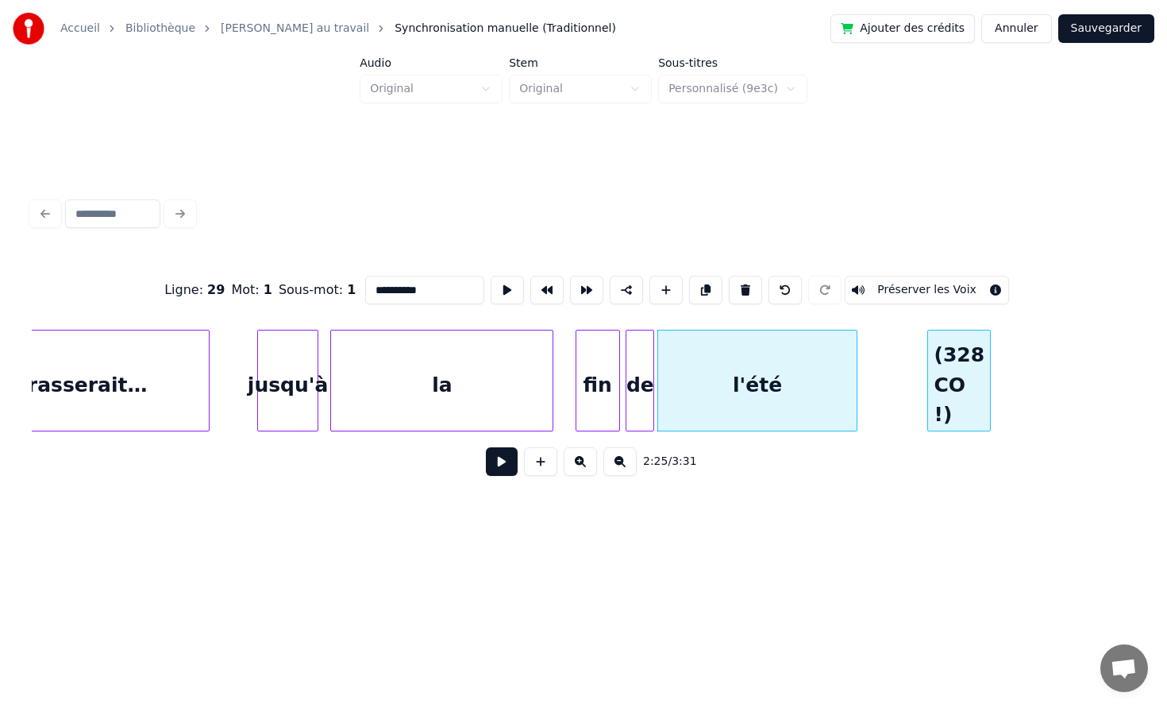
click at [956, 383] on div "(328 CO !)" at bounding box center [959, 384] width 62 height 108
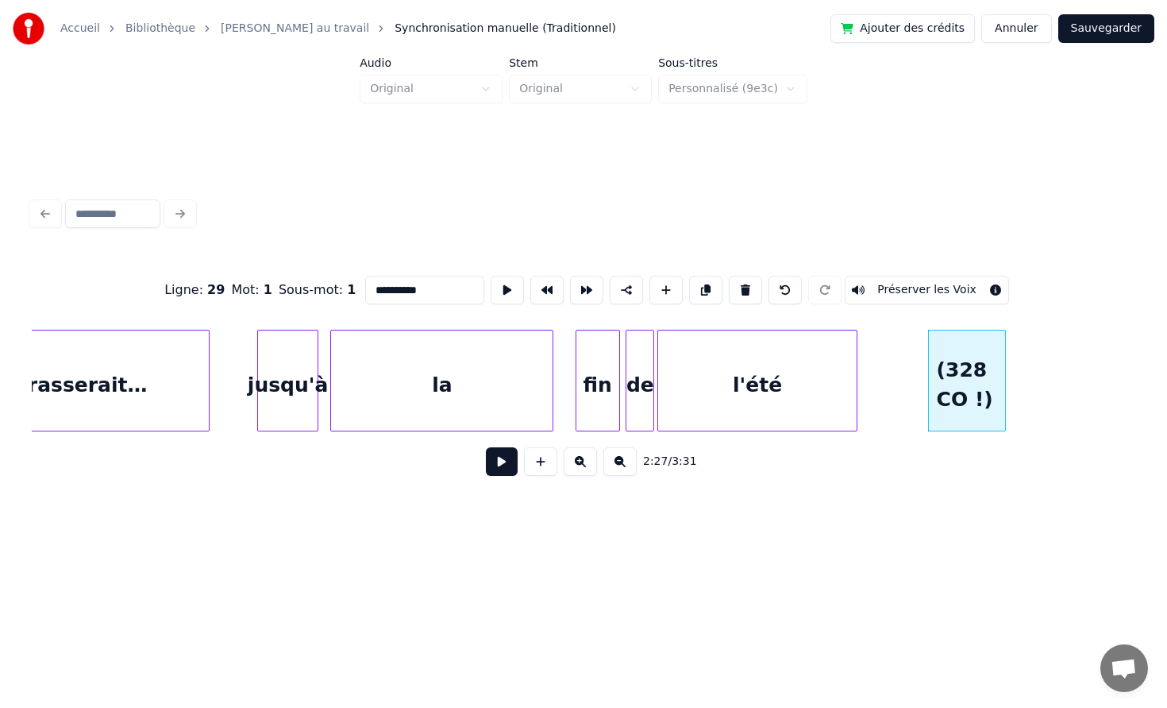
click at [1005, 379] on div at bounding box center [1003, 380] width 5 height 100
type input "**********"
click at [498, 469] on button at bounding box center [502, 461] width 32 height 29
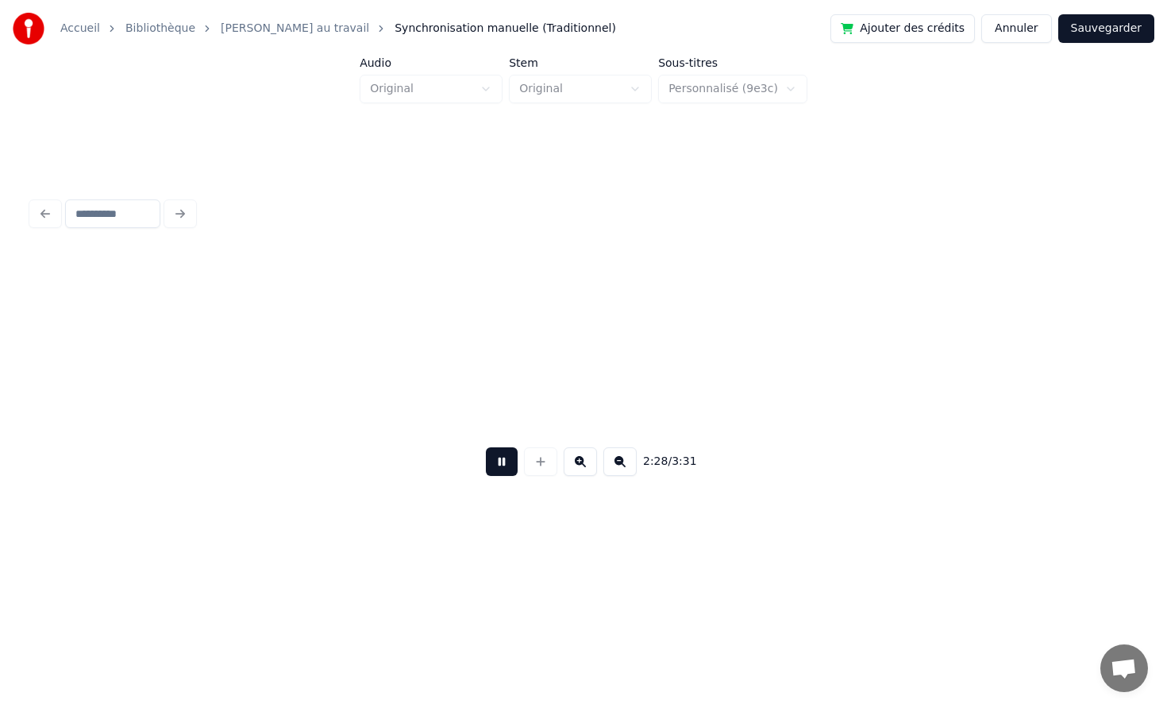
scroll to position [0, 23626]
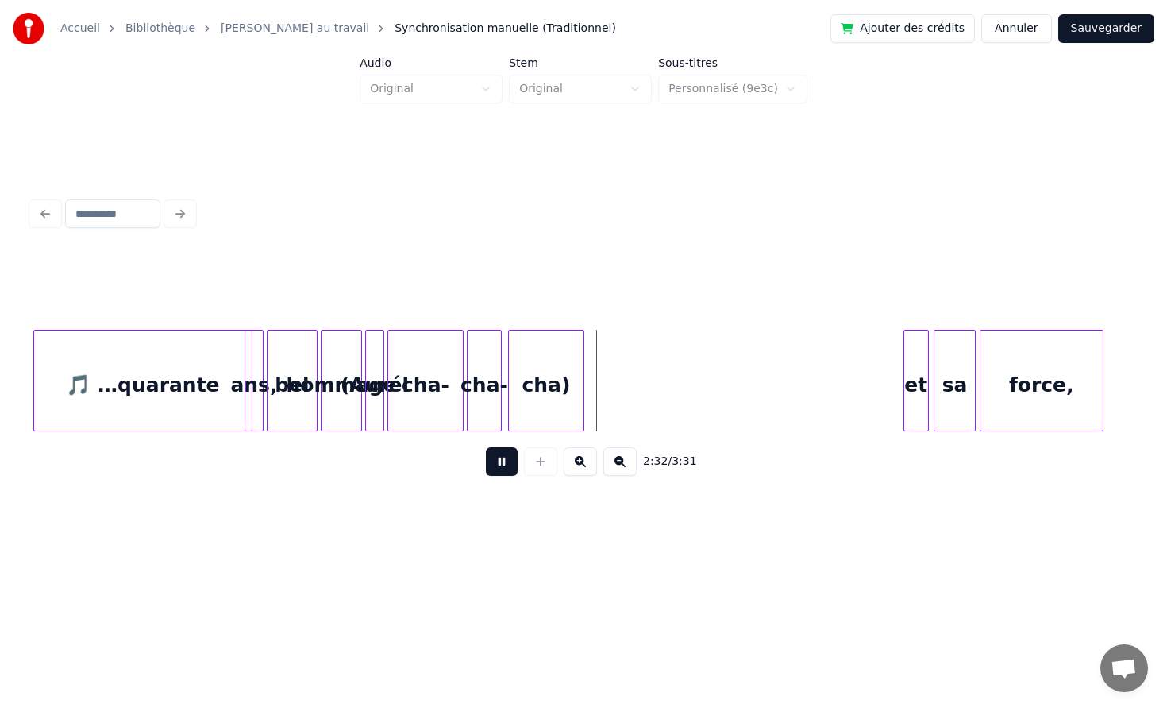
click at [500, 468] on button at bounding box center [502, 461] width 32 height 29
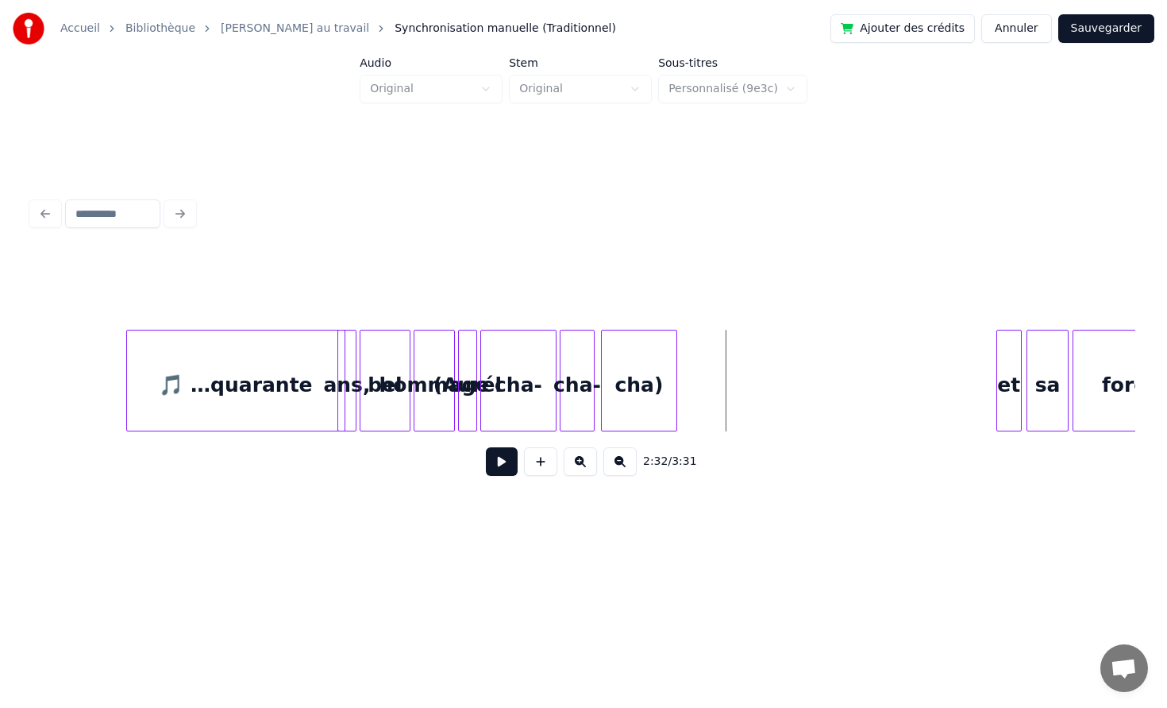
scroll to position [0, 23466]
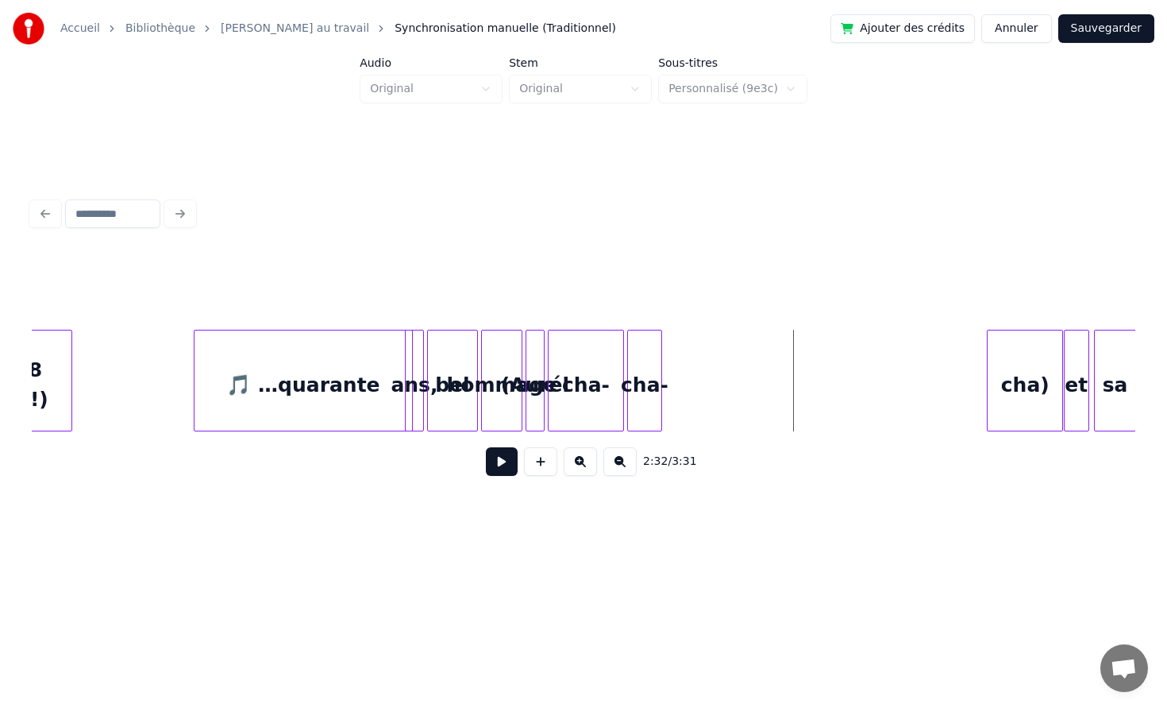
click at [1019, 366] on div "cha)" at bounding box center [1025, 384] width 75 height 108
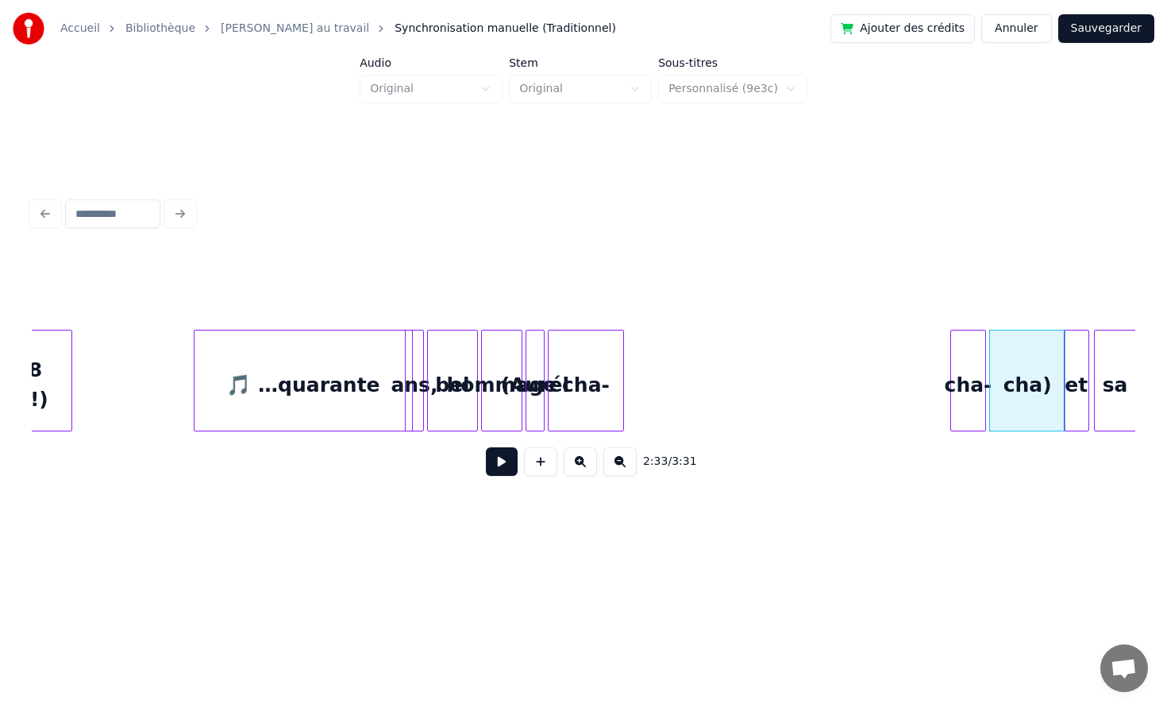
click at [980, 354] on div "cha-" at bounding box center [967, 384] width 33 height 108
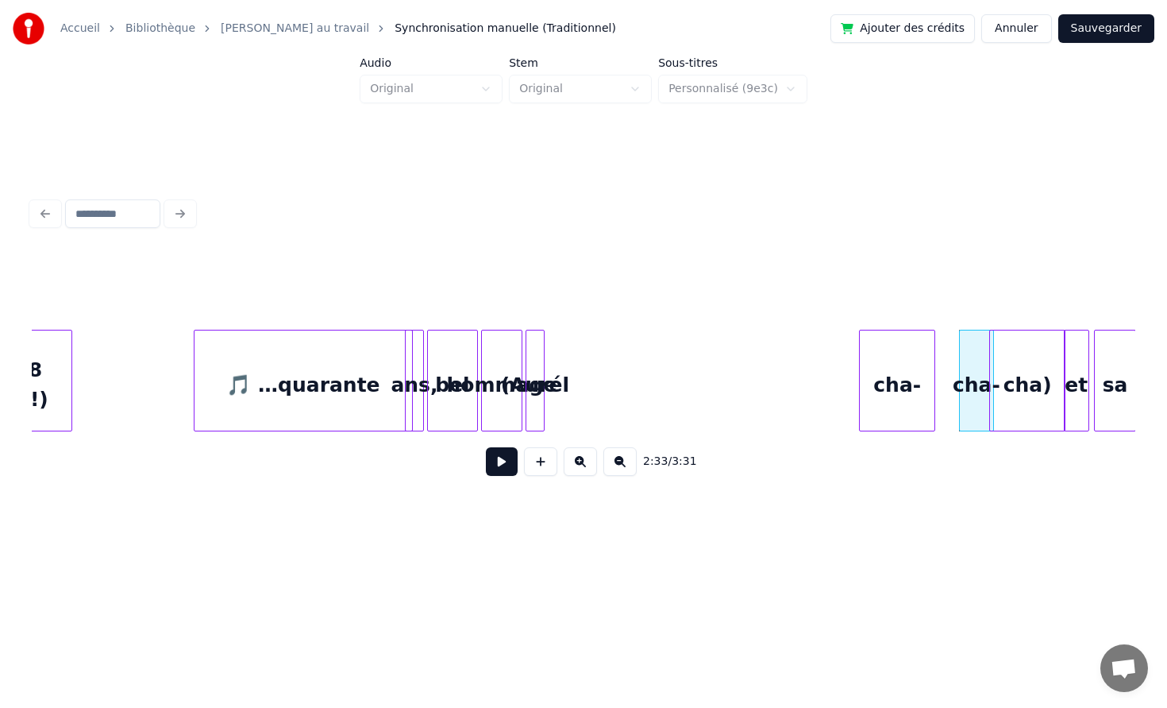
click at [921, 363] on div "cha-" at bounding box center [897, 384] width 75 height 108
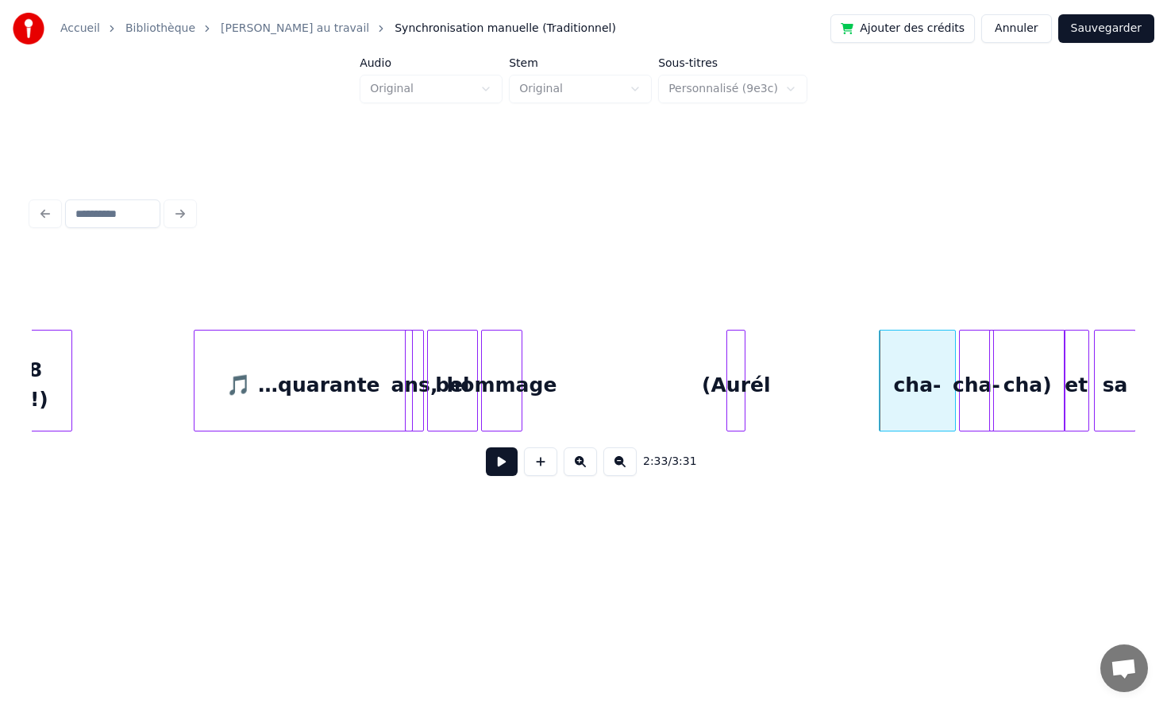
click at [745, 354] on div "(Aurél" at bounding box center [735, 384] width 17 height 108
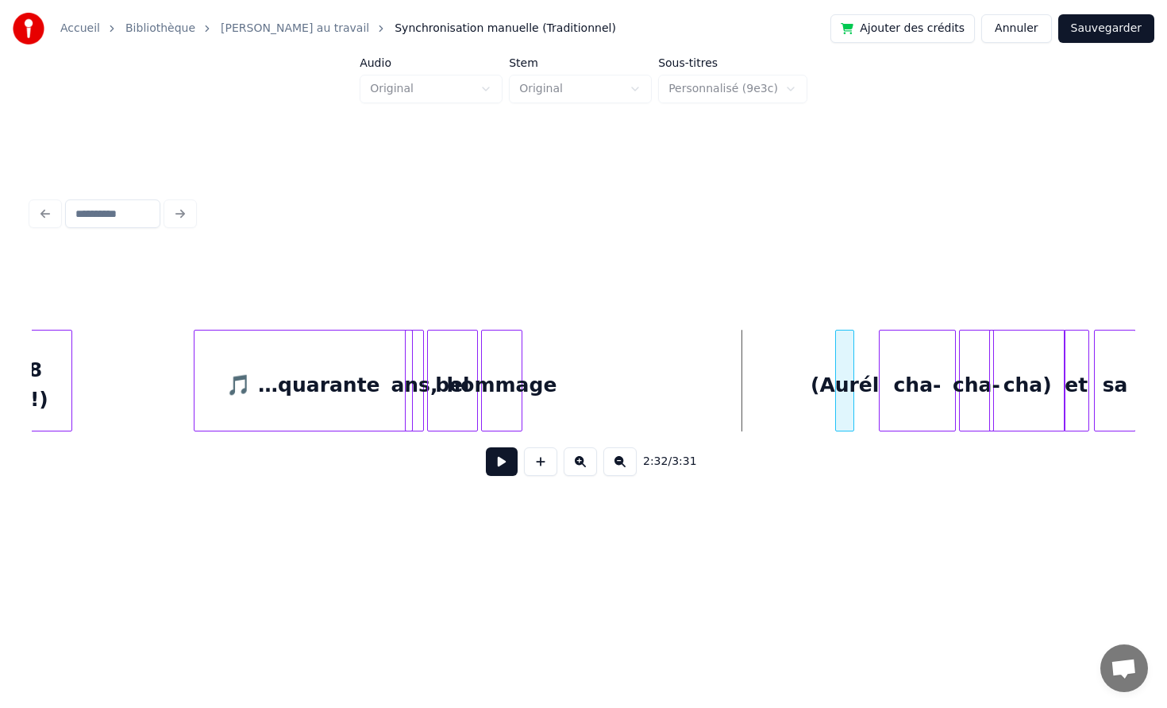
click at [847, 356] on div "(Aurél" at bounding box center [844, 384] width 17 height 108
click at [748, 359] on div "hommage" at bounding box center [746, 384] width 40 height 108
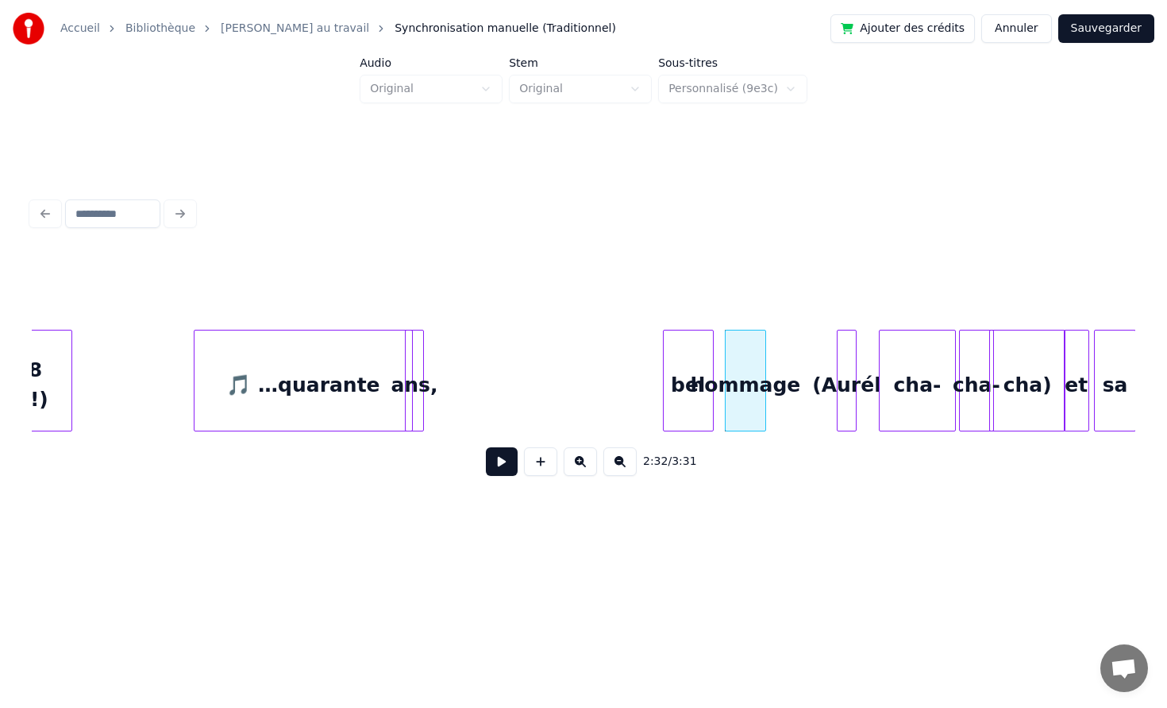
click at [689, 360] on div "bel" at bounding box center [688, 384] width 49 height 108
click at [419, 358] on div at bounding box center [421, 380] width 5 height 100
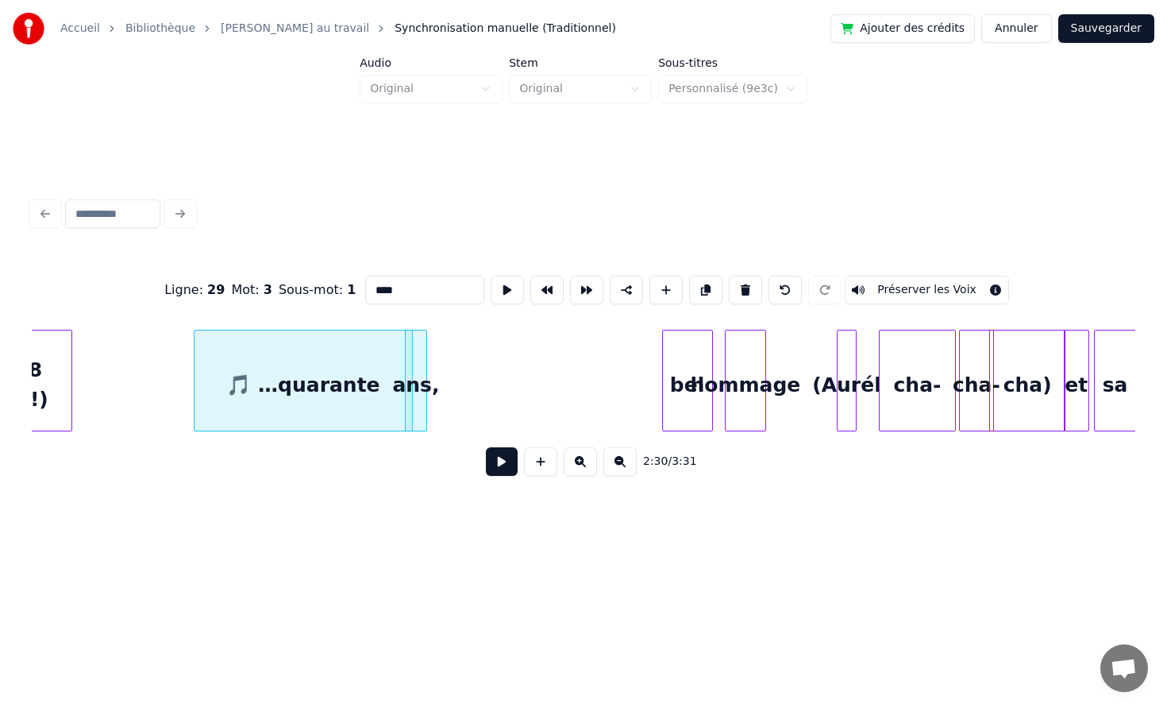
click at [426, 358] on div at bounding box center [424, 380] width 5 height 100
click at [638, 363] on div "ans," at bounding box center [634, 384] width 23 height 108
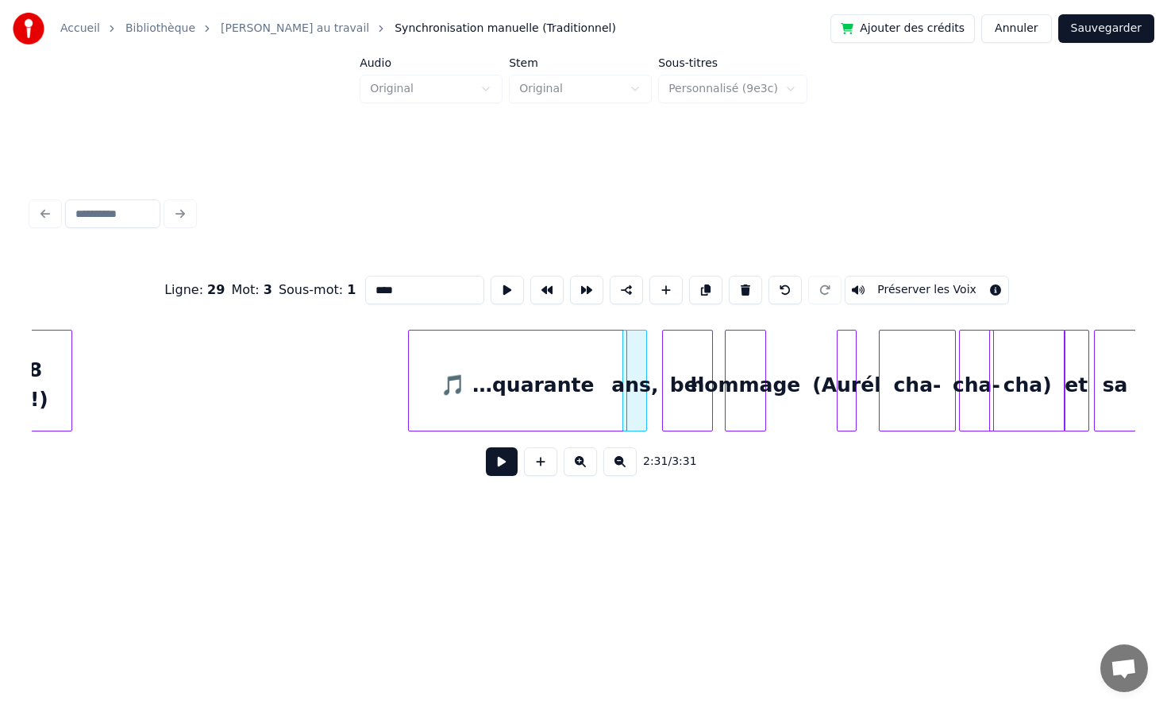
click at [576, 361] on div "🎵 …quarante" at bounding box center [518, 384] width 218 height 108
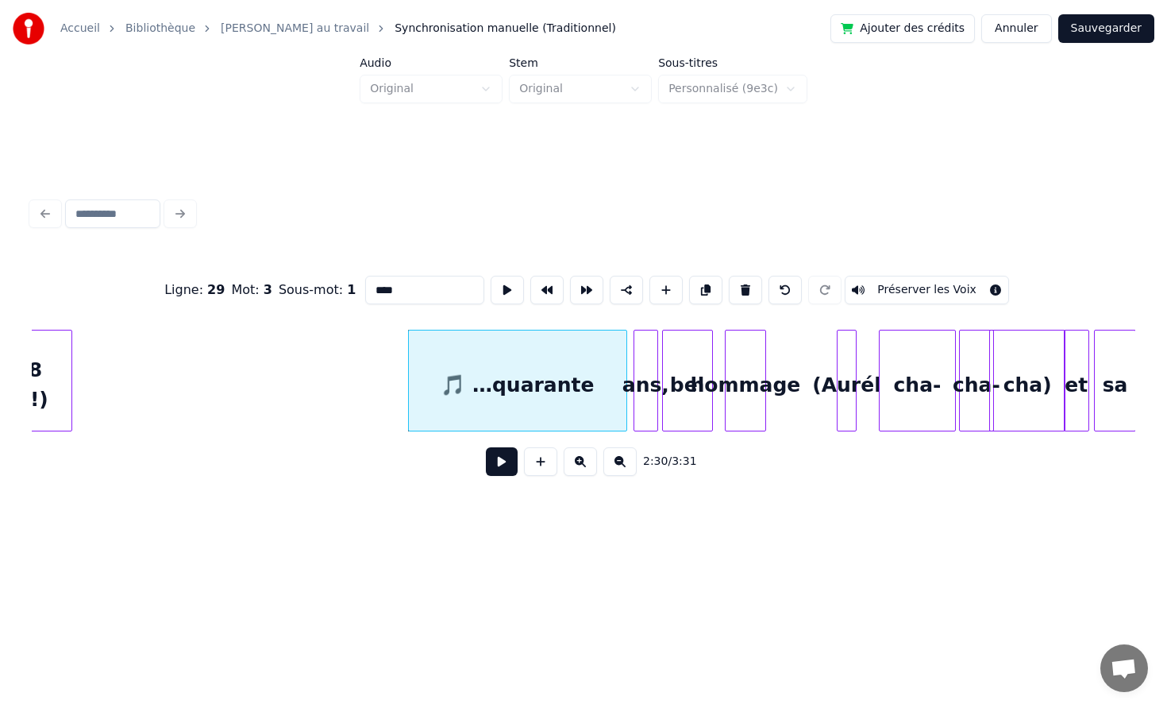
click at [647, 374] on div "ans," at bounding box center [646, 384] width 23 height 108
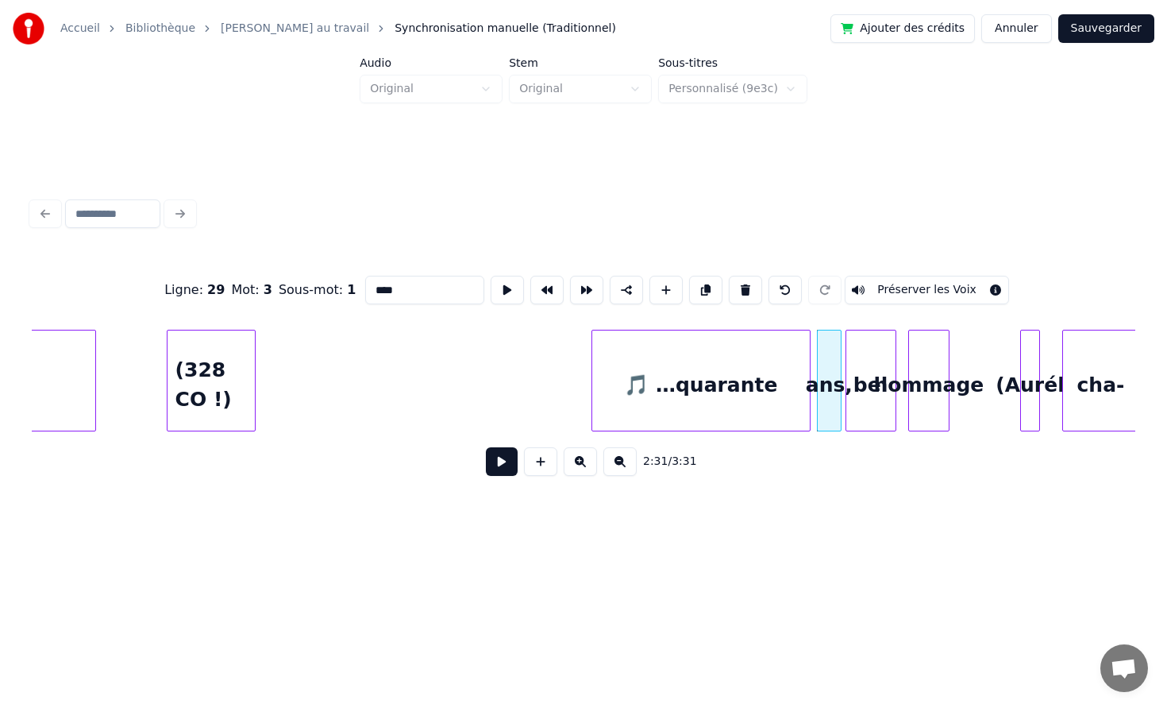
scroll to position [0, 23126]
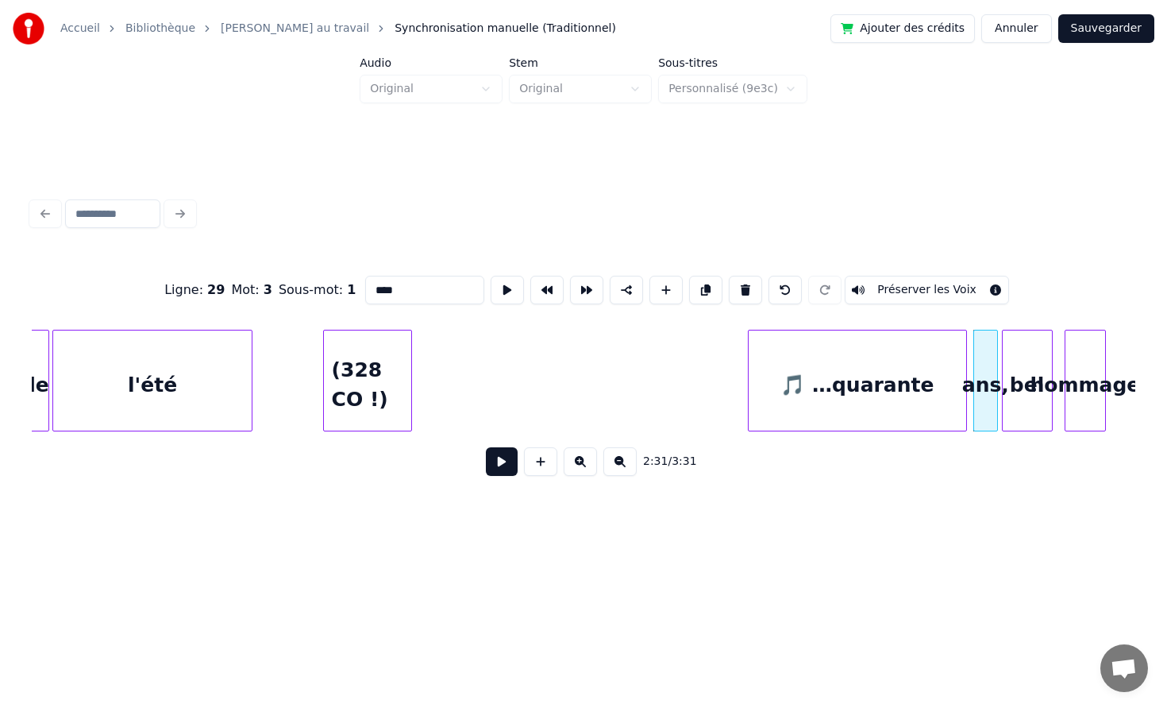
click at [748, 380] on div "🎵 …quarante" at bounding box center [857, 381] width 219 height 102
type input "**********"
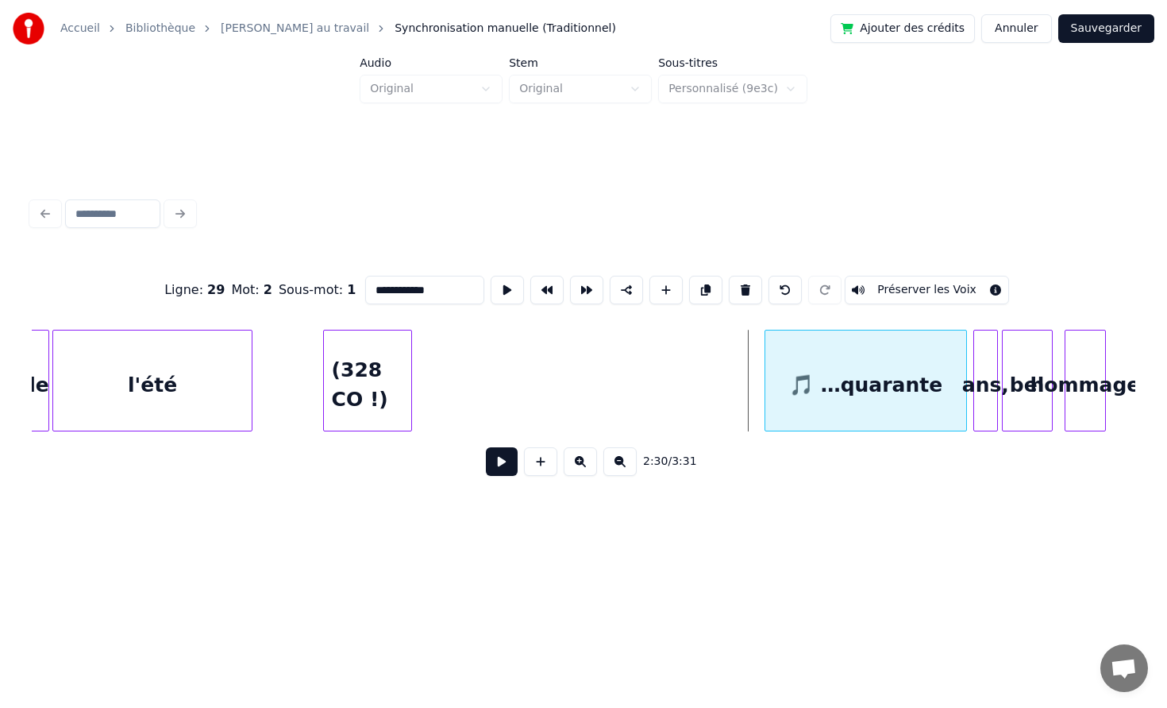
click at [766, 376] on div at bounding box center [768, 380] width 5 height 100
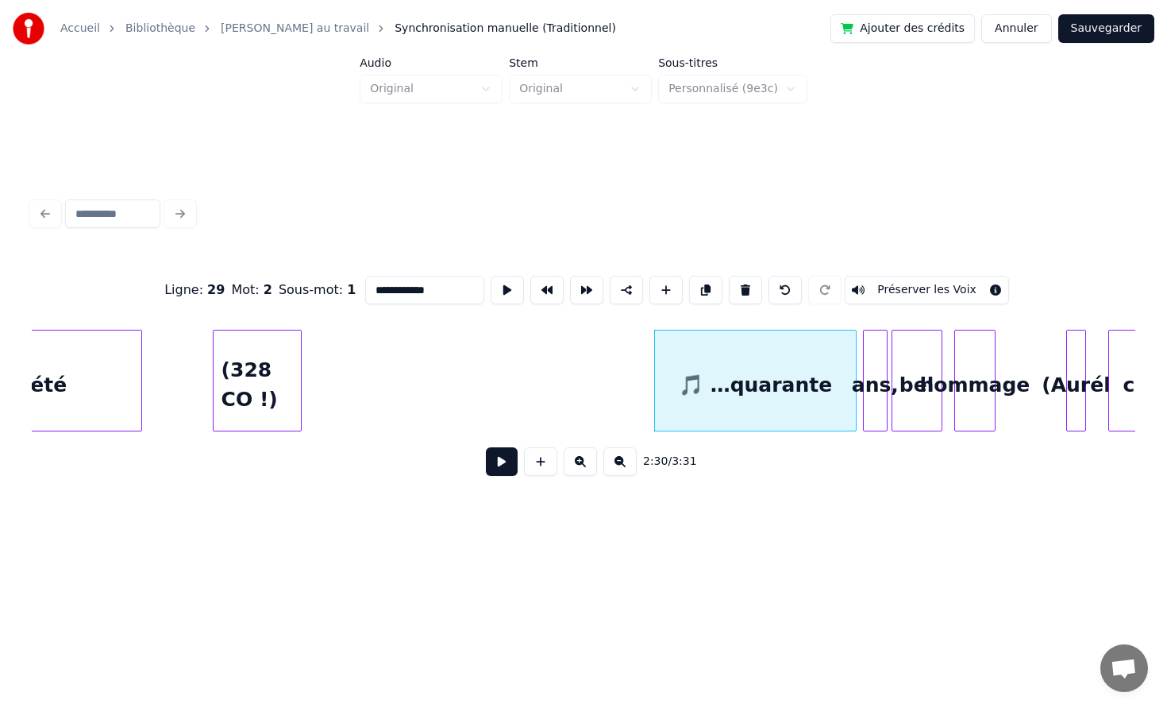
scroll to position [0, 23263]
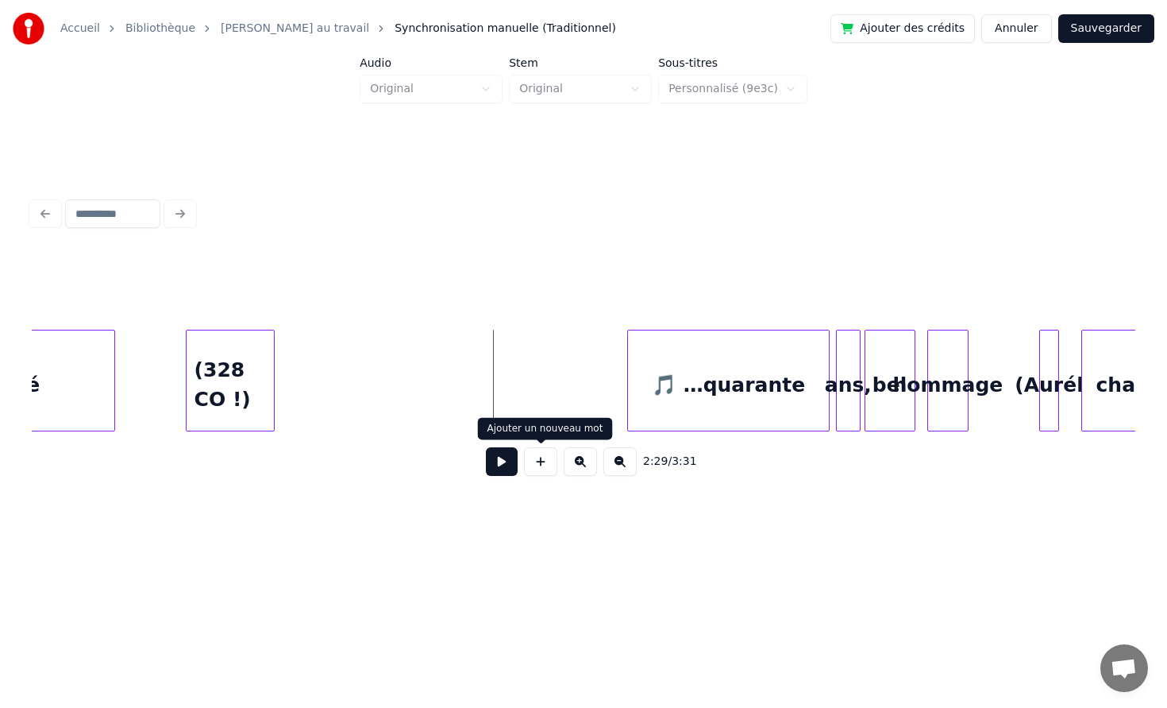
click at [493, 468] on button at bounding box center [502, 461] width 32 height 29
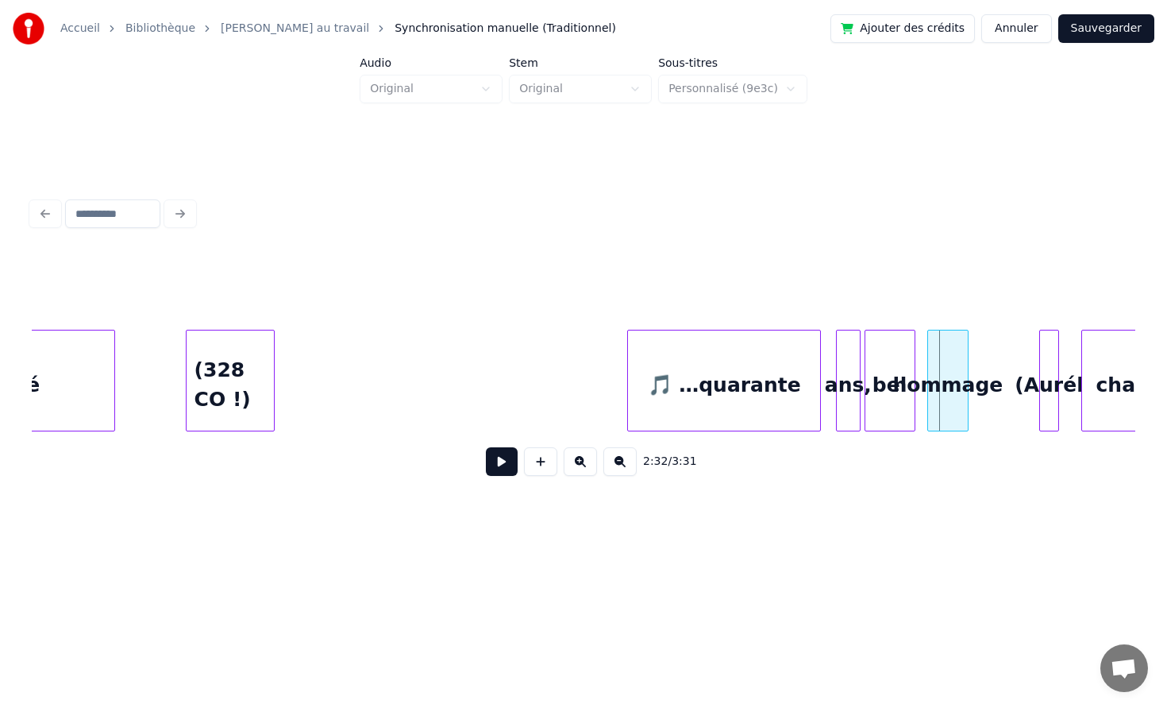
click at [818, 372] on div at bounding box center [818, 380] width 5 height 100
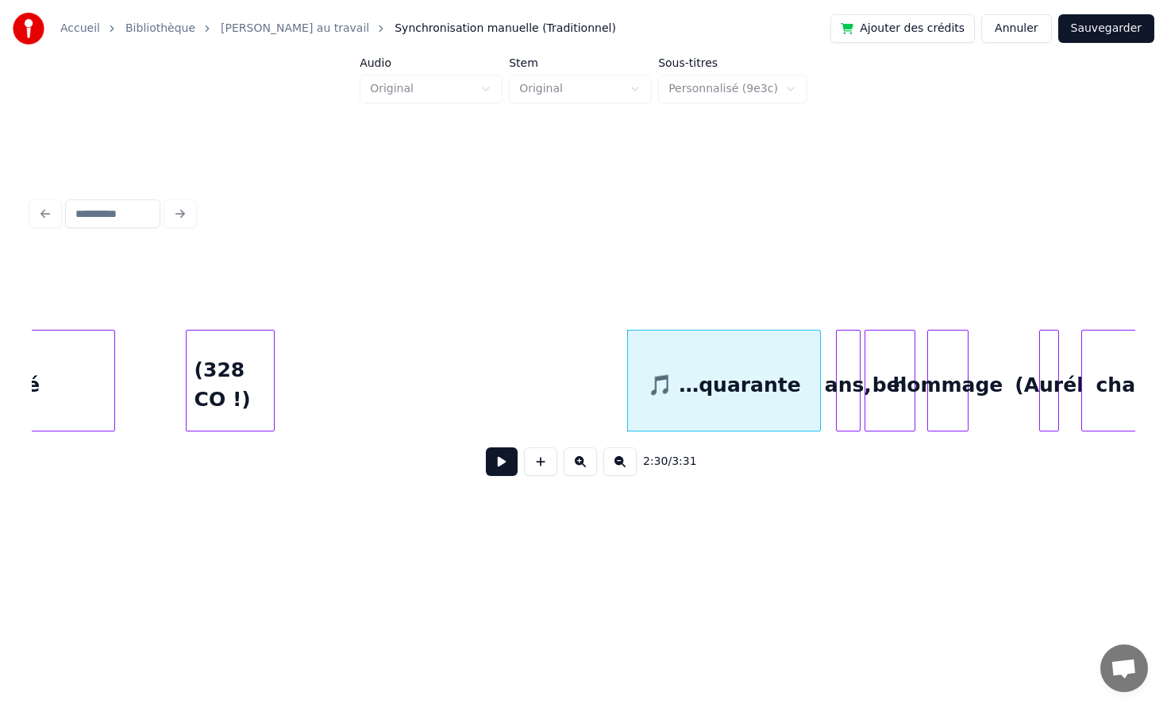
click at [705, 376] on div "🎵 …quarante" at bounding box center [724, 384] width 192 height 108
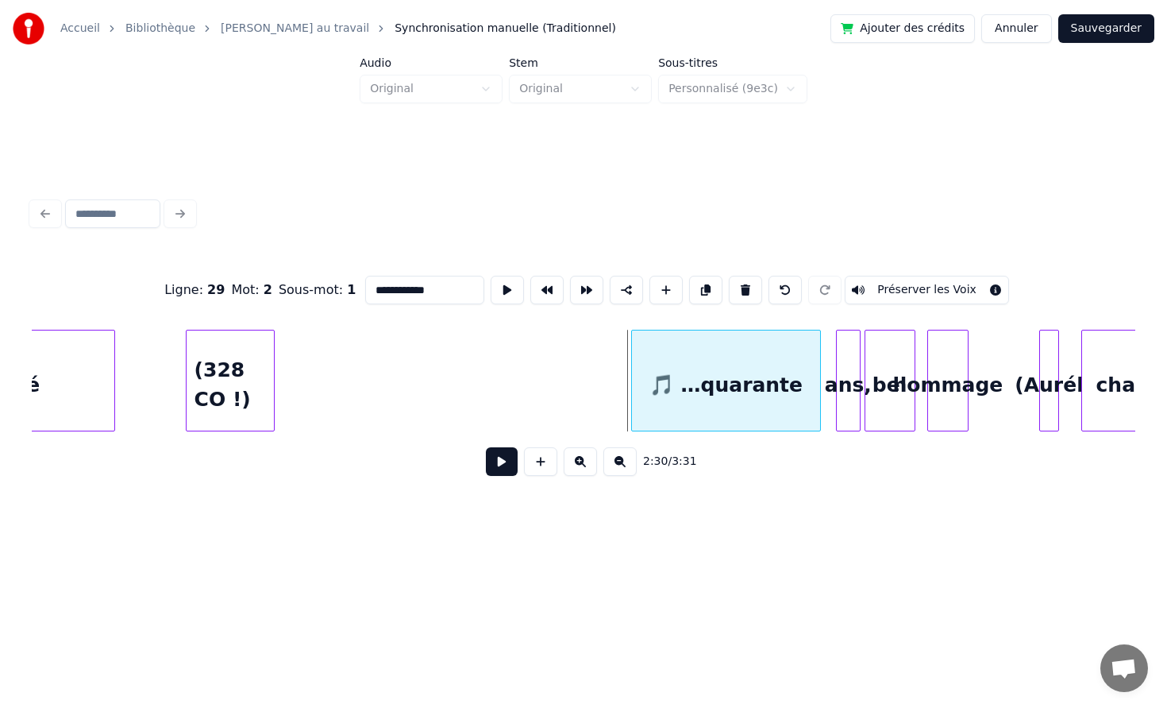
click at [632, 374] on div at bounding box center [634, 380] width 5 height 100
click at [839, 365] on div "ans," at bounding box center [835, 384] width 23 height 108
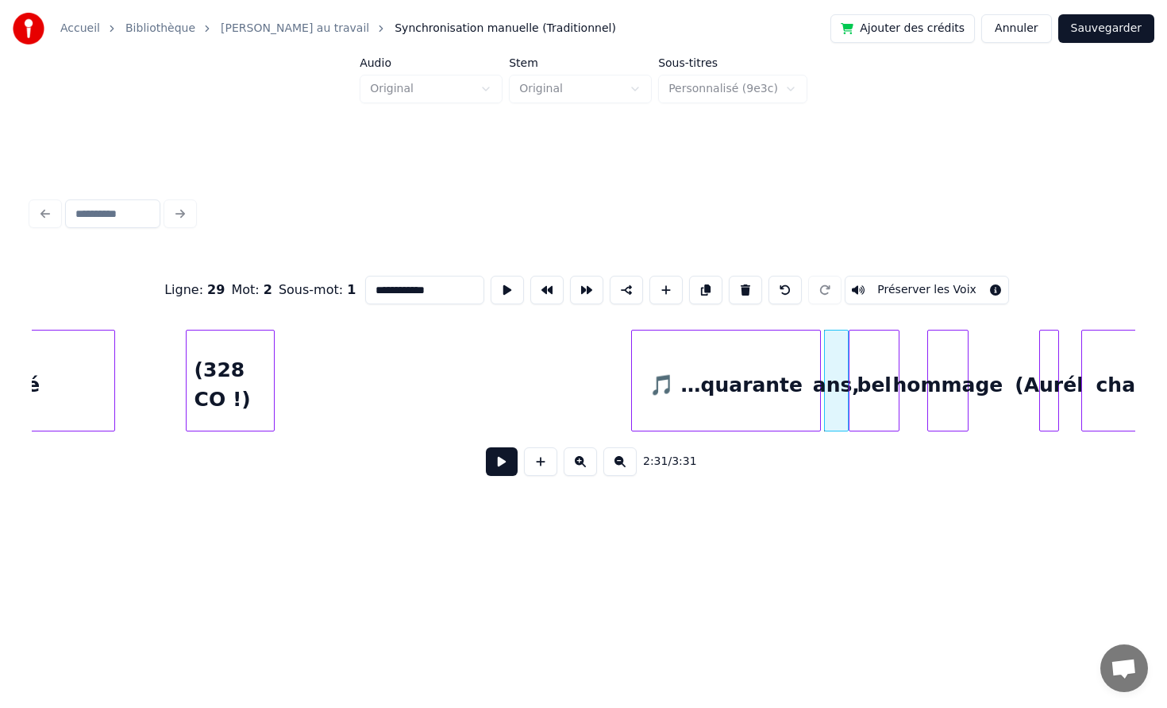
click at [880, 365] on div "bel" at bounding box center [874, 384] width 49 height 108
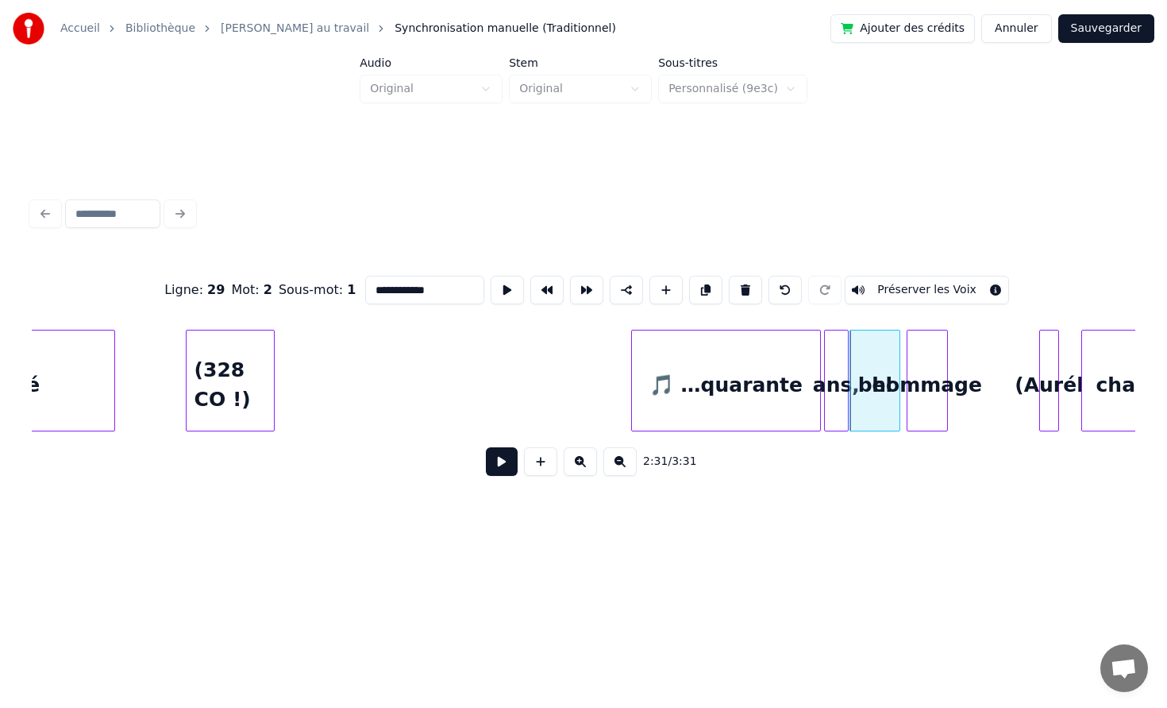
click at [917, 357] on div "hommage" at bounding box center [928, 384] width 40 height 108
click at [943, 360] on div at bounding box center [940, 380] width 5 height 100
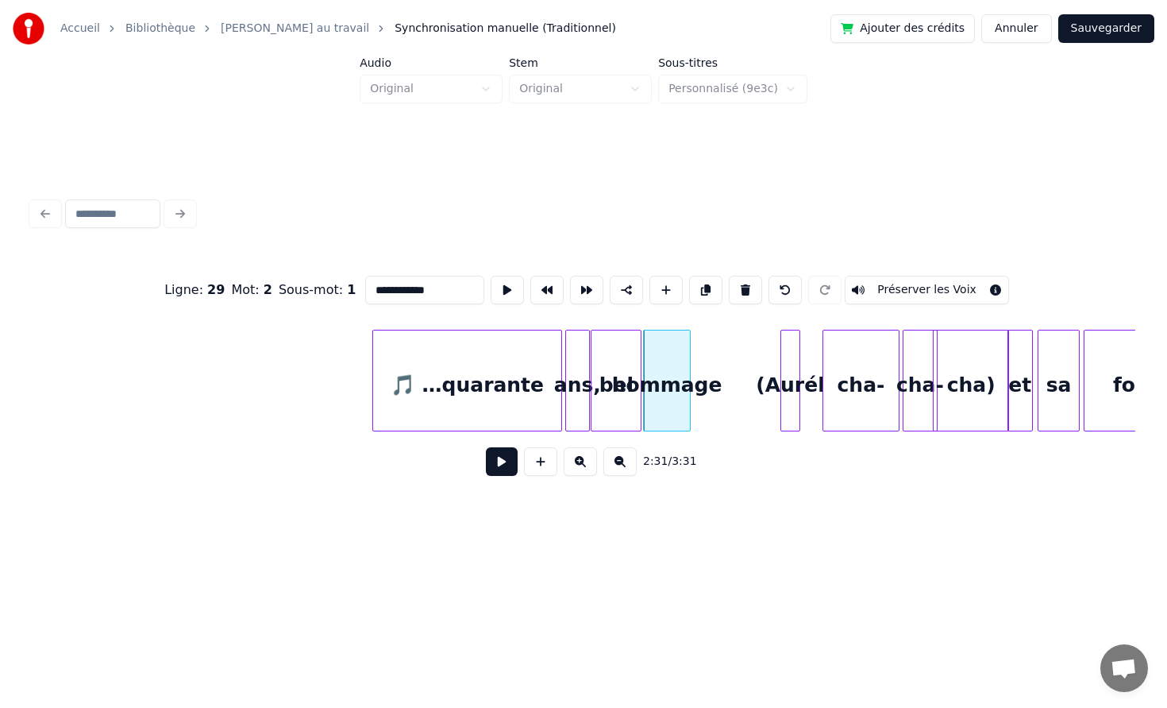
scroll to position [0, 23588]
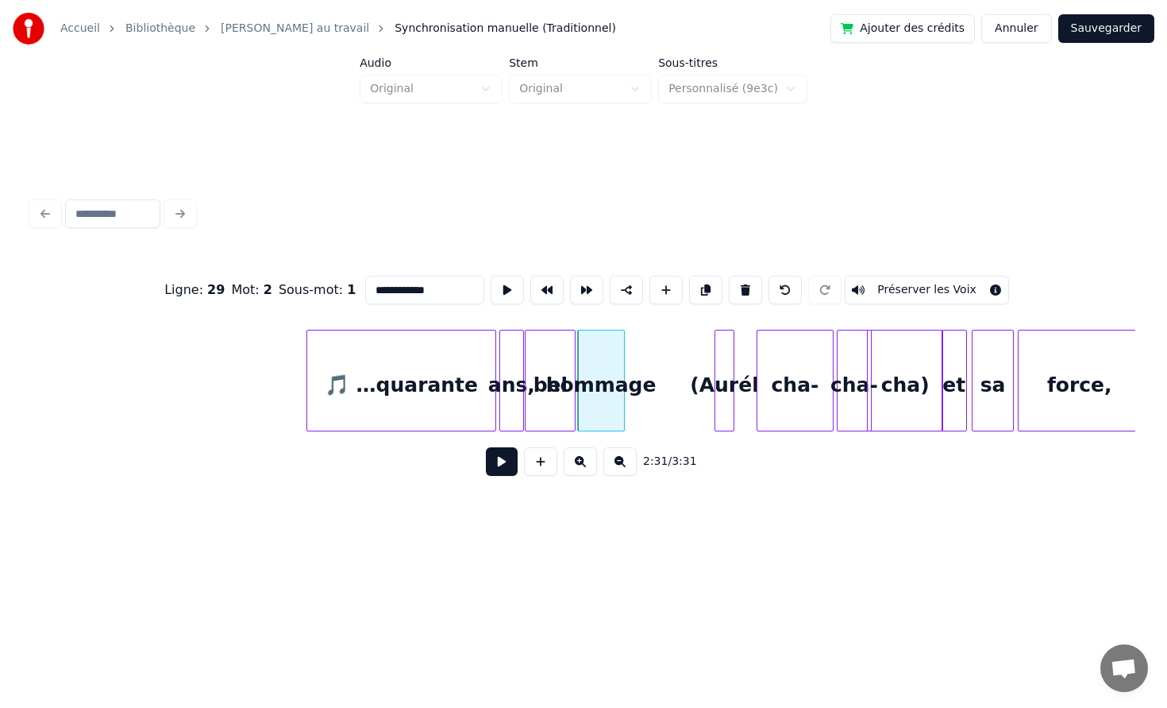
click at [507, 464] on button at bounding box center [502, 461] width 32 height 29
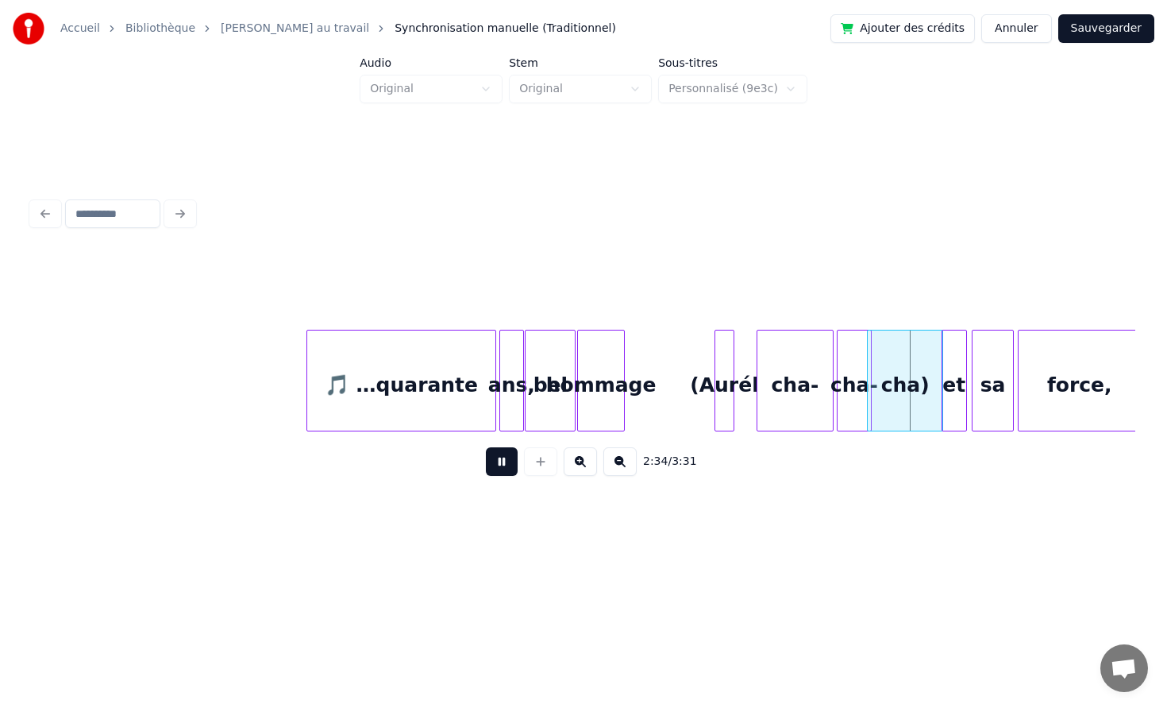
click at [507, 464] on button at bounding box center [502, 461] width 32 height 29
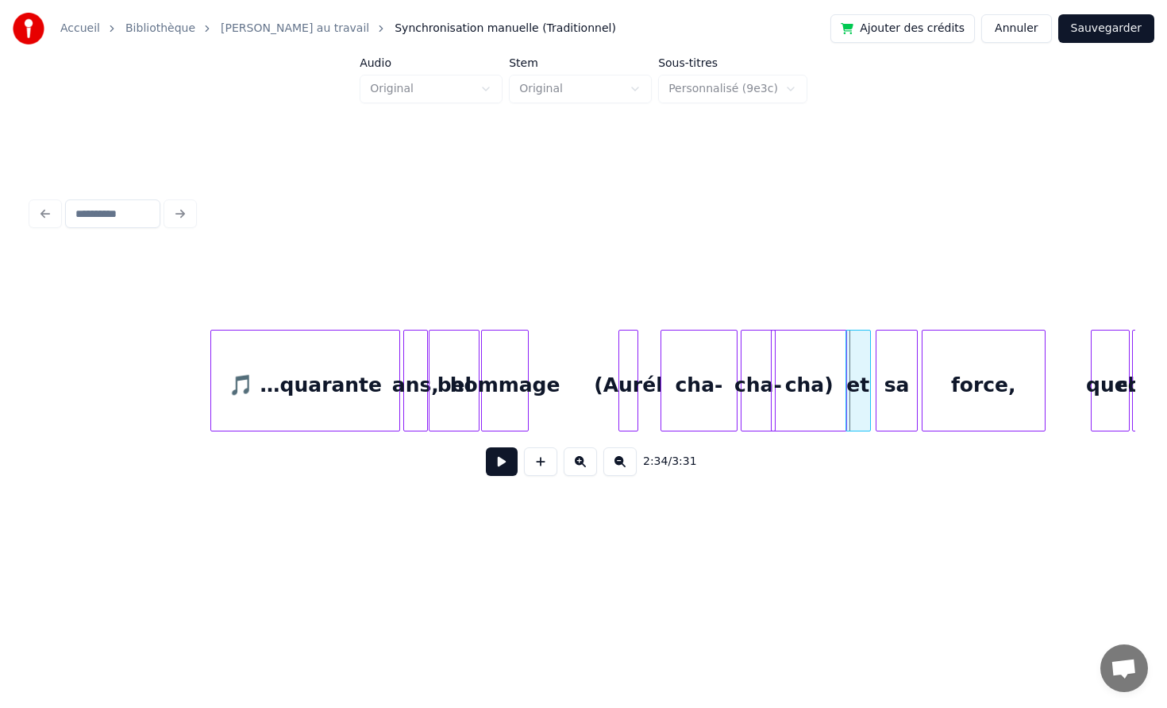
click at [637, 369] on div "(Aurél" at bounding box center [627, 384] width 17 height 108
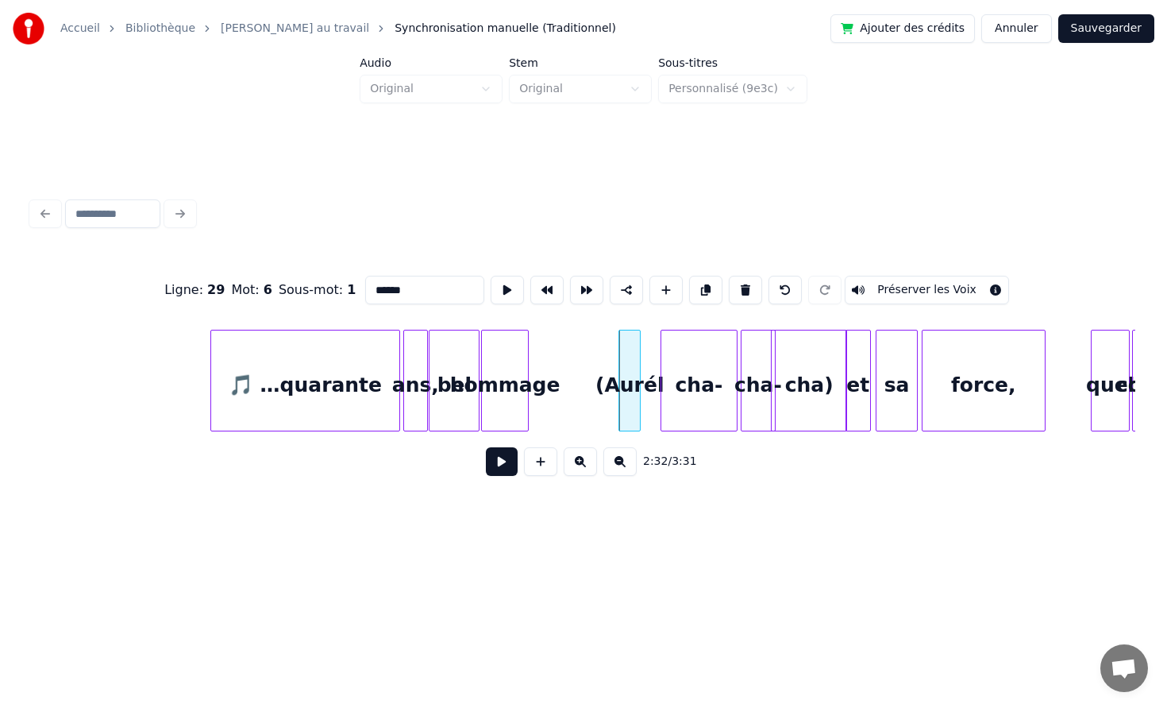
click at [640, 369] on div at bounding box center [637, 380] width 5 height 100
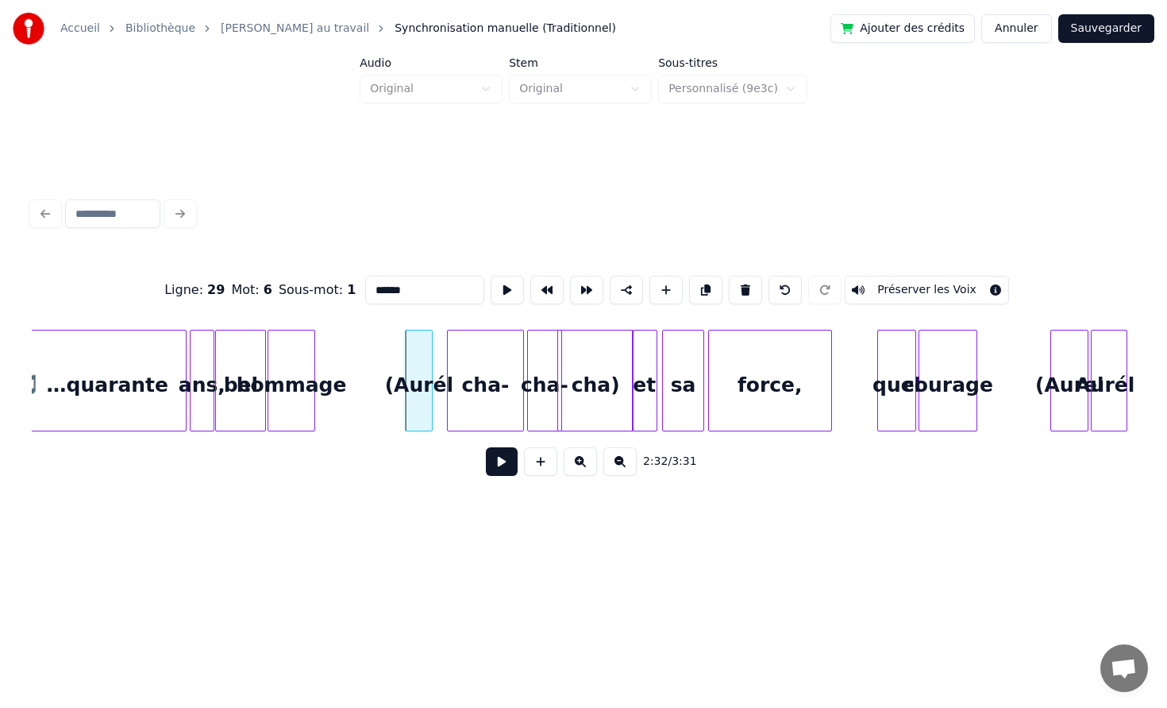
scroll to position [0, 23930]
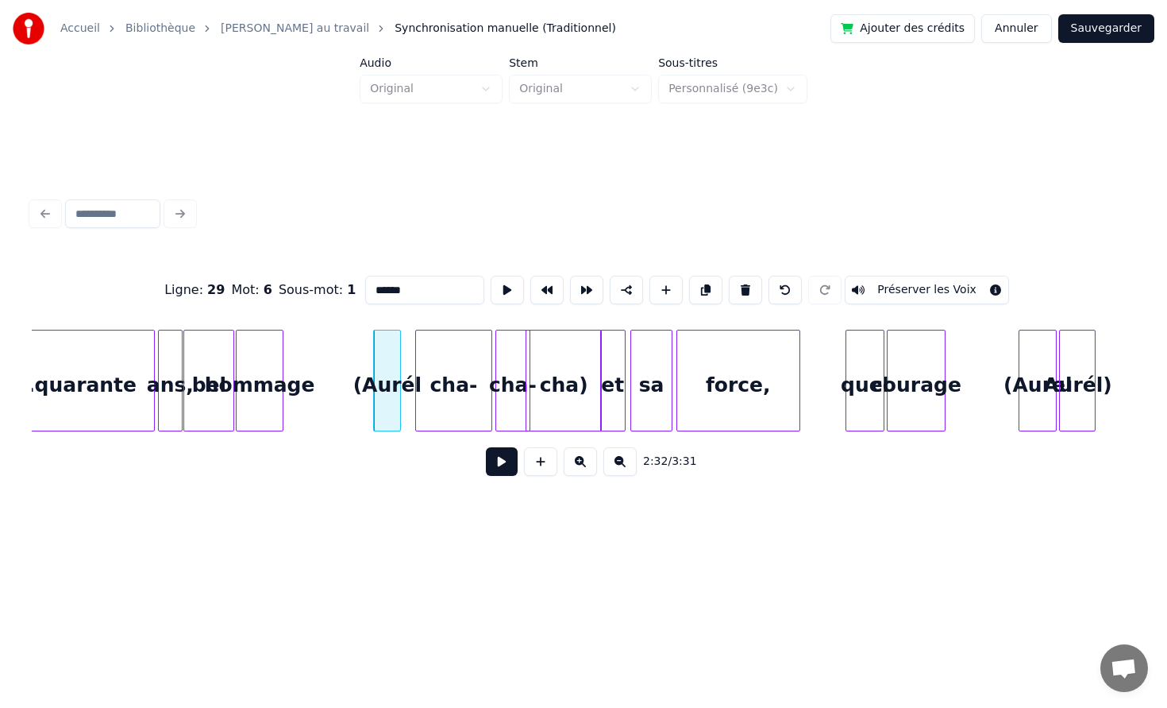
click at [504, 462] on button at bounding box center [502, 461] width 32 height 29
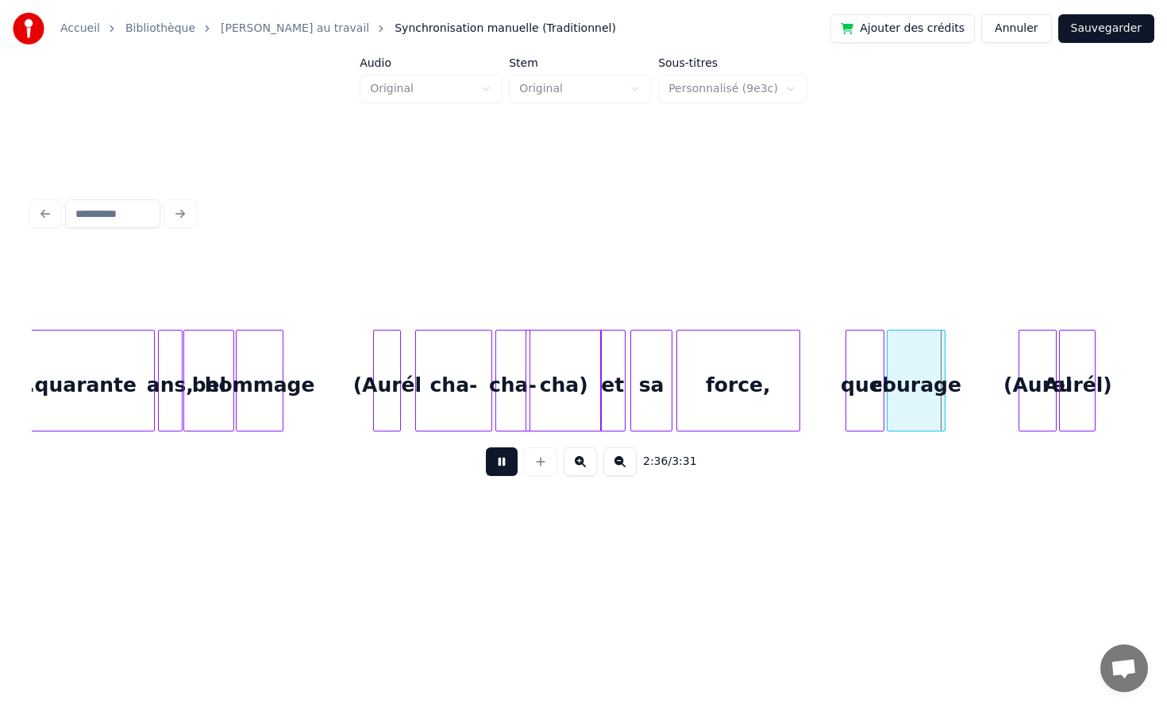
click at [504, 462] on button at bounding box center [502, 461] width 32 height 29
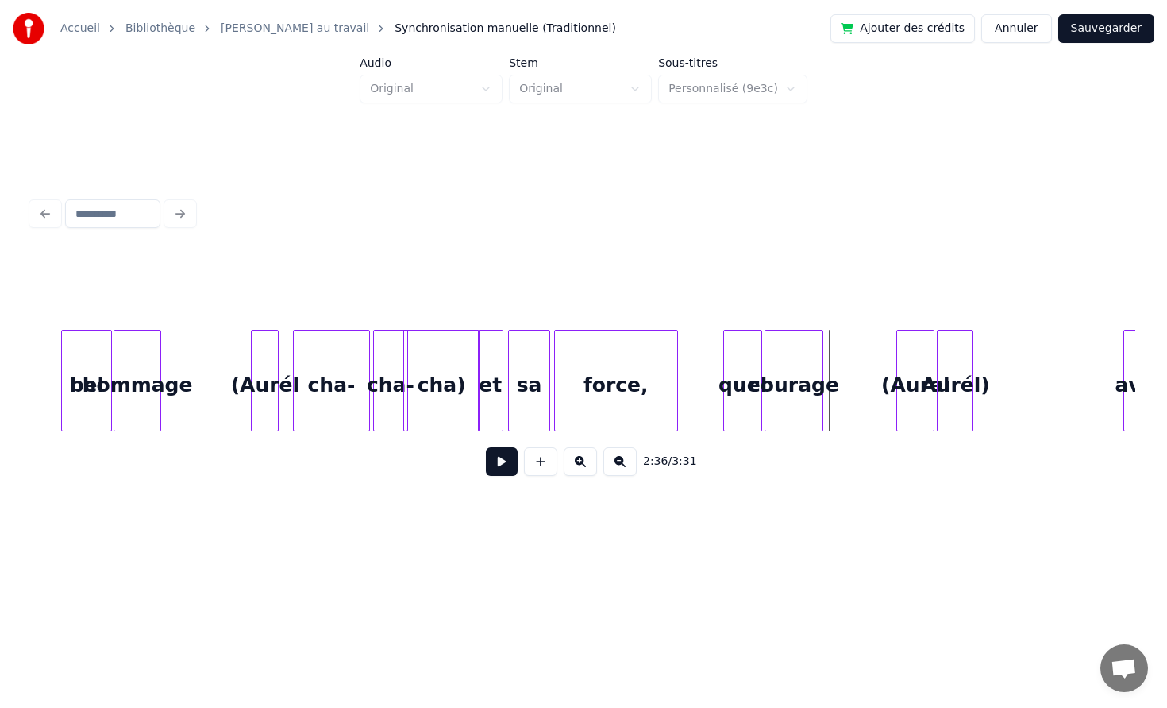
scroll to position [0, 24113]
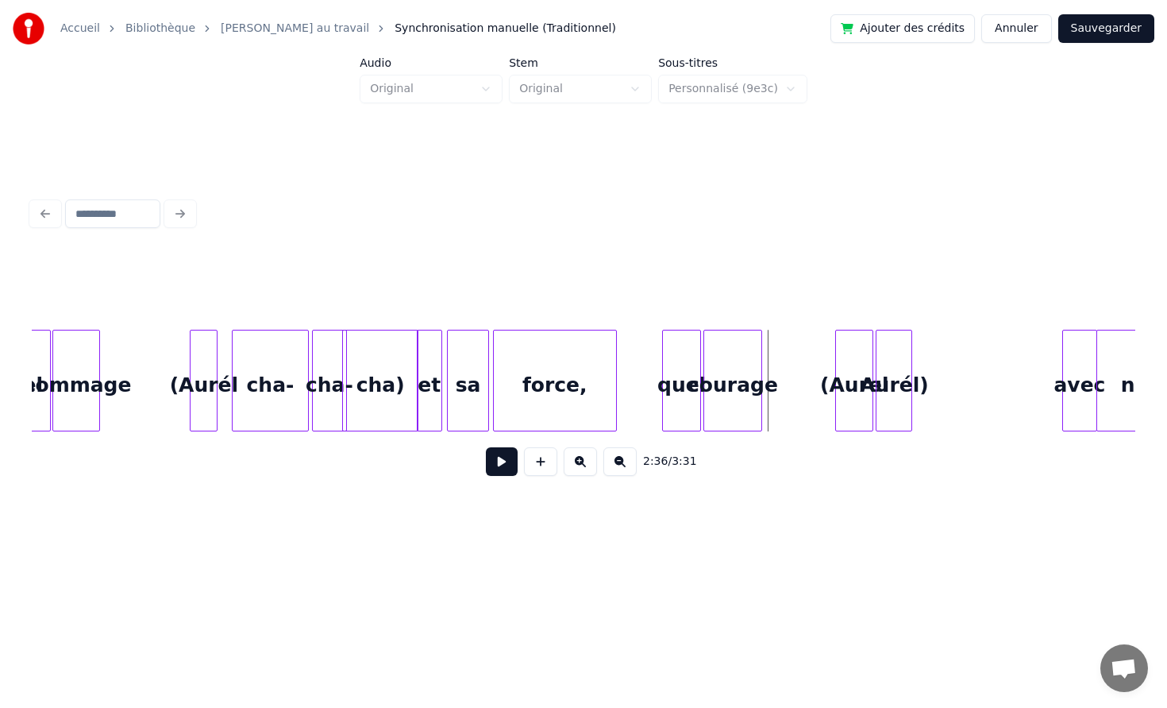
click at [505, 455] on button at bounding box center [502, 461] width 32 height 29
click at [504, 455] on button at bounding box center [502, 461] width 32 height 29
click at [932, 364] on div "Aurél)" at bounding box center [926, 384] width 35 height 108
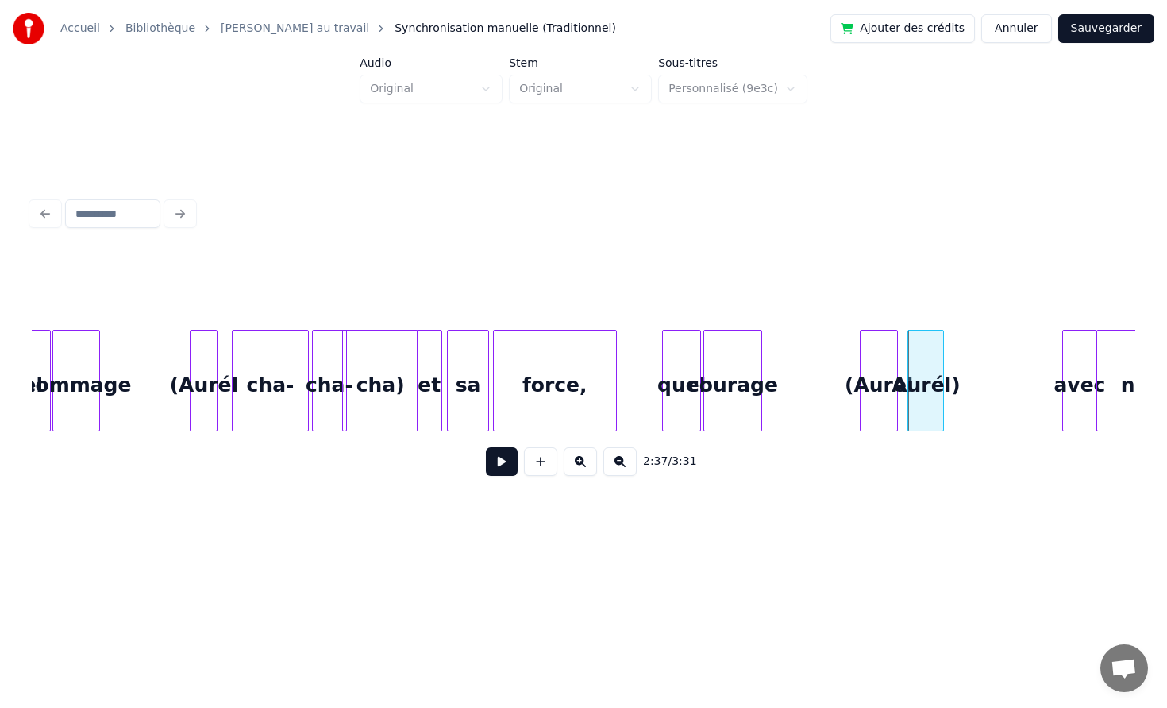
click at [886, 364] on div "(Aurel" at bounding box center [879, 384] width 37 height 108
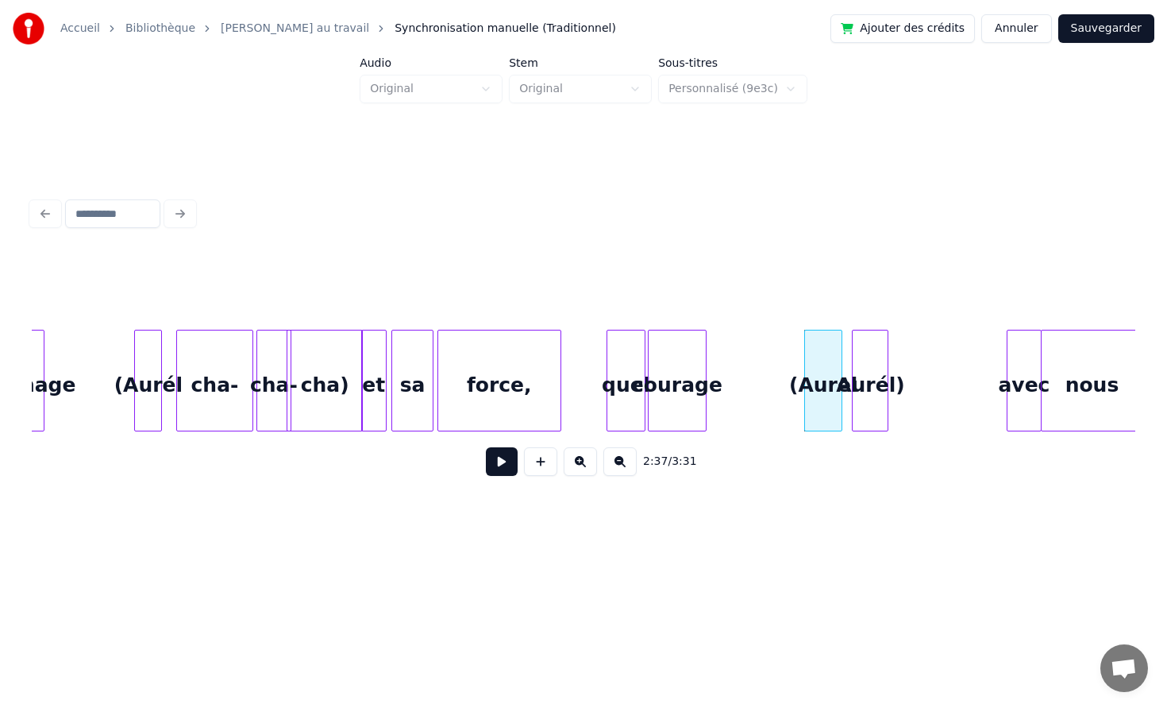
scroll to position [0, 24220]
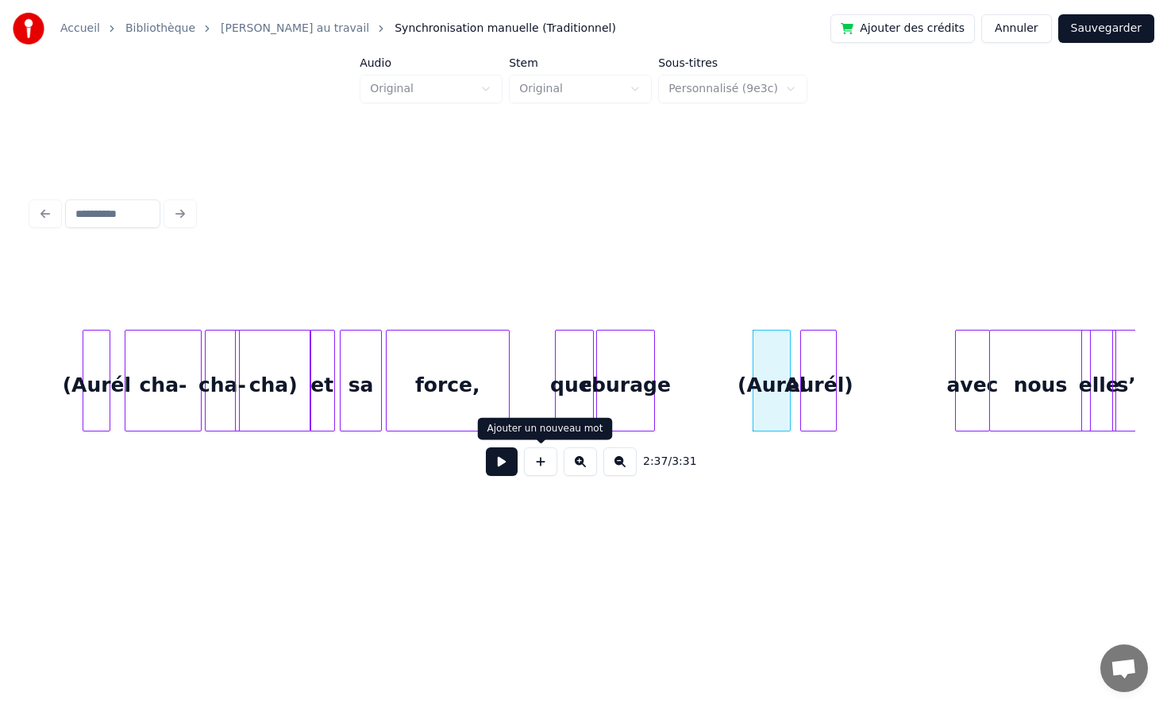
click at [488, 468] on button at bounding box center [502, 461] width 32 height 29
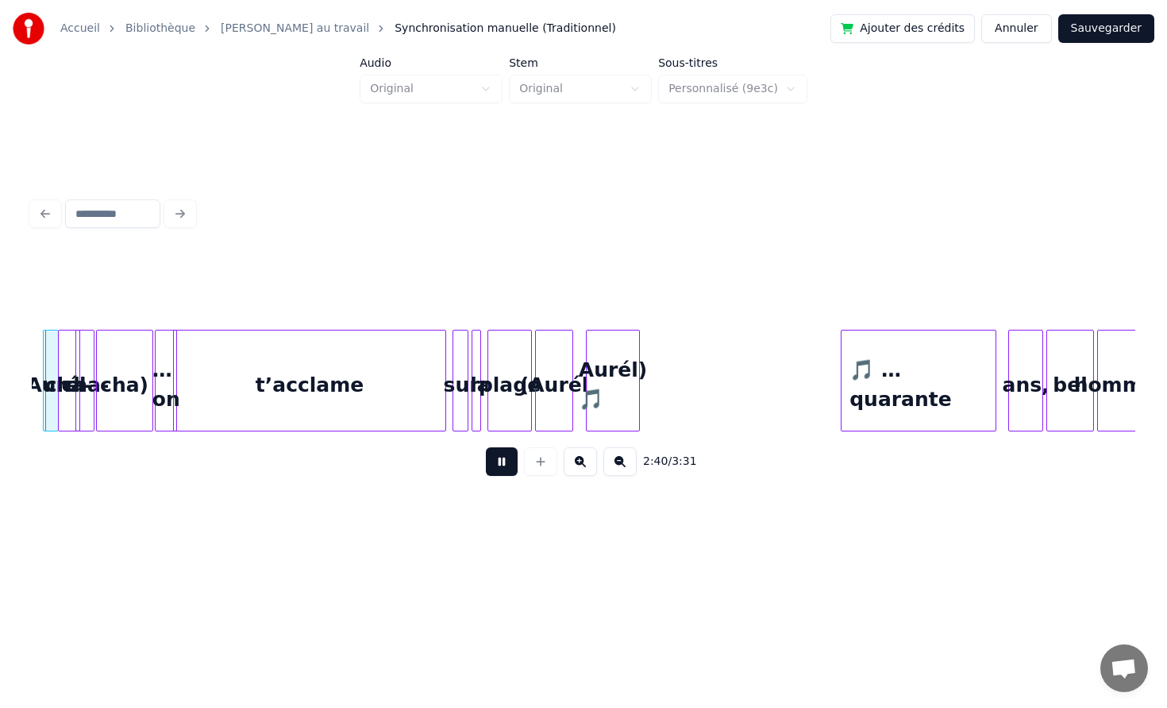
scroll to position [0, 25412]
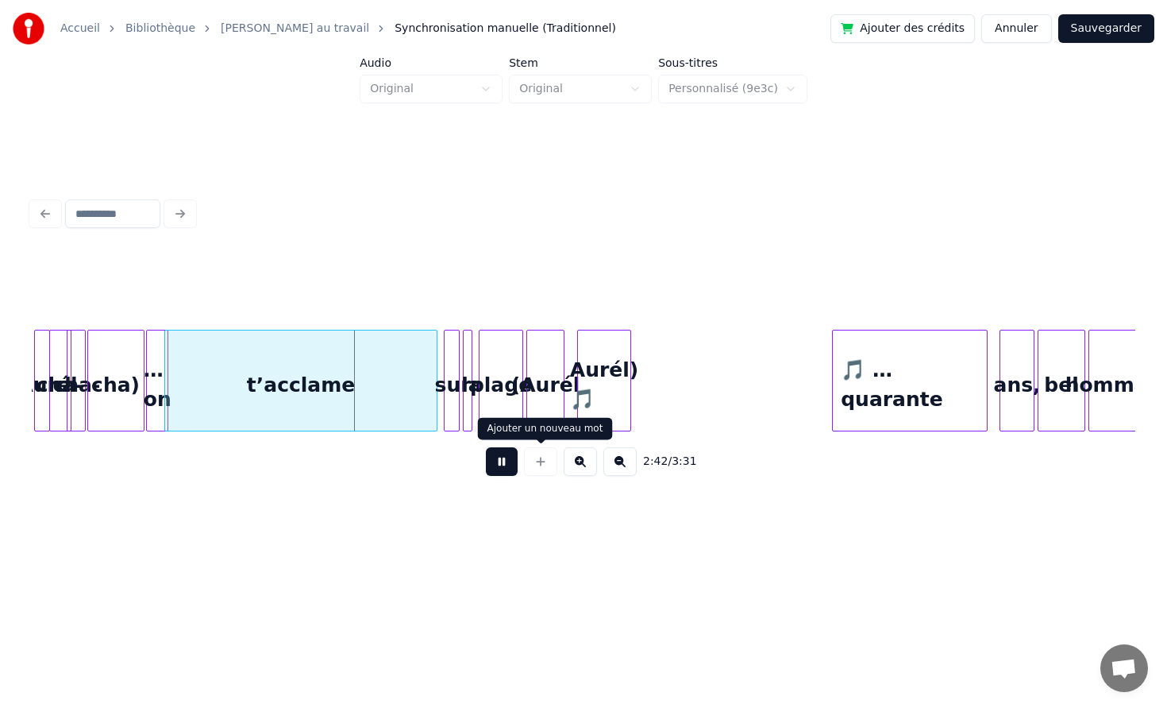
click at [505, 465] on button at bounding box center [502, 461] width 32 height 29
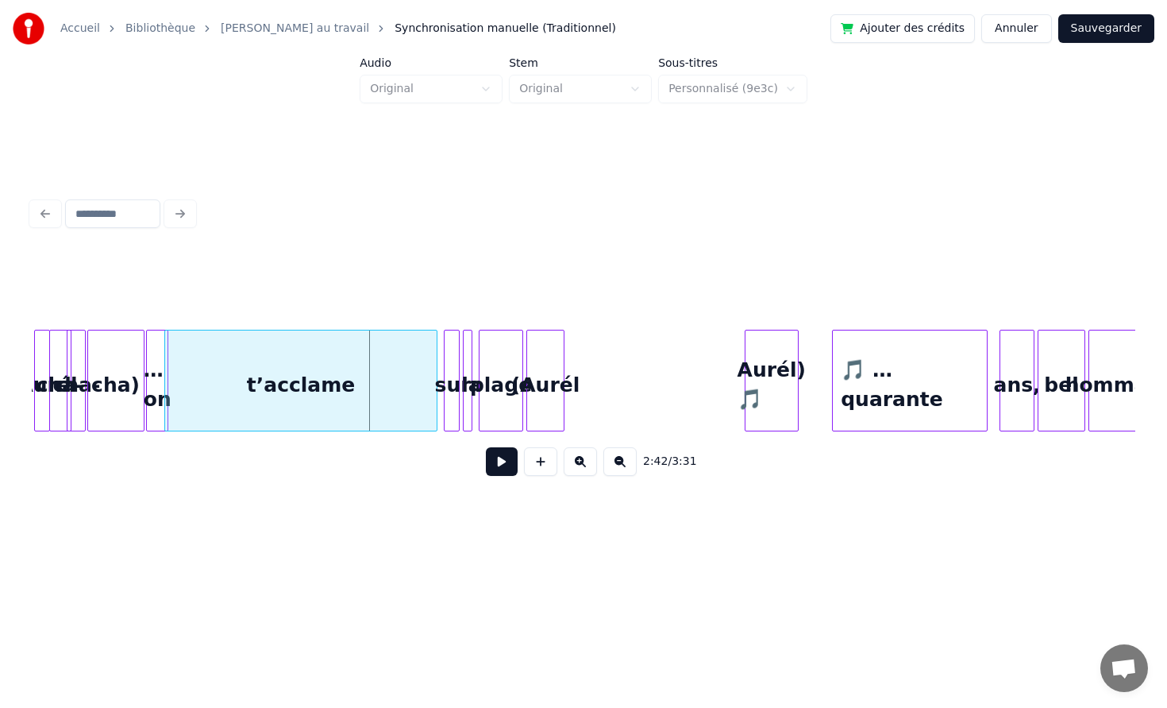
click at [791, 402] on div "Aurél) 🎵" at bounding box center [772, 384] width 52 height 108
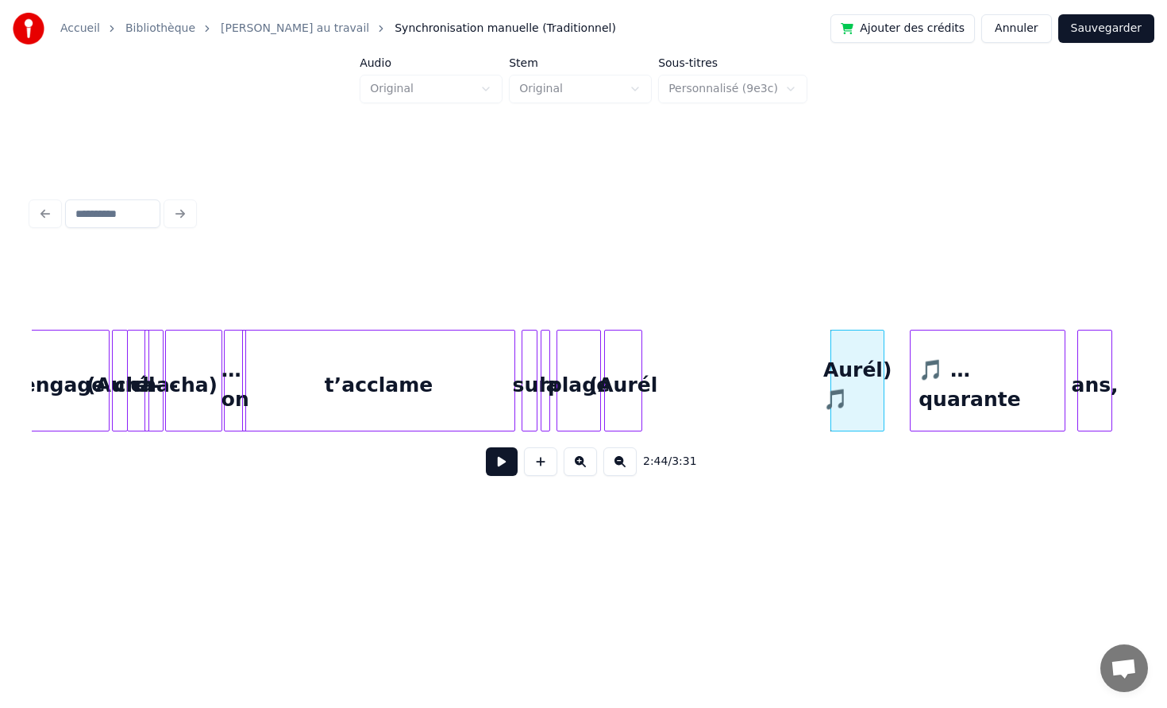
scroll to position [0, 25296]
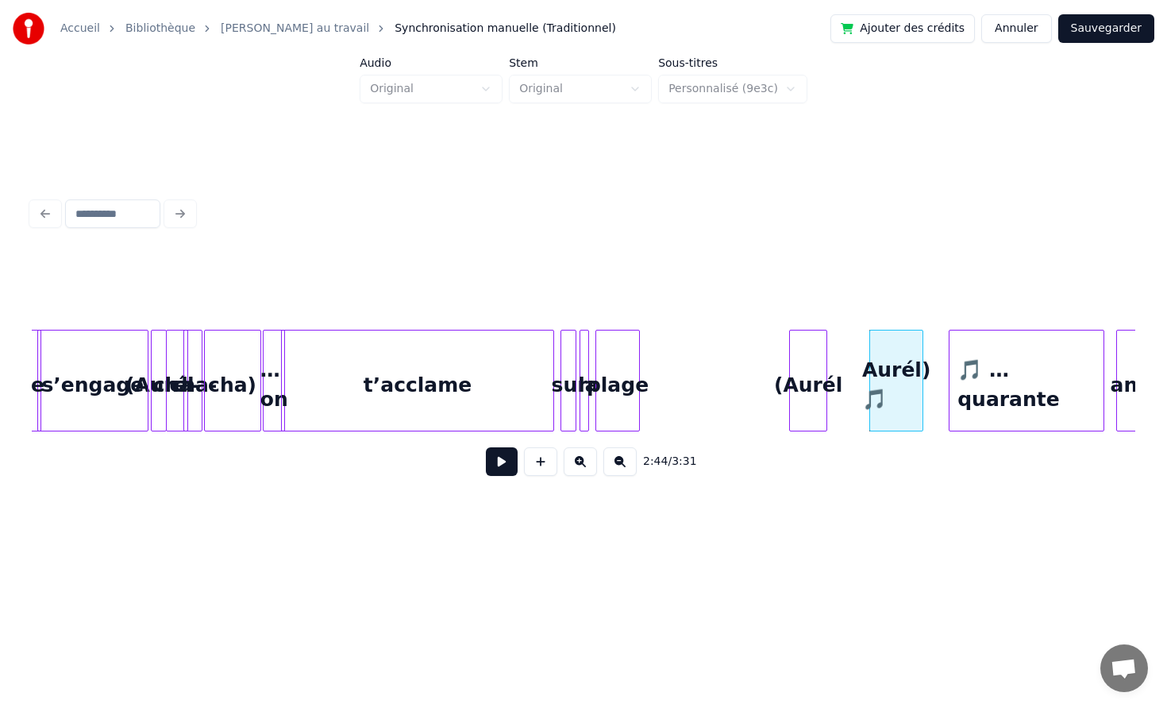
click at [826, 383] on div "(Aurél" at bounding box center [808, 384] width 37 height 108
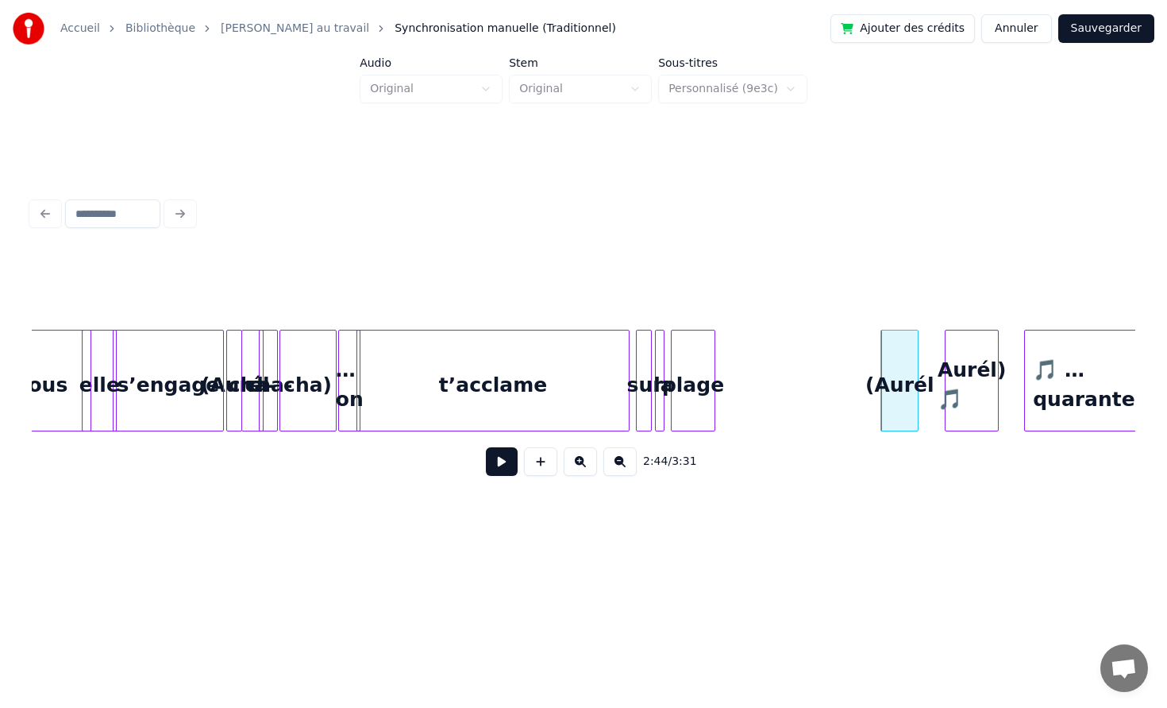
scroll to position [0, 25142]
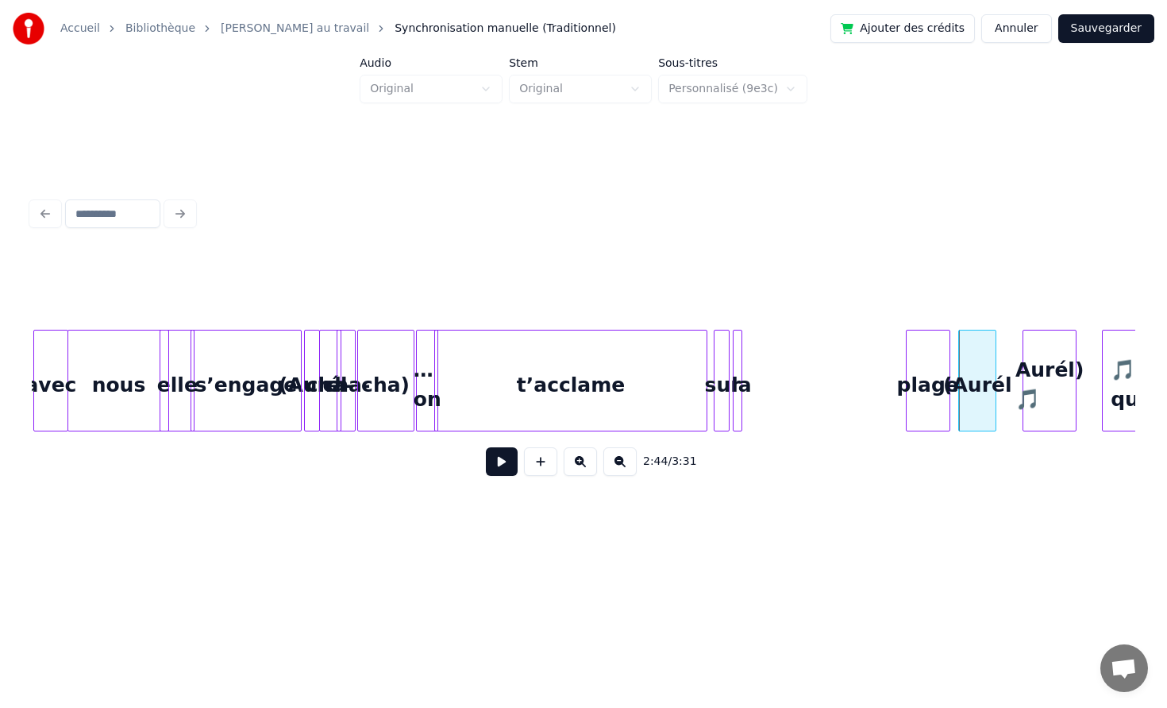
click at [942, 346] on div "plage" at bounding box center [928, 384] width 43 height 108
click at [744, 354] on div at bounding box center [741, 380] width 5 height 100
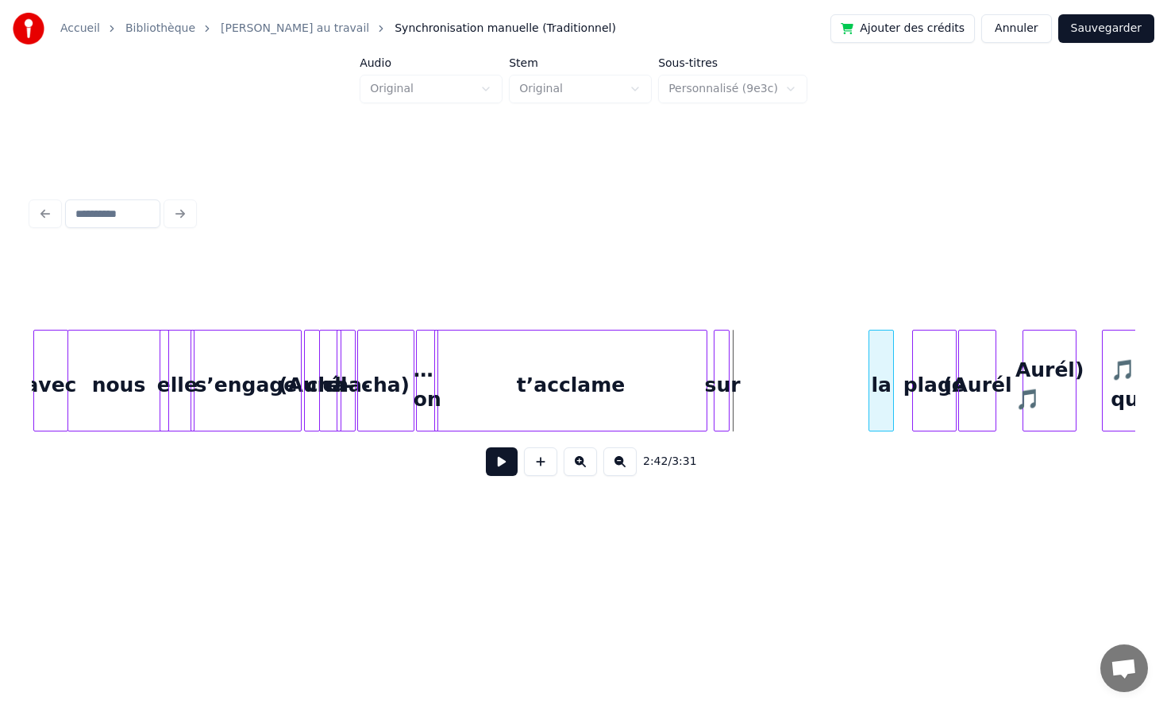
click at [886, 356] on div "la" at bounding box center [882, 384] width 24 height 108
click at [735, 355] on div at bounding box center [733, 380] width 5 height 100
click at [860, 363] on div "sur" at bounding box center [863, 384] width 24 height 108
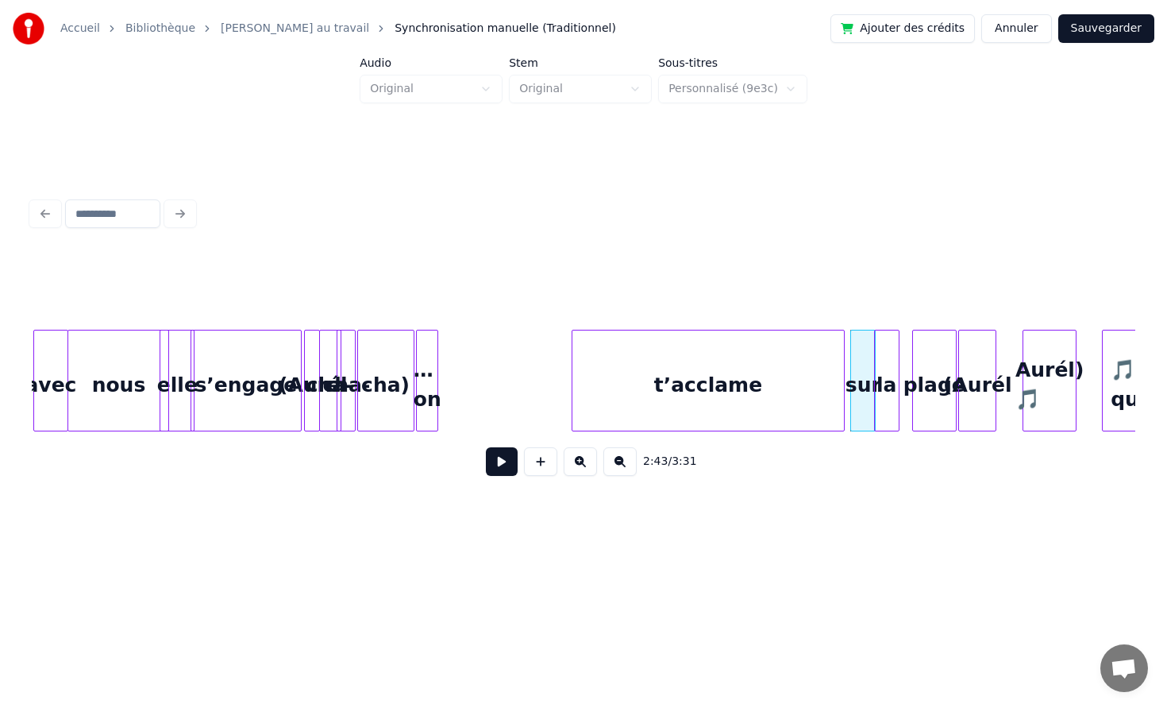
click at [785, 378] on div "t’acclame" at bounding box center [709, 384] width 272 height 108
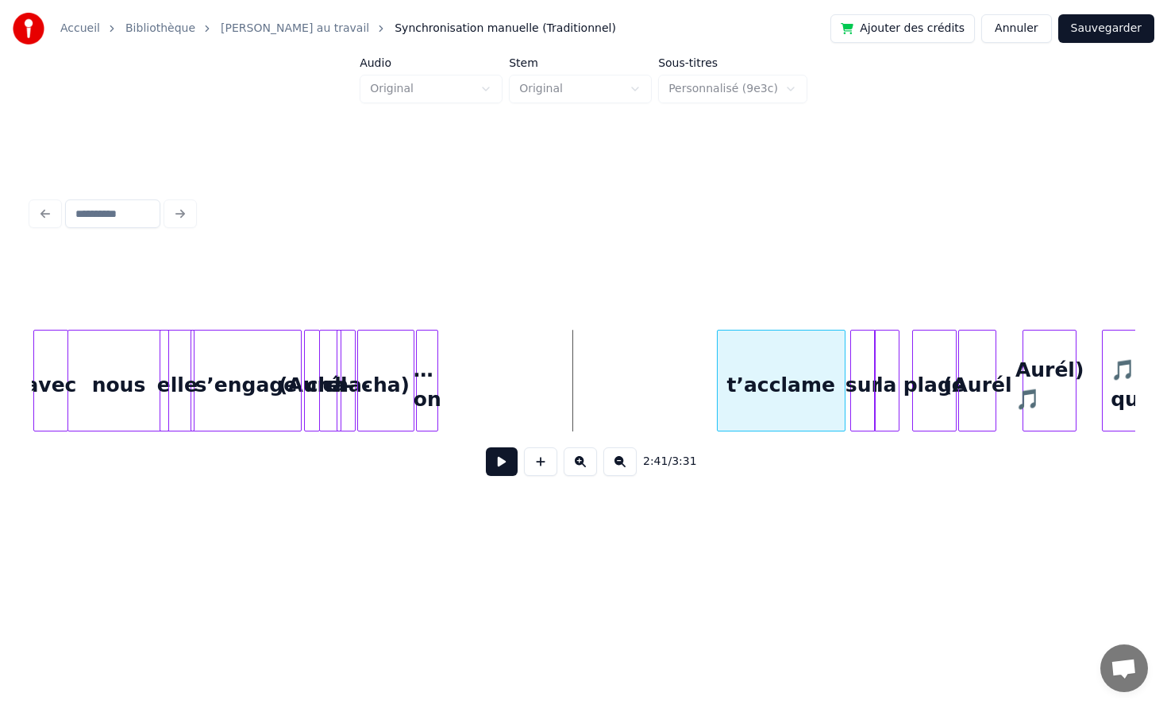
click at [718, 369] on div at bounding box center [720, 380] width 5 height 100
click at [698, 372] on div "… on" at bounding box center [694, 384] width 21 height 108
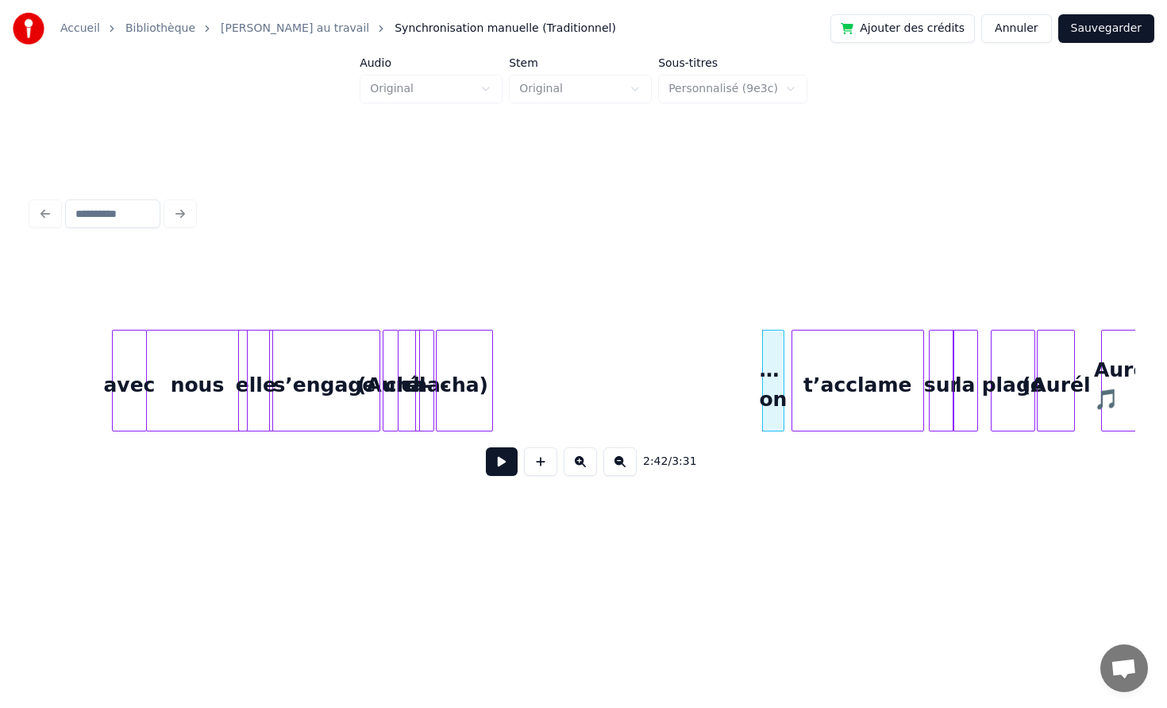
scroll to position [0, 25013]
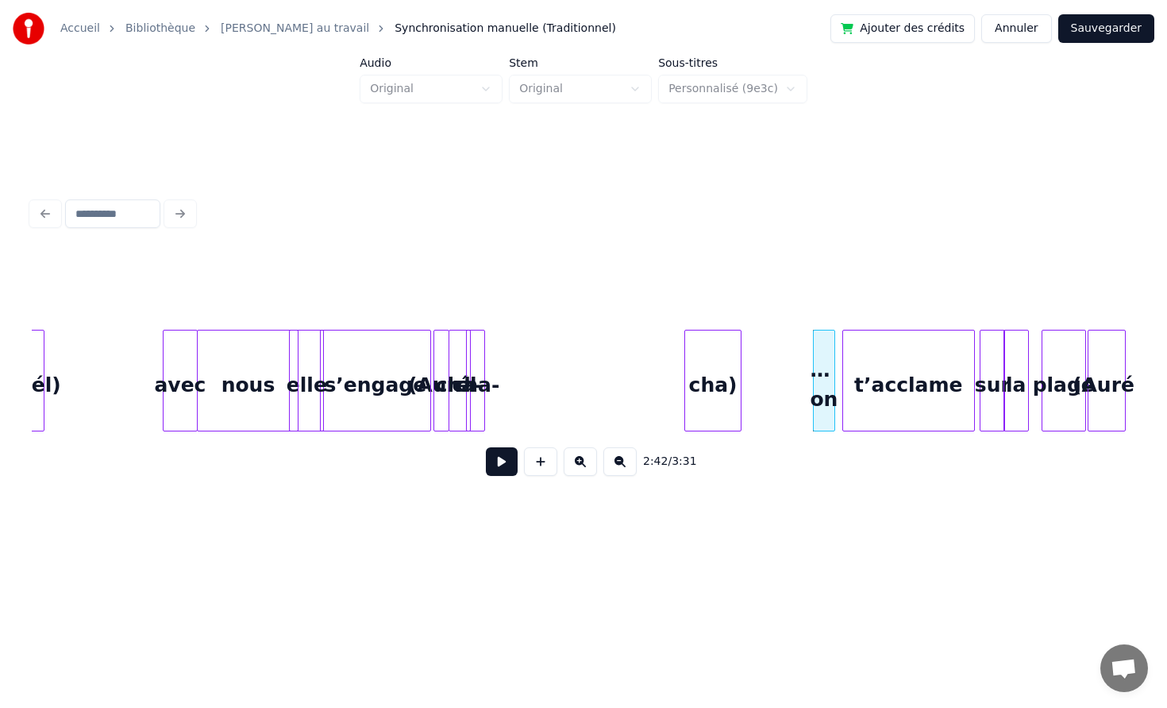
click at [723, 369] on div "cha)" at bounding box center [713, 384] width 56 height 108
click at [720, 369] on div "cha)" at bounding box center [712, 384] width 56 height 108
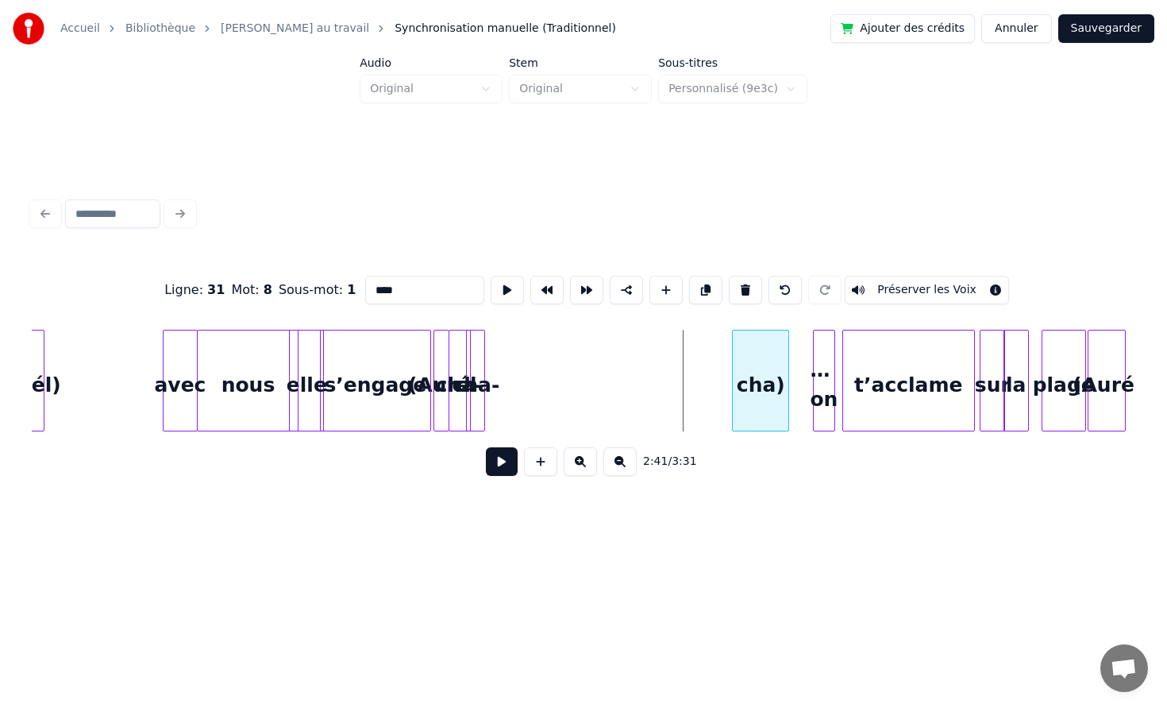
click at [755, 368] on div "cha)" at bounding box center [761, 384] width 56 height 108
click at [715, 354] on div "cha-" at bounding box center [705, 384] width 17 height 108
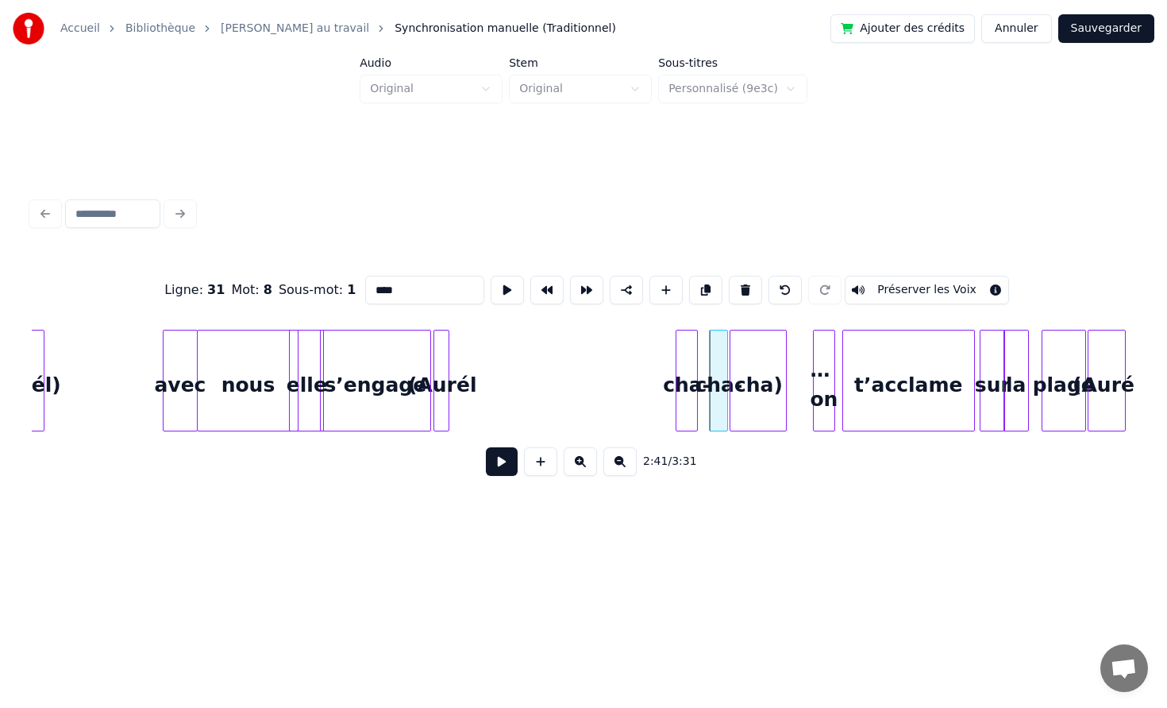
click at [685, 356] on div "cha-" at bounding box center [687, 384] width 21 height 108
click at [677, 353] on div at bounding box center [679, 380] width 5 height 100
type input "****"
click at [456, 352] on div at bounding box center [456, 380] width 5 height 100
click at [654, 353] on div "(Aurél" at bounding box center [651, 384] width 25 height 108
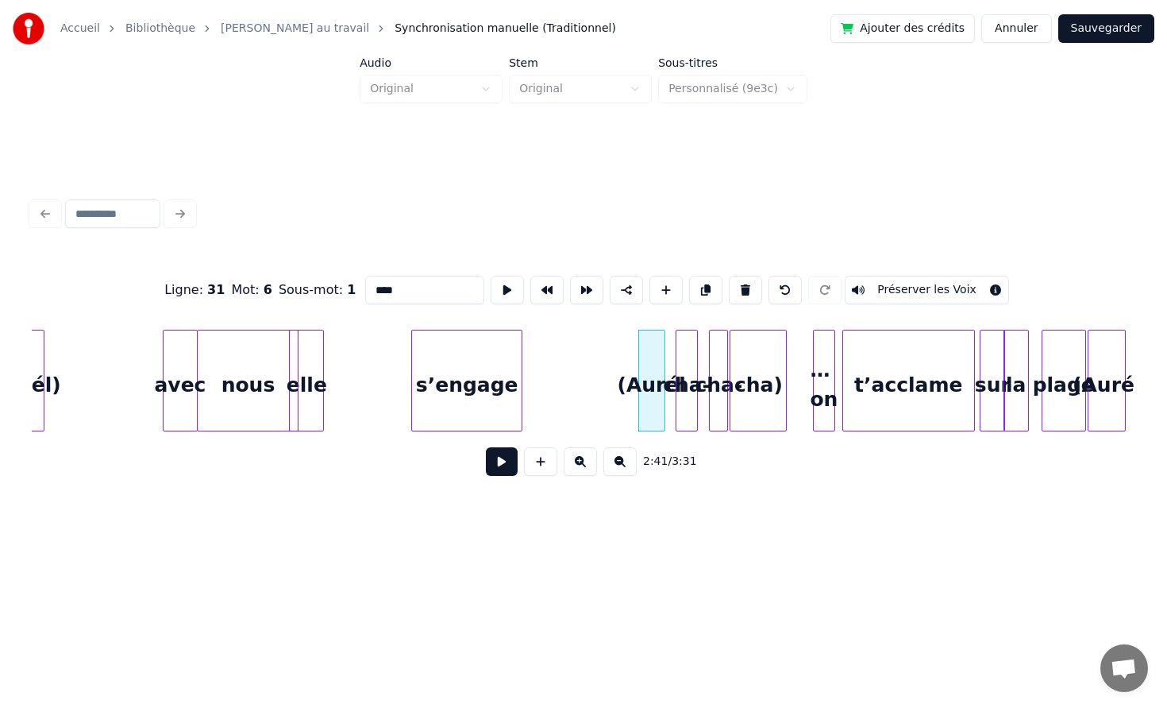
click at [491, 360] on div "s’engage" at bounding box center [467, 384] width 110 height 108
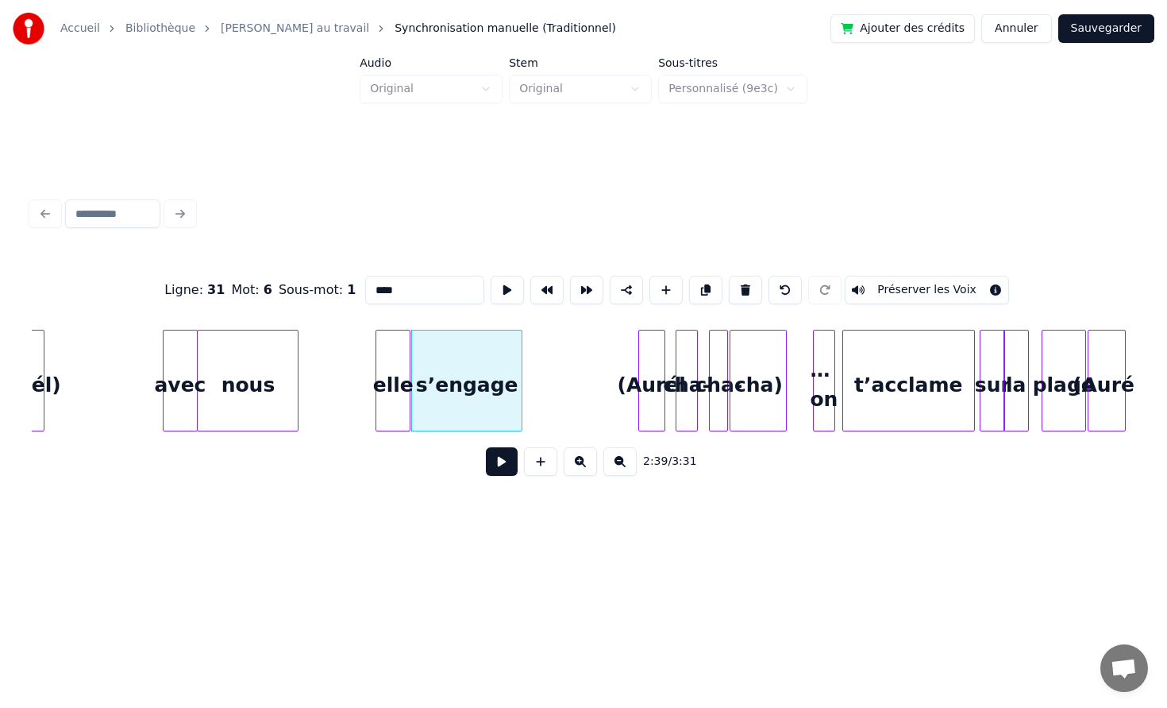
click at [403, 366] on div "elle" at bounding box center [392, 384] width 33 height 108
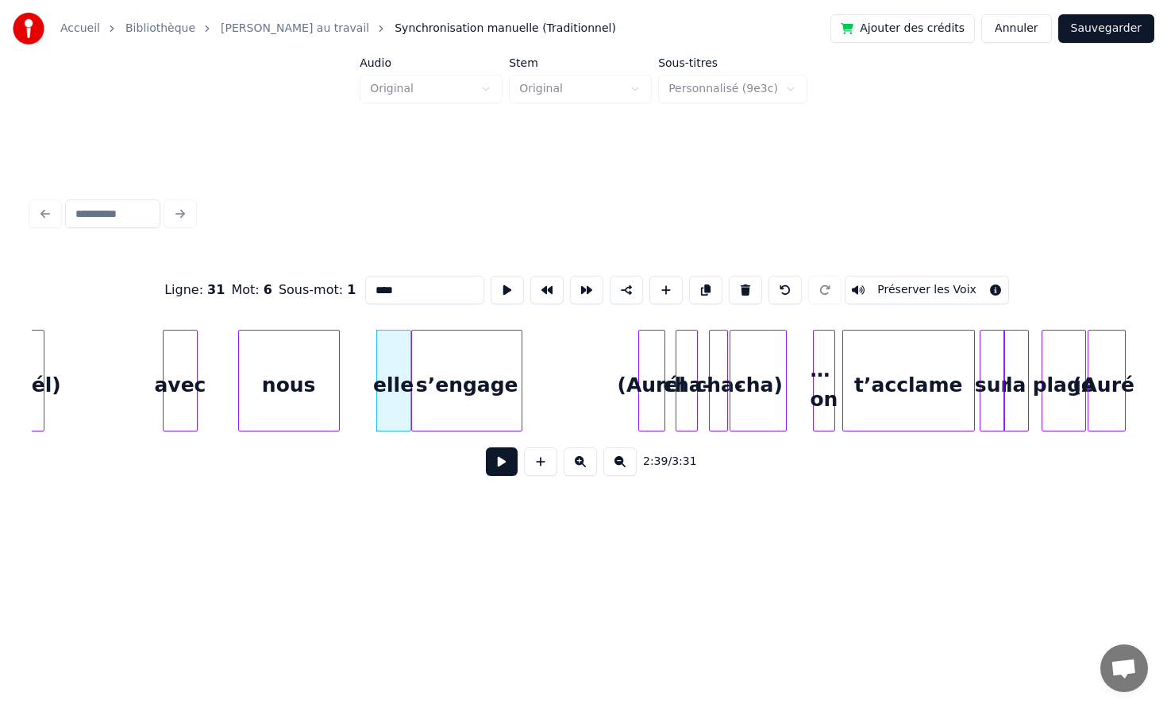
click at [314, 353] on div "nous" at bounding box center [289, 384] width 100 height 108
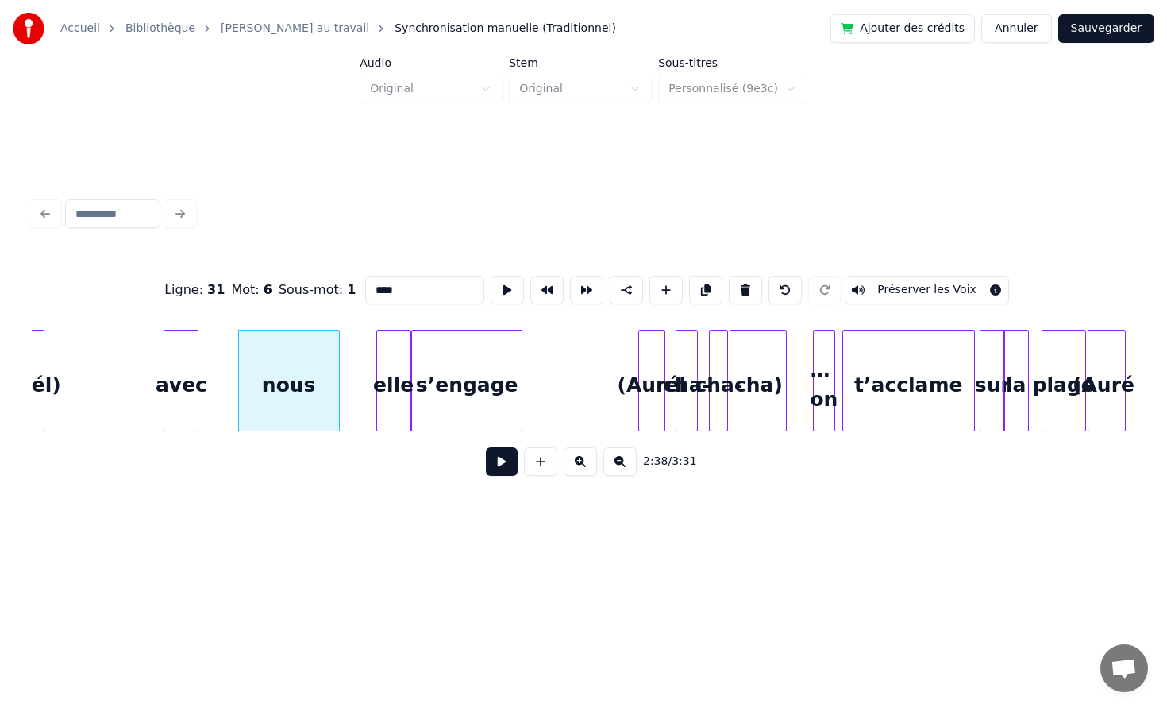
click at [172, 356] on div "avec" at bounding box center [180, 384] width 33 height 108
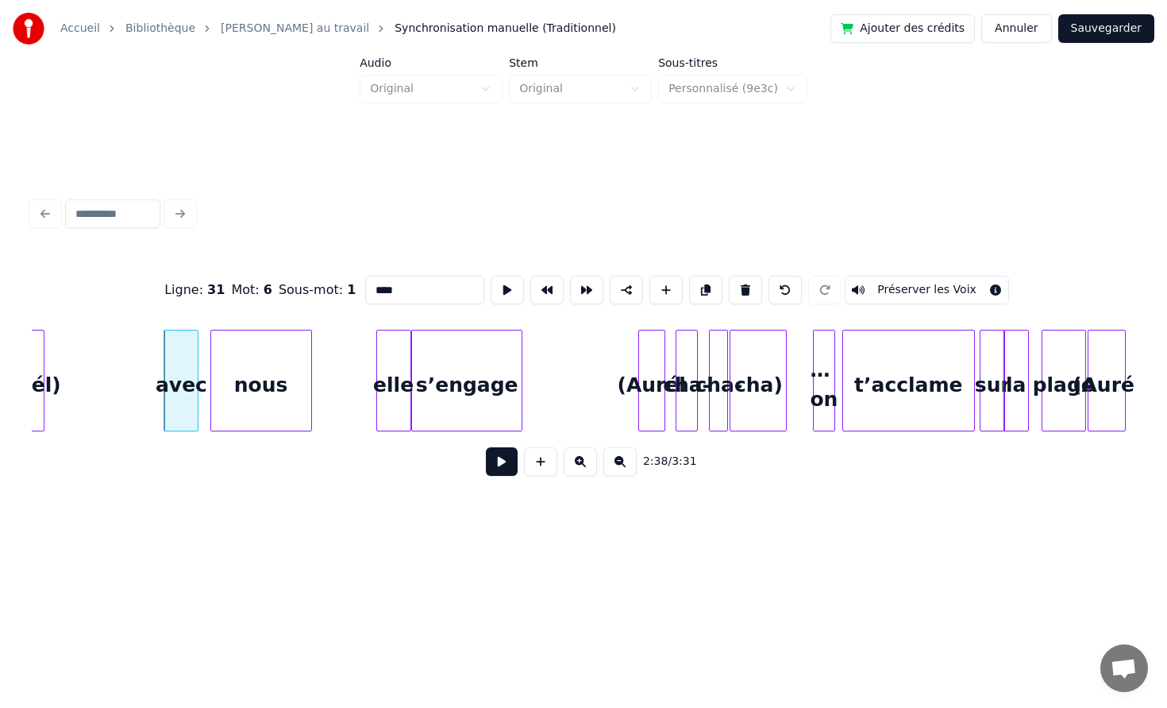
click at [218, 366] on div "nous" at bounding box center [261, 384] width 100 height 108
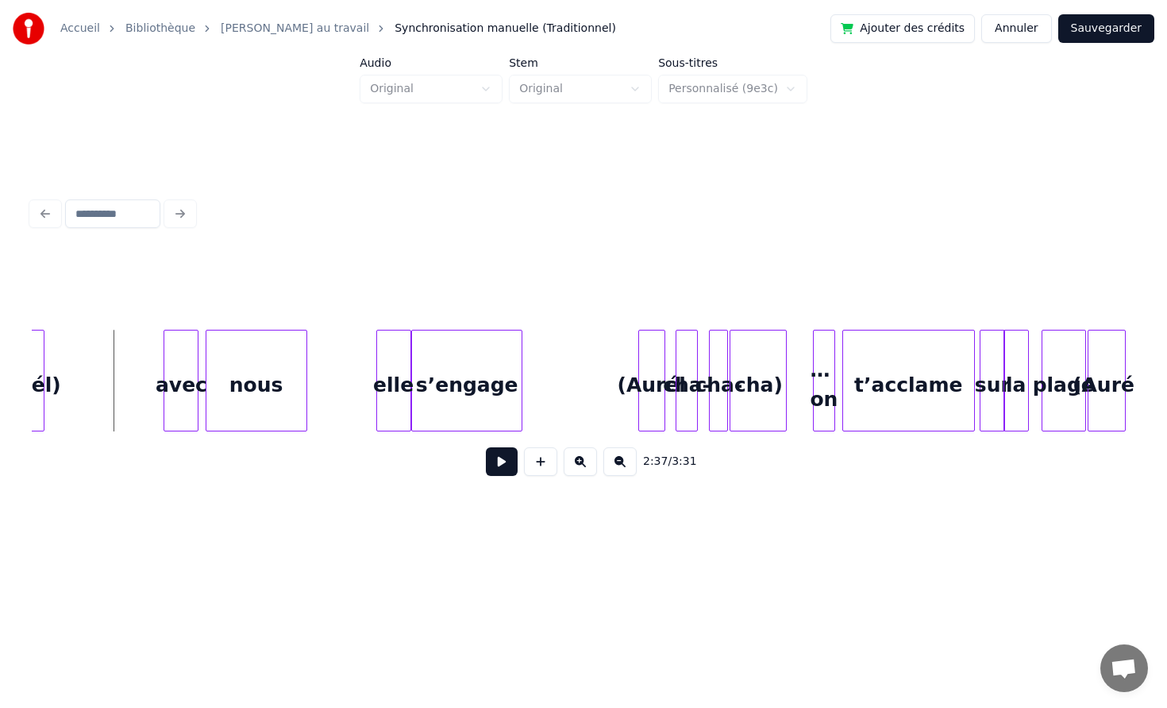
click at [496, 459] on button at bounding box center [502, 461] width 32 height 29
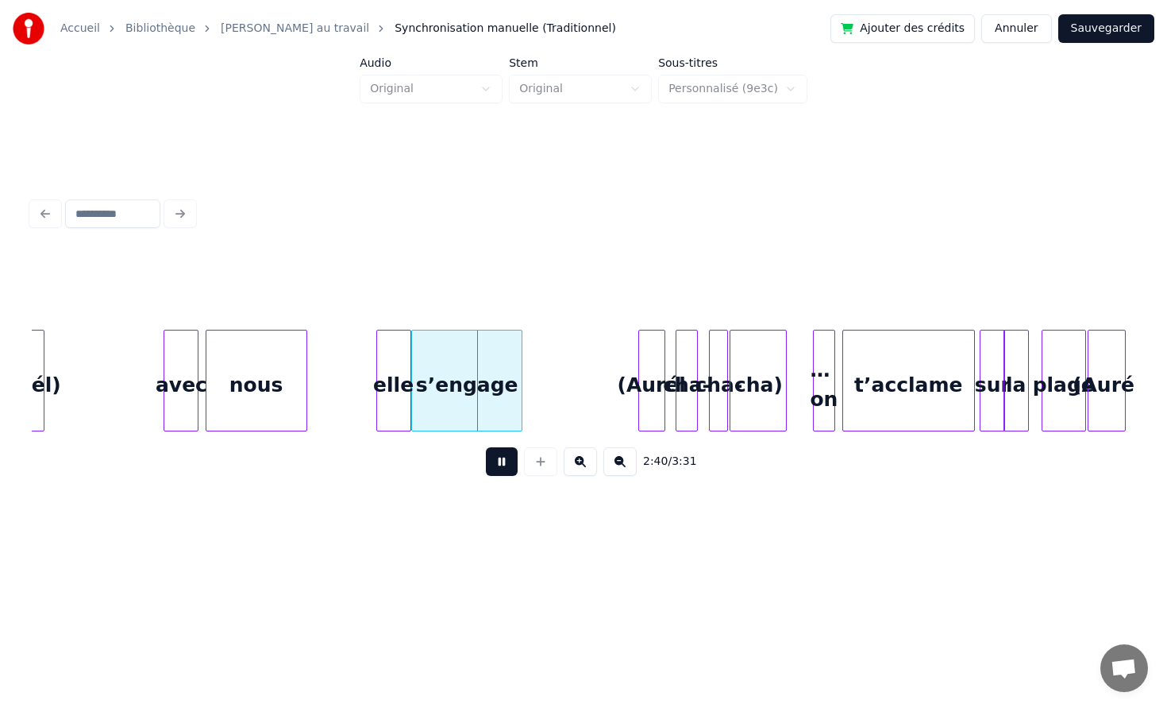
click at [496, 459] on button at bounding box center [502, 461] width 32 height 29
click at [376, 372] on div "elle" at bounding box center [393, 381] width 35 height 102
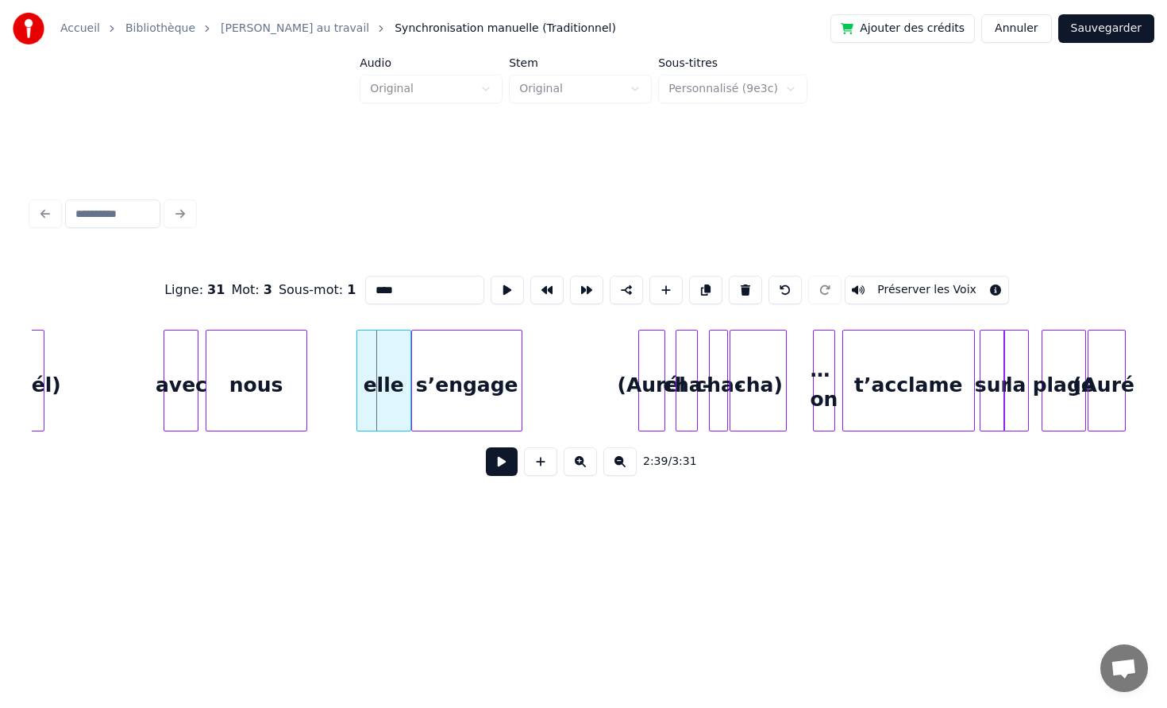
click at [357, 372] on div at bounding box center [359, 380] width 5 height 100
click at [500, 461] on button at bounding box center [502, 461] width 32 height 29
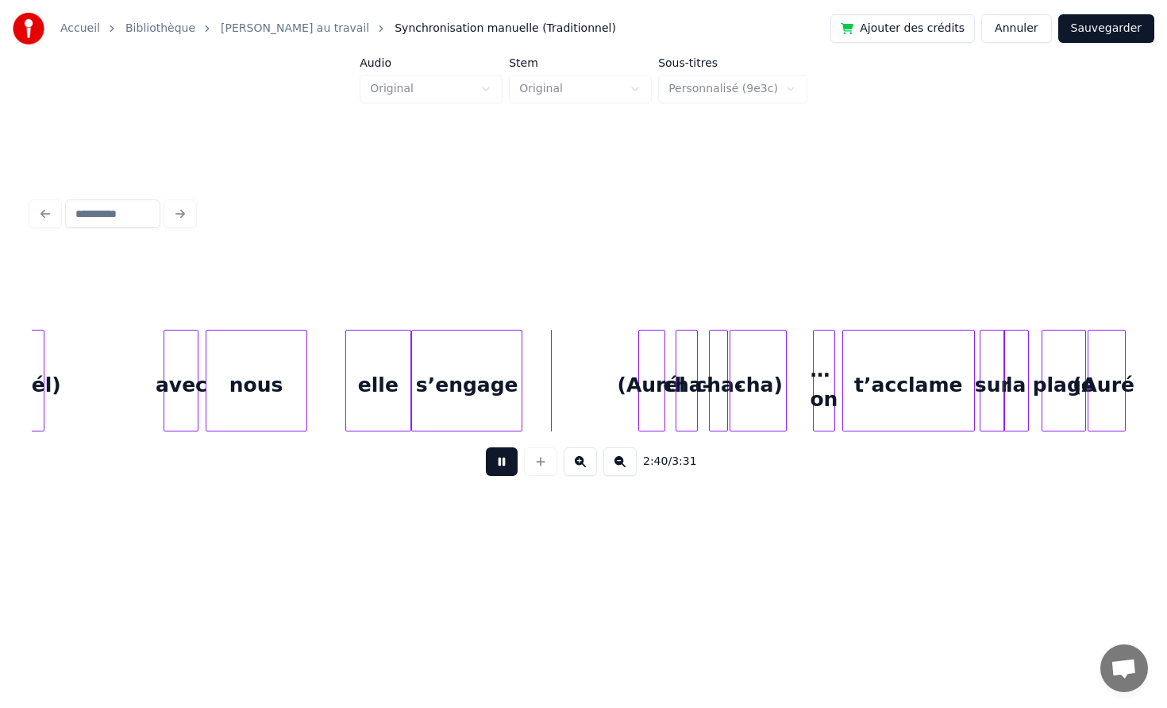
click at [501, 461] on button at bounding box center [502, 461] width 32 height 29
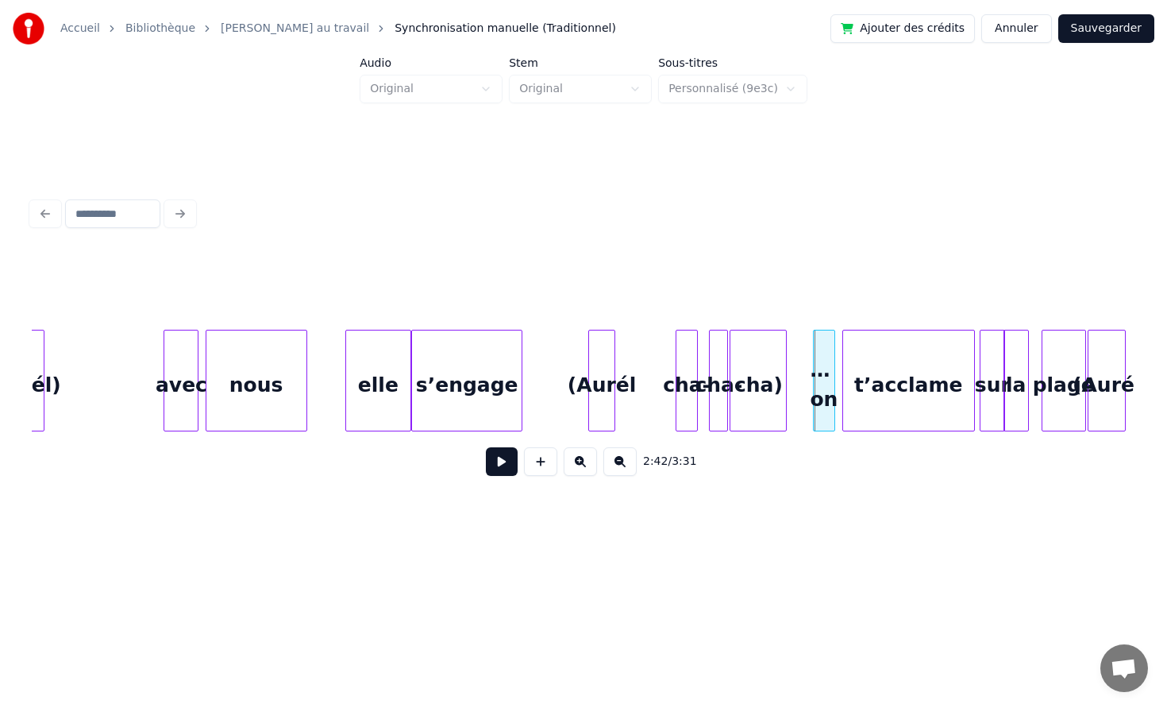
click at [589, 349] on div "(Aurél" at bounding box center [601, 384] width 25 height 108
click at [669, 355] on div "cha-" at bounding box center [679, 384] width 21 height 108
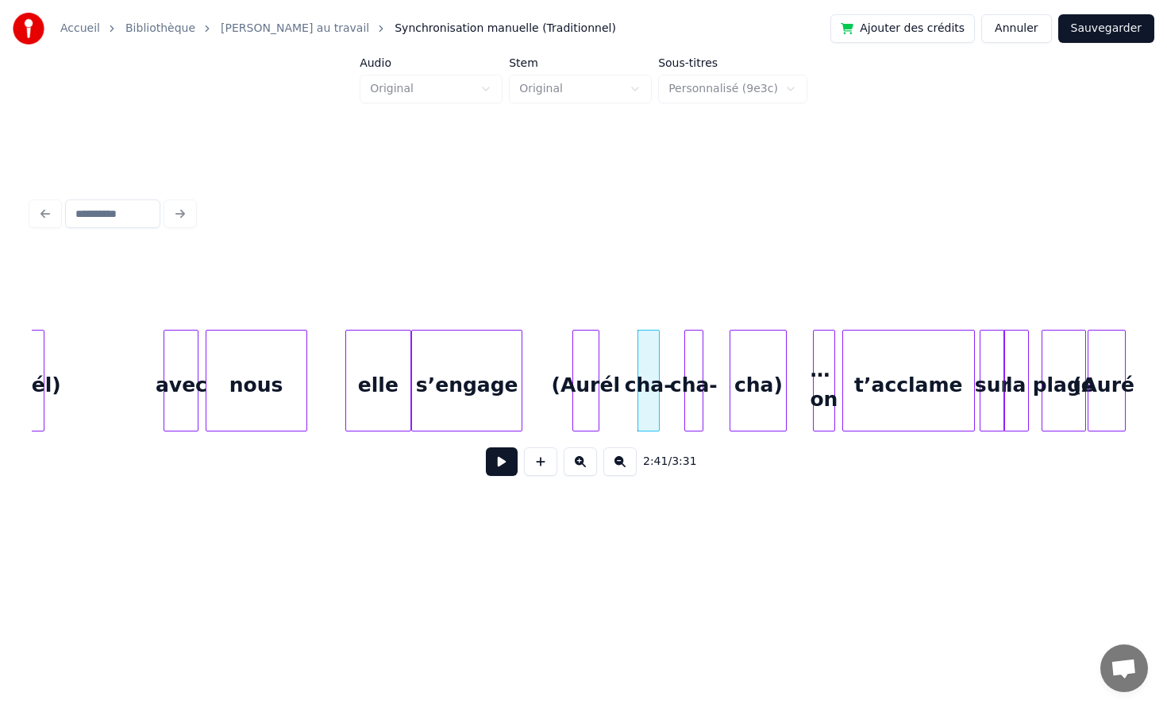
click at [694, 360] on div "cha-" at bounding box center [693, 384] width 17 height 108
click at [741, 368] on div "cha)" at bounding box center [741, 384] width 56 height 108
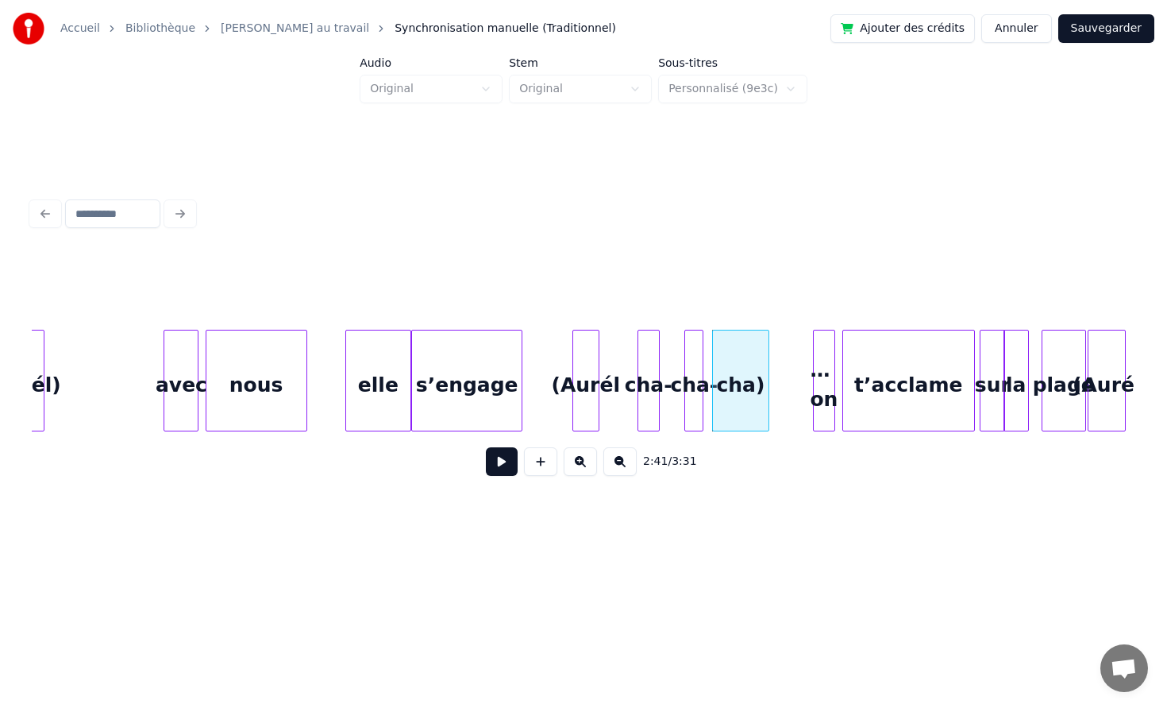
click at [494, 458] on button at bounding box center [502, 461] width 32 height 29
click at [635, 359] on div "cha-" at bounding box center [645, 384] width 21 height 108
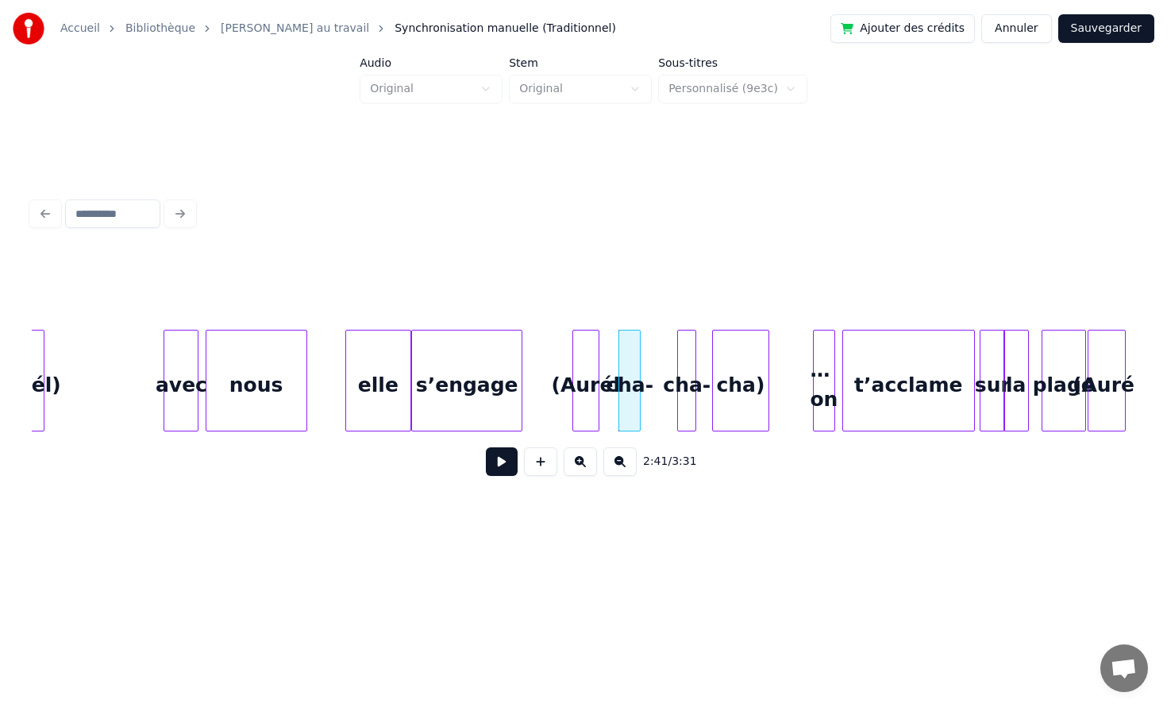
click at [678, 361] on div "cha-" at bounding box center [686, 384] width 17 height 108
click at [714, 362] on div "cha)" at bounding box center [725, 384] width 56 height 108
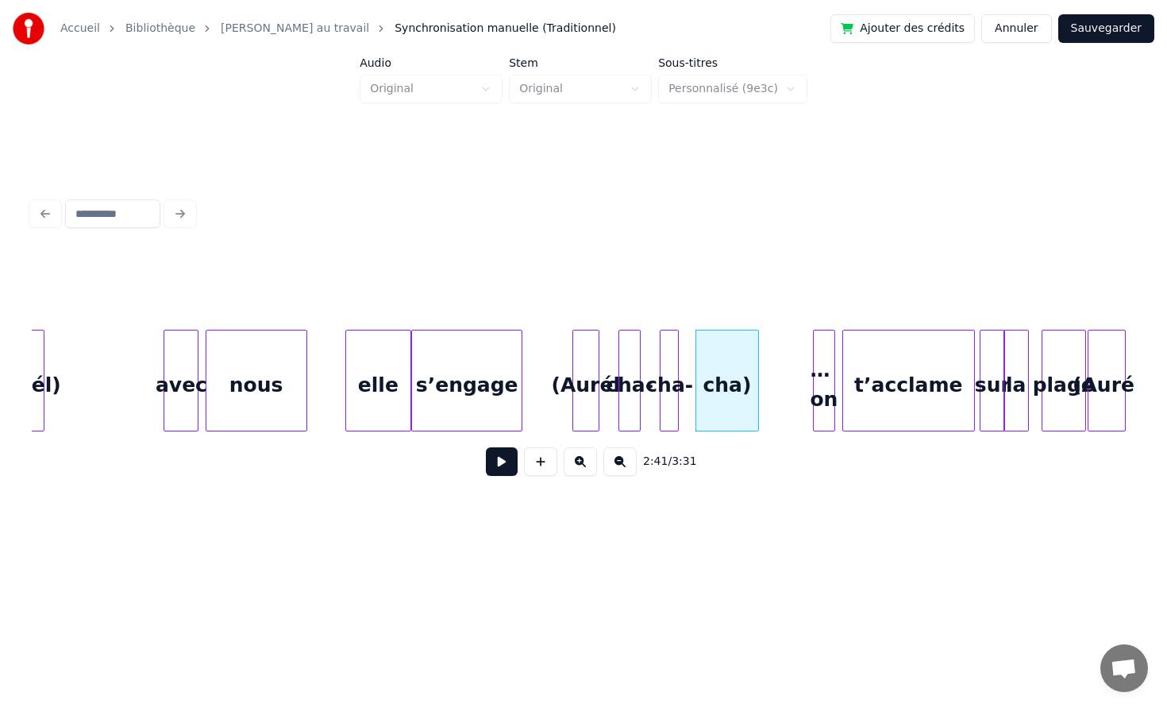
click at [758, 368] on div at bounding box center [756, 380] width 5 height 100
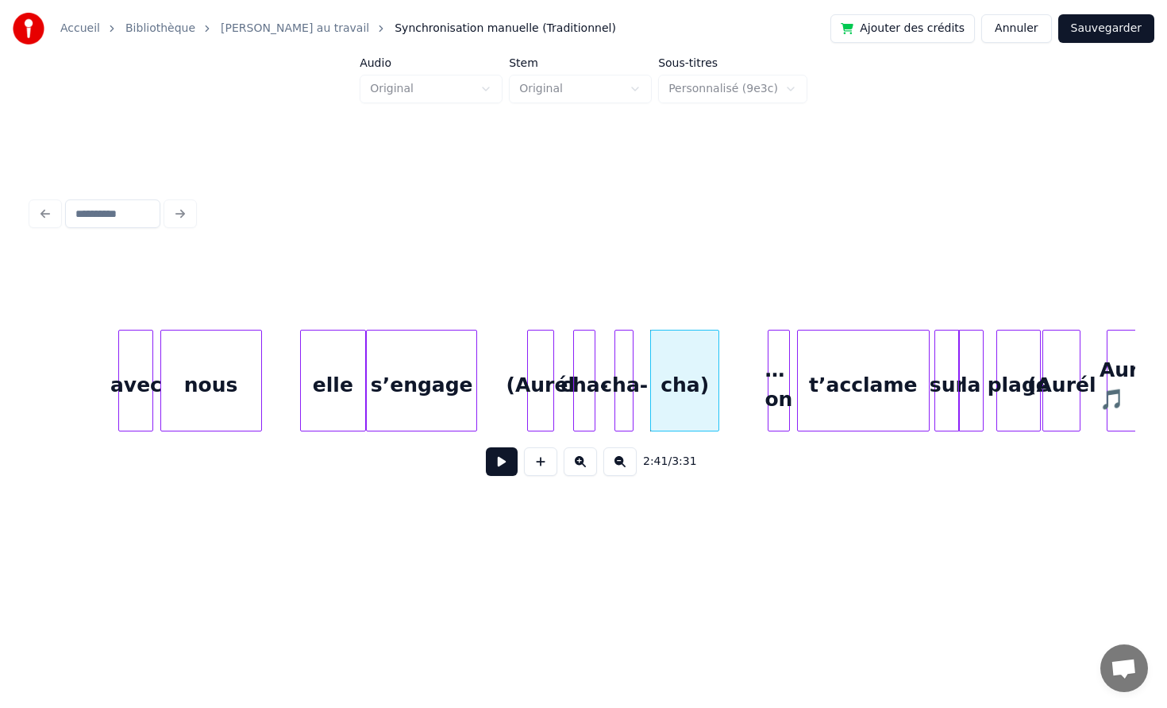
scroll to position [0, 25097]
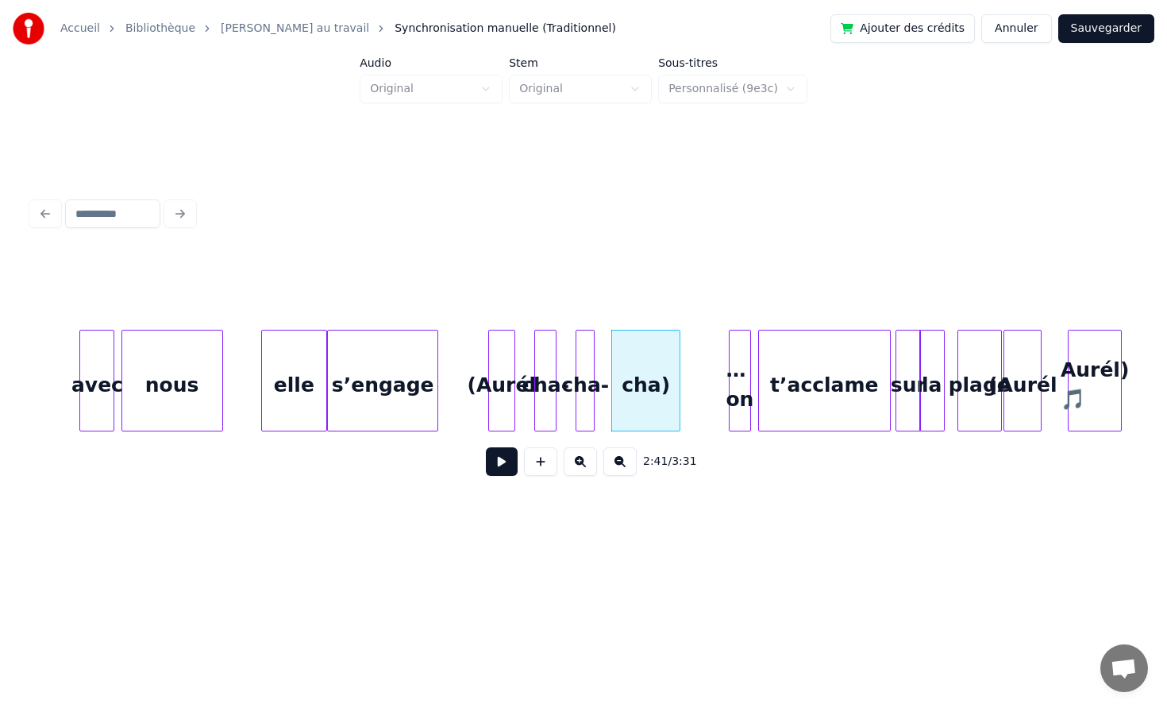
click at [504, 465] on button at bounding box center [502, 461] width 32 height 29
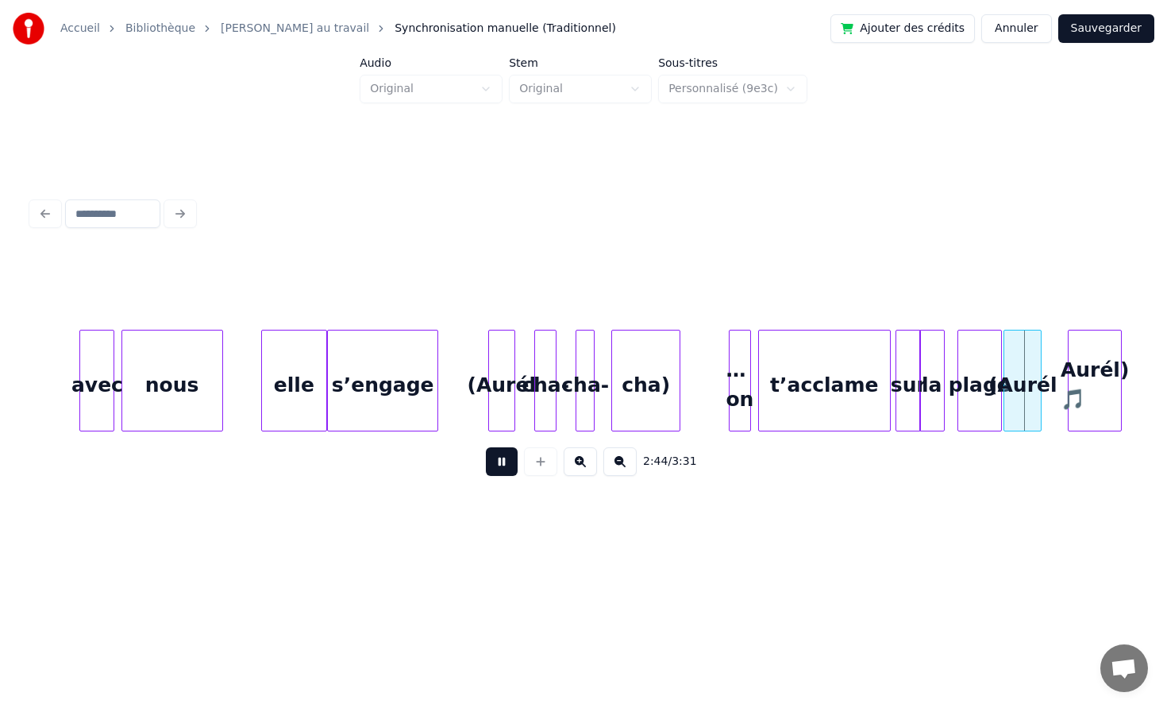
click at [504, 465] on button at bounding box center [502, 461] width 32 height 29
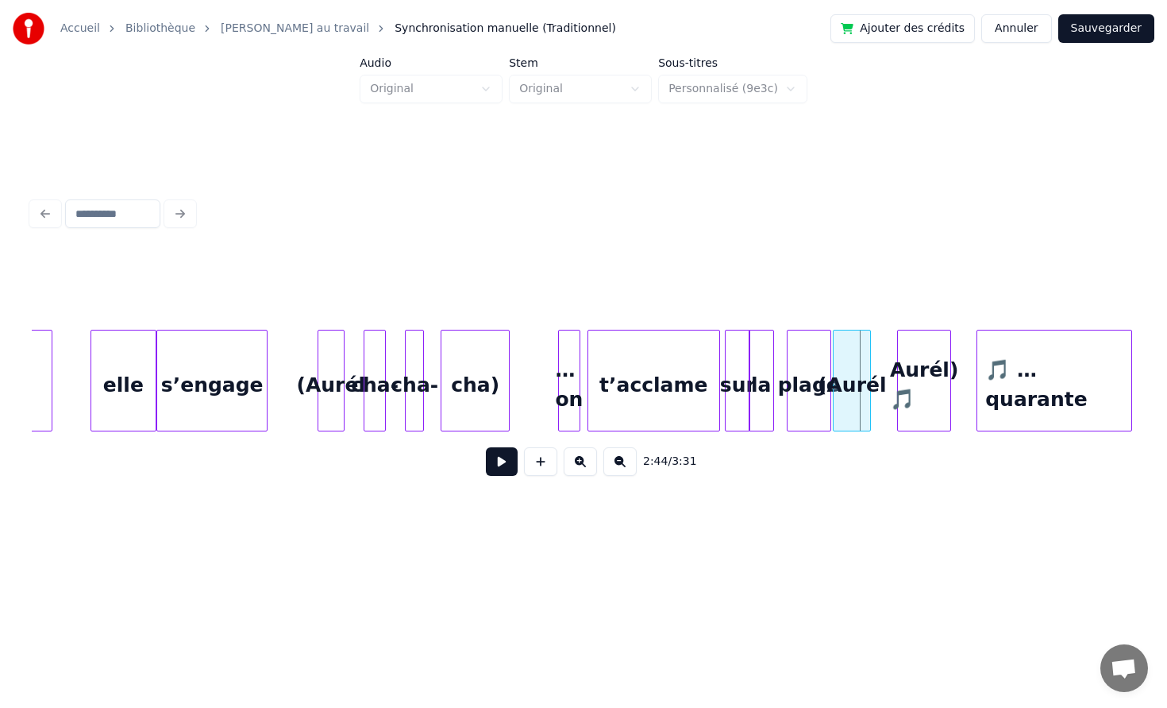
scroll to position [0, 25343]
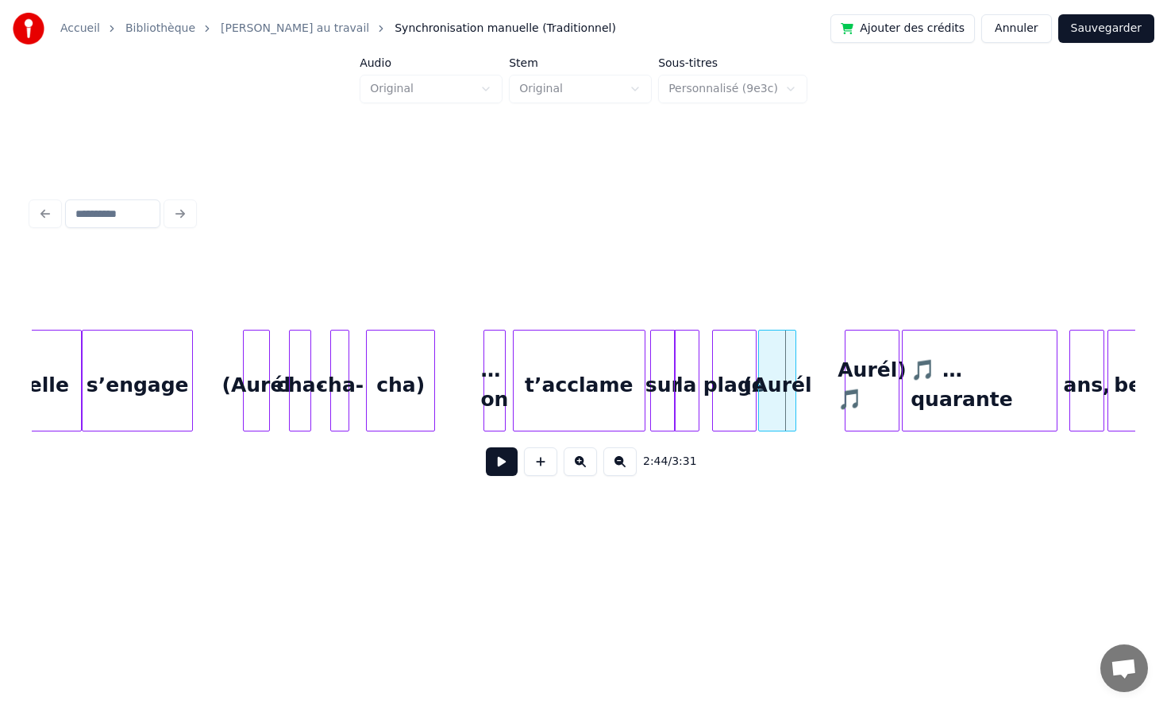
click at [877, 380] on div "Aurél) 🎵" at bounding box center [872, 384] width 52 height 108
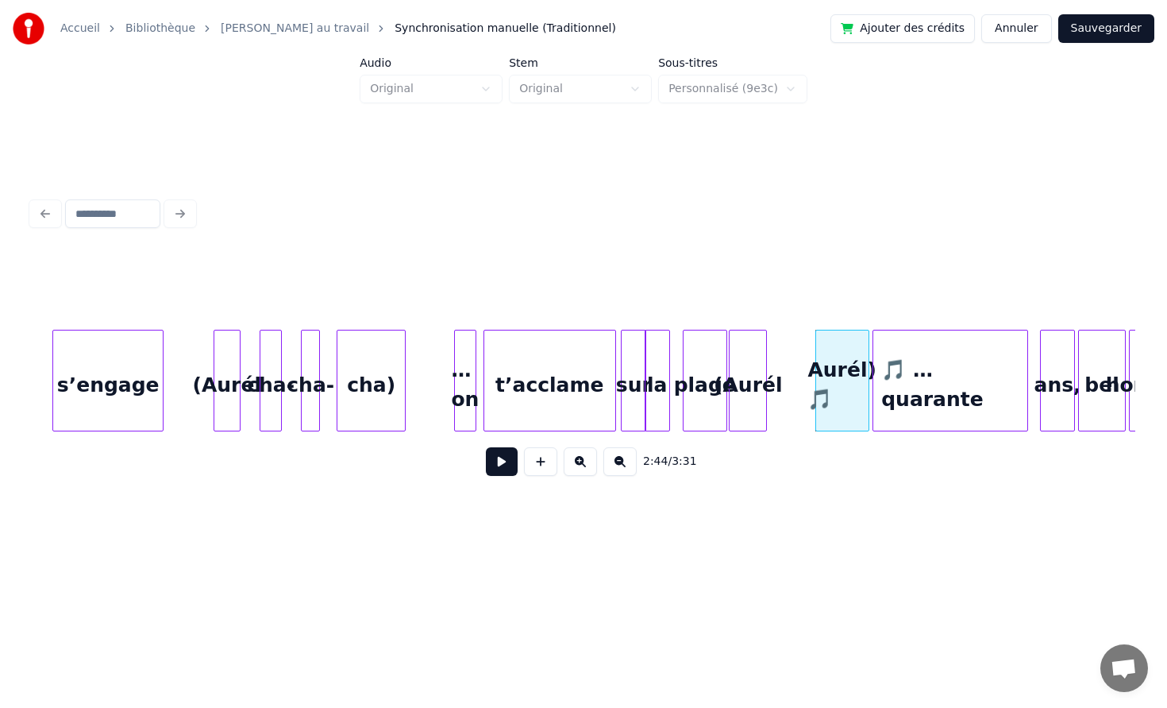
scroll to position [0, 25411]
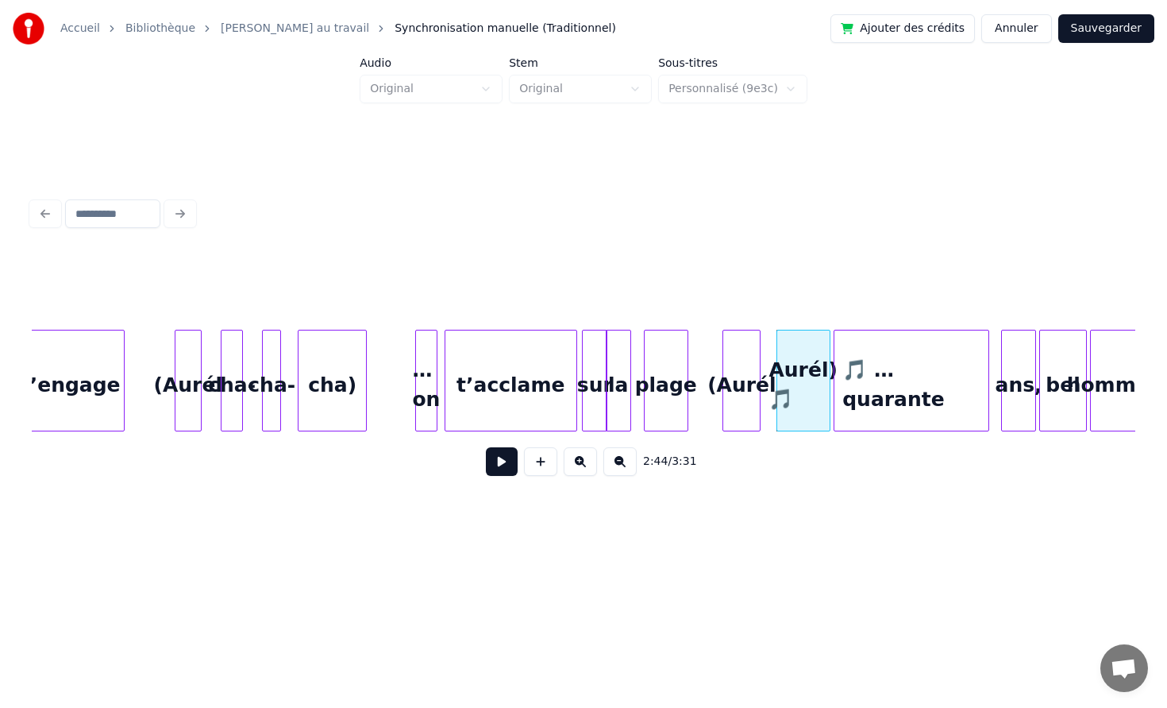
click at [751, 359] on div "(Aurél" at bounding box center [742, 384] width 37 height 108
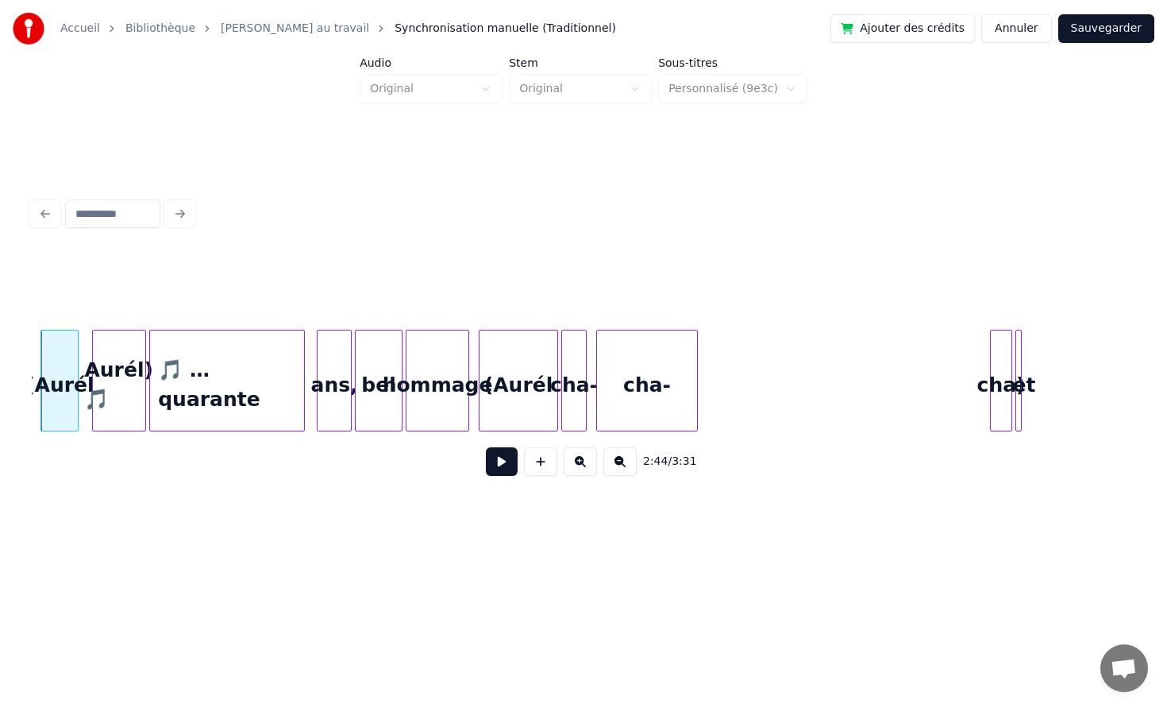
scroll to position [0, 26125]
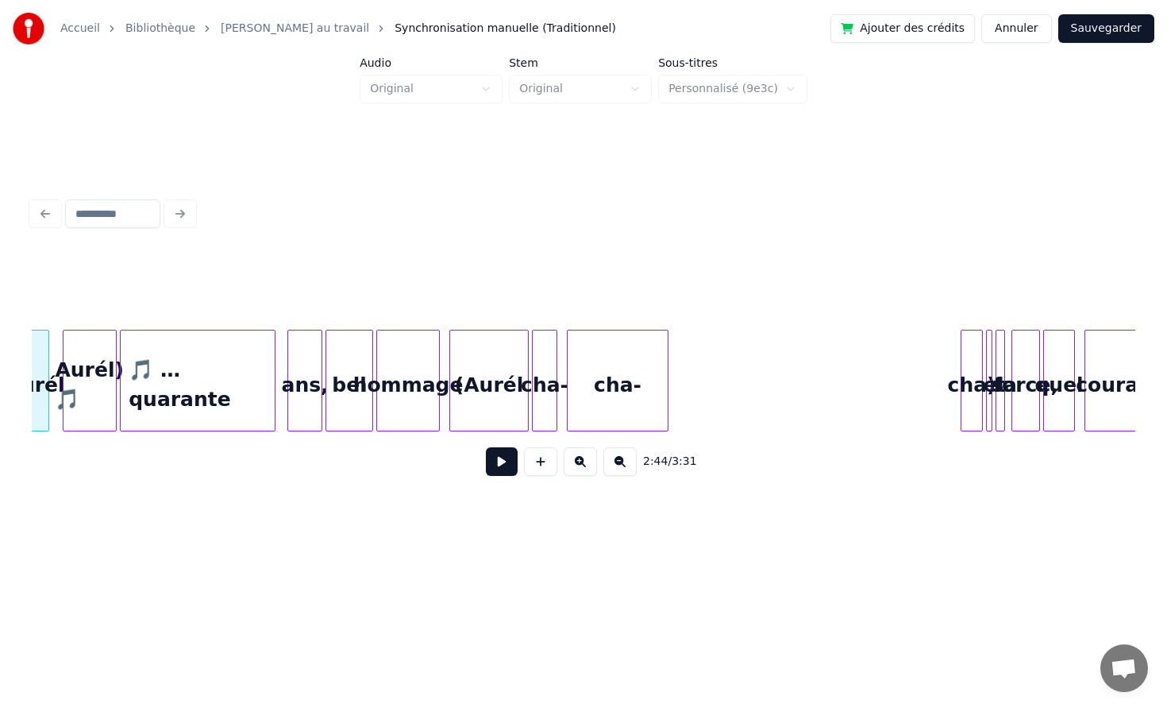
click at [668, 376] on div "cha-" at bounding box center [618, 384] width 100 height 108
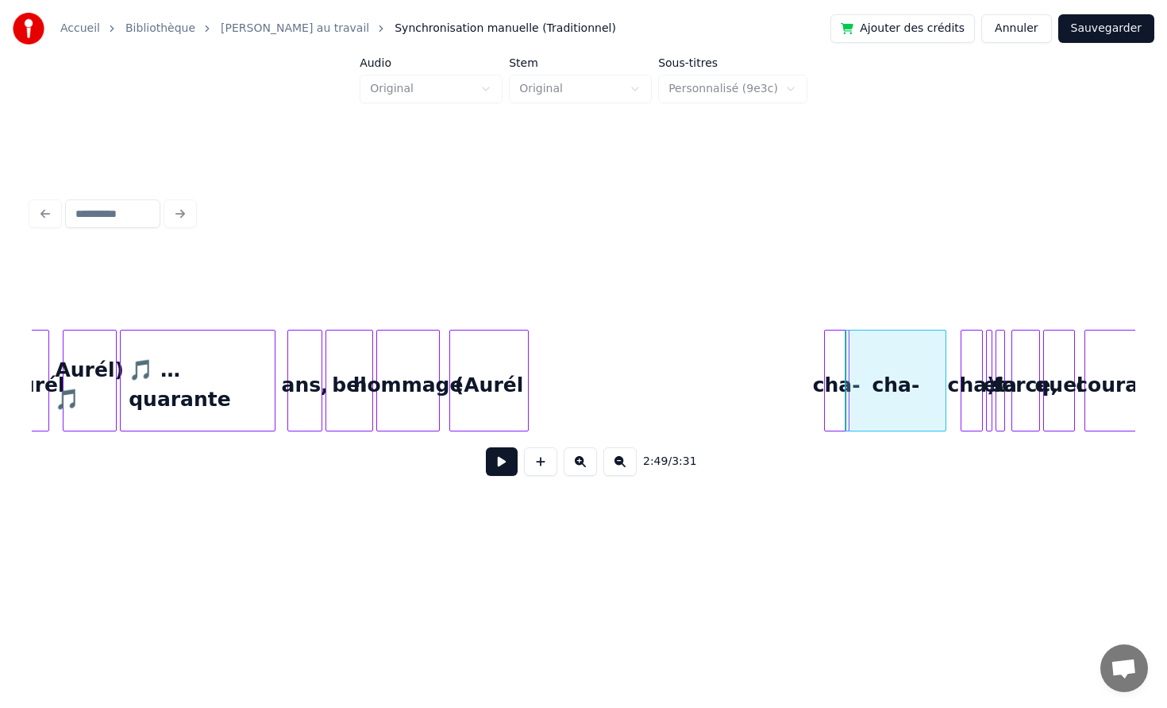
click at [835, 353] on div "cha-" at bounding box center [837, 384] width 24 height 108
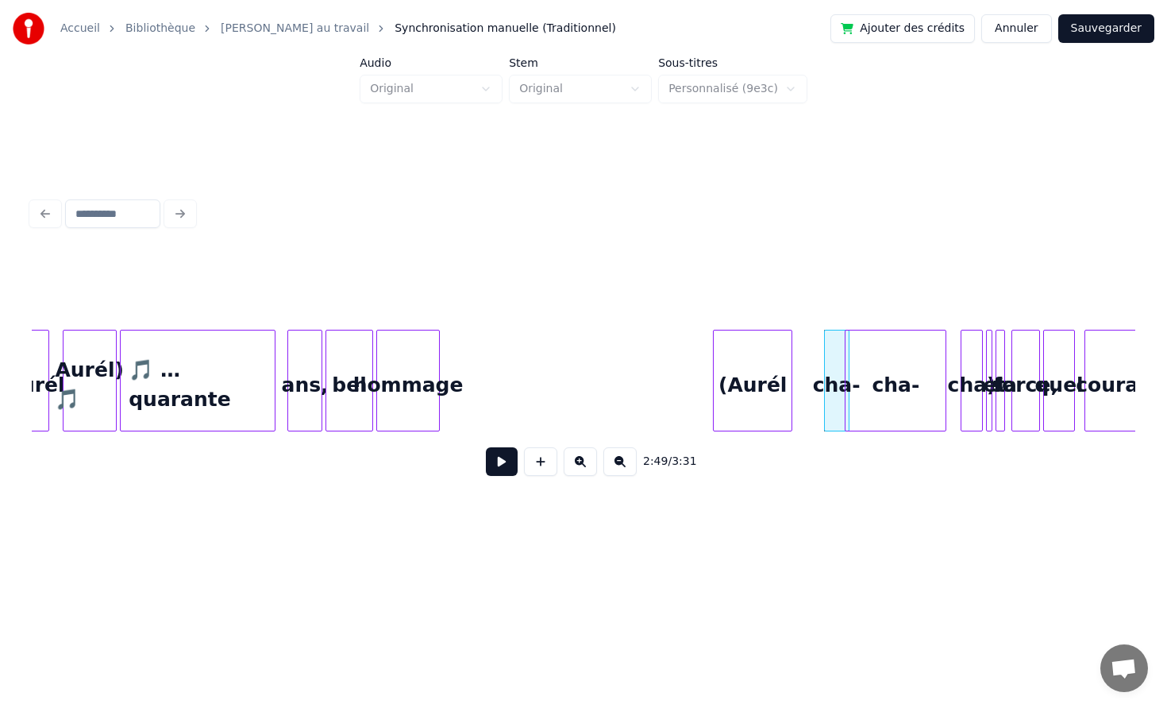
click at [791, 351] on div "(Aurél" at bounding box center [753, 384] width 78 height 108
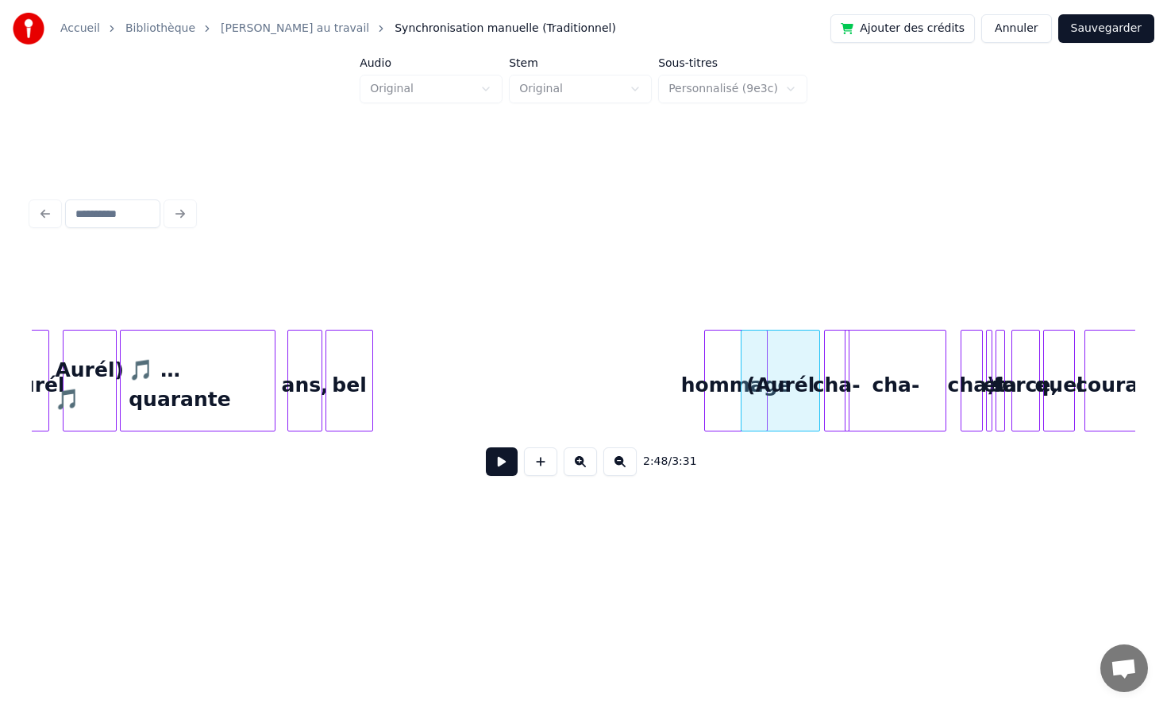
click at [733, 351] on div "hommage" at bounding box center [736, 384] width 62 height 108
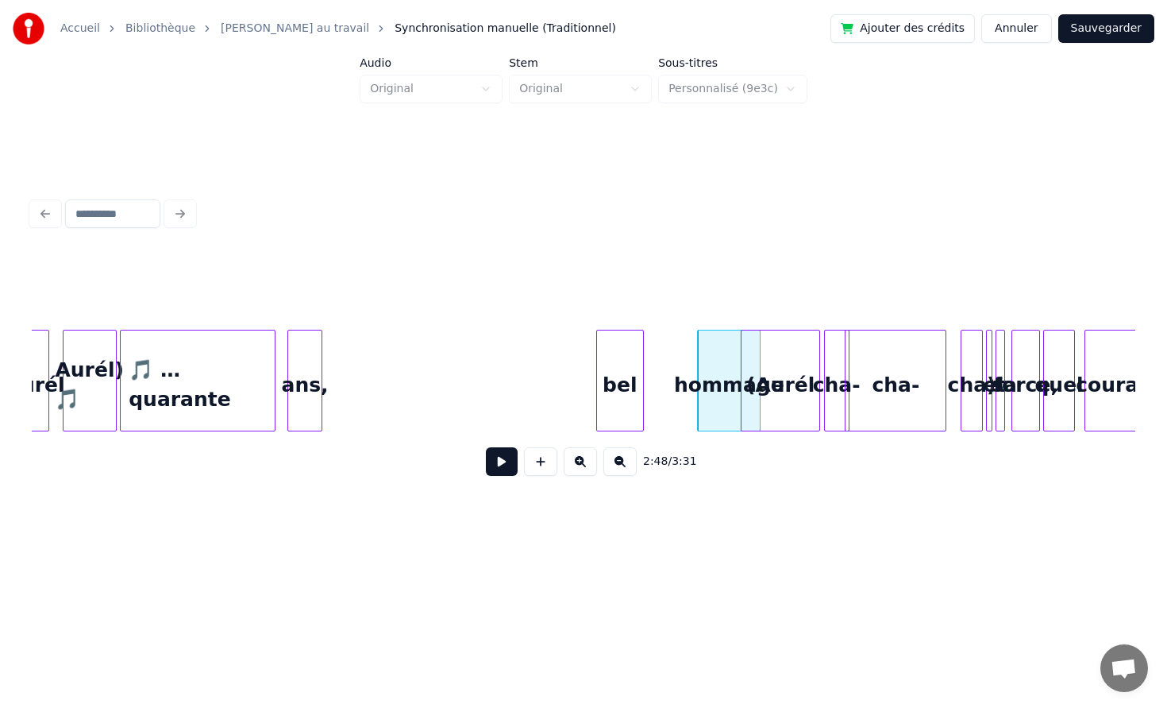
click at [643, 353] on div "bel" at bounding box center [620, 384] width 46 height 108
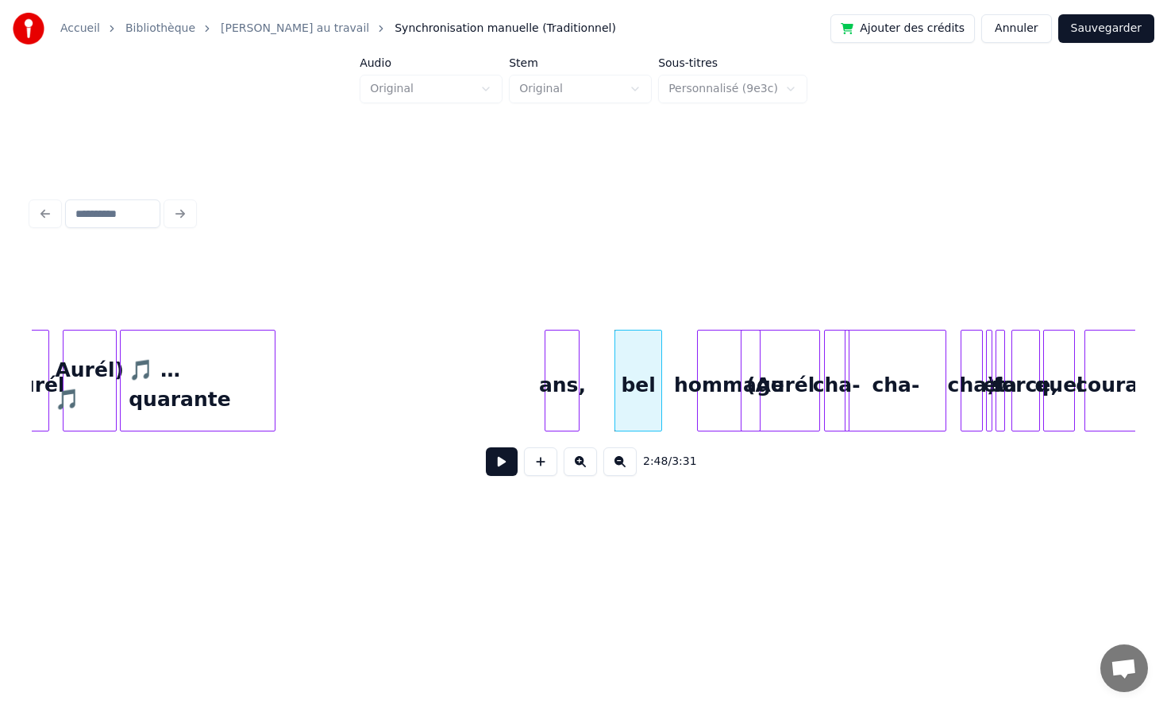
click at [579, 365] on div "ans," at bounding box center [562, 384] width 33 height 108
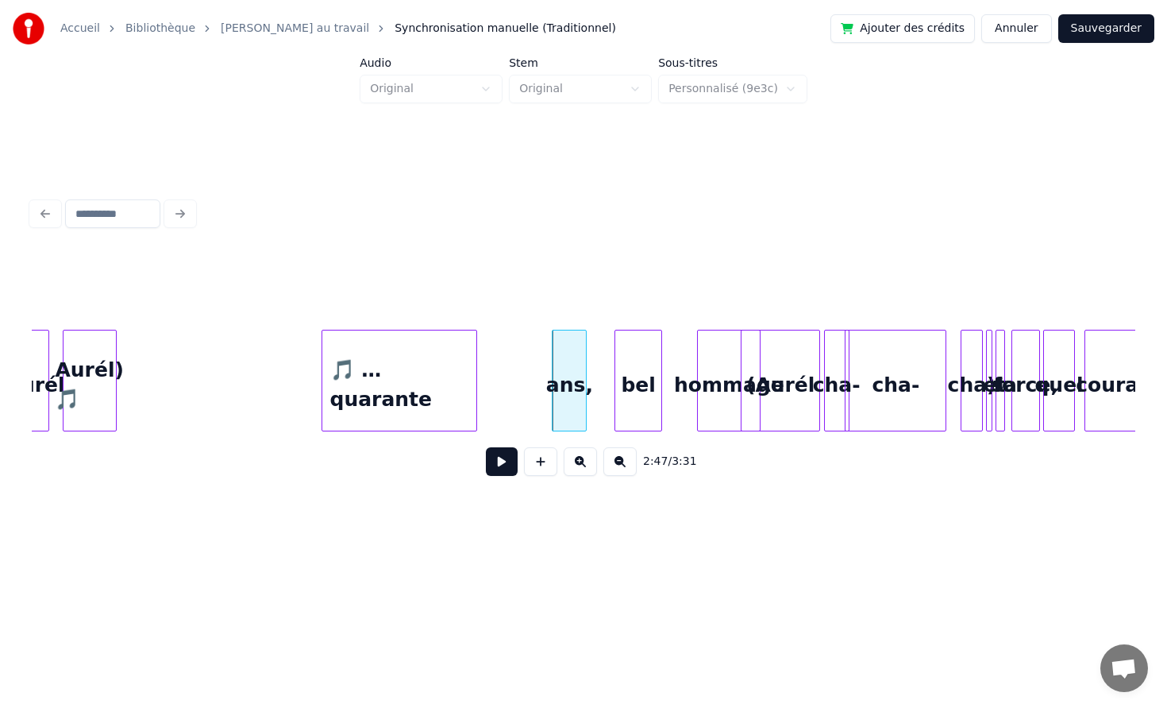
click at [440, 365] on div "🎵 …quarante" at bounding box center [399, 384] width 154 height 108
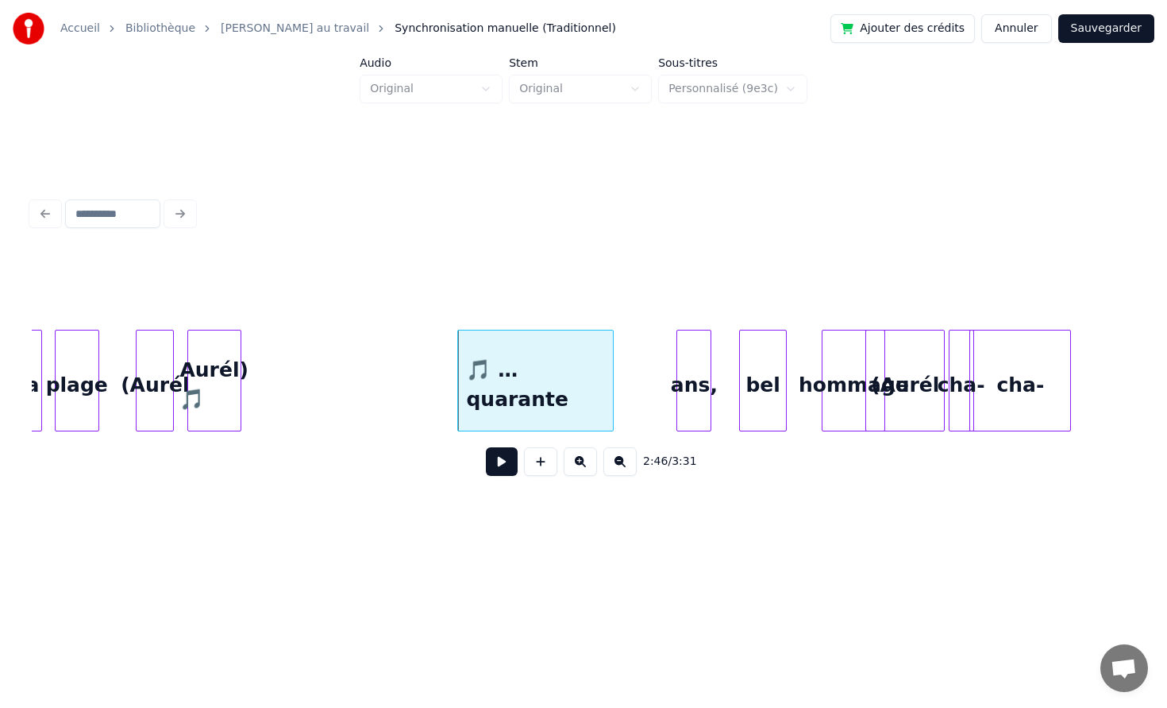
scroll to position [0, 25947]
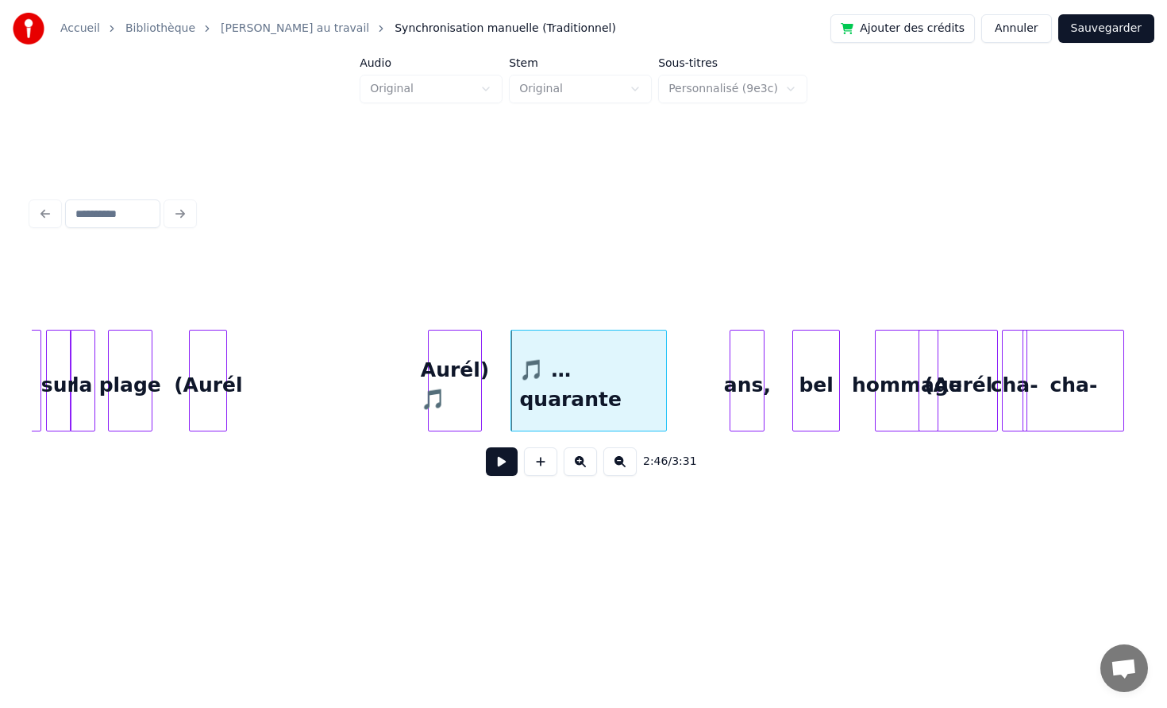
click at [469, 357] on div "Aurél) 🎵" at bounding box center [455, 384] width 52 height 108
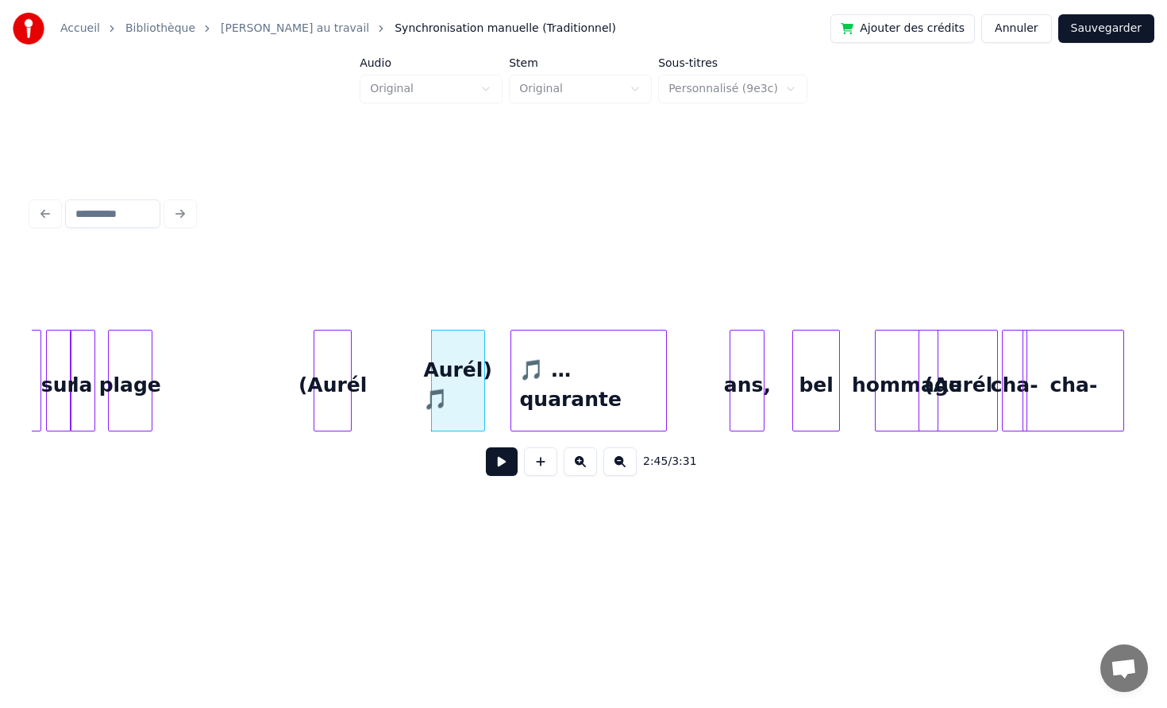
click at [351, 357] on div "(Aurél" at bounding box center [332, 384] width 37 height 108
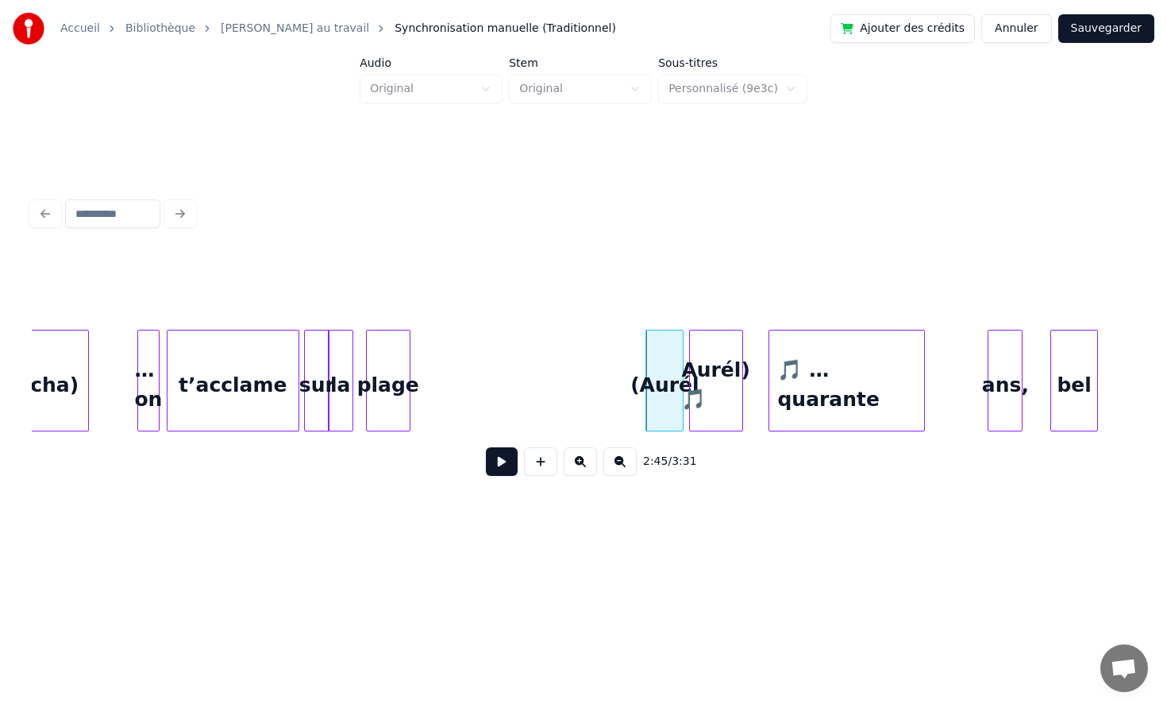
scroll to position [0, 25656]
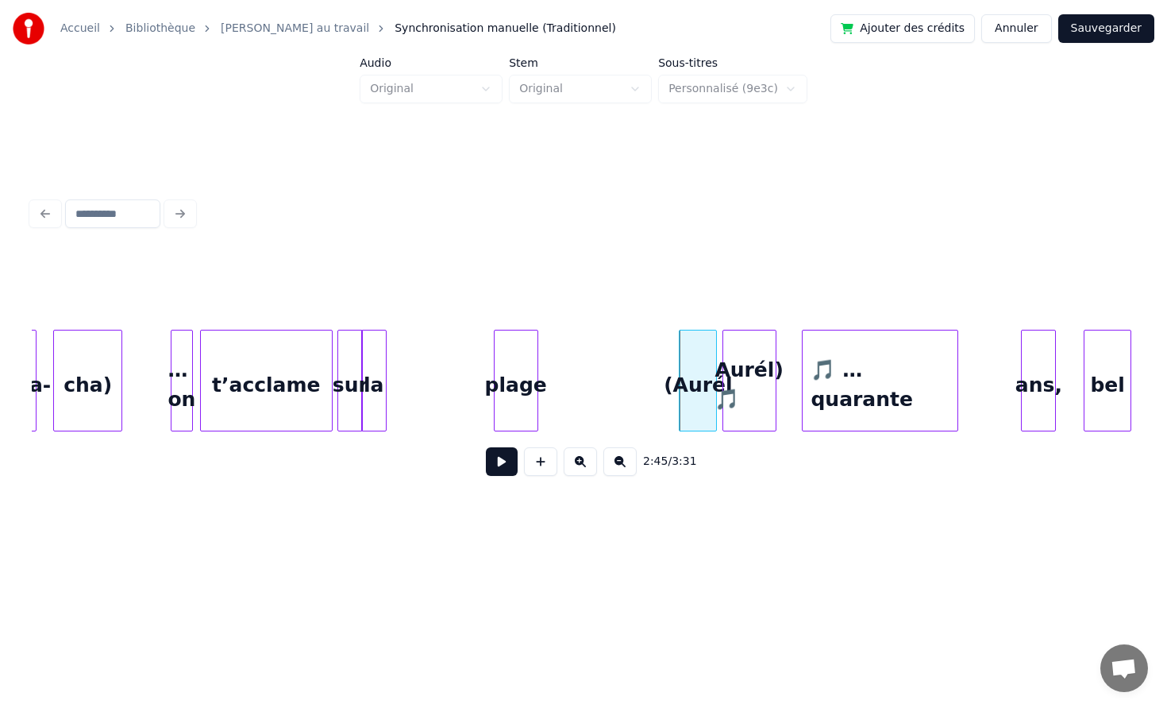
click at [531, 357] on div "plage" at bounding box center [516, 384] width 43 height 108
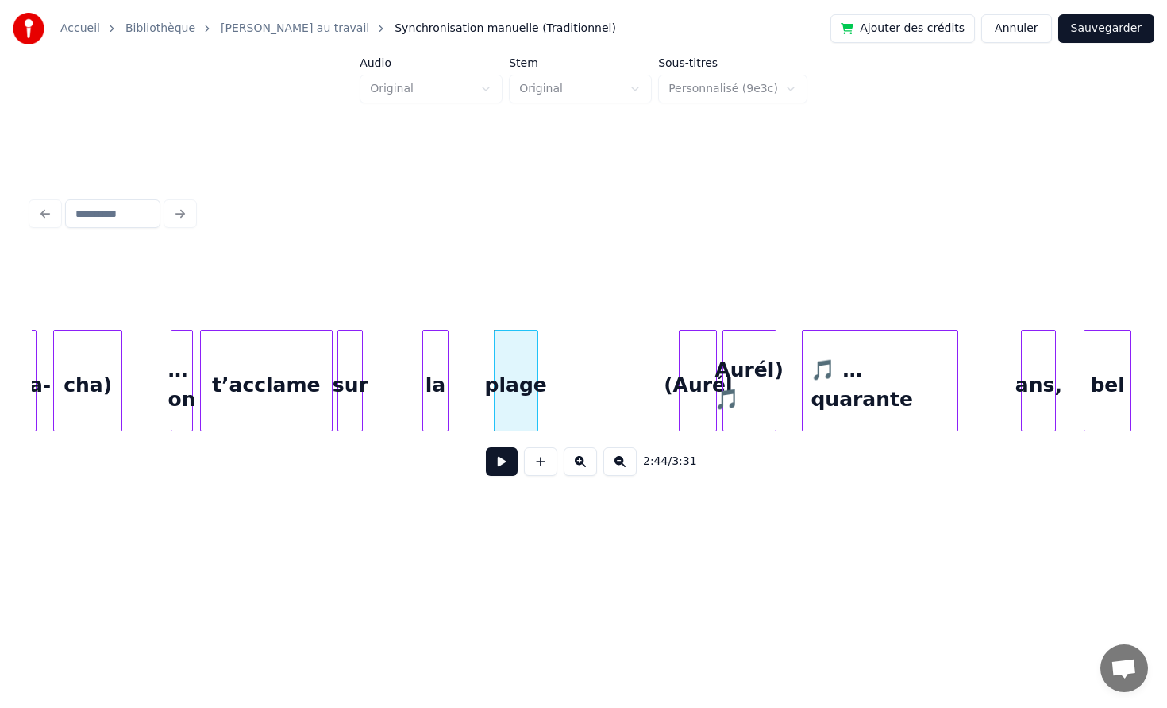
click at [435, 361] on div "la" at bounding box center [435, 384] width 24 height 108
click at [495, 365] on div at bounding box center [497, 380] width 5 height 100
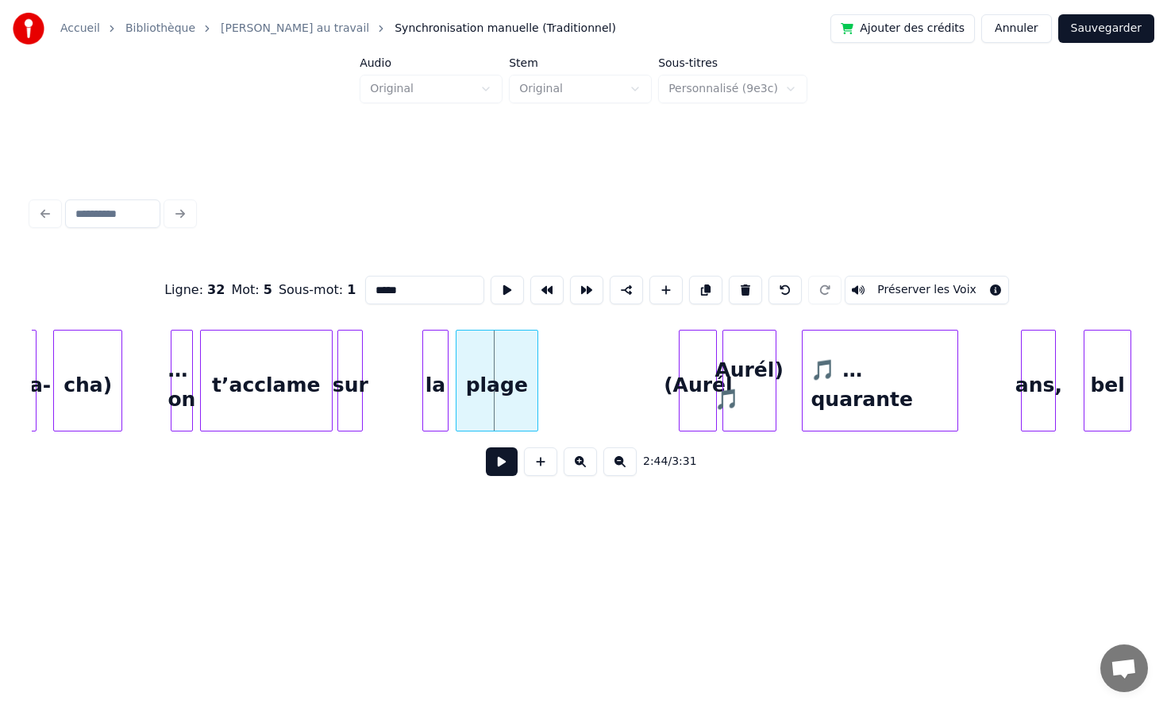
click at [457, 366] on div at bounding box center [459, 380] width 5 height 100
click at [415, 369] on div "la" at bounding box center [423, 384] width 24 height 108
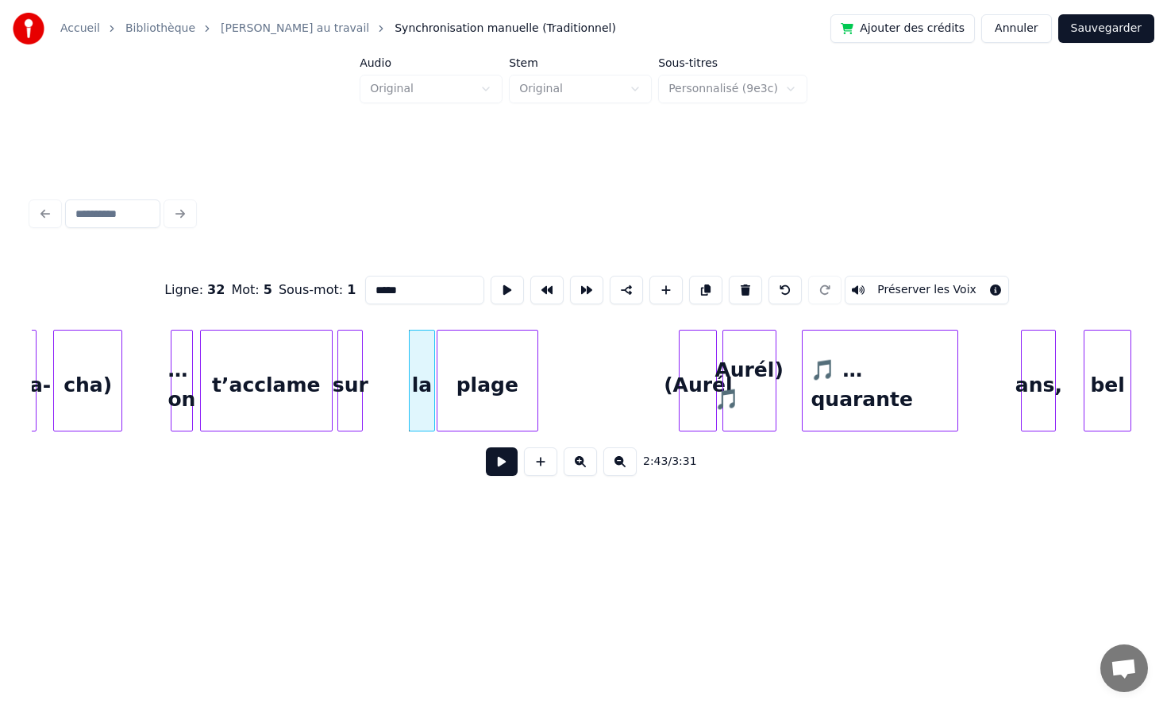
click at [438, 368] on div at bounding box center [440, 380] width 5 height 100
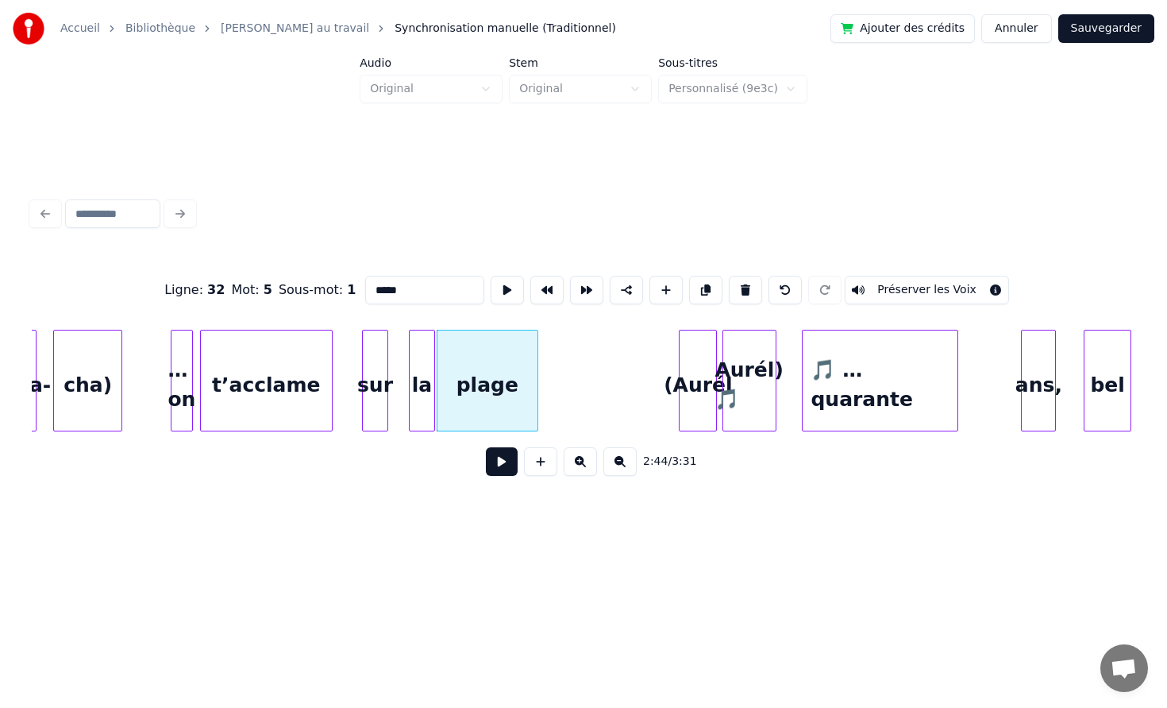
click at [377, 374] on div "sur" at bounding box center [375, 384] width 24 height 108
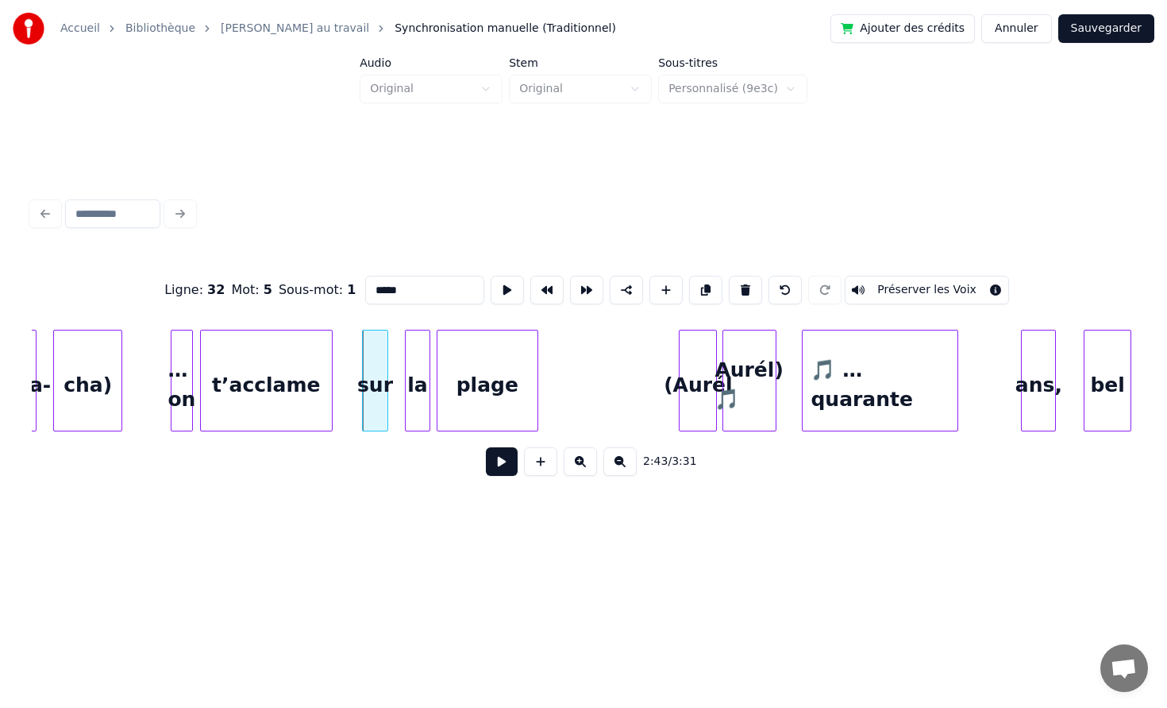
click at [409, 370] on div "la" at bounding box center [417, 381] width 25 height 102
click at [461, 371] on div "plage" at bounding box center [488, 384] width 100 height 108
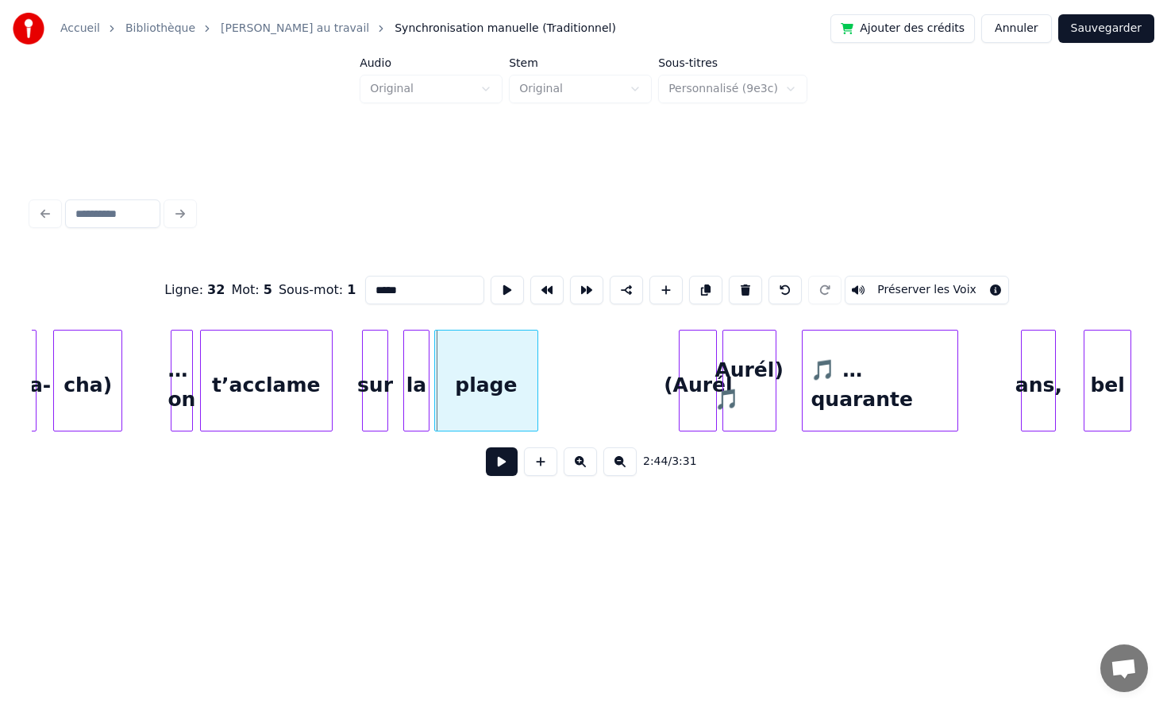
click at [438, 372] on div at bounding box center [437, 380] width 5 height 100
click at [330, 378] on div "t’acclame" at bounding box center [281, 384] width 131 height 108
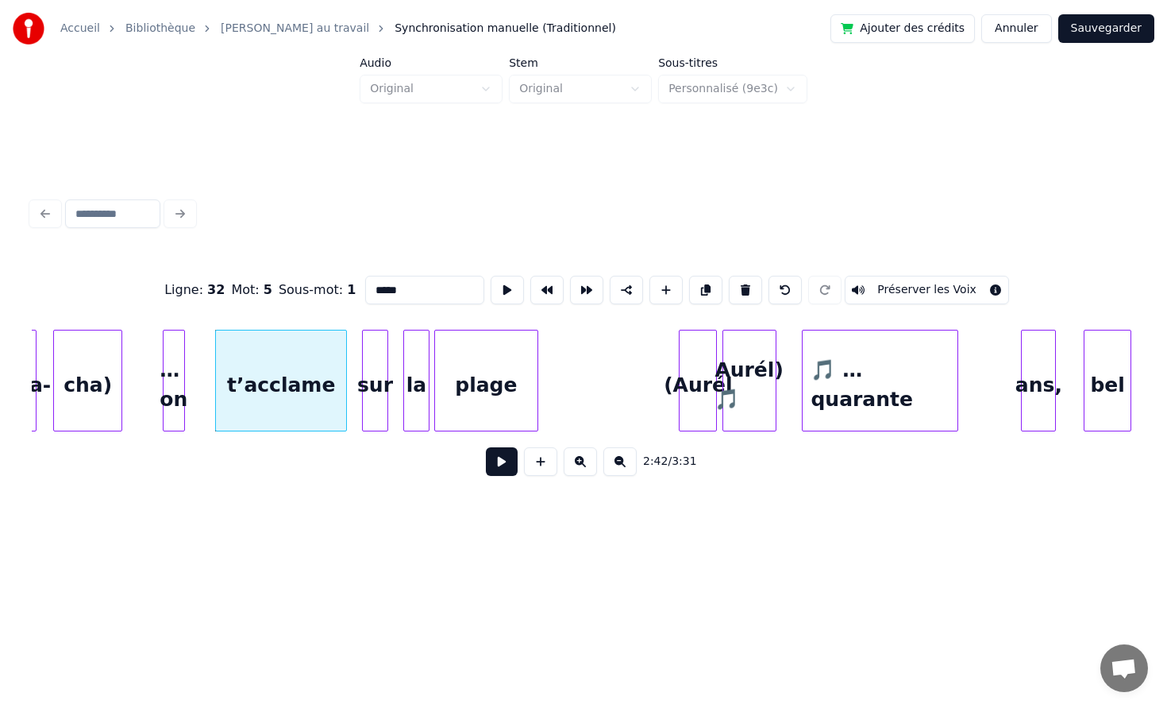
click at [168, 352] on div "… on" at bounding box center [174, 384] width 21 height 108
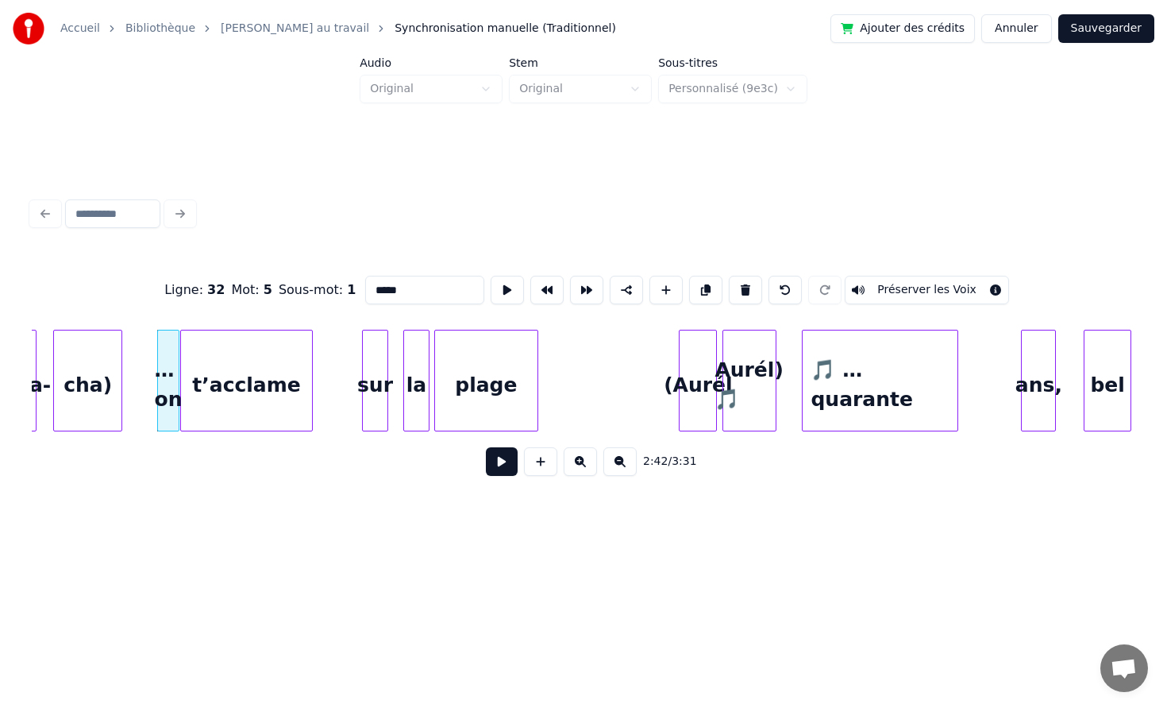
click at [261, 369] on div "t’acclame" at bounding box center [246, 384] width 131 height 108
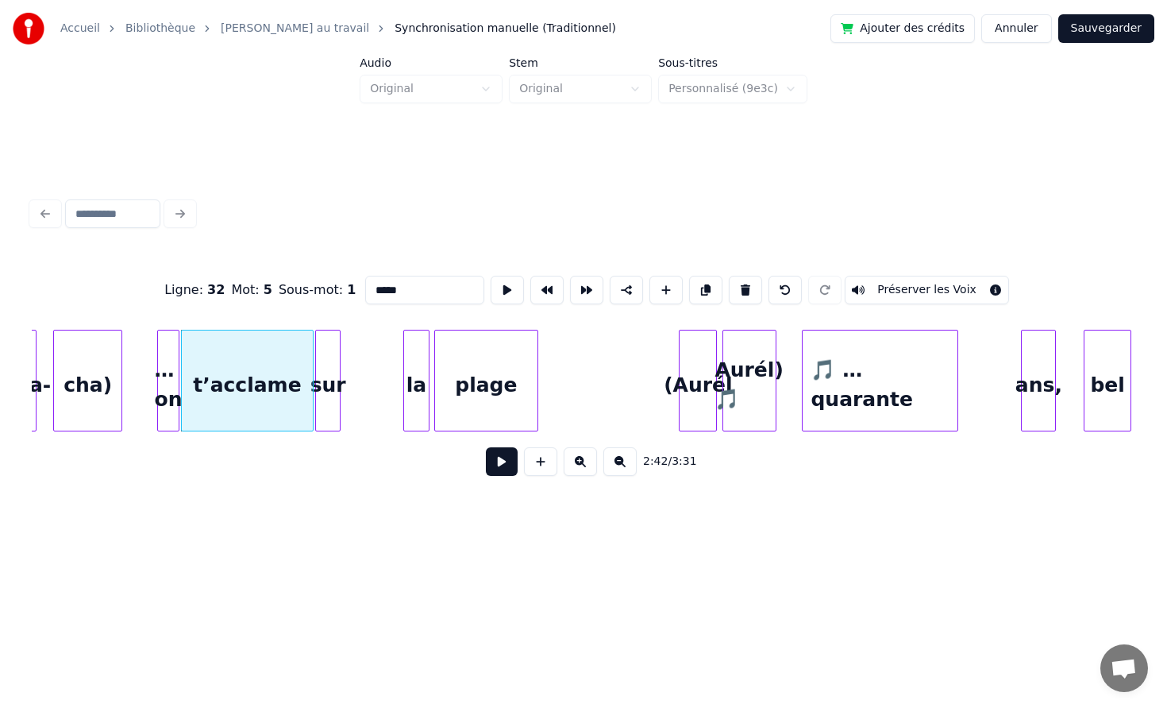
click at [327, 372] on div "sur" at bounding box center [328, 384] width 24 height 108
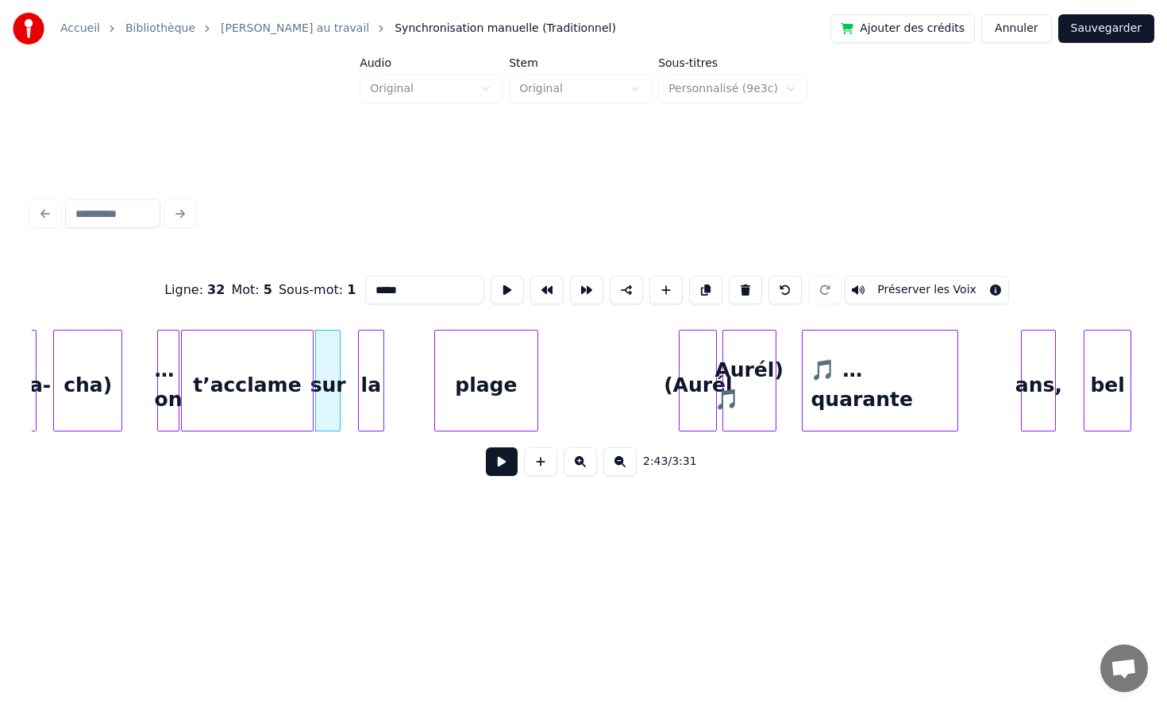
click at [359, 370] on div "la" at bounding box center [371, 384] width 25 height 108
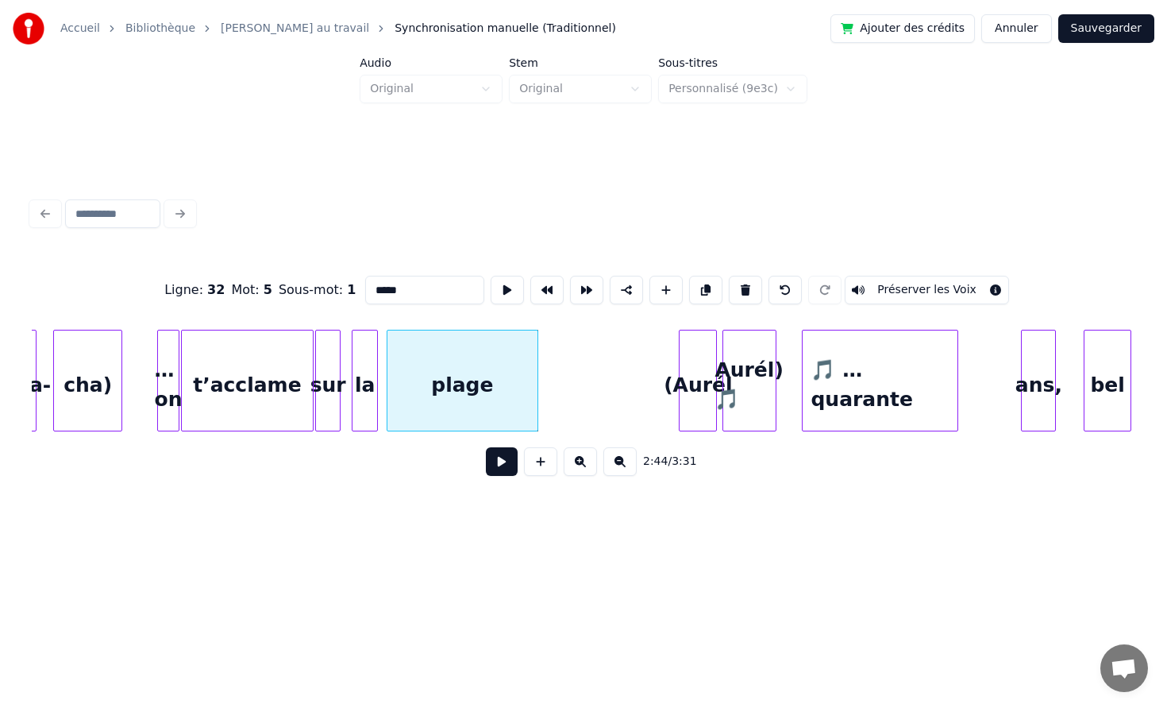
click at [388, 371] on div at bounding box center [390, 380] width 5 height 100
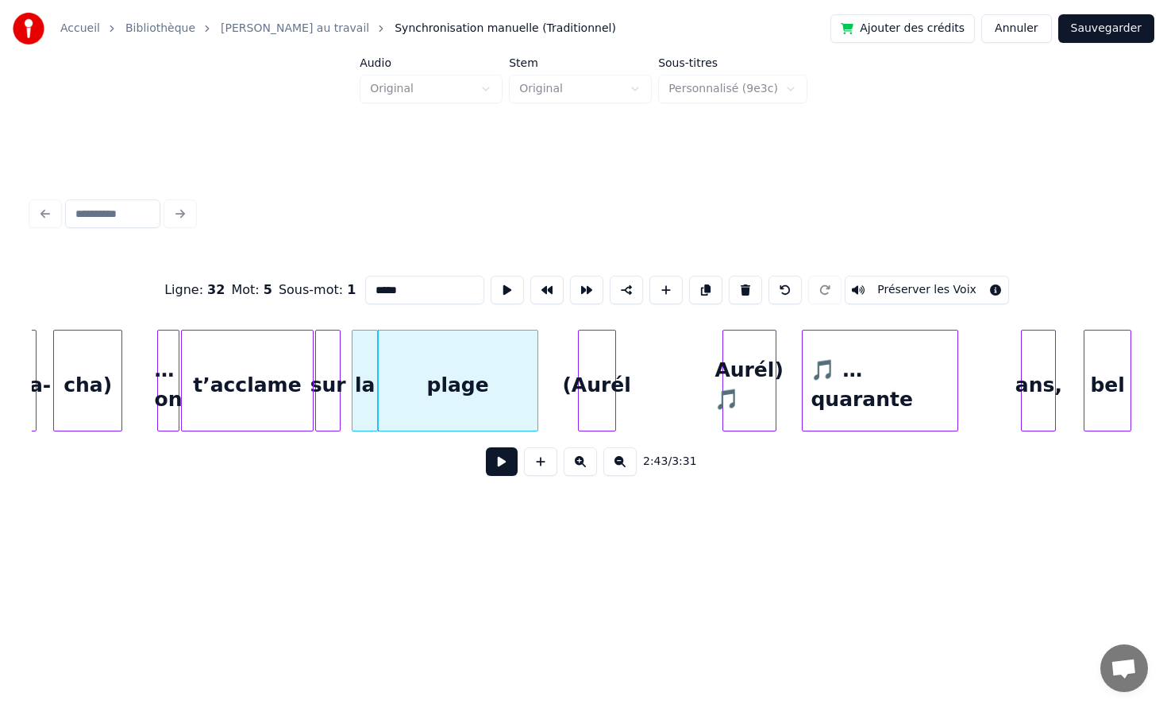
click at [599, 366] on div "(Aurél" at bounding box center [597, 384] width 37 height 108
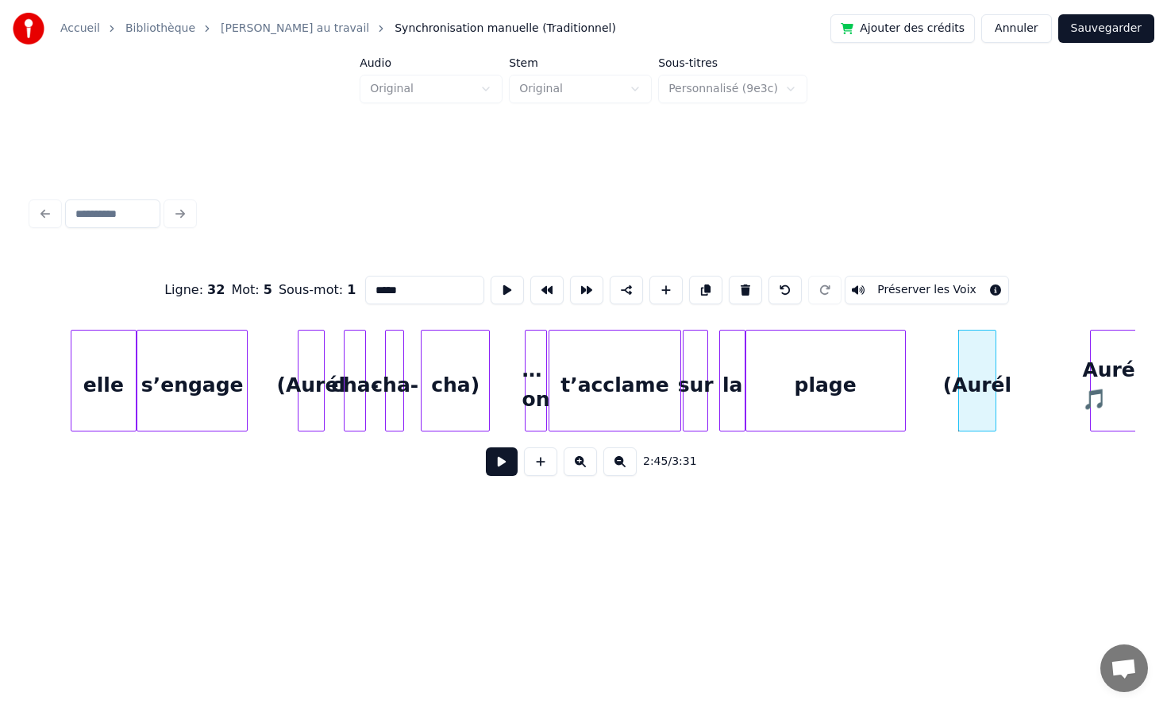
scroll to position [0, 25169]
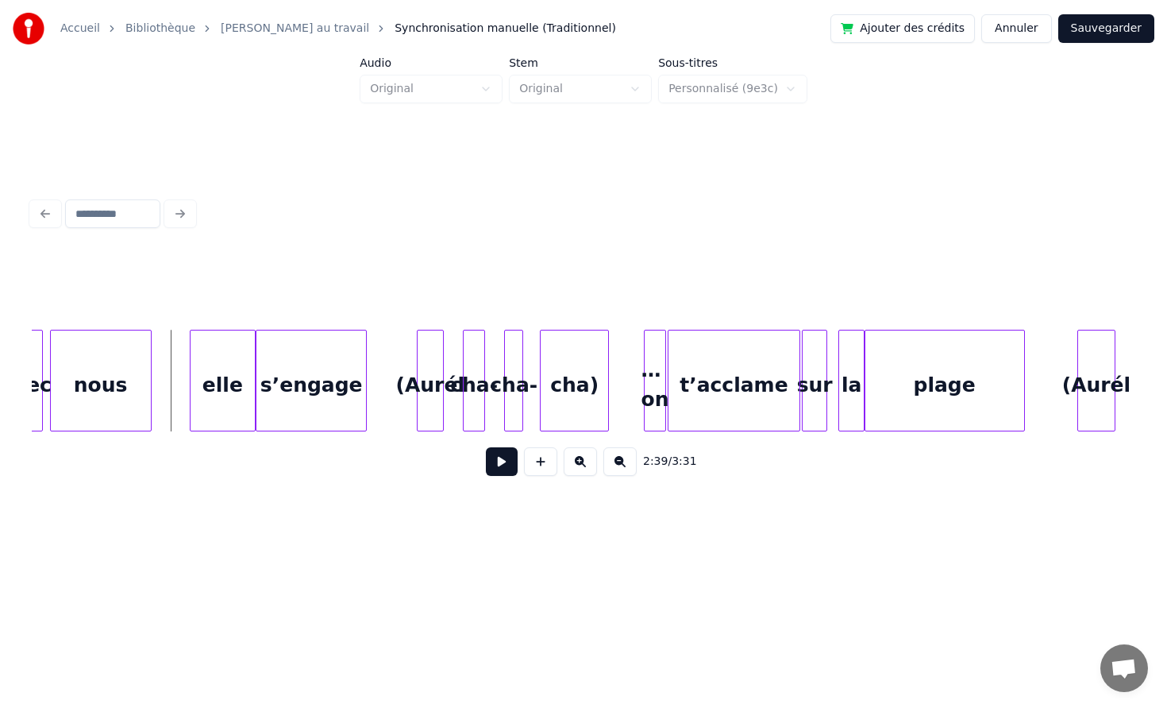
click at [504, 461] on button at bounding box center [502, 461] width 32 height 29
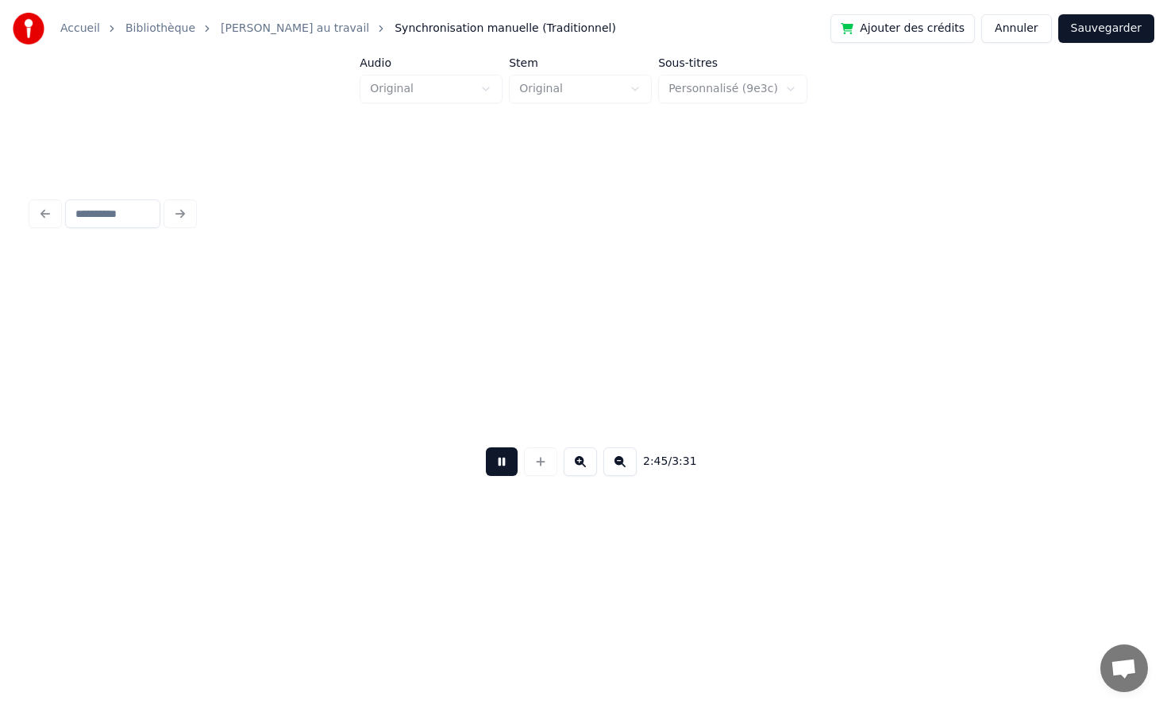
scroll to position [0, 26274]
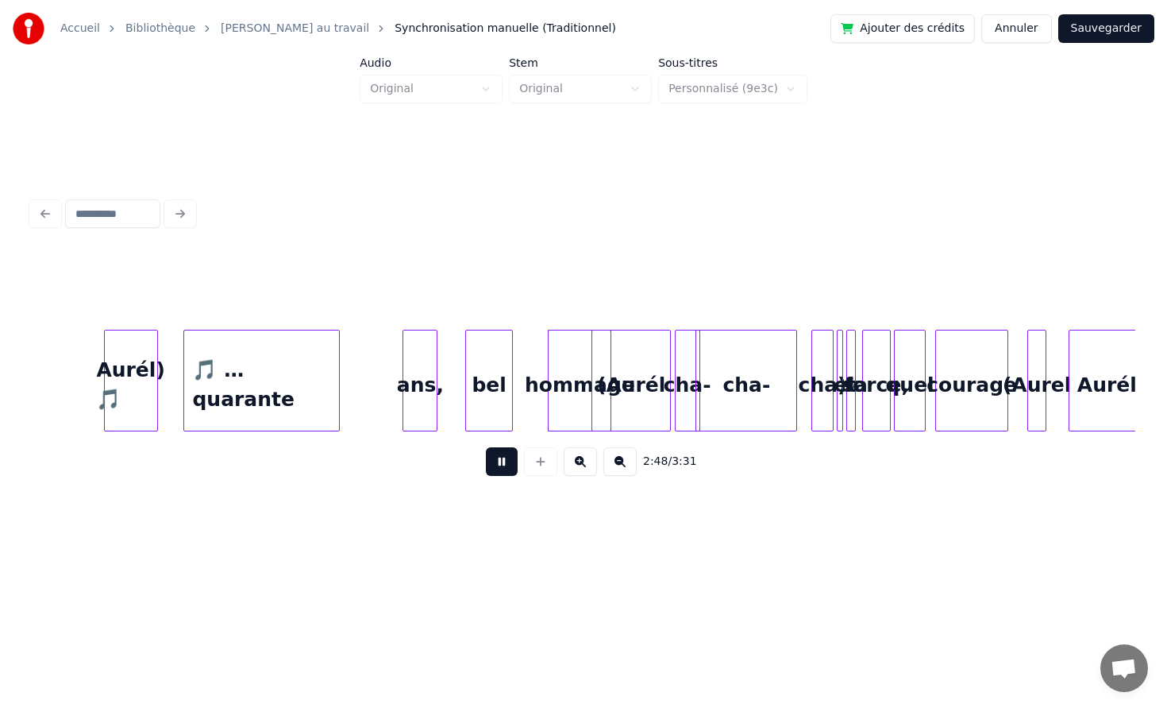
click at [507, 466] on button at bounding box center [502, 461] width 32 height 29
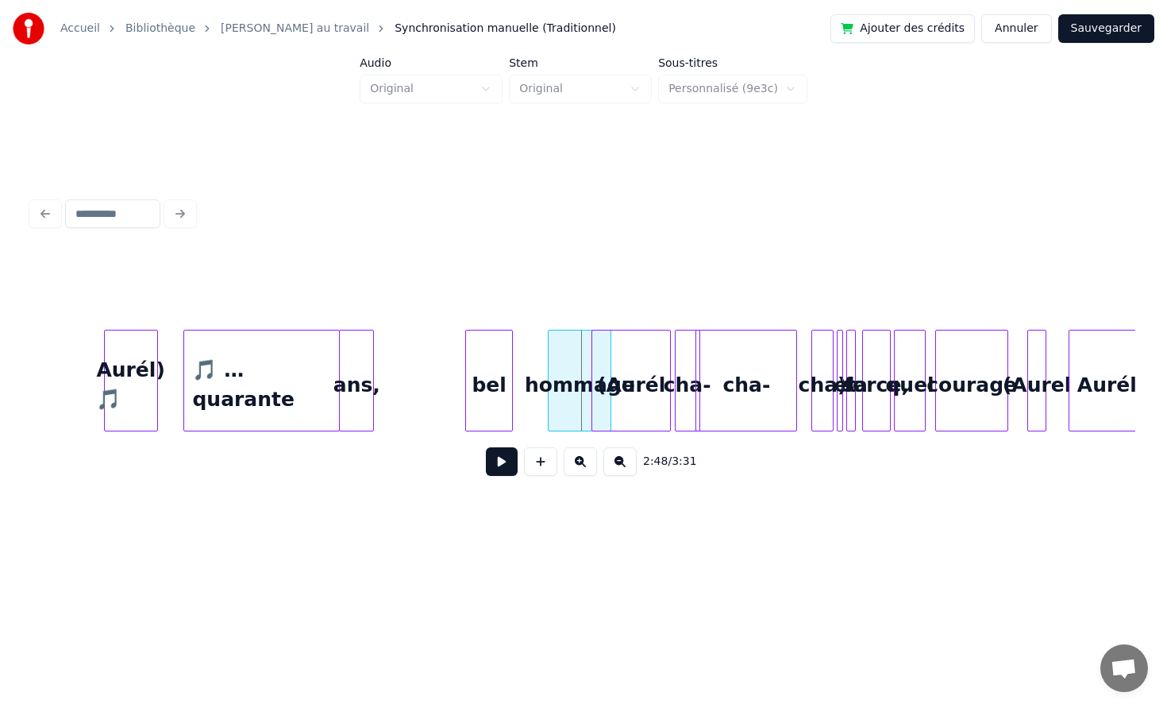
click at [353, 368] on div "ans," at bounding box center [356, 384] width 33 height 108
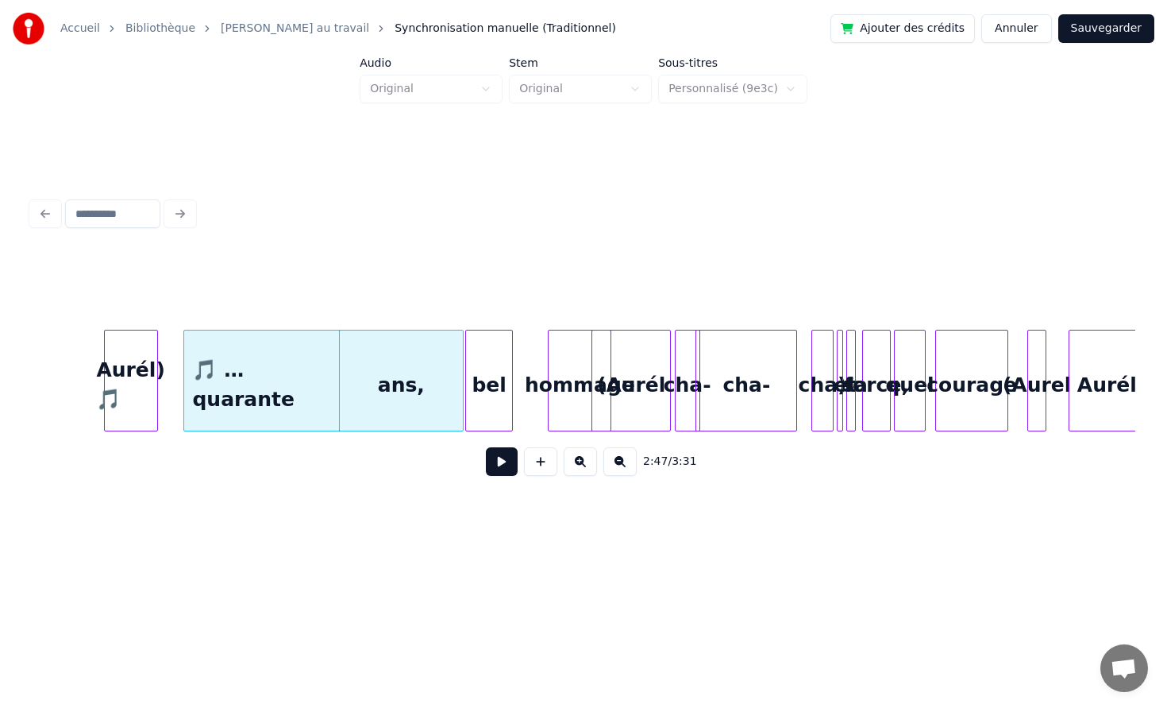
click at [461, 369] on div at bounding box center [460, 380] width 5 height 100
click at [538, 367] on div at bounding box center [537, 380] width 5 height 100
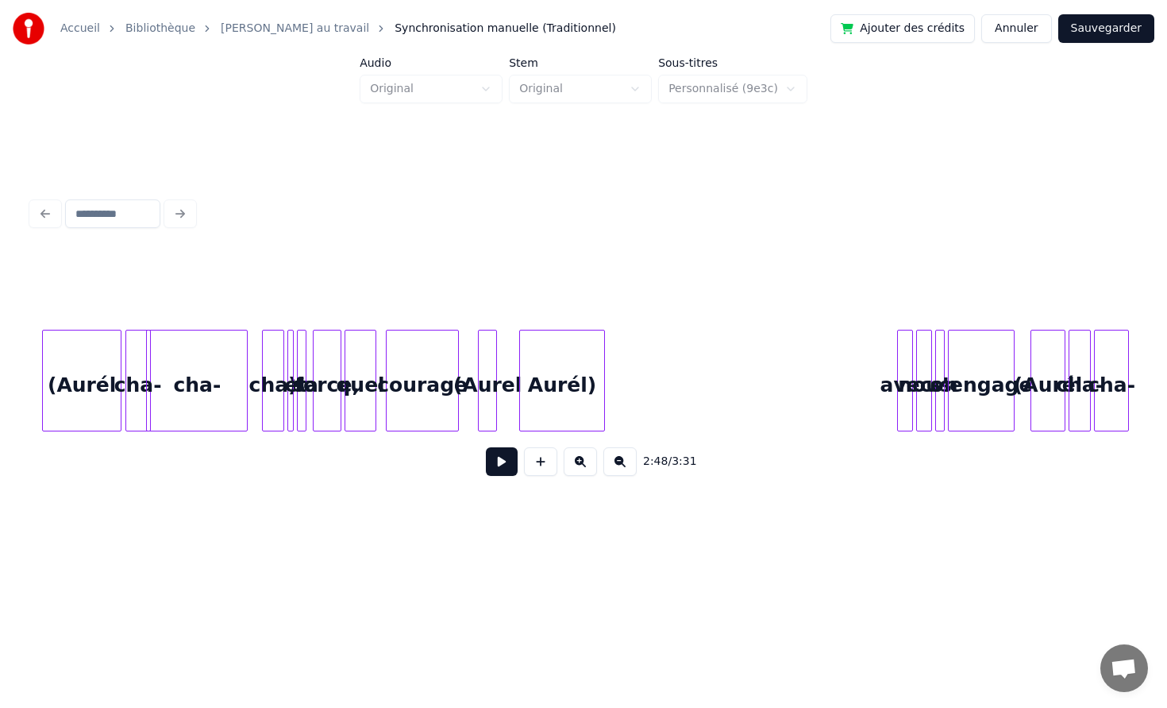
scroll to position [0, 26925]
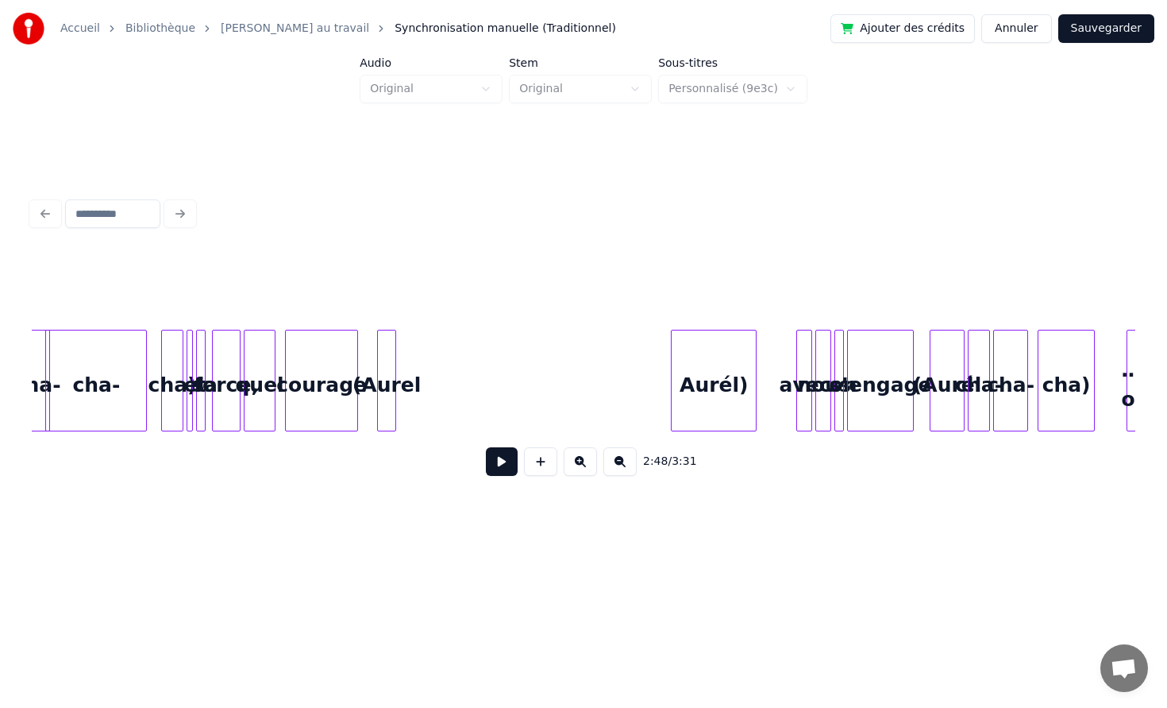
click at [716, 372] on div "Aurél)" at bounding box center [714, 384] width 84 height 108
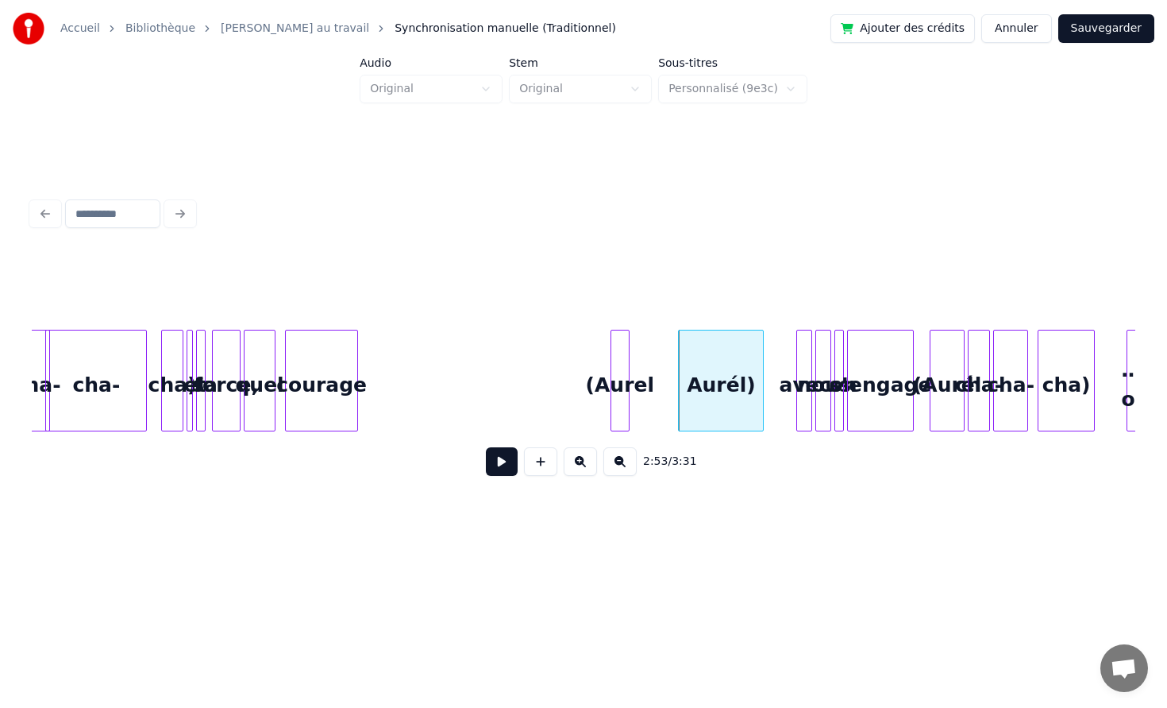
click at [629, 380] on div "(Aurel" at bounding box center [620, 384] width 17 height 108
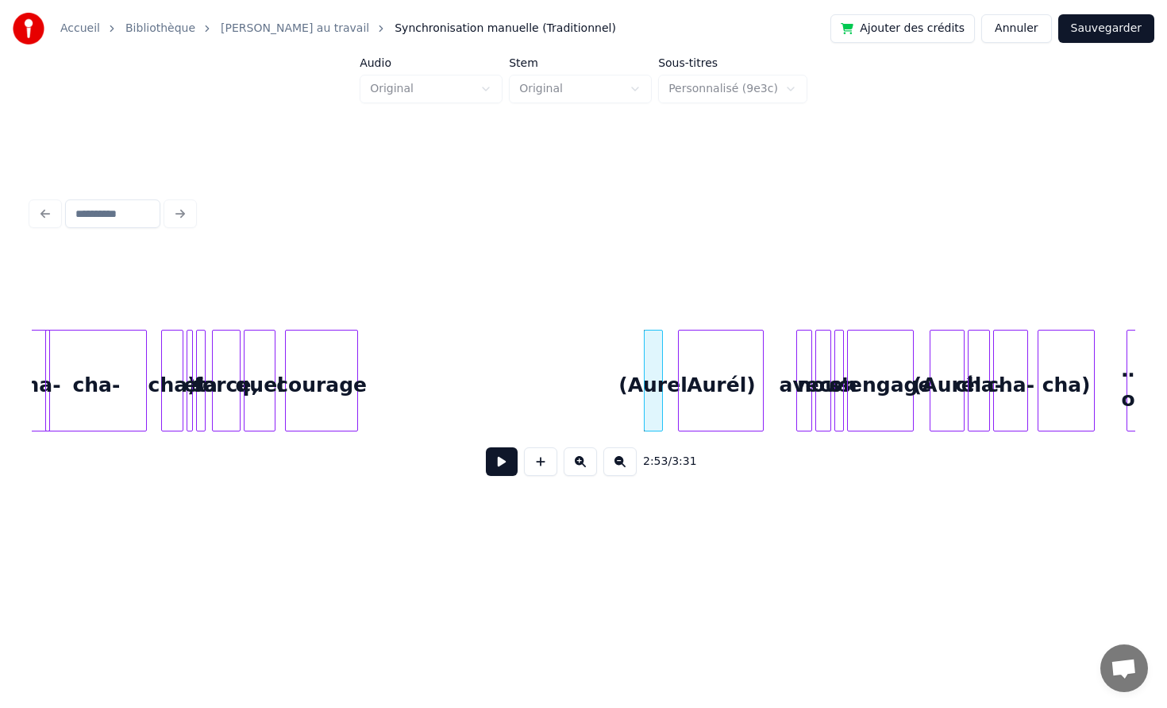
scroll to position [0, 26754]
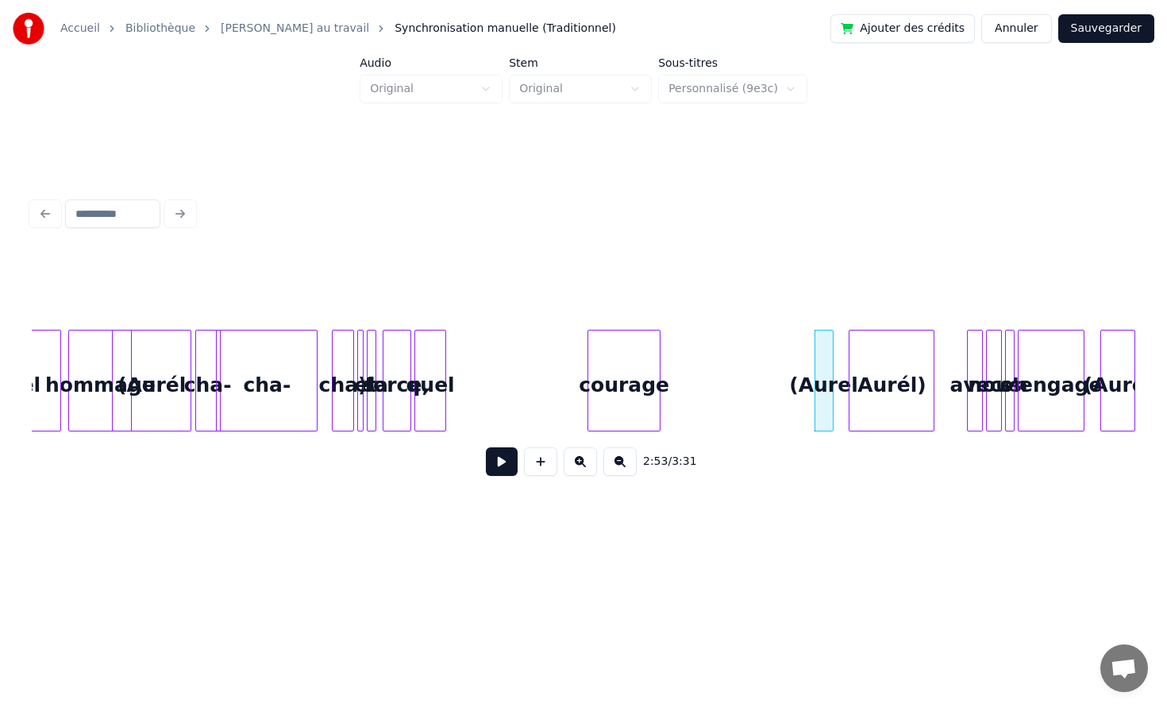
click at [627, 368] on div "courage" at bounding box center [623, 384] width 71 height 108
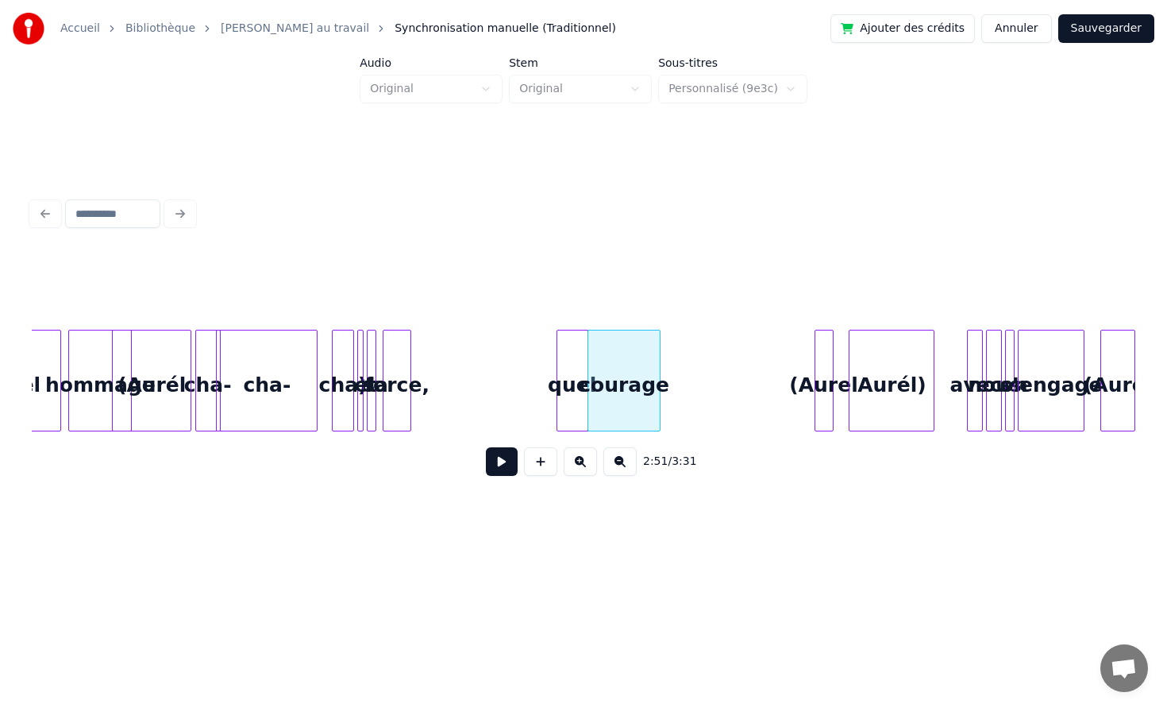
click at [571, 366] on div "quel" at bounding box center [573, 384] width 30 height 108
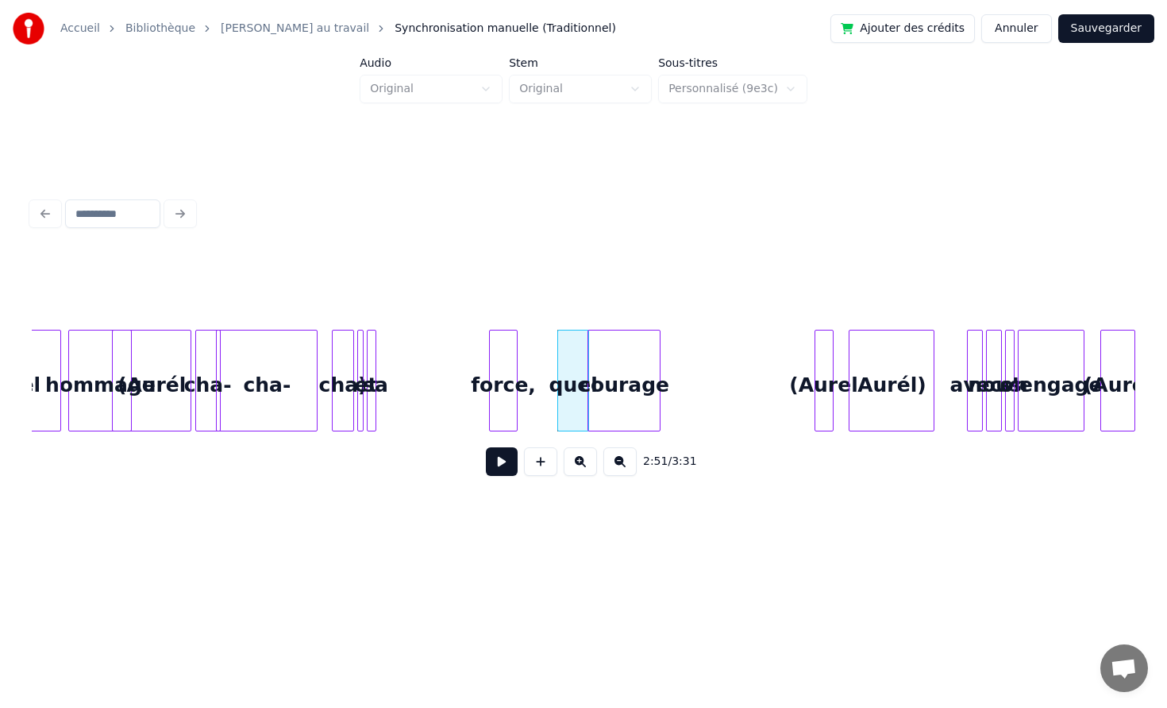
click at [503, 362] on div "force," at bounding box center [503, 384] width 27 height 108
click at [373, 360] on div at bounding box center [373, 380] width 5 height 100
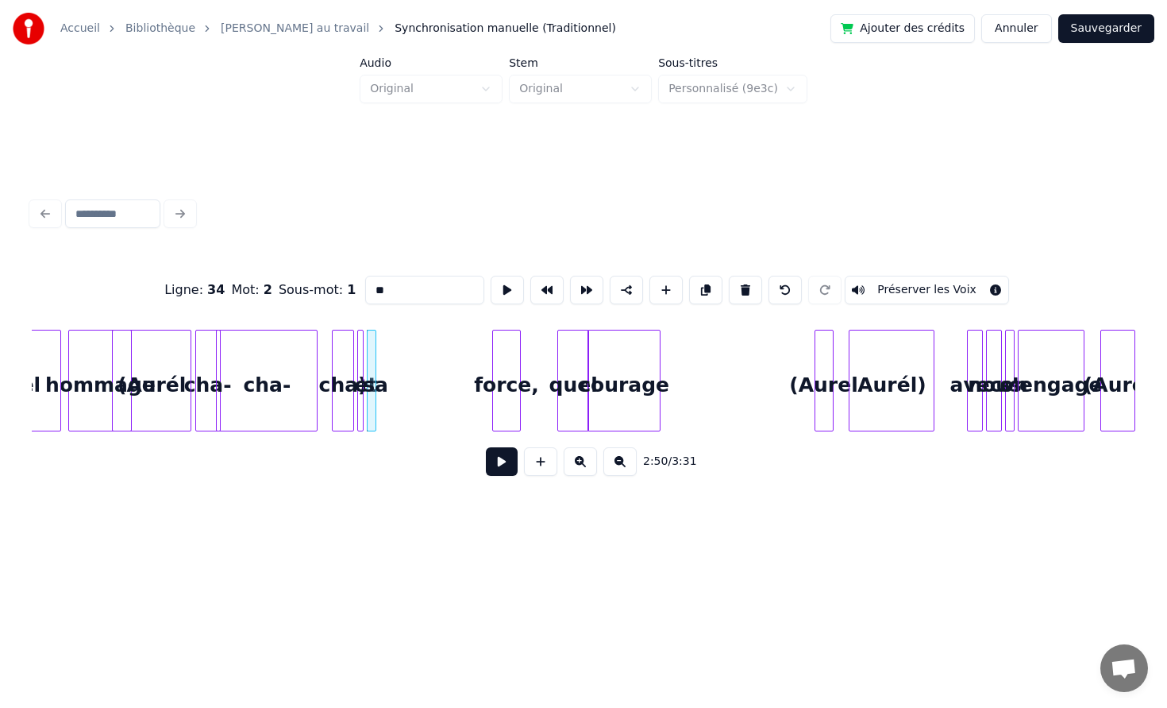
click at [384, 376] on div "sa" at bounding box center [376, 384] width 16 height 108
click at [396, 370] on div at bounding box center [393, 380] width 5 height 100
click at [469, 370] on div "sa" at bounding box center [481, 384] width 24 height 108
click at [360, 363] on div at bounding box center [360, 380] width 5 height 100
type input "**"
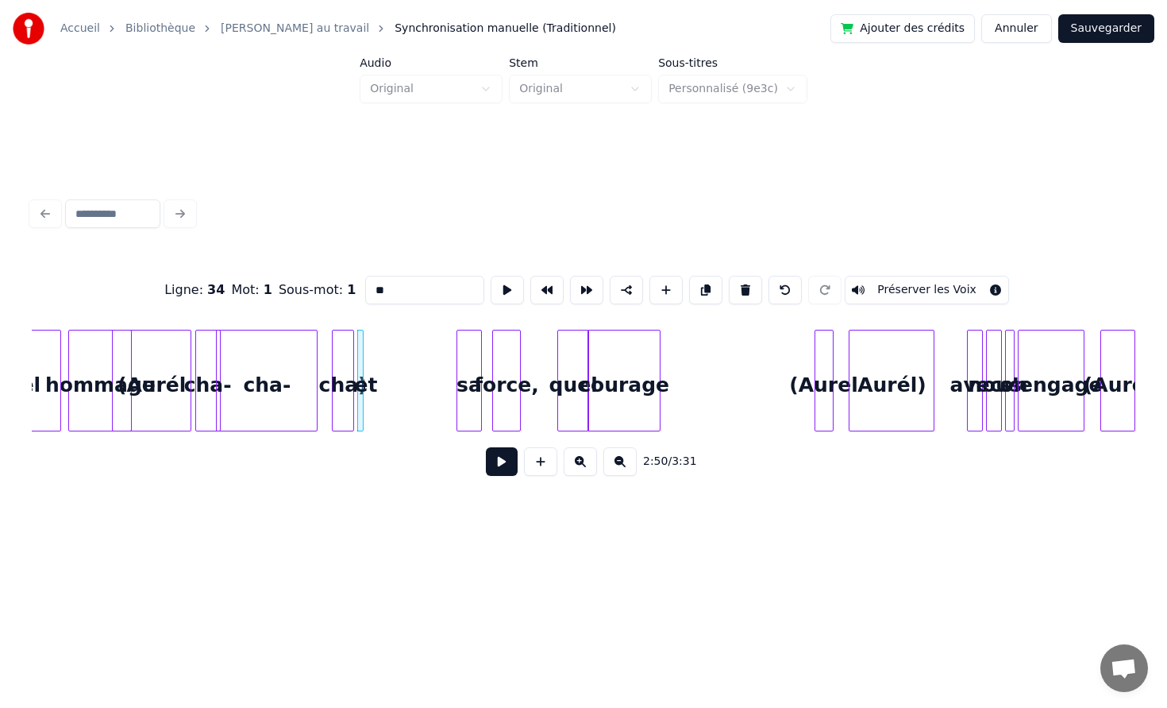
click at [363, 369] on div at bounding box center [360, 380] width 5 height 100
click at [434, 368] on div "et" at bounding box center [439, 384] width 30 height 108
click at [373, 365] on div "cha)" at bounding box center [375, 384] width 21 height 108
click at [324, 372] on div "cha)" at bounding box center [328, 384] width 21 height 108
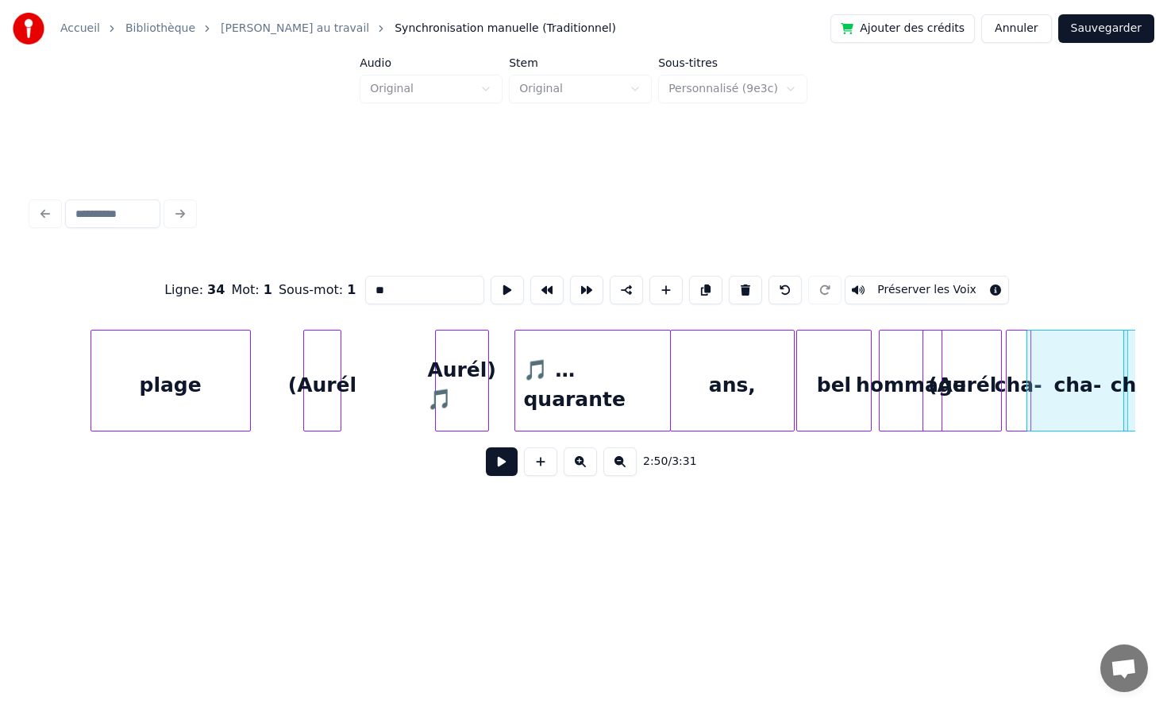
scroll to position [0, 25863]
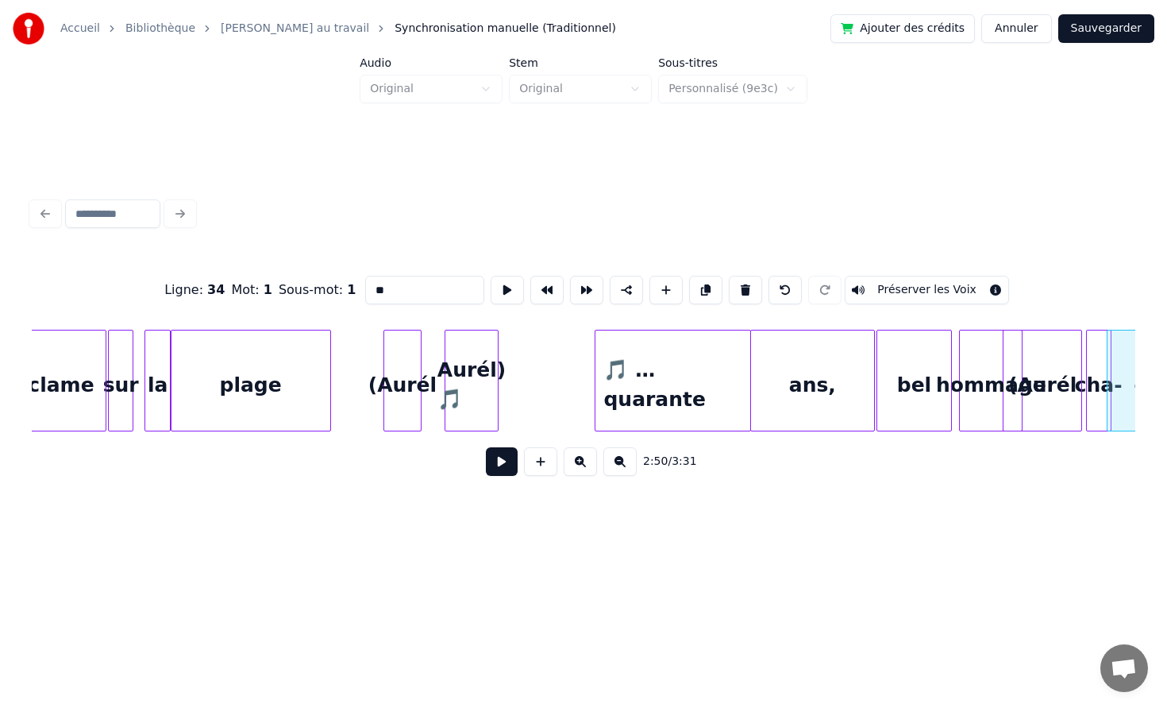
click at [467, 401] on div "Aurél) 🎵" at bounding box center [472, 384] width 52 height 108
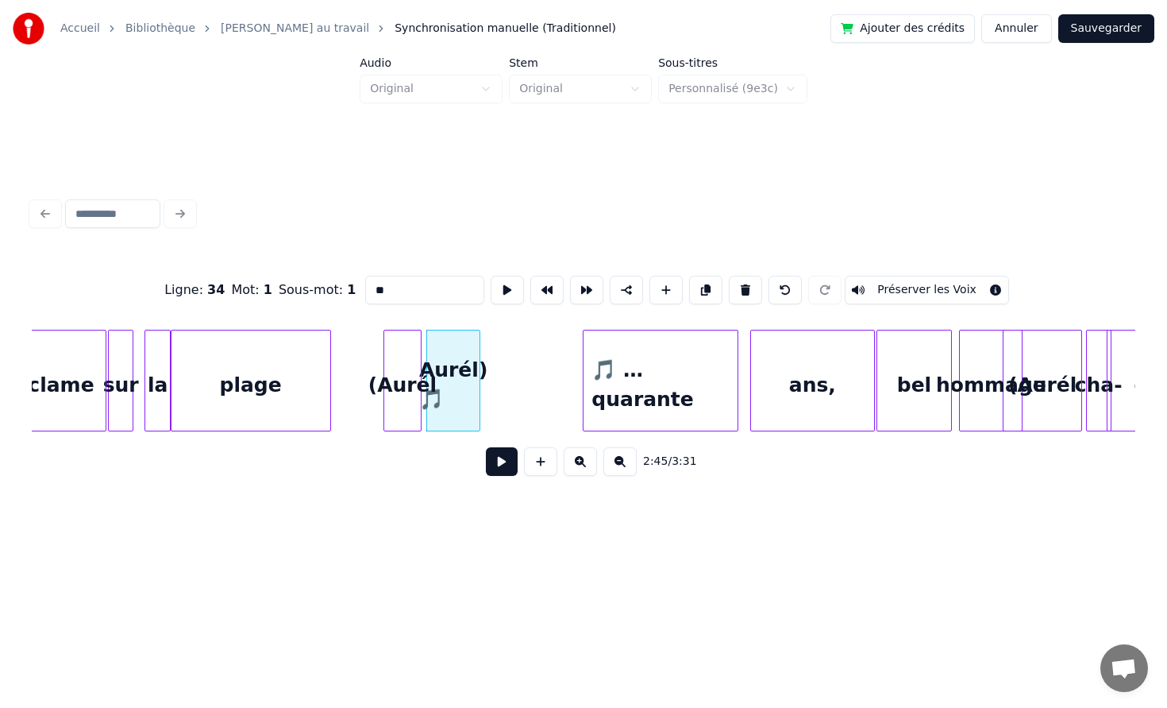
click at [618, 396] on div "🎵 …quarante" at bounding box center [661, 384] width 154 height 108
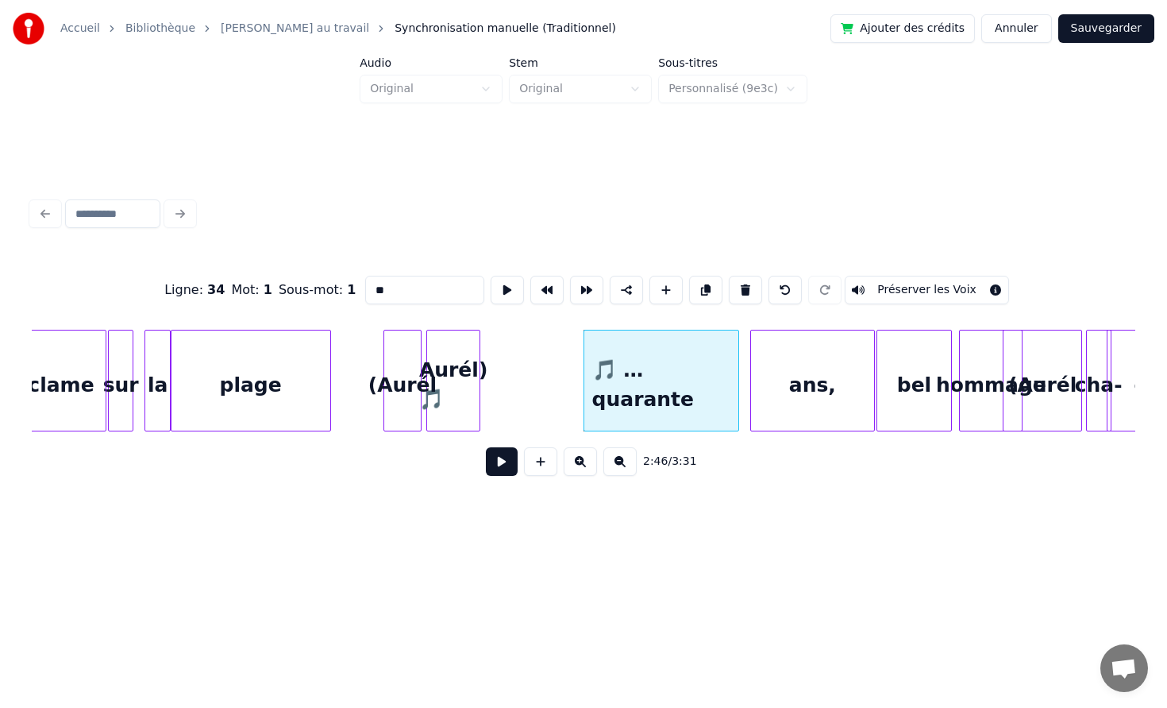
click at [734, 376] on div at bounding box center [736, 380] width 5 height 100
click at [769, 377] on div "ans," at bounding box center [804, 384] width 123 height 108
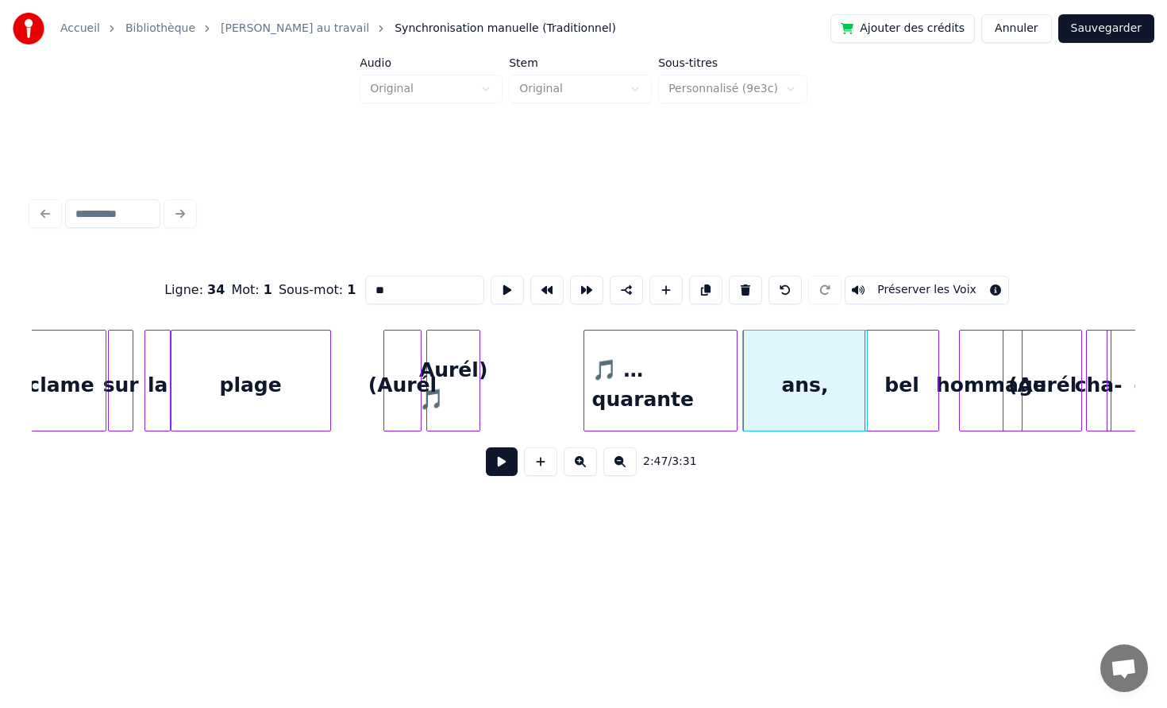
click at [905, 373] on div "bel" at bounding box center [903, 384] width 74 height 108
click at [952, 370] on div at bounding box center [954, 380] width 5 height 100
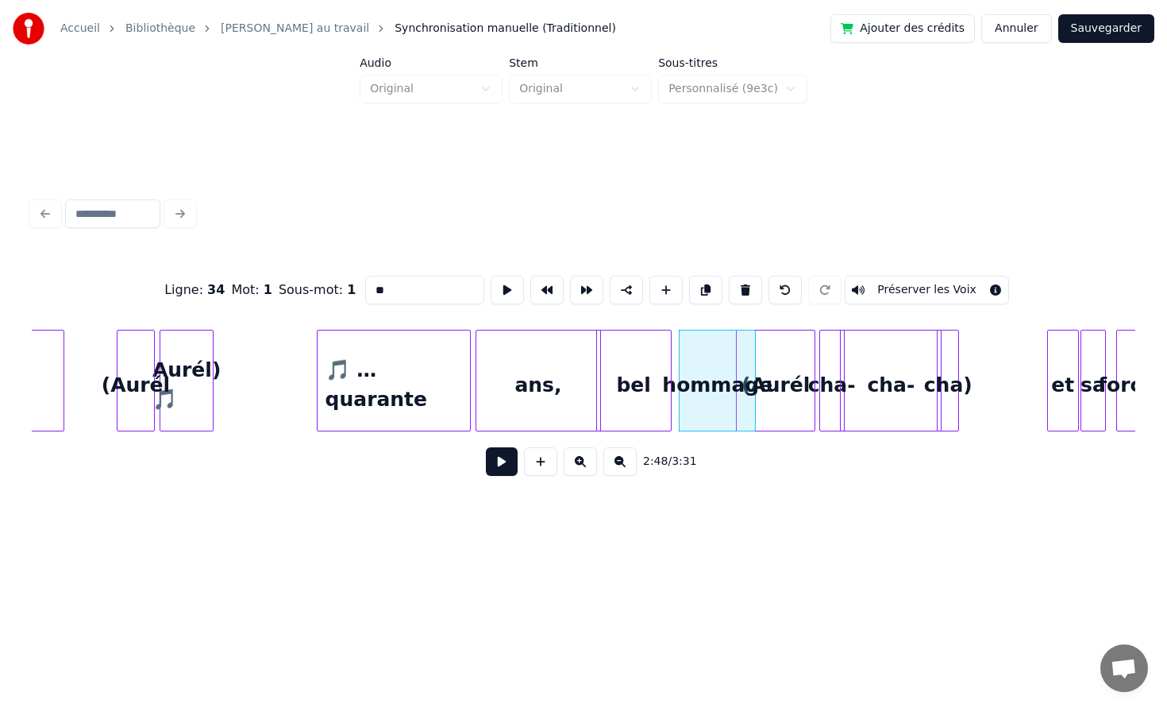
scroll to position [0, 26169]
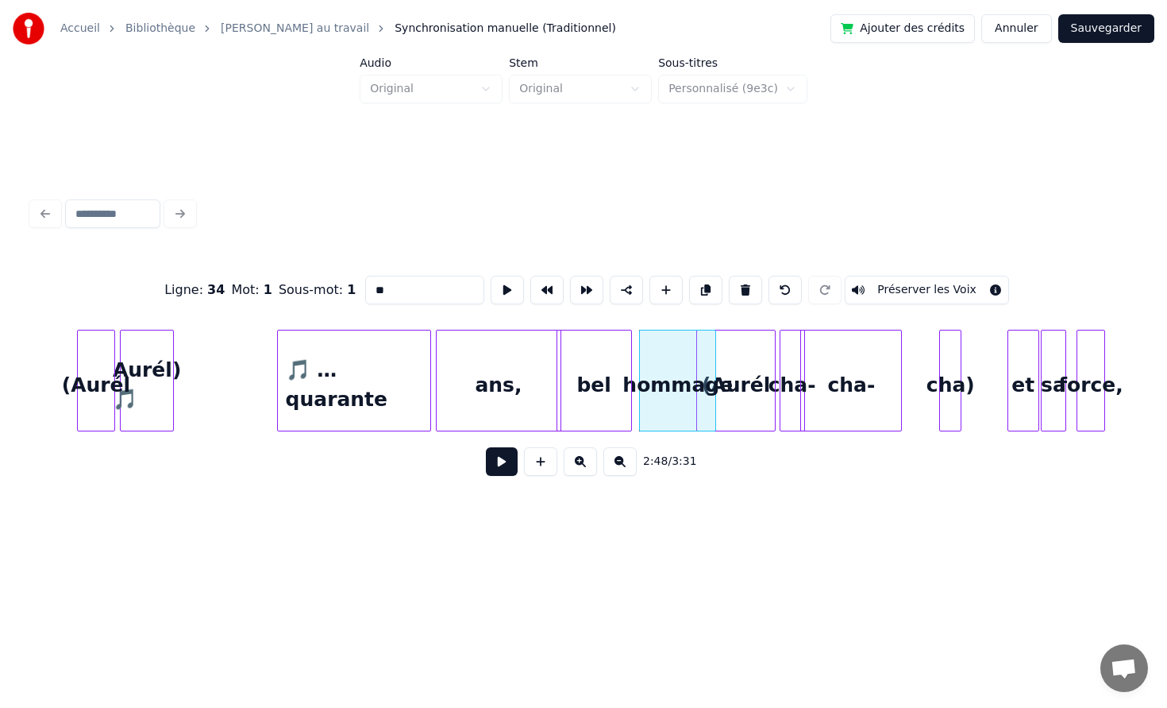
click at [955, 369] on div "cha)" at bounding box center [950, 384] width 21 height 108
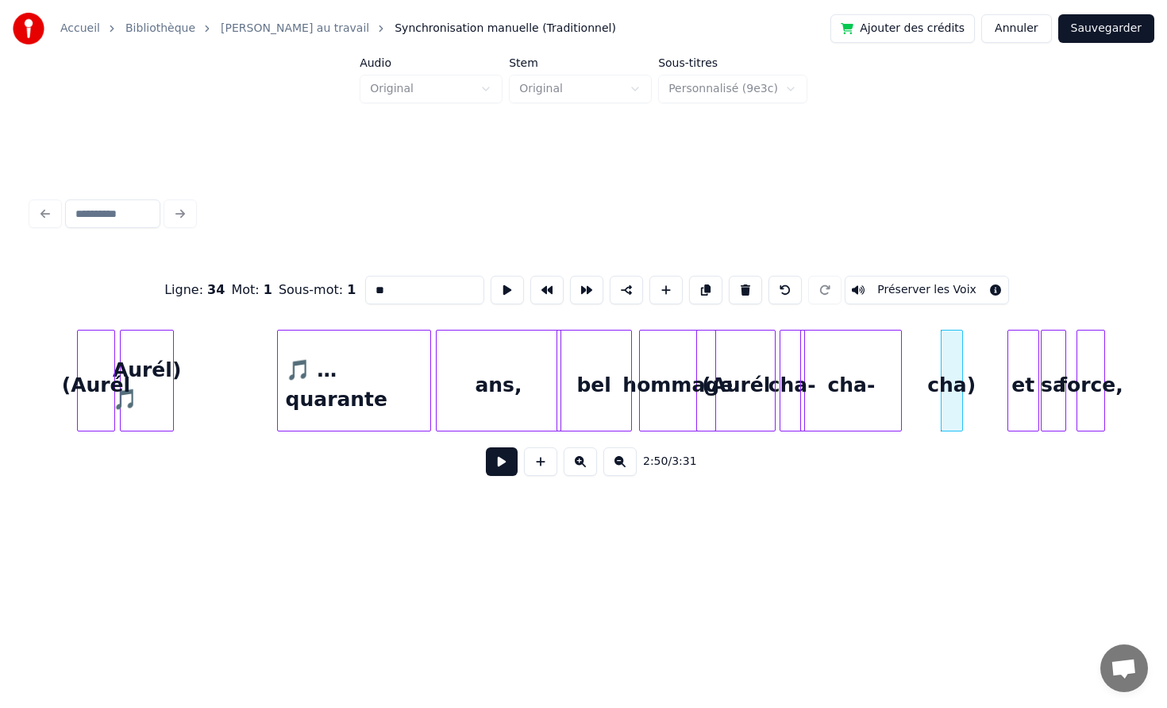
click at [901, 367] on div "cha-" at bounding box center [851, 384] width 100 height 108
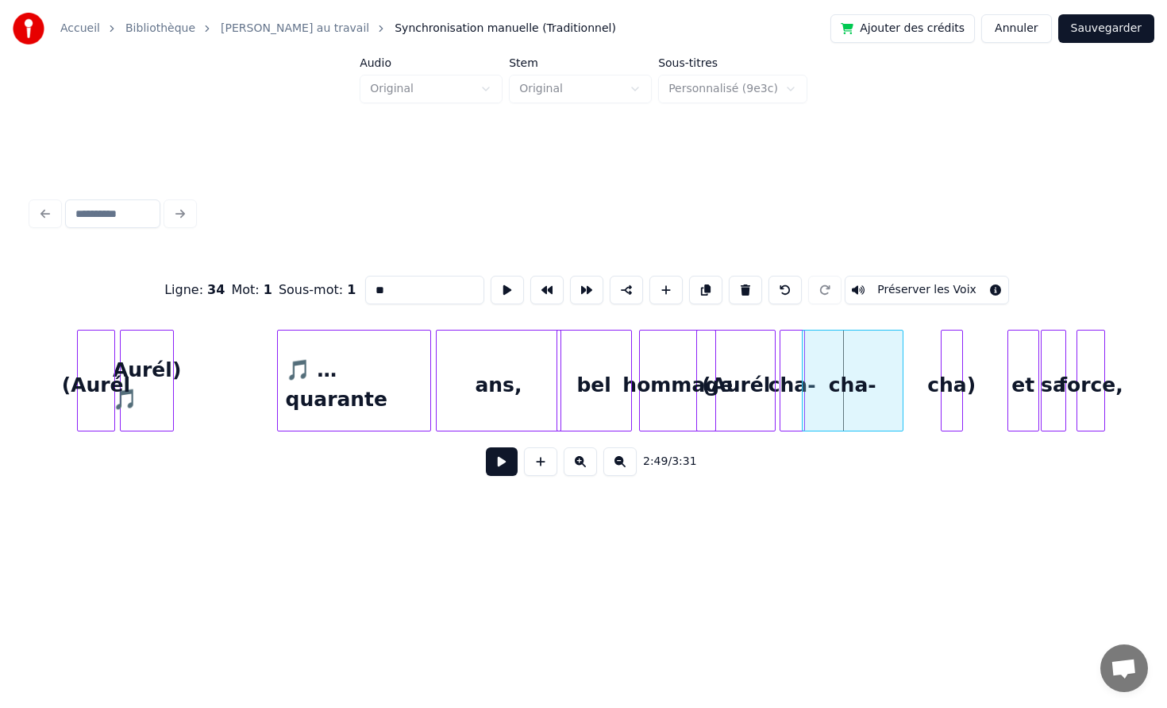
click at [852, 391] on div "cha-" at bounding box center [853, 384] width 100 height 108
click at [914, 369] on div "cha)" at bounding box center [920, 384] width 21 height 108
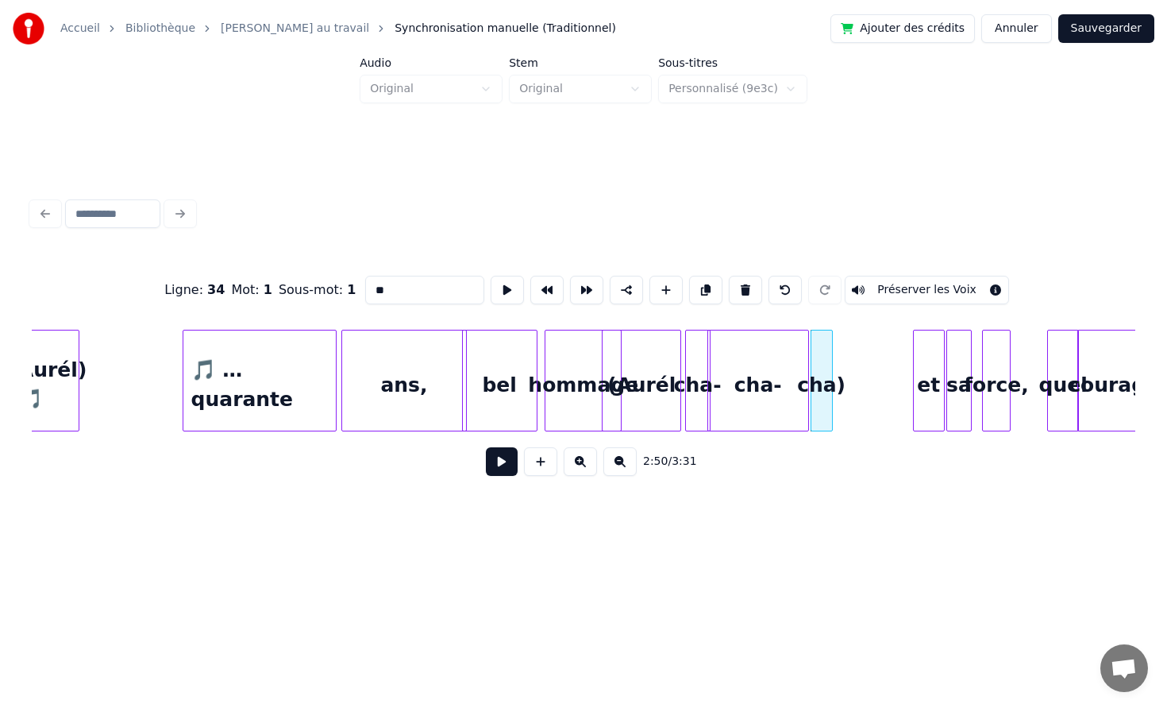
scroll to position [0, 26300]
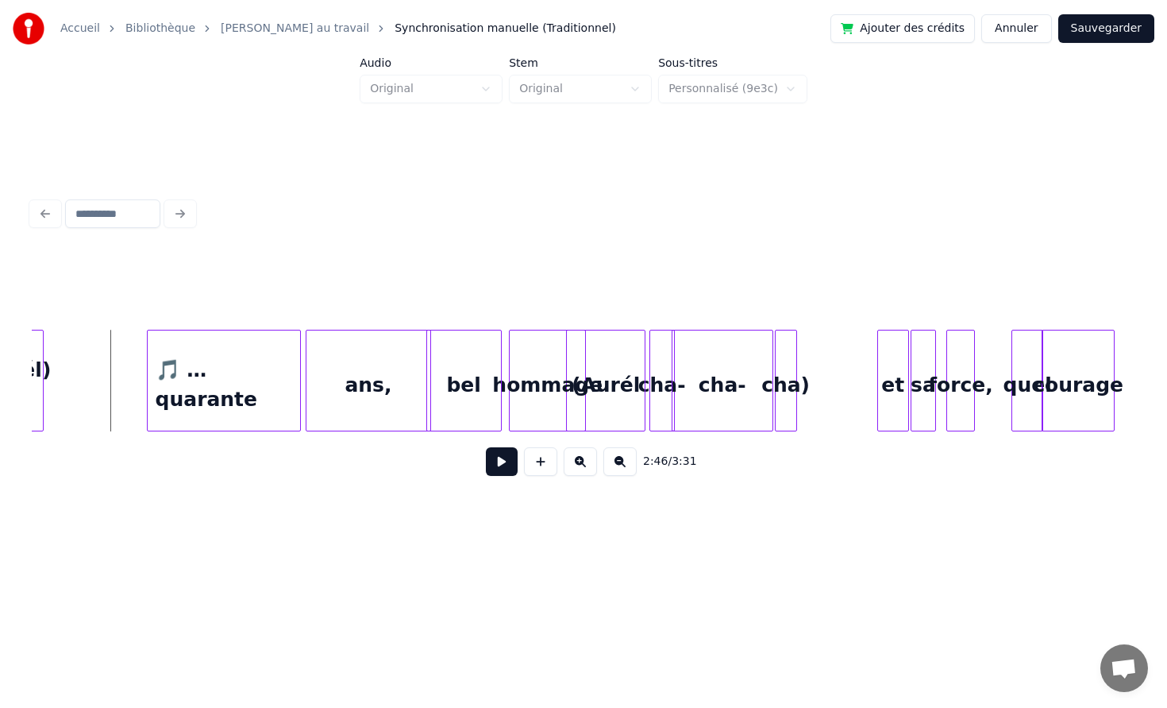
click at [503, 469] on button at bounding box center [502, 461] width 32 height 29
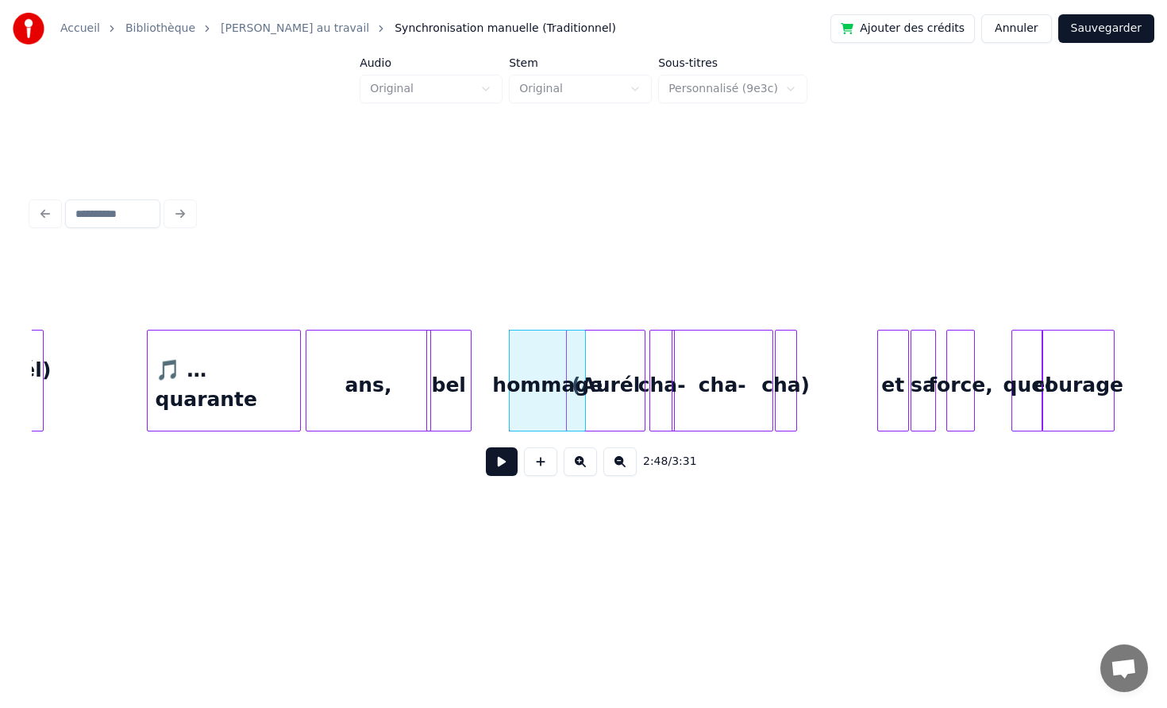
click at [466, 367] on div at bounding box center [468, 380] width 5 height 100
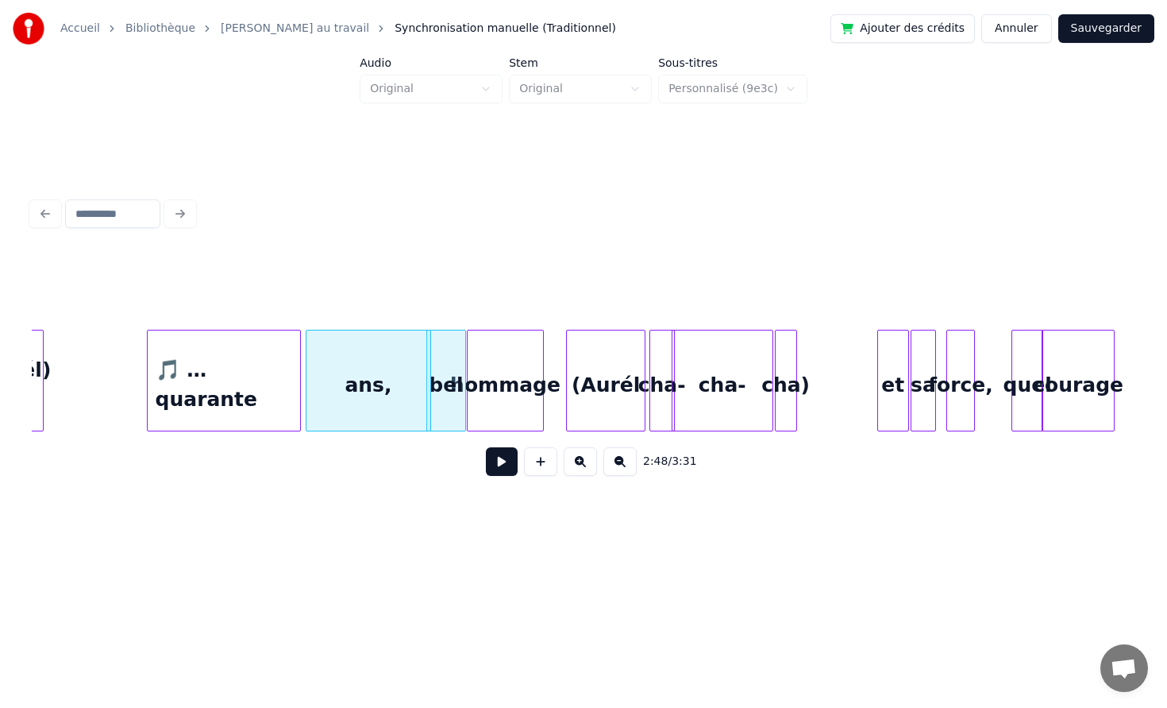
click at [467, 366] on div "hommage" at bounding box center [505, 381] width 77 height 102
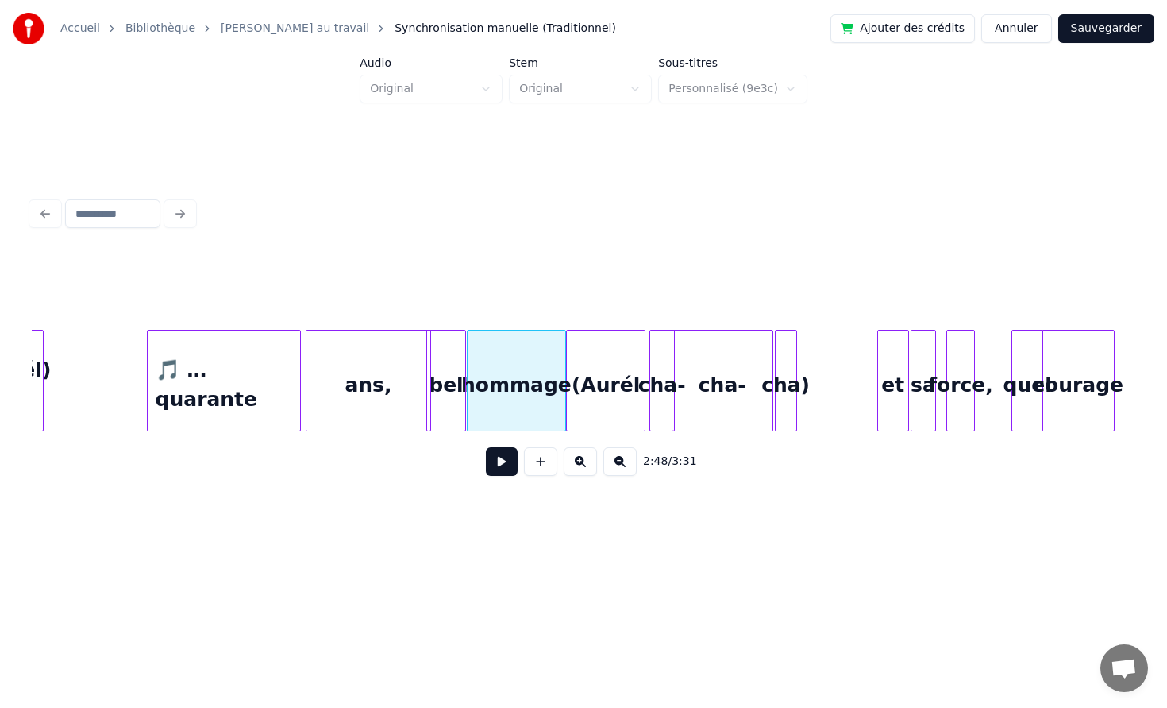
click at [565, 367] on div at bounding box center [563, 380] width 5 height 100
click at [353, 368] on div at bounding box center [355, 380] width 5 height 100
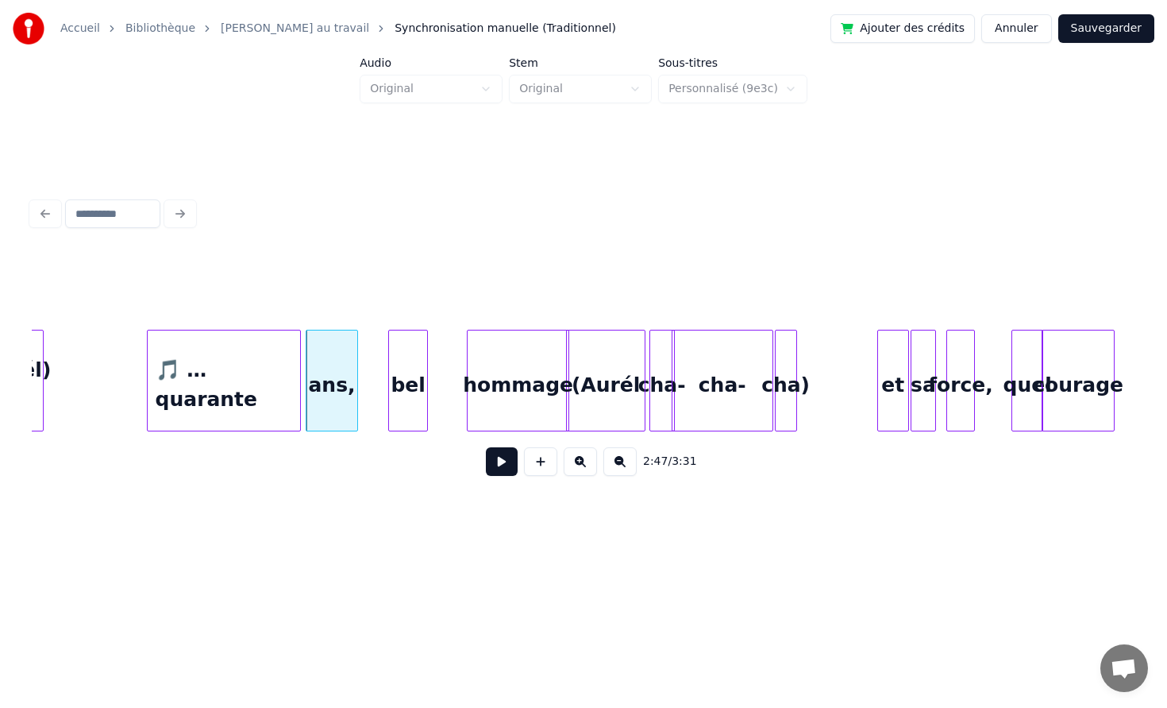
click at [397, 371] on div "bel" at bounding box center [408, 384] width 38 height 108
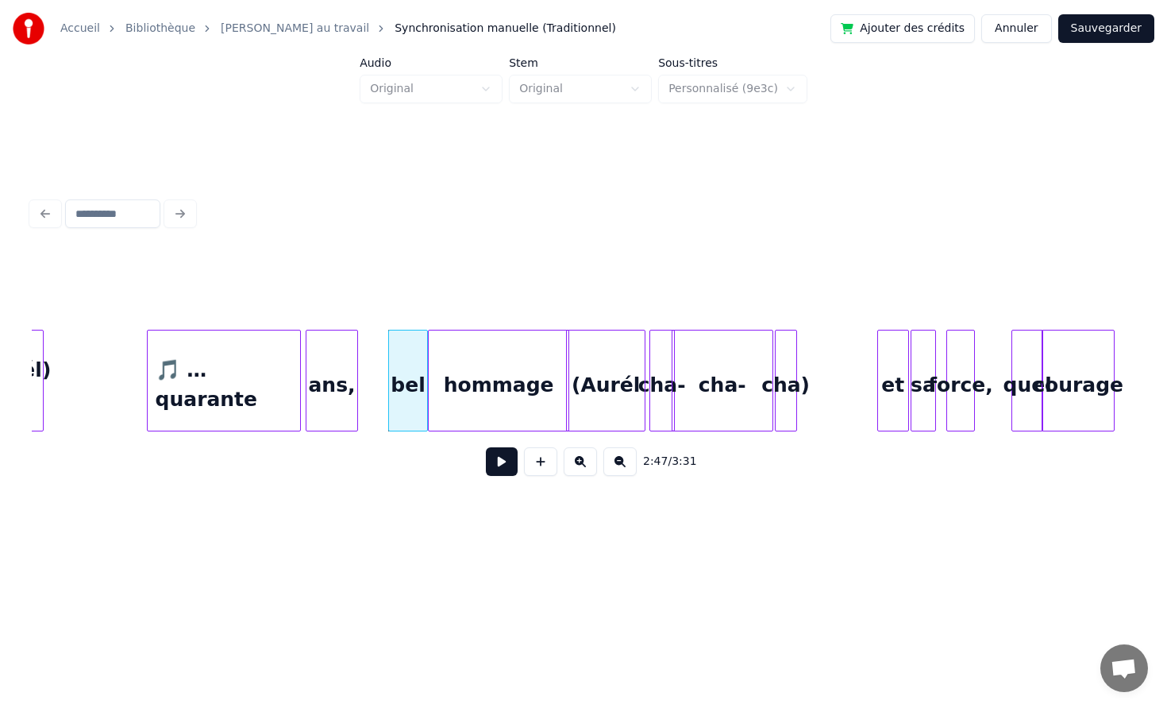
click at [429, 375] on div at bounding box center [431, 380] width 5 height 100
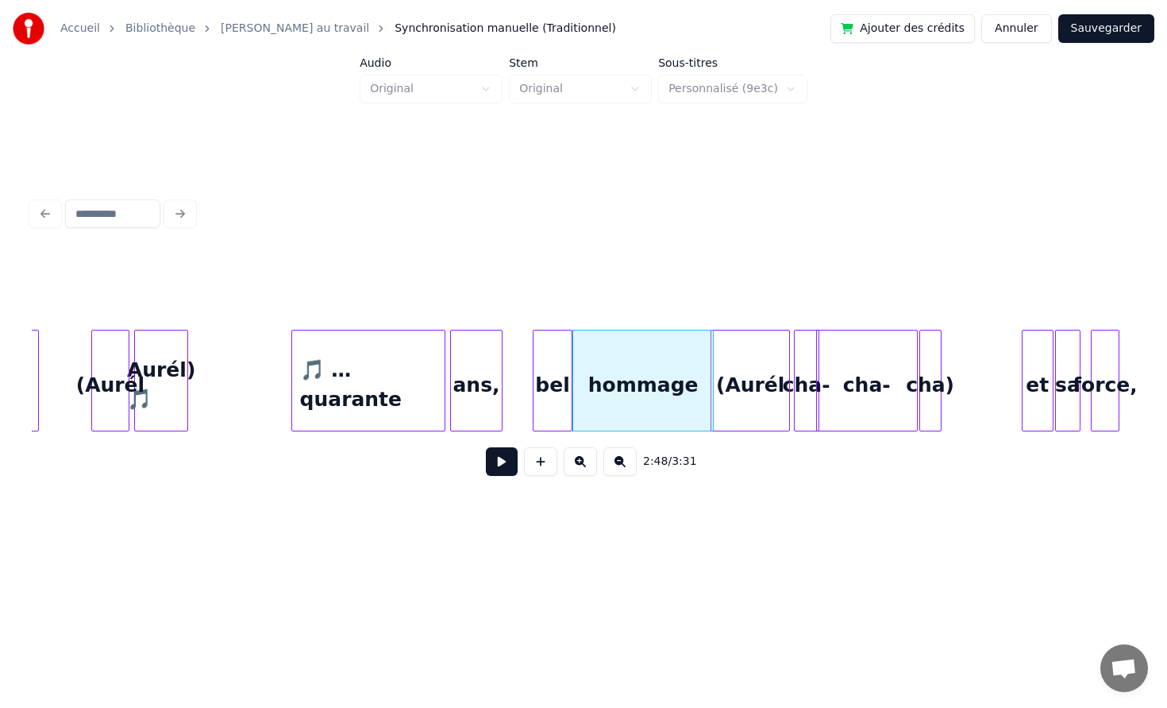
scroll to position [0, 26122]
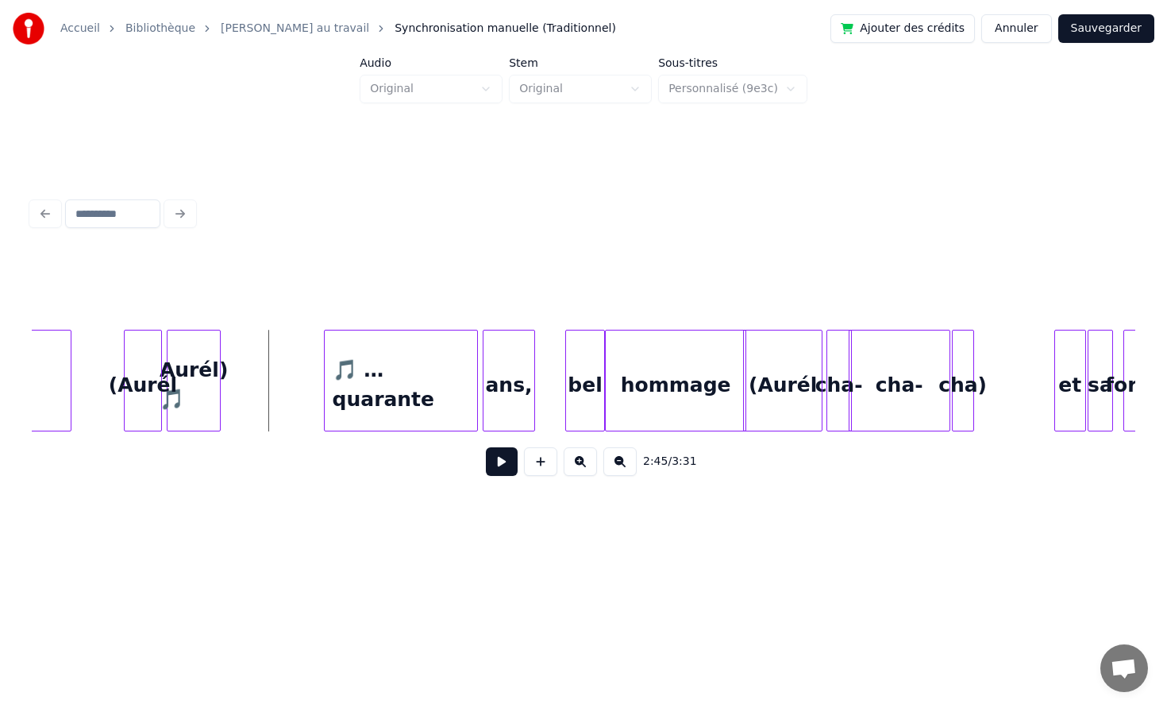
click at [496, 461] on button at bounding box center [502, 461] width 32 height 29
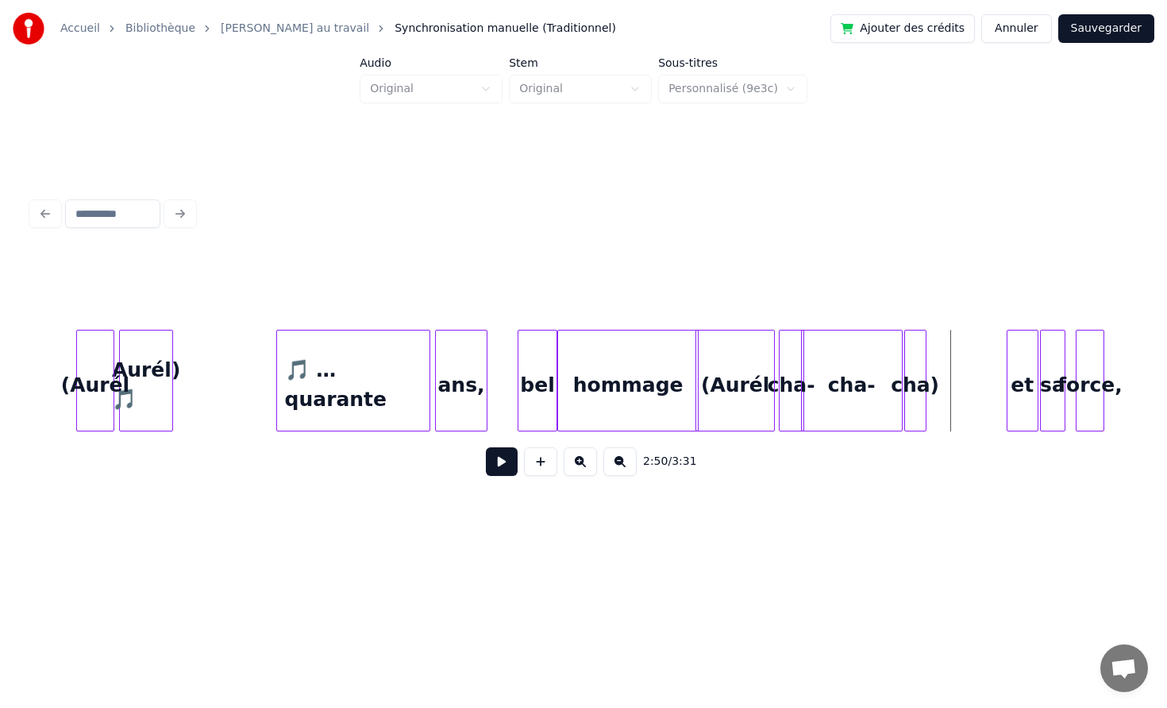
scroll to position [0, 26242]
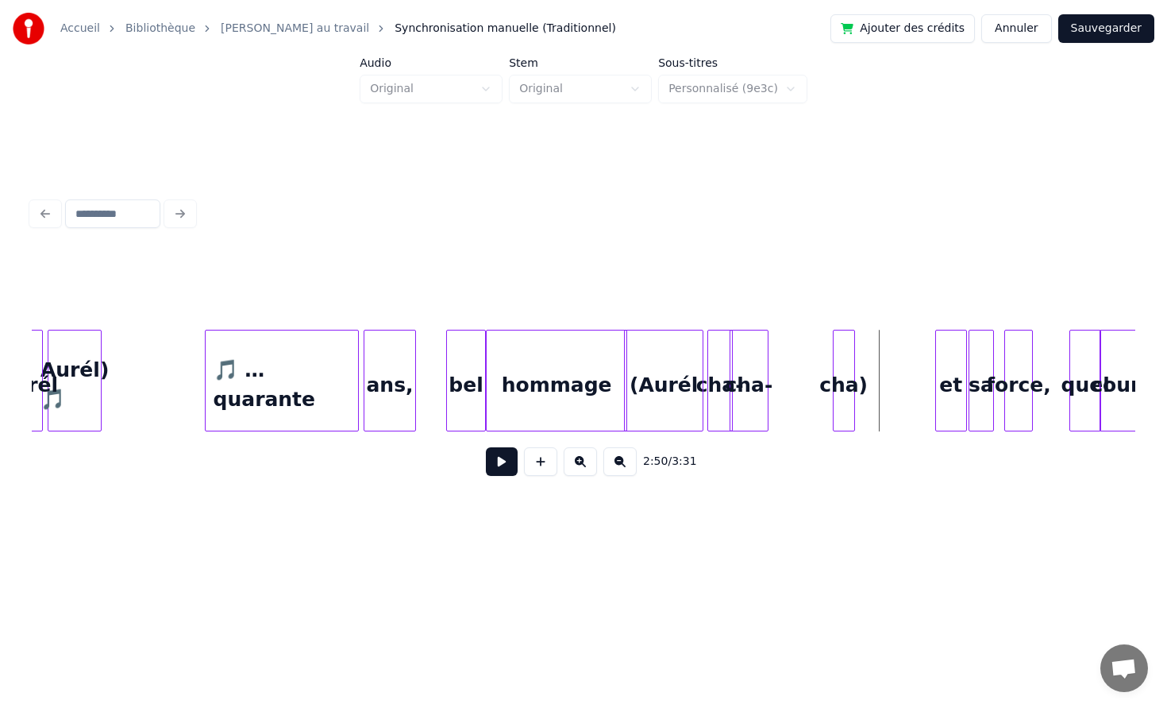
click at [764, 380] on div at bounding box center [765, 380] width 5 height 100
click at [818, 377] on div at bounding box center [815, 380] width 5 height 100
click at [785, 376] on div "cha)" at bounding box center [782, 384] width 29 height 108
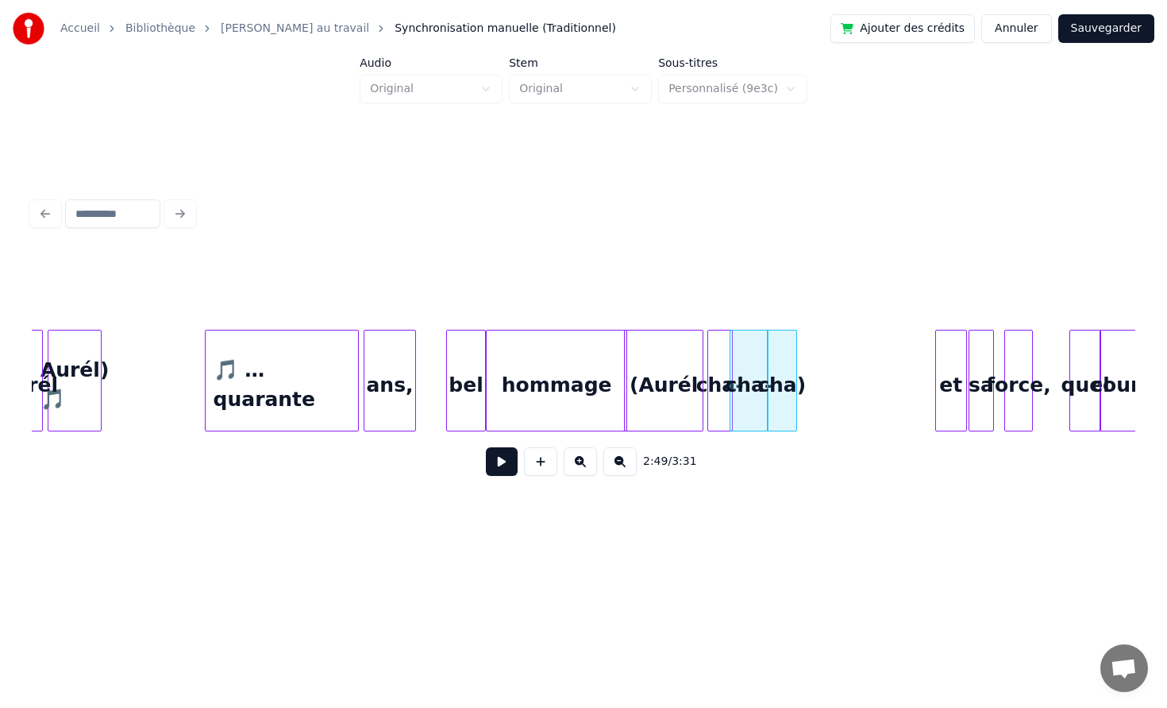
scroll to position [0, 26443]
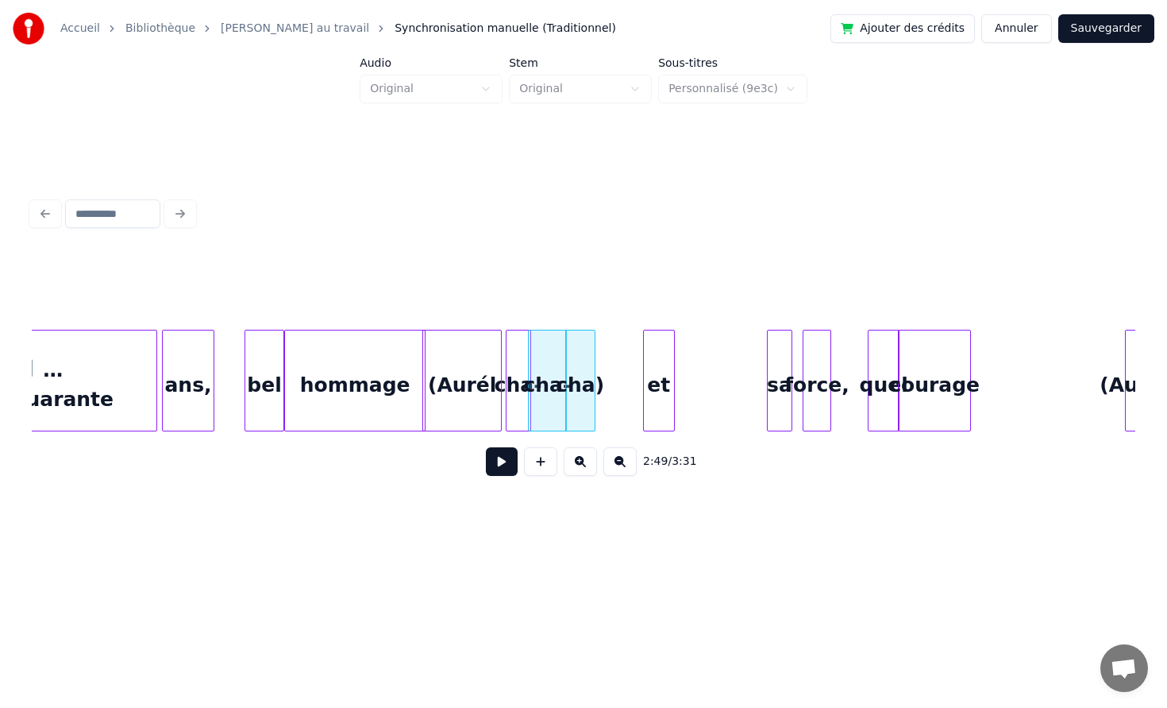
click at [659, 392] on div "et" at bounding box center [659, 384] width 30 height 108
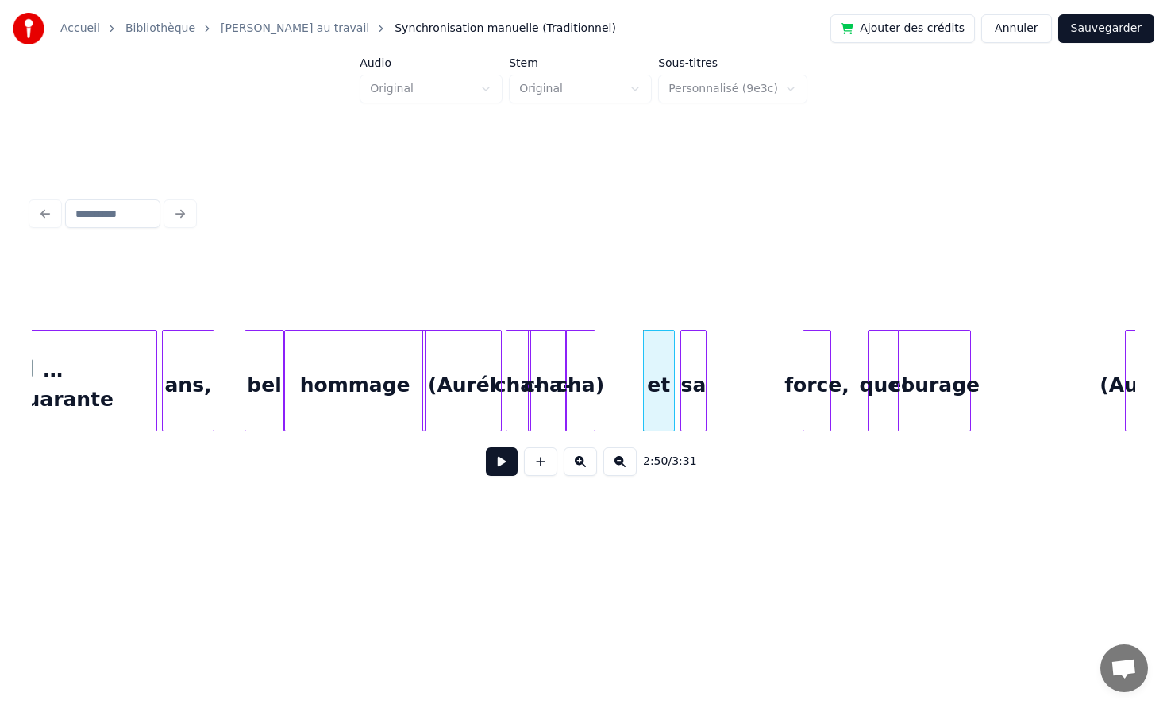
click at [694, 380] on div "sa" at bounding box center [693, 384] width 24 height 108
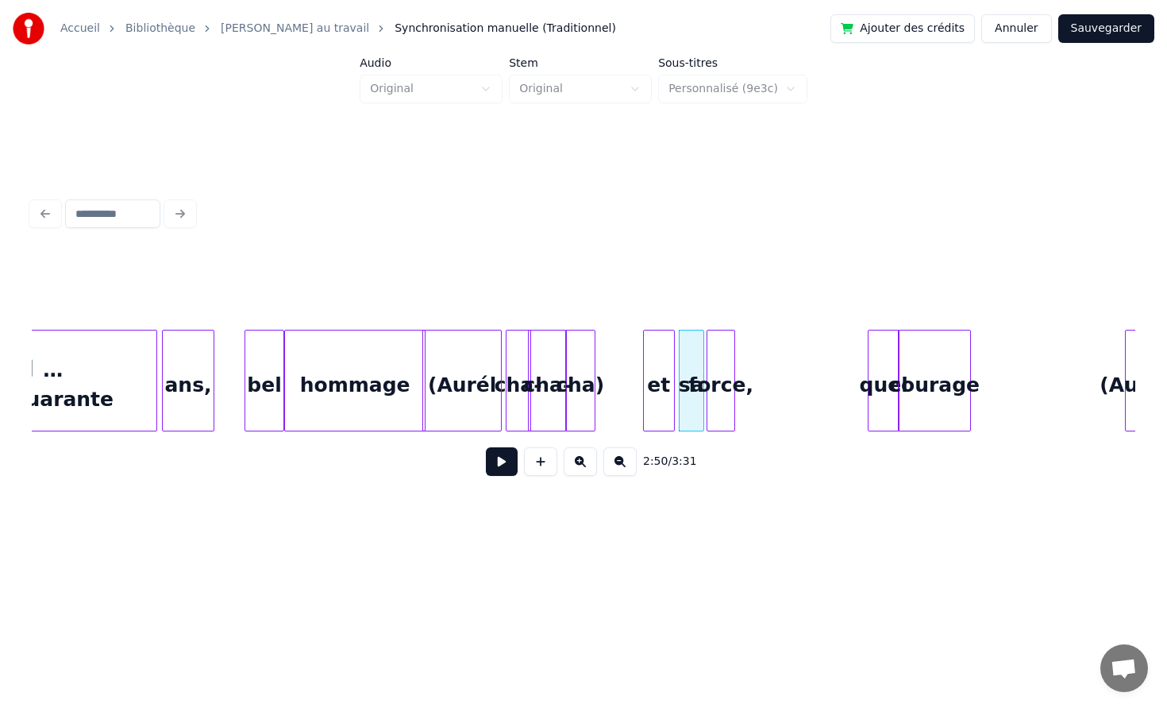
click at [725, 380] on div "force," at bounding box center [721, 384] width 27 height 108
click at [726, 380] on div "force," at bounding box center [721, 384] width 27 height 108
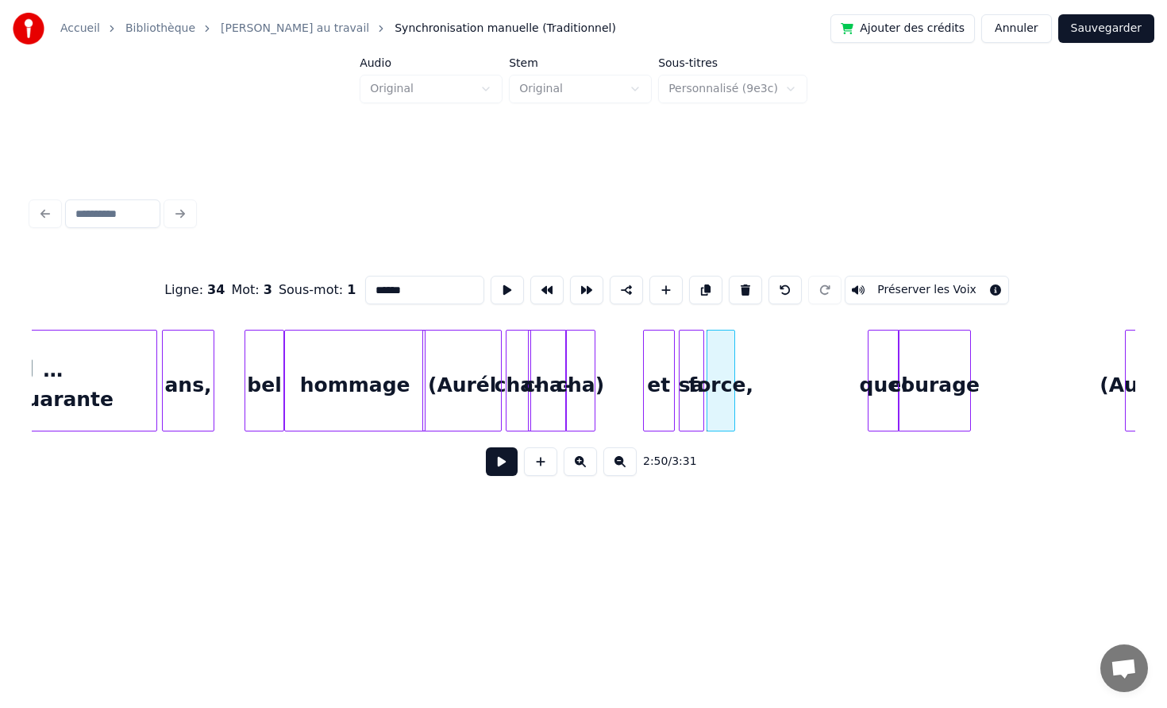
click at [871, 357] on div at bounding box center [871, 380] width 5 height 100
type input "****"
click at [755, 364] on div "quel" at bounding box center [757, 384] width 30 height 108
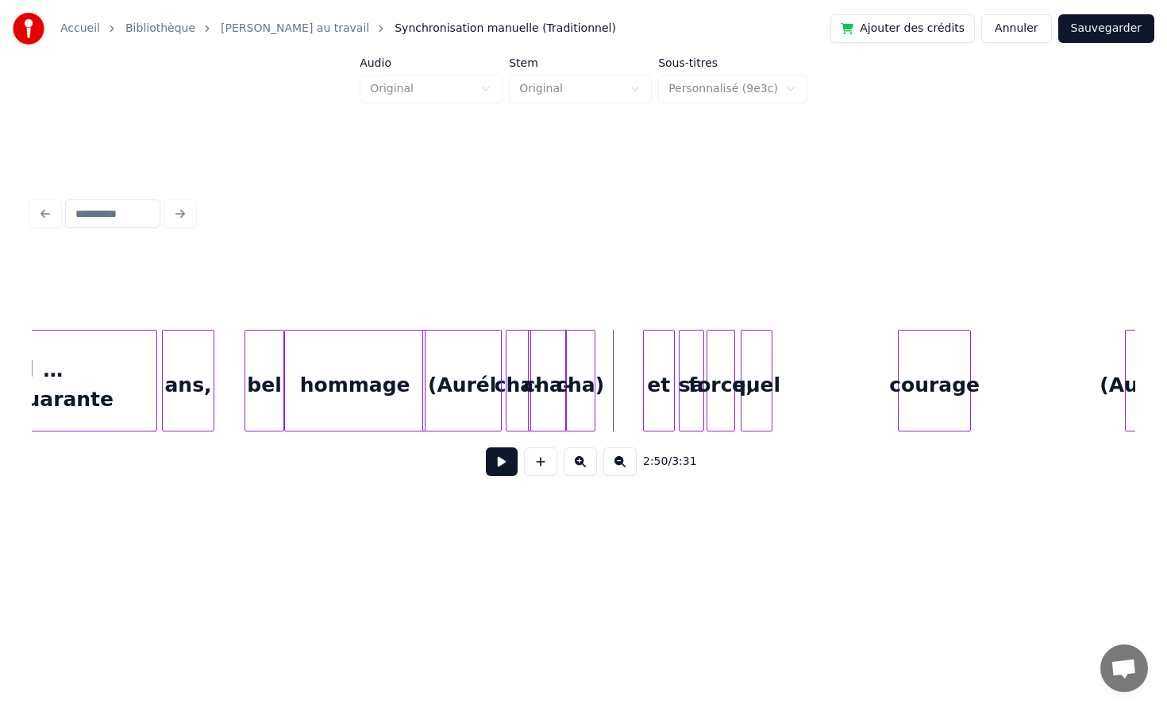
click at [507, 459] on button at bounding box center [502, 461] width 32 height 29
click at [778, 365] on div "quel" at bounding box center [762, 384] width 30 height 108
click at [827, 366] on div at bounding box center [824, 380] width 5 height 100
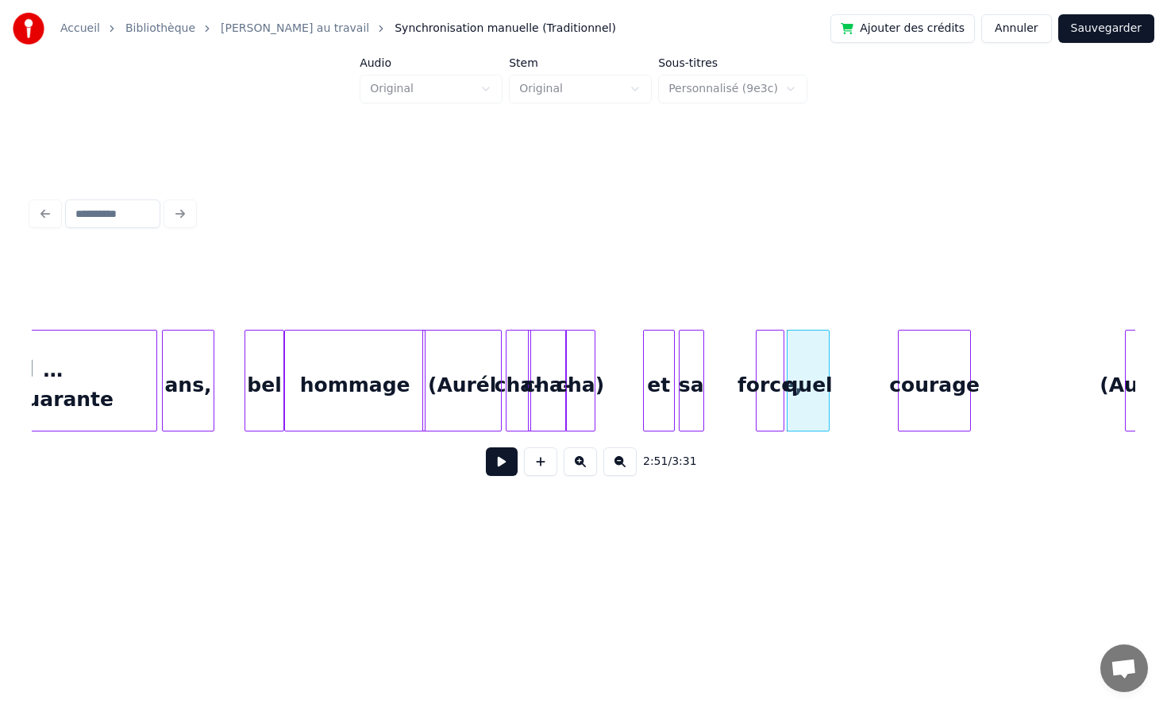
click at [777, 372] on div "force," at bounding box center [770, 384] width 27 height 108
click at [704, 374] on div at bounding box center [701, 380] width 5 height 100
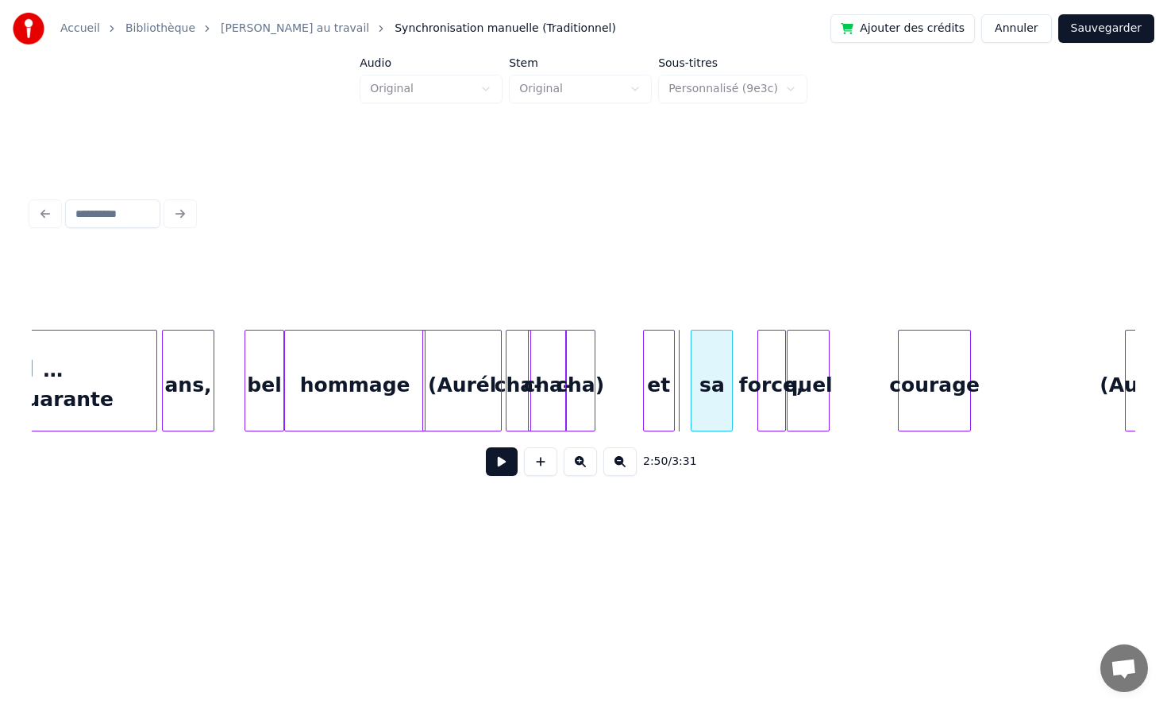
click at [716, 374] on div "sa" at bounding box center [712, 384] width 41 height 108
click at [662, 373] on div "et" at bounding box center [659, 384] width 30 height 108
click at [820, 377] on div "quel" at bounding box center [812, 384] width 42 height 108
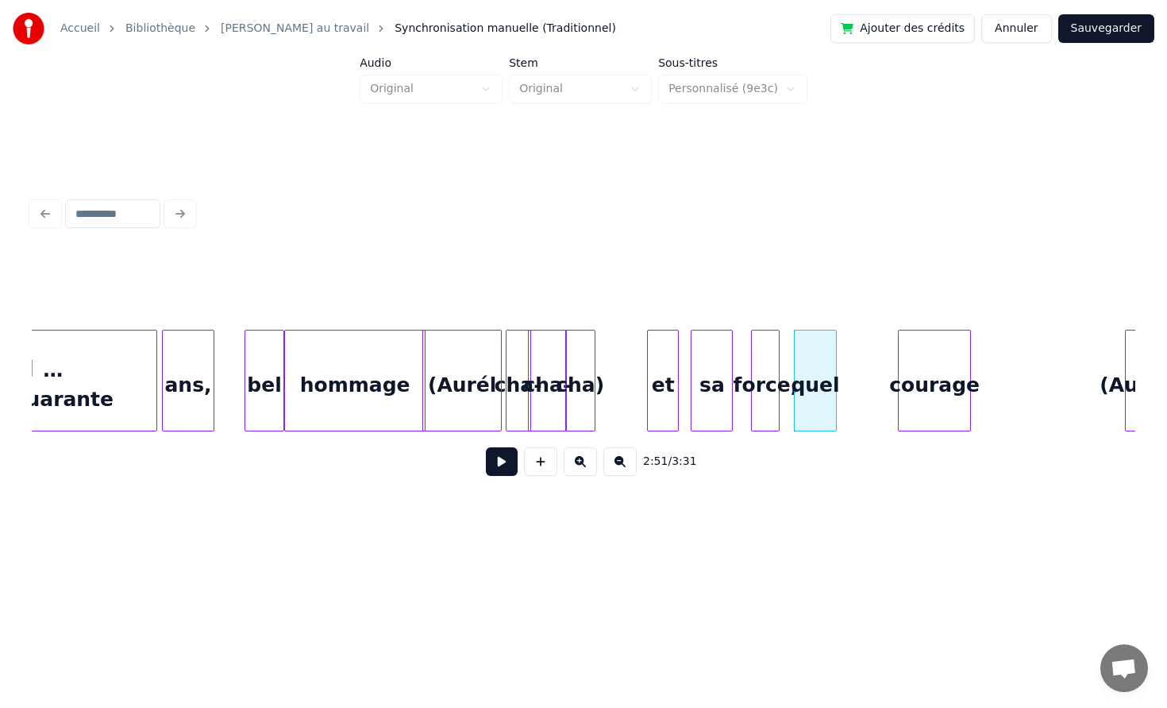
click at [764, 372] on div "force," at bounding box center [765, 384] width 27 height 108
click at [788, 377] on div at bounding box center [785, 380] width 5 height 100
click at [744, 376] on div "force," at bounding box center [764, 384] width 41 height 108
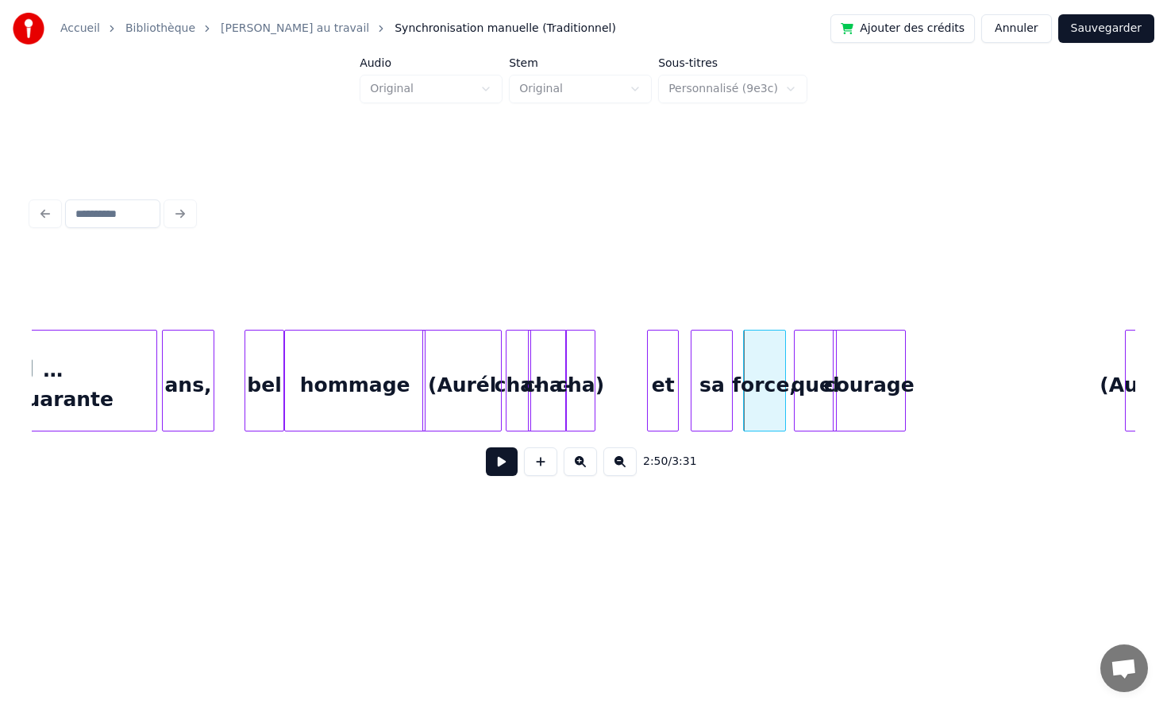
click at [855, 375] on div "courage" at bounding box center [869, 384] width 71 height 108
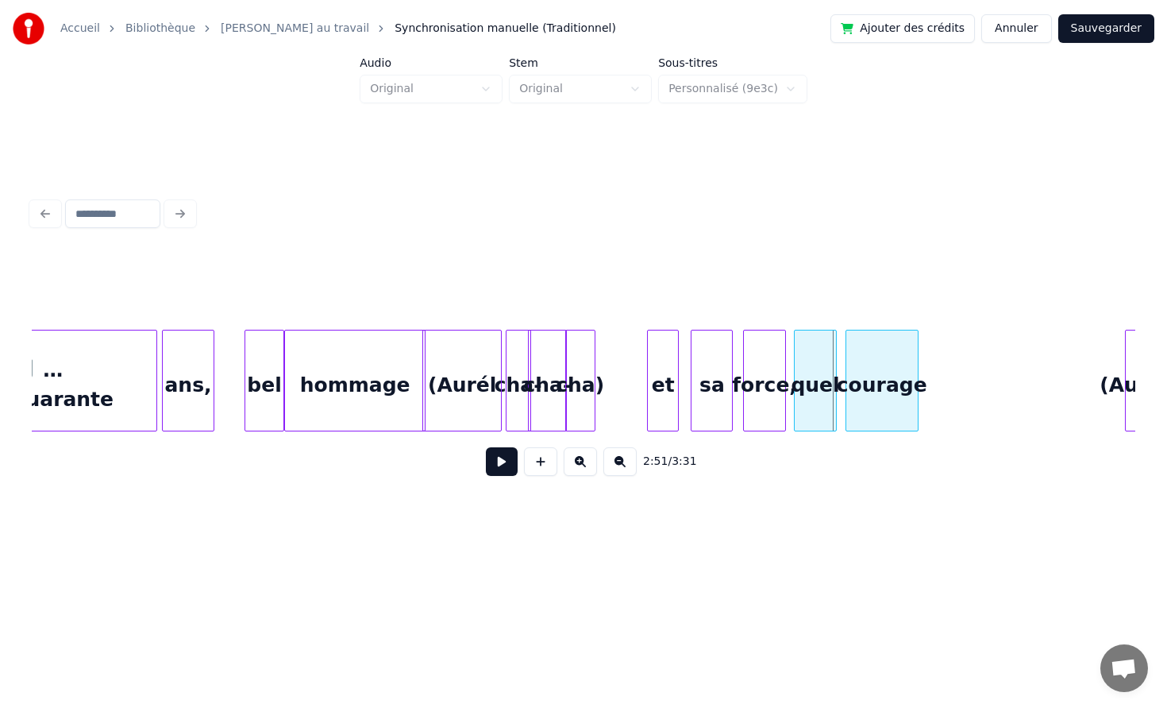
click at [866, 375] on div "courage" at bounding box center [882, 384] width 71 height 108
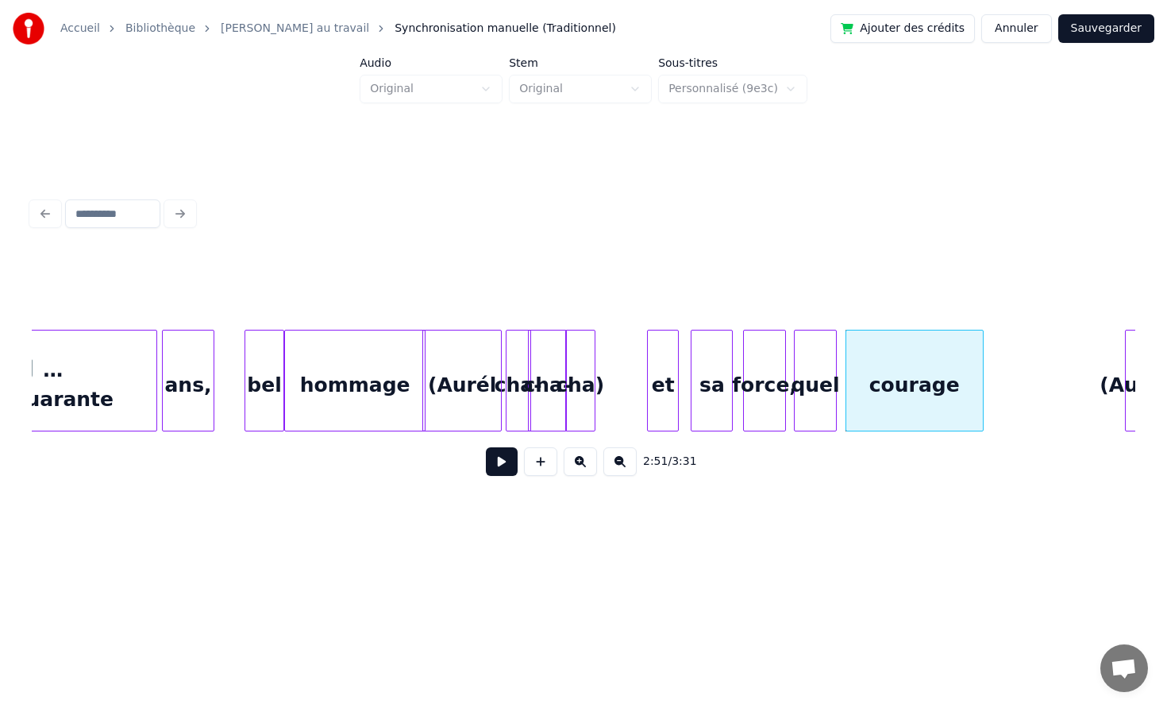
click at [983, 376] on div at bounding box center [980, 380] width 5 height 100
drag, startPoint x: 624, startPoint y: 396, endPoint x: 623, endPoint y: 388, distance: 8.0
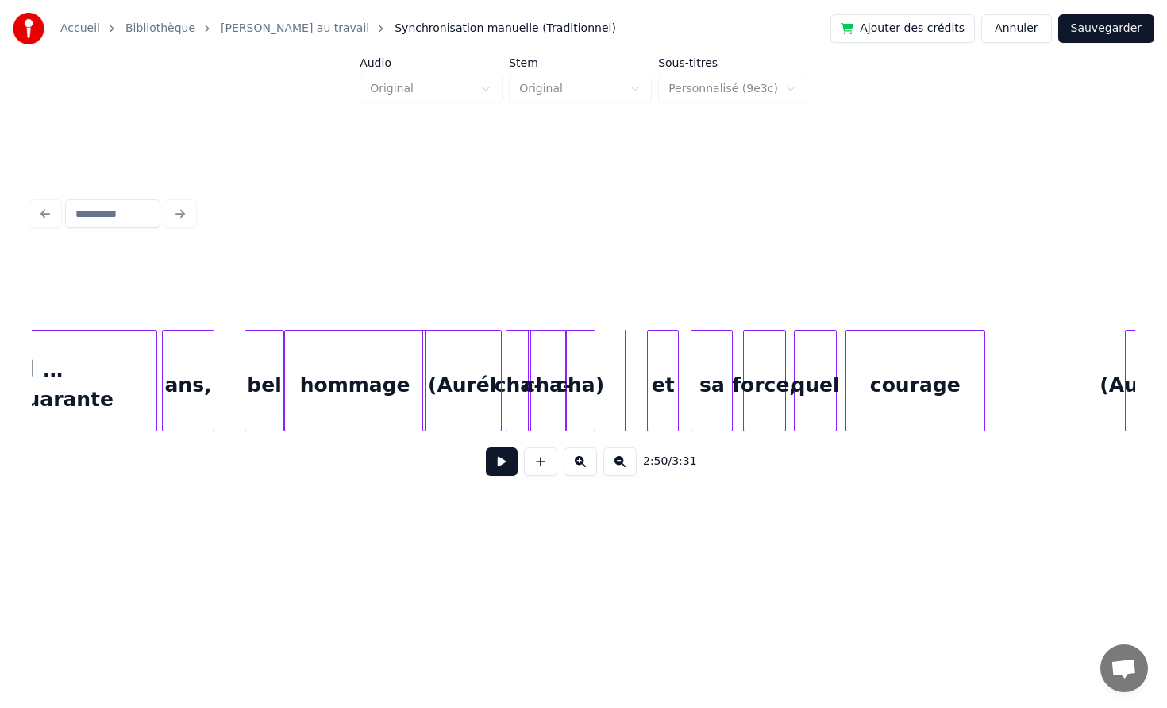
click at [500, 471] on button at bounding box center [502, 461] width 32 height 29
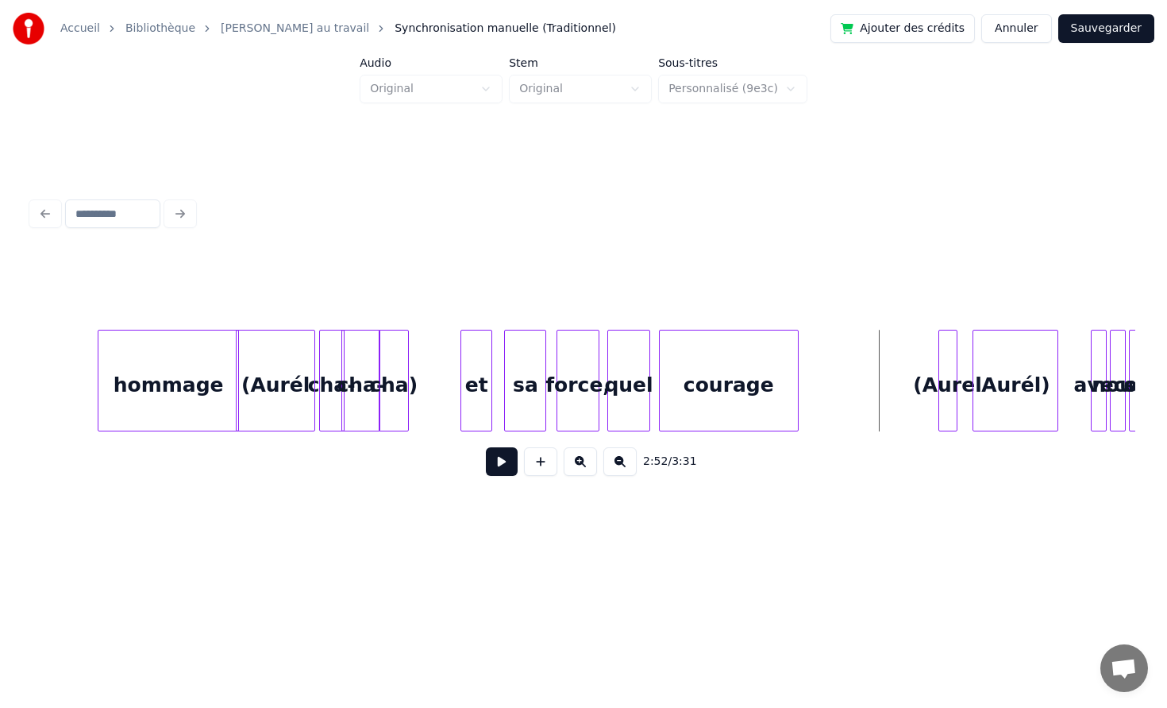
scroll to position [0, 26736]
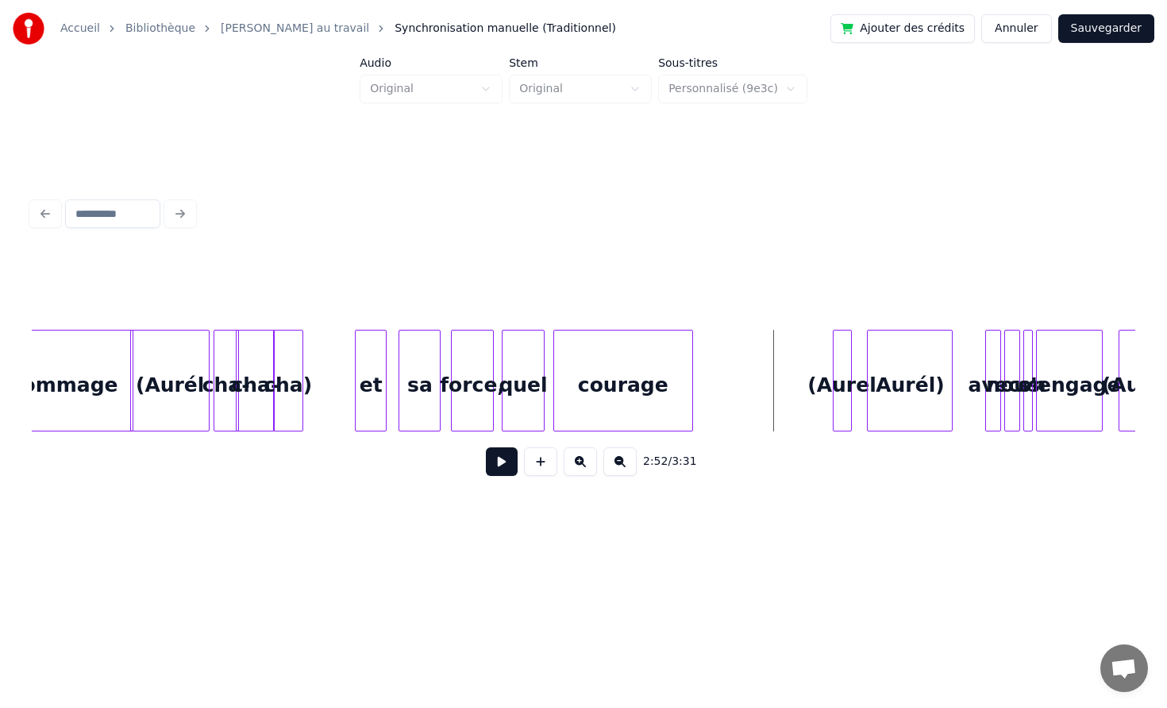
click at [693, 372] on div at bounding box center [690, 380] width 5 height 100
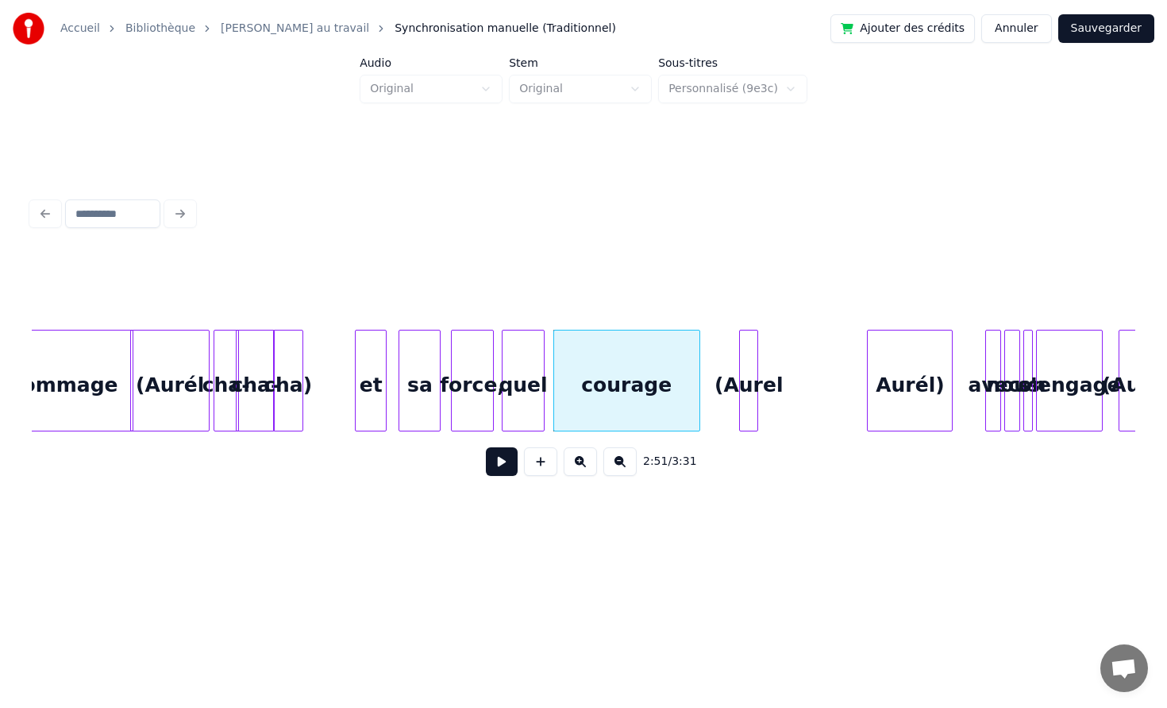
click at [744, 355] on div "(Aurel" at bounding box center [748, 384] width 17 height 108
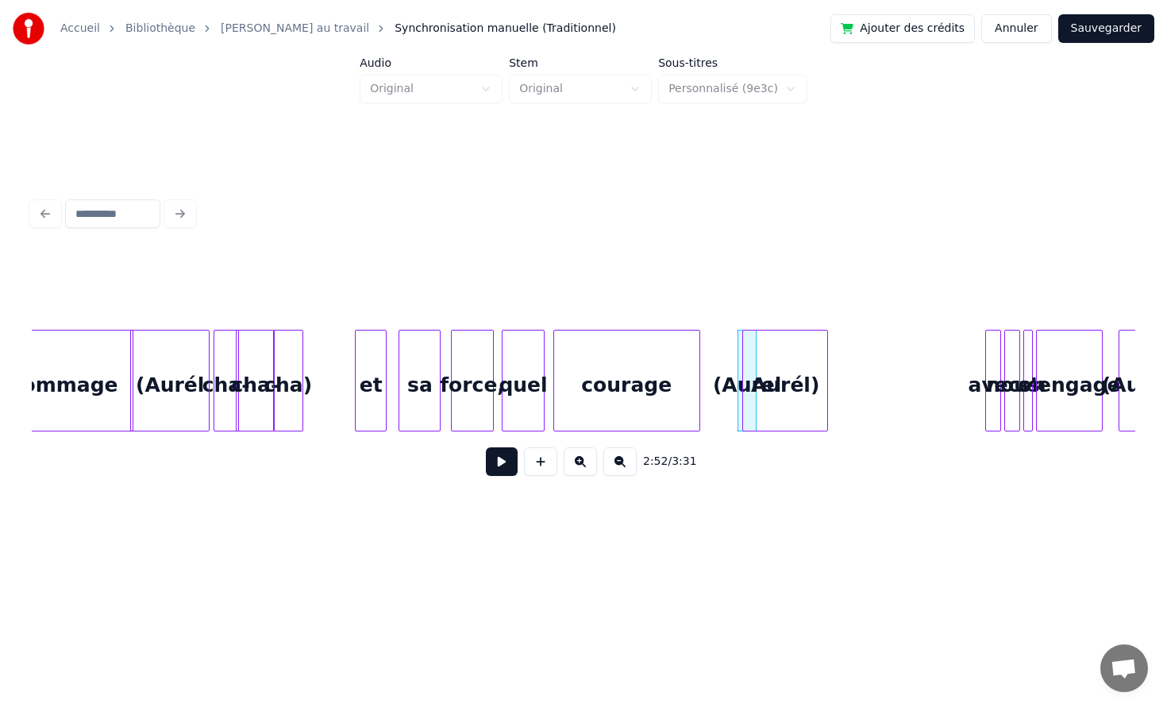
click at [757, 361] on div "Aurél)" at bounding box center [785, 384] width 84 height 108
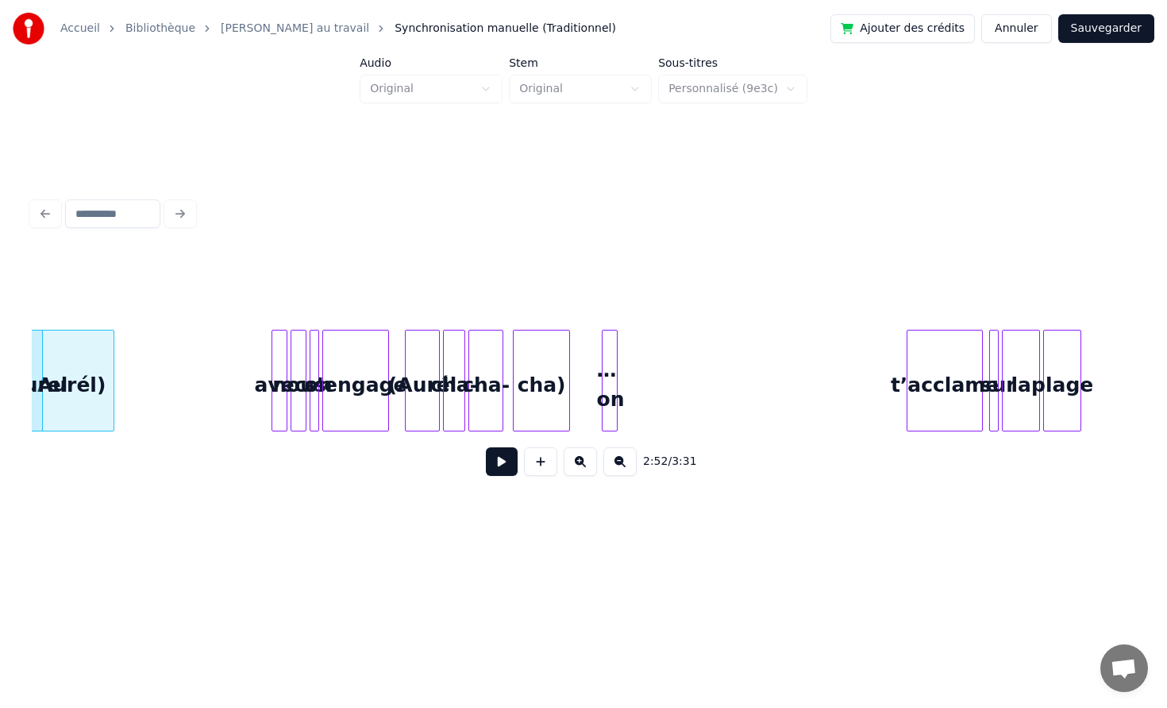
scroll to position [0, 27395]
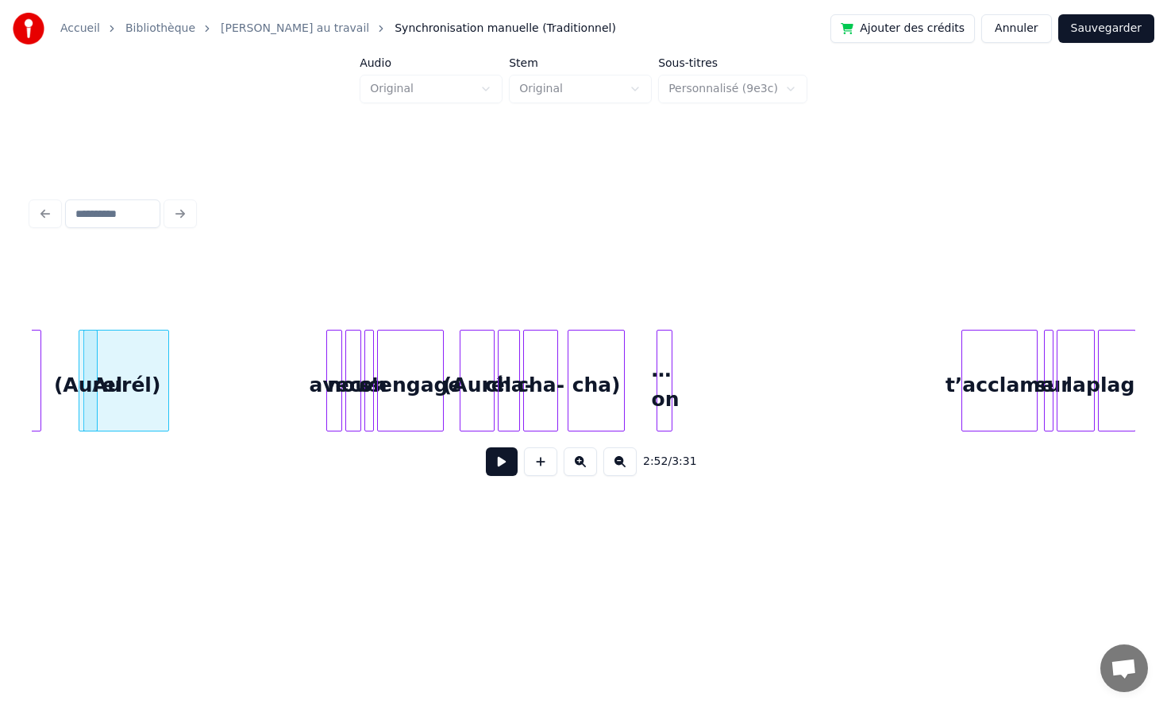
click at [330, 376] on div at bounding box center [329, 380] width 5 height 100
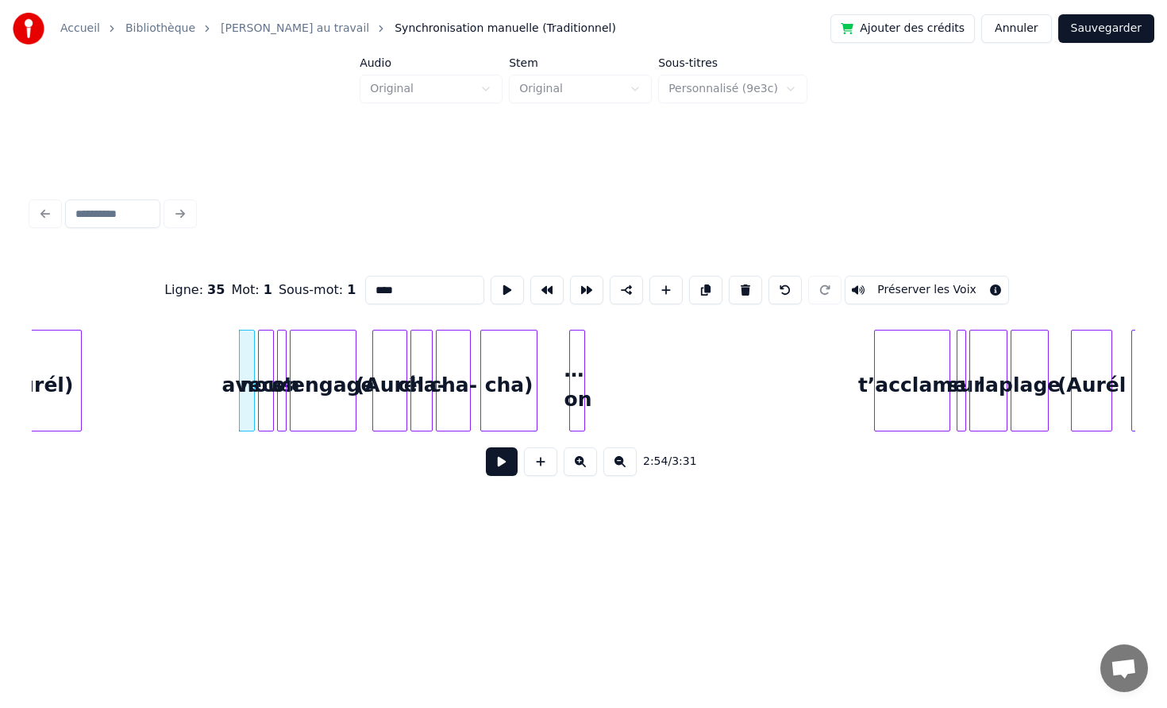
scroll to position [0, 27531]
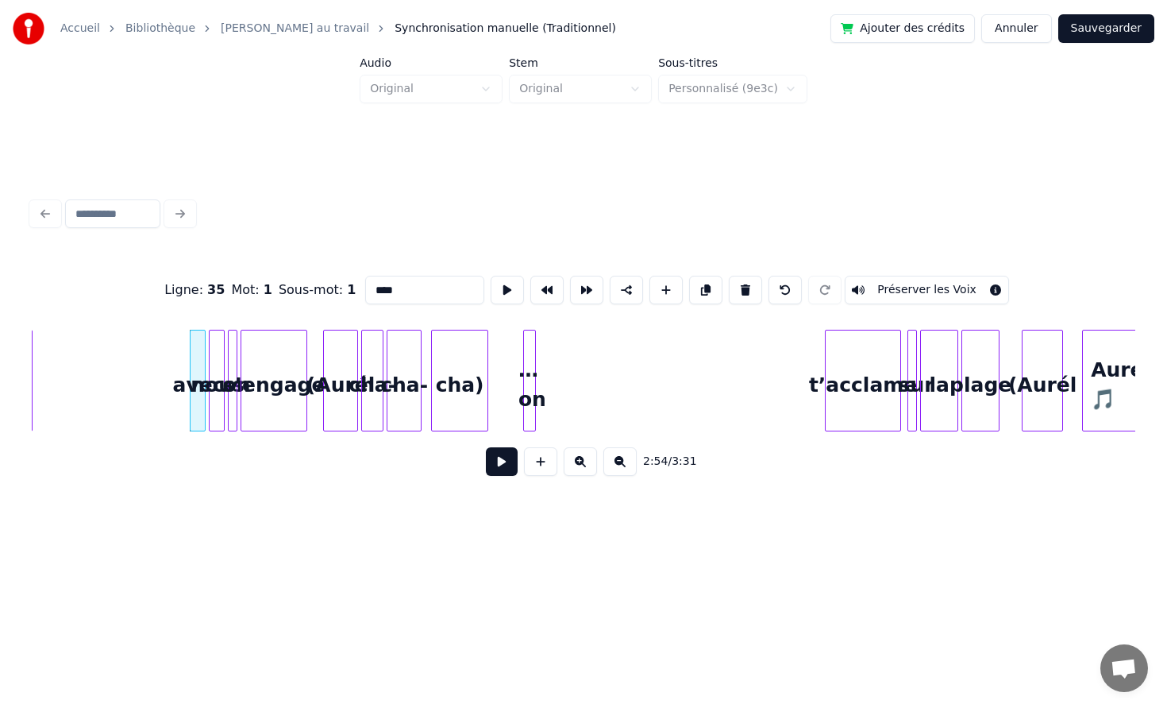
click at [616, 365] on div "… on" at bounding box center [588, 381] width 105 height 102
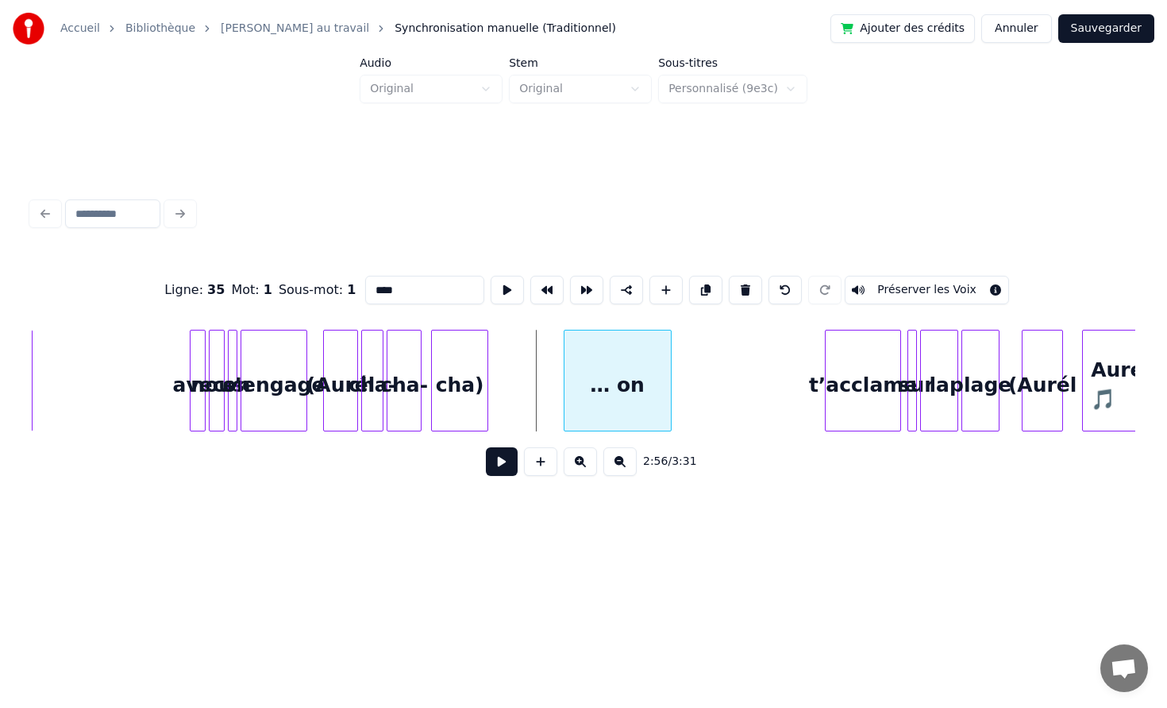
click at [666, 361] on div "… on" at bounding box center [618, 384] width 106 height 108
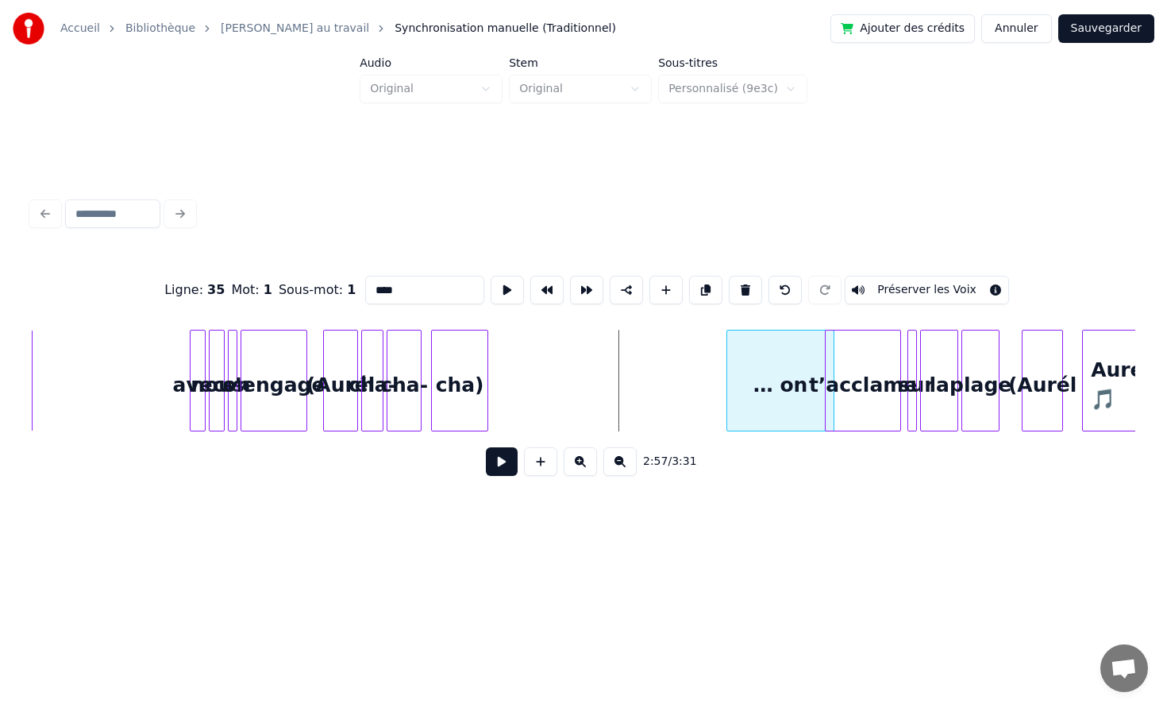
click at [776, 363] on div "… on" at bounding box center [780, 384] width 106 height 108
click at [699, 364] on div "cha)" at bounding box center [689, 384] width 56 height 108
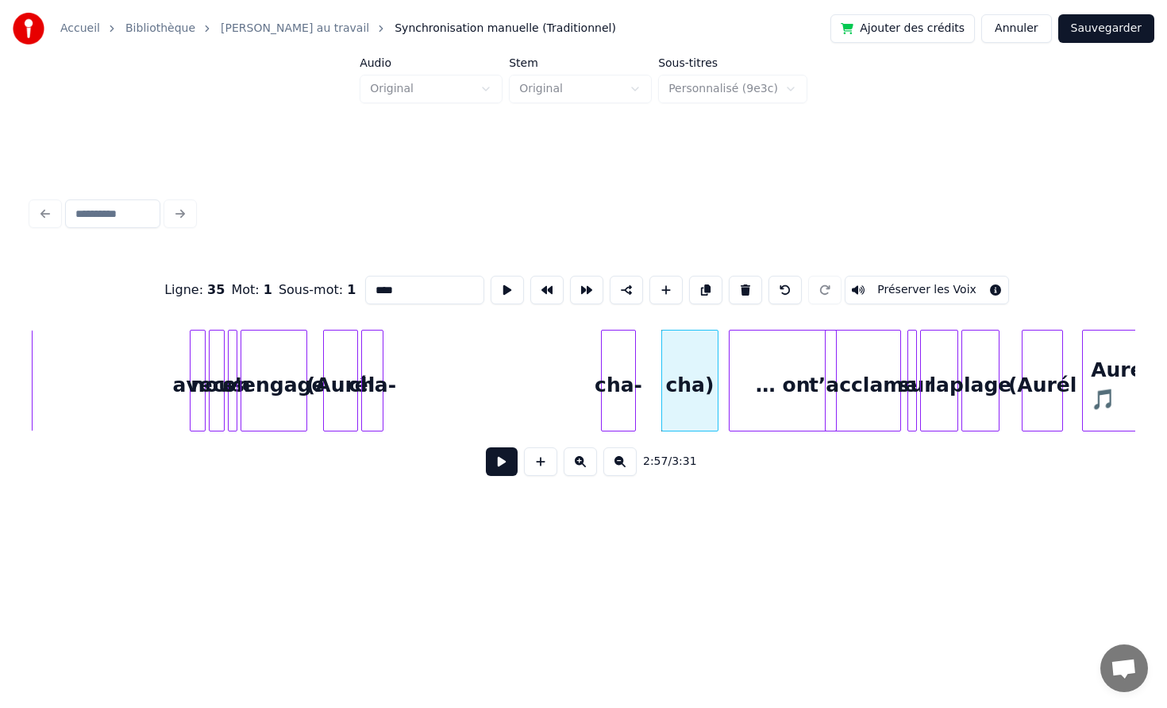
click at [635, 355] on div "cha-" at bounding box center [618, 384] width 33 height 108
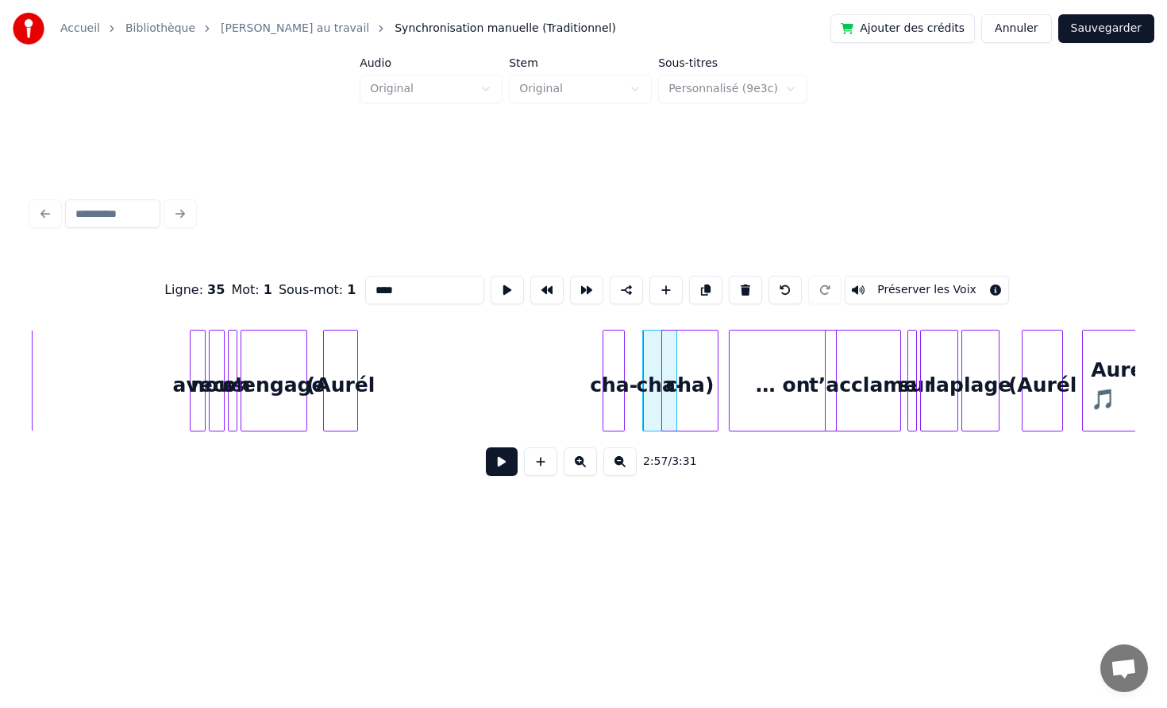
click at [624, 350] on div "cha-" at bounding box center [614, 384] width 21 height 108
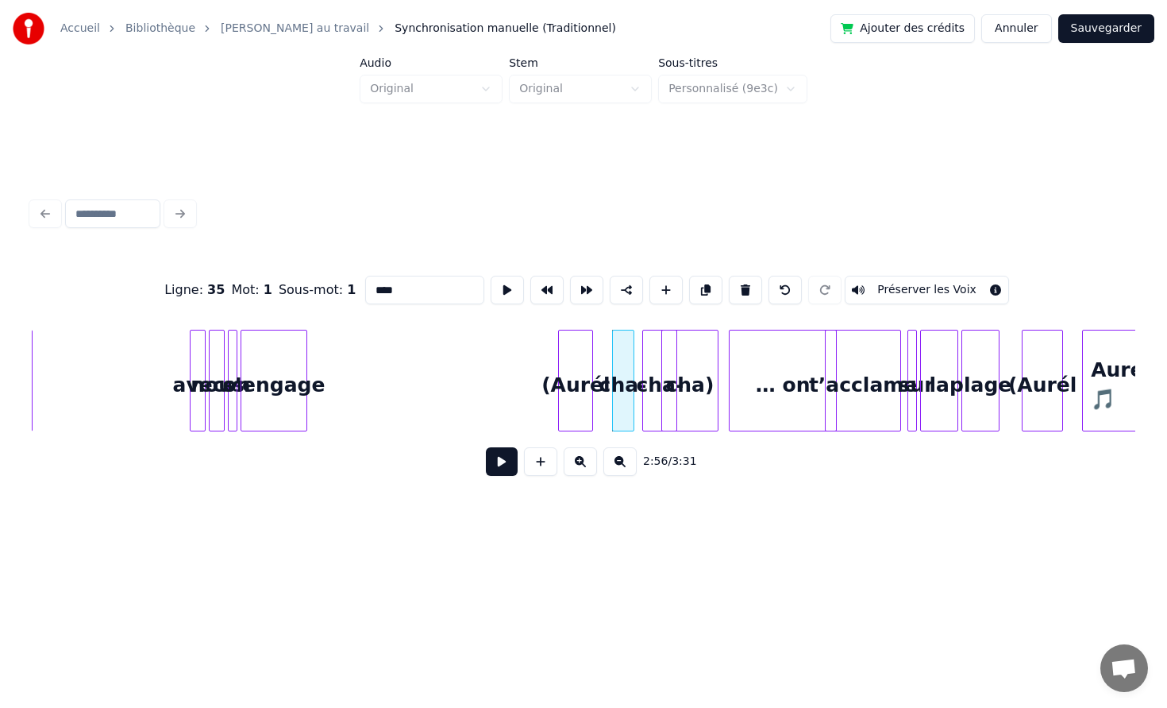
click at [587, 356] on div "(Aurél" at bounding box center [575, 384] width 33 height 108
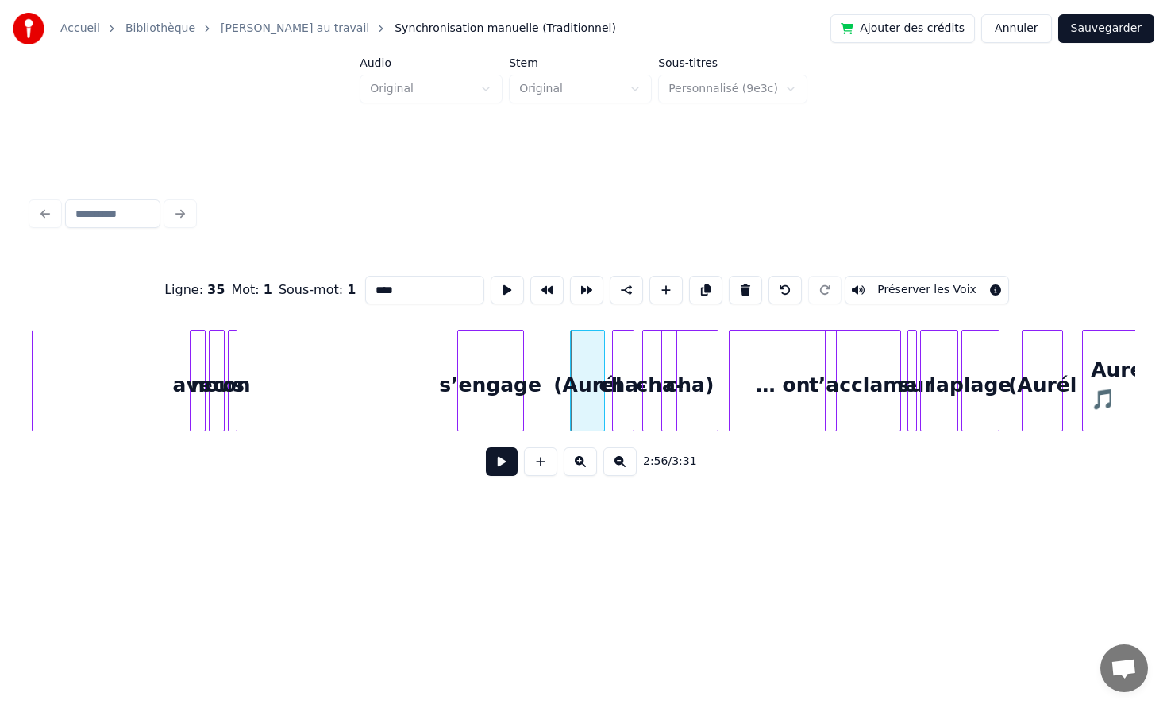
click at [506, 374] on div "s’engage" at bounding box center [490, 384] width 65 height 108
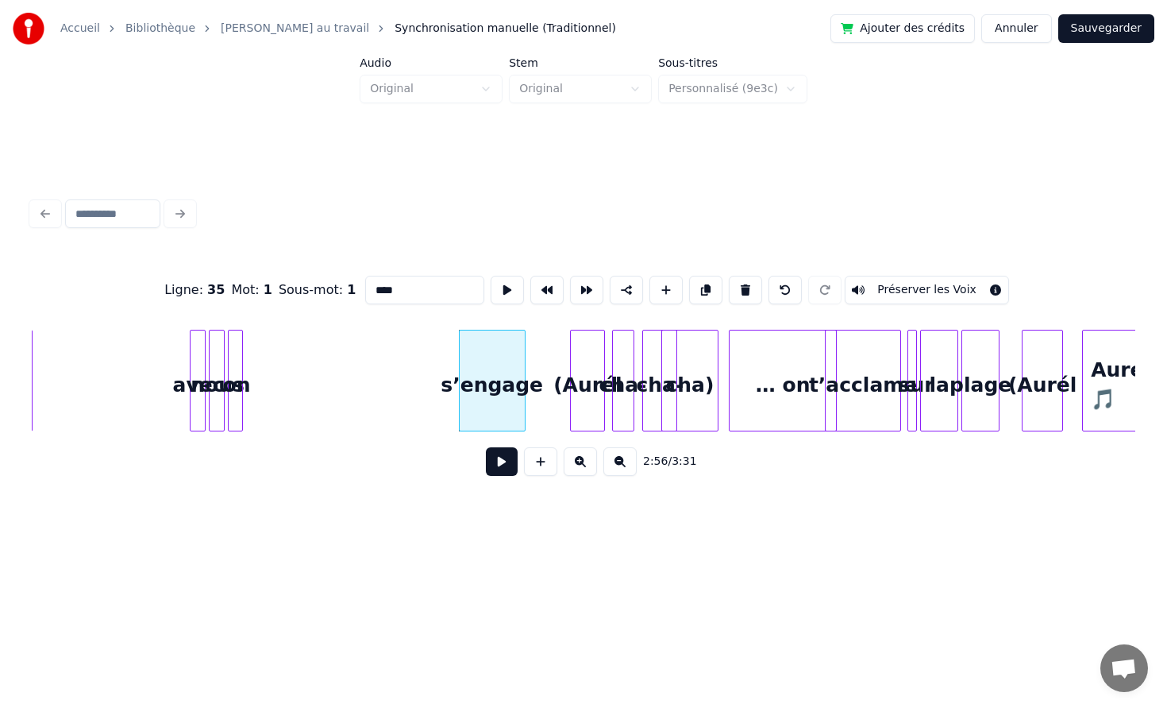
click at [242, 361] on div at bounding box center [239, 380] width 5 height 100
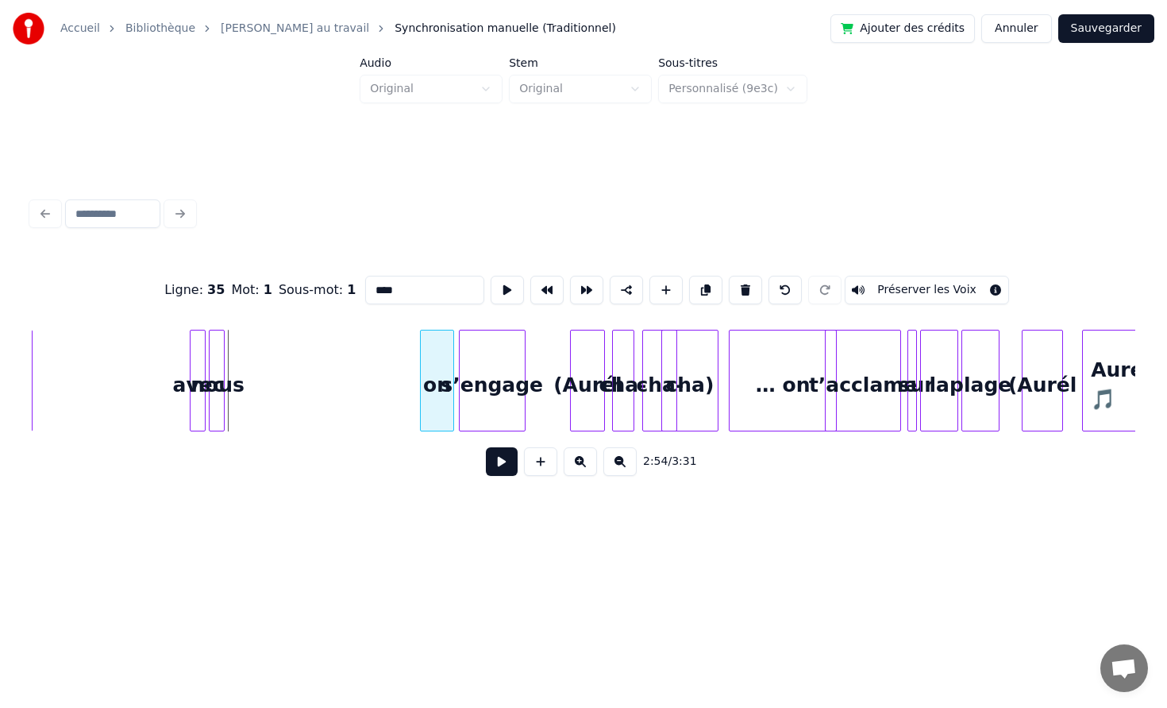
click at [435, 357] on div "on" at bounding box center [437, 384] width 33 height 108
click at [236, 358] on div at bounding box center [233, 380] width 5 height 100
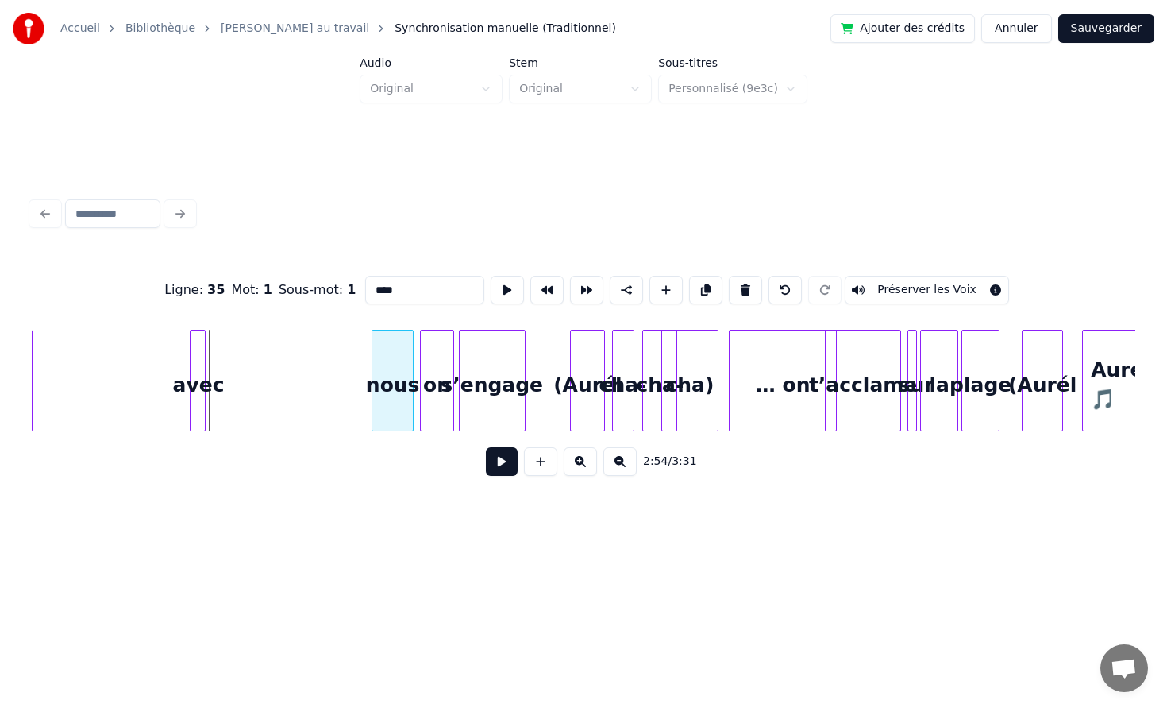
click at [394, 359] on div "nous" at bounding box center [392, 384] width 41 height 108
click at [206, 361] on div at bounding box center [204, 380] width 5 height 100
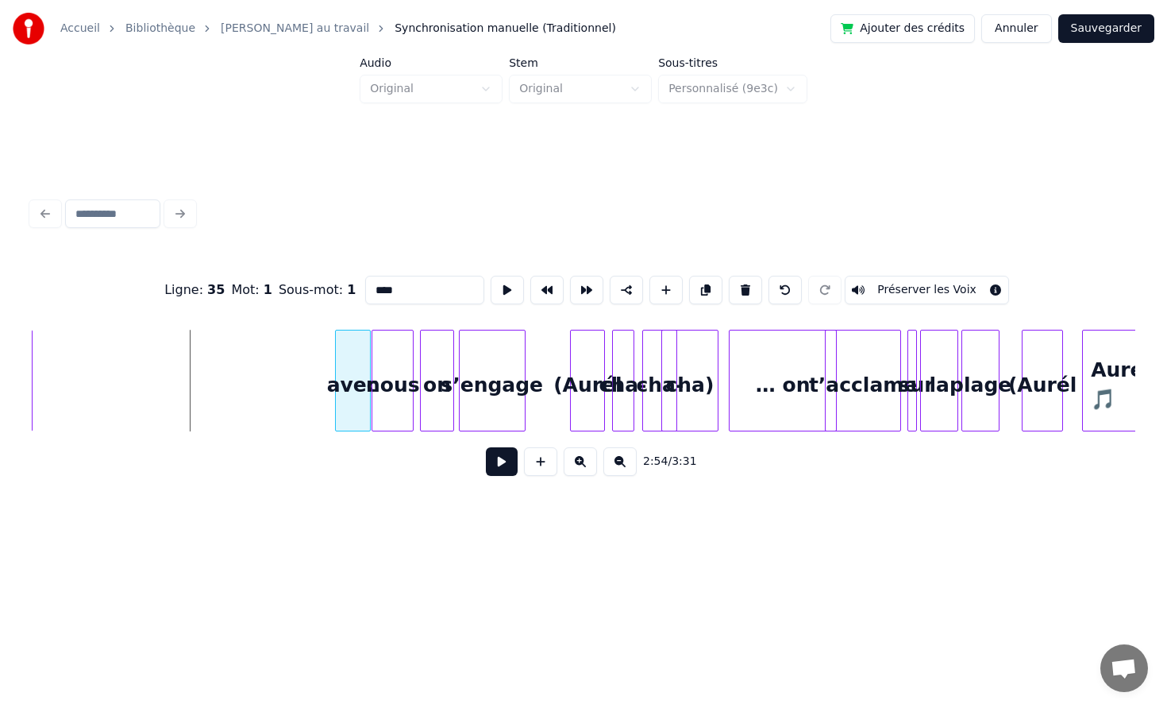
click at [349, 362] on div "avec" at bounding box center [353, 384] width 34 height 108
click at [442, 382] on div "on" at bounding box center [437, 384] width 33 height 108
click at [403, 295] on input "**" at bounding box center [424, 290] width 119 height 29
type input "****"
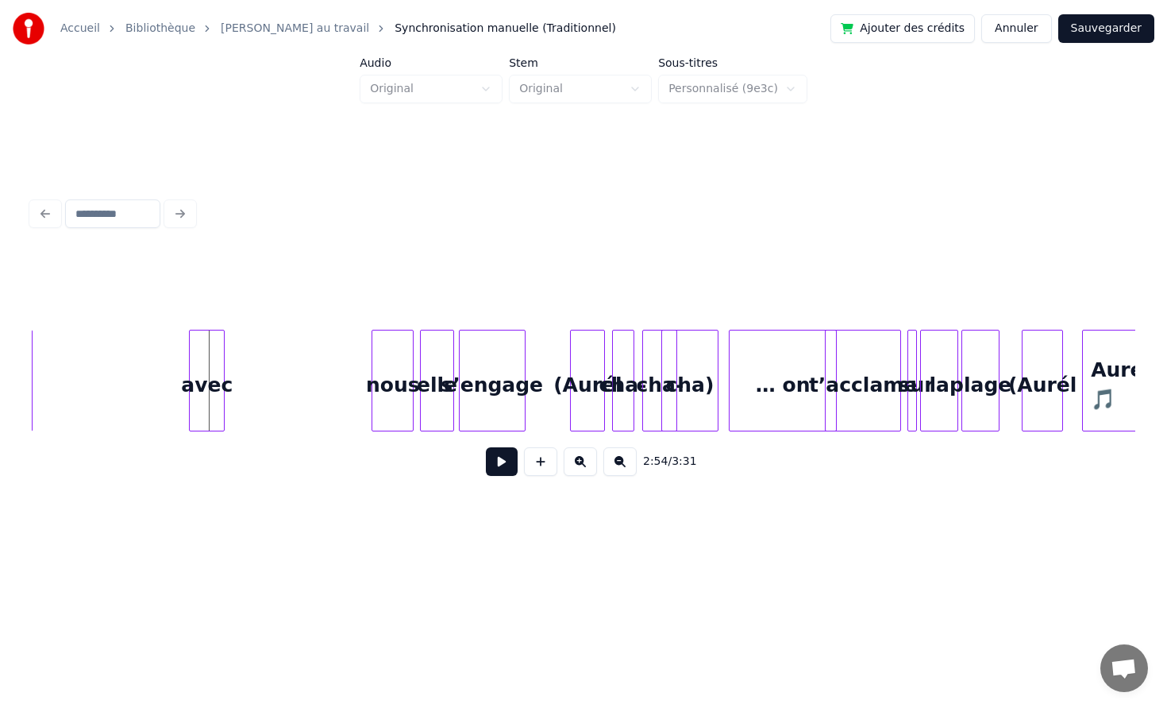
click at [207, 365] on div "avec" at bounding box center [207, 384] width 34 height 108
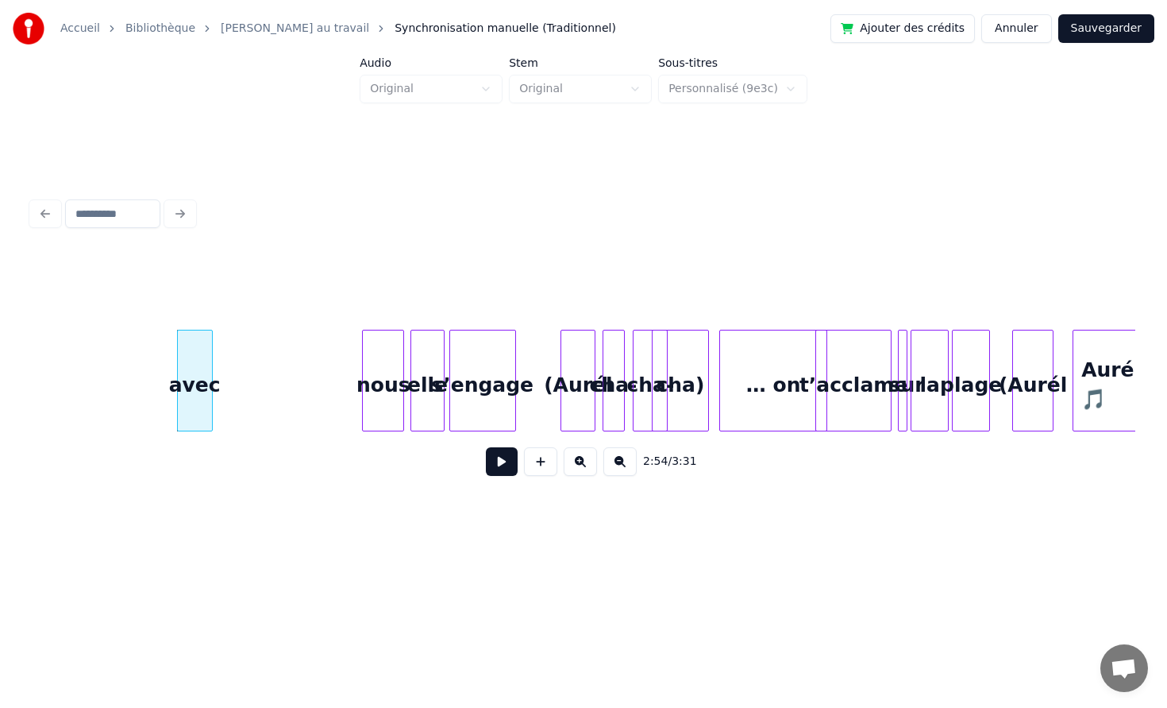
click at [492, 470] on button at bounding box center [502, 461] width 32 height 29
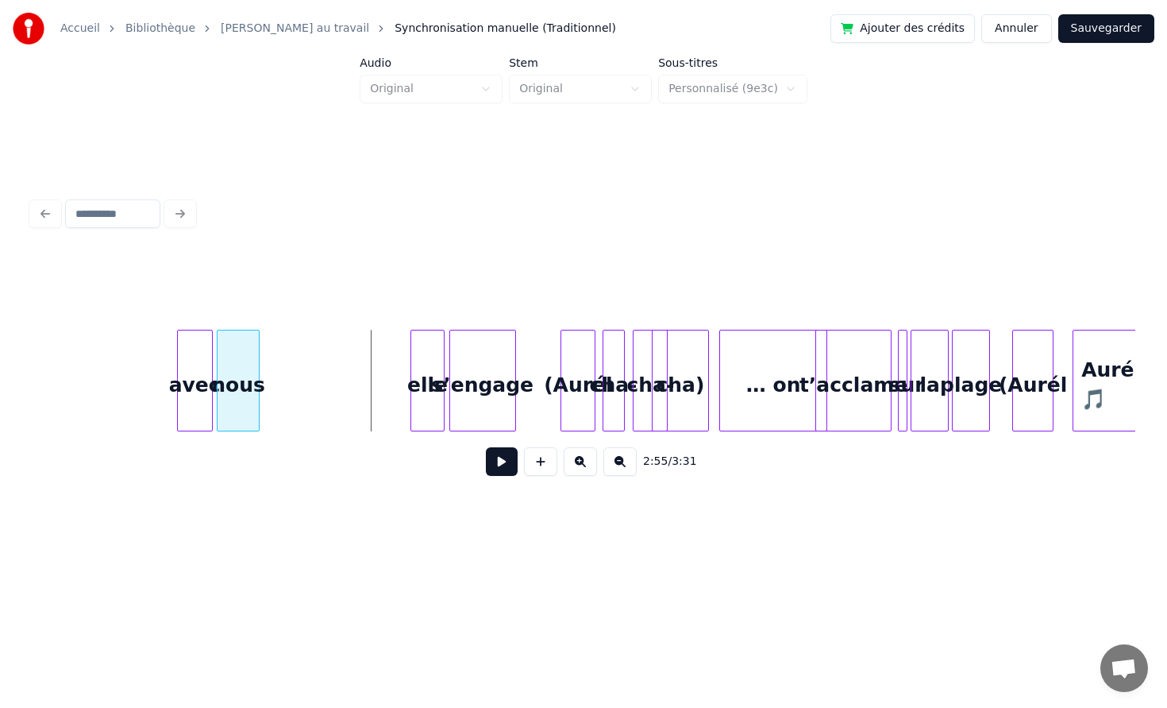
click at [232, 351] on div "nous" at bounding box center [238, 384] width 41 height 108
click at [284, 364] on div "elle" at bounding box center [292, 384] width 33 height 108
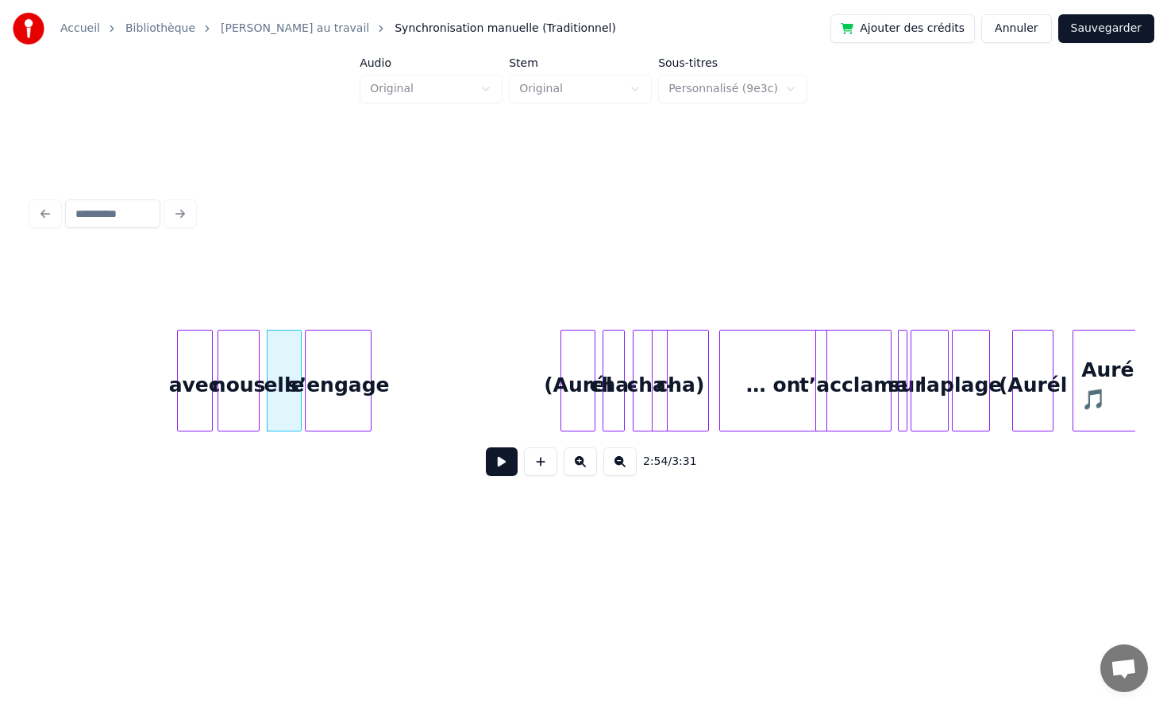
click at [329, 356] on div "s’engage" at bounding box center [338, 384] width 65 height 108
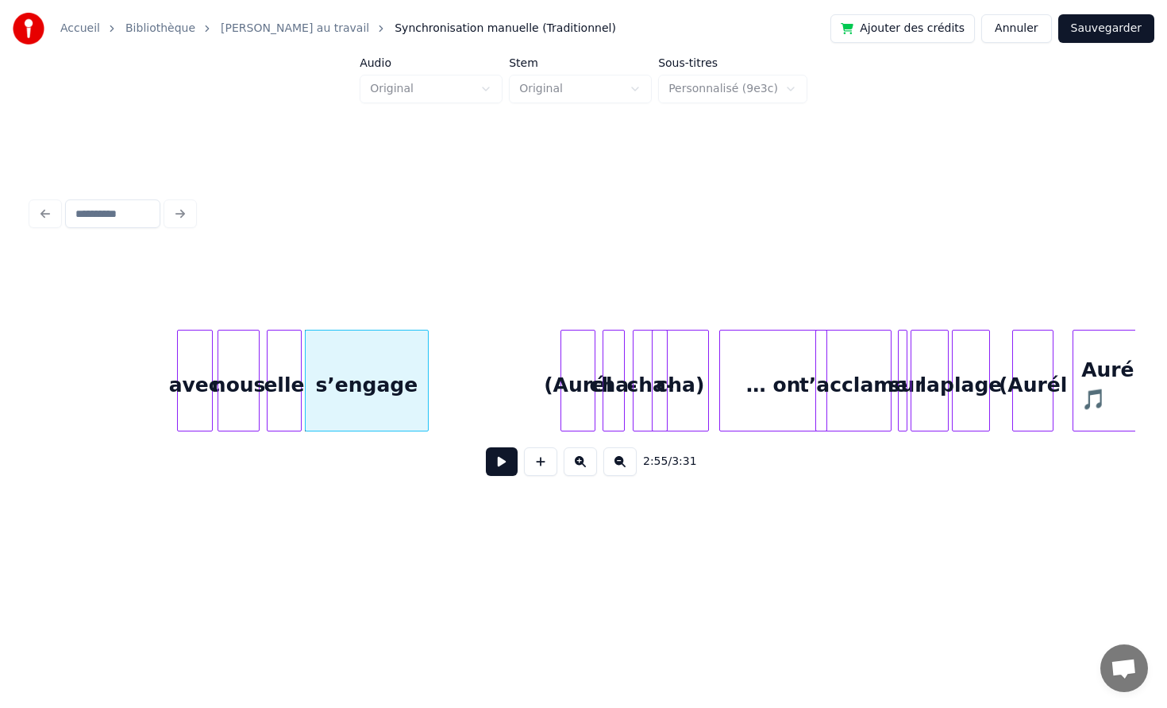
click at [428, 368] on div at bounding box center [425, 380] width 5 height 100
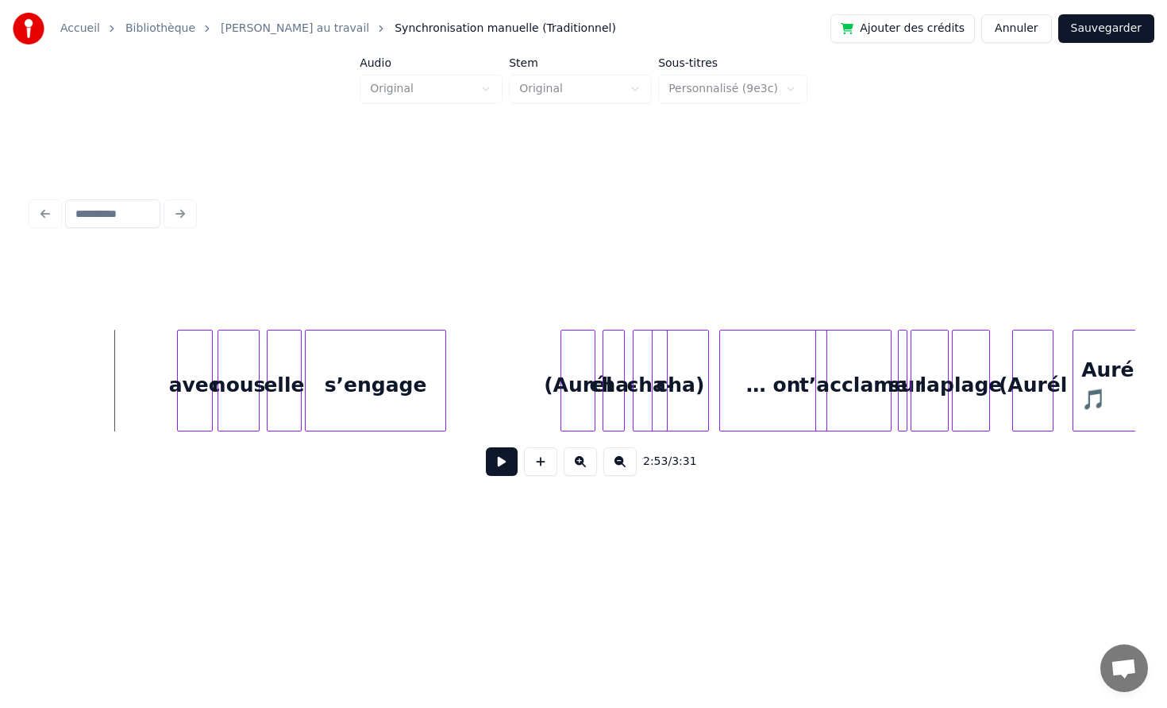
click at [500, 457] on button at bounding box center [502, 461] width 32 height 29
click at [549, 376] on div at bounding box center [546, 380] width 5 height 100
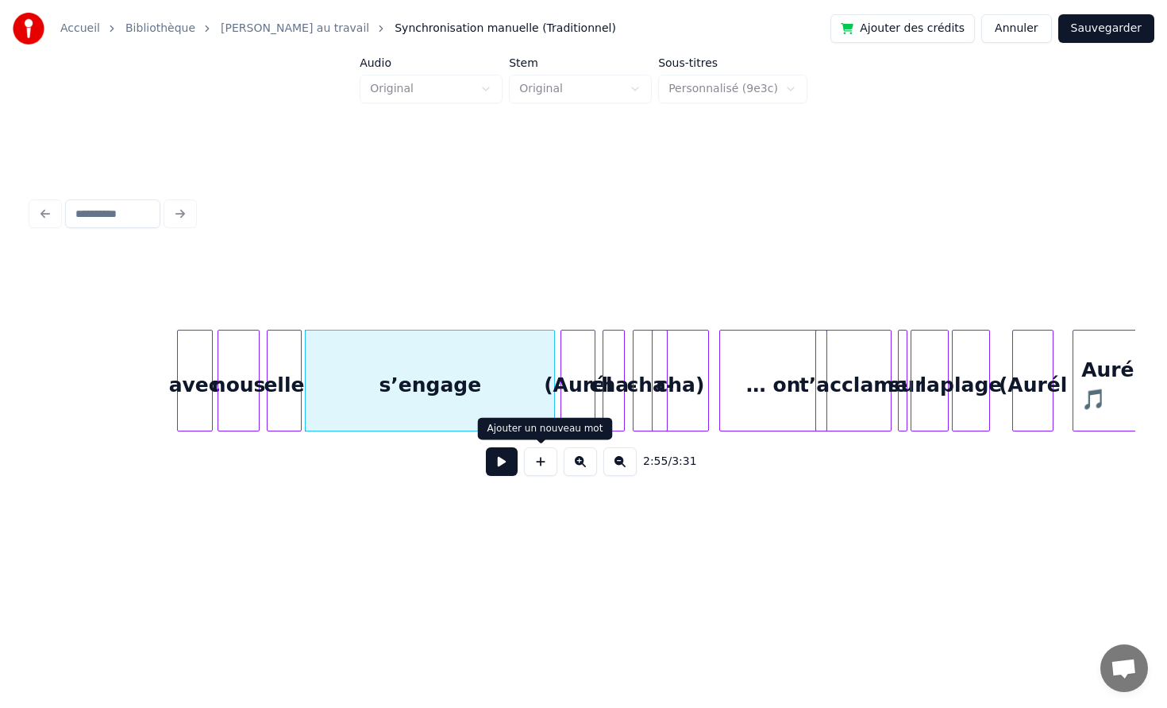
click at [502, 459] on button at bounding box center [502, 461] width 32 height 29
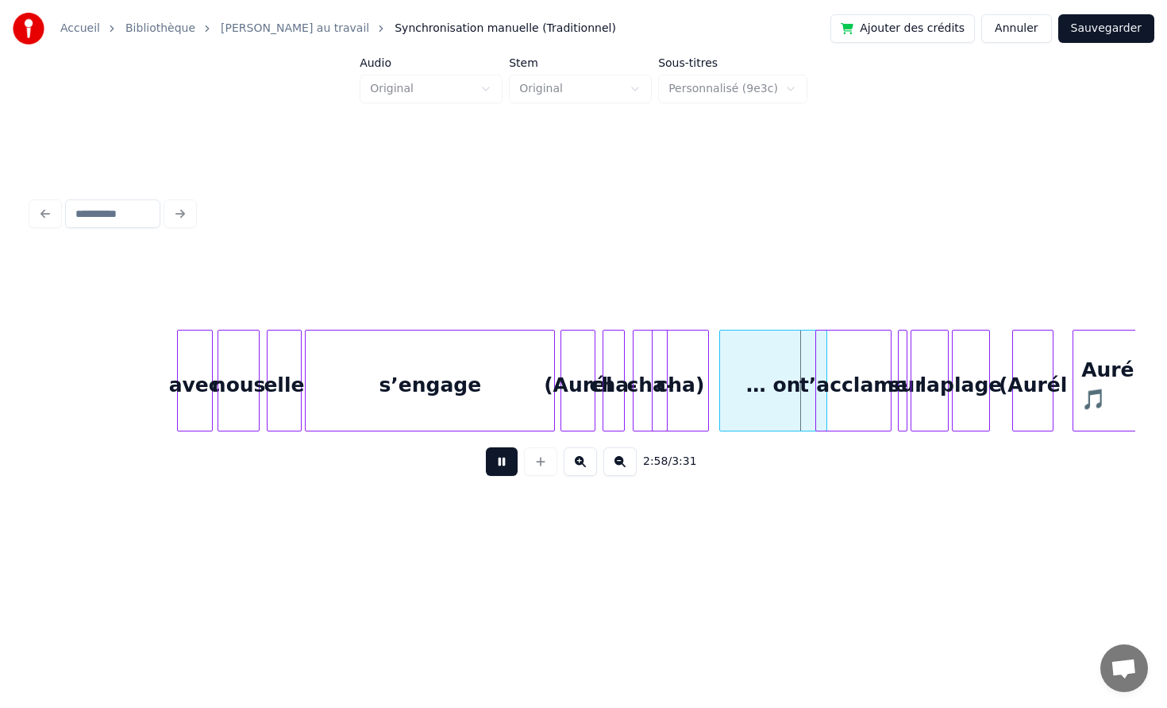
click at [502, 459] on button at bounding box center [502, 461] width 32 height 29
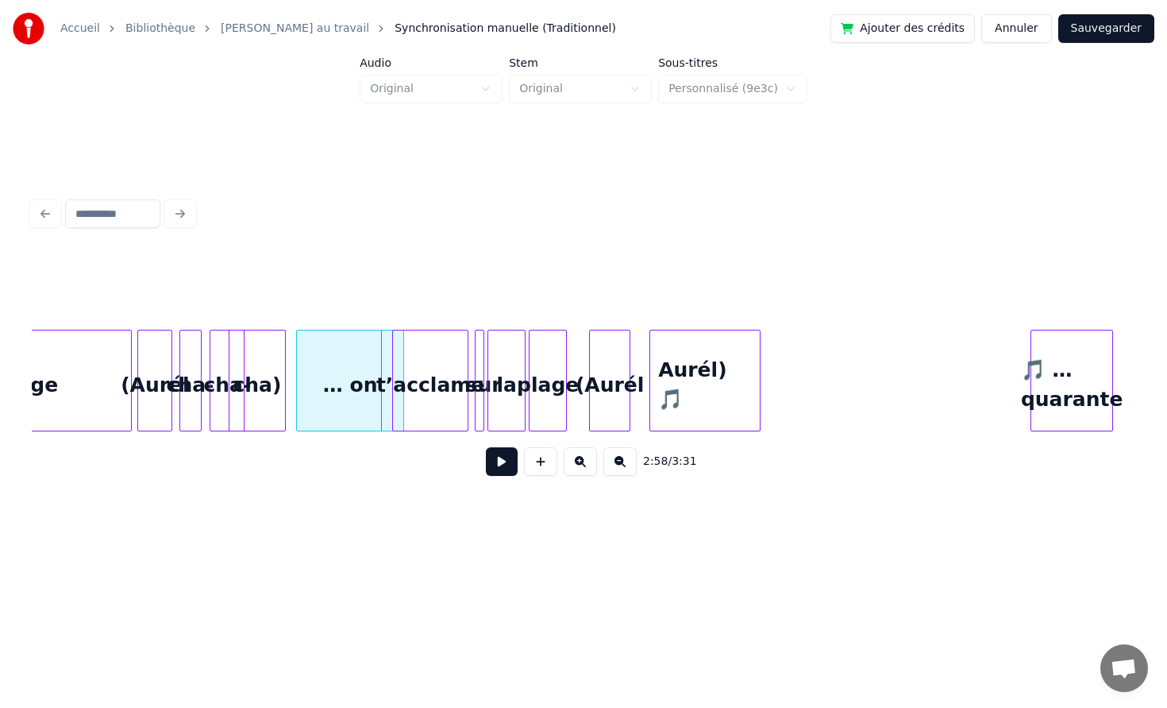
scroll to position [0, 27982]
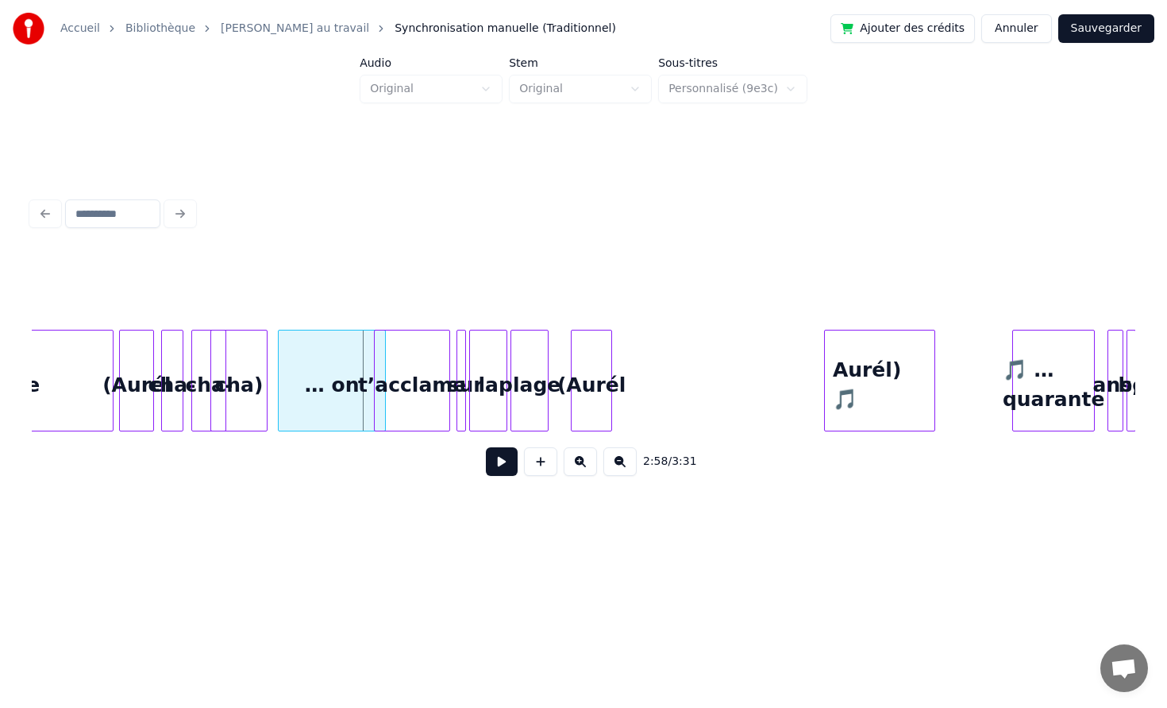
click at [898, 377] on div "Aurél) 🎵" at bounding box center [880, 384] width 110 height 108
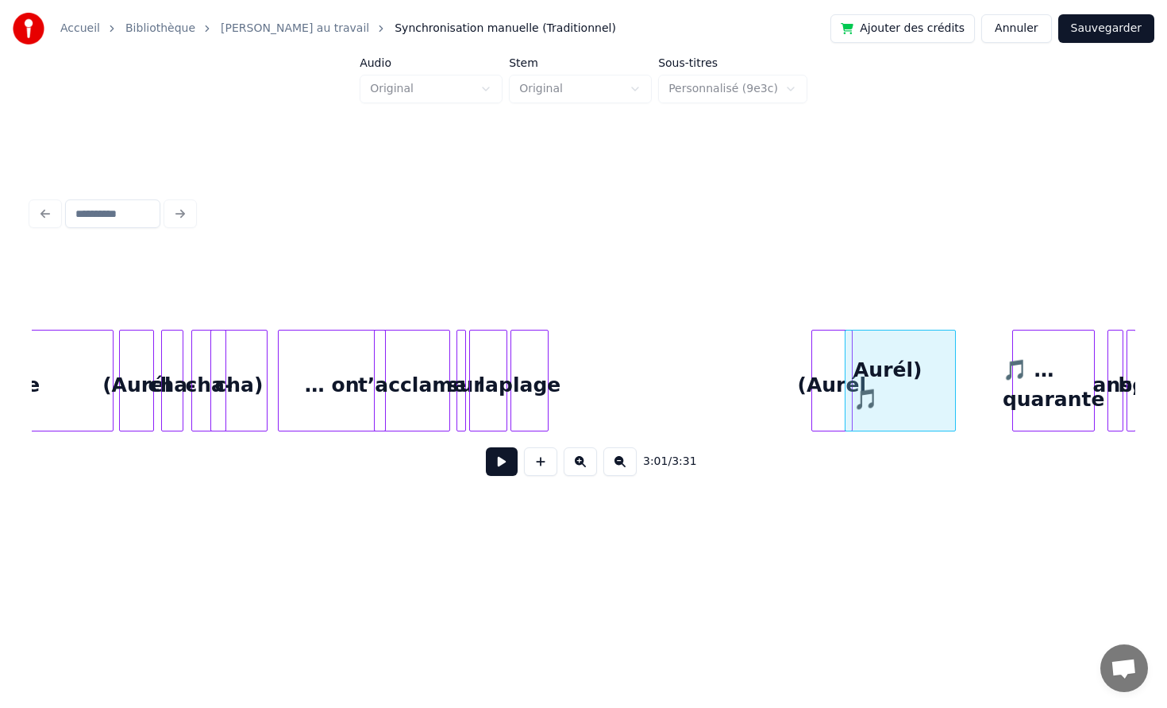
click at [839, 357] on div "(Aurél" at bounding box center [832, 384] width 40 height 108
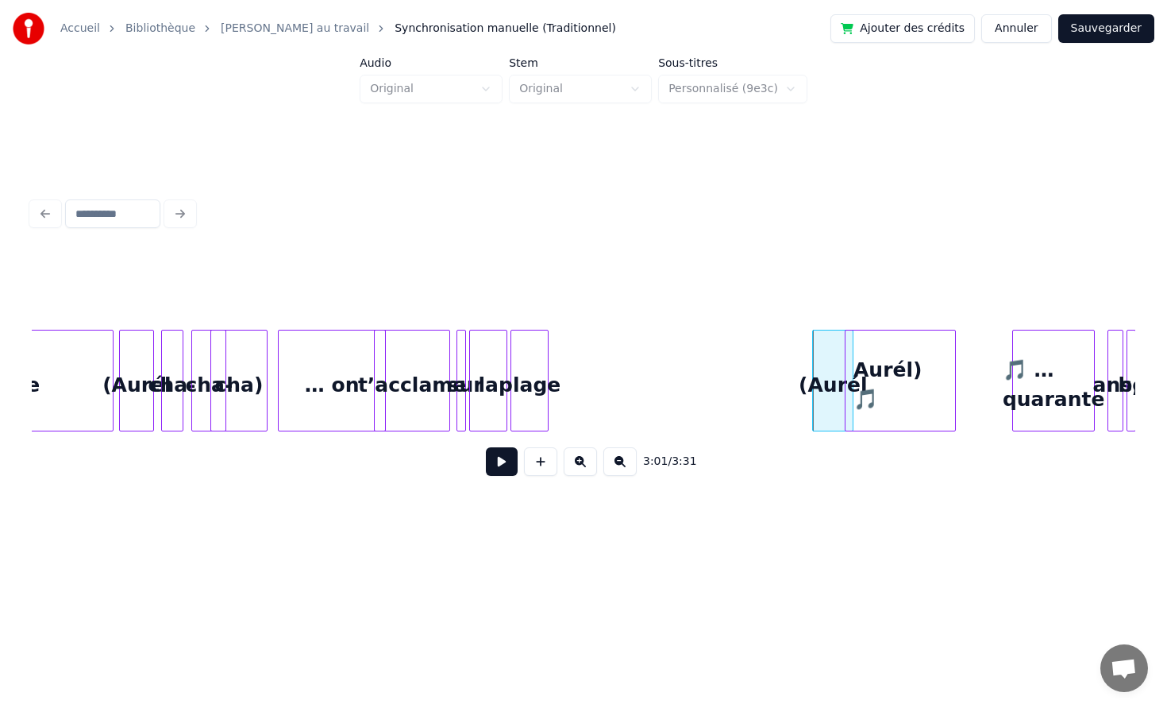
drag, startPoint x: 528, startPoint y: 357, endPoint x: 577, endPoint y: 359, distance: 48.5
click at [667, 359] on div at bounding box center [668, 380] width 5 height 100
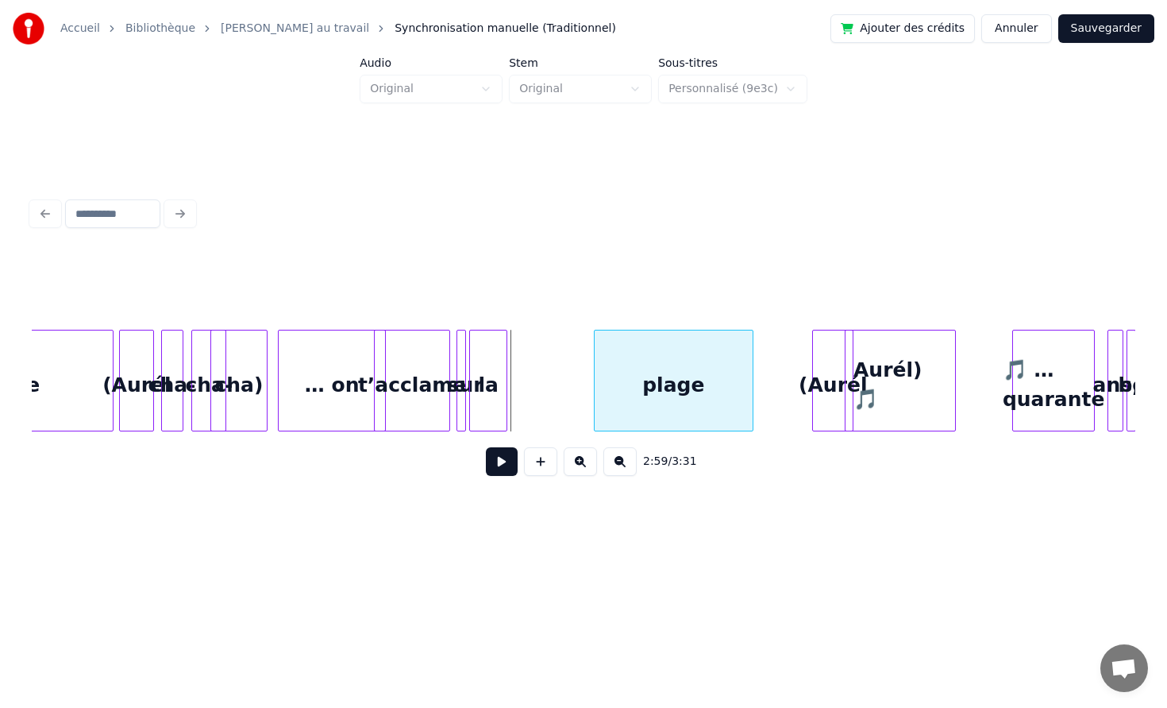
click at [673, 365] on div "plage" at bounding box center [674, 384] width 158 height 108
click at [587, 364] on div "la" at bounding box center [582, 384] width 37 height 108
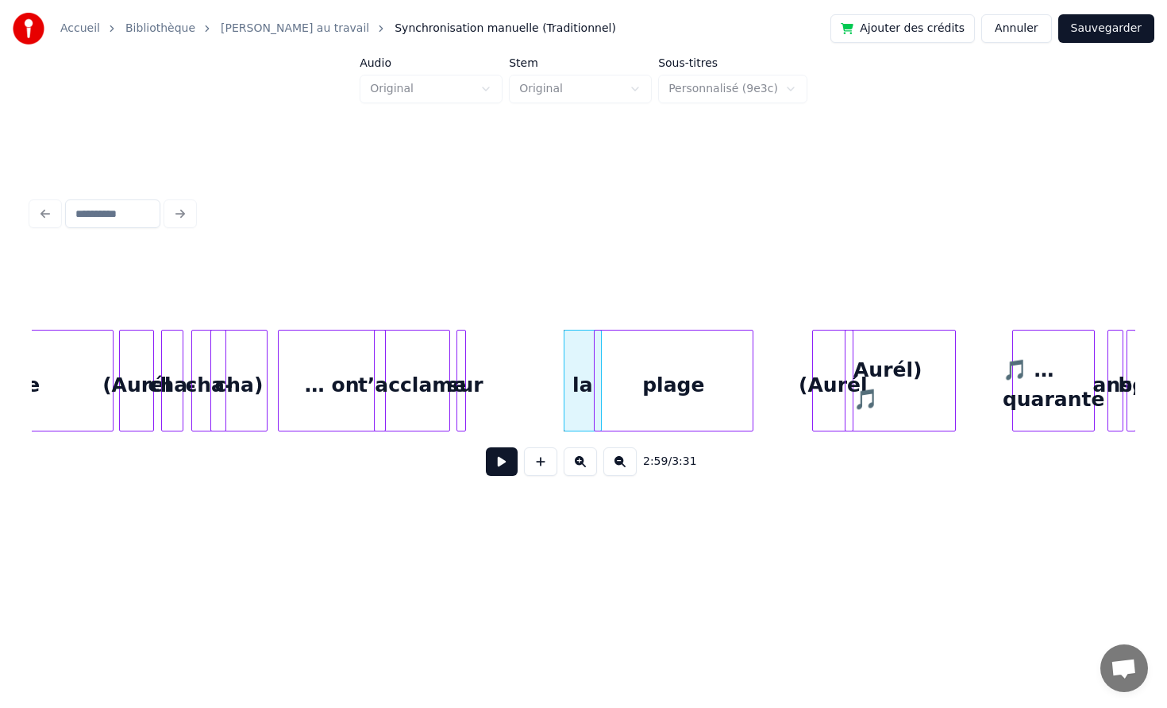
click at [466, 361] on div "sur" at bounding box center [465, 384] width 16 height 108
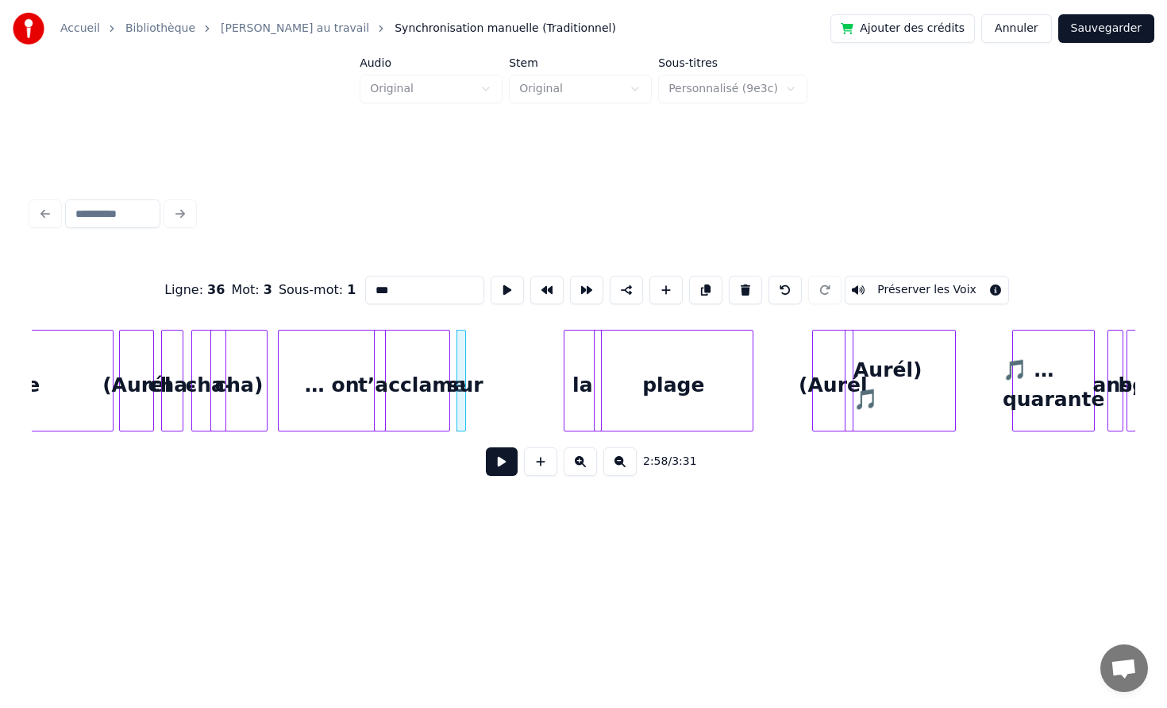
click at [465, 365] on div at bounding box center [463, 380] width 5 height 100
click at [541, 366] on div "sur" at bounding box center [542, 384] width 36 height 108
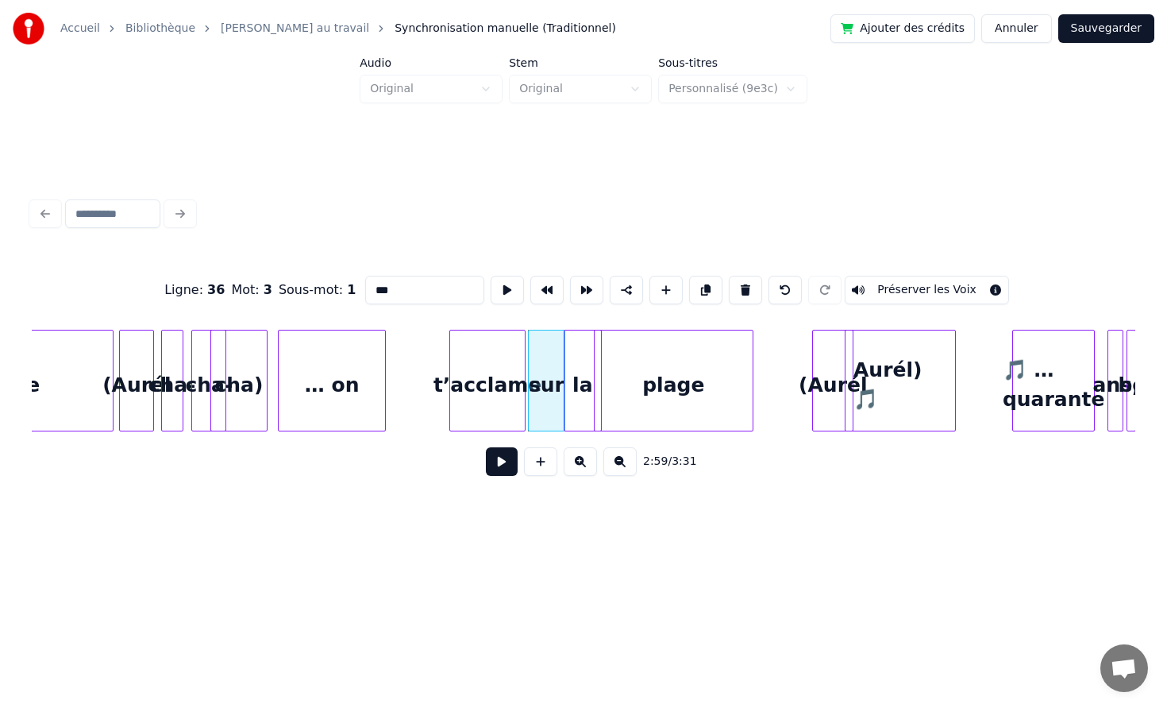
click at [510, 364] on div "t’acclame" at bounding box center [487, 384] width 75 height 108
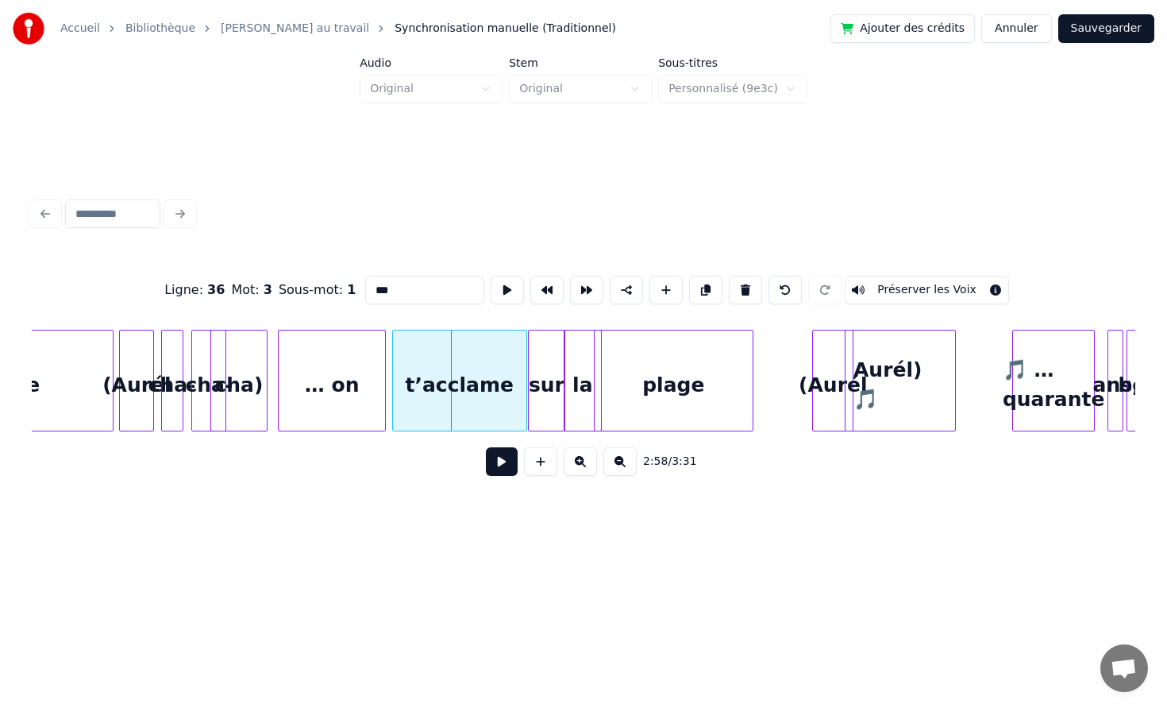
click at [394, 365] on div at bounding box center [395, 380] width 5 height 100
click at [307, 383] on div "… on" at bounding box center [344, 384] width 106 height 108
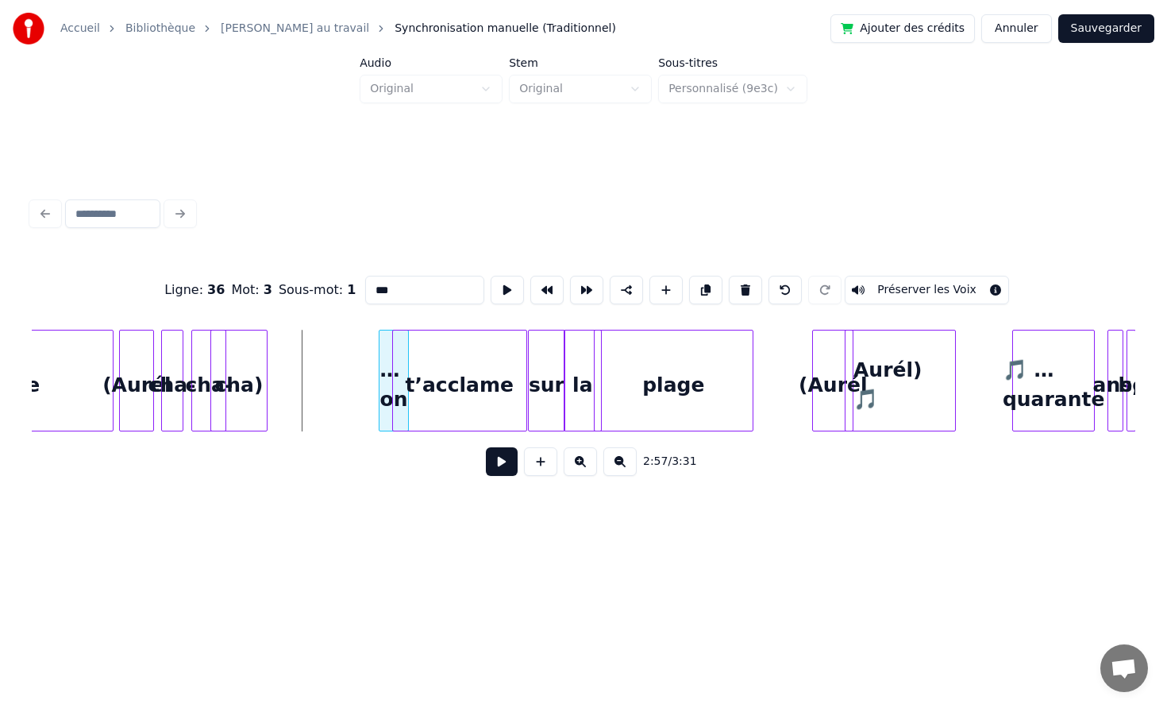
click at [380, 384] on div at bounding box center [382, 380] width 5 height 100
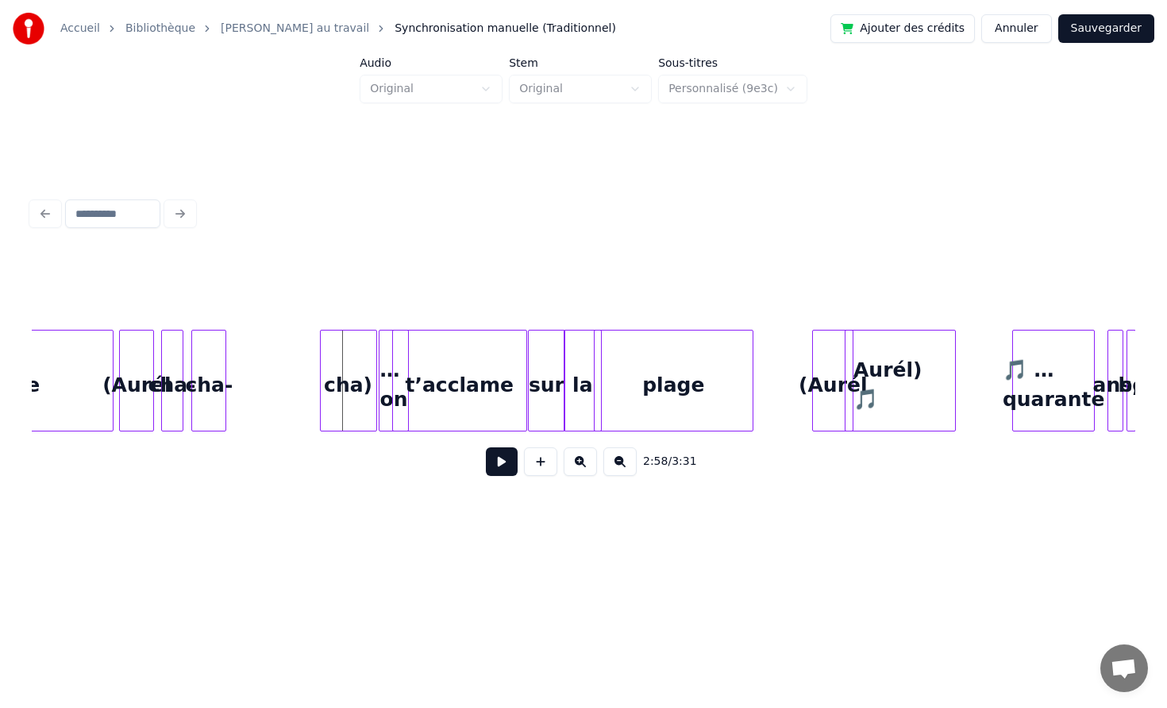
click at [353, 362] on div "cha)" at bounding box center [349, 384] width 56 height 108
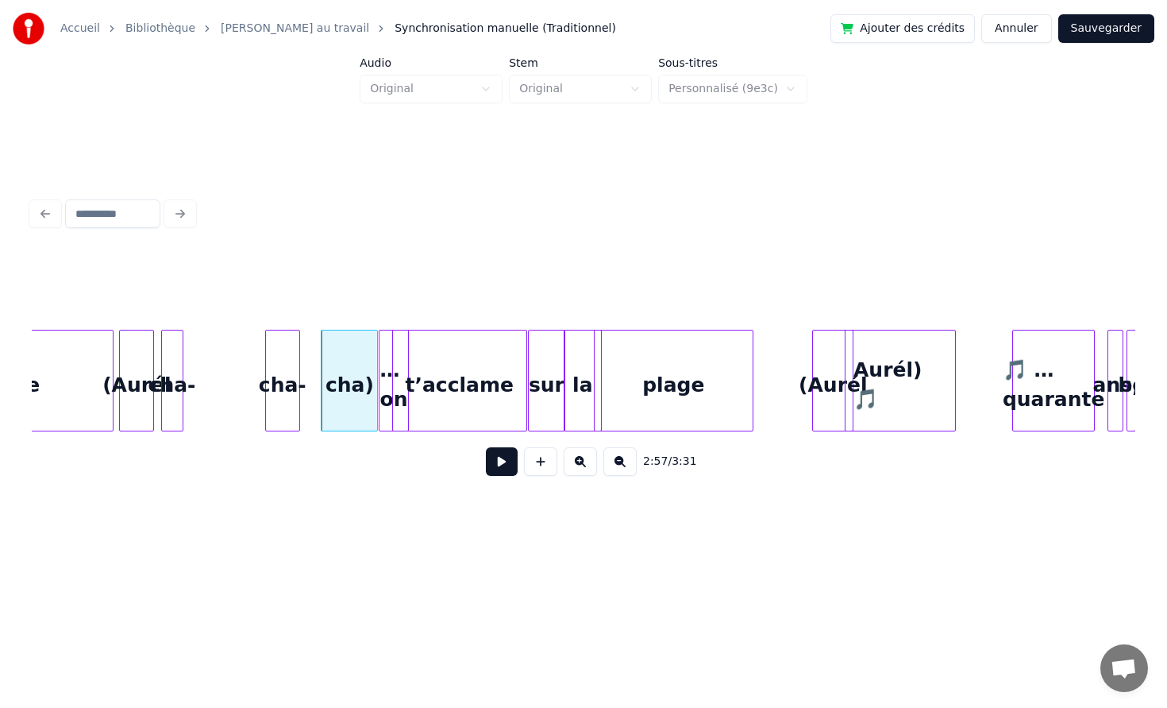
click at [287, 363] on div "cha)" at bounding box center [293, 384] width 56 height 108
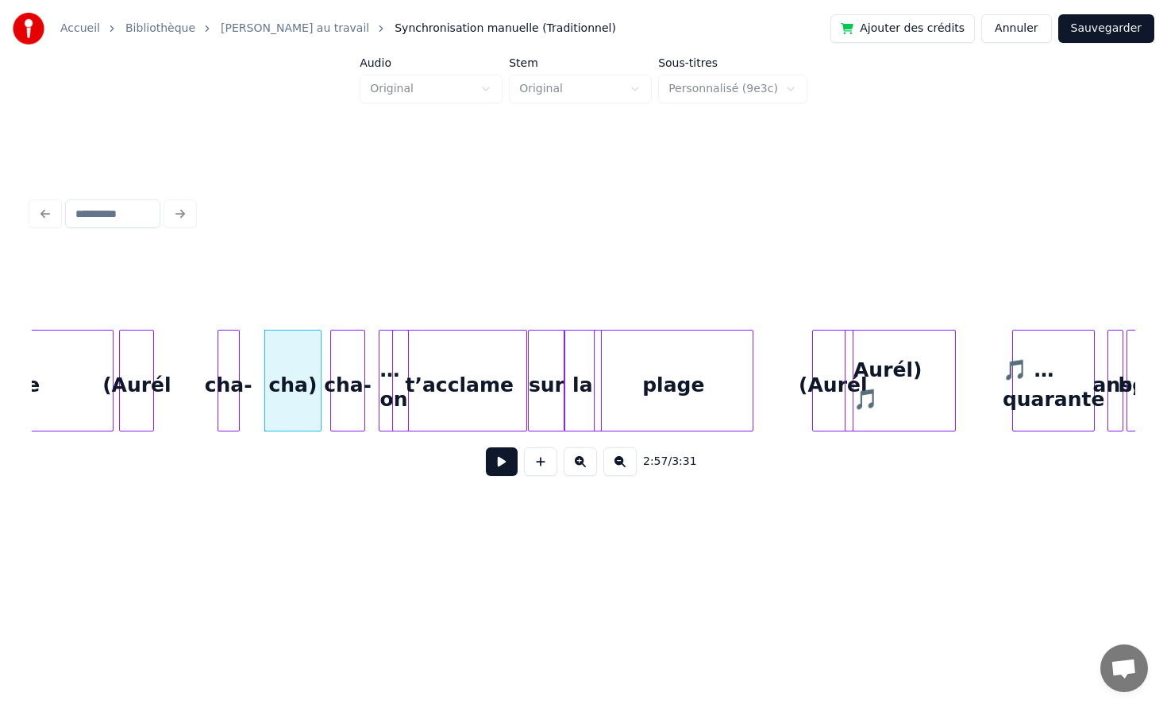
click at [239, 369] on div "cha-" at bounding box center [228, 384] width 21 height 108
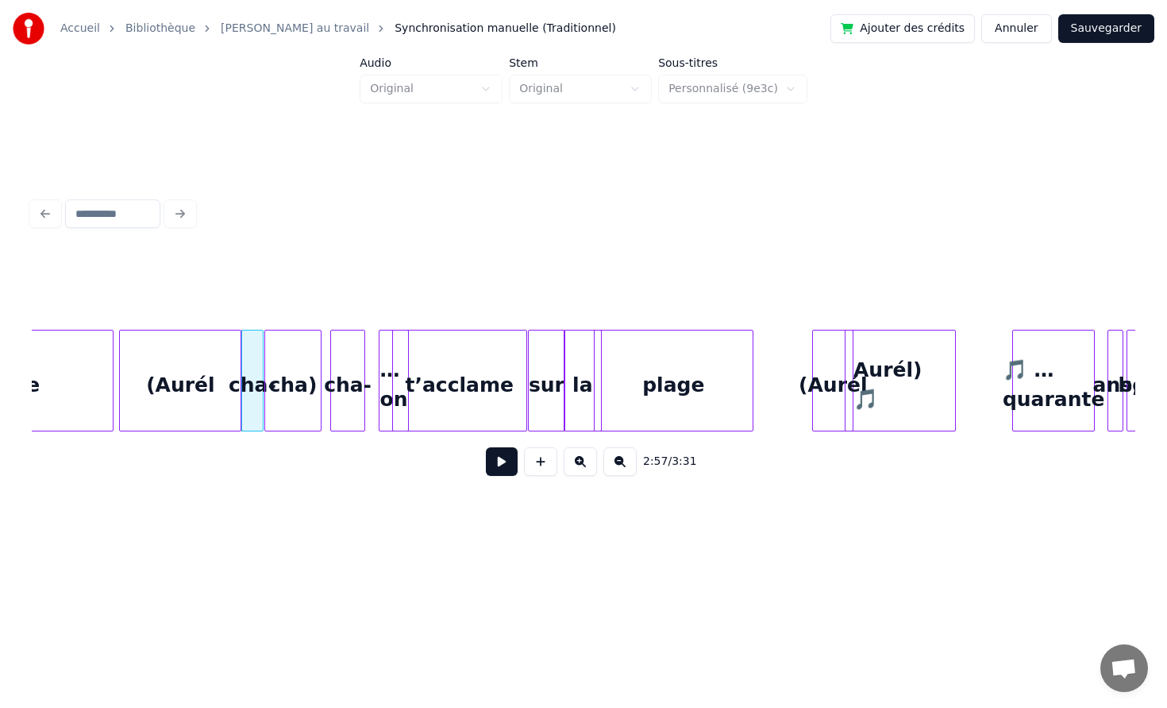
click at [236, 365] on div at bounding box center [238, 380] width 5 height 100
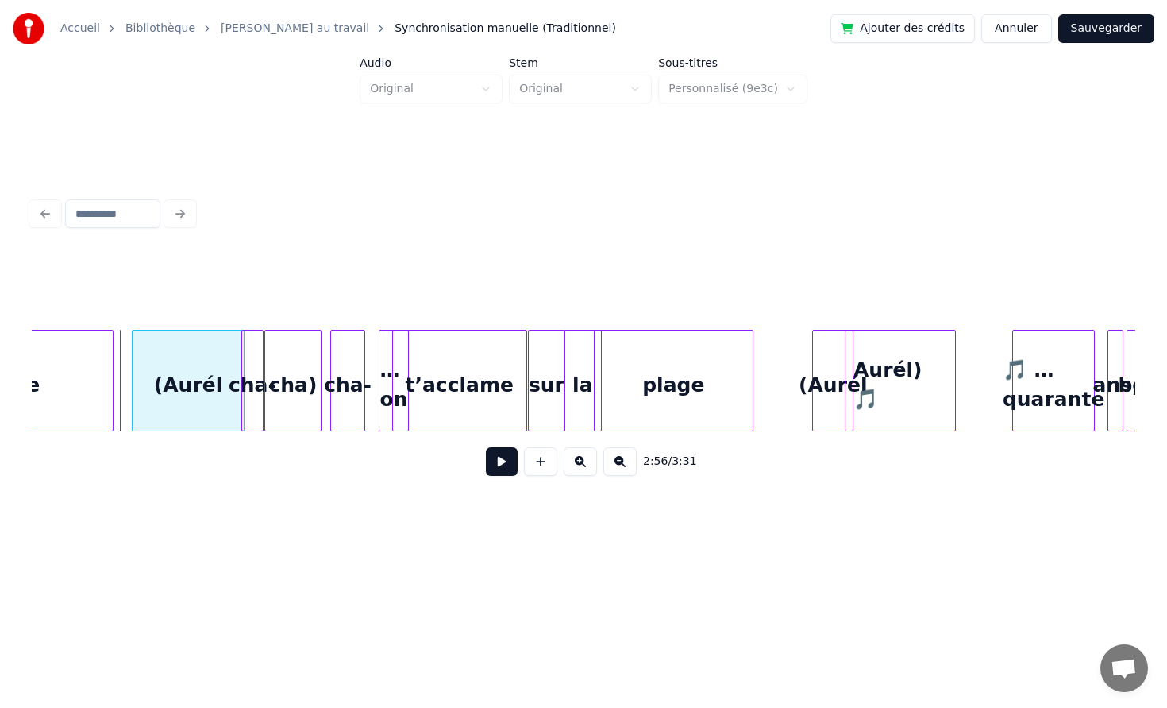
click at [170, 361] on div "(Aurél" at bounding box center [189, 384] width 112 height 108
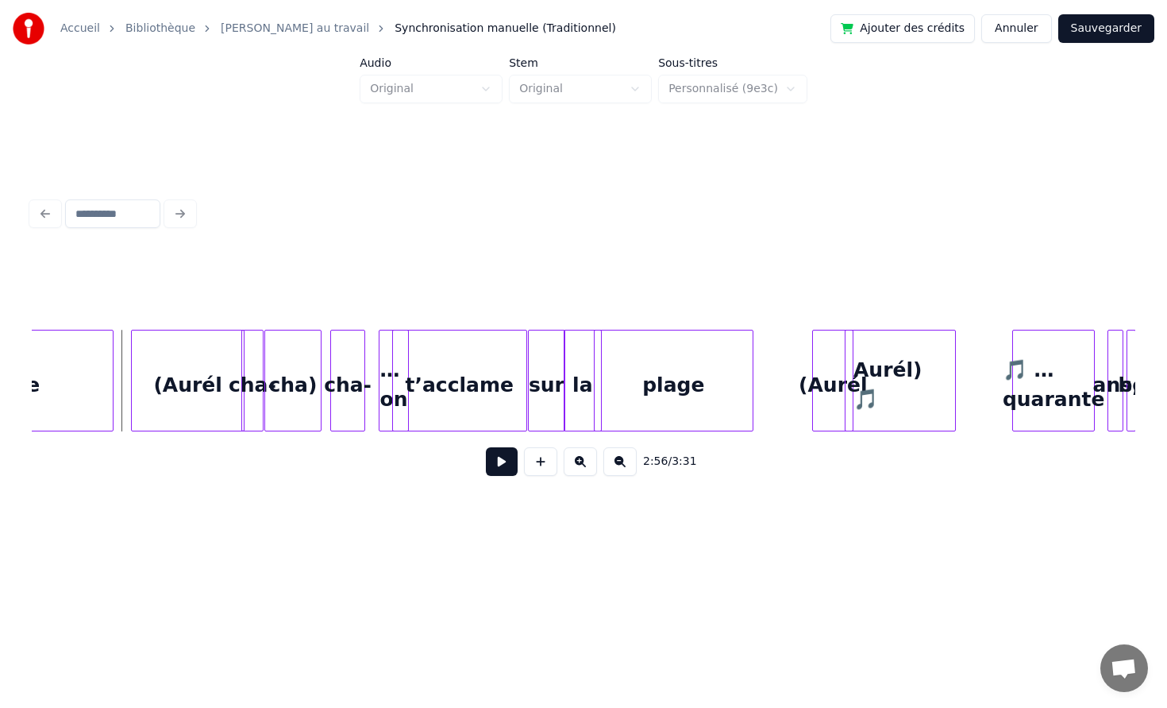
click at [494, 463] on button at bounding box center [502, 461] width 32 height 29
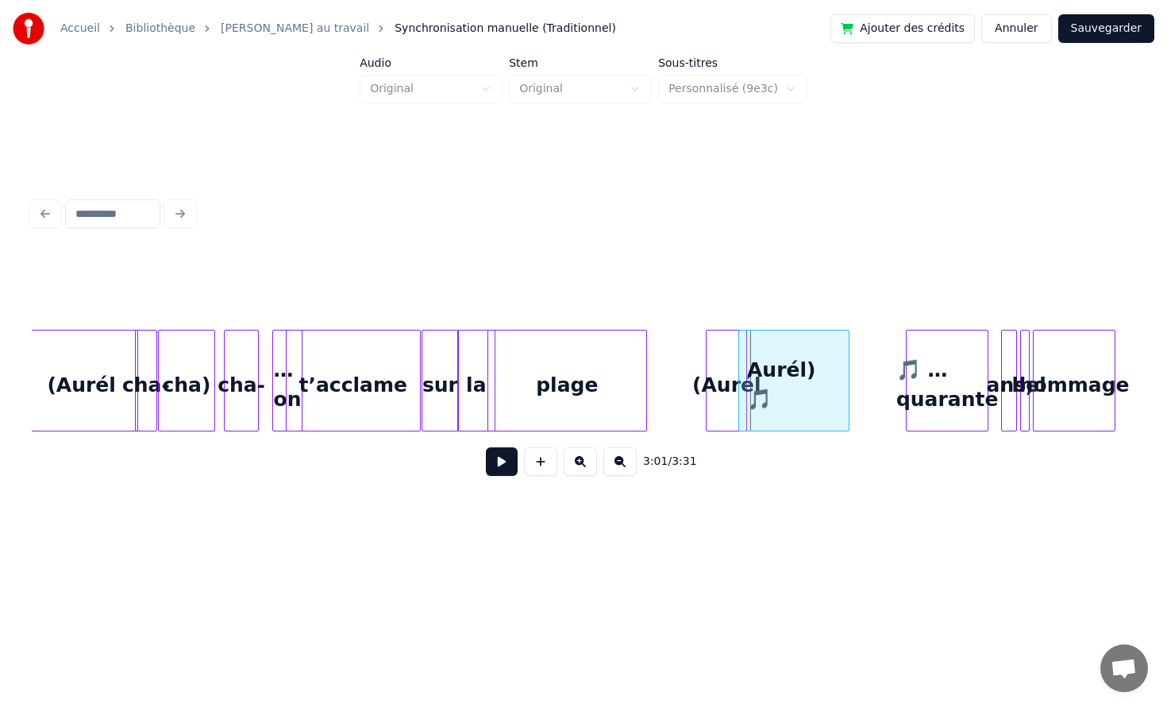
scroll to position [0, 28100]
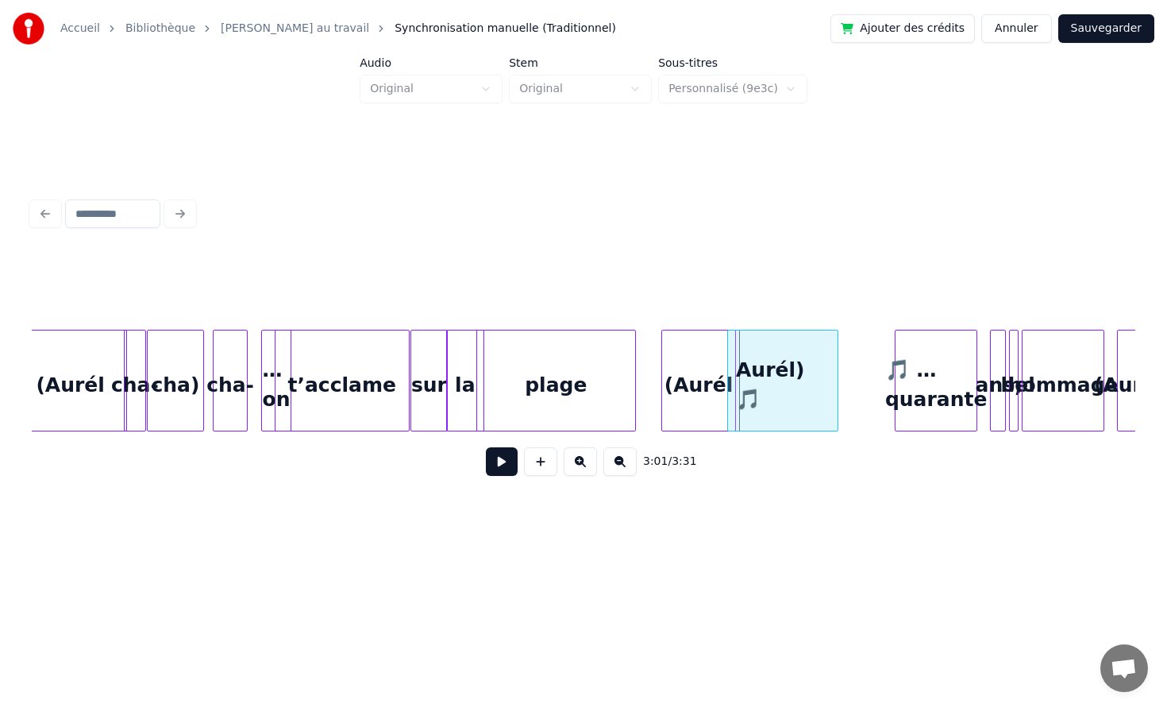
click at [662, 378] on div at bounding box center [664, 380] width 5 height 100
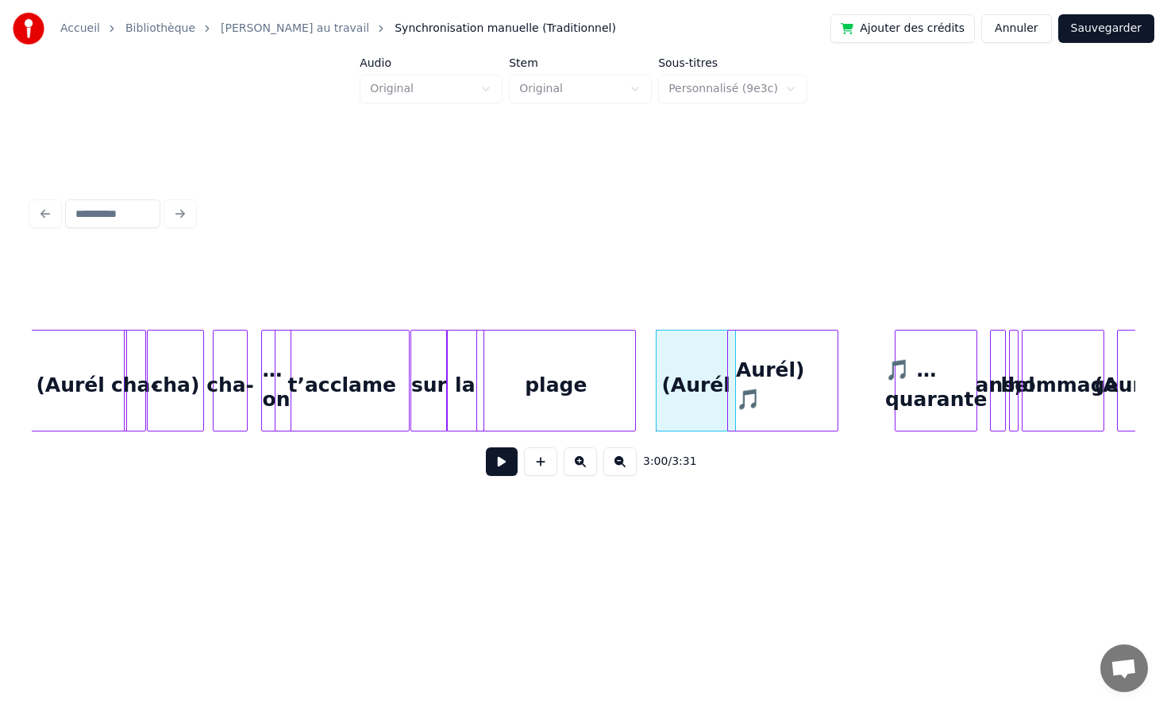
scroll to position [0, 28140]
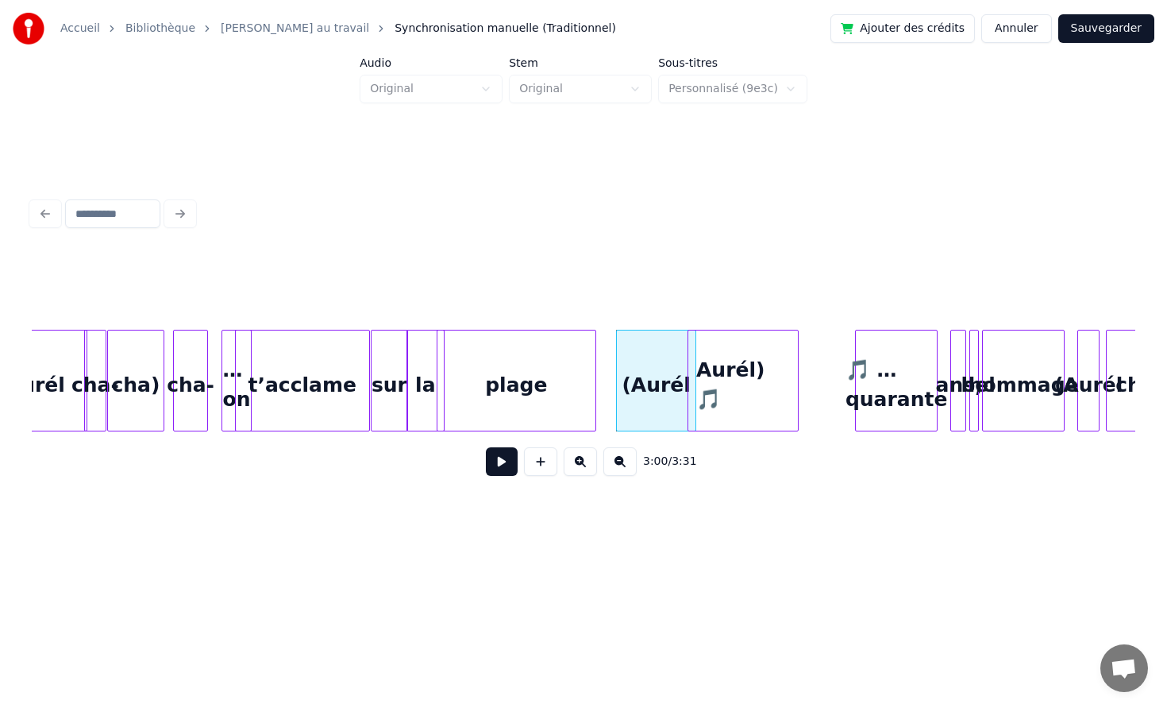
click at [510, 467] on button at bounding box center [502, 461] width 32 height 29
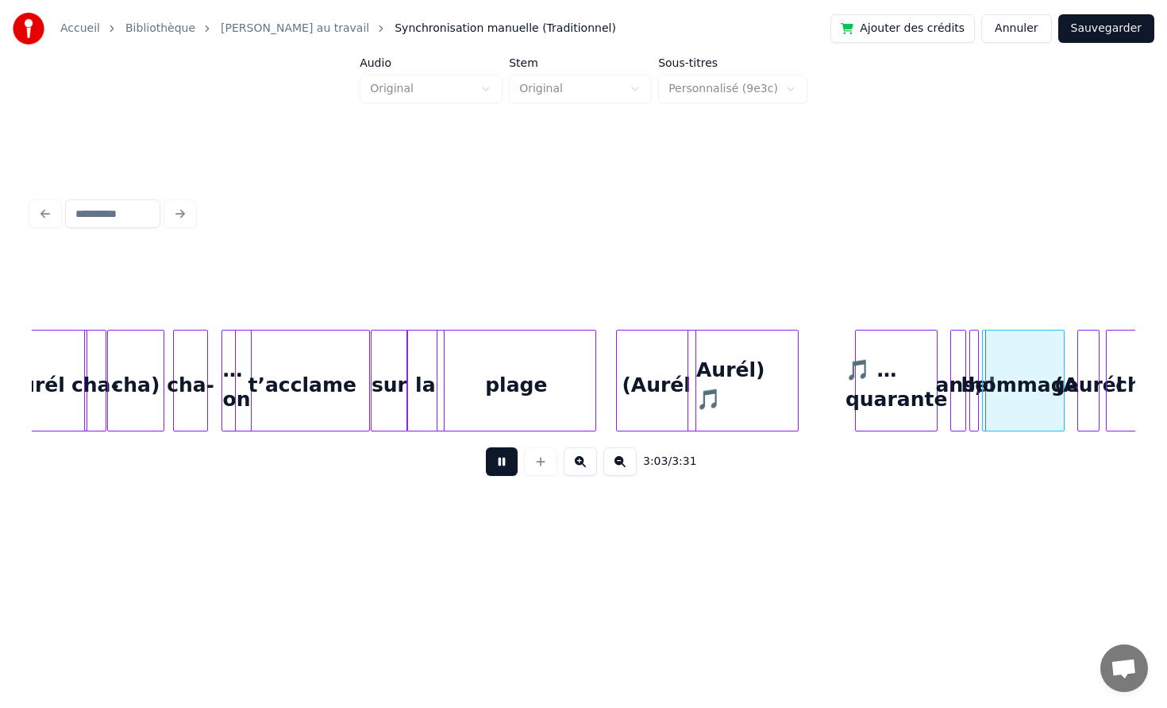
click at [510, 467] on button at bounding box center [502, 461] width 32 height 29
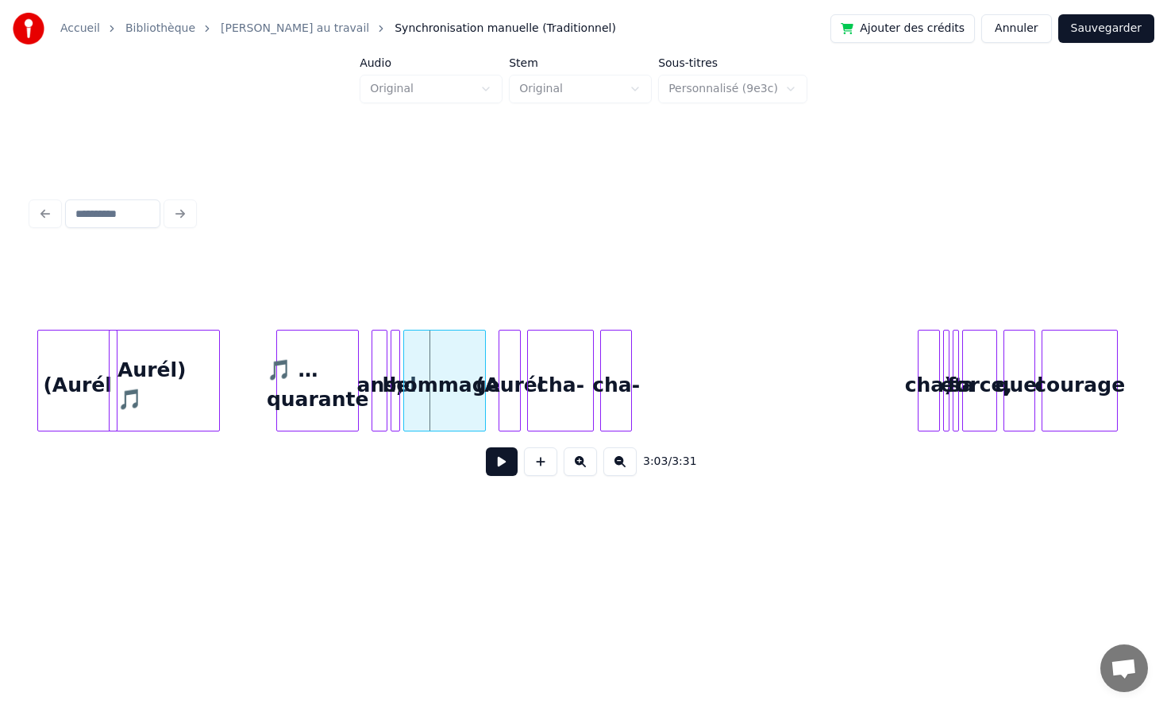
scroll to position [0, 28740]
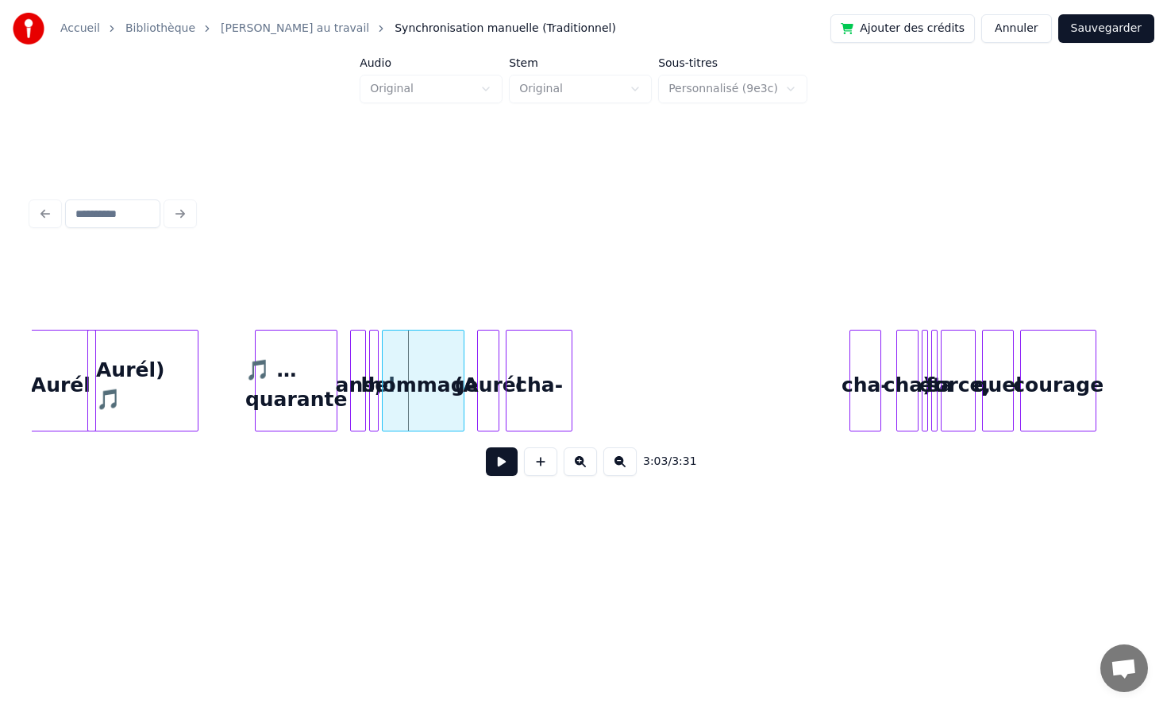
click at [875, 361] on div "cha-" at bounding box center [866, 384] width 30 height 108
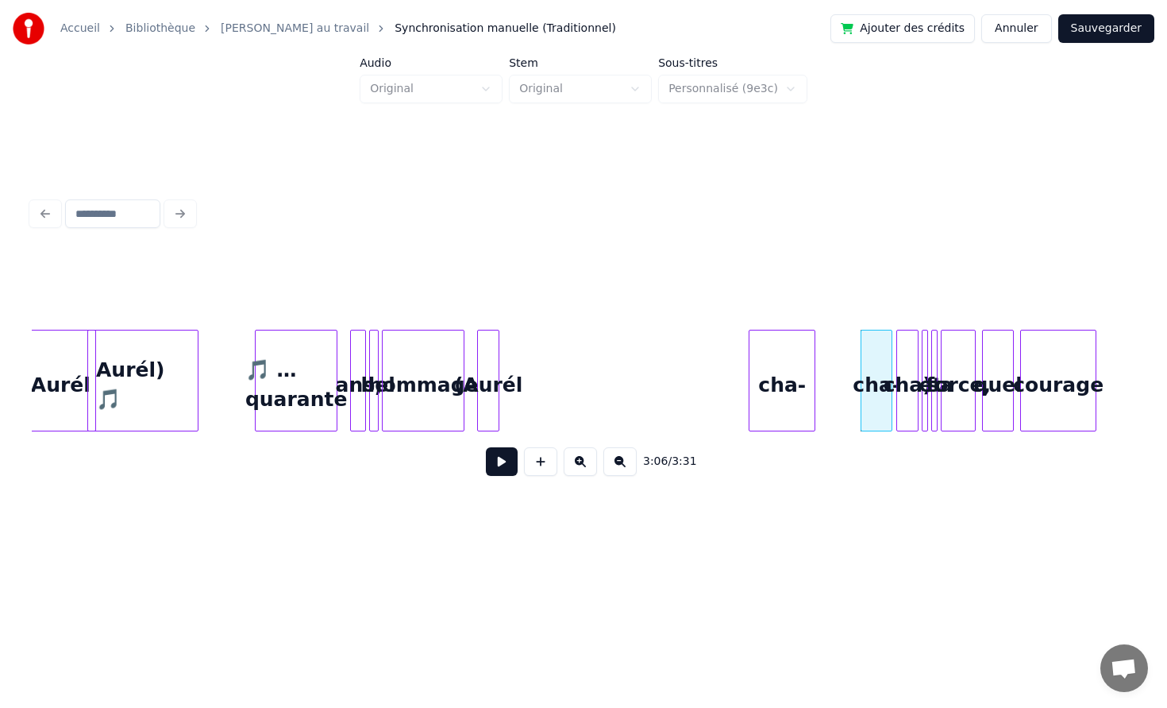
click at [815, 362] on div "cha-" at bounding box center [782, 384] width 65 height 108
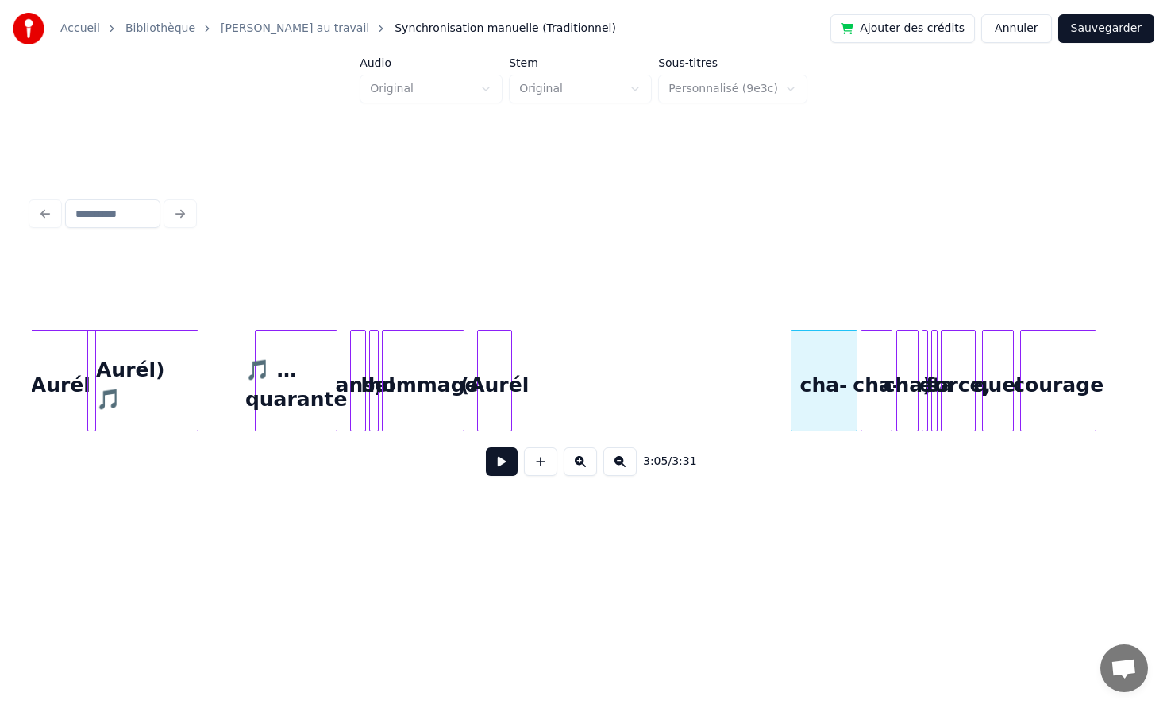
click at [511, 364] on div at bounding box center [509, 380] width 5 height 100
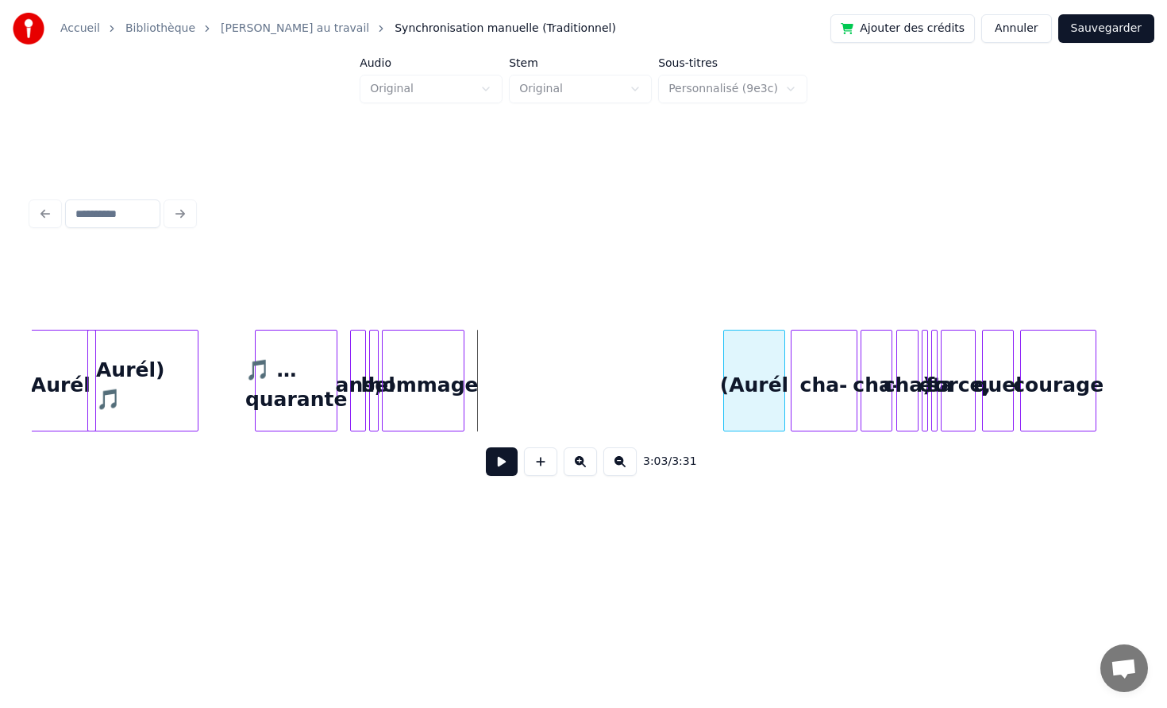
click at [762, 358] on div "(Aurél" at bounding box center [754, 384] width 60 height 108
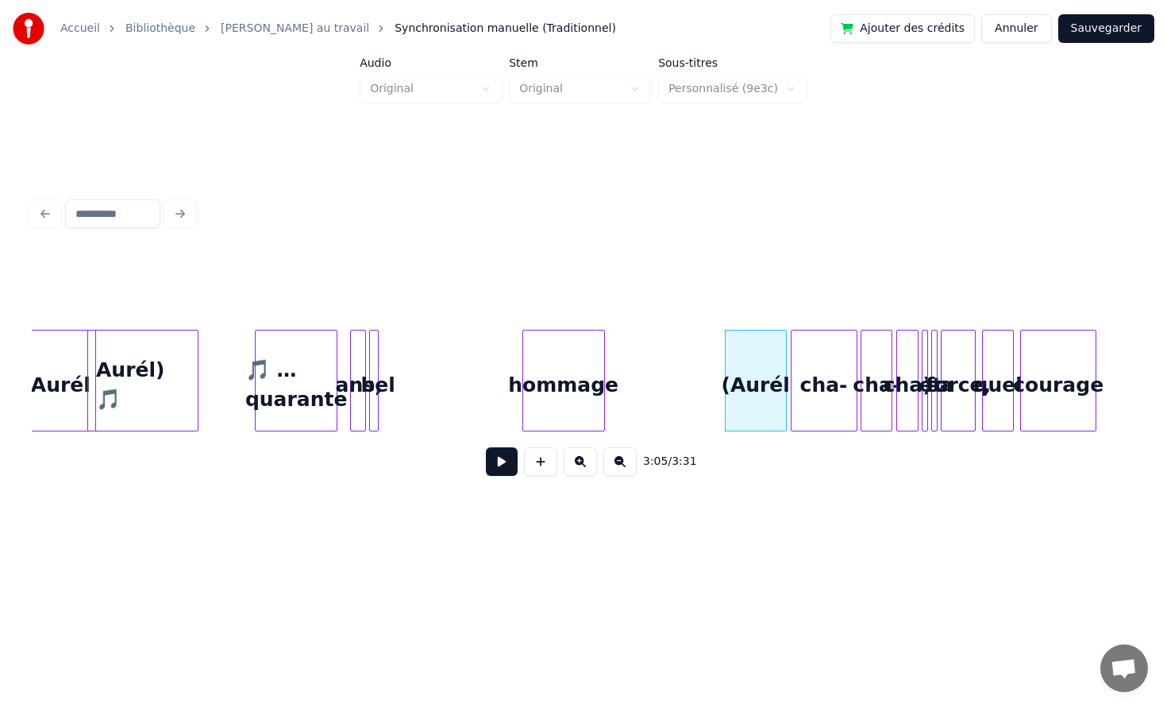
click at [544, 368] on div "hommage" at bounding box center [563, 384] width 81 height 108
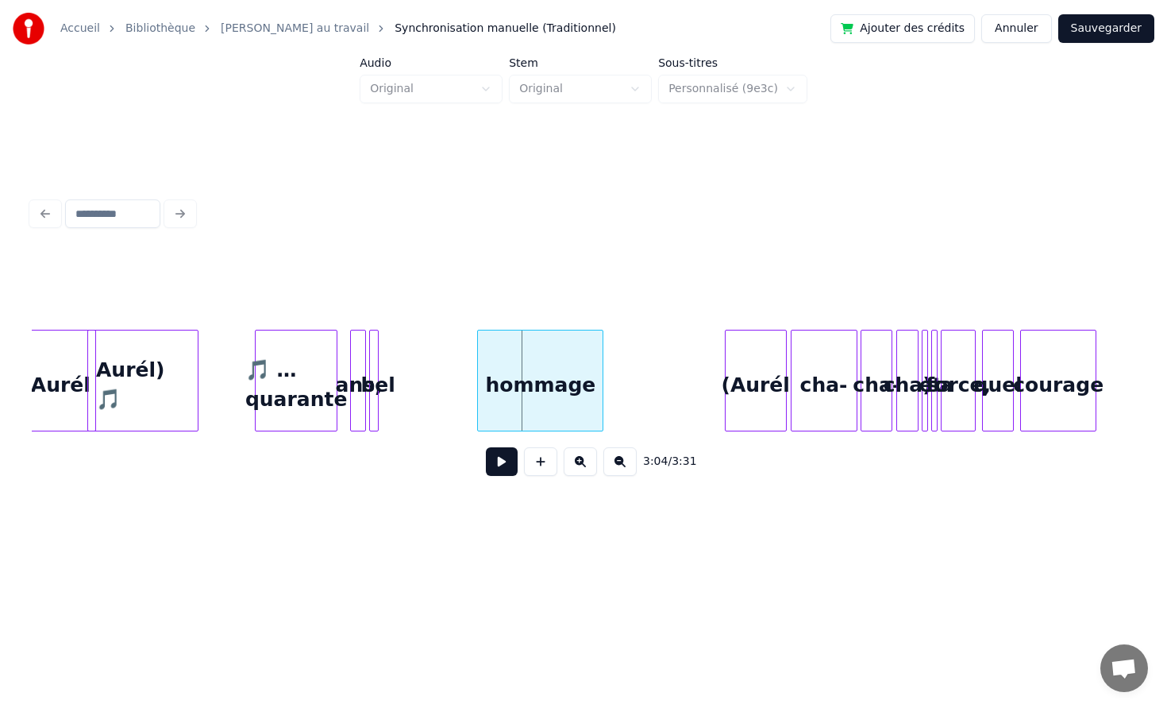
click at [478, 377] on div at bounding box center [480, 380] width 5 height 100
click at [400, 361] on div at bounding box center [398, 380] width 5 height 100
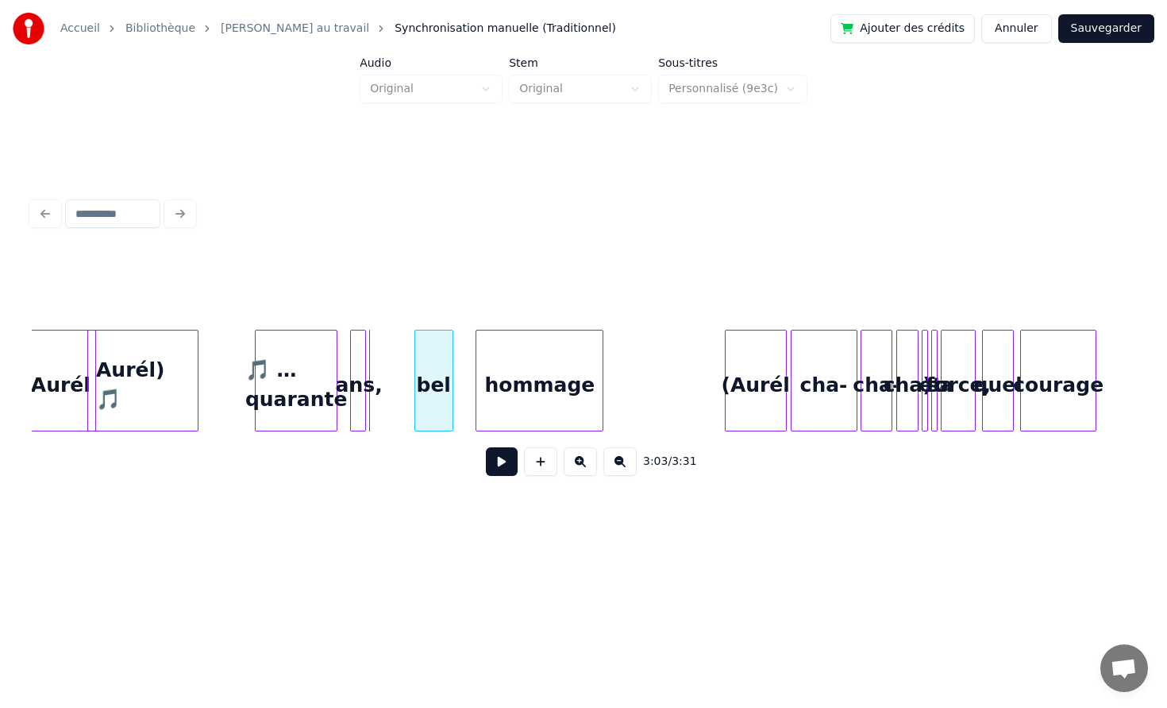
click at [434, 363] on div "bel" at bounding box center [433, 384] width 37 height 108
click at [459, 367] on div at bounding box center [461, 380] width 5 height 100
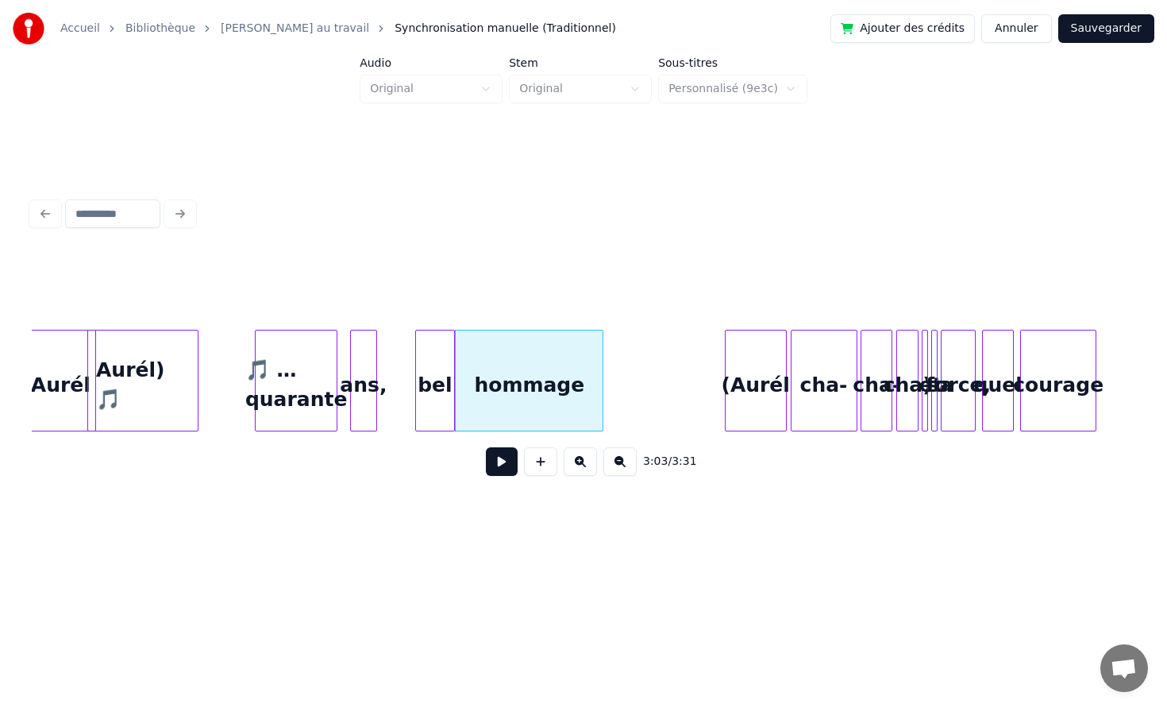
click at [376, 367] on div at bounding box center [374, 380] width 5 height 100
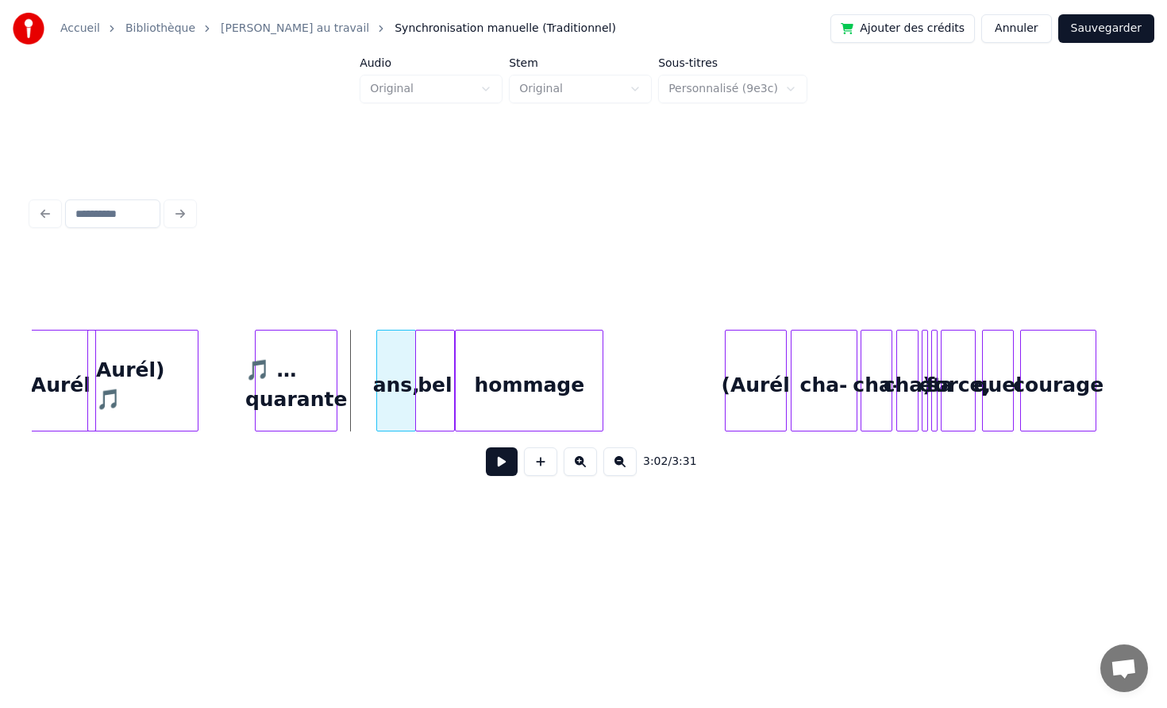
click at [399, 367] on div "ans," at bounding box center [396, 384] width 38 height 108
click at [341, 363] on div "🎵 …quarante" at bounding box center [300, 384] width 81 height 108
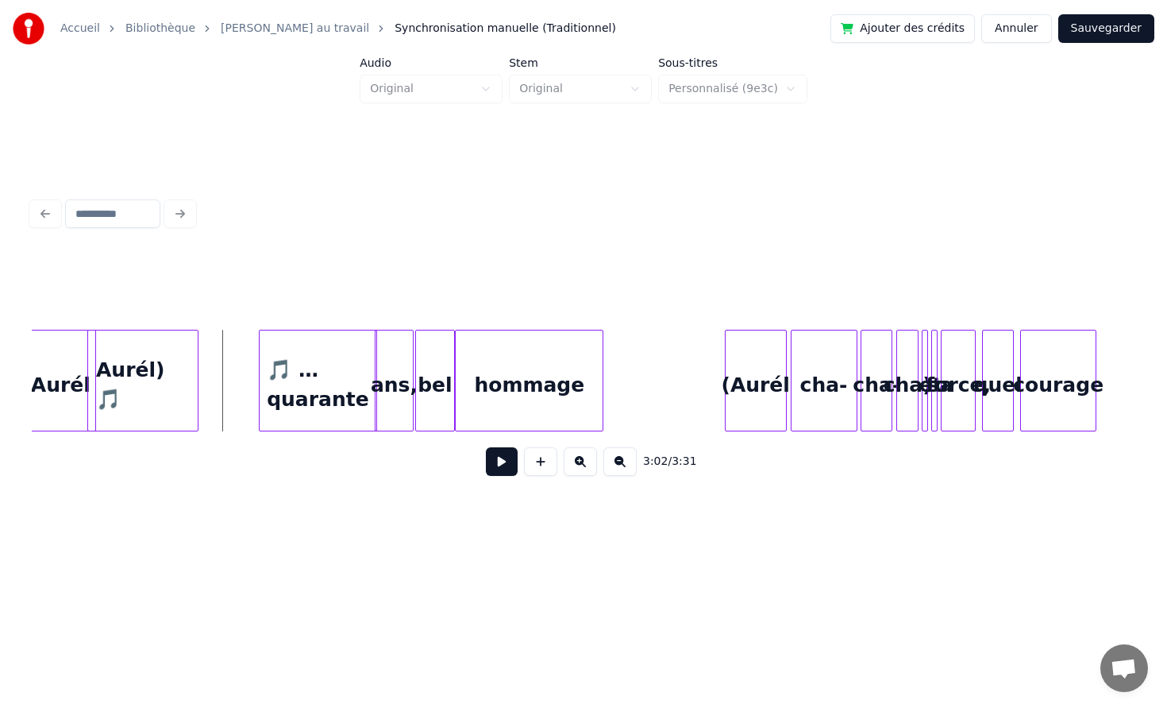
click at [497, 465] on button at bounding box center [502, 461] width 32 height 29
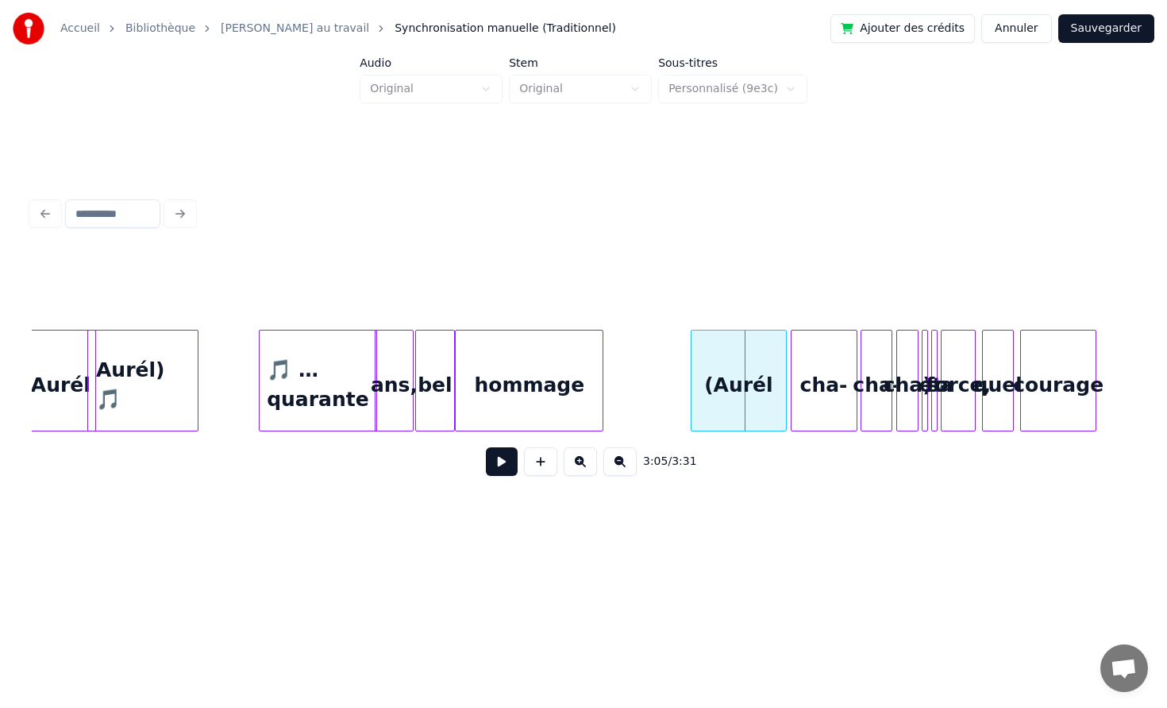
click at [692, 367] on div at bounding box center [694, 380] width 5 height 100
click at [496, 463] on button at bounding box center [502, 461] width 32 height 29
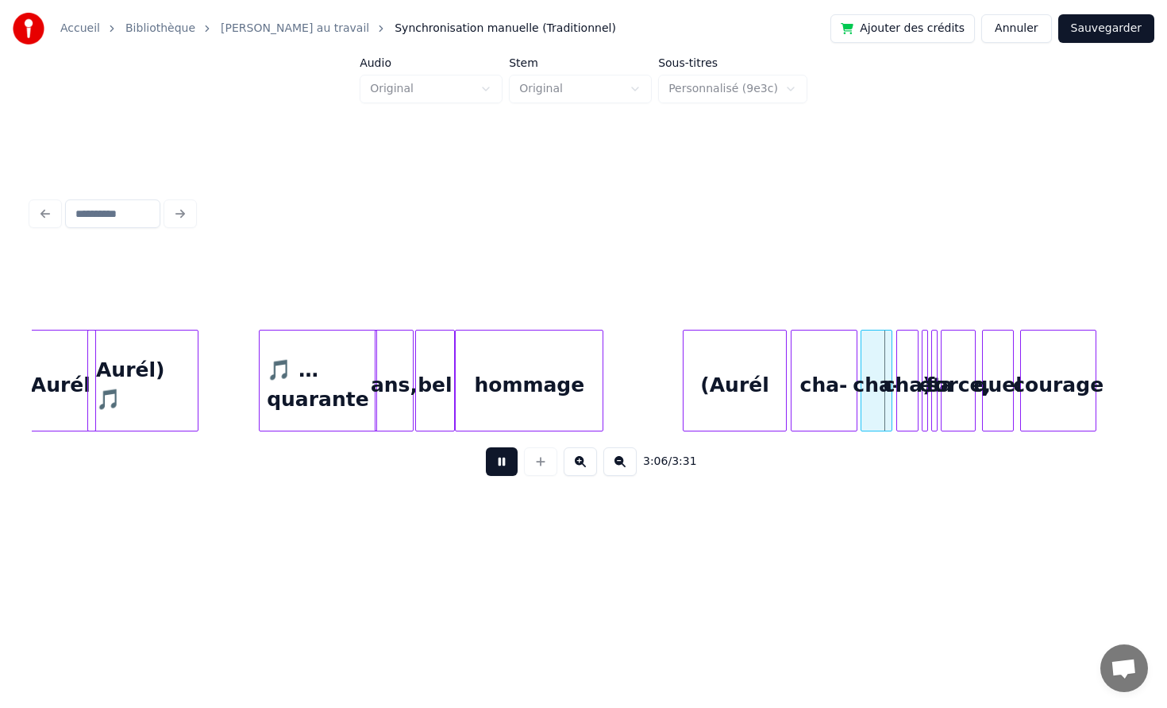
click at [496, 463] on button at bounding box center [502, 461] width 32 height 29
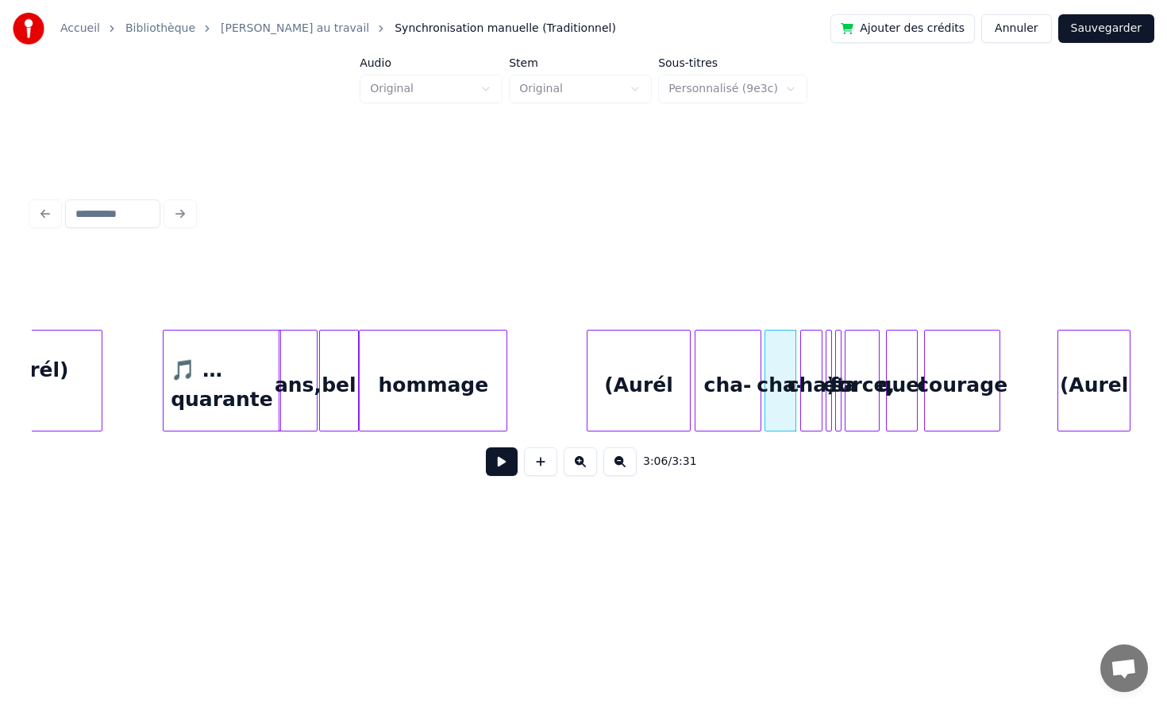
scroll to position [0, 28907]
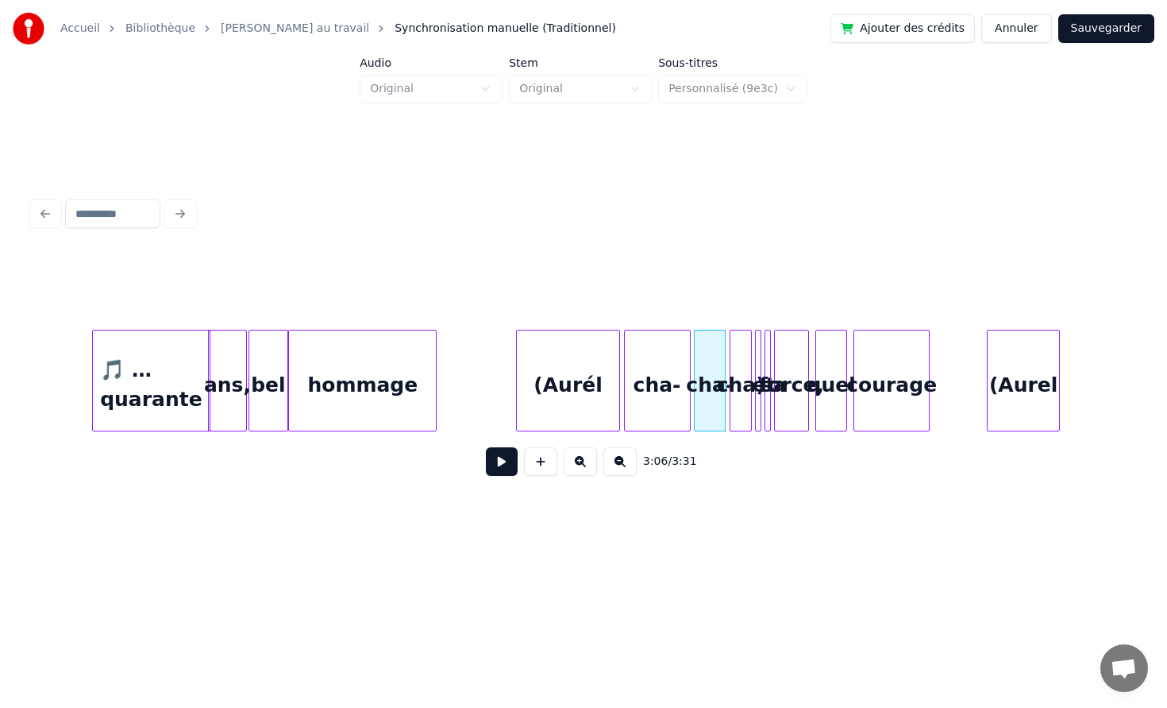
click at [499, 457] on button at bounding box center [502, 461] width 32 height 29
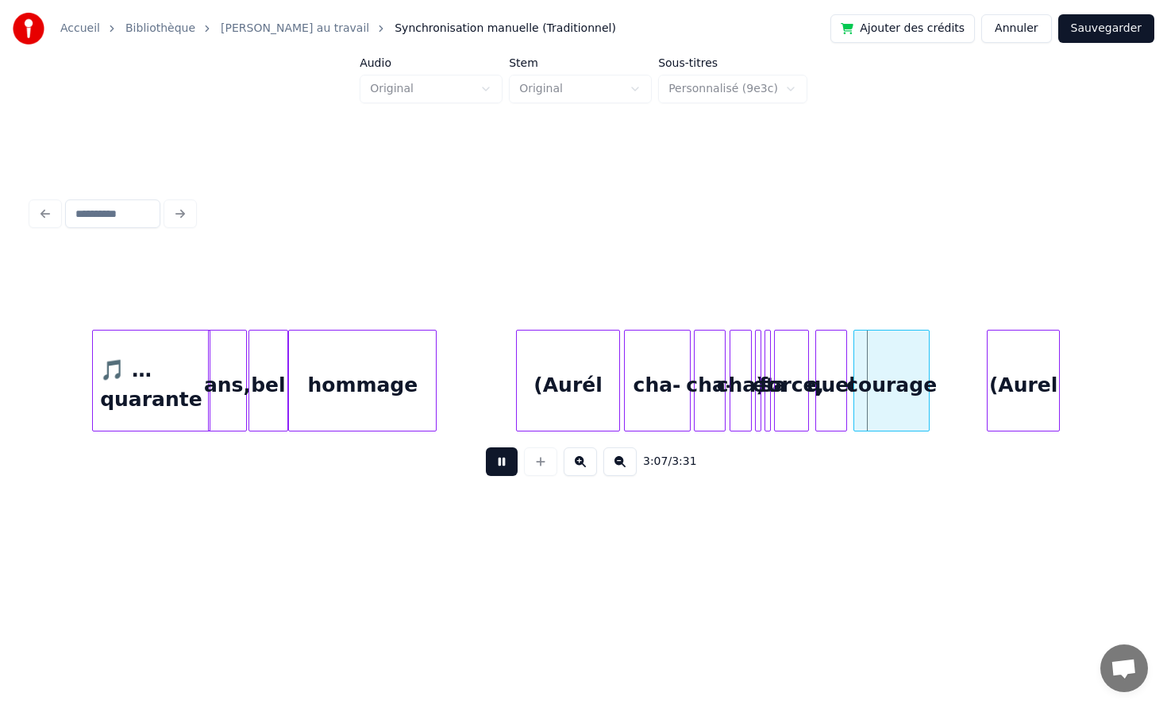
click at [499, 457] on button at bounding box center [502, 461] width 32 height 29
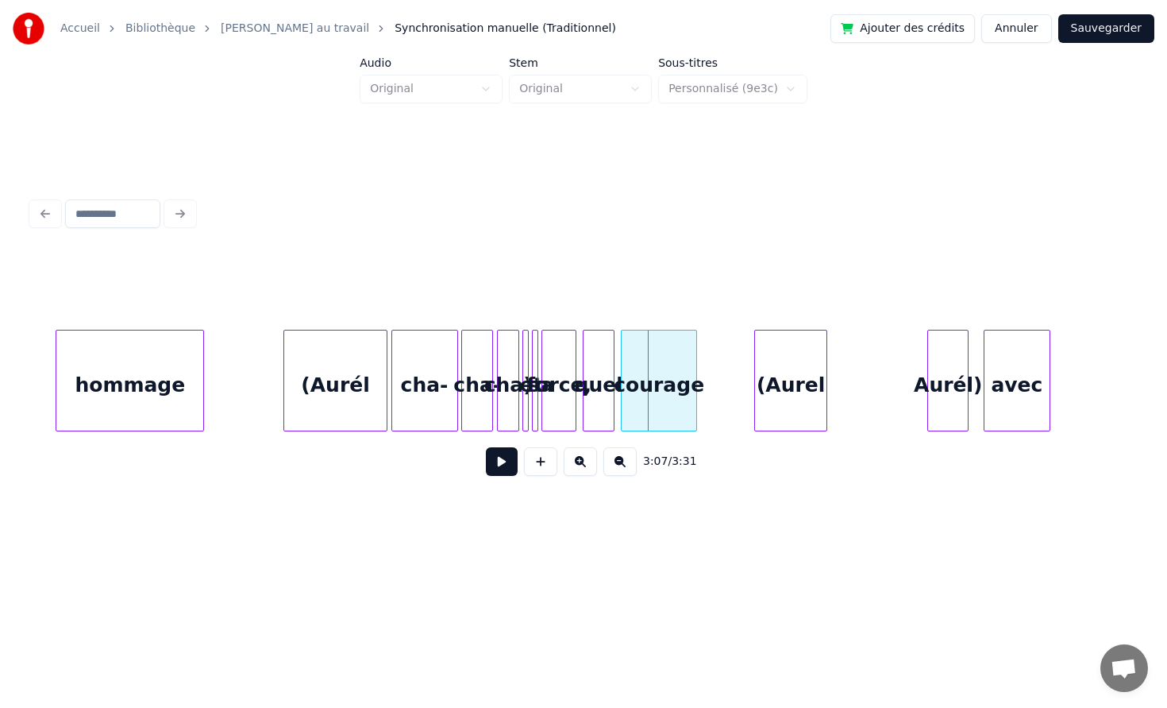
scroll to position [0, 29264]
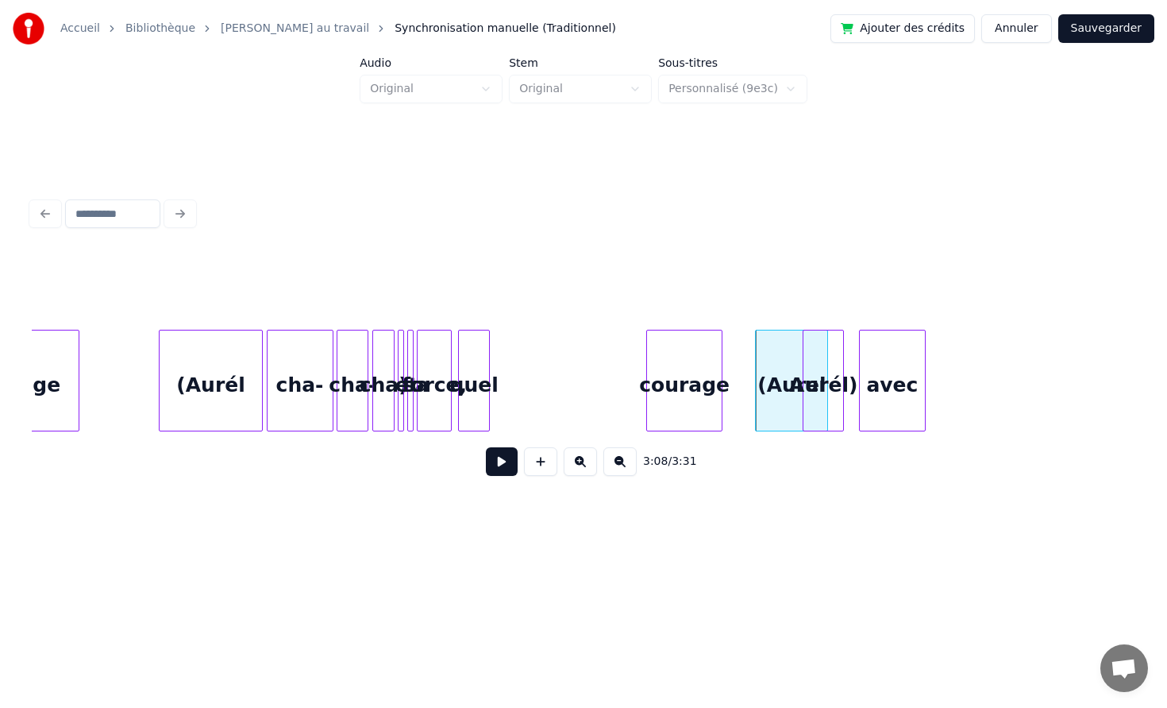
click at [706, 371] on div "courage" at bounding box center [684, 384] width 75 height 108
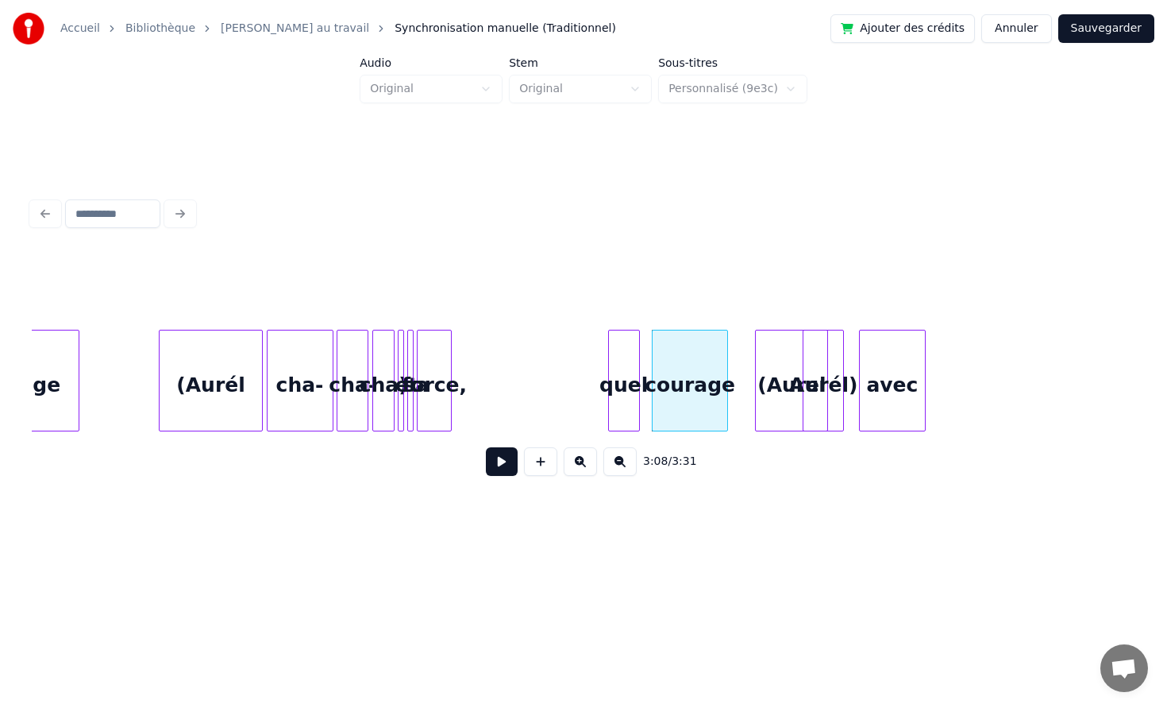
click at [632, 364] on div "quel" at bounding box center [624, 384] width 30 height 108
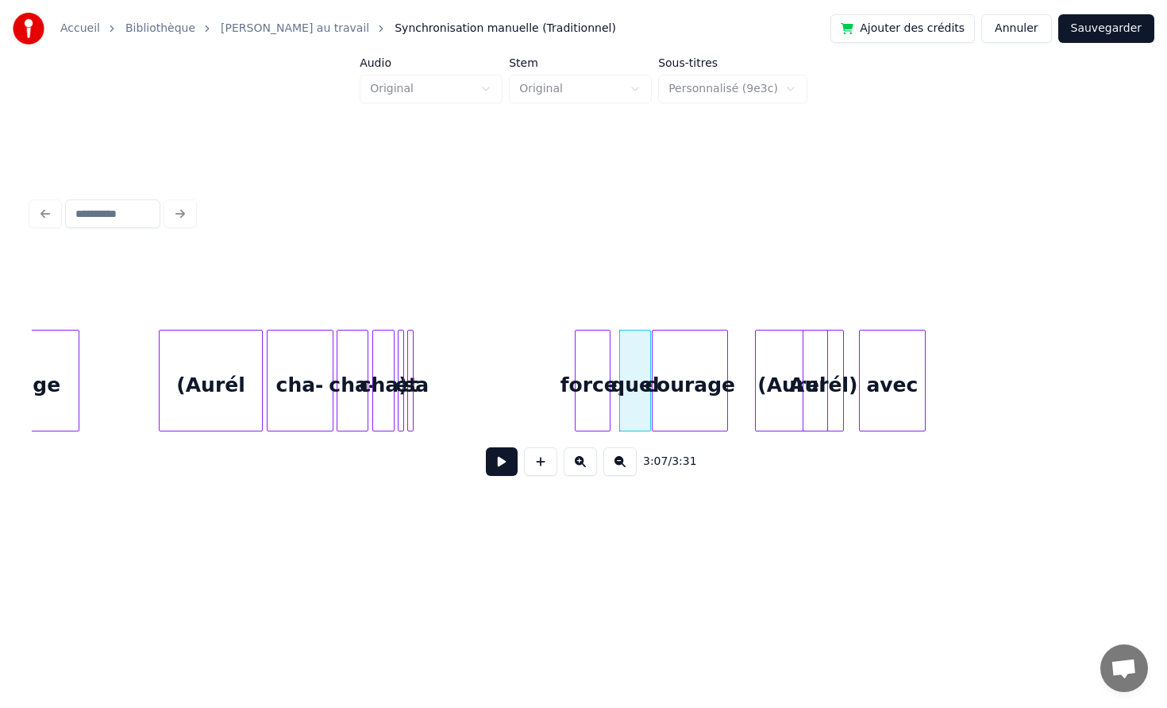
click at [604, 352] on div "force," at bounding box center [592, 384] width 33 height 108
click at [444, 365] on div at bounding box center [441, 380] width 5 height 100
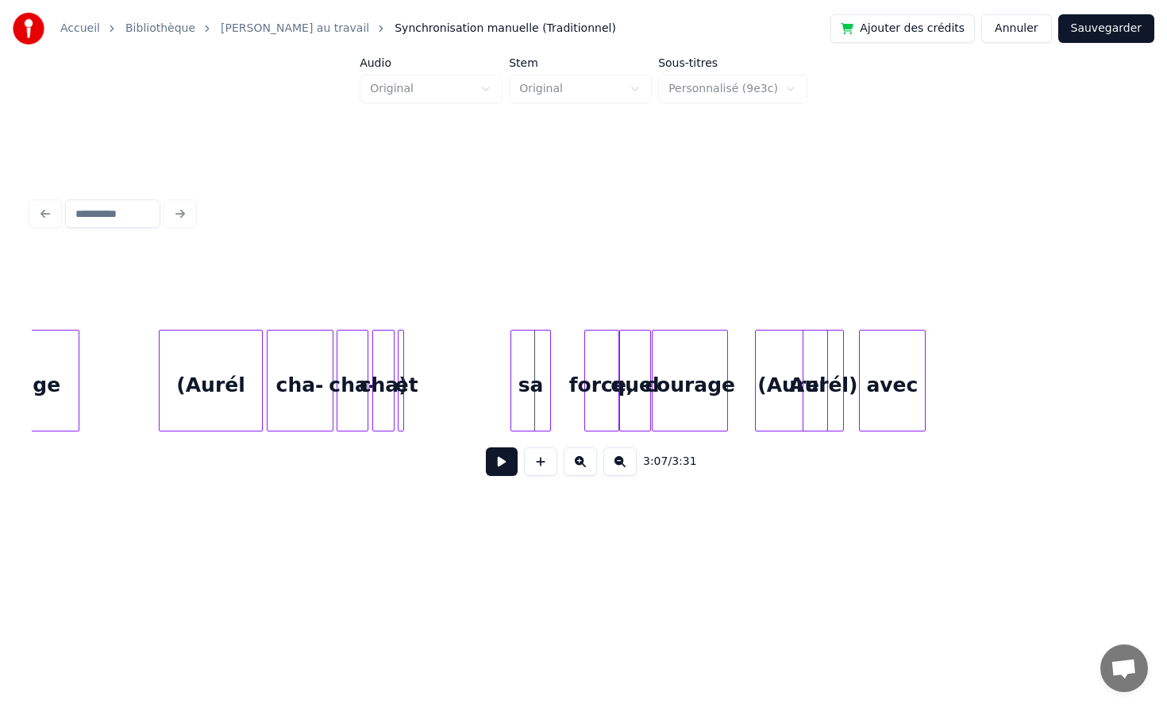
click at [530, 363] on div "sa" at bounding box center [530, 384] width 39 height 108
click at [446, 362] on div at bounding box center [444, 380] width 5 height 100
click at [473, 360] on div "et" at bounding box center [488, 384] width 51 height 108
click at [500, 461] on button at bounding box center [502, 461] width 32 height 29
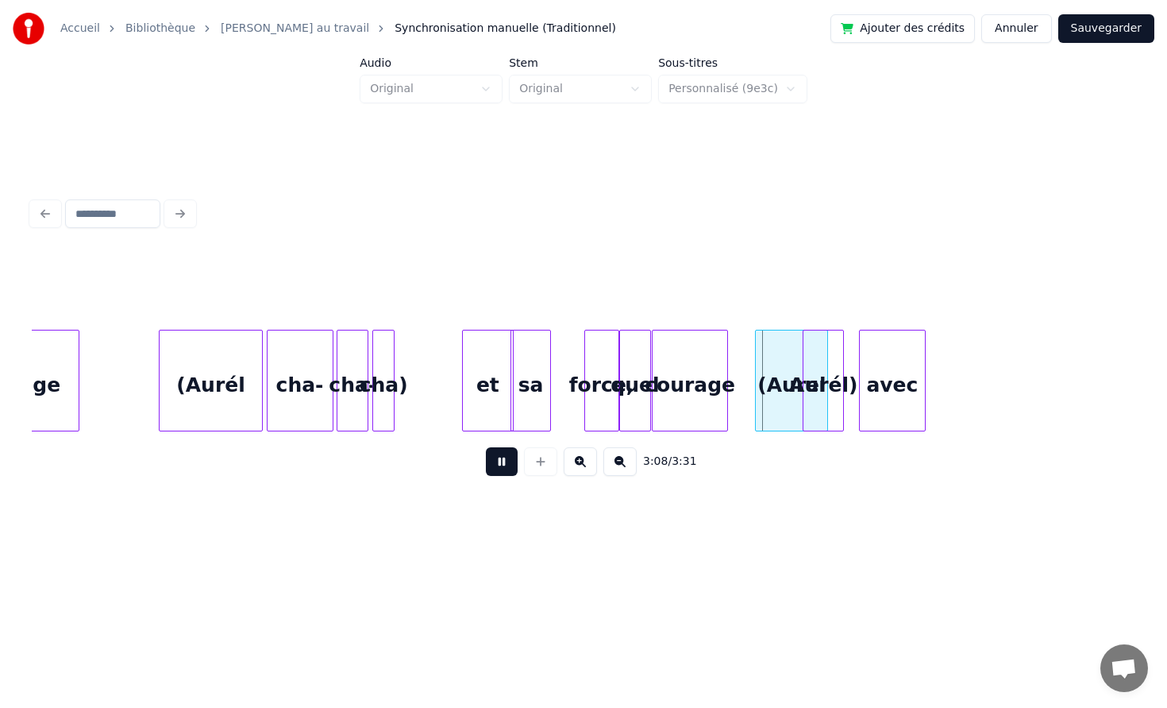
click at [203, 397] on div "(Aurél" at bounding box center [211, 384] width 102 height 108
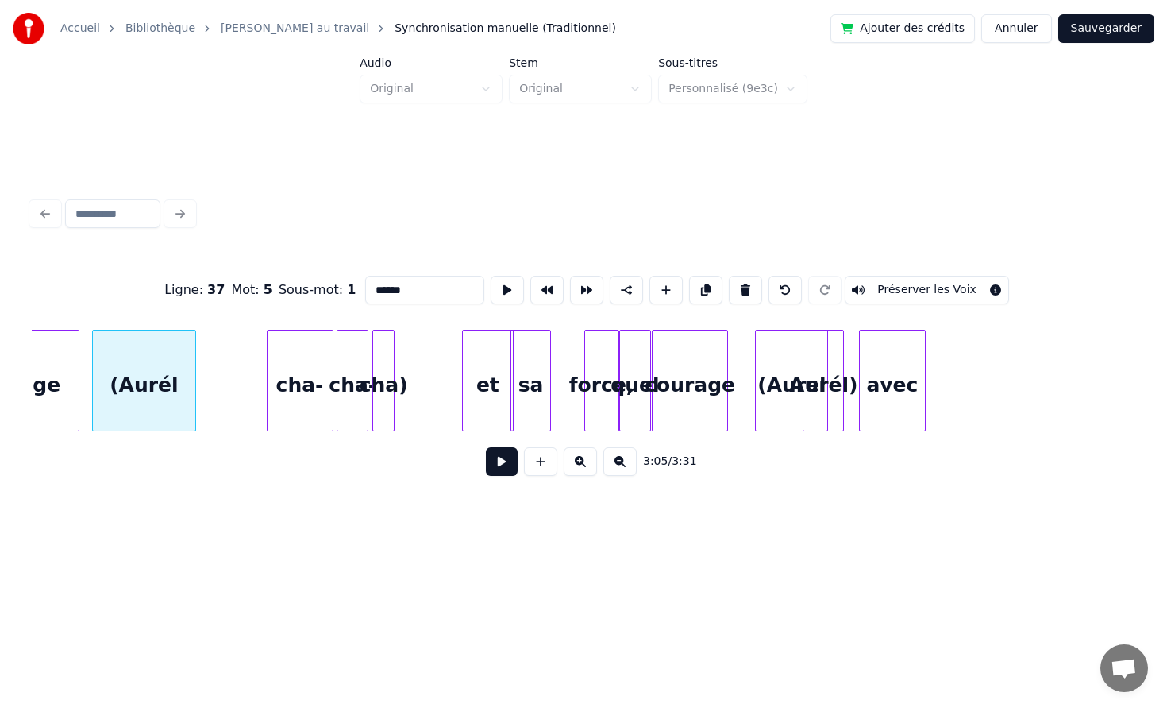
click at [122, 384] on div "(Aurél" at bounding box center [144, 384] width 102 height 108
click at [215, 379] on div "cha-" at bounding box center [232, 384] width 65 height 108
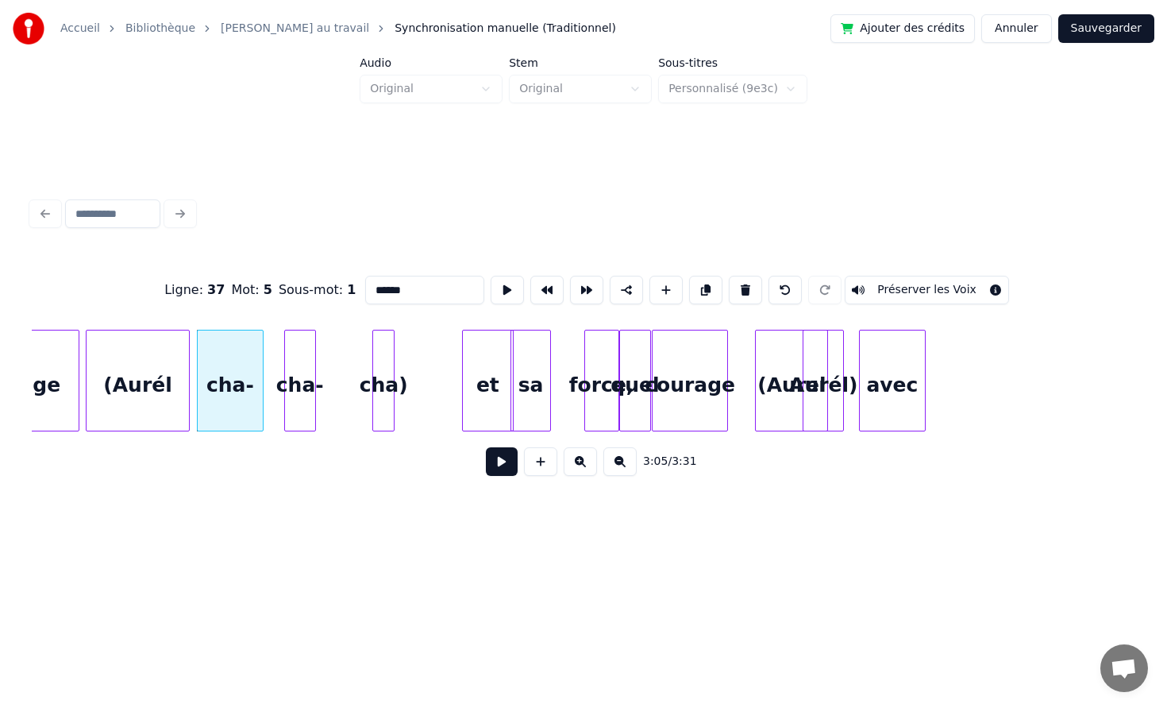
click at [285, 378] on div "cha-" at bounding box center [300, 384] width 30 height 108
click at [298, 377] on div "cha)" at bounding box center [302, 384] width 21 height 108
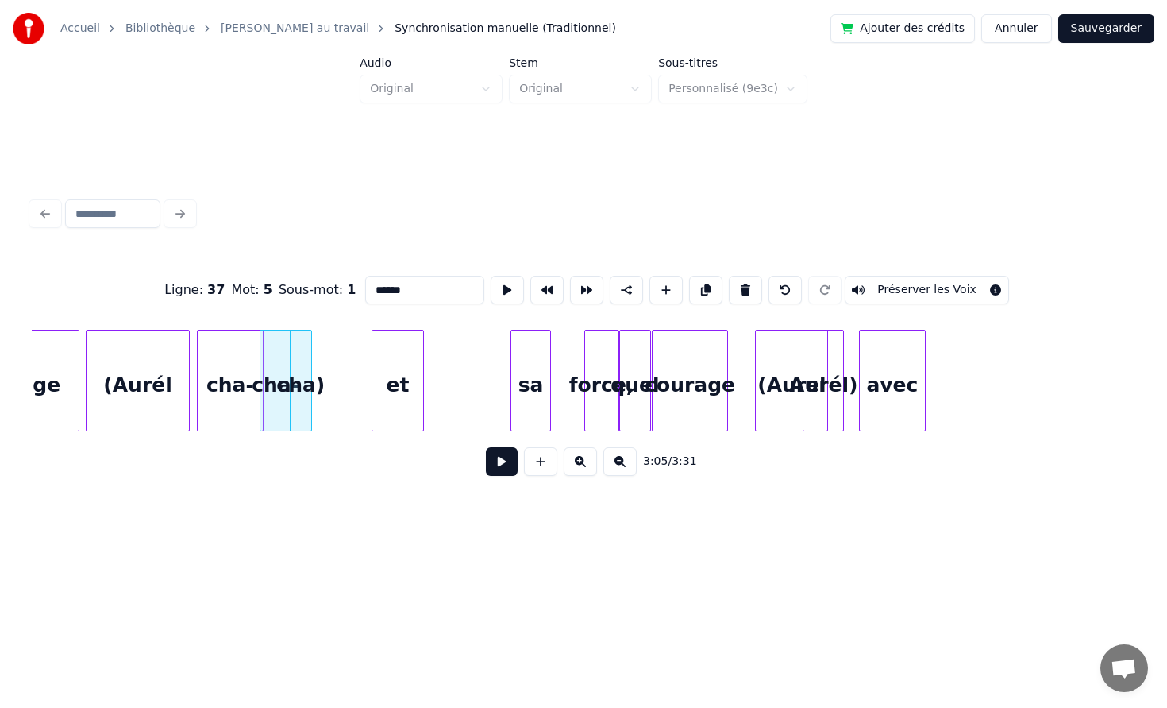
click at [383, 358] on div "et" at bounding box center [397, 384] width 51 height 108
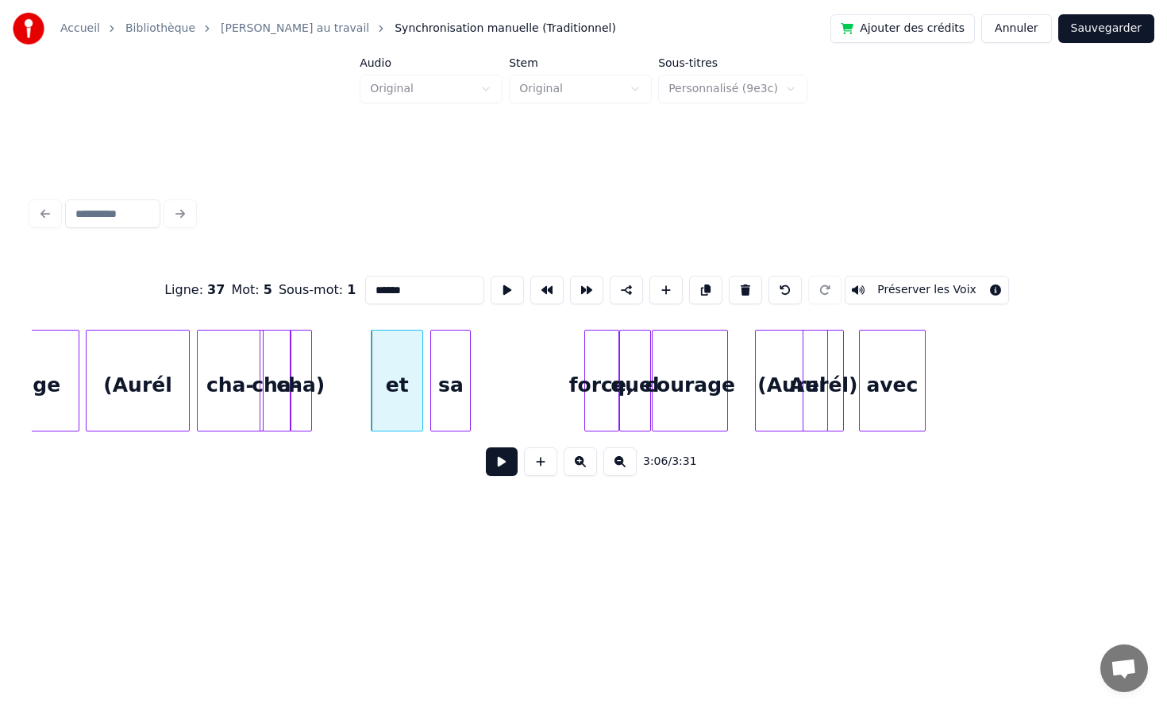
click at [438, 370] on div "sa" at bounding box center [450, 384] width 39 height 108
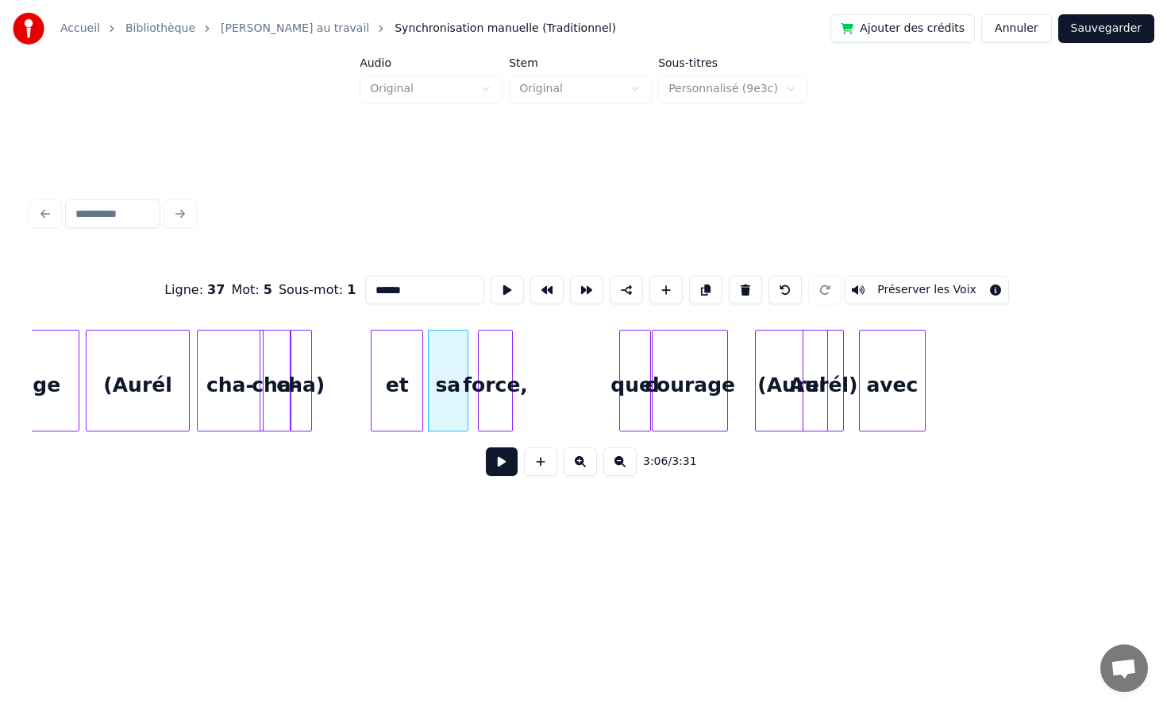
click at [483, 372] on div "force," at bounding box center [495, 384] width 33 height 108
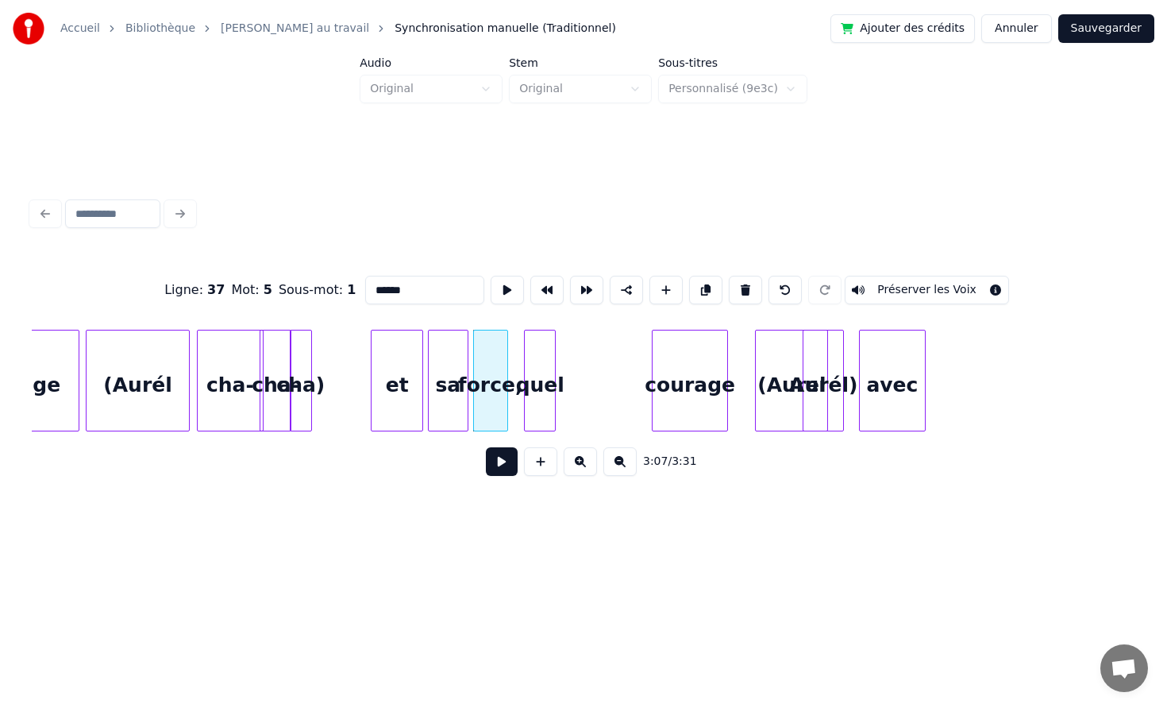
click at [529, 365] on div "quel" at bounding box center [540, 384] width 30 height 108
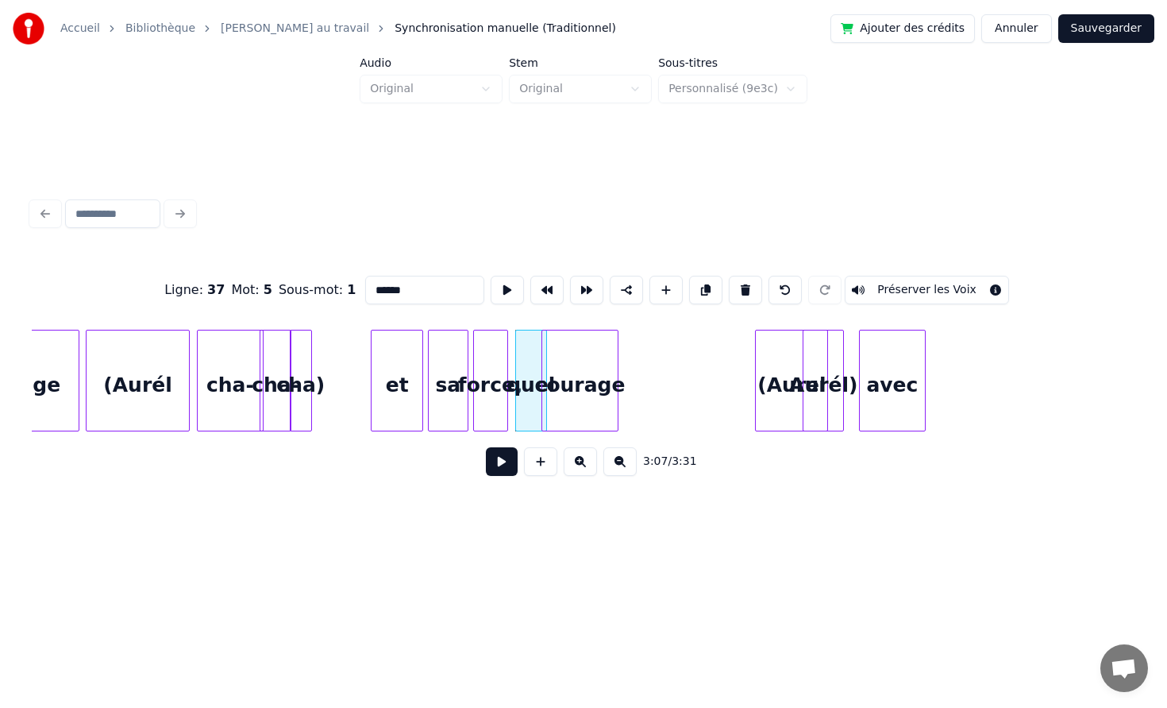
click at [569, 375] on div "courage" at bounding box center [579, 384] width 75 height 108
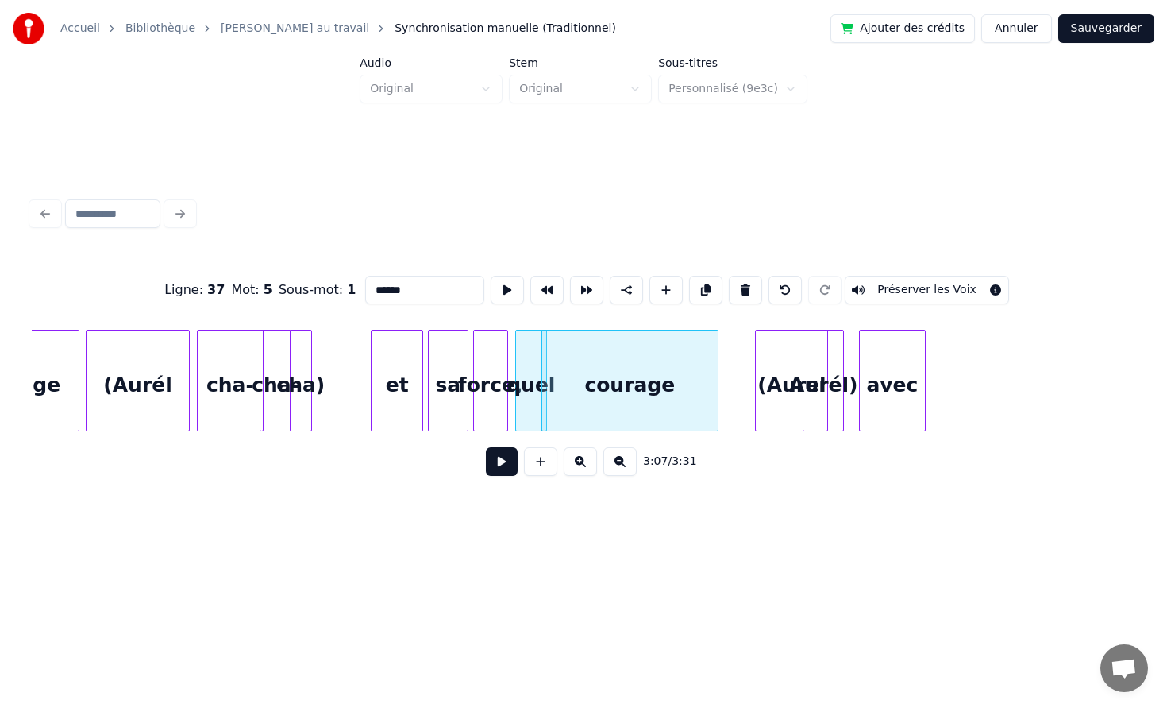
click at [716, 377] on div at bounding box center [715, 380] width 5 height 100
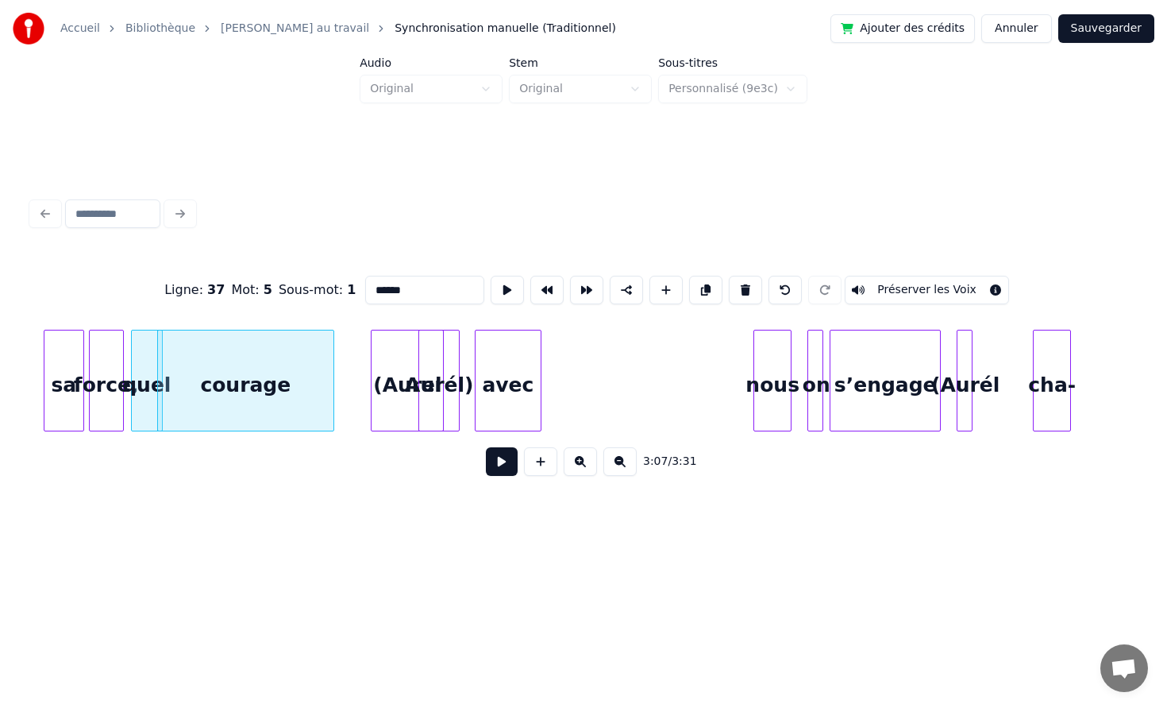
scroll to position [0, 29745]
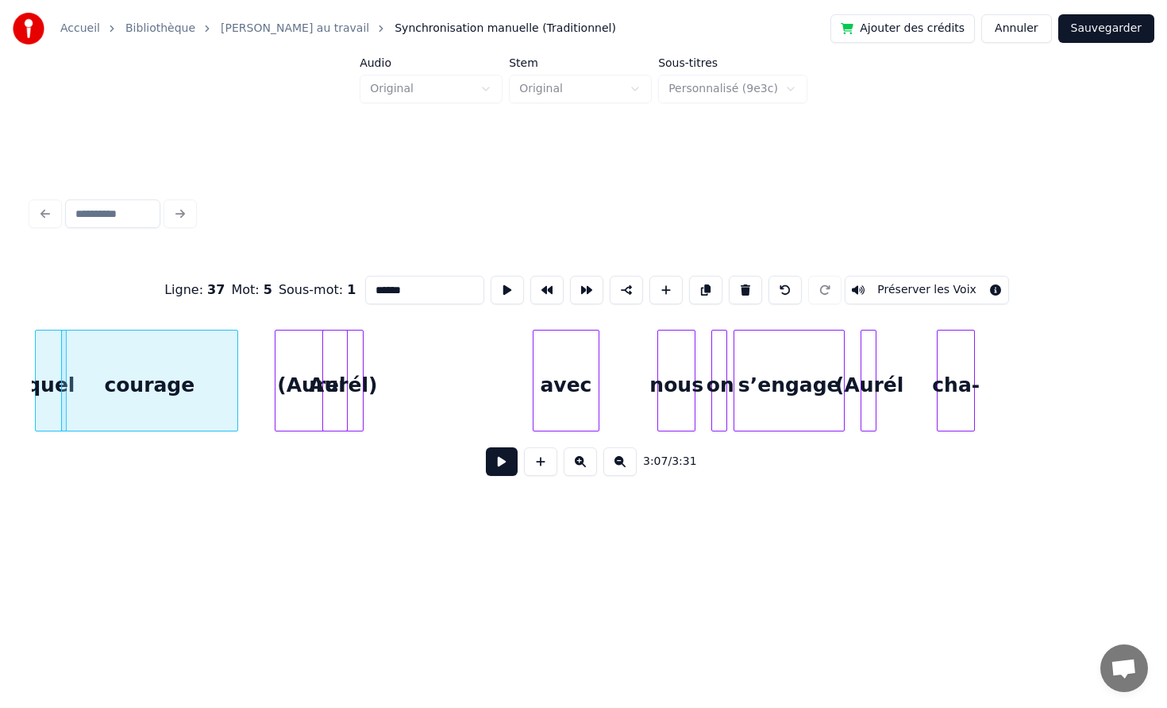
click at [562, 384] on div "avec" at bounding box center [566, 384] width 65 height 108
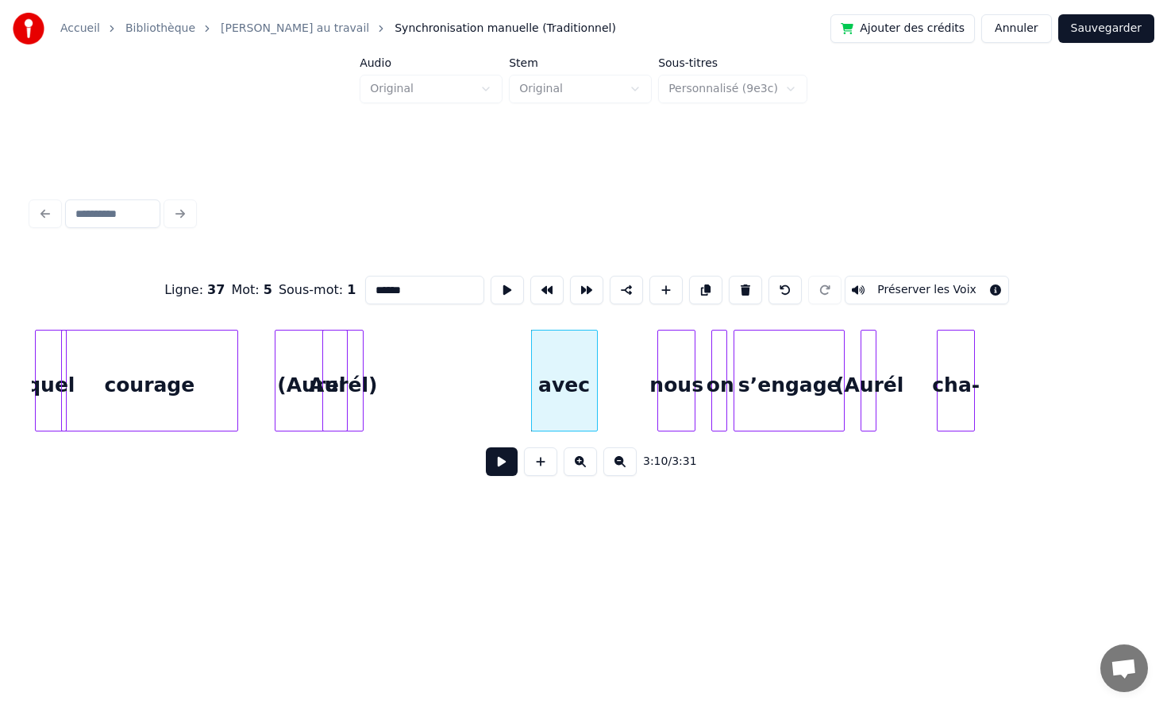
click at [719, 385] on div "on" at bounding box center [720, 384] width 16 height 108
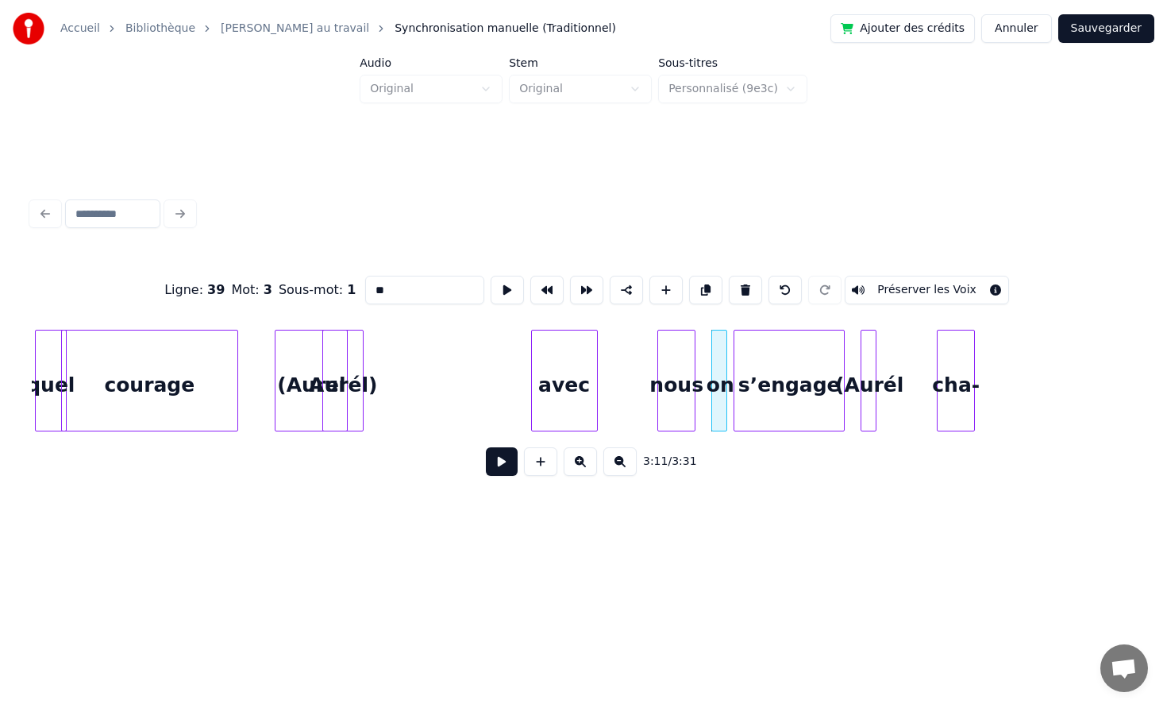
click at [404, 293] on input "**" at bounding box center [424, 290] width 119 height 29
click at [708, 371] on div at bounding box center [708, 380] width 5 height 100
click at [620, 372] on div "nous" at bounding box center [633, 384] width 37 height 108
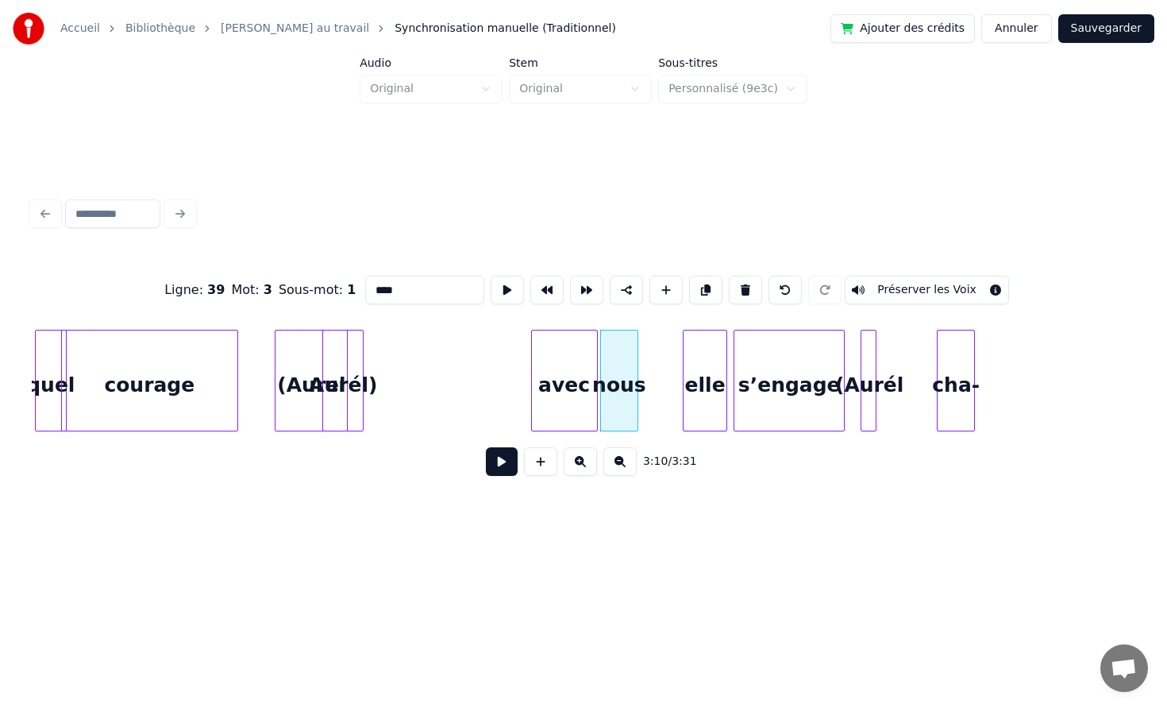
click at [687, 365] on div at bounding box center [686, 380] width 5 height 100
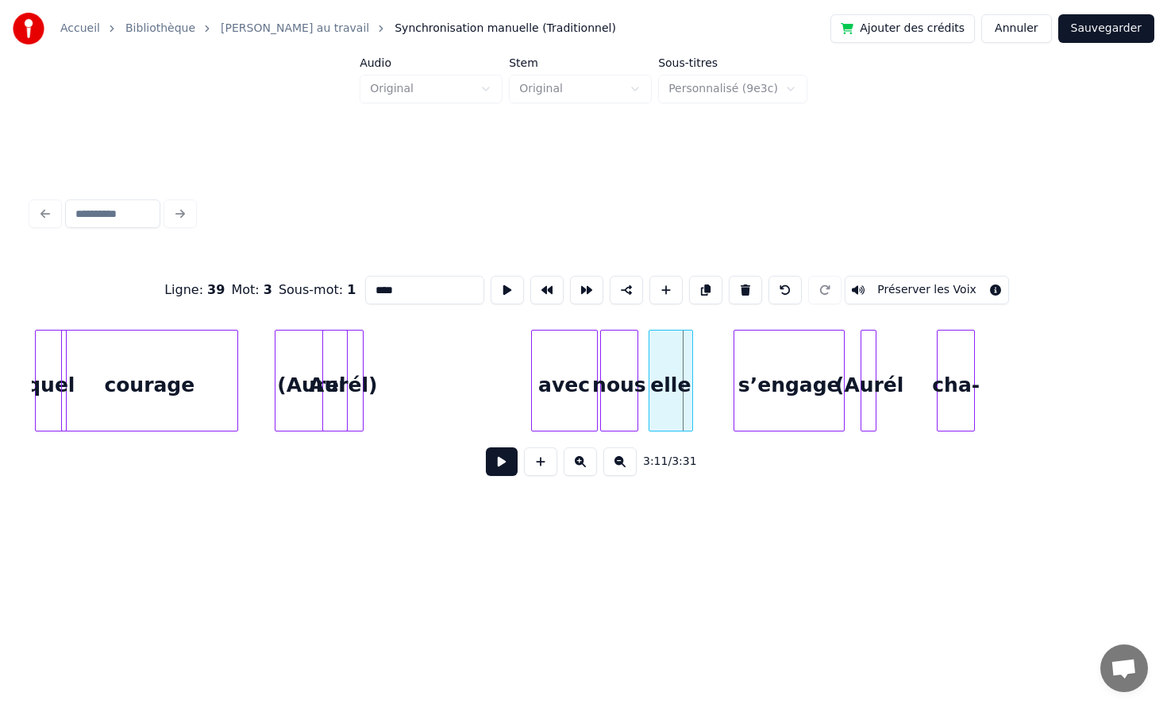
click at [662, 366] on div "elle" at bounding box center [671, 384] width 43 height 108
click at [726, 368] on div "s’engage" at bounding box center [742, 384] width 110 height 108
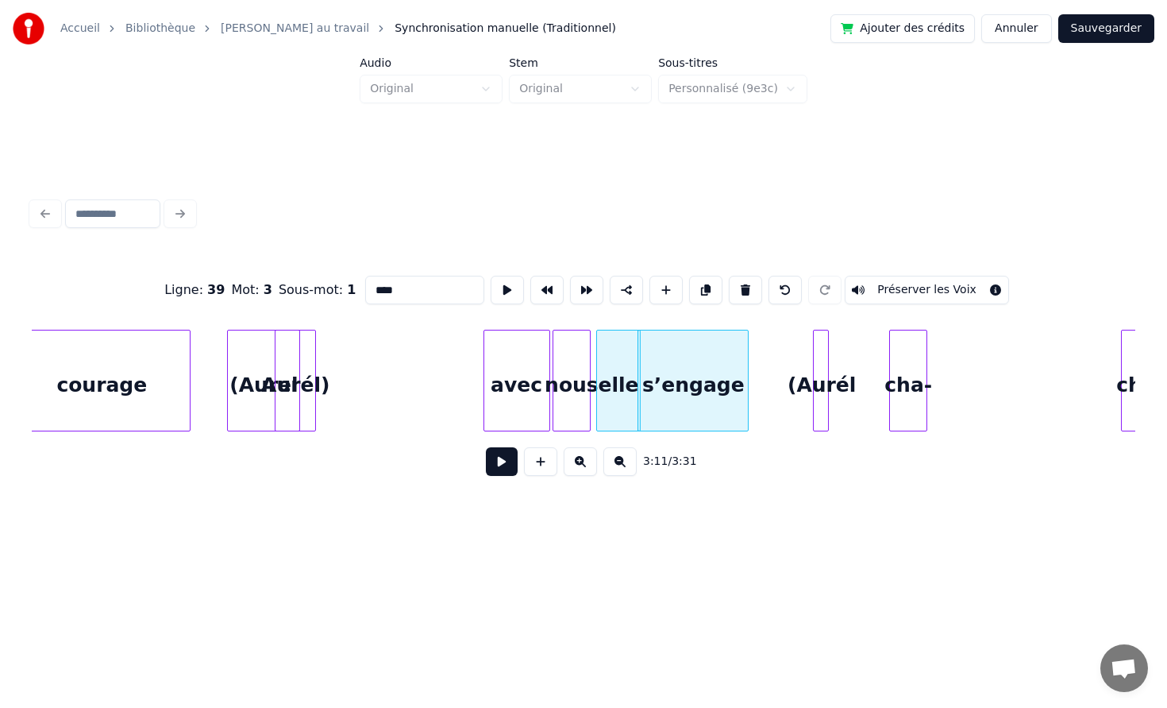
scroll to position [0, 29650]
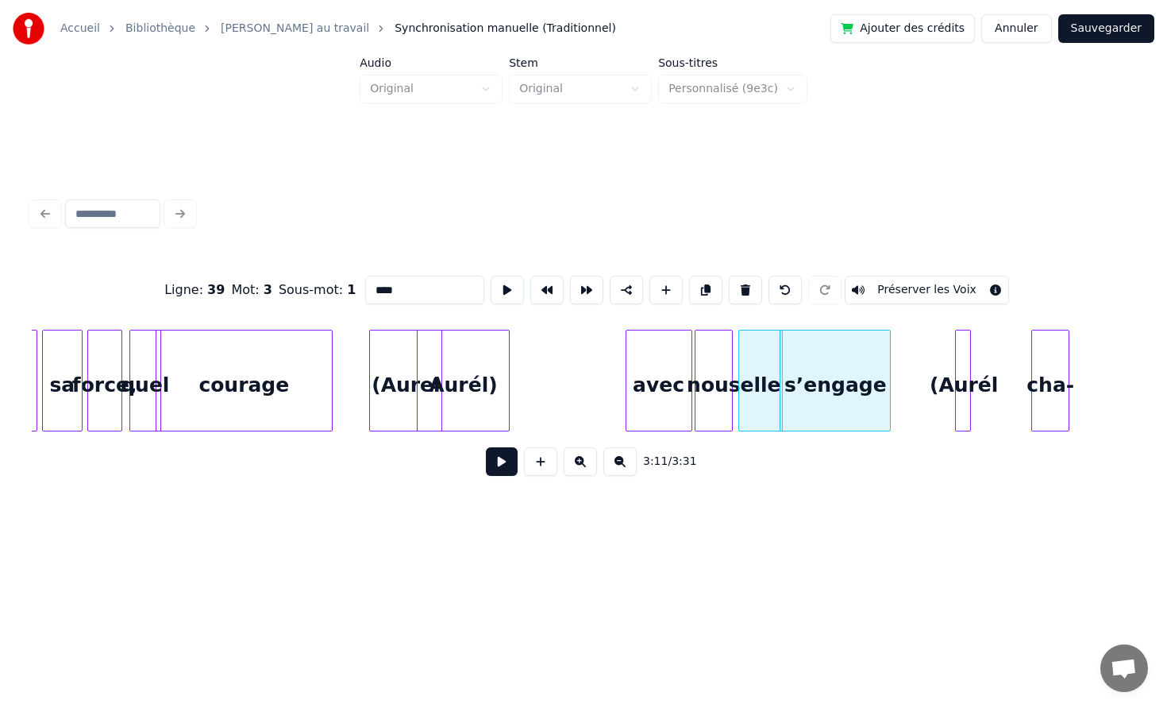
click at [509, 353] on div at bounding box center [506, 380] width 5 height 100
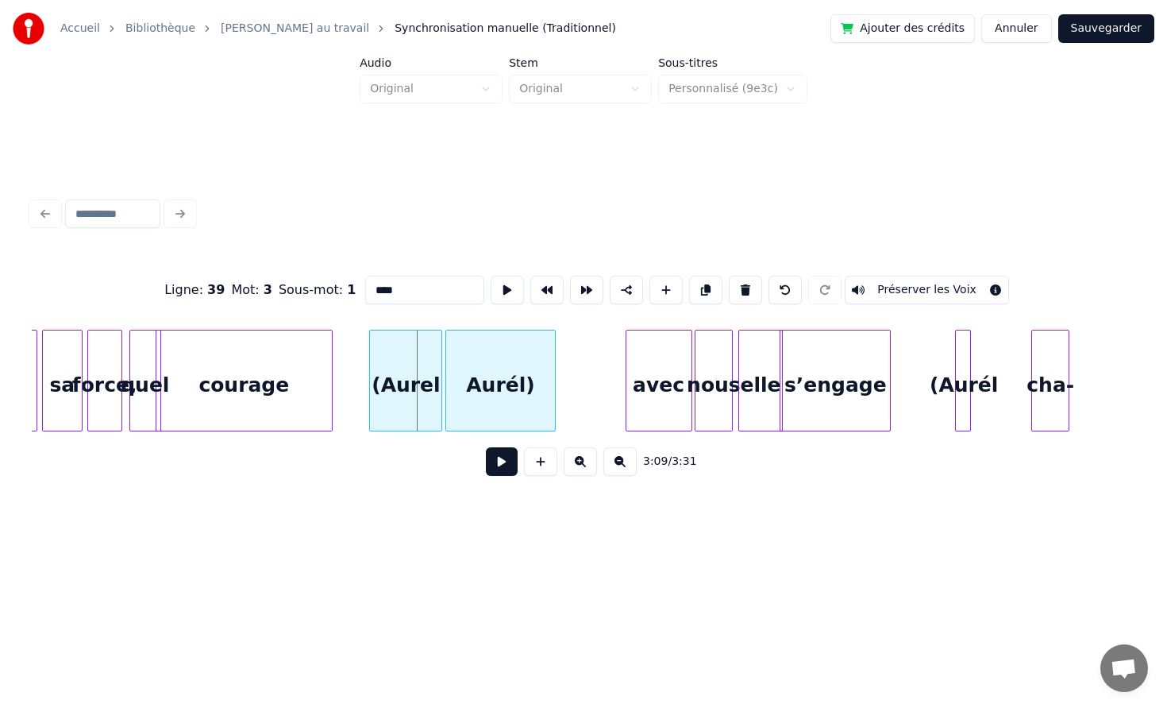
click at [515, 365] on div "Aurél)" at bounding box center [500, 384] width 108 height 108
type input "****"
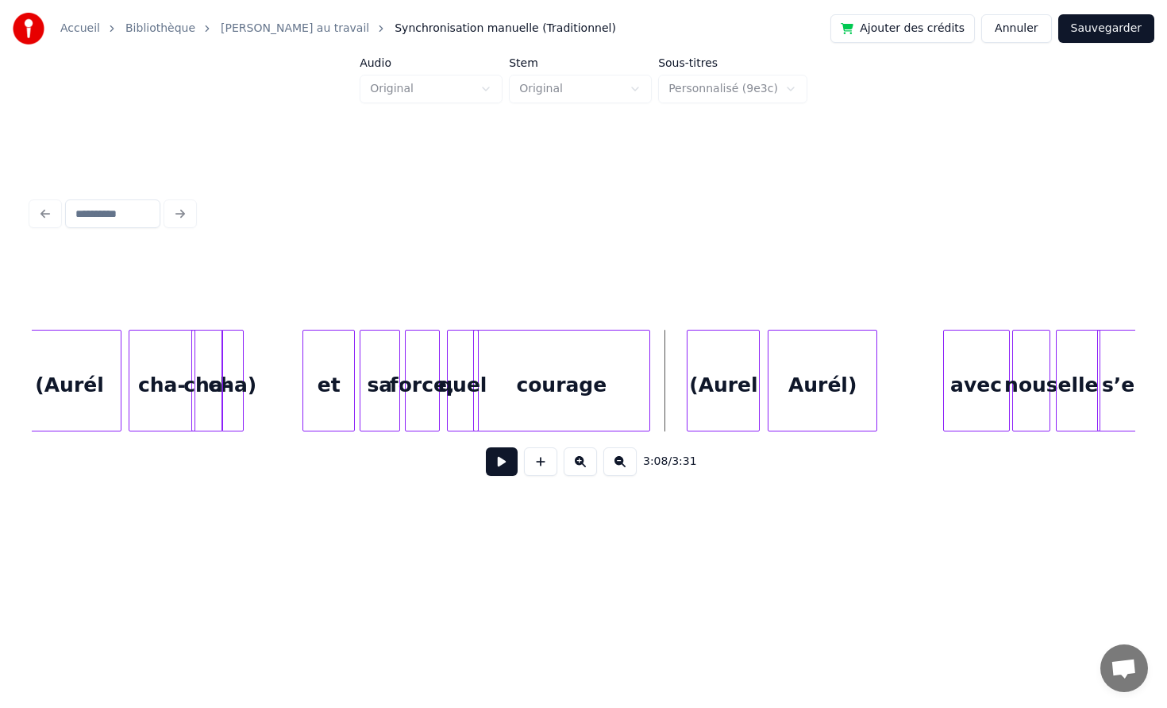
scroll to position [0, 29275]
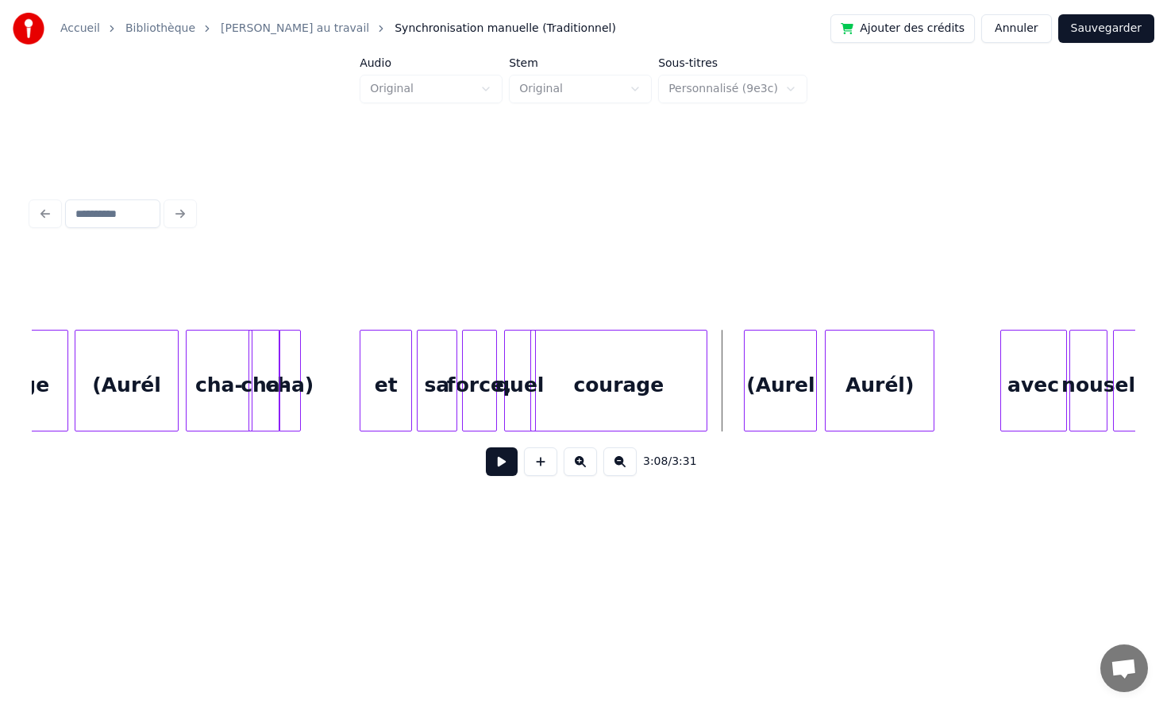
click at [503, 466] on button at bounding box center [502, 461] width 32 height 29
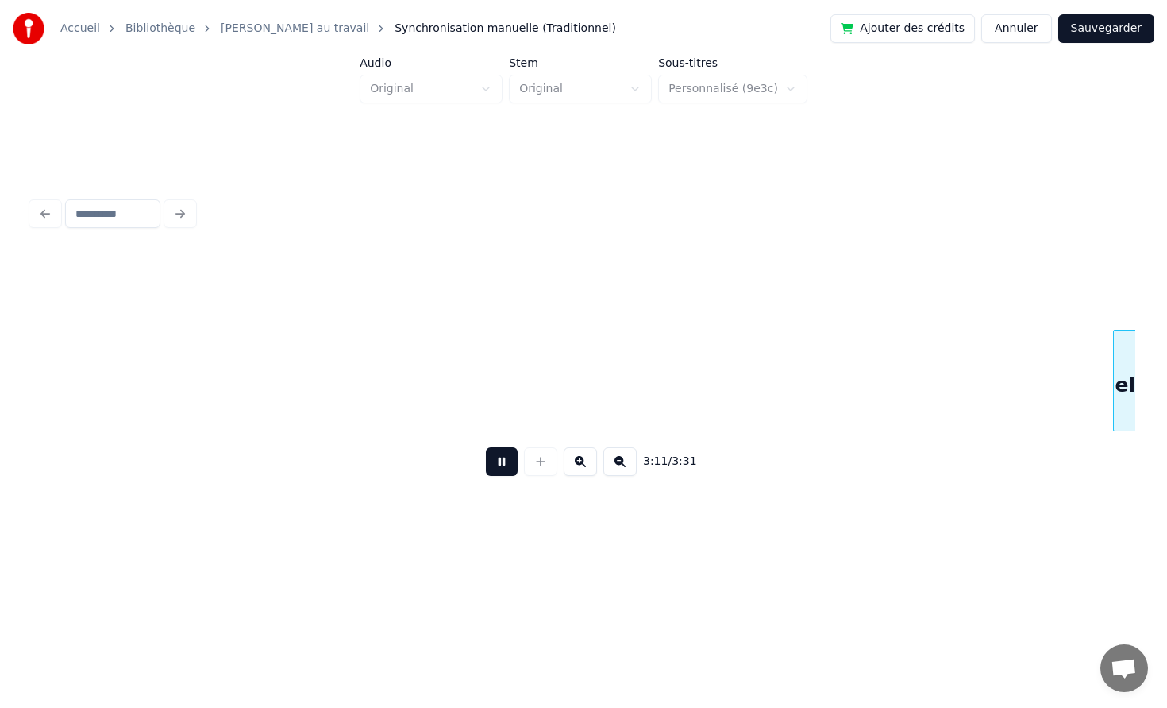
scroll to position [0, 30380]
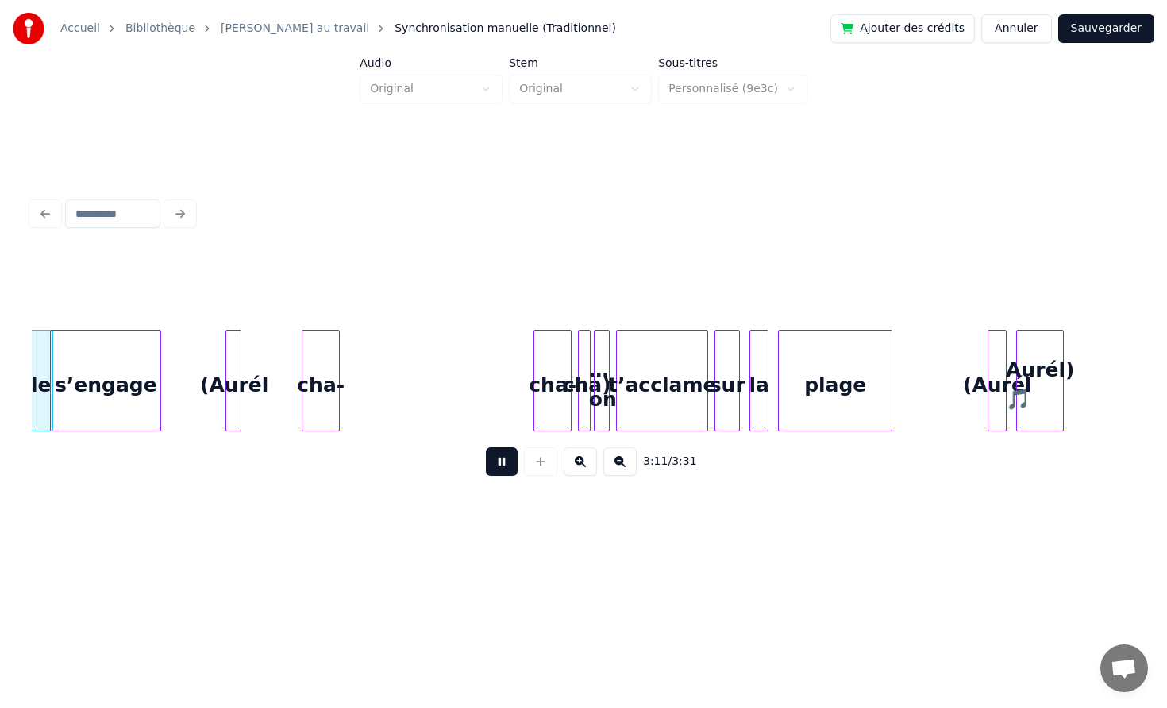
click at [503, 466] on button at bounding box center [502, 461] width 32 height 29
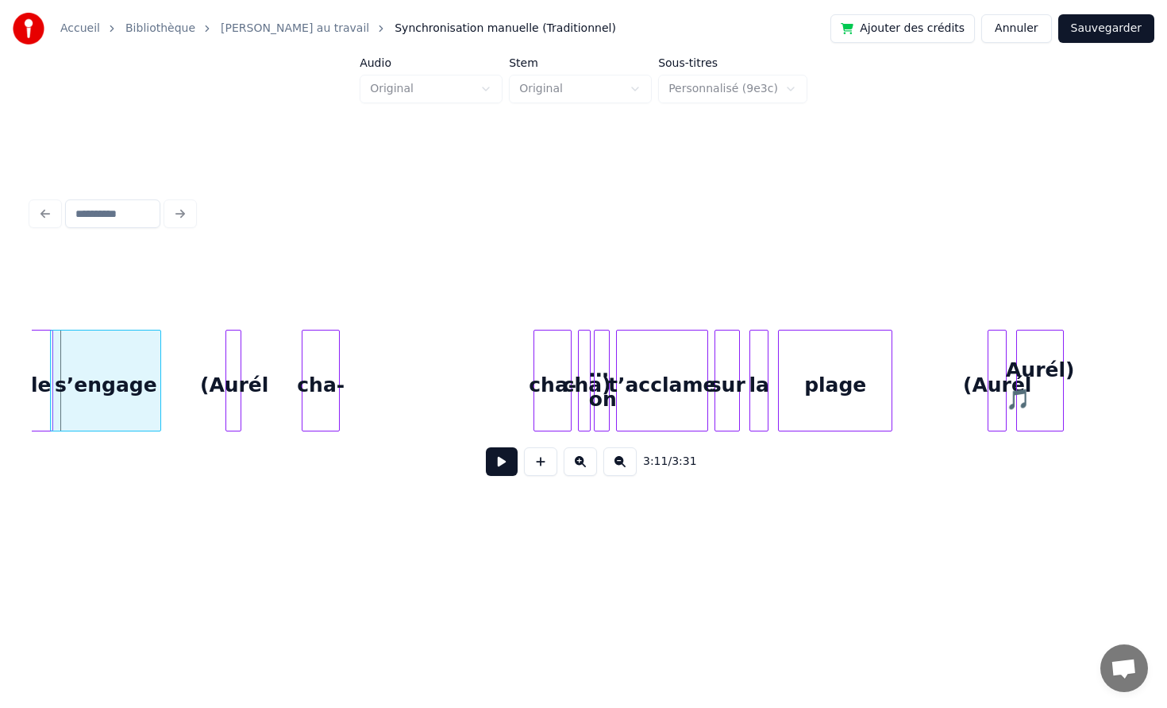
click at [495, 471] on button at bounding box center [502, 461] width 32 height 29
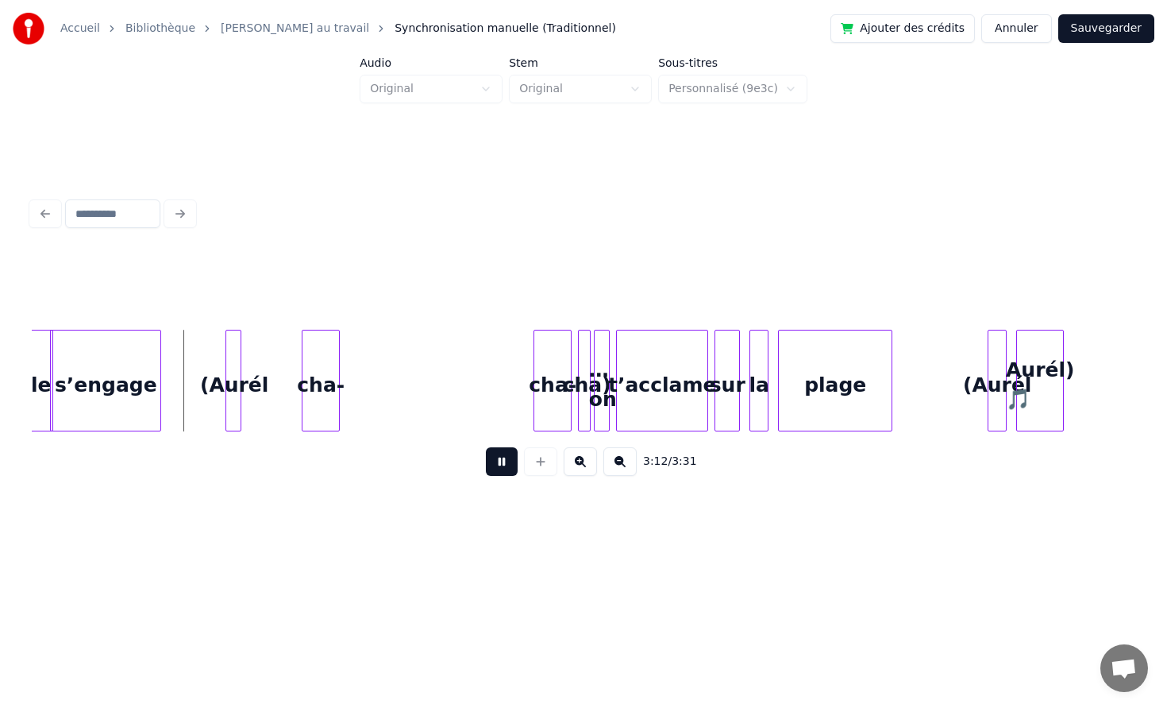
click at [496, 471] on button at bounding box center [502, 461] width 32 height 29
click at [212, 381] on div at bounding box center [211, 380] width 5 height 100
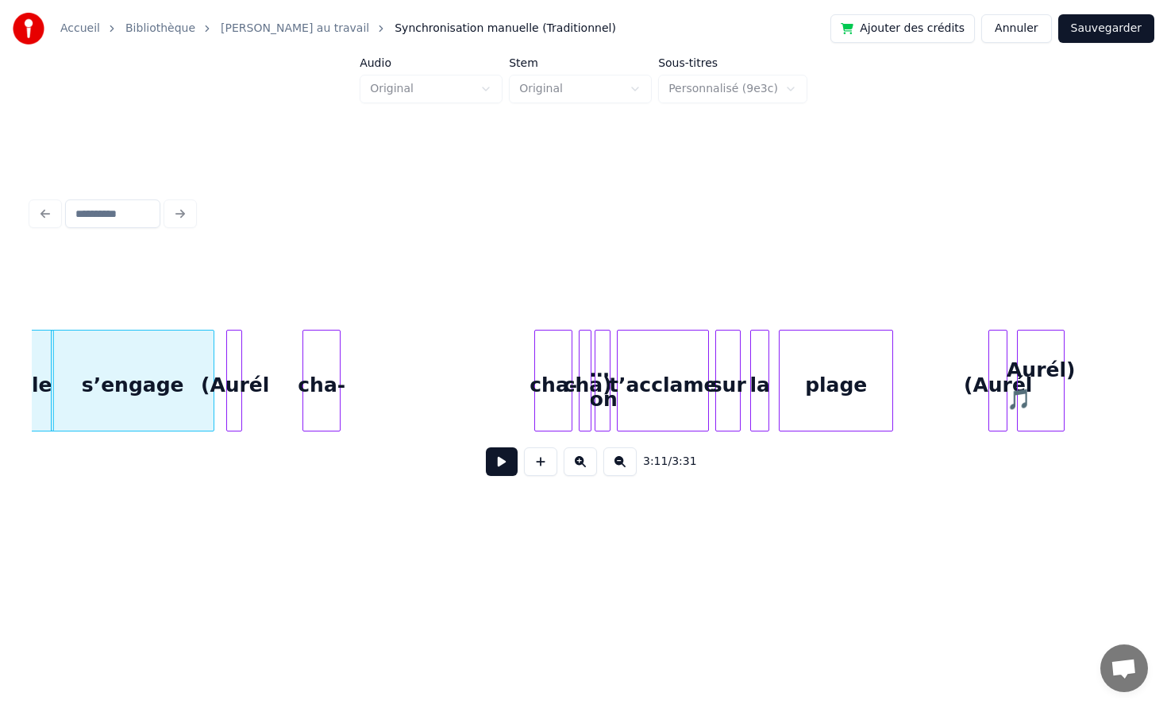
click at [241, 371] on div at bounding box center [239, 380] width 5 height 100
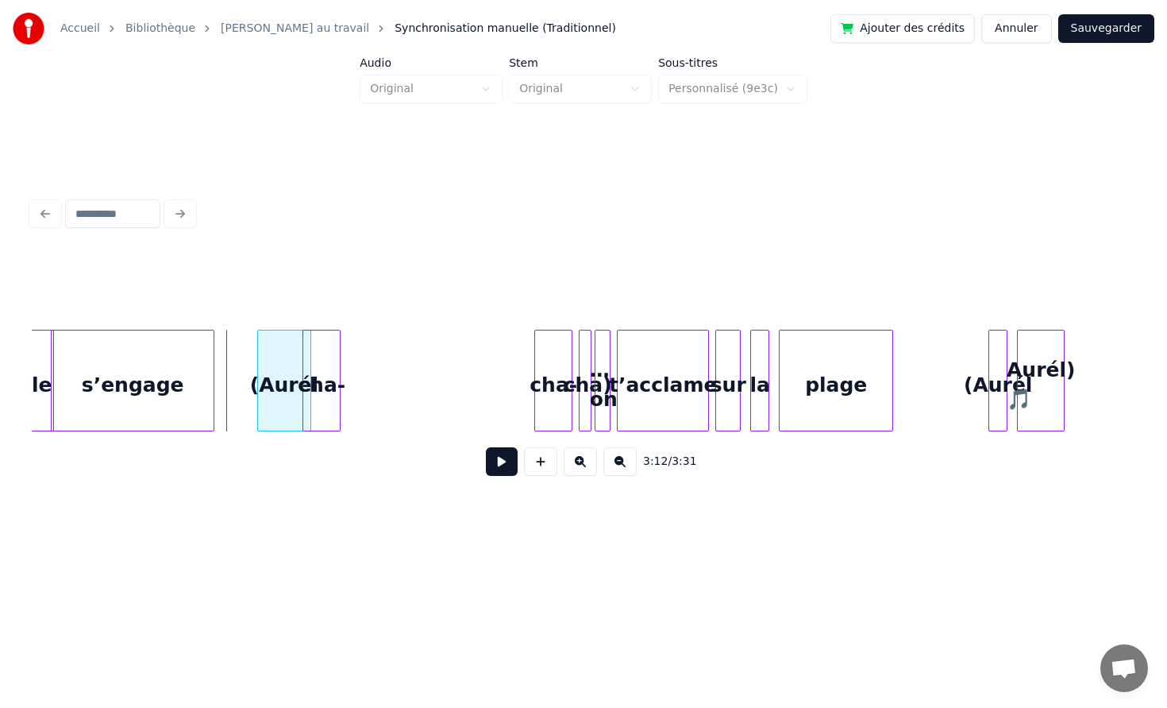
click at [295, 369] on div "(Aurél" at bounding box center [284, 384] width 52 height 108
click at [266, 369] on div "(Aurél" at bounding box center [268, 384] width 52 height 108
click at [361, 369] on div "cha-" at bounding box center [353, 384] width 37 height 108
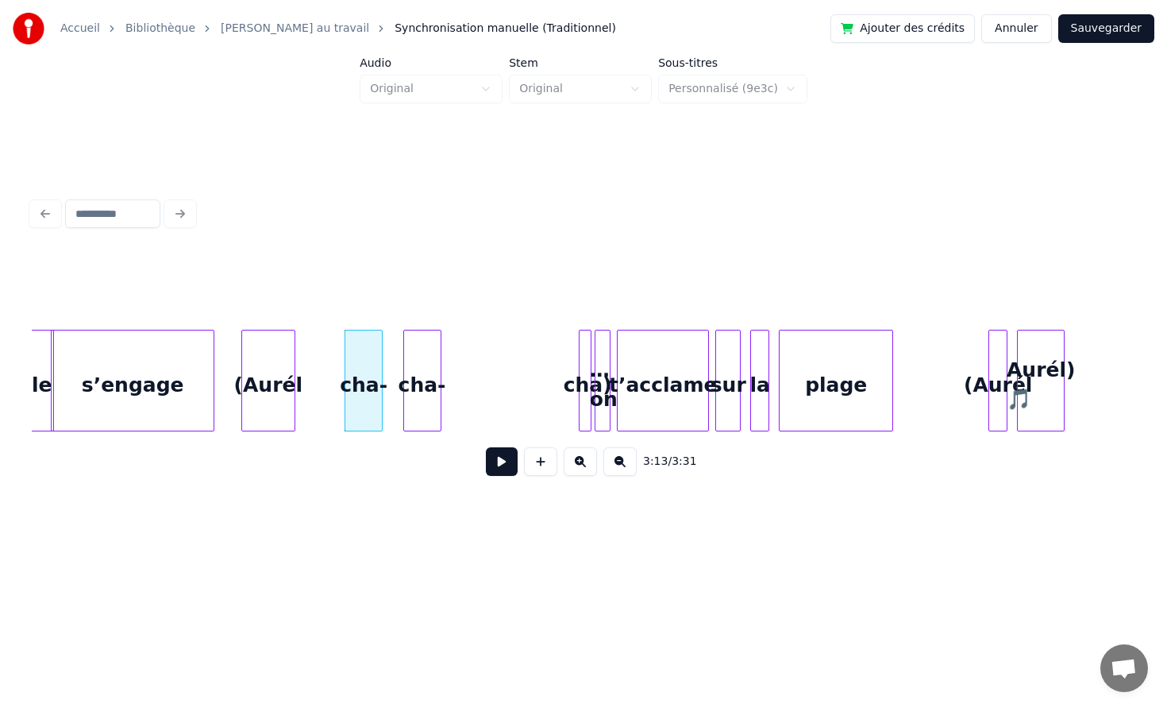
click at [404, 354] on div "cha-" at bounding box center [422, 384] width 37 height 108
click at [581, 365] on div at bounding box center [582, 380] width 5 height 100
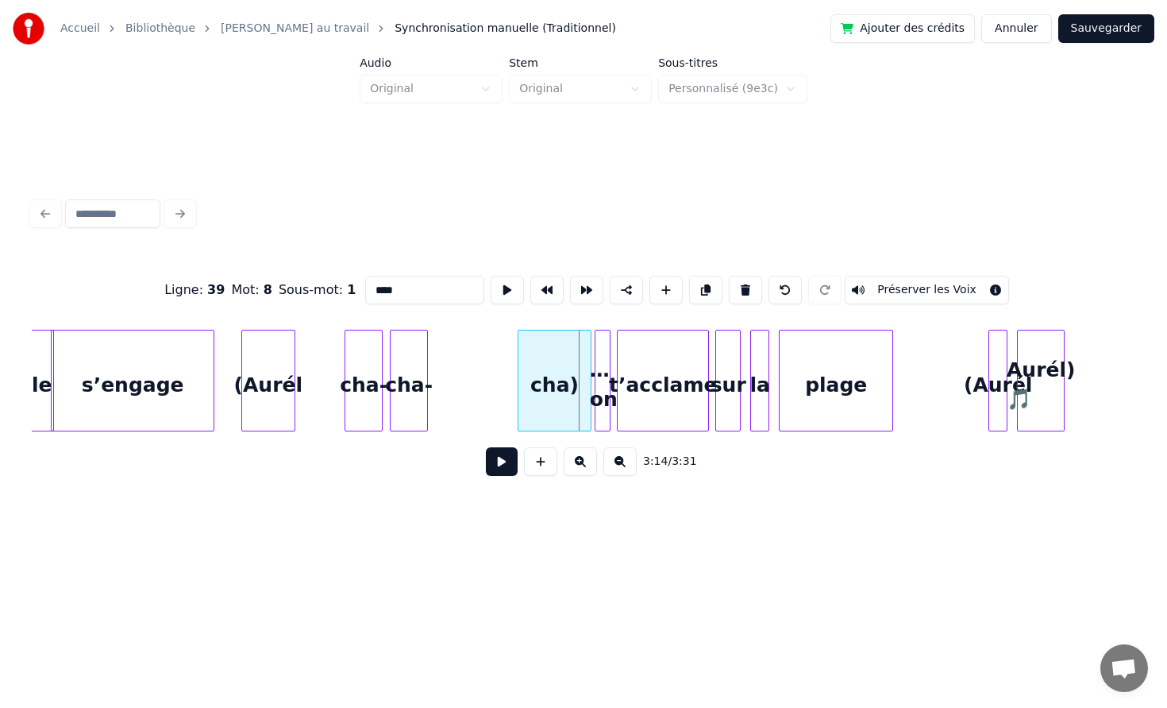
click at [523, 384] on div at bounding box center [521, 380] width 5 height 100
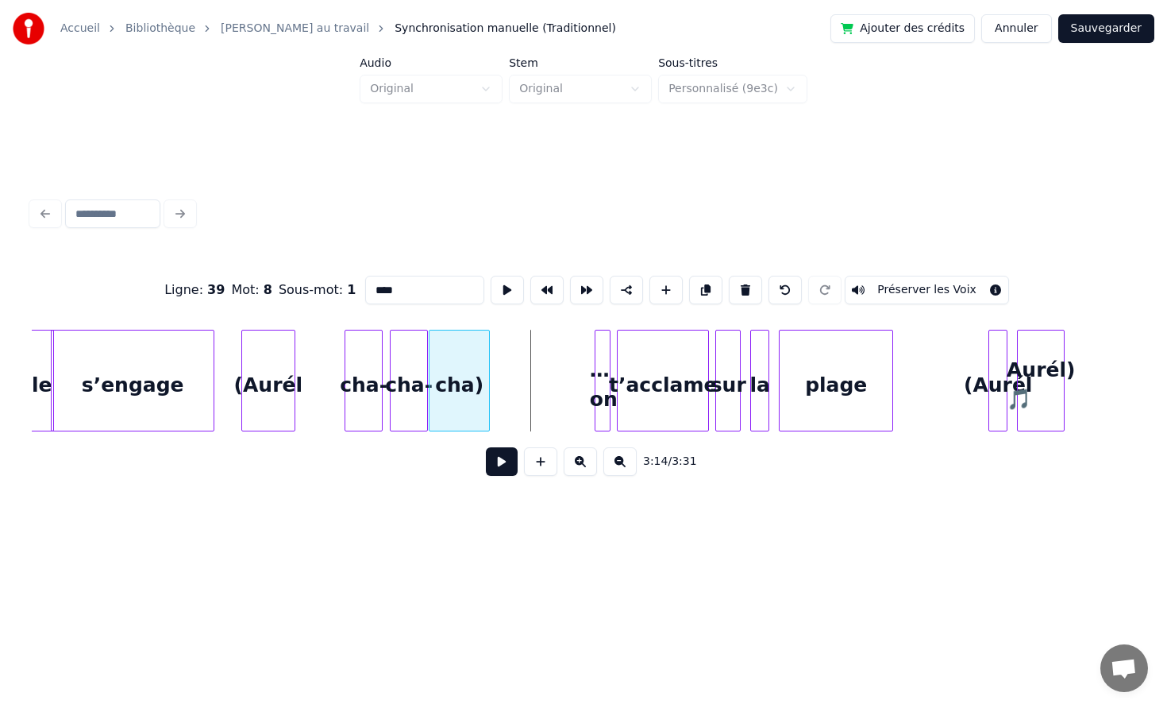
click at [465, 372] on div "cha)" at bounding box center [460, 384] width 60 height 108
click at [295, 366] on div at bounding box center [292, 380] width 5 height 100
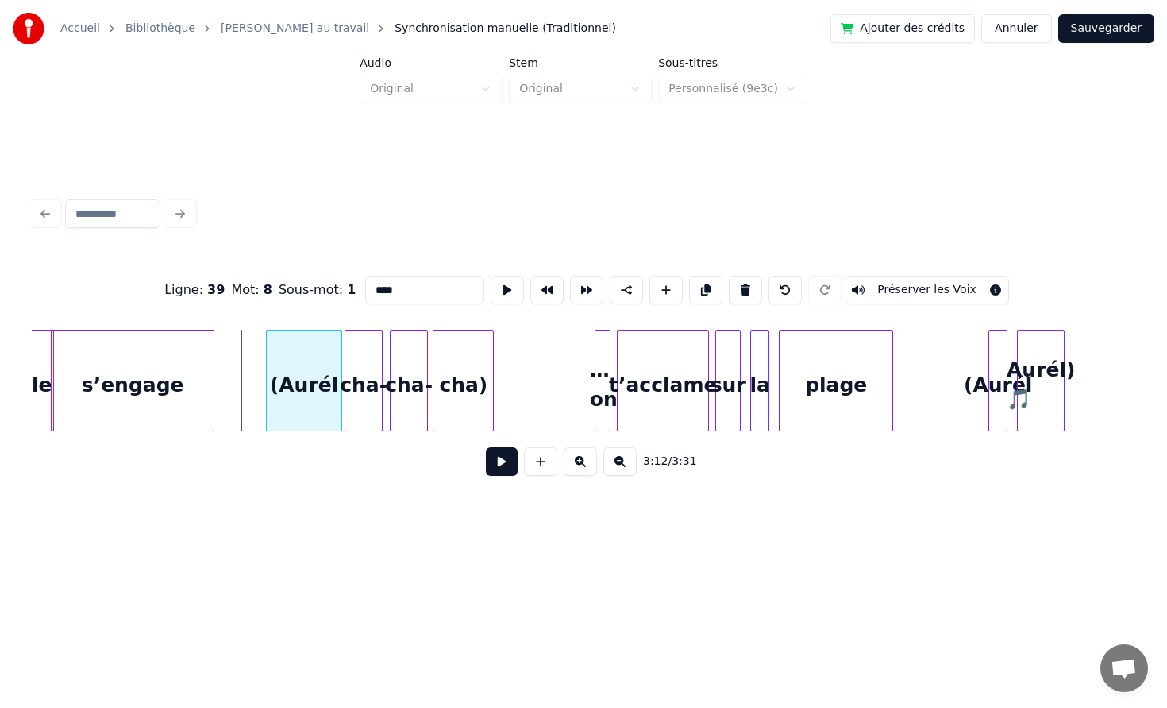
click at [312, 367] on div "(Aurél" at bounding box center [304, 384] width 75 height 108
click at [241, 389] on div at bounding box center [238, 380] width 5 height 100
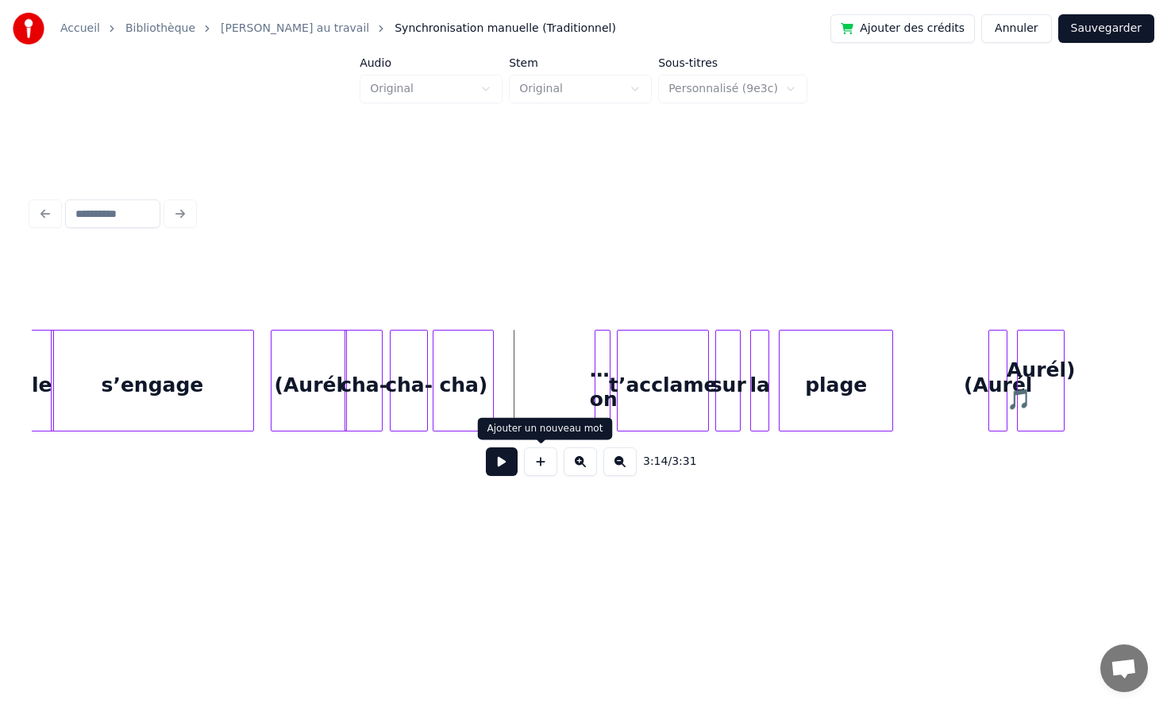
click at [503, 463] on button at bounding box center [502, 461] width 32 height 29
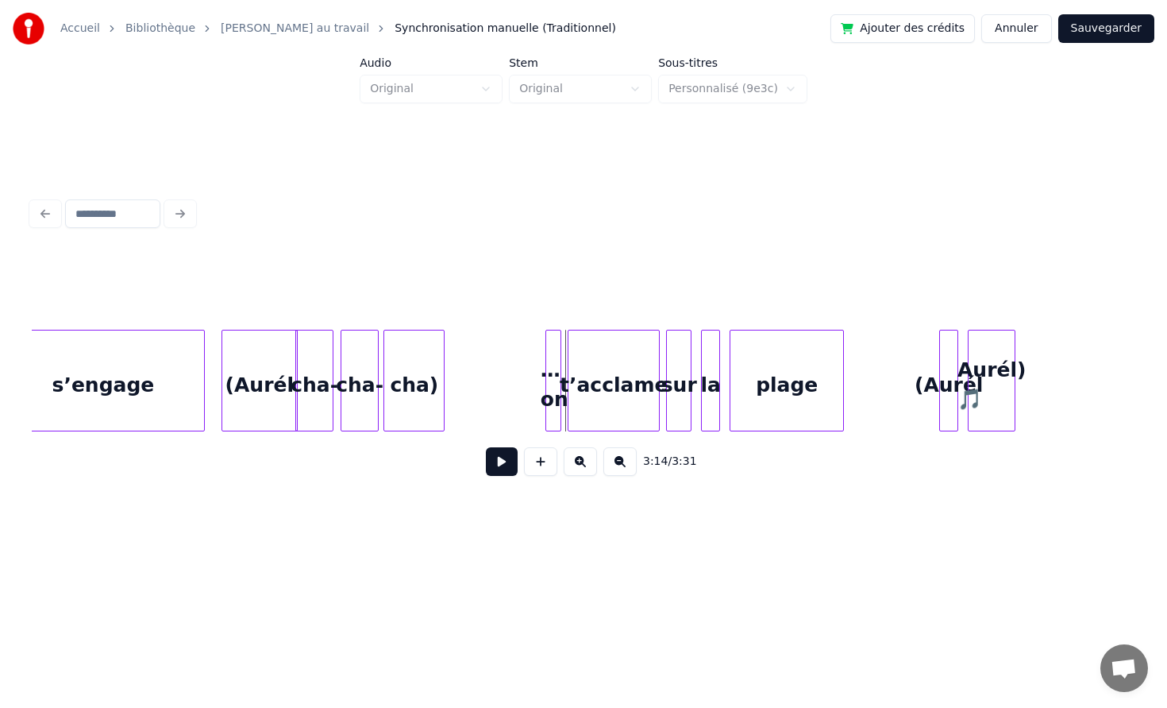
scroll to position [0, 30433]
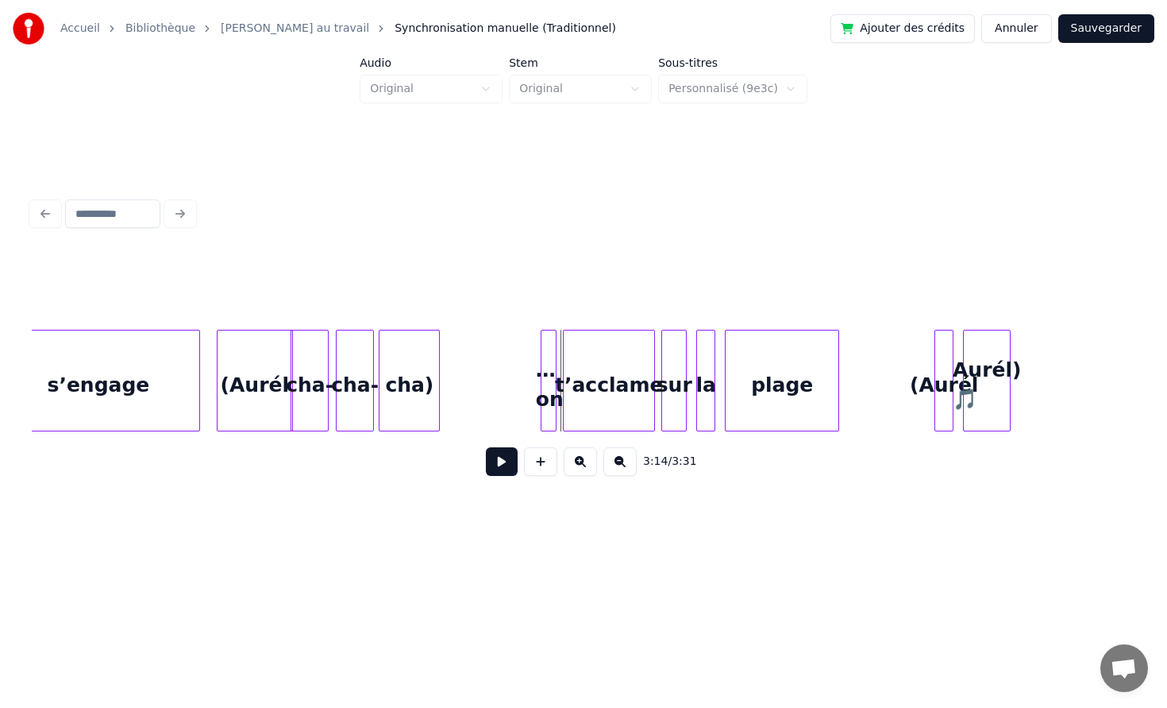
click at [541, 354] on div "… on" at bounding box center [549, 381] width 16 height 102
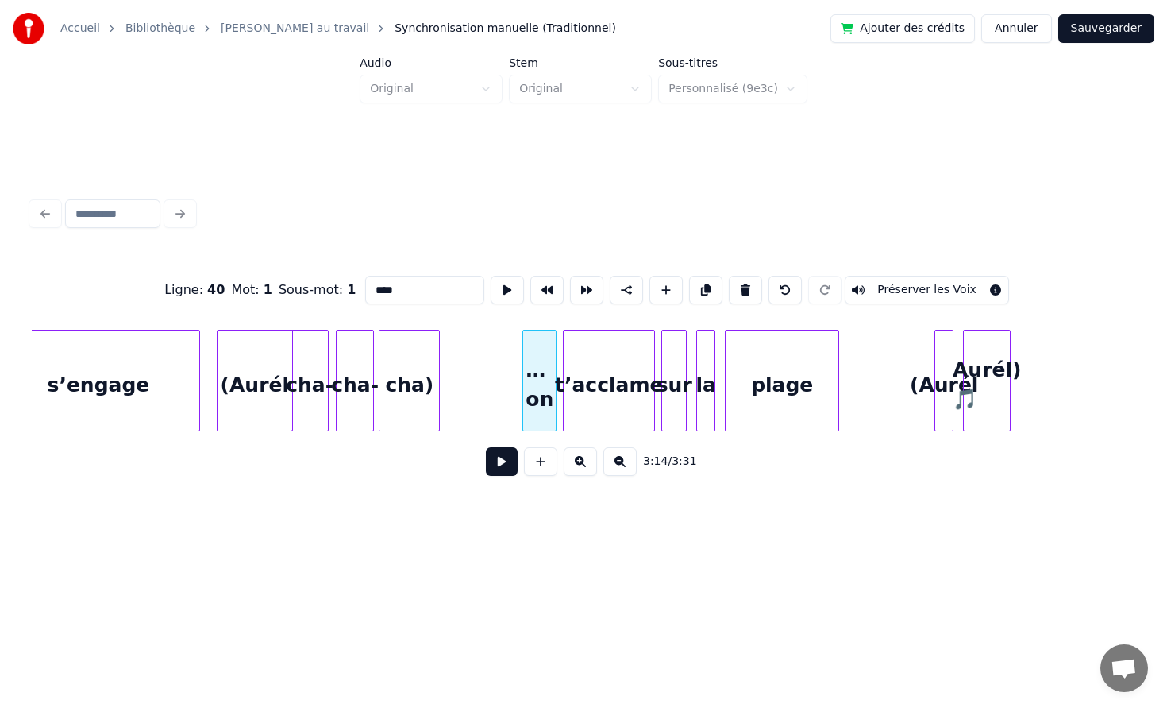
click at [523, 359] on div at bounding box center [525, 380] width 5 height 100
click at [497, 357] on div "… on" at bounding box center [498, 384] width 37 height 108
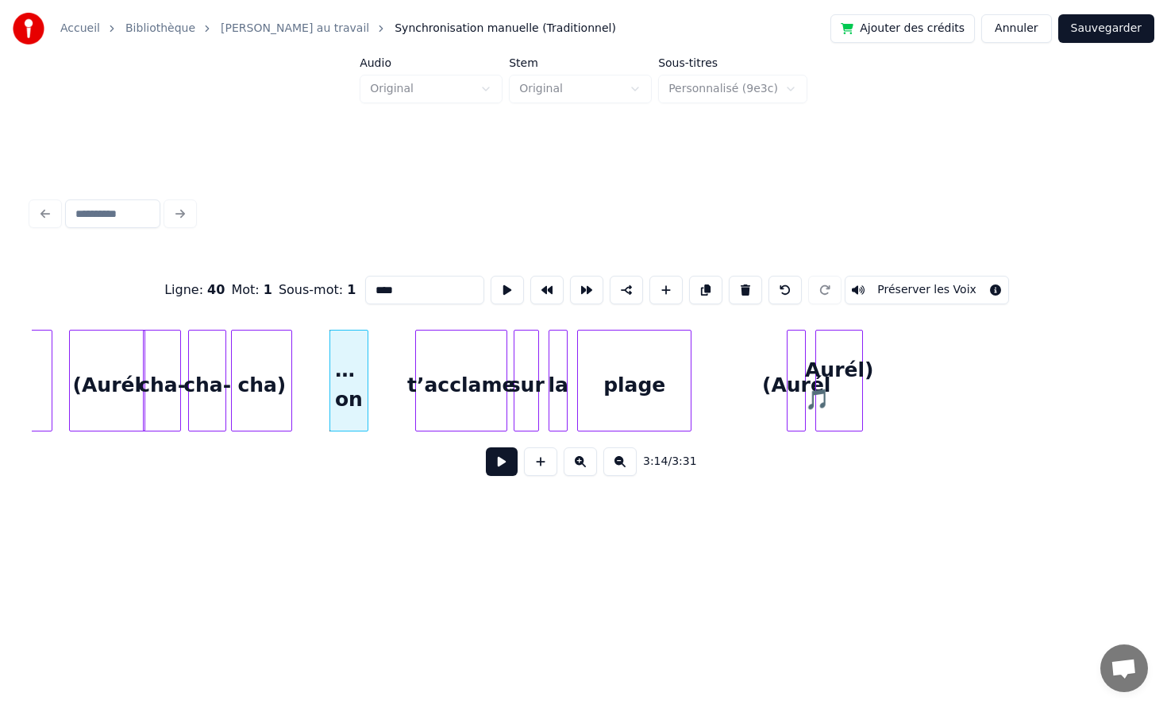
scroll to position [0, 30610]
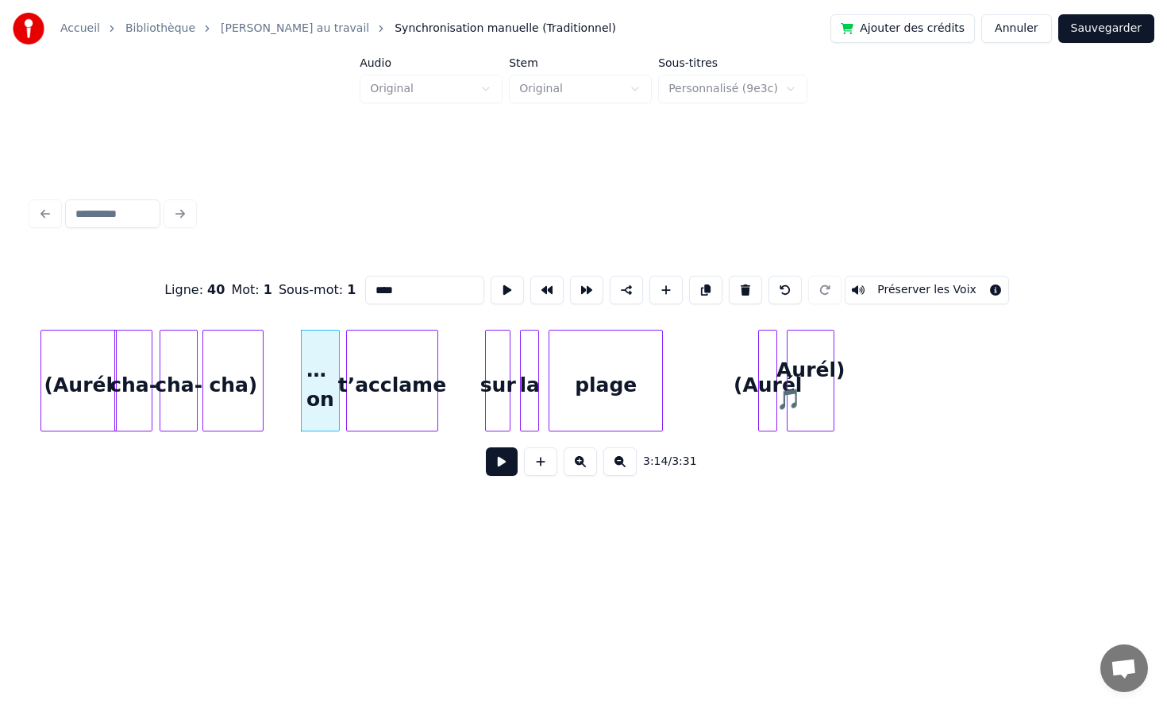
click at [406, 365] on div "t’acclame" at bounding box center [392, 384] width 91 height 108
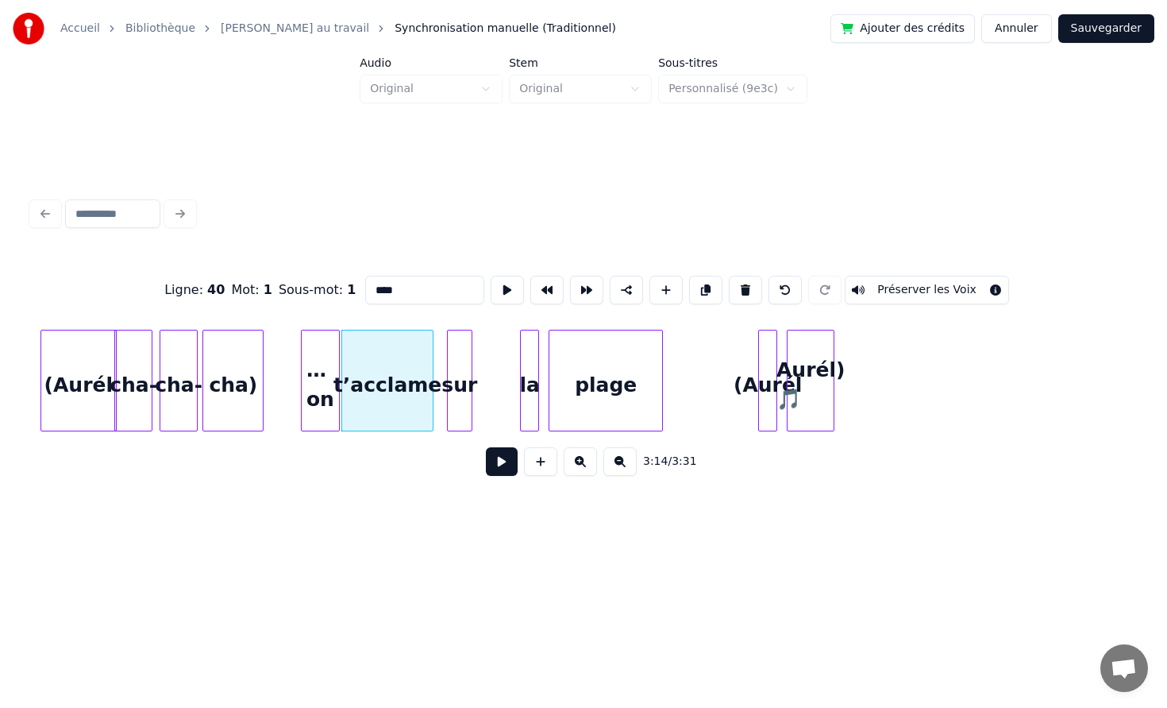
click at [448, 378] on div "sur" at bounding box center [460, 384] width 24 height 108
click at [523, 370] on div at bounding box center [523, 380] width 5 height 100
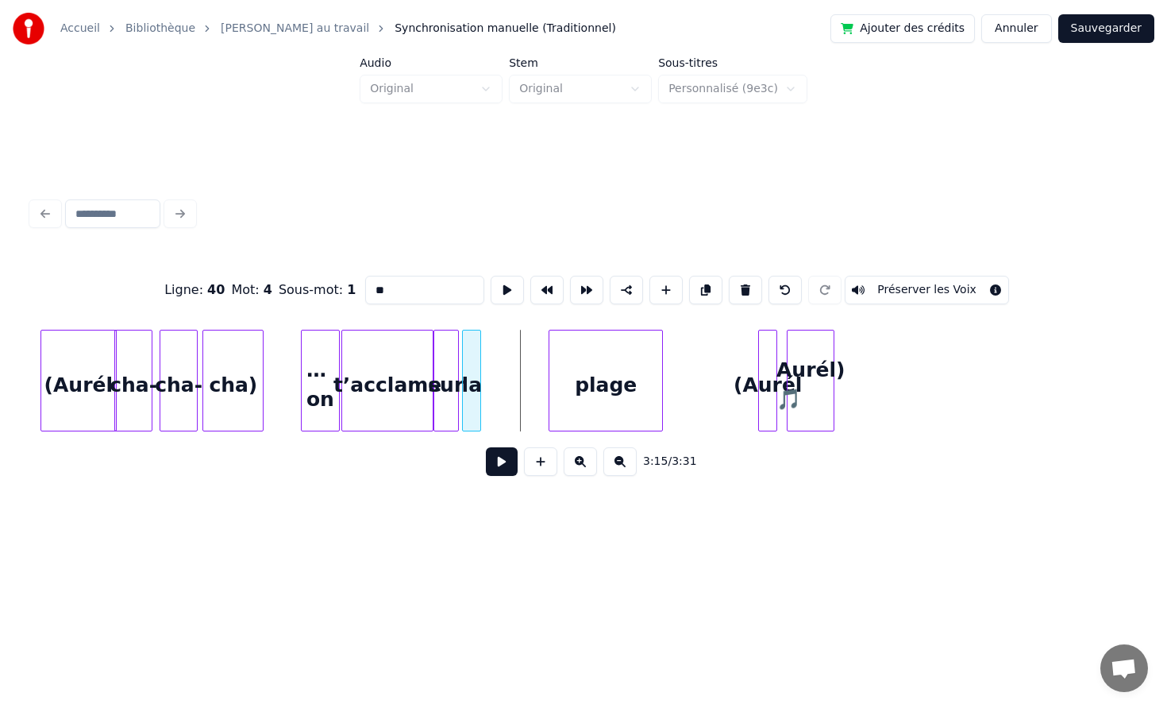
click at [469, 369] on div "la" at bounding box center [471, 384] width 17 height 108
click at [550, 376] on div at bounding box center [552, 380] width 5 height 100
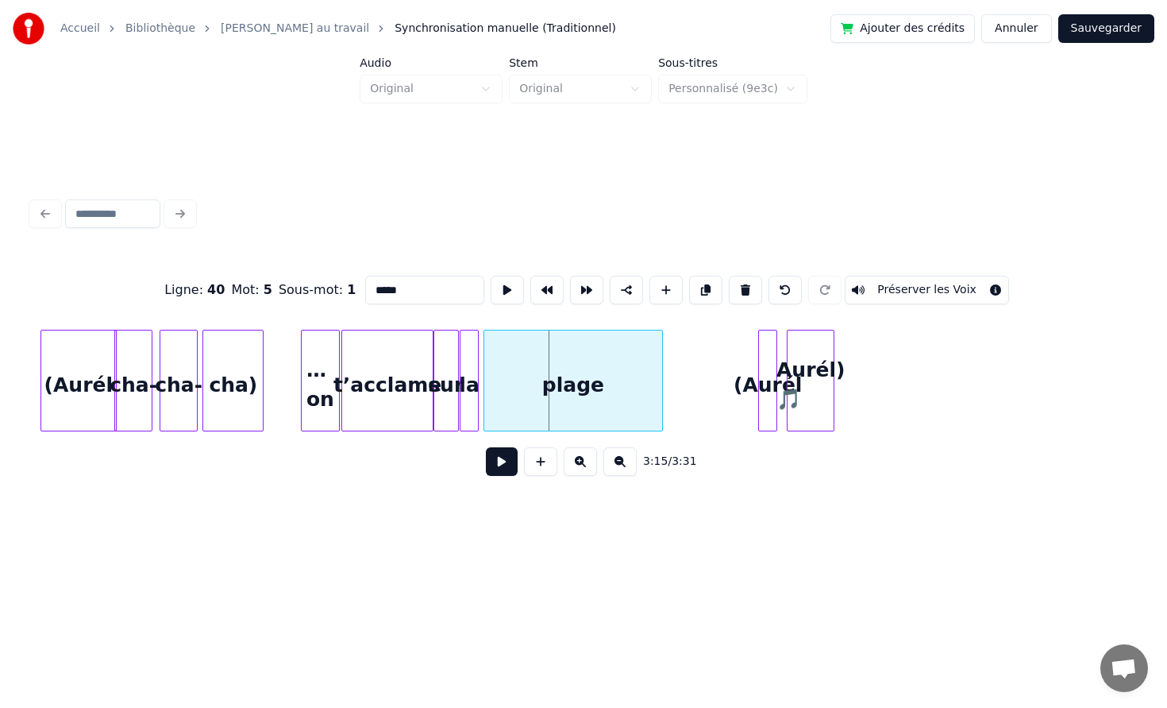
click at [484, 376] on div at bounding box center [486, 380] width 5 height 100
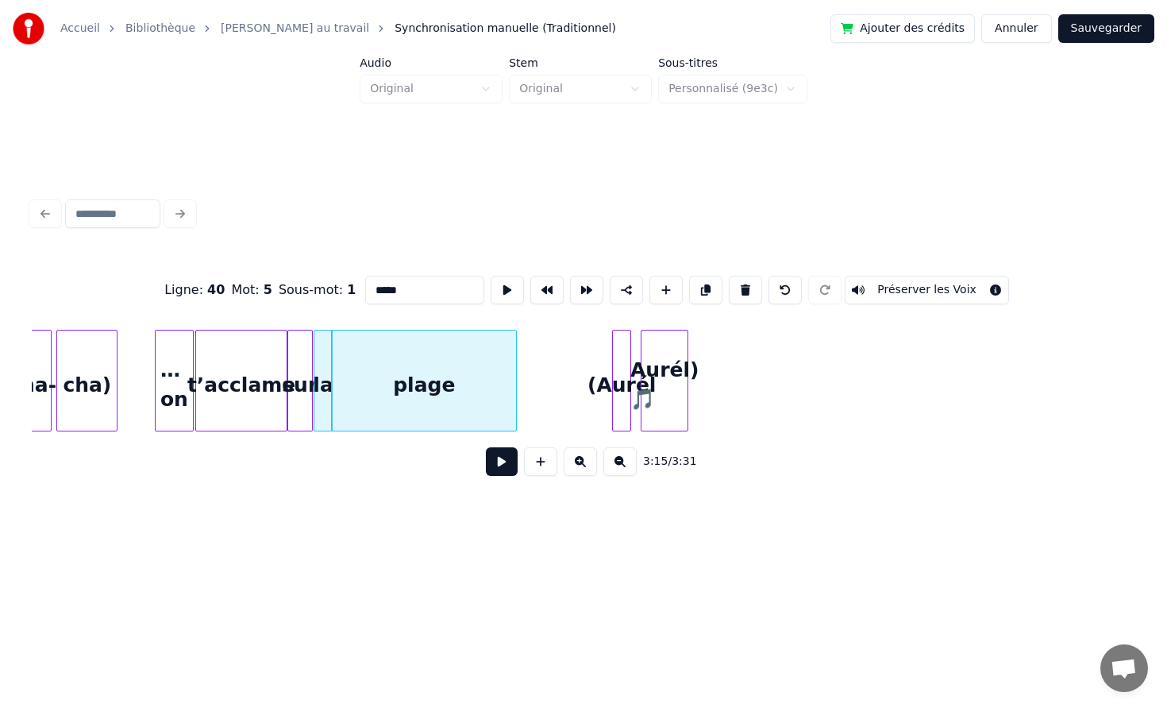
scroll to position [0, 30803]
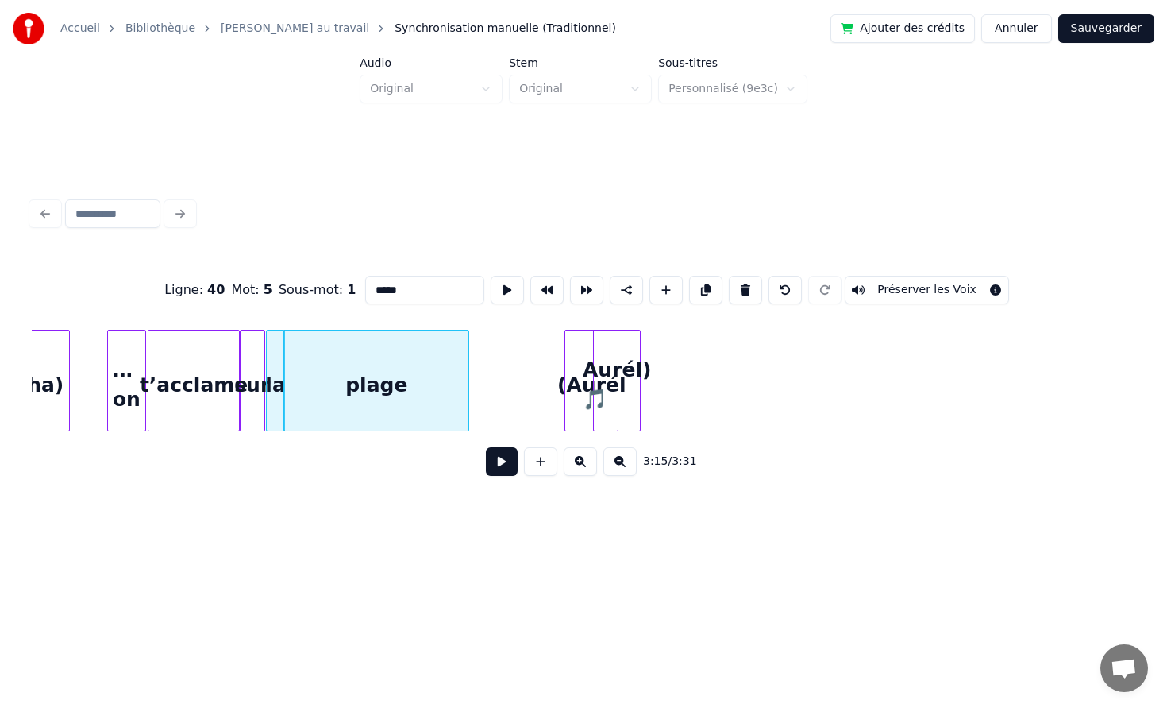
click at [577, 369] on div "(Aurél" at bounding box center [592, 381] width 54 height 102
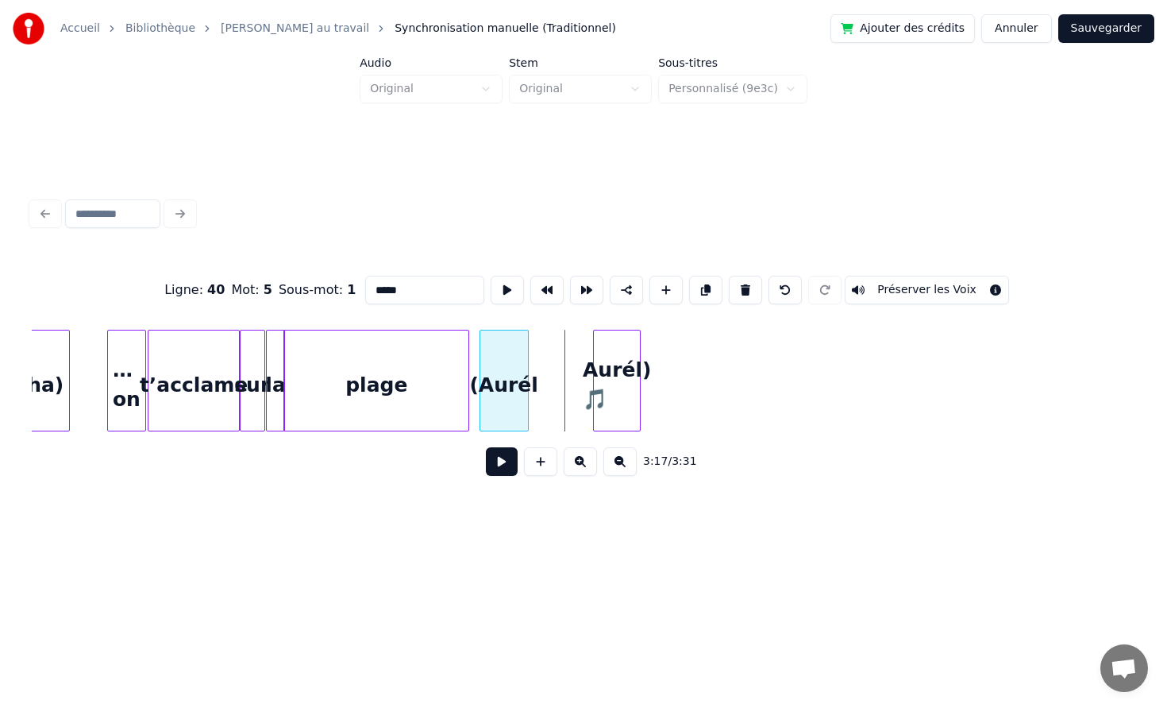
click at [480, 369] on div "(Aurél" at bounding box center [504, 384] width 48 height 108
click at [615, 367] on div "Aurél) 🎵" at bounding box center [617, 384] width 46 height 108
type input "*********"
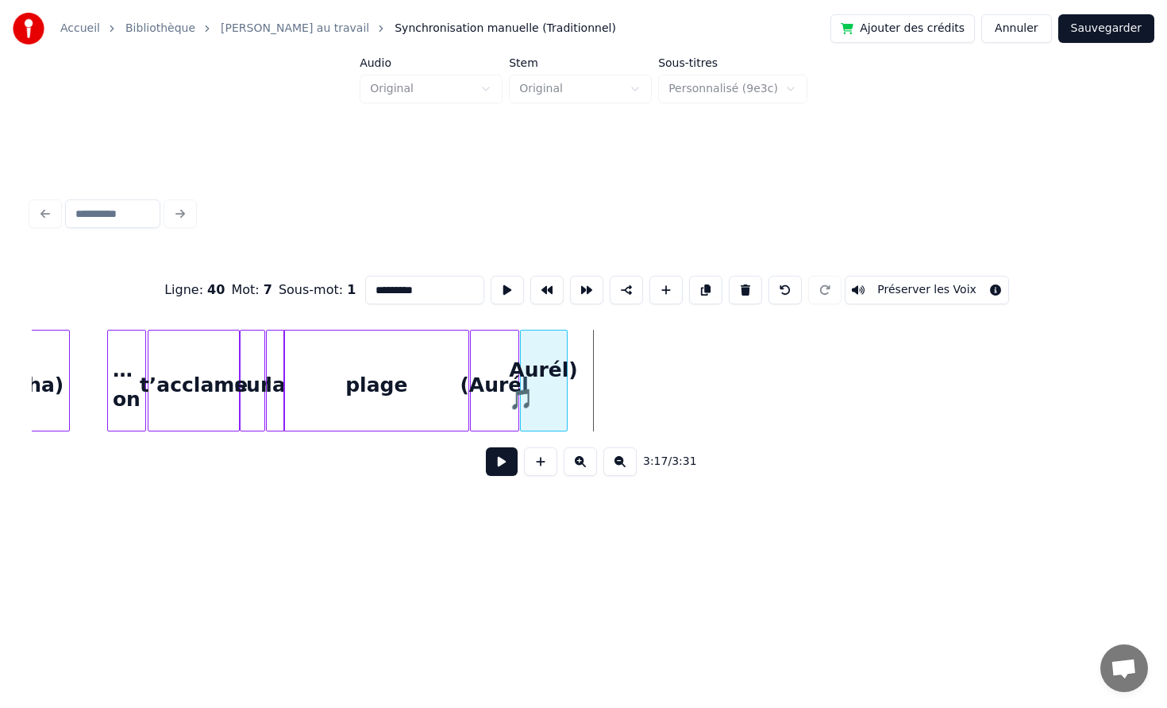
click at [549, 353] on div "Aurél) 🎵" at bounding box center [544, 384] width 46 height 108
click at [504, 465] on button at bounding box center [502, 461] width 32 height 29
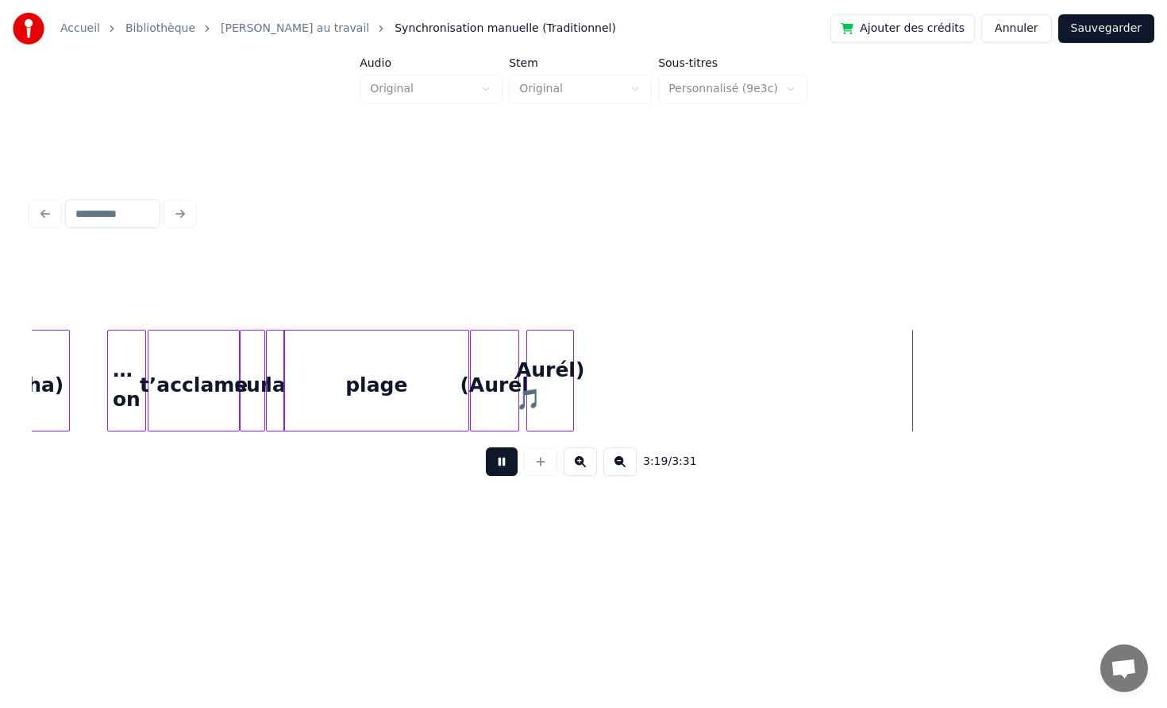
click at [507, 460] on button at bounding box center [502, 461] width 32 height 29
click at [1106, 29] on button "Sauvegarder" at bounding box center [1107, 28] width 96 height 29
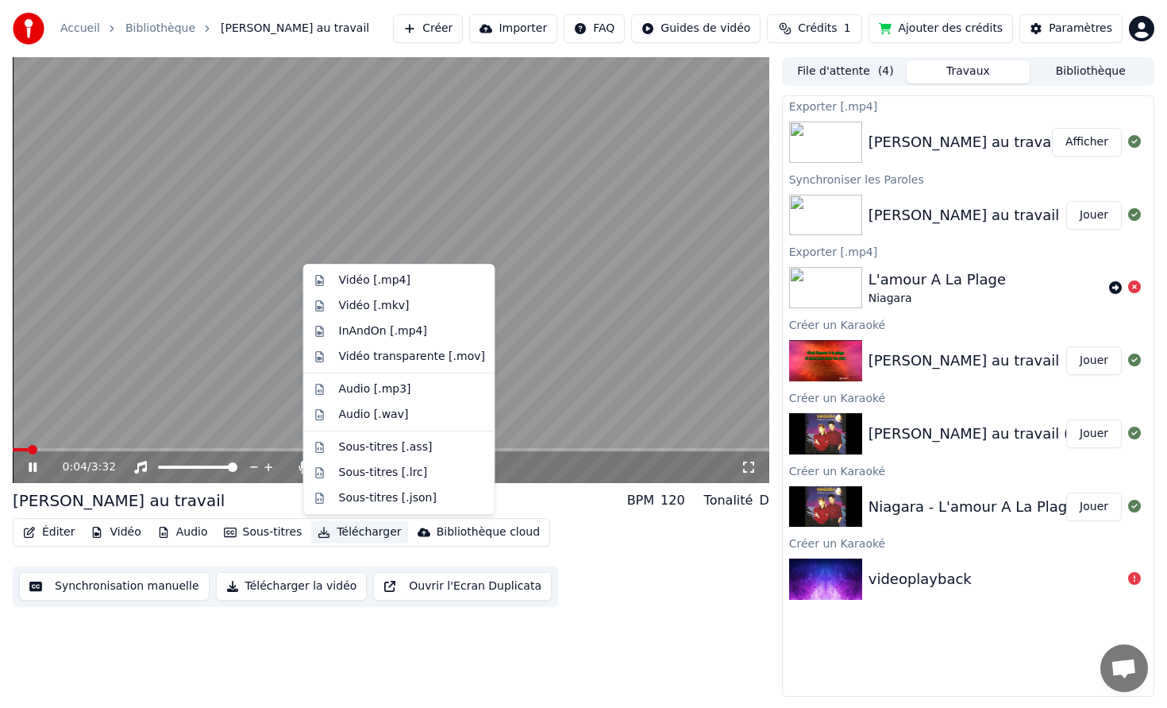
click at [357, 535] on button "Télécharger" at bounding box center [359, 532] width 96 height 22
click at [413, 285] on div "Vidéo [.mp4]" at bounding box center [412, 280] width 146 height 16
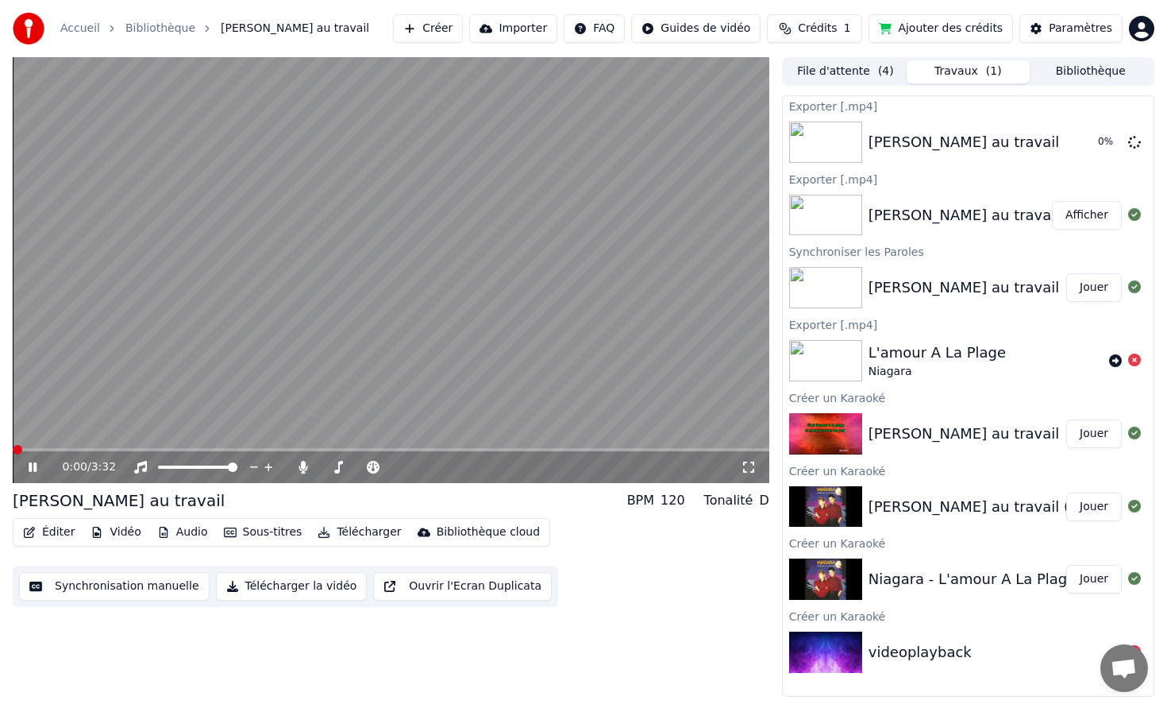
click at [13, 451] on span at bounding box center [13, 449] width 0 height 3
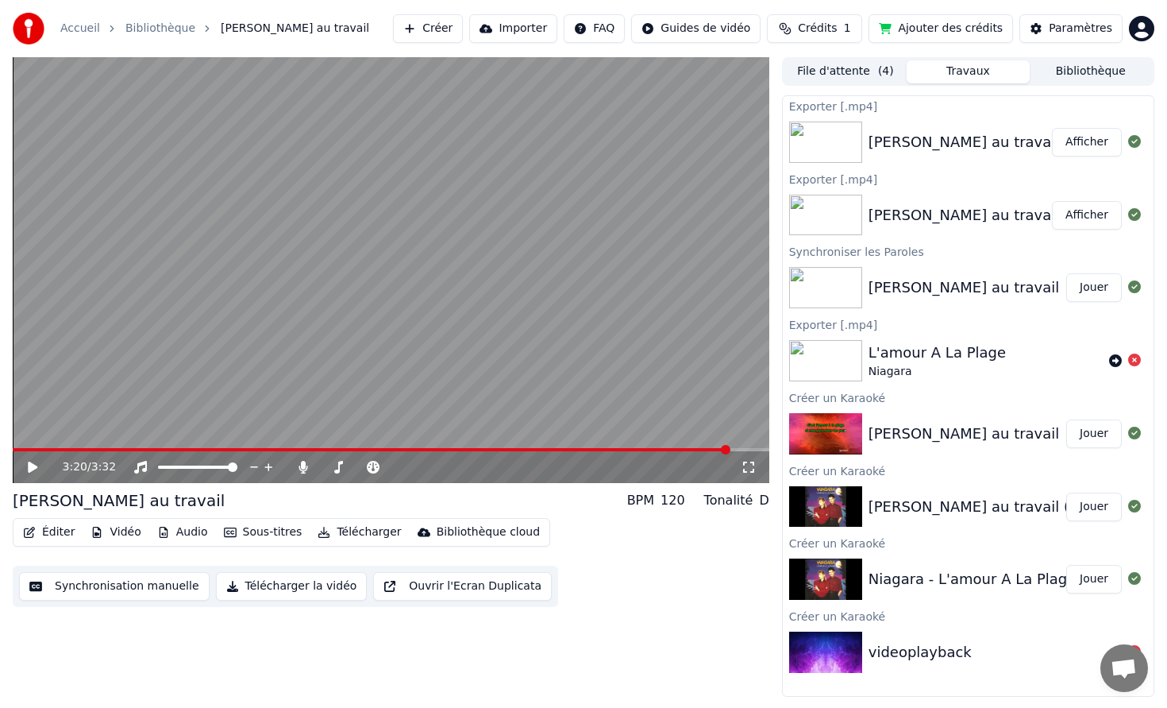
click at [210, 337] on video at bounding box center [391, 270] width 757 height 426
click at [1094, 144] on button "Afficher" at bounding box center [1087, 142] width 70 height 29
